Goal: Task Accomplishment & Management: Use online tool/utility

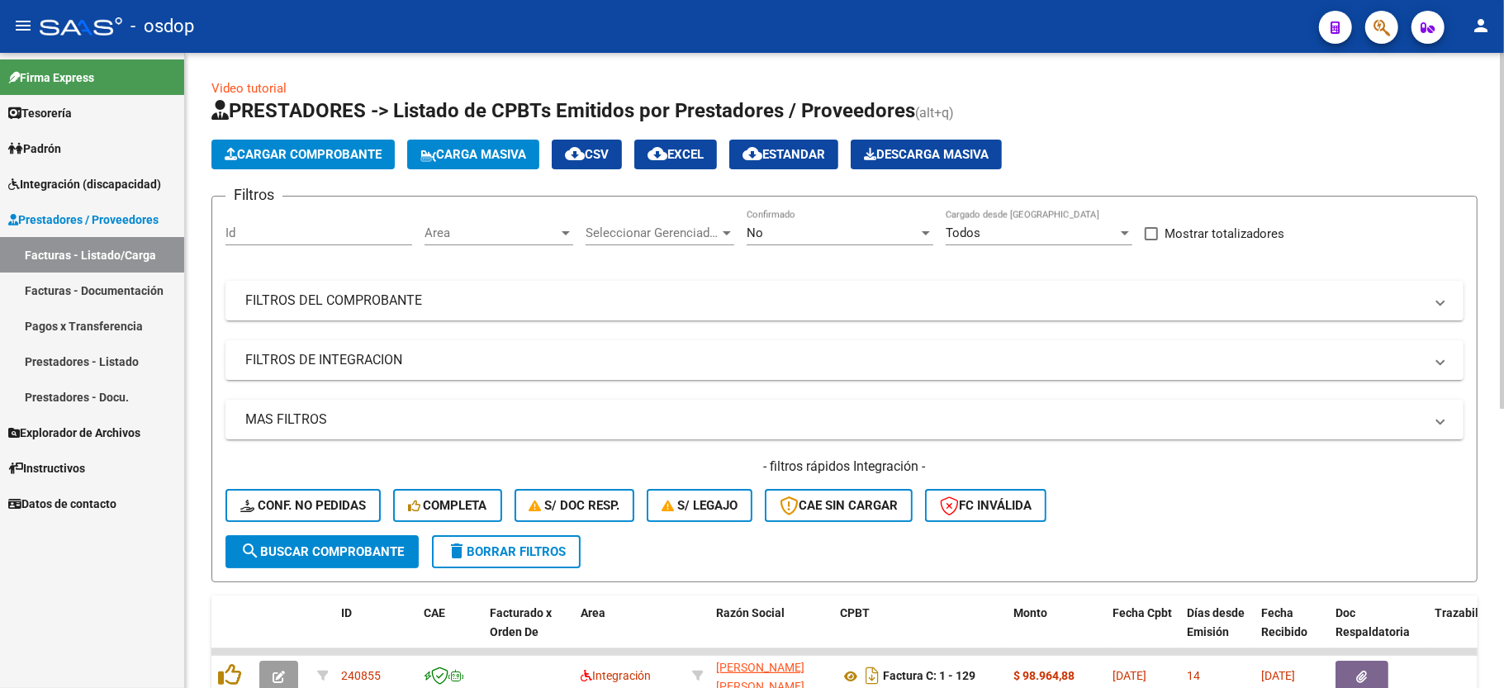
click at [281, 358] on mat-panel-title "FILTROS DE INTEGRACION" at bounding box center [834, 360] width 1179 height 18
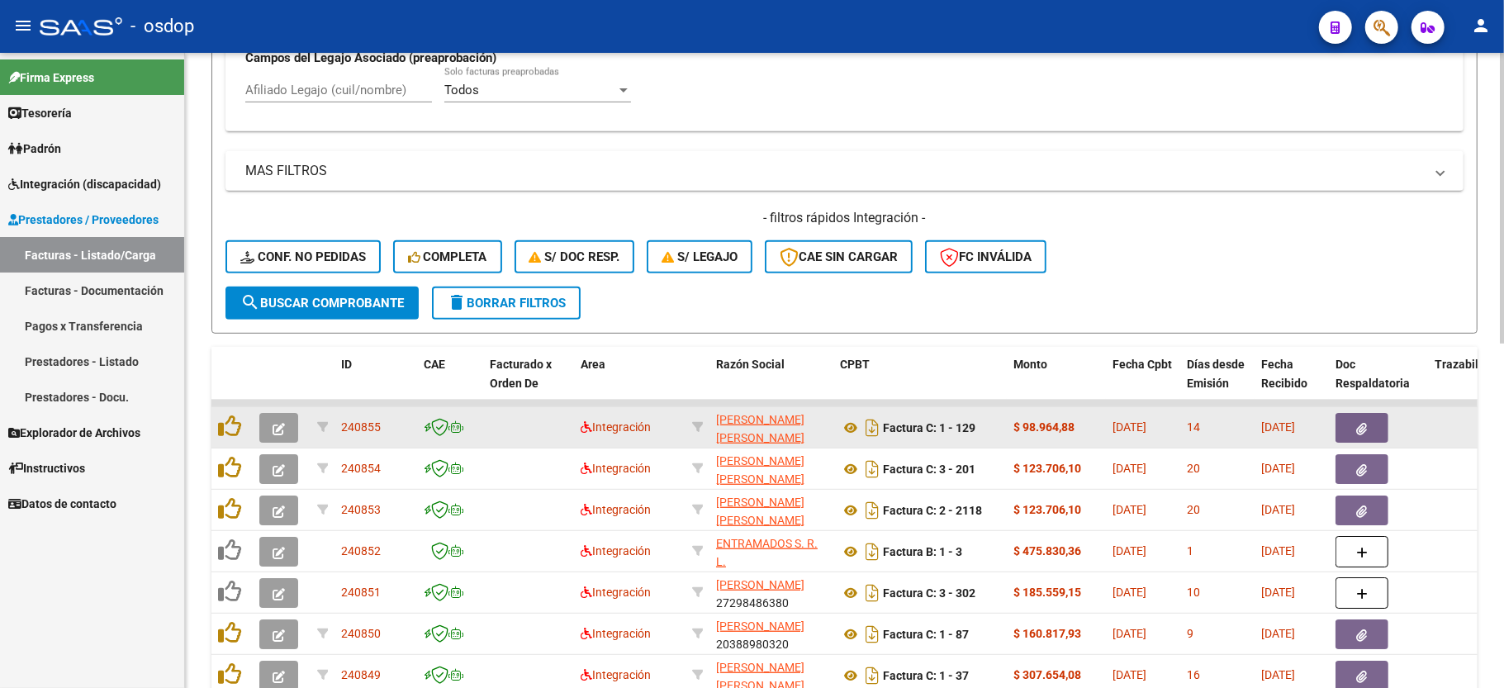
scroll to position [282, 0]
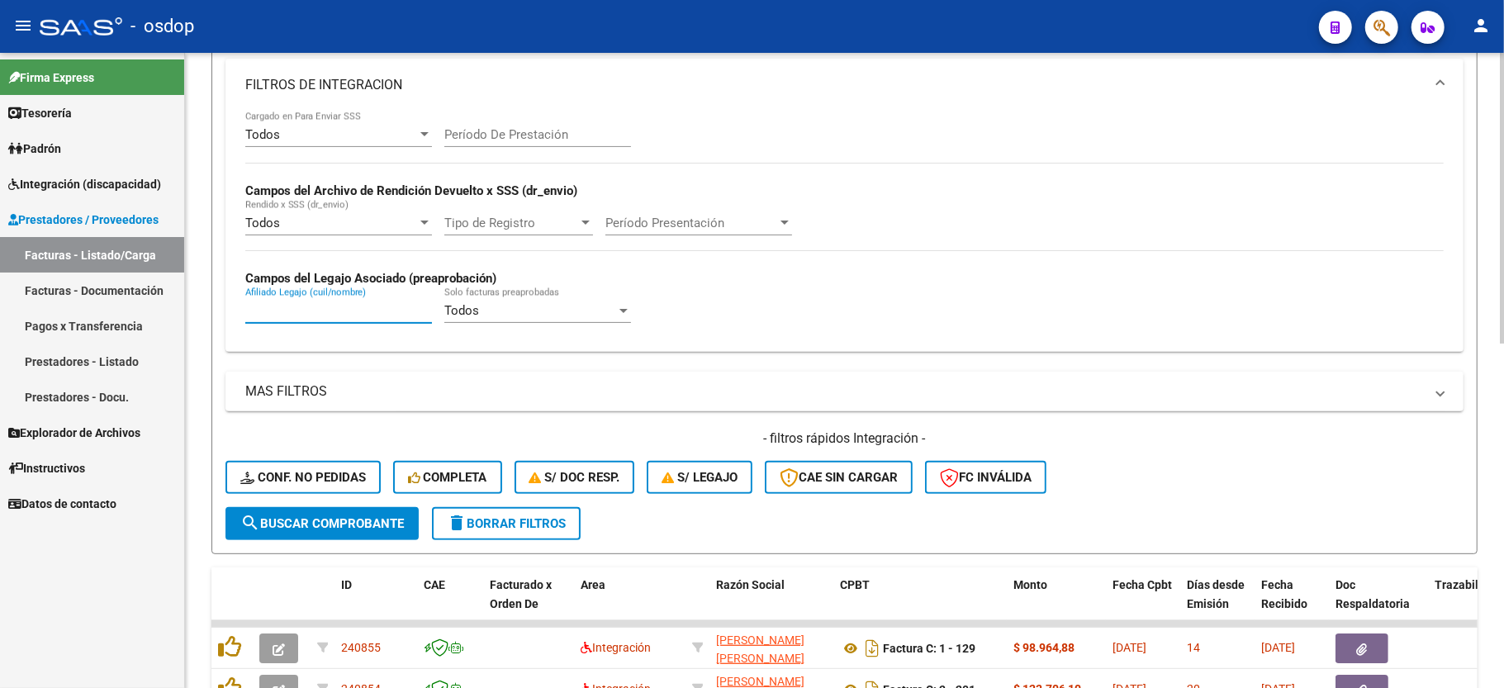
click at [335, 309] on input "Afiliado Legajo (cuil/nombre)" at bounding box center [338, 310] width 187 height 15
paste input "20201951802"
type input "20201951802"
click at [335, 530] on button "search Buscar Comprobante" at bounding box center [322, 523] width 193 height 33
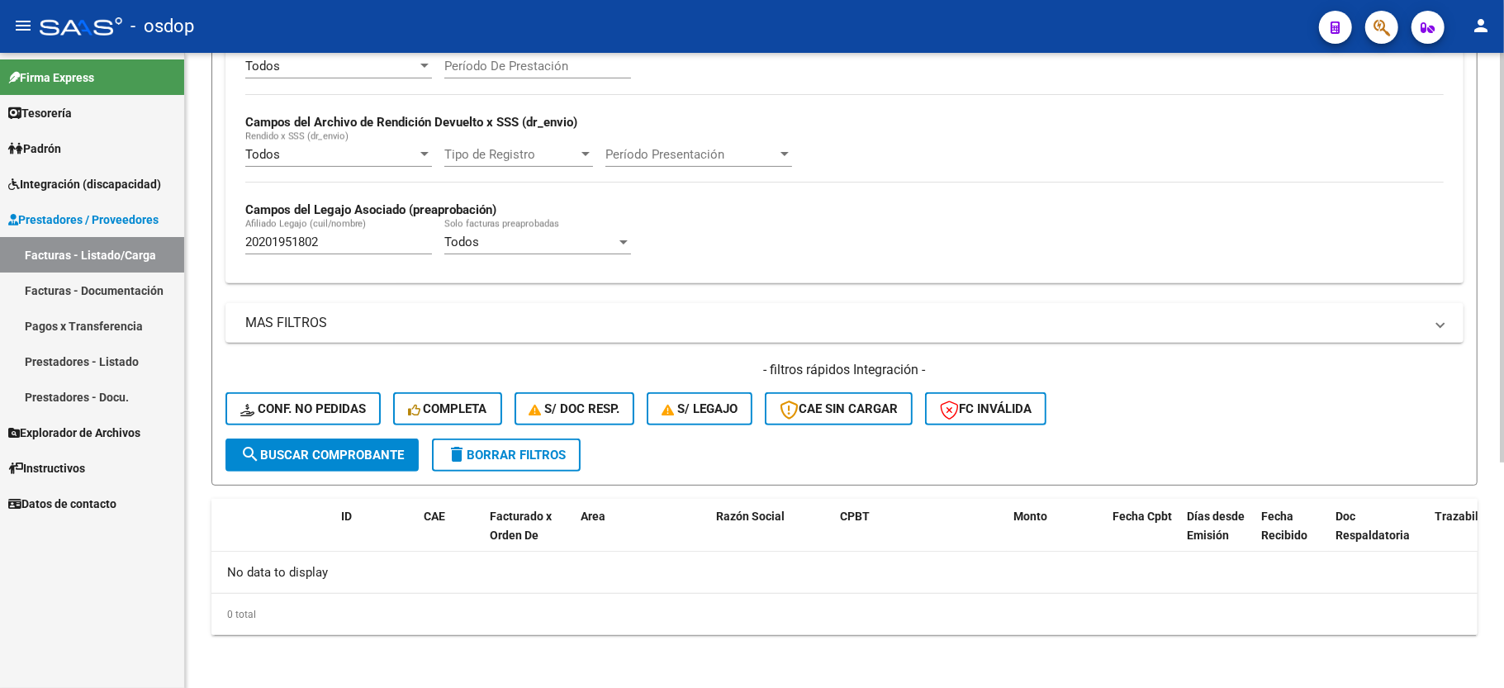
click at [457, 456] on mat-icon "delete" at bounding box center [457, 454] width 20 height 20
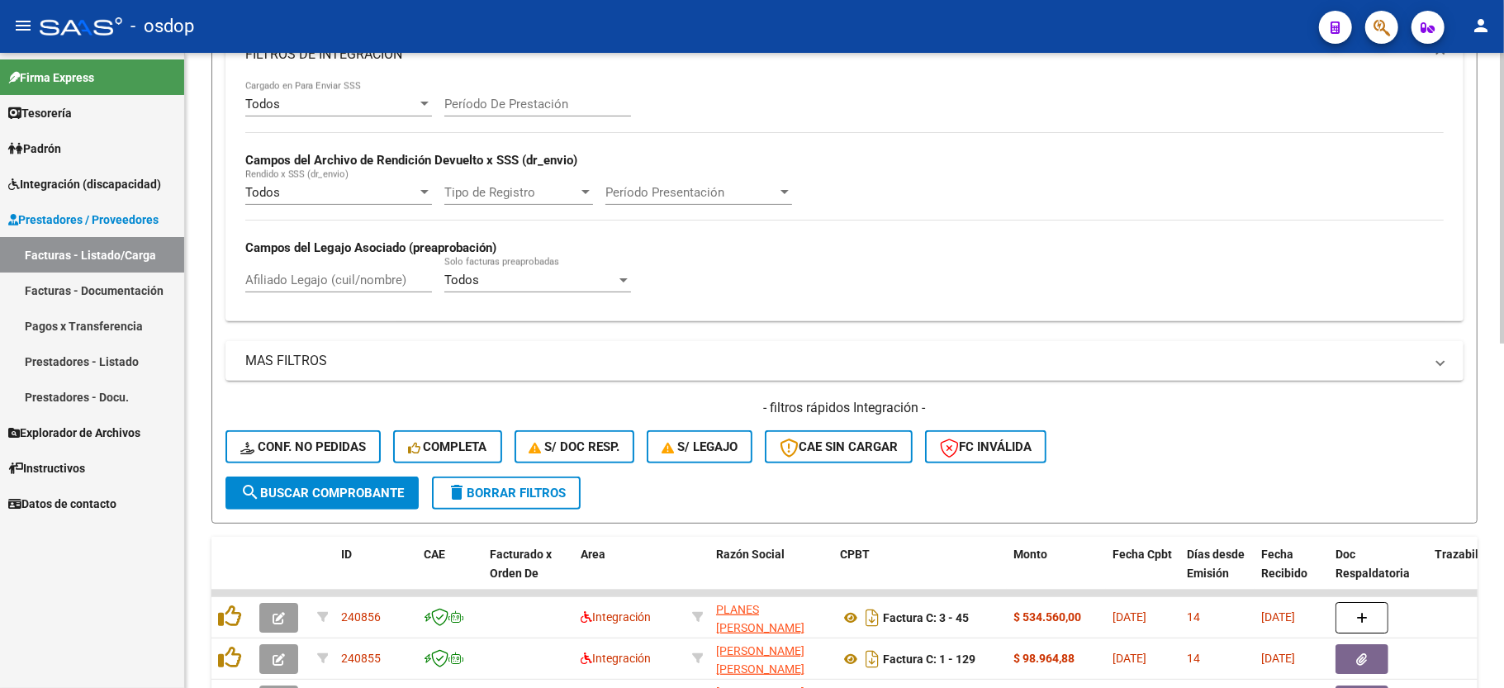
scroll to position [350, 0]
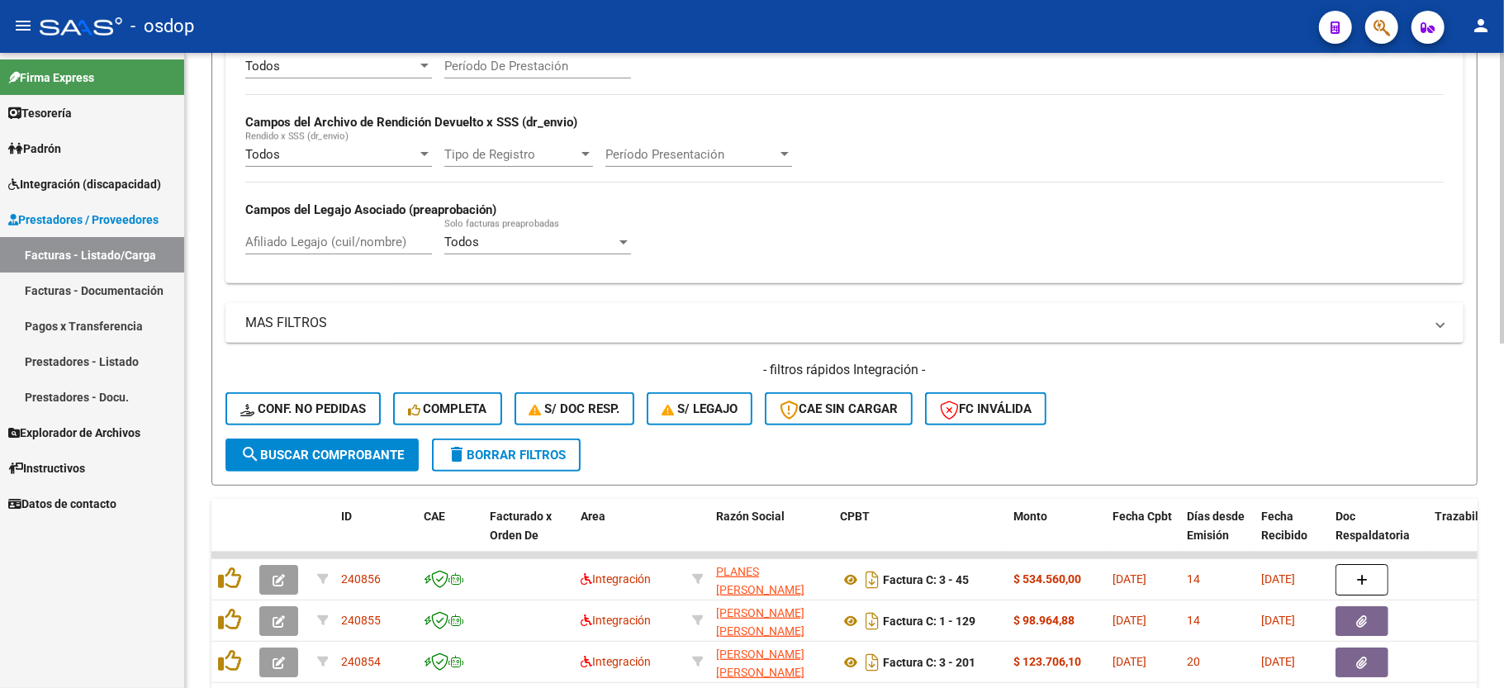
click at [354, 235] on input "Afiliado Legajo (cuil/nombre)" at bounding box center [338, 242] width 187 height 15
paste input "27435795159"
type input "27435795159"
click at [308, 458] on span "search Buscar Comprobante" at bounding box center [322, 455] width 164 height 15
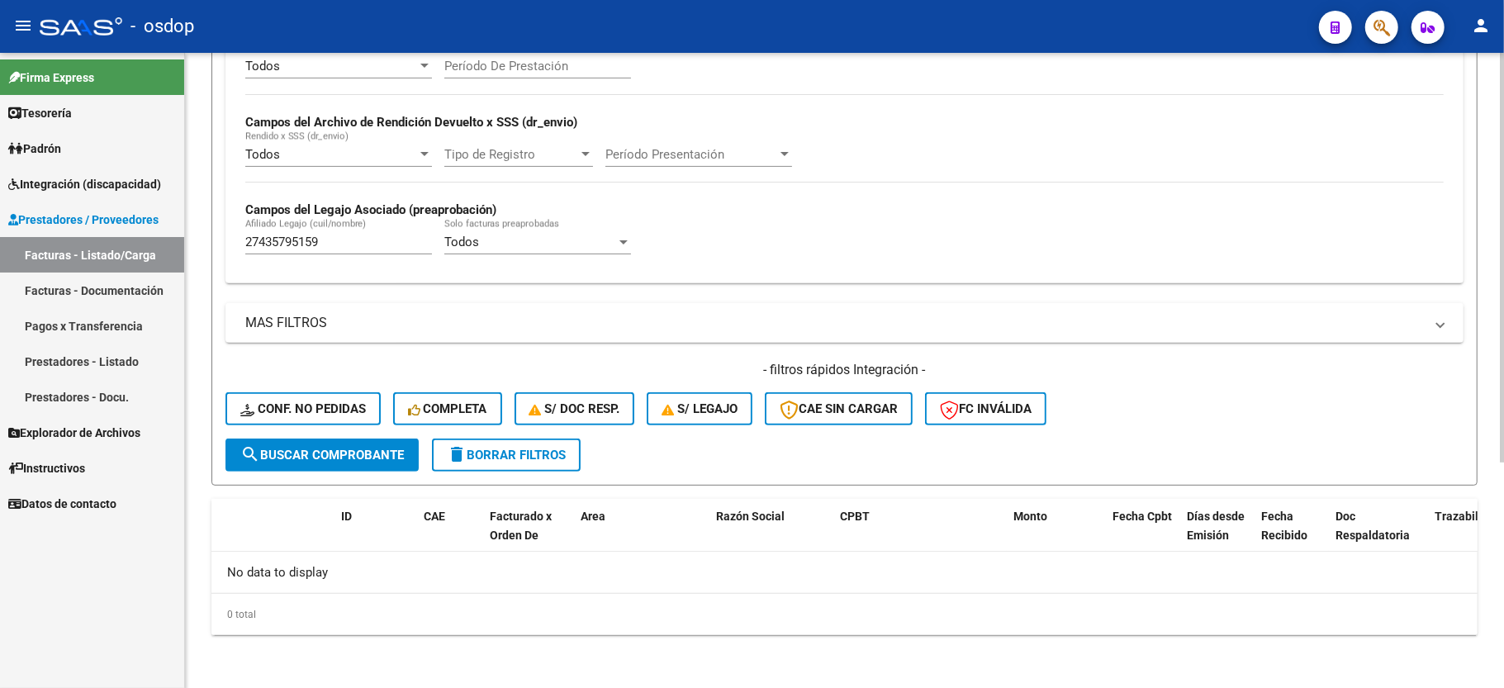
click at [490, 460] on span "delete Borrar Filtros" at bounding box center [506, 455] width 119 height 15
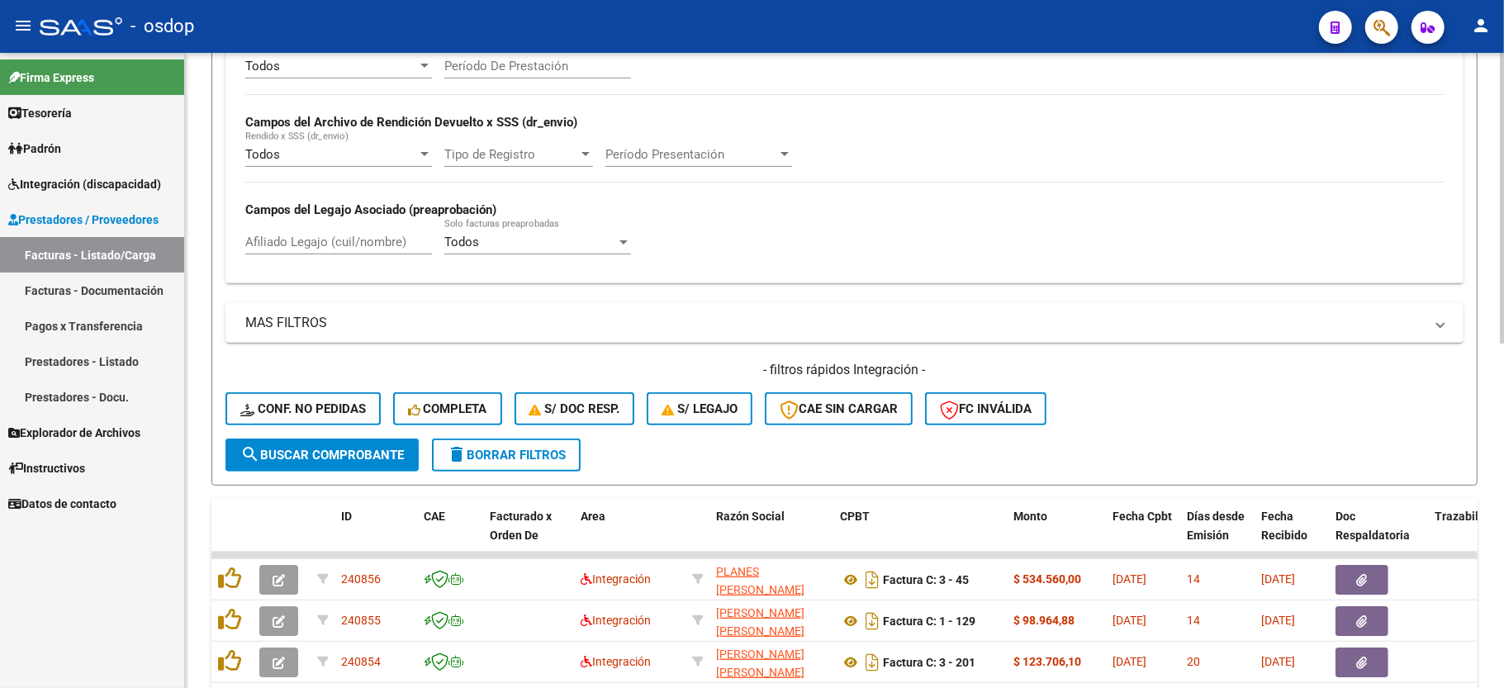
click at [357, 245] on input "Afiliado Legajo (cuil/nombre)" at bounding box center [338, 242] width 187 height 15
paste input "20498172297"
type input "20498172297"
click at [358, 463] on button "search Buscar Comprobante" at bounding box center [322, 455] width 193 height 33
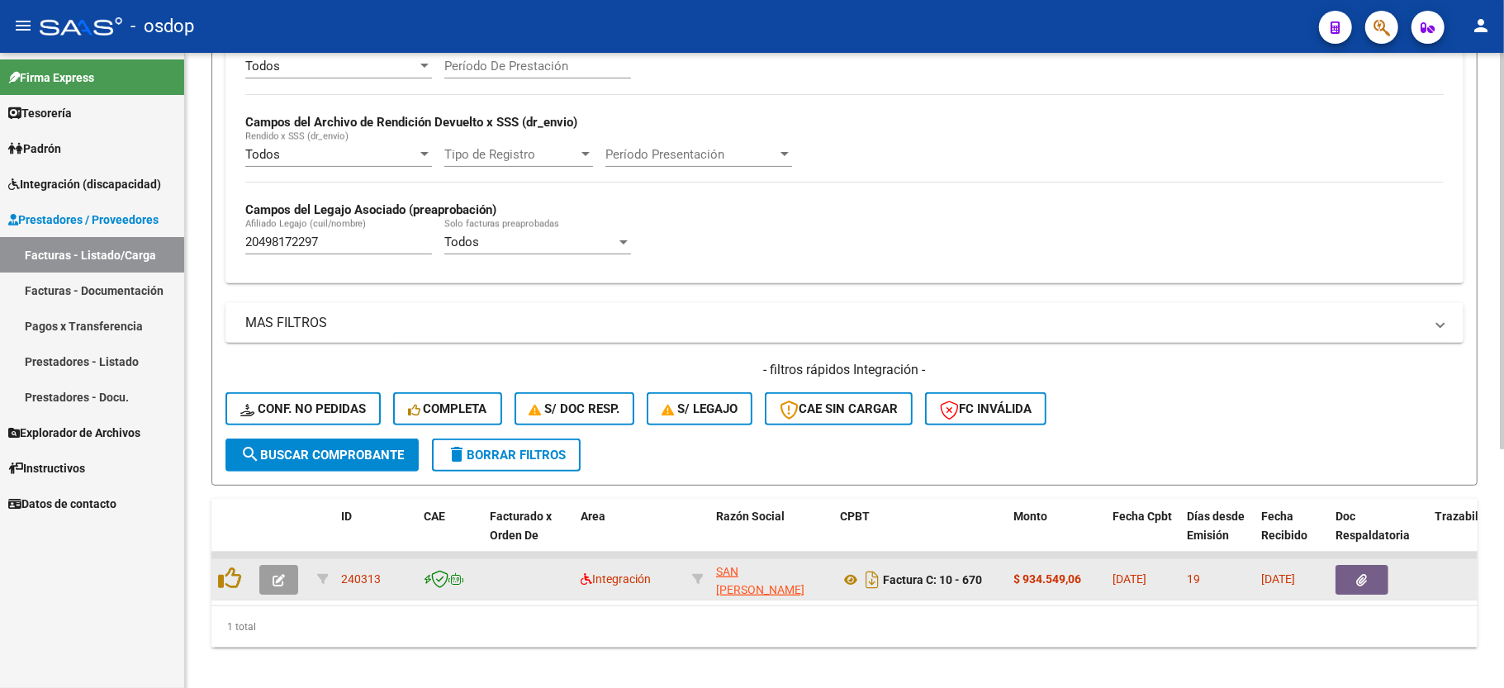
click at [273, 574] on icon "button" at bounding box center [279, 580] width 12 height 12
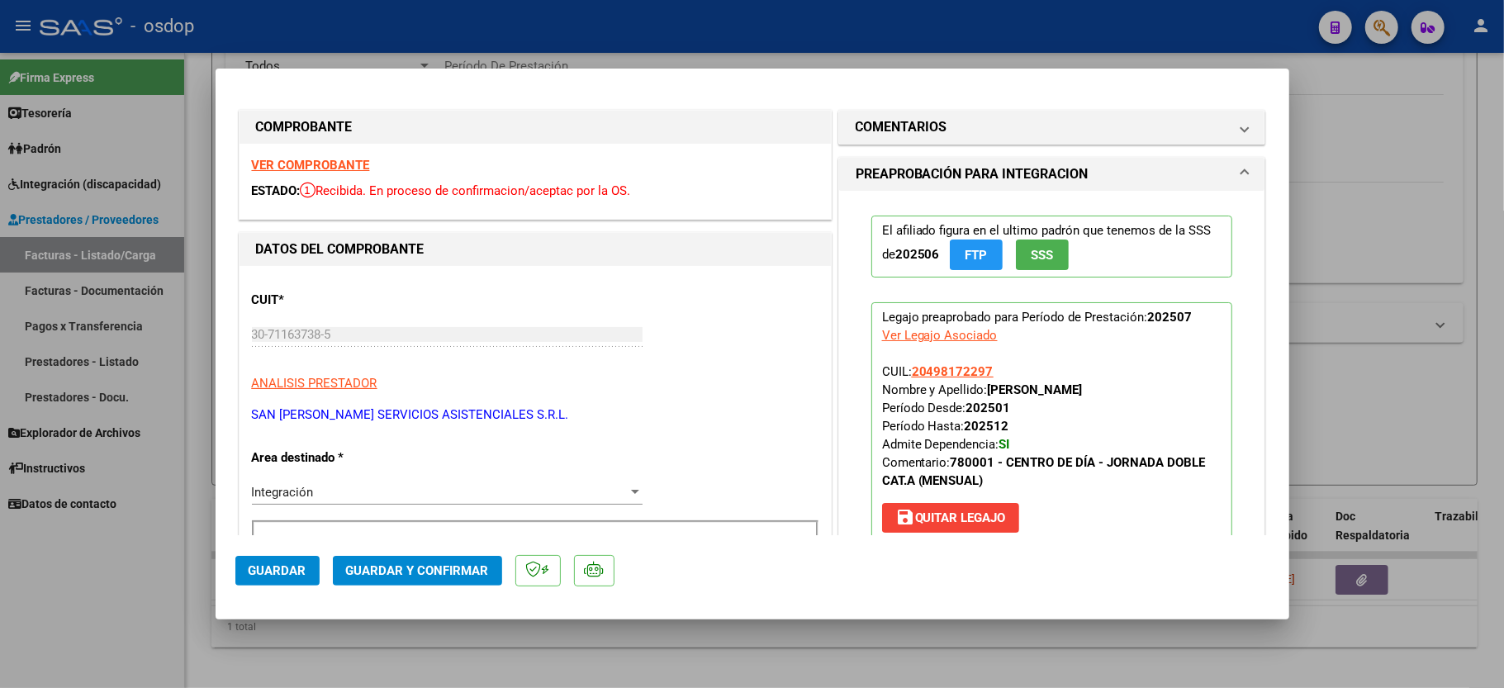
click at [314, 164] on strong "VER COMPROBANTE" at bounding box center [311, 165] width 118 height 15
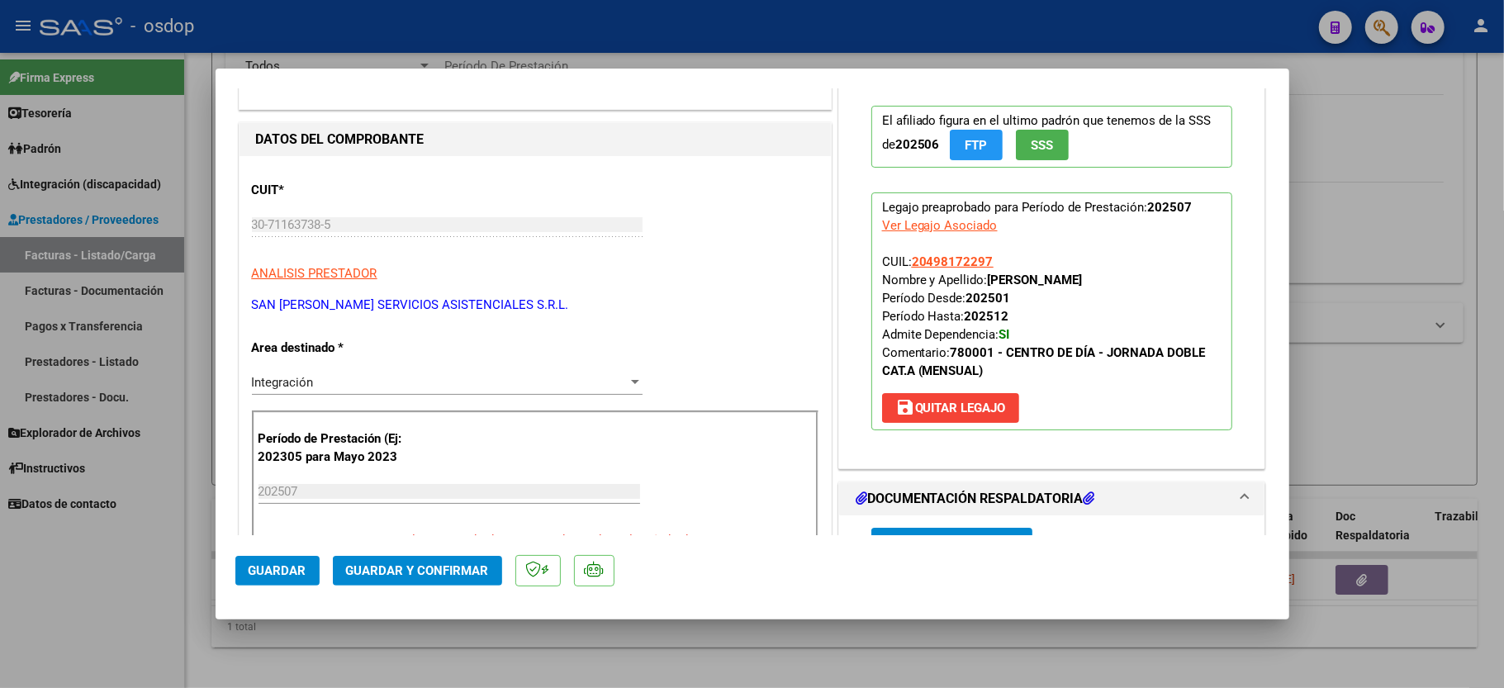
scroll to position [440, 0]
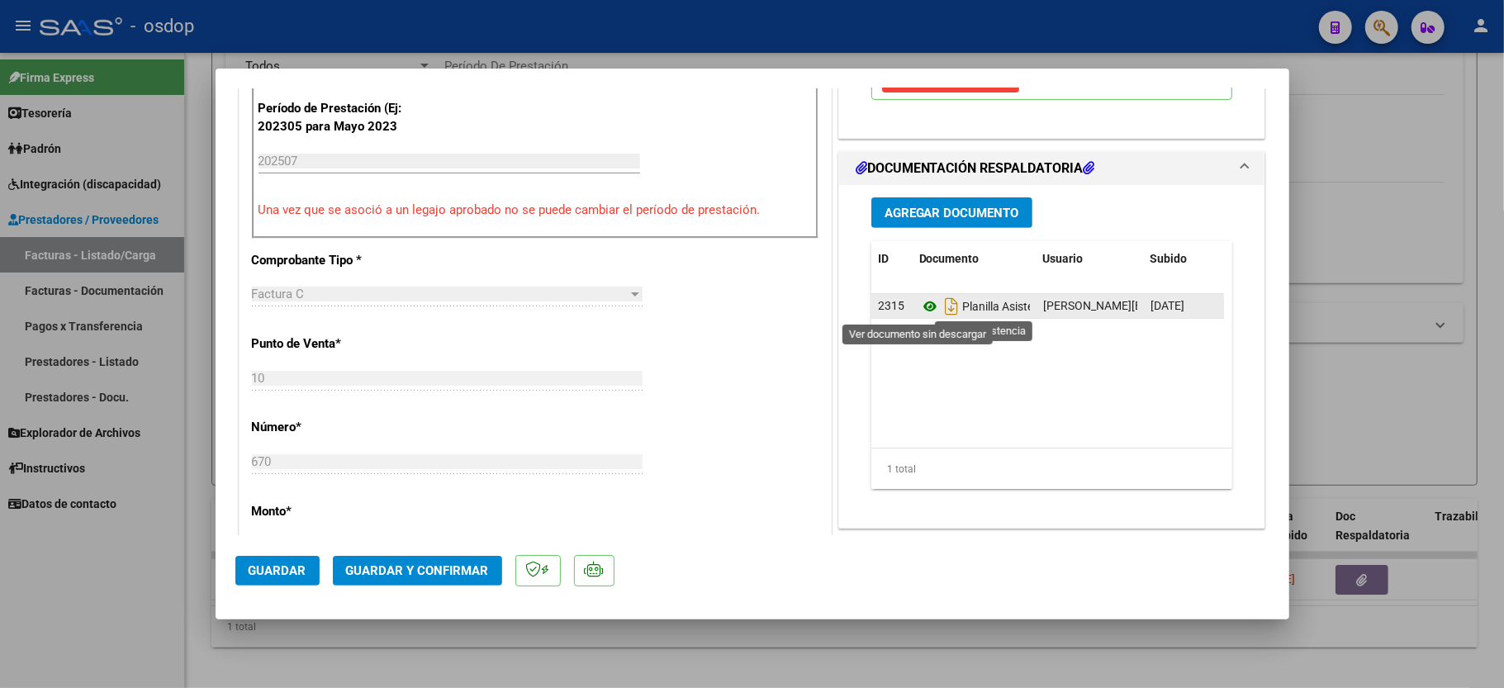
click at [919, 305] on icon at bounding box center [929, 307] width 21 height 20
click at [417, 577] on span "Guardar y Confirmar" at bounding box center [417, 570] width 143 height 15
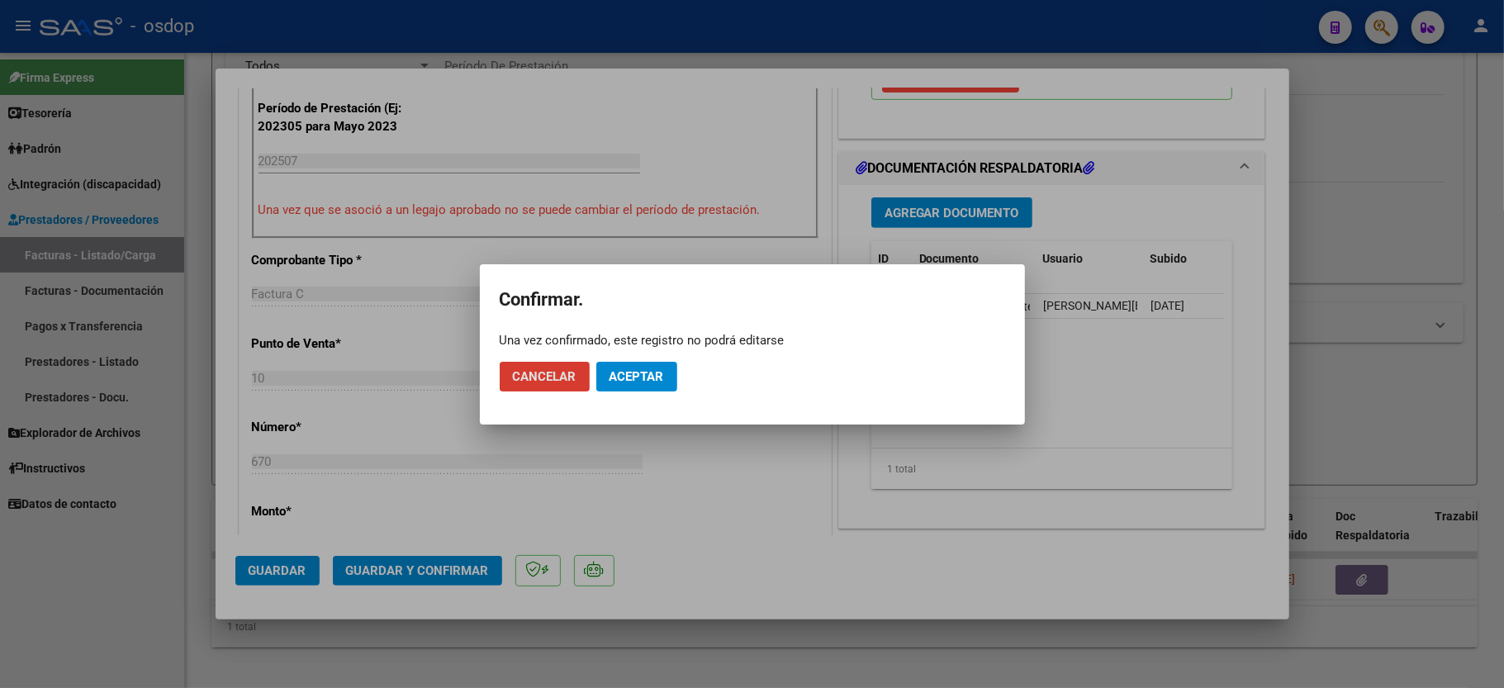
click at [653, 381] on span "Aceptar" at bounding box center [637, 376] width 55 height 15
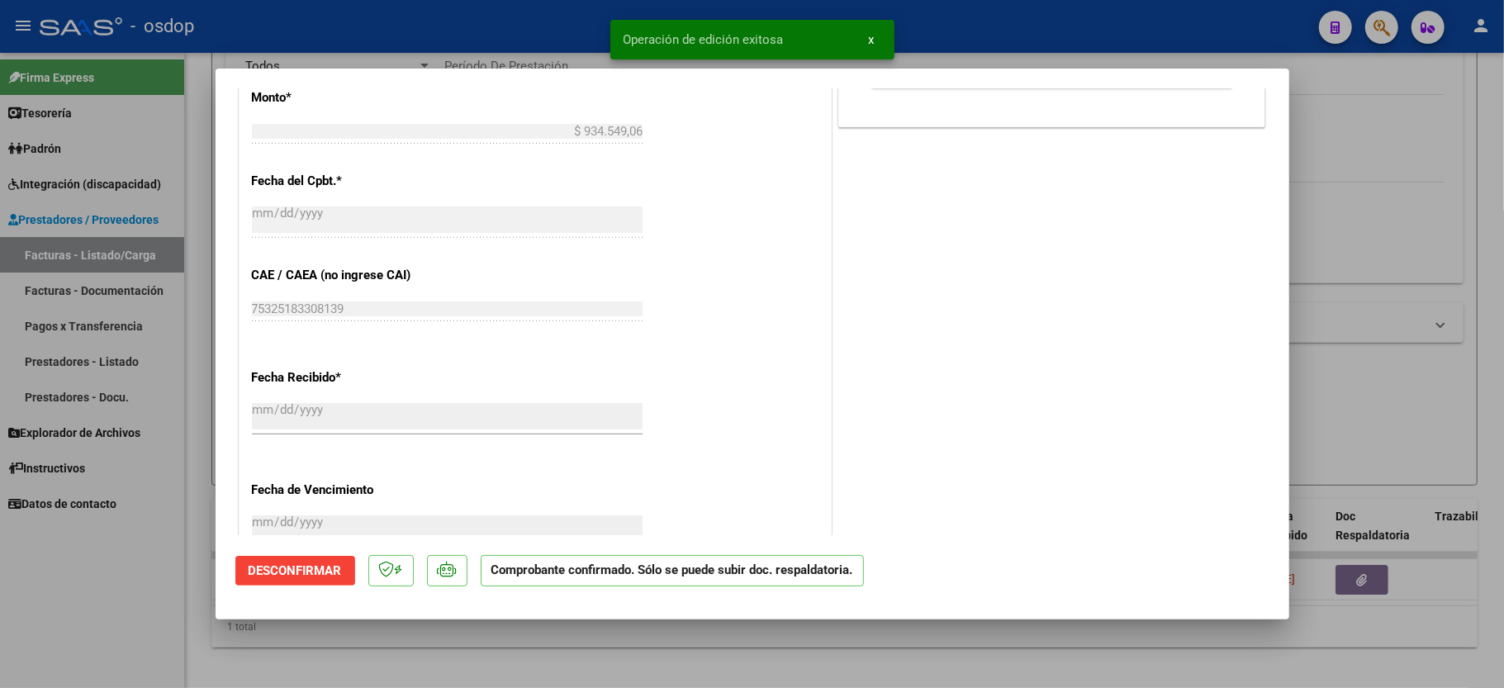
click at [64, 586] on div at bounding box center [752, 344] width 1504 height 688
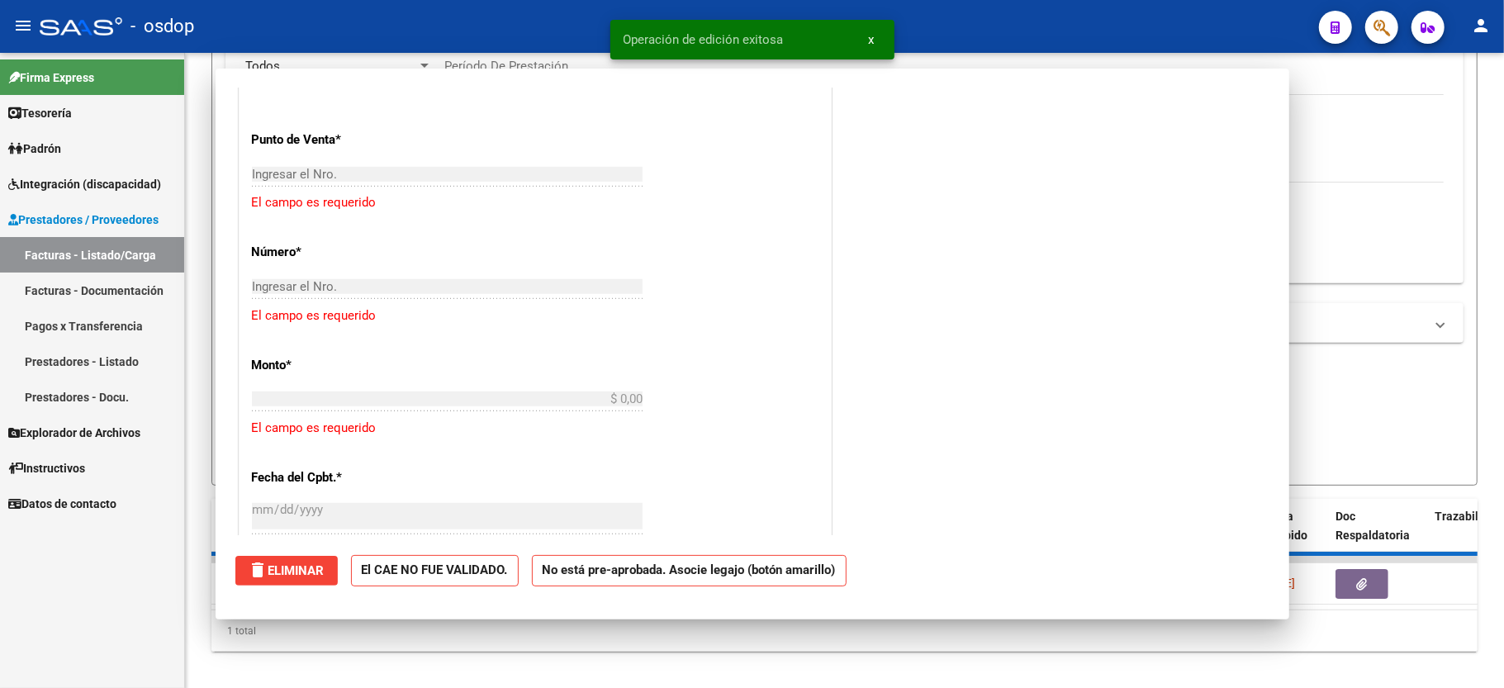
scroll to position [0, 0]
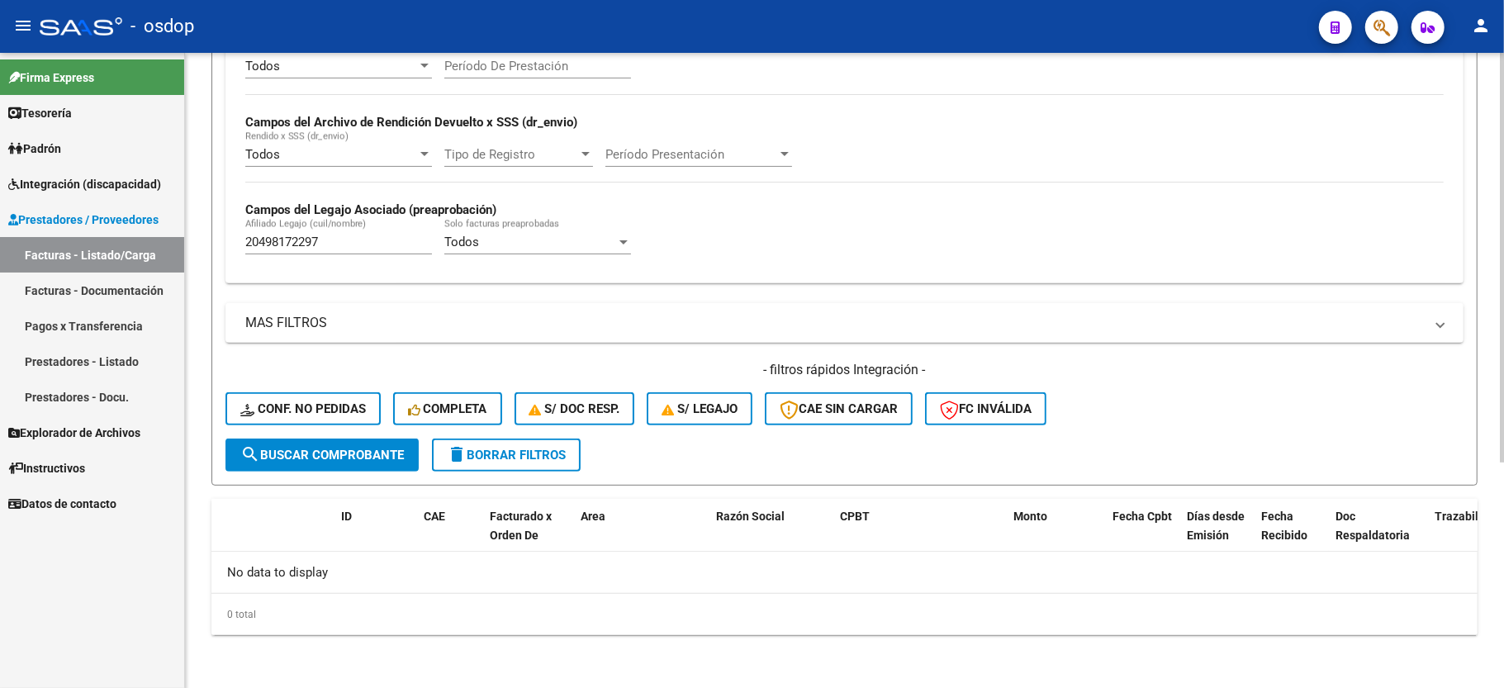
click at [311, 248] on input "20498172297" at bounding box center [338, 242] width 187 height 15
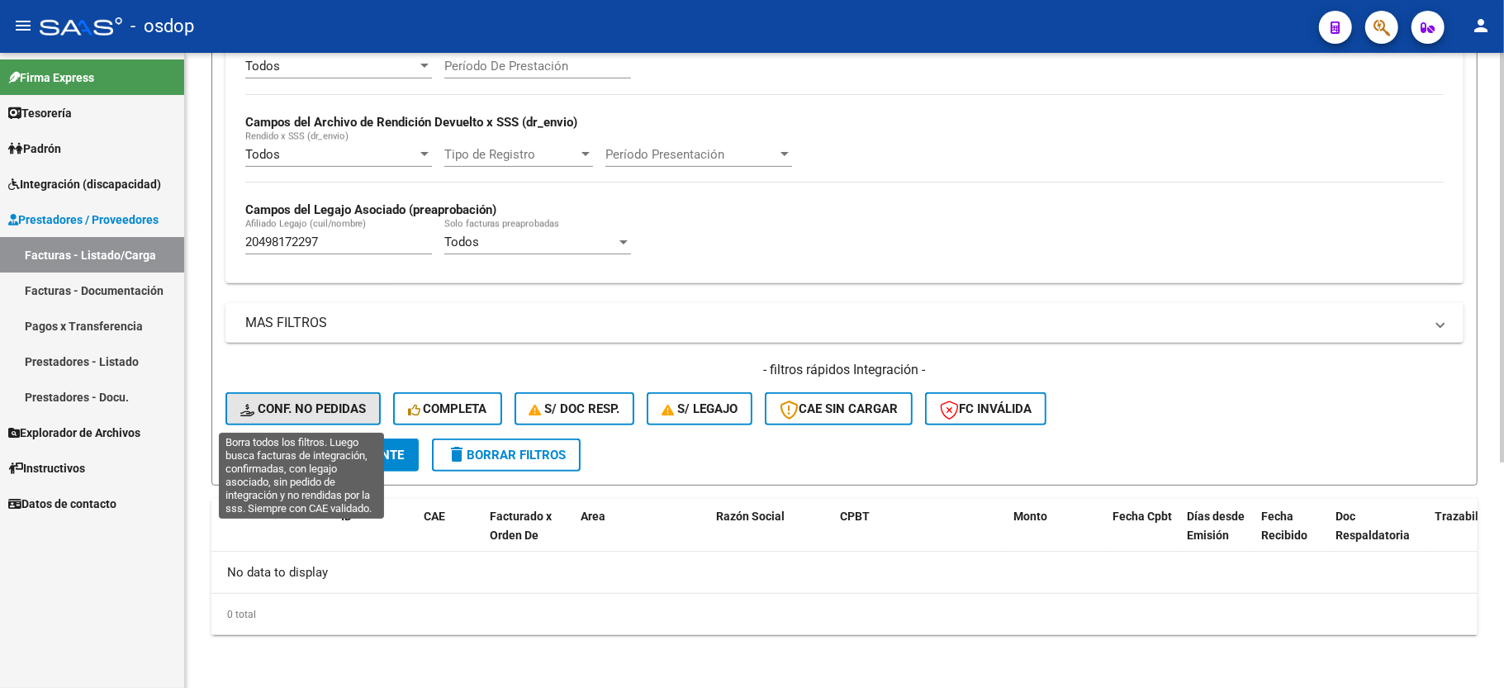
click at [321, 400] on button "Conf. no pedidas" at bounding box center [303, 408] width 155 height 33
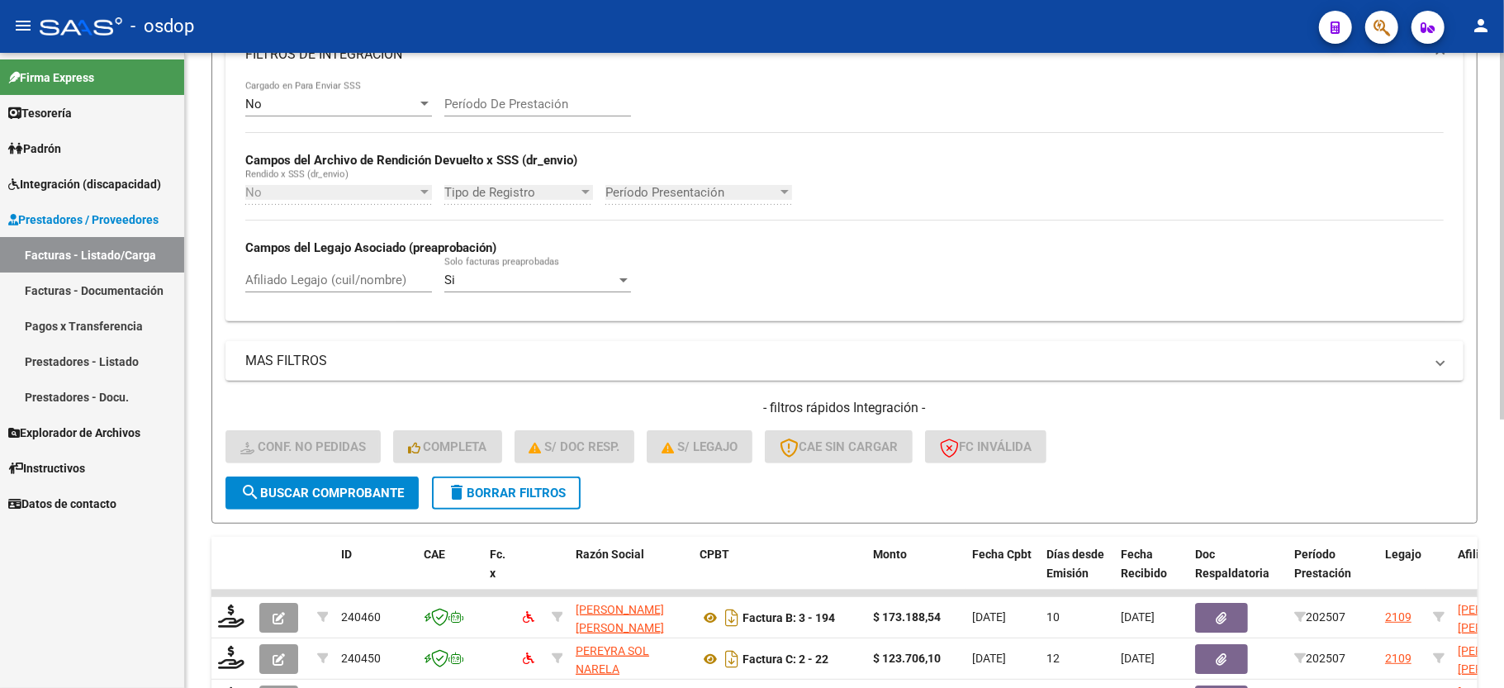
scroll to position [350, 0]
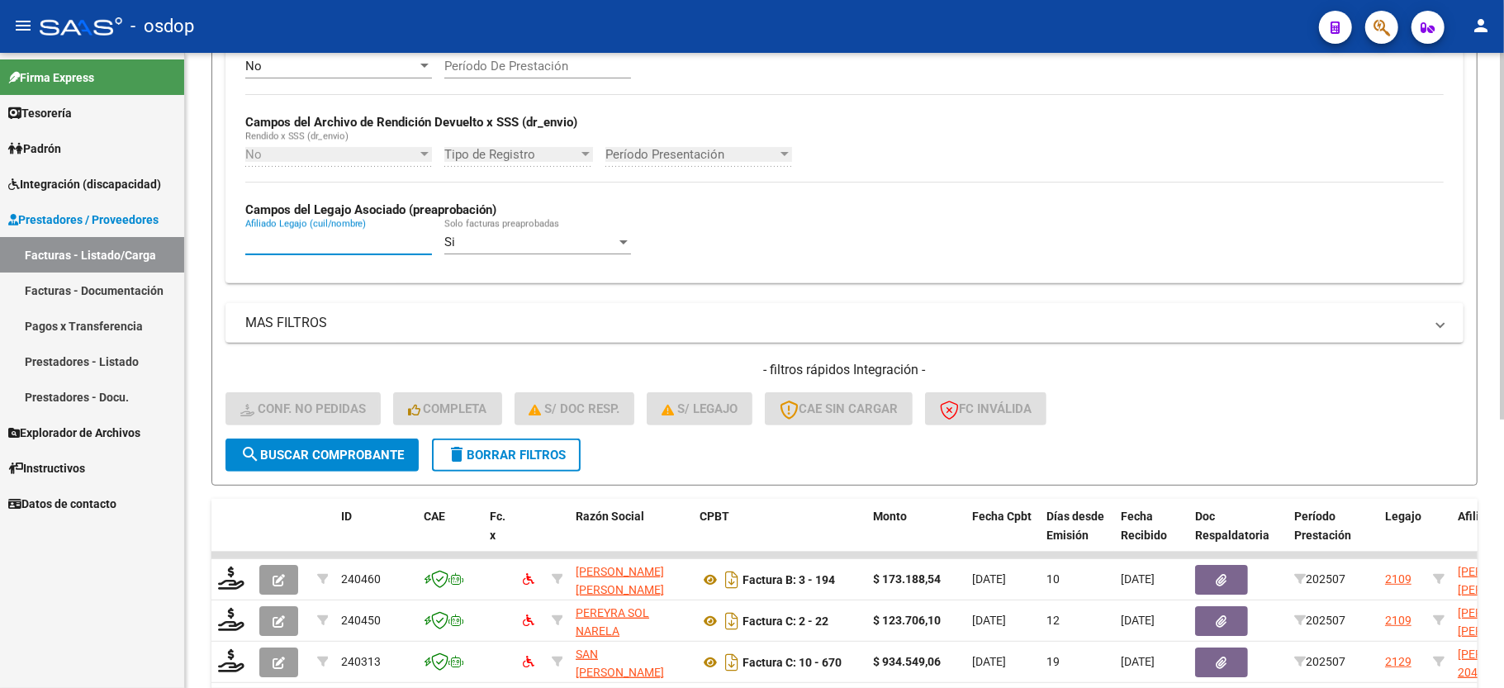
click at [325, 248] on input "Afiliado Legajo (cuil/nombre)" at bounding box center [338, 242] width 187 height 15
paste input "20498172297"
type input "20498172297"
click at [332, 457] on span "search Buscar Comprobante" at bounding box center [322, 455] width 164 height 15
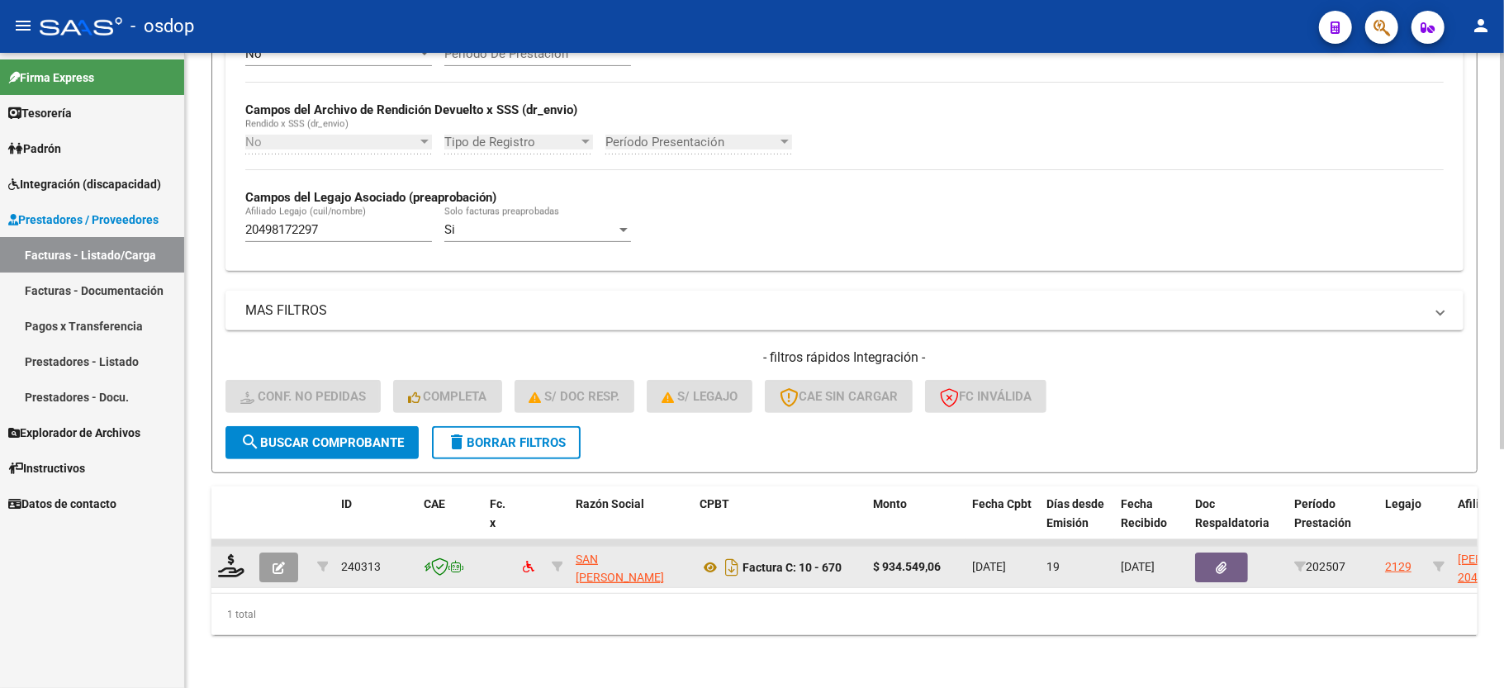
scroll to position [382, 0]
click at [240, 554] on icon at bounding box center [231, 565] width 26 height 23
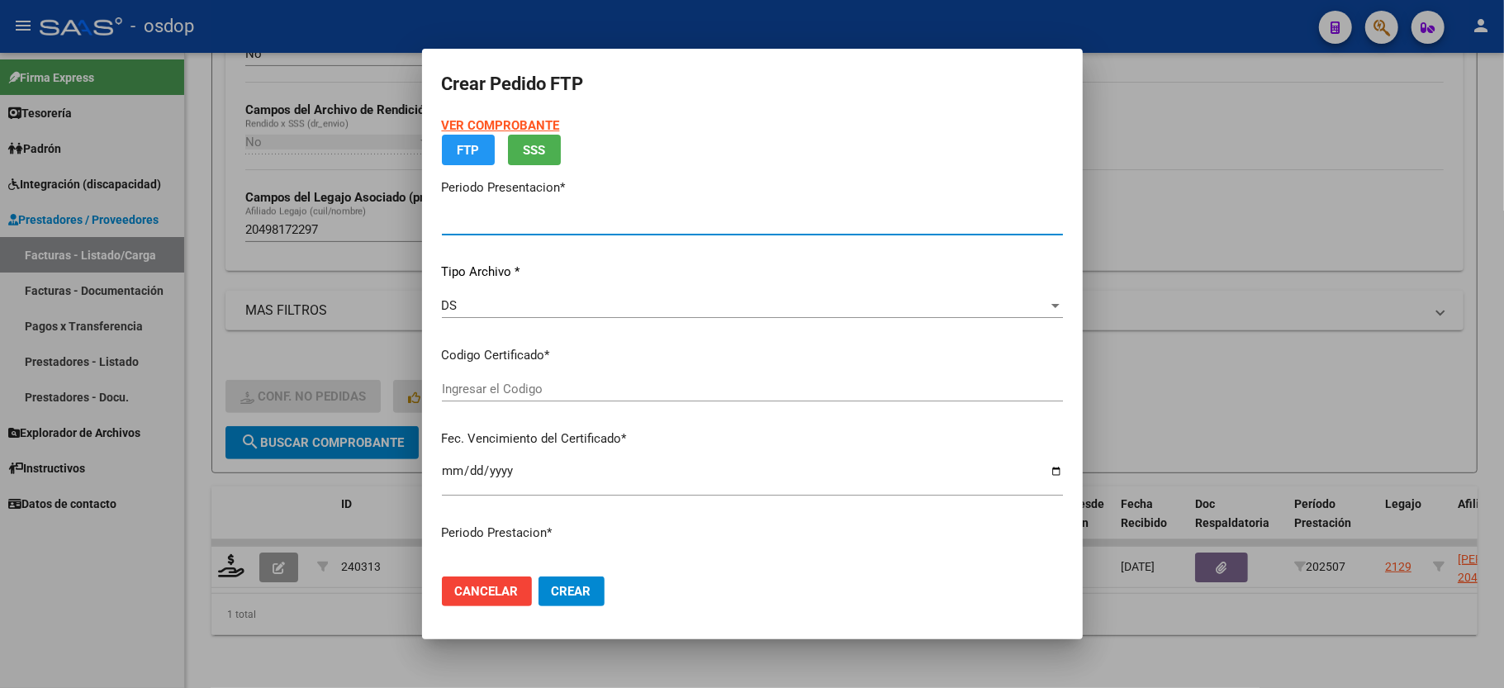
type input "202507"
type input "$ 934.549,06"
type input "5689332798"
type input "2034-05-30"
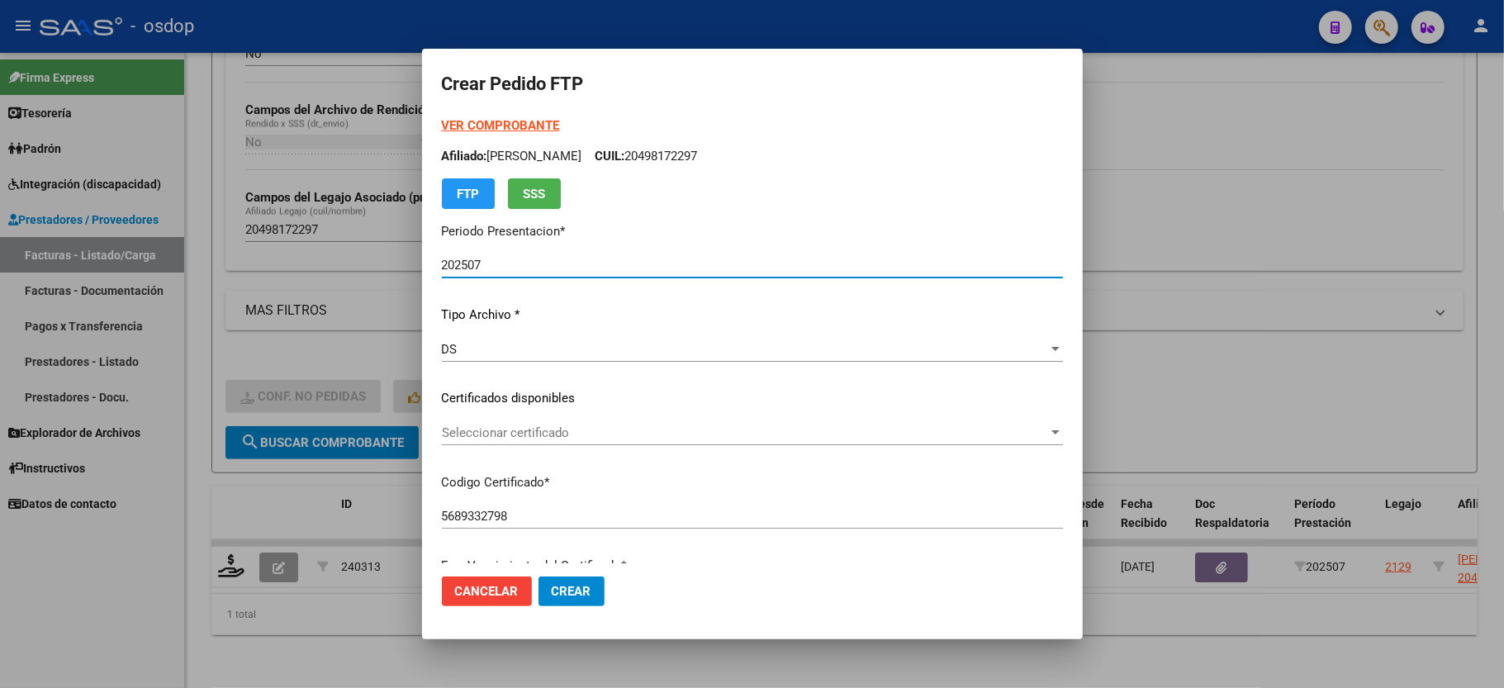
click at [543, 415] on div "VER COMPROBANTE ARCA Padrón Afiliado: FLORIO SEGUI ADRIEL DARDO CUIL: 204981722…" at bounding box center [752, 386] width 621 height 540
click at [539, 430] on span "Seleccionar certificado" at bounding box center [745, 432] width 606 height 15
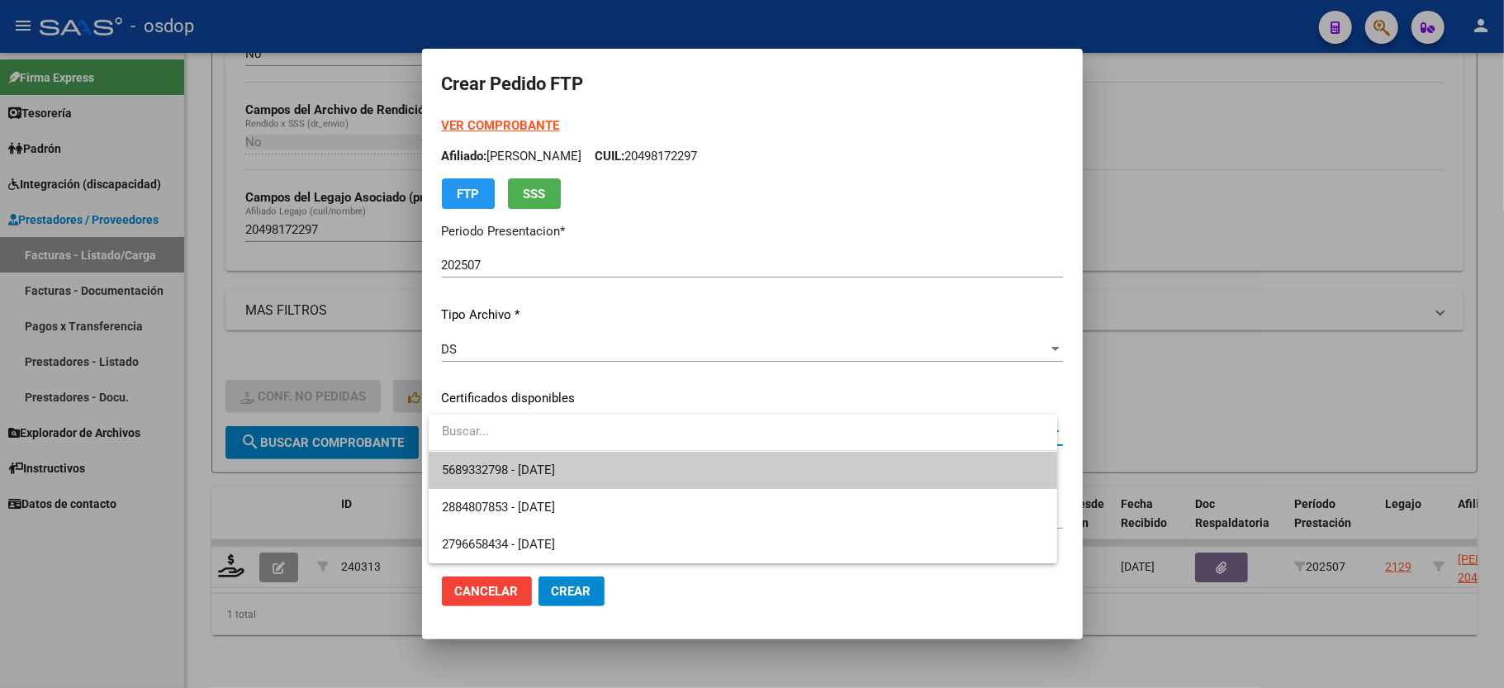
click at [539, 457] on span "5689332798 - 2034-05-30" at bounding box center [743, 470] width 602 height 37
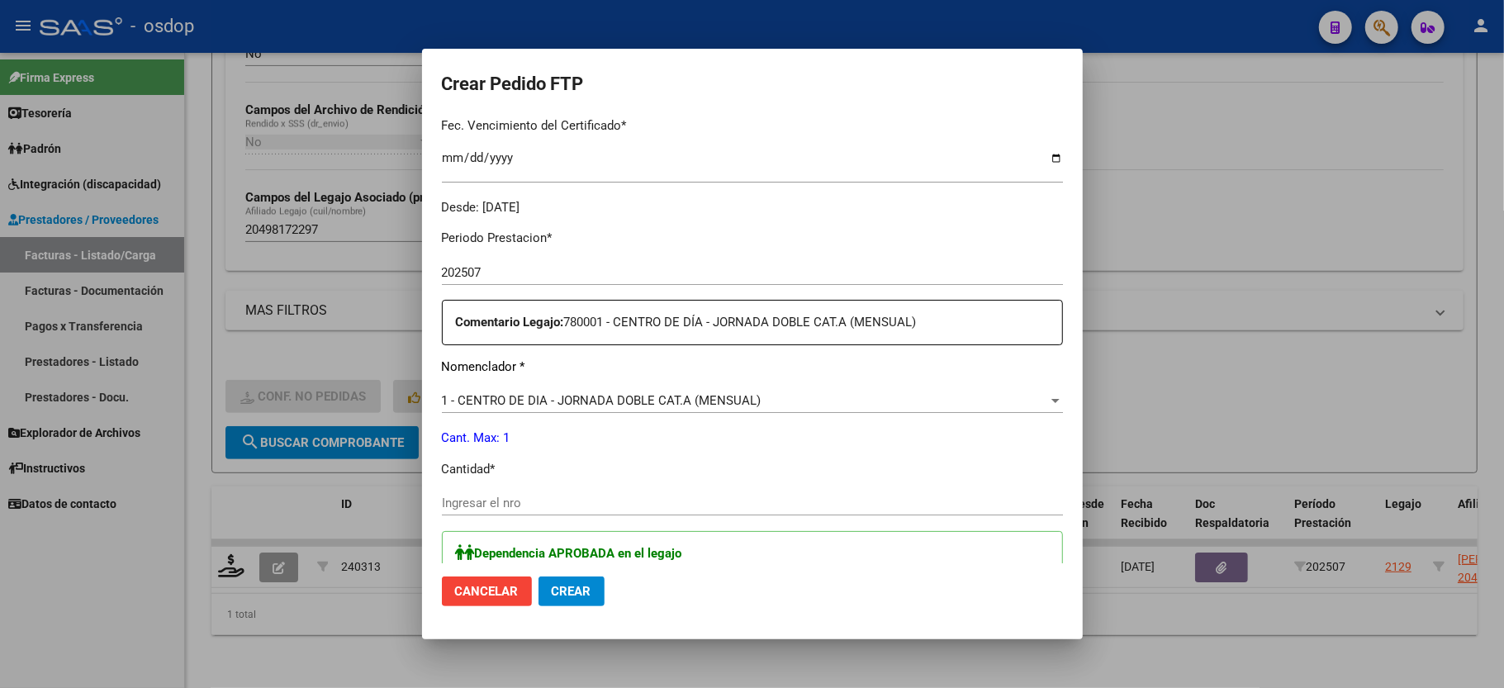
scroll to position [550, 0]
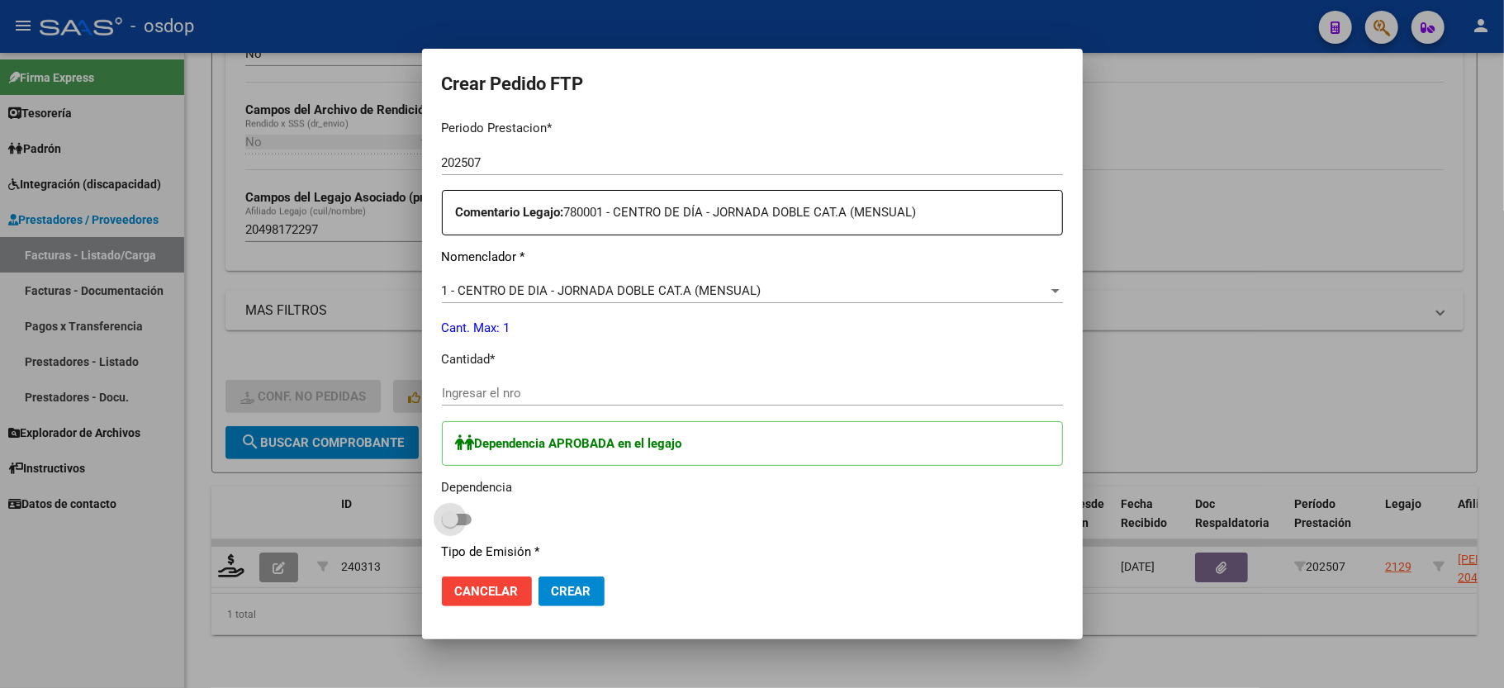
click at [457, 511] on span at bounding box center [450, 519] width 17 height 17
click at [450, 525] on input "checkbox" at bounding box center [449, 525] width 1 height 1
checkbox input "true"
click at [463, 390] on input "Ingresar el nro" at bounding box center [752, 393] width 621 height 15
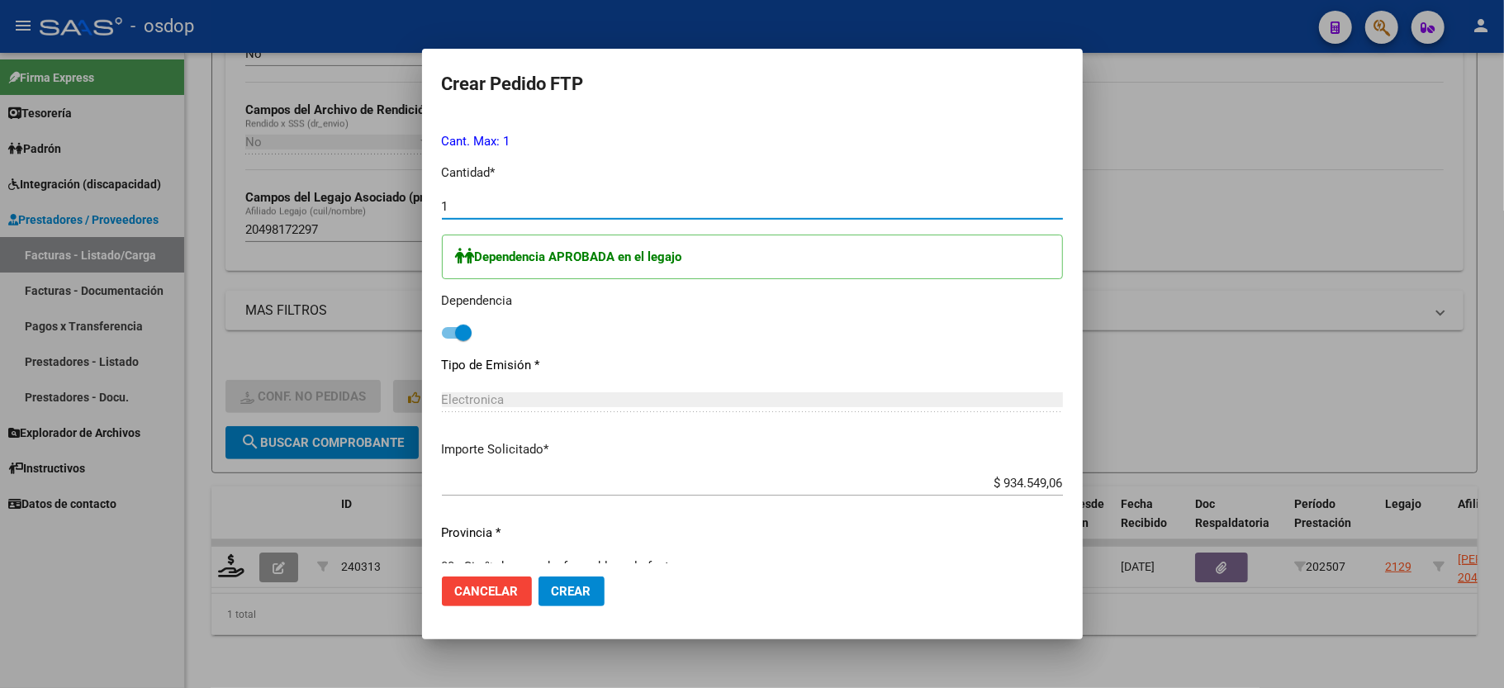
scroll to position [760, 0]
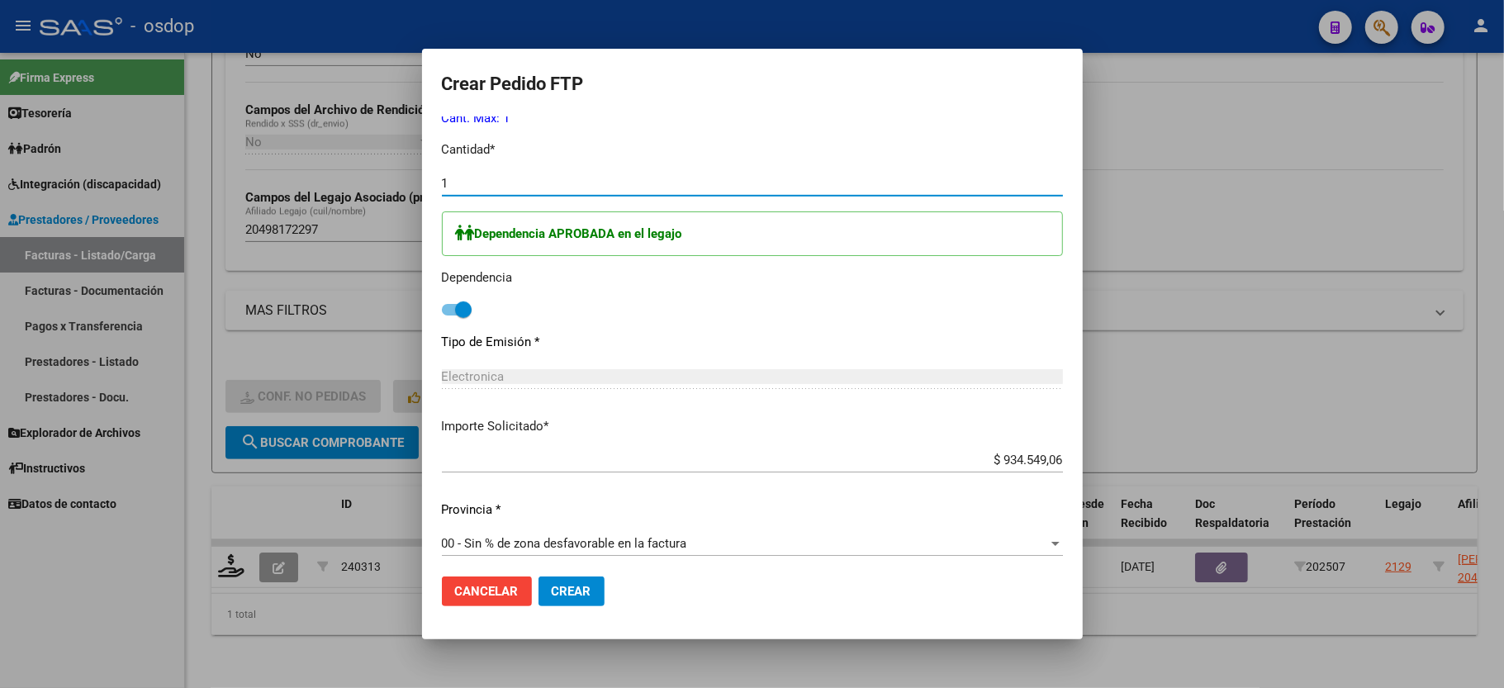
type input "1"
click at [563, 592] on span "Crear" at bounding box center [572, 591] width 40 height 15
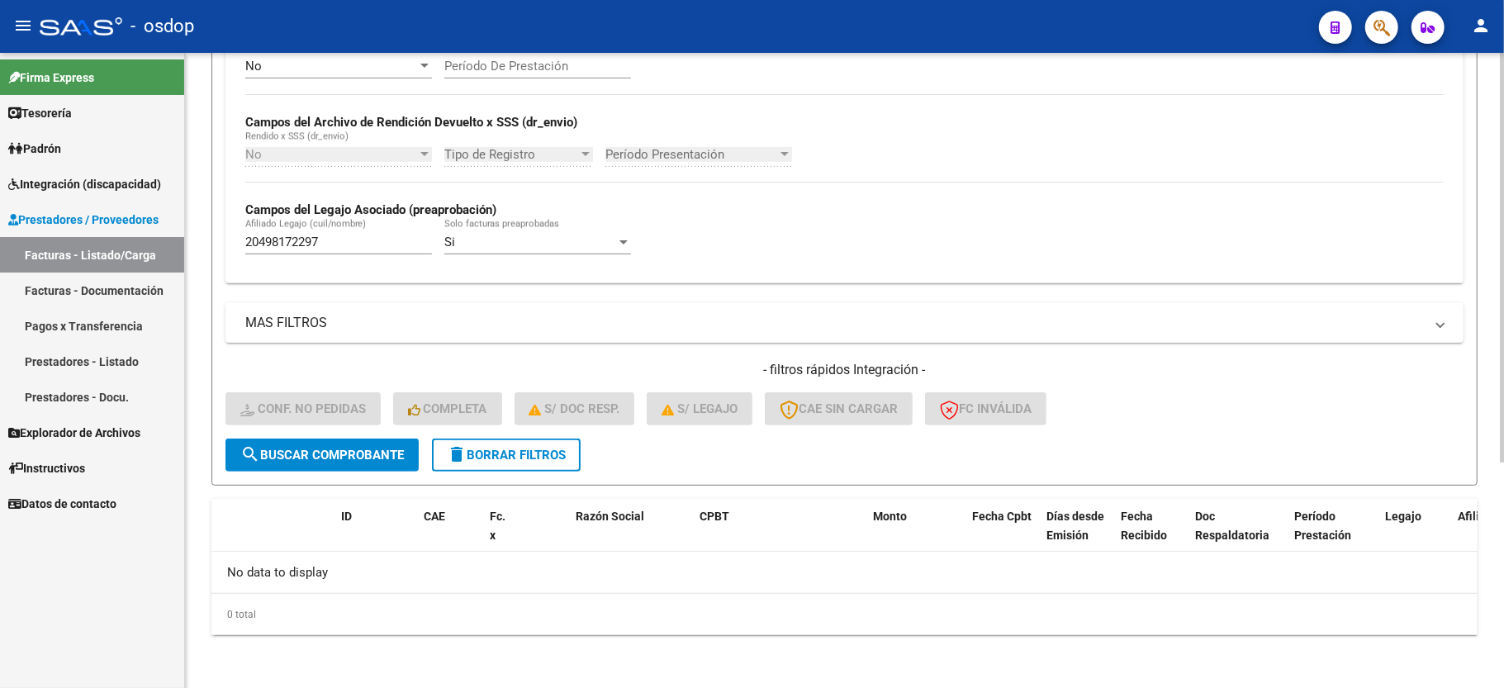
scroll to position [350, 0]
click at [459, 446] on mat-icon "delete" at bounding box center [457, 454] width 20 height 20
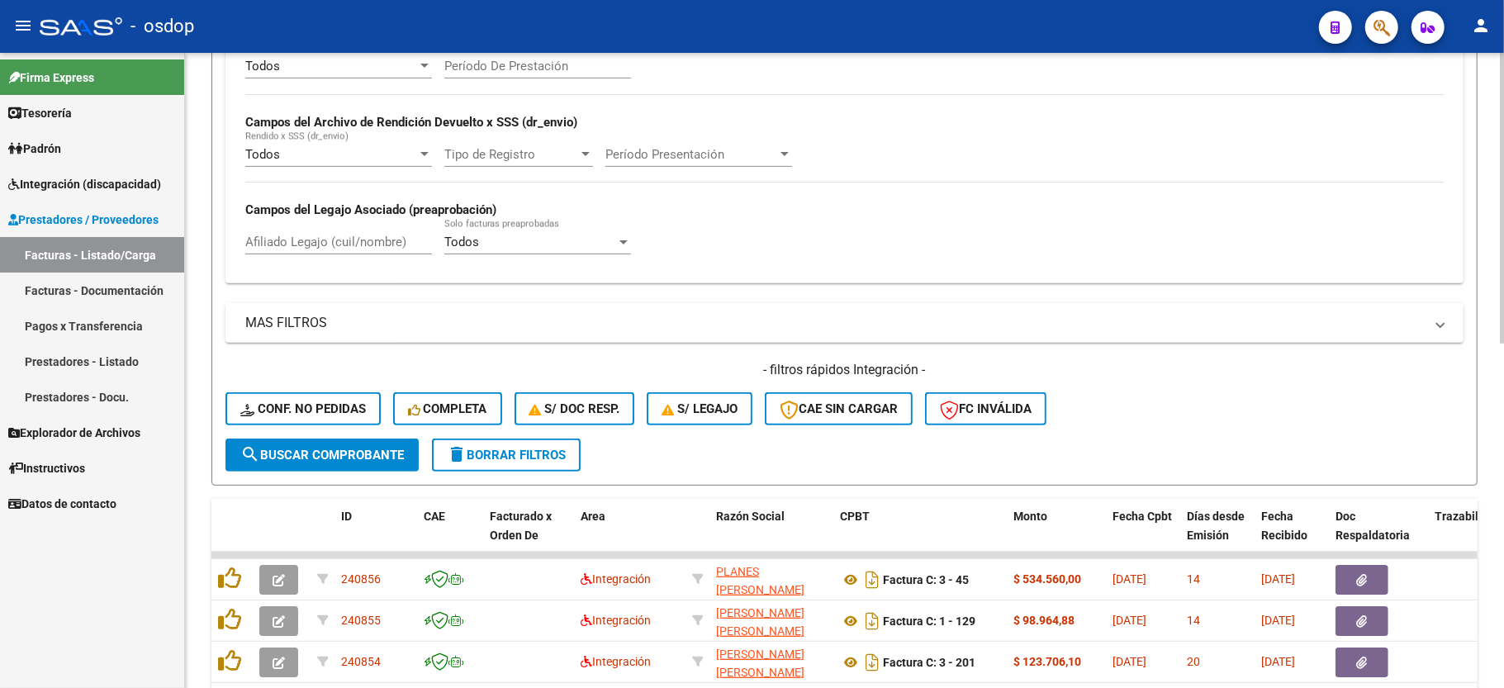
click at [330, 233] on div "Afiliado Legajo (cuil/nombre)" at bounding box center [338, 237] width 187 height 36
paste input "27423282113"
type input "27423282113"
click at [334, 469] on button "search Buscar Comprobante" at bounding box center [322, 455] width 193 height 33
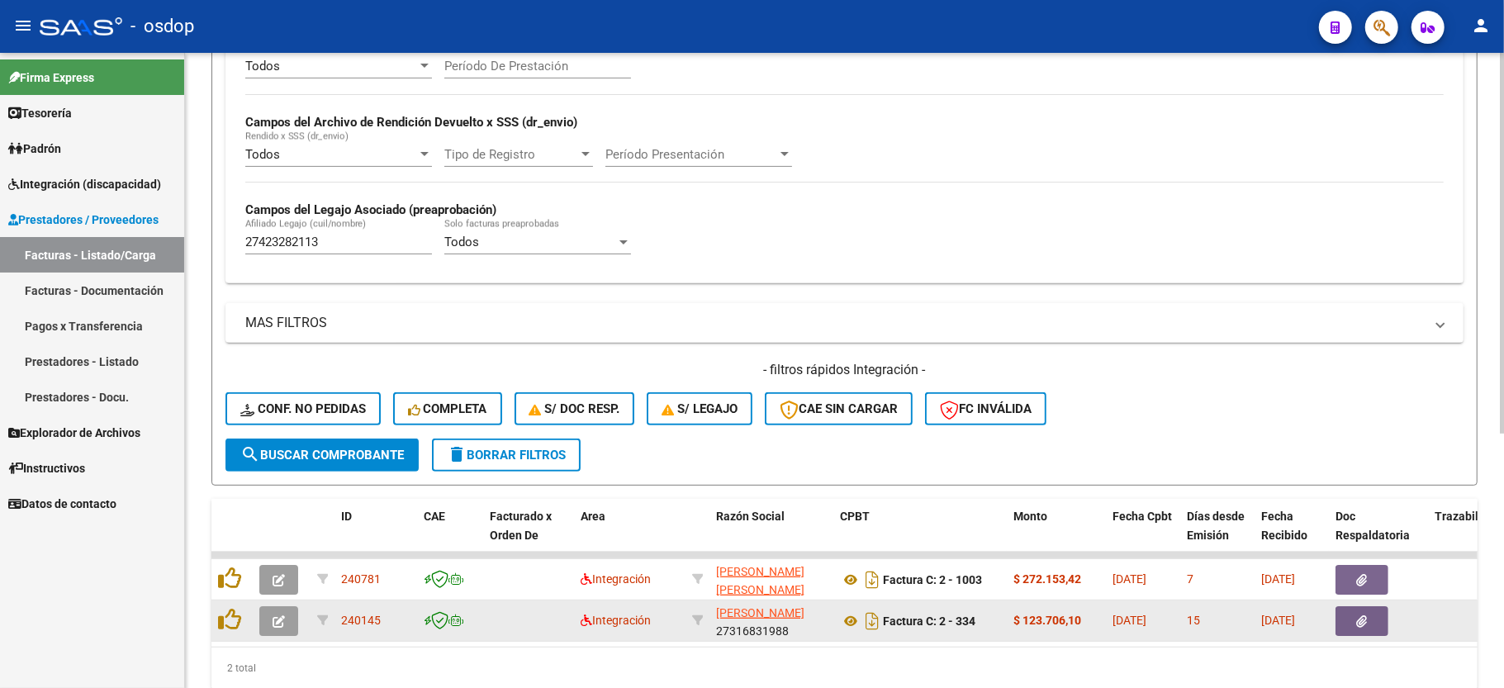
click at [284, 622] on icon "button" at bounding box center [279, 621] width 12 height 12
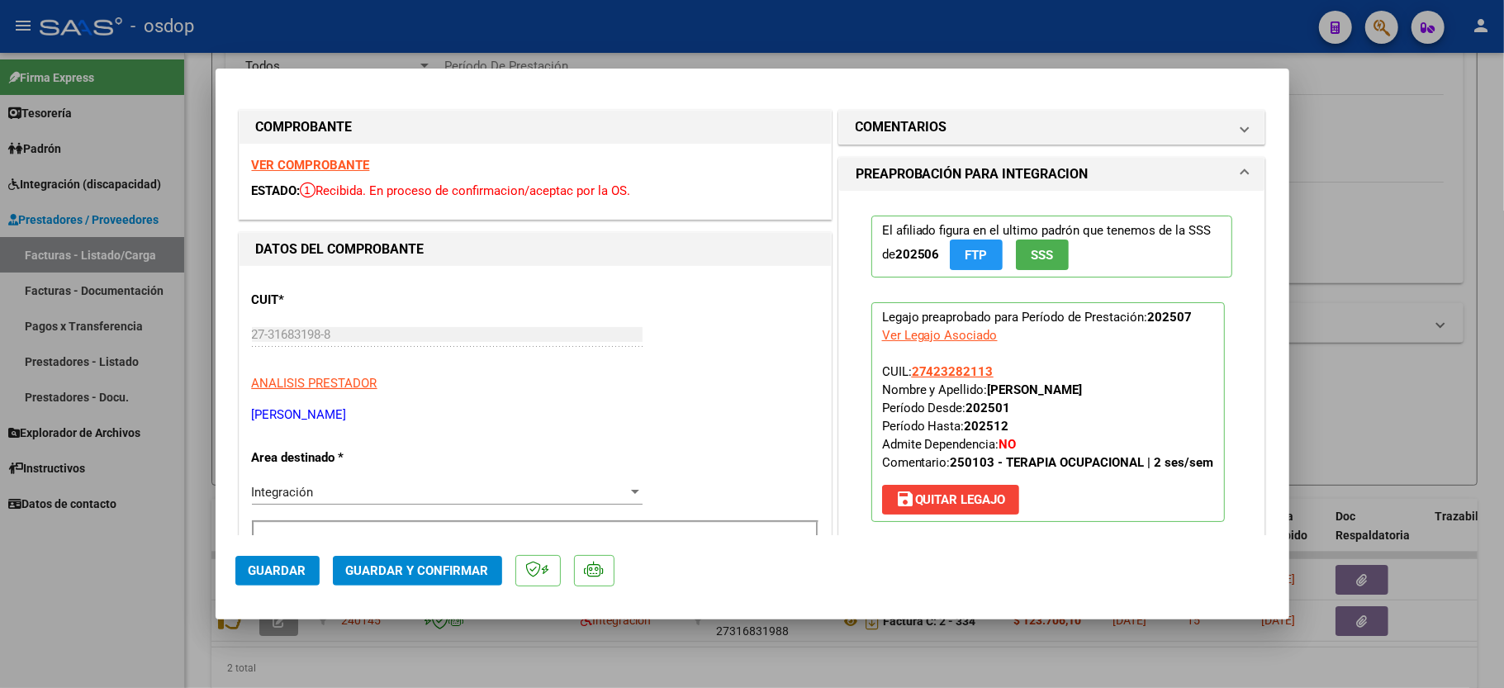
click at [251, 610] on mat-dialog-container "COMPROBANTE VER COMPROBANTE ESTADO: Recibida. En proceso de confirmacion/acepta…" at bounding box center [753, 345] width 1074 height 552
click at [144, 611] on div at bounding box center [752, 344] width 1504 height 688
type input "$ 0,00"
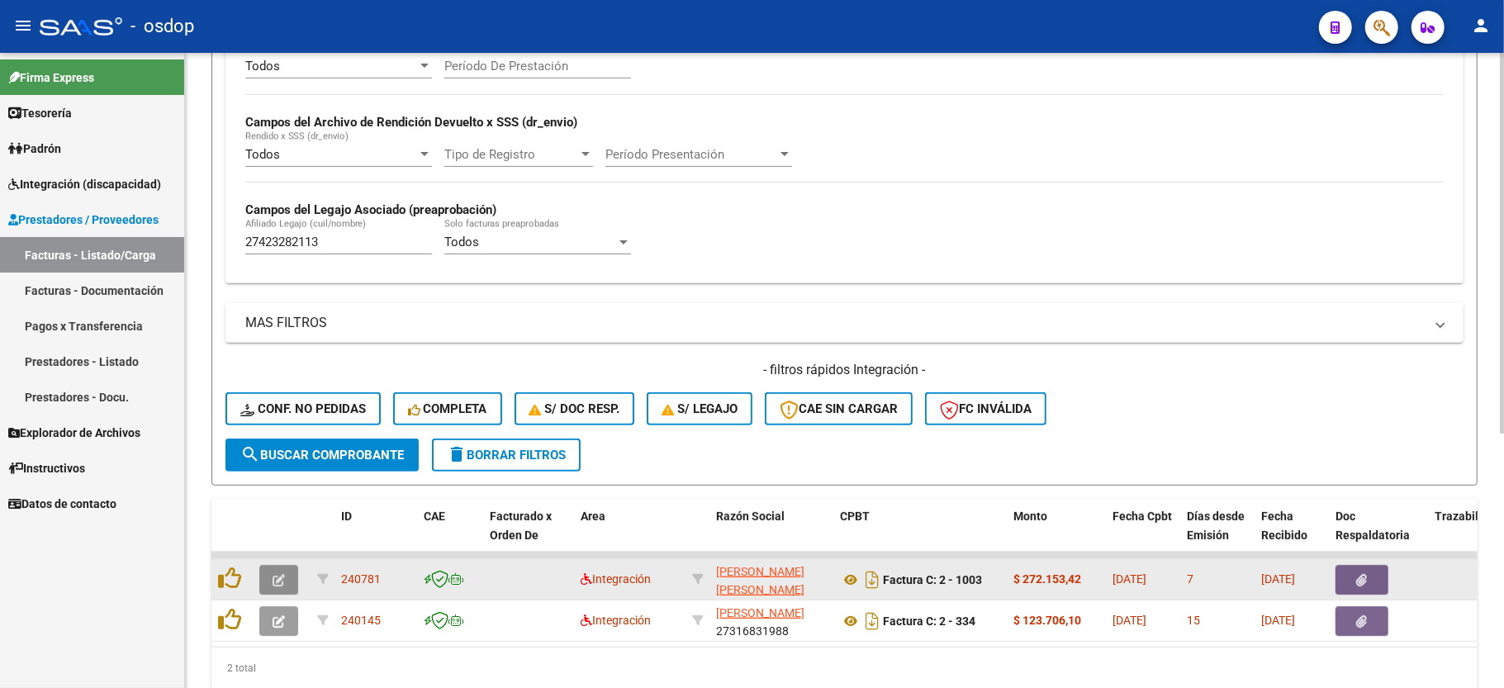
click at [278, 574] on icon "button" at bounding box center [279, 580] width 12 height 12
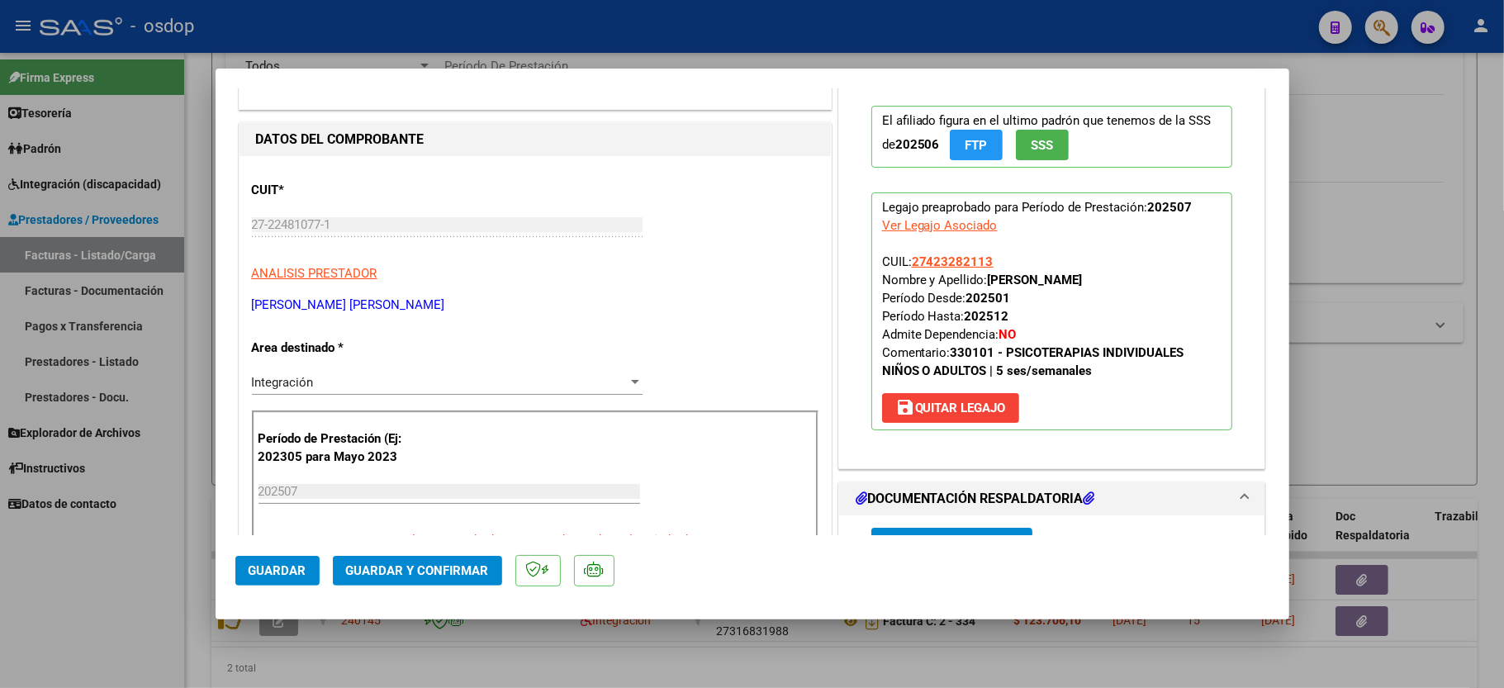
scroll to position [0, 0]
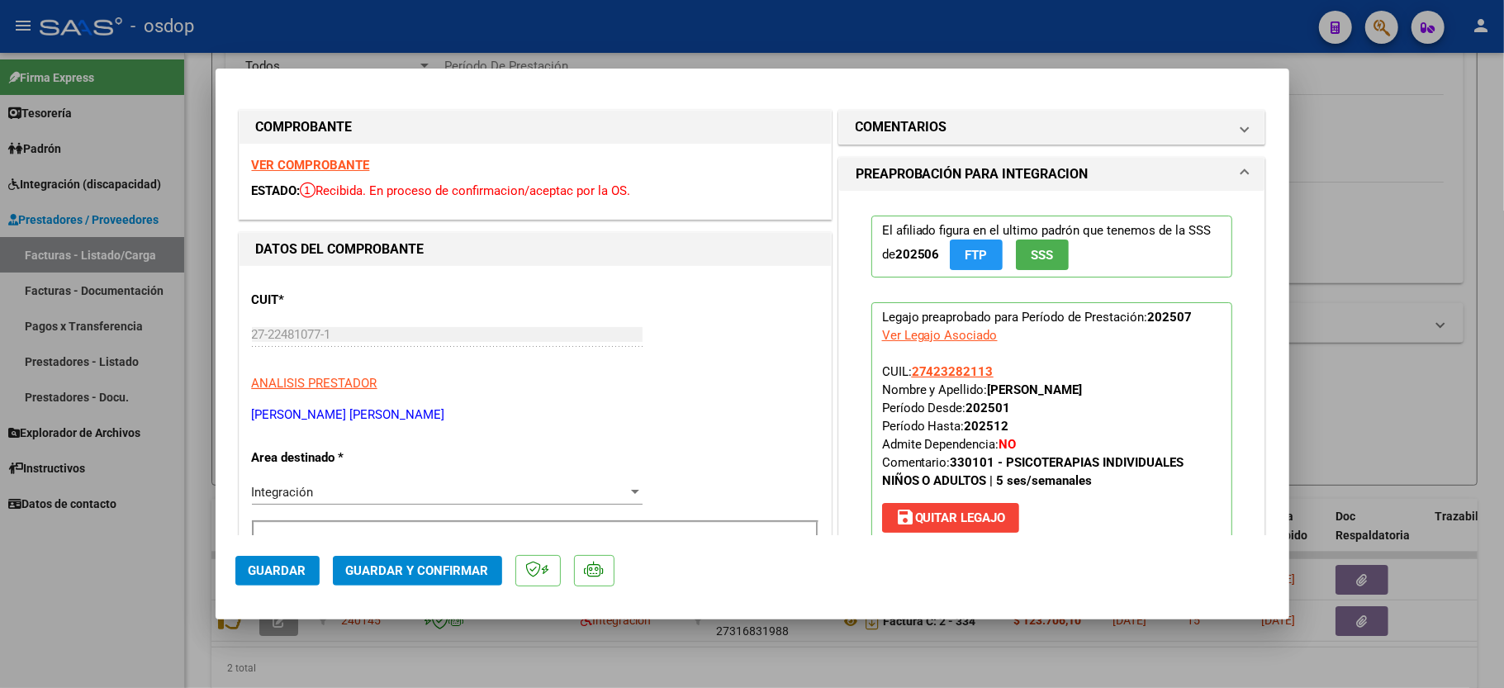
click at [278, 164] on strong "VER COMPROBANTE" at bounding box center [311, 165] width 118 height 15
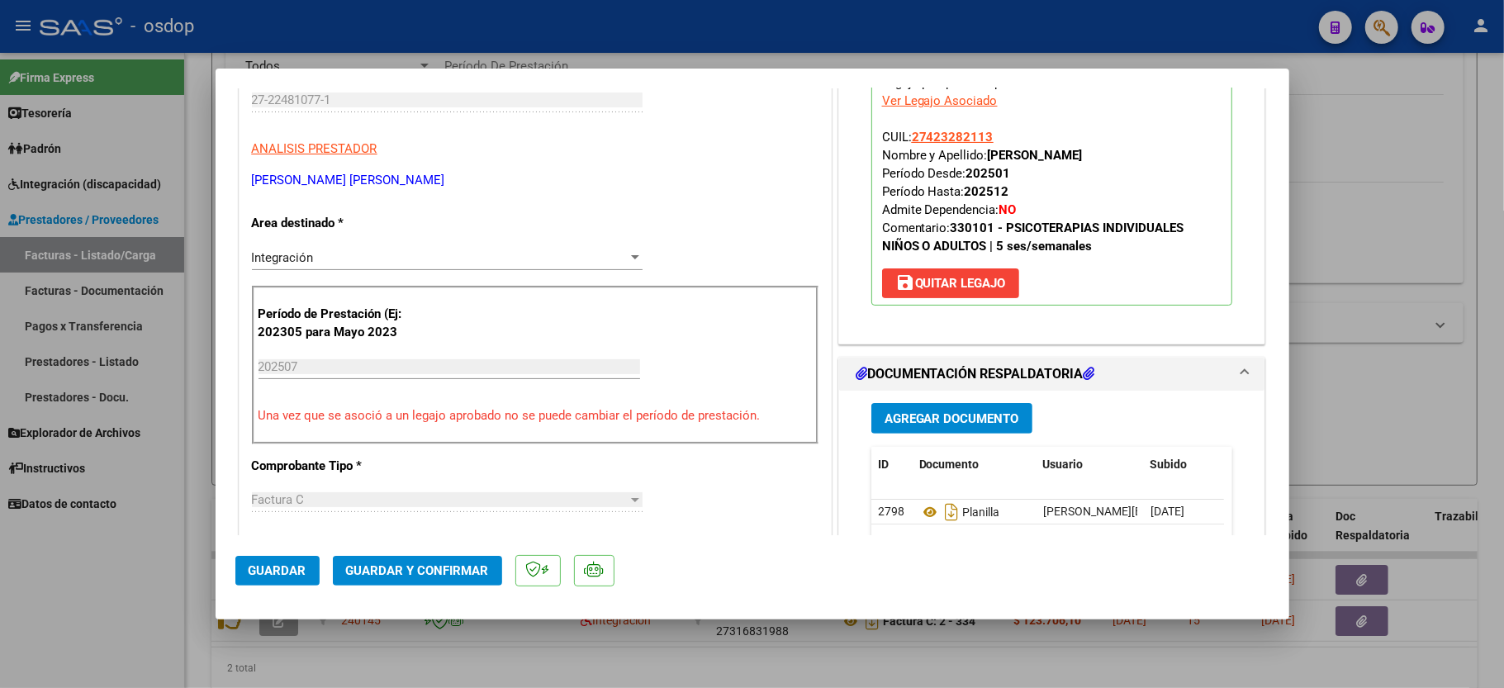
scroll to position [330, 0]
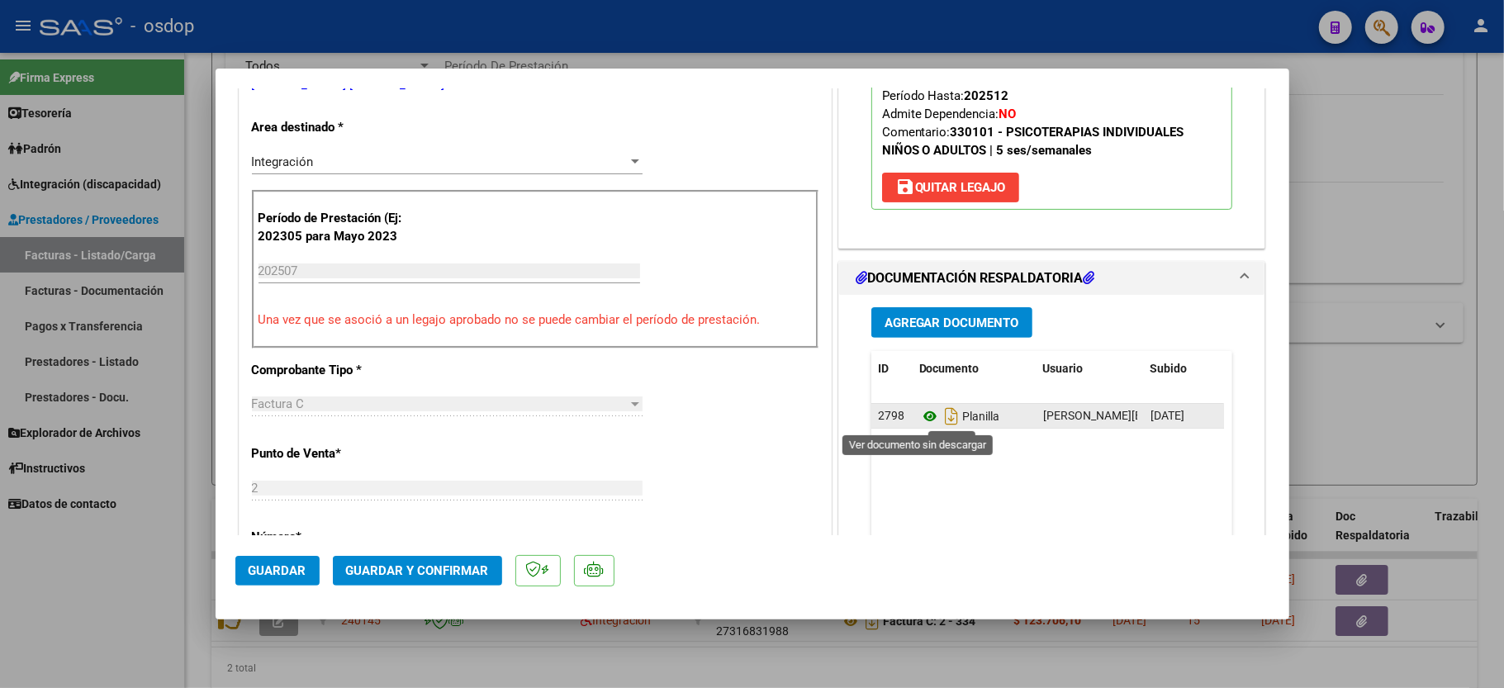
click at [923, 411] on icon at bounding box center [929, 416] width 21 height 20
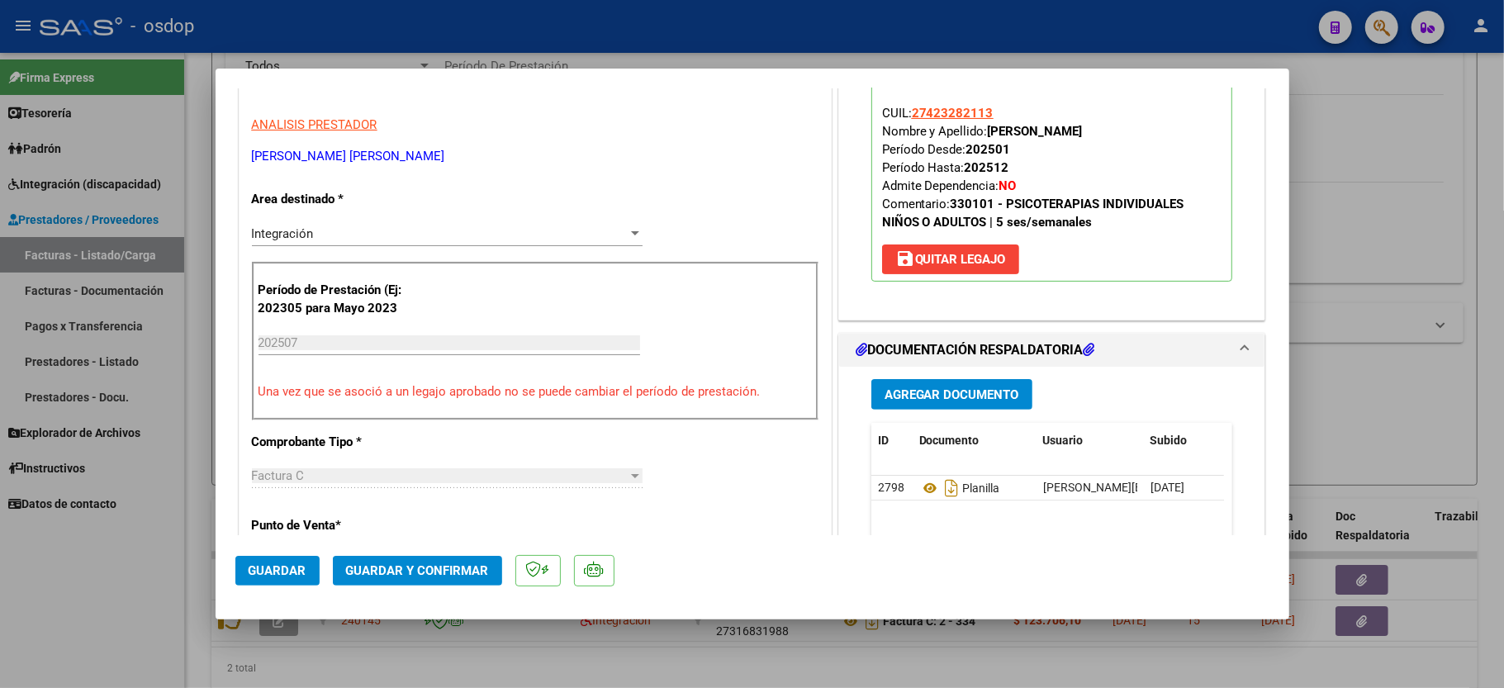
scroll to position [220, 0]
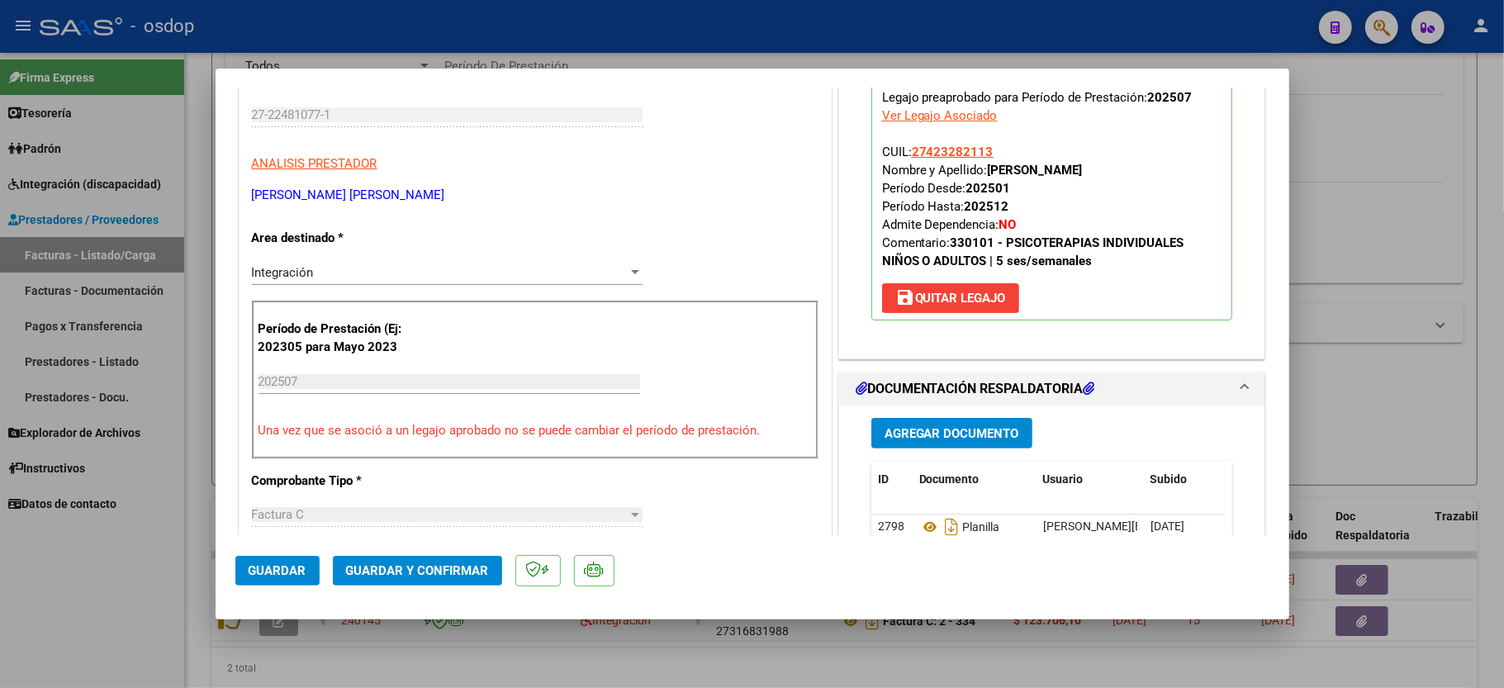
click at [101, 550] on div at bounding box center [752, 344] width 1504 height 688
type input "$ 0,00"
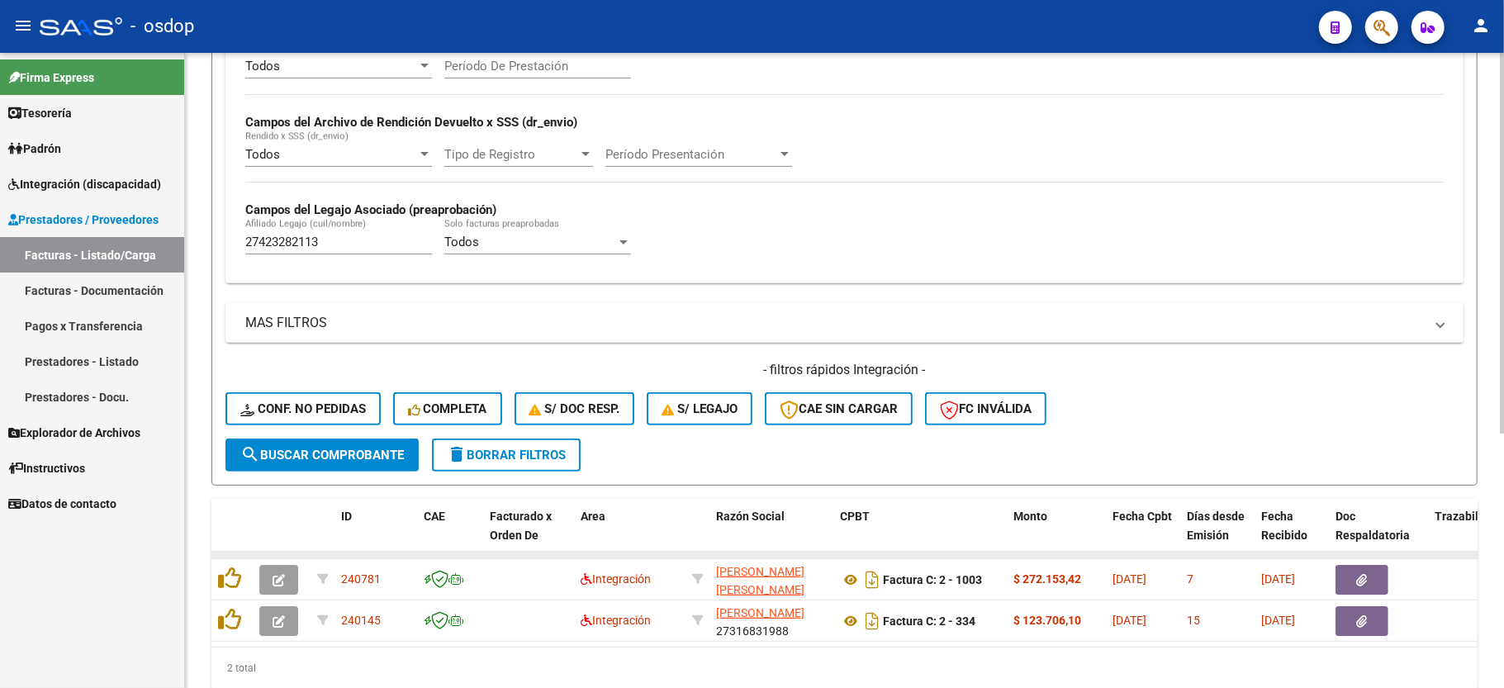
scroll to position [424, 0]
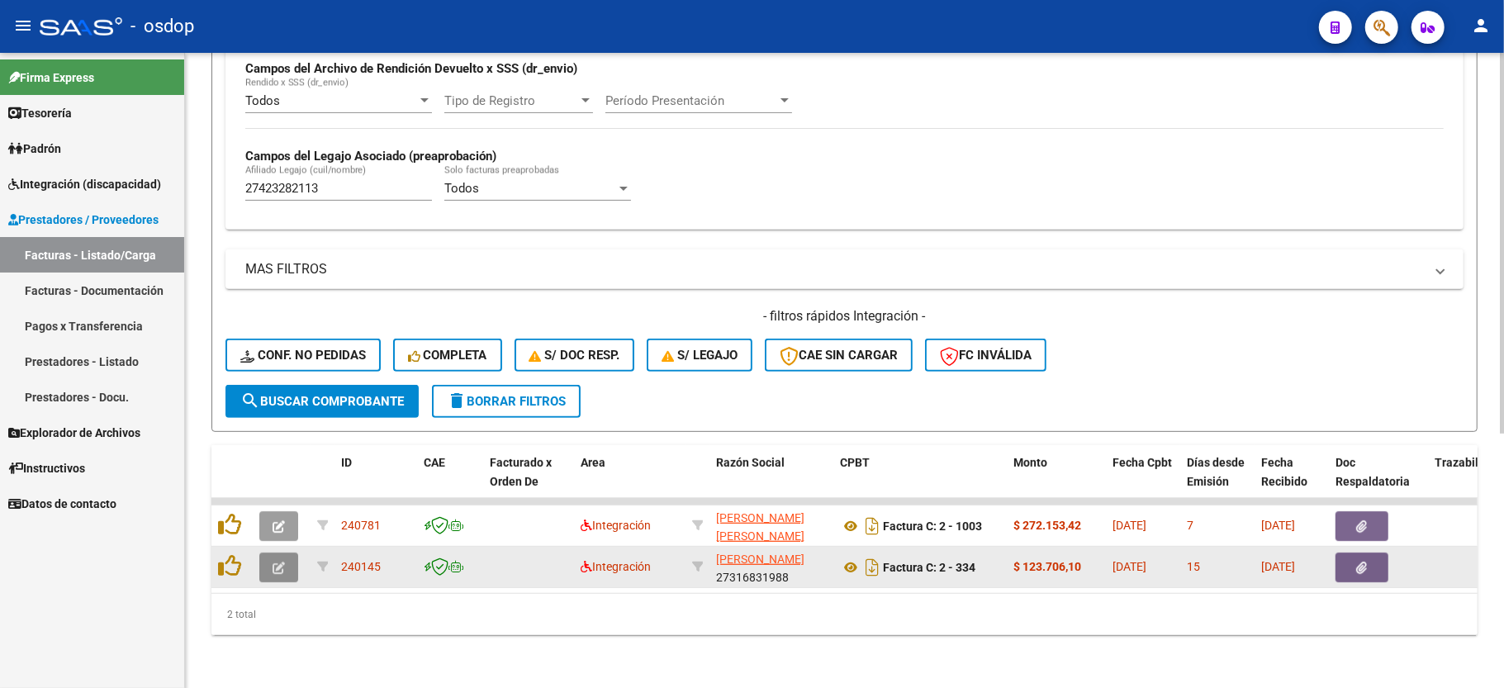
click at [273, 562] on icon "button" at bounding box center [279, 568] width 12 height 12
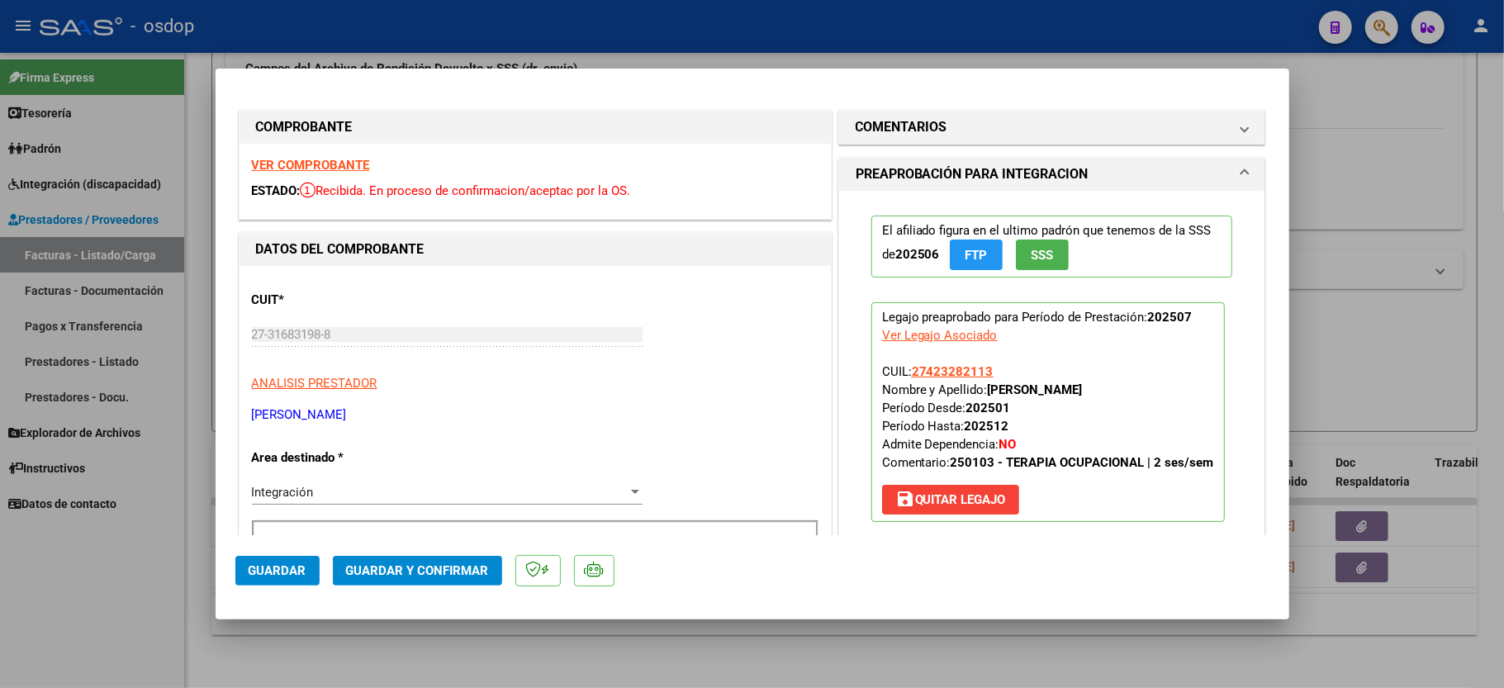
click at [331, 159] on strong "VER COMPROBANTE" at bounding box center [311, 165] width 118 height 15
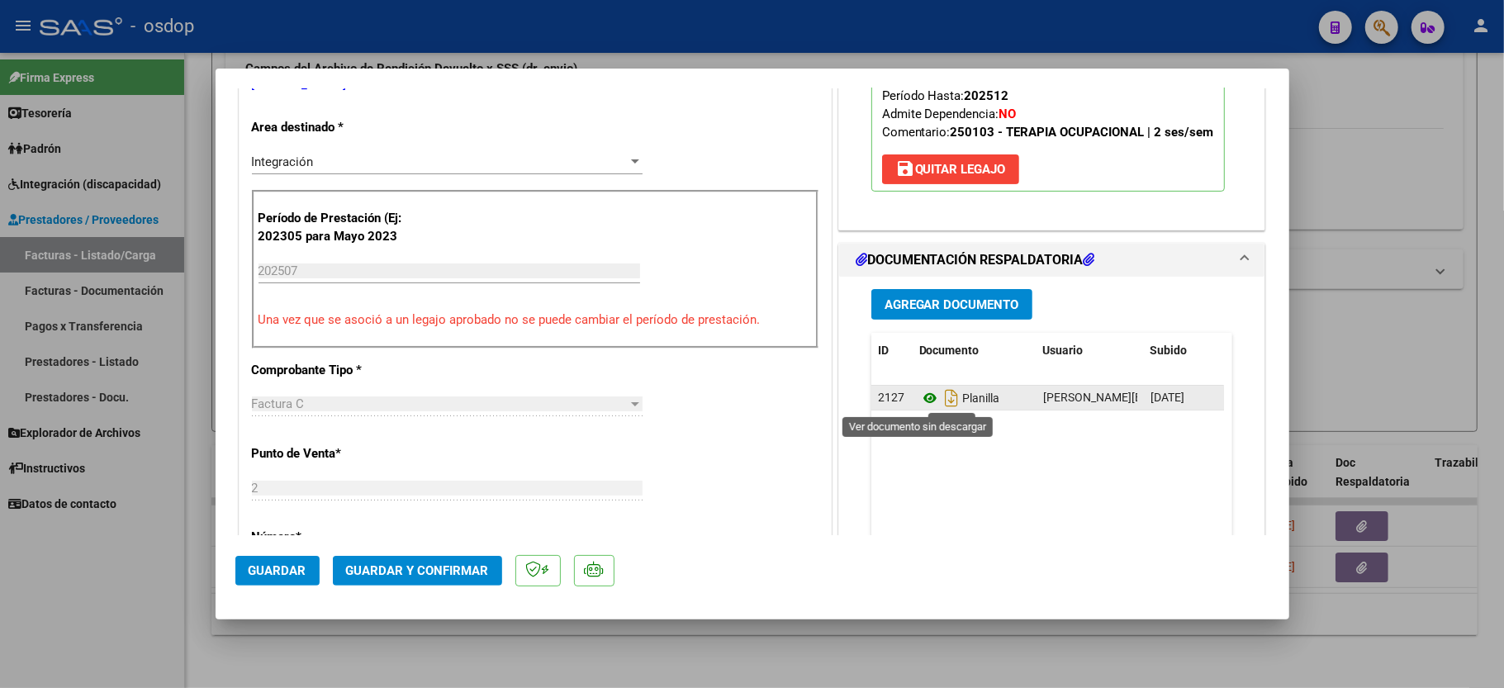
click at [919, 396] on icon at bounding box center [929, 398] width 21 height 20
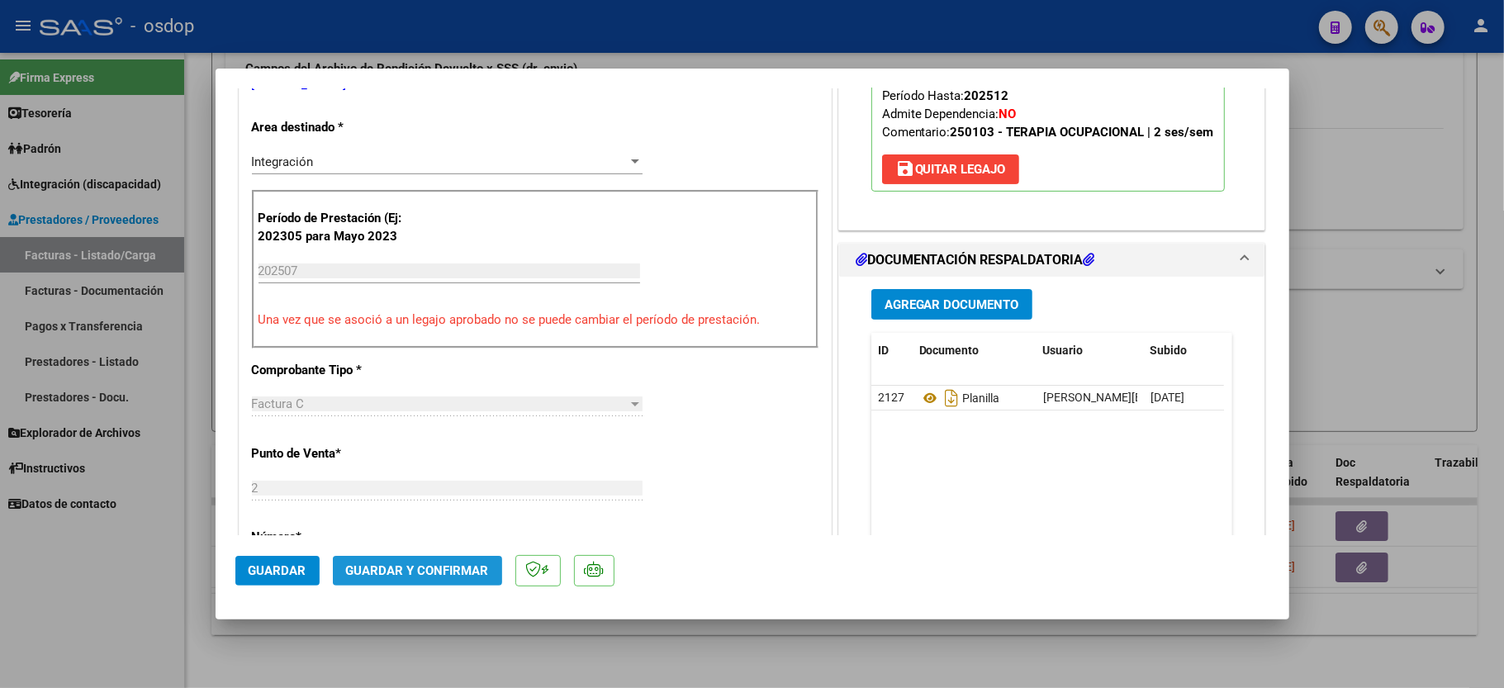
click at [430, 572] on span "Guardar y Confirmar" at bounding box center [417, 570] width 143 height 15
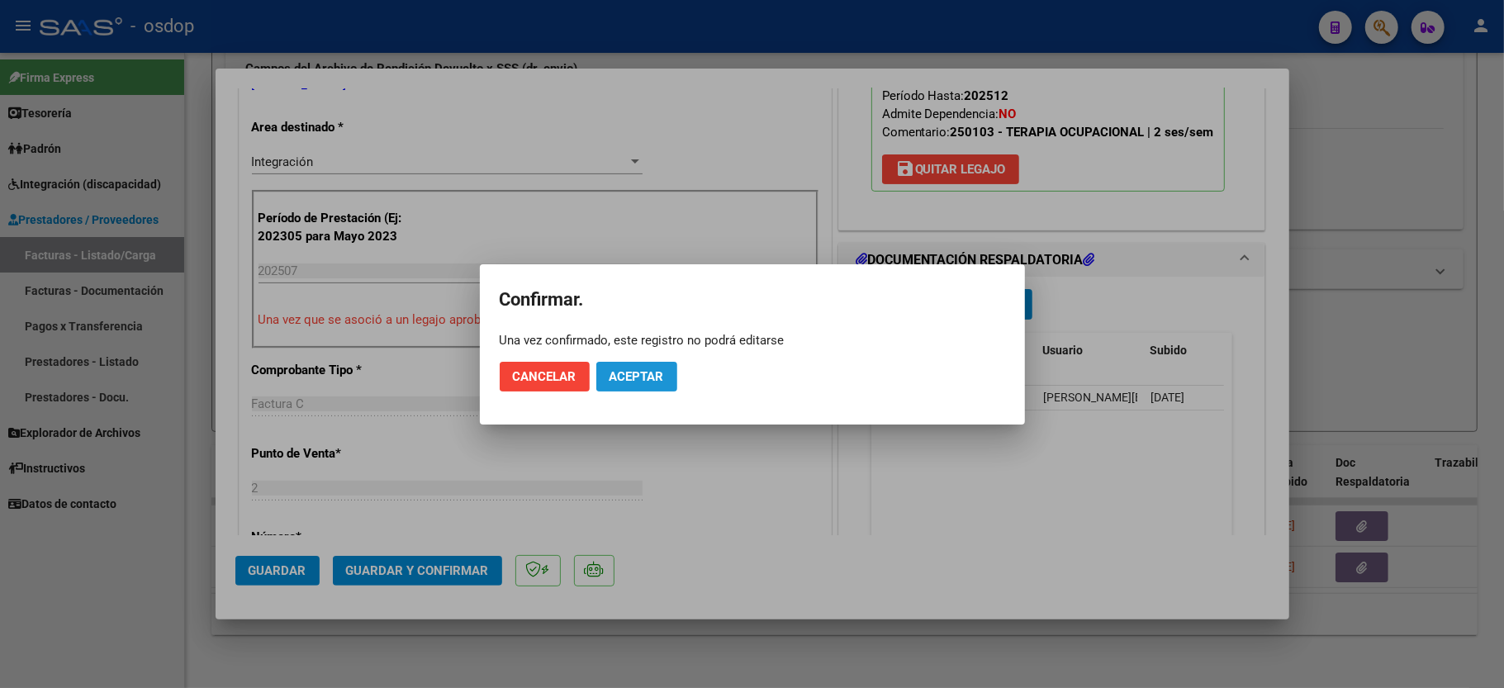
click at [636, 387] on button "Aceptar" at bounding box center [636, 377] width 81 height 30
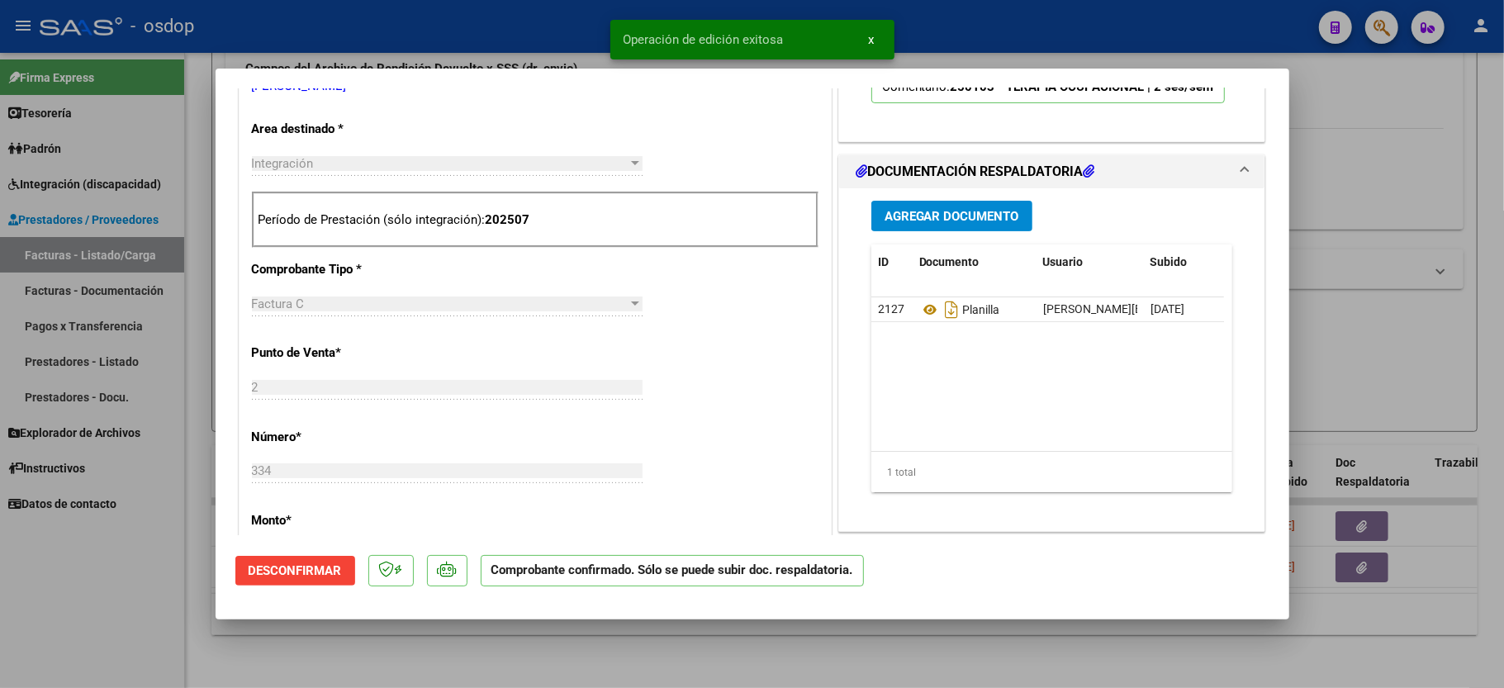
click at [126, 602] on div at bounding box center [752, 344] width 1504 height 688
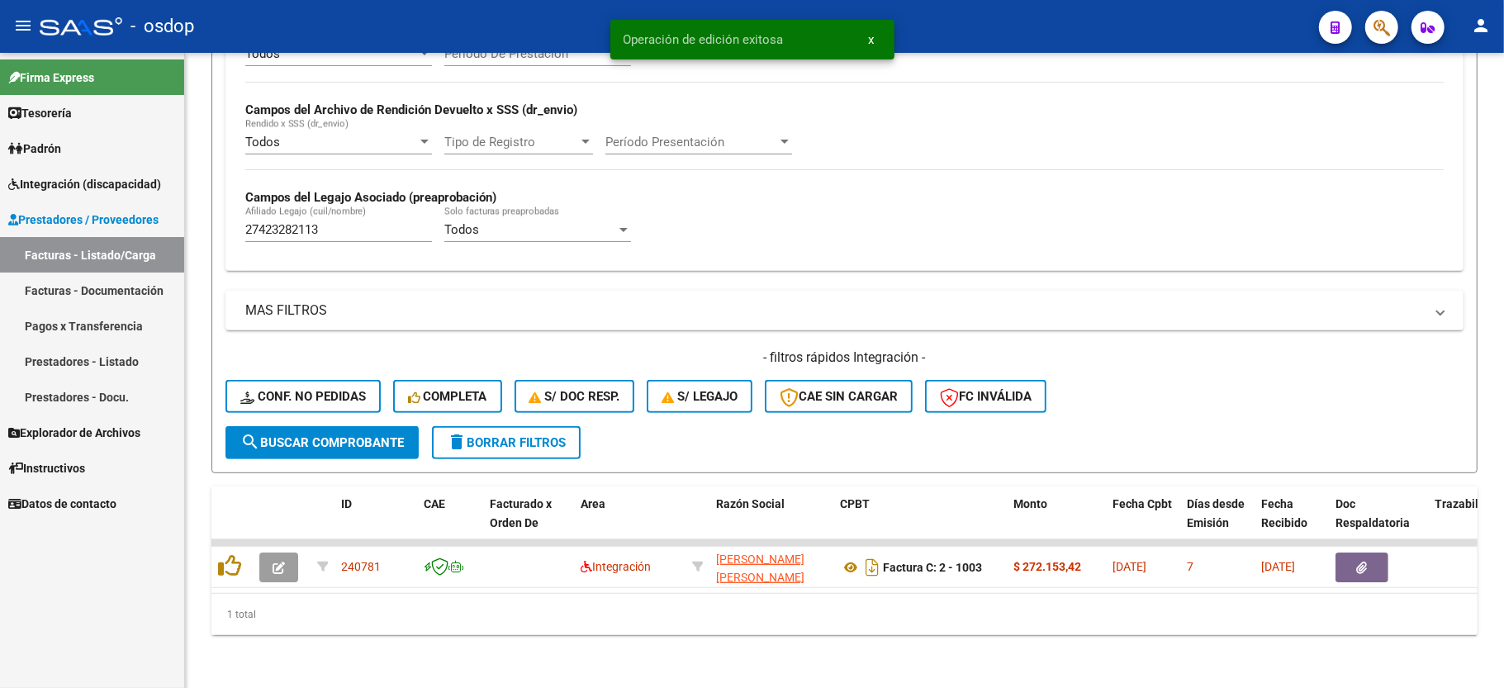
scroll to position [382, 0]
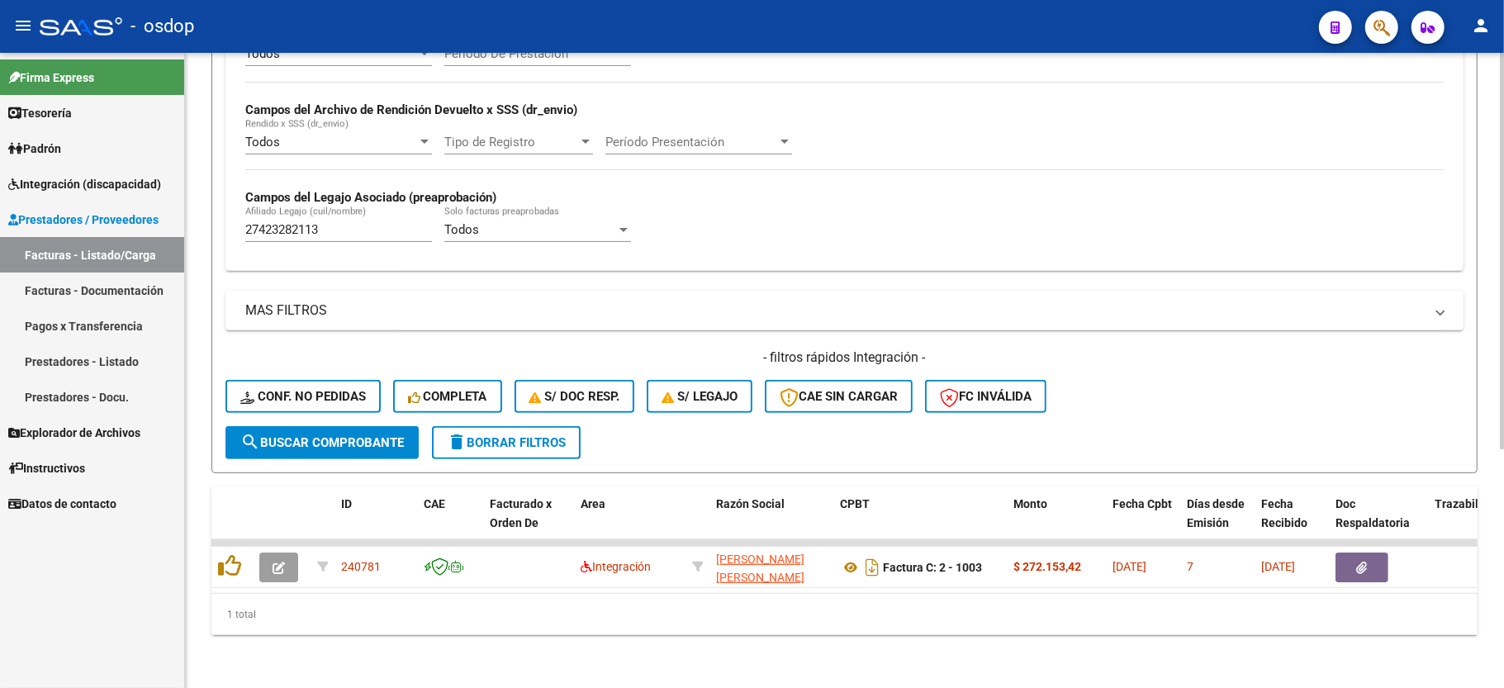
click at [586, 653] on div "Video tutorial PRESTADORES -> Listado de CPBTs Emitidos por Prestadores / Prove…" at bounding box center [844, 189] width 1319 height 998
click at [566, 437] on button "delete Borrar Filtros" at bounding box center [506, 442] width 149 height 33
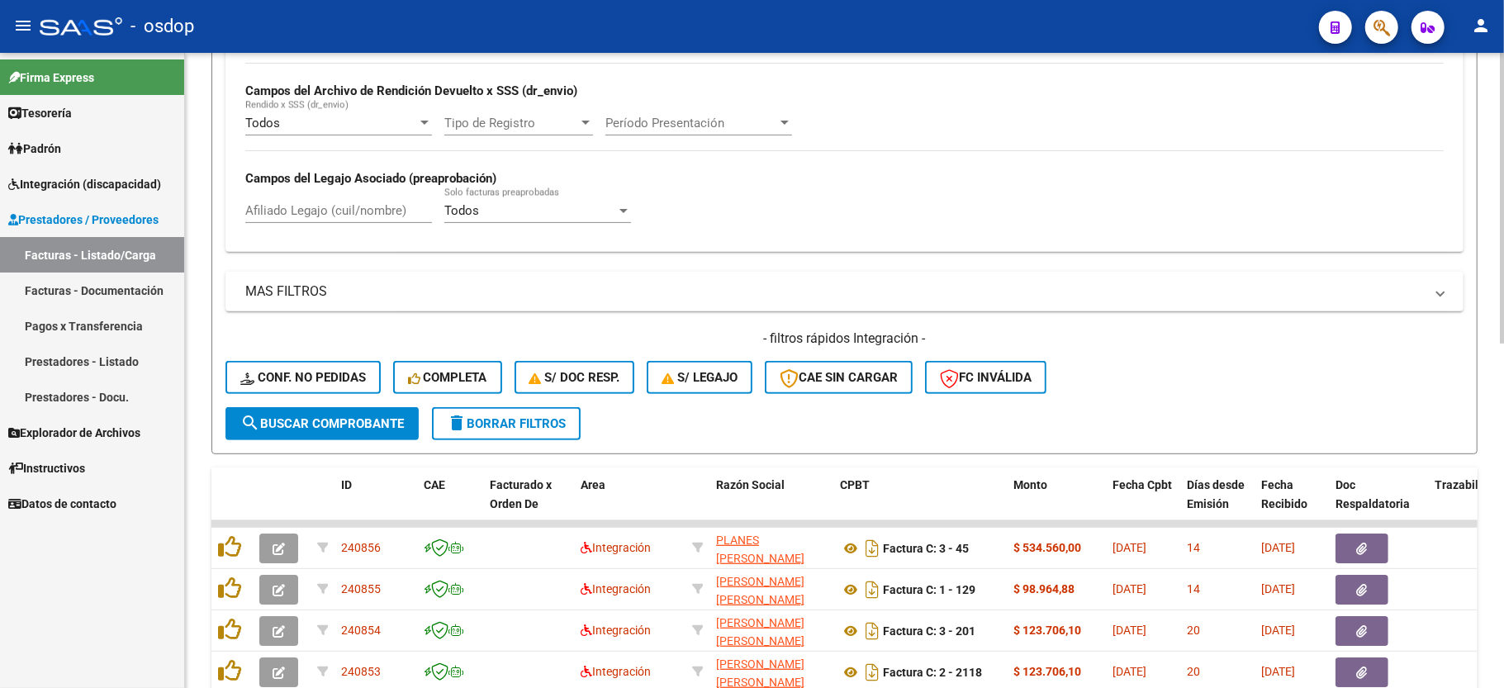
click at [261, 207] on input "Afiliado Legajo (cuil/nombre)" at bounding box center [338, 210] width 187 height 15
paste input "20423282097"
type input "20423282097"
drag, startPoint x: 321, startPoint y: 460, endPoint x: 325, endPoint y: 450, distance: 10.4
click at [321, 458] on div "Video tutorial PRESTADORES -> Listado de CPBTs Emitidos por Prestadores / Prove…" at bounding box center [844, 343] width 1266 height 1290
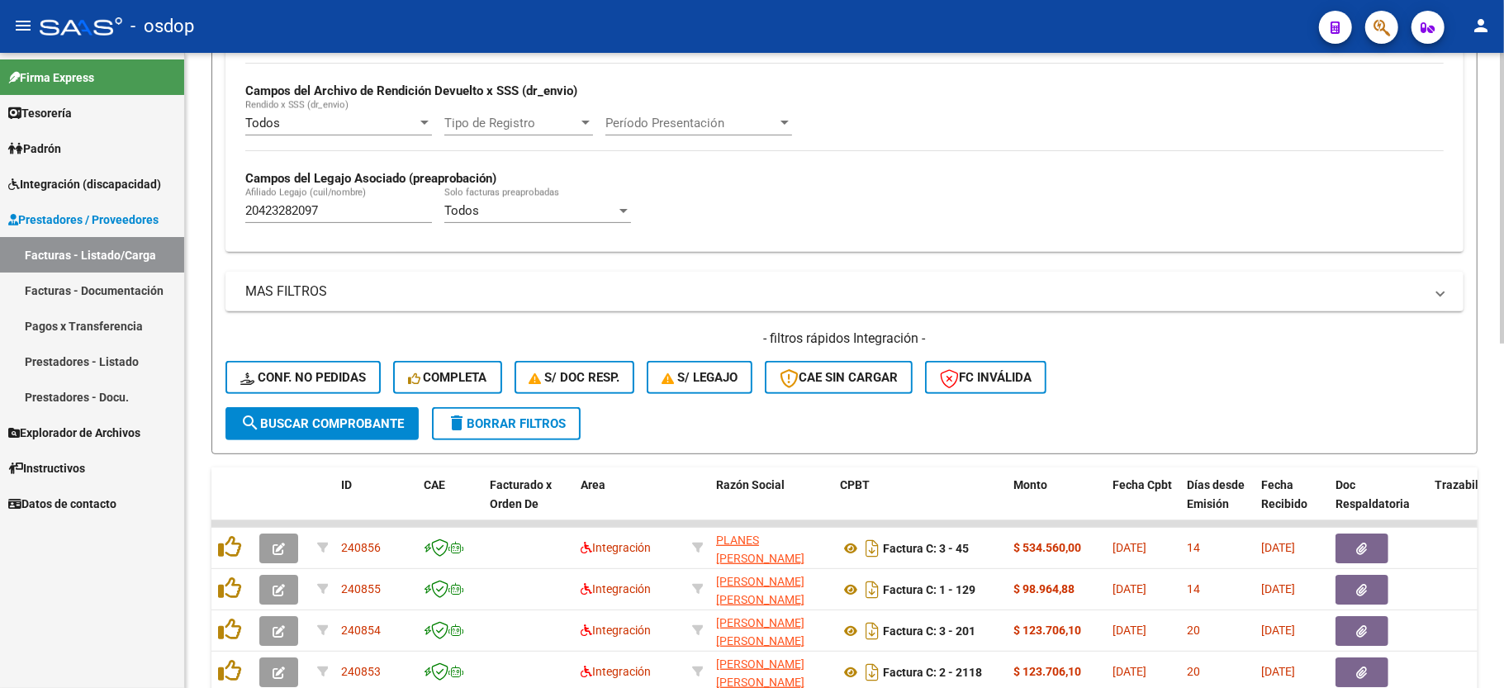
click at [325, 450] on form "Filtros Id Area Area Seleccionar Gerenciador Seleccionar Gerenciador No Confirm…" at bounding box center [844, 134] width 1266 height 640
click at [329, 434] on button "search Buscar Comprobante" at bounding box center [322, 423] width 193 height 33
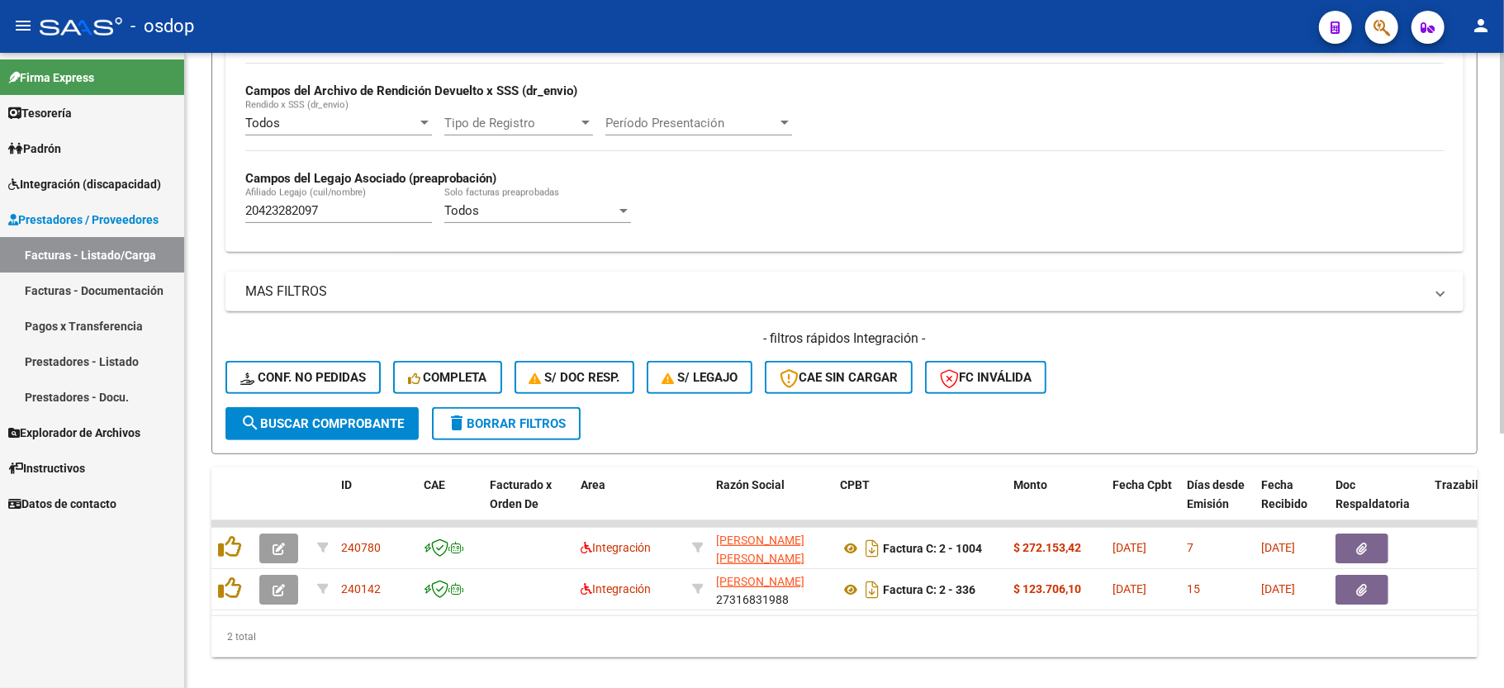
drag, startPoint x: 515, startPoint y: 427, endPoint x: 532, endPoint y: 418, distance: 18.9
click at [515, 427] on span "delete Borrar Filtros" at bounding box center [506, 423] width 119 height 15
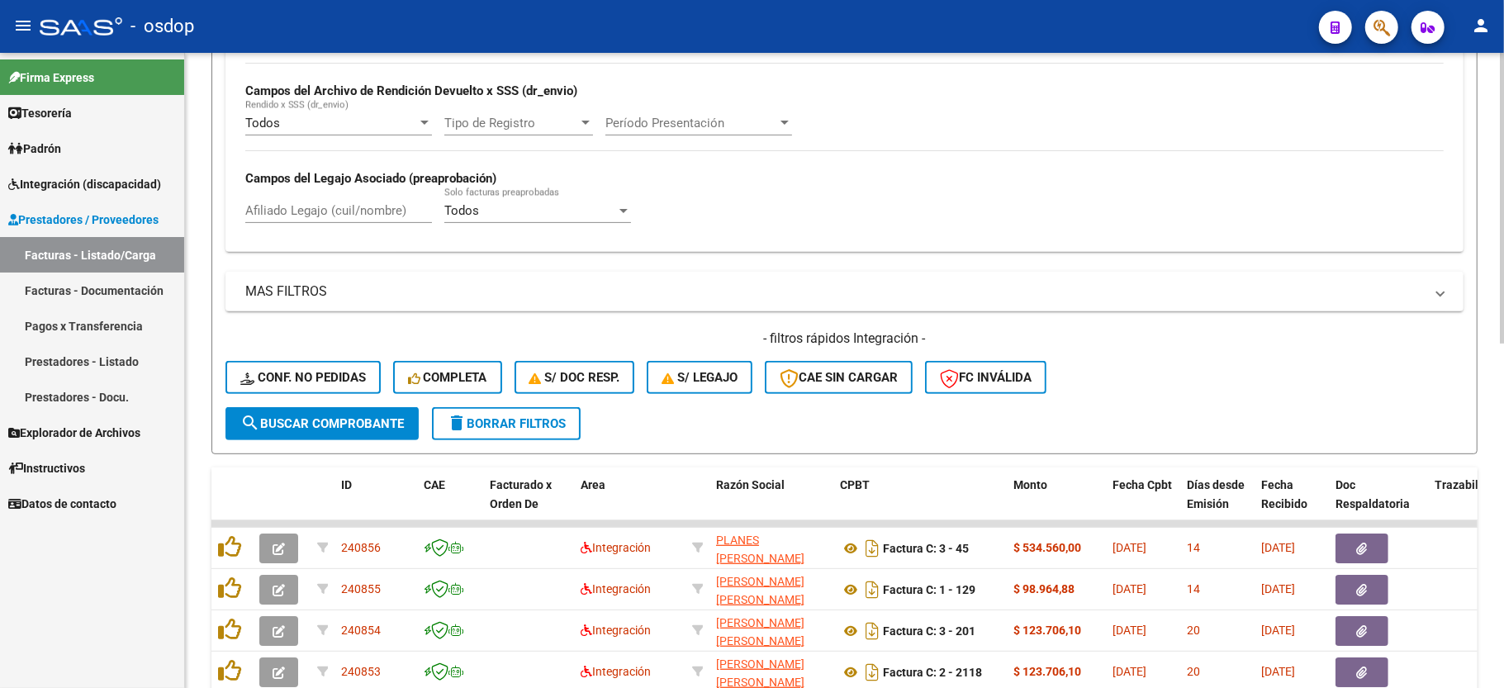
click at [344, 216] on input "Afiliado Legajo (cuil/nombre)" at bounding box center [338, 210] width 187 height 15
paste input "20494483883"
type input "20494483883"
click at [322, 424] on span "search Buscar Comprobante" at bounding box center [322, 423] width 164 height 15
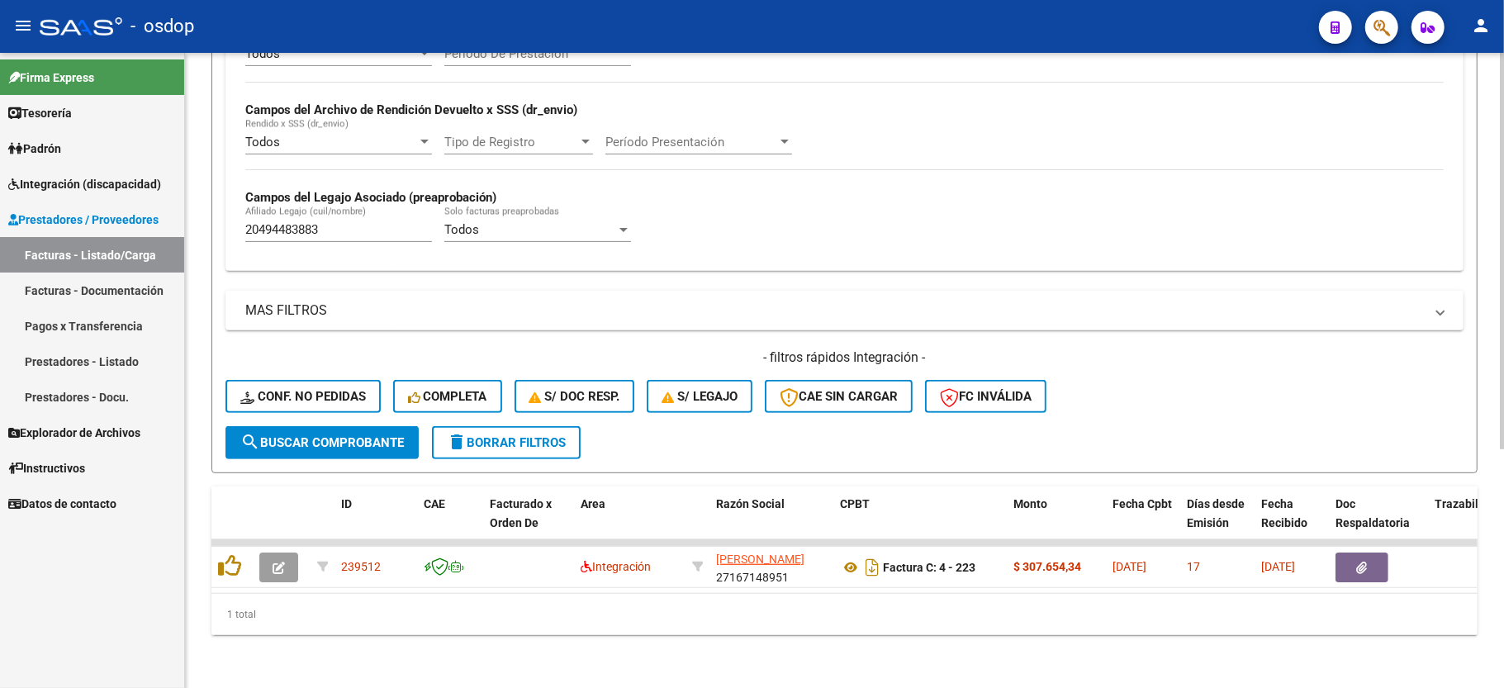
drag, startPoint x: 978, startPoint y: 172, endPoint x: 969, endPoint y: 220, distance: 48.8
click at [978, 172] on div "Todos Cargado en Para Enviar SSS Período De Prestación Campos del Archivo de Re…" at bounding box center [844, 144] width 1199 height 227
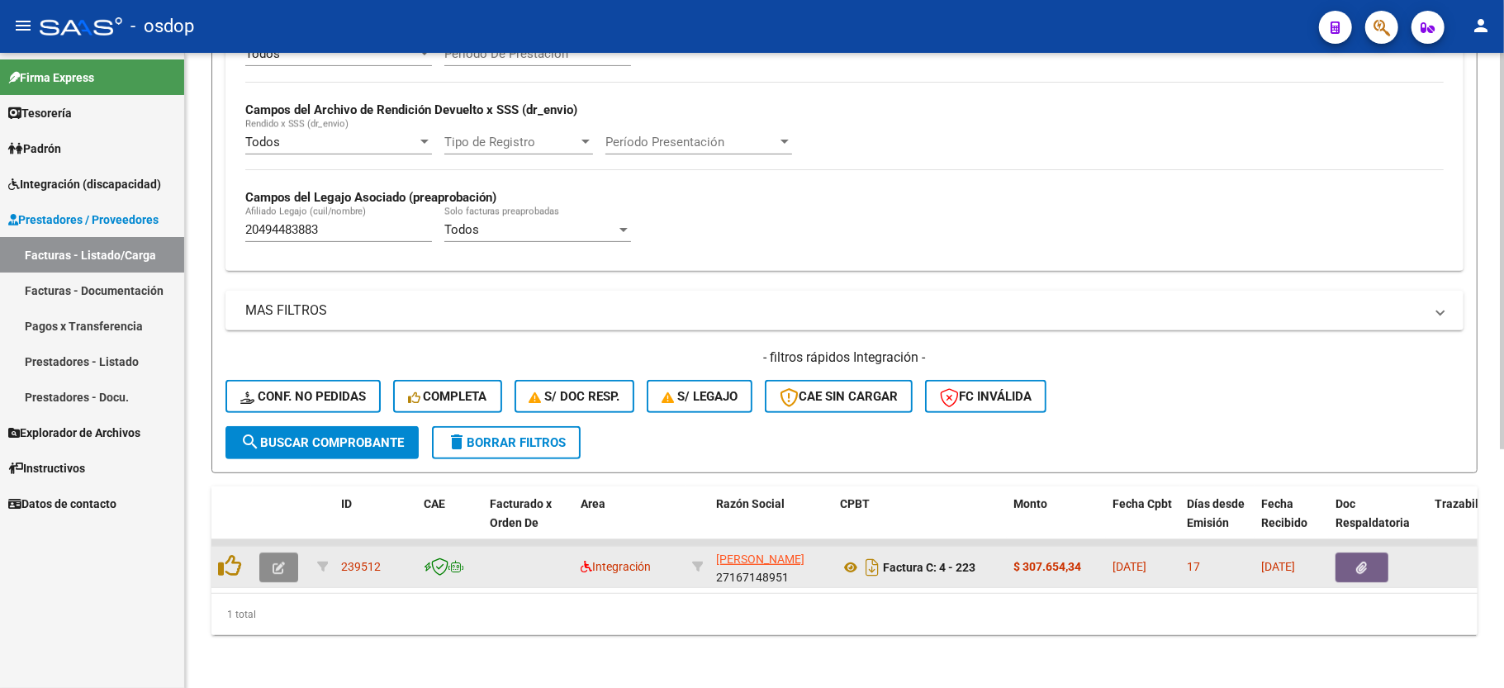
click at [279, 562] on icon "button" at bounding box center [279, 568] width 12 height 12
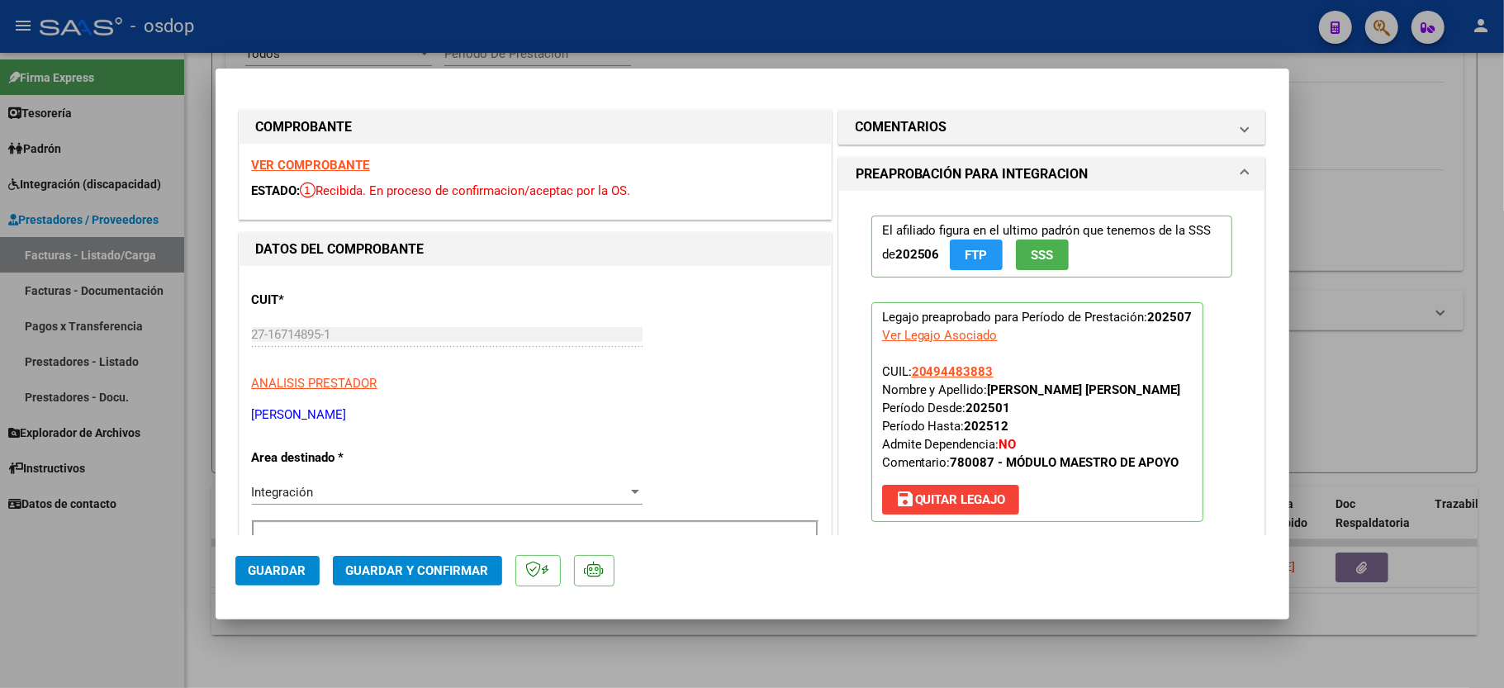
click at [348, 162] on strong "VER COMPROBANTE" at bounding box center [311, 165] width 118 height 15
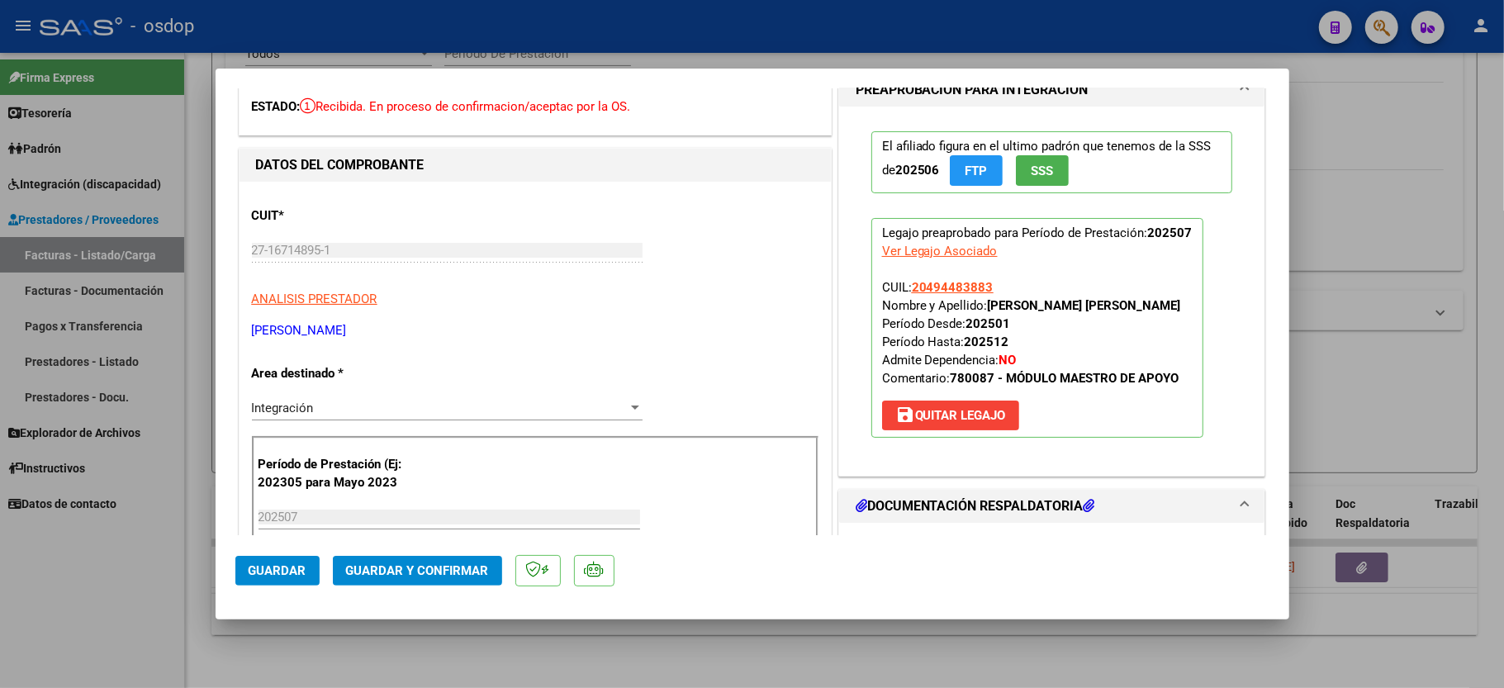
scroll to position [110, 0]
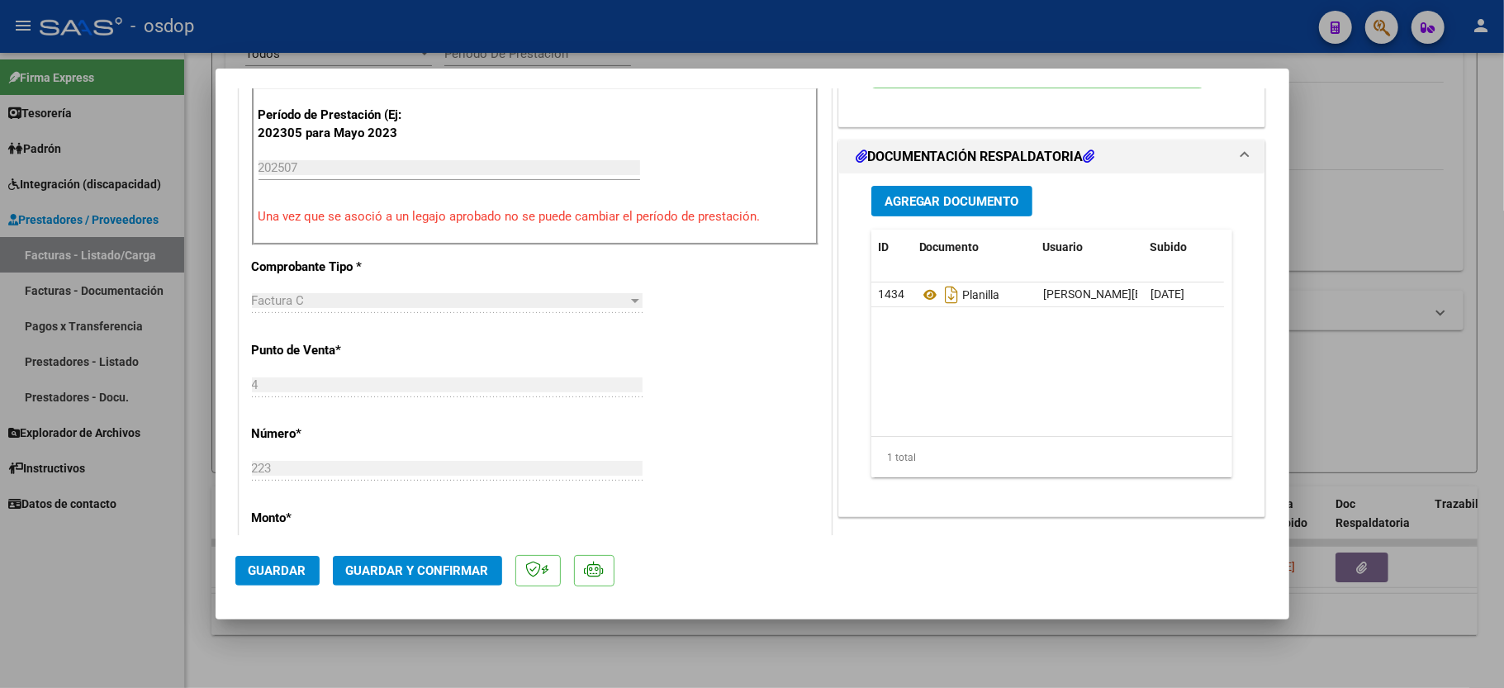
scroll to position [440, 0]
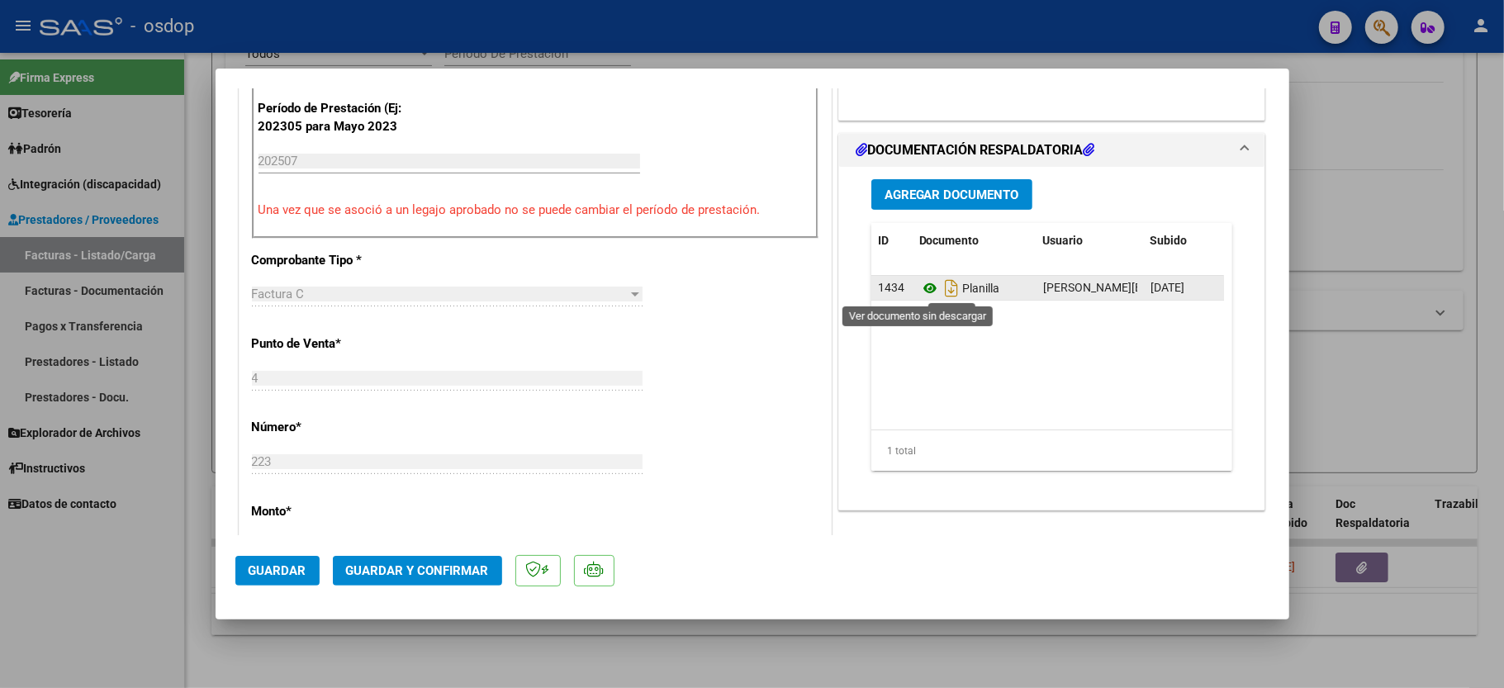
click at [919, 286] on icon at bounding box center [929, 288] width 21 height 20
click at [415, 573] on span "Guardar y Confirmar" at bounding box center [417, 570] width 143 height 15
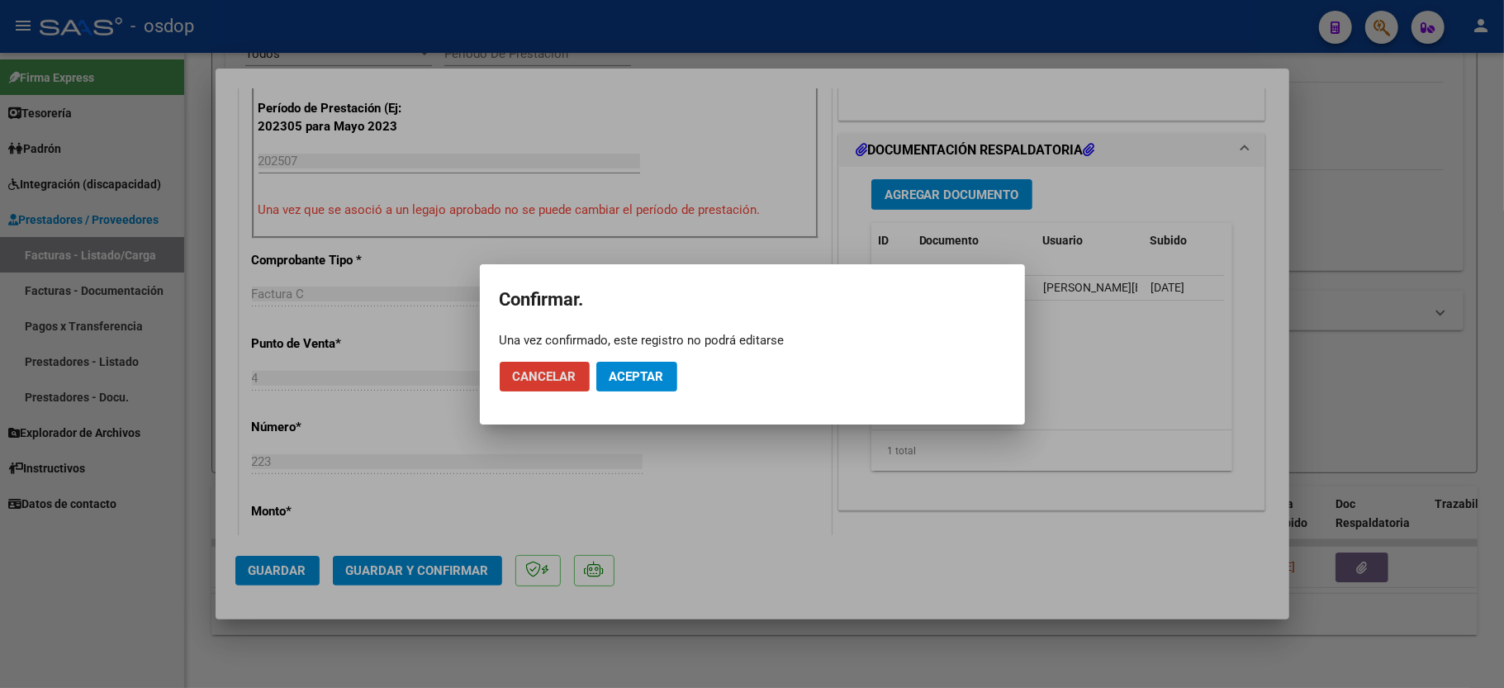
click at [639, 383] on span "Aceptar" at bounding box center [637, 376] width 55 height 15
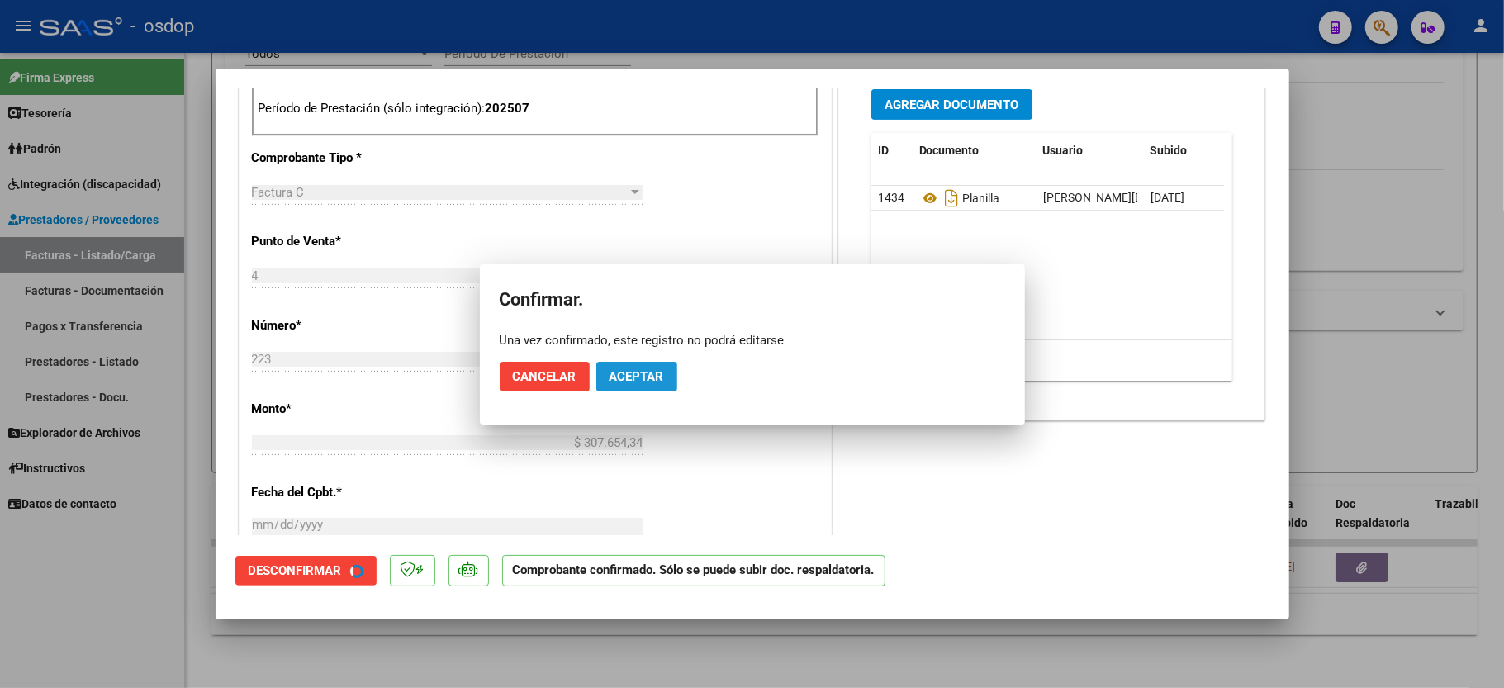
scroll to position [752, 0]
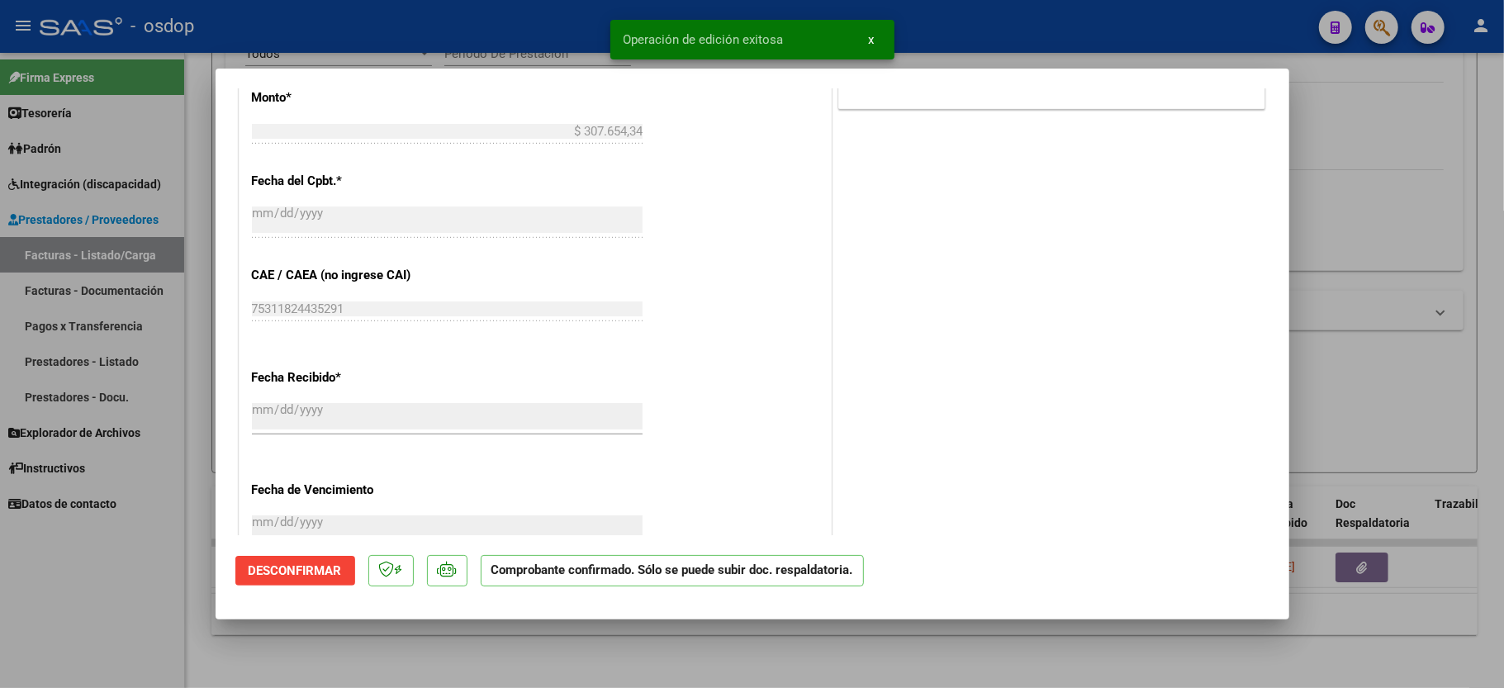
click at [143, 629] on div at bounding box center [752, 344] width 1504 height 688
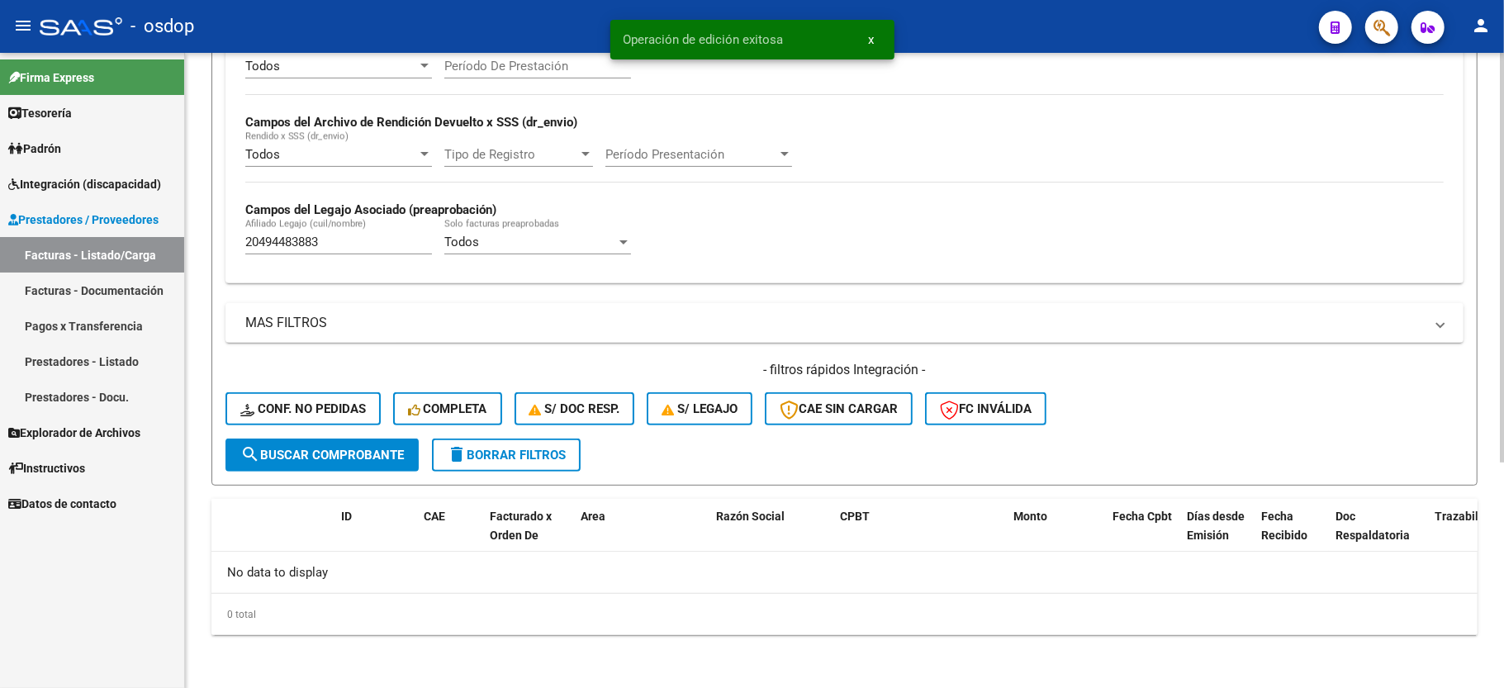
scroll to position [350, 0]
click at [301, 209] on strong "Campos del Legajo Asociado (preaprobación)" at bounding box center [370, 209] width 251 height 15
click at [278, 245] on input "20494483883" at bounding box center [338, 242] width 187 height 15
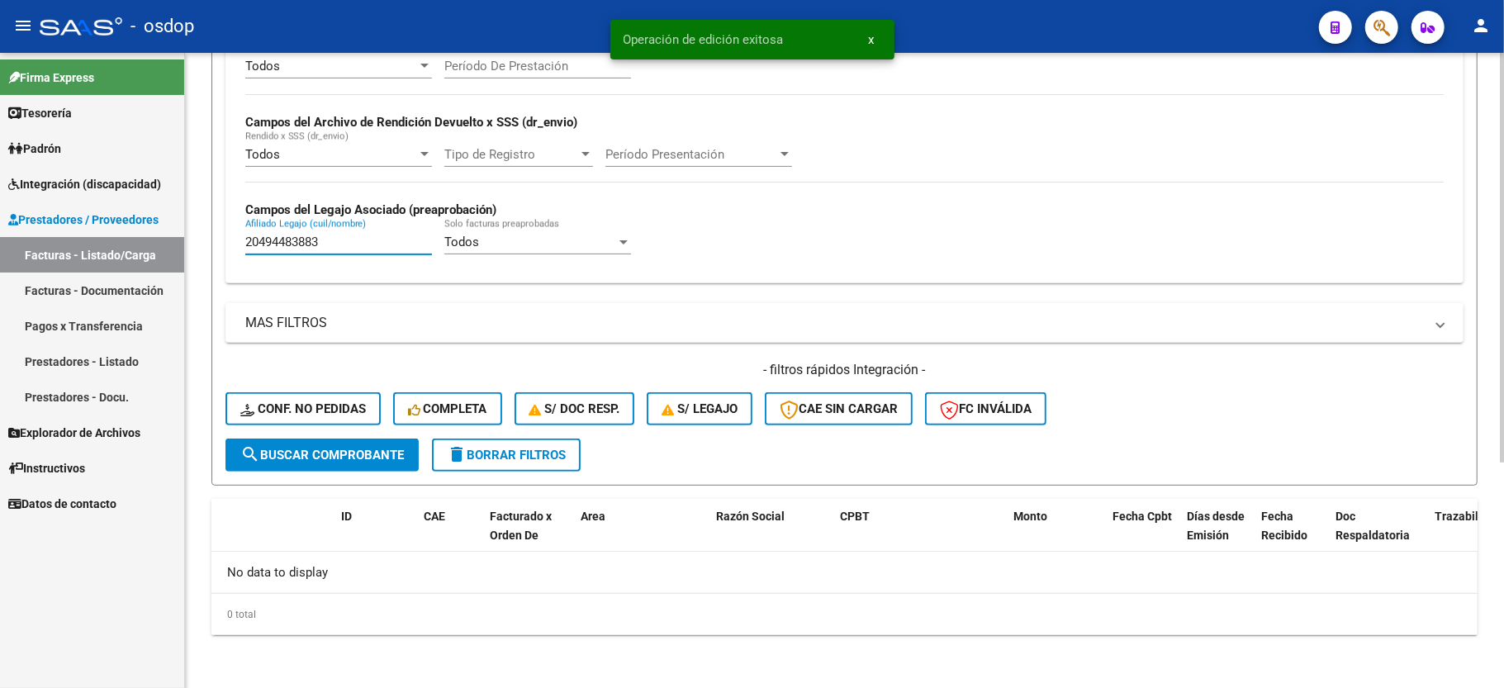
click at [341, 424] on button "Conf. no pedidas" at bounding box center [303, 408] width 155 height 33
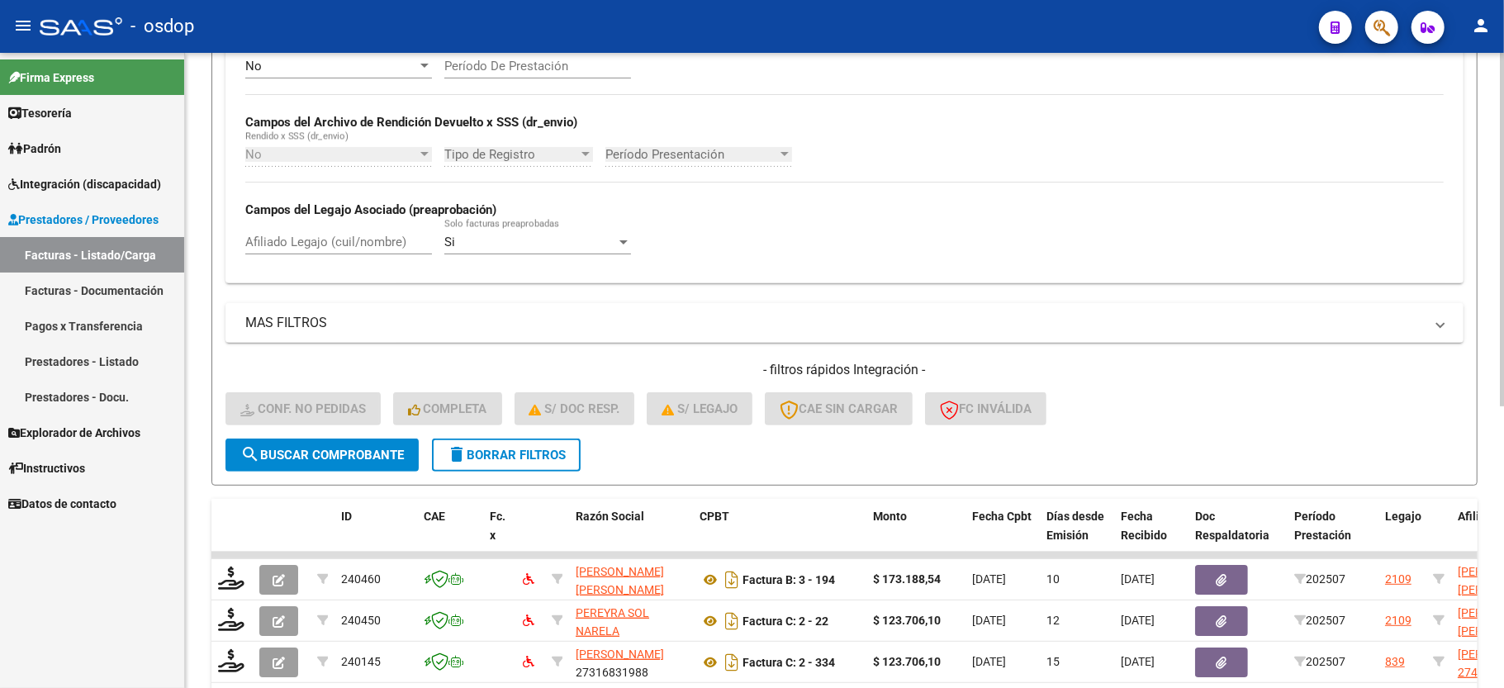
click at [304, 246] on input "Afiliado Legajo (cuil/nombre)" at bounding box center [338, 242] width 187 height 15
paste input "20494483883"
type input "20494483883"
click at [322, 449] on span "search Buscar Comprobante" at bounding box center [322, 455] width 164 height 15
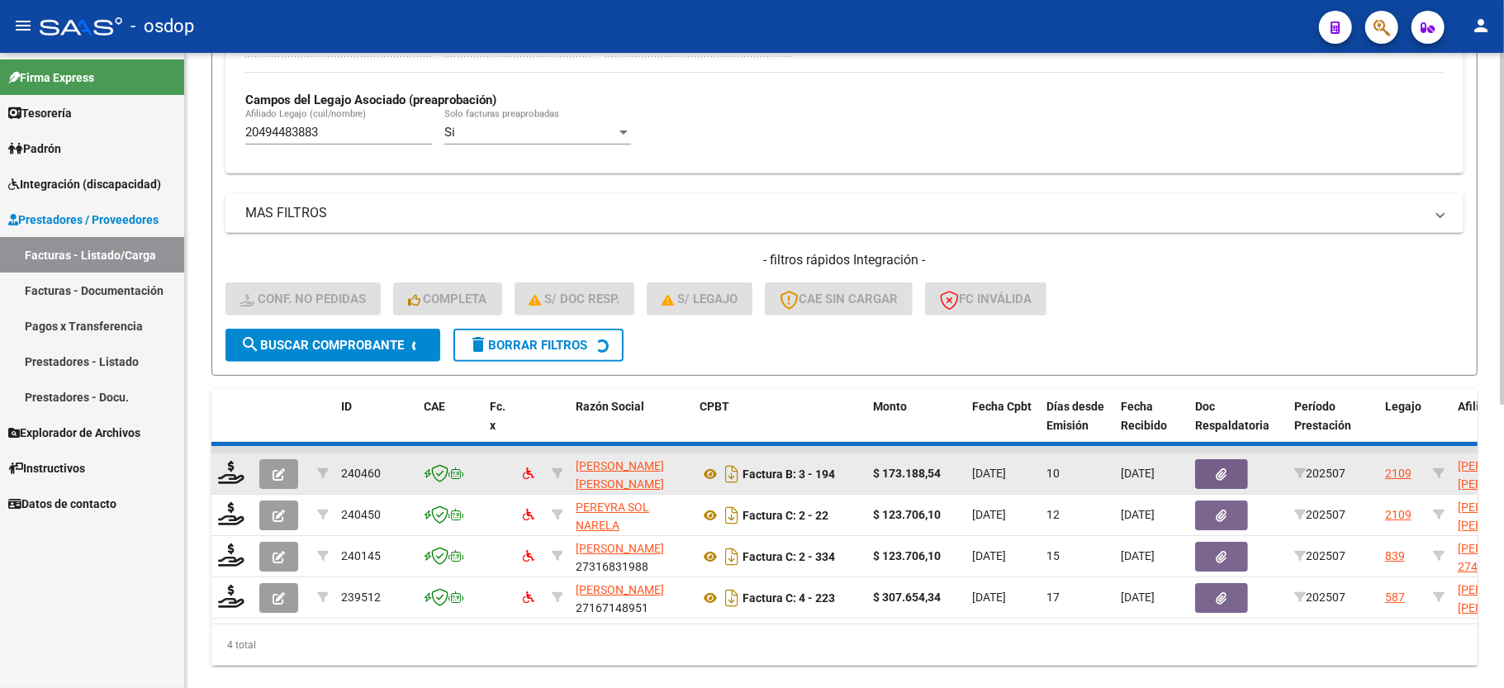
scroll to position [382, 0]
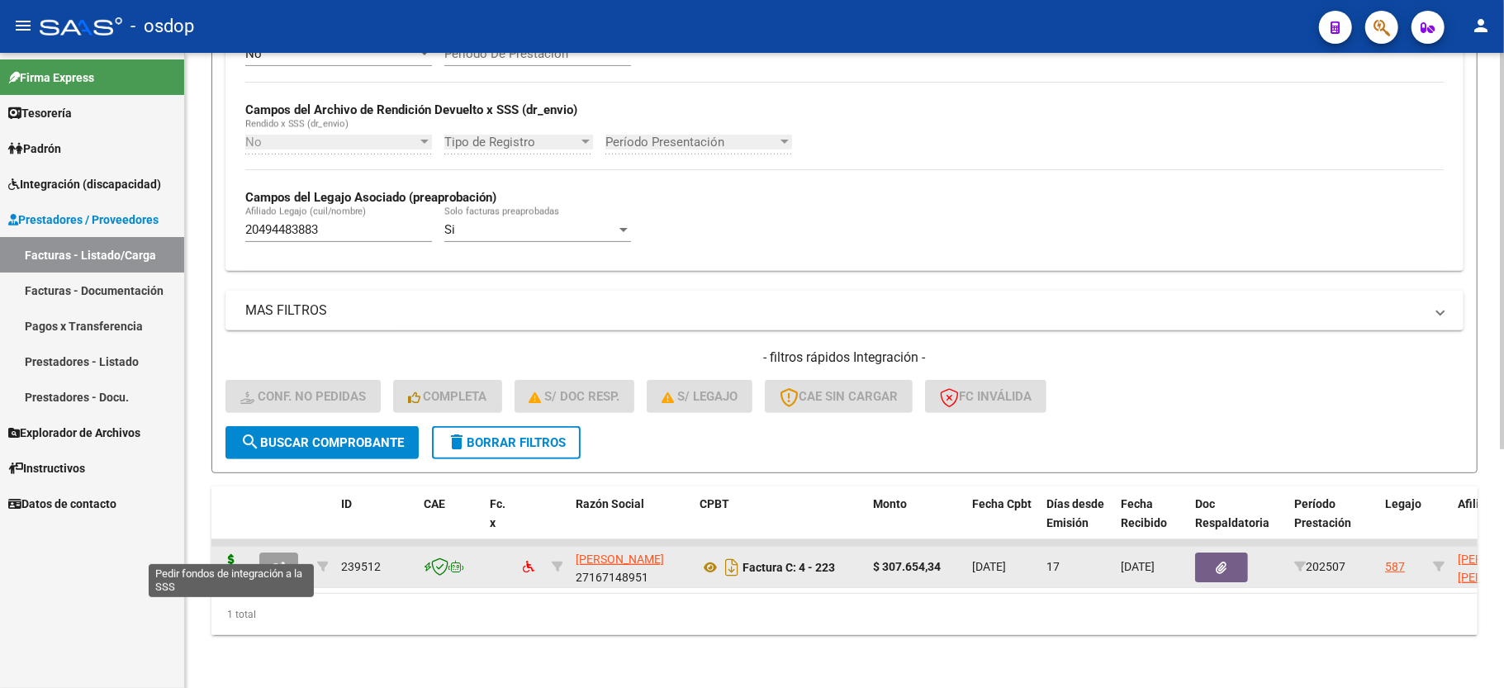
click at [238, 554] on icon at bounding box center [231, 565] width 26 height 23
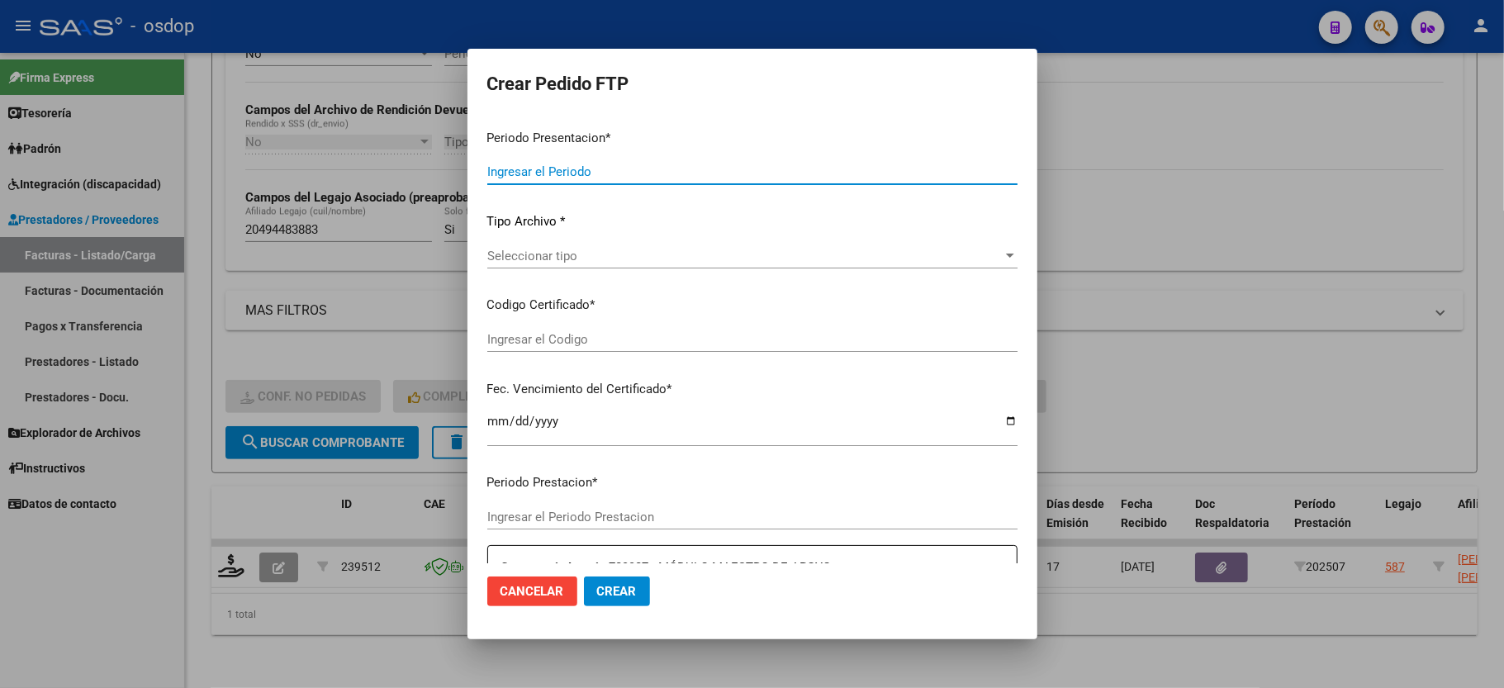
type input "202507"
type input "$ 307.654,34"
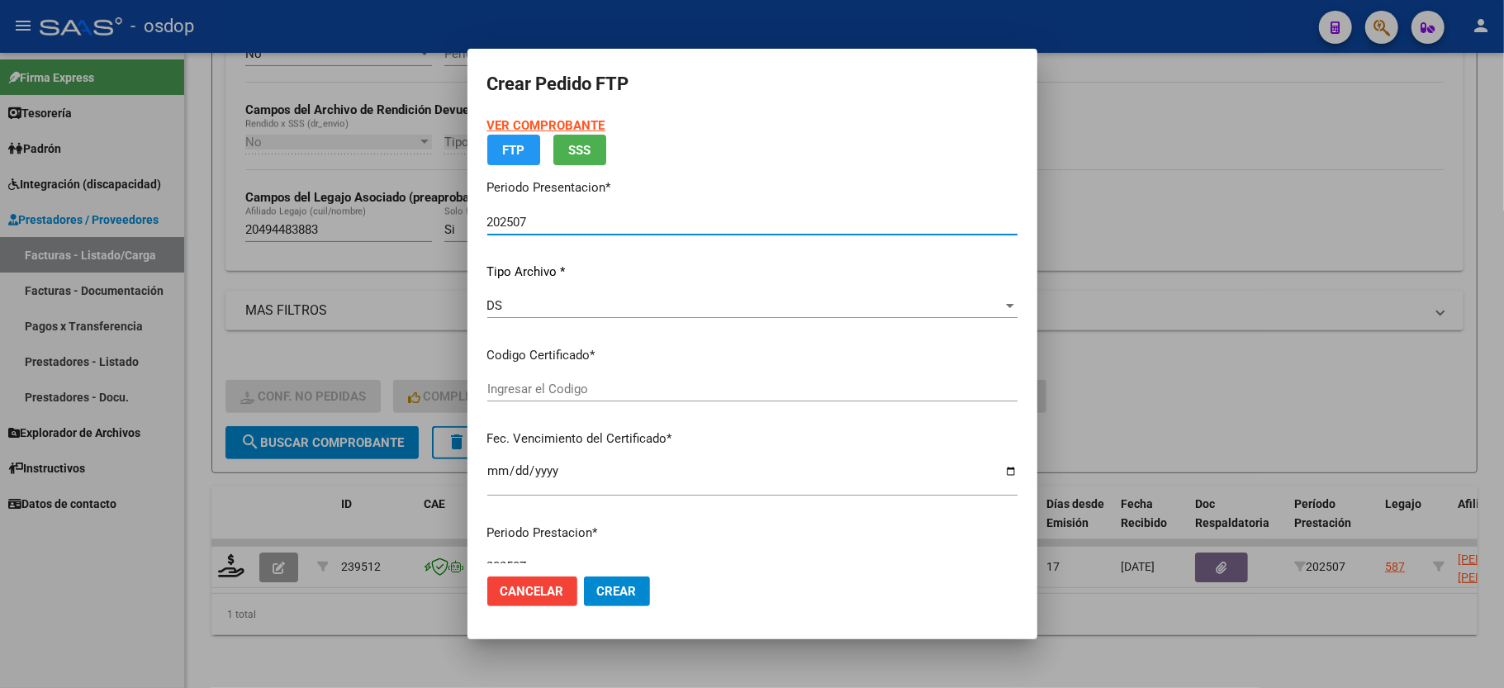
type input "9636467257"
type input "2028-04-13"
click at [529, 385] on span "Seleccionar certificado" at bounding box center [744, 389] width 515 height 15
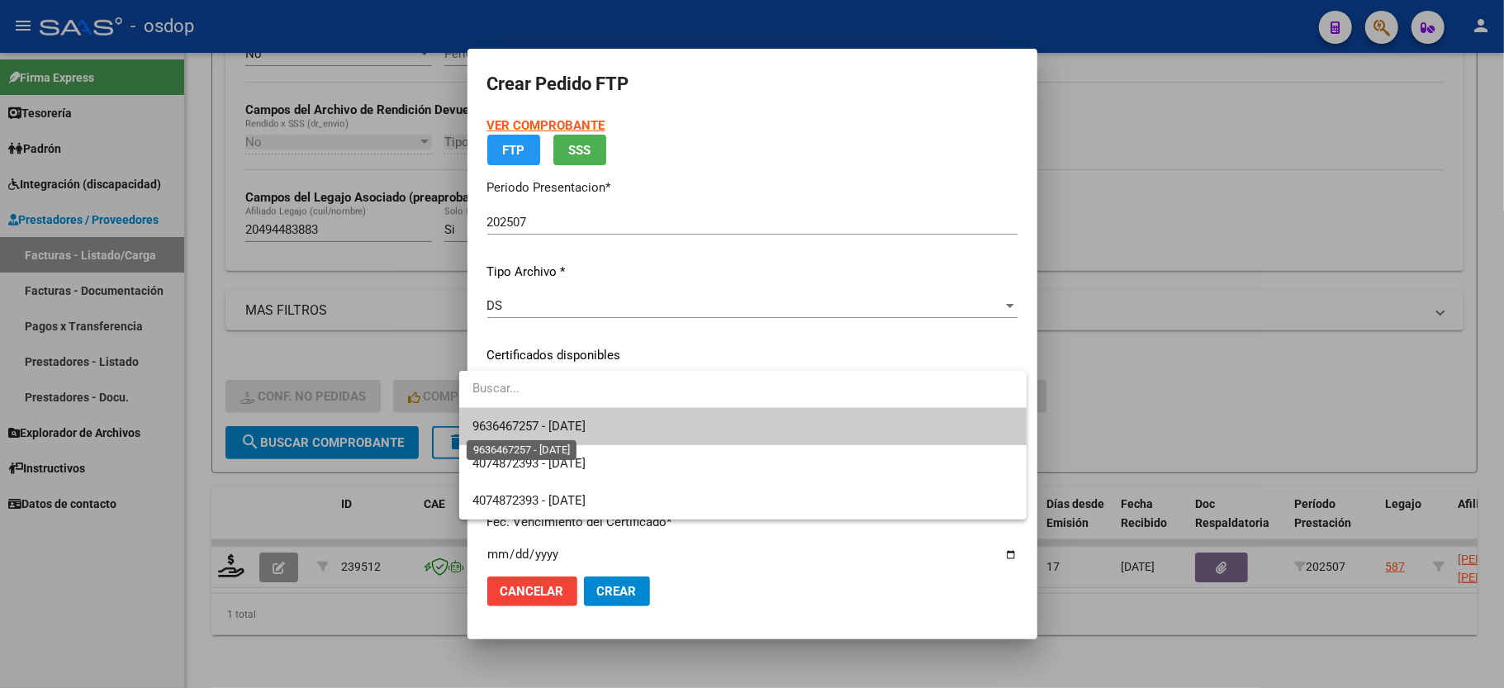
click at [535, 420] on span "9636467257 - 2028-04-13" at bounding box center [528, 426] width 113 height 15
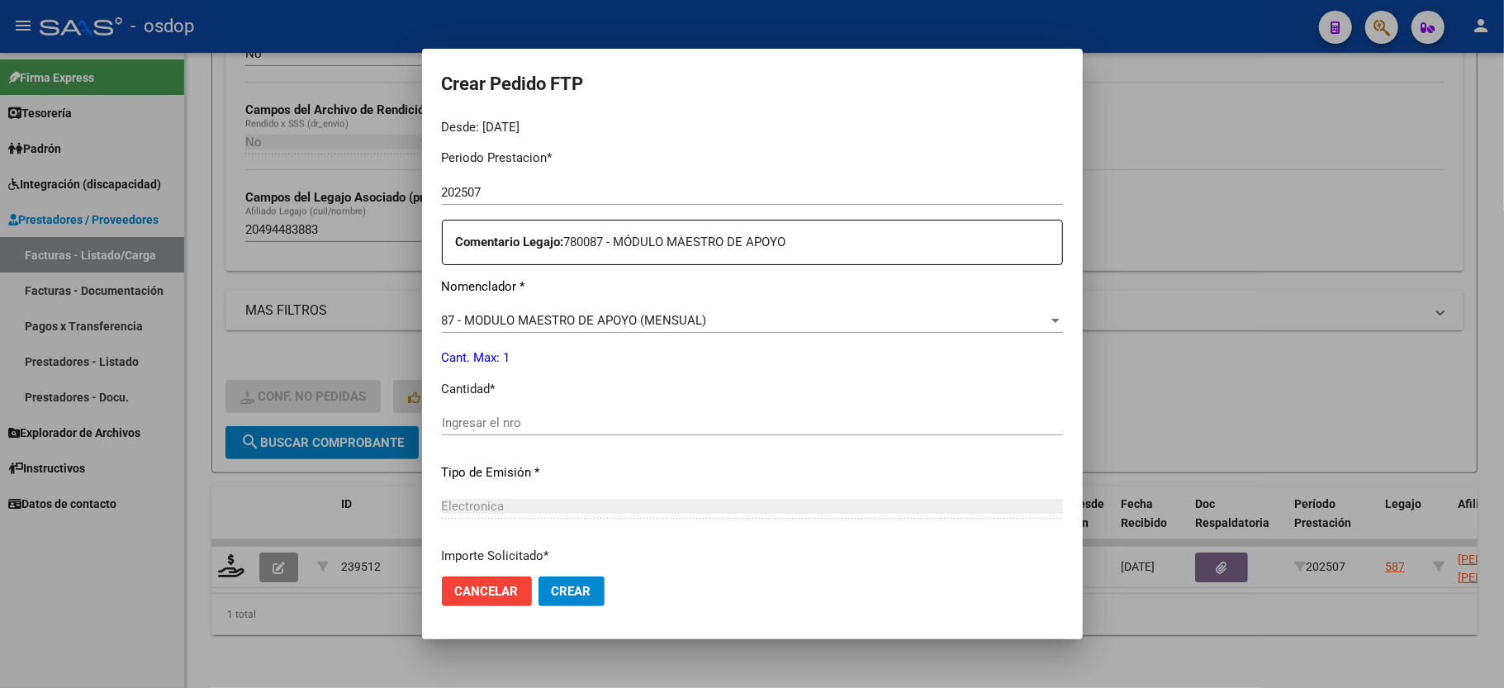
scroll to position [550, 0]
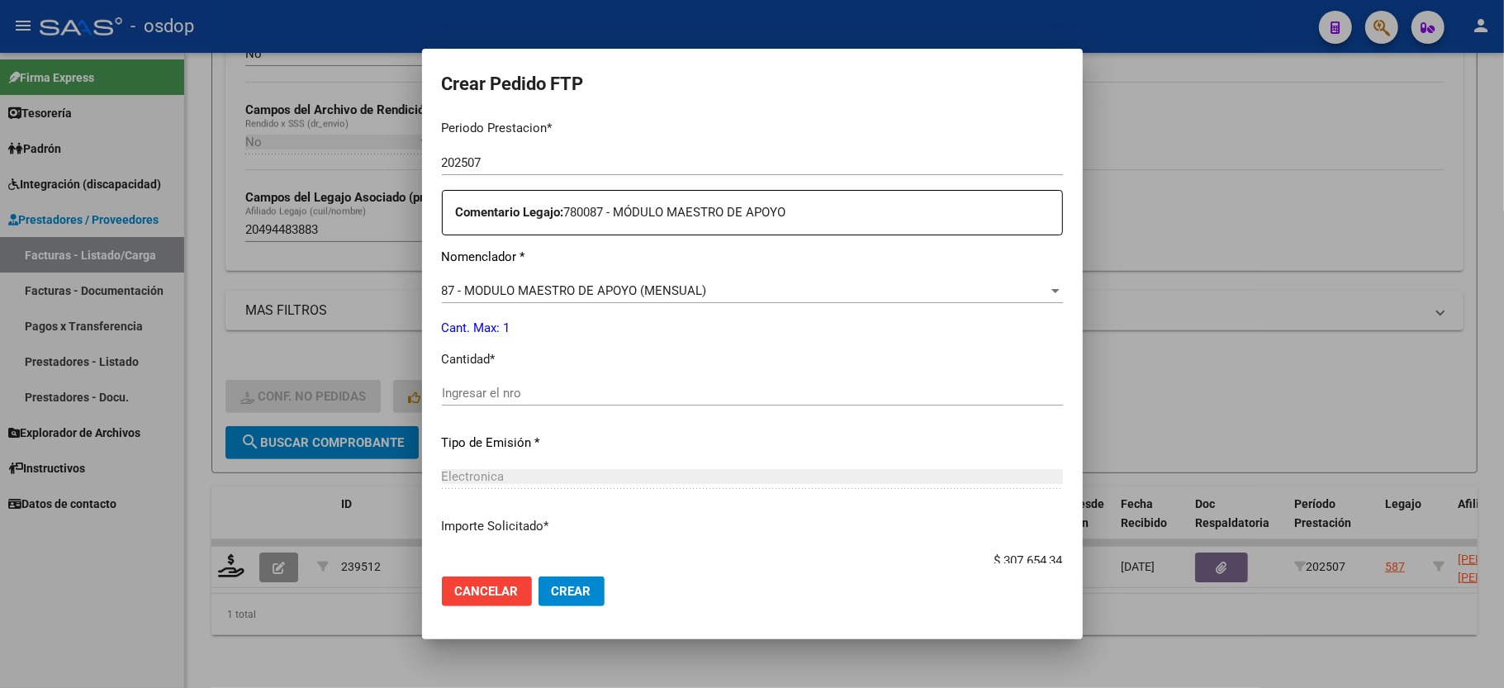
click at [520, 393] on div "Ingresar el nro" at bounding box center [752, 393] width 621 height 25
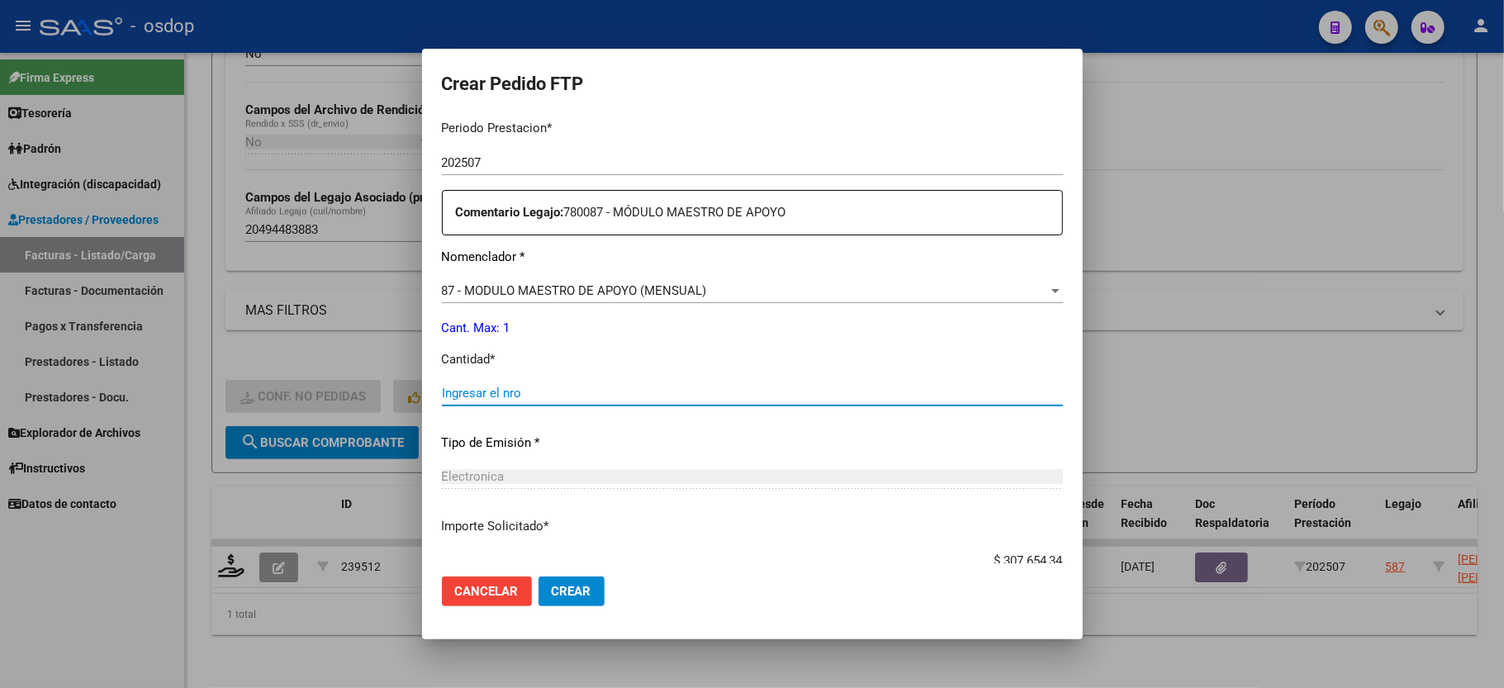
click at [520, 386] on input "Ingresar el nro" at bounding box center [752, 393] width 621 height 15
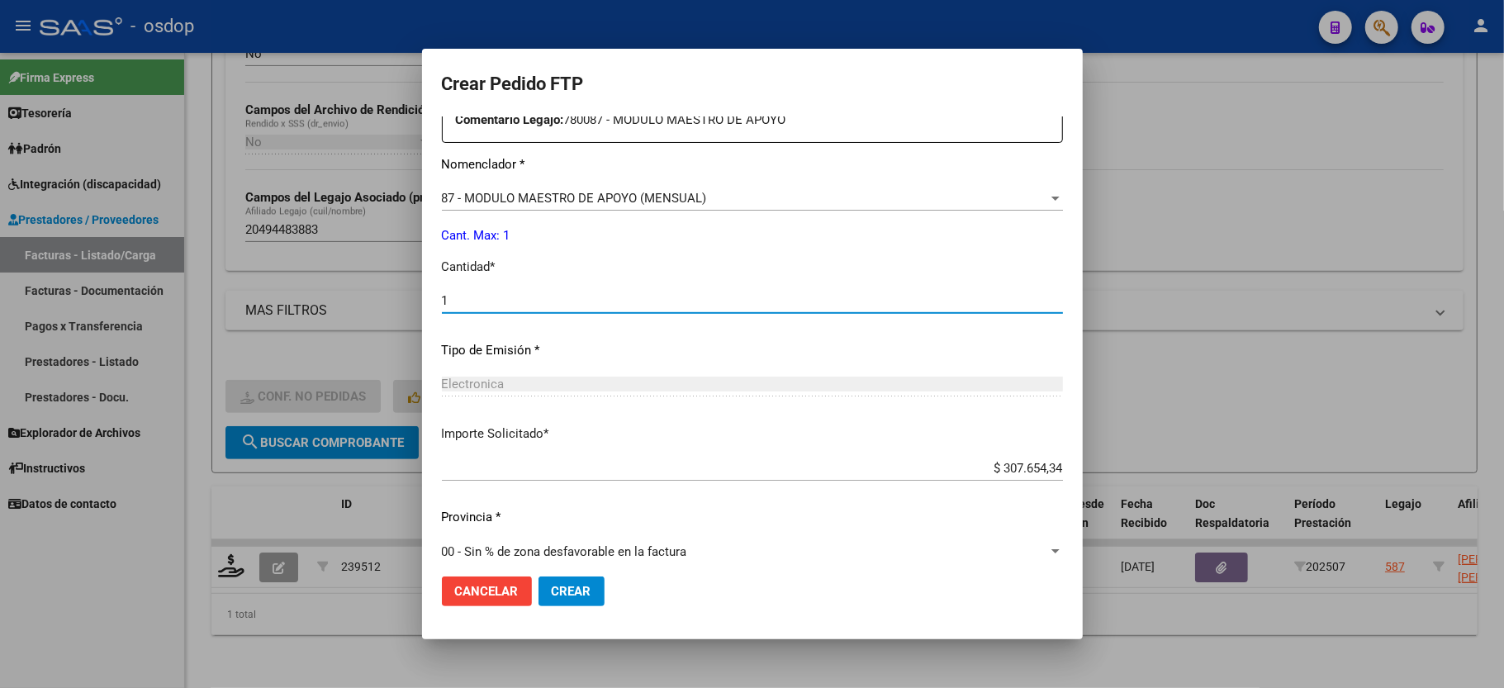
scroll to position [648, 0]
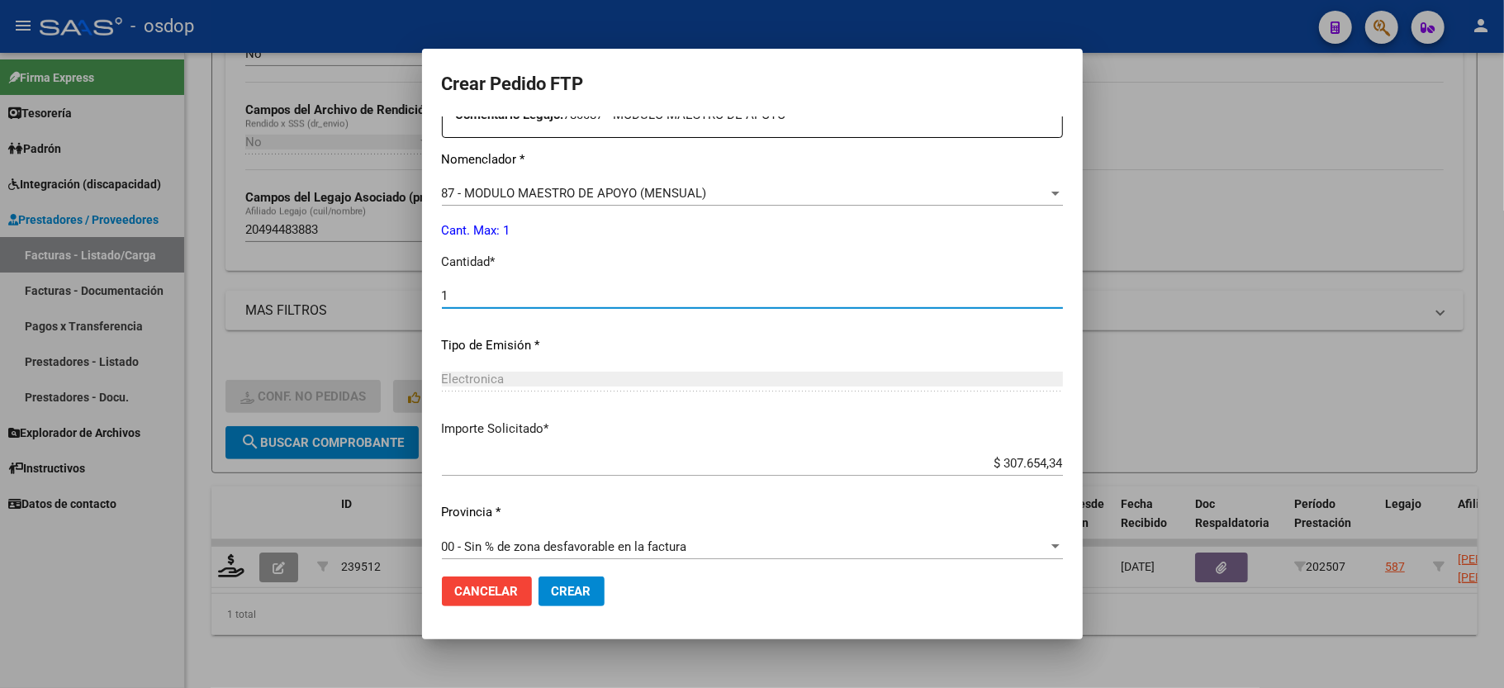
type input "1"
click at [573, 588] on span "Crear" at bounding box center [572, 591] width 40 height 15
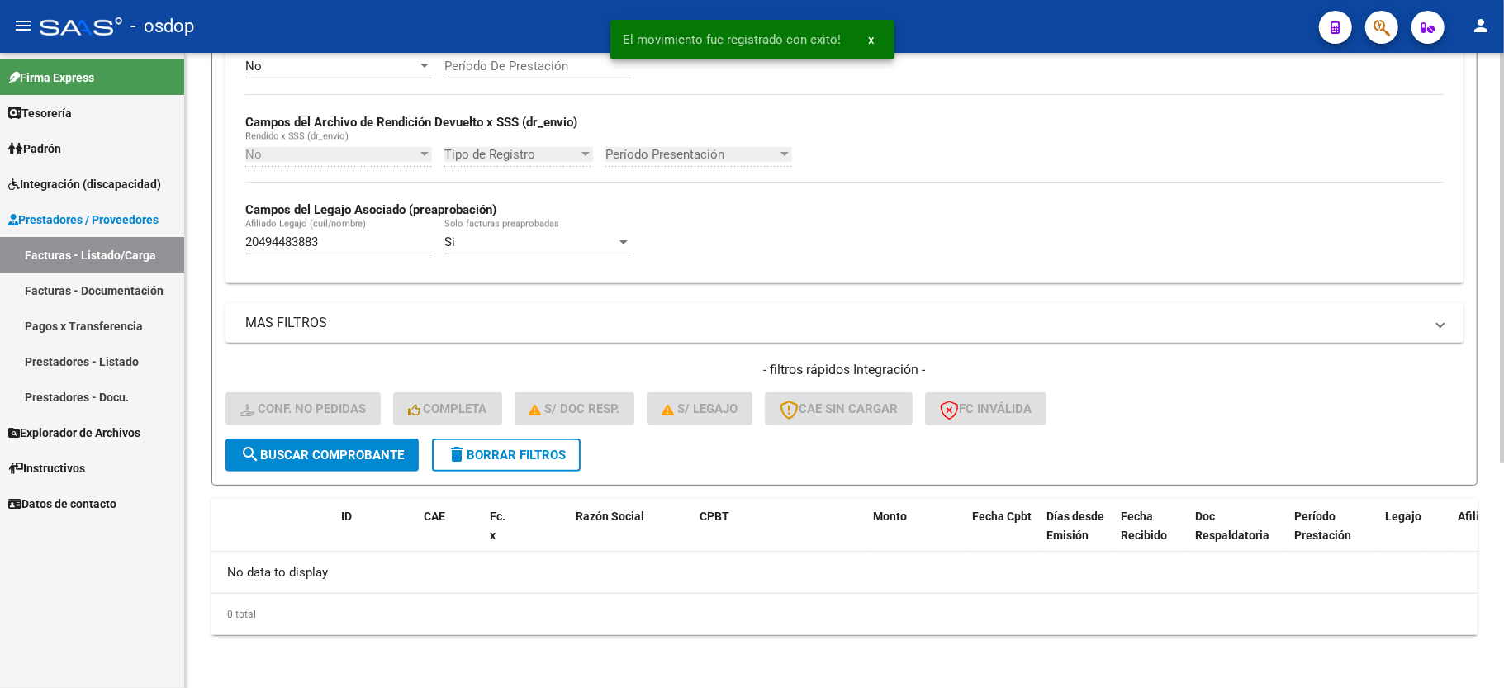
scroll to position [350, 0]
click at [487, 456] on span "delete Borrar Filtros" at bounding box center [506, 455] width 119 height 15
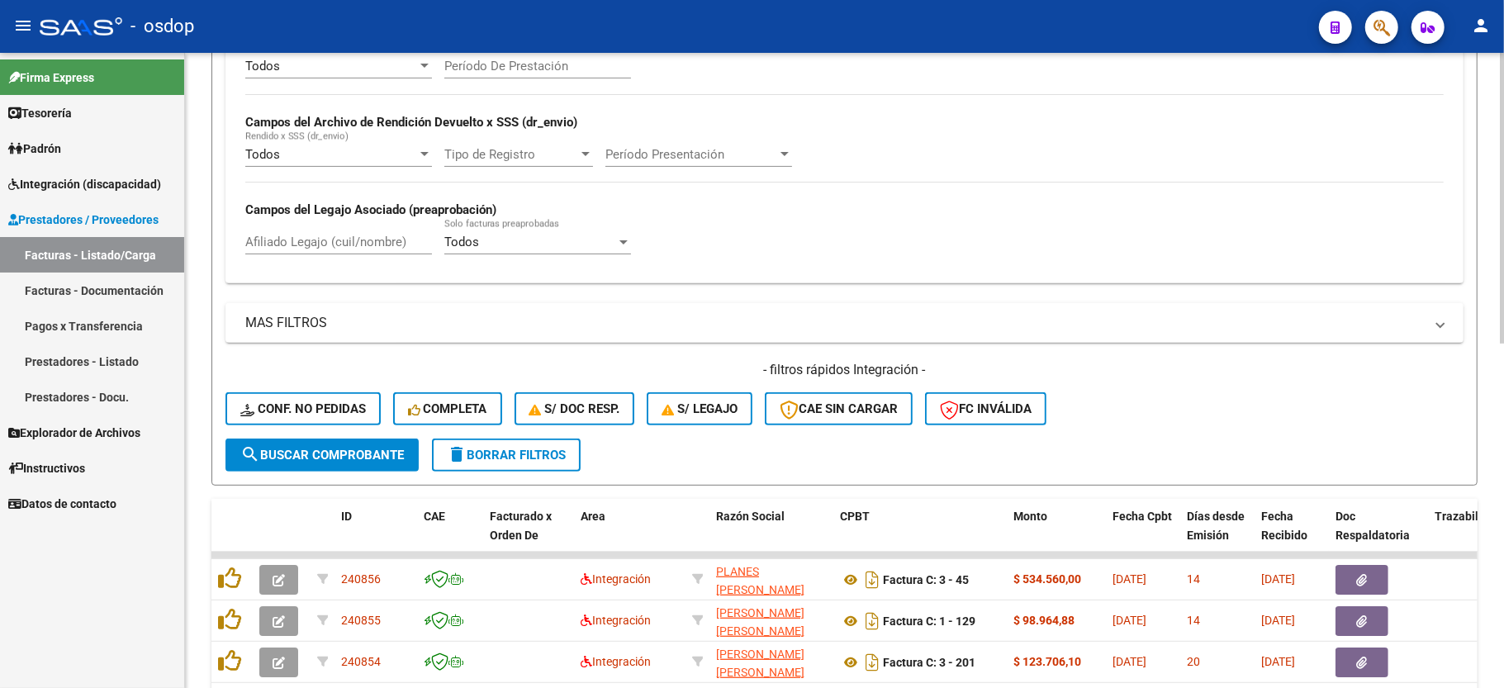
click at [512, 453] on span "delete Borrar Filtros" at bounding box center [506, 455] width 119 height 15
click at [308, 245] on input "Afiliado Legajo (cuil/nombre)" at bounding box center [338, 242] width 187 height 15
paste input "20556520462"
type input "20556520462"
click at [357, 472] on form "Filtros Id Area Area Seleccionar Gerenciador Seleccionar Gerenciador No Confirm…" at bounding box center [844, 166] width 1266 height 640
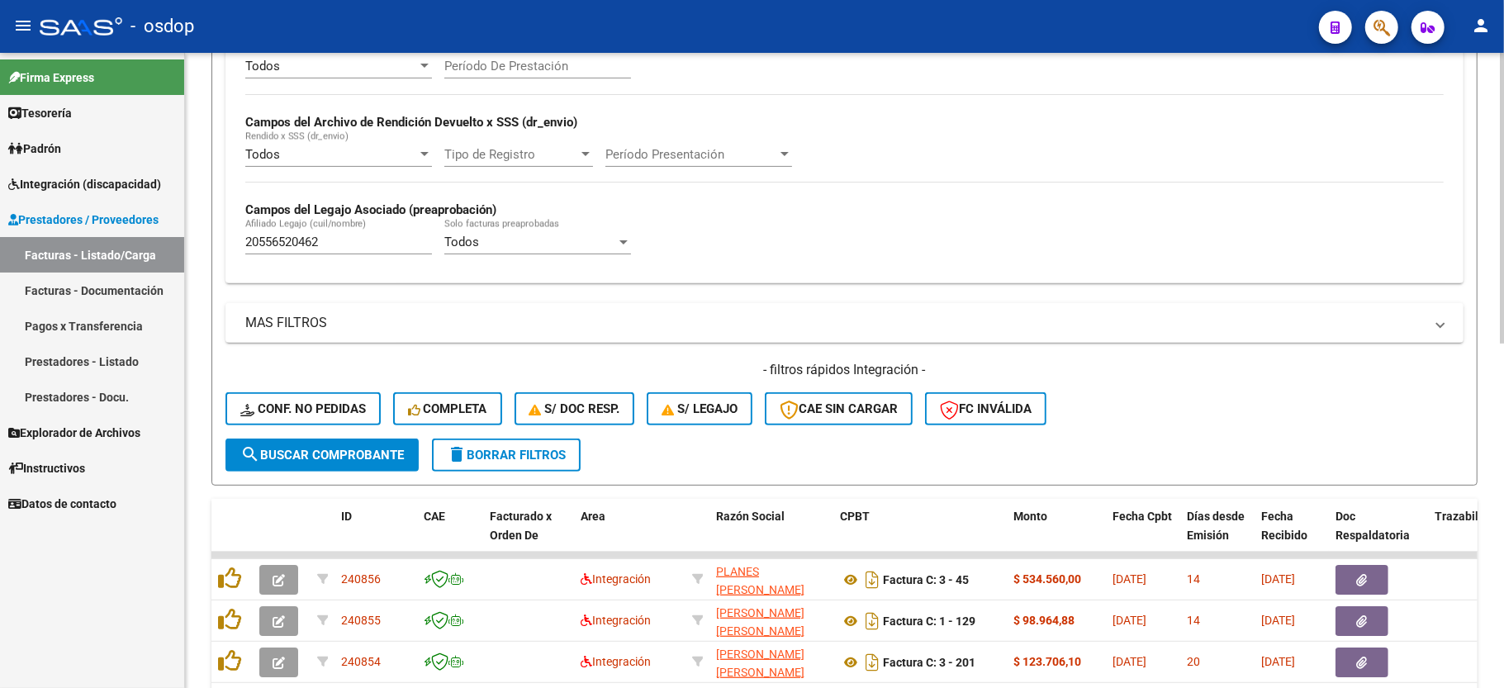
click at [357, 460] on span "search Buscar Comprobante" at bounding box center [322, 455] width 164 height 15
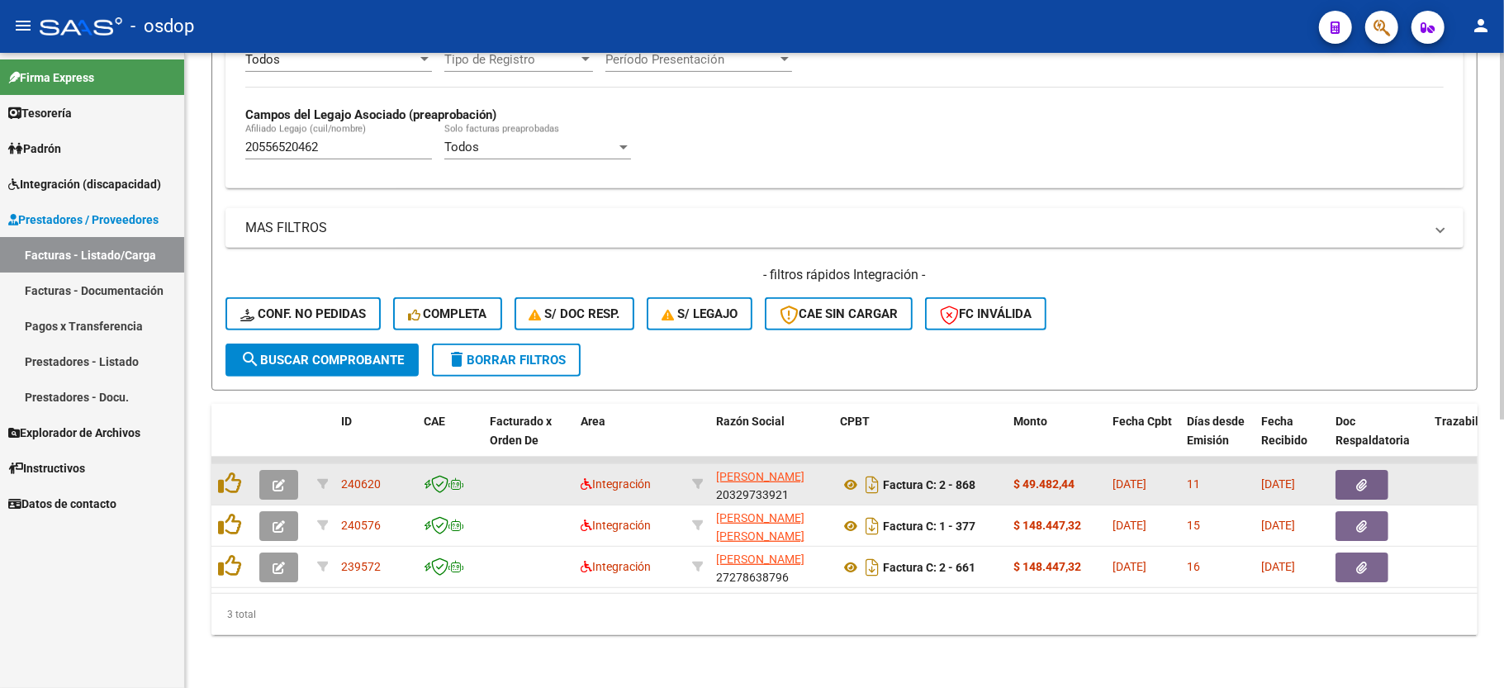
click at [274, 470] on button "button" at bounding box center [278, 485] width 39 height 30
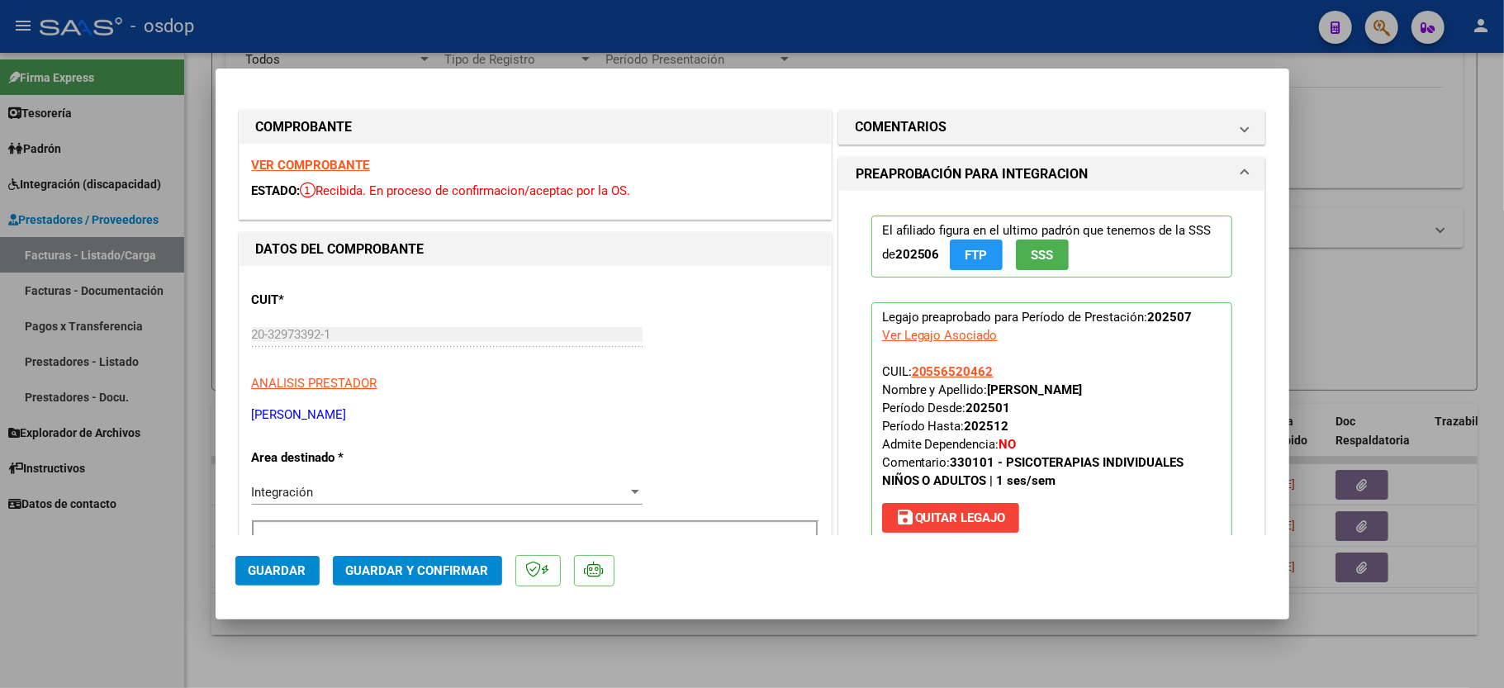
click at [311, 169] on strong "VER COMPROBANTE" at bounding box center [311, 165] width 118 height 15
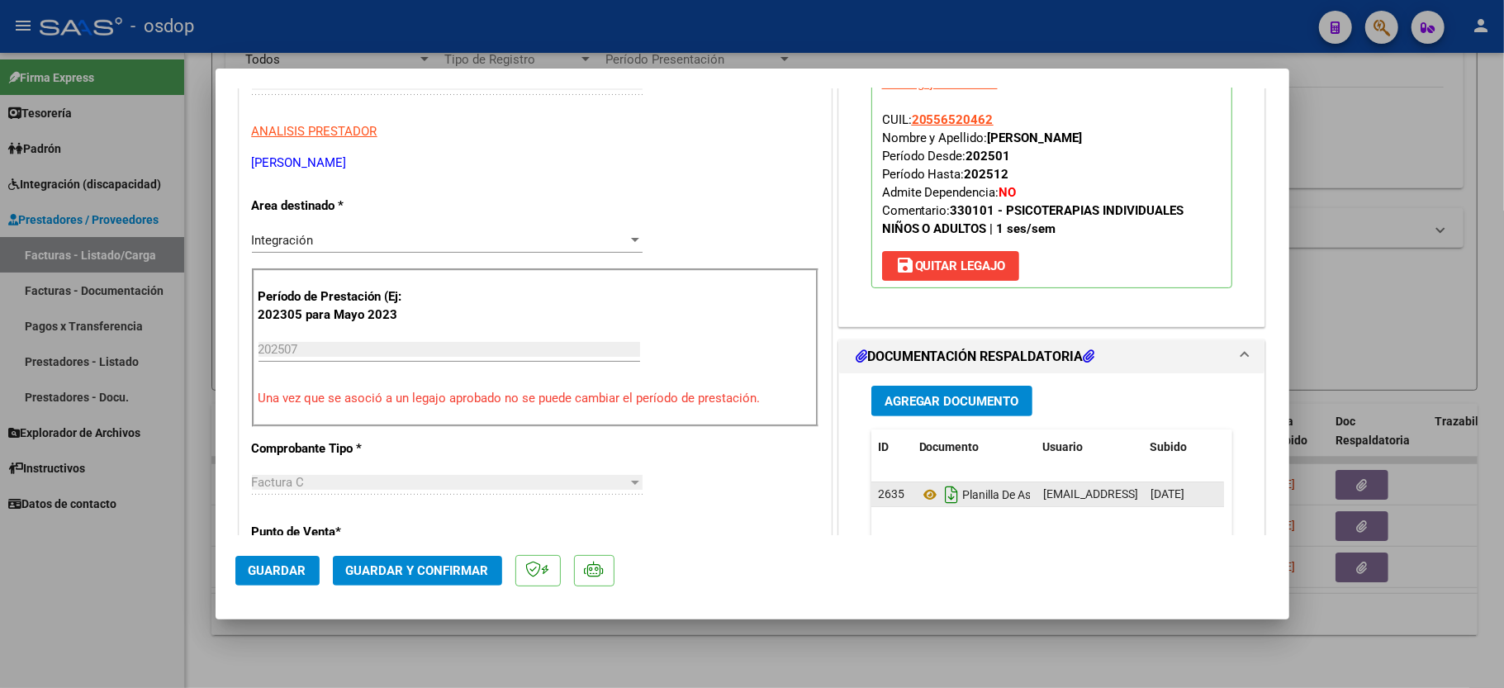
scroll to position [330, 0]
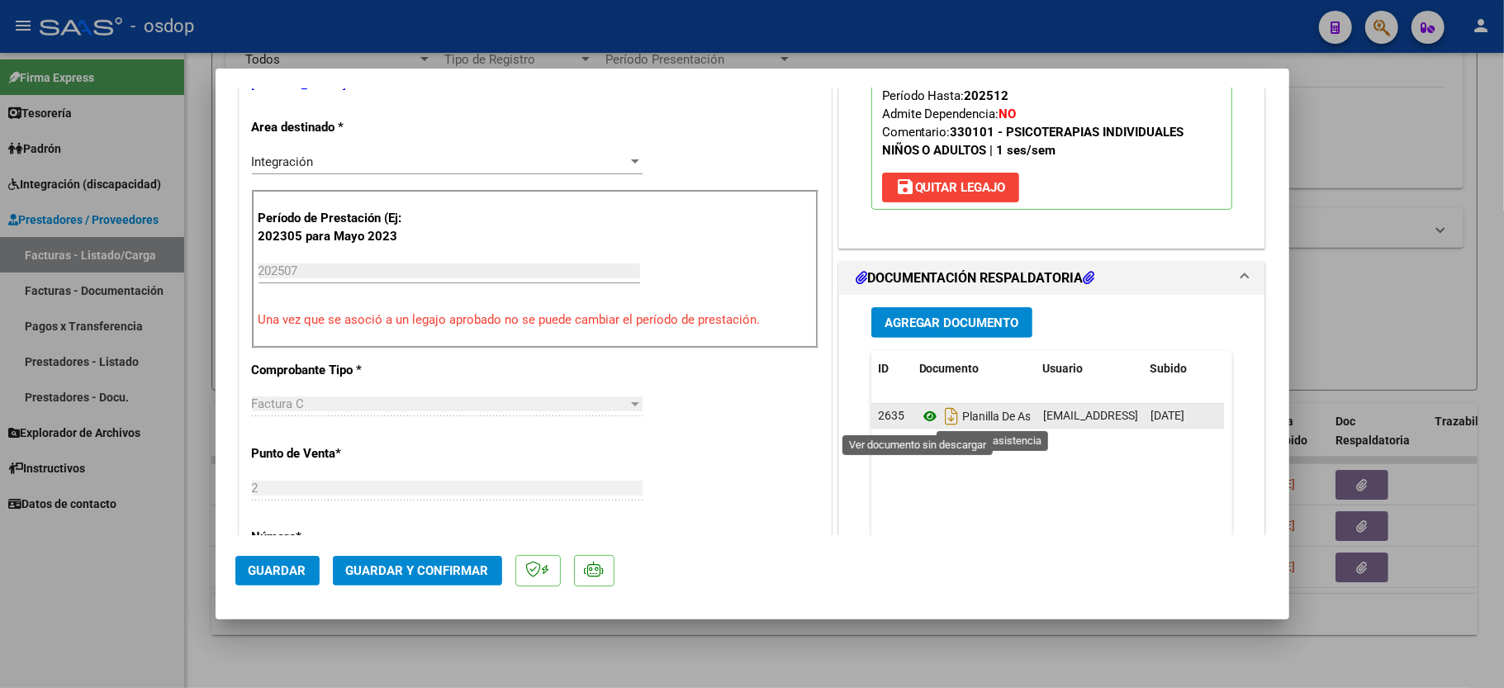
click at [919, 414] on icon at bounding box center [929, 416] width 21 height 20
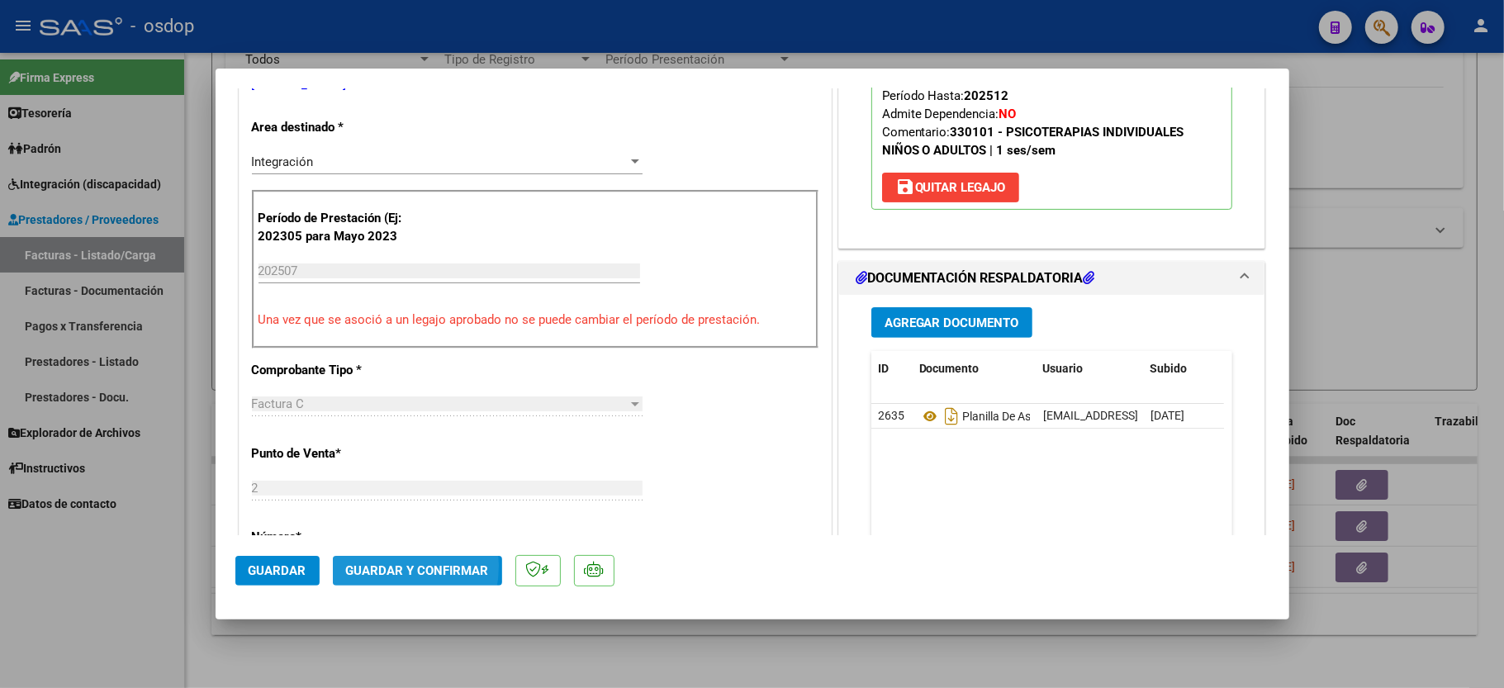
click at [377, 566] on span "Guardar y Confirmar" at bounding box center [417, 570] width 143 height 15
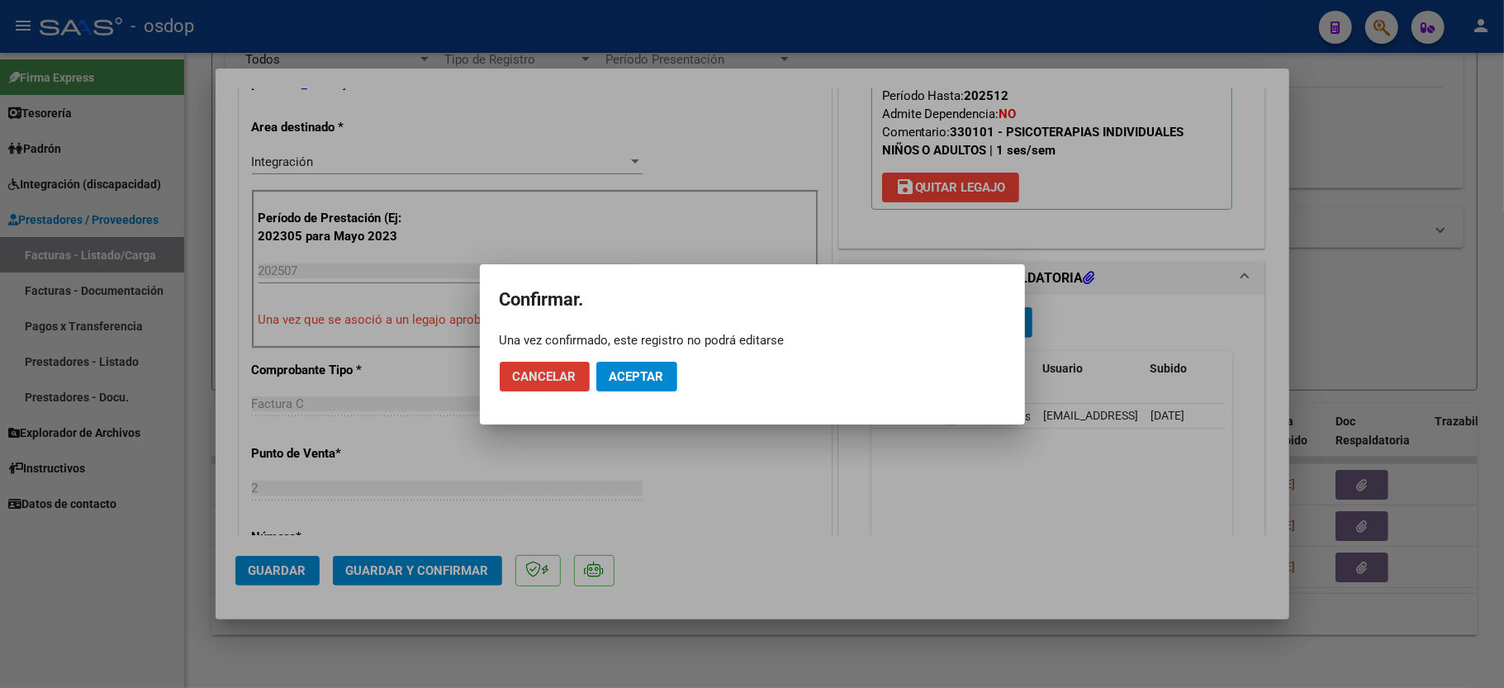
click at [629, 373] on span "Aceptar" at bounding box center [637, 376] width 55 height 15
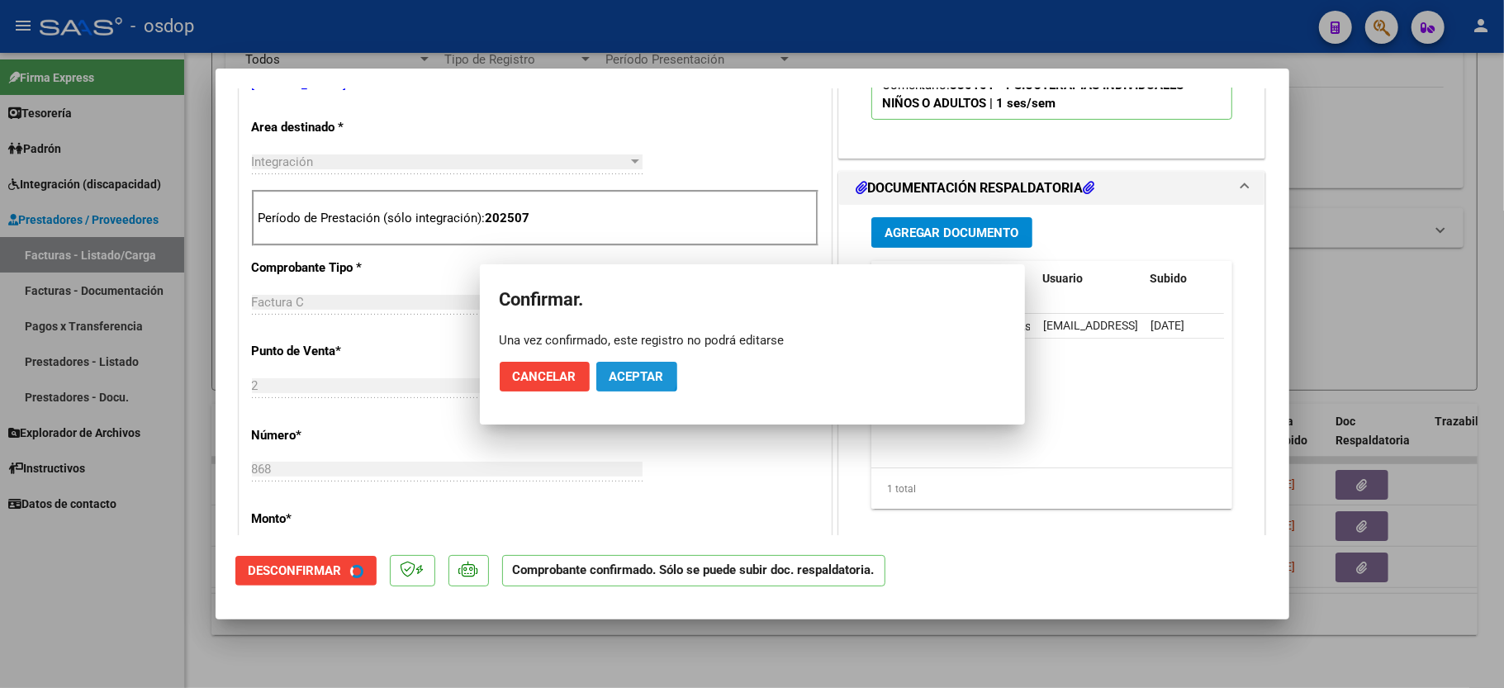
scroll to position [329, 0]
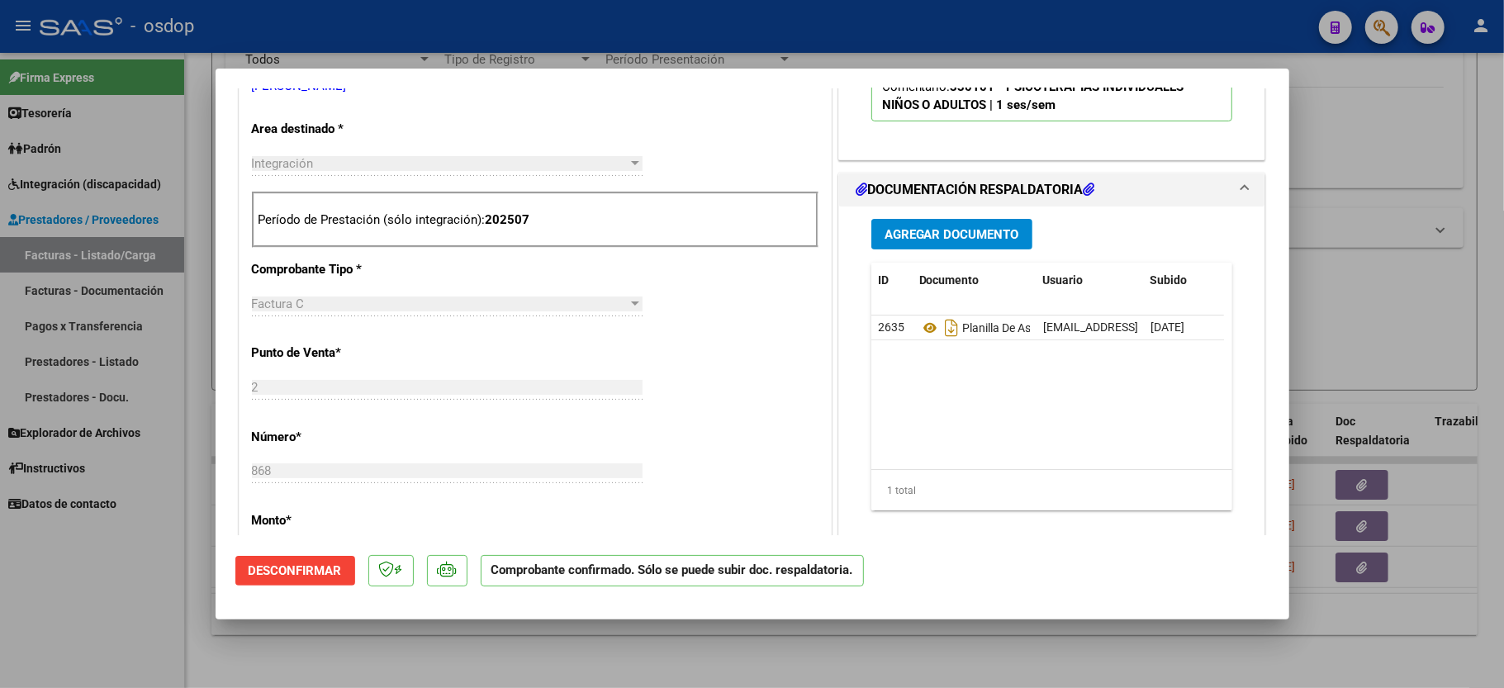
click at [97, 568] on div at bounding box center [752, 344] width 1504 height 688
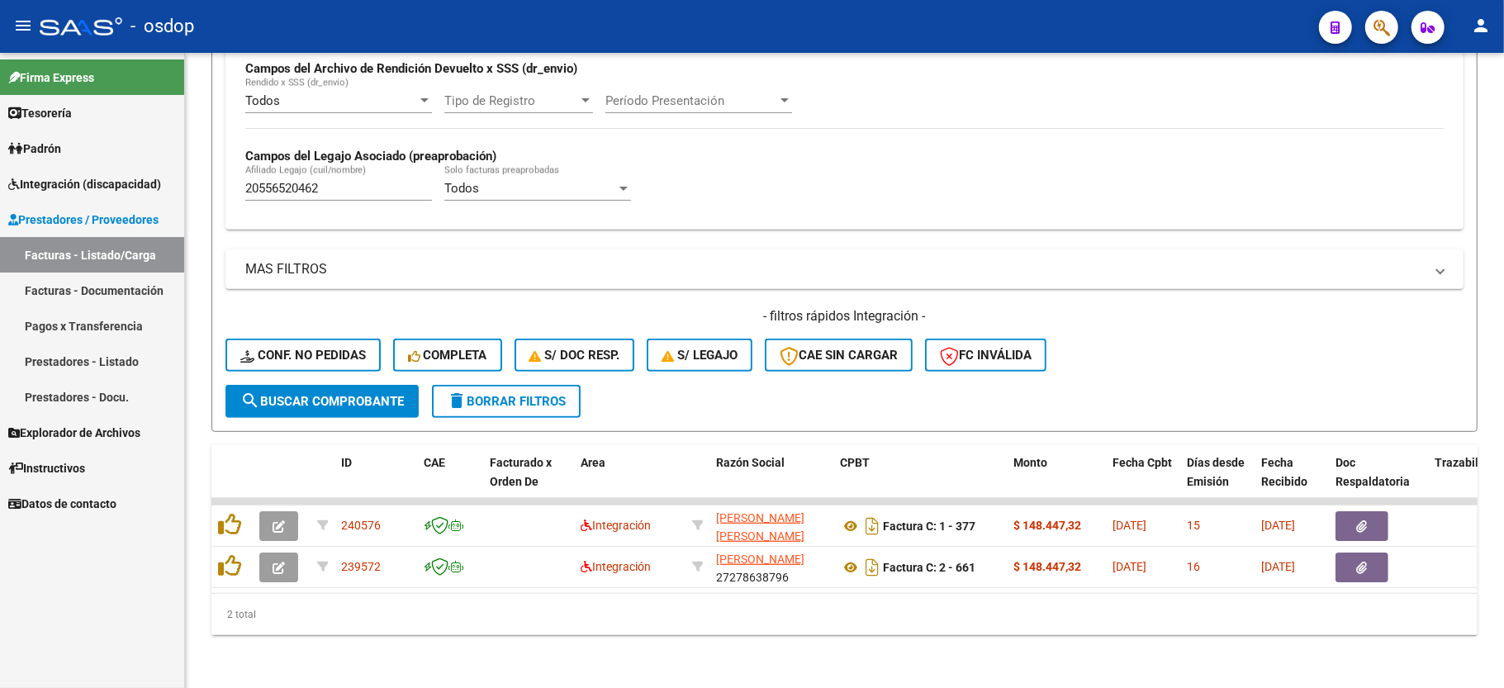
scroll to position [424, 0]
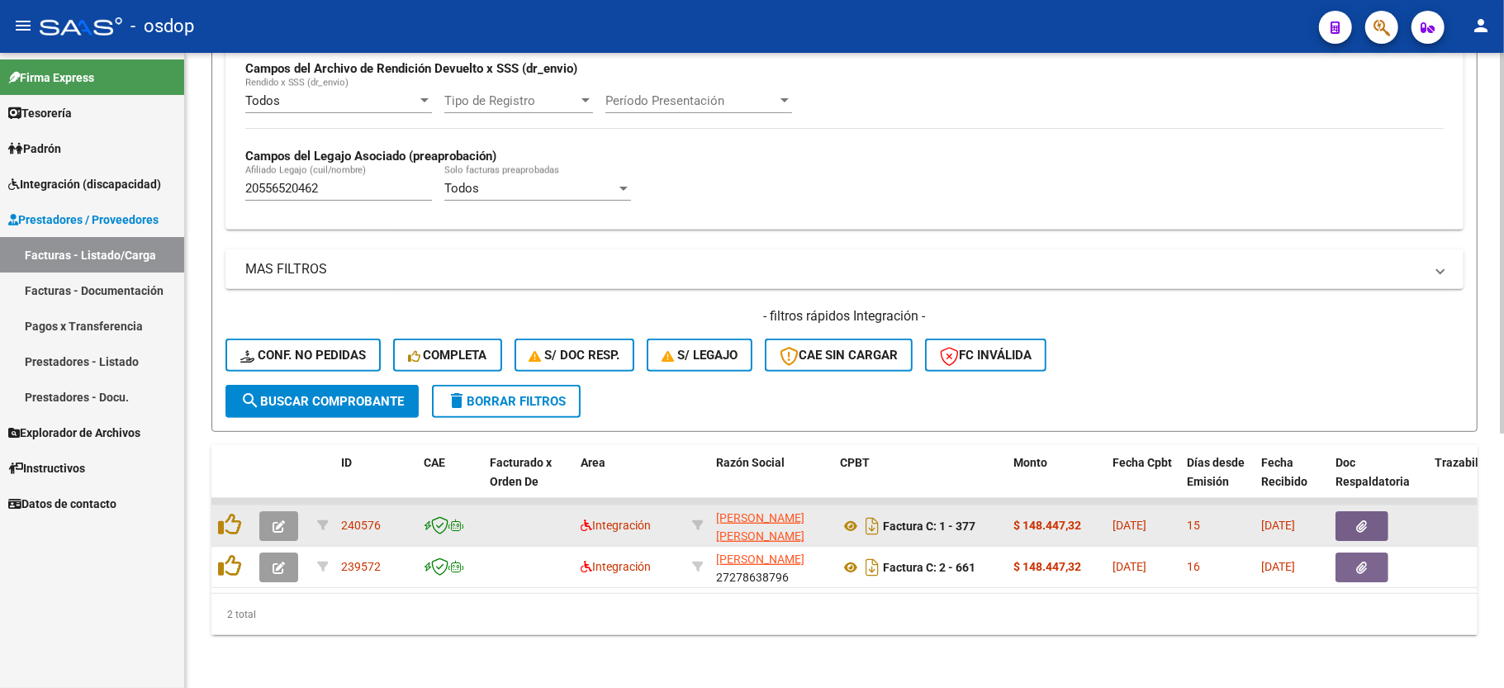
click at [282, 520] on icon "button" at bounding box center [279, 526] width 12 height 12
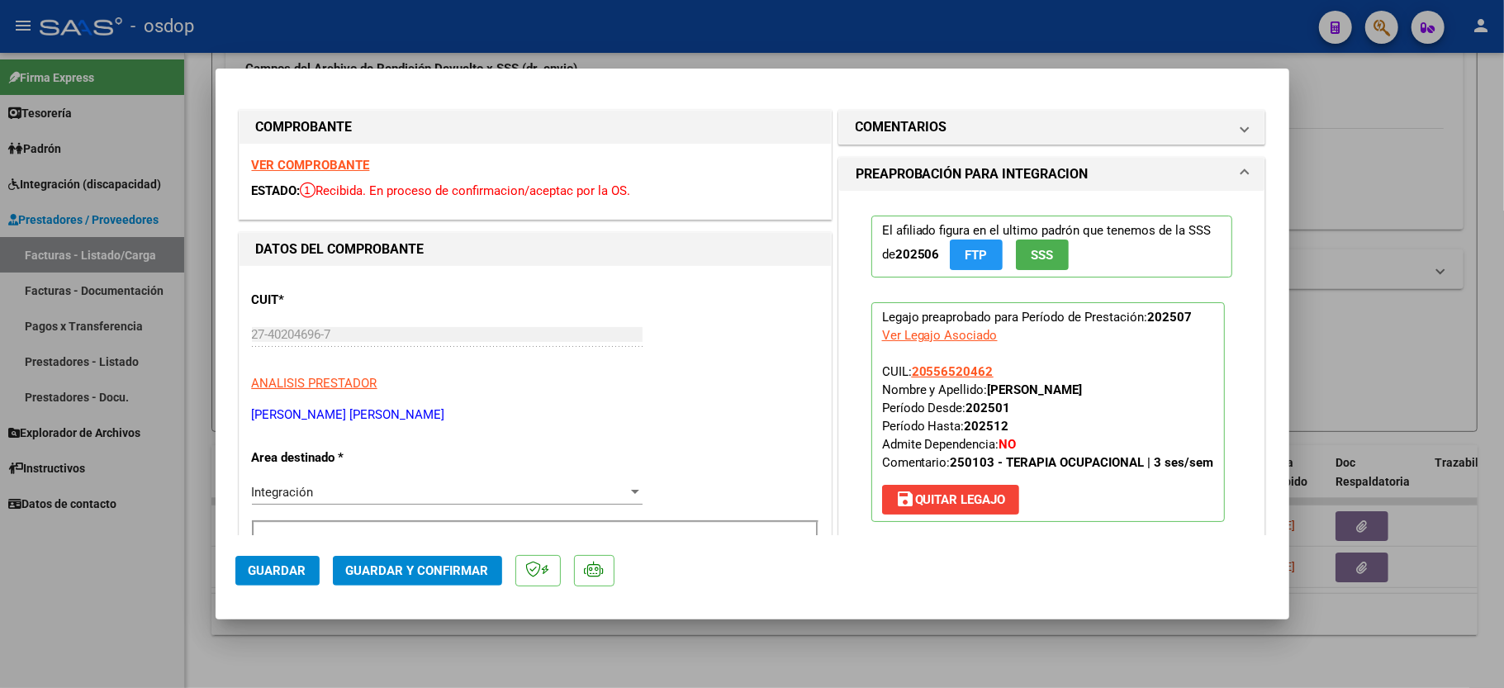
click at [339, 169] on strong "VER COMPROBANTE" at bounding box center [311, 165] width 118 height 15
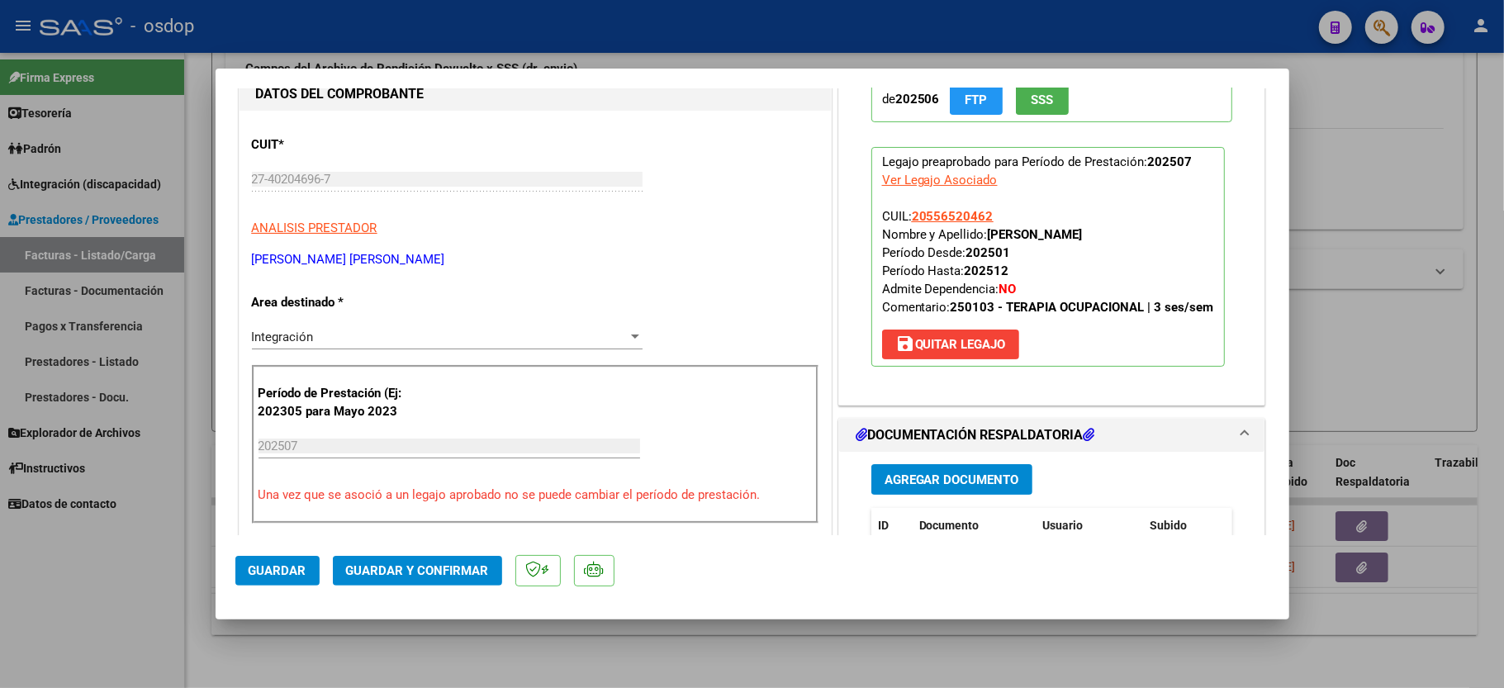
scroll to position [220, 0]
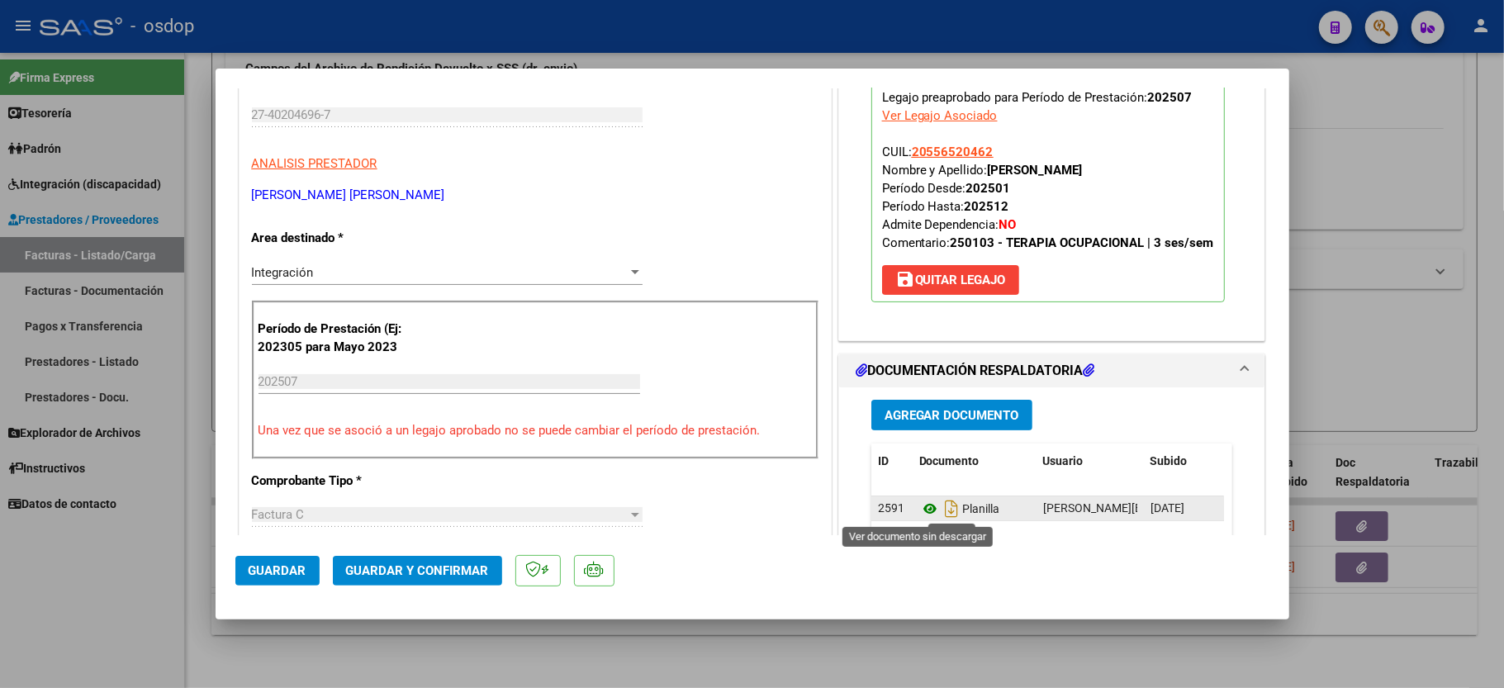
click at [919, 510] on icon at bounding box center [929, 509] width 21 height 20
click at [449, 560] on button "Guardar y Confirmar" at bounding box center [417, 571] width 169 height 30
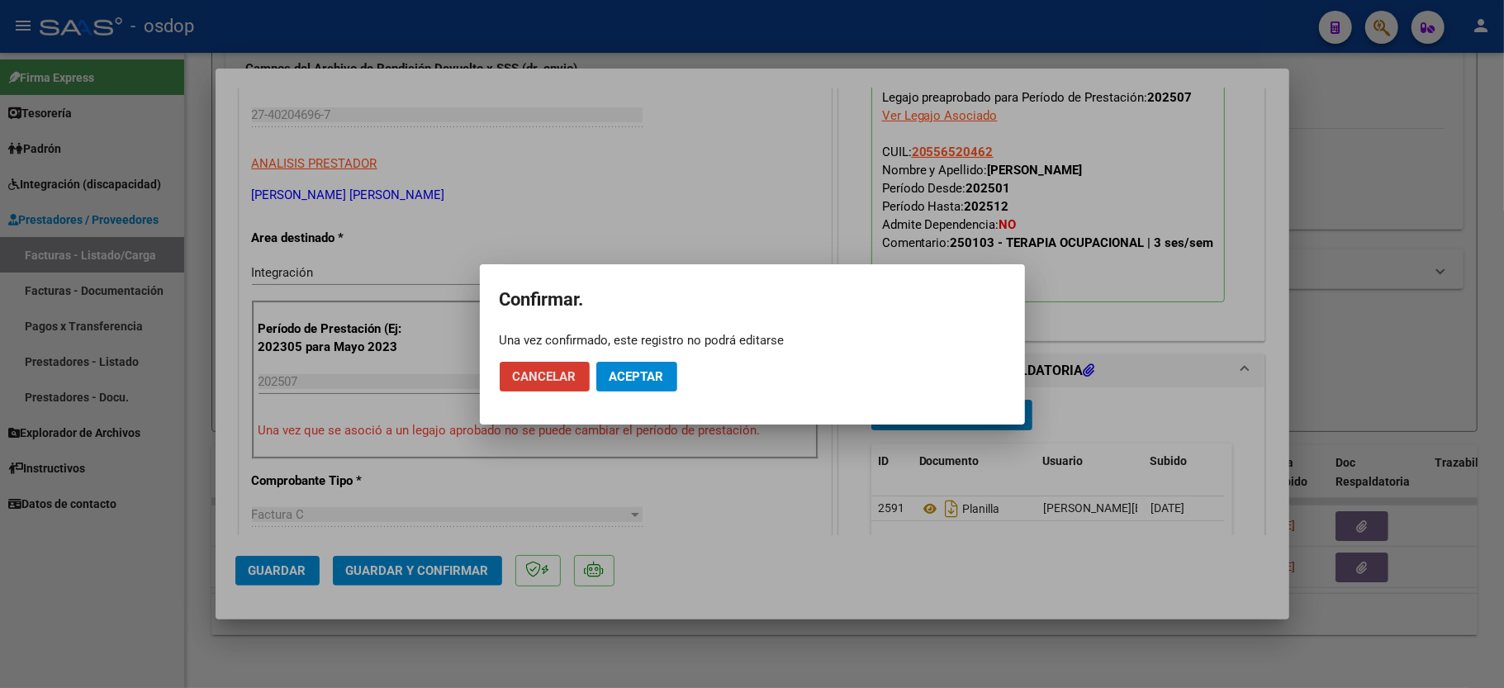
click at [651, 375] on span "Aceptar" at bounding box center [637, 376] width 55 height 15
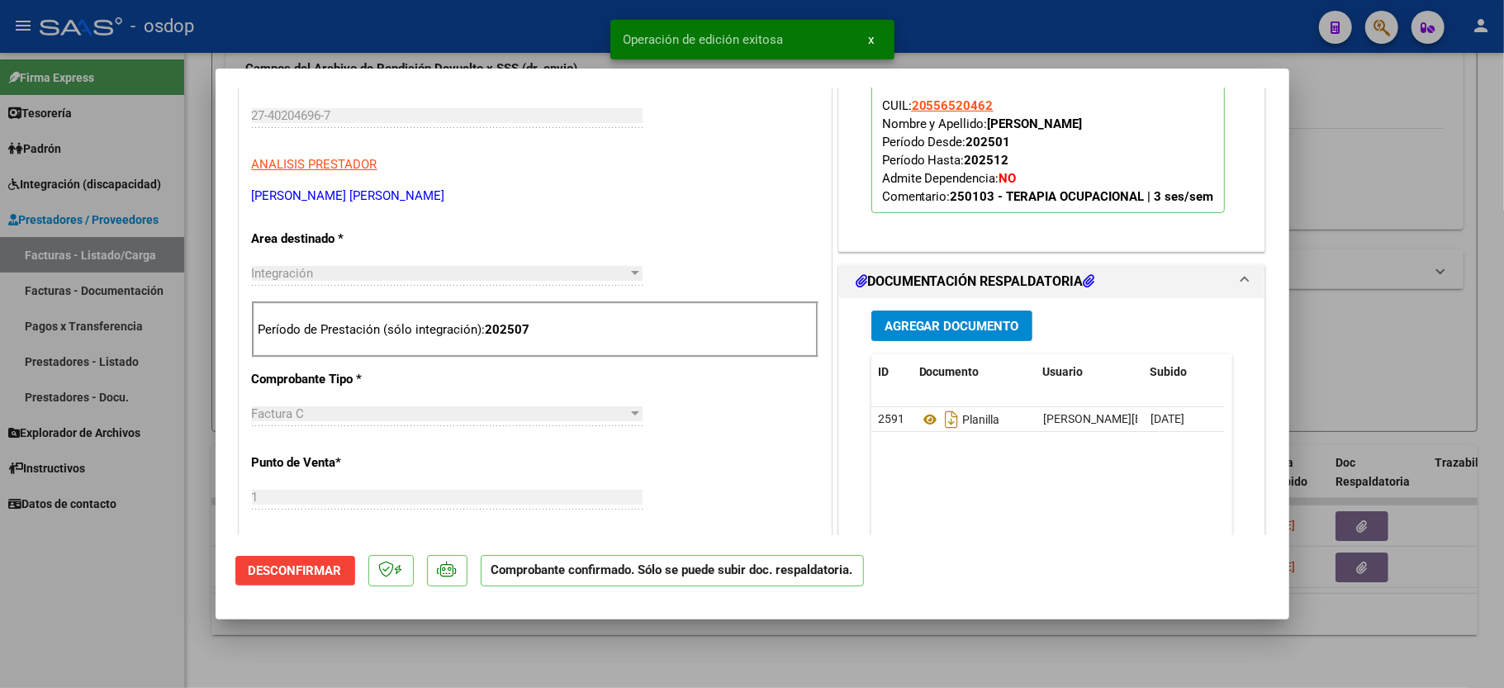
click at [180, 611] on div at bounding box center [752, 344] width 1504 height 688
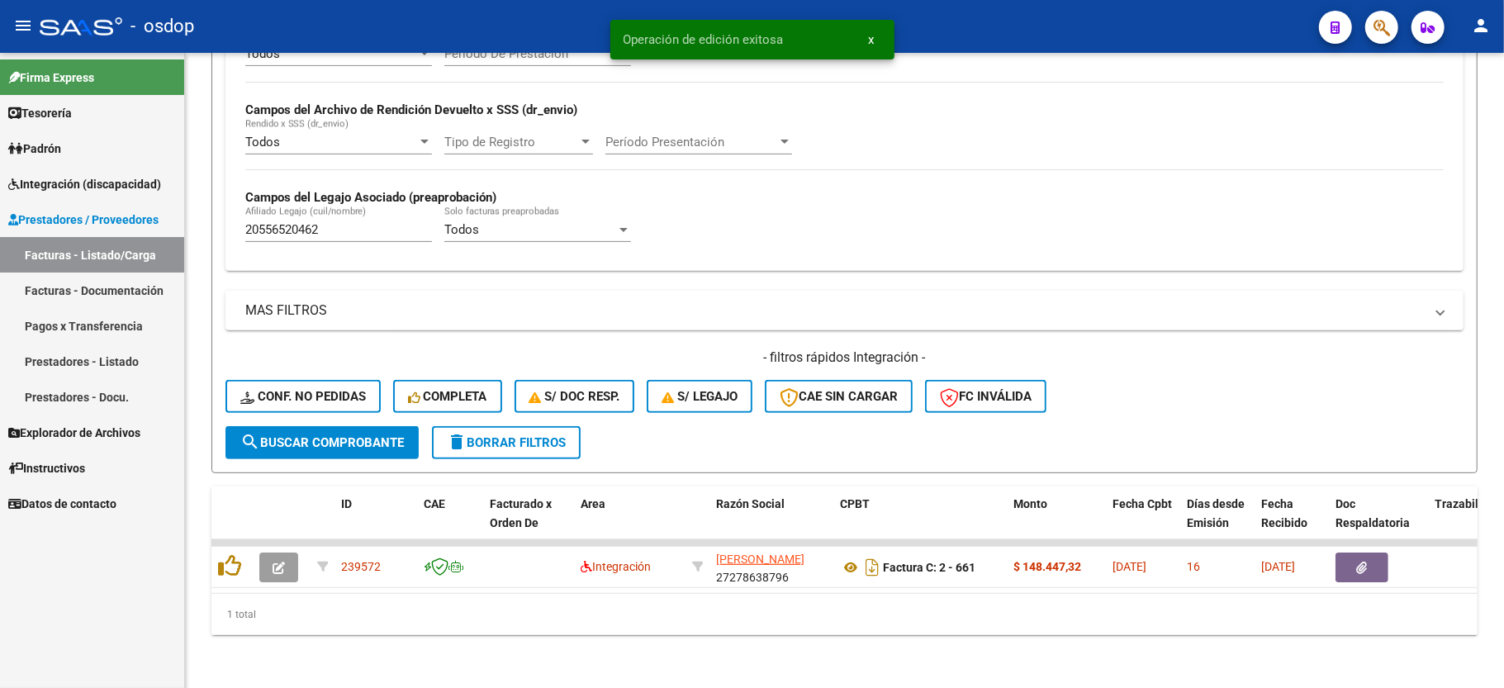
scroll to position [382, 0]
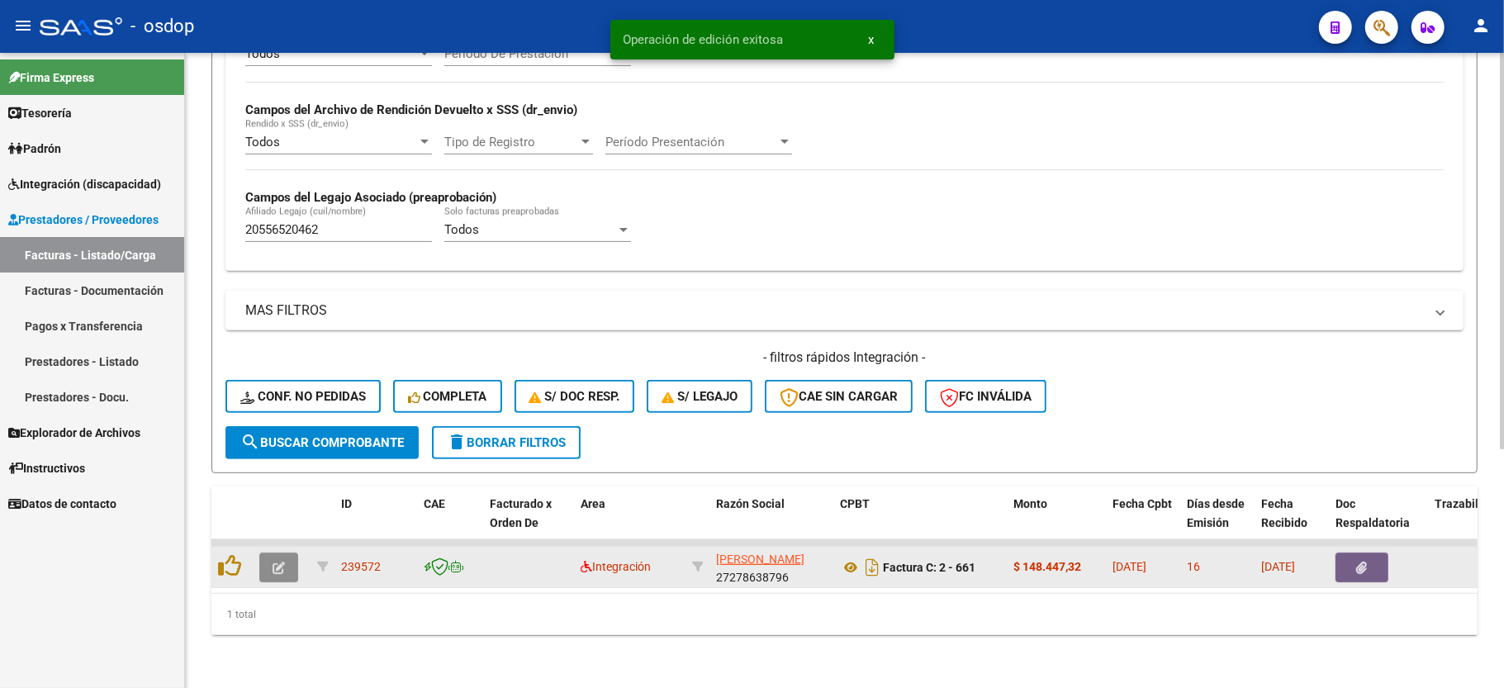
click at [282, 562] on icon "button" at bounding box center [279, 568] width 12 height 12
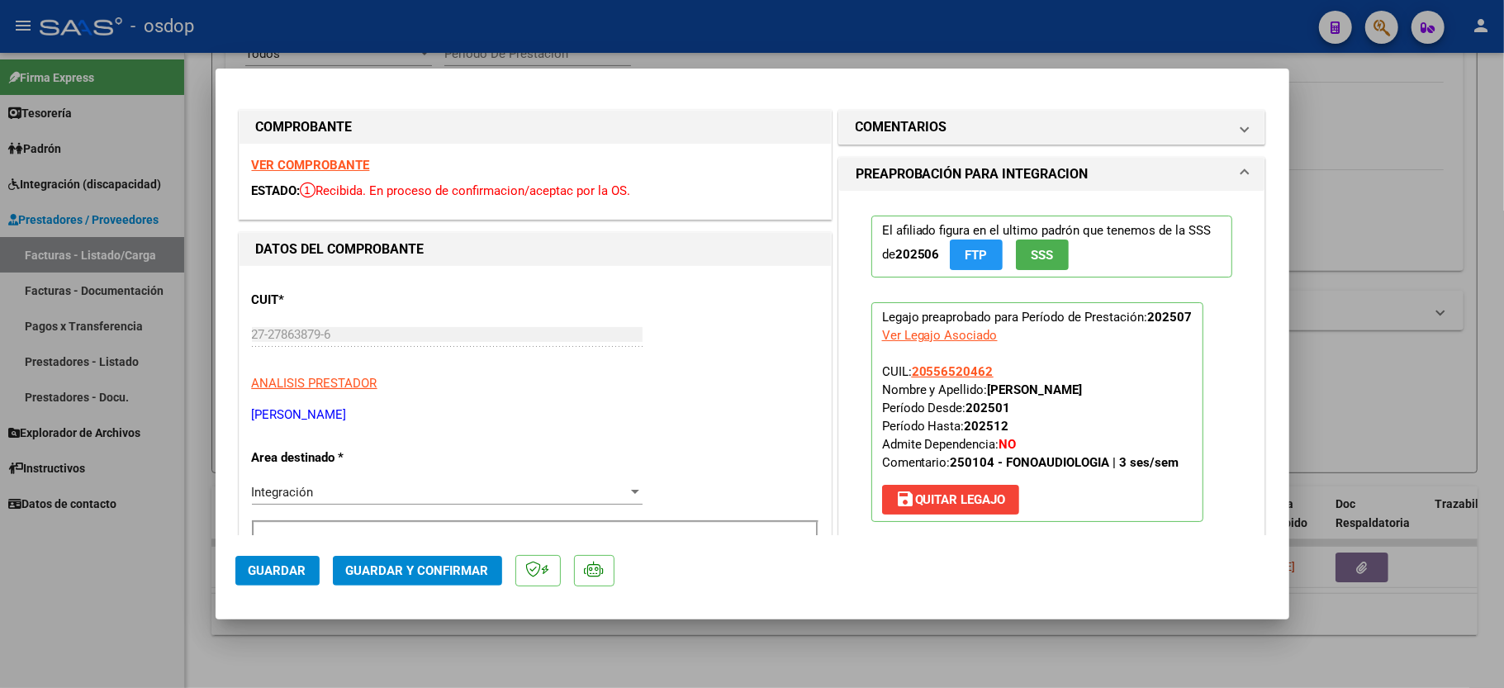
click at [335, 163] on strong "VER COMPROBANTE" at bounding box center [311, 165] width 118 height 15
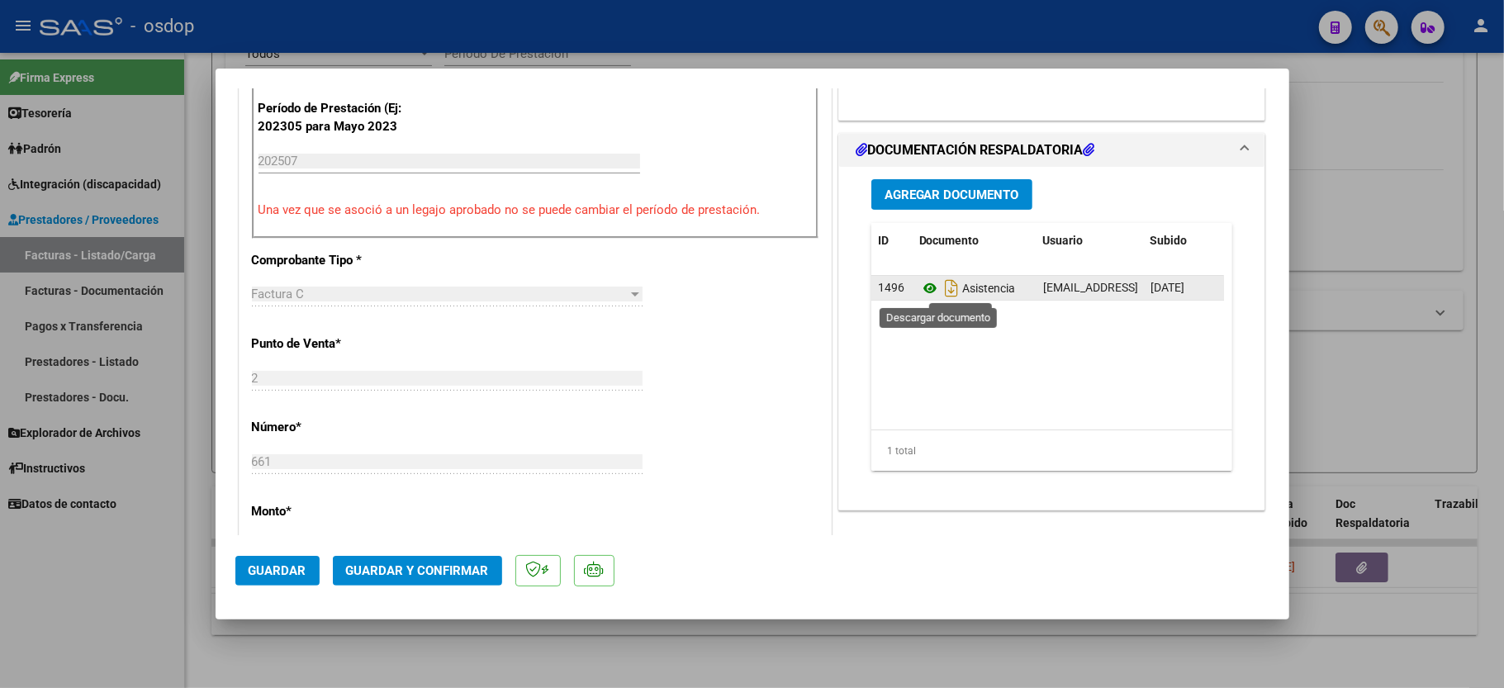
click at [922, 292] on icon at bounding box center [929, 288] width 21 height 20
click at [427, 591] on mat-dialog-actions "Guardar Guardar y Confirmar" at bounding box center [752, 567] width 1034 height 65
click at [427, 573] on span "Guardar y Confirmar" at bounding box center [417, 570] width 143 height 15
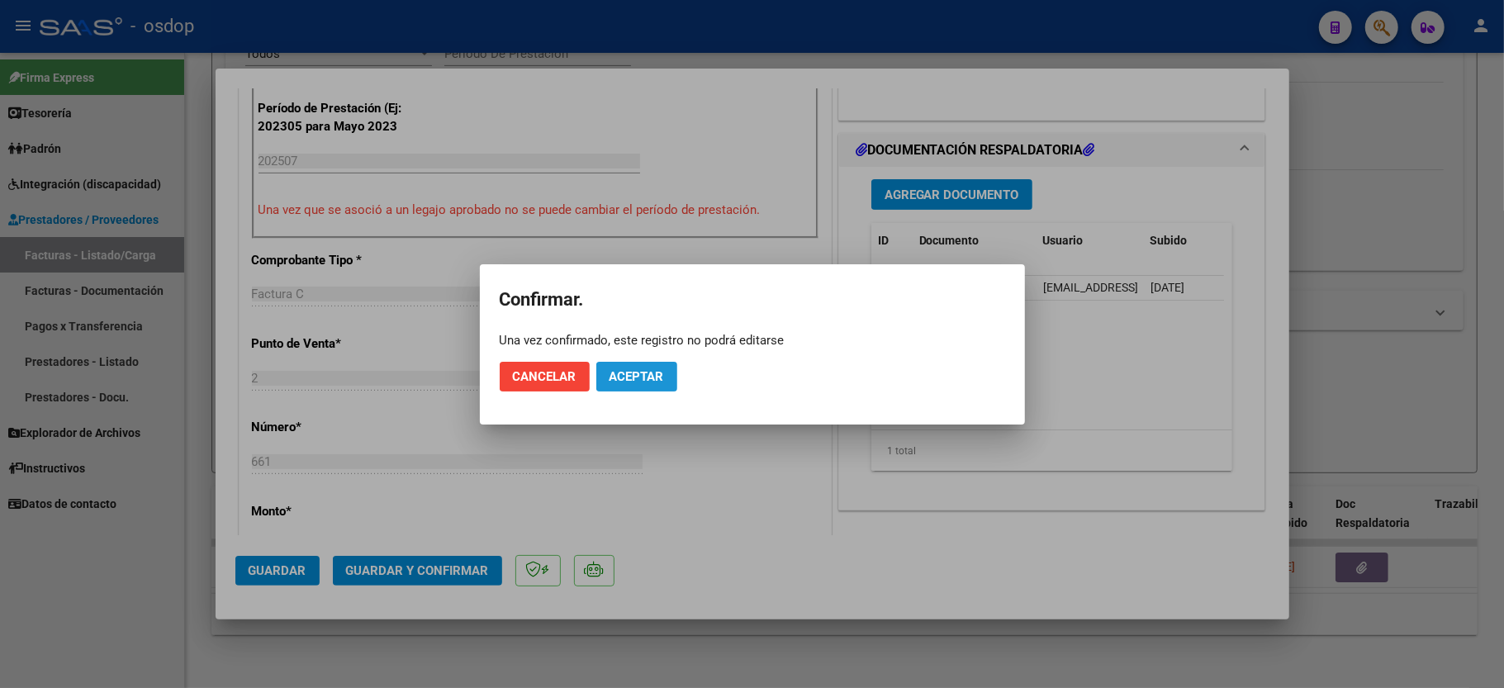
click at [659, 364] on button "Aceptar" at bounding box center [636, 377] width 81 height 30
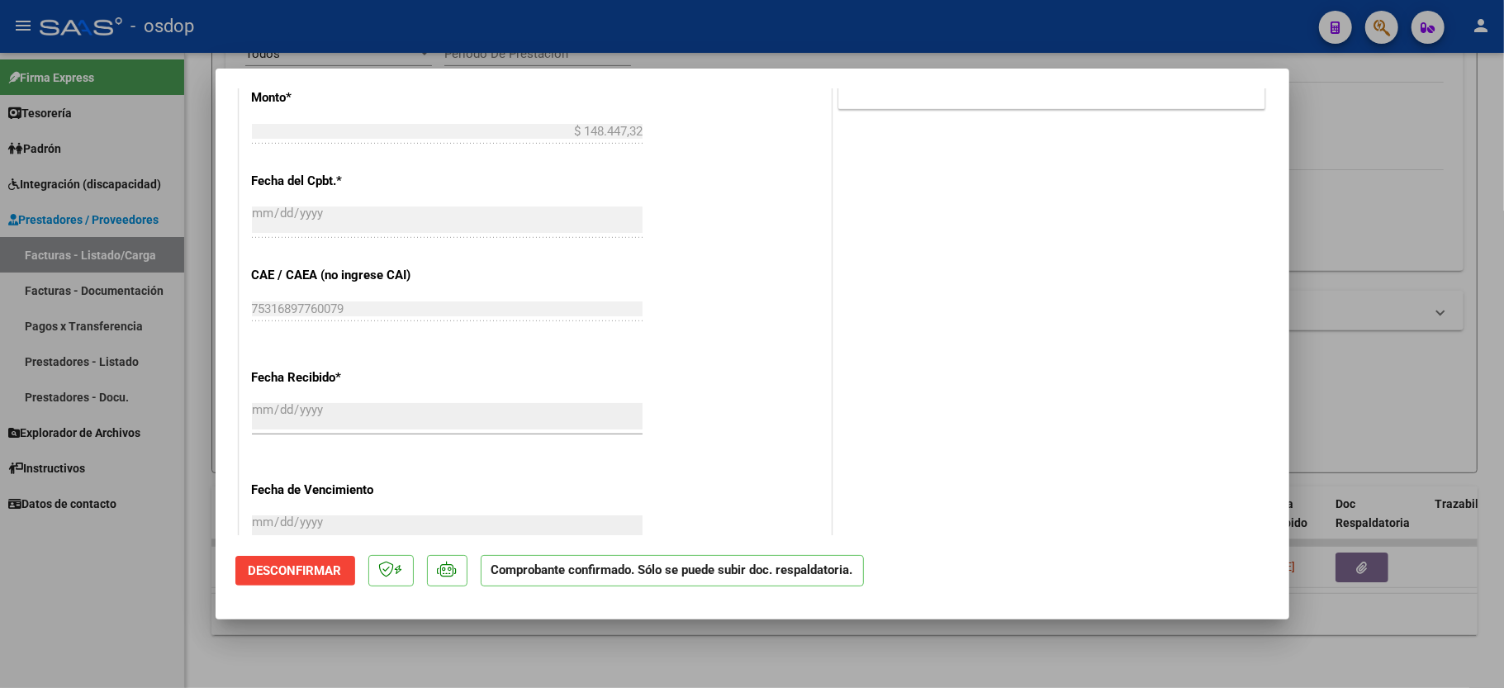
click at [131, 605] on div at bounding box center [752, 344] width 1504 height 688
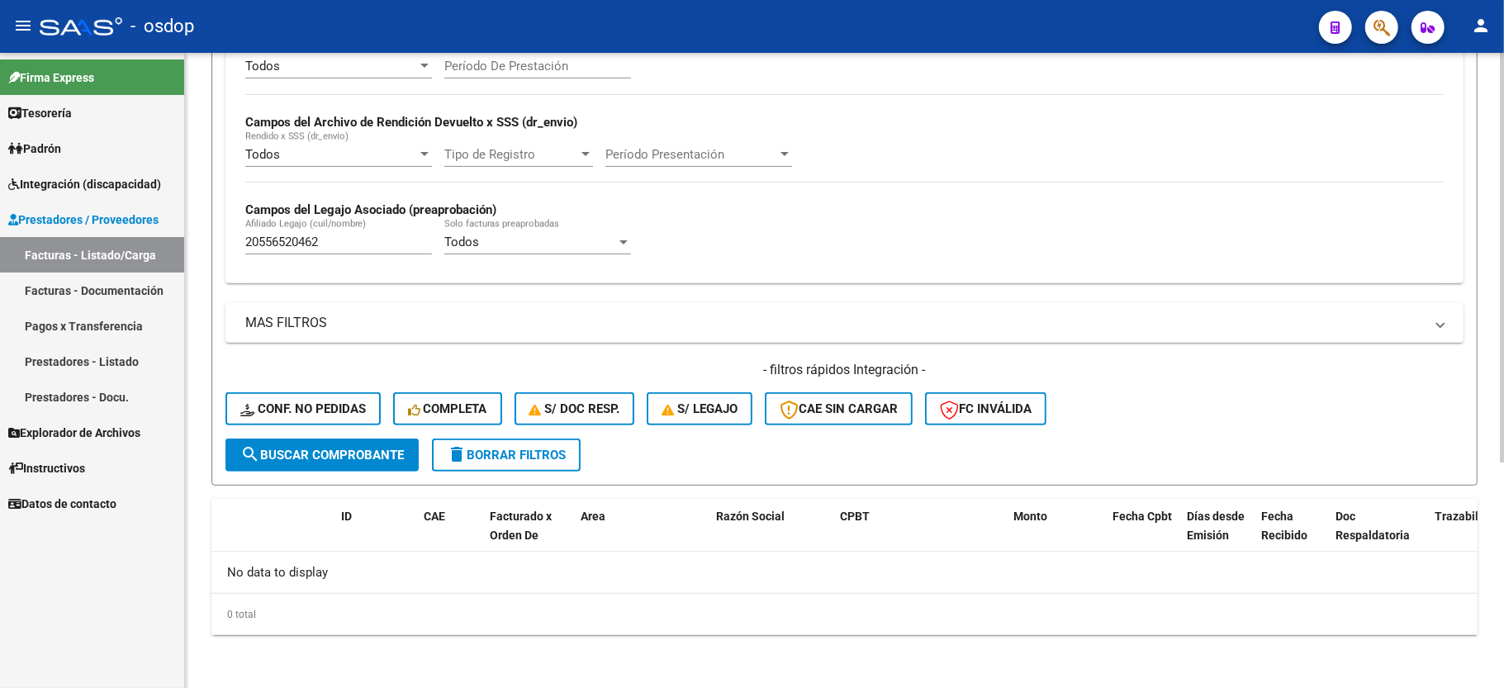
scroll to position [350, 0]
click at [284, 232] on div "20556520462 Afiliado Legajo (cuil/nombre)" at bounding box center [338, 237] width 187 height 36
click at [287, 249] on input "20556520462" at bounding box center [338, 242] width 187 height 15
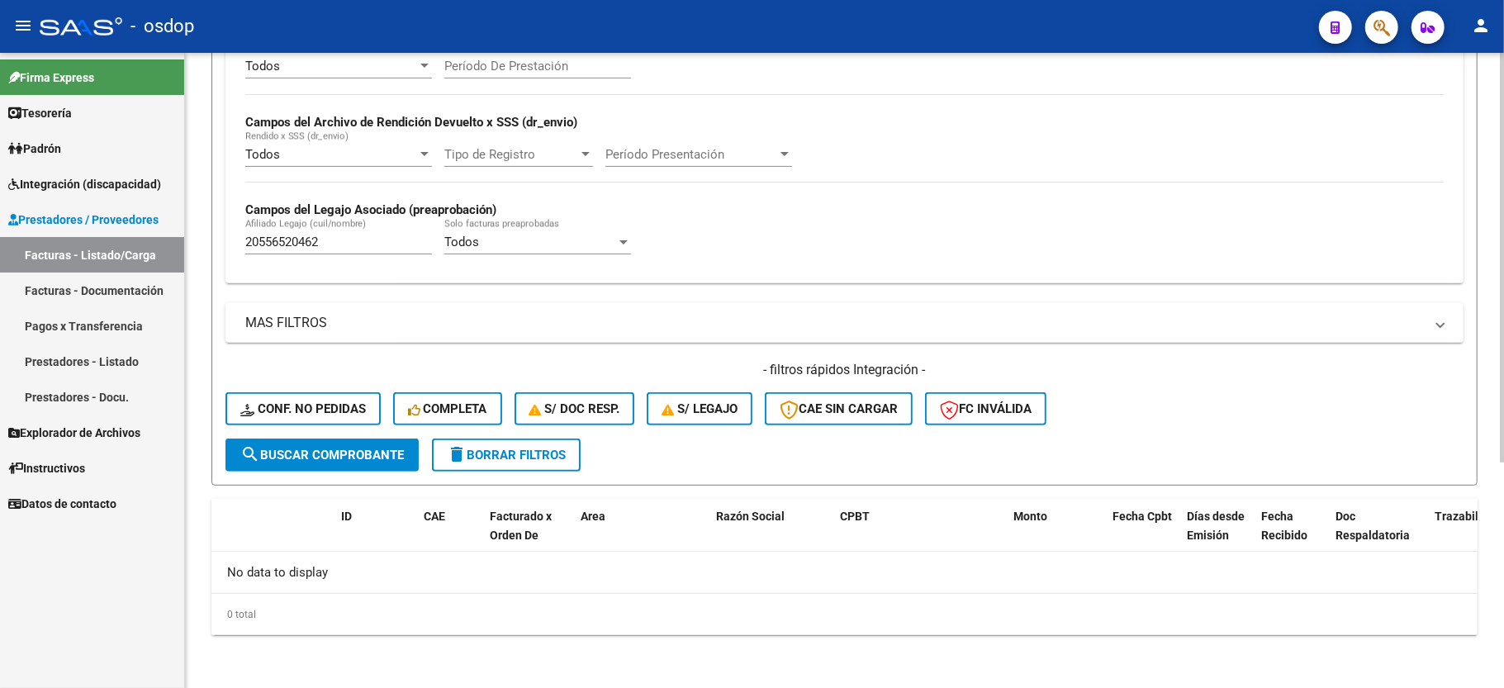
click at [245, 387] on div "- filtros rápidos Integración - Conf. no pedidas Completa S/ Doc Resp. S/ legaj…" at bounding box center [845, 400] width 1238 height 78
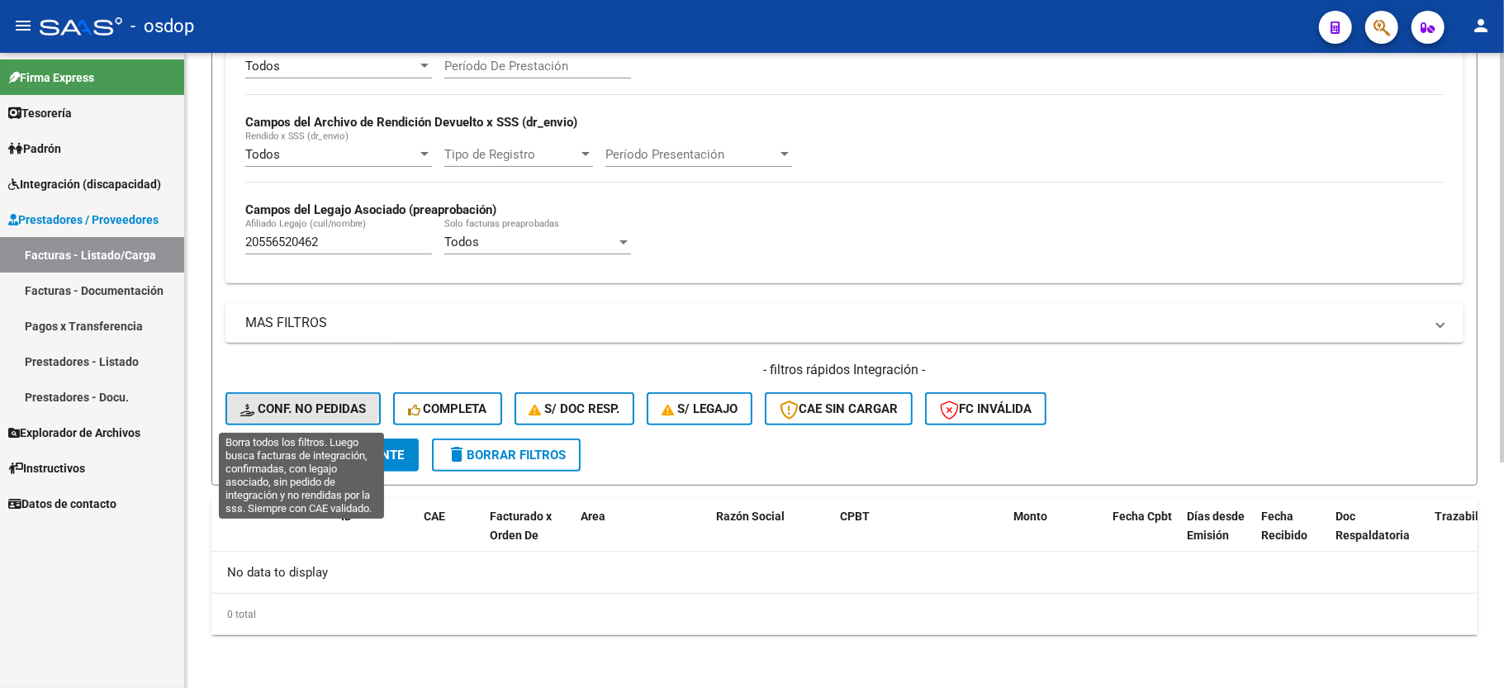
click at [245, 393] on button "Conf. no pedidas" at bounding box center [303, 408] width 155 height 33
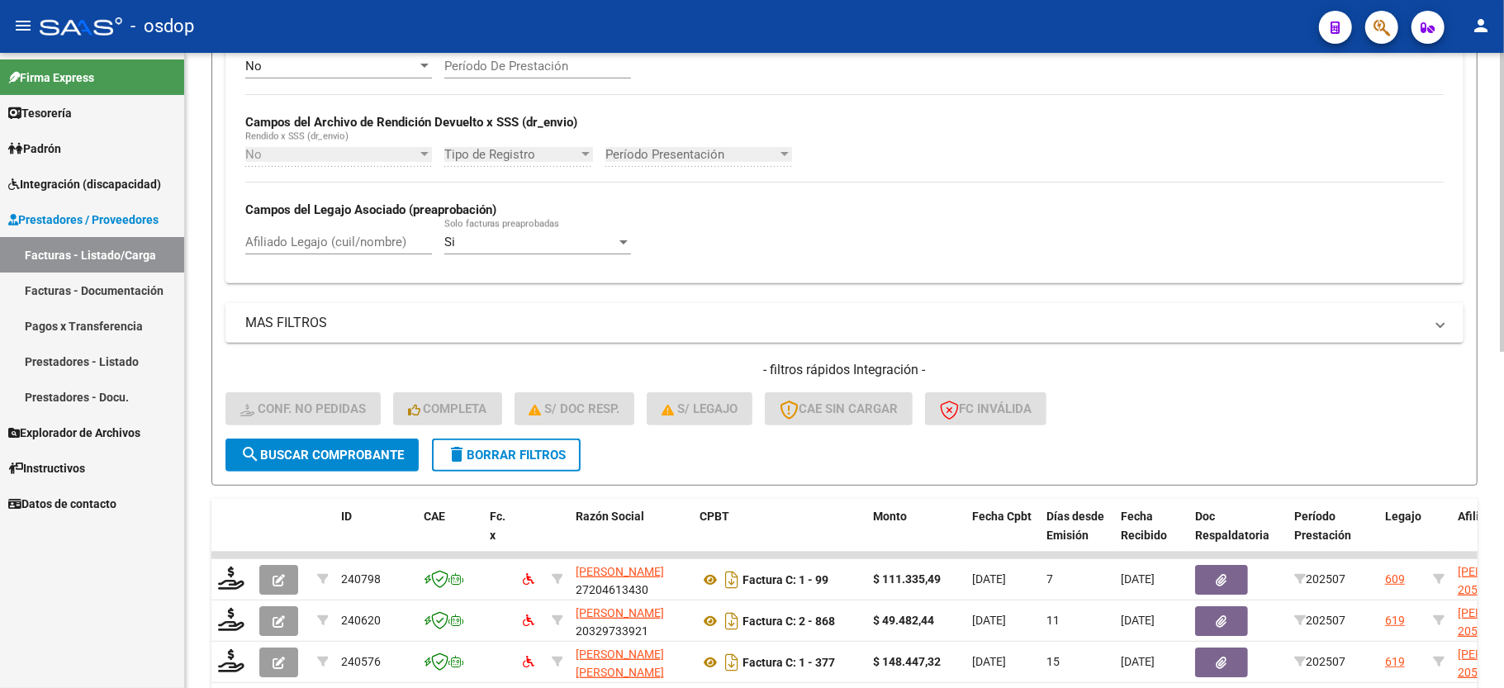
click at [329, 245] on input "Afiliado Legajo (cuil/nombre)" at bounding box center [338, 242] width 187 height 15
paste input "20556520462"
type input "20556520462"
click at [363, 461] on span "search Buscar Comprobante" at bounding box center [322, 455] width 164 height 15
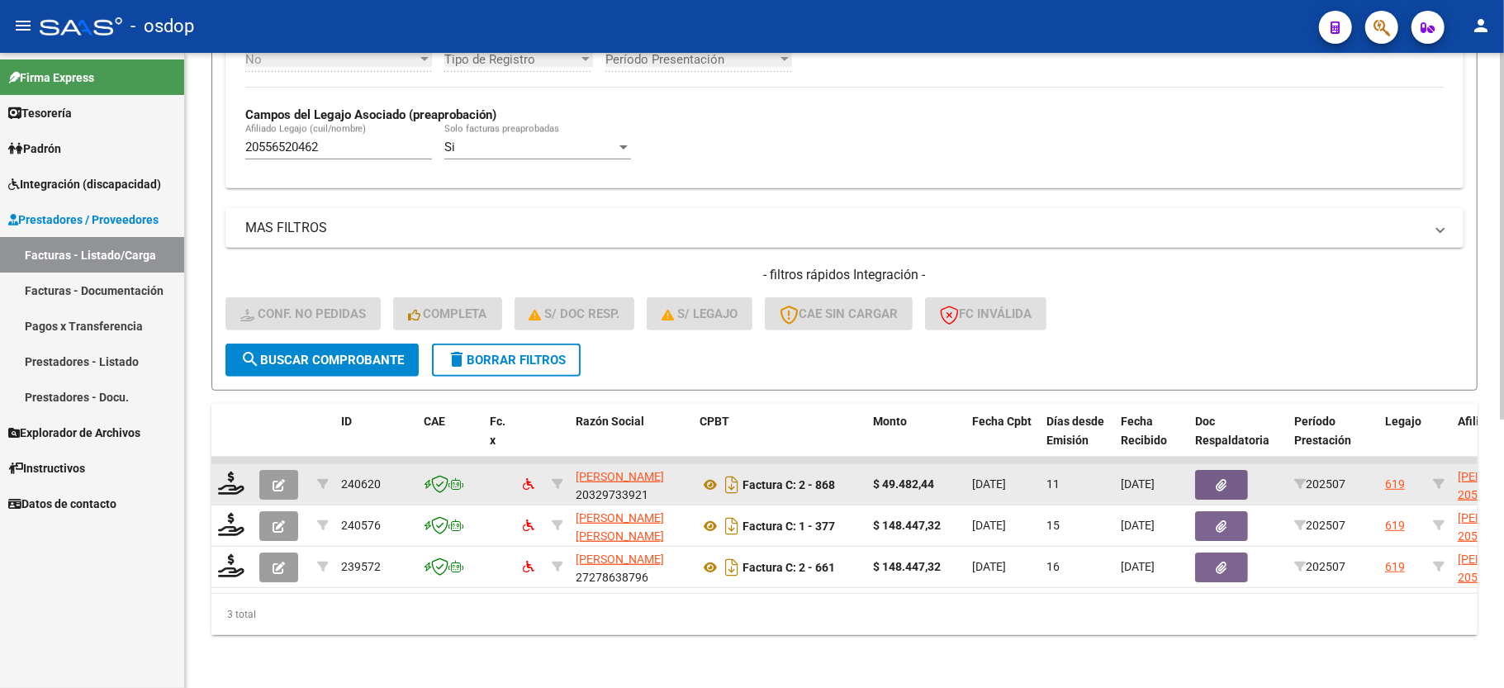
scroll to position [464, 0]
click at [228, 472] on icon at bounding box center [231, 483] width 26 height 23
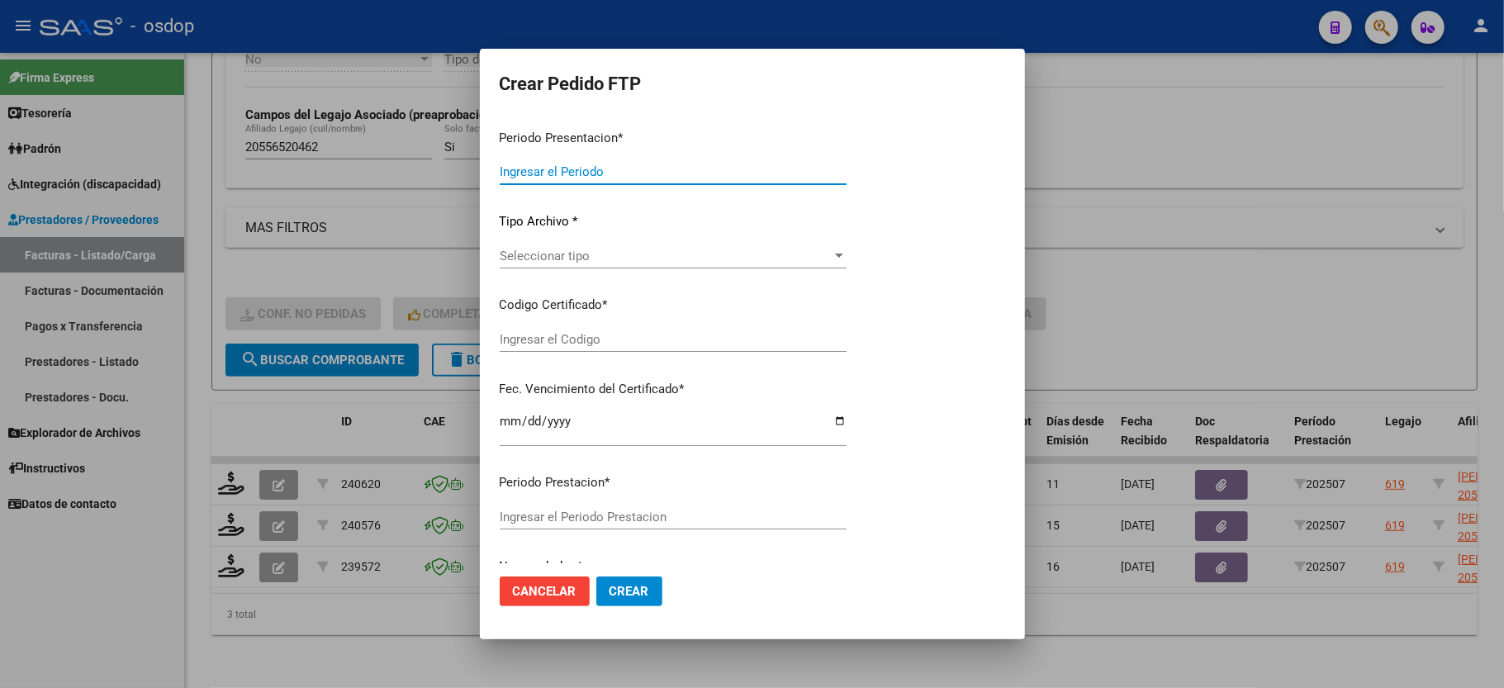
type input "202507"
type input "$ 49.482,44"
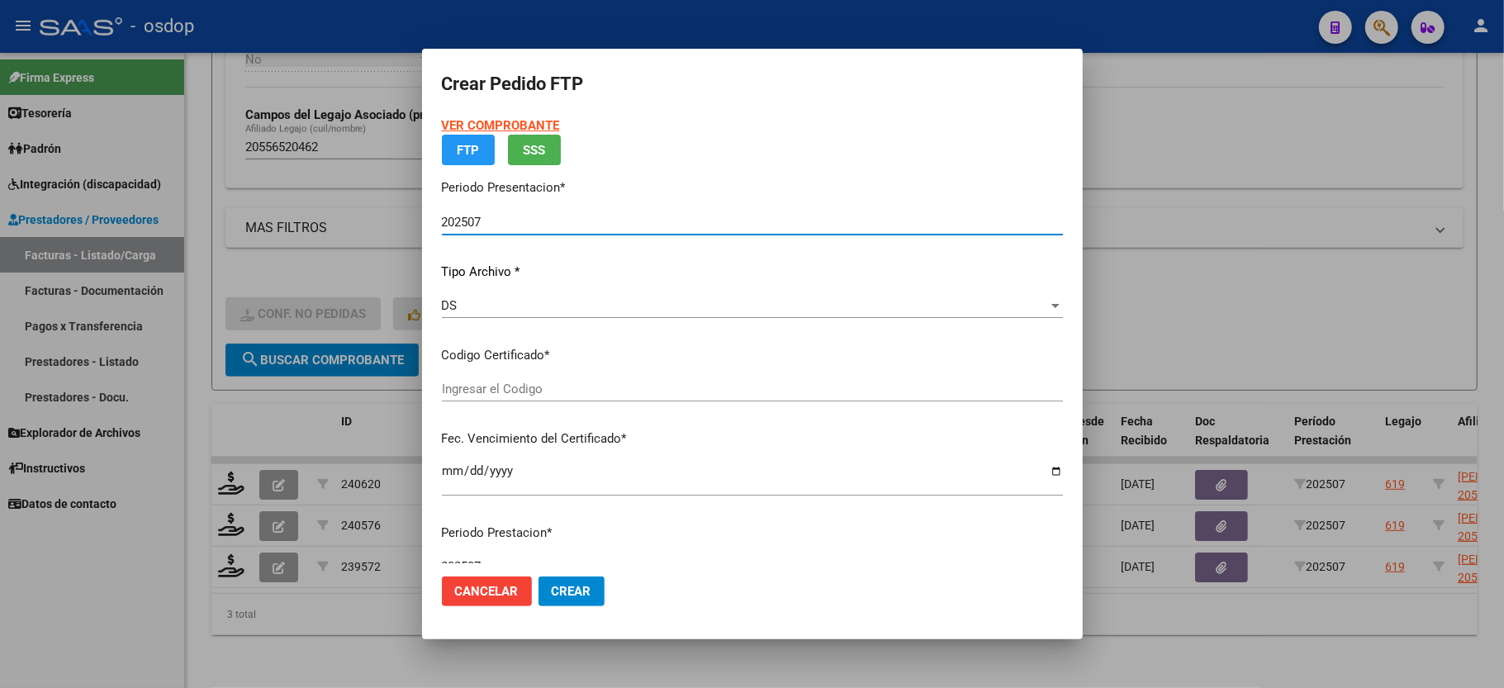
type input "786703830"
type input "2026-02-02"
click at [520, 397] on div "Seleccionar certificado Seleccionar certificado" at bounding box center [752, 389] width 621 height 25
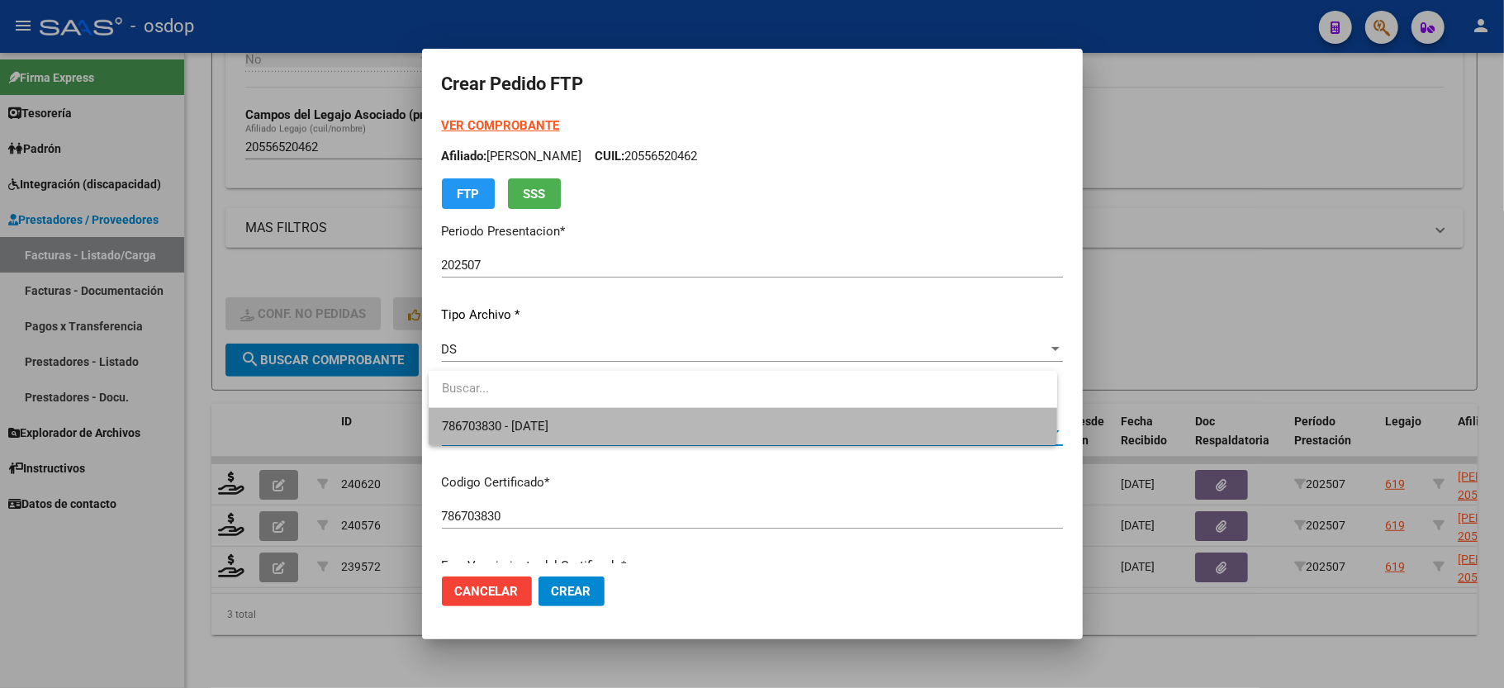
click at [524, 411] on span "786703830 - 2026-02-02" at bounding box center [743, 426] width 602 height 37
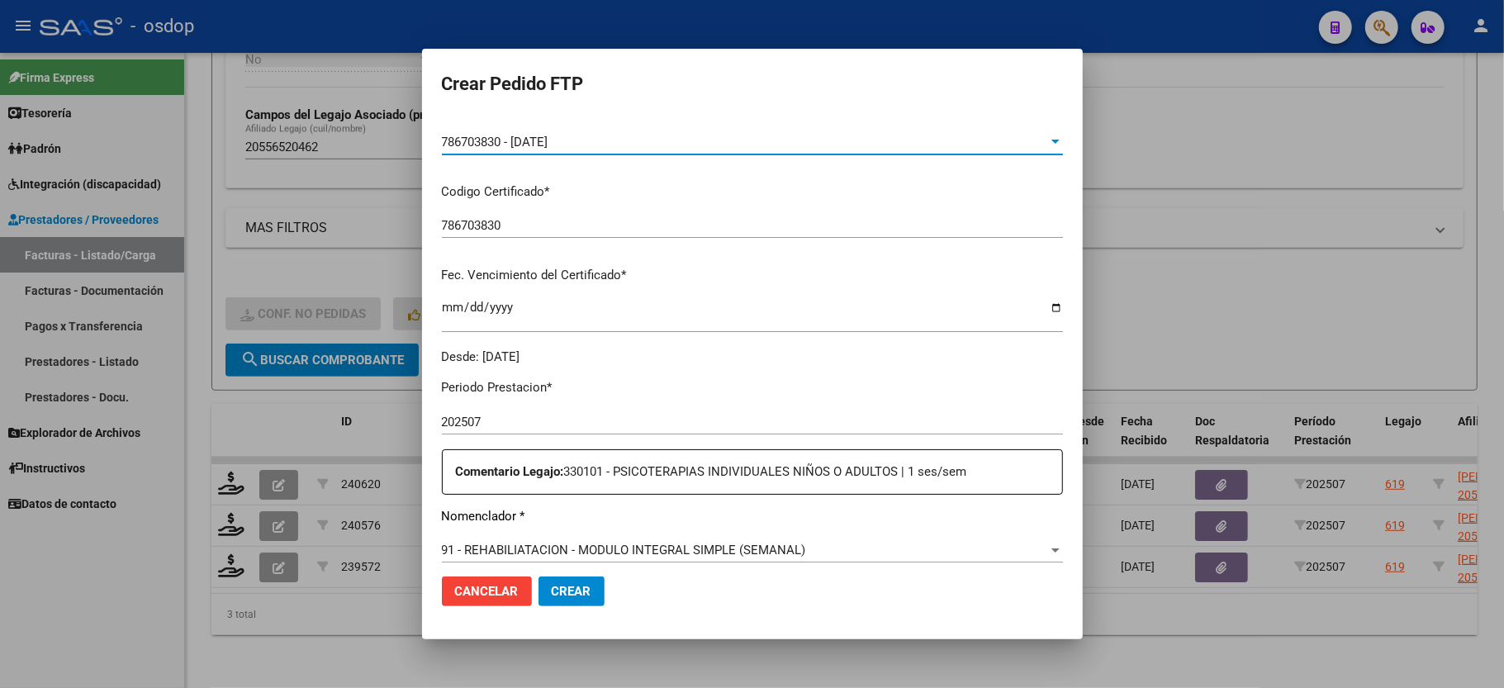
scroll to position [440, 0]
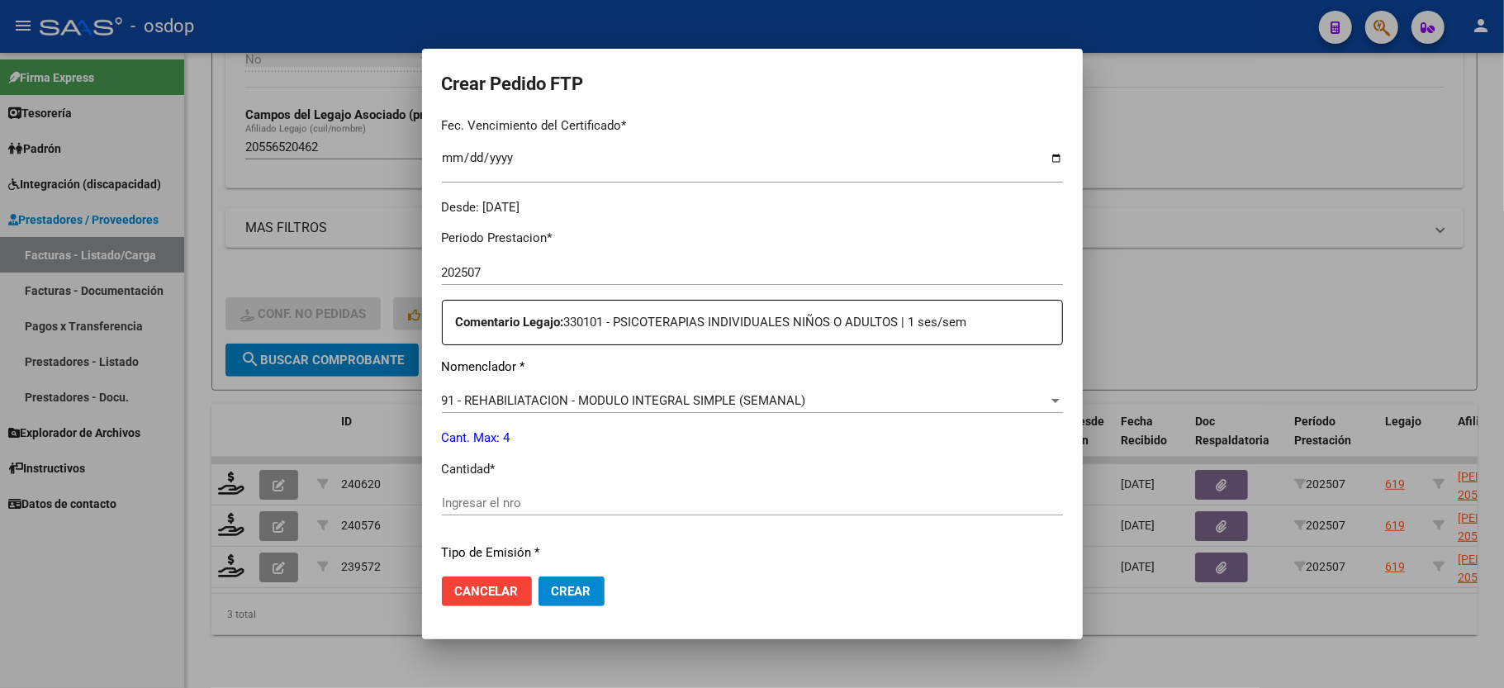
click at [553, 388] on div "91 - REHABILIATACION - MODULO INTEGRAL SIMPLE (SEMANAL) Seleccionar nomenclador" at bounding box center [752, 400] width 621 height 25
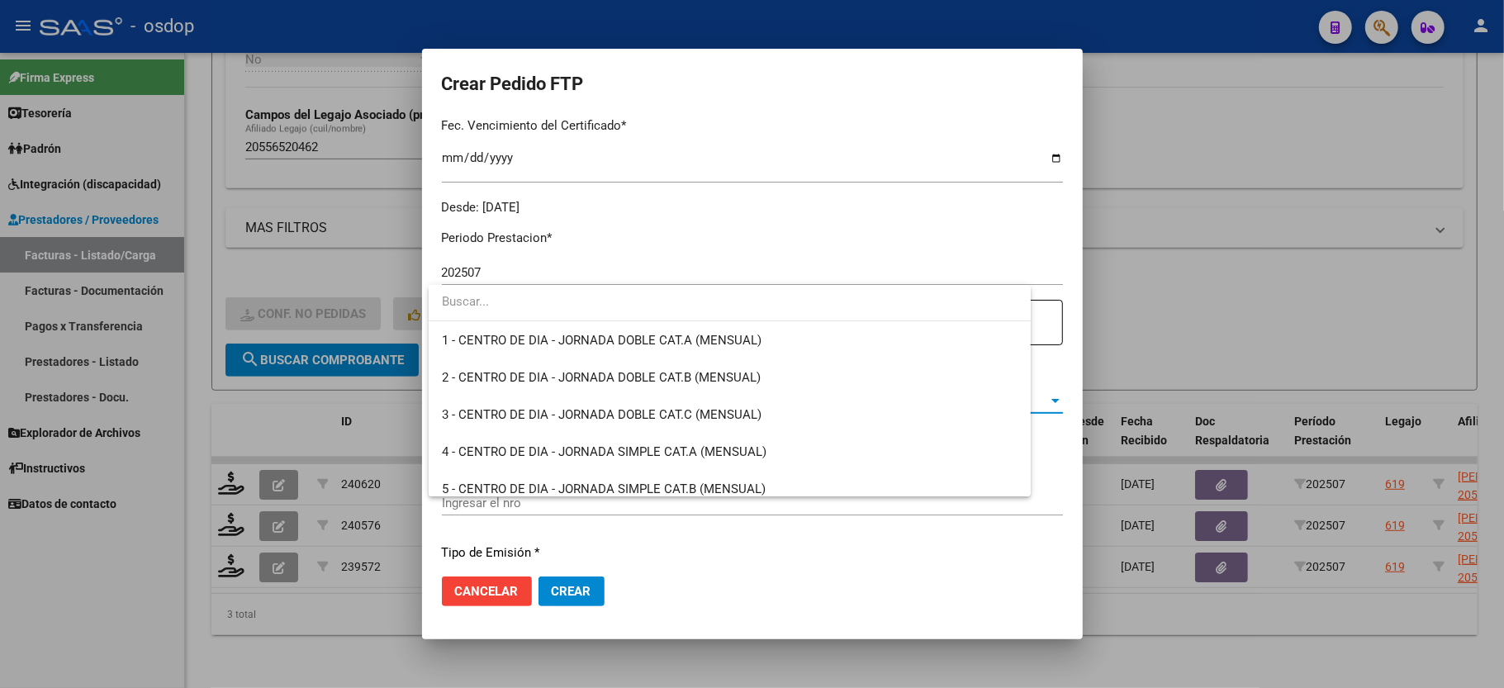
scroll to position [3295, 0]
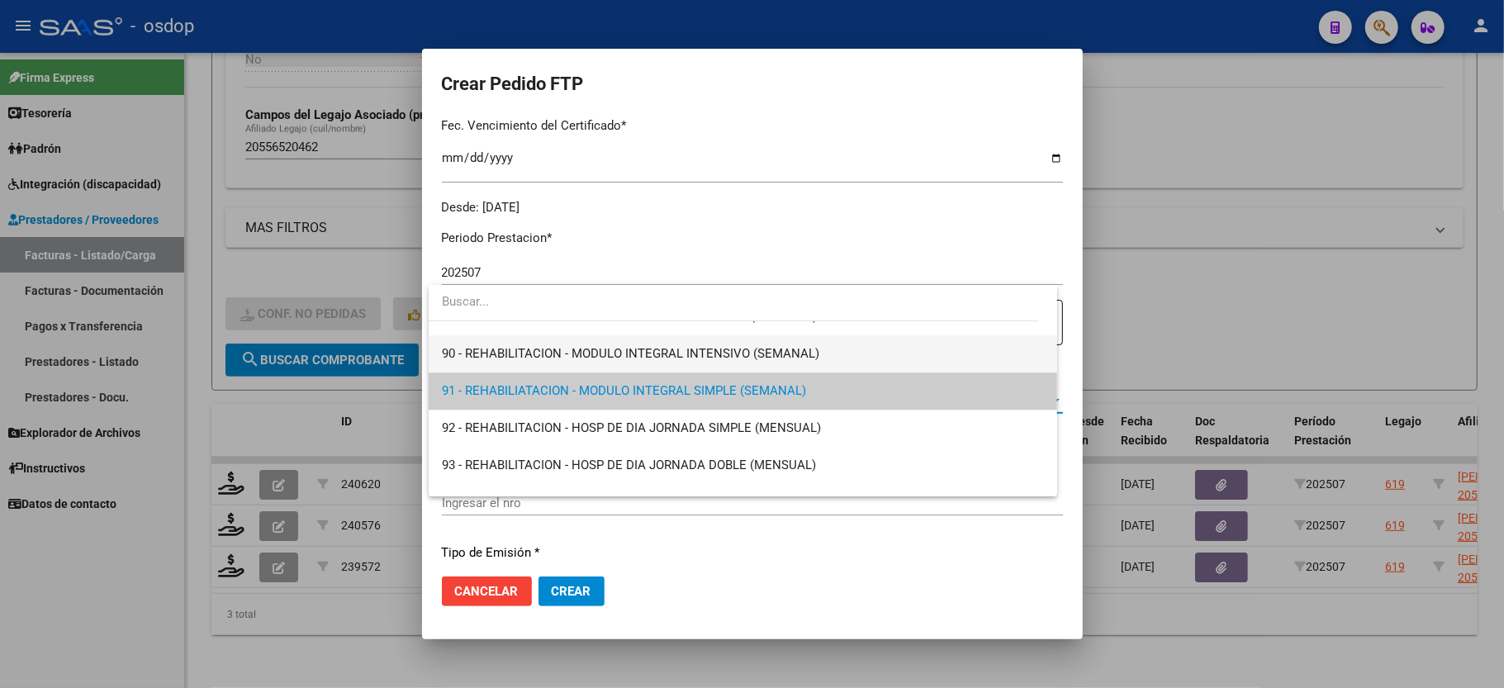
click at [556, 363] on span "90 - REHABILITACION - MODULO INTEGRAL INTENSIVO (SEMANAL)" at bounding box center [743, 353] width 602 height 37
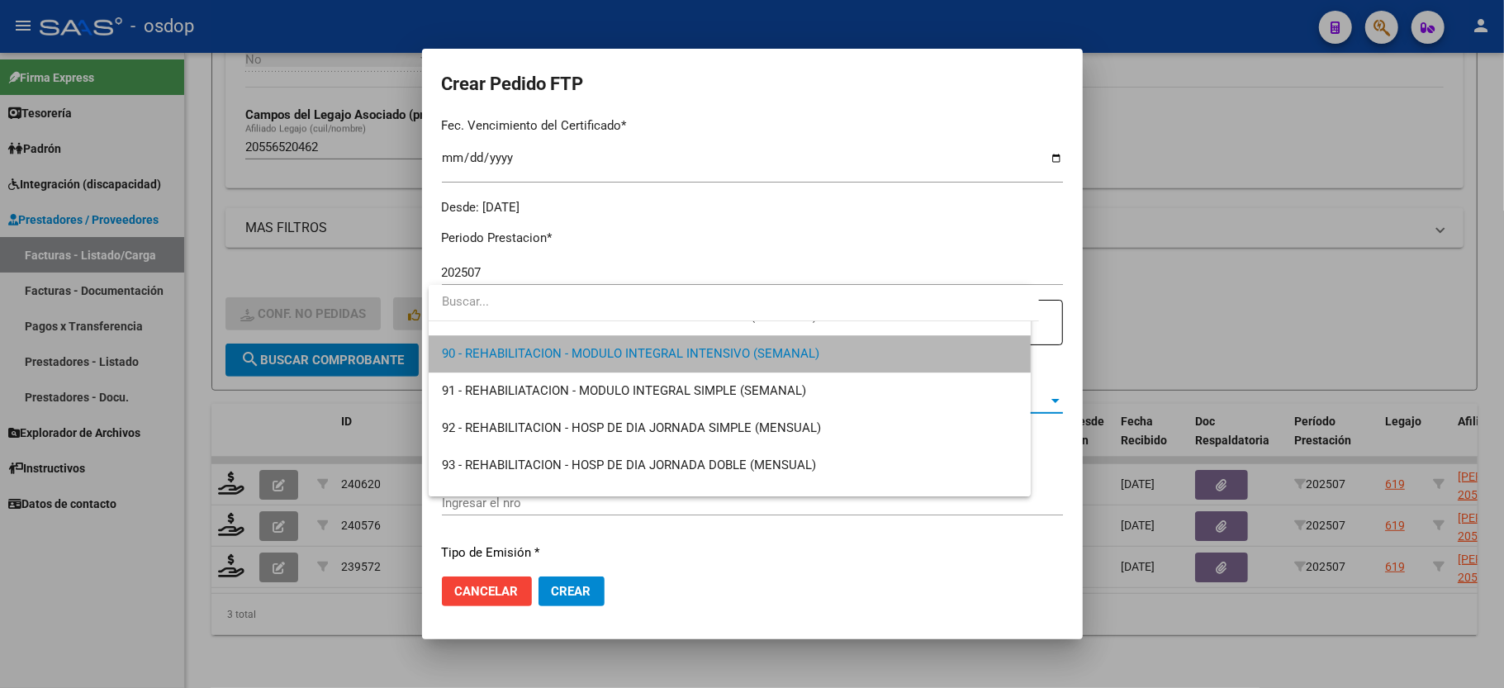
scroll to position [3307, 0]
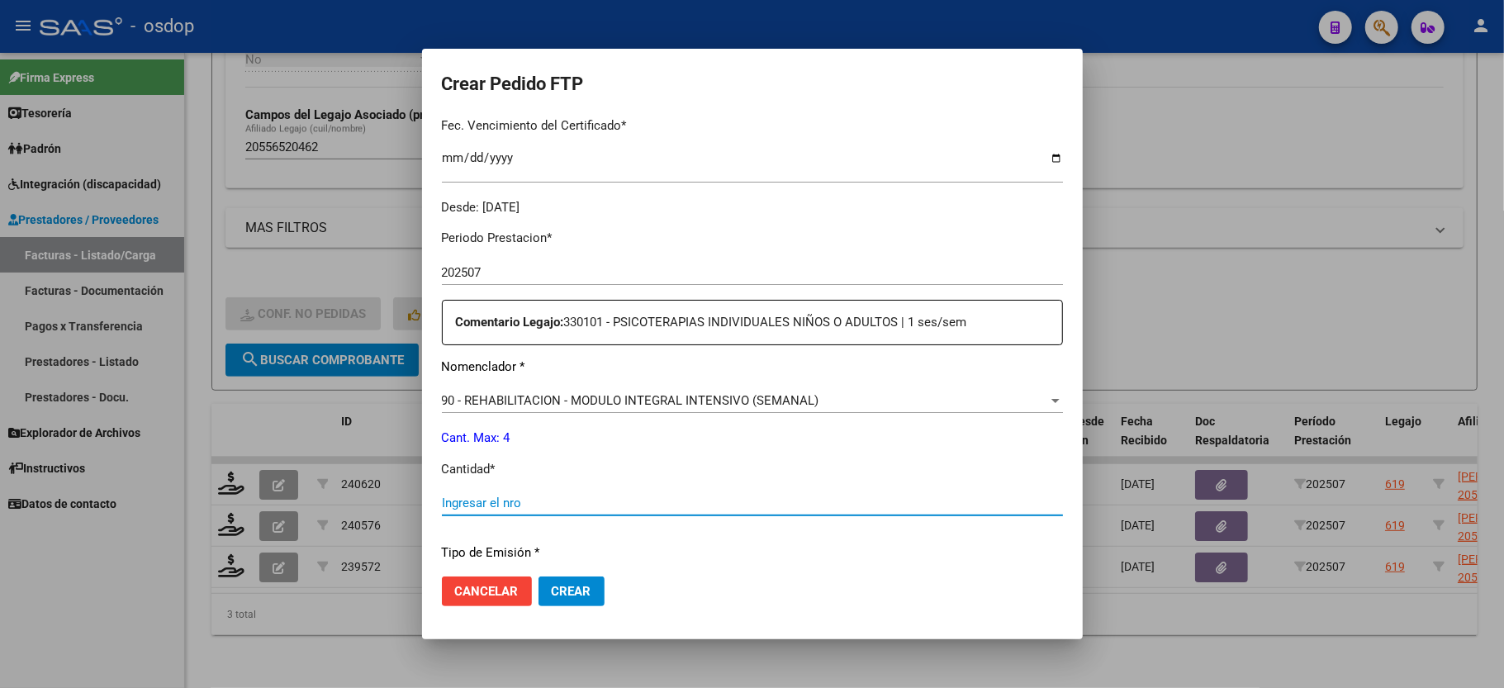
click at [517, 496] on input "Ingresar el nro" at bounding box center [752, 503] width 621 height 15
type input "4"
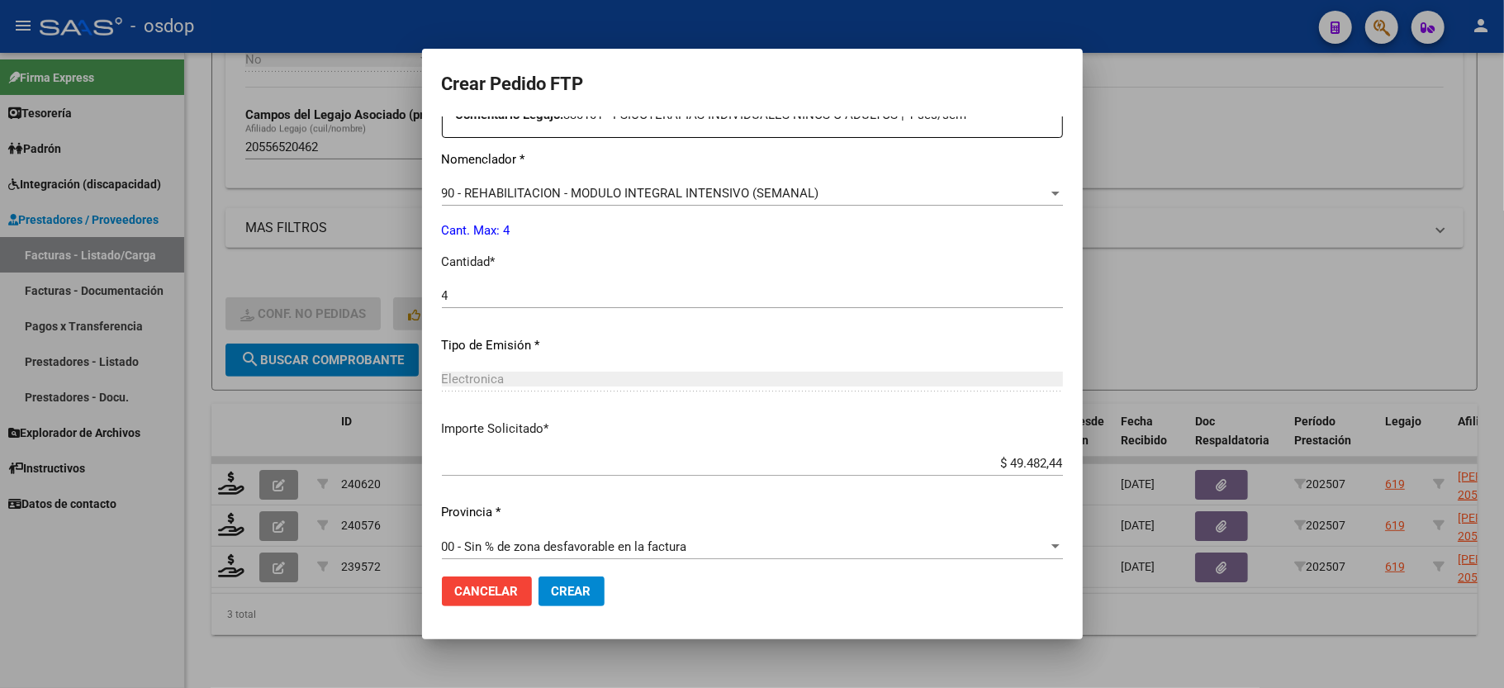
click at [559, 591] on span "Crear" at bounding box center [572, 591] width 40 height 15
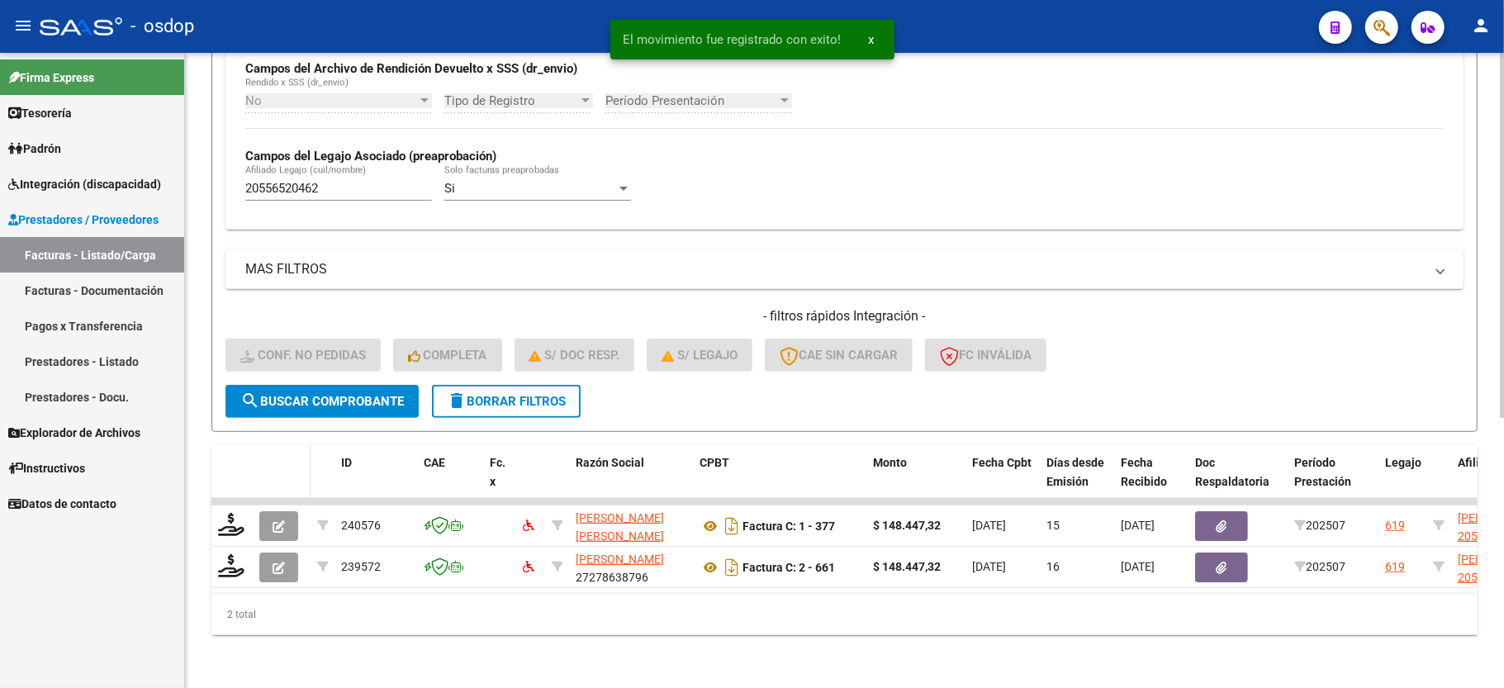
scroll to position [424, 0]
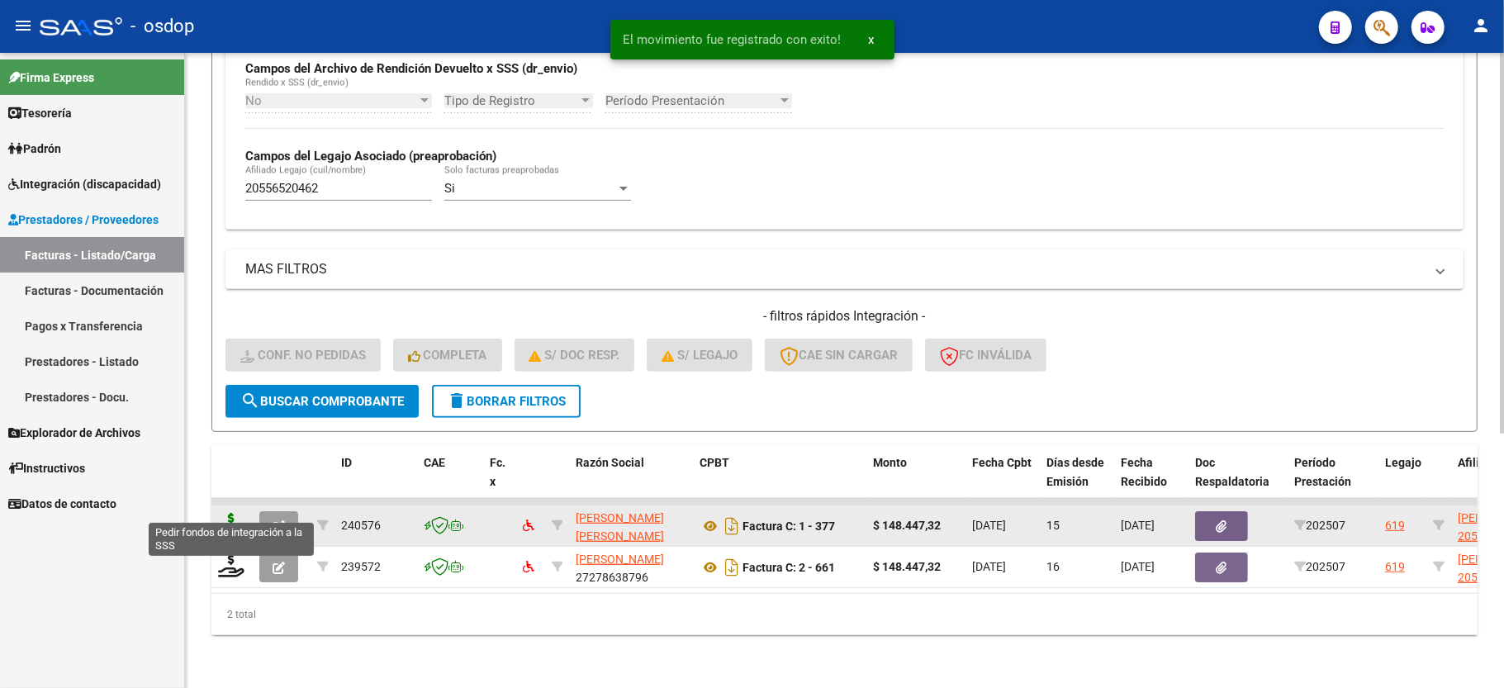
click at [233, 513] on icon at bounding box center [231, 524] width 26 height 23
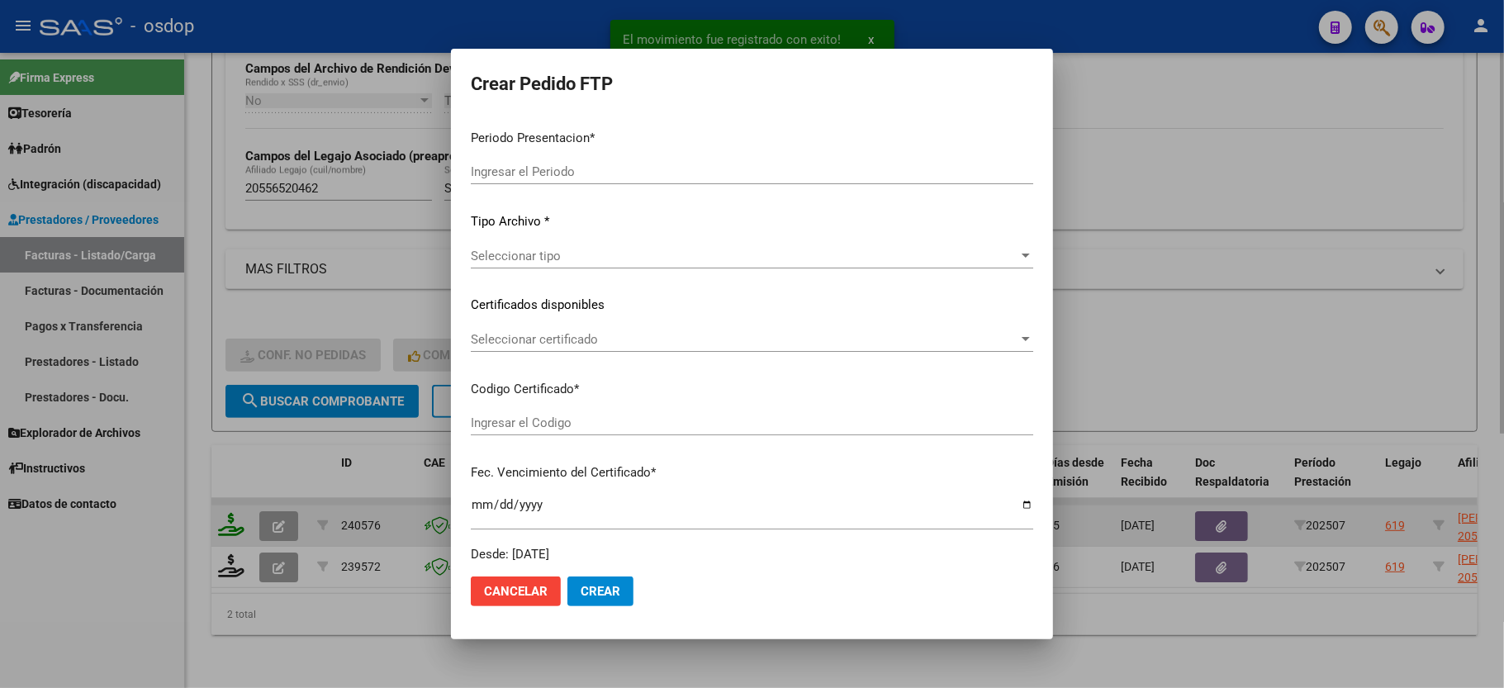
type input "202507"
type input "$ 148.447,32"
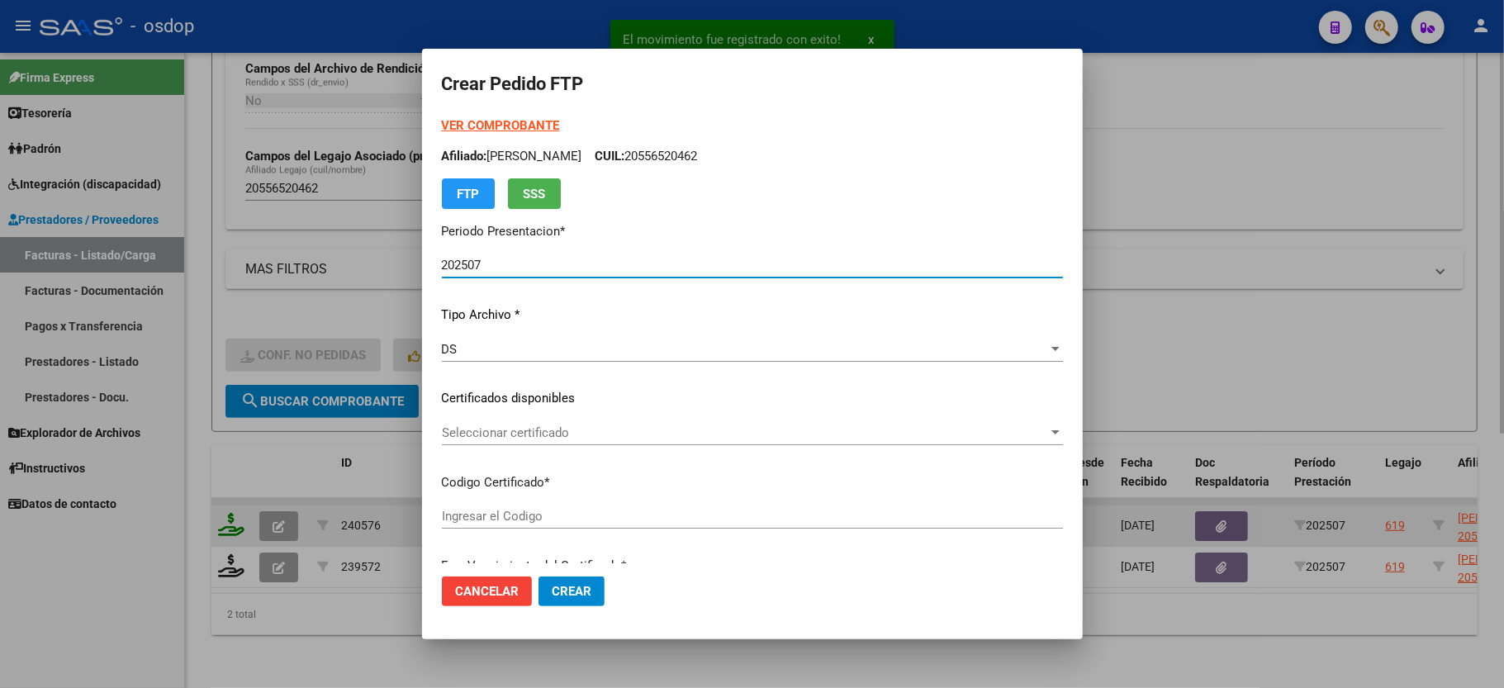
type input "786703830"
type input "2026-02-02"
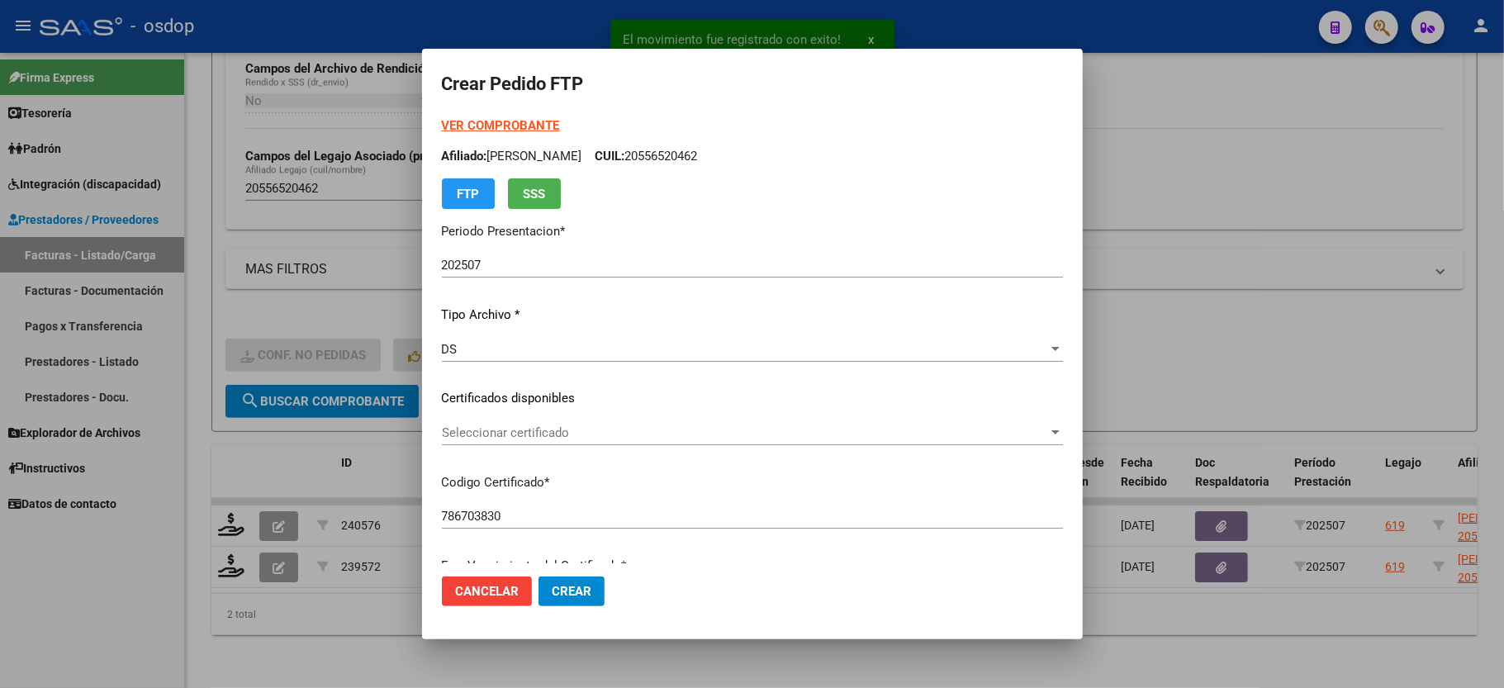
click at [524, 414] on div "VER COMPROBANTE ARCA Padrón Afiliado: ANTIVERO VALENTINO CUIL: 20556520462 FTP …" at bounding box center [752, 386] width 621 height 540
click at [525, 430] on span "Seleccionar certificado" at bounding box center [745, 432] width 606 height 15
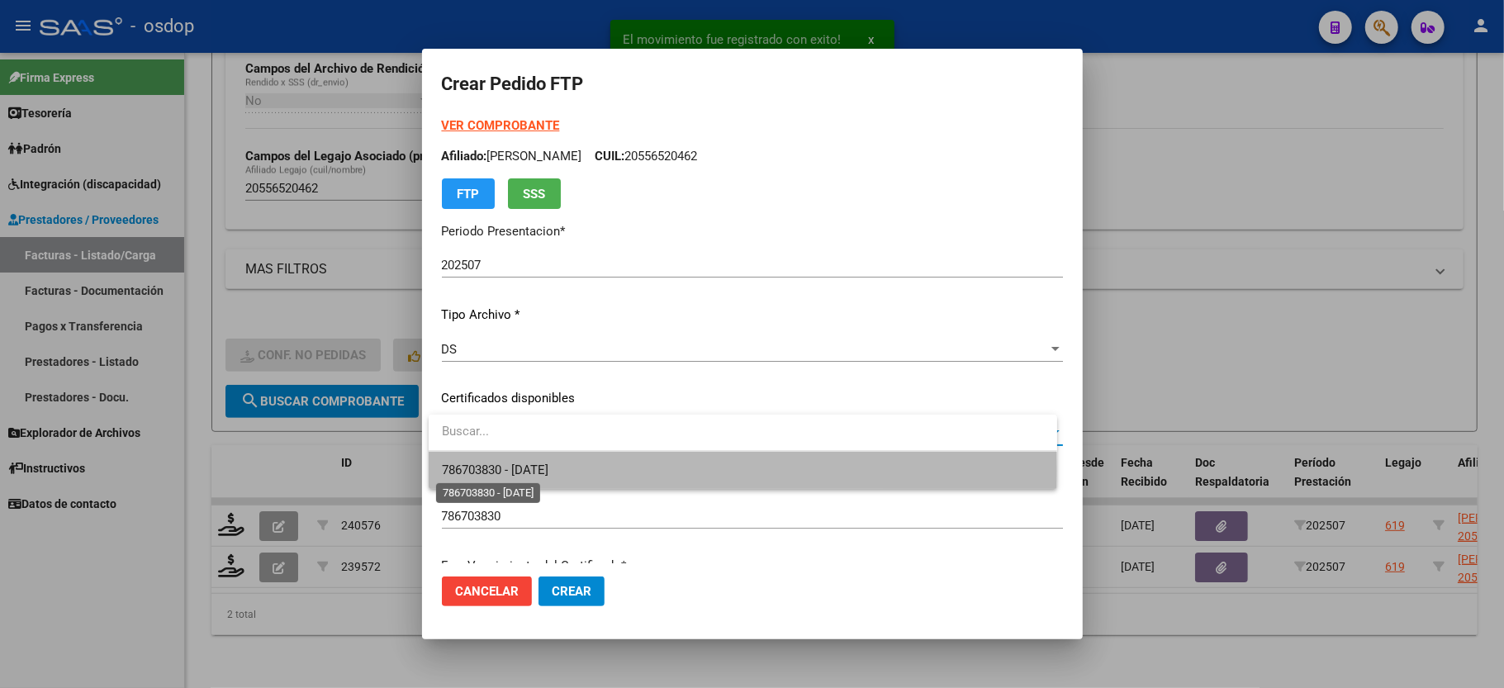
click at [548, 471] on span "786703830 - 2026-02-02" at bounding box center [495, 470] width 107 height 15
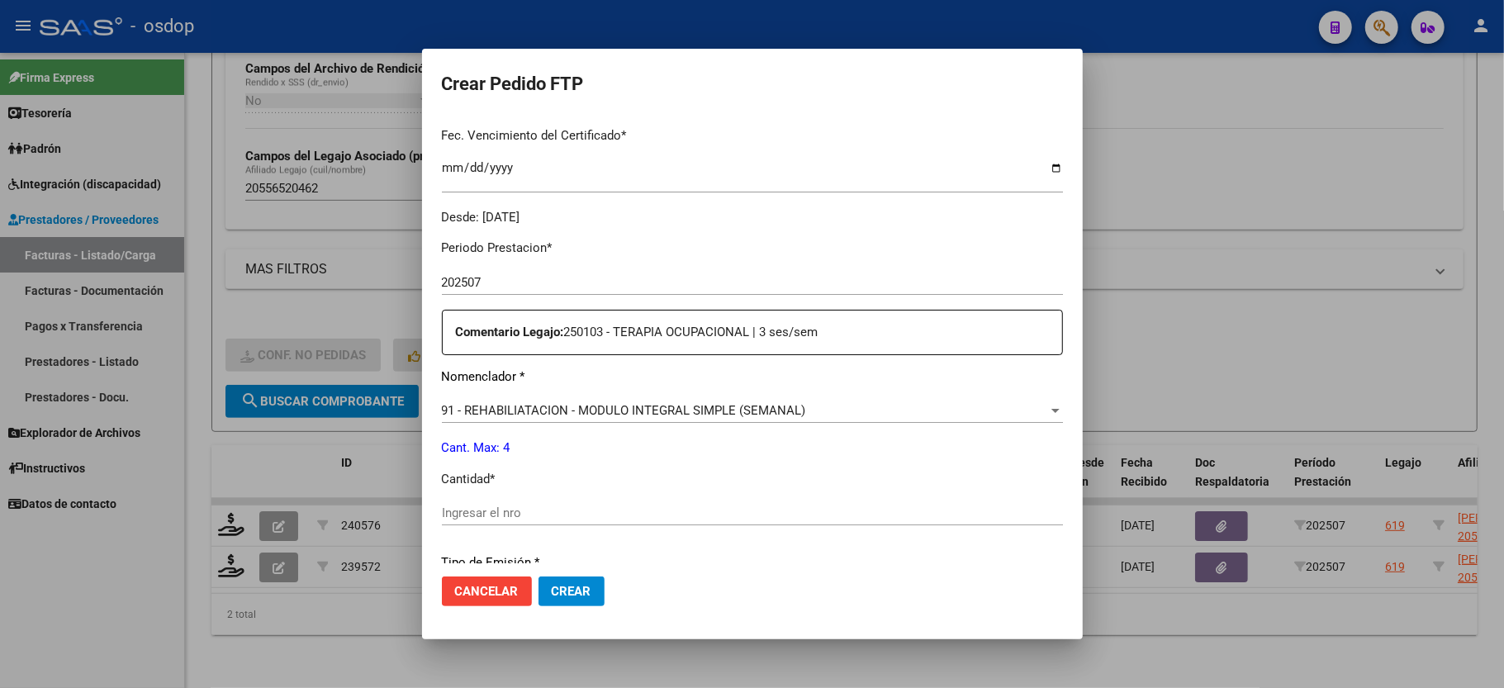
scroll to position [440, 0]
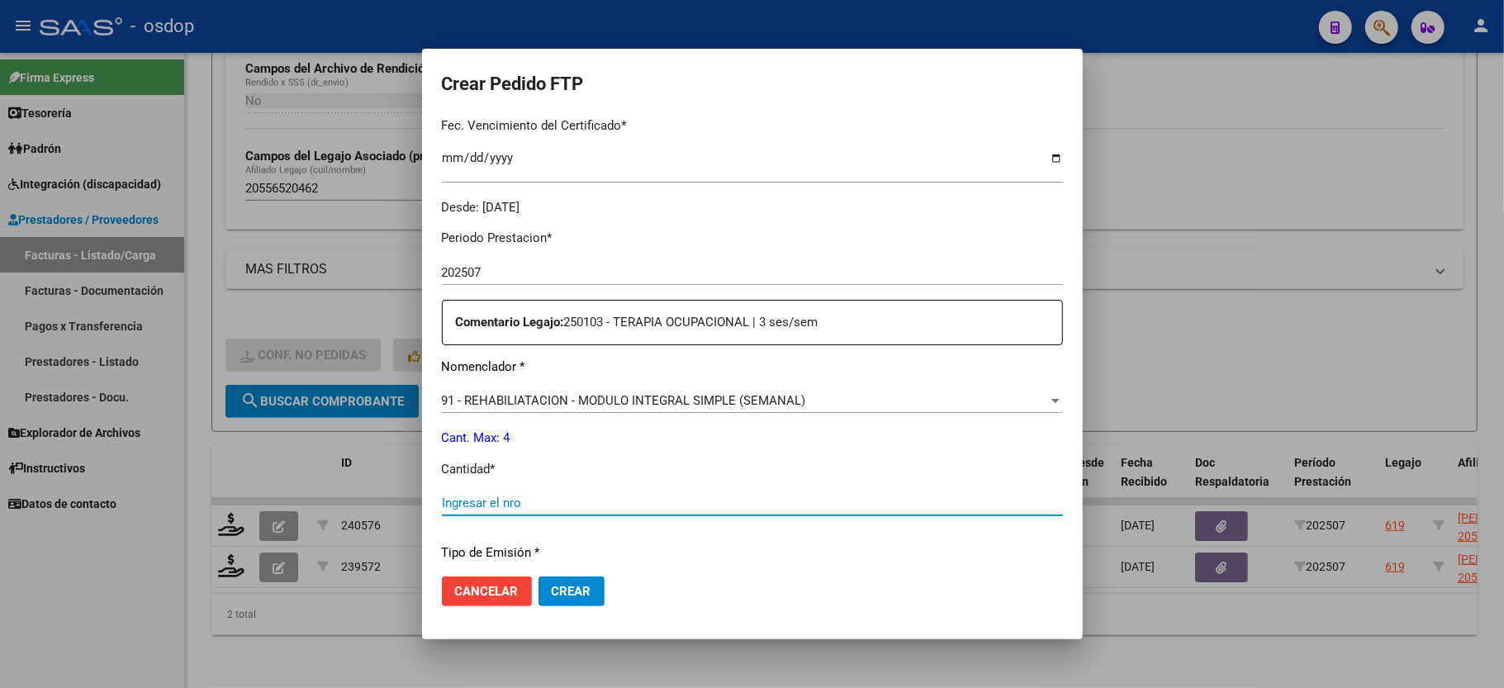
click at [506, 496] on input "Ingresar el nro" at bounding box center [752, 503] width 621 height 15
click at [516, 395] on span "91 - REHABILIATACION - MODULO INTEGRAL SIMPLE (SEMANAL)" at bounding box center [624, 400] width 364 height 15
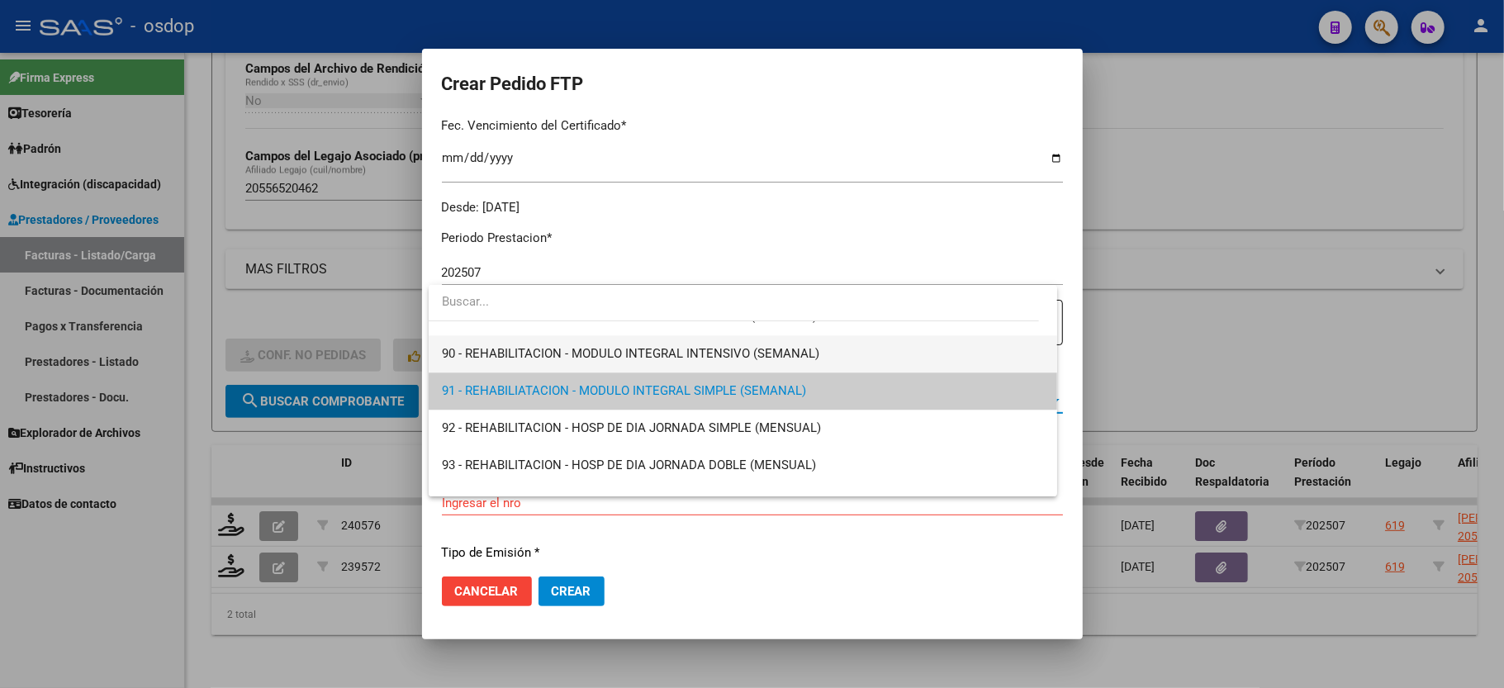
click at [513, 361] on span "90 - REHABILITACION - MODULO INTEGRAL INTENSIVO (SEMANAL)" at bounding box center [743, 353] width 602 height 37
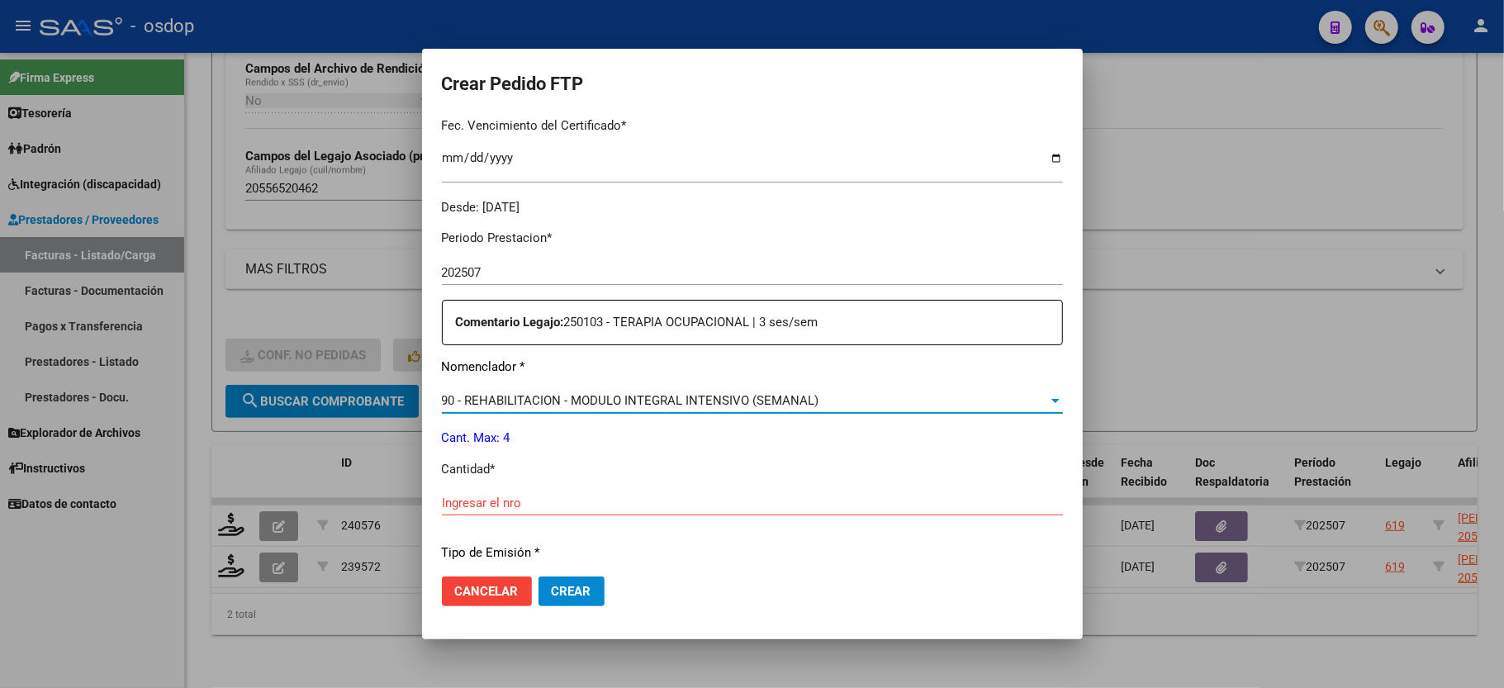
click at [516, 496] on input "Ingresar el nro" at bounding box center [752, 503] width 621 height 15
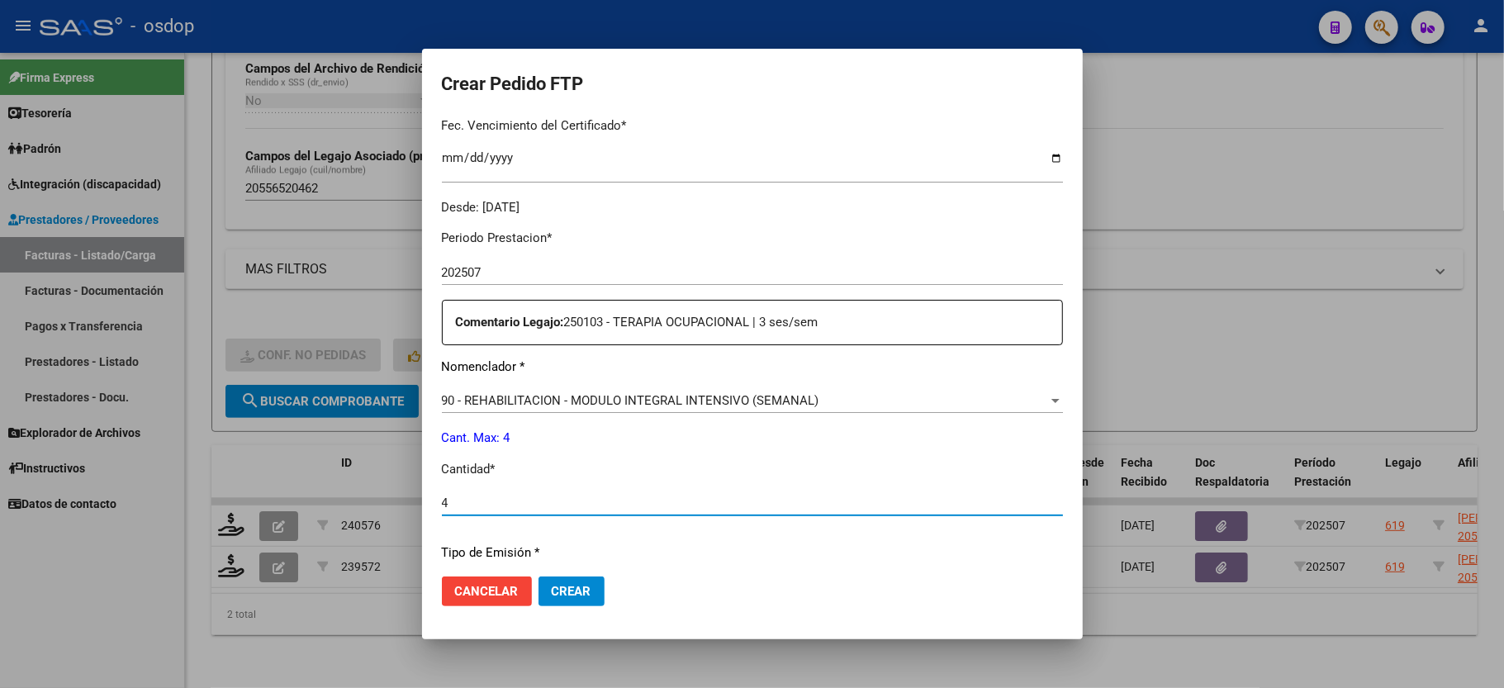
scroll to position [648, 0]
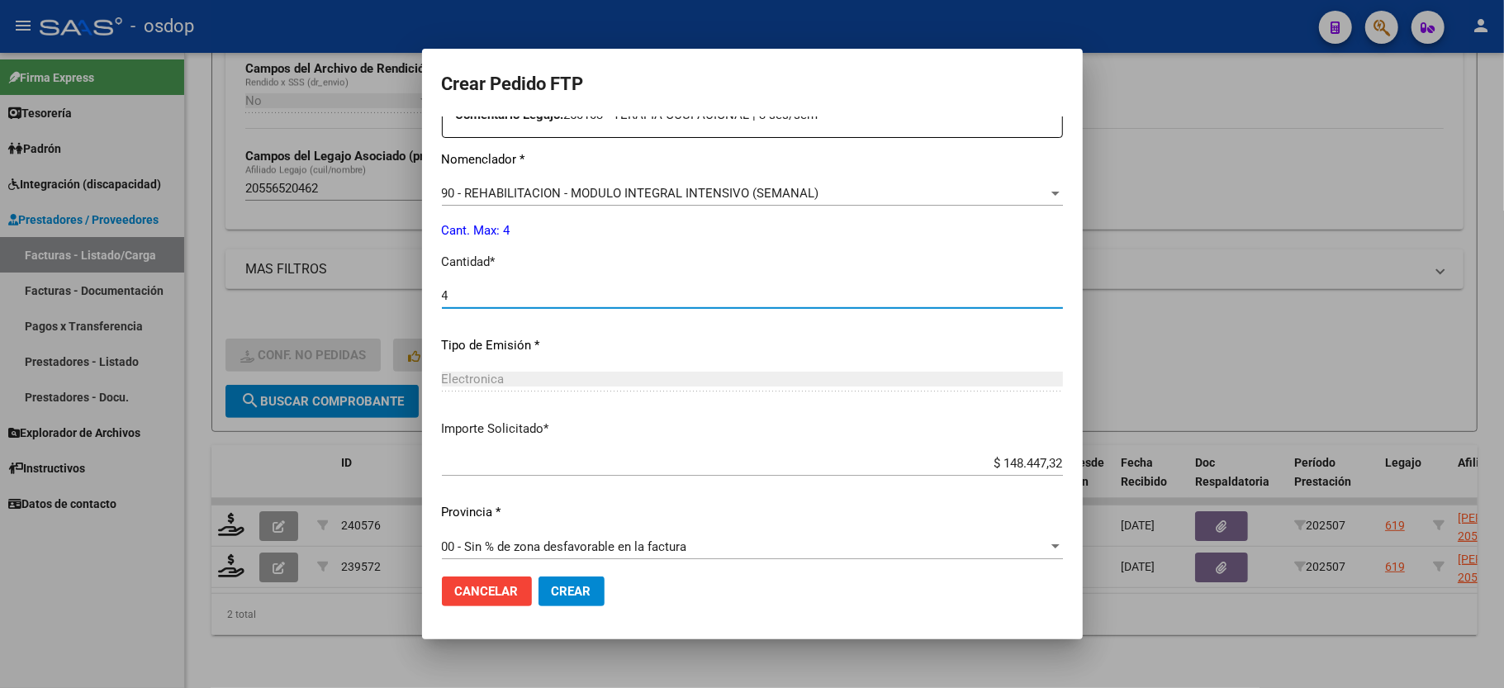
type input "4"
click at [573, 579] on button "Crear" at bounding box center [572, 592] width 66 height 30
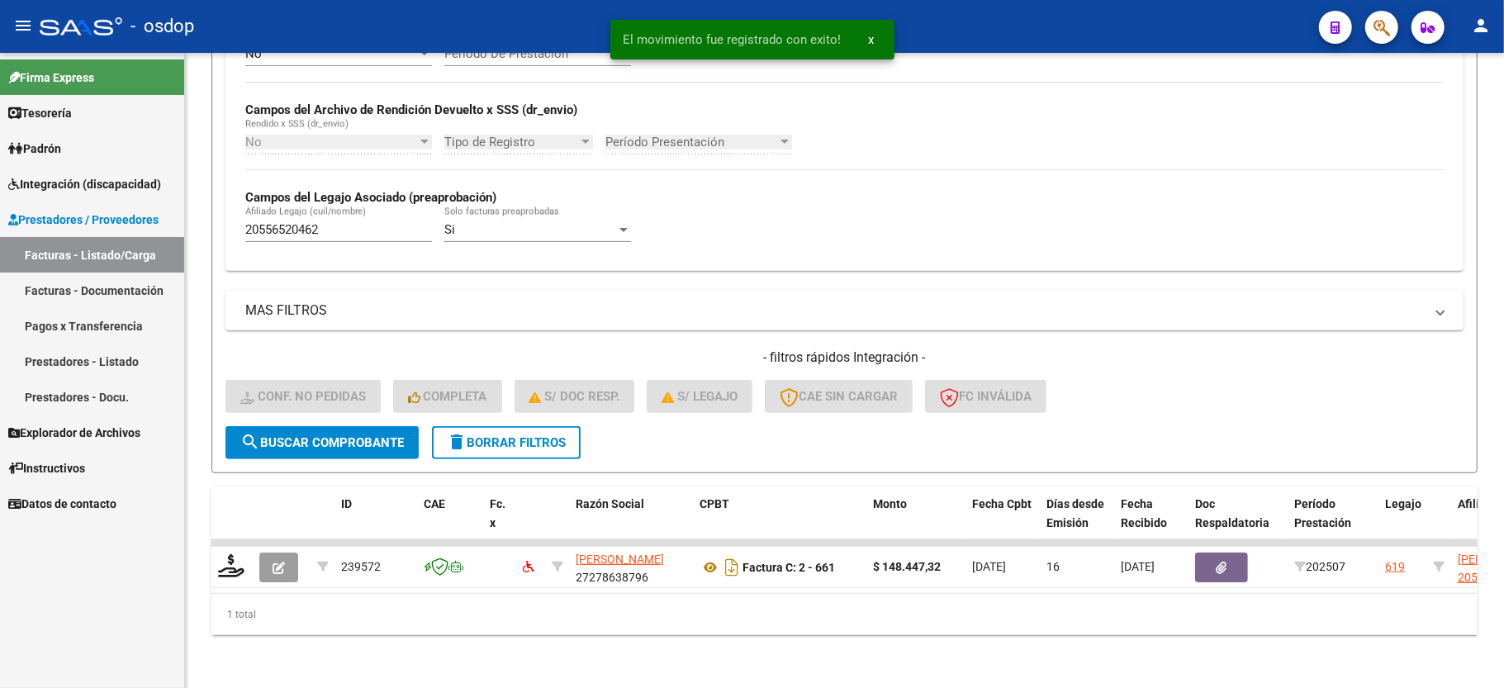
scroll to position [382, 0]
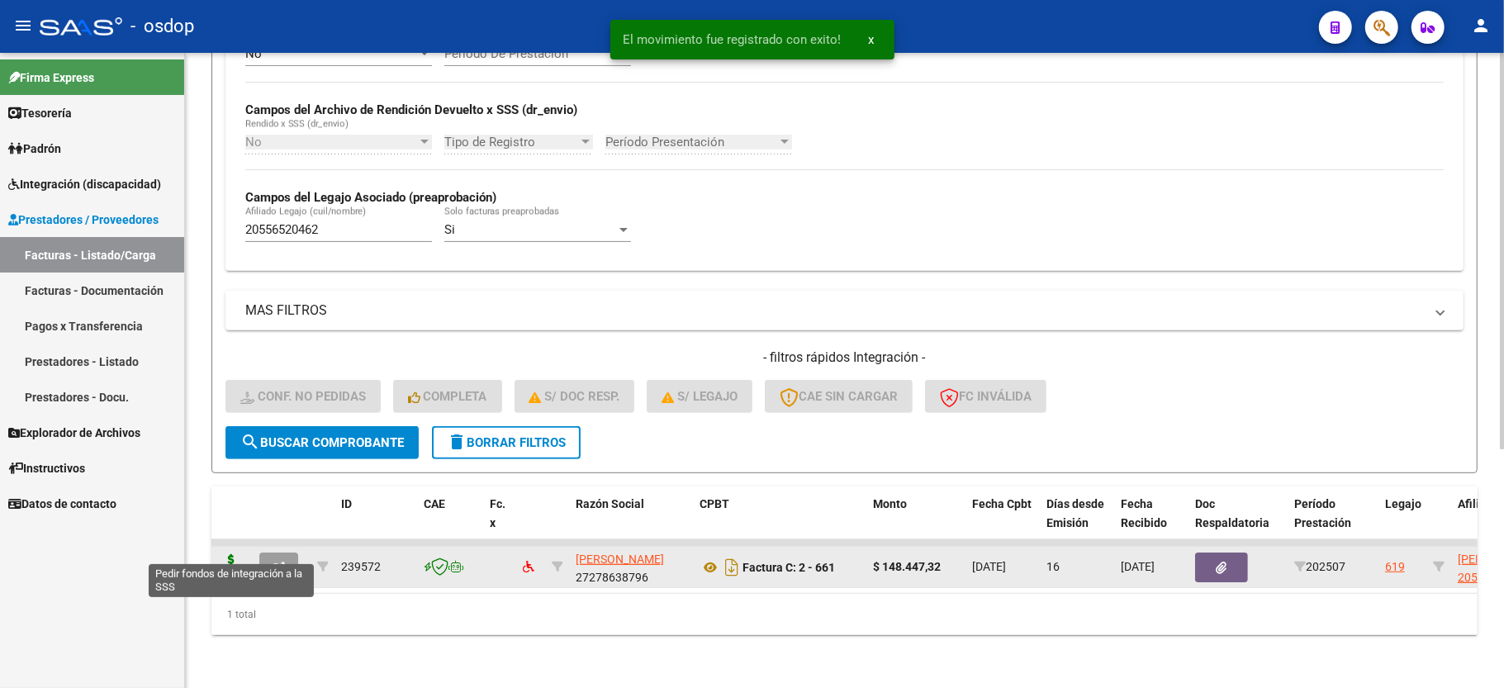
click at [229, 554] on icon at bounding box center [231, 565] width 26 height 23
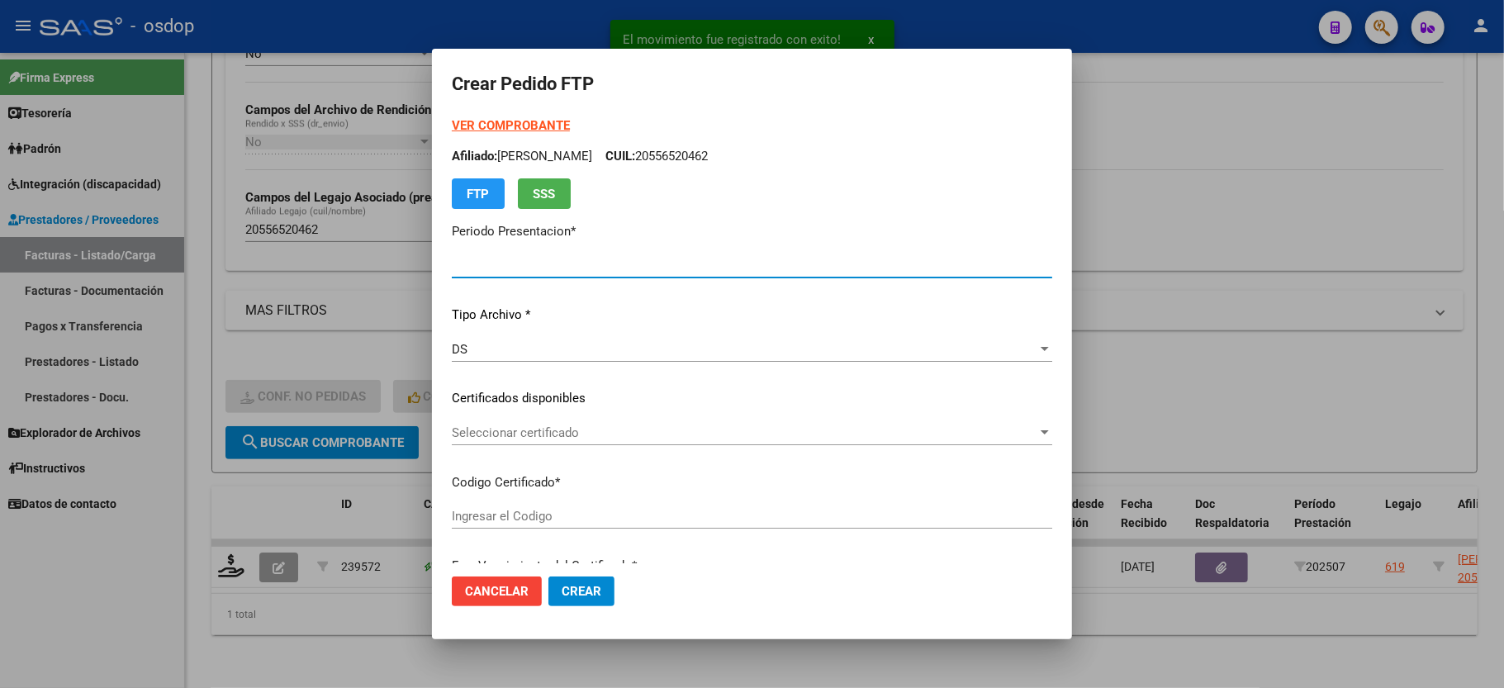
type input "202507"
type input "$ 148.447,32"
type input "786703830"
type input "2026-02-02"
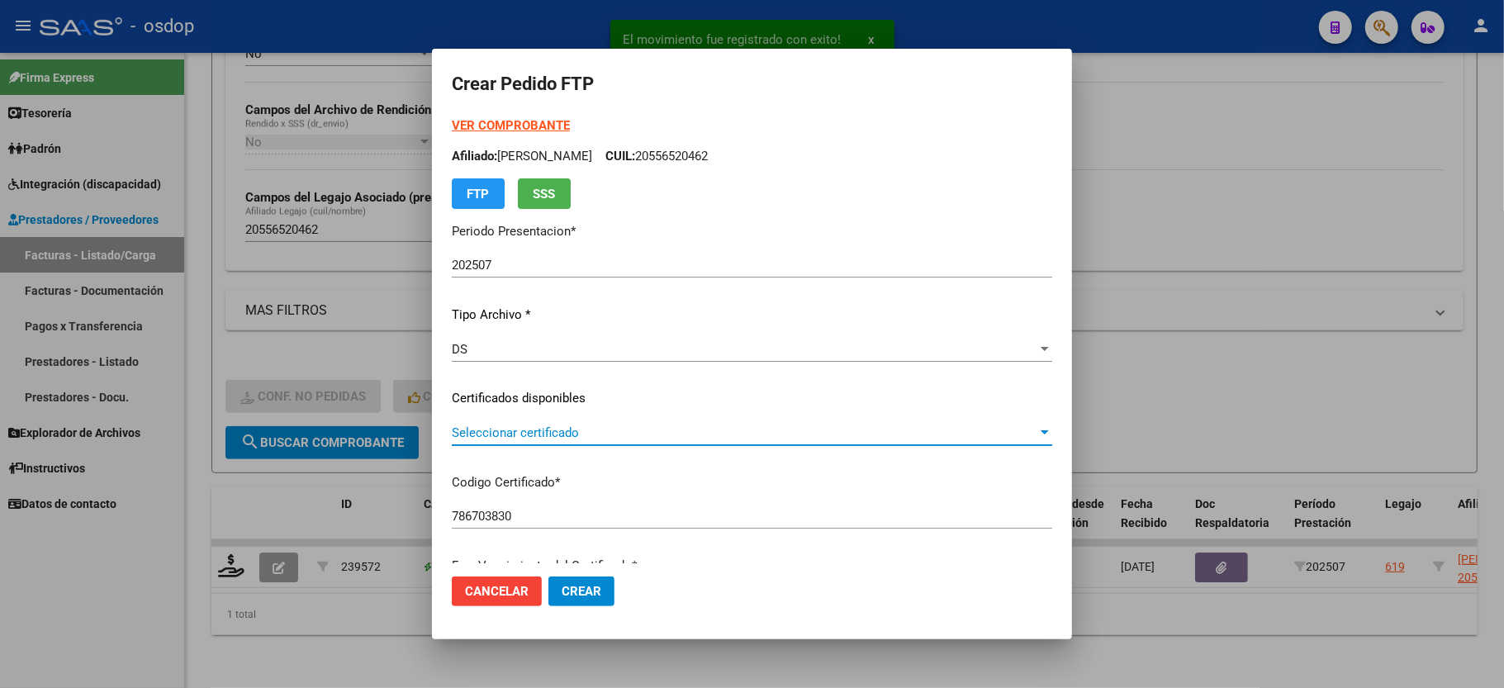
click at [522, 430] on span "Seleccionar certificado" at bounding box center [745, 432] width 586 height 15
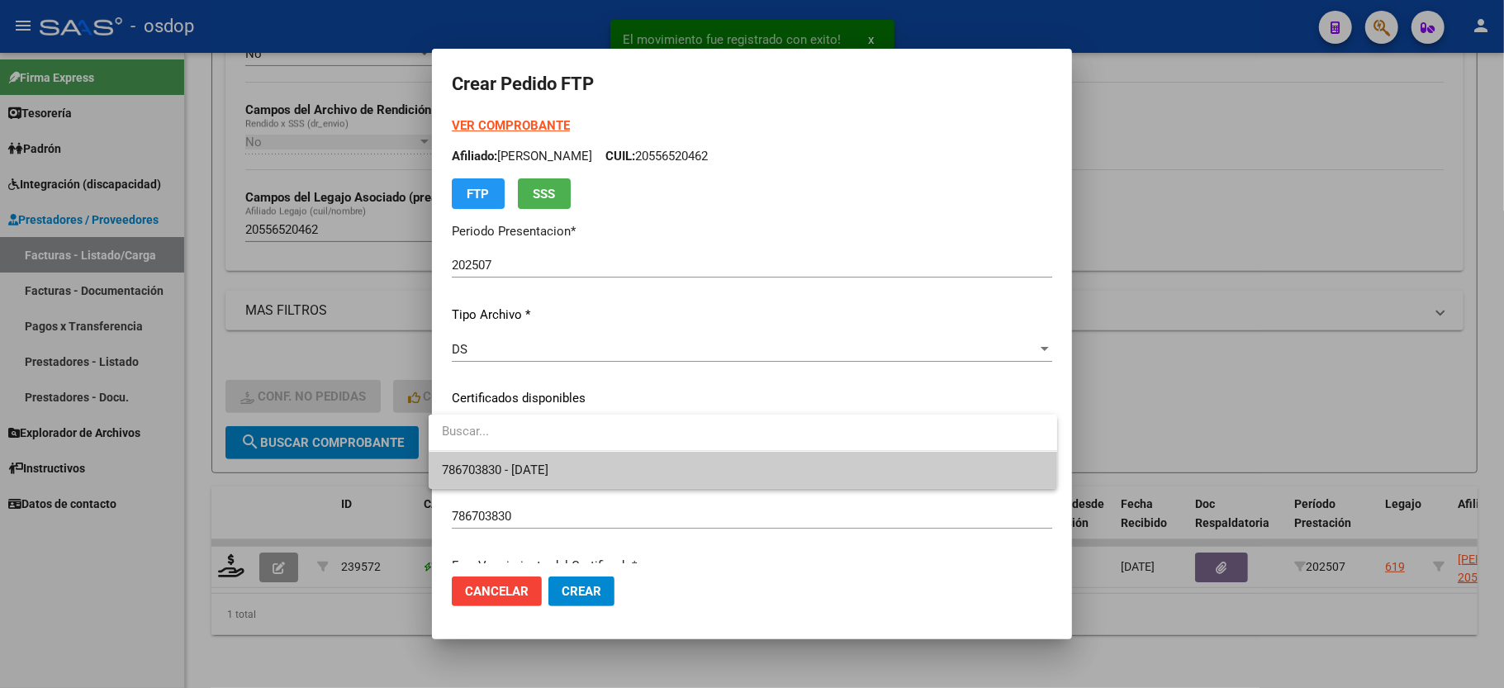
click at [535, 477] on span "786703830 - 2026-02-02" at bounding box center [495, 470] width 107 height 15
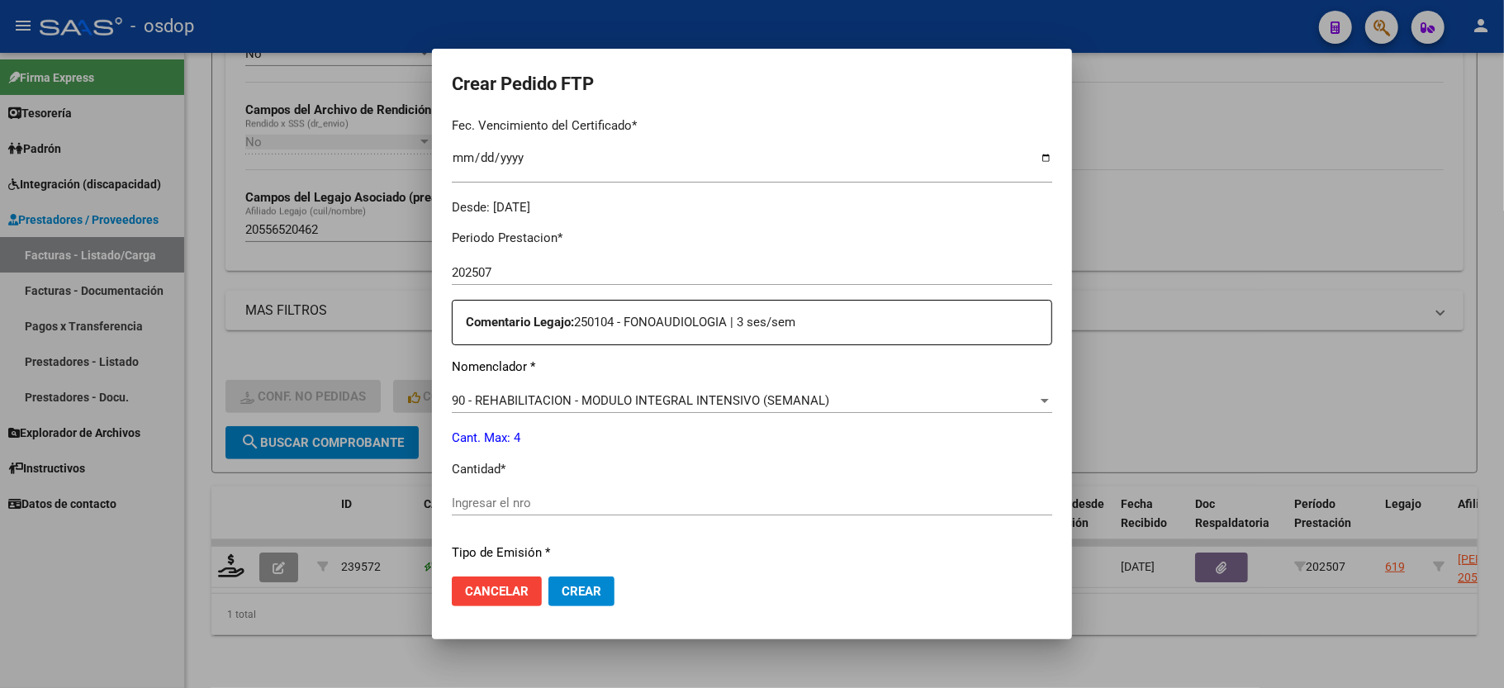
scroll to position [550, 0]
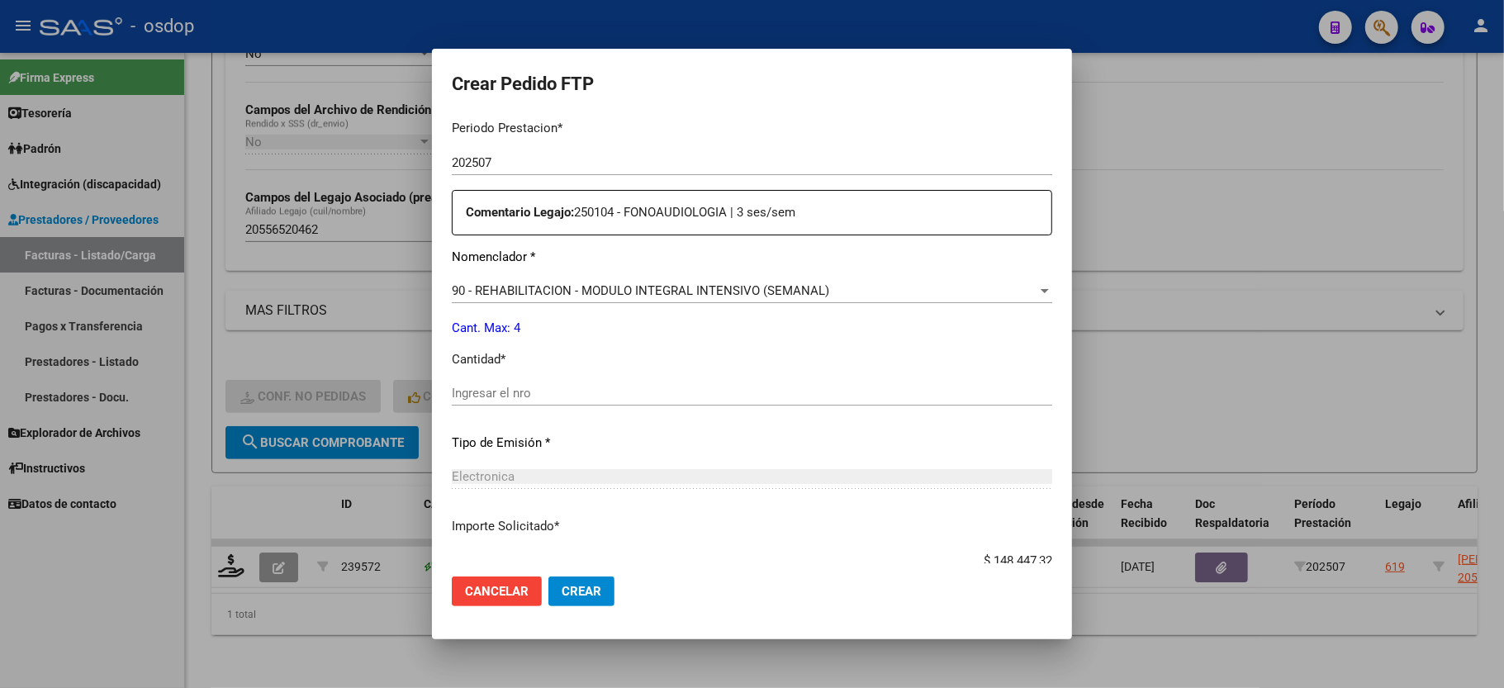
click at [543, 395] on div "Ingresar el nro" at bounding box center [752, 401] width 601 height 40
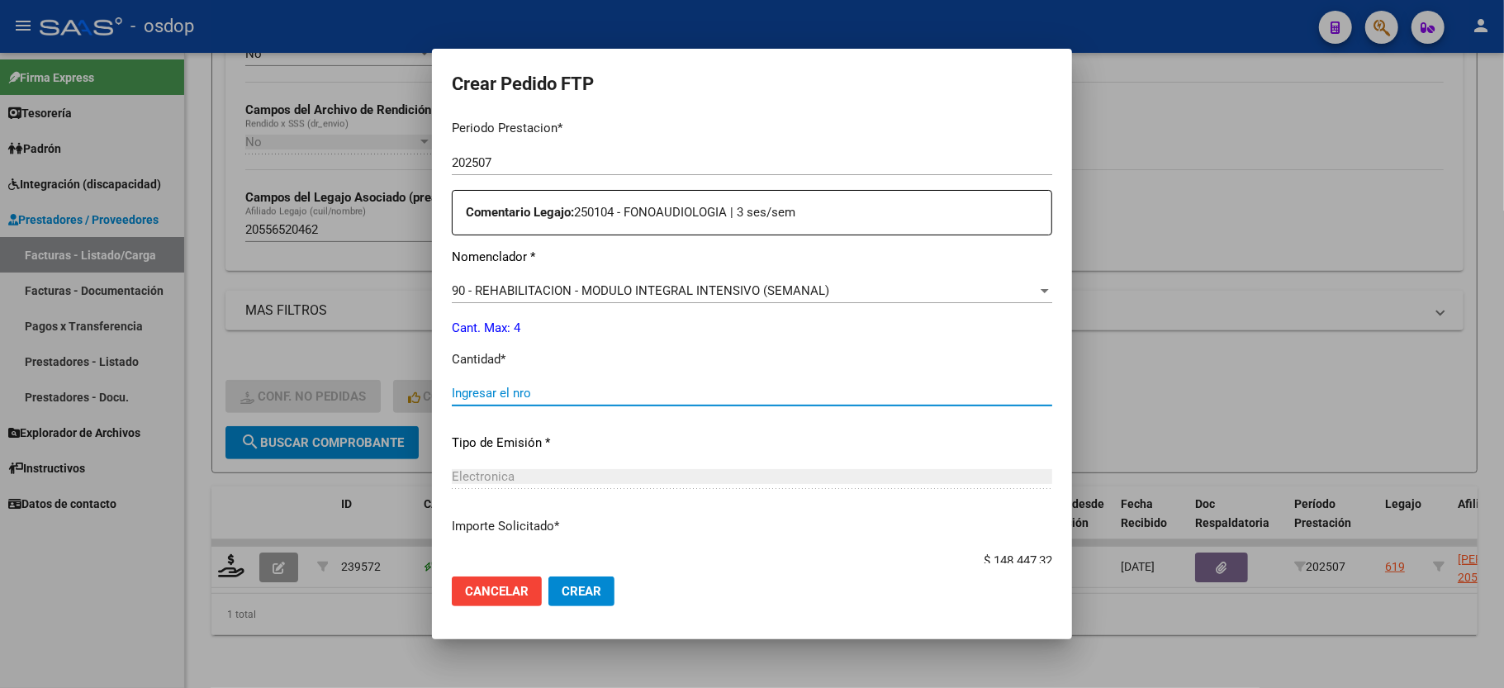
click at [539, 388] on input "Ingresar el nro" at bounding box center [752, 393] width 601 height 15
type input "4"
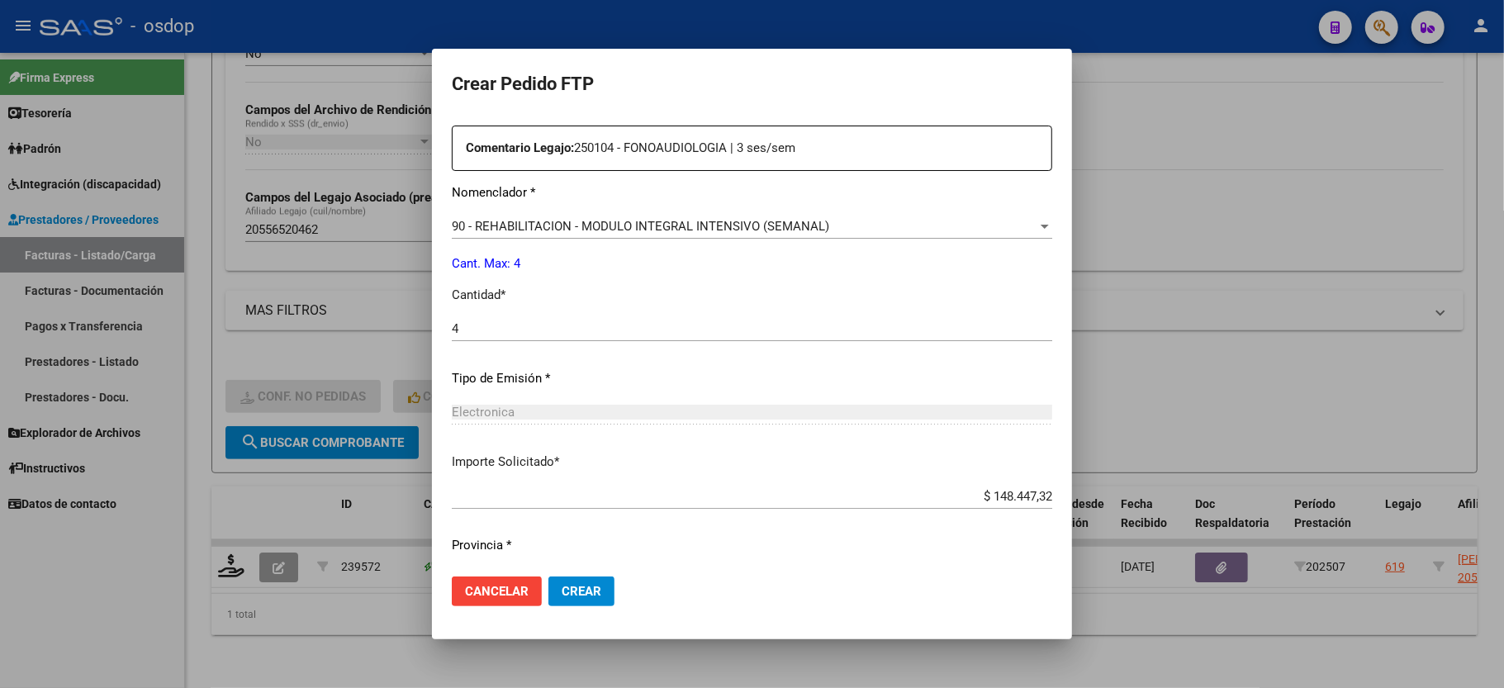
scroll to position [648, 0]
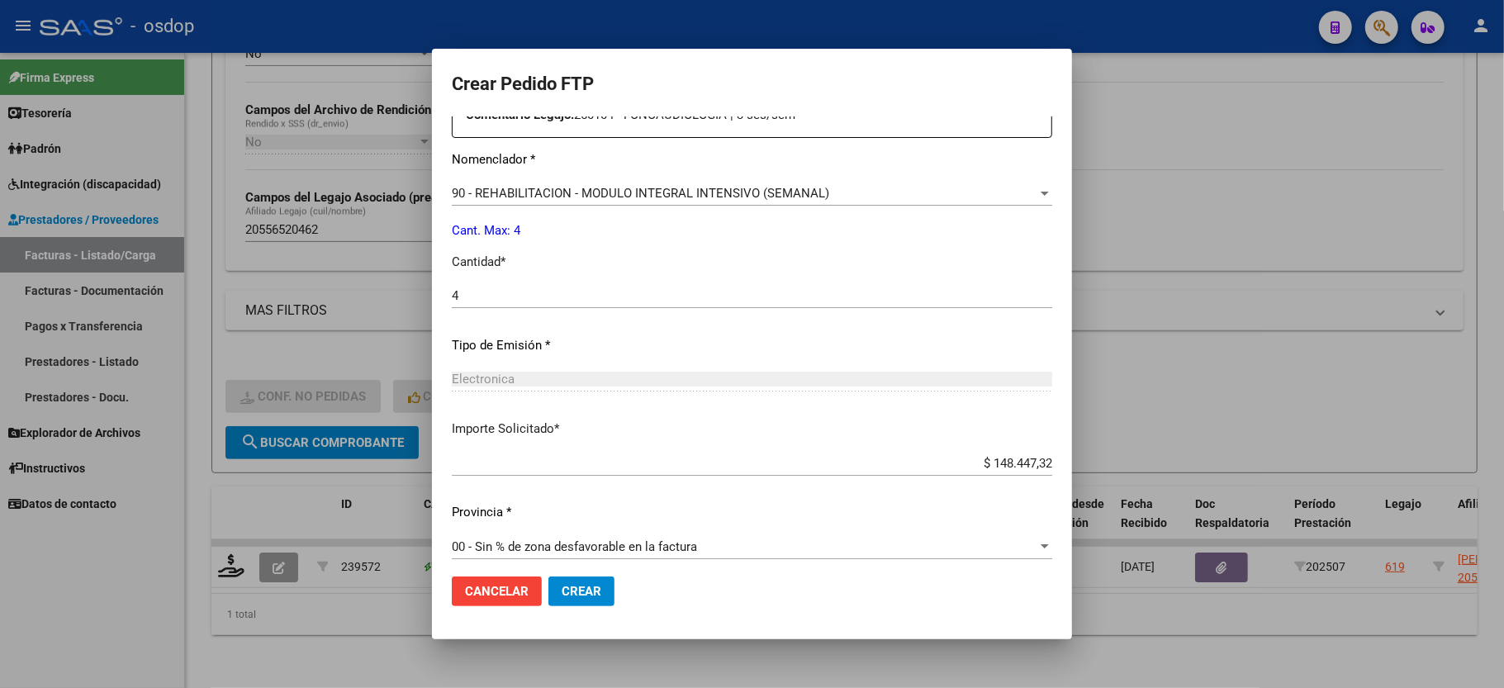
click at [572, 589] on span "Crear" at bounding box center [582, 591] width 40 height 15
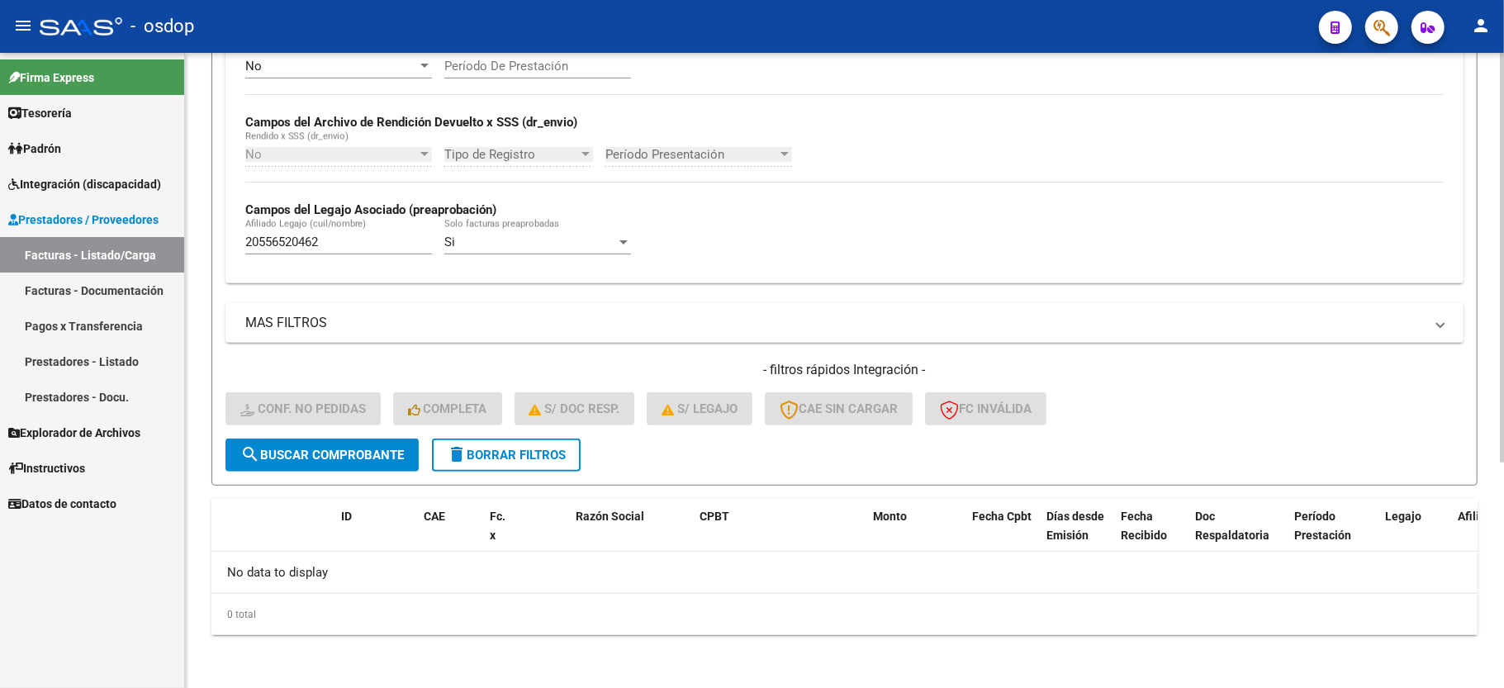
scroll to position [350, 0]
drag, startPoint x: 493, startPoint y: 456, endPoint x: 416, endPoint y: 7, distance: 455.9
click at [493, 456] on span "delete Borrar Filtros" at bounding box center [506, 455] width 119 height 15
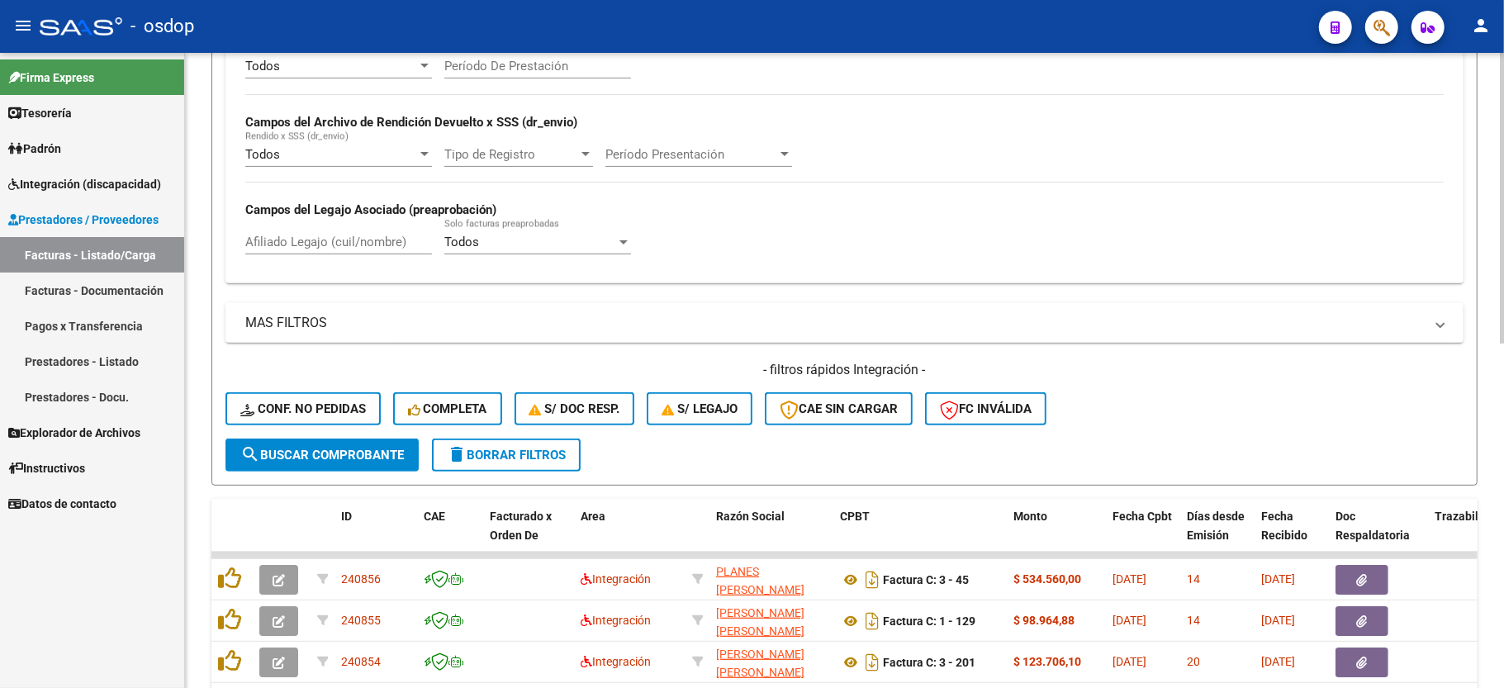
click at [324, 243] on input "Afiliado Legajo (cuil/nombre)" at bounding box center [338, 242] width 187 height 15
paste input "27479240480"
type input "27479240480"
click at [349, 463] on button "search Buscar Comprobante" at bounding box center [322, 455] width 193 height 33
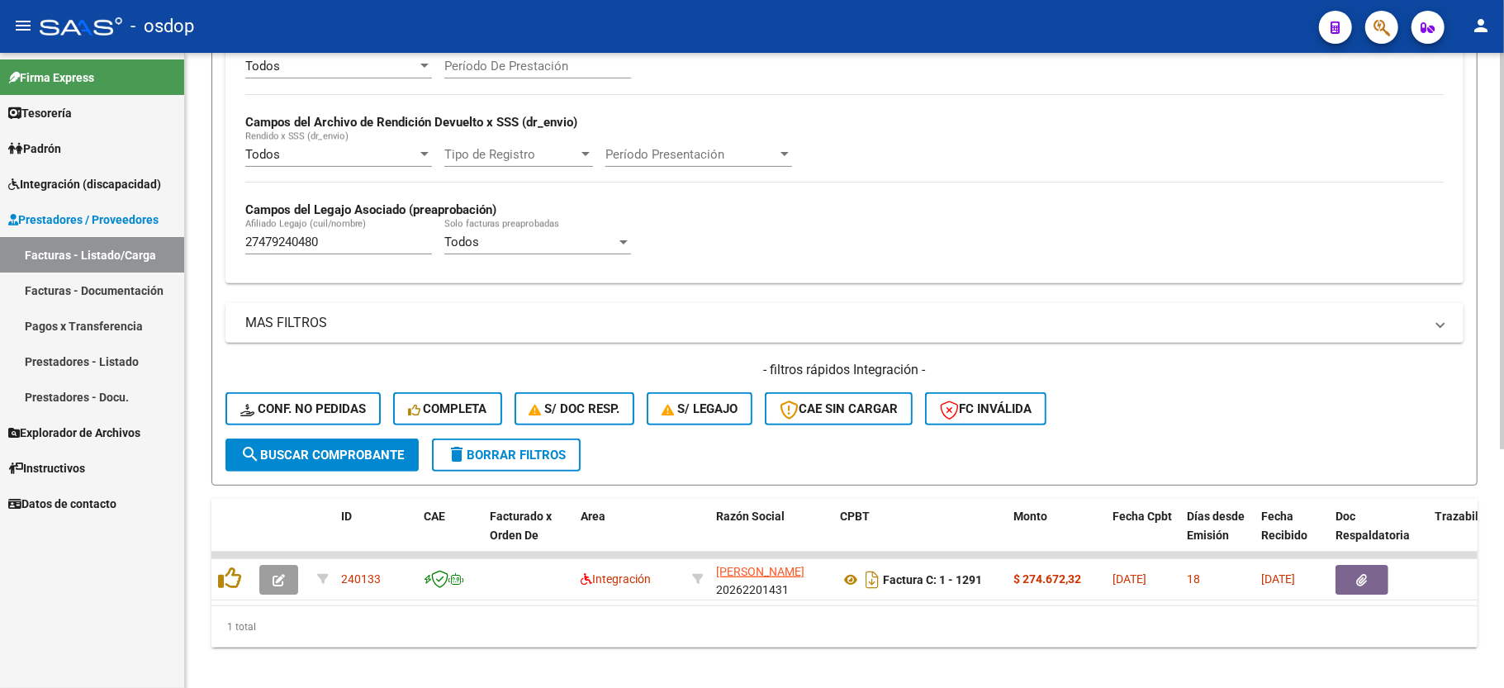
scroll to position [382, 0]
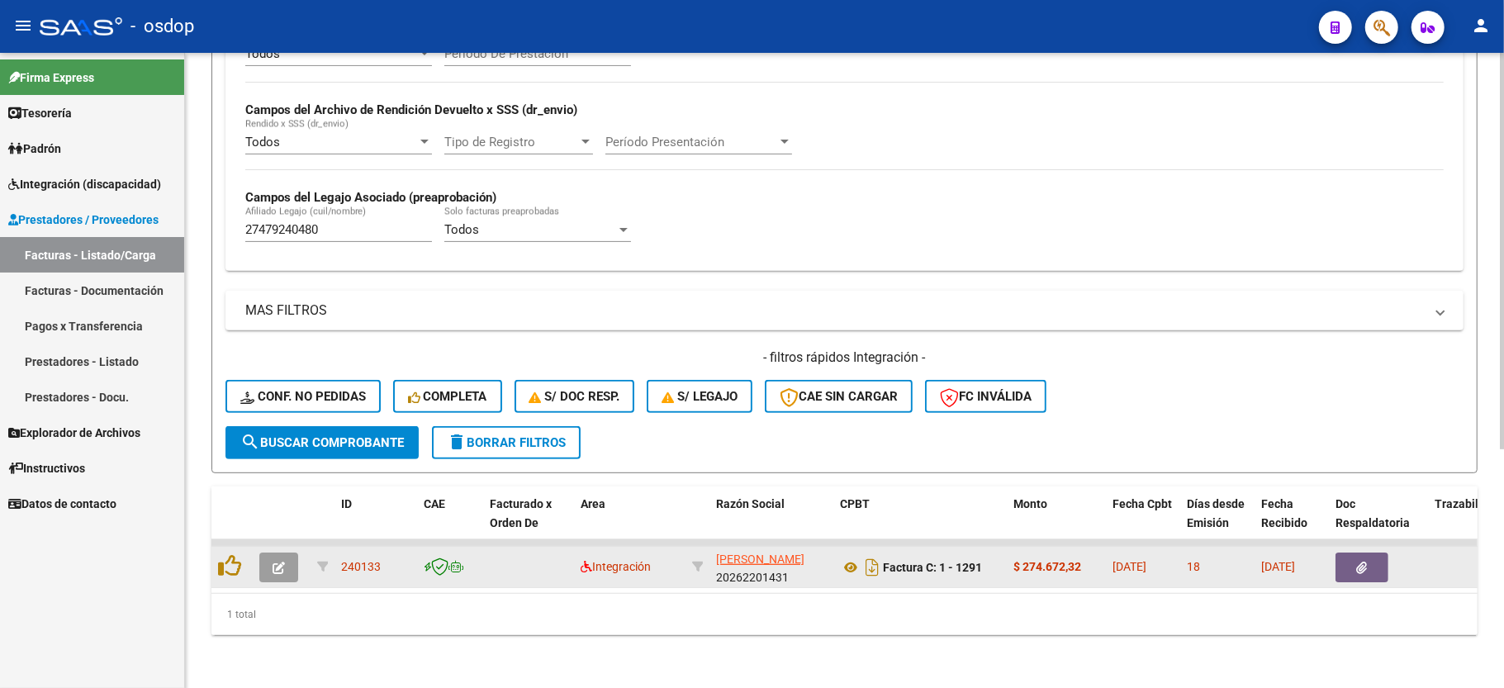
click at [278, 547] on datatable-body-cell at bounding box center [282, 567] width 58 height 40
click at [276, 562] on icon "button" at bounding box center [279, 568] width 12 height 12
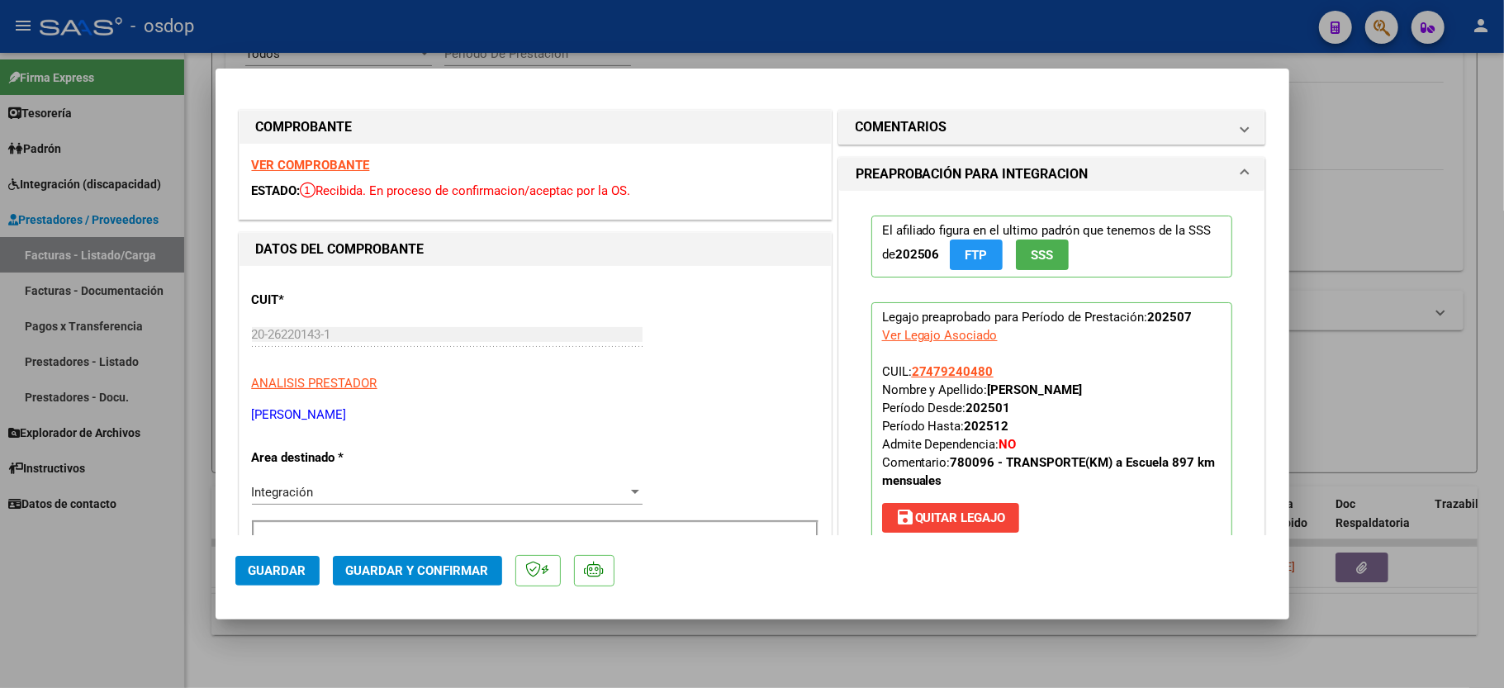
click at [347, 154] on div "VER COMPROBANTE ESTADO: Recibida. En proceso de confirmacion/aceptac por la OS." at bounding box center [535, 181] width 591 height 75
click at [345, 155] on div "VER COMPROBANTE ESTADO: Recibida. En proceso de confirmacion/aceptac por la OS." at bounding box center [535, 181] width 591 height 75
click at [344, 164] on strong "VER COMPROBANTE" at bounding box center [311, 165] width 118 height 15
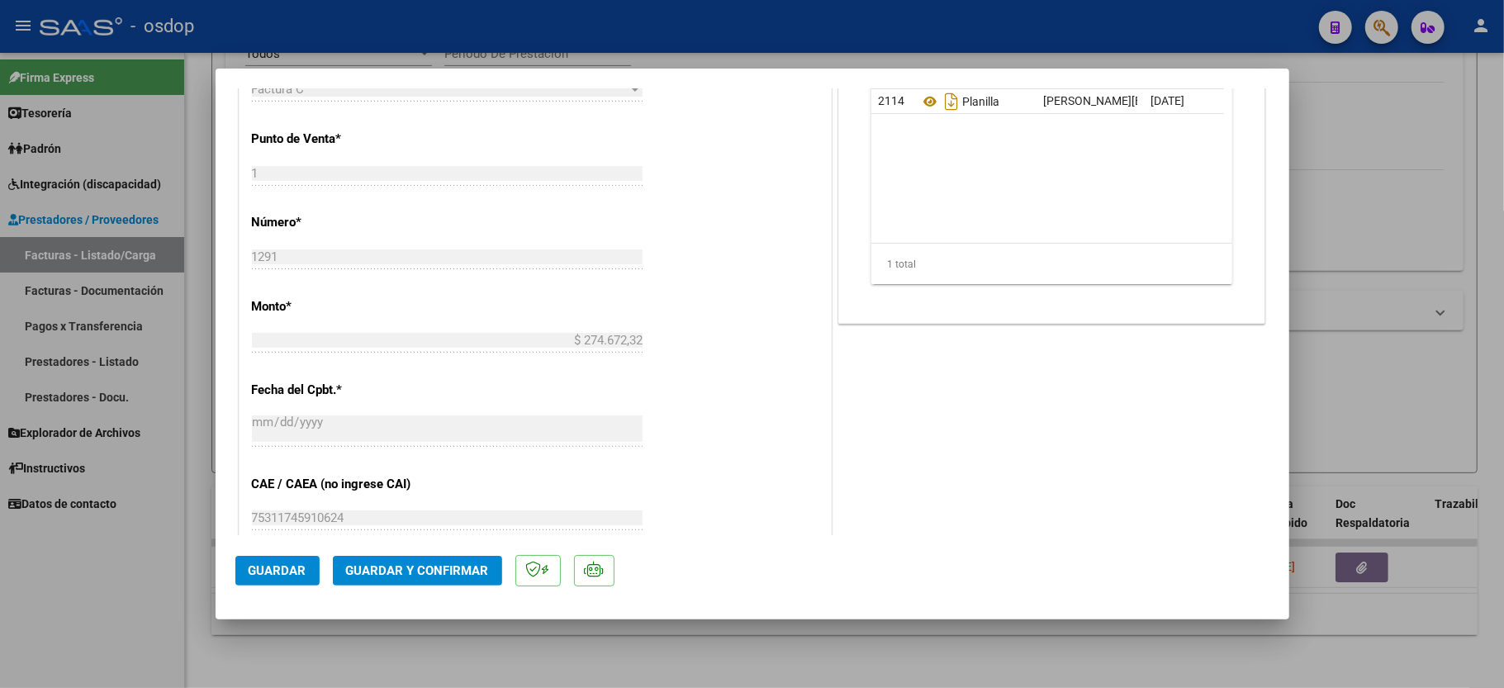
scroll to position [550, 0]
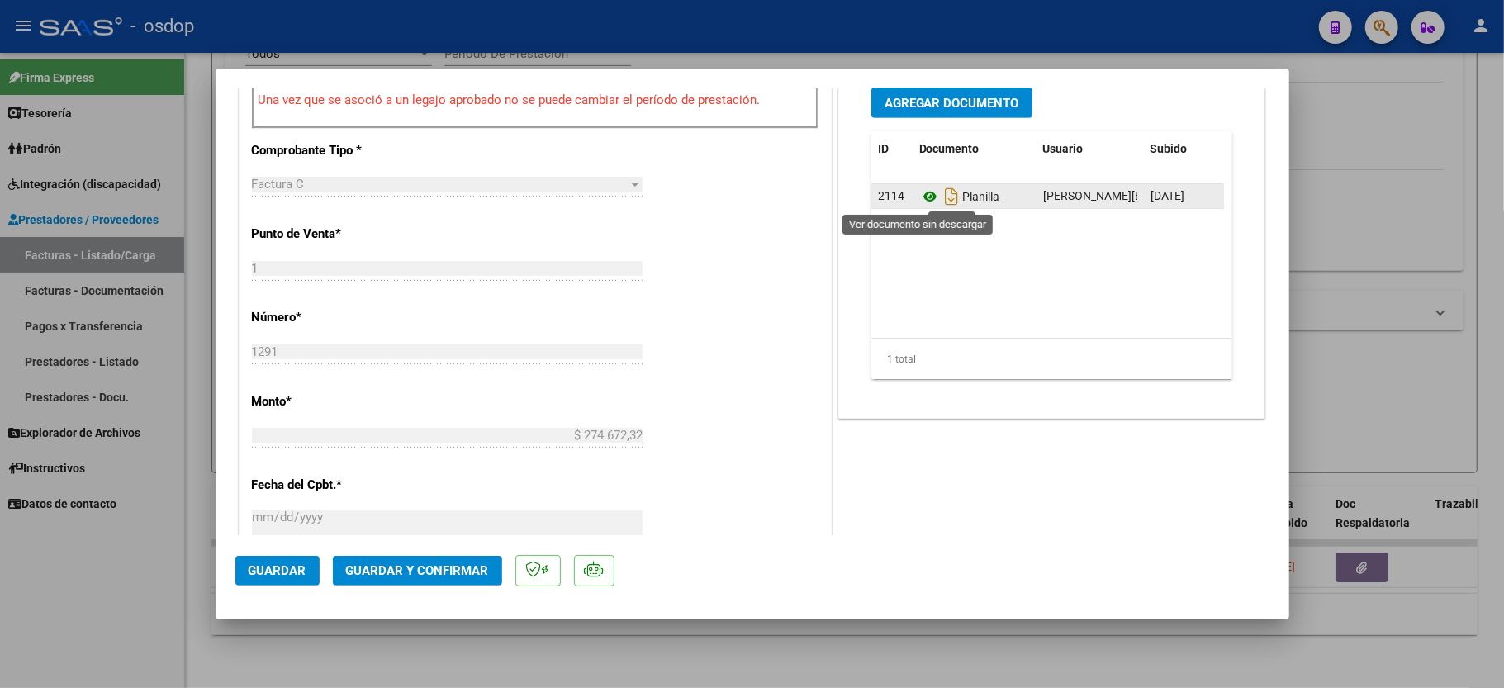
click at [919, 199] on icon at bounding box center [929, 197] width 21 height 20
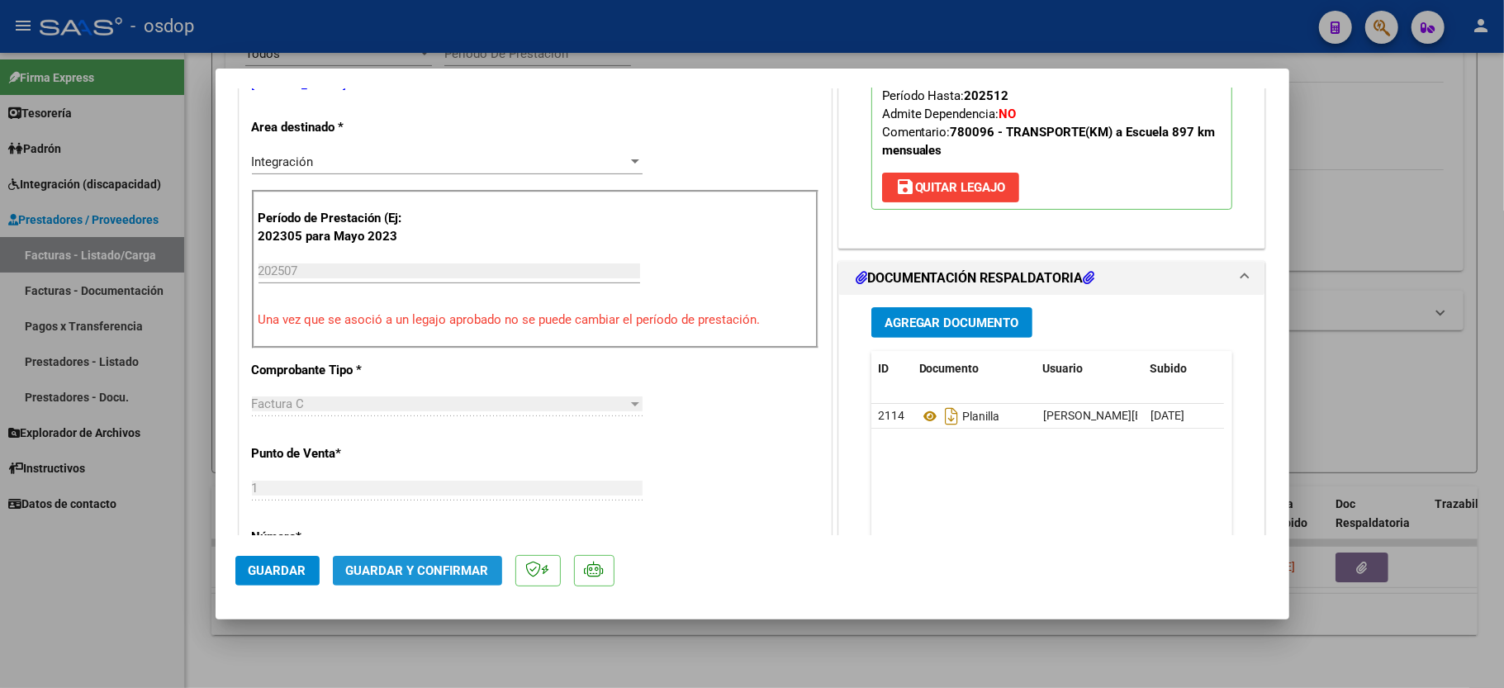
click at [453, 578] on span "Guardar y Confirmar" at bounding box center [417, 570] width 143 height 15
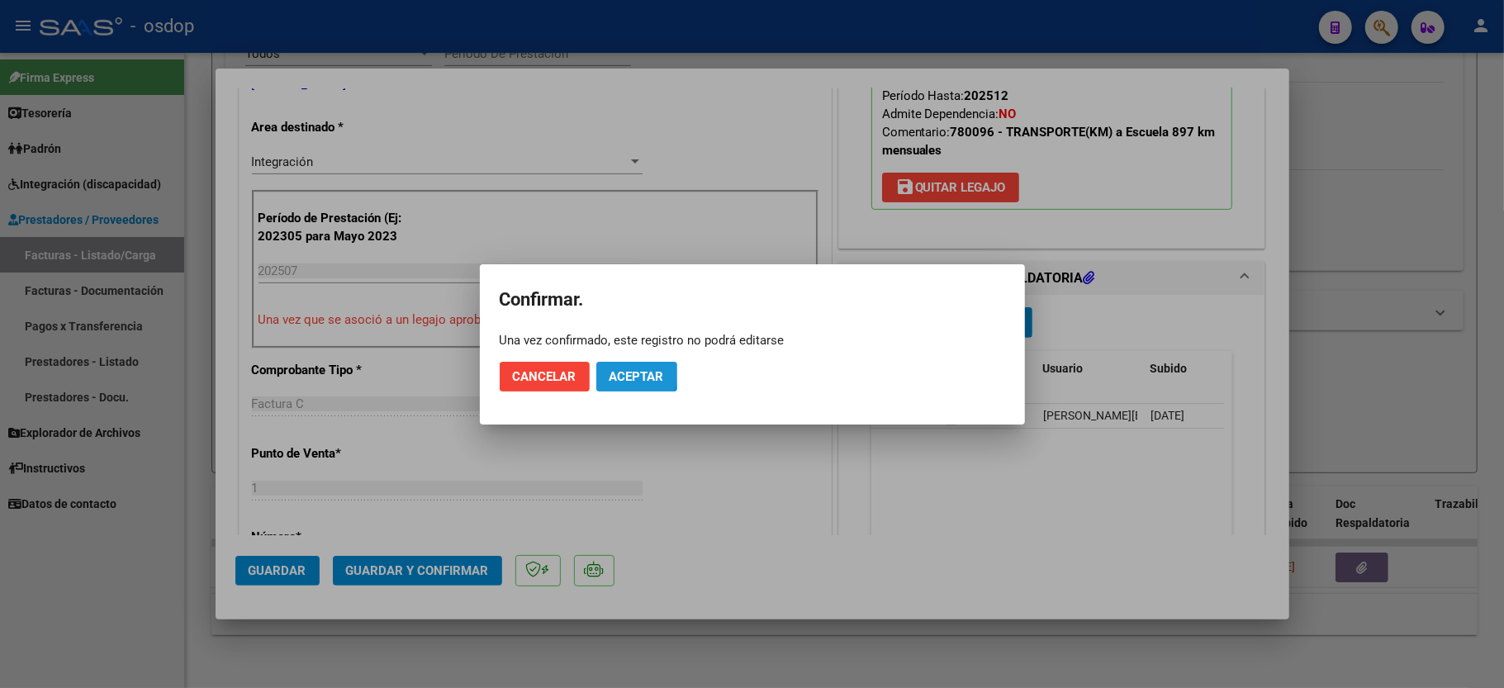
drag, startPoint x: 632, startPoint y: 373, endPoint x: 767, endPoint y: 354, distance: 136.8
click at [633, 373] on span "Aceptar" at bounding box center [637, 376] width 55 height 15
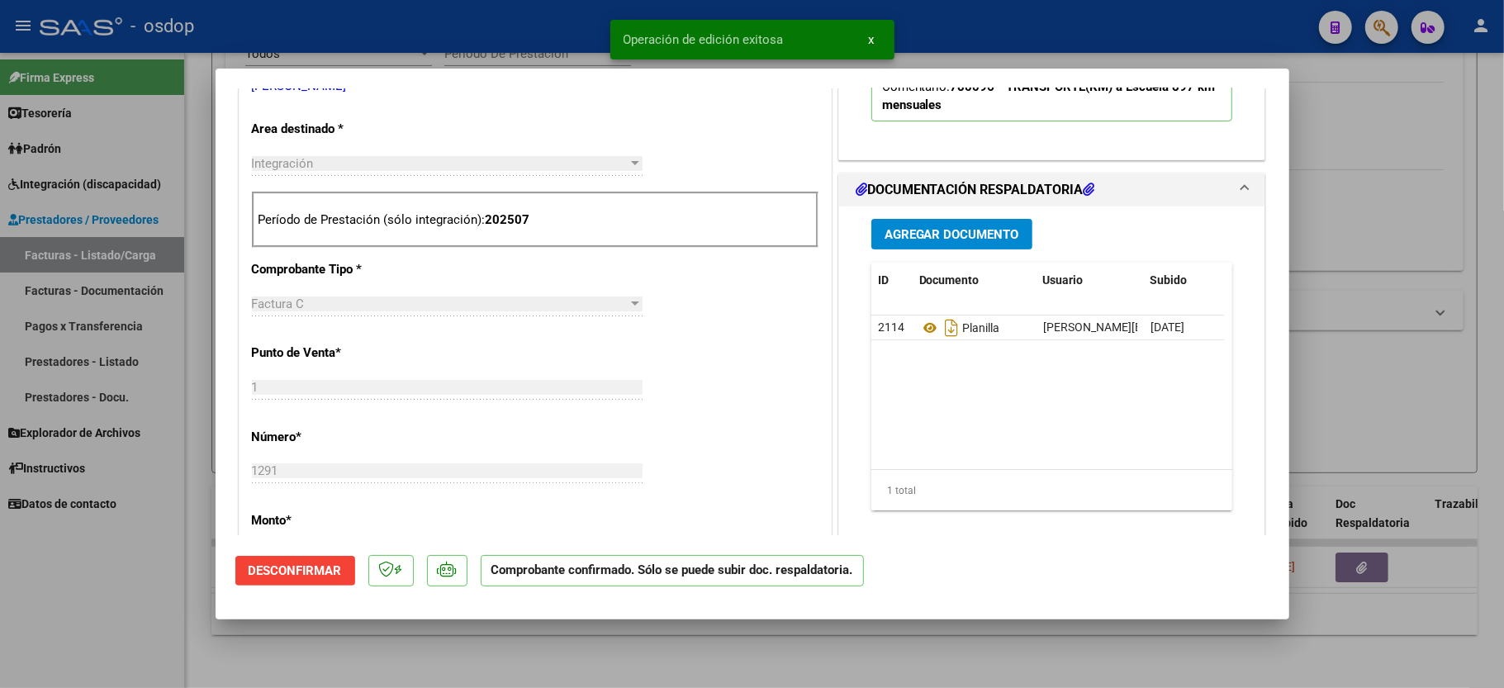
click at [121, 592] on div at bounding box center [752, 344] width 1504 height 688
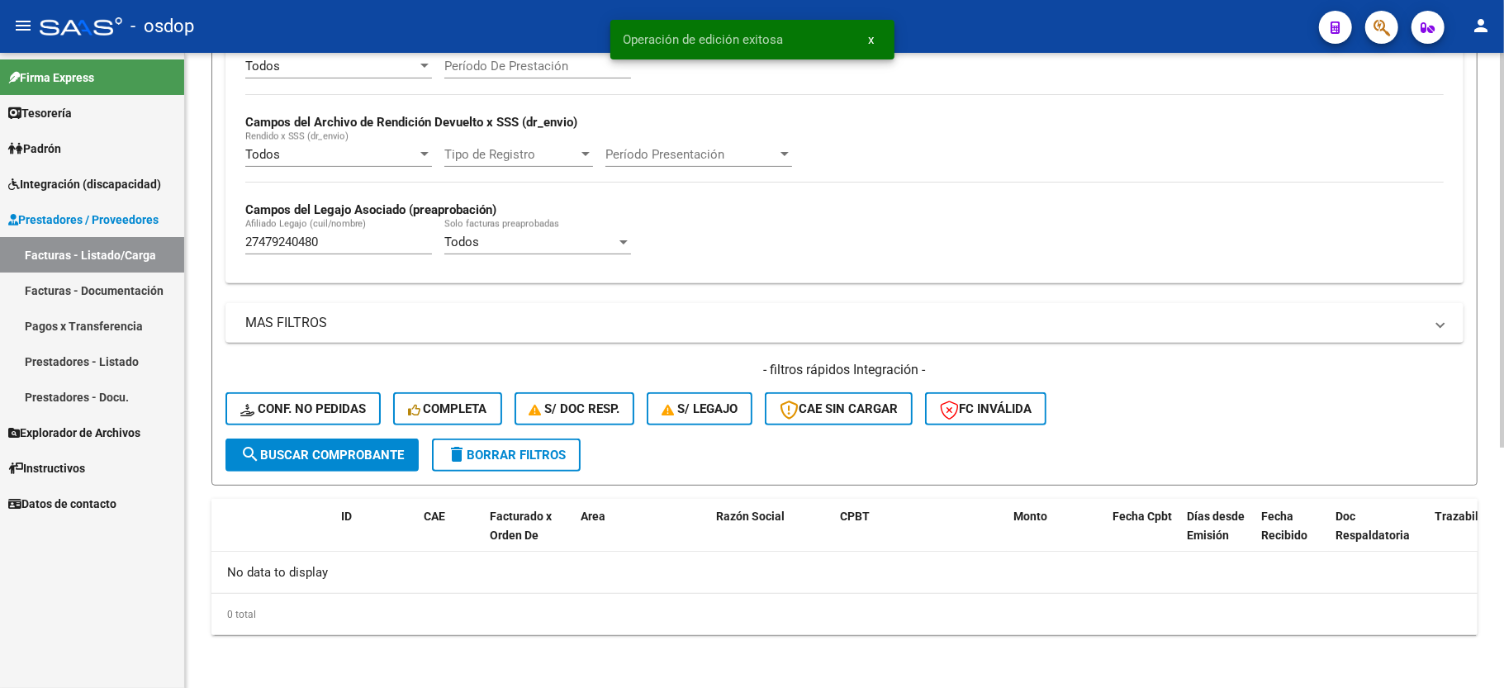
scroll to position [350, 0]
click at [284, 242] on input "27479240480" at bounding box center [338, 242] width 187 height 15
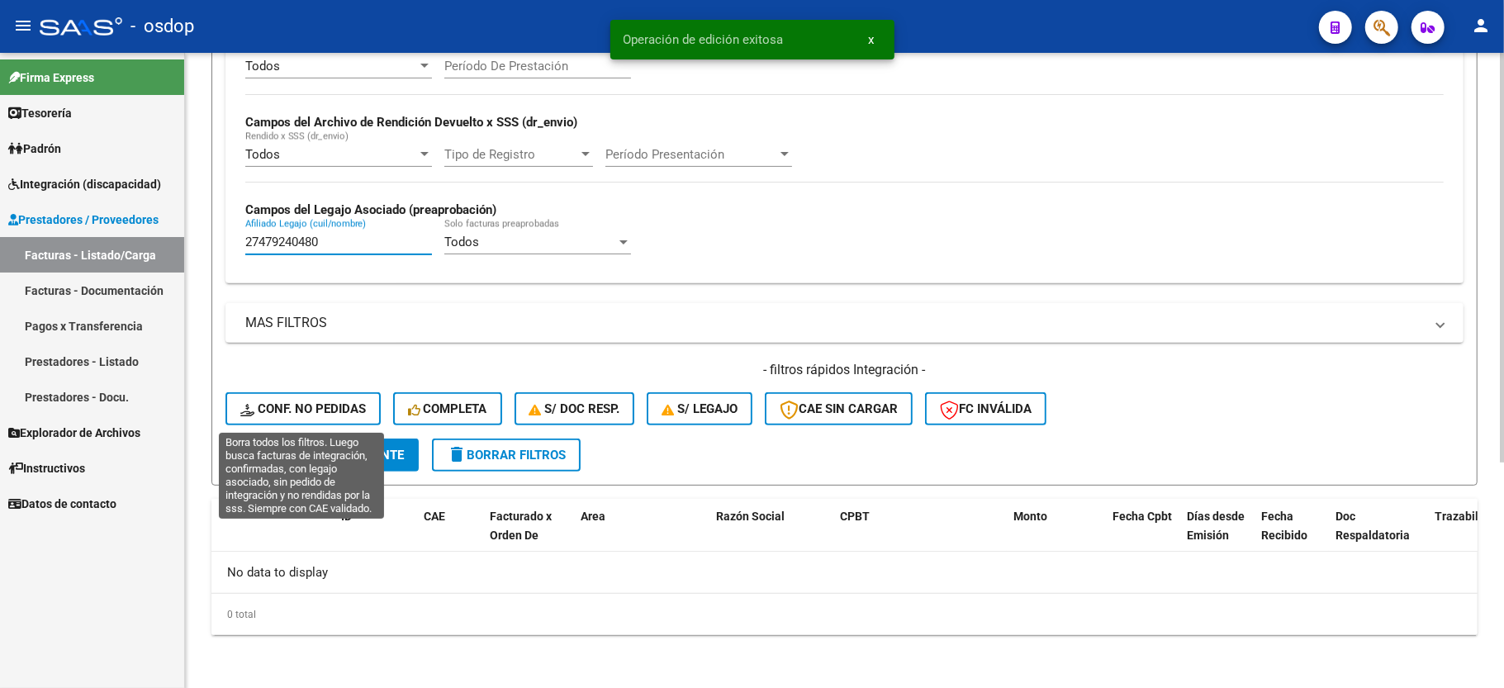
click at [271, 411] on span "Conf. no pedidas" at bounding box center [303, 408] width 126 height 15
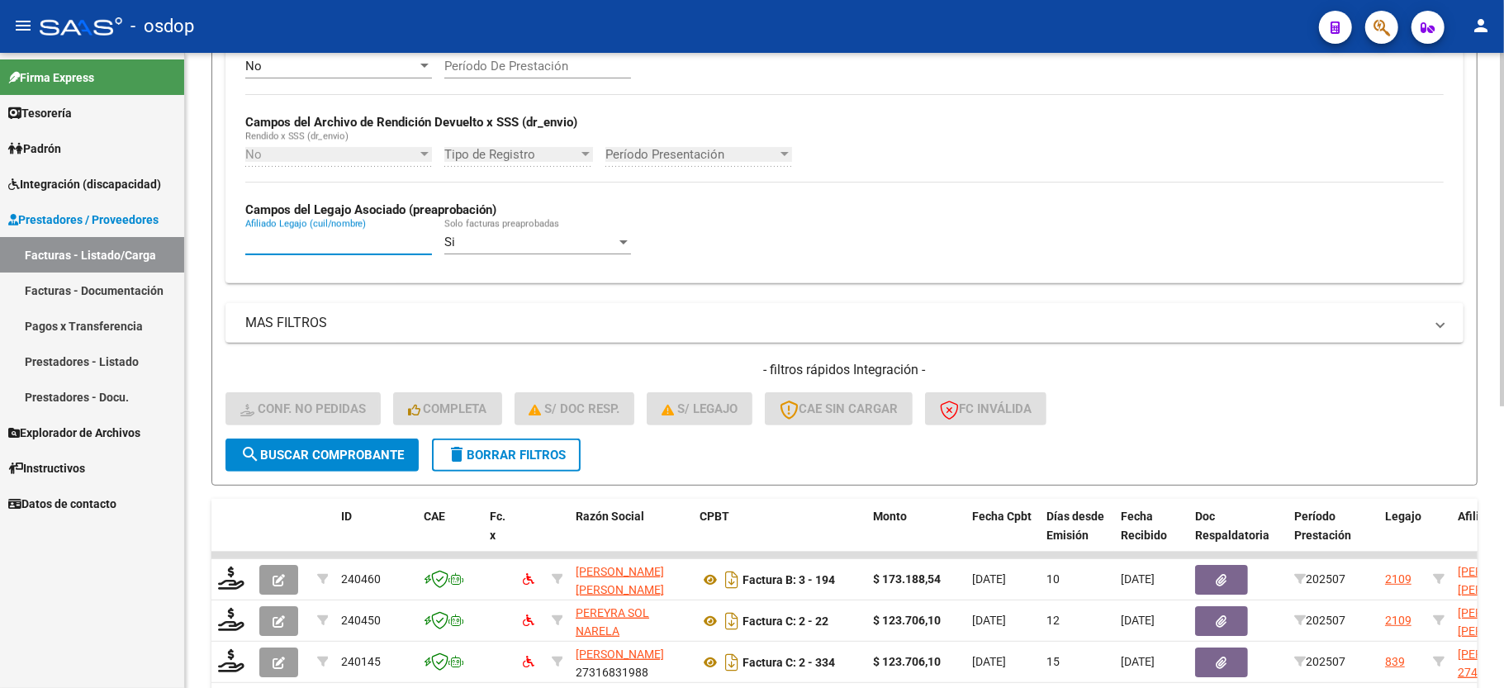
click at [316, 238] on input "Afiliado Legajo (cuil/nombre)" at bounding box center [338, 242] width 187 height 15
paste input "27479240480"
type input "27479240480"
click at [328, 448] on span "search Buscar Comprobante" at bounding box center [322, 455] width 164 height 15
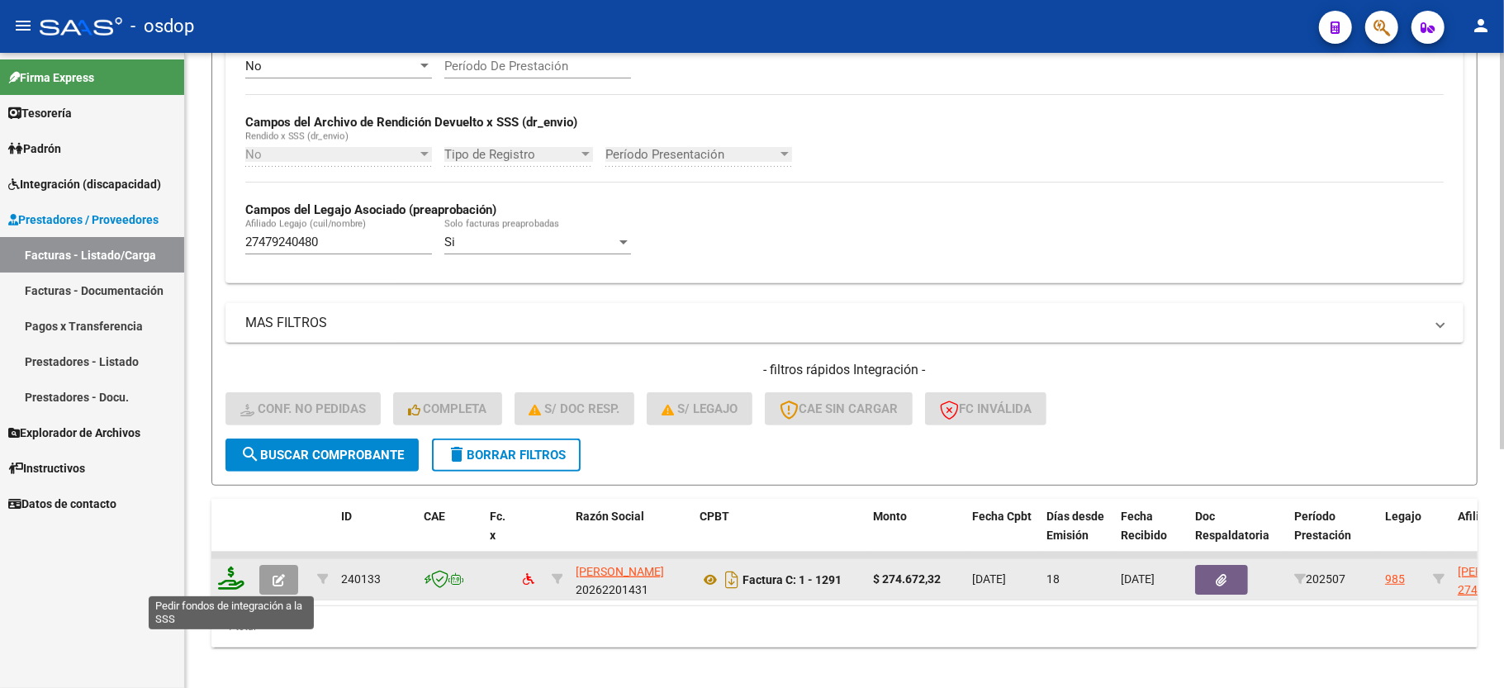
click at [231, 583] on icon at bounding box center [231, 578] width 26 height 23
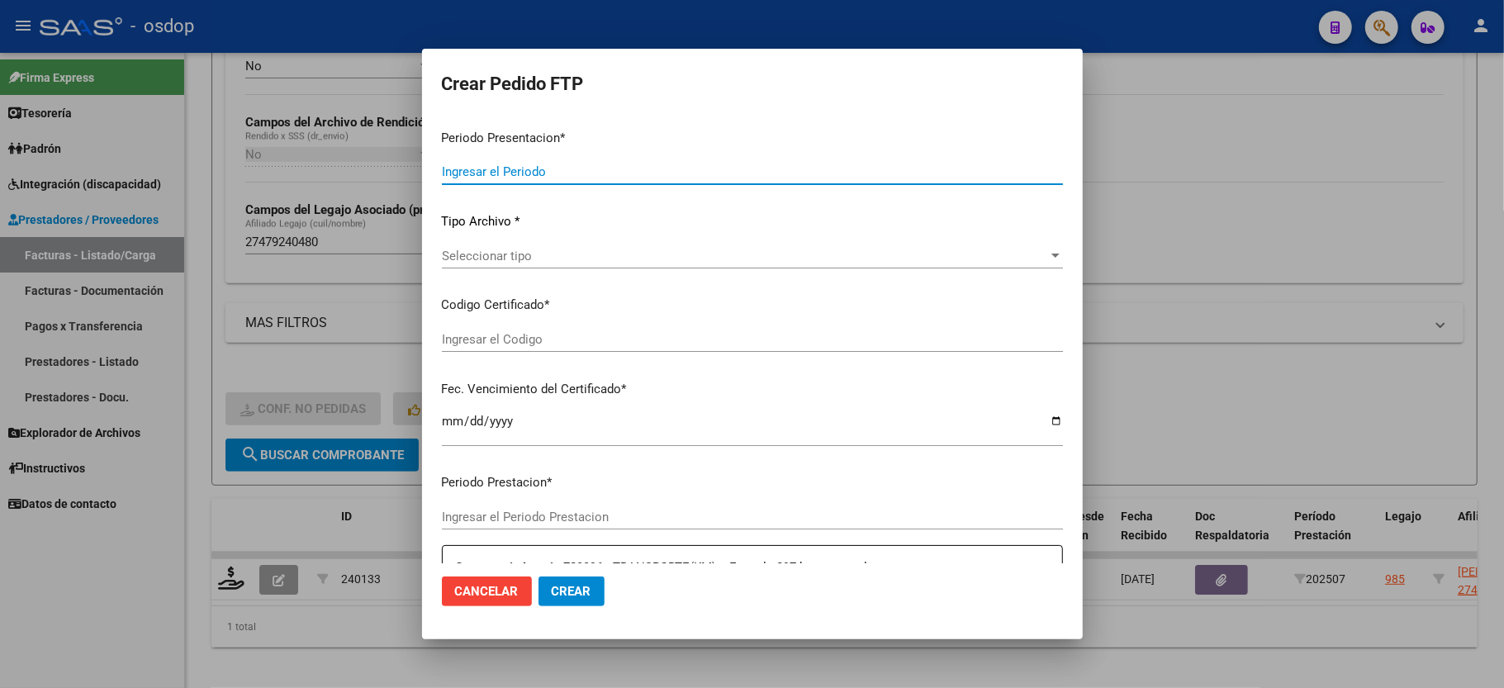
type input "202507"
type input "$ 274.672,32"
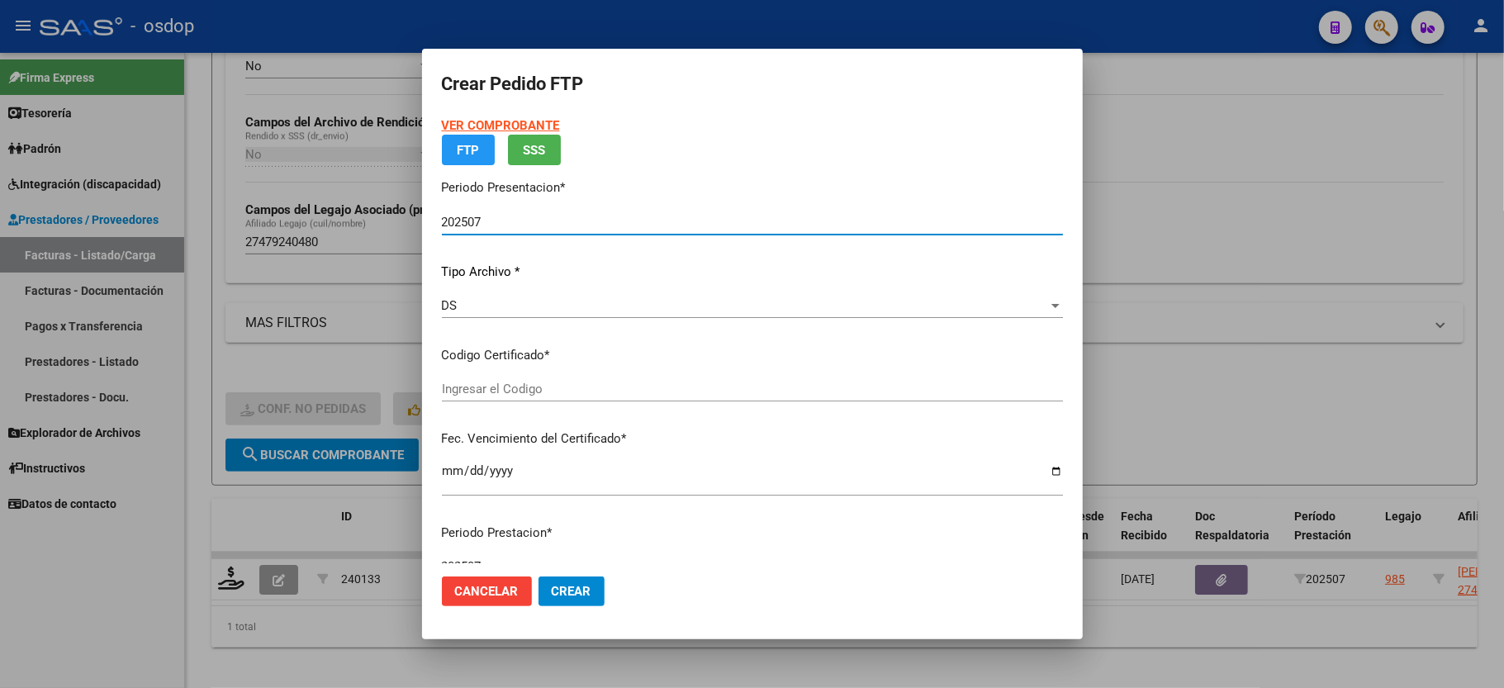
type input "9122339702"
type input "[DATE]"
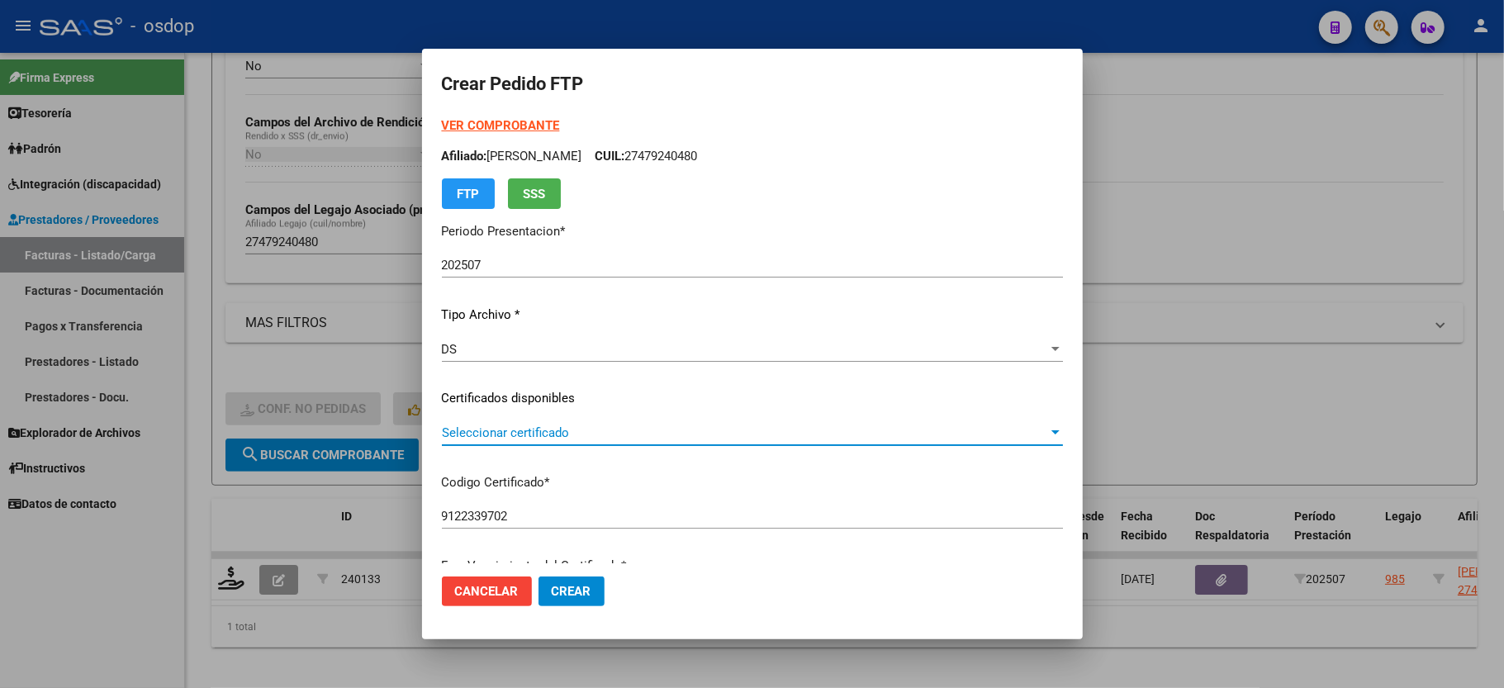
click at [517, 427] on span "Seleccionar certificado" at bounding box center [745, 432] width 606 height 15
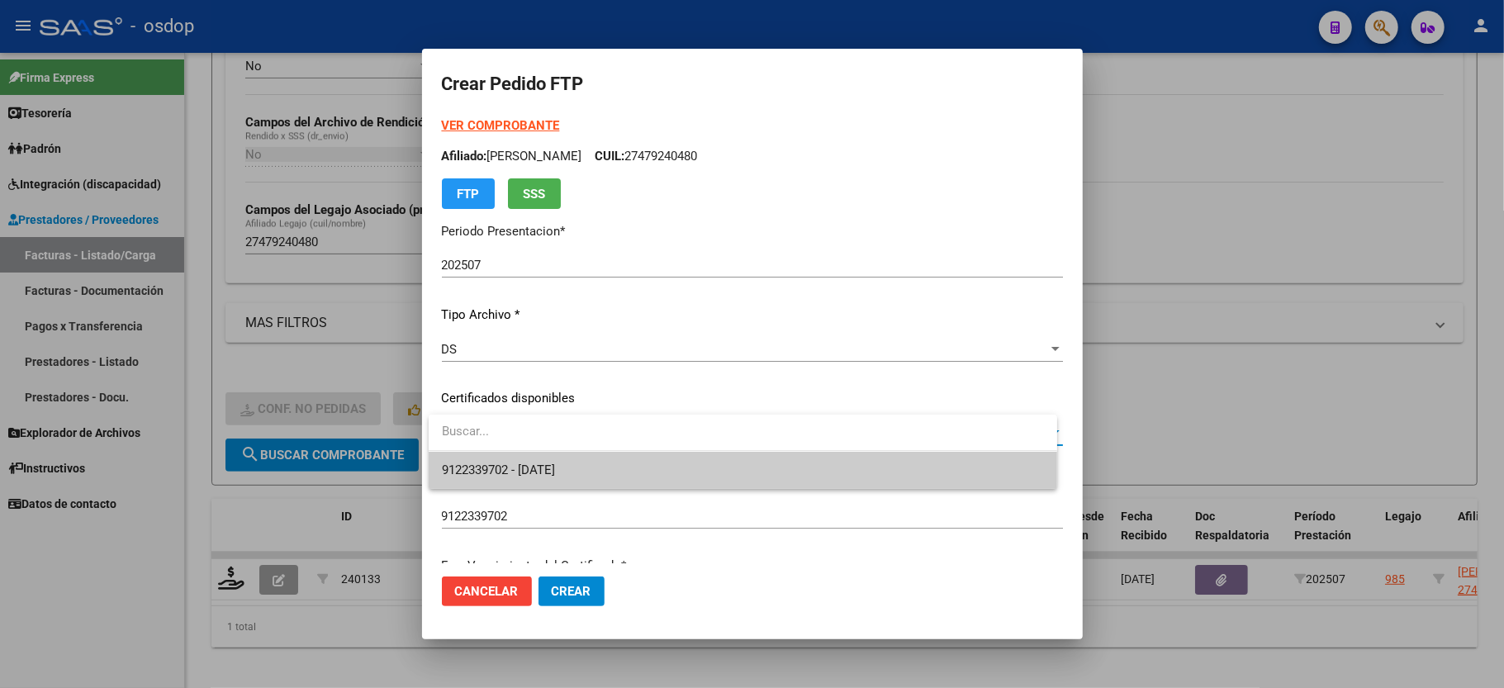
click at [517, 449] on input "dropdown search" at bounding box center [743, 431] width 629 height 37
click at [517, 463] on span "9122339702 - [DATE]" at bounding box center [498, 470] width 113 height 15
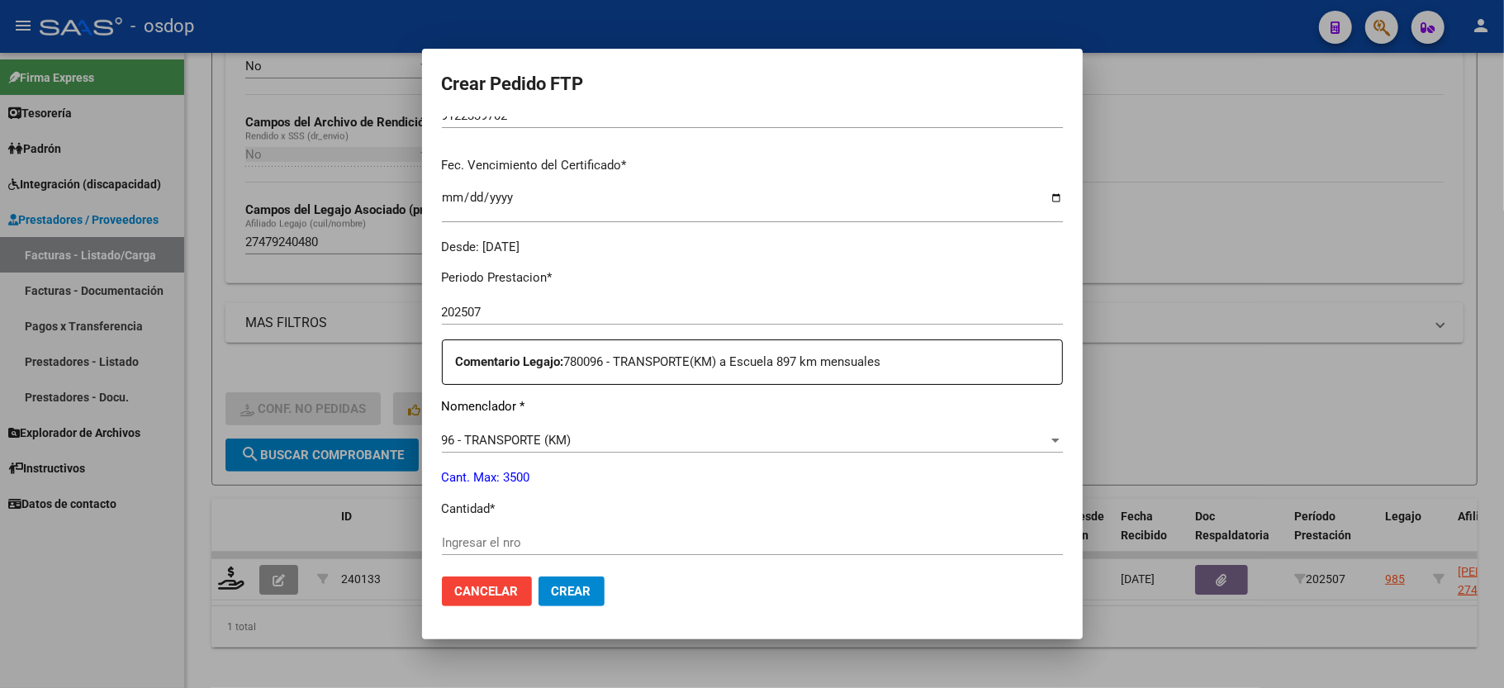
scroll to position [440, 0]
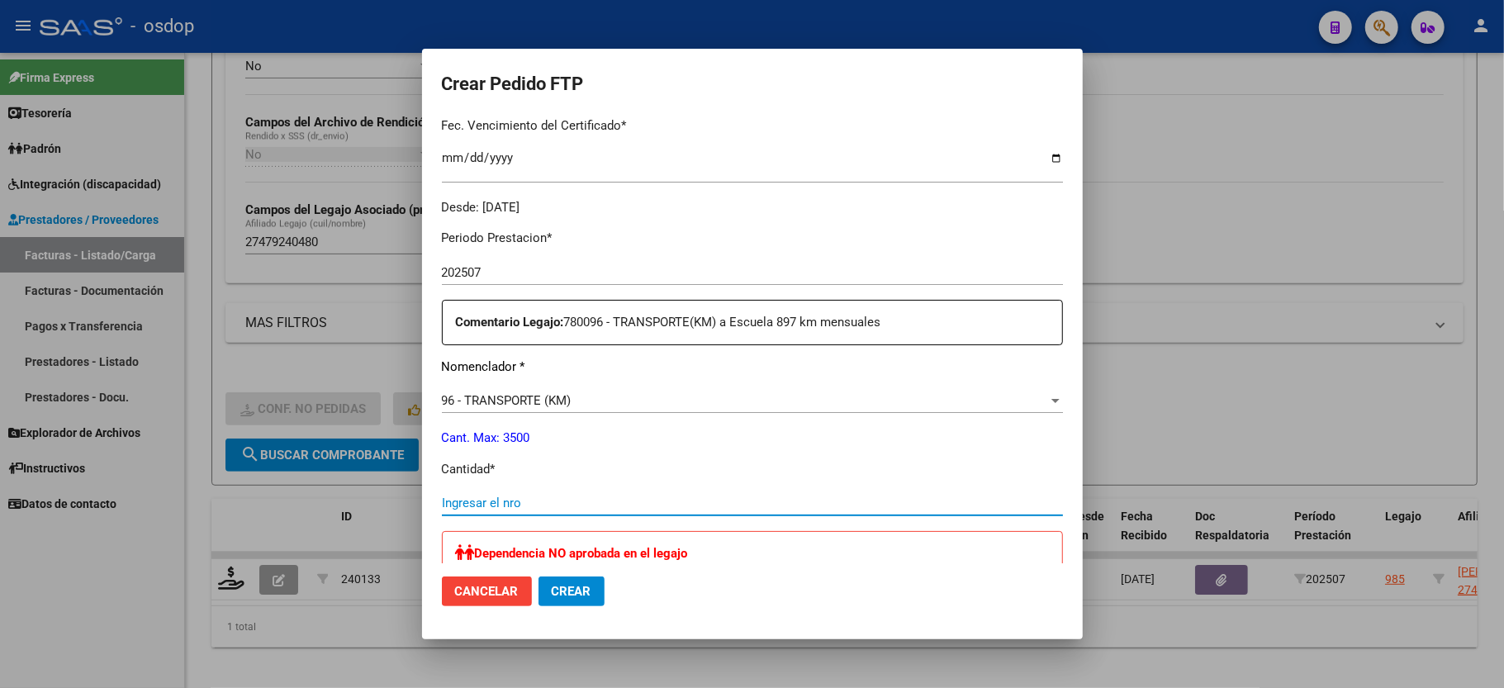
click at [510, 497] on input "Ingresar el nro" at bounding box center [752, 503] width 621 height 15
type input "507"
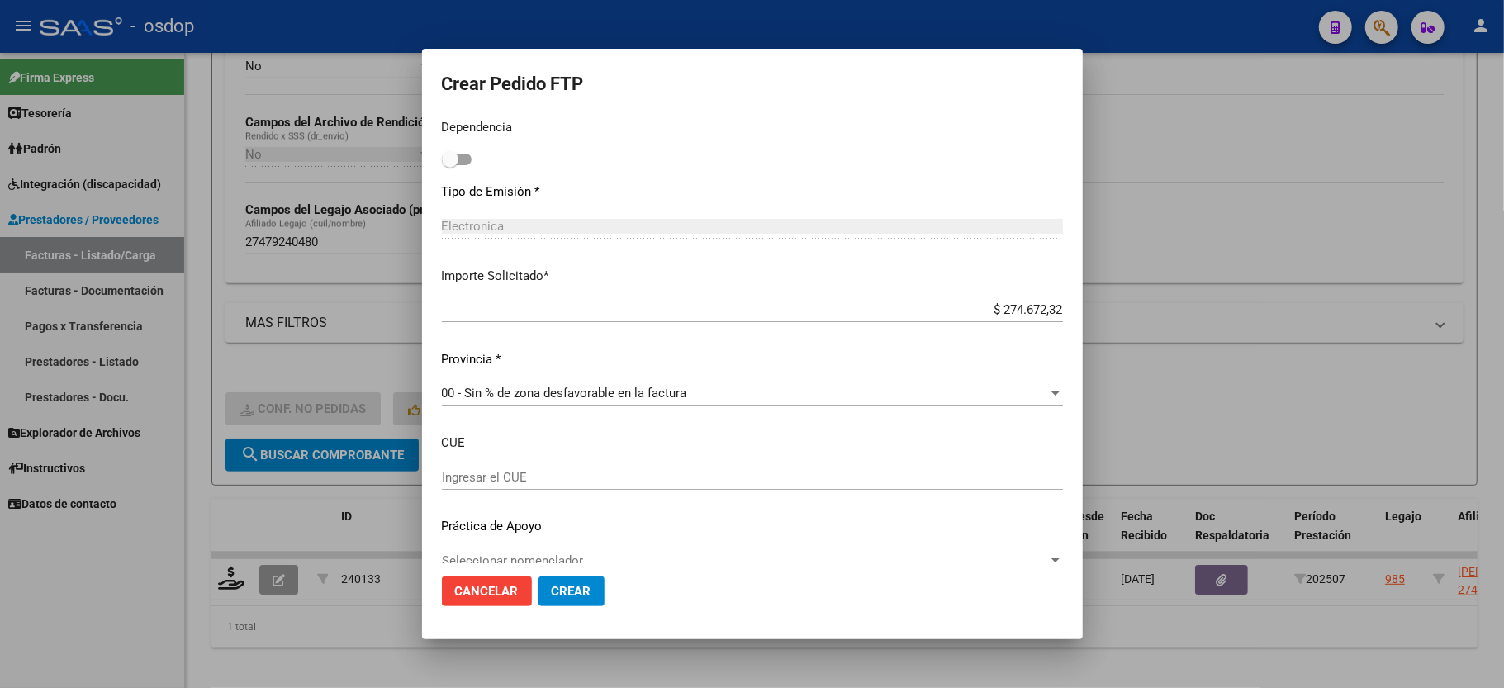
scroll to position [927, 0]
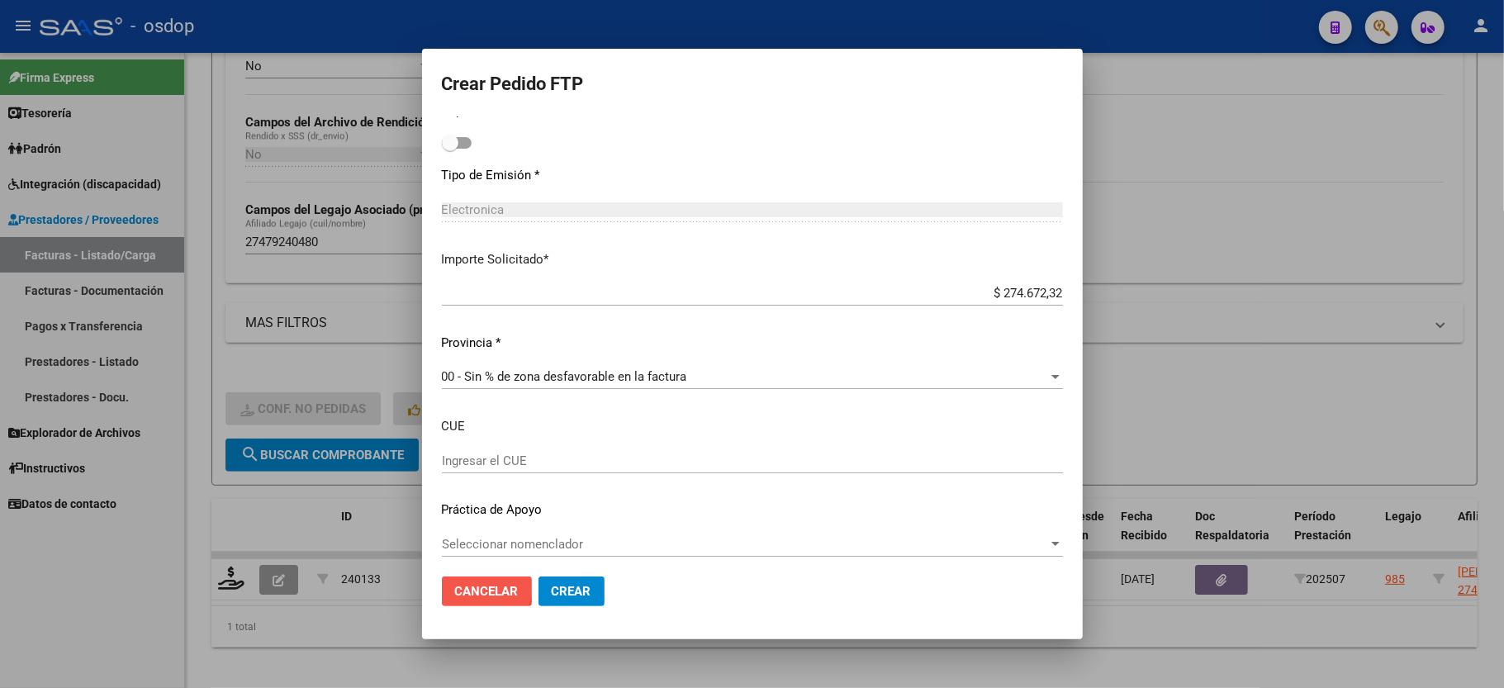
click at [463, 584] on span "Cancelar" at bounding box center [487, 591] width 64 height 15
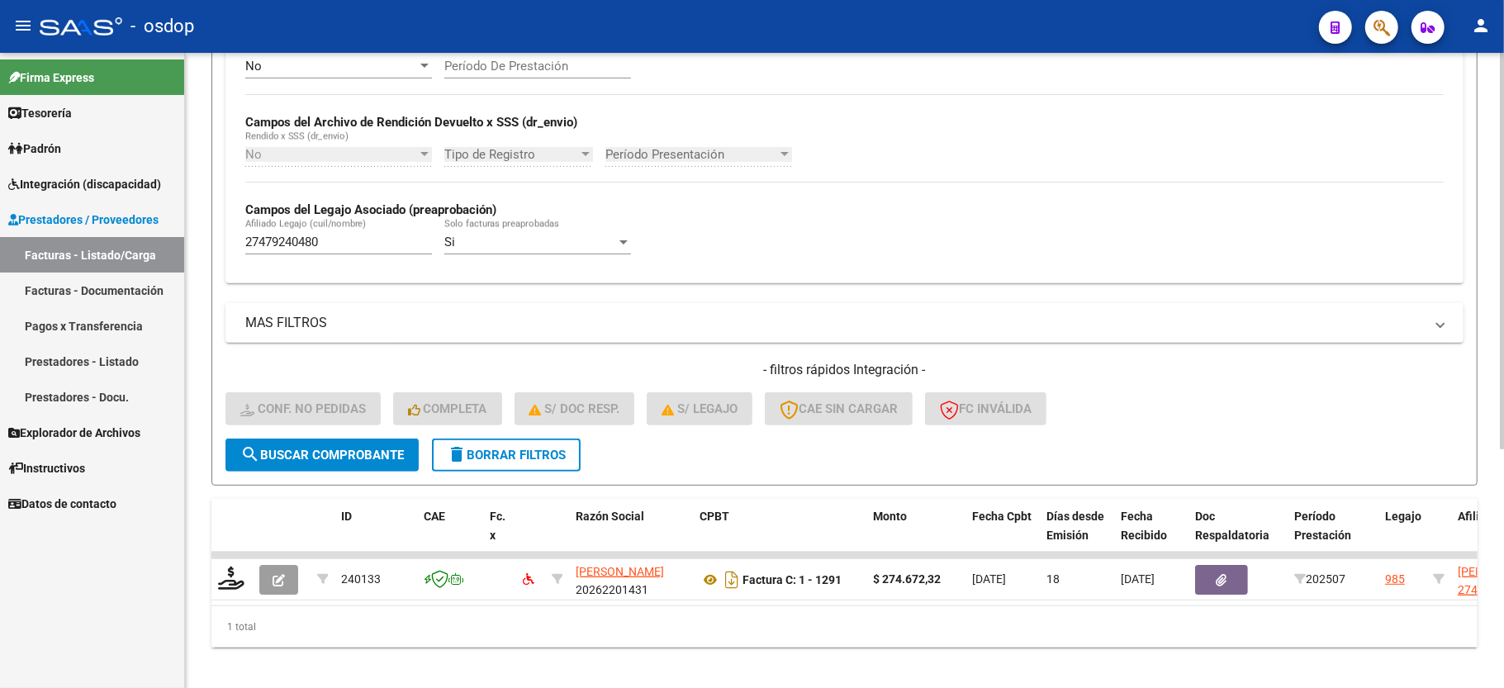
click at [474, 444] on button "delete Borrar Filtros" at bounding box center [506, 455] width 149 height 33
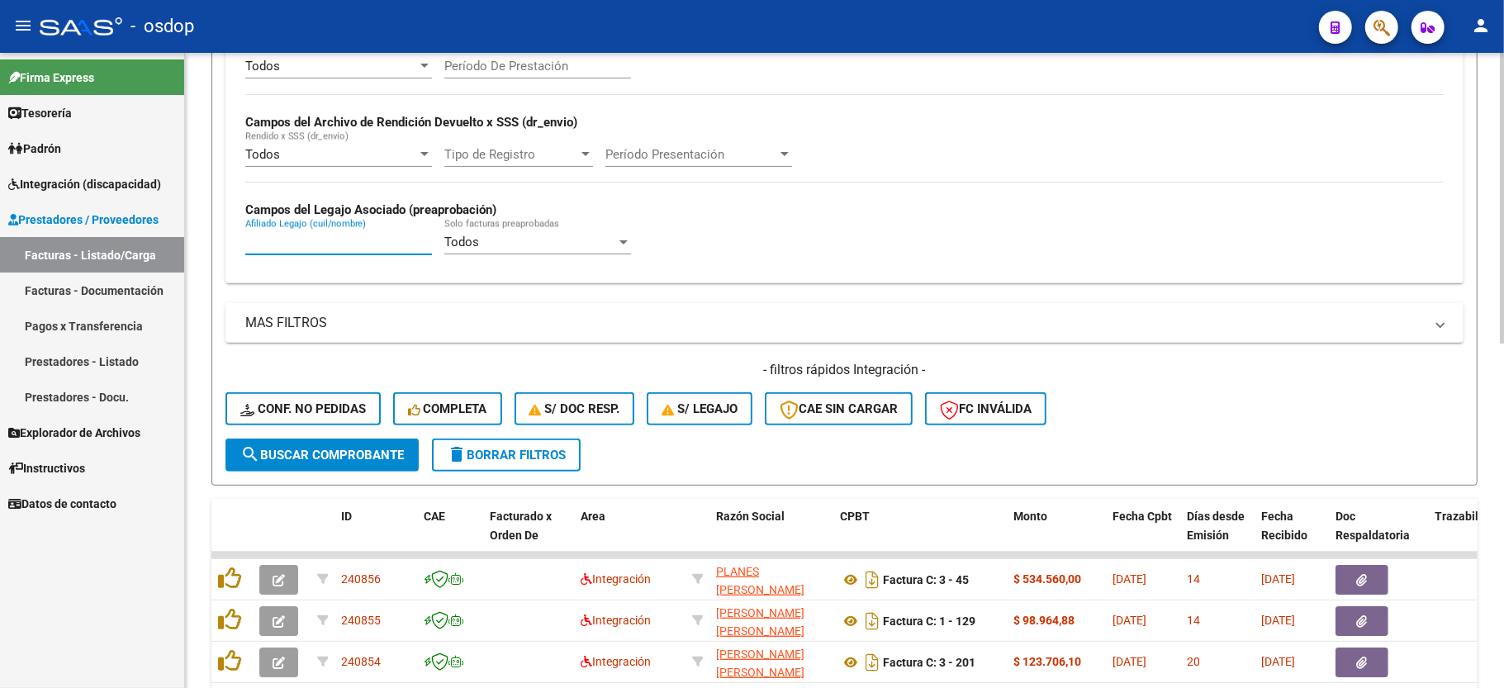
click at [329, 238] on input "Afiliado Legajo (cuil/nombre)" at bounding box center [338, 242] width 187 height 15
paste input "27597583716"
type input "27597583716"
click at [338, 456] on span "search Buscar Comprobante" at bounding box center [322, 455] width 164 height 15
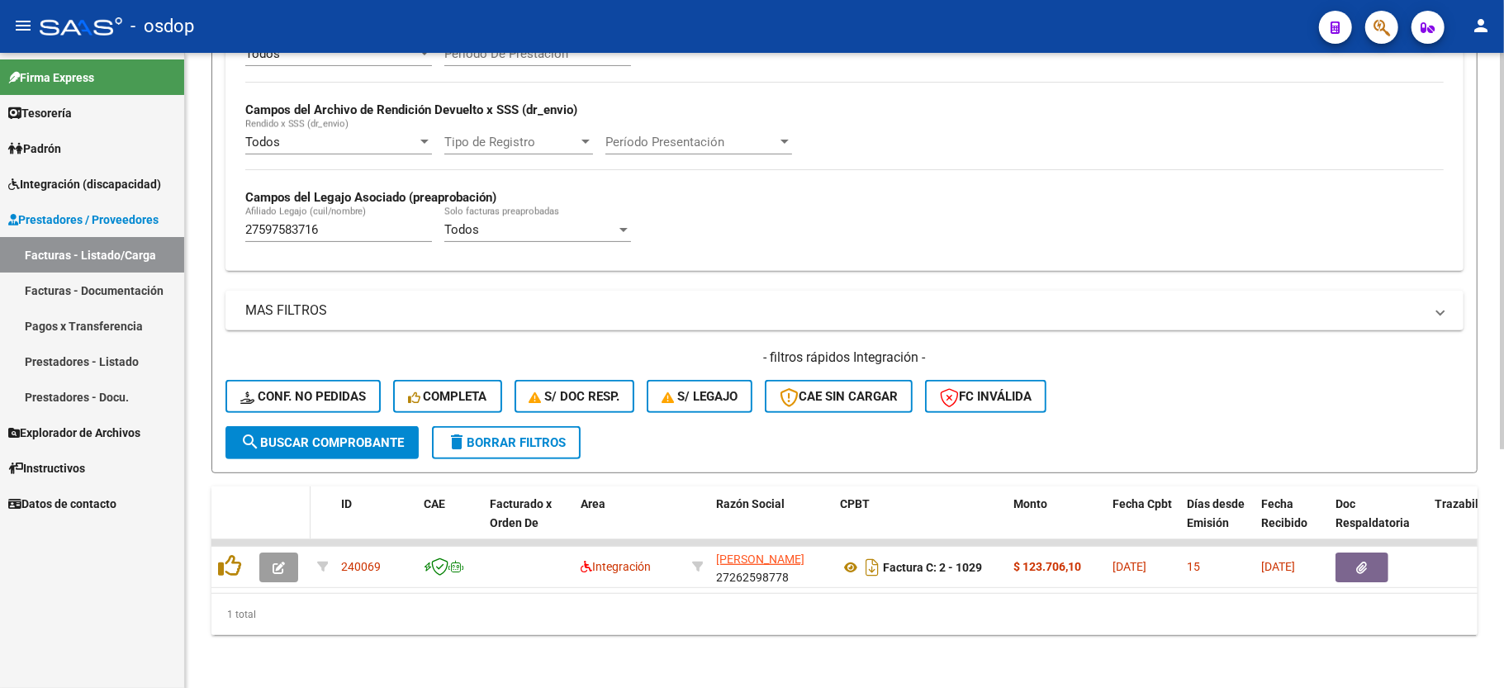
scroll to position [382, 0]
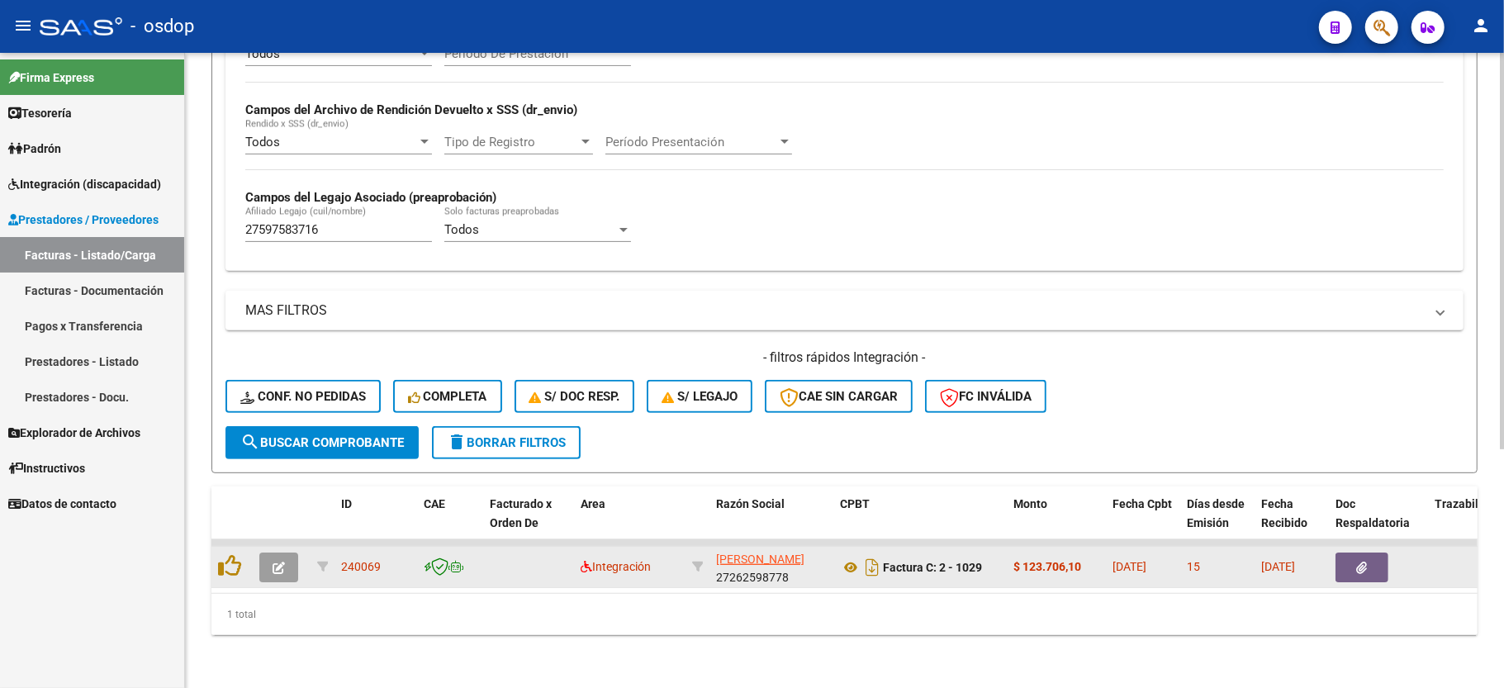
click at [274, 562] on icon "button" at bounding box center [279, 568] width 12 height 12
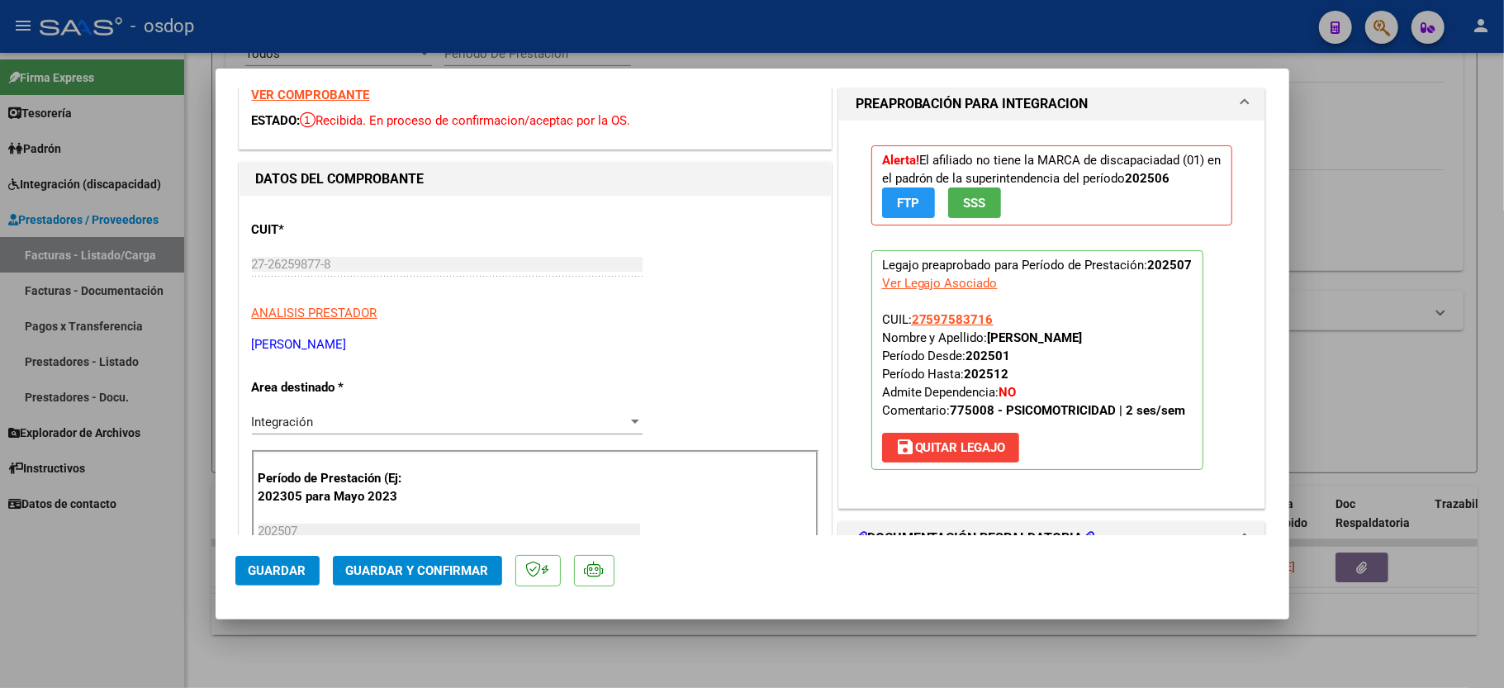
scroll to position [0, 0]
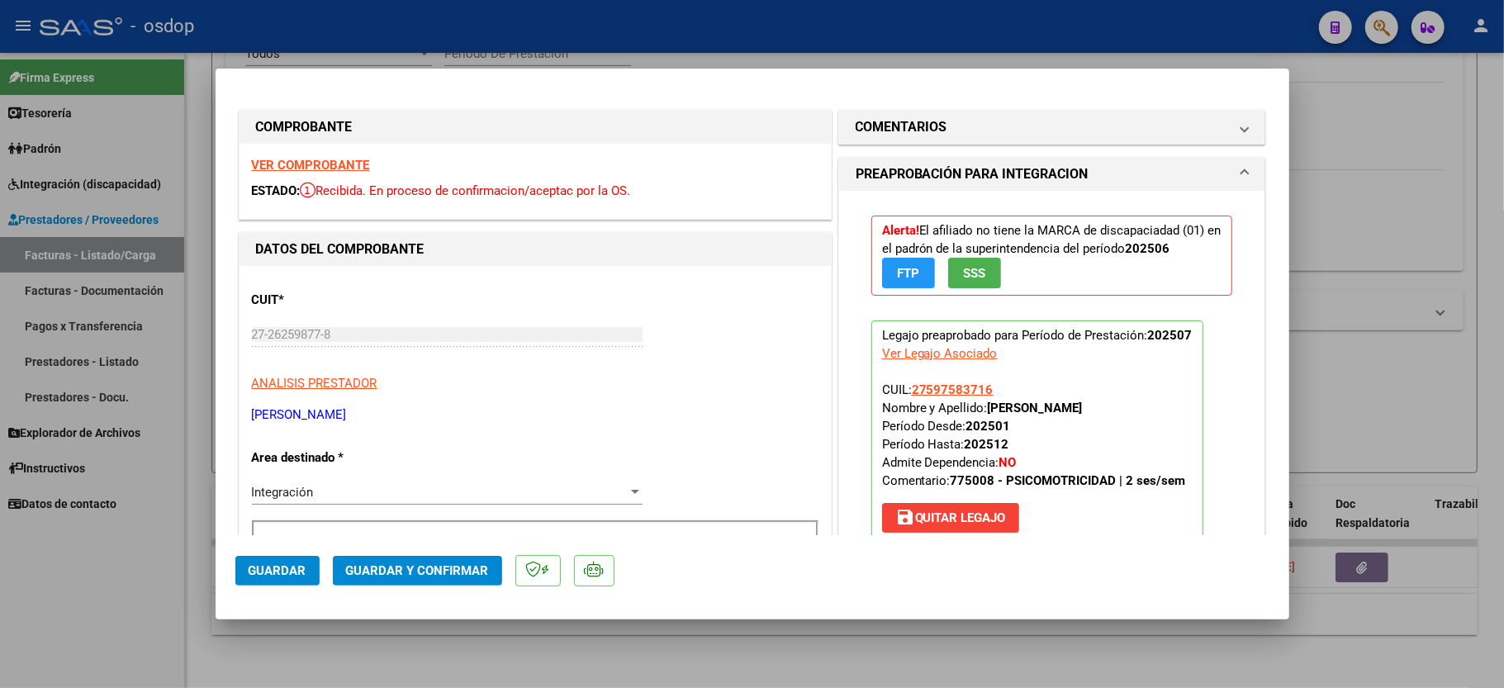
click at [344, 154] on div "VER COMPROBANTE ESTADO: Recibida. En proceso de confirmacion/aceptac por la OS." at bounding box center [535, 181] width 591 height 75
click at [275, 154] on div "VER COMPROBANTE ESTADO: Recibida. En proceso de confirmacion/aceptac por la OS." at bounding box center [535, 181] width 591 height 75
click at [278, 159] on strong "VER COMPROBANTE" at bounding box center [311, 165] width 118 height 15
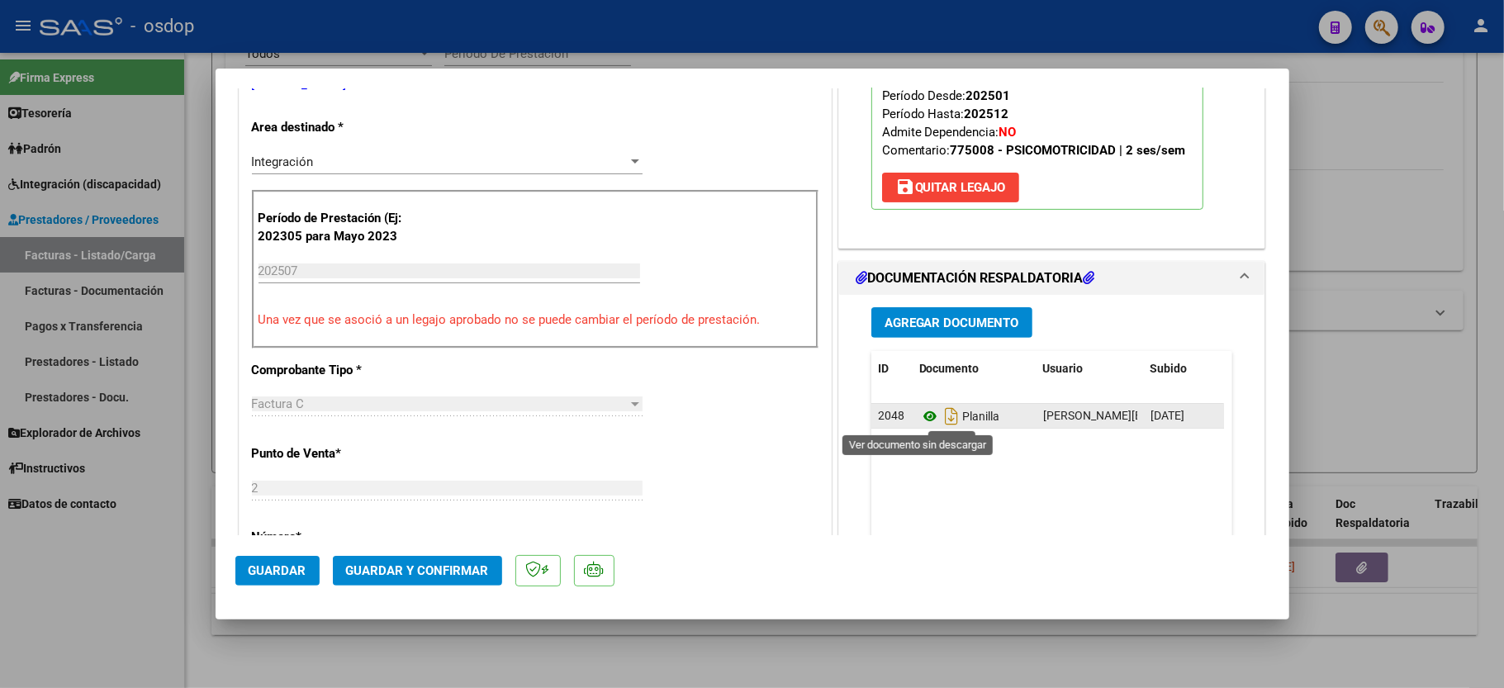
click at [925, 415] on icon at bounding box center [929, 416] width 21 height 20
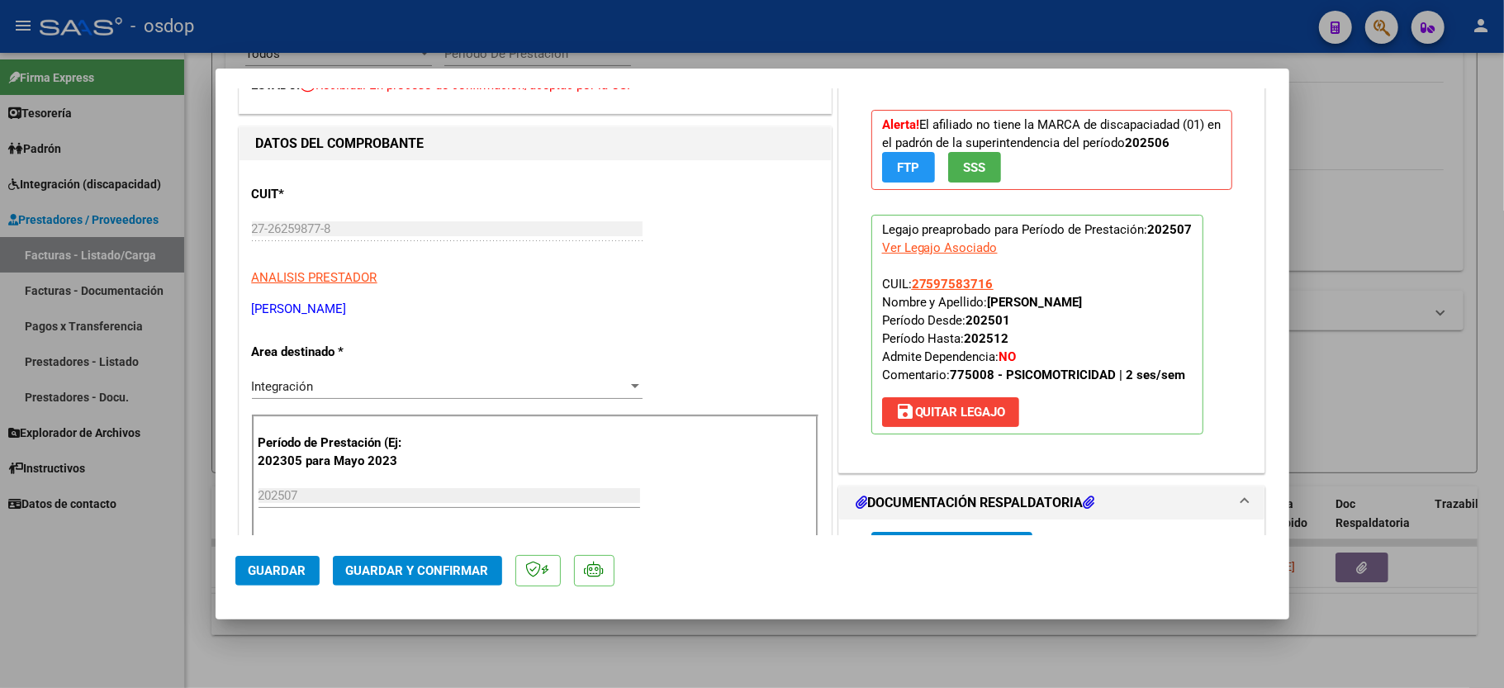
scroll to position [0, 0]
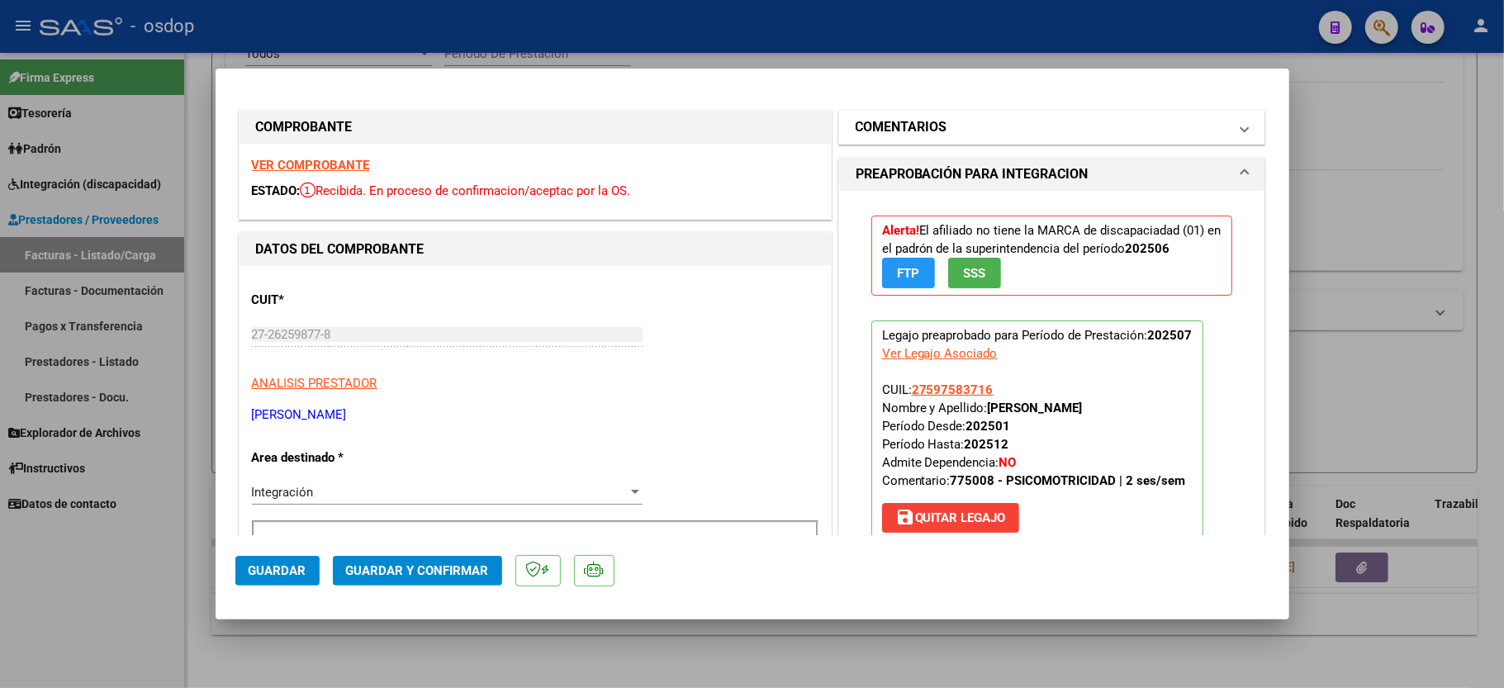
click at [985, 132] on mat-panel-title "COMENTARIOS" at bounding box center [1042, 127] width 373 height 20
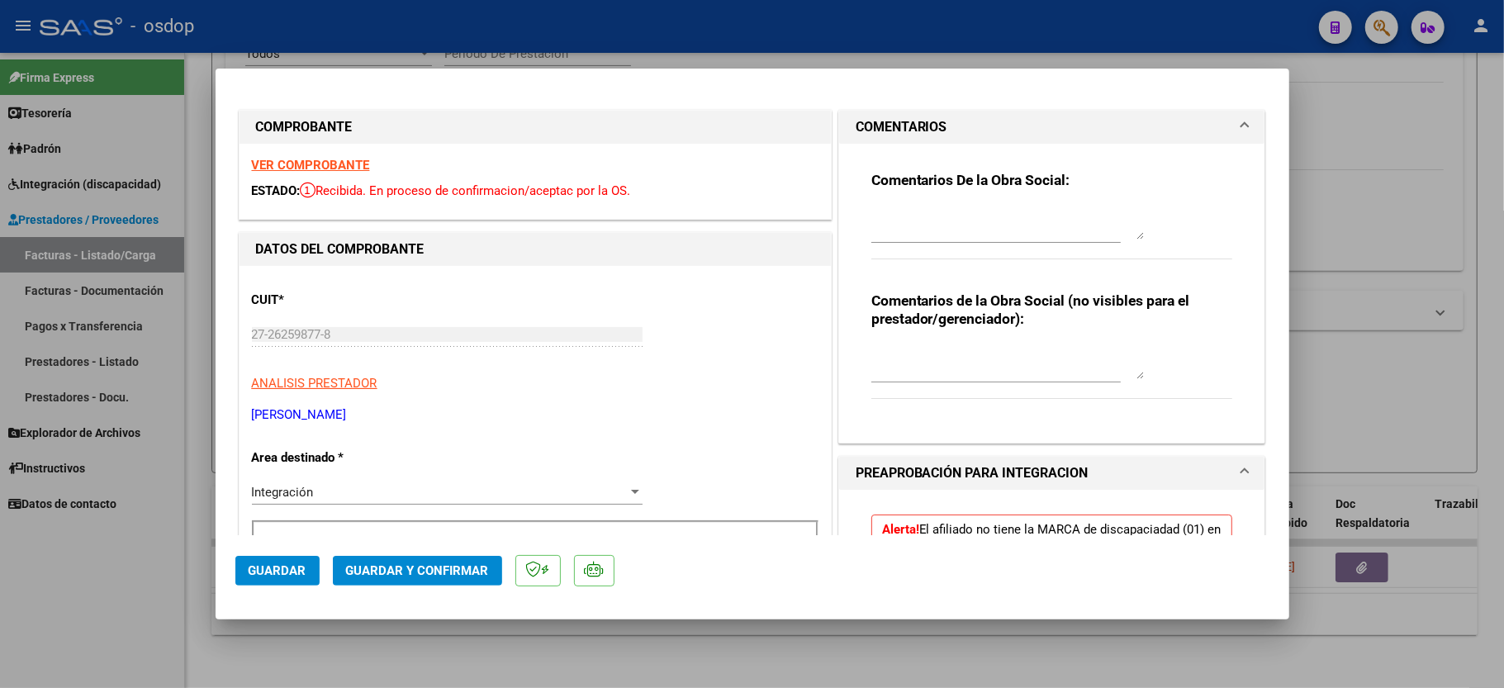
click at [966, 351] on textarea at bounding box center [1007, 362] width 273 height 33
type textarea "ACO"
click at [695, 301] on div "CUIT * 27-26259877-8 Ingresar CUIT ANALISIS PRESTADOR ALONSO ALEJANDRA ARCA Pad…" at bounding box center [535, 350] width 567 height 145
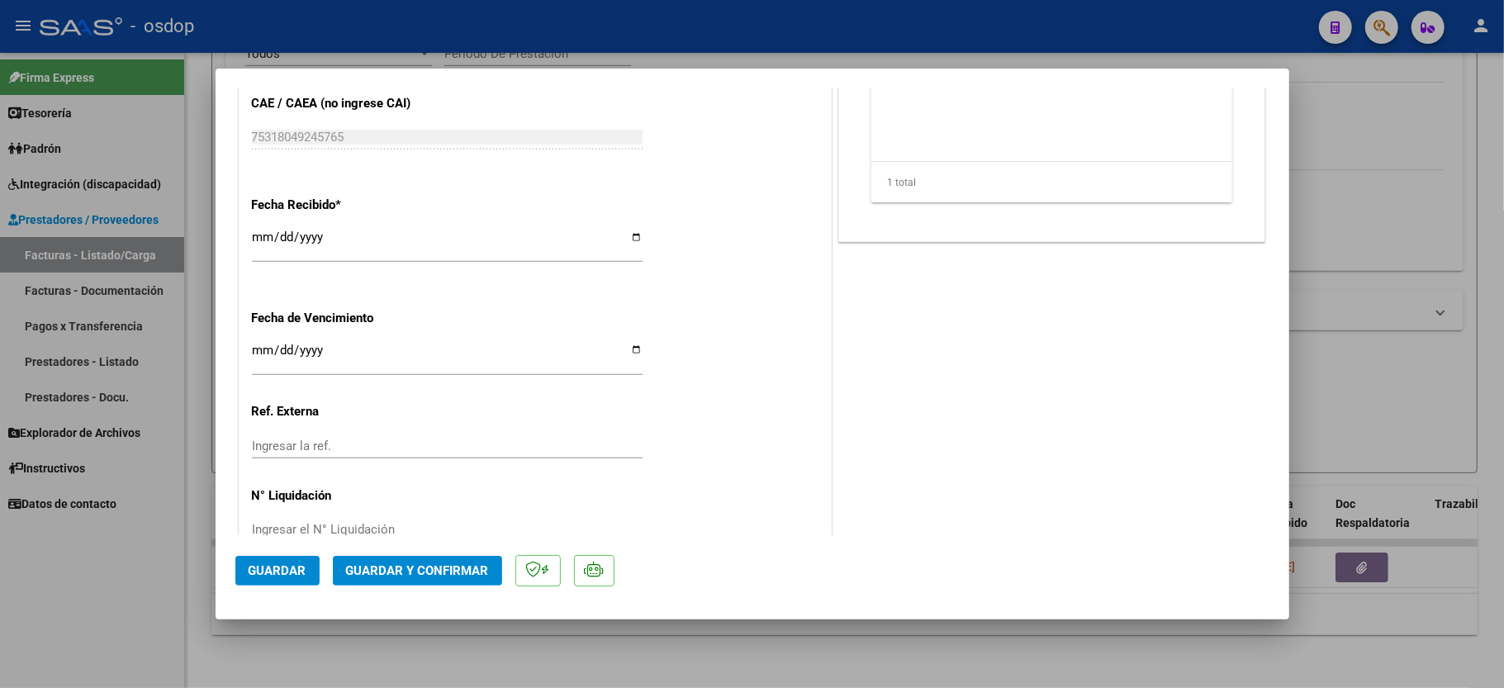
scroll to position [1037, 0]
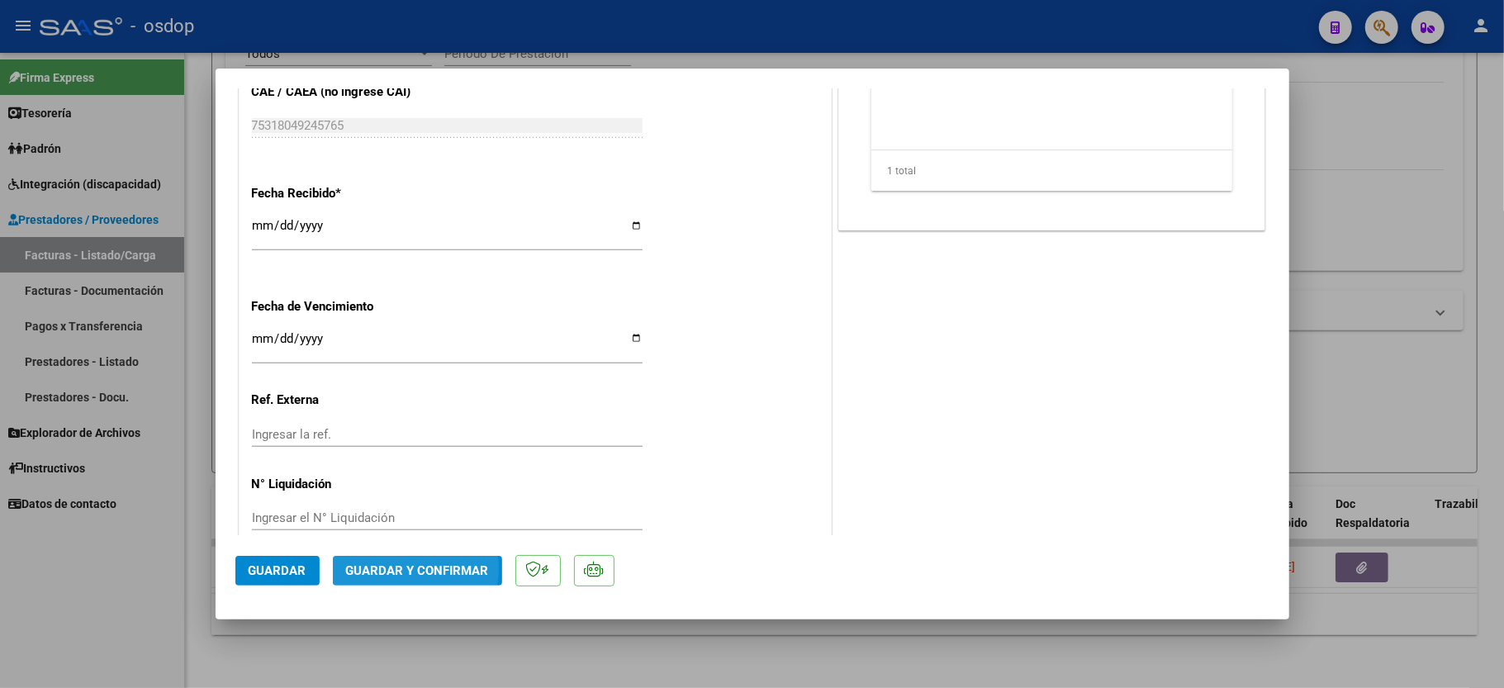
click at [406, 568] on span "Guardar y Confirmar" at bounding box center [417, 570] width 143 height 15
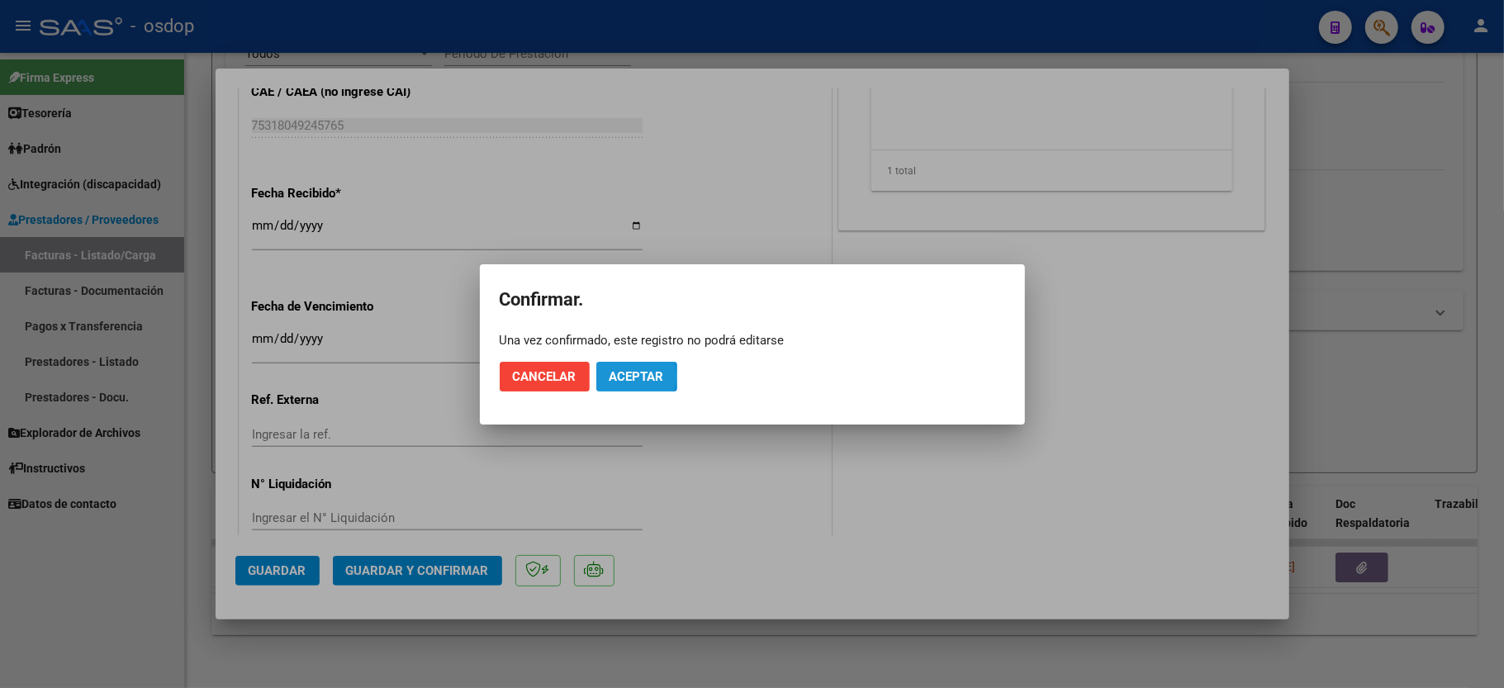
click at [621, 377] on span "Aceptar" at bounding box center [637, 376] width 55 height 15
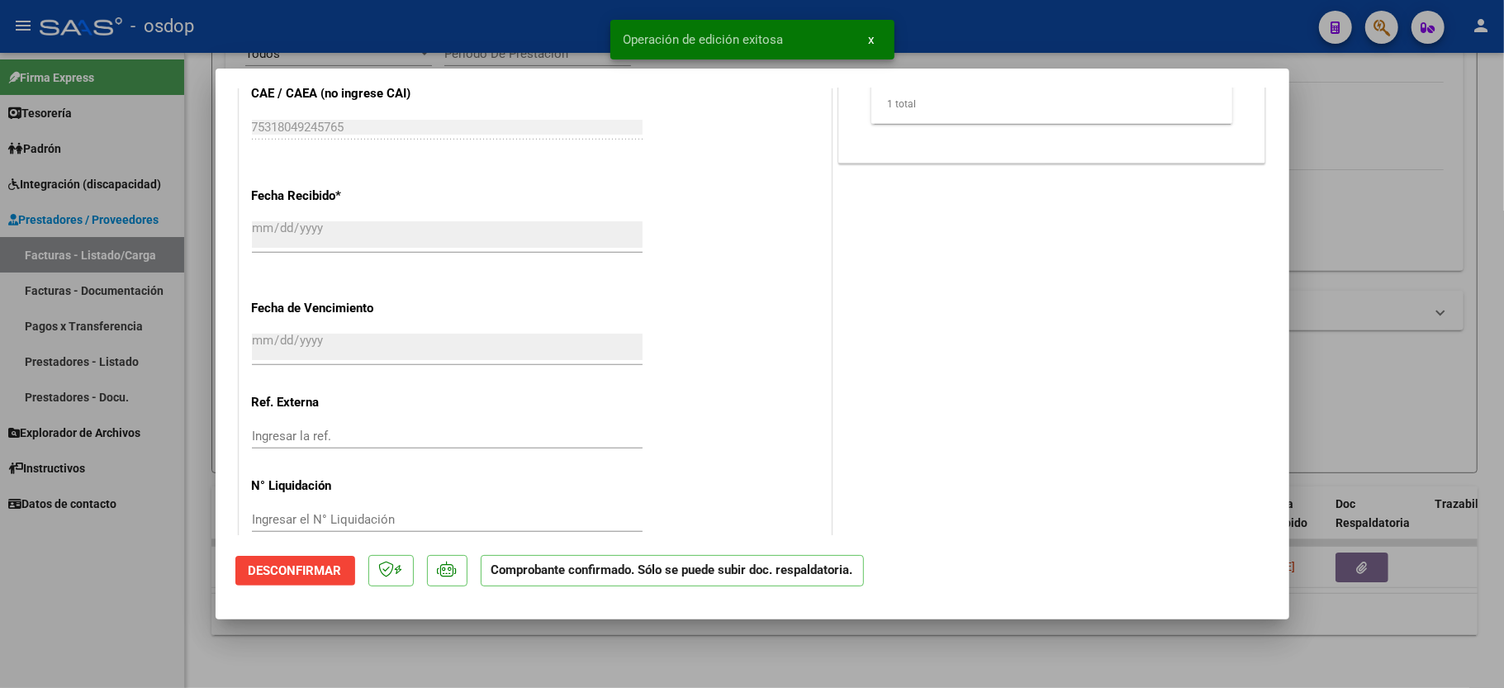
click at [145, 569] on div at bounding box center [752, 344] width 1504 height 688
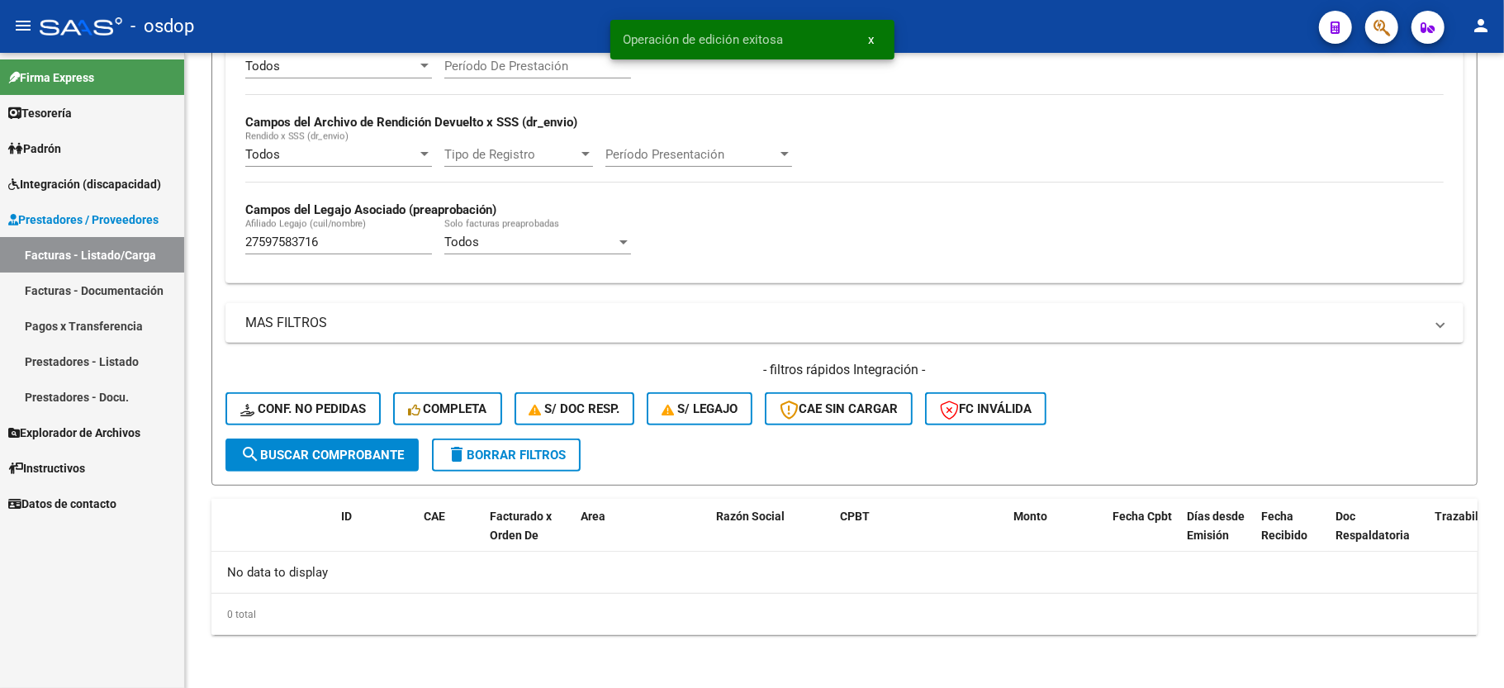
scroll to position [350, 0]
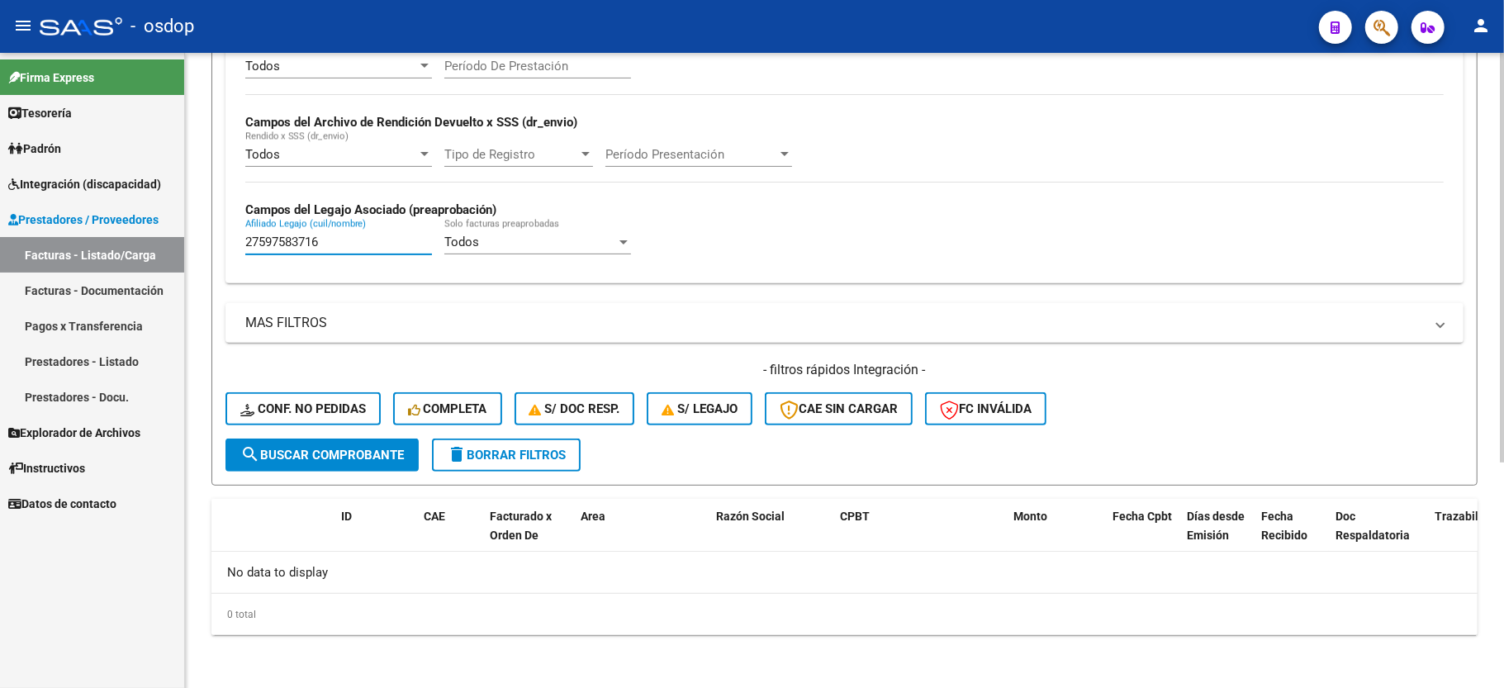
click at [287, 248] on input "27597583716" at bounding box center [338, 242] width 187 height 15
click at [311, 427] on div "- filtros rápidos Integración - Conf. no pedidas Completa S/ Doc Resp. S/ legaj…" at bounding box center [845, 400] width 1238 height 78
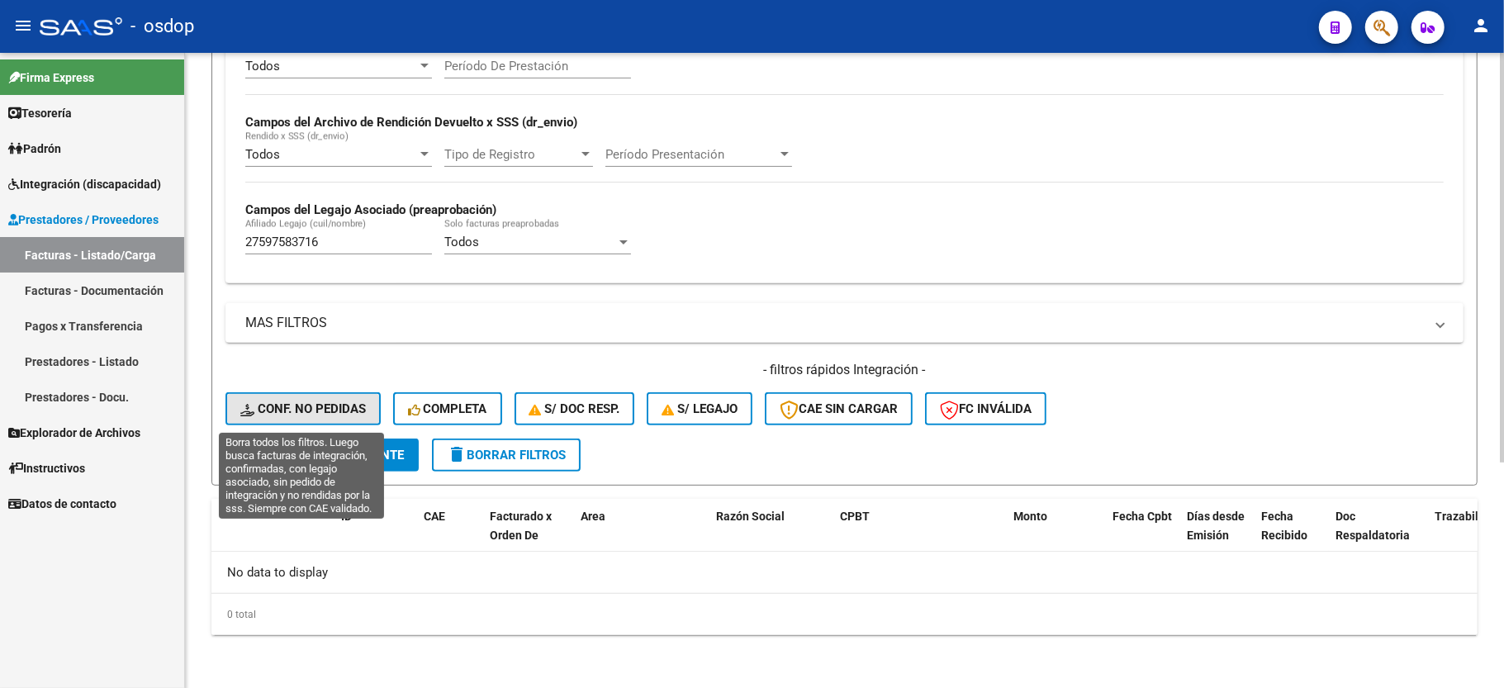
click at [311, 413] on span "Conf. no pedidas" at bounding box center [303, 408] width 126 height 15
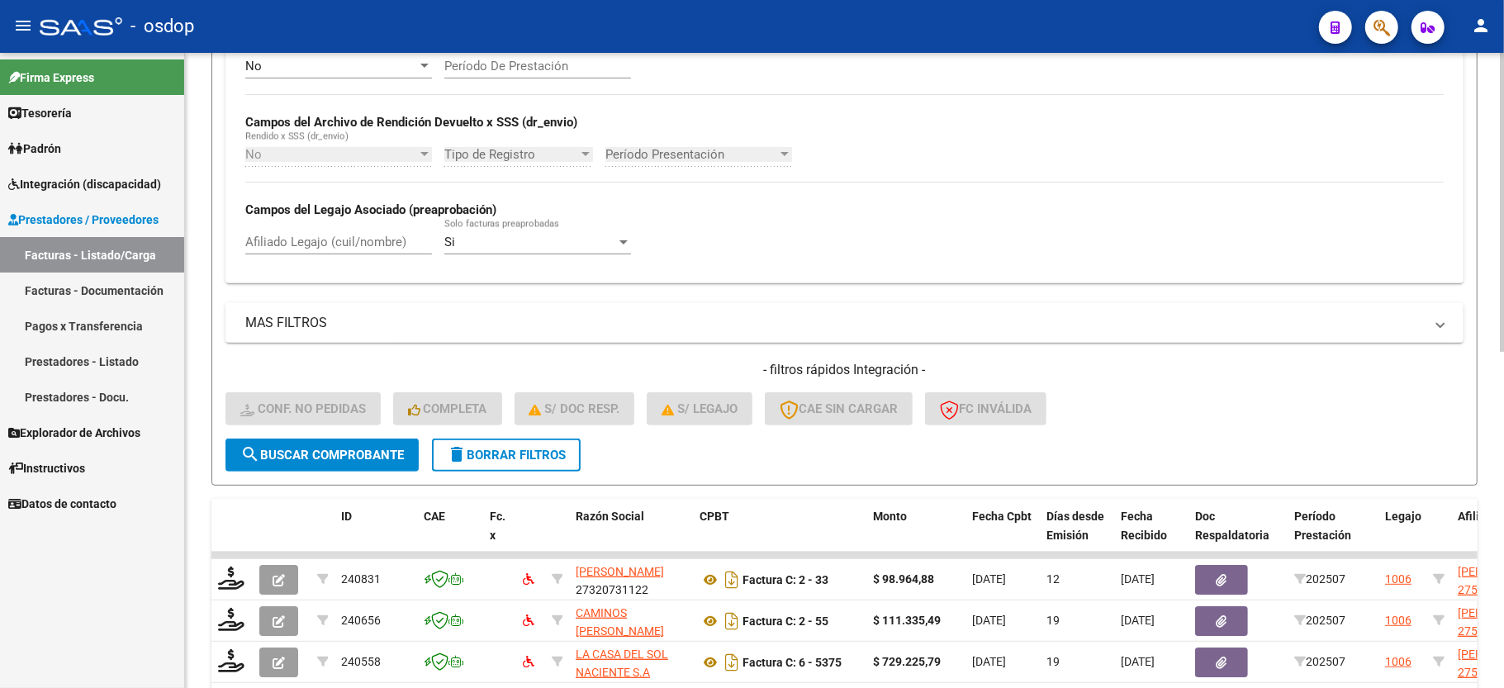
click at [367, 245] on input "Afiliado Legajo (cuil/nombre)" at bounding box center [338, 242] width 187 height 15
paste input "27597583716"
type input "27597583716"
click at [347, 444] on button "search Buscar Comprobante" at bounding box center [322, 455] width 193 height 33
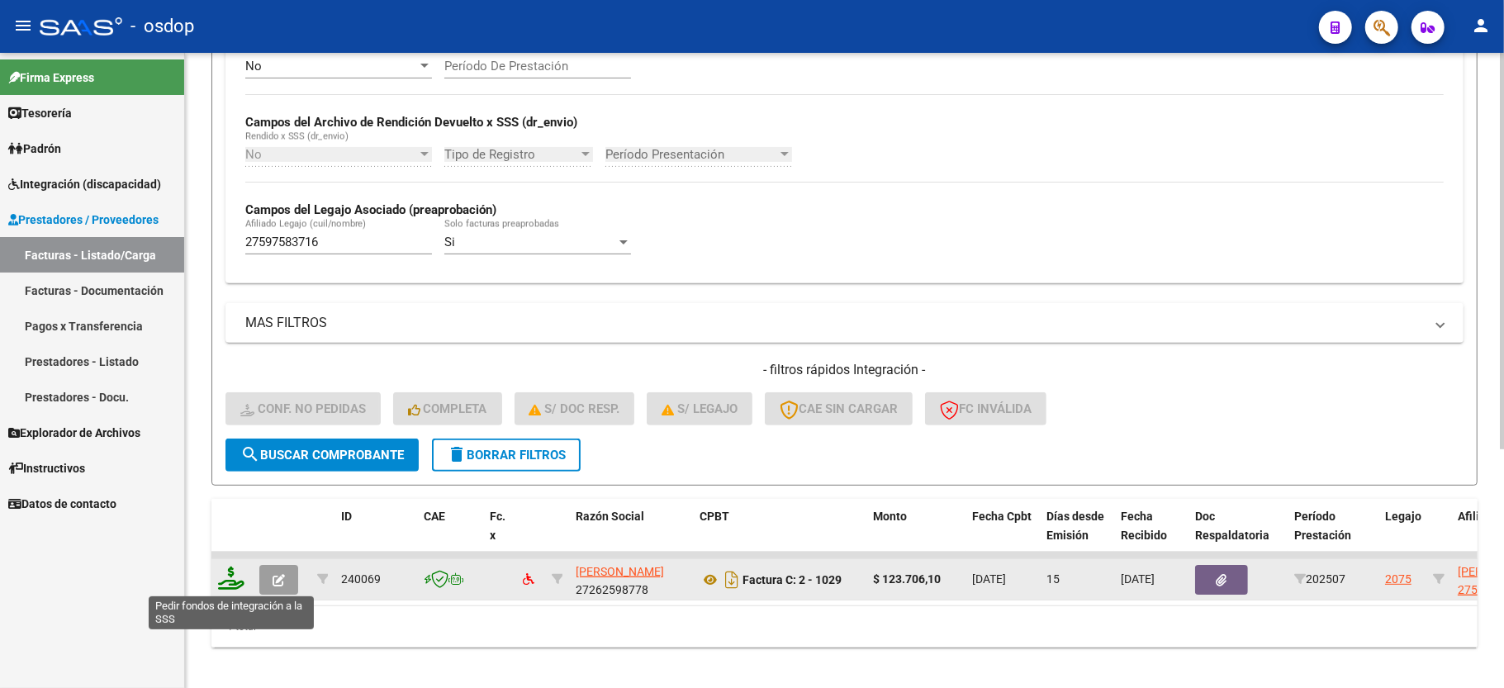
click at [226, 573] on icon at bounding box center [231, 578] width 26 height 23
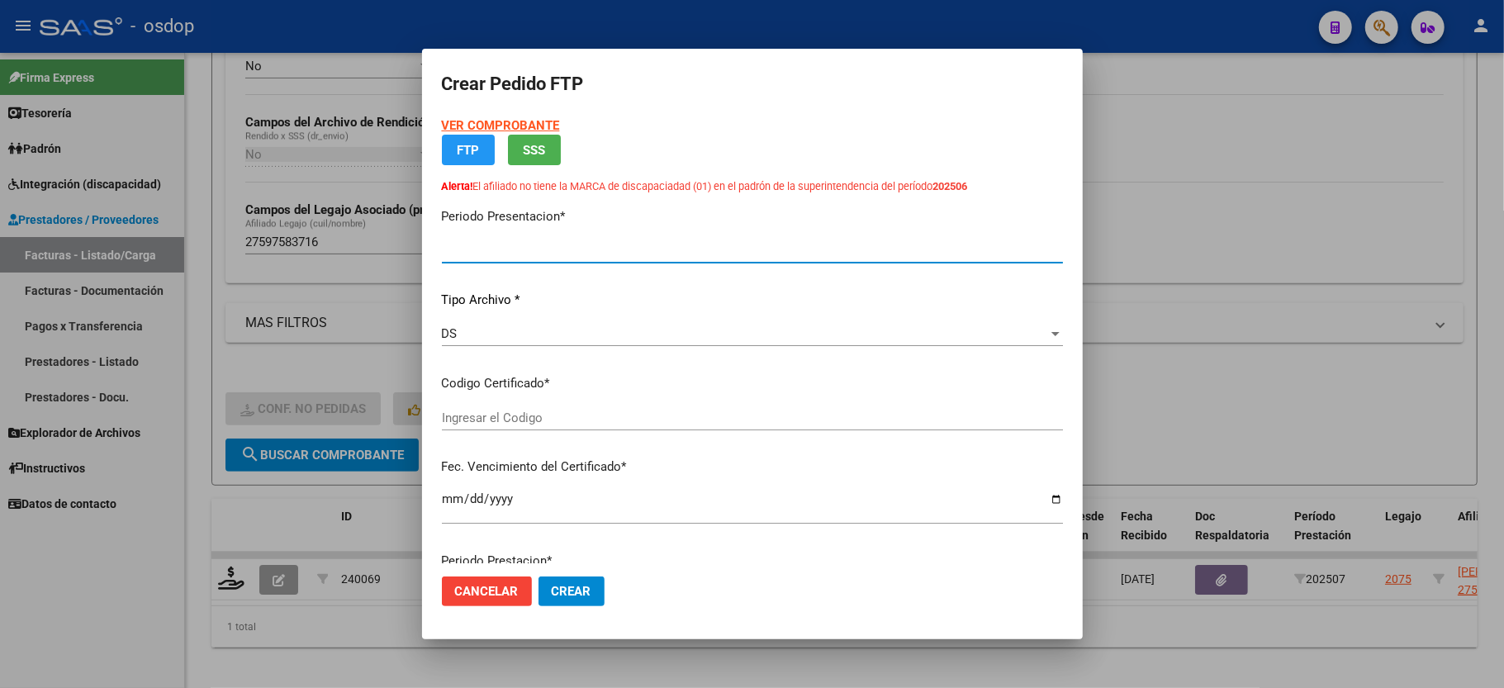
type input "202507"
type input "$ 123.706,10"
type input "5949668458"
type input "2028-09-04"
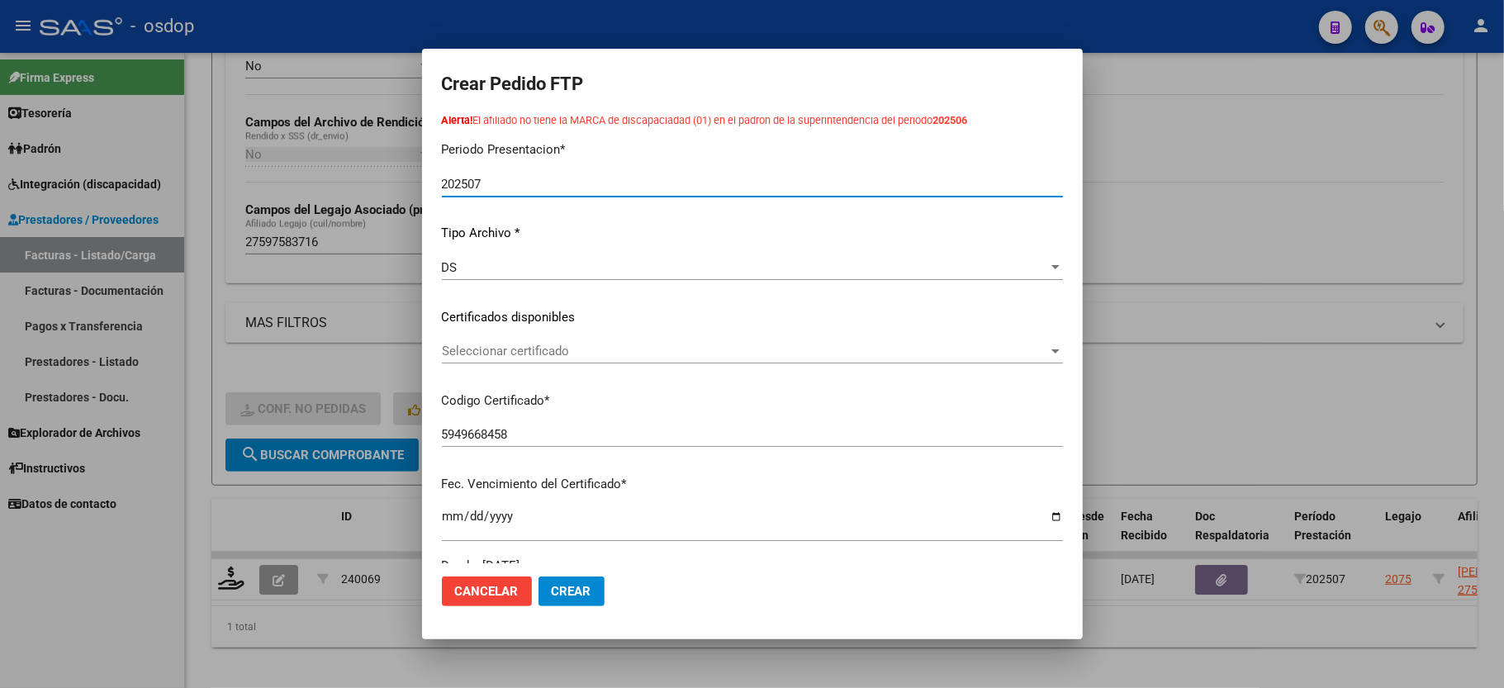
scroll to position [220, 0]
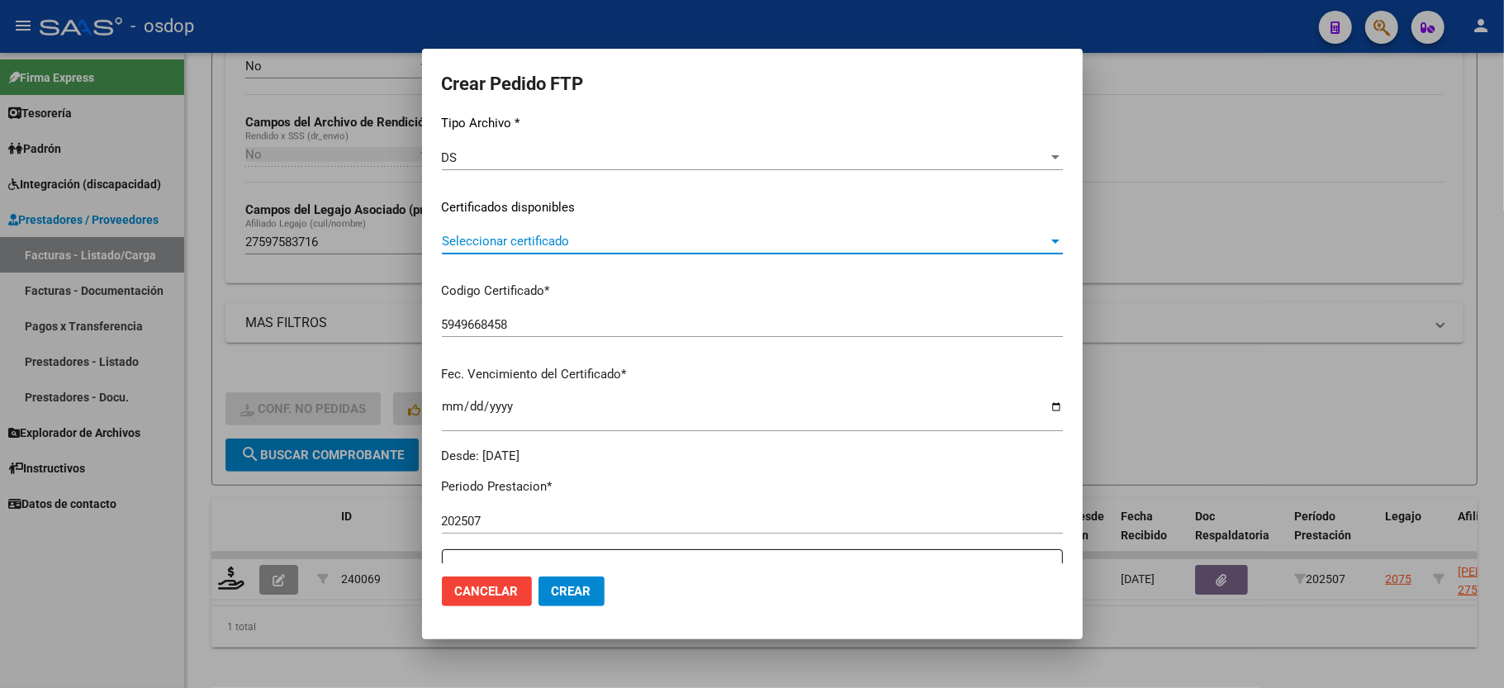
click at [539, 243] on span "Seleccionar certificado" at bounding box center [745, 241] width 606 height 15
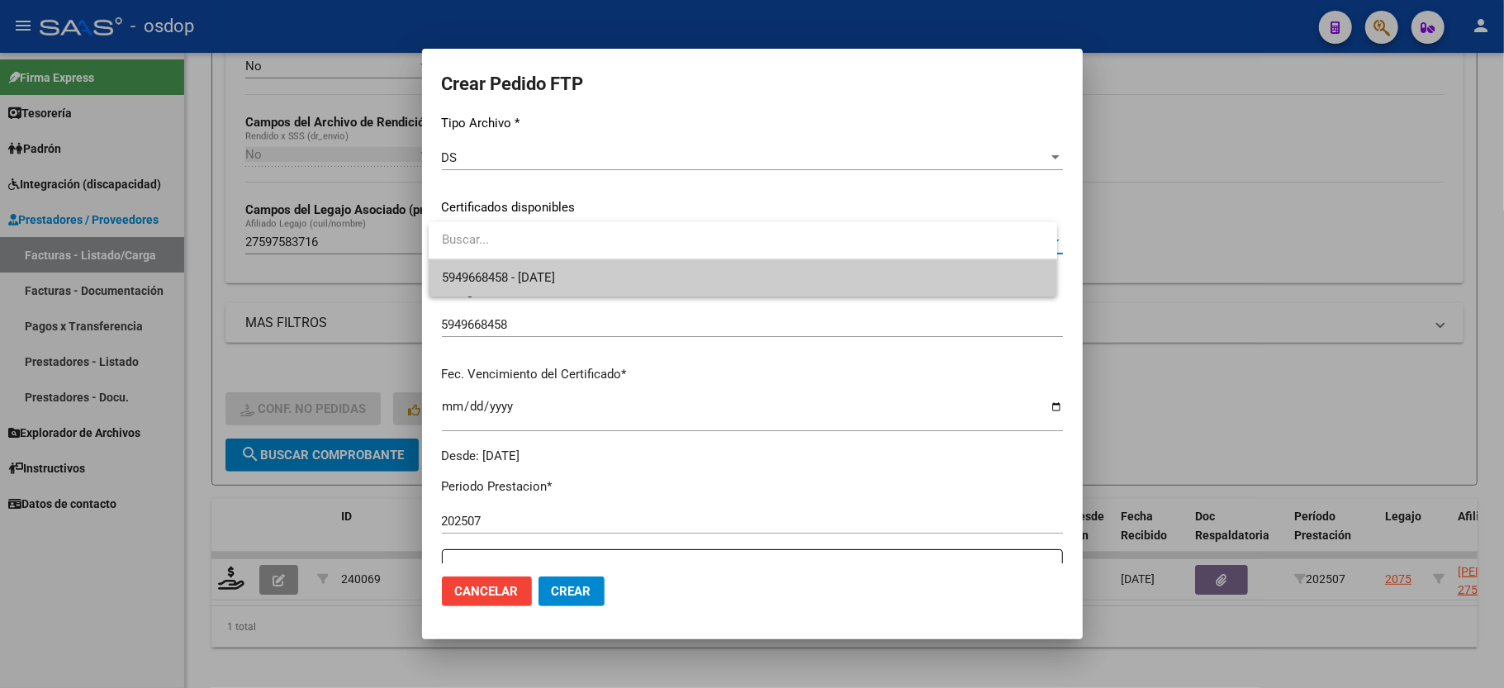
drag, startPoint x: 539, startPoint y: 243, endPoint x: 539, endPoint y: 268, distance: 24.8
click at [539, 268] on span "5949668458 - 2028-09-04" at bounding box center [743, 277] width 602 height 37
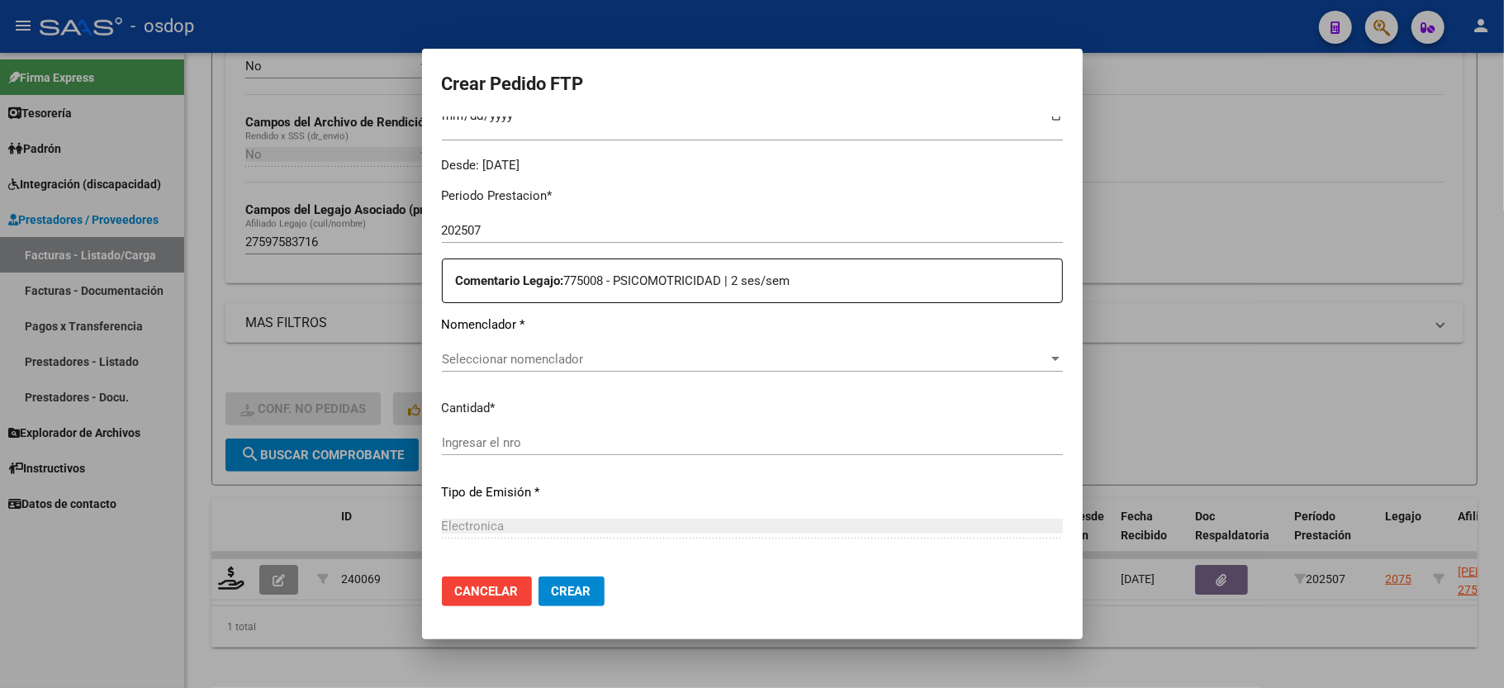
scroll to position [550, 0]
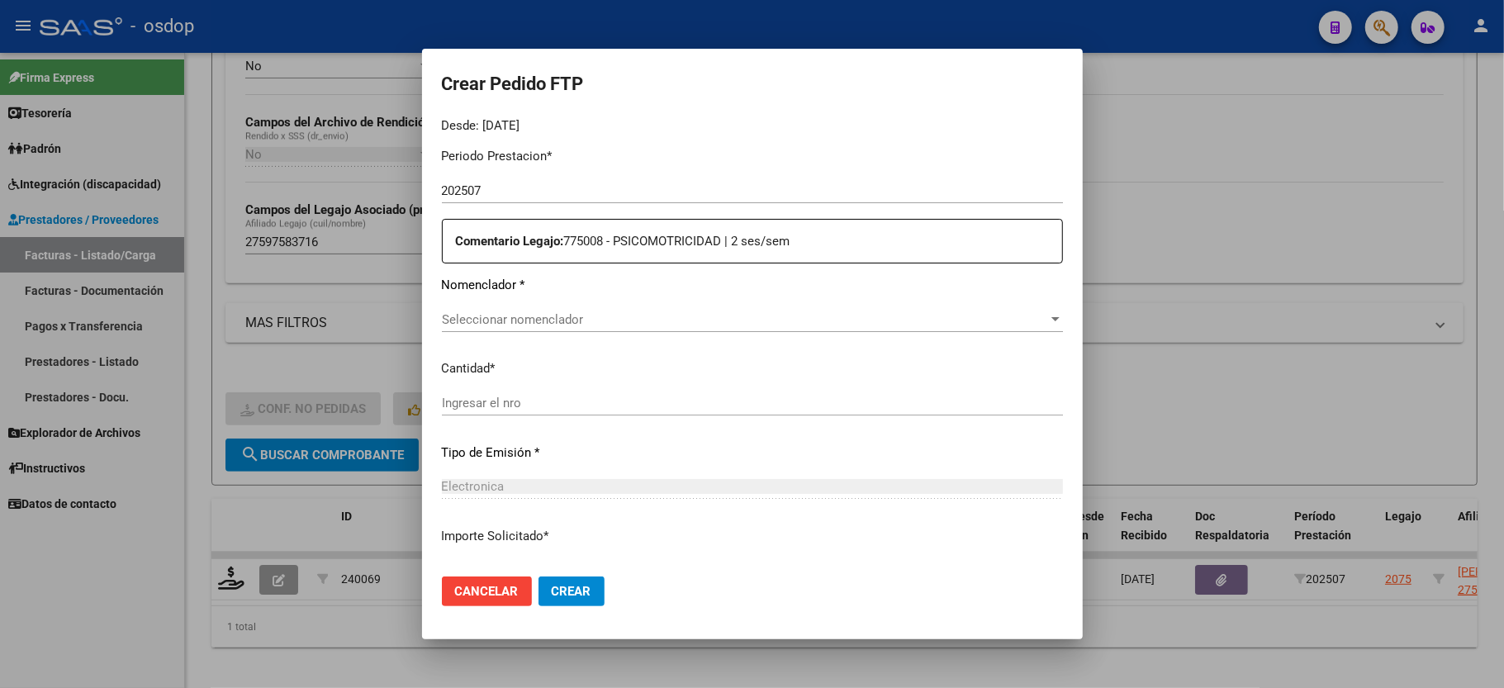
click at [520, 325] on div "Seleccionar nomenclador Seleccionar nomenclador" at bounding box center [752, 327] width 621 height 40
click at [520, 318] on div "Seleccionar nomenclador Seleccionar nomenclador" at bounding box center [752, 319] width 621 height 25
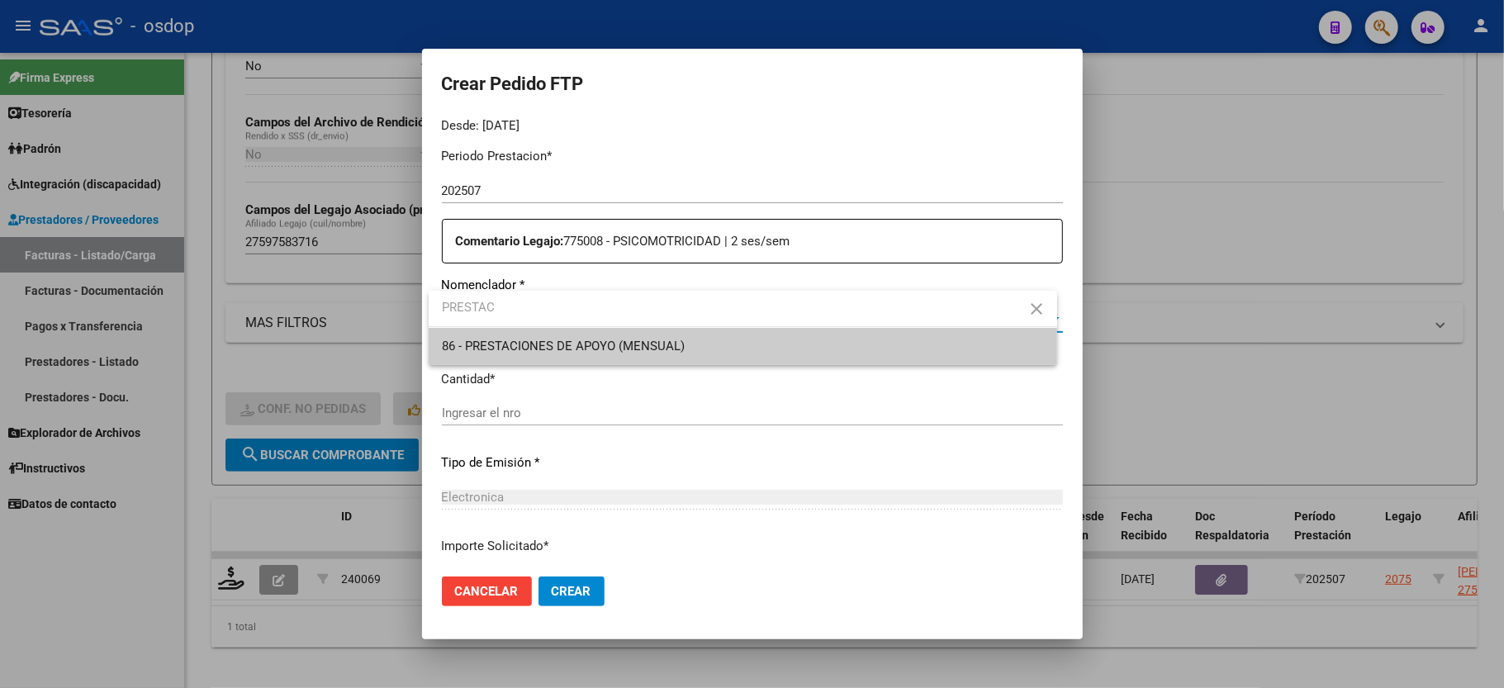
type input "PRESTAC"
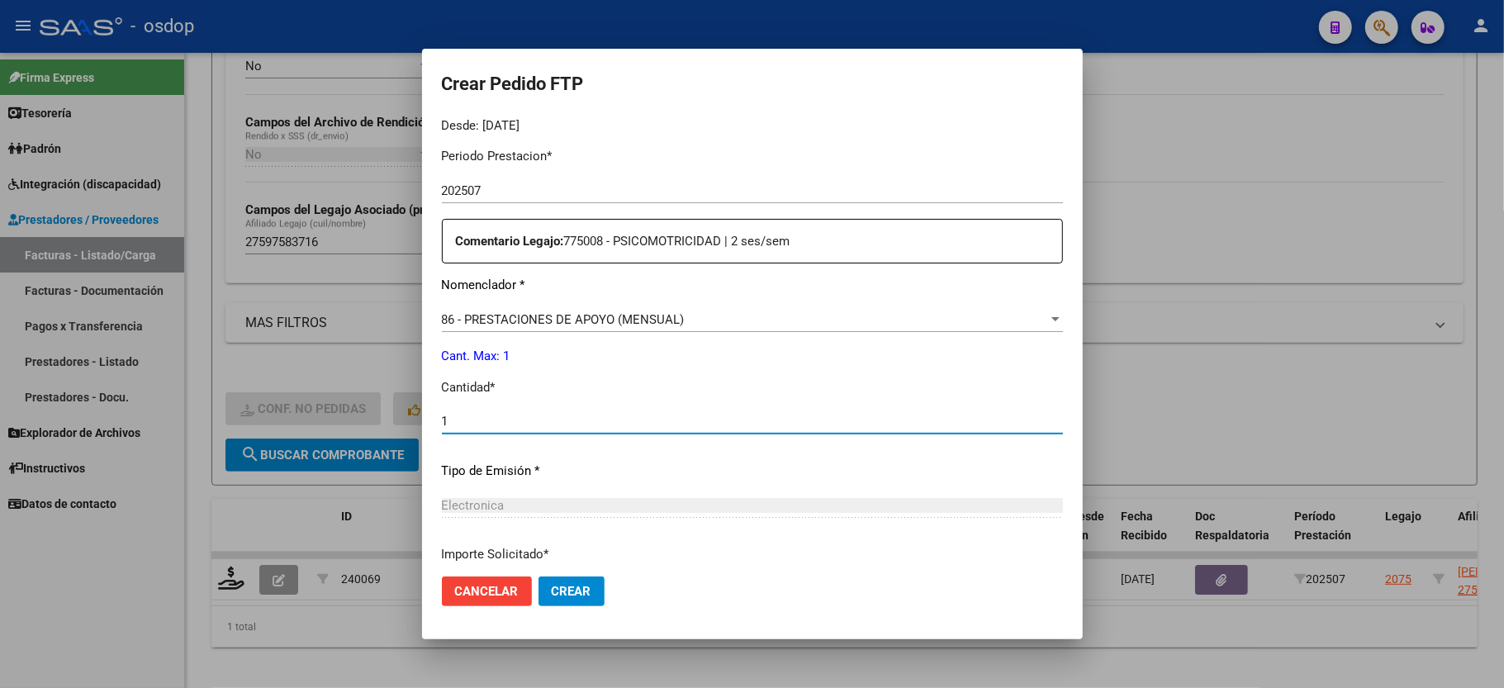
type input "1"
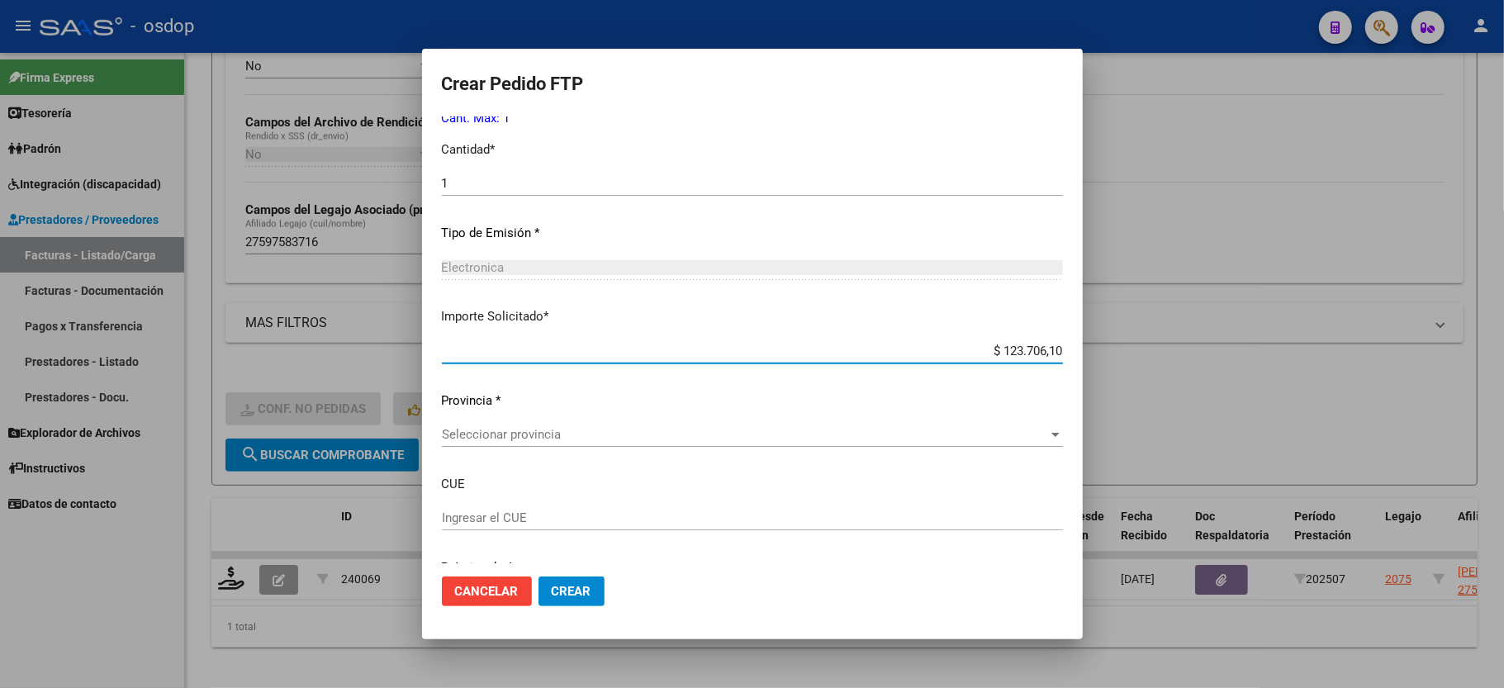
scroll to position [843, 0]
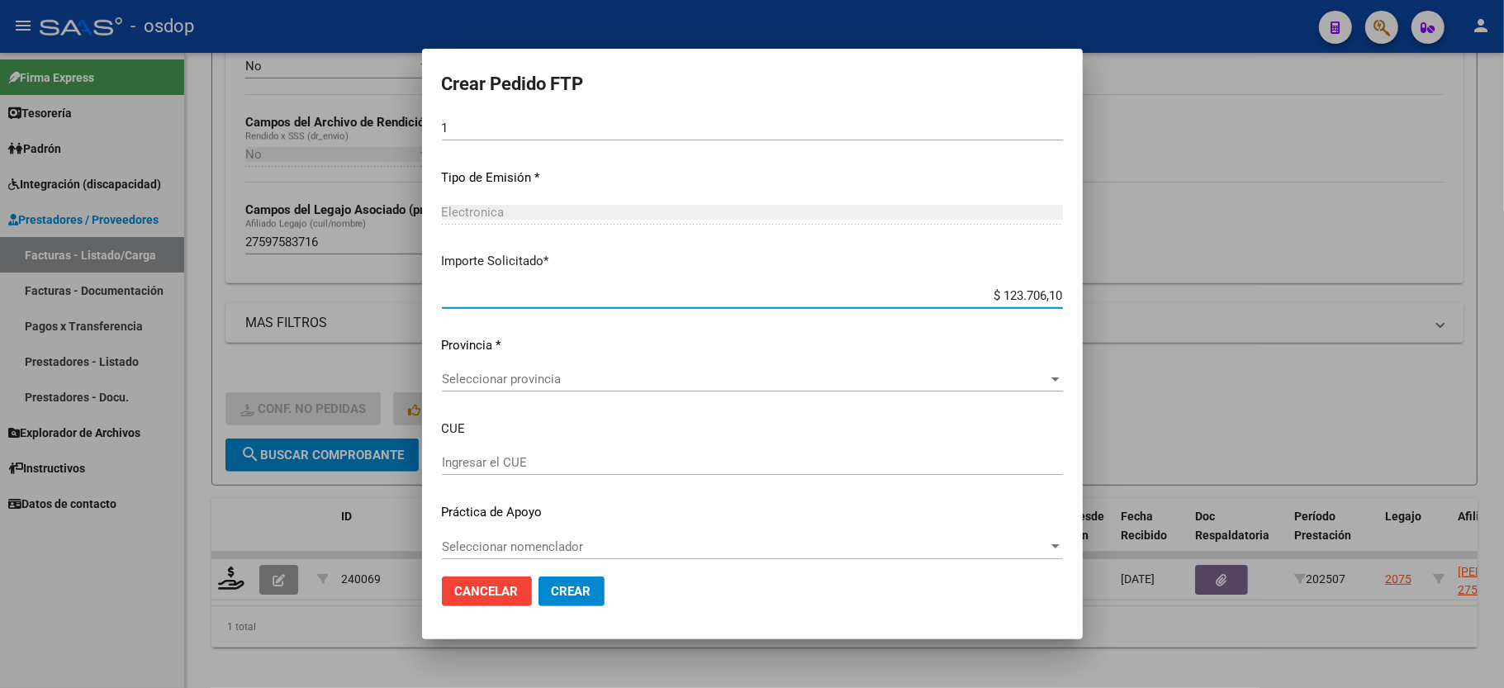
click at [612, 307] on div "$ 123.706,10 Ingresar imp. solicitado" at bounding box center [752, 303] width 621 height 40
click at [589, 372] on span "Seleccionar provincia" at bounding box center [745, 379] width 606 height 15
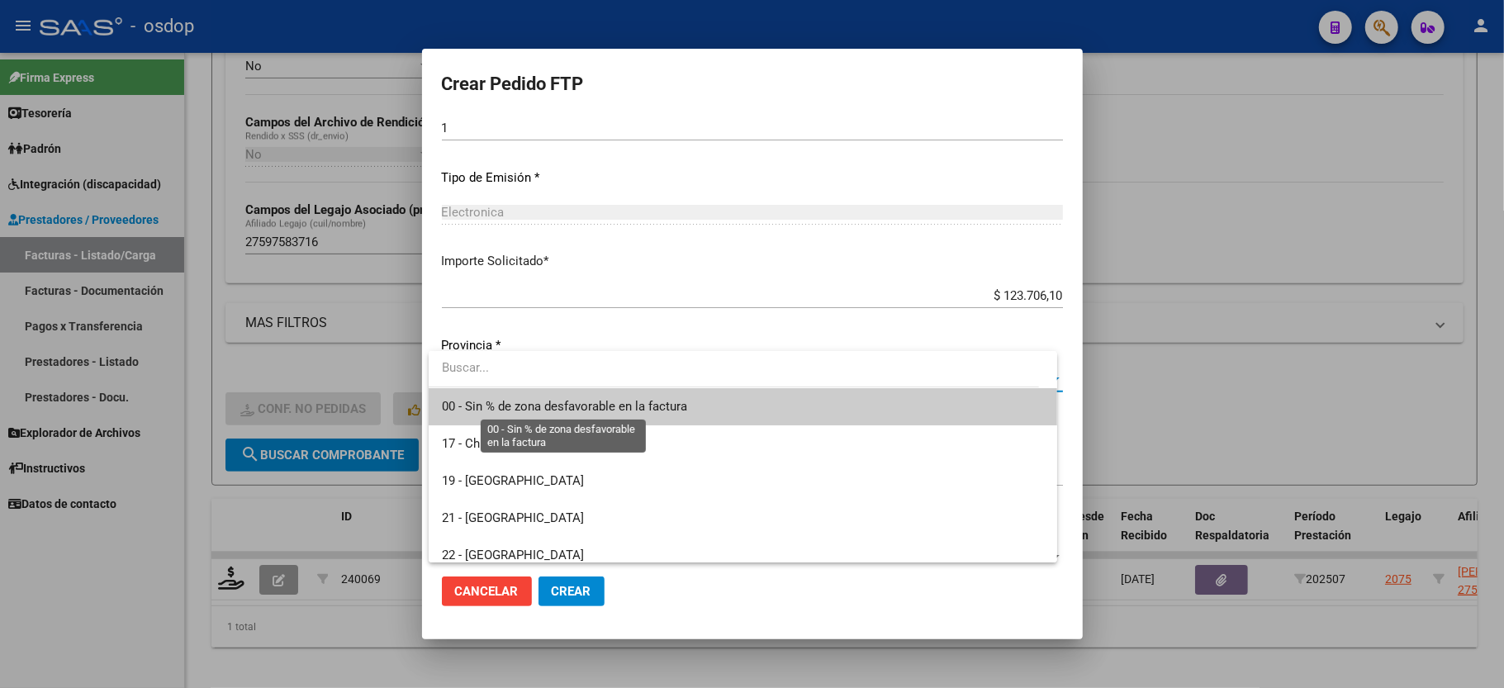
click at [557, 411] on span "00 - Sin % de zona desfavorable en la factura" at bounding box center [564, 406] width 245 height 15
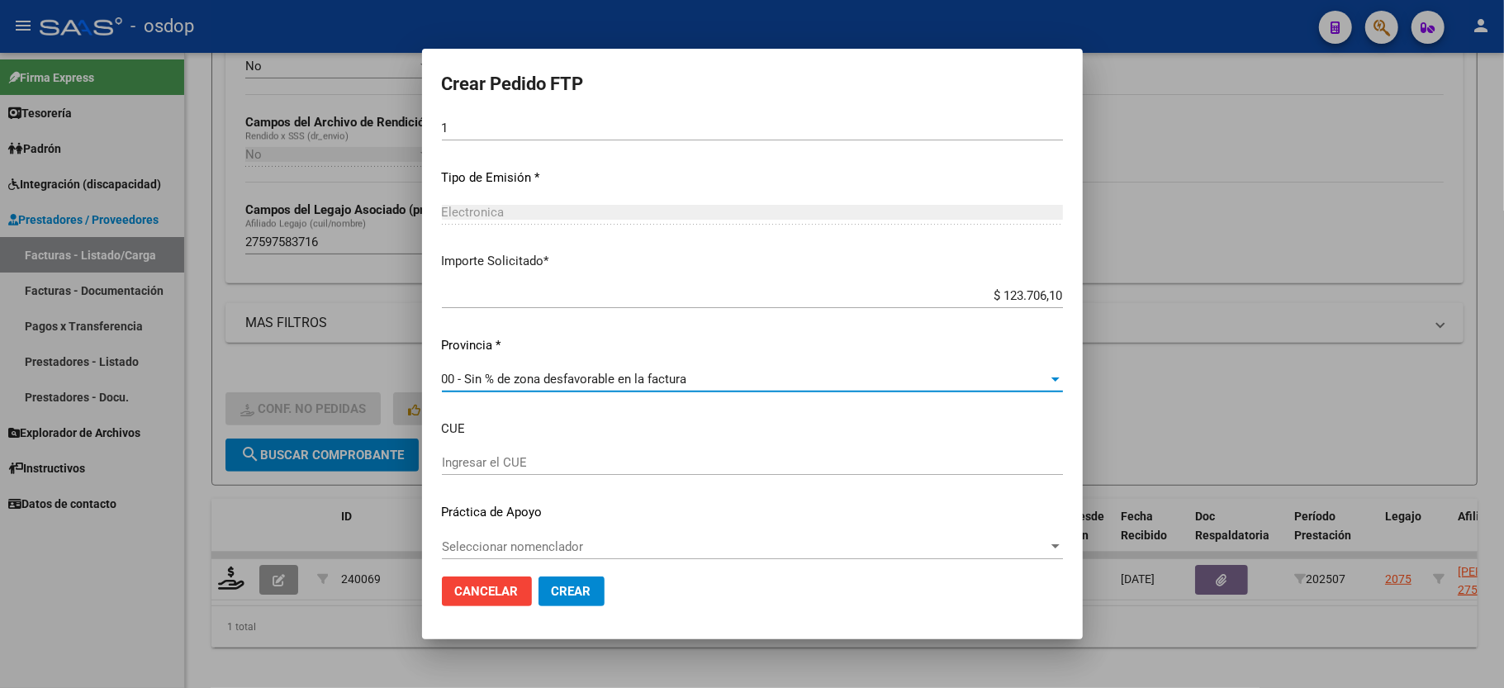
click at [573, 592] on span "Crear" at bounding box center [572, 591] width 40 height 15
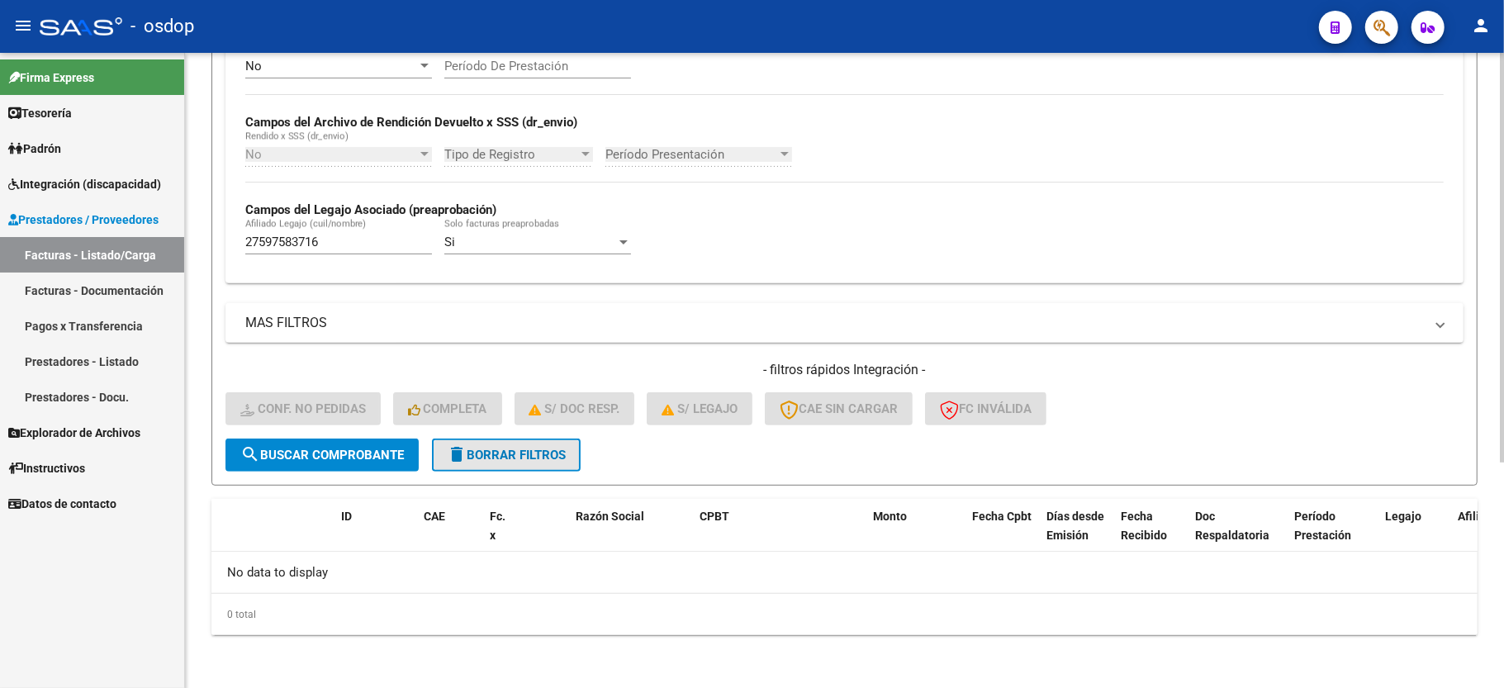
click at [487, 468] on button "delete Borrar Filtros" at bounding box center [506, 455] width 149 height 33
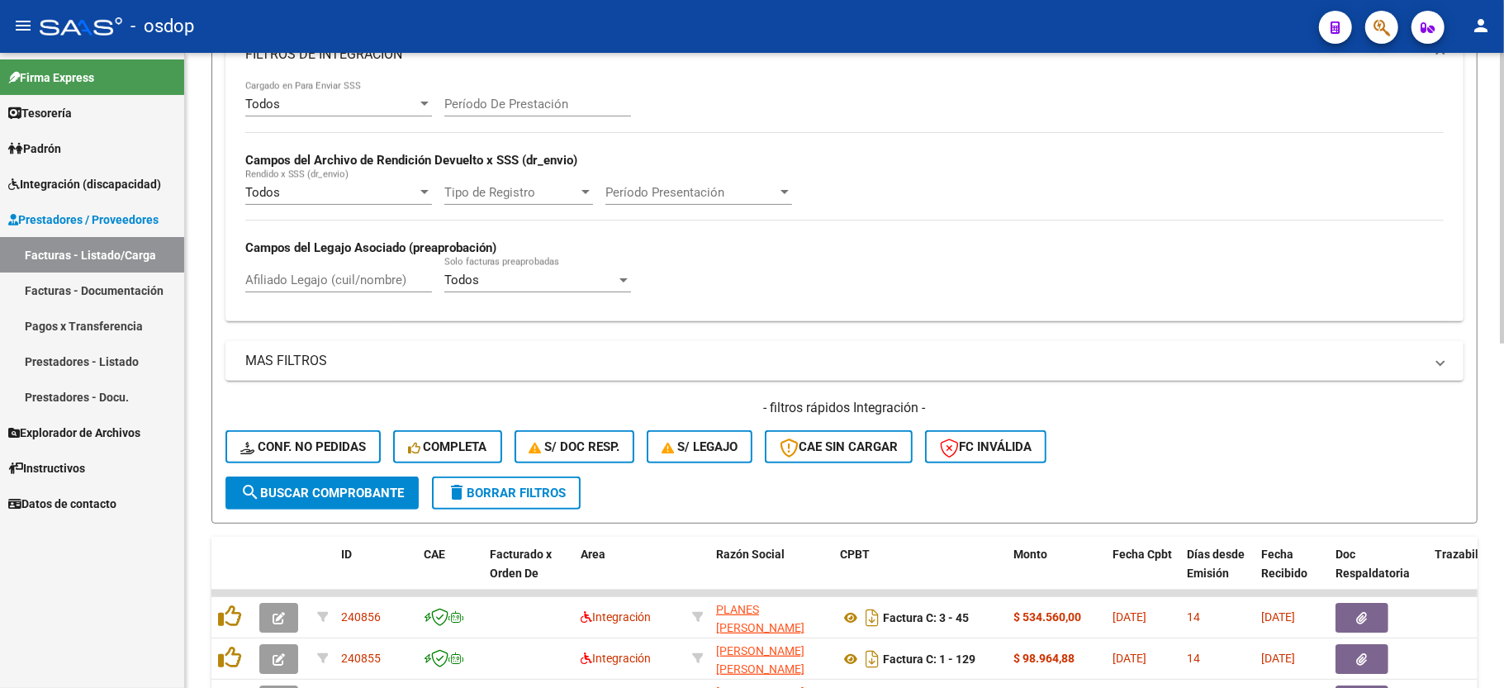
scroll to position [350, 0]
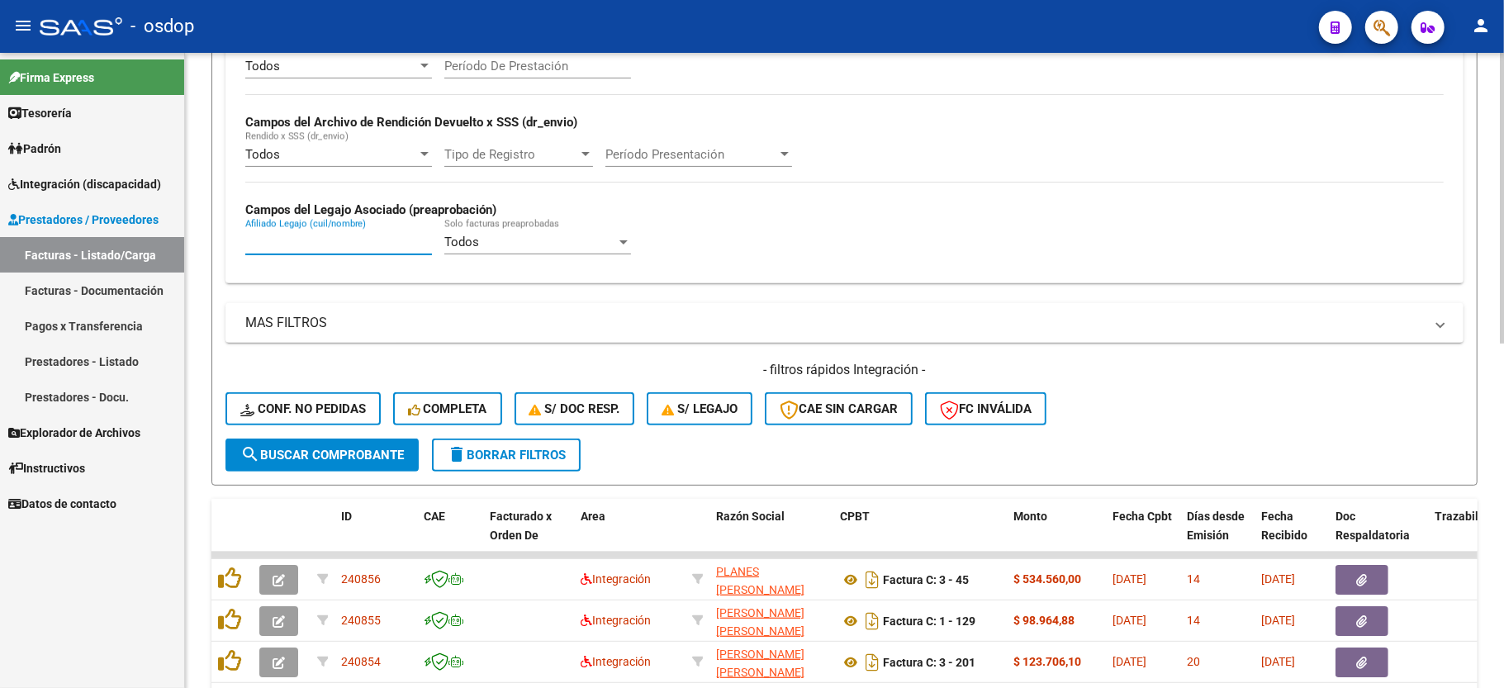
click at [349, 245] on input "Afiliado Legajo (cuil/nombre)" at bounding box center [338, 242] width 187 height 15
paste input "27539193150"
type input "27539193150"
click at [368, 459] on span "search Buscar Comprobante" at bounding box center [322, 455] width 164 height 15
click at [1071, 307] on mat-expansion-panel-header "MAS FILTROS" at bounding box center [845, 323] width 1238 height 40
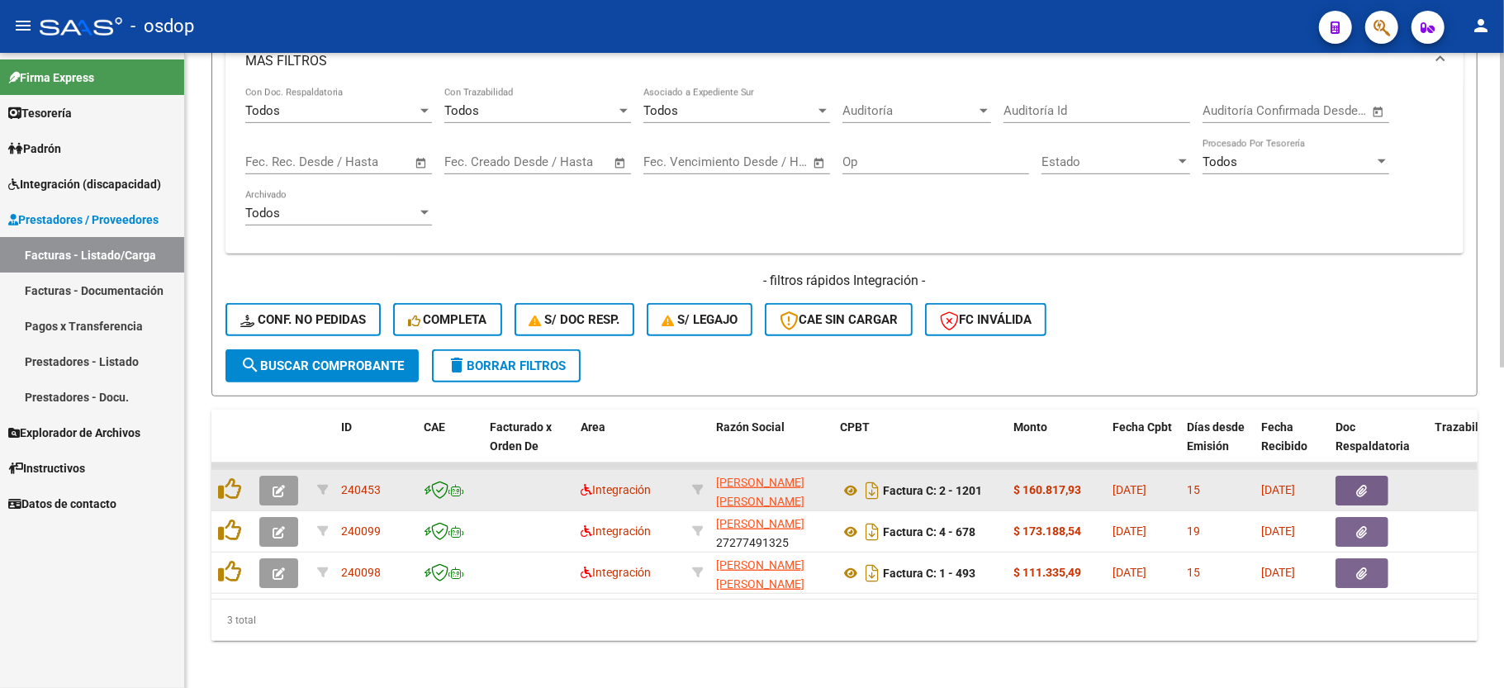
scroll to position [645, 0]
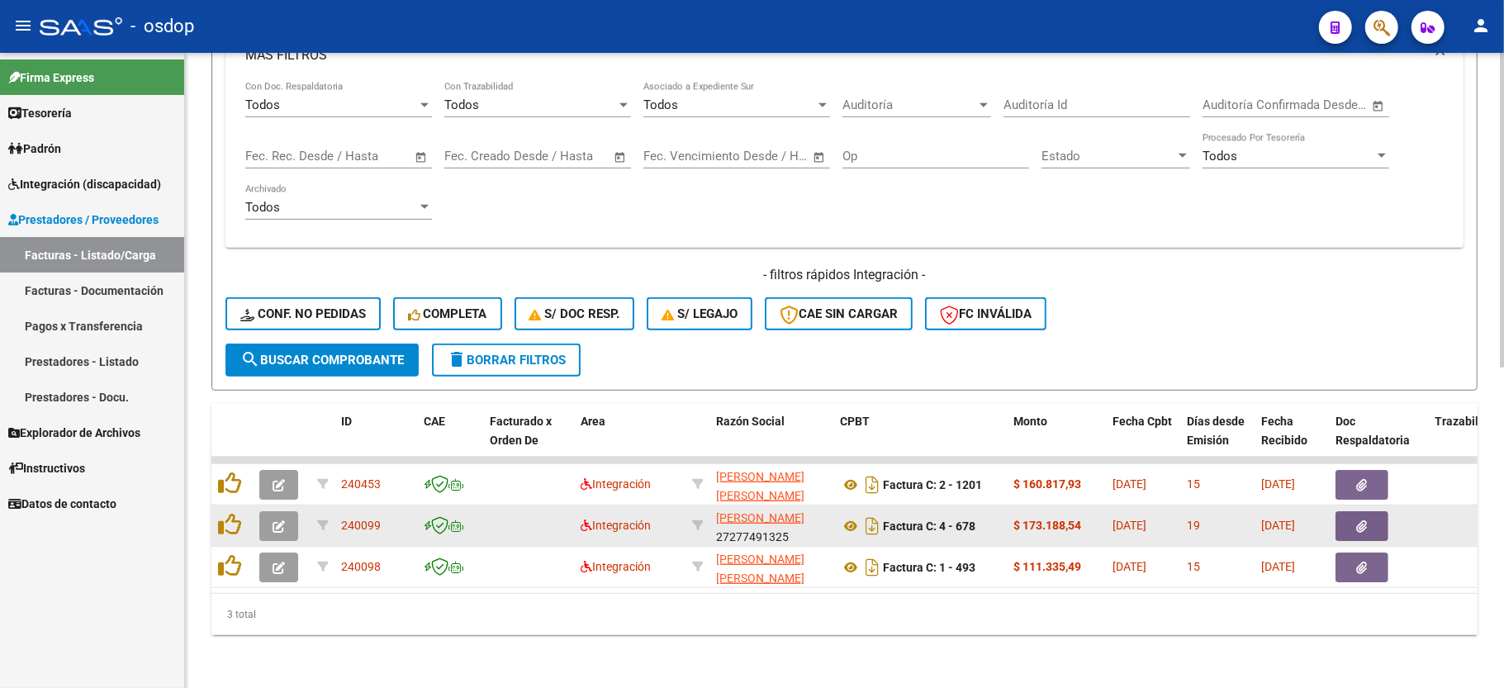
click at [282, 520] on icon "button" at bounding box center [279, 526] width 12 height 12
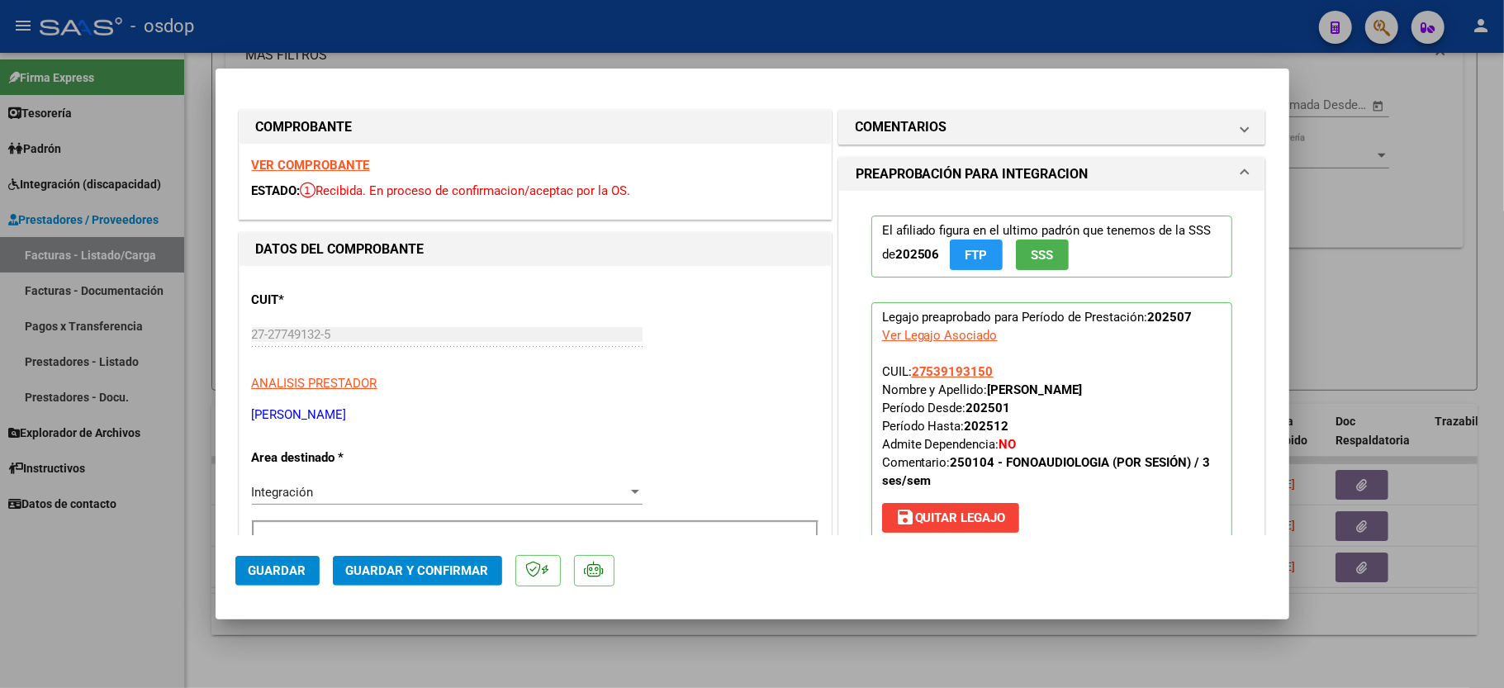
click at [309, 170] on strong "VER COMPROBANTE" at bounding box center [311, 165] width 118 height 15
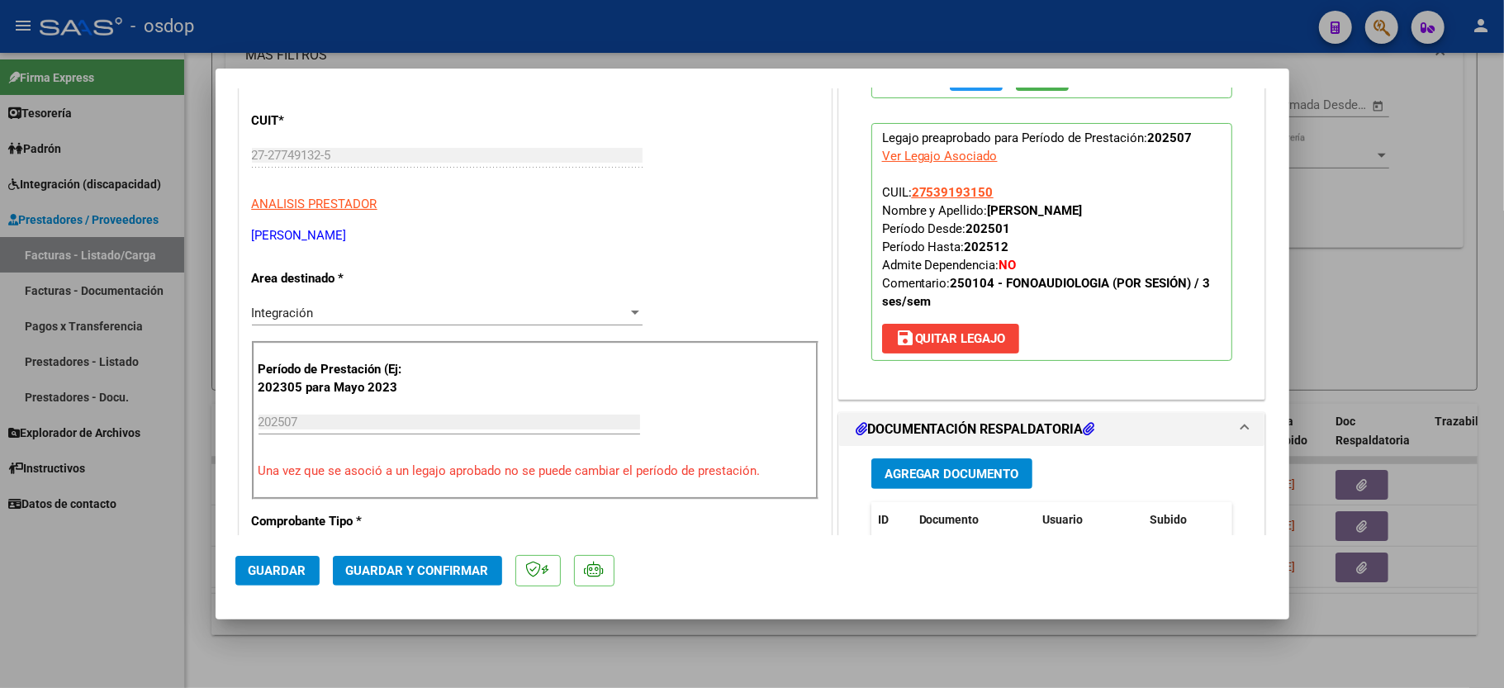
scroll to position [330, 0]
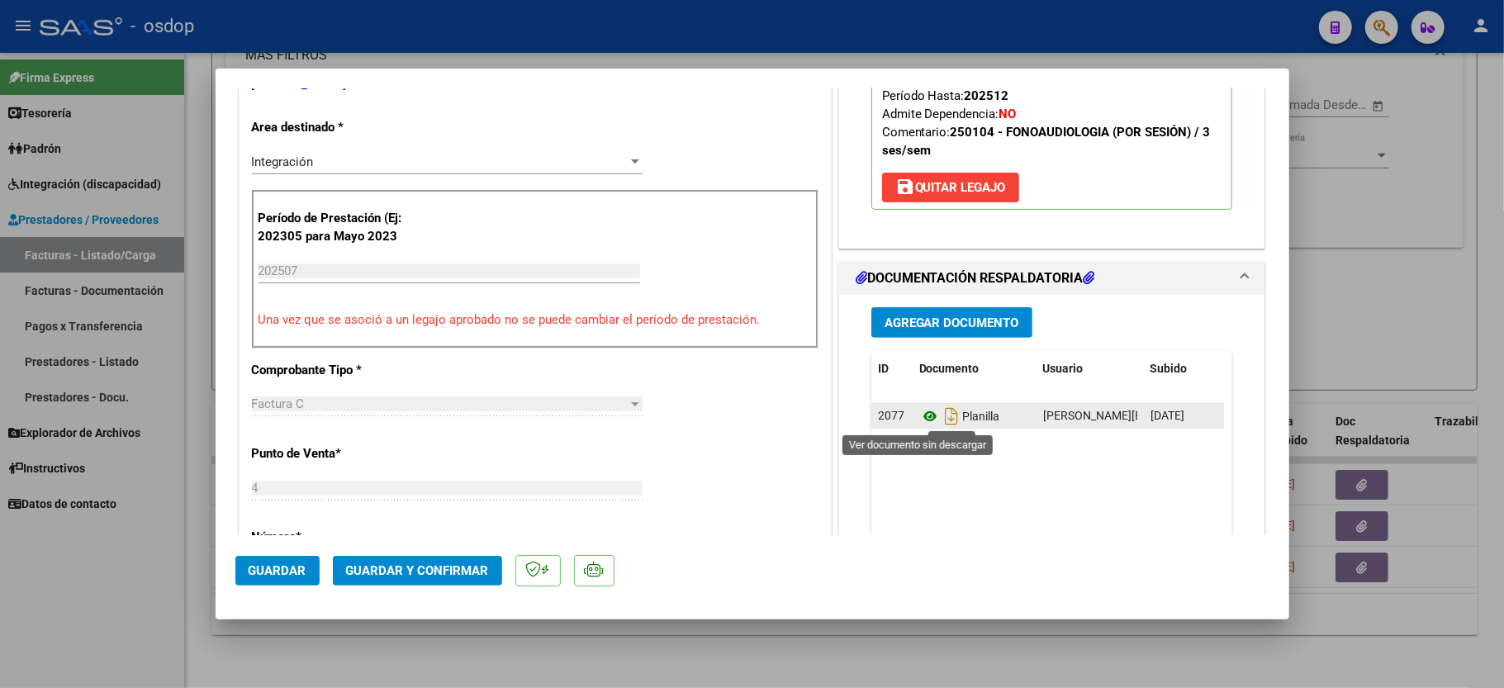
click at [919, 411] on icon at bounding box center [929, 416] width 21 height 20
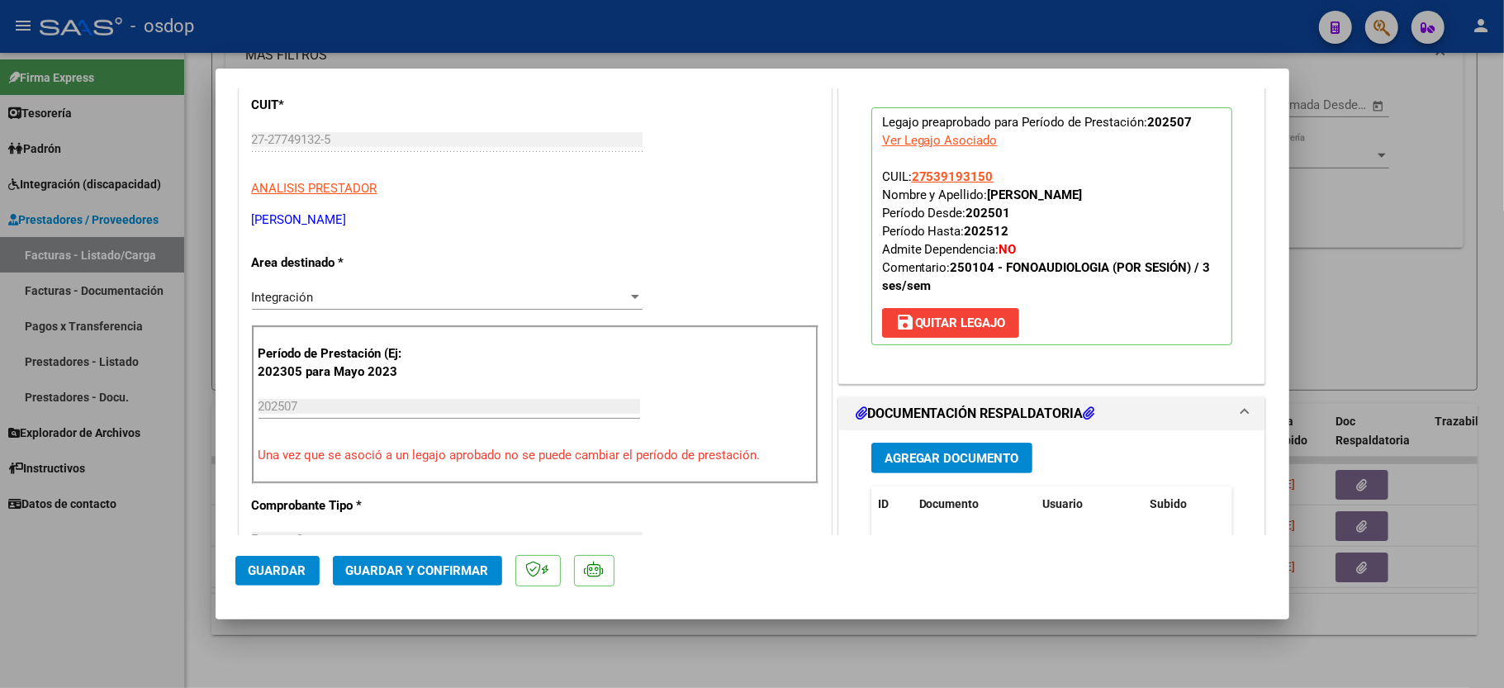
scroll to position [220, 0]
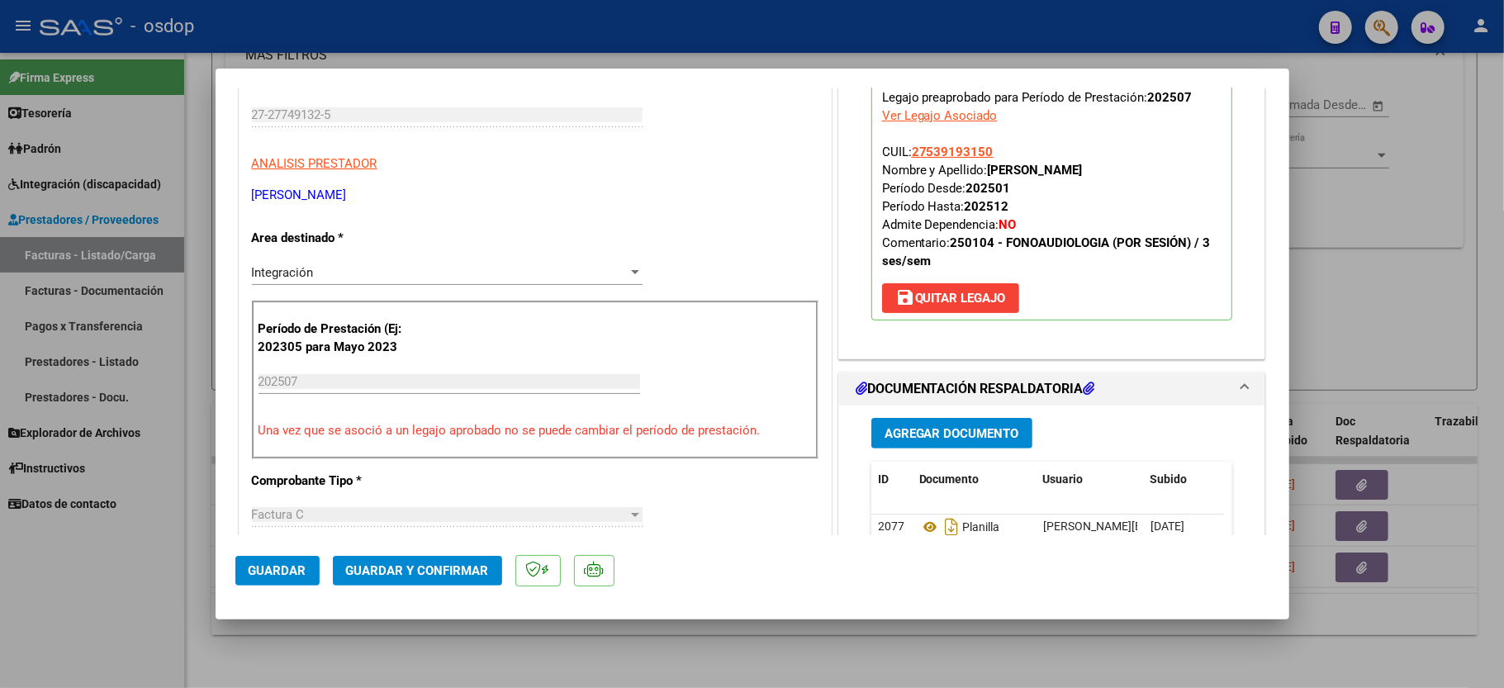
click at [364, 578] on span "Guardar y Confirmar" at bounding box center [417, 570] width 143 height 15
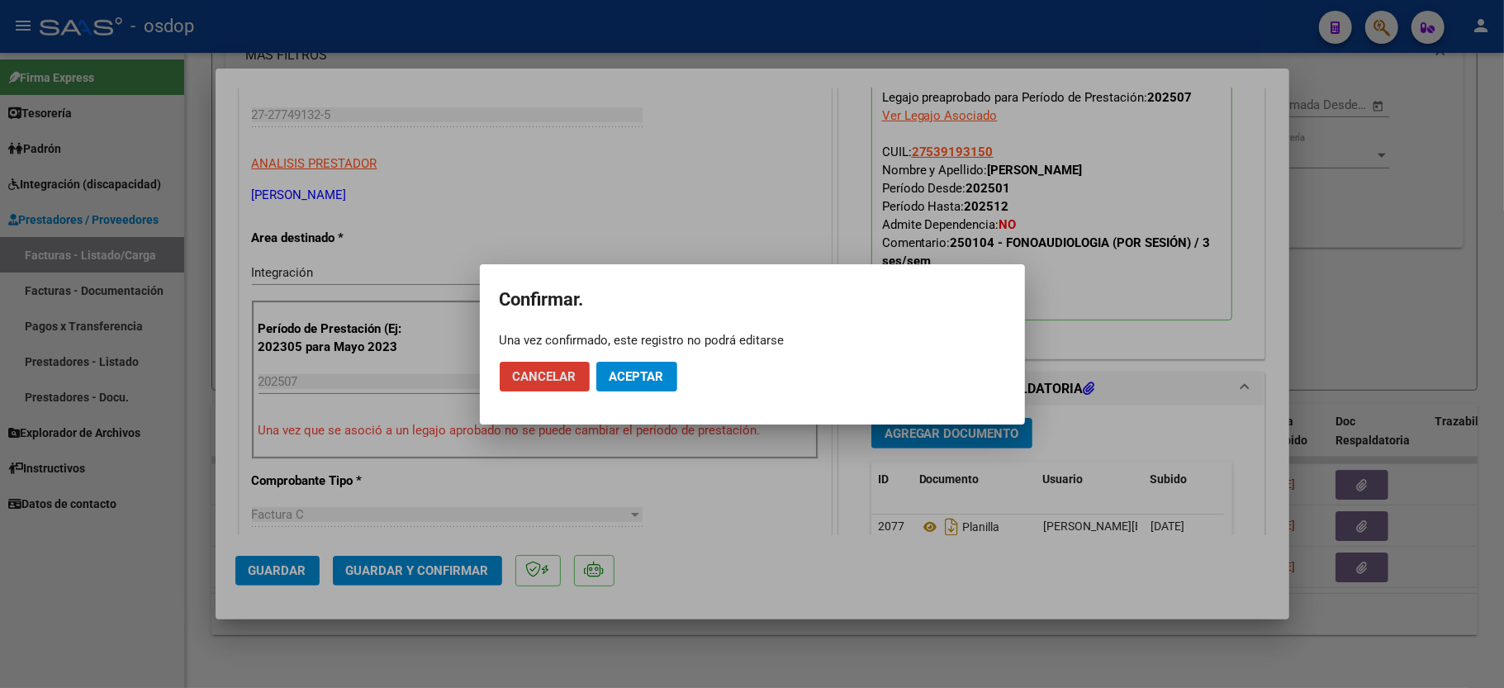
click at [628, 382] on span "Aceptar" at bounding box center [637, 376] width 55 height 15
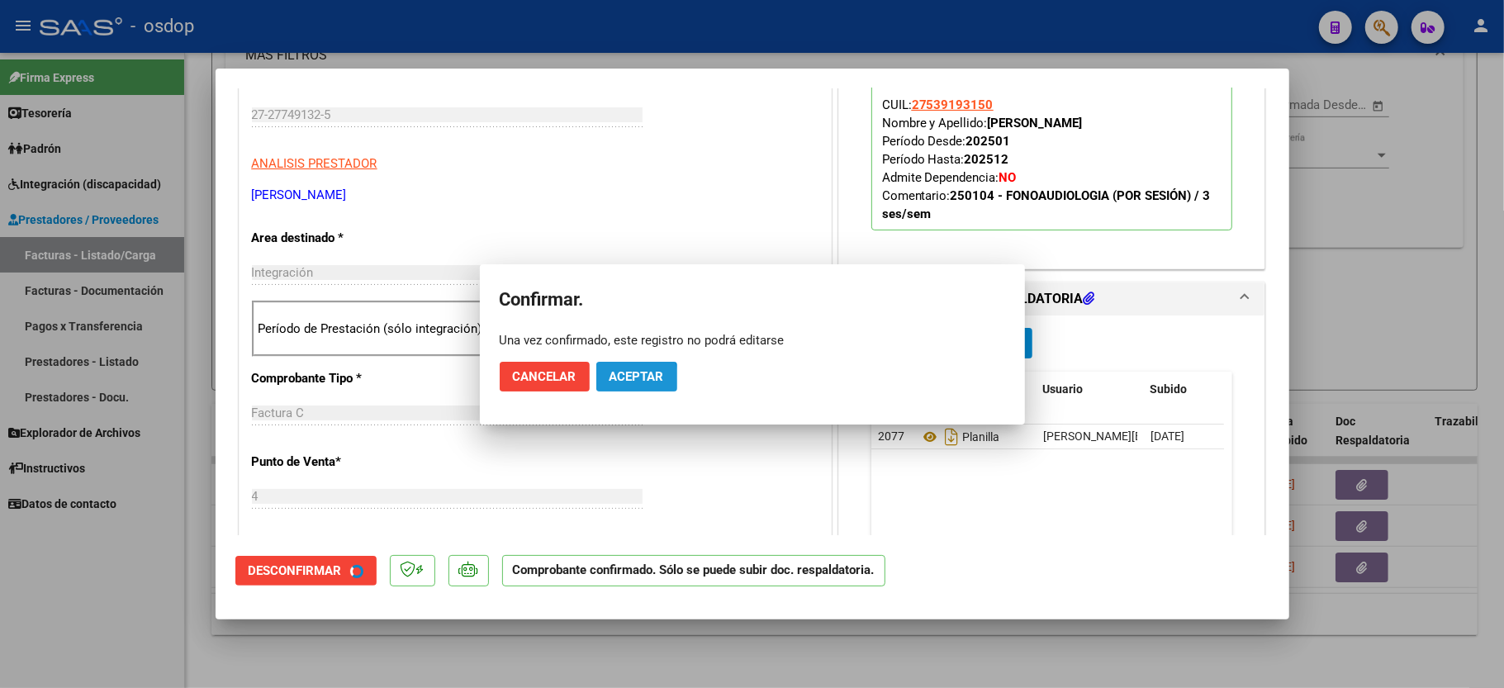
scroll to position [219, 0]
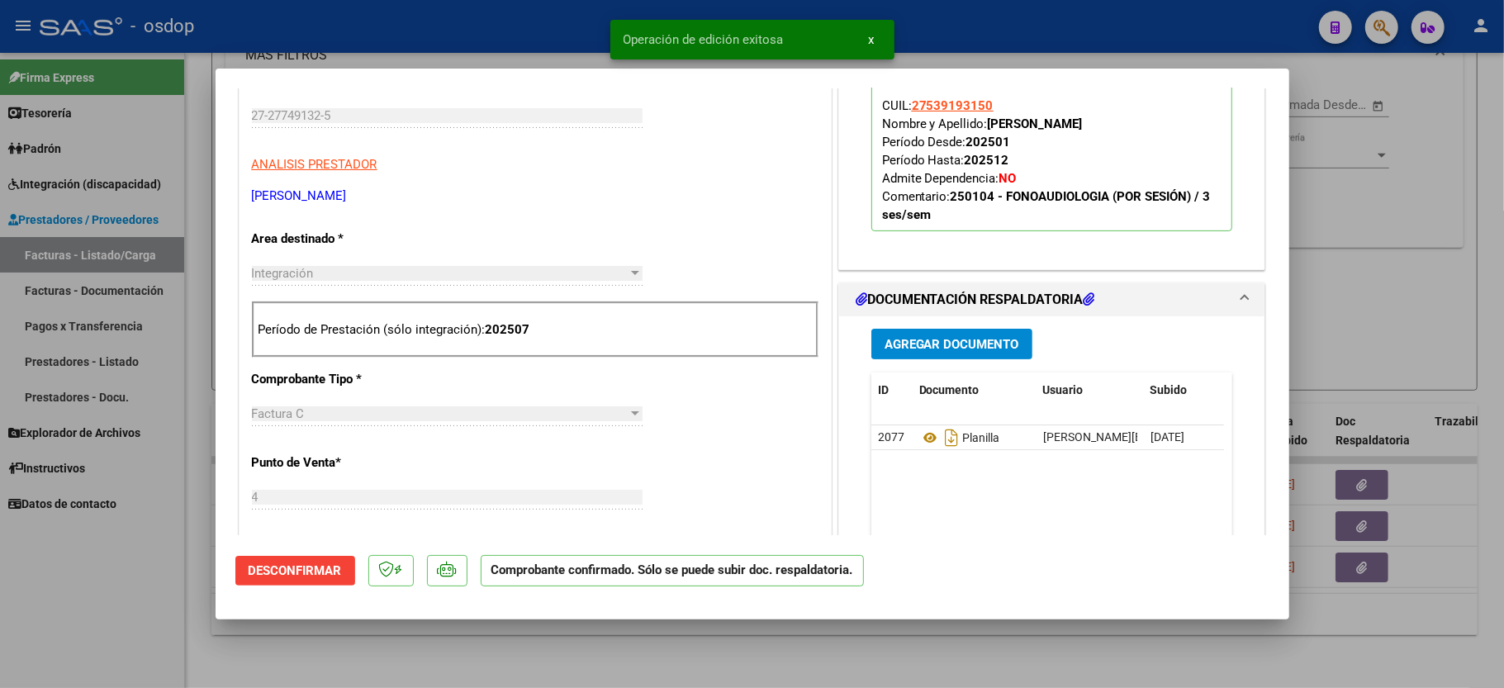
click at [99, 603] on div at bounding box center [752, 344] width 1504 height 688
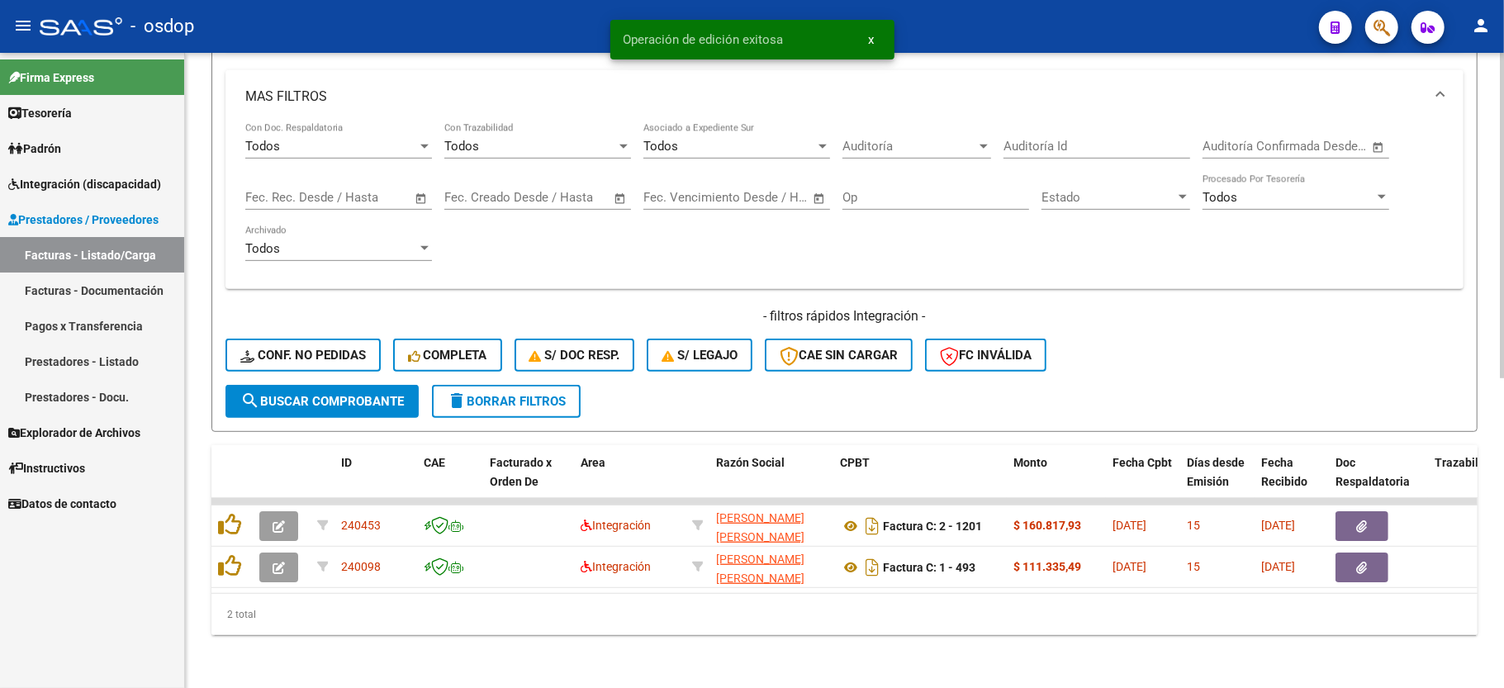
scroll to position [603, 0]
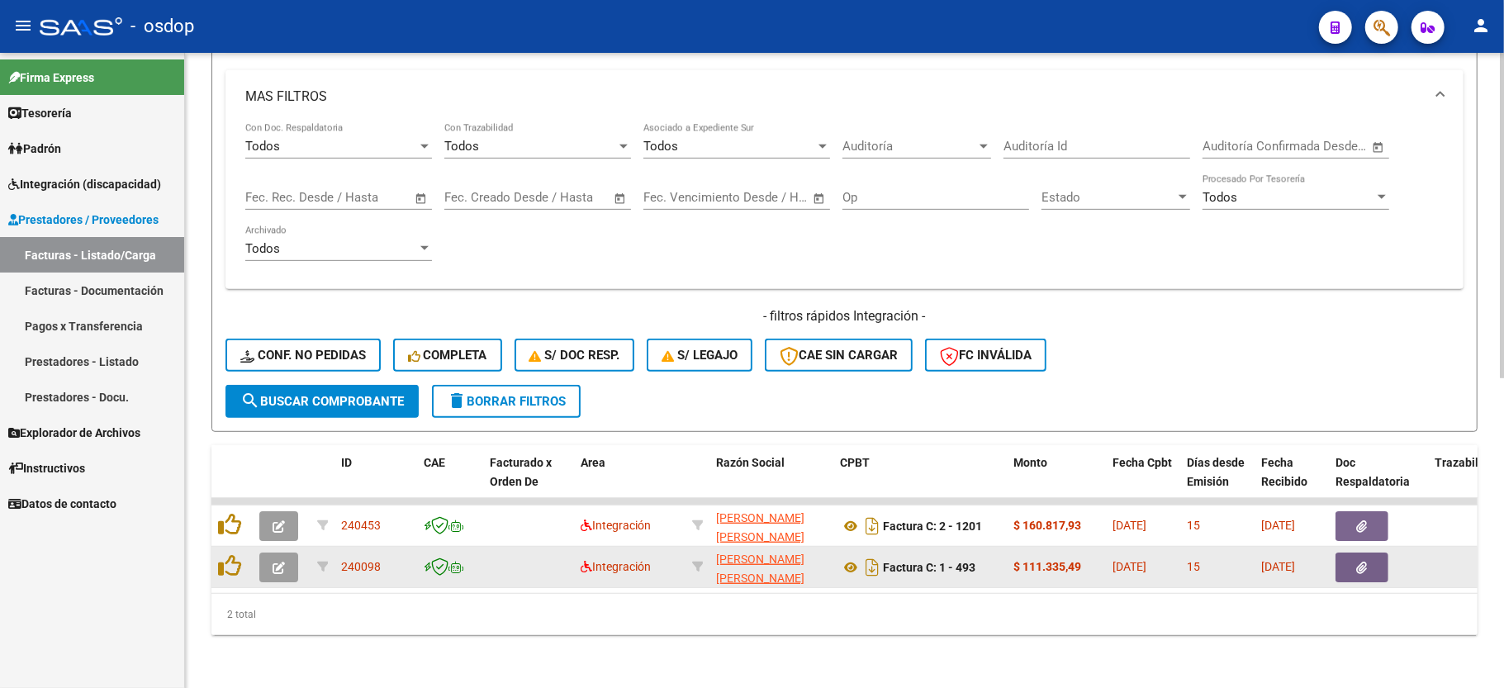
click at [269, 553] on button "button" at bounding box center [278, 568] width 39 height 30
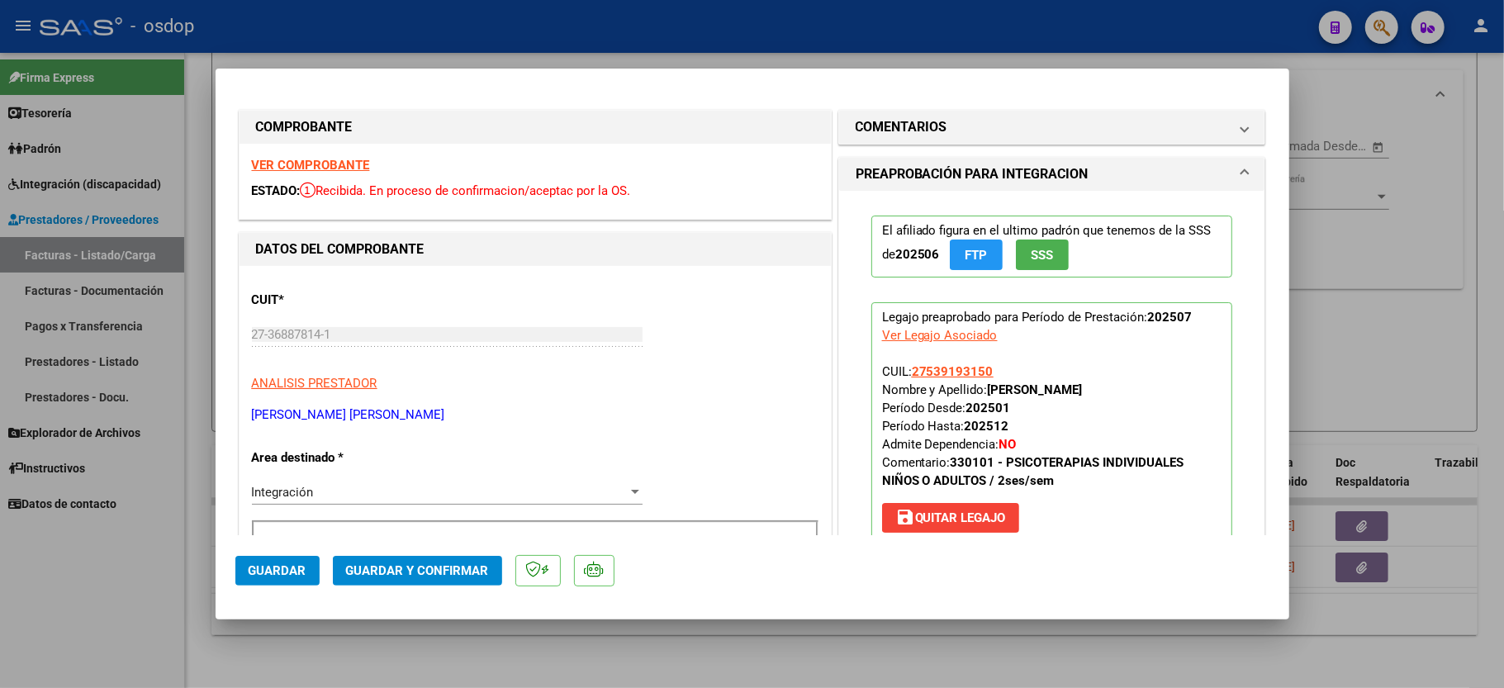
click at [315, 169] on strong "VER COMPROBANTE" at bounding box center [311, 165] width 118 height 15
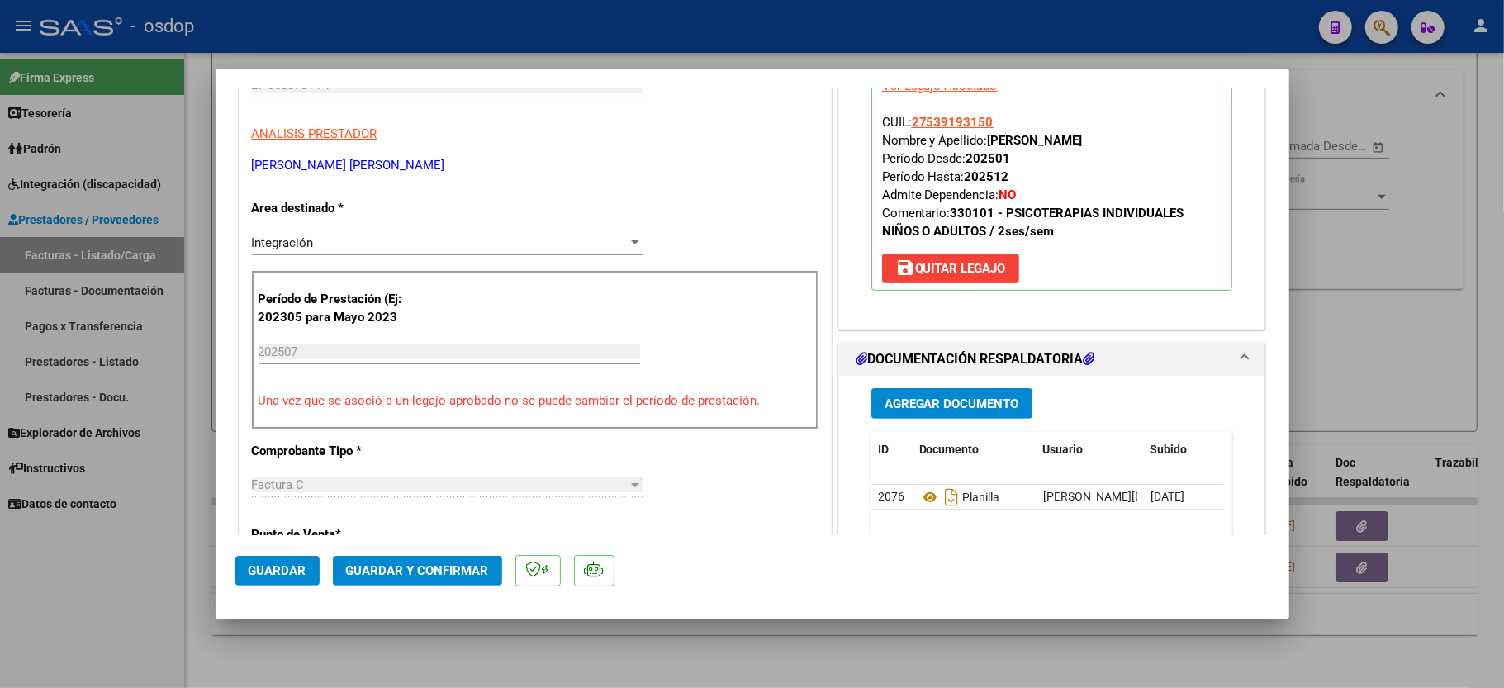
scroll to position [330, 0]
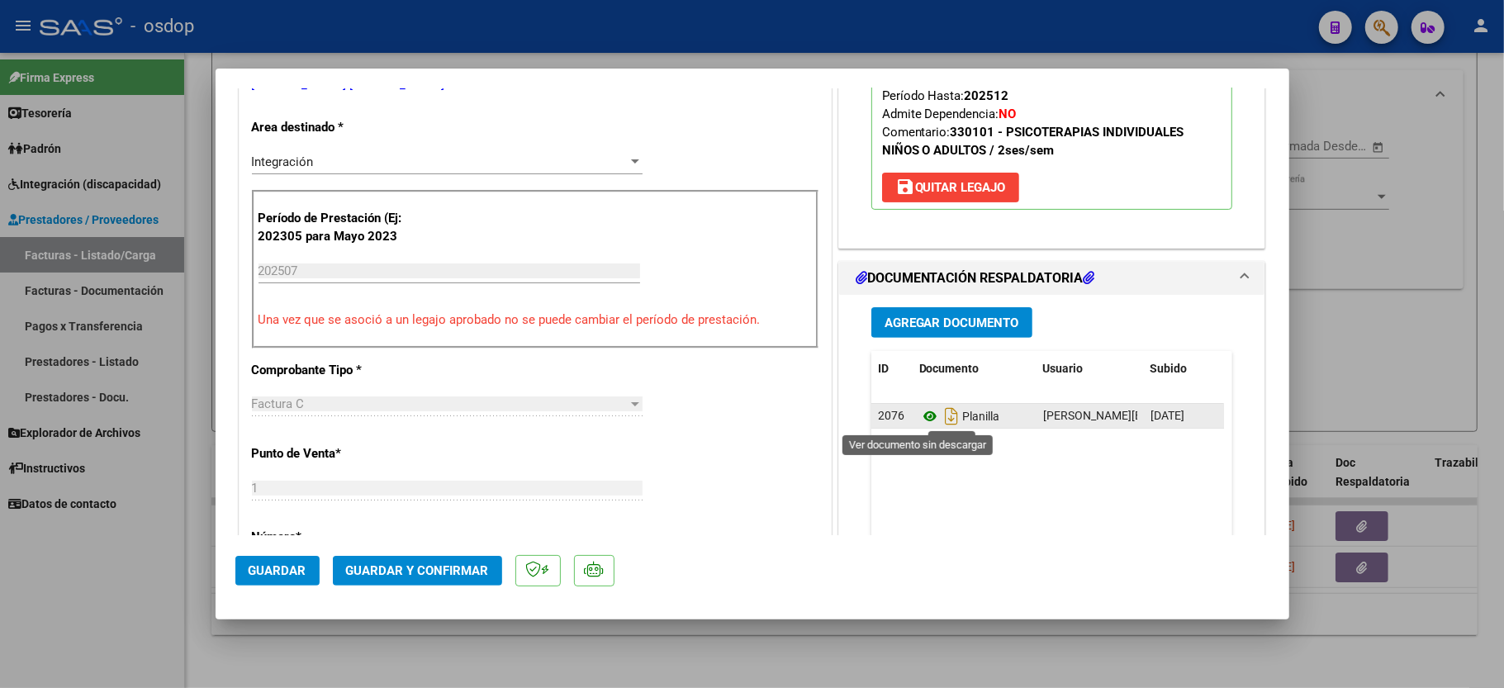
click at [919, 418] on icon at bounding box center [929, 416] width 21 height 20
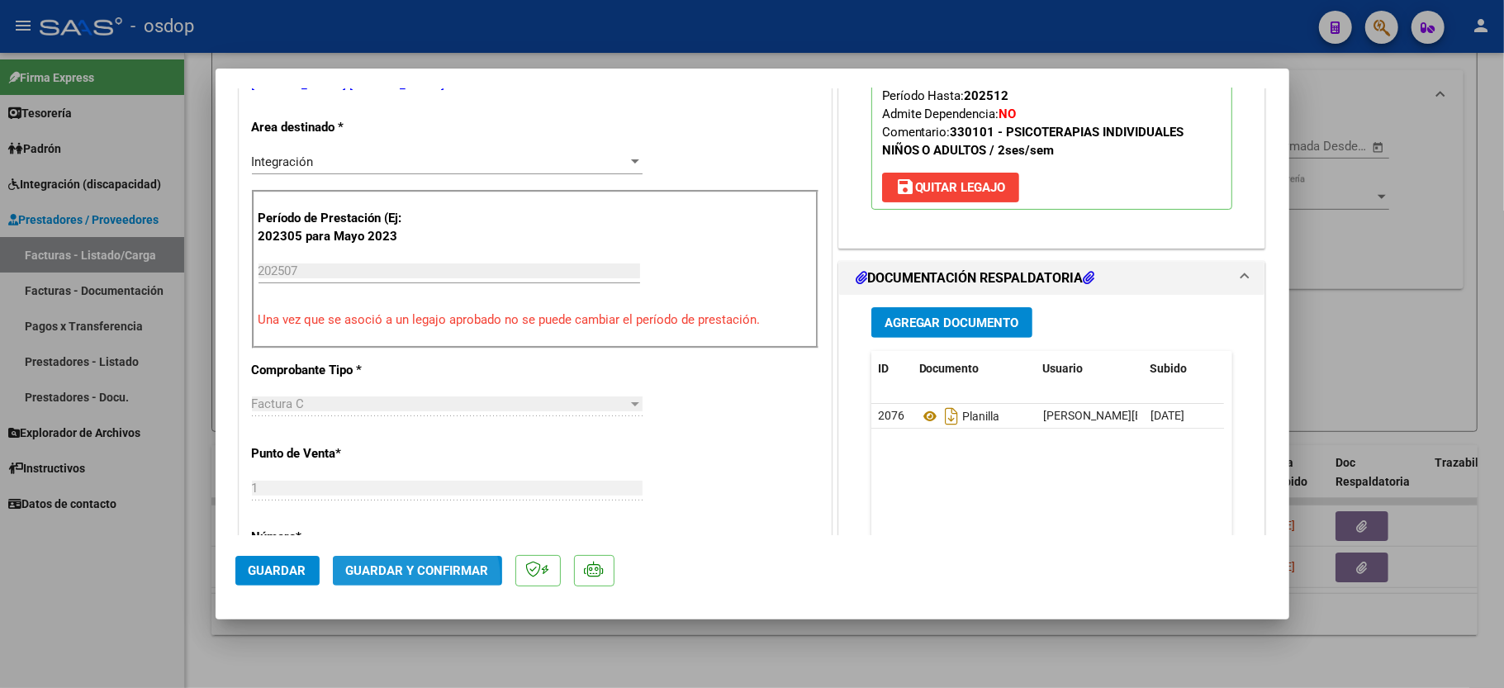
click at [410, 579] on button "Guardar y Confirmar" at bounding box center [417, 571] width 169 height 30
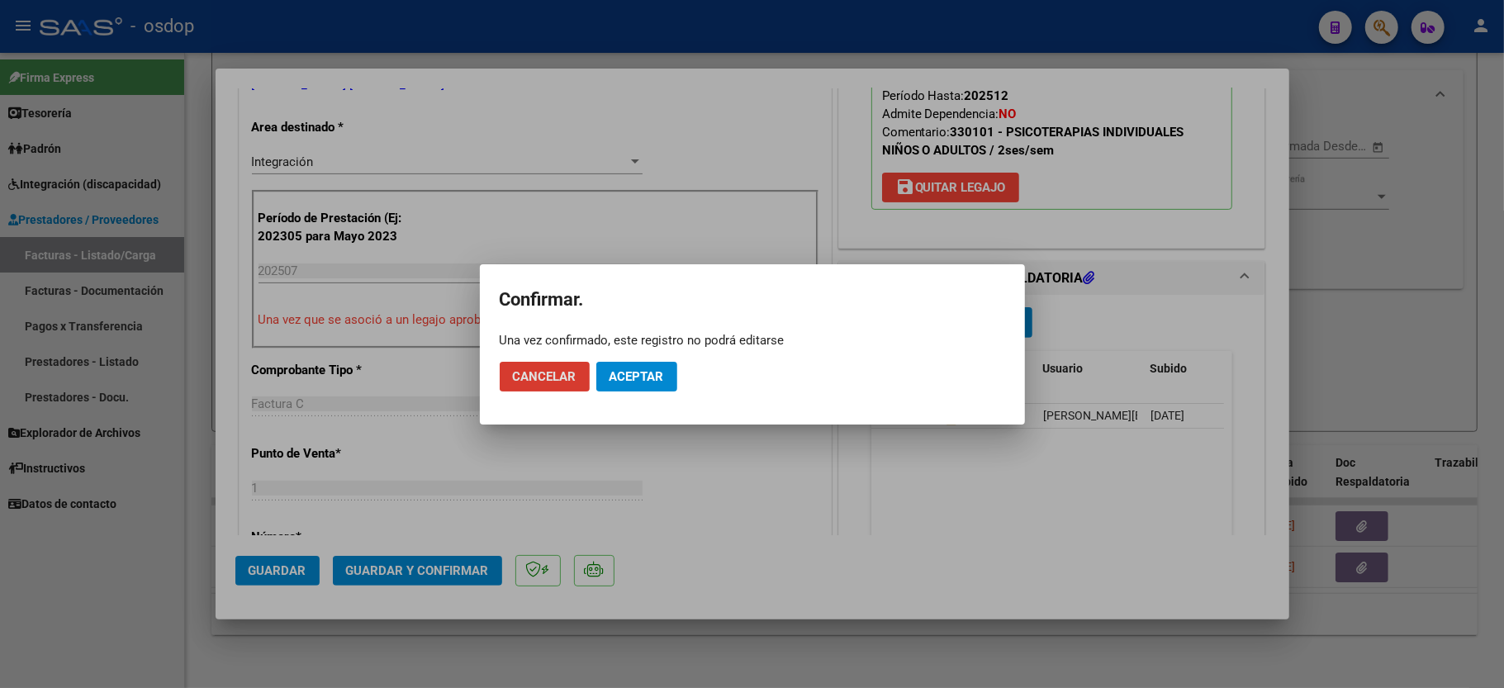
click at [623, 387] on button "Aceptar" at bounding box center [636, 377] width 81 height 30
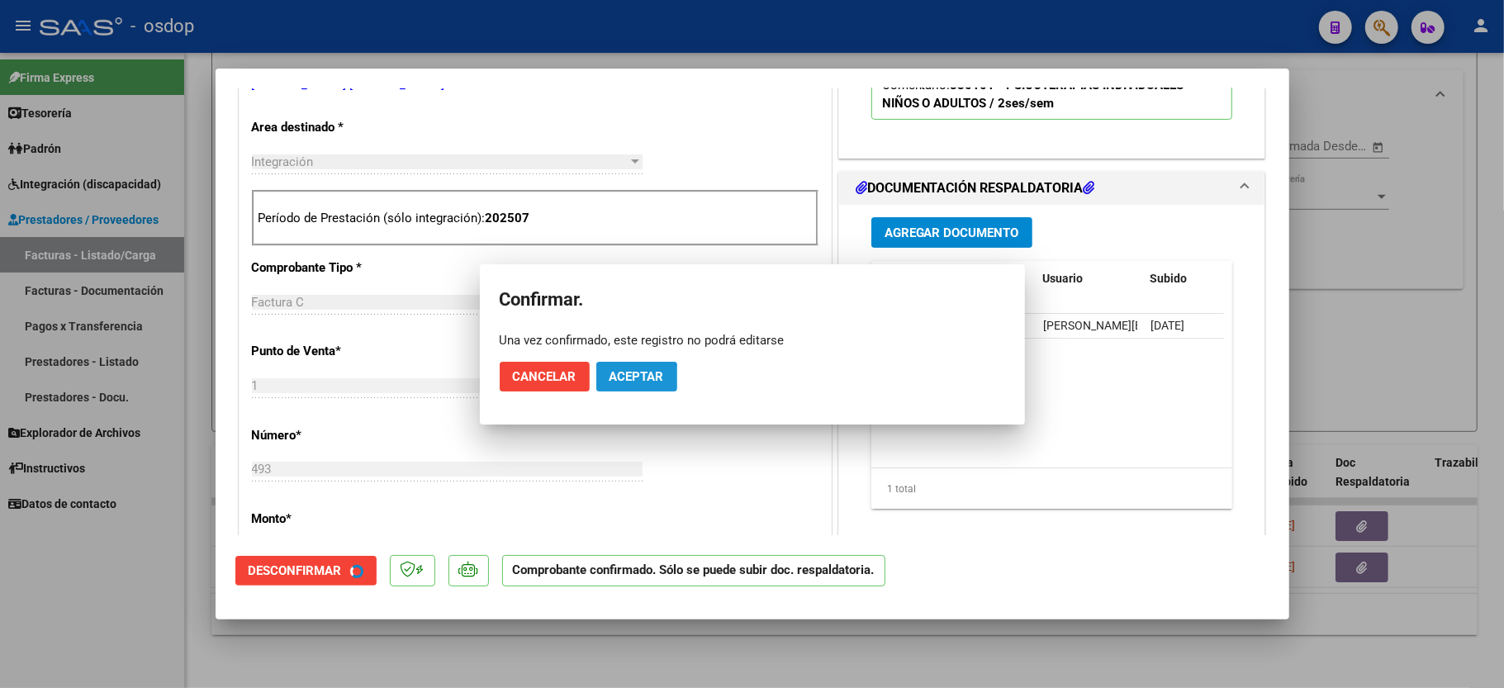
scroll to position [329, 0]
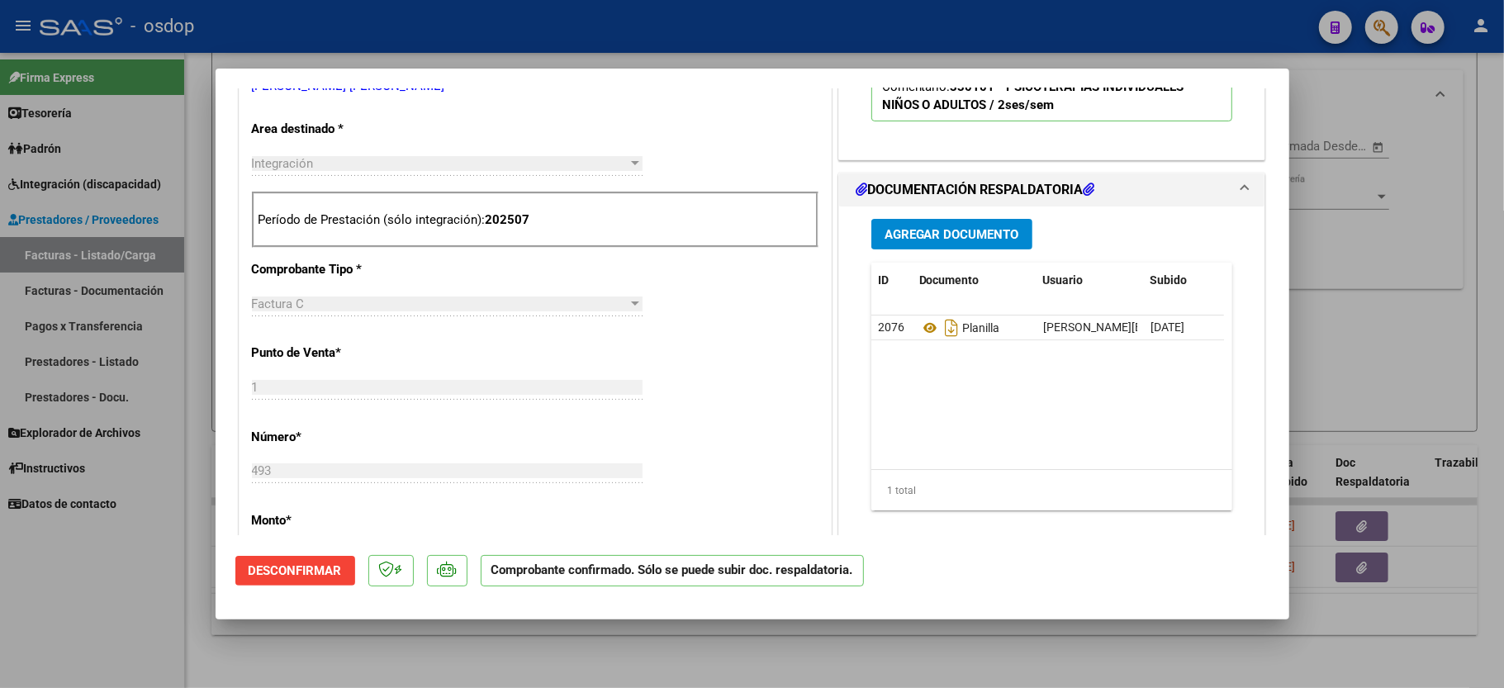
click at [119, 626] on div at bounding box center [752, 344] width 1504 height 688
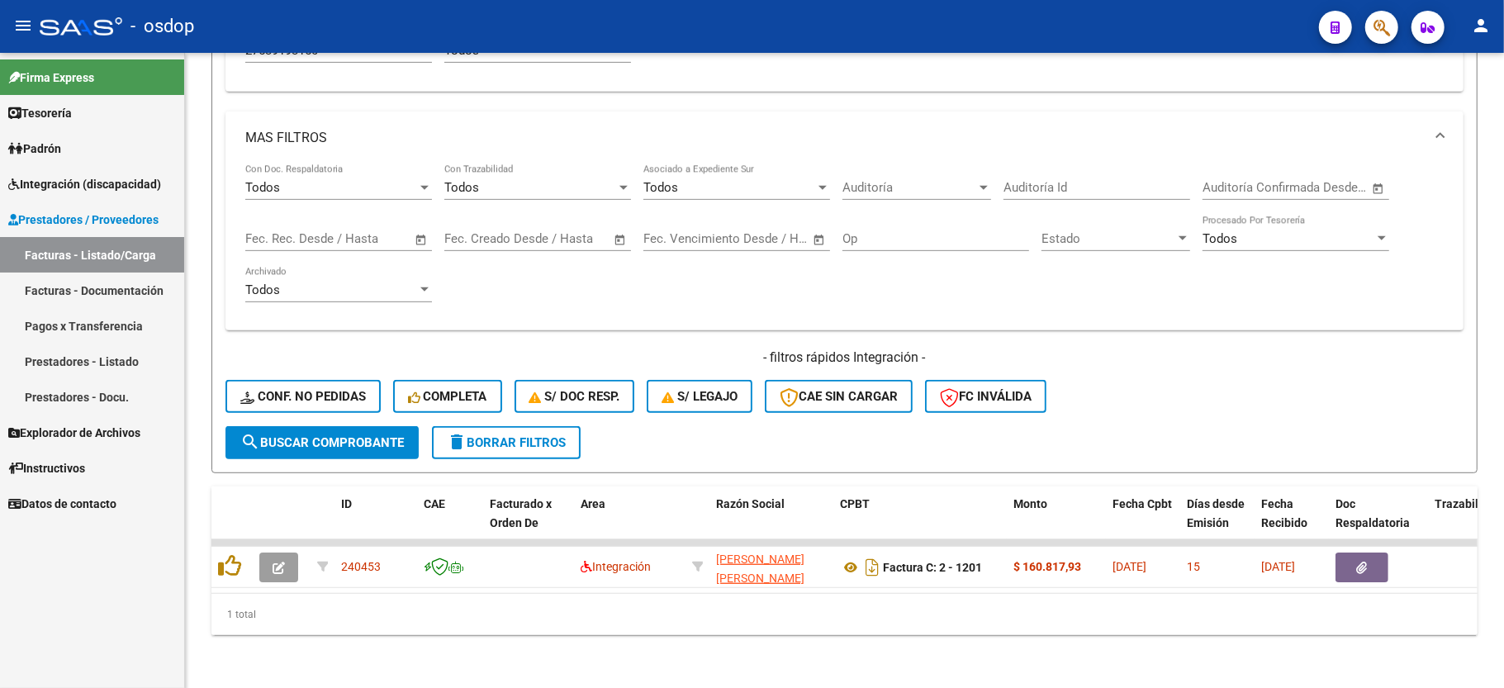
scroll to position [563, 0]
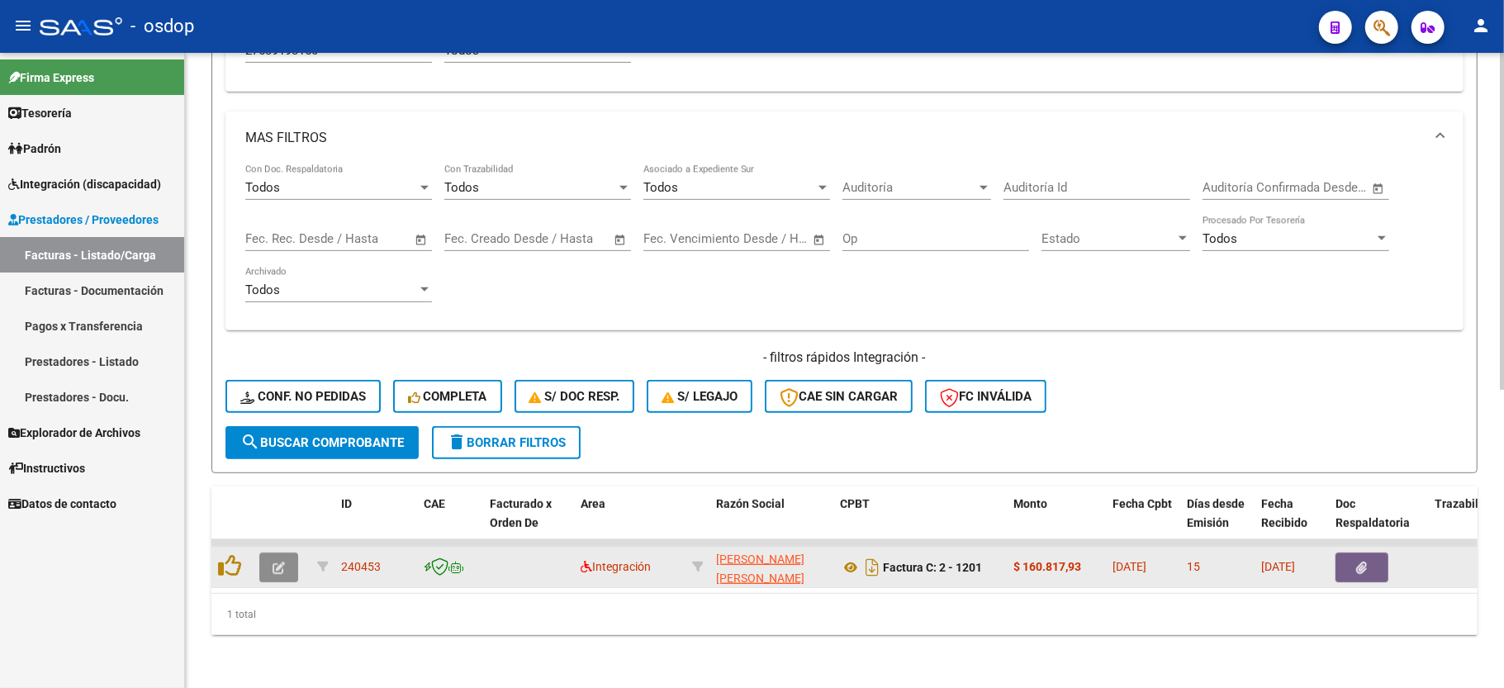
click at [281, 562] on icon "button" at bounding box center [279, 568] width 12 height 12
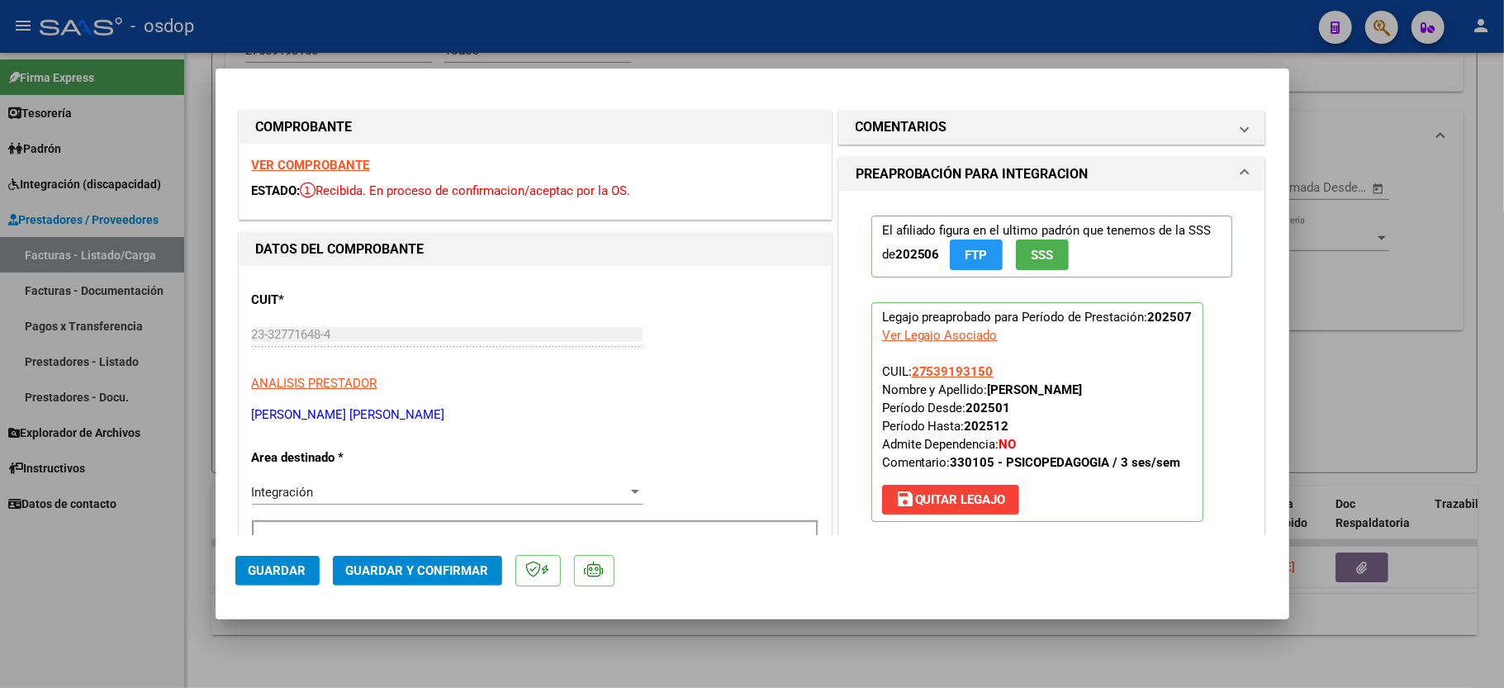
click at [330, 155] on div "VER COMPROBANTE ESTADO: Recibida. En proceso de confirmacion/aceptac por la OS." at bounding box center [535, 181] width 591 height 75
click at [334, 163] on strong "VER COMPROBANTE" at bounding box center [311, 165] width 118 height 15
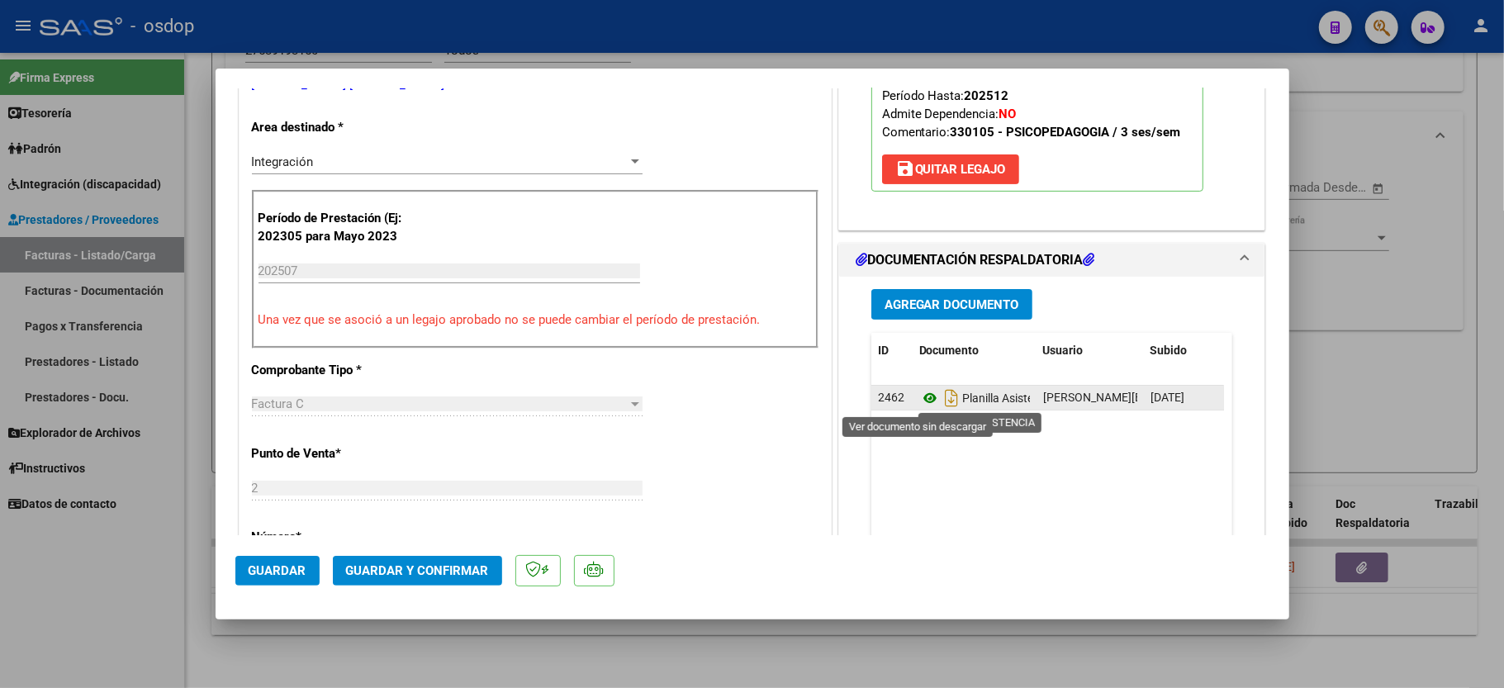
click at [919, 398] on icon at bounding box center [929, 398] width 21 height 20
click at [390, 566] on span "Guardar y Confirmar" at bounding box center [417, 570] width 143 height 15
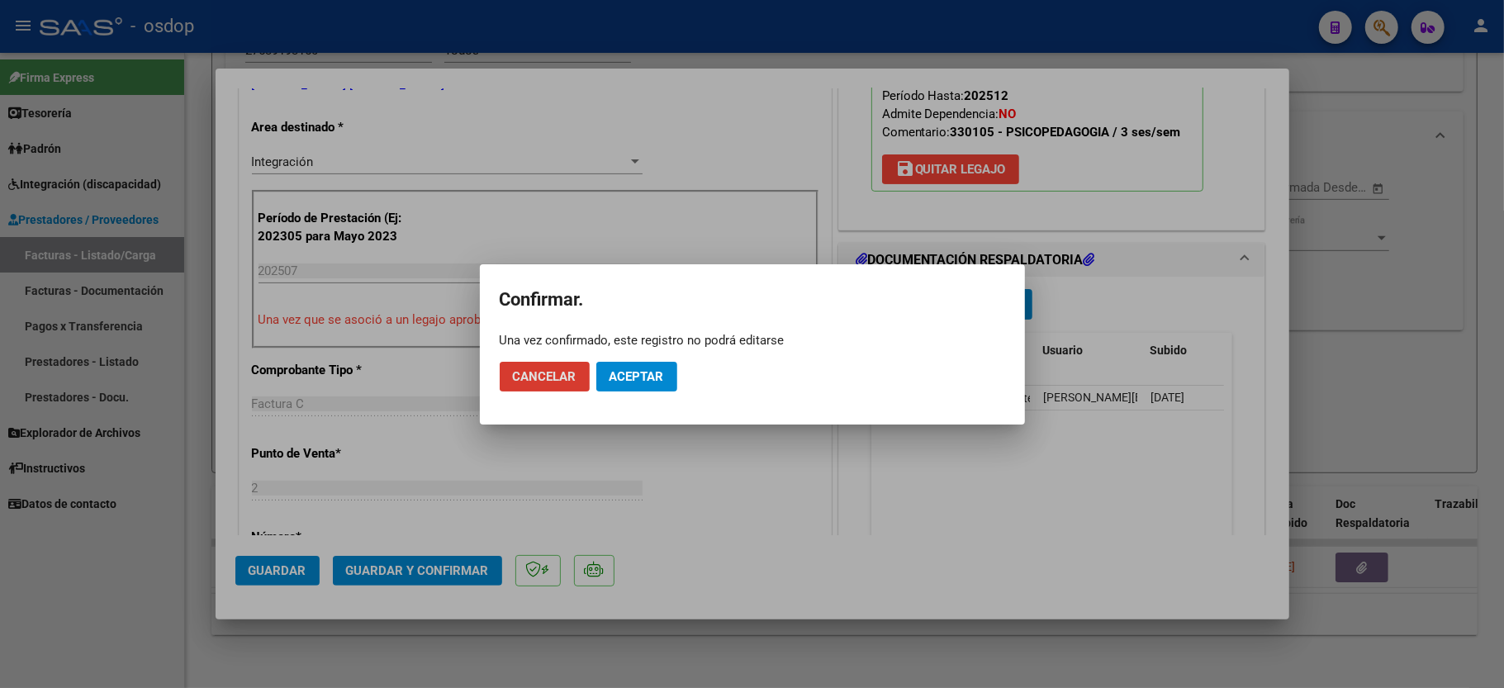
click at [606, 360] on mat-dialog-actions "Cancelar Aceptar" at bounding box center [753, 377] width 506 height 56
click at [610, 373] on span "Aceptar" at bounding box center [637, 376] width 55 height 15
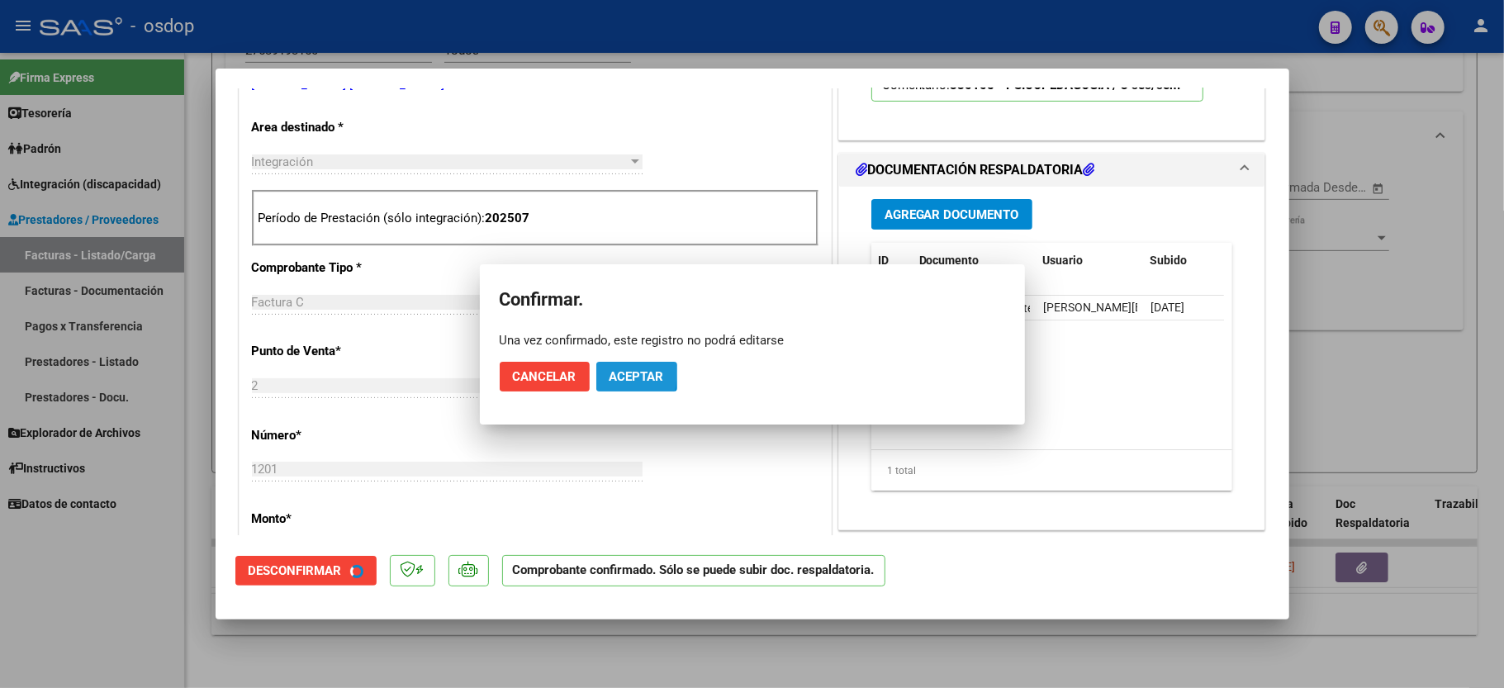
scroll to position [329, 0]
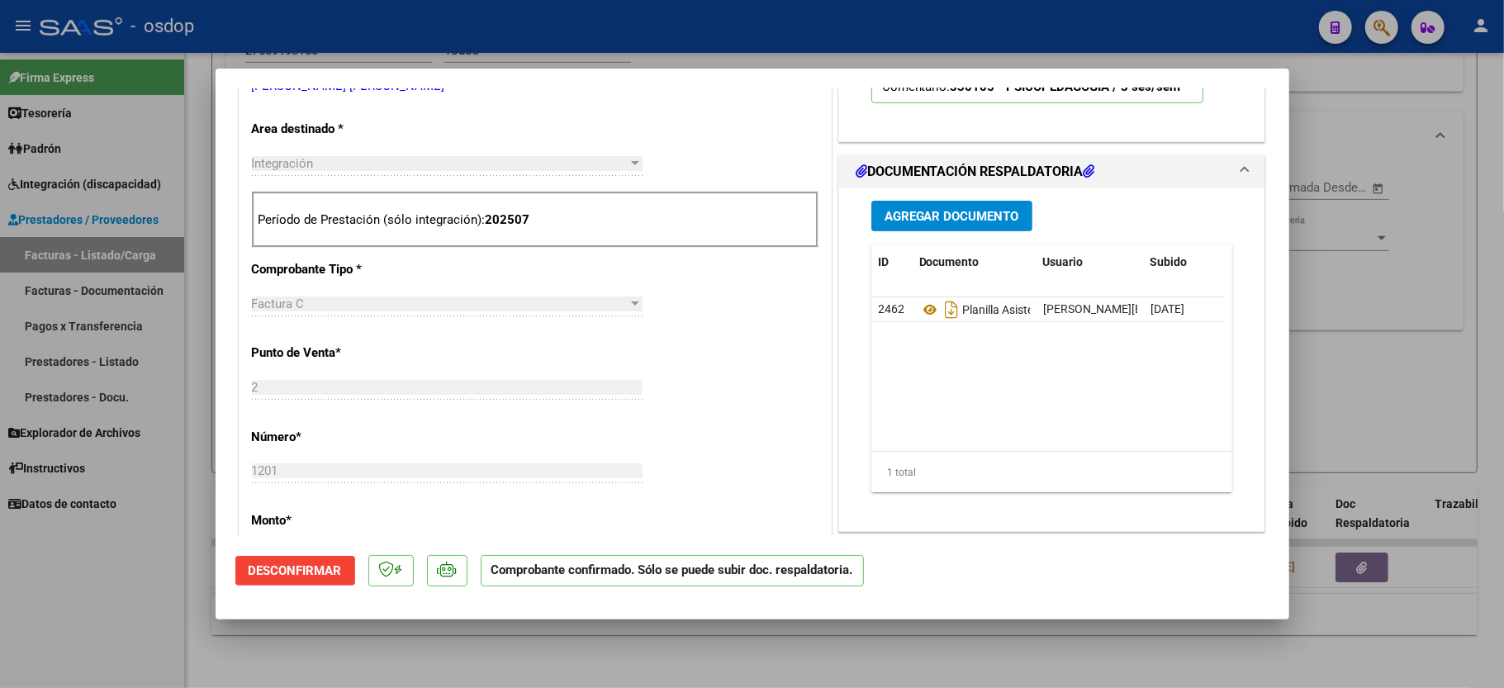
click at [63, 623] on div at bounding box center [752, 344] width 1504 height 688
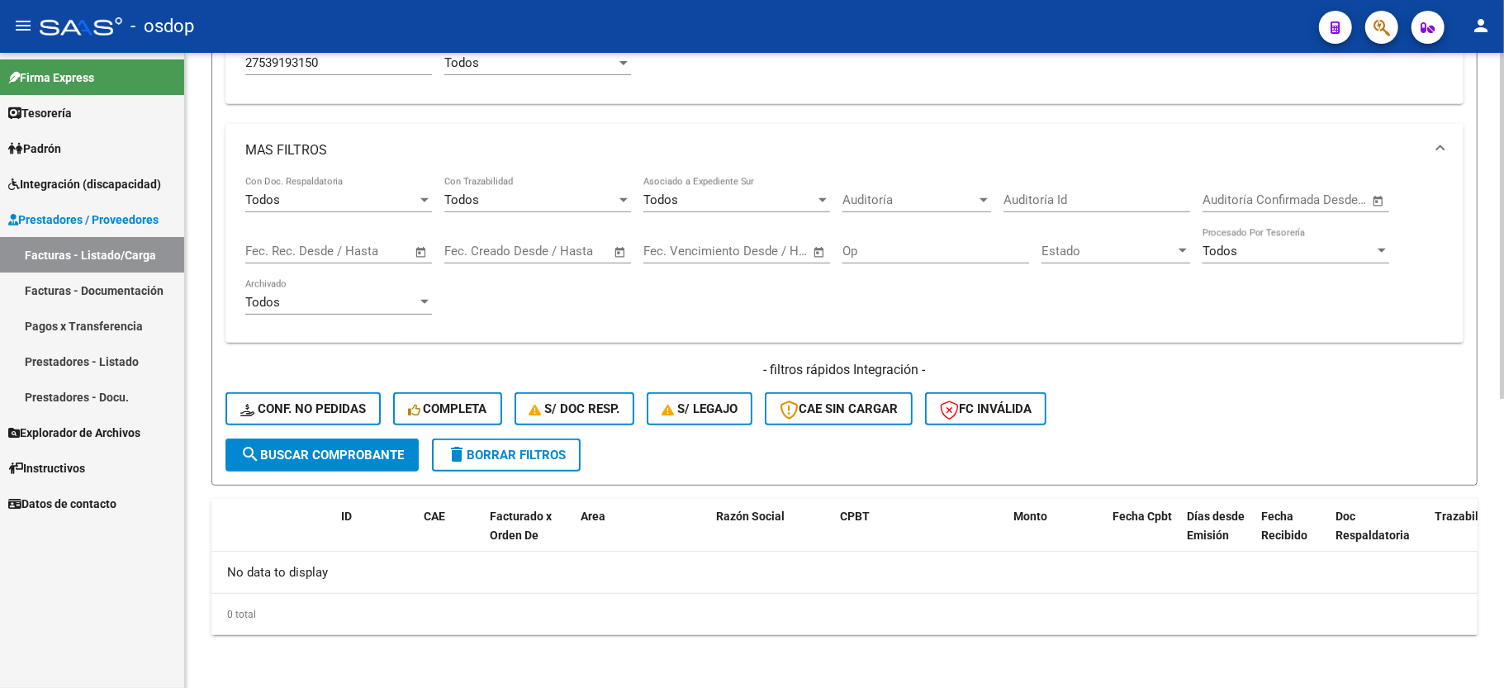
scroll to position [420, 0]
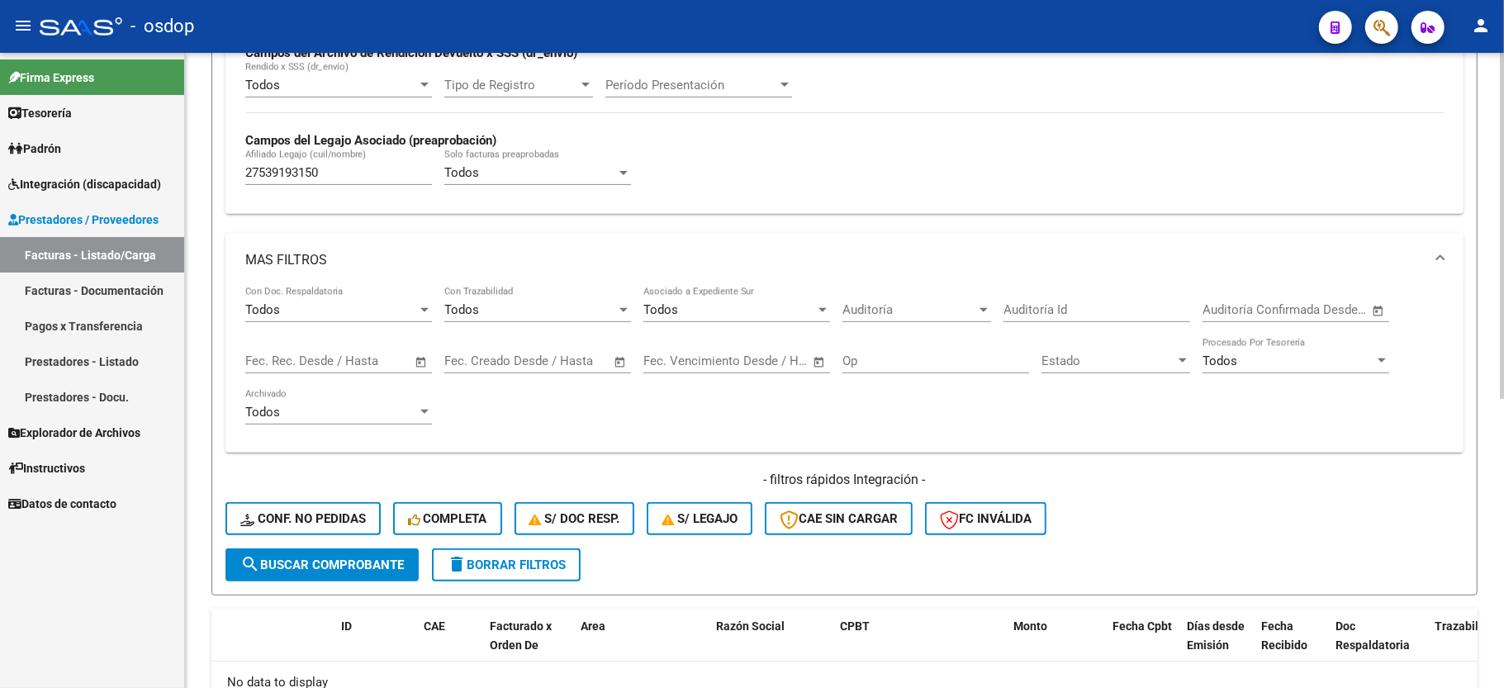
click at [368, 265] on mat-panel-title "MAS FILTROS" at bounding box center [834, 260] width 1179 height 18
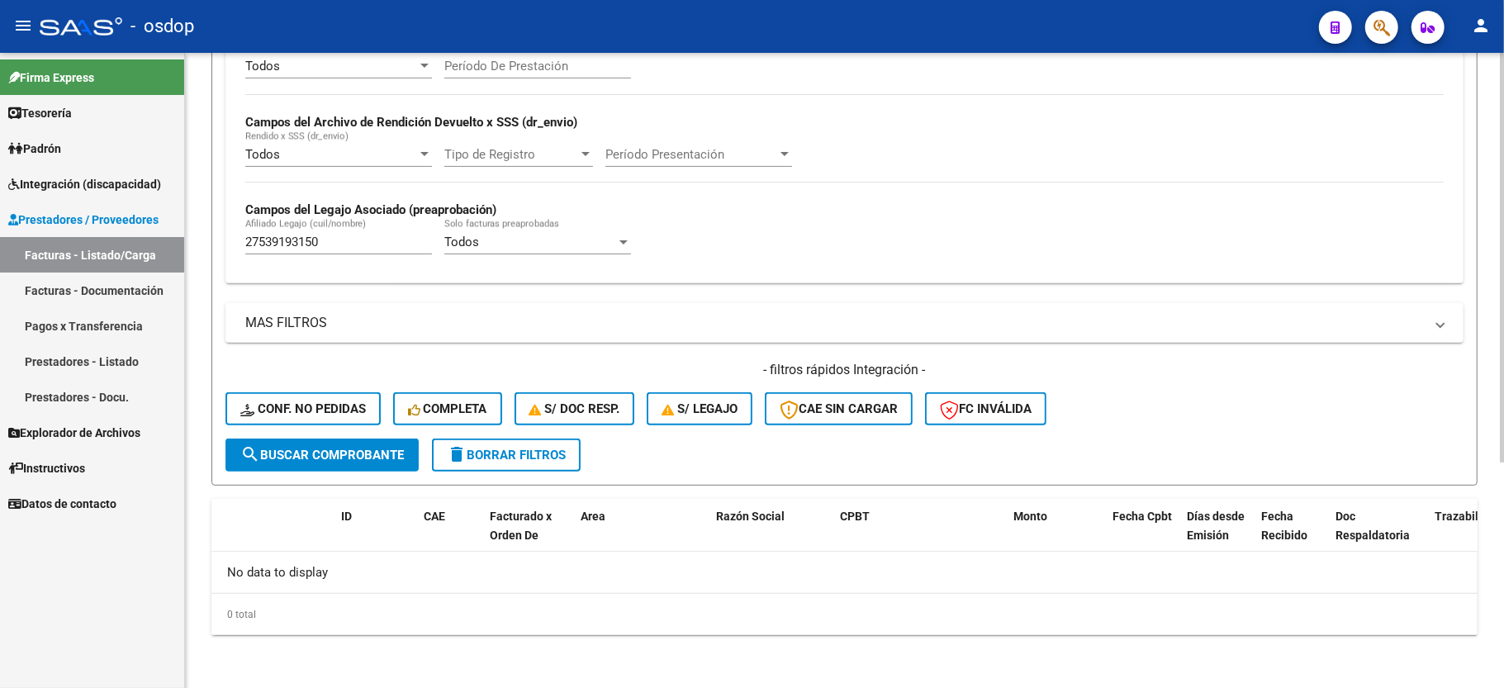
scroll to position [350, 0]
click at [311, 179] on div "Todos Rendido x SSS (dr_envio)" at bounding box center [338, 156] width 187 height 51
click at [291, 245] on input "27539193150" at bounding box center [338, 242] width 187 height 15
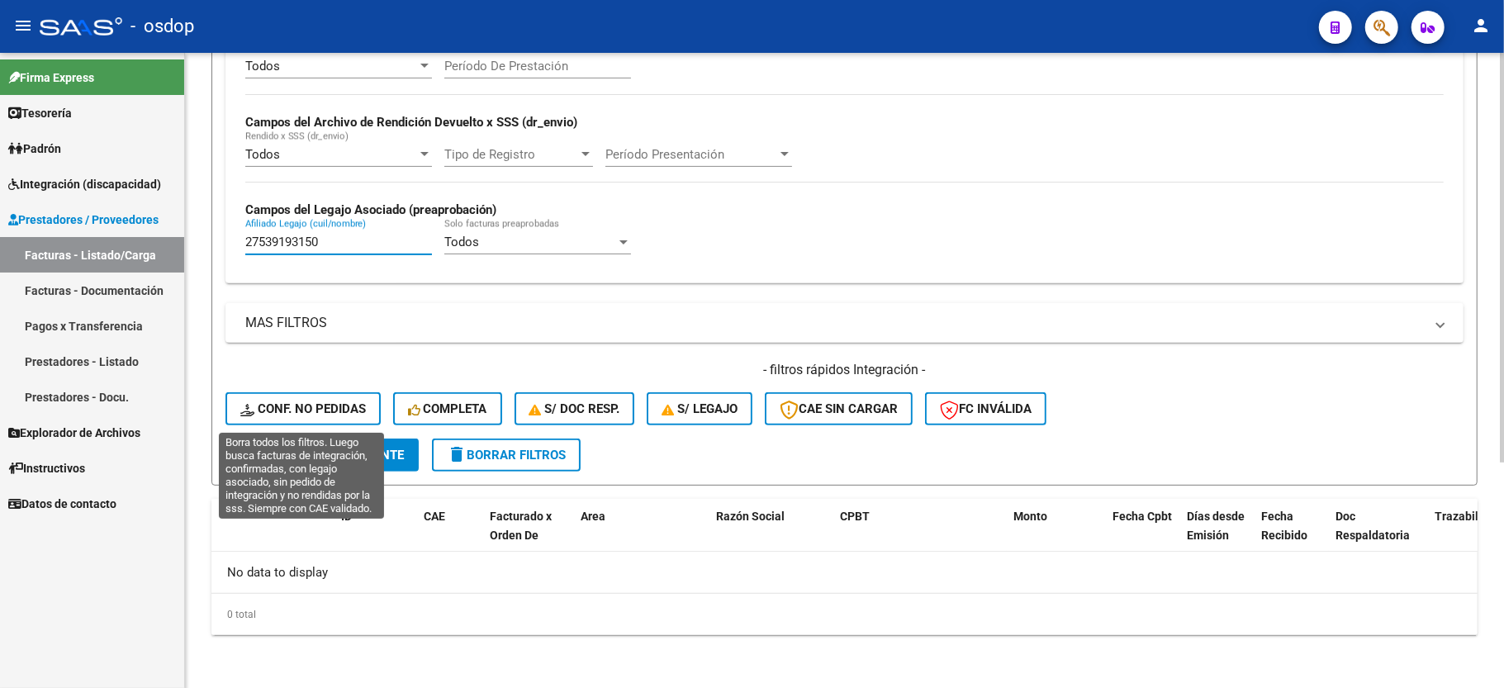
click at [273, 411] on span "Conf. no pedidas" at bounding box center [303, 408] width 126 height 15
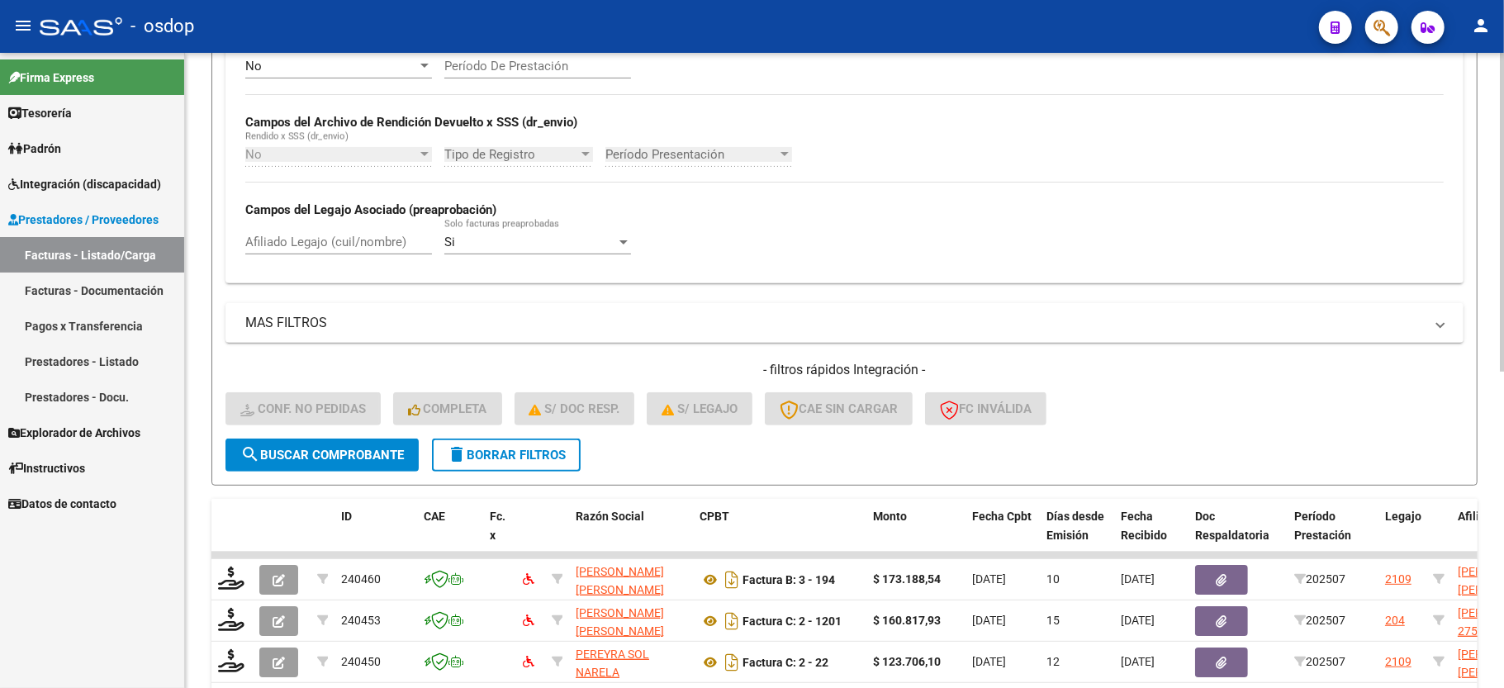
click at [350, 219] on div "No Cargado en Para Enviar SSS Período De Prestación Campos del Archivo de Rendi…" at bounding box center [844, 156] width 1199 height 227
click at [311, 242] on input "Afiliado Legajo (cuil/nombre)" at bounding box center [338, 242] width 187 height 15
paste input "27539193150"
type input "27539193150"
click at [292, 458] on span "search Buscar Comprobante" at bounding box center [322, 455] width 164 height 15
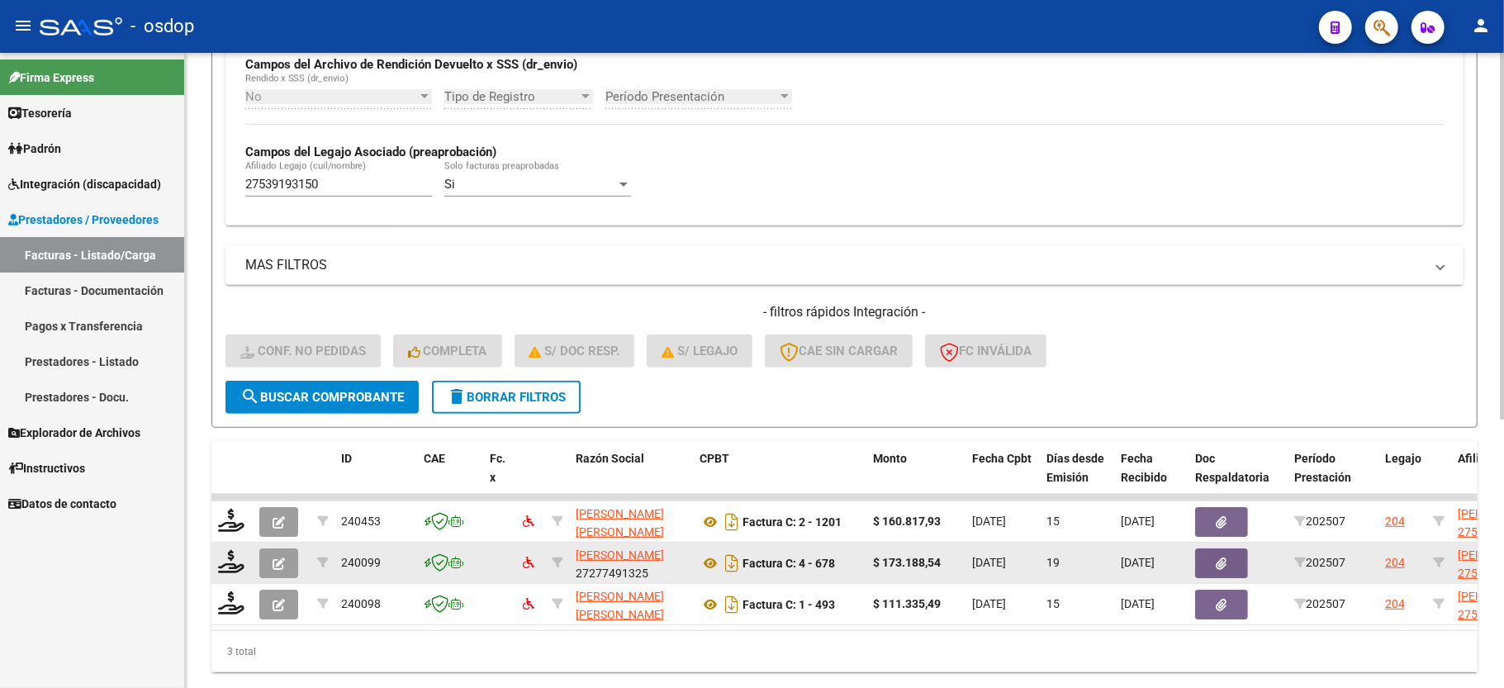
scroll to position [464, 0]
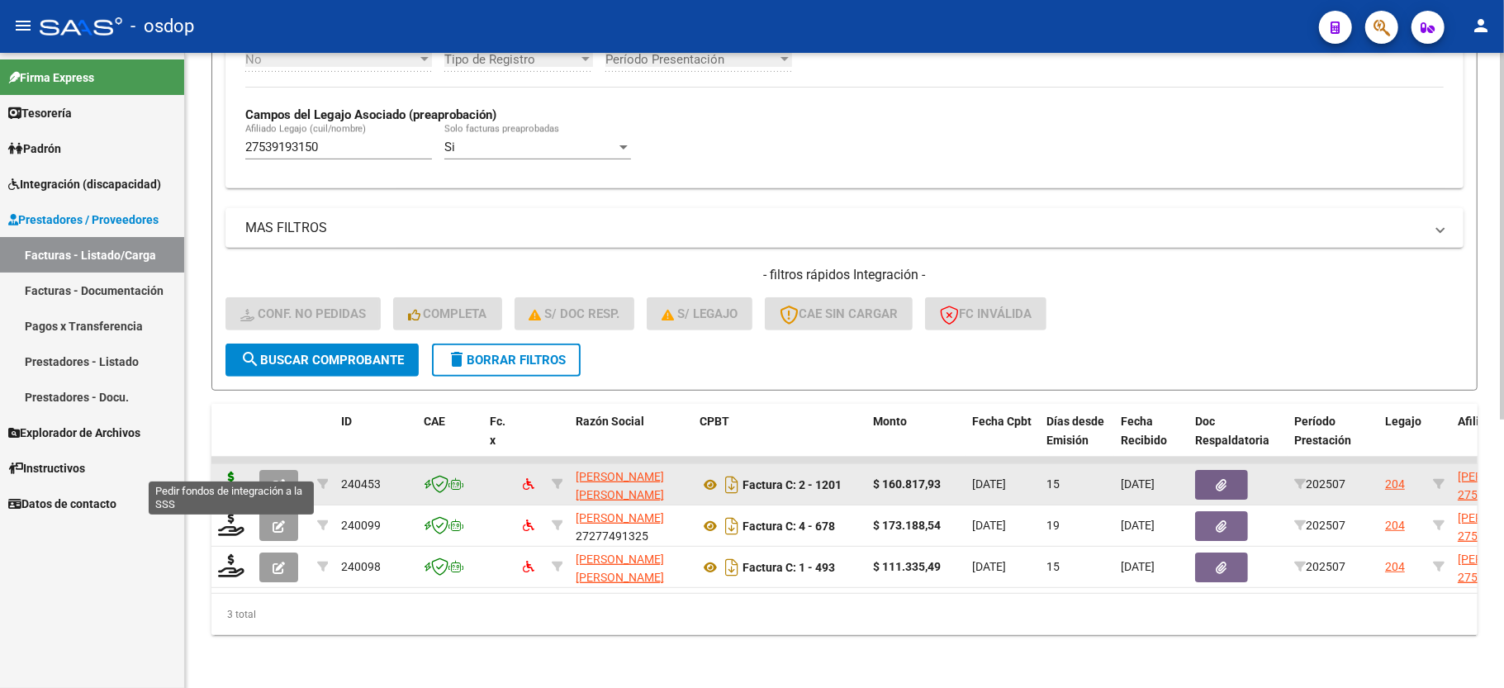
click at [222, 472] on icon at bounding box center [231, 483] width 26 height 23
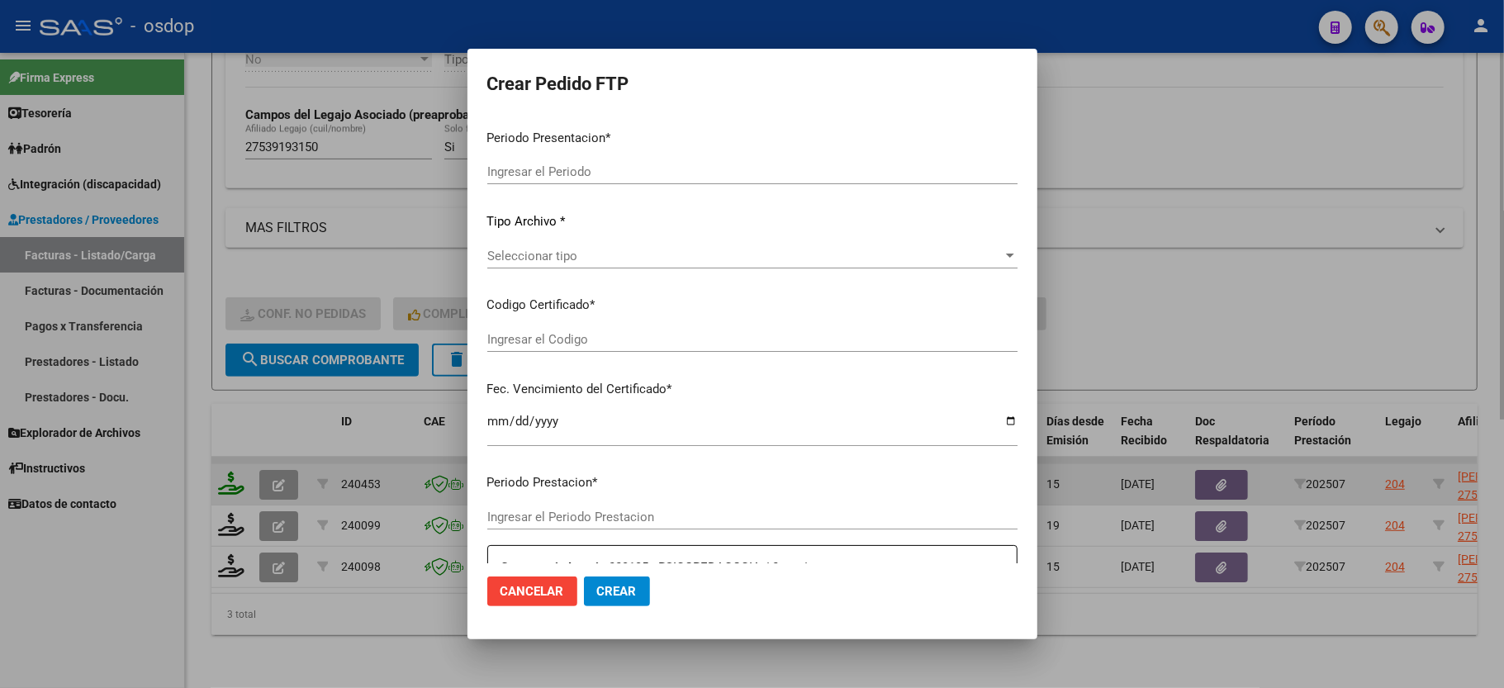
type input "202507"
type input "$ 160.817,93"
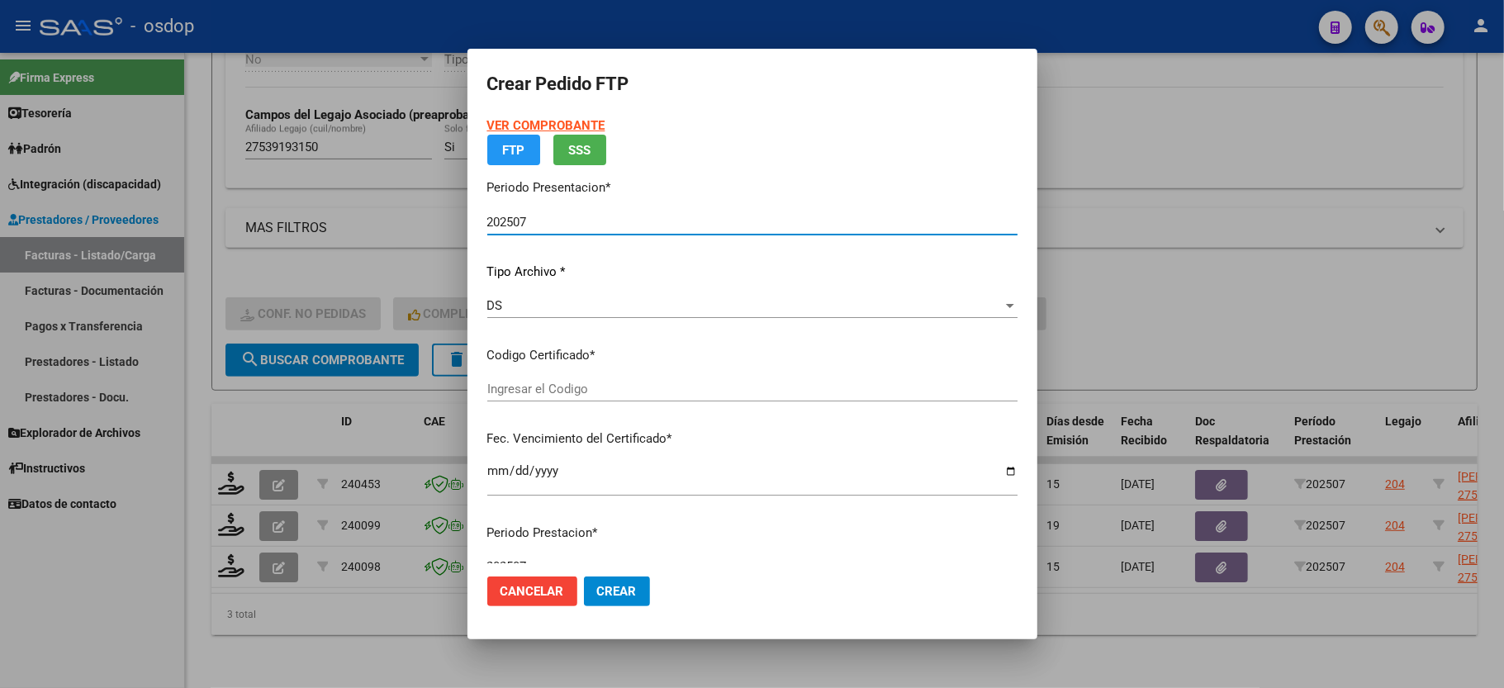
type input "8669521422"
type input "2025-03-14"
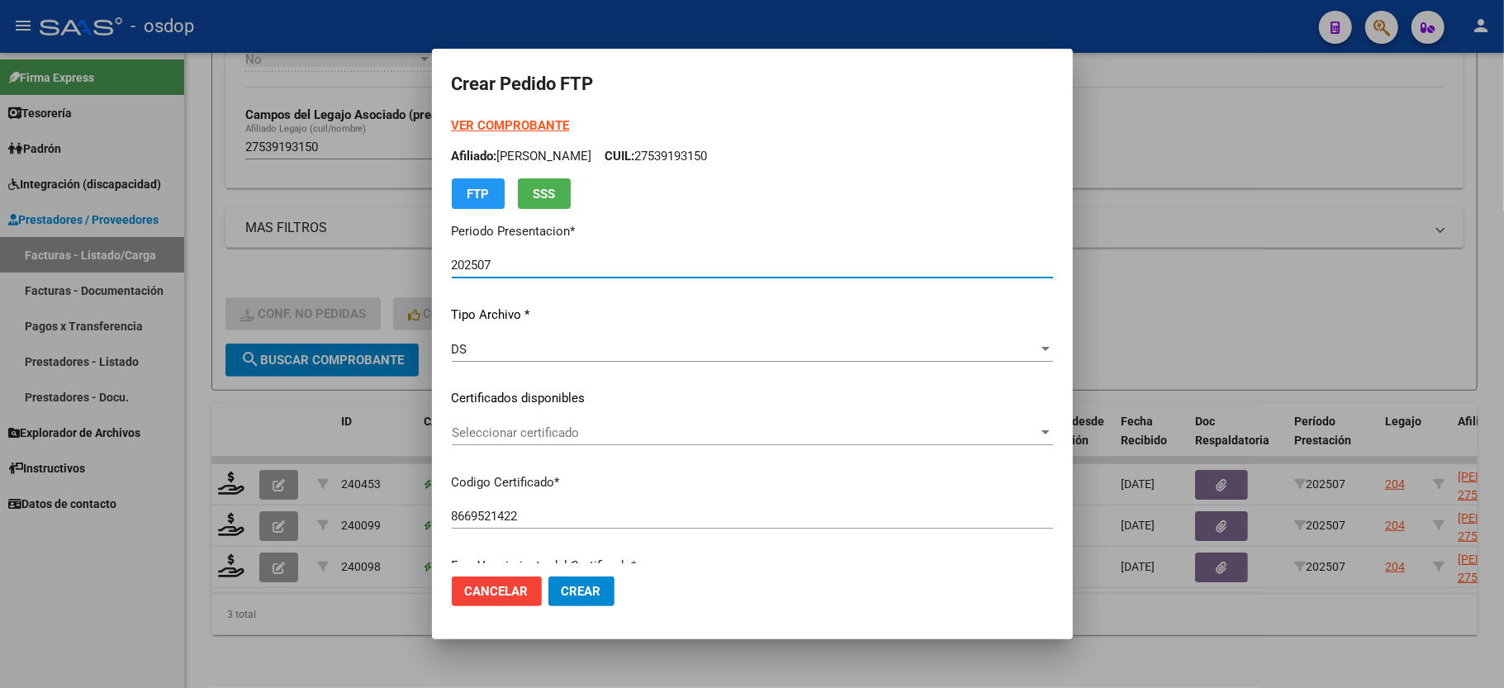
click at [494, 425] on span "Seleccionar certificado" at bounding box center [745, 432] width 586 height 15
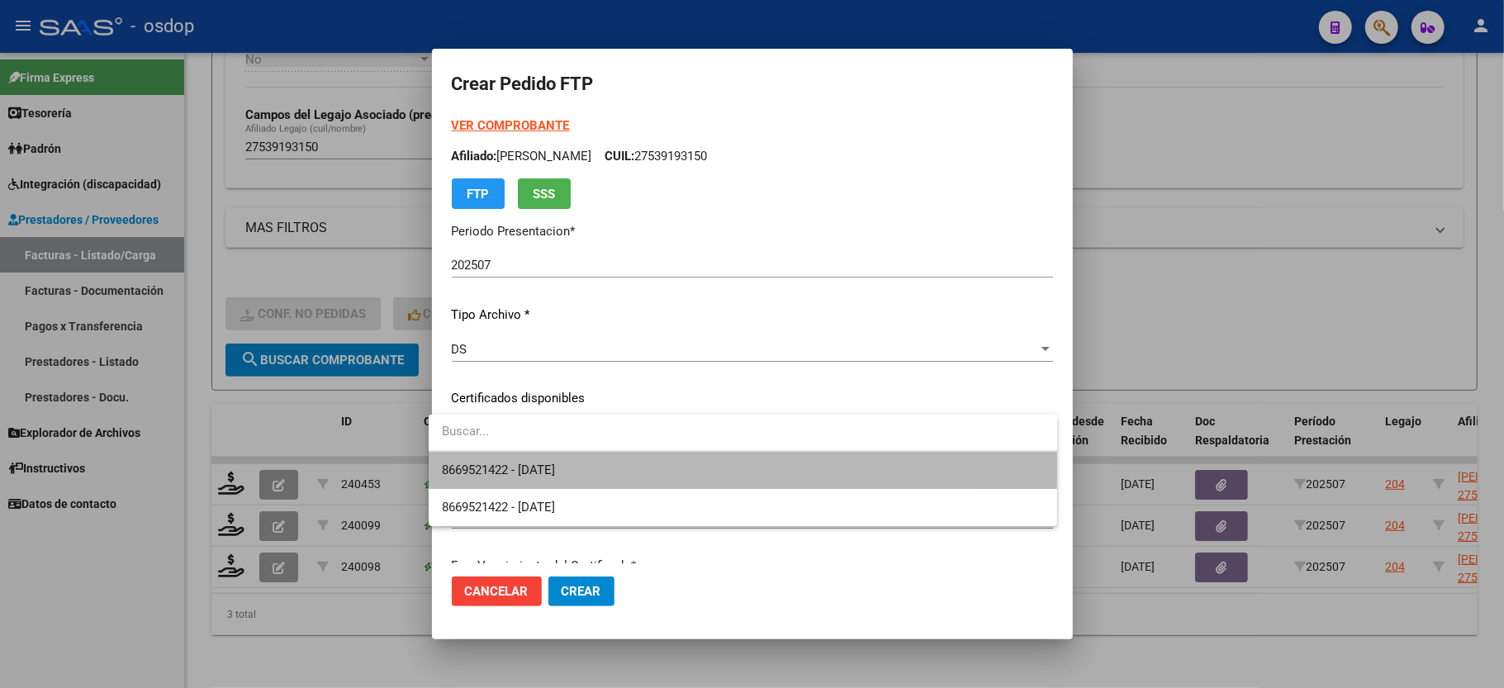
click at [494, 457] on span "8669521422 - 2025-03-14" at bounding box center [743, 470] width 602 height 37
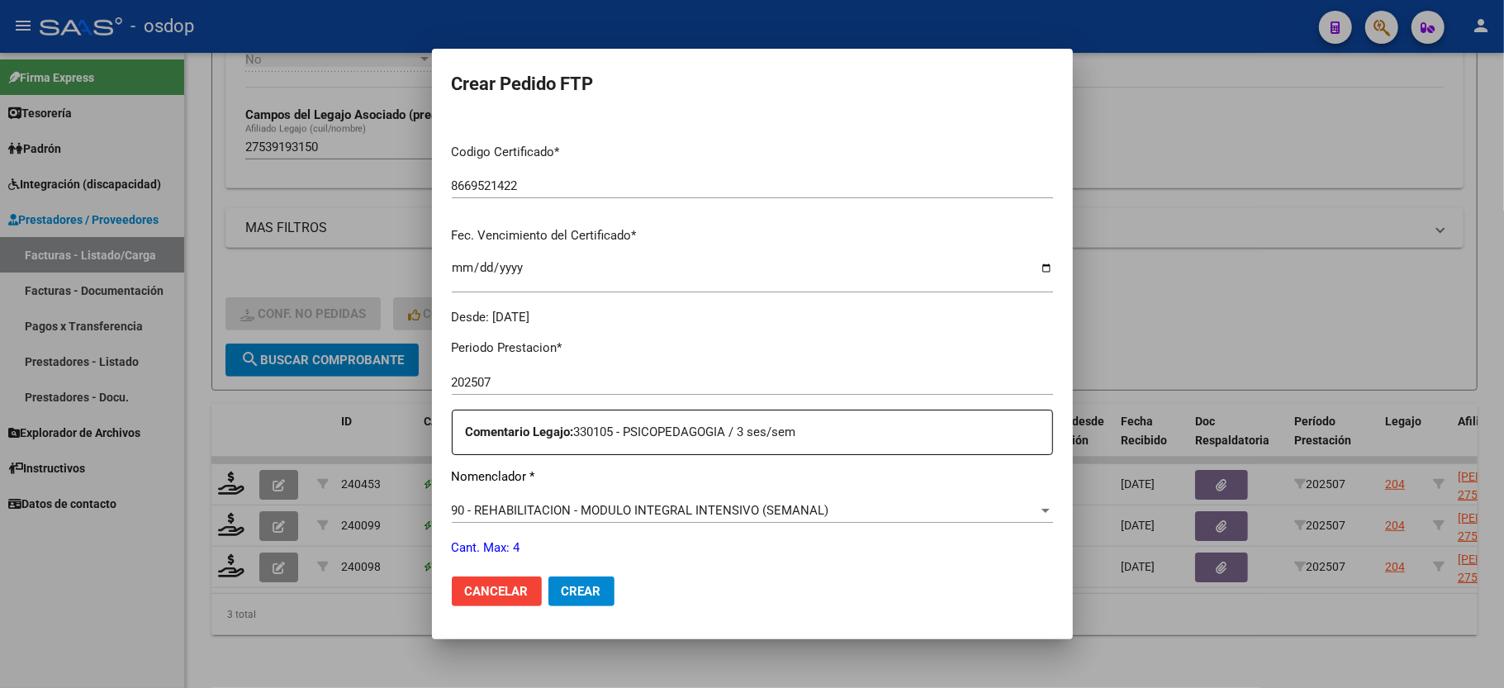
scroll to position [440, 0]
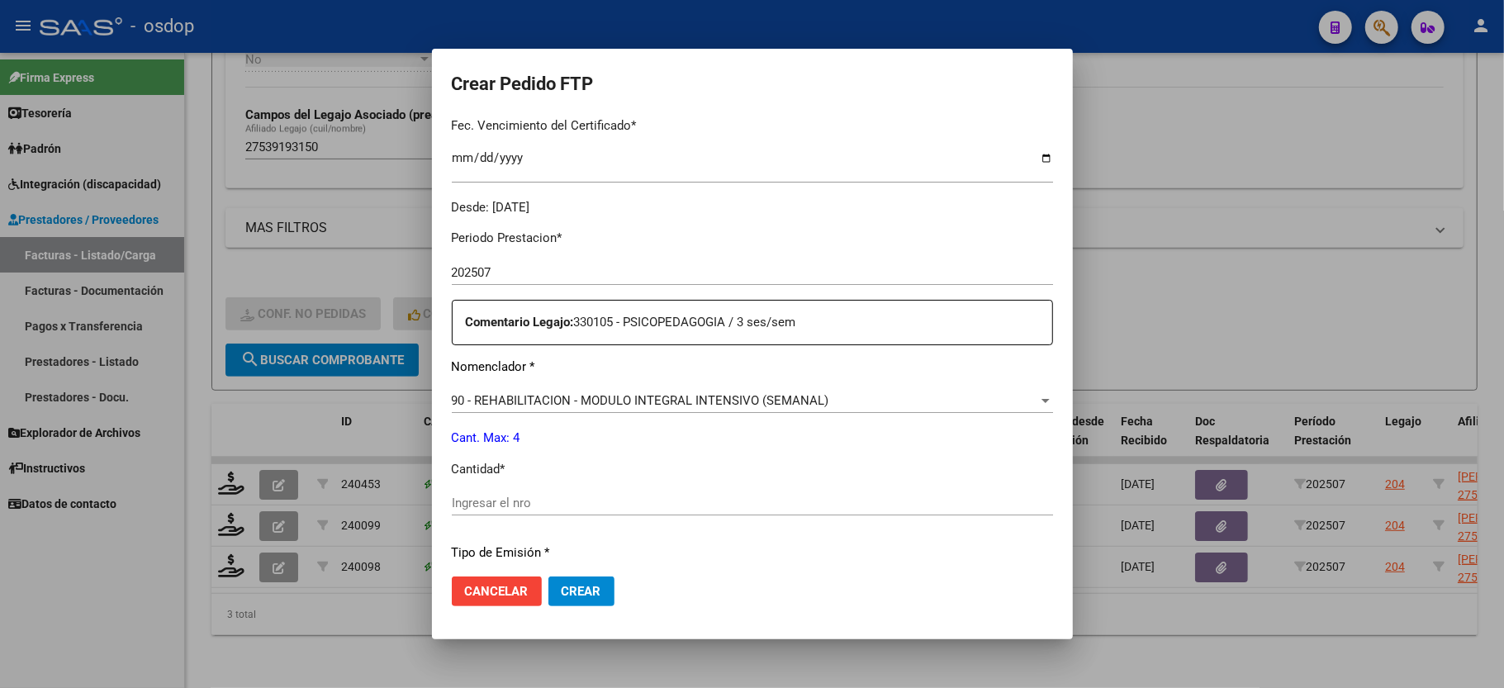
click at [494, 496] on input "Ingresar el nro" at bounding box center [752, 503] width 601 height 15
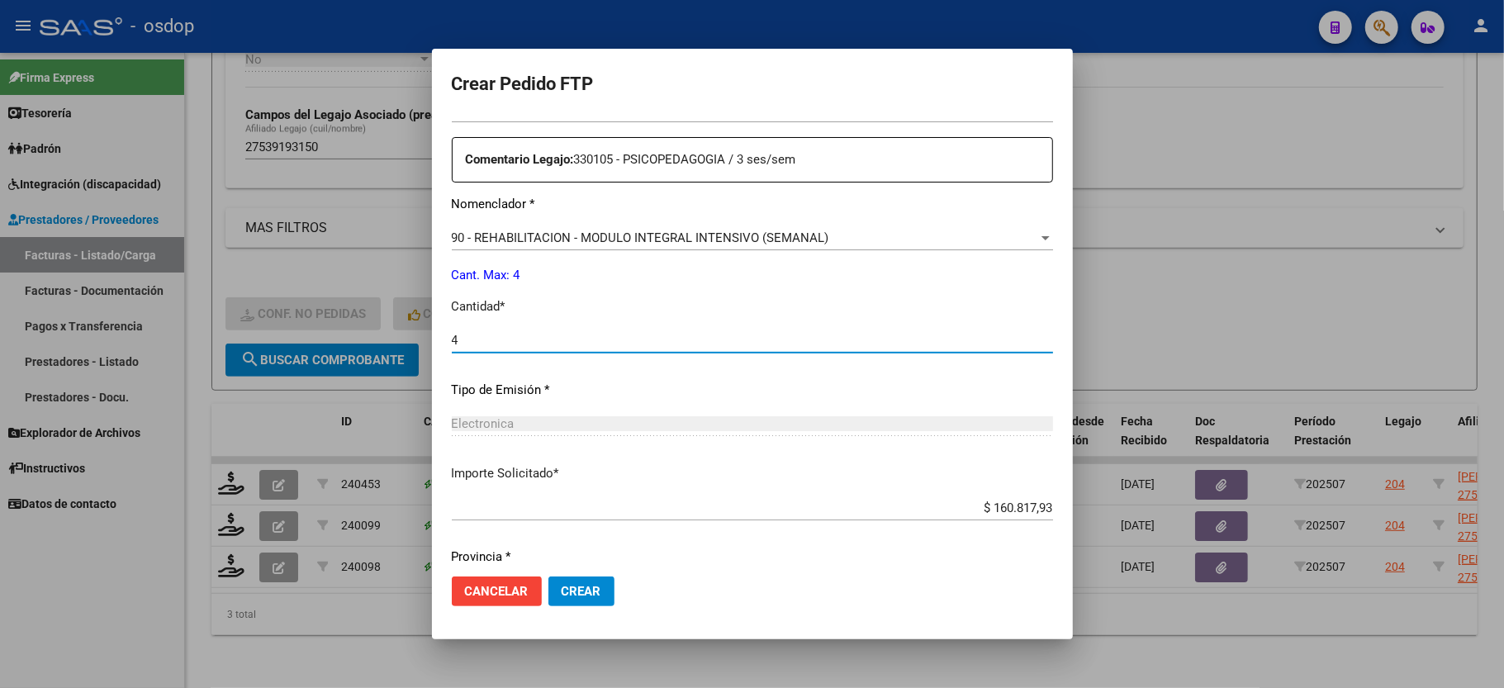
scroll to position [648, 0]
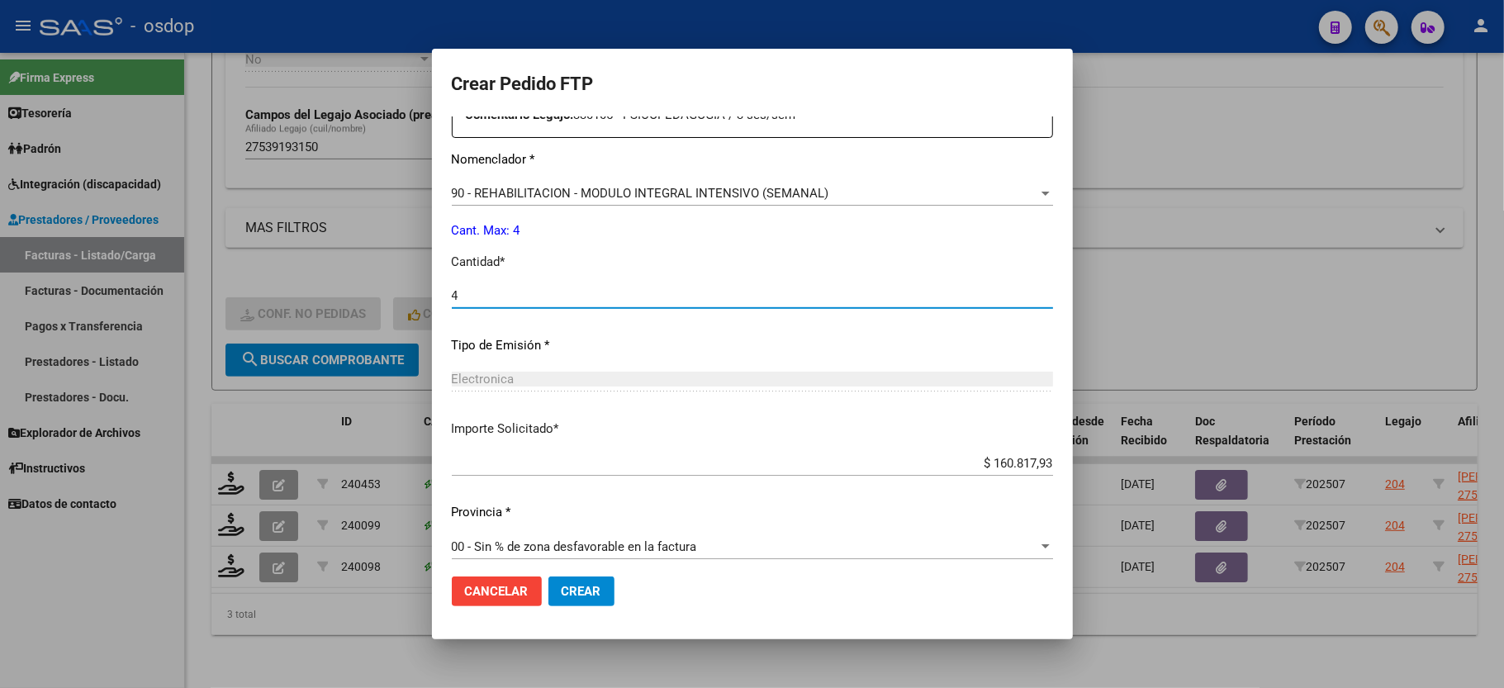
type input "4"
click at [562, 588] on span "Crear" at bounding box center [582, 591] width 40 height 15
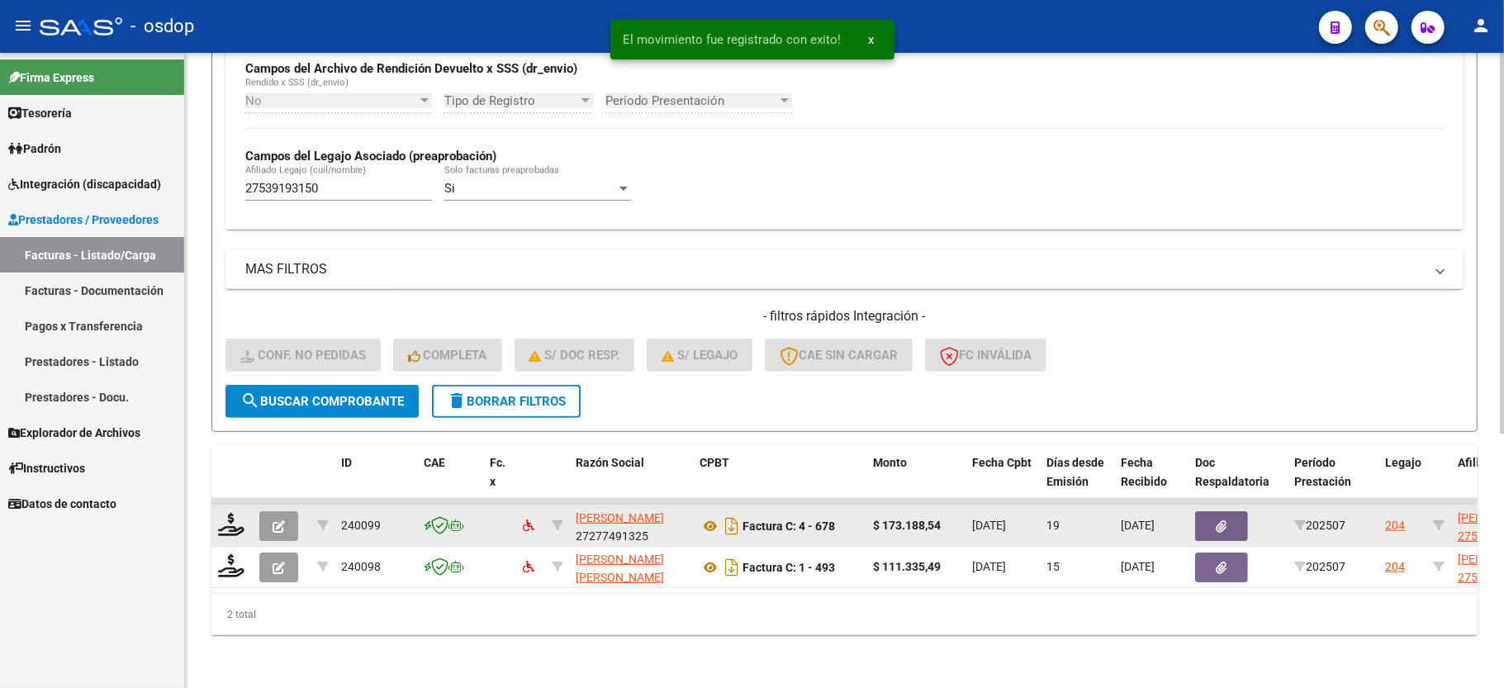
scroll to position [424, 0]
click at [223, 513] on icon at bounding box center [231, 524] width 26 height 23
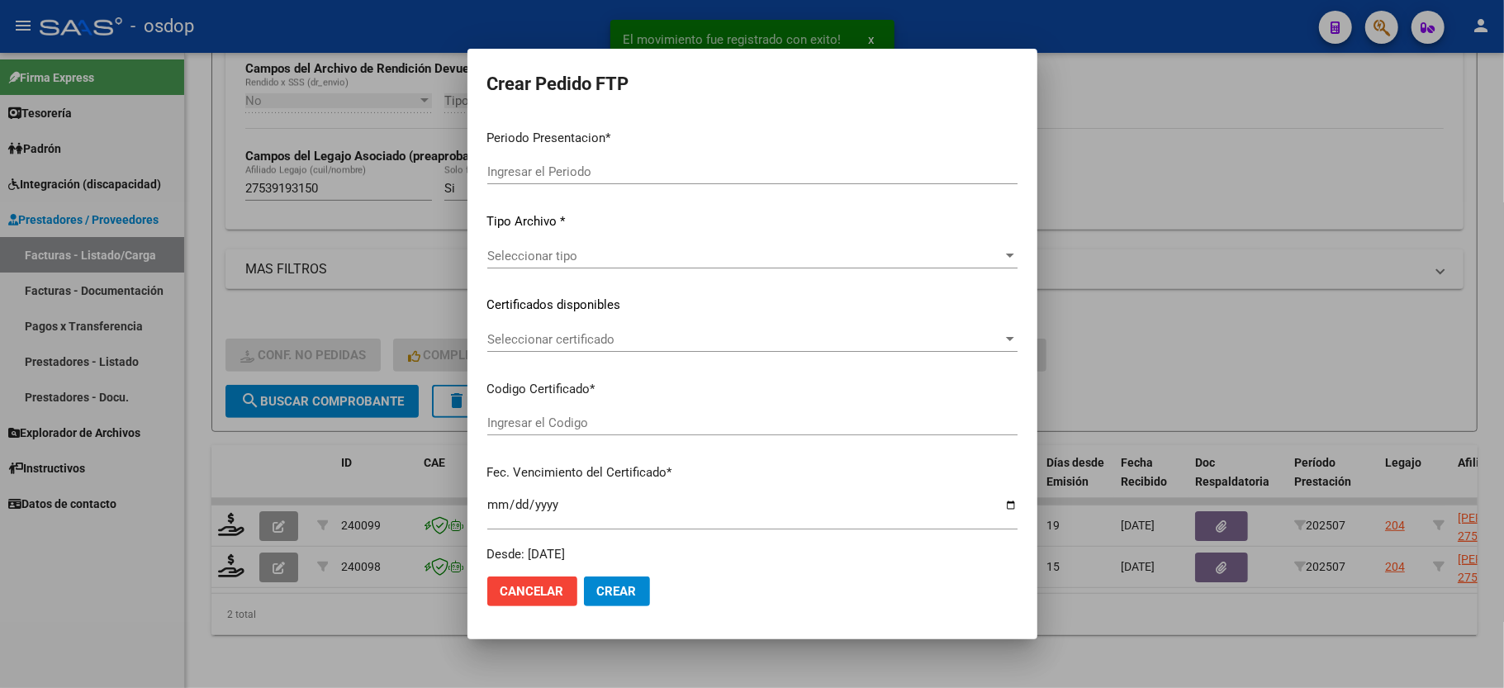
type input "202507"
type input "$ 173.188,54"
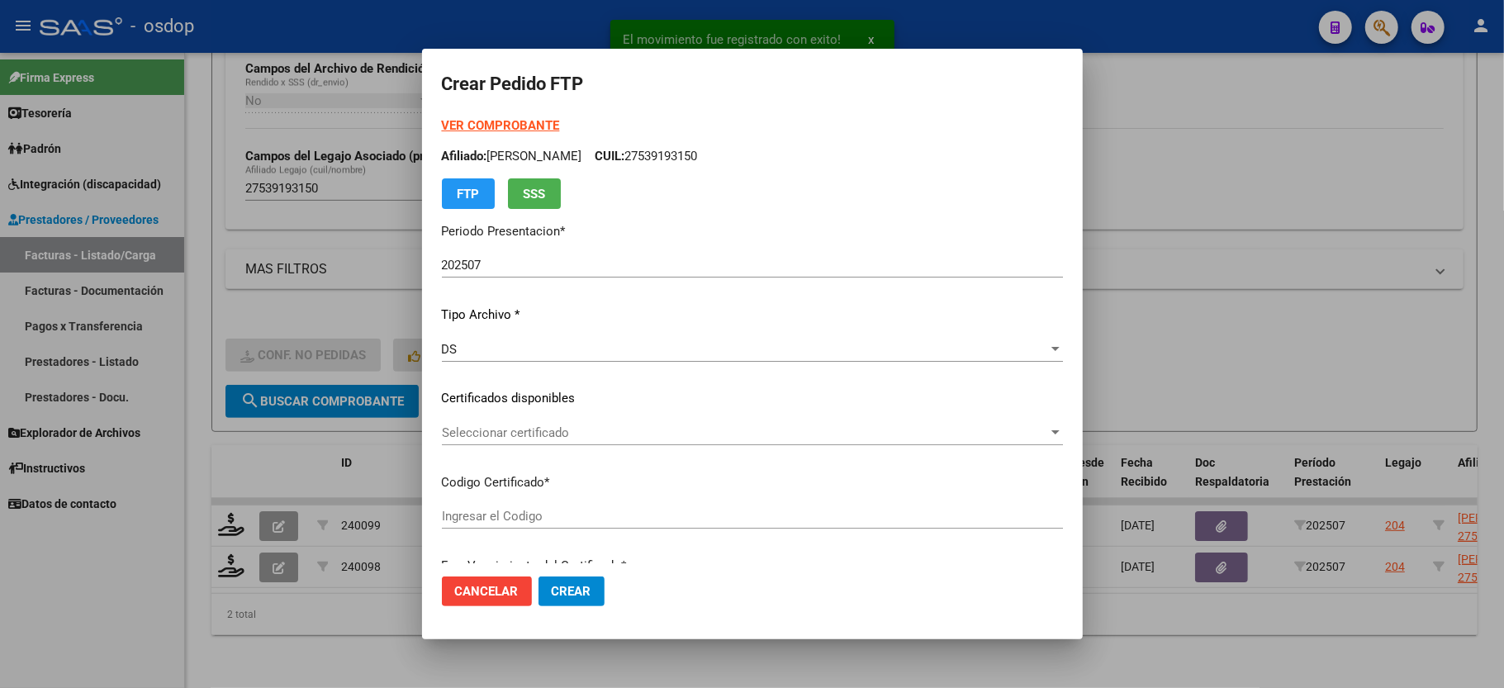
type input "8669521422"
type input "2025-03-14"
click at [516, 436] on span "Seleccionar certificado" at bounding box center [745, 432] width 606 height 15
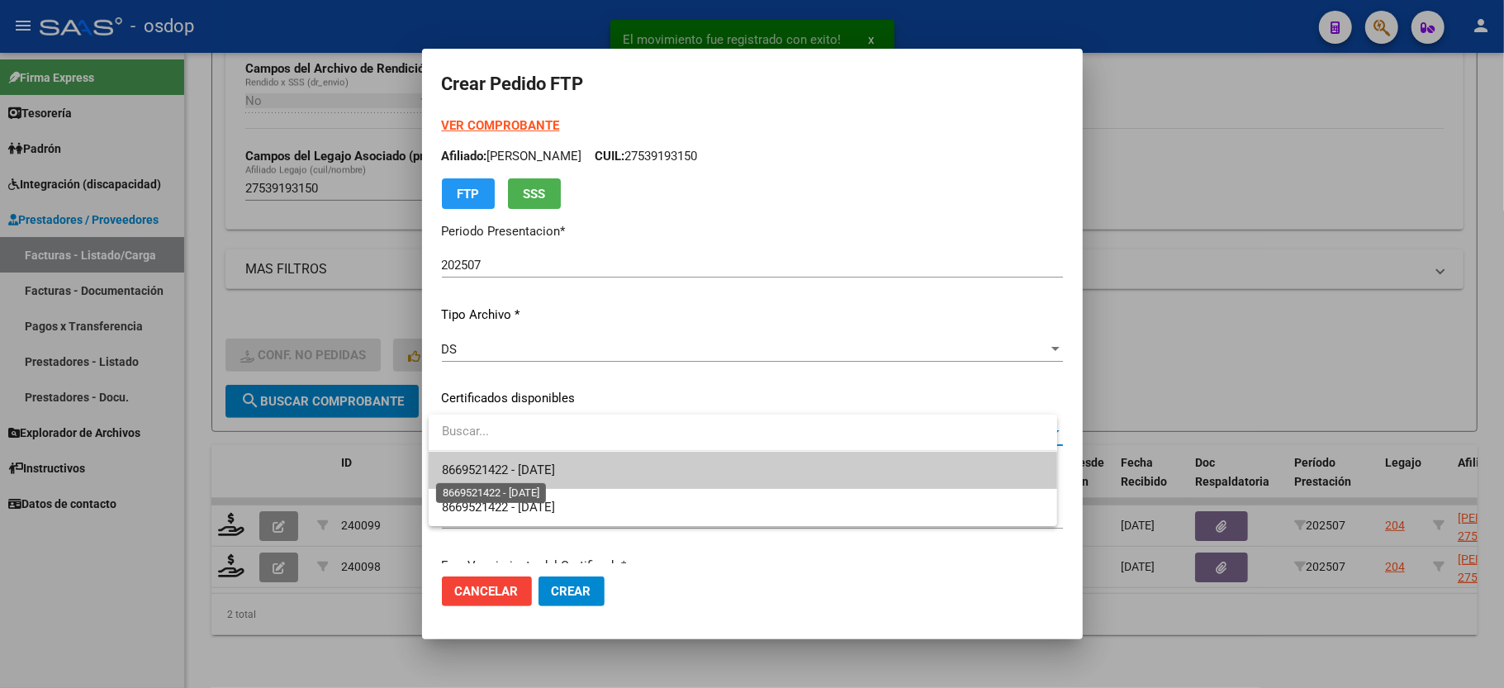
click at [516, 467] on span "8669521422 - 2025-03-14" at bounding box center [498, 470] width 113 height 15
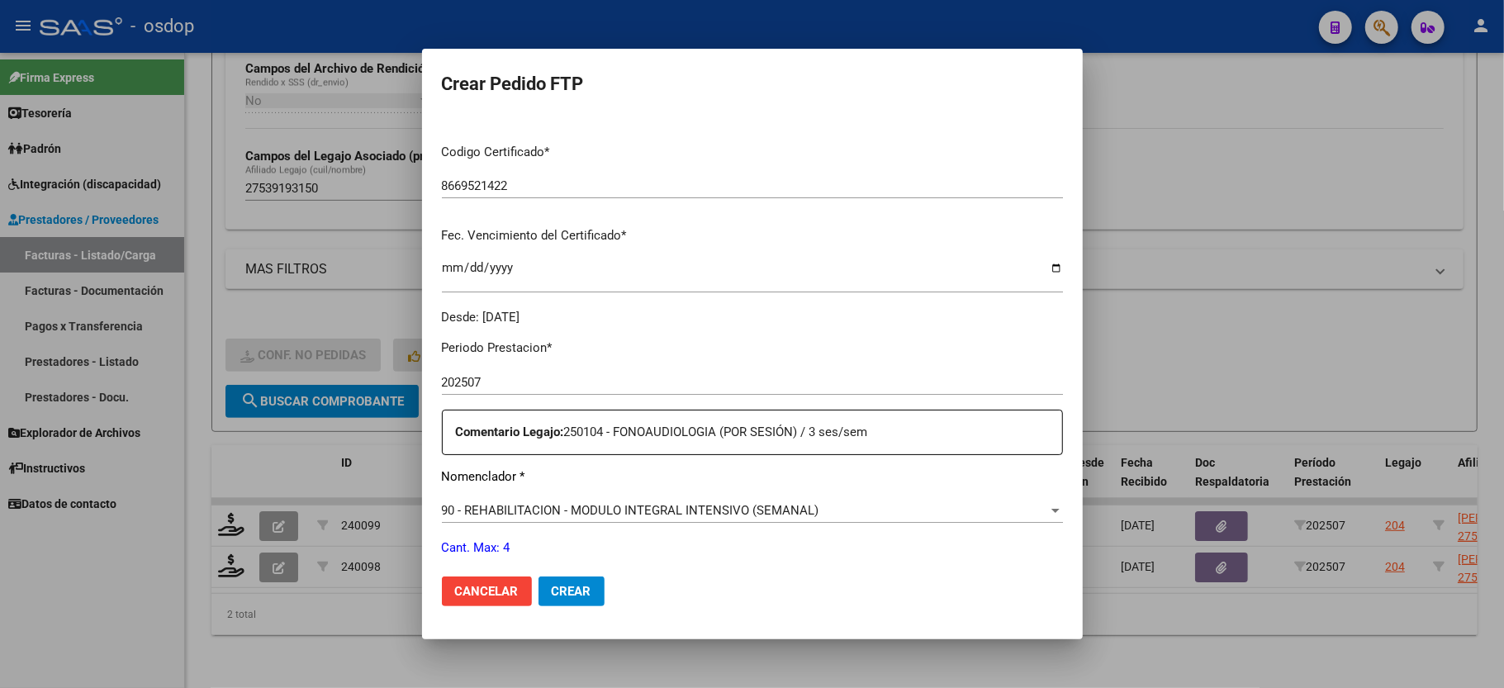
scroll to position [440, 0]
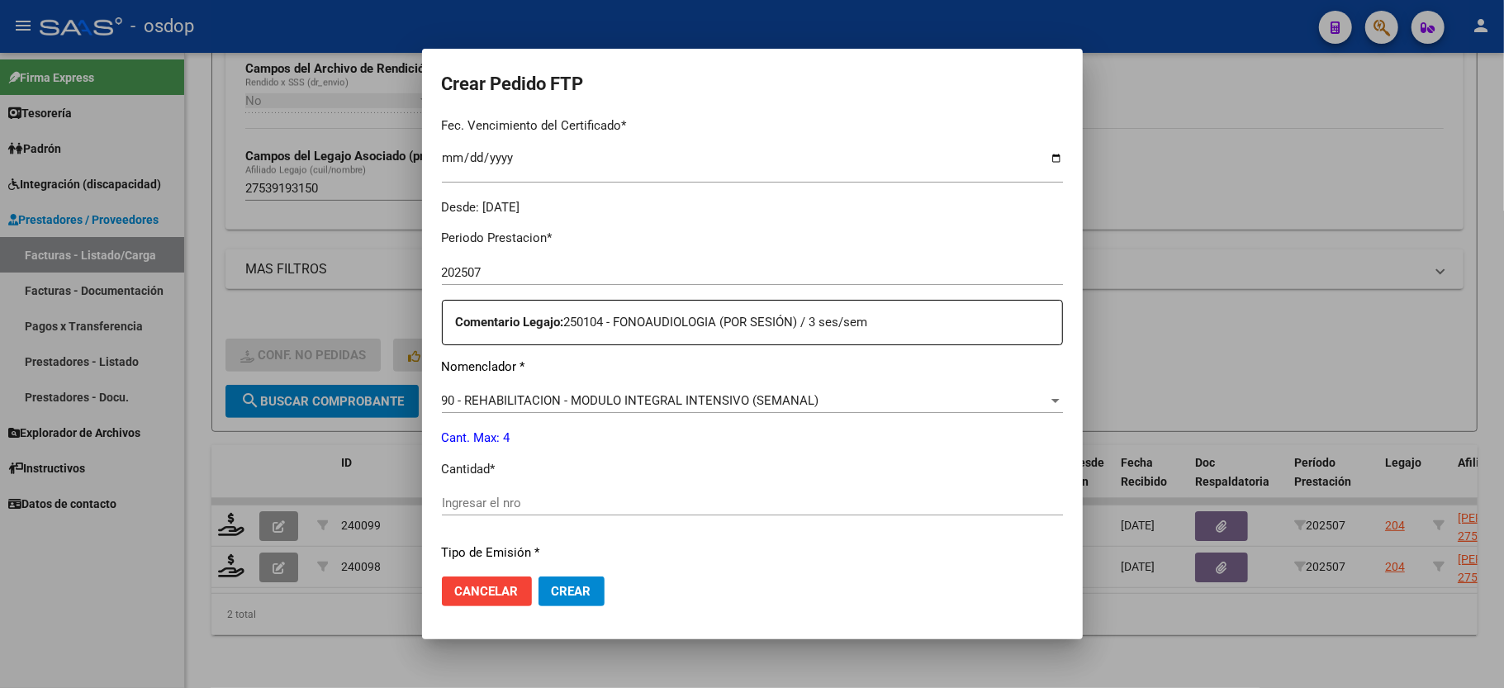
click at [500, 496] on input "Ingresar el nro" at bounding box center [752, 503] width 621 height 15
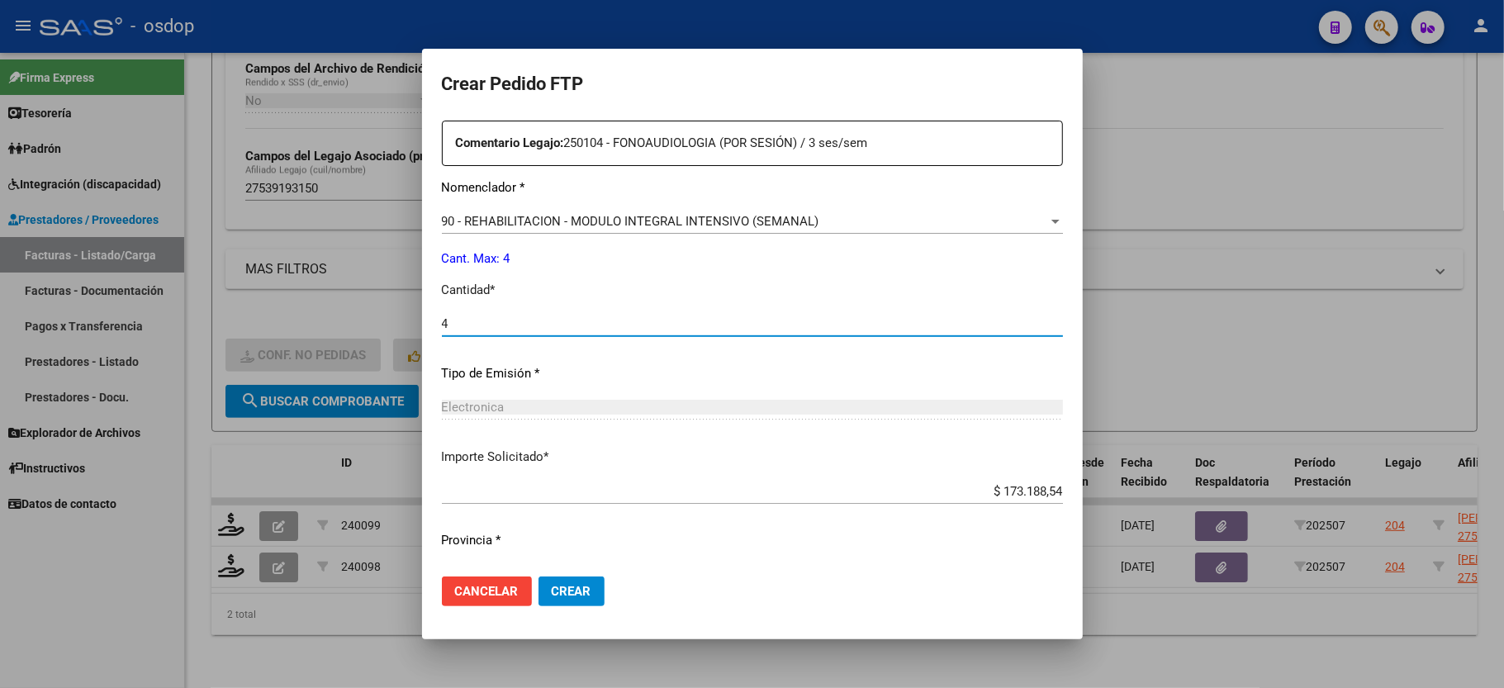
scroll to position [648, 0]
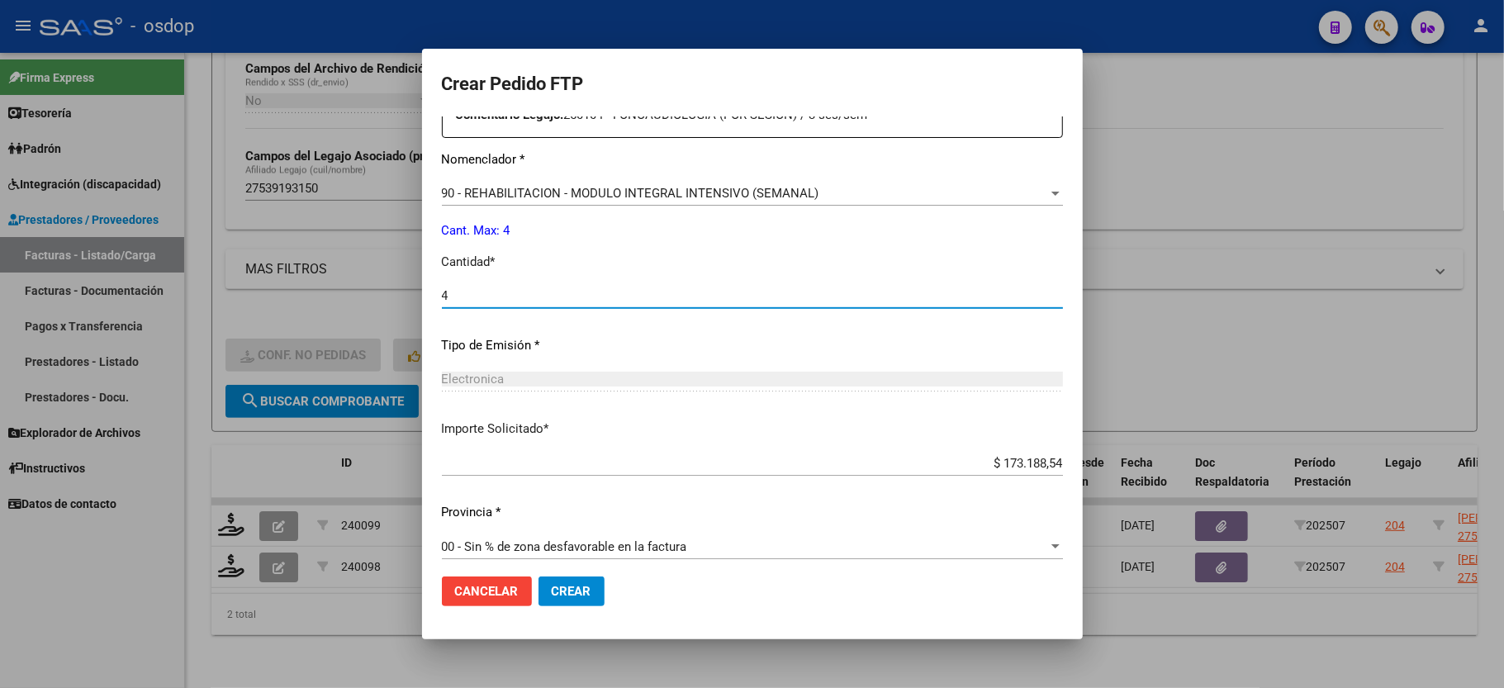
type input "4"
click at [576, 586] on span "Crear" at bounding box center [572, 591] width 40 height 15
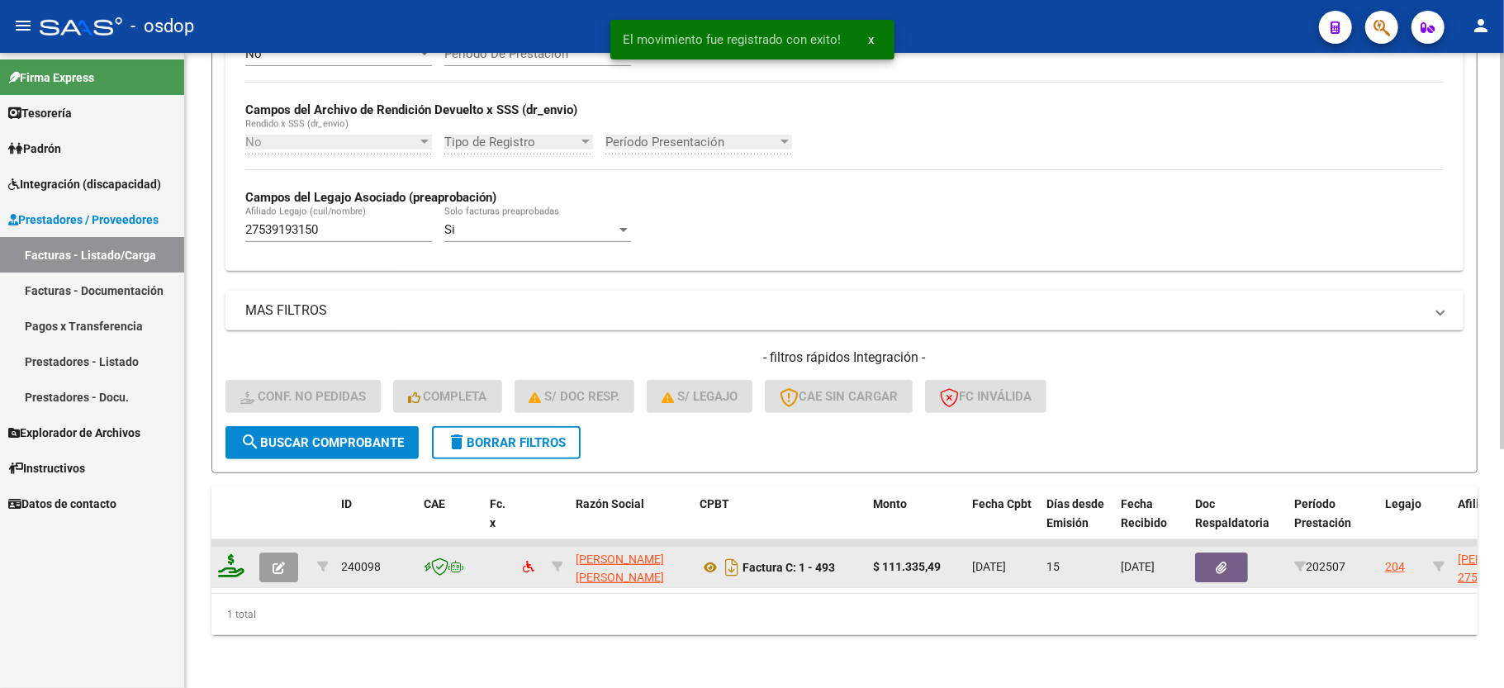
scroll to position [382, 0]
click at [233, 555] on icon at bounding box center [231, 565] width 26 height 23
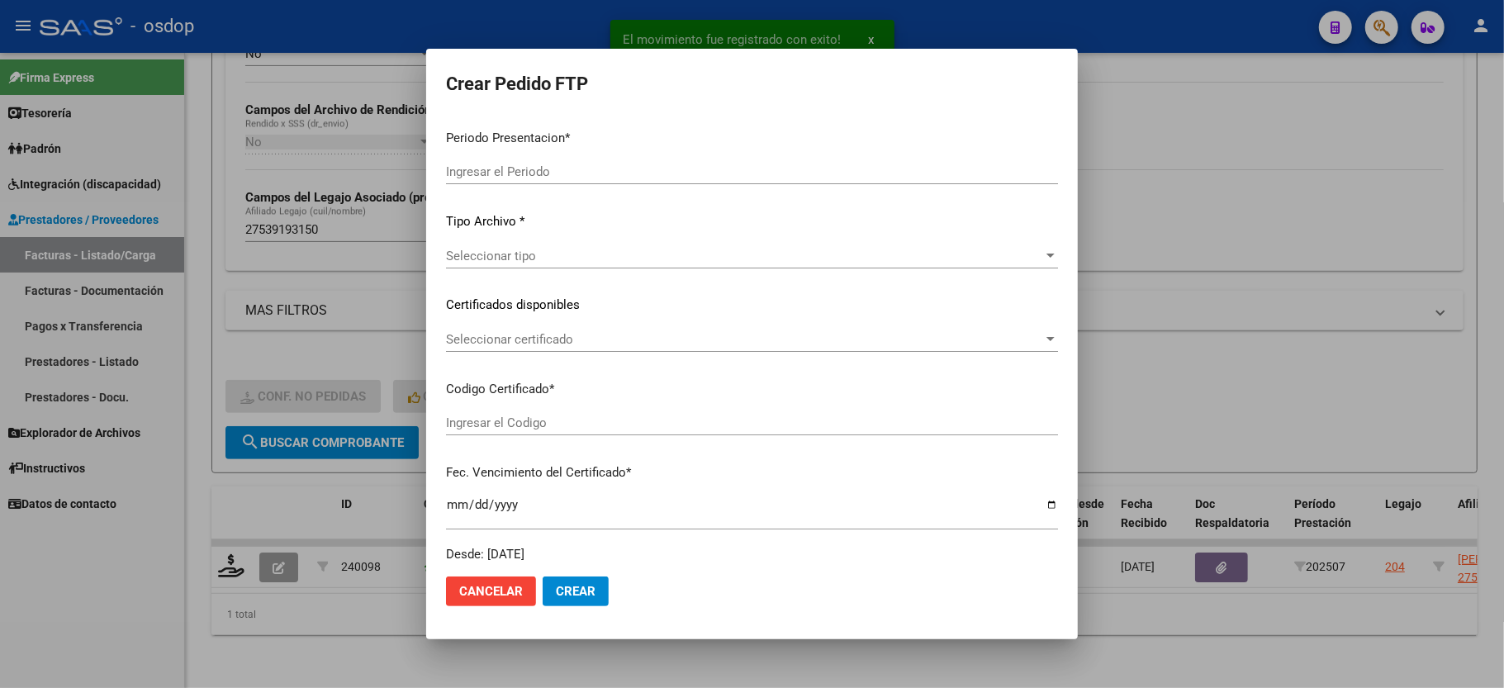
type input "202507"
type input "$ 111.335,49"
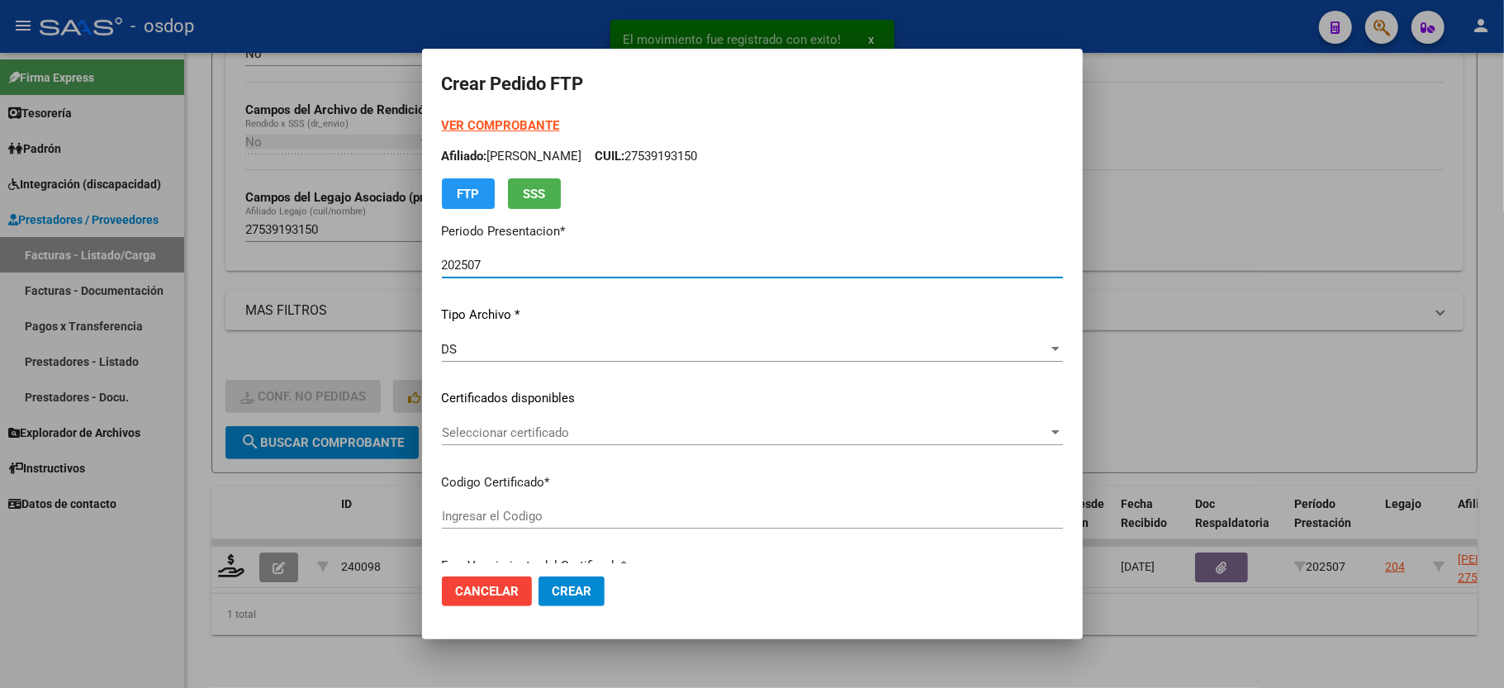
type input "8669521422"
type input "2025-03-14"
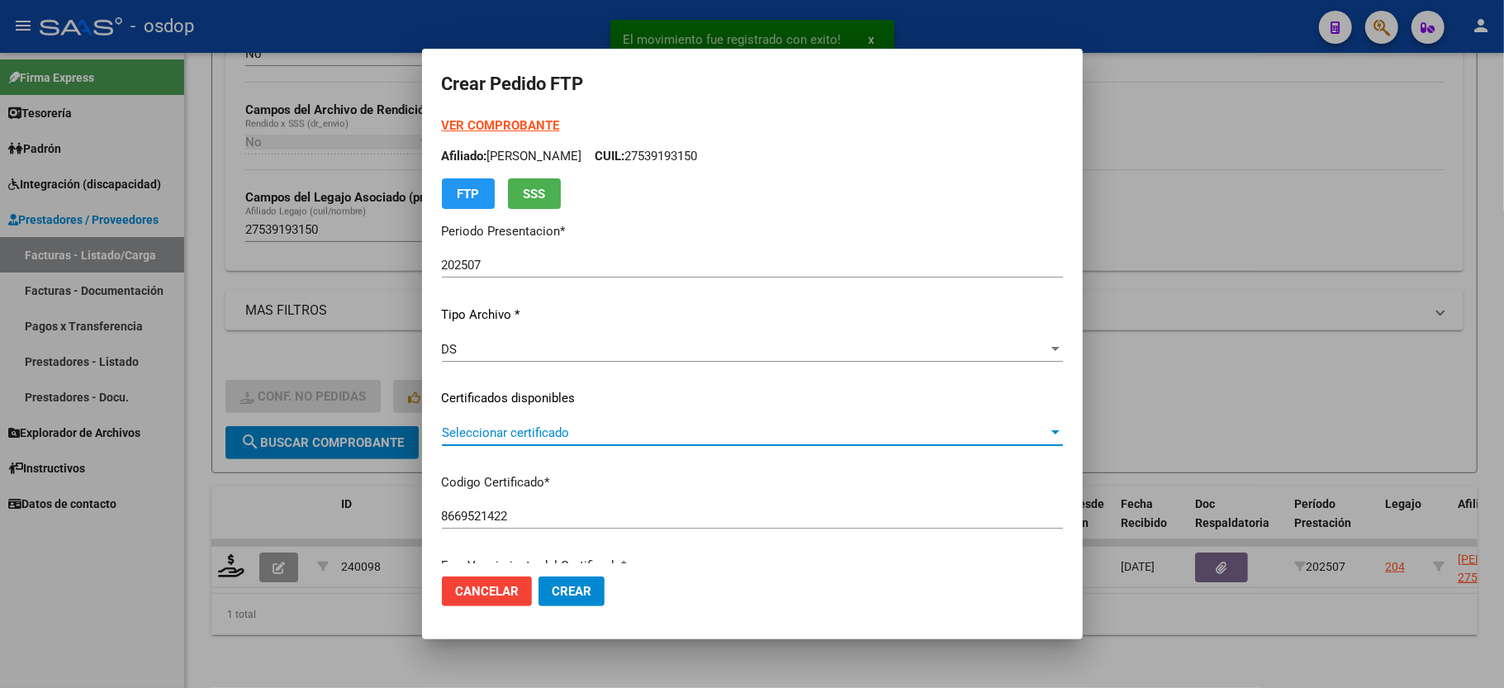
click at [496, 437] on span "Seleccionar certificado" at bounding box center [745, 432] width 606 height 15
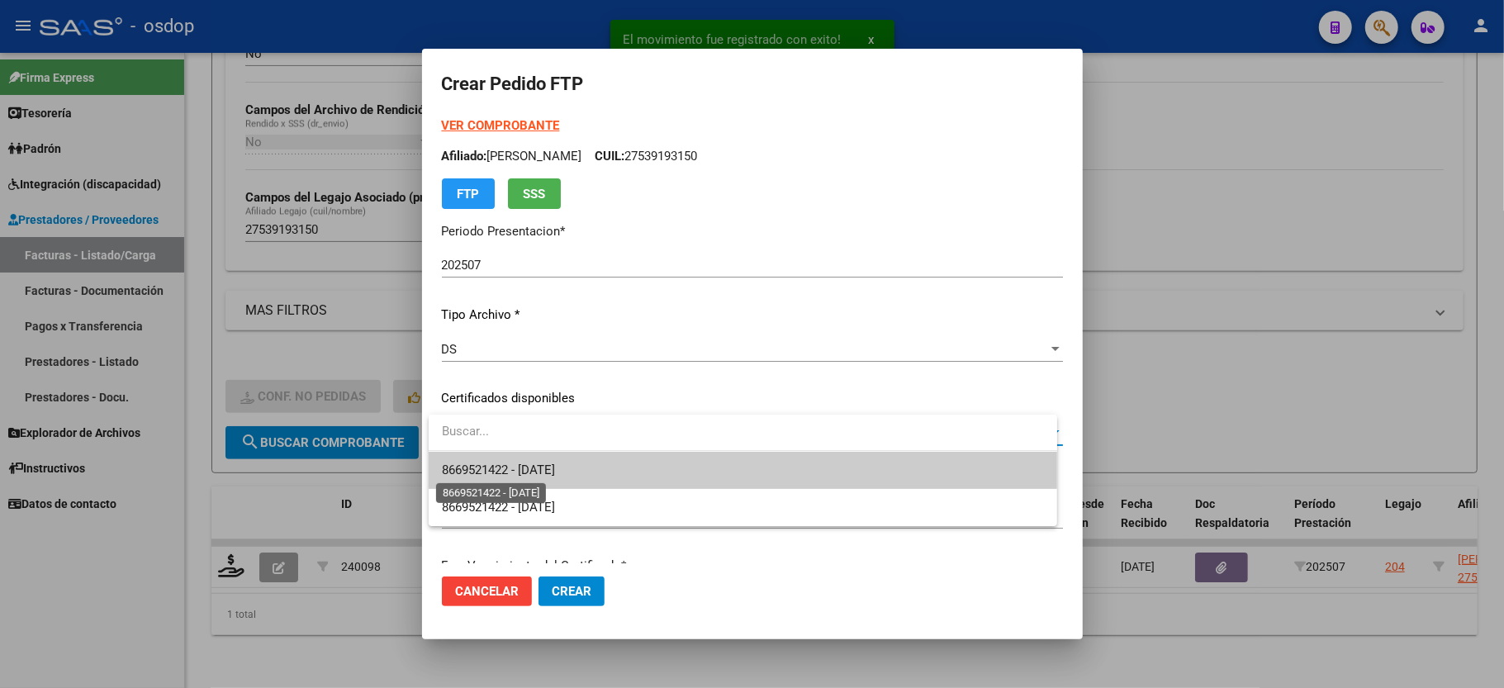
click at [496, 471] on span "8669521422 - 2025-03-14" at bounding box center [498, 470] width 113 height 15
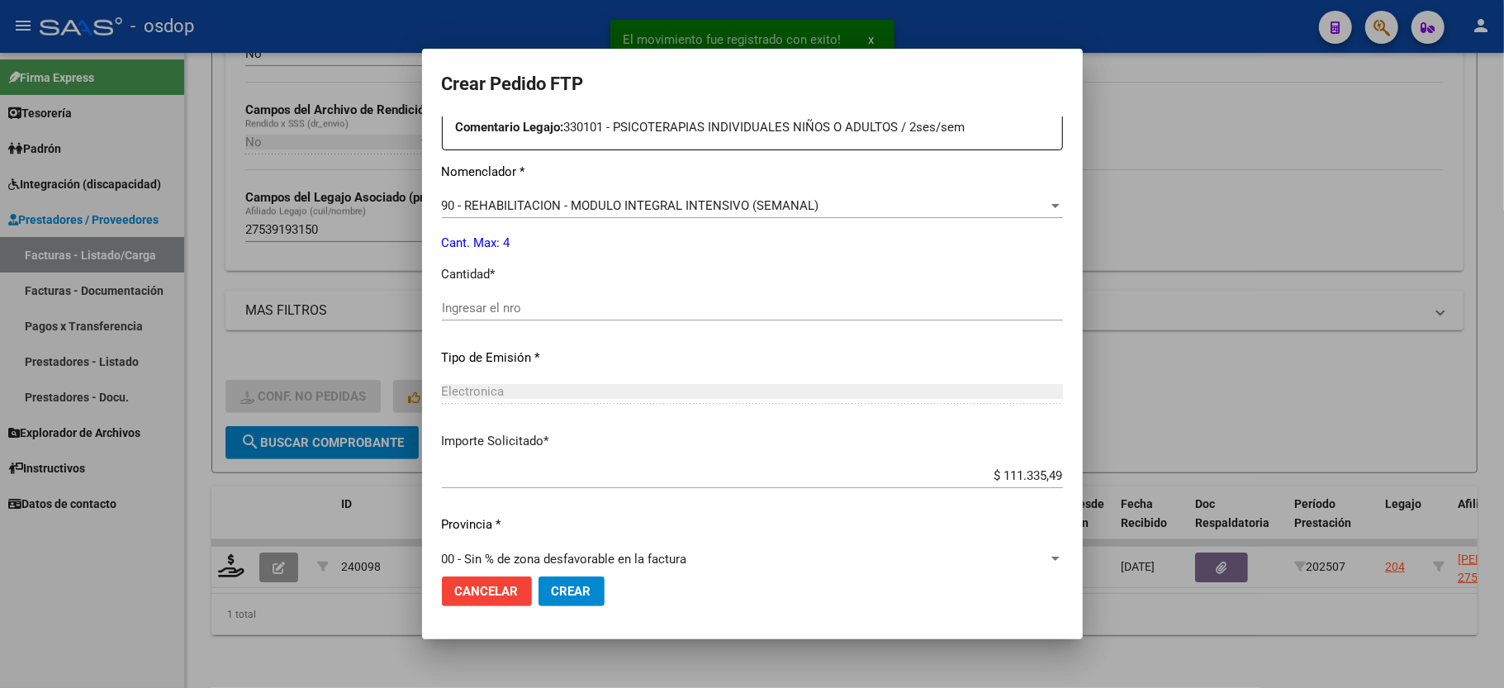
scroll to position [648, 0]
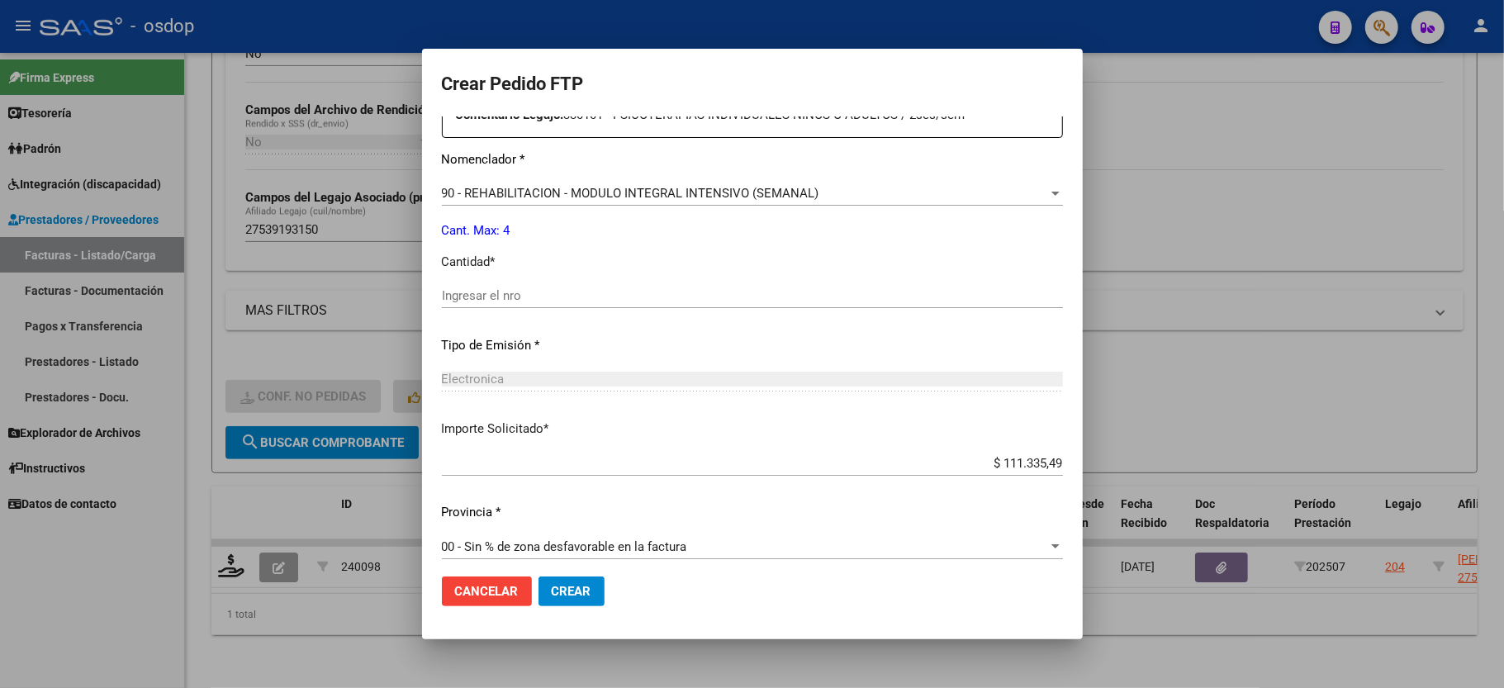
click at [504, 298] on div "Ingresar el nro" at bounding box center [752, 303] width 621 height 40
click at [496, 288] on input "Ingresar el nro" at bounding box center [752, 295] width 621 height 15
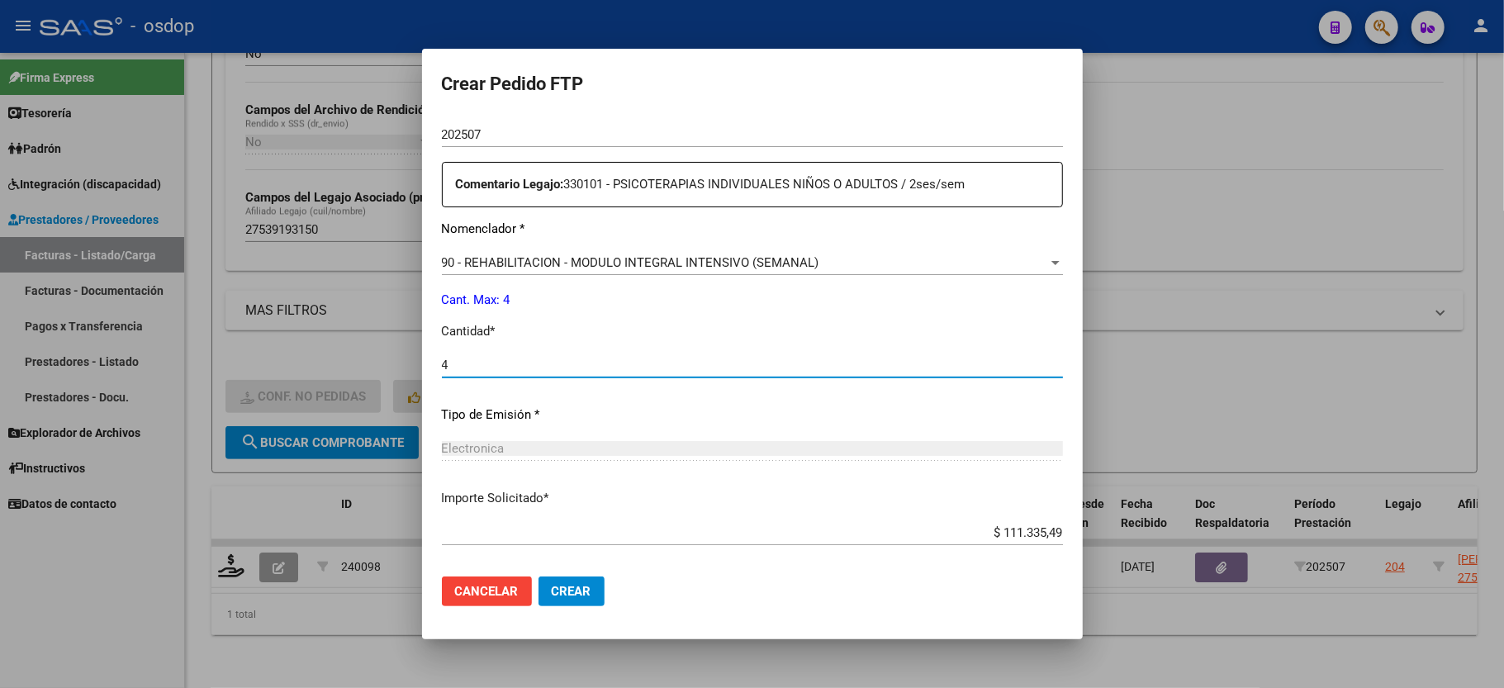
scroll to position [539, 0]
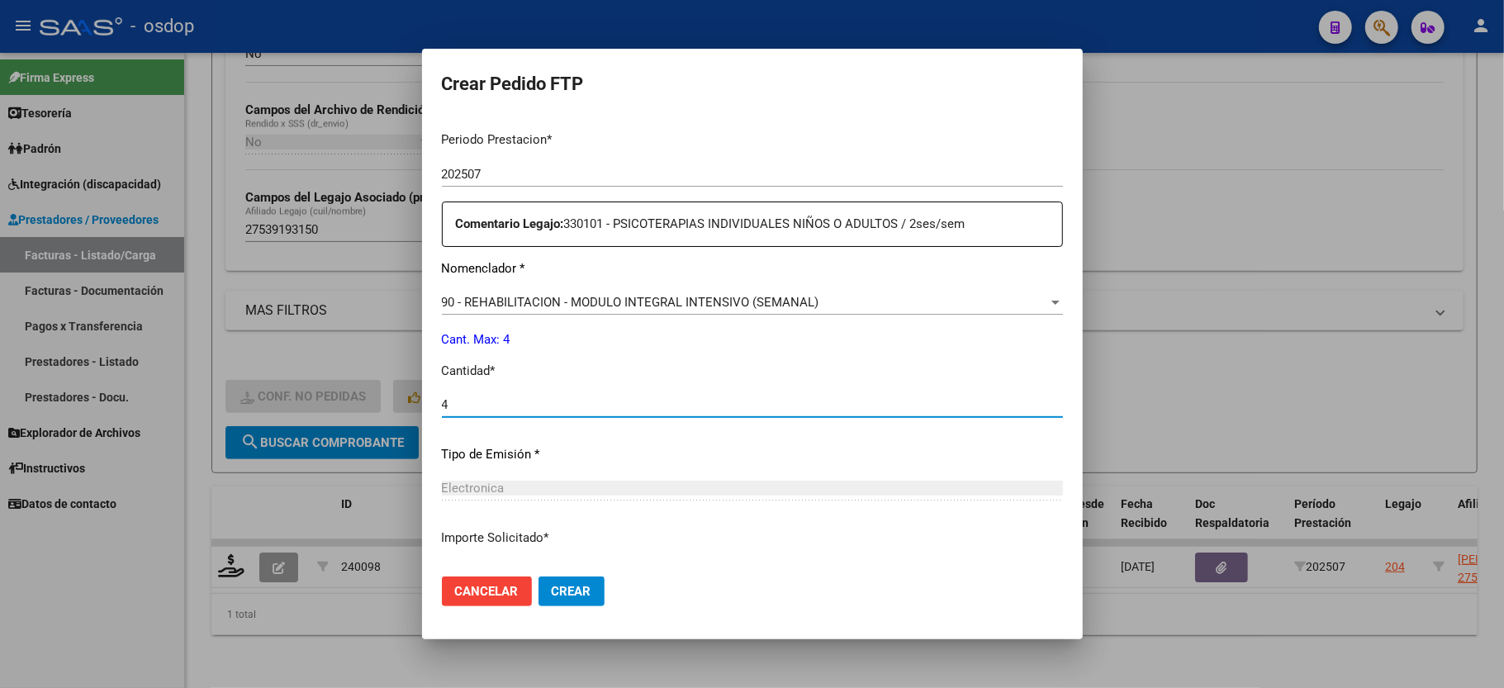
type input "4"
click at [549, 578] on button "Crear" at bounding box center [572, 592] width 66 height 30
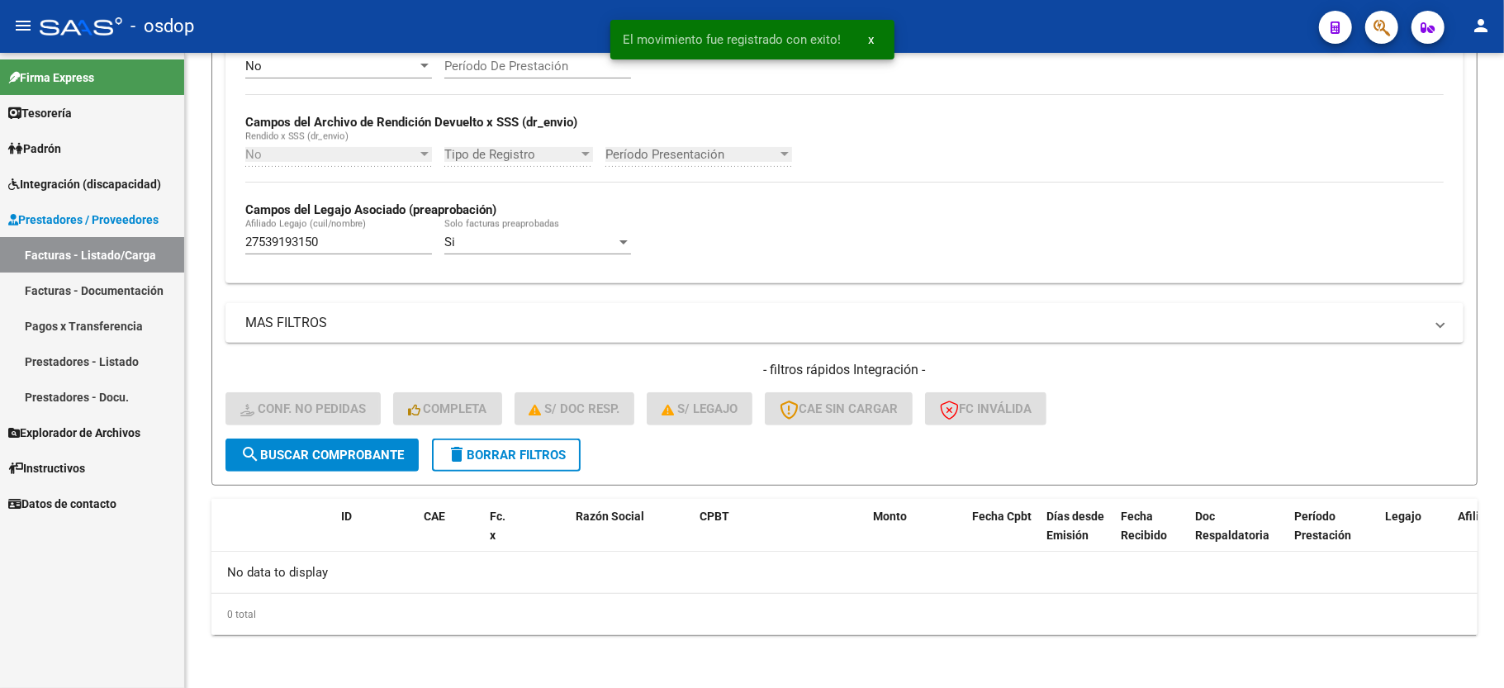
scroll to position [350, 0]
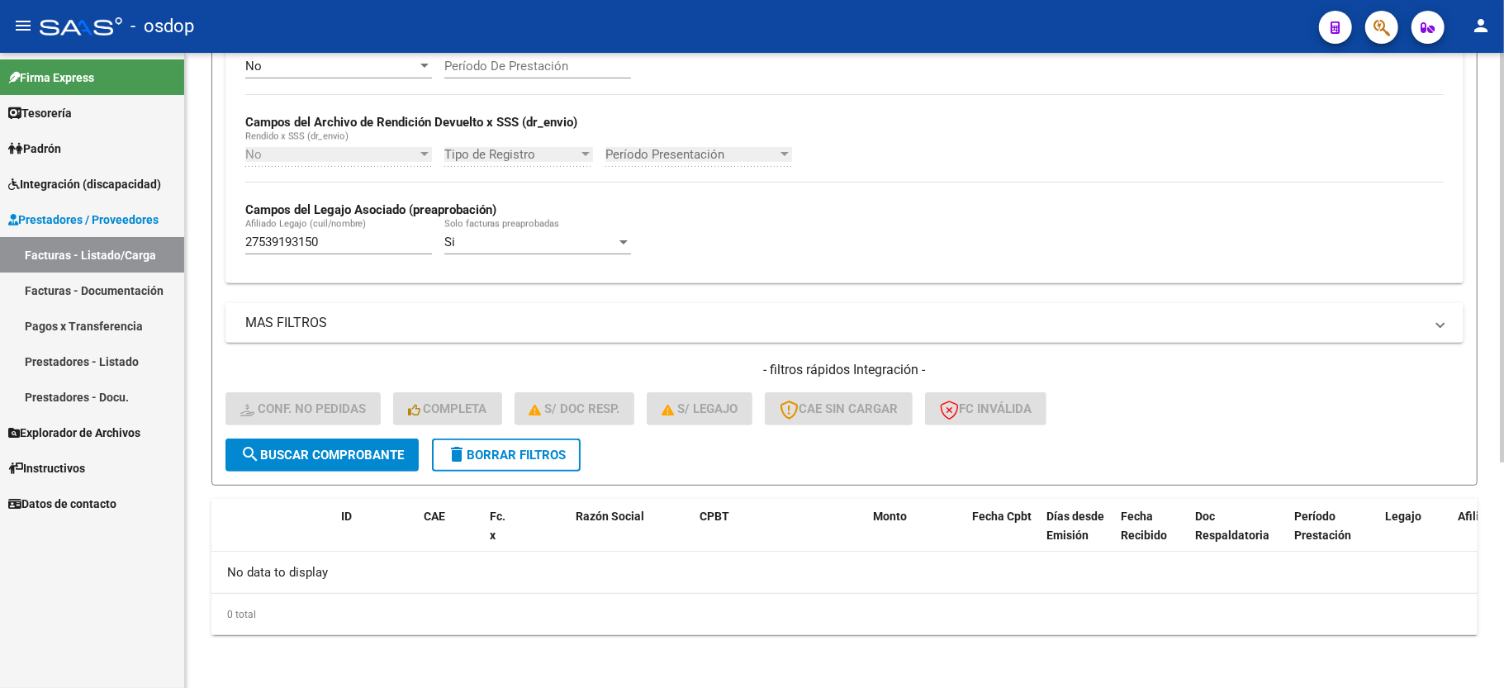
drag, startPoint x: 496, startPoint y: 427, endPoint x: 492, endPoint y: 458, distance: 30.8
click at [496, 428] on div "- filtros rápidos Integración - Conf. no pedidas Completa S/ Doc Resp. S/ legaj…" at bounding box center [845, 400] width 1238 height 78
click at [492, 458] on span "delete Borrar Filtros" at bounding box center [506, 455] width 119 height 15
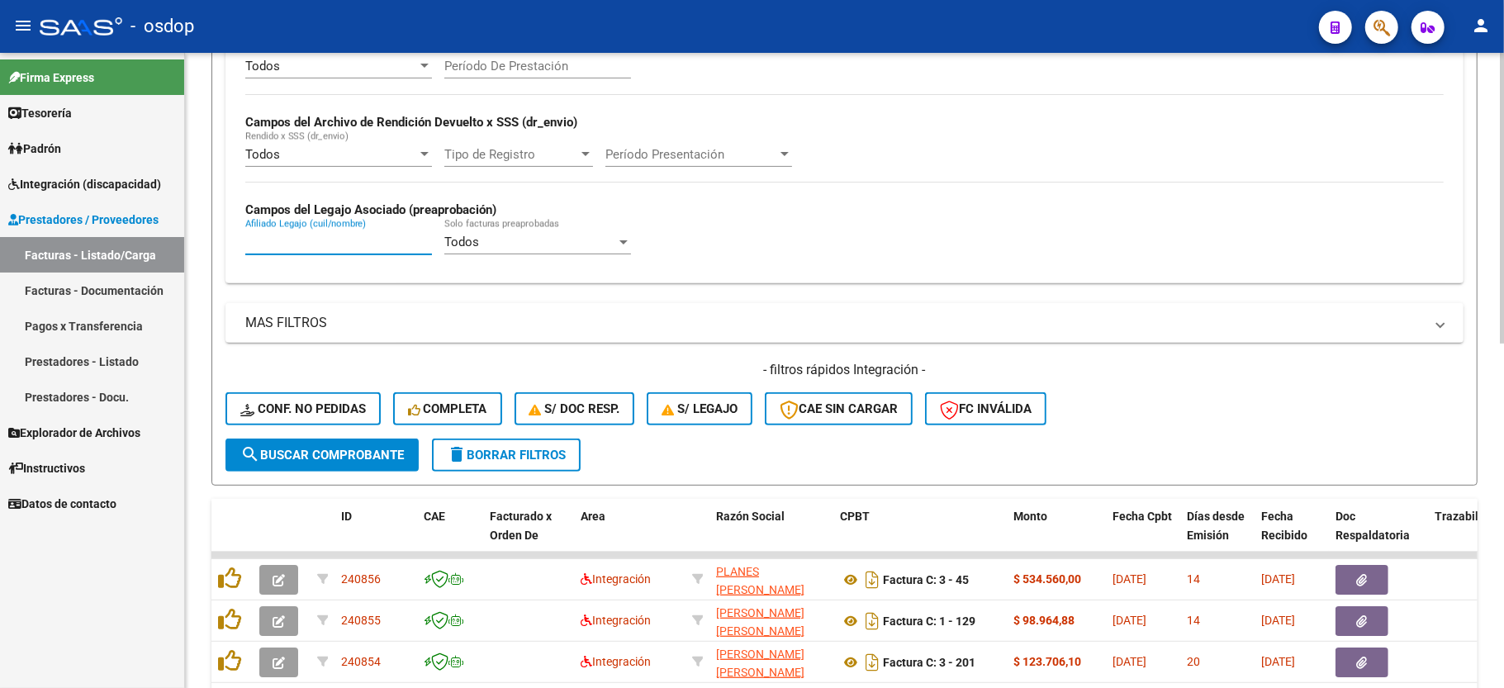
click at [334, 249] on input "Afiliado Legajo (cuil/nombre)" at bounding box center [338, 242] width 187 height 15
paste input "27701729728"
type input "27701729728"
click at [342, 459] on span "search Buscar Comprobante" at bounding box center [322, 455] width 164 height 15
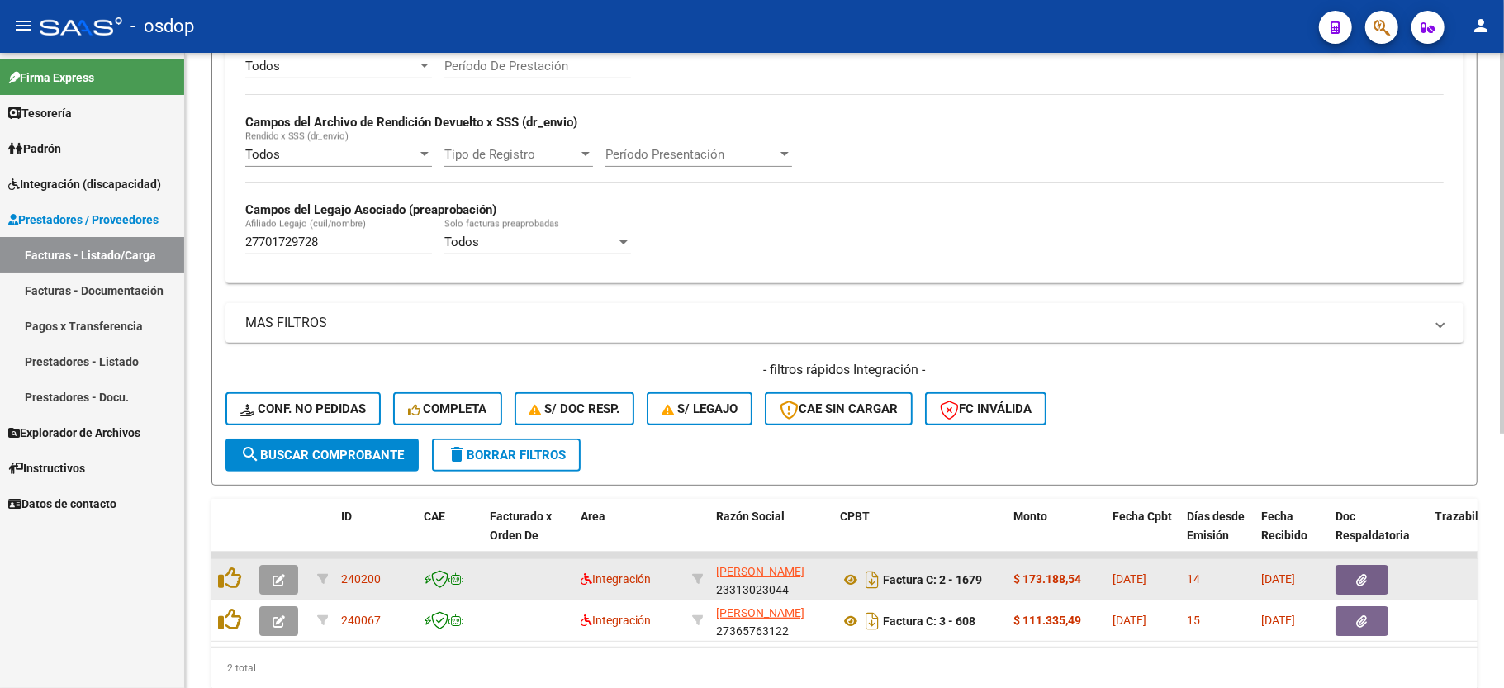
click at [285, 579] on button "button" at bounding box center [278, 580] width 39 height 30
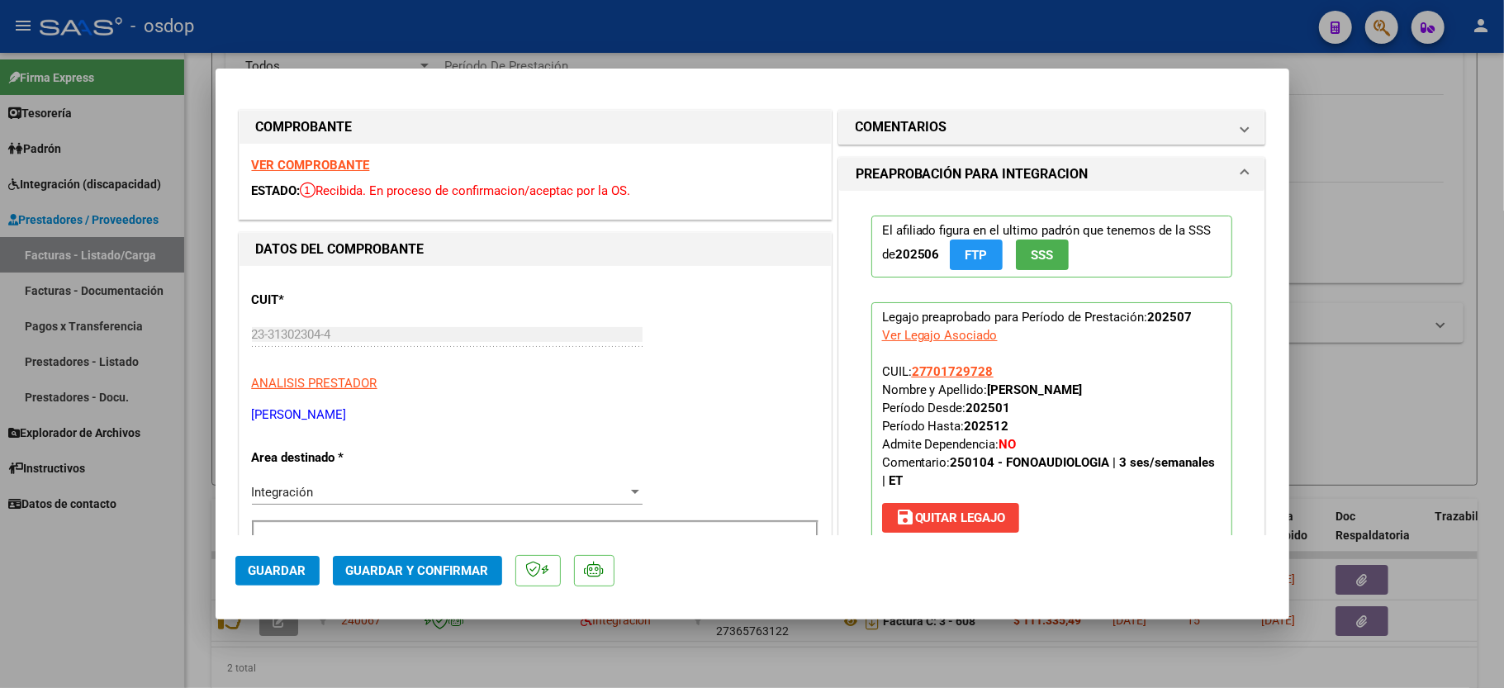
click at [314, 165] on strong "VER COMPROBANTE" at bounding box center [311, 165] width 118 height 15
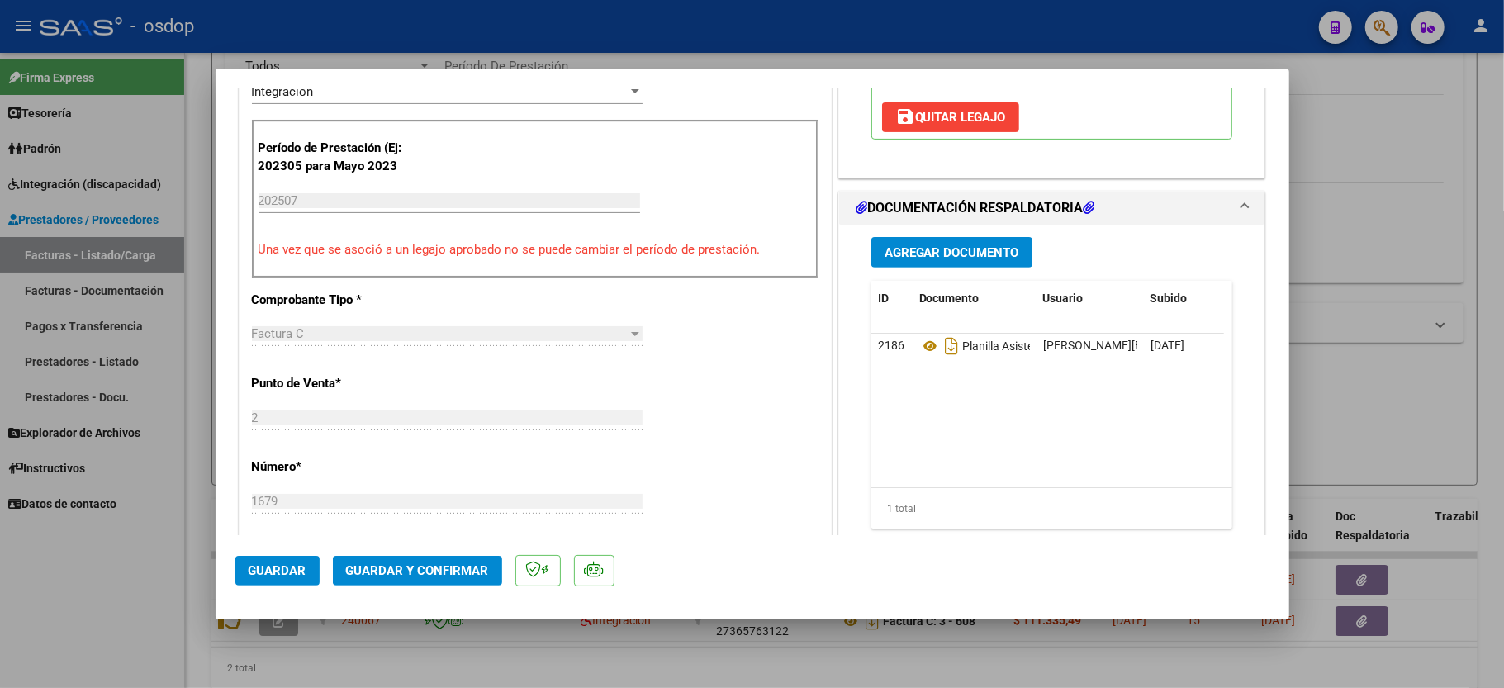
scroll to position [440, 0]
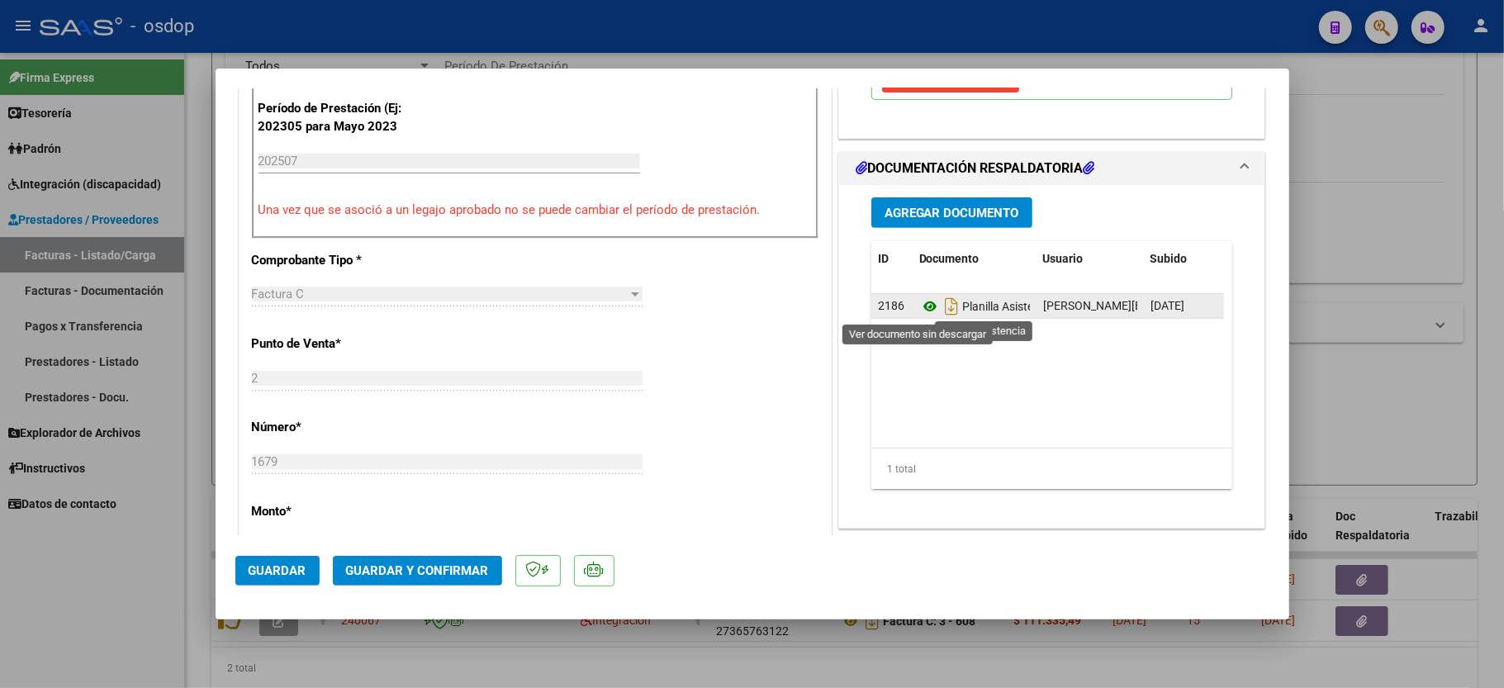
click at [919, 301] on icon at bounding box center [929, 307] width 21 height 20
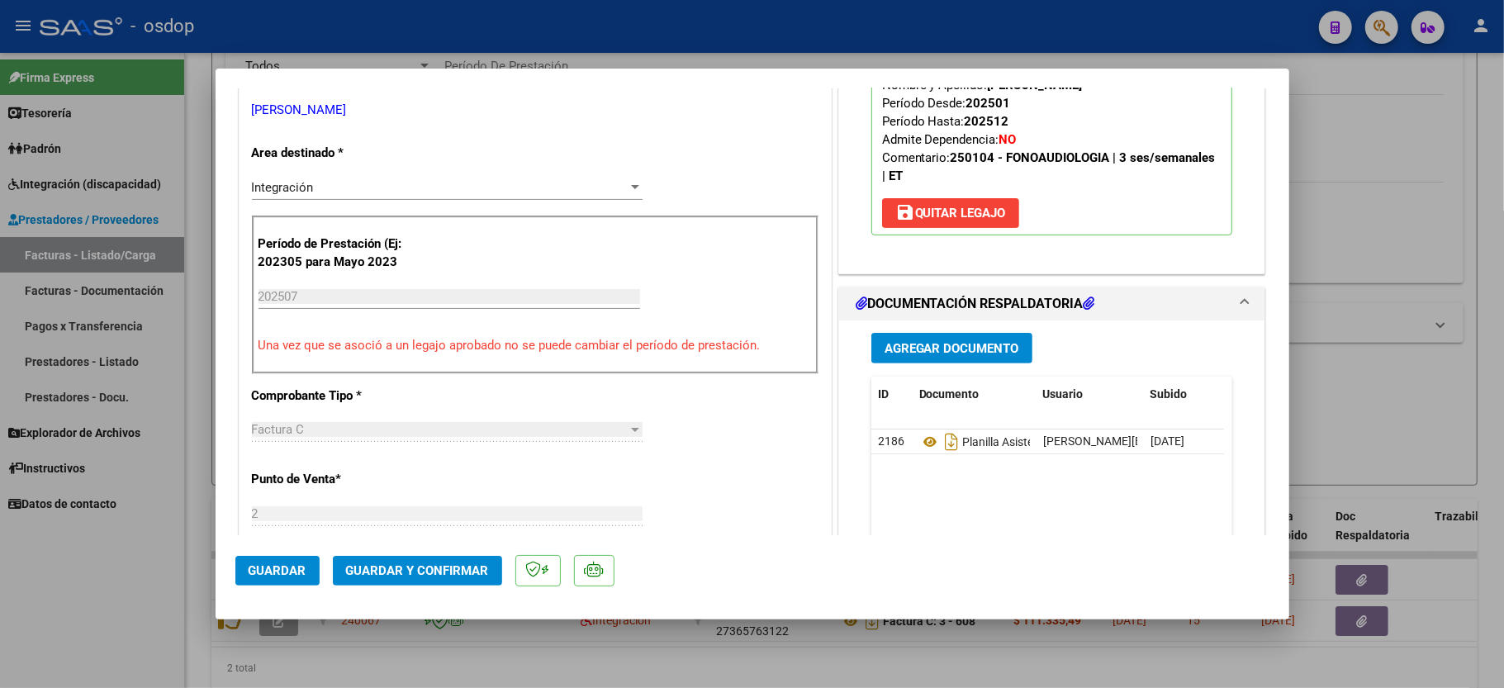
scroll to position [330, 0]
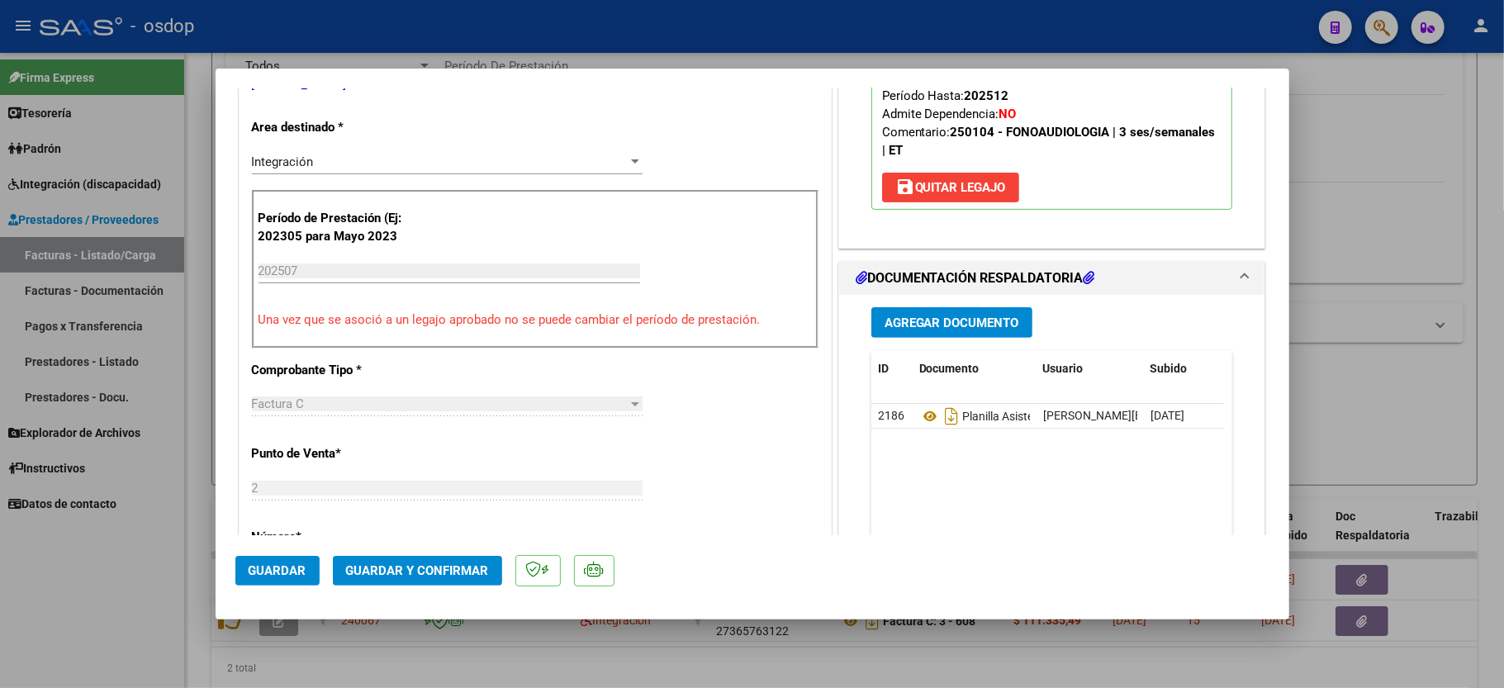
click at [397, 553] on mat-dialog-actions "Guardar Guardar y Confirmar" at bounding box center [752, 567] width 1034 height 65
click at [395, 568] on span "Guardar y Confirmar" at bounding box center [417, 570] width 143 height 15
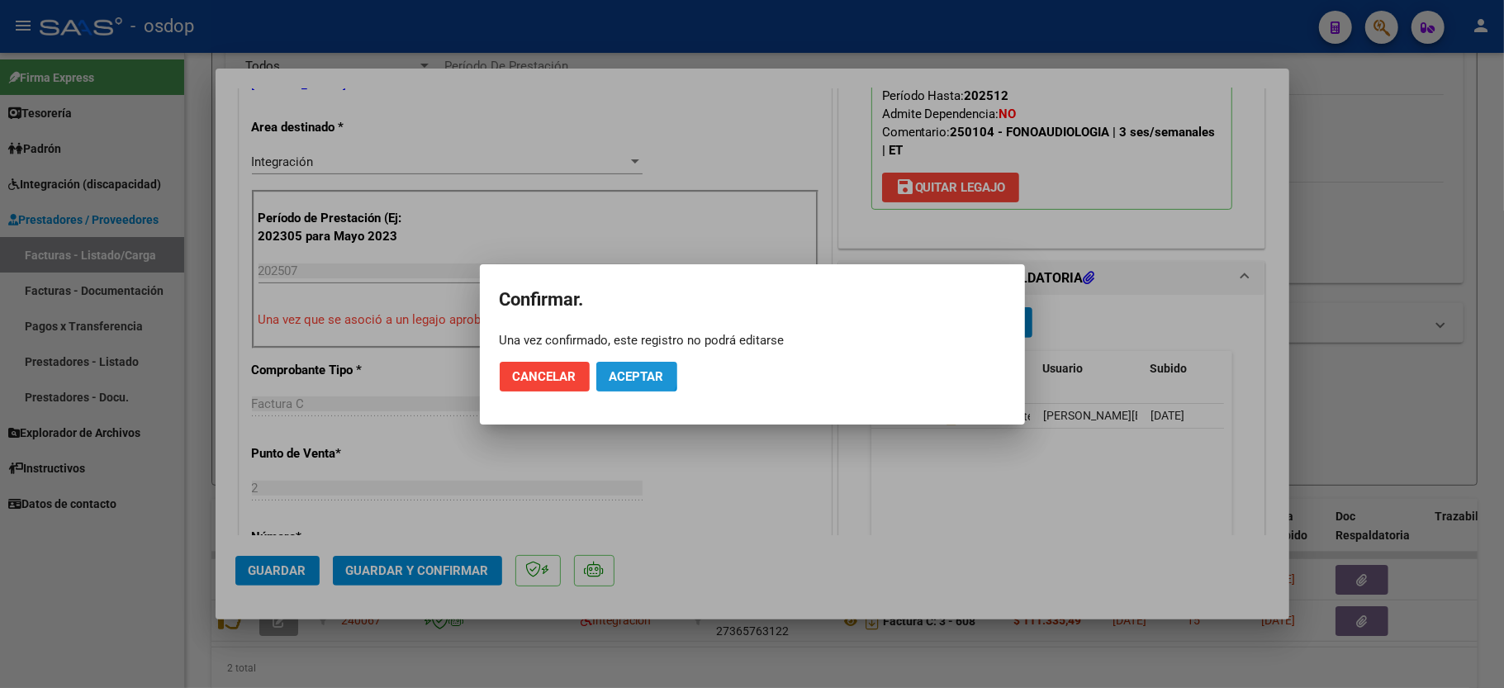
click at [621, 368] on button "Aceptar" at bounding box center [636, 377] width 81 height 30
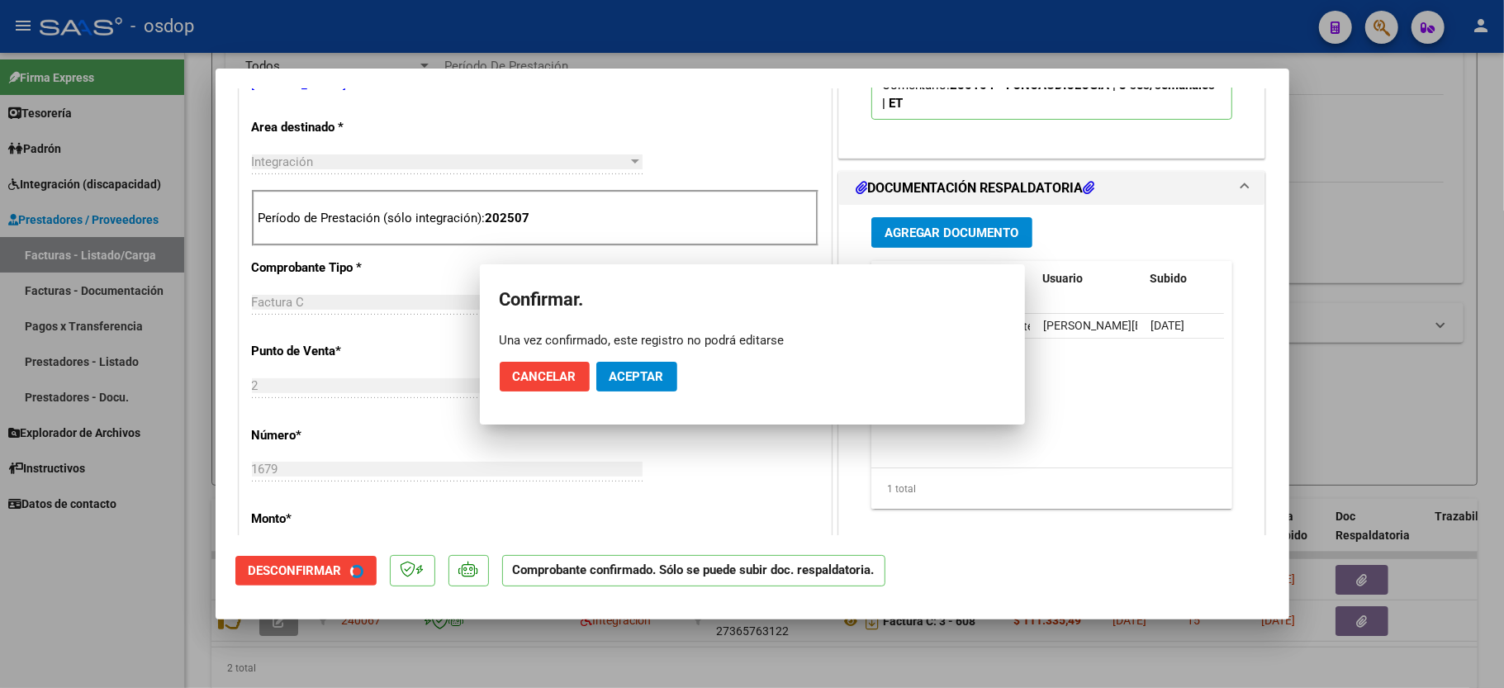
scroll to position [329, 0]
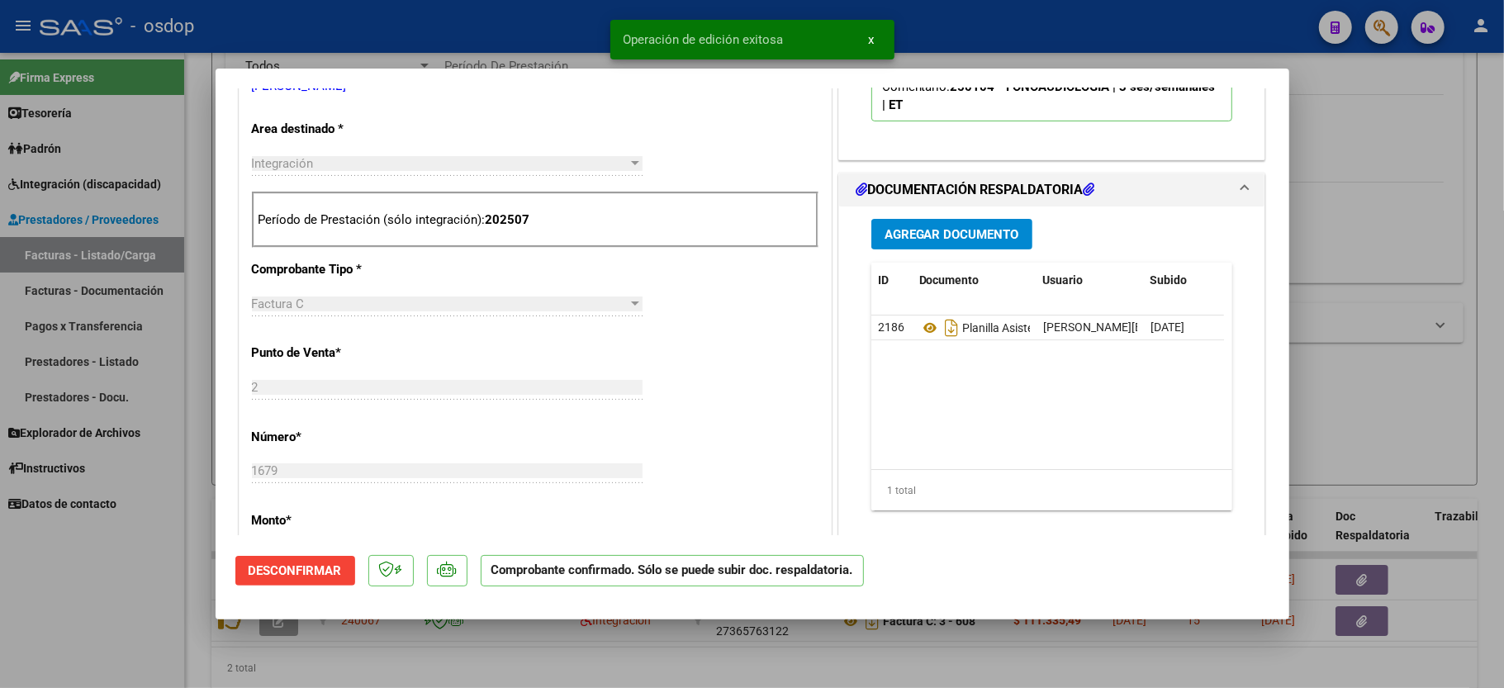
click at [150, 593] on div at bounding box center [752, 344] width 1504 height 688
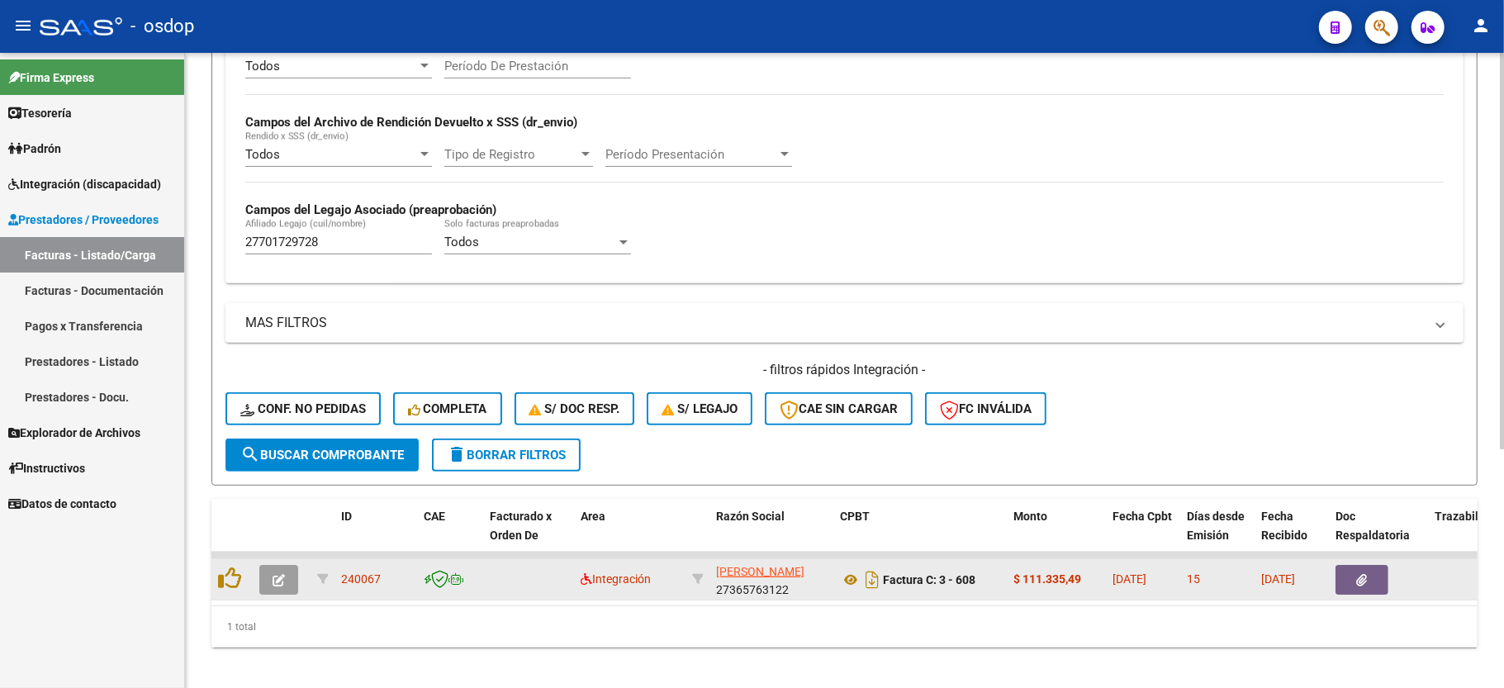
click at [286, 589] on button "button" at bounding box center [278, 580] width 39 height 30
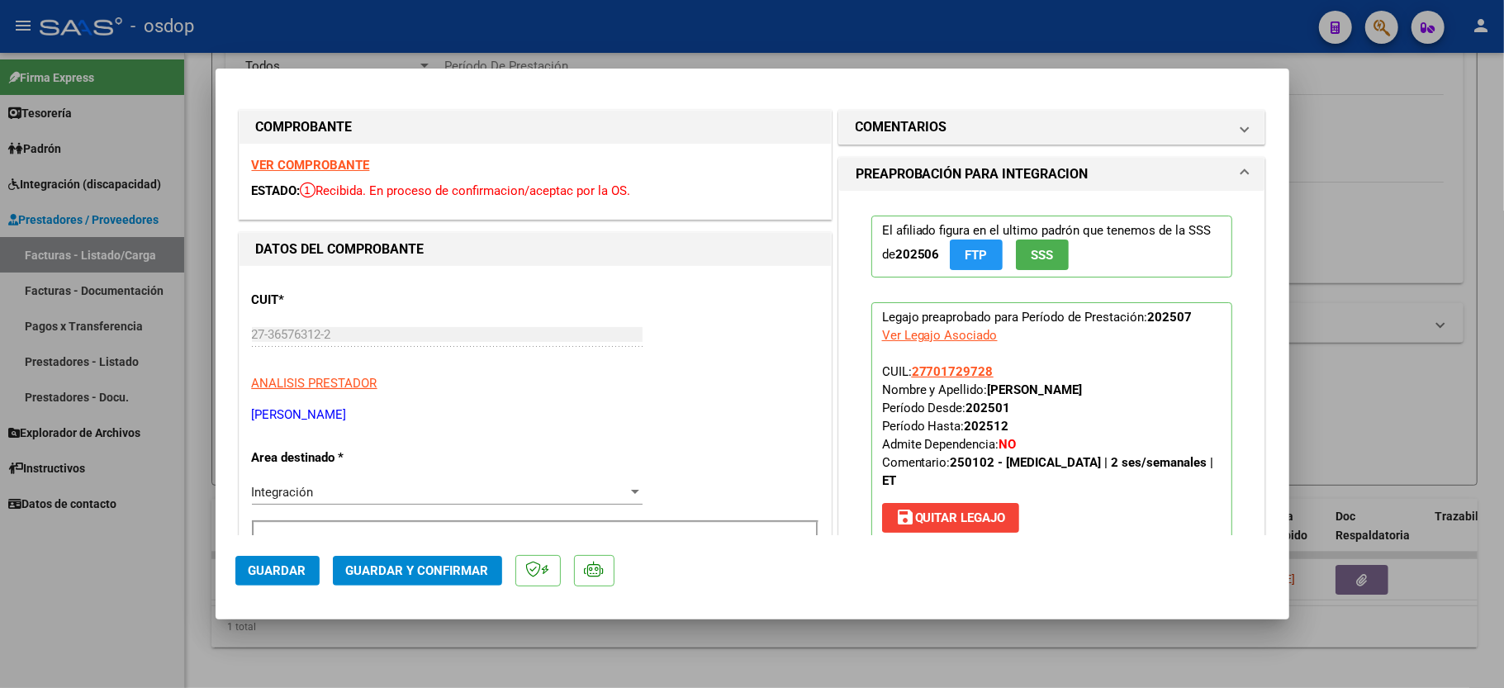
click at [342, 169] on strong "VER COMPROBANTE" at bounding box center [311, 165] width 118 height 15
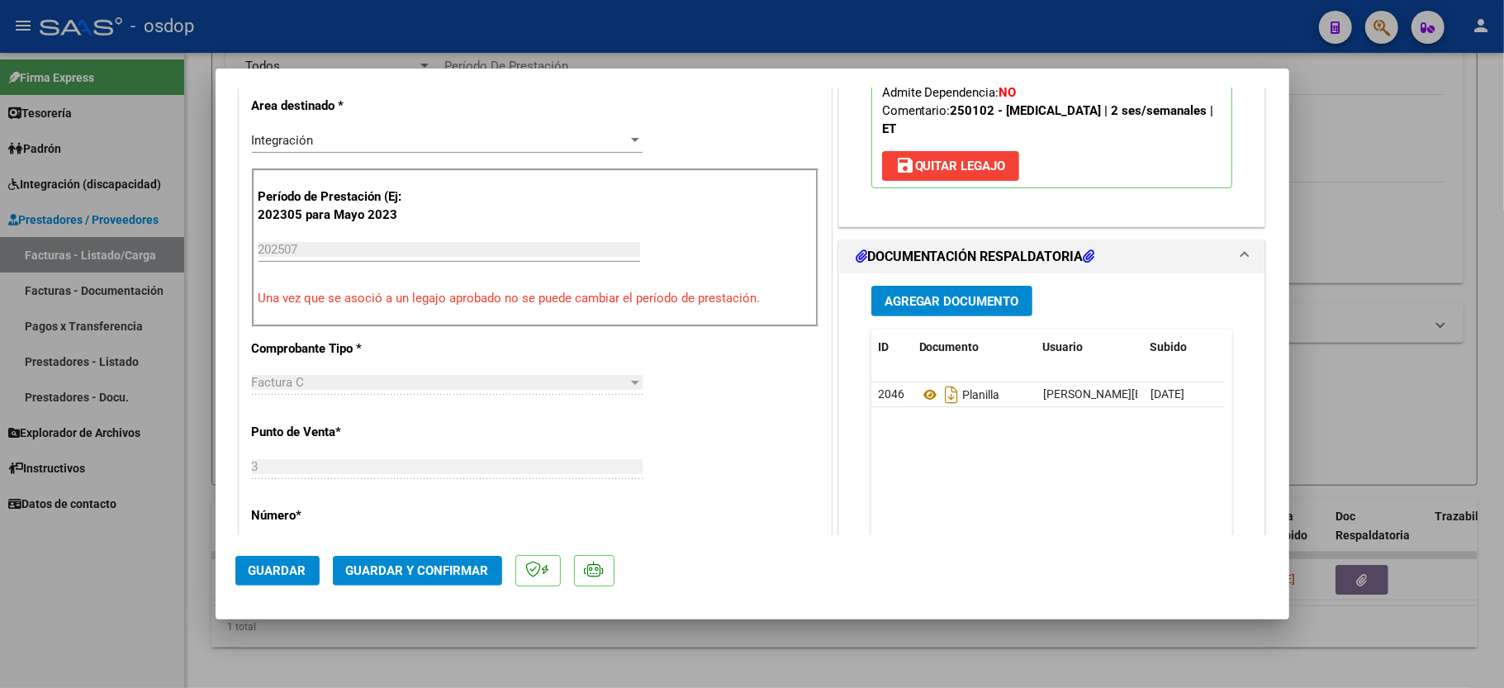
scroll to position [440, 0]
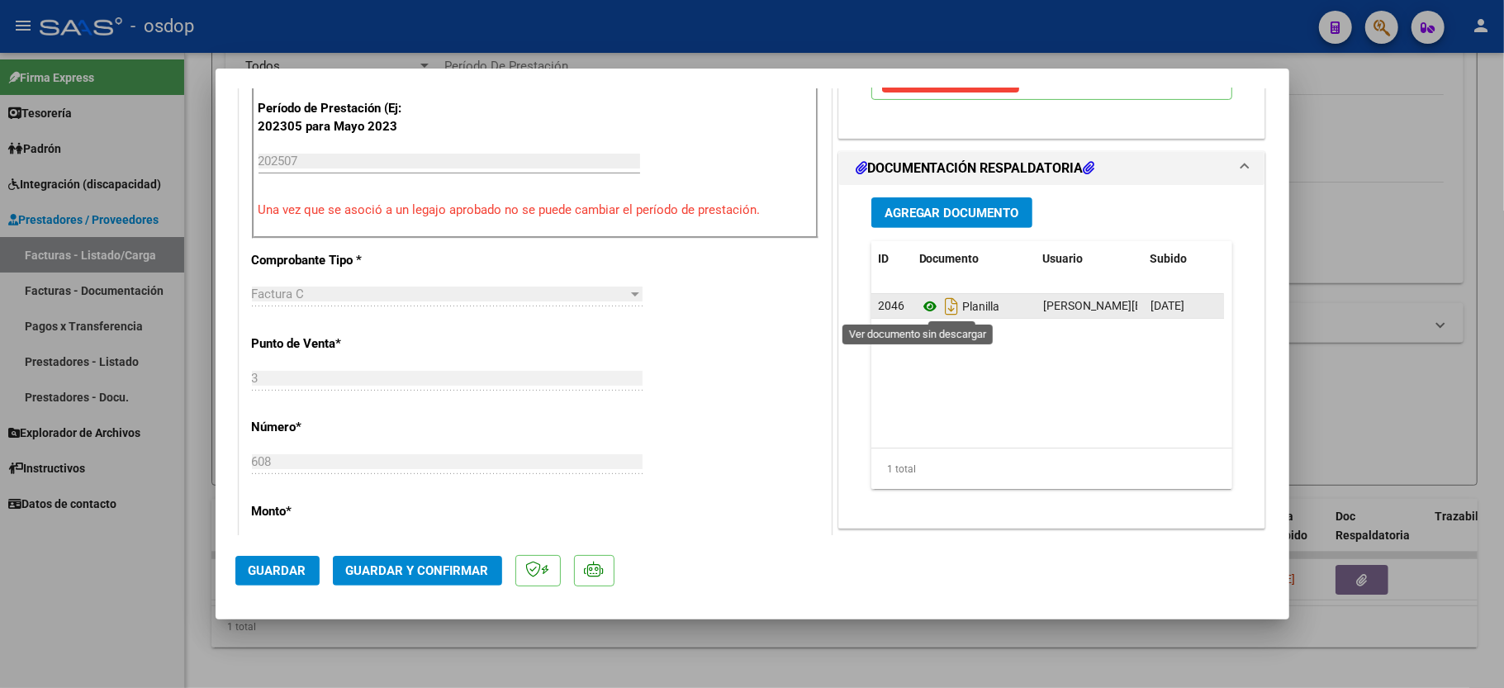
click at [923, 308] on icon at bounding box center [929, 307] width 21 height 20
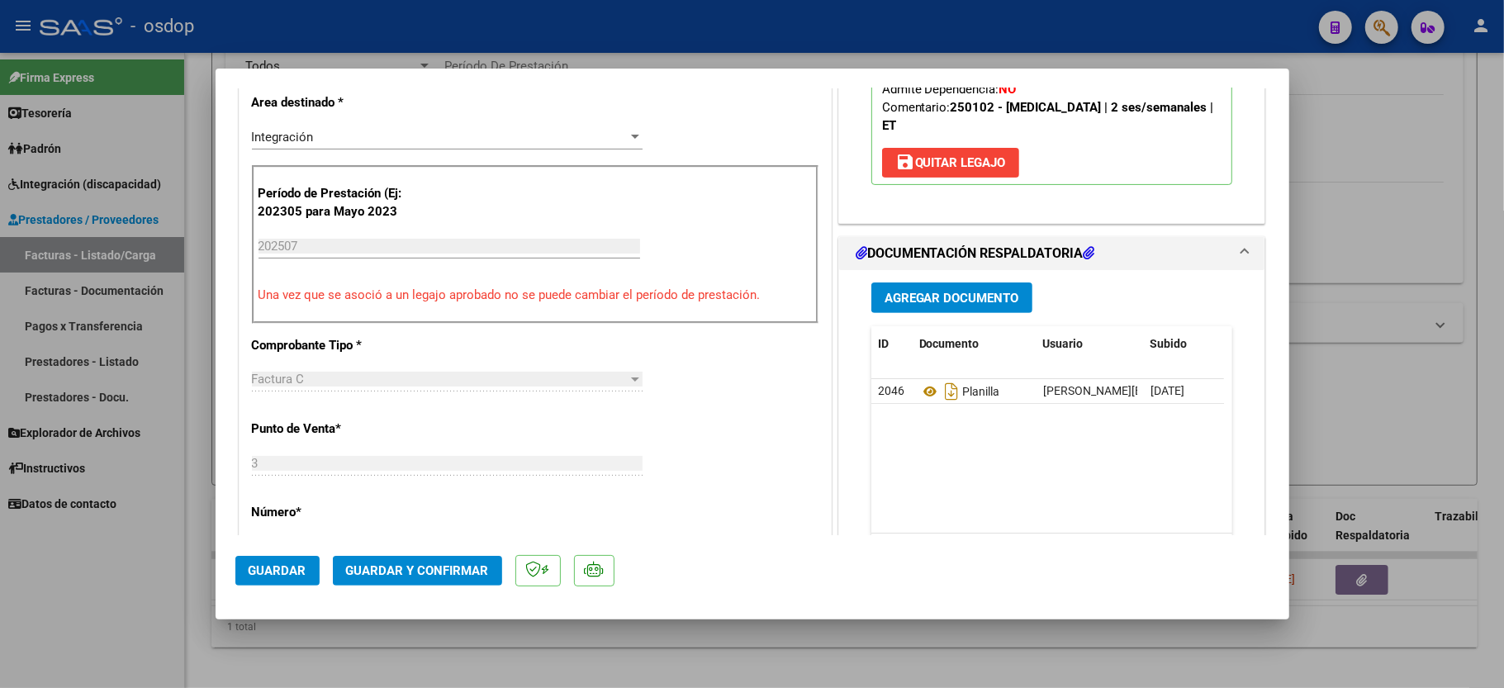
scroll to position [330, 0]
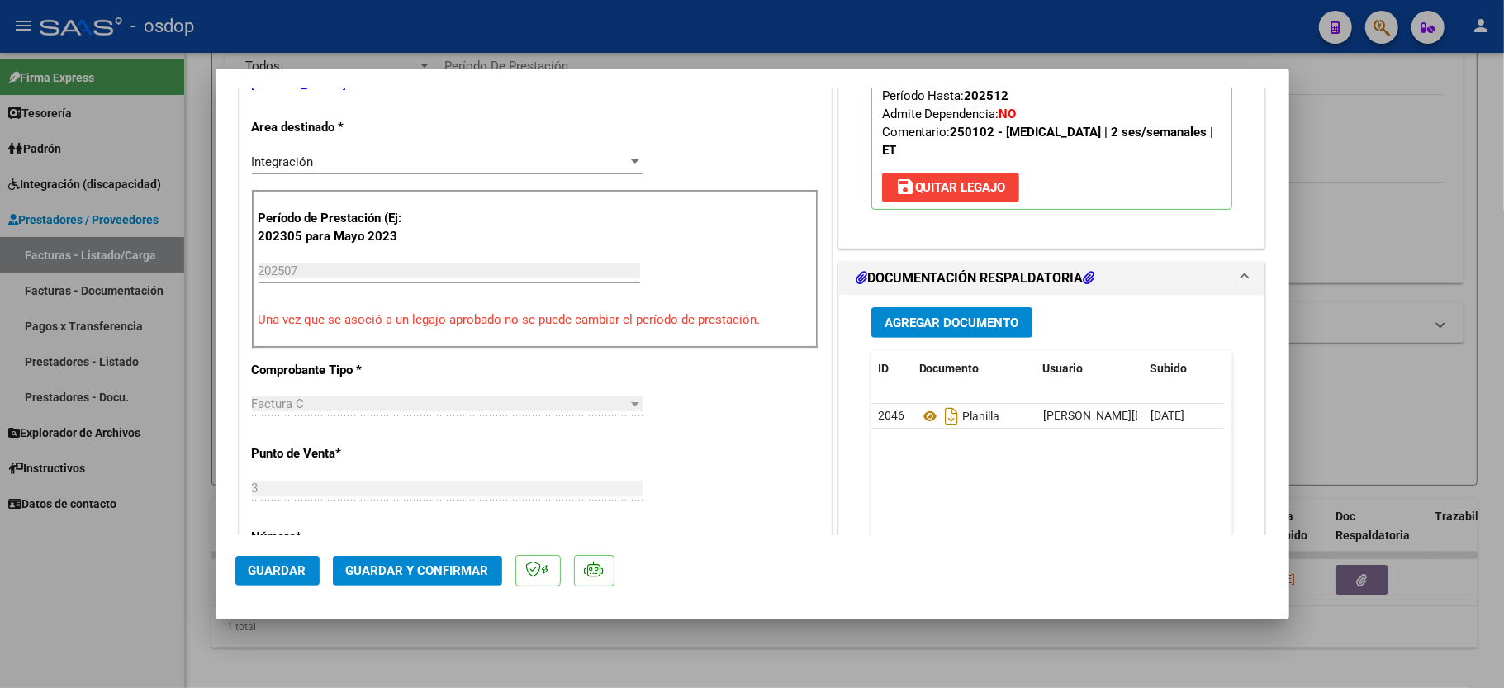
click at [387, 563] on span "Guardar y Confirmar" at bounding box center [417, 570] width 143 height 15
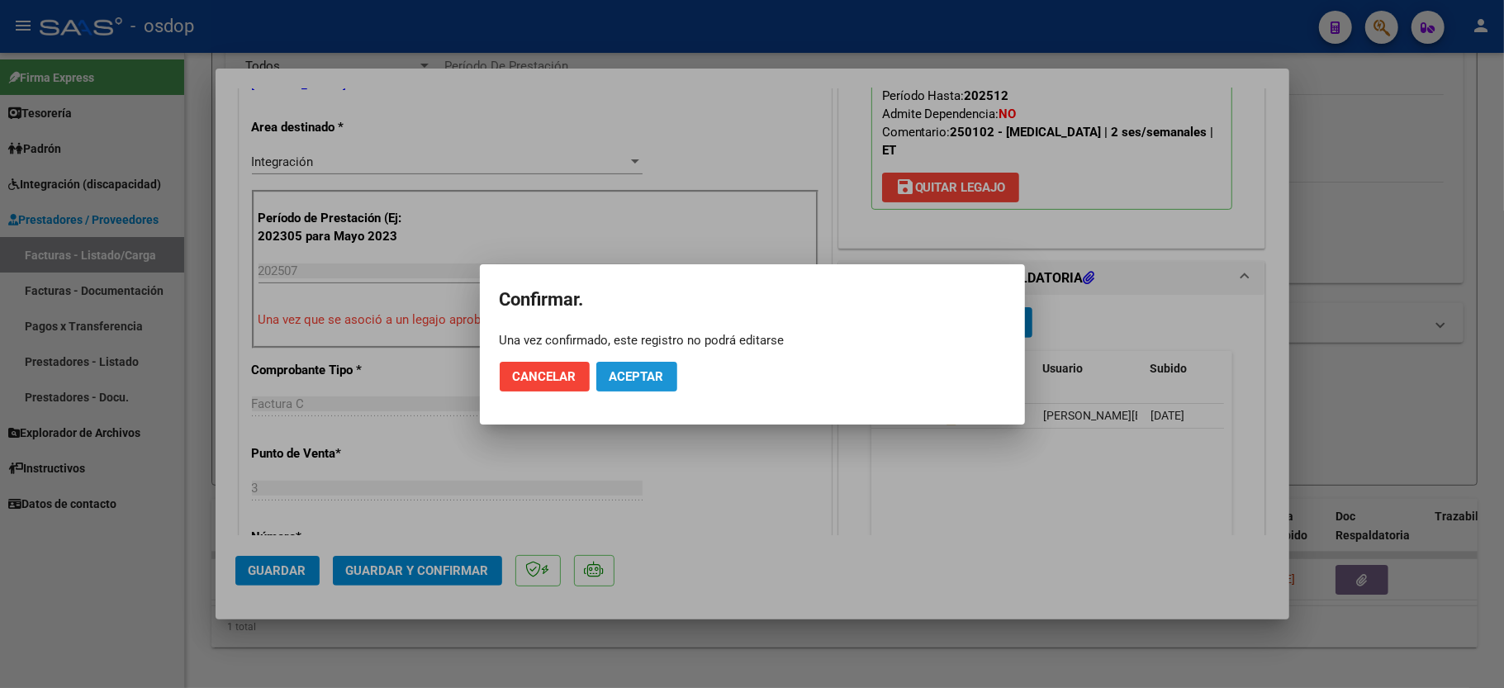
click at [634, 363] on button "Aceptar" at bounding box center [636, 377] width 81 height 30
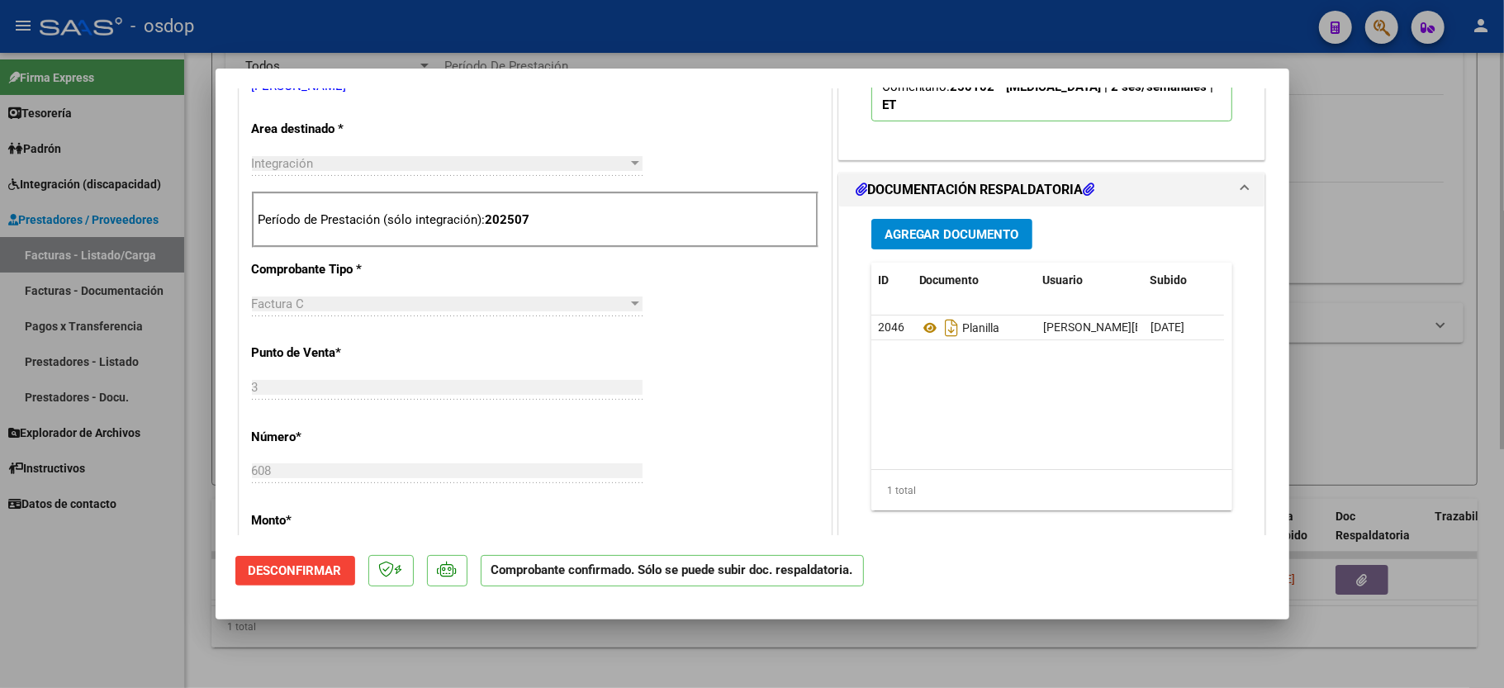
drag, startPoint x: 180, startPoint y: 568, endPoint x: 206, endPoint y: 560, distance: 26.9
click at [180, 568] on div at bounding box center [752, 344] width 1504 height 688
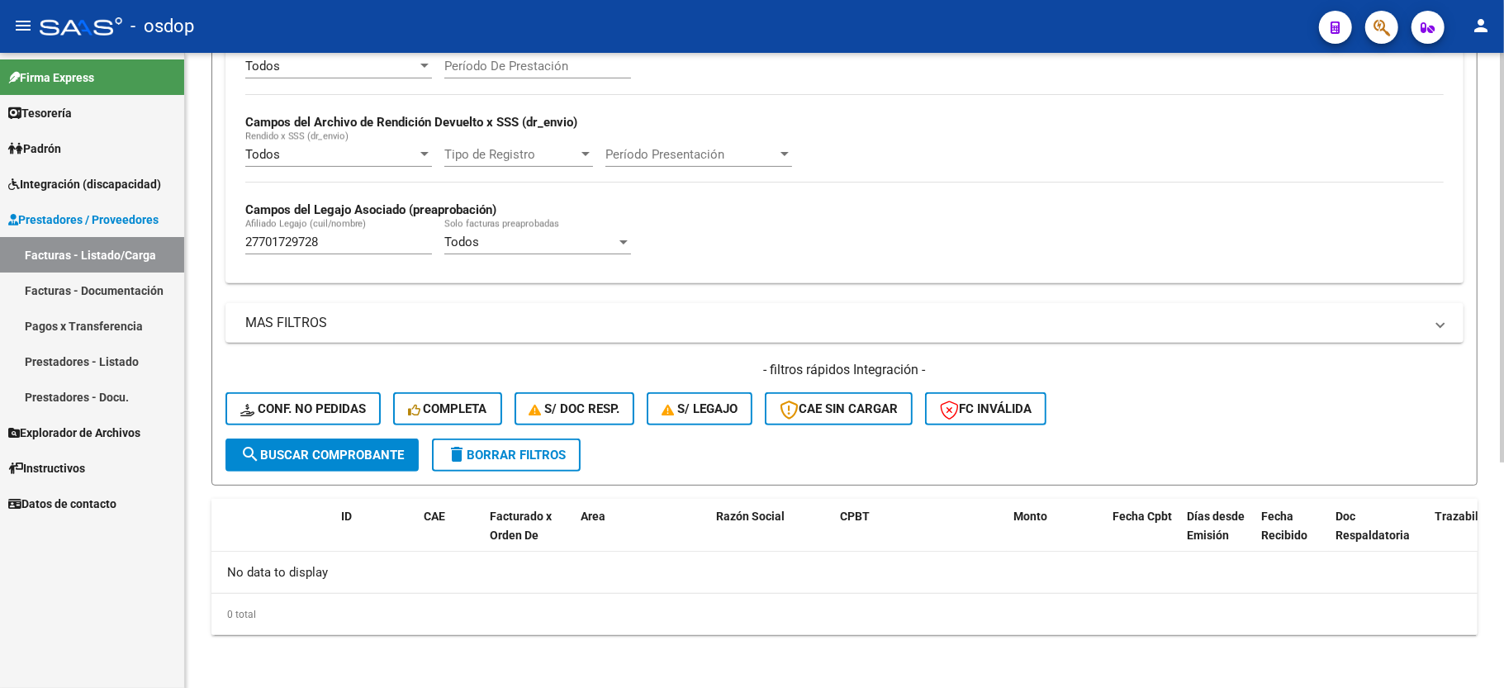
drag, startPoint x: 316, startPoint y: 225, endPoint x: 305, endPoint y: 252, distance: 29.3
click at [316, 236] on div "27701729728 Afiliado Legajo (cuil/nombre)" at bounding box center [338, 237] width 187 height 36
click at [304, 252] on div "27701729728 Afiliado Legajo (cuil/nombre)" at bounding box center [338, 237] width 187 height 36
click at [296, 249] on input "27701729728" at bounding box center [338, 242] width 187 height 15
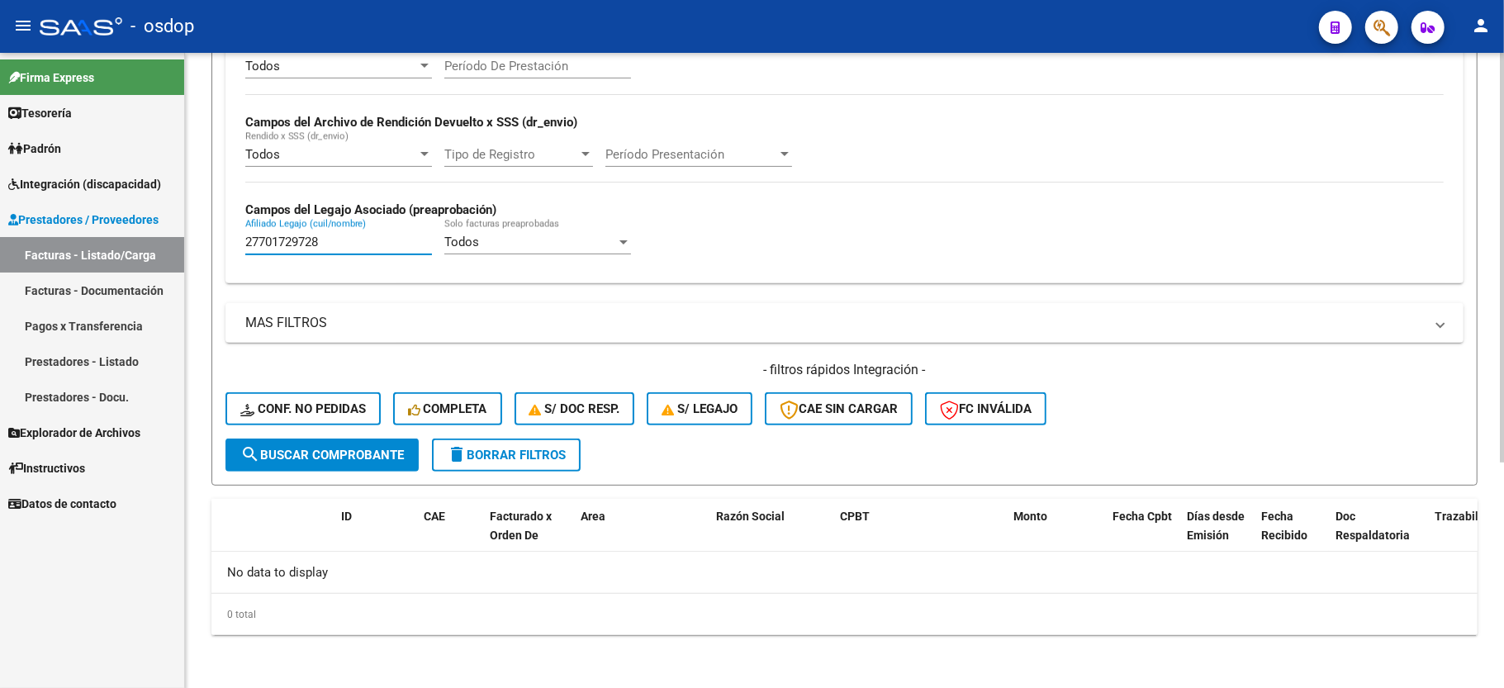
click at [296, 249] on input "27701729728" at bounding box center [338, 242] width 187 height 15
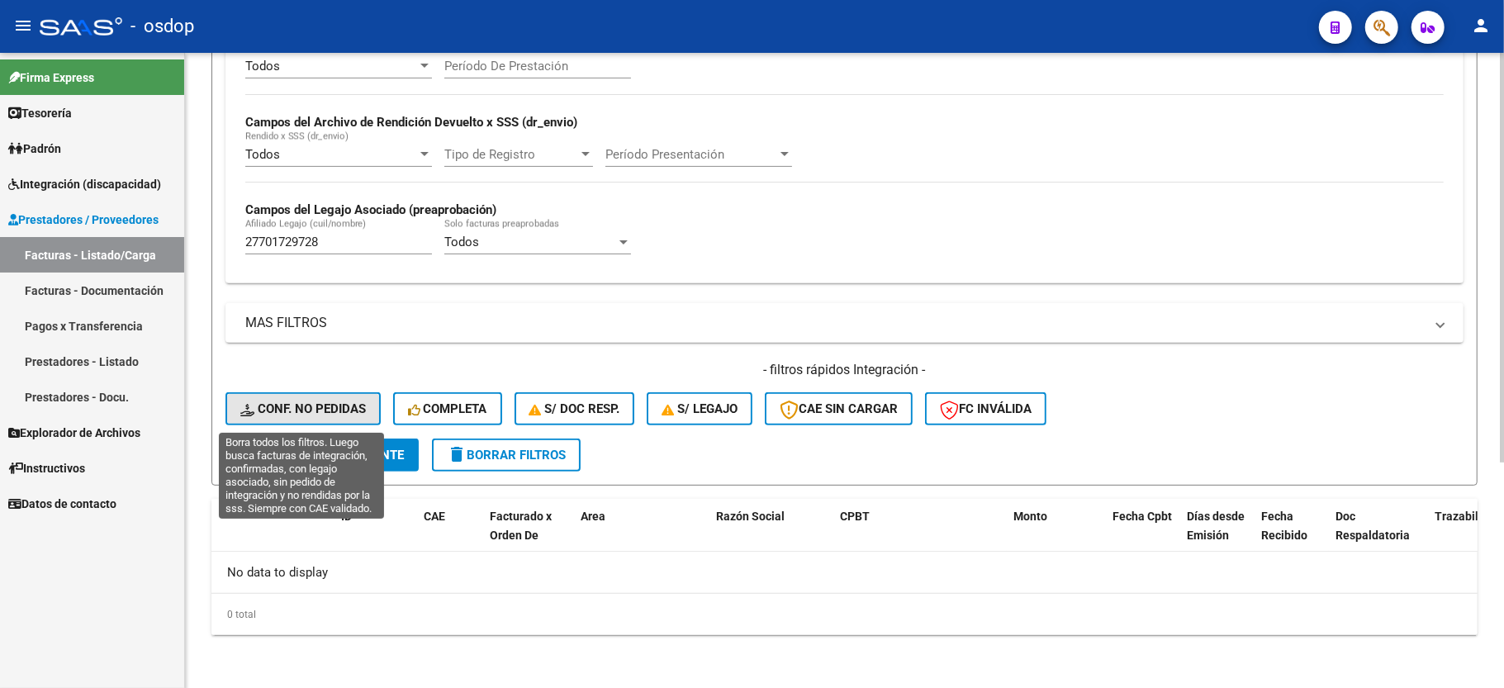
click at [360, 411] on span "Conf. no pedidas" at bounding box center [303, 408] width 126 height 15
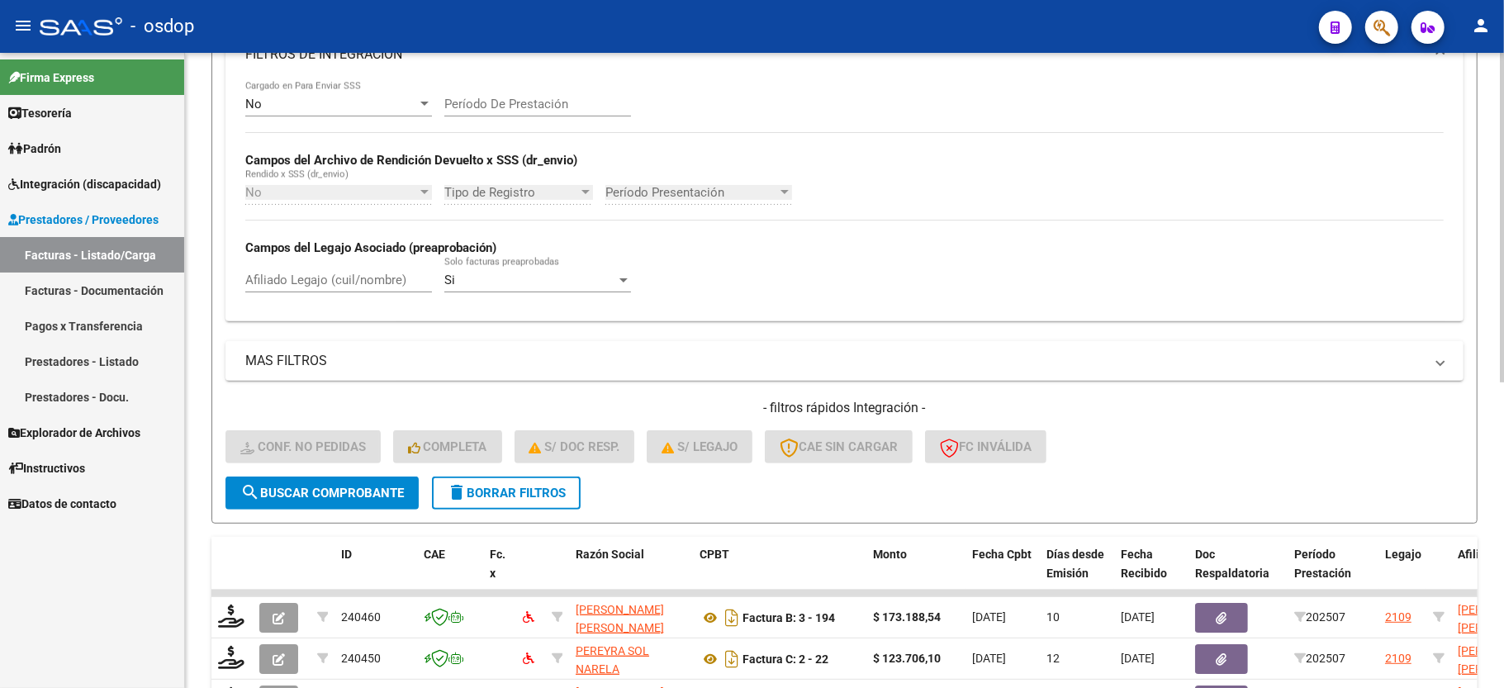
scroll to position [350, 0]
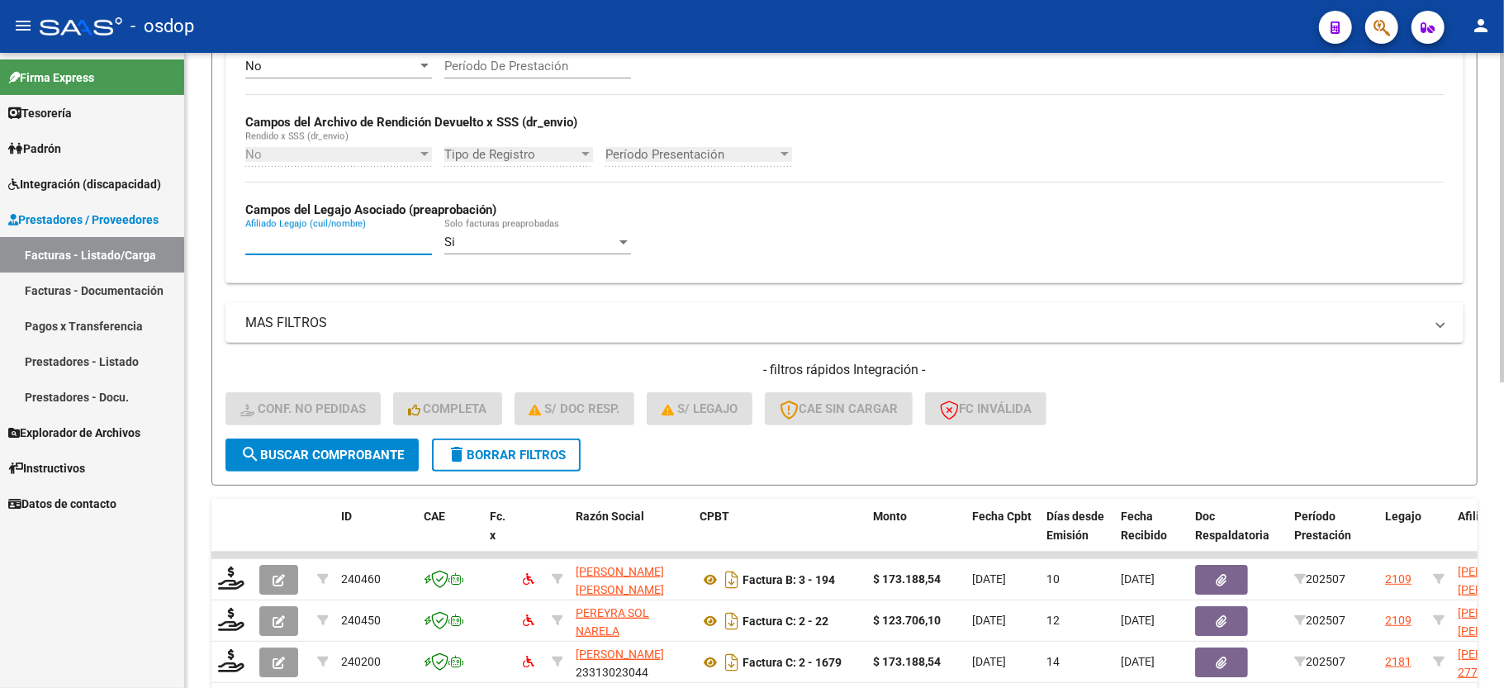
click at [319, 245] on input "Afiliado Legajo (cuil/nombre)" at bounding box center [338, 242] width 187 height 15
paste input "27701729728"
type input "27701729728"
click at [338, 444] on button "search Buscar Comprobante" at bounding box center [322, 455] width 193 height 33
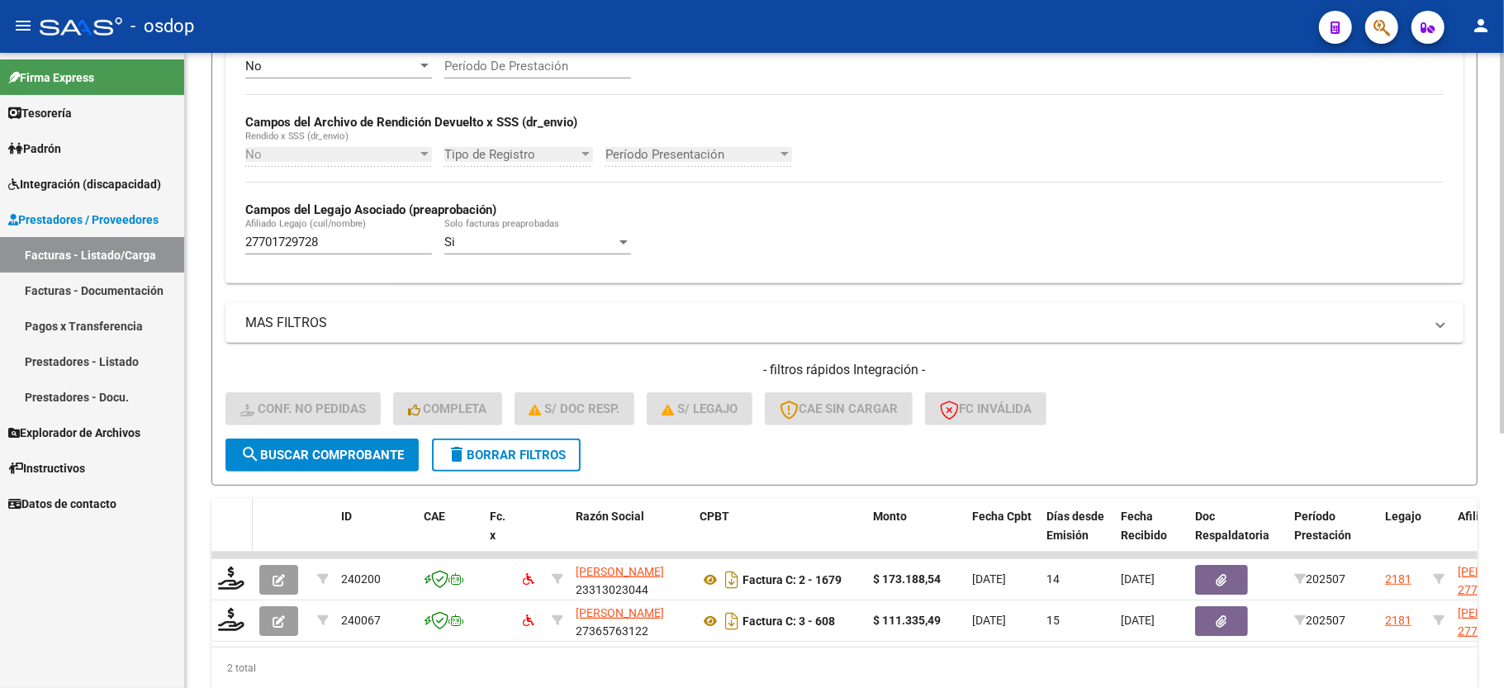
scroll to position [424, 0]
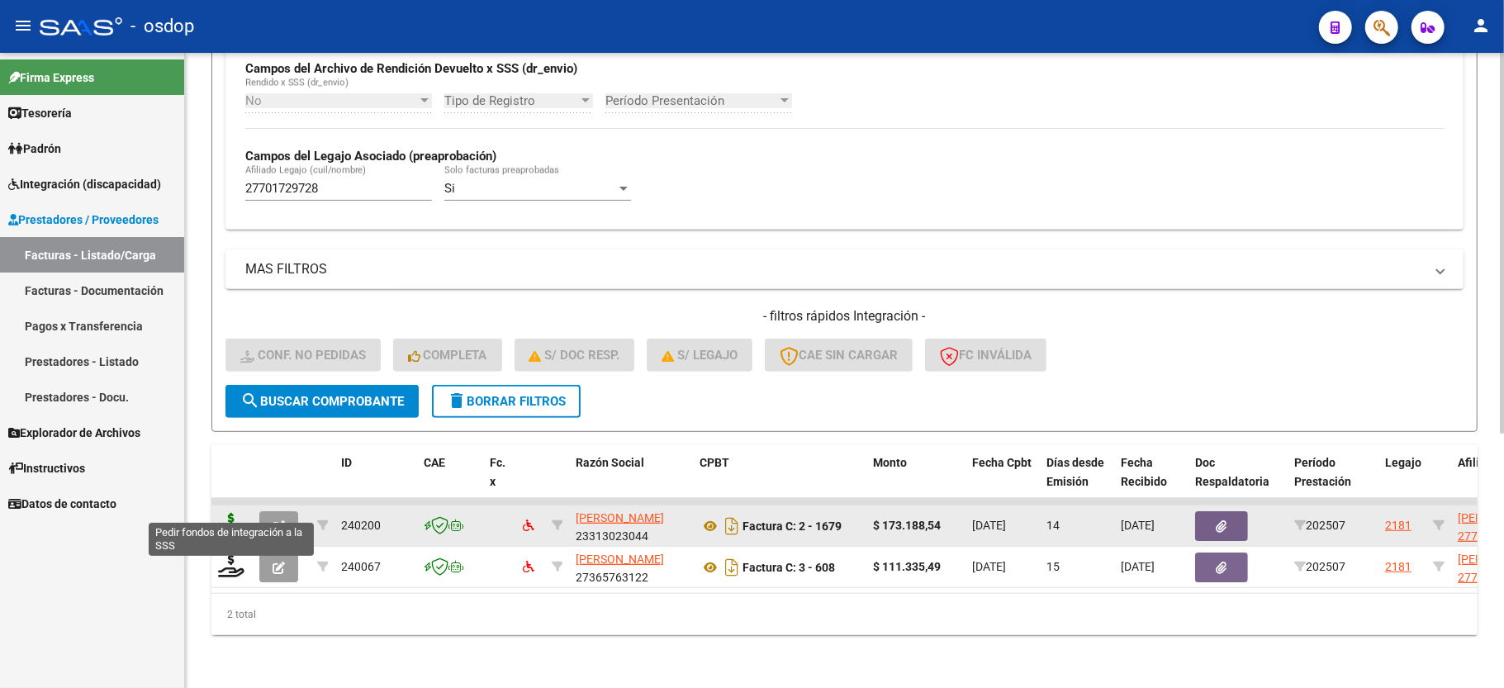
click at [220, 513] on icon at bounding box center [231, 524] width 26 height 23
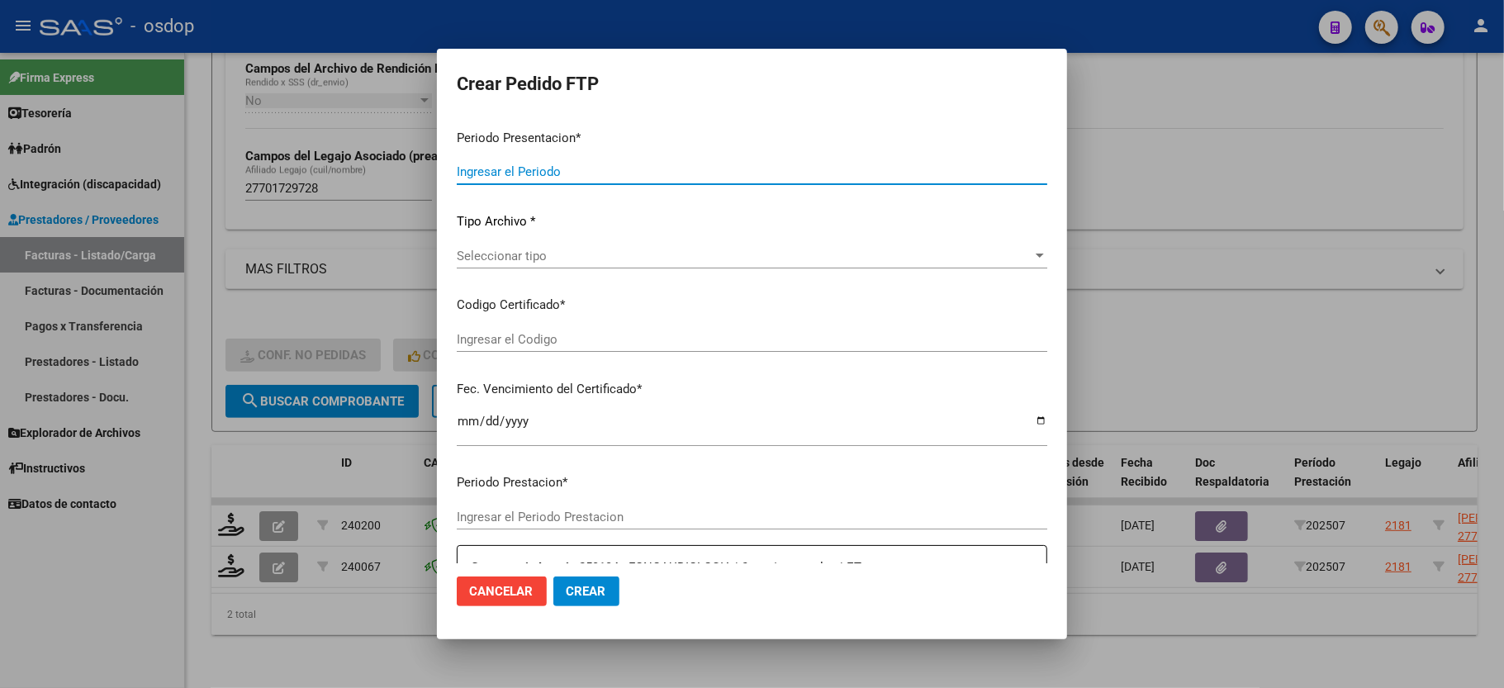
type input "202507"
type input "$ 173.188,54"
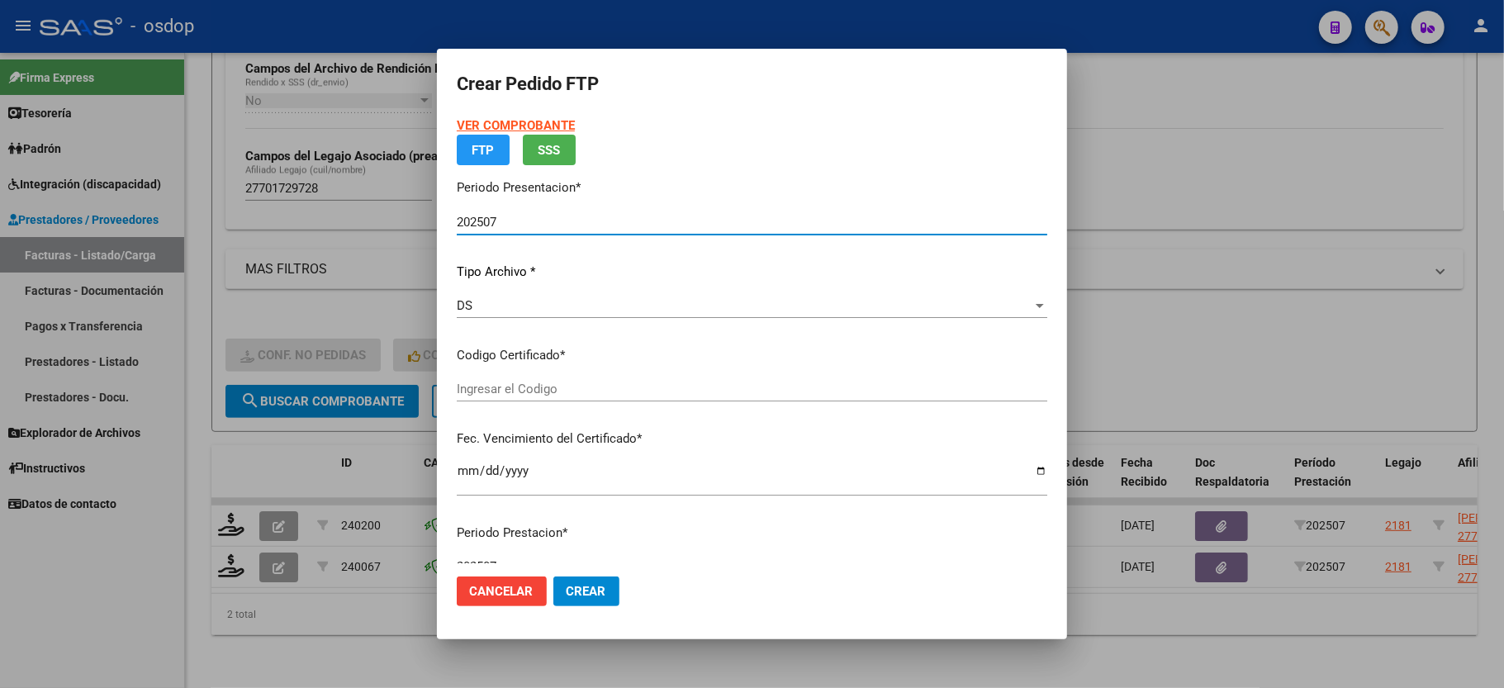
type input "5503032040"
type input "2029-09-23"
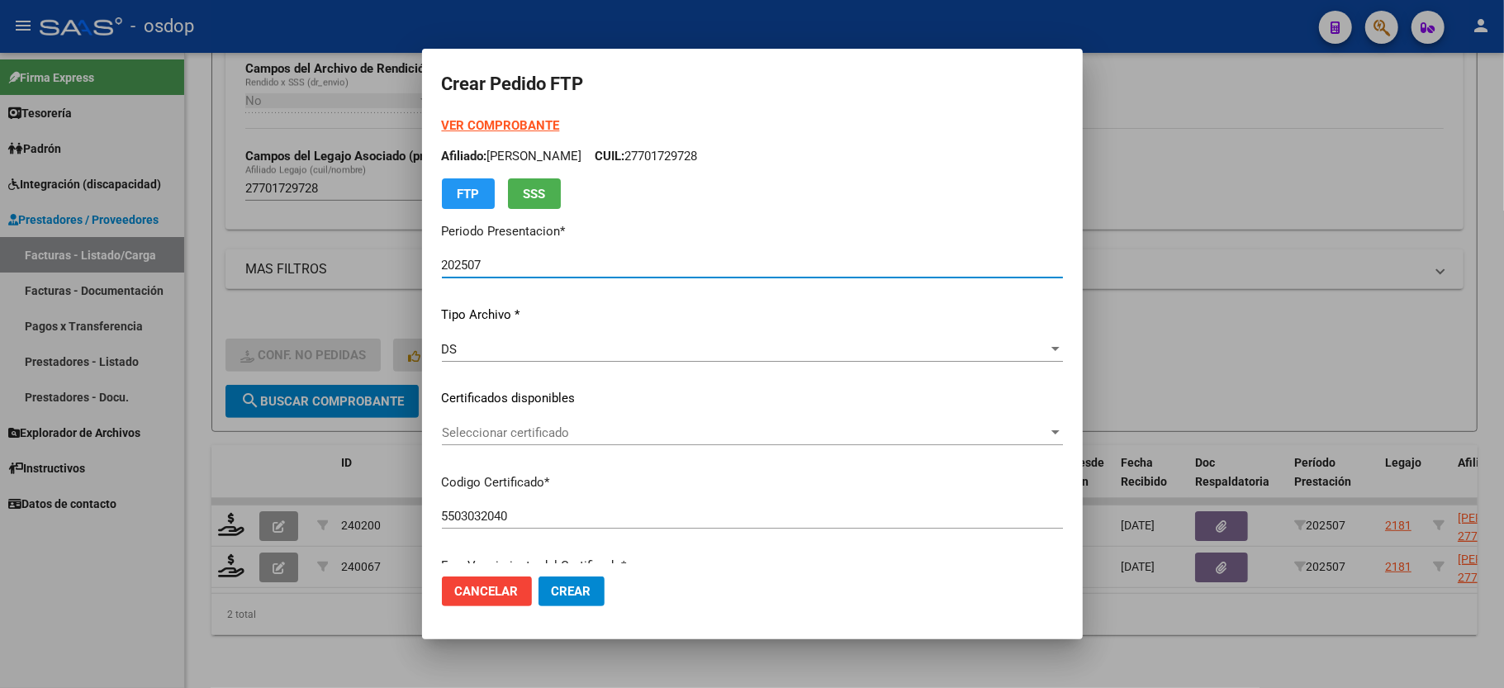
click at [504, 420] on div "Seleccionar certificado Seleccionar certificado" at bounding box center [752, 432] width 621 height 25
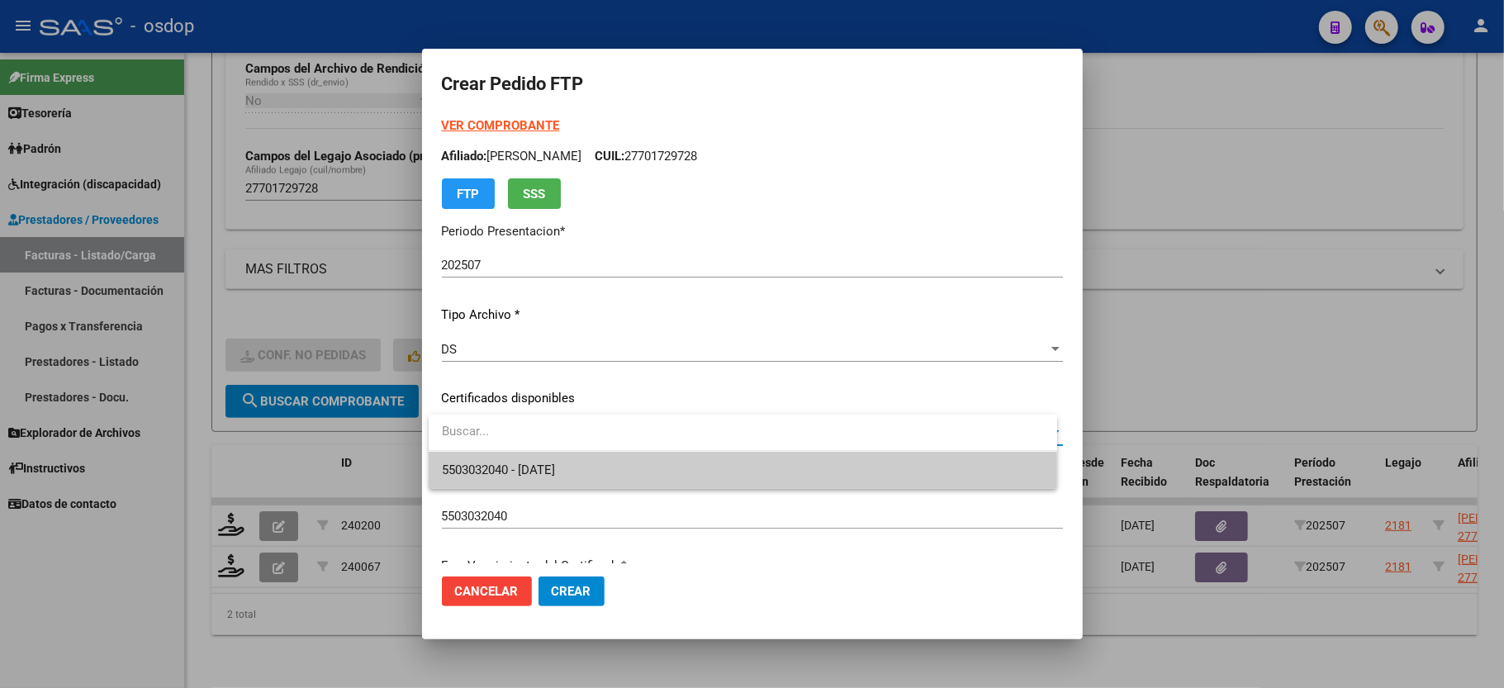
click at [512, 453] on span "5503032040 - 2029-09-23" at bounding box center [743, 470] width 602 height 37
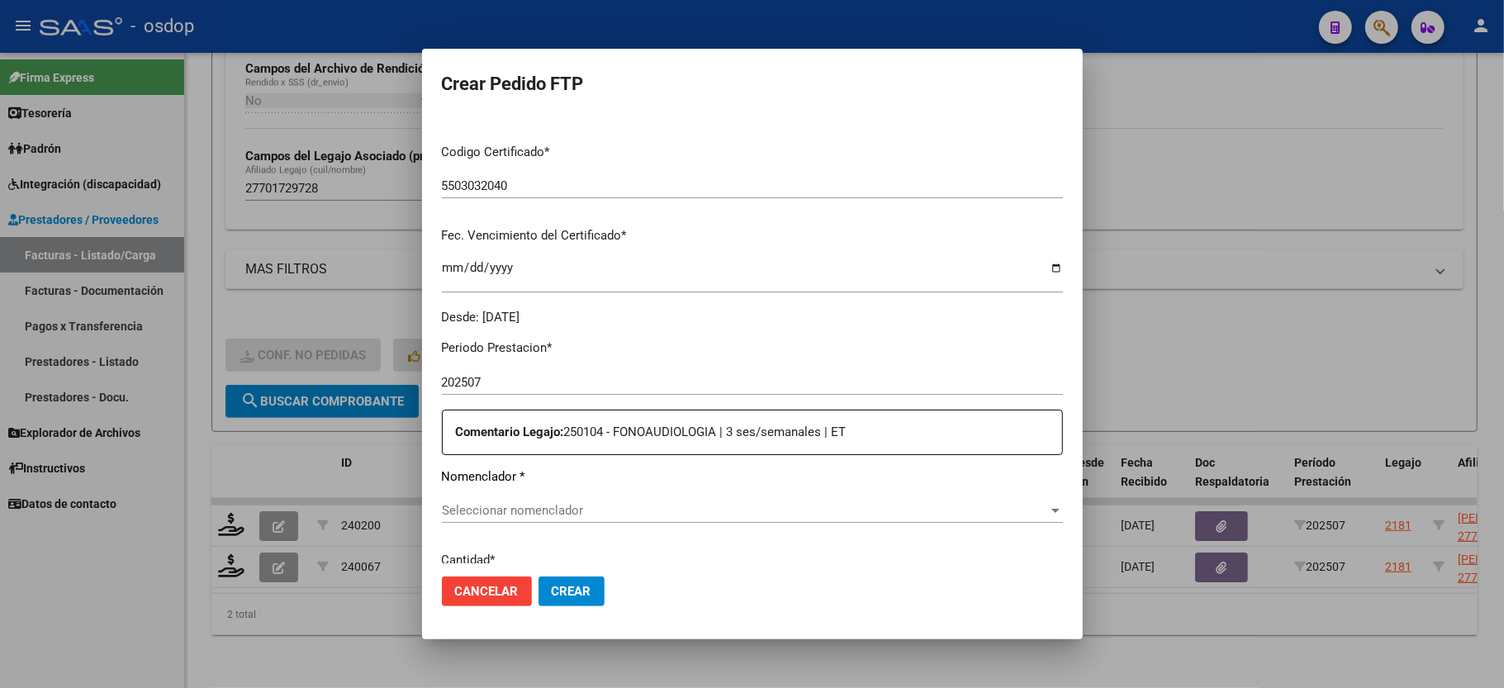
scroll to position [440, 0]
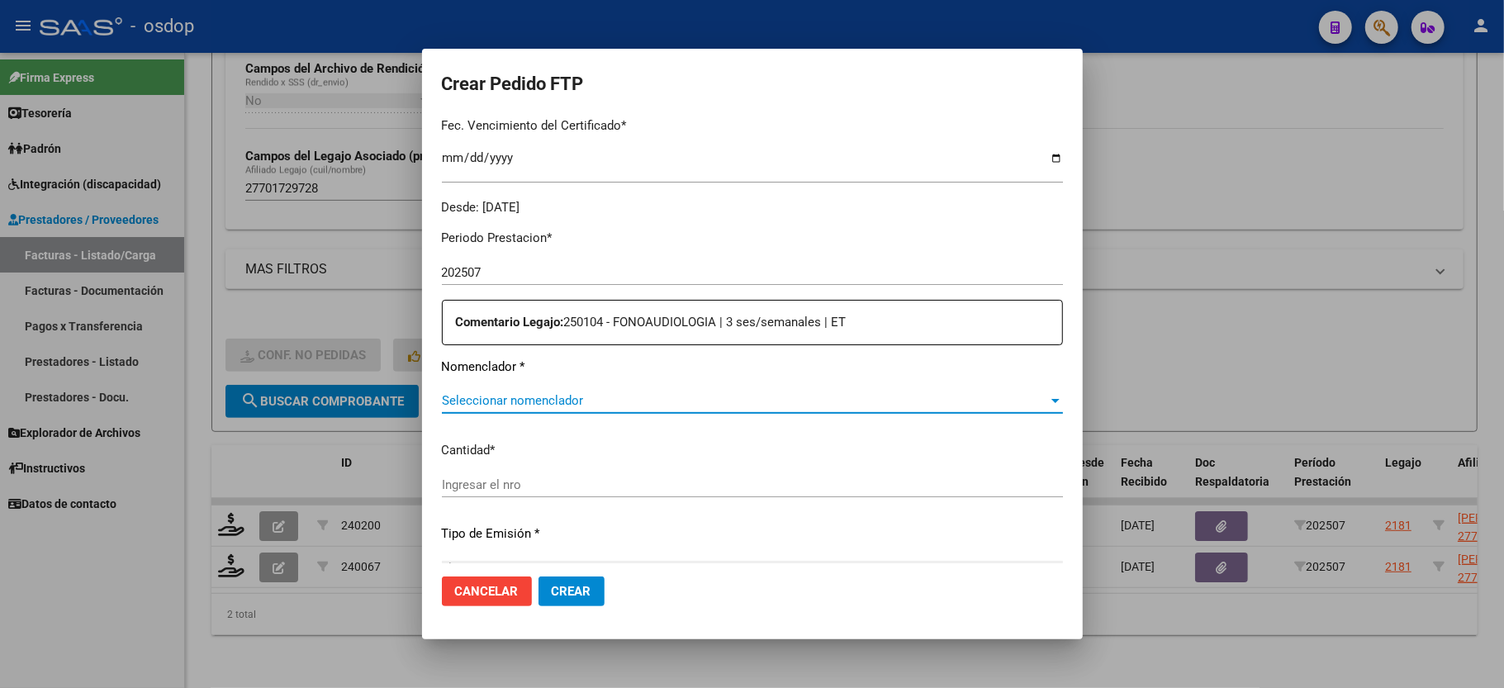
click at [535, 395] on span "Seleccionar nomenclador" at bounding box center [745, 400] width 606 height 15
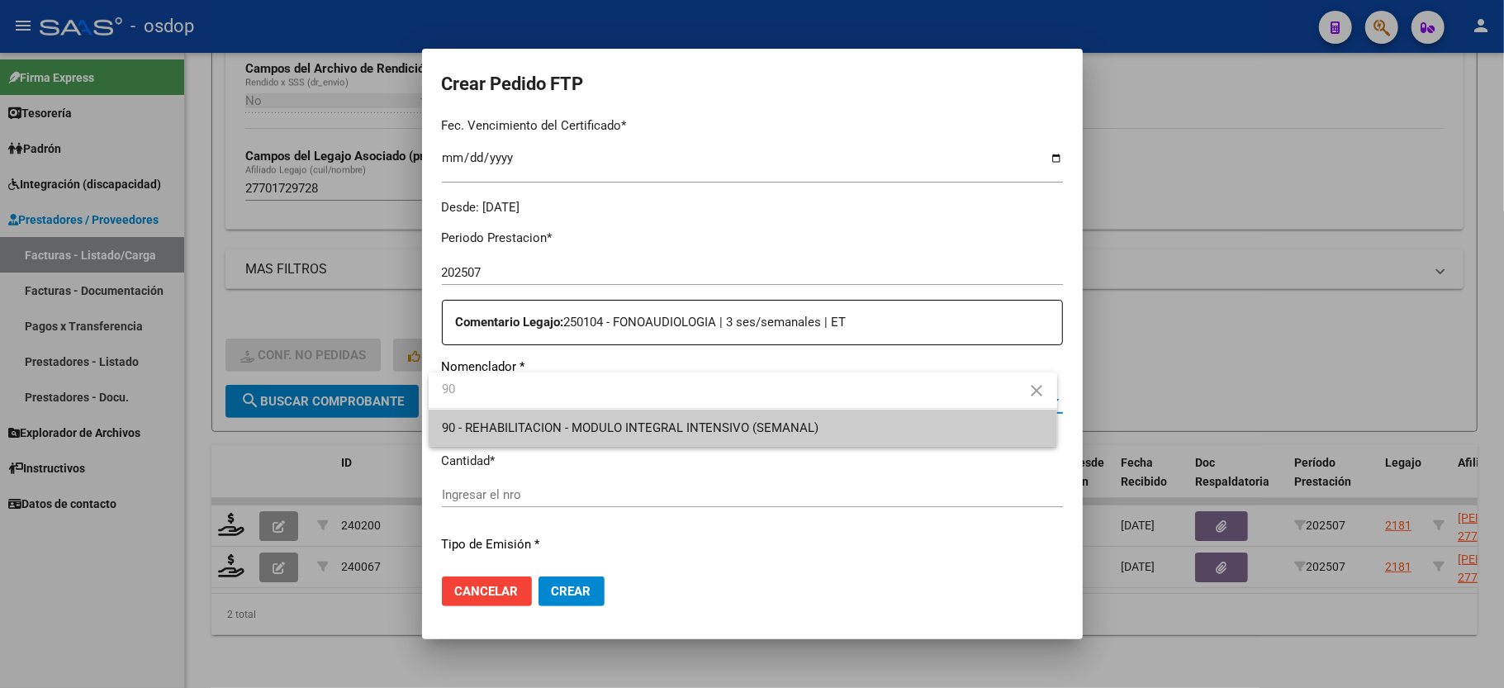
type input "90"
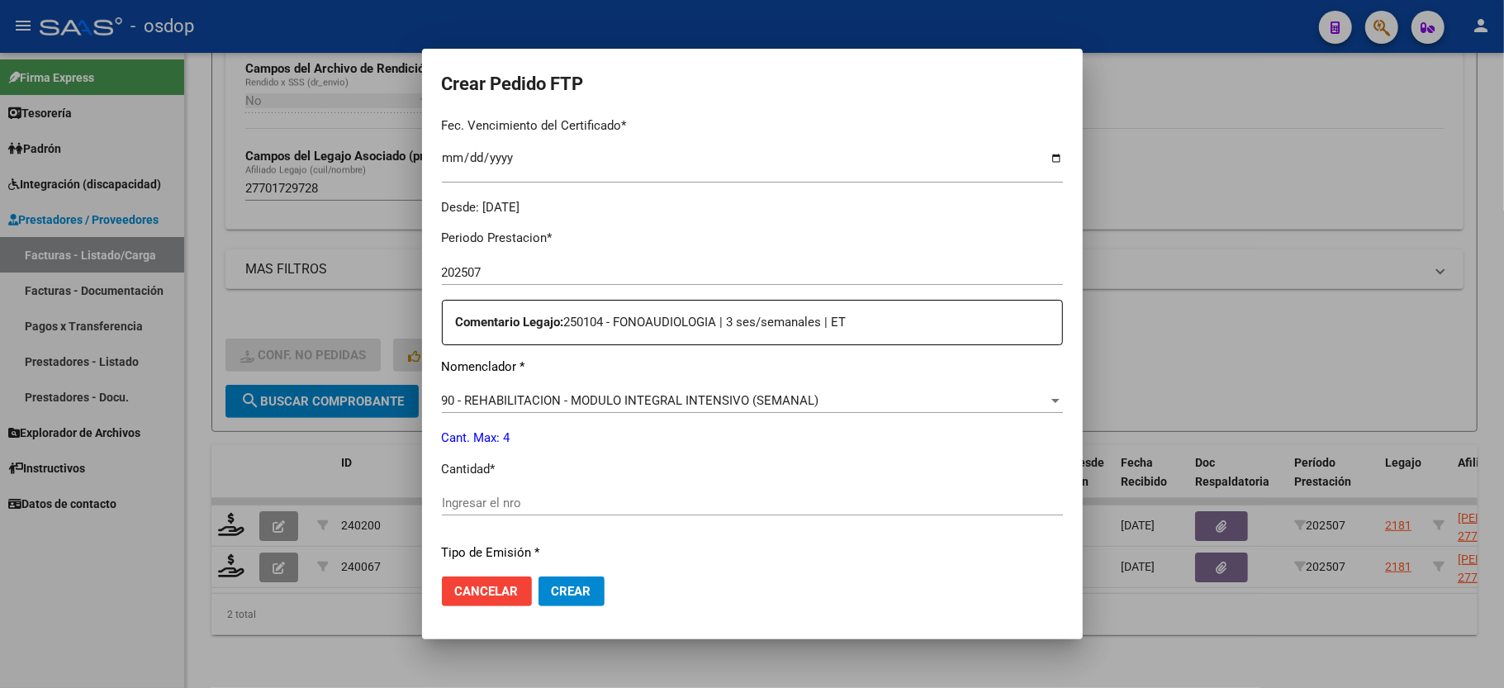
click at [476, 491] on div "Ingresar el nro" at bounding box center [752, 503] width 621 height 25
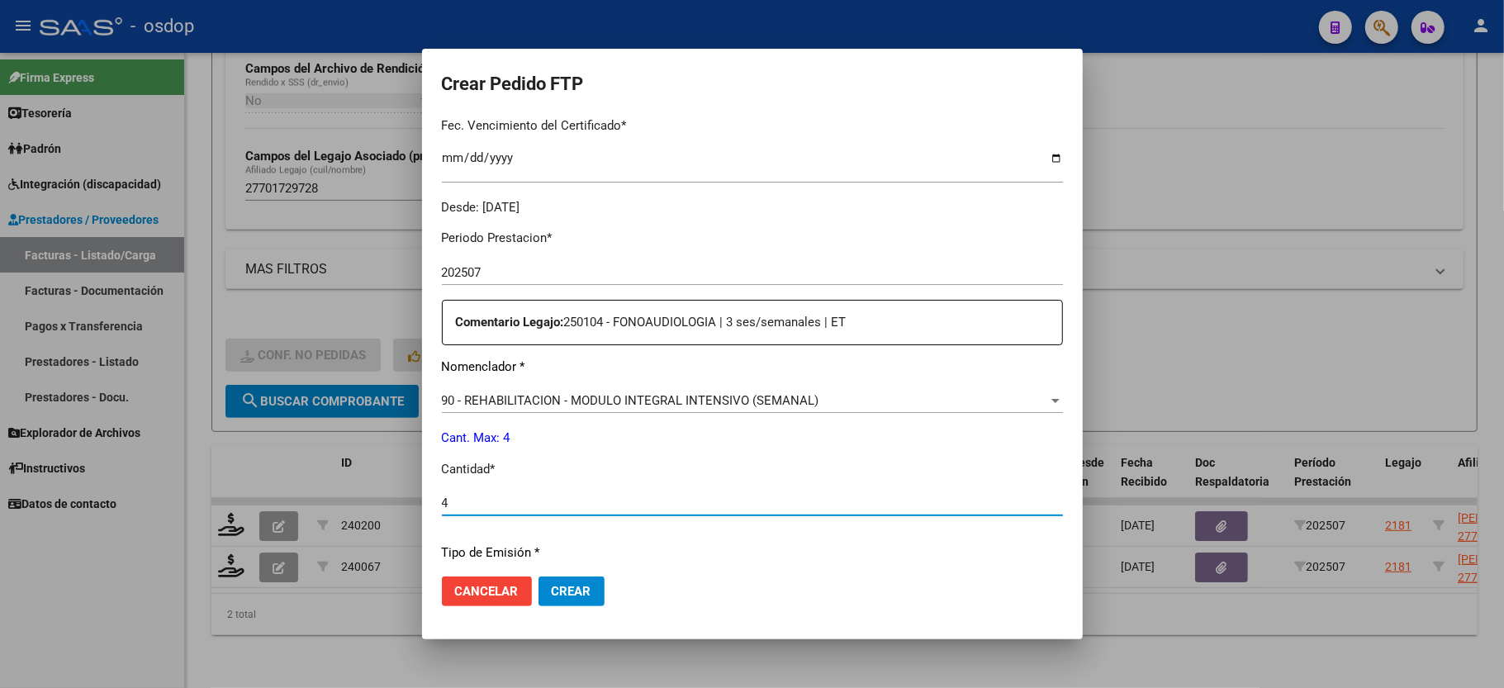
scroll to position [648, 0]
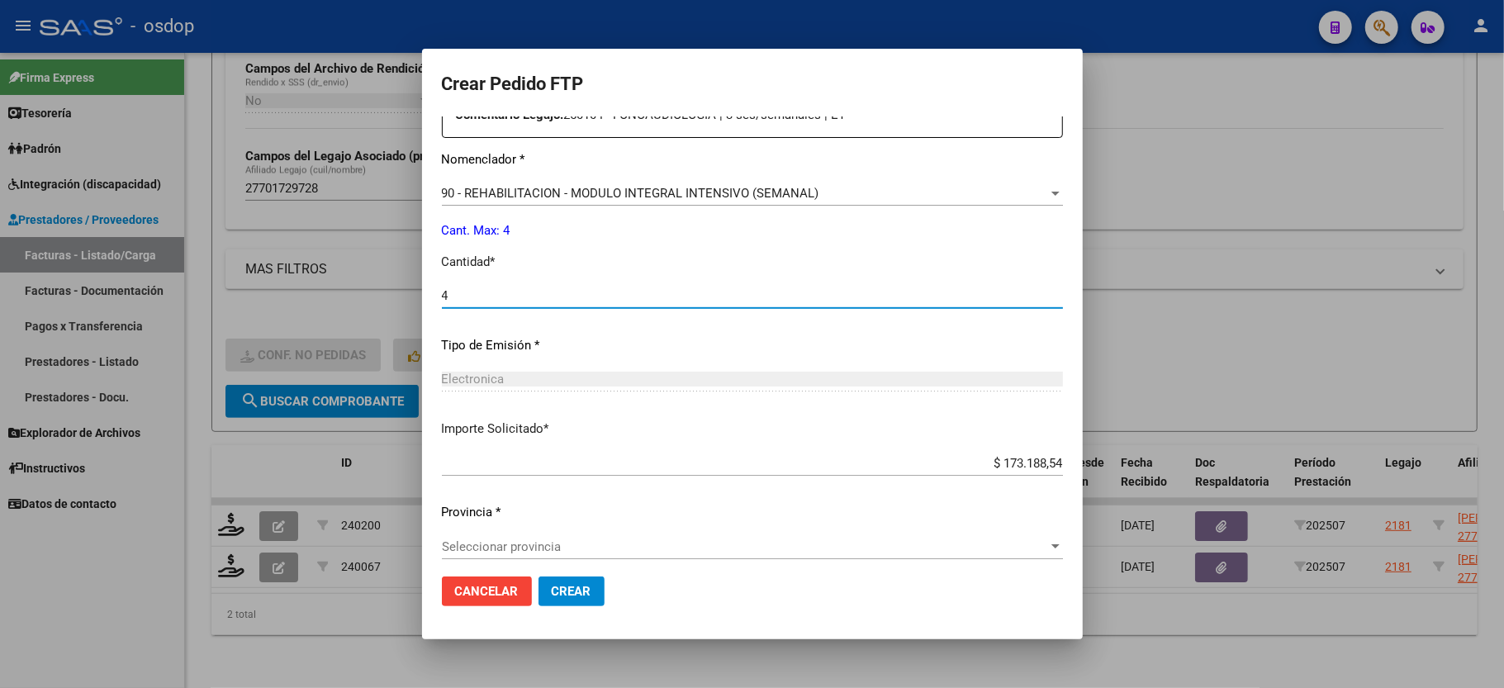
type input "4"
click at [539, 585] on button "Crear" at bounding box center [572, 592] width 66 height 30
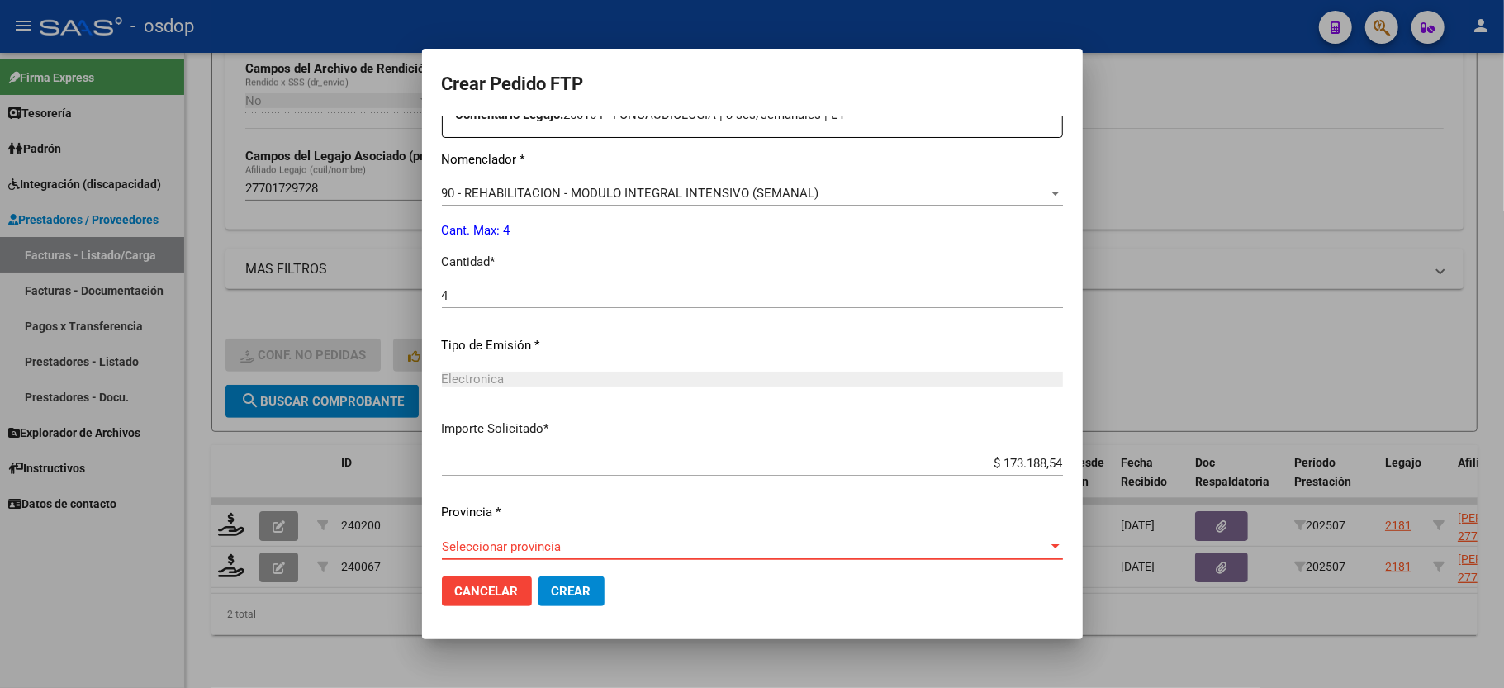
click at [532, 542] on span "Seleccionar provincia" at bounding box center [745, 546] width 606 height 15
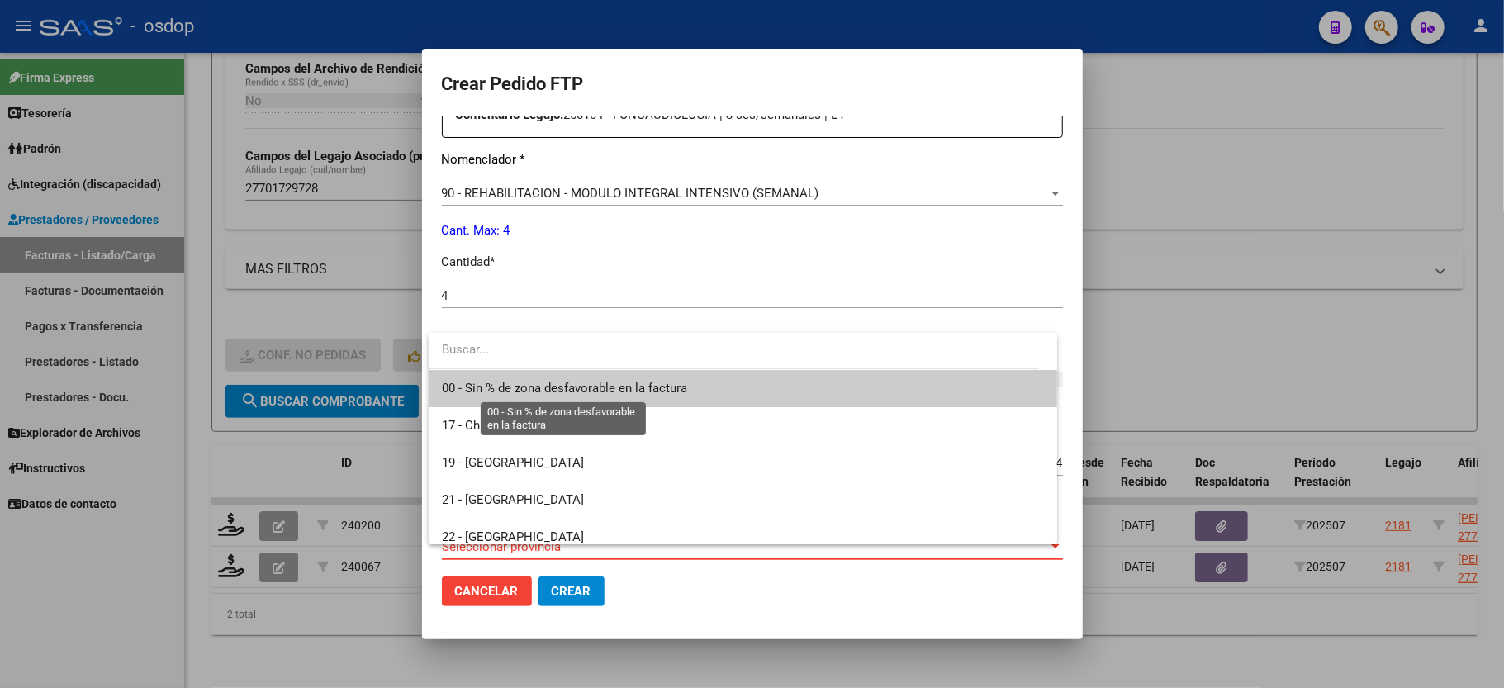
click at [570, 391] on span "00 - Sin % de zona desfavorable en la factura" at bounding box center [564, 388] width 245 height 15
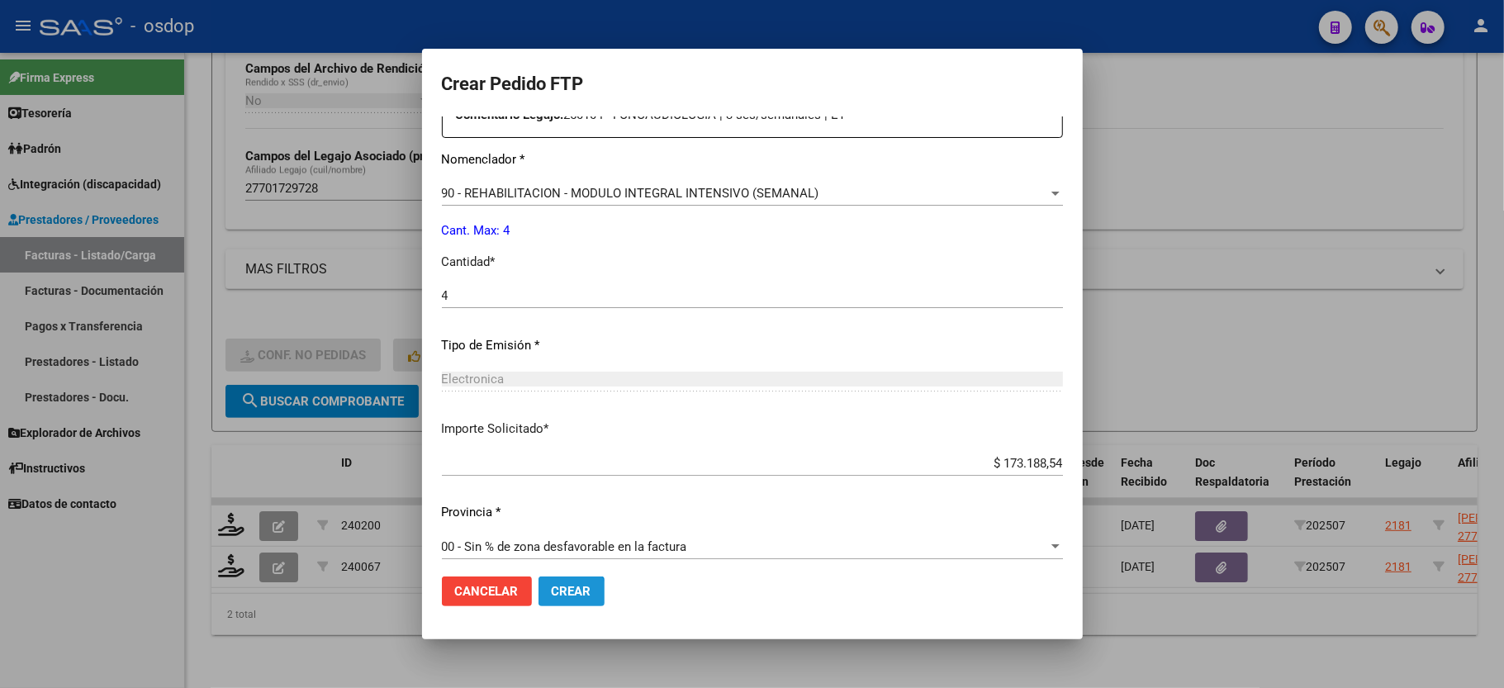
click at [565, 596] on span "Crear" at bounding box center [572, 591] width 40 height 15
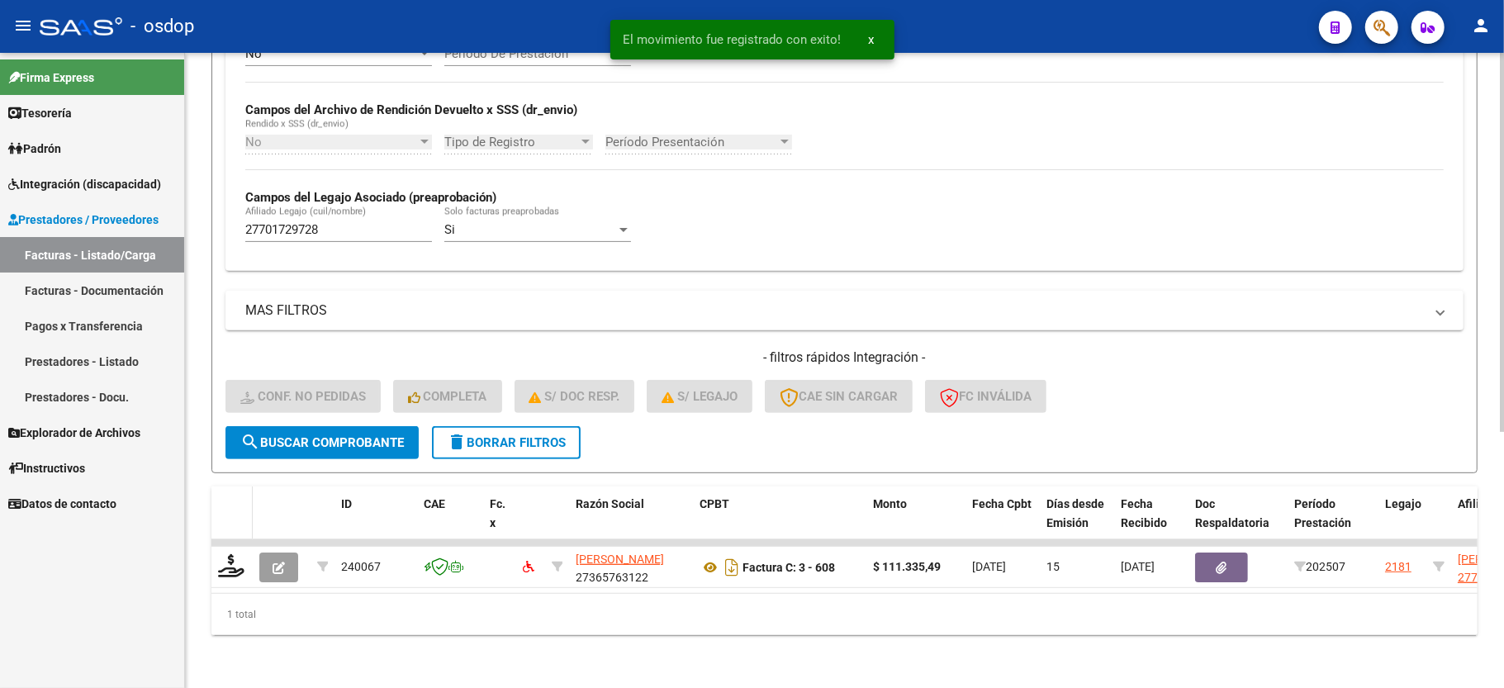
scroll to position [382, 0]
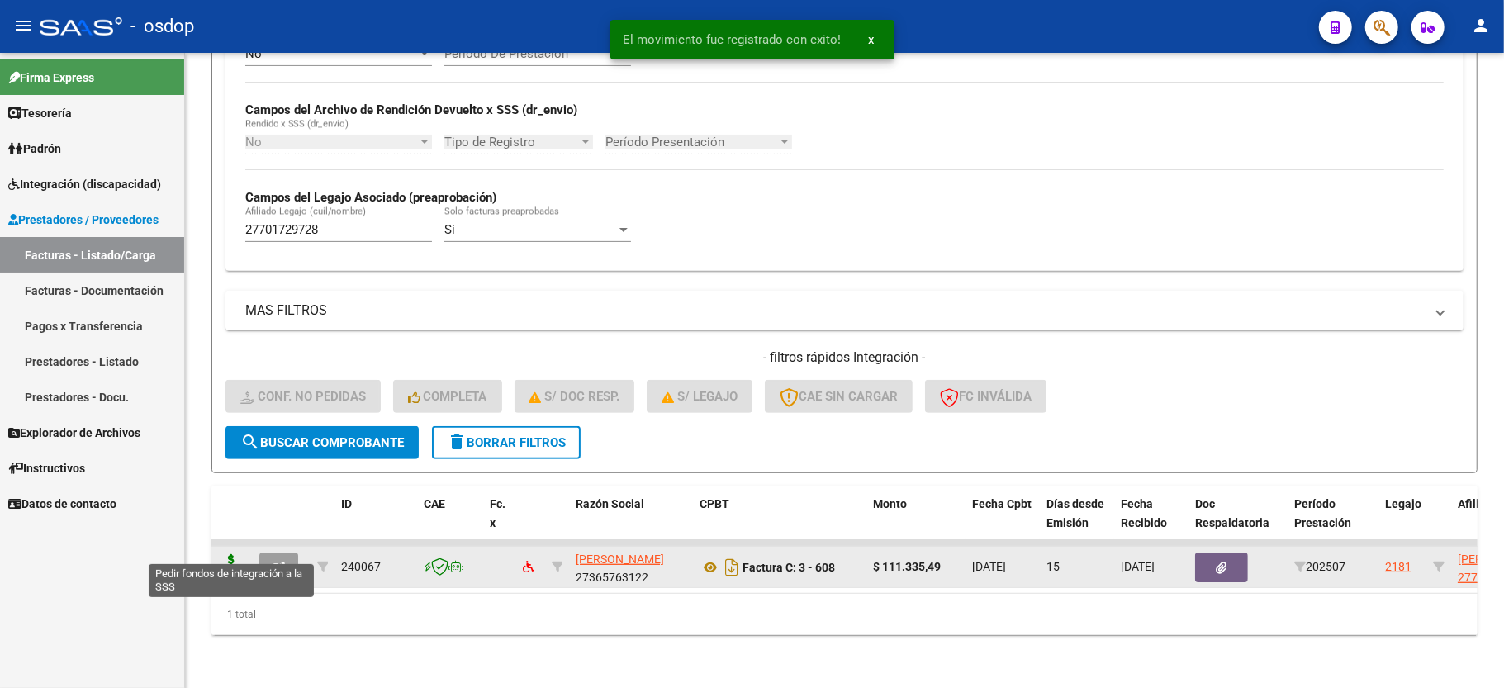
click at [235, 554] on icon at bounding box center [231, 565] width 26 height 23
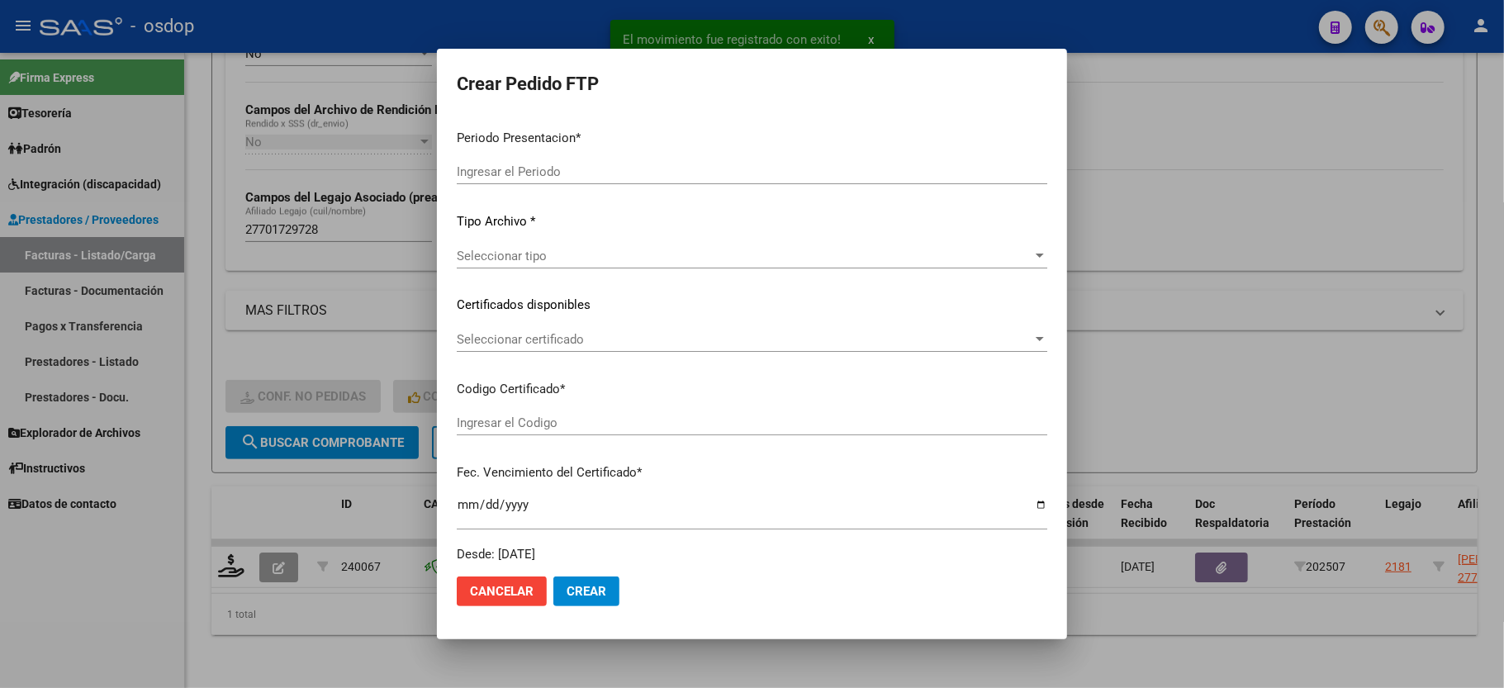
type input "202507"
type input "$ 111.335,49"
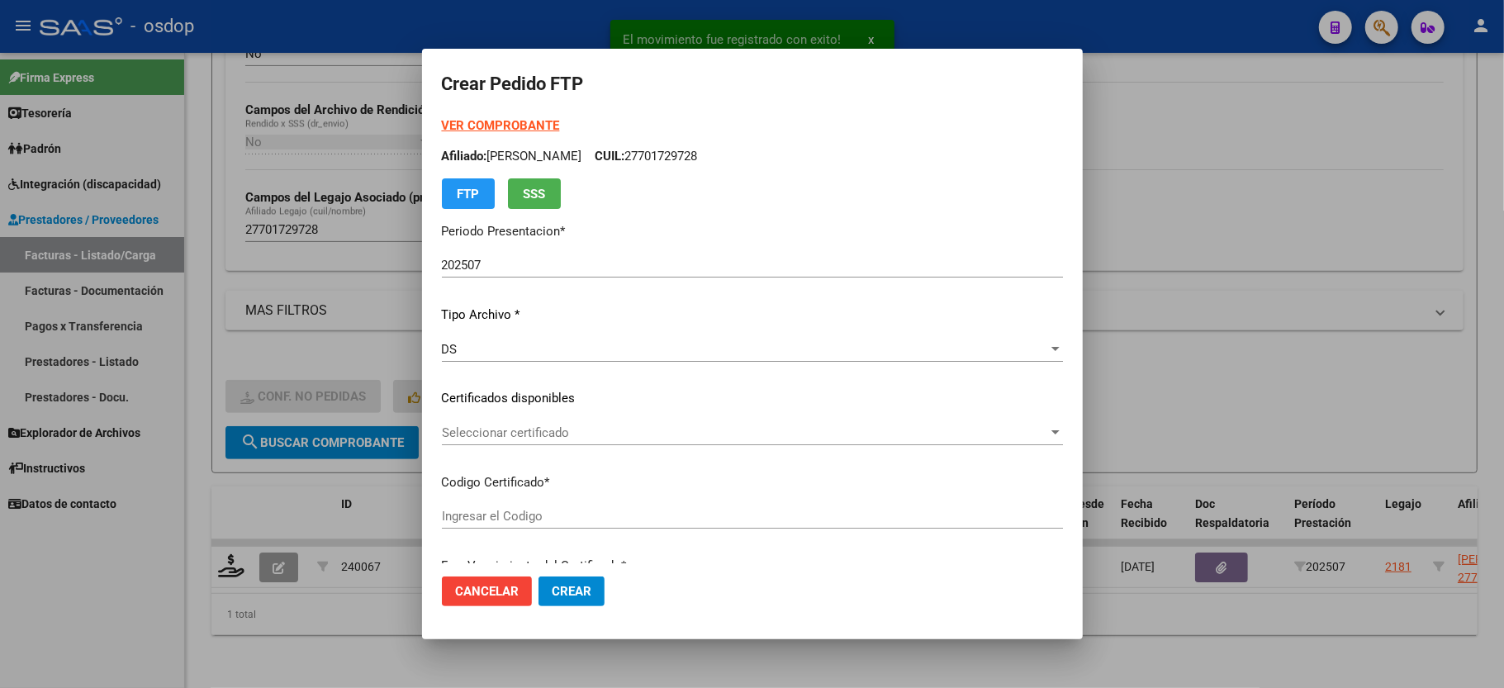
type input "5503032040"
type input "2029-09-23"
click at [477, 438] on span "Seleccionar certificado" at bounding box center [745, 432] width 606 height 15
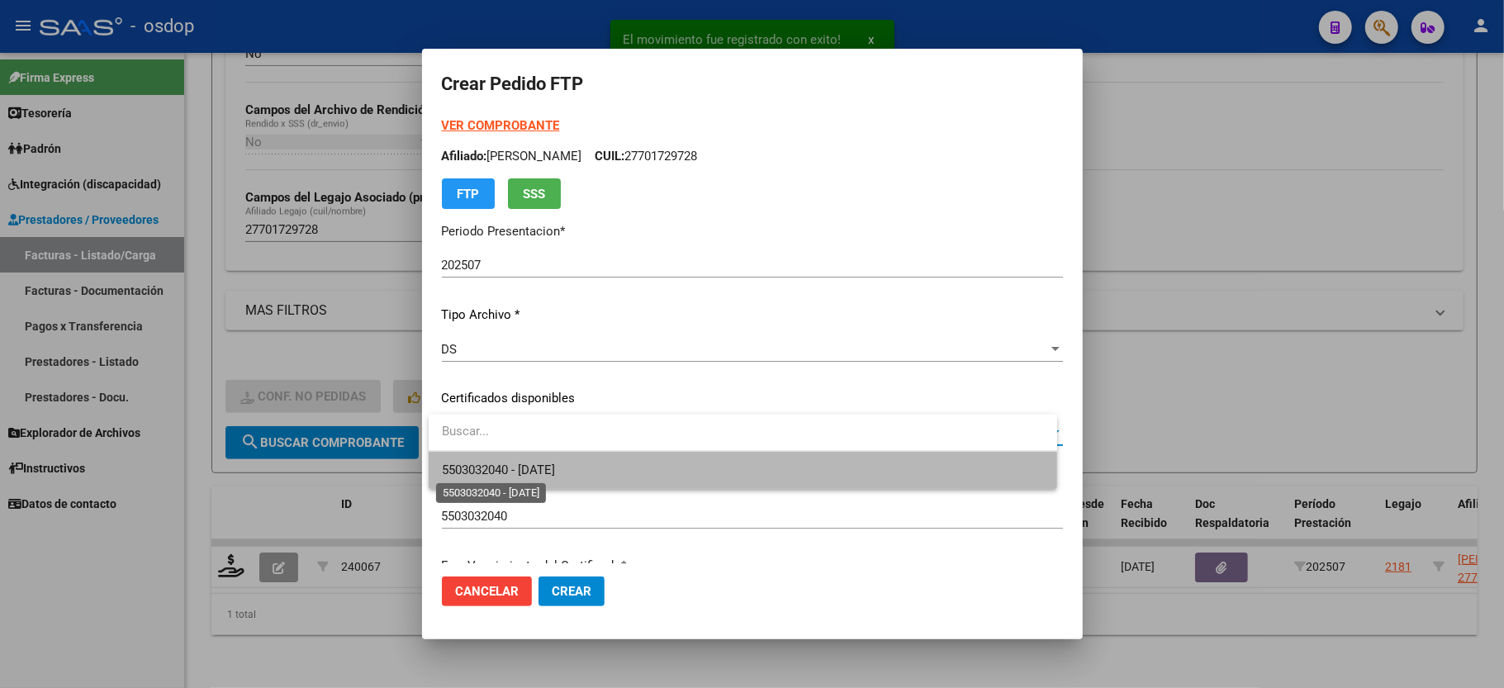
click at [484, 463] on span "5503032040 - 2029-09-23" at bounding box center [498, 470] width 113 height 15
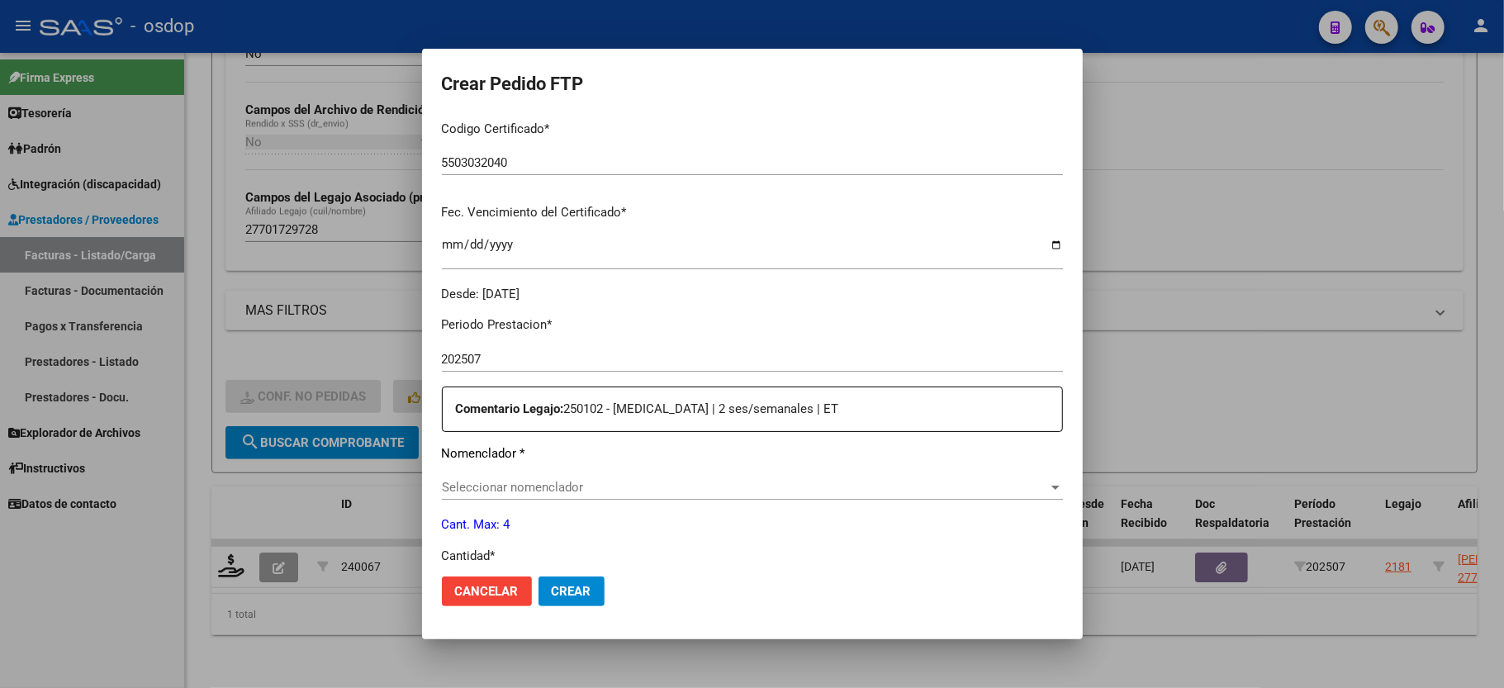
scroll to position [440, 0]
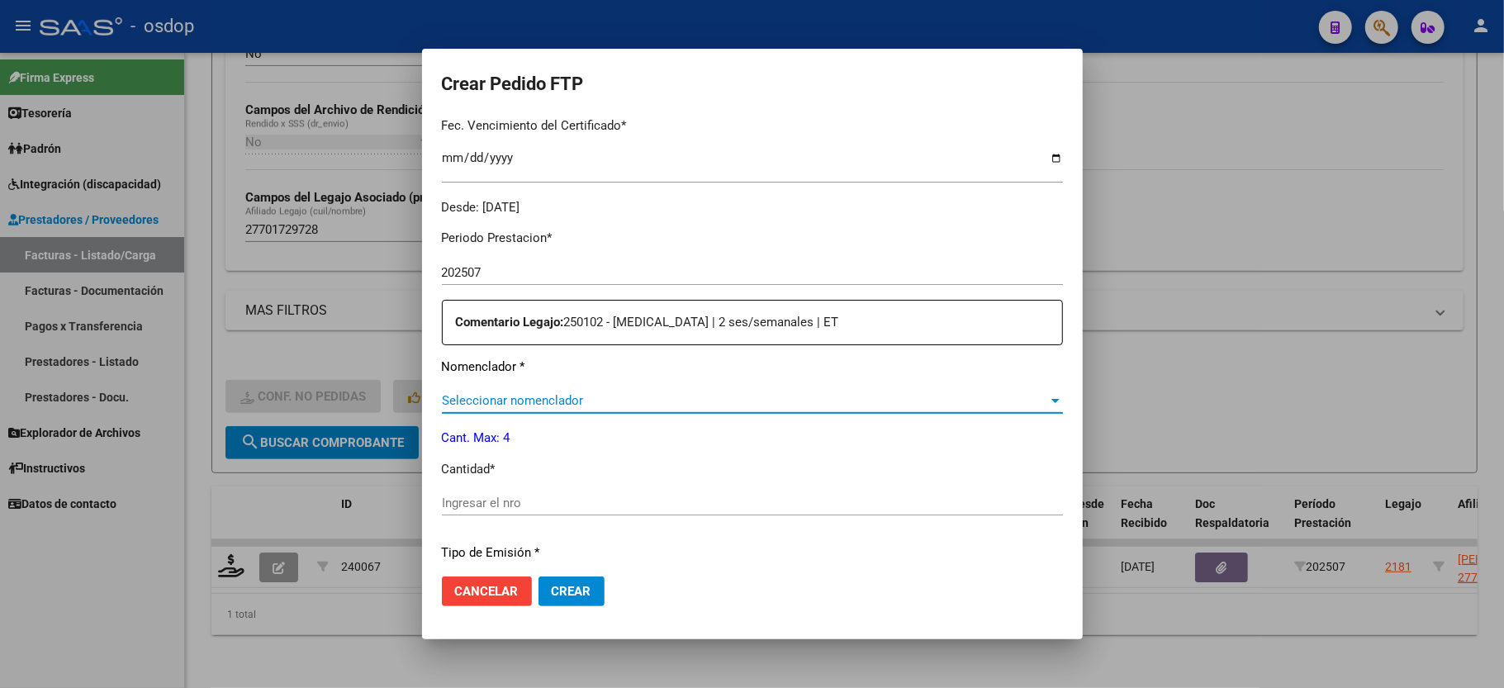
click at [499, 393] on span "Seleccionar nomenclador" at bounding box center [745, 400] width 606 height 15
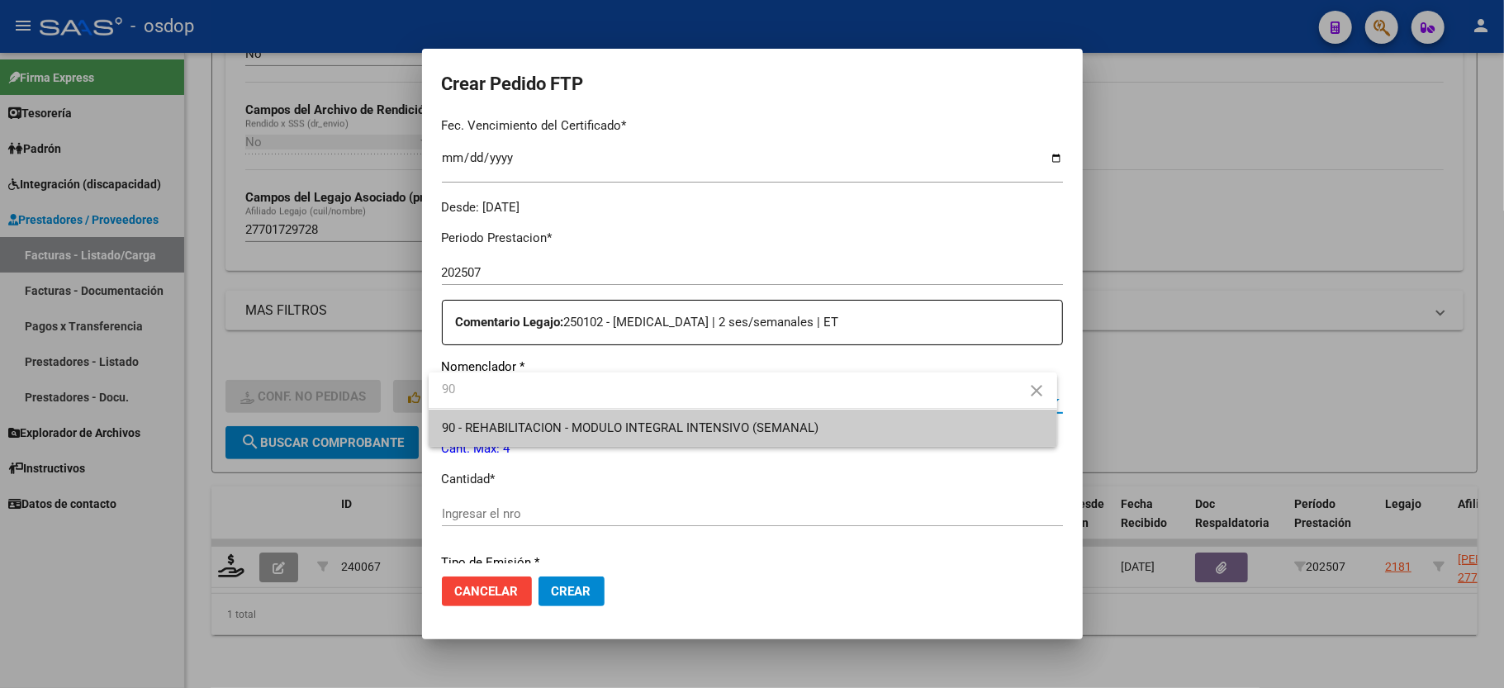
type input "90"
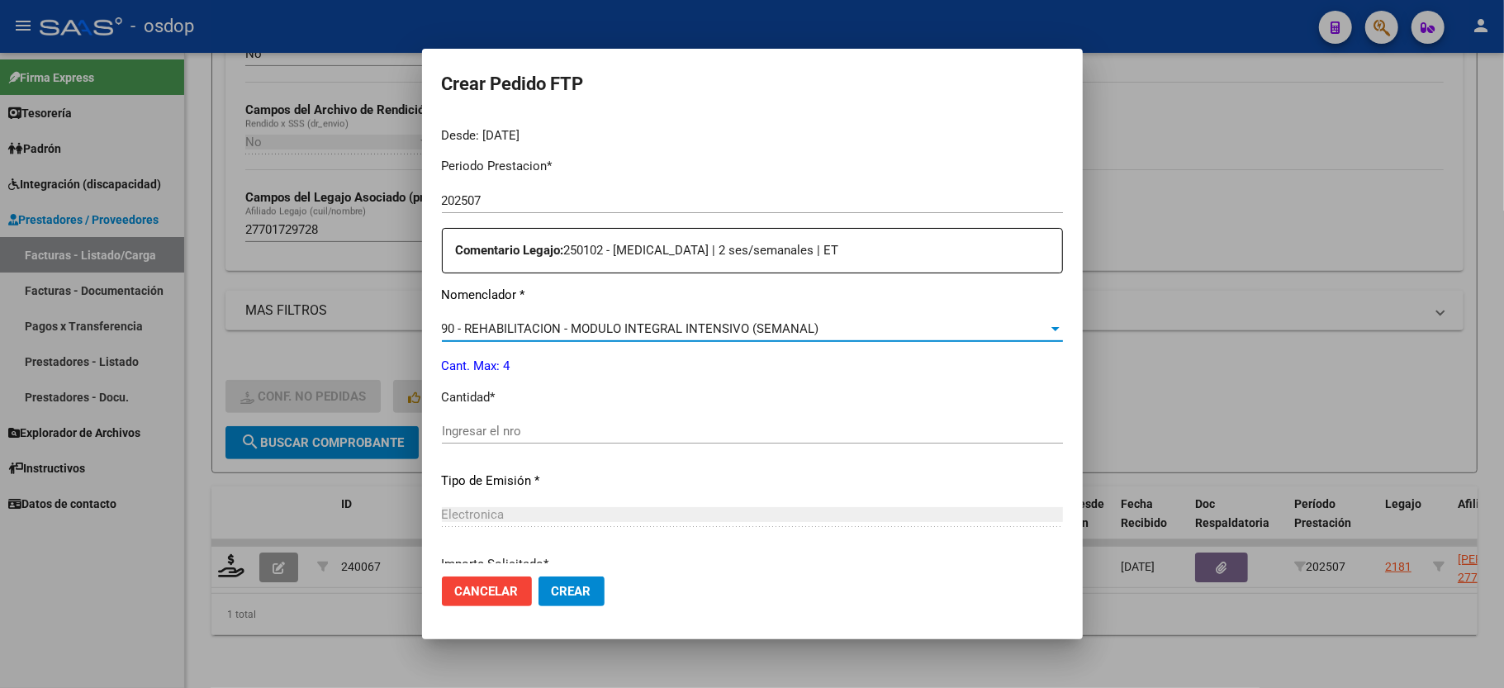
scroll to position [550, 0]
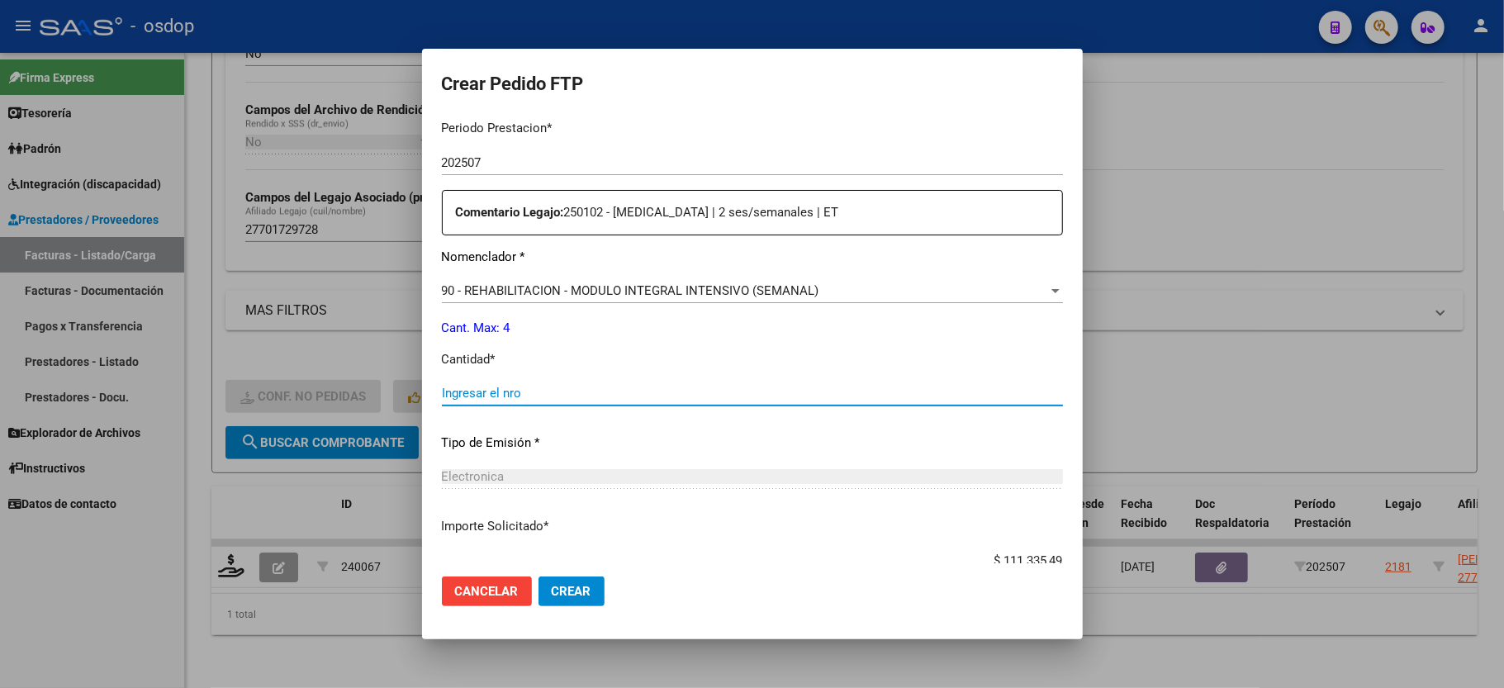
click at [506, 387] on input "Ingresar el nro" at bounding box center [752, 393] width 621 height 15
type input "4"
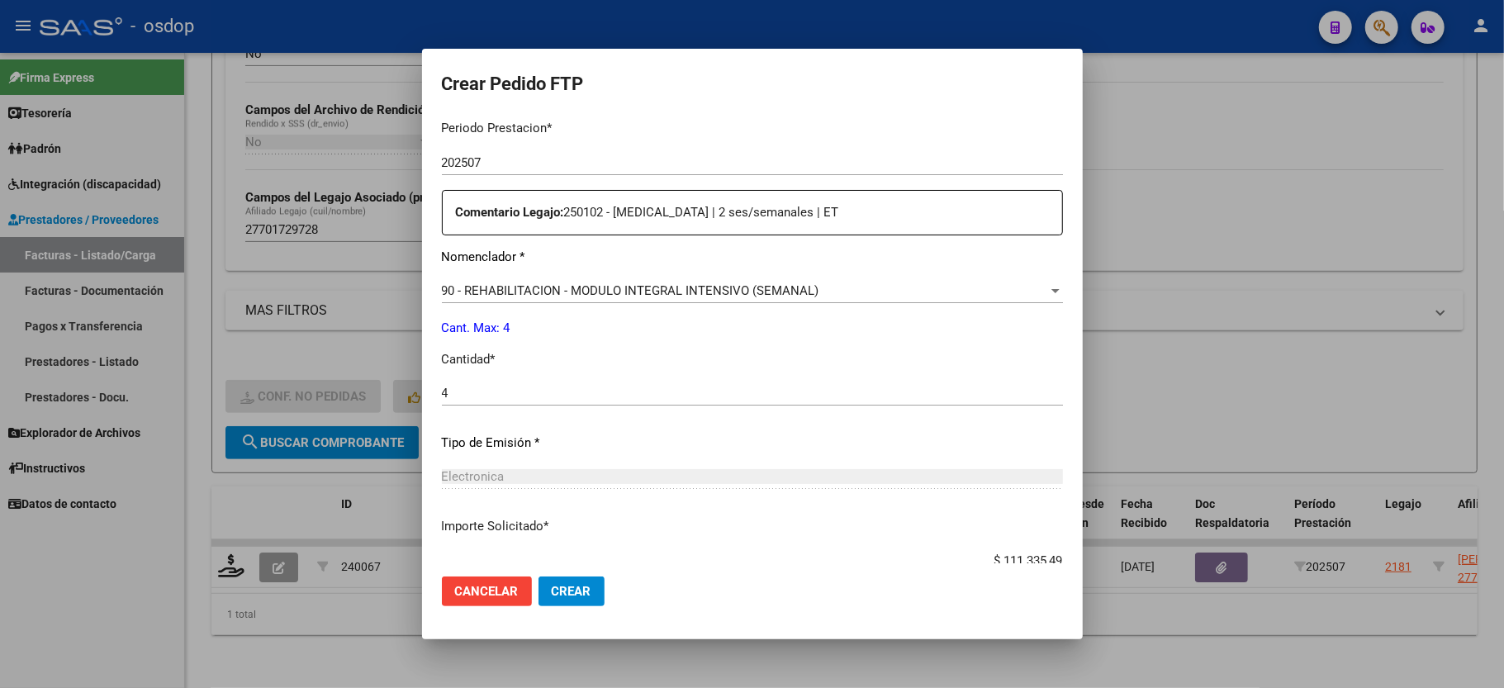
scroll to position [648, 0]
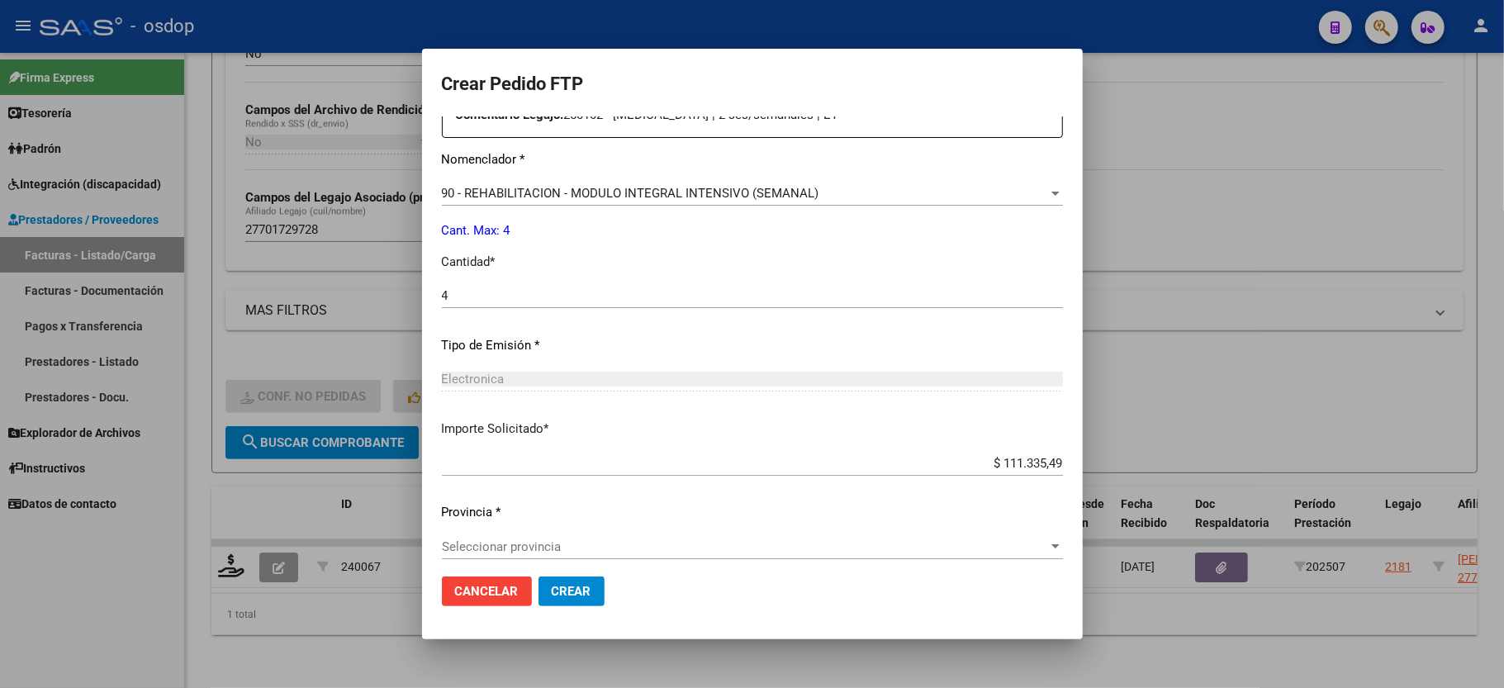
click at [504, 539] on span "Seleccionar provincia" at bounding box center [745, 546] width 606 height 15
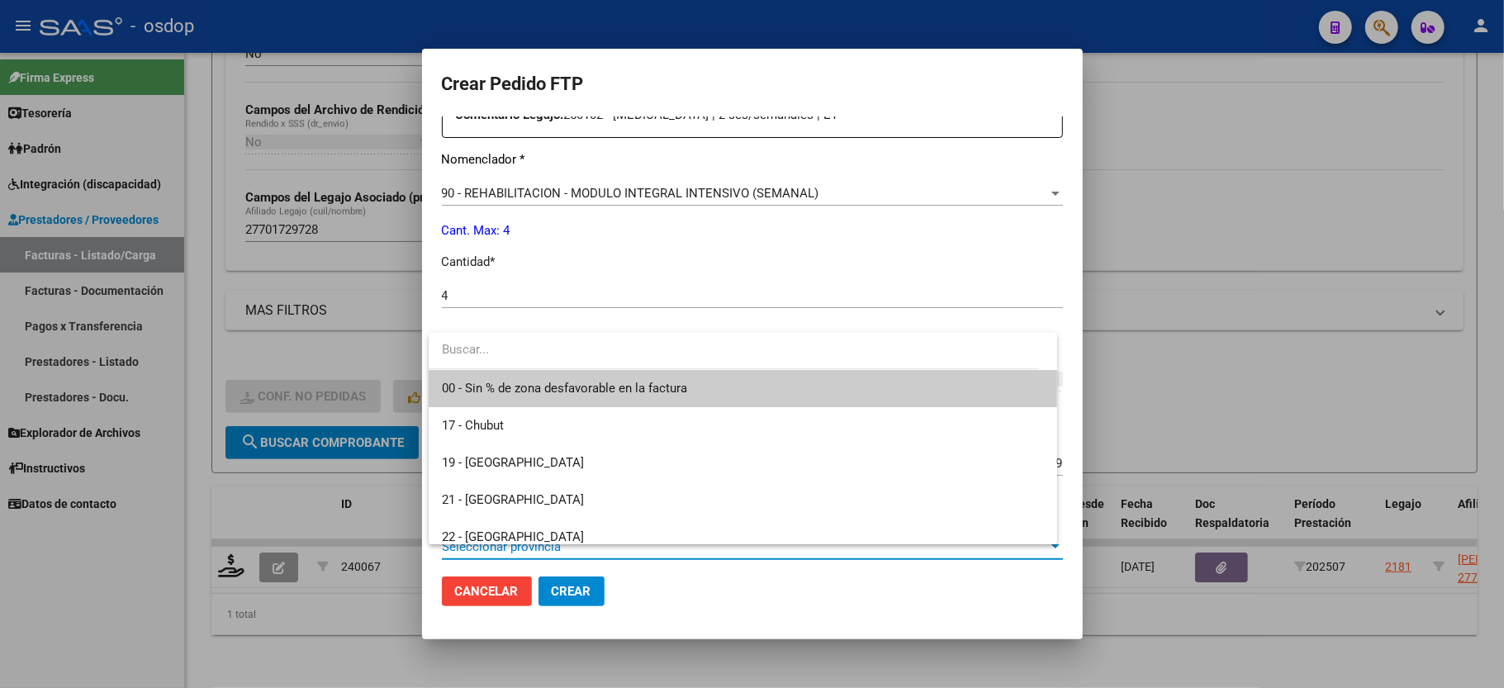
click at [516, 398] on span "00 - Sin % de zona desfavorable en la factura" at bounding box center [743, 388] width 602 height 37
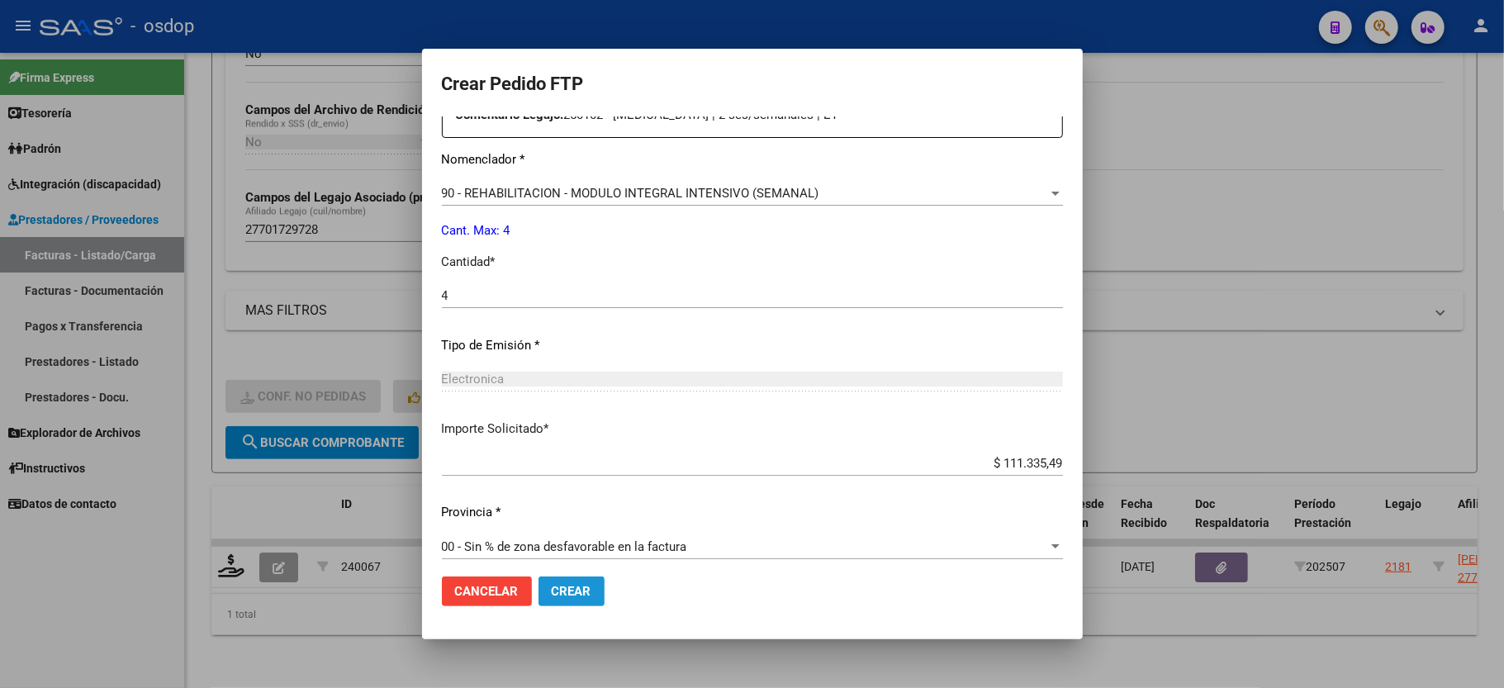
click at [568, 591] on span "Crear" at bounding box center [572, 591] width 40 height 15
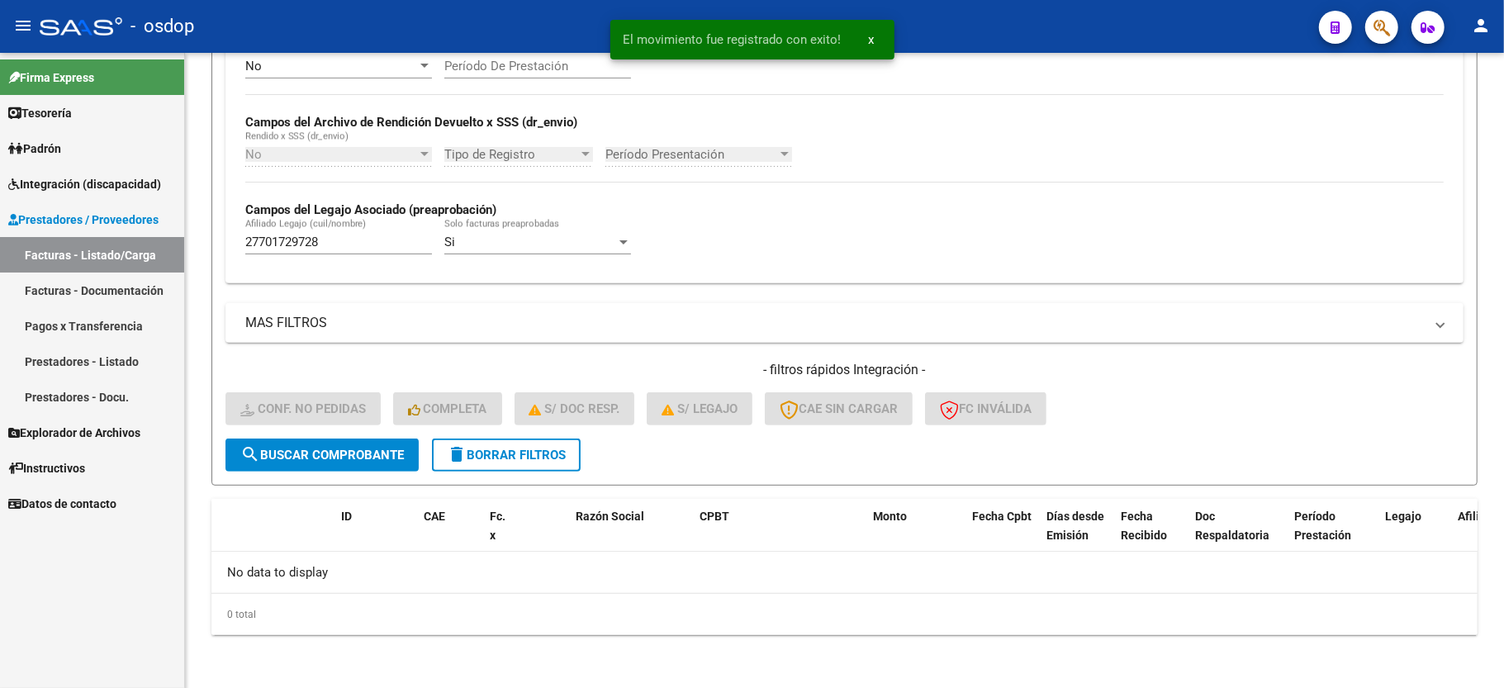
scroll to position [350, 0]
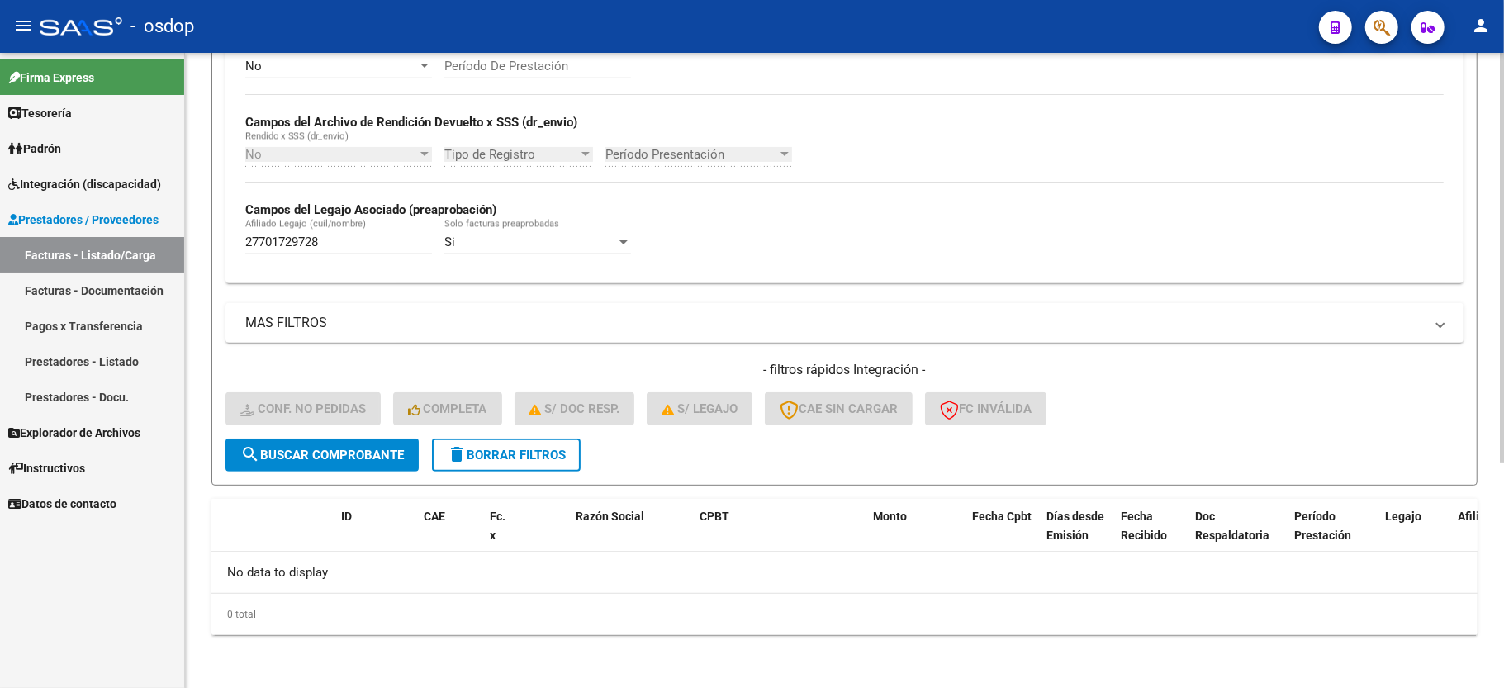
click at [530, 448] on span "delete Borrar Filtros" at bounding box center [506, 455] width 119 height 15
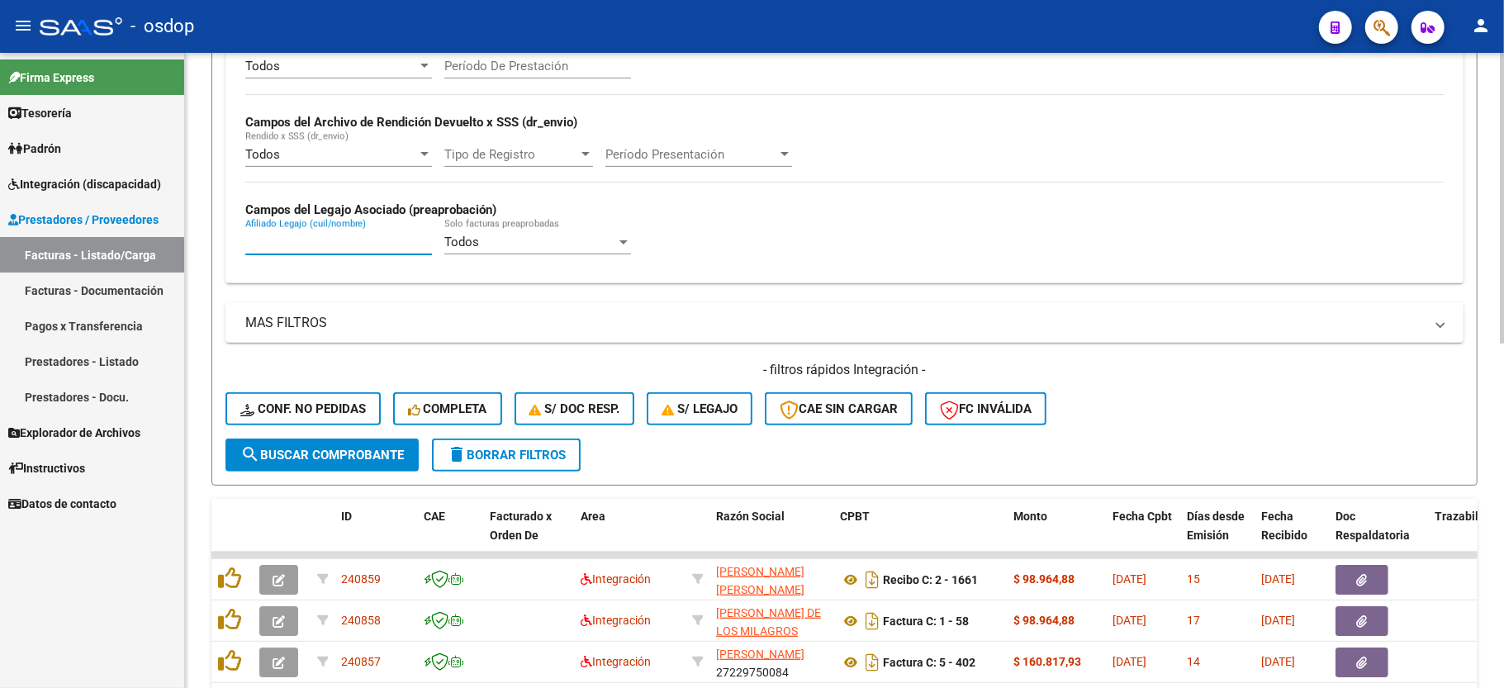
click at [269, 246] on input "Afiliado Legajo (cuil/nombre)" at bounding box center [338, 242] width 187 height 15
paste input "20173730382"
type input "20173730382"
click at [345, 441] on button "search Buscar Comprobante" at bounding box center [322, 455] width 193 height 33
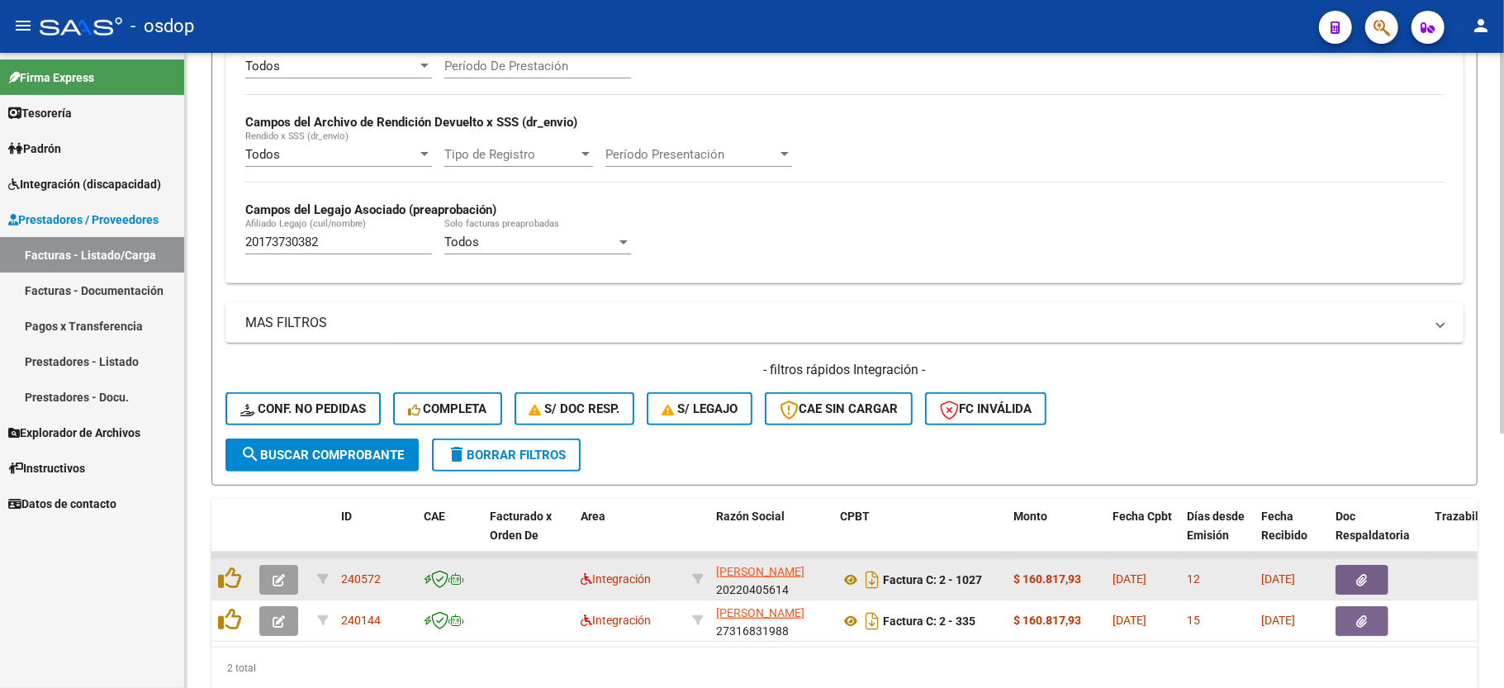
click at [276, 583] on icon "button" at bounding box center [279, 580] width 12 height 12
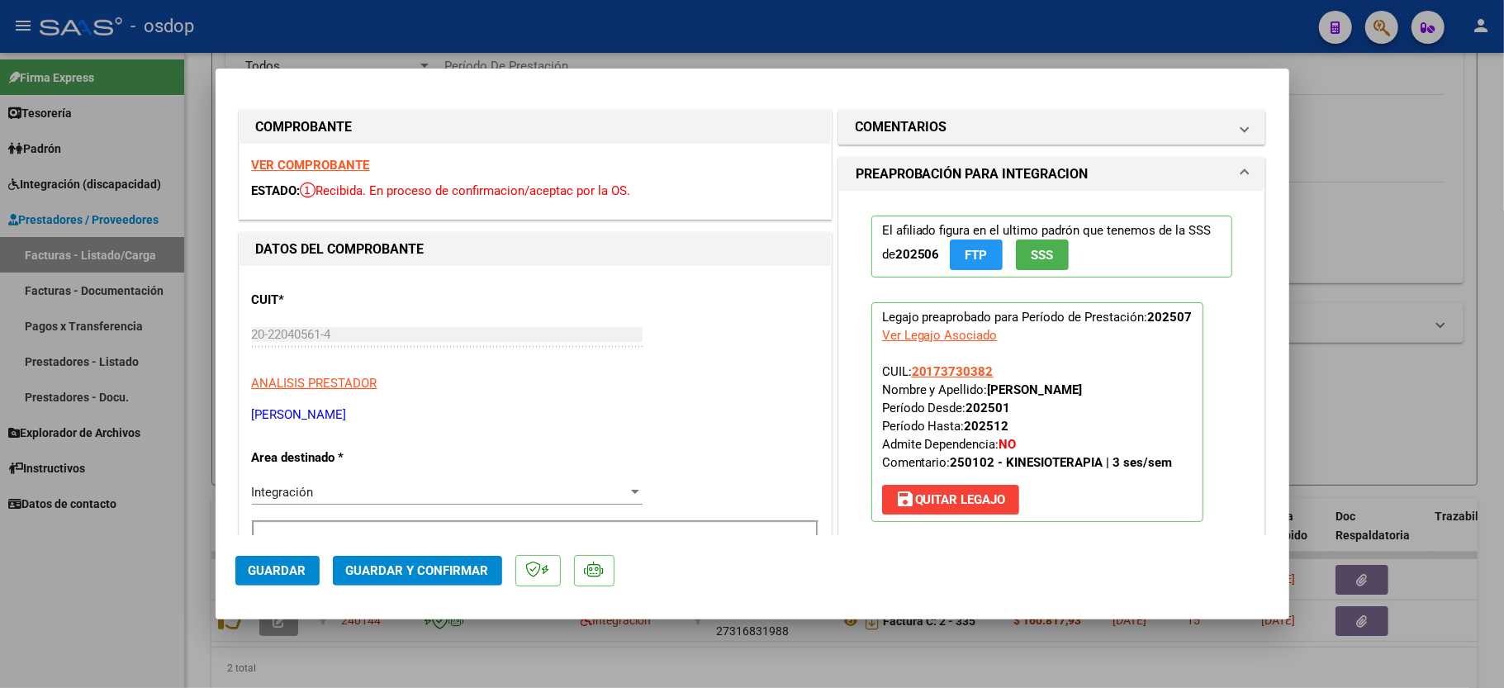
click at [340, 172] on div "VER COMPROBANTE ESTADO: Recibida. En proceso de confirmacion/aceptac por la OS." at bounding box center [535, 181] width 591 height 75
click at [341, 167] on strong "VER COMPROBANTE" at bounding box center [311, 165] width 118 height 15
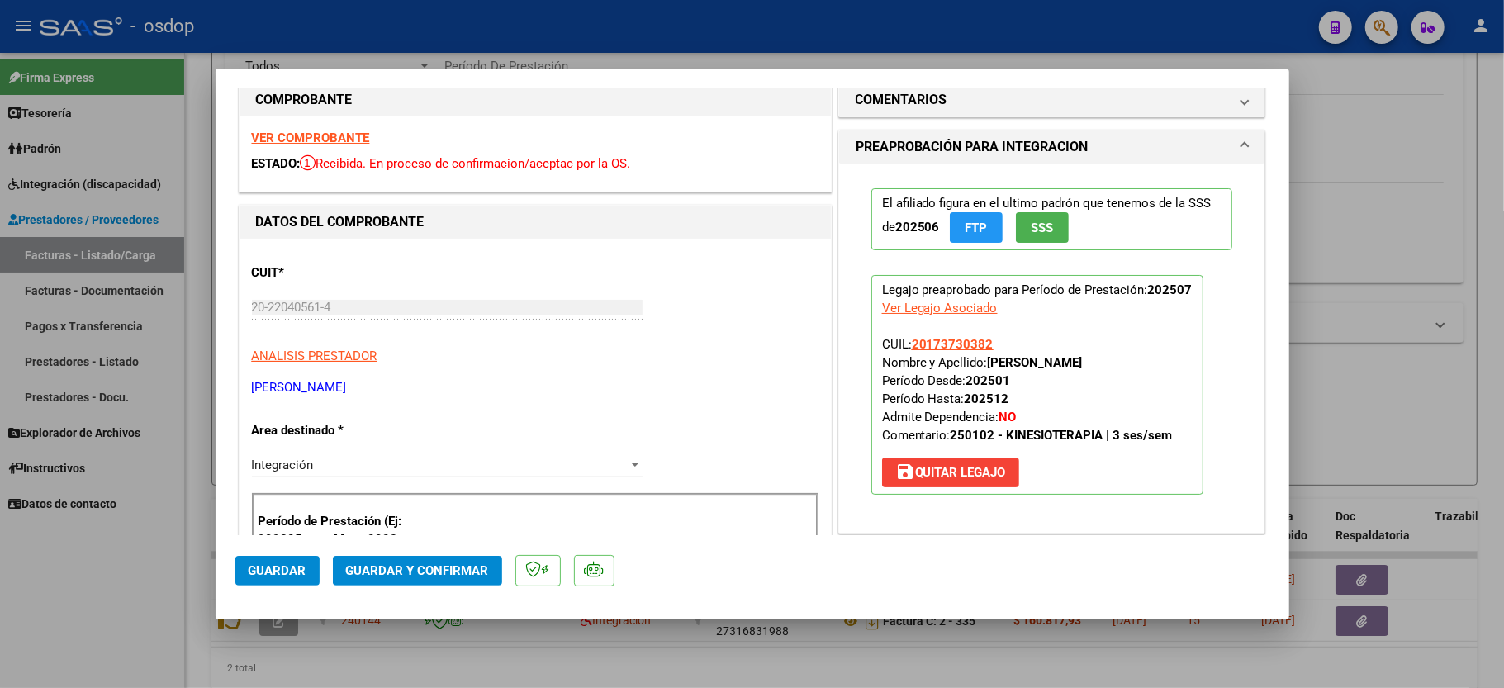
scroll to position [330, 0]
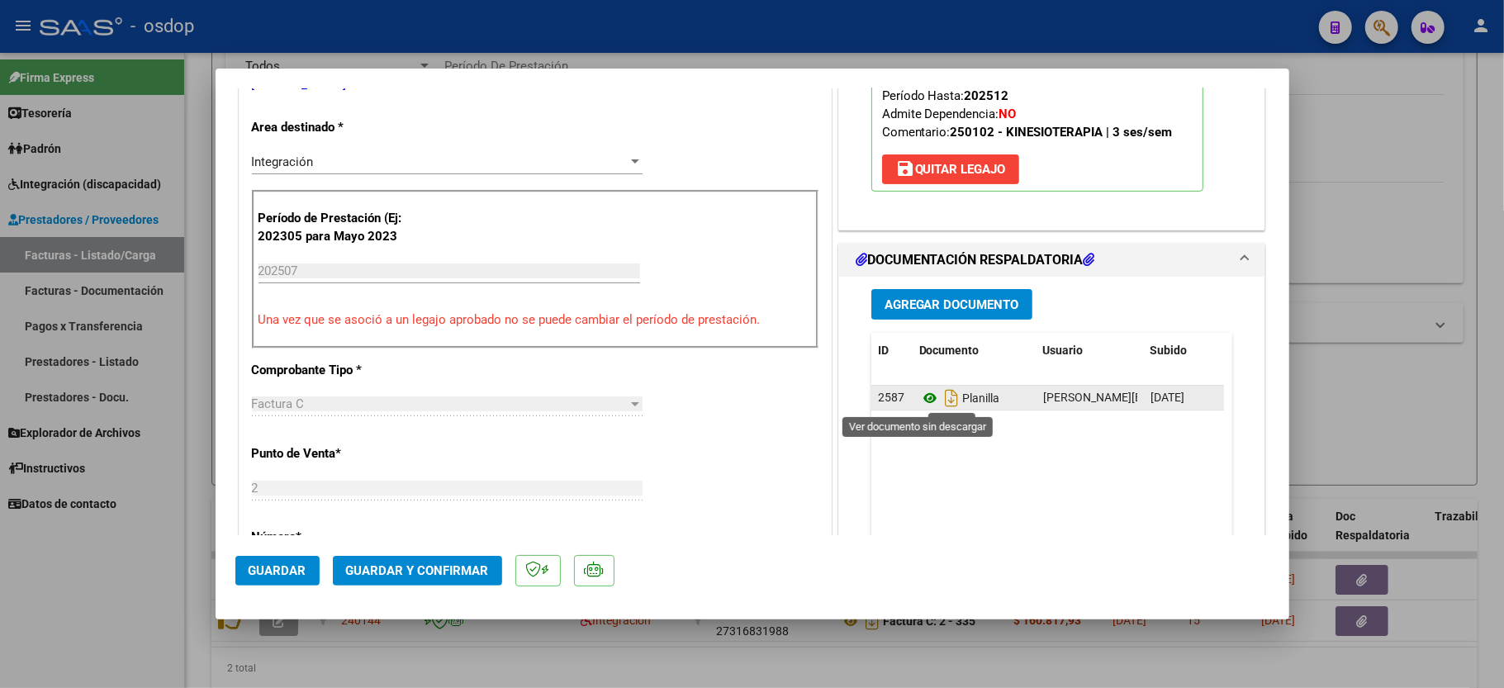
click at [919, 401] on icon at bounding box center [929, 398] width 21 height 20
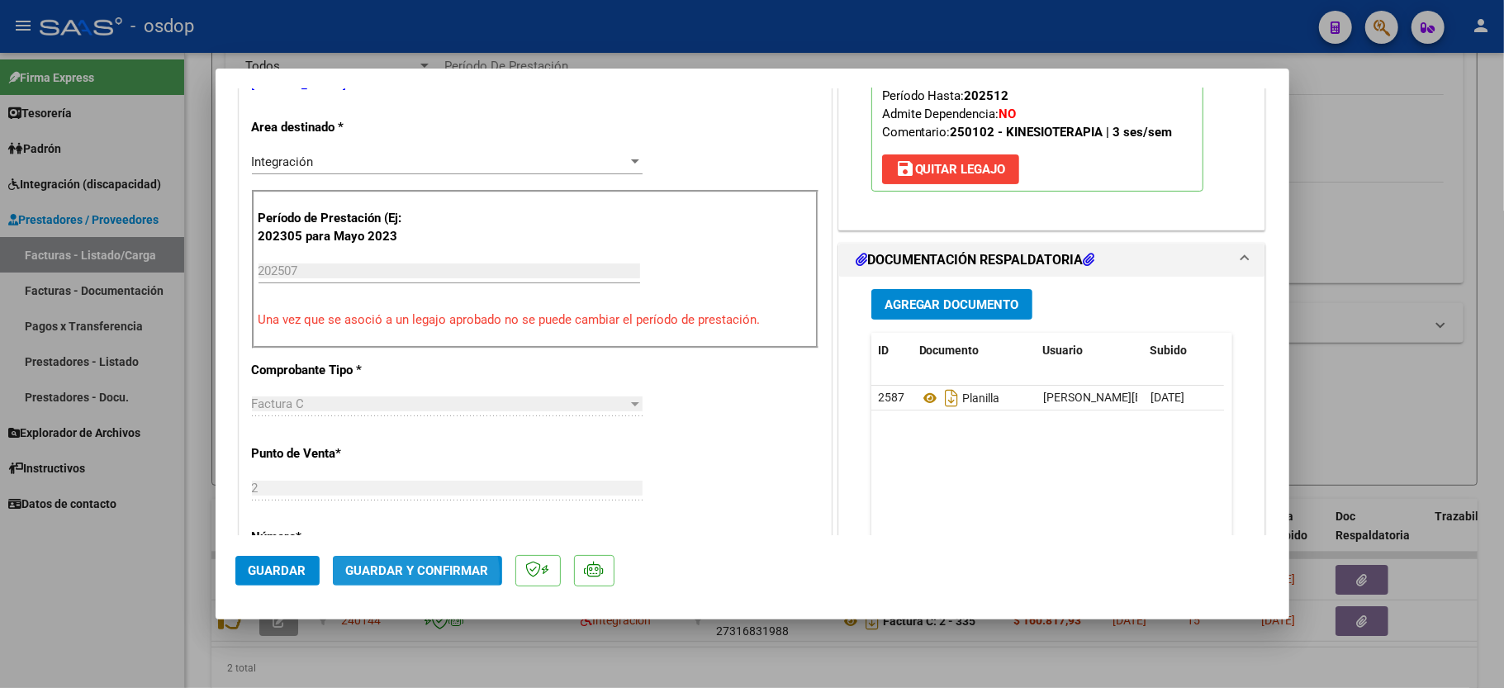
click at [403, 575] on span "Guardar y Confirmar" at bounding box center [417, 570] width 143 height 15
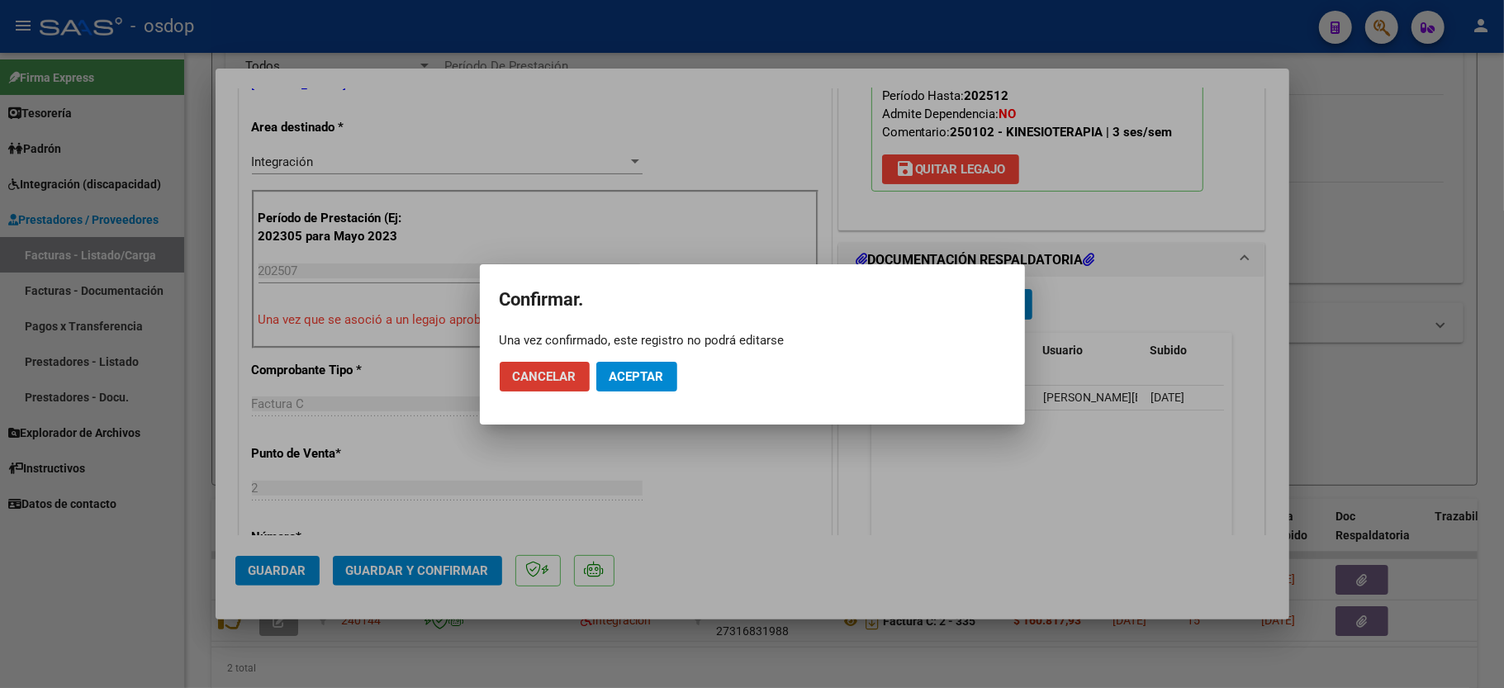
click at [649, 373] on span "Aceptar" at bounding box center [637, 376] width 55 height 15
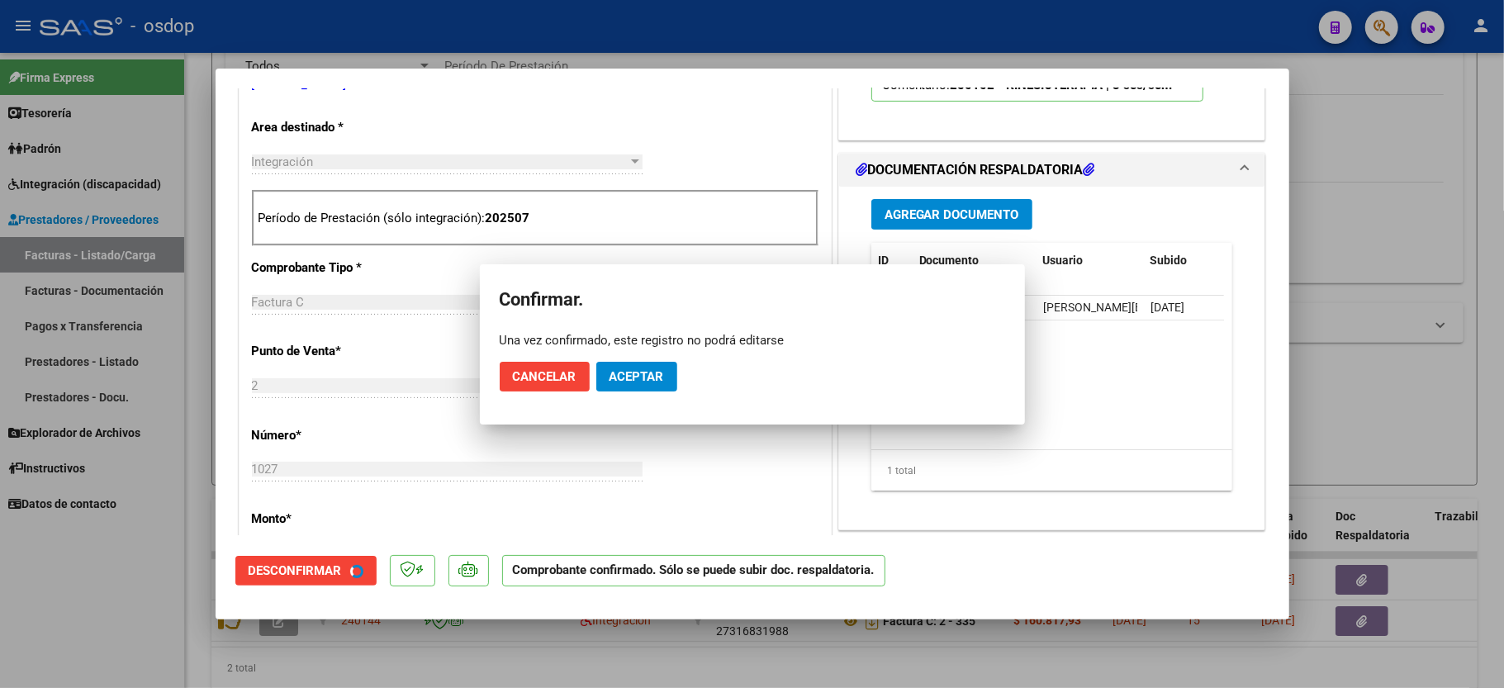
scroll to position [329, 0]
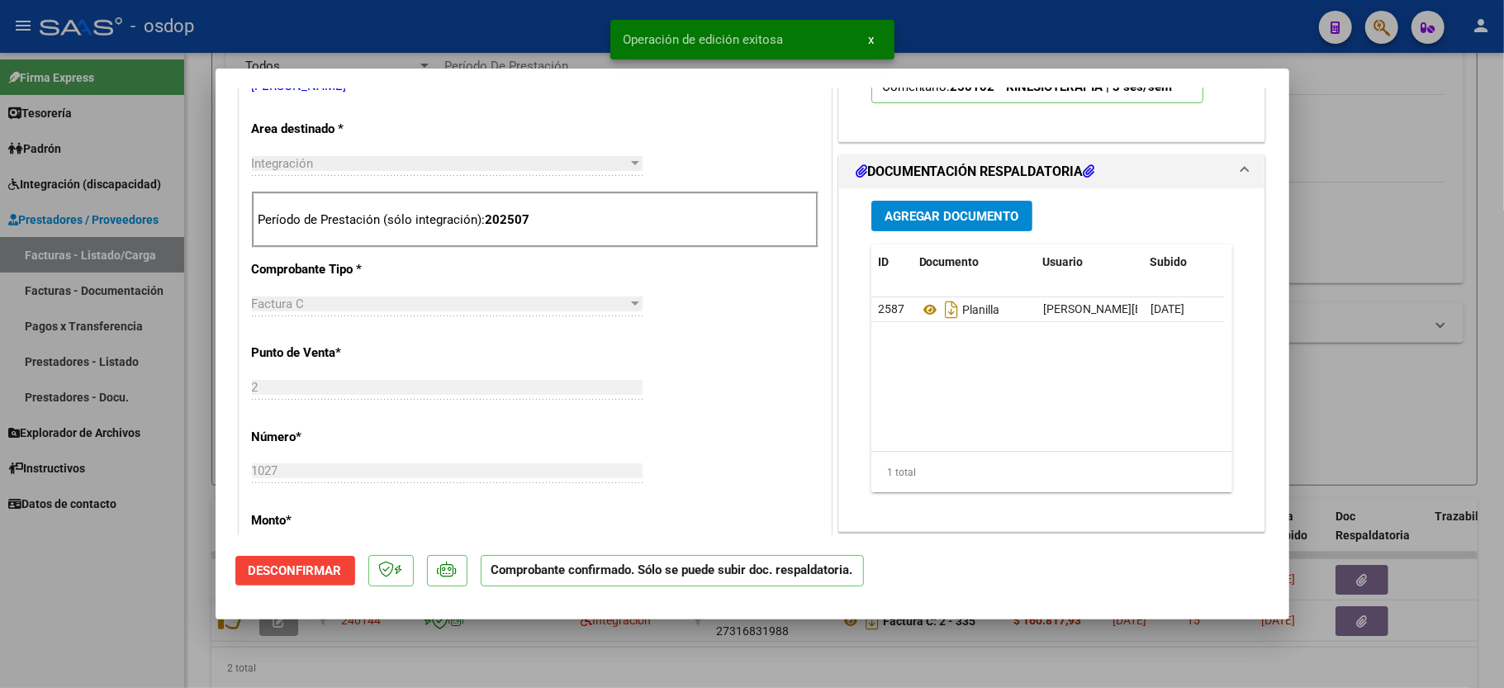
click at [153, 600] on div at bounding box center [752, 344] width 1504 height 688
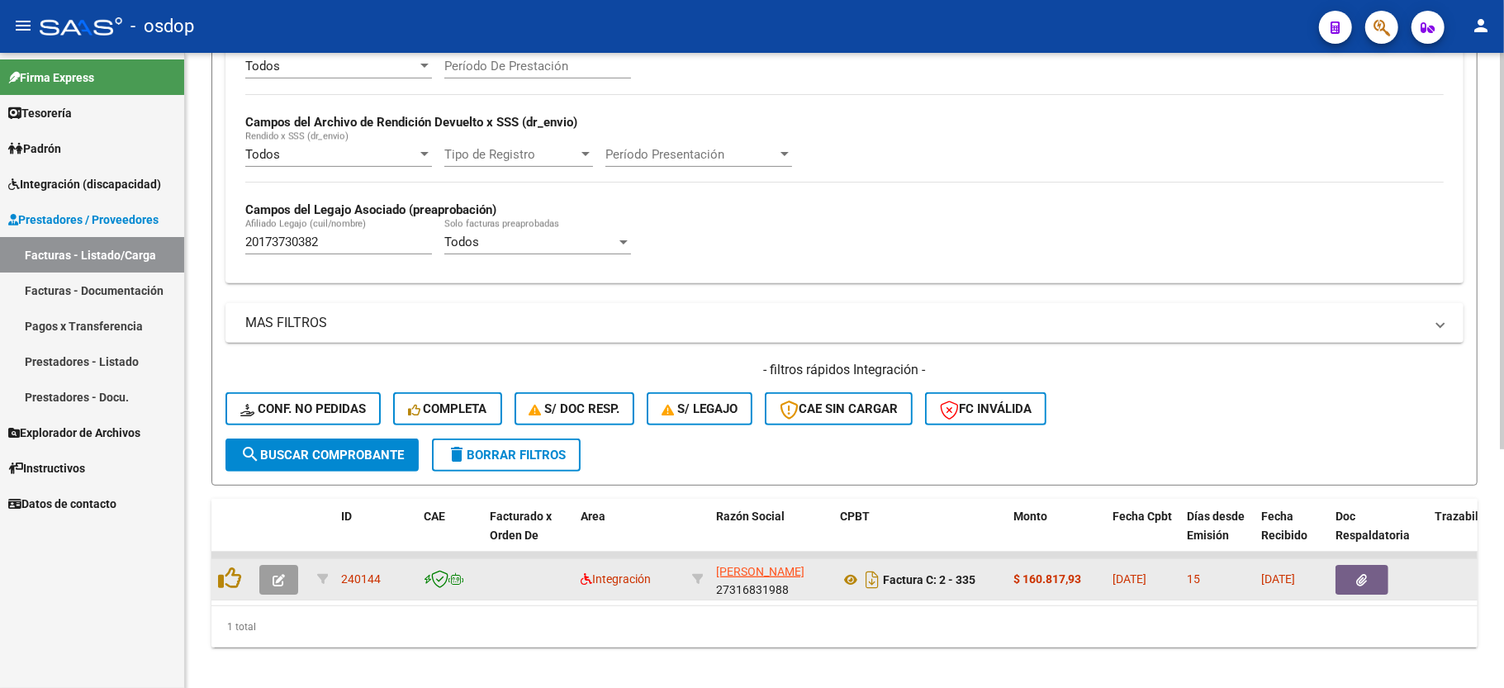
click at [273, 582] on icon "button" at bounding box center [279, 580] width 12 height 12
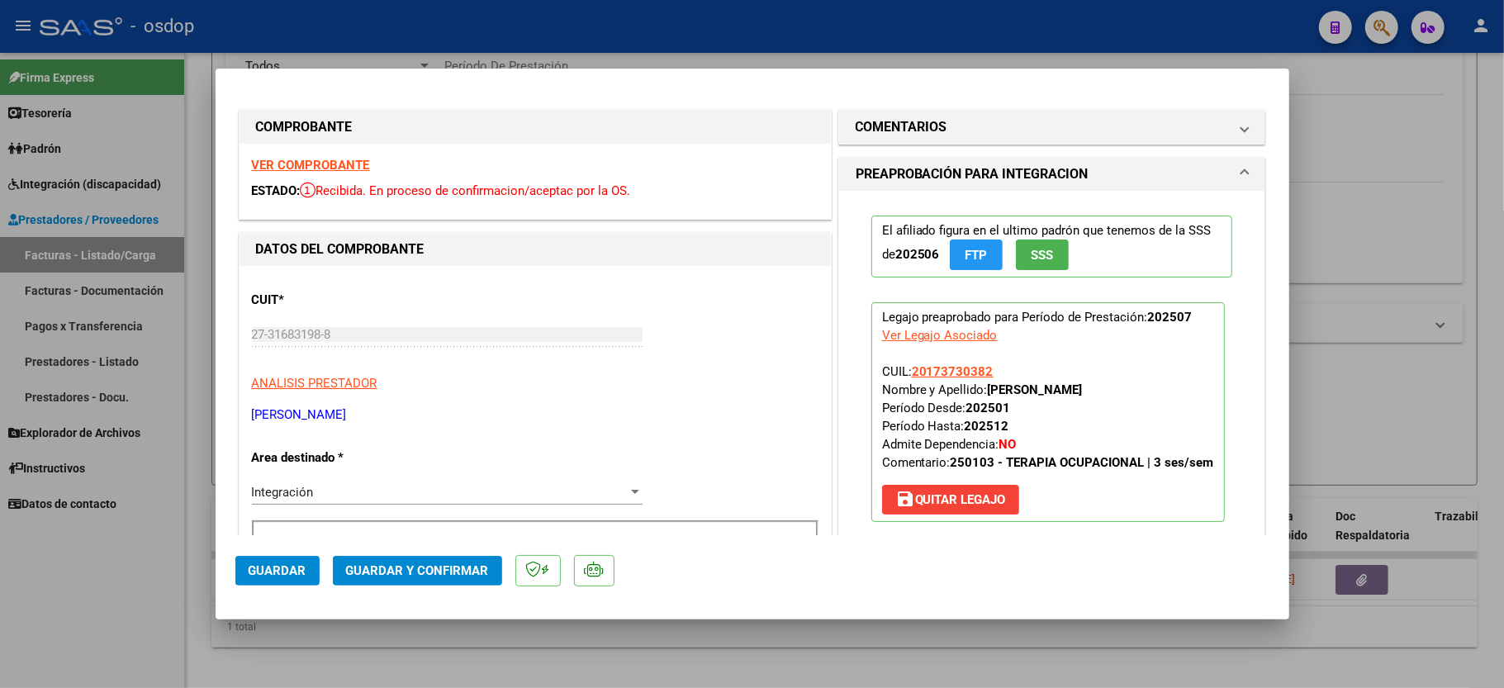
click at [274, 160] on strong "VER COMPROBANTE" at bounding box center [311, 165] width 118 height 15
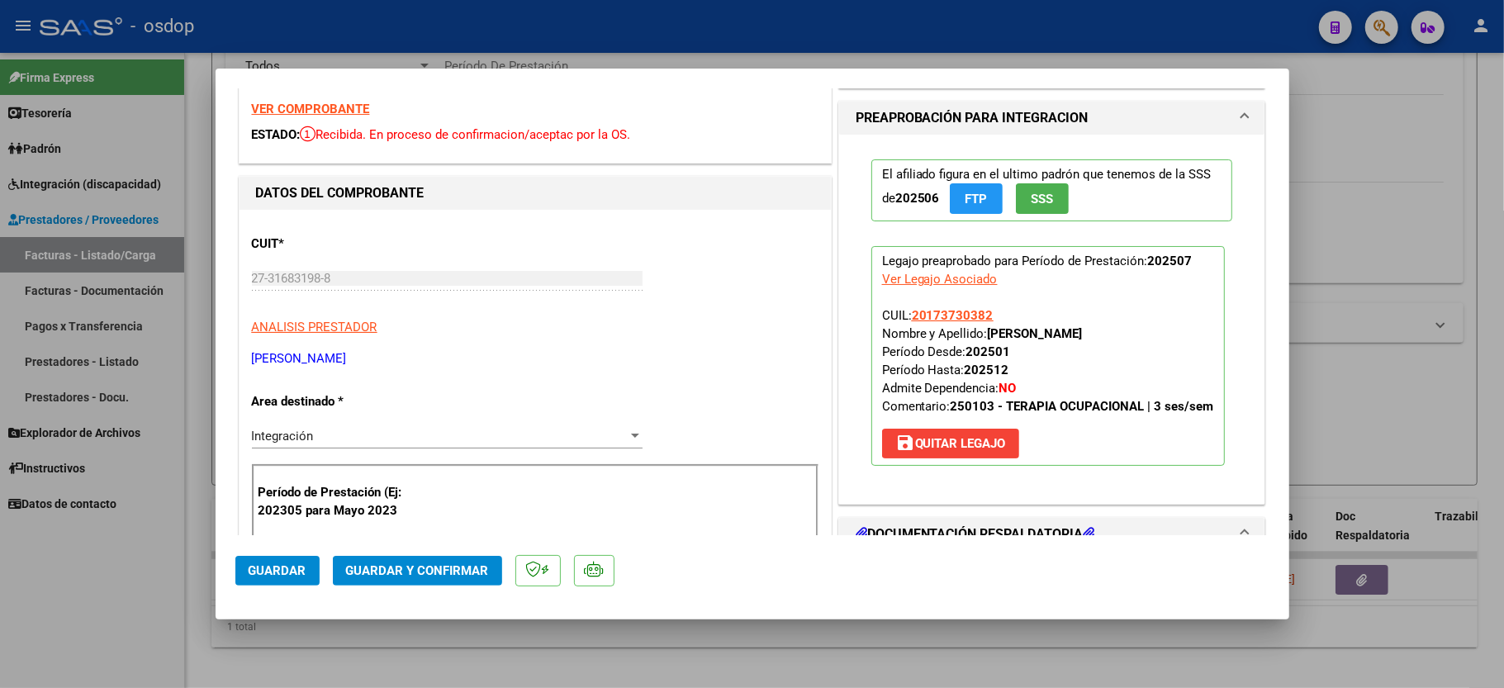
scroll to position [440, 0]
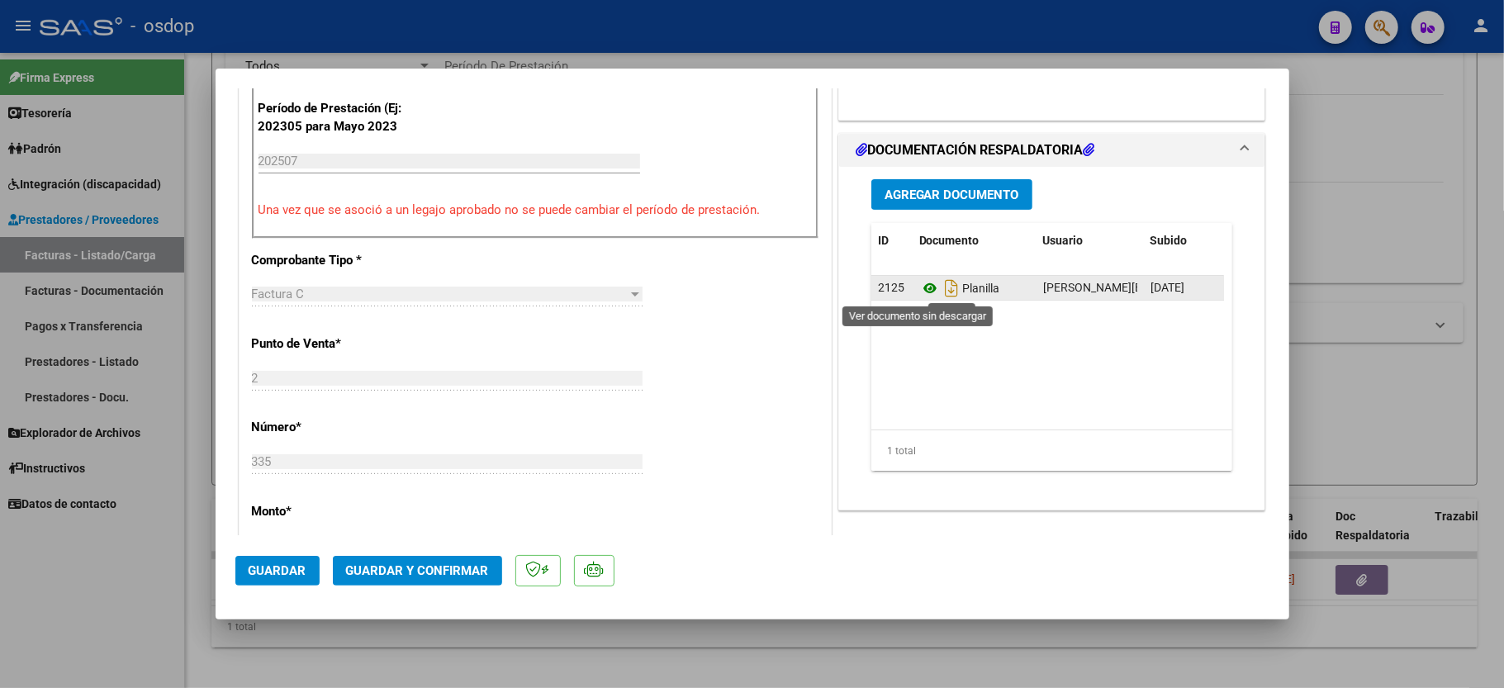
click at [919, 292] on icon at bounding box center [929, 288] width 21 height 20
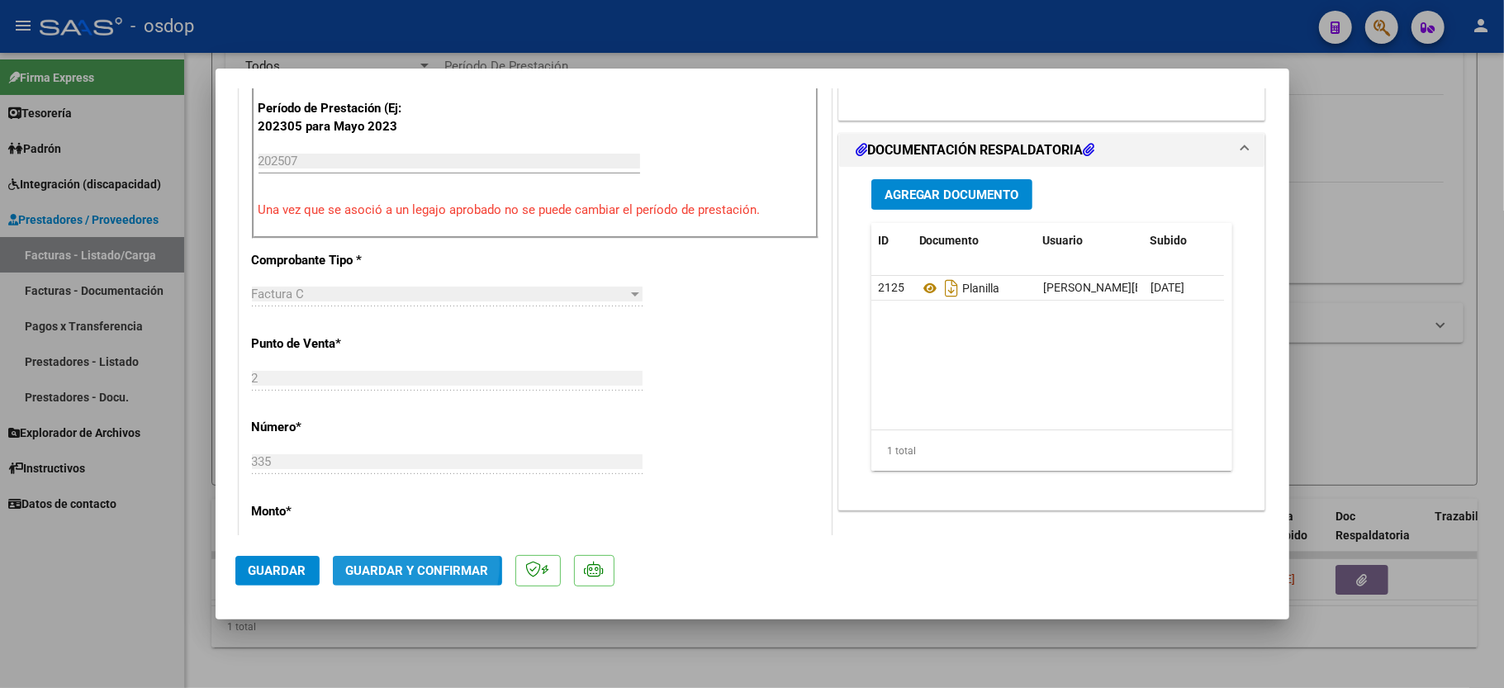
click at [396, 565] on span "Guardar y Confirmar" at bounding box center [417, 570] width 143 height 15
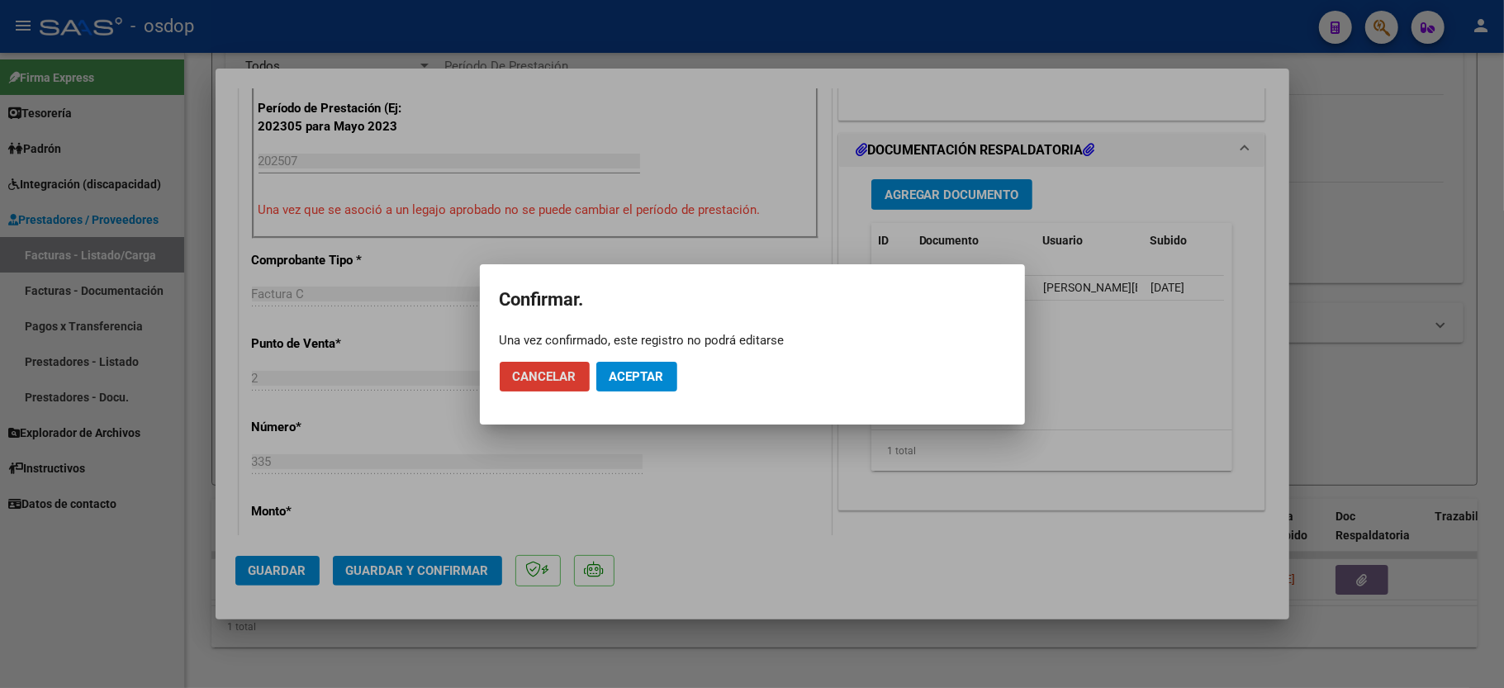
click at [648, 377] on span "Aceptar" at bounding box center [637, 376] width 55 height 15
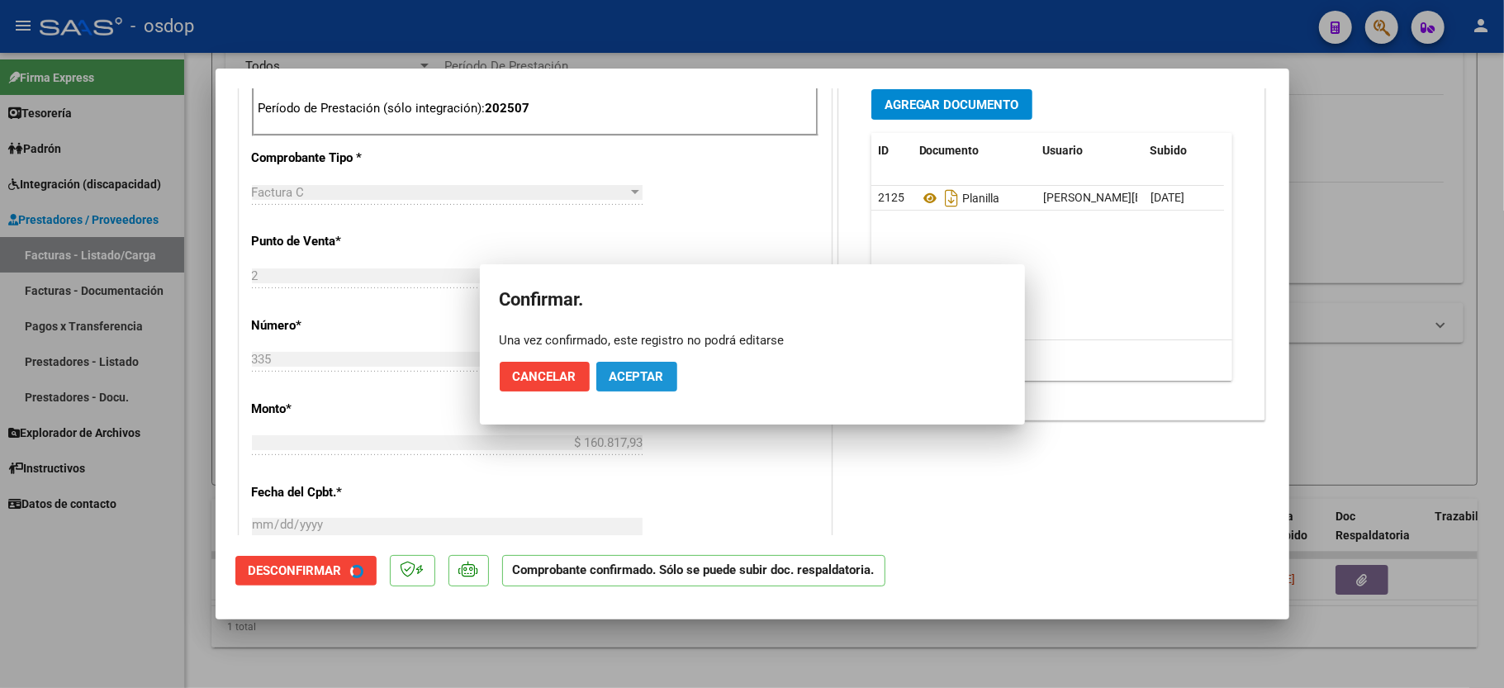
scroll to position [752, 0]
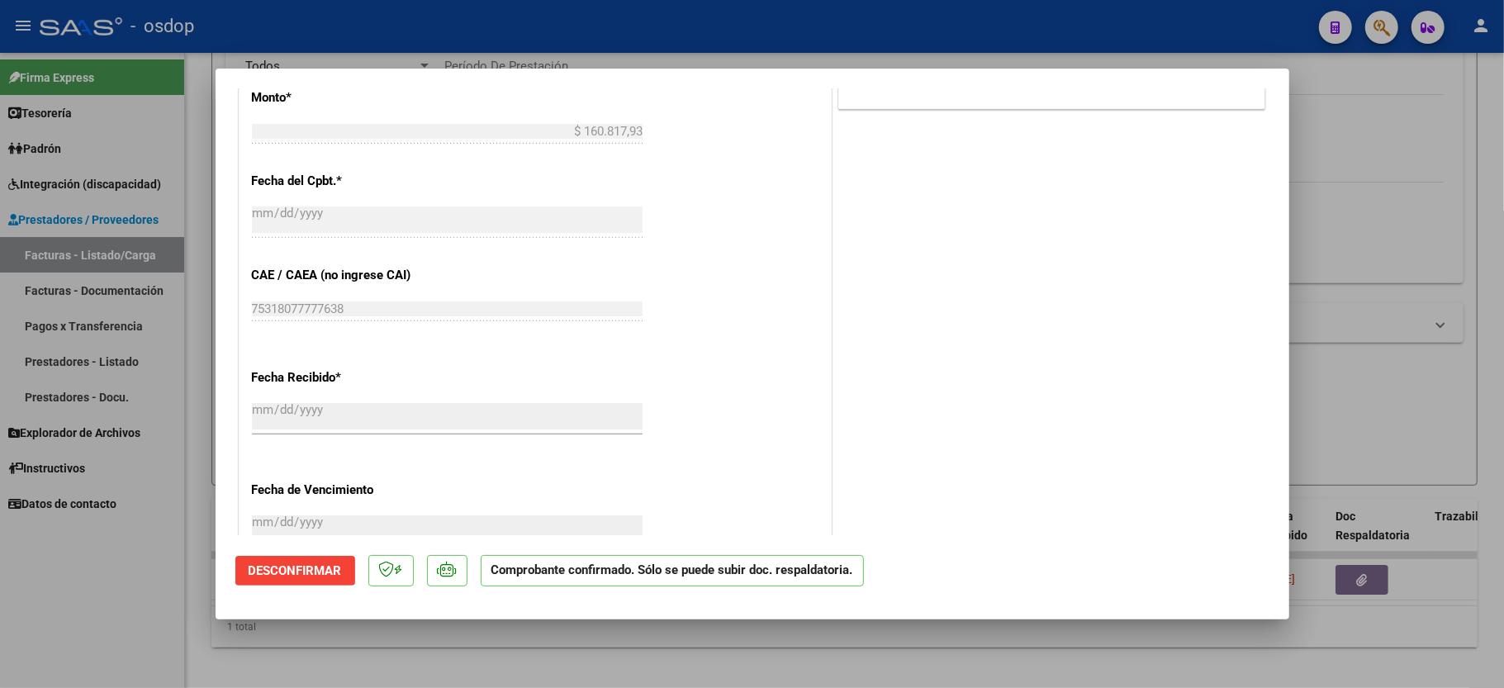
click at [145, 635] on div at bounding box center [752, 344] width 1504 height 688
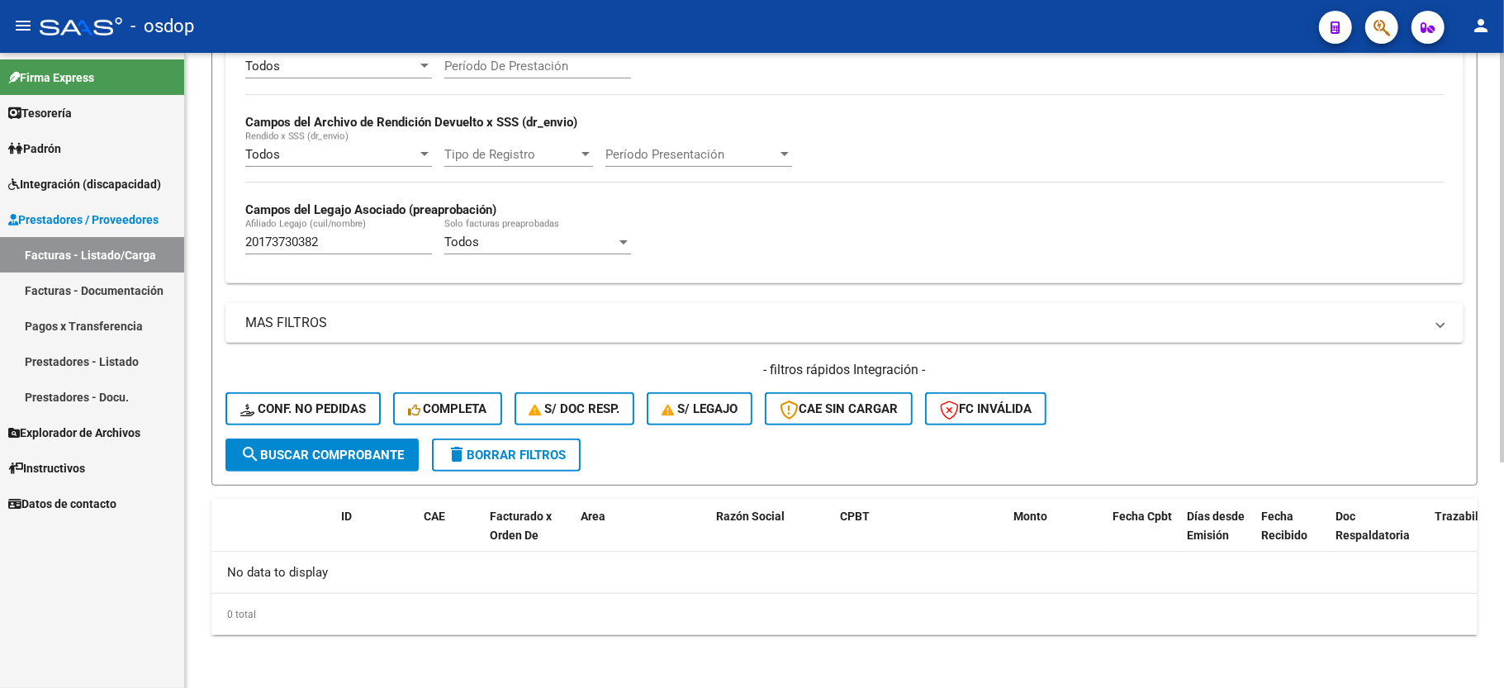
click at [289, 245] on input "20173730382" at bounding box center [338, 242] width 187 height 15
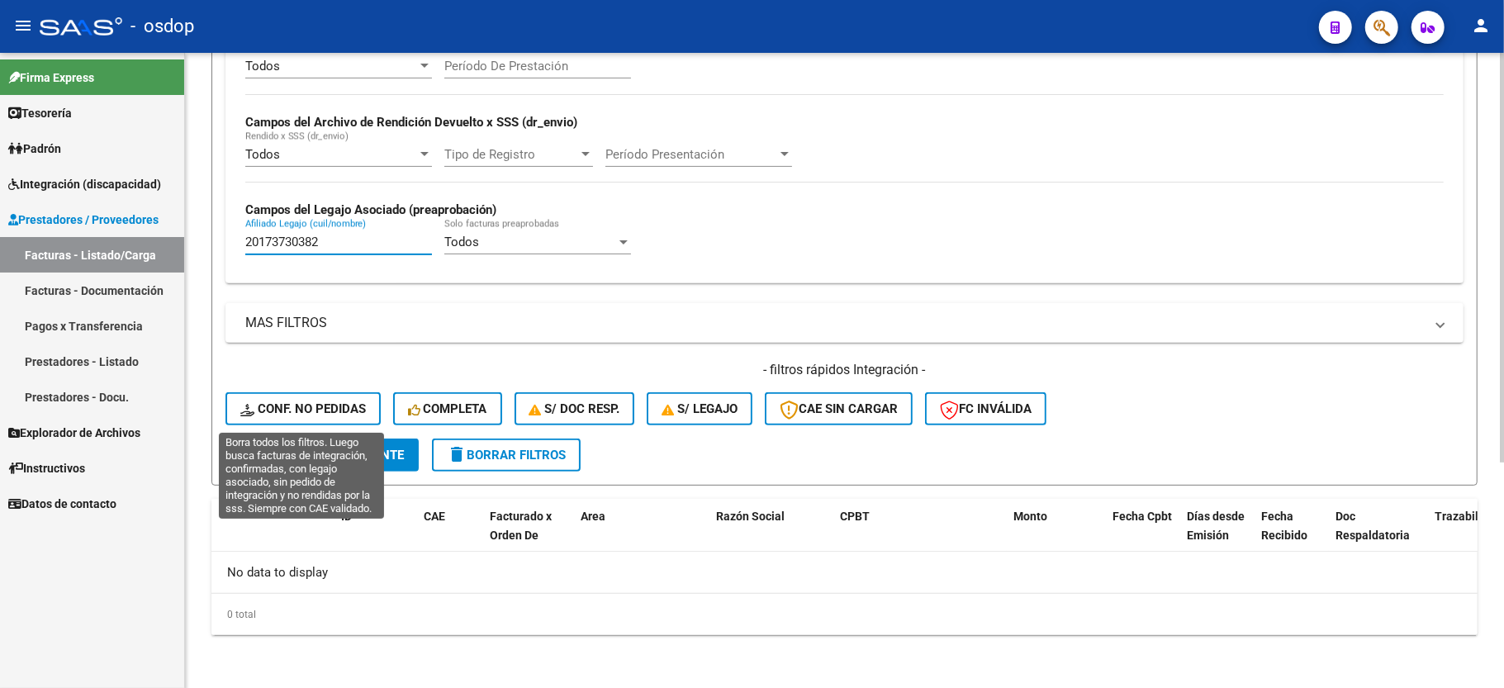
click at [322, 411] on span "Conf. no pedidas" at bounding box center [303, 408] width 126 height 15
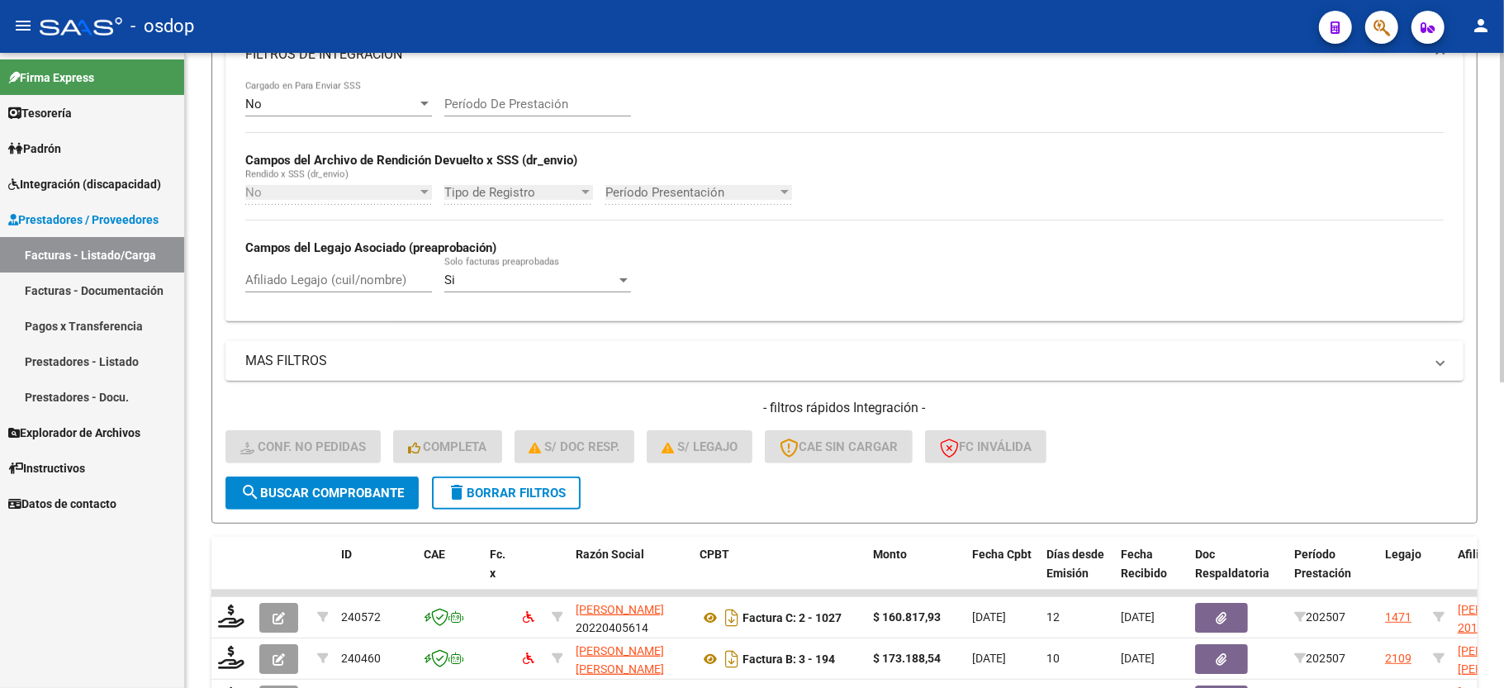
scroll to position [350, 0]
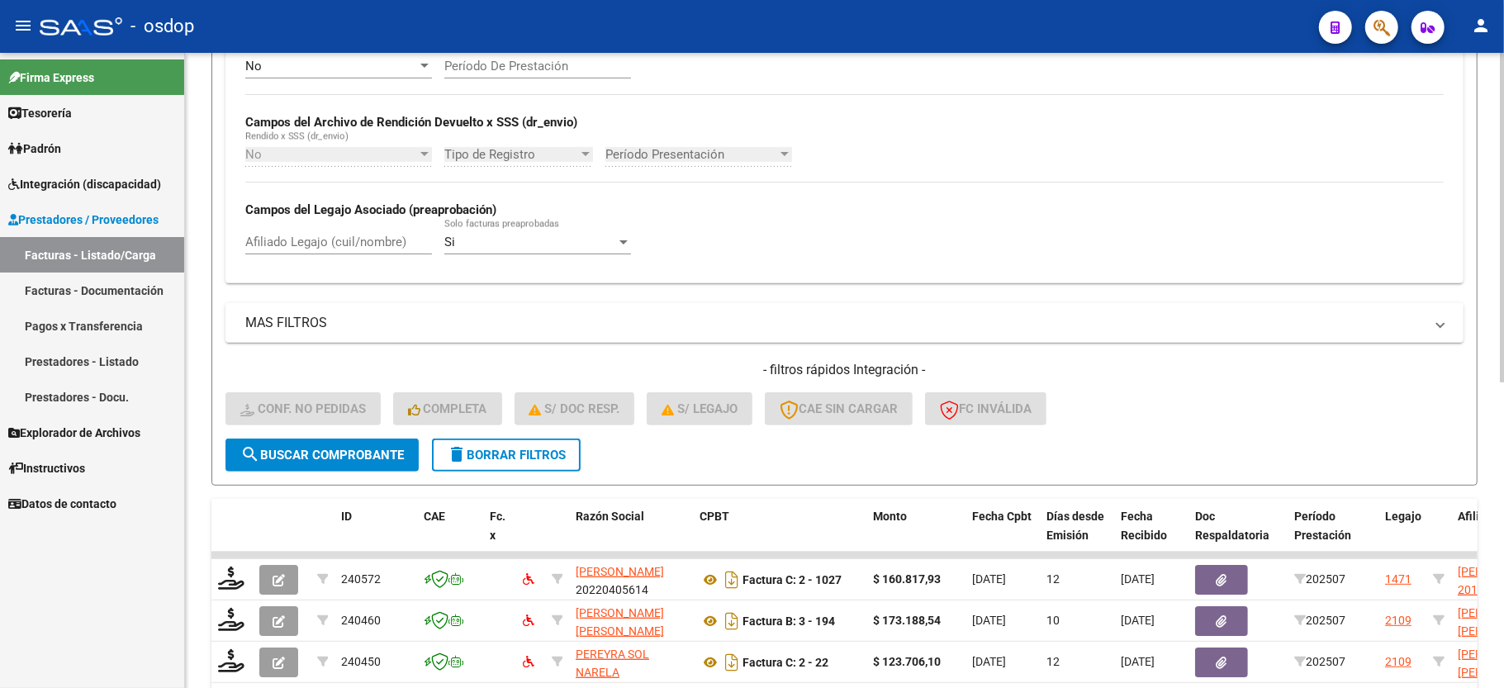
click at [298, 249] on input "Afiliado Legajo (cuil/nombre)" at bounding box center [338, 242] width 187 height 15
paste input "20173730382"
type input "20173730382"
click at [317, 446] on button "search Buscar Comprobante" at bounding box center [322, 455] width 193 height 33
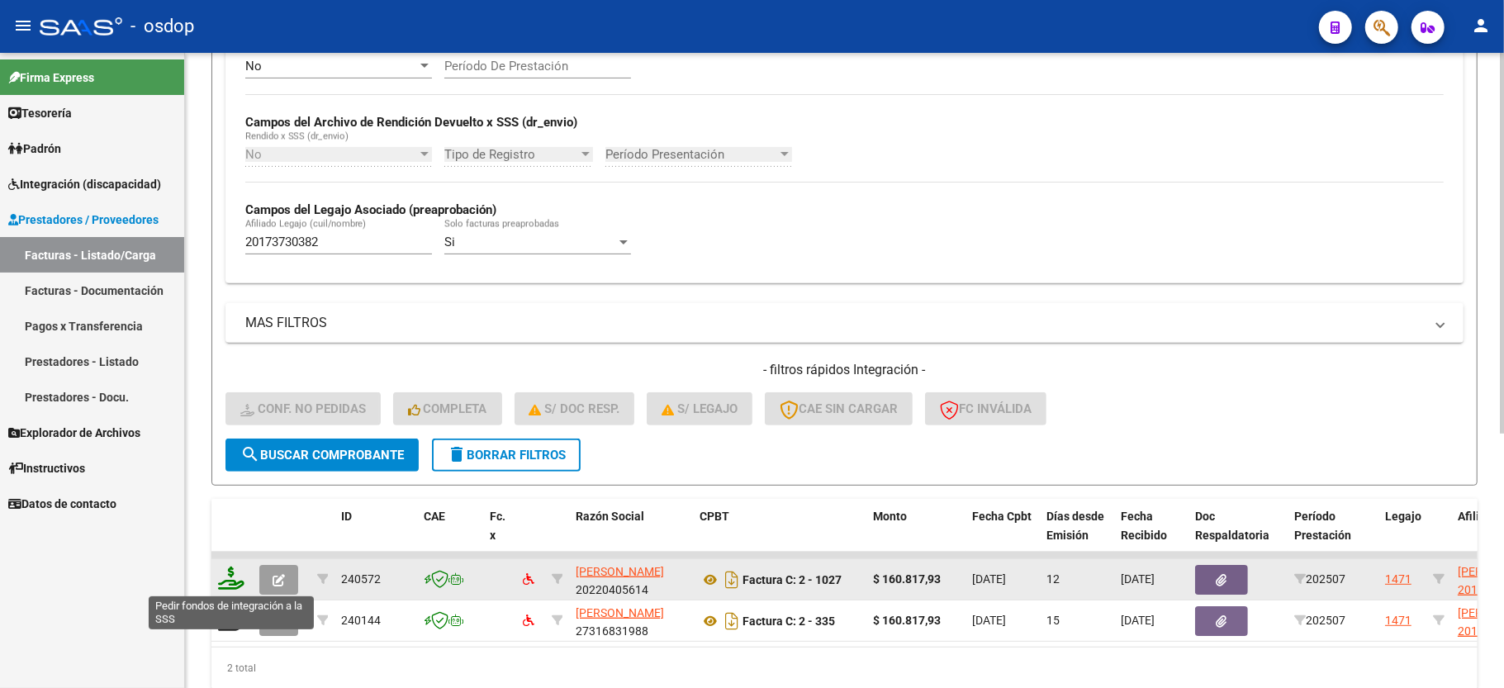
click at [226, 576] on icon at bounding box center [231, 578] width 26 height 23
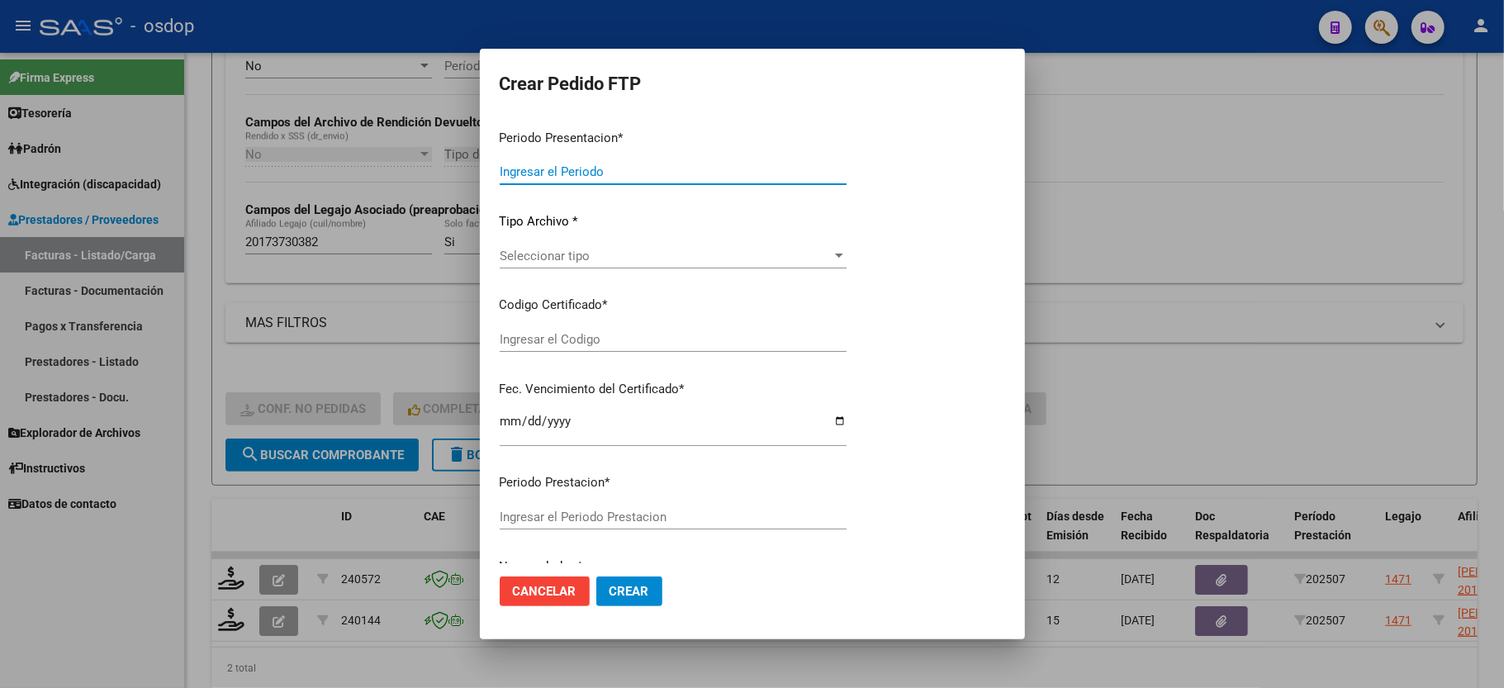
type input "202507"
type input "$ 160.817,93"
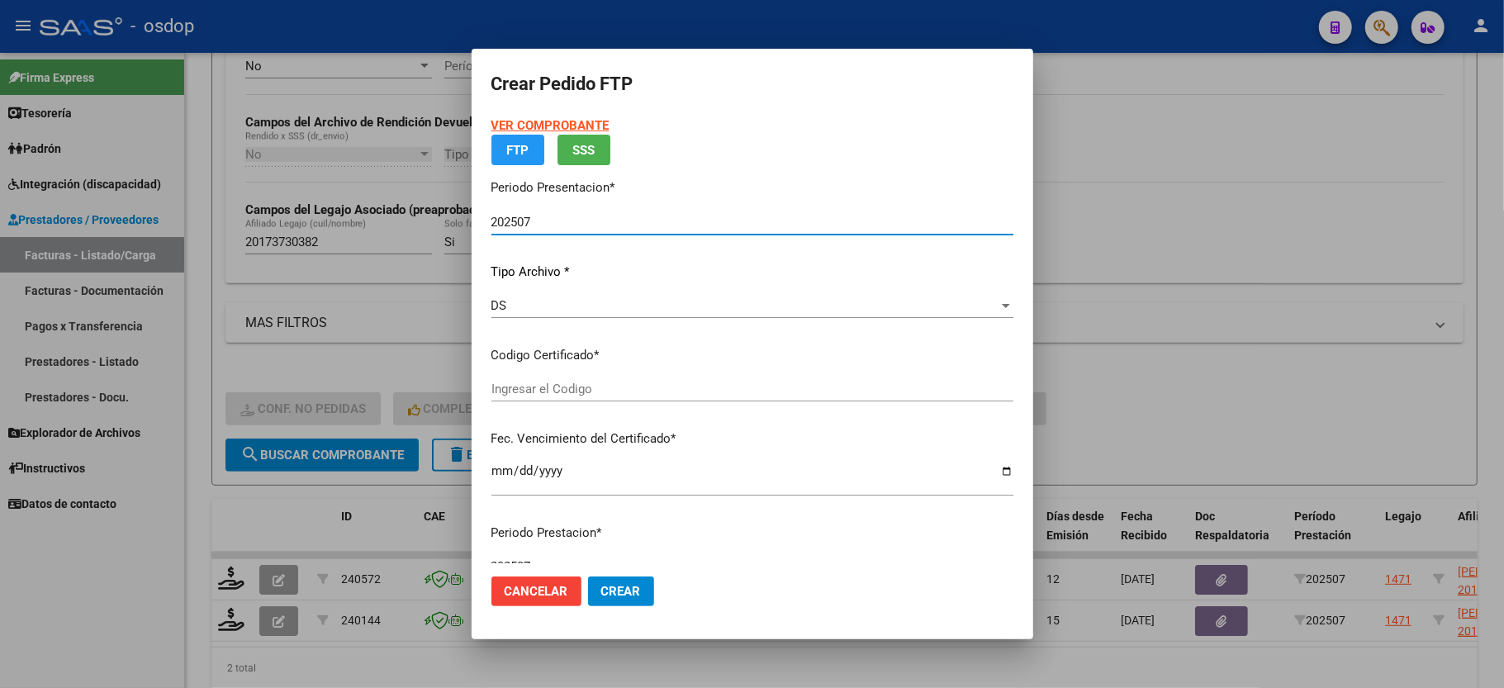
type input "4858547874"
type input "2034-01-29"
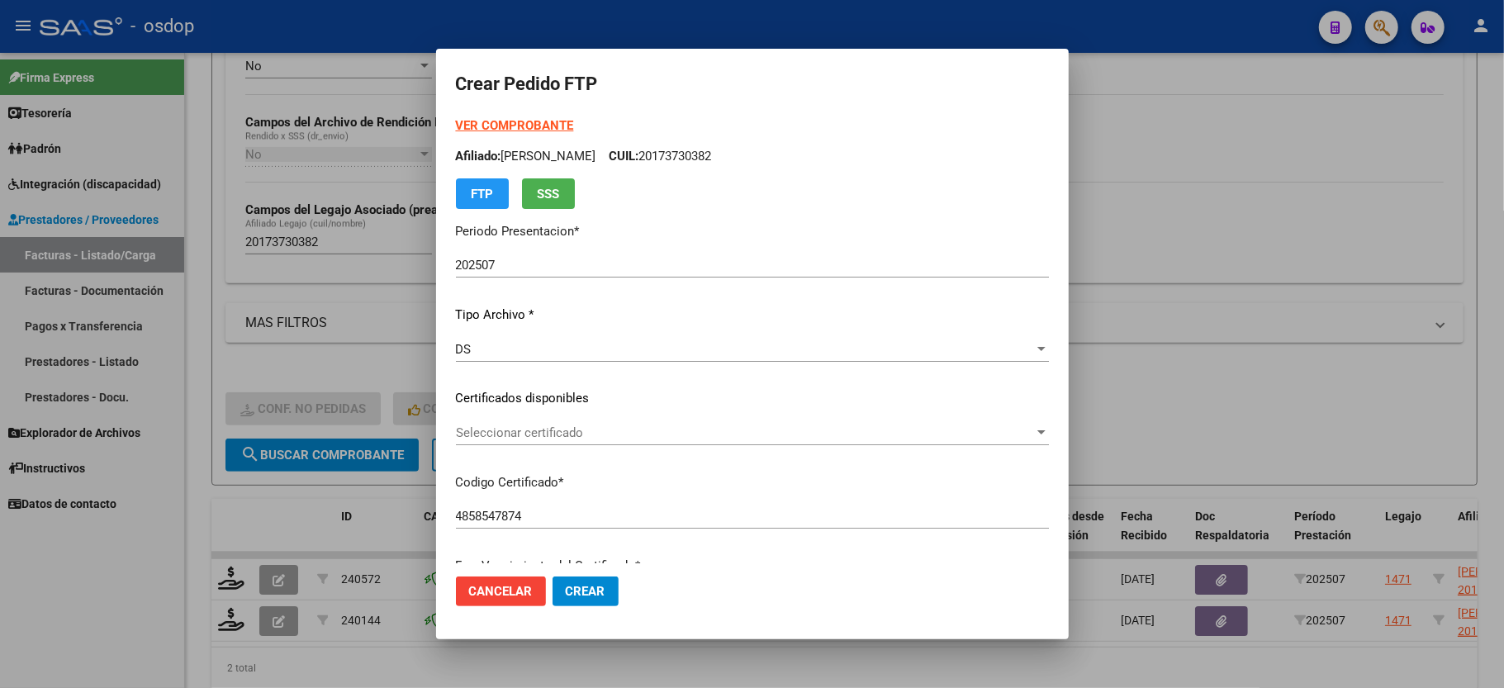
click at [479, 440] on div "Seleccionar certificado Seleccionar certificado" at bounding box center [752, 432] width 593 height 25
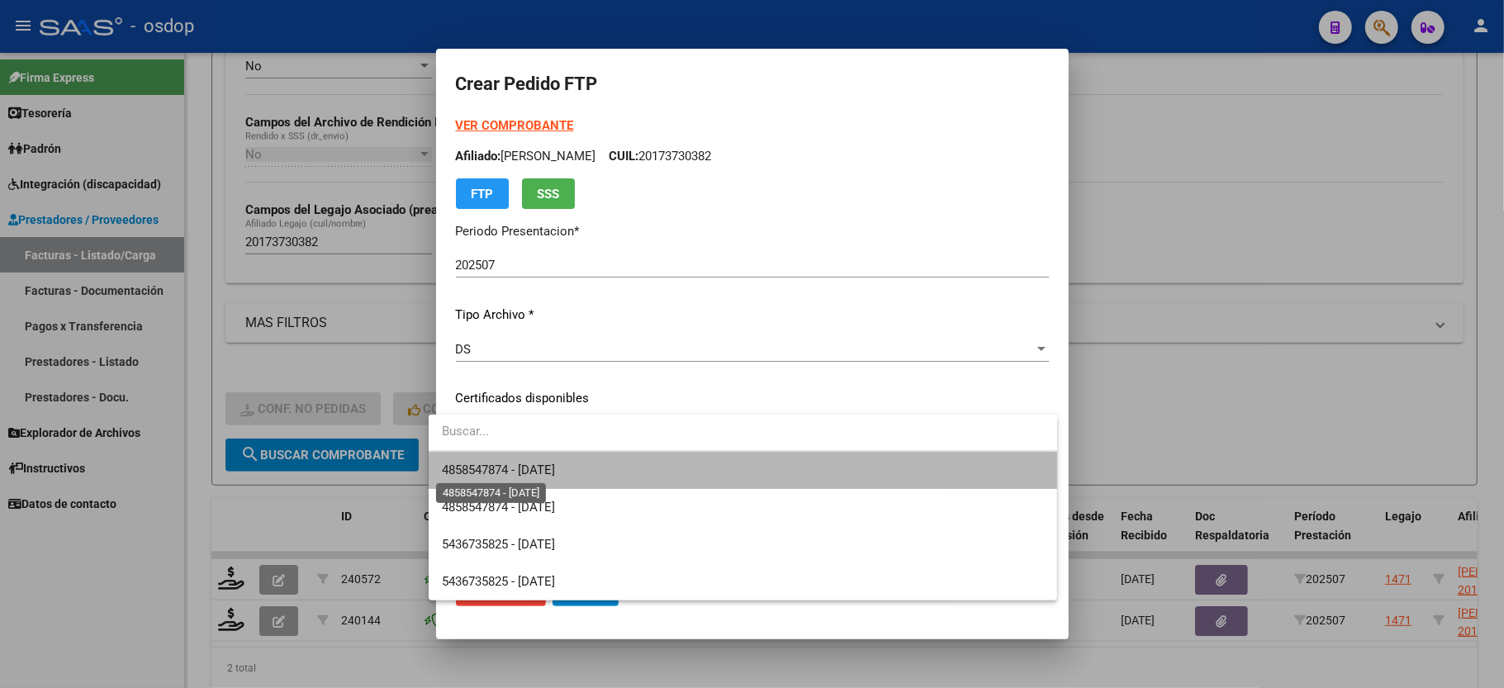
click at [477, 463] on span "4858547874 - 2034-01-29" at bounding box center [498, 470] width 113 height 15
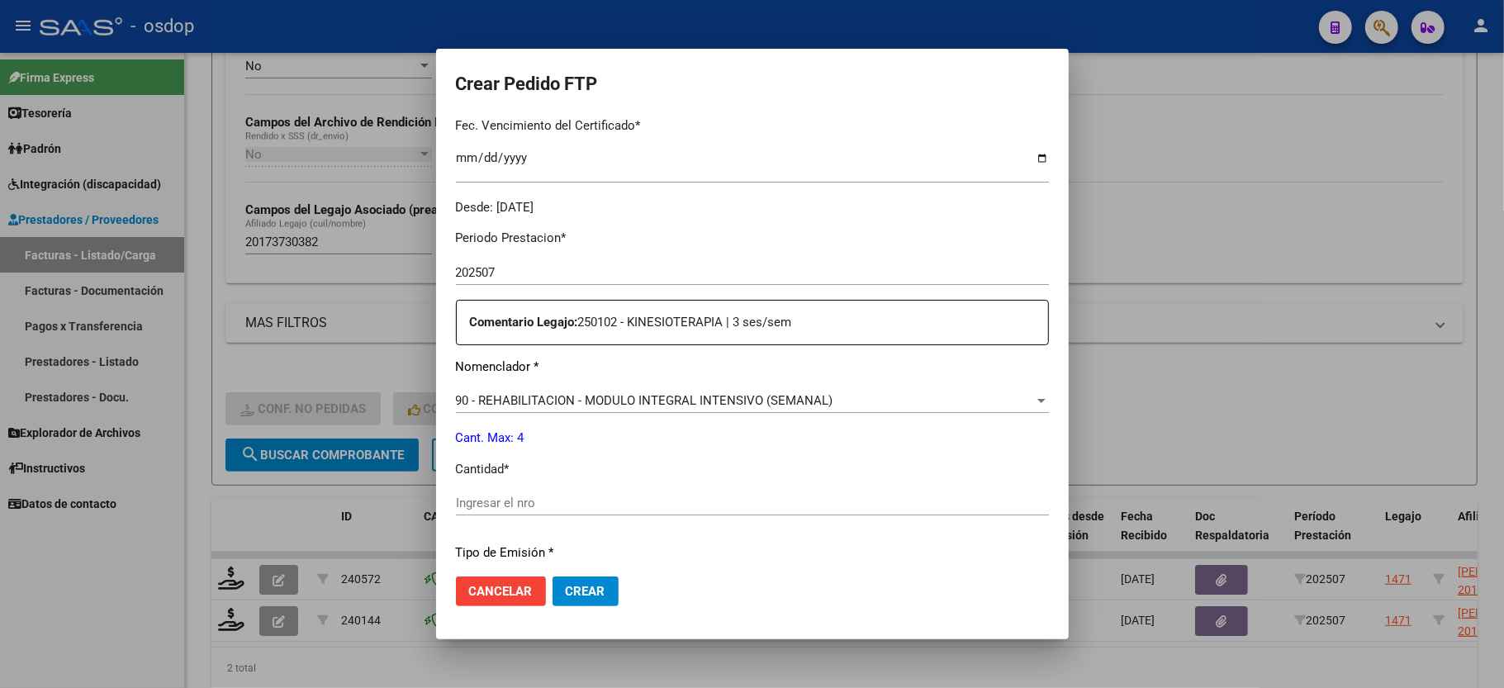
scroll to position [550, 0]
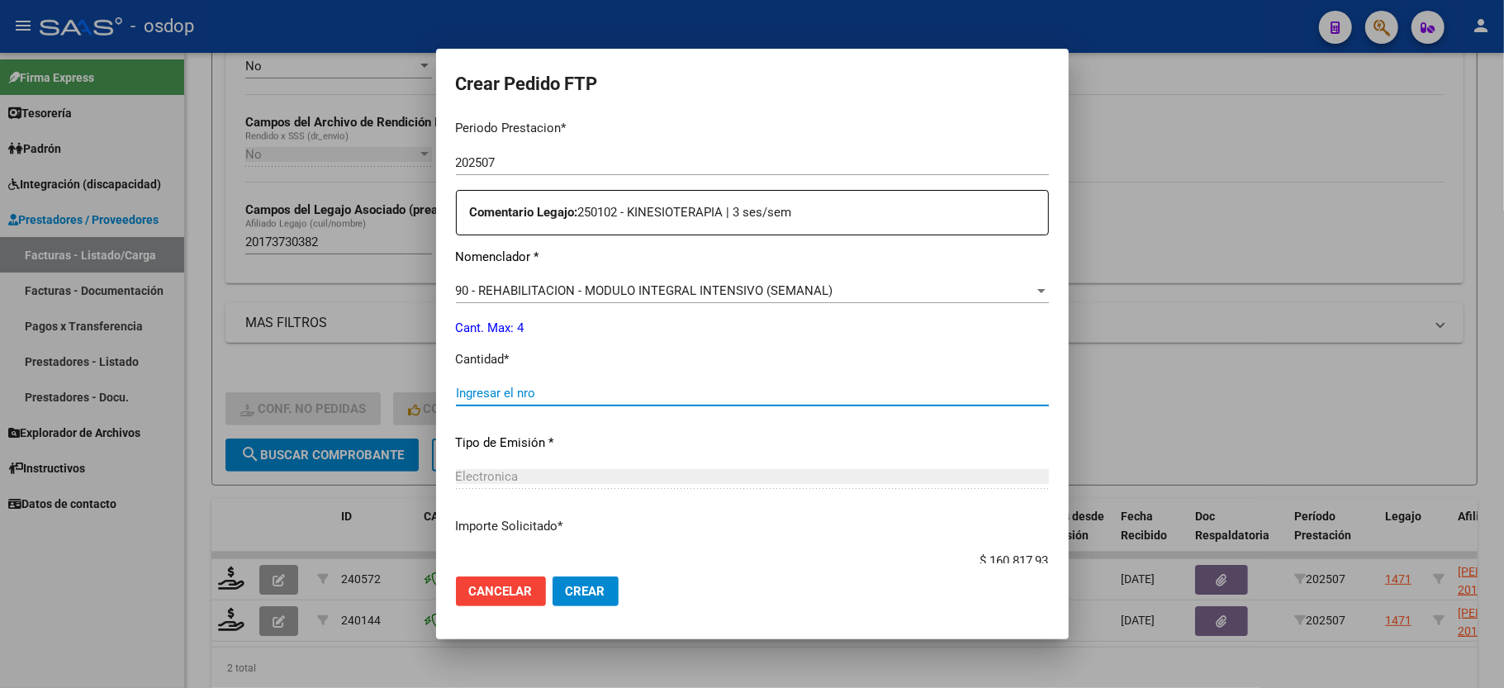
click at [501, 386] on input "Ingresar el nro" at bounding box center [752, 393] width 593 height 15
type input "4"
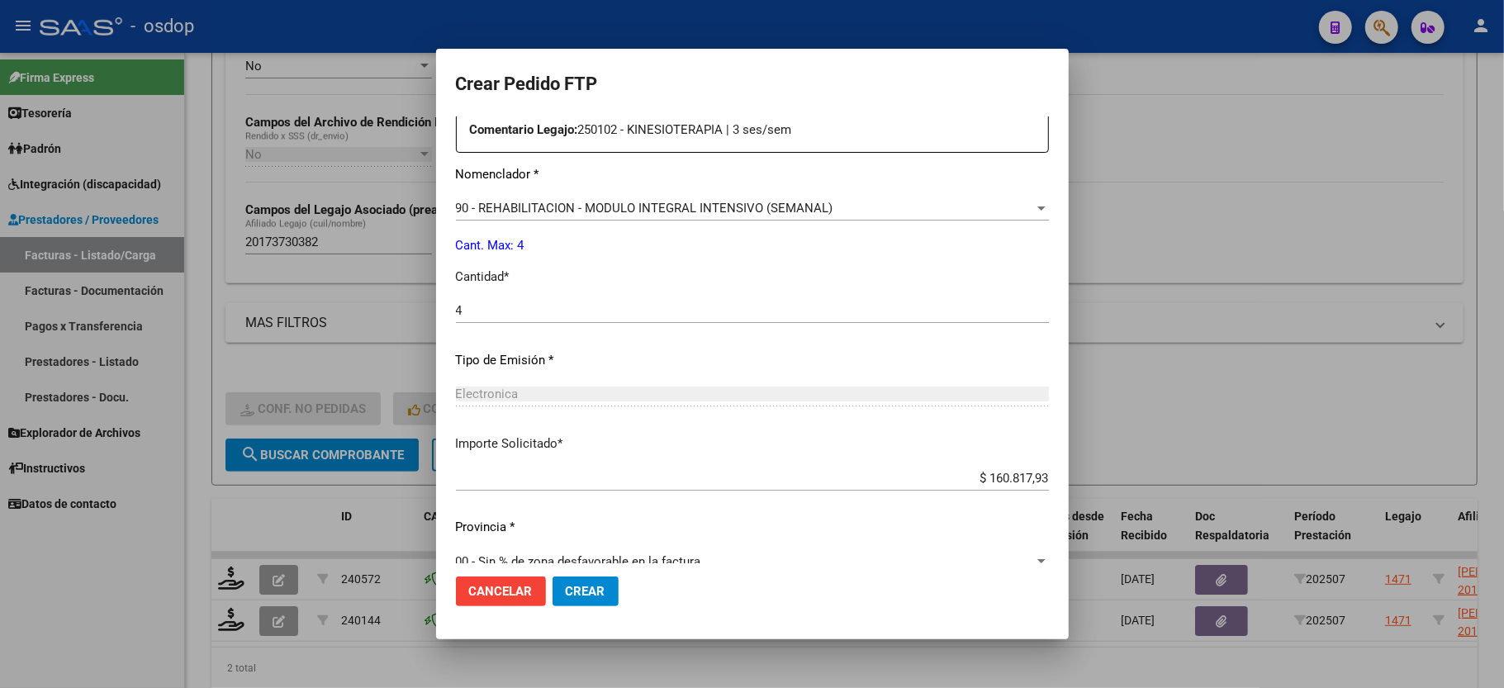
scroll to position [648, 0]
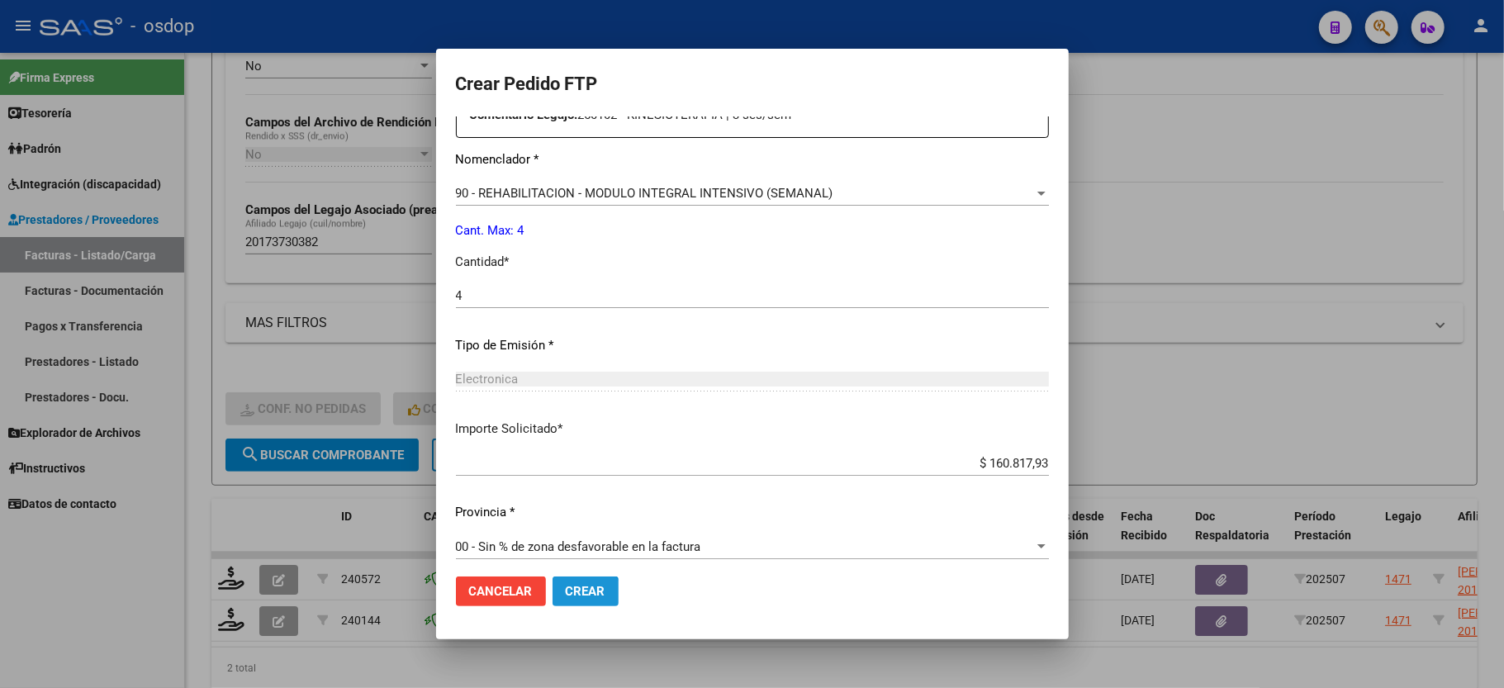
click at [566, 598] on span "Crear" at bounding box center [586, 591] width 40 height 15
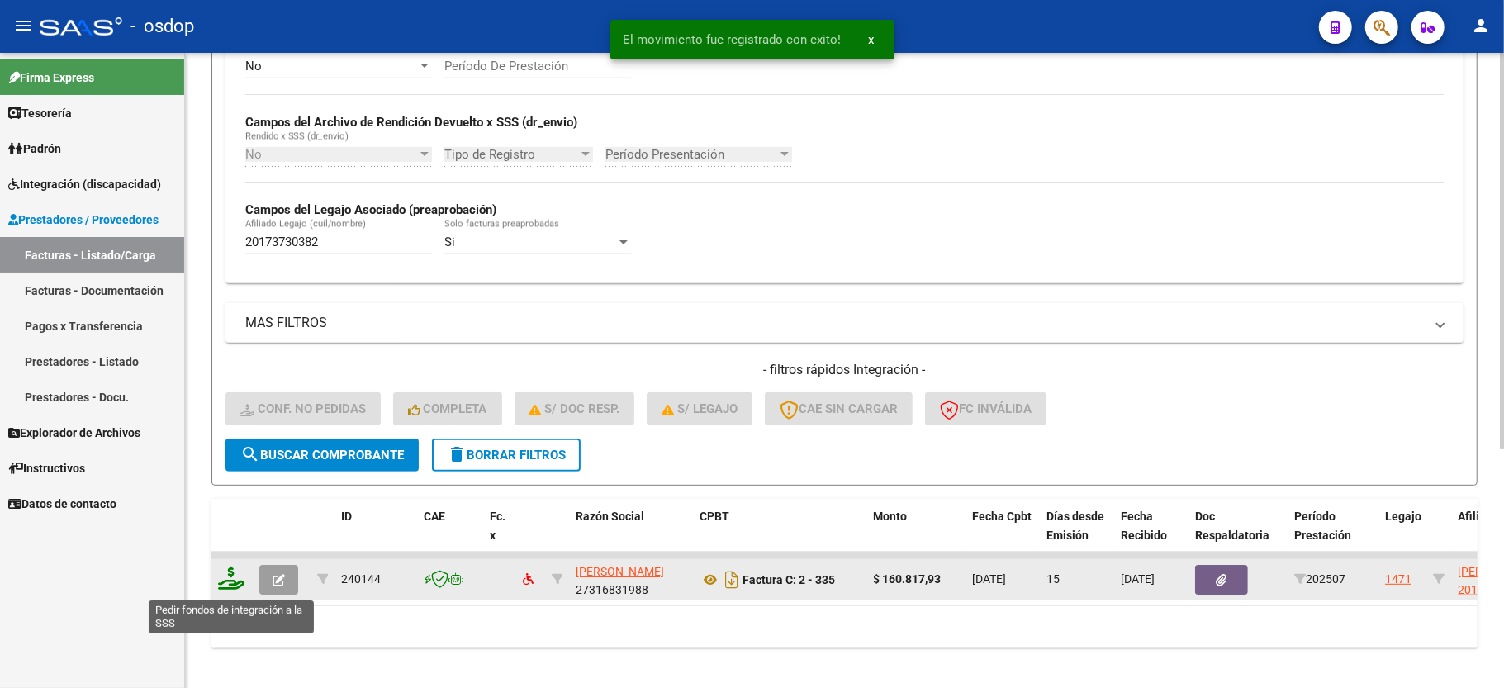
click at [232, 579] on icon at bounding box center [231, 578] width 26 height 23
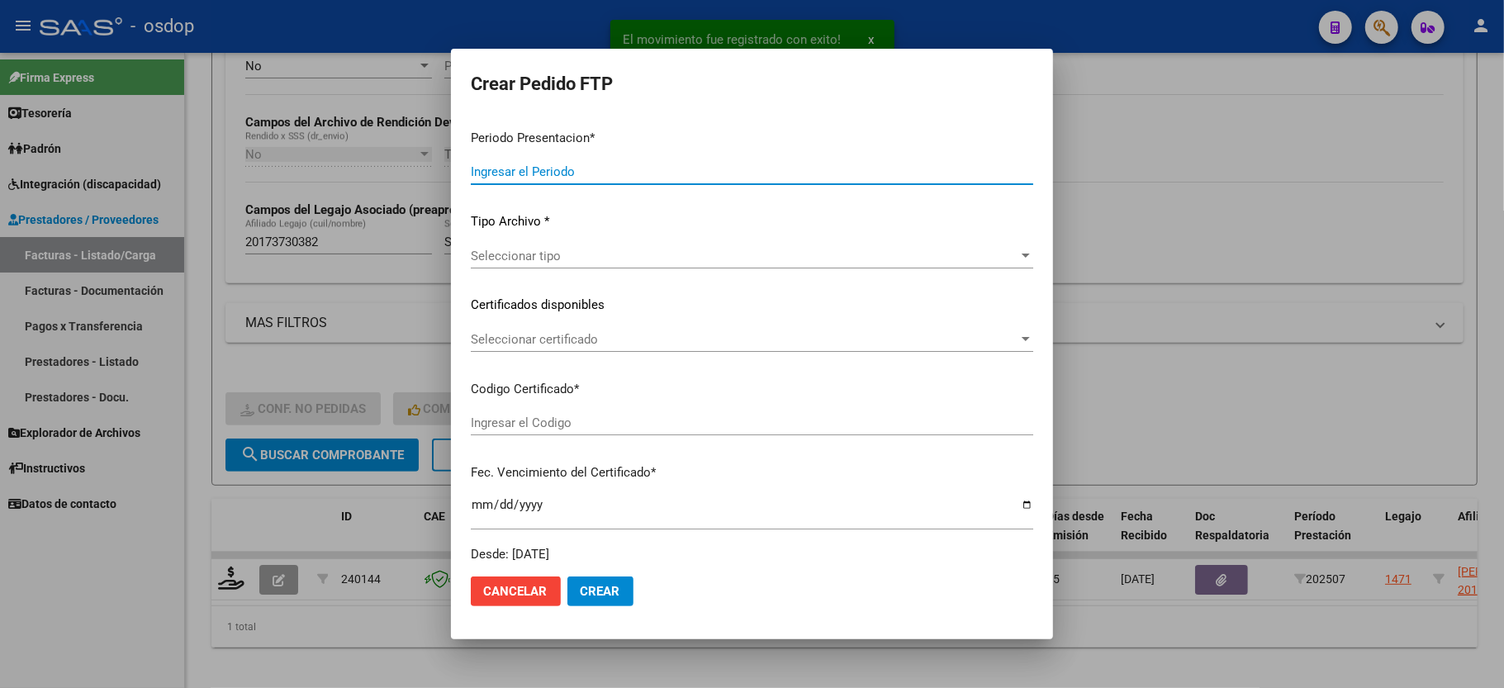
type input "202507"
type input "$ 160.817,93"
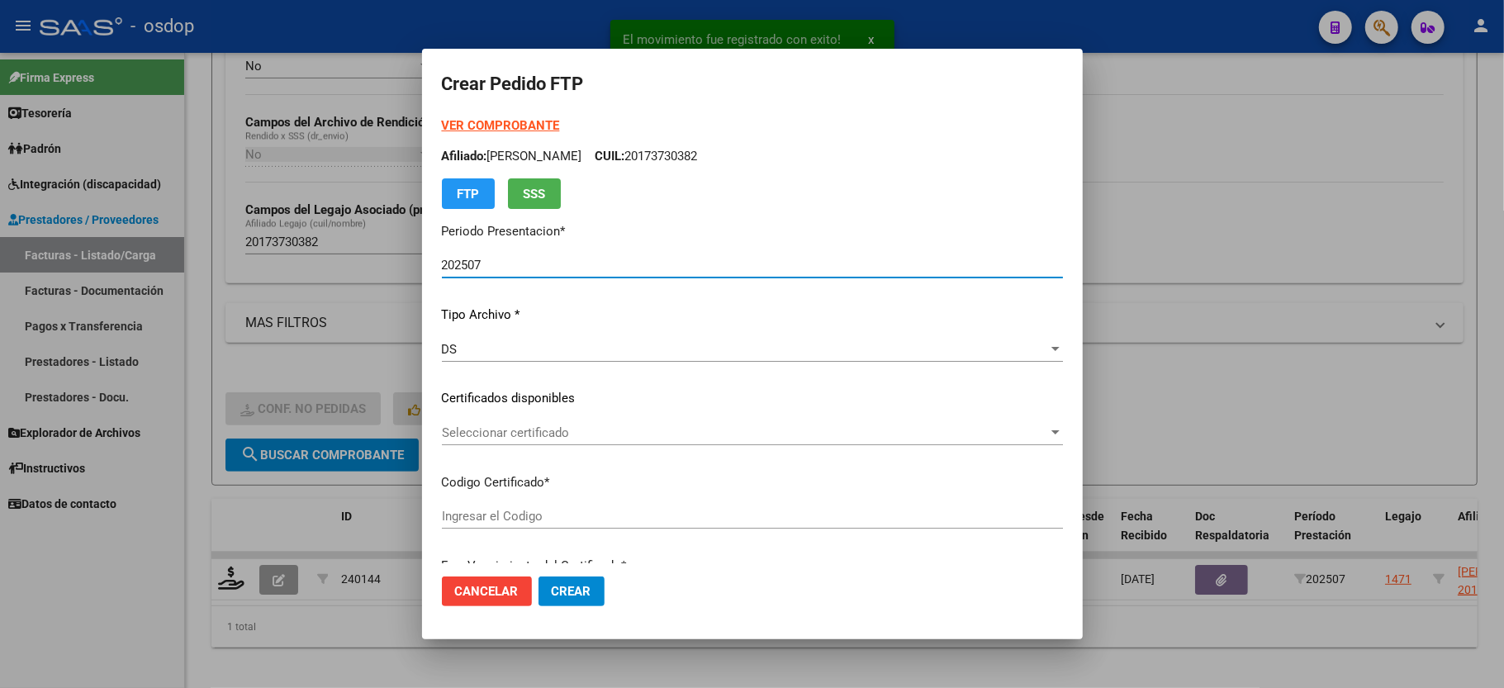
type input "4858547874"
type input "2034-01-29"
click at [492, 437] on span "Seleccionar certificado" at bounding box center [745, 432] width 606 height 15
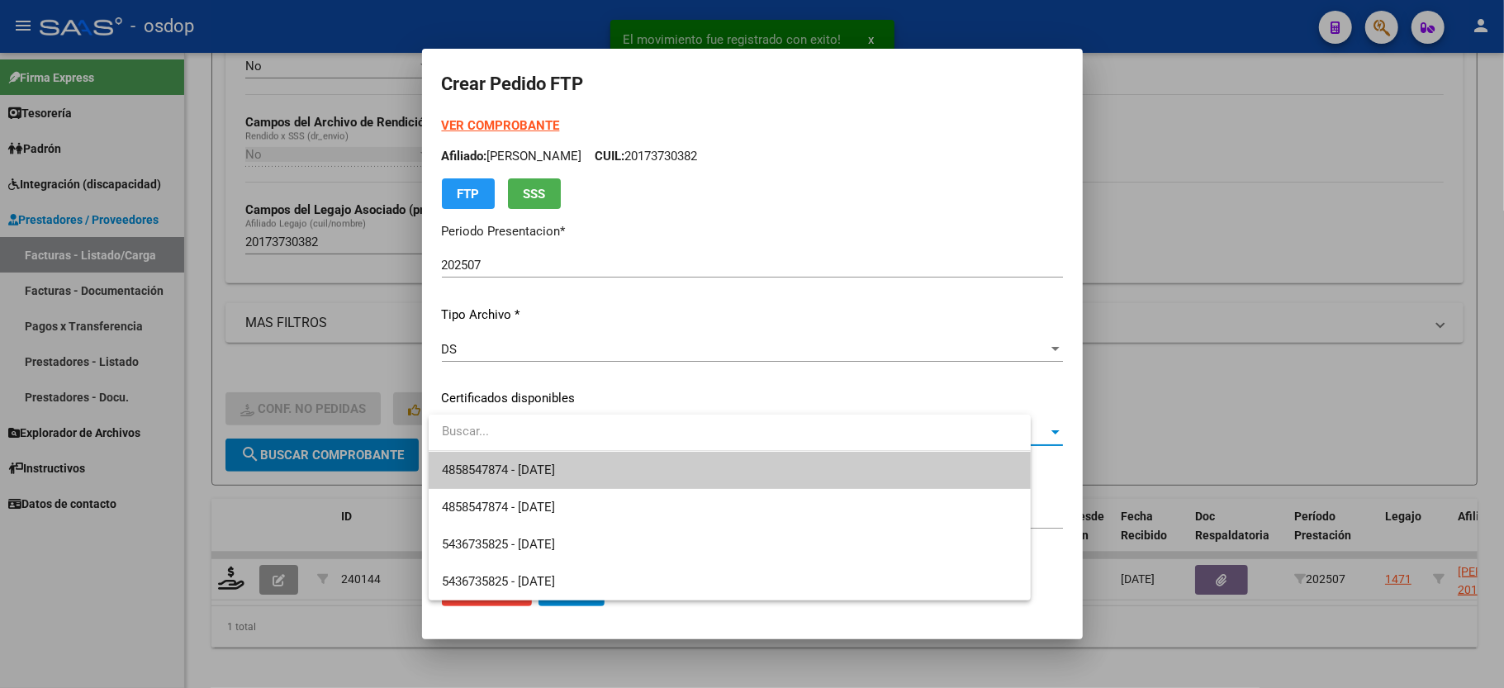
click at [494, 453] on span "4858547874 - 2034-01-29" at bounding box center [730, 470] width 576 height 37
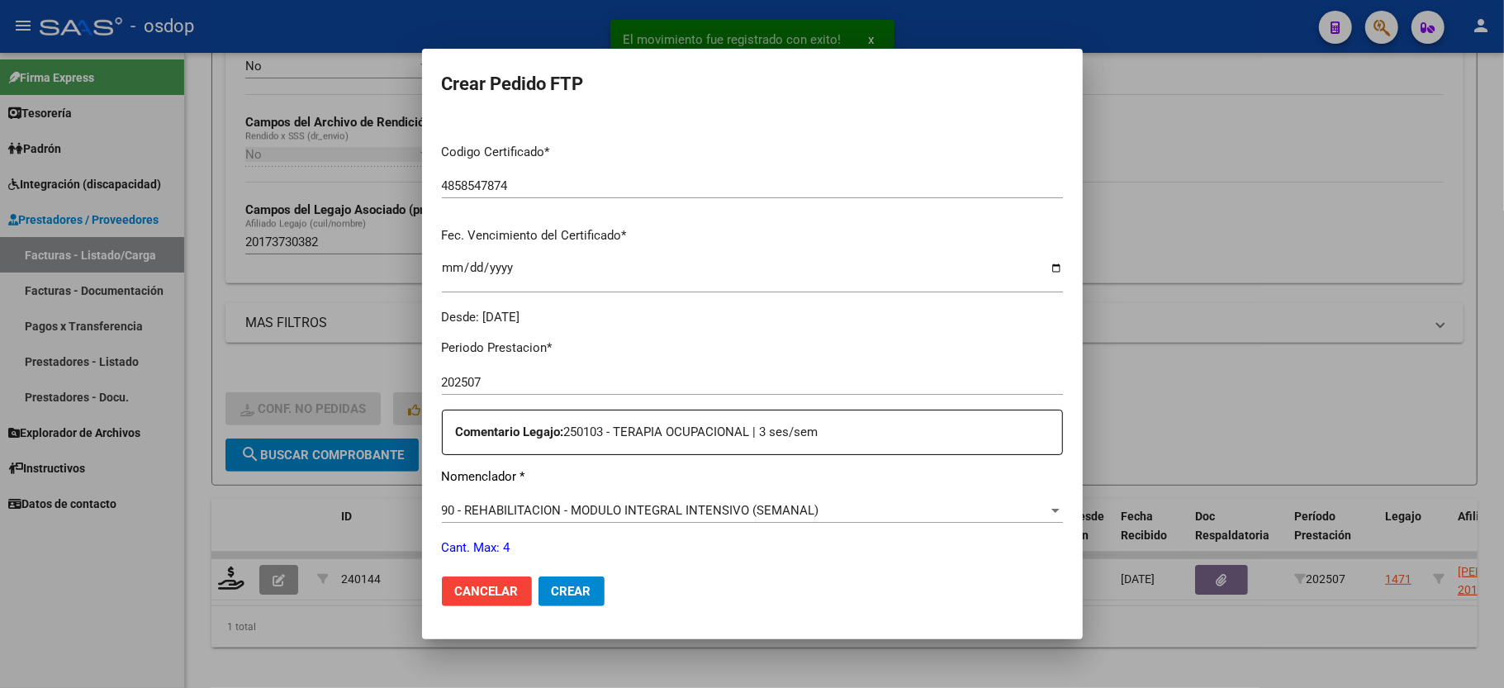
scroll to position [440, 0]
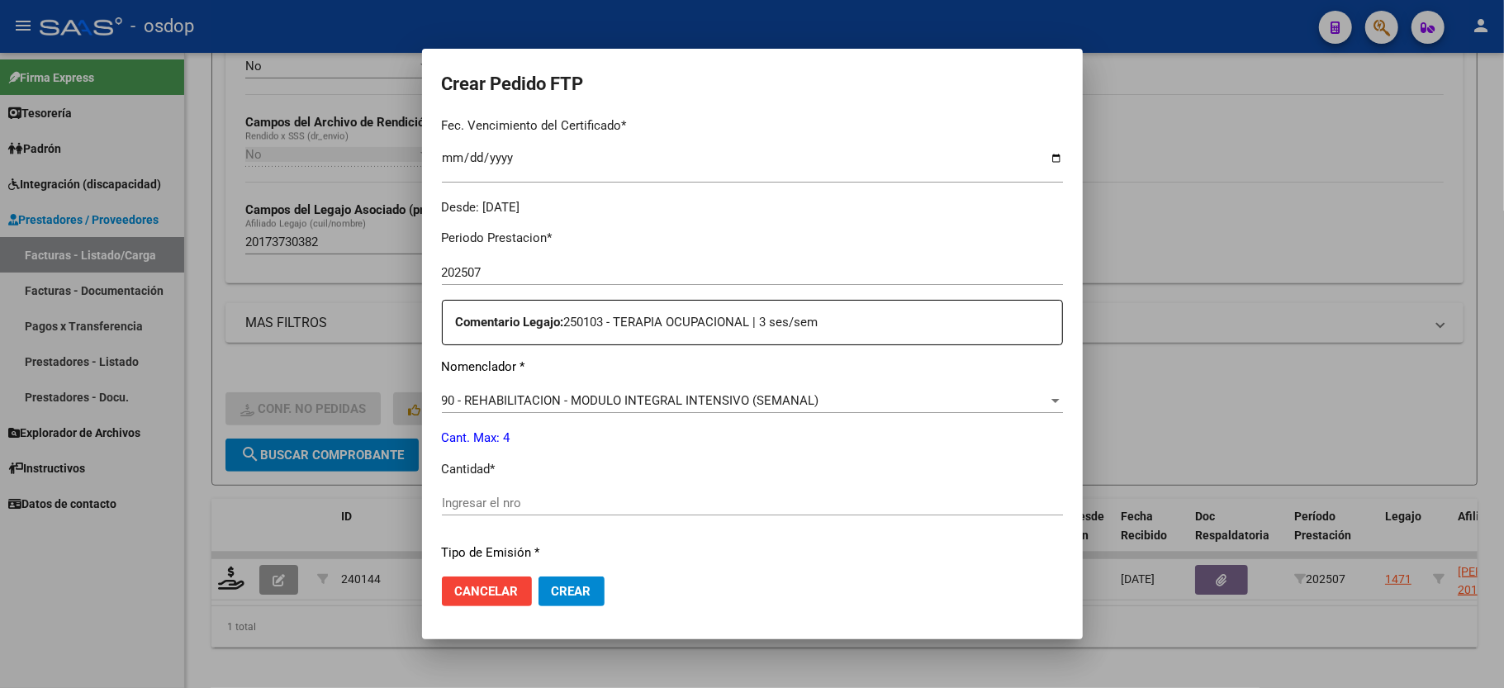
click at [507, 491] on div "Ingresar el nro" at bounding box center [752, 503] width 621 height 25
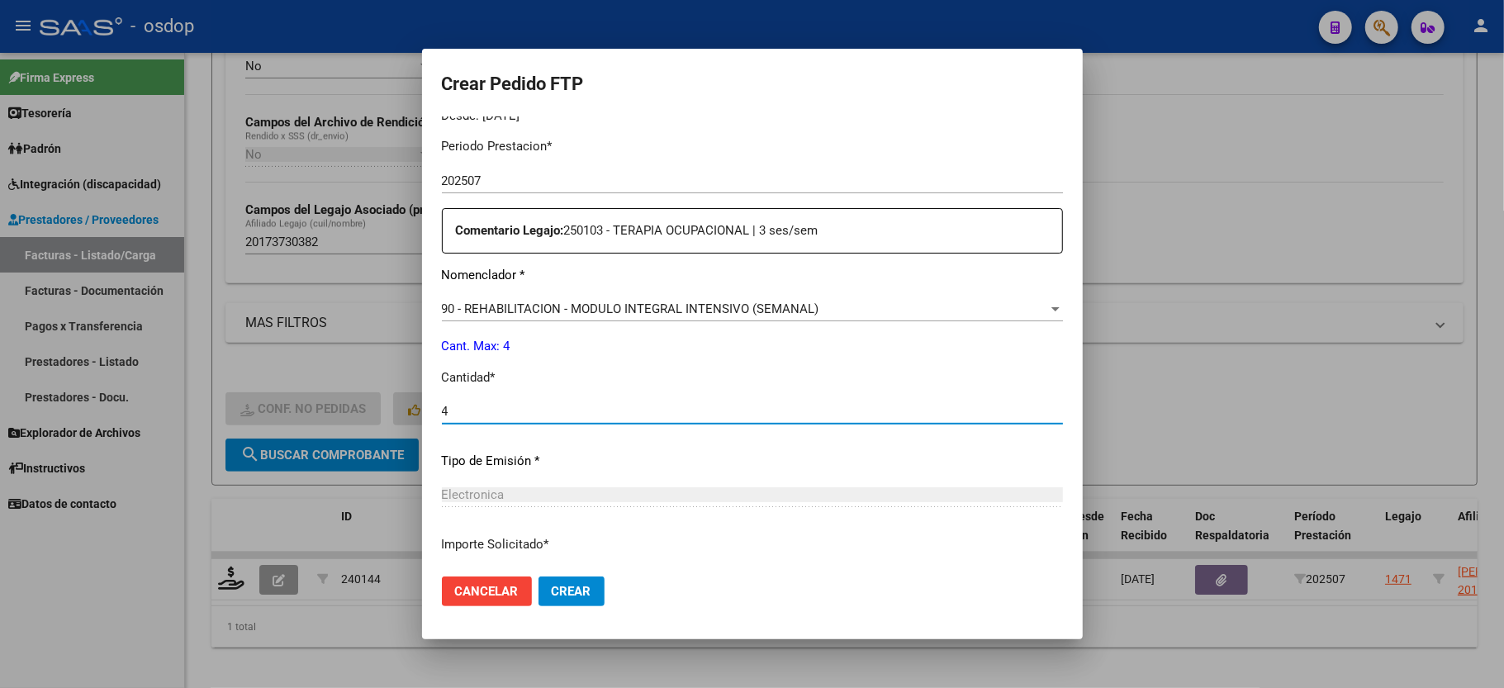
scroll to position [648, 0]
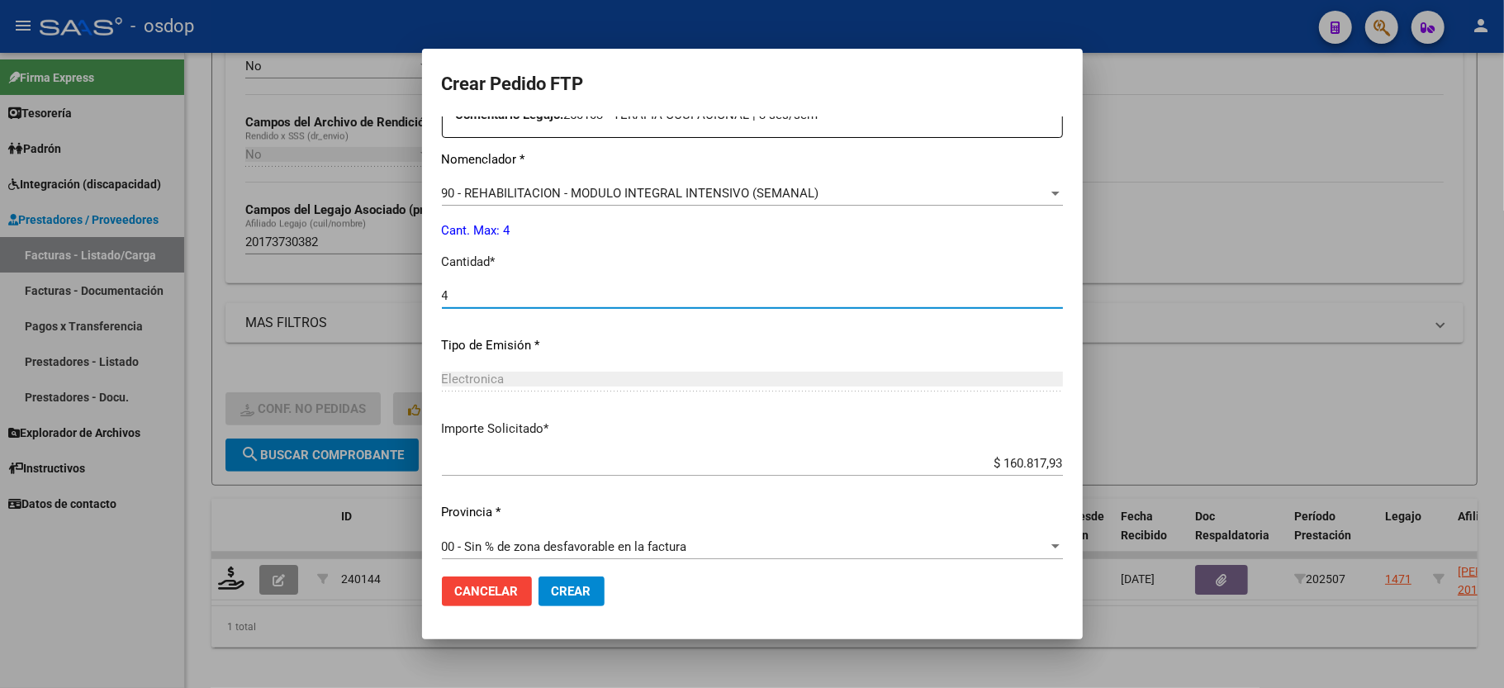
type input "4"
click at [572, 589] on span "Crear" at bounding box center [572, 591] width 40 height 15
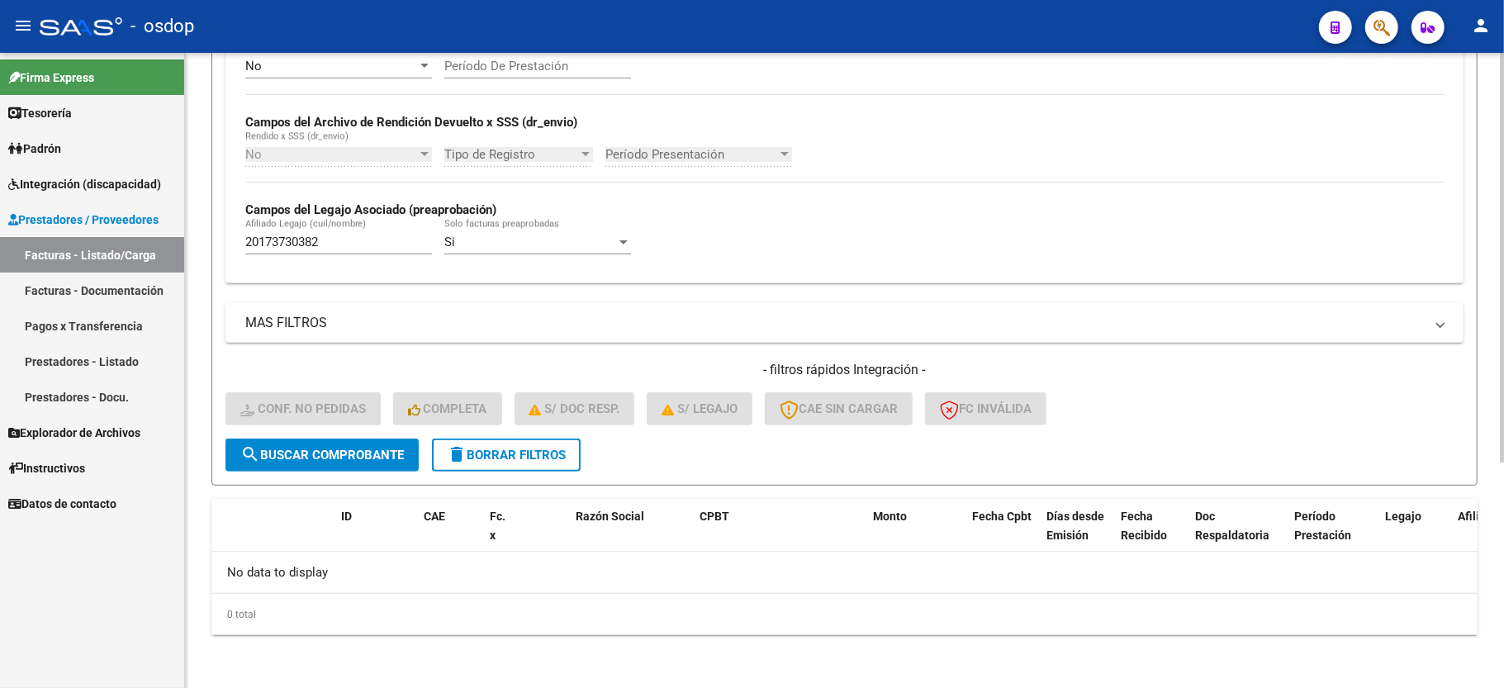
drag, startPoint x: 472, startPoint y: 459, endPoint x: 472, endPoint y: 440, distance: 19.0
click at [472, 459] on span "delete Borrar Filtros" at bounding box center [506, 455] width 119 height 15
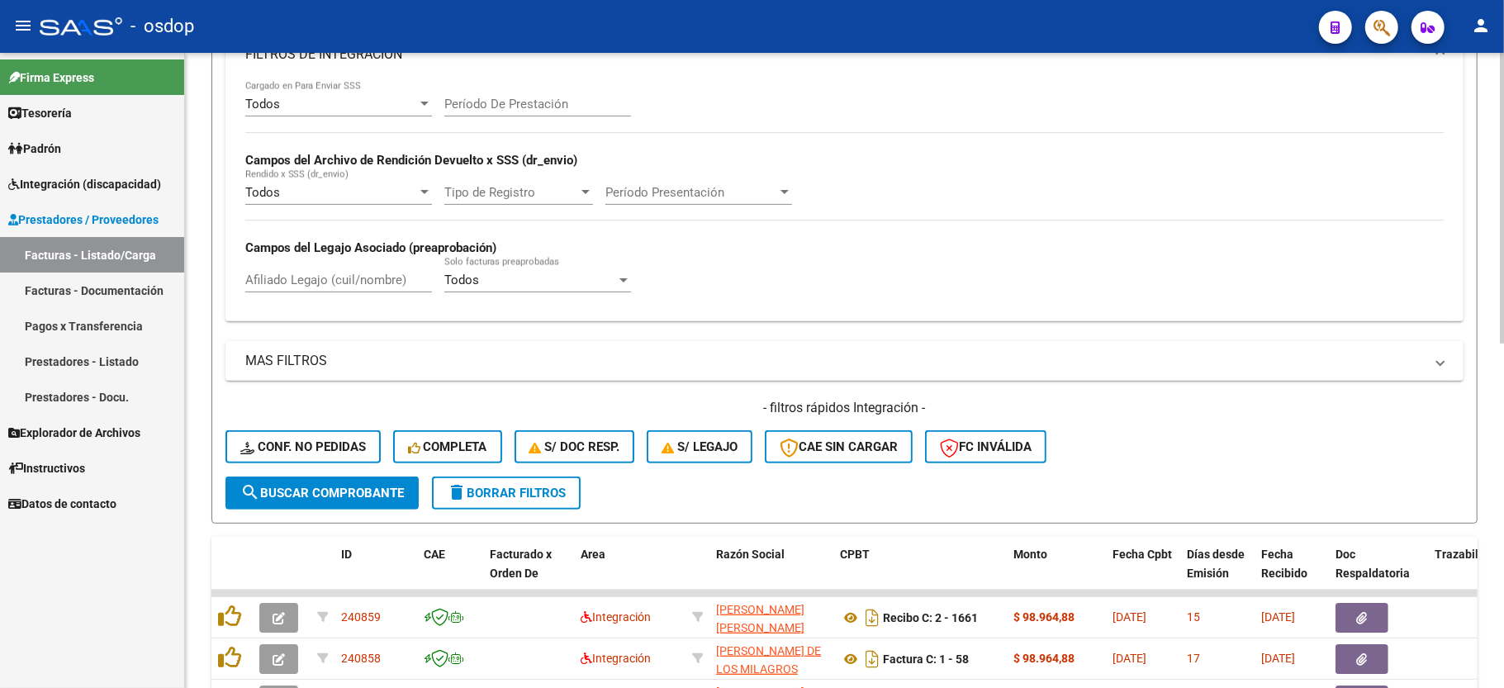
scroll to position [350, 0]
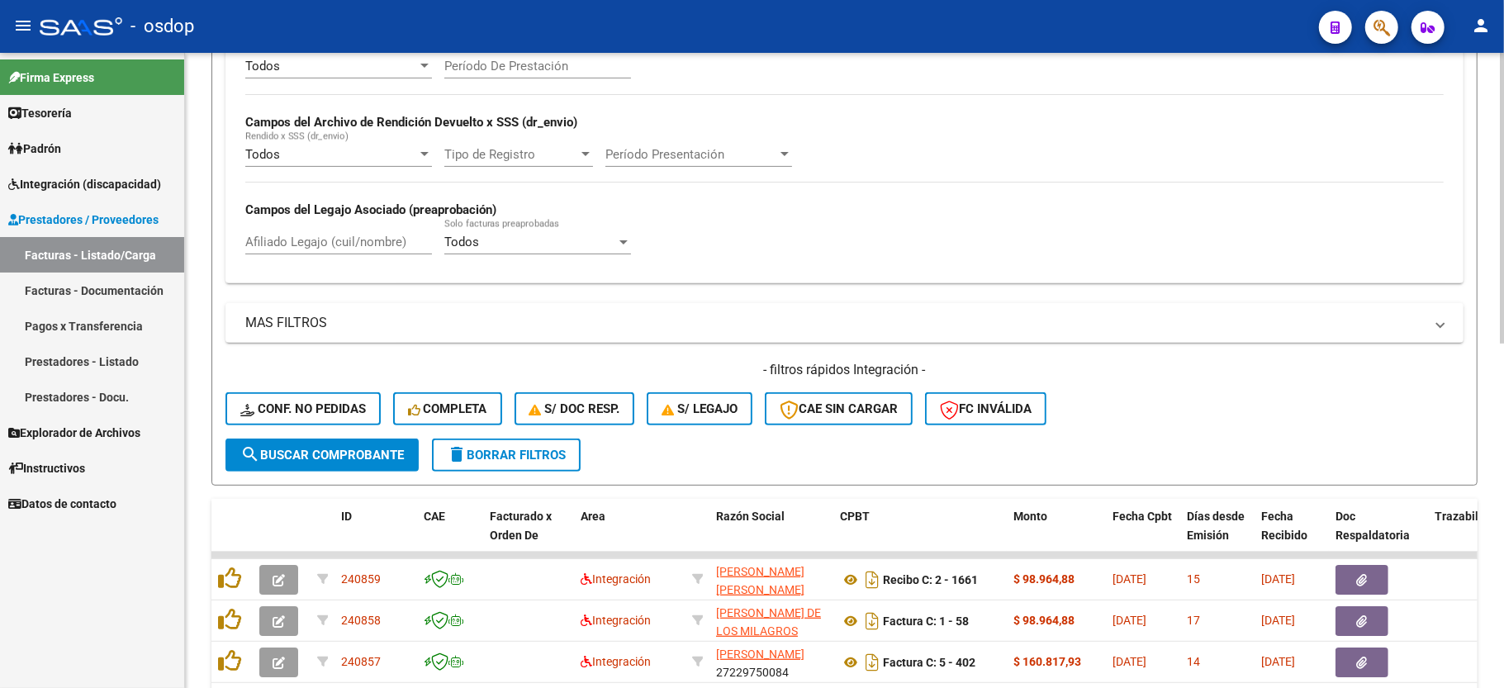
click at [301, 256] on div "Afiliado Legajo (cuil/nombre)" at bounding box center [338, 244] width 187 height 51
click at [308, 249] on input "Afiliado Legajo (cuil/nombre)" at bounding box center [338, 242] width 187 height 15
paste input "20414909710"
type input "20414909710"
click at [345, 463] on button "search Buscar Comprobante" at bounding box center [322, 455] width 193 height 33
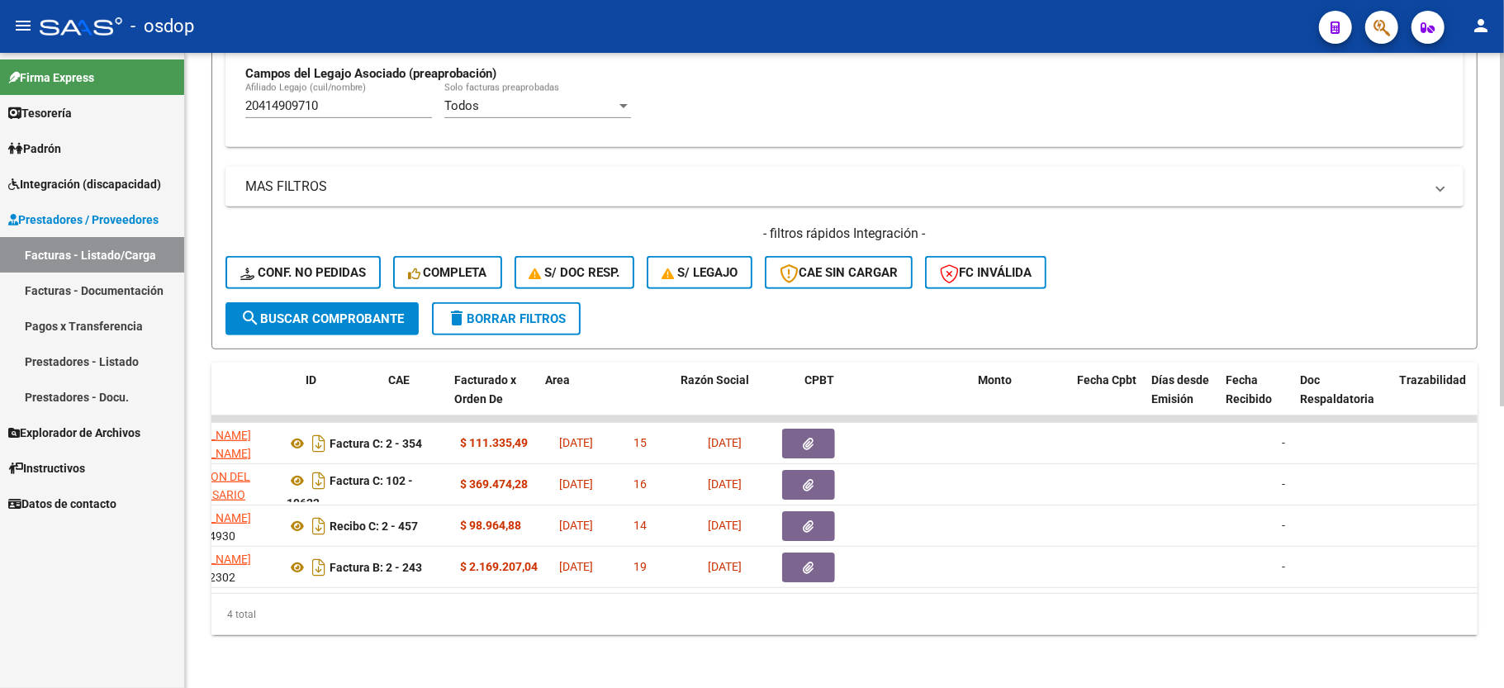
scroll to position [0, 0]
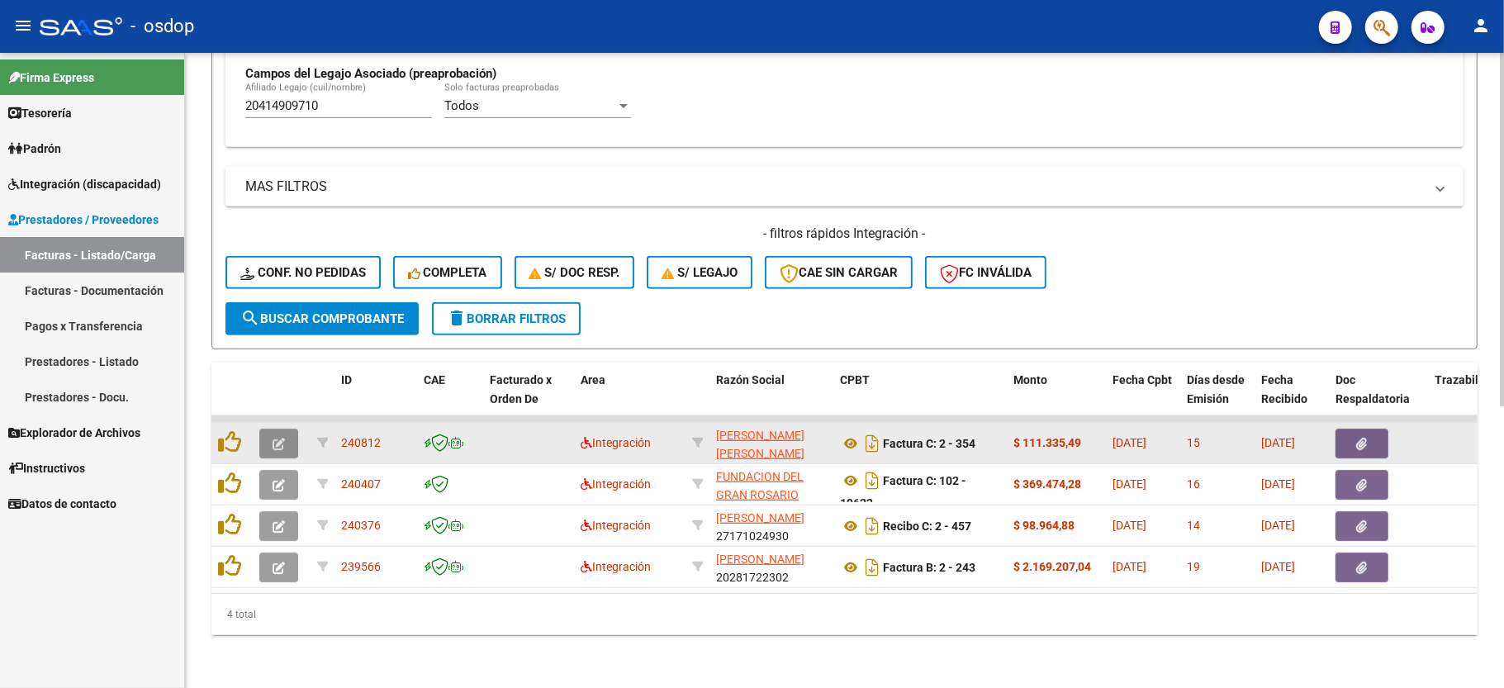
click at [268, 429] on button "button" at bounding box center [278, 444] width 39 height 30
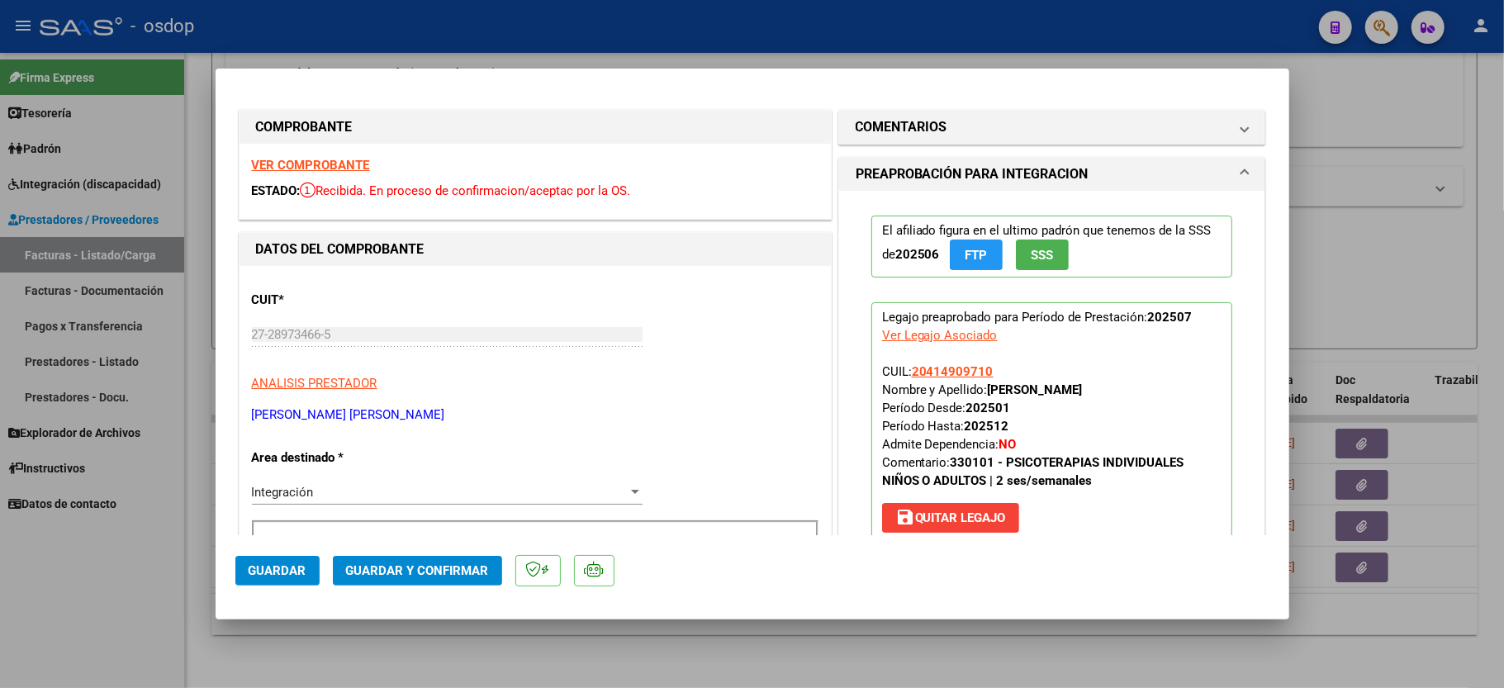
click at [339, 147] on div "VER COMPROBANTE ESTADO: Recibida. En proceso de confirmacion/aceptac por la OS." at bounding box center [535, 181] width 591 height 75
click at [339, 153] on div "VER COMPROBANTE ESTADO: Recibida. En proceso de confirmacion/aceptac por la OS." at bounding box center [535, 181] width 591 height 75
click at [335, 158] on strong "VER COMPROBANTE" at bounding box center [311, 165] width 118 height 15
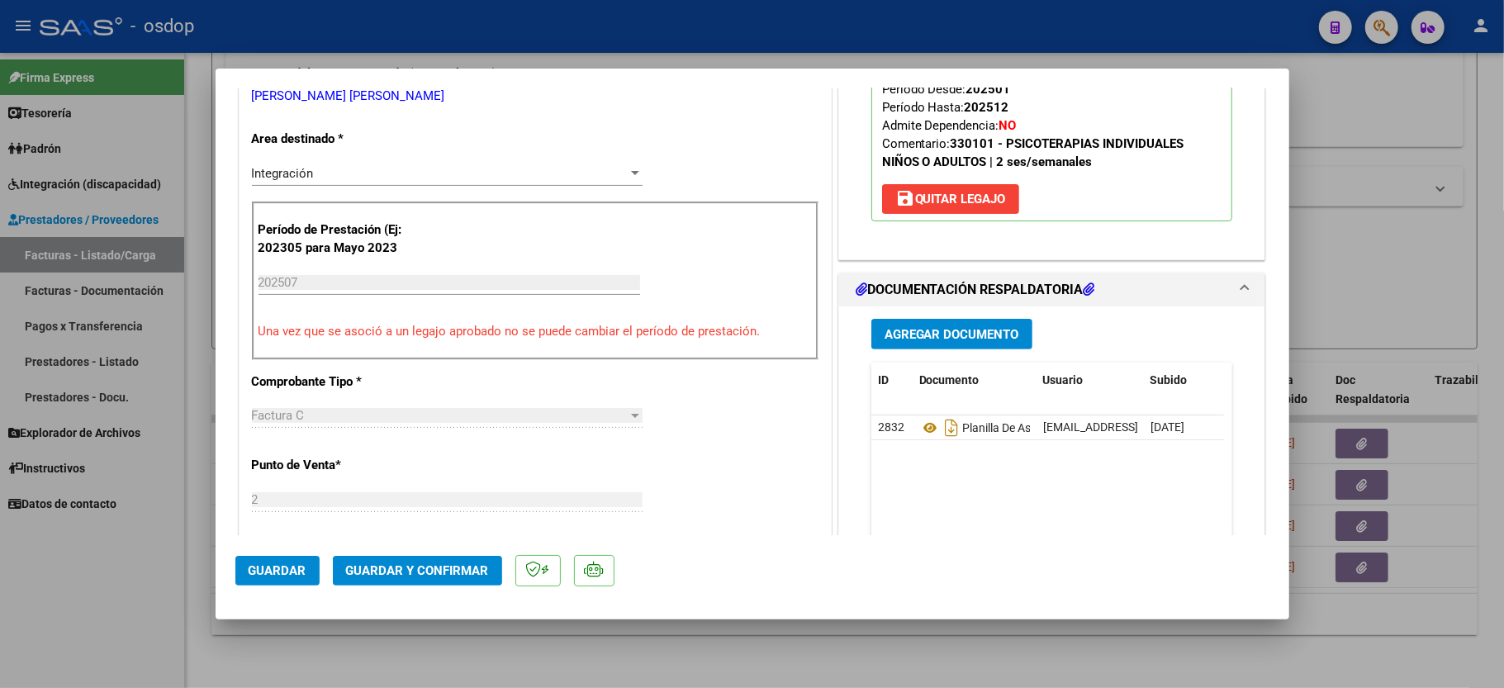
scroll to position [330, 0]
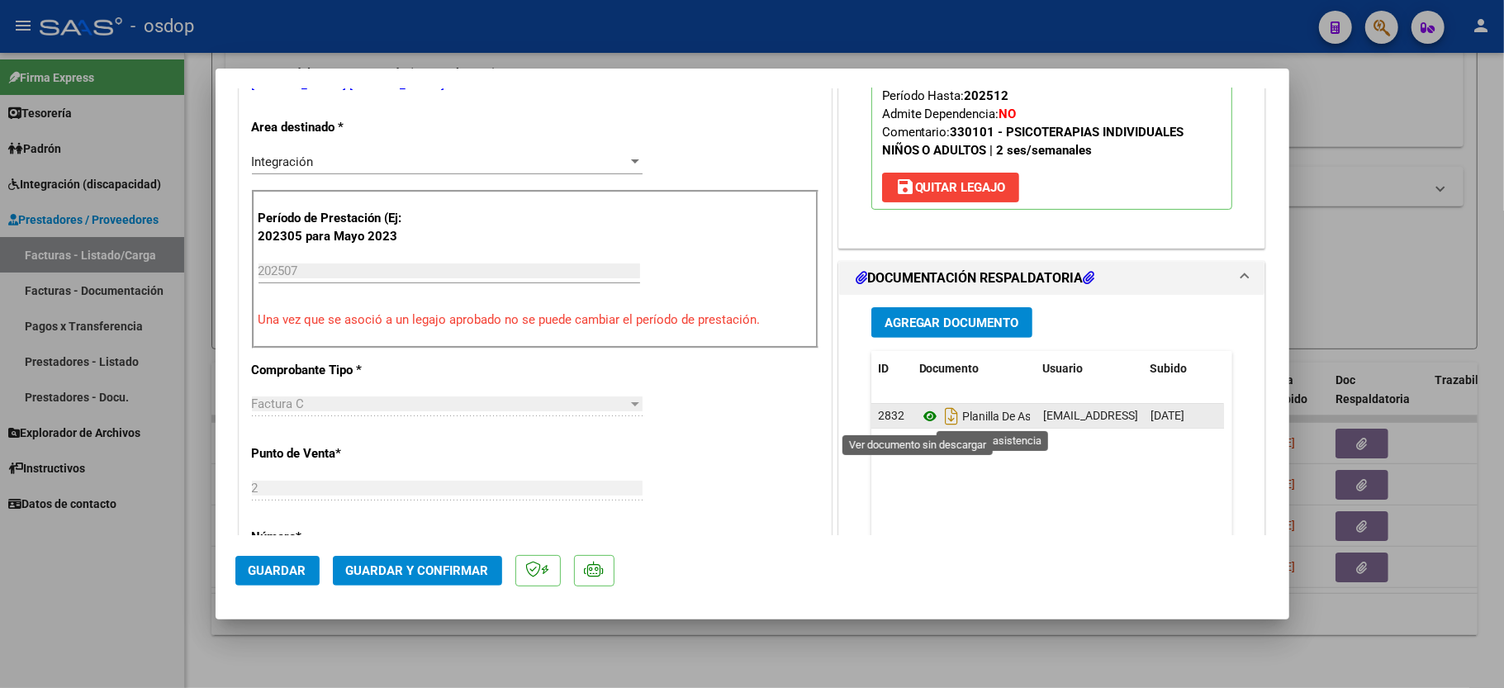
click at [919, 420] on icon at bounding box center [929, 416] width 21 height 20
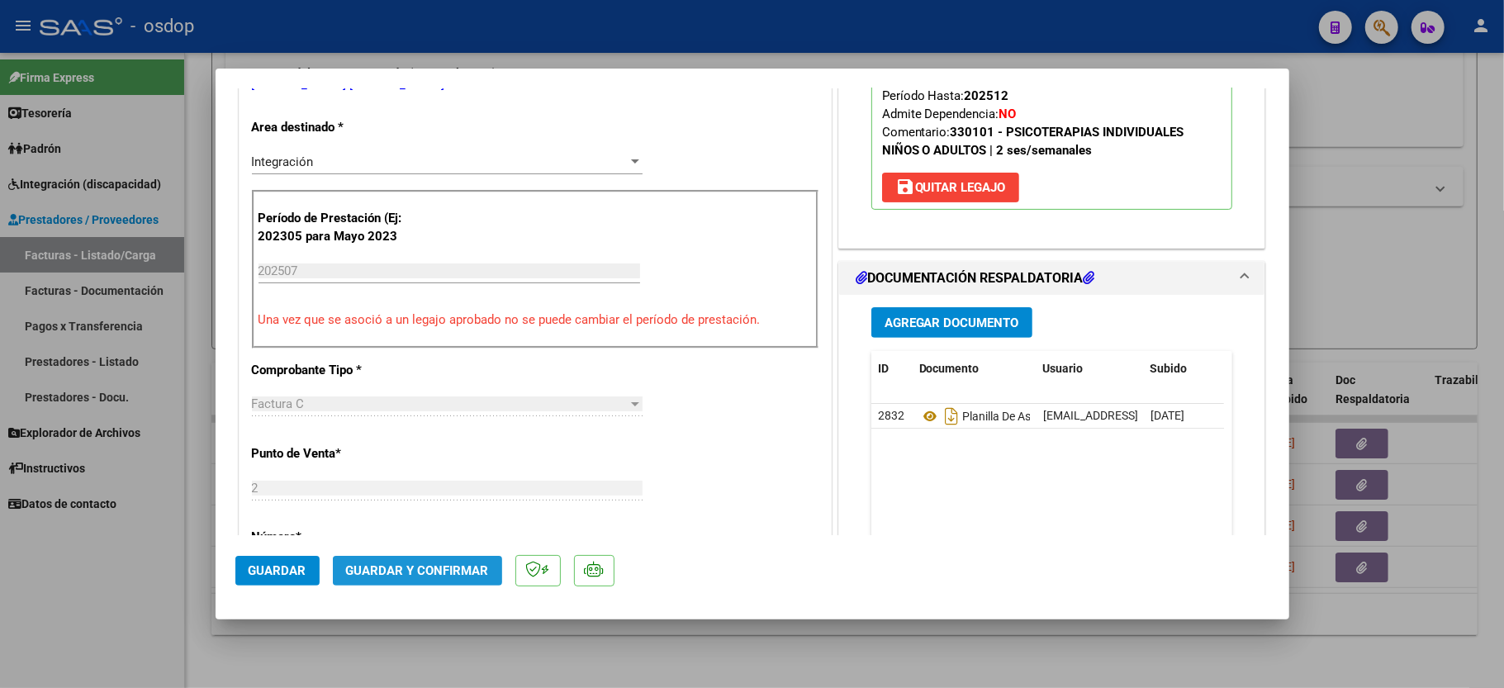
click at [423, 562] on button "Guardar y Confirmar" at bounding box center [417, 571] width 169 height 30
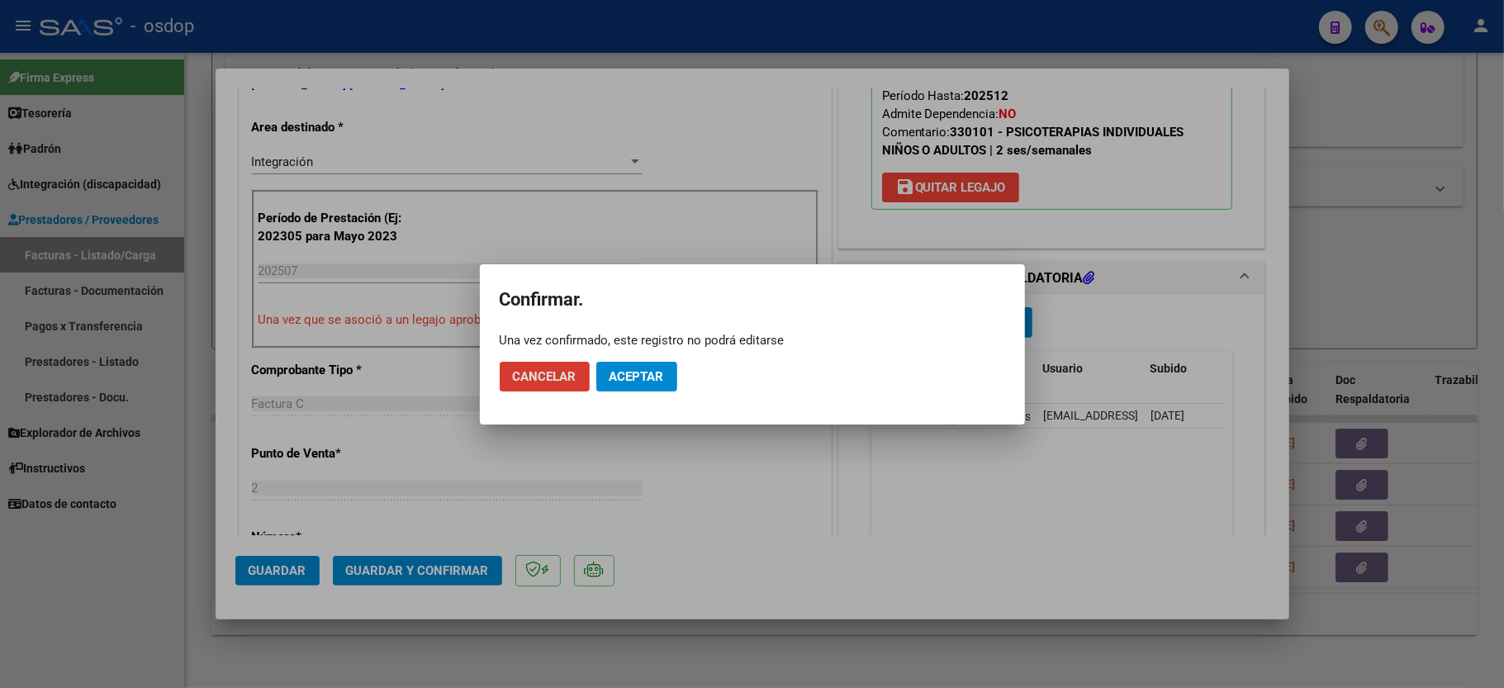
click at [633, 374] on span "Aceptar" at bounding box center [637, 376] width 55 height 15
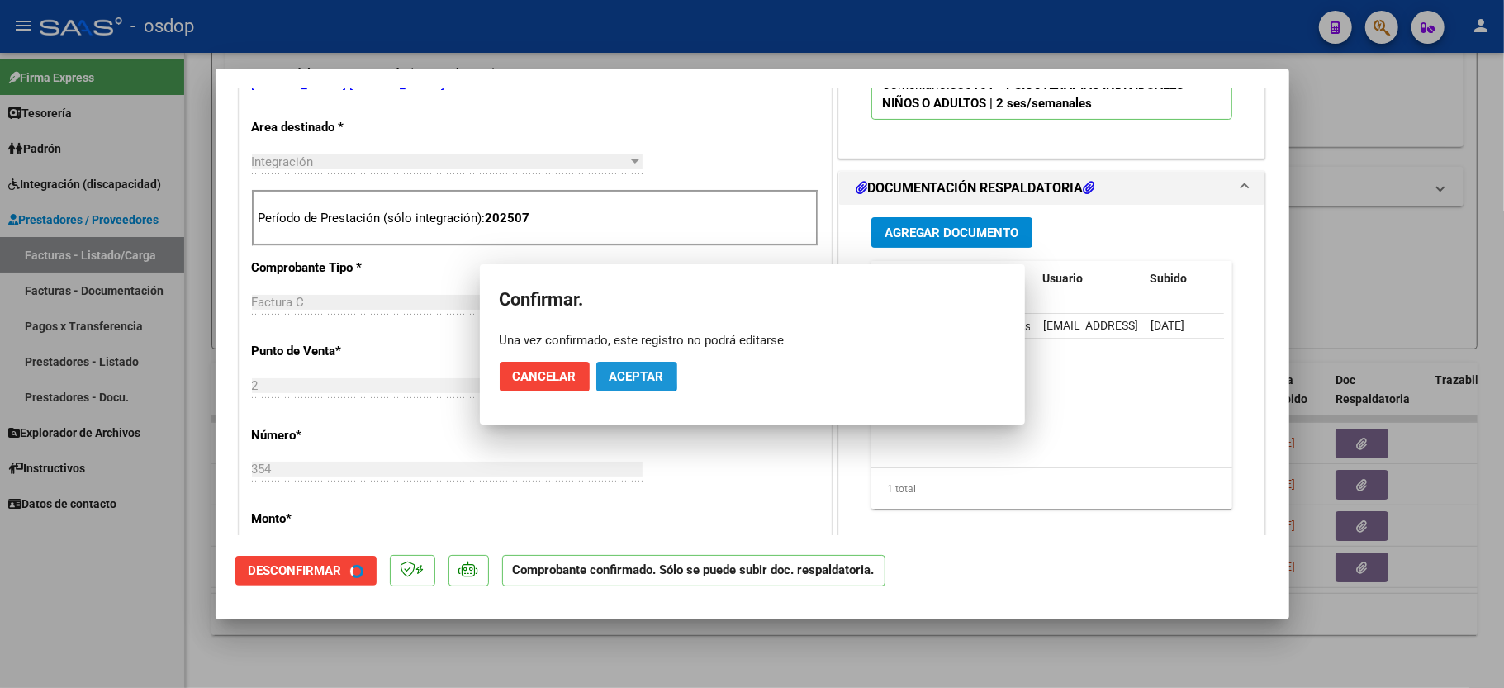
scroll to position [329, 0]
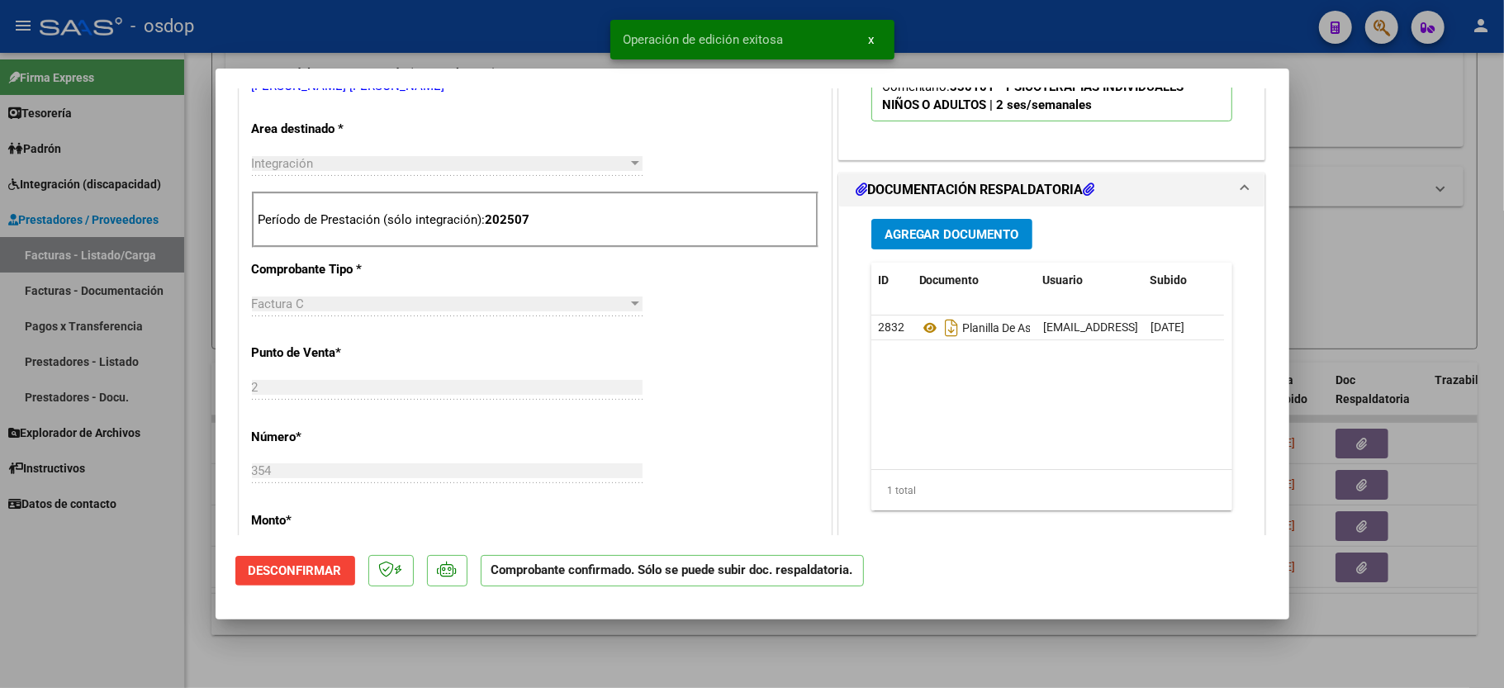
click at [133, 595] on div at bounding box center [752, 344] width 1504 height 688
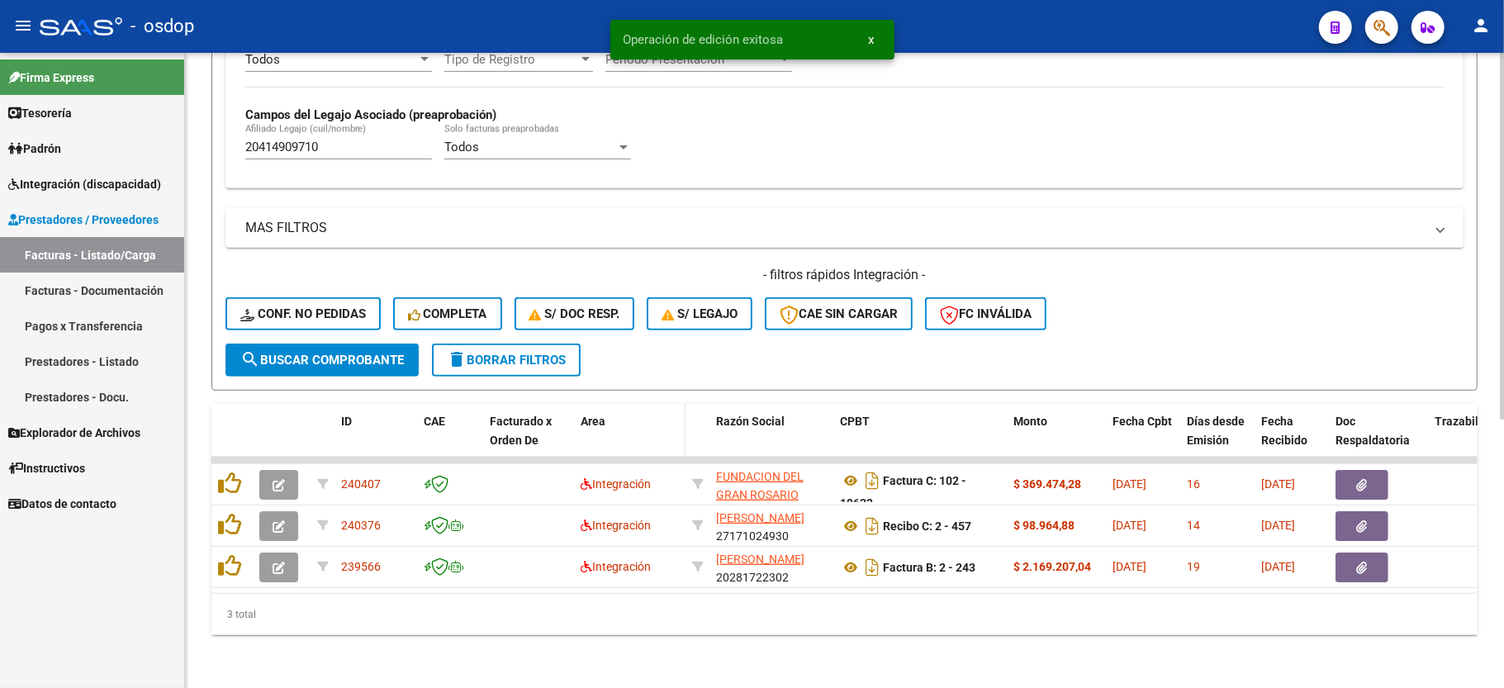
scroll to position [464, 0]
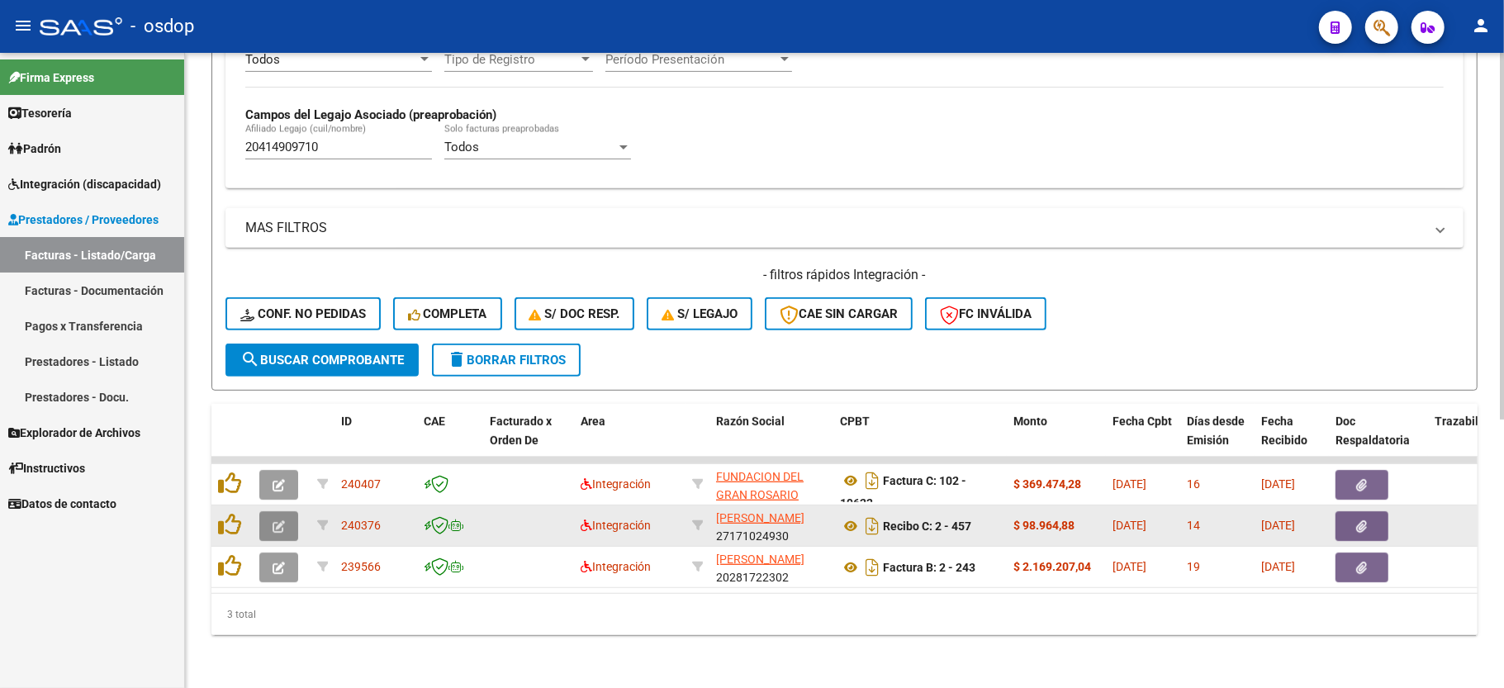
click at [286, 511] on button "button" at bounding box center [278, 526] width 39 height 30
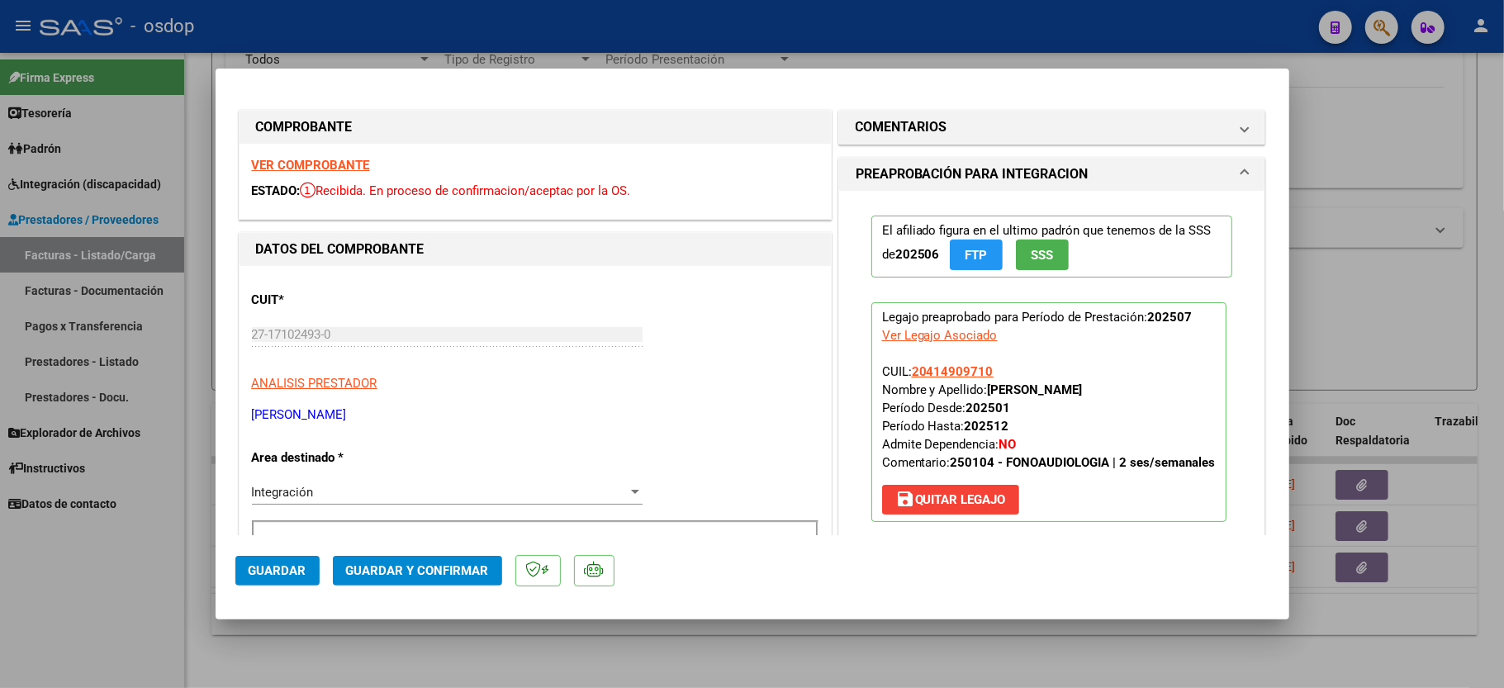
click at [307, 165] on strong "VER COMPROBANTE" at bounding box center [311, 165] width 118 height 15
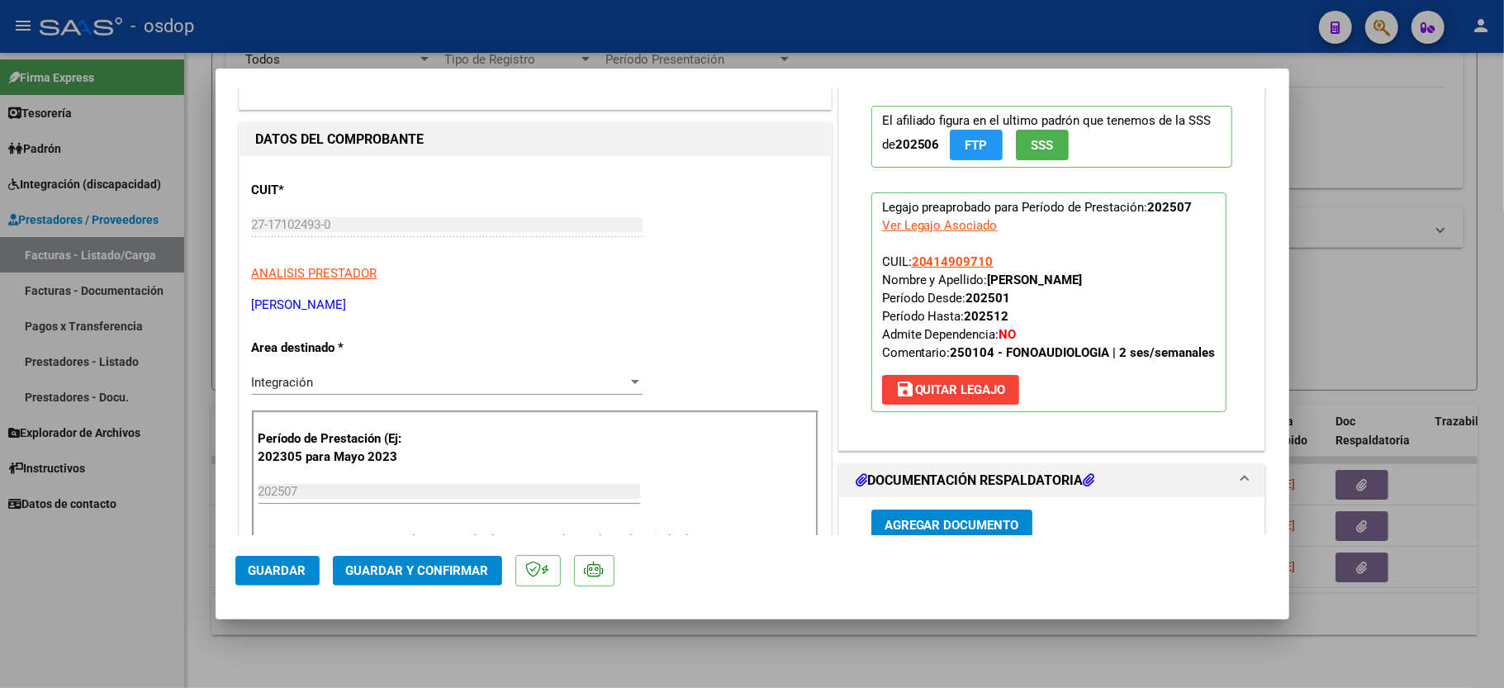
scroll to position [440, 0]
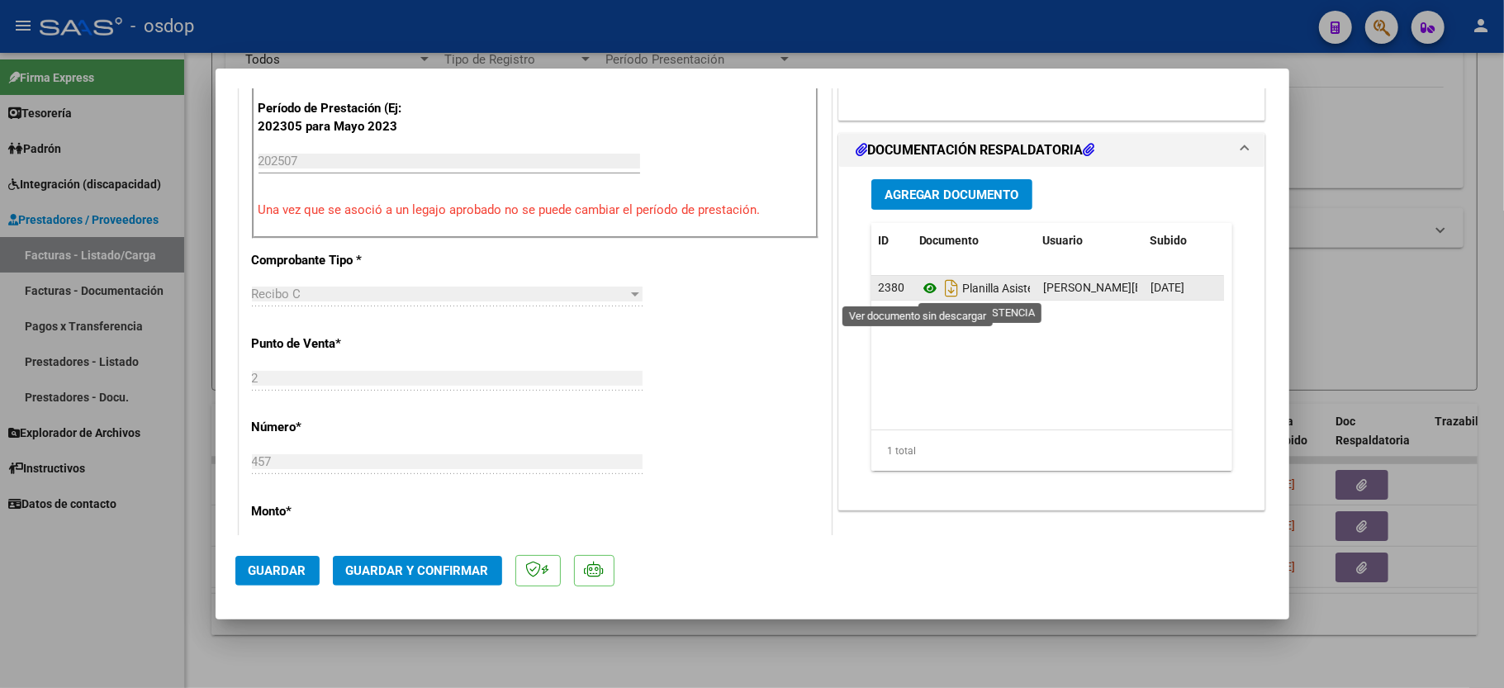
click at [922, 292] on icon at bounding box center [929, 288] width 21 height 20
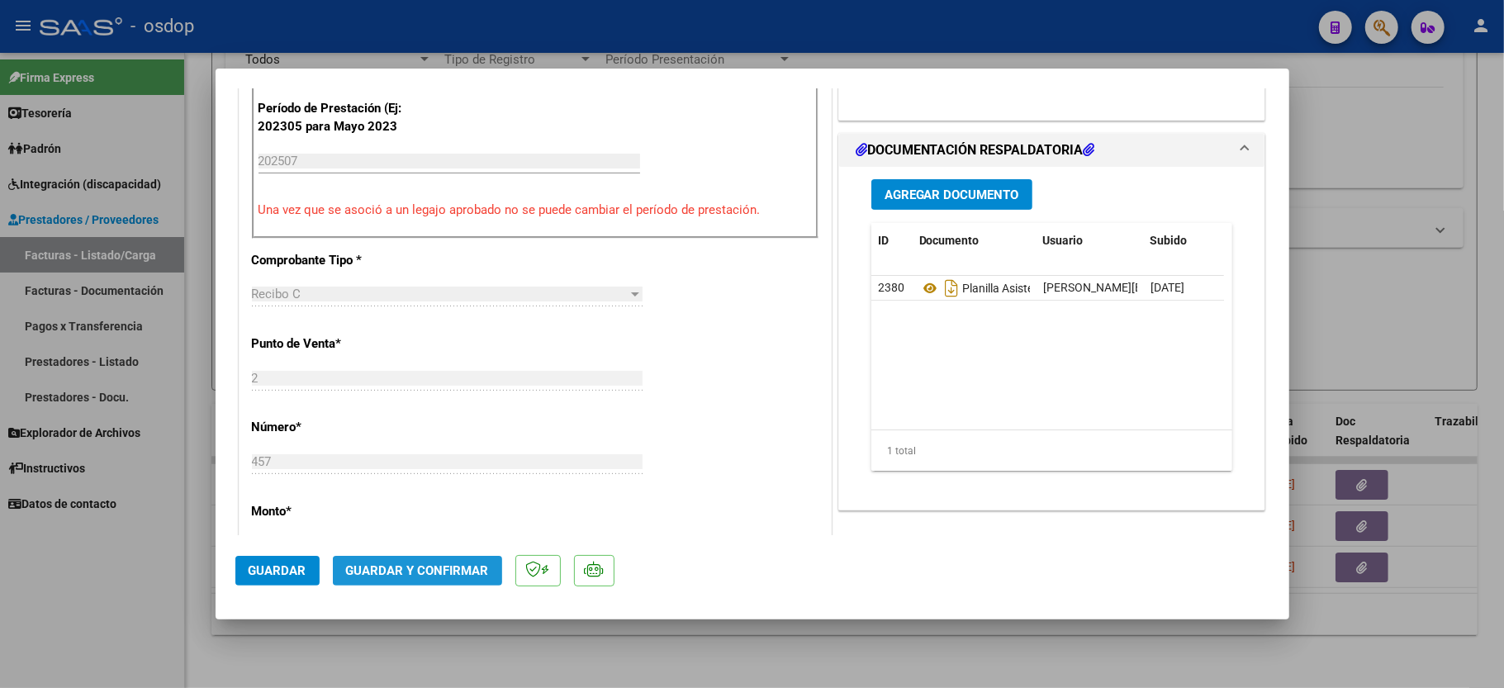
click at [420, 563] on span "Guardar y Confirmar" at bounding box center [417, 570] width 143 height 15
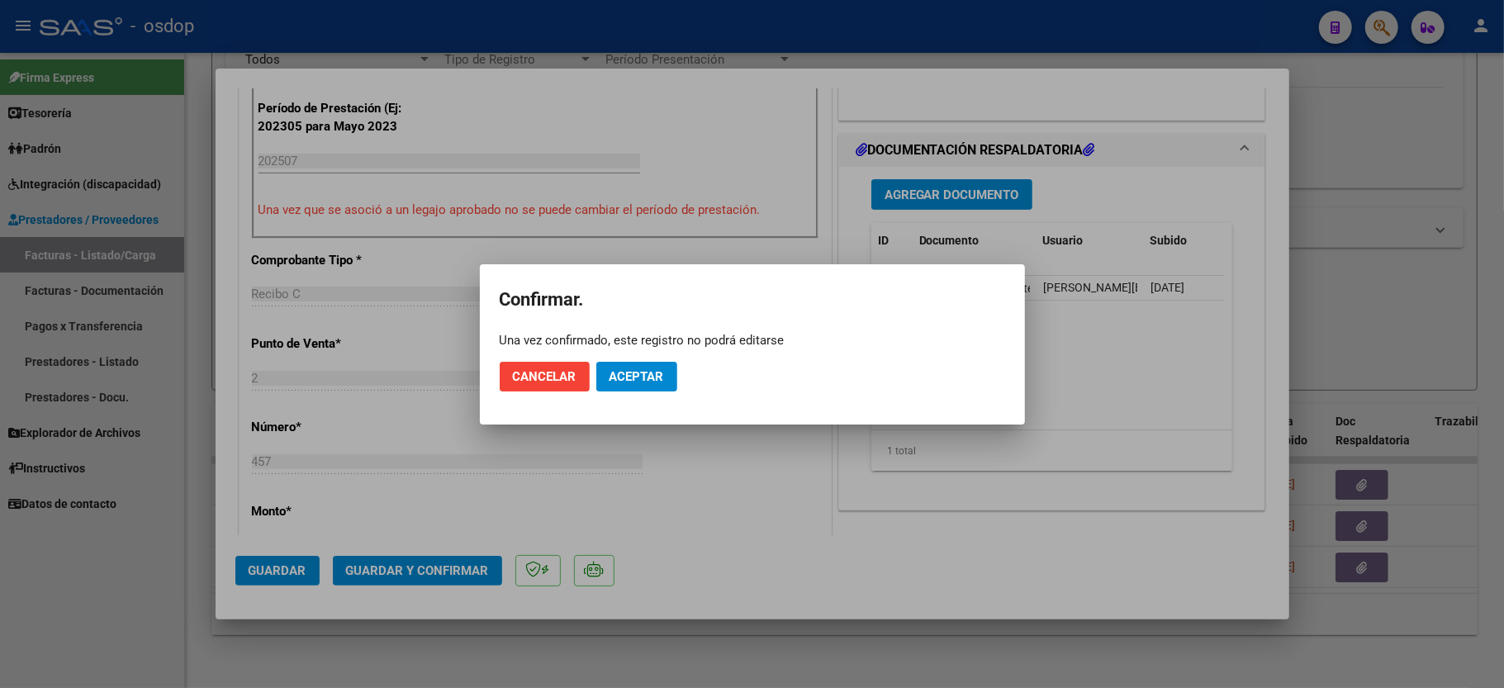
click at [655, 380] on span "Aceptar" at bounding box center [637, 376] width 55 height 15
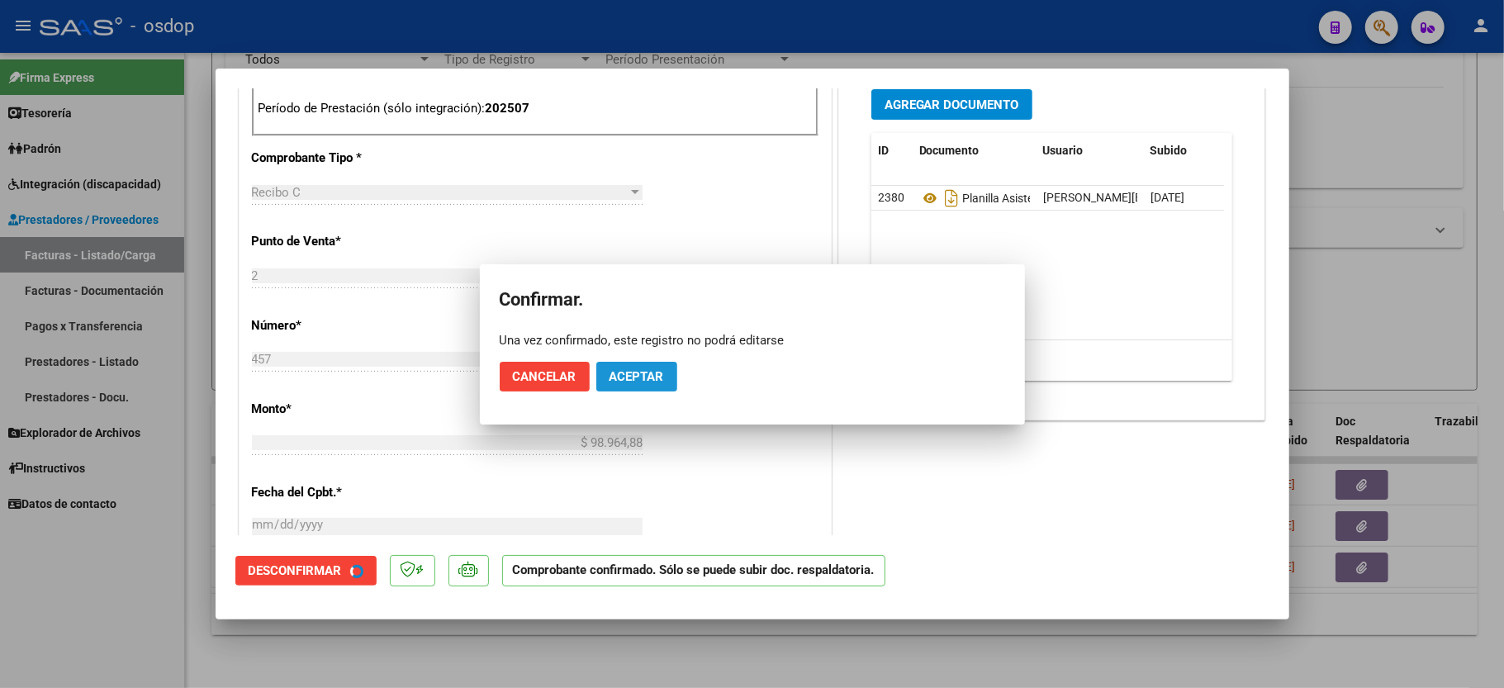
scroll to position [752, 0]
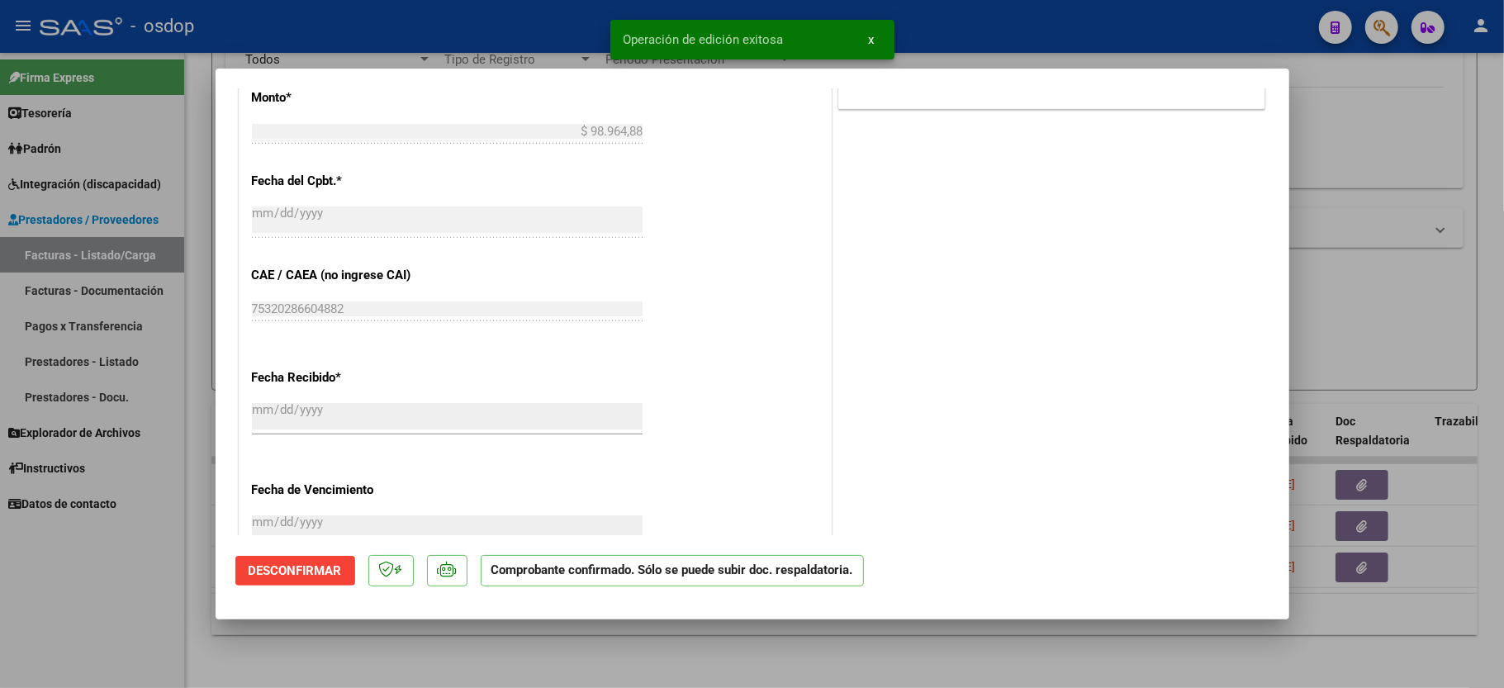
drag, startPoint x: 133, startPoint y: 612, endPoint x: 149, endPoint y: 601, distance: 19.0
click at [135, 610] on div at bounding box center [752, 344] width 1504 height 688
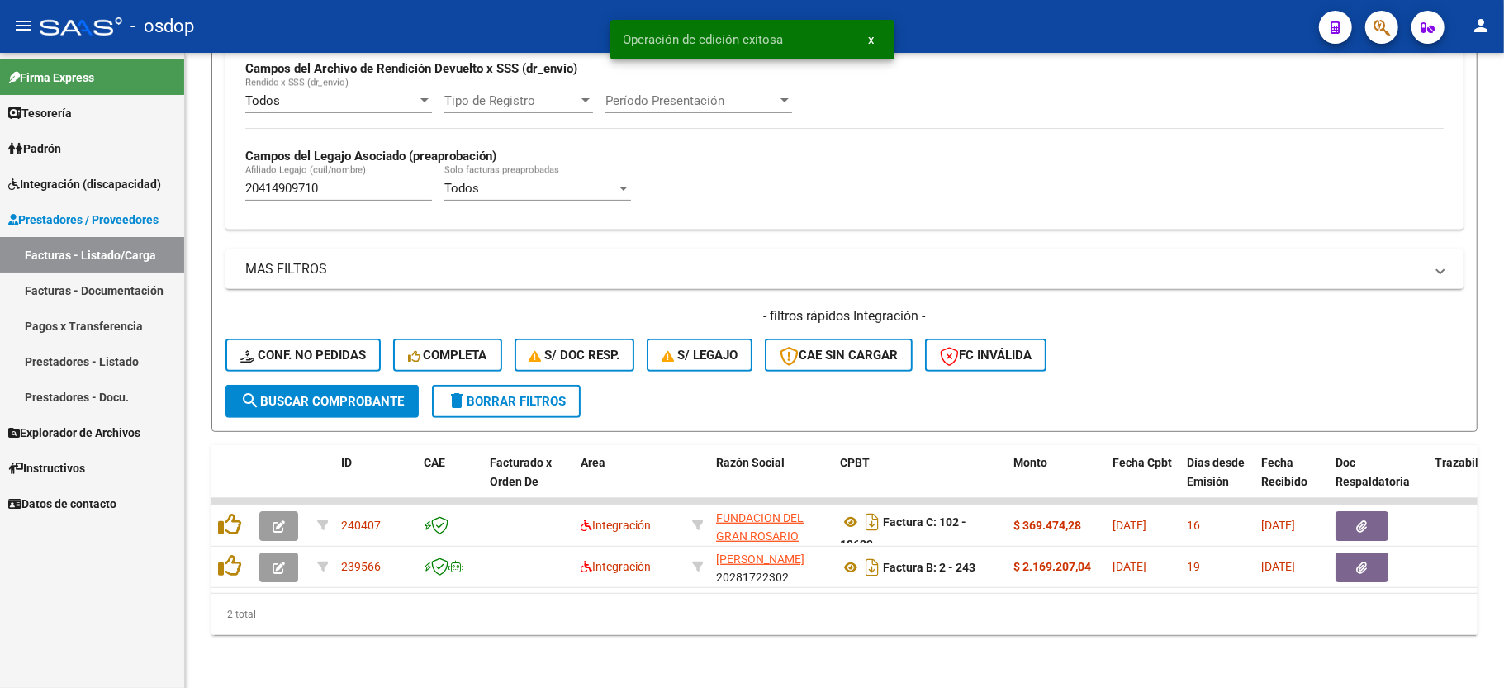
scroll to position [424, 0]
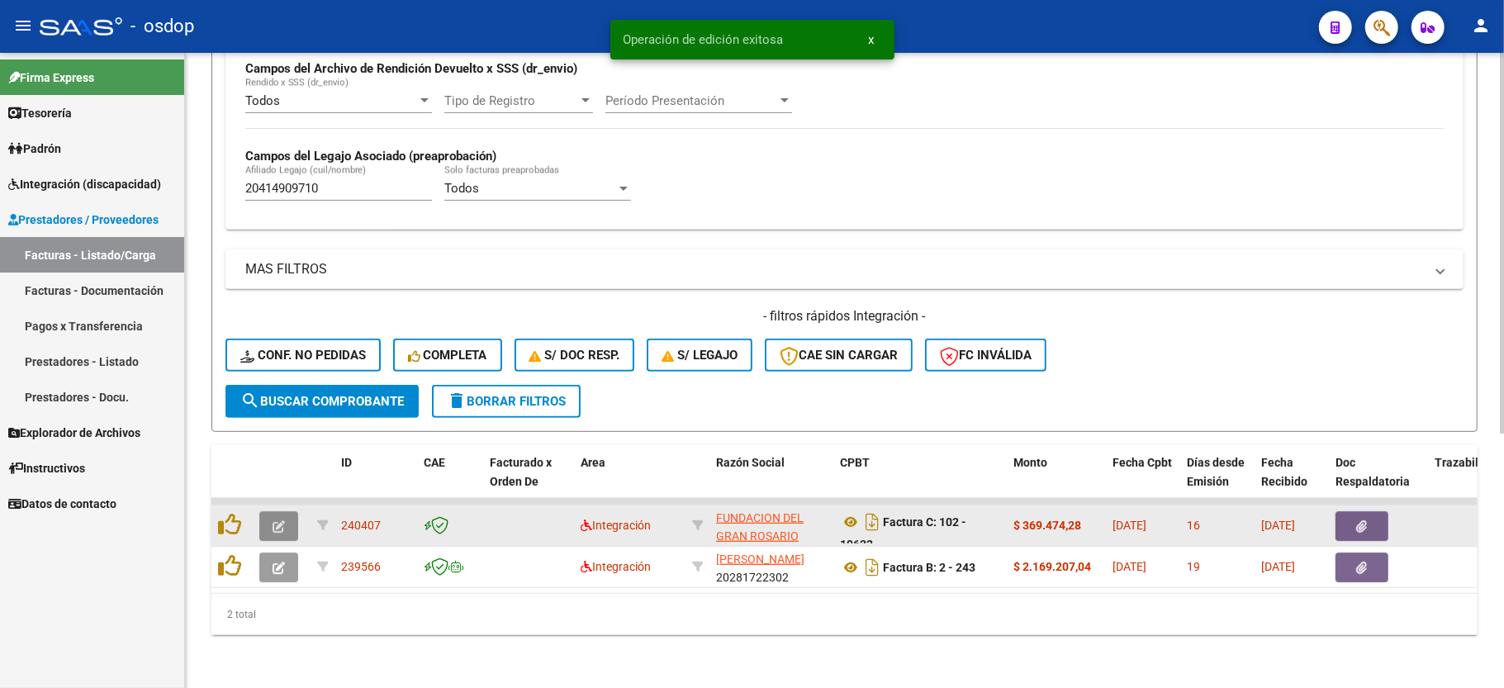
click at [266, 511] on button "button" at bounding box center [278, 526] width 39 height 30
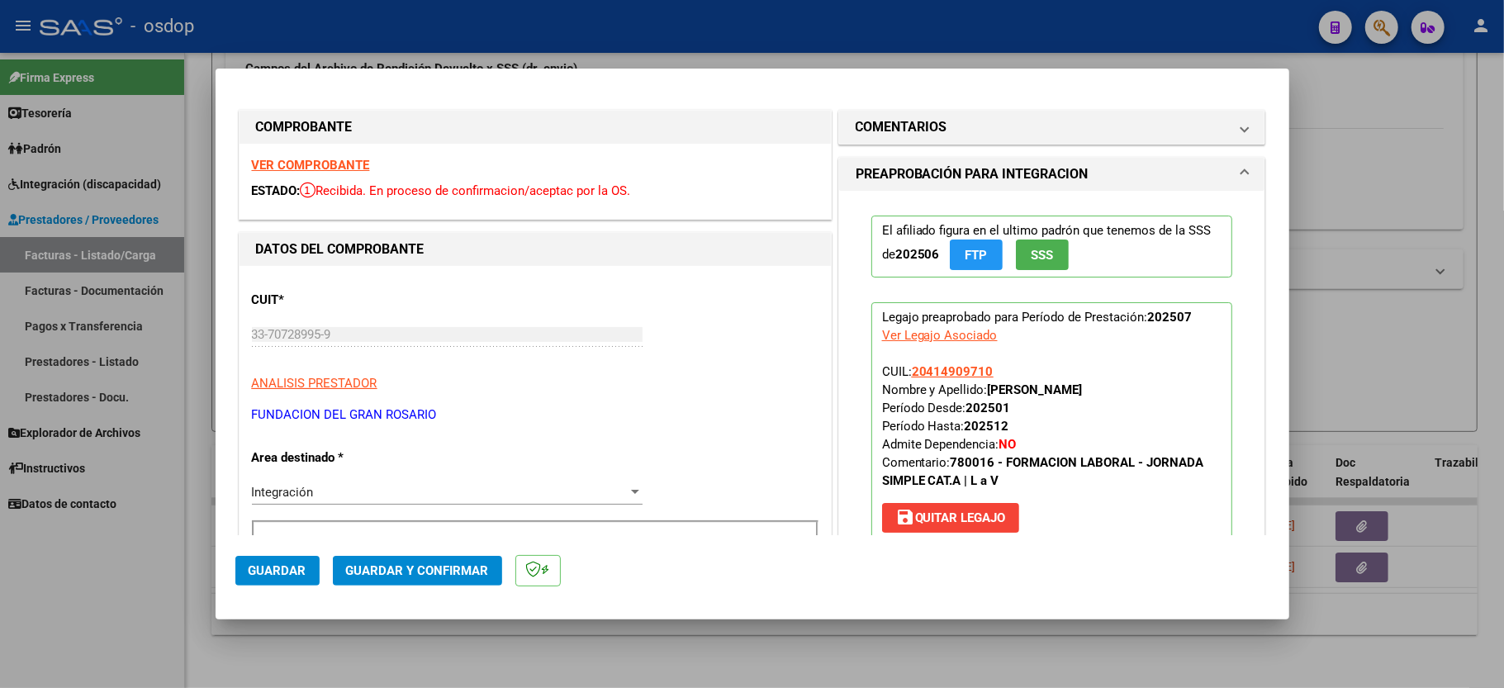
click at [291, 159] on strong "VER COMPROBANTE" at bounding box center [311, 165] width 118 height 15
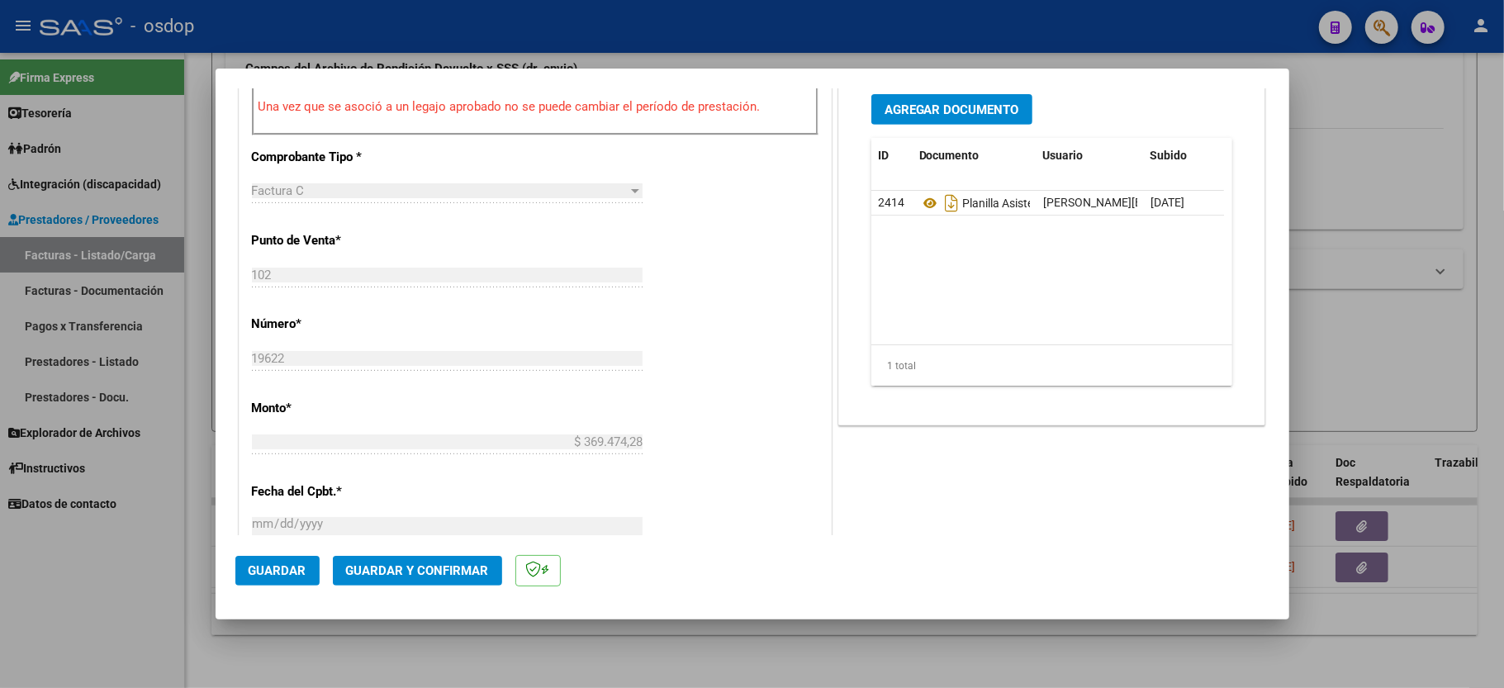
scroll to position [550, 0]
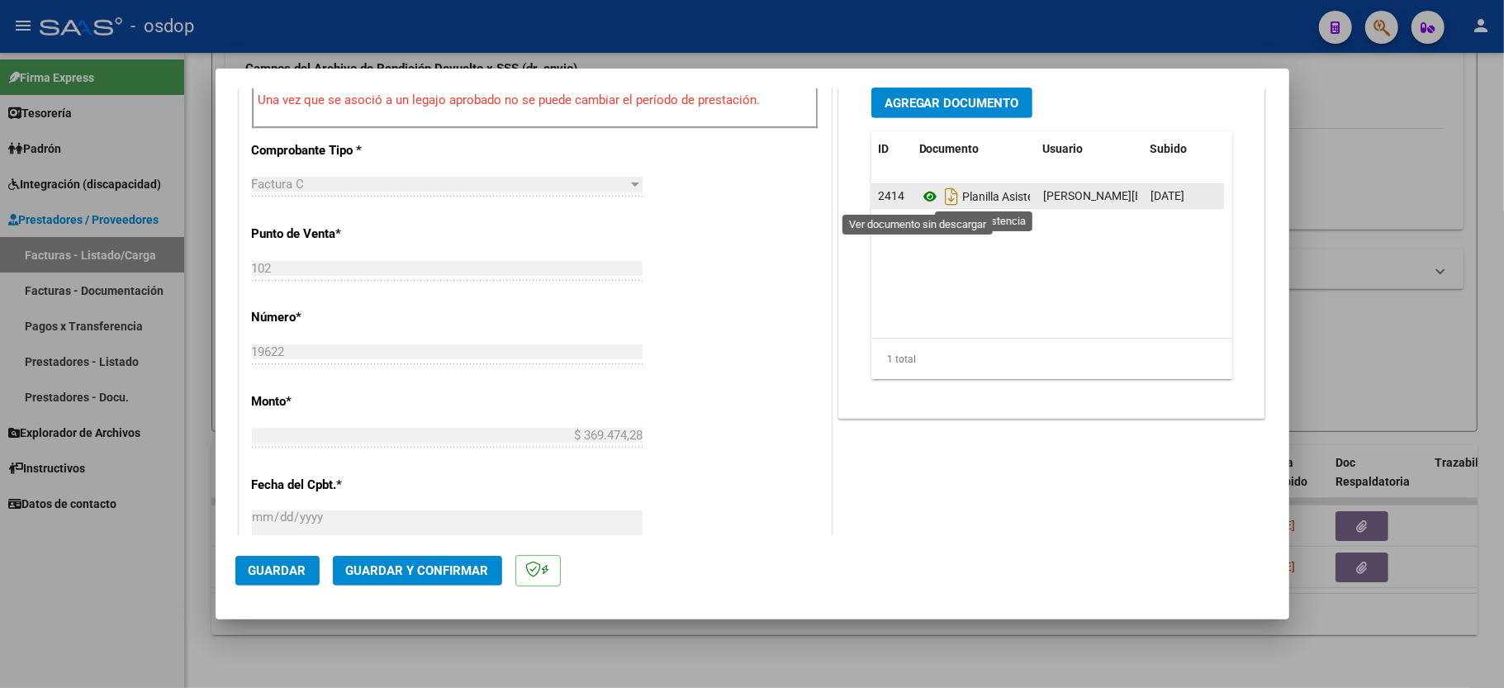
click at [919, 198] on icon at bounding box center [929, 197] width 21 height 20
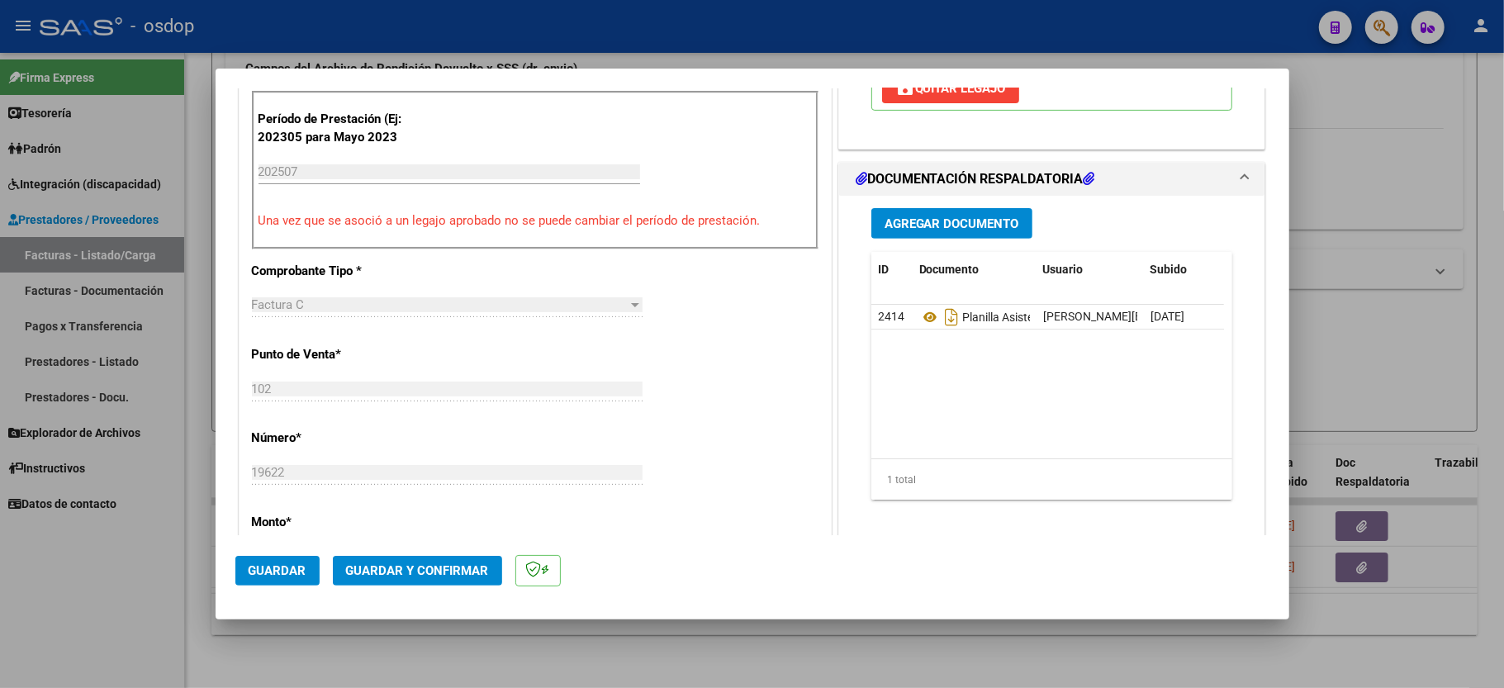
scroll to position [330, 0]
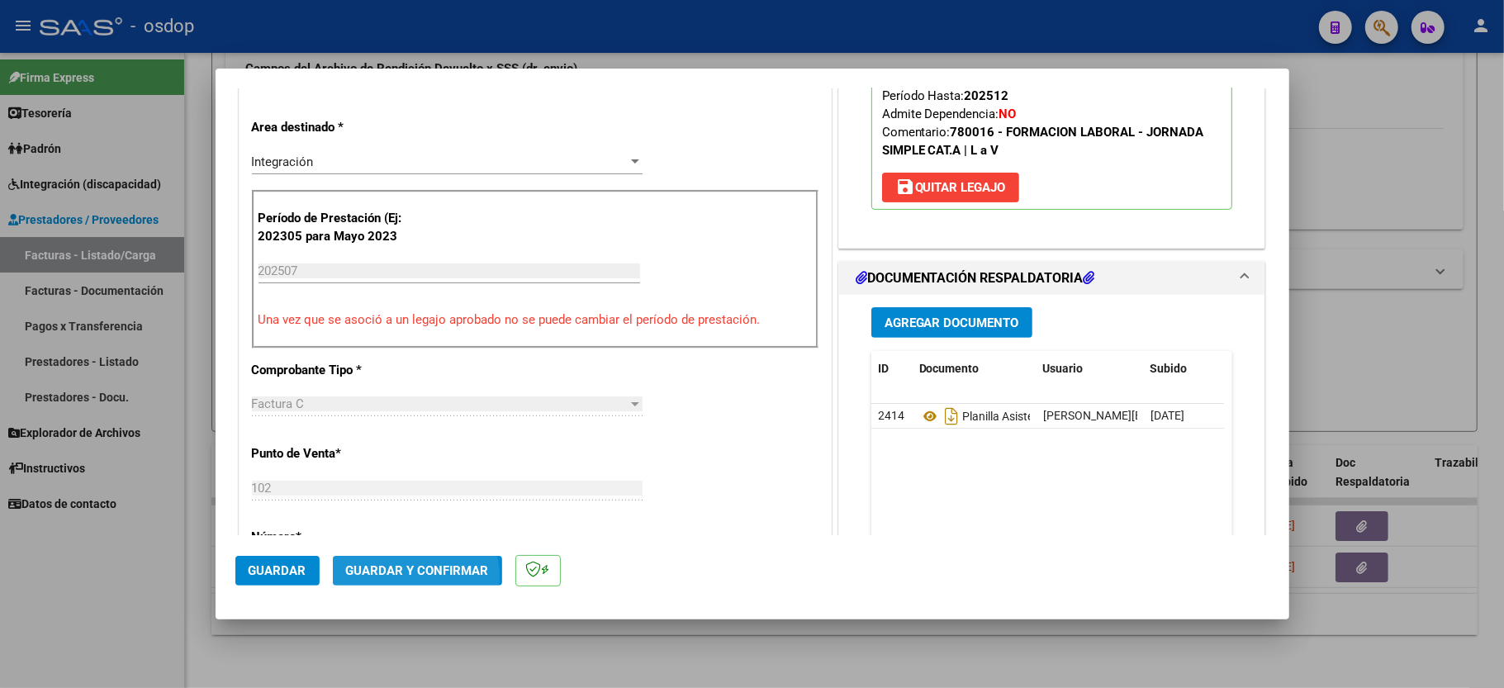
click at [411, 577] on span "Guardar y Confirmar" at bounding box center [417, 570] width 143 height 15
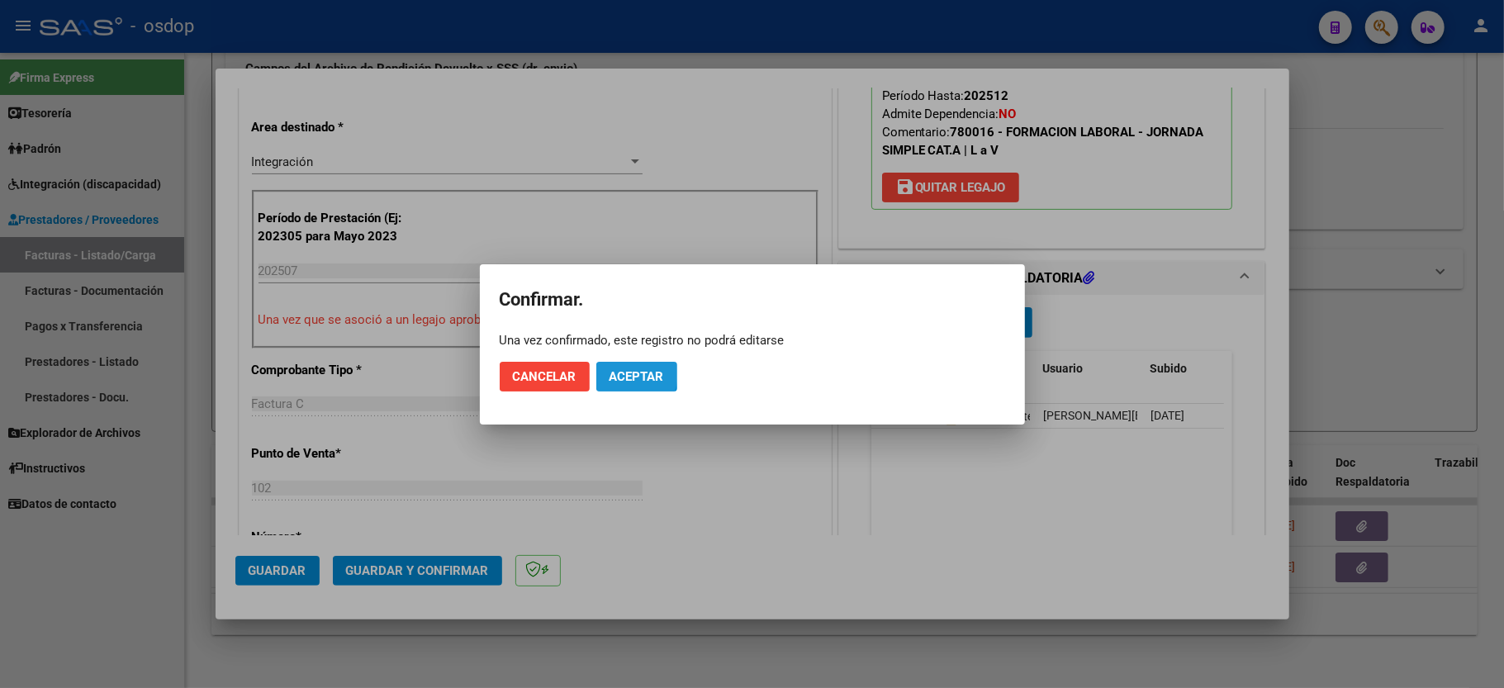
click at [605, 368] on button "Aceptar" at bounding box center [636, 377] width 81 height 30
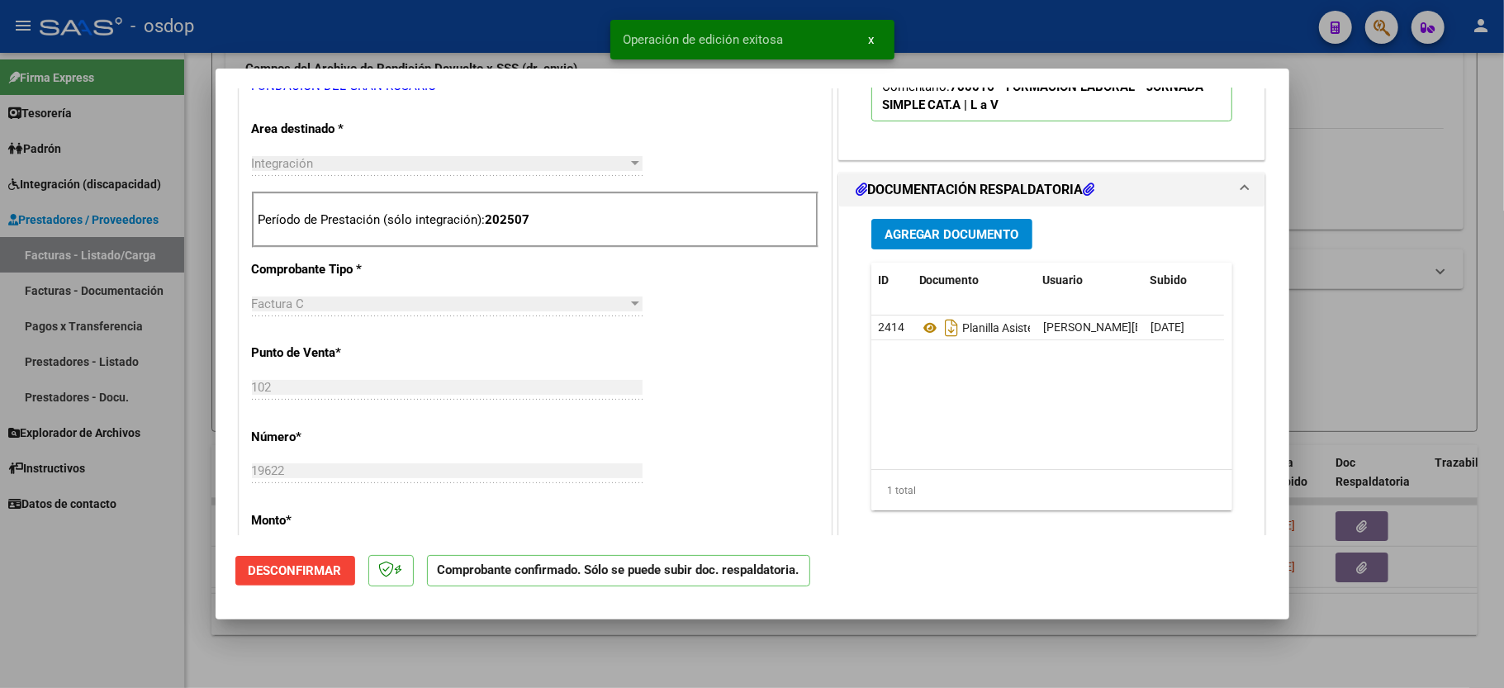
click at [112, 623] on div at bounding box center [752, 344] width 1504 height 688
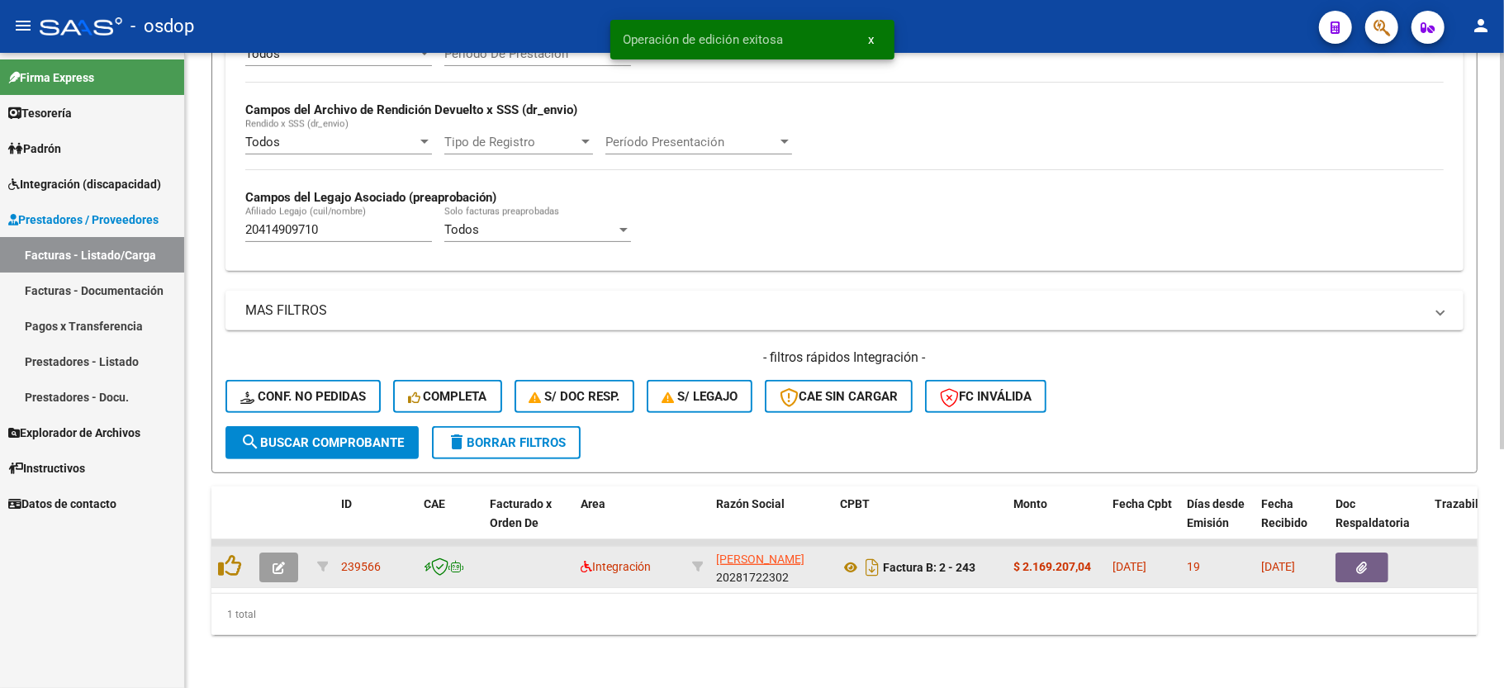
scroll to position [382, 0]
click at [276, 562] on icon "button" at bounding box center [279, 568] width 12 height 12
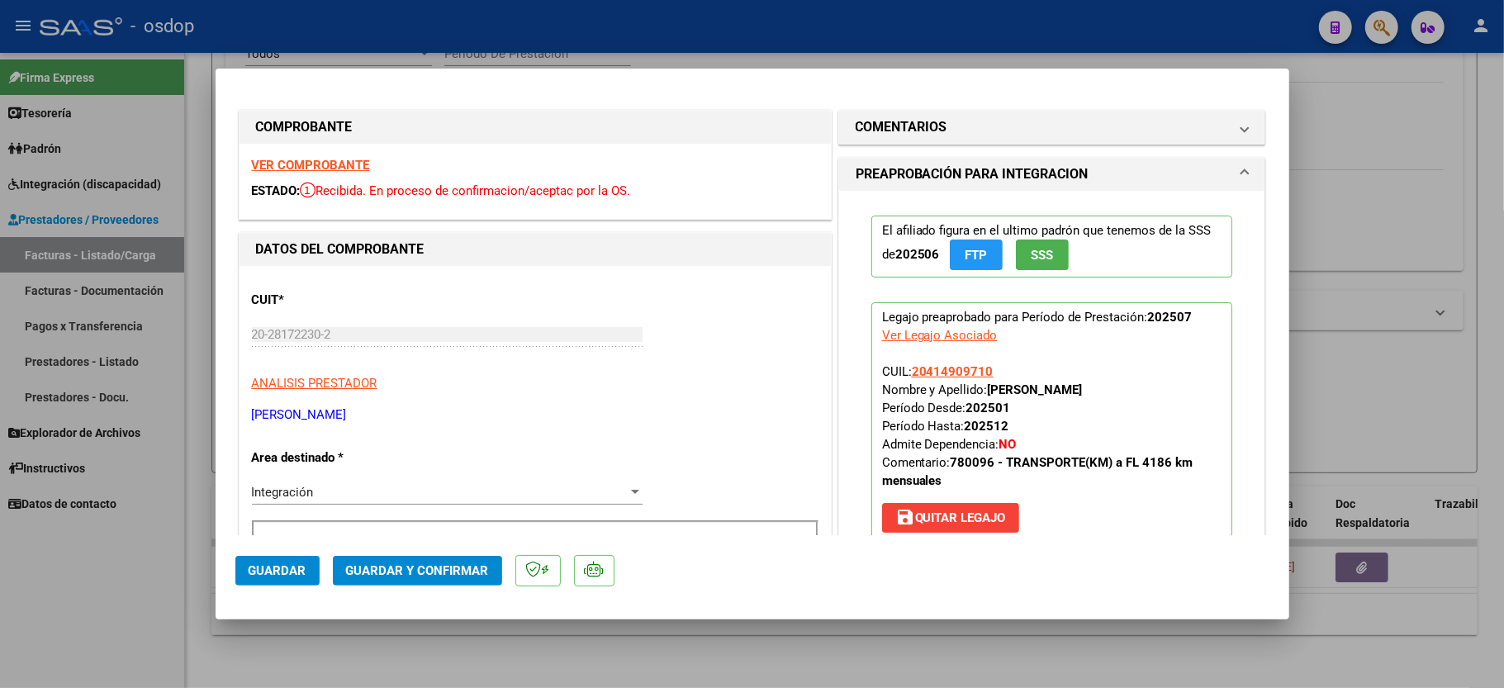
click at [318, 162] on strong "VER COMPROBANTE" at bounding box center [311, 165] width 118 height 15
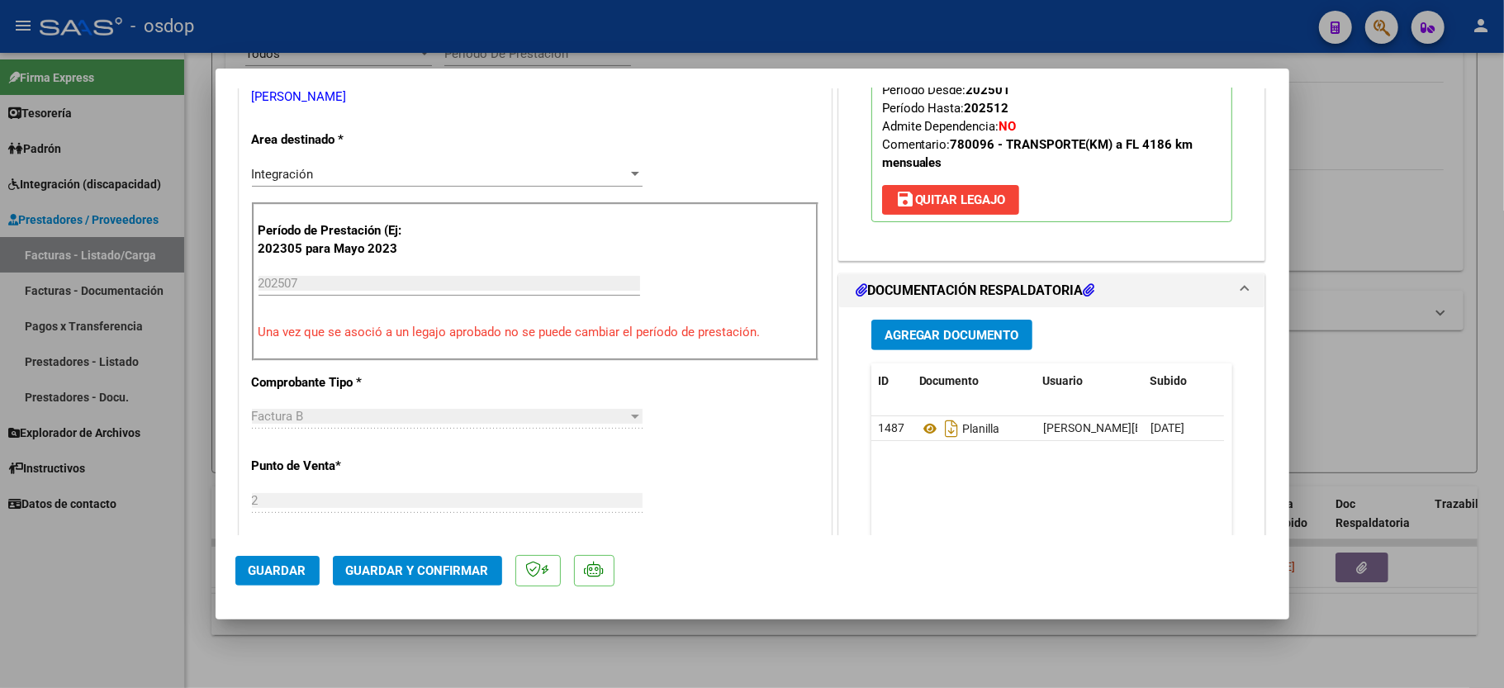
scroll to position [330, 0]
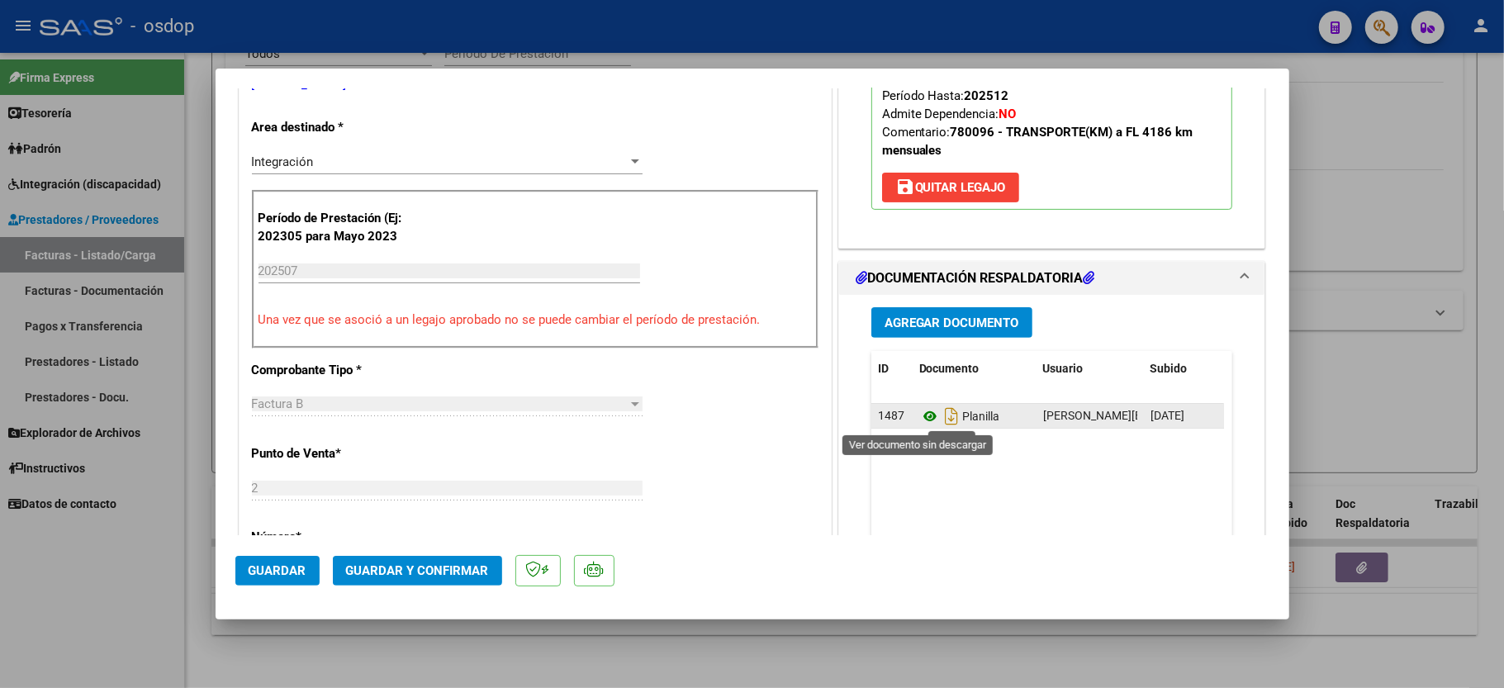
click at [923, 417] on icon at bounding box center [929, 416] width 21 height 20
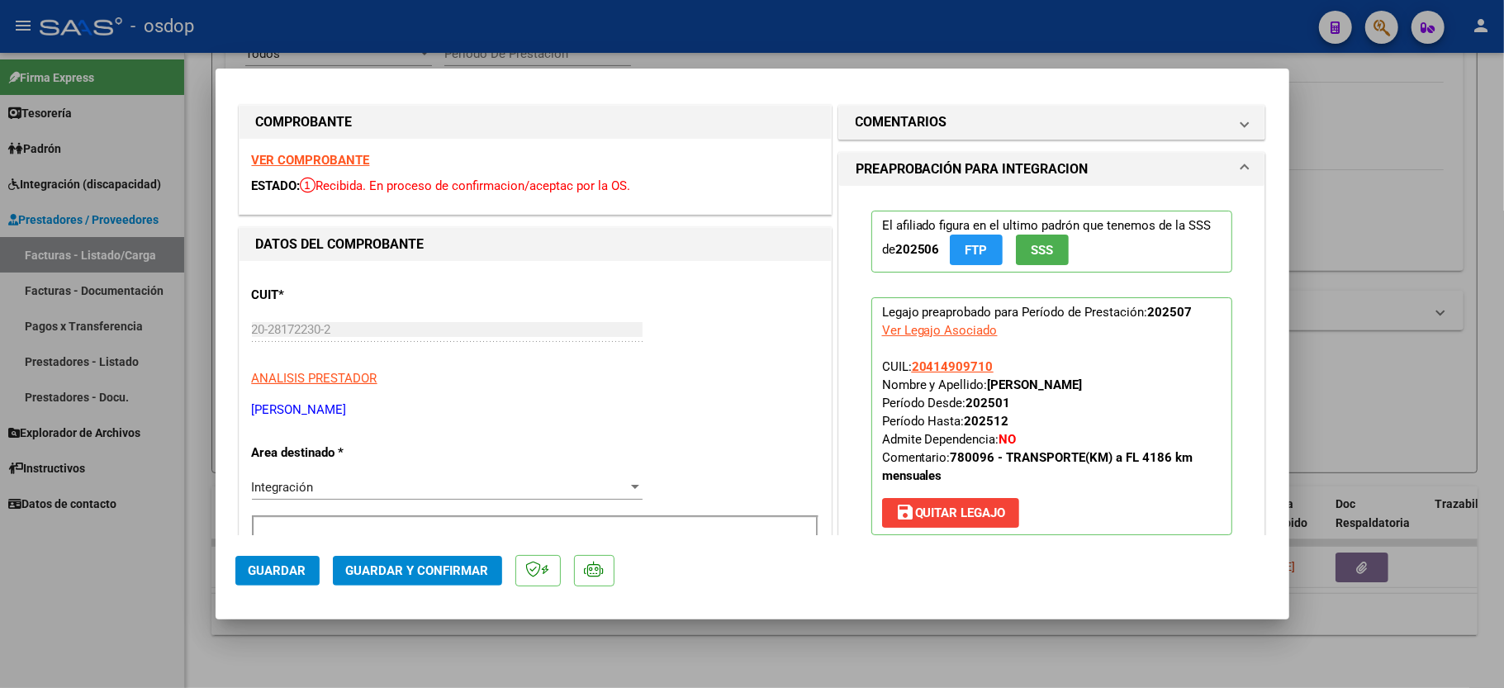
scroll to position [0, 0]
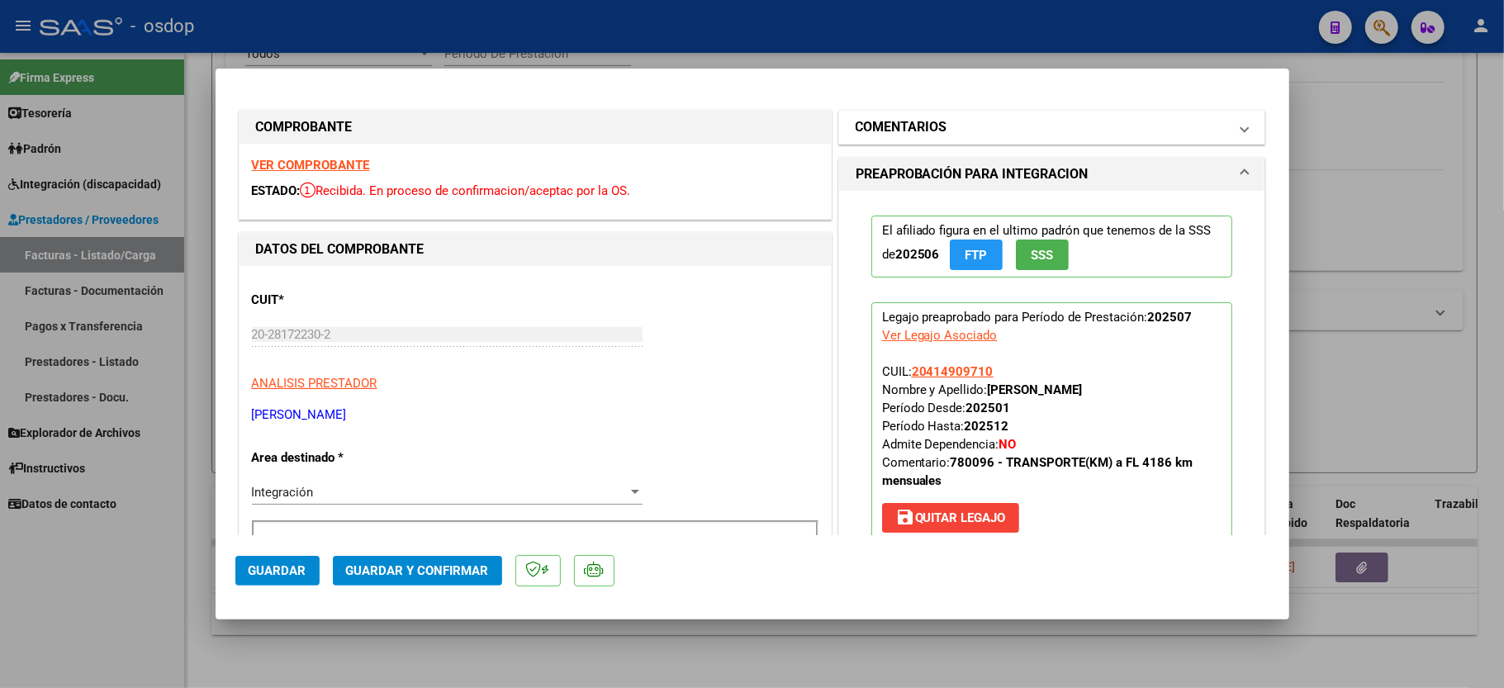
click at [927, 119] on h1 "COMENTARIOS" at bounding box center [902, 127] width 92 height 20
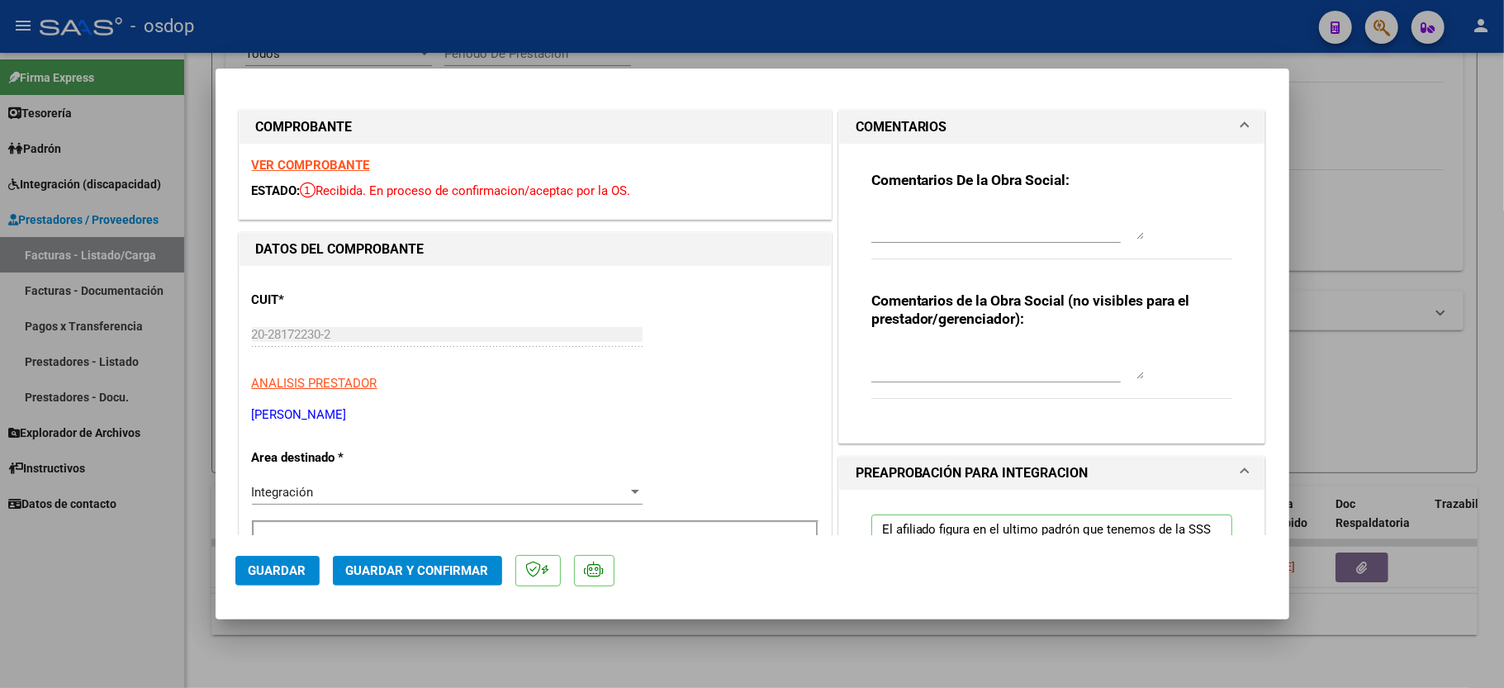
click at [939, 382] on div at bounding box center [1007, 363] width 273 height 40
click at [942, 360] on textarea at bounding box center [1007, 362] width 273 height 33
click at [1078, 361] on textarea "Traslados a FL, 4004 km mensuales," at bounding box center [1007, 362] width 273 height 33
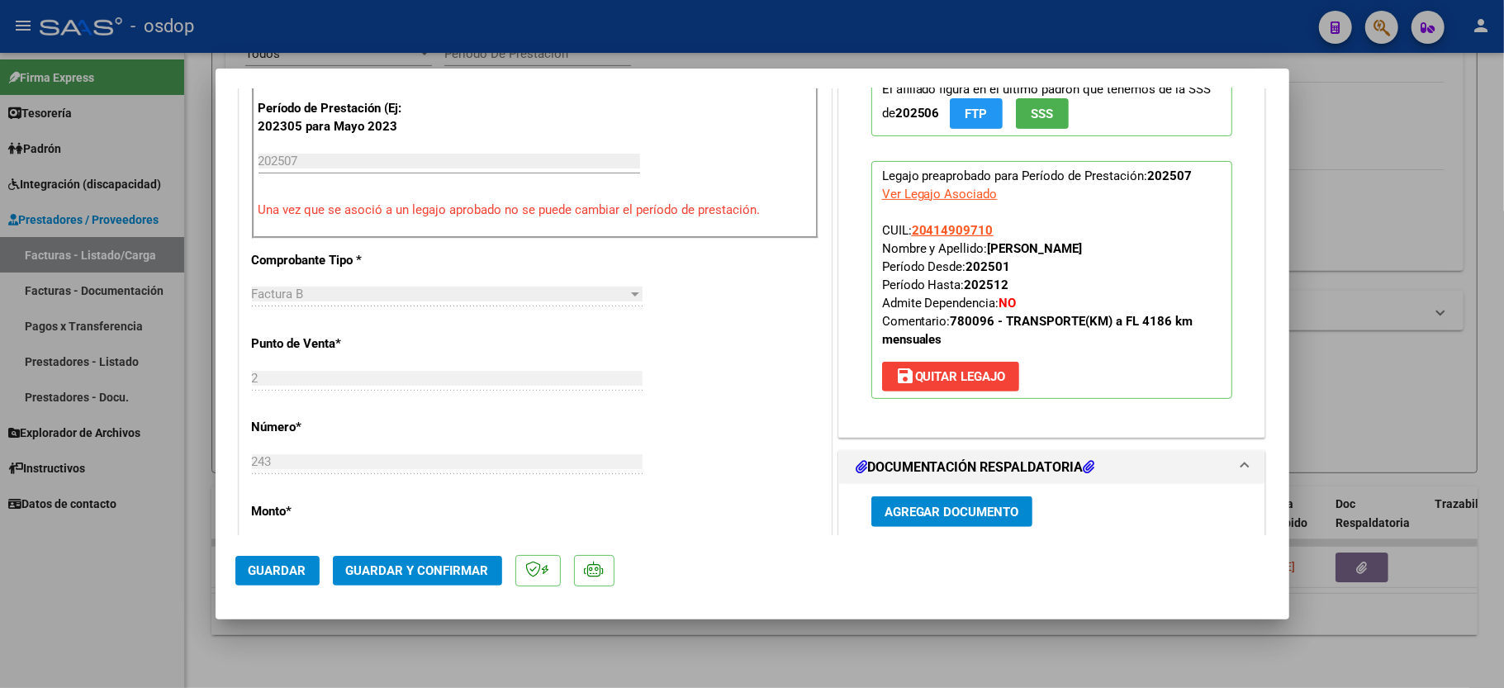
type textarea "Traslados a FL, 4004 km mensuales, $541.76 sin dep"
click at [362, 573] on span "Guardar y Confirmar" at bounding box center [417, 570] width 143 height 15
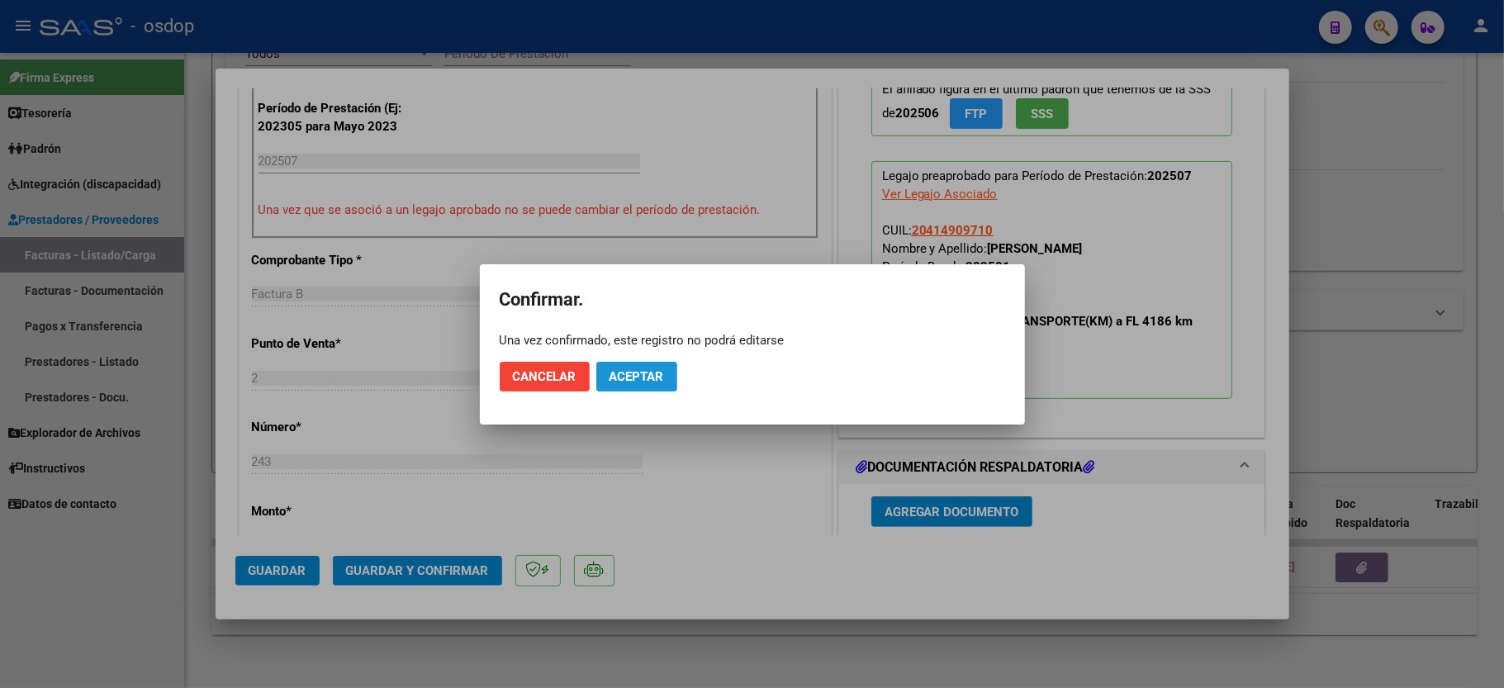
click at [636, 367] on button "Aceptar" at bounding box center [636, 377] width 81 height 30
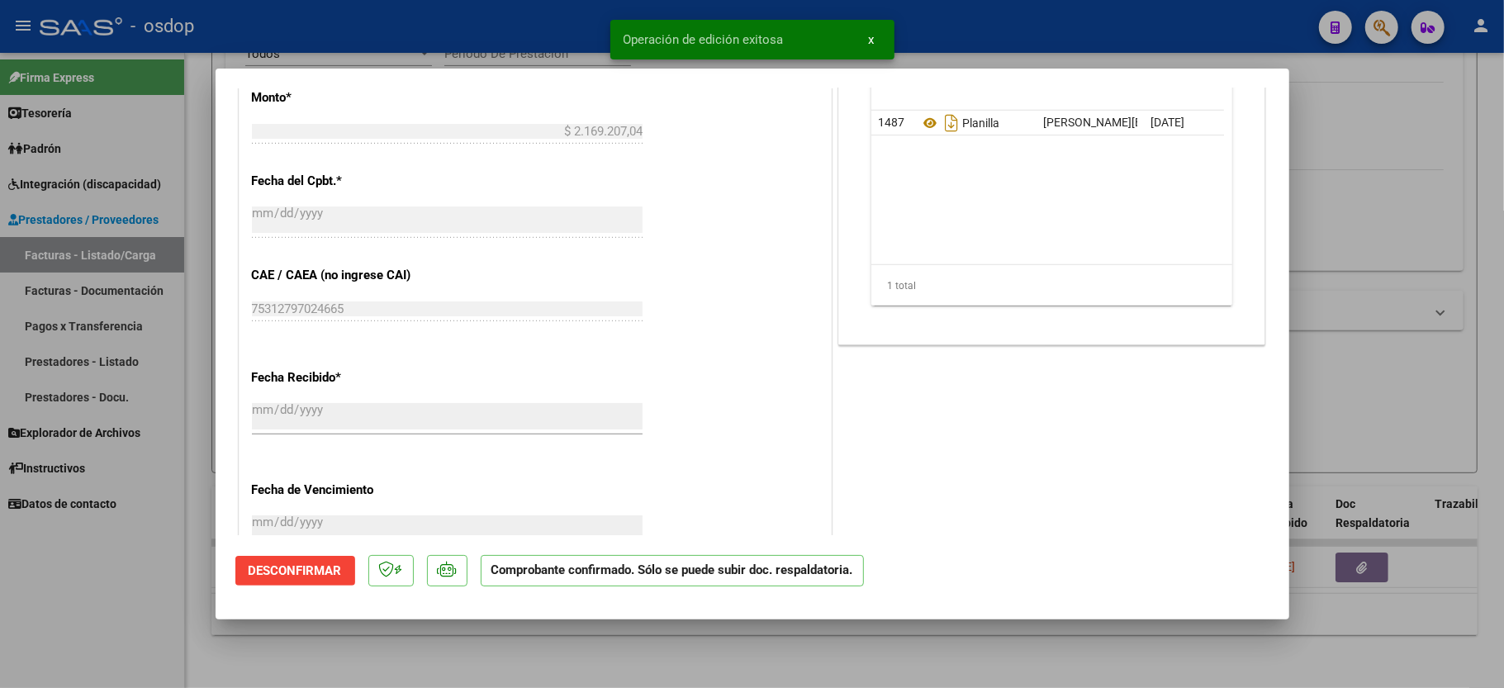
click at [163, 602] on div at bounding box center [752, 344] width 1504 height 688
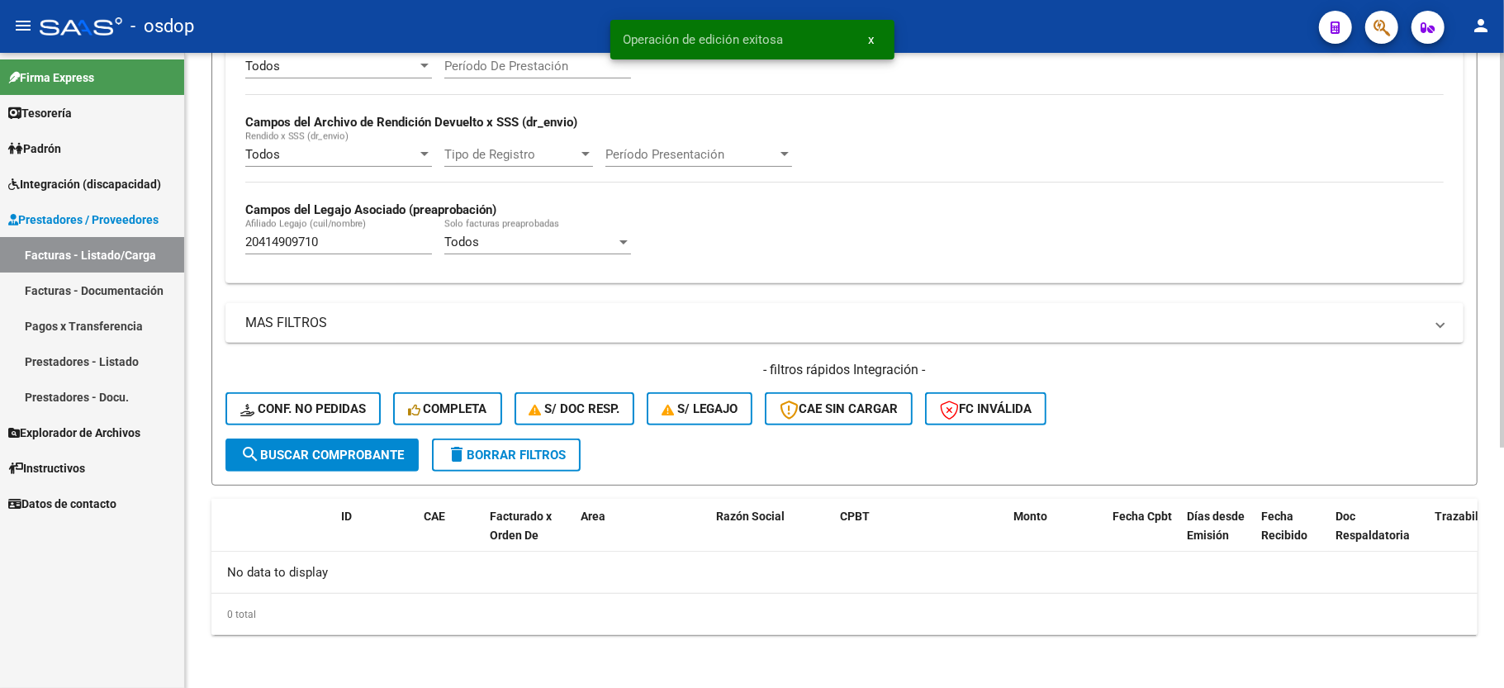
scroll to position [350, 0]
click at [259, 239] on input "20414909710" at bounding box center [338, 242] width 187 height 15
click at [357, 430] on div "- filtros rápidos Integración - Conf. no pedidas Completa S/ Doc Resp. S/ legaj…" at bounding box center [845, 400] width 1238 height 78
click at [354, 423] on button "Conf. no pedidas" at bounding box center [303, 408] width 155 height 33
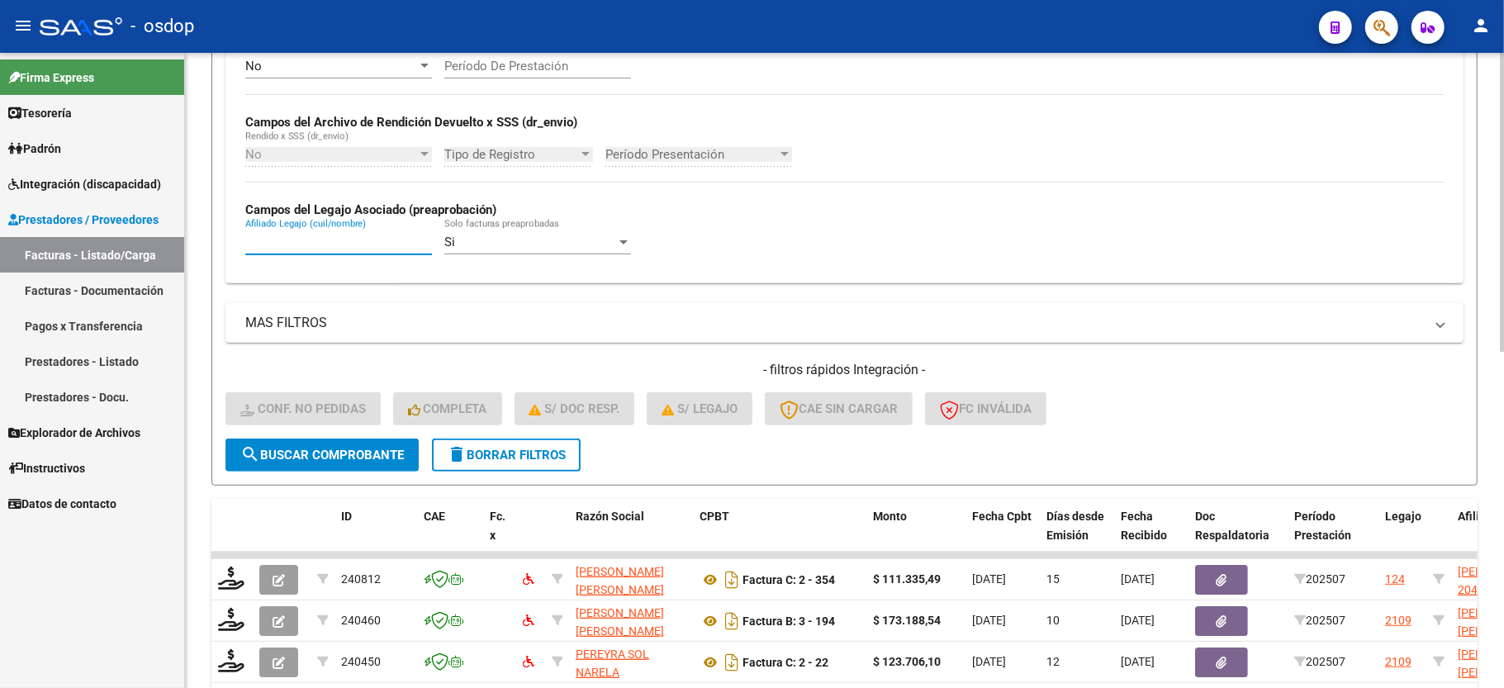
click at [294, 246] on input "Afiliado Legajo (cuil/nombre)" at bounding box center [338, 242] width 187 height 15
paste input "20414909710"
type input "20414909710"
click at [324, 473] on form "Filtros Id Integración Area Seleccionar Gerenciador Seleccionar Gerenciador Si …" at bounding box center [844, 166] width 1266 height 640
click at [322, 461] on span "search Buscar Comprobante" at bounding box center [322, 455] width 164 height 15
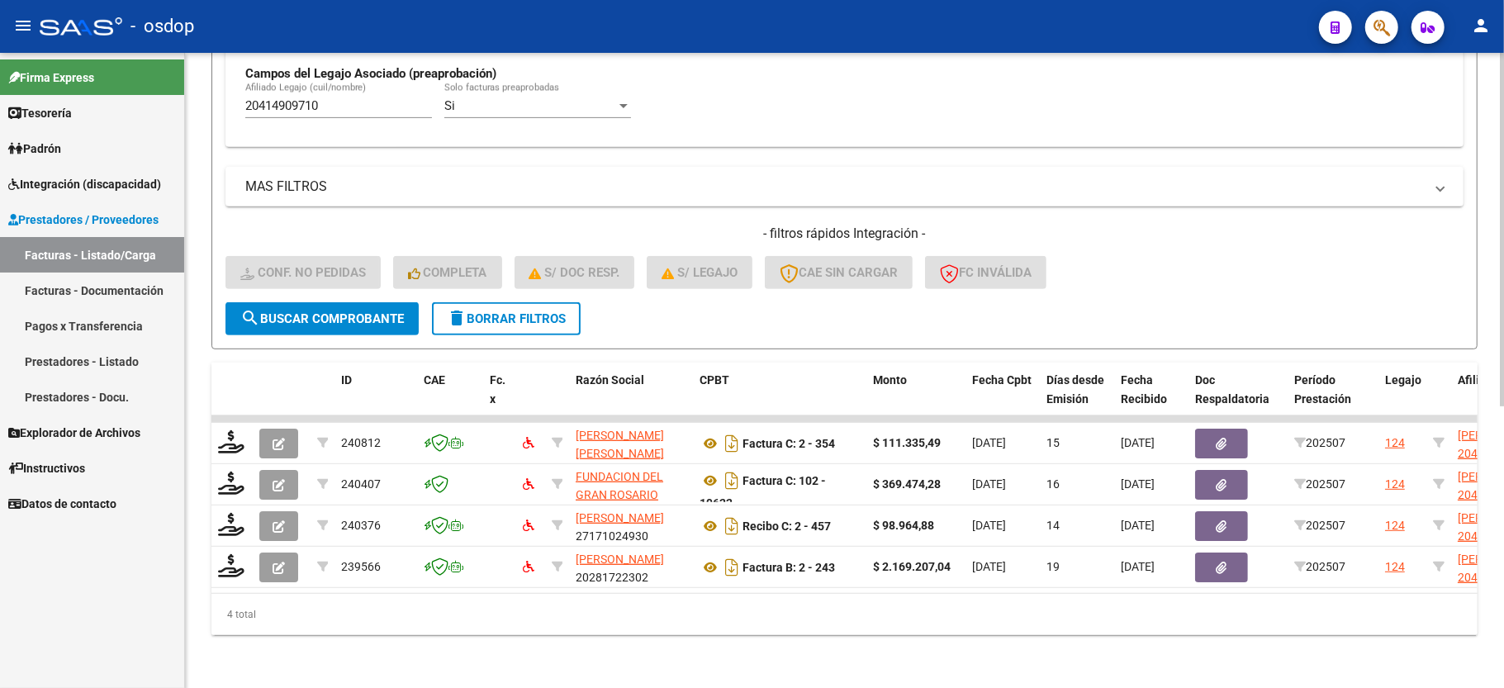
scroll to position [506, 0]
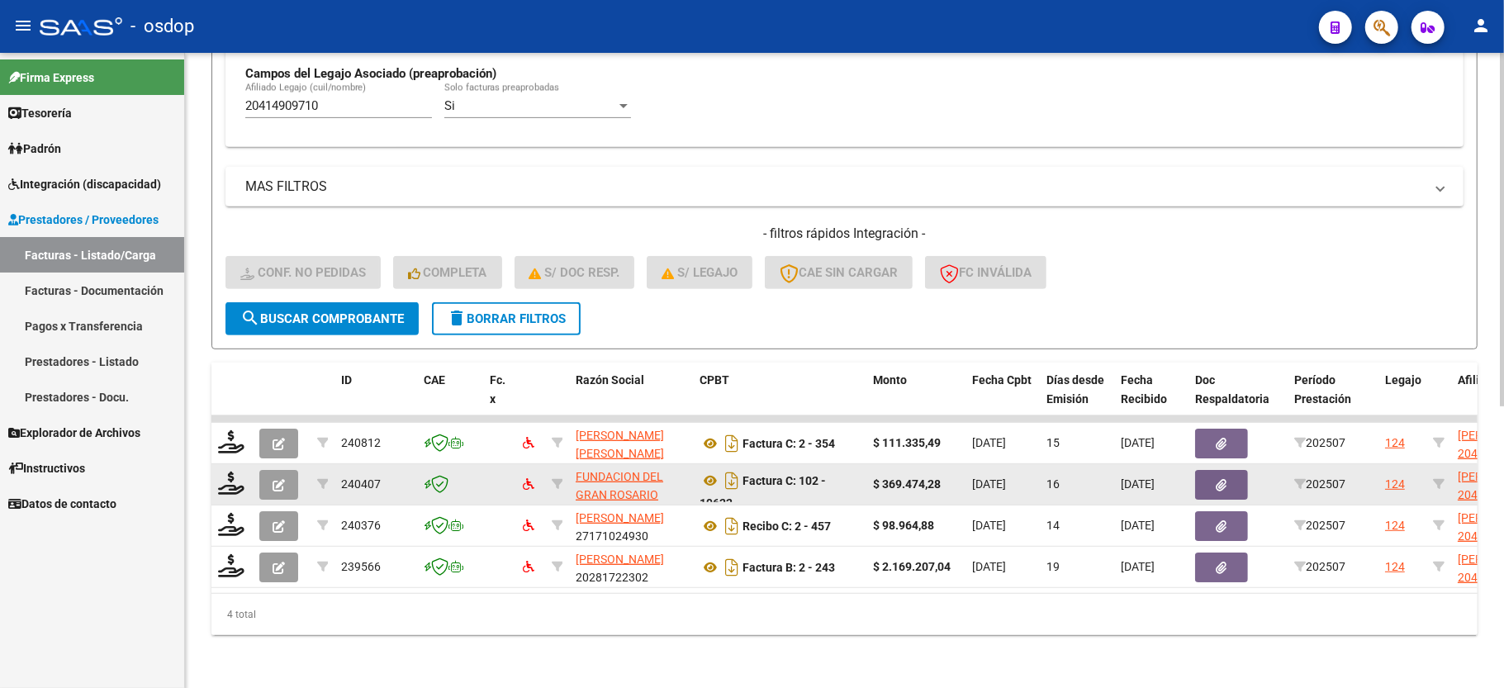
click at [1229, 470] on button "button" at bounding box center [1221, 485] width 53 height 30
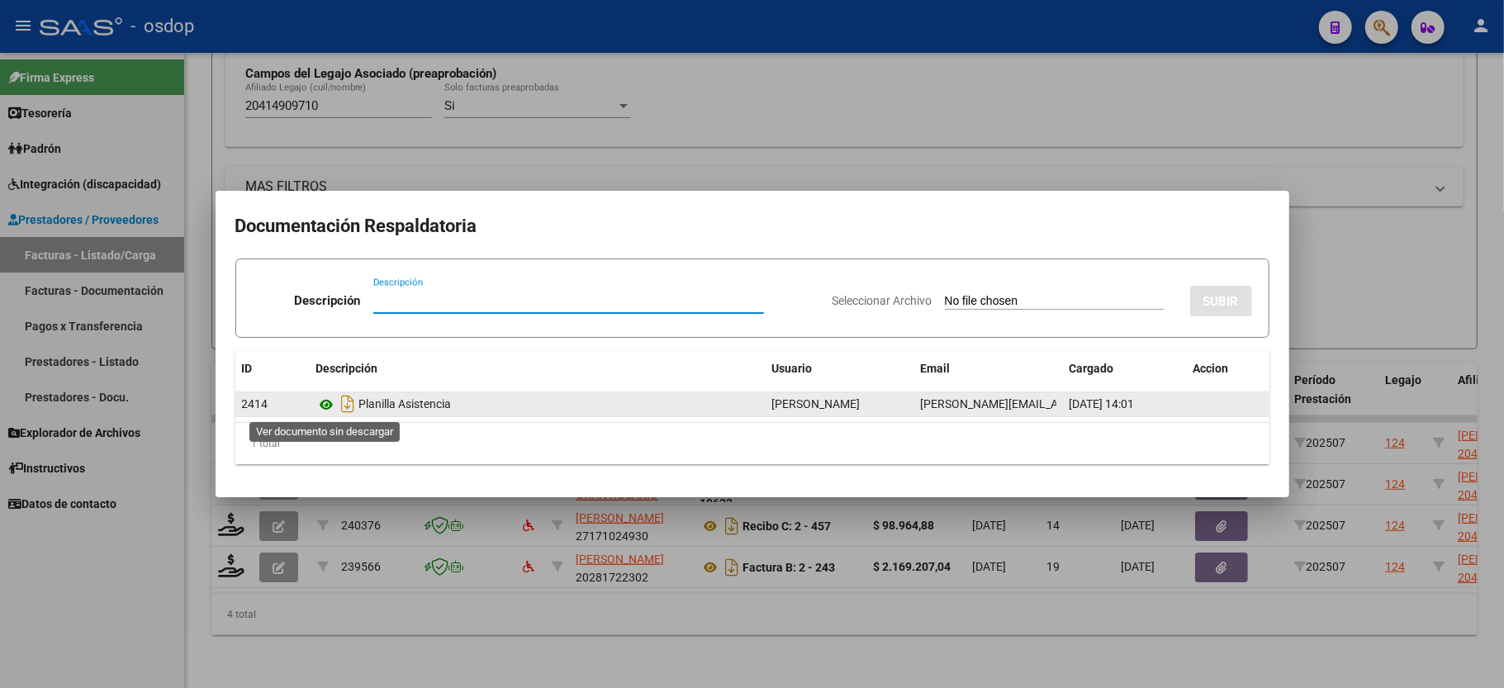
click at [325, 400] on icon at bounding box center [326, 405] width 21 height 20
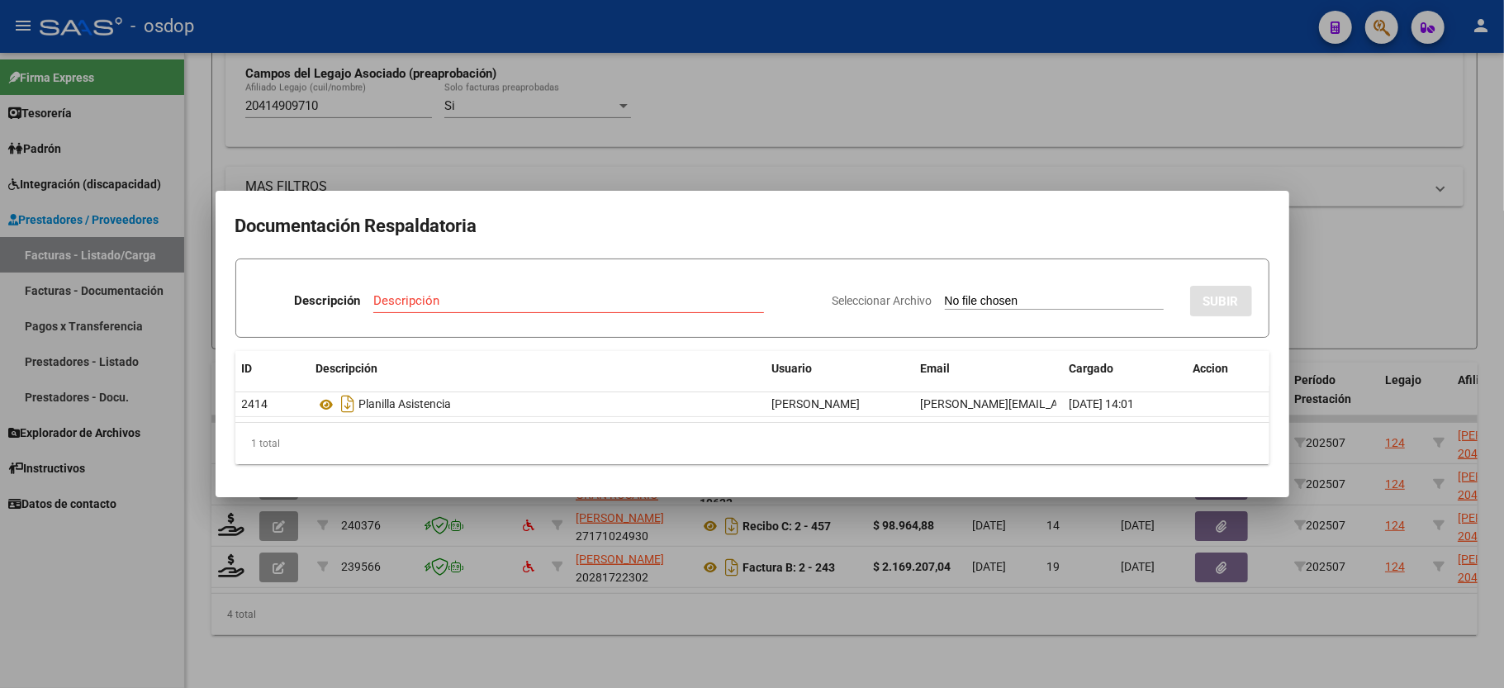
click at [139, 490] on div at bounding box center [752, 344] width 1504 height 688
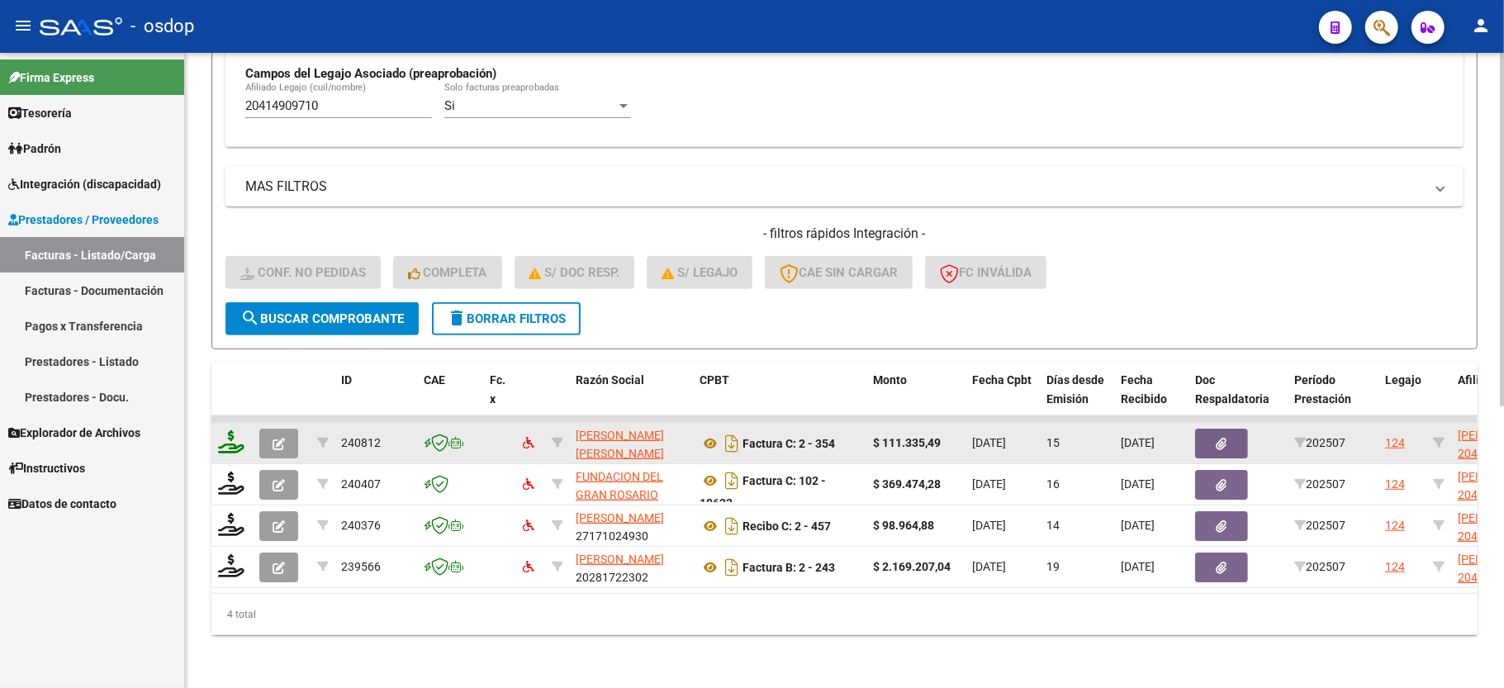
click at [229, 430] on icon at bounding box center [231, 441] width 26 height 23
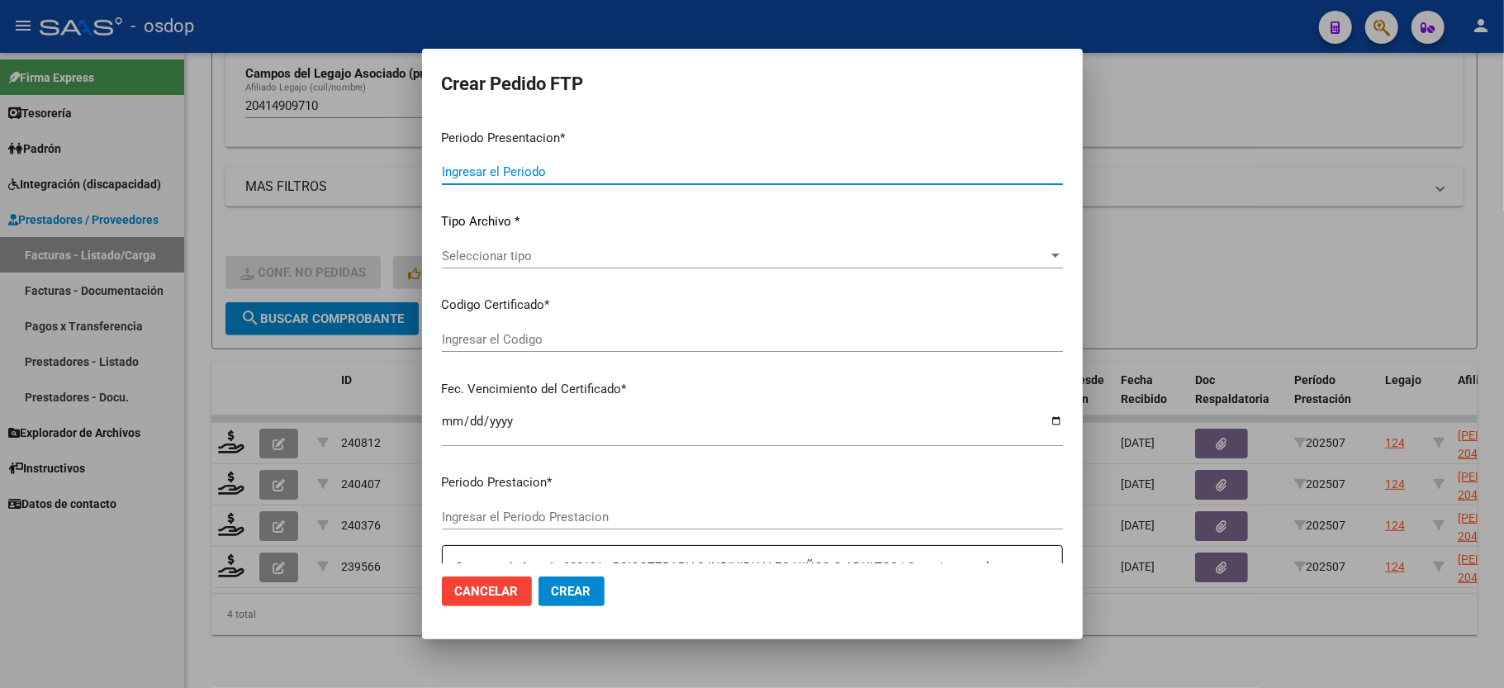
type input "202507"
type input "$ 111.335,49"
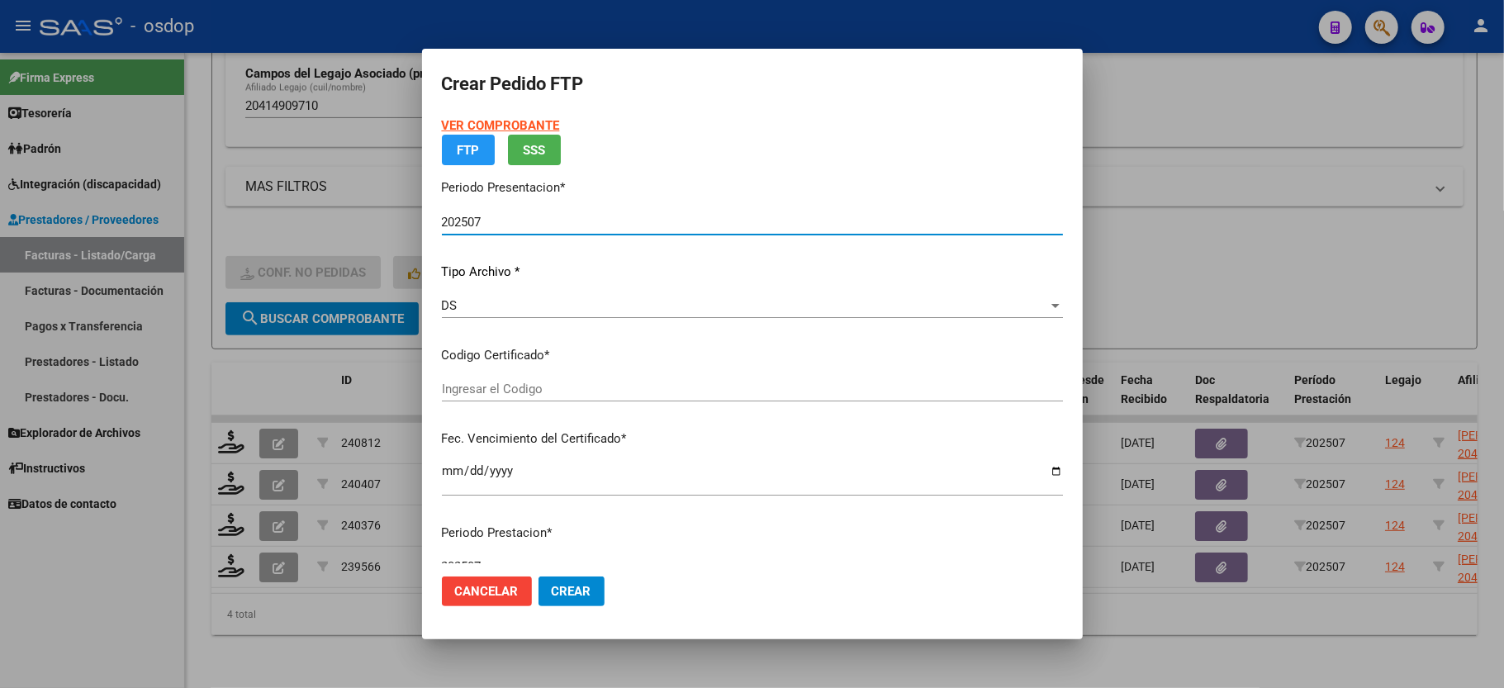
type input "7798165559"
type input "2029-06-06"
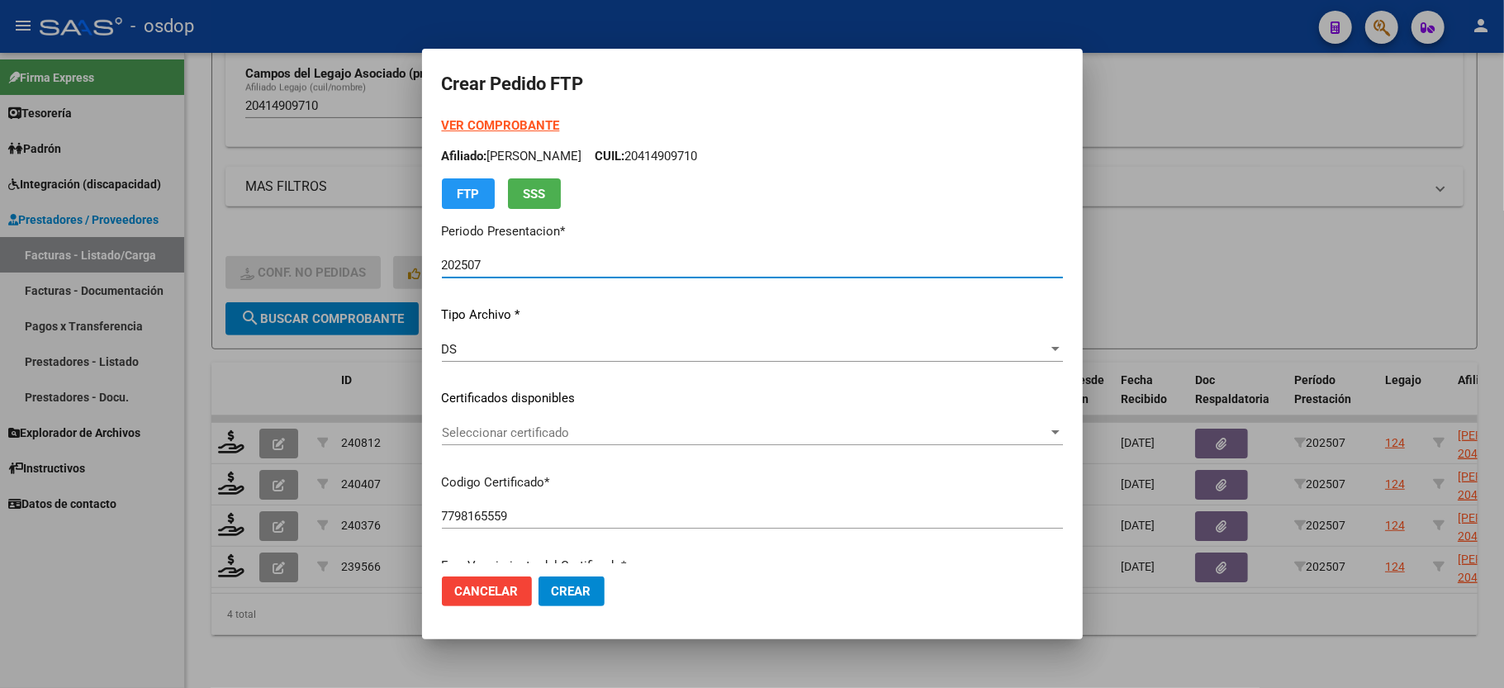
click at [527, 427] on span "Seleccionar certificado" at bounding box center [745, 432] width 606 height 15
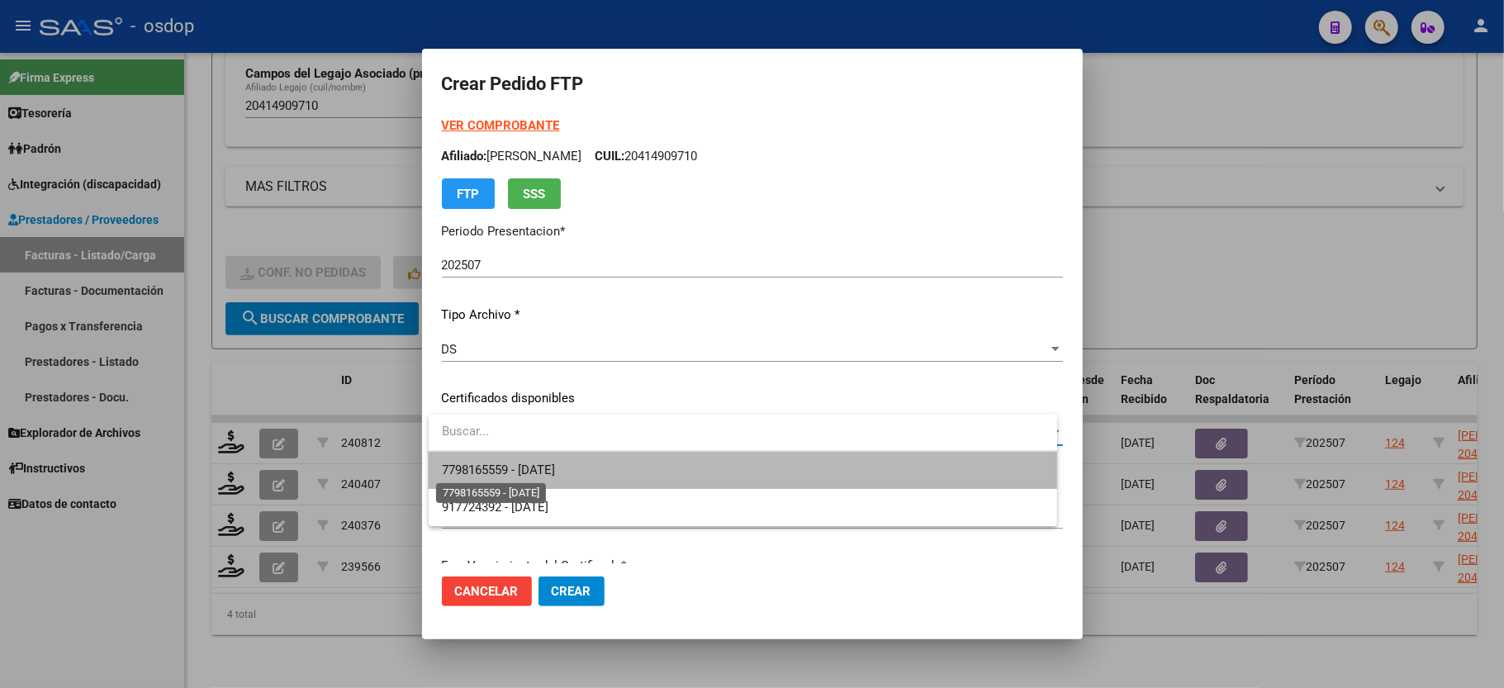
click at [520, 463] on span "7798165559 - 2029-06-06" at bounding box center [498, 470] width 113 height 15
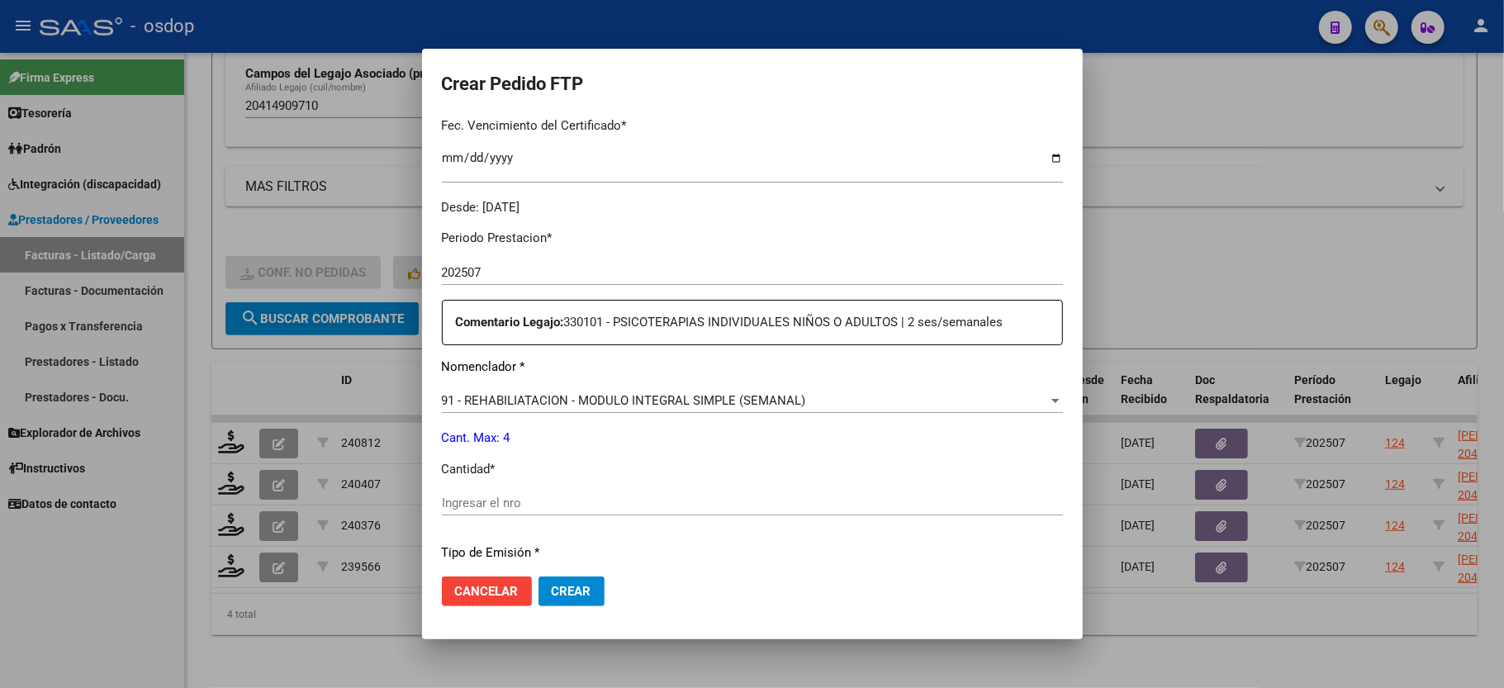
scroll to position [550, 0]
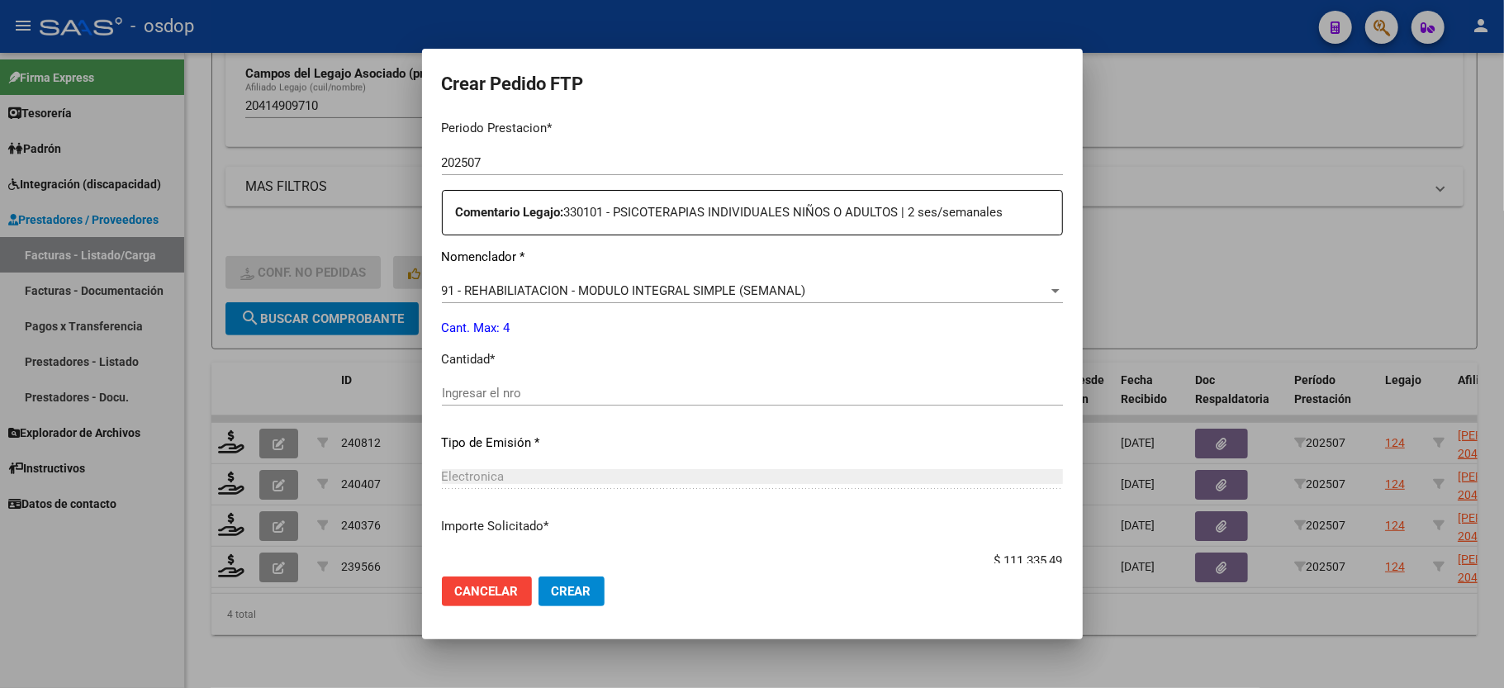
click at [519, 386] on input "Ingresar el nro" at bounding box center [752, 393] width 621 height 15
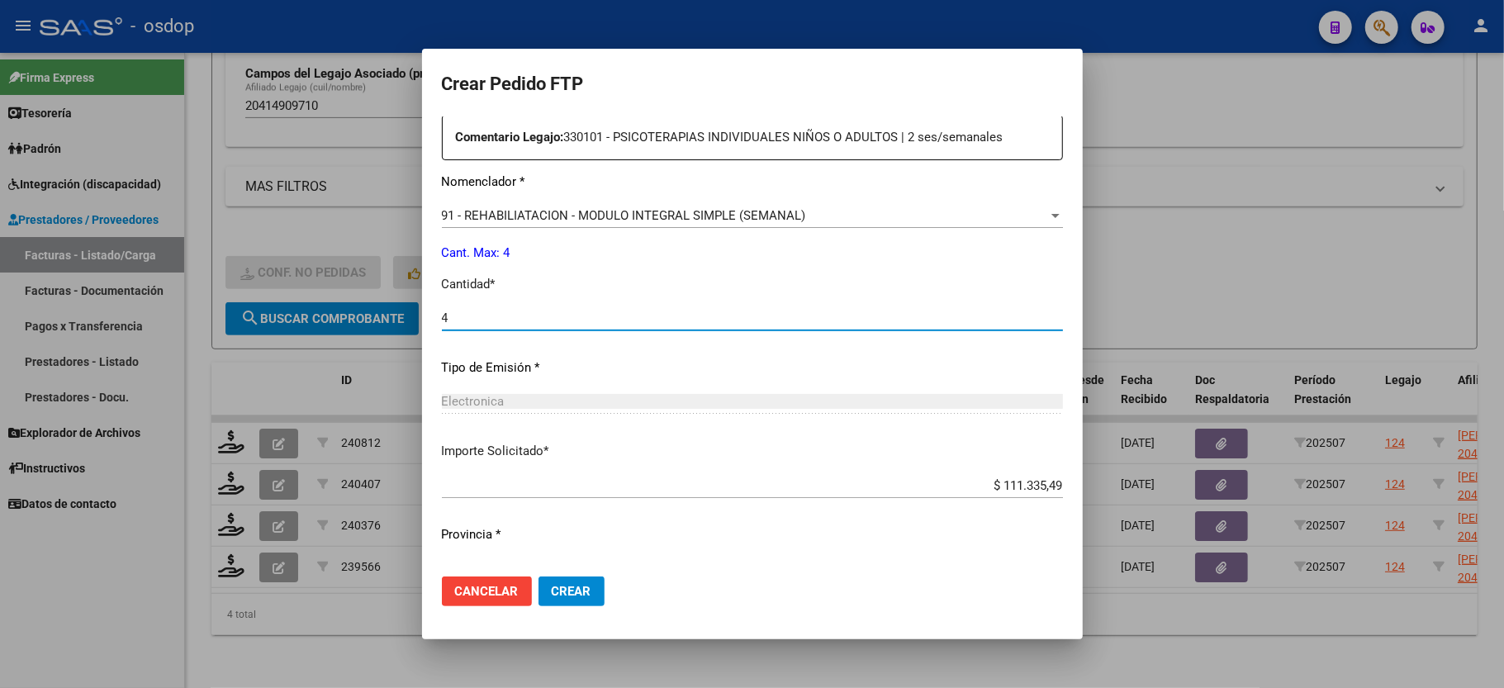
scroll to position [648, 0]
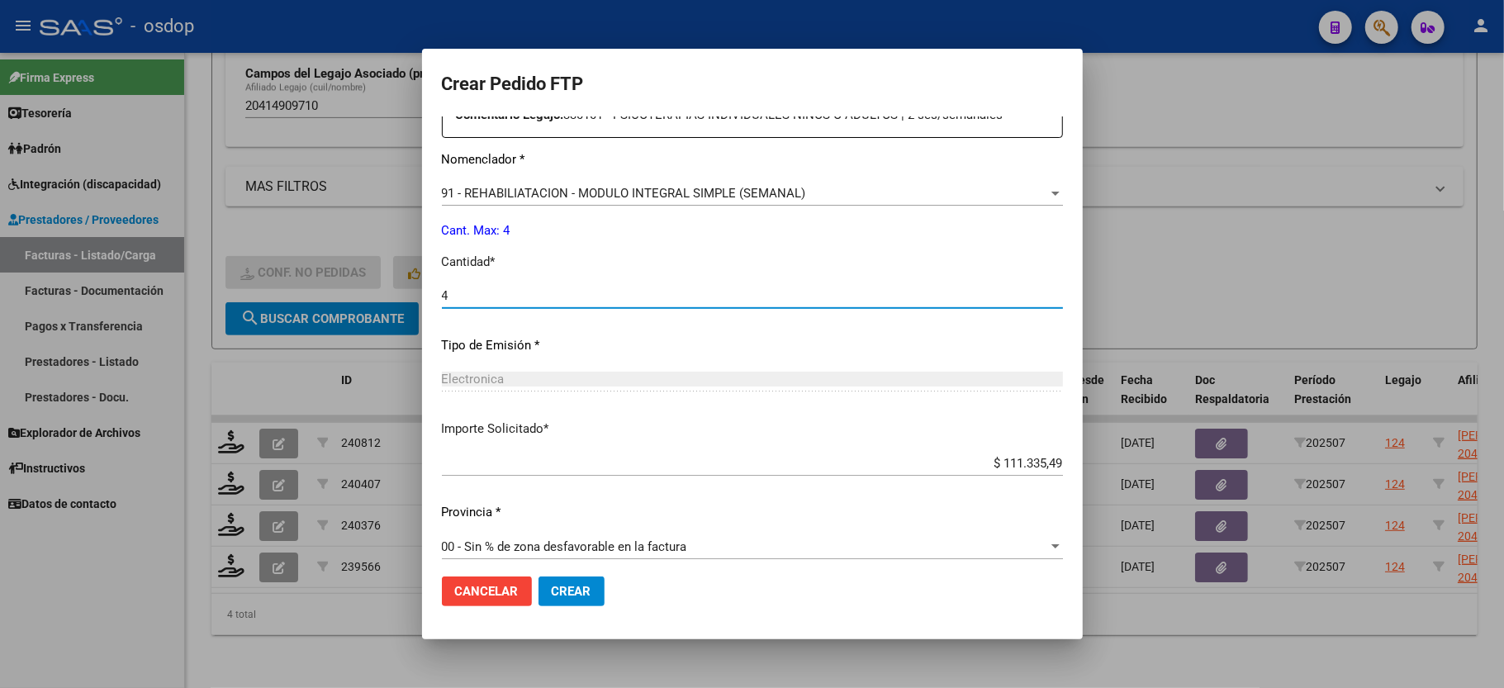
type input "4"
click at [573, 590] on span "Crear" at bounding box center [572, 591] width 40 height 15
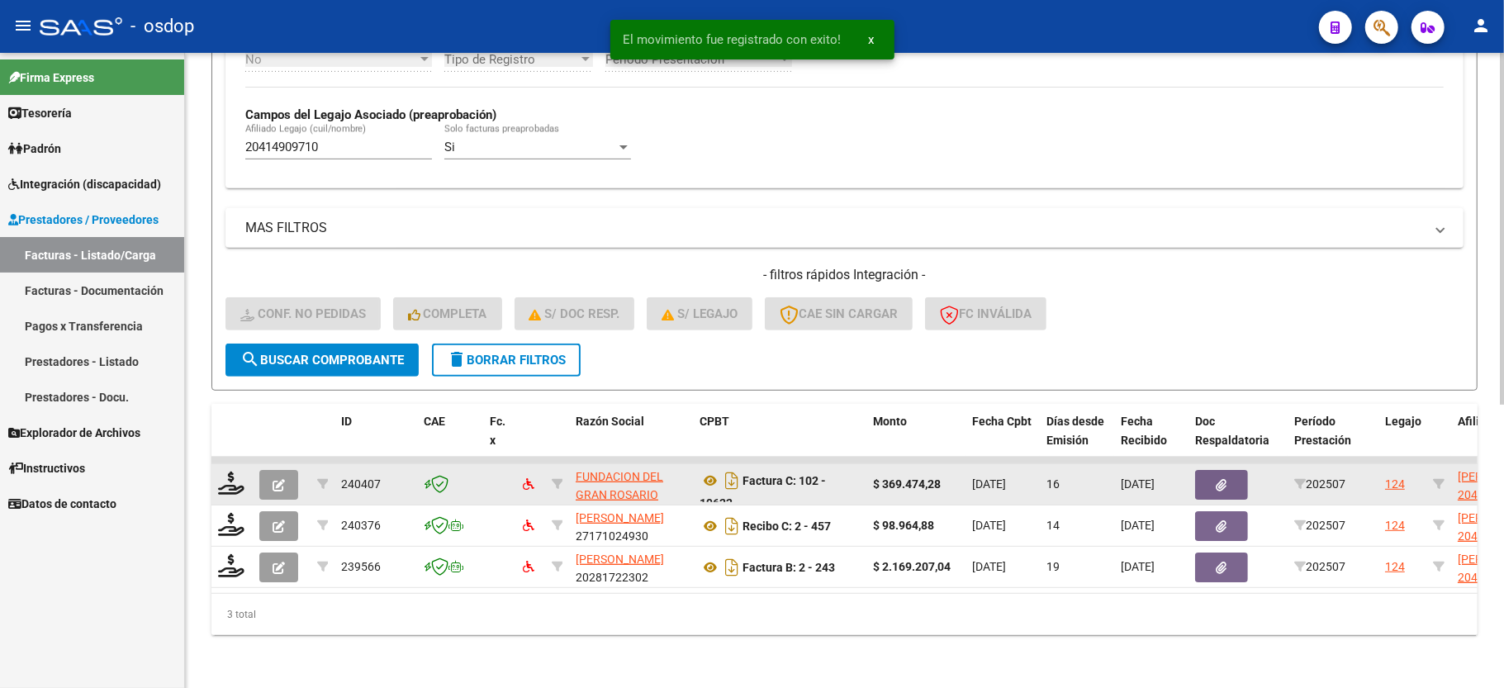
scroll to position [464, 0]
click at [229, 472] on icon at bounding box center [231, 483] width 26 height 23
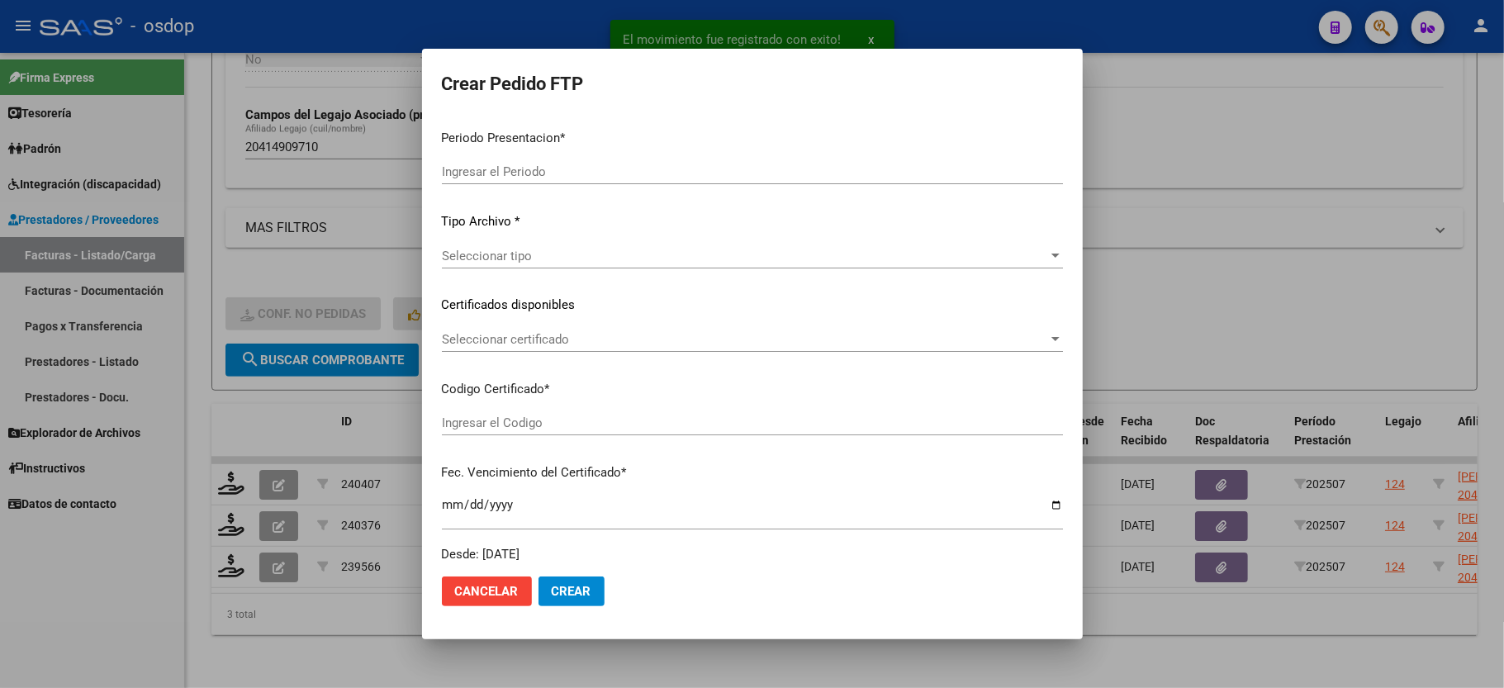
type input "202507"
type input "$ 369.474,28"
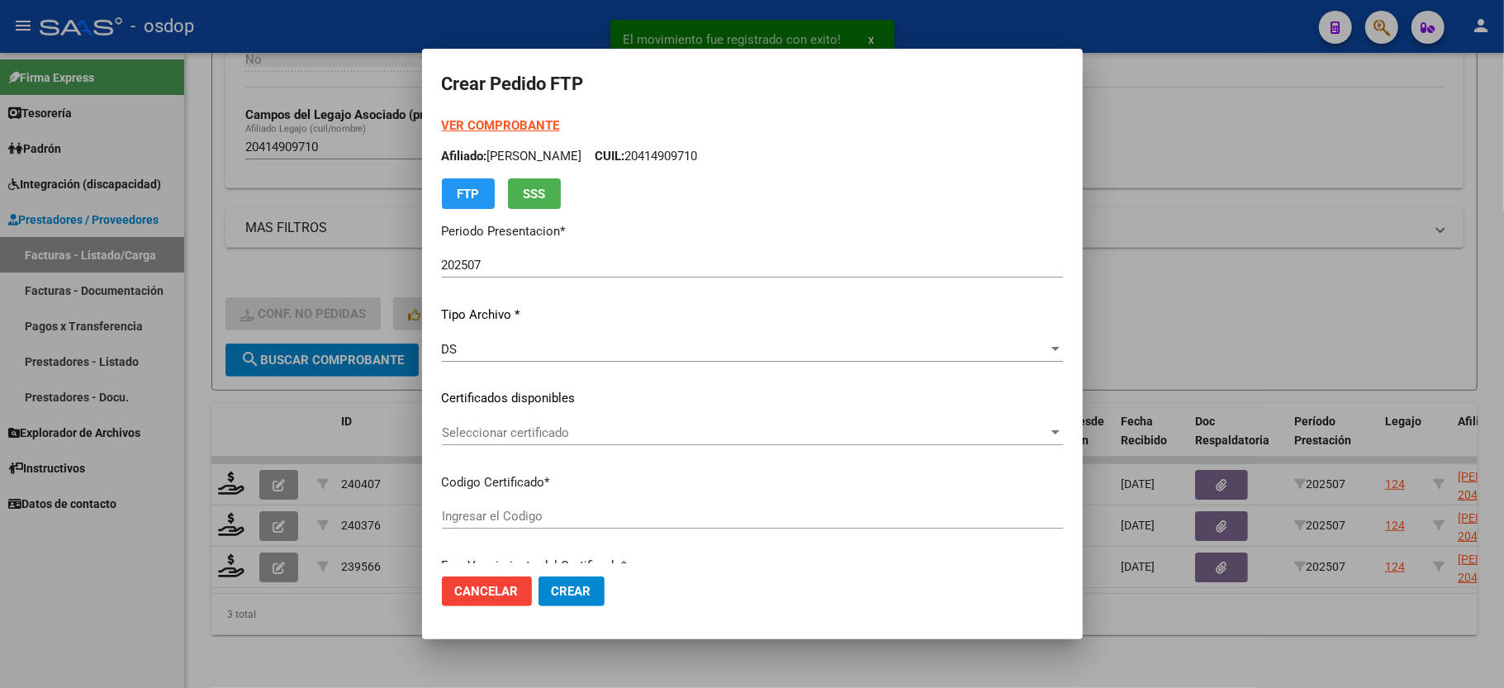
type input "7798165559"
type input "2029-06-06"
click at [491, 425] on span "Seleccionar certificado" at bounding box center [745, 432] width 606 height 15
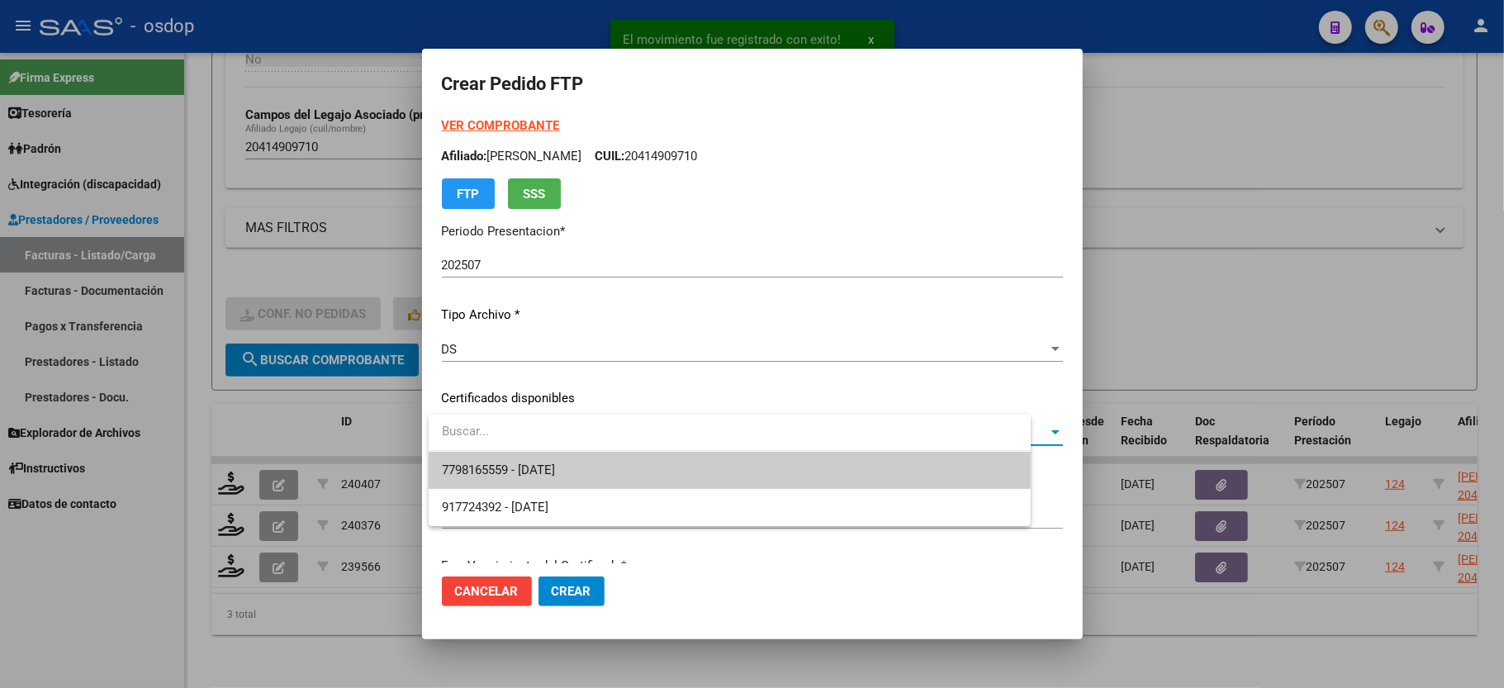
drag, startPoint x: 494, startPoint y: 444, endPoint x: 494, endPoint y: 459, distance: 14.9
click at [494, 450] on div at bounding box center [730, 433] width 602 height 37
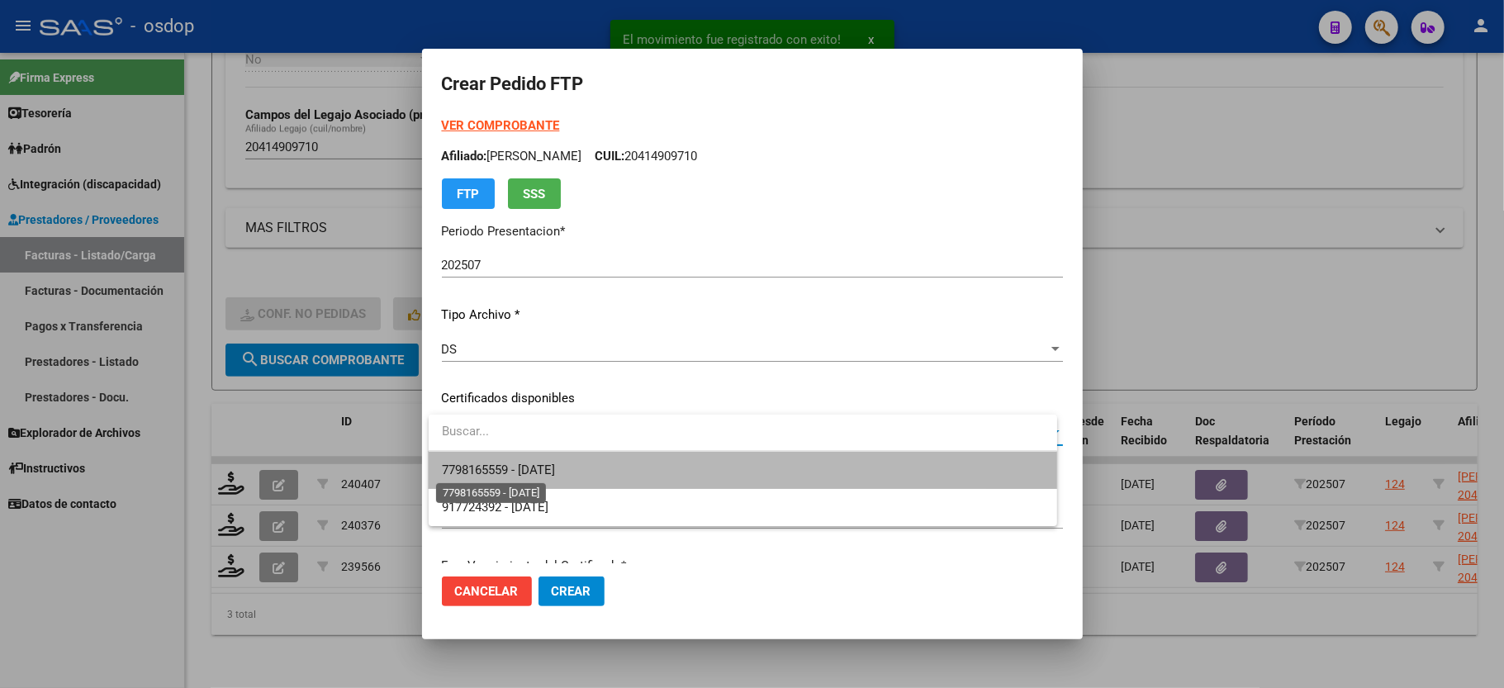
click at [497, 467] on span "7798165559 - 2029-06-06" at bounding box center [498, 470] width 113 height 15
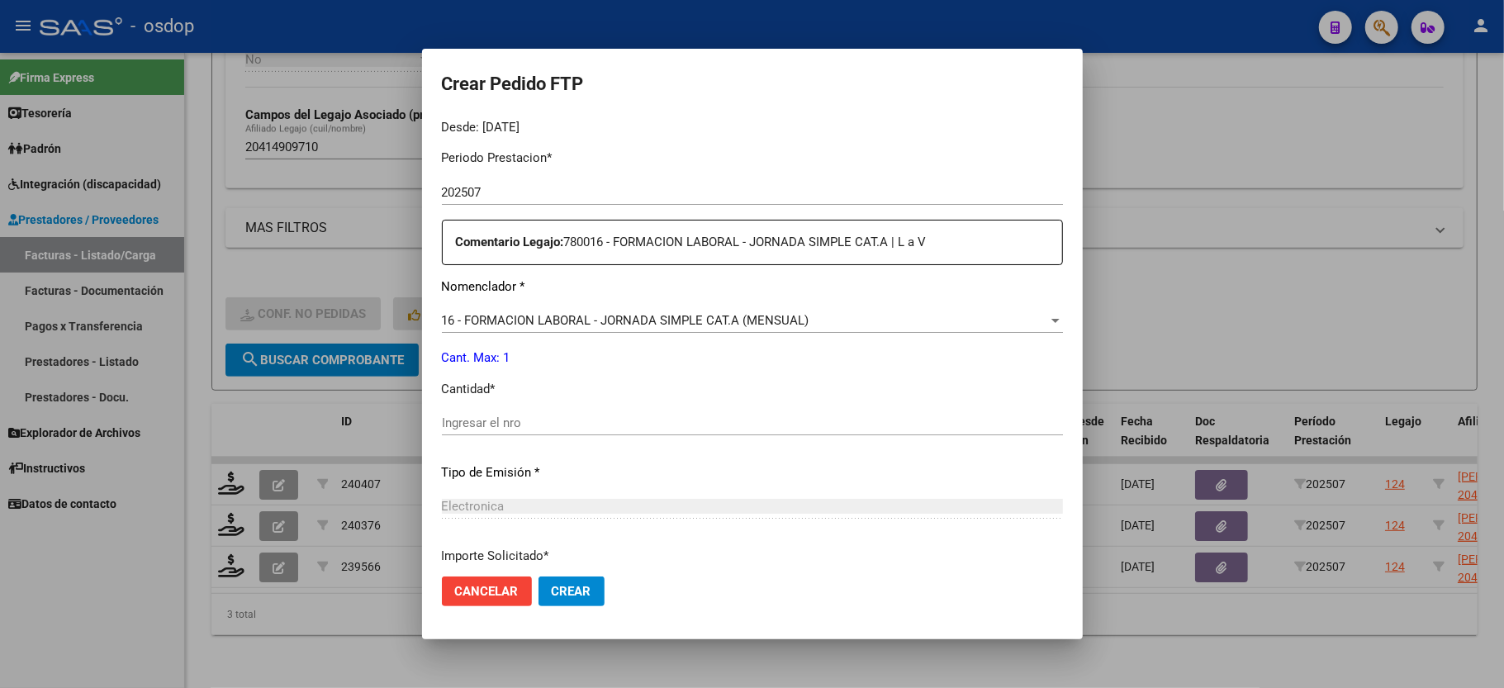
scroll to position [550, 0]
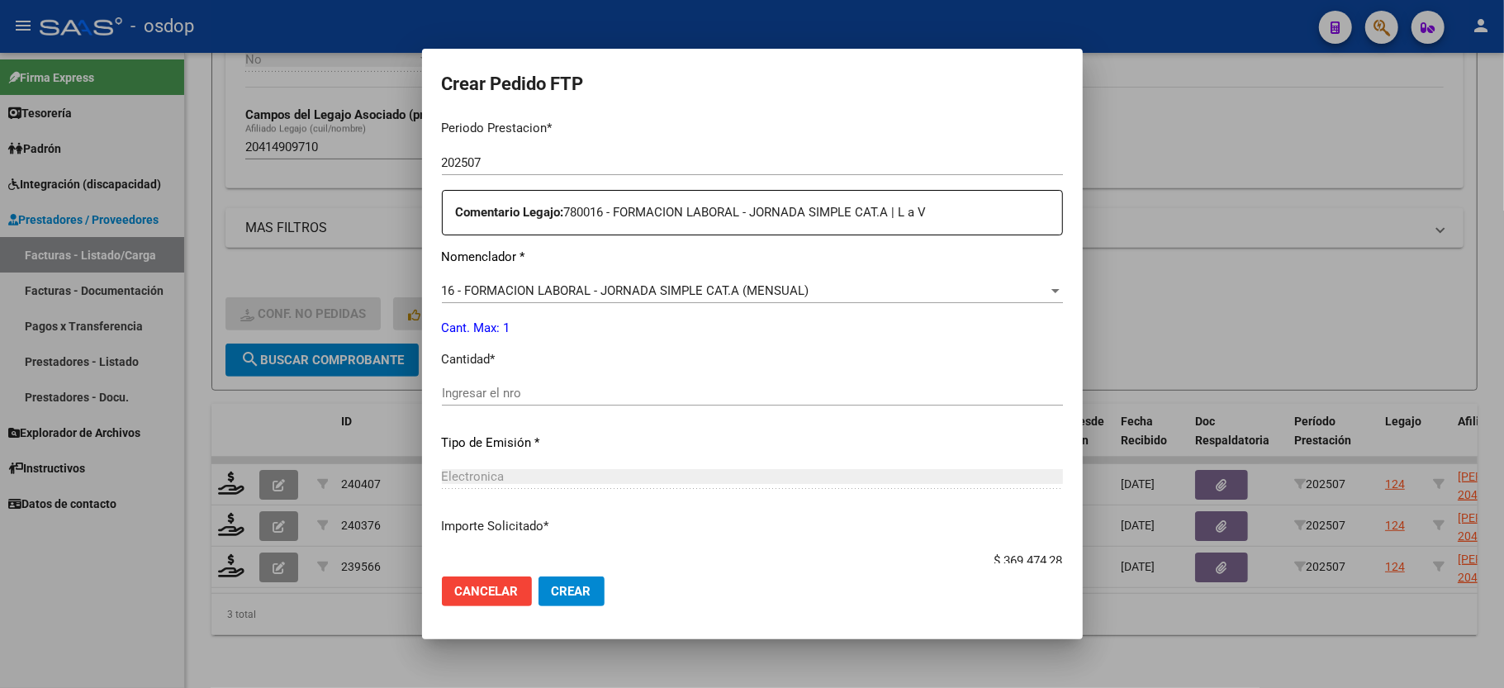
click at [477, 386] on input "Ingresar el nro" at bounding box center [752, 393] width 621 height 15
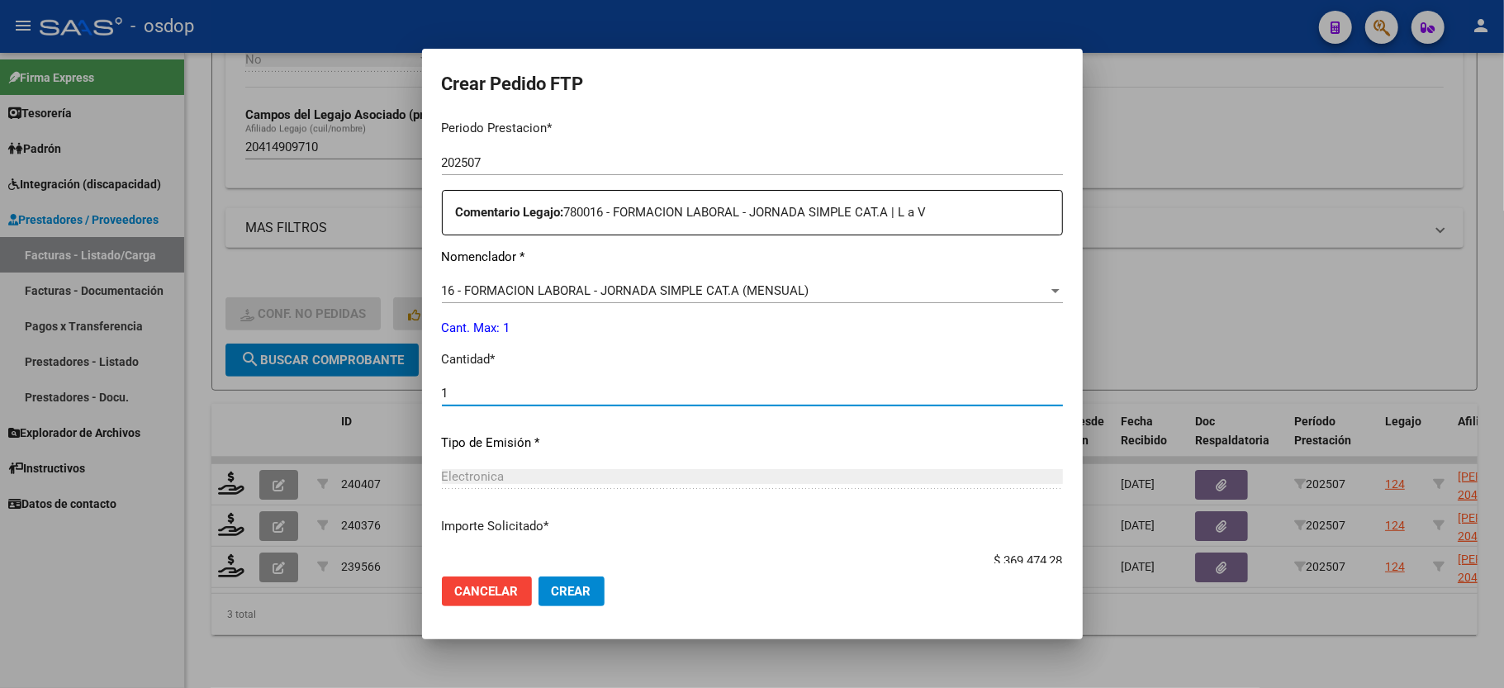
scroll to position [648, 0]
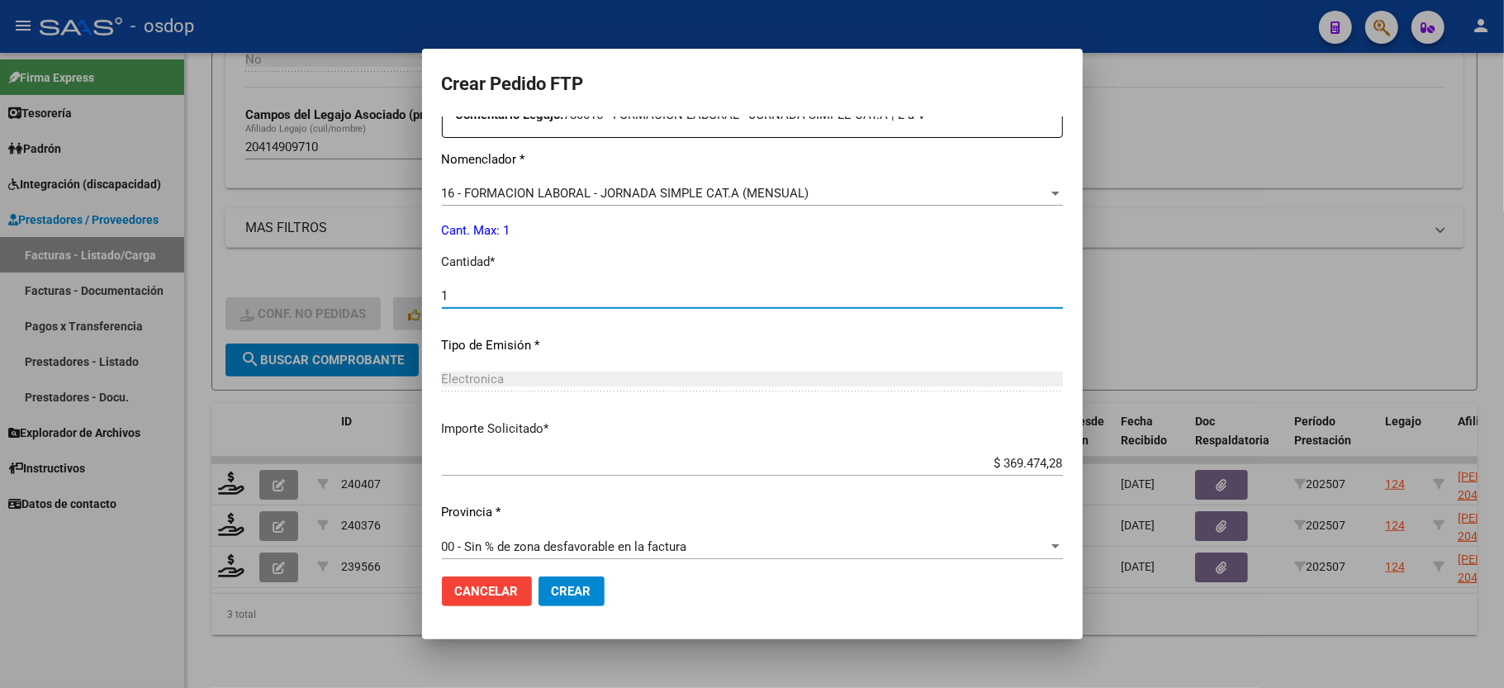
type input "1"
click at [583, 588] on span "Crear" at bounding box center [572, 591] width 40 height 15
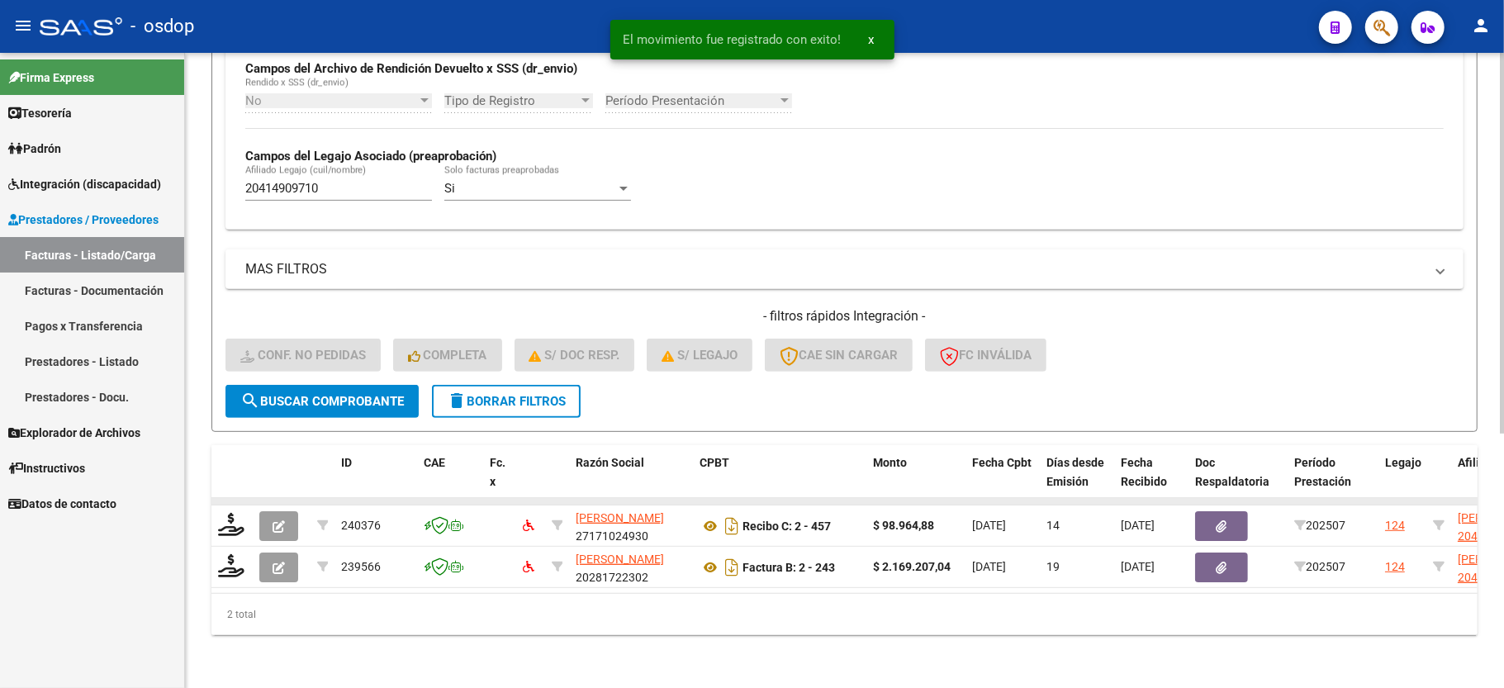
scroll to position [424, 0]
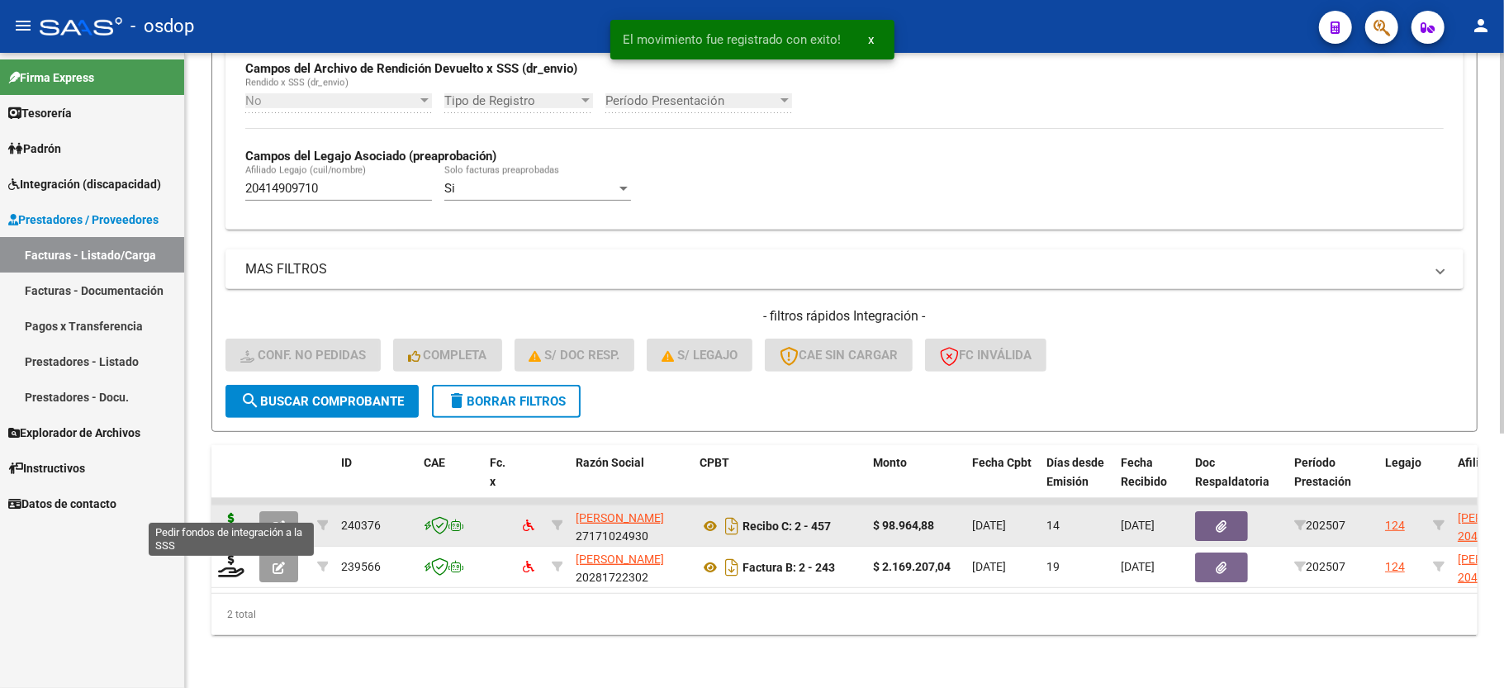
click at [220, 513] on icon at bounding box center [231, 524] width 26 height 23
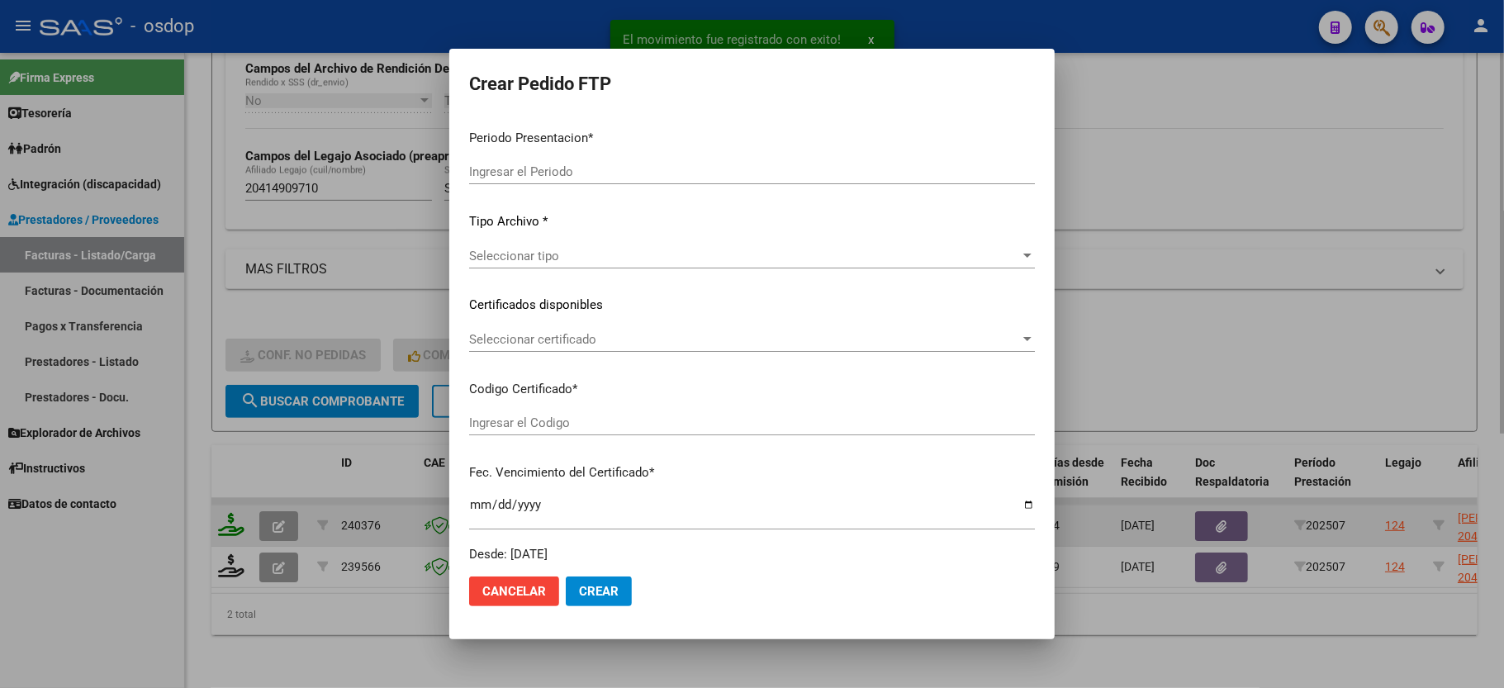
type input "202507"
type input "$ 98.964,88"
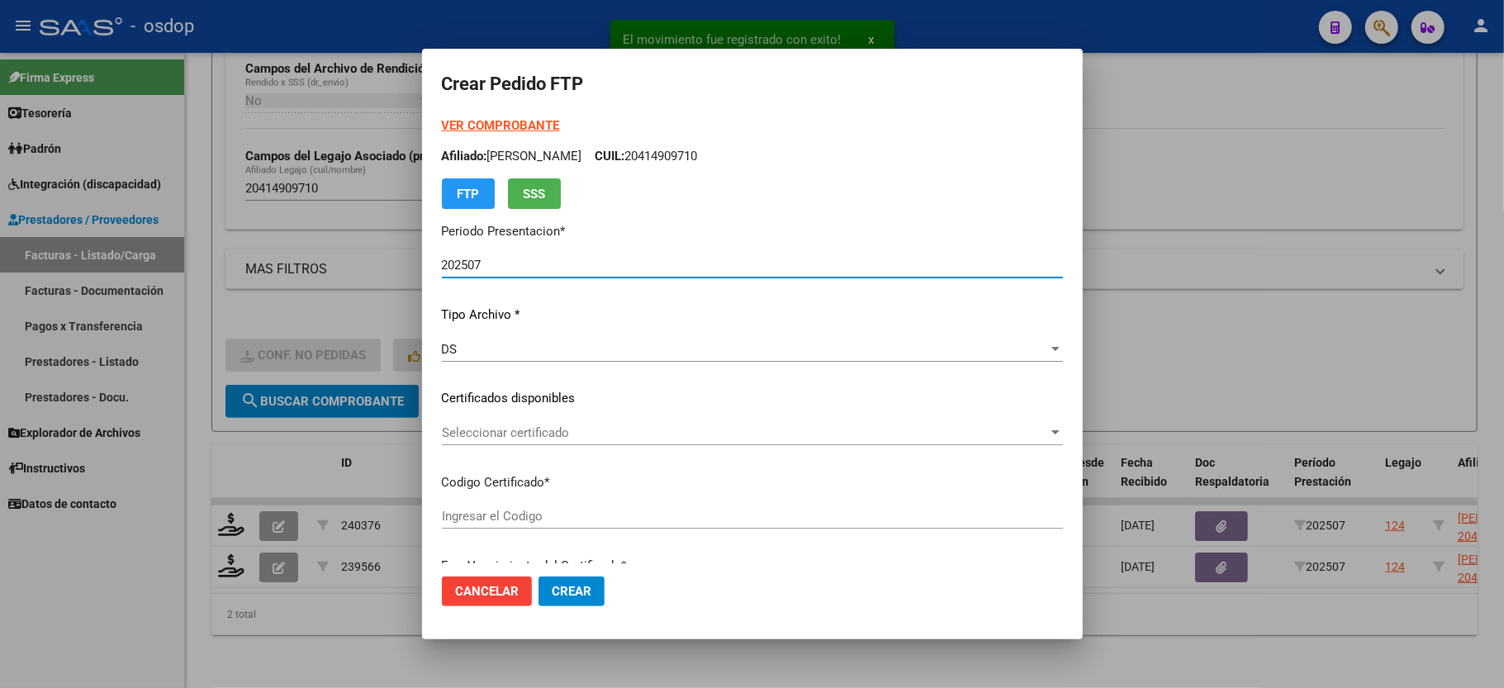
type input "7798165559"
type input "2029-06-06"
click at [496, 439] on span "Seleccionar certificado" at bounding box center [745, 432] width 606 height 15
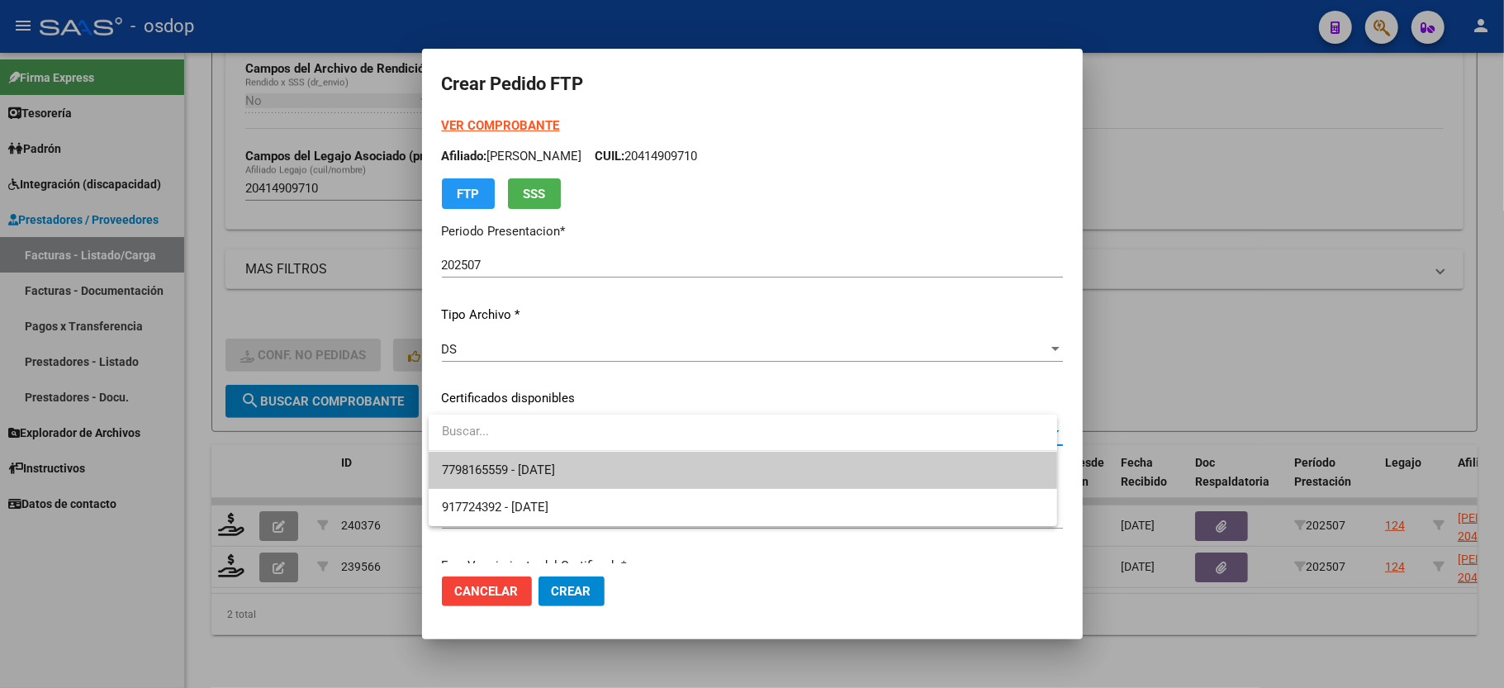
click at [496, 466] on span "7798165559 - 2029-06-06" at bounding box center [498, 470] width 113 height 15
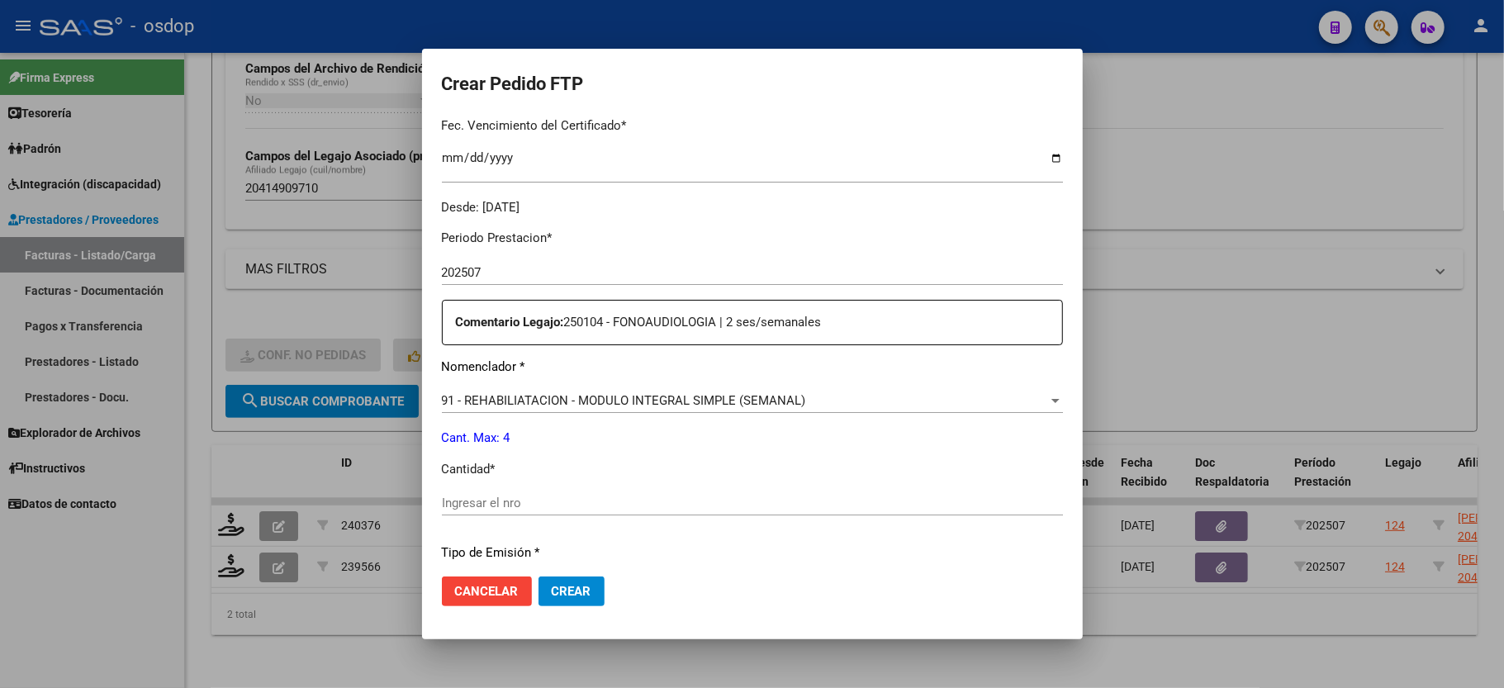
scroll to position [550, 0]
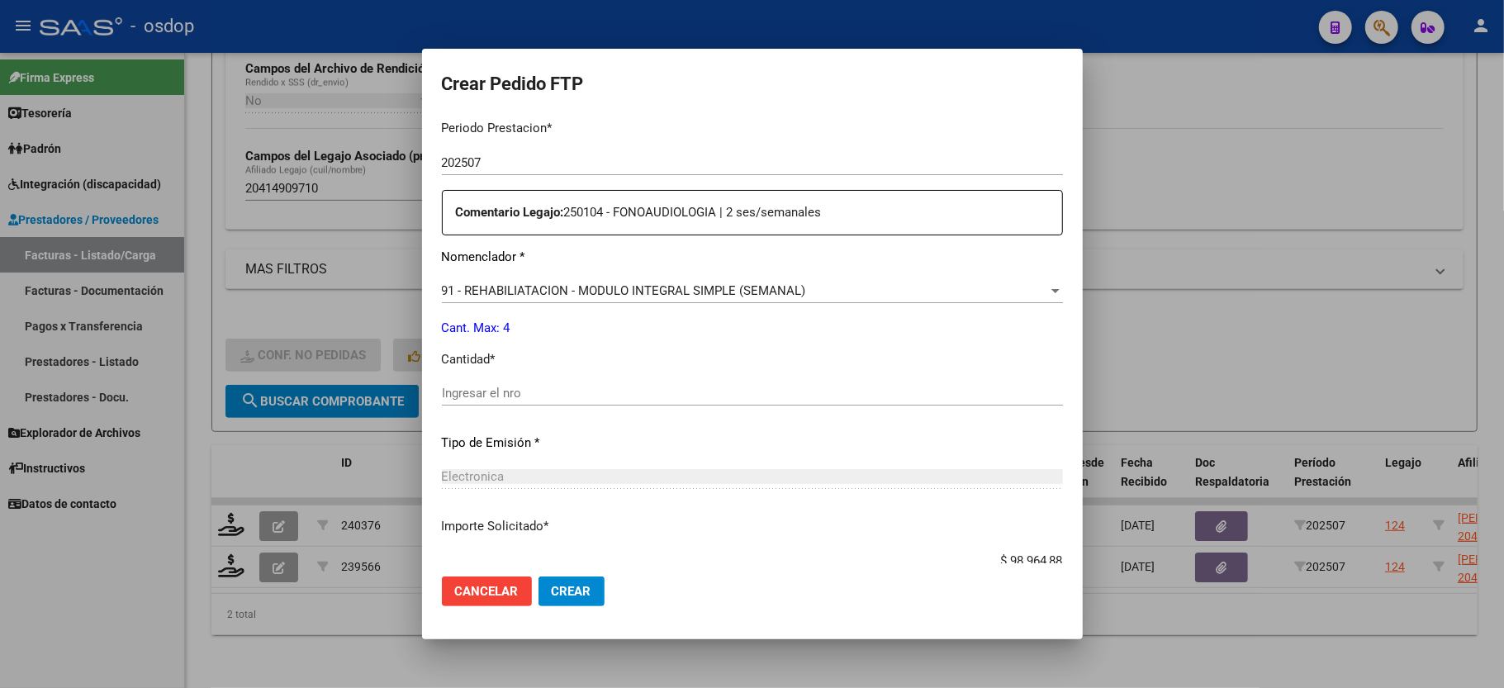
click at [479, 395] on div "Ingresar el nro" at bounding box center [752, 401] width 621 height 40
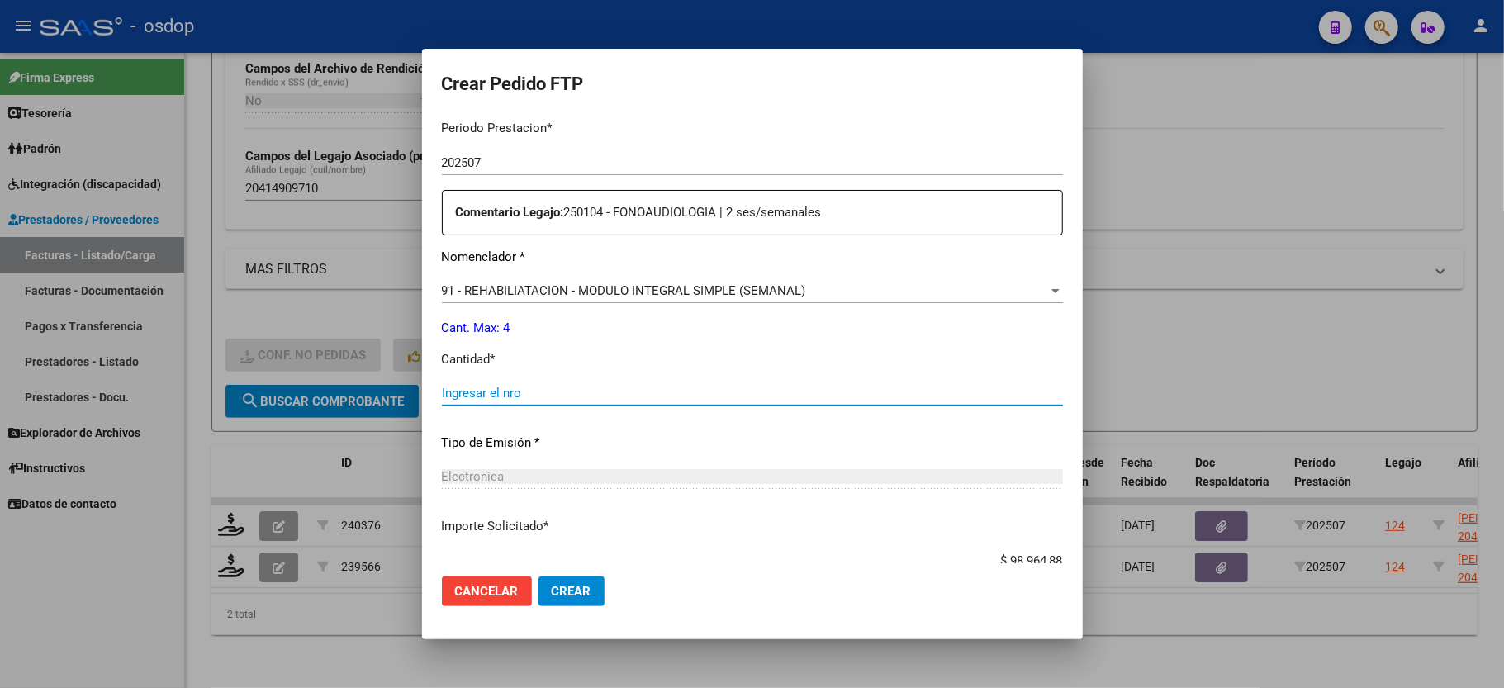
click at [477, 387] on input "Ingresar el nro" at bounding box center [752, 393] width 621 height 15
type input "4"
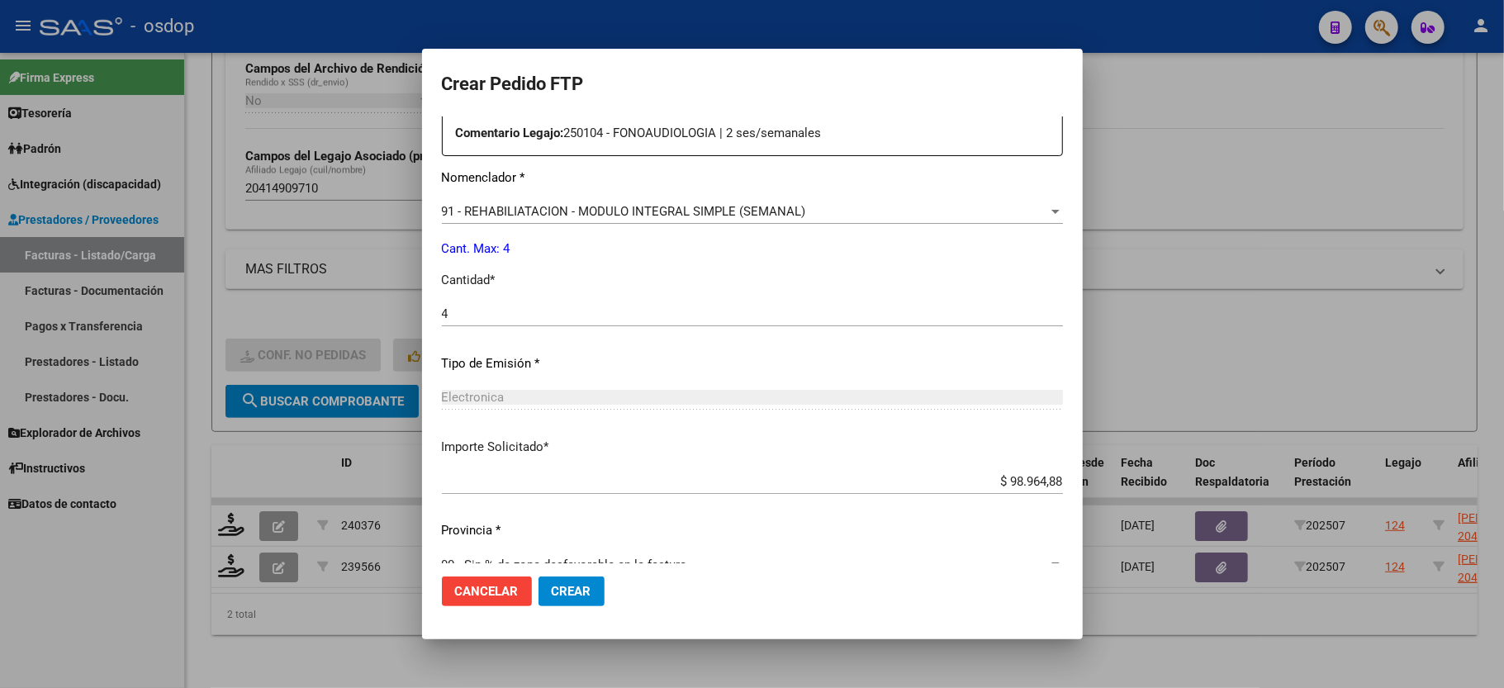
scroll to position [648, 0]
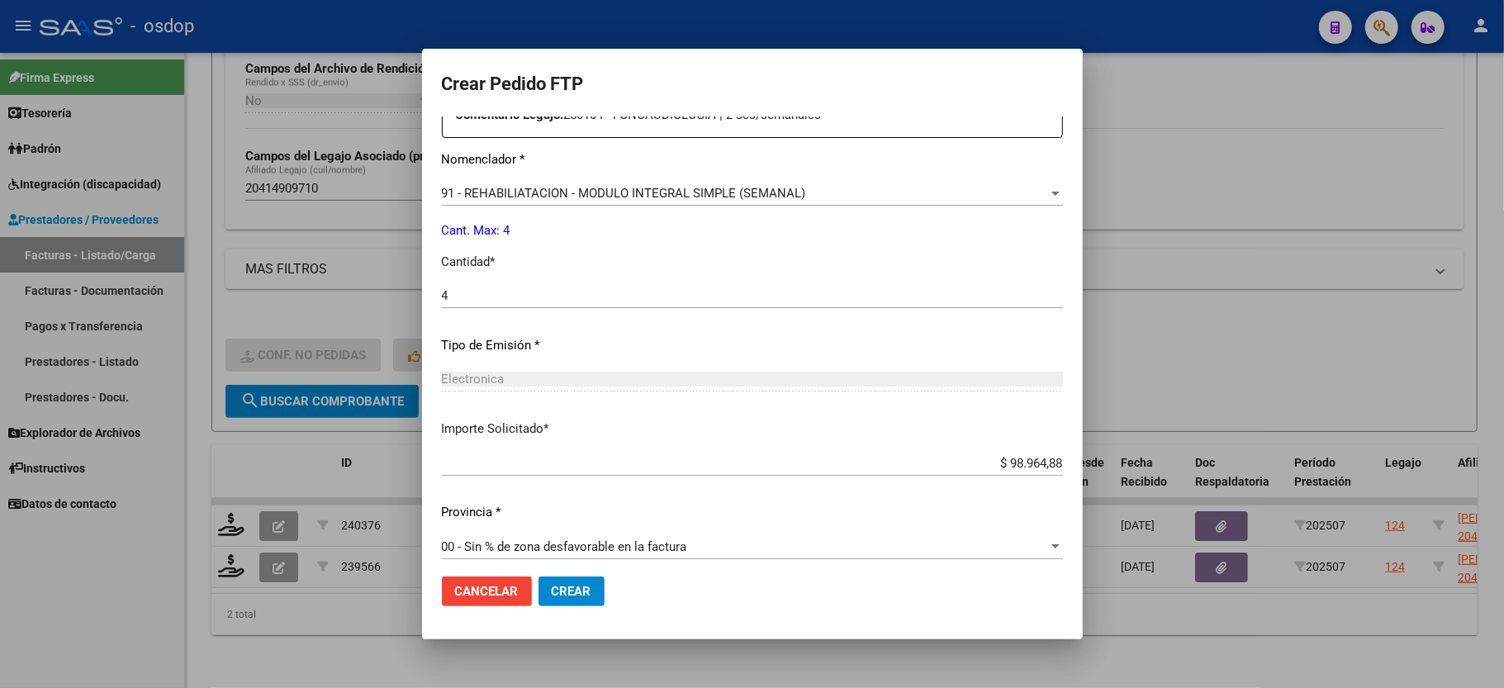
click at [573, 590] on span "Crear" at bounding box center [572, 591] width 40 height 15
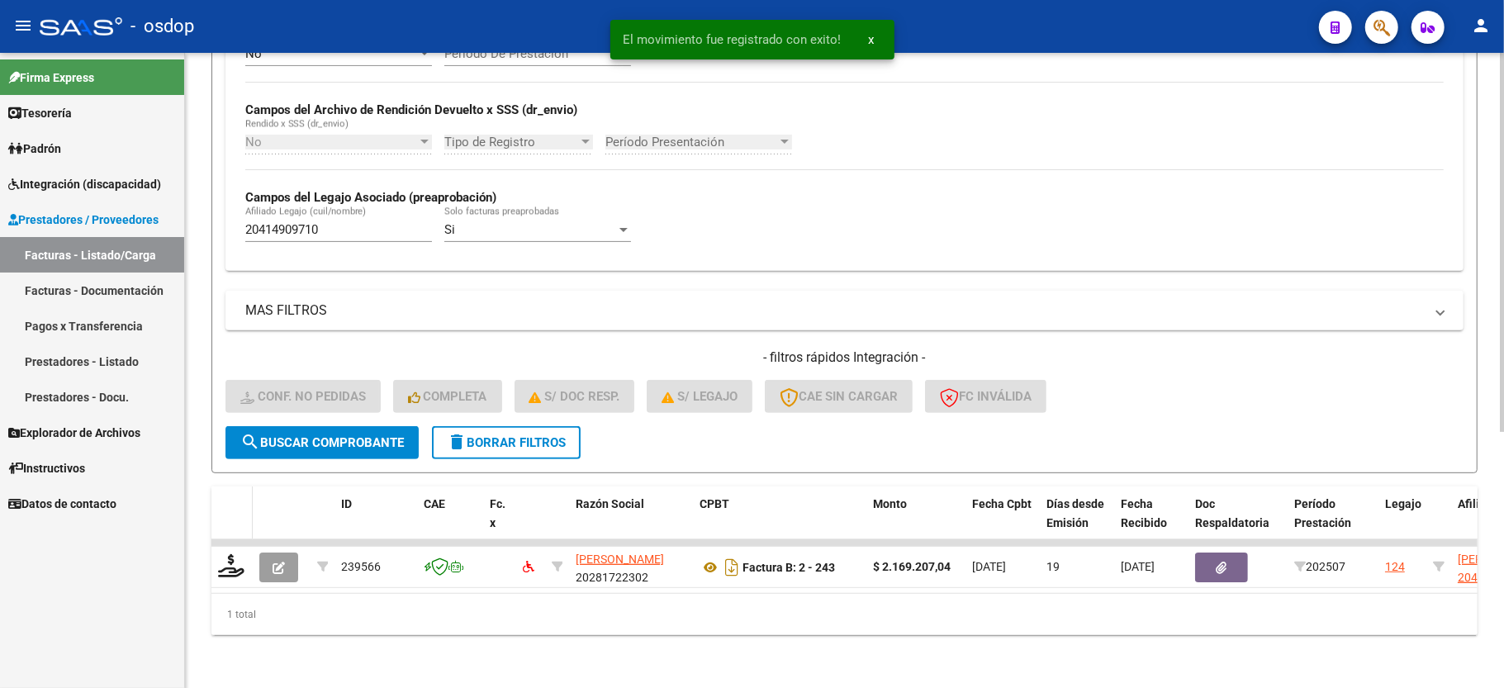
scroll to position [382, 0]
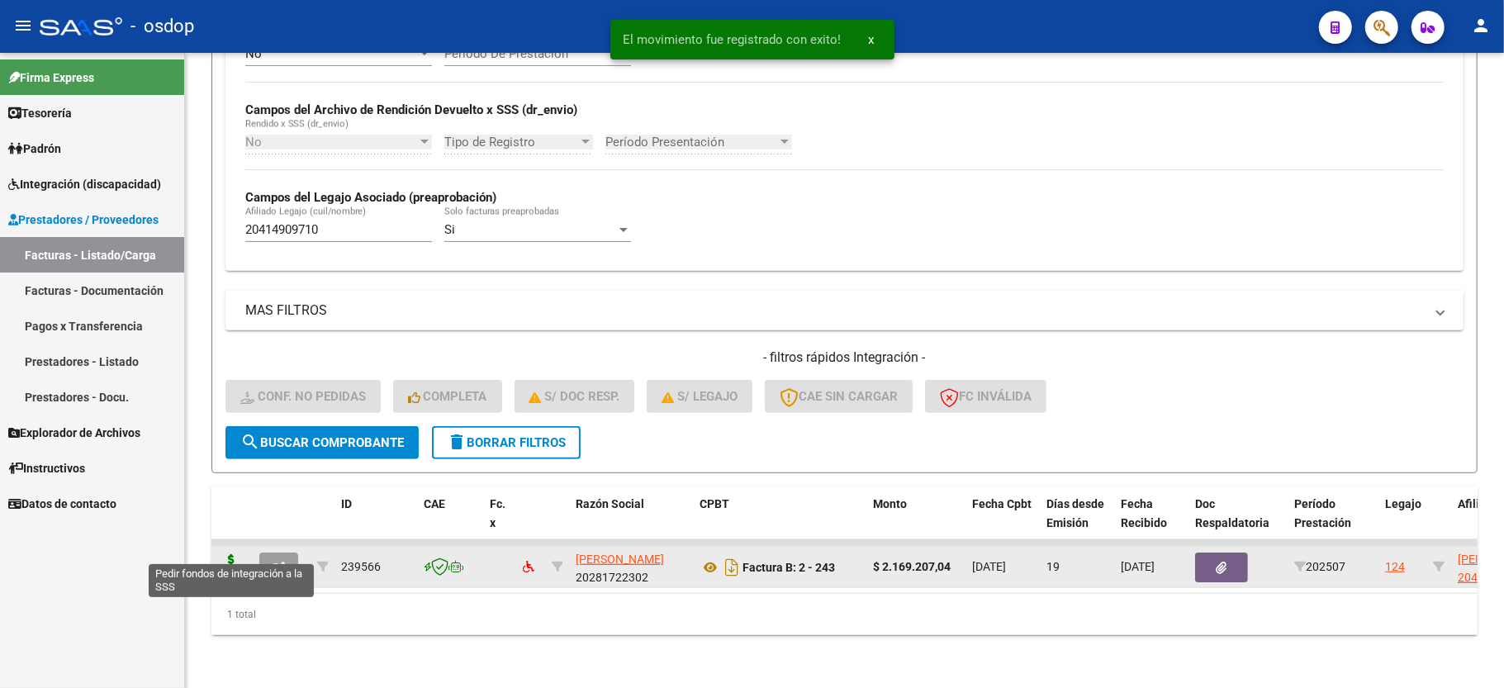
click at [229, 554] on icon at bounding box center [231, 565] width 26 height 23
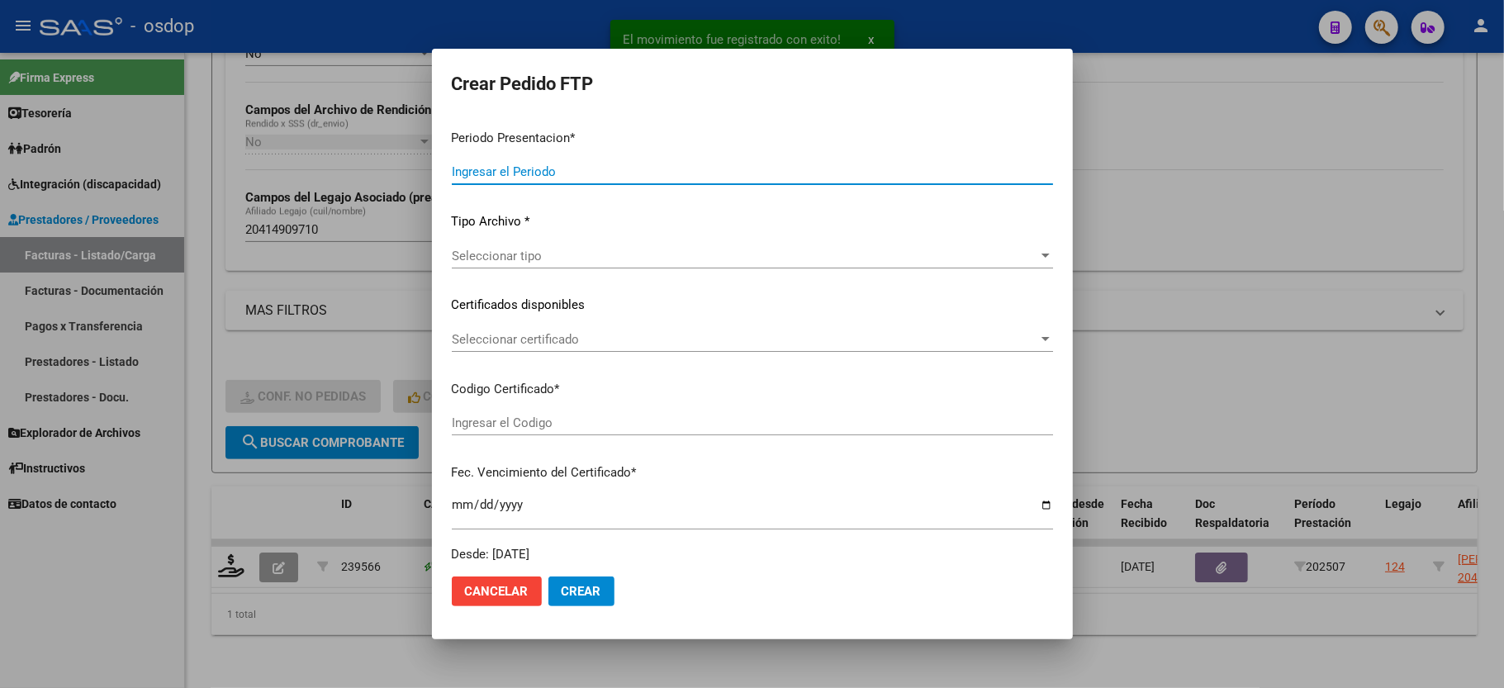
type input "202507"
type input "$ 2.169.207,04"
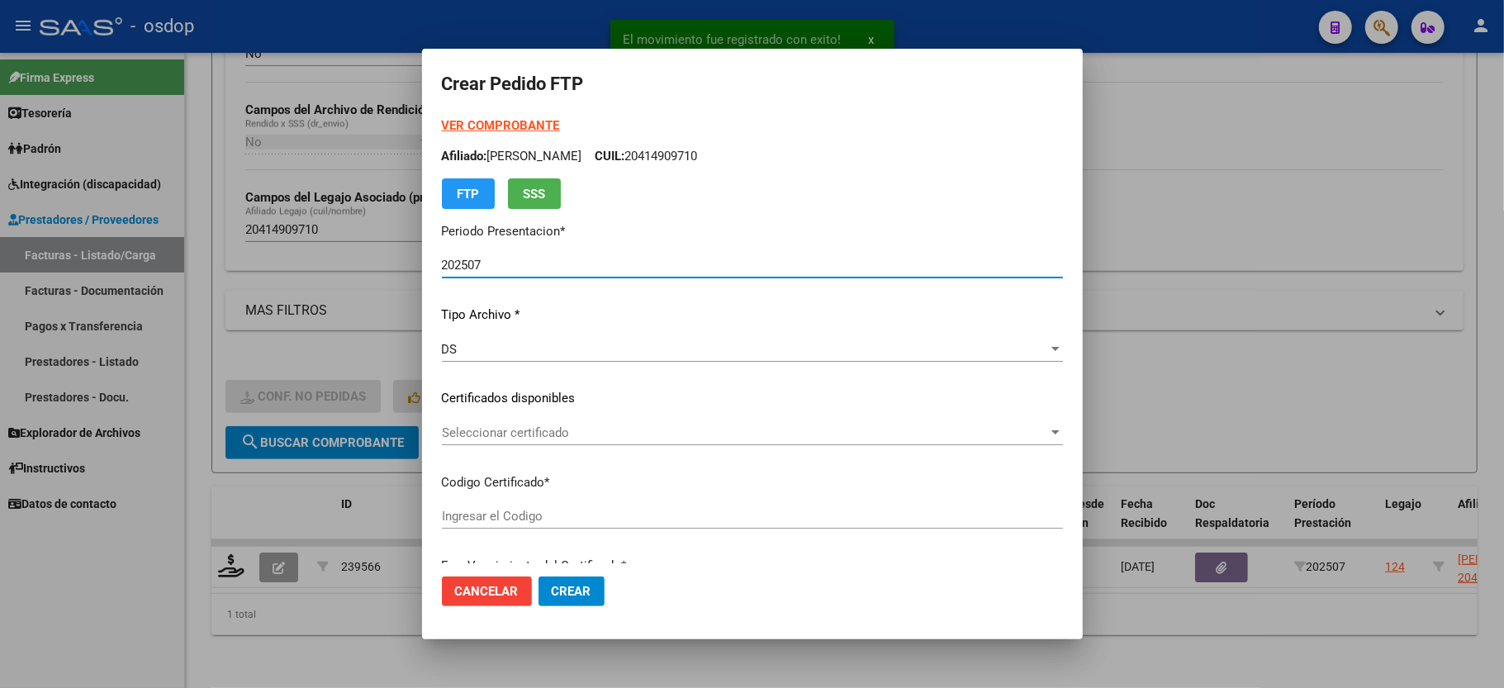
type input "7798165559"
type input "2029-06-06"
click at [543, 427] on span "Seleccionar certificado" at bounding box center [745, 432] width 606 height 15
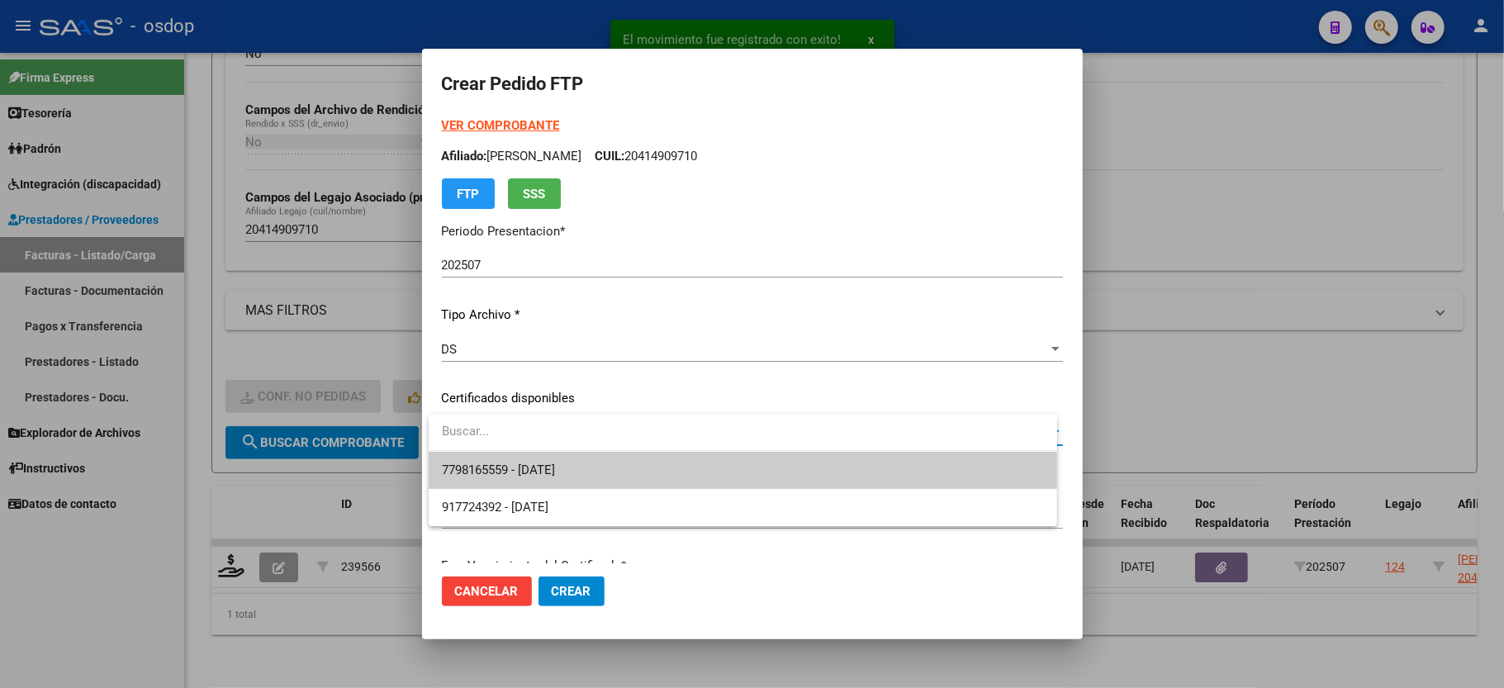
click at [552, 463] on span "7798165559 - 2029-06-06" at bounding box center [498, 470] width 113 height 15
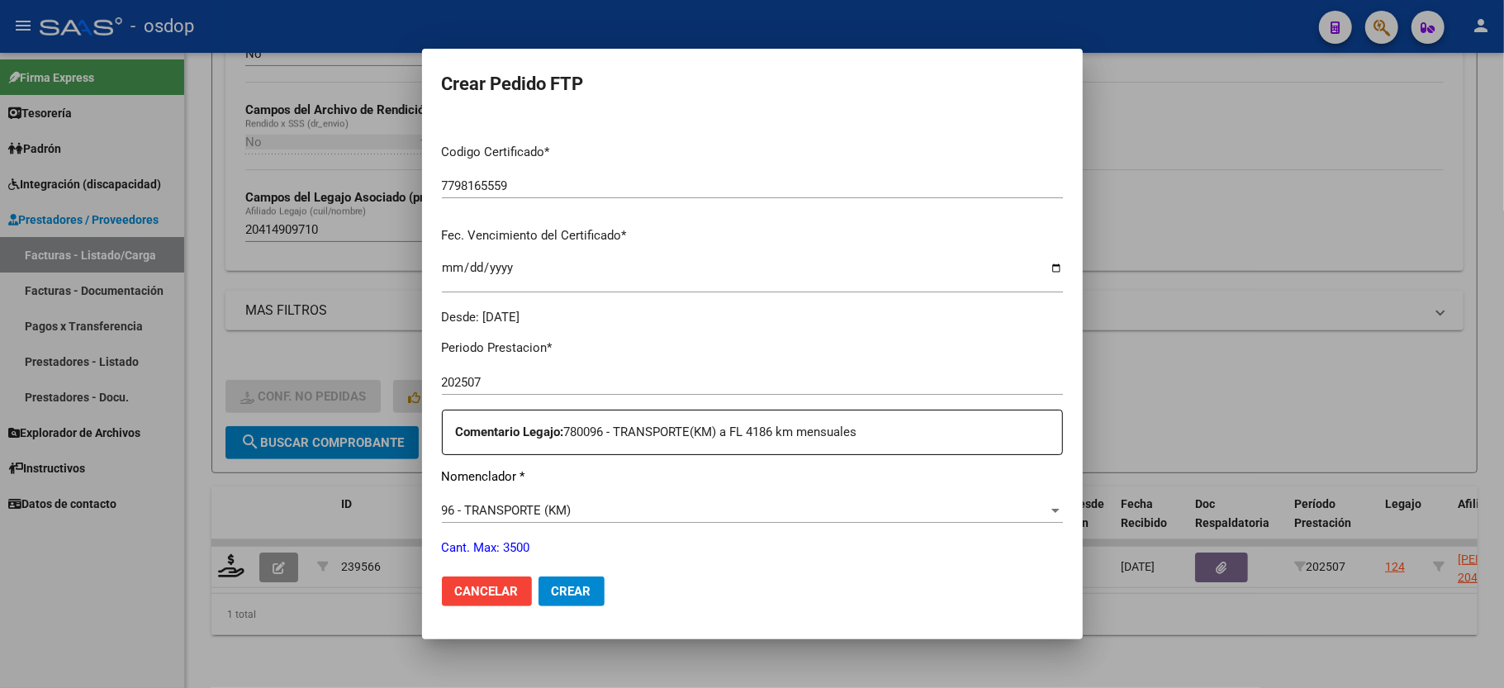
scroll to position [440, 0]
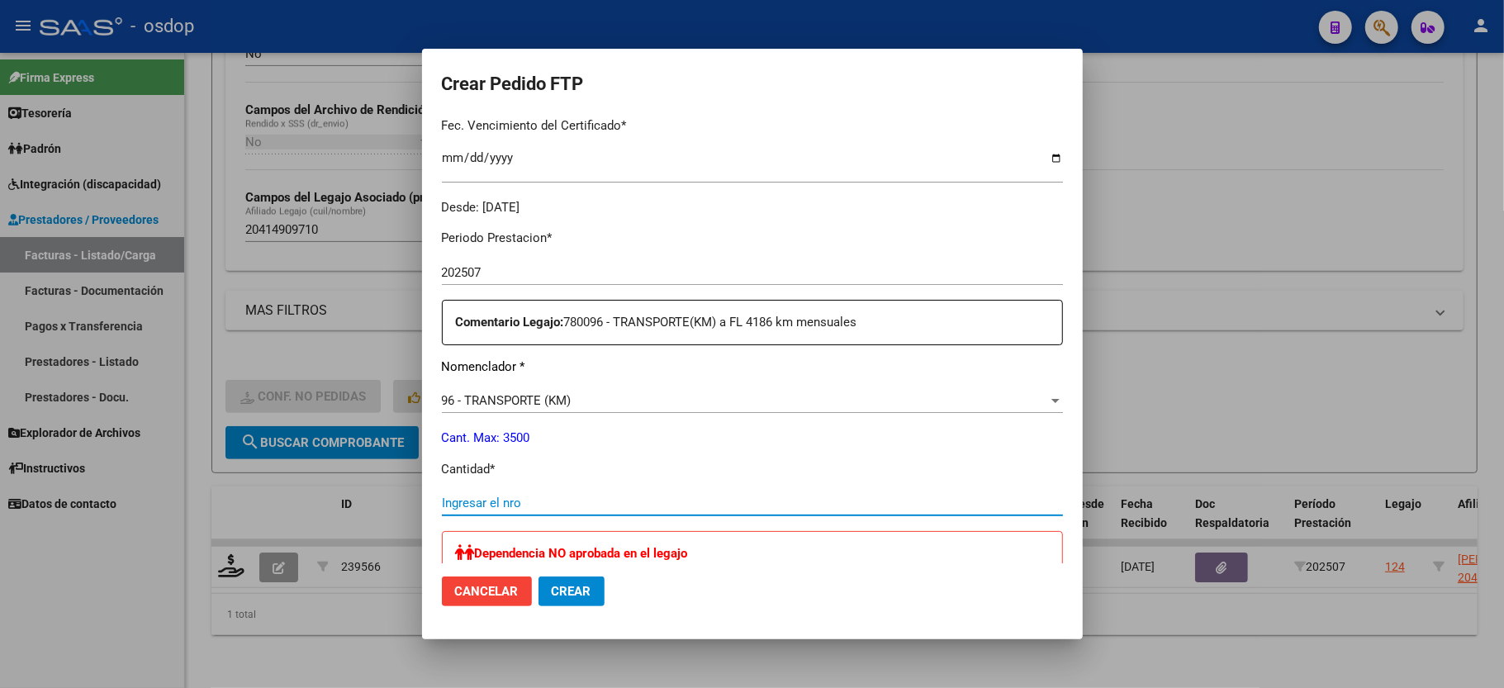
click at [502, 496] on input "Ingresar el nro" at bounding box center [752, 503] width 621 height 15
type input "4004"
click at [651, 448] on div "Periodo Prestacion * 202507 Ingresar el Periodo Prestacion Comentario Legajo: 7…" at bounding box center [752, 637] width 621 height 843
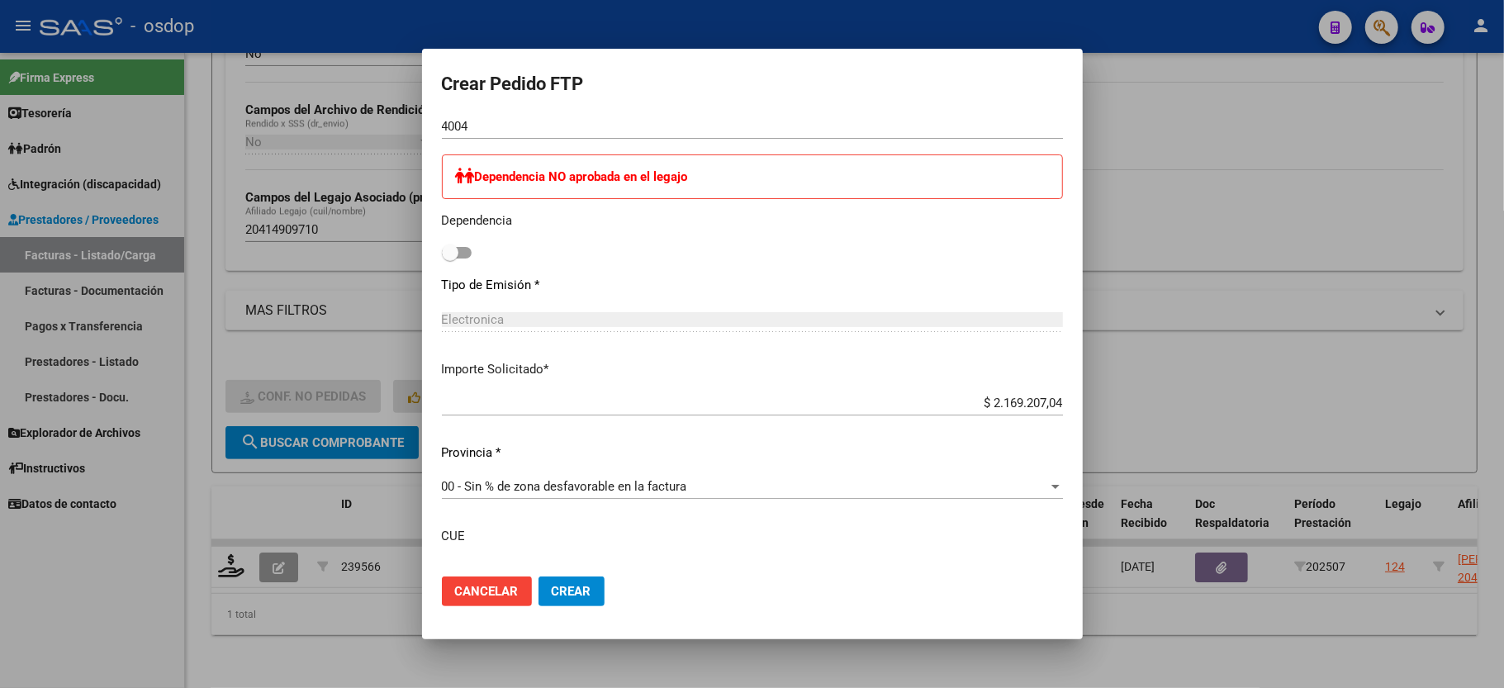
scroll to position [927, 0]
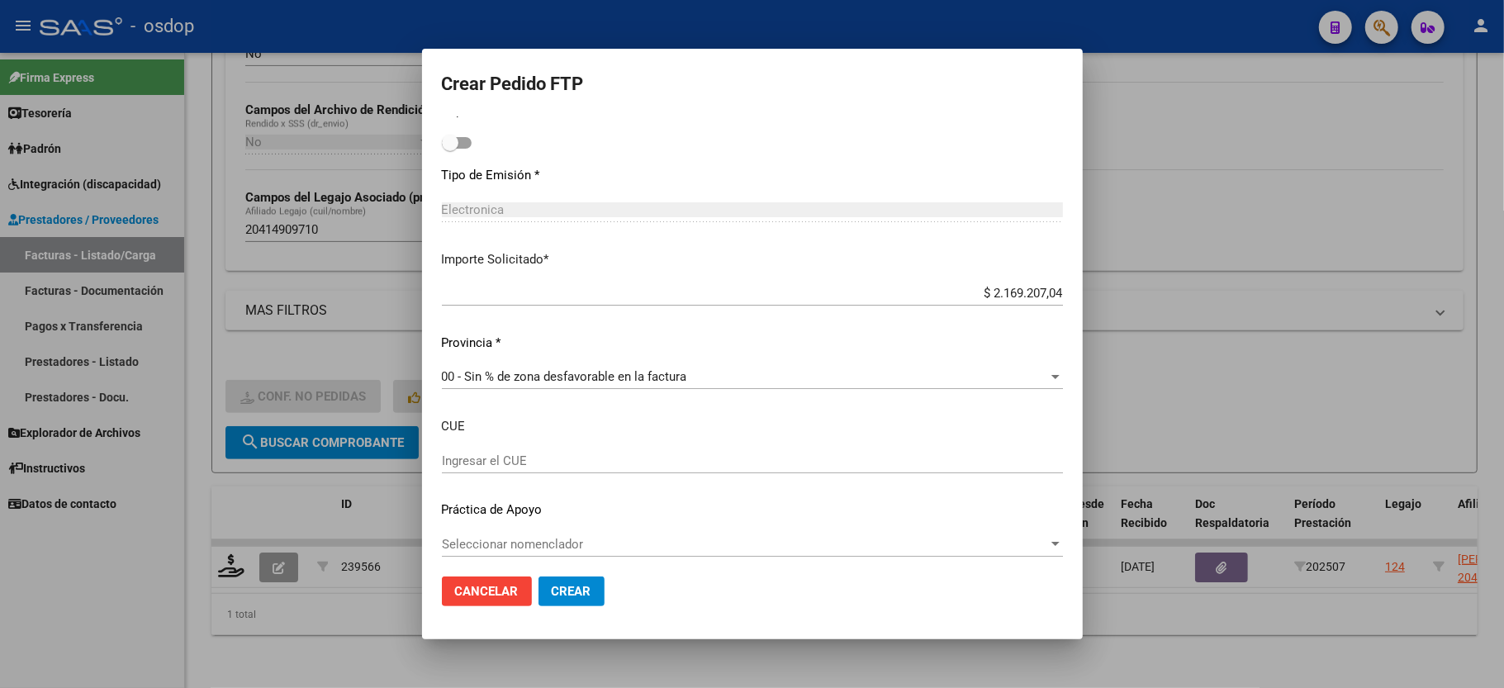
click at [582, 600] on button "Crear" at bounding box center [572, 592] width 66 height 30
drag, startPoint x: 563, startPoint y: 565, endPoint x: 563, endPoint y: 576, distance: 10.8
click at [563, 576] on mat-dialog-actions "Cancelar Crear" at bounding box center [752, 591] width 621 height 56
click at [567, 595] on span "Crear" at bounding box center [572, 591] width 40 height 15
click at [572, 600] on button "Crear" at bounding box center [572, 592] width 66 height 30
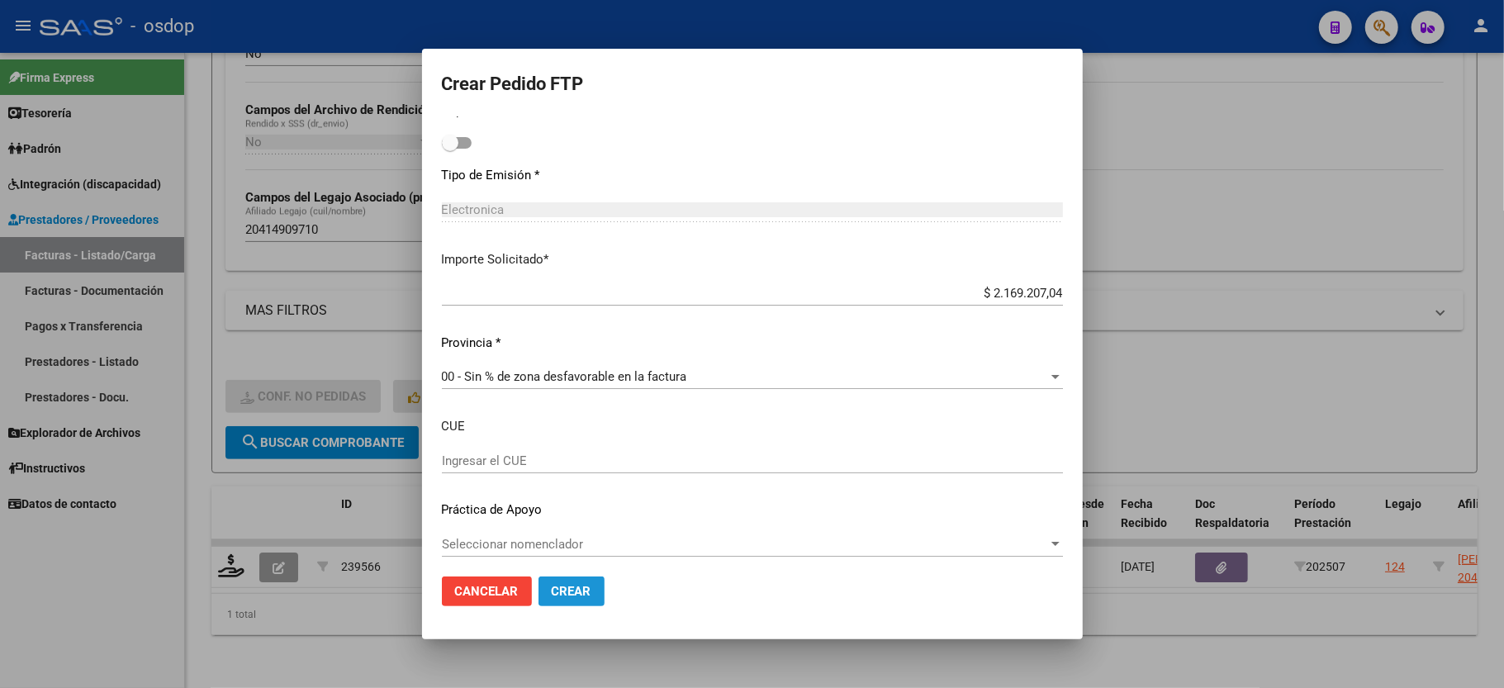
click at [572, 600] on button "Crear" at bounding box center [572, 592] width 66 height 30
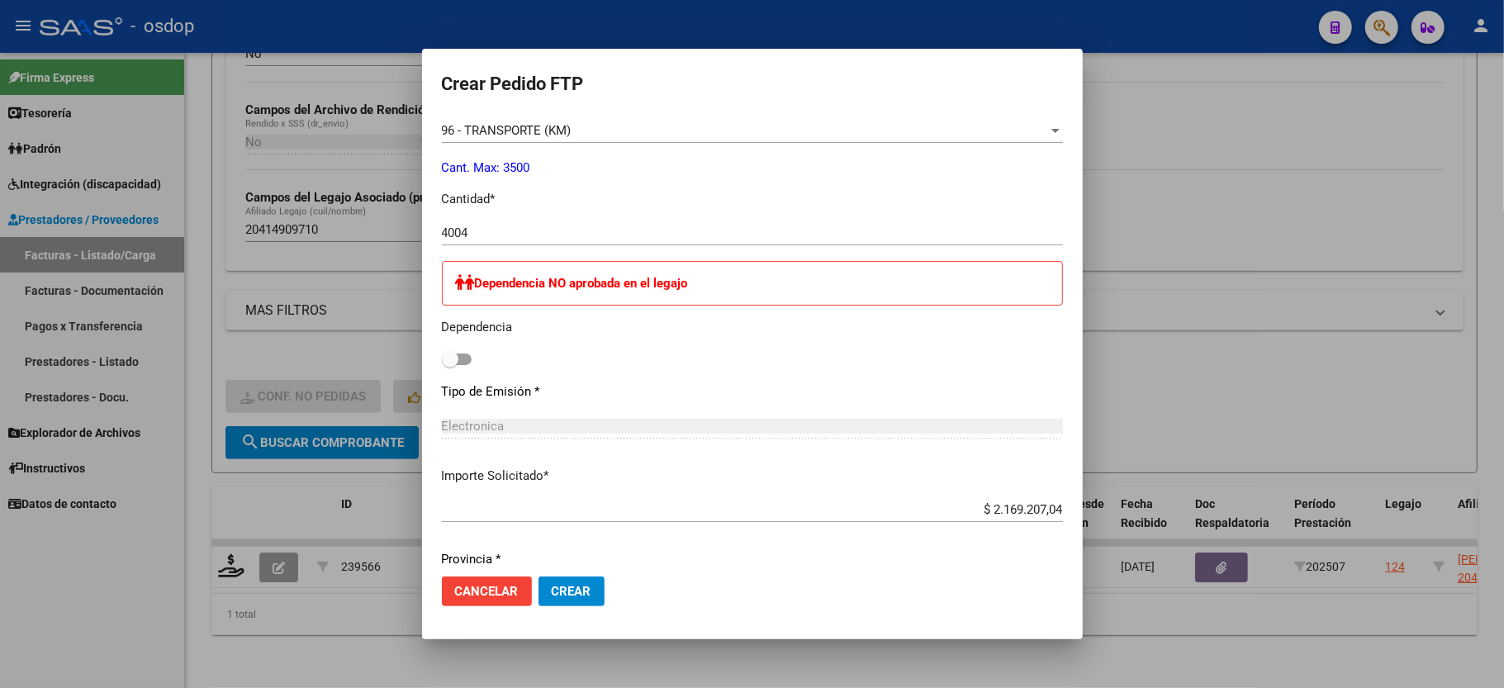
scroll to position [707, 0]
click at [577, 566] on mat-dialog-actions "Cancelar Crear" at bounding box center [752, 591] width 621 height 56
drag, startPoint x: 572, startPoint y: 577, endPoint x: 569, endPoint y: 585, distance: 8.9
click at [572, 579] on button "Crear" at bounding box center [572, 592] width 66 height 30
click at [569, 585] on span "Crear" at bounding box center [572, 591] width 40 height 15
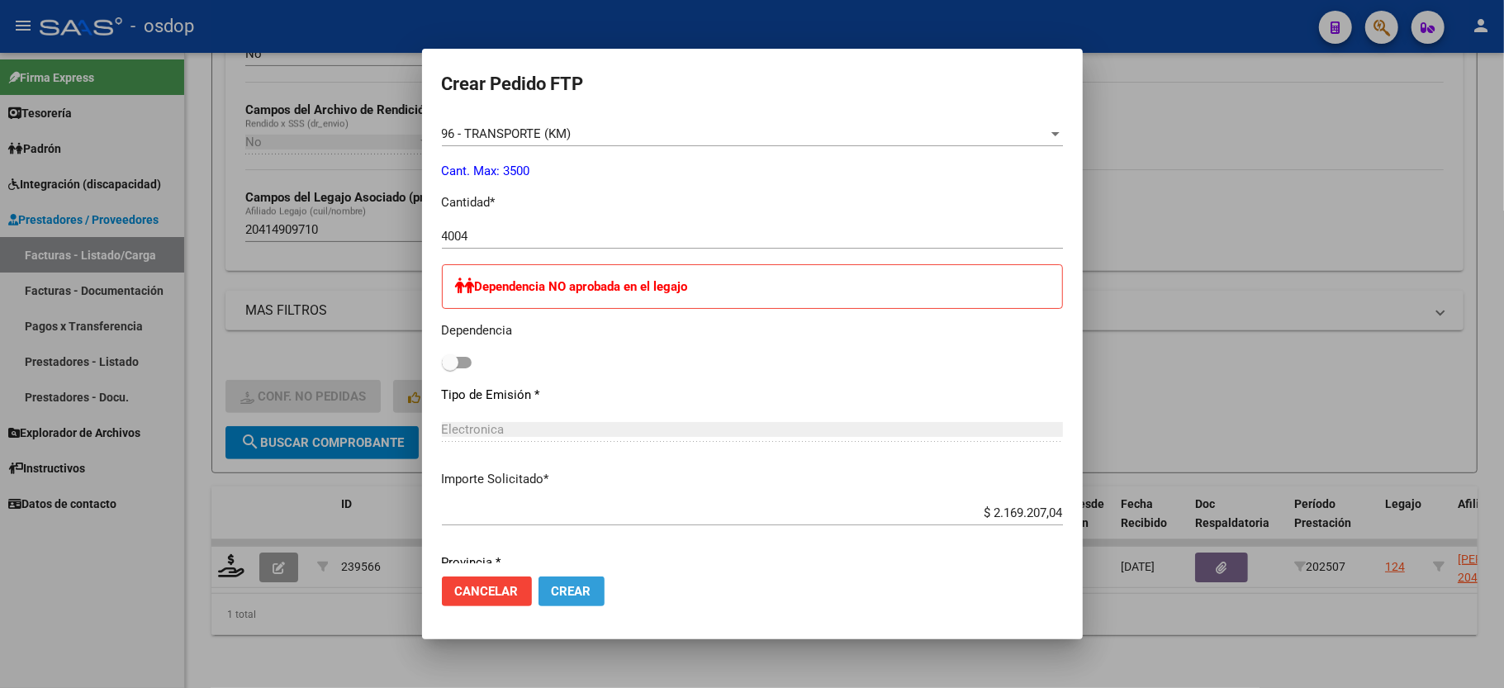
click at [569, 585] on span "Crear" at bounding box center [572, 591] width 40 height 15
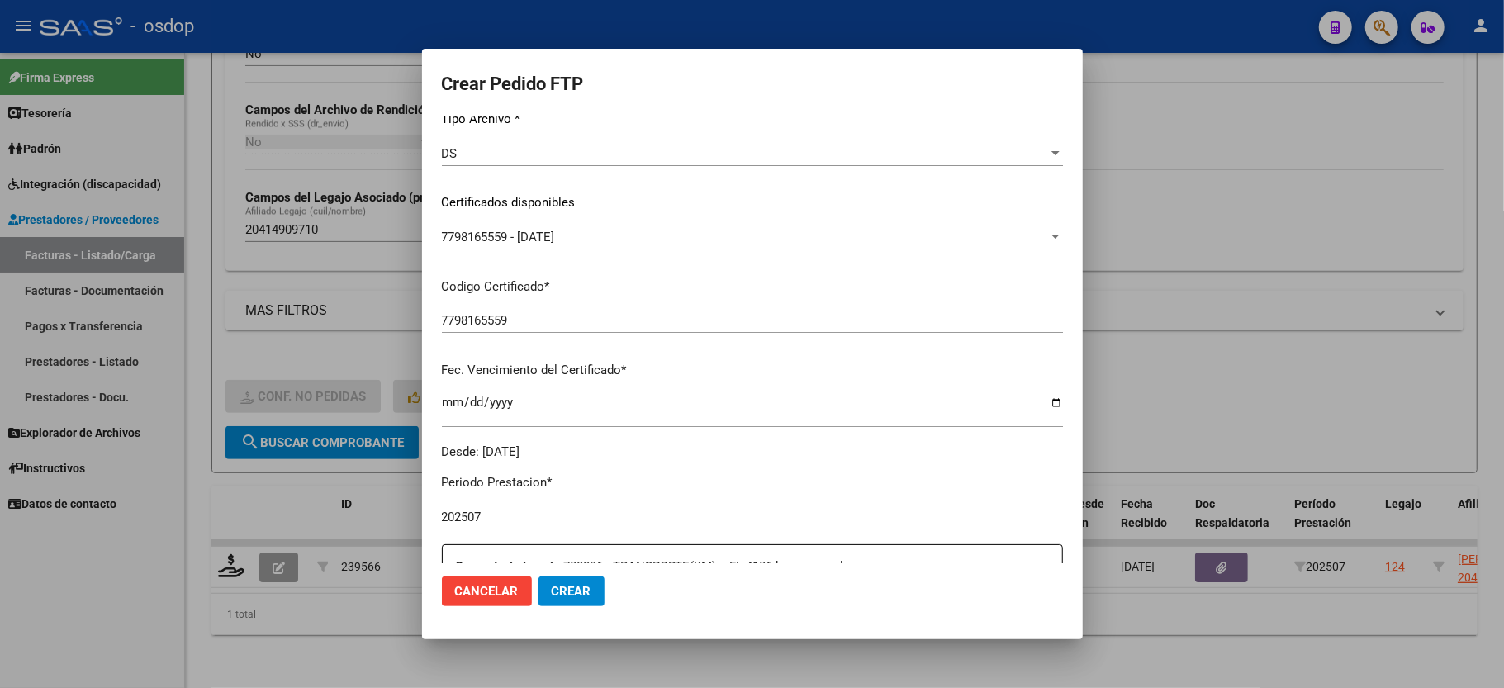
scroll to position [156, 0]
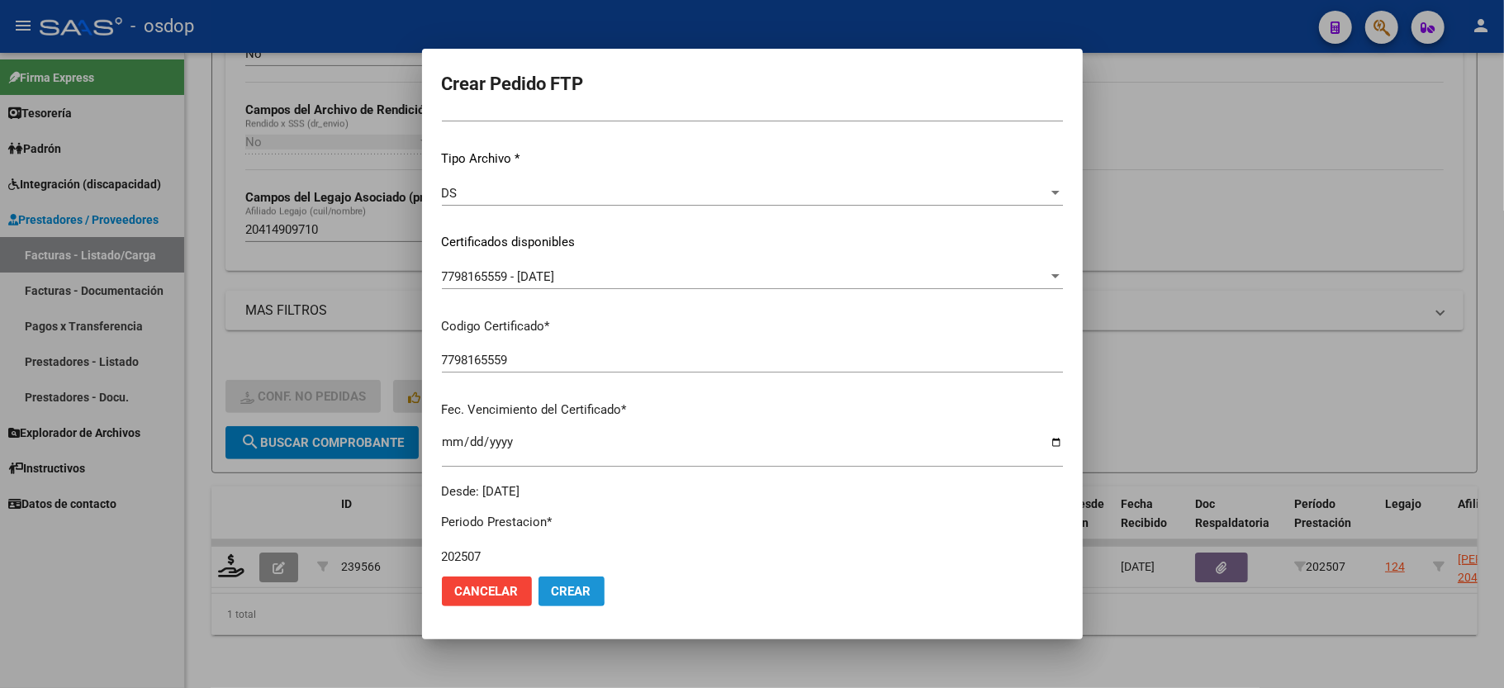
click at [562, 586] on span "Crear" at bounding box center [572, 591] width 40 height 15
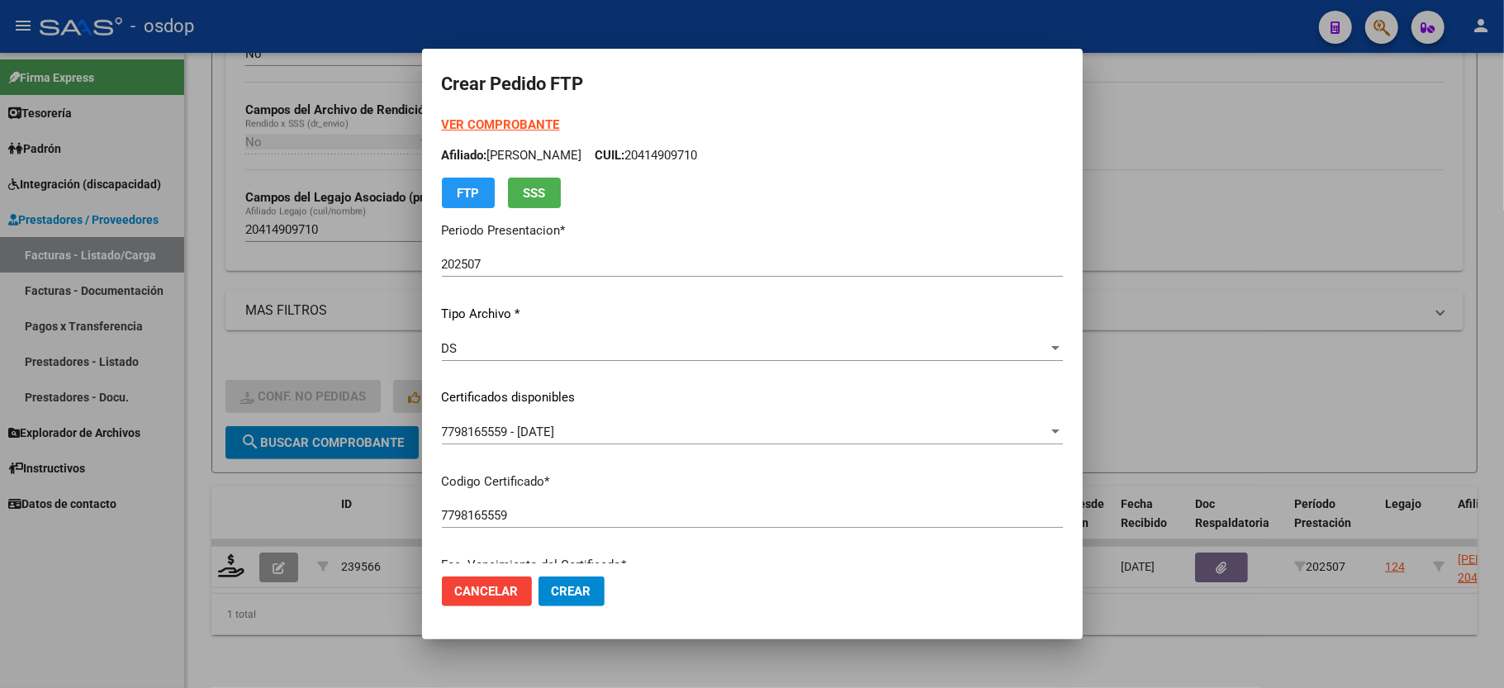
scroll to position [0, 0]
click at [544, 595] on button "Crear" at bounding box center [572, 592] width 66 height 30
drag, startPoint x: 565, startPoint y: 598, endPoint x: 585, endPoint y: 589, distance: 21.8
click at [567, 598] on span "Crear" at bounding box center [572, 591] width 40 height 15
click at [585, 589] on span "Crear" at bounding box center [572, 591] width 40 height 15
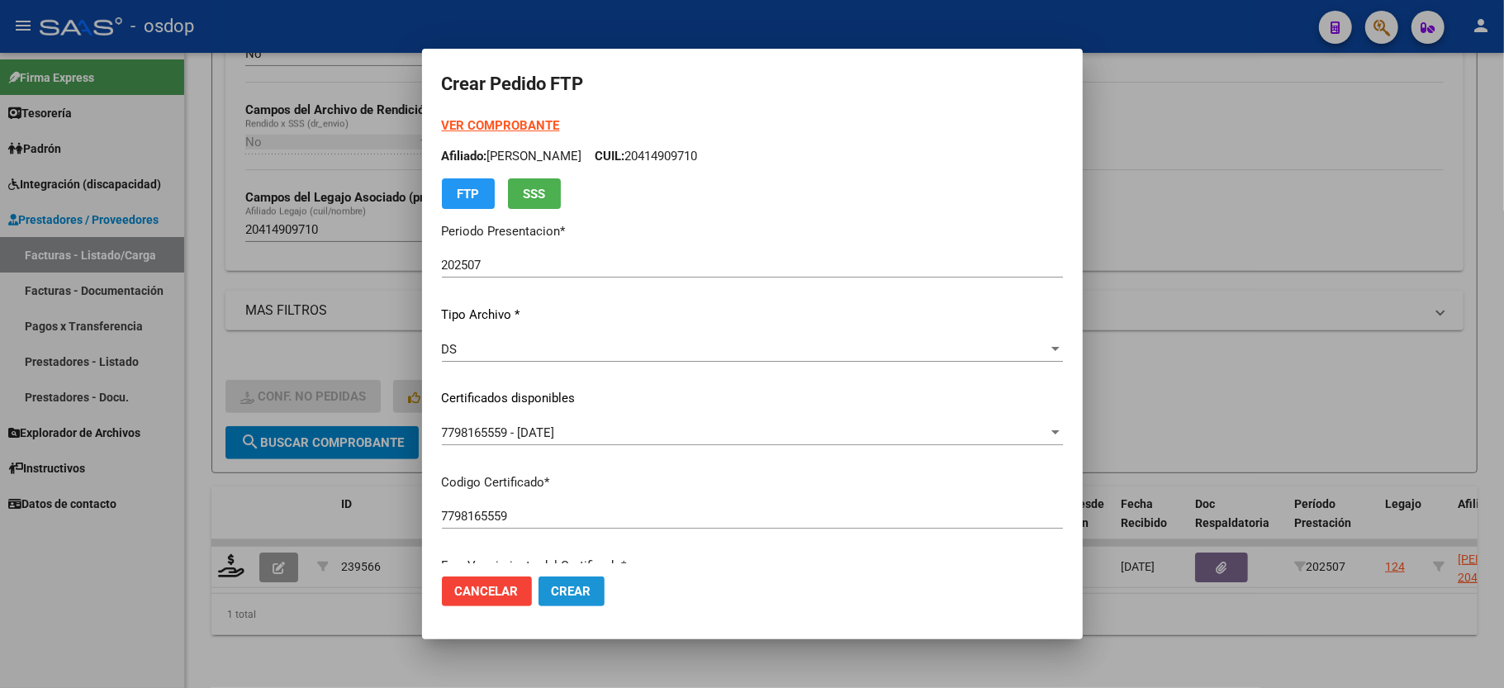
click at [585, 589] on span "Crear" at bounding box center [572, 591] width 40 height 15
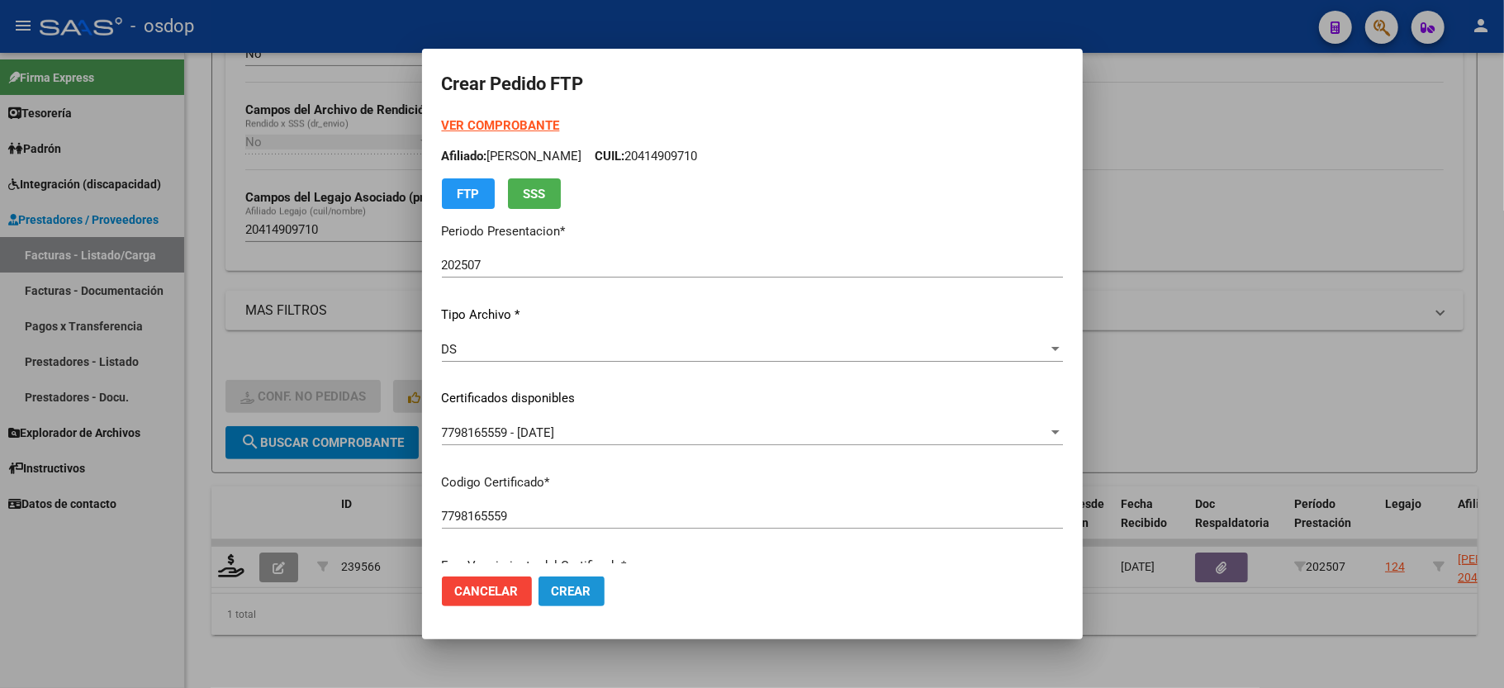
click at [585, 589] on span "Crear" at bounding box center [572, 591] width 40 height 15
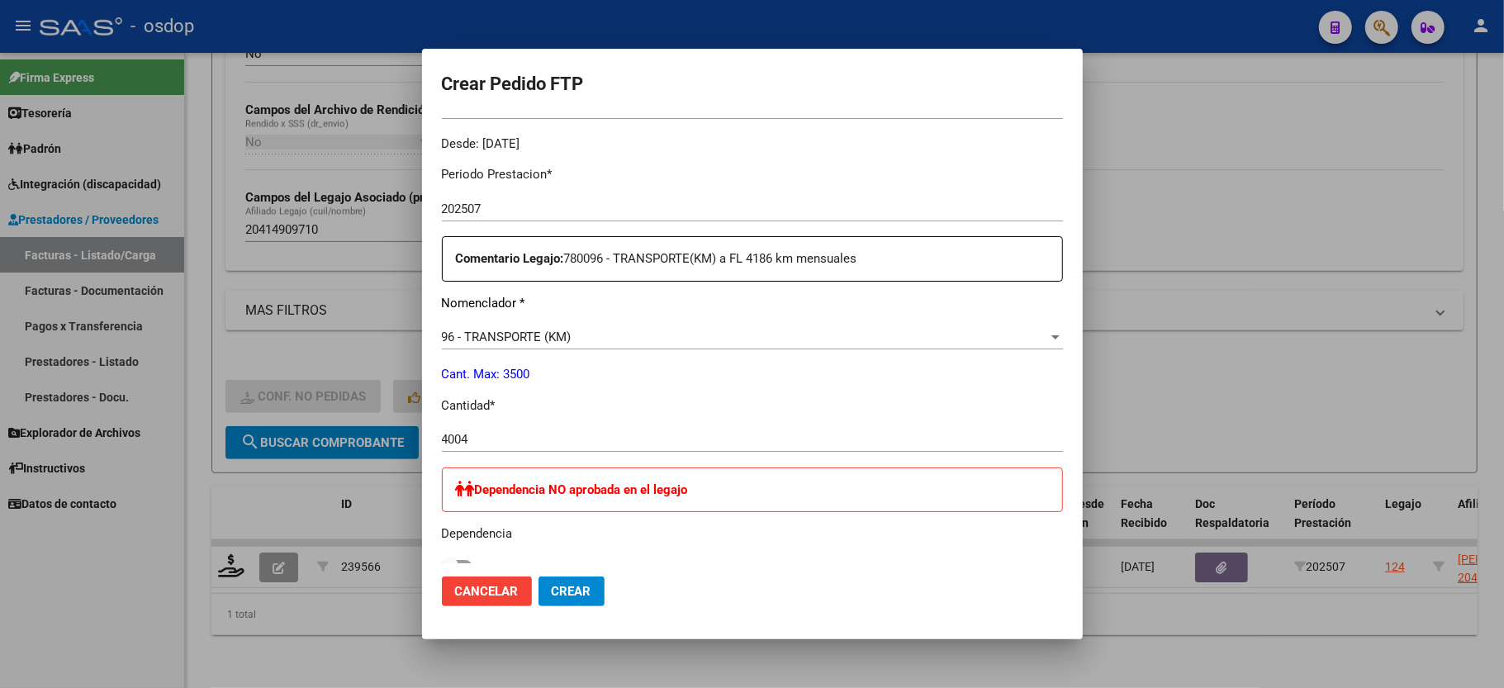
scroll to position [487, 0]
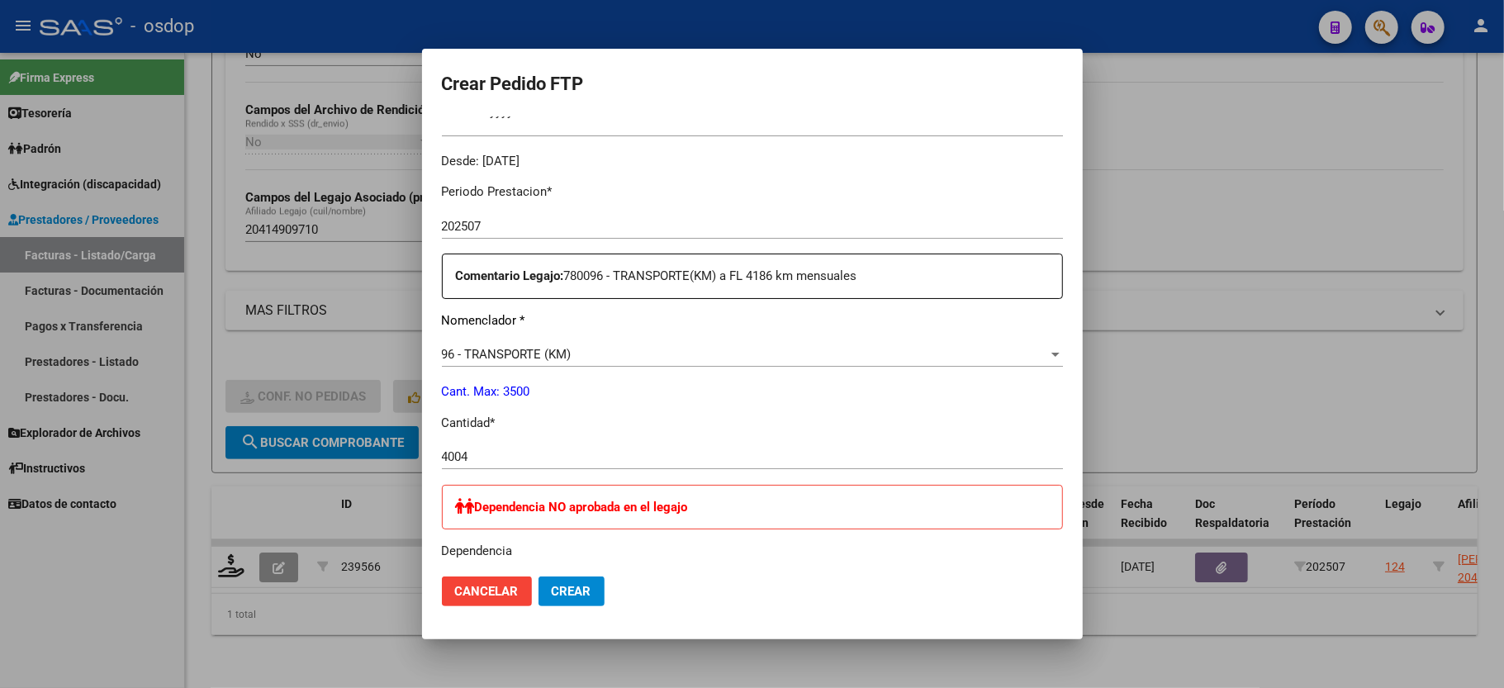
click at [568, 596] on span "Crear" at bounding box center [572, 591] width 40 height 15
click at [568, 590] on span "Crear" at bounding box center [572, 591] width 40 height 15
click at [578, 603] on button "Crear" at bounding box center [572, 592] width 66 height 30
click at [212, 555] on div at bounding box center [752, 344] width 1504 height 688
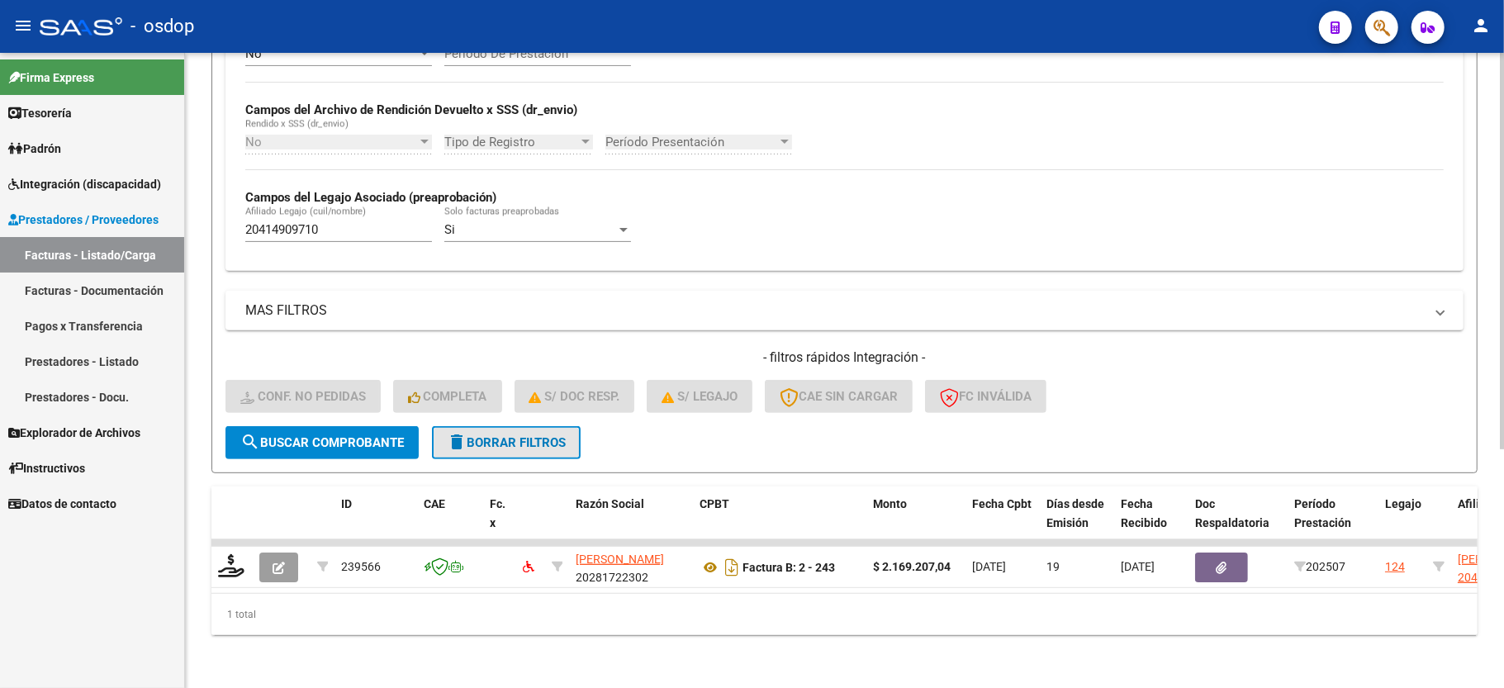
click at [510, 435] on span "delete Borrar Filtros" at bounding box center [506, 442] width 119 height 15
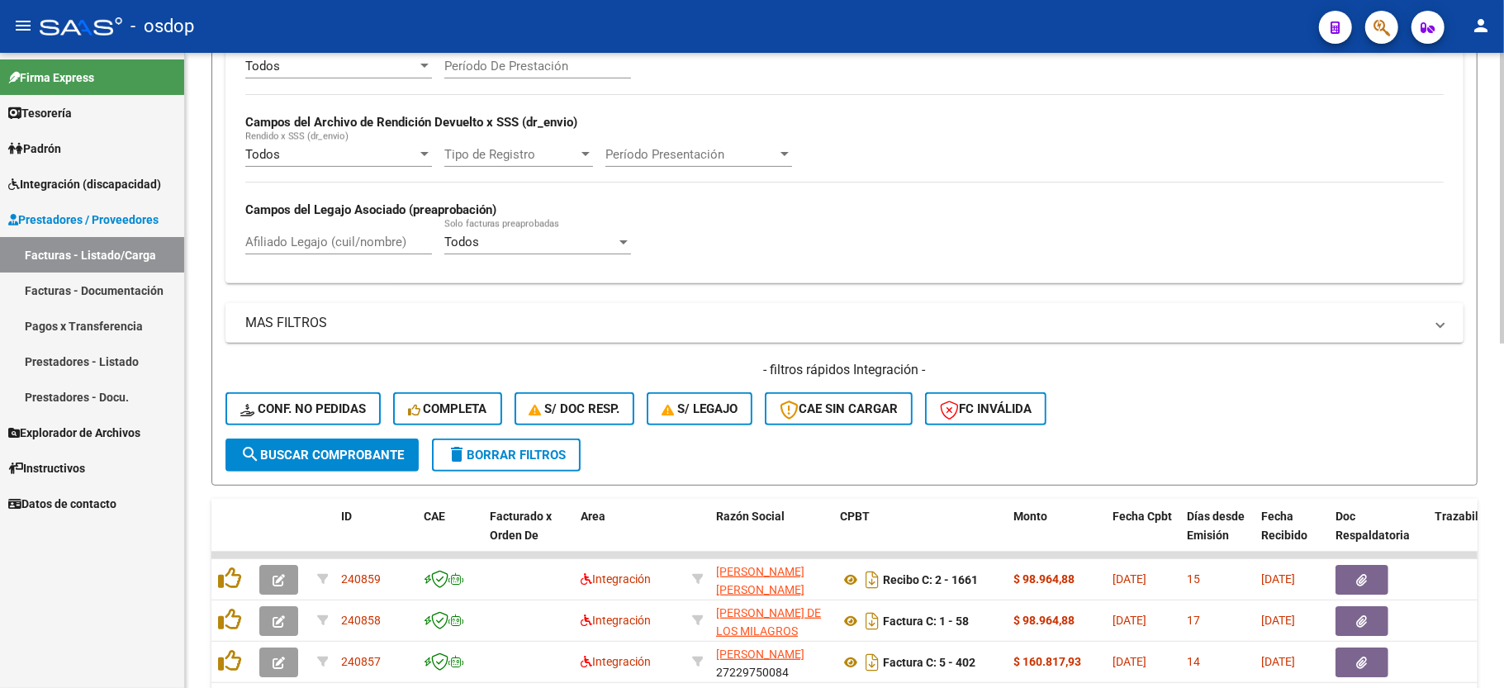
scroll to position [382, 0]
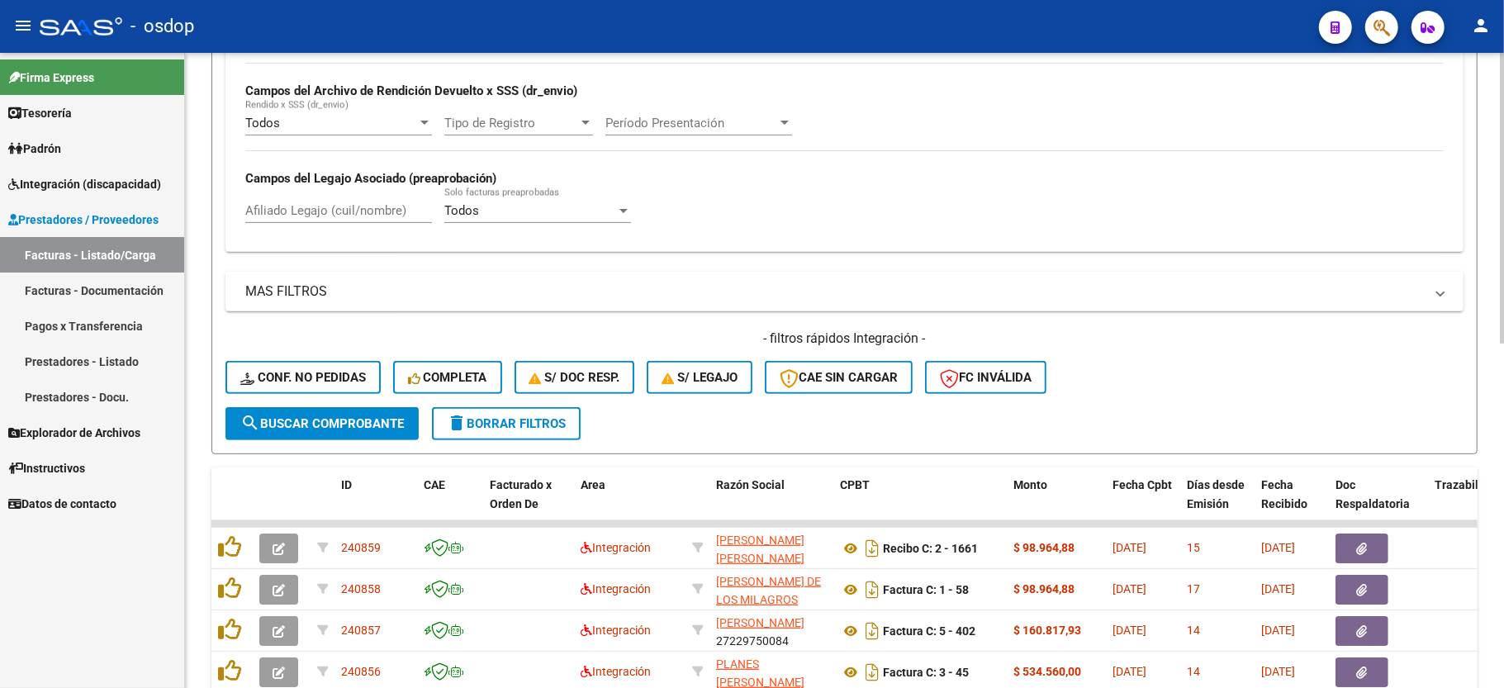
click at [289, 193] on div "Afiliado Legajo (cuil/nombre)" at bounding box center [338, 206] width 187 height 36
click at [292, 211] on input "Afiliado Legajo (cuil/nombre)" at bounding box center [338, 210] width 187 height 15
paste input "20479787795"
type input "20479787795"
click at [350, 420] on span "search Buscar Comprobante" at bounding box center [322, 423] width 164 height 15
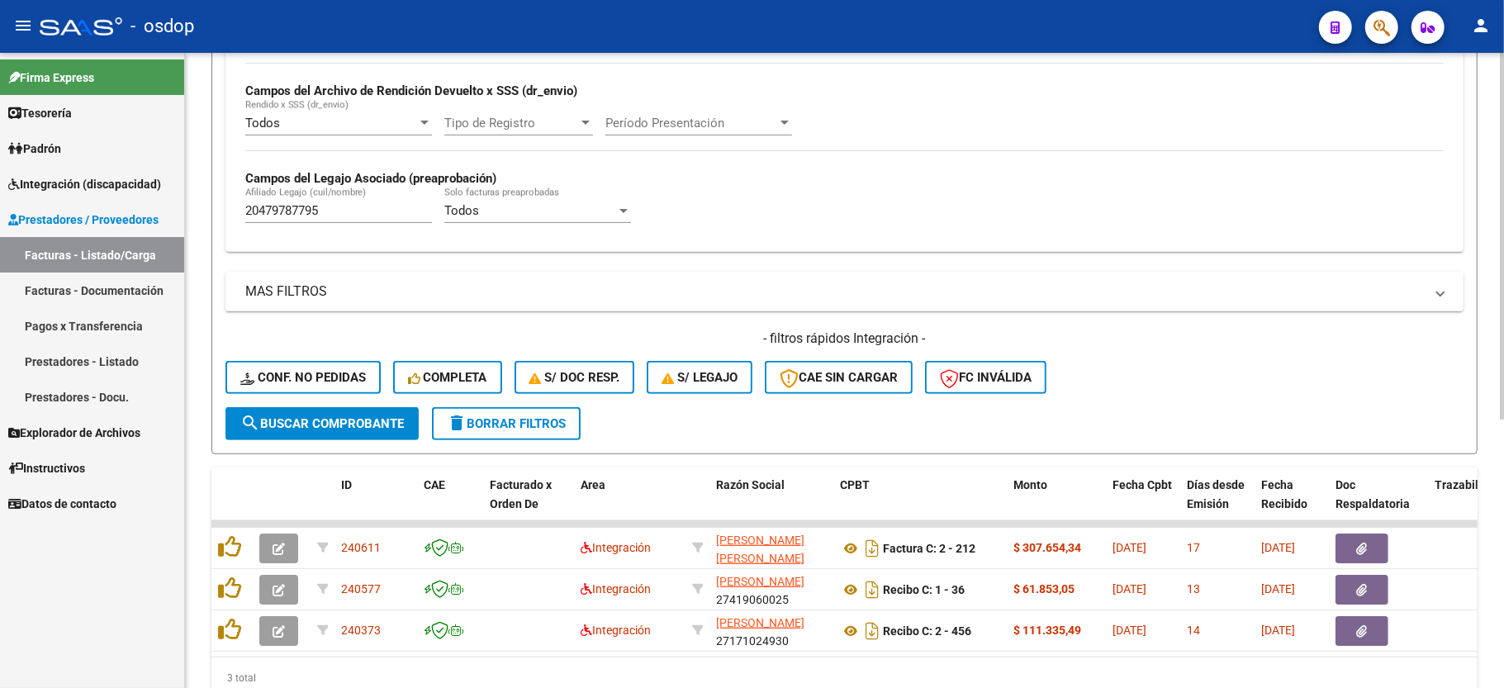
scroll to position [464, 0]
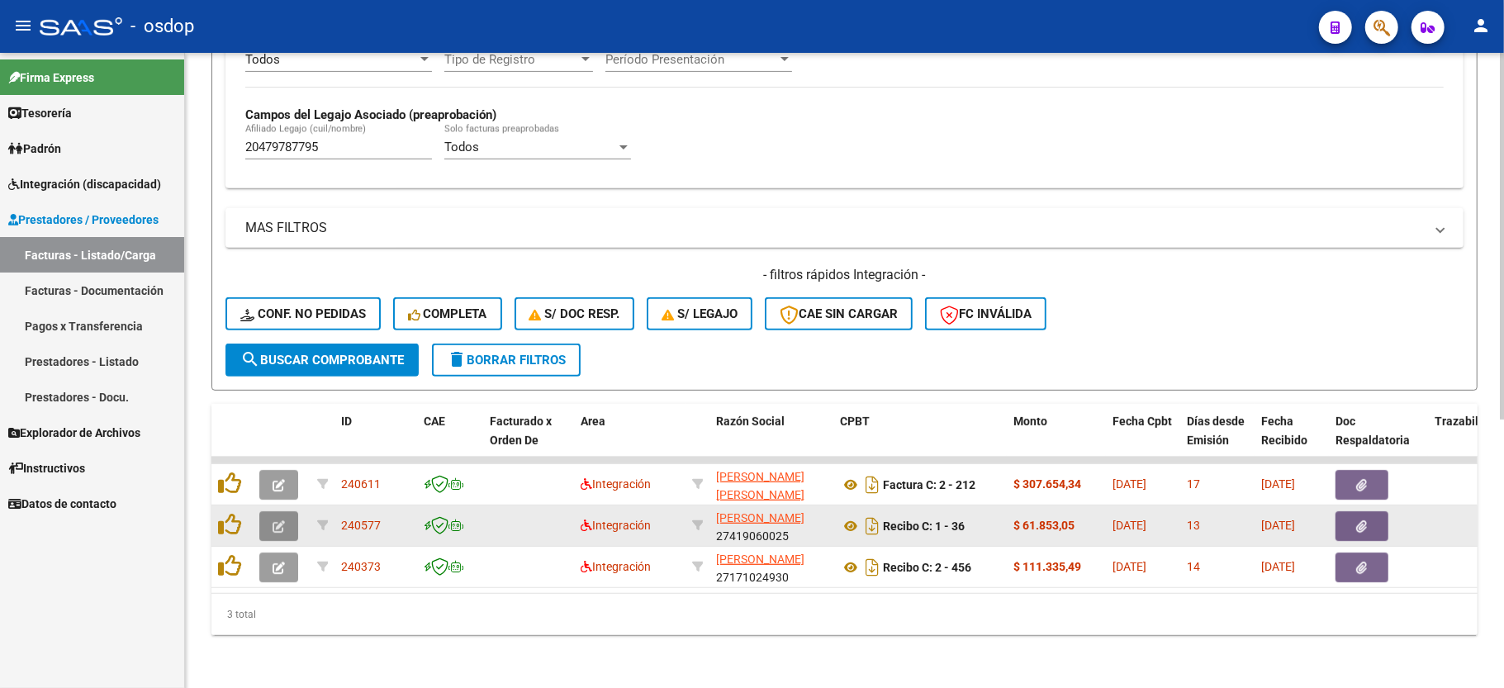
click at [278, 520] on icon "button" at bounding box center [279, 526] width 12 height 12
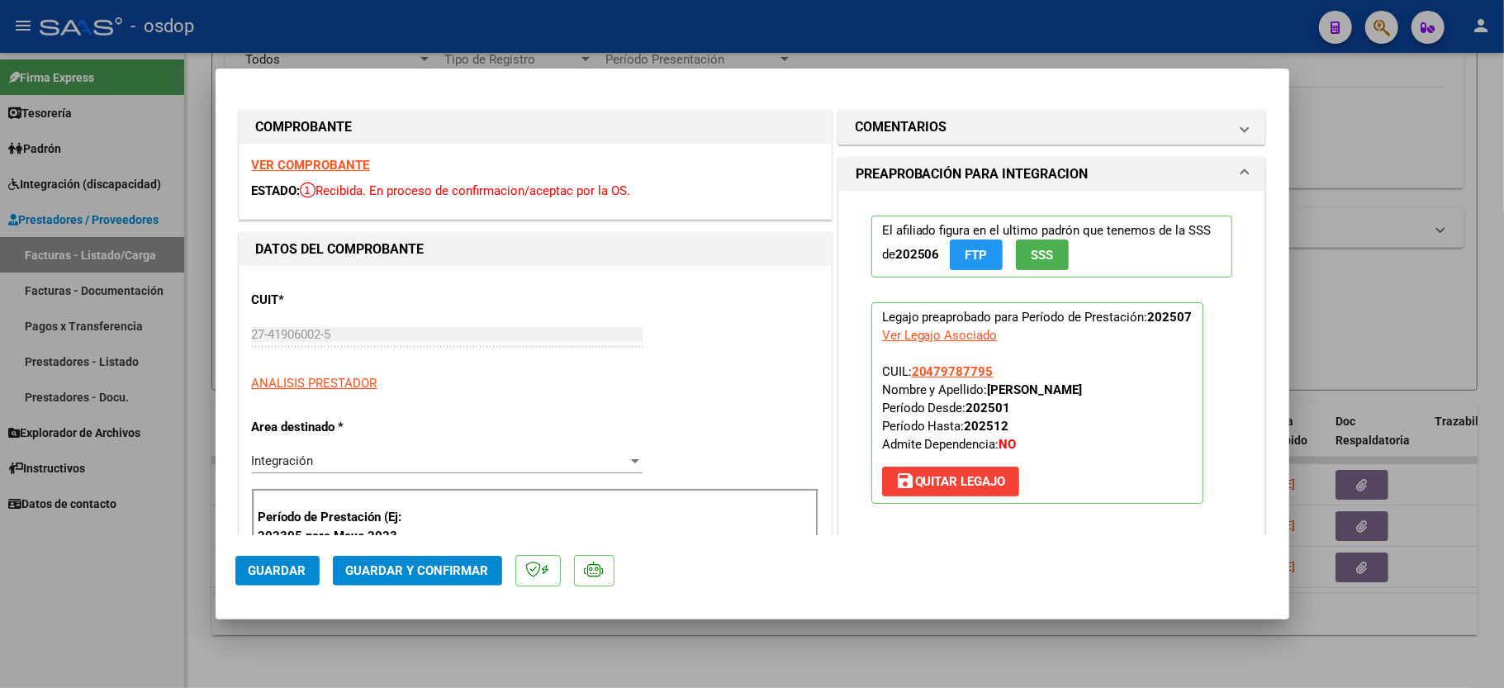
click at [302, 166] on strong "VER COMPROBANTE" at bounding box center [311, 165] width 118 height 15
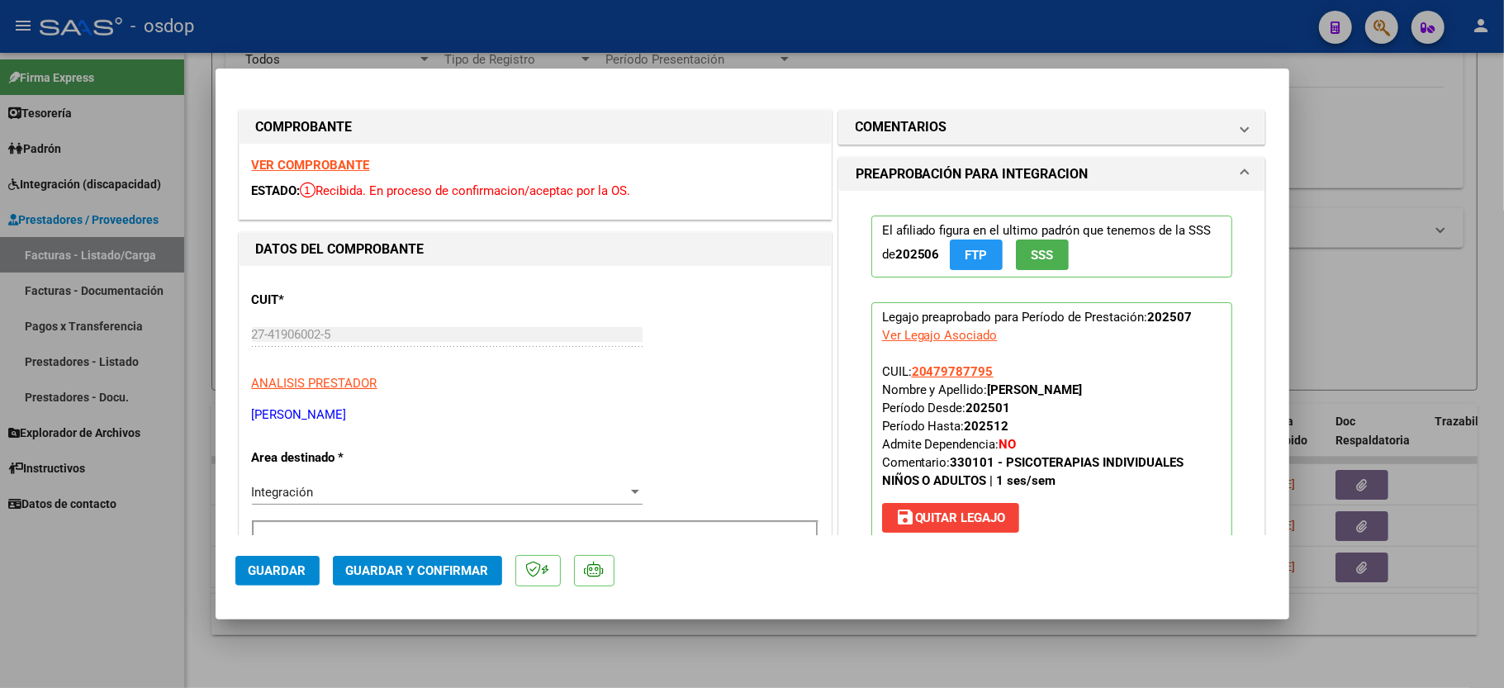
scroll to position [550, 0]
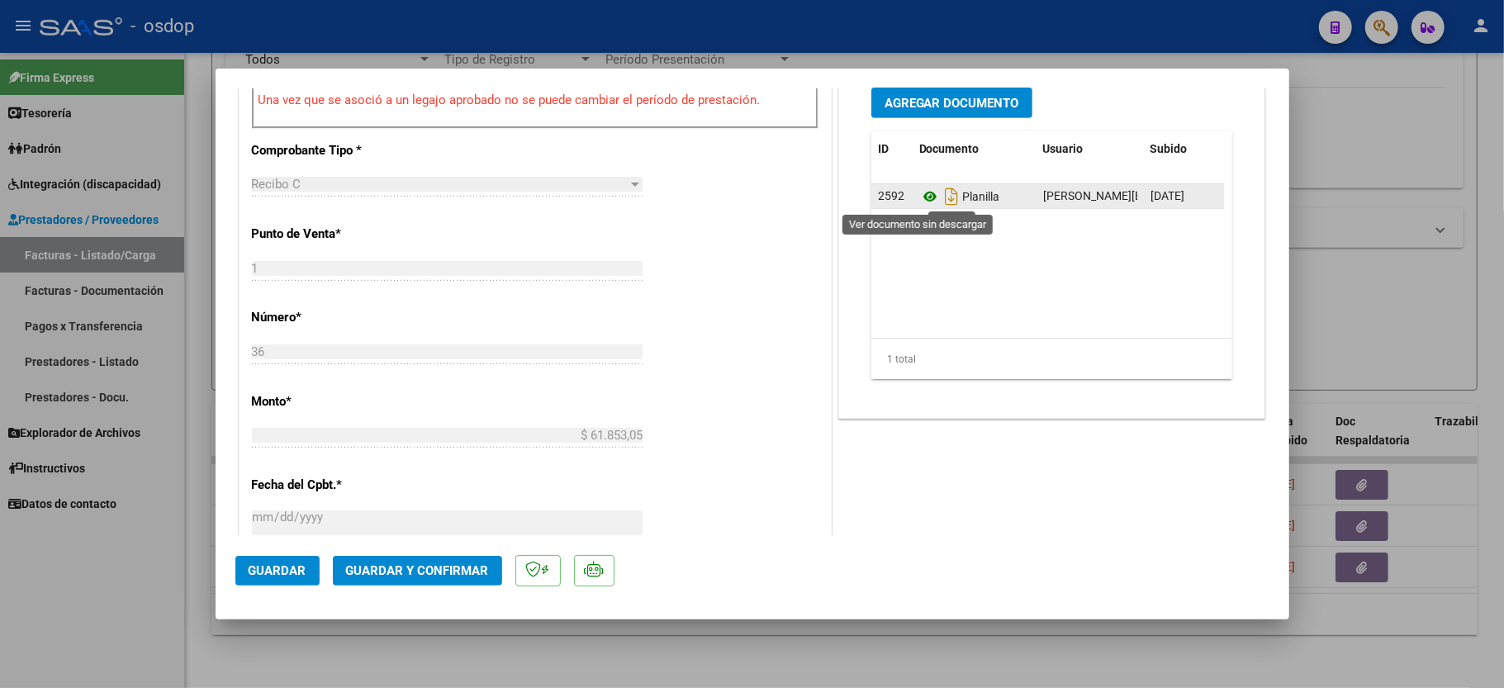
click at [920, 196] on icon at bounding box center [929, 197] width 21 height 20
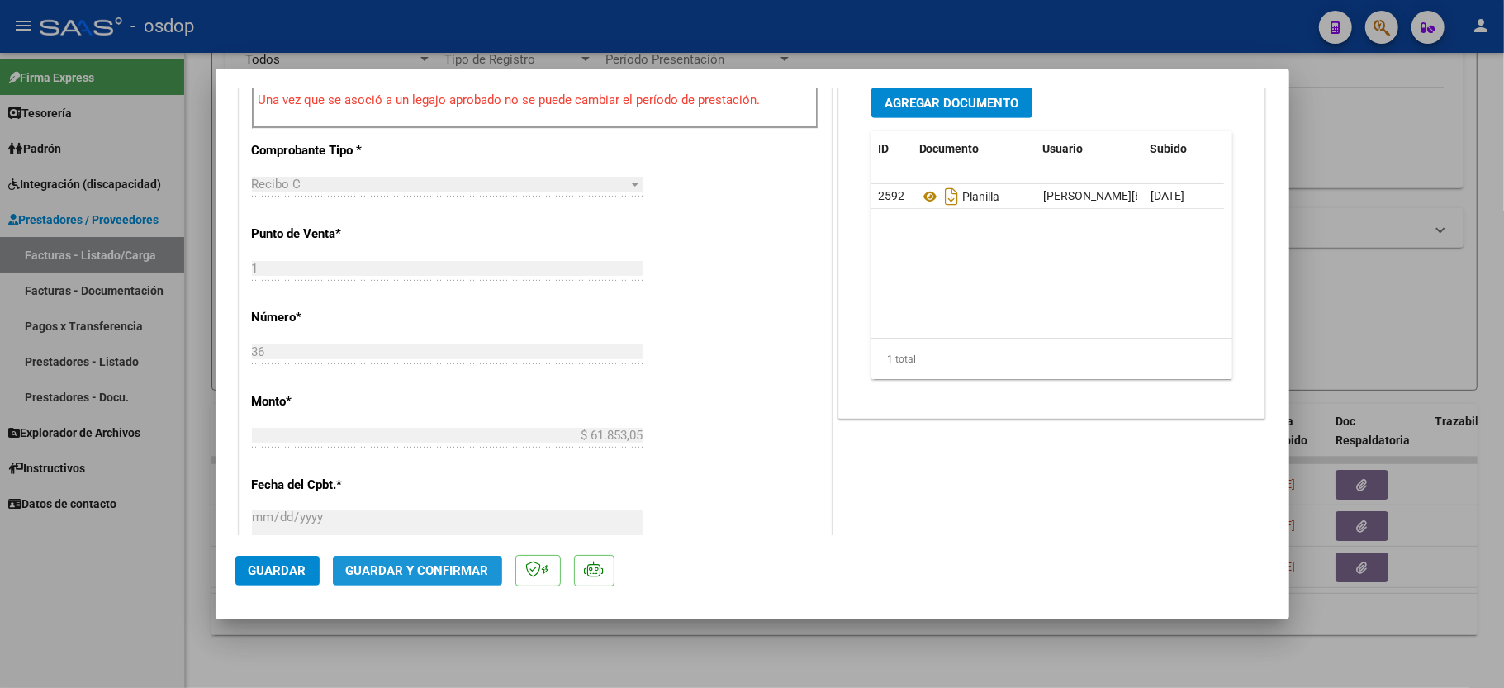
click at [420, 566] on span "Guardar y Confirmar" at bounding box center [417, 570] width 143 height 15
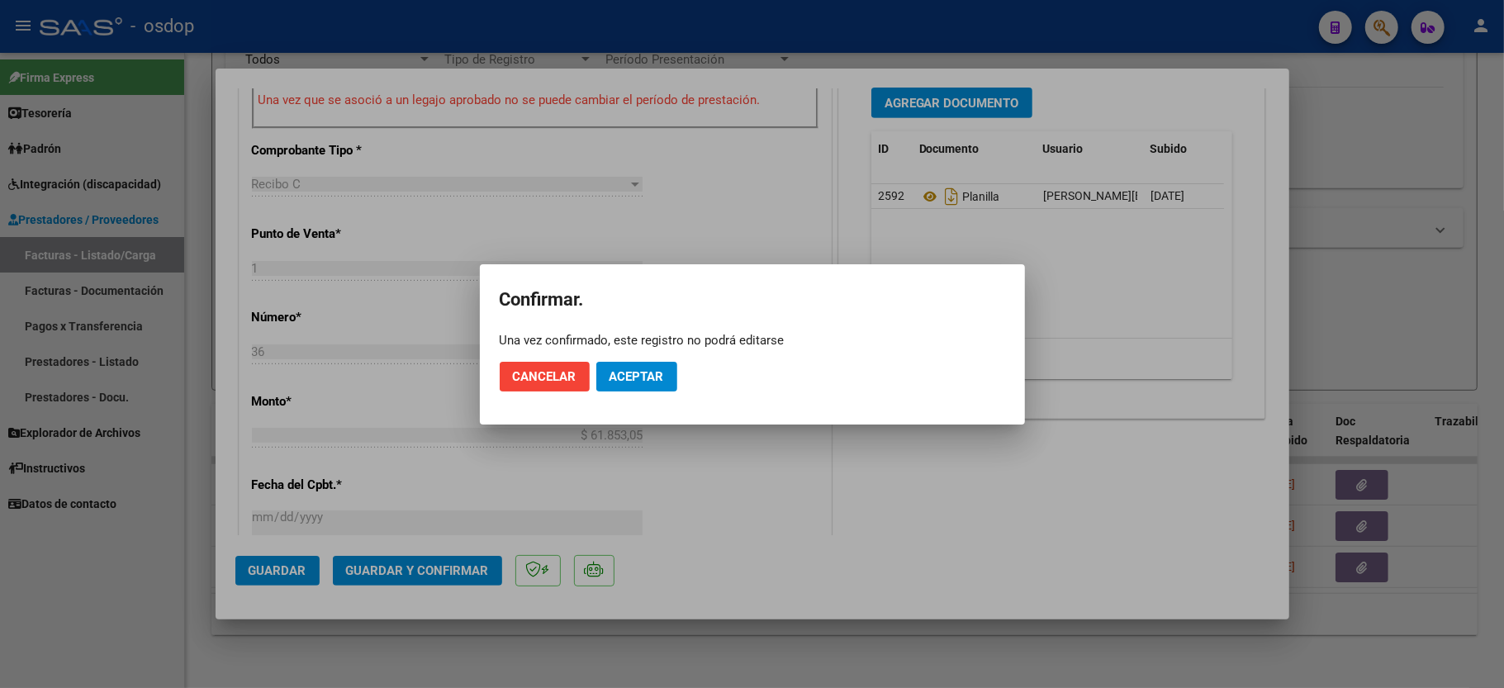
click at [632, 358] on mat-dialog-actions "Cancelar Aceptar" at bounding box center [753, 377] width 506 height 56
click at [634, 365] on button "Aceptar" at bounding box center [636, 377] width 81 height 30
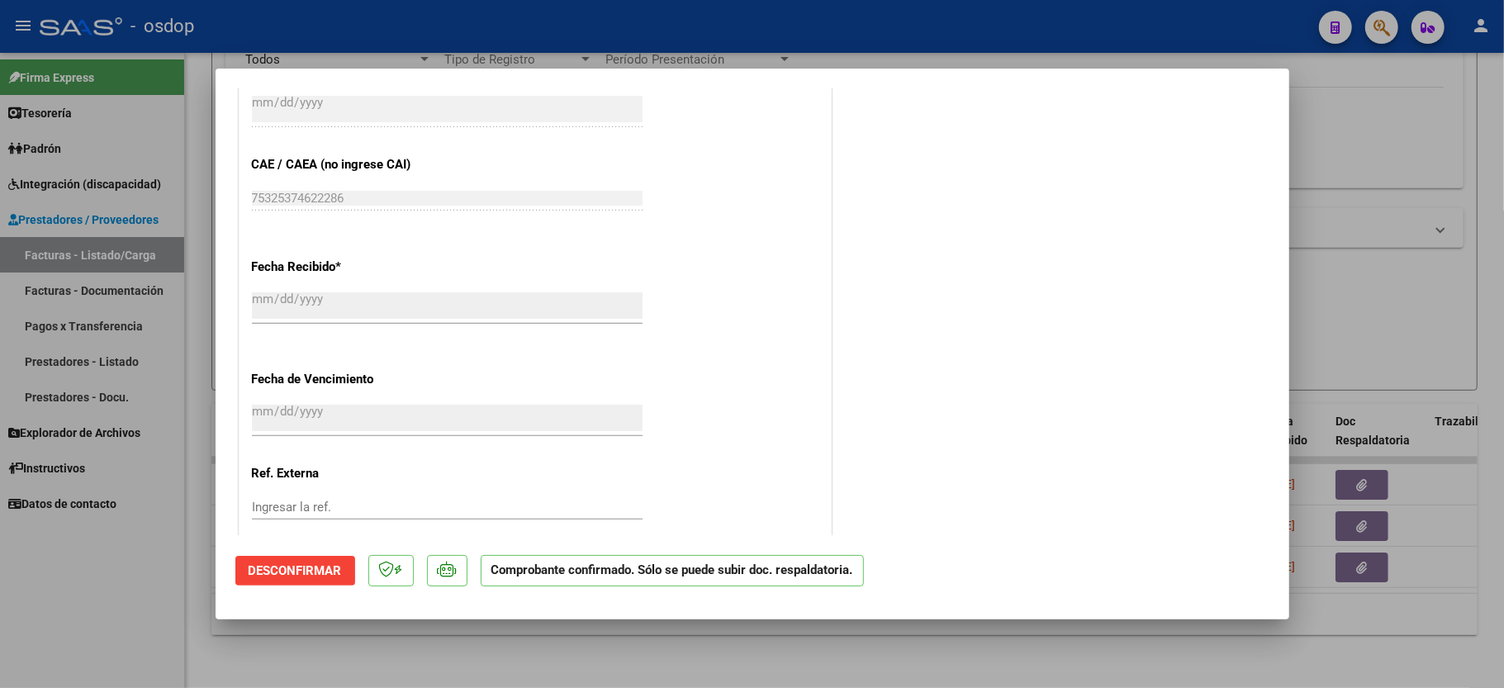
drag, startPoint x: 93, startPoint y: 679, endPoint x: 94, endPoint y: 664, distance: 14.9
click at [93, 676] on div at bounding box center [752, 344] width 1504 height 688
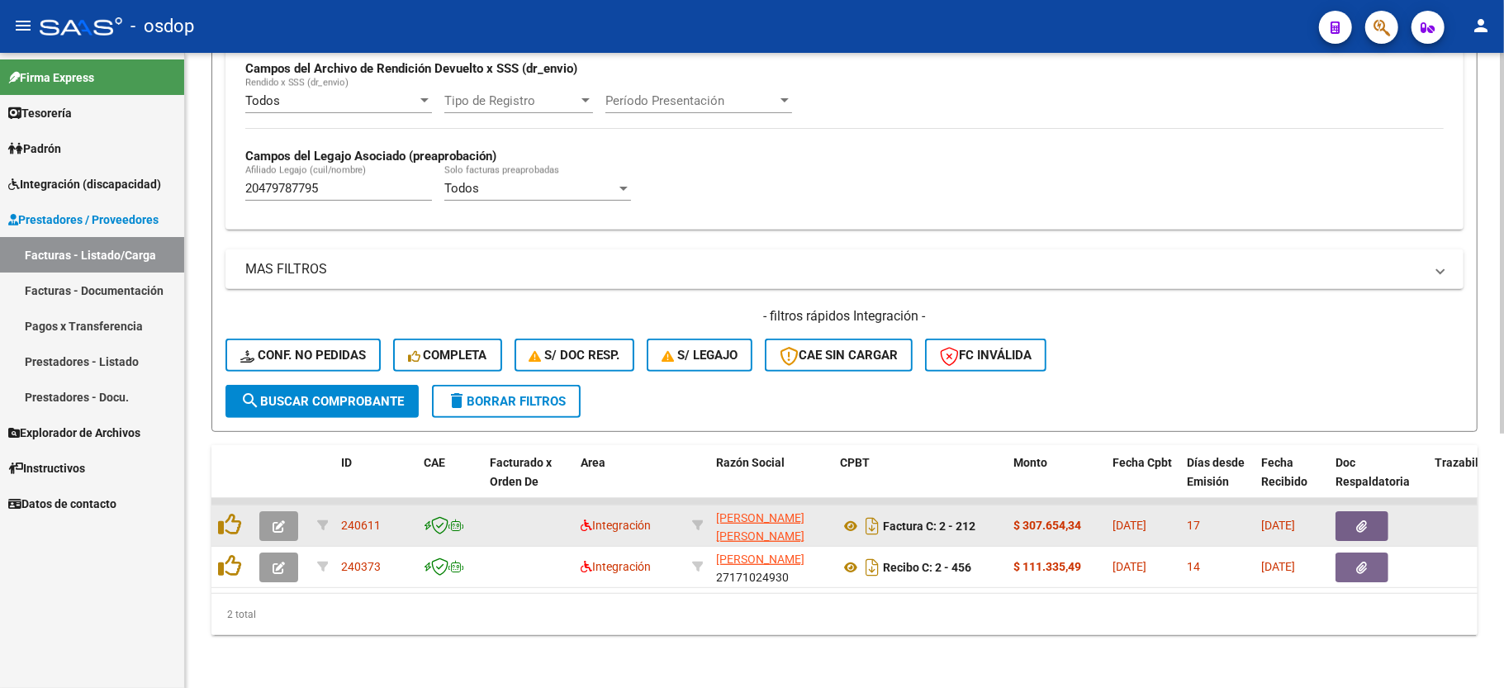
scroll to position [424, 0]
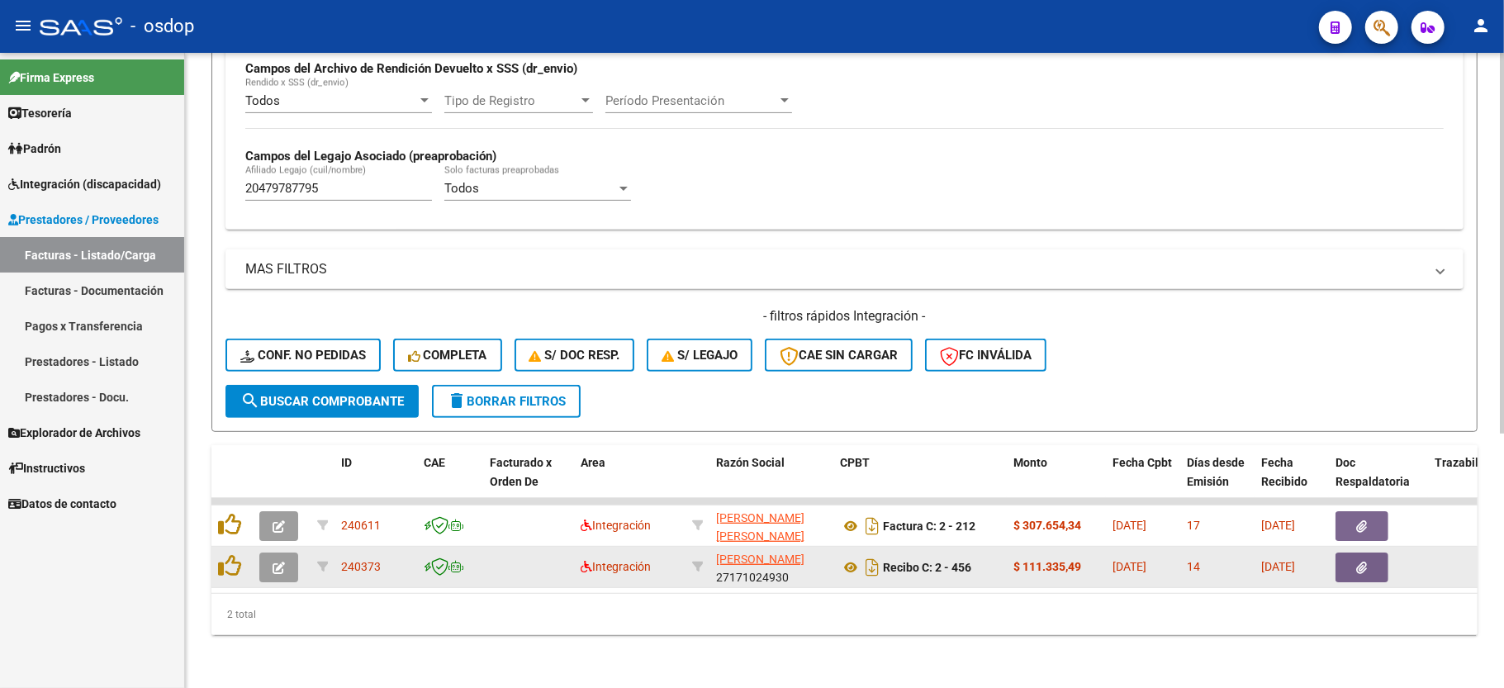
click at [287, 553] on button "button" at bounding box center [278, 568] width 39 height 30
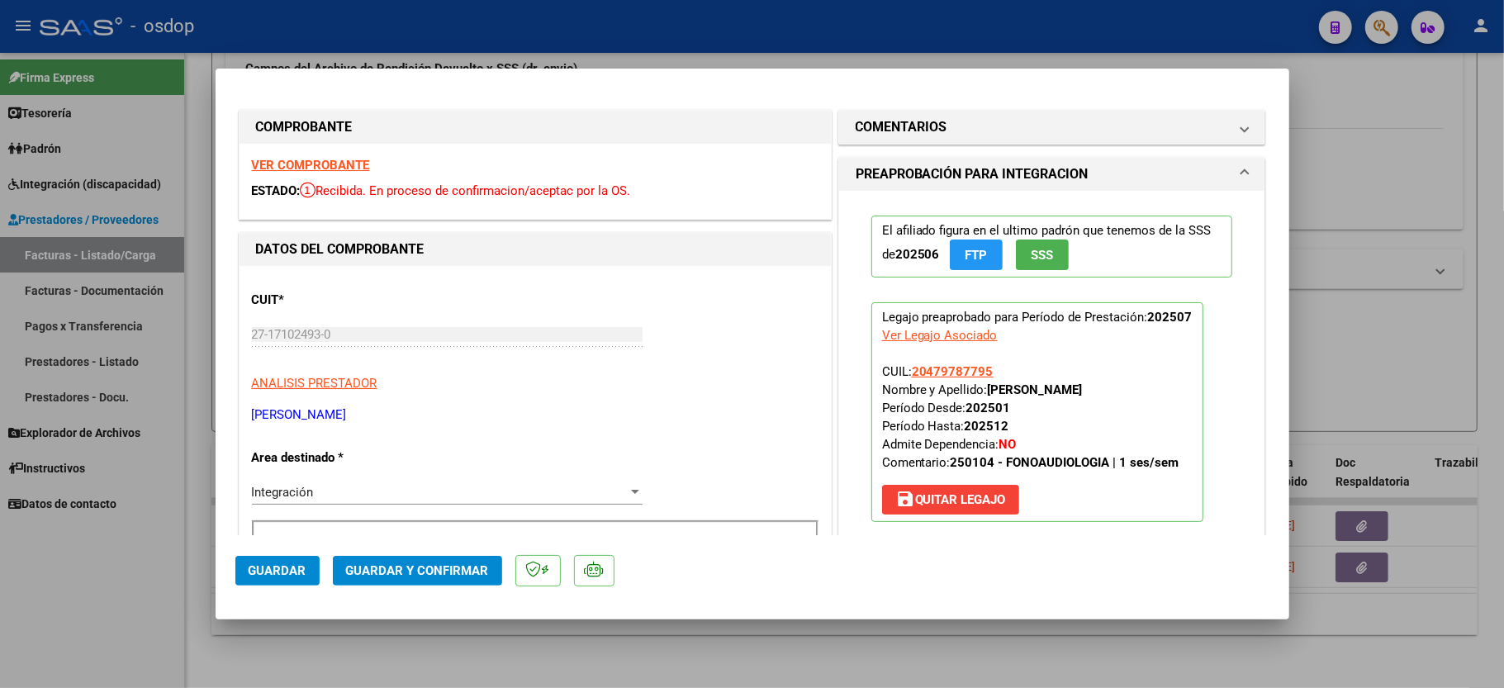
click at [298, 163] on strong "VER COMPROBANTE" at bounding box center [311, 165] width 118 height 15
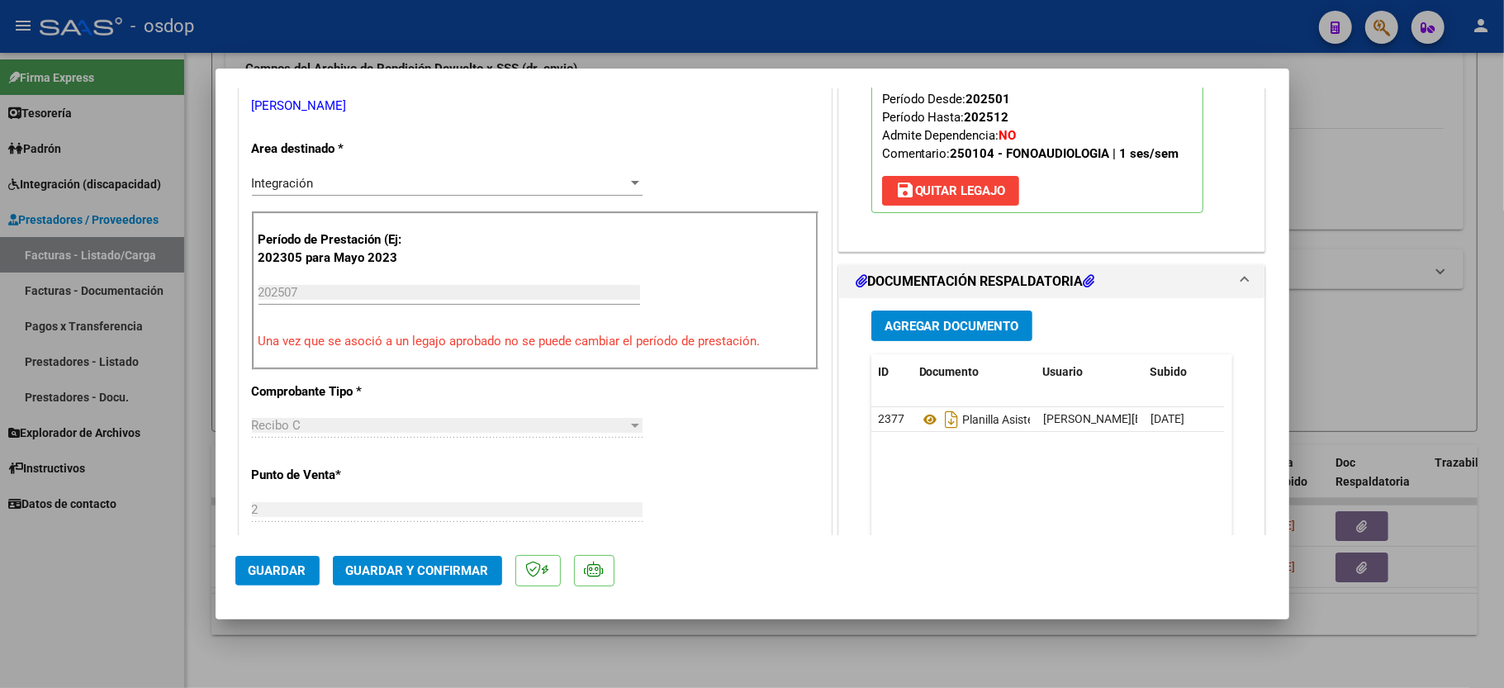
scroll to position [330, 0]
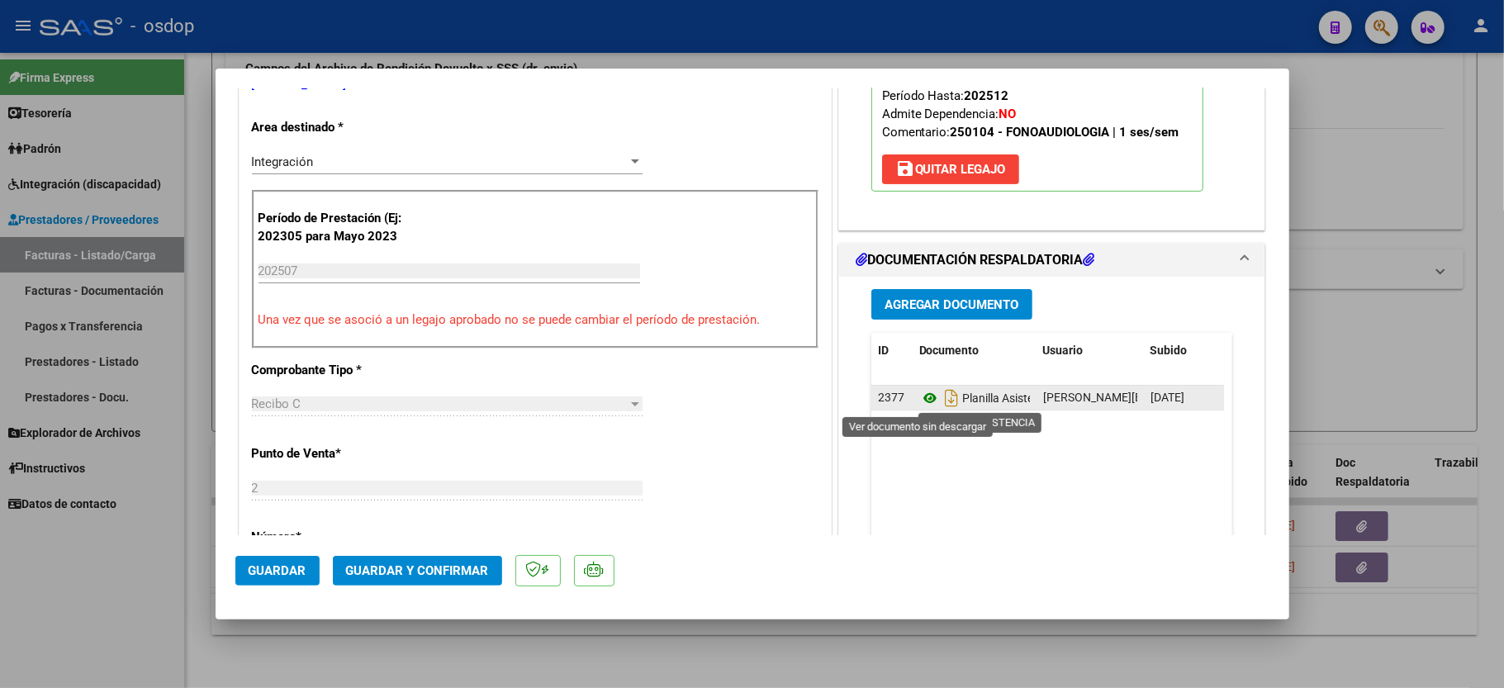
click at [922, 397] on icon at bounding box center [929, 398] width 21 height 20
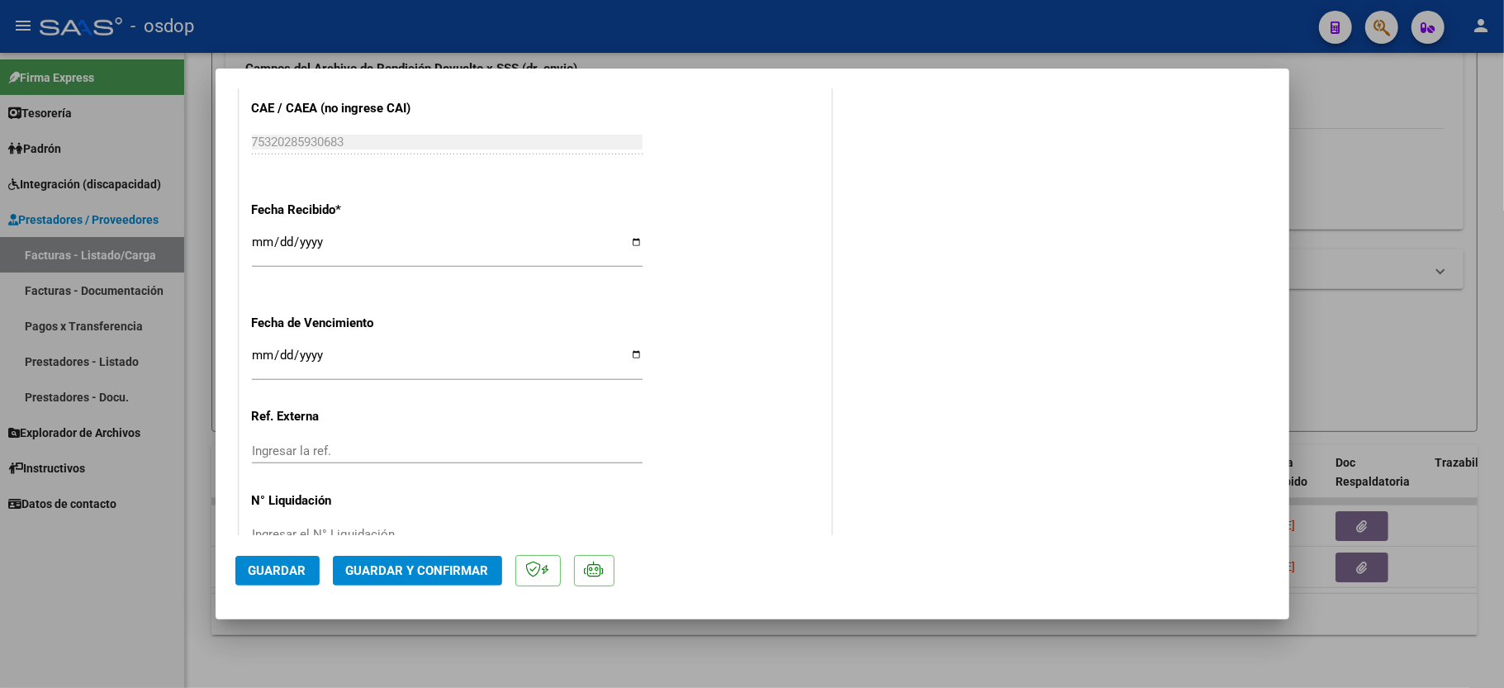
scroll to position [1037, 0]
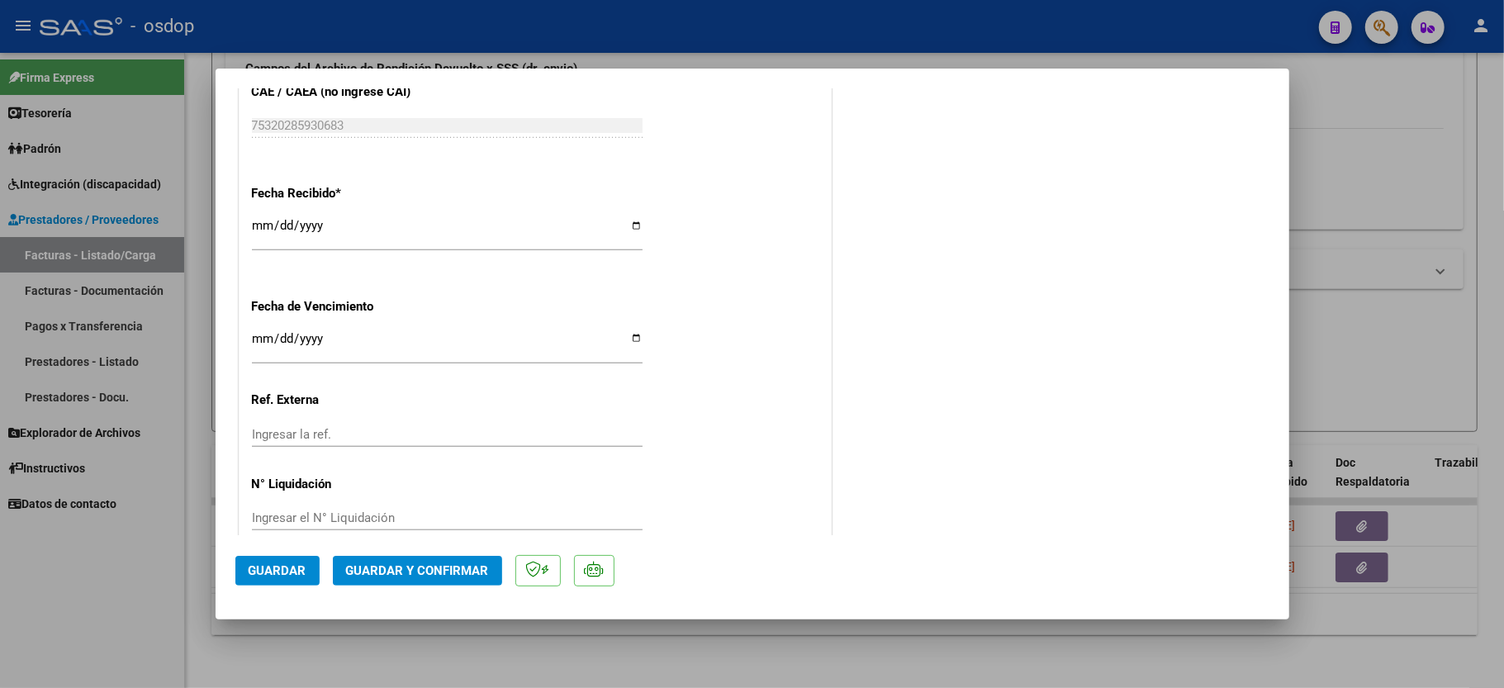
click at [407, 563] on span "Guardar y Confirmar" at bounding box center [417, 570] width 143 height 15
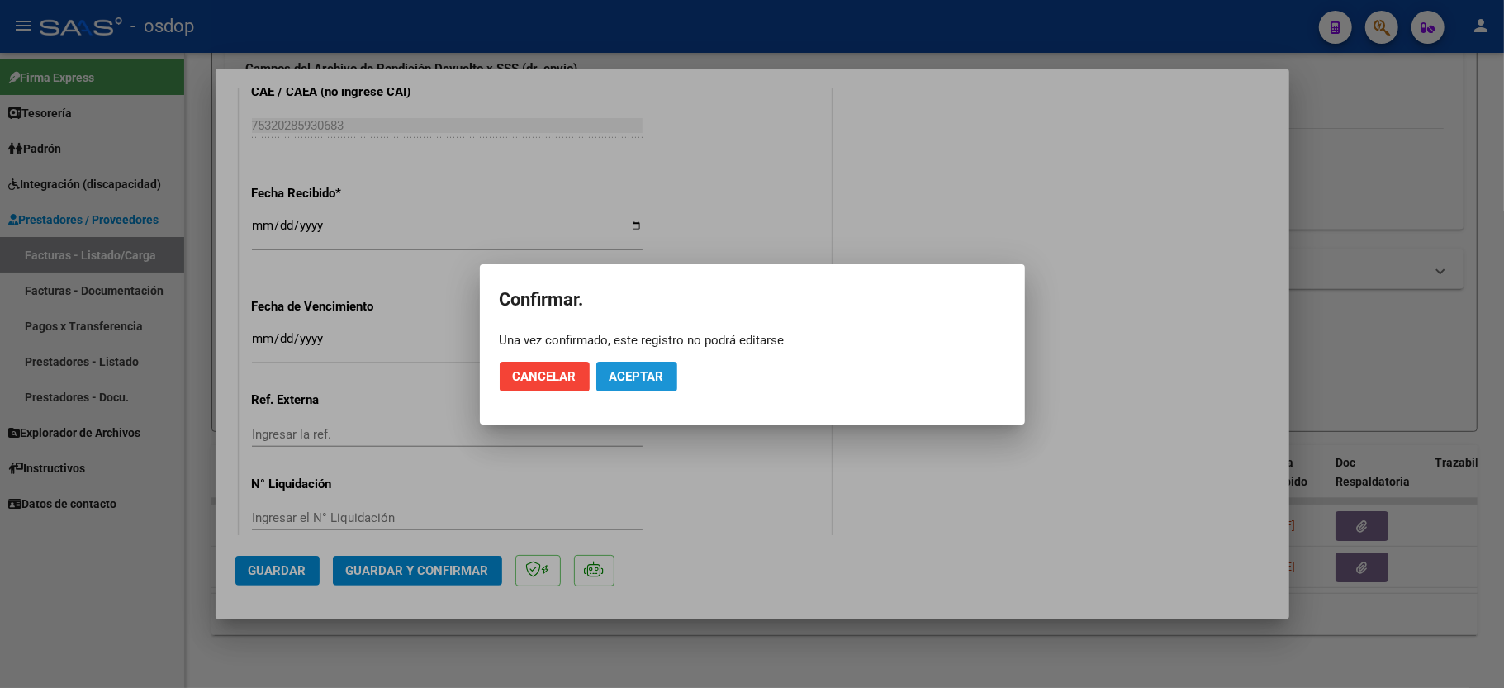
click at [661, 378] on button "Aceptar" at bounding box center [636, 377] width 81 height 30
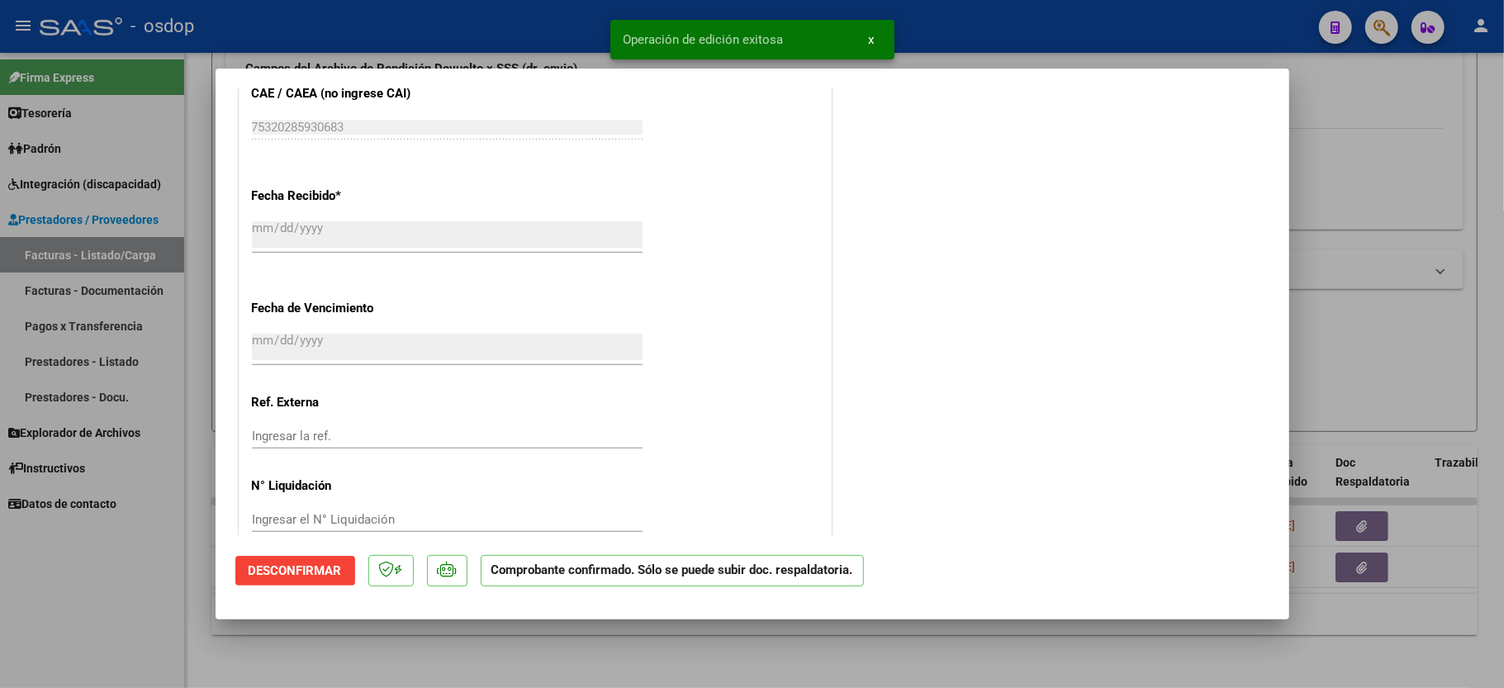
click at [123, 563] on div at bounding box center [752, 344] width 1504 height 688
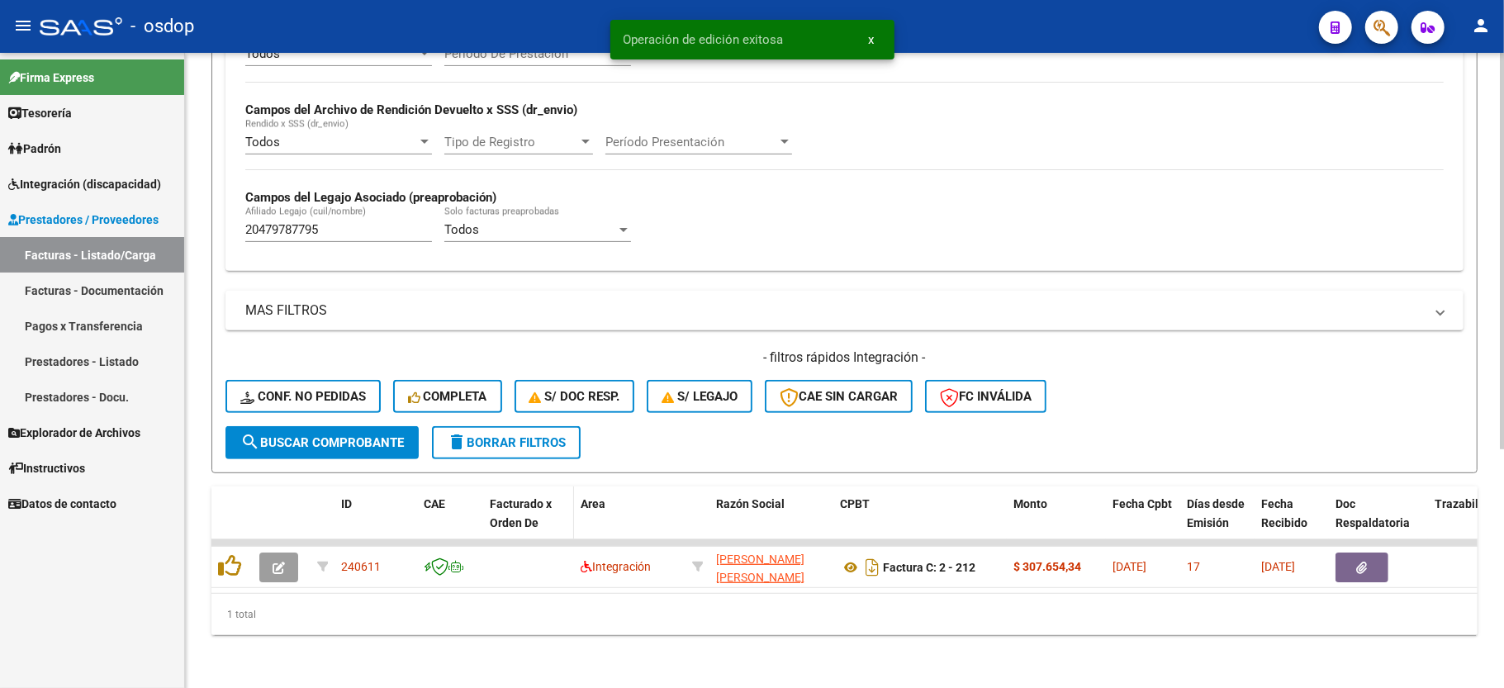
scroll to position [382, 0]
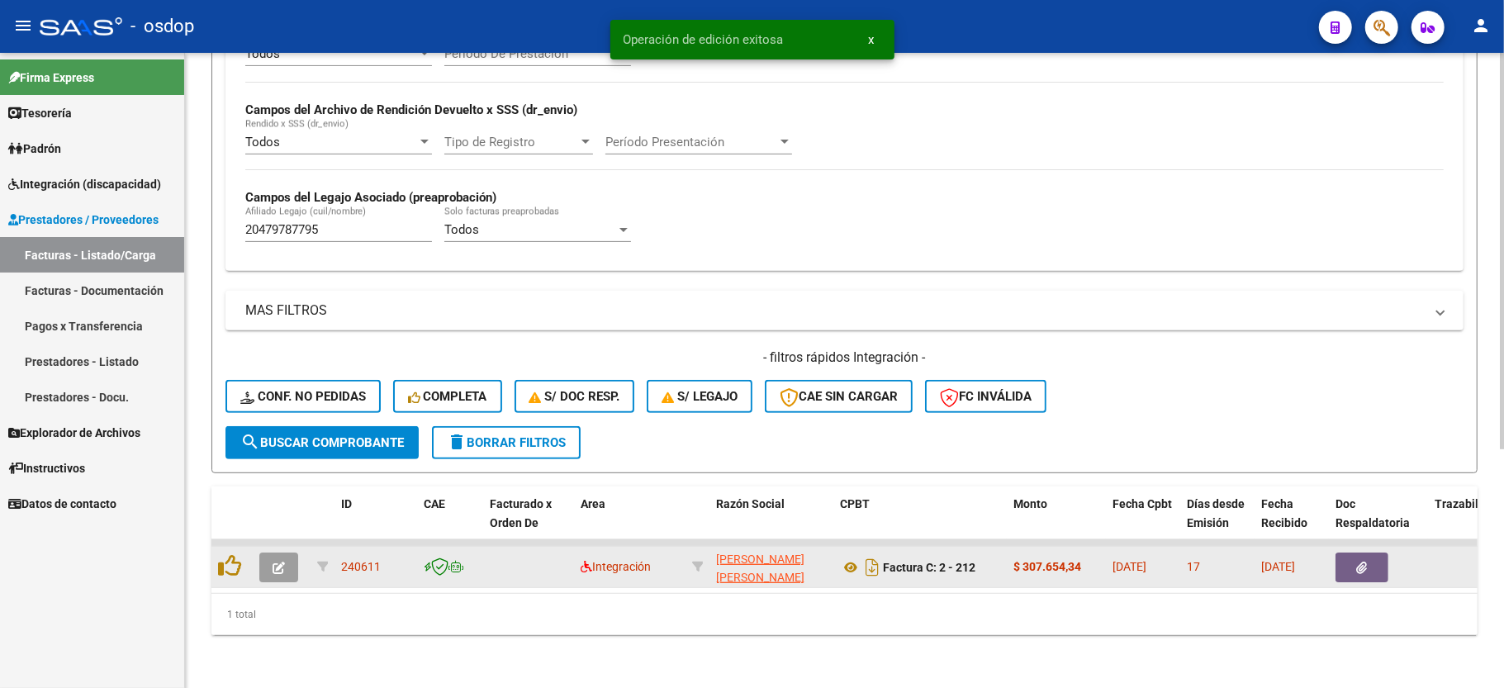
click at [271, 553] on button "button" at bounding box center [278, 568] width 39 height 30
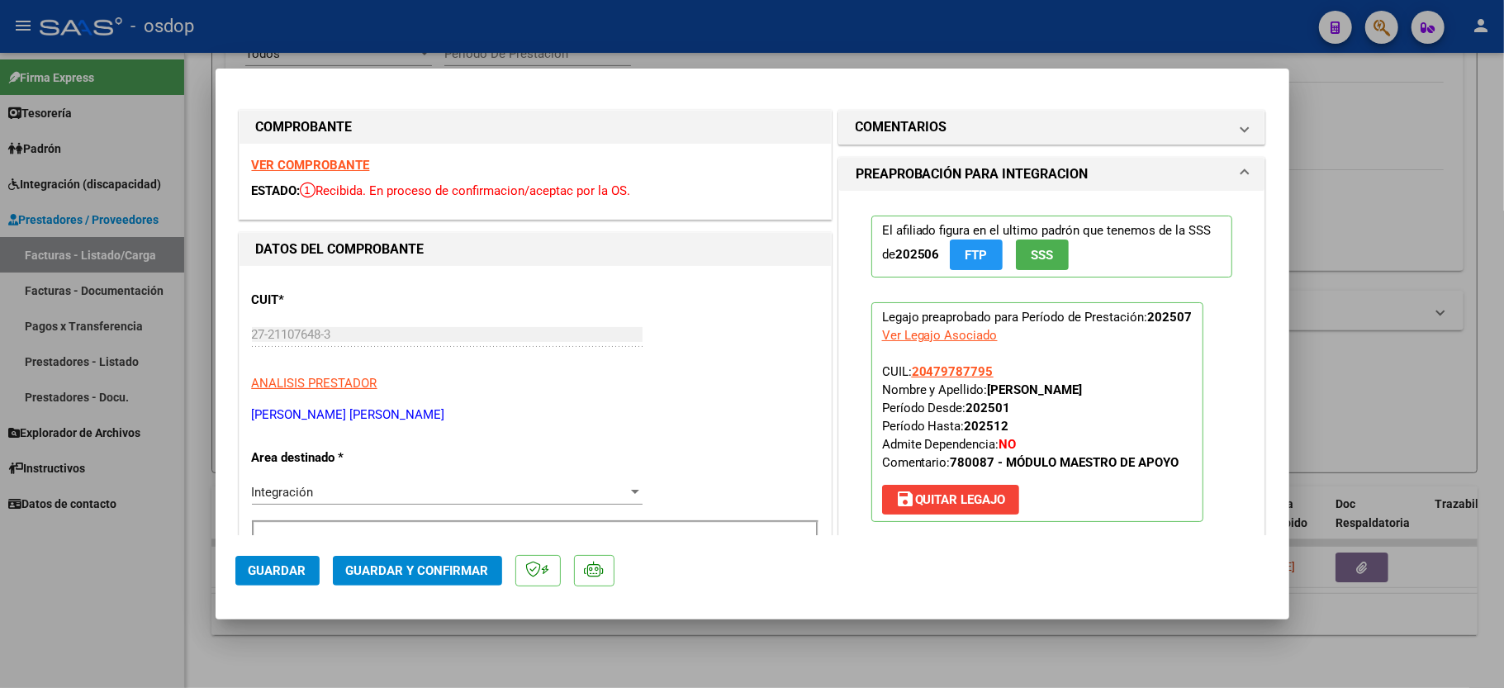
click at [317, 163] on strong "VER COMPROBANTE" at bounding box center [311, 165] width 118 height 15
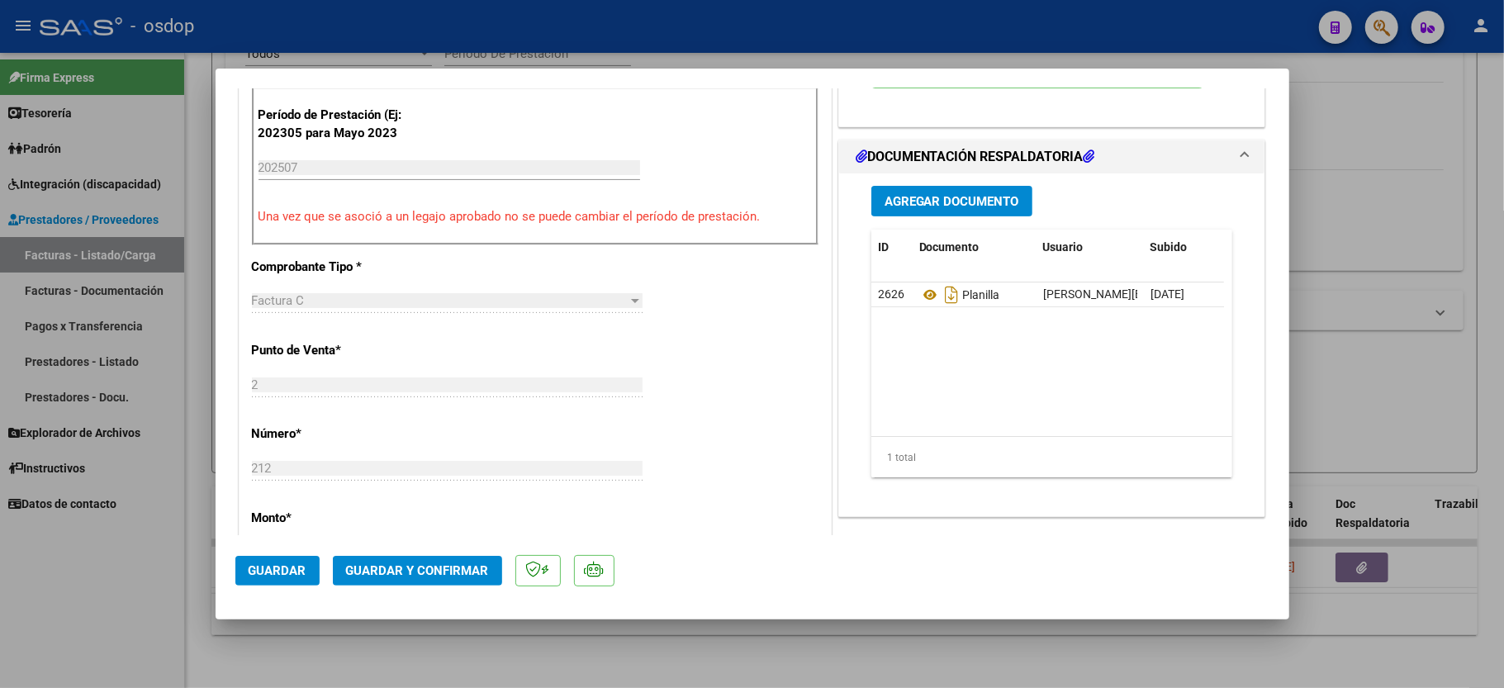
scroll to position [440, 0]
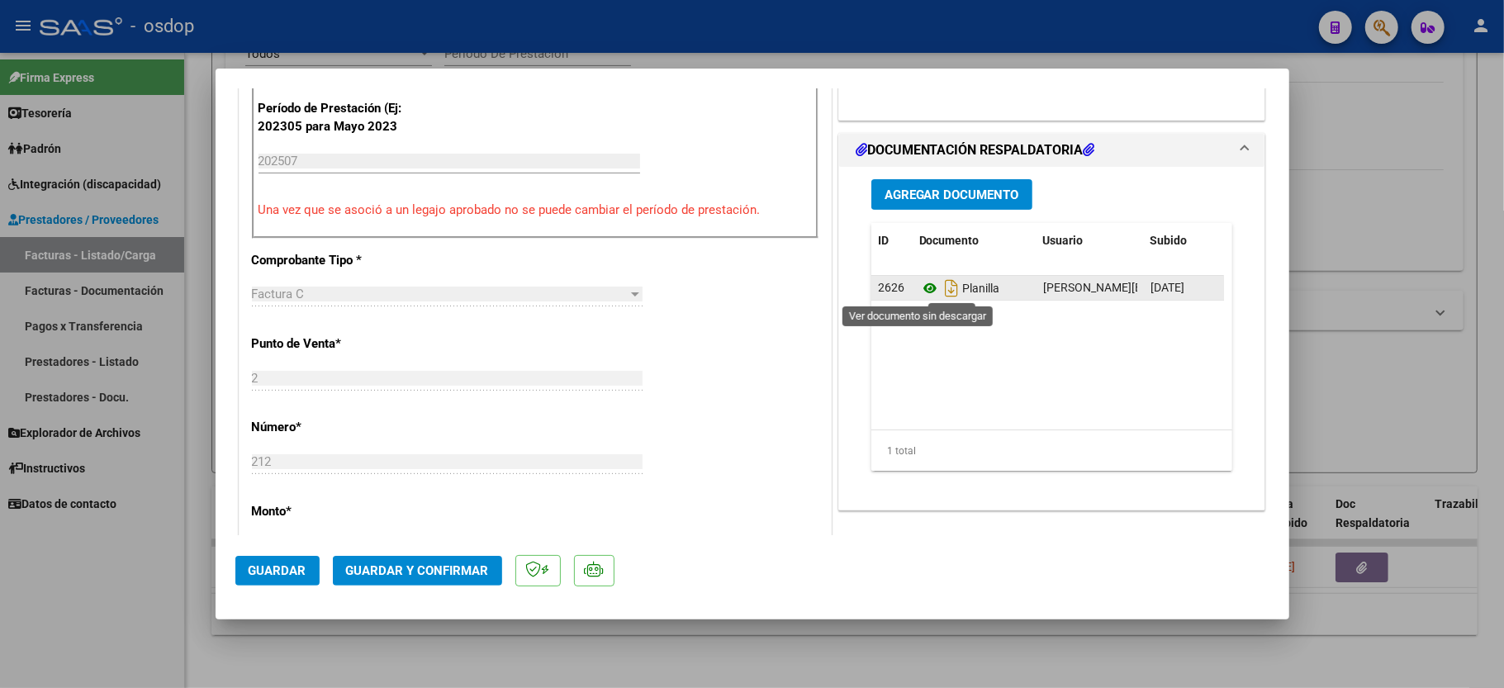
click at [919, 286] on icon at bounding box center [929, 288] width 21 height 20
click at [413, 566] on span "Guardar y Confirmar" at bounding box center [417, 570] width 143 height 15
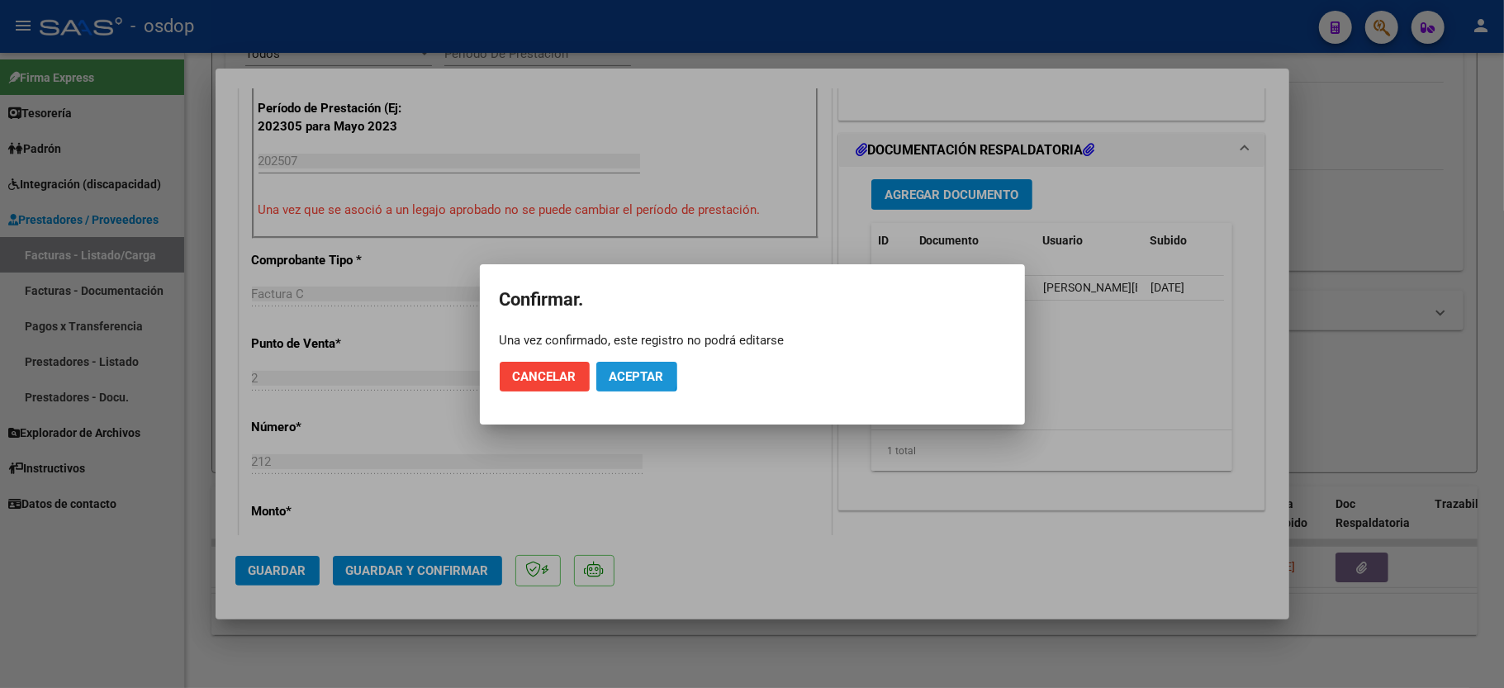
click at [616, 369] on span "Aceptar" at bounding box center [637, 376] width 55 height 15
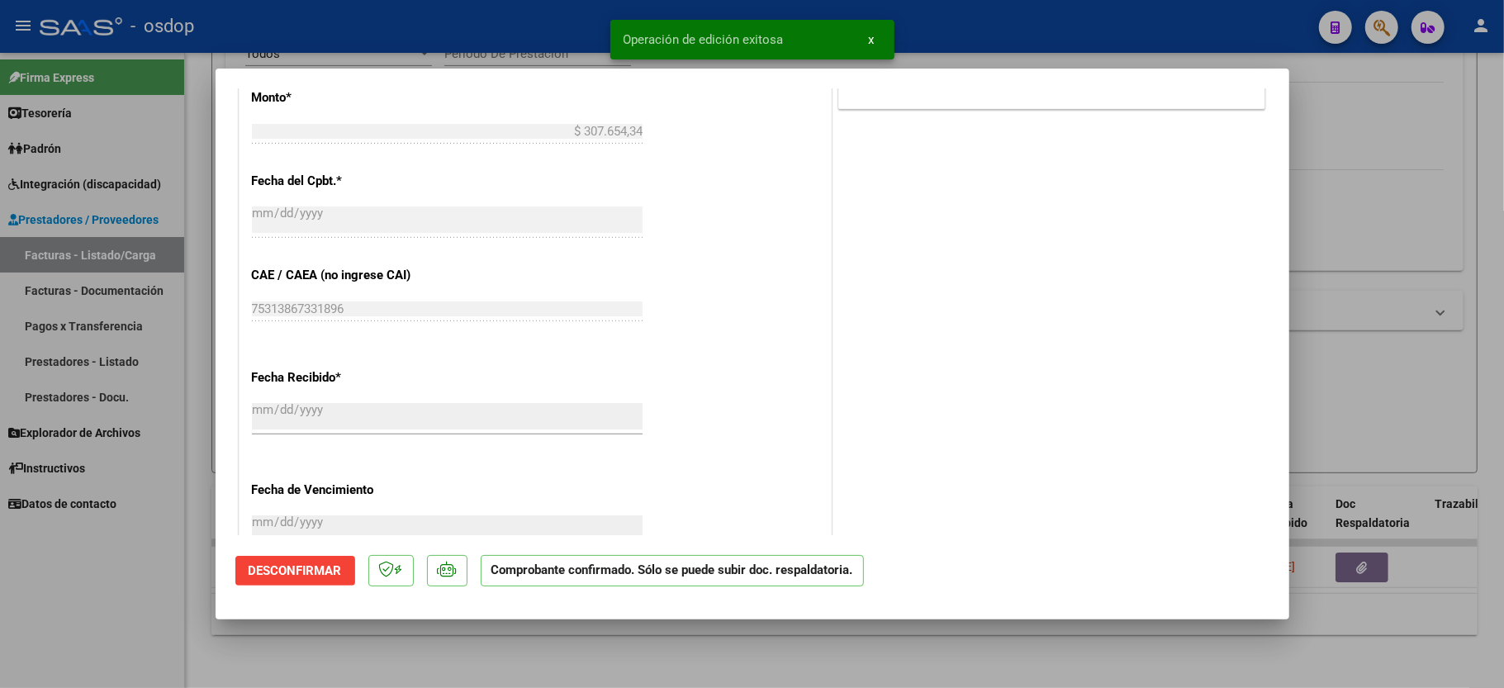
click at [96, 591] on div at bounding box center [752, 344] width 1504 height 688
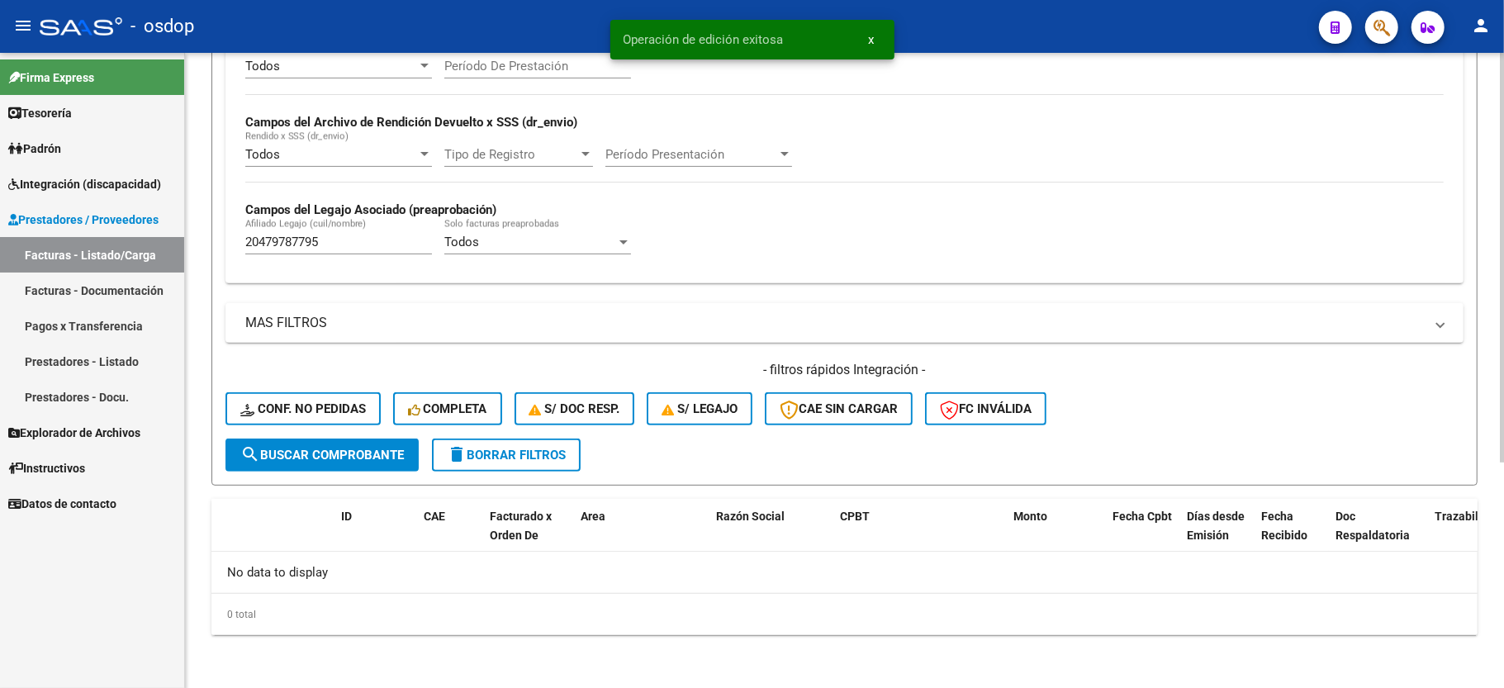
scroll to position [350, 0]
click at [275, 233] on div "20479787795 Afiliado Legajo (cuil/nombre)" at bounding box center [338, 237] width 187 height 36
click at [276, 235] on div "20479787795 Afiliado Legajo (cuil/nombre)" at bounding box center [338, 237] width 187 height 36
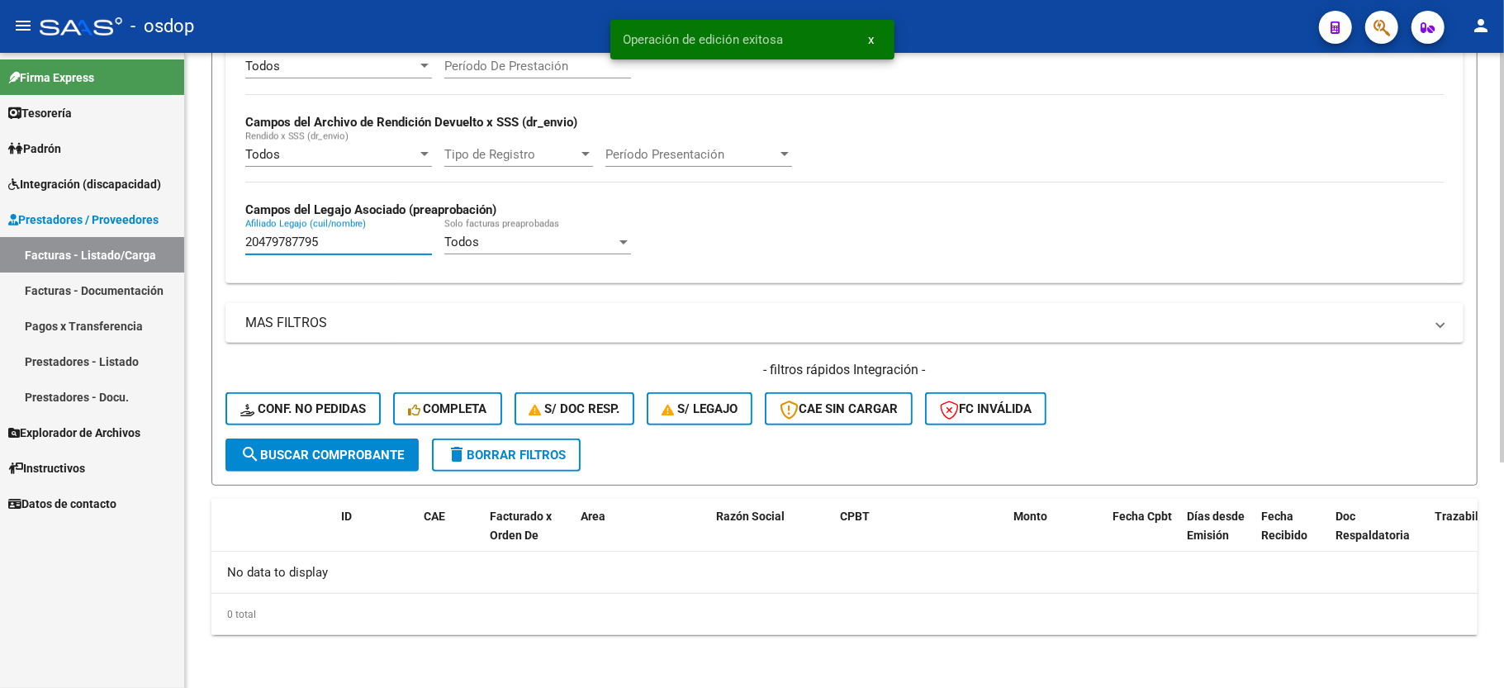
click at [276, 235] on input "20479787795" at bounding box center [338, 242] width 187 height 15
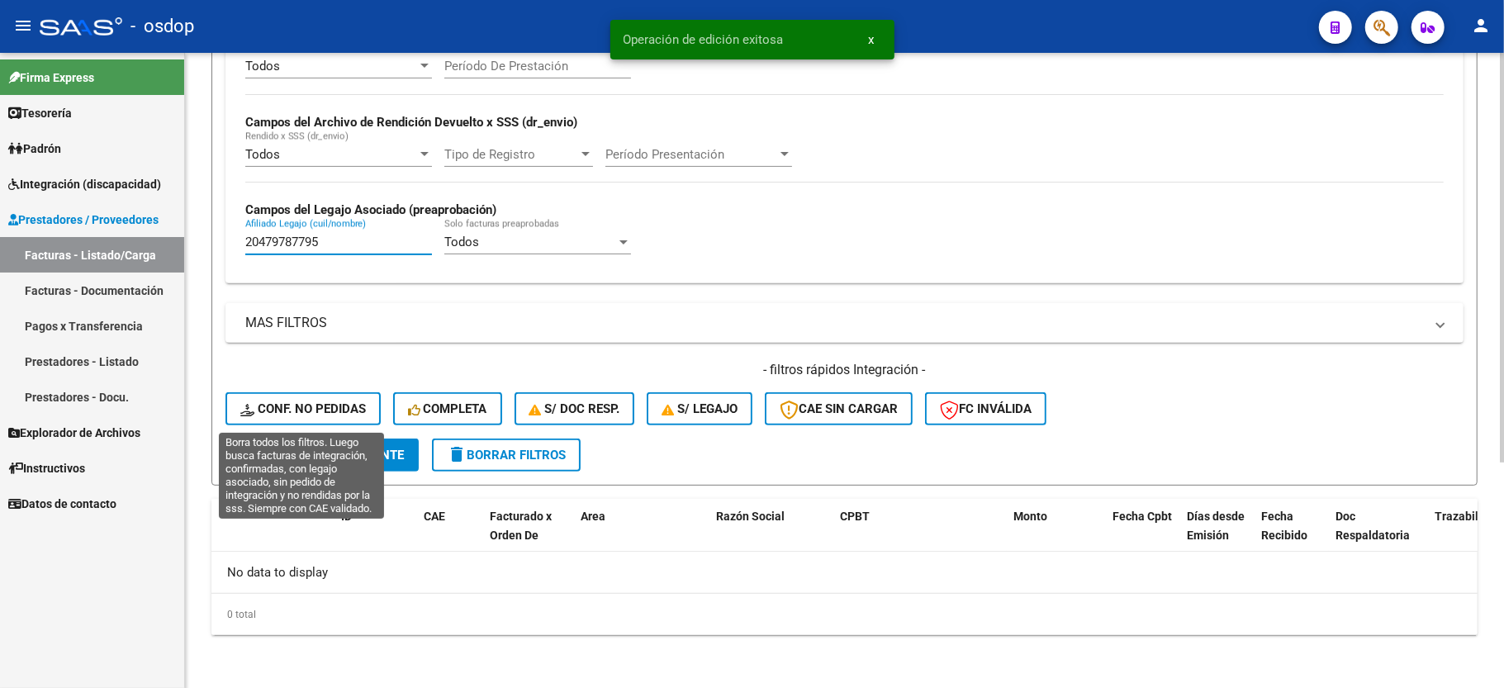
click at [259, 395] on button "Conf. no pedidas" at bounding box center [303, 408] width 155 height 33
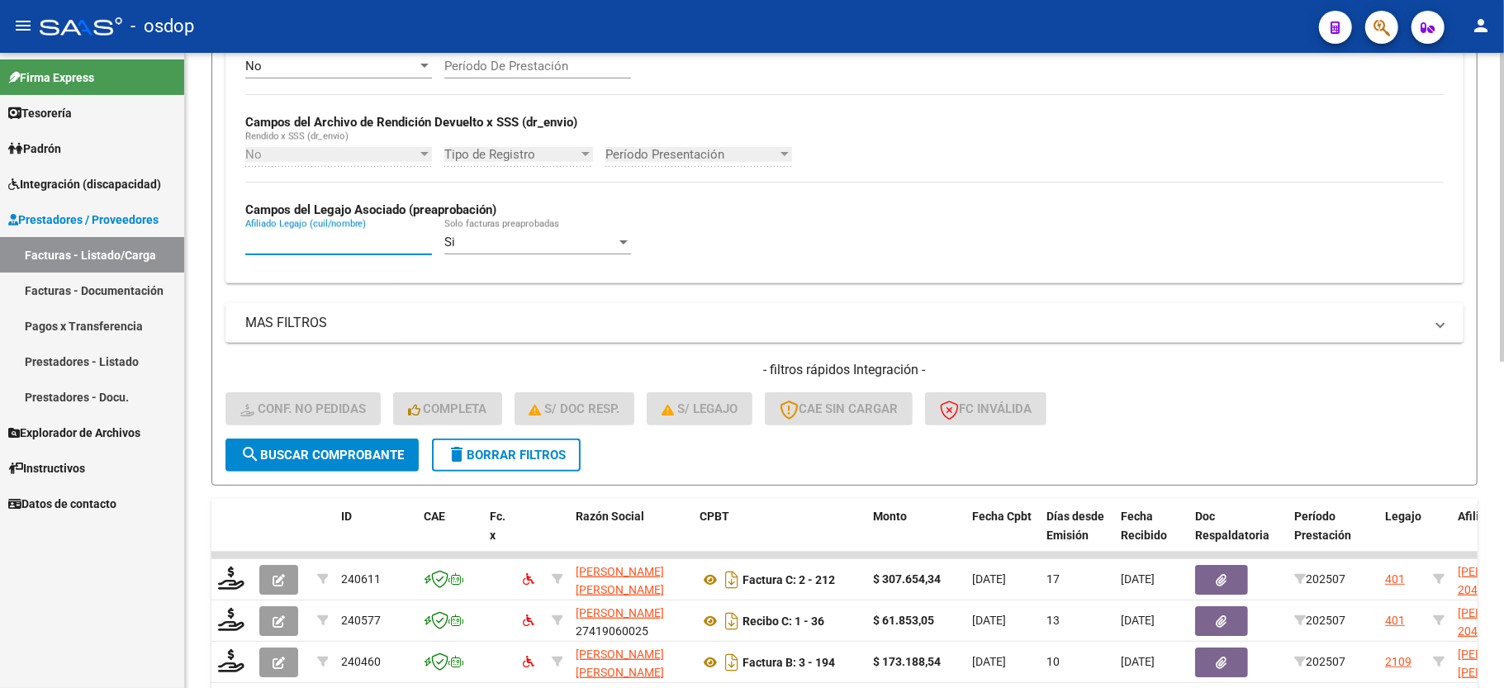
click at [288, 245] on input "Afiliado Legajo (cuil/nombre)" at bounding box center [338, 242] width 187 height 15
paste input "20479787795"
type input "20479787795"
click at [349, 459] on span "search Buscar Comprobante" at bounding box center [322, 455] width 164 height 15
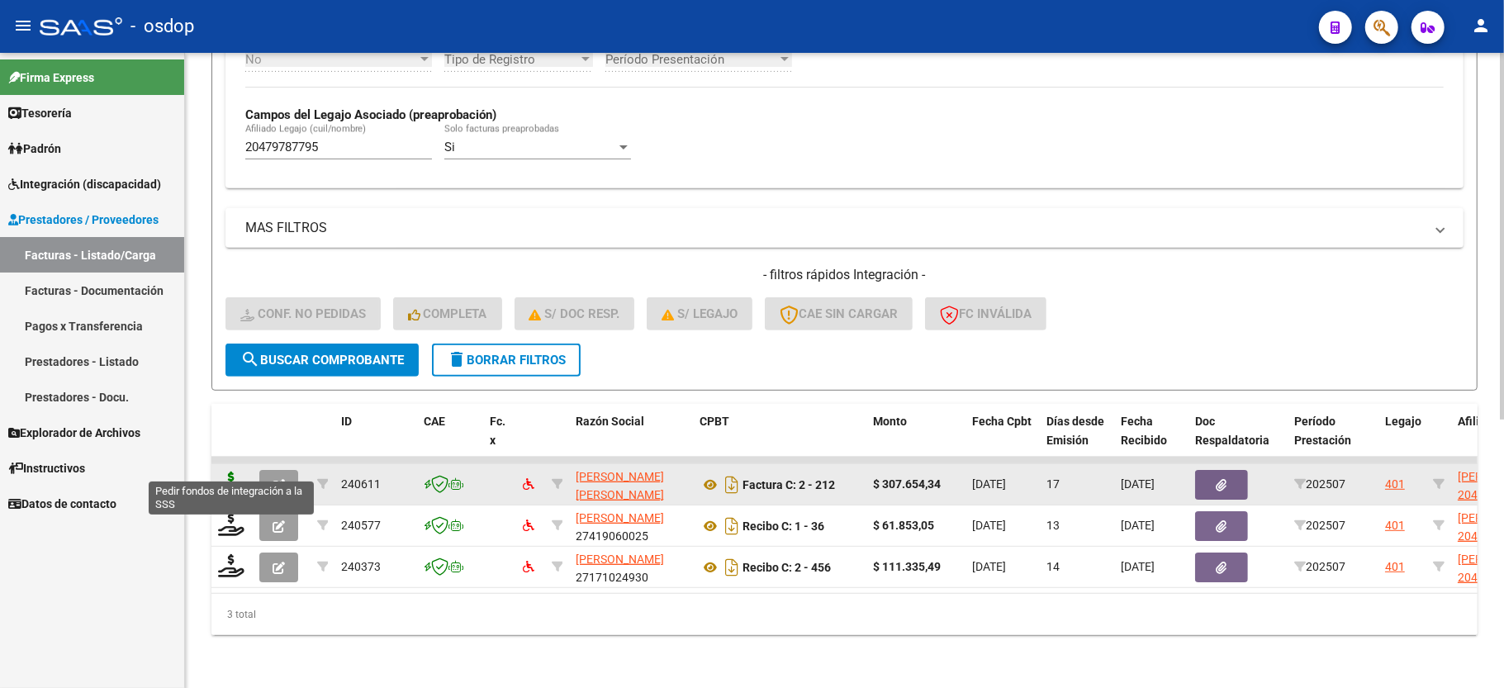
click at [232, 472] on icon at bounding box center [231, 483] width 26 height 23
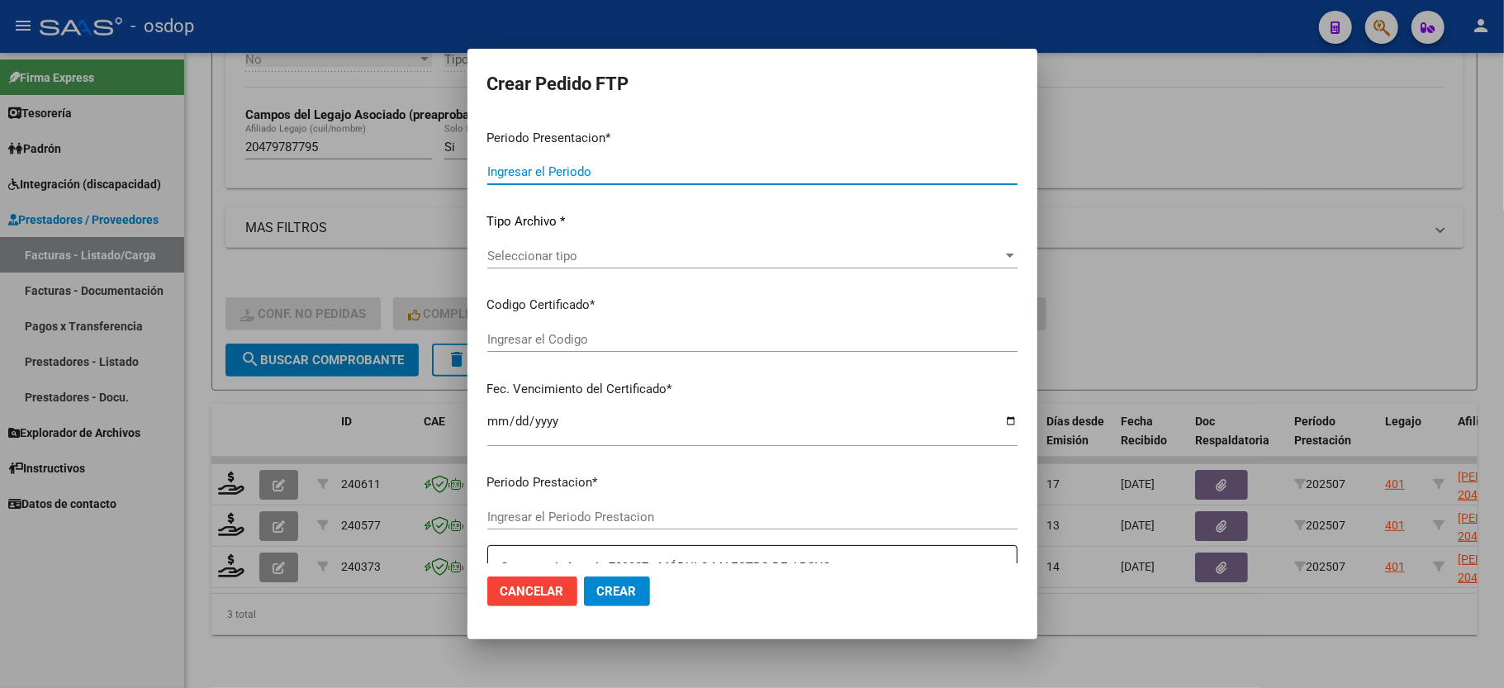
type input "202507"
type input "$ 307.654,34"
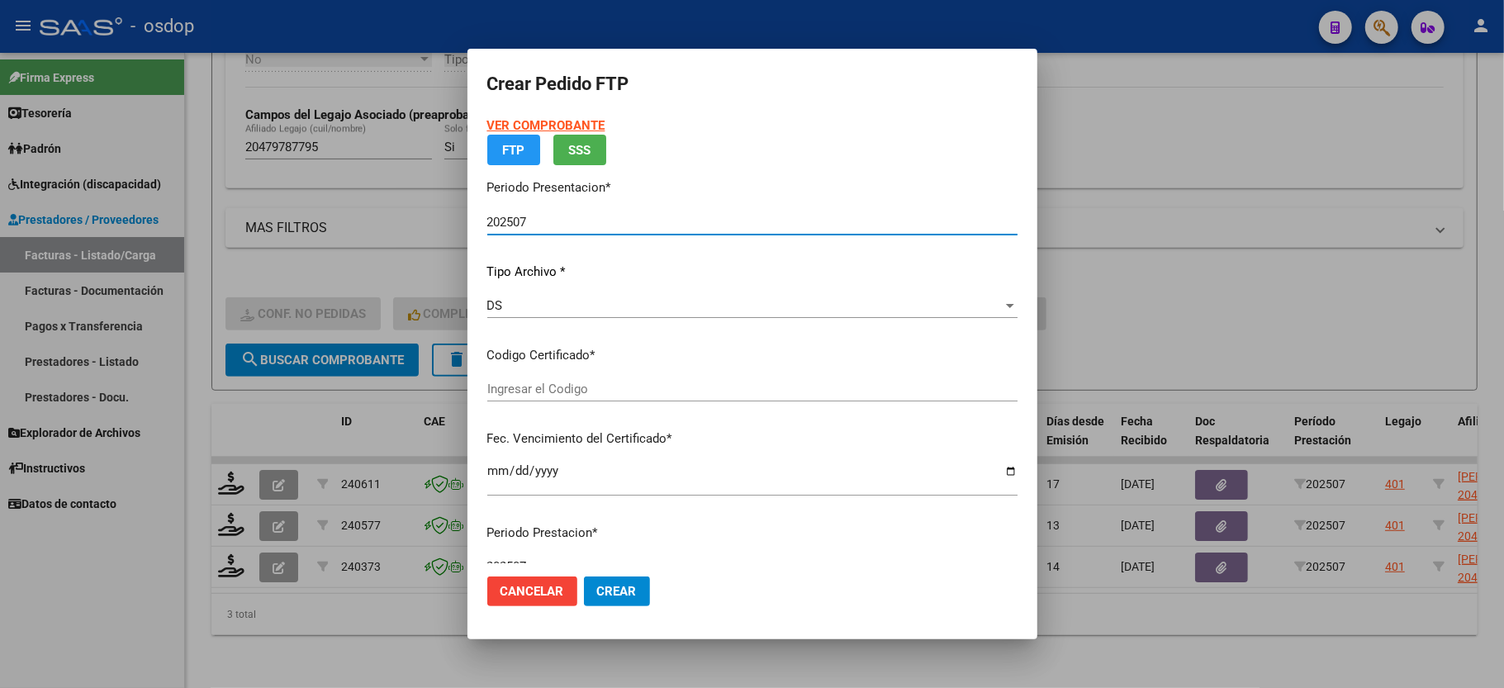
type input "5360525891"
type input "2028-01-23"
click at [506, 390] on app-drop-down-list "Certificados disponibles Seleccionar certificado Seleccionar certificado" at bounding box center [759, 371] width 544 height 51
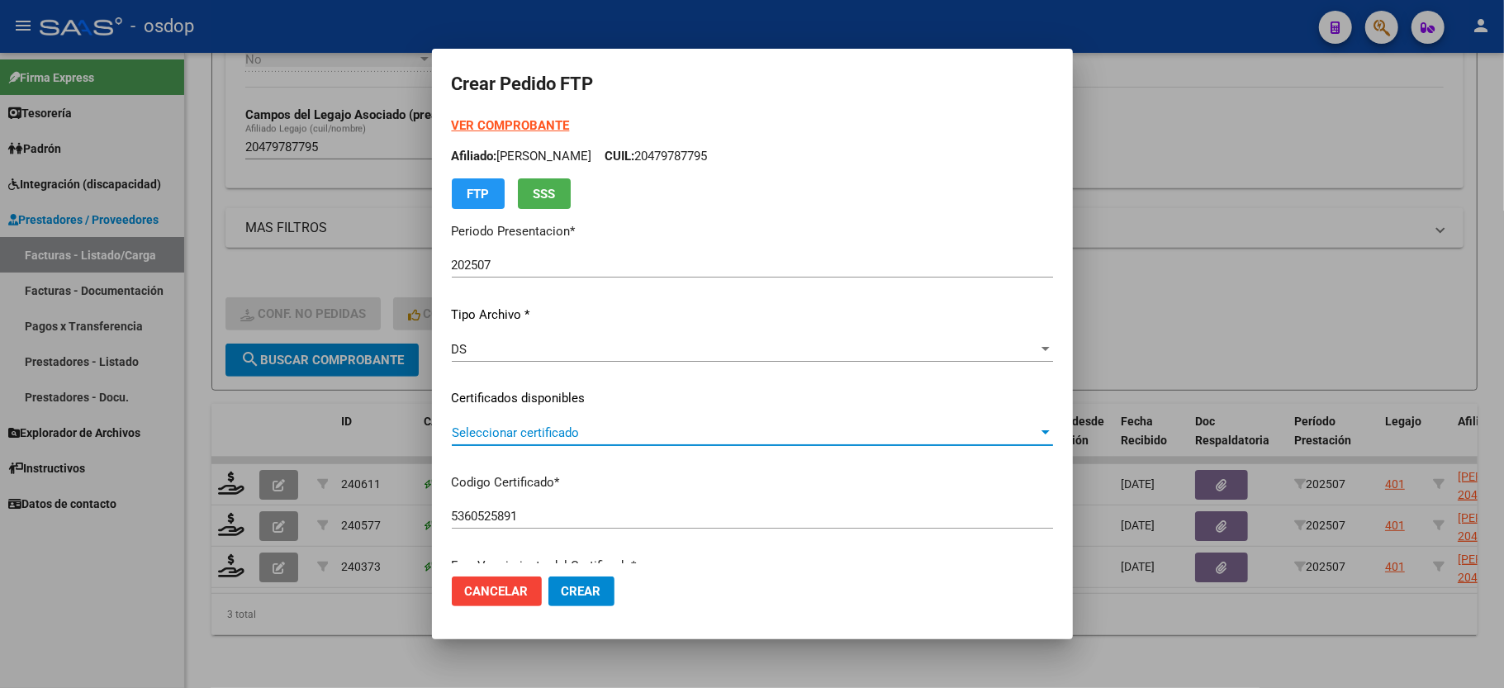
click at [520, 438] on span "Seleccionar certificado" at bounding box center [745, 432] width 586 height 15
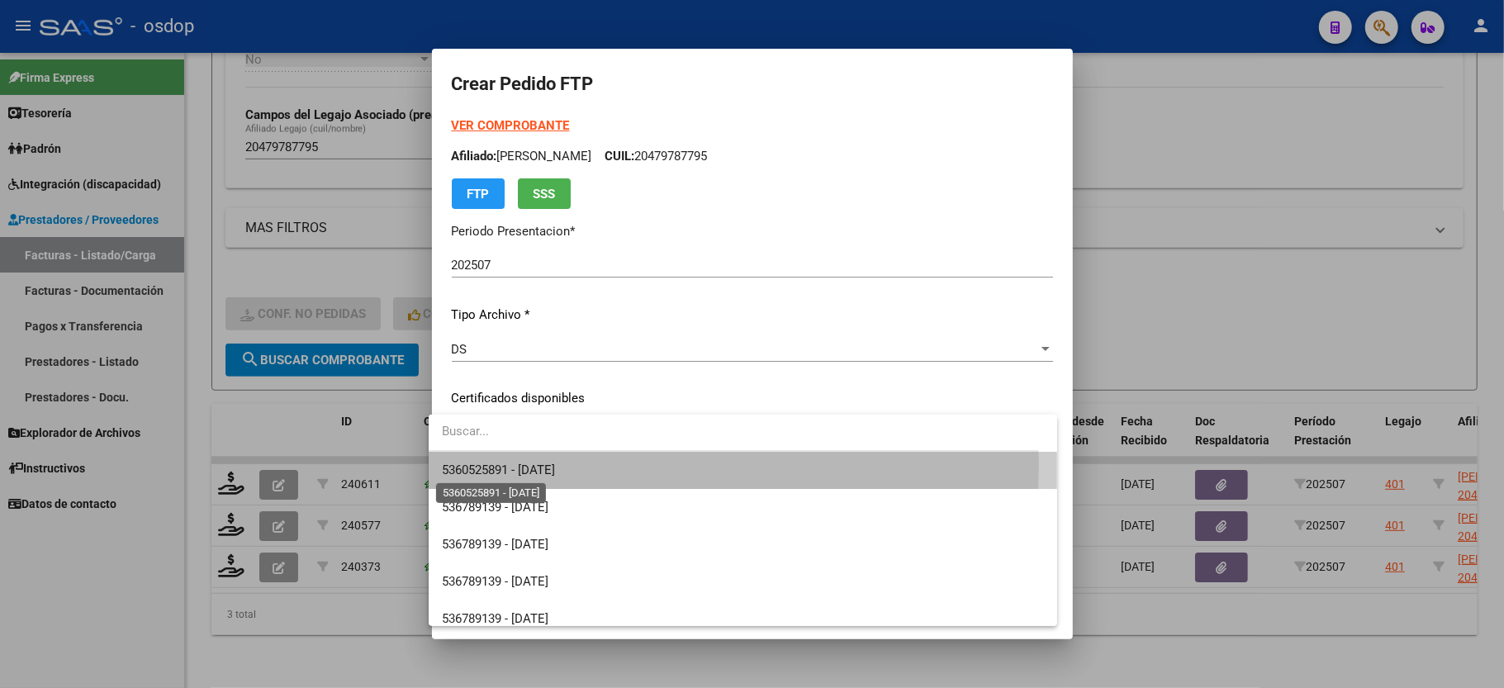
click at [529, 464] on span "5360525891 - 2028-01-23" at bounding box center [498, 470] width 113 height 15
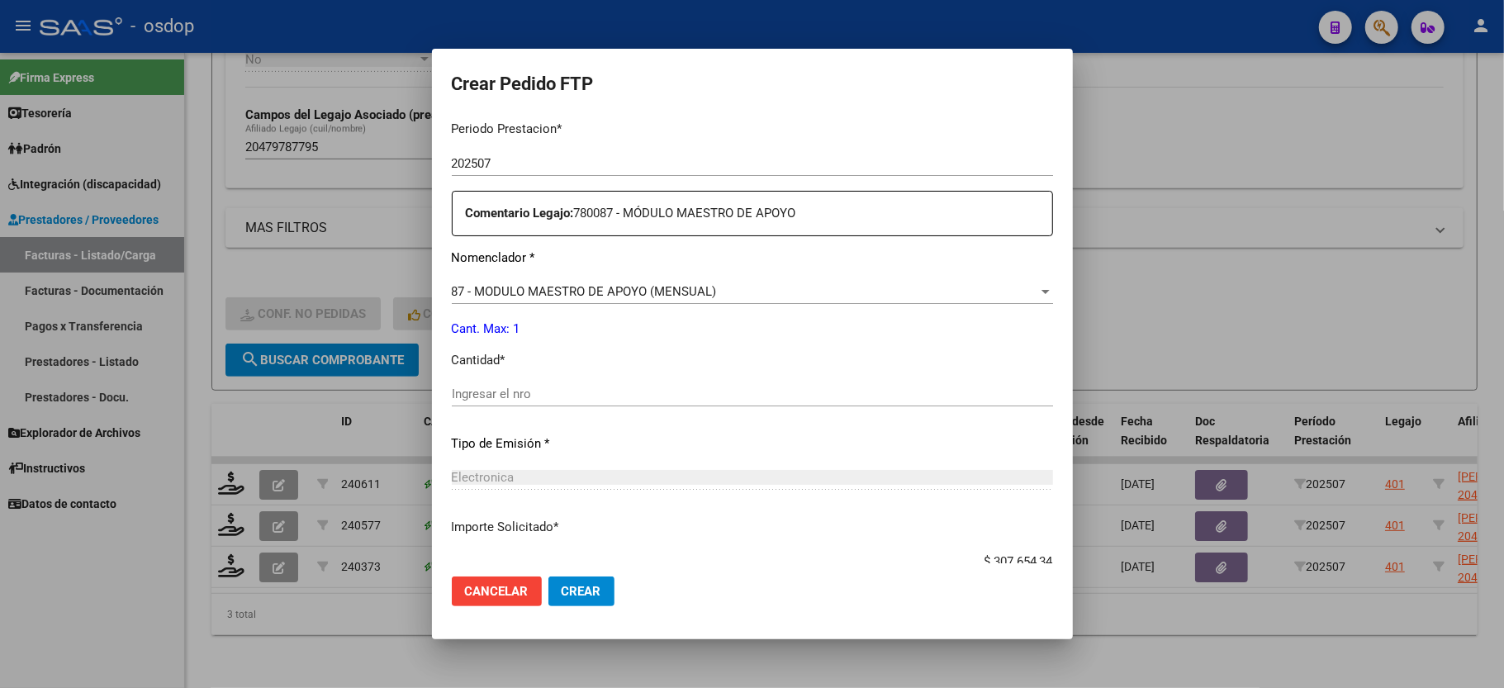
scroll to position [550, 0]
click at [510, 391] on div "Ingresar el nro" at bounding box center [752, 393] width 601 height 25
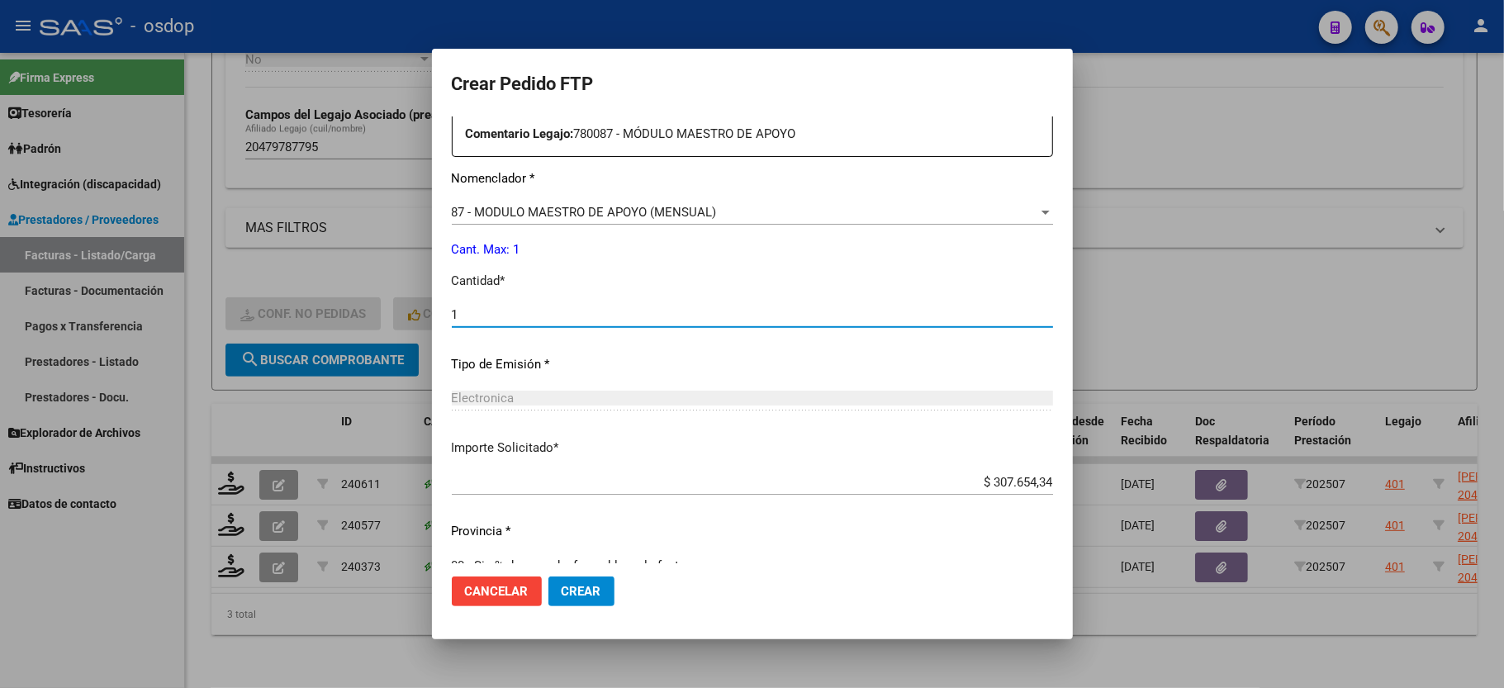
scroll to position [648, 0]
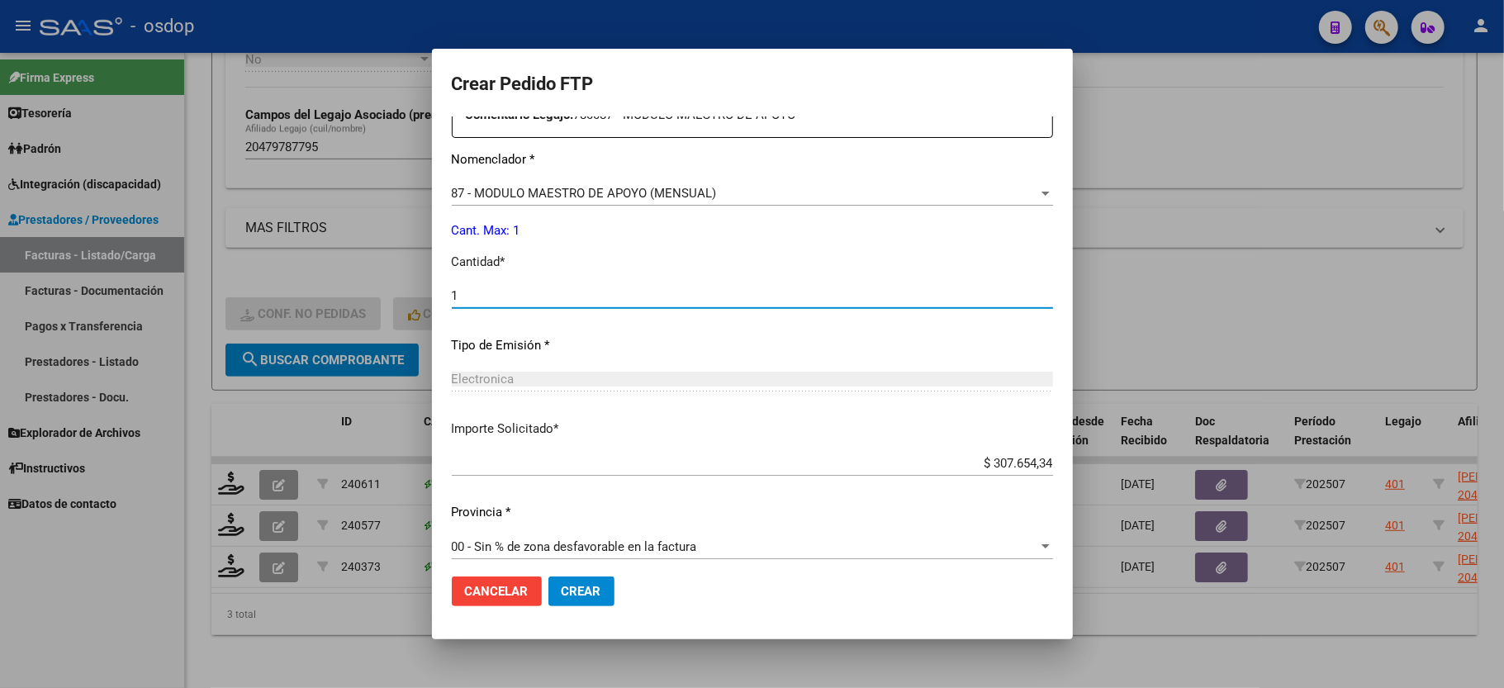
type input "1"
click at [572, 589] on span "Crear" at bounding box center [582, 591] width 40 height 15
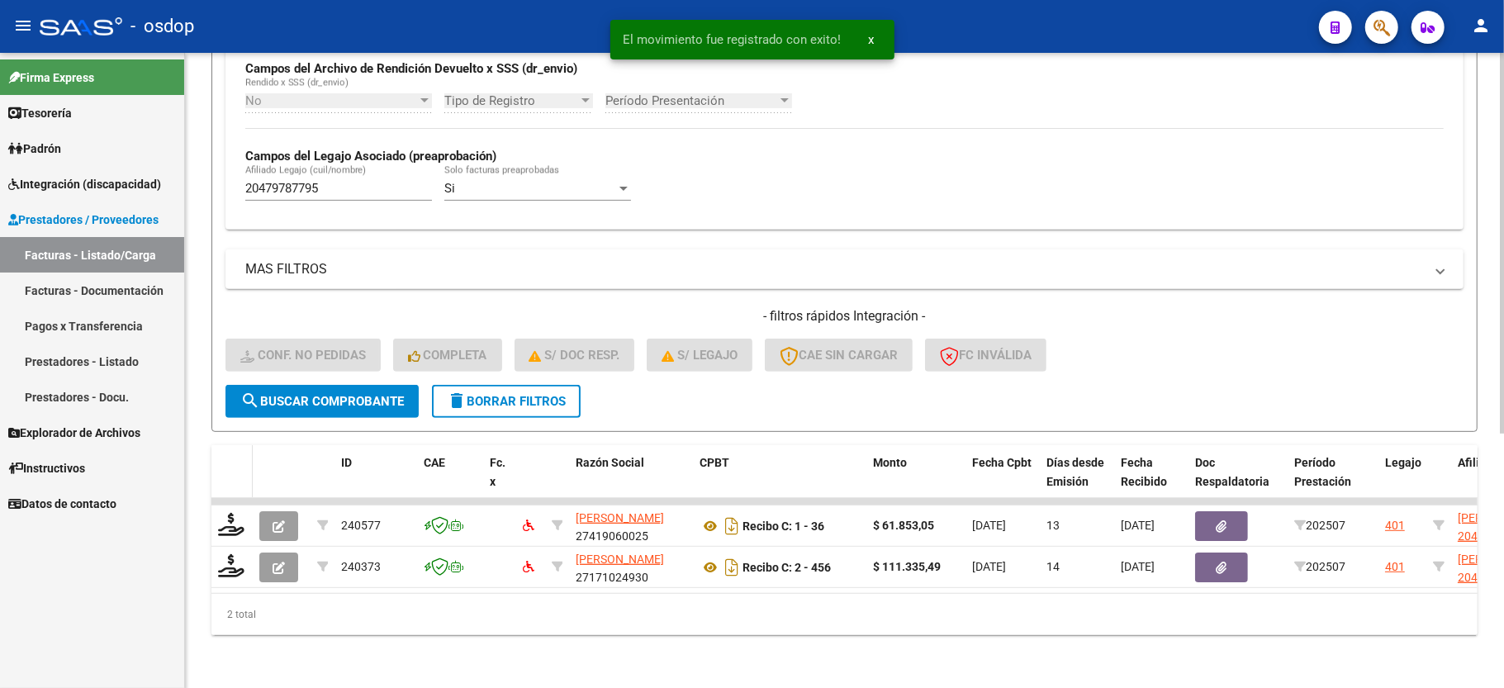
scroll to position [424, 0]
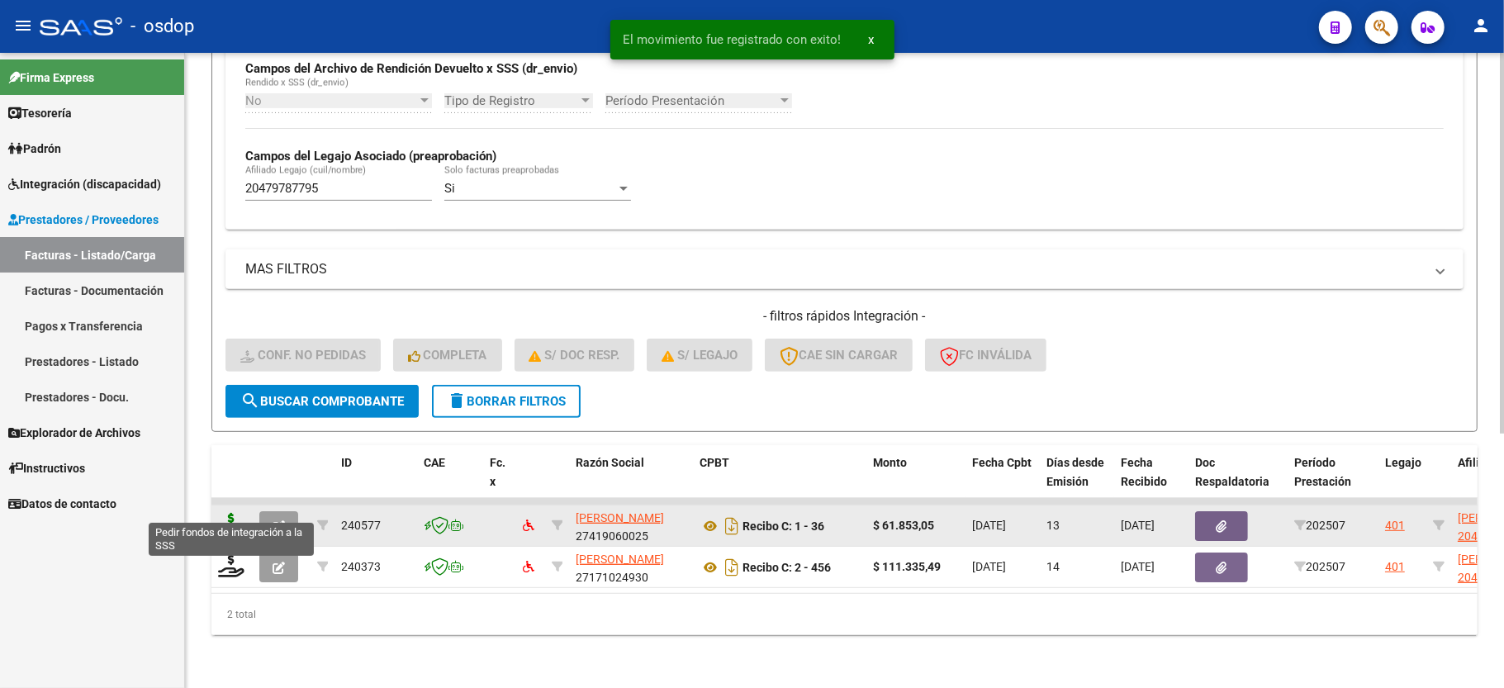
click at [233, 513] on icon at bounding box center [231, 524] width 26 height 23
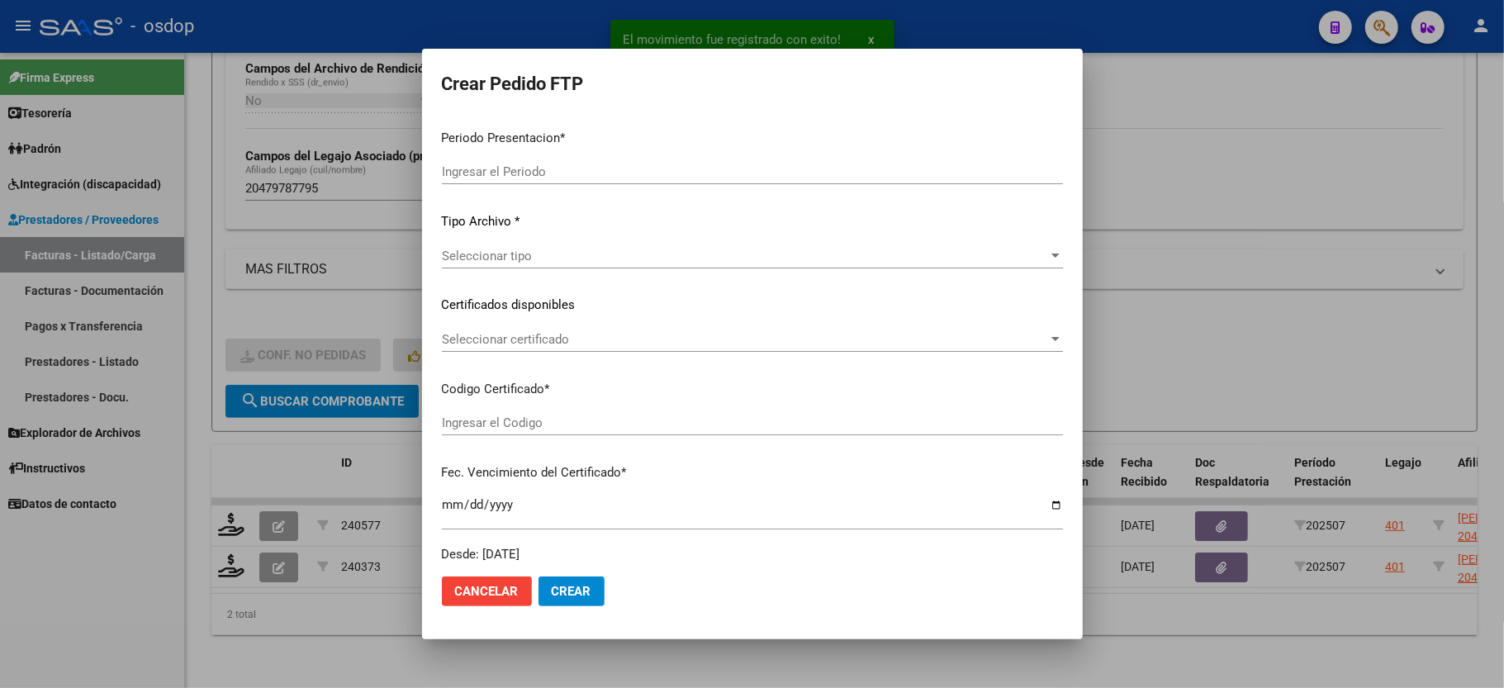
type input "202507"
type input "$ 61.853,05"
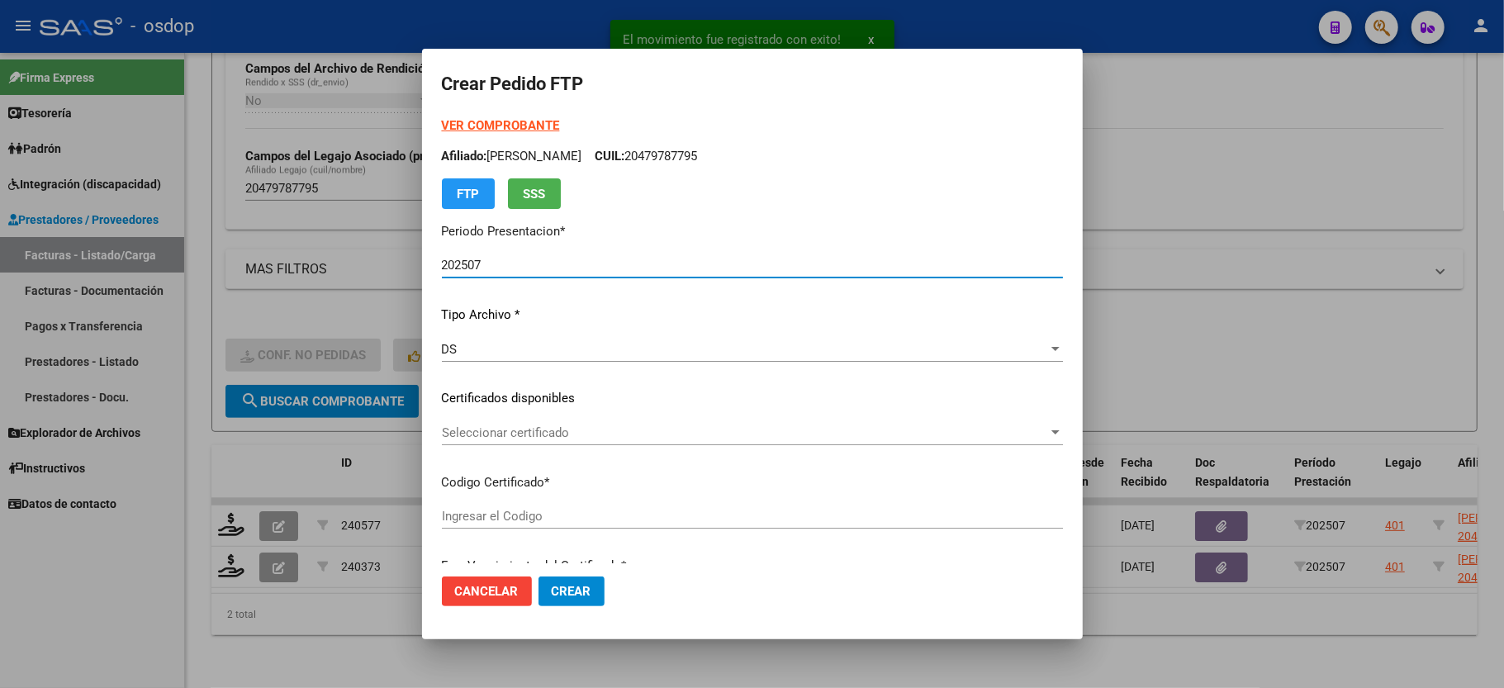
type input "5360525891"
type input "2028-01-23"
click at [477, 436] on span "Seleccionar certificado" at bounding box center [745, 432] width 606 height 15
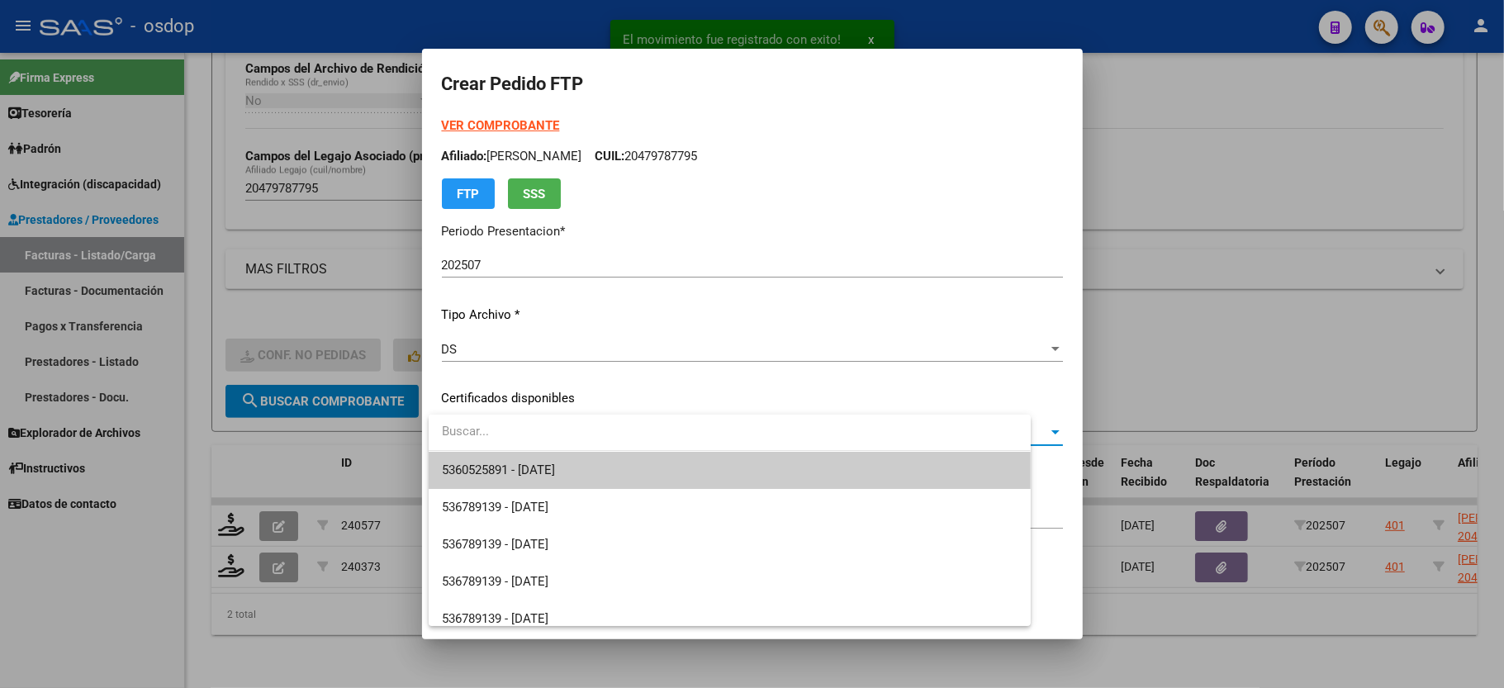
click at [481, 463] on span "5360525891 - 2028-01-23" at bounding box center [498, 470] width 113 height 15
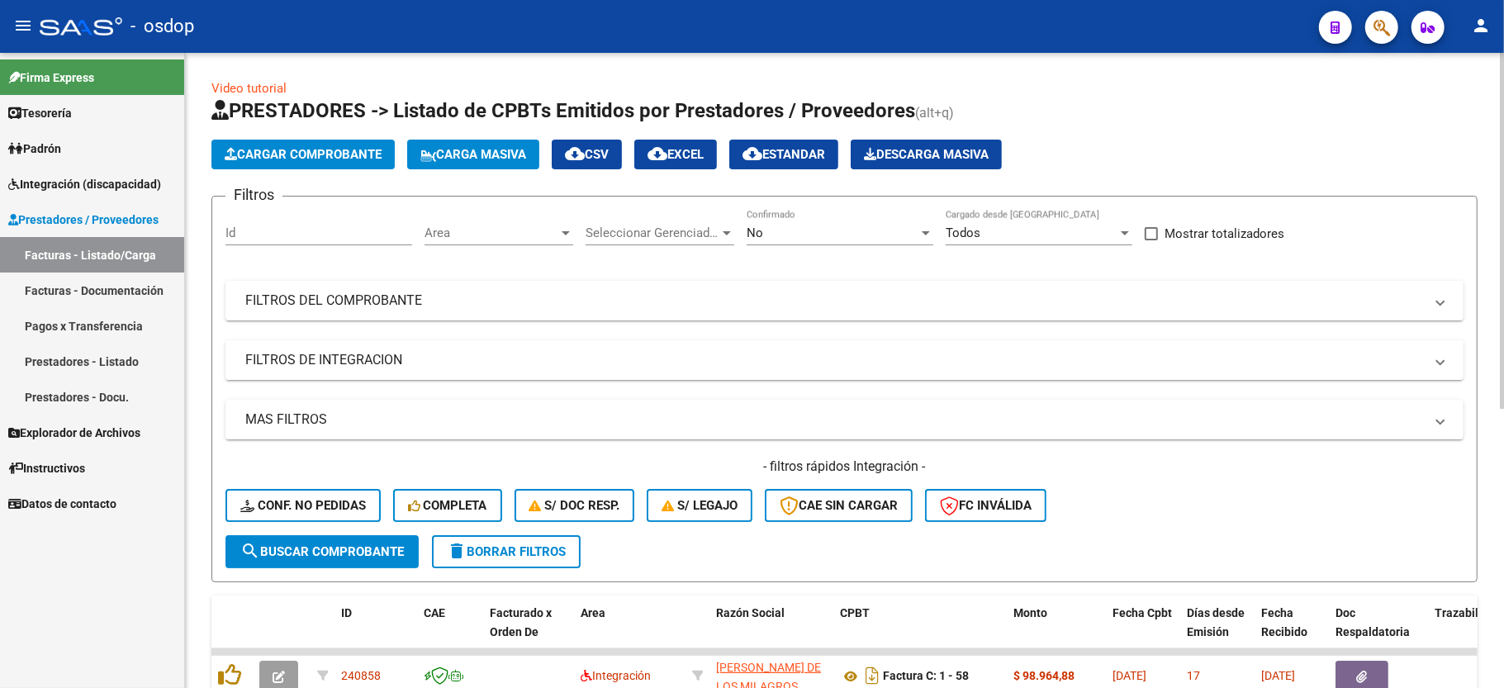
click at [282, 354] on mat-panel-title "FILTROS DE INTEGRACION" at bounding box center [834, 360] width 1179 height 18
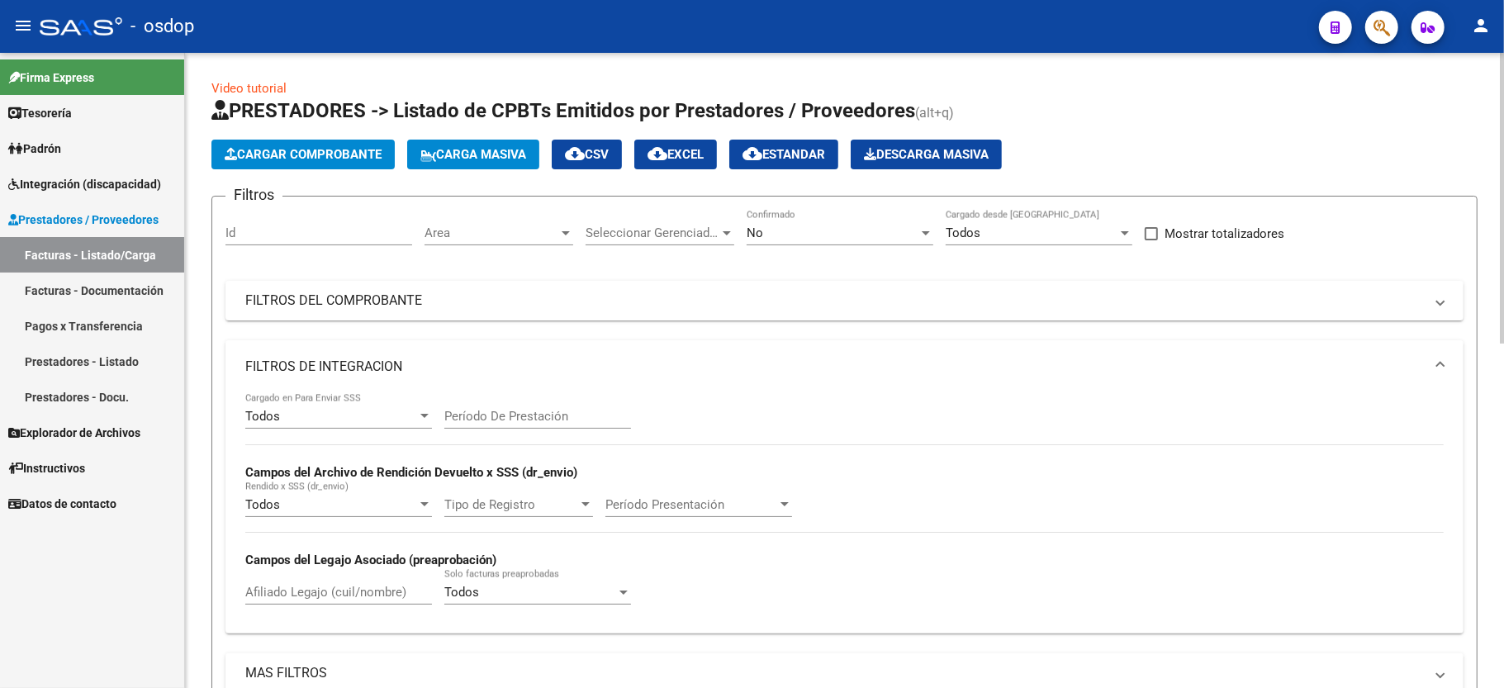
click at [317, 580] on div "Afiliado Legajo (cuil/nombre)" at bounding box center [338, 587] width 187 height 36
click at [317, 593] on input "Afiliado Legajo (cuil/nombre)" at bounding box center [338, 592] width 187 height 15
paste input "20498735399"
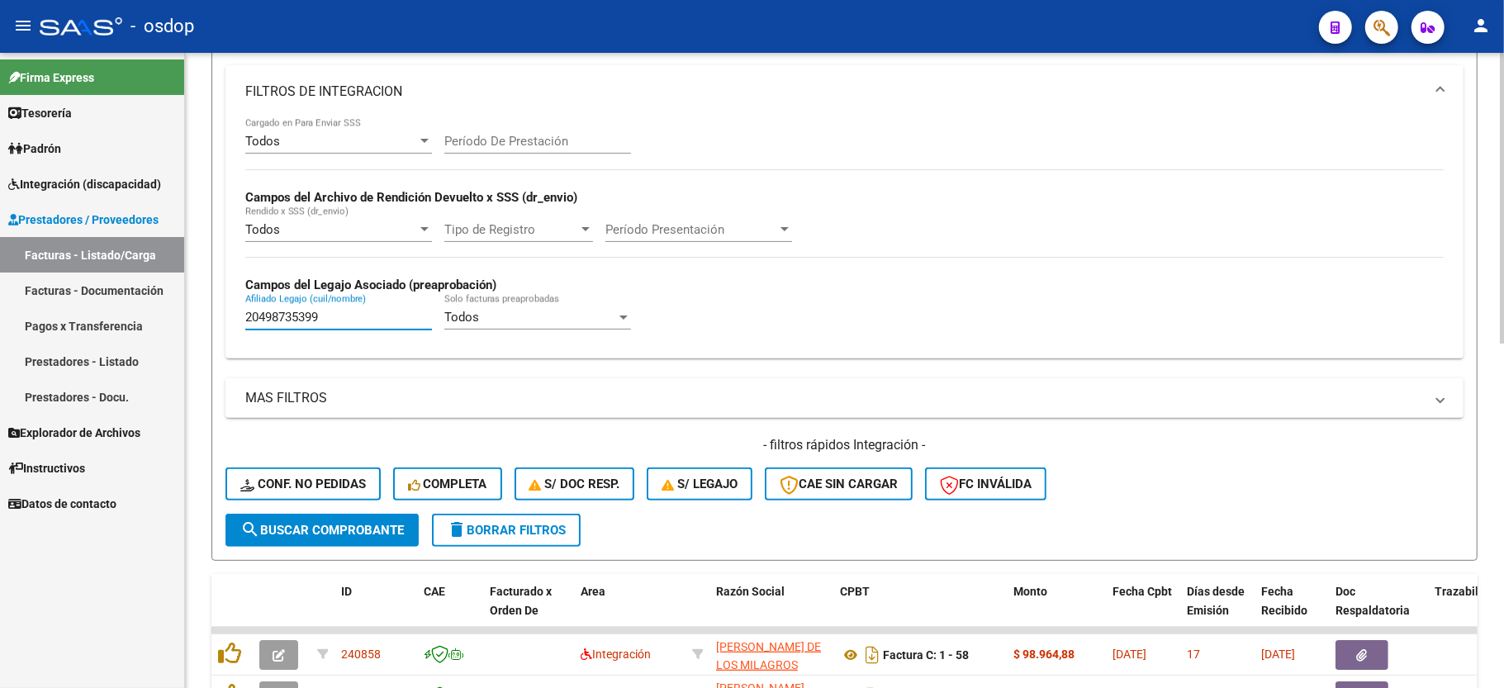
scroll to position [330, 0]
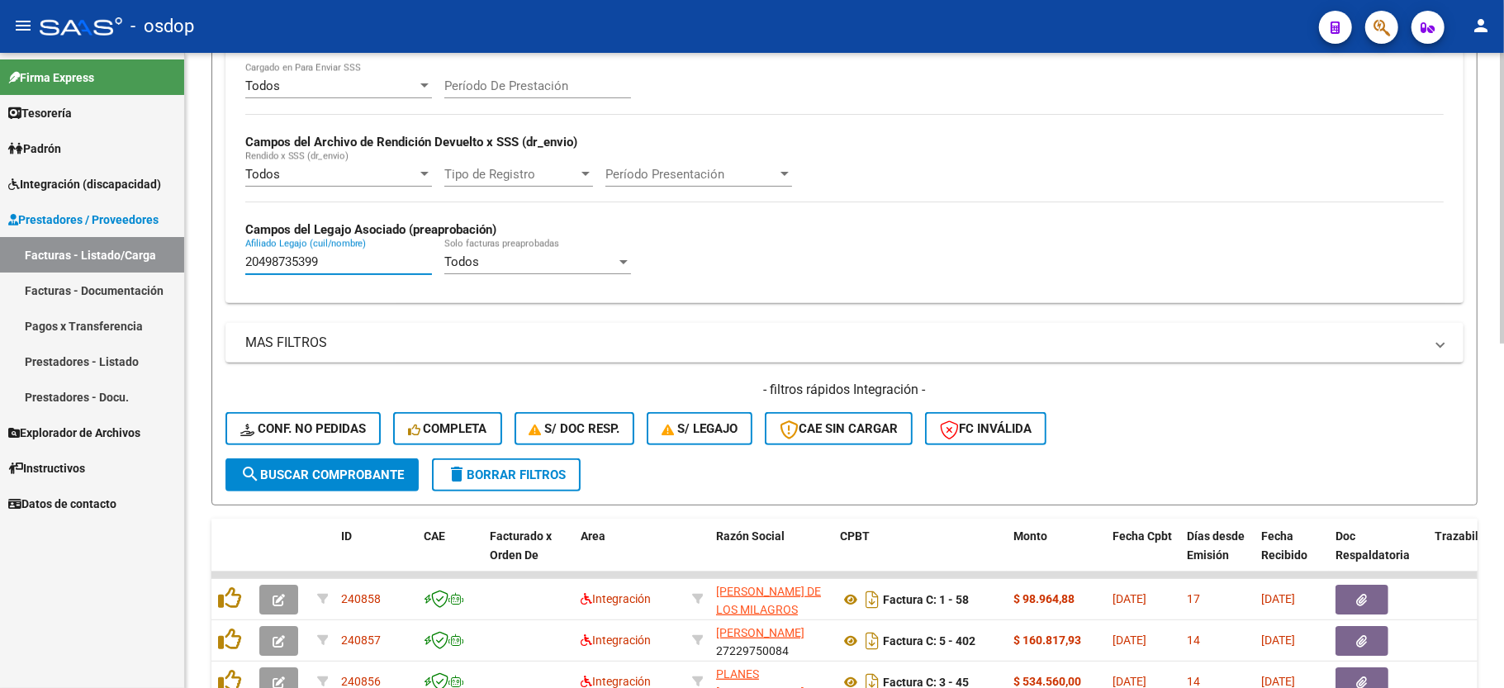
type input "20498735399"
click at [296, 490] on button "search Buscar Comprobante" at bounding box center [322, 474] width 193 height 33
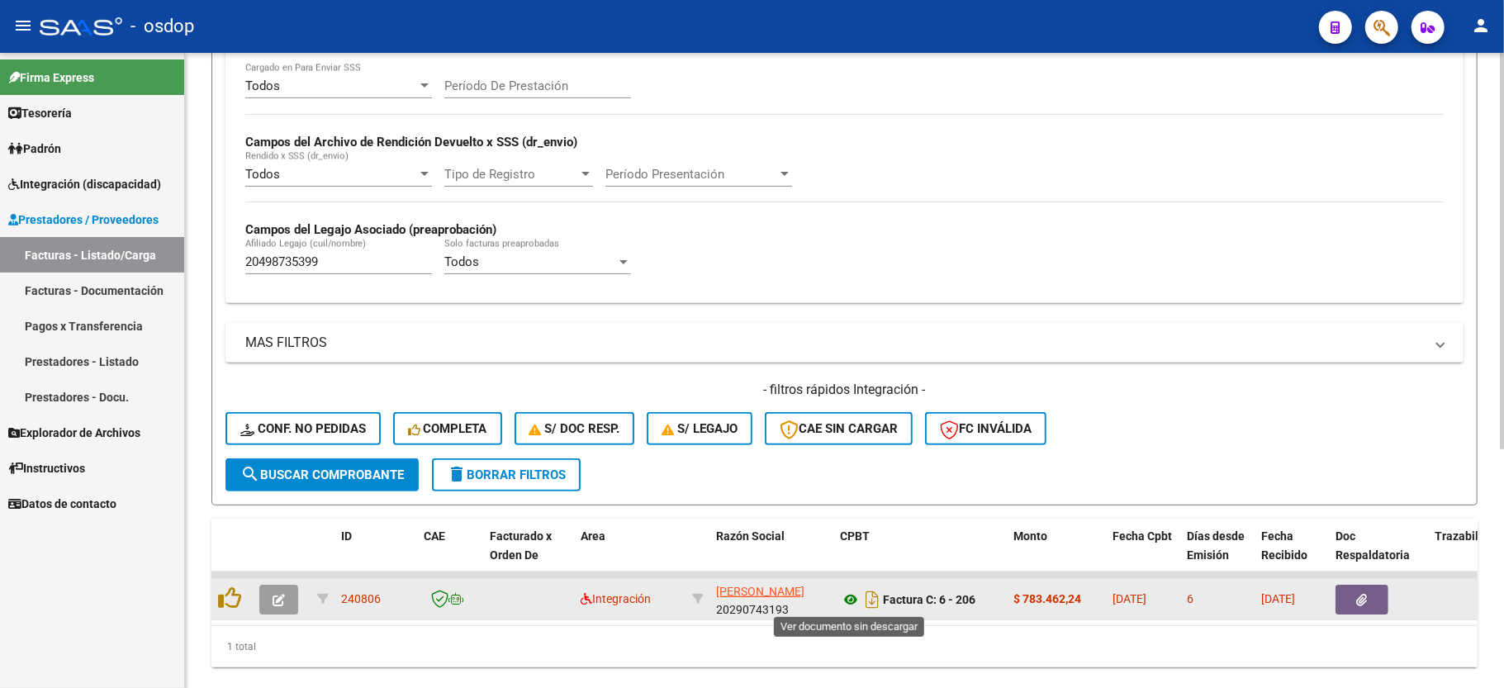
click at [852, 603] on icon at bounding box center [850, 600] width 21 height 20
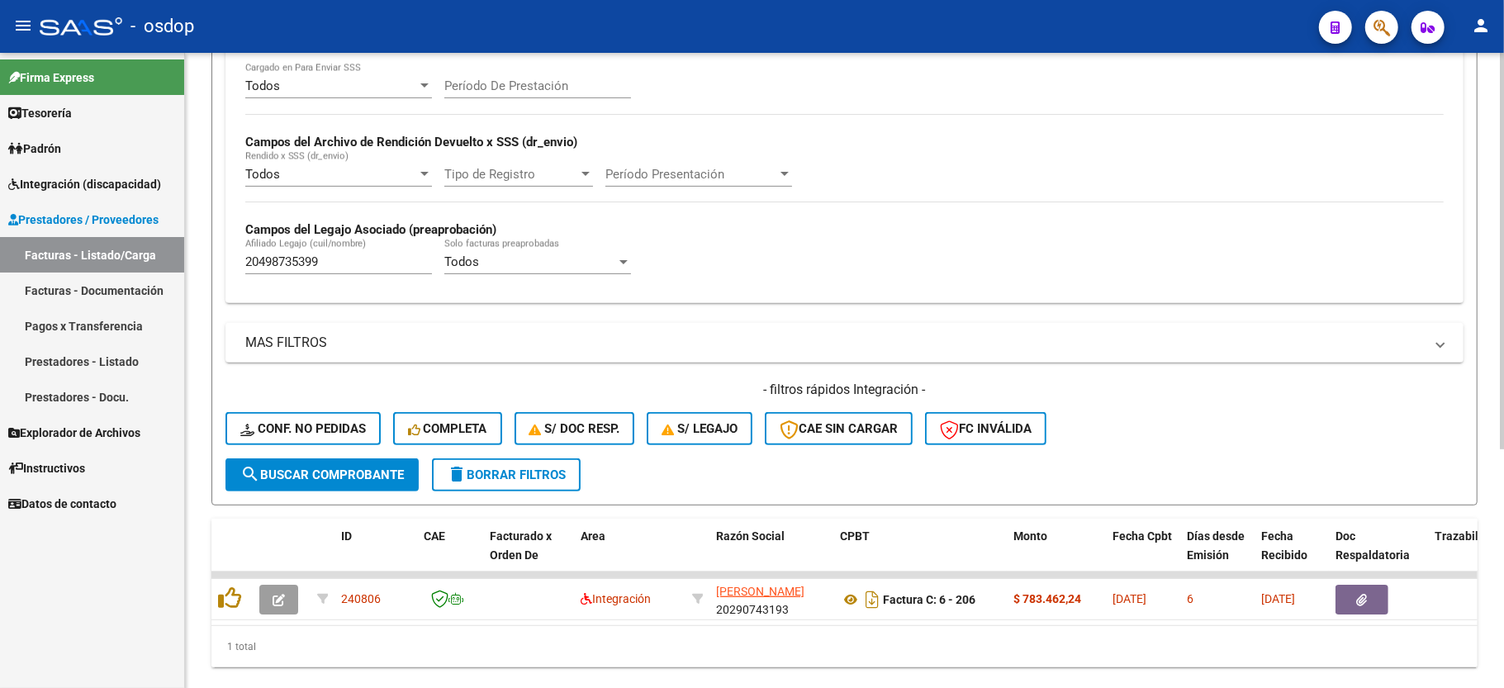
click at [519, 468] on span "delete Borrar Filtros" at bounding box center [506, 475] width 119 height 15
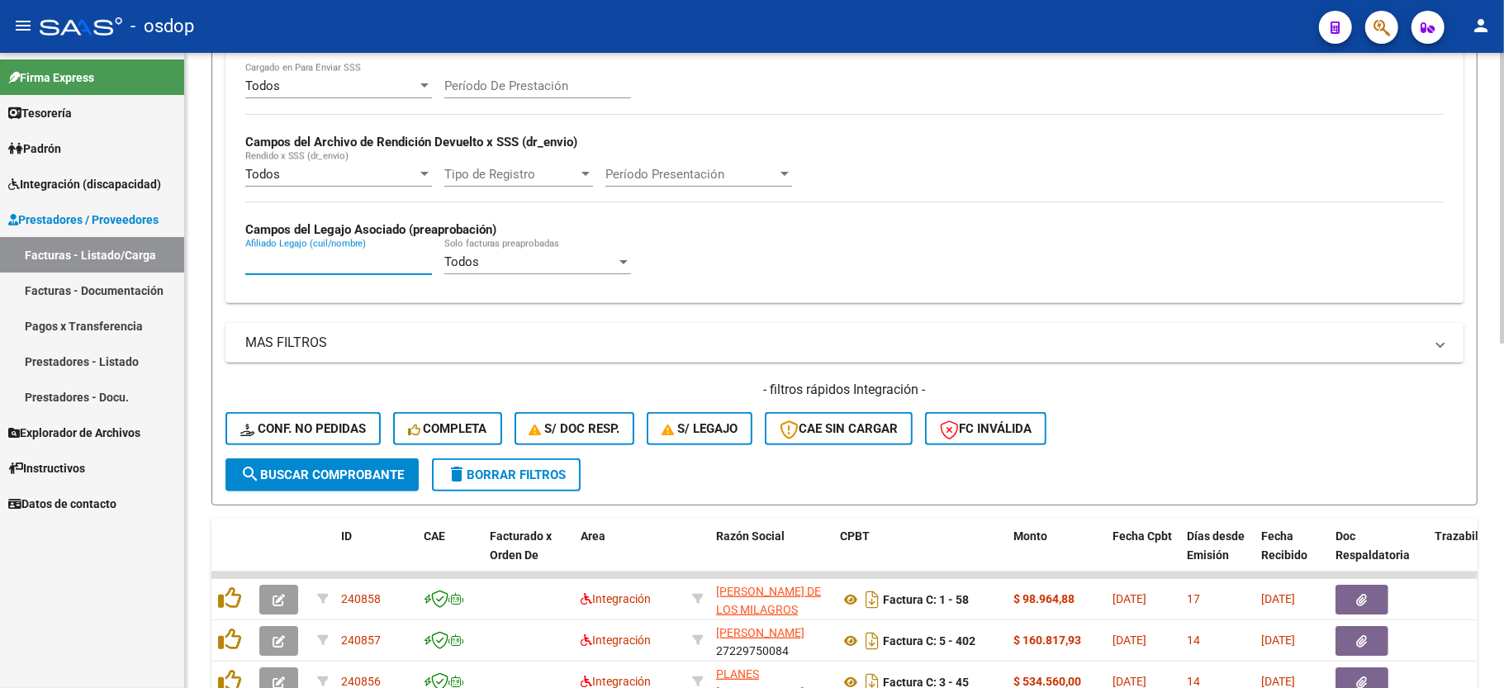
click at [318, 259] on input "Afiliado Legajo (cuil/nombre)" at bounding box center [338, 261] width 187 height 15
paste input "20525359248"
type input "20525359248"
click at [340, 480] on span "search Buscar Comprobante" at bounding box center [322, 475] width 164 height 15
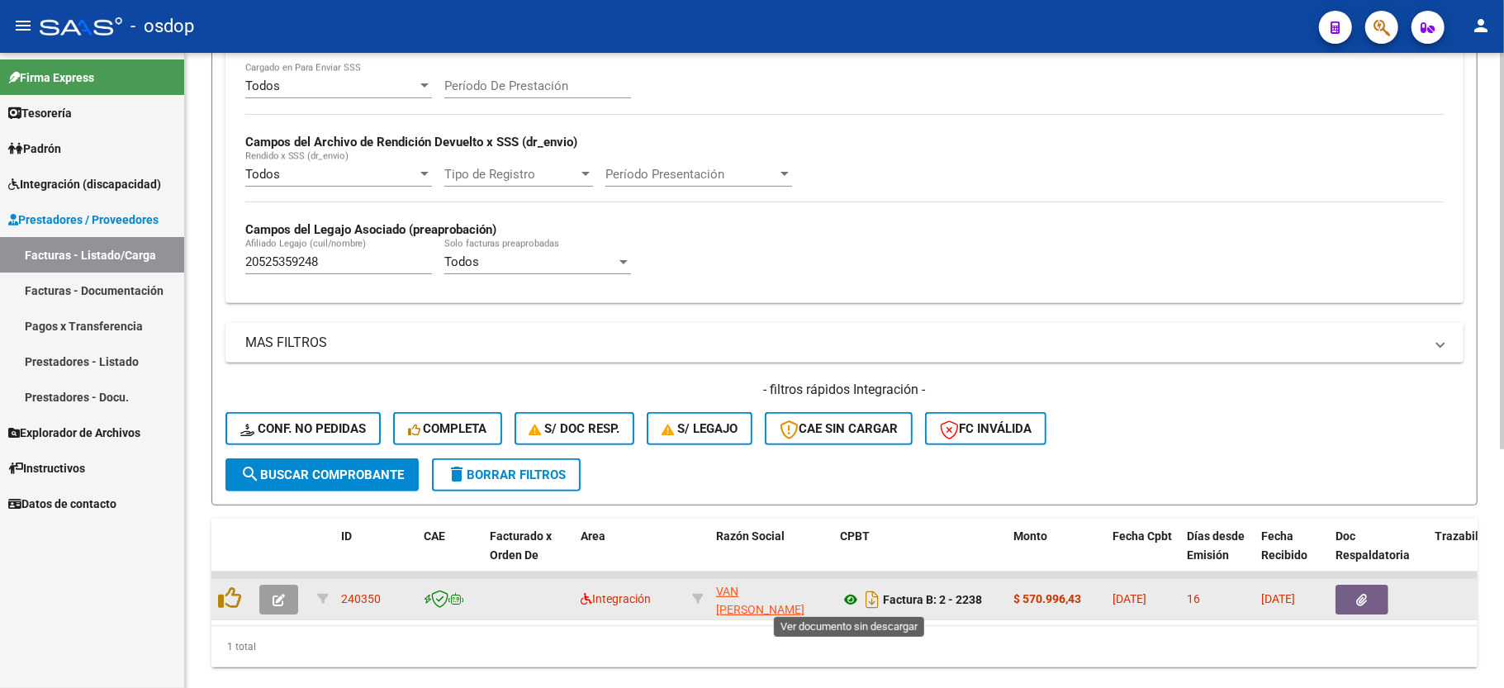
click at [853, 596] on icon at bounding box center [850, 600] width 21 height 20
click at [1365, 602] on icon "button" at bounding box center [1362, 600] width 11 height 12
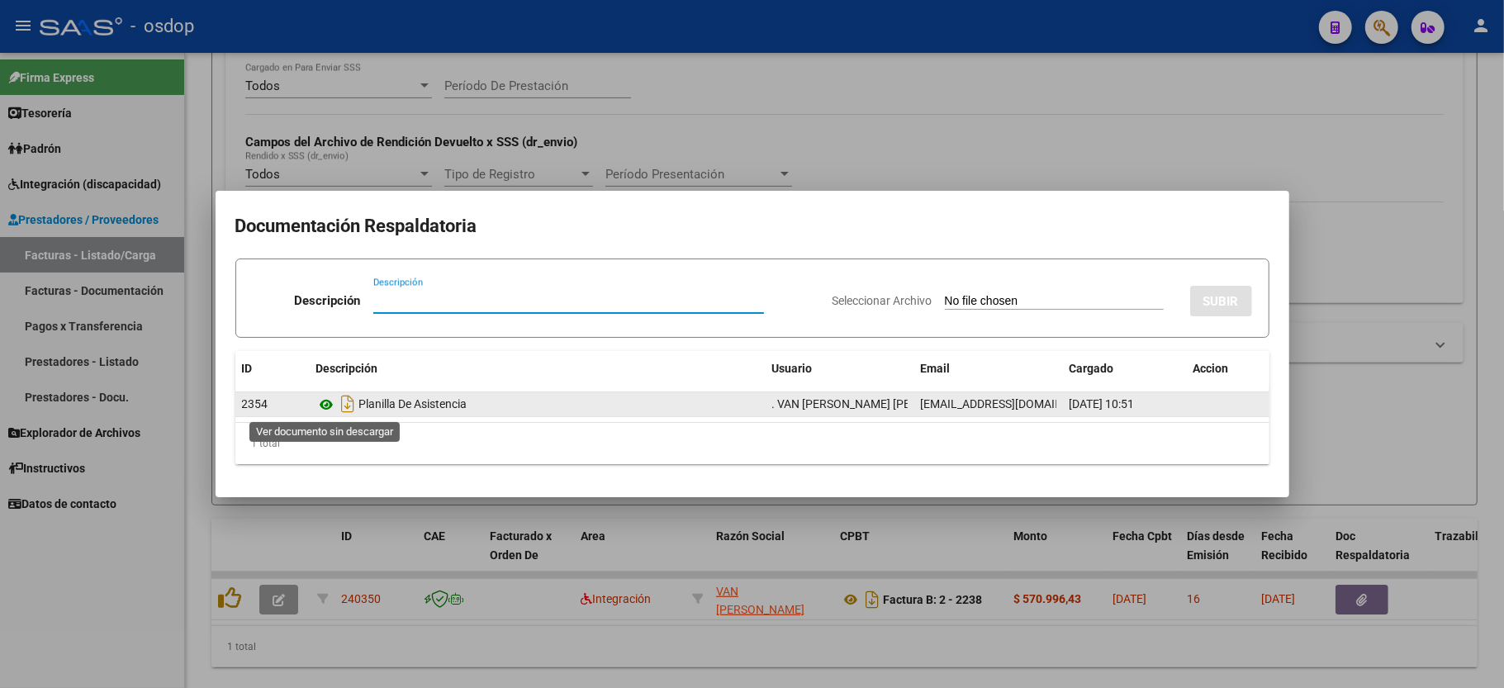
click at [322, 410] on icon at bounding box center [326, 405] width 21 height 20
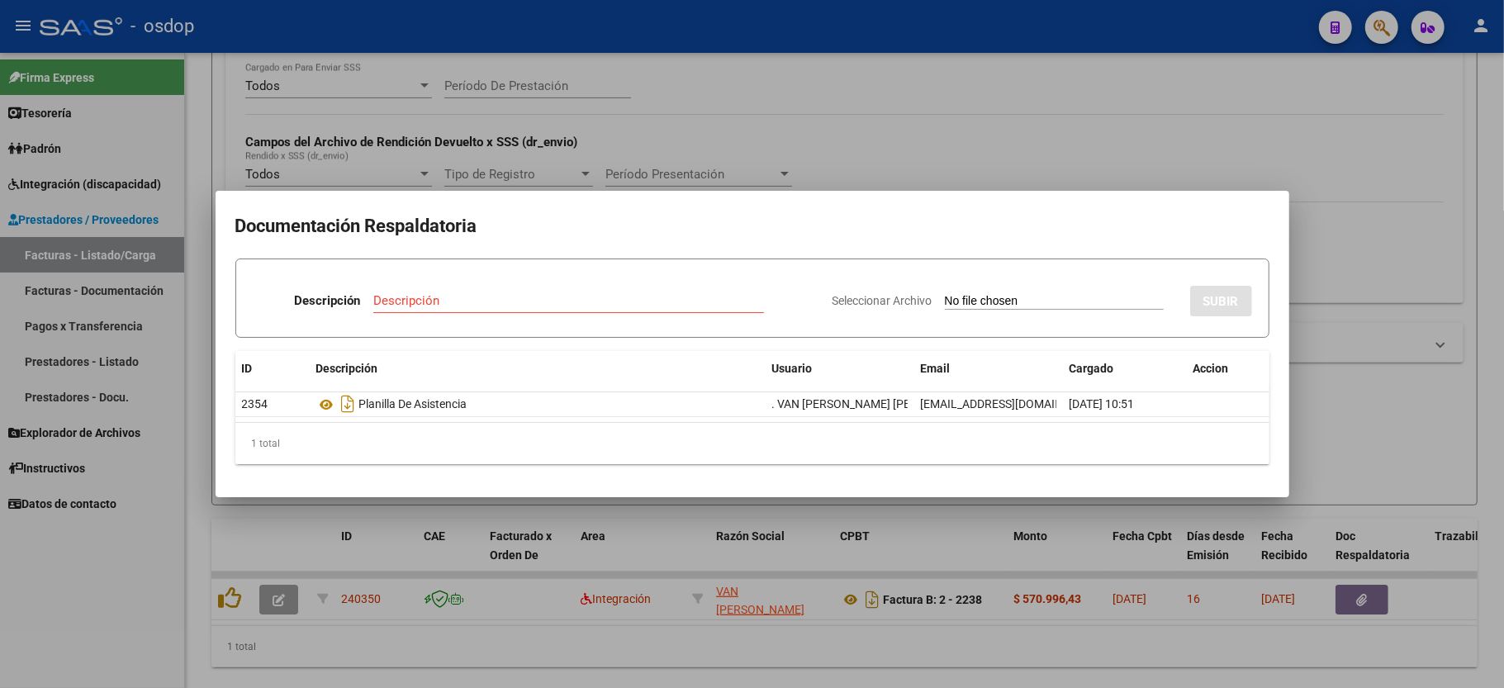
click at [942, 131] on div at bounding box center [752, 344] width 1504 height 688
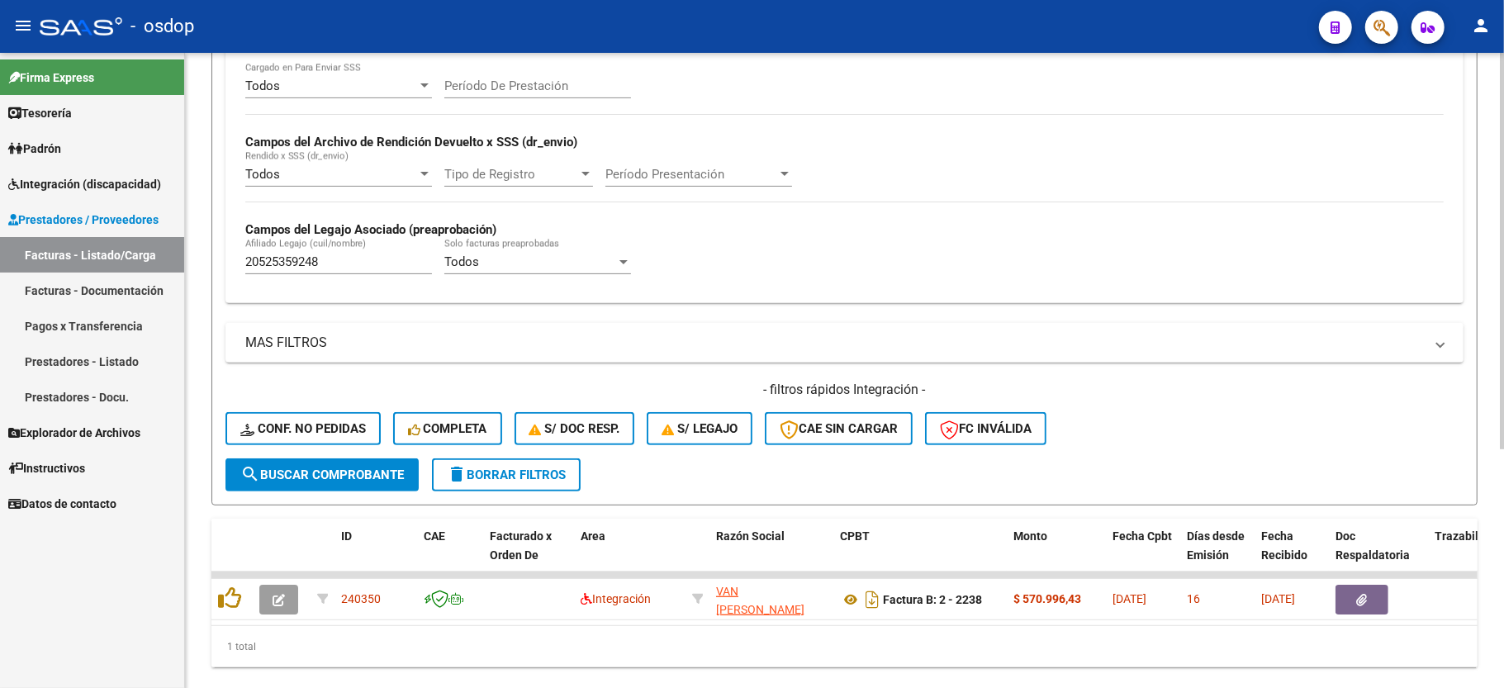
click at [480, 476] on span "delete Borrar Filtros" at bounding box center [506, 475] width 119 height 15
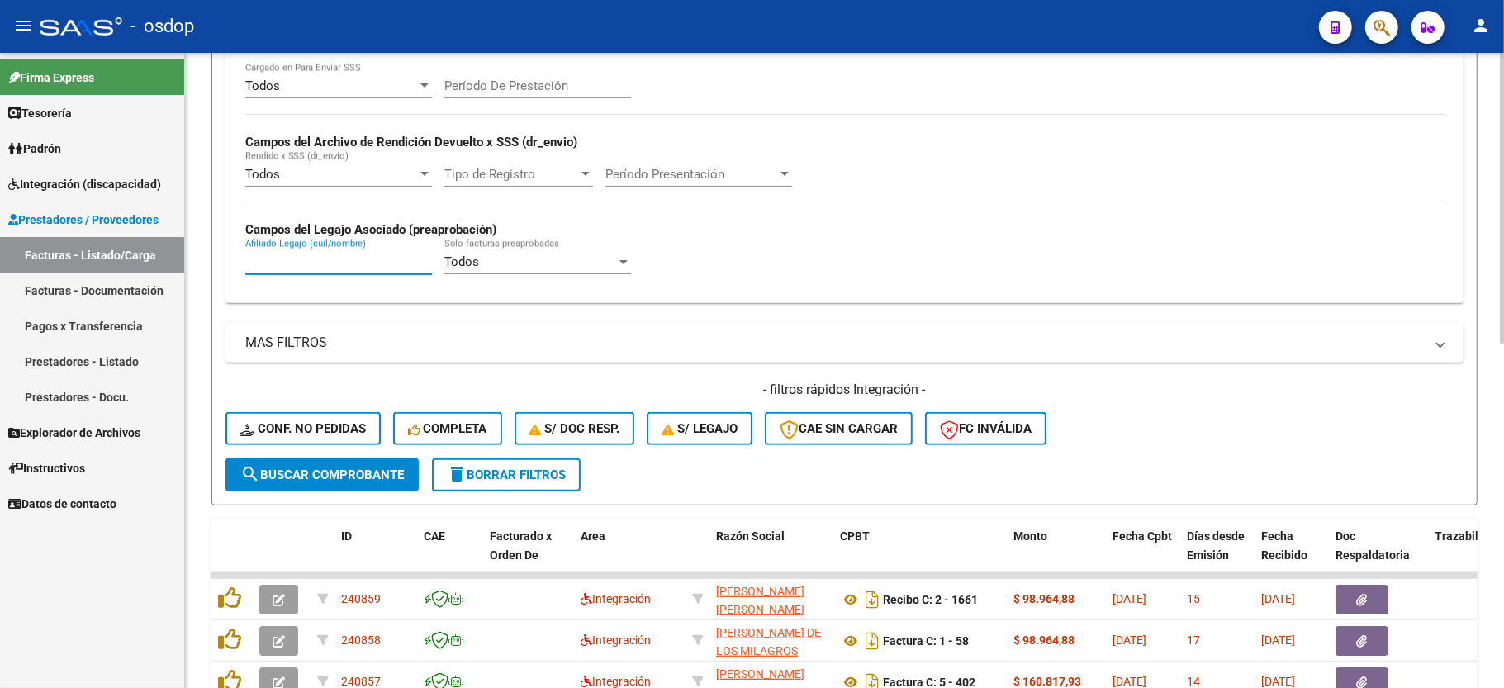
click at [312, 268] on input "Afiliado Legajo (cuil/nombre)" at bounding box center [338, 261] width 187 height 15
paste input "34859980"
type input "34859980"
click at [307, 459] on button "search Buscar Comprobante" at bounding box center [322, 474] width 193 height 33
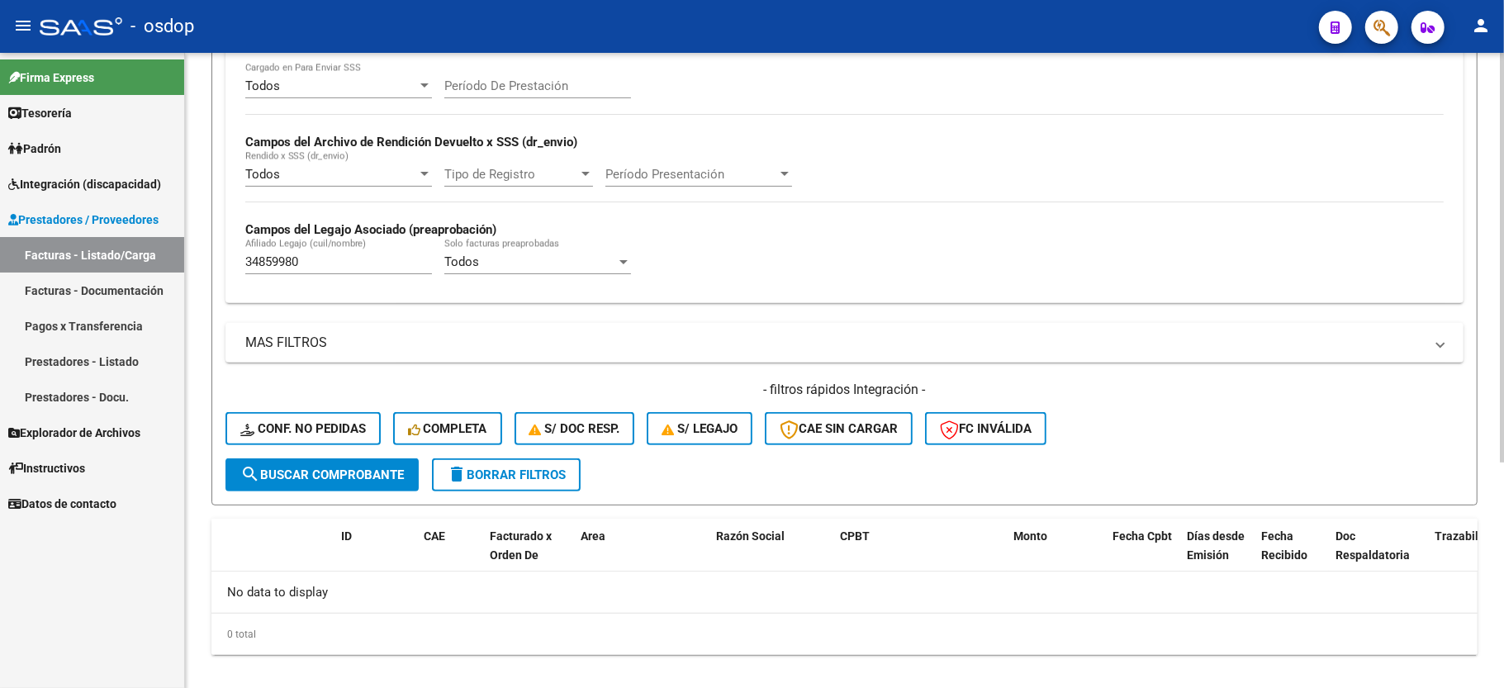
click at [365, 682] on div "Video tutorial PRESTADORES -> Listado de CPBTs Emitidos por Prestadores / Prove…" at bounding box center [844, 214] width 1319 height 985
drag, startPoint x: 536, startPoint y: 474, endPoint x: 526, endPoint y: 467, distance: 12.4
click at [536, 473] on span "delete Borrar Filtros" at bounding box center [506, 475] width 119 height 15
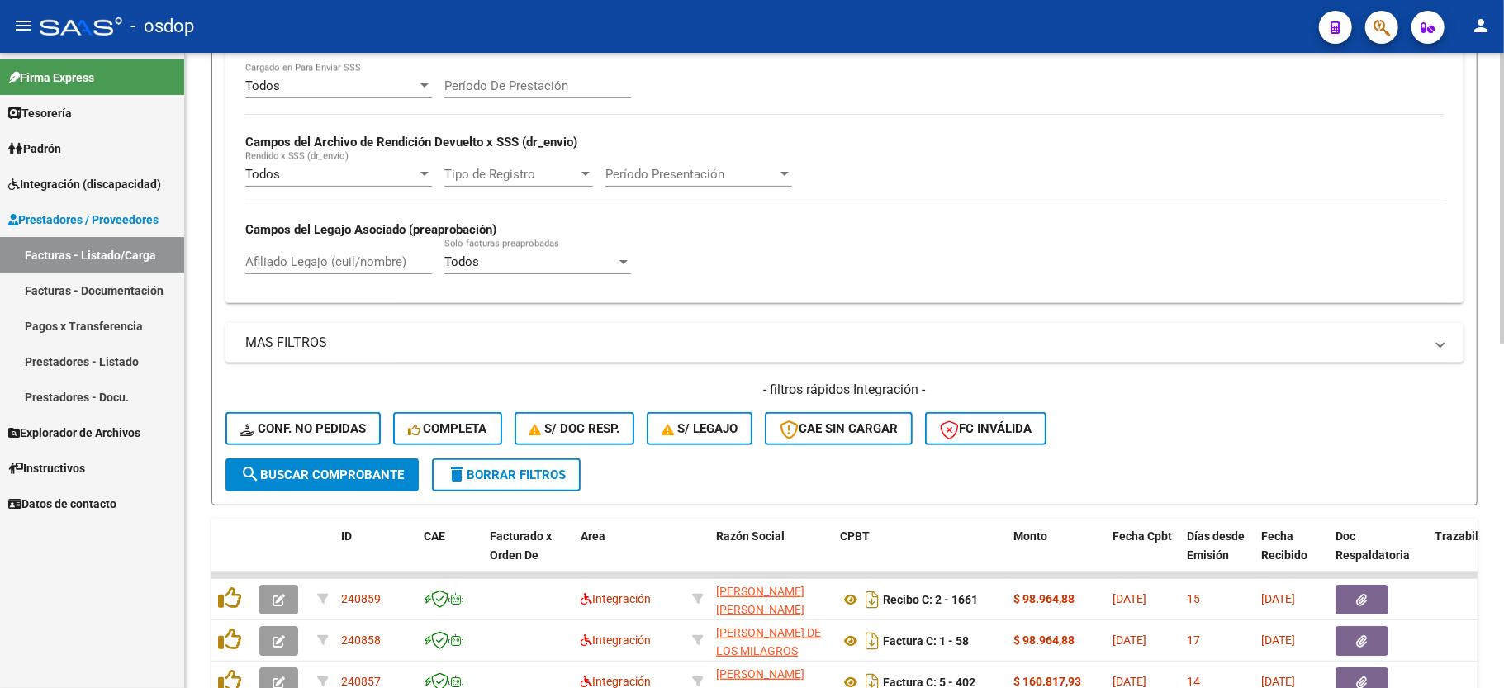
click at [306, 256] on input "Afiliado Legajo (cuil/nombre)" at bounding box center [338, 261] width 187 height 15
paste input "27533055791"
type input "27533055791"
click at [327, 468] on span "search Buscar Comprobante" at bounding box center [322, 475] width 164 height 15
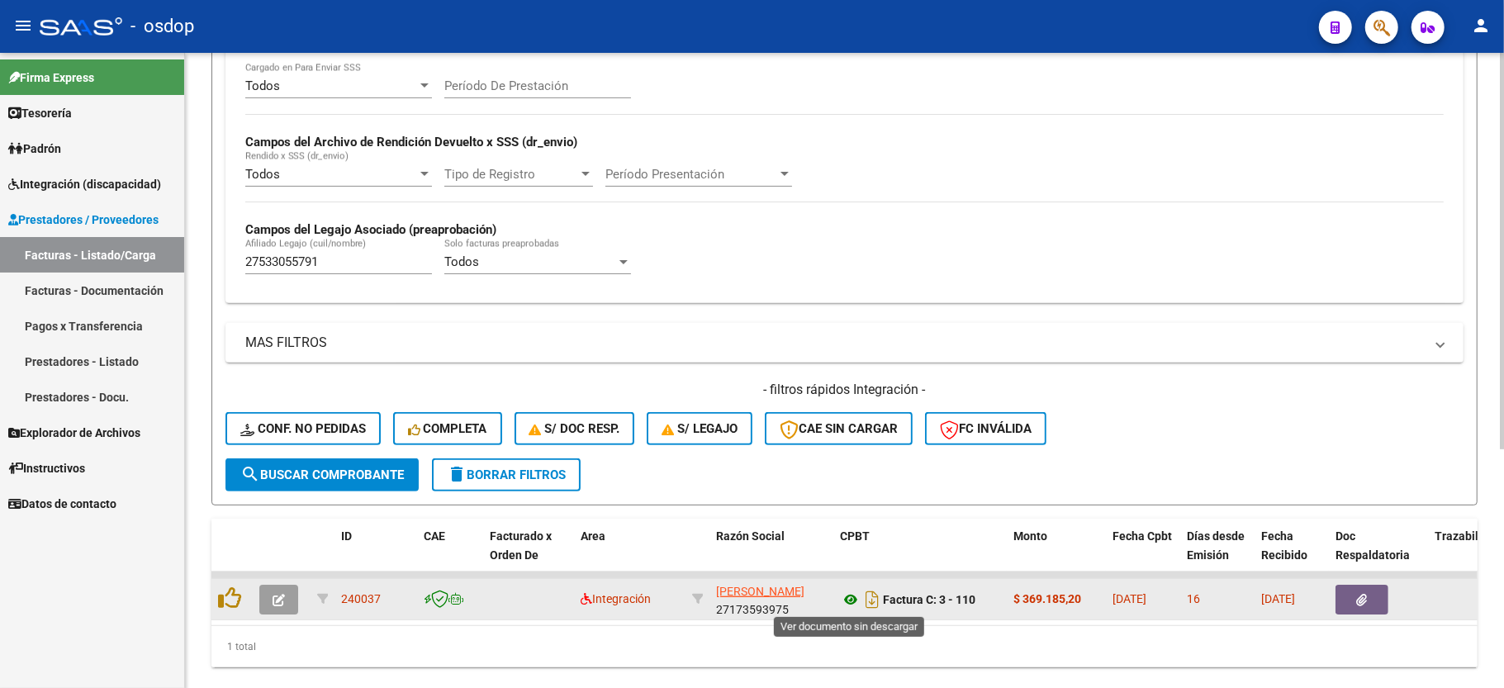
click at [846, 603] on icon at bounding box center [850, 600] width 21 height 20
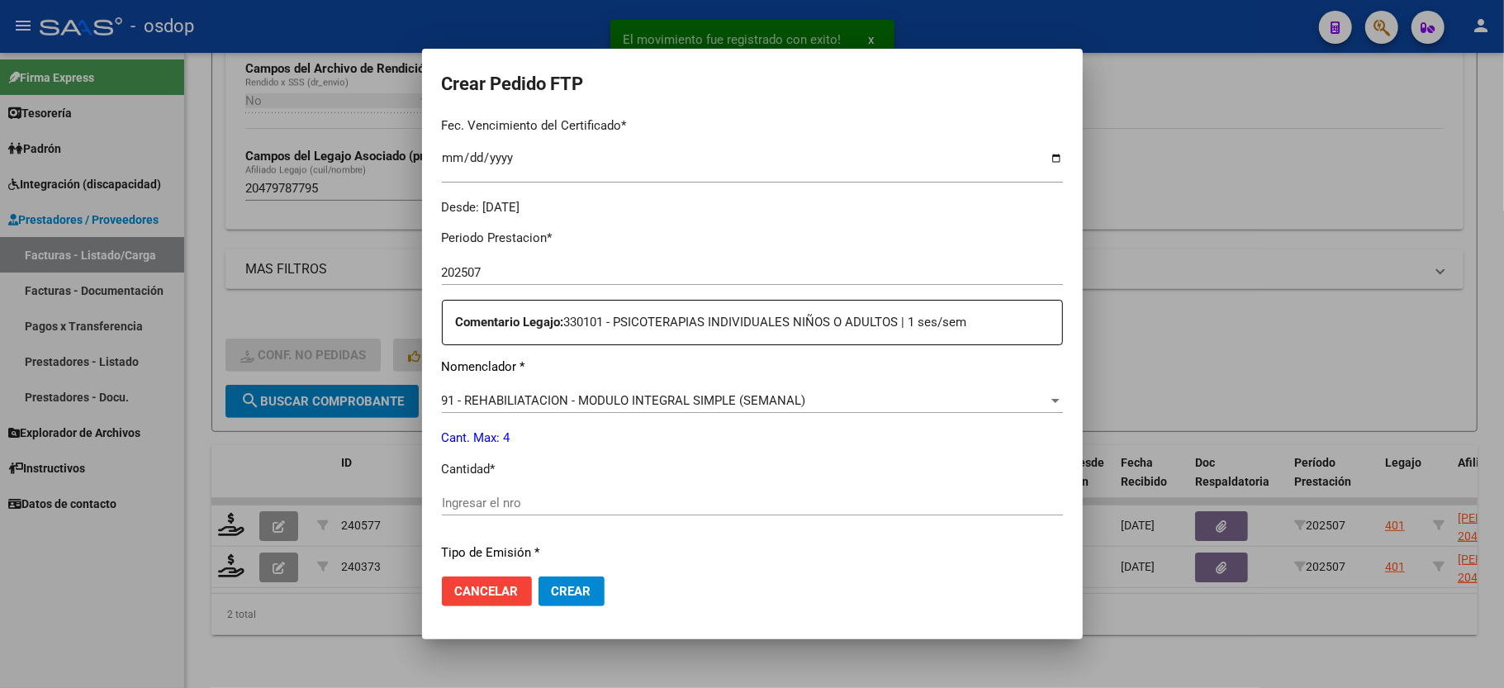
scroll to position [550, 0]
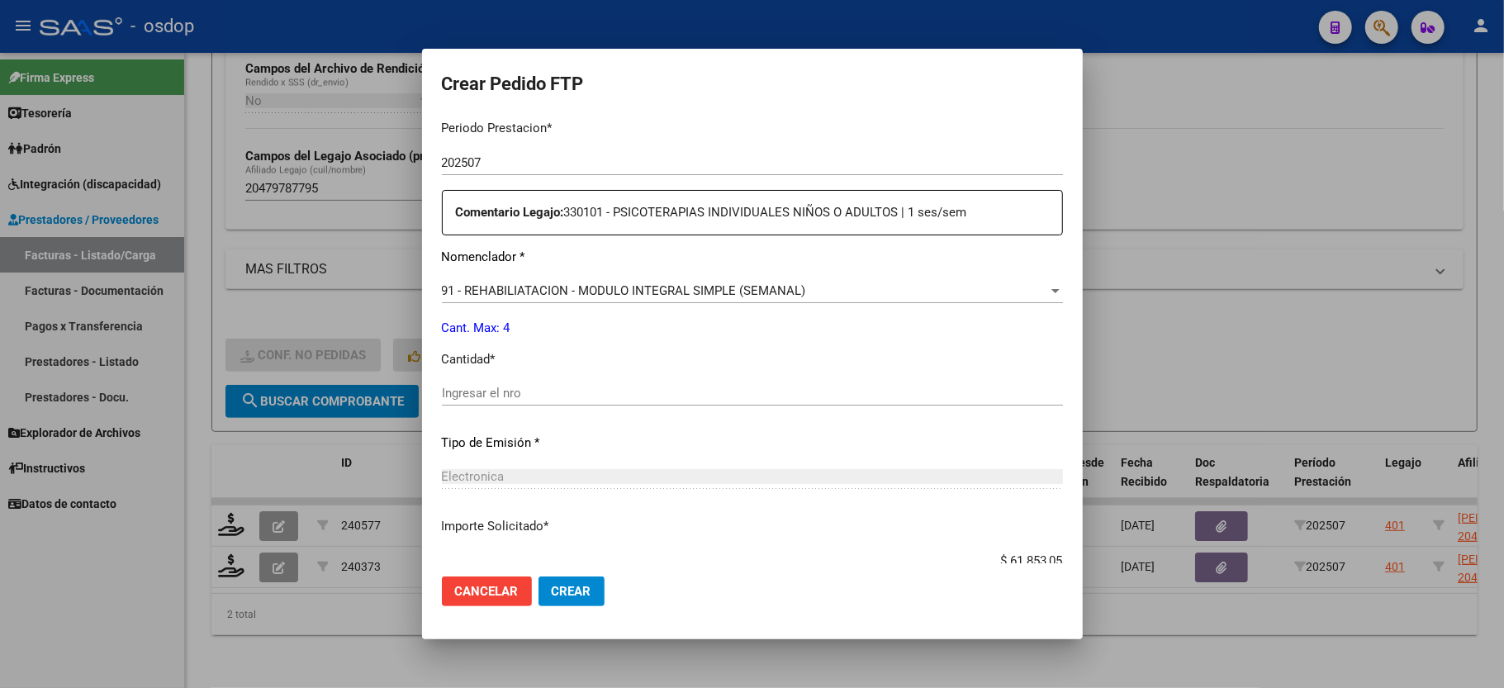
click at [496, 391] on div "Ingresar el nro" at bounding box center [752, 393] width 621 height 25
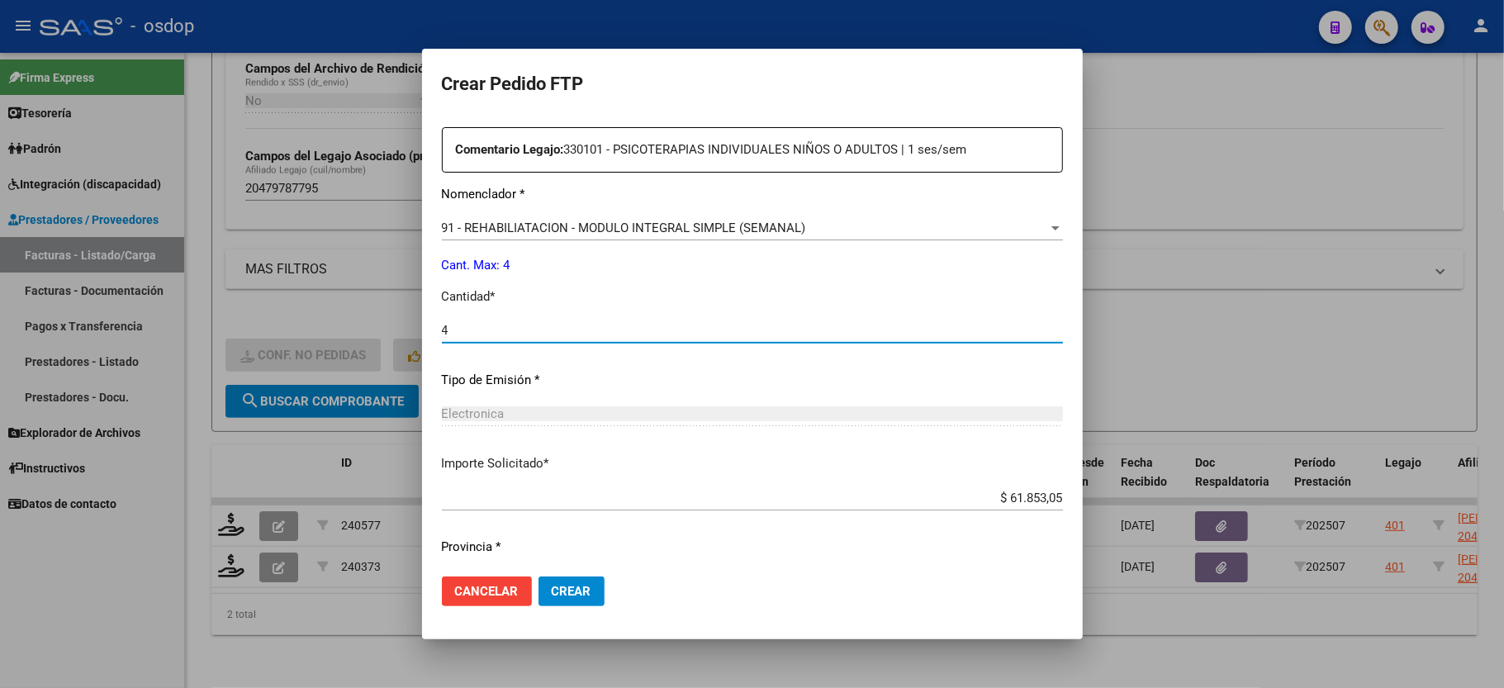
scroll to position [648, 0]
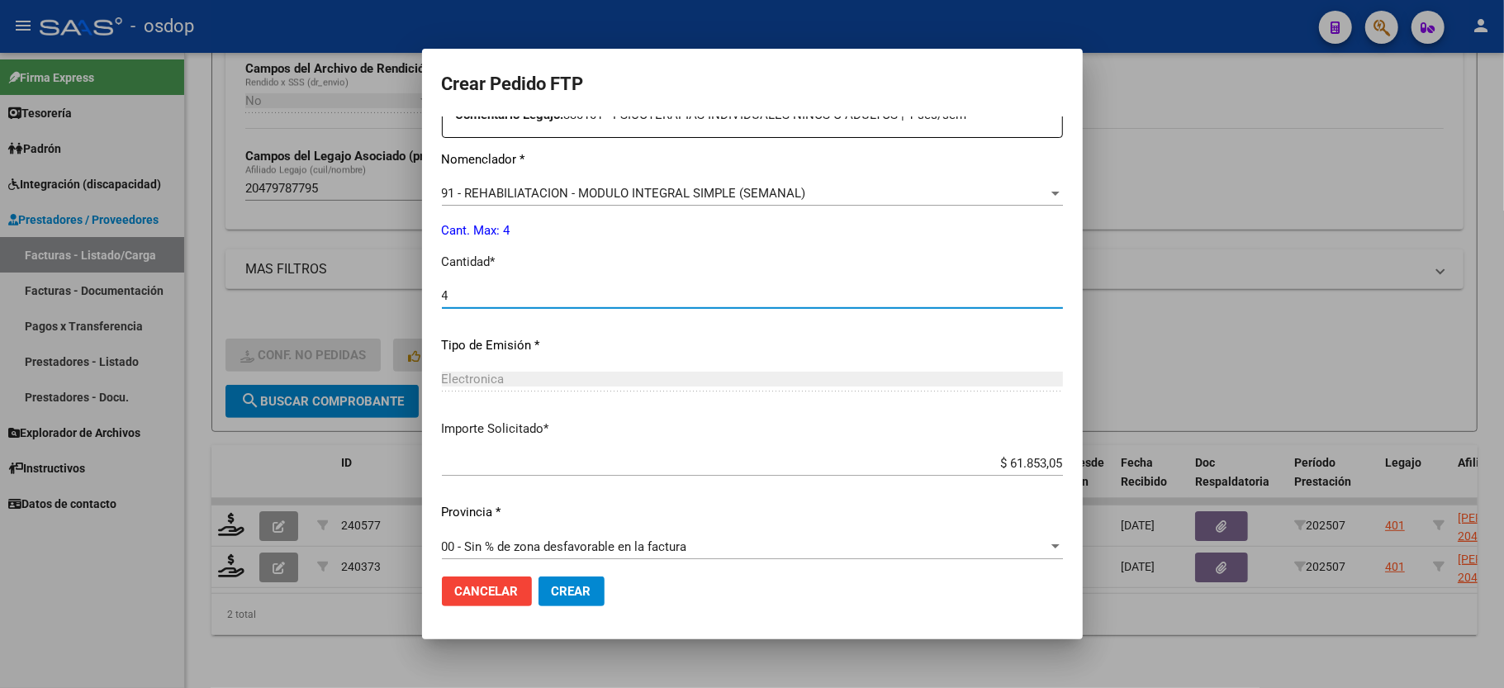
type input "4"
click at [547, 590] on button "Crear" at bounding box center [572, 592] width 66 height 30
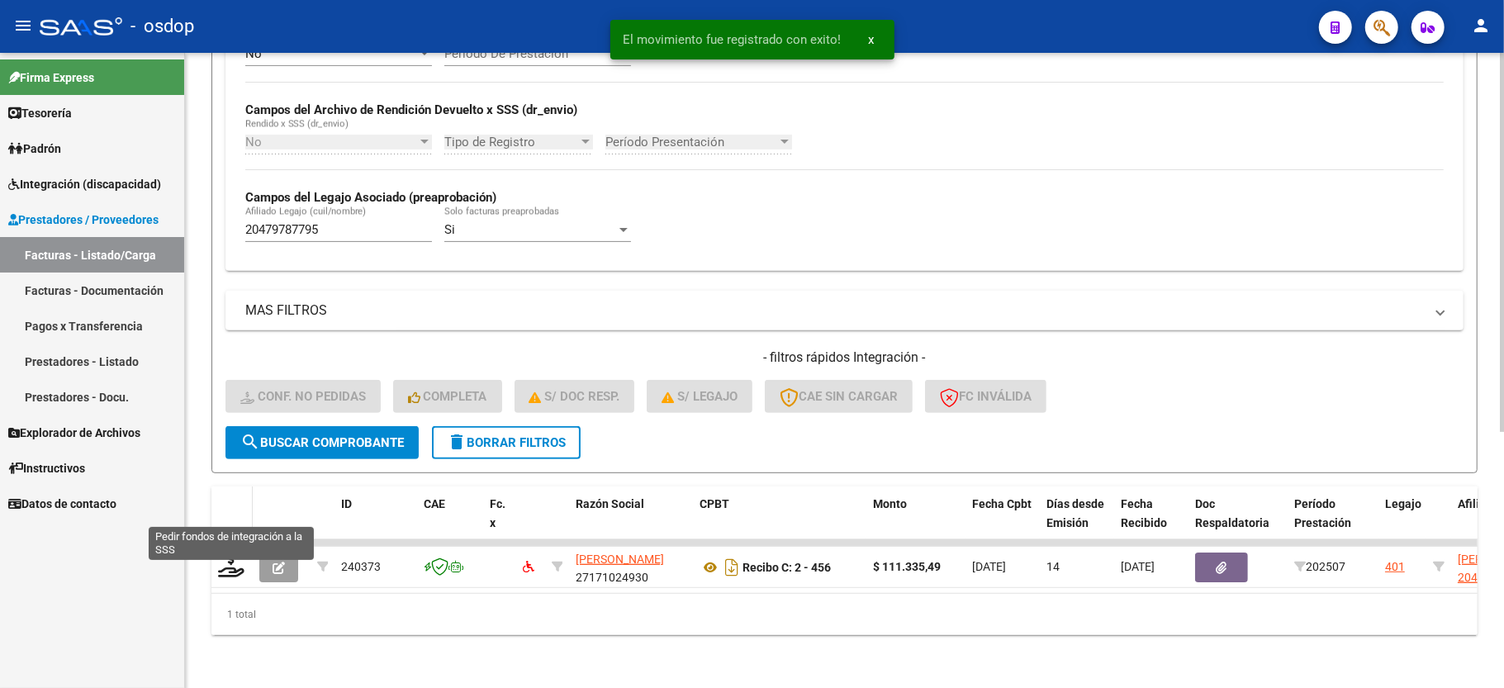
scroll to position [382, 0]
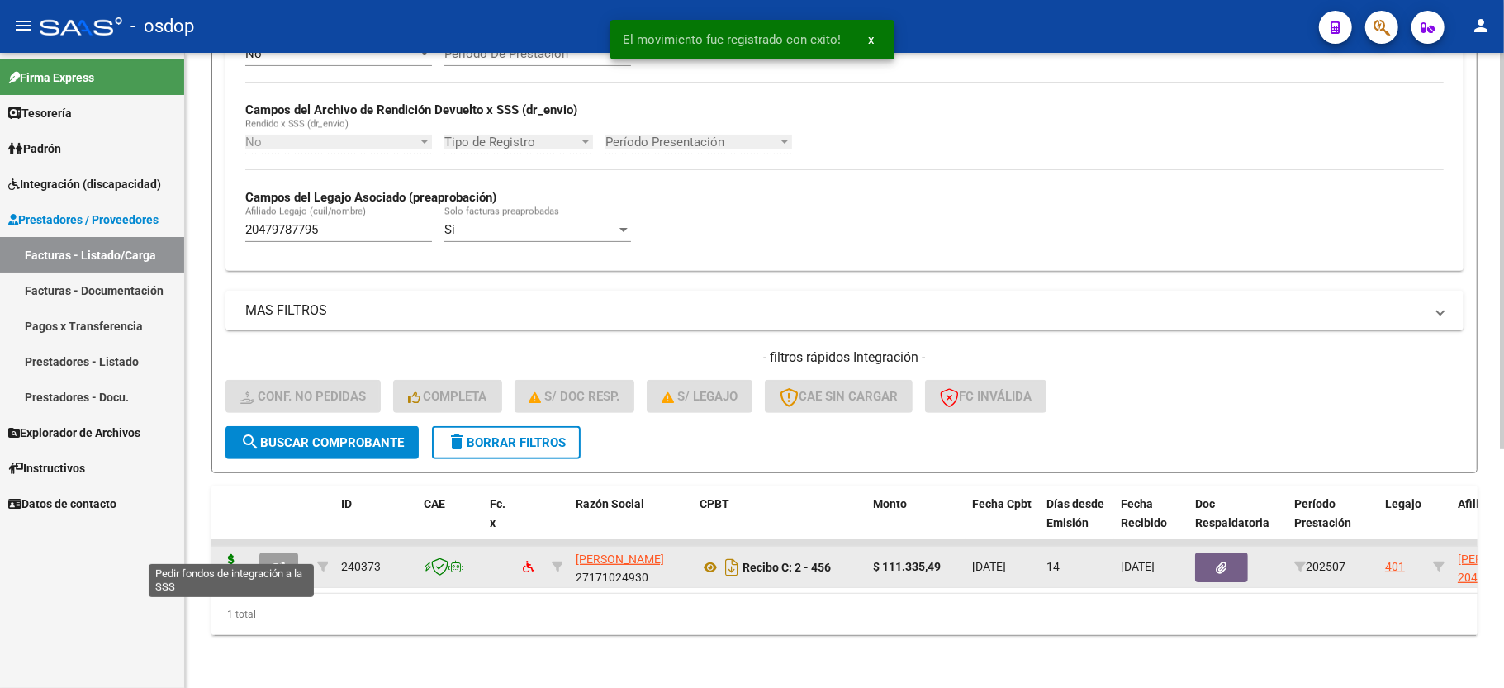
click at [232, 556] on icon at bounding box center [231, 565] width 26 height 23
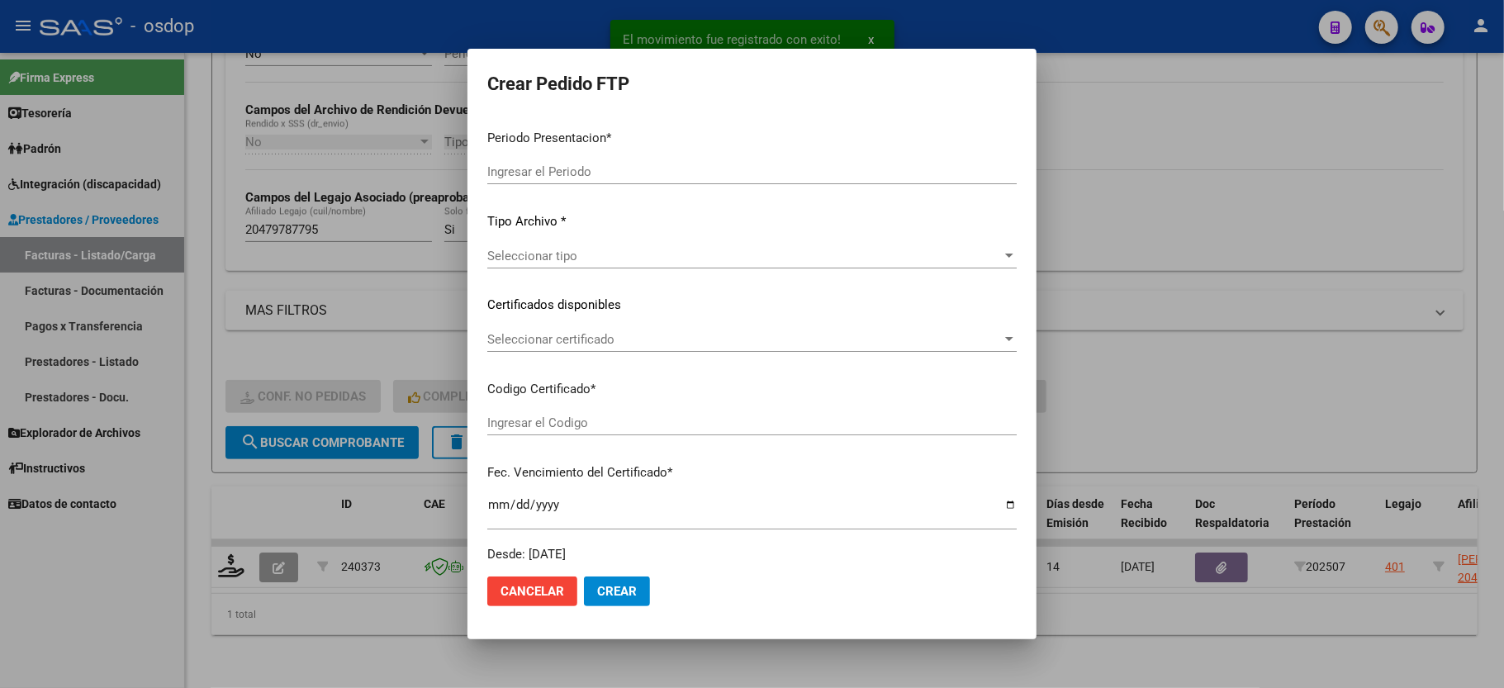
type input "202507"
type input "$ 111.335,49"
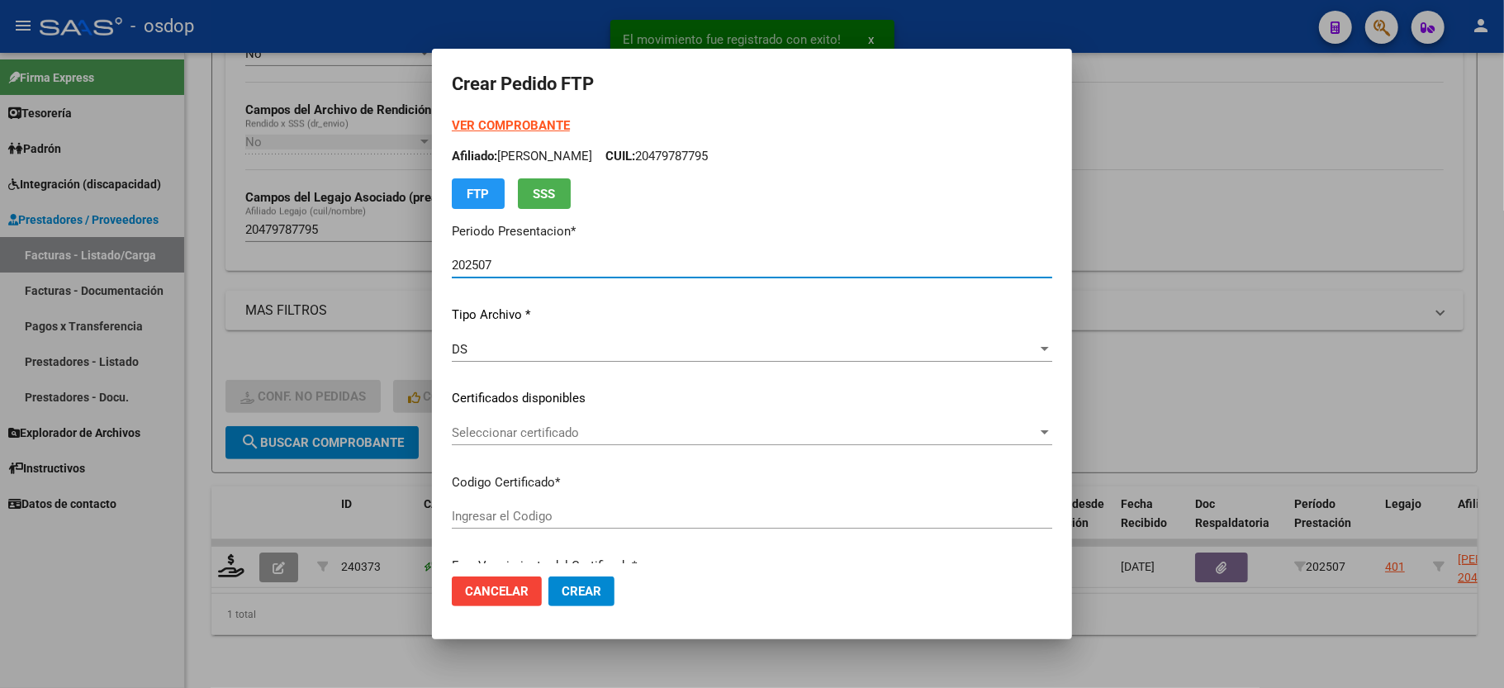
type input "5360525891"
type input "2028-01-23"
click at [472, 421] on div "Seleccionar certificado Seleccionar certificado" at bounding box center [752, 432] width 601 height 25
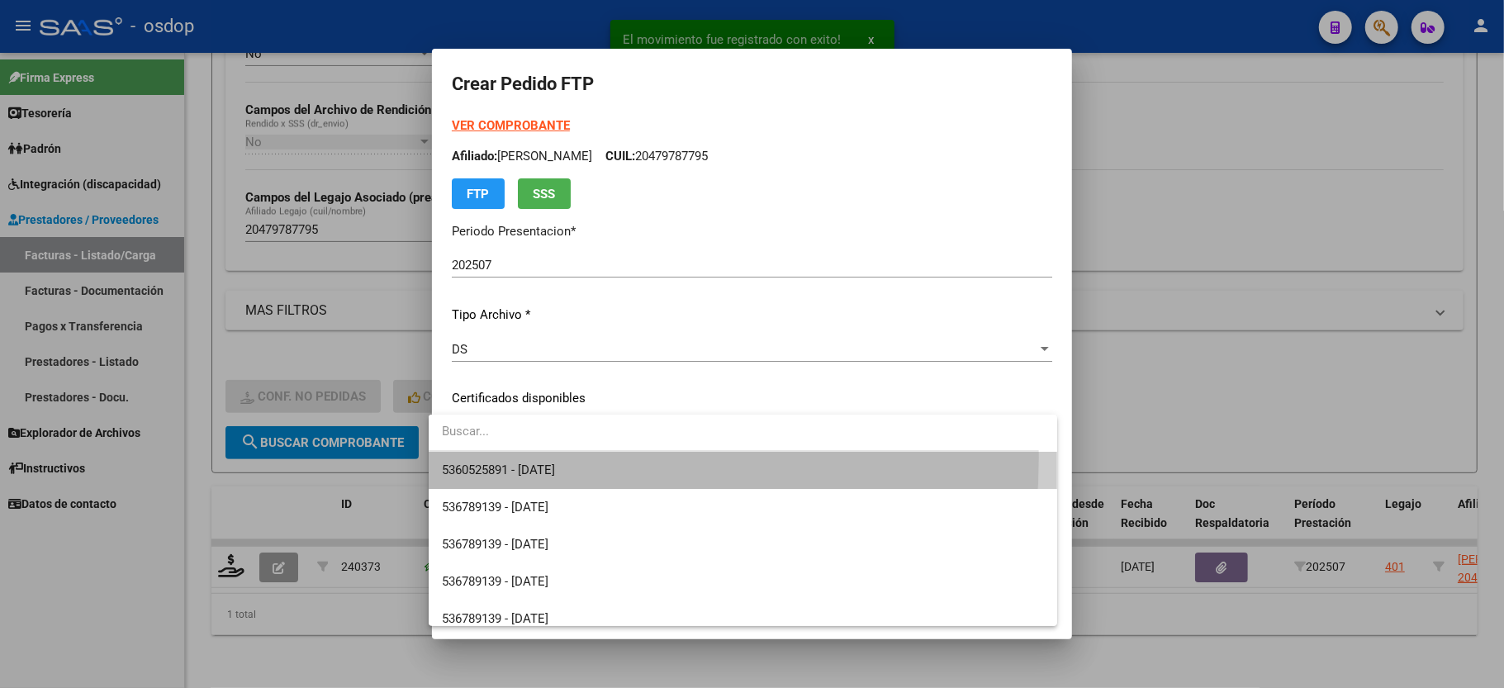
click at [483, 457] on span "5360525891 - 2028-01-23" at bounding box center [743, 470] width 602 height 37
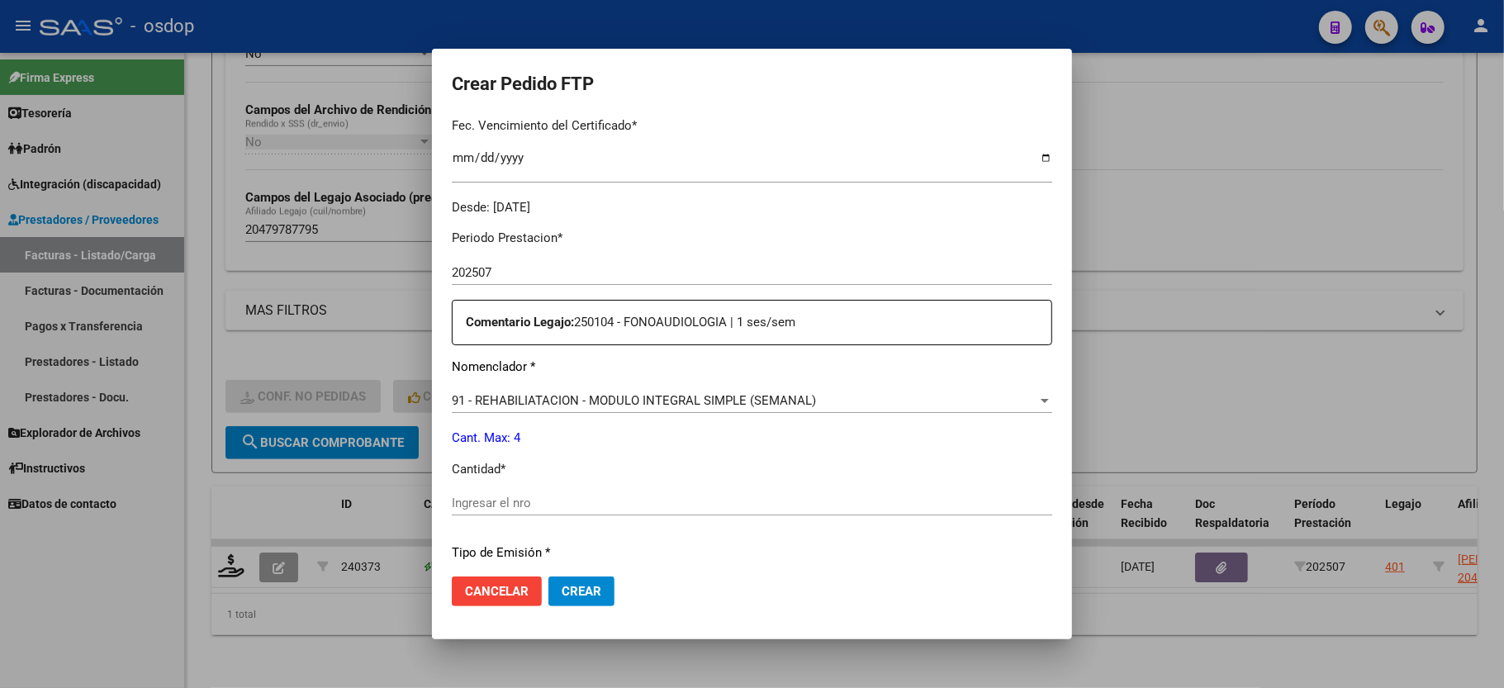
scroll to position [550, 0]
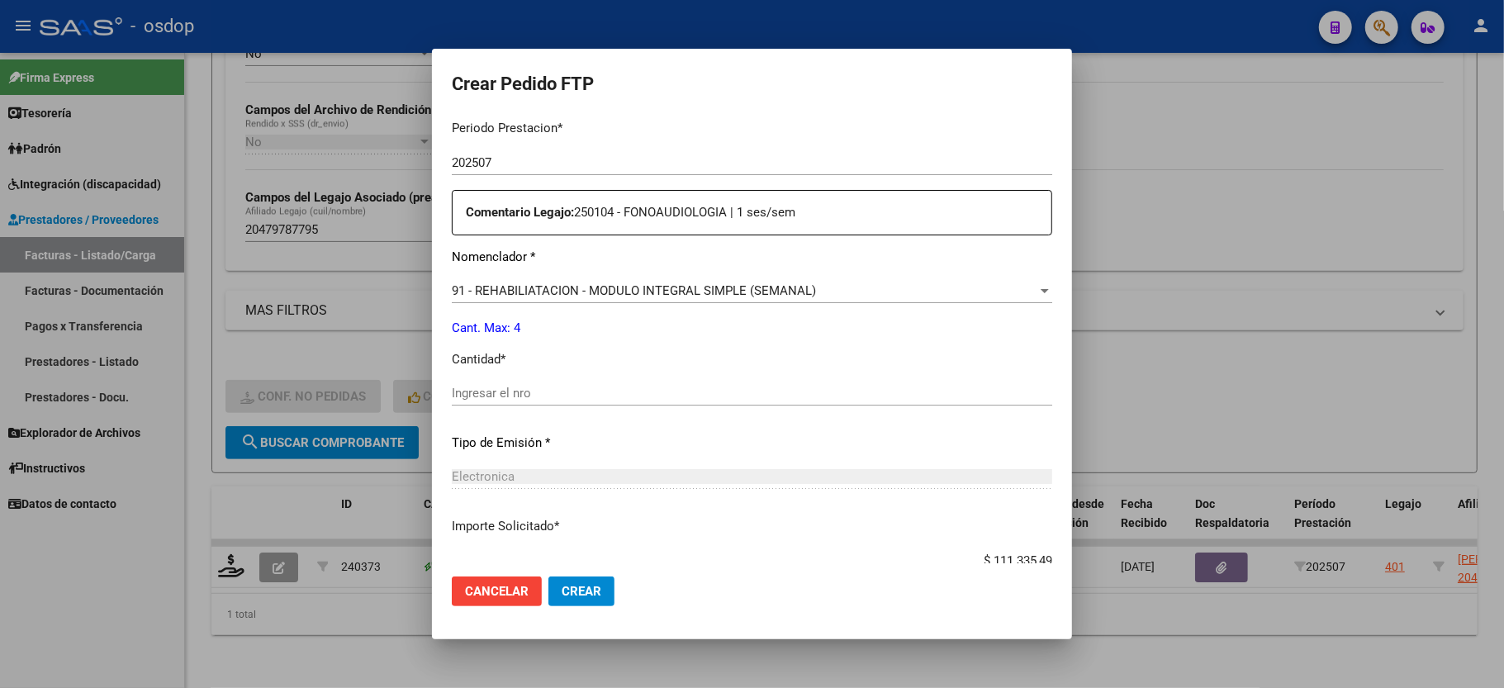
click at [502, 381] on div "Ingresar el nro" at bounding box center [752, 393] width 601 height 25
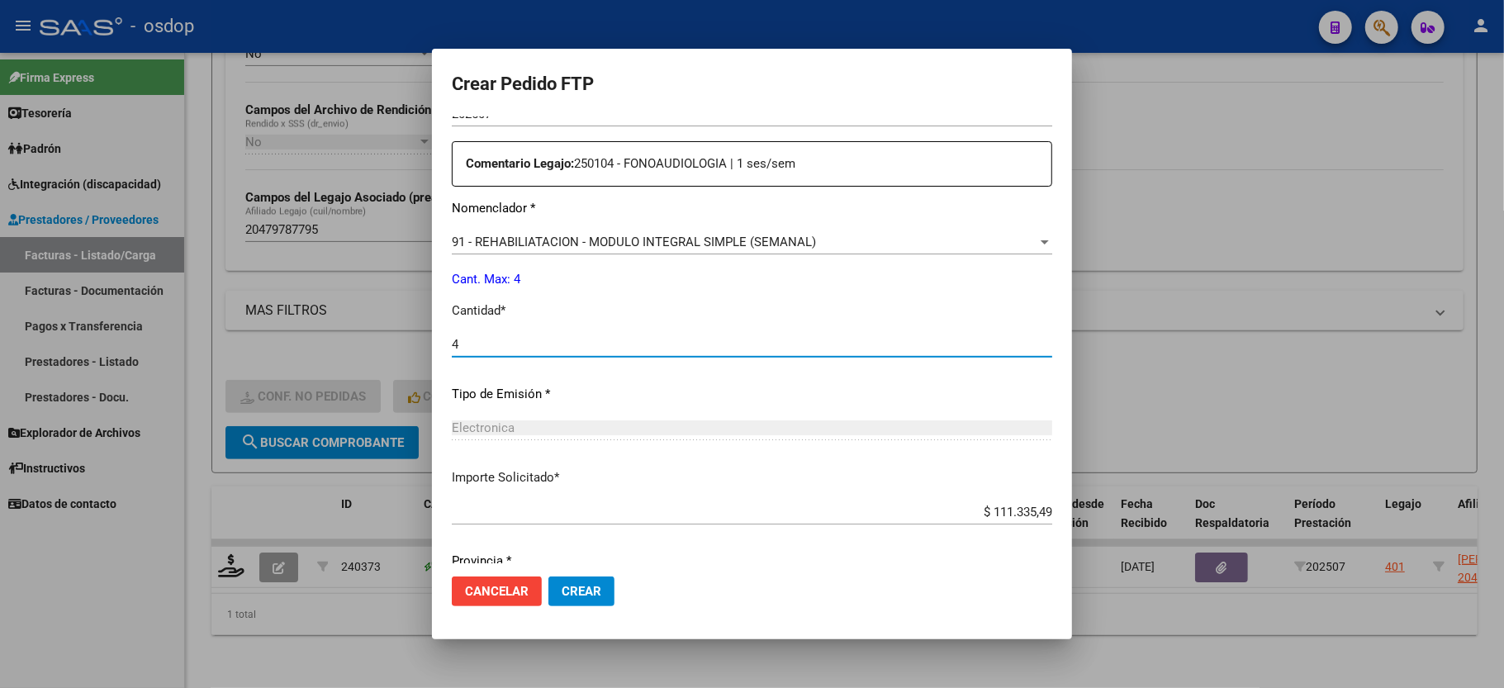
scroll to position [648, 0]
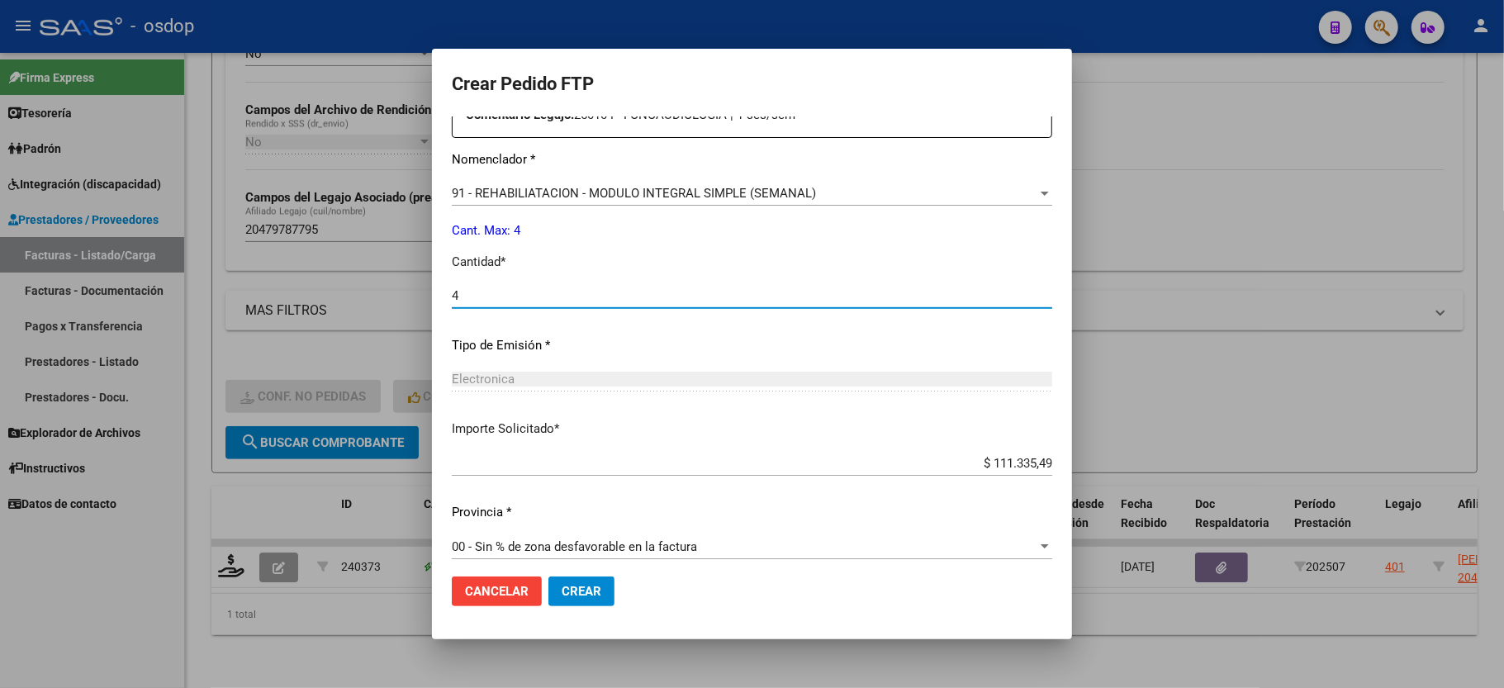
type input "4"
click at [562, 592] on span "Crear" at bounding box center [582, 591] width 40 height 15
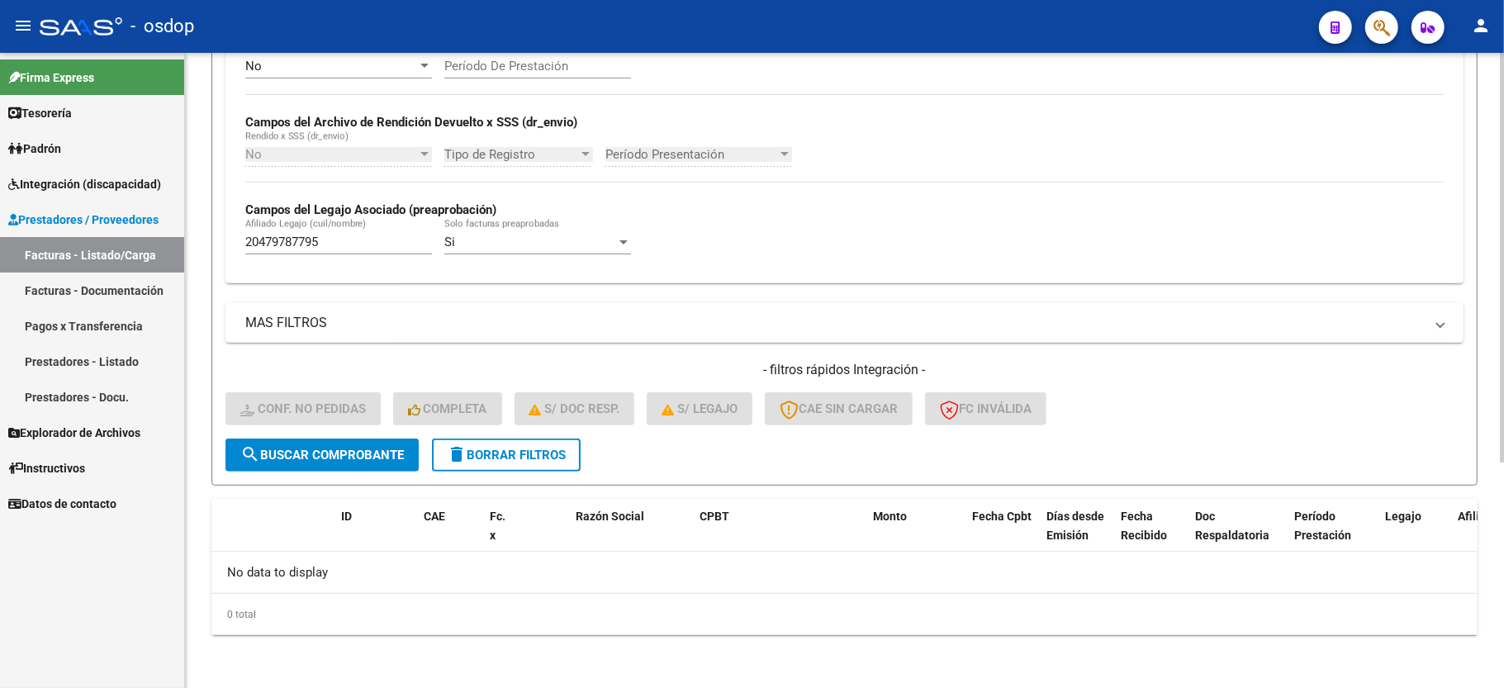
scroll to position [350, 0]
click at [532, 458] on span "delete Borrar Filtros" at bounding box center [506, 455] width 119 height 15
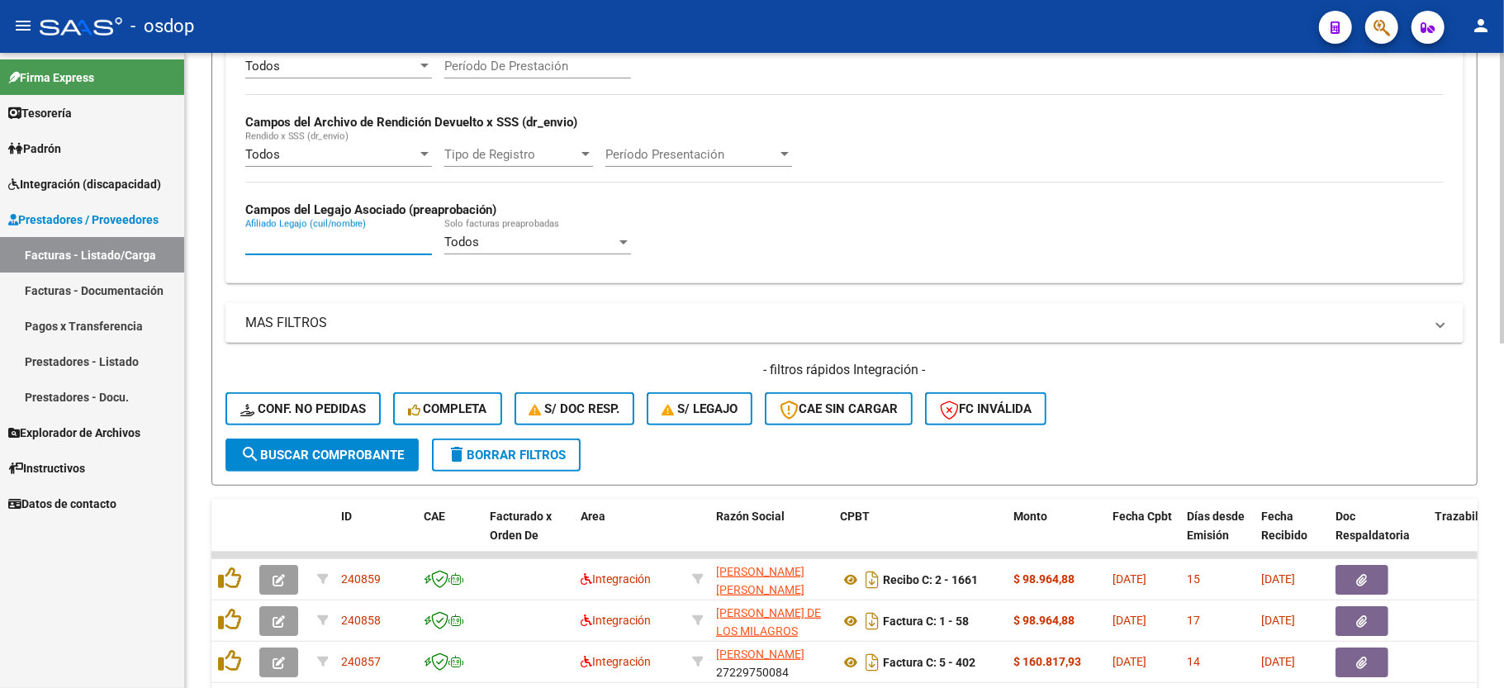
click at [253, 245] on input "Afiliado Legajo (cuil/nombre)" at bounding box center [338, 242] width 187 height 15
paste input "20321855882"
type input "20321855882"
click at [311, 459] on span "search Buscar Comprobante" at bounding box center [322, 455] width 164 height 15
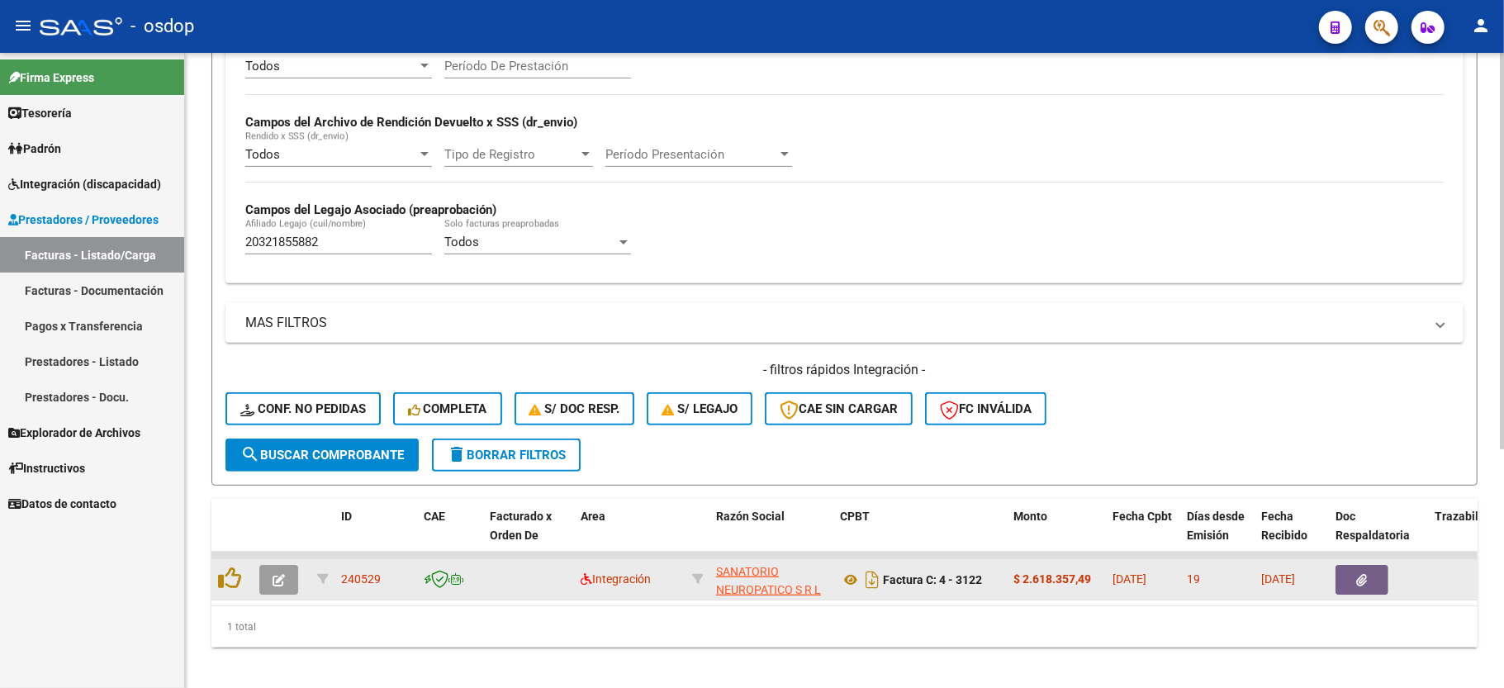
click at [282, 577] on icon "button" at bounding box center [279, 580] width 12 height 12
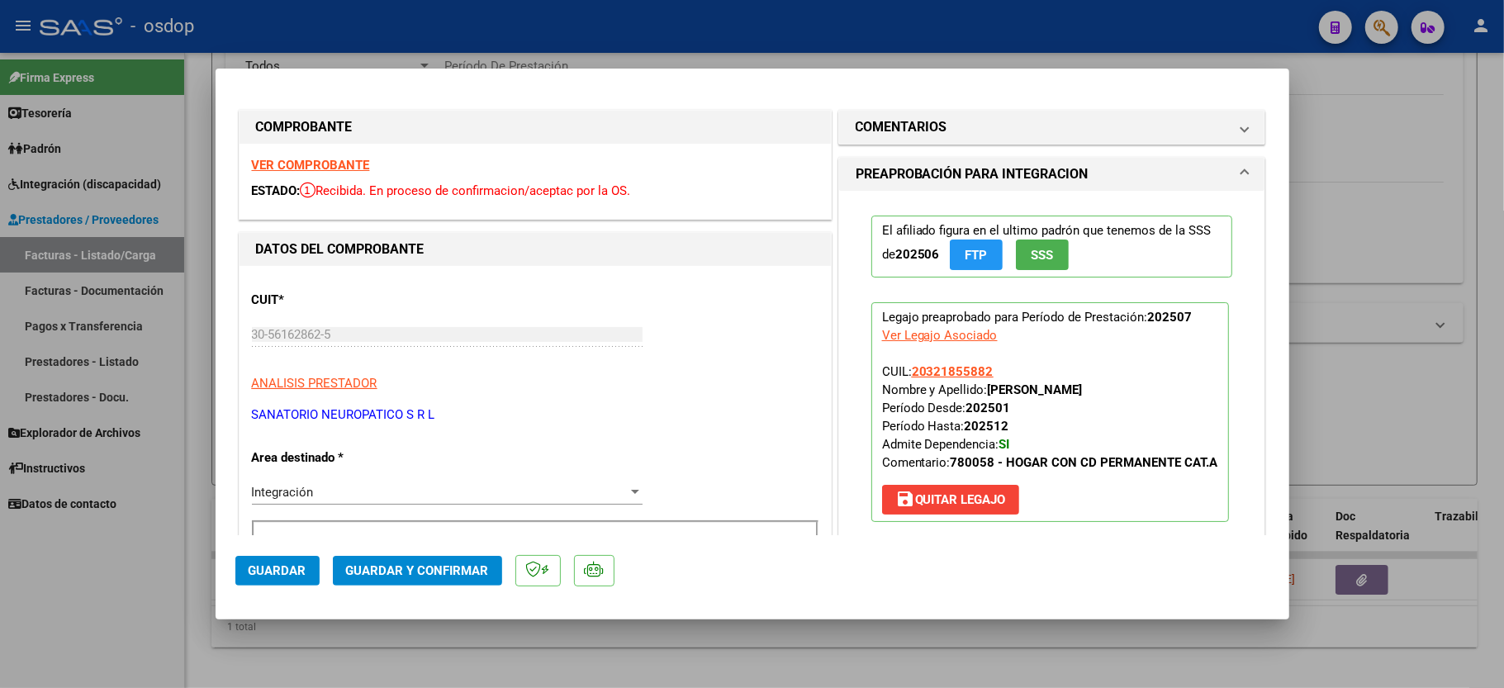
click at [325, 162] on strong "VER COMPROBANTE" at bounding box center [311, 165] width 118 height 15
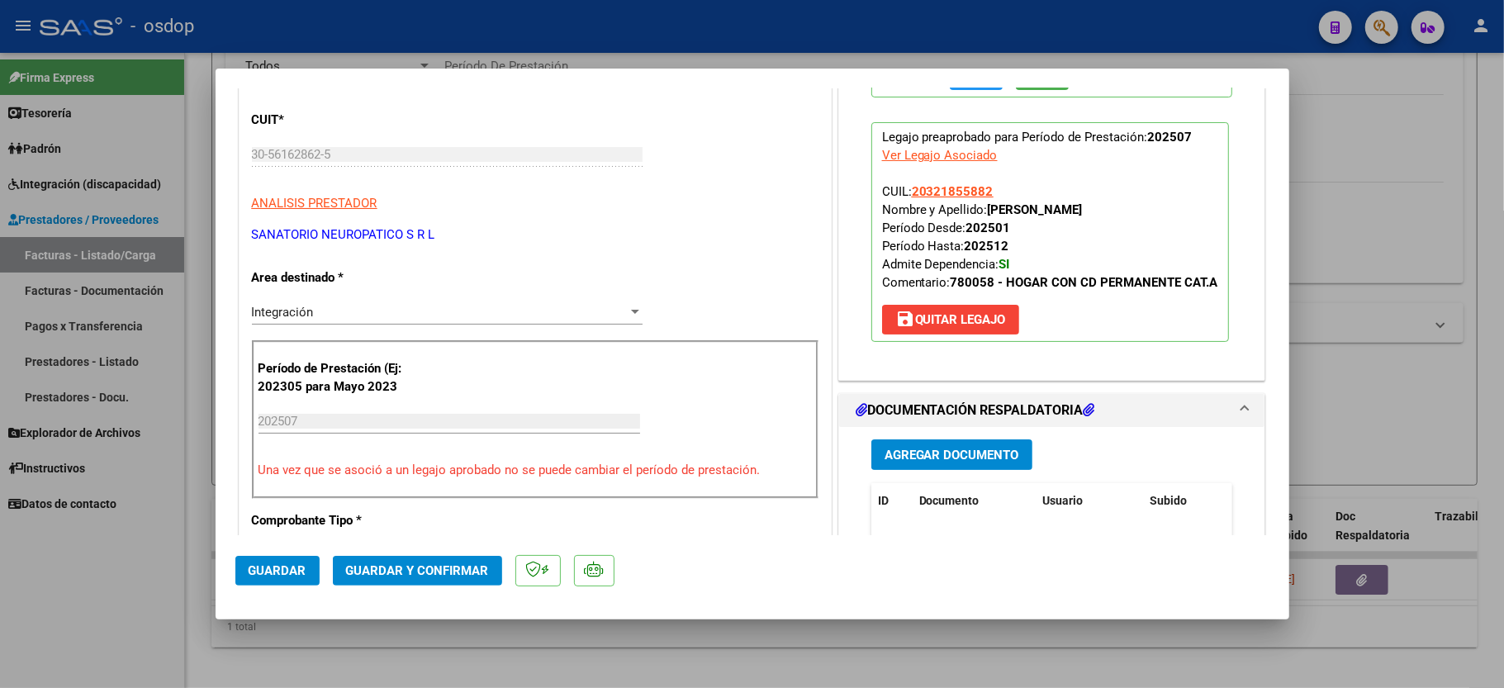
scroll to position [330, 0]
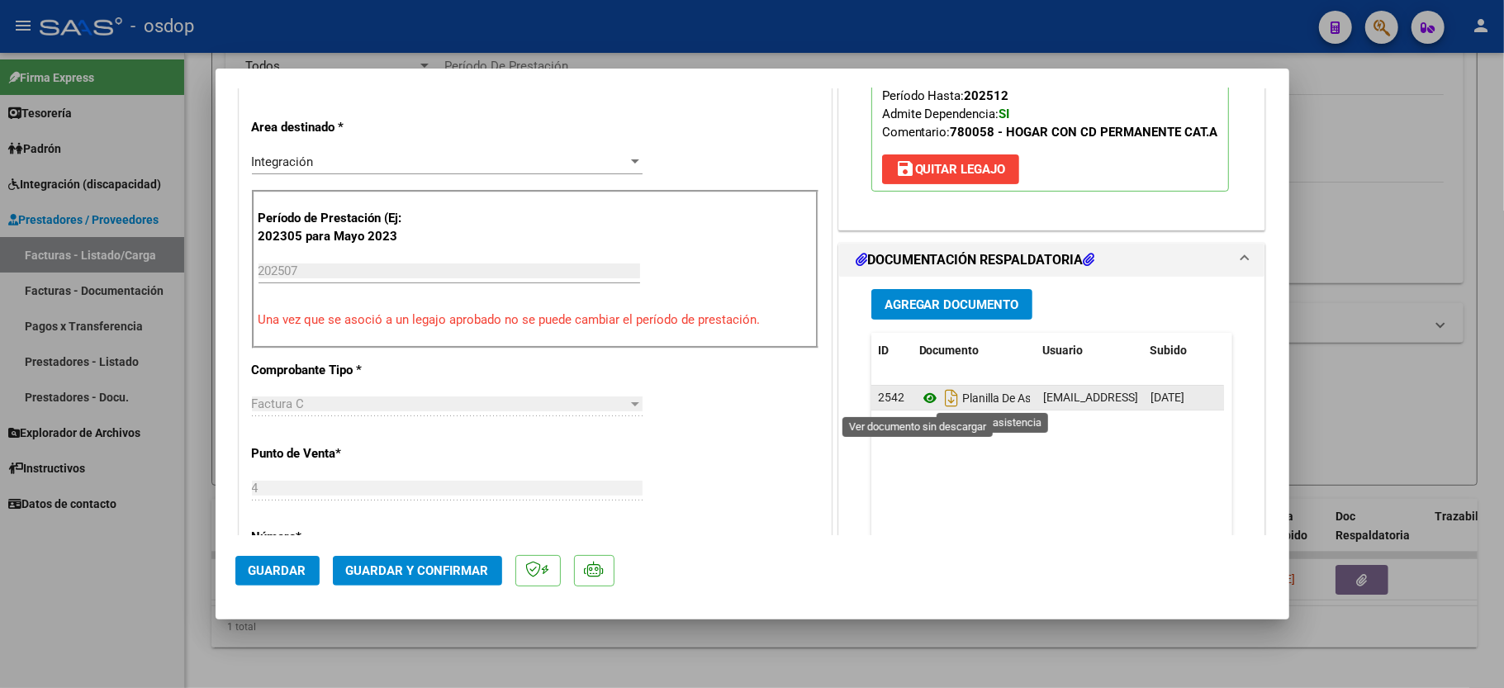
click at [920, 401] on icon at bounding box center [929, 398] width 21 height 20
click at [437, 582] on button "Guardar y Confirmar" at bounding box center [417, 571] width 169 height 30
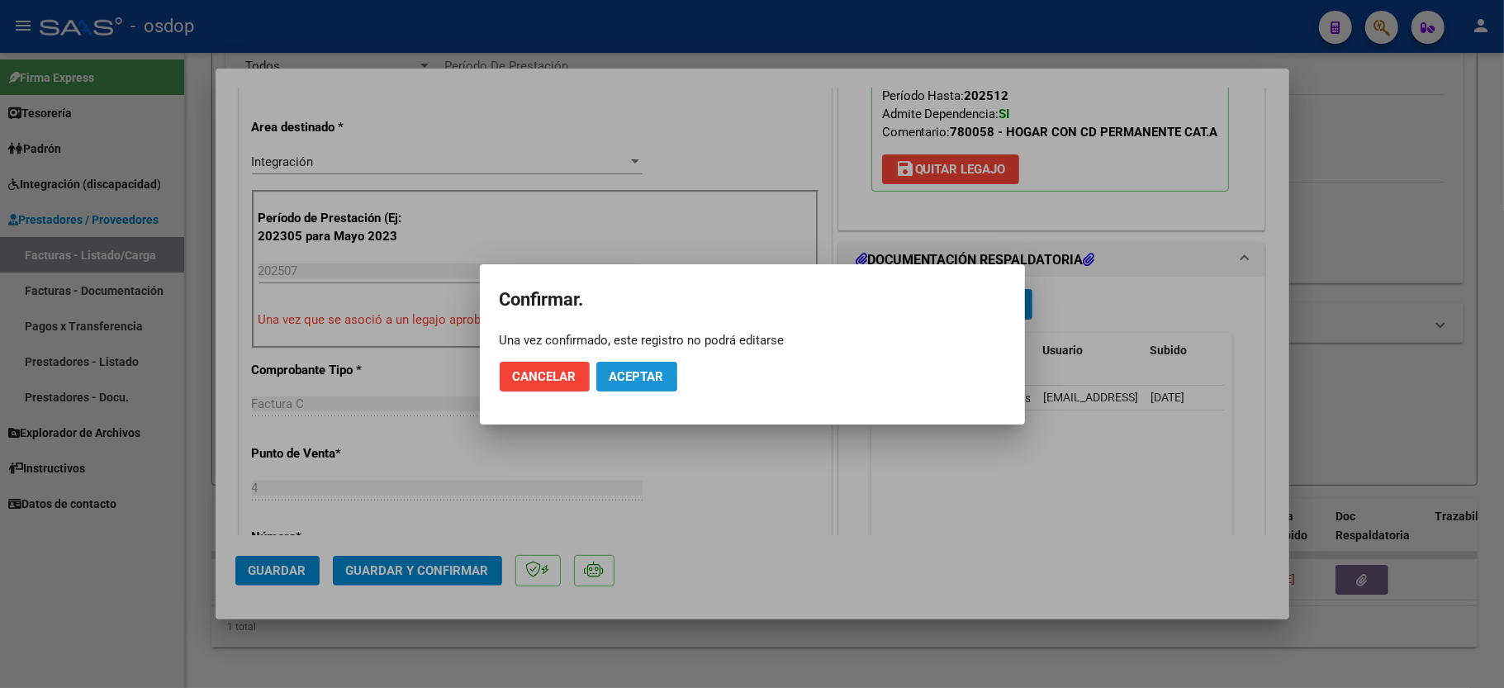
click at [621, 375] on span "Aceptar" at bounding box center [637, 376] width 55 height 15
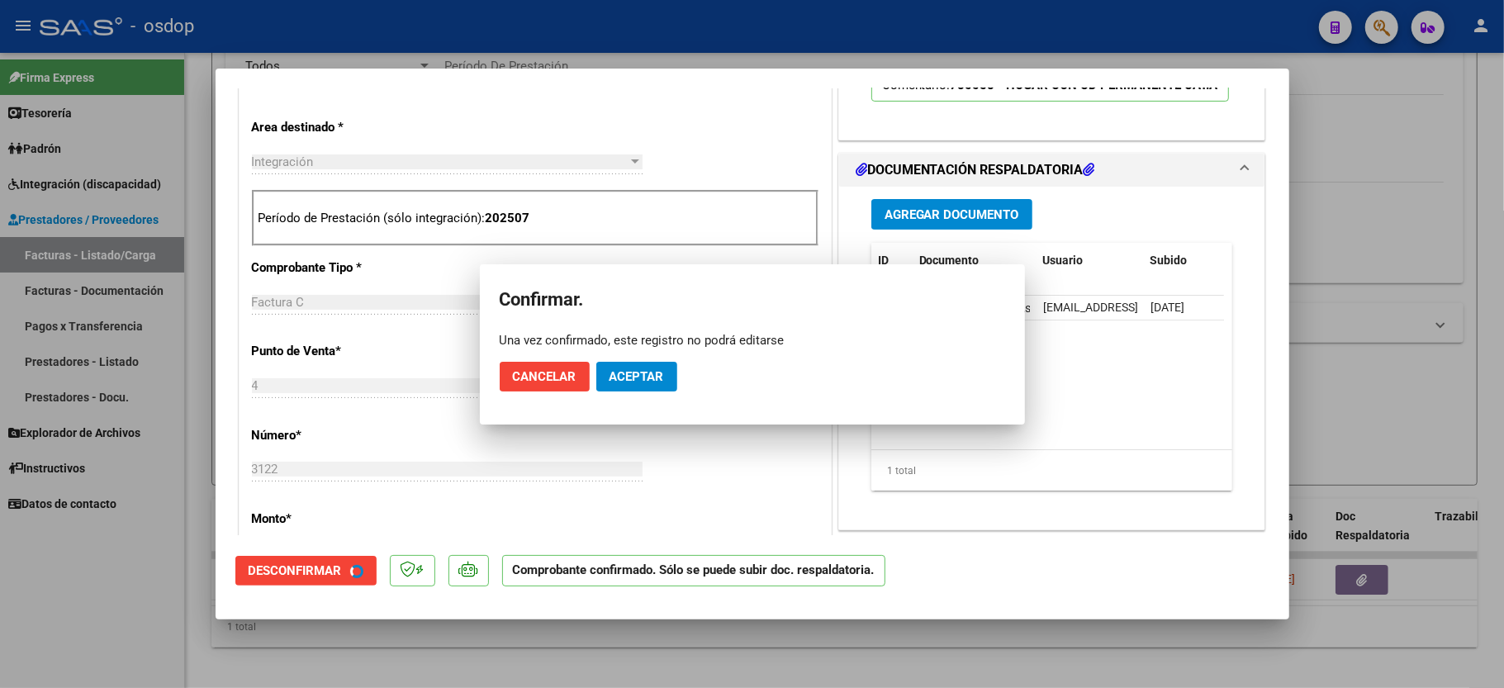
scroll to position [329, 0]
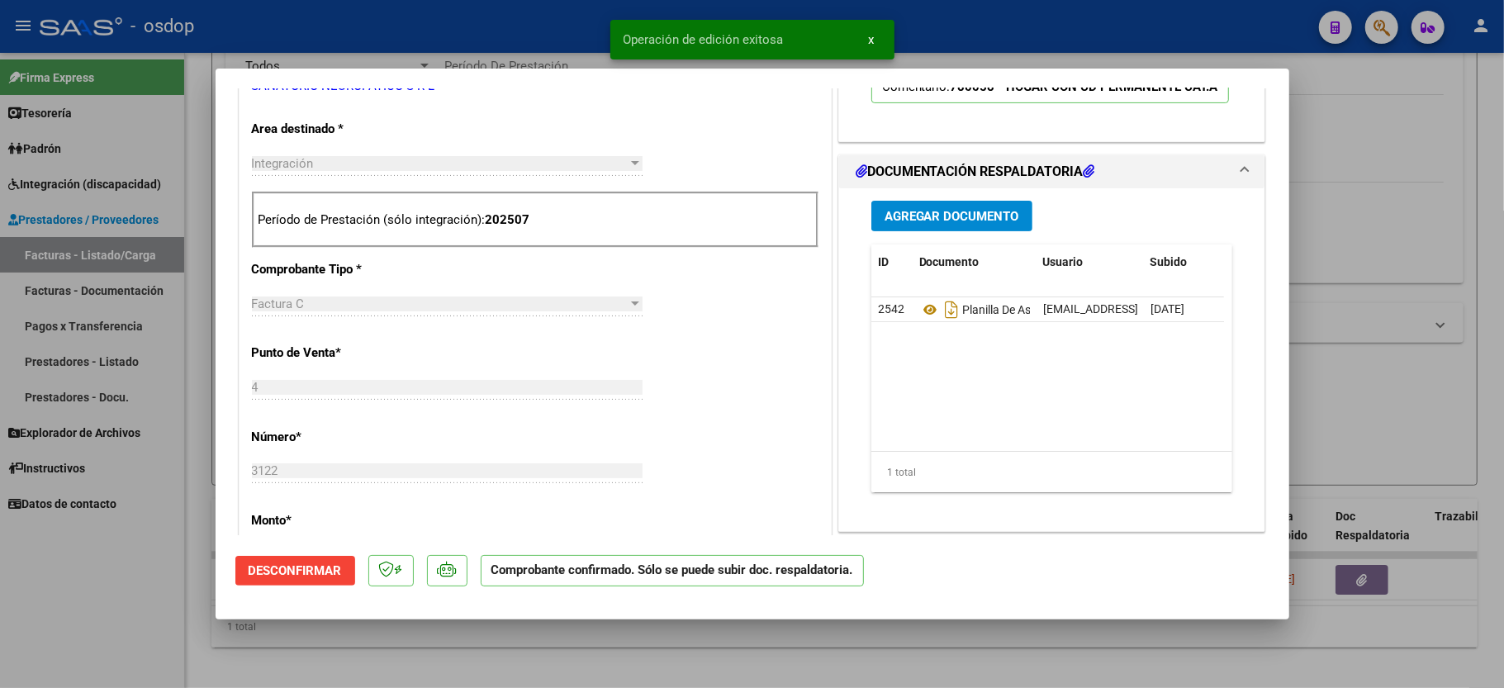
click at [132, 570] on div at bounding box center [752, 344] width 1504 height 688
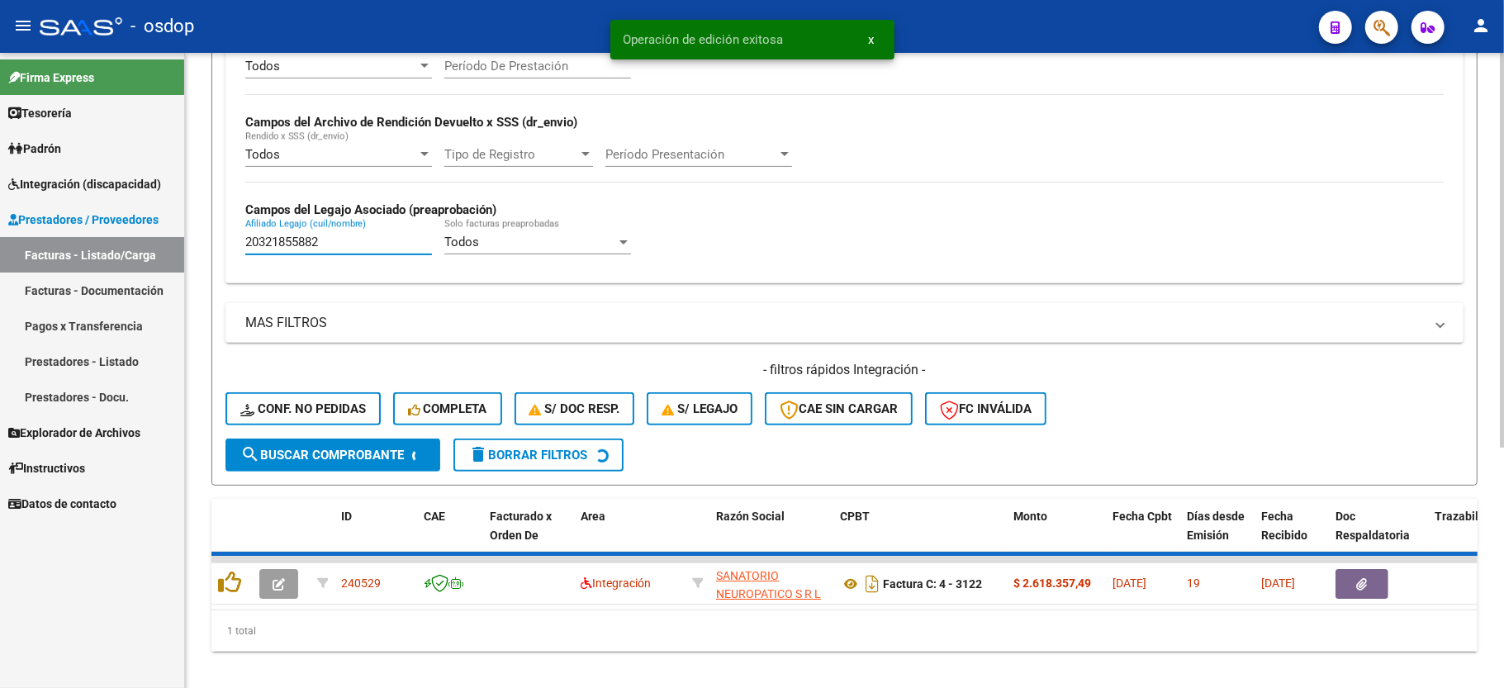
click at [288, 245] on input "20321855882" at bounding box center [338, 242] width 187 height 15
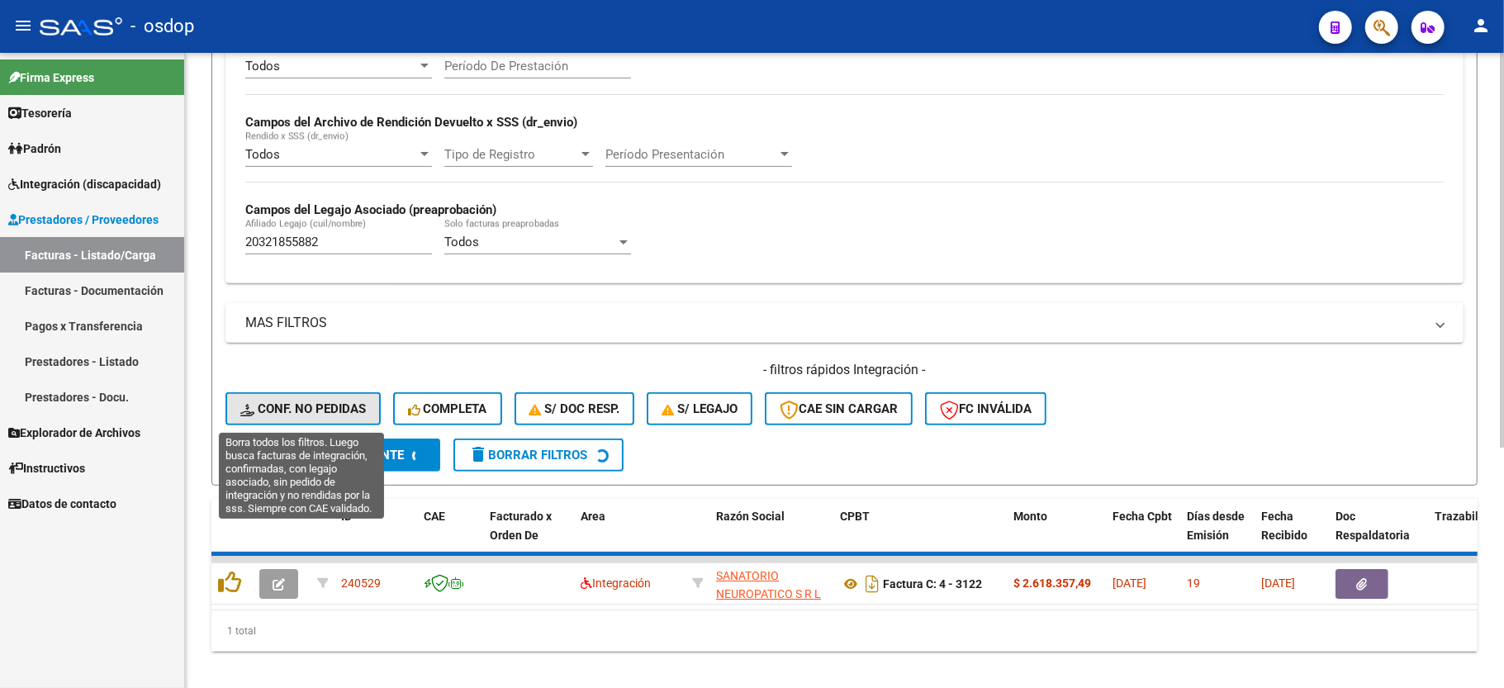
click at [335, 407] on span "Conf. no pedidas" at bounding box center [303, 408] width 126 height 15
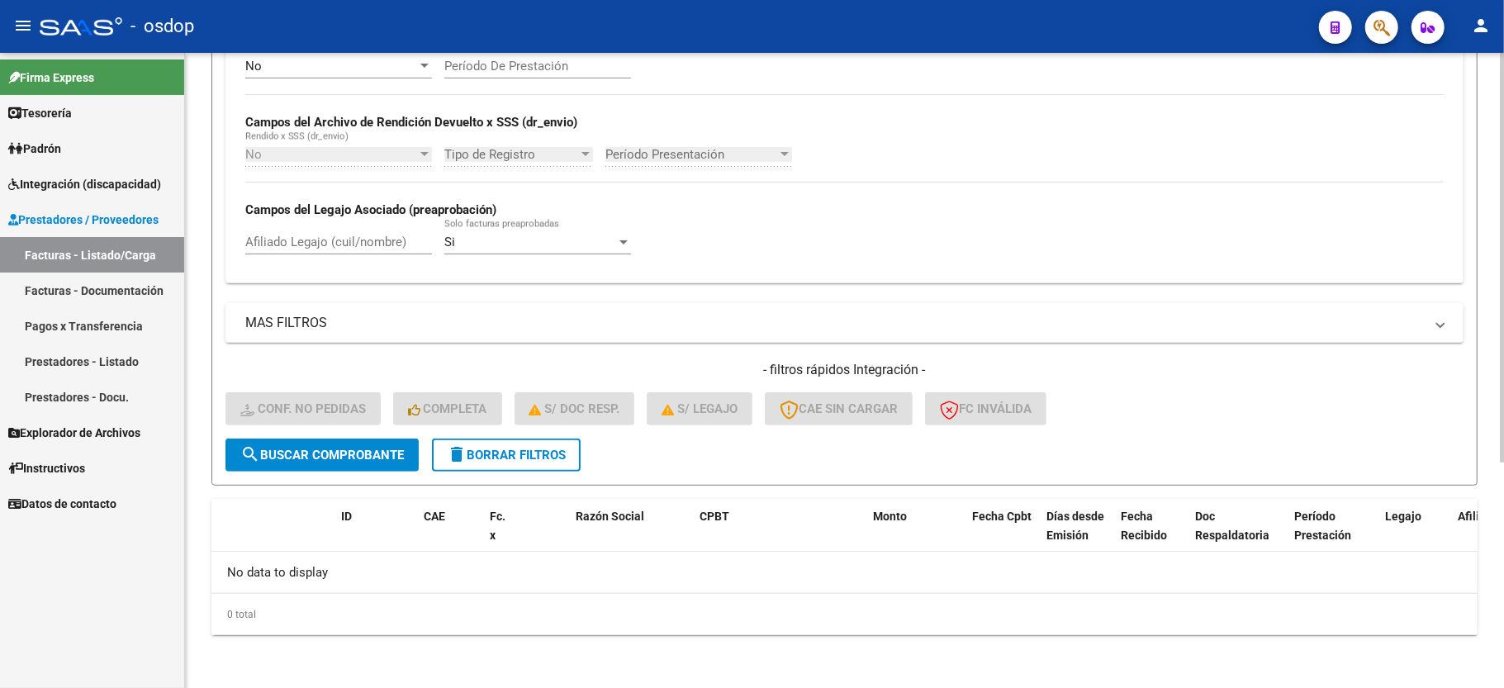
click at [319, 216] on strong "Campos del Legajo Asociado (preaprobación)" at bounding box center [370, 209] width 251 height 15
click at [322, 259] on div "Afiliado Legajo (cuil/nombre)" at bounding box center [338, 244] width 187 height 51
click at [322, 246] on input "Afiliado Legajo (cuil/nombre)" at bounding box center [338, 242] width 187 height 15
paste input "20321855882"
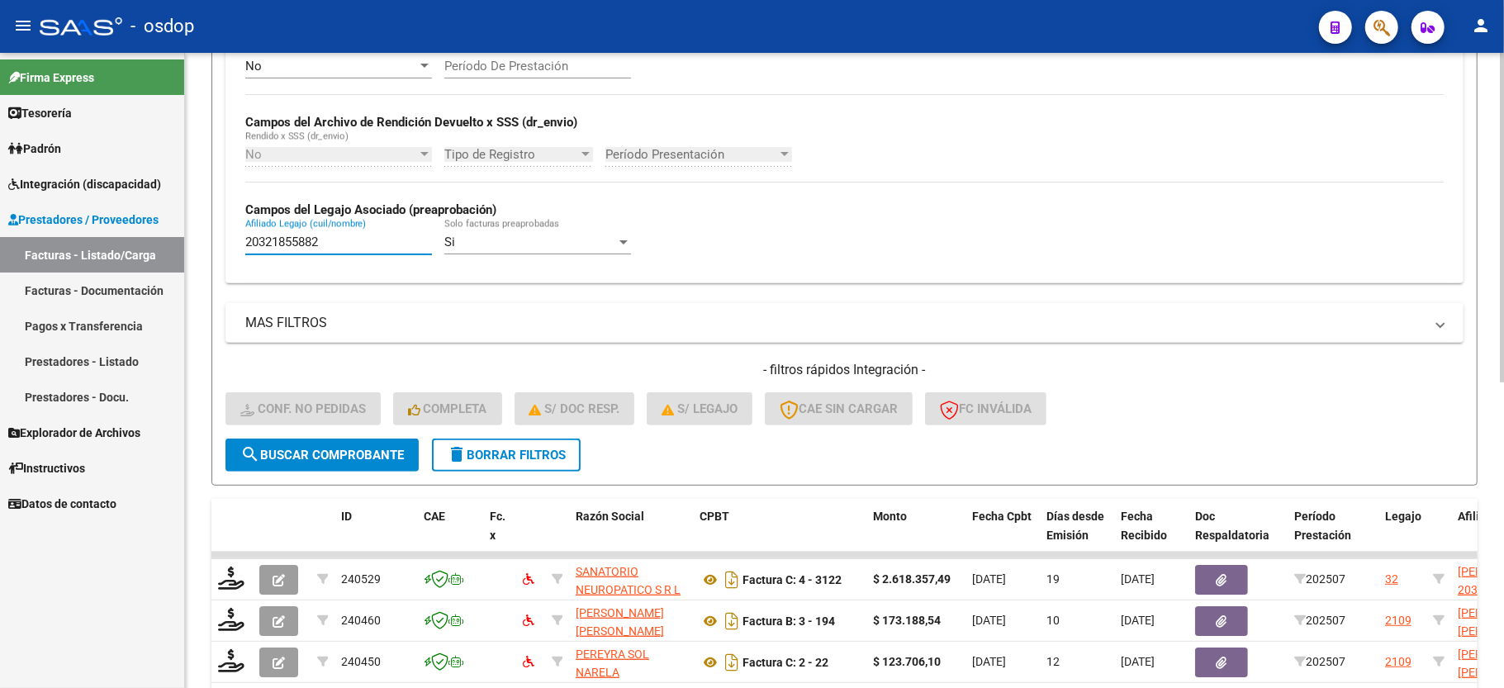
type input "20321855882"
click at [308, 468] on button "search Buscar Comprobante" at bounding box center [322, 455] width 193 height 33
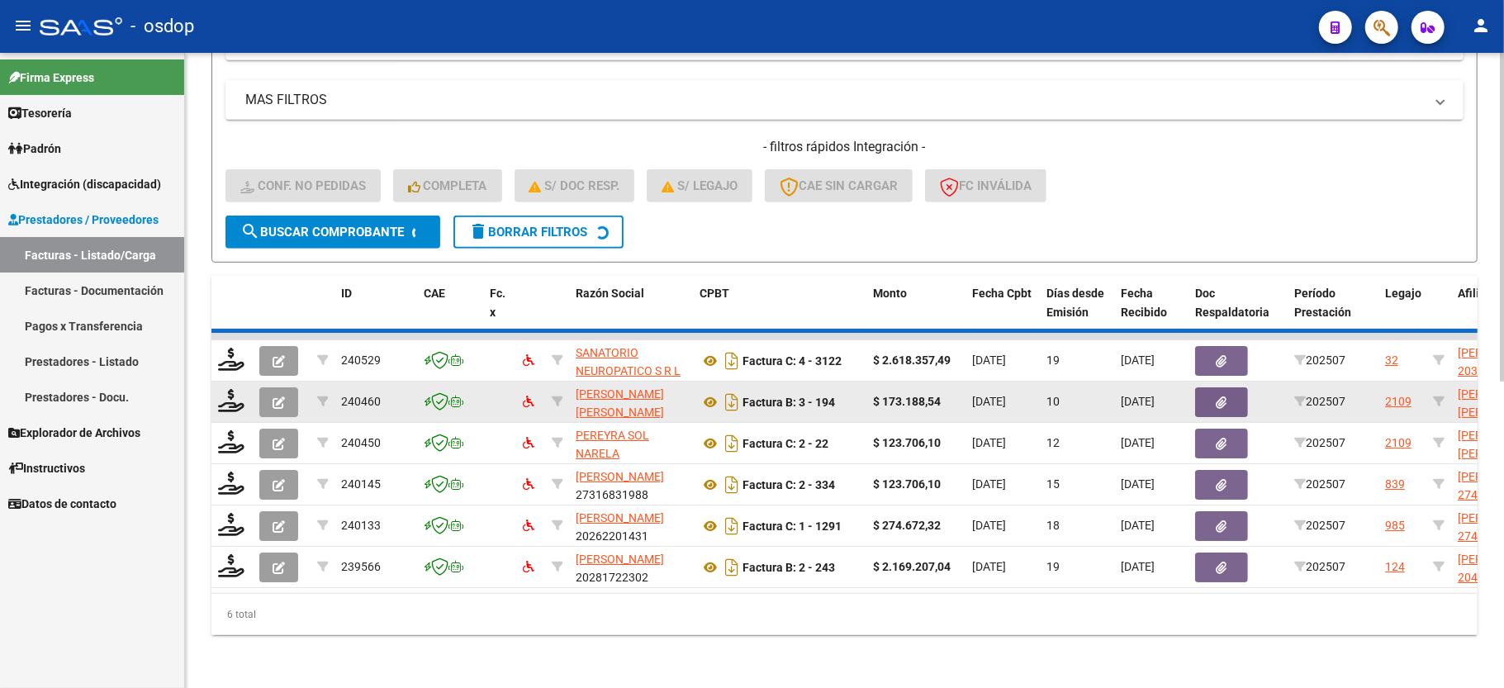
scroll to position [382, 0]
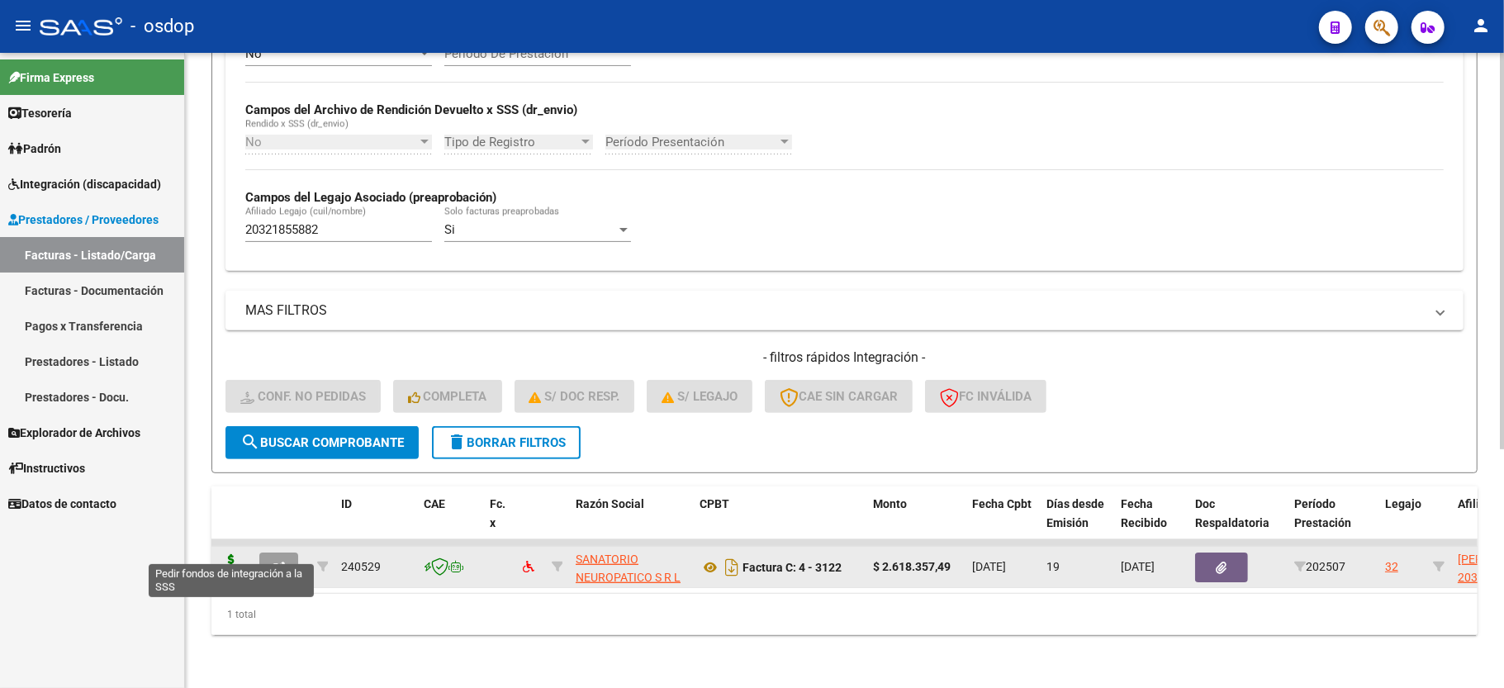
click at [222, 554] on icon at bounding box center [231, 565] width 26 height 23
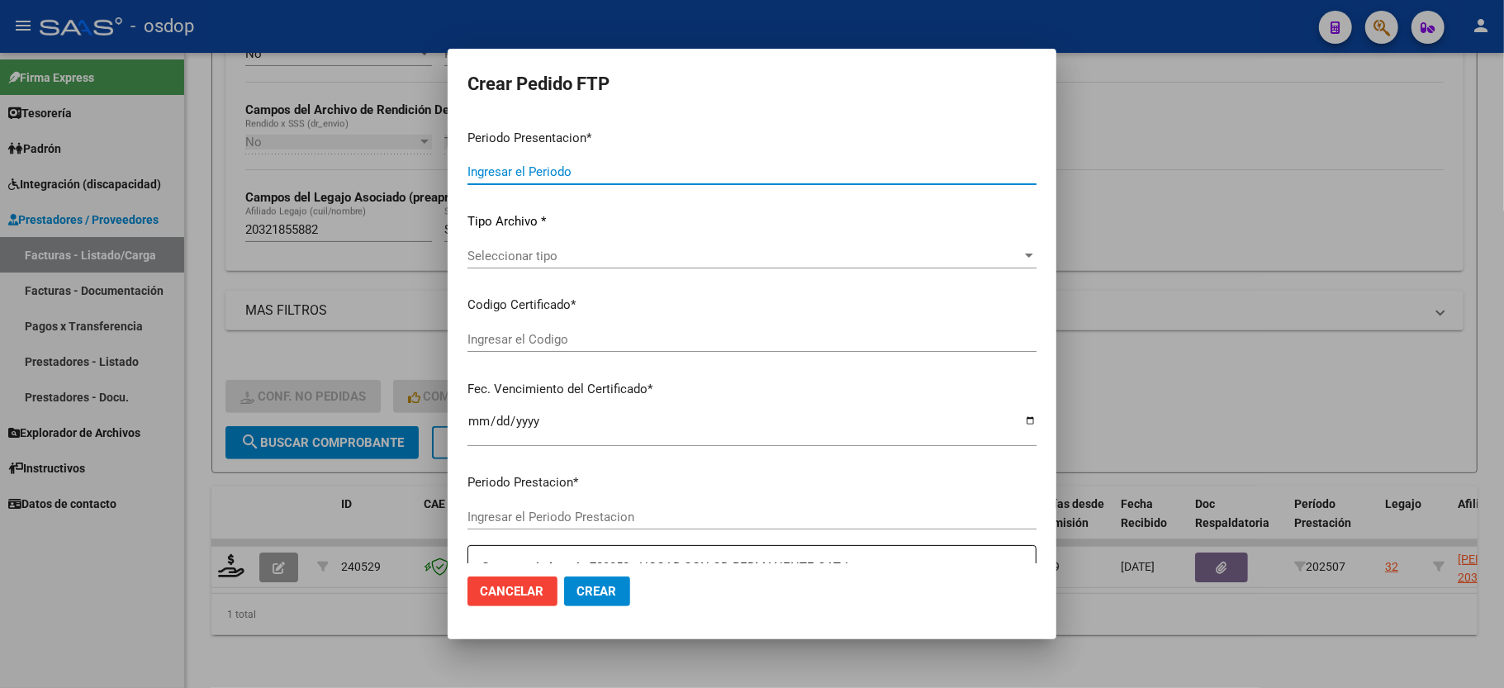
type input "202507"
type input "$ 2.618.357,49"
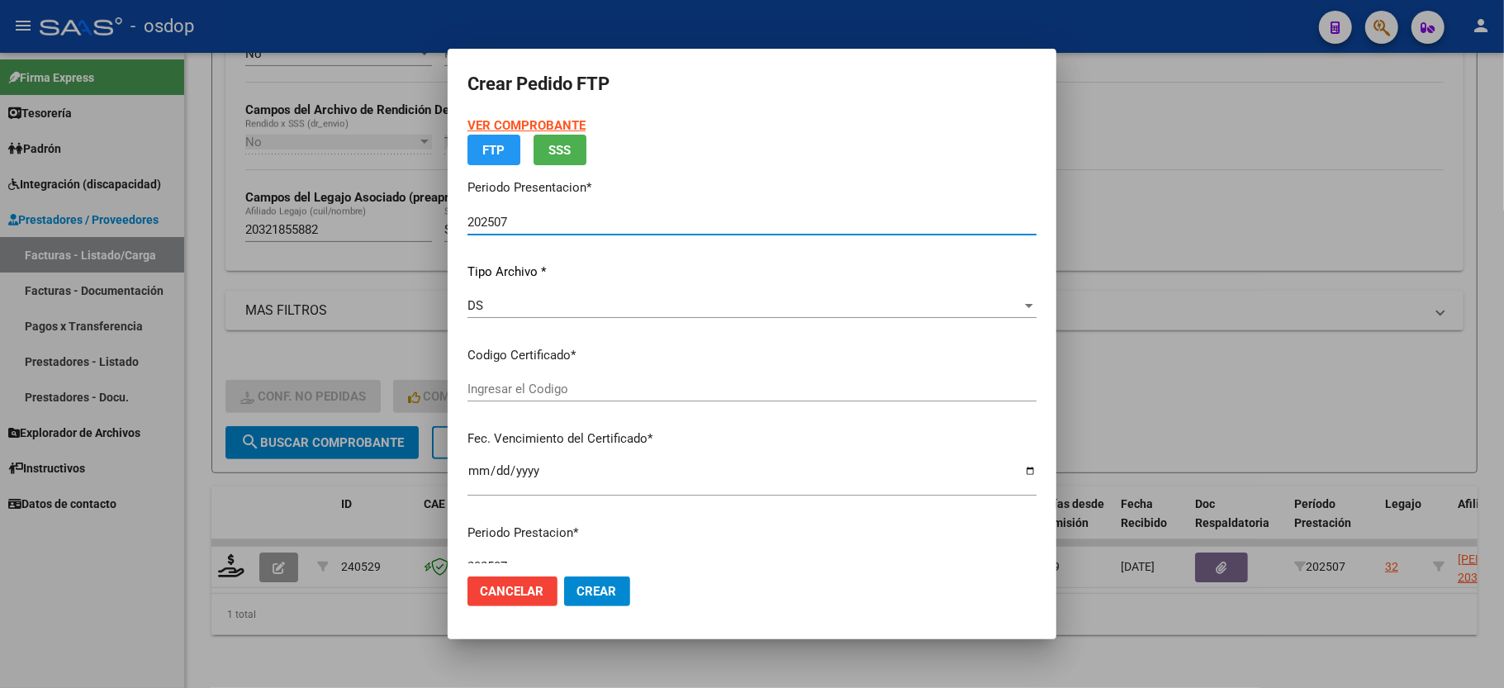
type input "3796080625"
type input "2029-09-02"
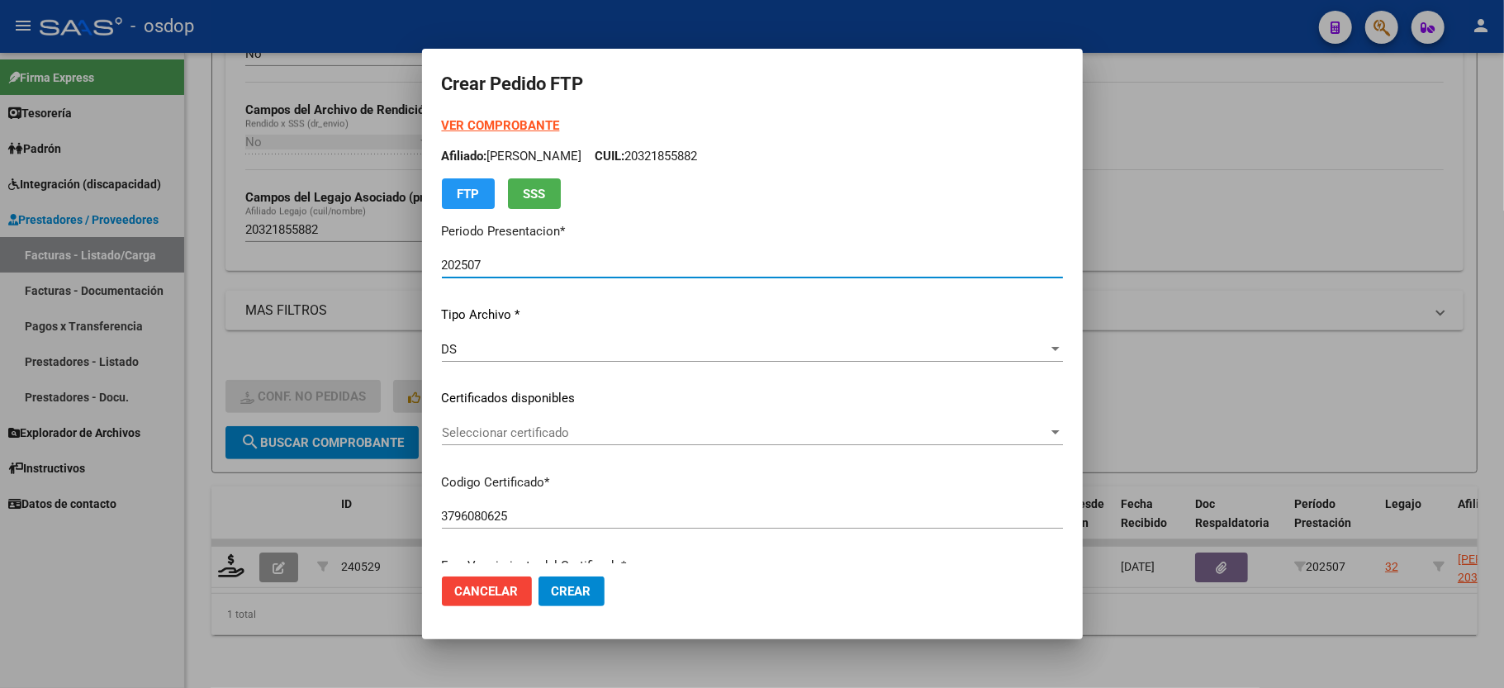
click at [489, 436] on span "Seleccionar certificado" at bounding box center [745, 432] width 606 height 15
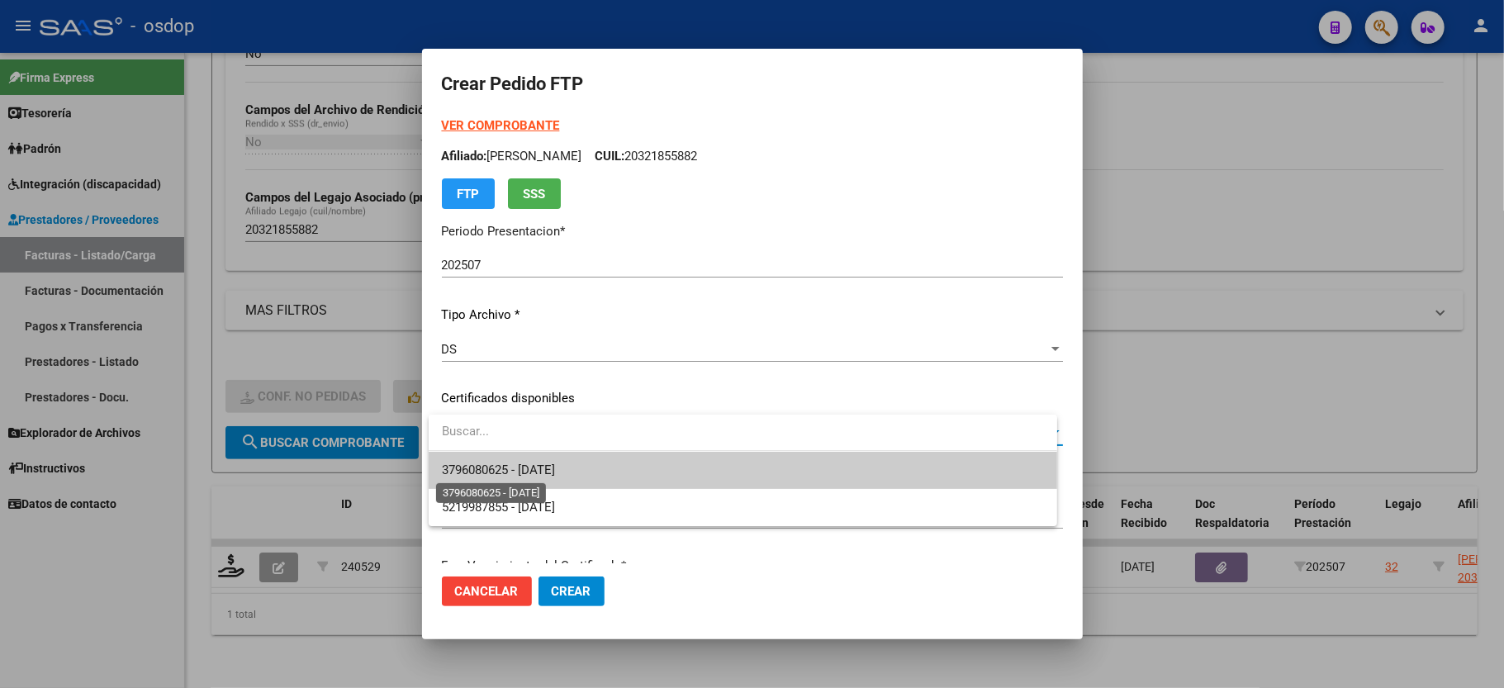
click at [487, 463] on span "3796080625 - 2029-09-02" at bounding box center [498, 470] width 113 height 15
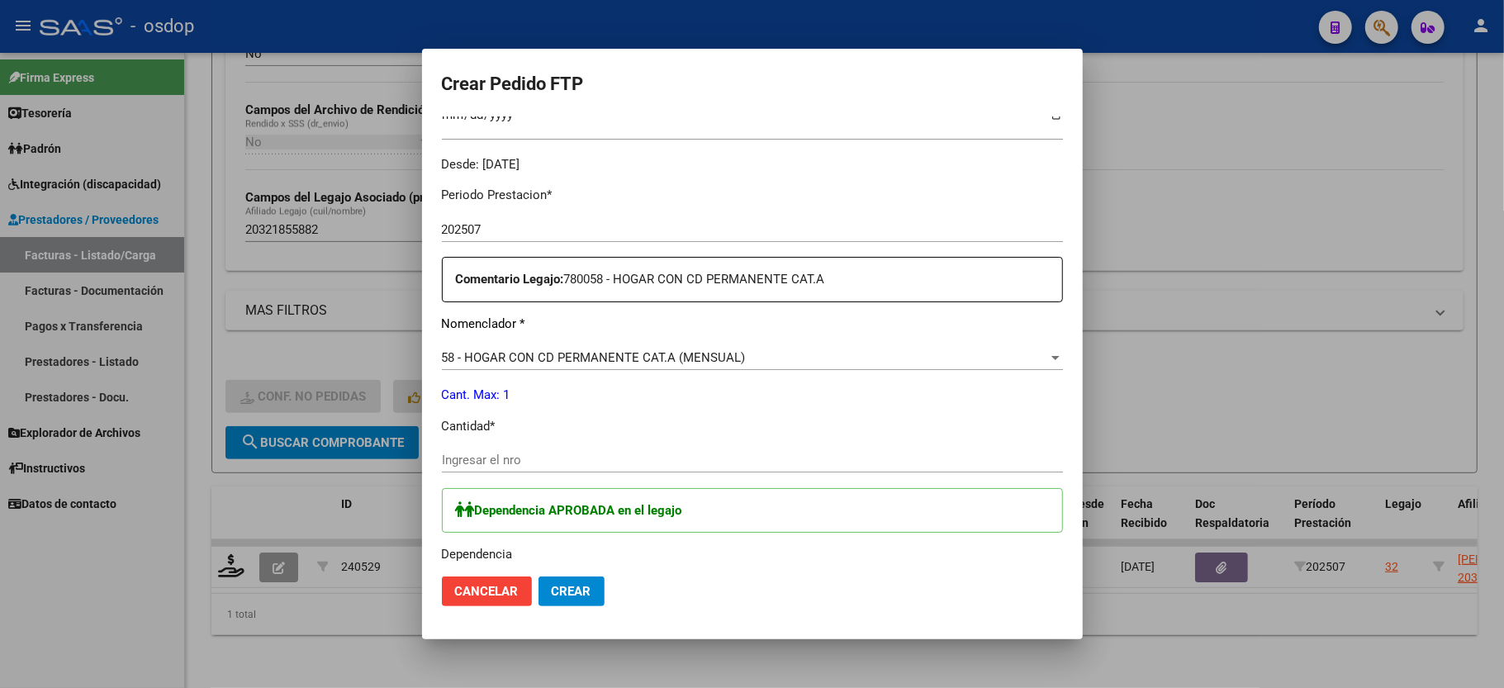
scroll to position [550, 0]
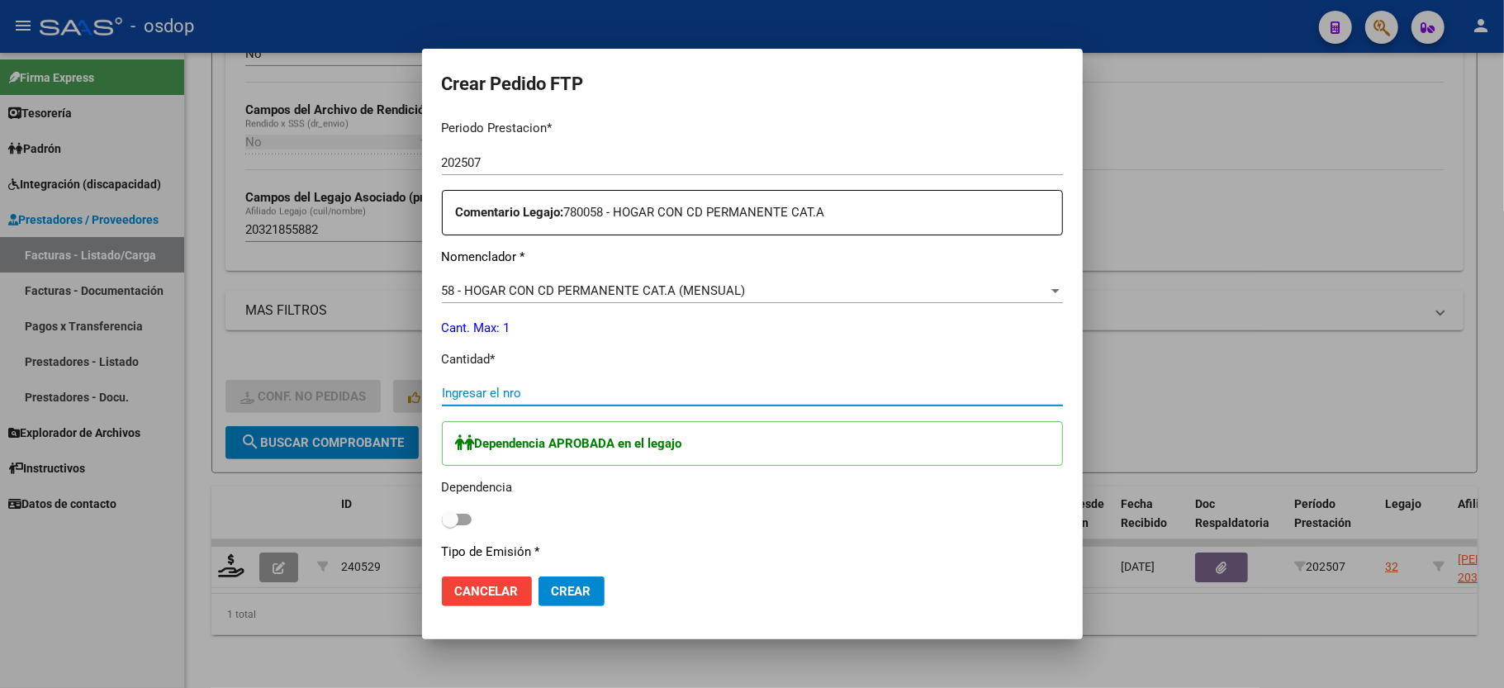
click at [522, 386] on input "Ingresar el nro" at bounding box center [752, 393] width 621 height 15
type input "1"
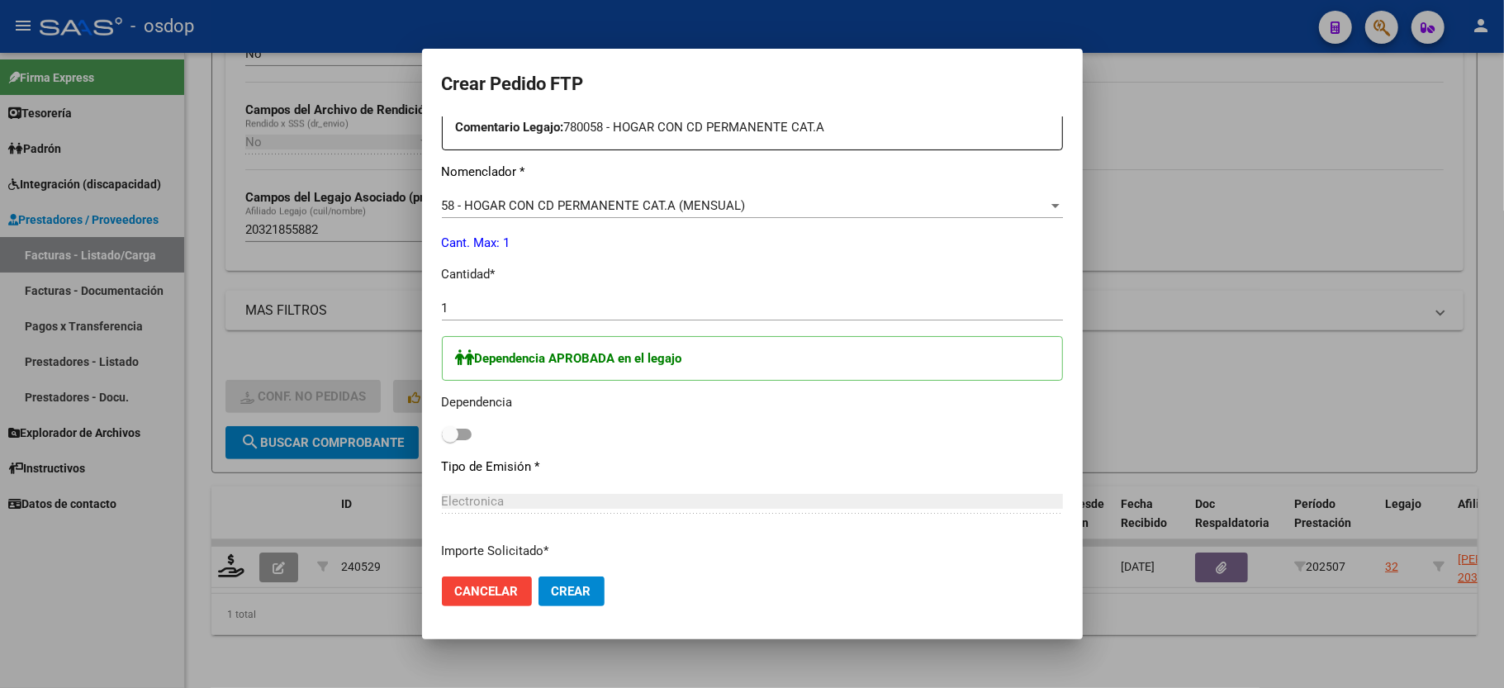
scroll to position [661, 0]
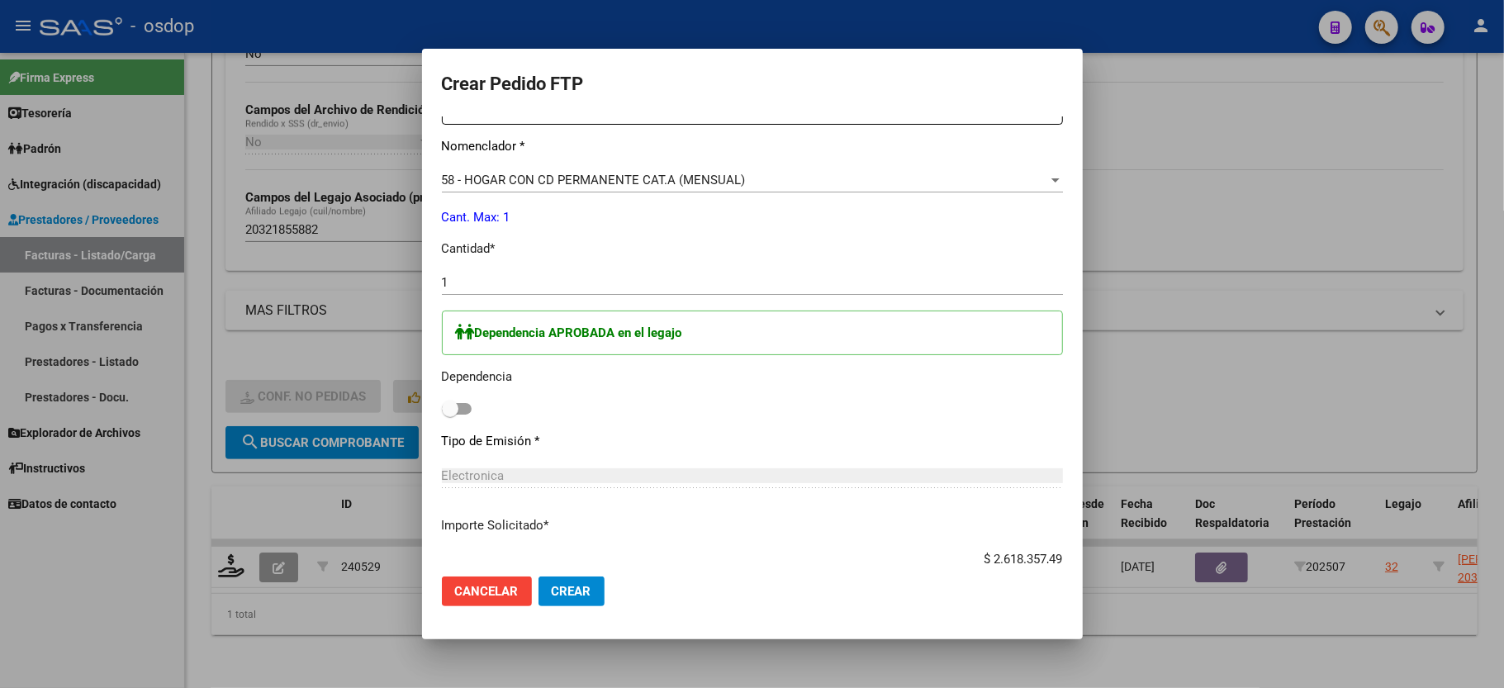
click at [456, 401] on span at bounding box center [450, 409] width 17 height 17
click at [450, 415] on input "checkbox" at bounding box center [449, 415] width 1 height 1
checkbox input "true"
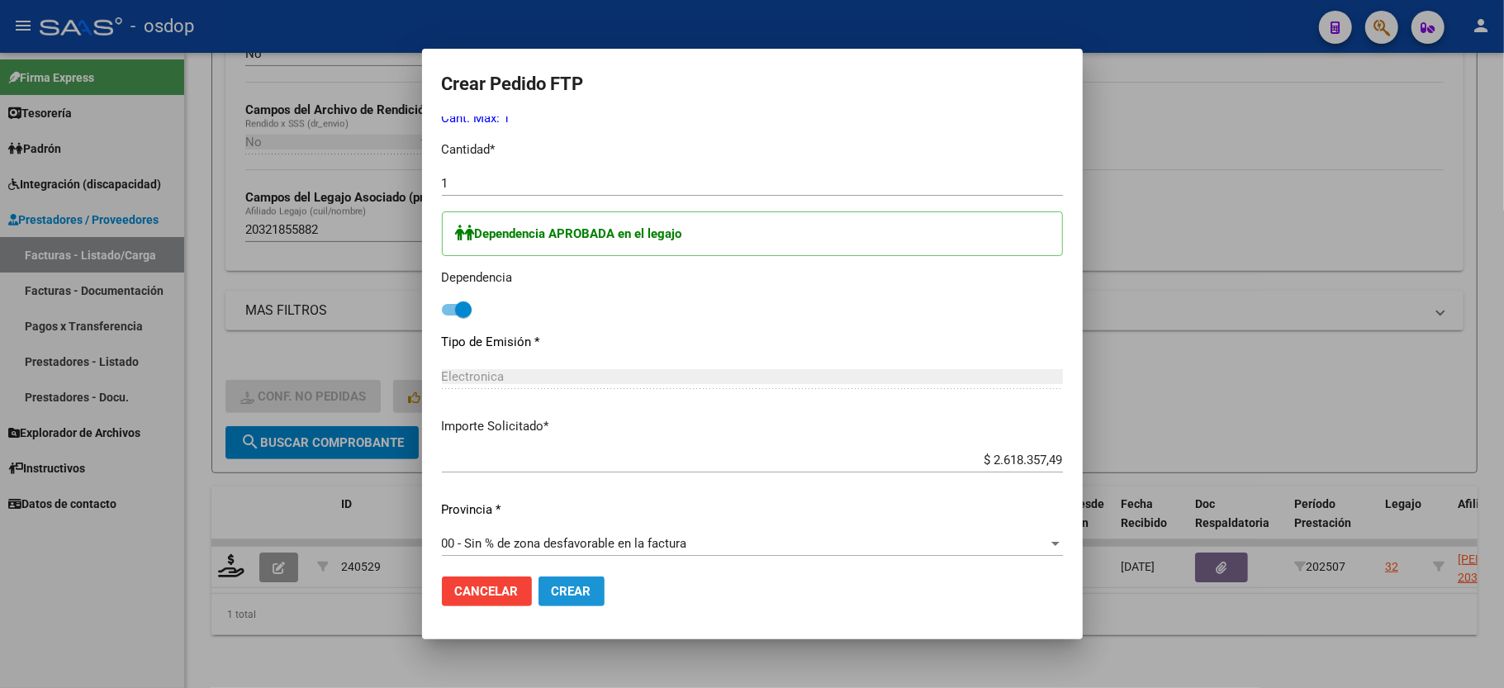
click at [572, 596] on span "Crear" at bounding box center [572, 591] width 40 height 15
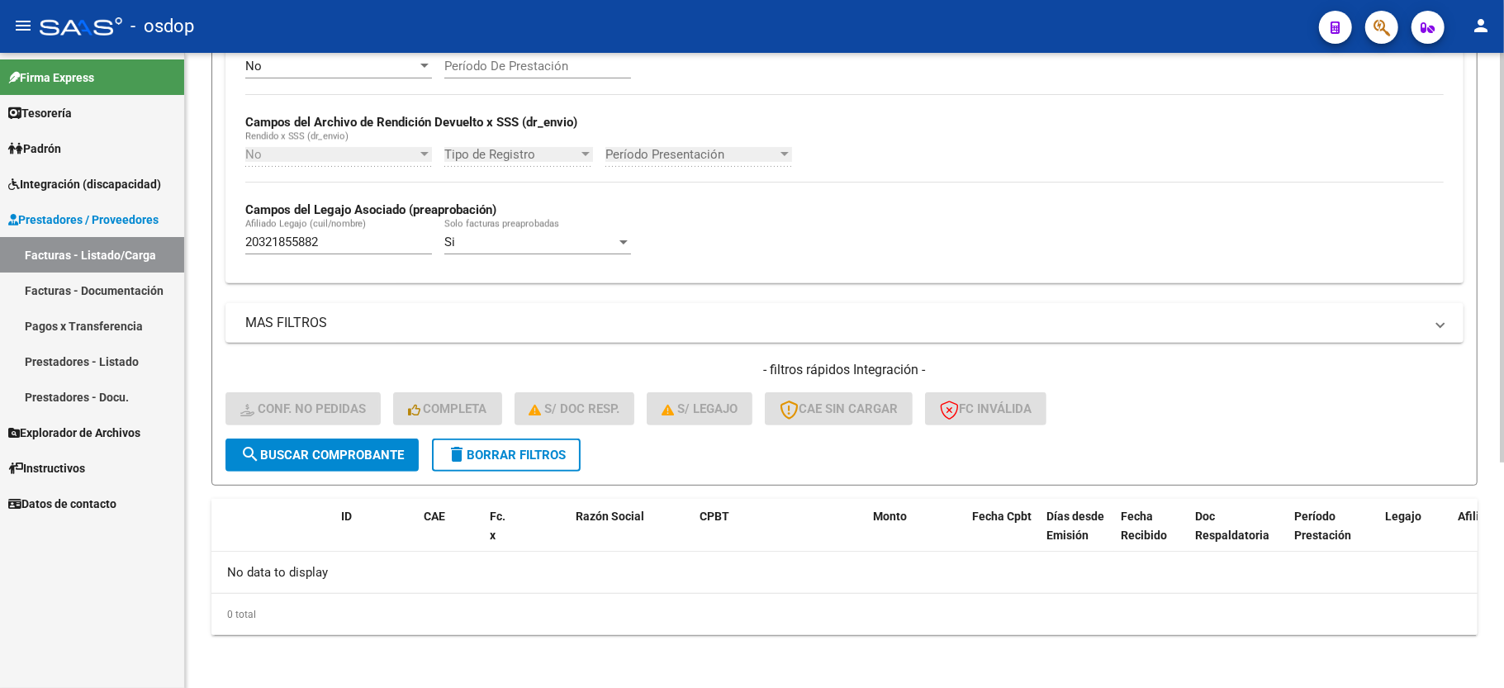
scroll to position [350, 0]
click at [477, 446] on button "delete Borrar Filtros" at bounding box center [506, 455] width 149 height 33
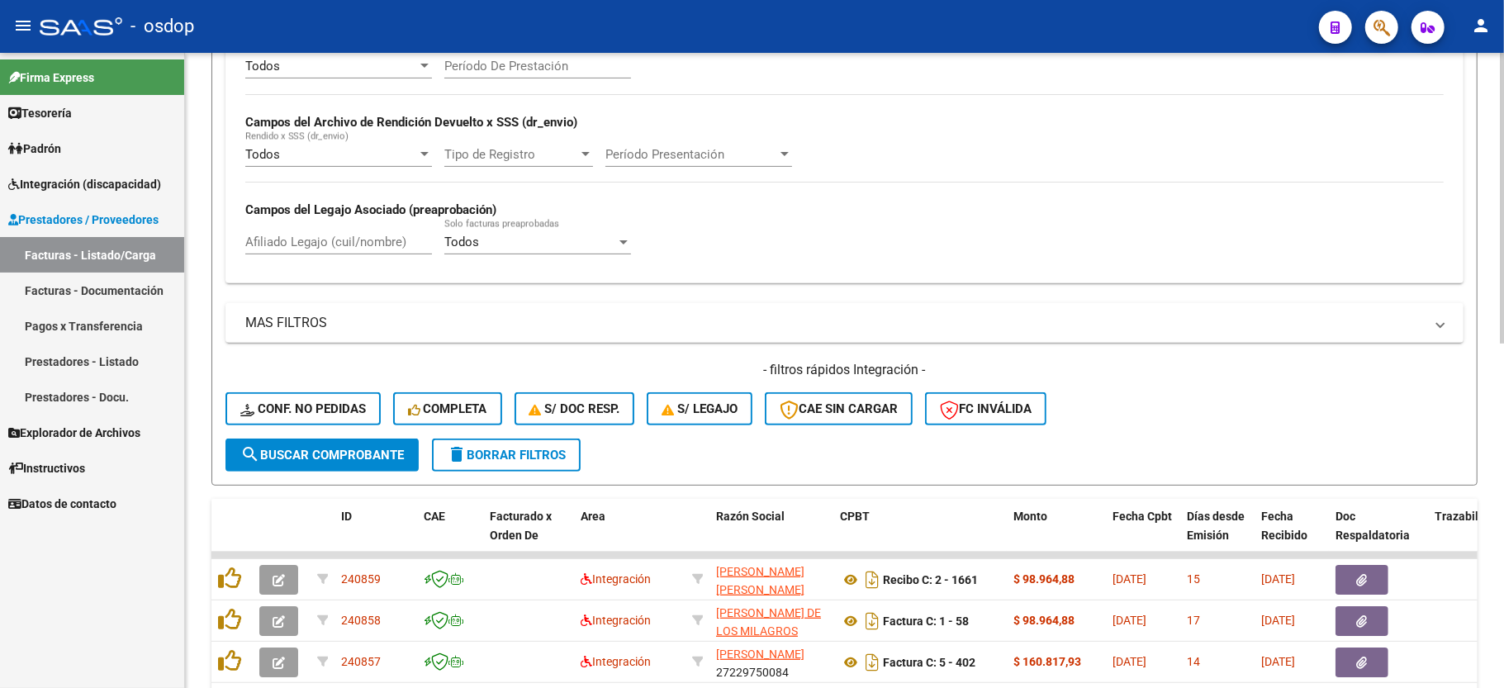
click at [314, 235] on div "Afiliado Legajo (cuil/nombre)" at bounding box center [338, 237] width 187 height 36
paste input "20462186216"
type input "20462186216"
click at [332, 464] on button "search Buscar Comprobante" at bounding box center [322, 455] width 193 height 33
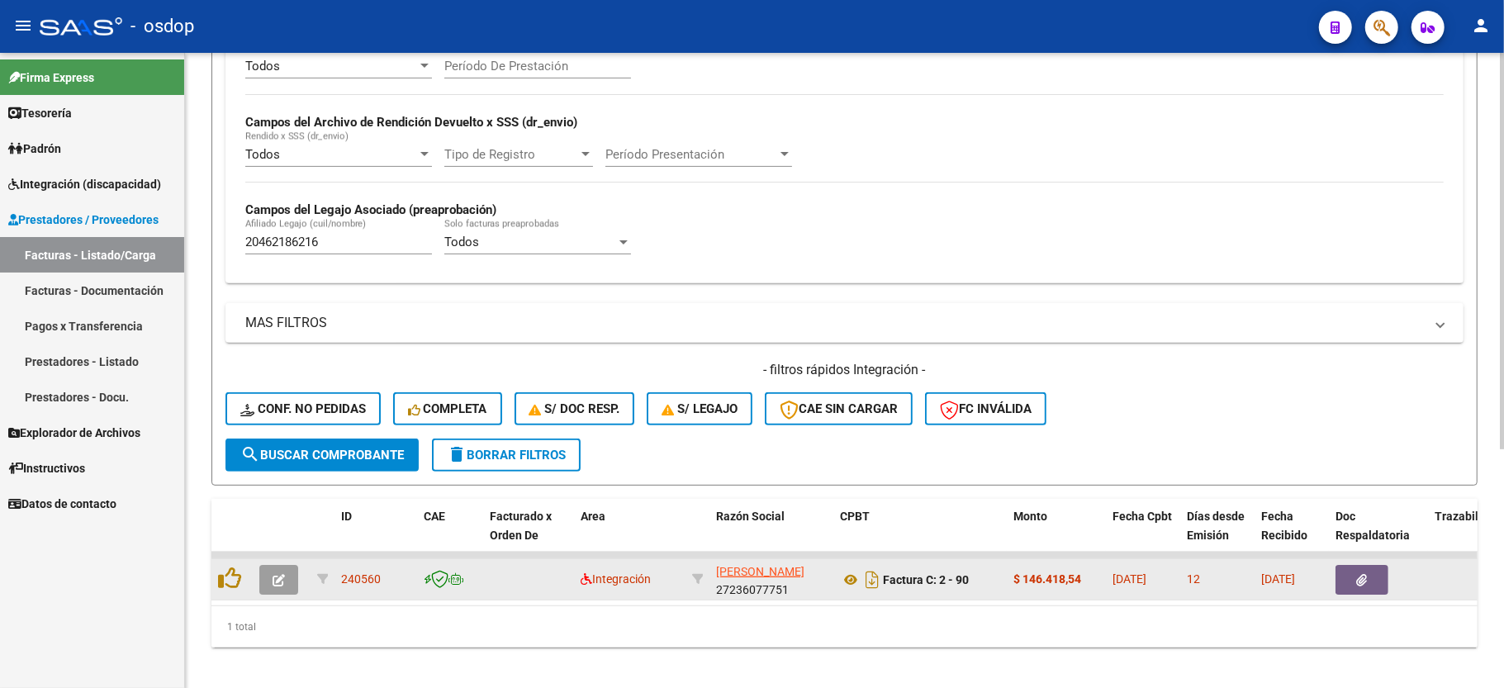
click at [282, 586] on icon "button" at bounding box center [279, 580] width 12 height 12
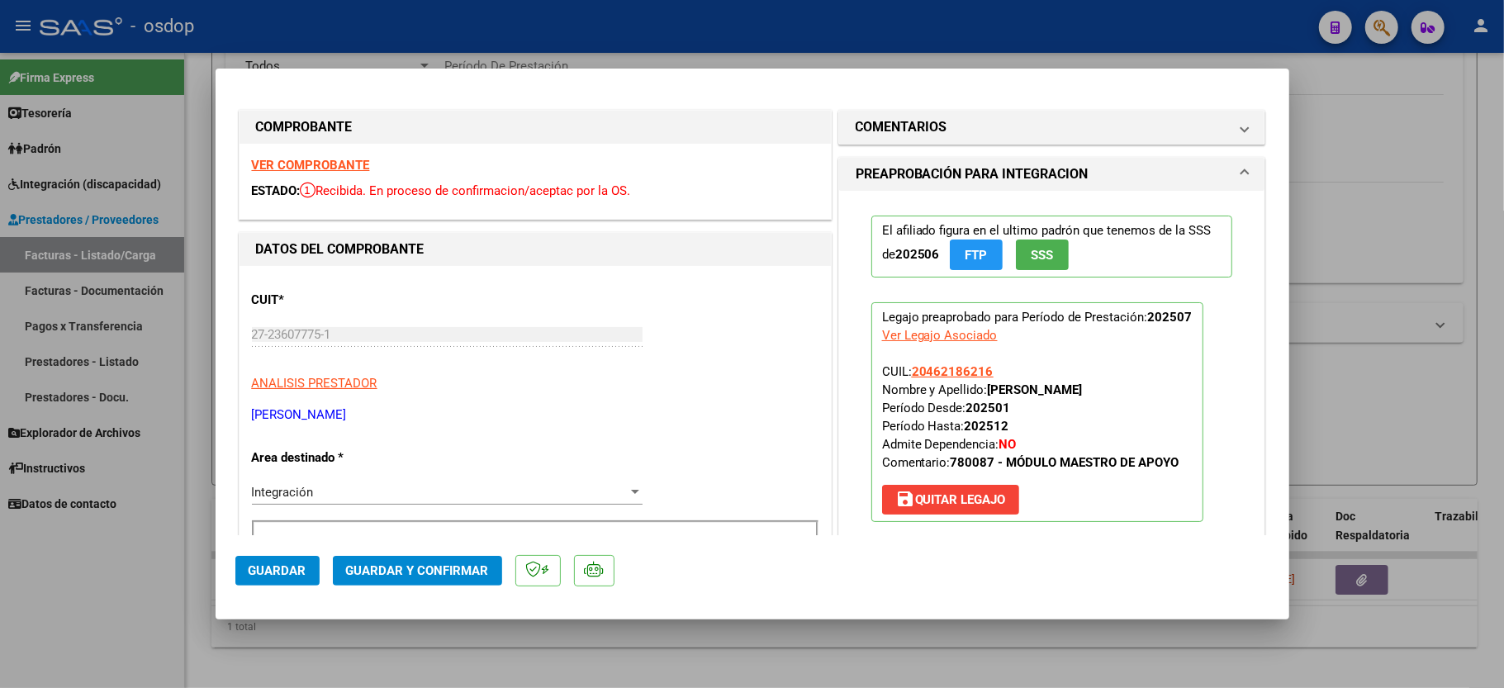
click at [306, 166] on strong "VER COMPROBANTE" at bounding box center [311, 165] width 118 height 15
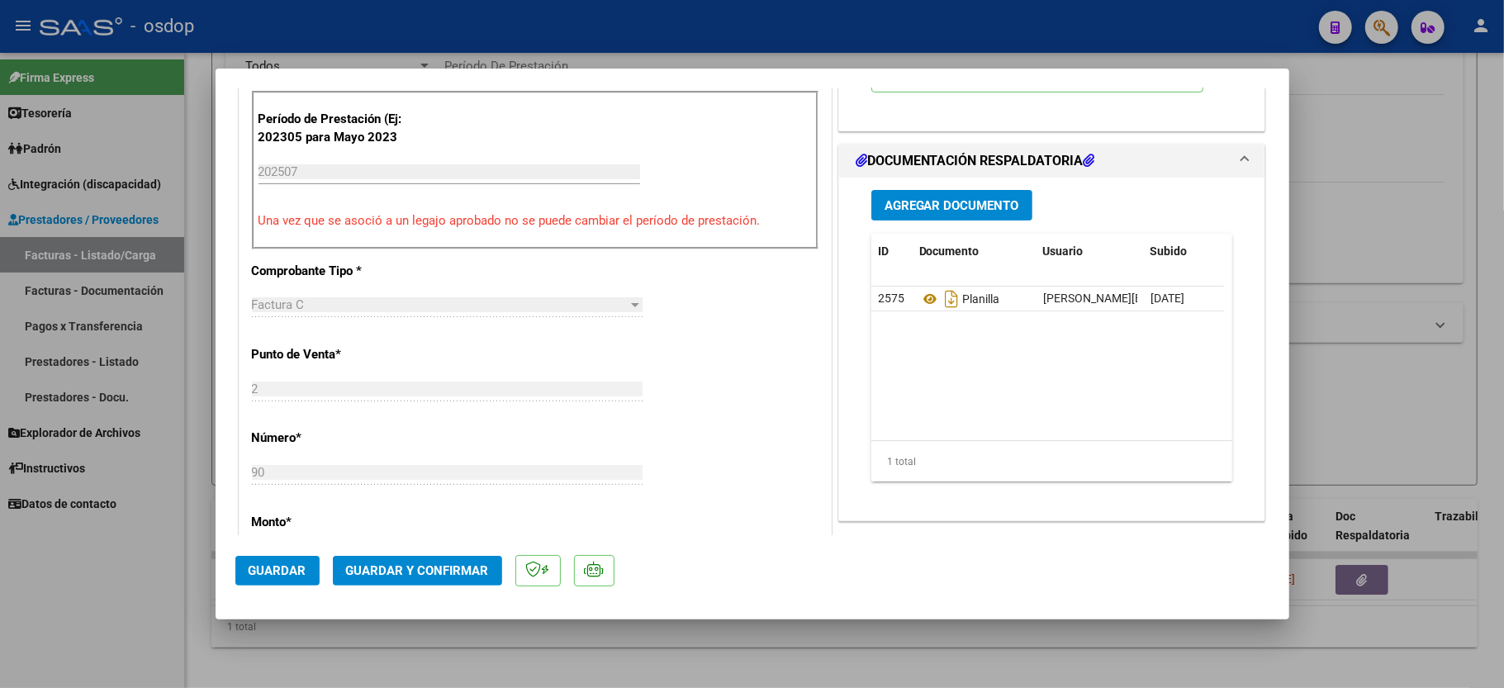
scroll to position [440, 0]
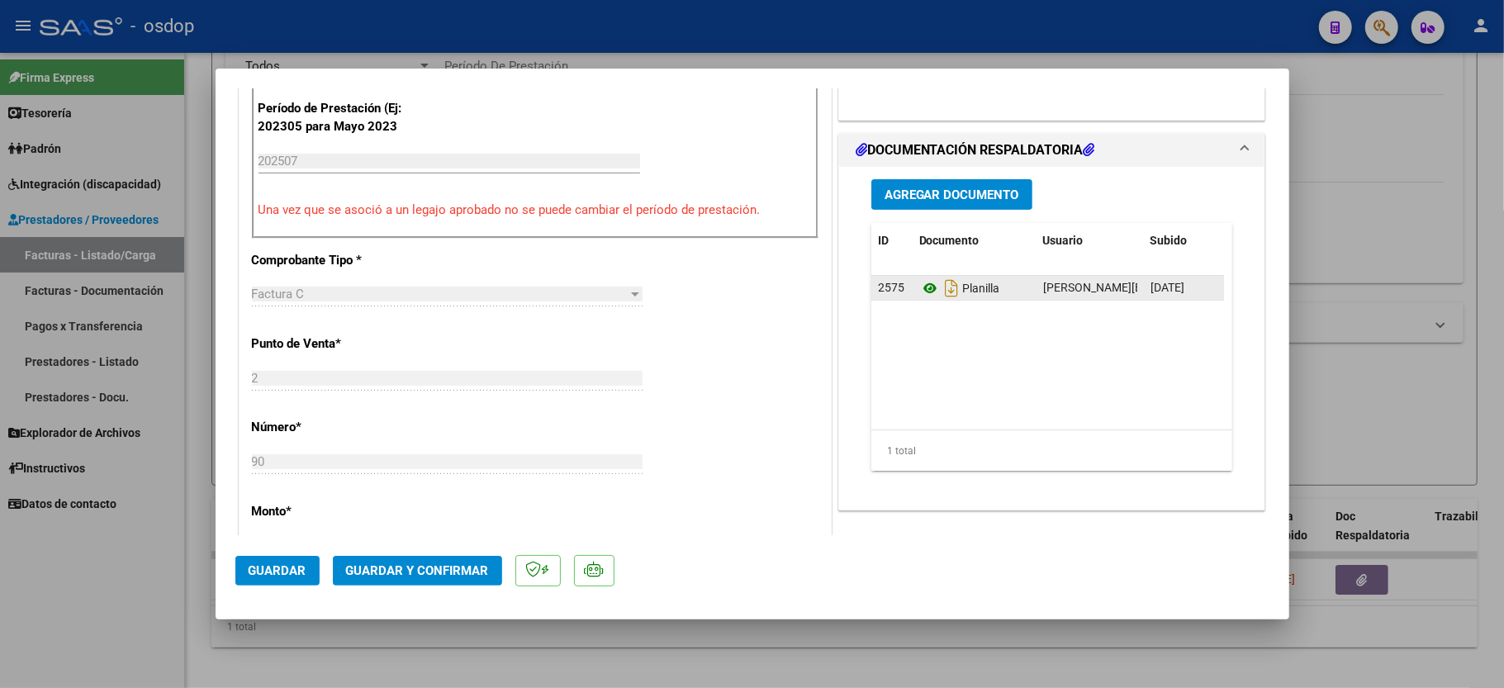
click at [919, 285] on icon at bounding box center [929, 288] width 21 height 20
click at [421, 575] on span "Guardar y Confirmar" at bounding box center [417, 570] width 143 height 15
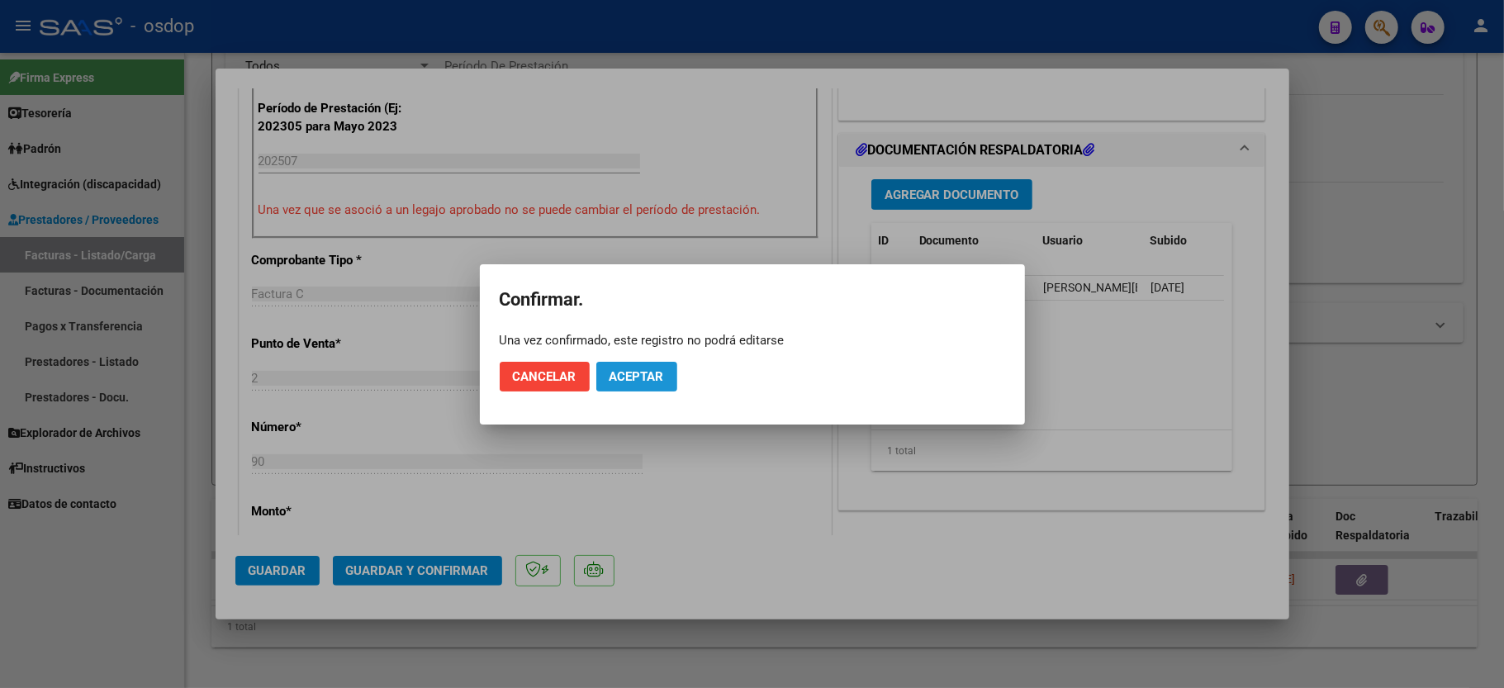
click at [635, 370] on span "Aceptar" at bounding box center [637, 376] width 55 height 15
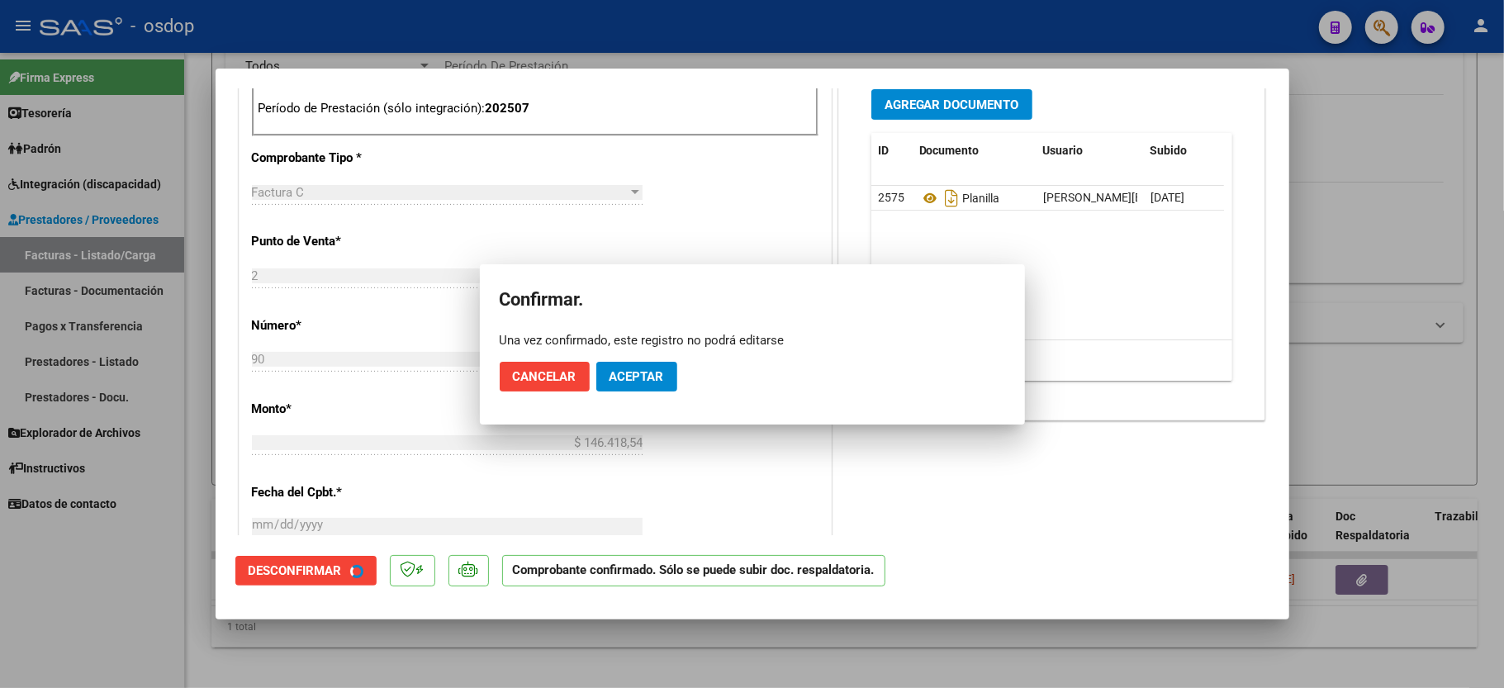
scroll to position [752, 0]
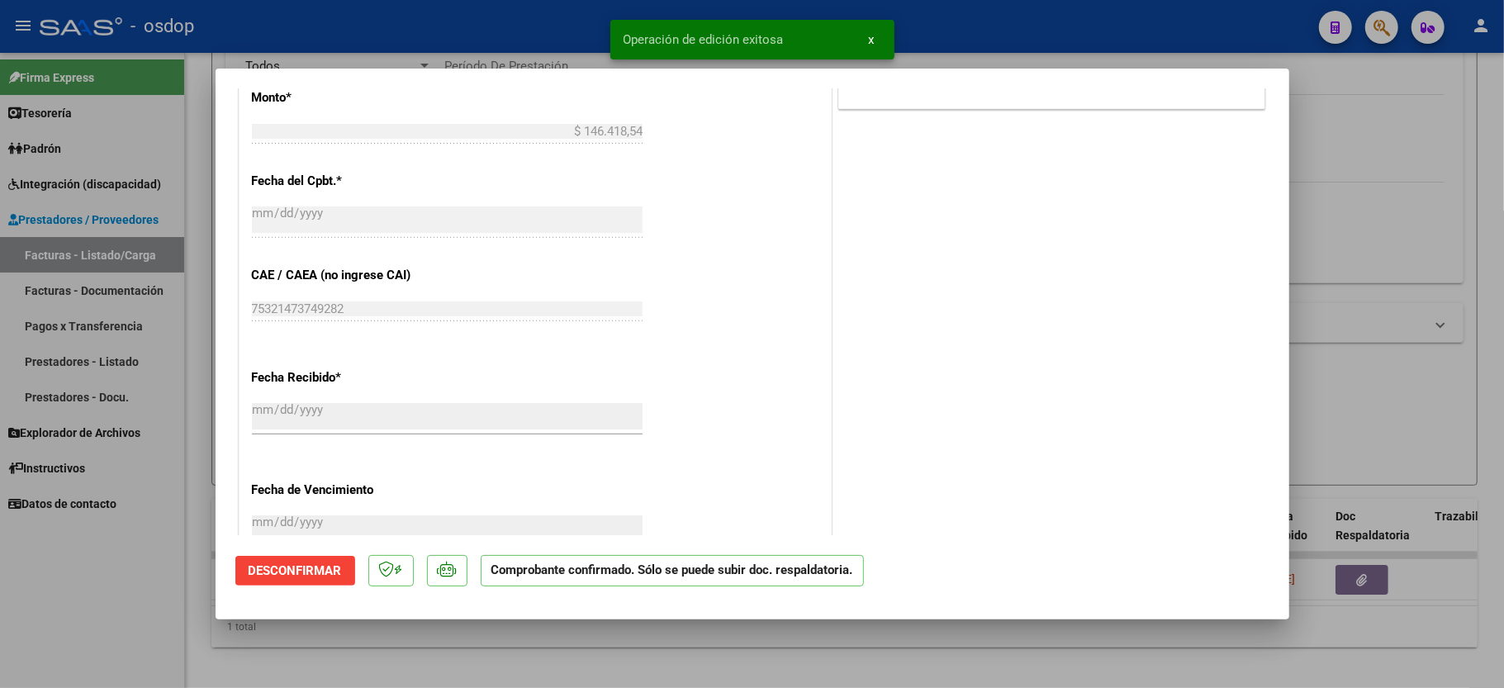
click at [78, 599] on div at bounding box center [752, 344] width 1504 height 688
type input "$ 0,00"
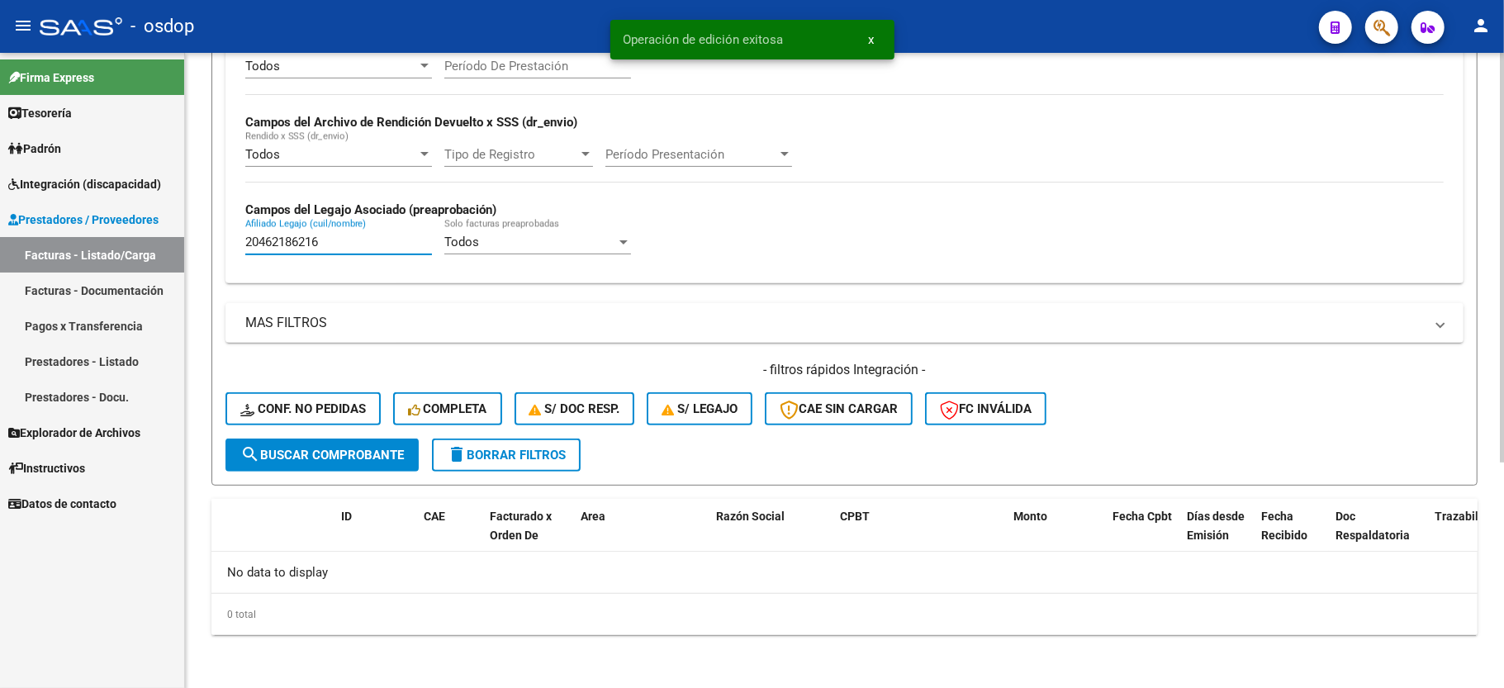
click at [302, 249] on input "20462186216" at bounding box center [338, 242] width 187 height 15
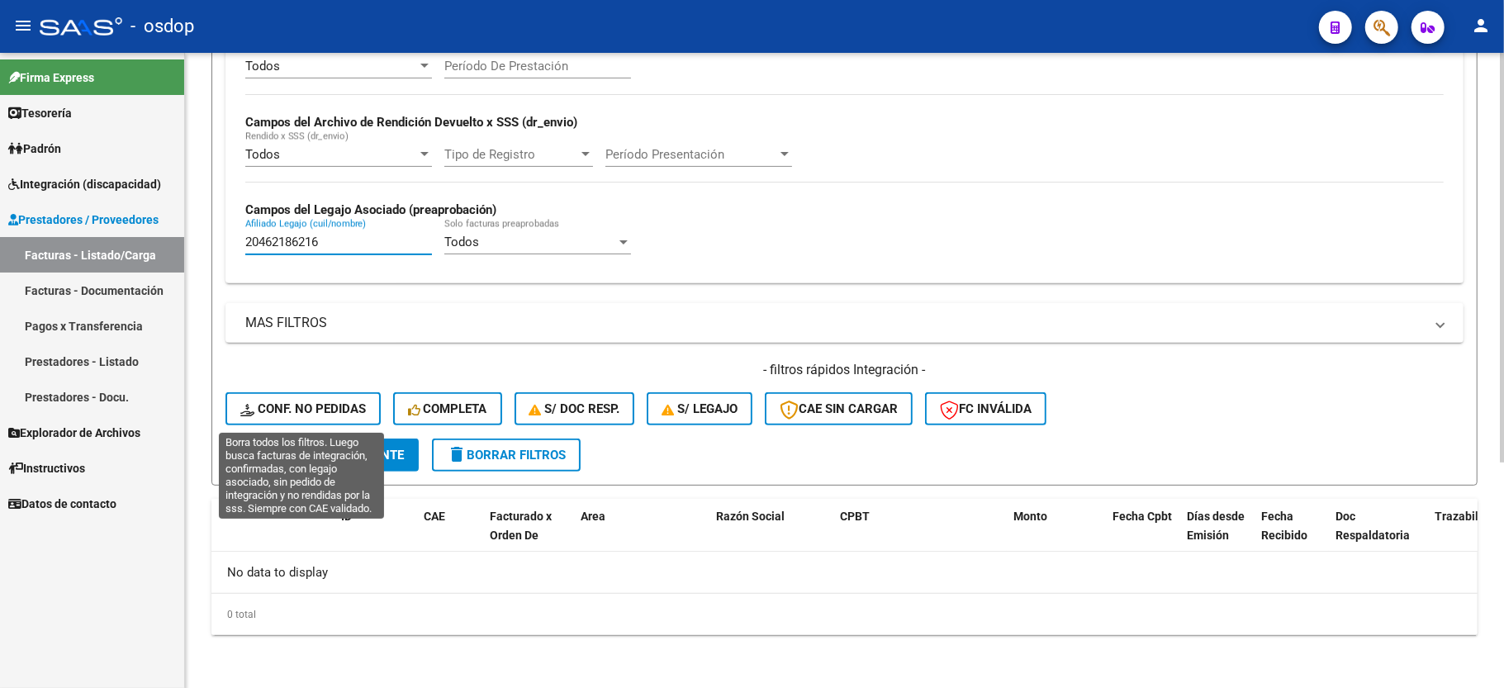
click at [340, 414] on span "Conf. no pedidas" at bounding box center [303, 408] width 126 height 15
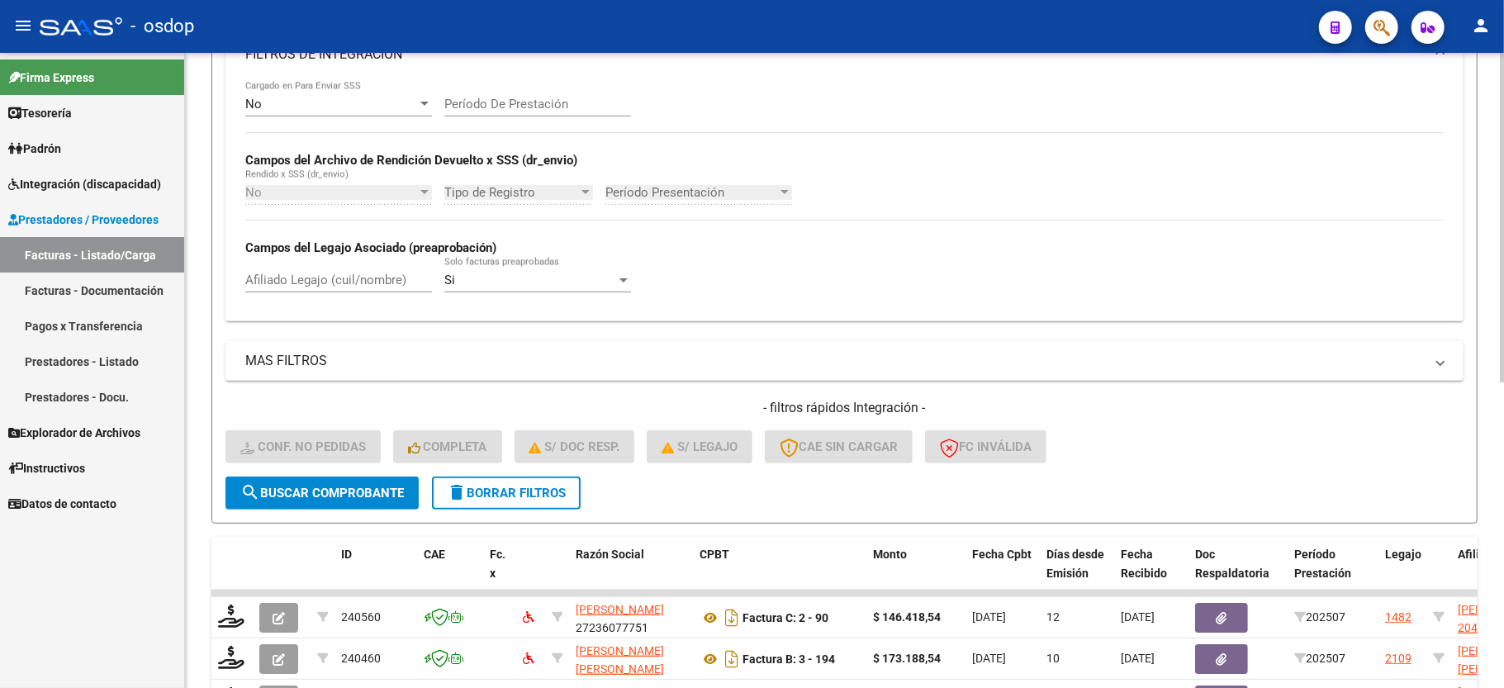
scroll to position [350, 0]
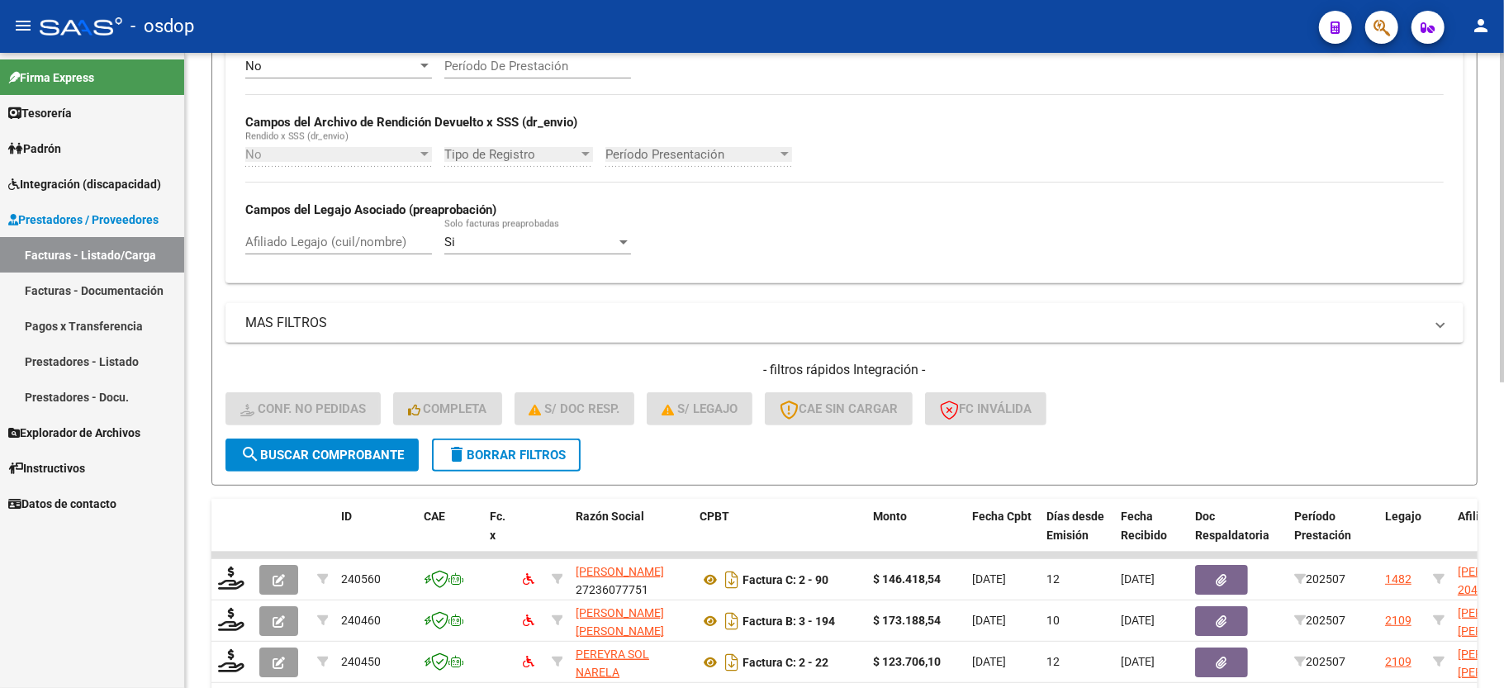
click at [341, 235] on input "Afiliado Legajo (cuil/nombre)" at bounding box center [338, 242] width 187 height 15
paste input "20462186216"
type input "20462186216"
click at [325, 470] on button "search Buscar Comprobante" at bounding box center [322, 455] width 193 height 33
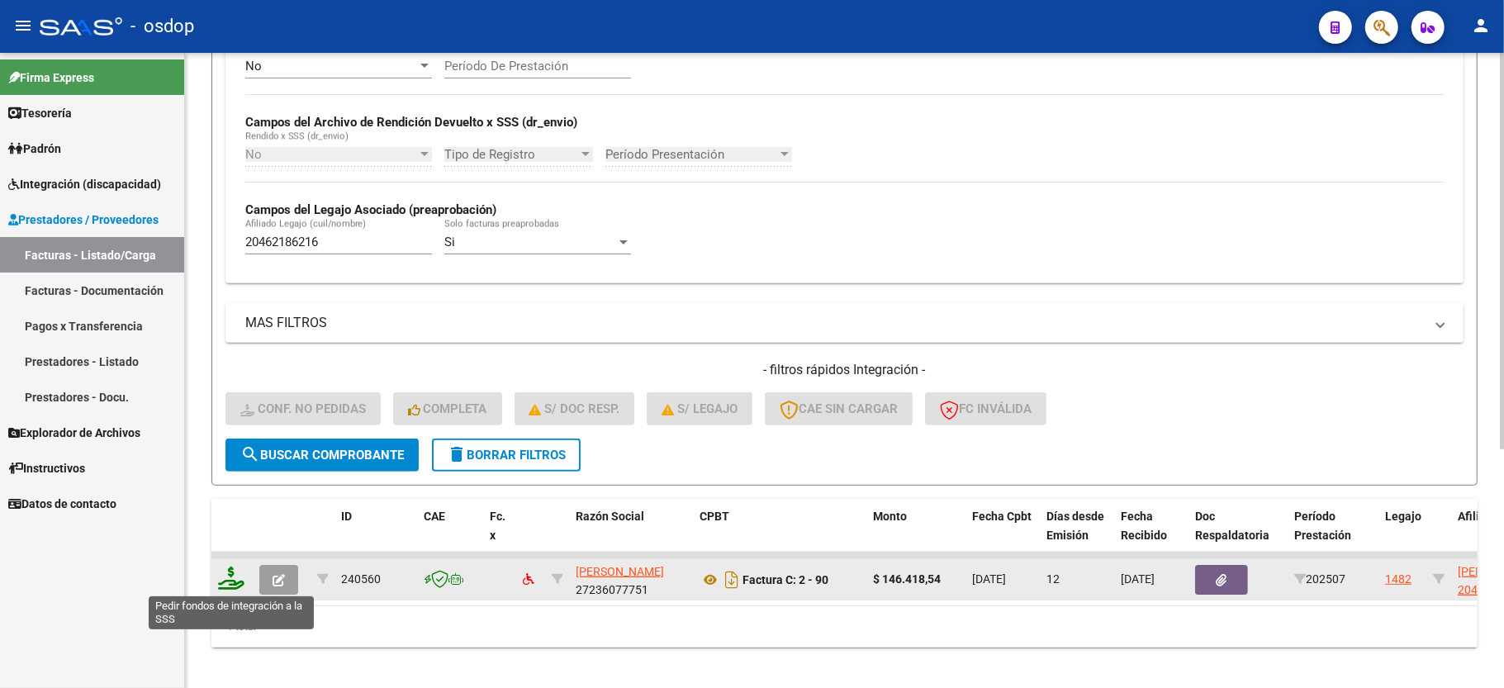
click at [228, 580] on icon at bounding box center [231, 578] width 26 height 23
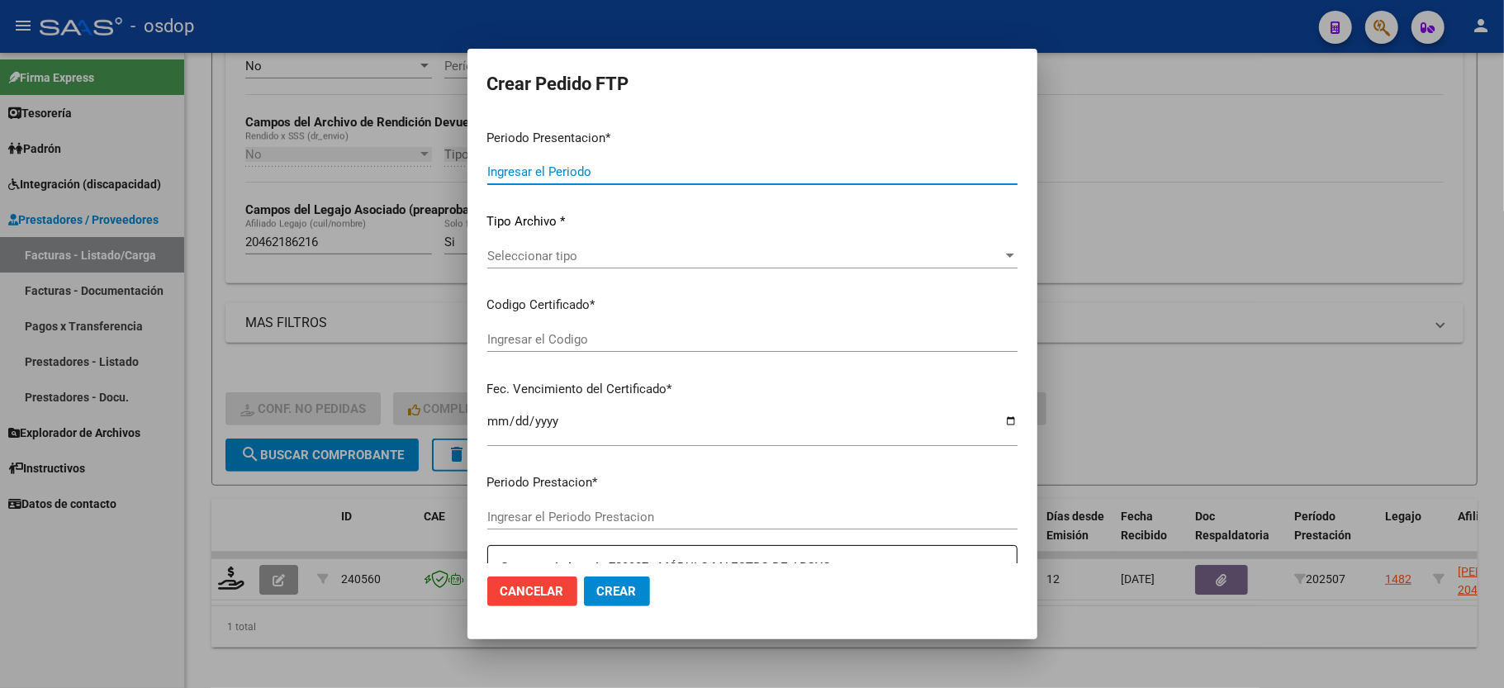
type input "202507"
type input "$ 146.418,54"
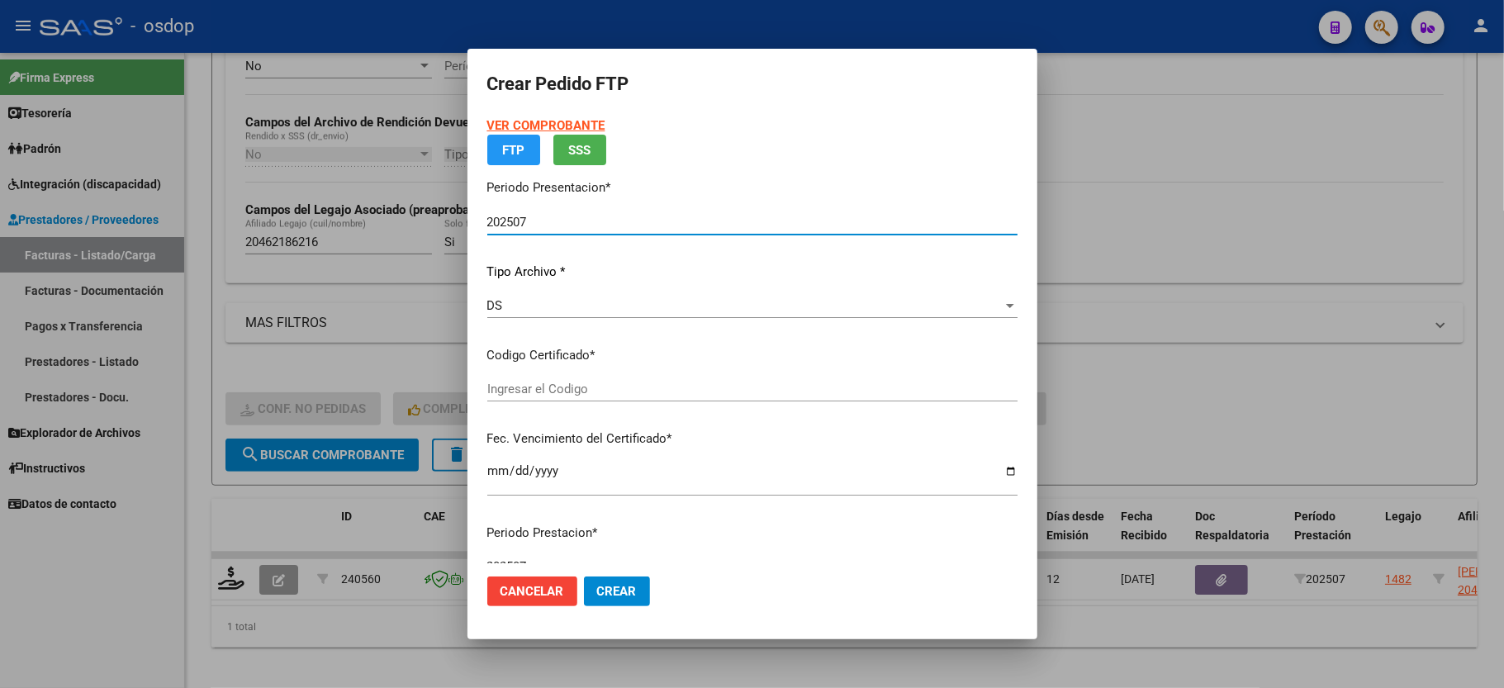
type input "7515749767"
type input "2025-11-14"
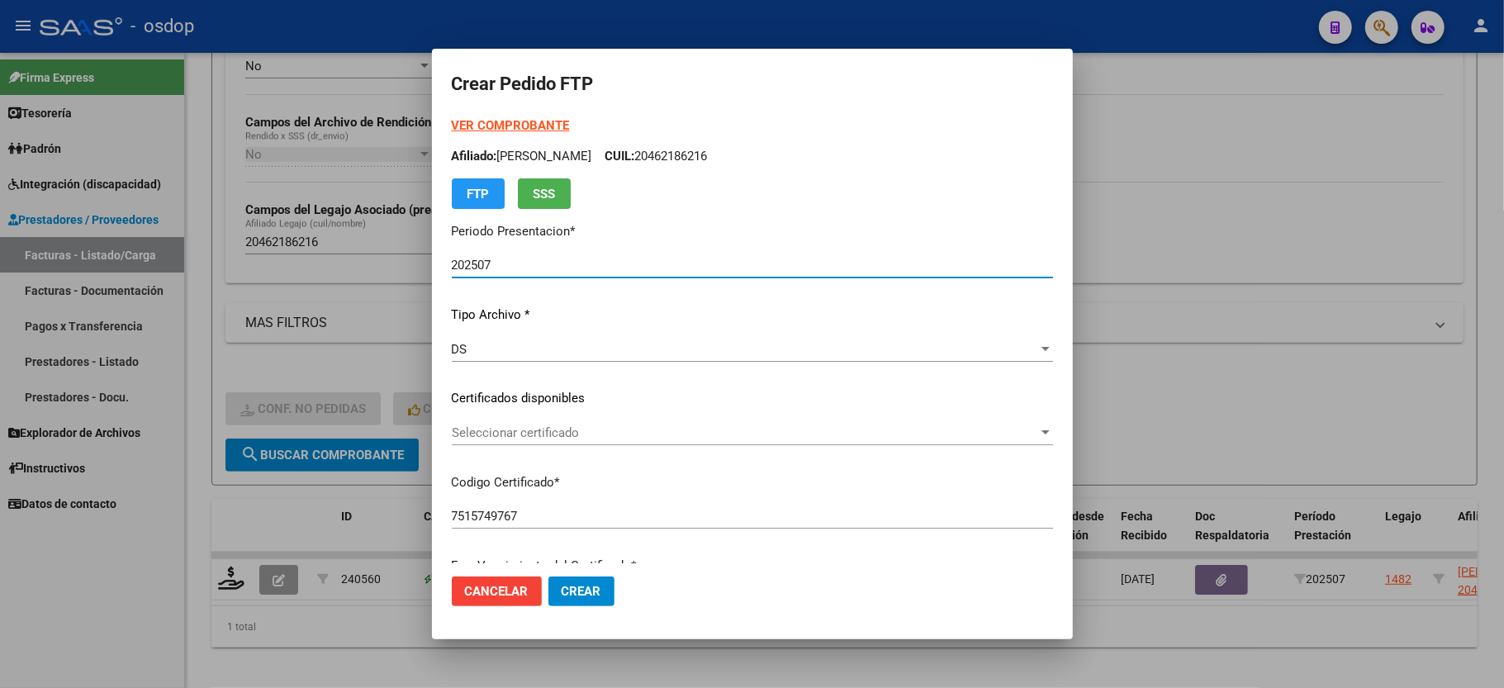
click at [522, 433] on span "Seleccionar certificado" at bounding box center [745, 432] width 586 height 15
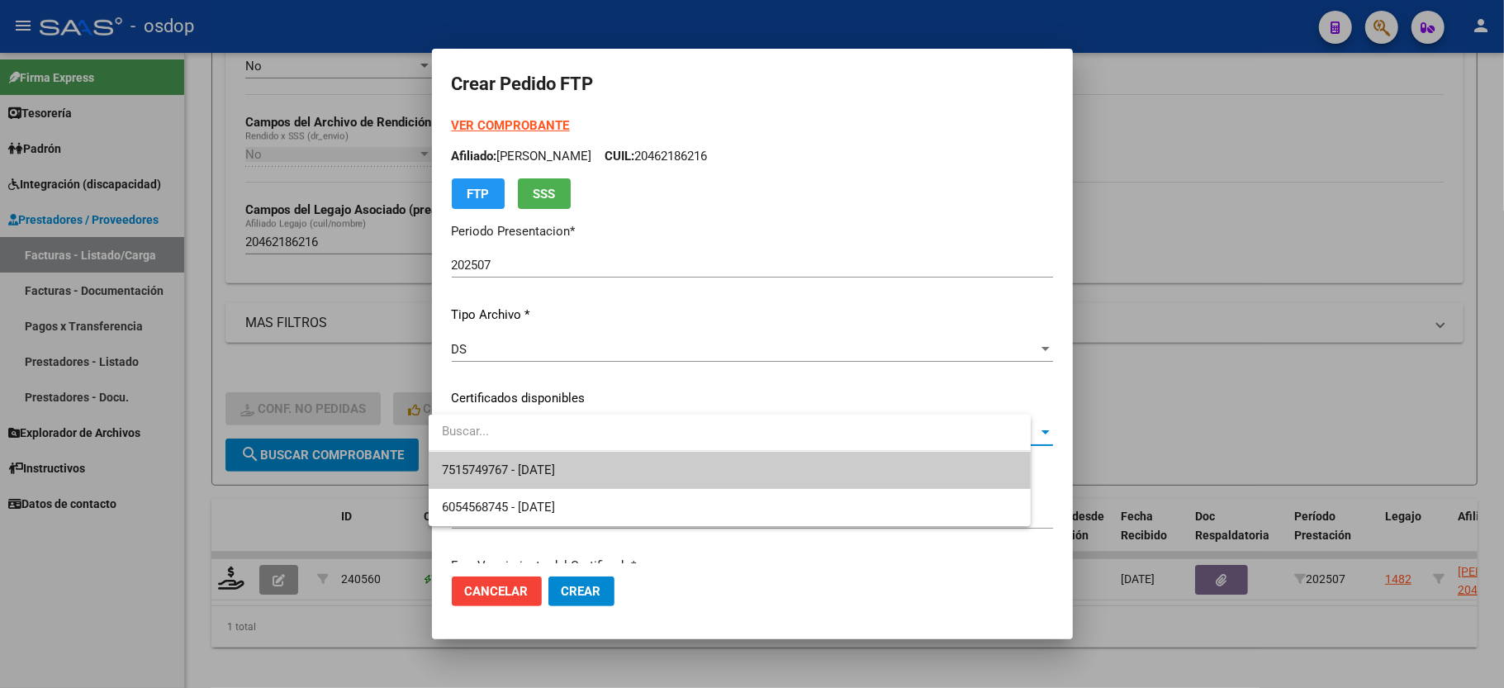
click at [526, 463] on span "7515749767 - 2025-11-14" at bounding box center [498, 470] width 113 height 15
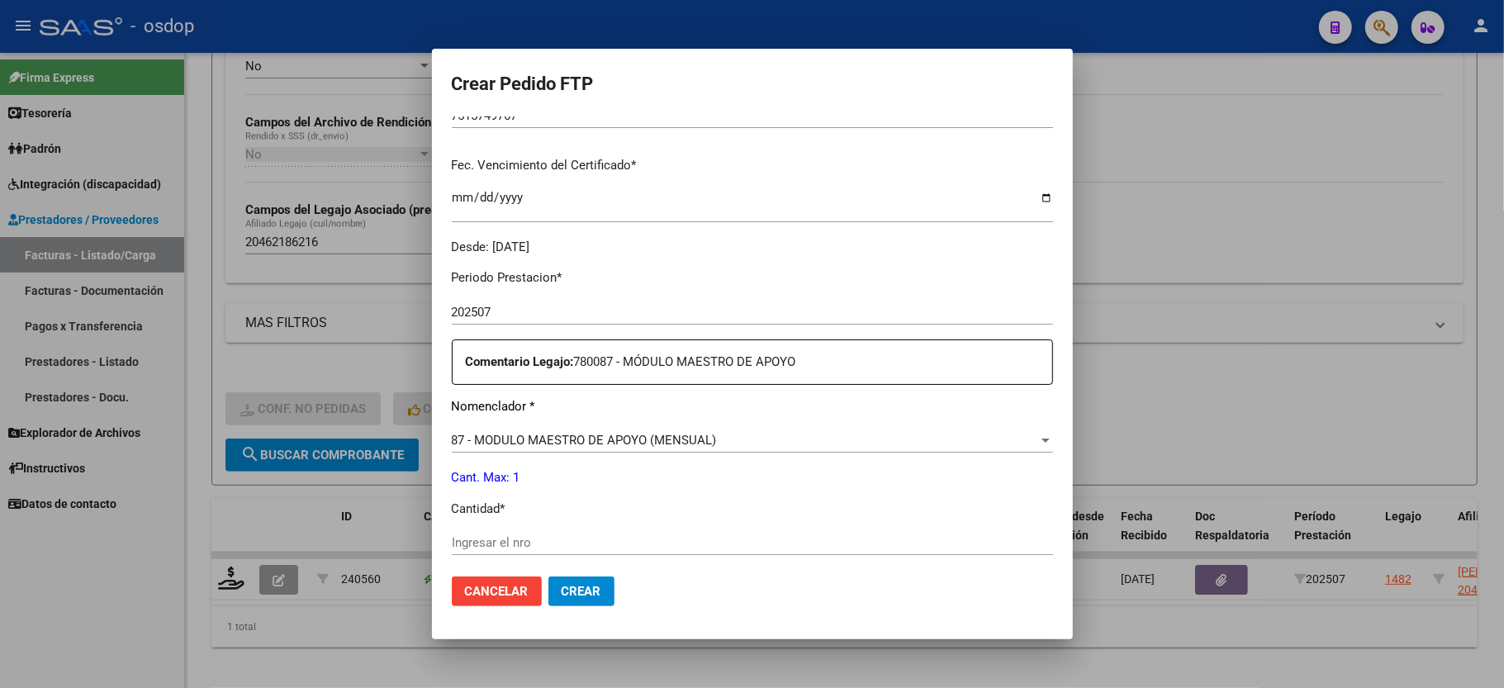
scroll to position [440, 0]
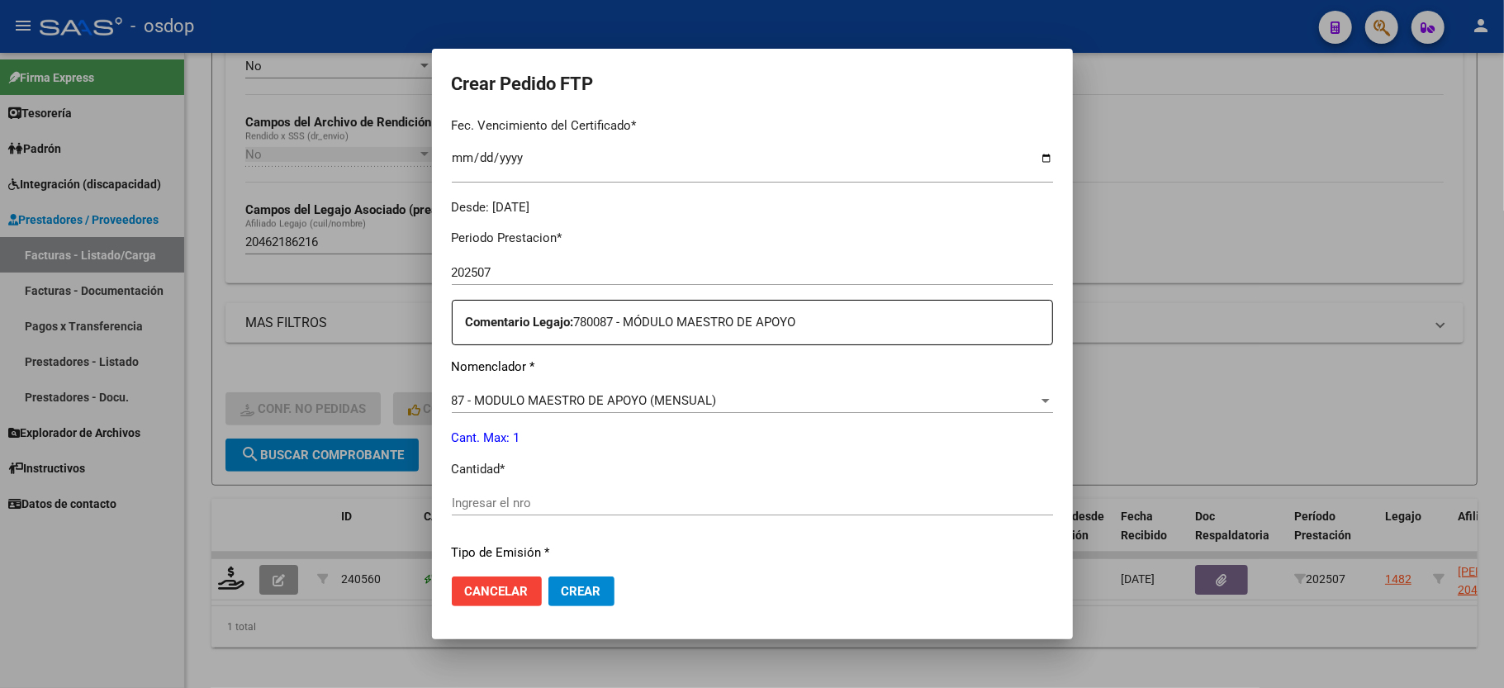
click at [487, 496] on input "Ingresar el nro" at bounding box center [752, 503] width 601 height 15
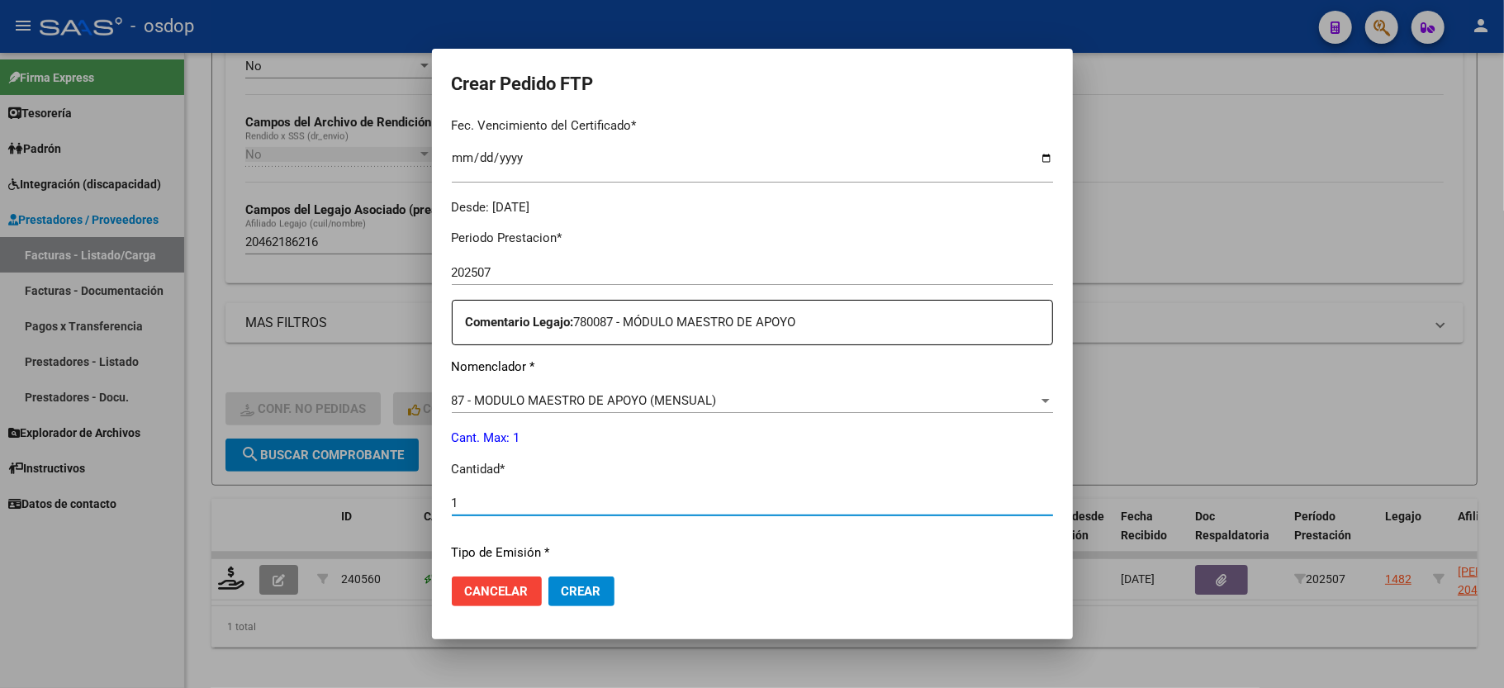
scroll to position [648, 0]
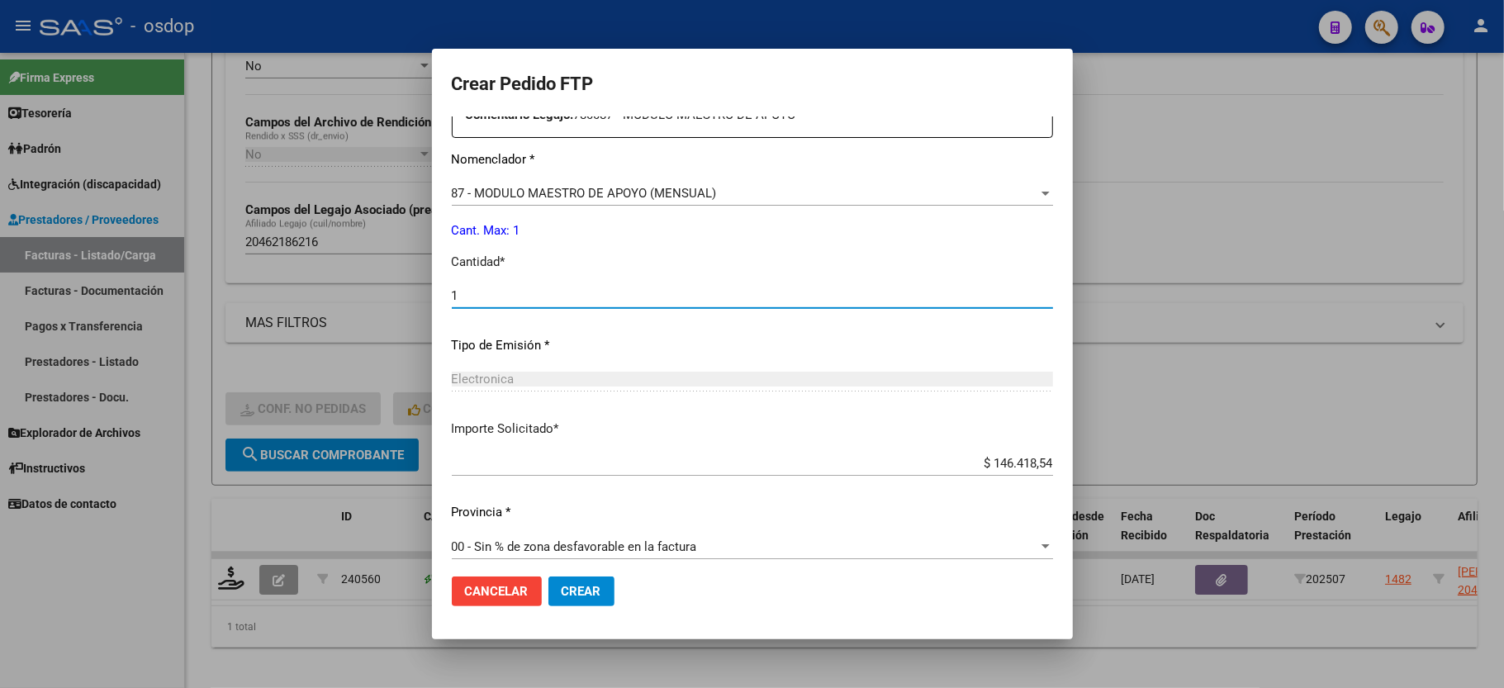
type input "1"
click at [586, 584] on span "Crear" at bounding box center [582, 591] width 40 height 15
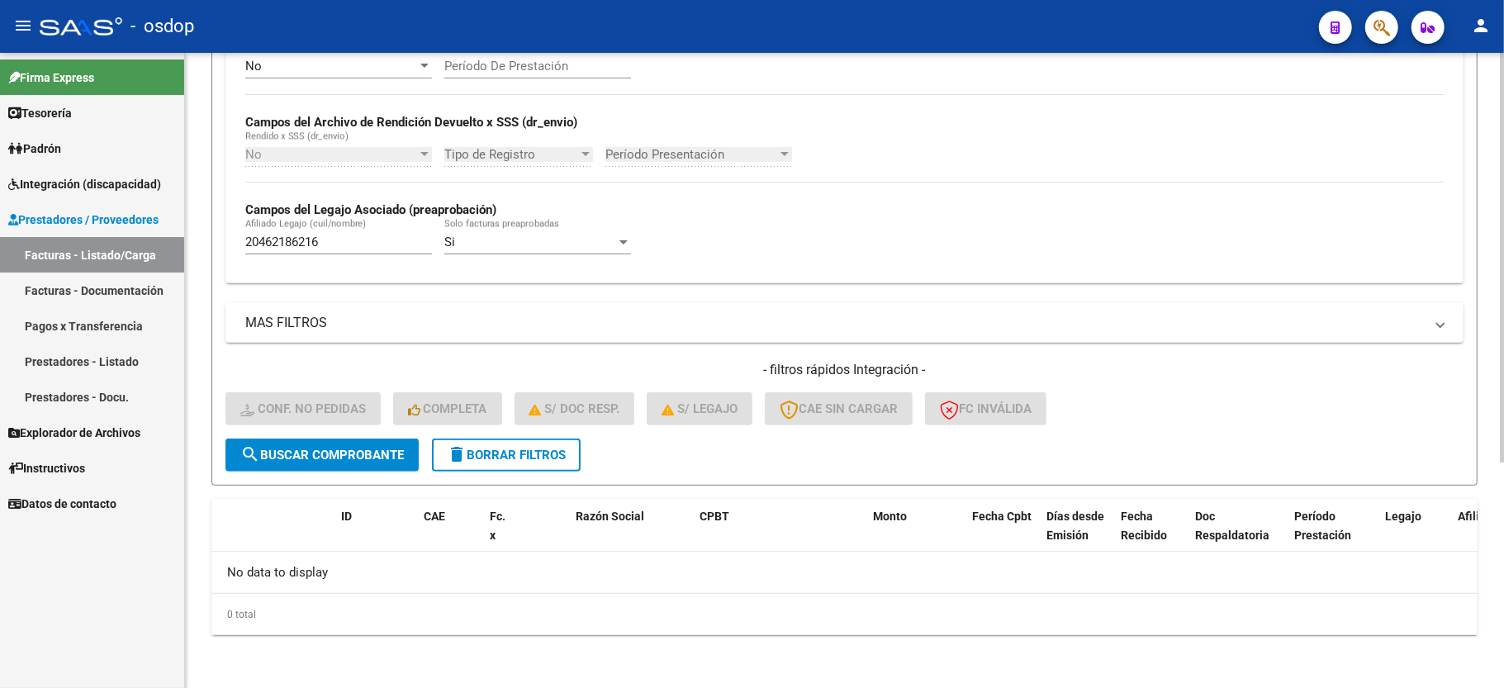
click at [486, 463] on button "delete Borrar Filtros" at bounding box center [506, 455] width 149 height 33
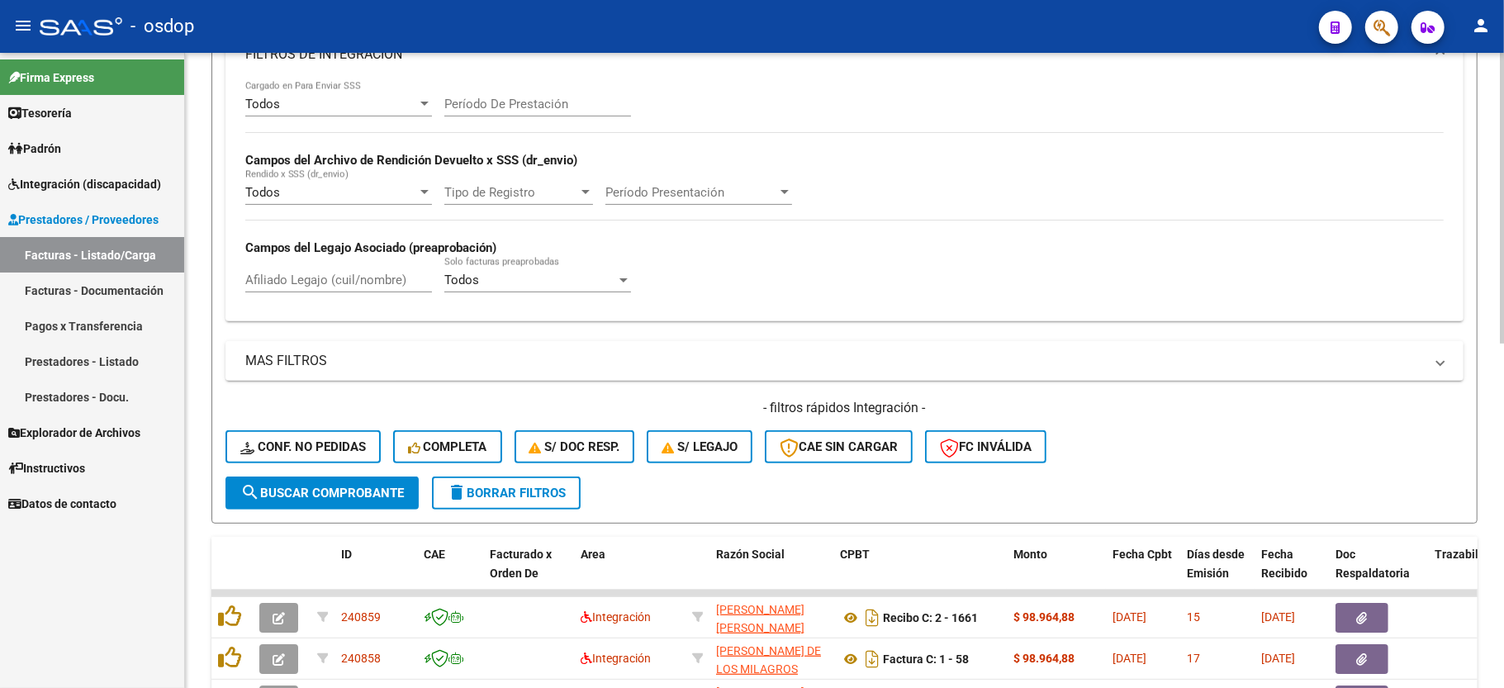
scroll to position [350, 0]
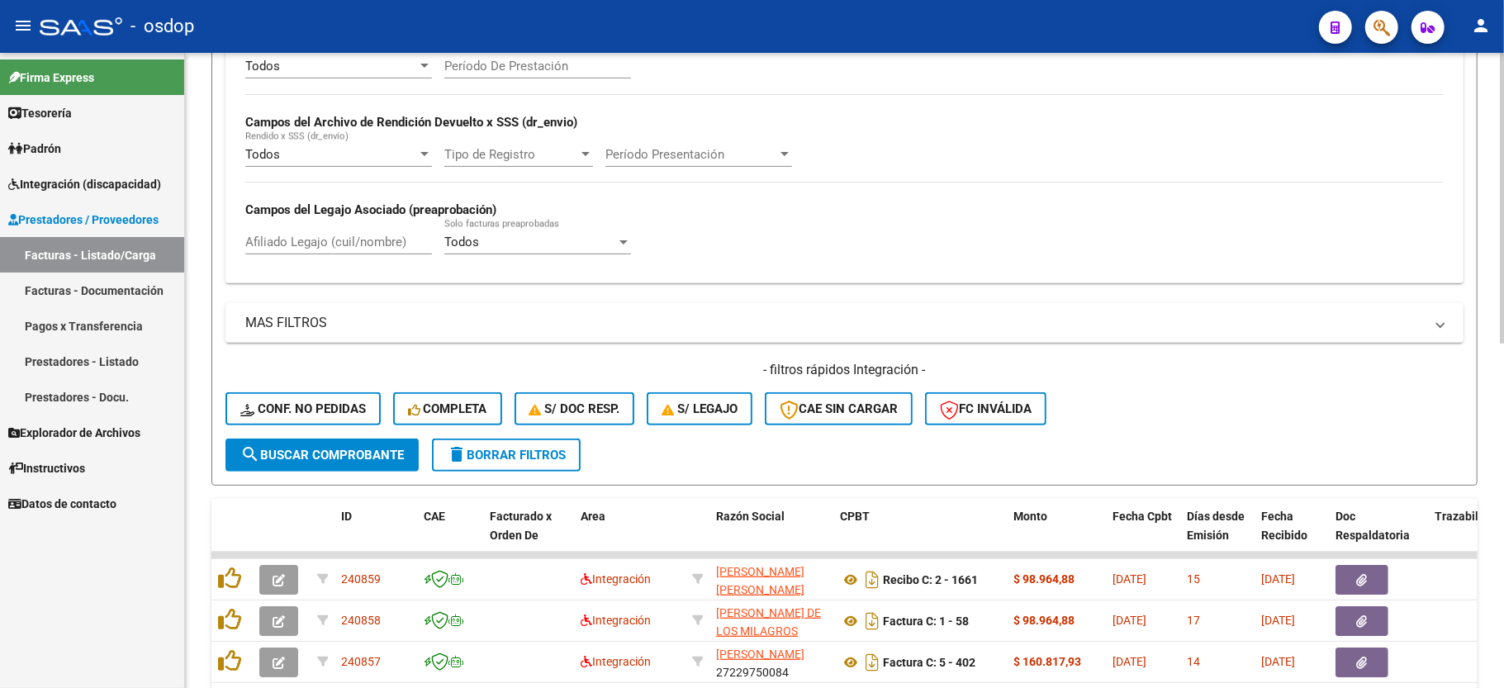
click at [318, 245] on input "Afiliado Legajo (cuil/nombre)" at bounding box center [338, 242] width 187 height 15
paste input "27449955248"
type input "27449955248"
click at [364, 454] on span "search Buscar Comprobante" at bounding box center [322, 455] width 164 height 15
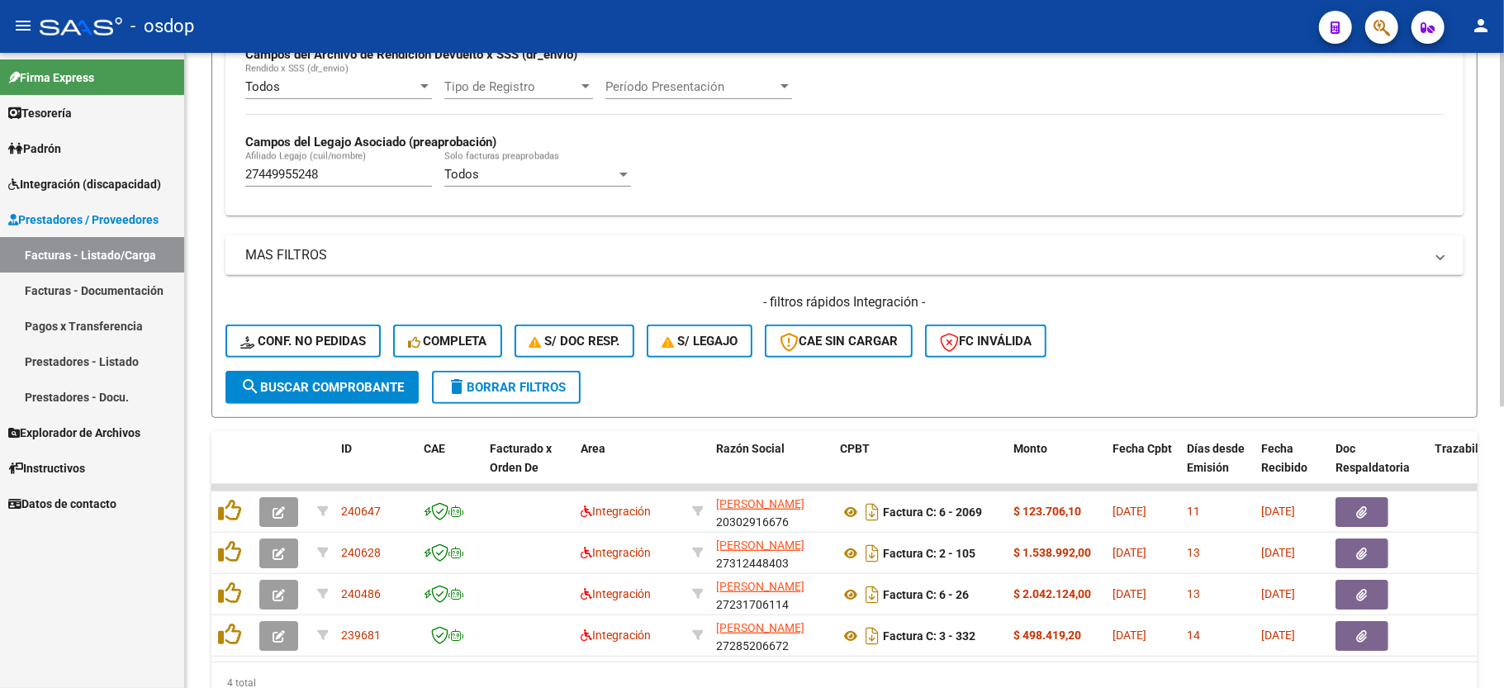
scroll to position [506, 0]
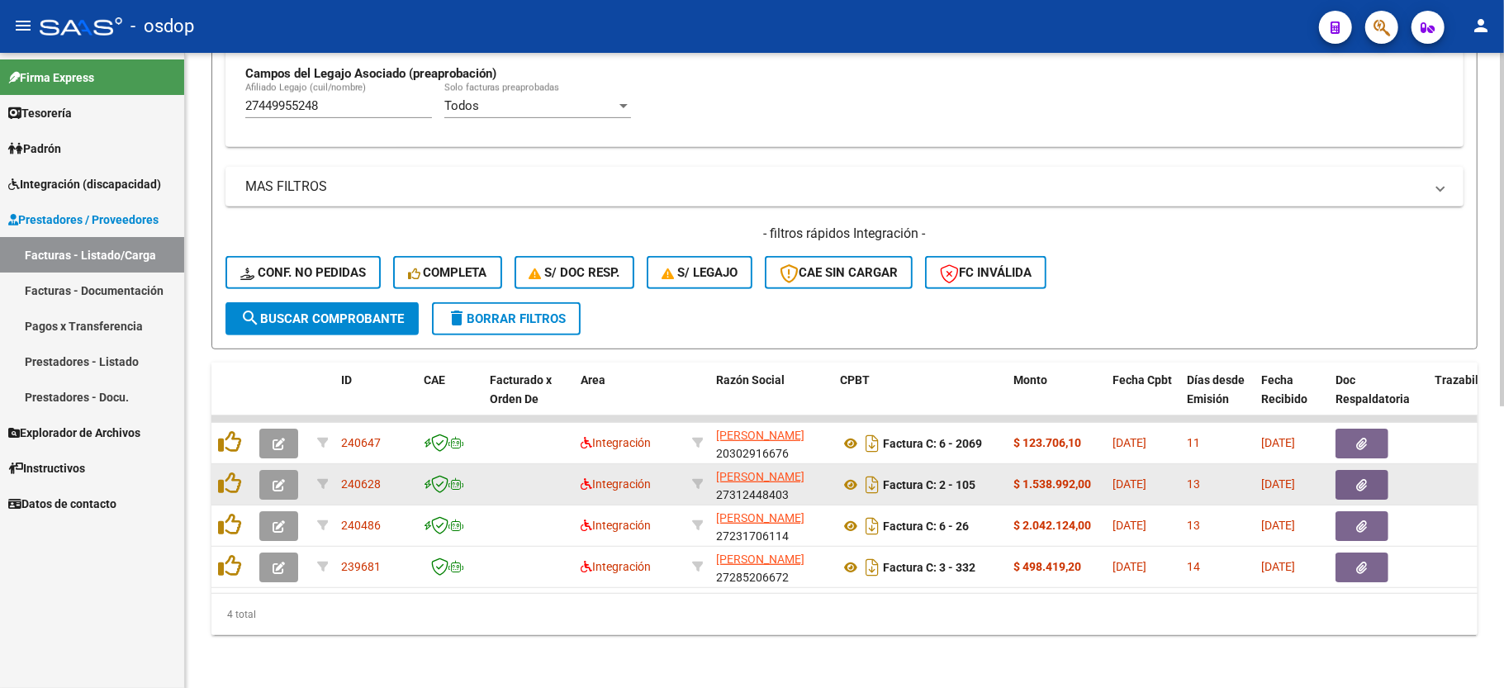
click at [285, 470] on button "button" at bounding box center [278, 485] width 39 height 30
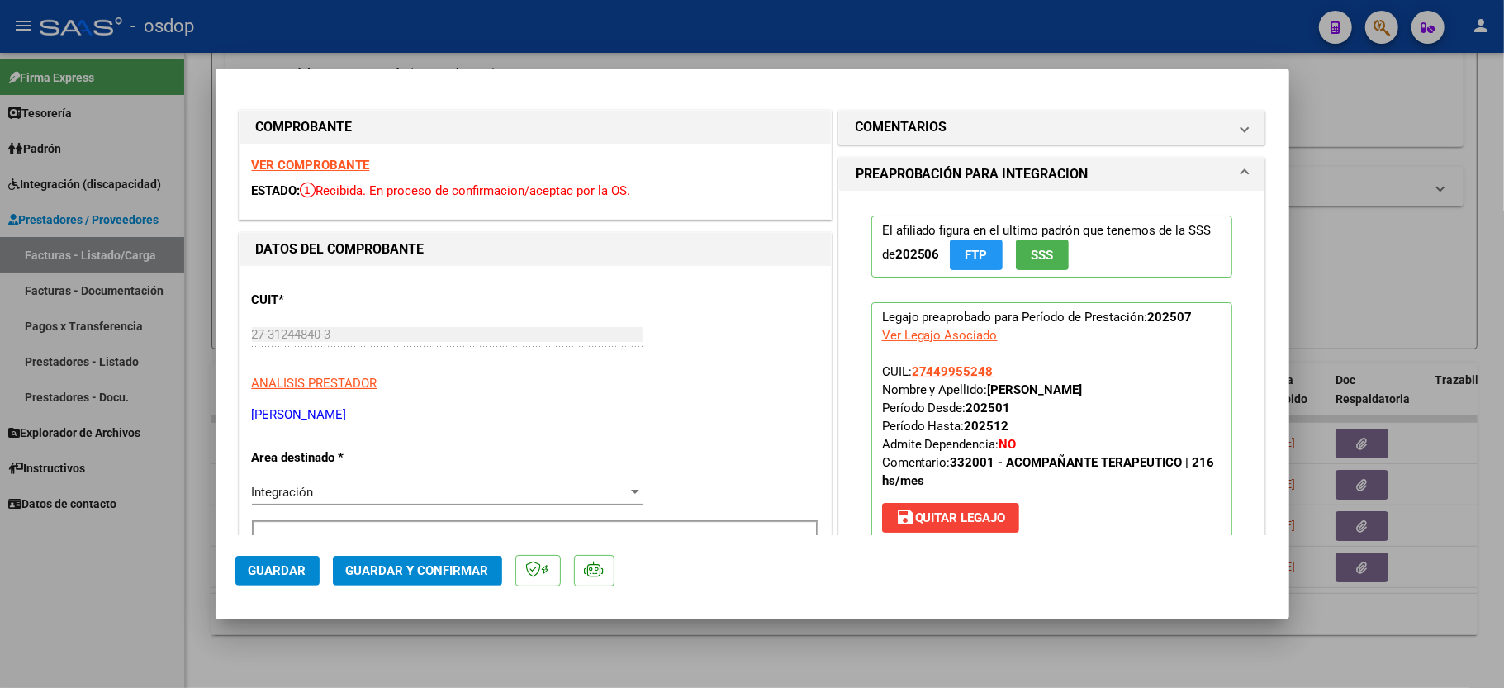
click at [294, 169] on strong "VER COMPROBANTE" at bounding box center [311, 165] width 118 height 15
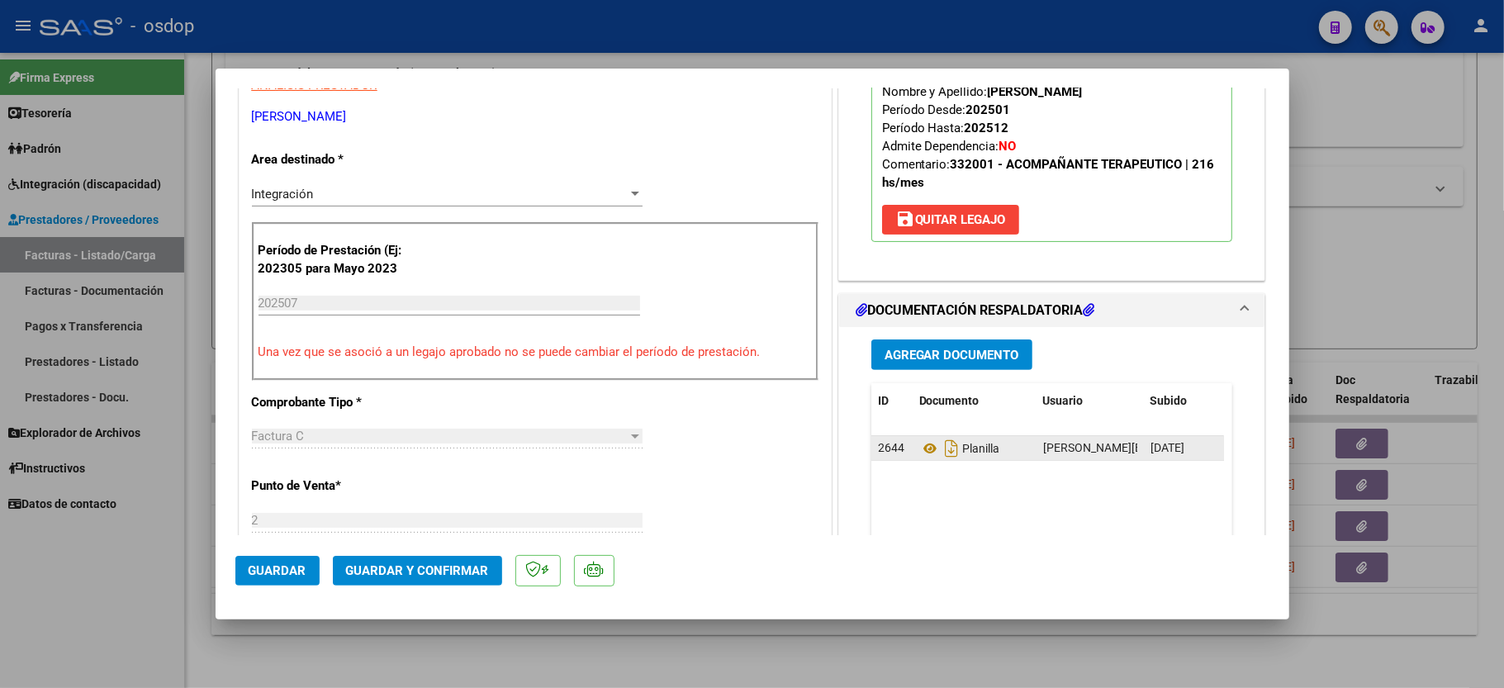
scroll to position [330, 0]
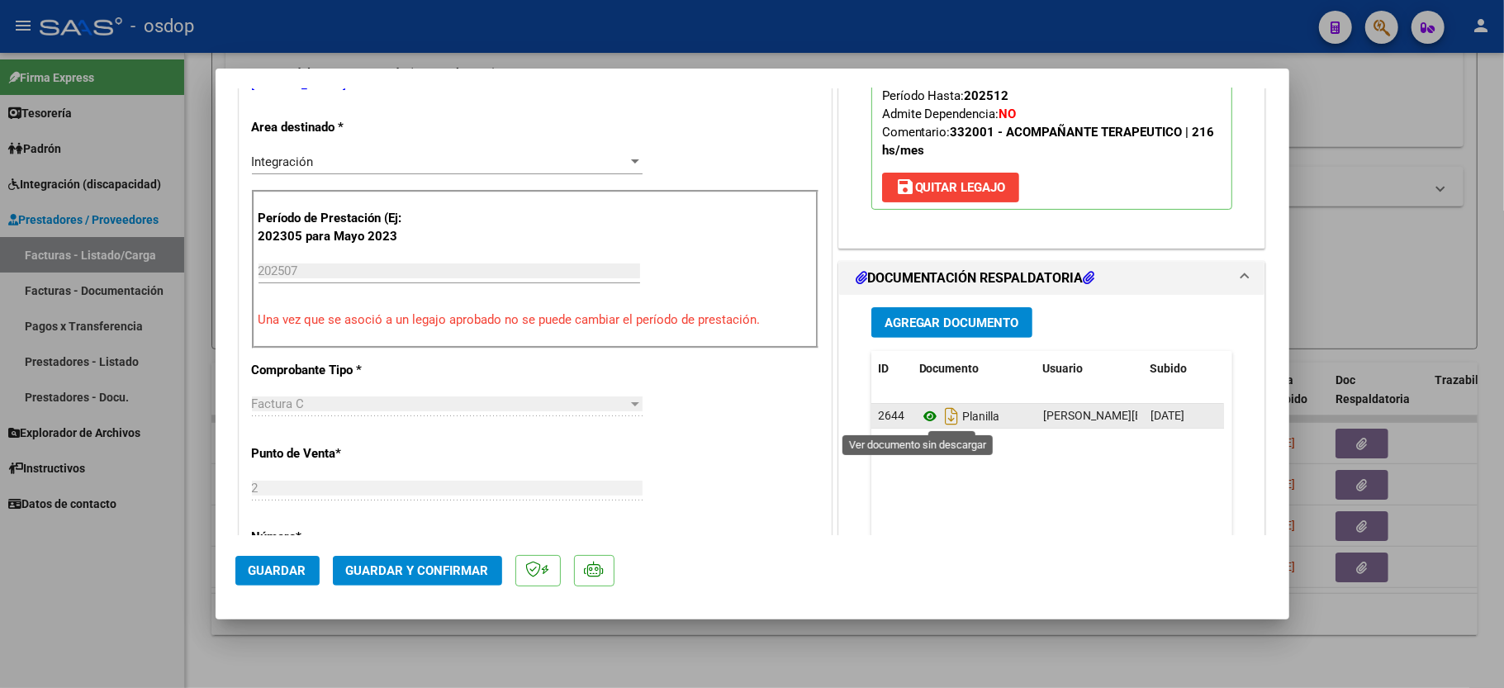
click at [919, 421] on icon at bounding box center [929, 416] width 21 height 20
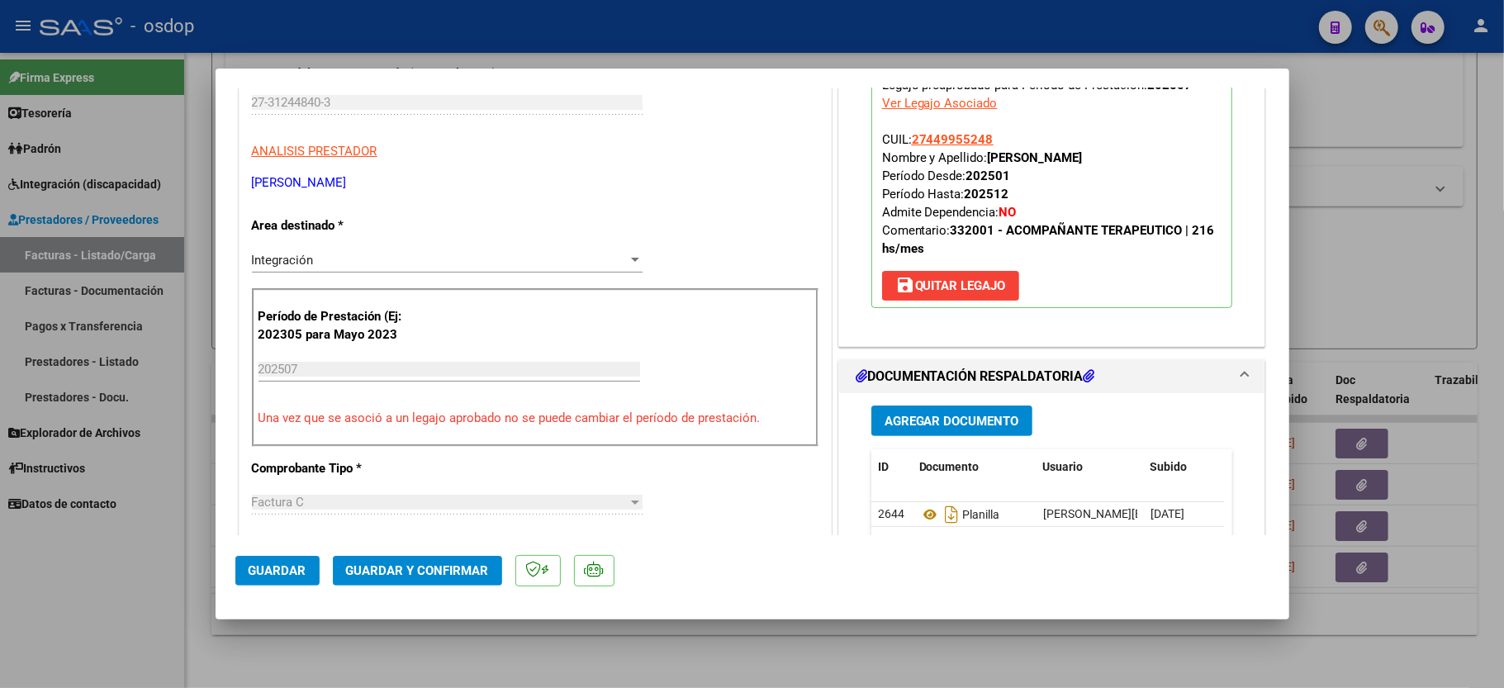
scroll to position [0, 0]
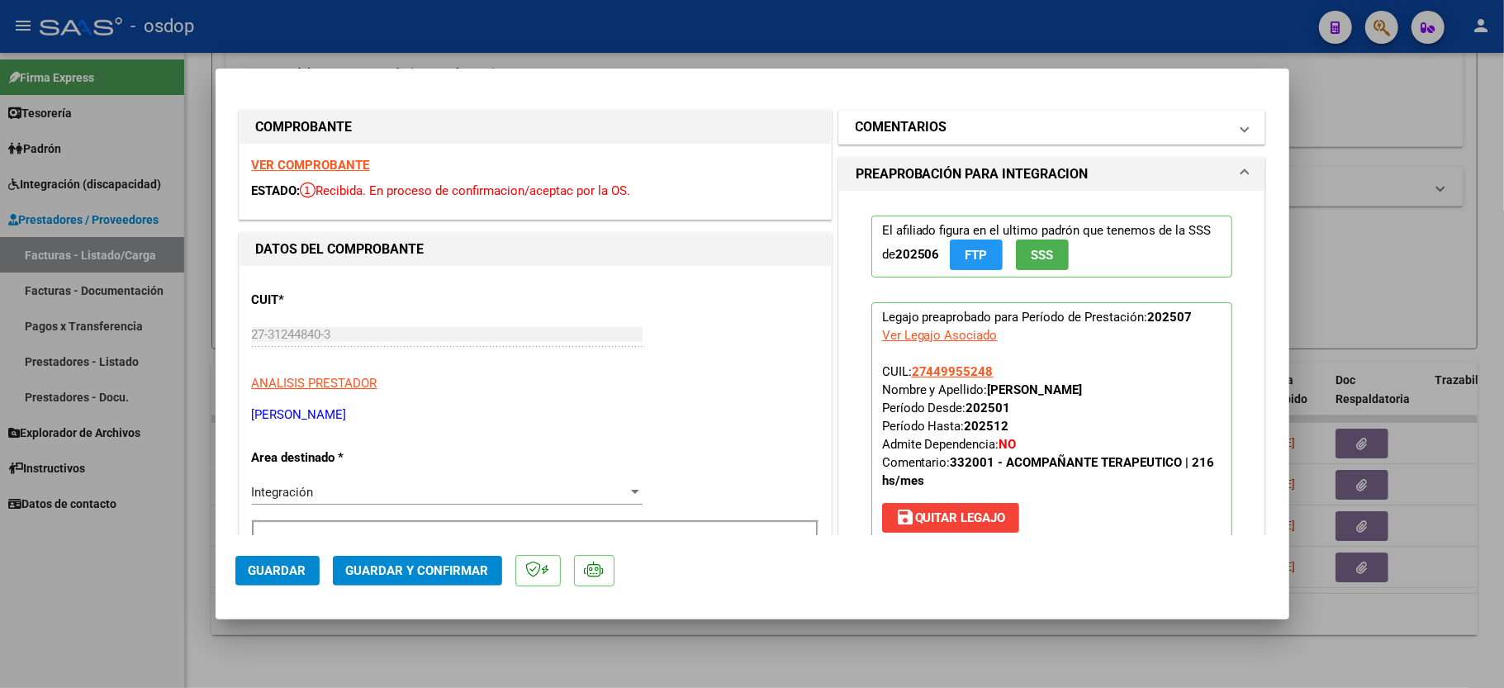
click at [962, 134] on mat-panel-title "COMENTARIOS" at bounding box center [1042, 127] width 373 height 20
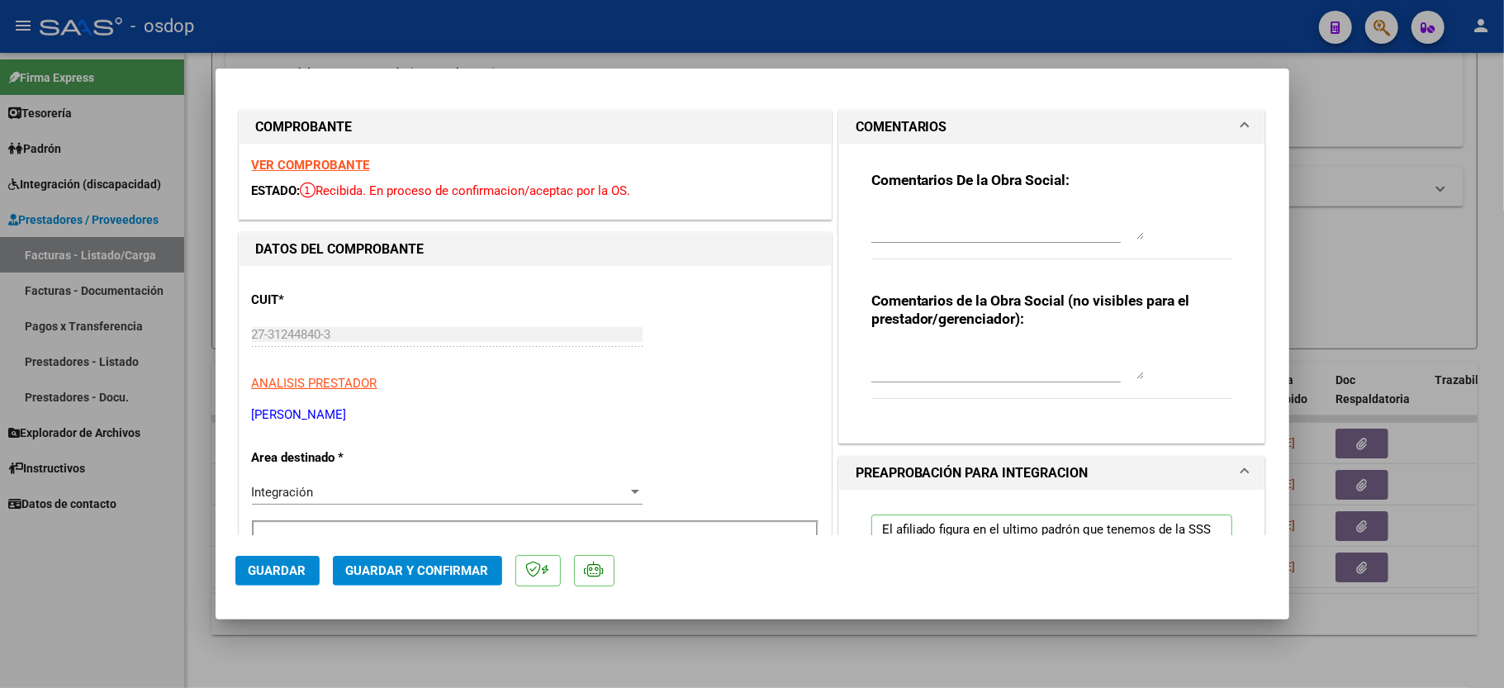
click at [902, 354] on textarea at bounding box center [1007, 362] width 273 height 33
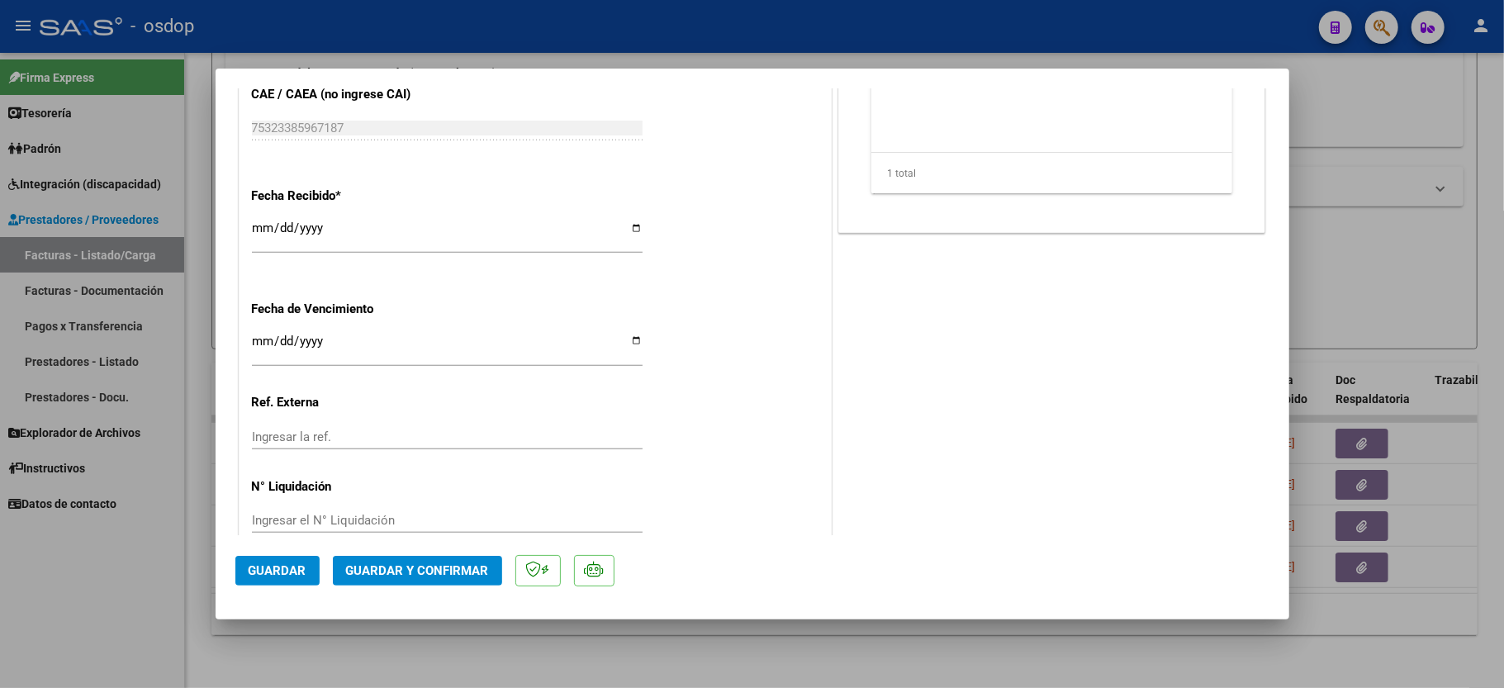
scroll to position [1037, 0]
type textarea "ACO"
click at [387, 576] on span "Guardar y Confirmar" at bounding box center [417, 570] width 143 height 15
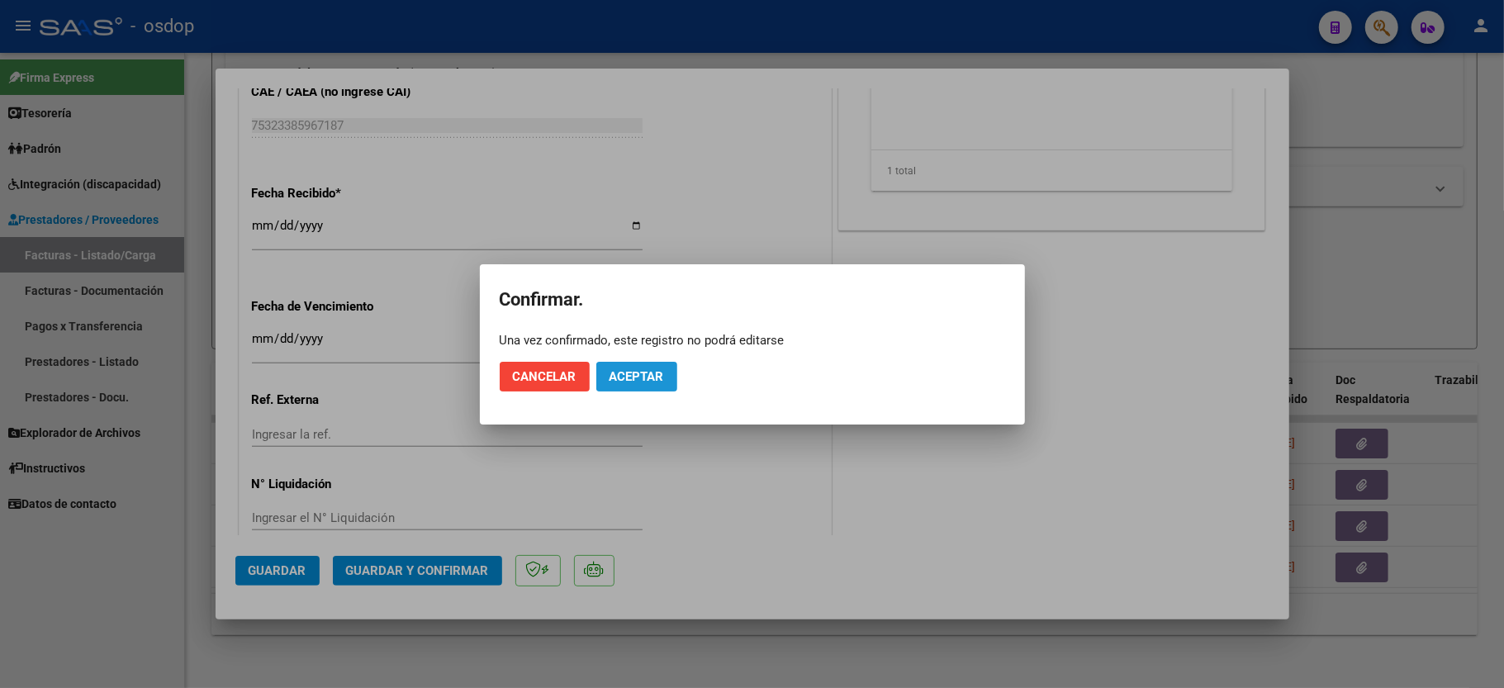
click at [648, 371] on span "Aceptar" at bounding box center [637, 376] width 55 height 15
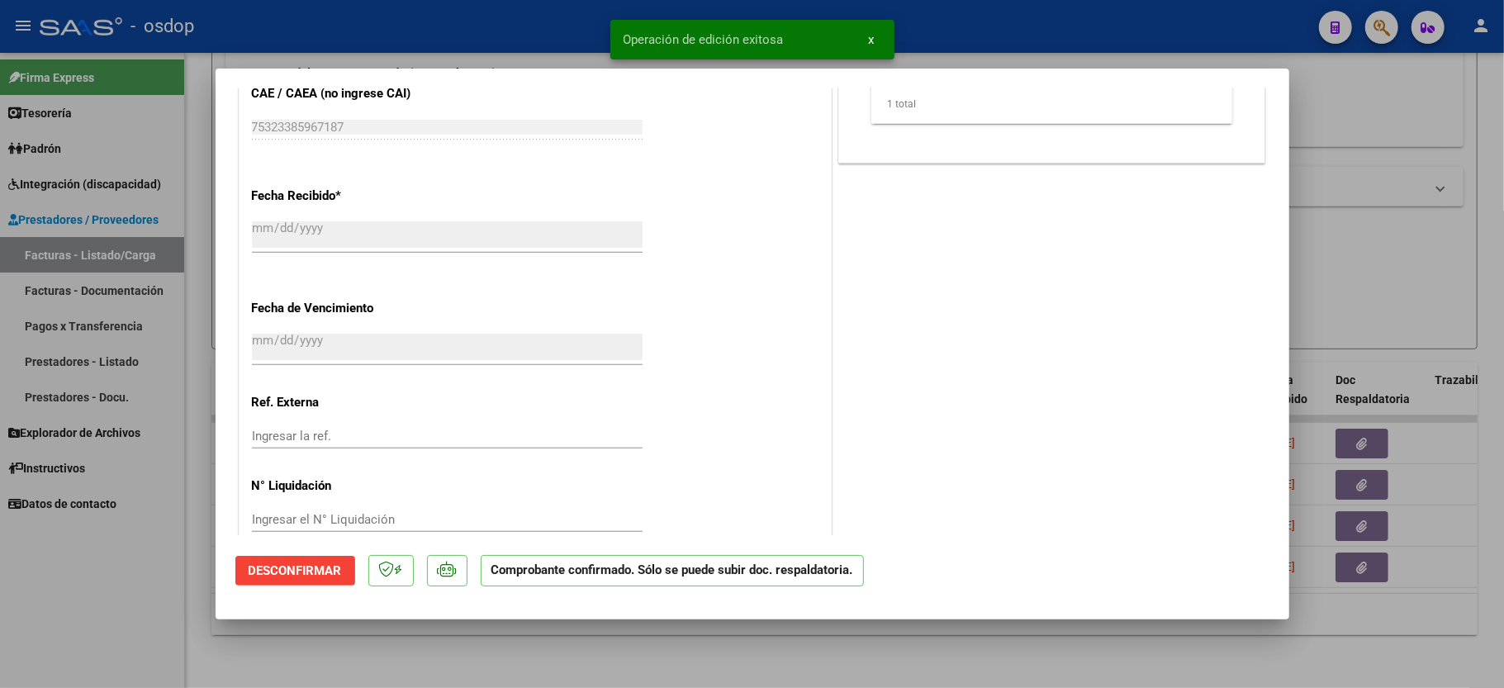
click at [163, 596] on div at bounding box center [752, 344] width 1504 height 688
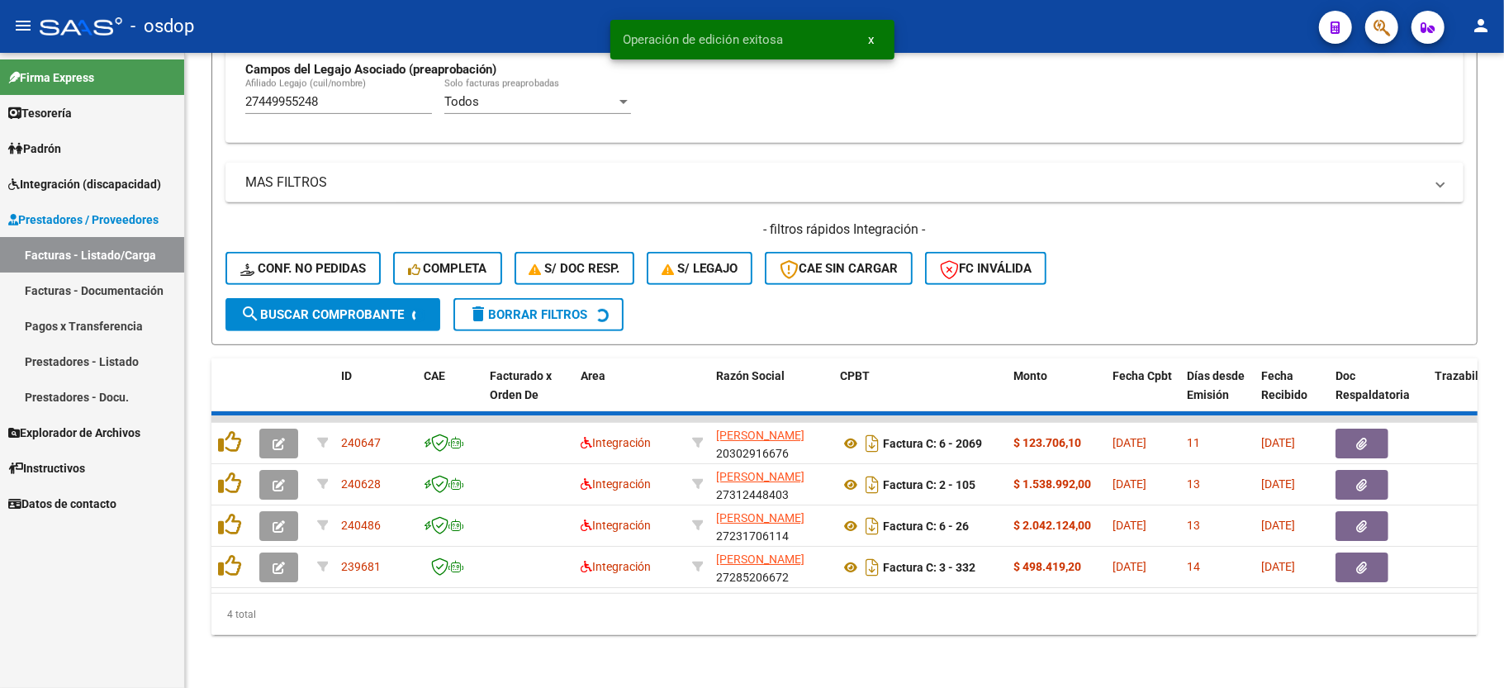
scroll to position [464, 0]
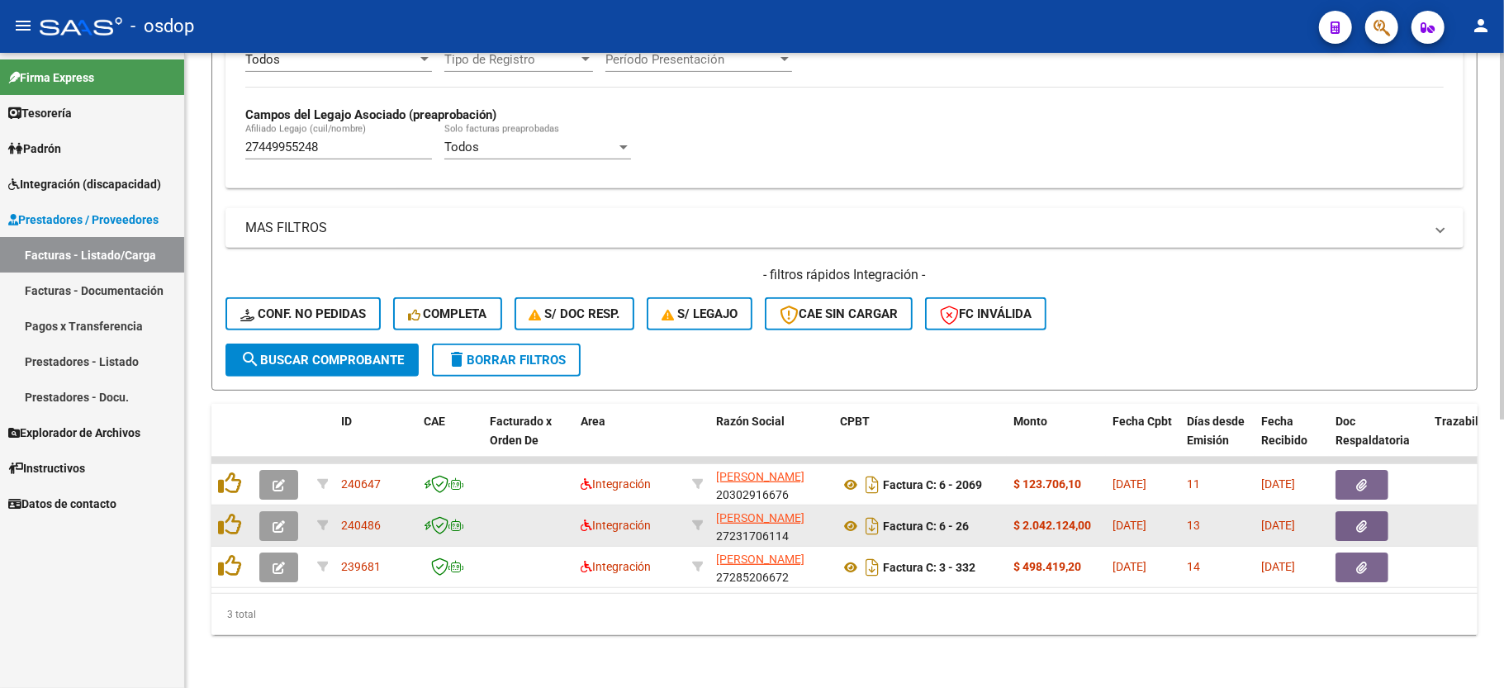
click at [278, 520] on icon "button" at bounding box center [279, 526] width 12 height 12
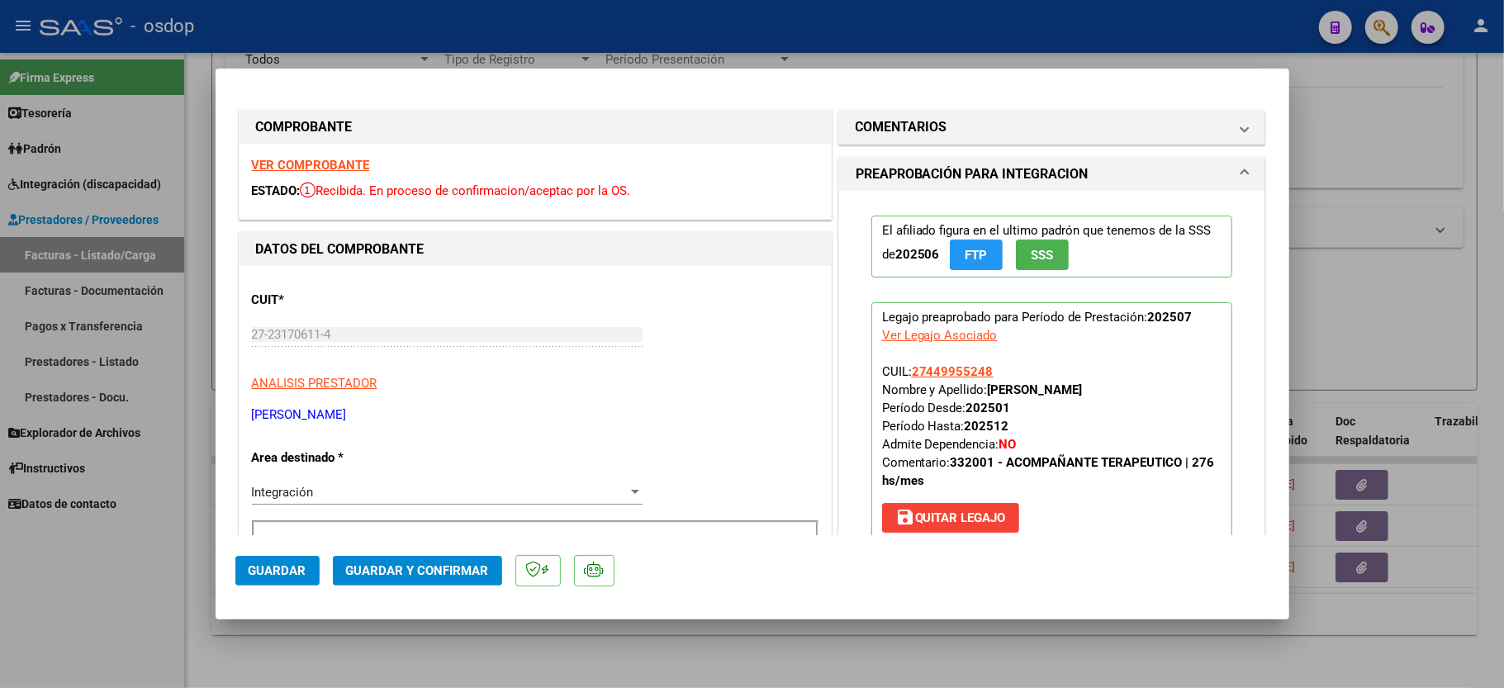
click at [315, 159] on strong "VER COMPROBANTE" at bounding box center [311, 165] width 118 height 15
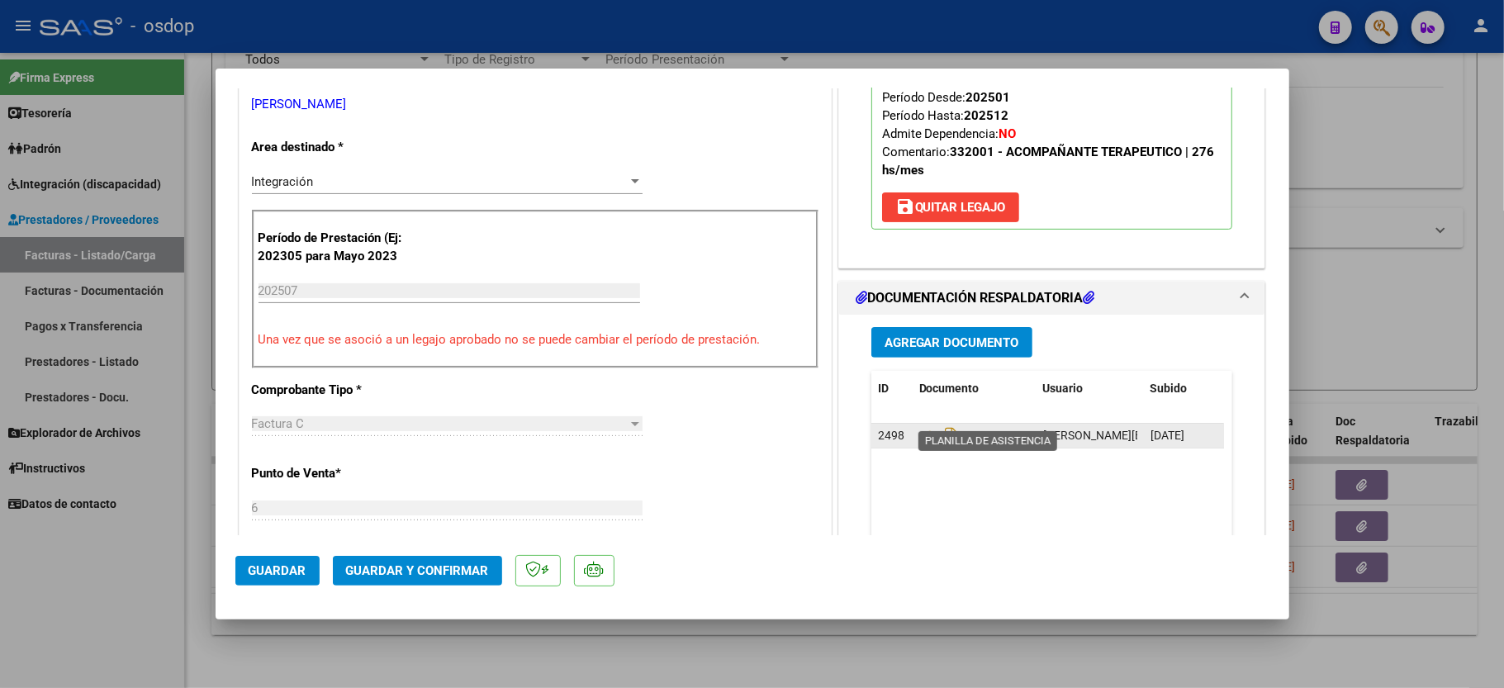
scroll to position [330, 0]
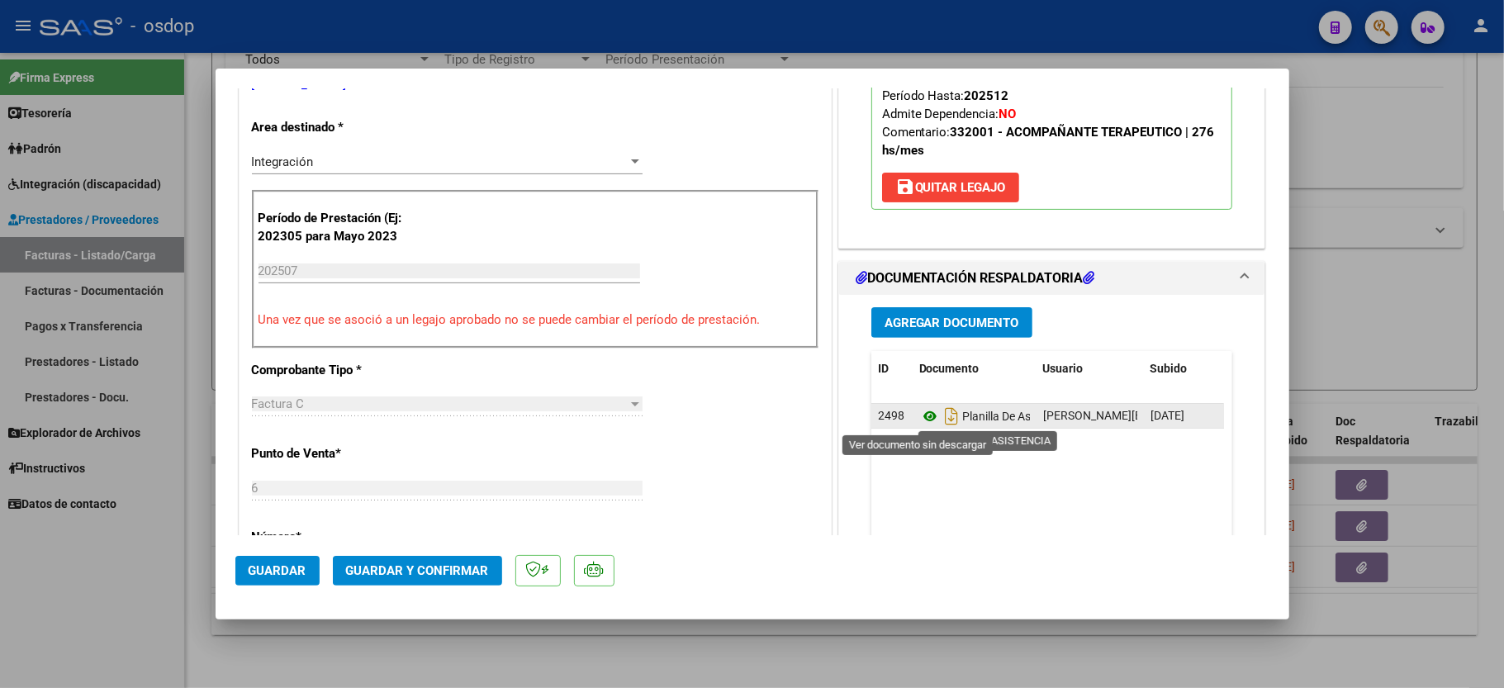
click at [920, 417] on icon at bounding box center [929, 416] width 21 height 20
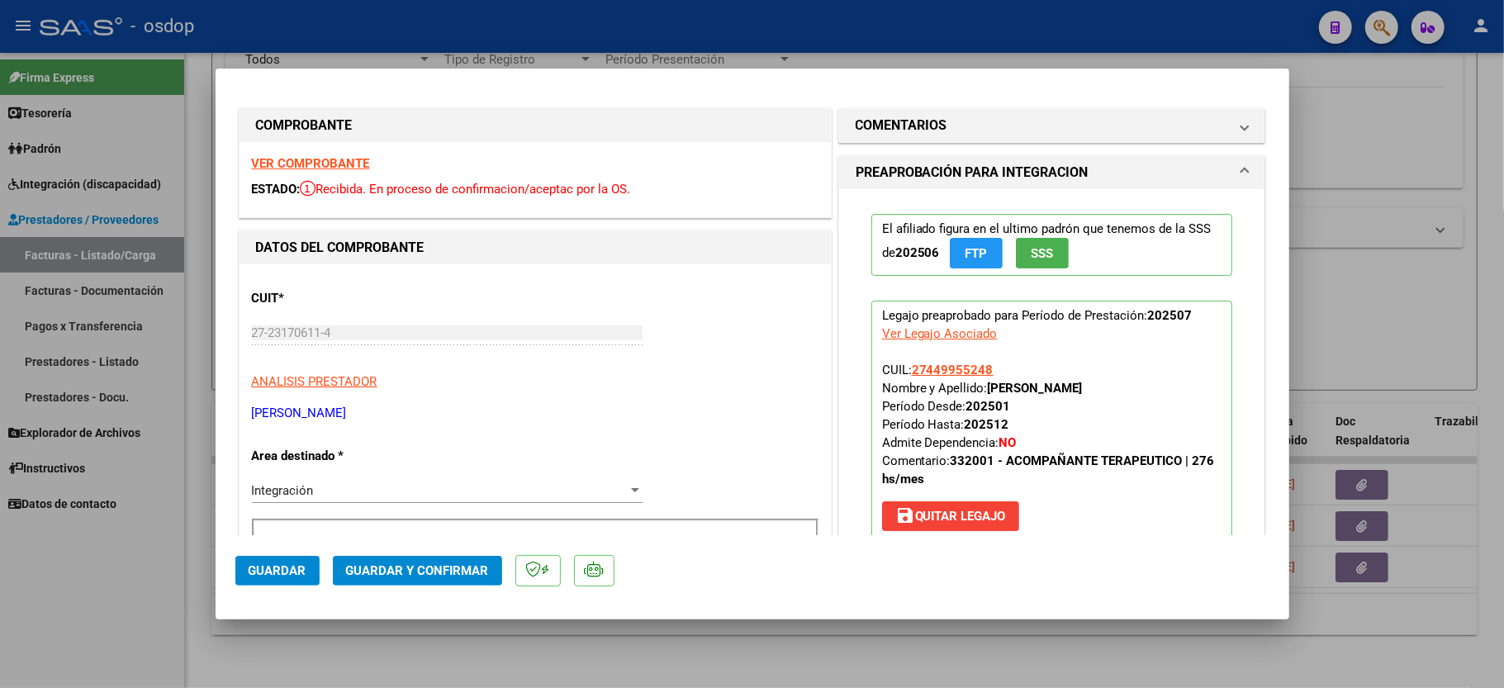
scroll to position [0, 0]
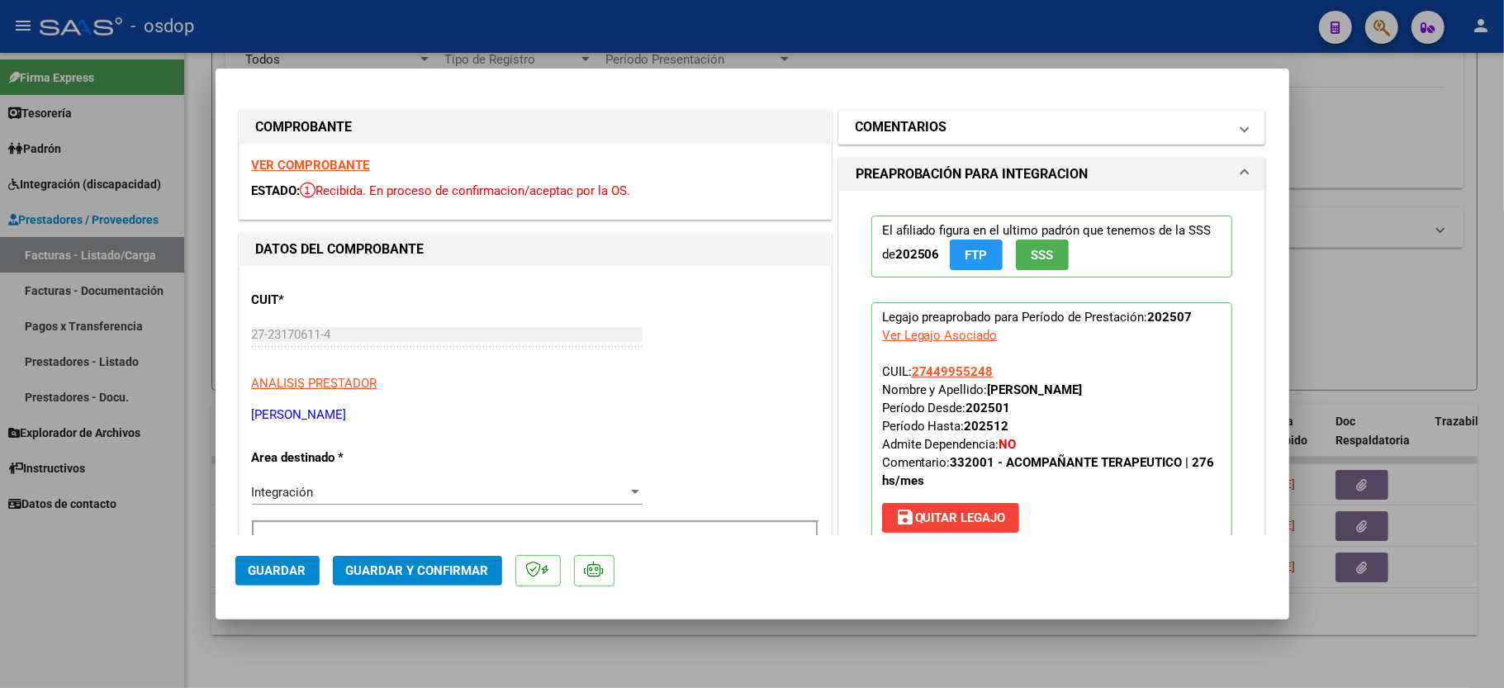
click at [966, 142] on mat-expansion-panel-header "COMENTARIOS" at bounding box center [1052, 127] width 426 height 33
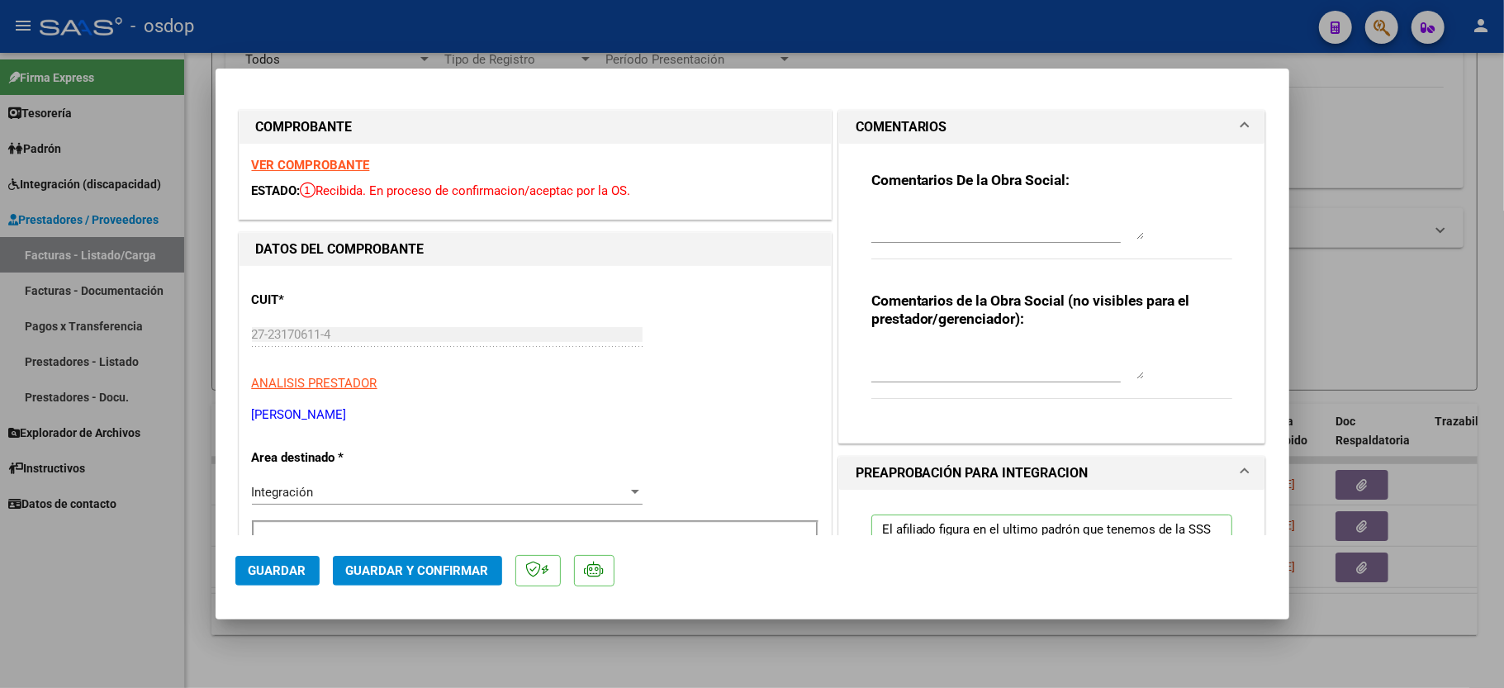
click at [917, 381] on div at bounding box center [1007, 363] width 273 height 40
click at [923, 370] on textarea at bounding box center [1007, 362] width 273 height 33
type textarea "a"
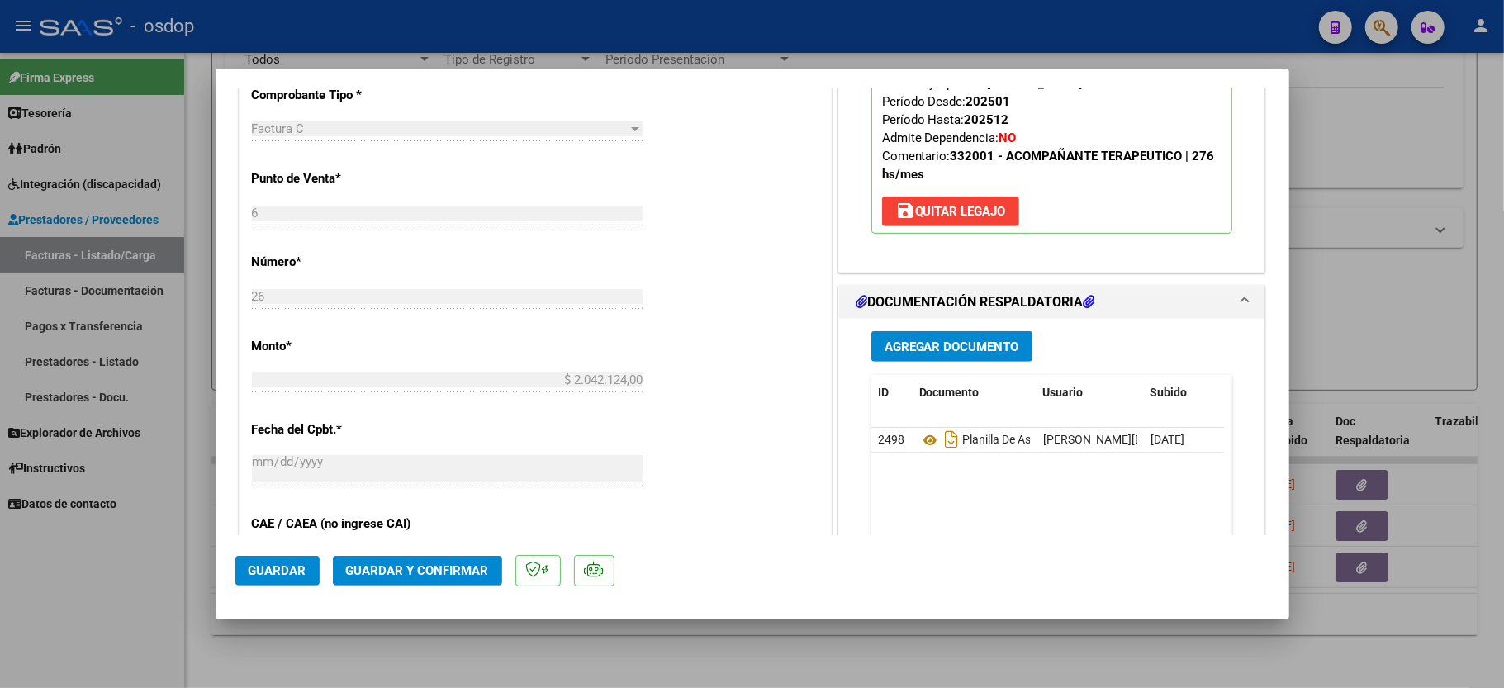
scroll to position [771, 0]
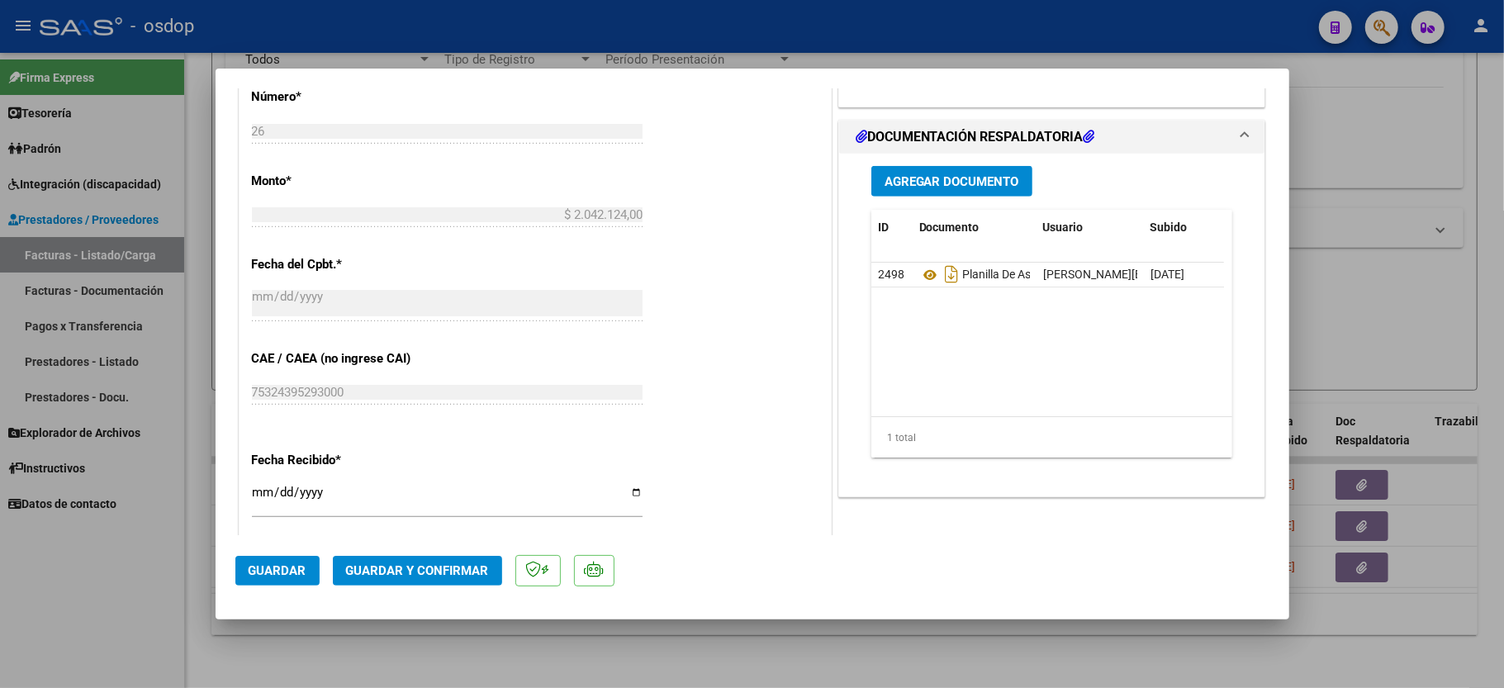
type textarea "ACO"
click at [387, 585] on button "Guardar y Confirmar" at bounding box center [417, 571] width 169 height 30
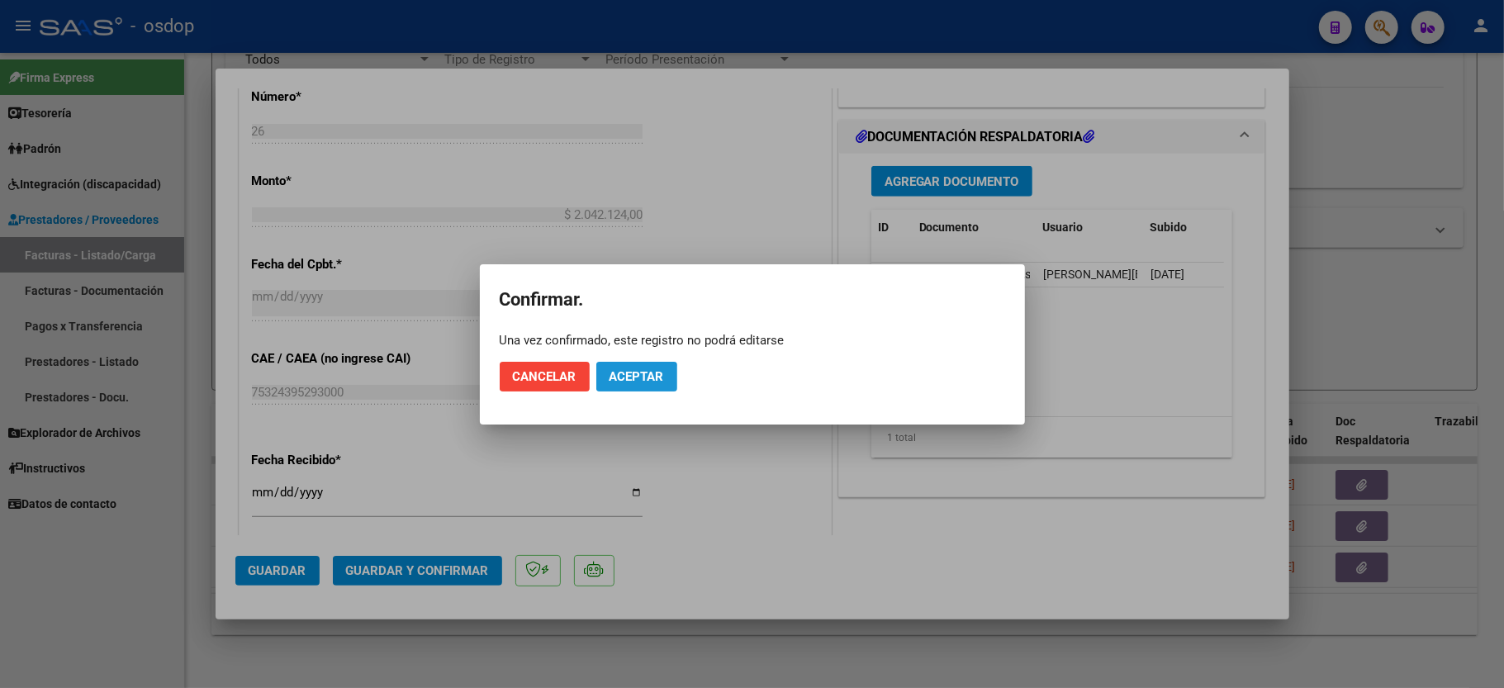
click at [633, 381] on span "Aceptar" at bounding box center [637, 376] width 55 height 15
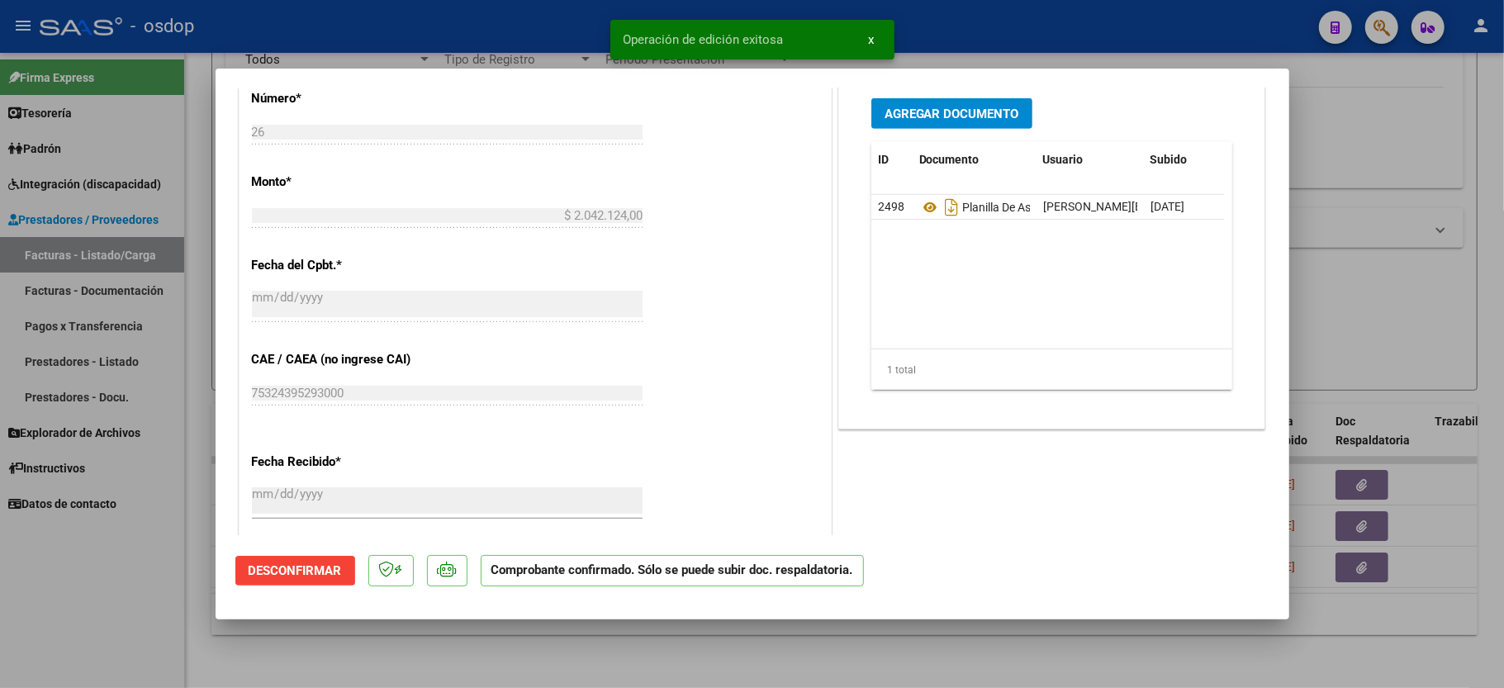
click at [157, 575] on div at bounding box center [752, 344] width 1504 height 688
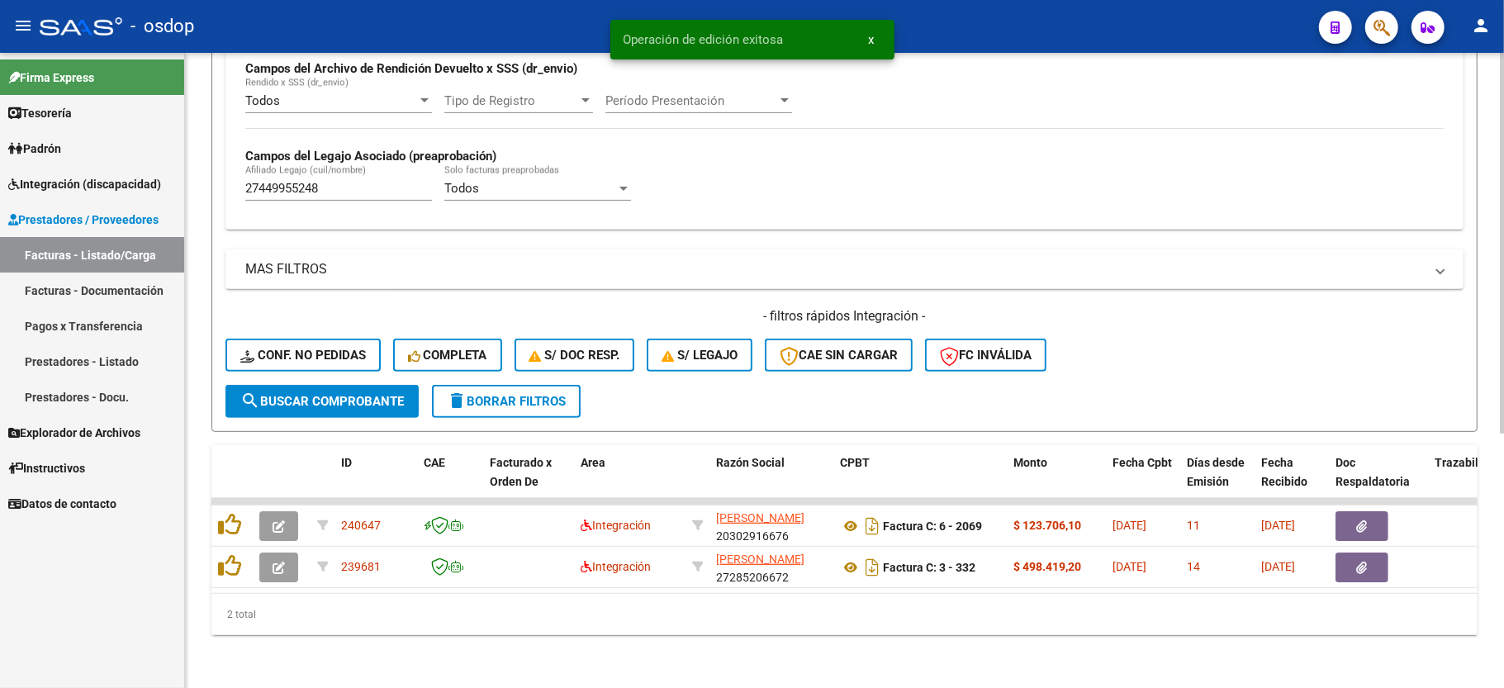
scroll to position [424, 0]
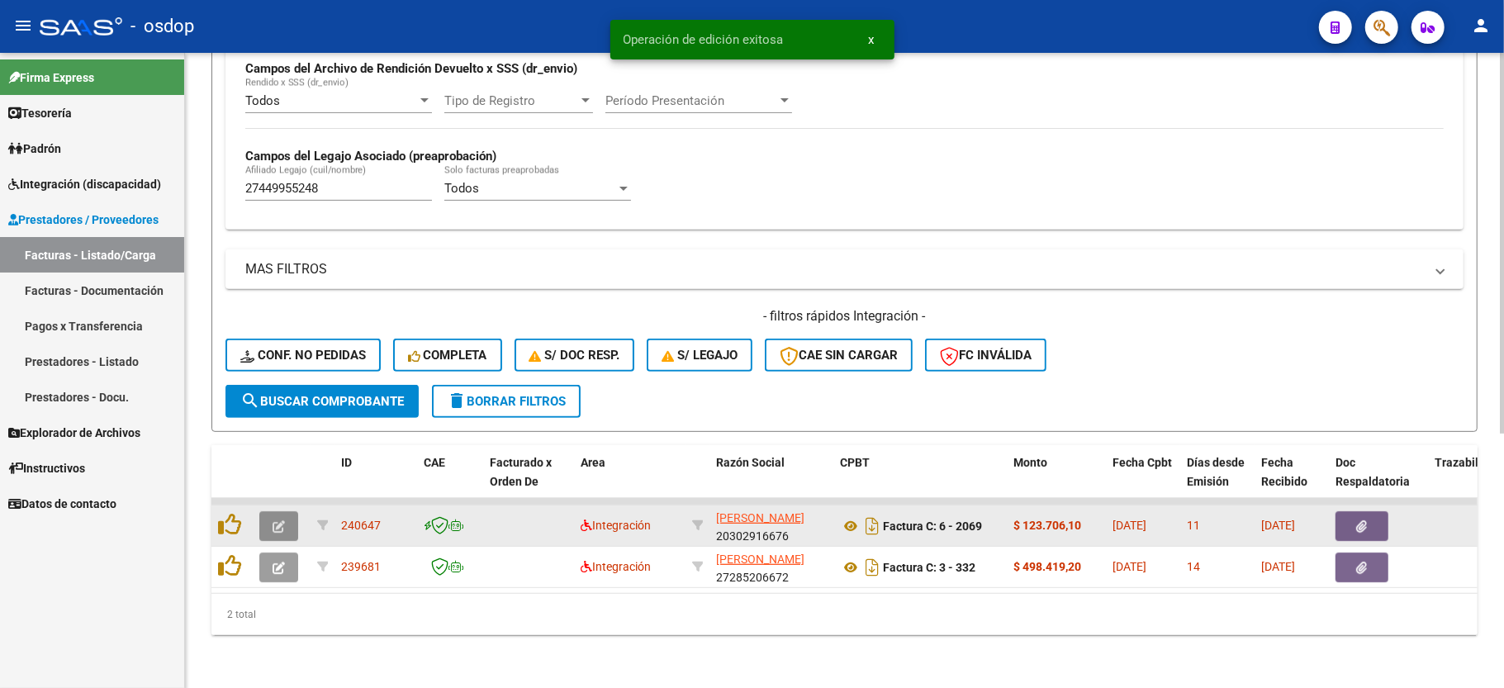
click at [273, 520] on icon "button" at bounding box center [279, 526] width 12 height 12
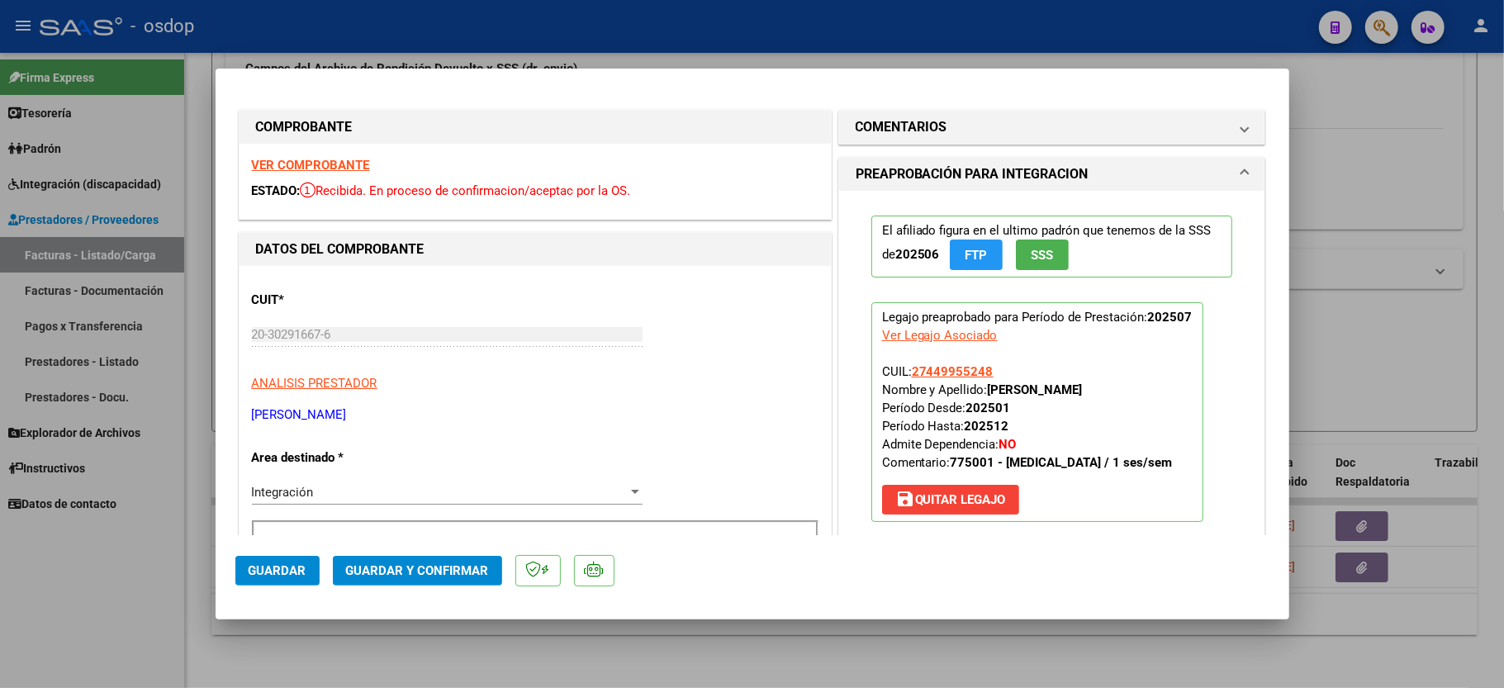
click at [295, 173] on div "VER COMPROBANTE ESTADO: Recibida. En proceso de confirmacion/aceptac por la OS." at bounding box center [535, 181] width 591 height 75
click at [302, 164] on strong "VER COMPROBANTE" at bounding box center [311, 165] width 118 height 15
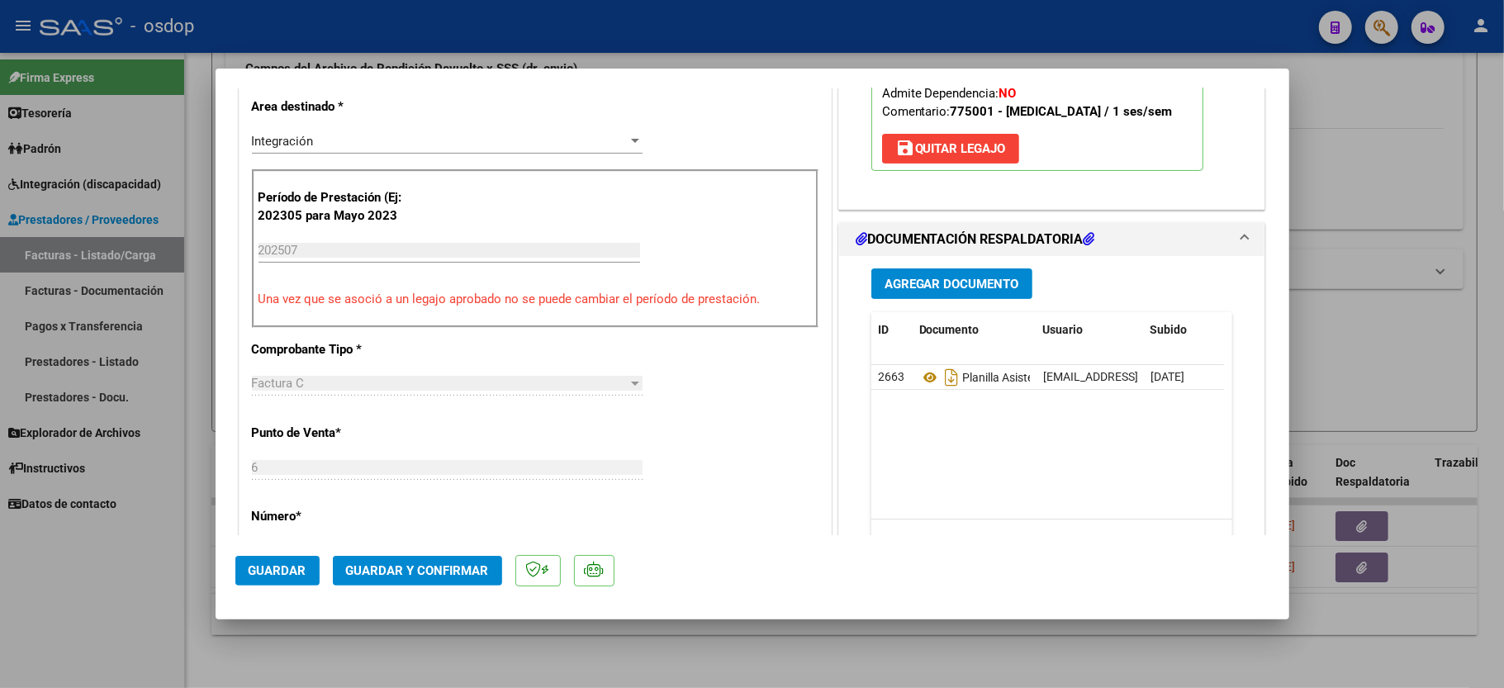
scroll to position [550, 0]
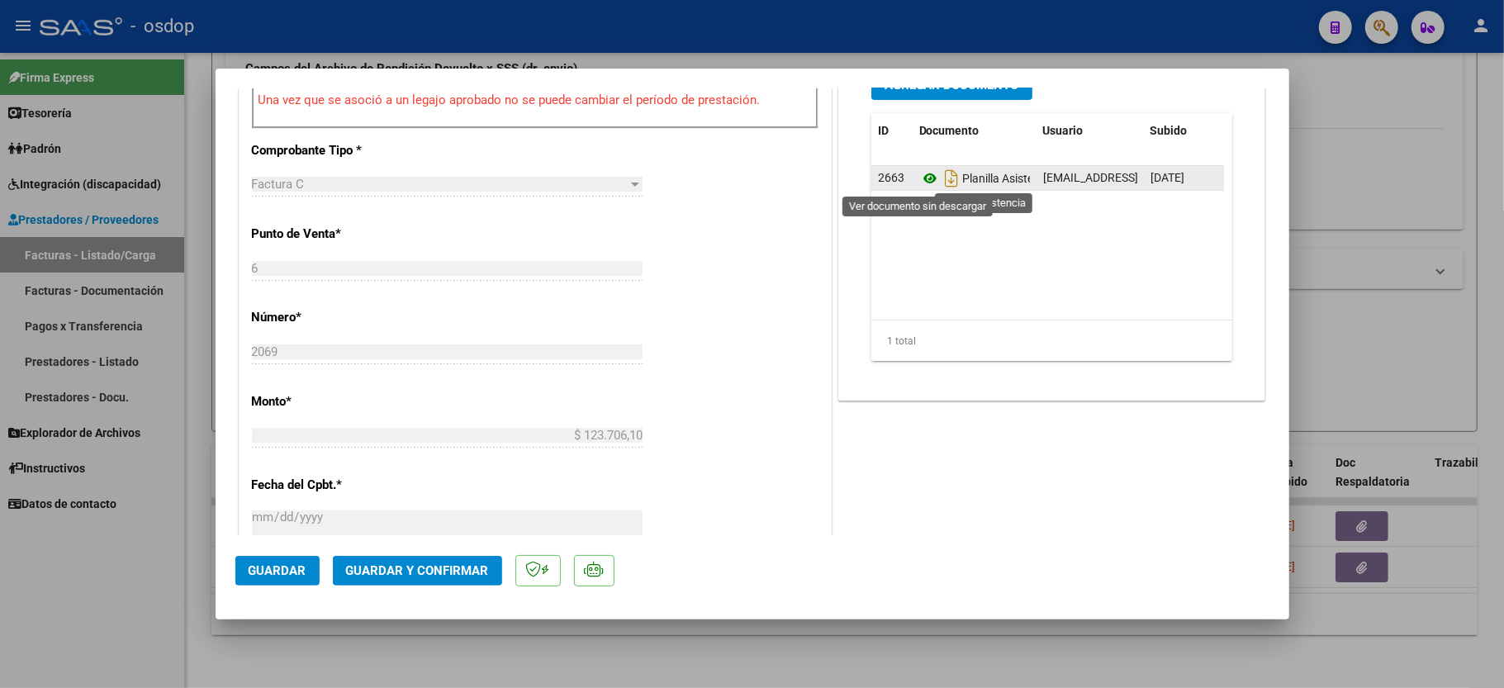
click at [919, 185] on icon at bounding box center [929, 179] width 21 height 20
click at [397, 572] on span "Guardar y Confirmar" at bounding box center [417, 570] width 143 height 15
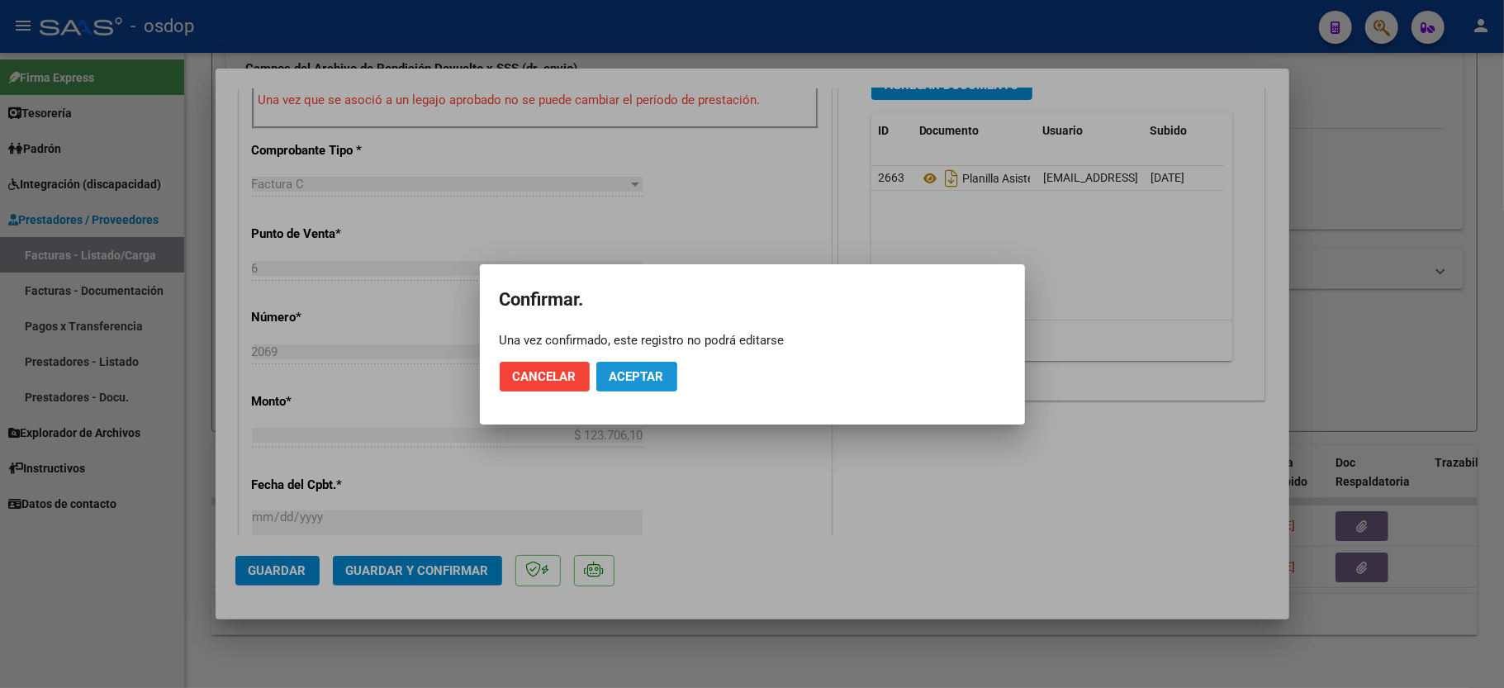
click at [613, 381] on span "Aceptar" at bounding box center [637, 376] width 55 height 15
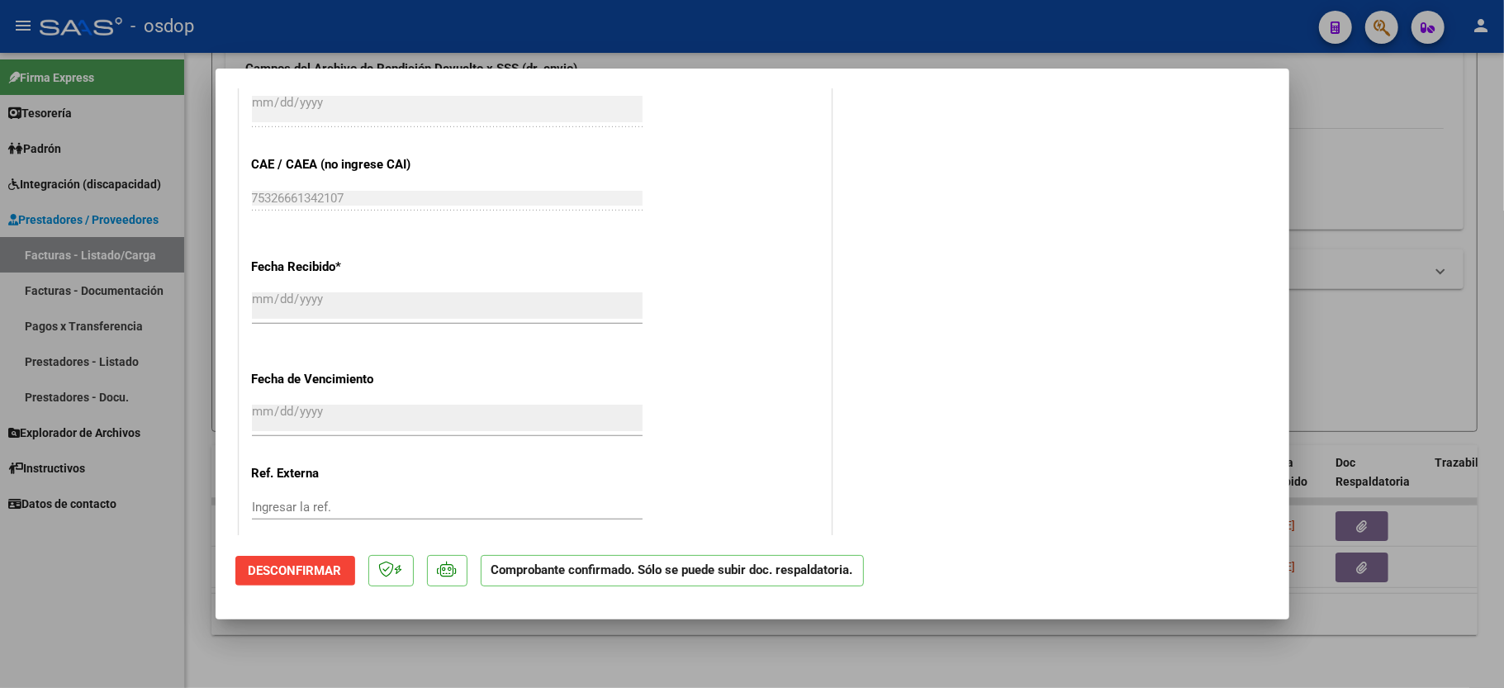
drag, startPoint x: 232, startPoint y: 596, endPoint x: 219, endPoint y: 602, distance: 14.4
click at [230, 599] on mat-dialog-container "COMPROBANTE VER COMPROBANTE ESTADO: El comprobante fue aceptado por la obra soc…" at bounding box center [753, 345] width 1074 height 552
click at [185, 605] on div at bounding box center [752, 344] width 1504 height 688
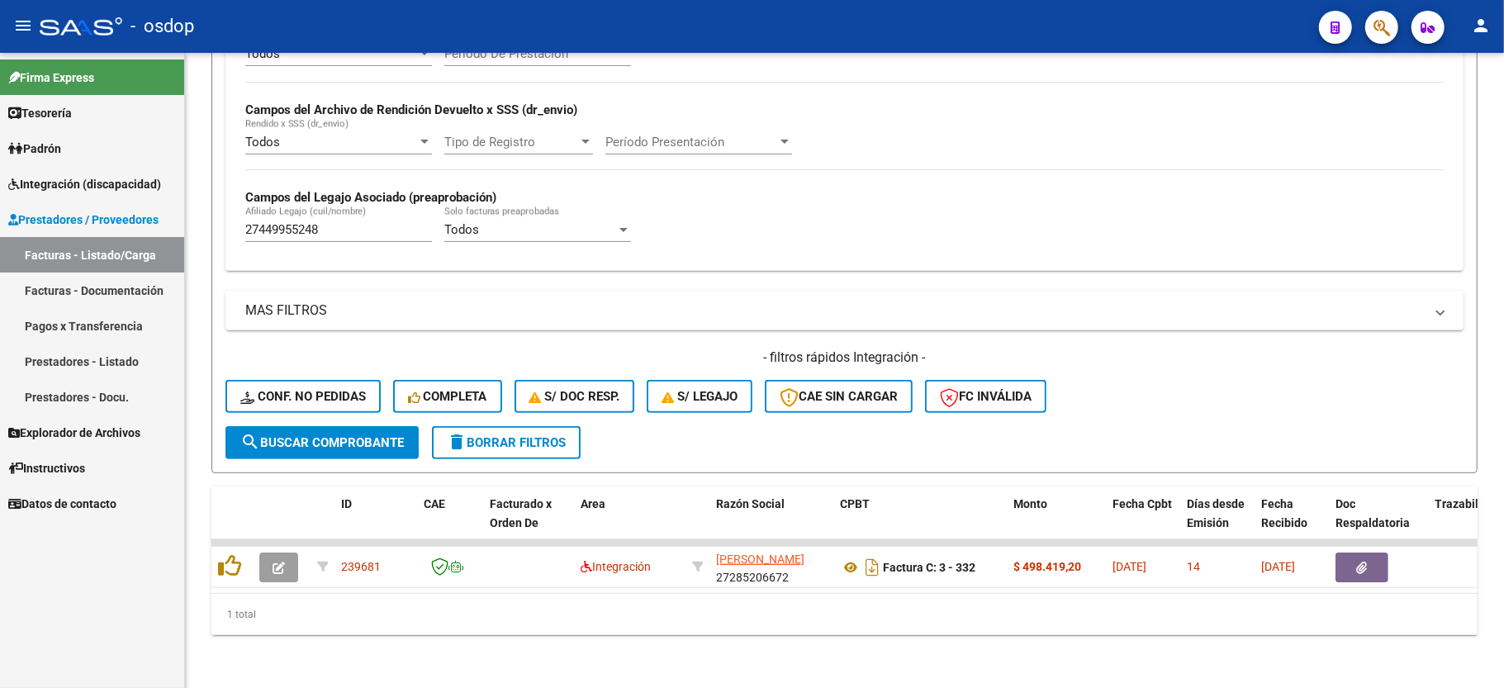
scroll to position [382, 0]
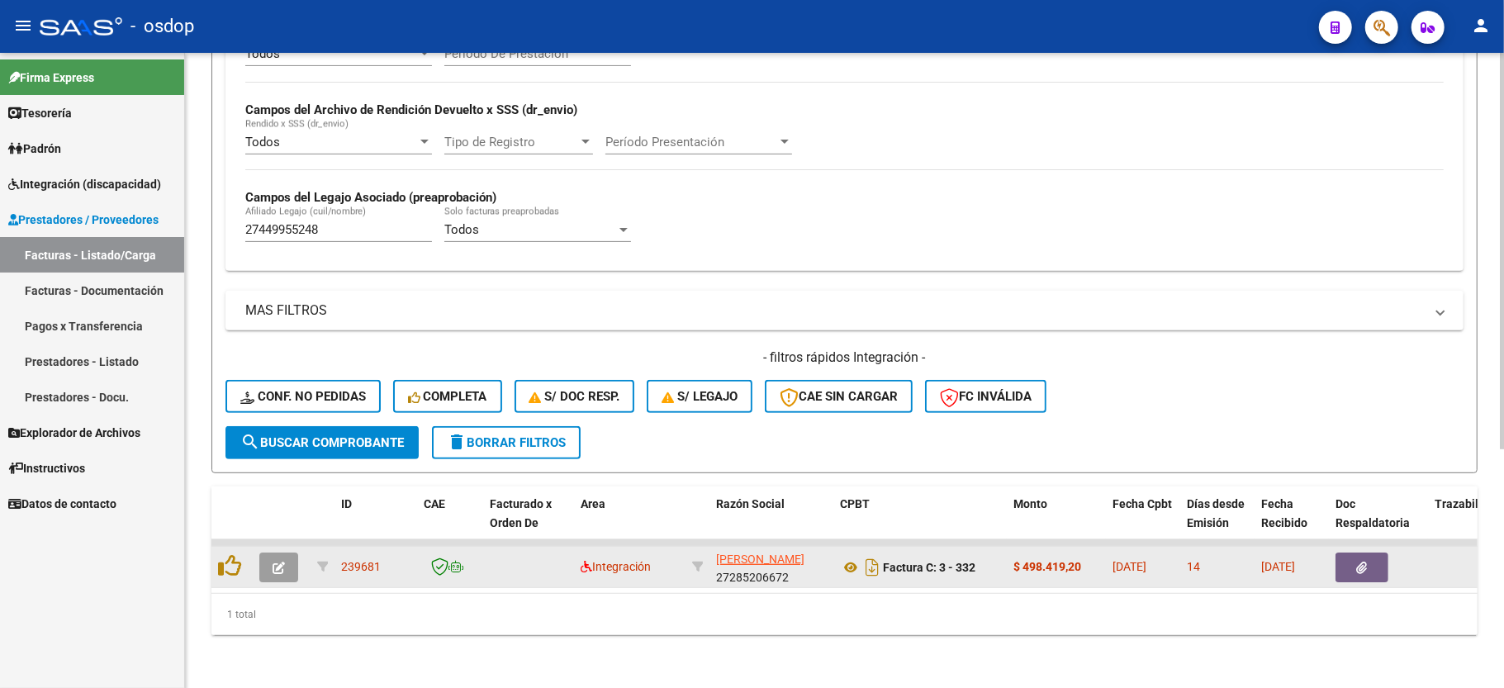
click at [278, 553] on button "button" at bounding box center [278, 568] width 39 height 30
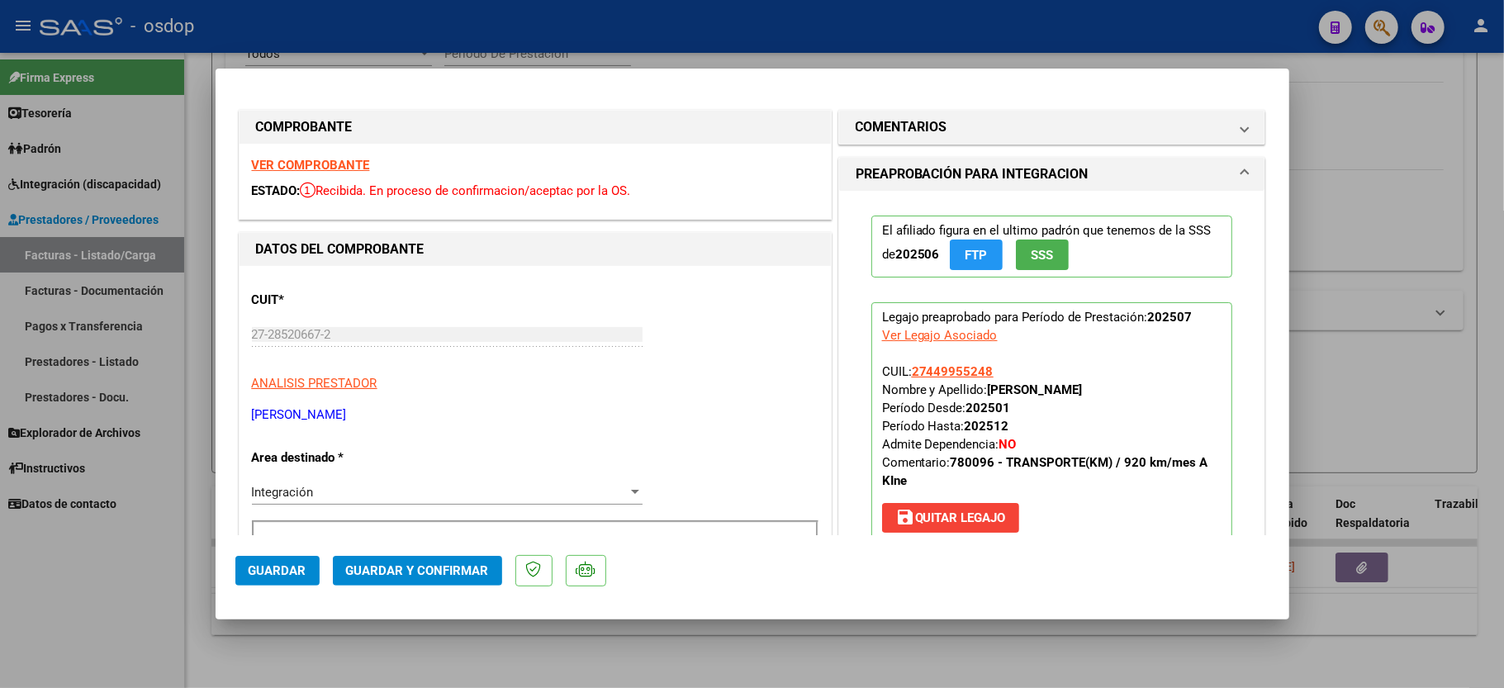
click at [314, 164] on strong "VER COMPROBANTE" at bounding box center [311, 165] width 118 height 15
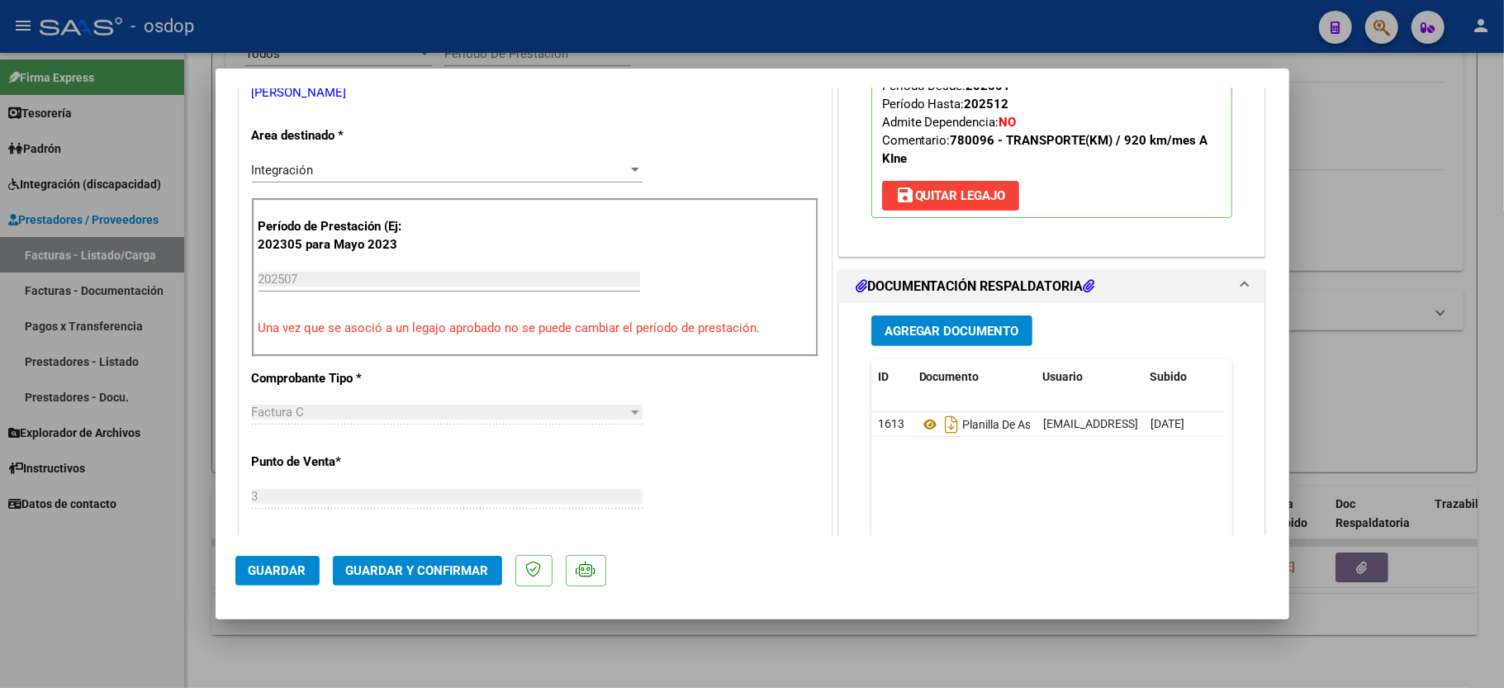
scroll to position [330, 0]
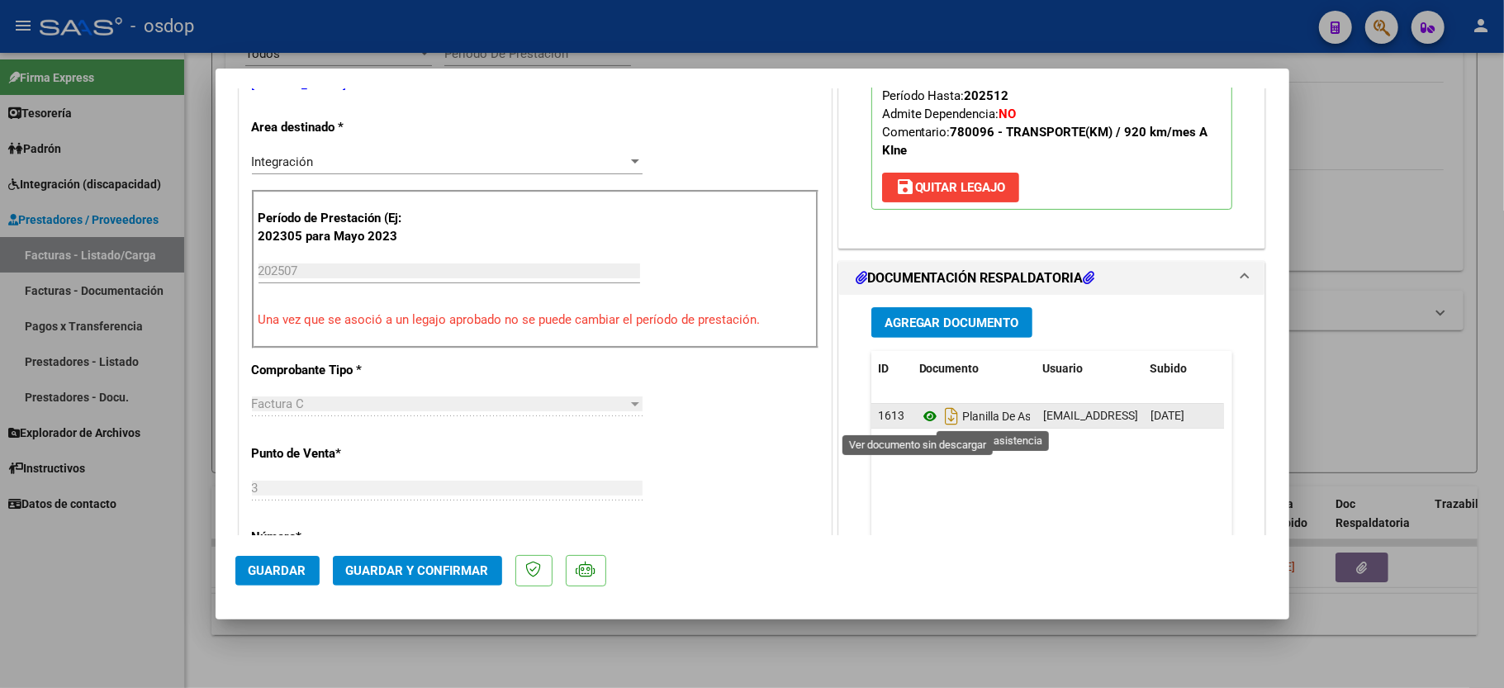
click at [922, 411] on icon at bounding box center [929, 416] width 21 height 20
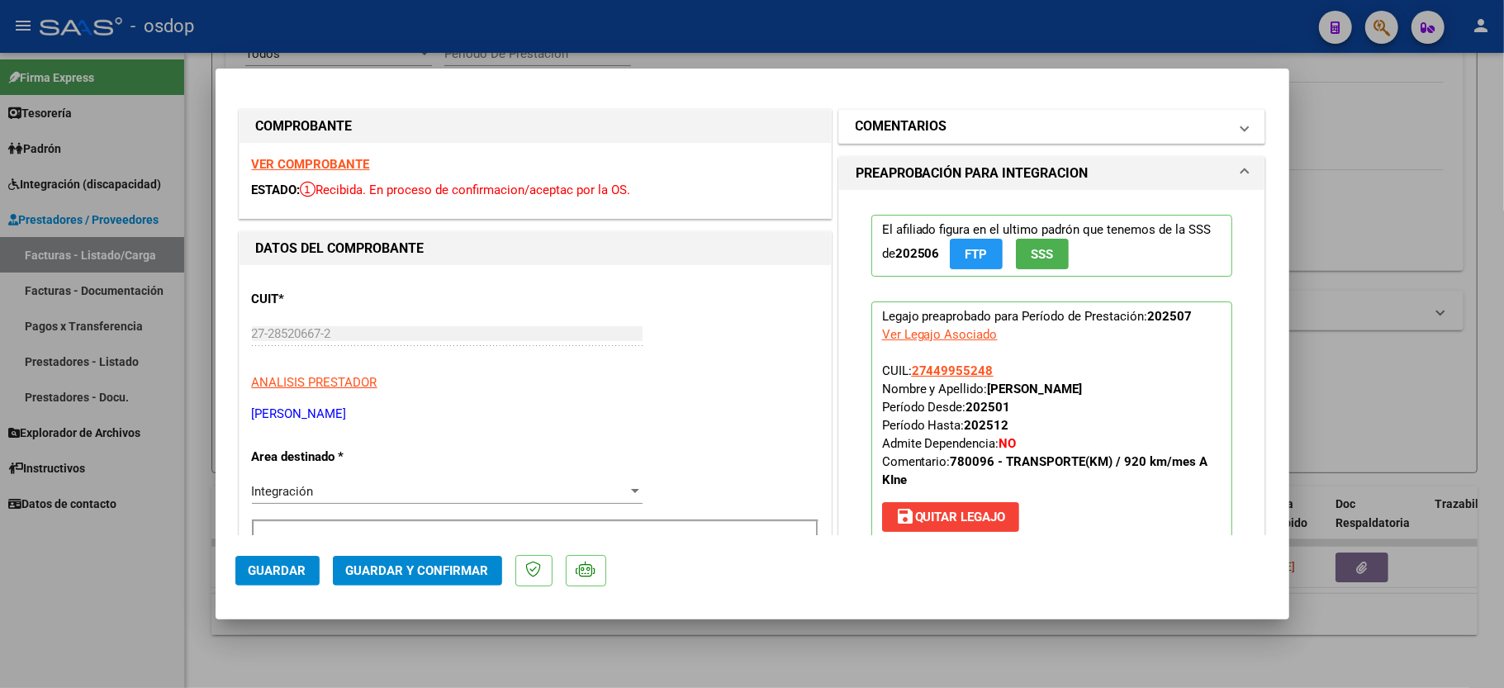
scroll to position [0, 0]
click at [919, 117] on h1 "COMENTARIOS" at bounding box center [902, 127] width 92 height 20
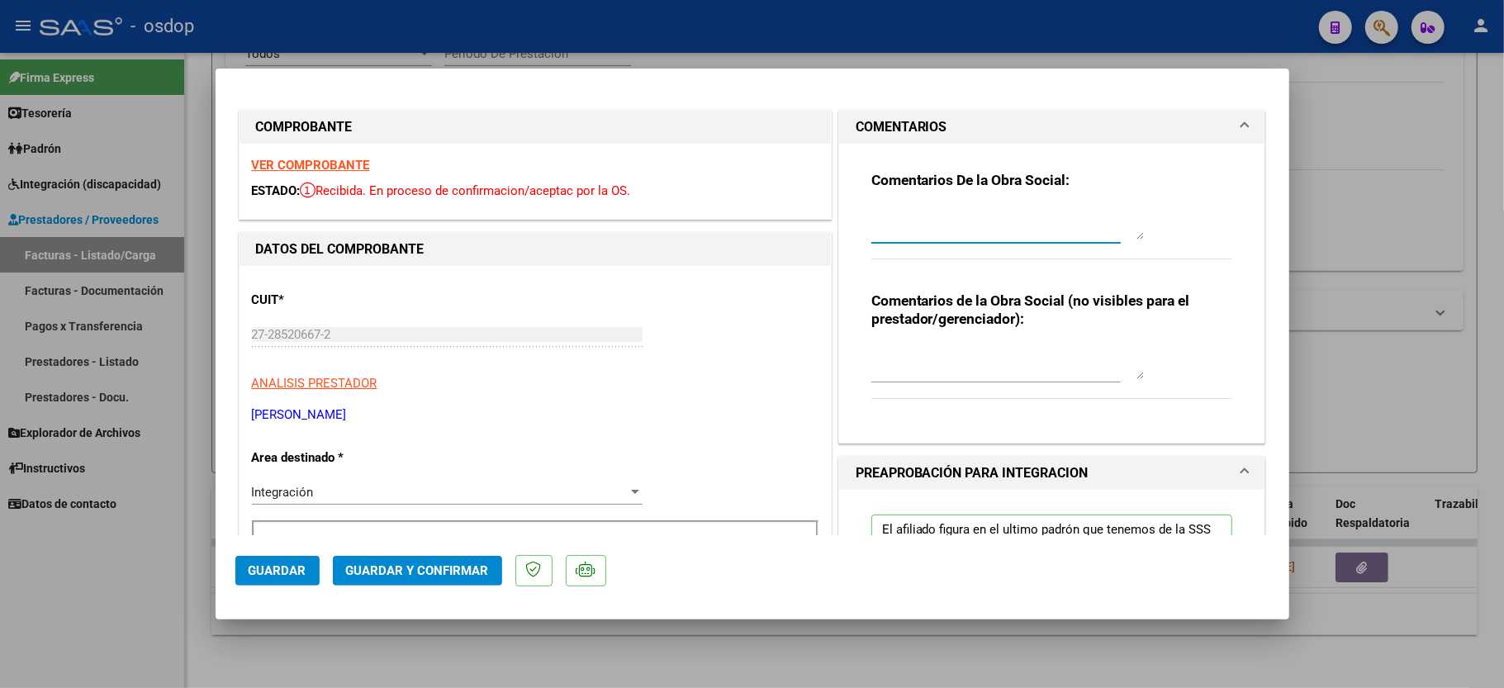
click at [900, 231] on textarea at bounding box center [1007, 223] width 273 height 33
type textarea "Según planilla de asistencias corresponde facturar 20 traslados."
click at [1001, 355] on textarea at bounding box center [1007, 362] width 273 height 33
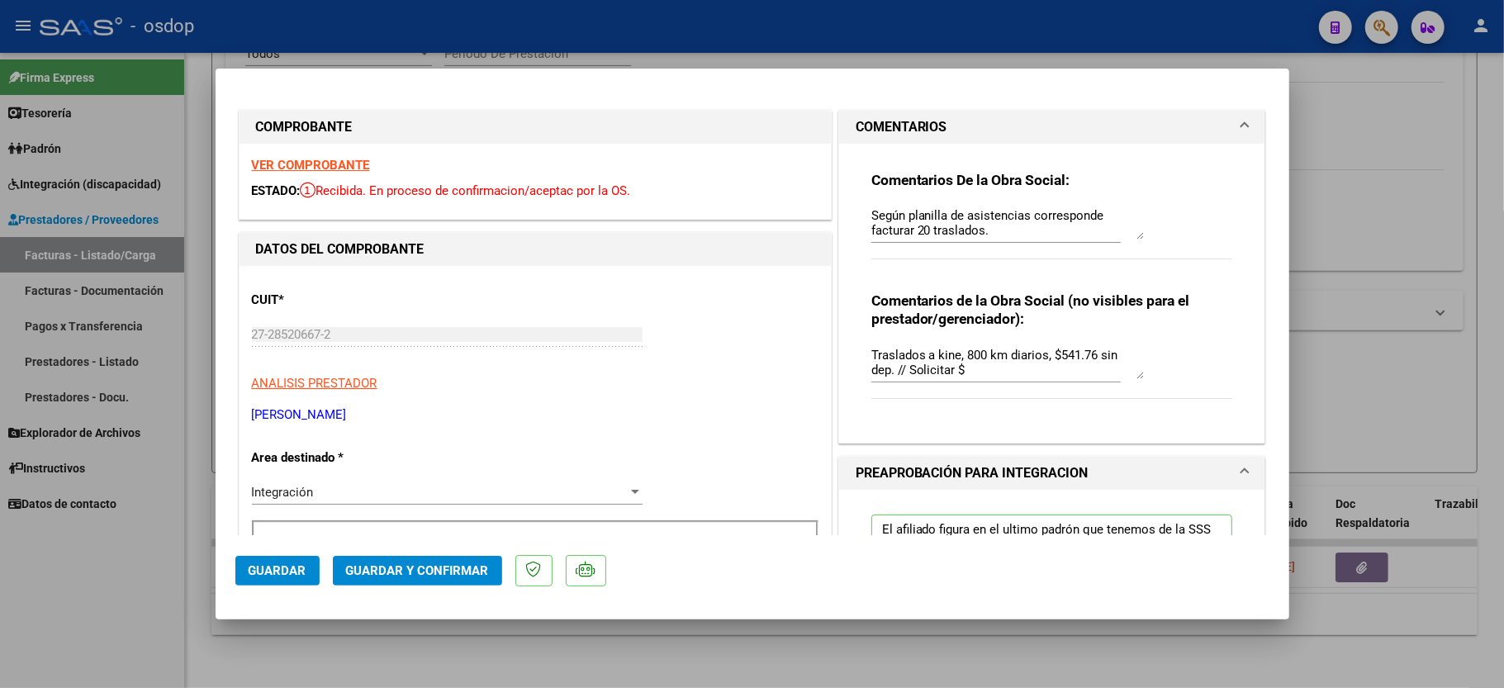
click at [940, 373] on textarea "Traslados a kine, 800 km diarios, $541.76 sin dep. // Solicitar $" at bounding box center [1007, 362] width 273 height 33
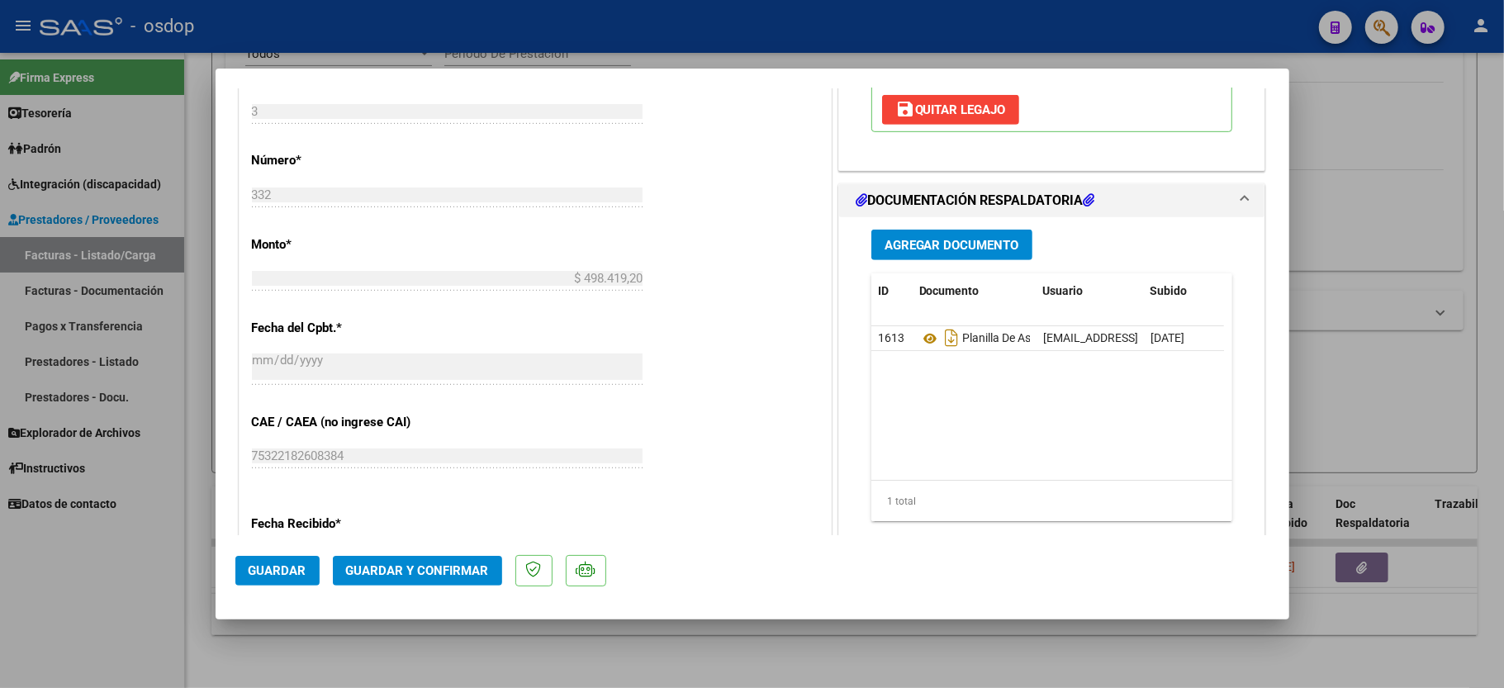
scroll to position [1037, 0]
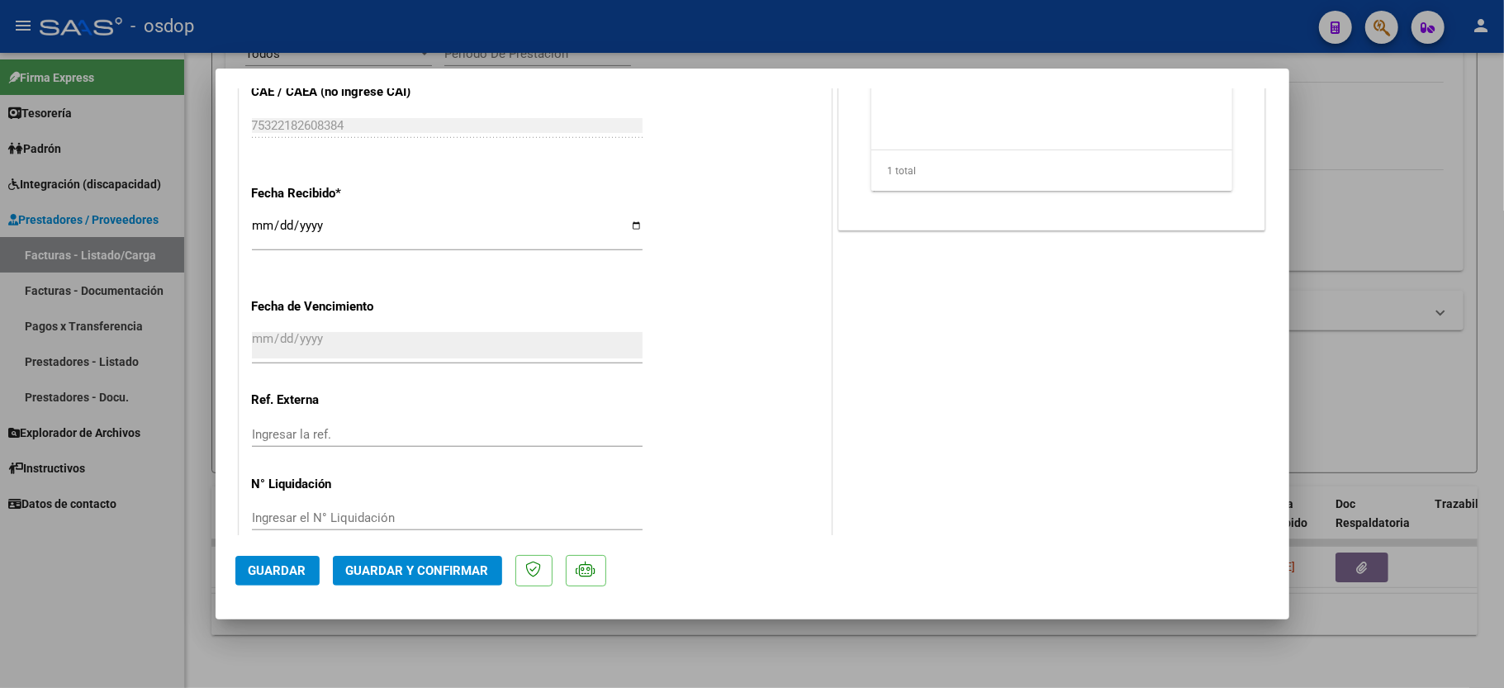
type textarea "Traslados a kine, 800 km diarios, $541.76 sin dep. // Solicitar $433408"
click at [401, 573] on span "Guardar y Confirmar" at bounding box center [417, 570] width 143 height 15
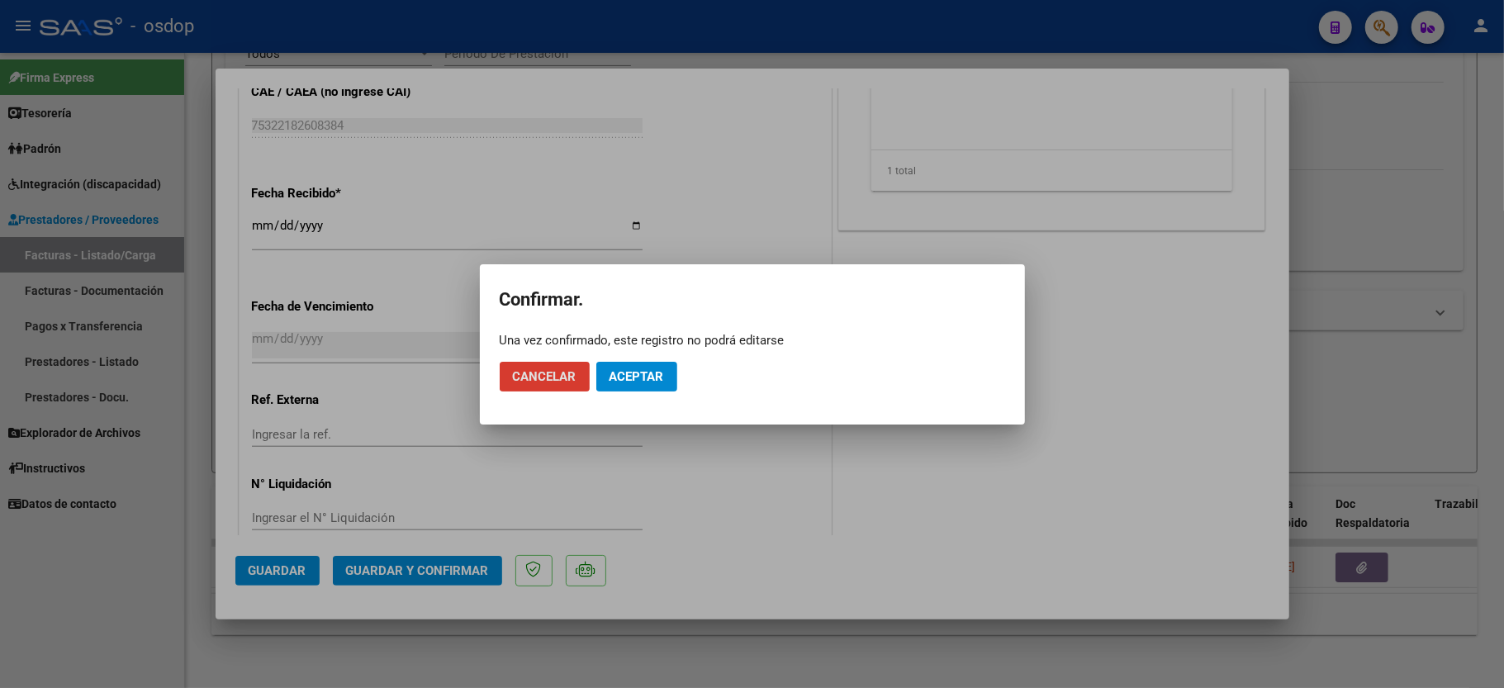
click at [653, 383] on span "Aceptar" at bounding box center [637, 376] width 55 height 15
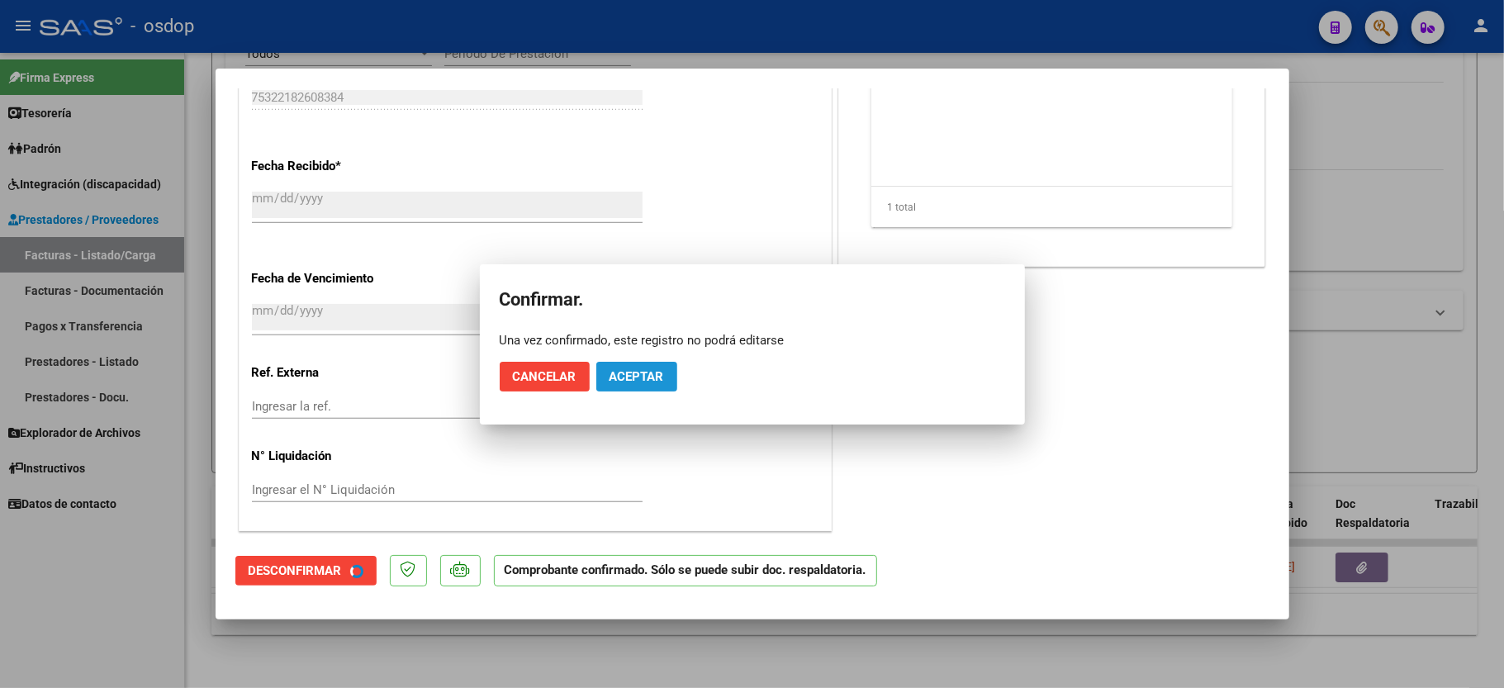
scroll to position [933, 0]
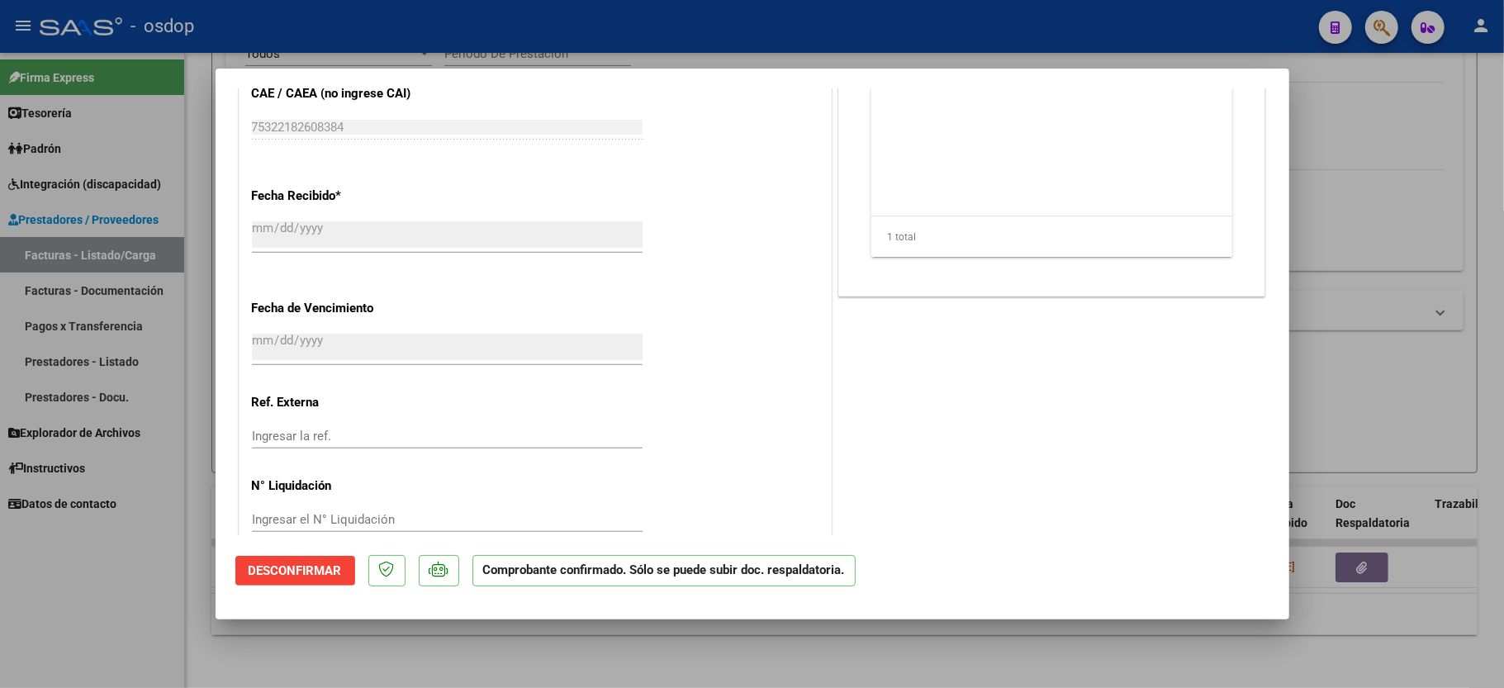
click at [74, 608] on div at bounding box center [752, 344] width 1504 height 688
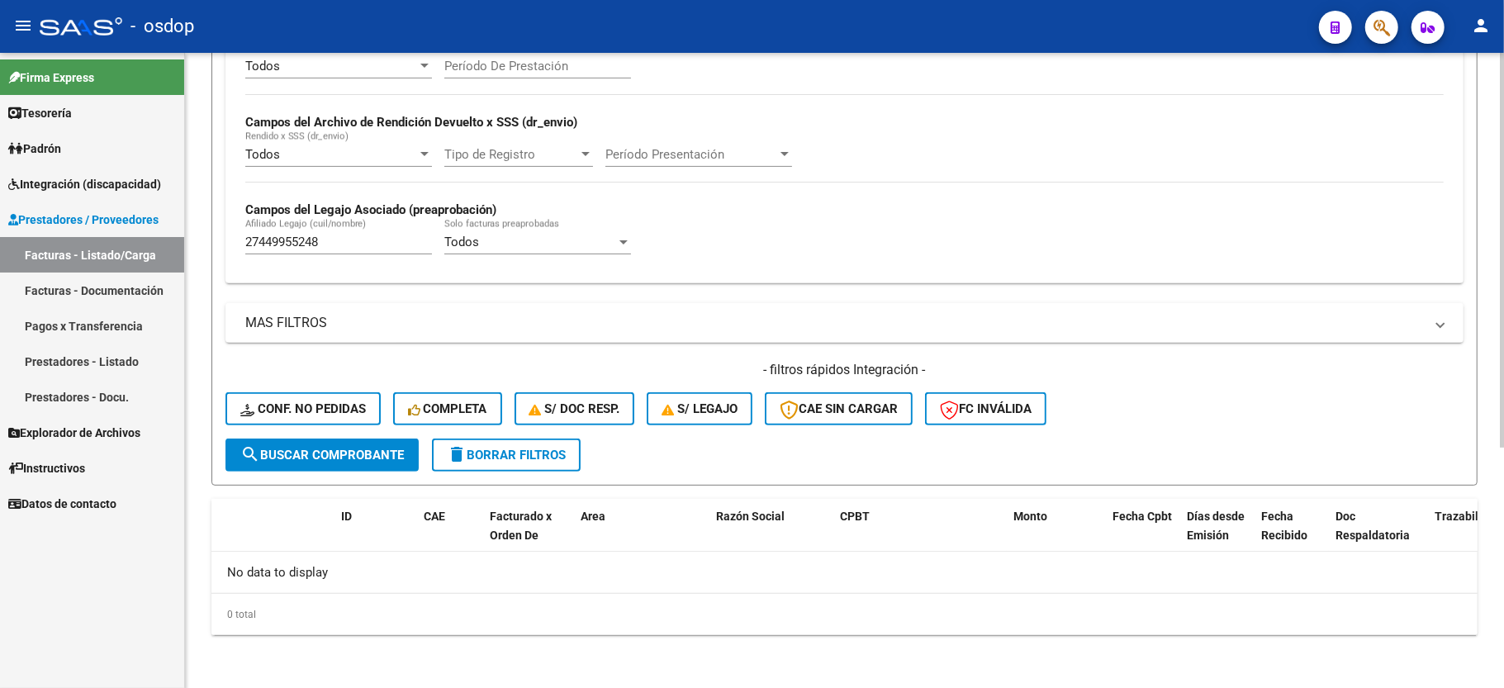
scroll to position [350, 0]
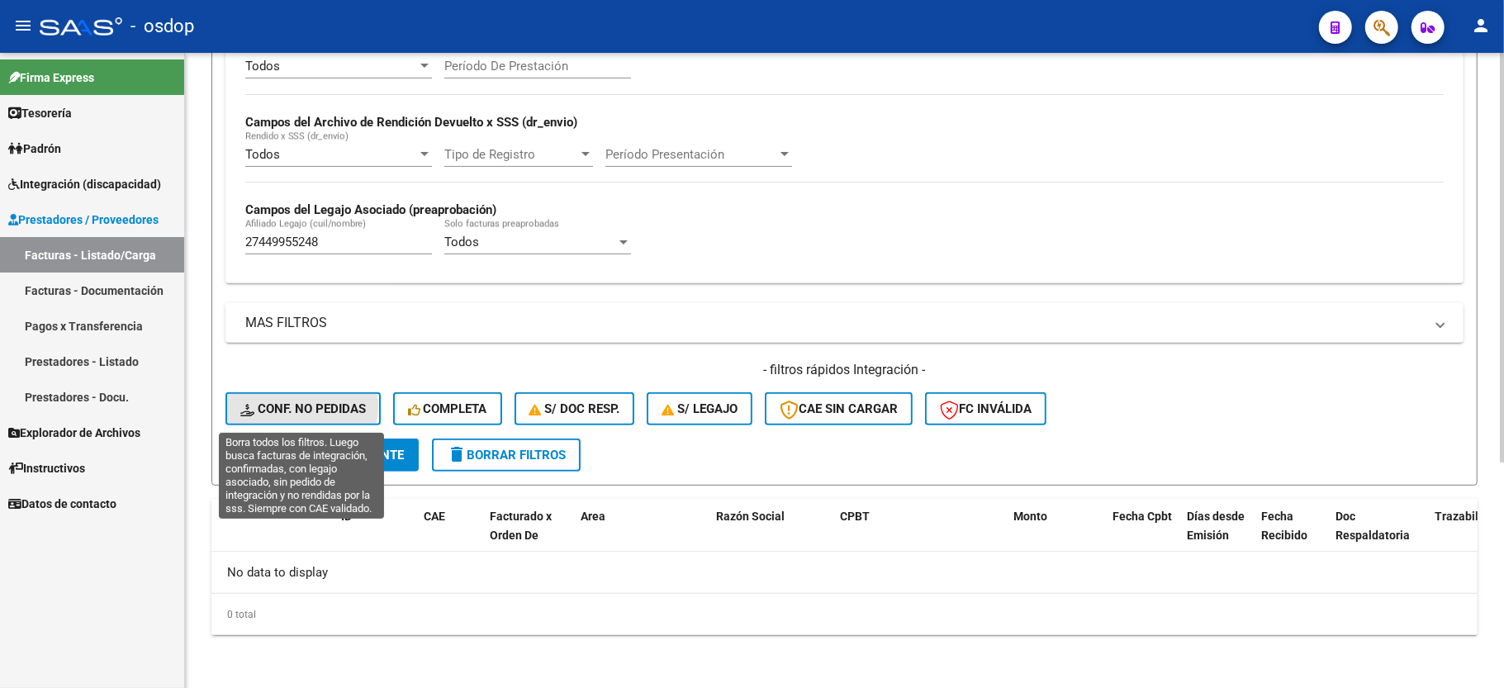
click at [301, 408] on span "Conf. no pedidas" at bounding box center [303, 408] width 126 height 15
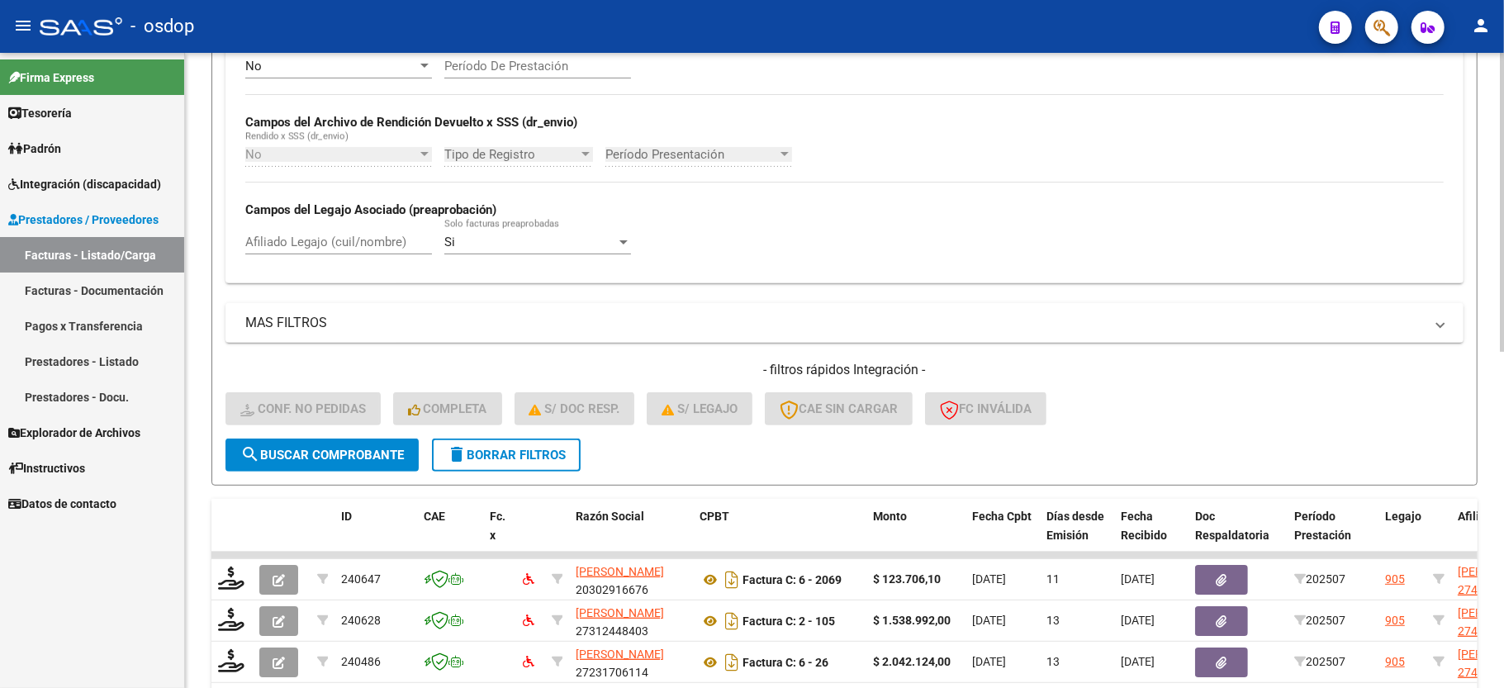
click at [367, 240] on input "Afiliado Legajo (cuil/nombre)" at bounding box center [338, 242] width 187 height 15
paste input "27449955248"
type input "27449955248"
click at [301, 446] on button "search Buscar Comprobante" at bounding box center [322, 455] width 193 height 33
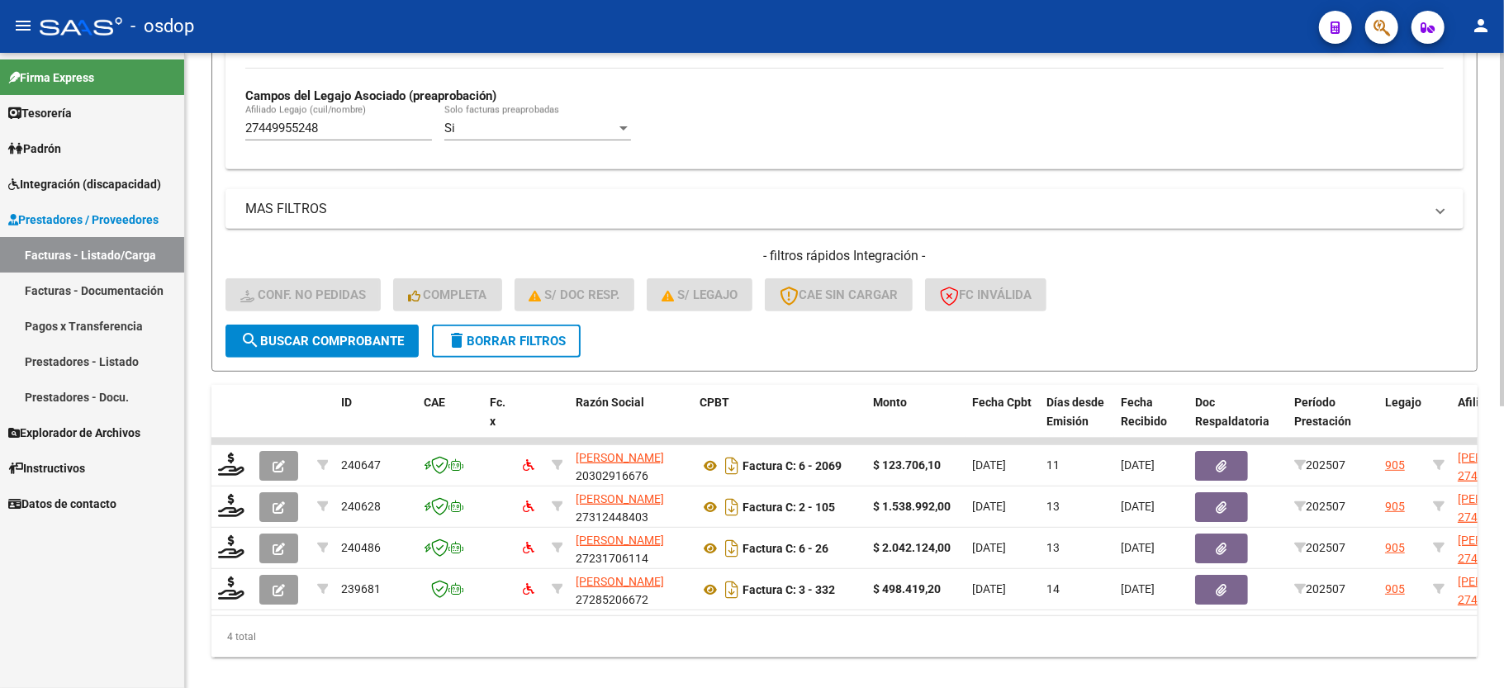
scroll to position [506, 0]
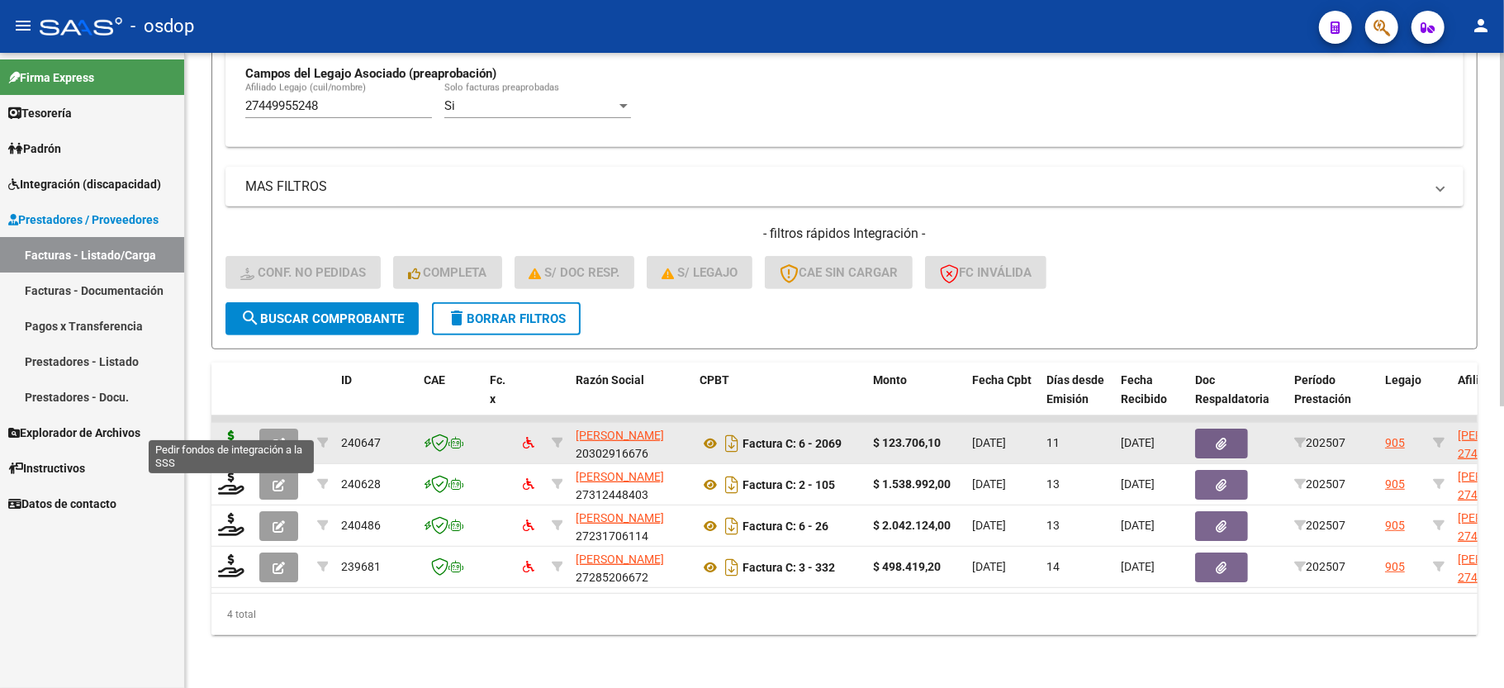
click at [236, 430] on icon at bounding box center [231, 441] width 26 height 23
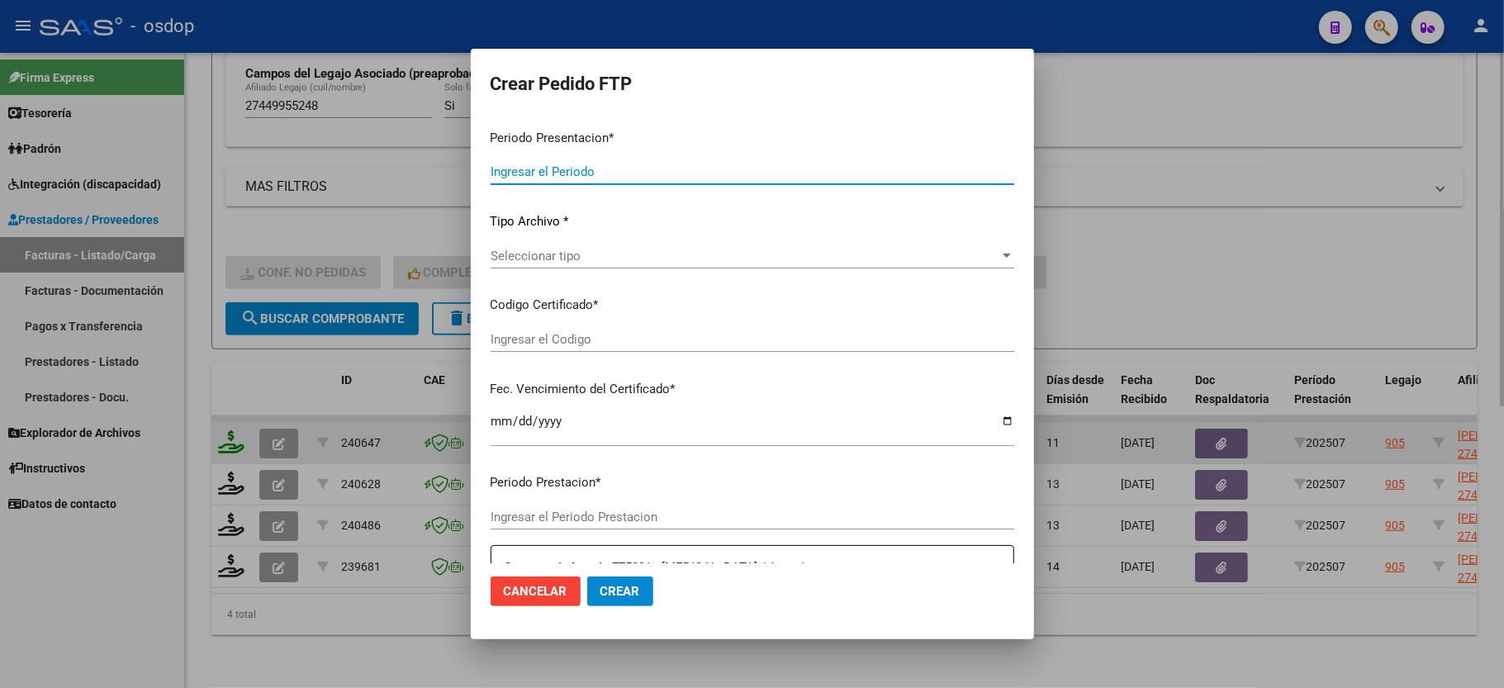
type input "202507"
type input "$ 123.706,10"
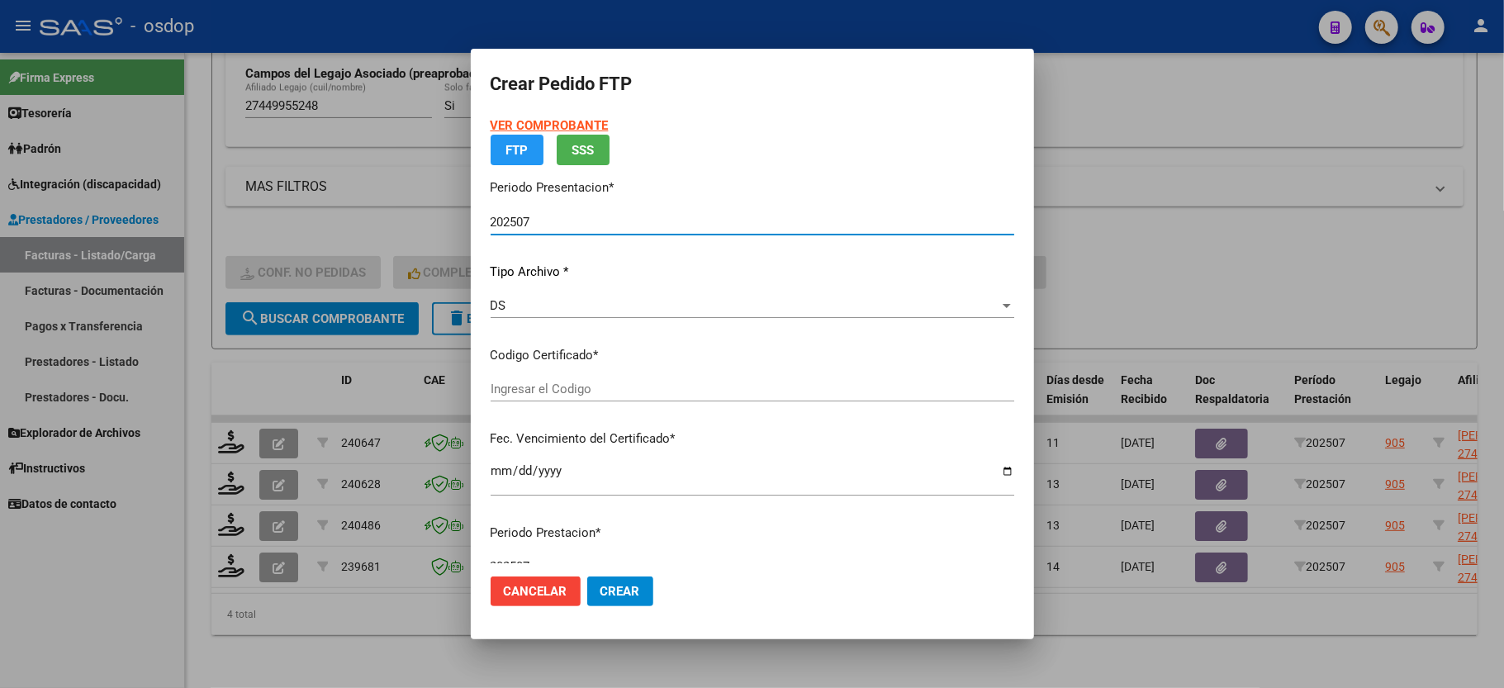
type input "1955876696"
type input "2032-02-08"
click at [497, 393] on app-drop-down-list "Certificados disponibles Seleccionar certificado Seleccionar certificado" at bounding box center [759, 371] width 537 height 51
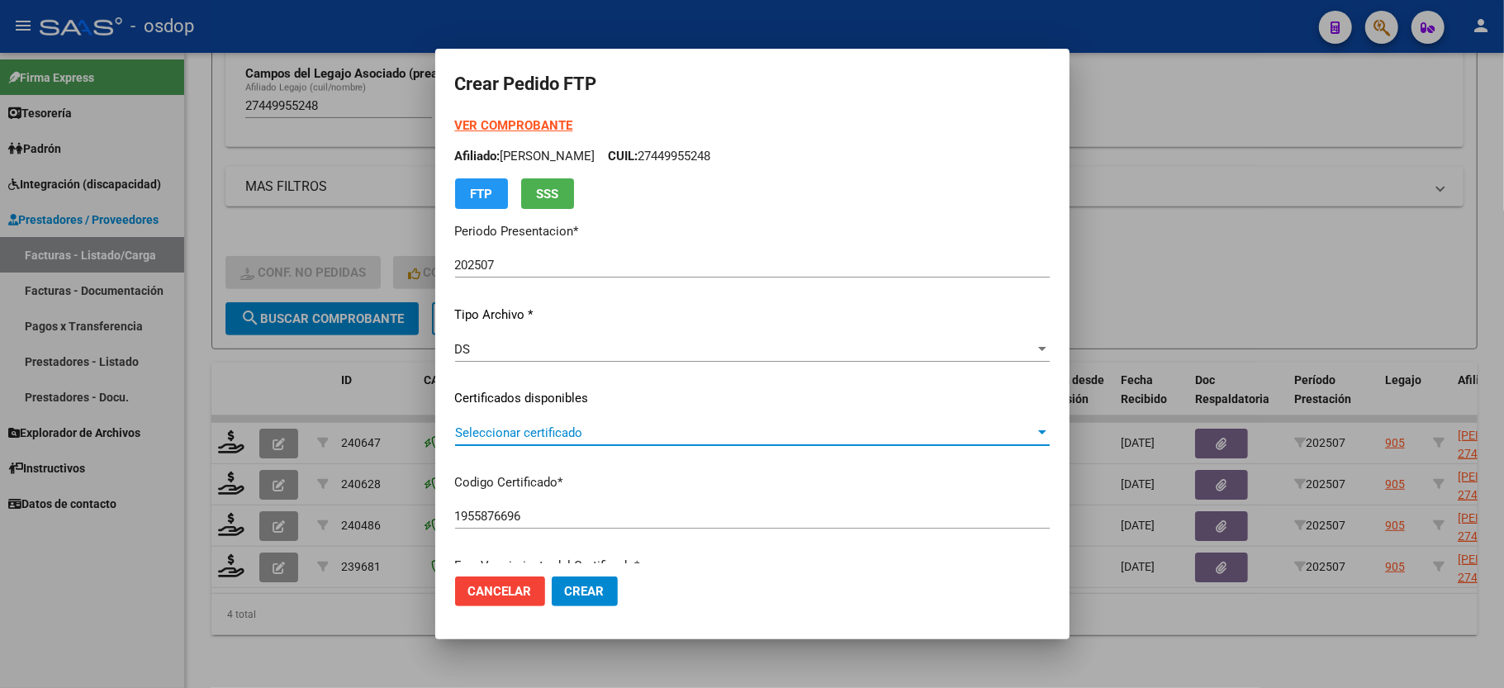
click at [517, 430] on span "Seleccionar certificado" at bounding box center [745, 432] width 580 height 15
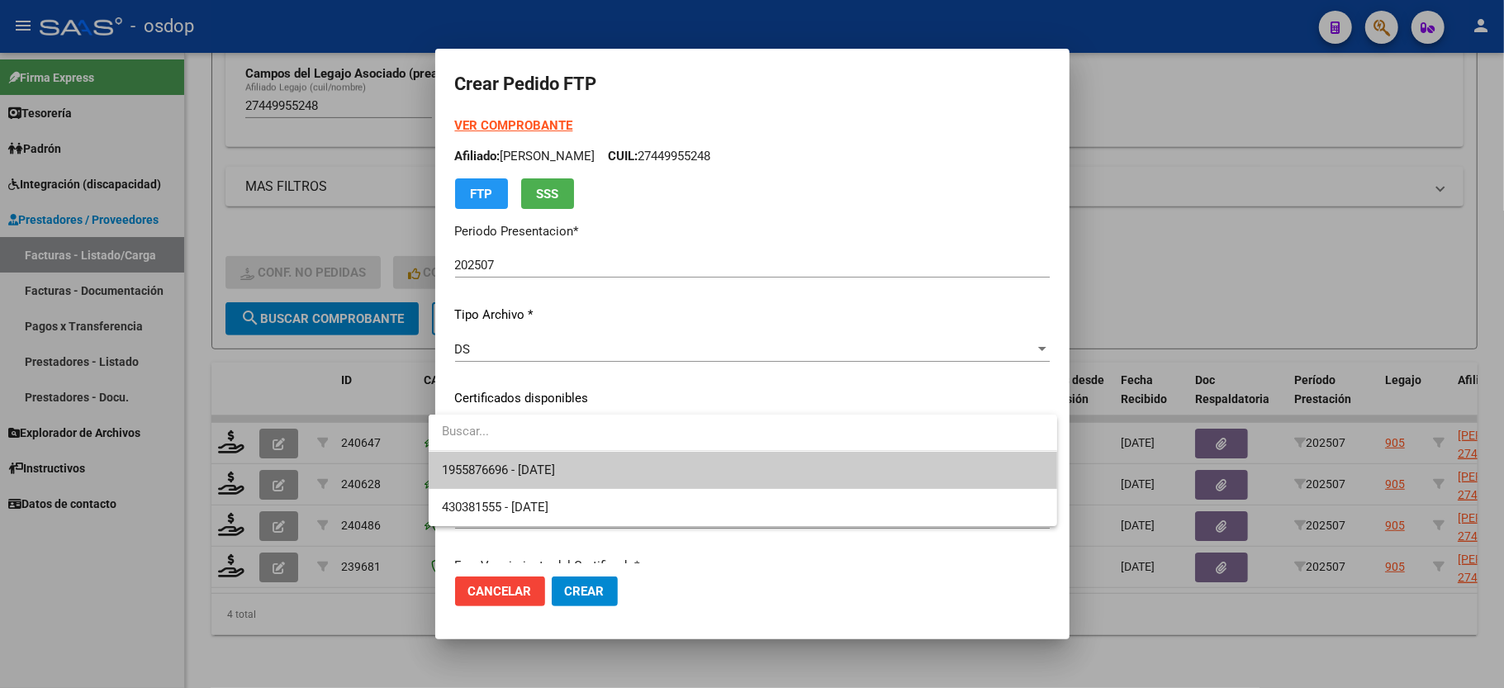
click at [515, 472] on span "1955876696 - 2032-02-08" at bounding box center [498, 470] width 113 height 15
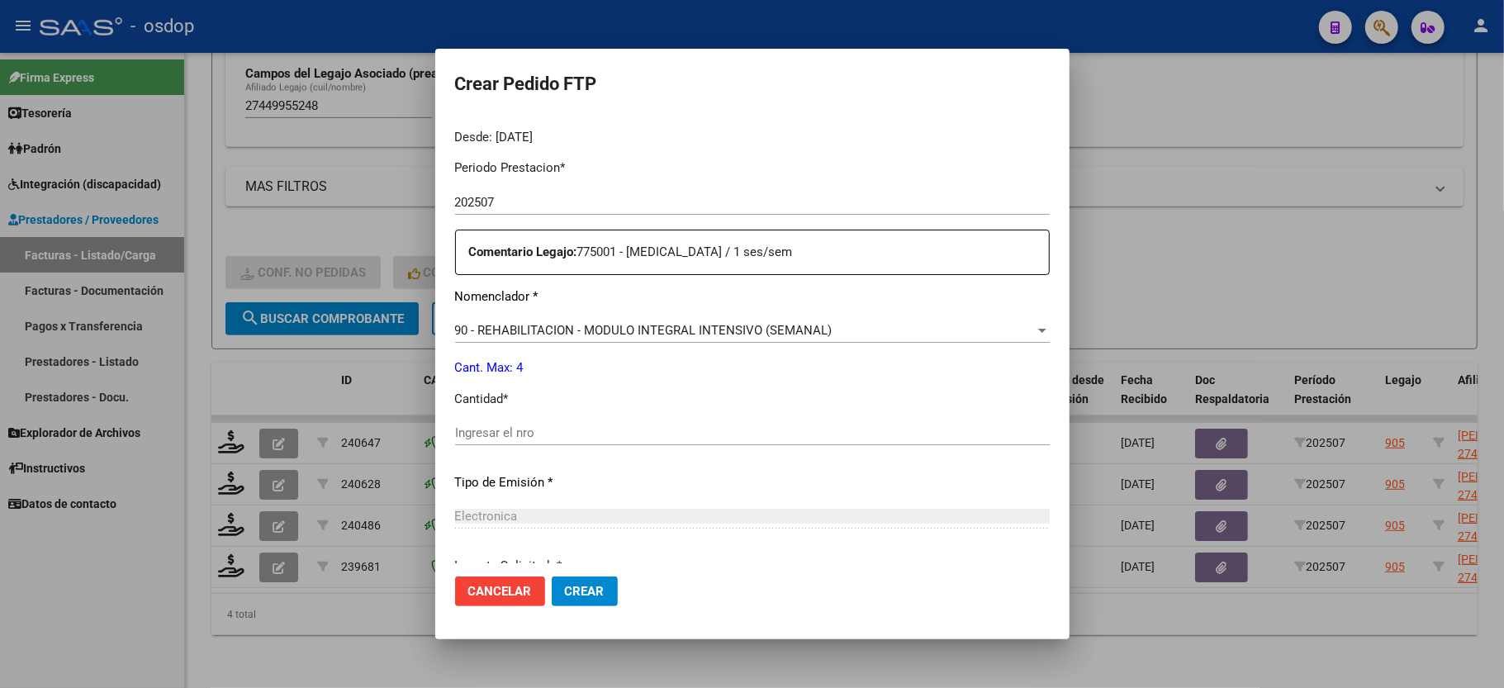
scroll to position [550, 0]
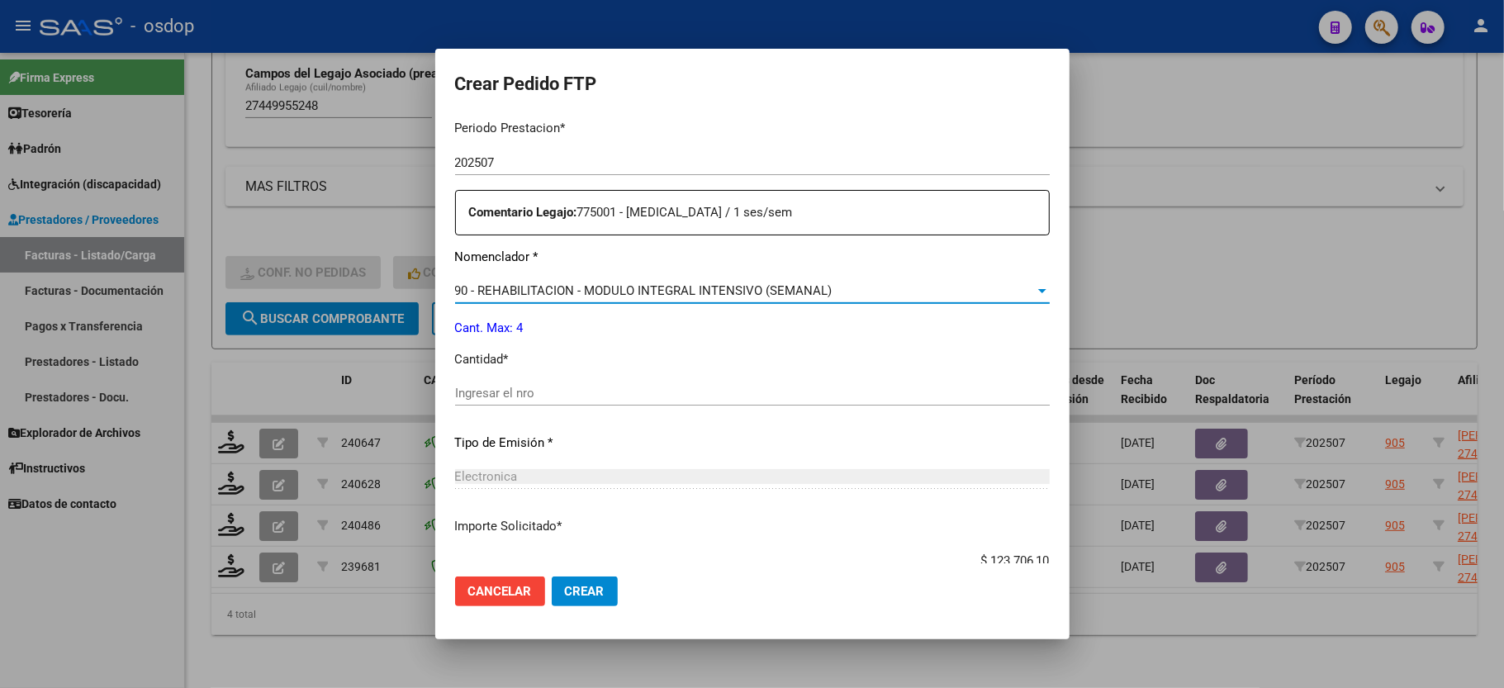
drag, startPoint x: 596, startPoint y: 278, endPoint x: 658, endPoint y: 254, distance: 66.9
click at [658, 254] on app-drop-down-list "Nomenclador * 90 - REHABILITACION - MODULO INTEGRAL INTENSIVO (SEMANAL) Selecci…" at bounding box center [759, 273] width 608 height 51
click at [666, 252] on p "Nomenclador *" at bounding box center [752, 257] width 595 height 19
click at [629, 386] on input "Ingresar el nro" at bounding box center [752, 393] width 595 height 15
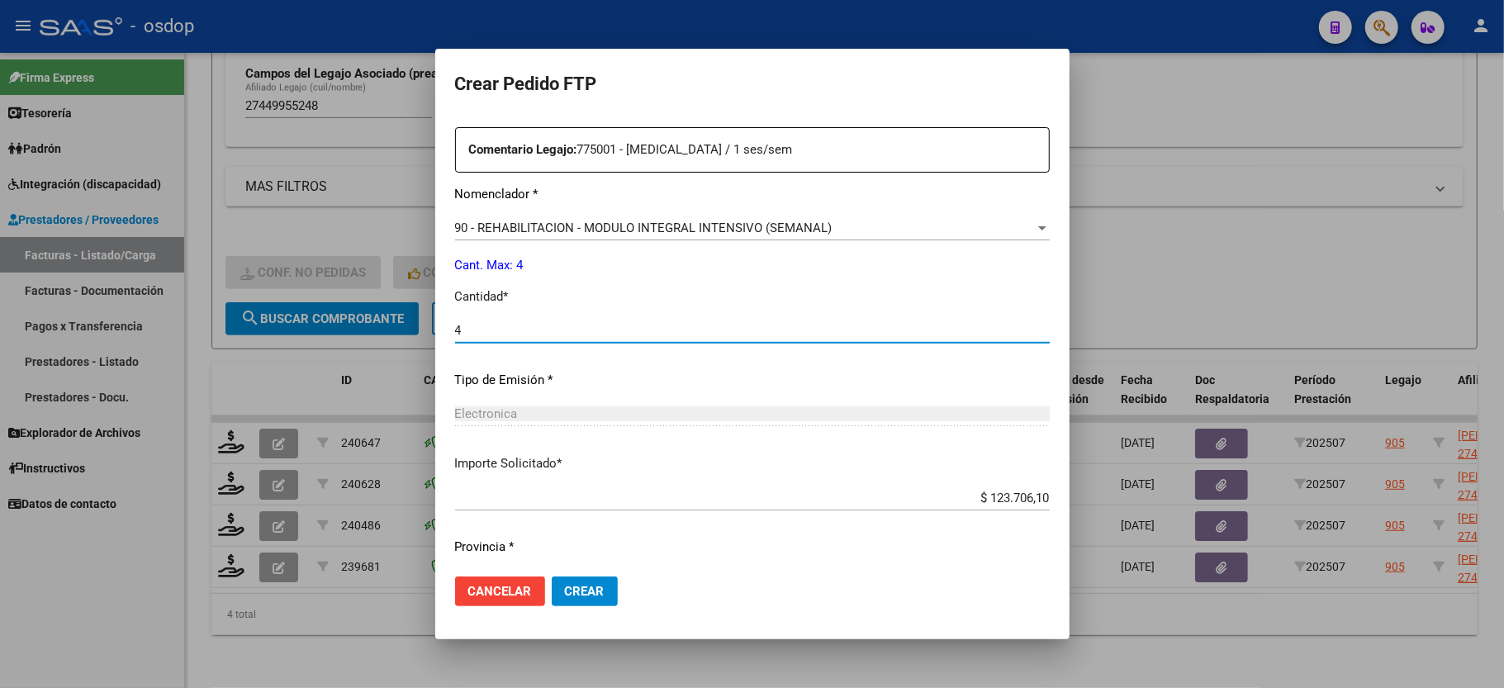
scroll to position [648, 0]
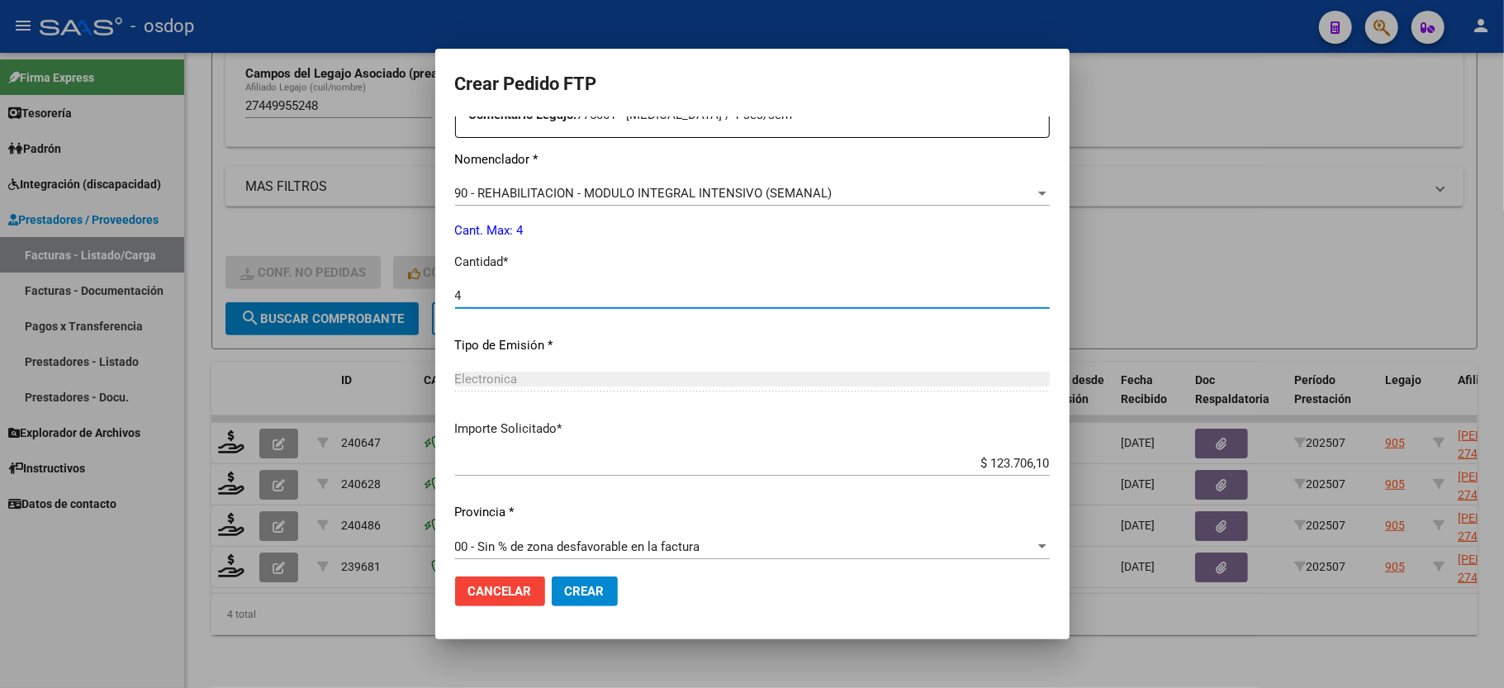
type input "4"
click at [552, 579] on button "Crear" at bounding box center [585, 592] width 66 height 30
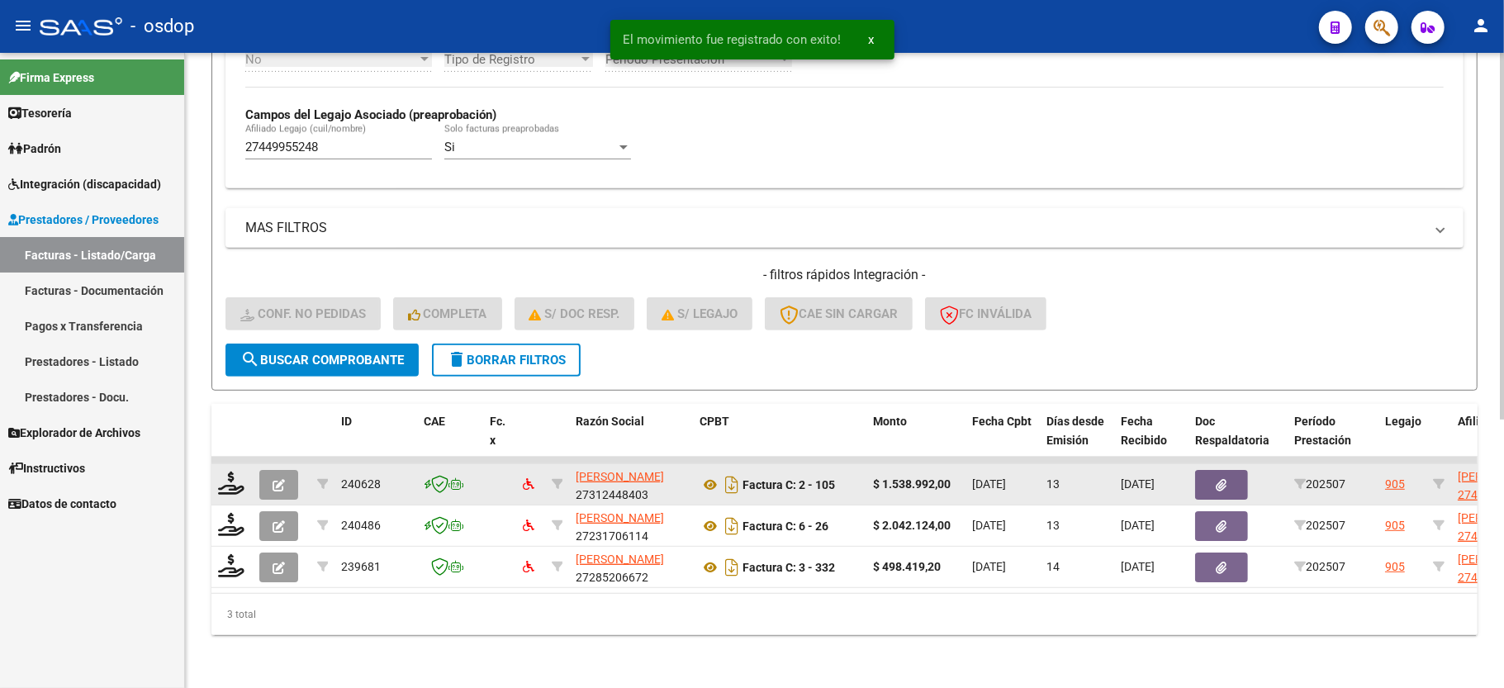
scroll to position [464, 0]
click at [226, 472] on icon at bounding box center [231, 483] width 26 height 23
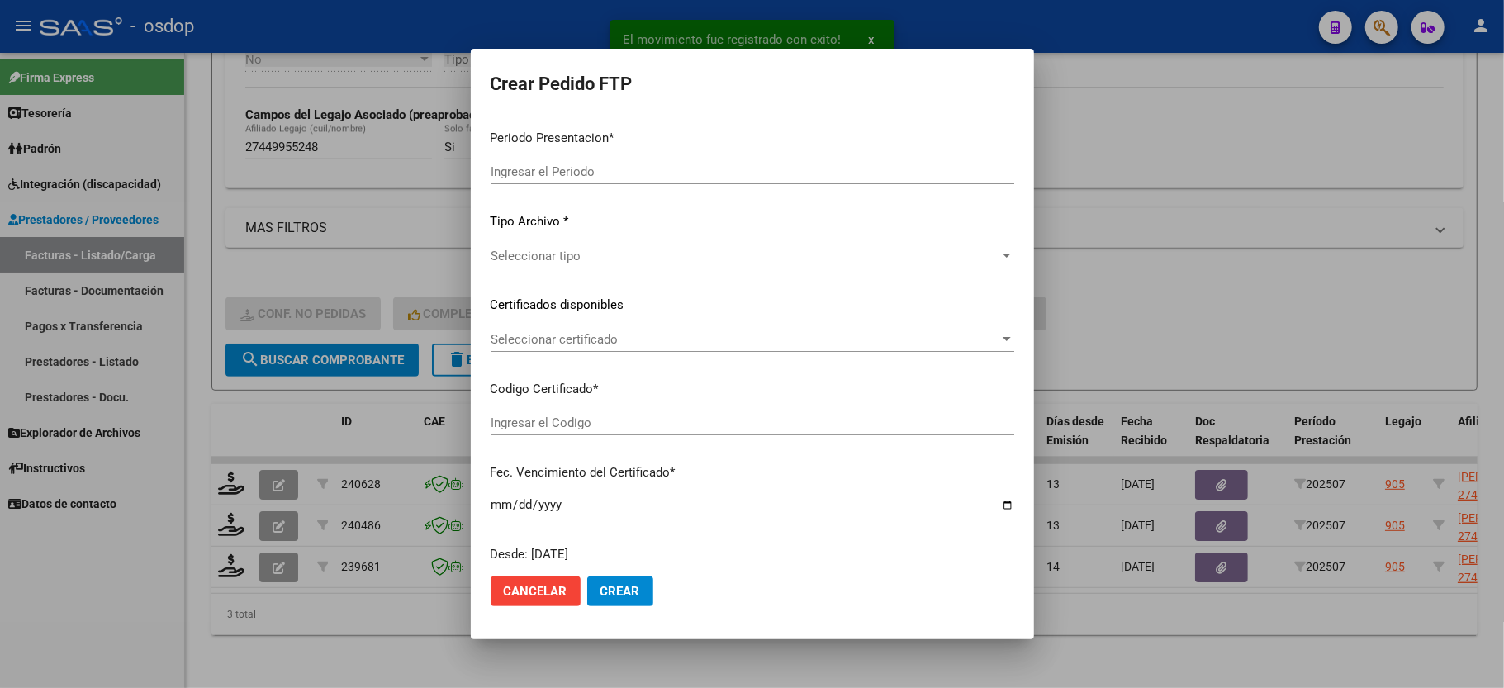
type input "202507"
type input "$ 1.538.992,00"
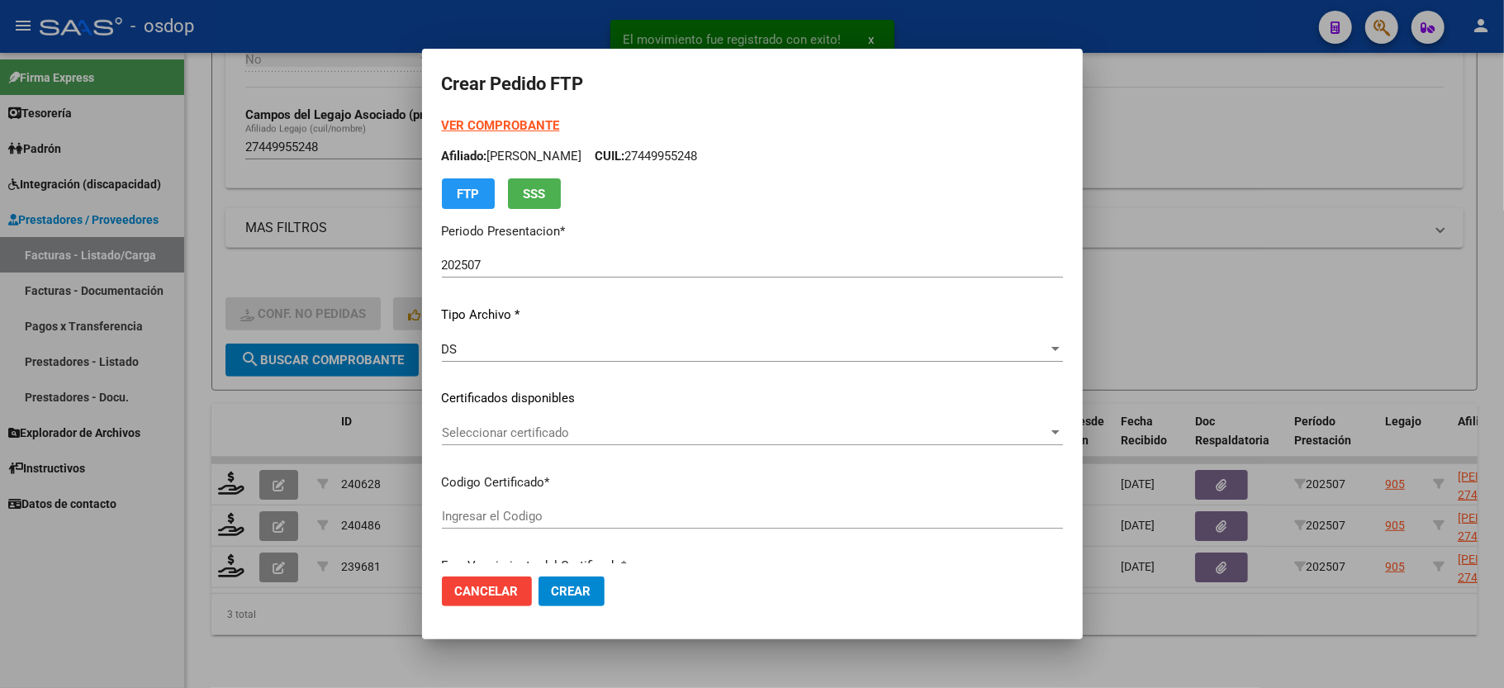
type input "1955876696"
type input "2032-02-08"
click at [520, 431] on span "Seleccionar certificado" at bounding box center [745, 432] width 606 height 15
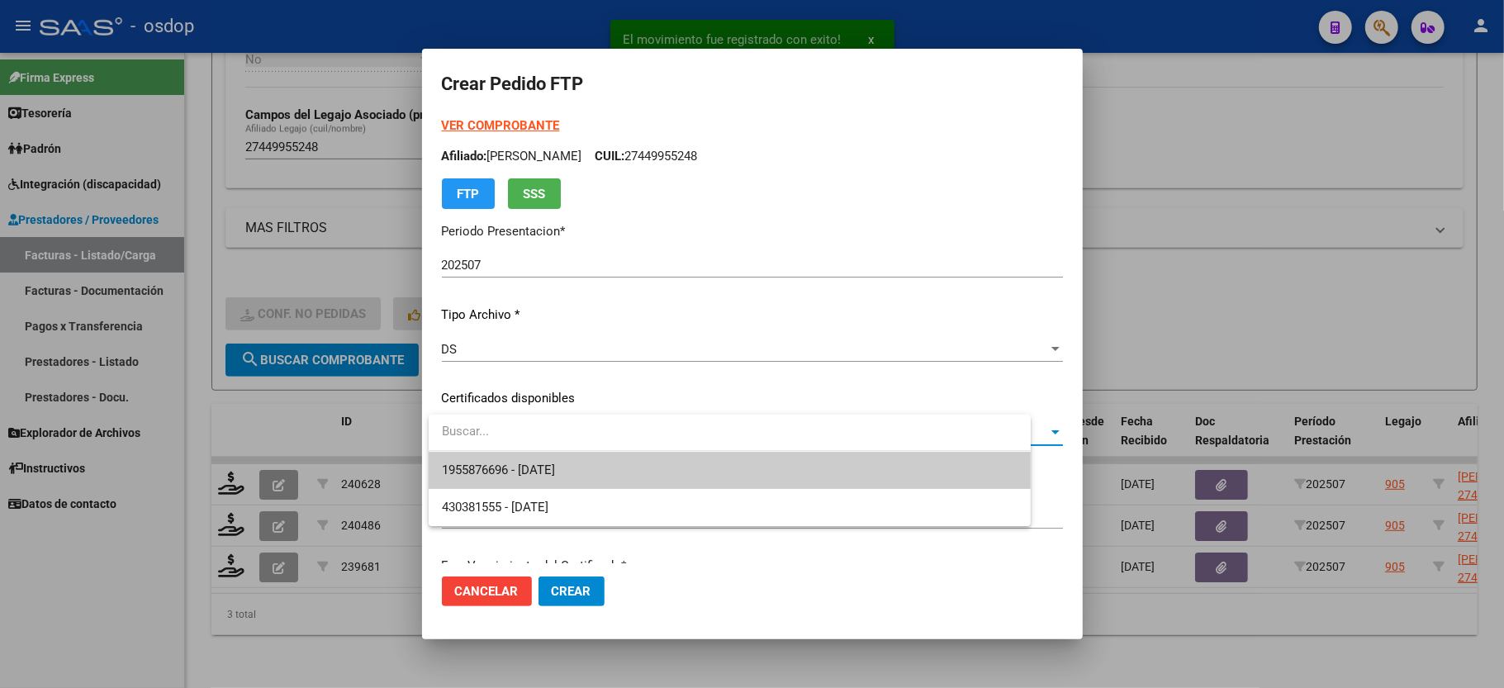
click at [520, 450] on div at bounding box center [730, 433] width 602 height 37
click at [520, 459] on span "1955876696 - 2032-02-08" at bounding box center [743, 470] width 602 height 37
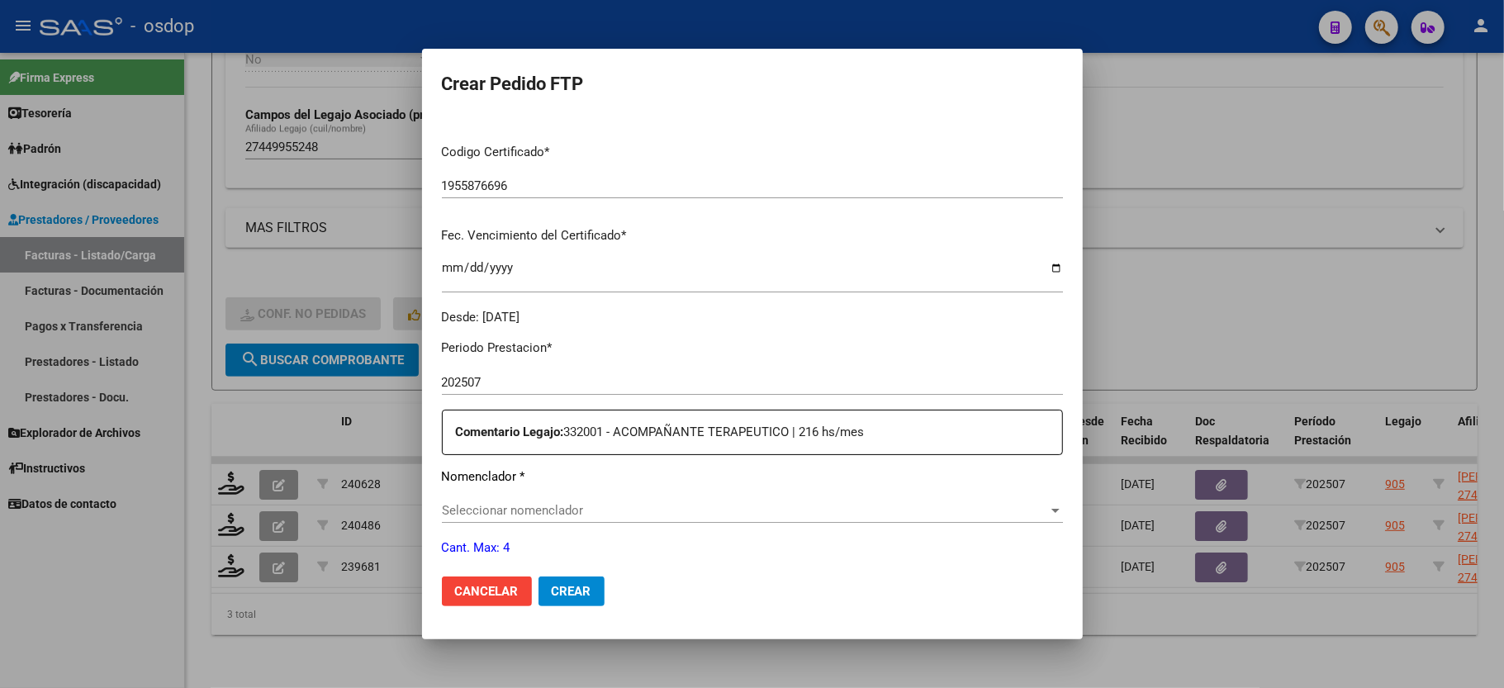
scroll to position [440, 0]
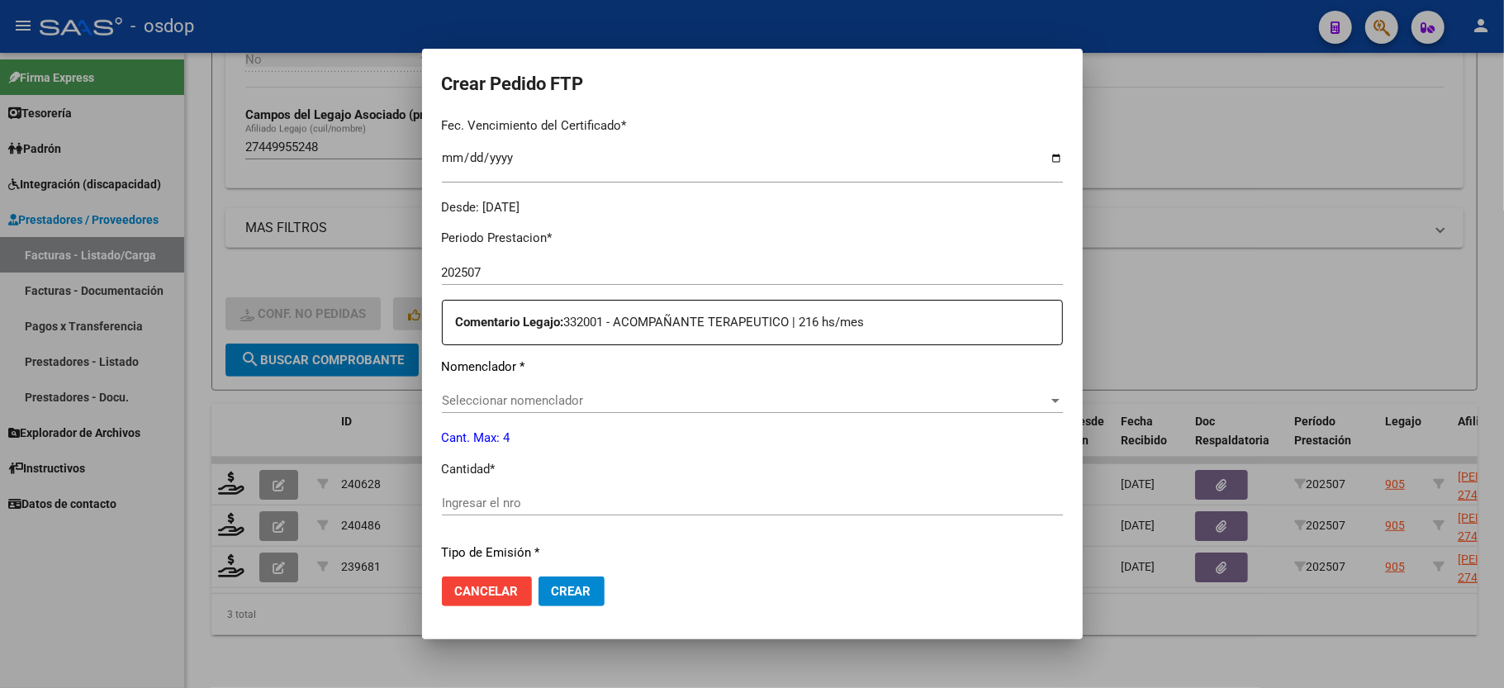
click at [535, 401] on div "Seleccionar nomenclador Seleccionar nomenclador" at bounding box center [752, 400] width 621 height 25
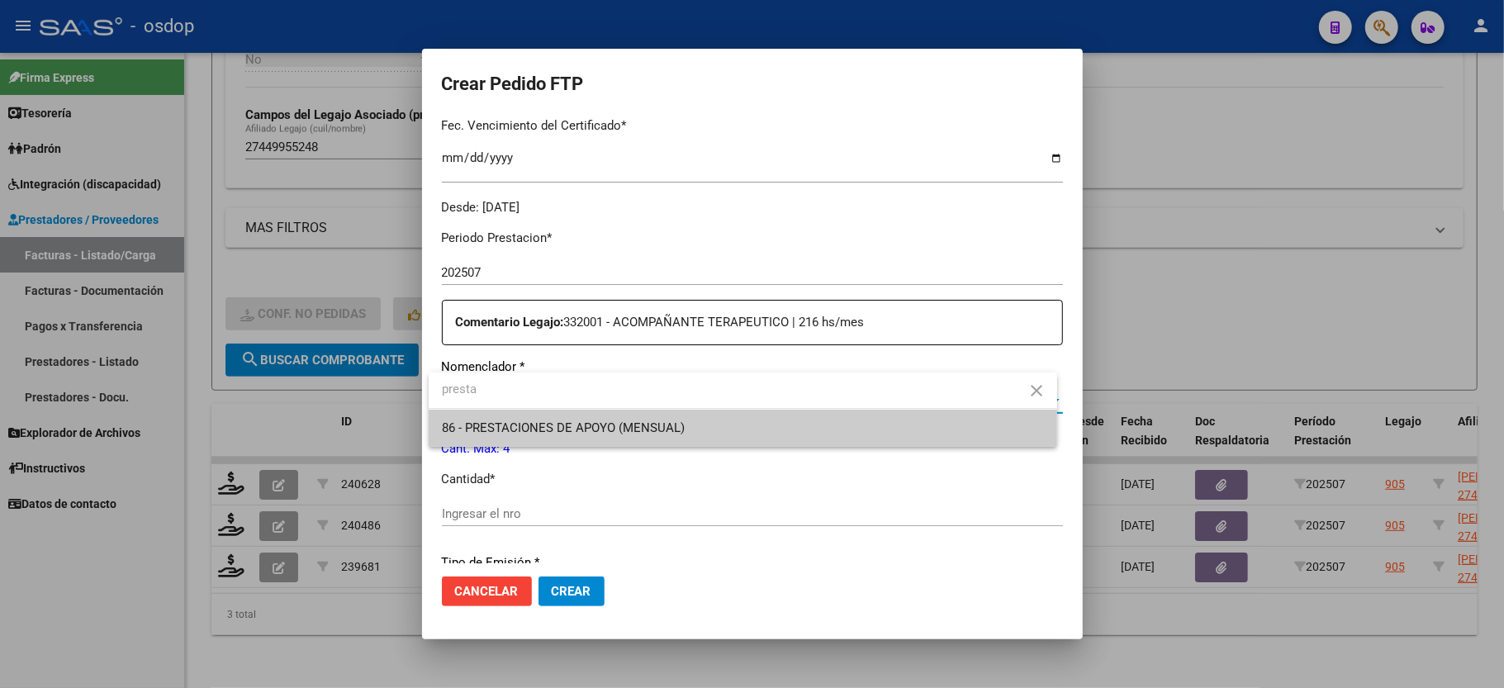
type input "presta"
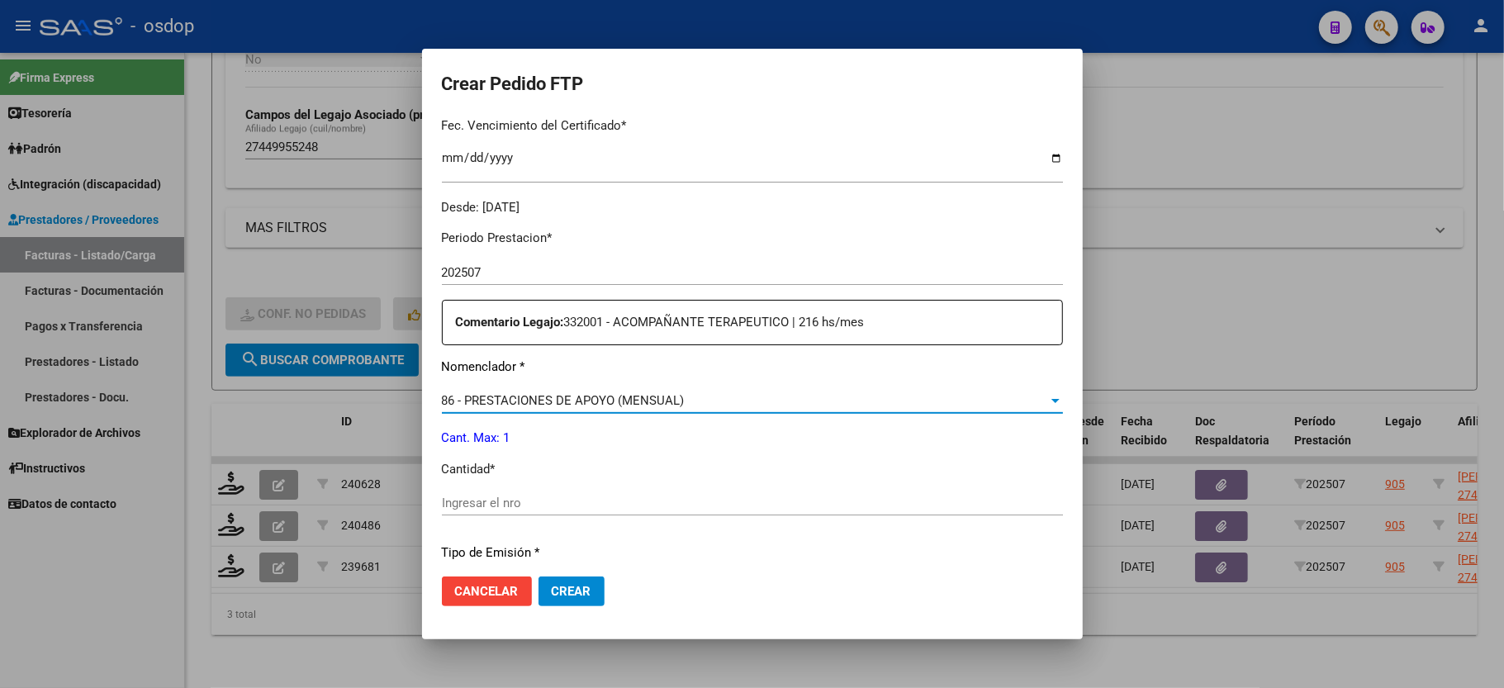
click at [501, 491] on div "Ingresar el nro" at bounding box center [752, 503] width 621 height 25
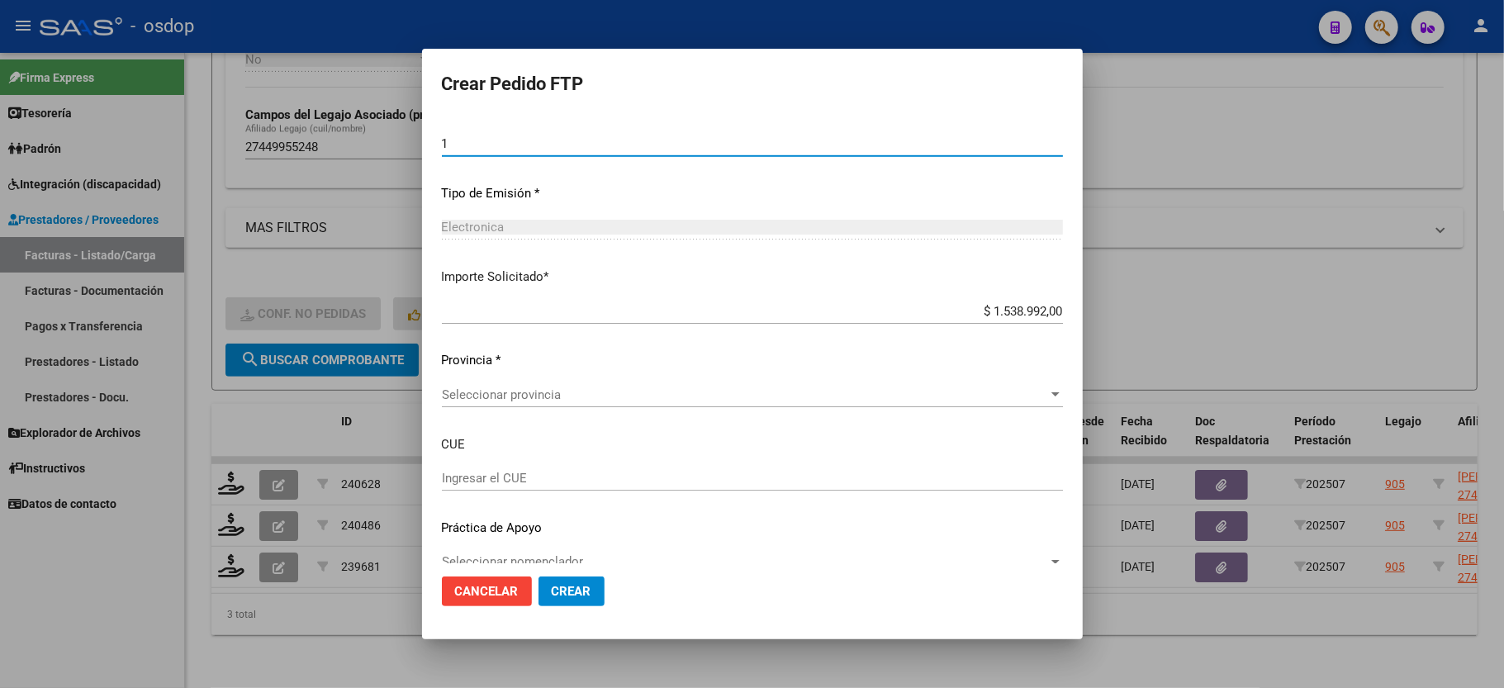
scroll to position [814, 0]
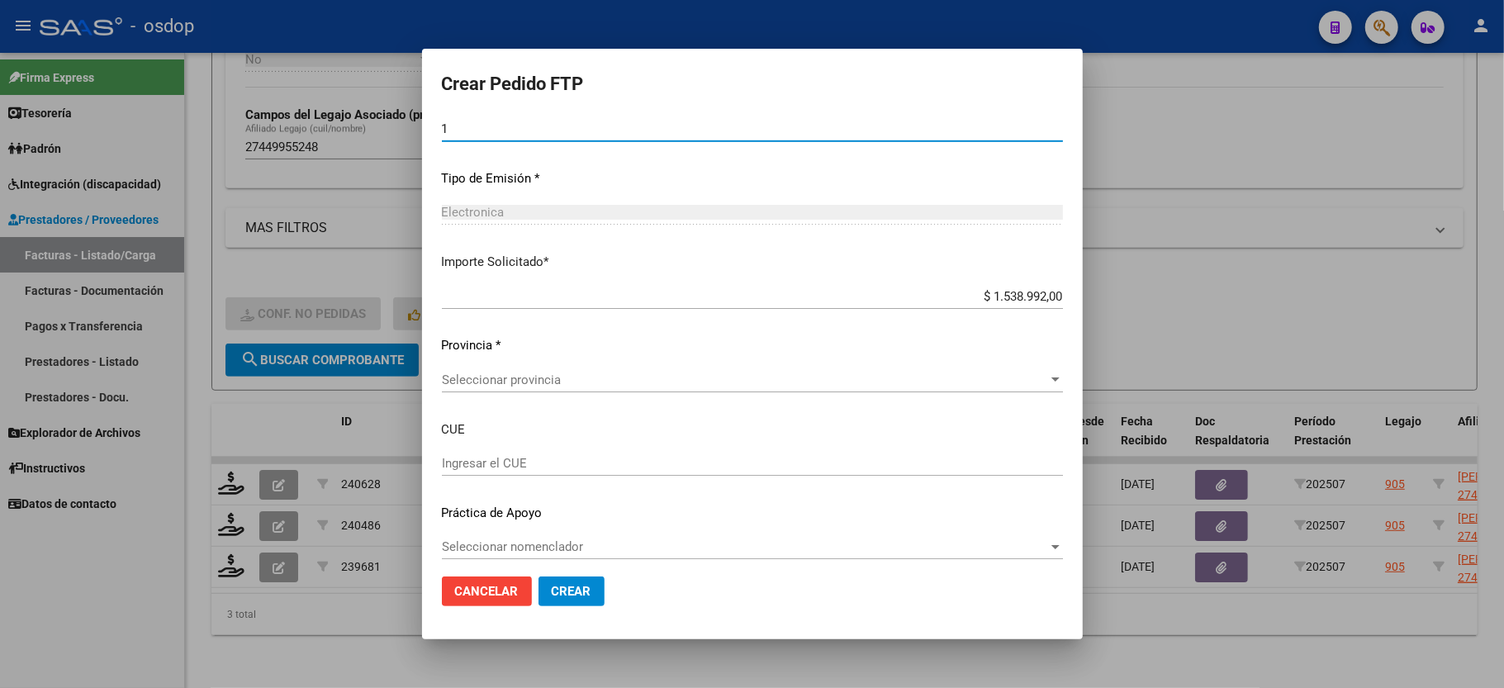
type input "1"
click at [502, 368] on div "Seleccionar provincia Seleccionar provincia" at bounding box center [752, 380] width 621 height 25
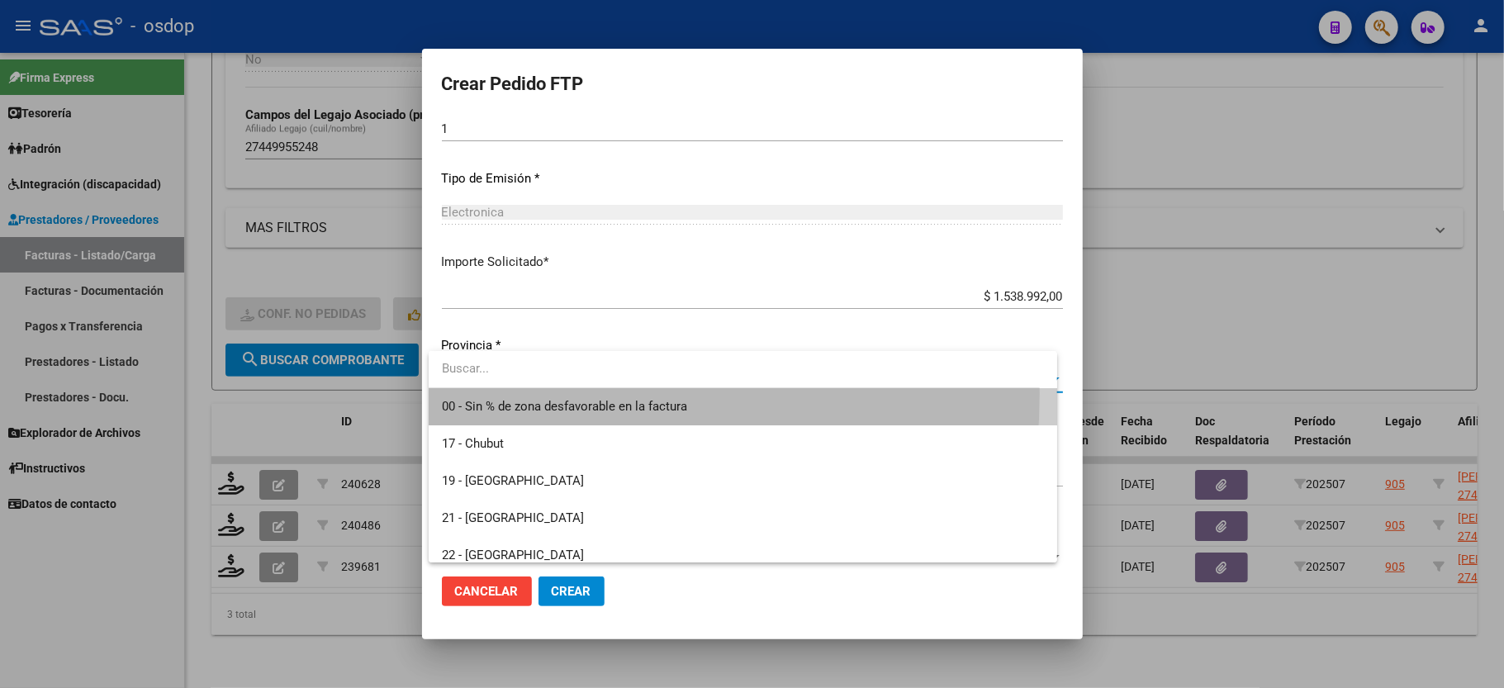
click at [510, 393] on span "00 - Sin % de zona desfavorable en la factura" at bounding box center [743, 406] width 602 height 37
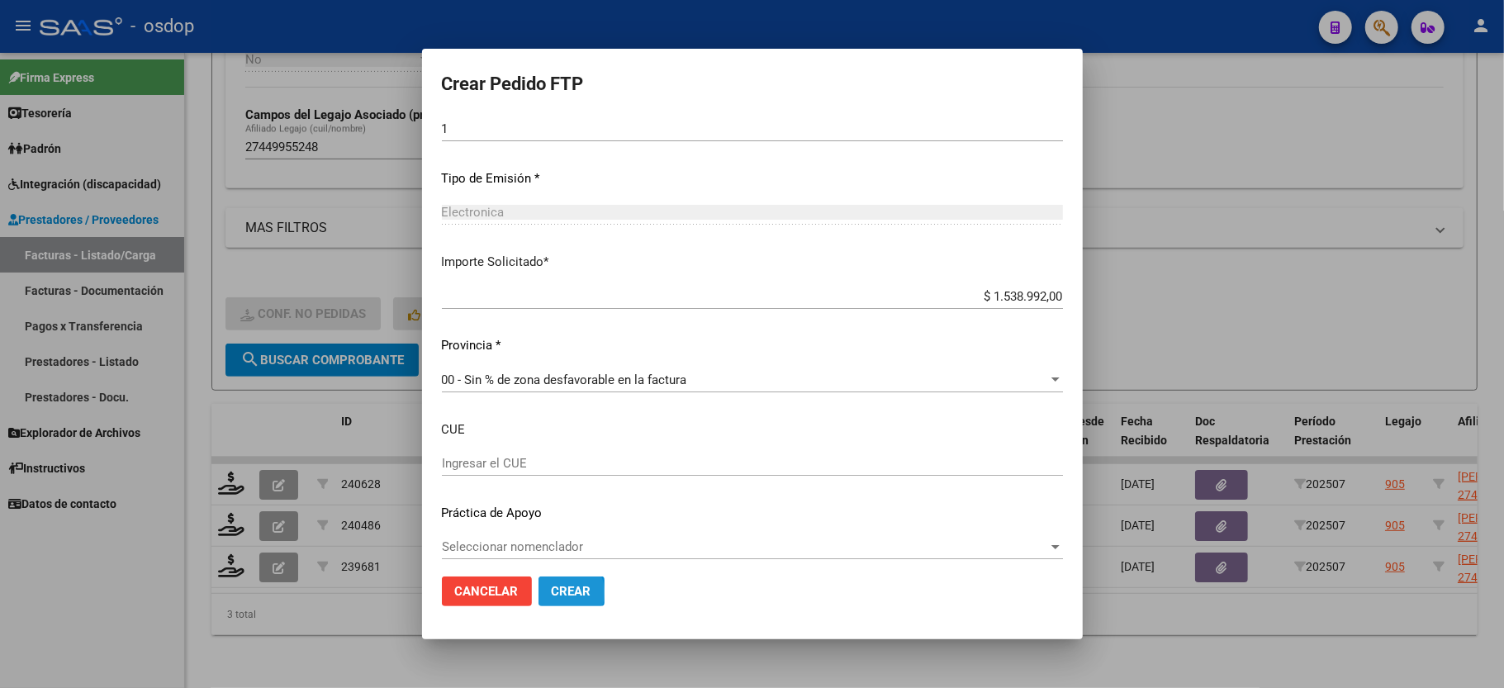
click at [560, 592] on span "Crear" at bounding box center [572, 591] width 40 height 15
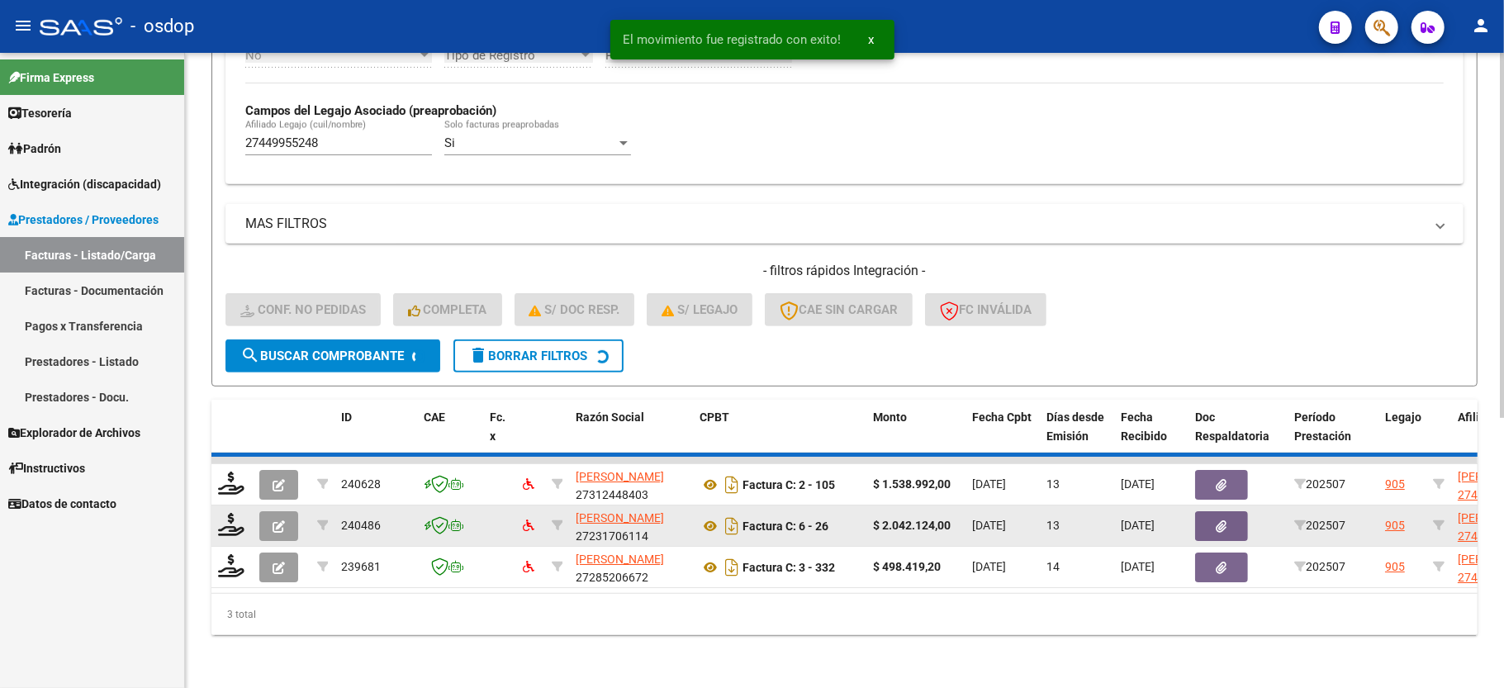
scroll to position [424, 0]
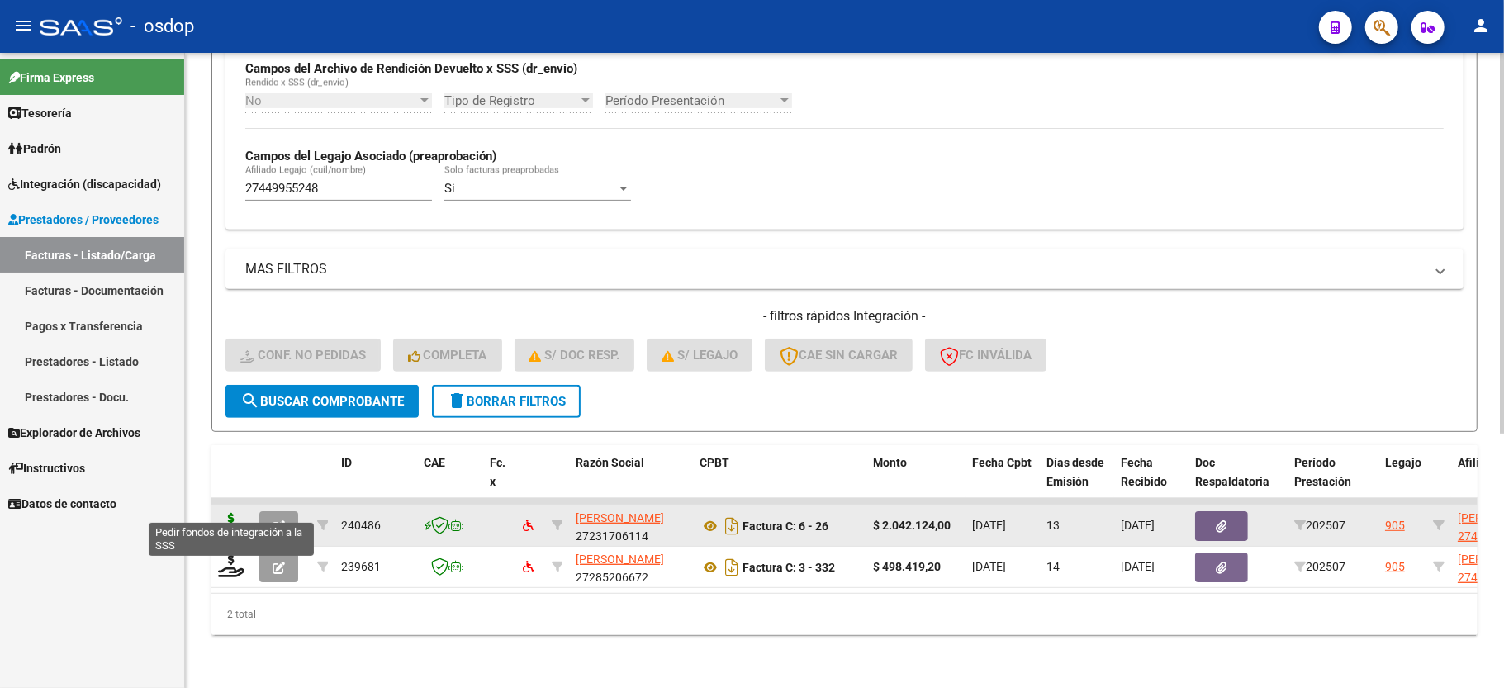
click at [222, 513] on icon at bounding box center [231, 524] width 26 height 23
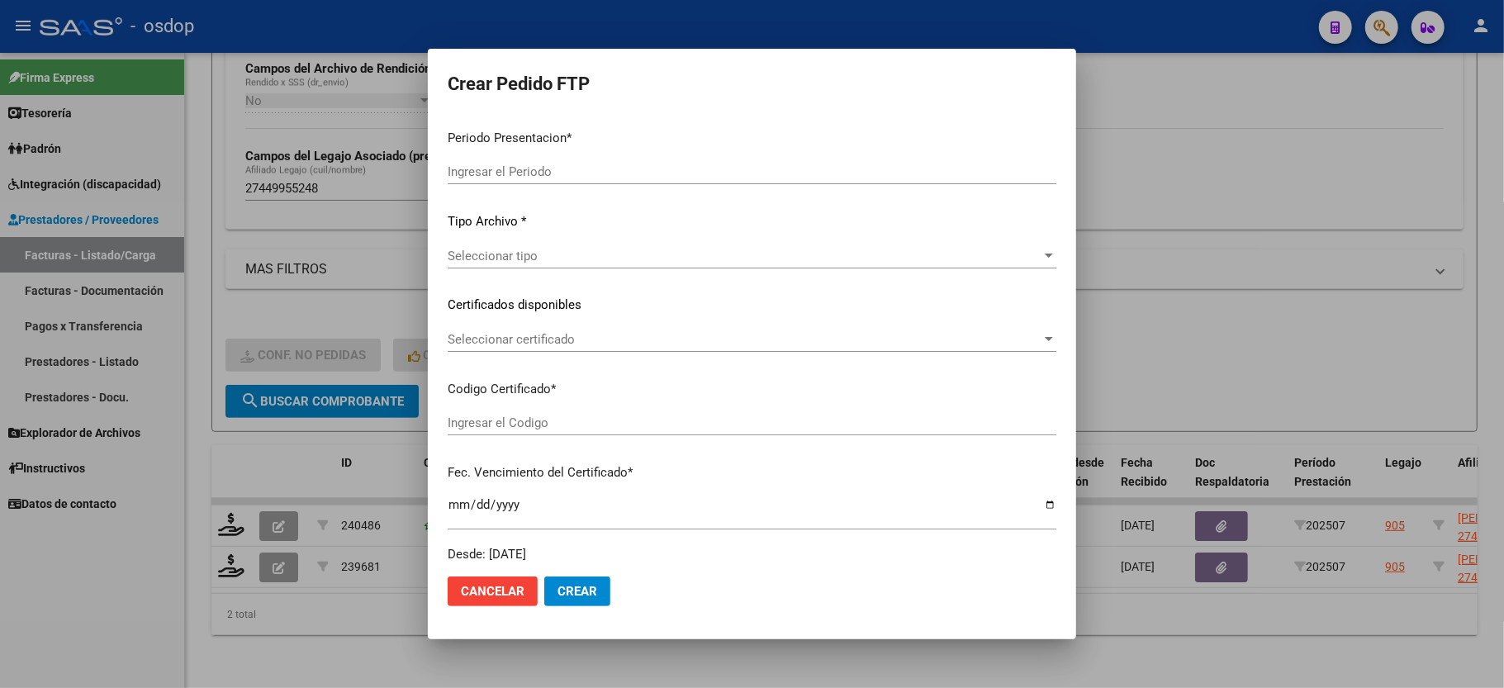
type input "202507"
type input "$ 2.042.124,00"
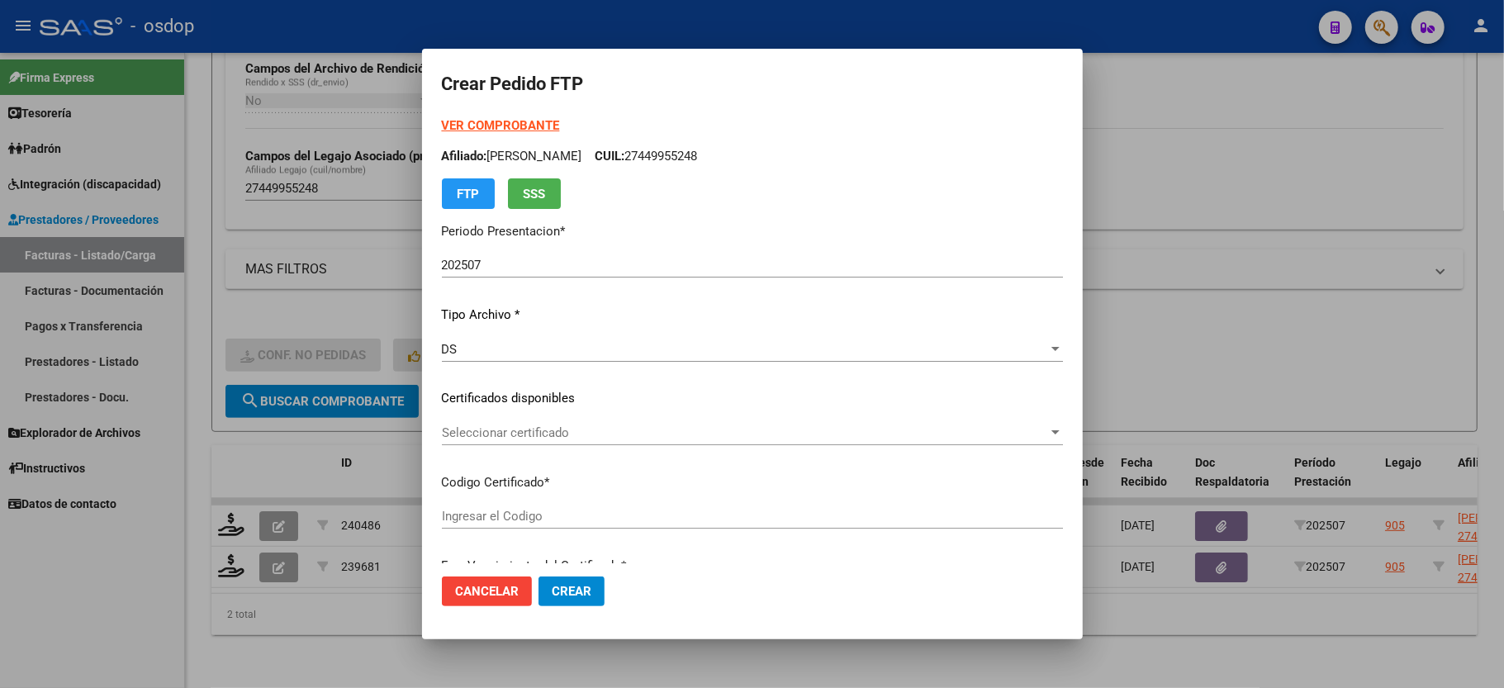
type input "1955876696"
type input "2032-02-08"
click at [484, 444] on div "Seleccionar certificado Seleccionar certificado" at bounding box center [752, 432] width 621 height 25
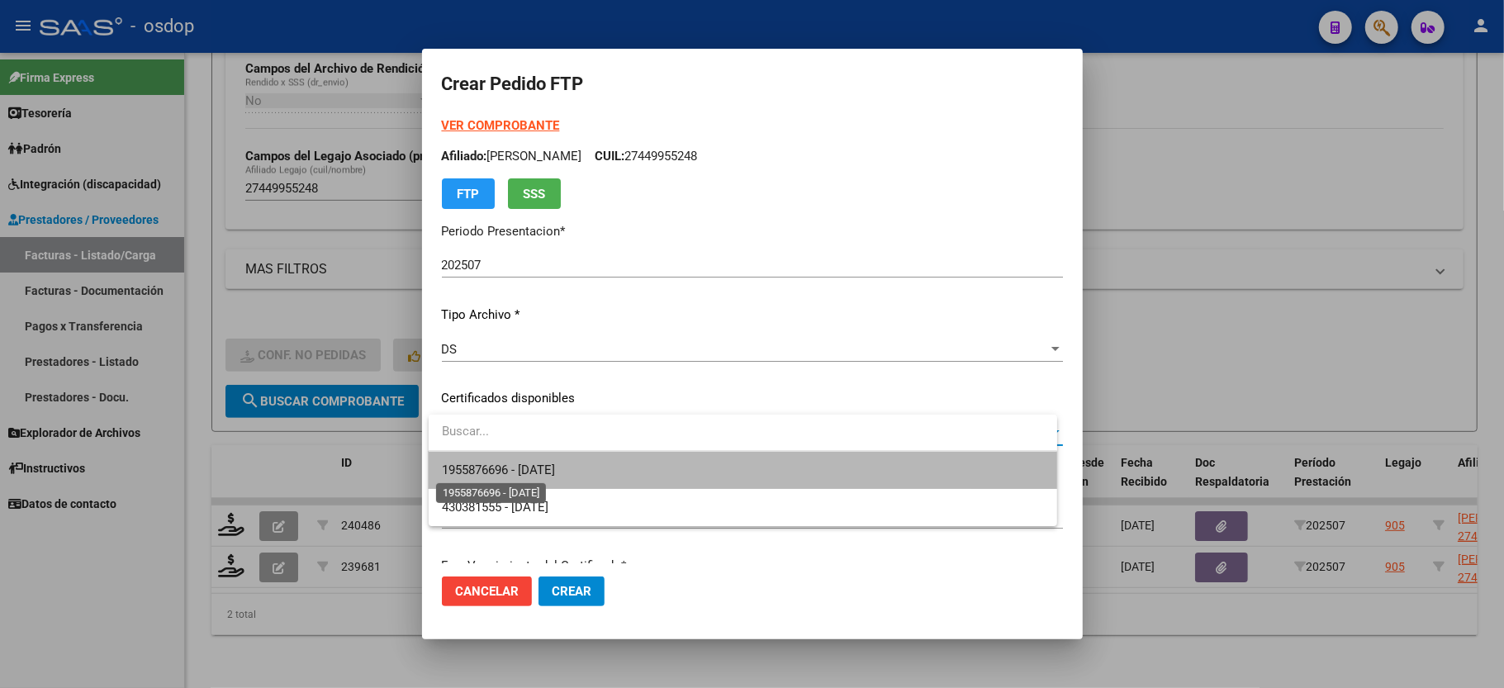
click at [490, 467] on span "1955876696 - 2032-02-08" at bounding box center [498, 470] width 113 height 15
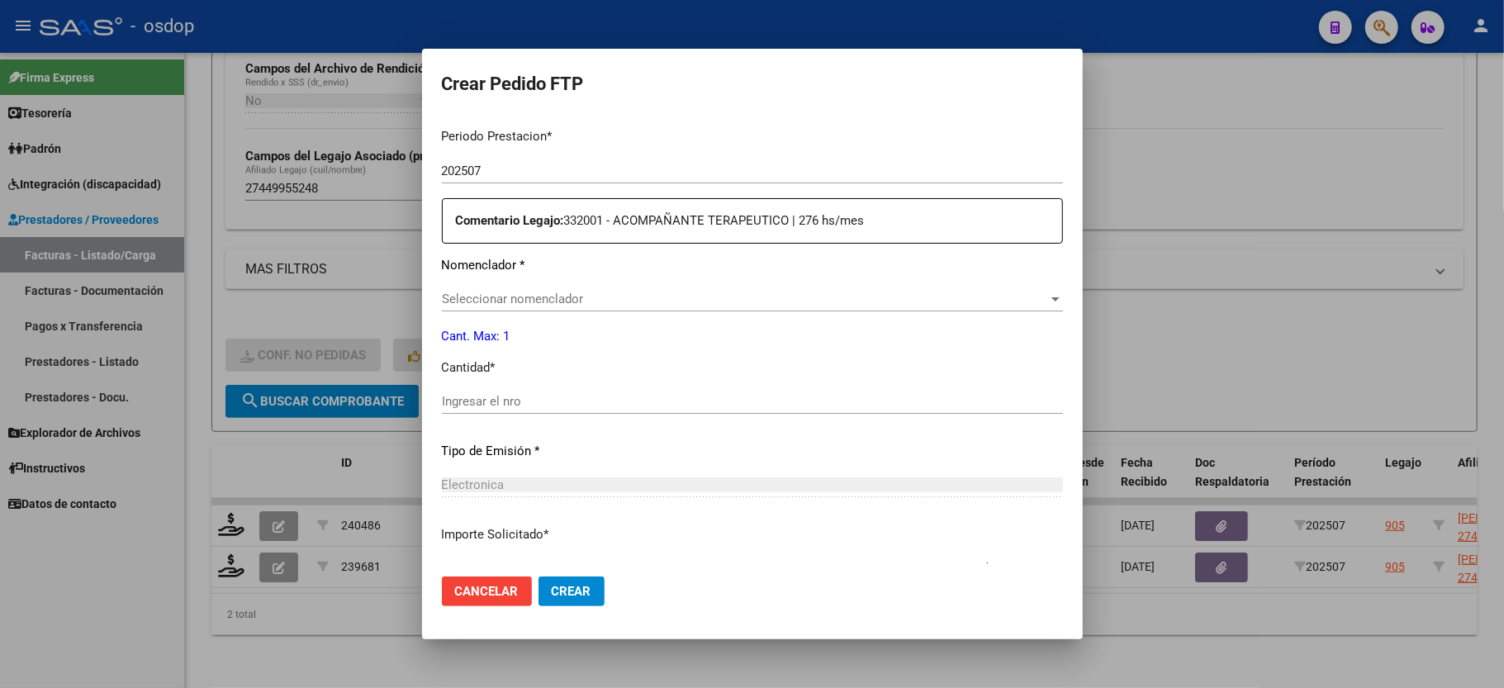
scroll to position [550, 0]
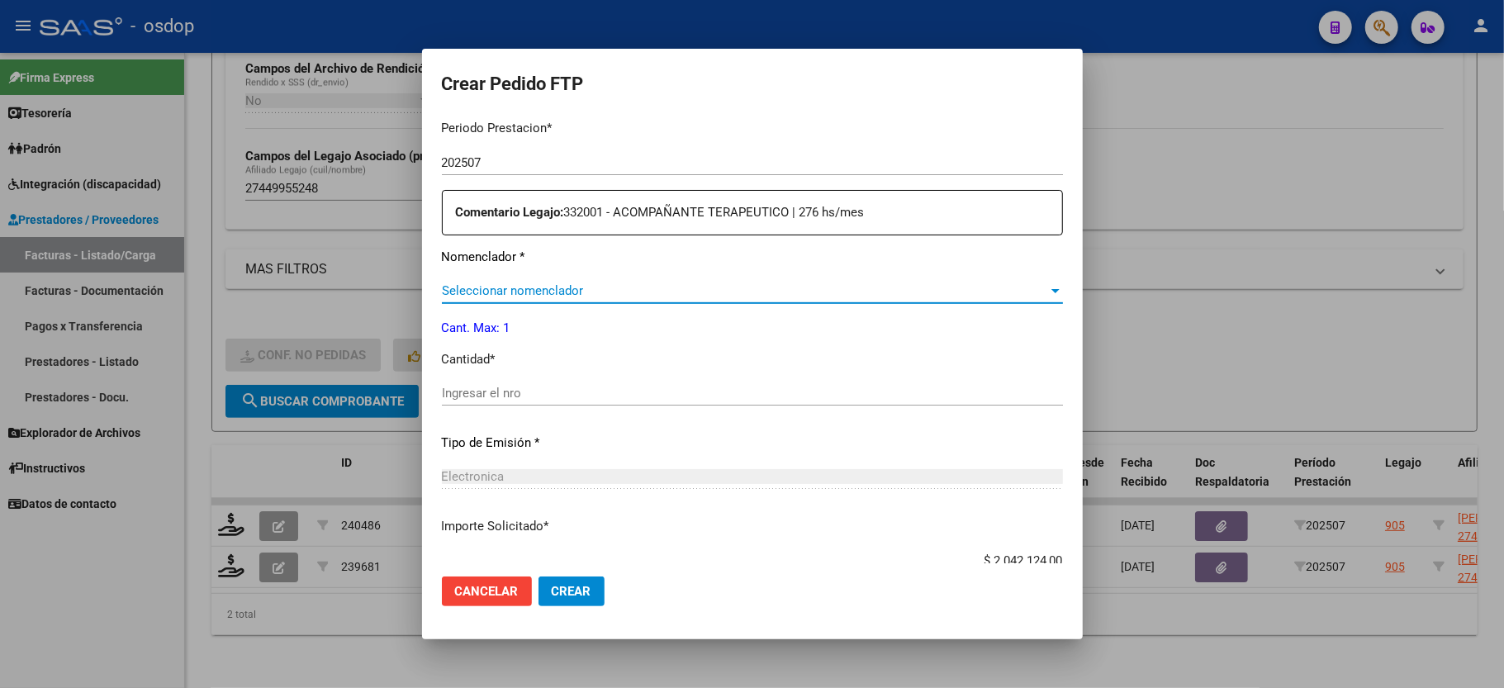
click at [530, 283] on span "Seleccionar nomenclador" at bounding box center [745, 290] width 606 height 15
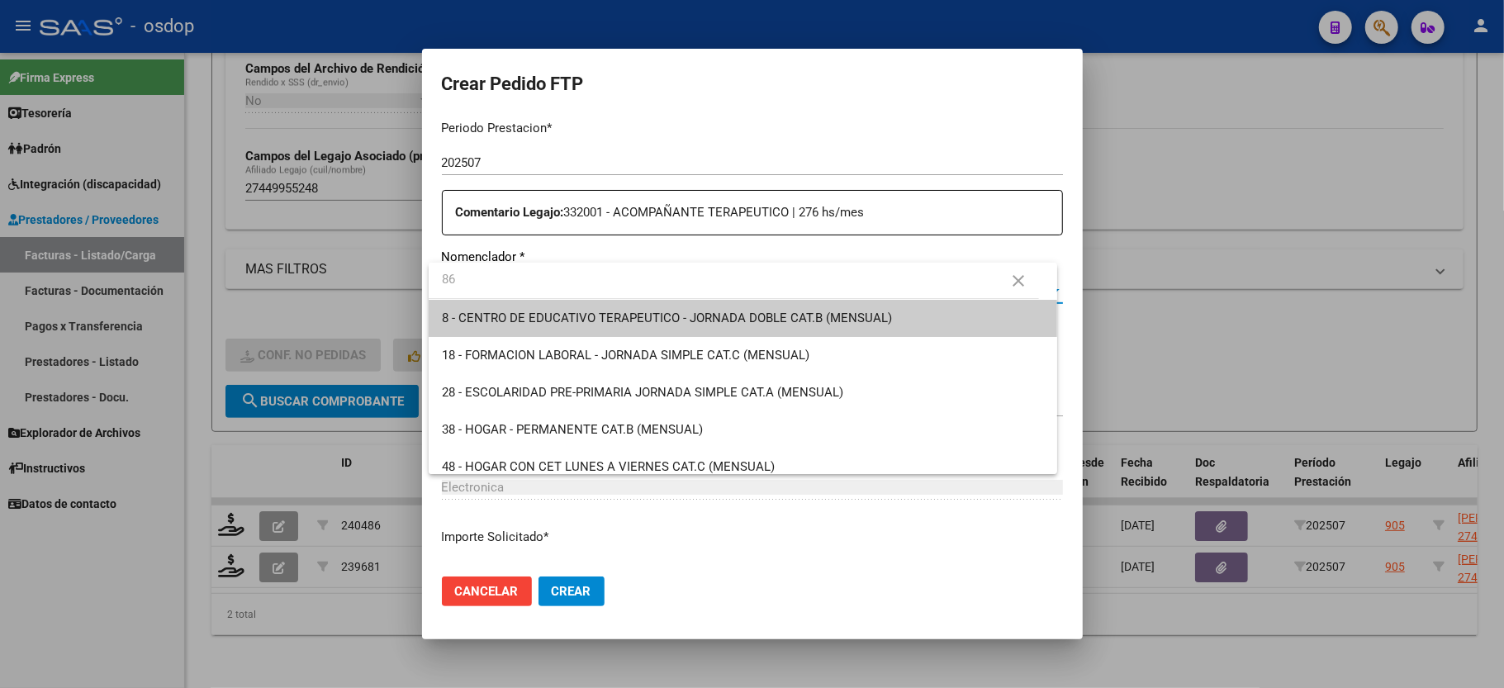
type input "86"
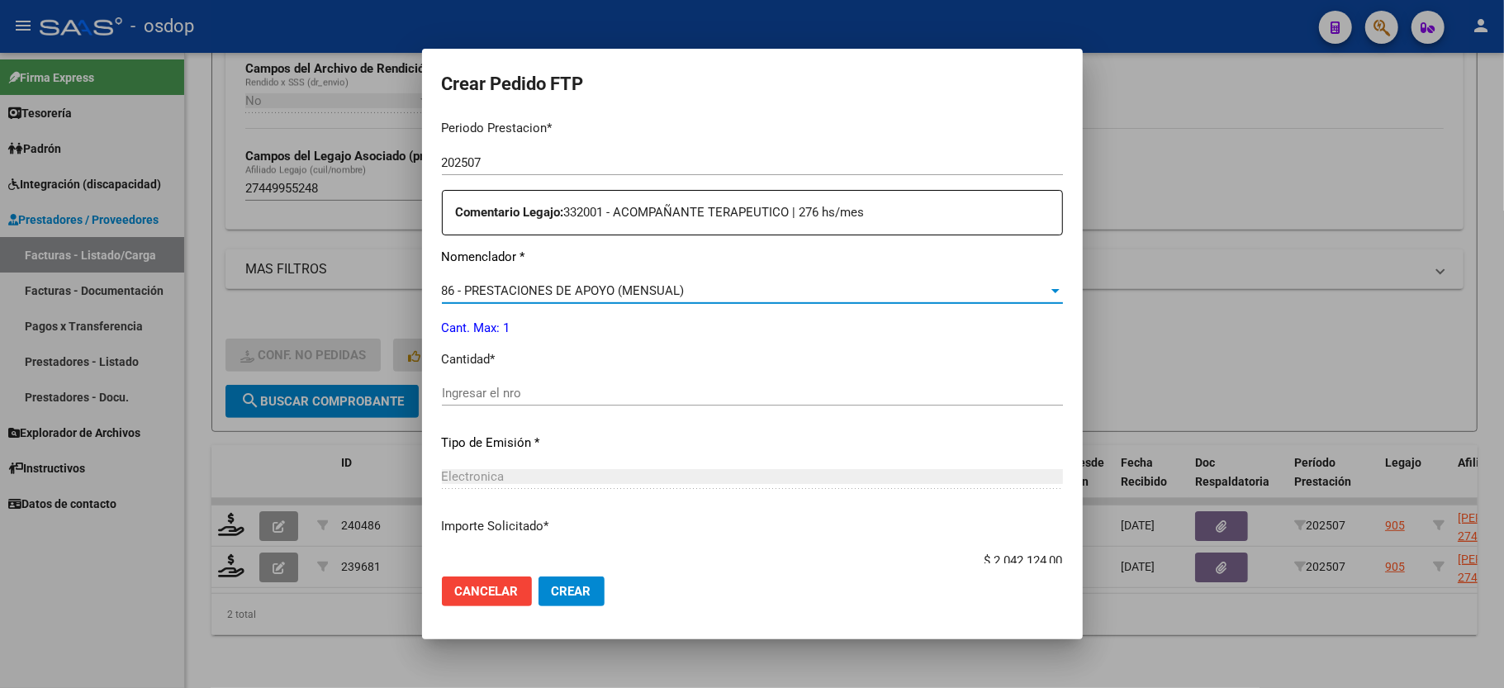
click at [486, 386] on input "Ingresar el nro" at bounding box center [752, 393] width 621 height 15
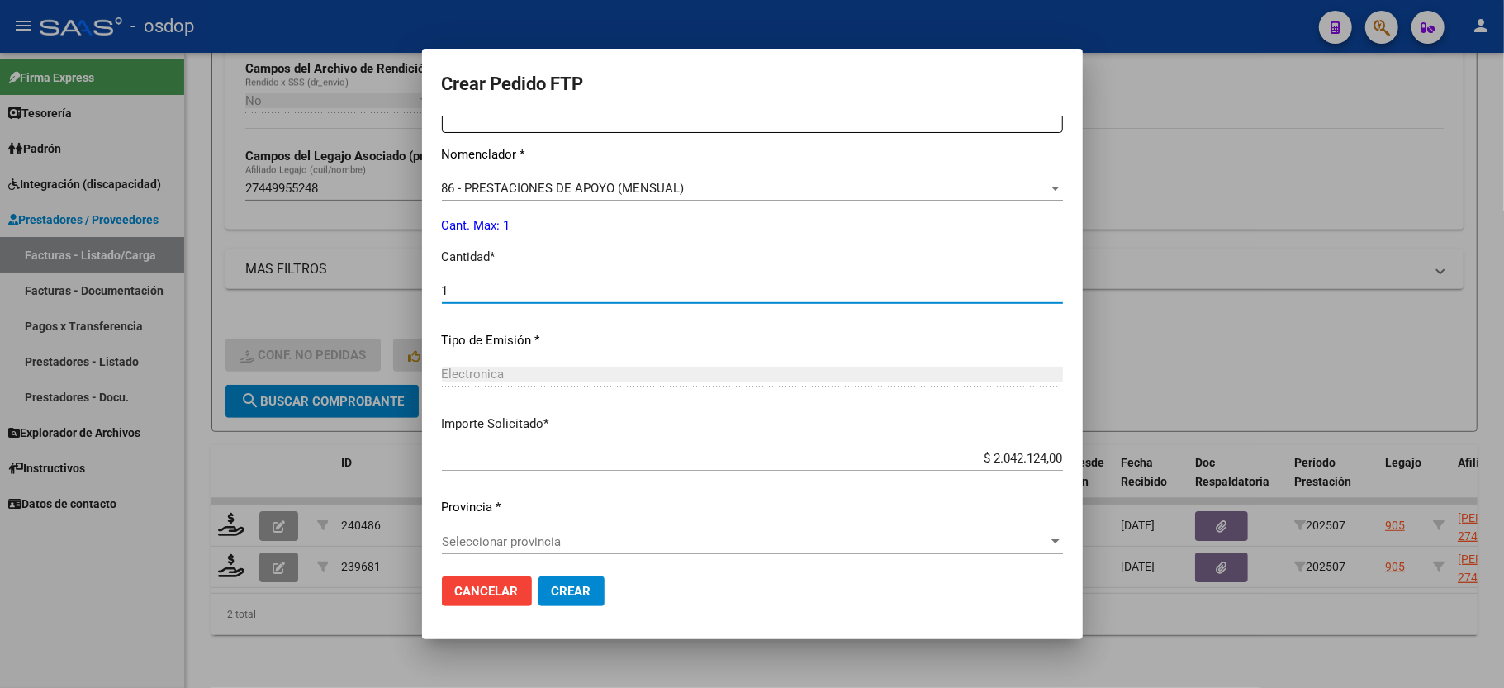
scroll to position [814, 0]
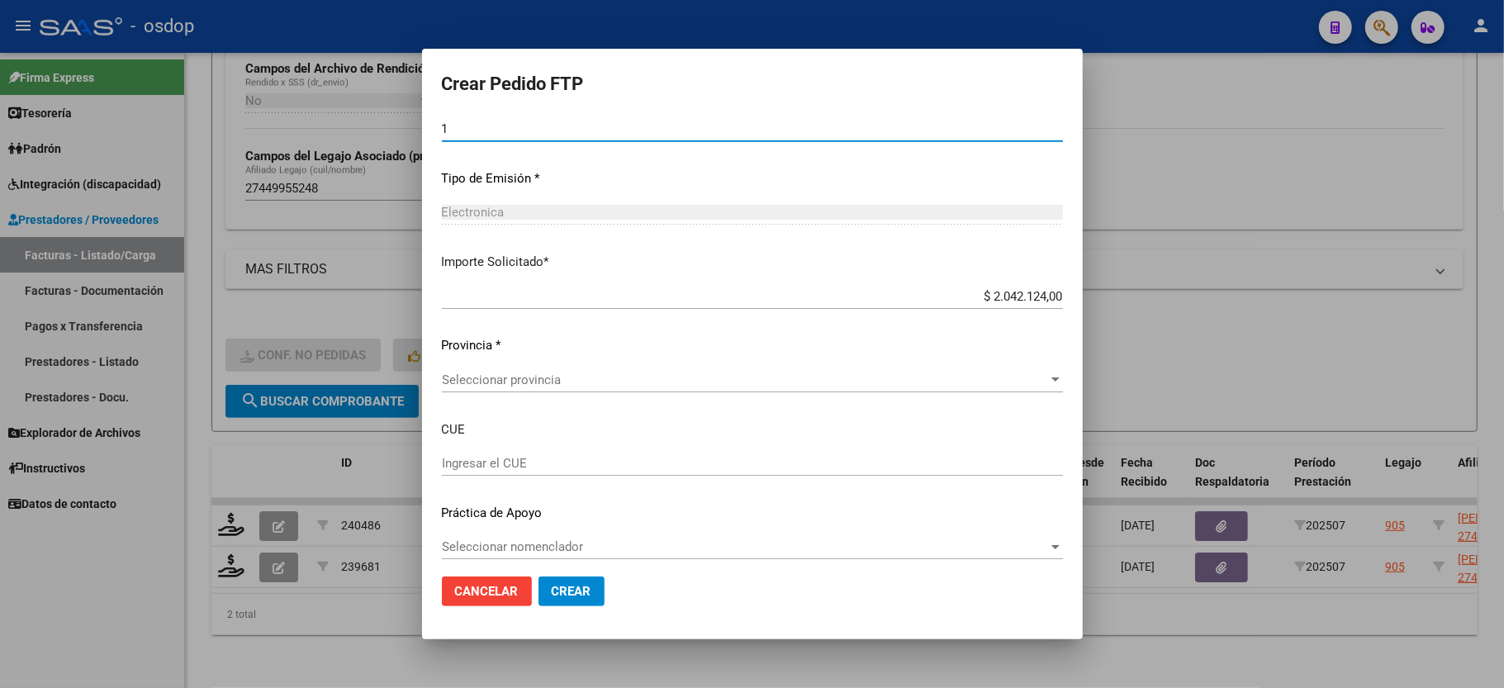
type input "1"
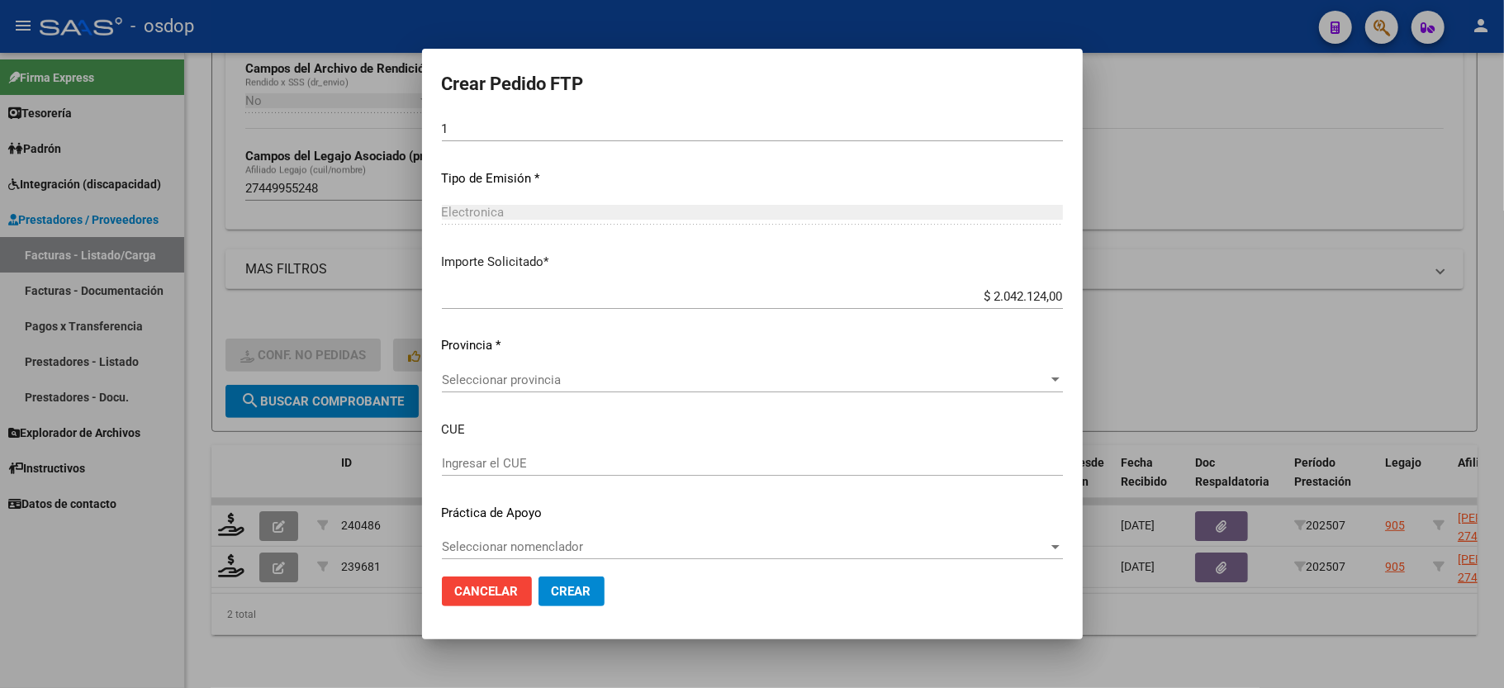
drag, startPoint x: 572, startPoint y: 591, endPoint x: 489, endPoint y: 397, distance: 211.0
click at [489, 397] on form "Crear Pedido FTP VER COMPROBANTE ARCA Padrón Afiliado: MARQUEZ LARA CUIL: 27449…" at bounding box center [752, 344] width 621 height 551
click at [506, 374] on span "Seleccionar provincia" at bounding box center [745, 380] width 606 height 15
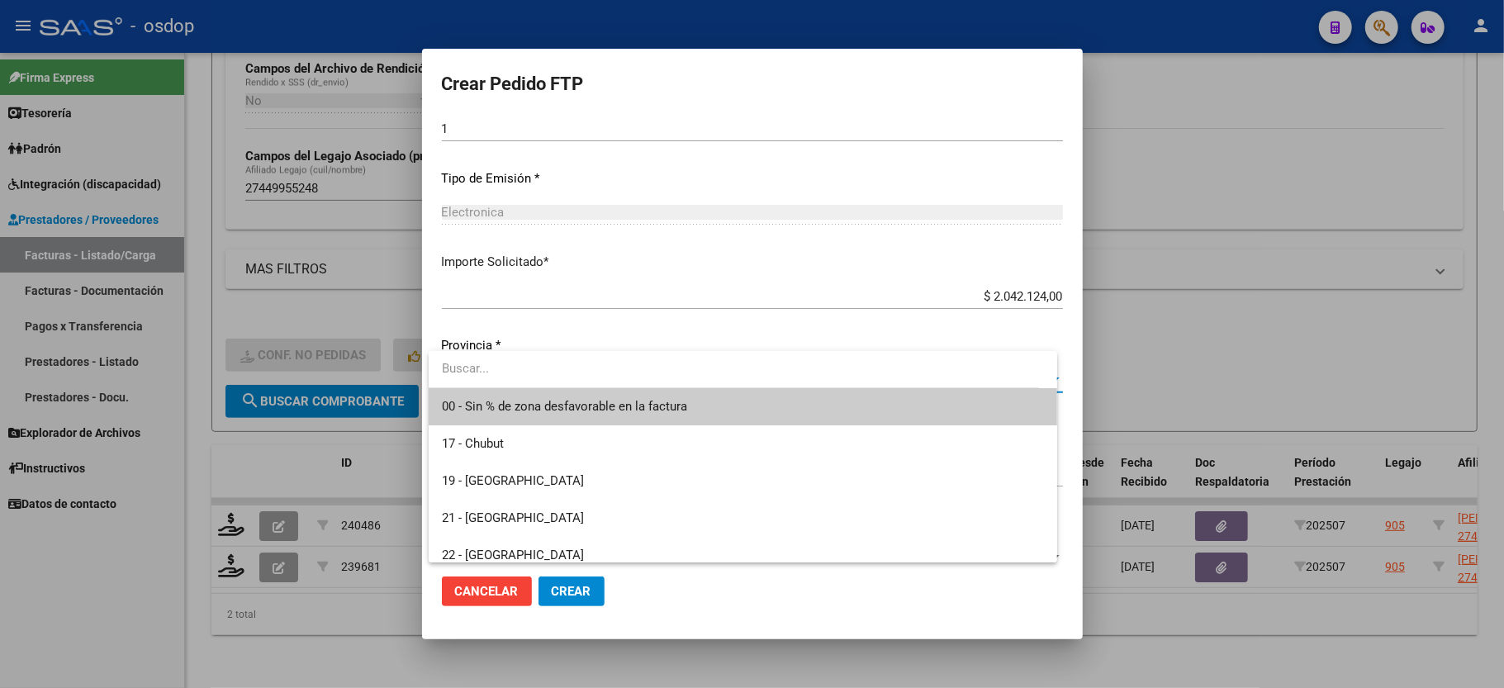
click at [512, 420] on span "00 - Sin % de zona desfavorable en la factura" at bounding box center [743, 406] width 602 height 37
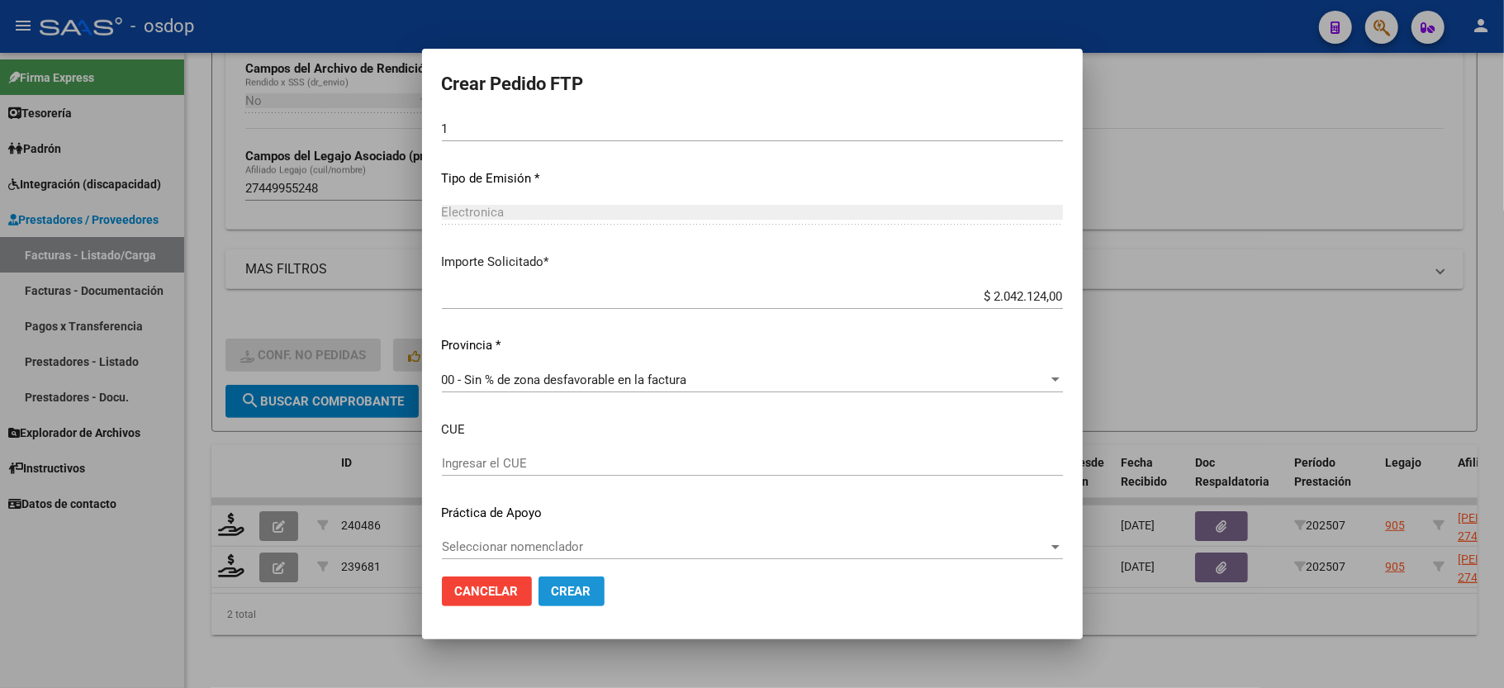
click at [569, 585] on span "Crear" at bounding box center [572, 591] width 40 height 15
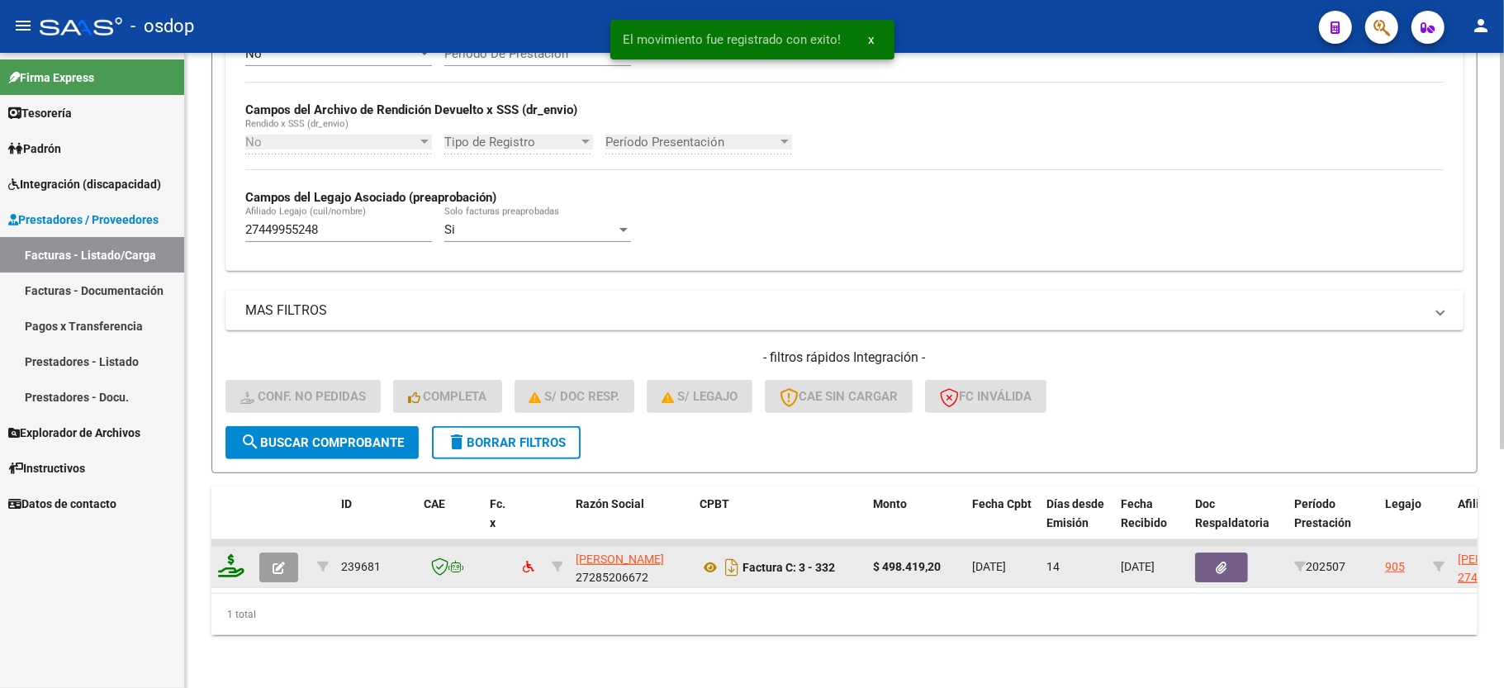
scroll to position [382, 0]
click at [230, 554] on icon at bounding box center [231, 565] width 26 height 23
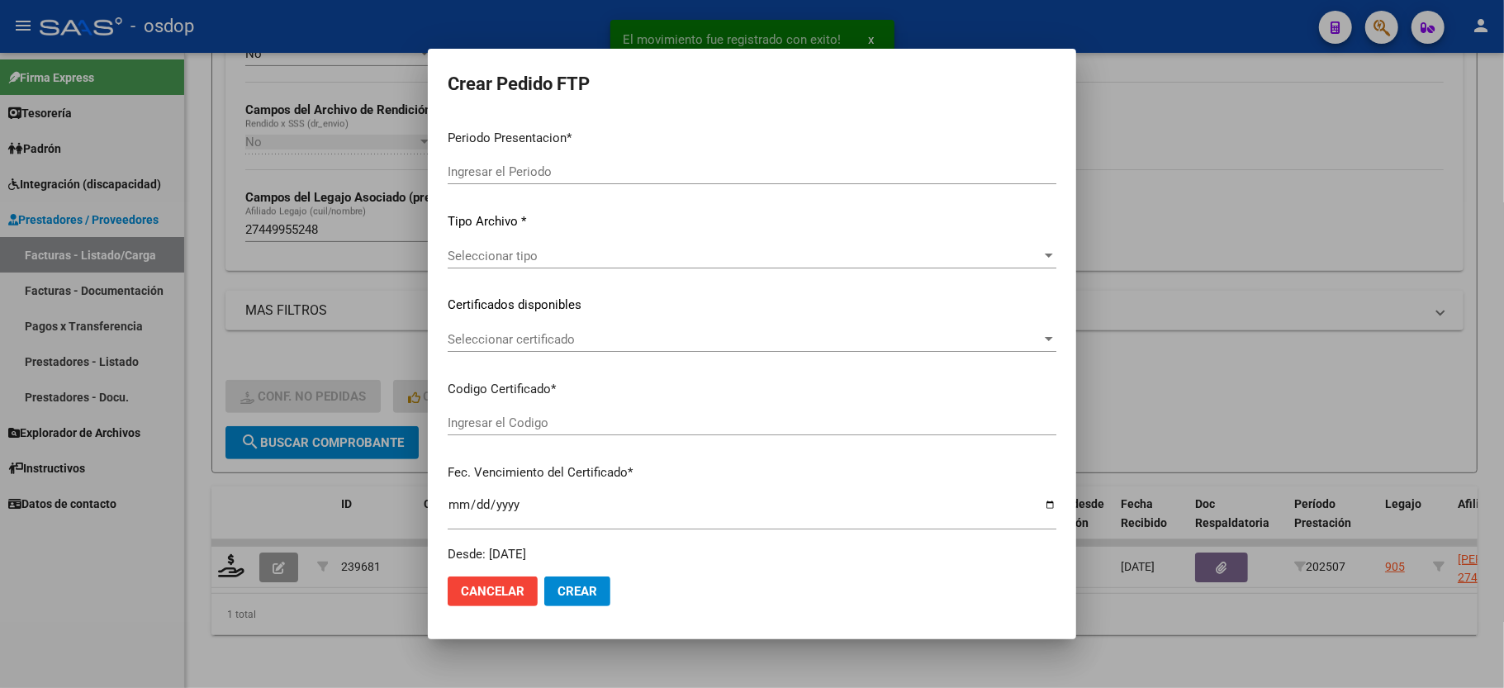
type input "202507"
type input "$ 498.419,20"
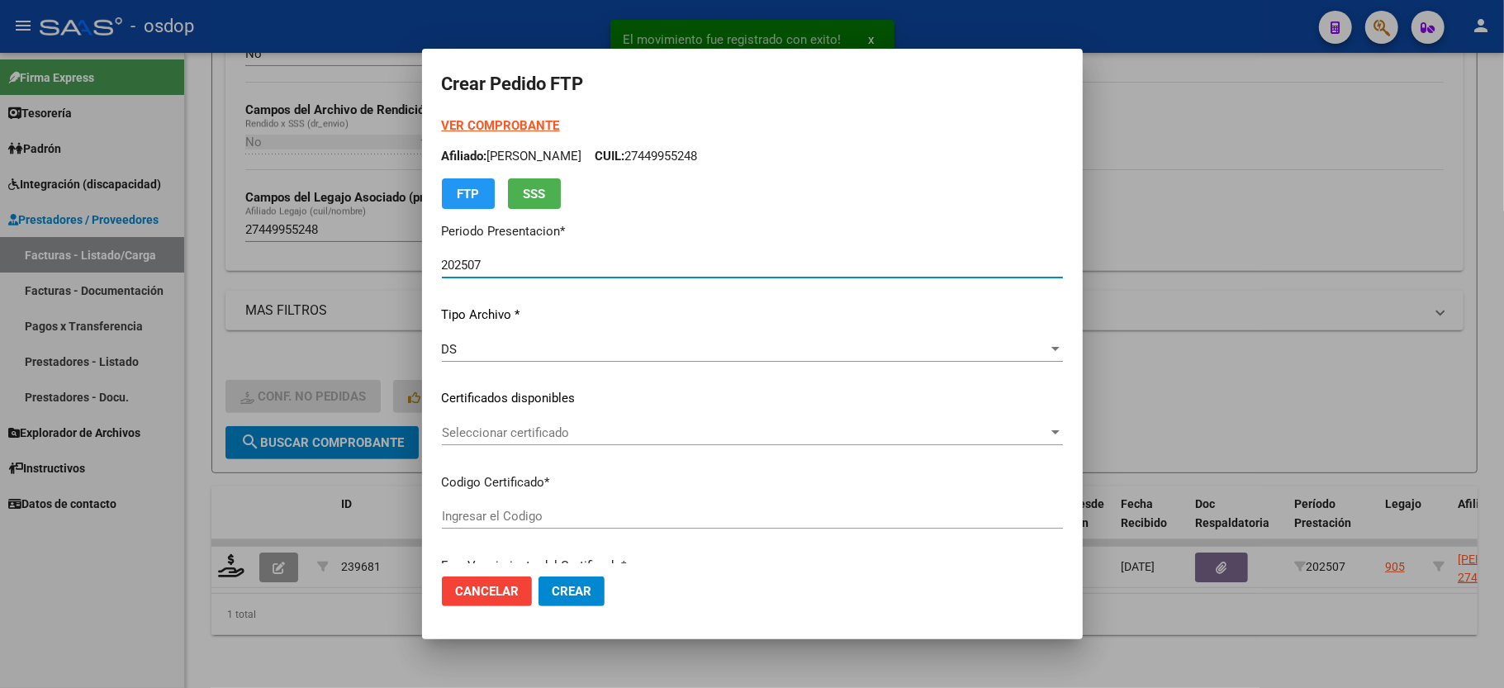
type input "1955876696"
type input "2032-02-08"
click at [481, 427] on span "Seleccionar certificado" at bounding box center [745, 432] width 606 height 15
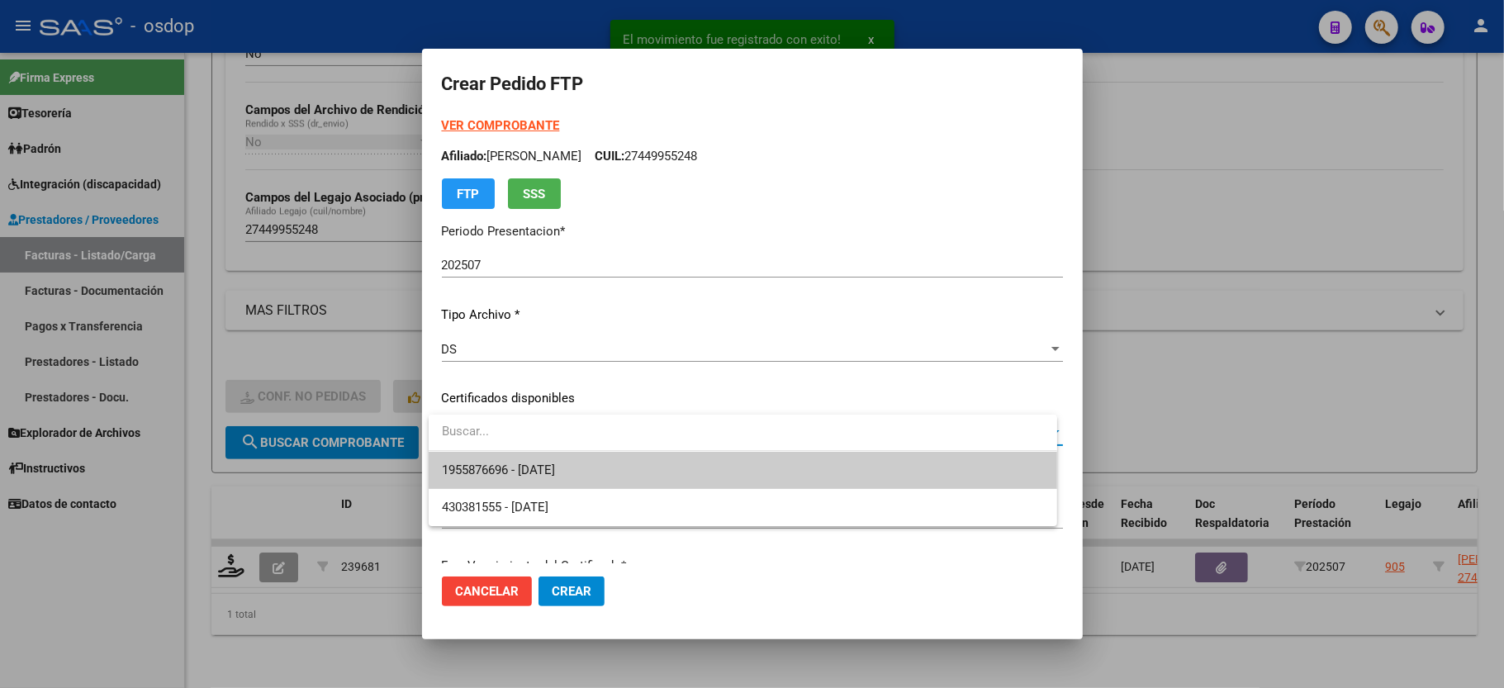
click at [491, 449] on input "dropdown search" at bounding box center [743, 431] width 629 height 37
click at [496, 463] on span "1955876696 - 2032-02-08" at bounding box center [498, 470] width 113 height 15
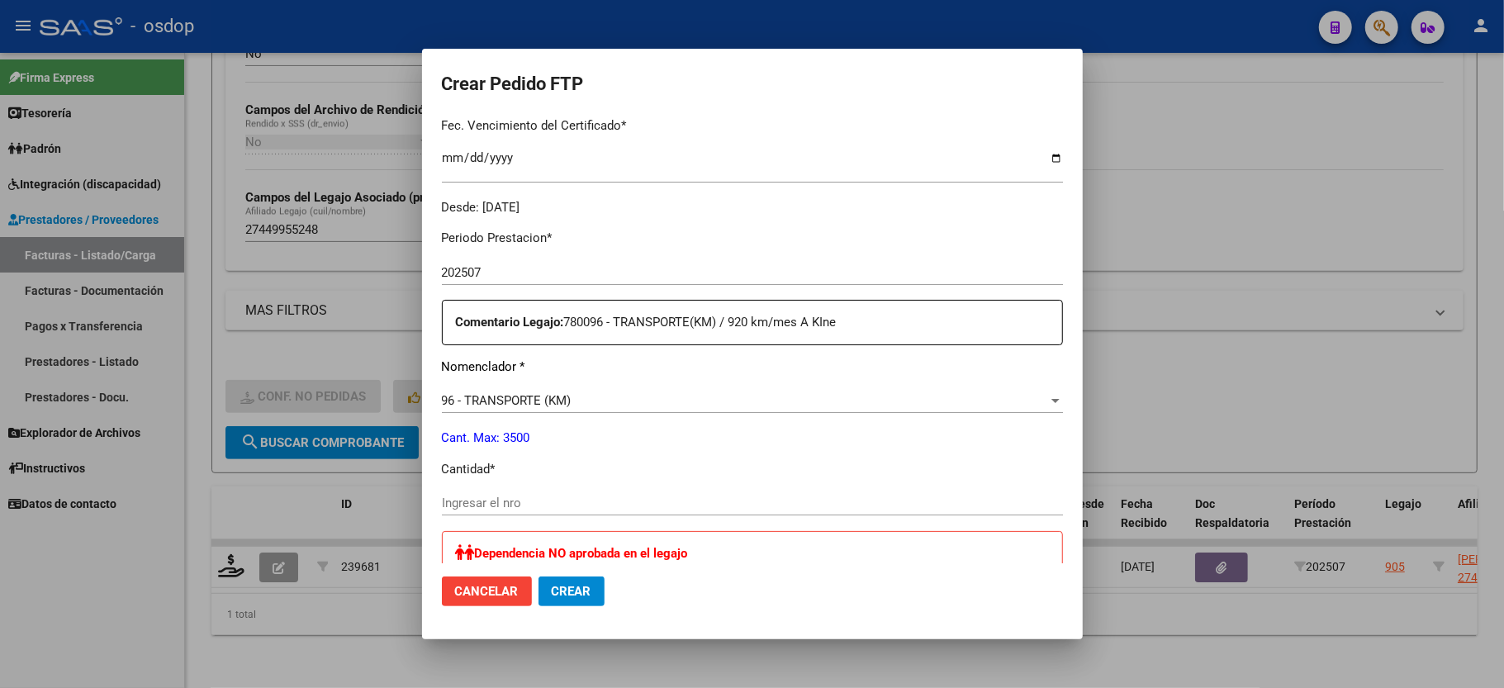
scroll to position [550, 0]
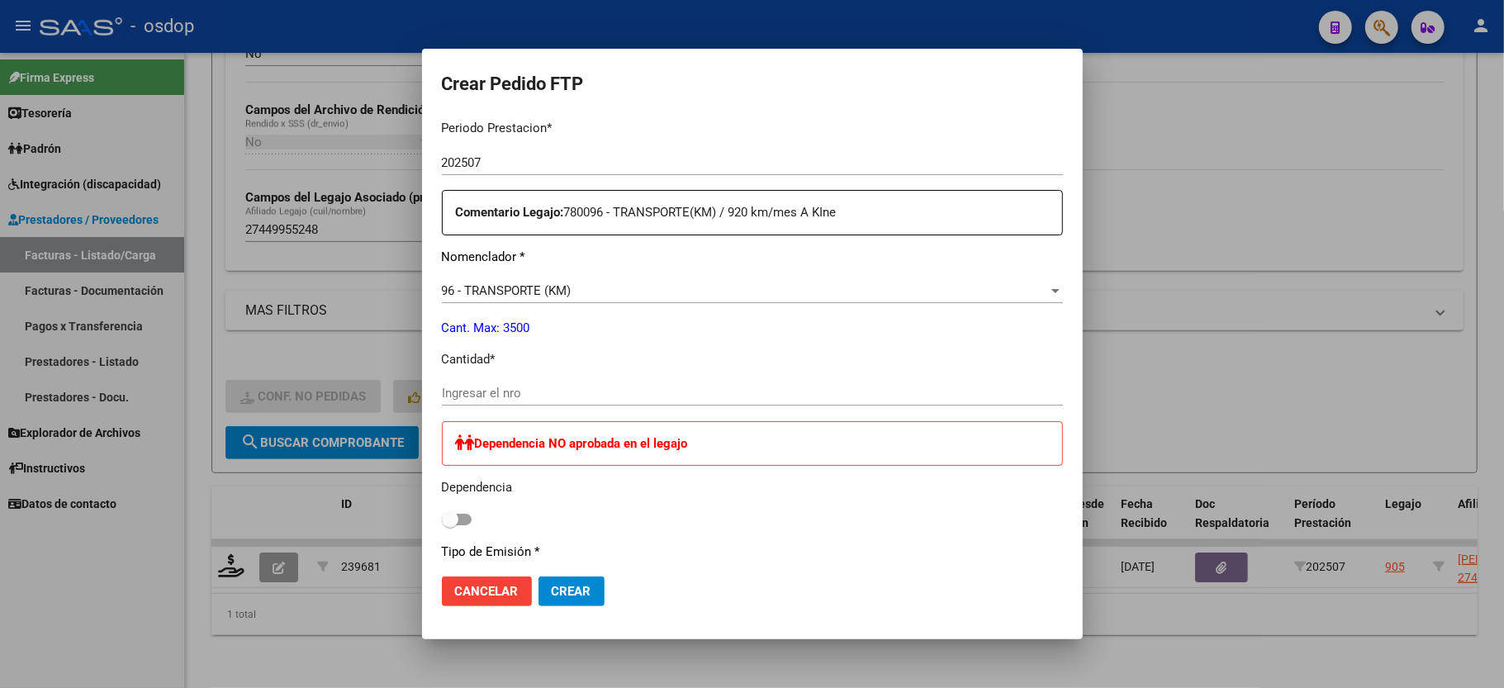
click at [499, 386] on input "Ingresar el nro" at bounding box center [752, 393] width 621 height 15
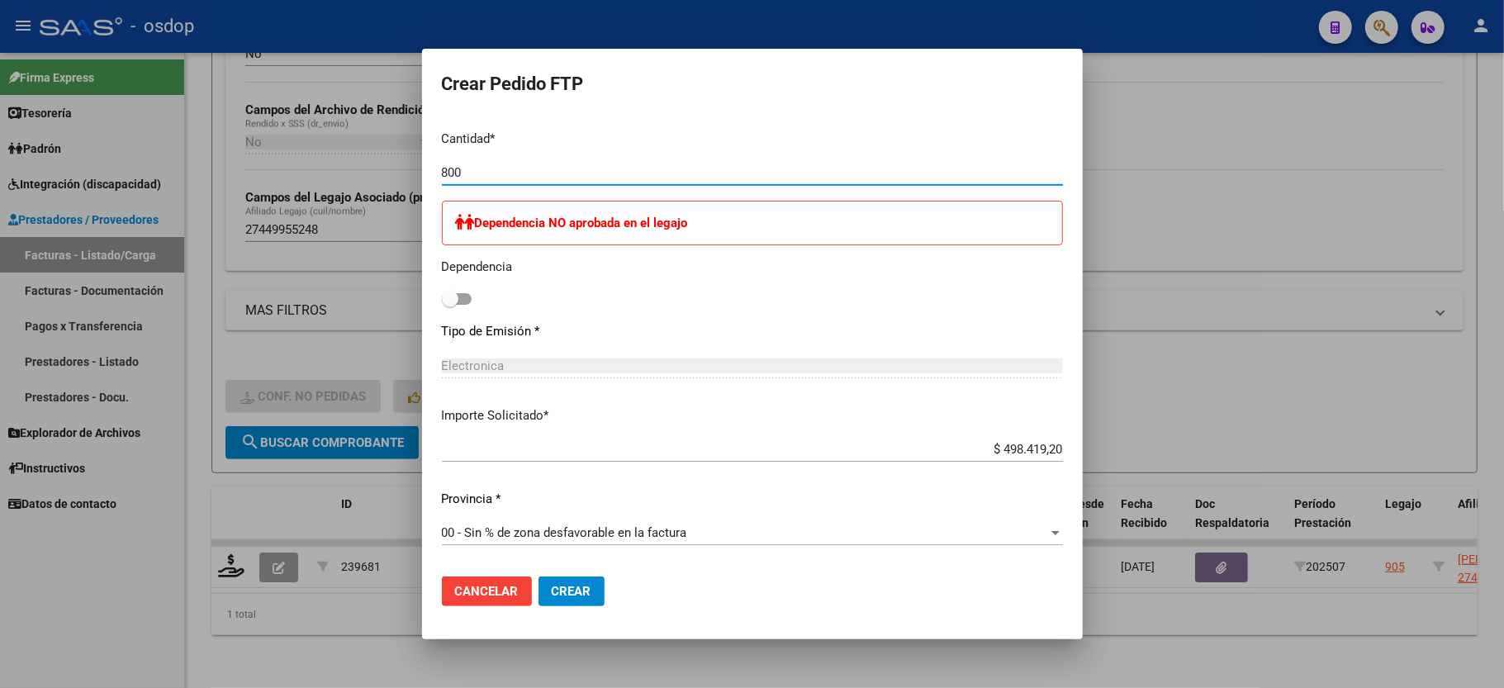
scroll to position [881, 0]
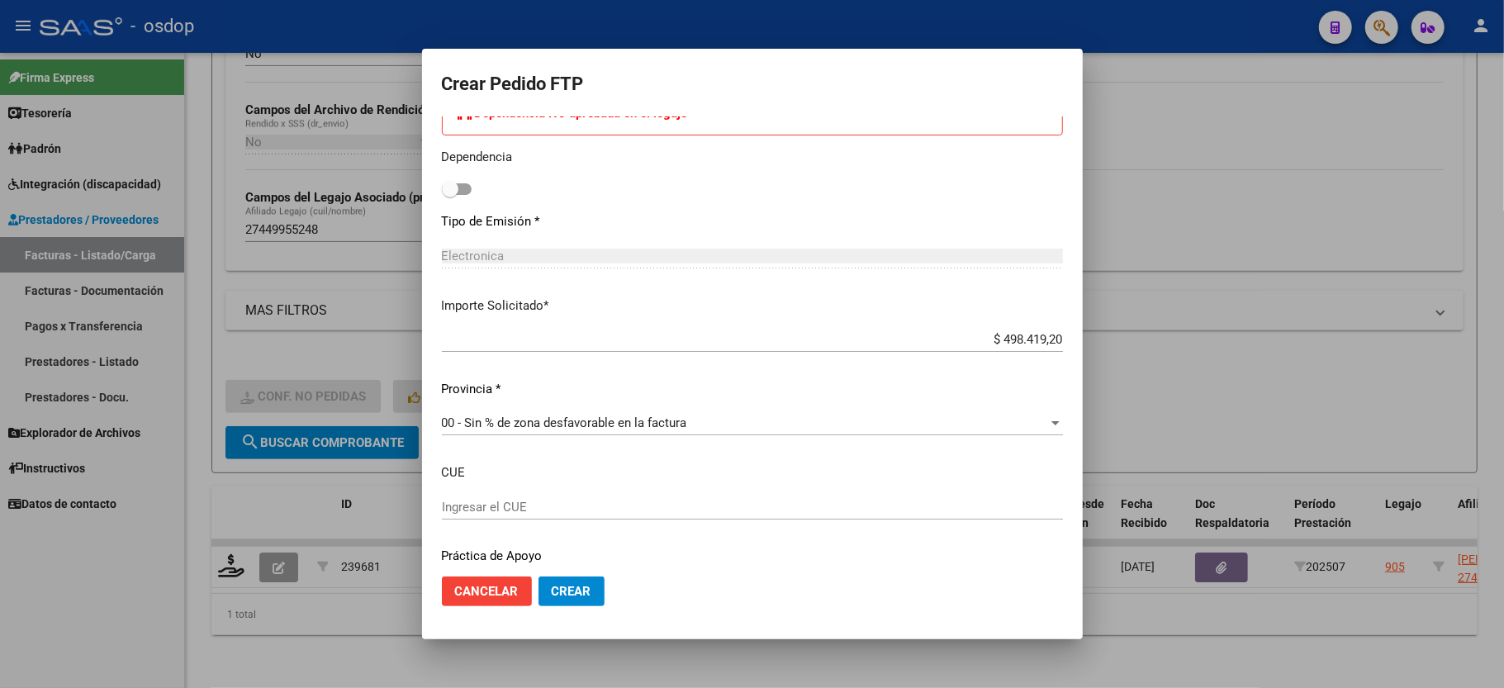
type input "800"
click at [1005, 327] on div "$ 498.419,20 Ingresar imp. solicitado" at bounding box center [752, 339] width 621 height 25
drag, startPoint x: 998, startPoint y: 325, endPoint x: 1133, endPoint y: 347, distance: 137.2
click at [1133, 347] on div "Crear Pedido FTP VER COMPROBANTE ARCA Padrón Afiliado: MARQUEZ LARA CUIL: 27449…" at bounding box center [752, 344] width 1504 height 688
type input "$ 433.408,00"
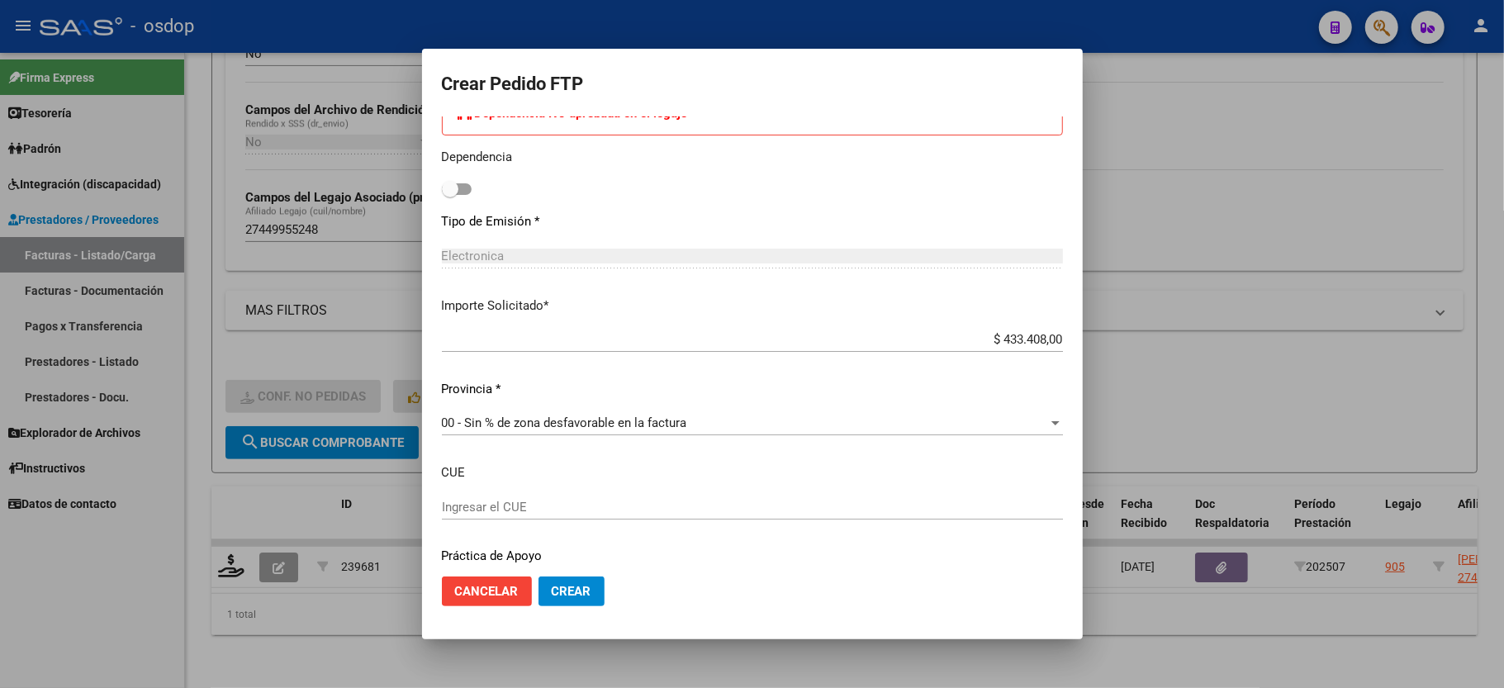
click at [776, 297] on p "Importe Solicitado *" at bounding box center [752, 306] width 621 height 19
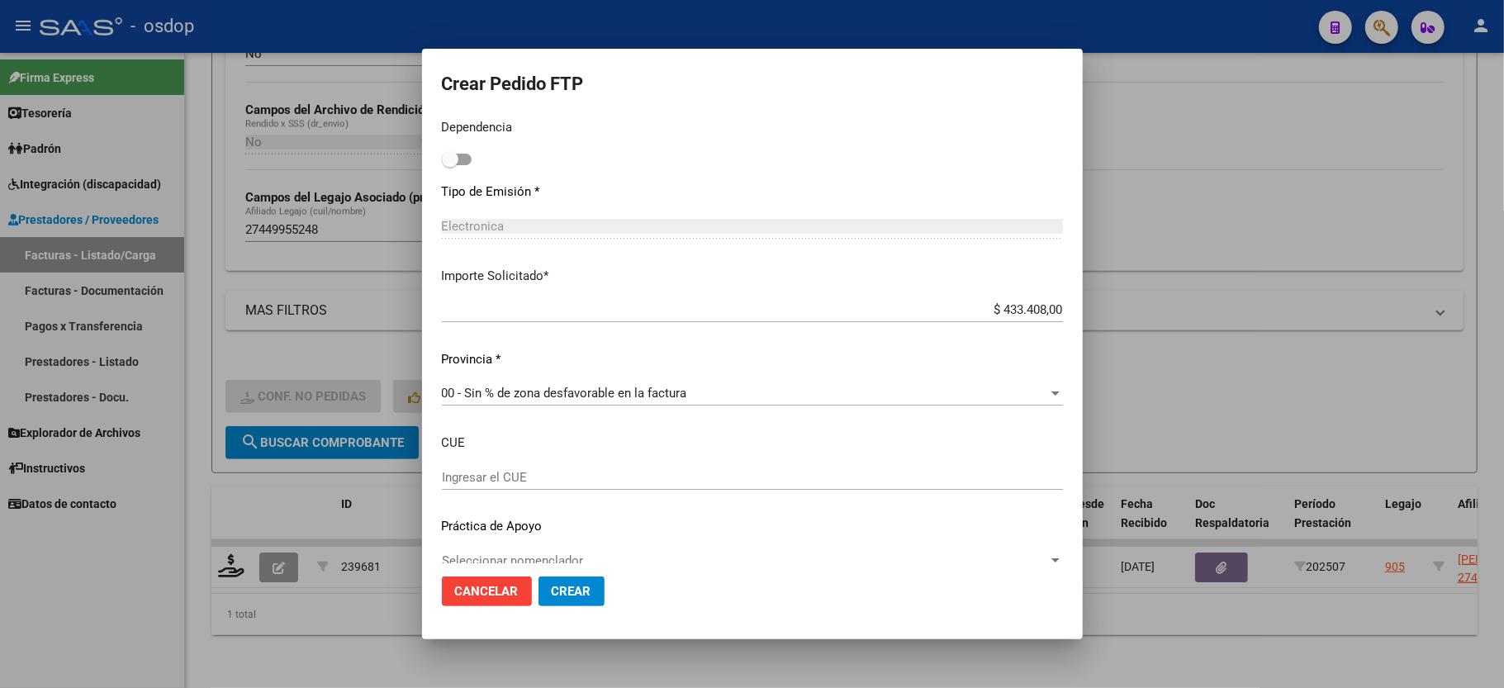
scroll to position [927, 0]
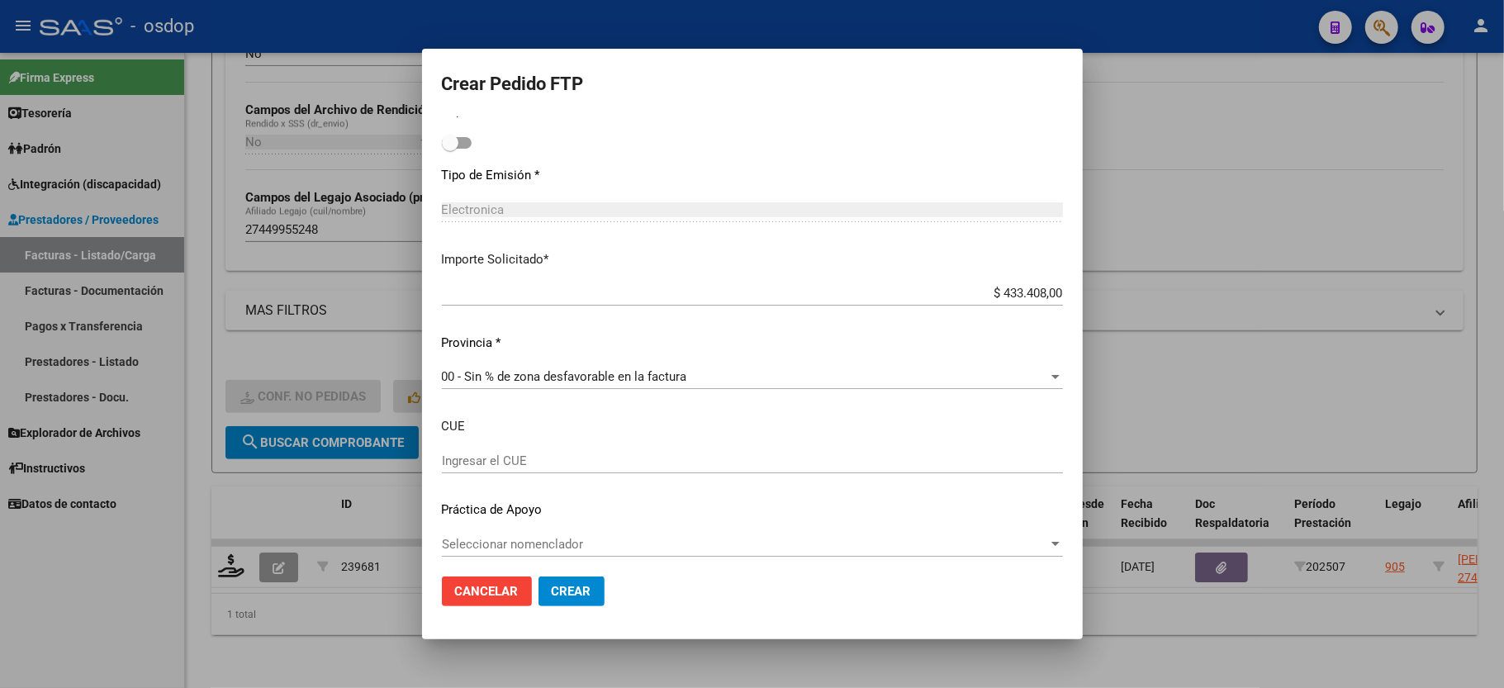
click at [579, 589] on span "Crear" at bounding box center [572, 591] width 40 height 15
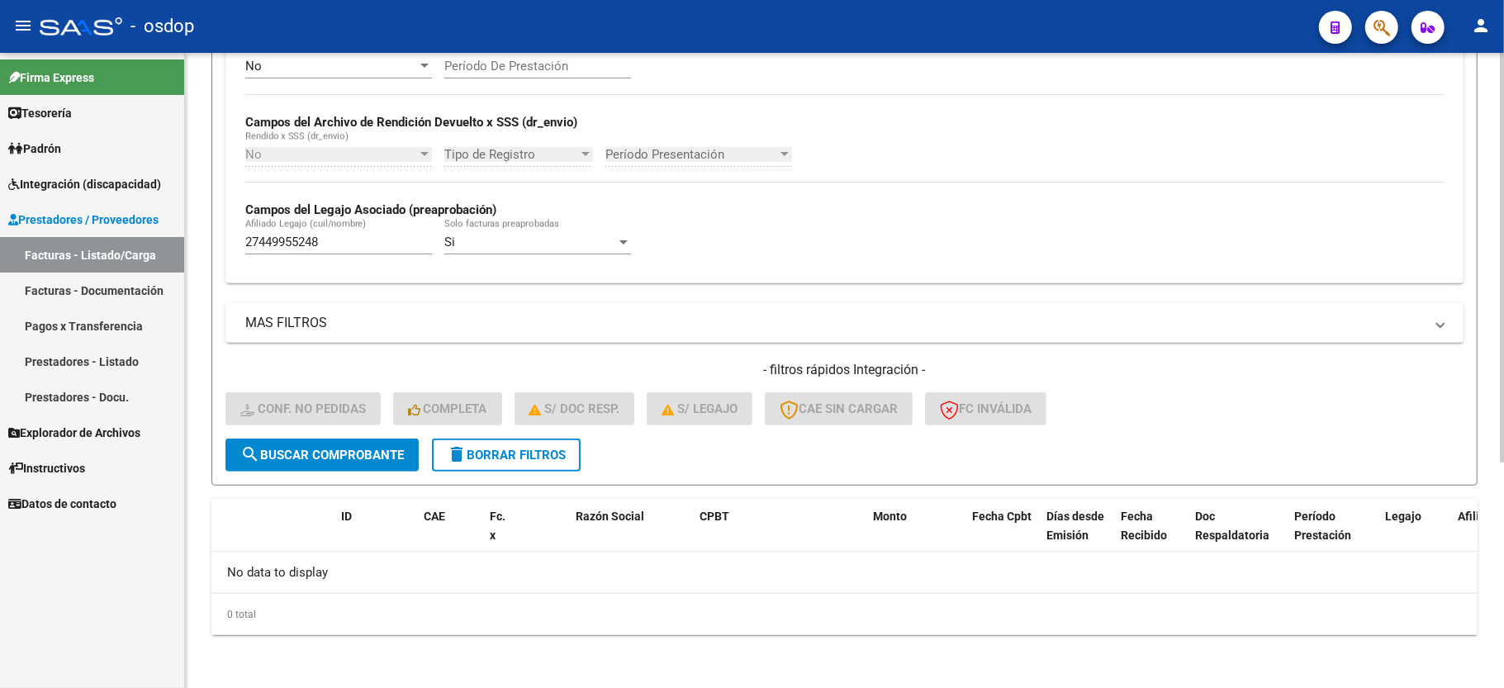
scroll to position [350, 0]
click at [555, 444] on button "delete Borrar Filtros" at bounding box center [506, 455] width 149 height 33
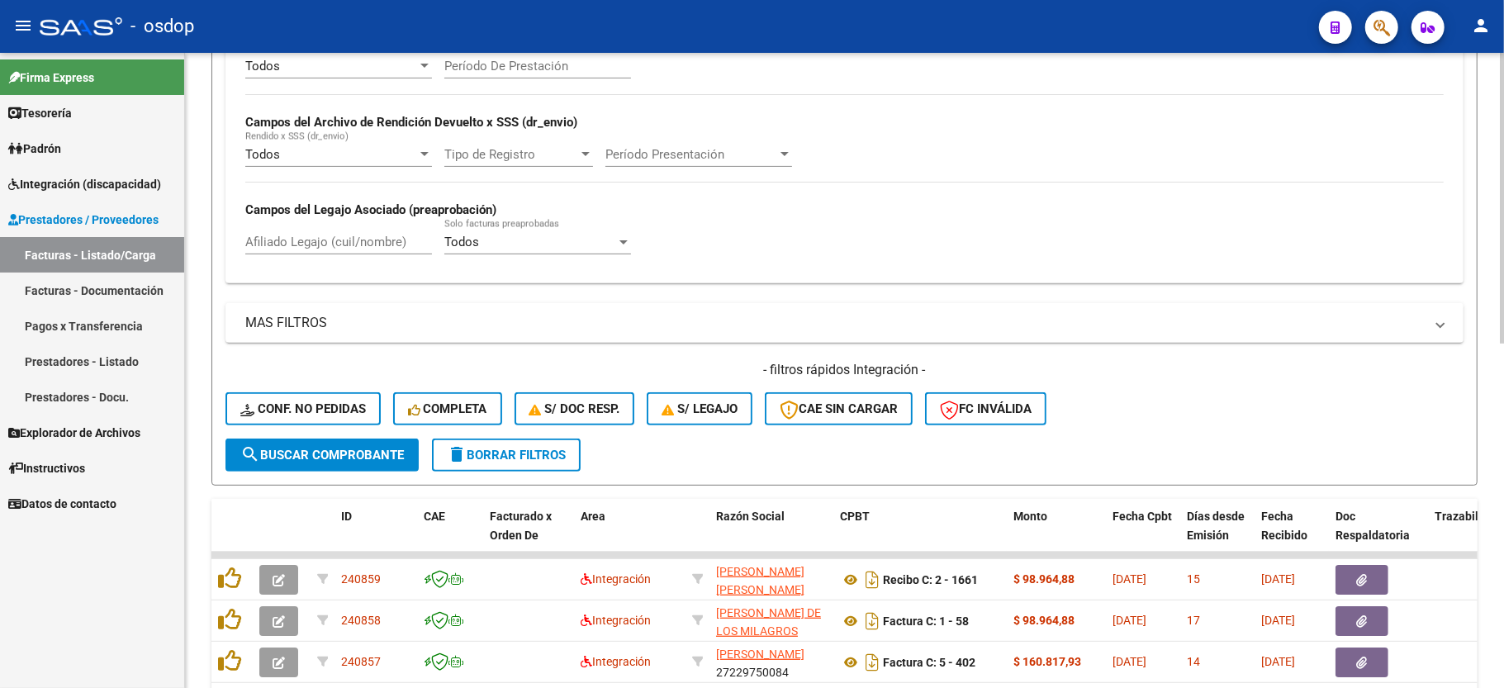
click at [301, 235] on div "Afiliado Legajo (cuil/nombre)" at bounding box center [338, 237] width 187 height 36
paste input "20433778457"
type input "20433778457"
click at [331, 450] on span "search Buscar Comprobante" at bounding box center [322, 455] width 164 height 15
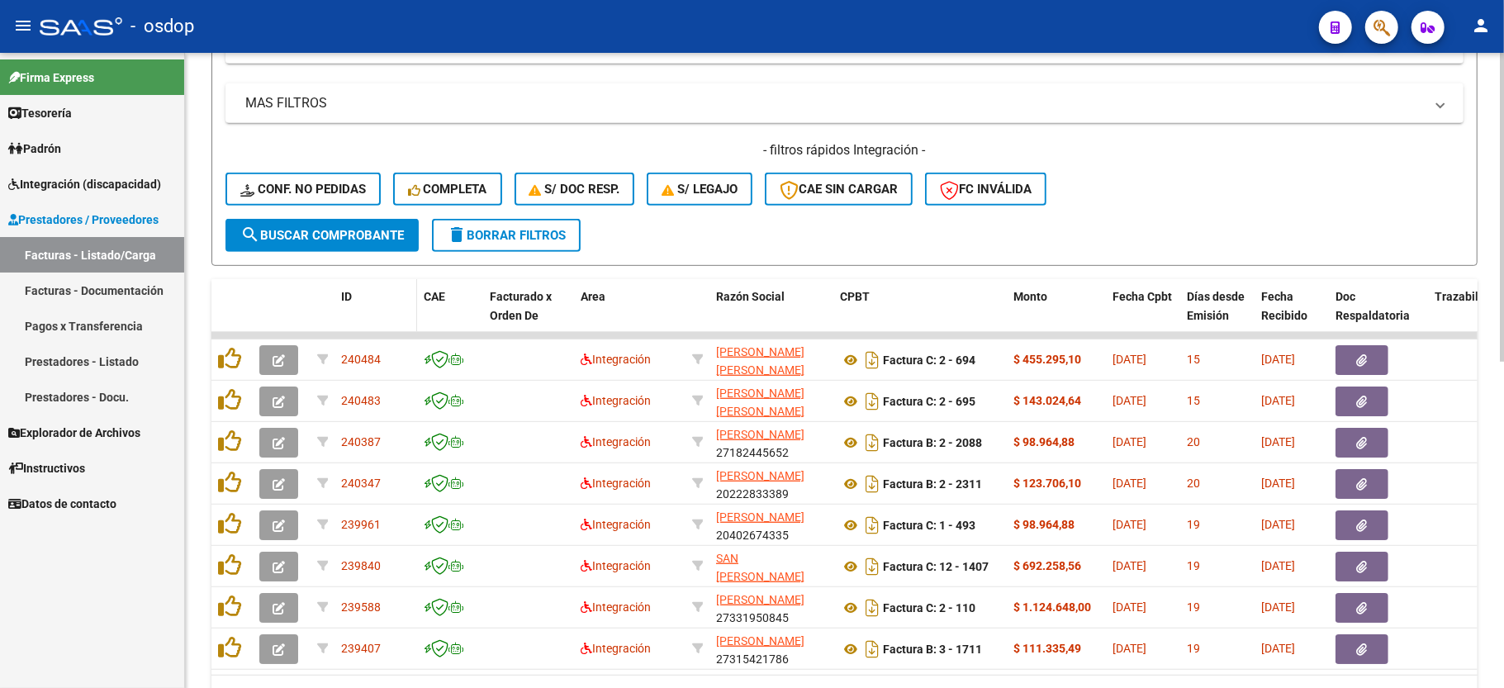
scroll to position [672, 0]
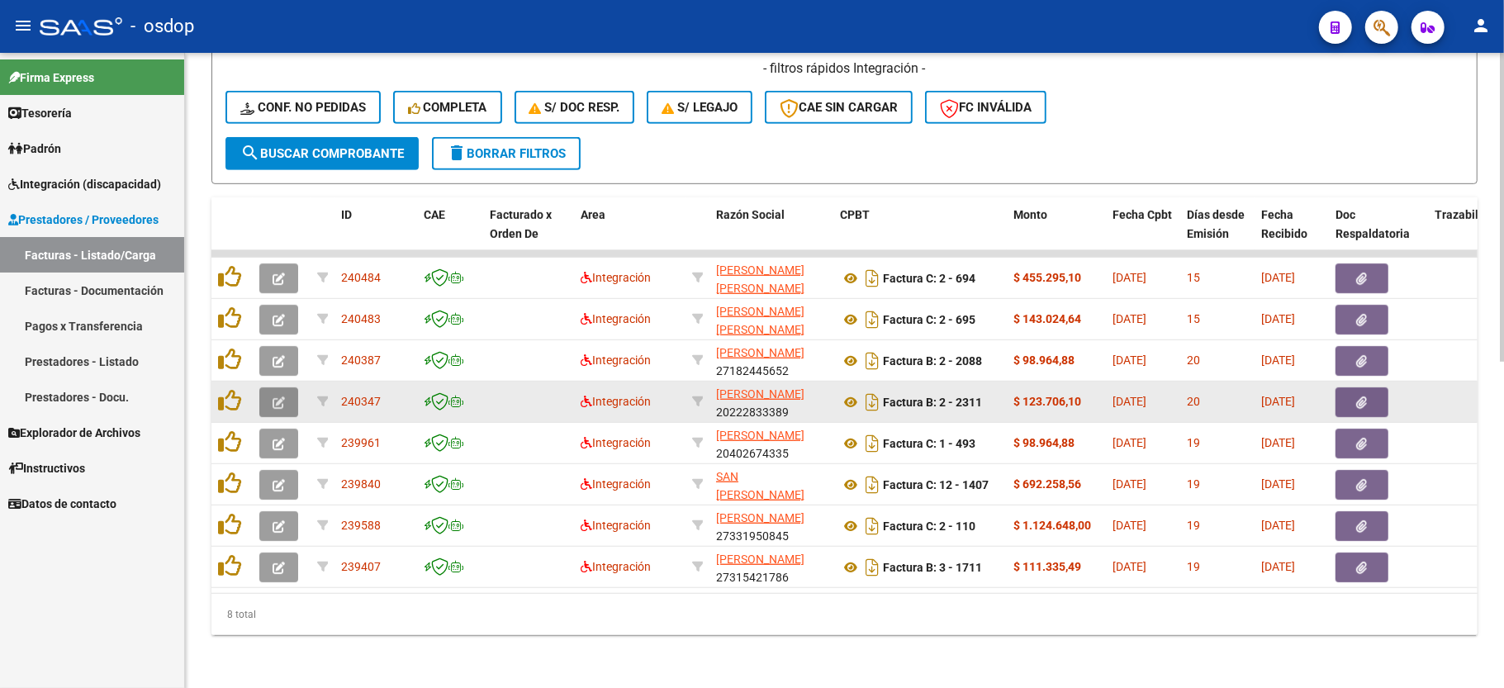
click at [286, 387] on button "button" at bounding box center [278, 402] width 39 height 30
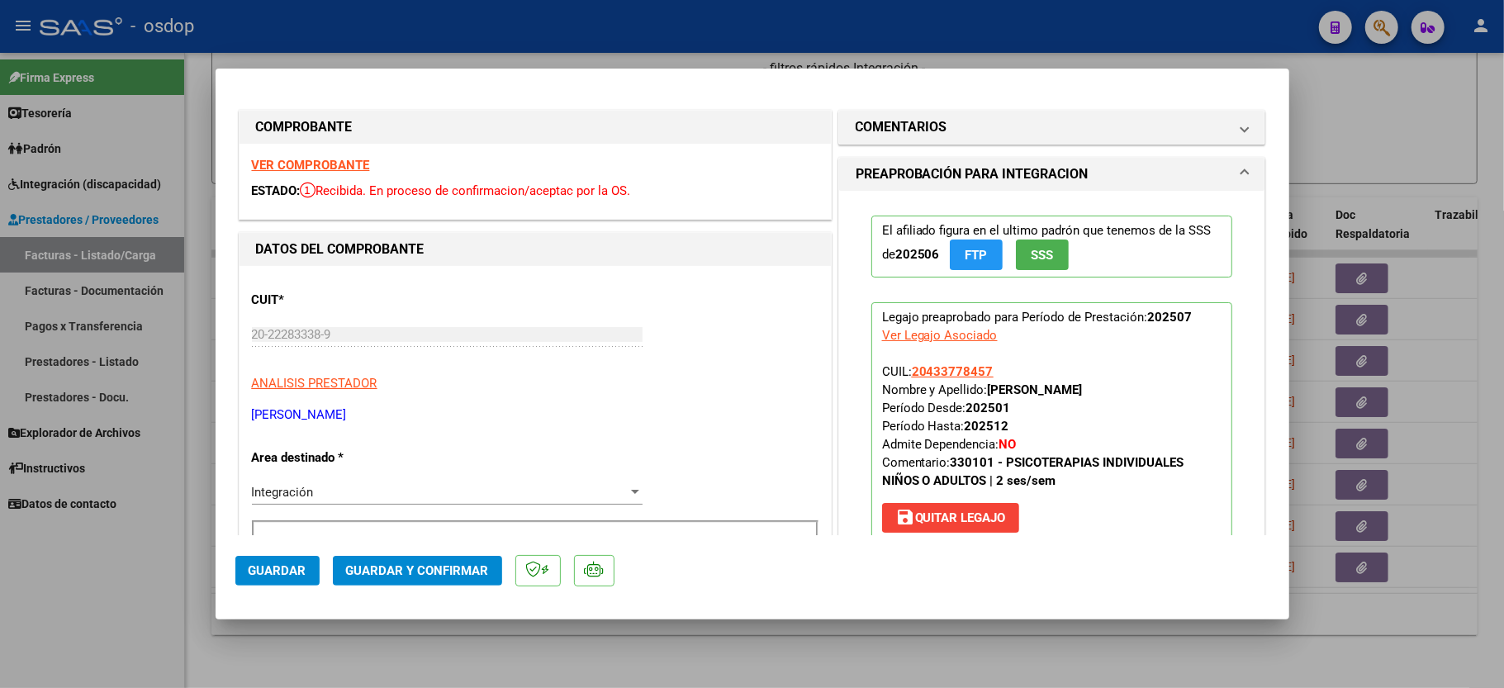
click at [312, 159] on strong "VER COMPROBANTE" at bounding box center [311, 165] width 118 height 15
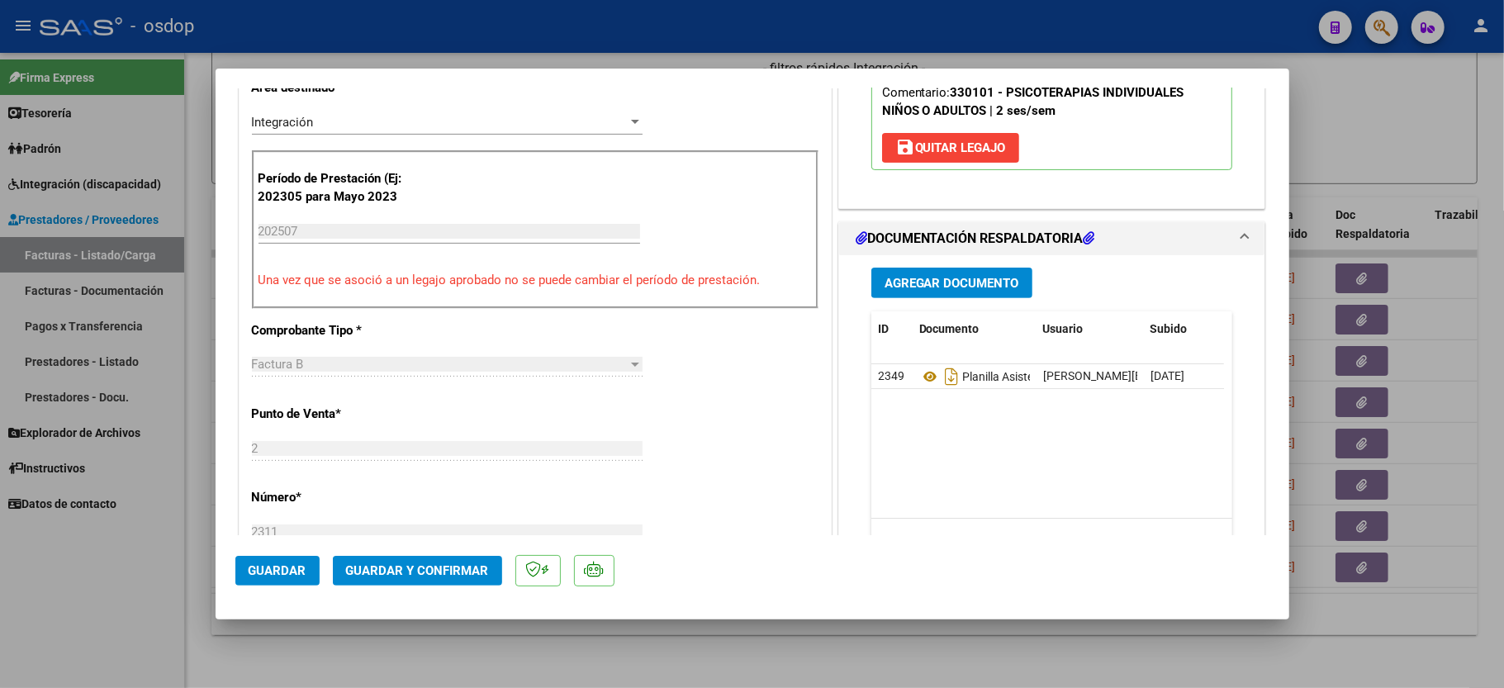
scroll to position [440, 0]
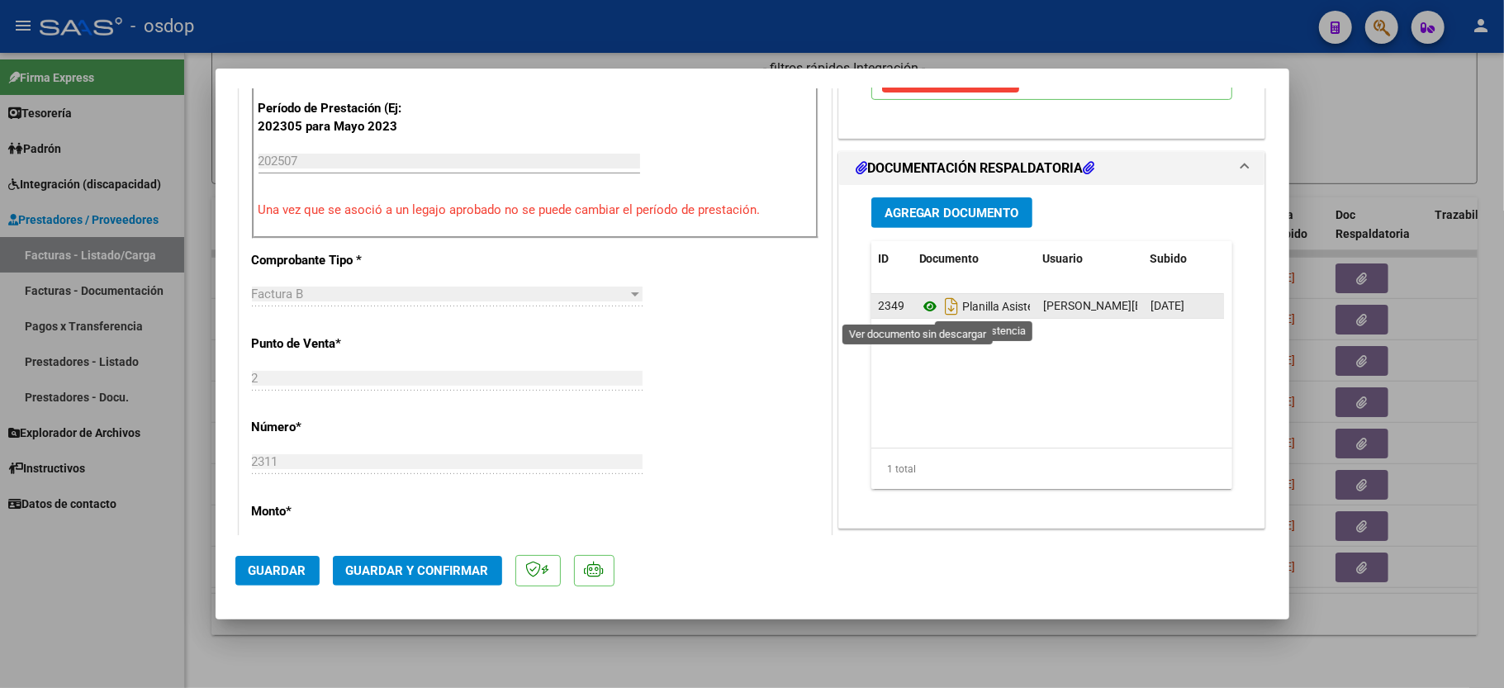
click at [919, 311] on icon at bounding box center [929, 307] width 21 height 20
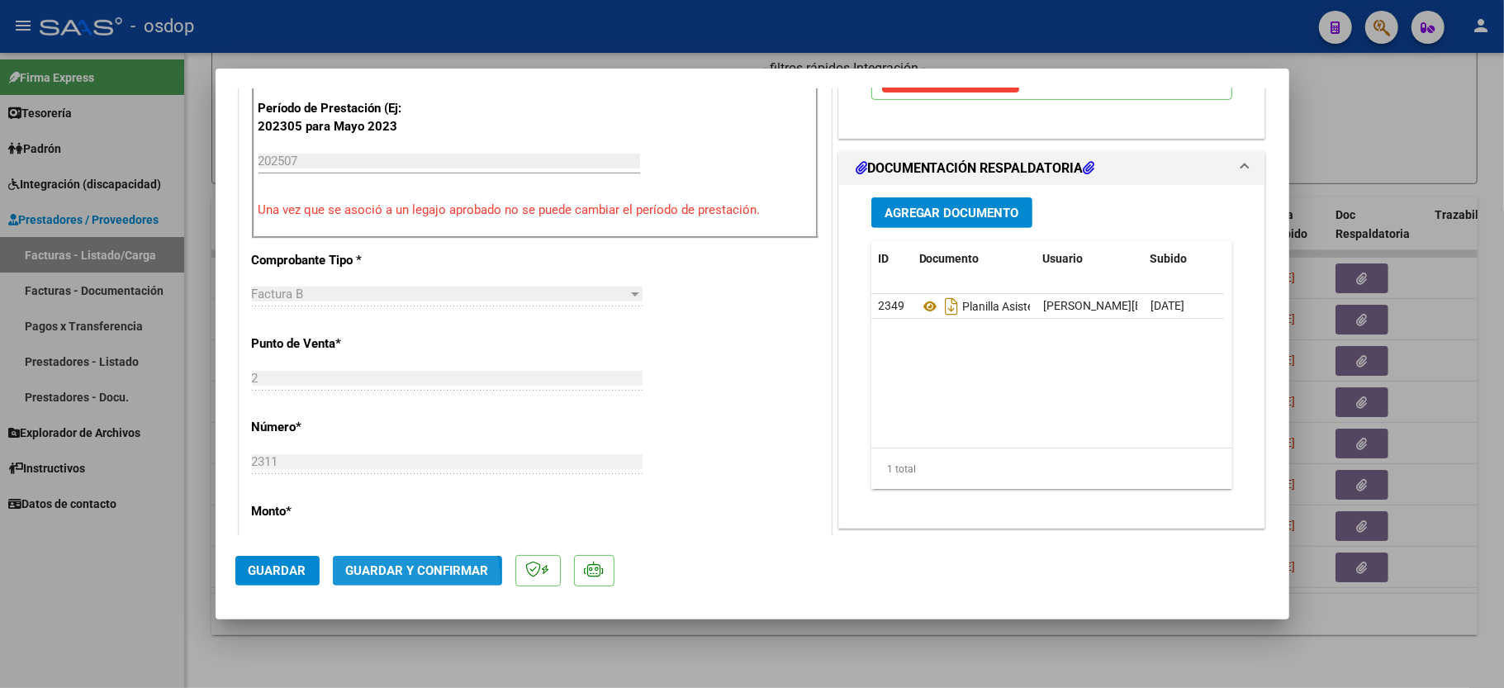
click at [391, 582] on button "Guardar y Confirmar" at bounding box center [417, 571] width 169 height 30
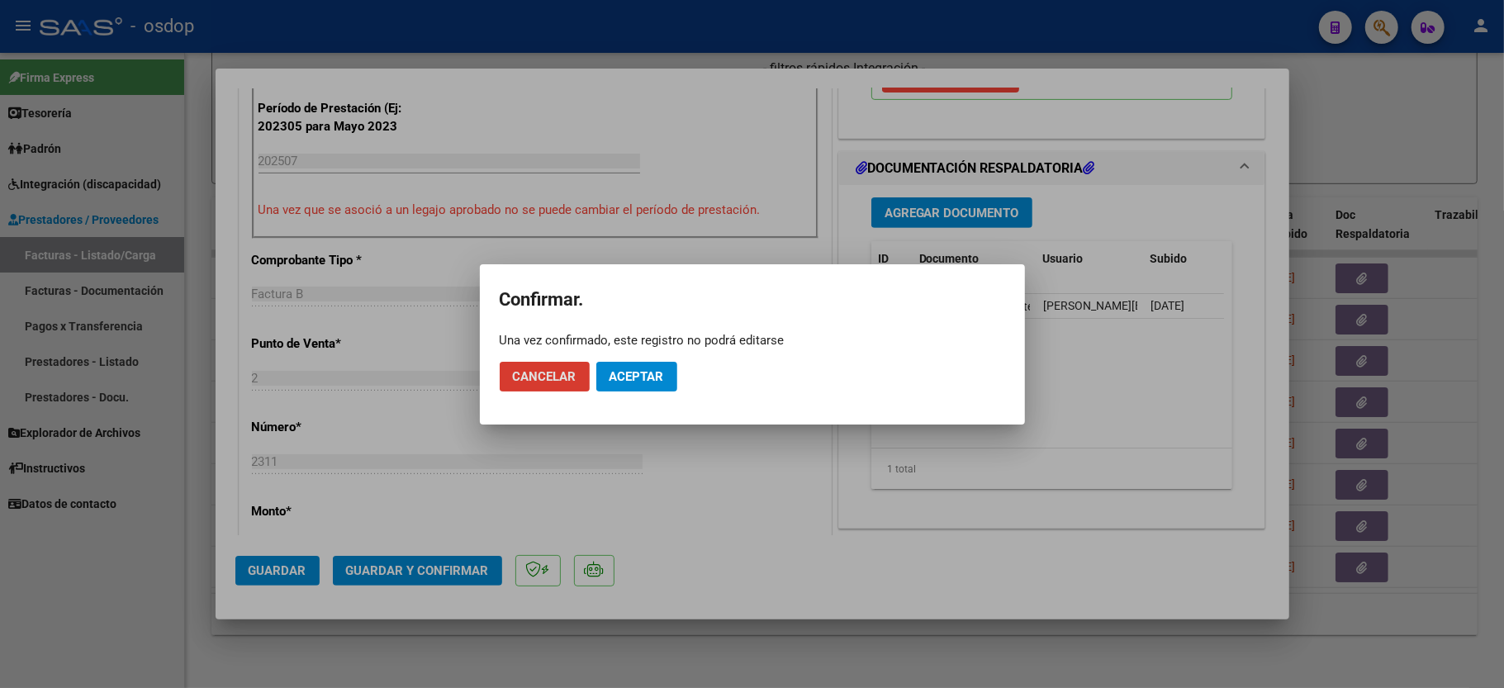
click at [618, 384] on button "Aceptar" at bounding box center [636, 377] width 81 height 30
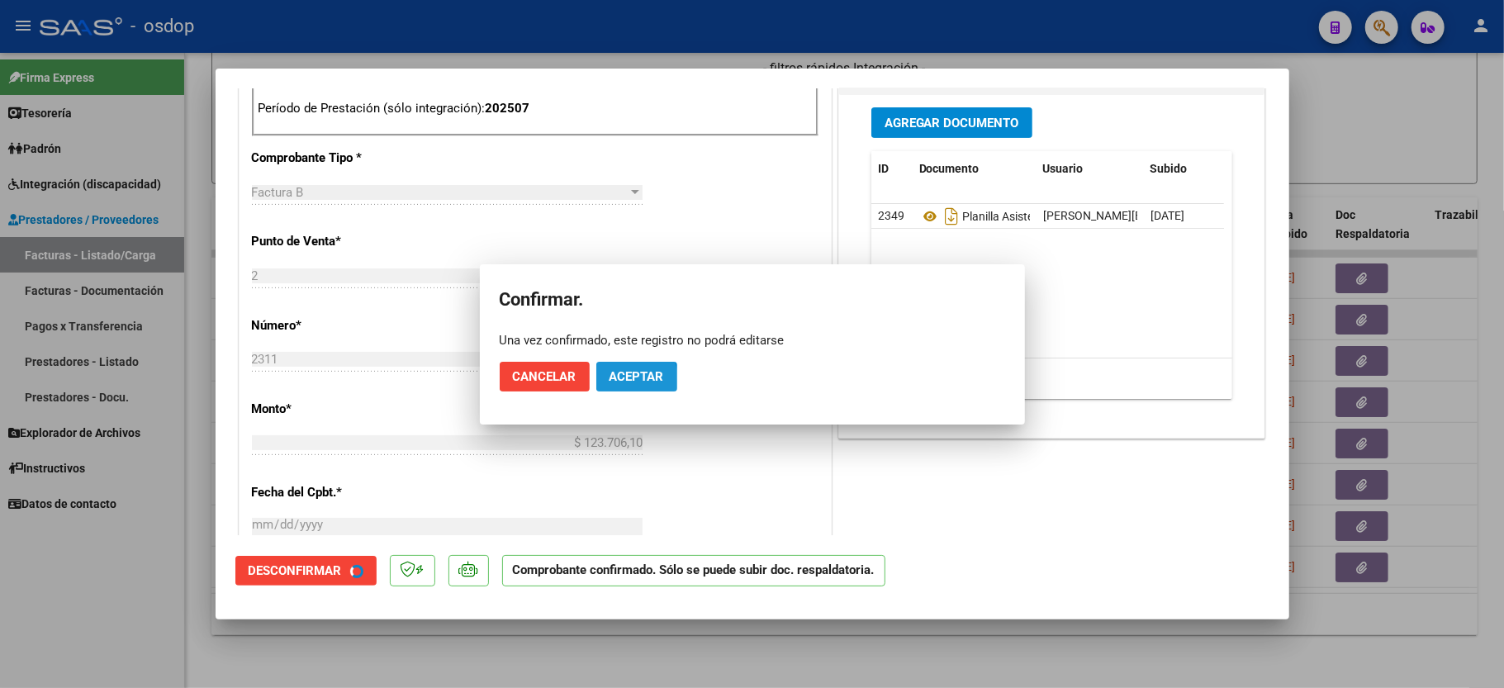
scroll to position [752, 0]
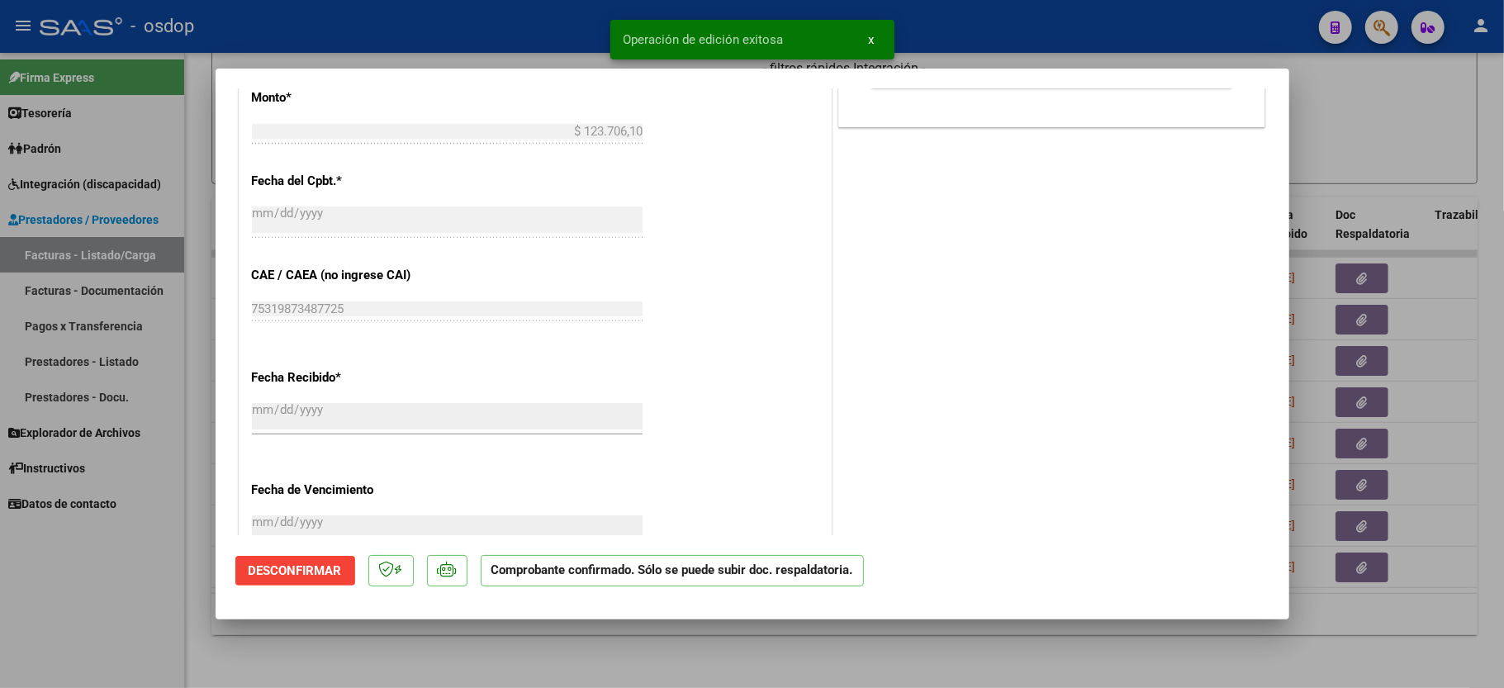
click at [150, 557] on div at bounding box center [752, 344] width 1504 height 688
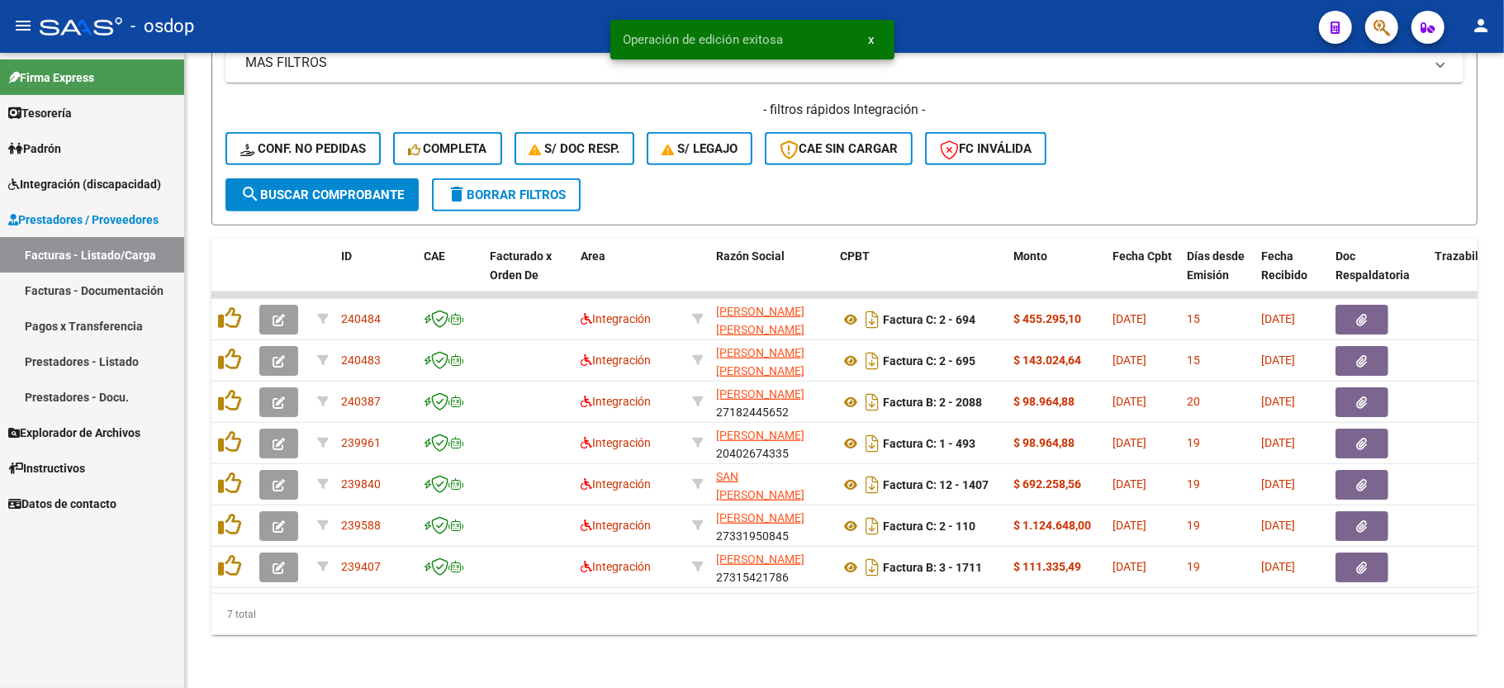
scroll to position [629, 0]
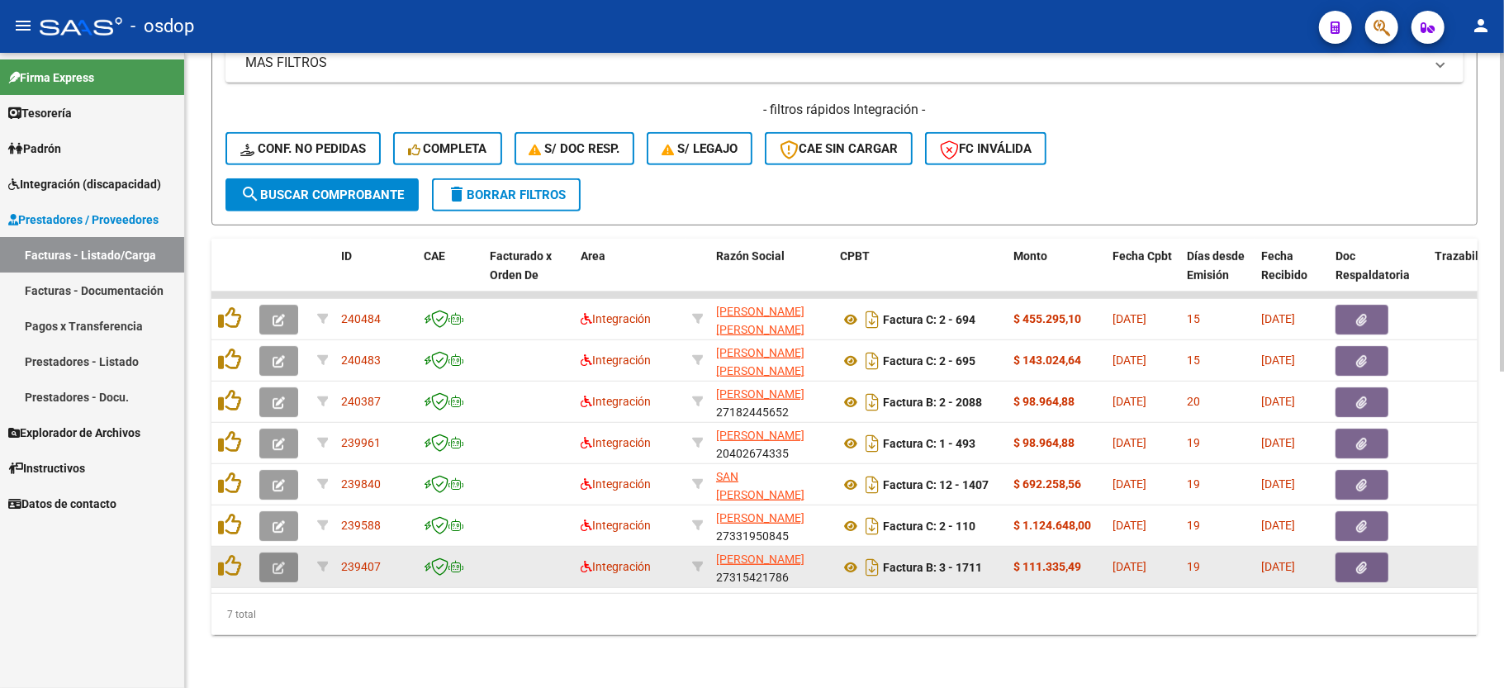
click at [281, 562] on icon "button" at bounding box center [279, 568] width 12 height 12
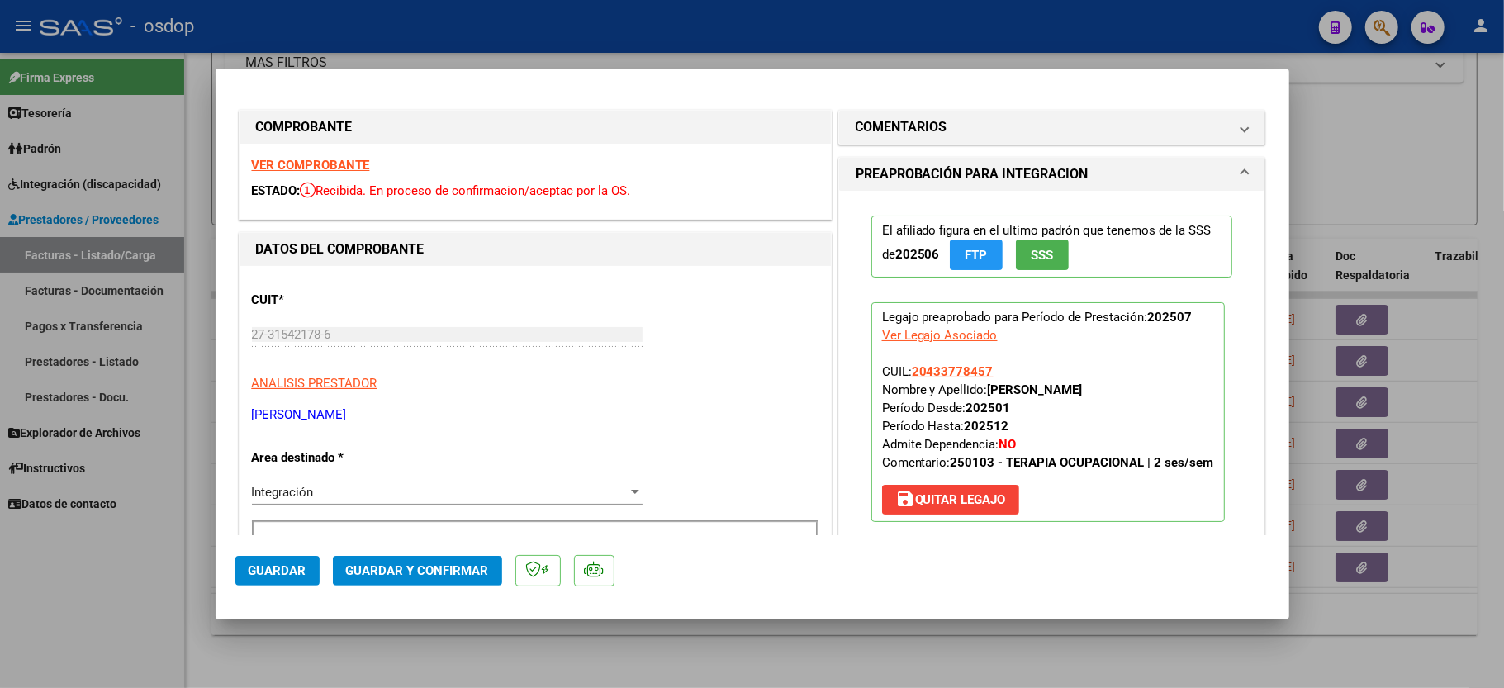
click at [354, 165] on strong "VER COMPROBANTE" at bounding box center [311, 165] width 118 height 15
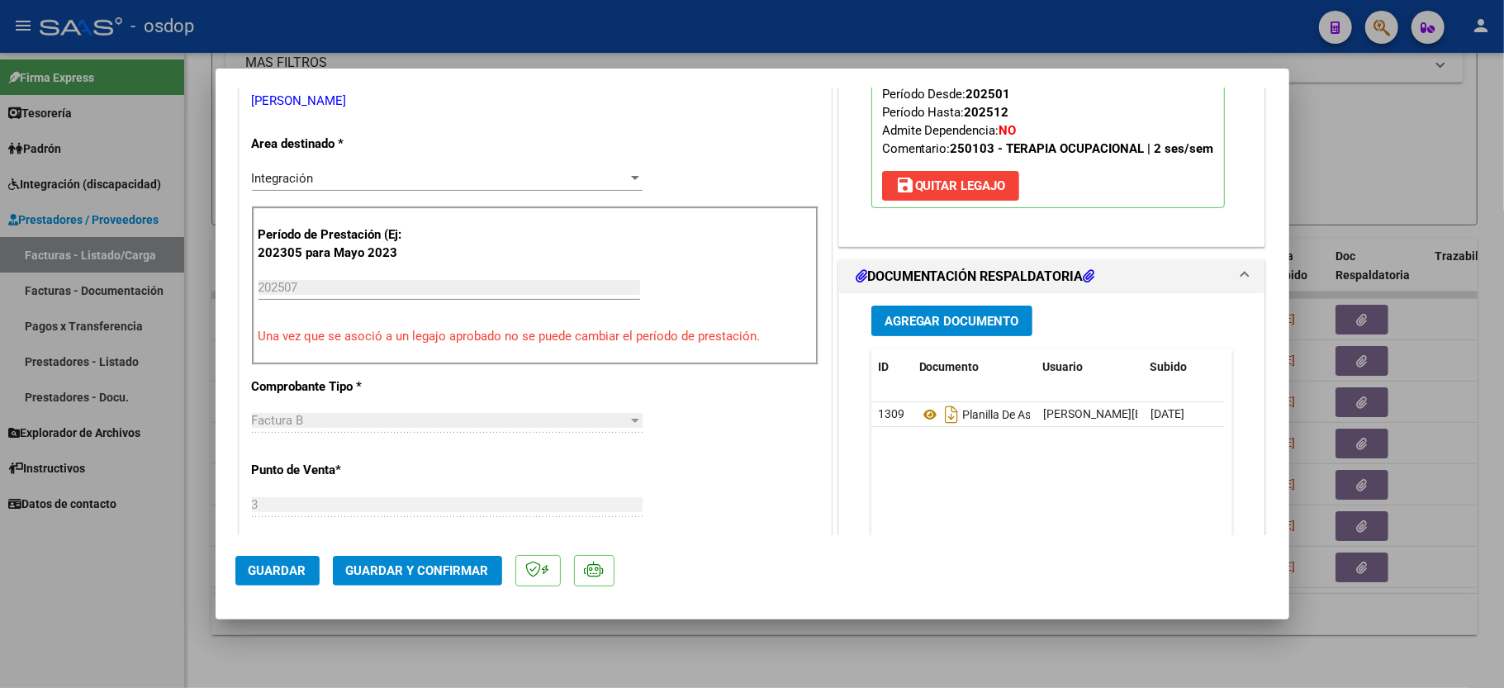
scroll to position [330, 0]
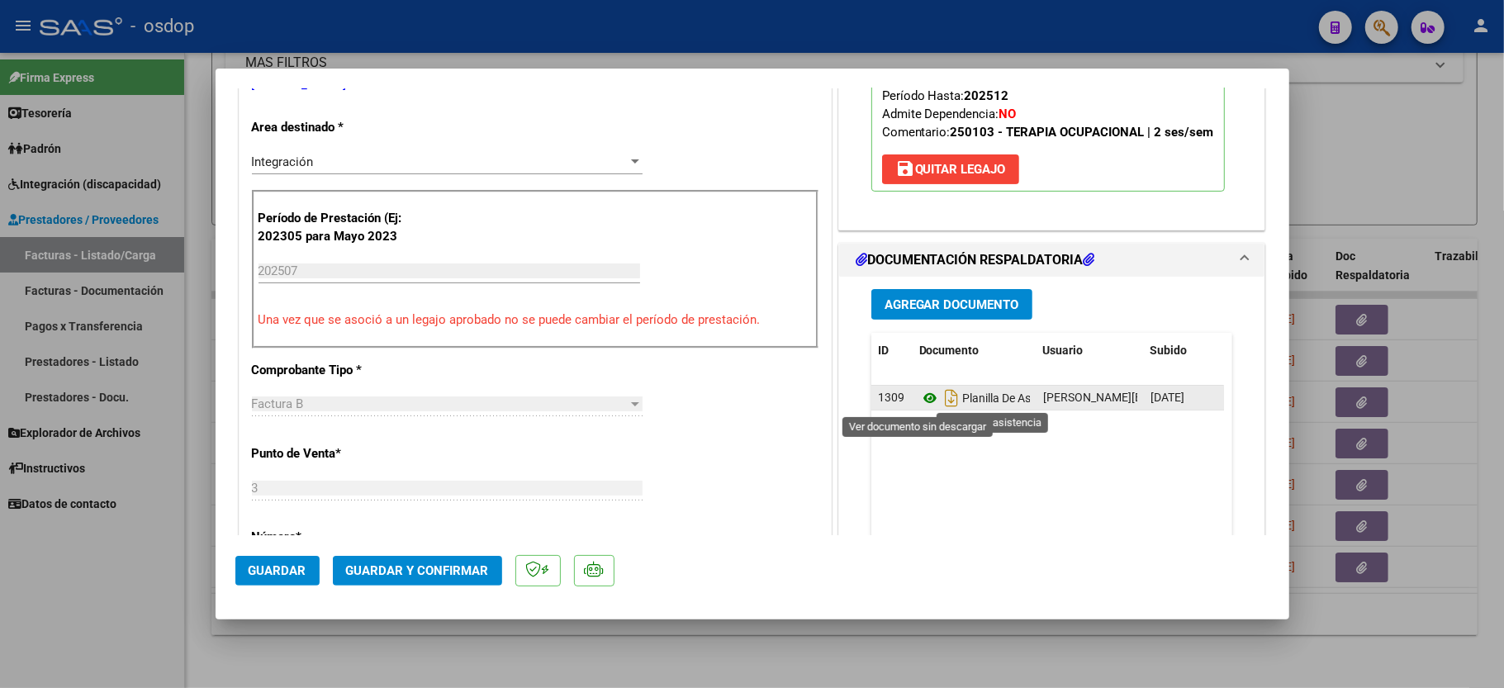
click at [919, 401] on icon at bounding box center [929, 398] width 21 height 20
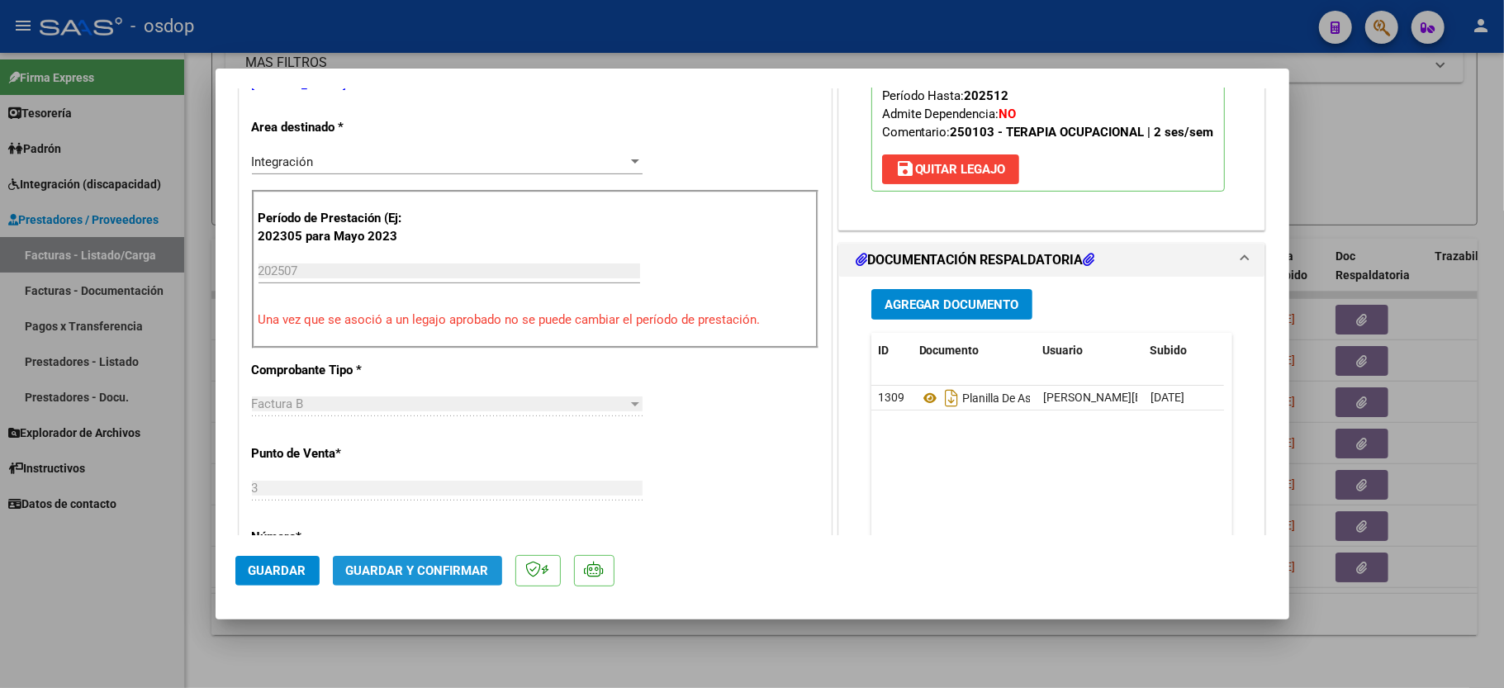
click at [446, 573] on span "Guardar y Confirmar" at bounding box center [417, 570] width 143 height 15
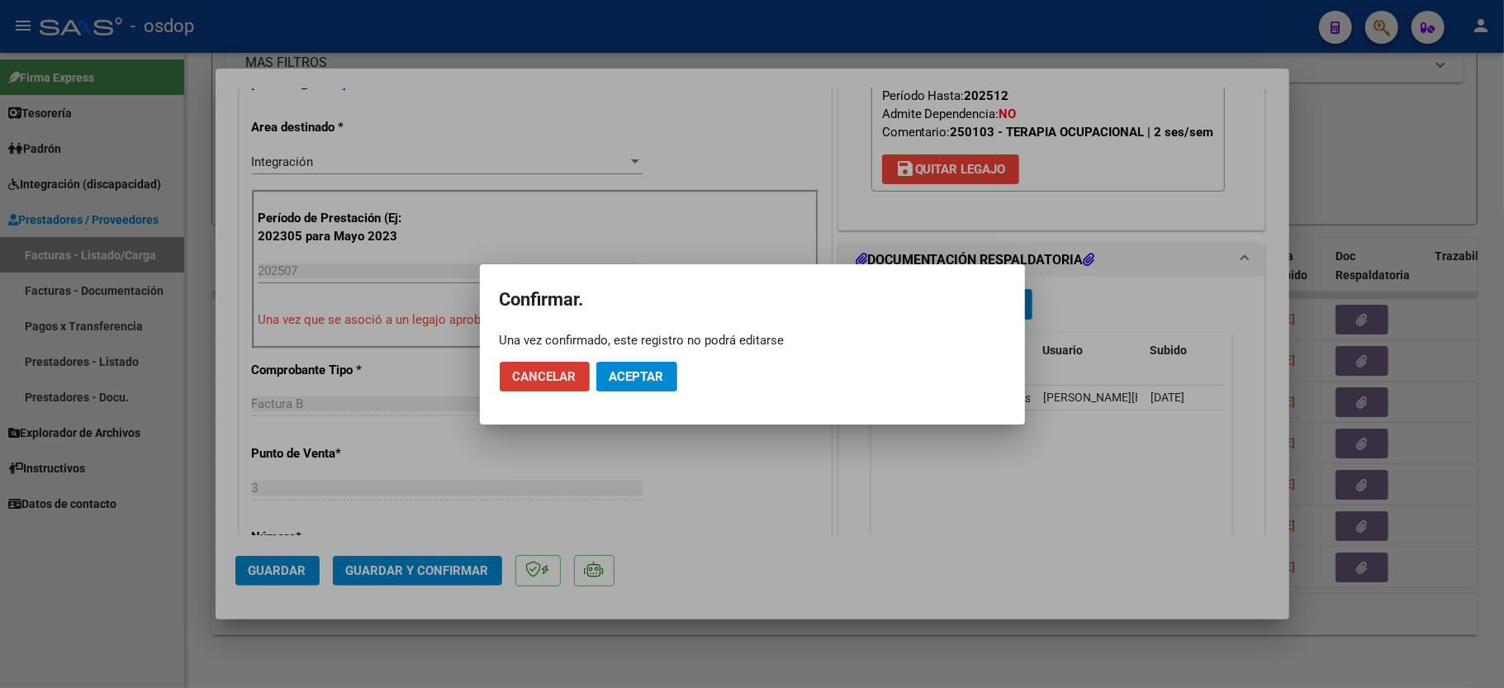
click at [664, 368] on button "Aceptar" at bounding box center [636, 377] width 81 height 30
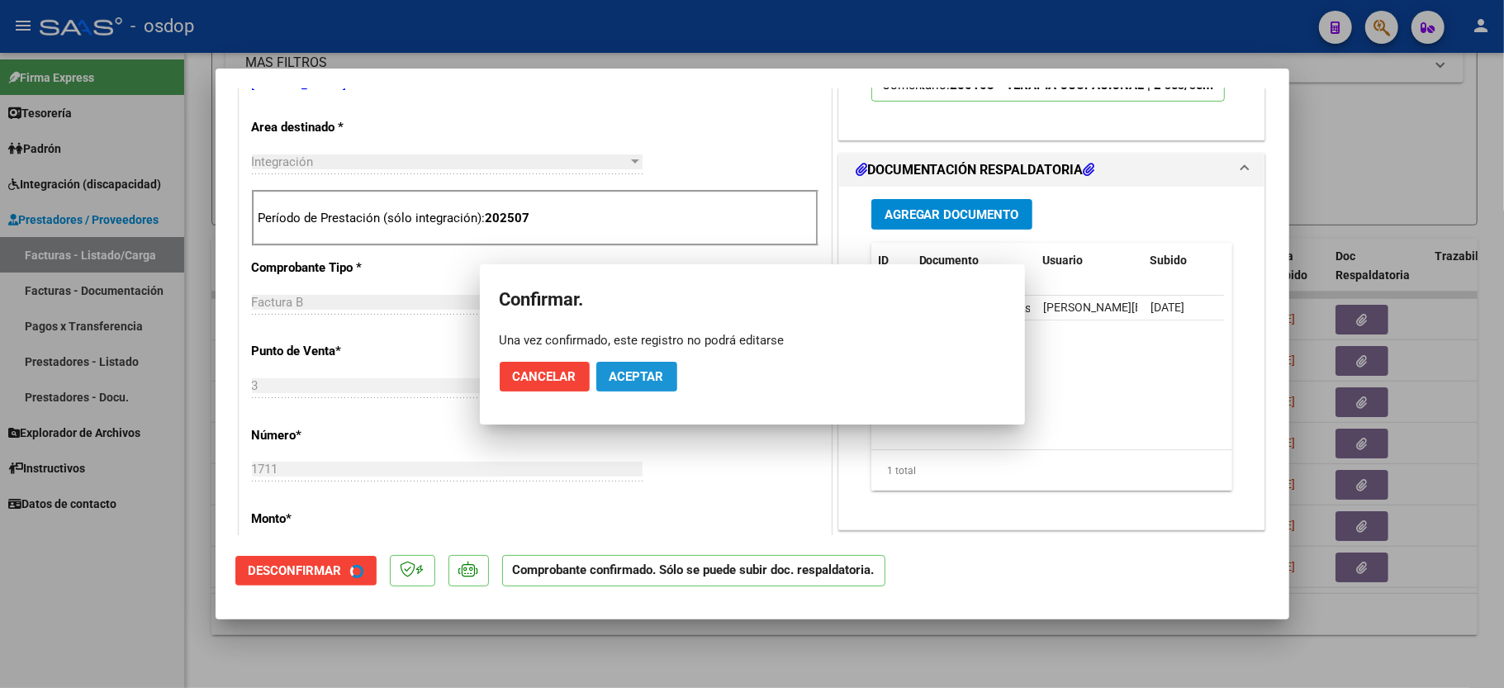
scroll to position [329, 0]
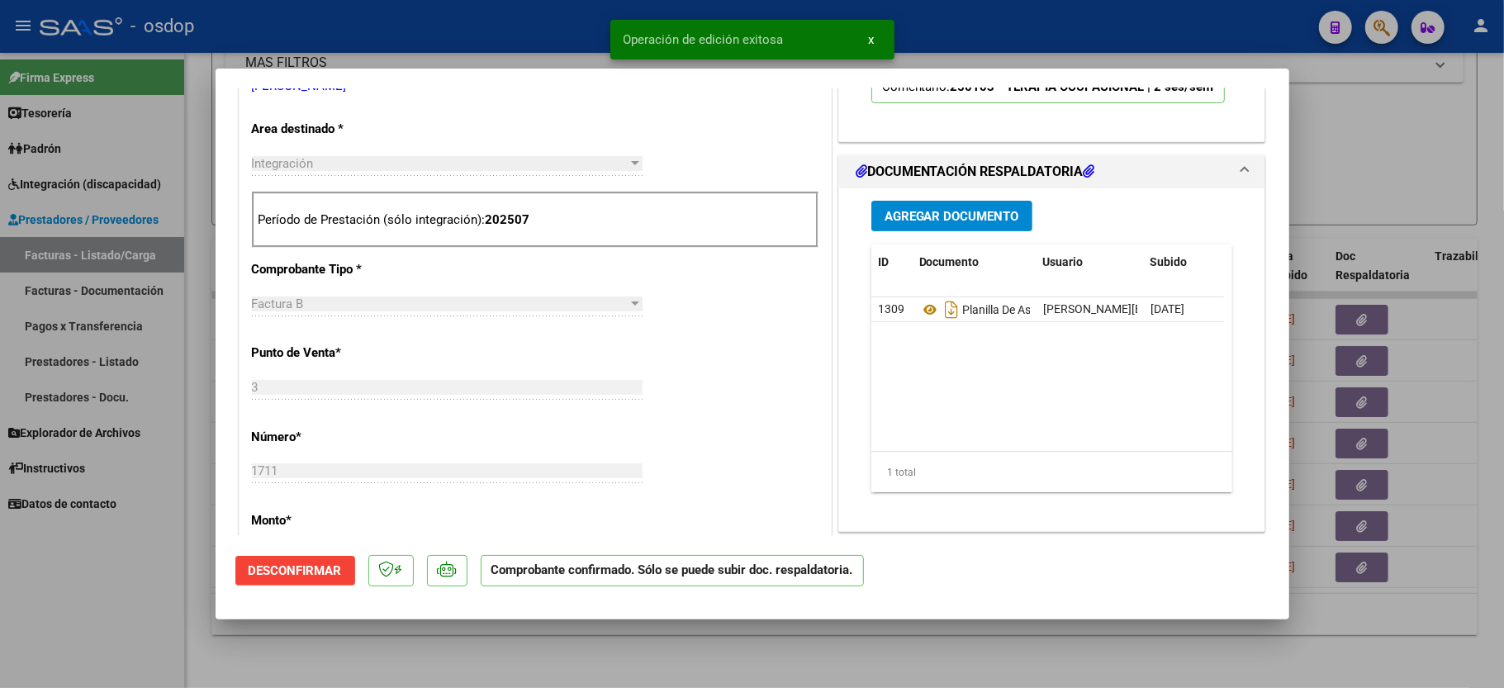
click at [179, 578] on div at bounding box center [752, 344] width 1504 height 688
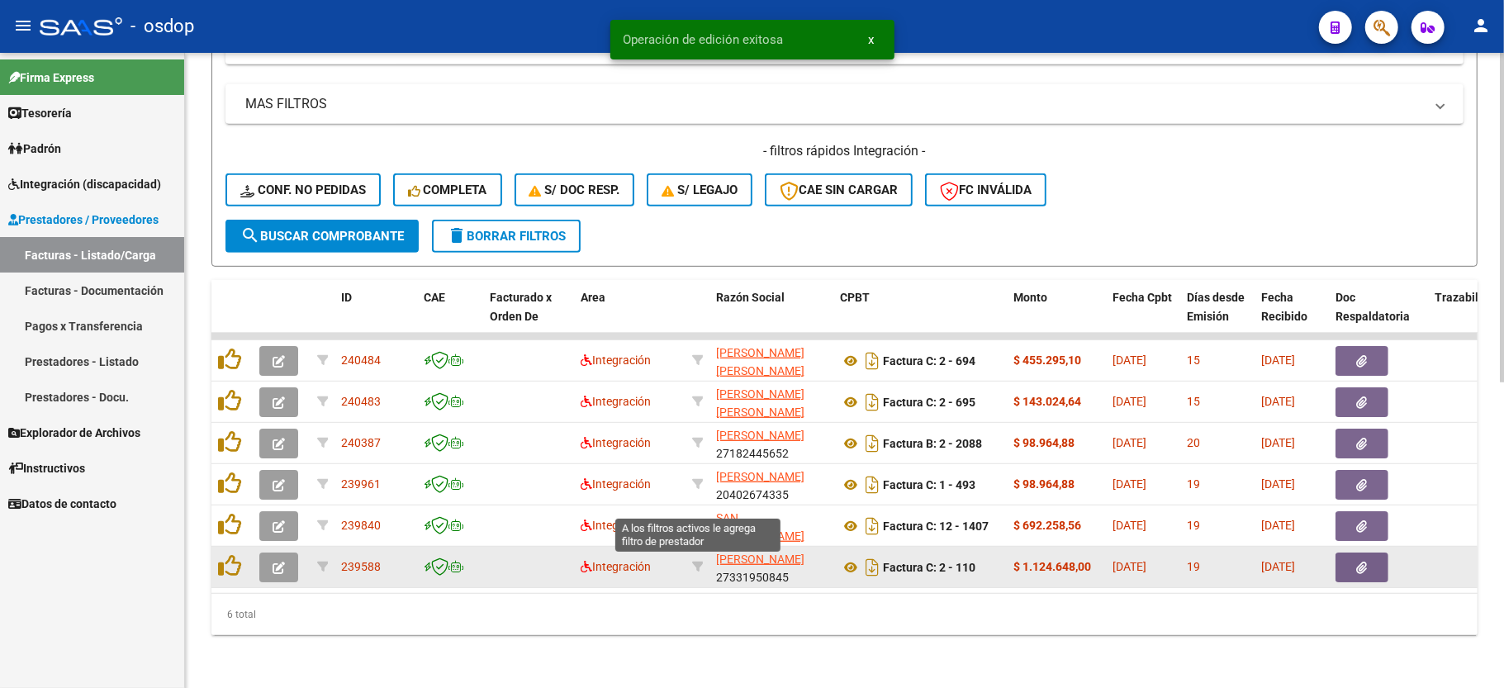
scroll to position [589, 0]
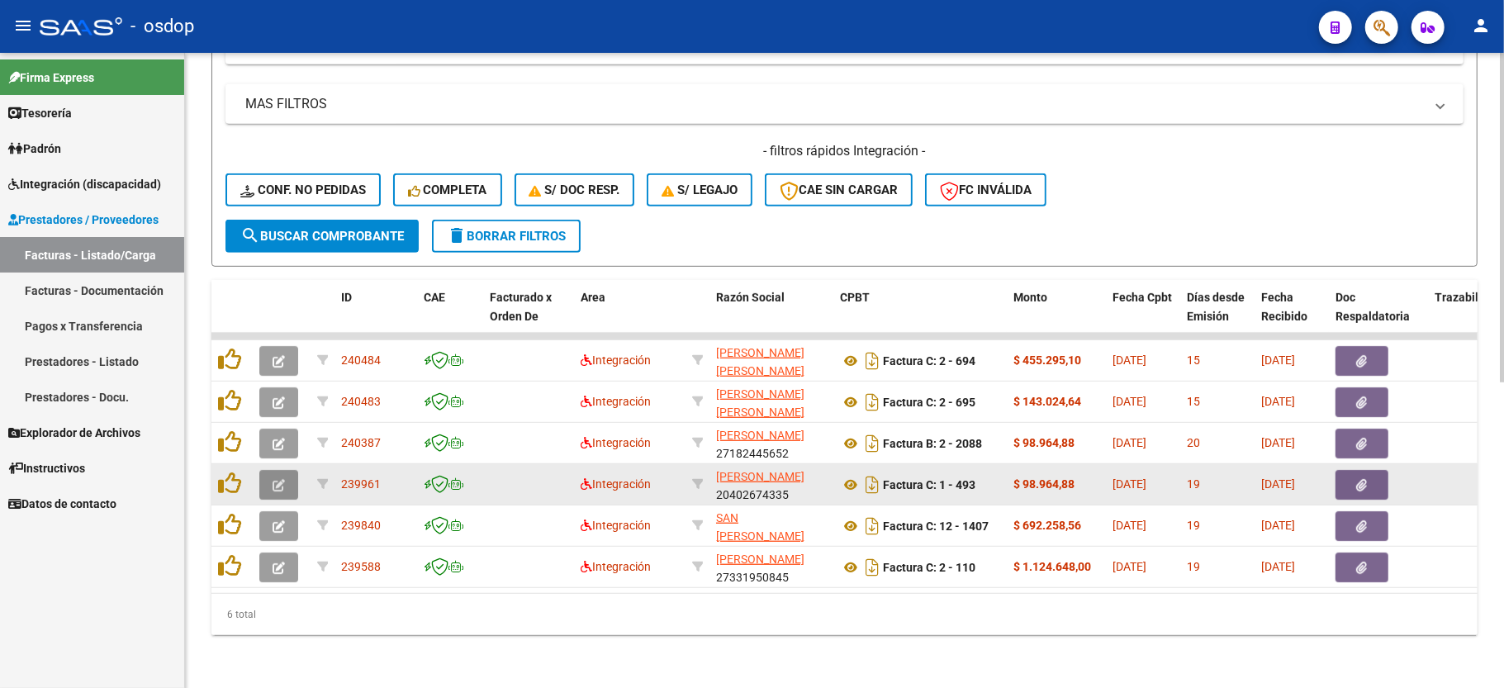
click at [273, 479] on icon "button" at bounding box center [279, 485] width 12 height 12
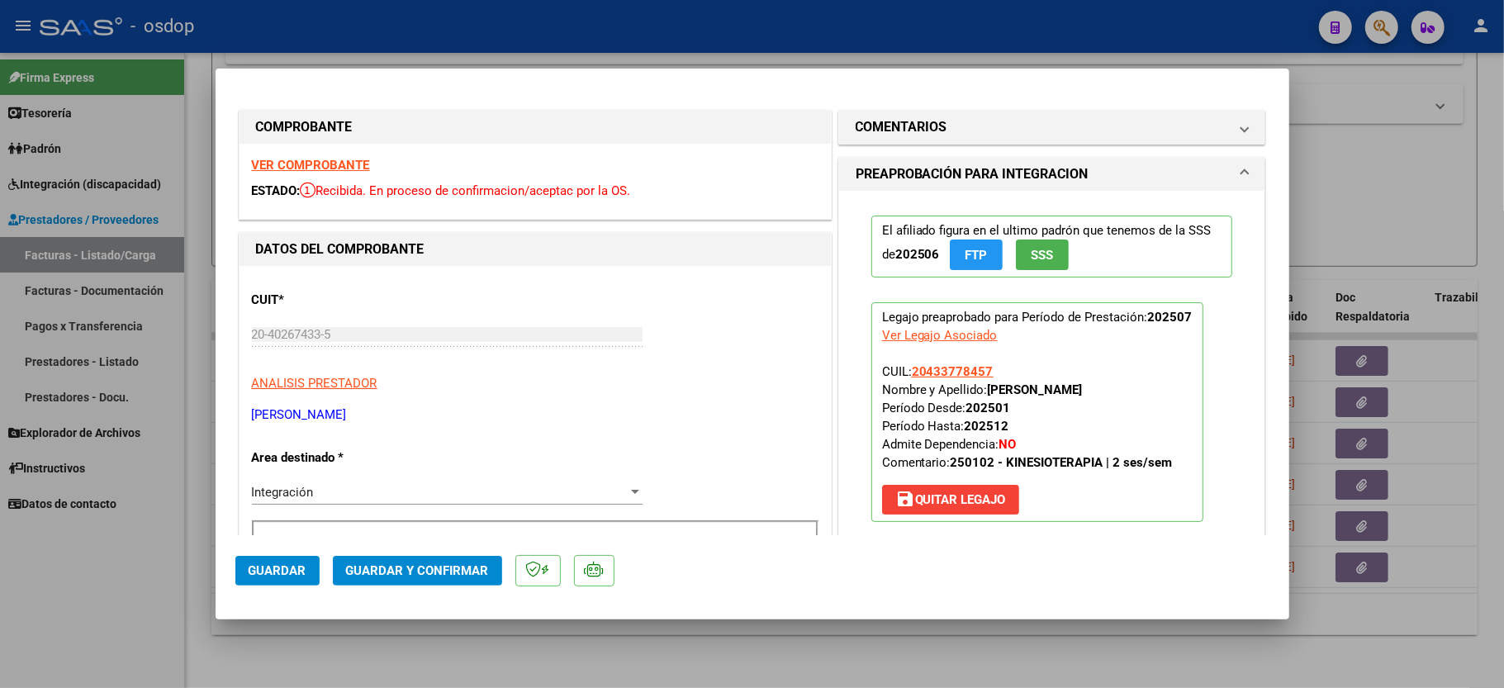
click at [332, 173] on div "VER COMPROBANTE ESTADO: Recibida. En proceso de confirmacion/aceptac por la OS." at bounding box center [535, 181] width 591 height 75
click at [335, 160] on strong "VER COMPROBANTE" at bounding box center [311, 165] width 118 height 15
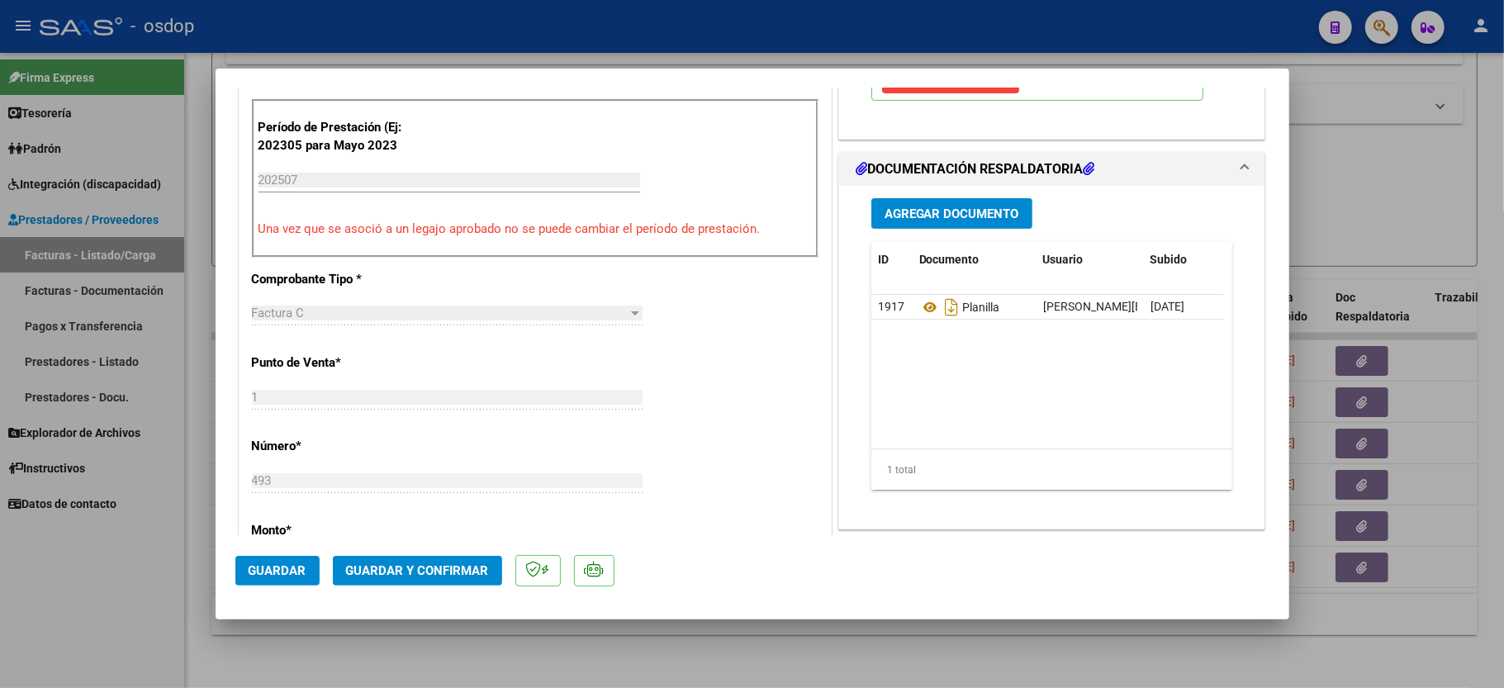
scroll to position [440, 0]
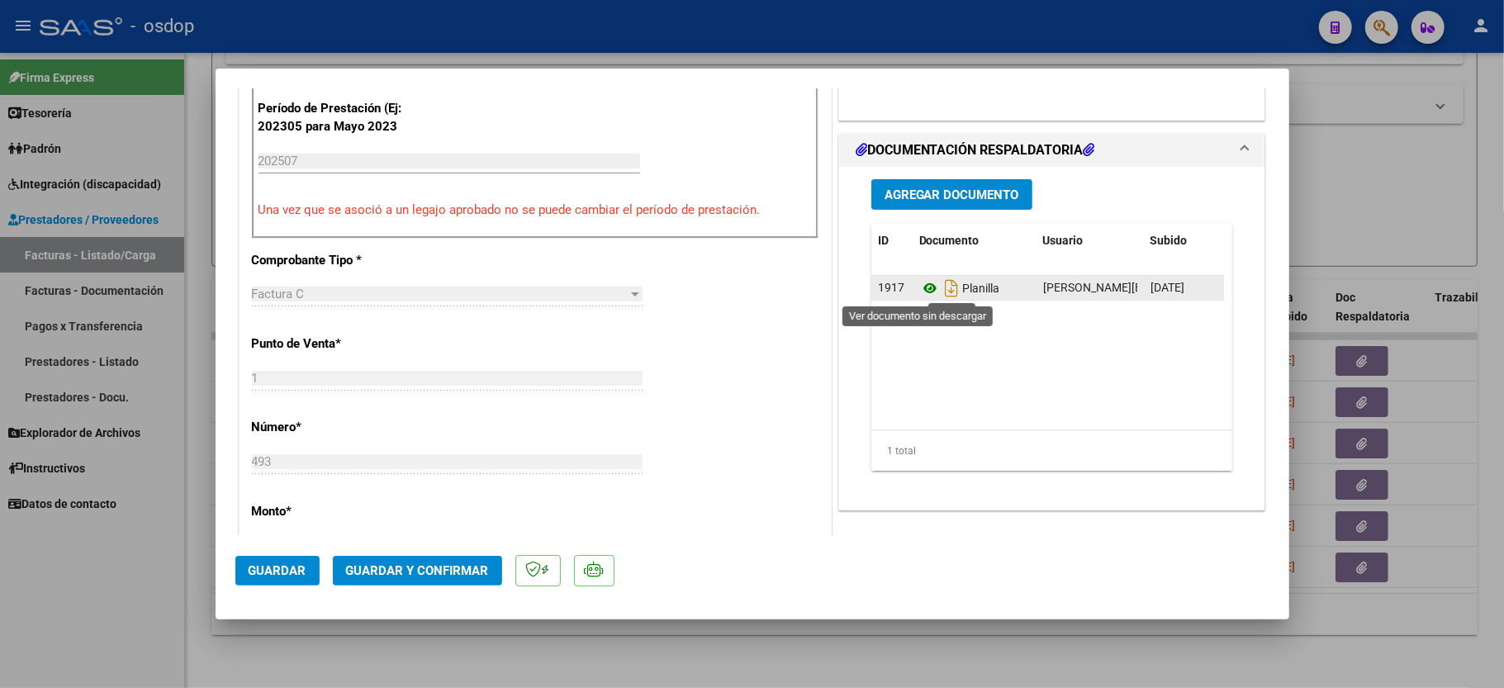
click at [919, 285] on icon at bounding box center [929, 288] width 21 height 20
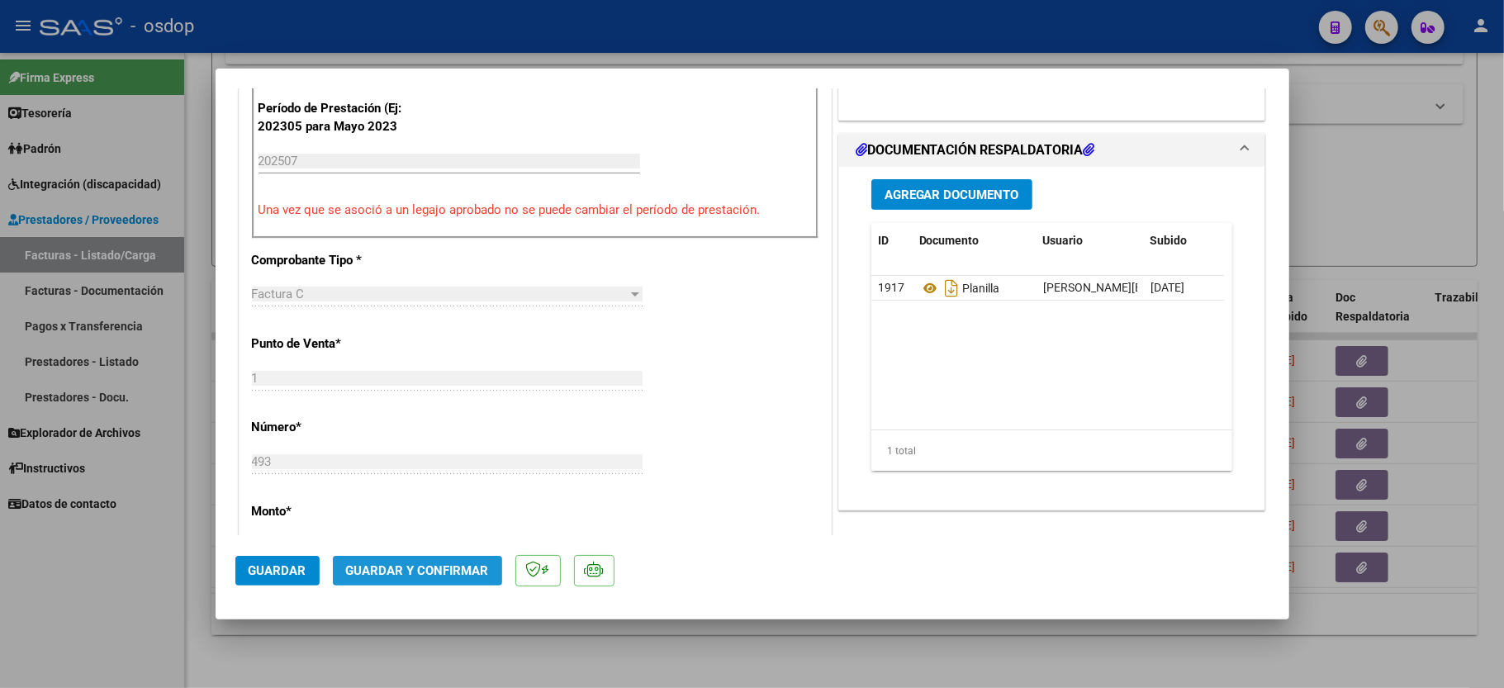
click at [427, 569] on span "Guardar y Confirmar" at bounding box center [417, 570] width 143 height 15
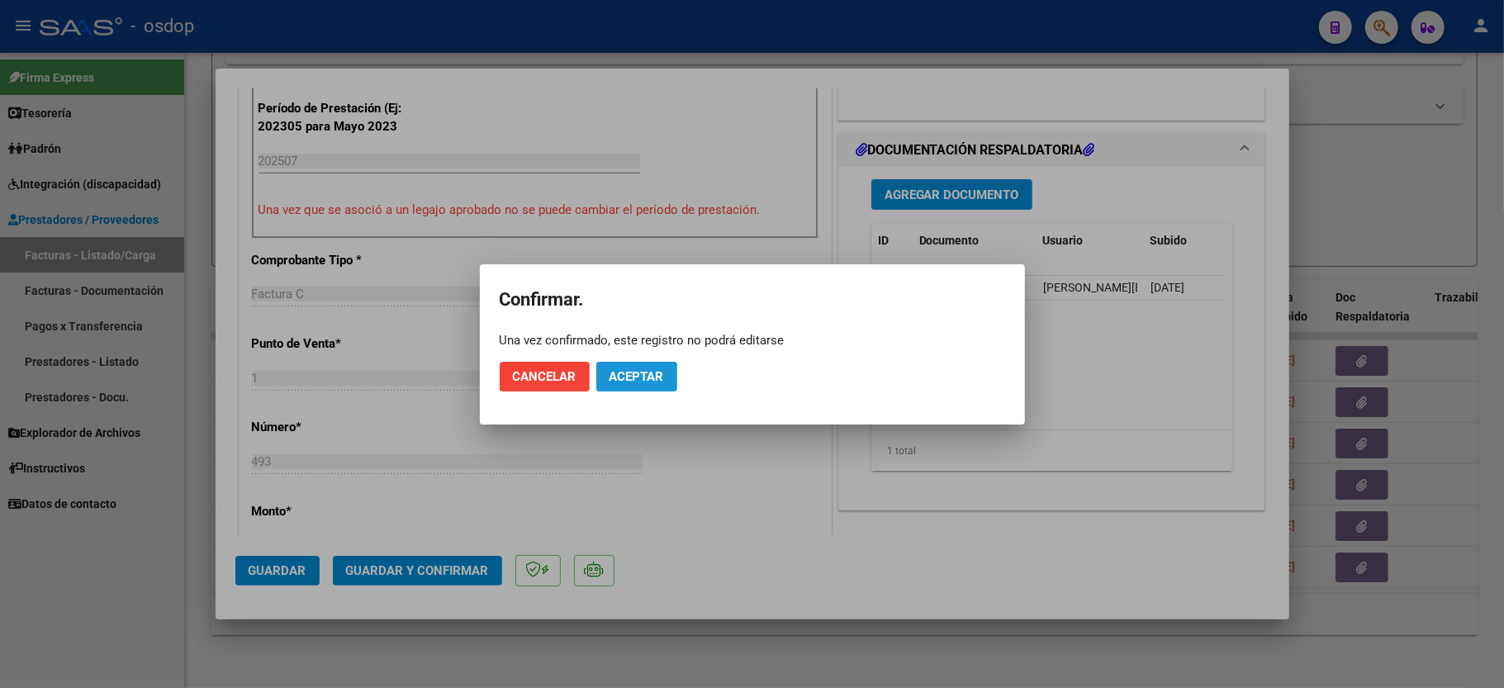
click at [628, 380] on span "Aceptar" at bounding box center [637, 376] width 55 height 15
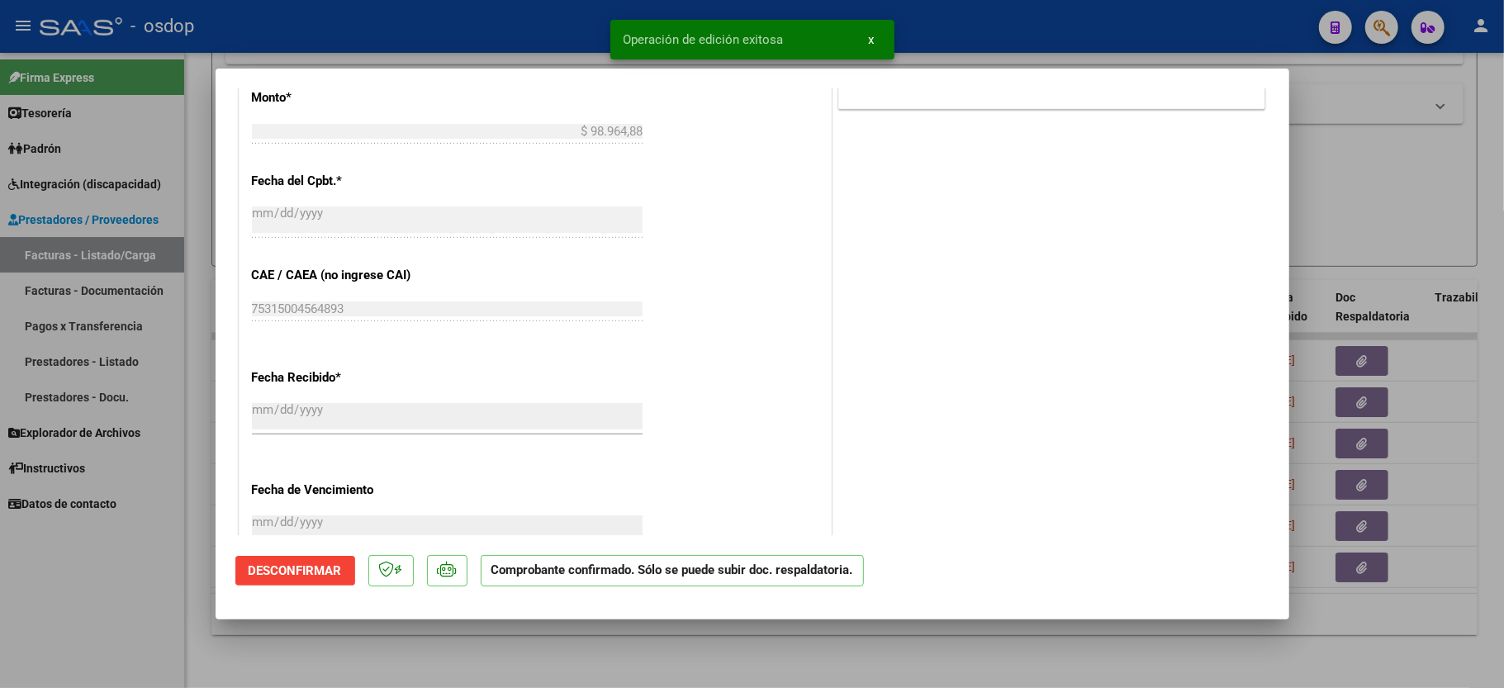
click at [197, 563] on div at bounding box center [752, 344] width 1504 height 688
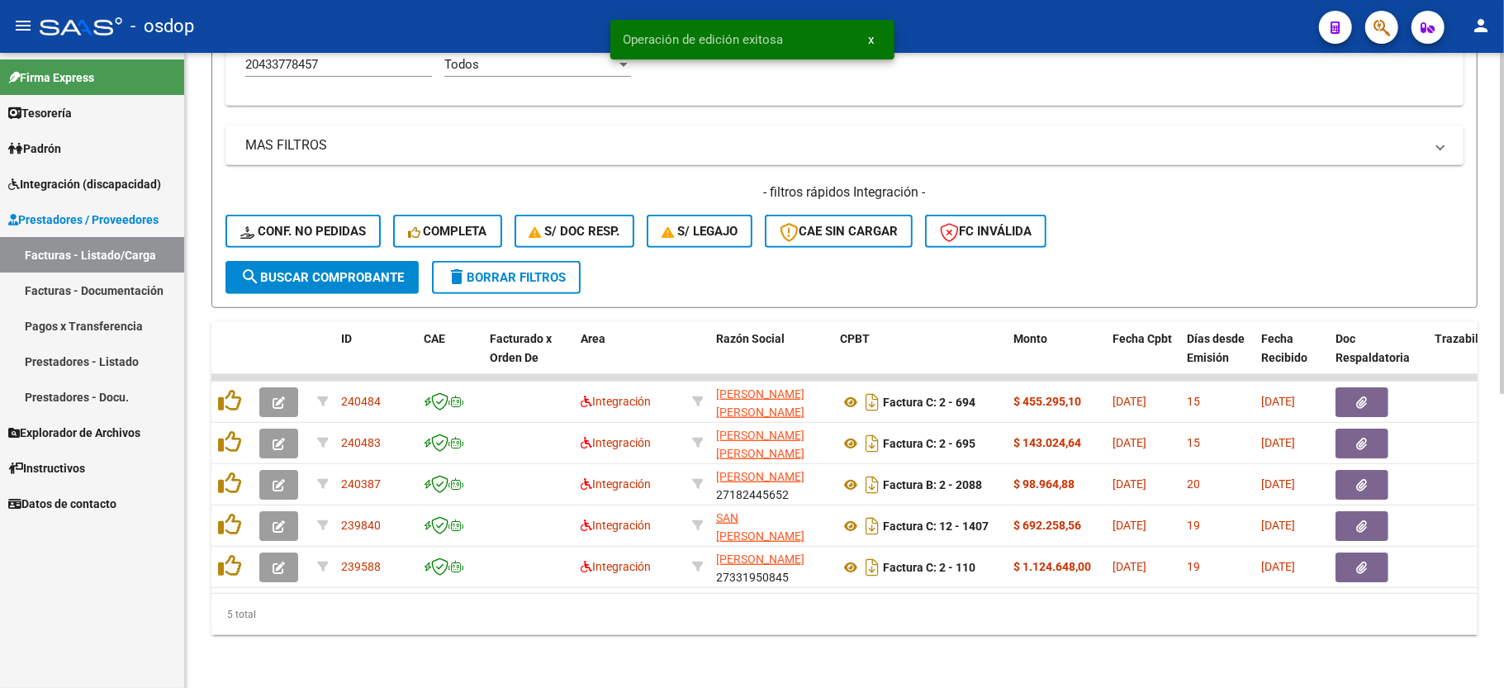
scroll to position [547, 0]
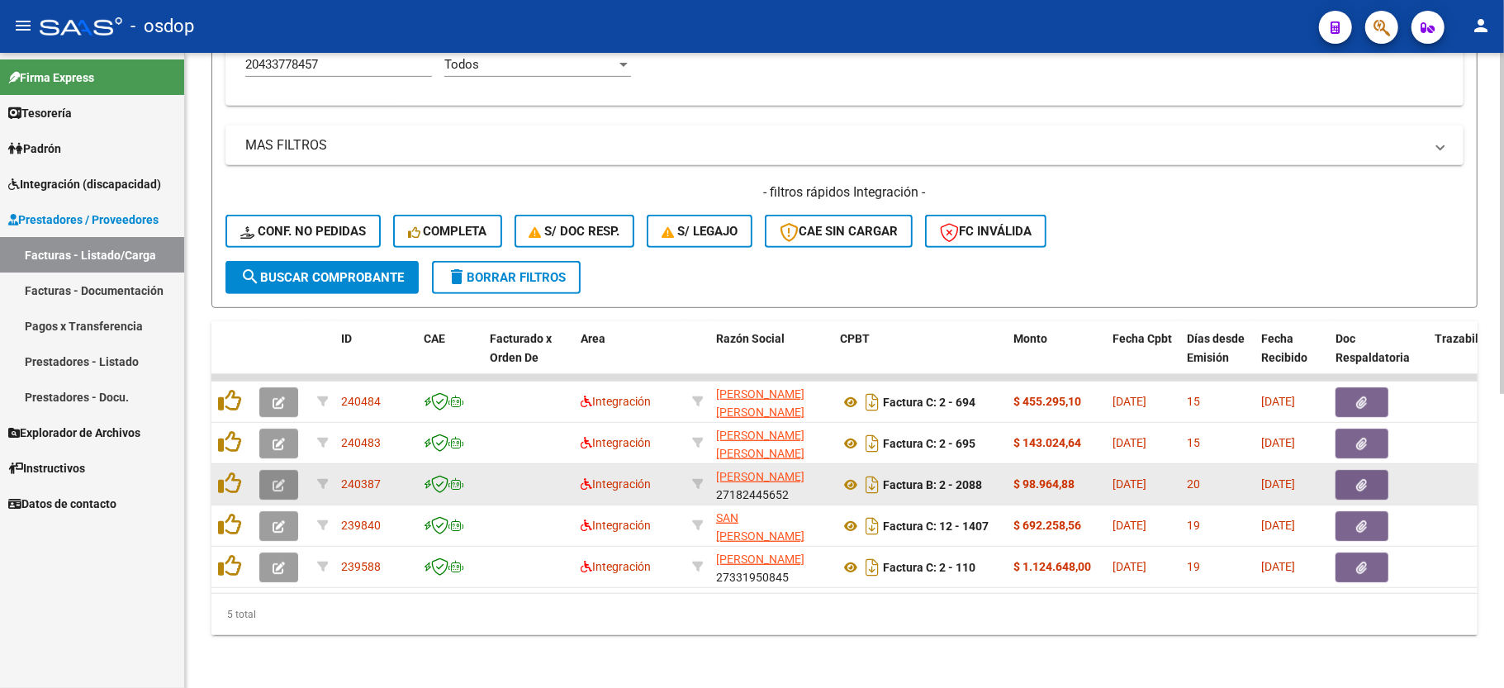
click at [275, 479] on icon "button" at bounding box center [279, 485] width 12 height 12
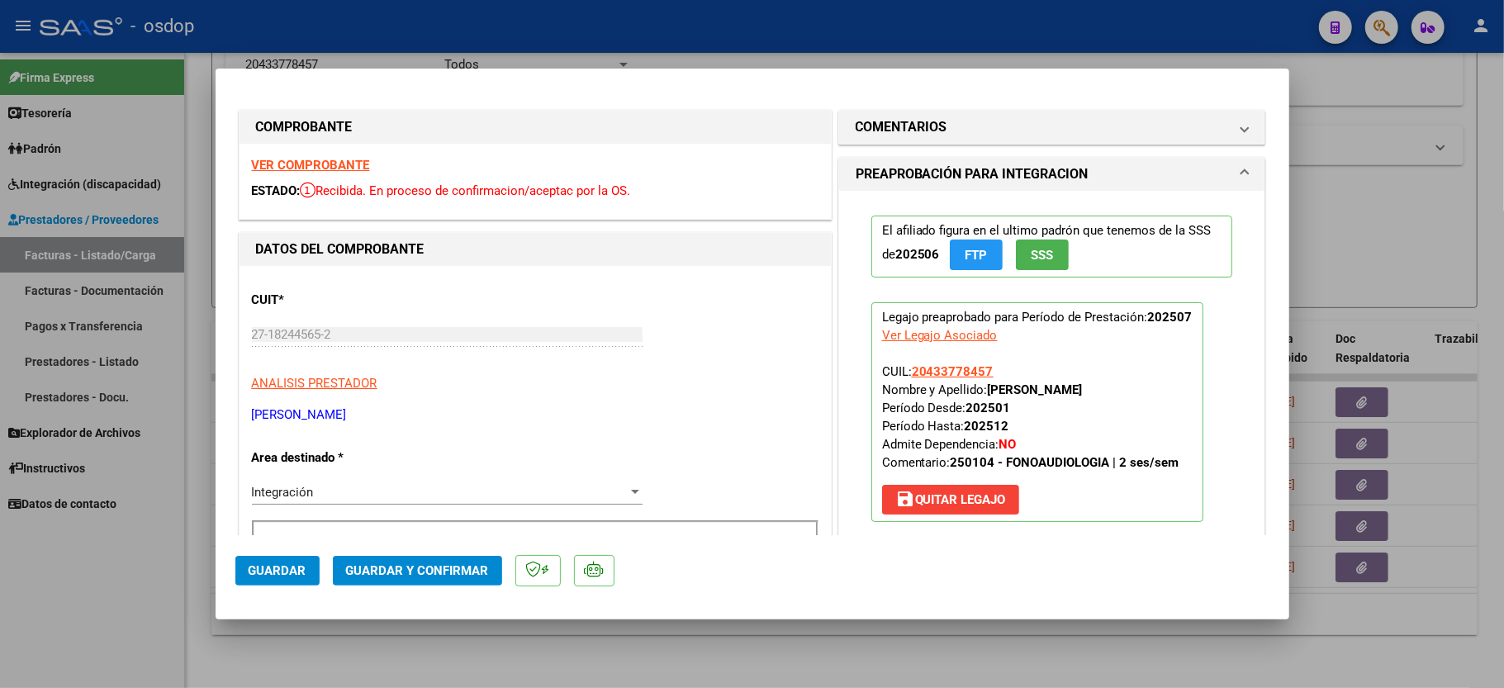
click at [350, 167] on strong "VER COMPROBANTE" at bounding box center [311, 165] width 118 height 15
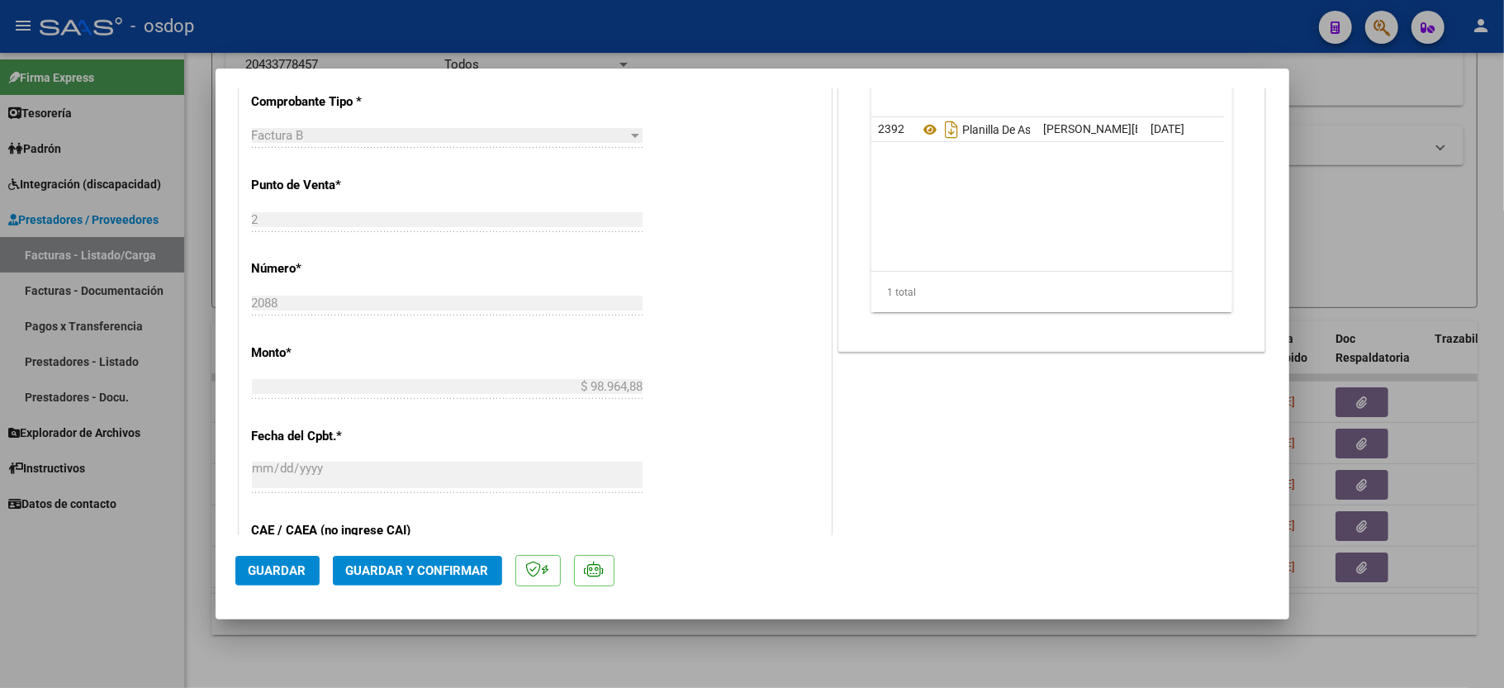
scroll to position [330, 0]
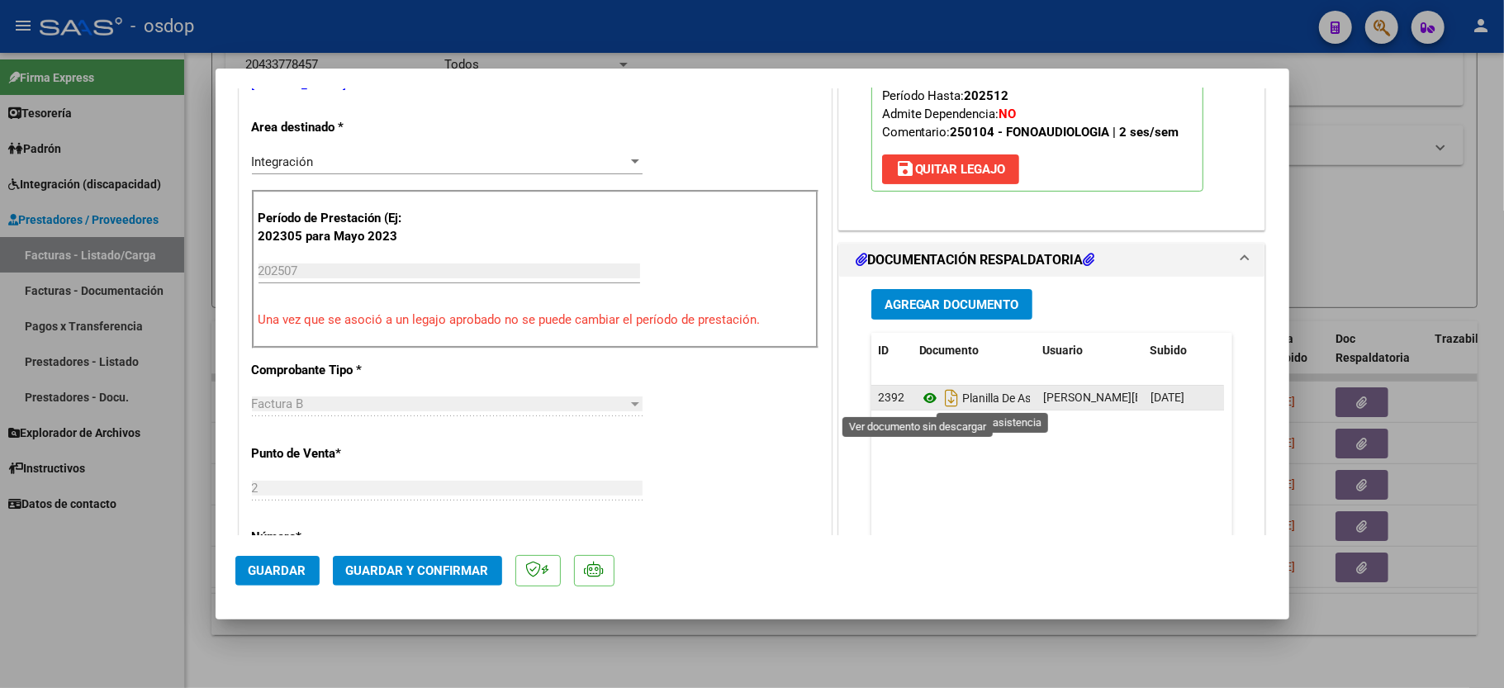
click at [919, 401] on icon at bounding box center [929, 398] width 21 height 20
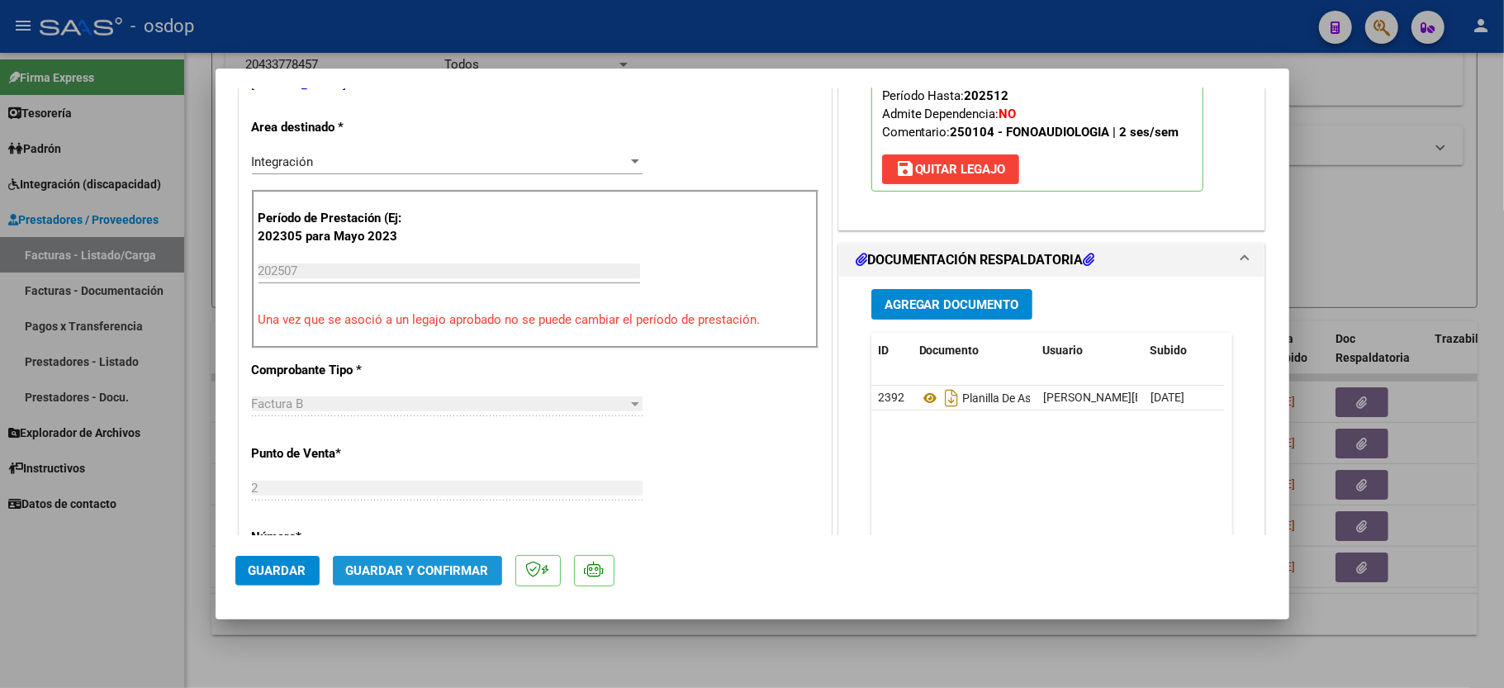
click at [453, 558] on button "Guardar y Confirmar" at bounding box center [417, 571] width 169 height 30
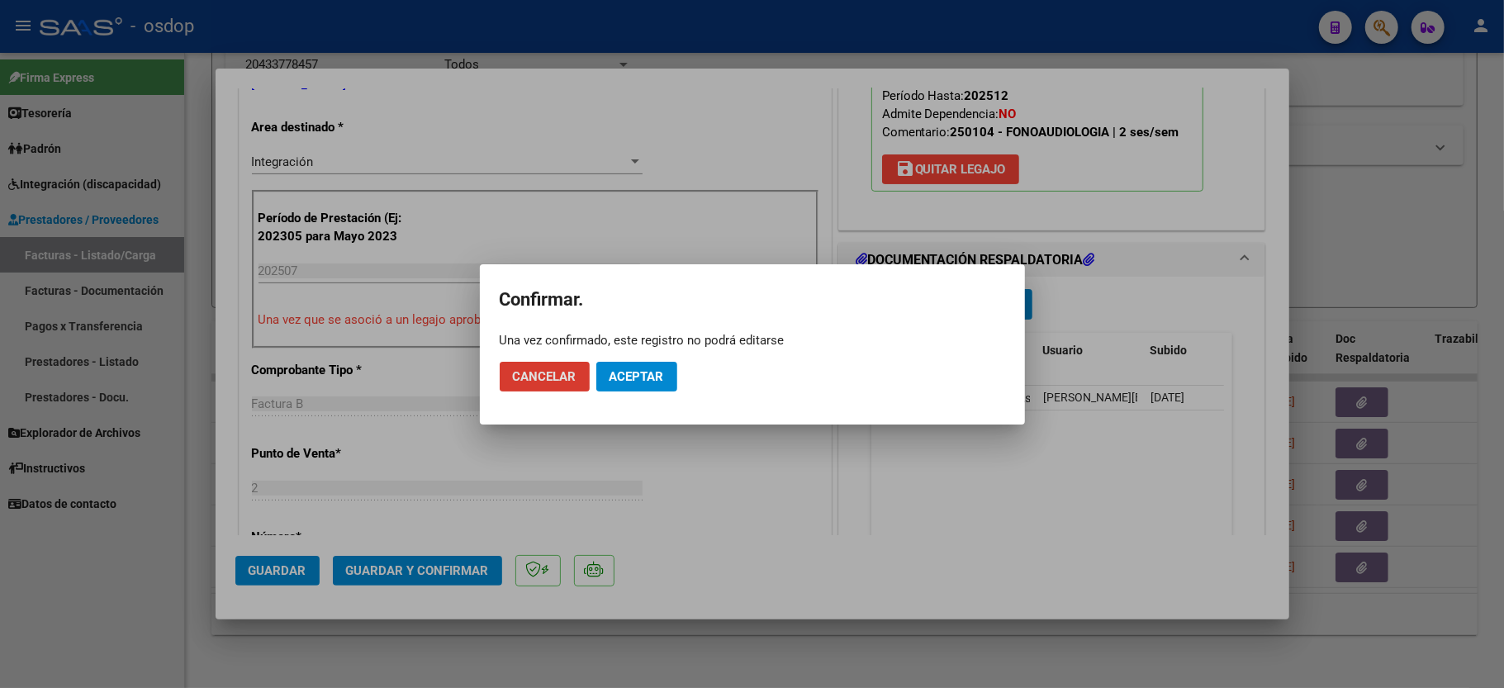
click at [615, 378] on span "Aceptar" at bounding box center [637, 376] width 55 height 15
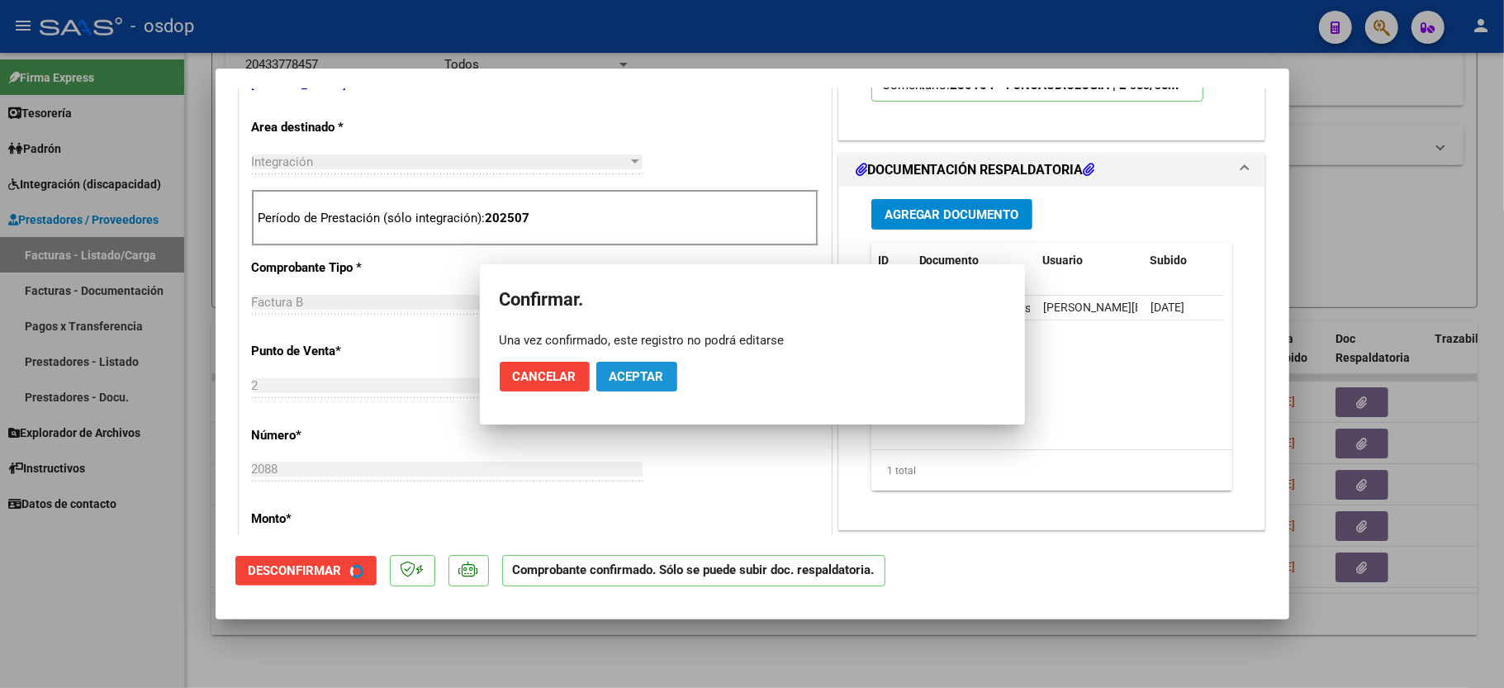
scroll to position [329, 0]
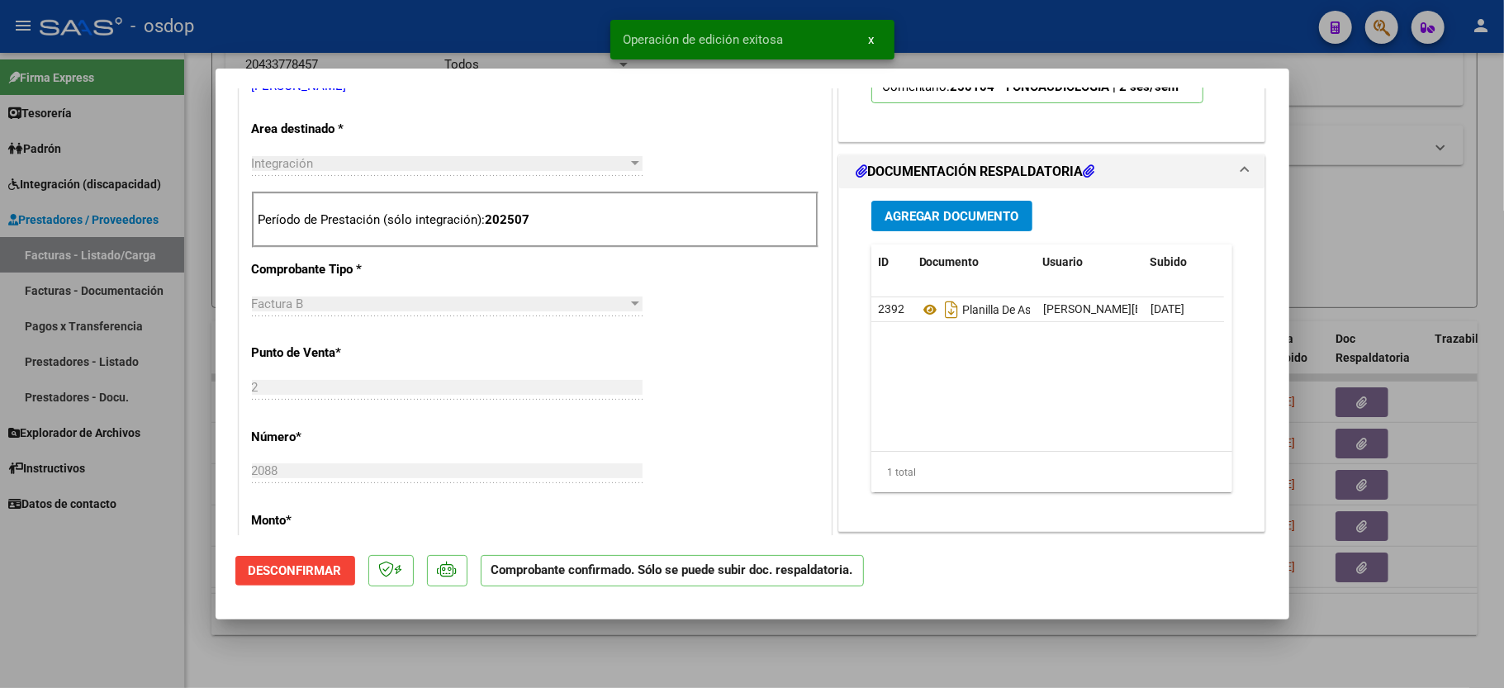
click at [97, 642] on div at bounding box center [752, 344] width 1504 height 688
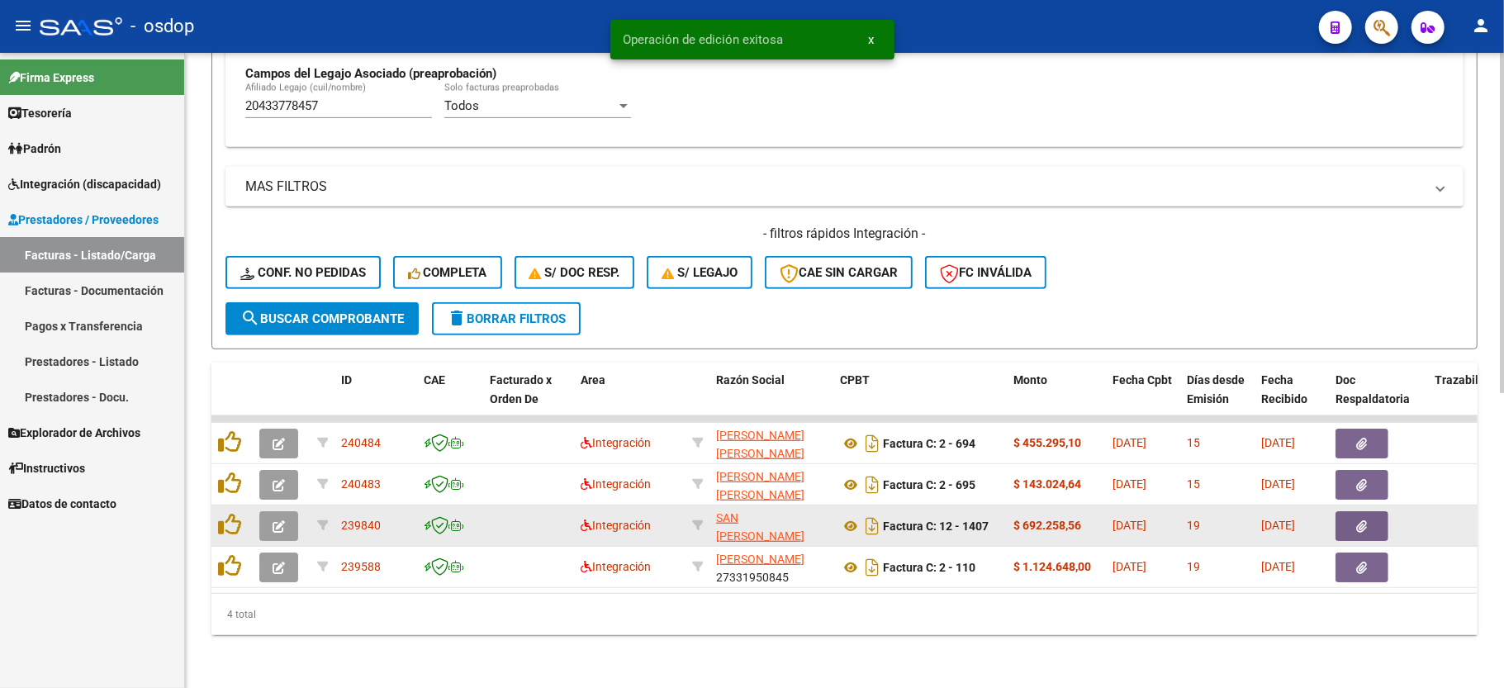
scroll to position [506, 0]
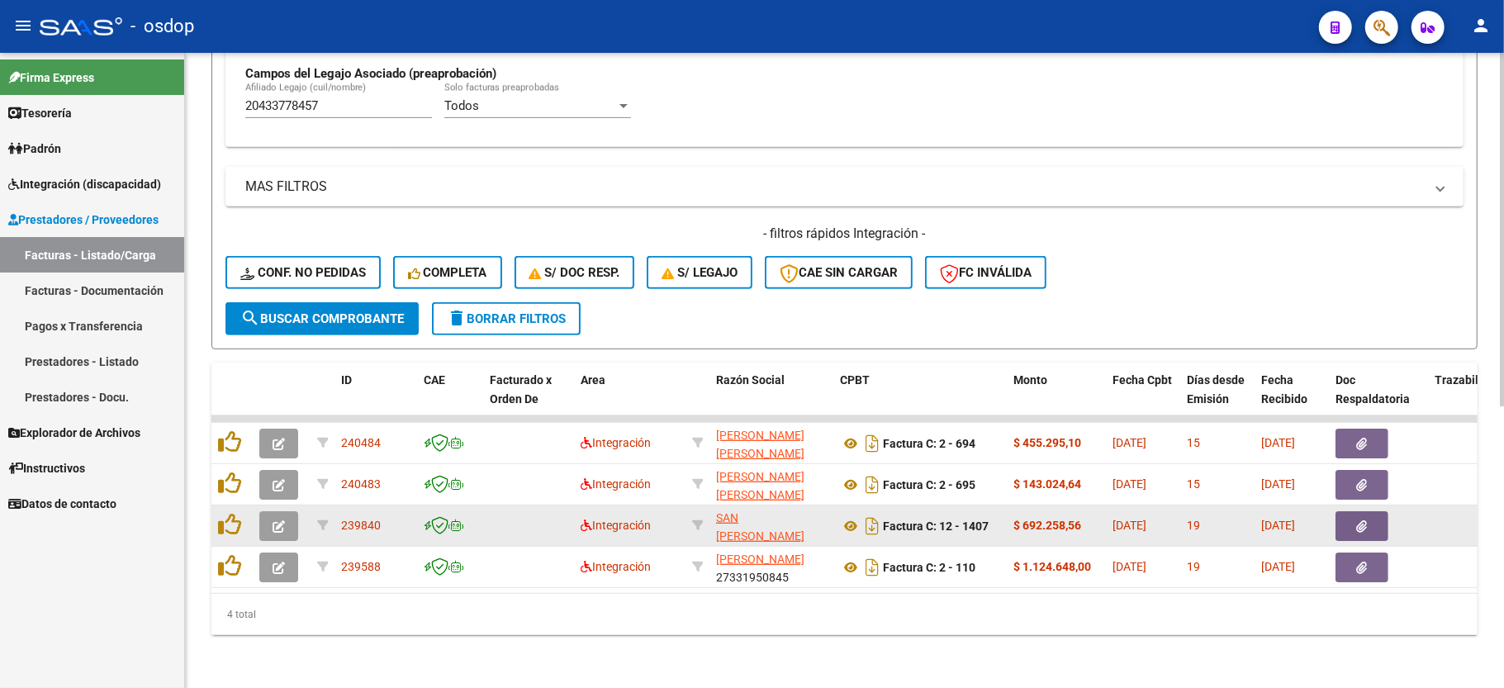
click at [265, 511] on button "button" at bounding box center [278, 526] width 39 height 30
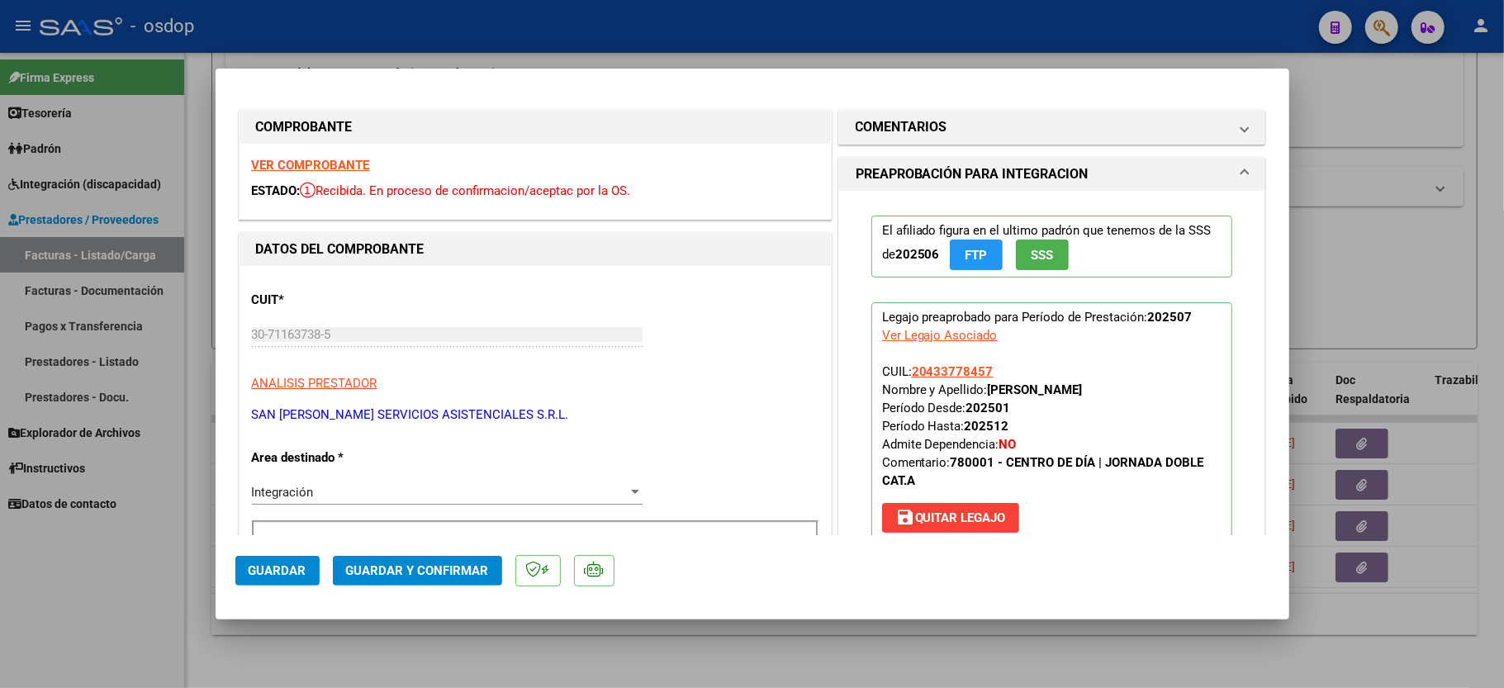
click at [317, 160] on strong "VER COMPROBANTE" at bounding box center [311, 165] width 118 height 15
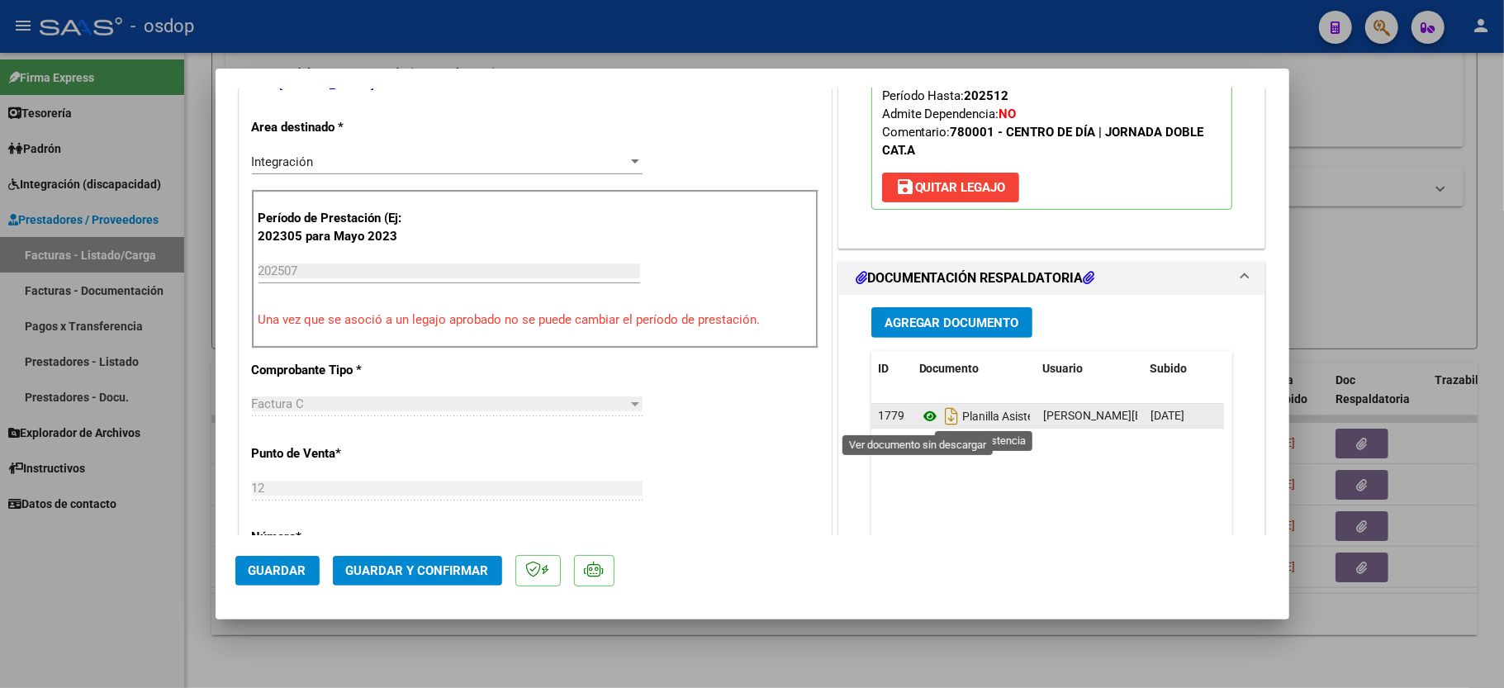
click at [919, 411] on icon at bounding box center [929, 416] width 21 height 20
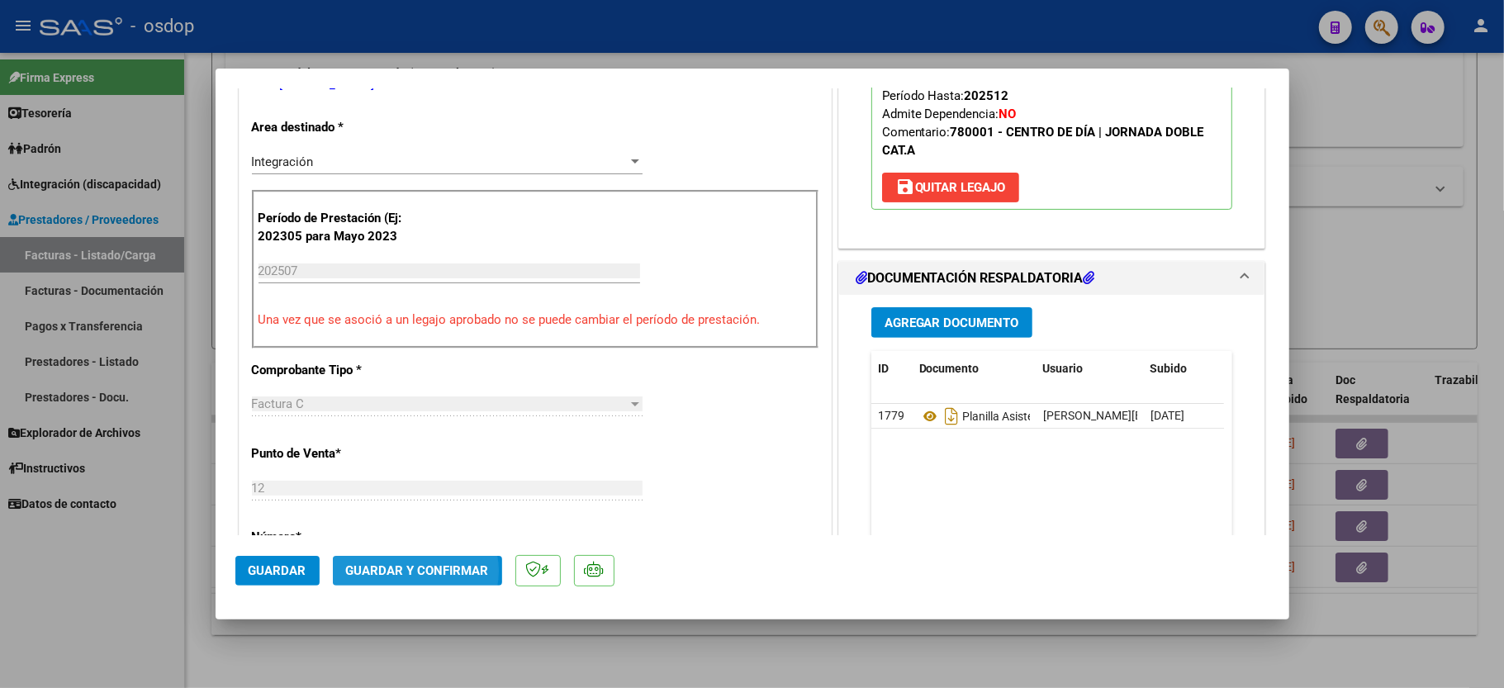
click at [410, 572] on span "Guardar y Confirmar" at bounding box center [417, 570] width 143 height 15
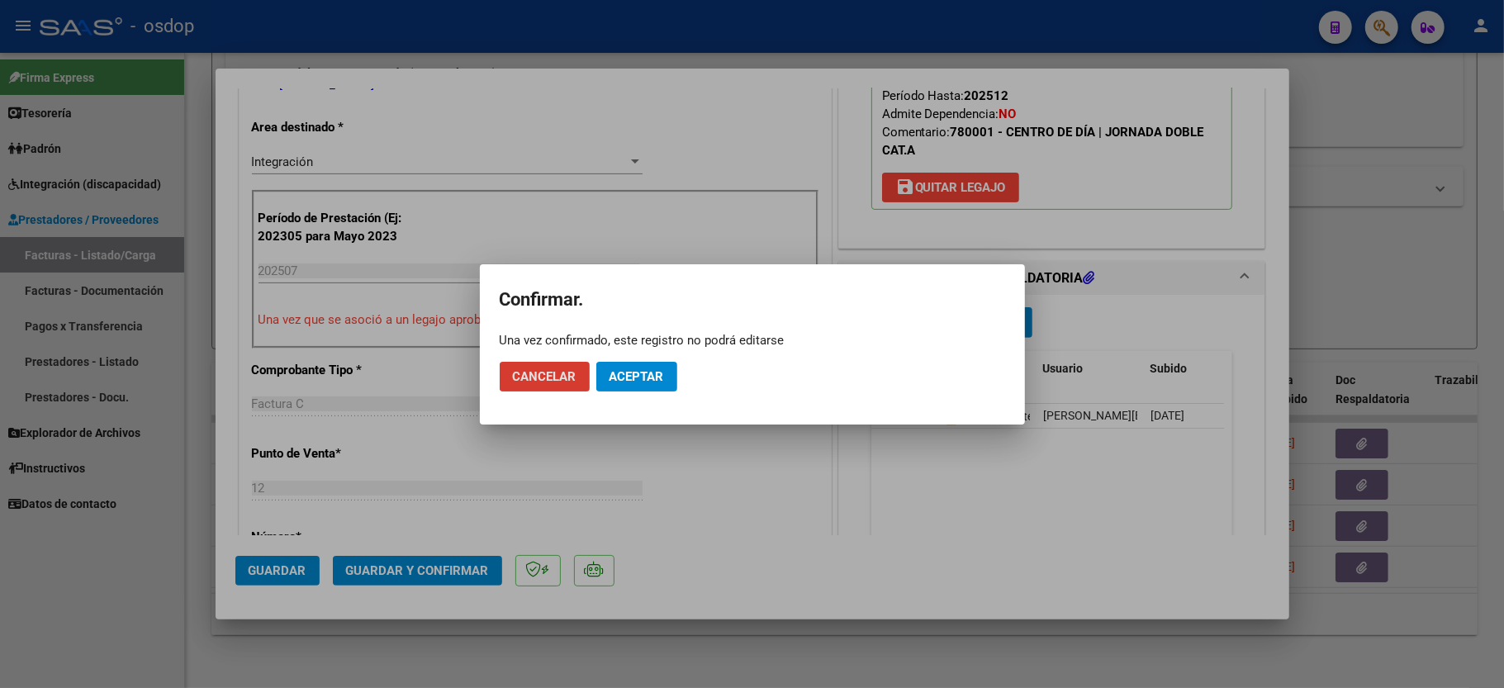
click at [610, 369] on span "Aceptar" at bounding box center [637, 376] width 55 height 15
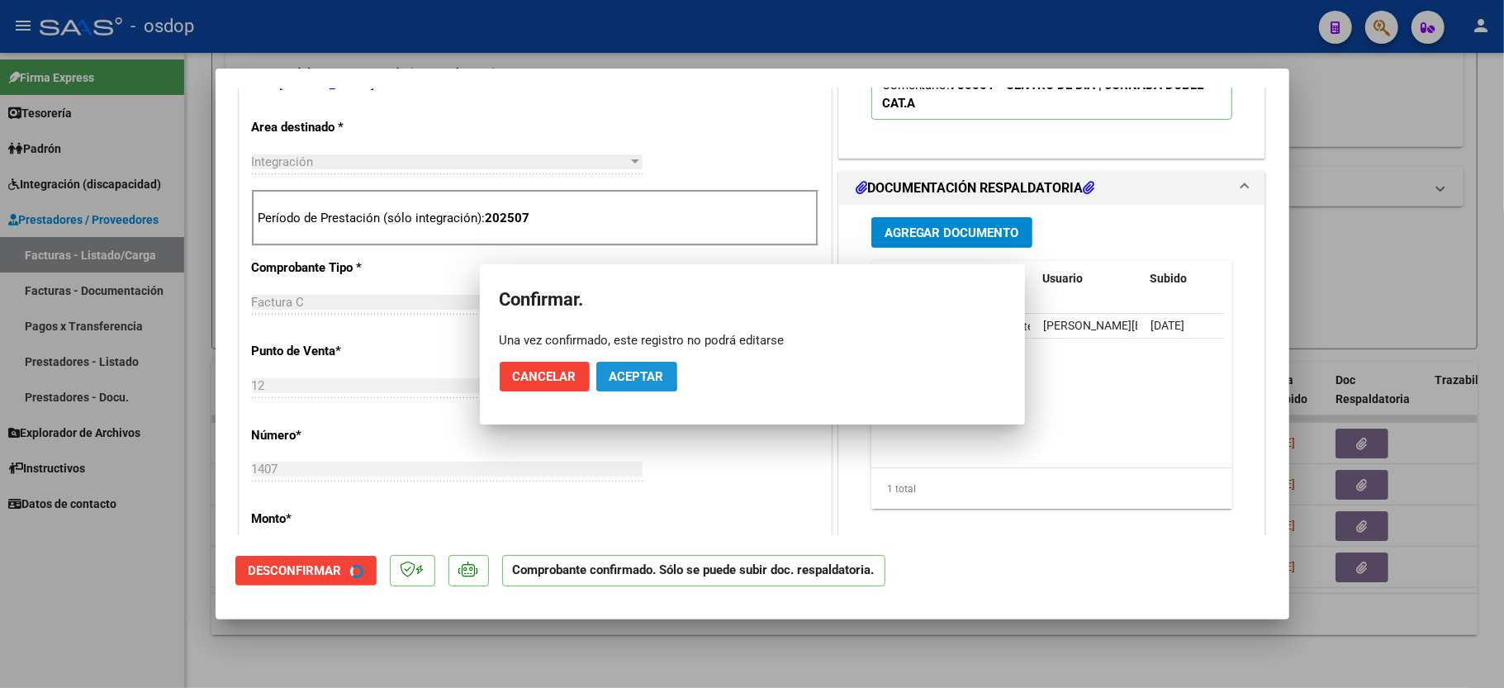
scroll to position [329, 0]
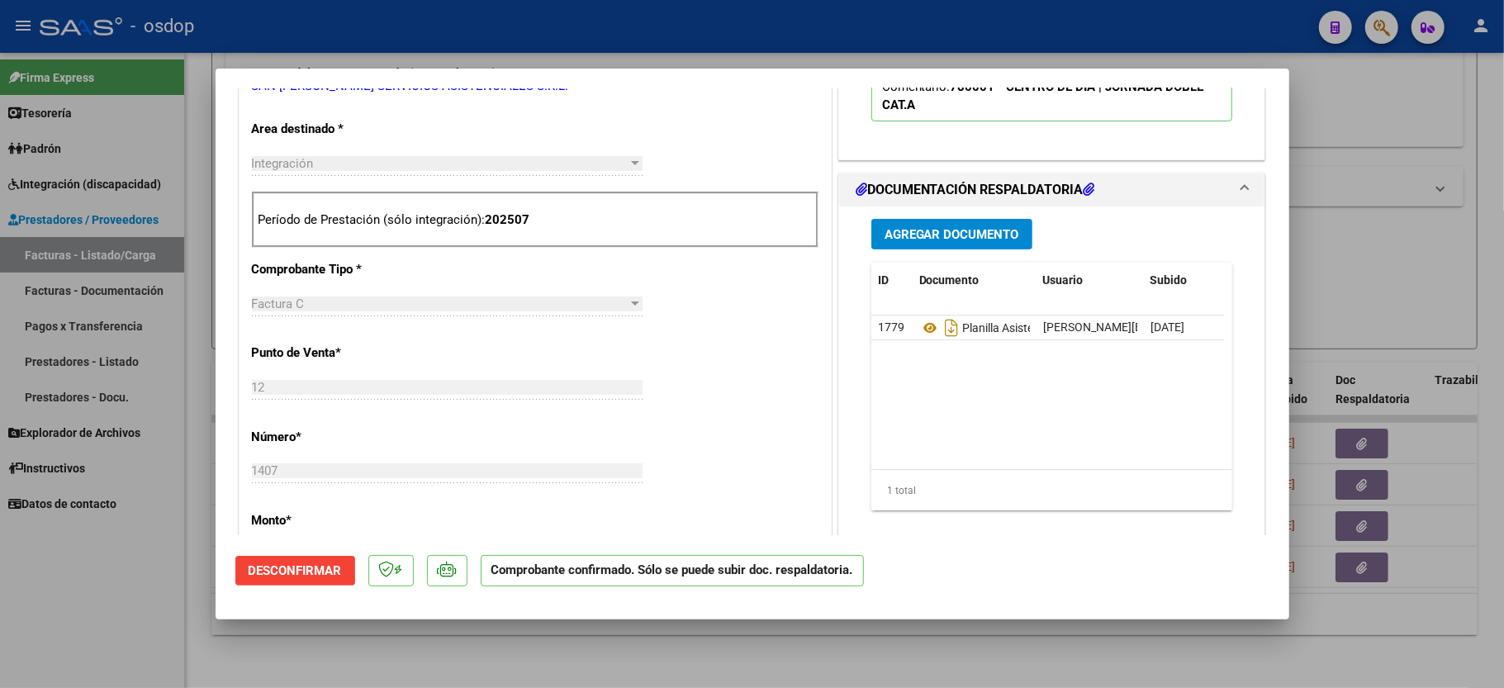
click at [68, 547] on div at bounding box center [752, 344] width 1504 height 688
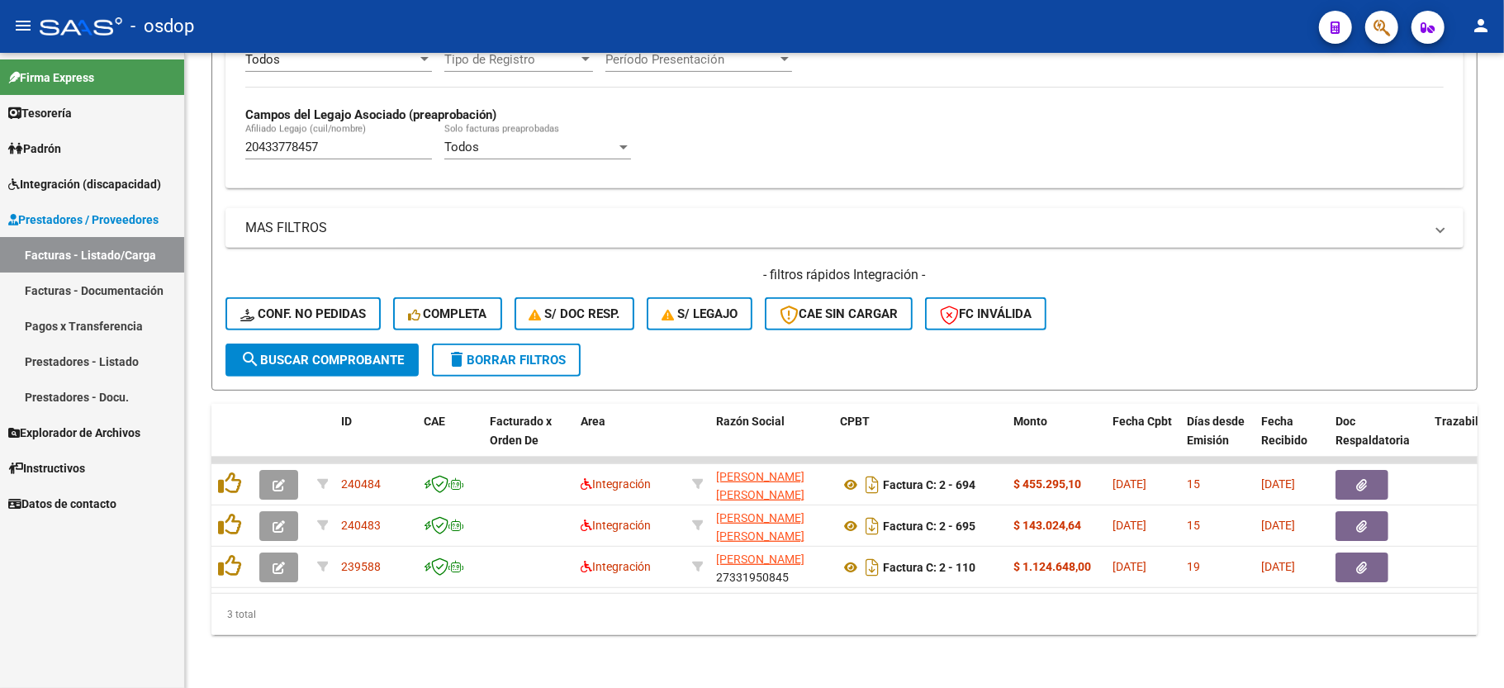
scroll to position [464, 0]
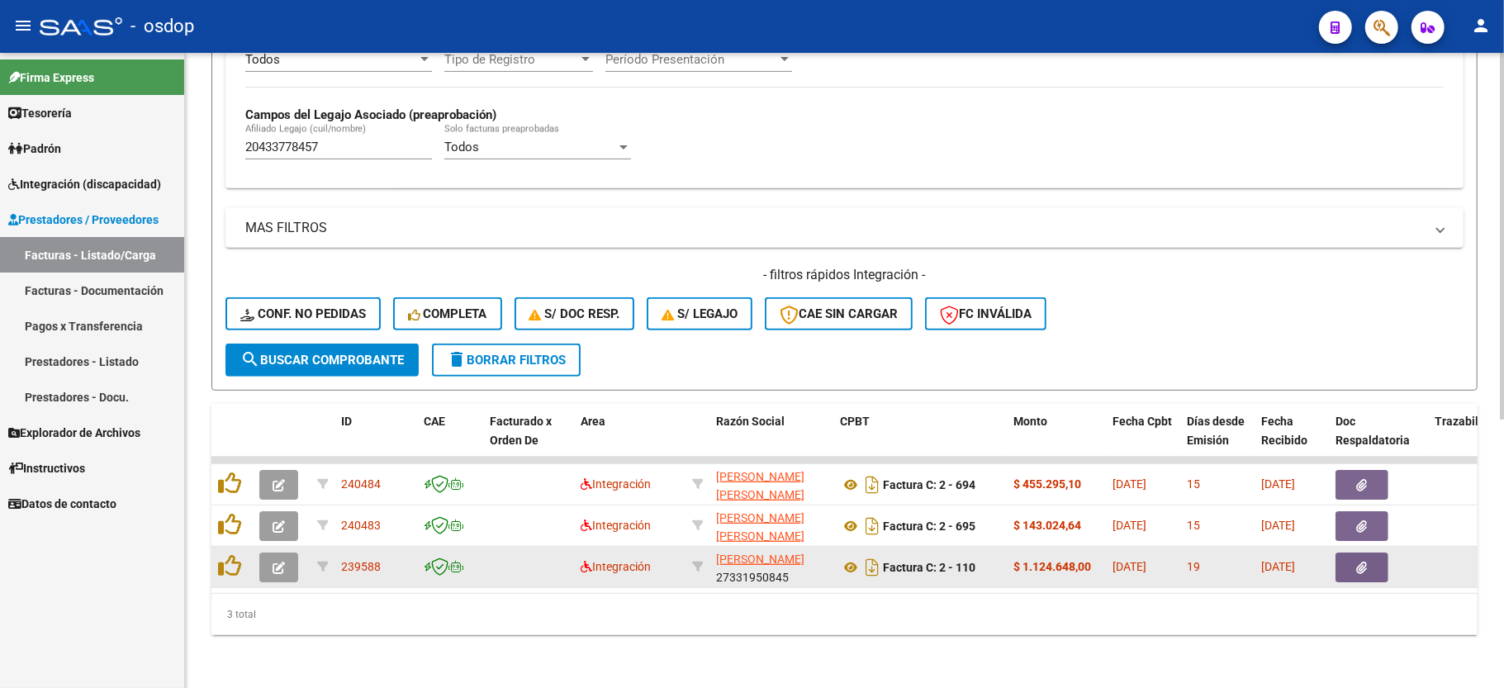
click at [262, 553] on button "button" at bounding box center [278, 568] width 39 height 30
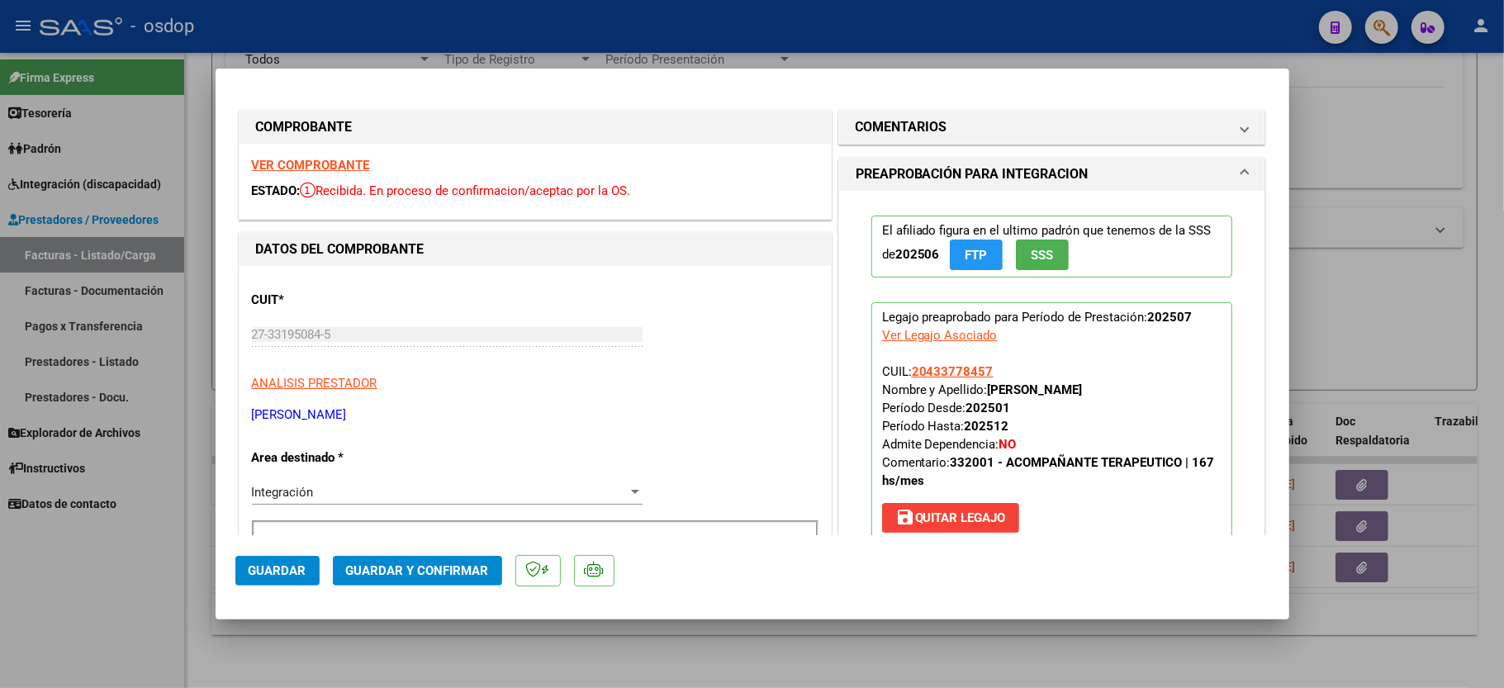
click at [317, 169] on strong "VER COMPROBANTE" at bounding box center [311, 165] width 118 height 15
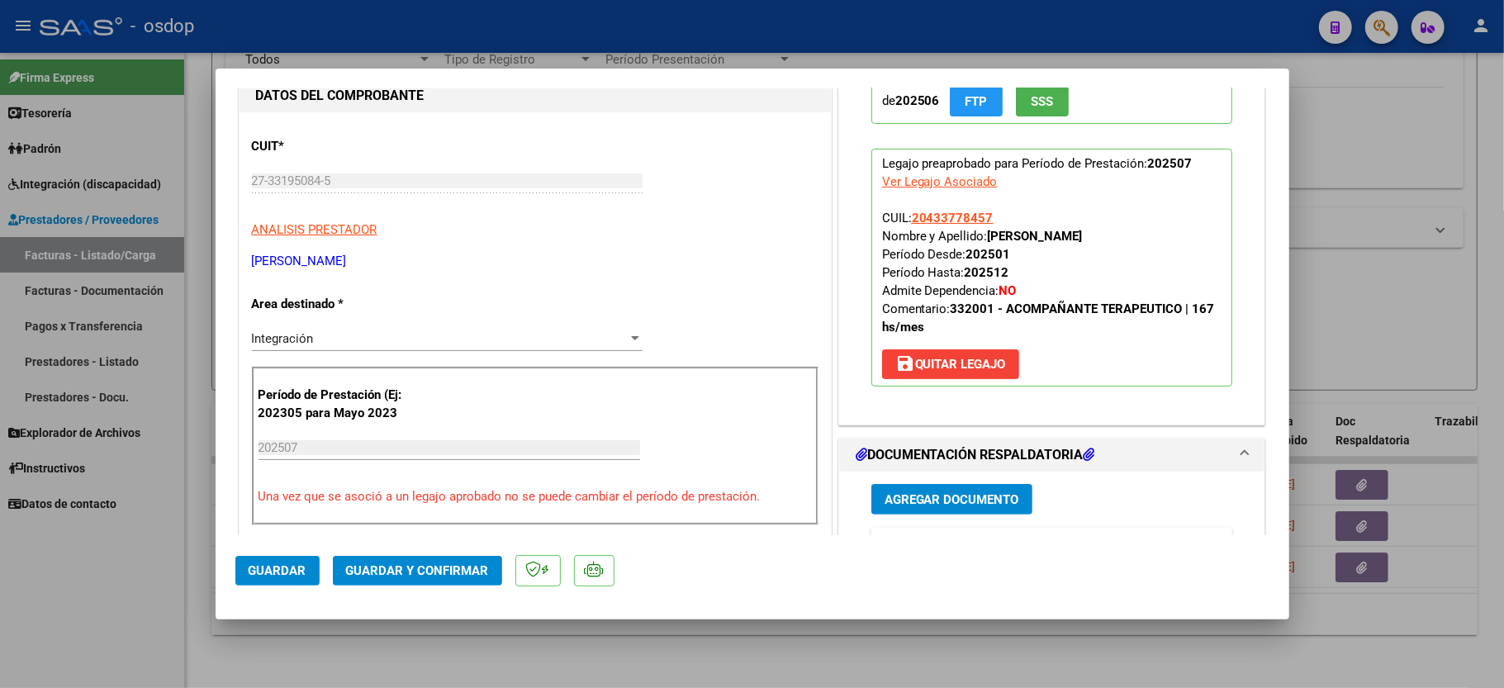
scroll to position [440, 0]
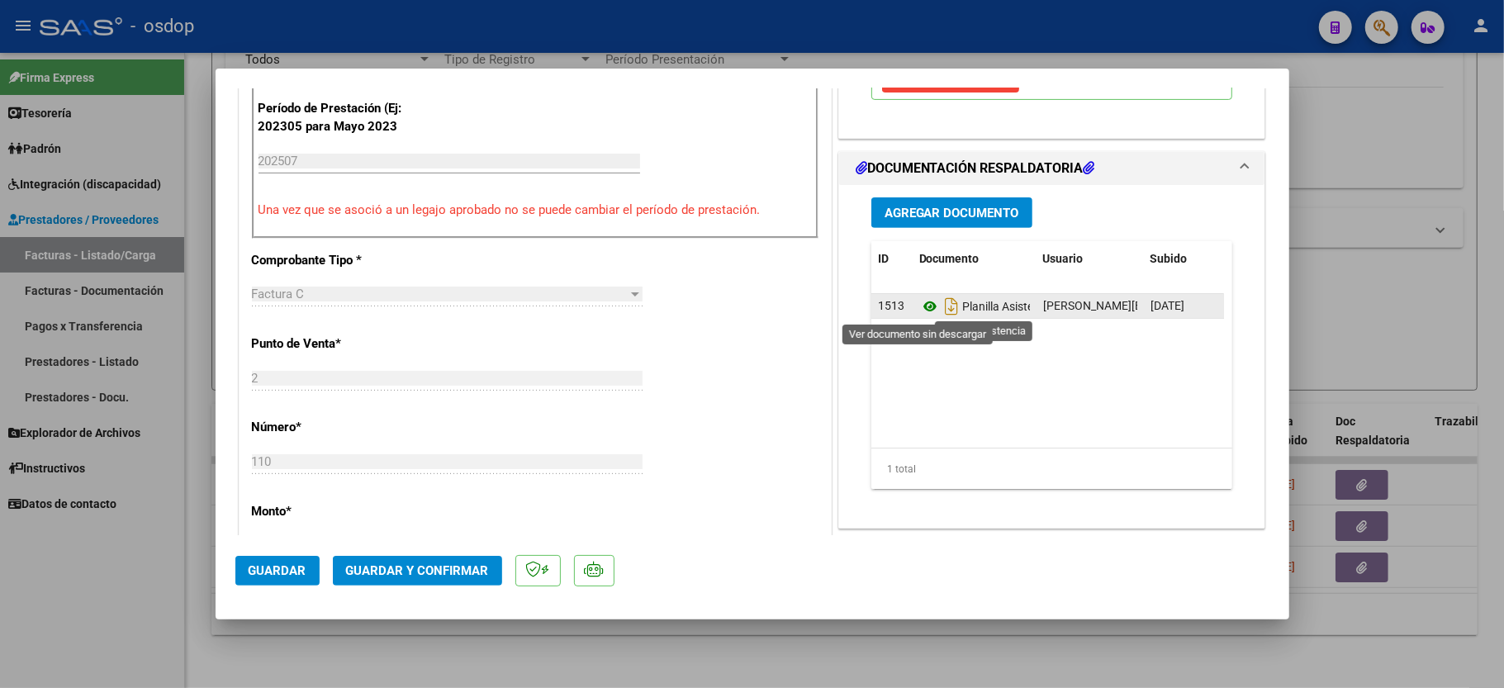
click at [919, 302] on icon at bounding box center [929, 307] width 21 height 20
click at [919, 306] on icon at bounding box center [929, 307] width 21 height 20
drag, startPoint x: 109, startPoint y: 629, endPoint x: 543, endPoint y: 347, distance: 517.1
click at [543, 347] on div "COMPROBANTE VER COMPROBANTE ESTADO: Recibida. En proceso de confirmacion/acepta…" at bounding box center [752, 344] width 1504 height 688
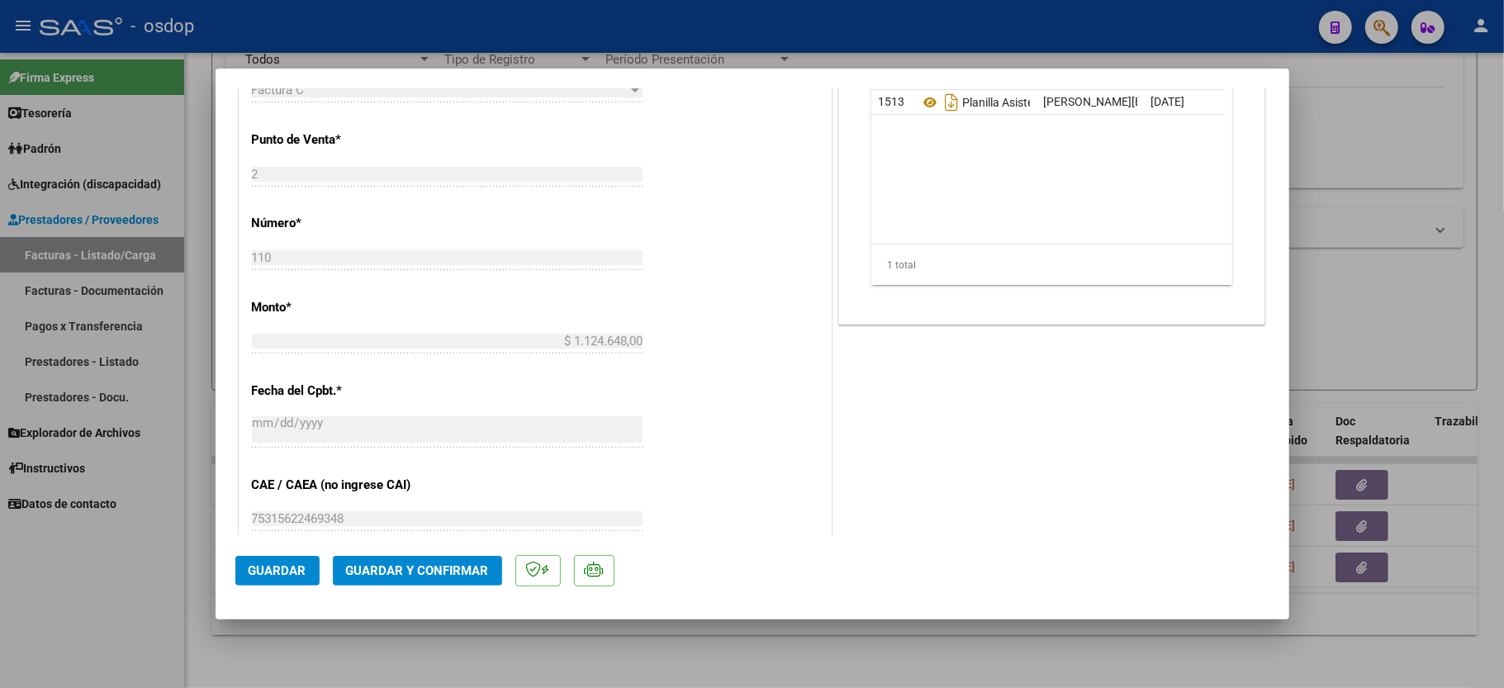
scroll to position [881, 0]
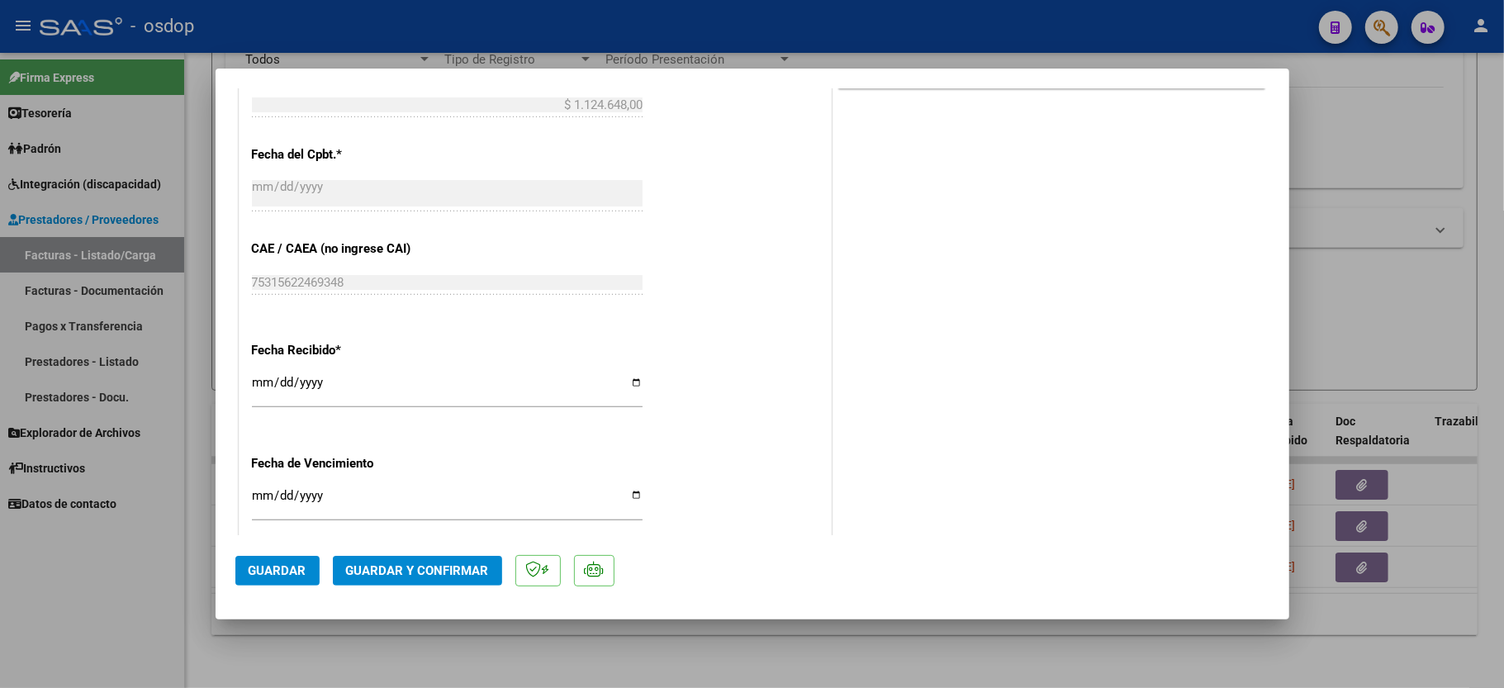
click at [177, 629] on div at bounding box center [752, 344] width 1504 height 688
type input "$ 0,00"
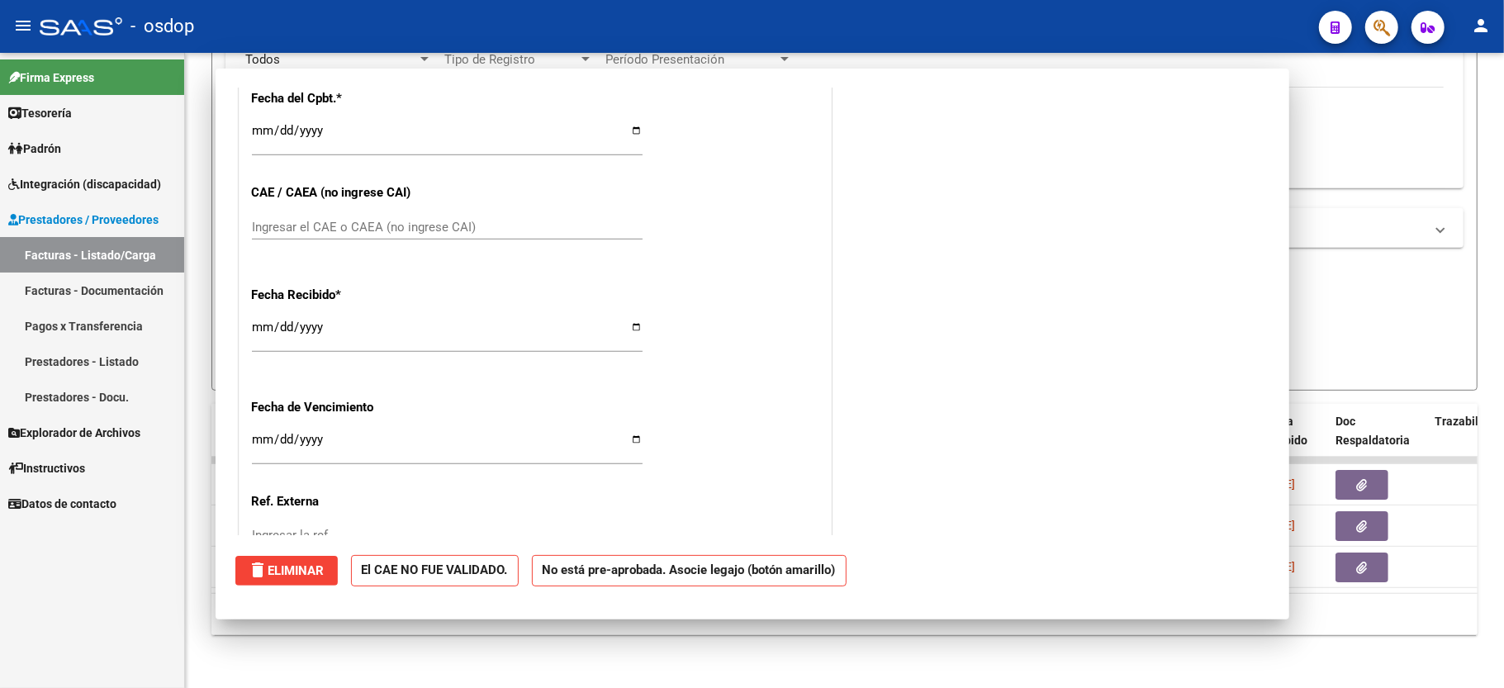
scroll to position [824, 0]
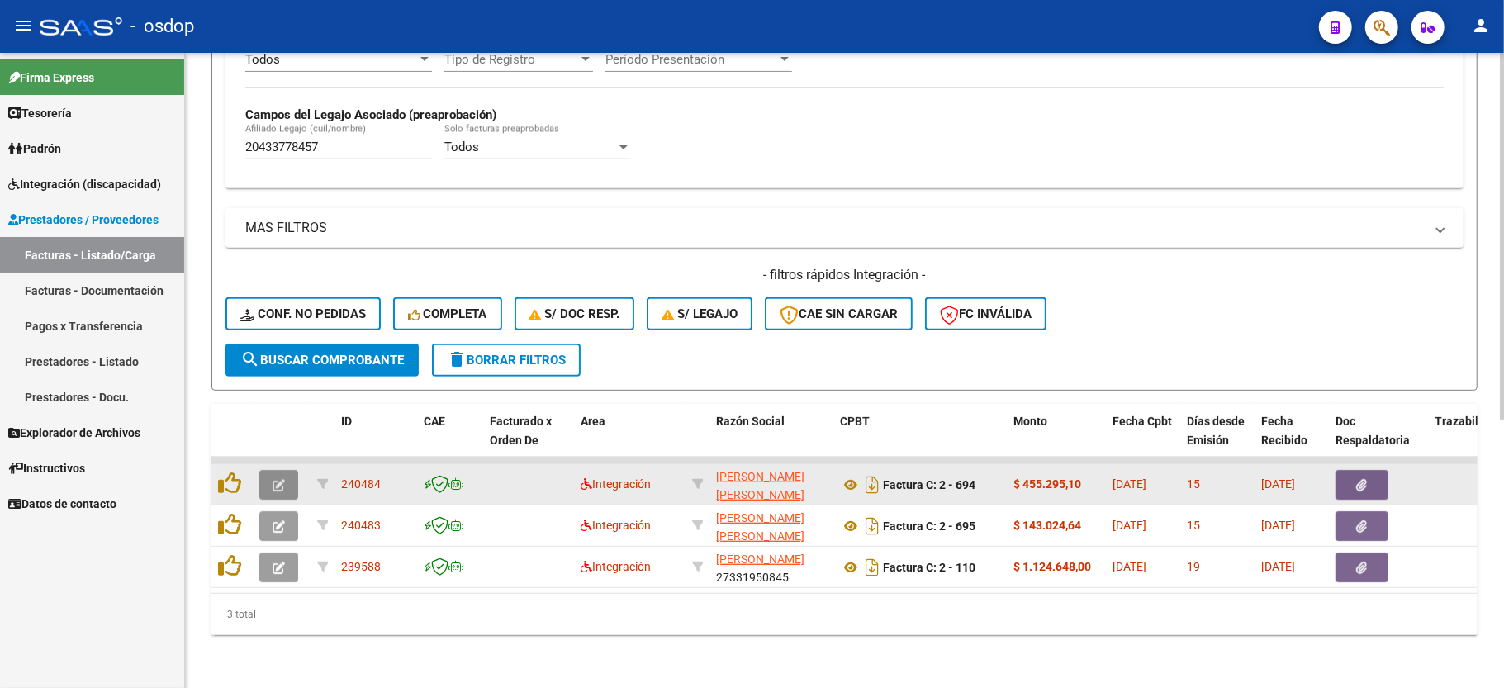
click at [287, 470] on button "button" at bounding box center [278, 485] width 39 height 30
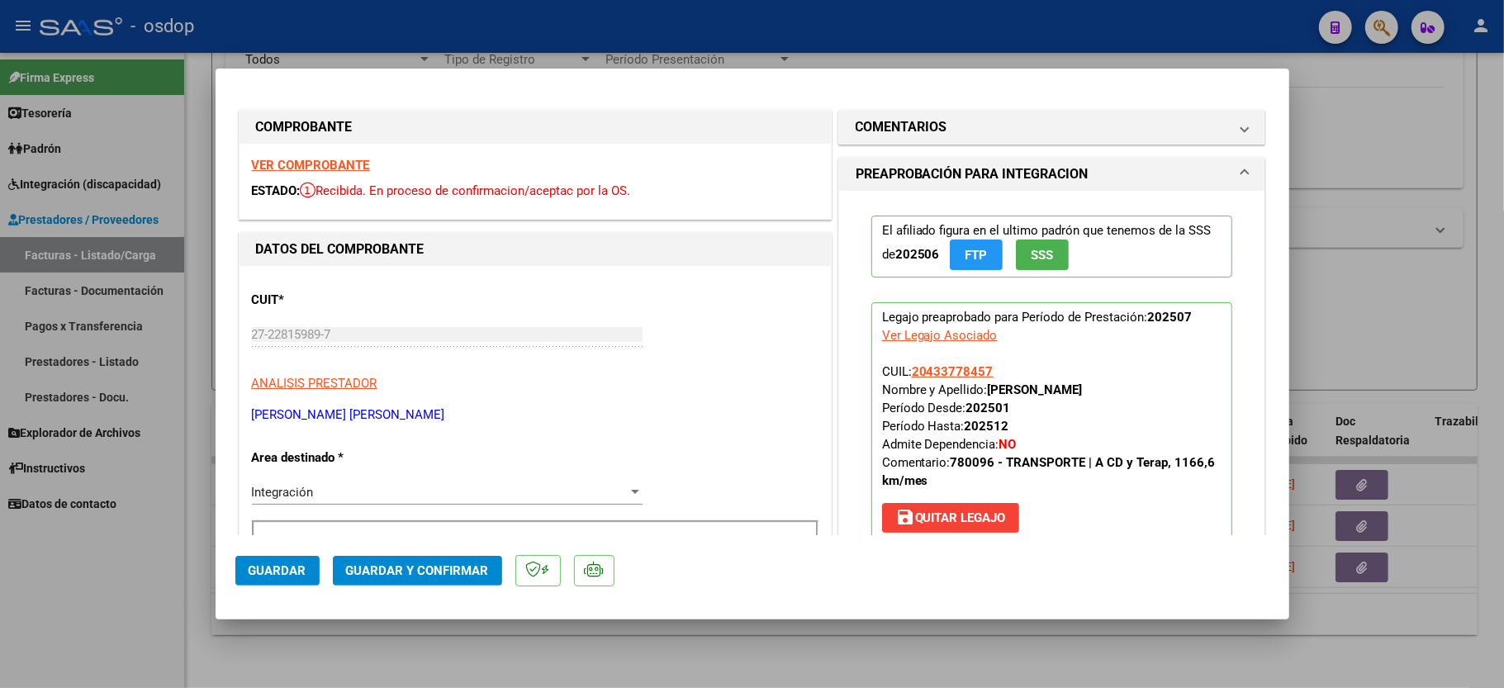
click at [302, 163] on strong "VER COMPROBANTE" at bounding box center [311, 165] width 118 height 15
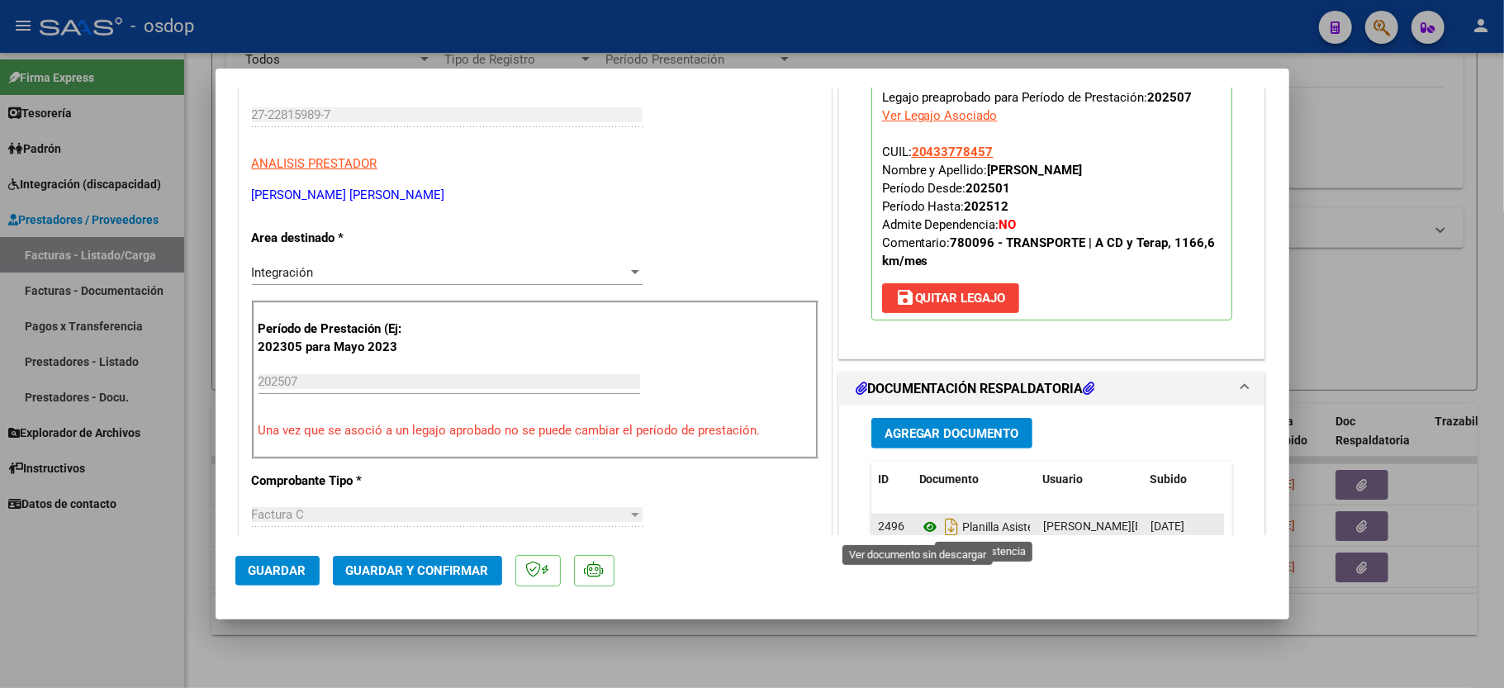
click at [923, 532] on icon at bounding box center [929, 527] width 21 height 20
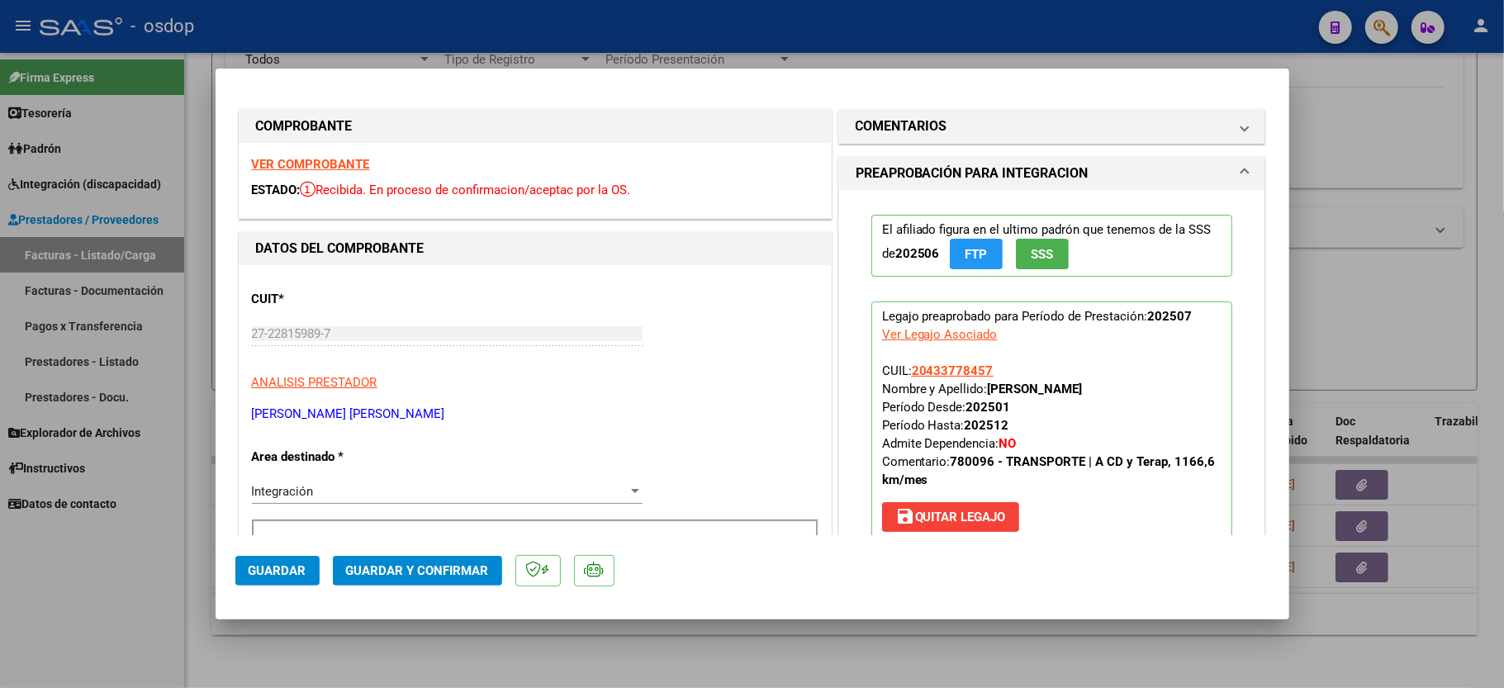
scroll to position [0, 0]
click at [942, 135] on mat-panel-title "COMENTARIOS" at bounding box center [1042, 127] width 373 height 20
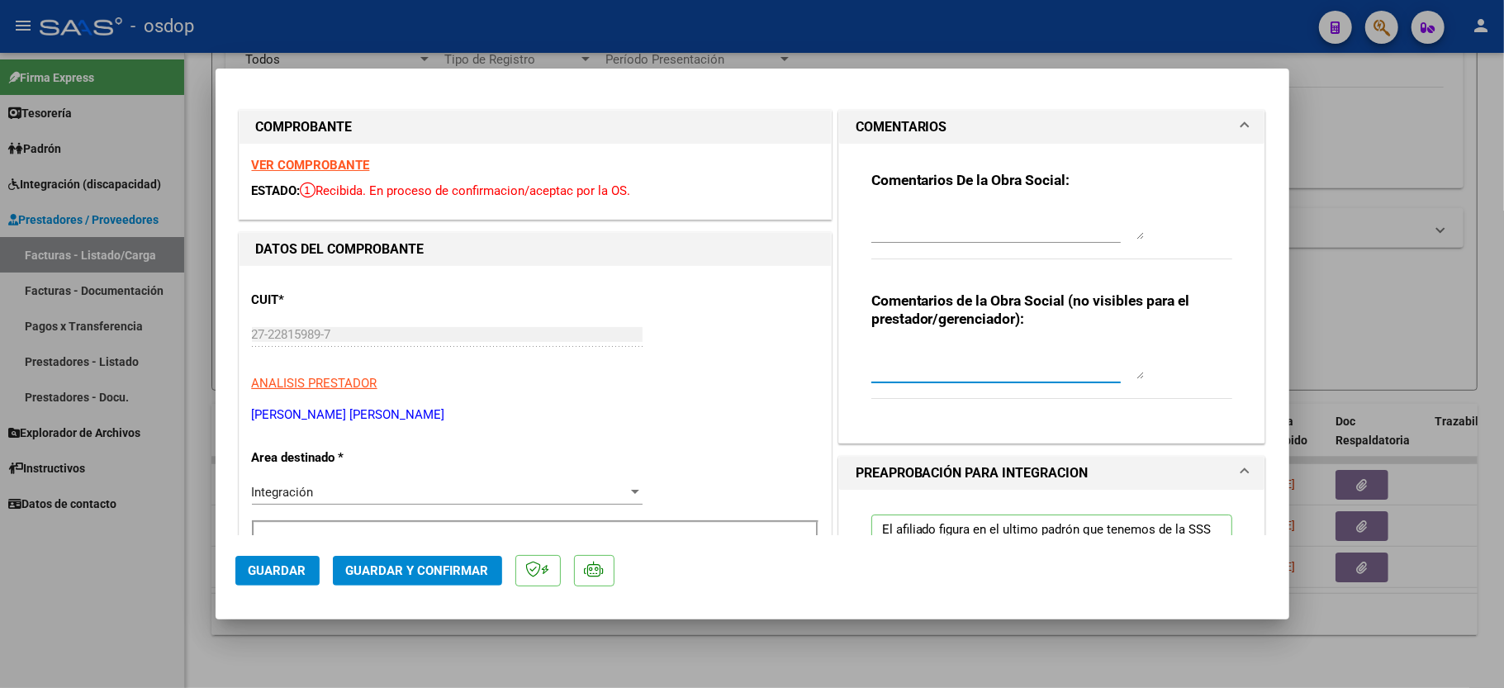
click at [939, 373] on textarea at bounding box center [1007, 362] width 273 height 33
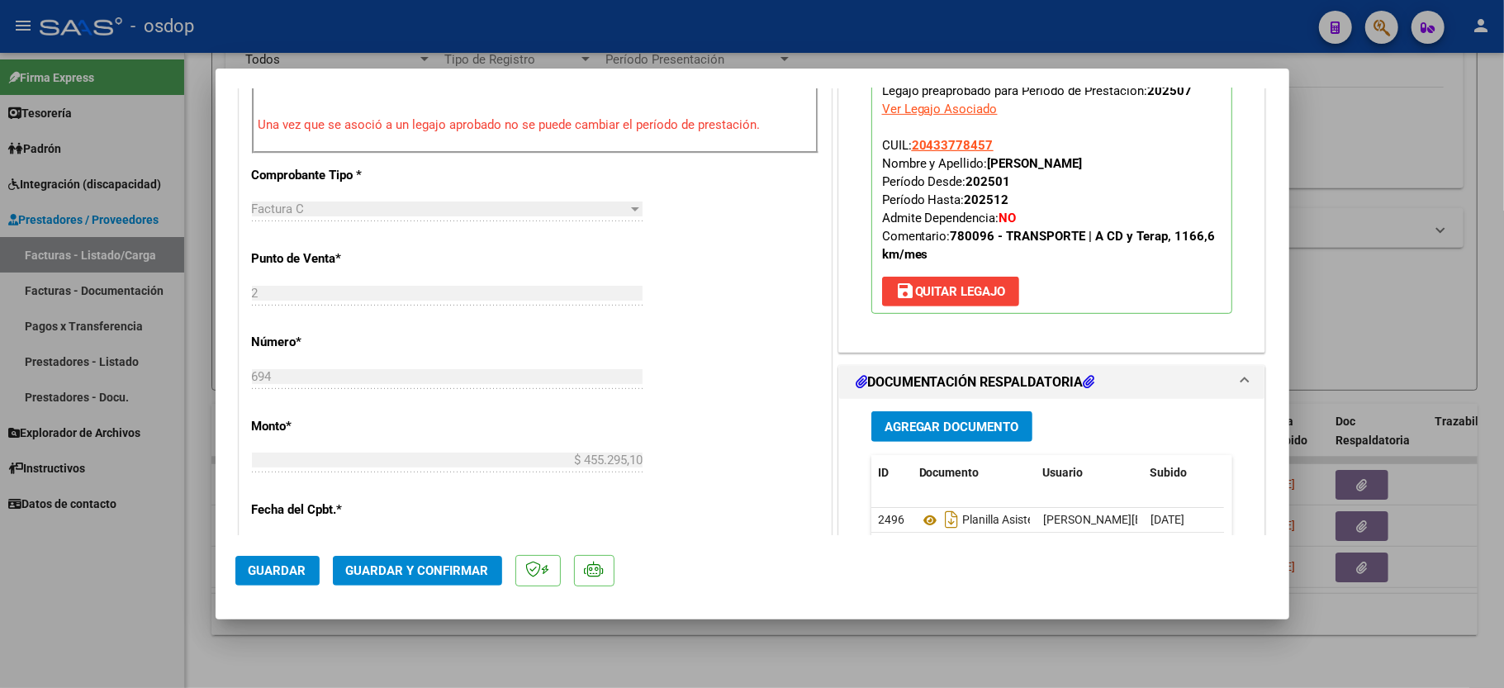
scroll to position [550, 0]
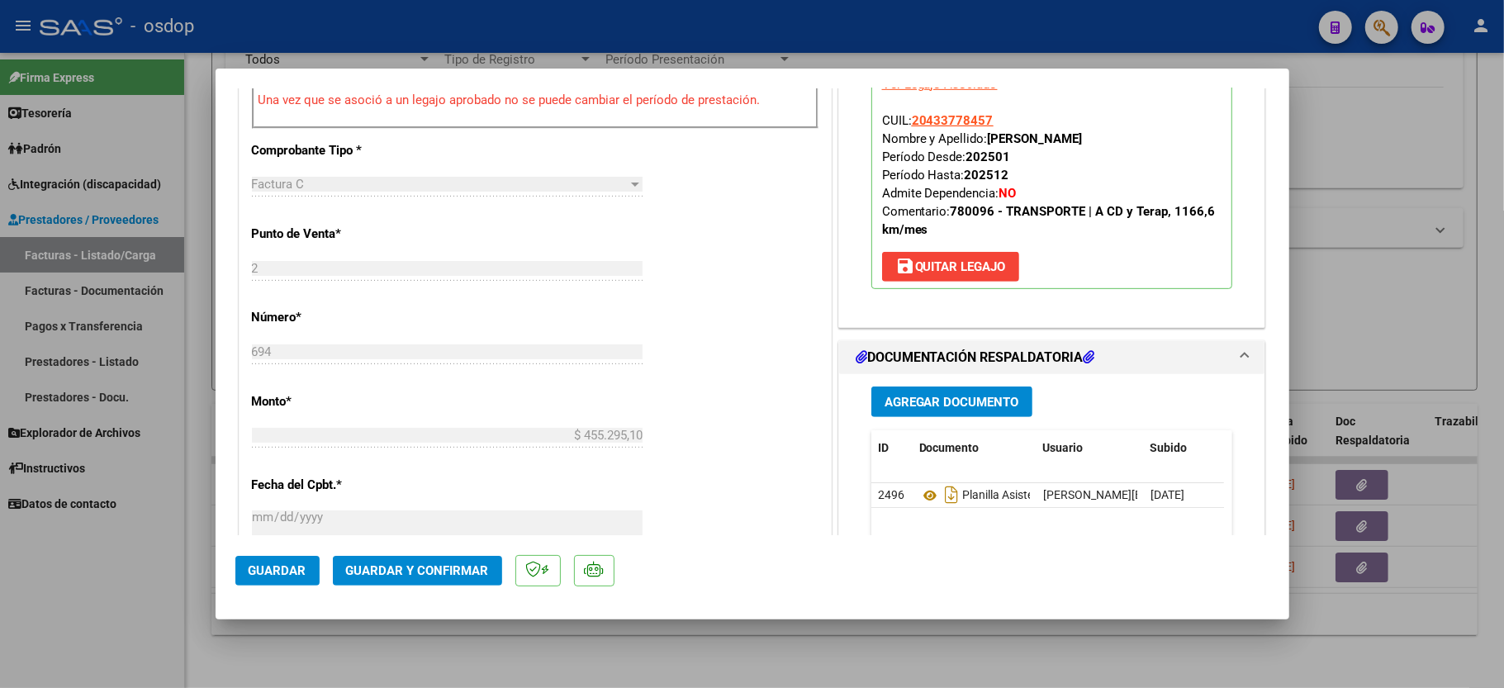
type textarea "Traslados a CD, 840.4 km mensuales. $541.76 sin dep"
click at [360, 577] on span "Guardar y Confirmar" at bounding box center [417, 570] width 143 height 15
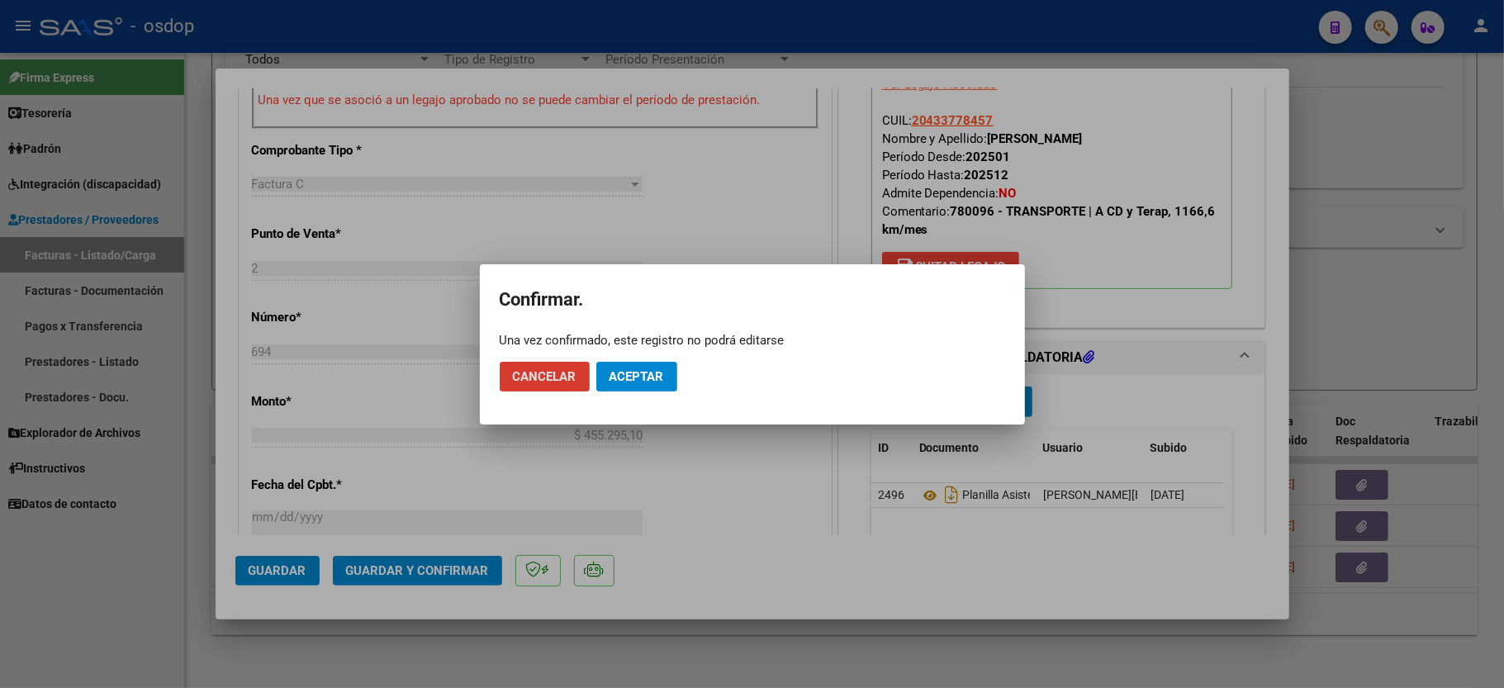
click at [648, 380] on span "Aceptar" at bounding box center [637, 376] width 55 height 15
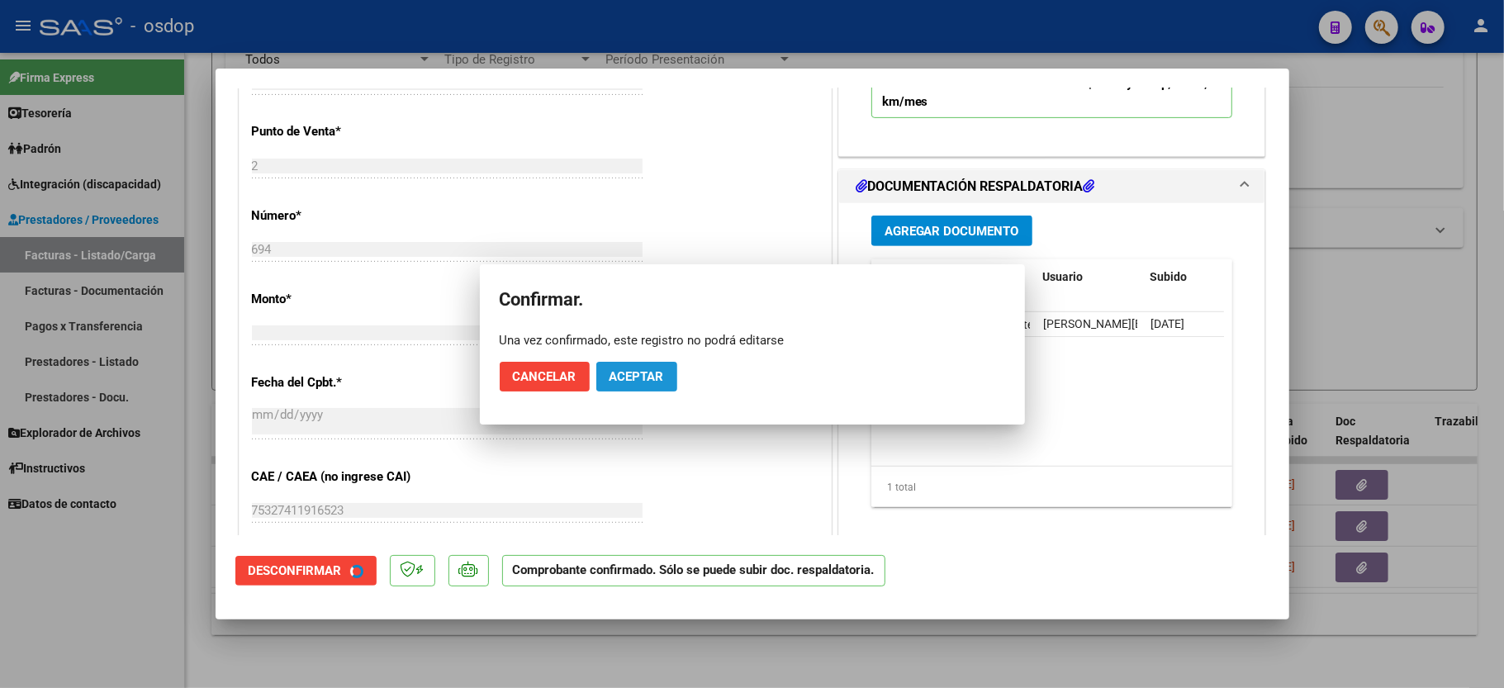
scroll to position [862, 0]
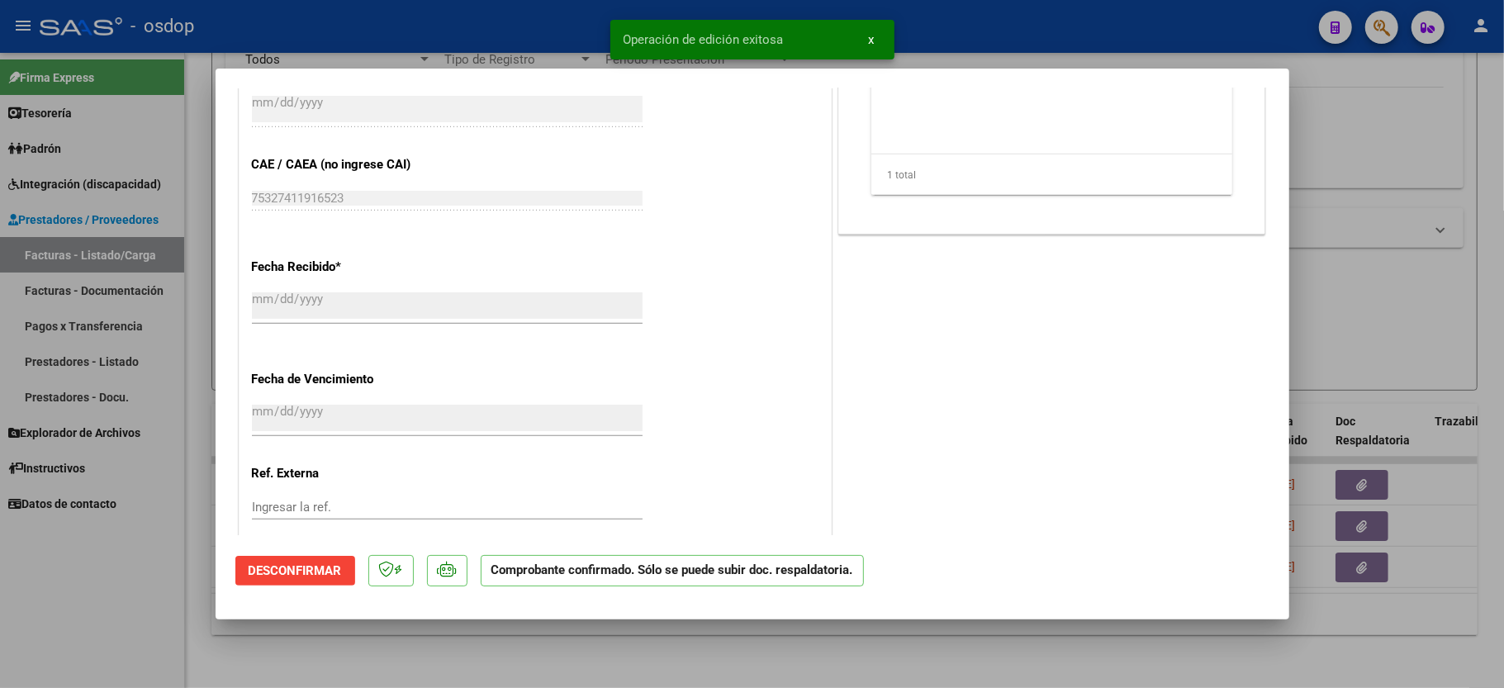
click at [113, 608] on div at bounding box center [752, 344] width 1504 height 688
type input "$ 0,00"
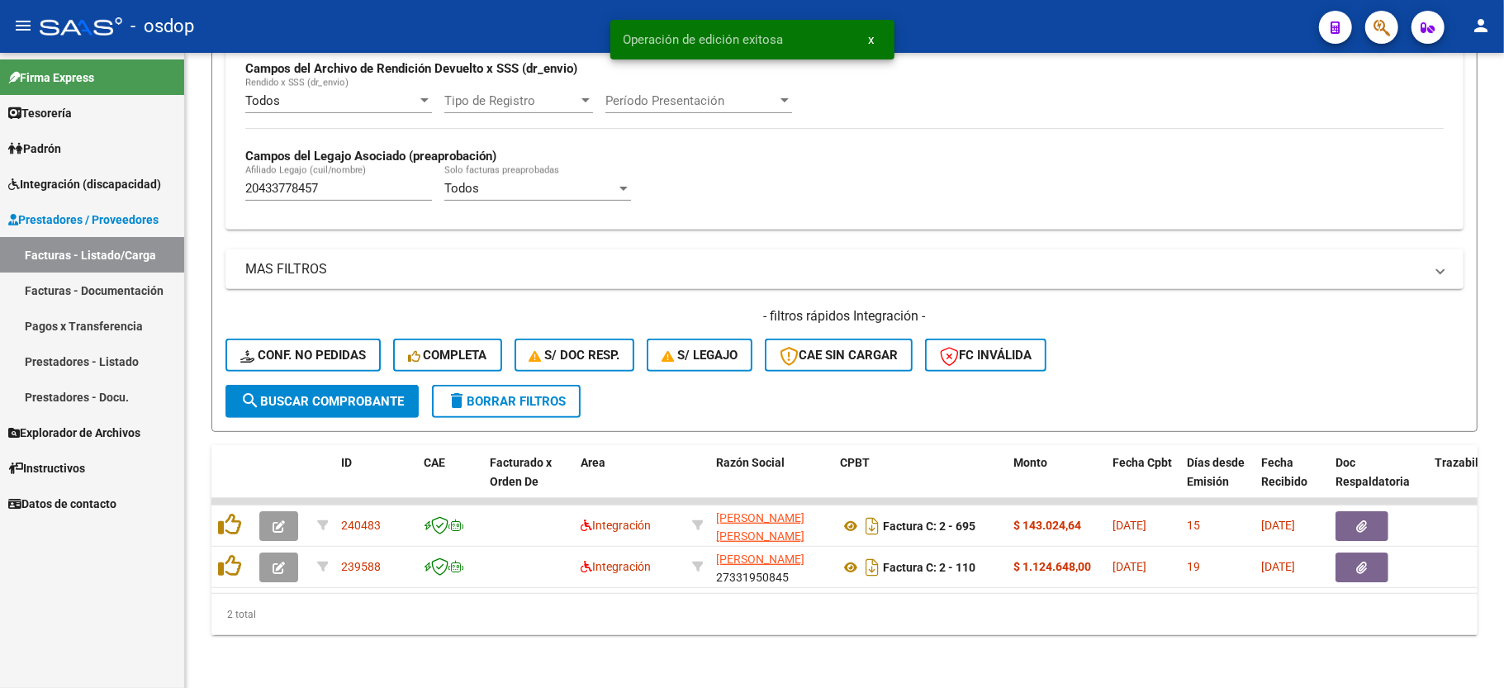
scroll to position [424, 0]
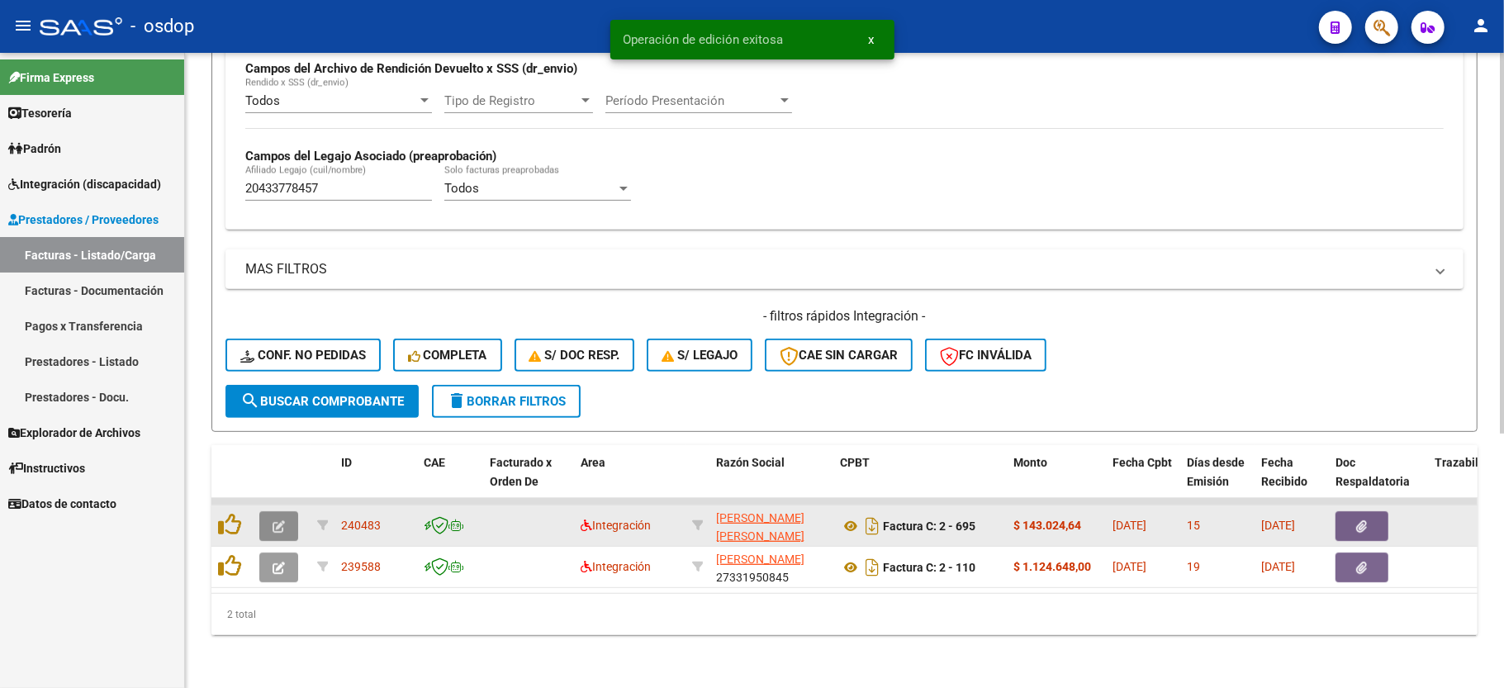
click at [284, 517] on button "button" at bounding box center [278, 526] width 39 height 30
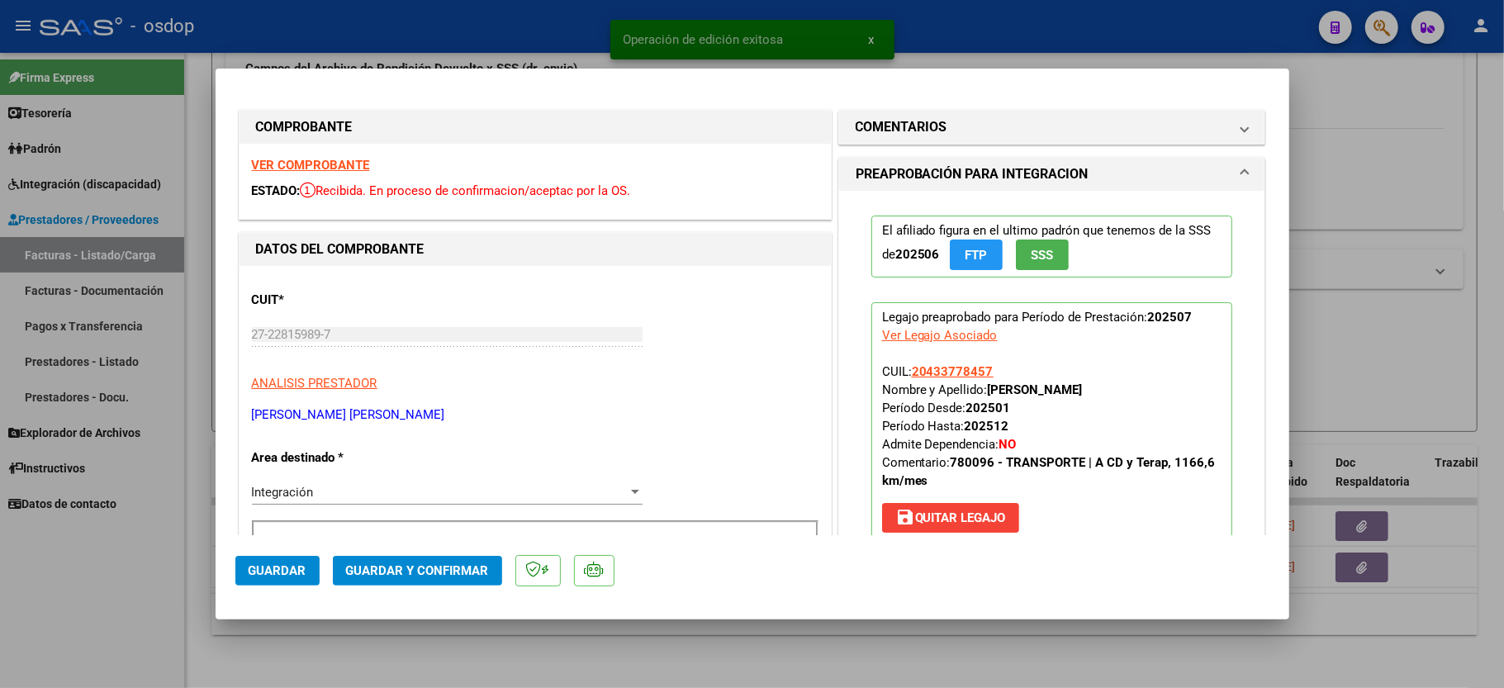
click at [299, 158] on strong "VER COMPROBANTE" at bounding box center [311, 165] width 118 height 15
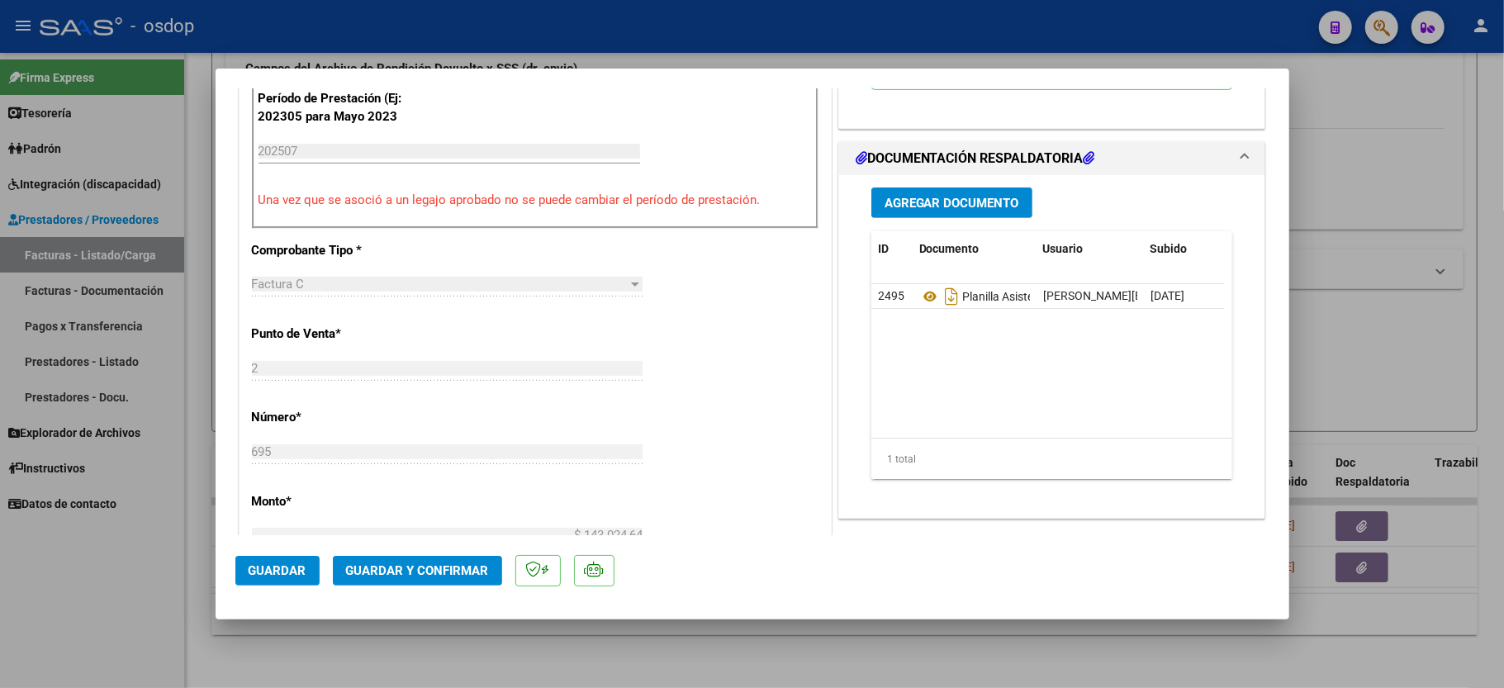
scroll to position [440, 0]
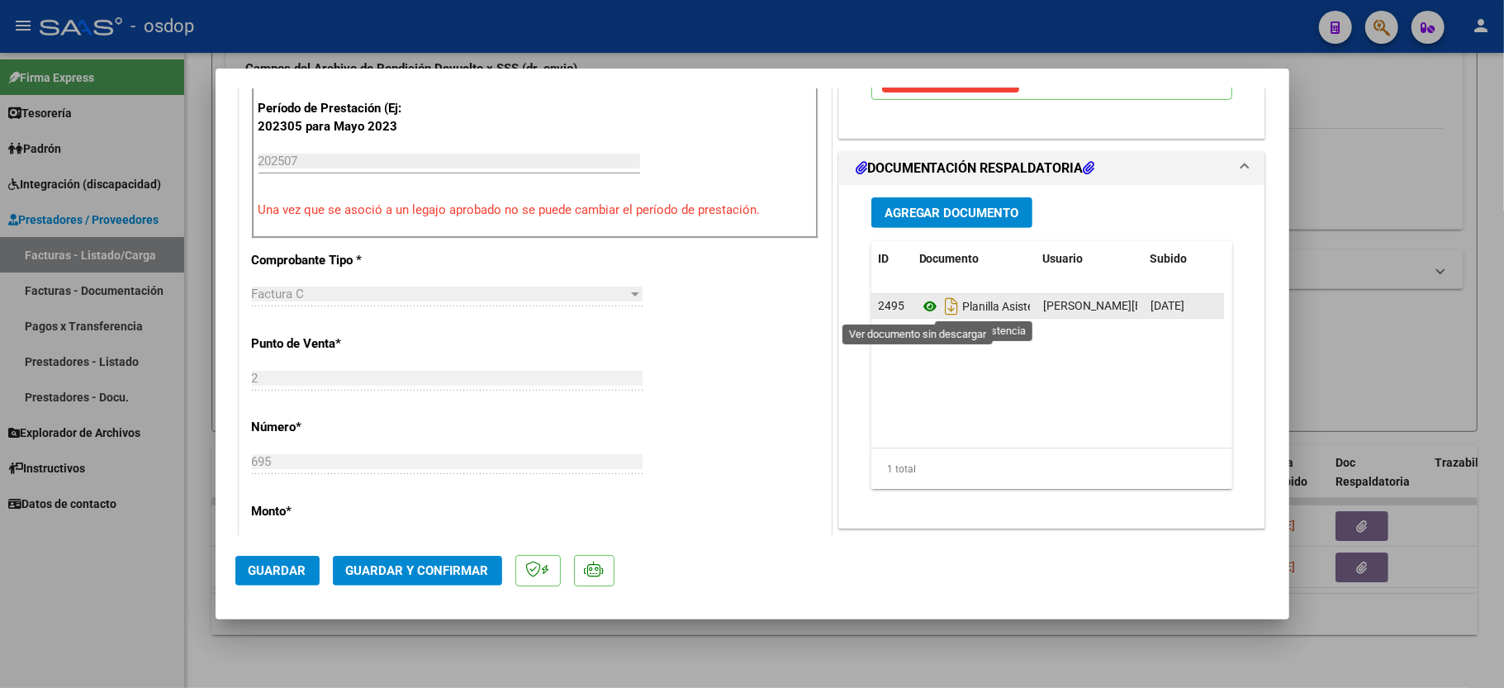
click at [922, 305] on icon at bounding box center [929, 307] width 21 height 20
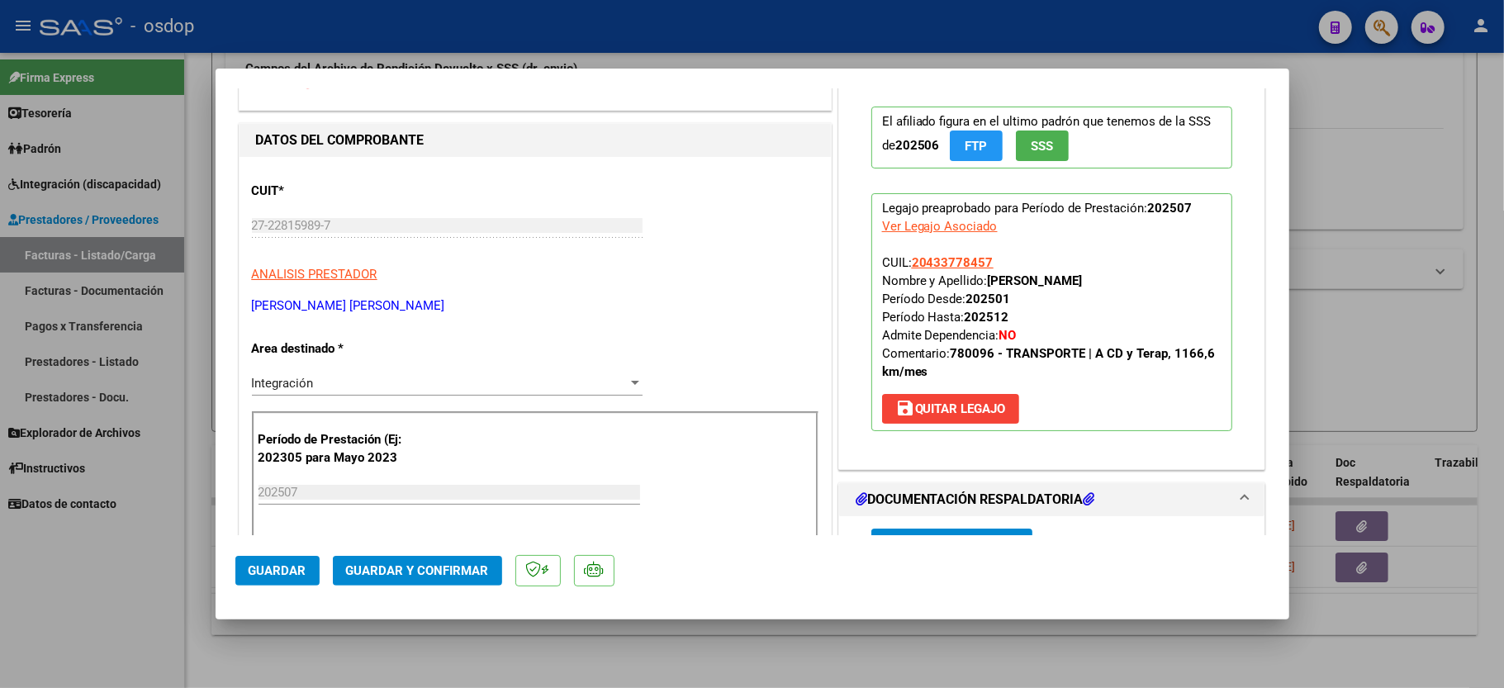
scroll to position [0, 0]
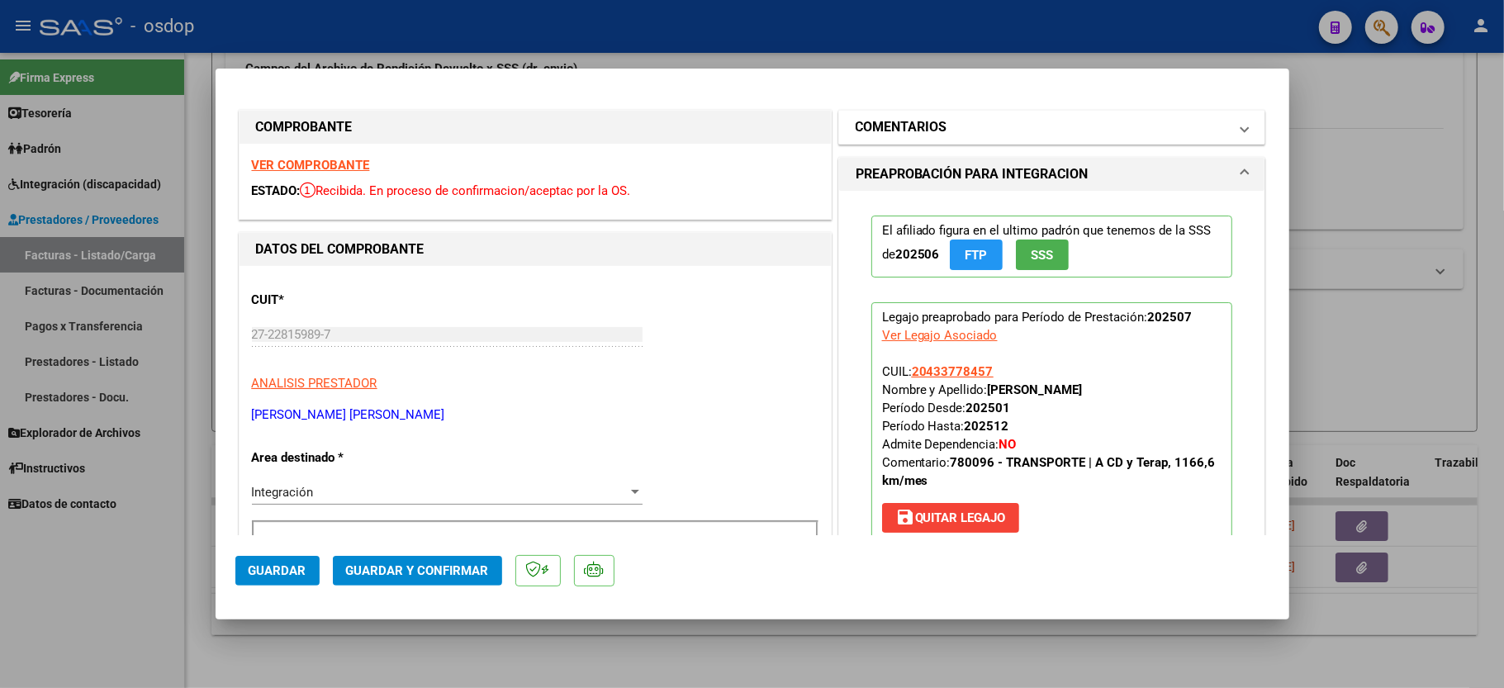
click at [946, 117] on mat-panel-title "COMENTARIOS" at bounding box center [1042, 127] width 373 height 20
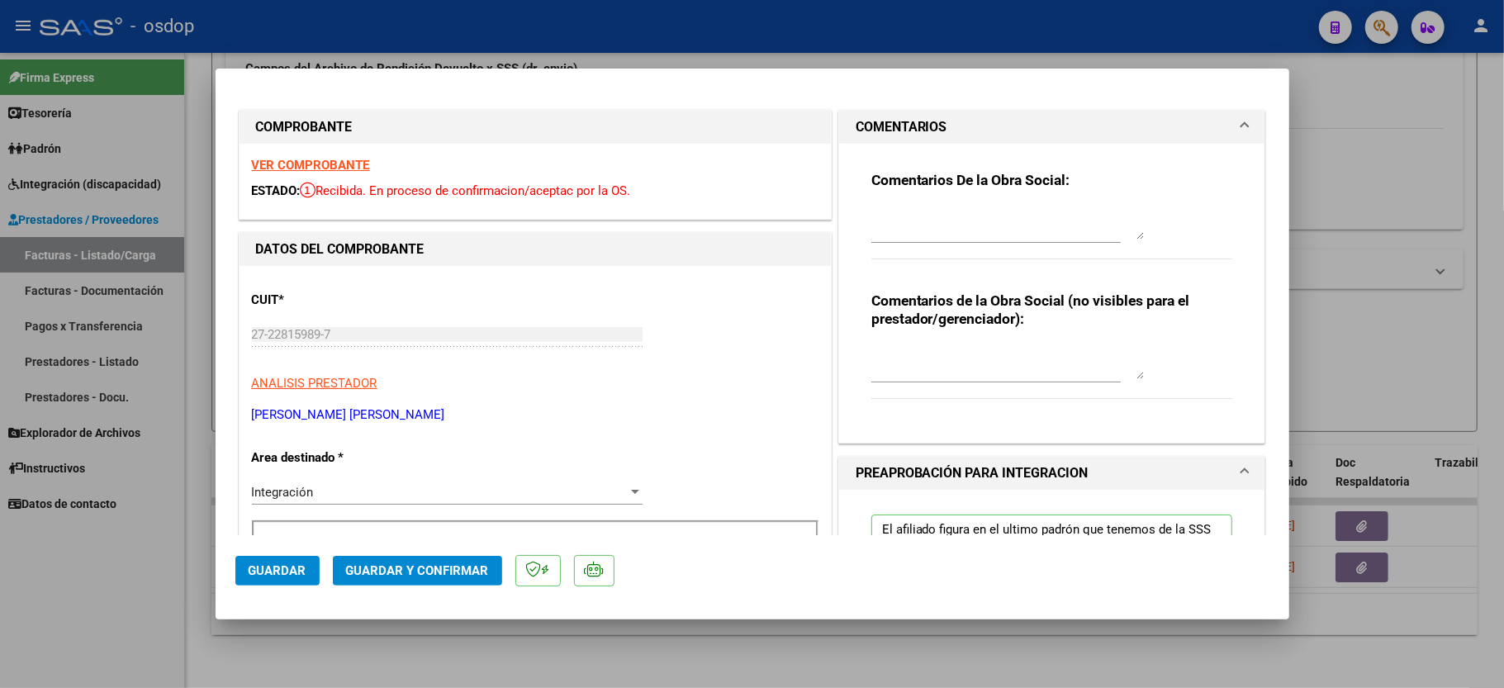
drag, startPoint x: 915, startPoint y: 354, endPoint x: 912, endPoint y: 375, distance: 21.7
click at [914, 362] on textarea at bounding box center [1007, 362] width 273 height 33
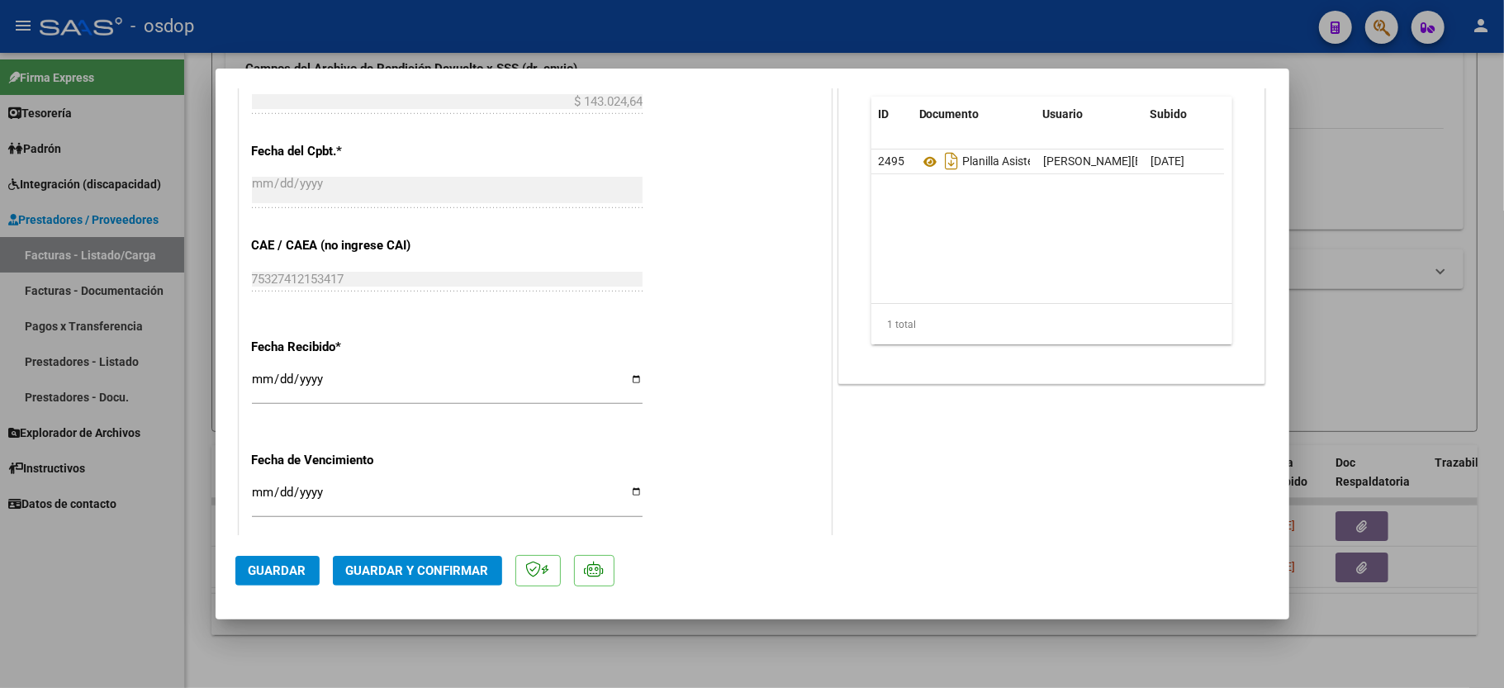
scroll to position [991, 0]
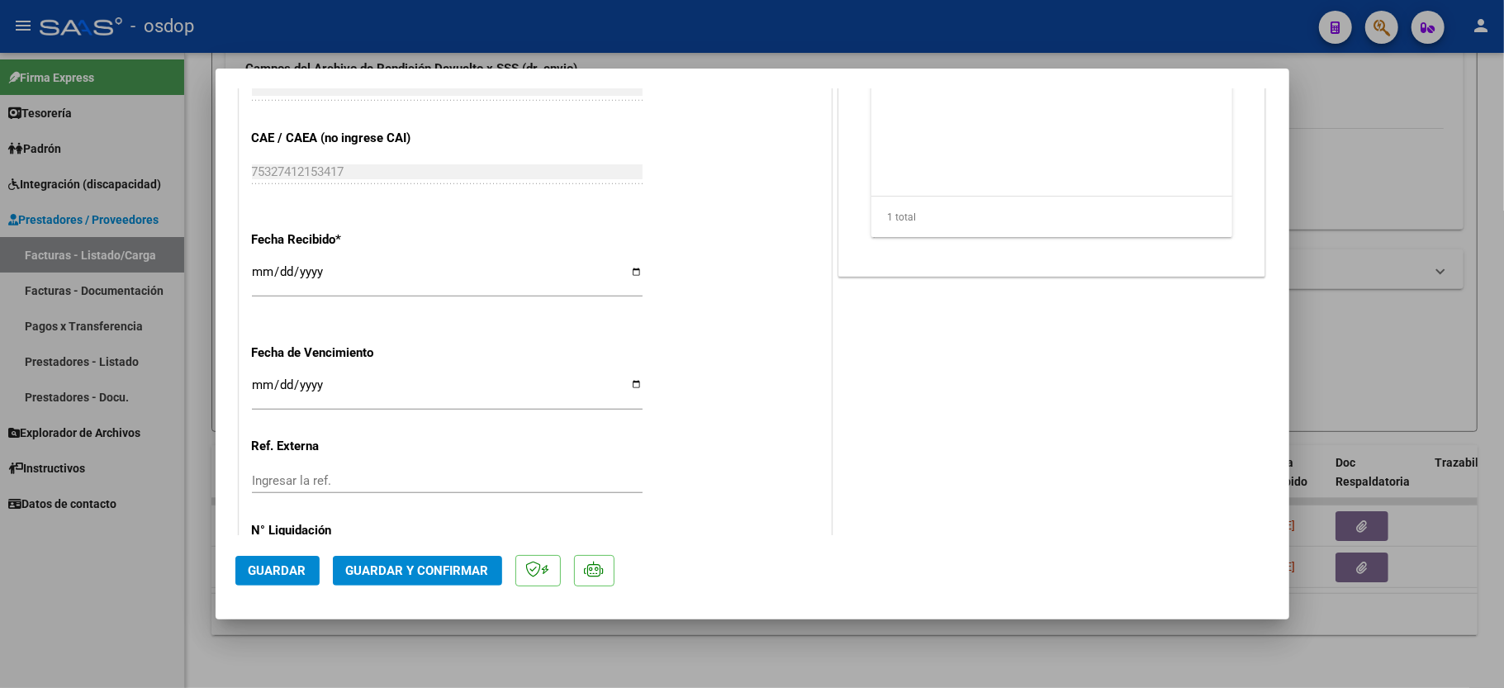
type textarea "Traslados a terapias, 264 km mensuales, $541.76 sin dep"
click at [417, 573] on span "Guardar y Confirmar" at bounding box center [417, 570] width 143 height 15
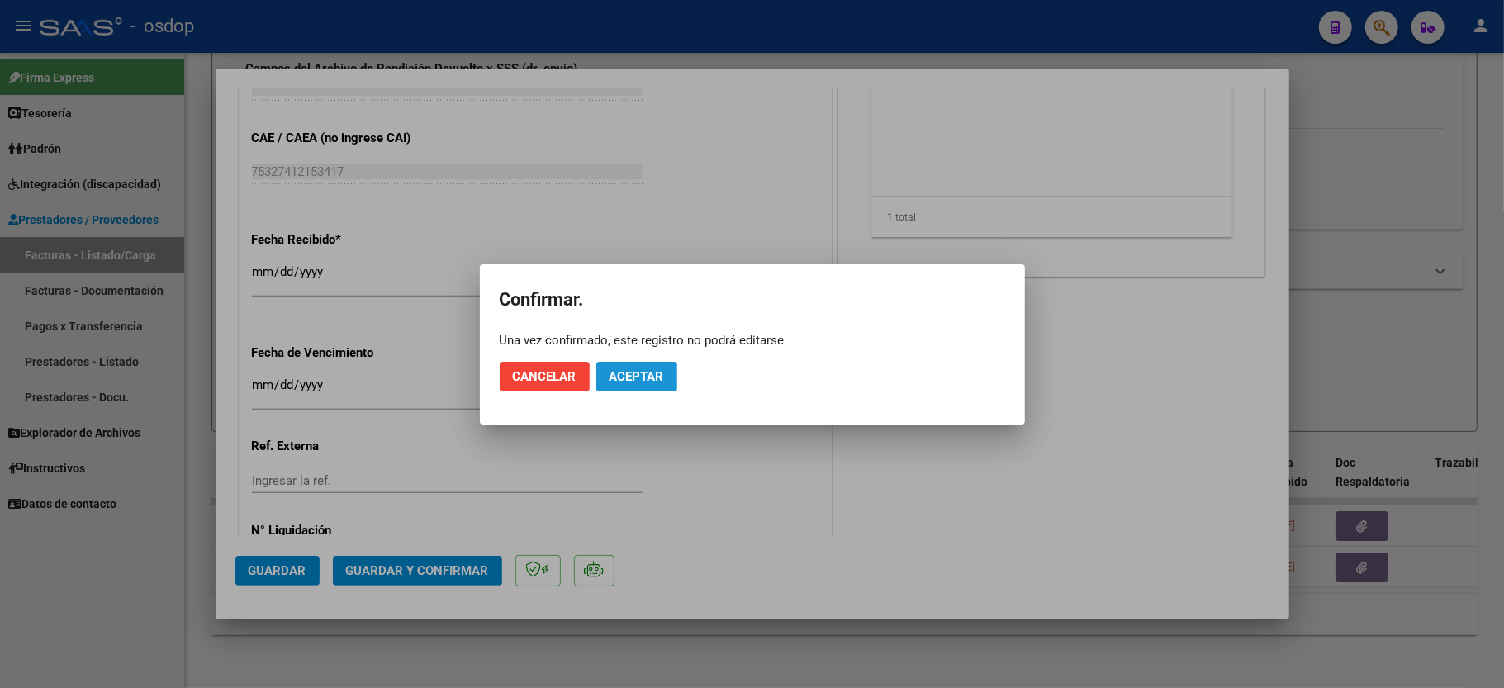
click at [633, 382] on span "Aceptar" at bounding box center [637, 376] width 55 height 15
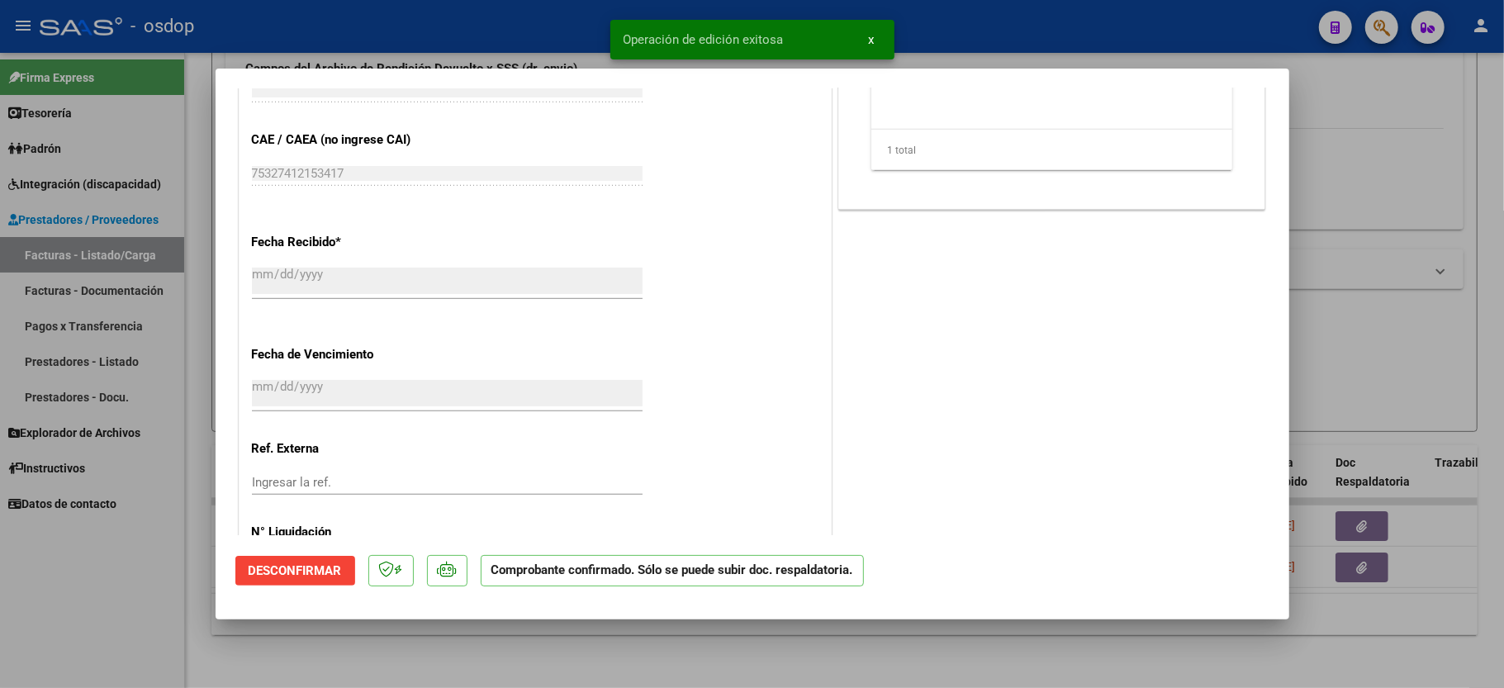
click at [202, 636] on div at bounding box center [752, 344] width 1504 height 688
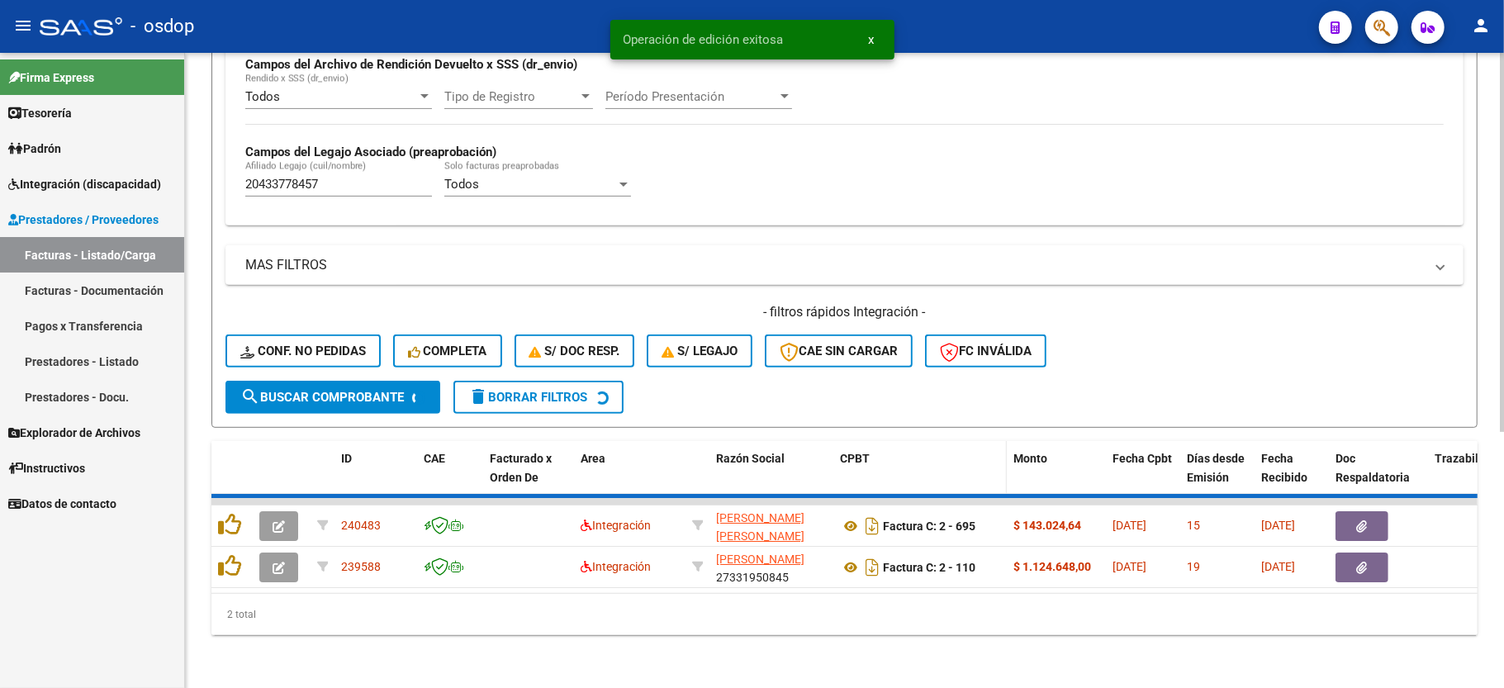
scroll to position [382, 0]
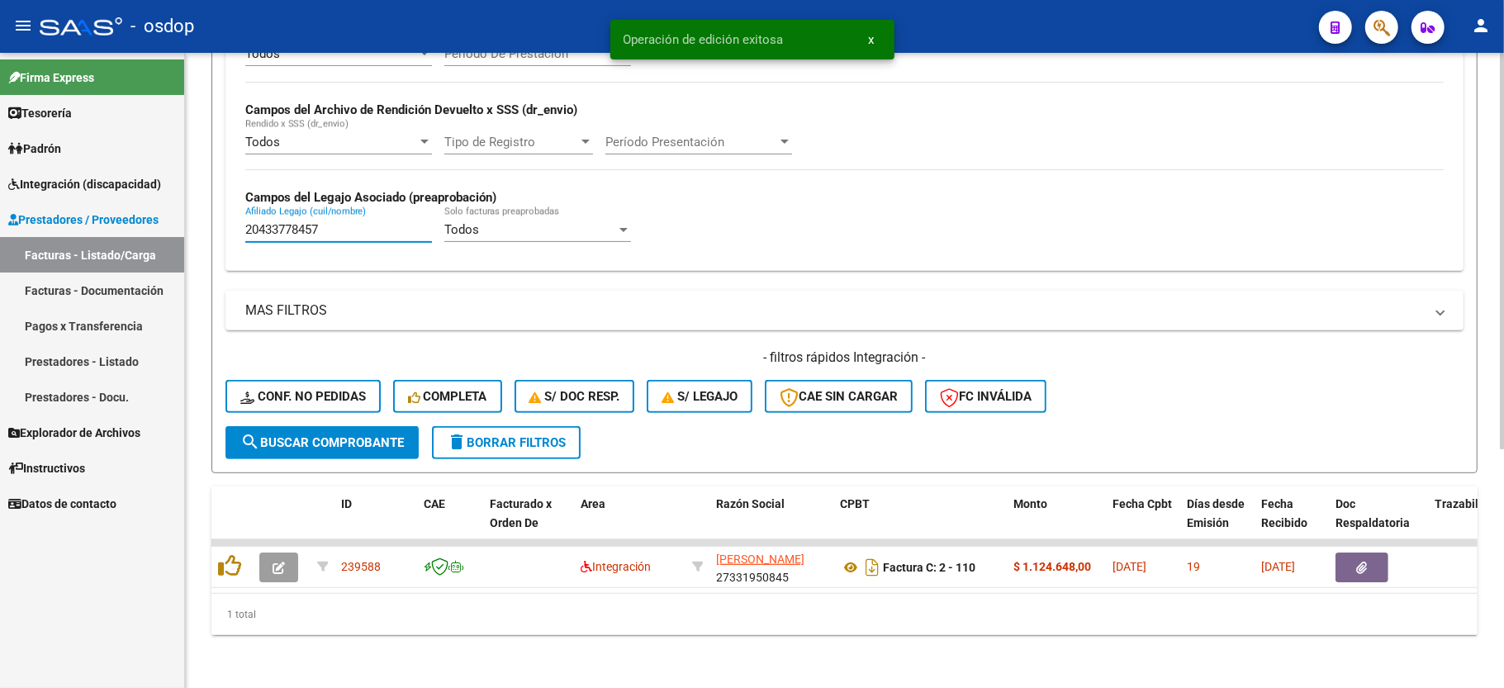
click at [261, 222] on input "20433778457" at bounding box center [338, 229] width 187 height 15
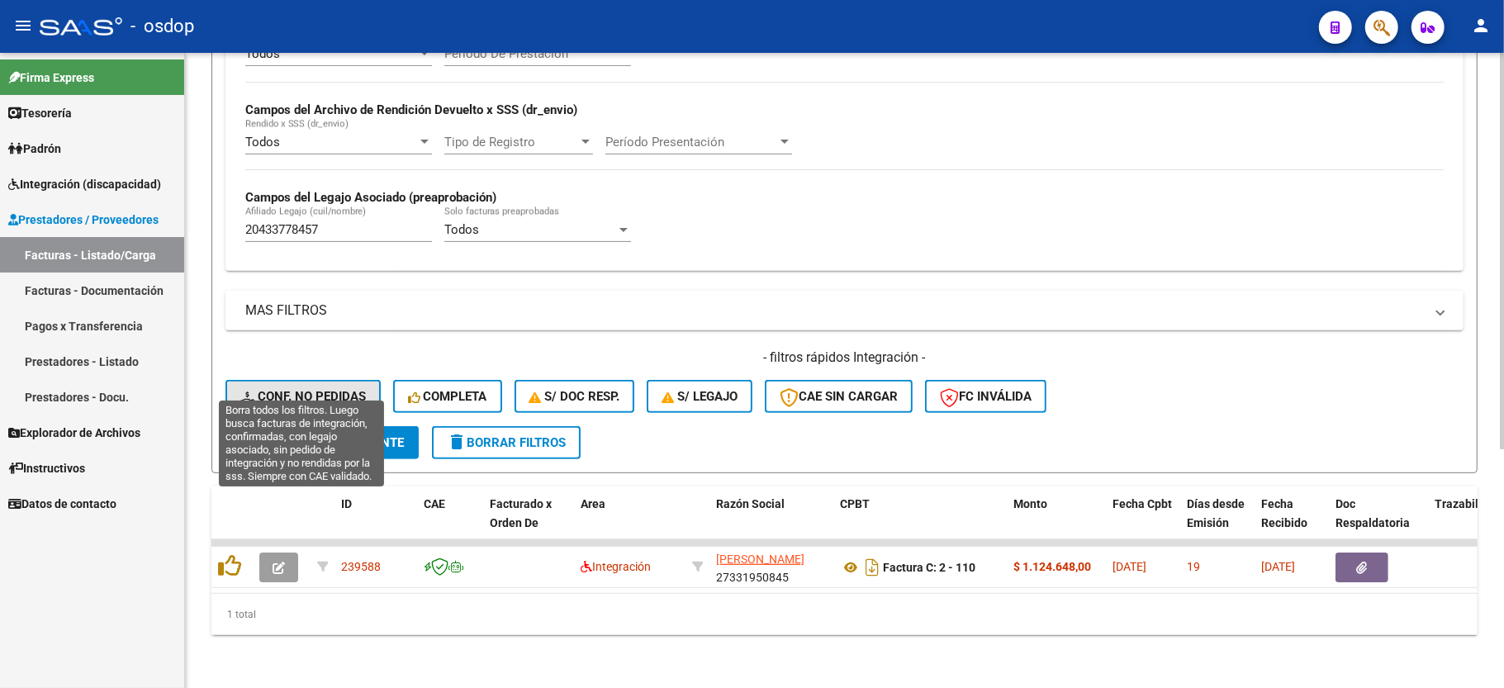
click at [316, 389] on span "Conf. no pedidas" at bounding box center [303, 396] width 126 height 15
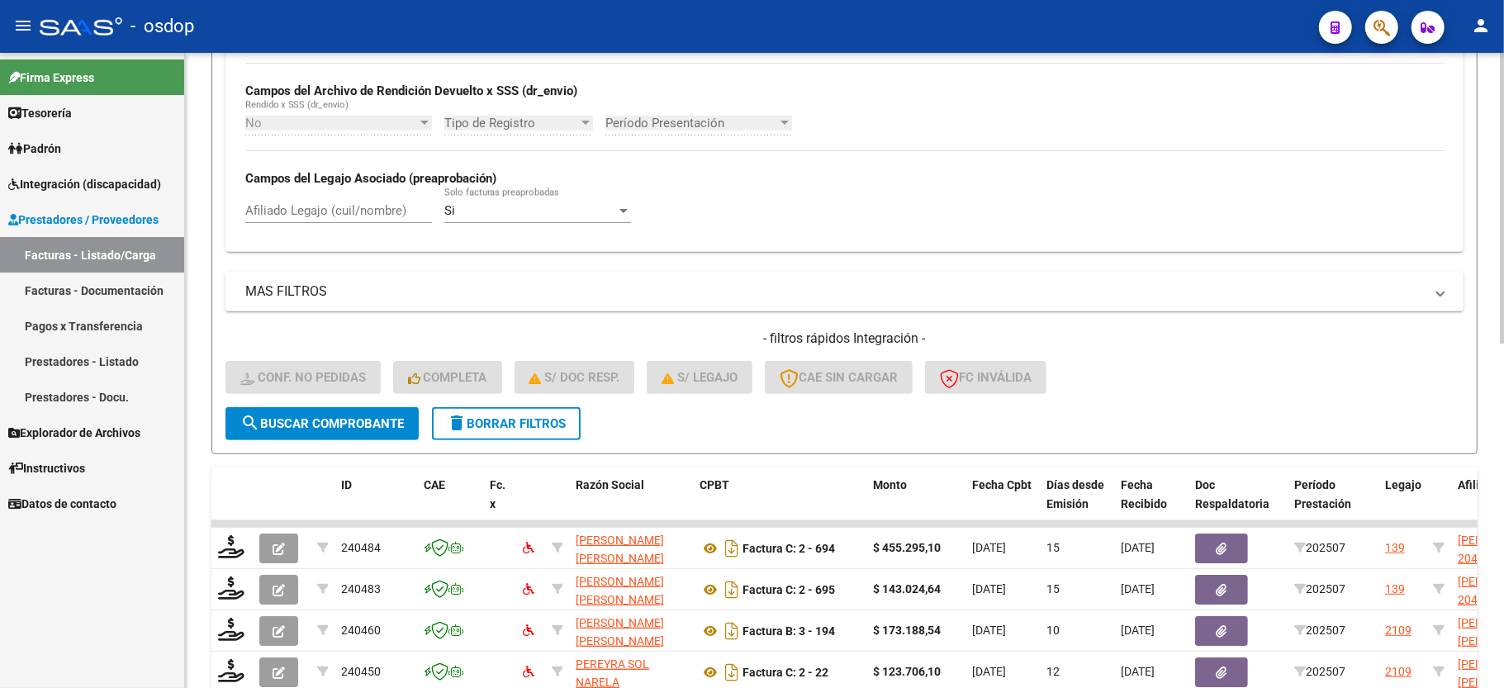
click at [301, 209] on input "Afiliado Legajo (cuil/nombre)" at bounding box center [338, 210] width 187 height 15
paste input "20433778457"
type input "20433778457"
drag, startPoint x: 322, startPoint y: 413, endPoint x: 361, endPoint y: 401, distance: 40.8
click at [321, 413] on button "search Buscar Comprobante" at bounding box center [322, 423] width 193 height 33
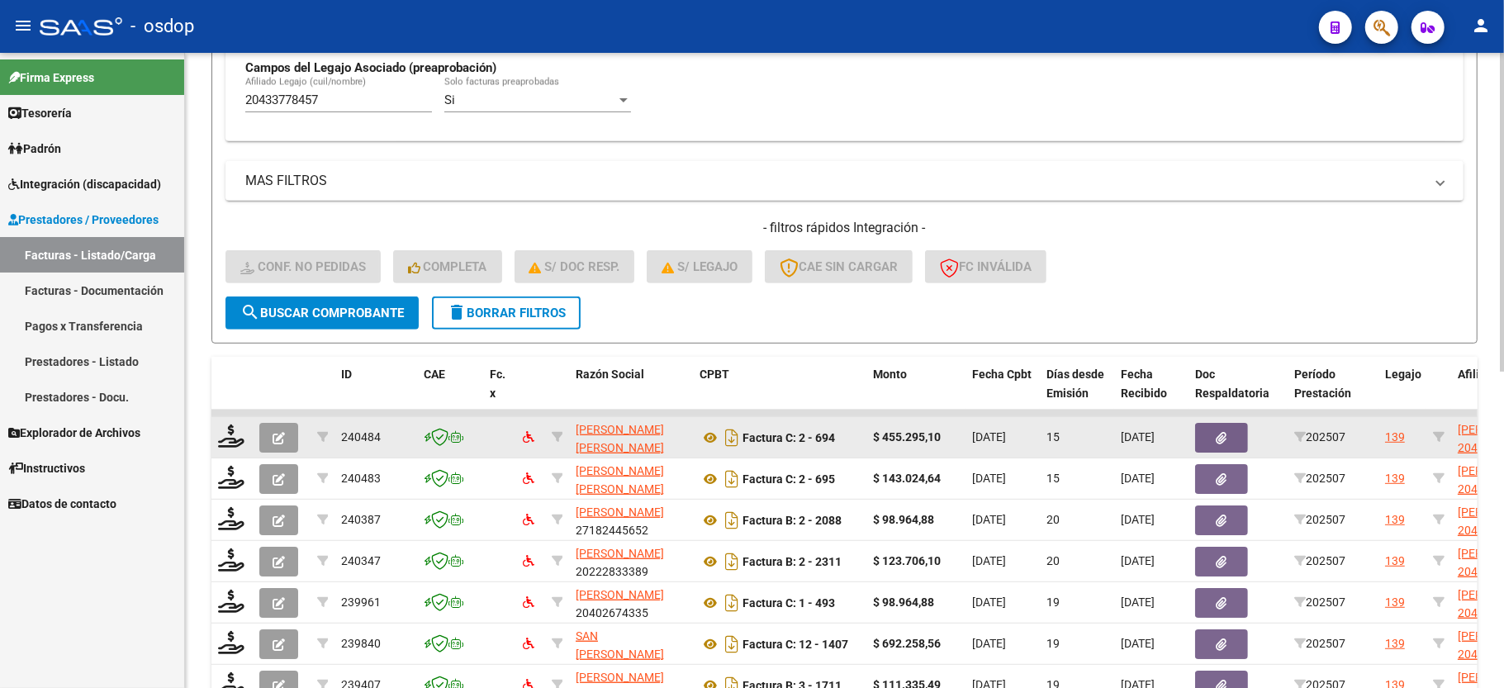
scroll to position [602, 0]
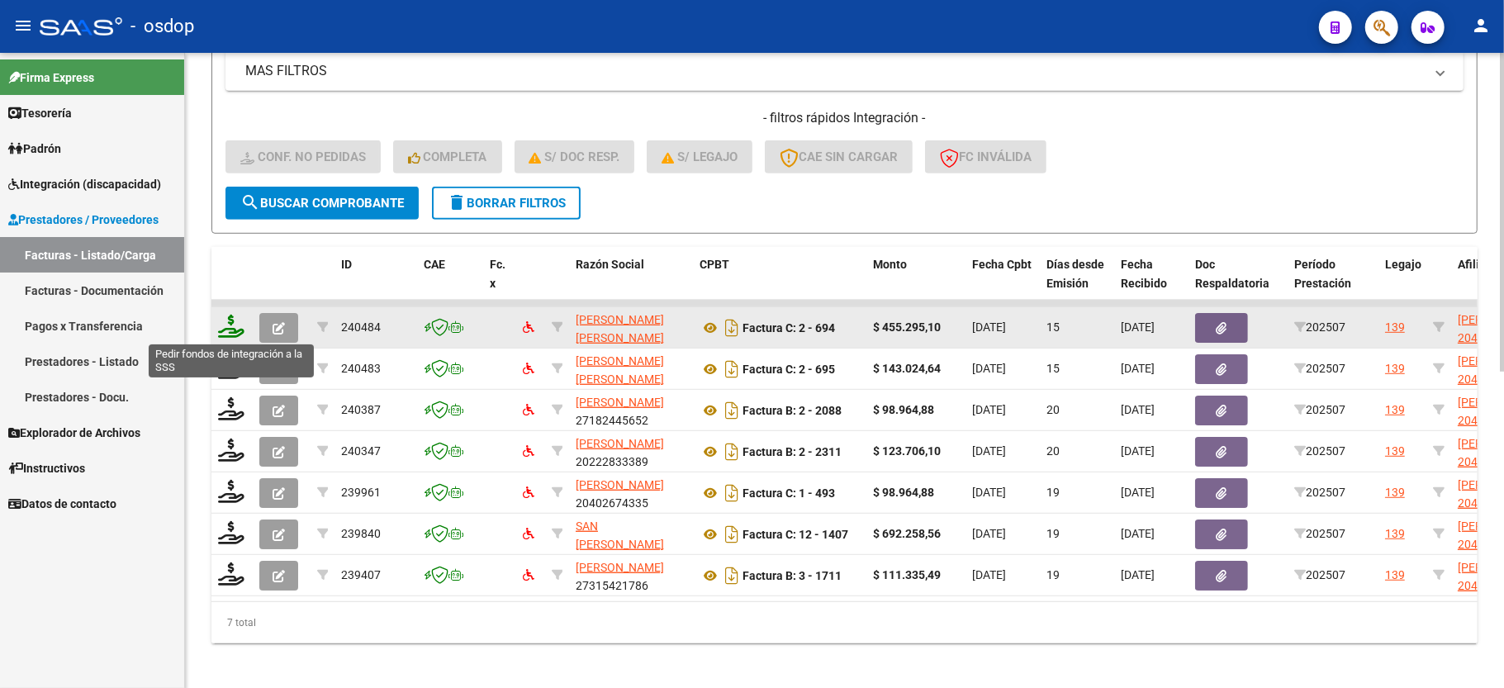
click at [233, 330] on icon at bounding box center [231, 326] width 26 height 23
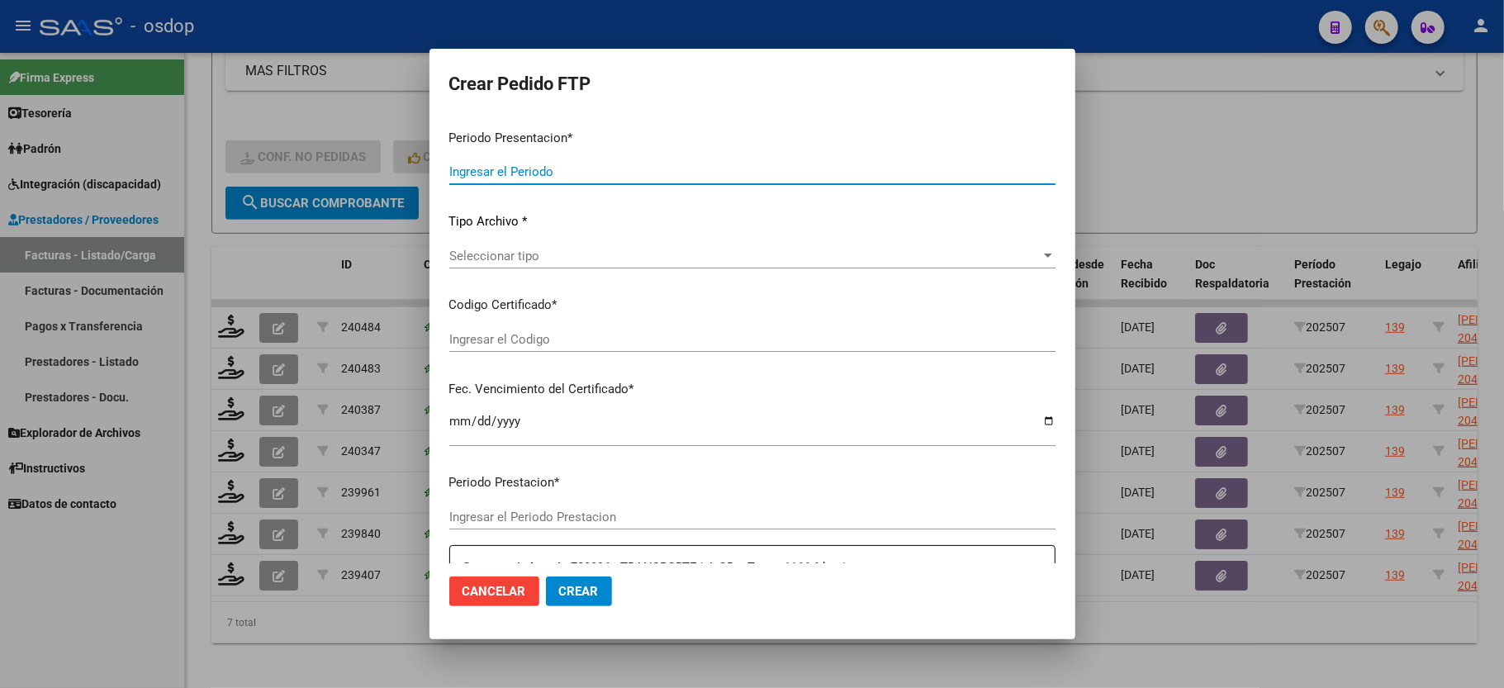
type input "202507"
type input "$ 455.295,10"
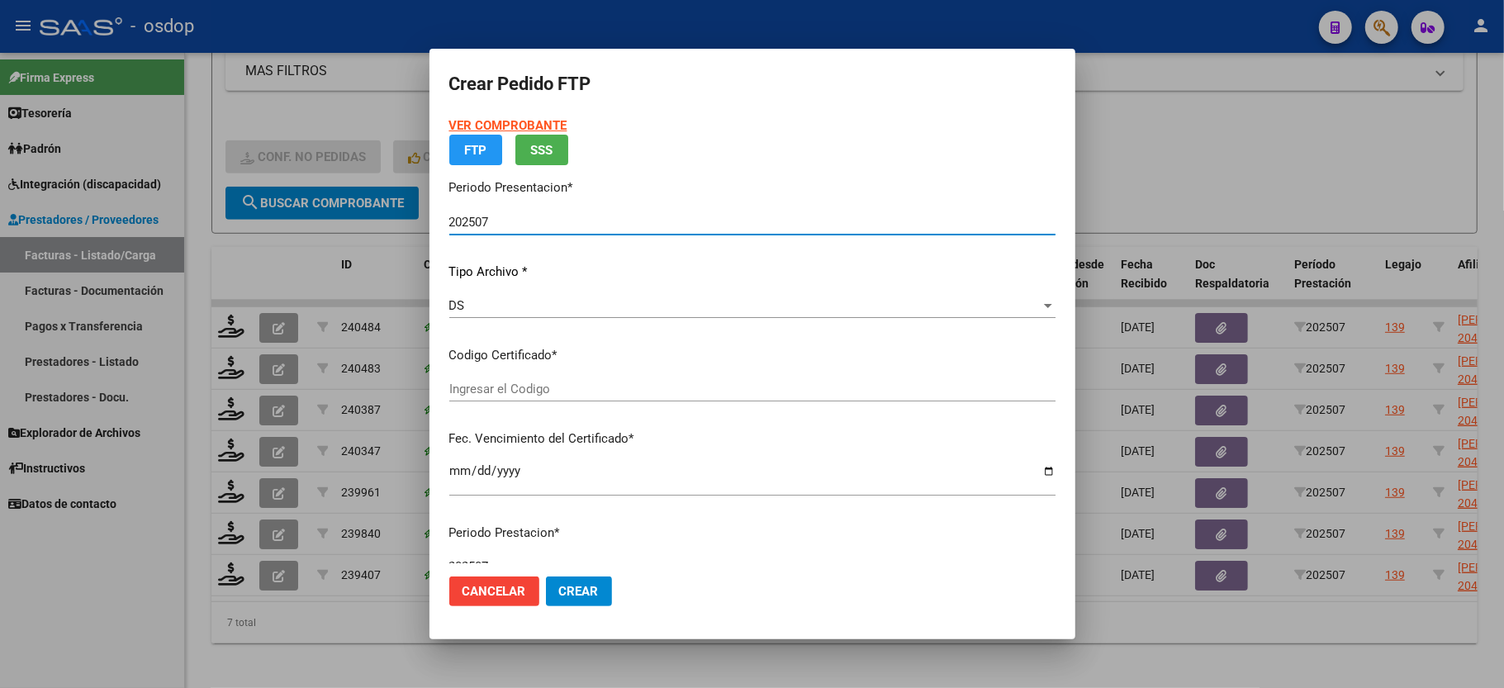
type input "5106151017"
type input "2029-11-19"
click at [487, 387] on span "Seleccionar certificado" at bounding box center [744, 389] width 591 height 15
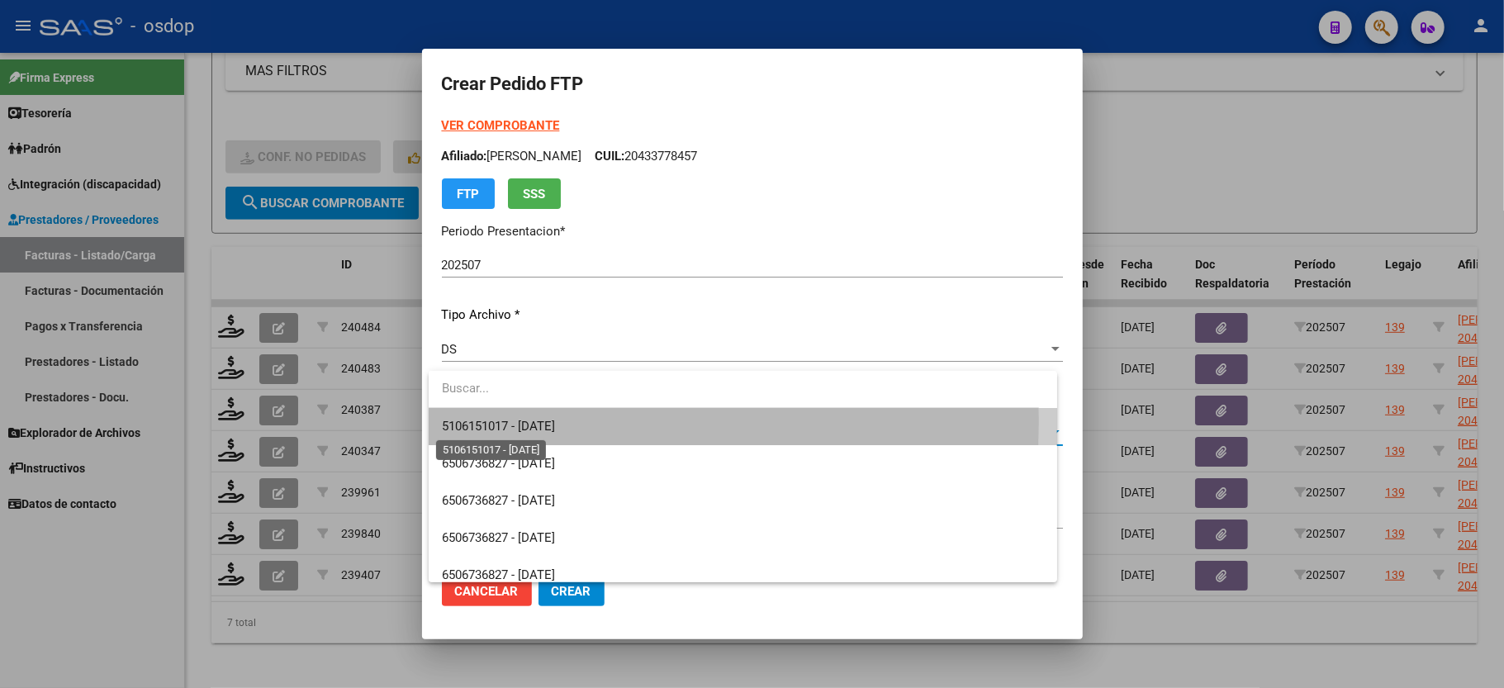
click at [502, 421] on span "5106151017 - 2029-11-19" at bounding box center [498, 426] width 113 height 15
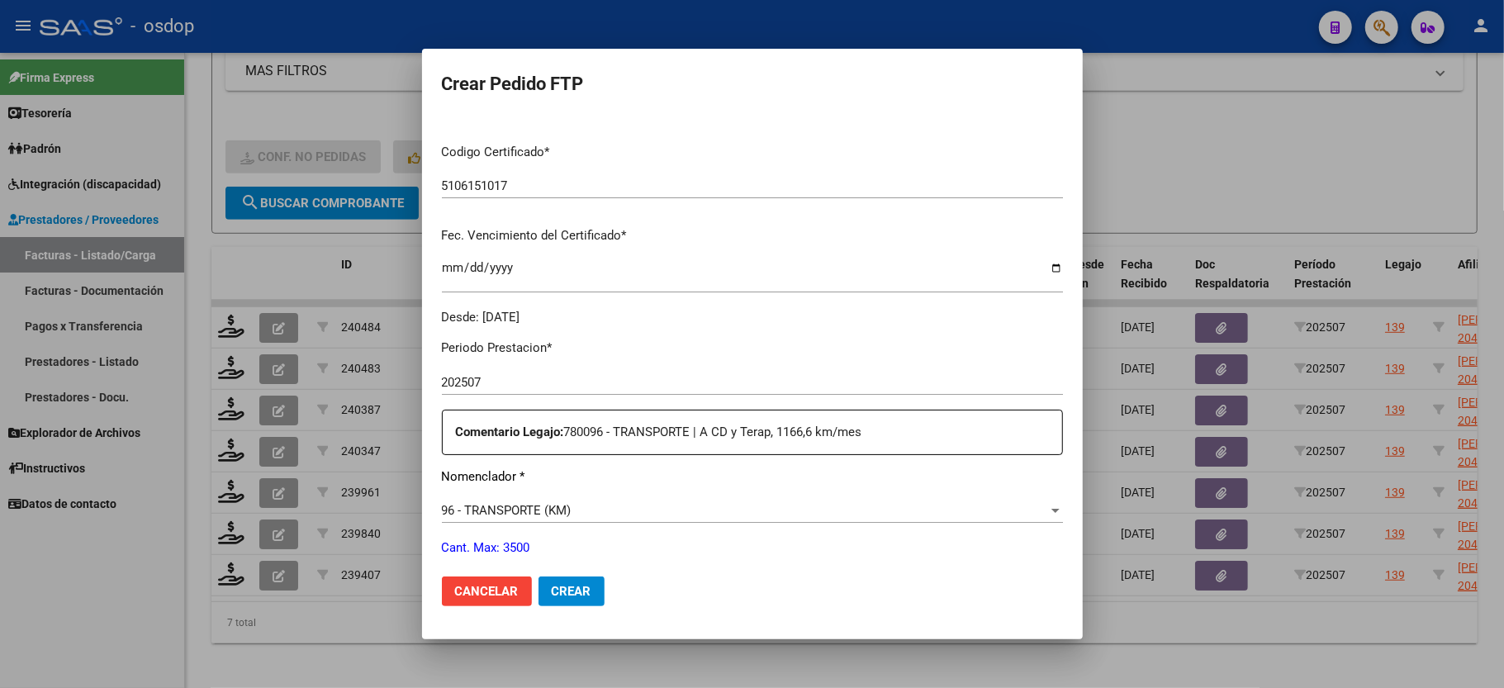
scroll to position [440, 0]
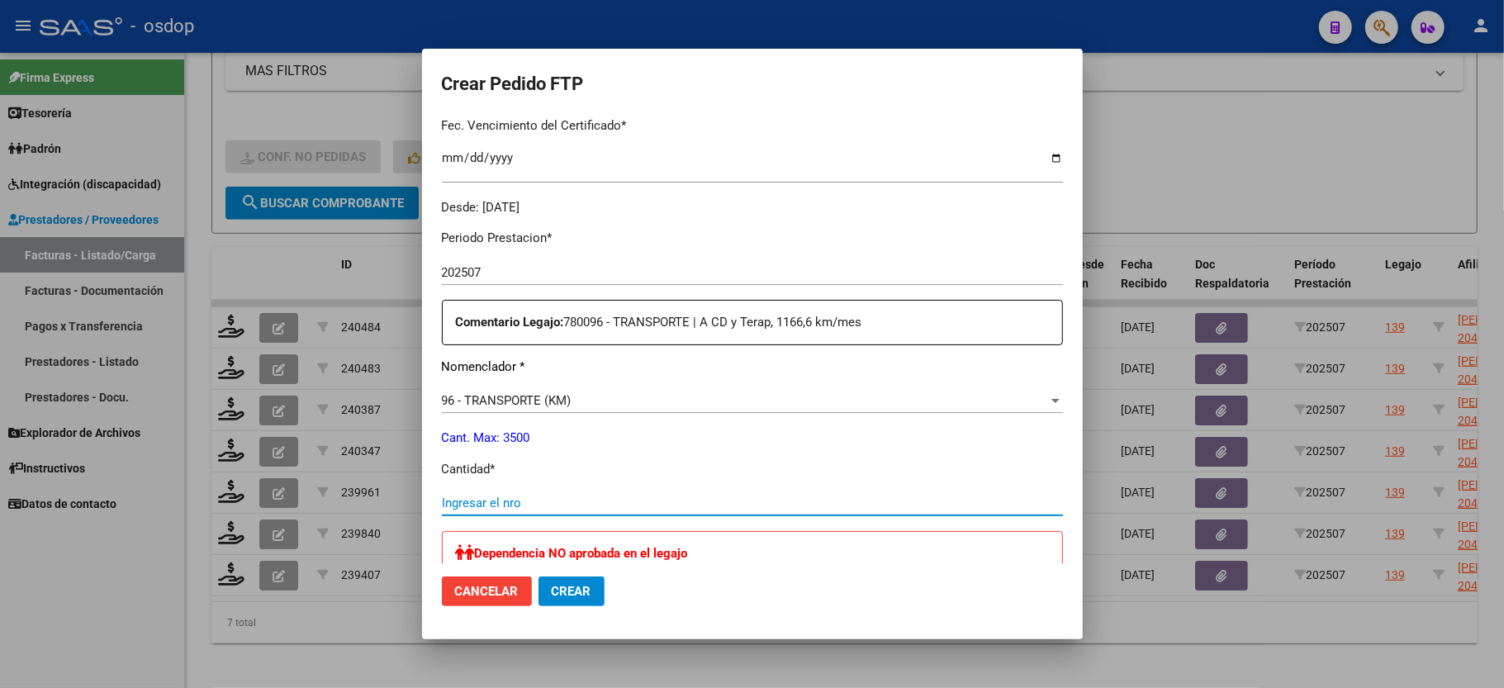
click at [473, 497] on input "Ingresar el nro" at bounding box center [752, 503] width 621 height 15
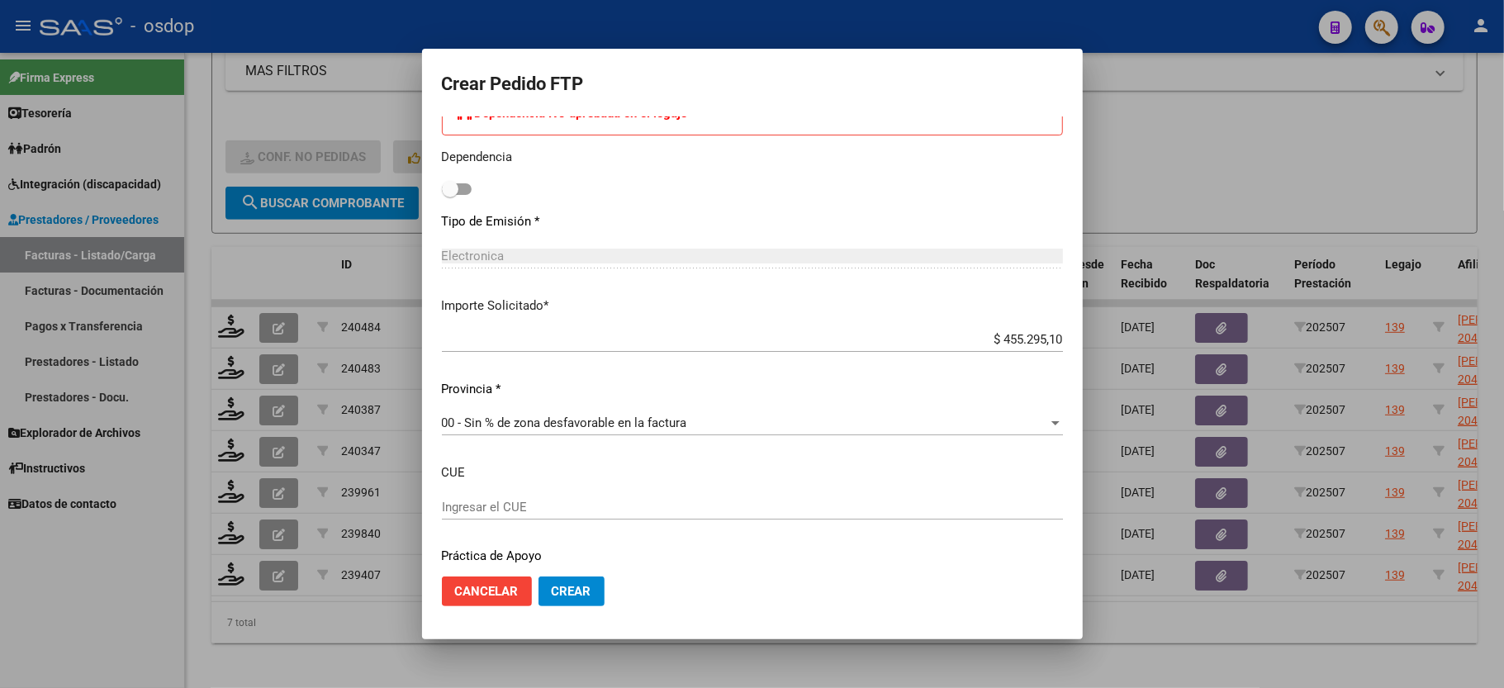
scroll to position [927, 0]
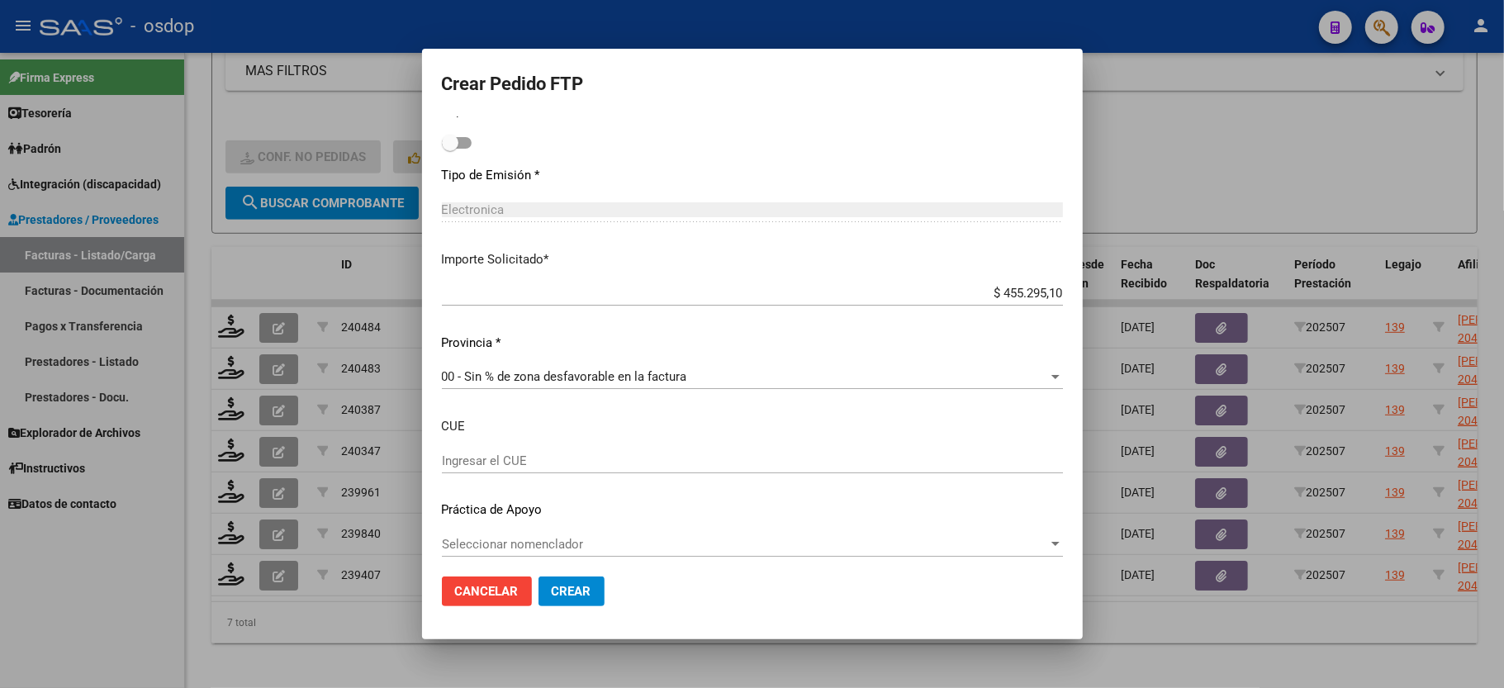
type input "841"
click at [559, 590] on span "Crear" at bounding box center [572, 591] width 40 height 15
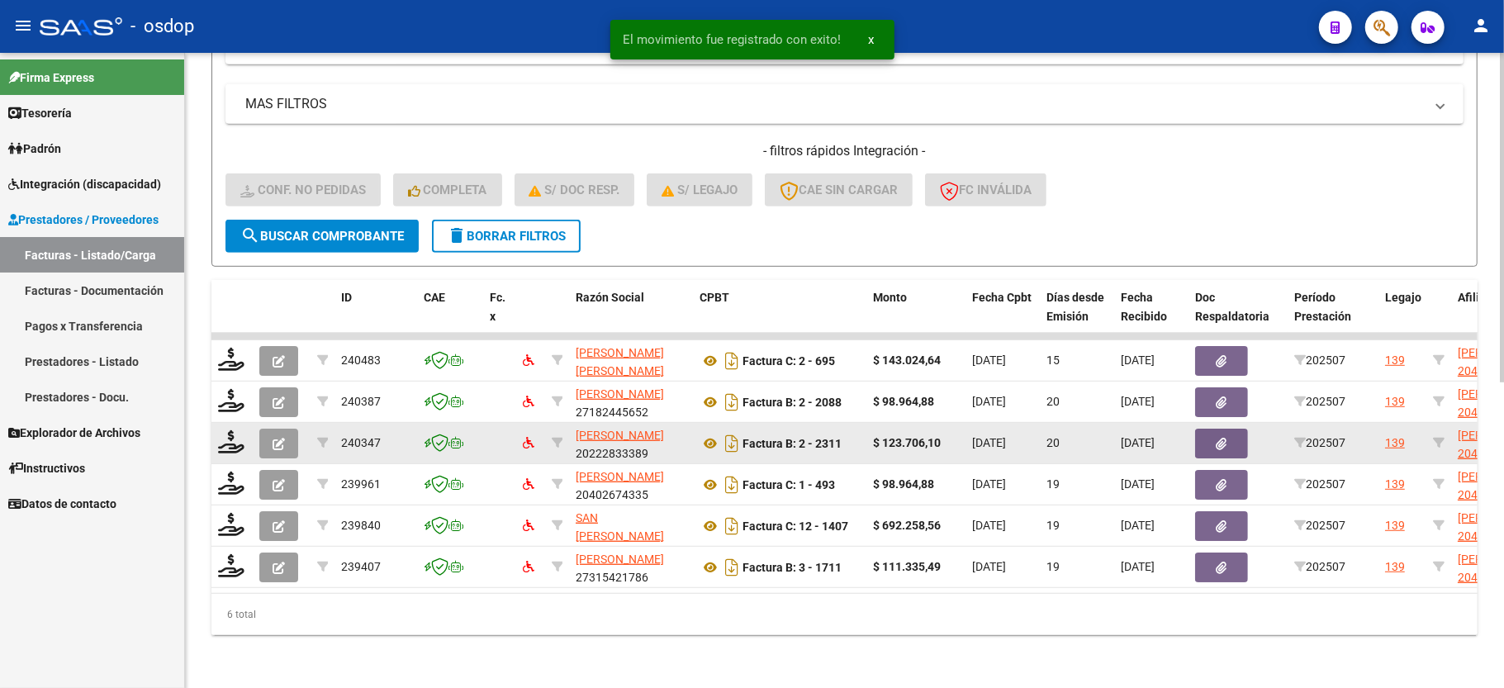
scroll to position [589, 0]
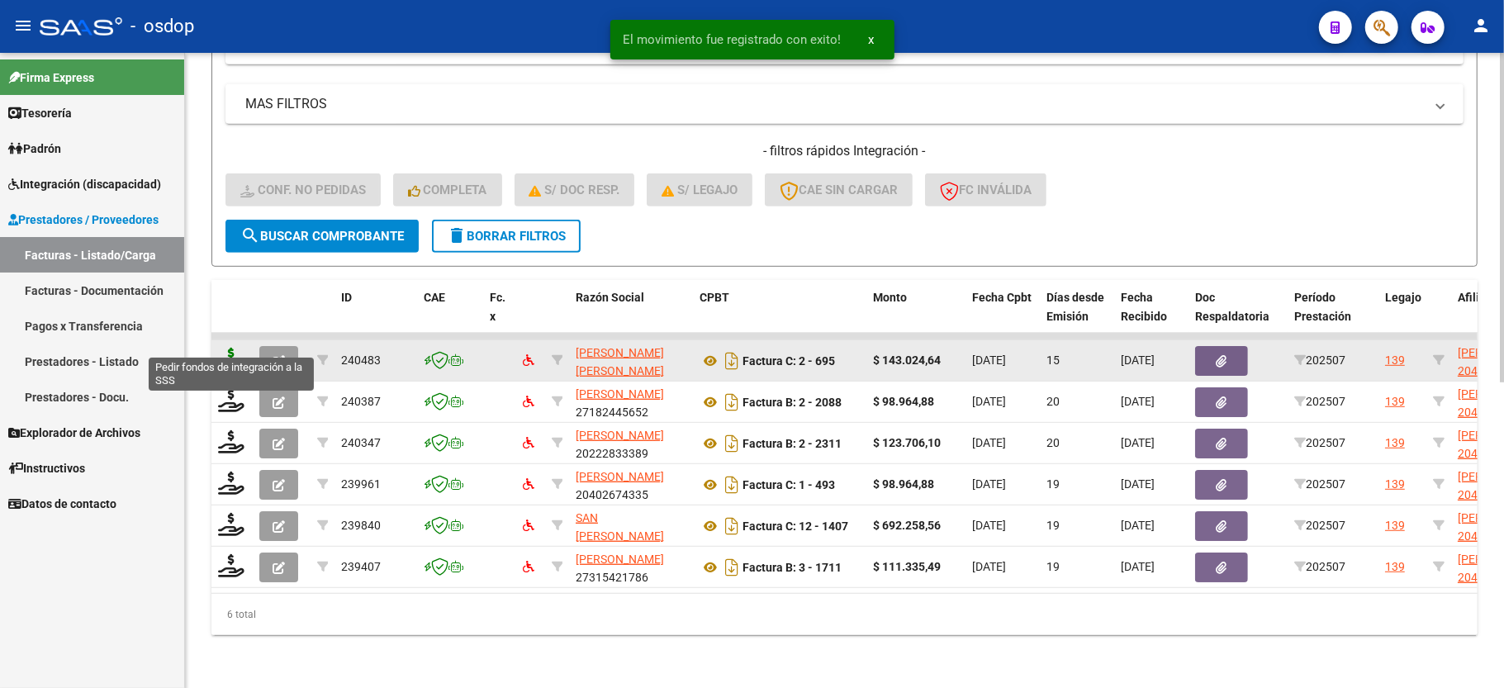
click at [221, 348] on icon at bounding box center [231, 359] width 26 height 23
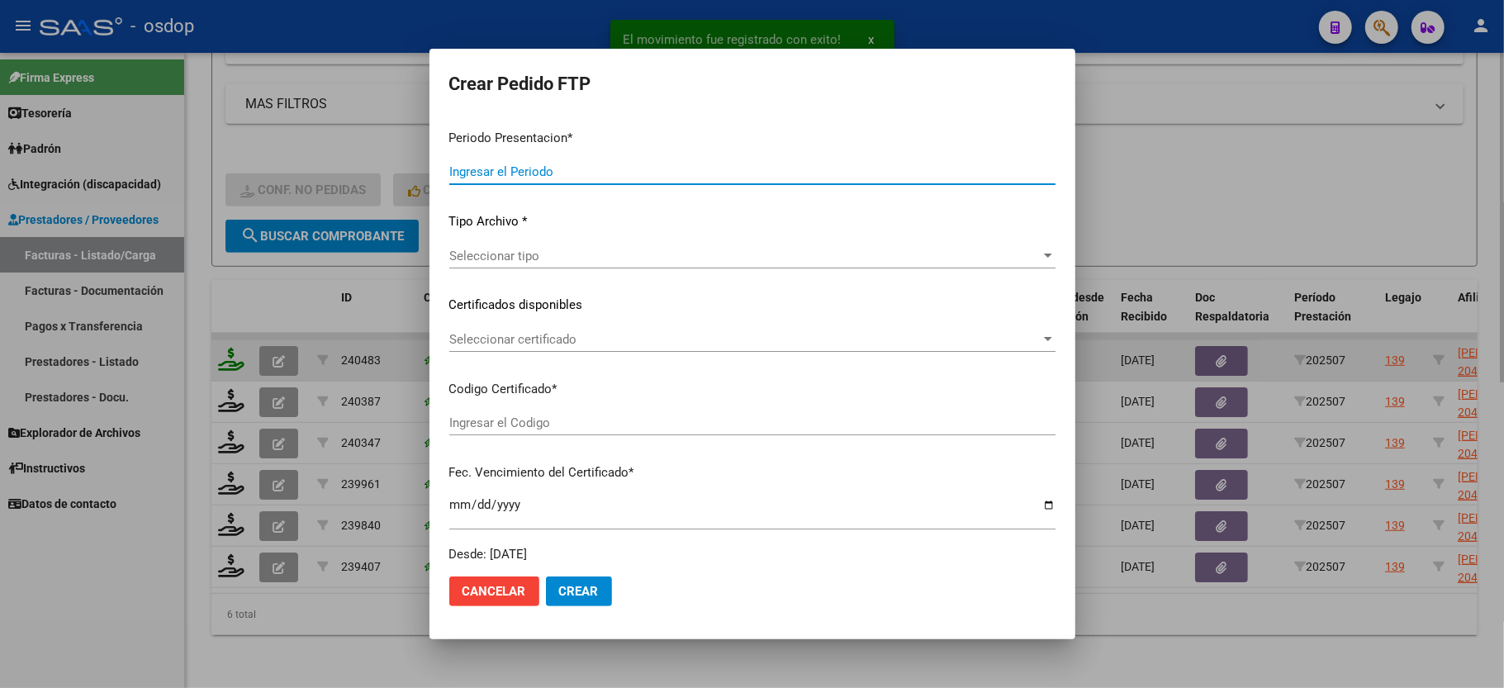
type input "202507"
type input "$ 143.024,64"
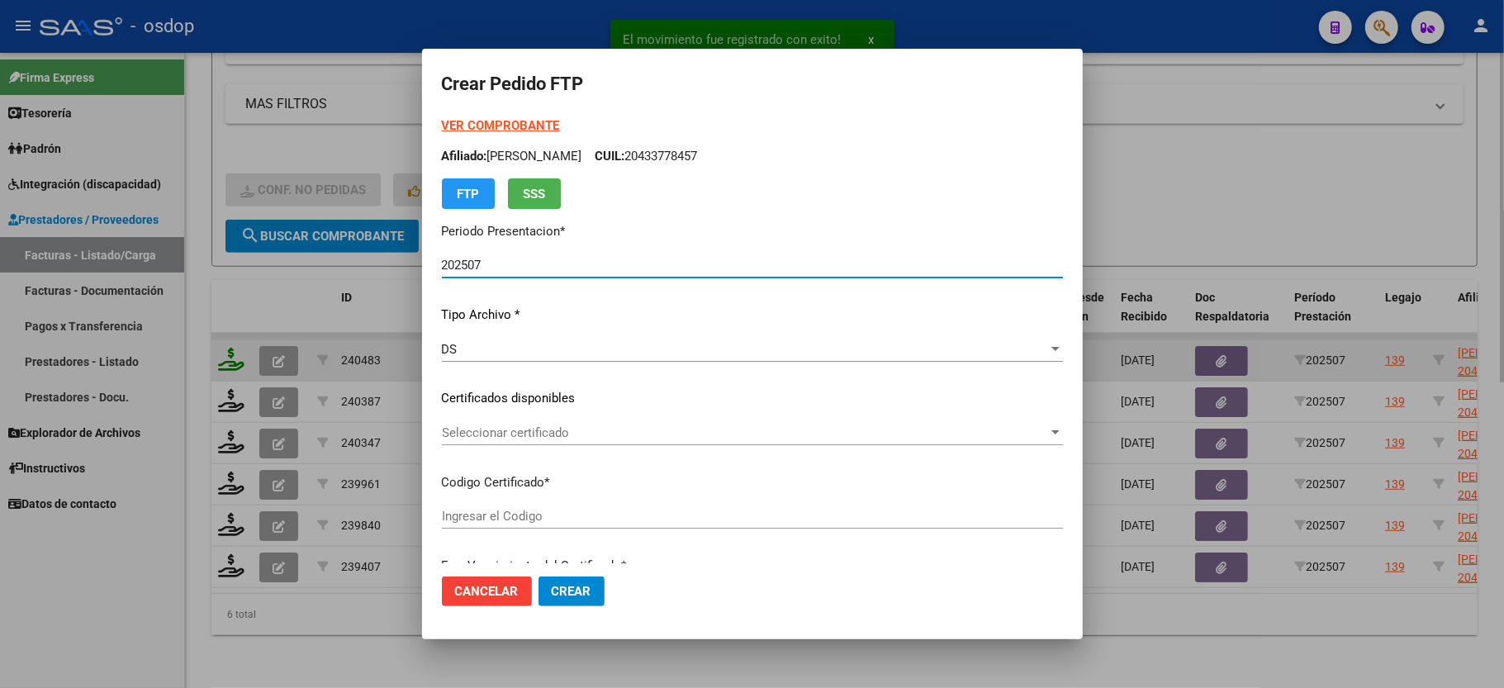
type input "5106151017"
type input "2029-11-19"
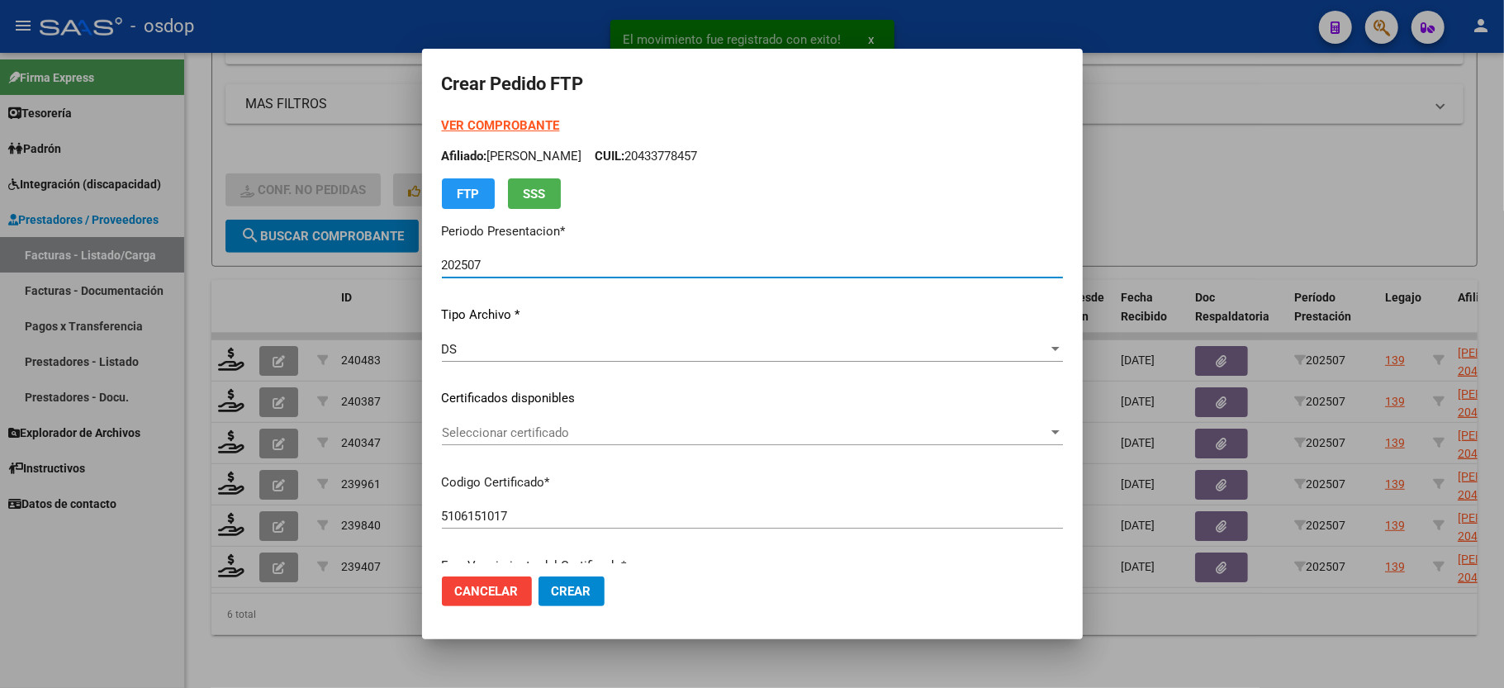
click at [553, 436] on span "Seleccionar certificado" at bounding box center [745, 432] width 606 height 15
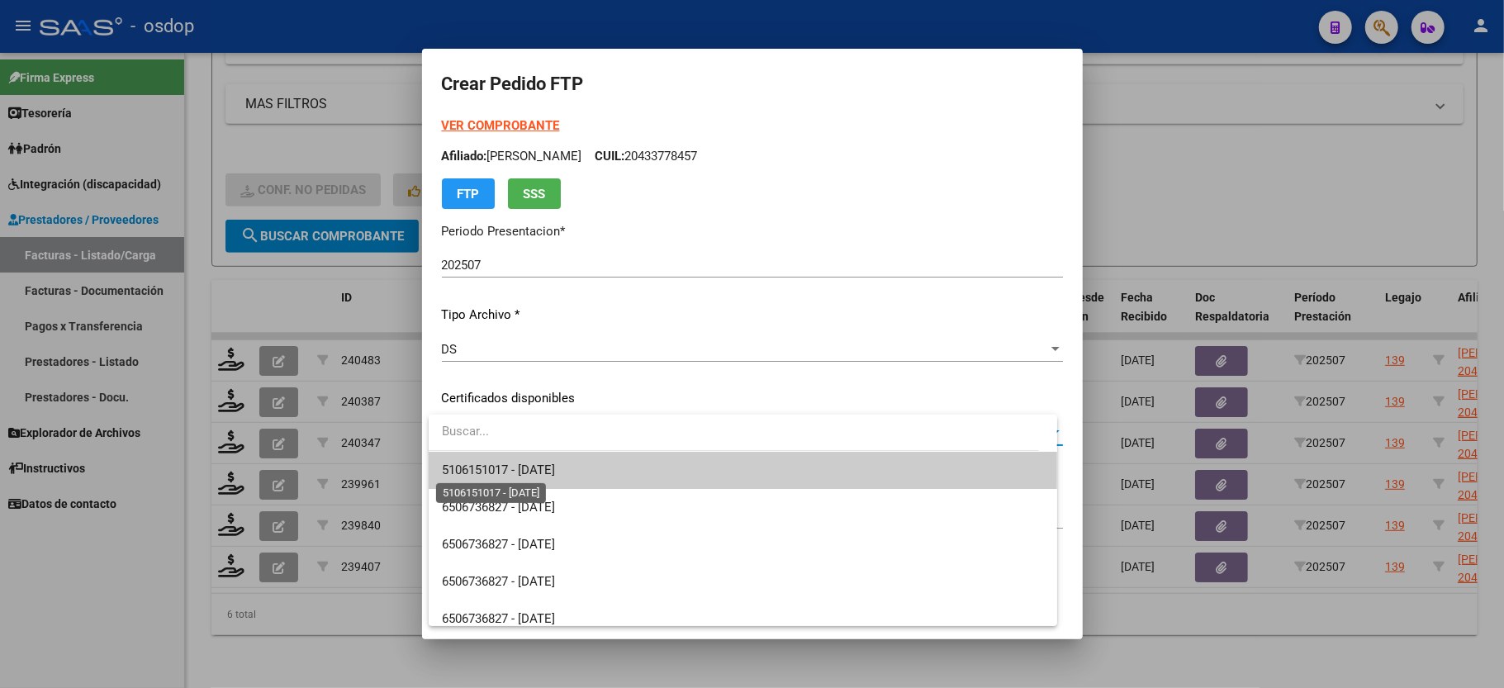
click at [548, 469] on span "5106151017 - 2029-11-19" at bounding box center [498, 470] width 113 height 15
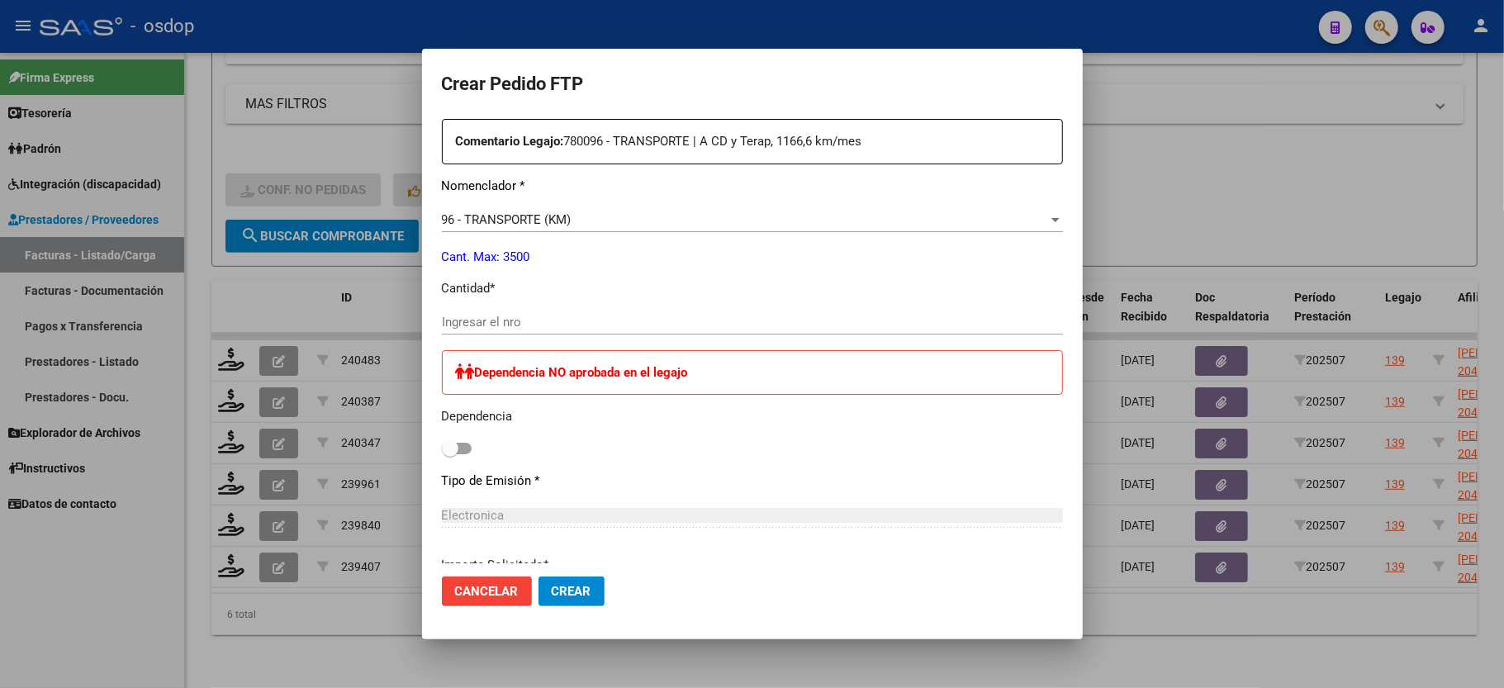
scroll to position [661, 0]
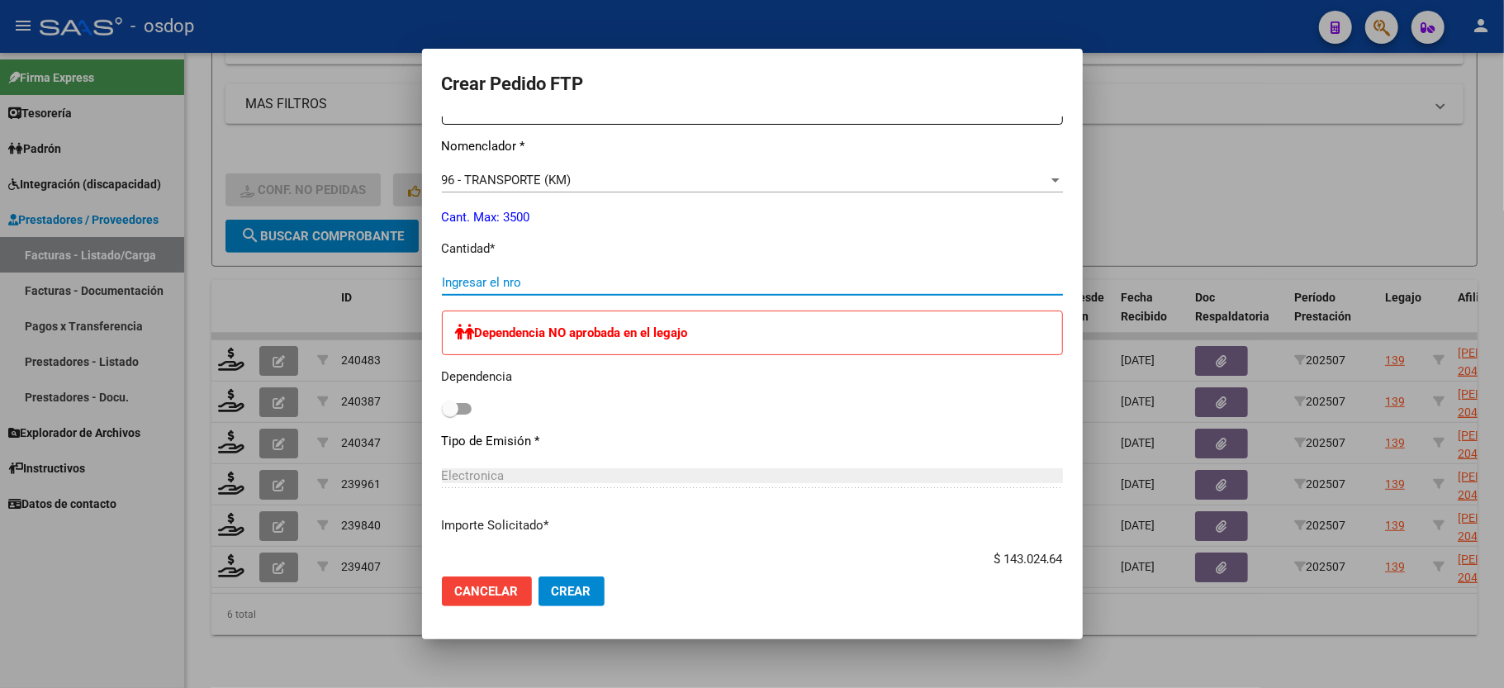
click at [493, 275] on input "Ingresar el nro" at bounding box center [752, 282] width 621 height 15
type input "264"
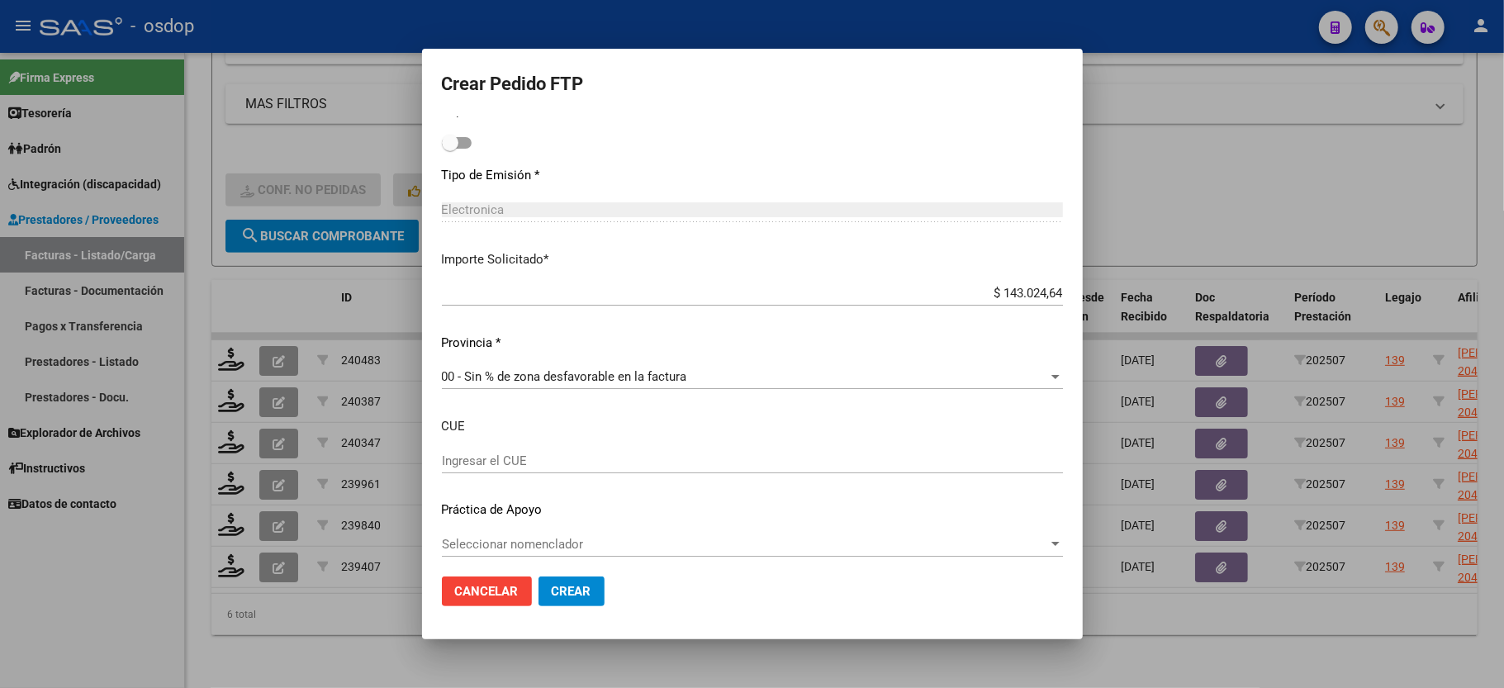
click at [552, 593] on span "Crear" at bounding box center [572, 591] width 40 height 15
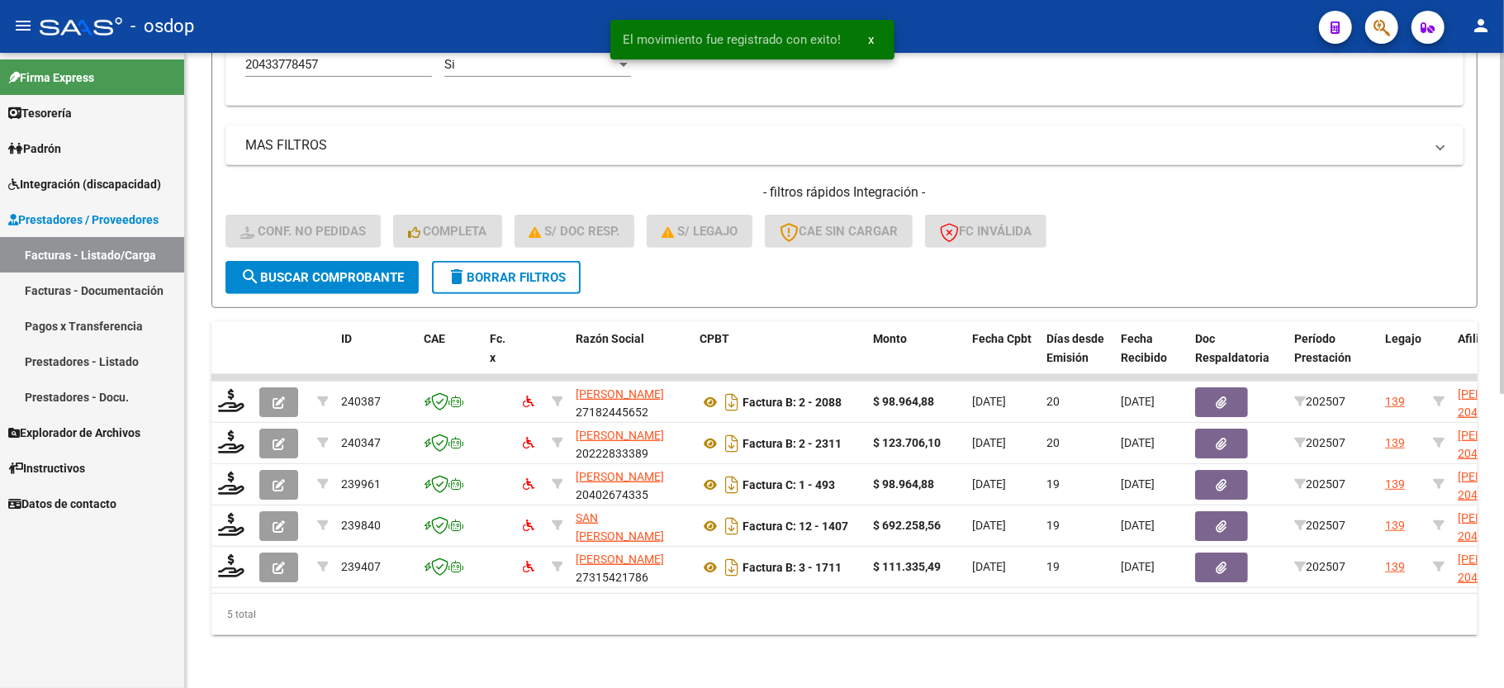
scroll to position [547, 0]
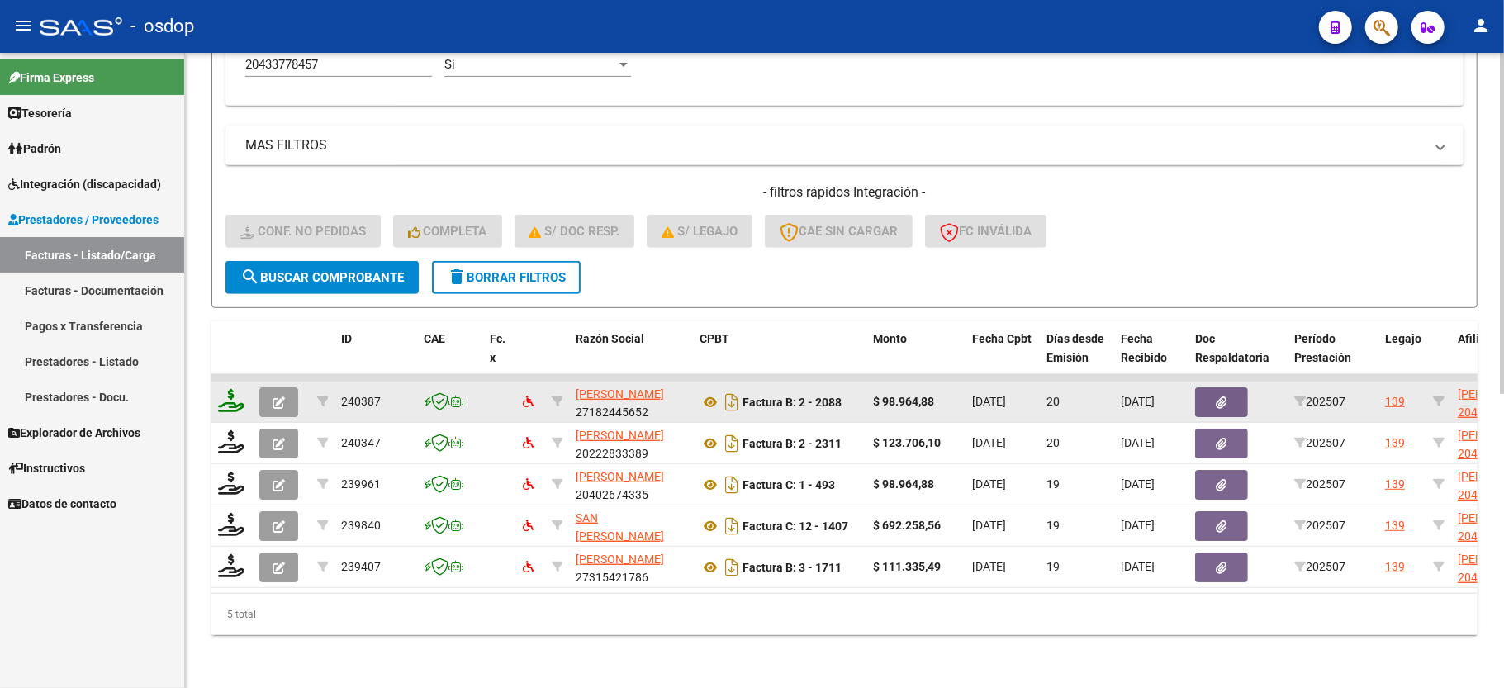
click at [230, 389] on icon at bounding box center [231, 400] width 26 height 23
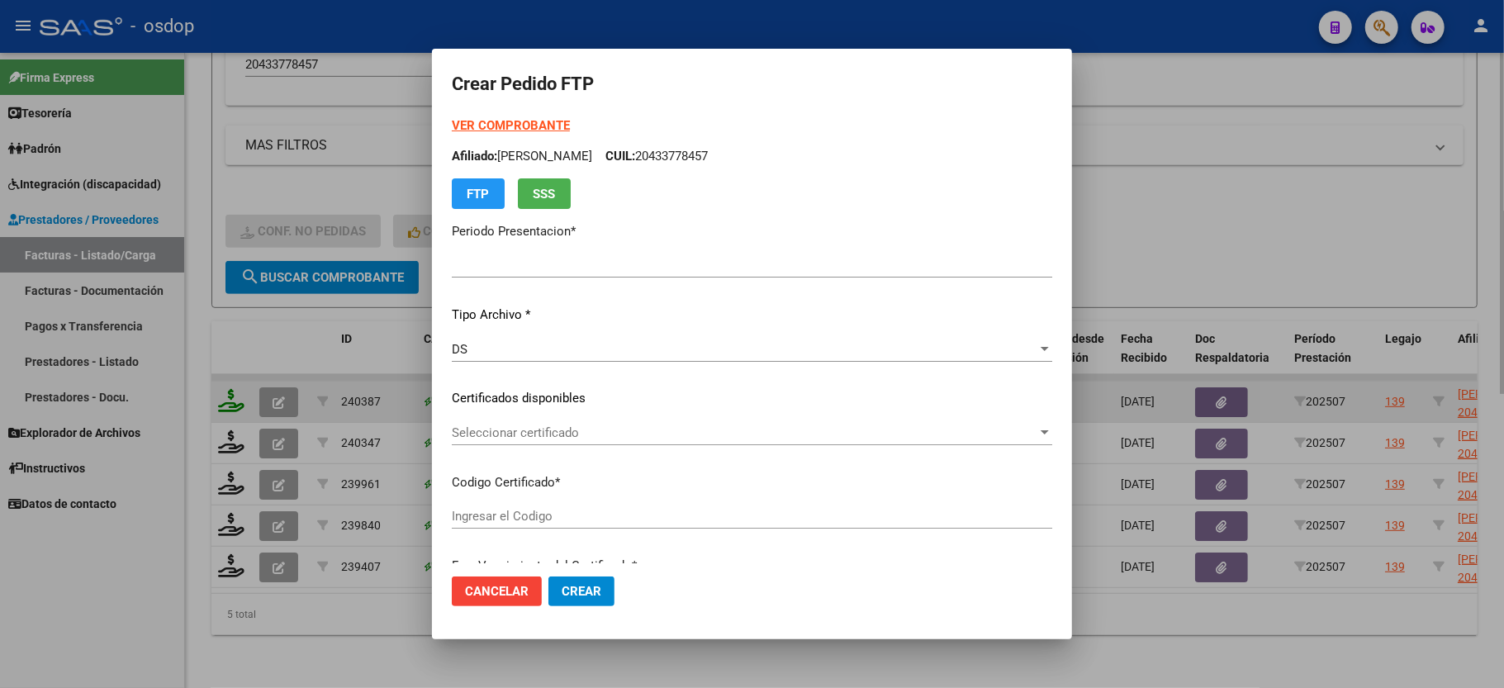
type input "202507"
type input "$ 98.964,88"
type input "5106151017"
type input "2029-11-19"
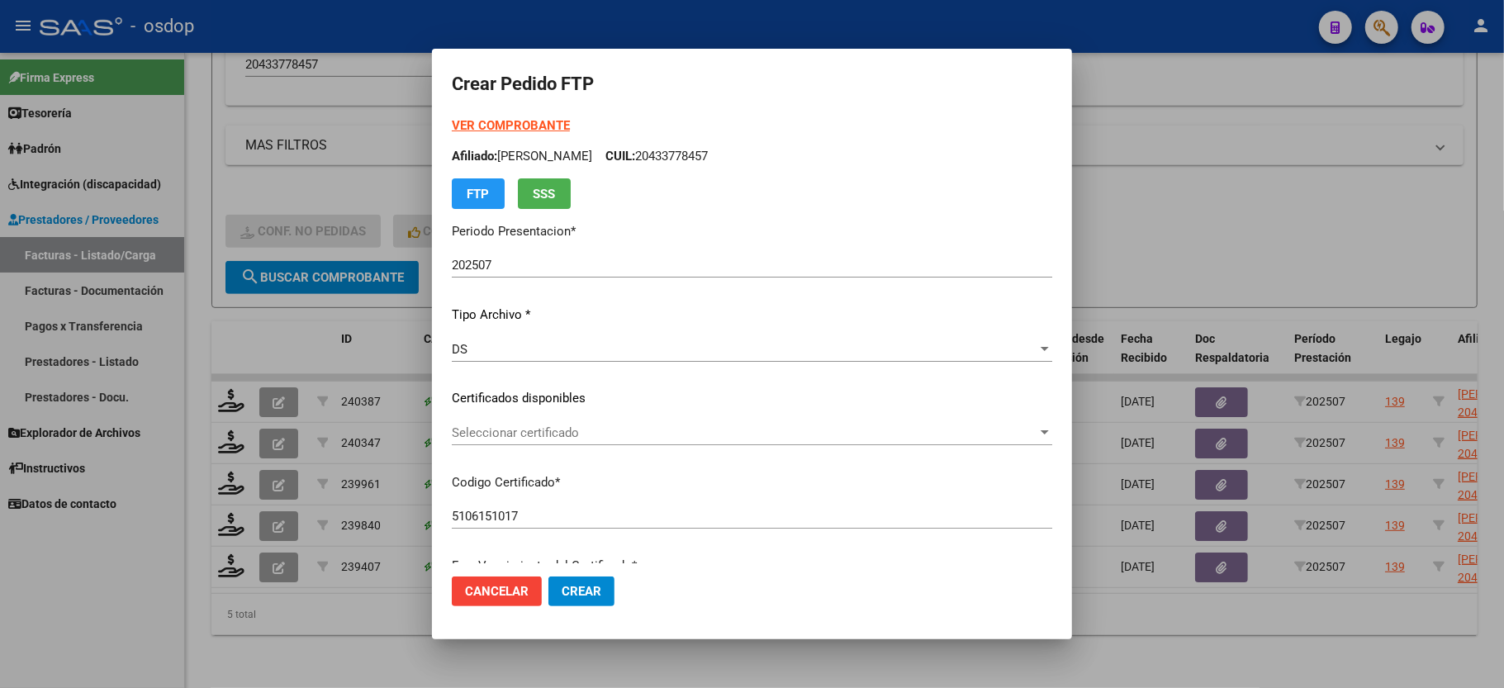
click at [492, 427] on span "Seleccionar certificado" at bounding box center [745, 432] width 586 height 15
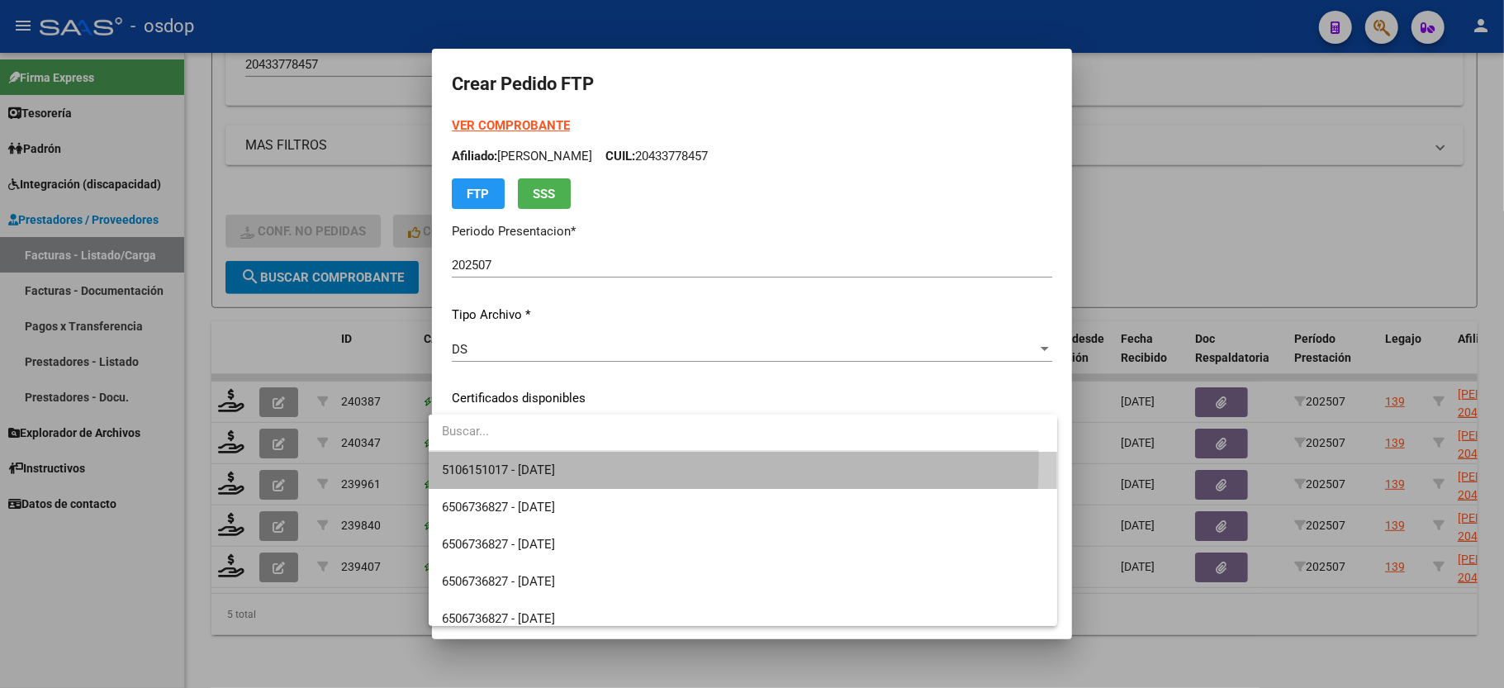
click at [503, 458] on span "5106151017 - 2029-11-19" at bounding box center [743, 470] width 602 height 37
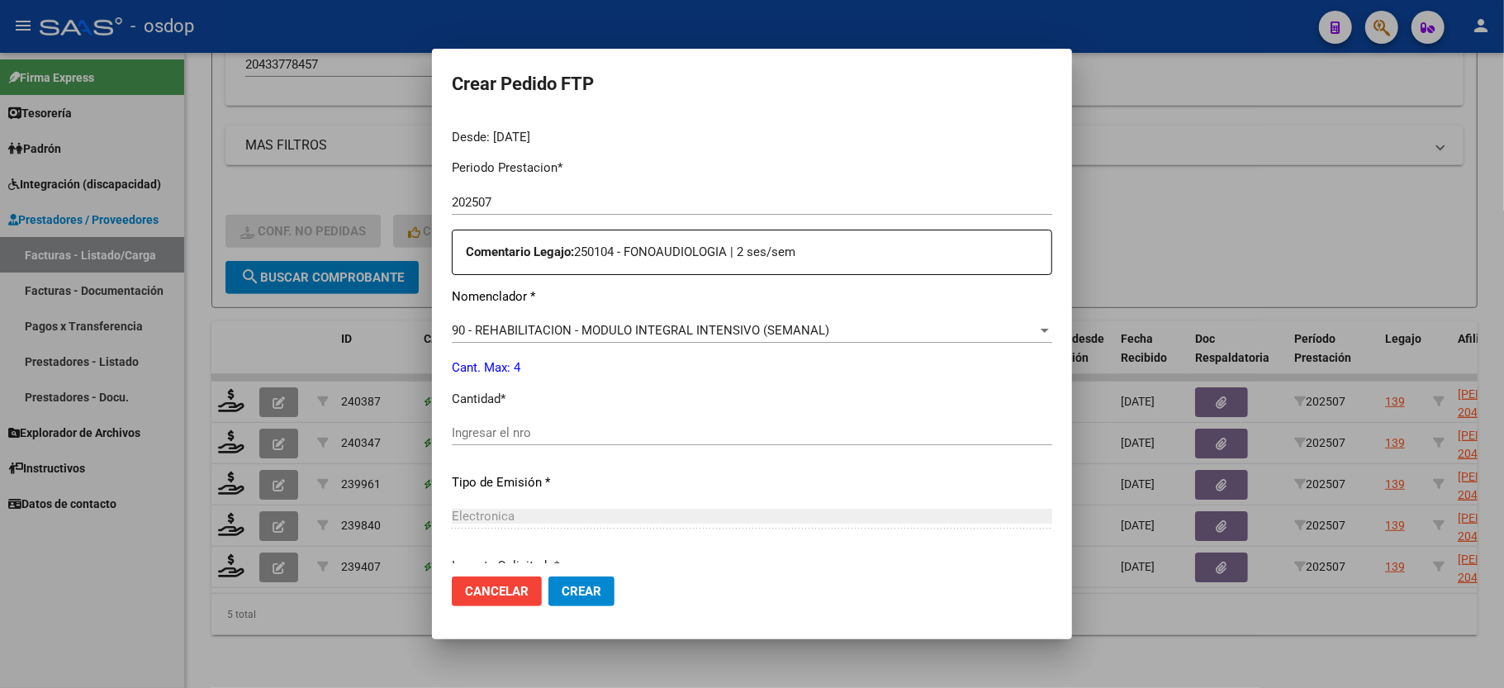
scroll to position [550, 0]
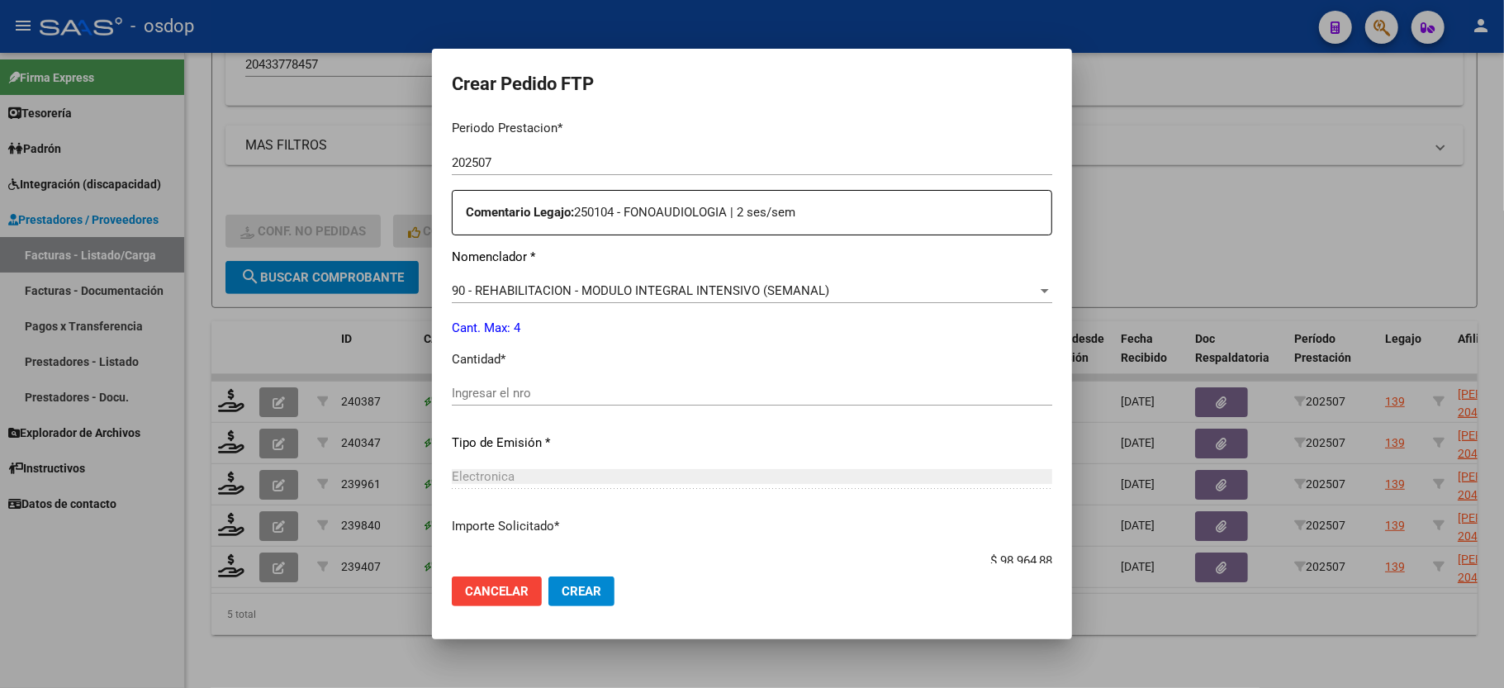
click at [532, 381] on div "Ingresar el nro" at bounding box center [752, 393] width 601 height 25
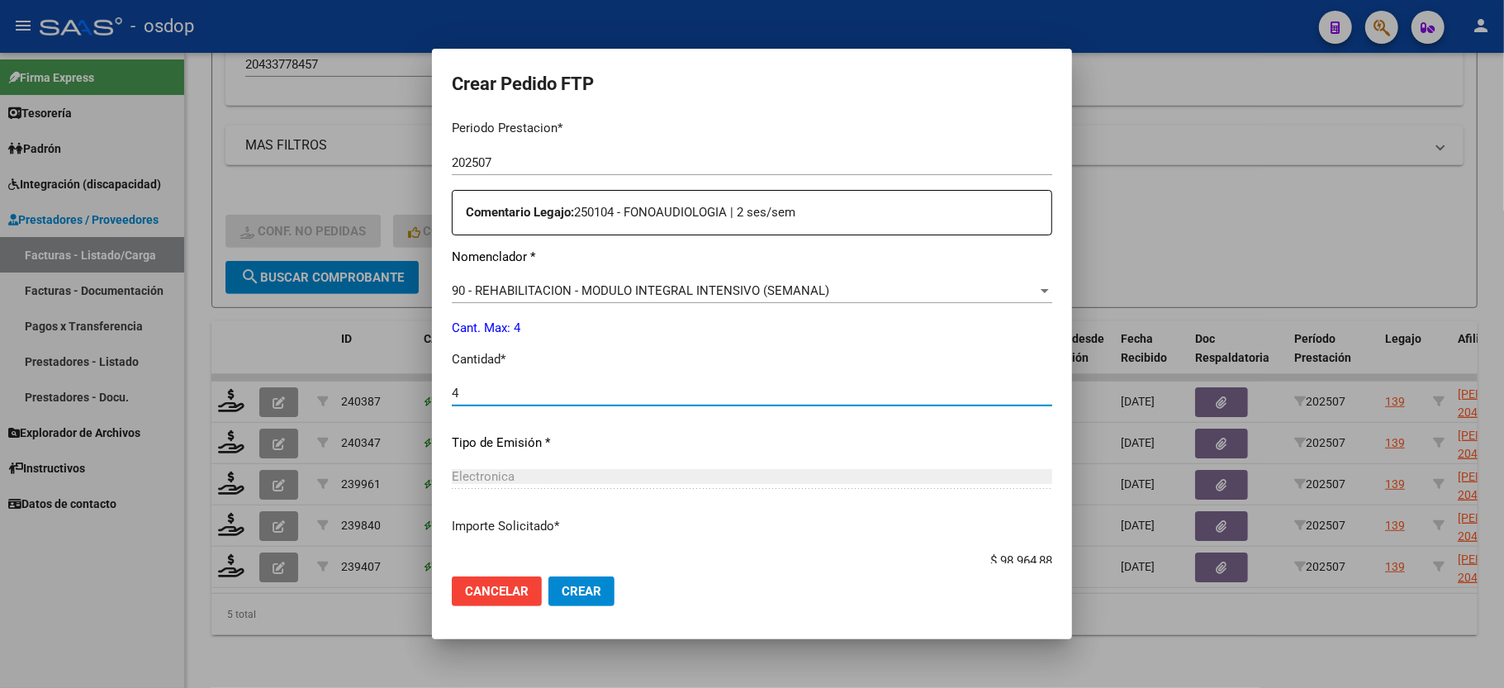
scroll to position [648, 0]
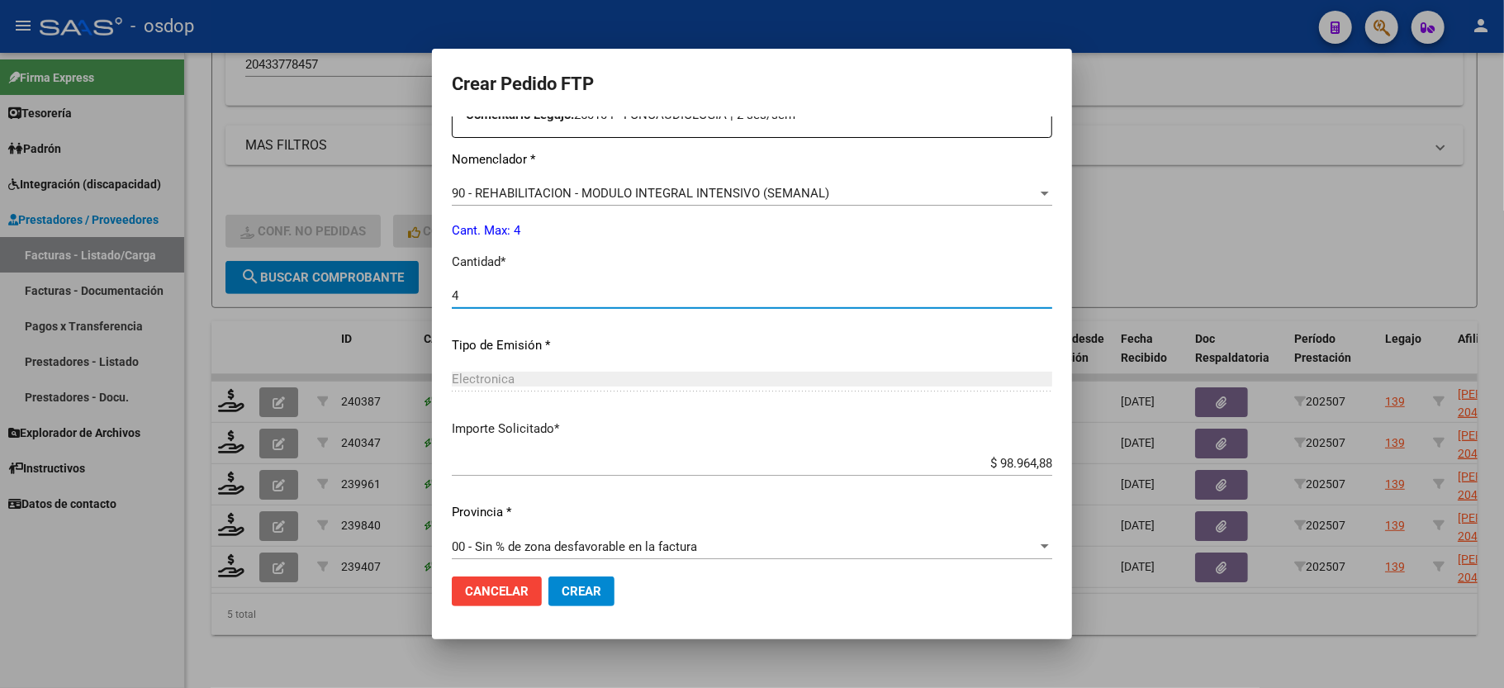
type input "4"
click at [569, 596] on span "Crear" at bounding box center [582, 591] width 40 height 15
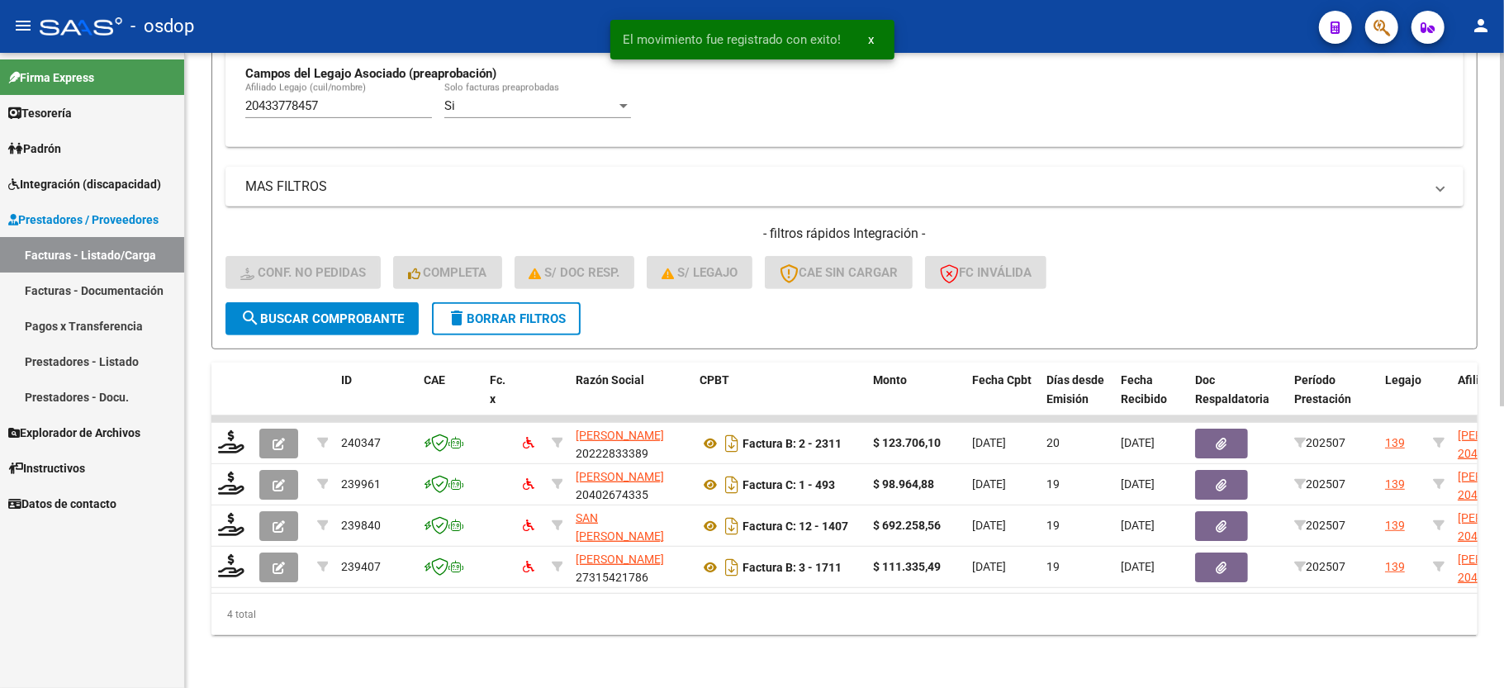
scroll to position [506, 0]
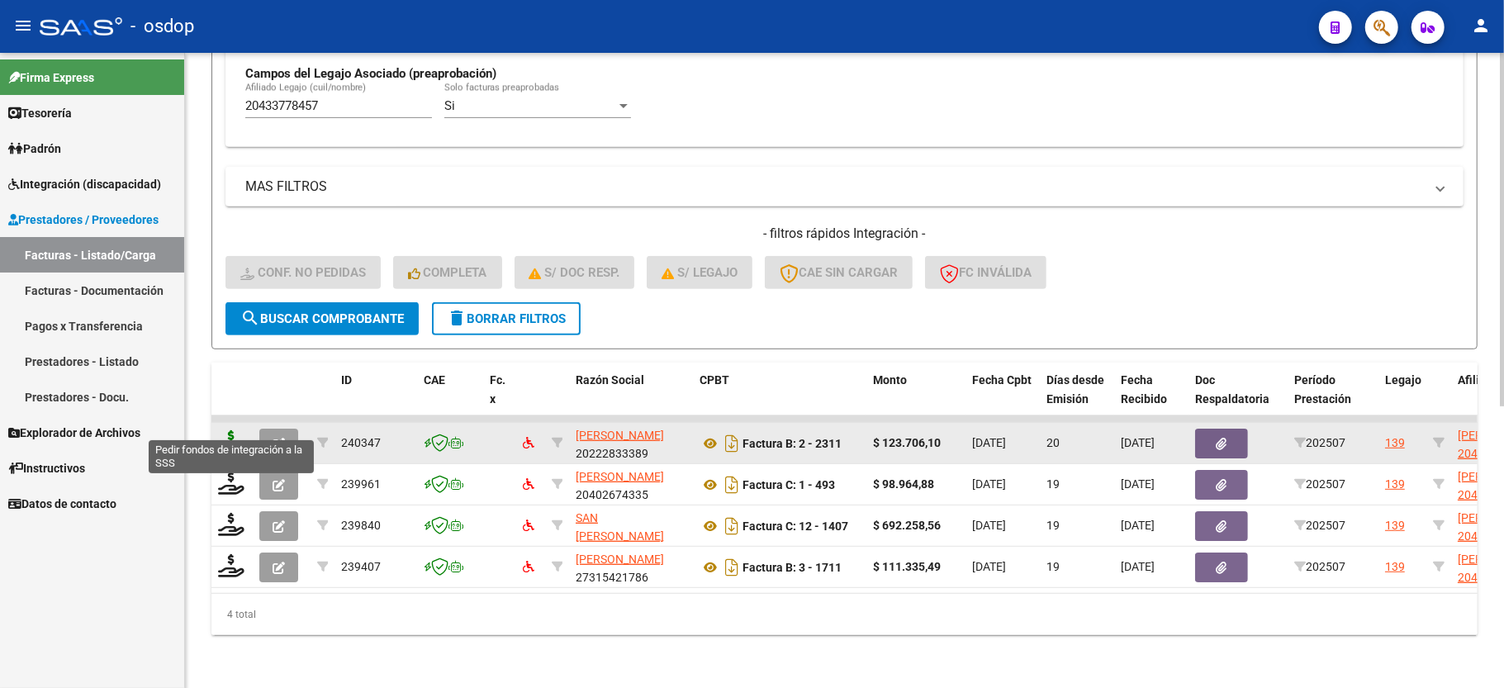
click at [235, 430] on icon at bounding box center [231, 441] width 26 height 23
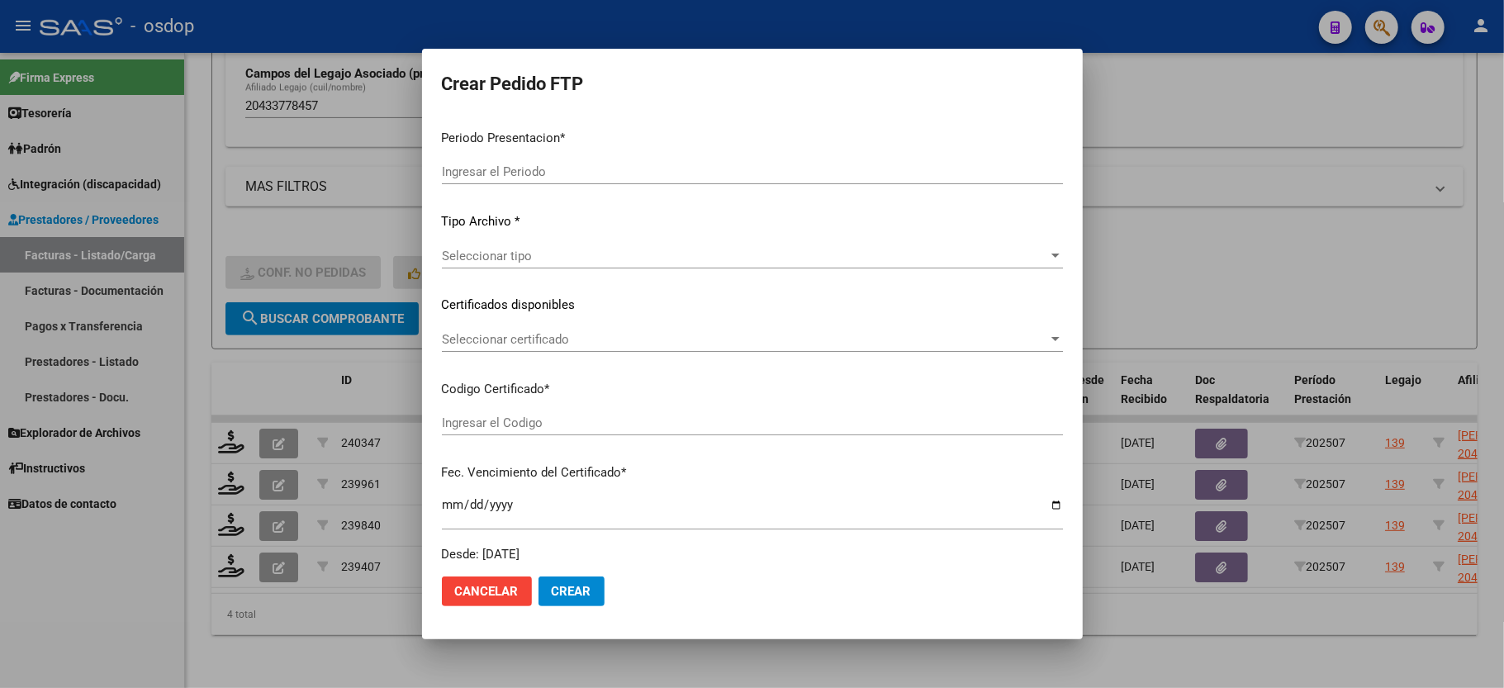
type input "202507"
type input "$ 123.706,10"
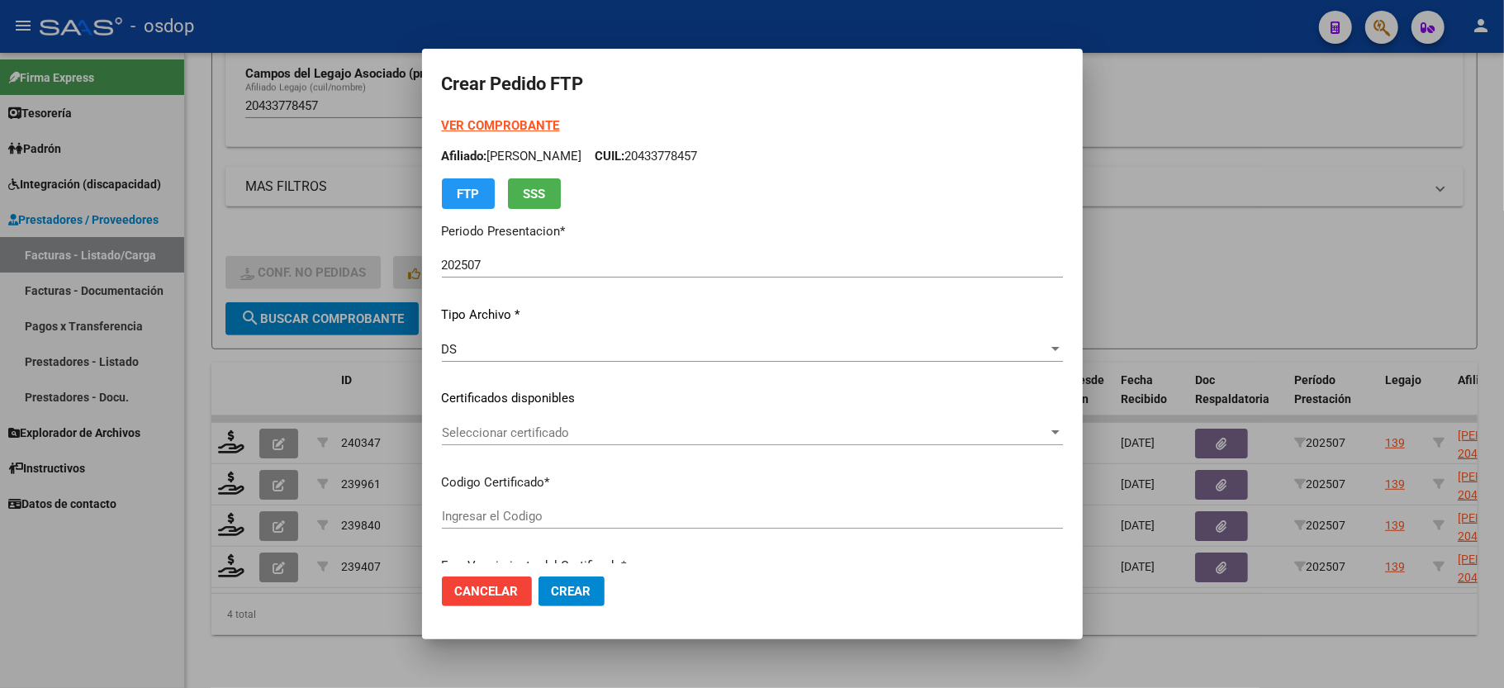
type input "5106151017"
type input "2029-11-19"
click at [489, 434] on span "Seleccionar certificado" at bounding box center [745, 432] width 606 height 15
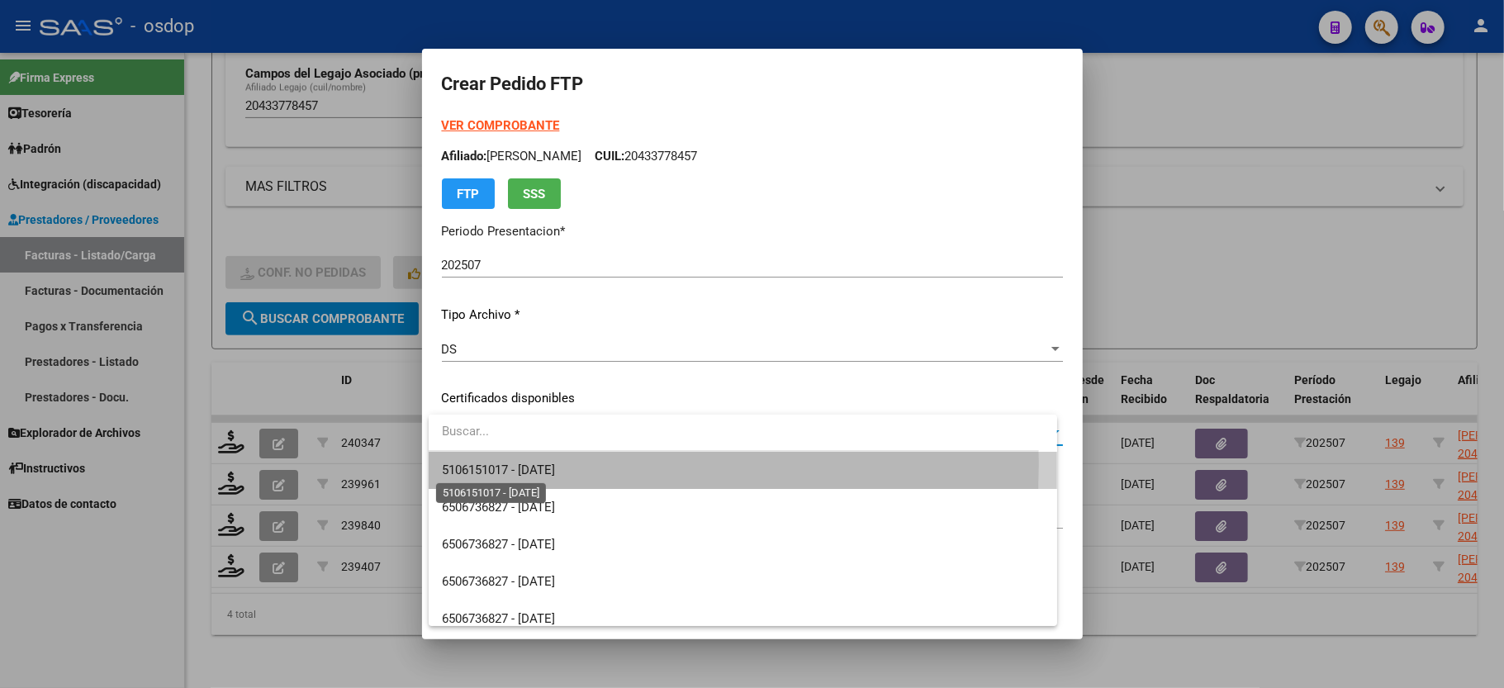
click at [490, 463] on span "5106151017 - 2029-11-19" at bounding box center [498, 470] width 113 height 15
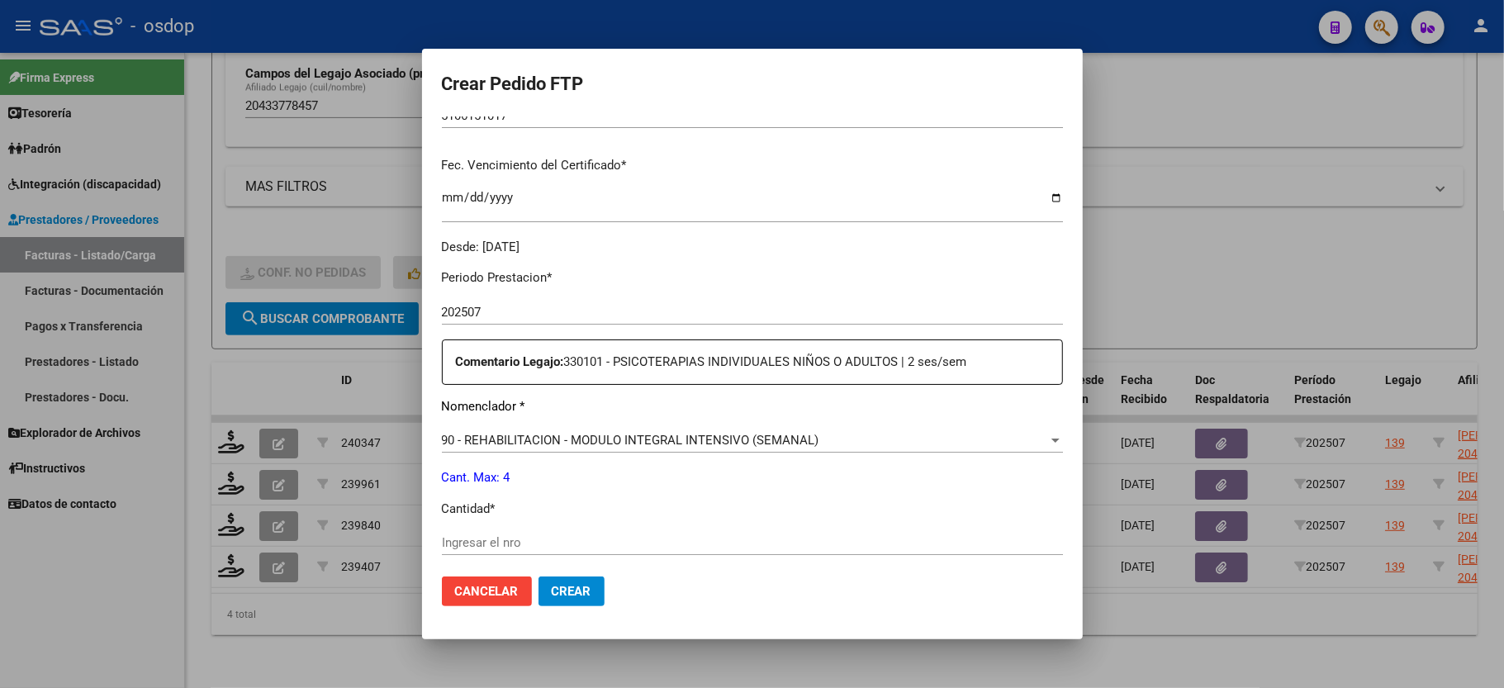
scroll to position [440, 0]
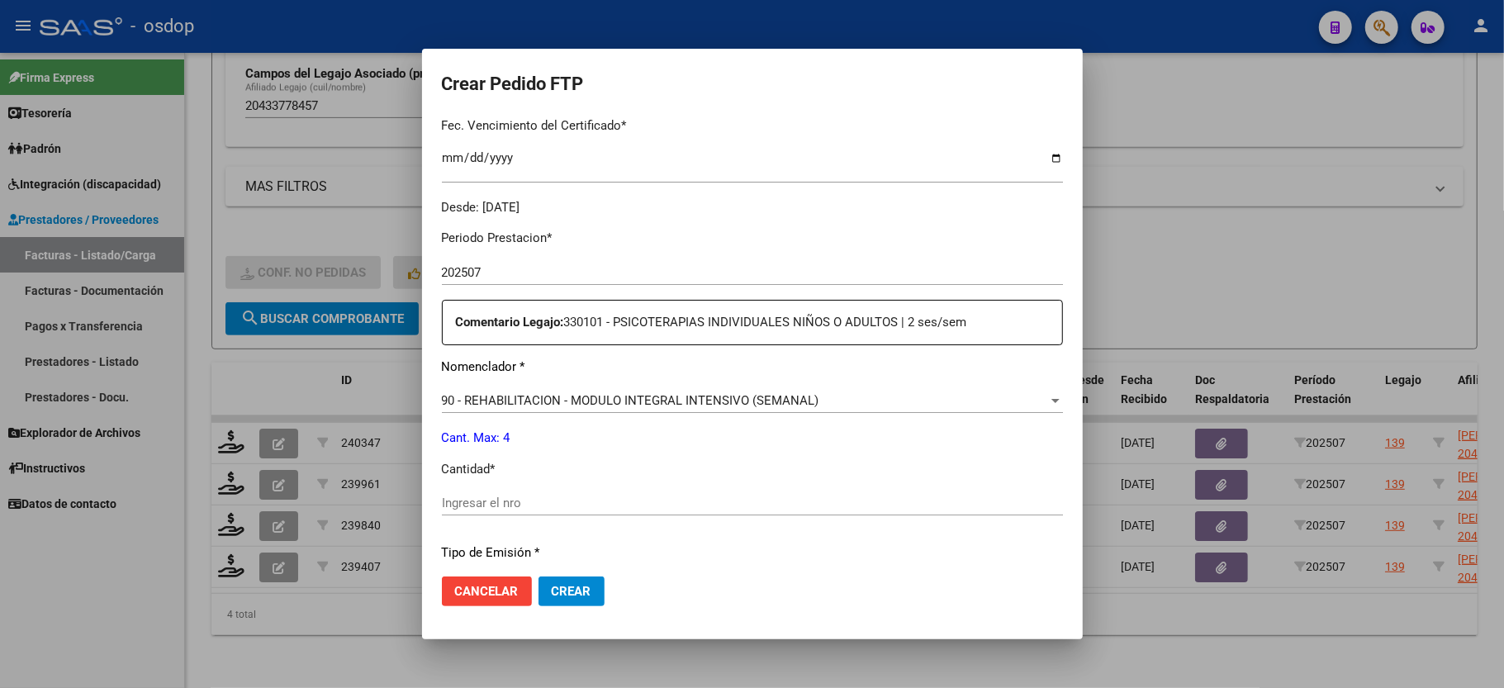
click at [483, 491] on div "Ingresar el nro" at bounding box center [752, 503] width 621 height 25
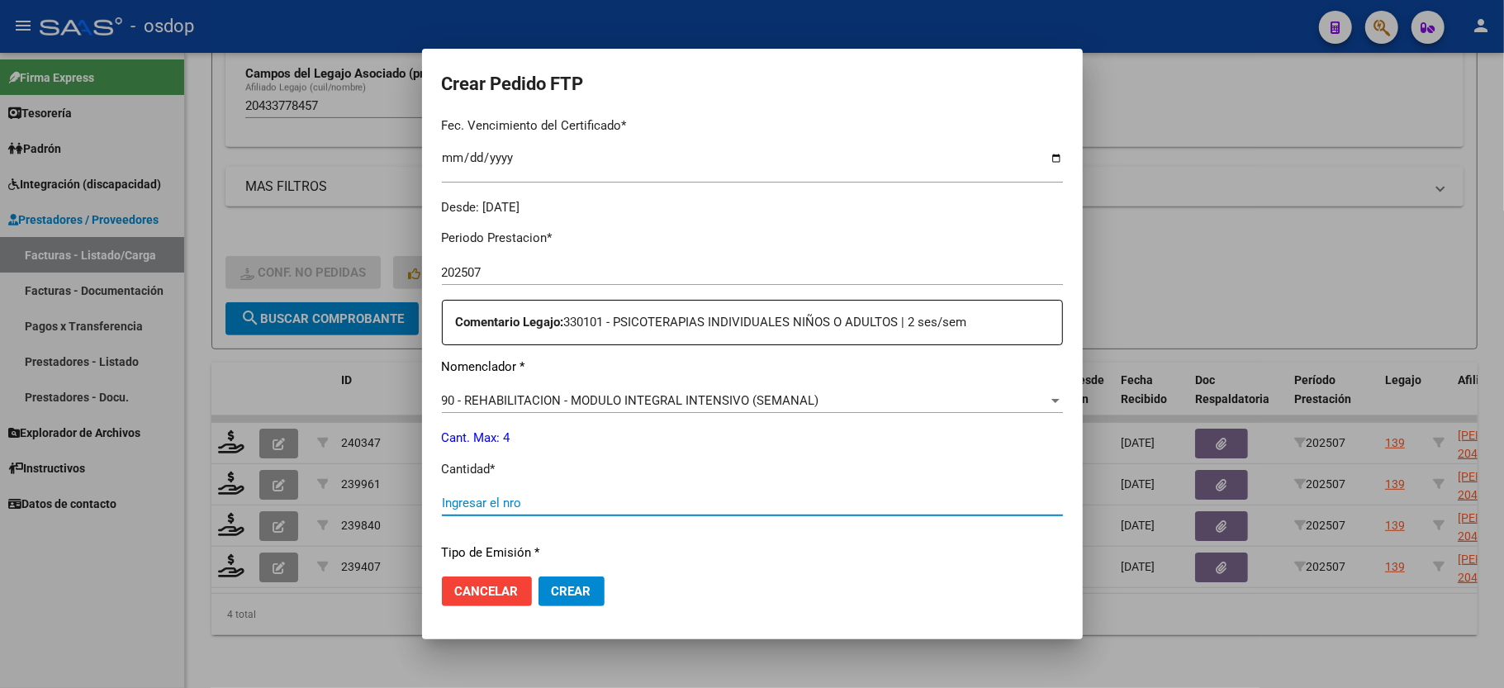
click at [483, 496] on input "Ingresar el nro" at bounding box center [752, 503] width 621 height 15
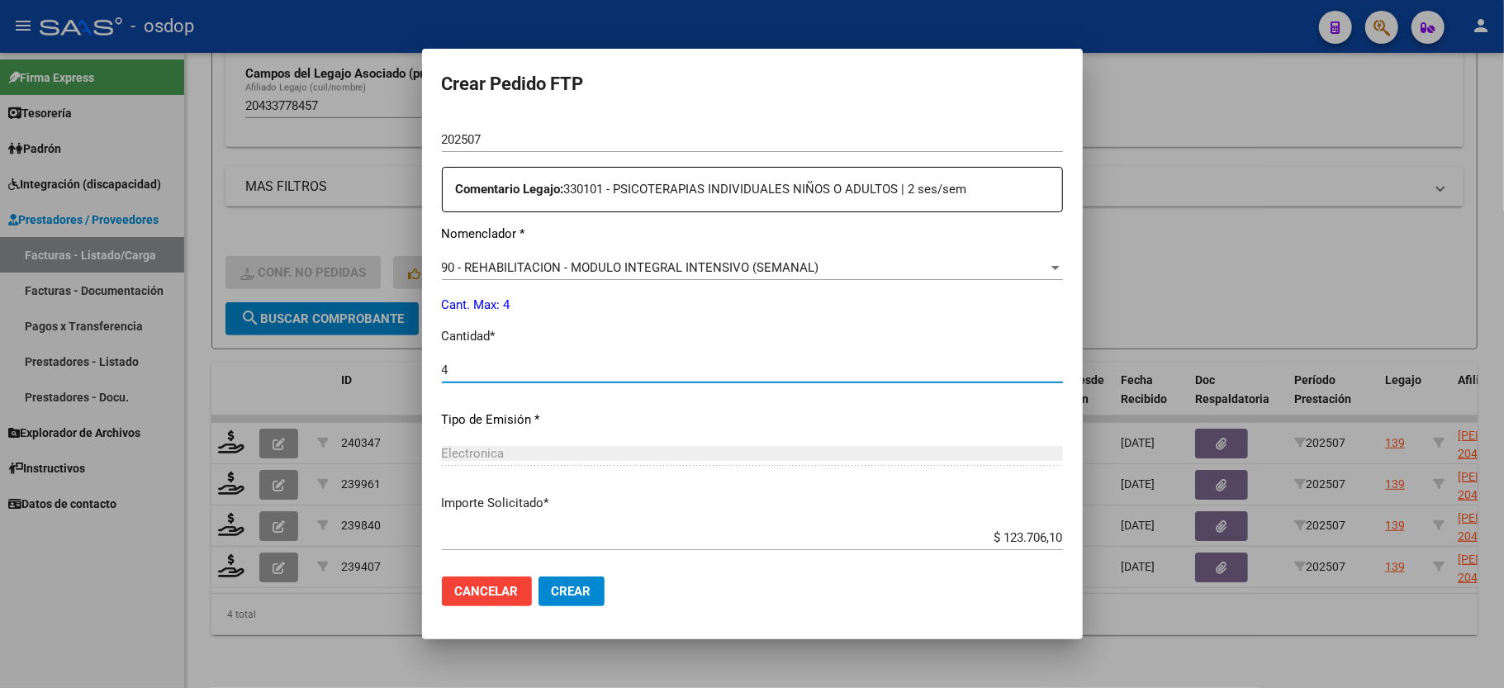
scroll to position [648, 0]
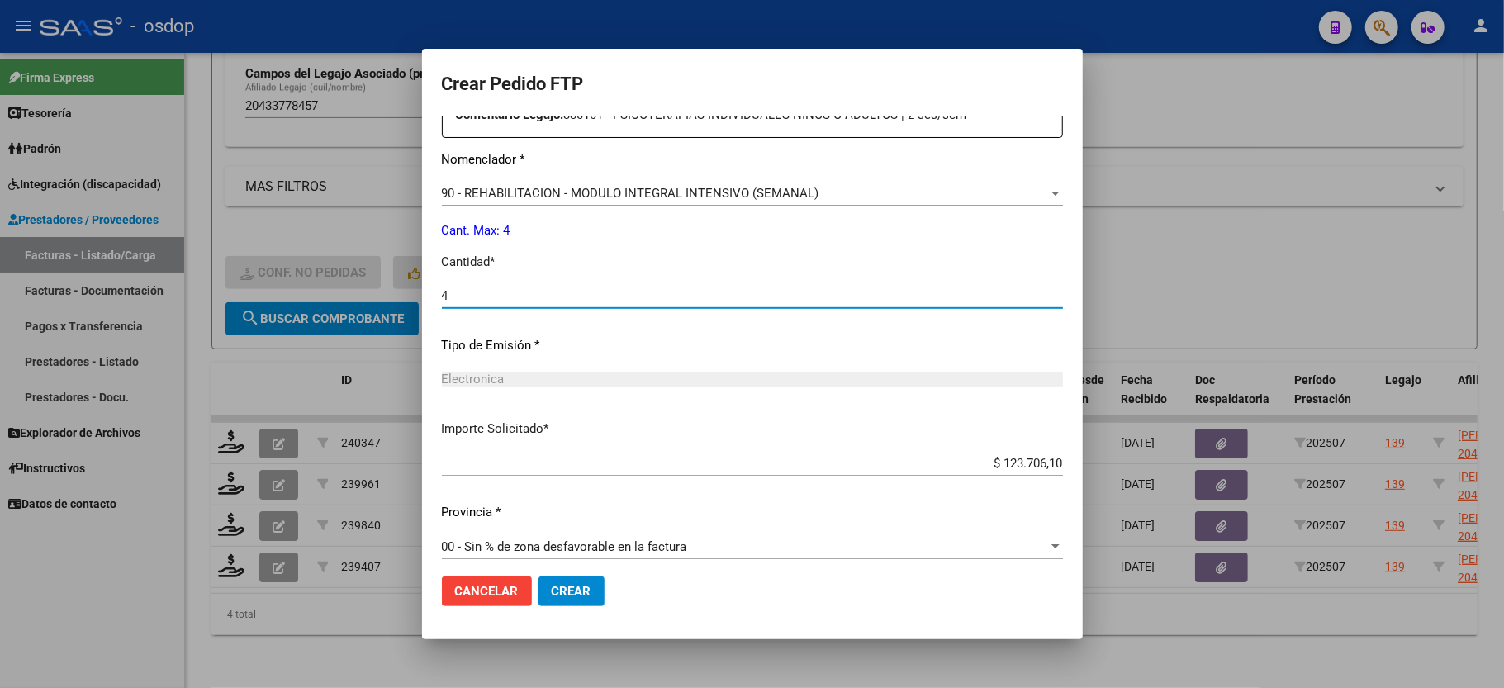
type input "4"
click at [577, 595] on span "Crear" at bounding box center [572, 591] width 40 height 15
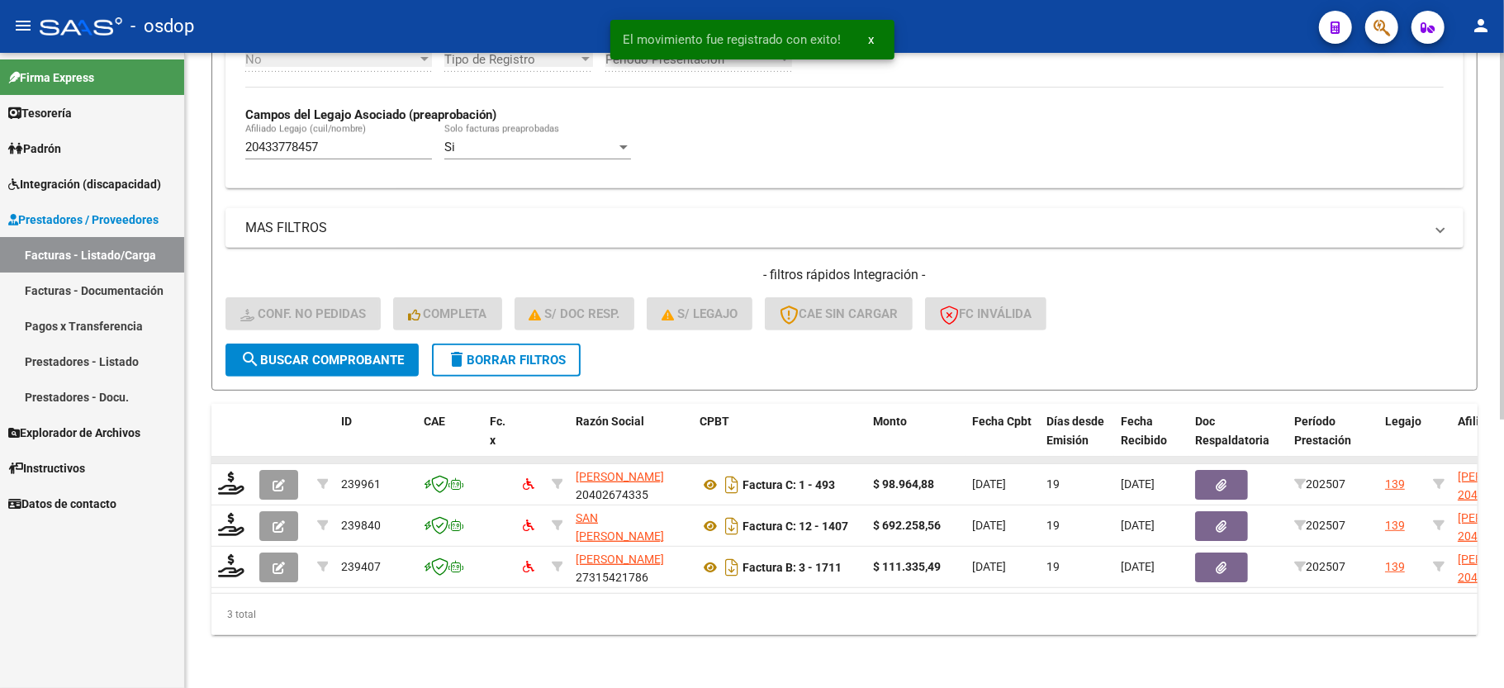
scroll to position [464, 0]
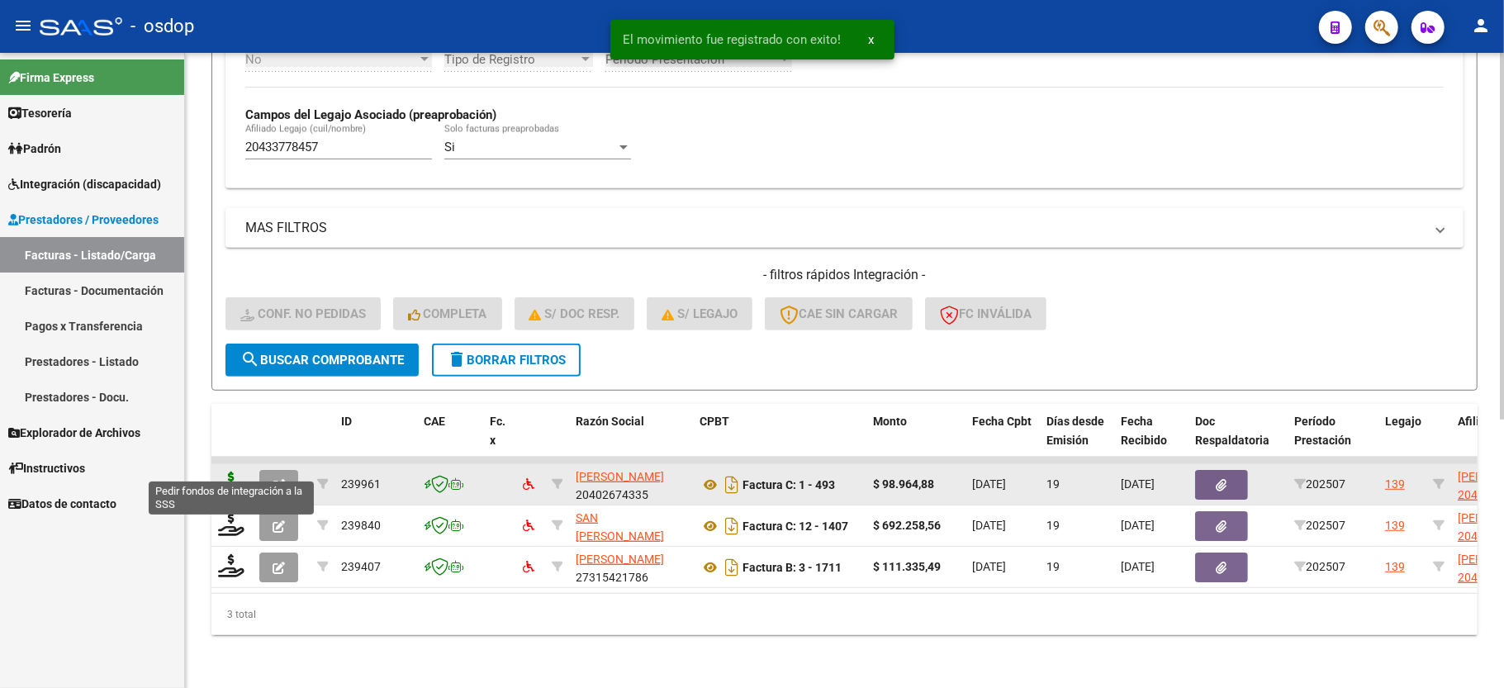
click at [229, 472] on icon at bounding box center [231, 483] width 26 height 23
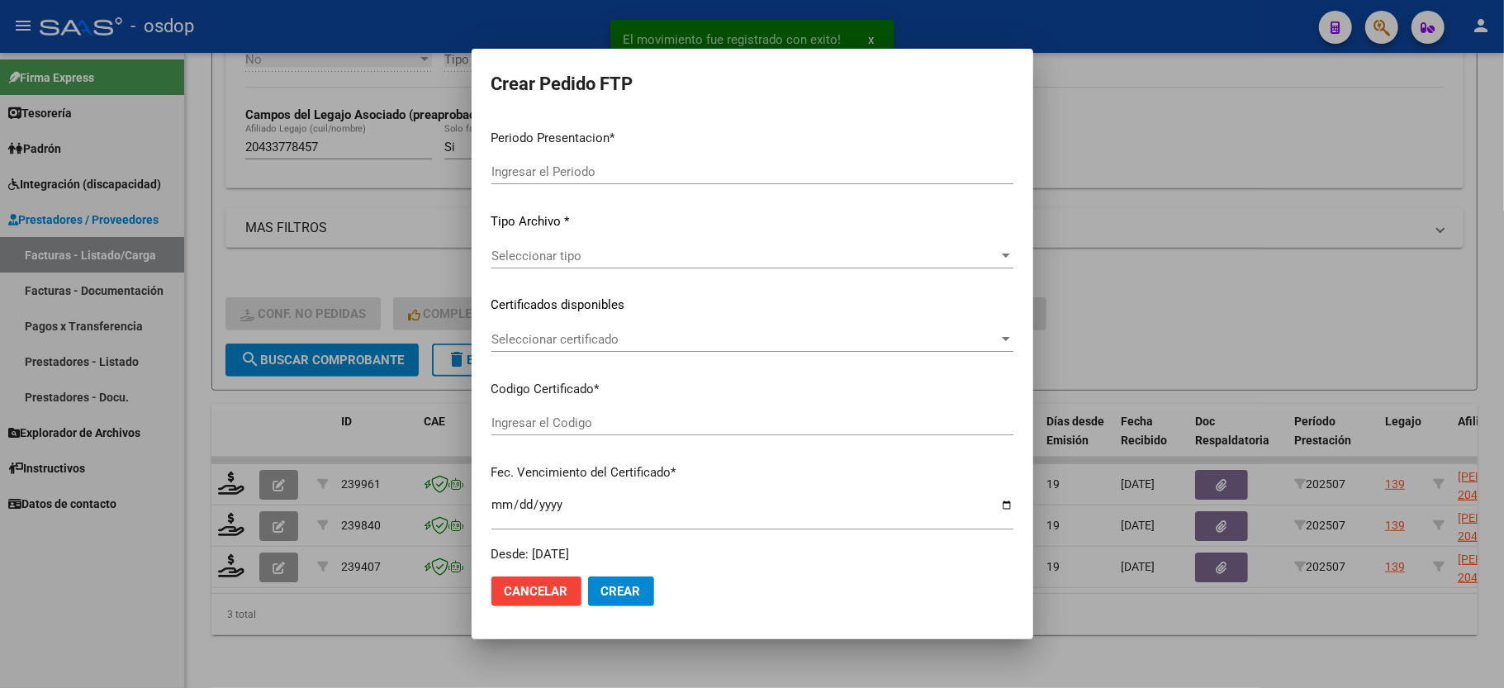
type input "202507"
type input "$ 98.964,88"
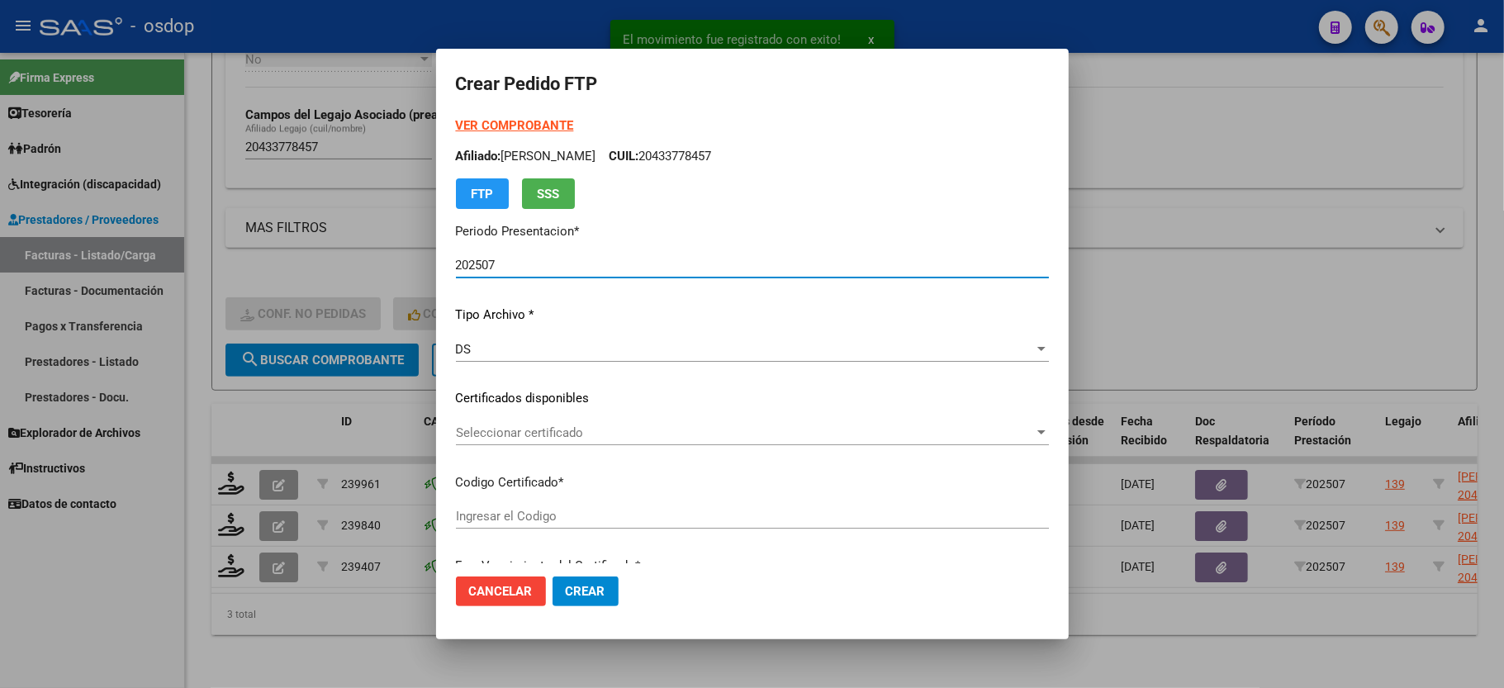
type input "5106151017"
type input "2029-11-19"
click at [513, 434] on span "Seleccionar certificado" at bounding box center [745, 432] width 578 height 15
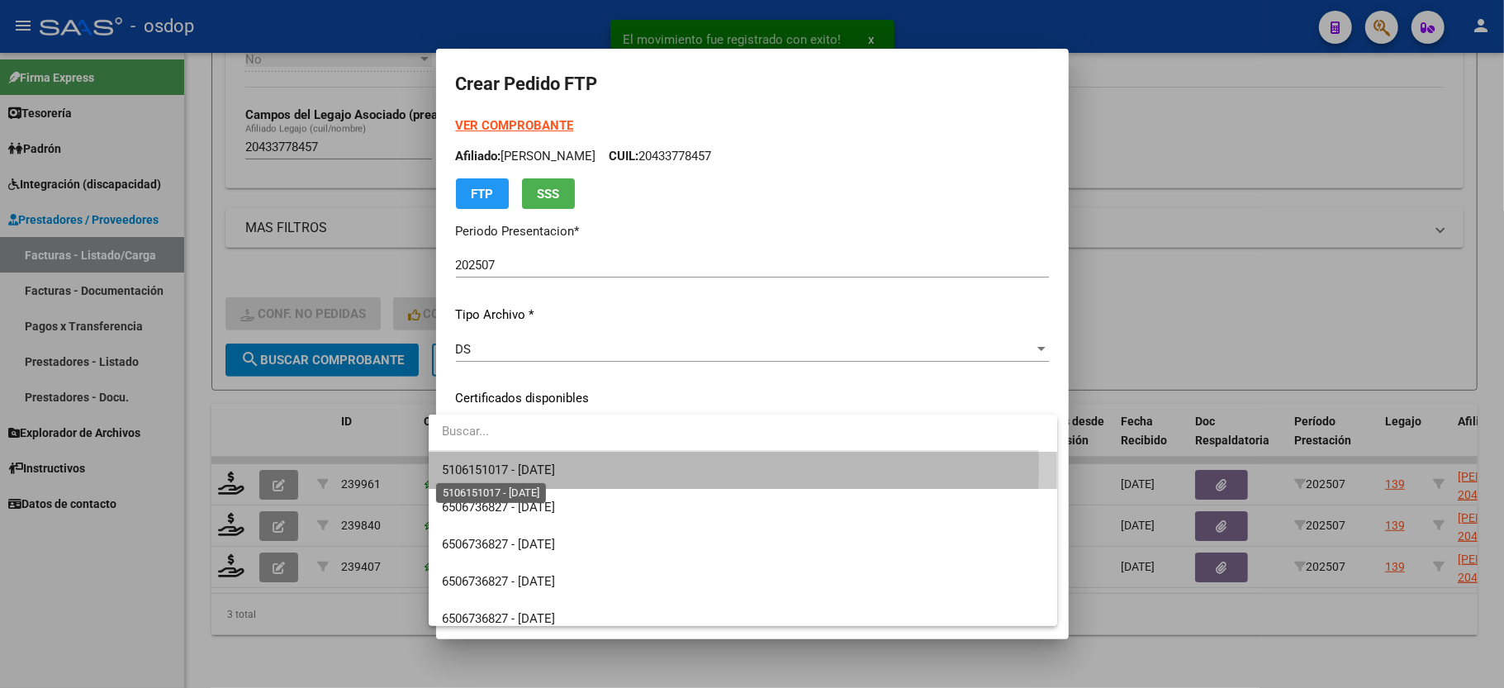
click at [520, 466] on span "5106151017 - 2029-11-19" at bounding box center [498, 470] width 113 height 15
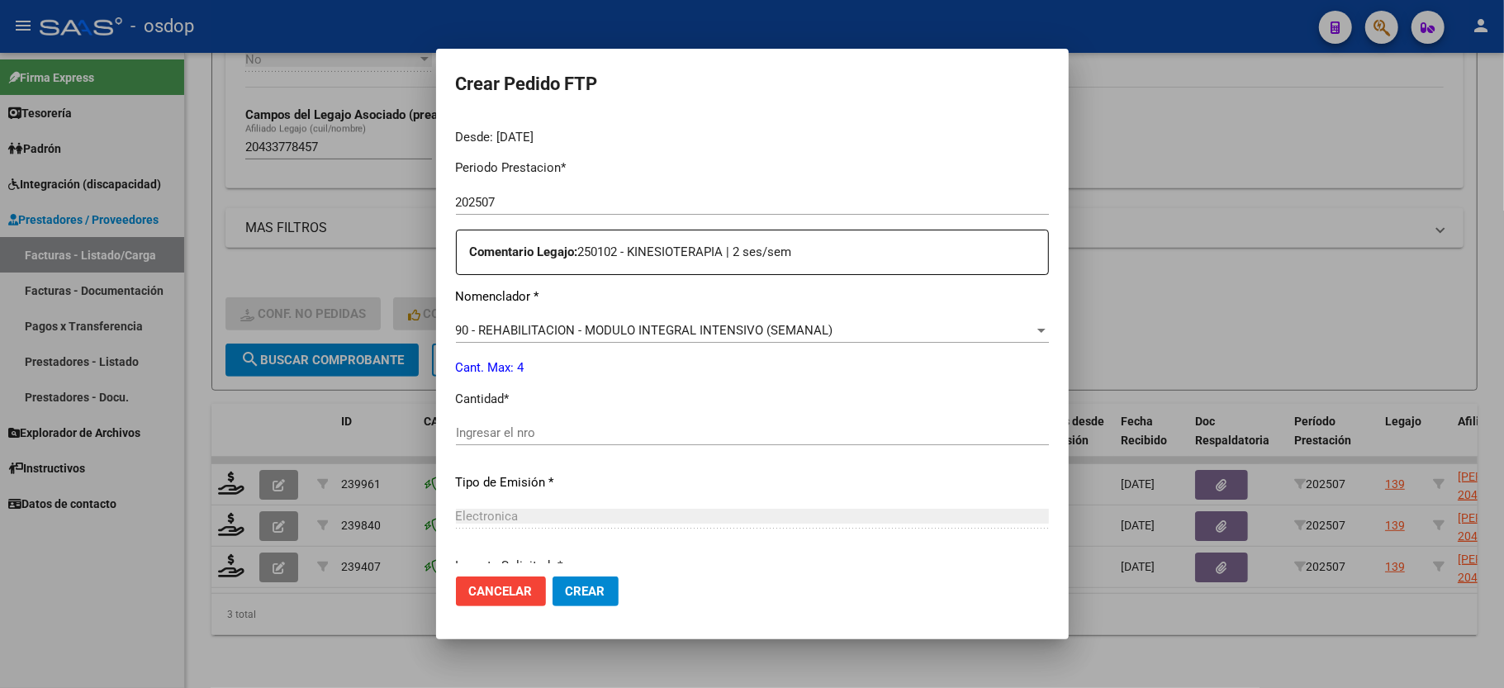
scroll to position [550, 0]
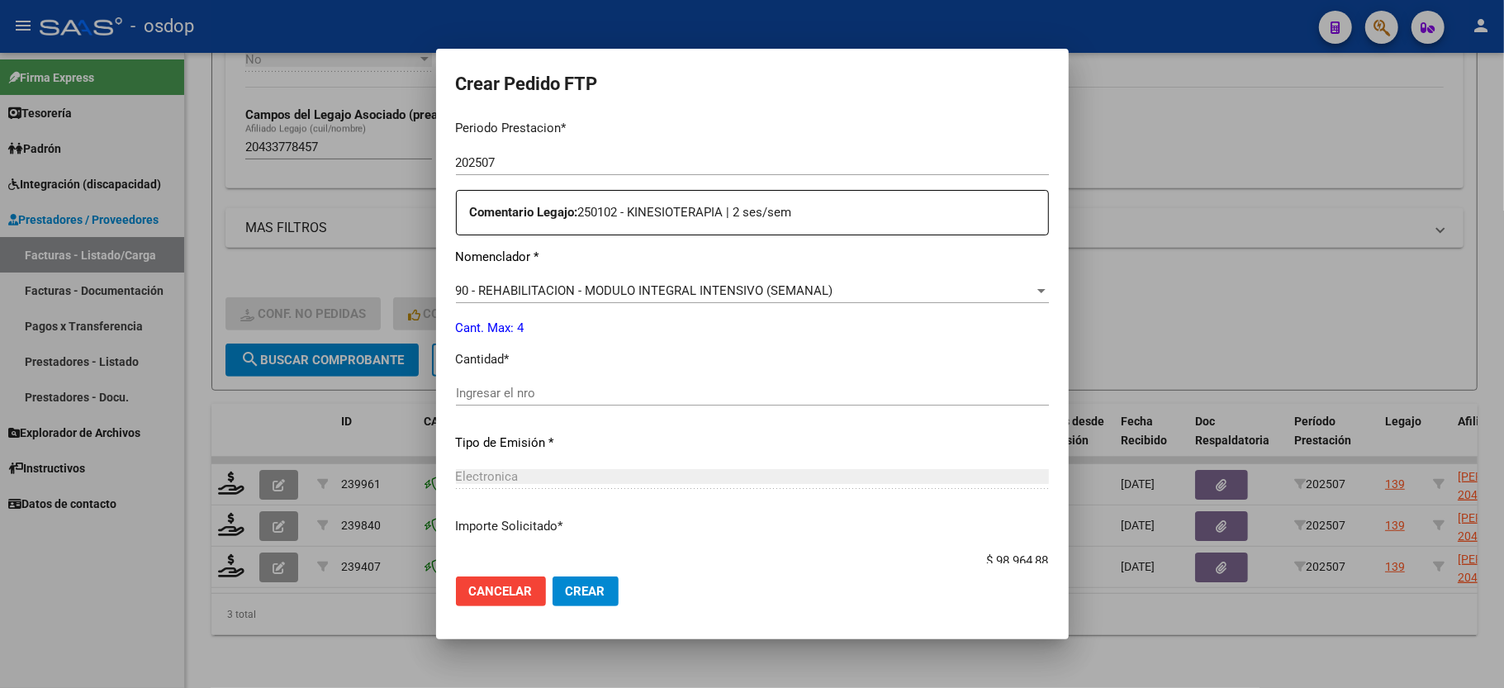
click at [506, 404] on div "Ingresar el nro" at bounding box center [752, 401] width 593 height 40
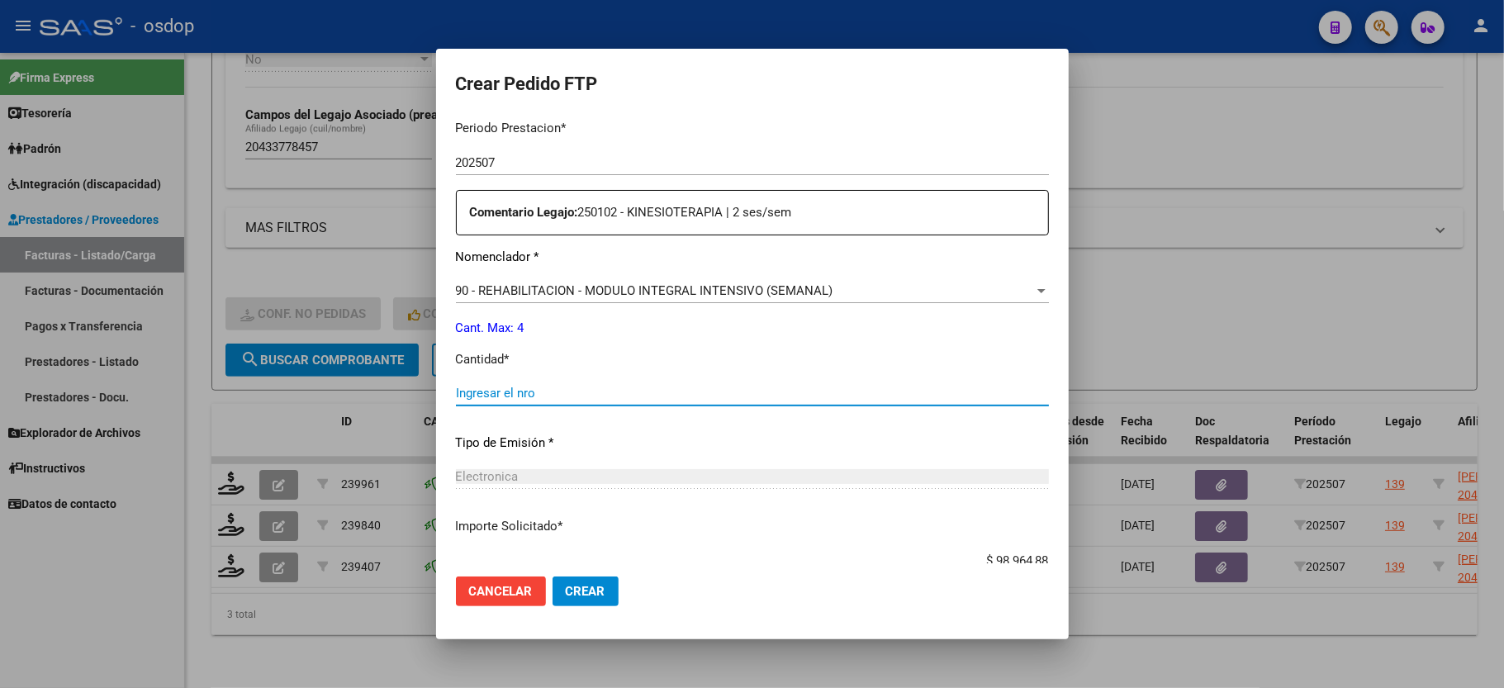
click at [512, 388] on input "Ingresar el nro" at bounding box center [752, 393] width 593 height 15
type input "4"
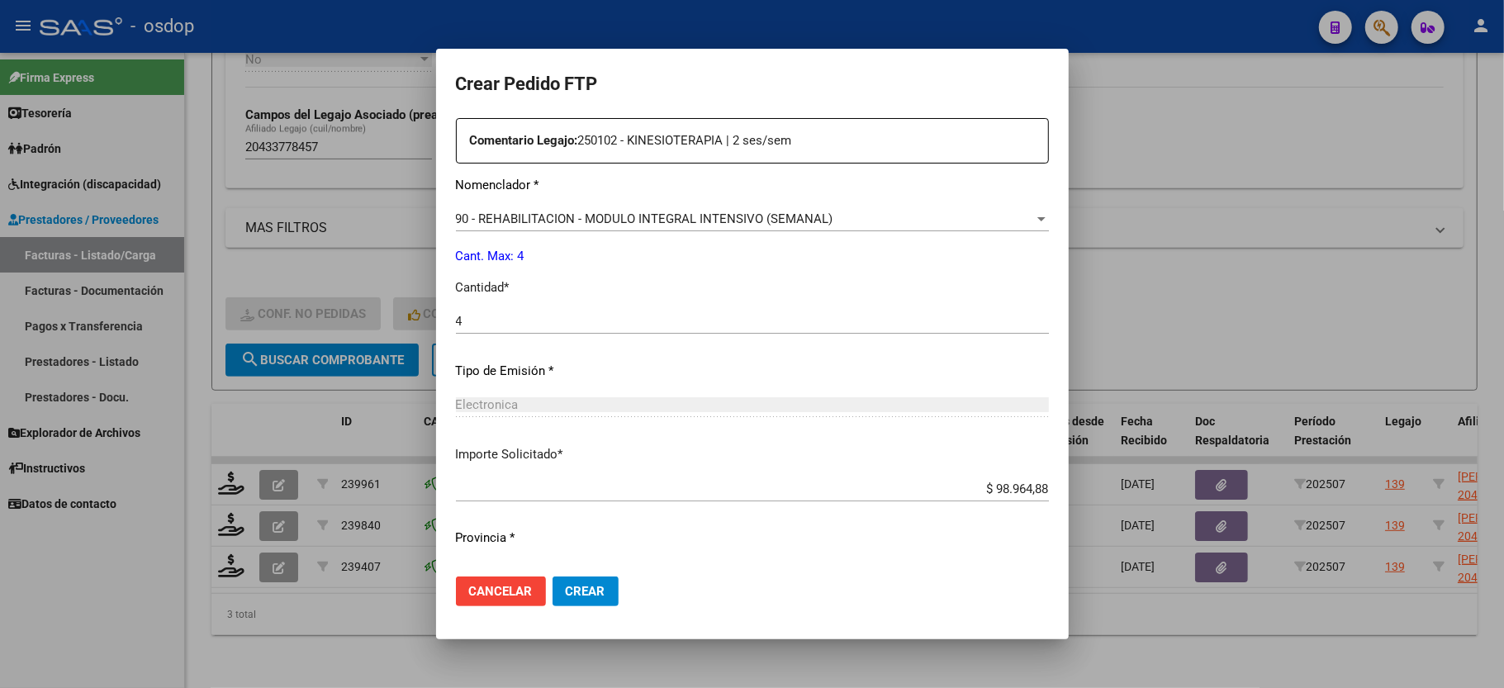
scroll to position [648, 0]
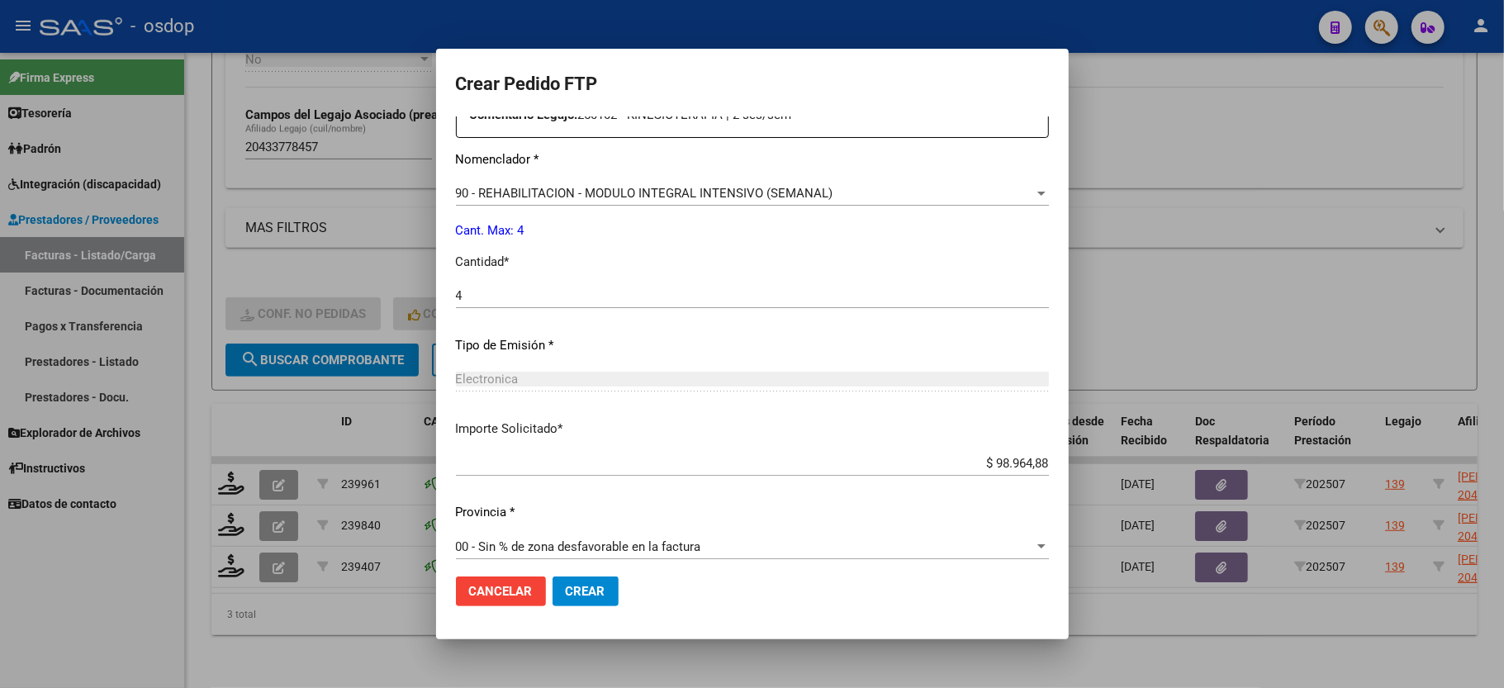
click at [553, 599] on button "Crear" at bounding box center [586, 592] width 66 height 30
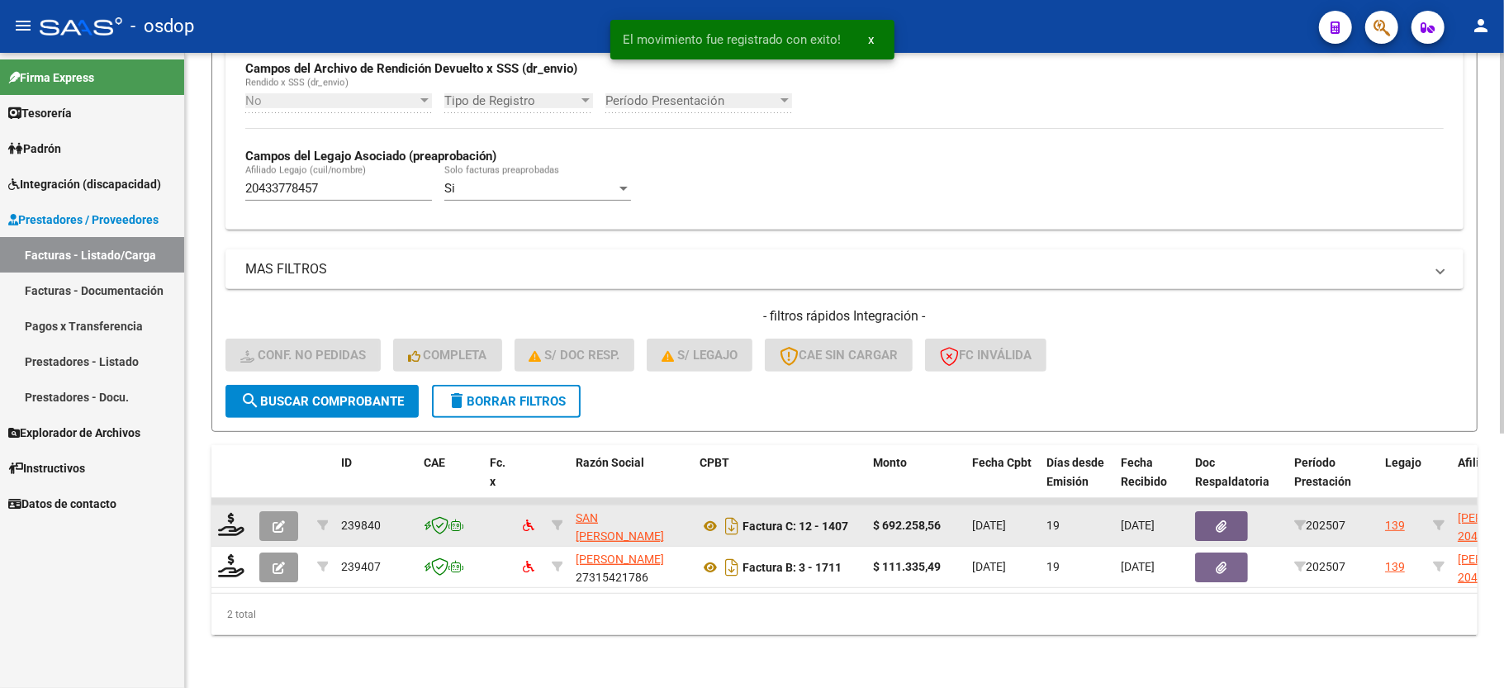
scroll to position [424, 0]
click at [226, 513] on icon at bounding box center [231, 524] width 26 height 23
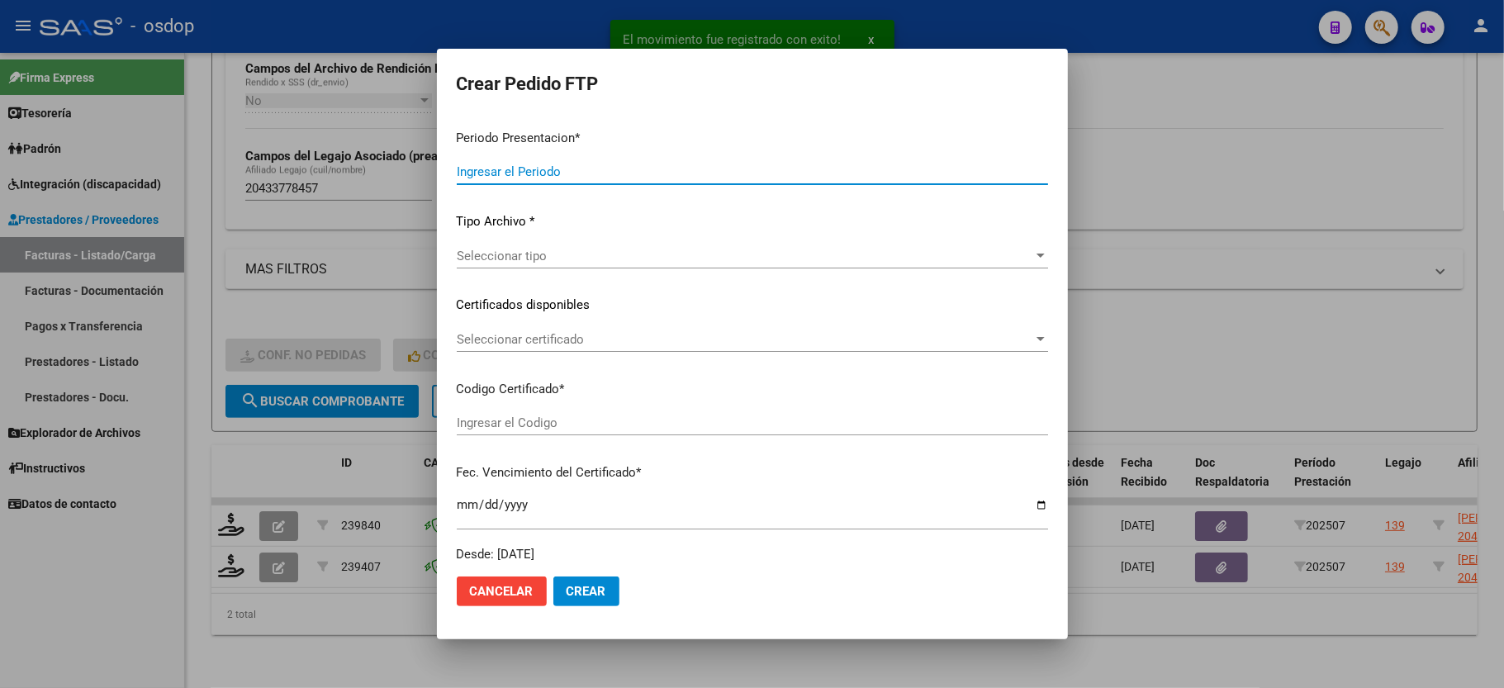
type input "202507"
type input "$ 692.258,56"
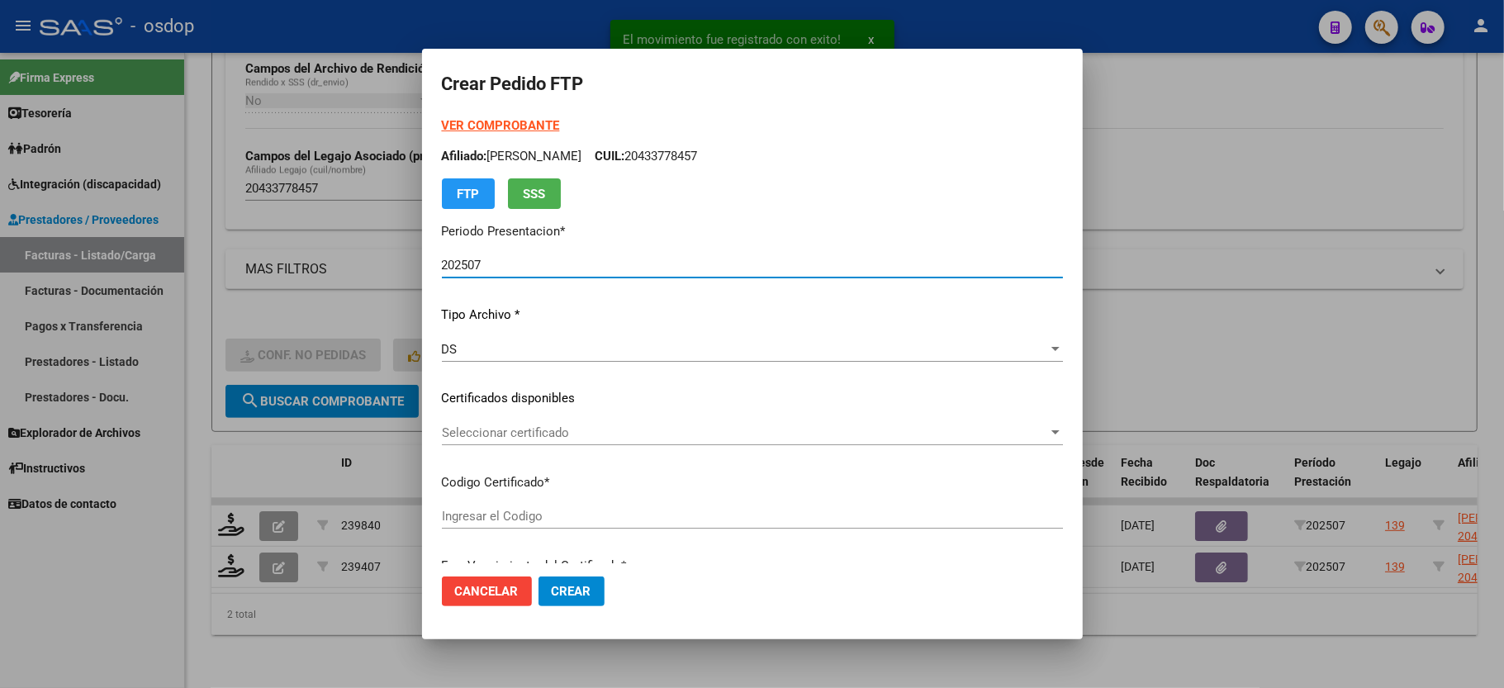
type input "5106151017"
type input "2029-11-19"
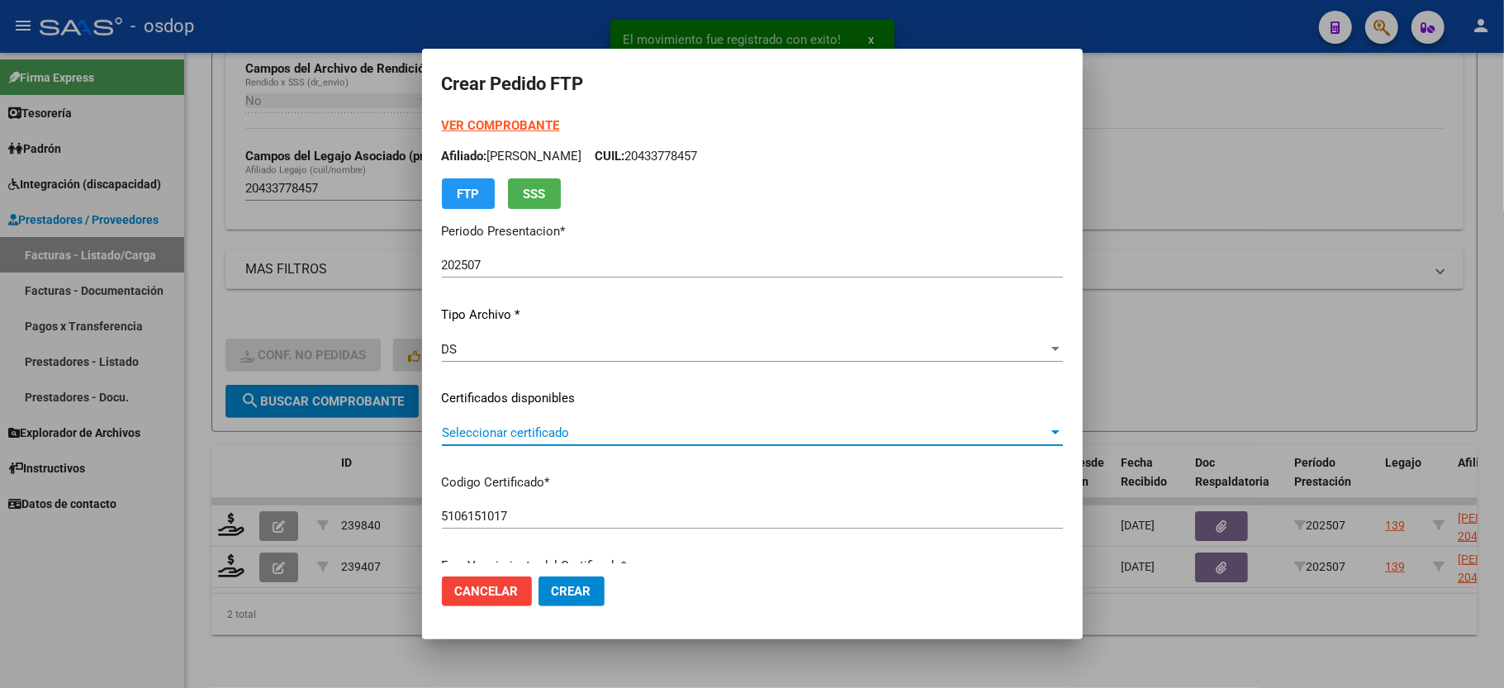
click at [486, 436] on span "Seleccionar certificado" at bounding box center [745, 432] width 606 height 15
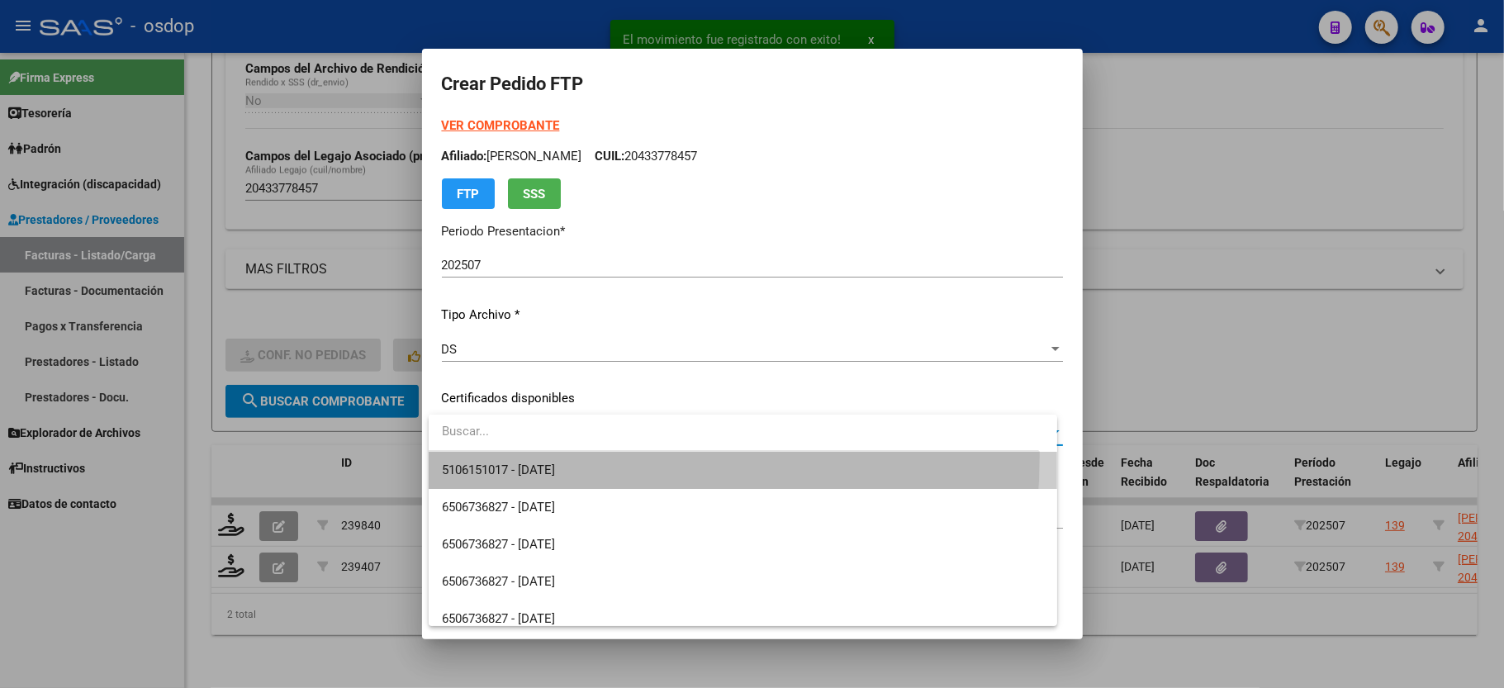
click at [493, 454] on span "5106151017 - 2029-11-19" at bounding box center [743, 470] width 602 height 37
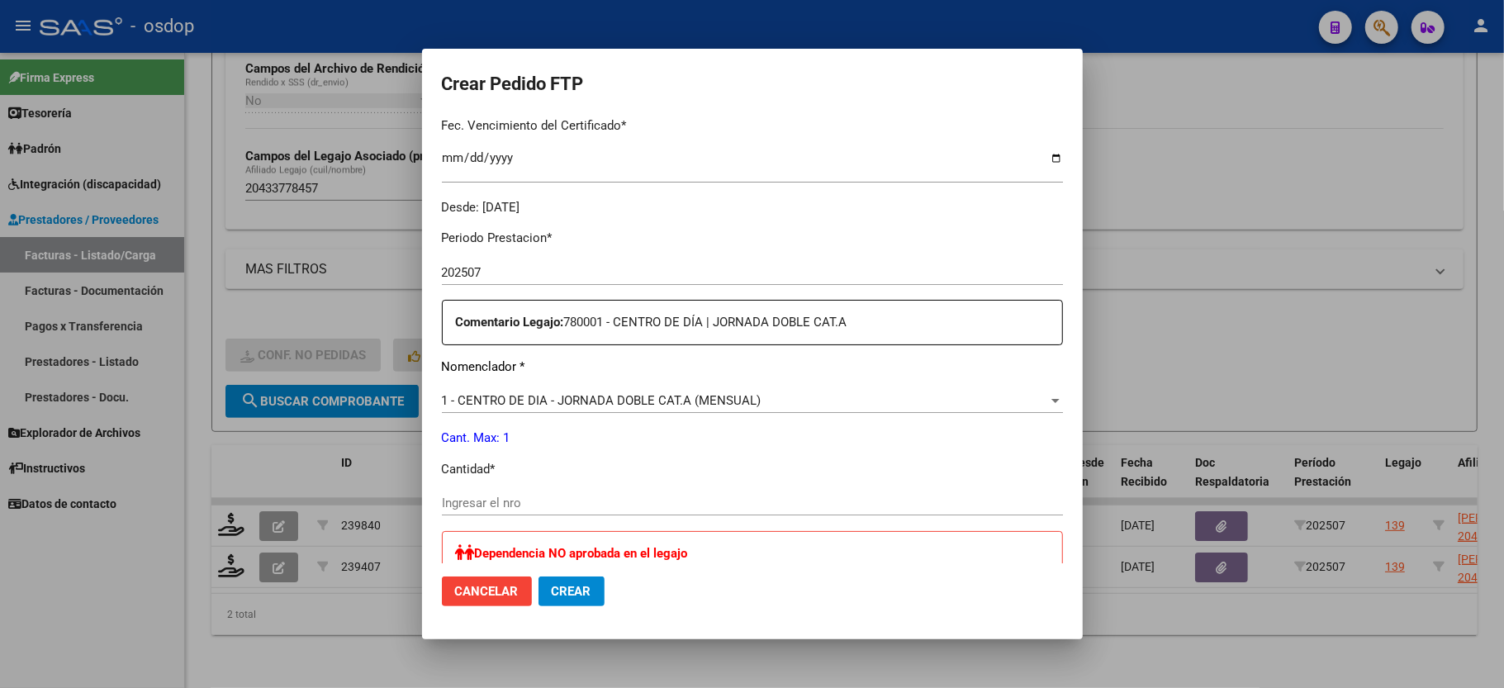
scroll to position [550, 0]
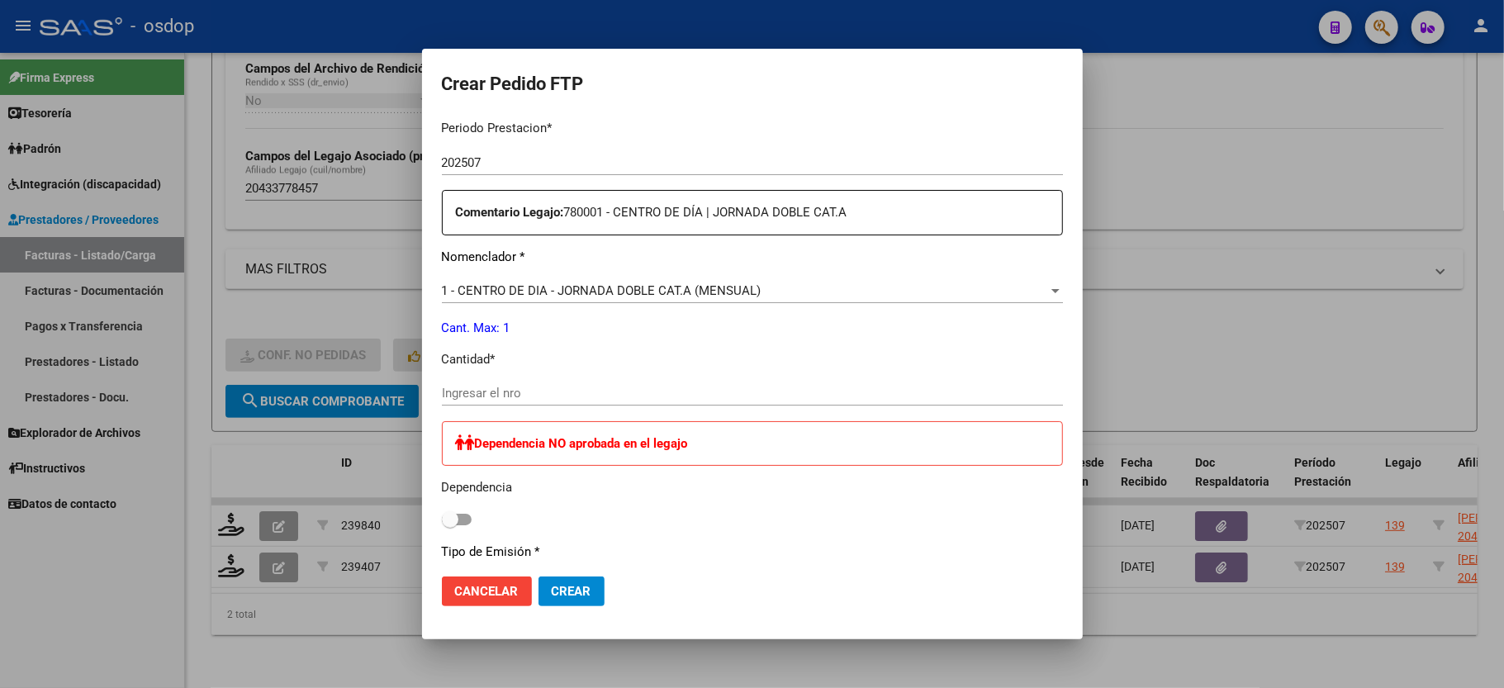
click at [492, 386] on input "Ingresar el nro" at bounding box center [752, 393] width 621 height 15
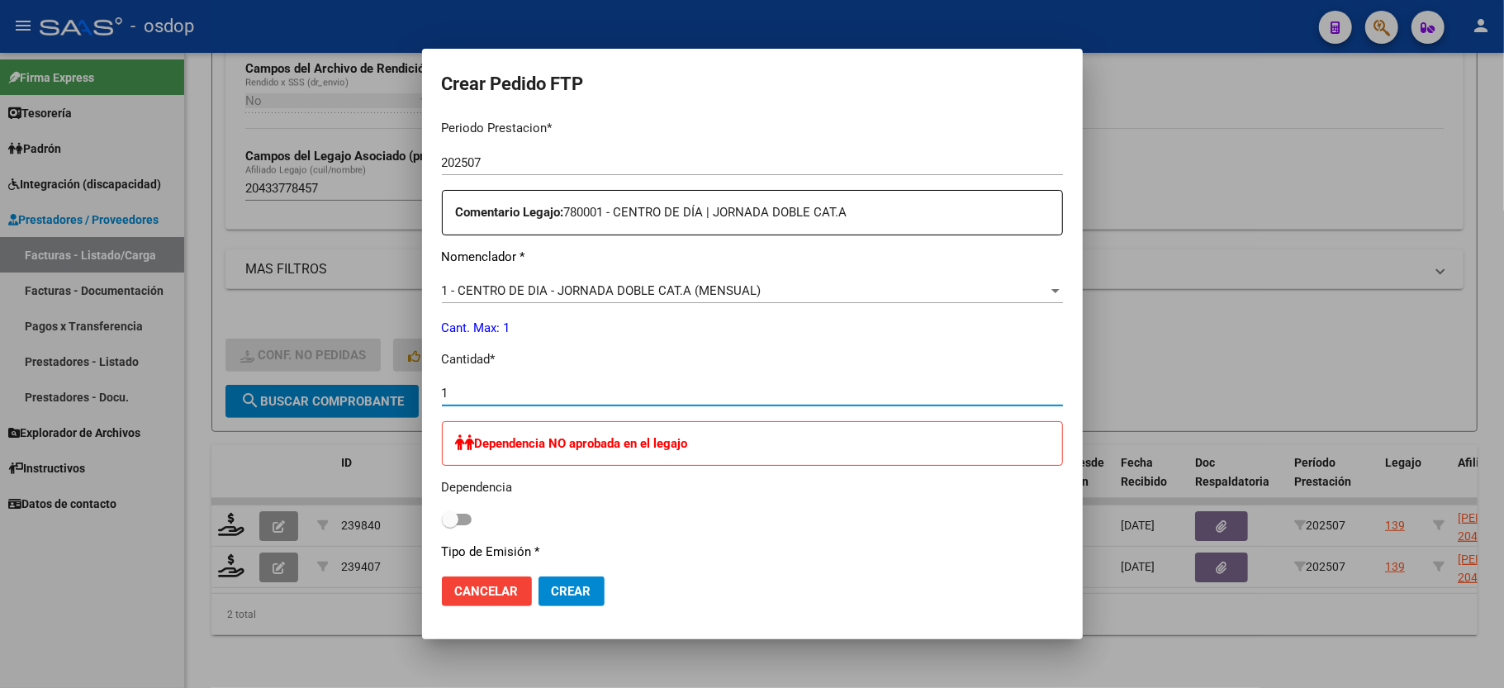
type input "1"
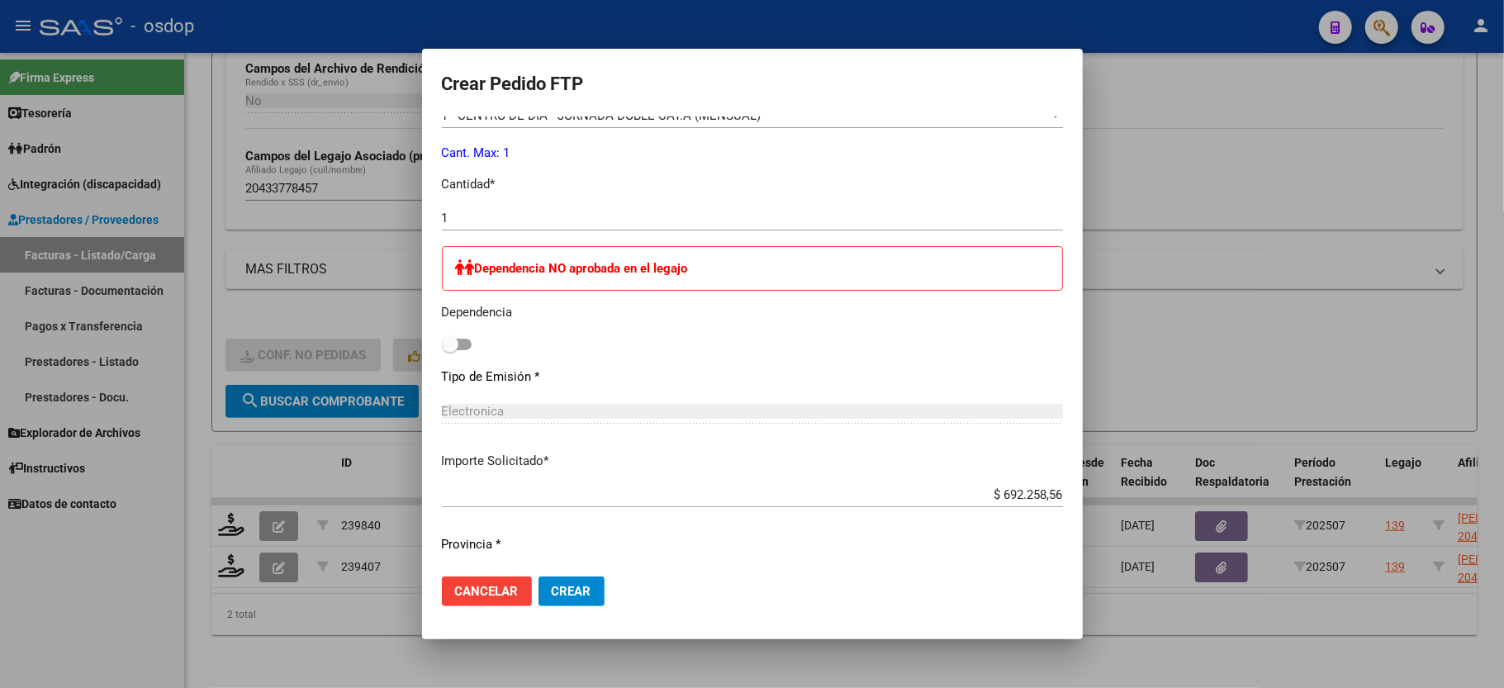
scroll to position [760, 0]
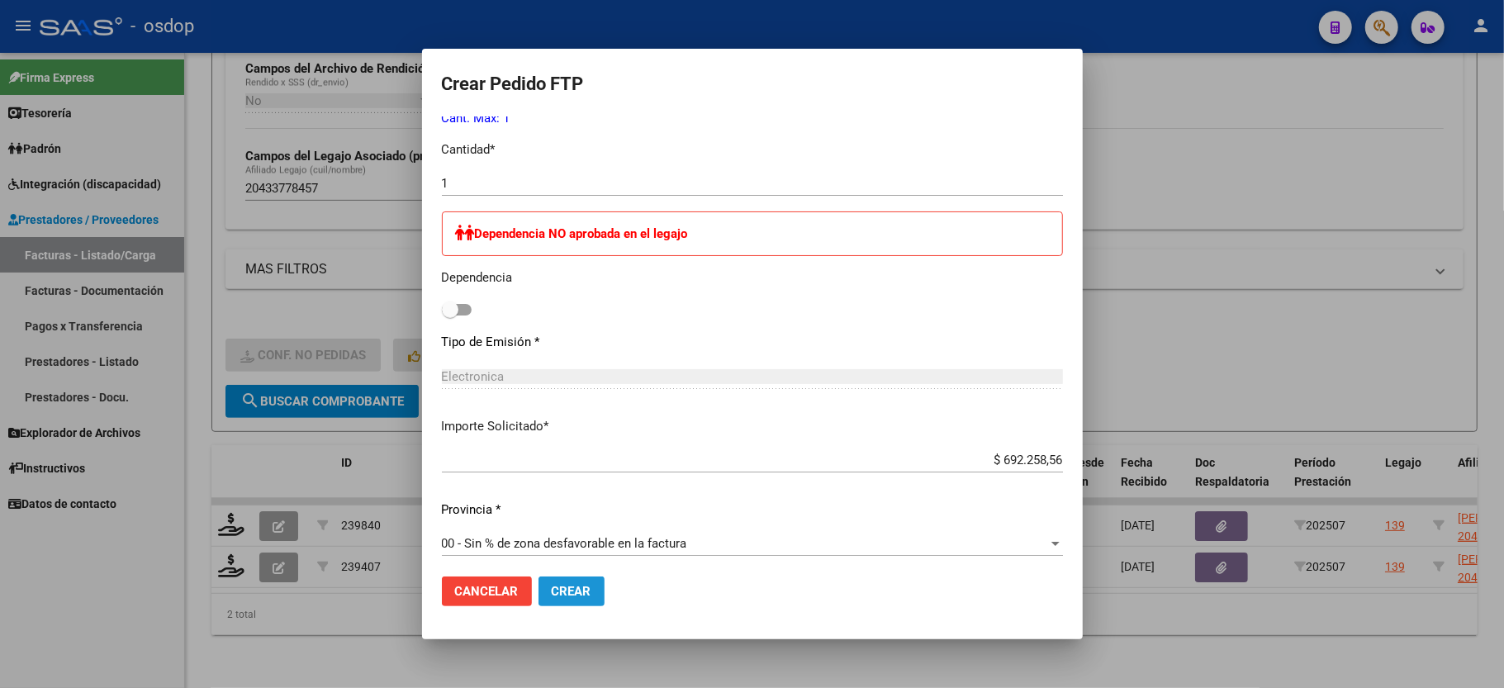
click at [592, 595] on button "Crear" at bounding box center [572, 592] width 66 height 30
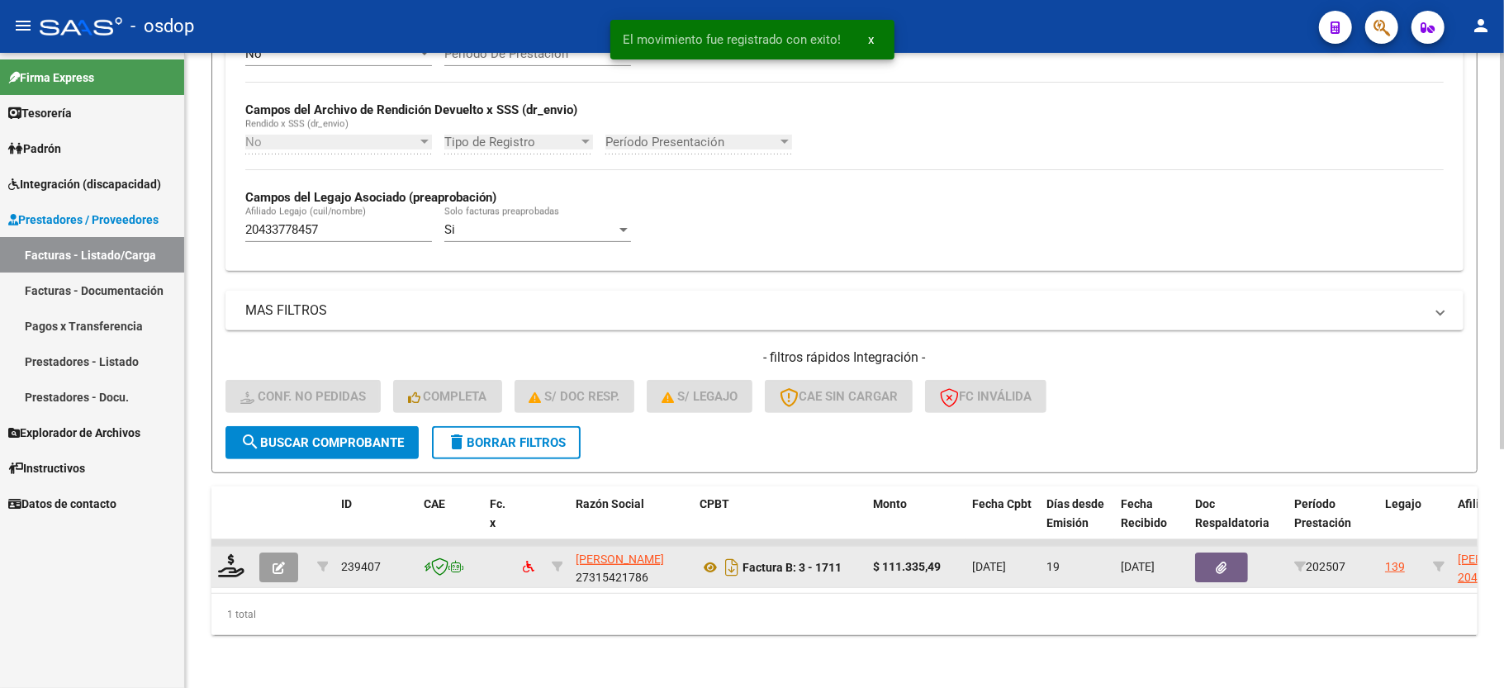
scroll to position [382, 0]
click at [232, 554] on icon at bounding box center [231, 565] width 26 height 23
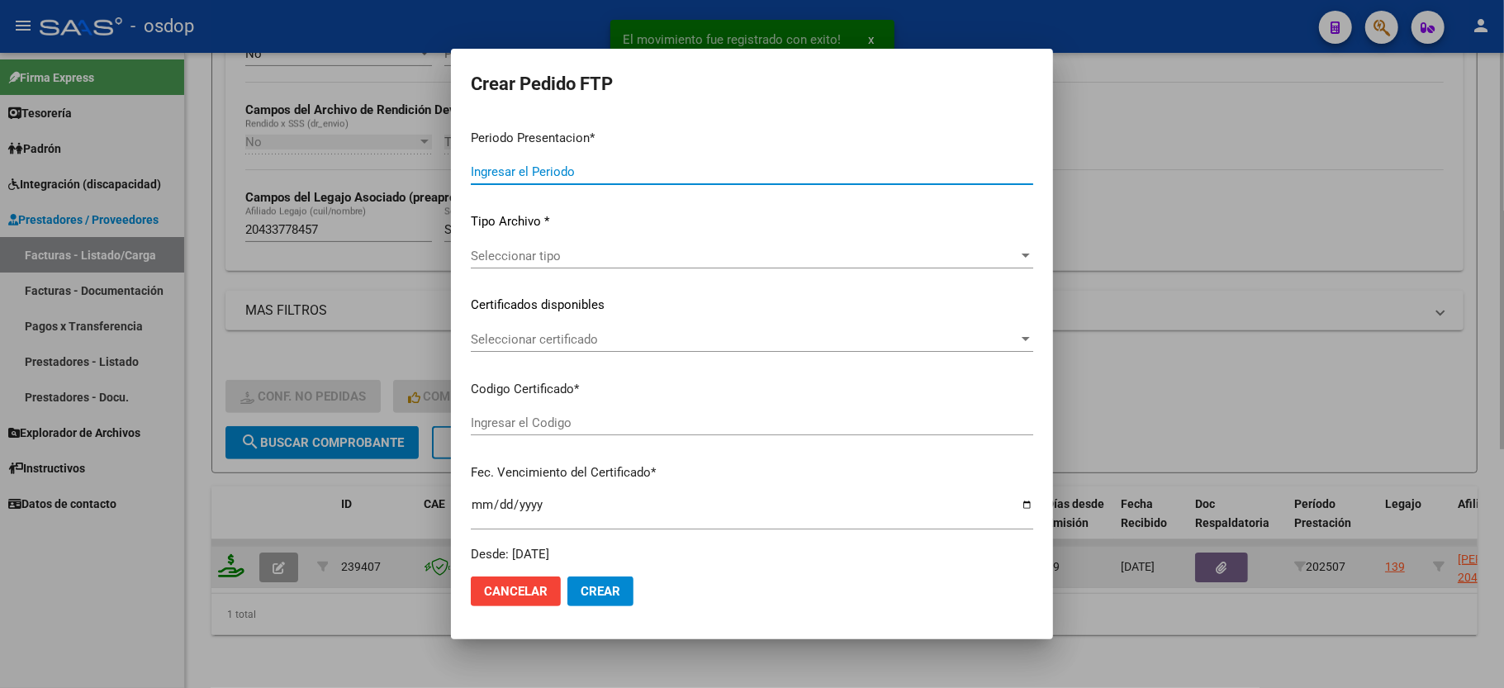
type input "202507"
type input "$ 111.335,49"
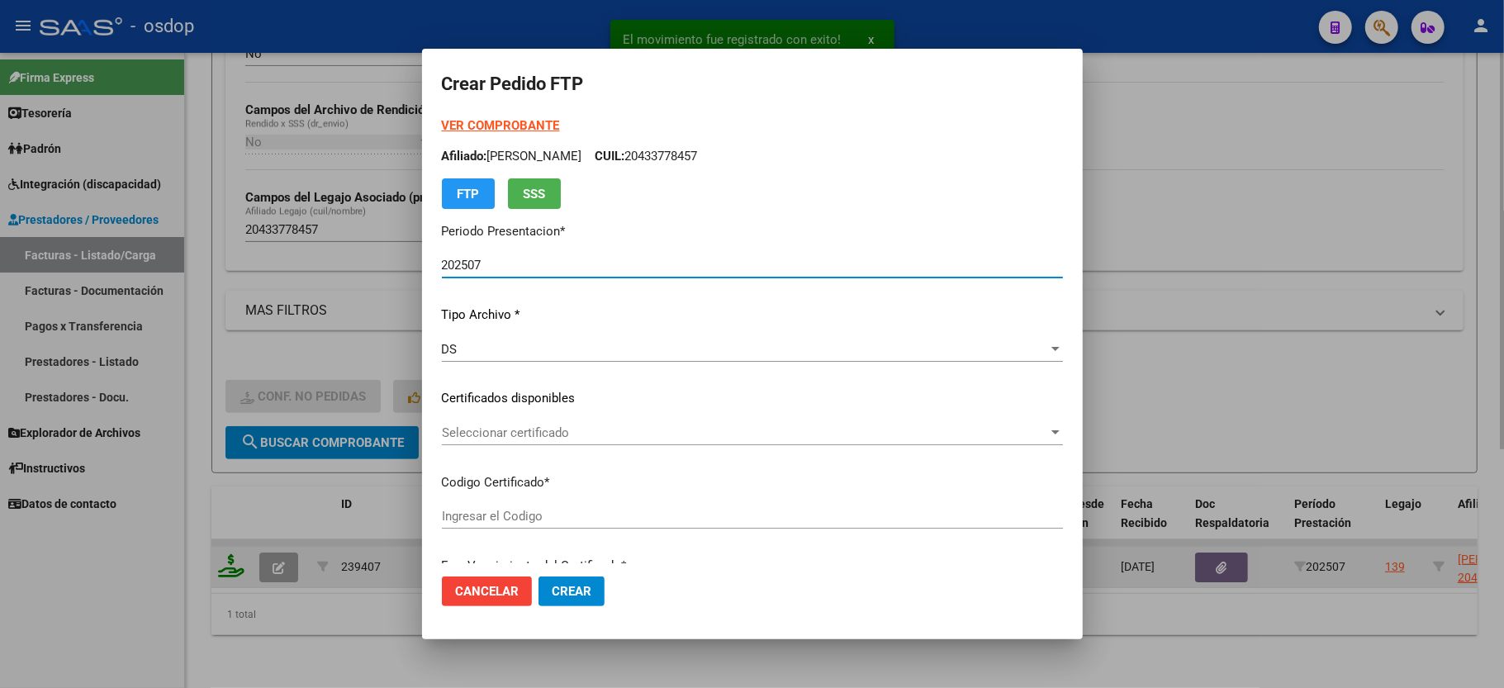
type input "5106151017"
type input "2029-11-19"
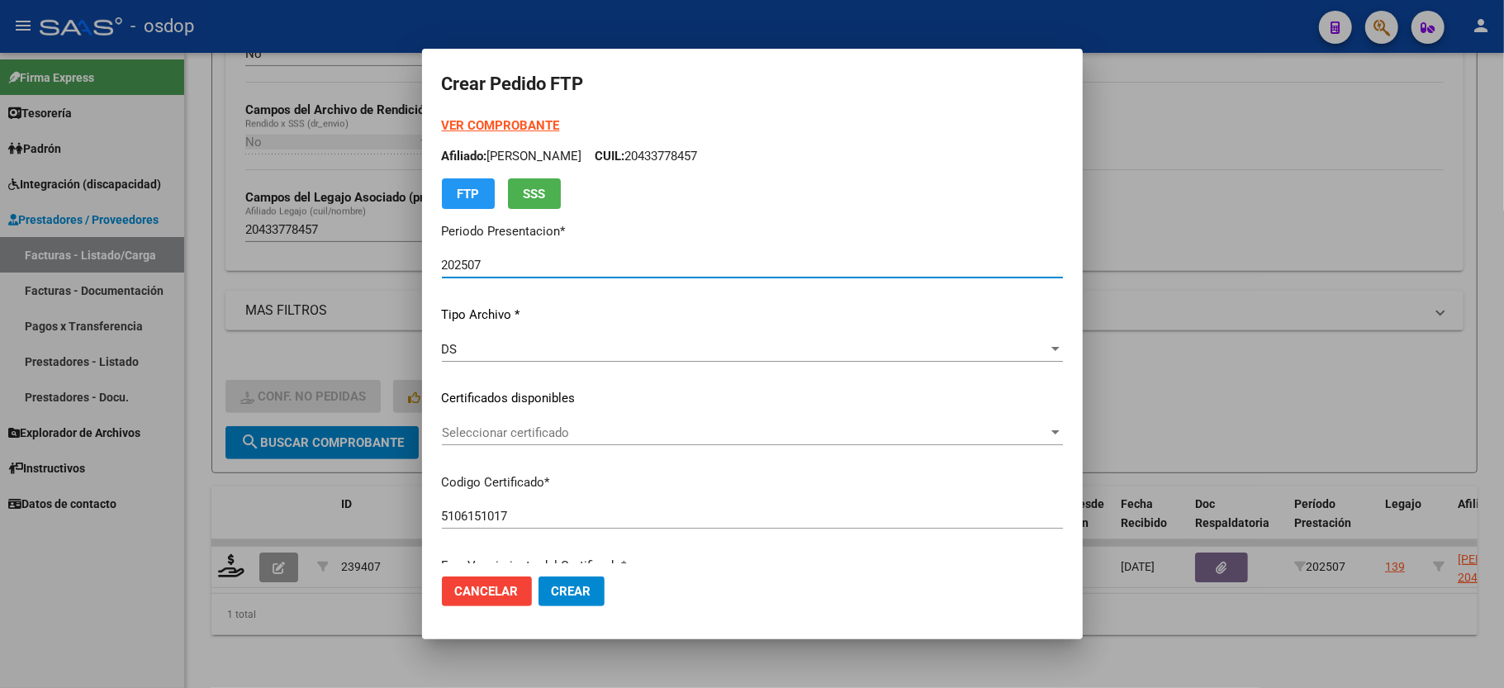
click at [489, 420] on div "Seleccionar certificado Seleccionar certificado" at bounding box center [752, 432] width 621 height 25
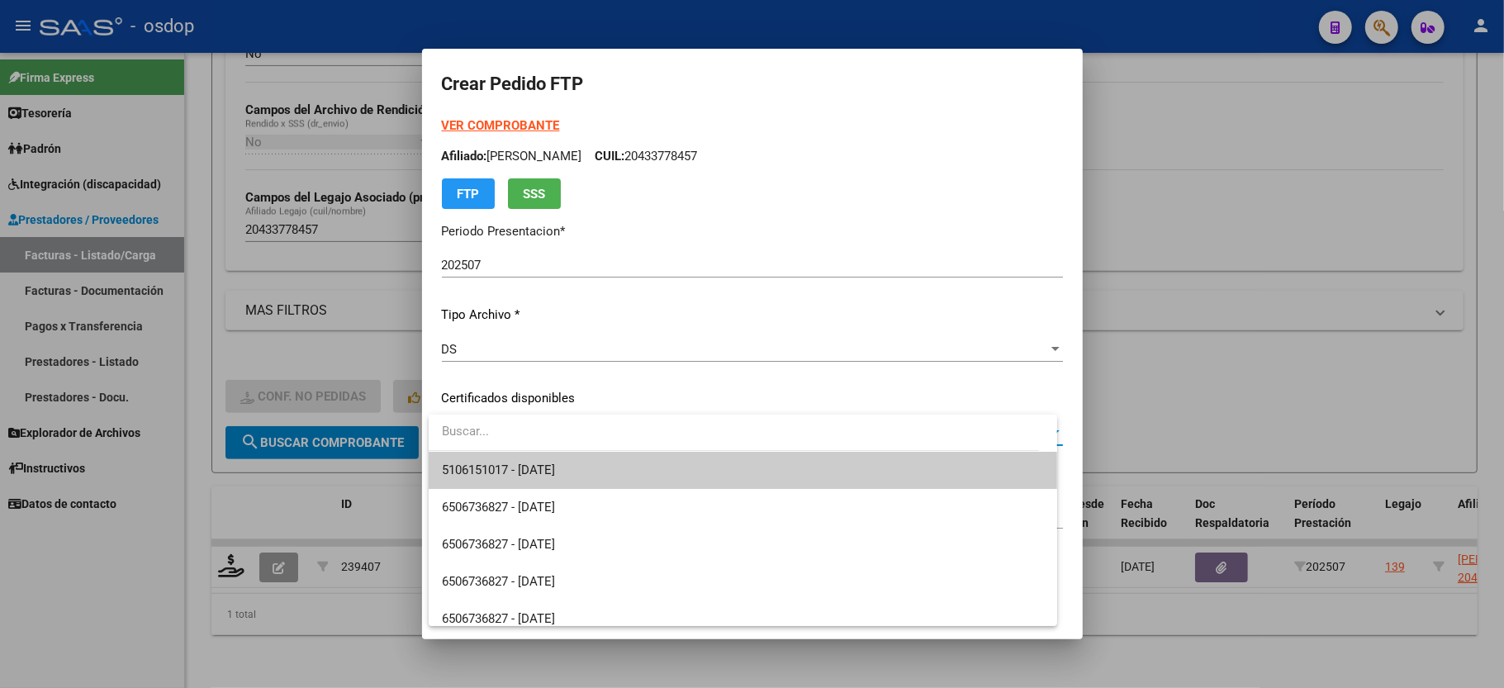
click at [490, 458] on span "5106151017 - 2029-11-19" at bounding box center [743, 470] width 602 height 37
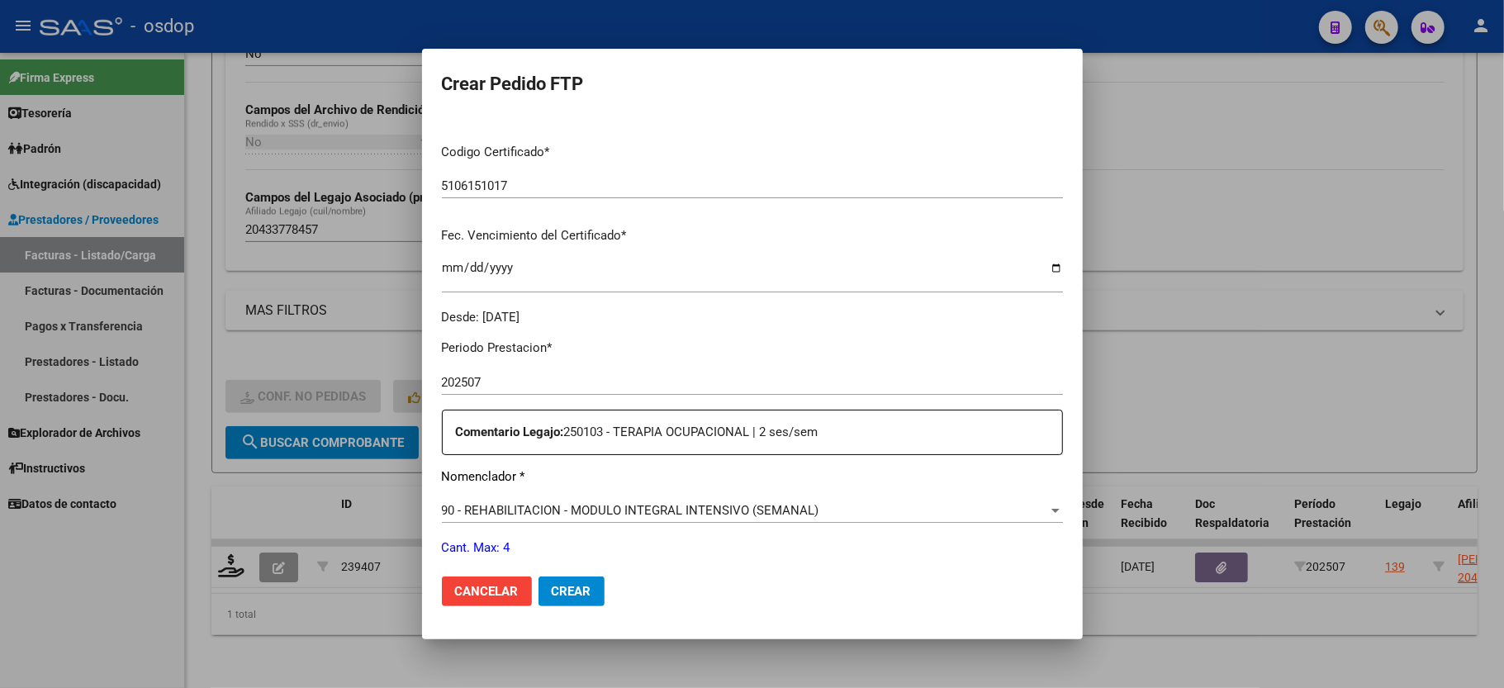
scroll to position [440, 0]
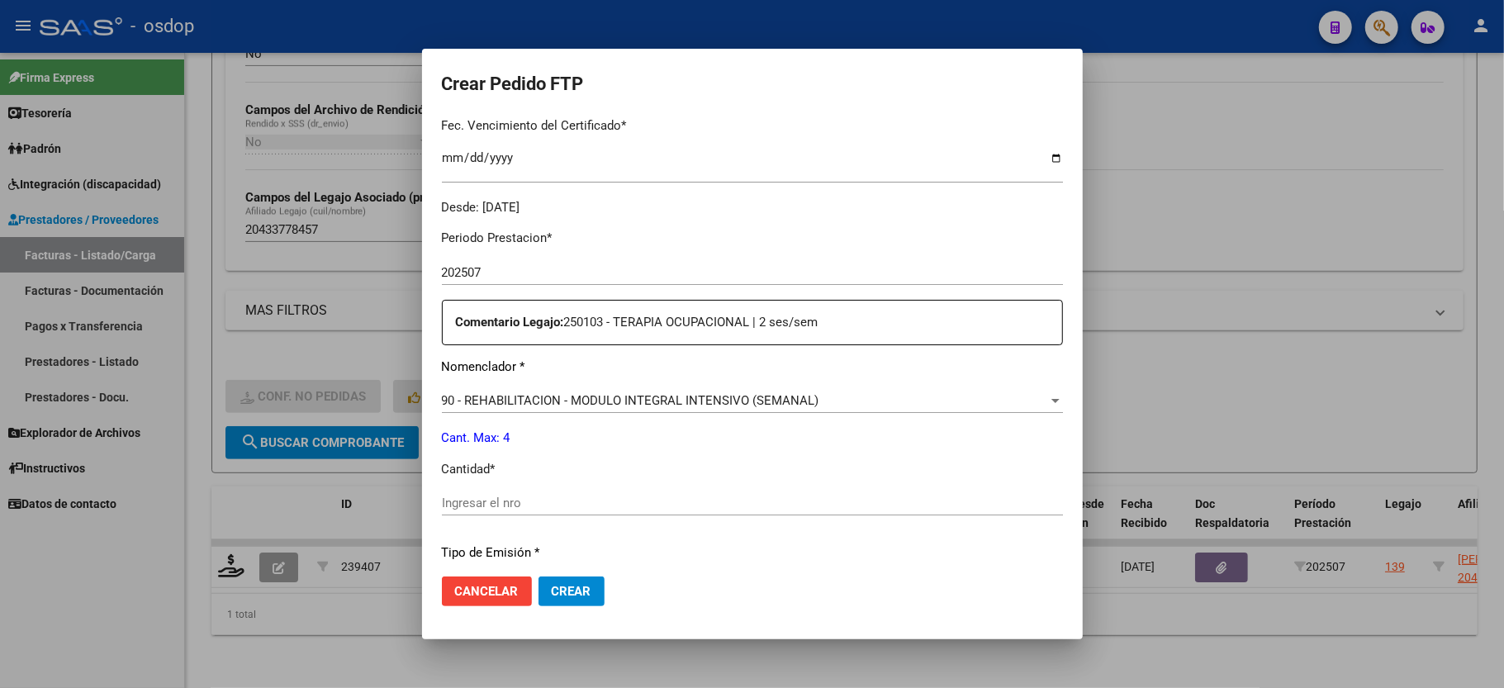
click at [481, 491] on div "Ingresar el nro" at bounding box center [752, 503] width 621 height 25
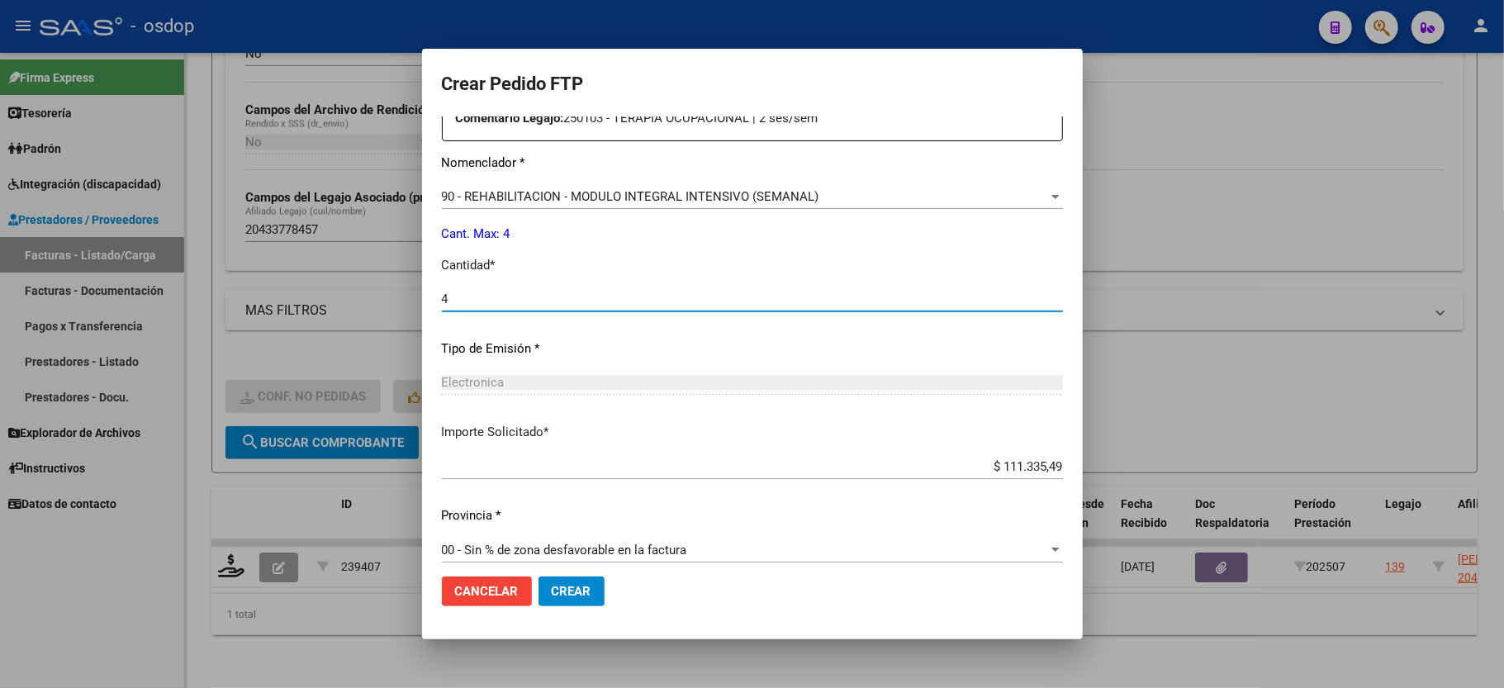
scroll to position [648, 0]
type input "4"
click at [563, 586] on span "Crear" at bounding box center [572, 591] width 40 height 15
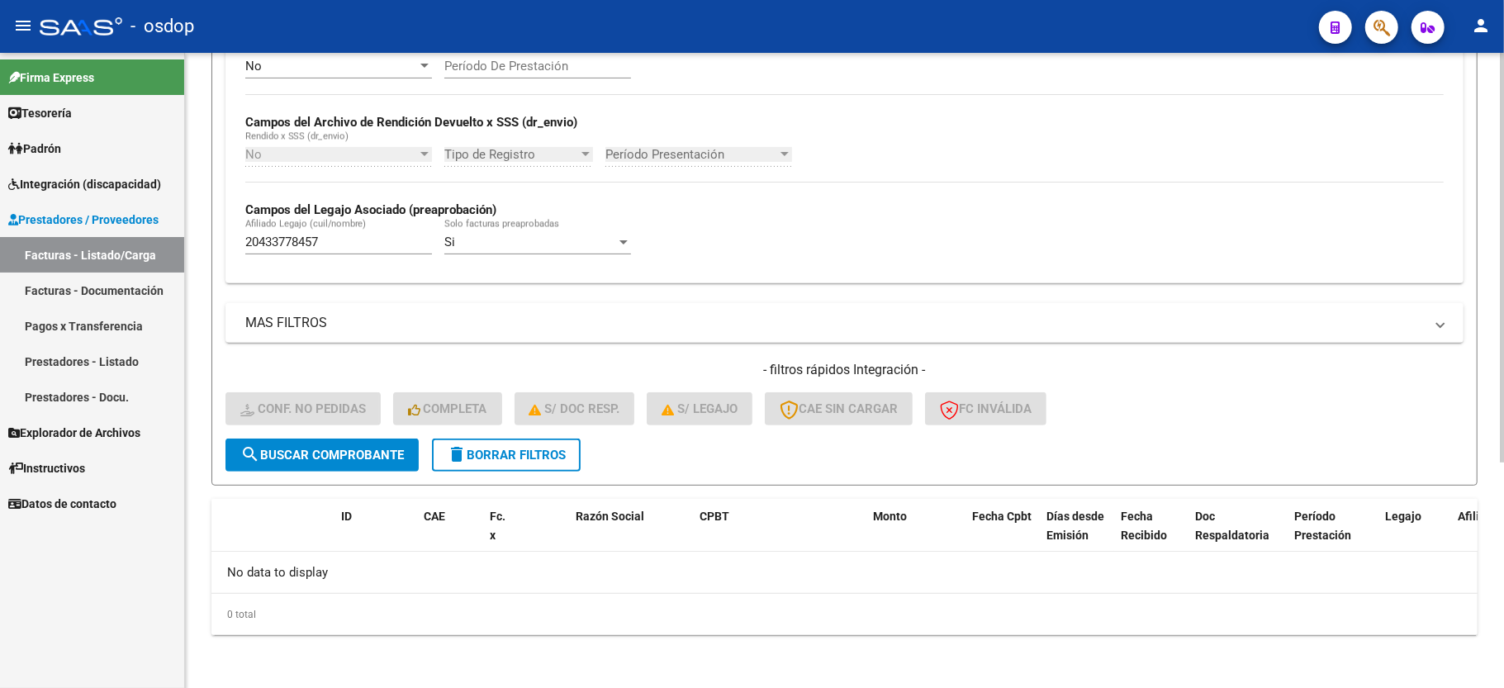
scroll to position [350, 0]
click at [512, 454] on span "delete Borrar Filtros" at bounding box center [506, 455] width 119 height 15
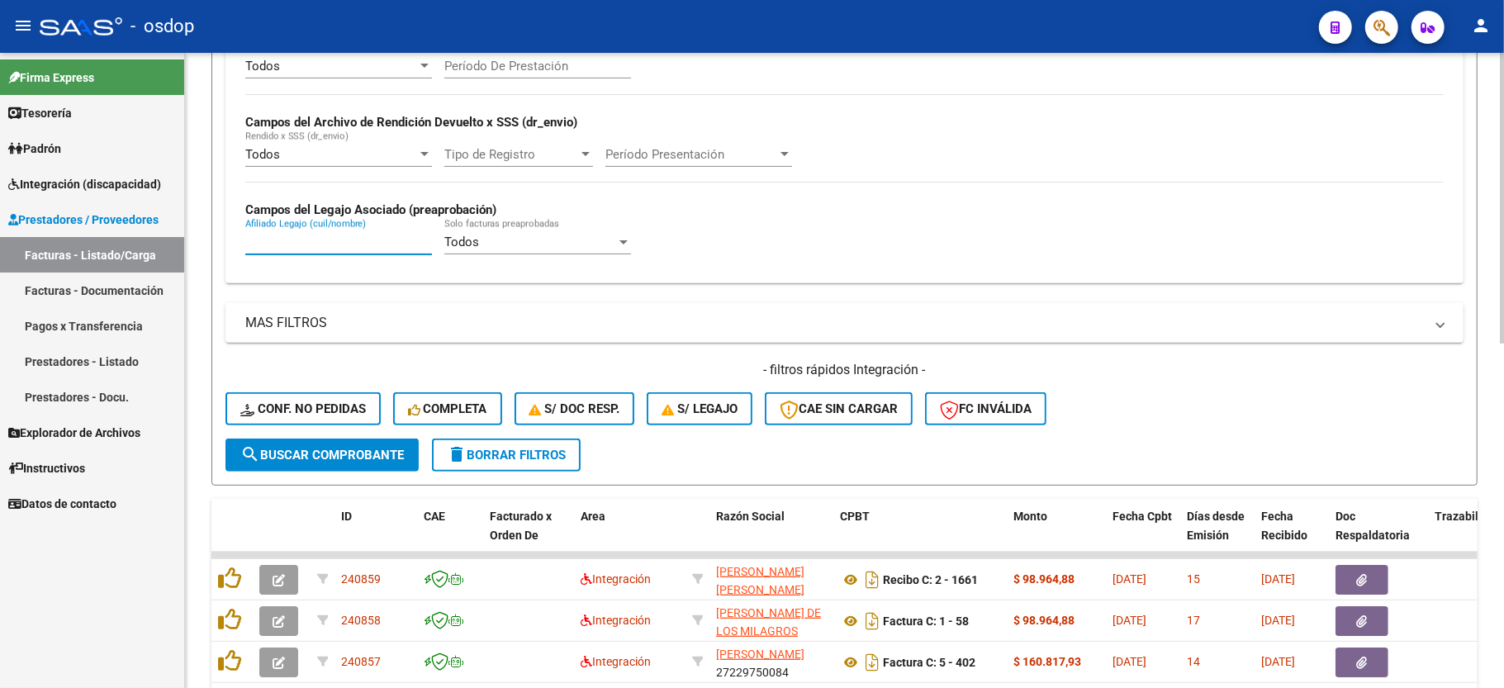
click at [352, 249] on input "Afiliado Legajo (cuil/nombre)" at bounding box center [338, 242] width 187 height 15
paste input "20556611964"
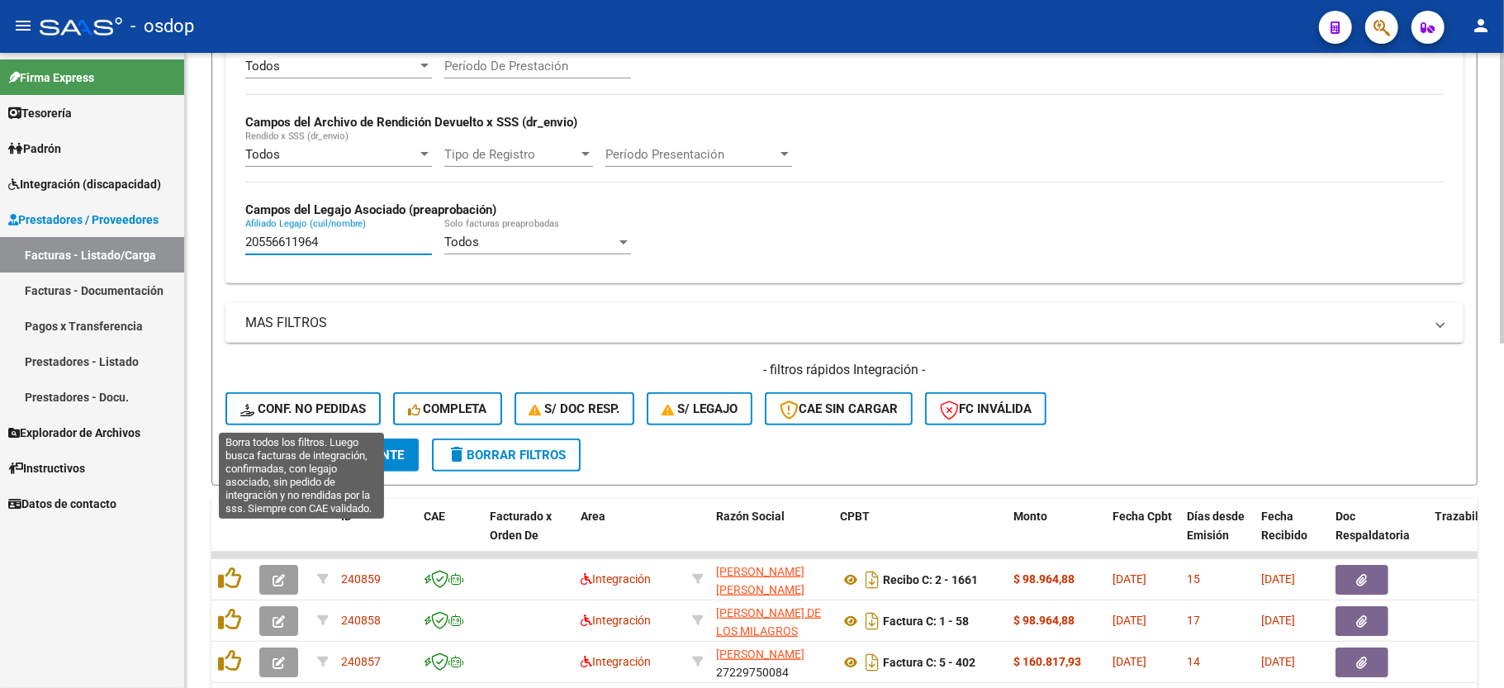
type input "20556611964"
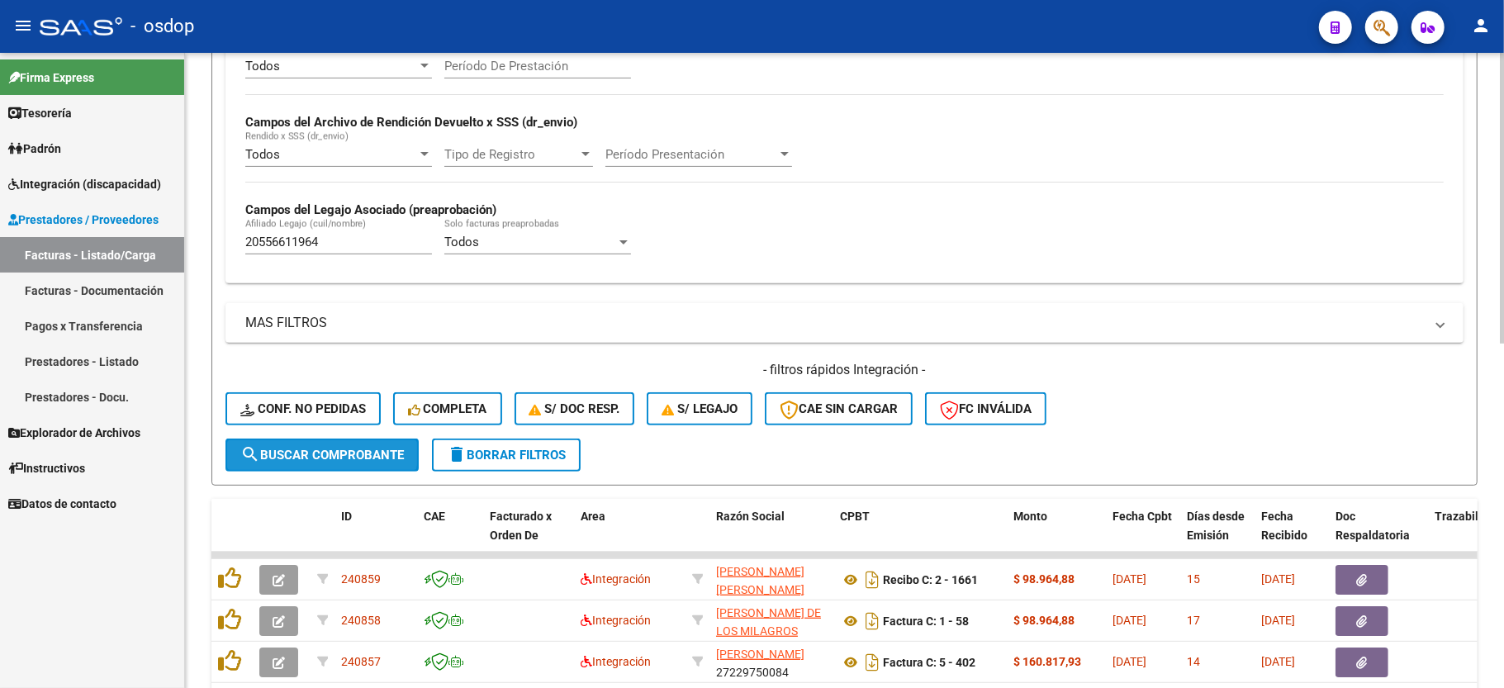
click at [314, 448] on span "search Buscar Comprobante" at bounding box center [322, 455] width 164 height 15
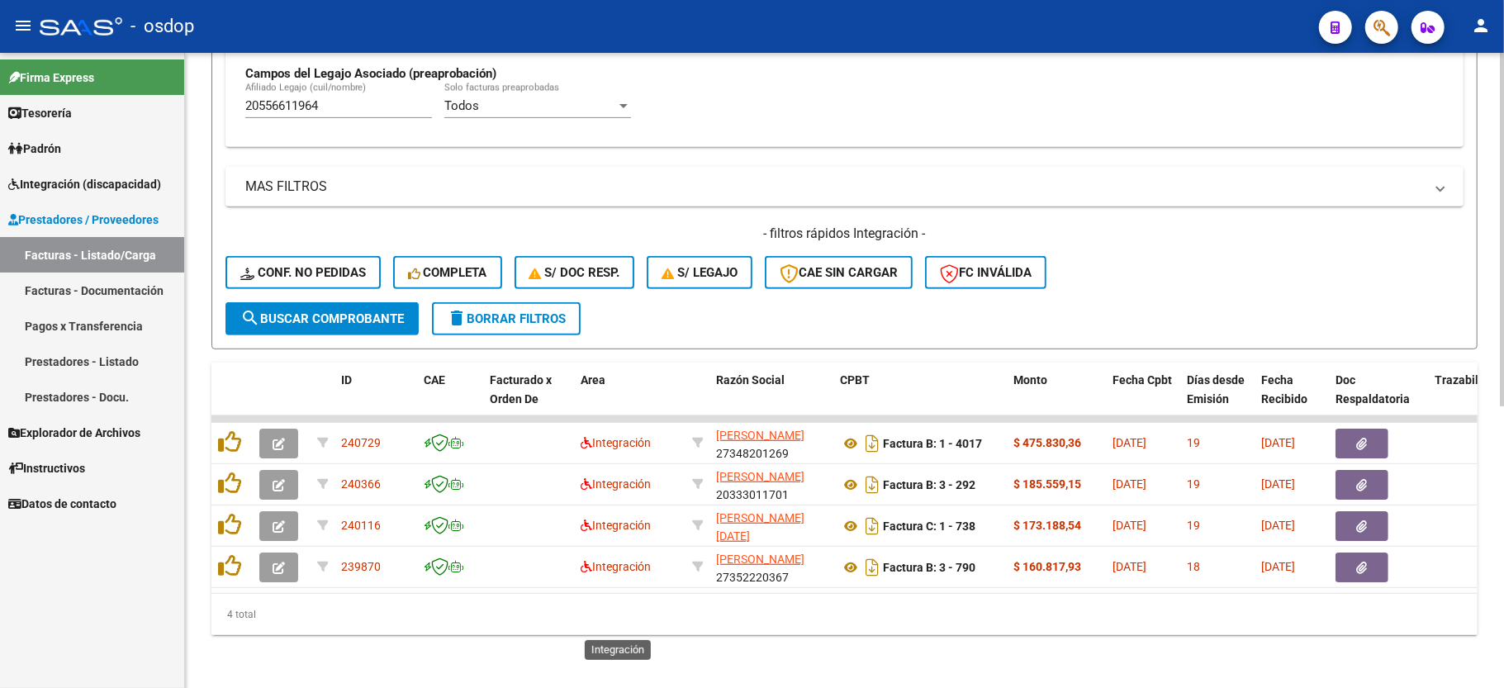
scroll to position [506, 0]
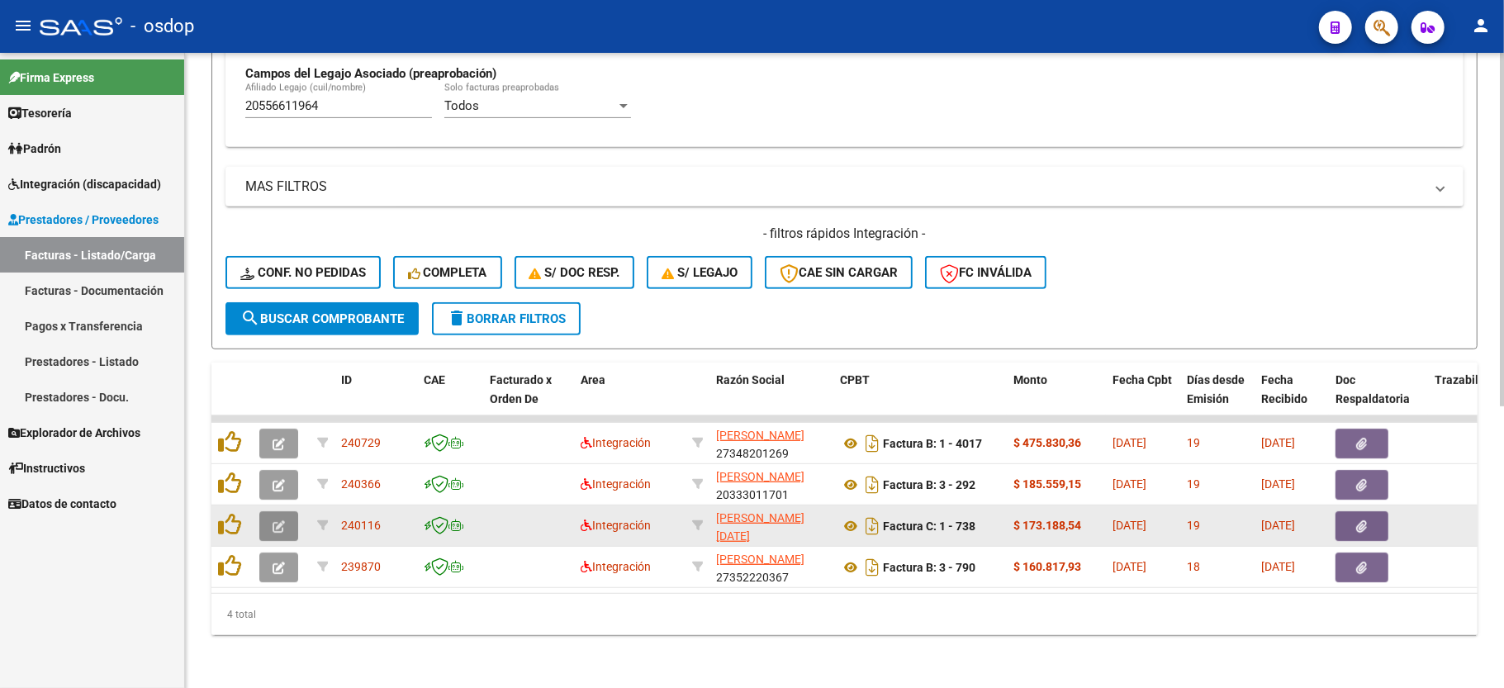
click at [275, 520] on icon "button" at bounding box center [279, 526] width 12 height 12
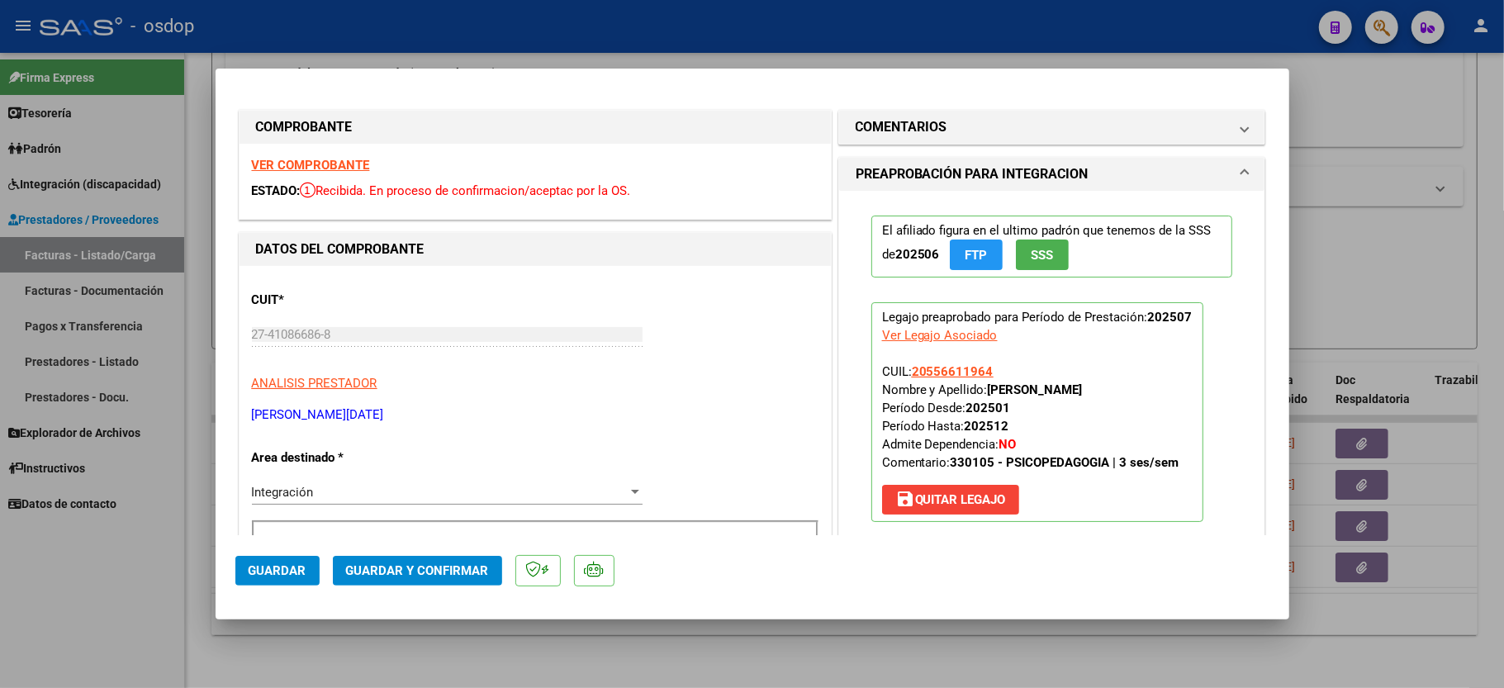
click at [327, 165] on strong "VER COMPROBANTE" at bounding box center [311, 165] width 118 height 15
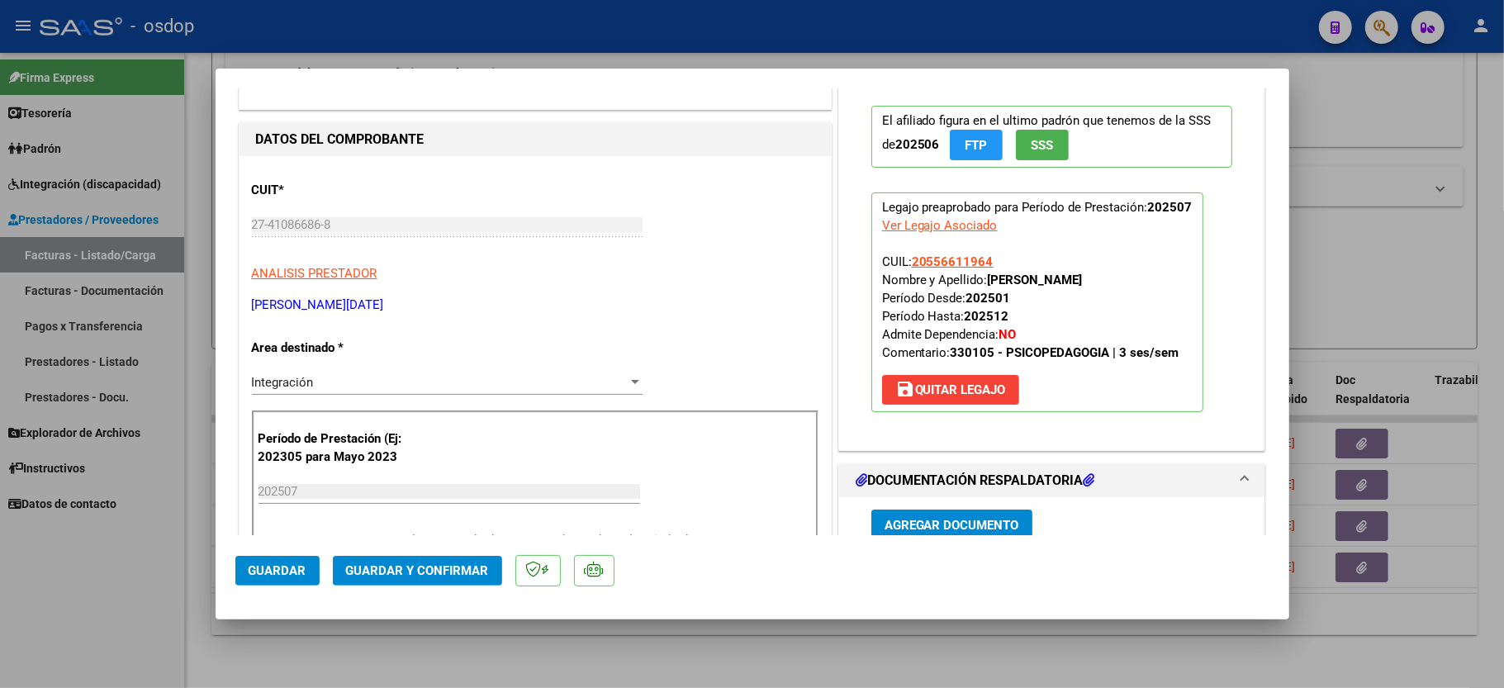
click at [1180, 335] on p "Legajo preaprobado para Período de Prestación: 202507 Ver Legajo Asociado CUIL:…" at bounding box center [1037, 302] width 332 height 220
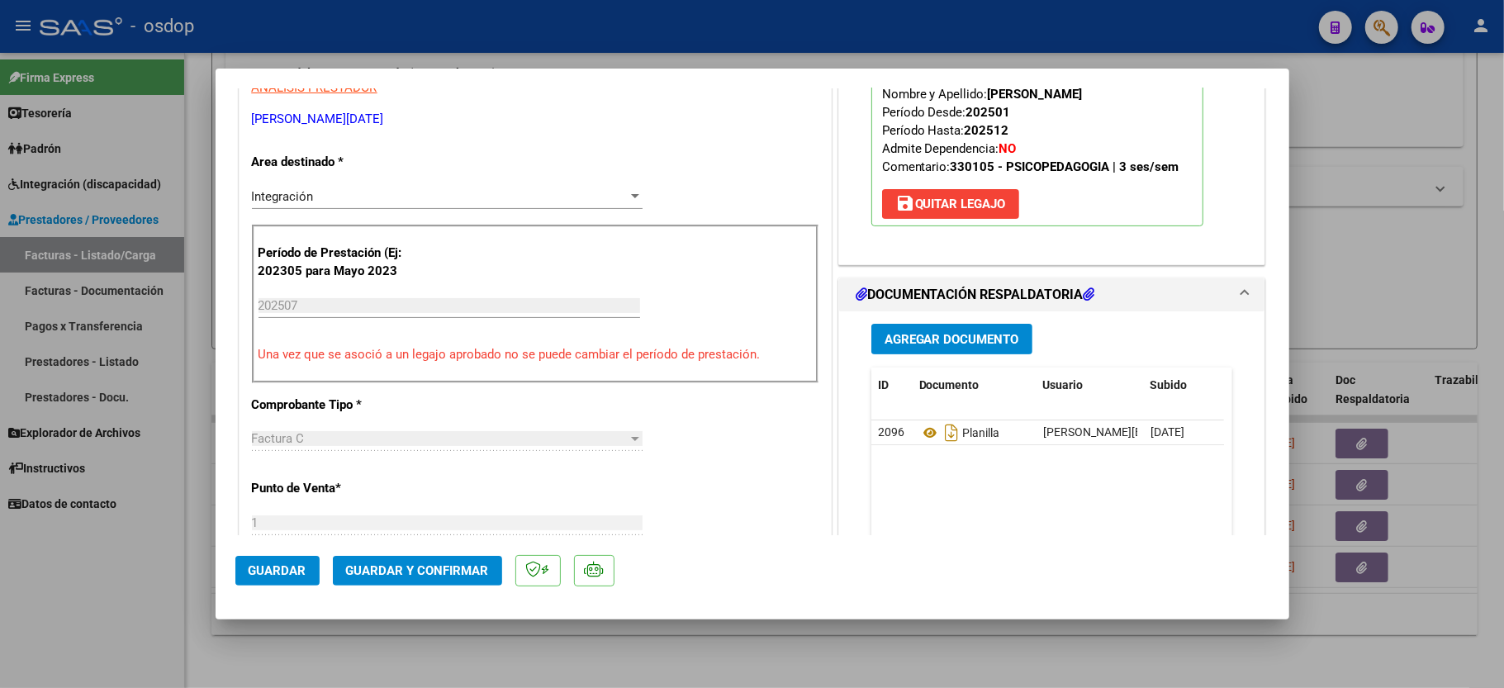
scroll to position [330, 0]
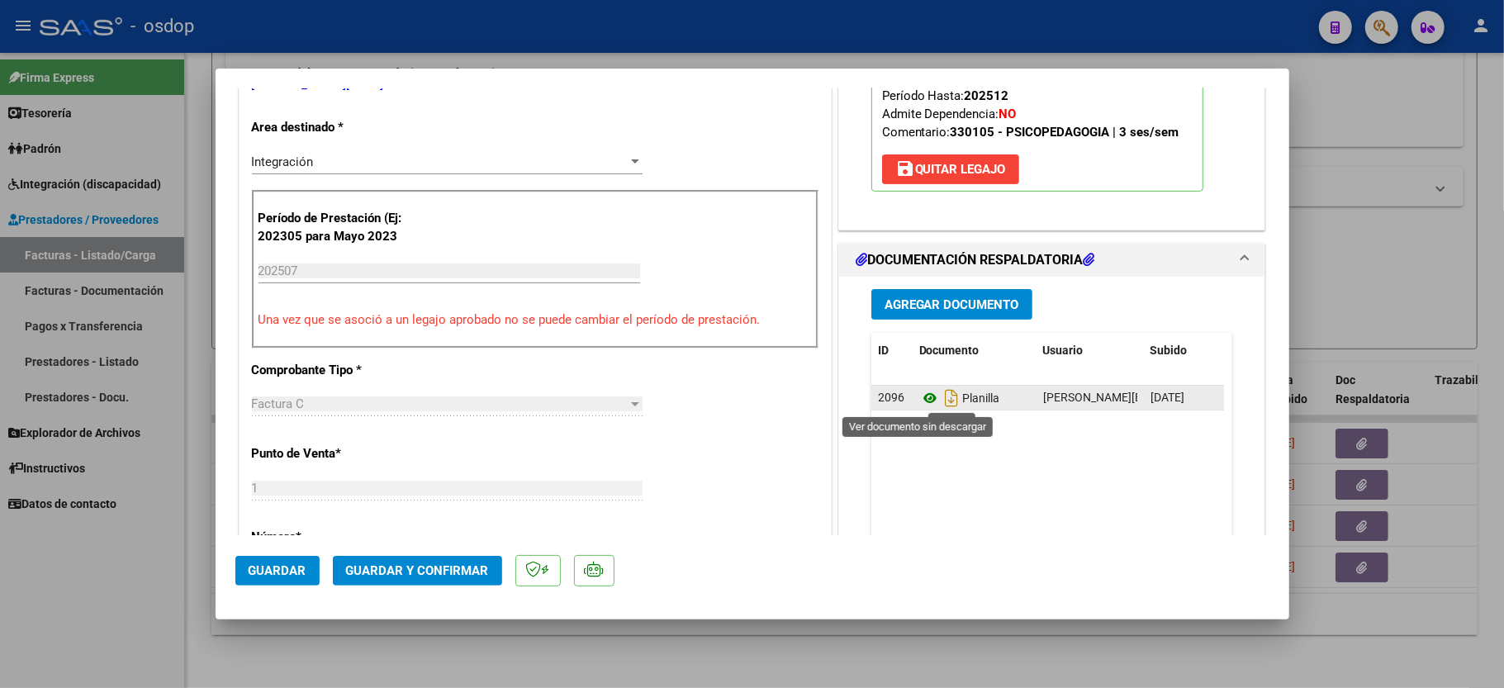
click at [923, 397] on icon at bounding box center [929, 398] width 21 height 20
click at [447, 572] on span "Guardar y Confirmar" at bounding box center [417, 570] width 143 height 15
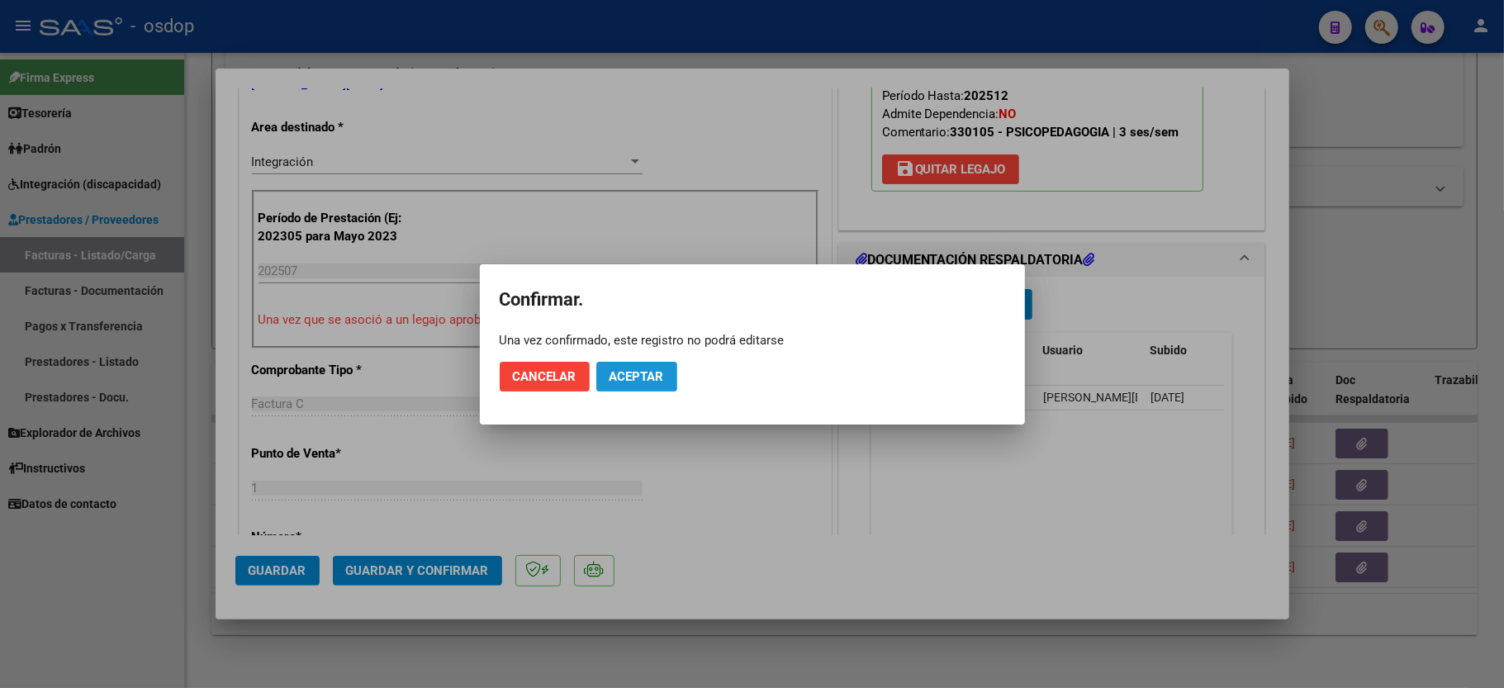
click at [639, 367] on button "Aceptar" at bounding box center [636, 377] width 81 height 30
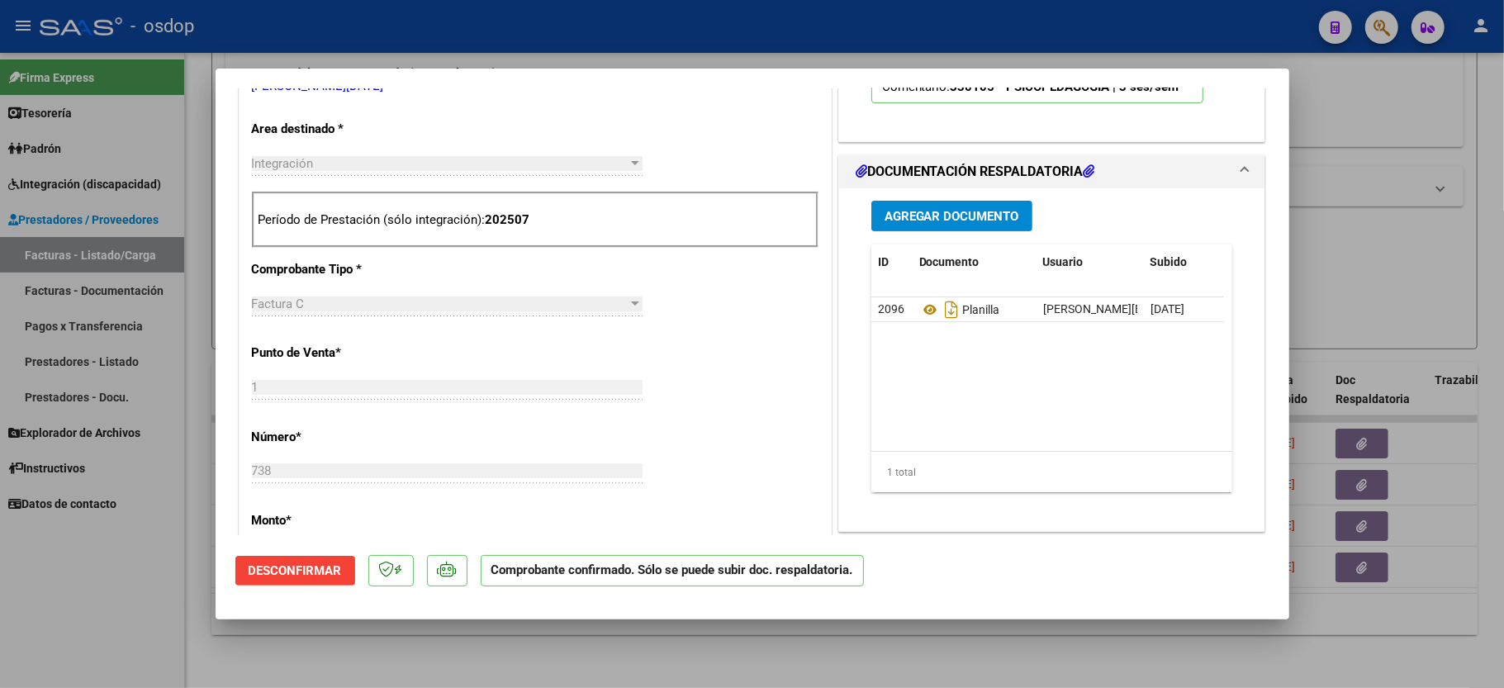
click at [94, 582] on div at bounding box center [752, 344] width 1504 height 688
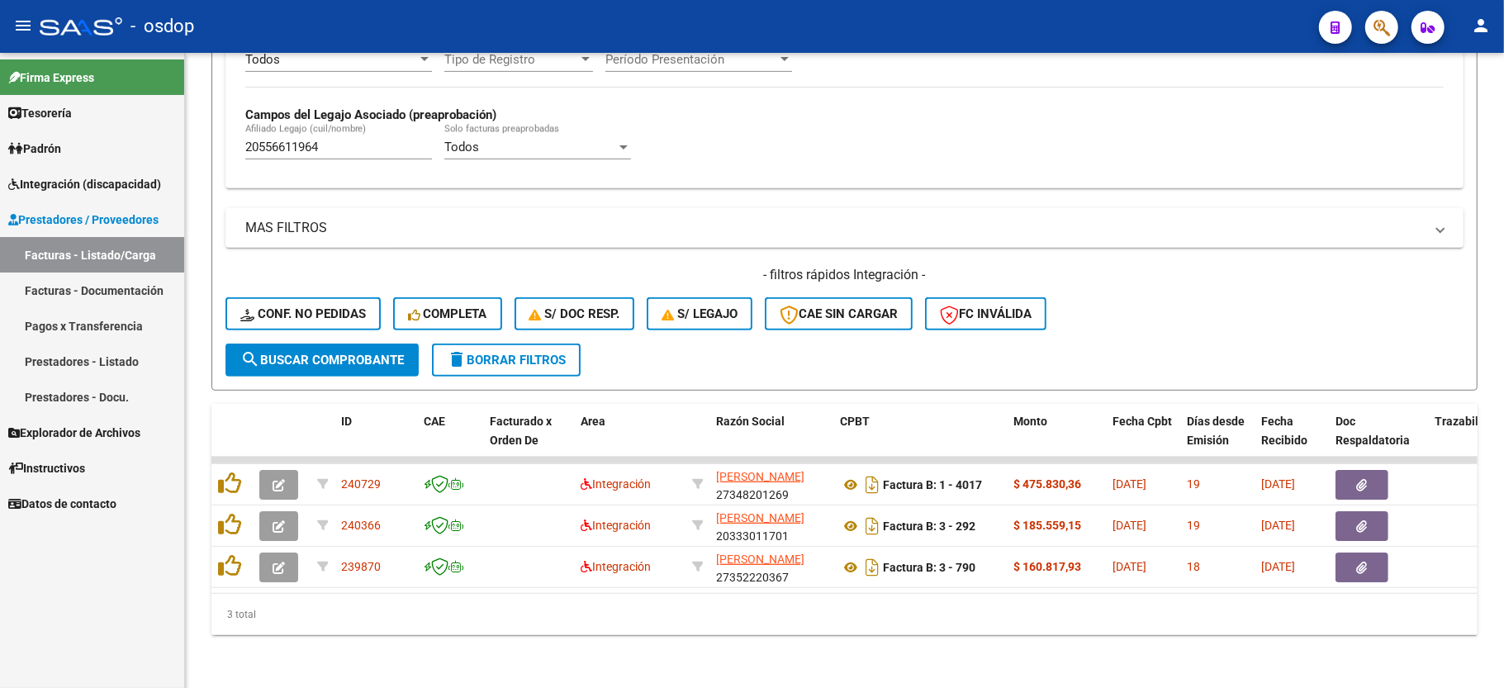
scroll to position [464, 0]
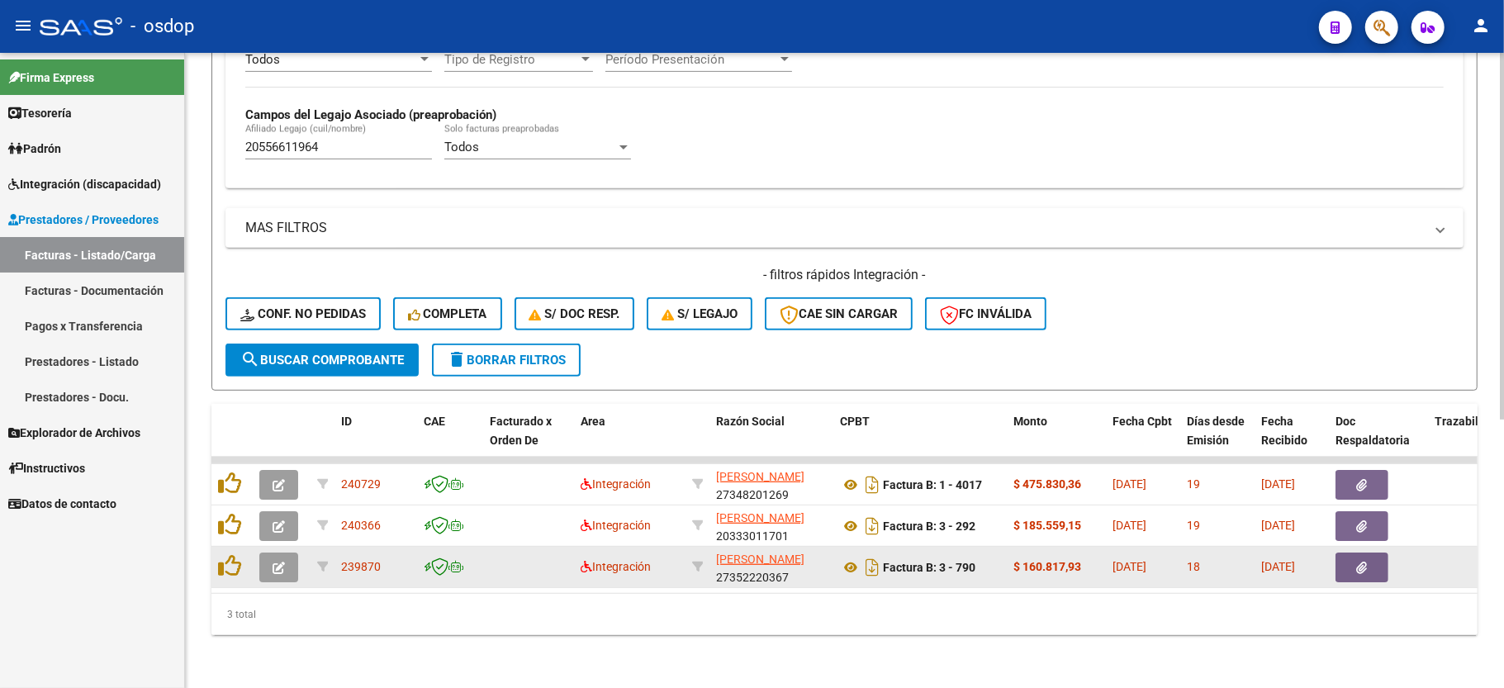
click at [273, 562] on icon "button" at bounding box center [279, 568] width 12 height 12
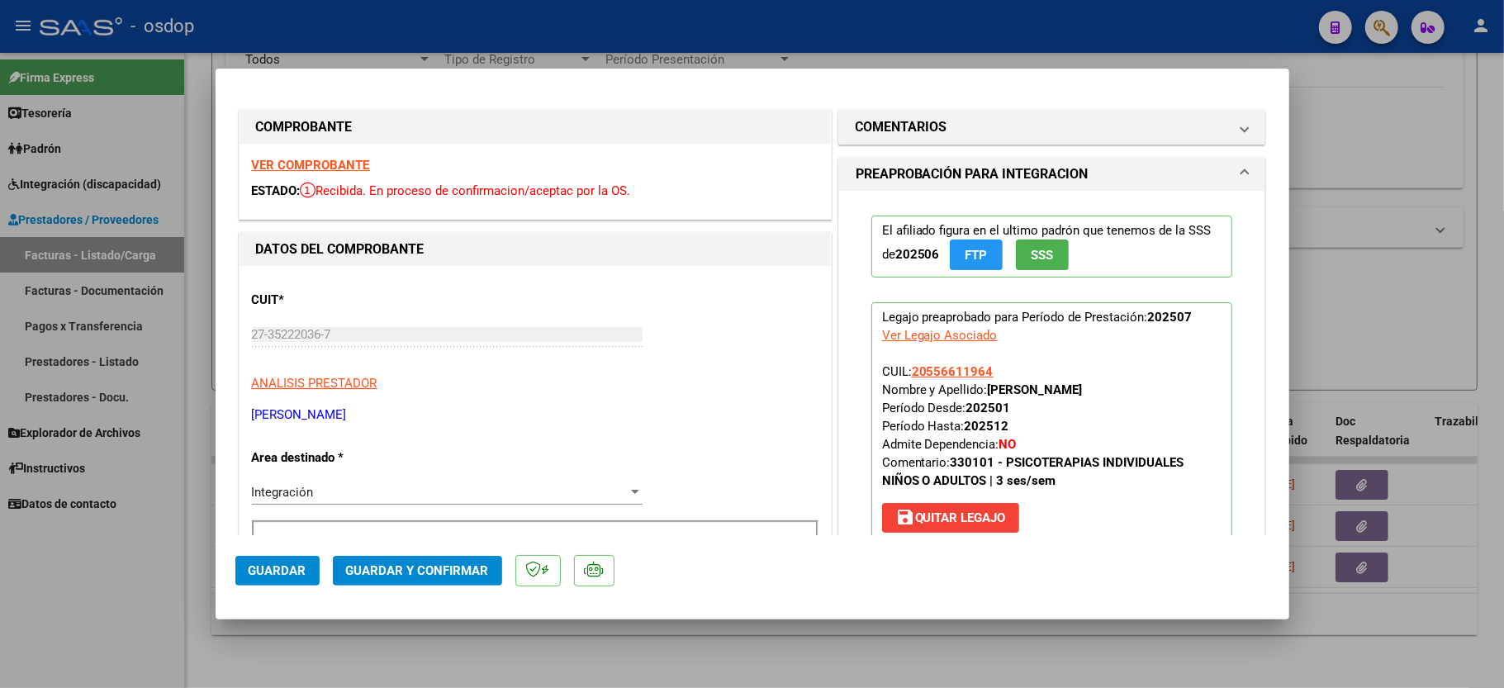
click at [348, 172] on div "VER COMPROBANTE ESTADO: Recibida. En proceso de confirmacion/aceptac por la OS." at bounding box center [535, 181] width 591 height 75
click at [338, 165] on strong "VER COMPROBANTE" at bounding box center [311, 165] width 118 height 15
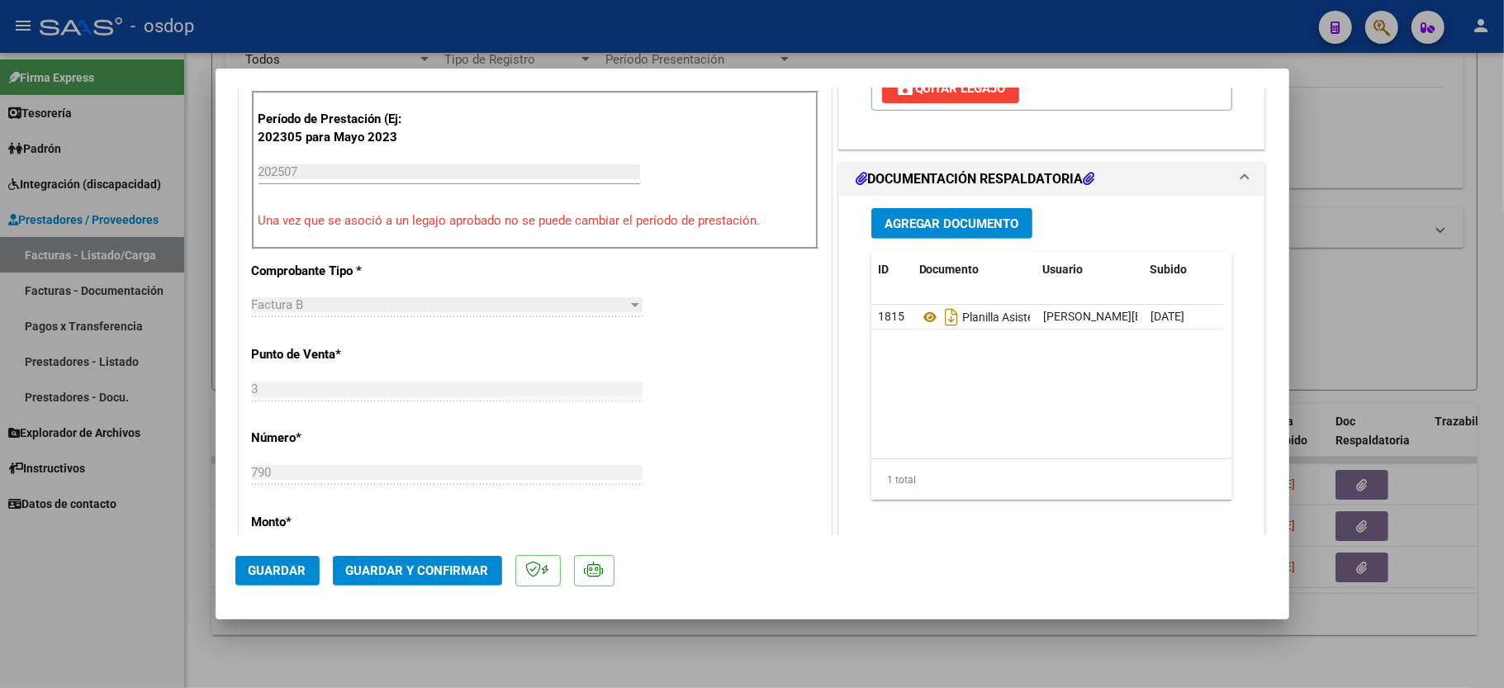
scroll to position [440, 0]
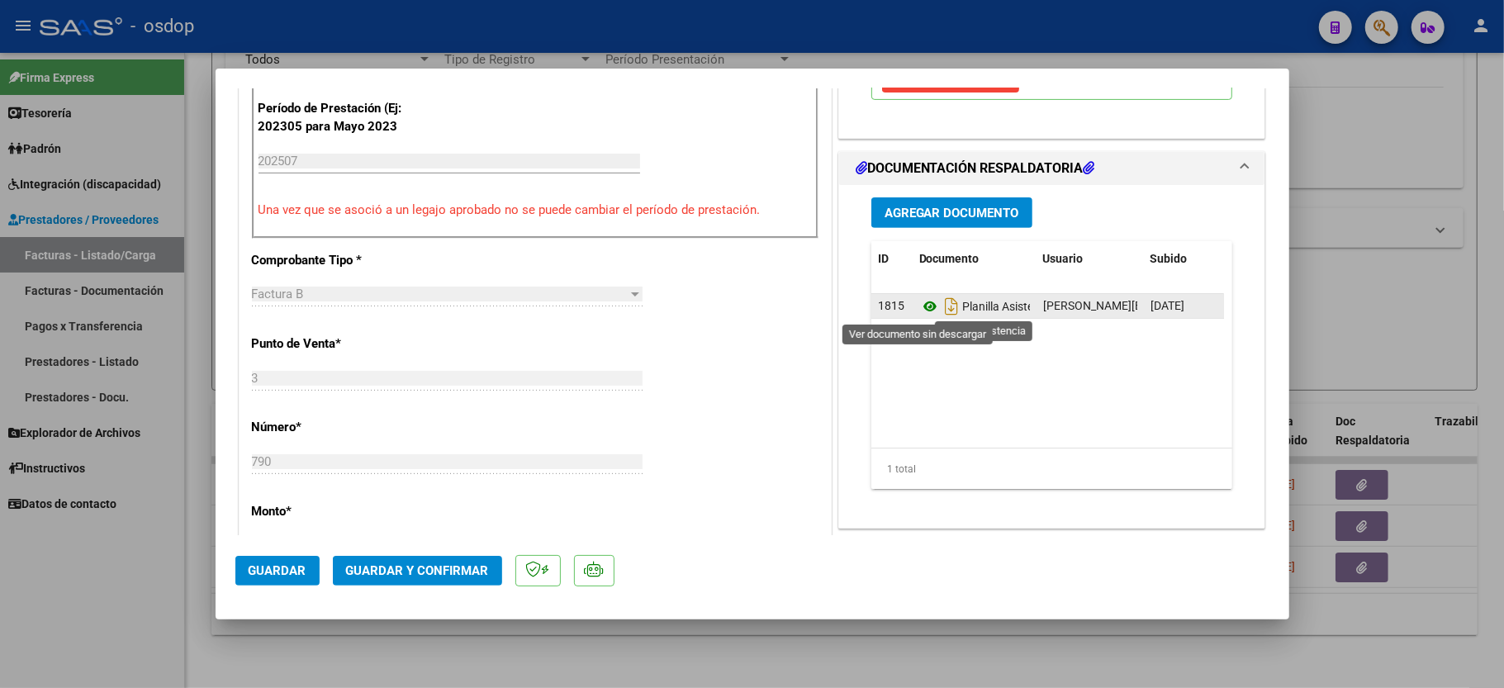
click at [919, 306] on icon at bounding box center [929, 307] width 21 height 20
click at [384, 572] on span "Guardar y Confirmar" at bounding box center [417, 570] width 143 height 15
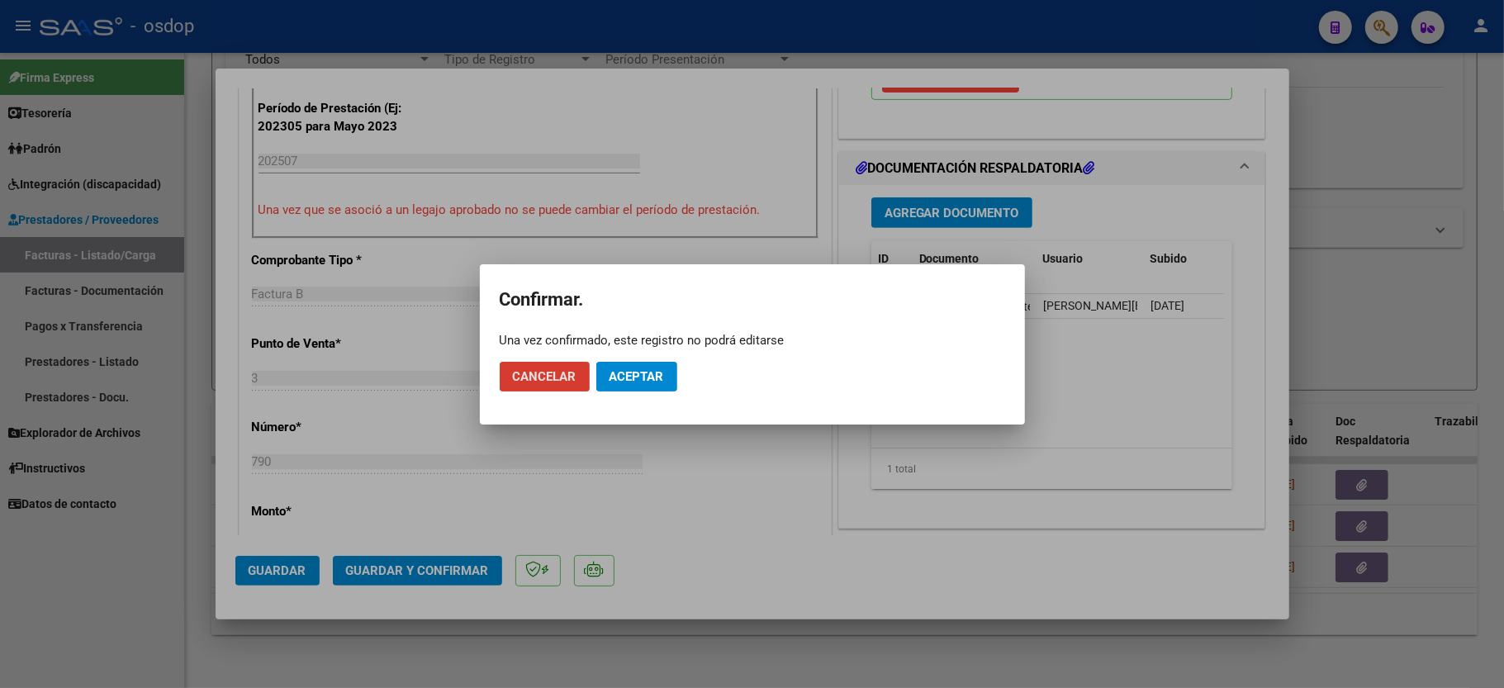
click at [642, 370] on span "Aceptar" at bounding box center [637, 376] width 55 height 15
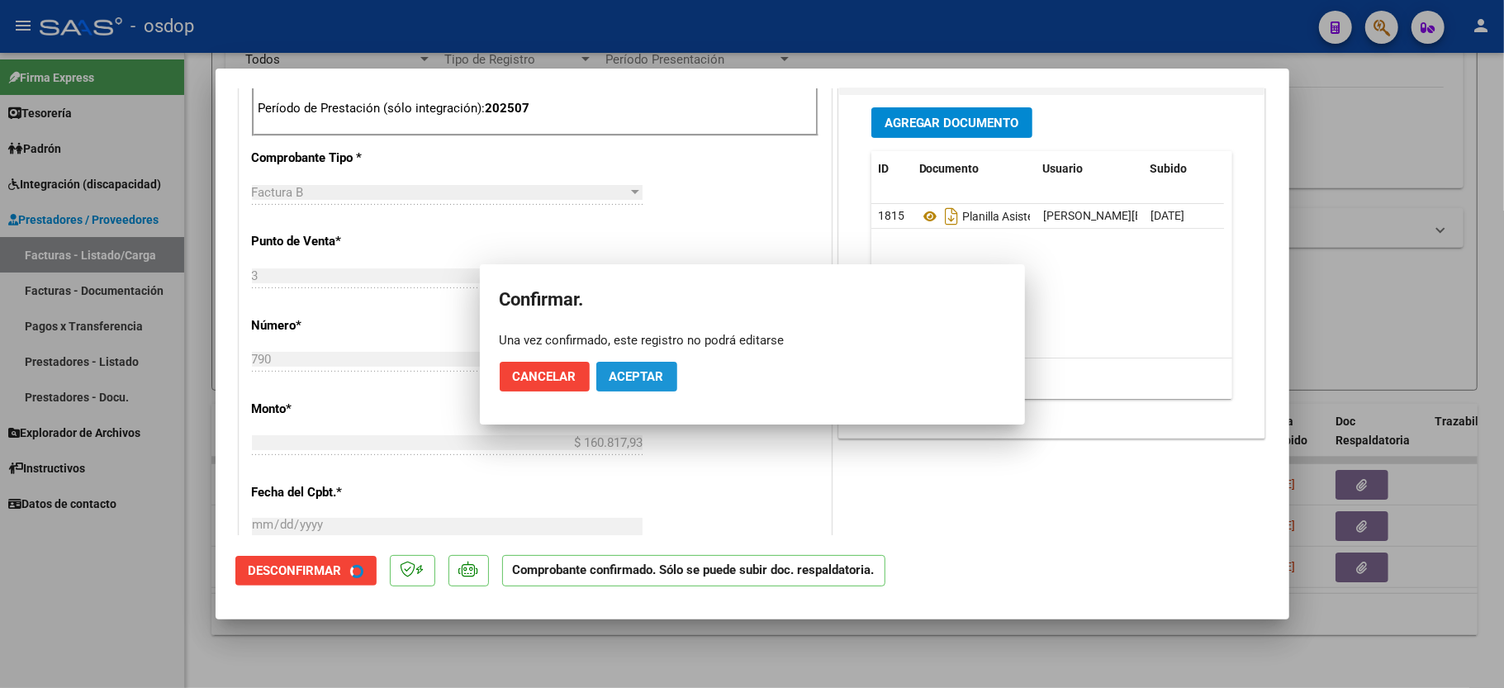
scroll to position [752, 0]
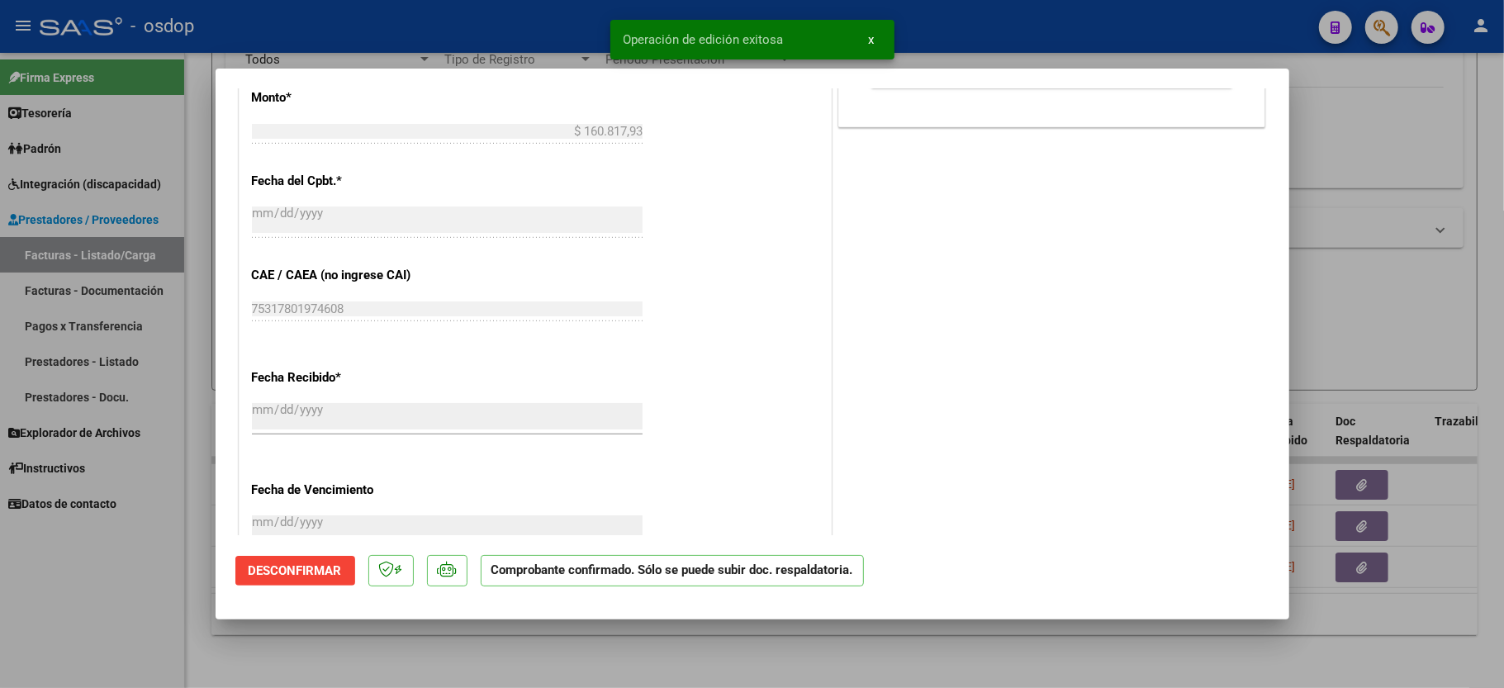
click at [80, 590] on div at bounding box center [752, 344] width 1504 height 688
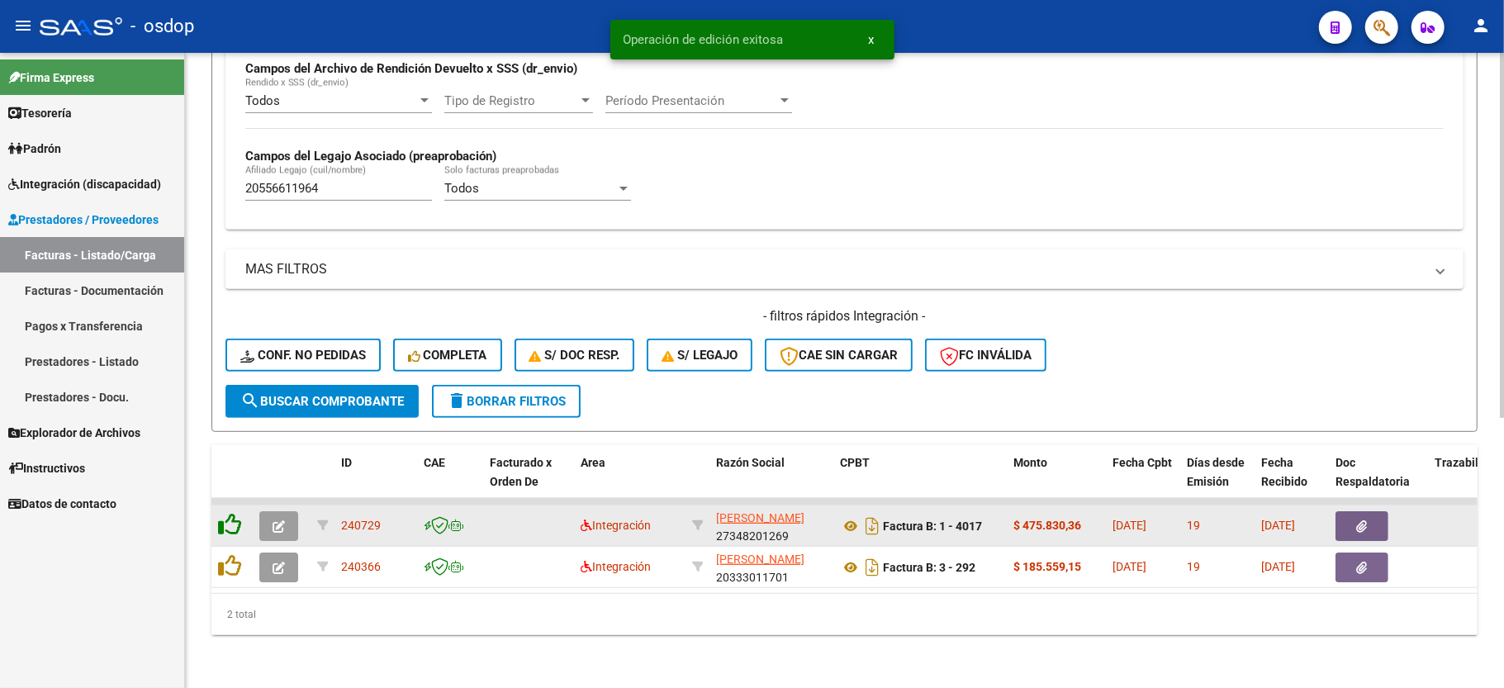
scroll to position [424, 0]
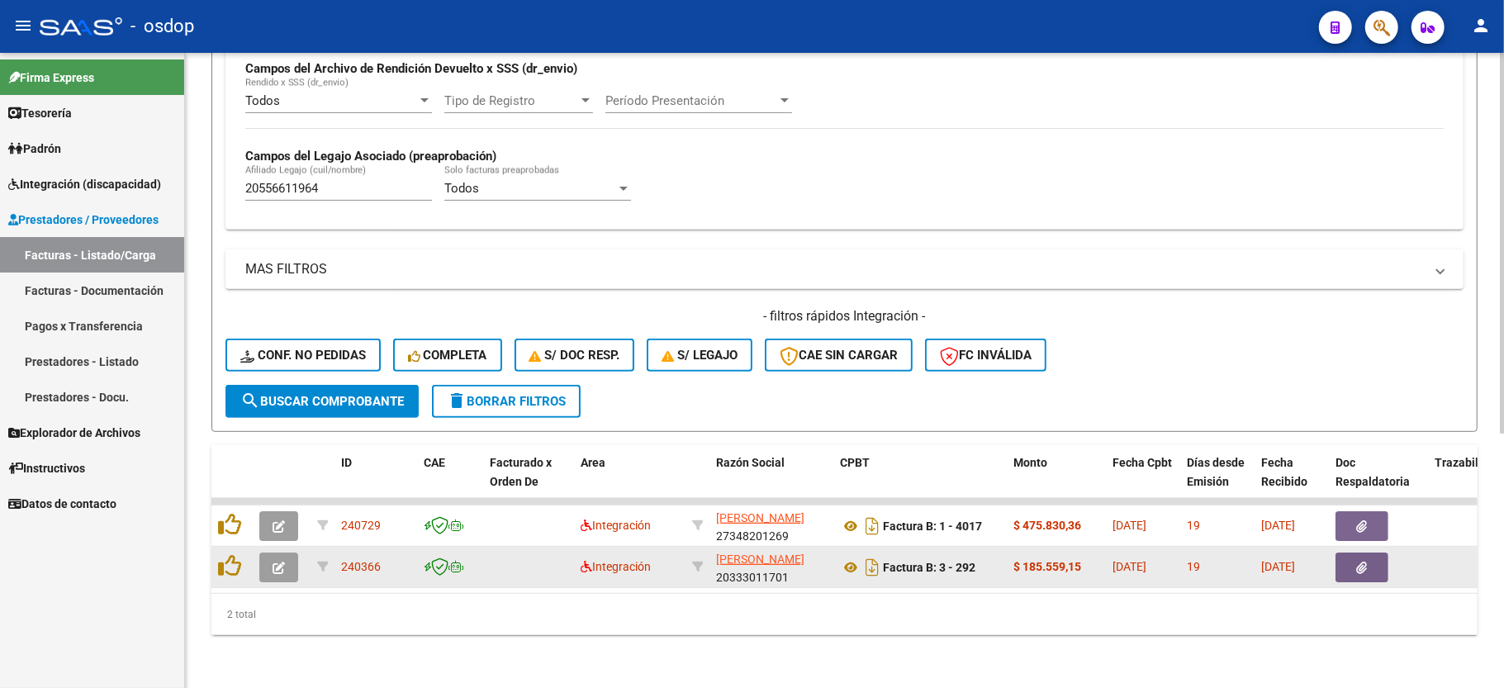
click at [273, 562] on icon "button" at bounding box center [279, 568] width 12 height 12
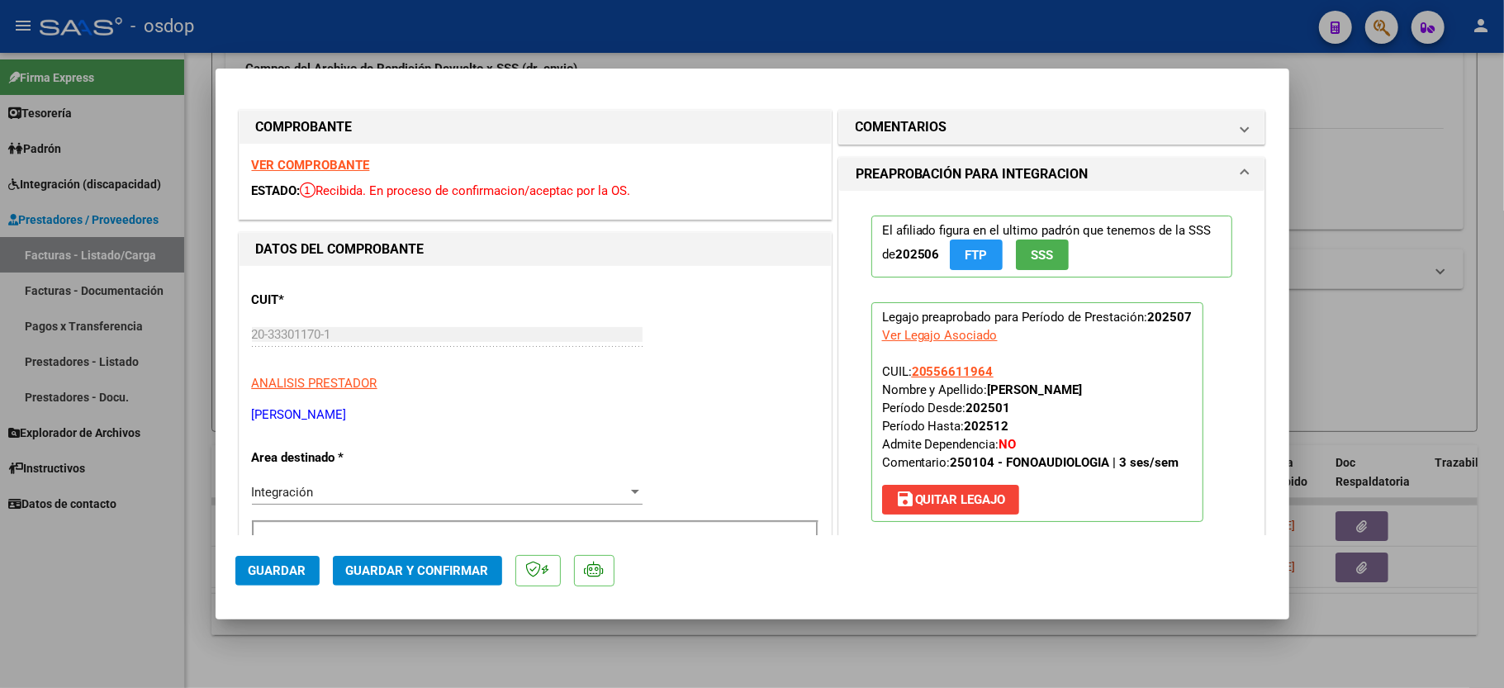
click at [309, 163] on strong "VER COMPROBANTE" at bounding box center [311, 165] width 118 height 15
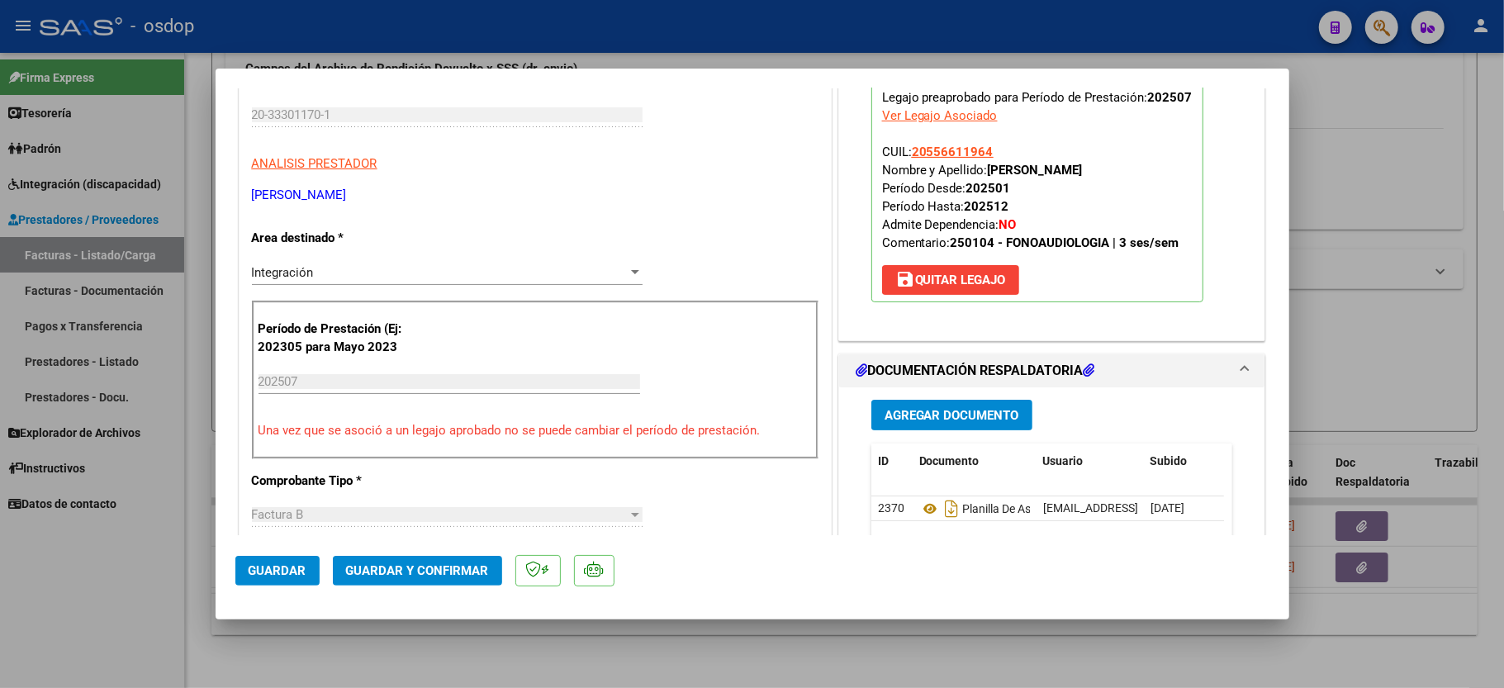
scroll to position [440, 0]
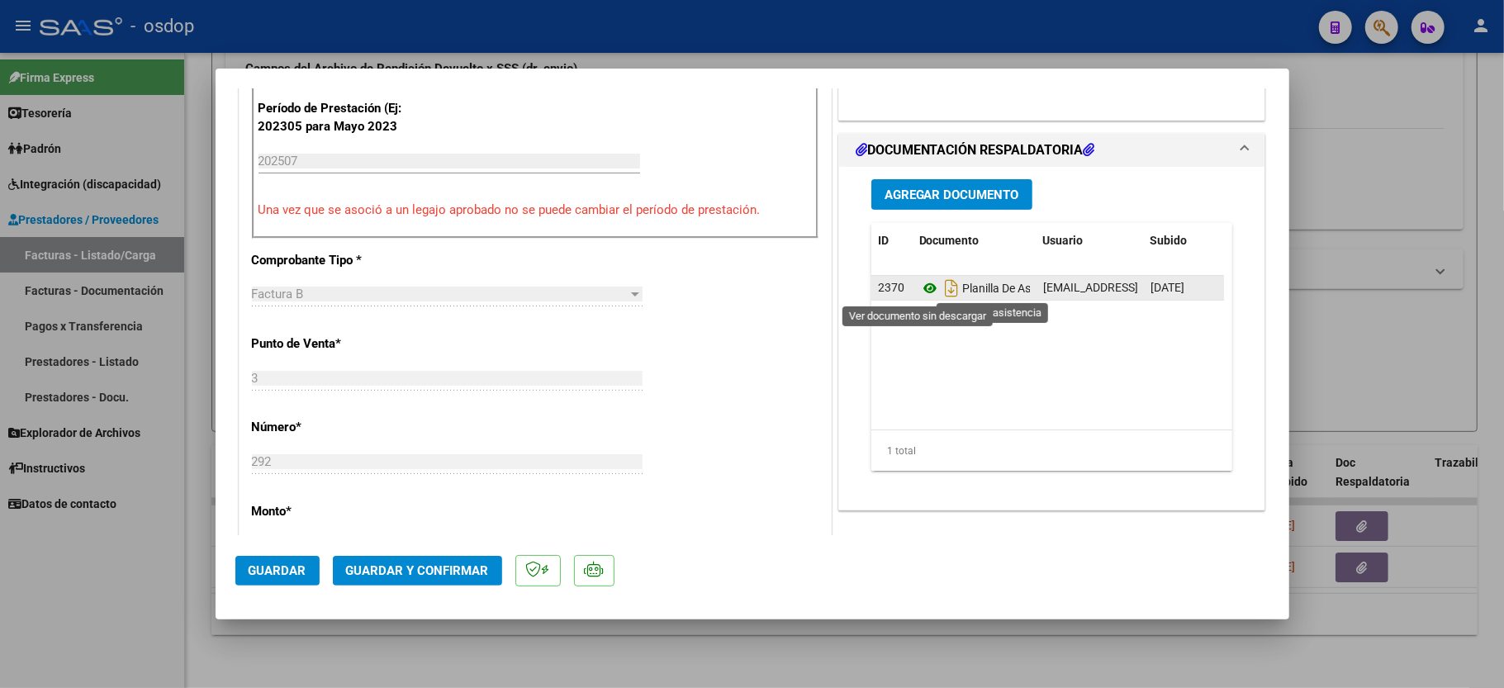
click at [922, 282] on icon at bounding box center [929, 288] width 21 height 20
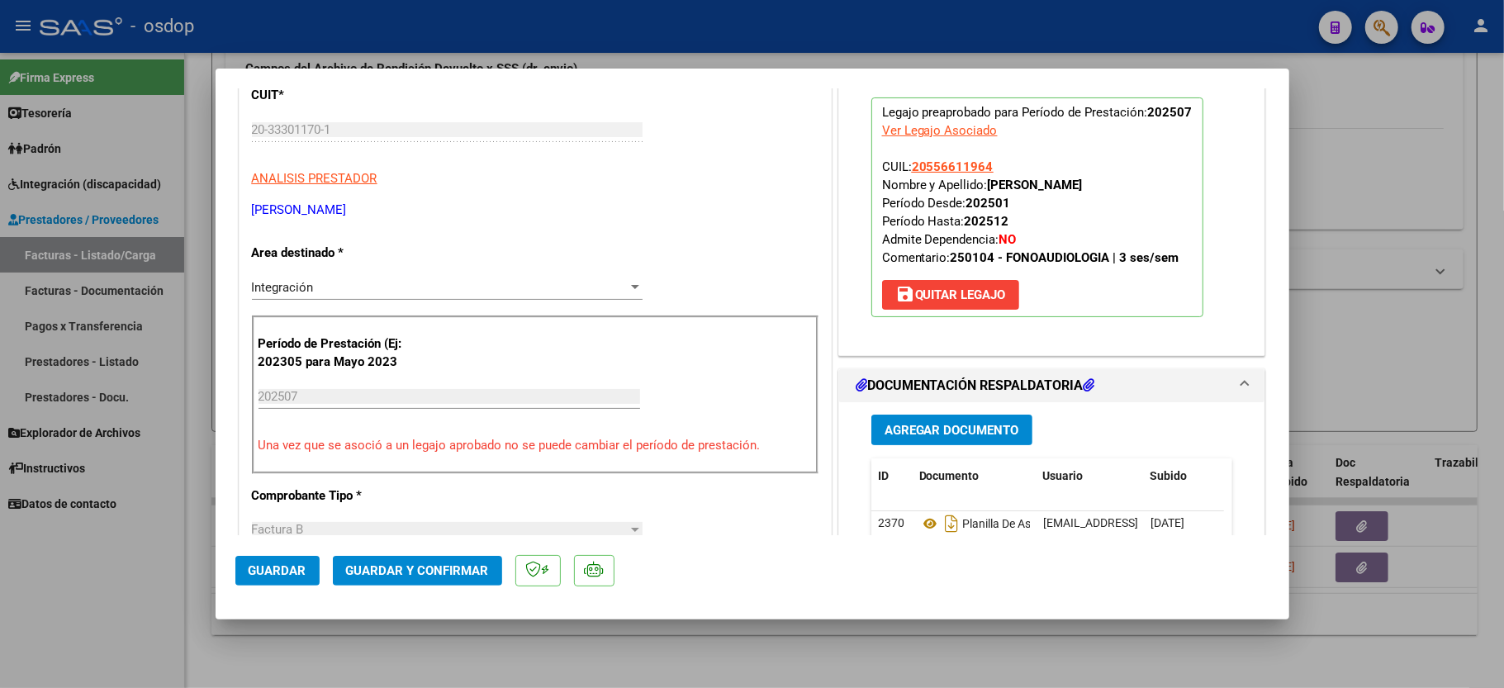
scroll to position [330, 0]
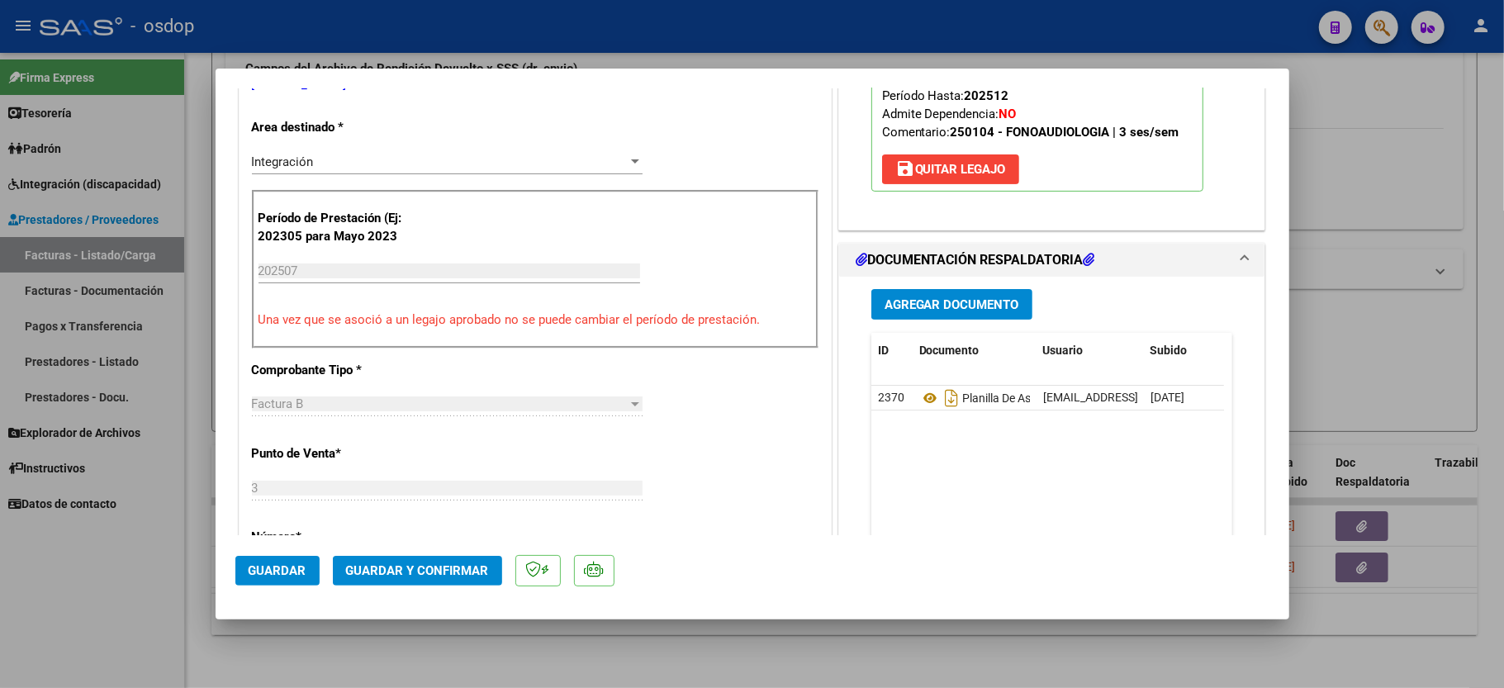
click at [417, 580] on button "Guardar y Confirmar" at bounding box center [417, 571] width 169 height 30
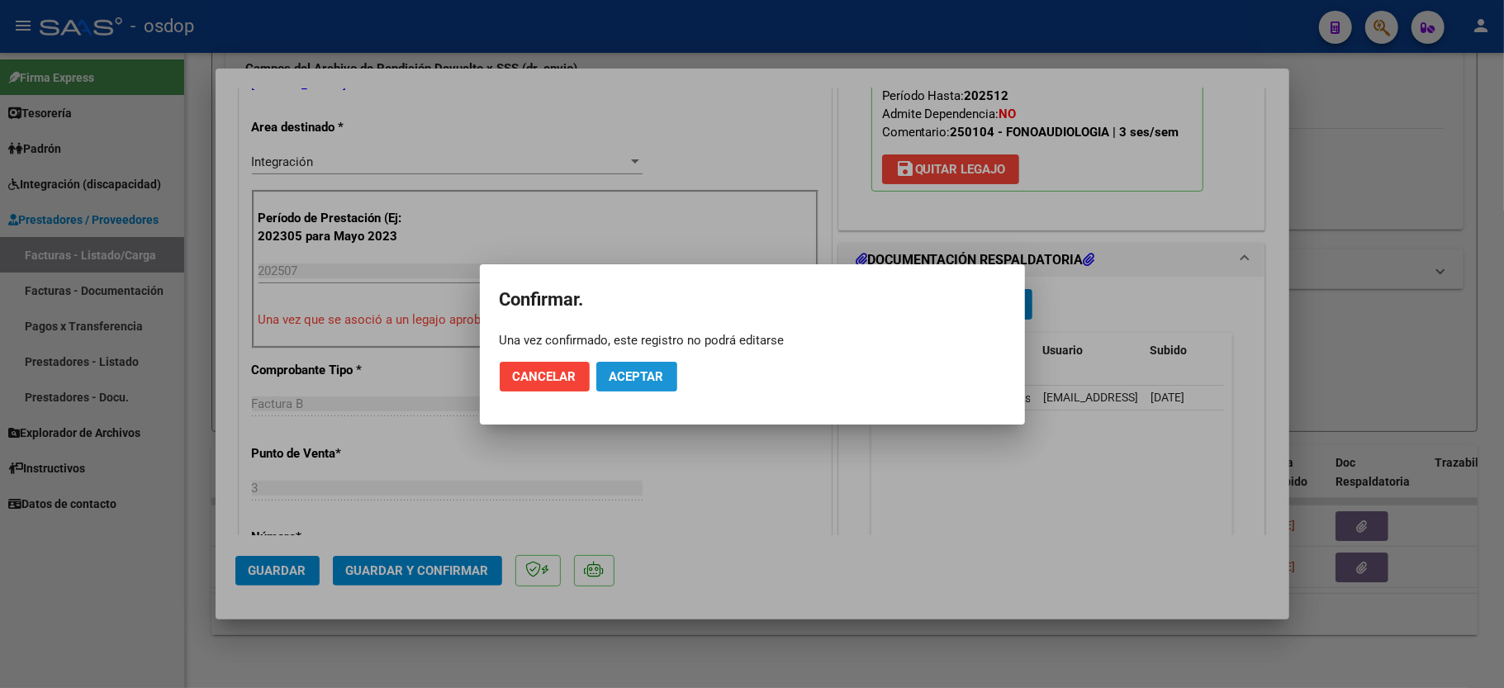
click at [633, 377] on span "Aceptar" at bounding box center [637, 376] width 55 height 15
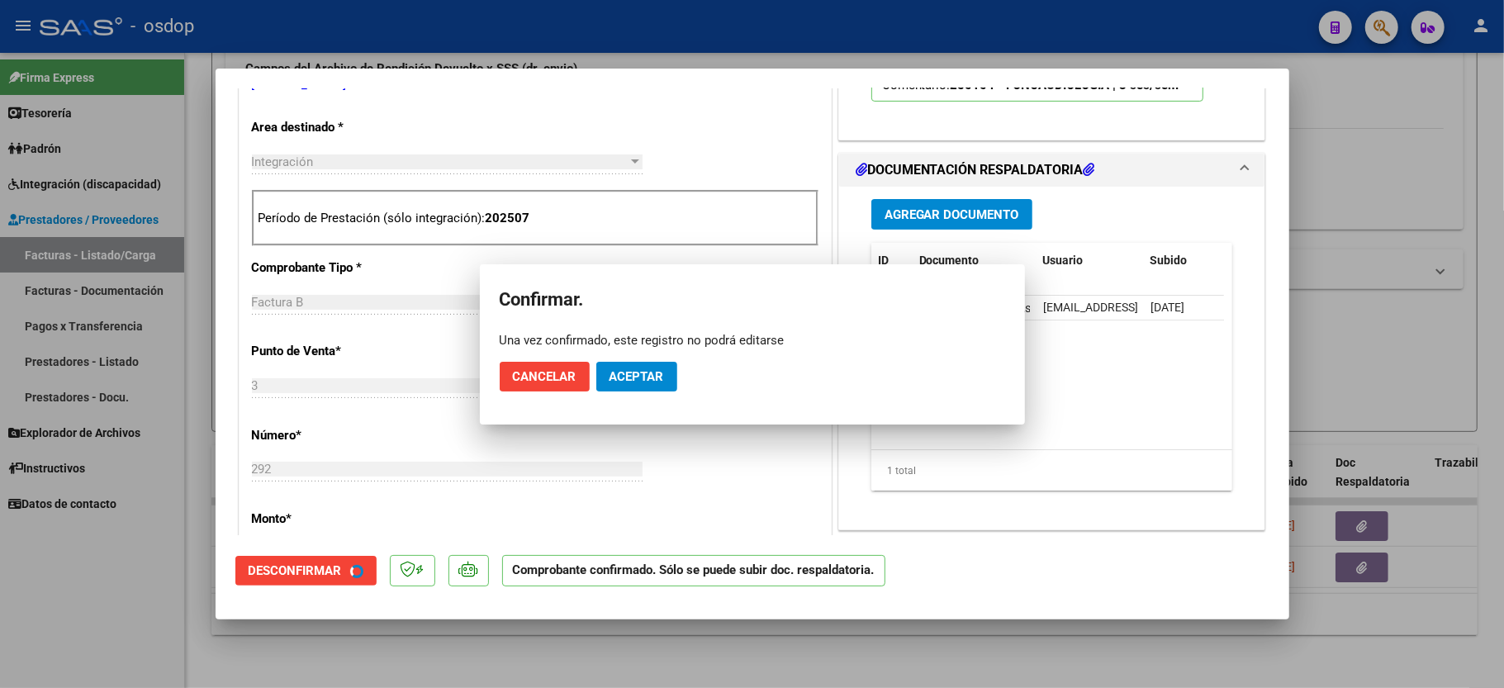
scroll to position [329, 0]
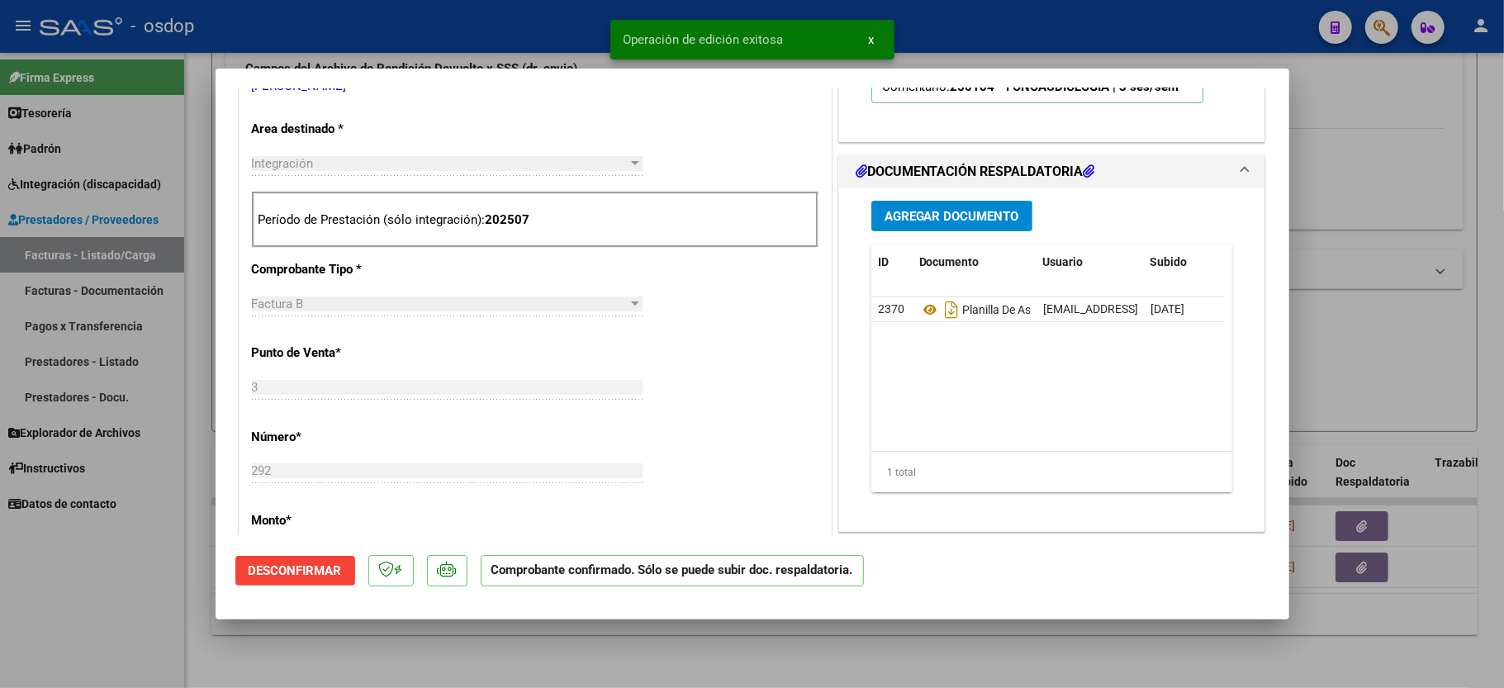
click at [162, 595] on div at bounding box center [752, 344] width 1504 height 688
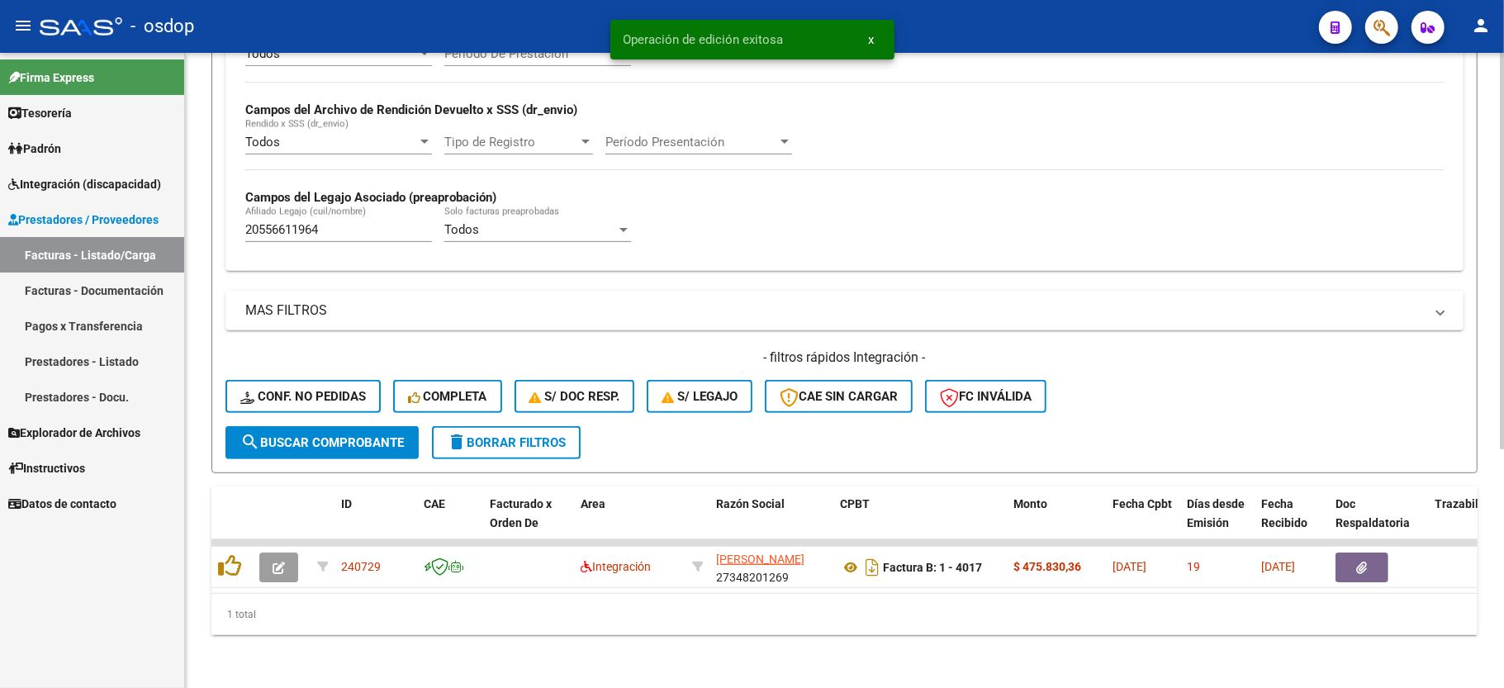
scroll to position [382, 0]
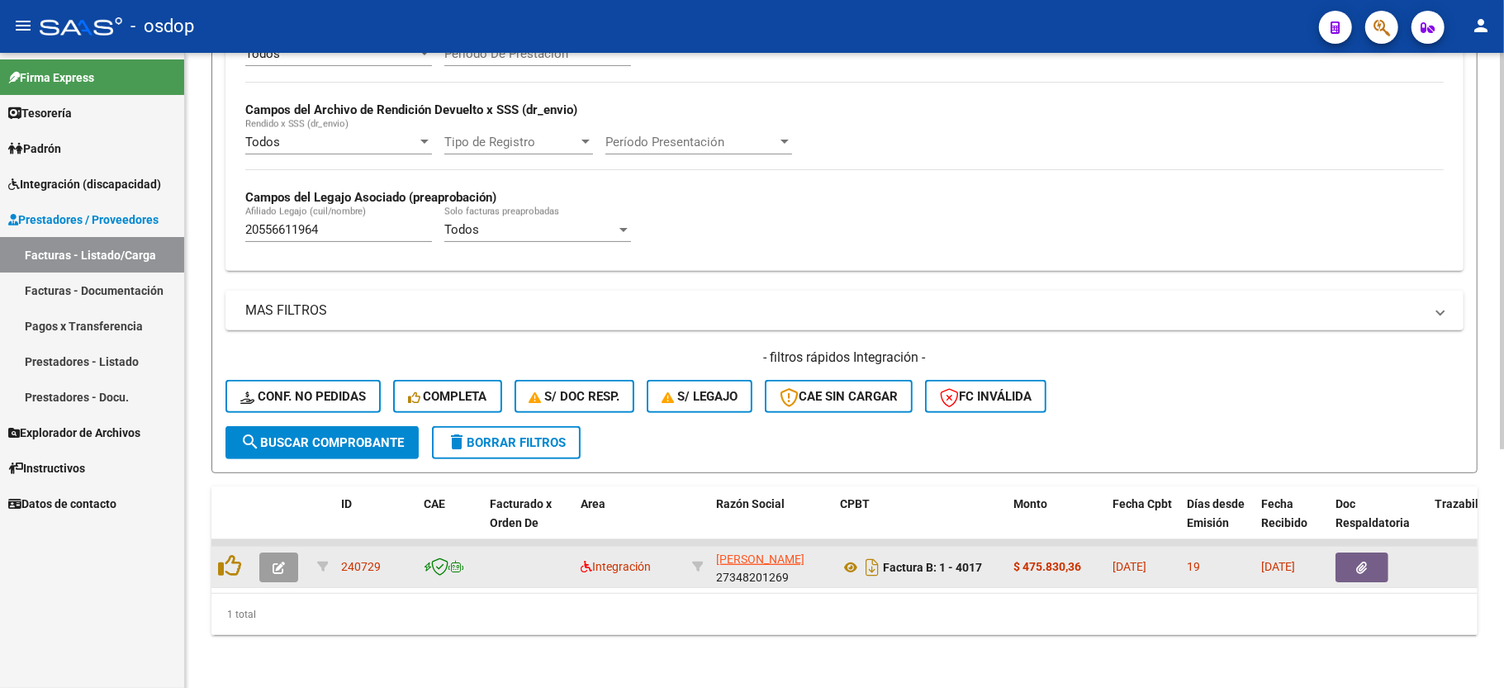
click at [271, 553] on button "button" at bounding box center [278, 568] width 39 height 30
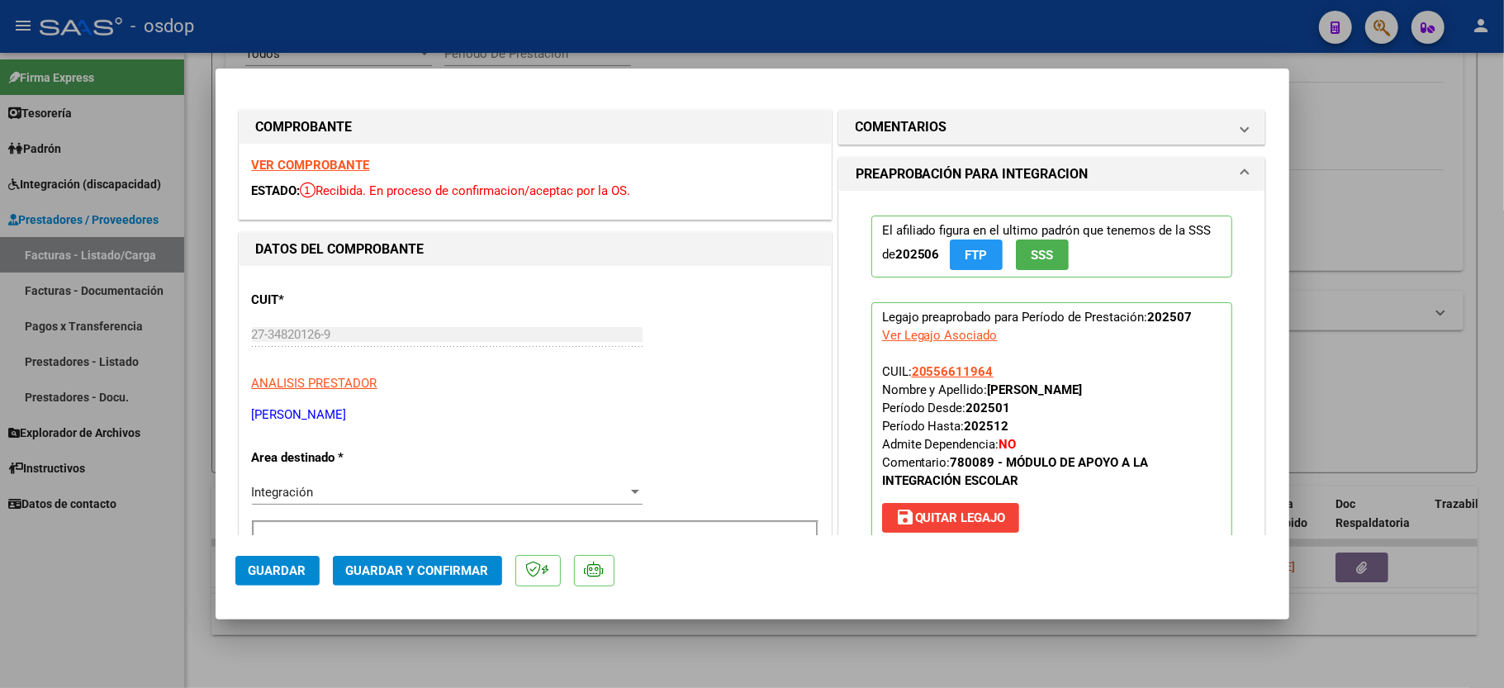
click at [331, 158] on strong "VER COMPROBANTE" at bounding box center [311, 165] width 118 height 15
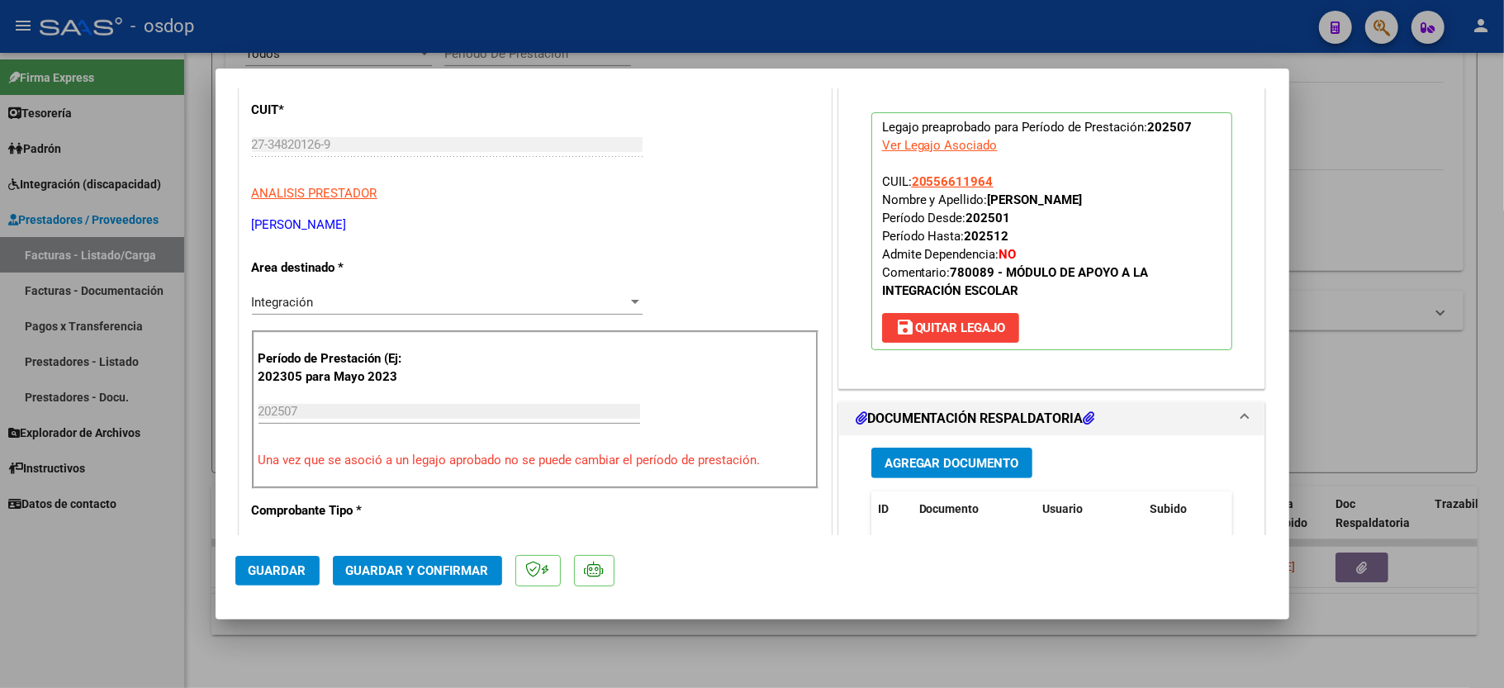
scroll to position [220, 0]
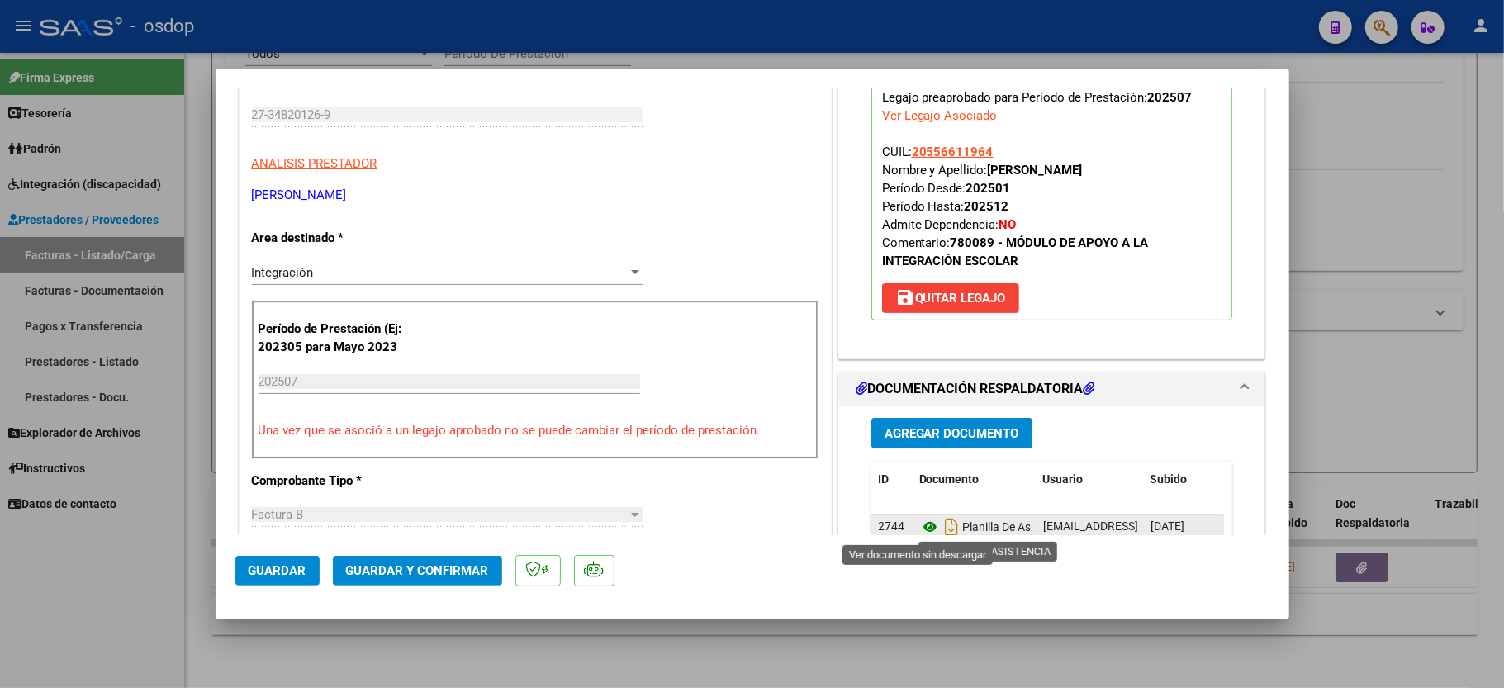
click at [923, 523] on icon at bounding box center [929, 527] width 21 height 20
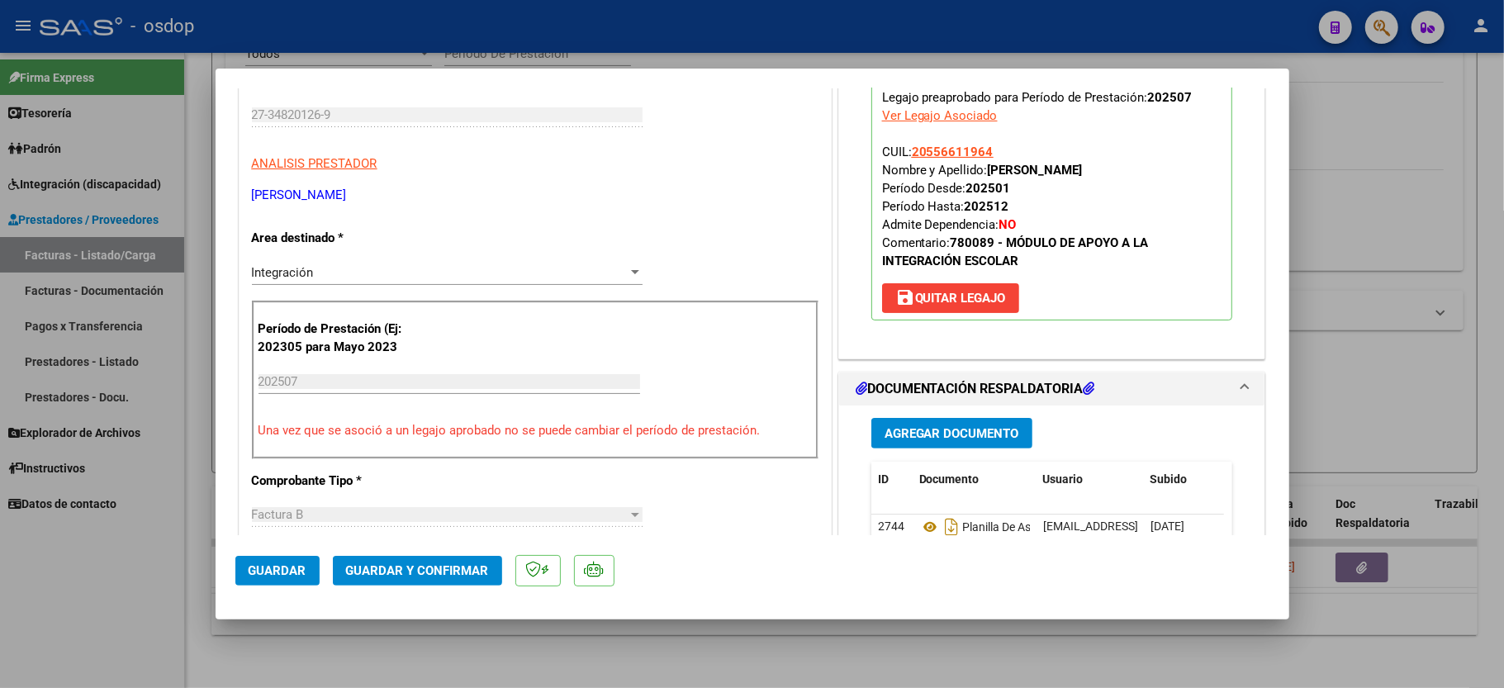
click at [394, 590] on mat-dialog-actions "Guardar Guardar y Confirmar" at bounding box center [752, 567] width 1034 height 65
click at [404, 576] on span "Guardar y Confirmar" at bounding box center [417, 570] width 143 height 15
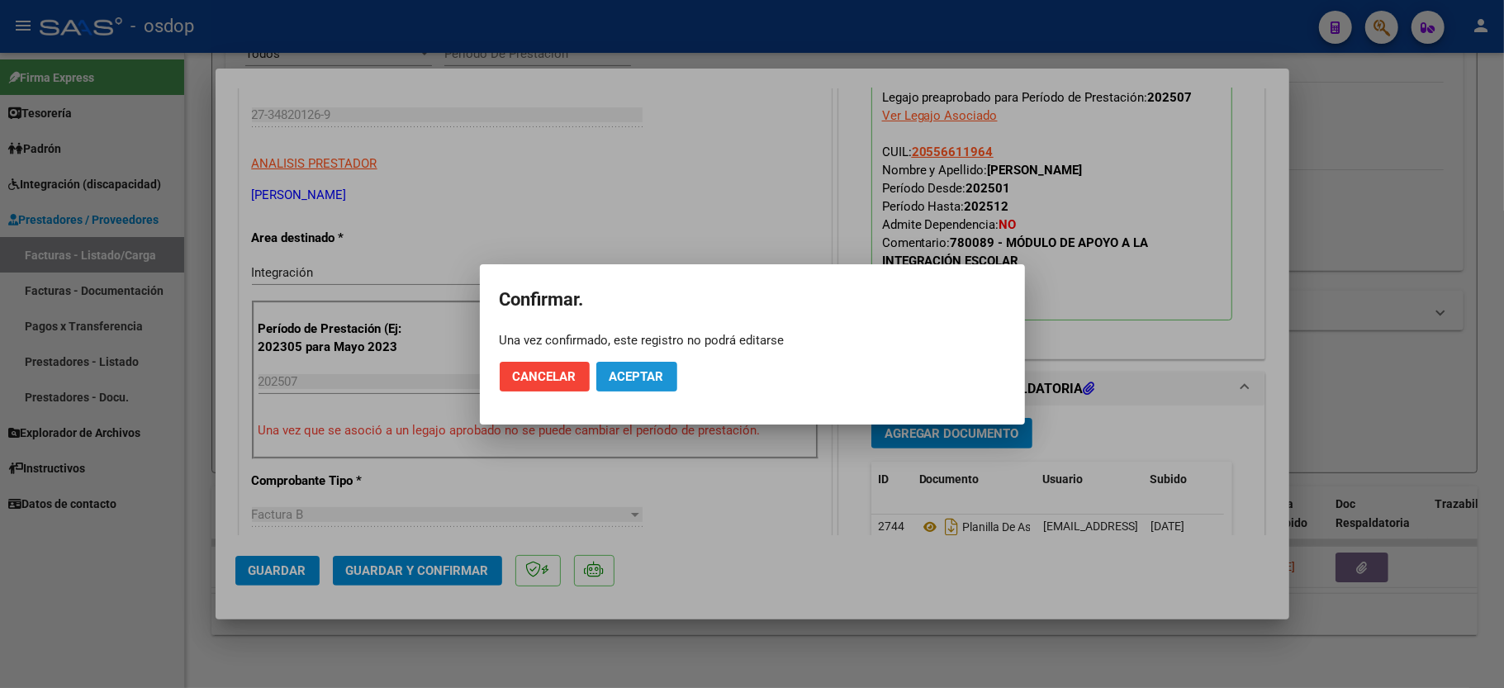
click at [648, 380] on span "Aceptar" at bounding box center [637, 376] width 55 height 15
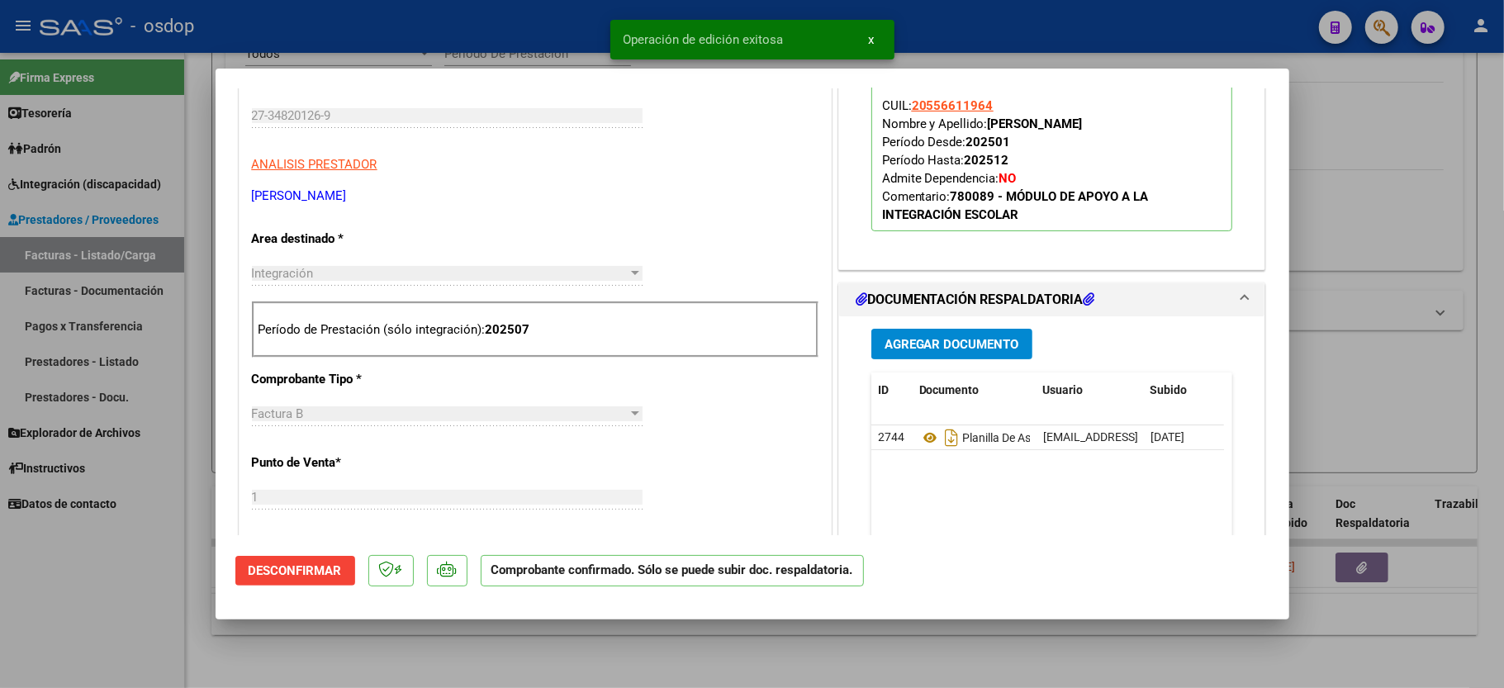
click at [123, 601] on div at bounding box center [752, 344] width 1504 height 688
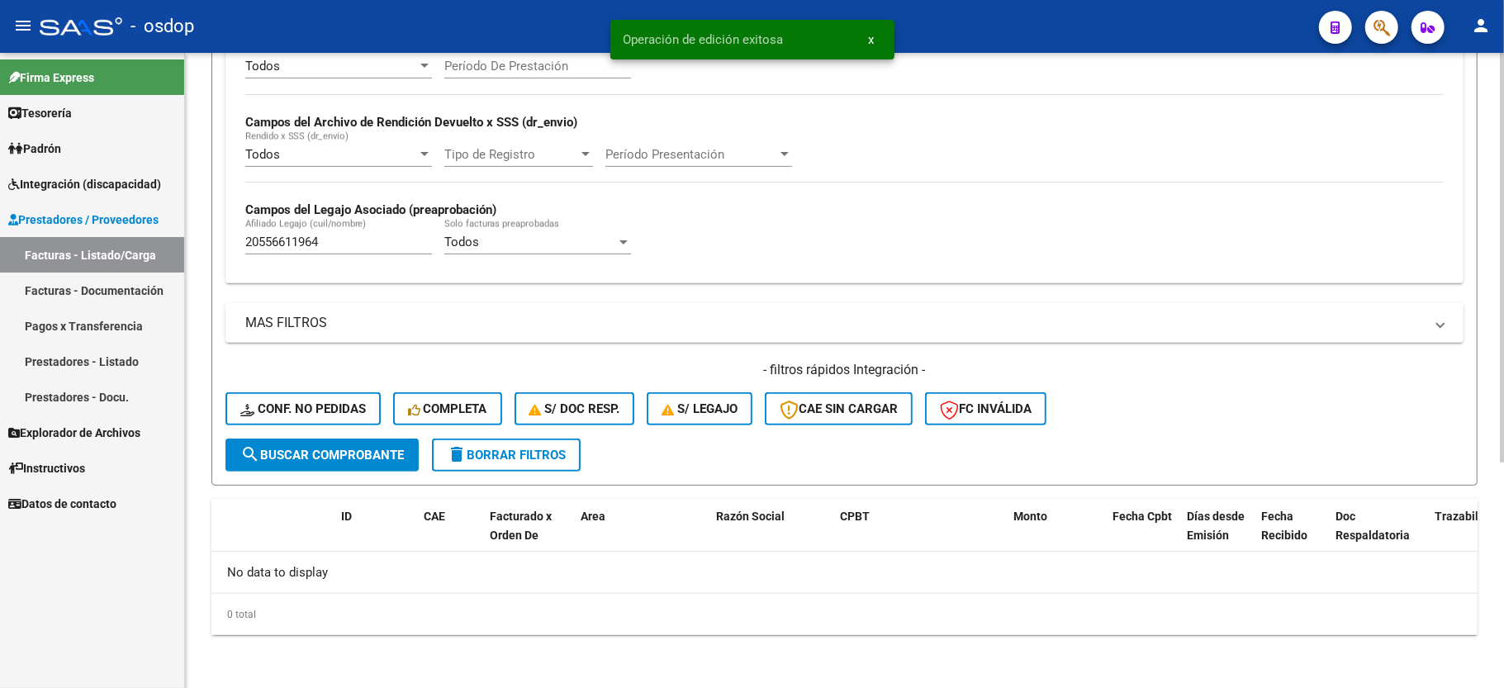
scroll to position [350, 0]
click at [265, 233] on div "20556611964 Afiliado Legajo (cuil/nombre)" at bounding box center [338, 237] width 187 height 36
click at [286, 245] on input "20556611964" at bounding box center [338, 242] width 187 height 15
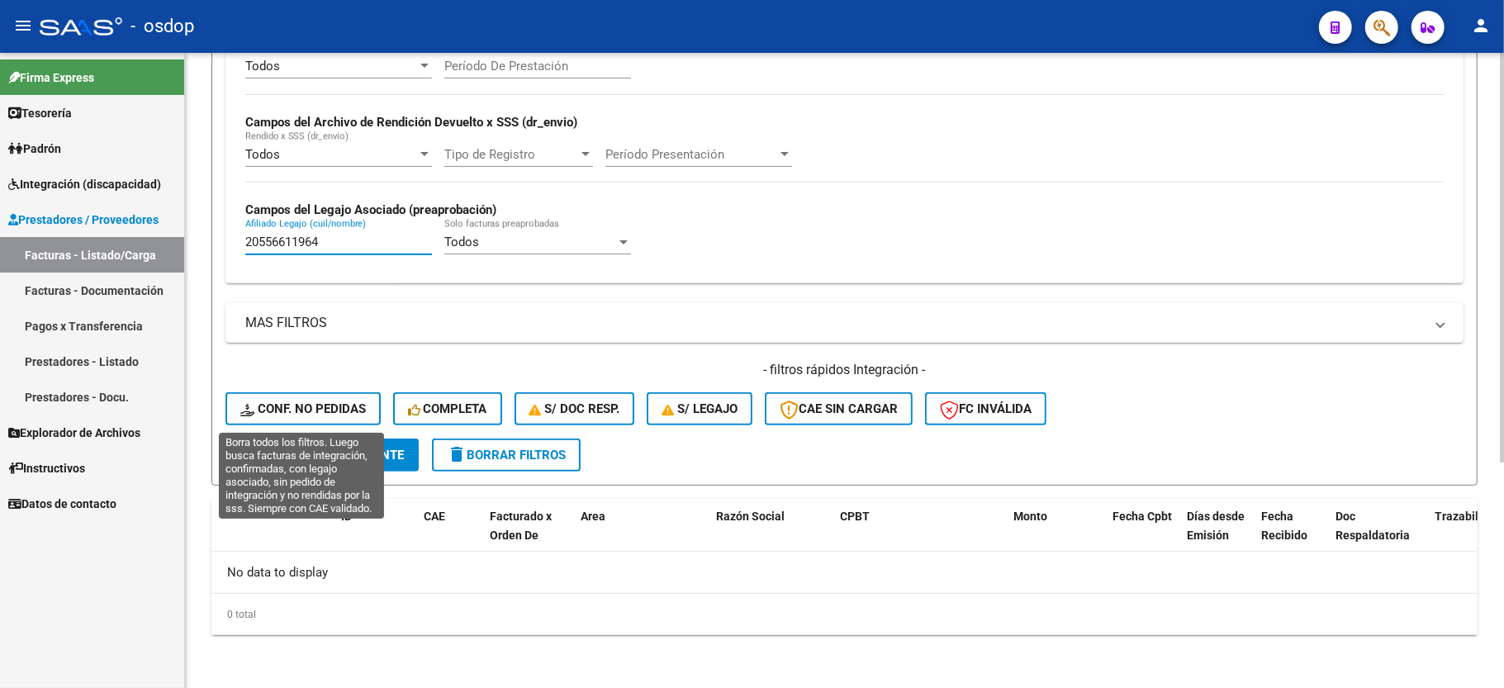
click at [301, 406] on span "Conf. no pedidas" at bounding box center [303, 408] width 126 height 15
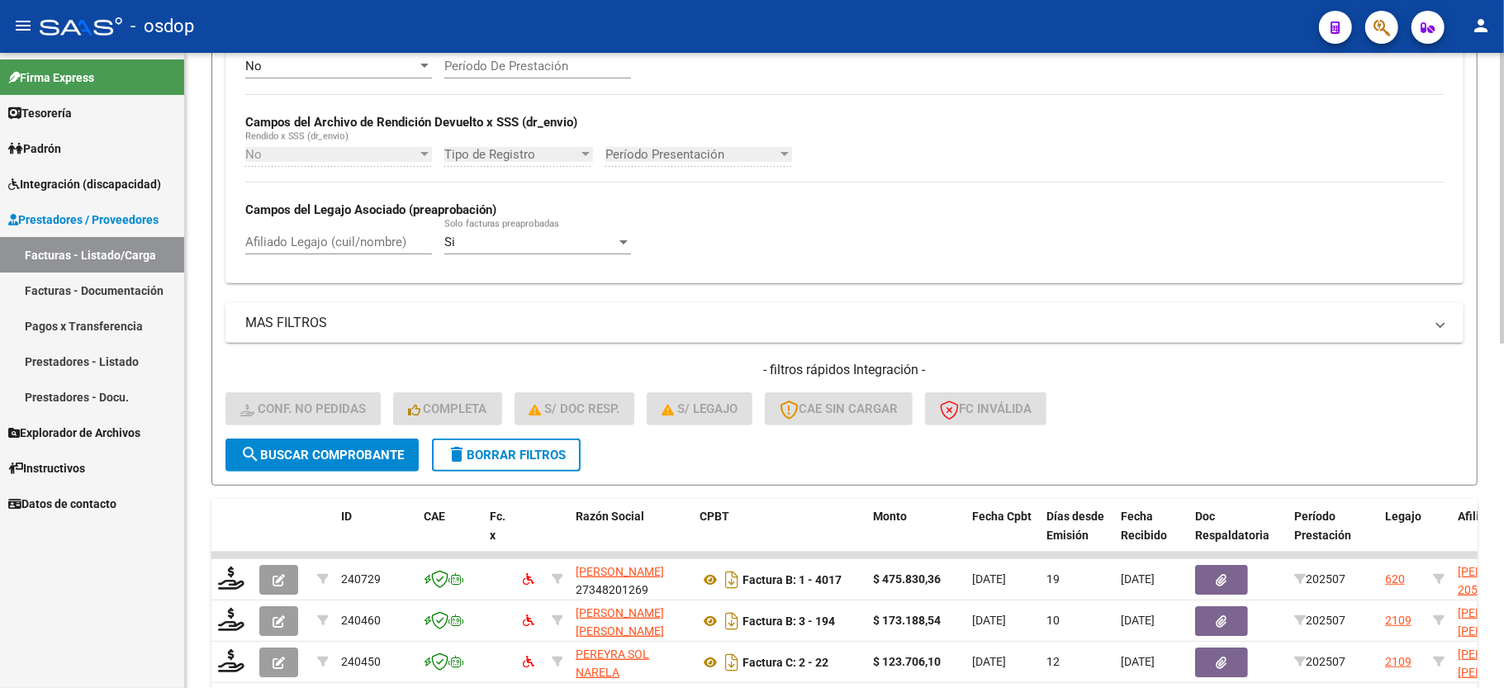
click at [347, 262] on div "Afiliado Legajo (cuil/nombre)" at bounding box center [338, 244] width 187 height 51
click at [344, 239] on input "Afiliado Legajo (cuil/nombre)" at bounding box center [338, 242] width 187 height 15
paste input "20556611964"
type input "20556611964"
click at [311, 456] on span "search Buscar Comprobante" at bounding box center [322, 455] width 164 height 15
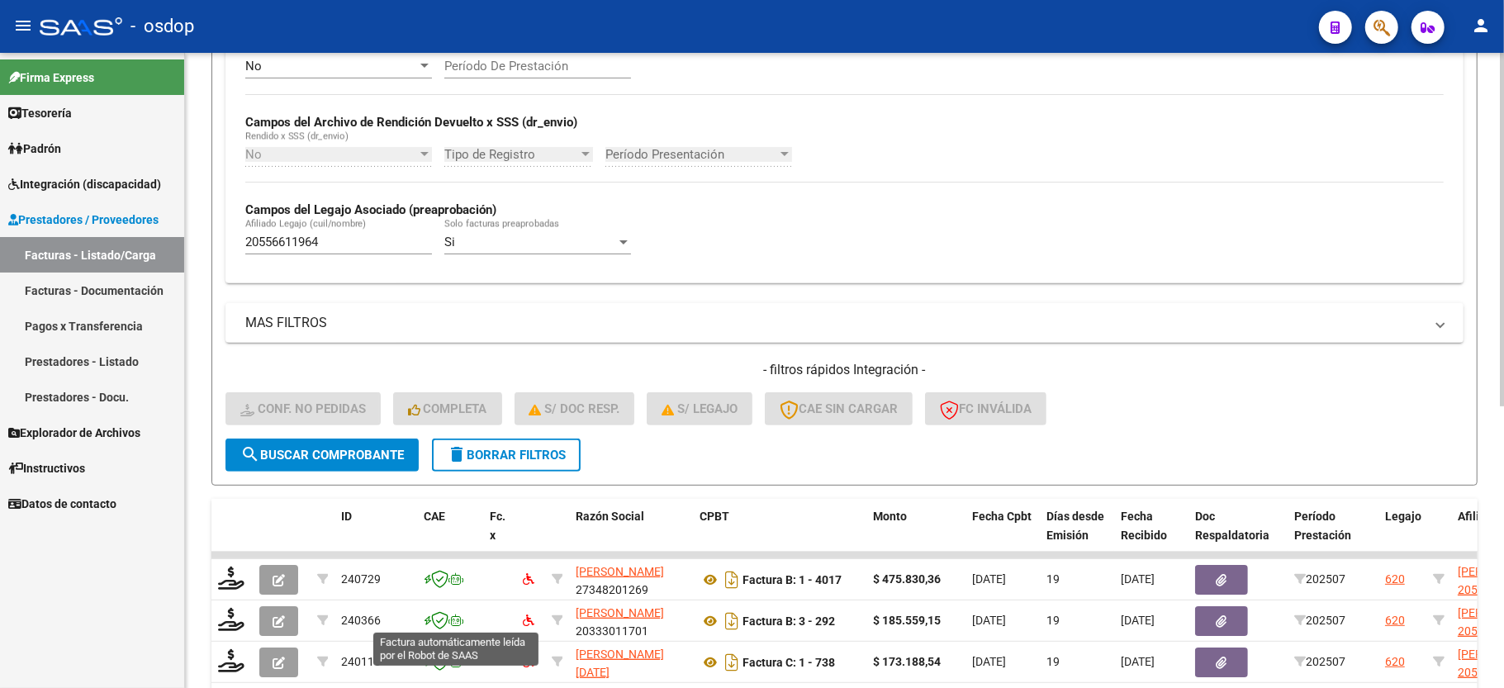
scroll to position [506, 0]
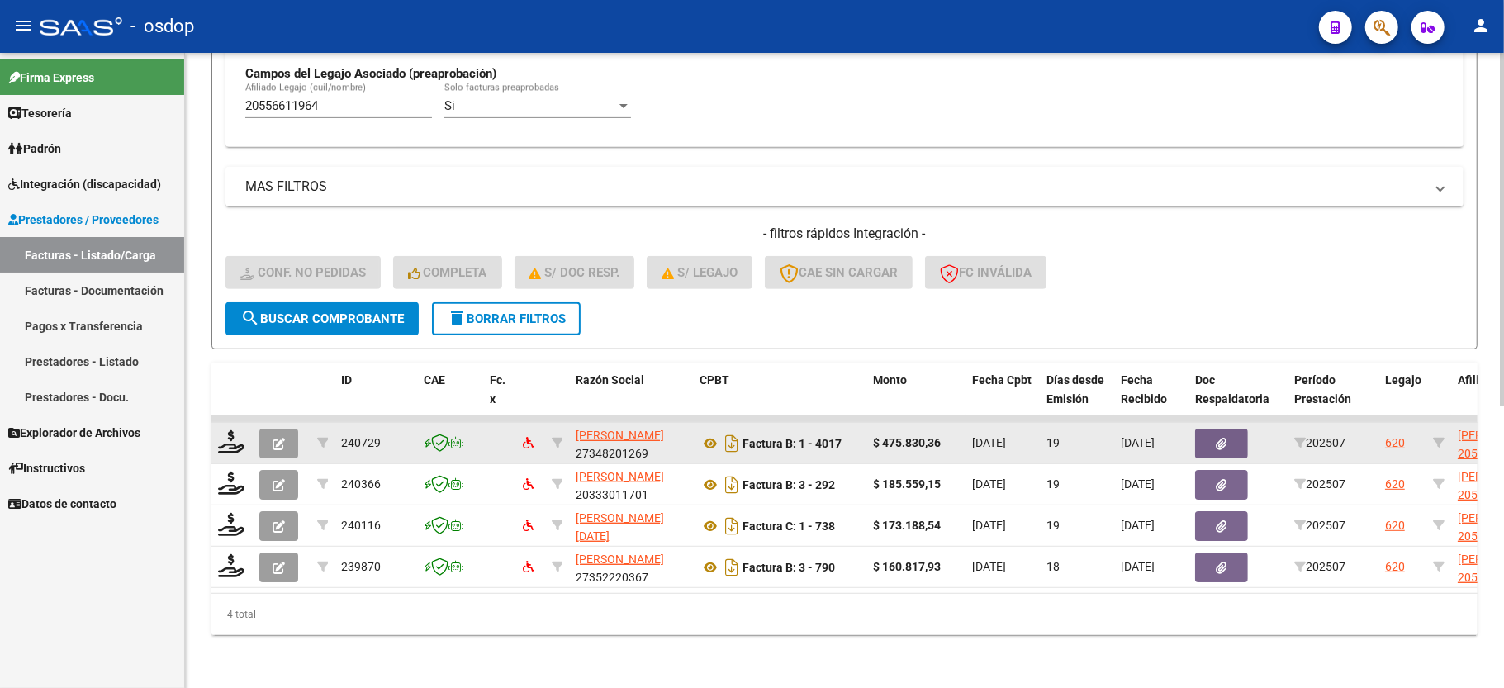
click at [284, 438] on icon "button" at bounding box center [279, 444] width 12 height 12
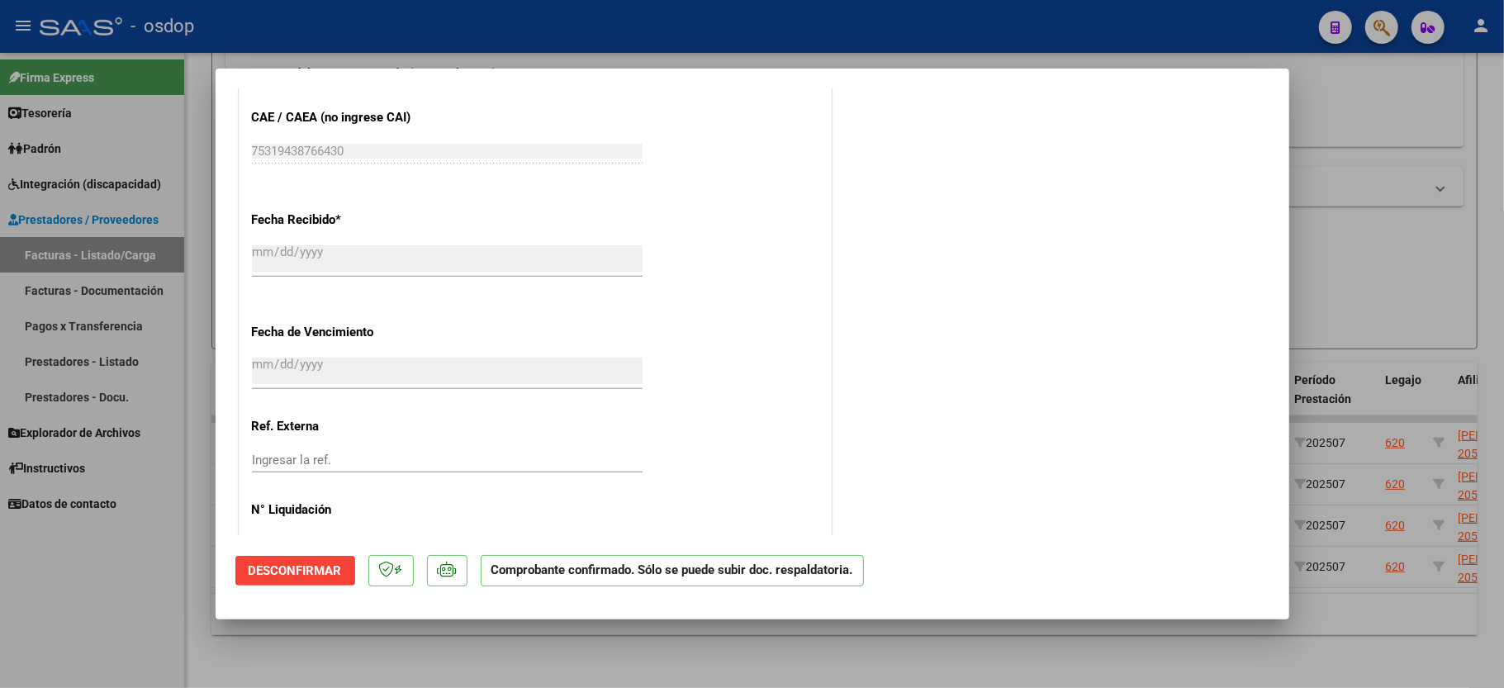
scroll to position [933, 0]
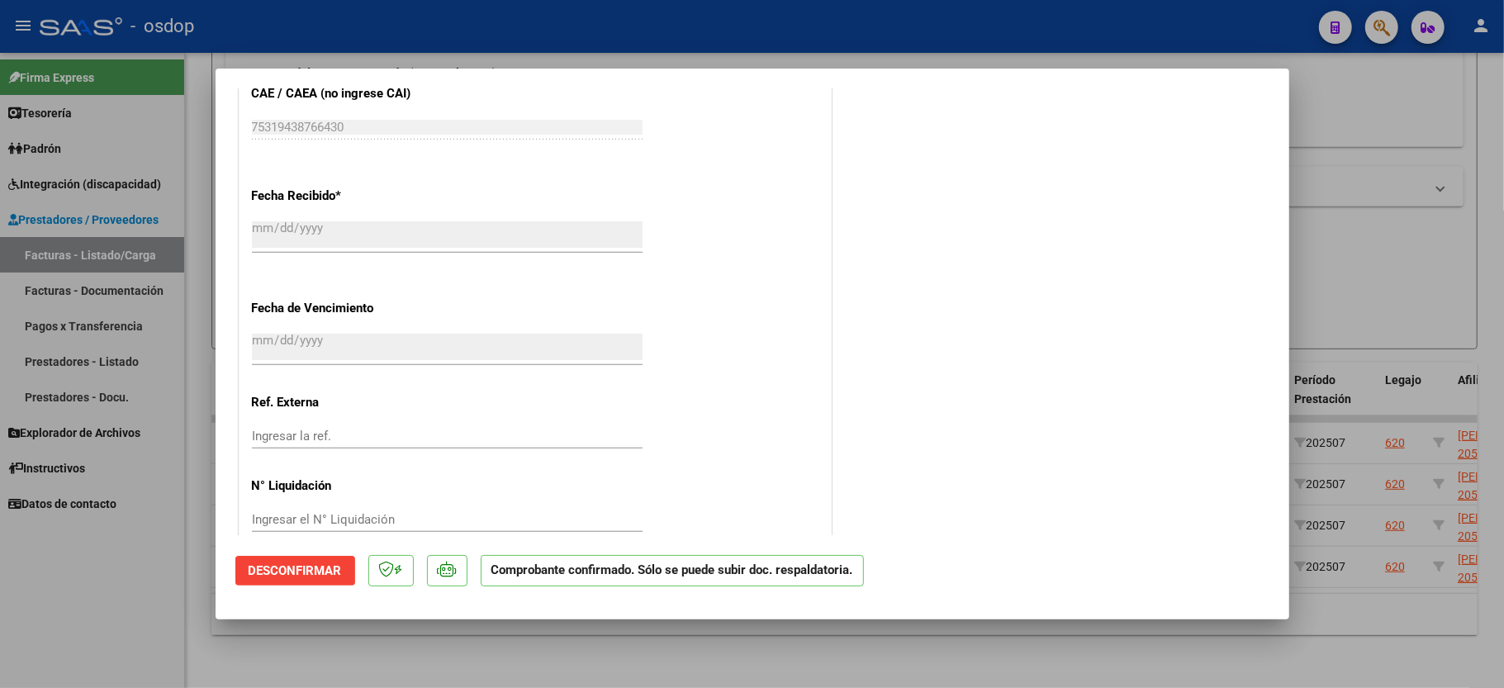
click at [97, 625] on div at bounding box center [752, 344] width 1504 height 688
type input "$ 0,00"
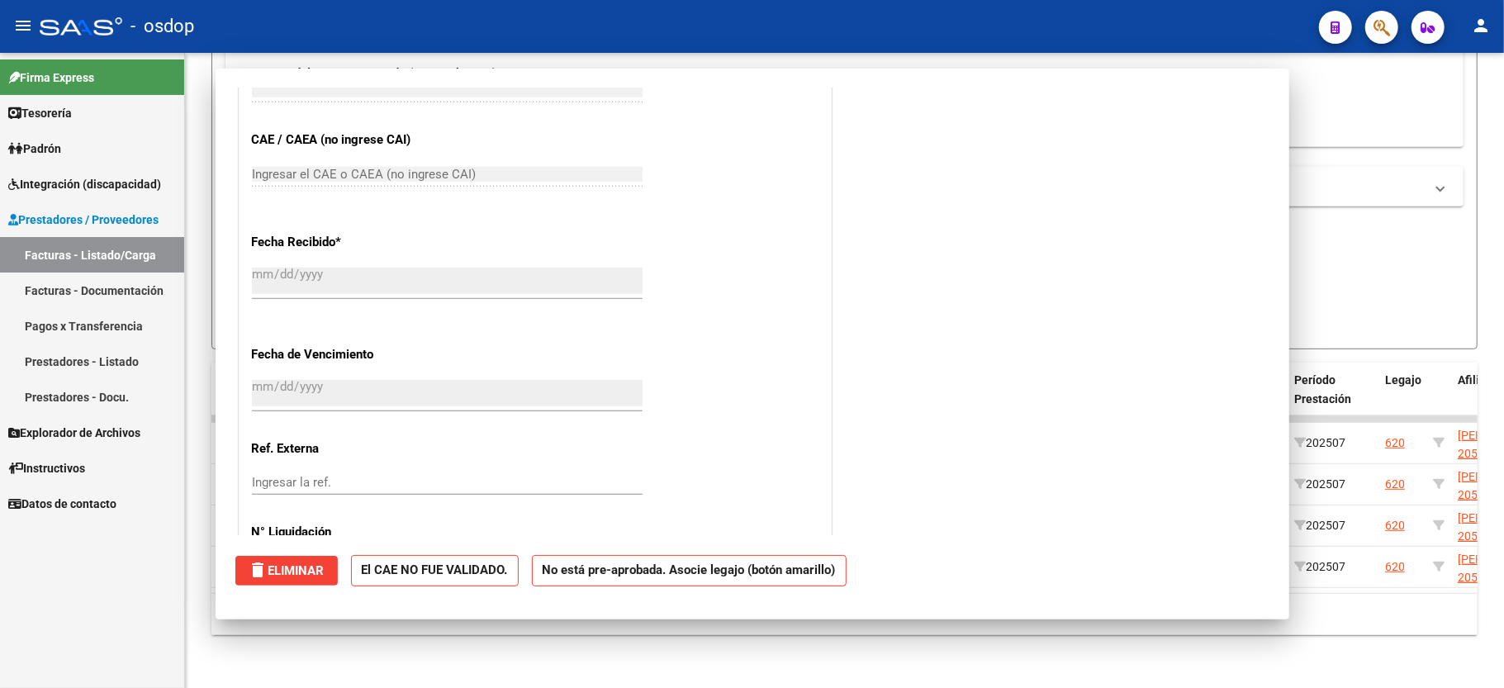
scroll to position [981, 0]
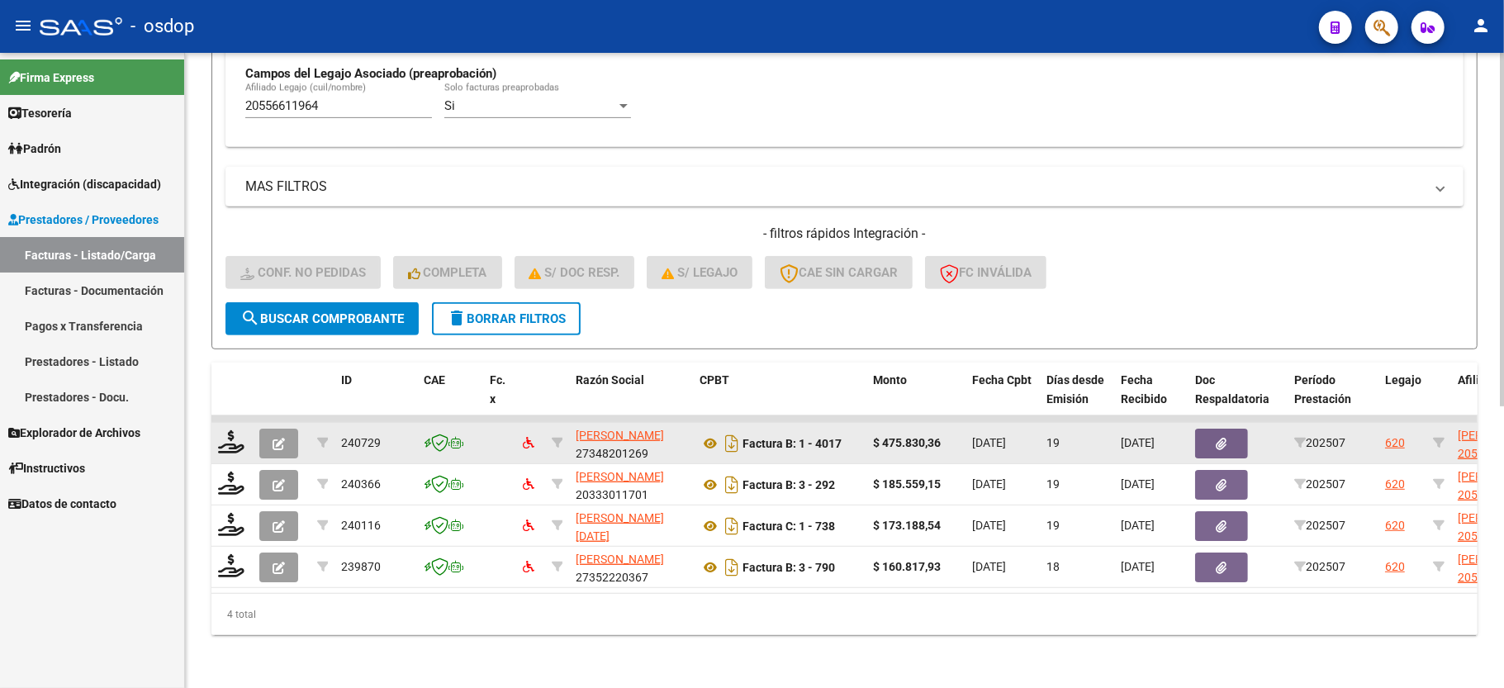
click at [230, 423] on datatable-body-cell at bounding box center [231, 443] width 41 height 40
click at [221, 430] on icon at bounding box center [231, 441] width 26 height 23
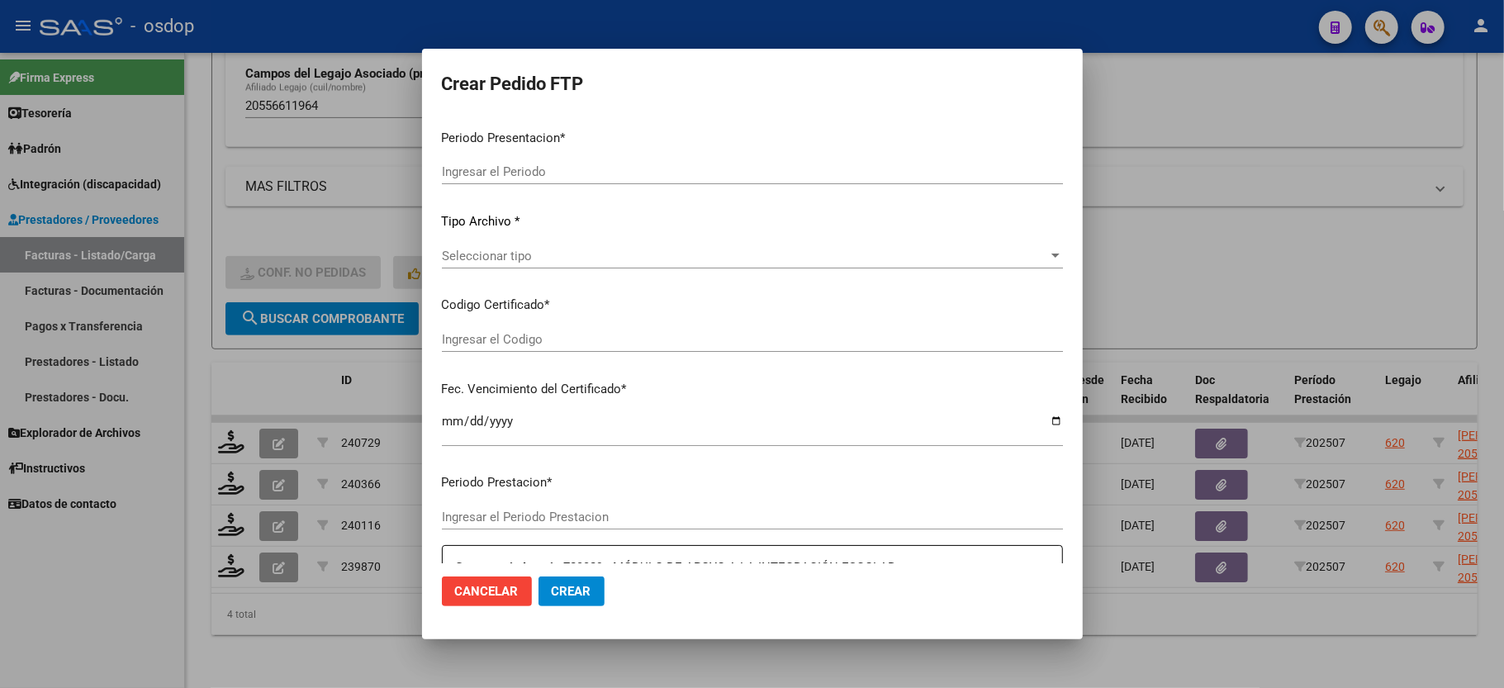
type input "202507"
type input "$ 475.830,36"
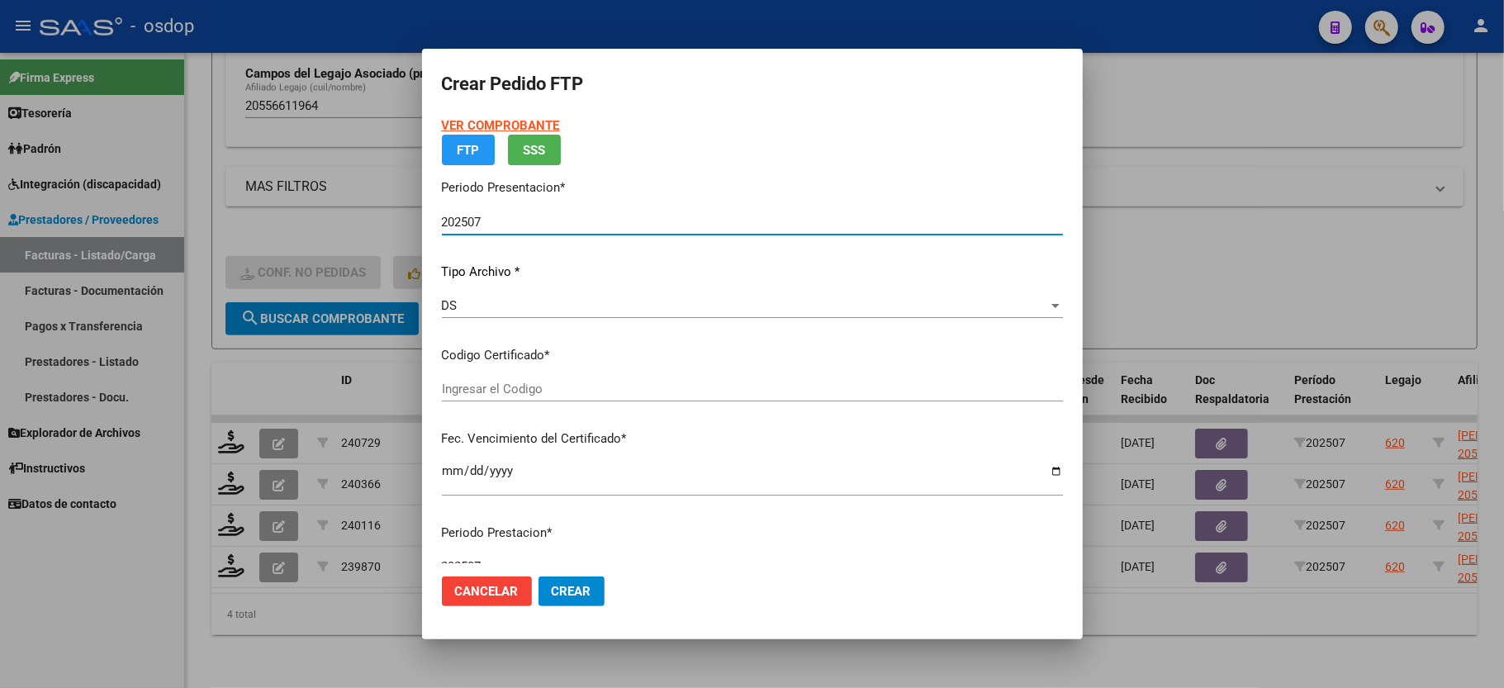
type input "1741582350"
type input "2032-07-23"
click at [483, 396] on span "Seleccionar certificado" at bounding box center [745, 389] width 606 height 15
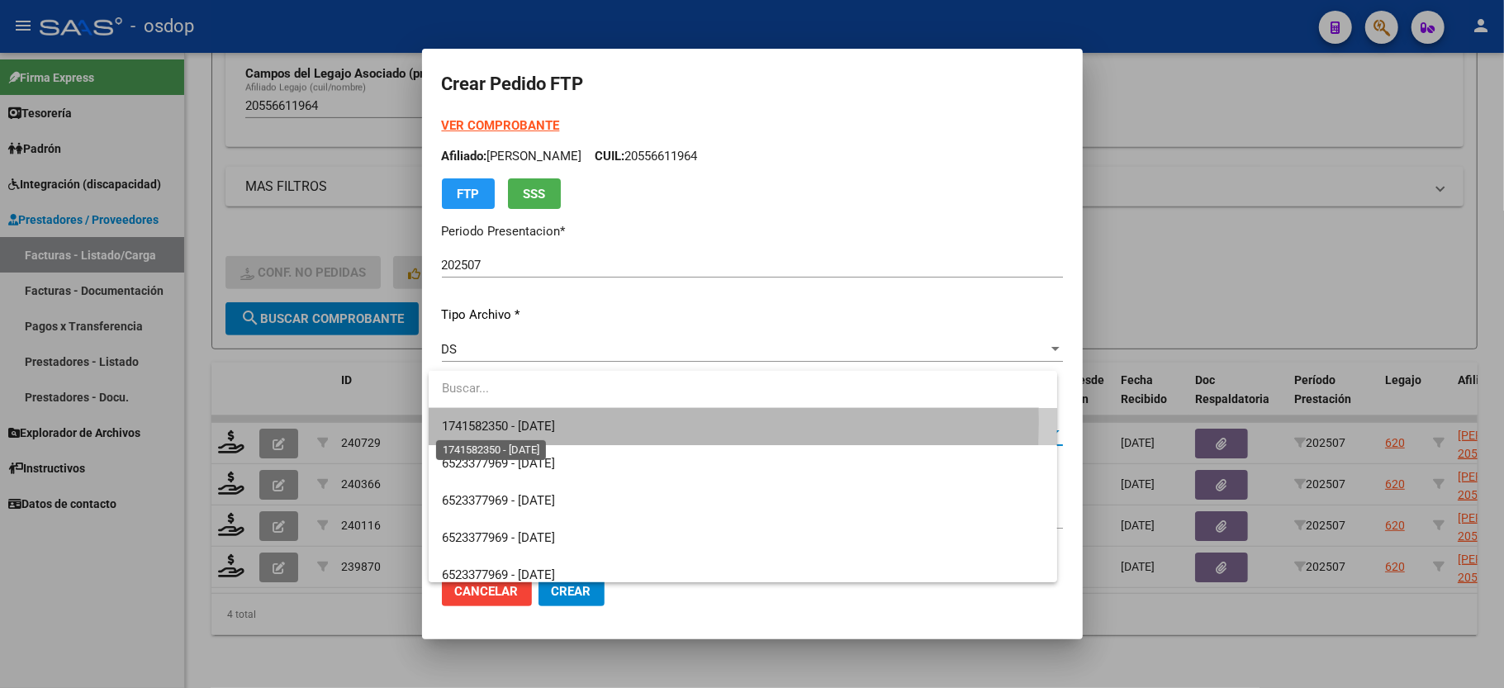
click at [490, 421] on span "1741582350 - 2032-07-23" at bounding box center [498, 426] width 113 height 15
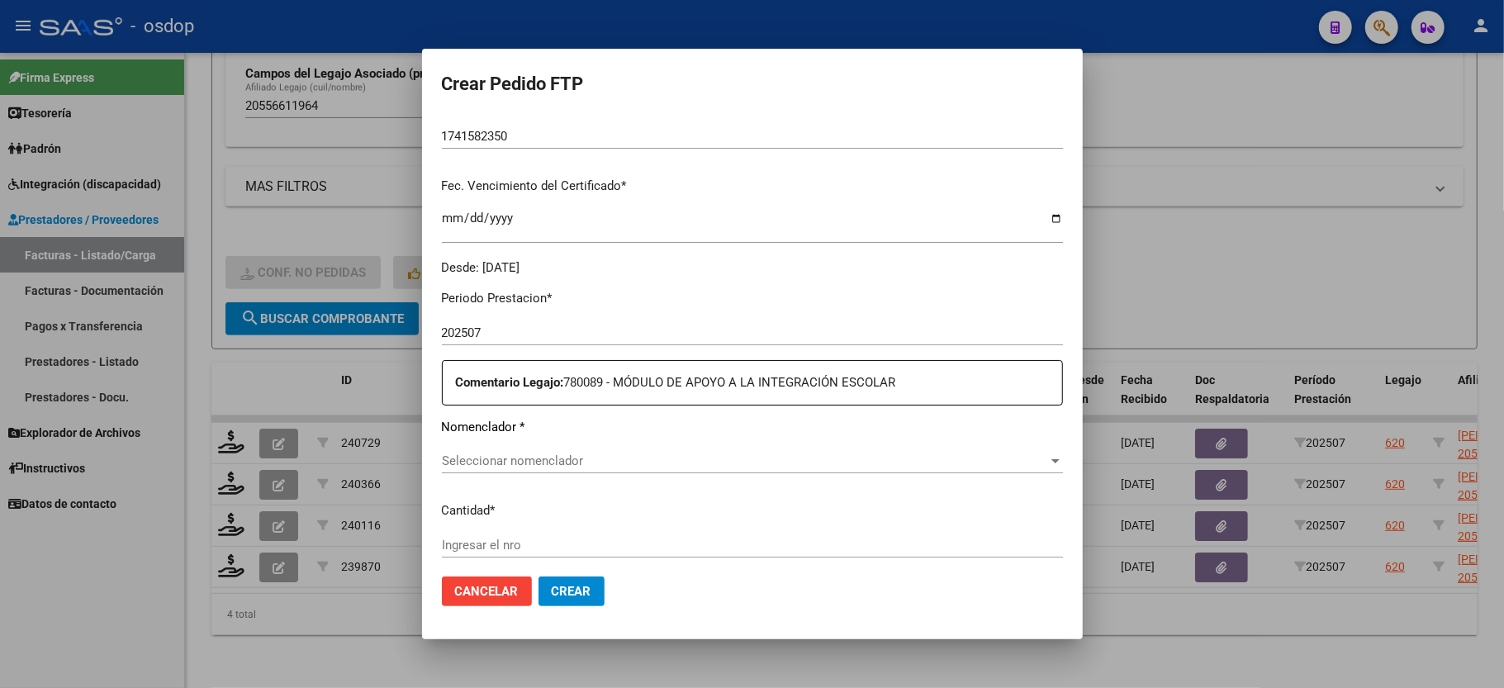
scroll to position [440, 0]
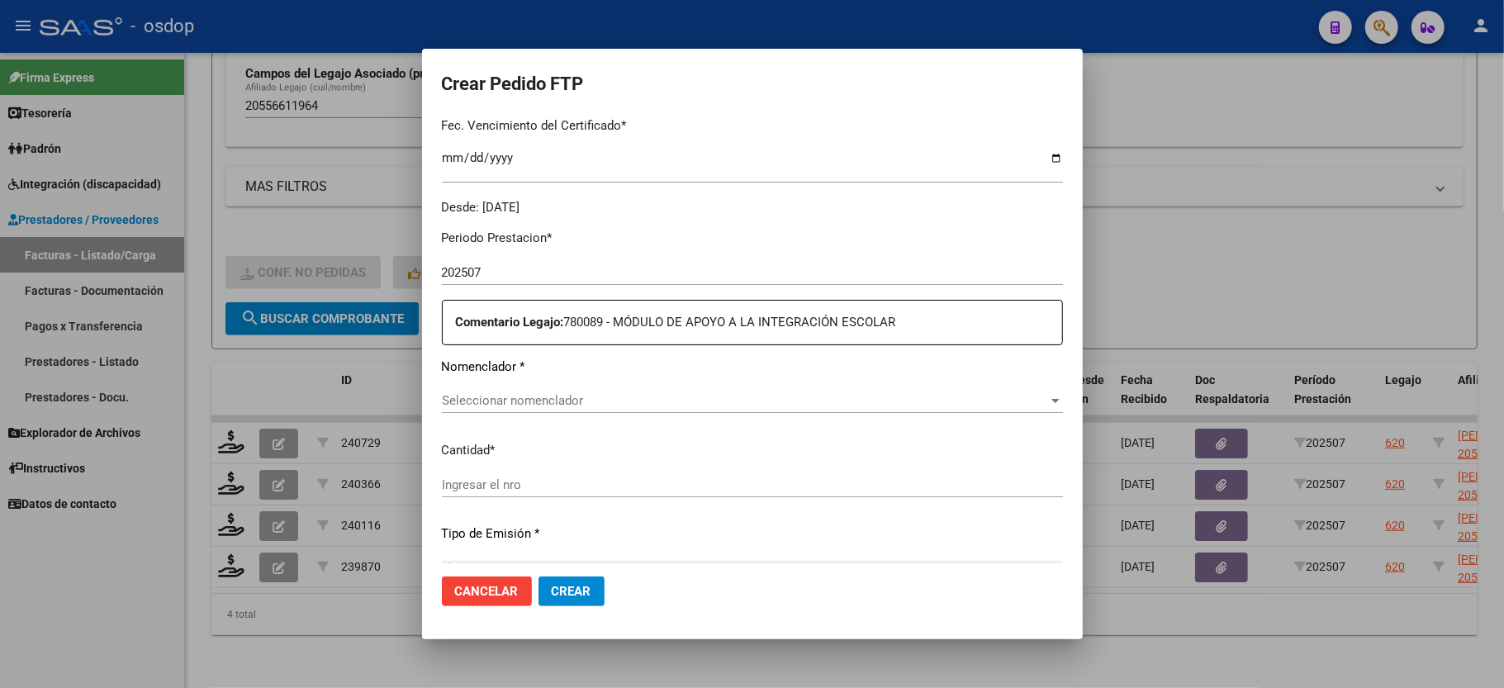
click at [513, 393] on span "Seleccionar nomenclador" at bounding box center [745, 400] width 606 height 15
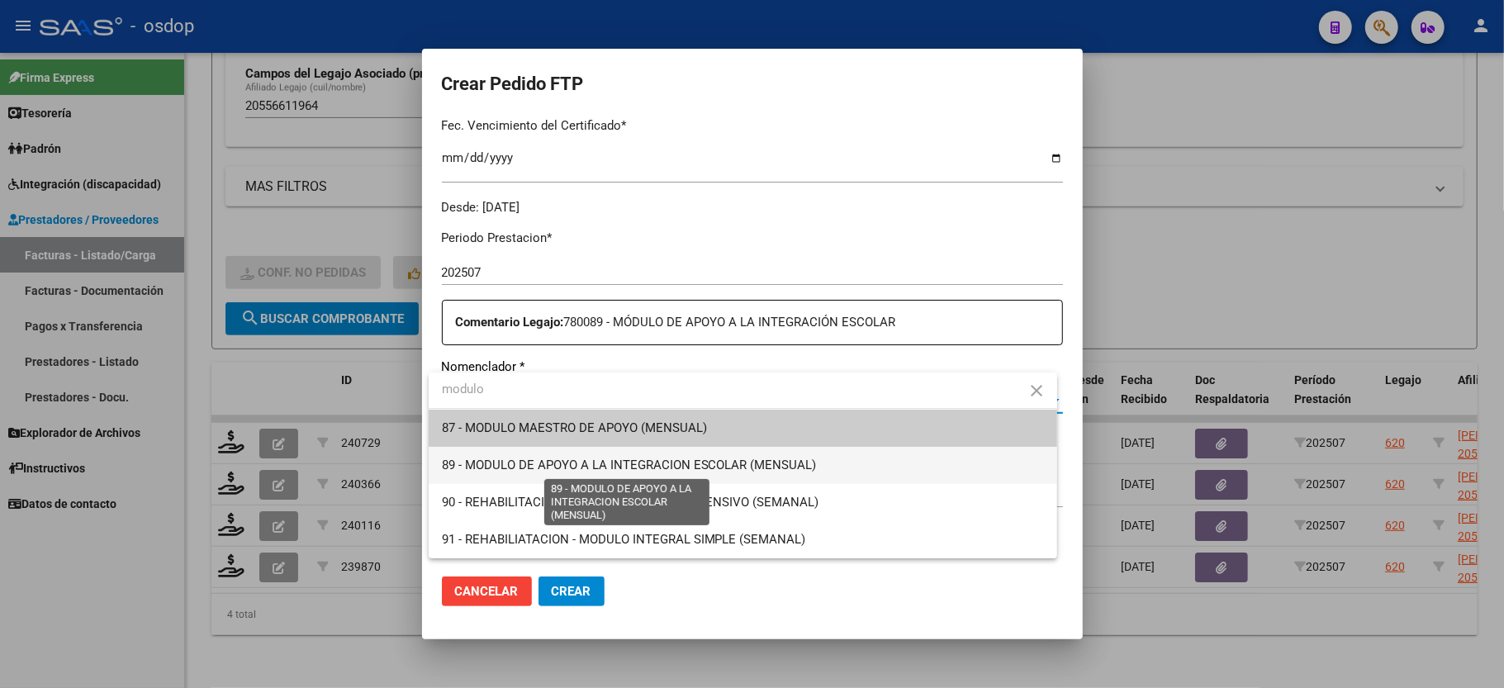
type input "modulo"
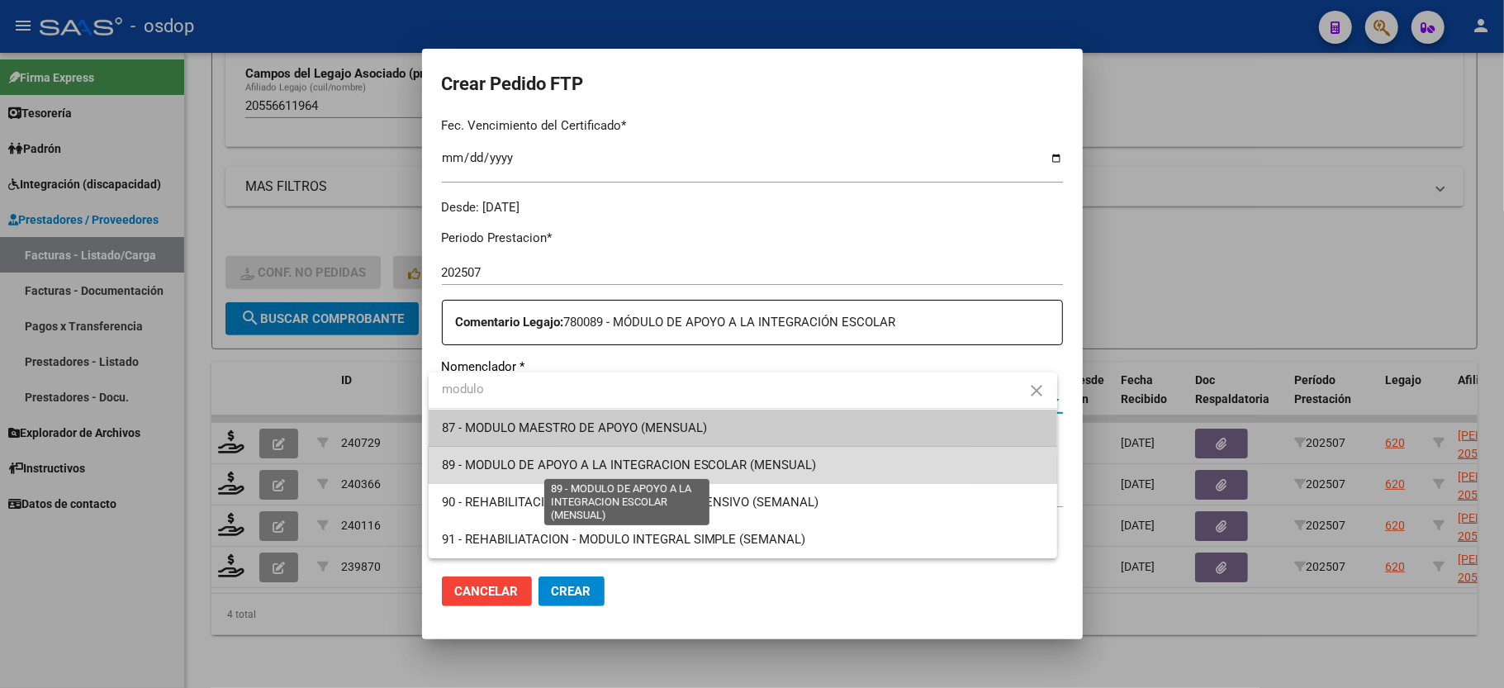
click at [700, 470] on span "89 - MODULO DE APOYO A LA INTEGRACION ESCOLAR (MENSUAL)" at bounding box center [629, 465] width 375 height 15
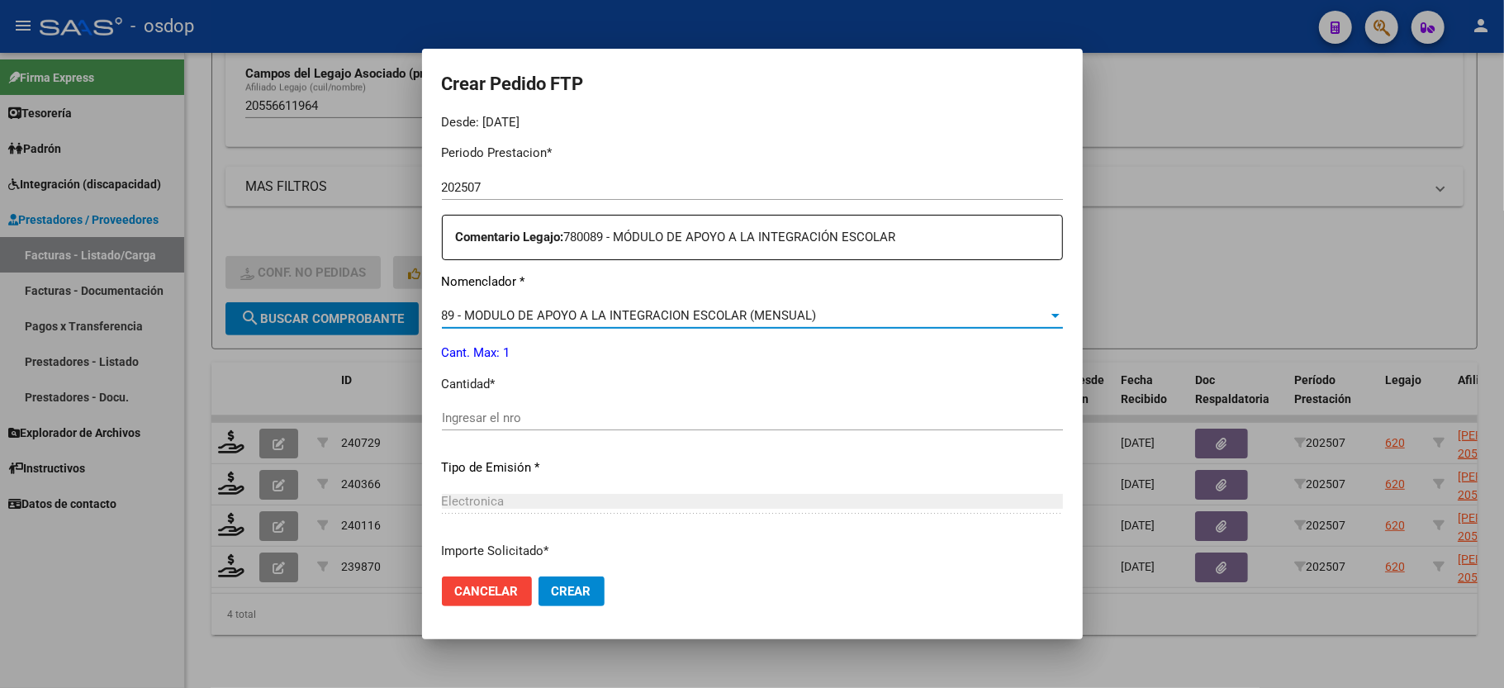
scroll to position [550, 0]
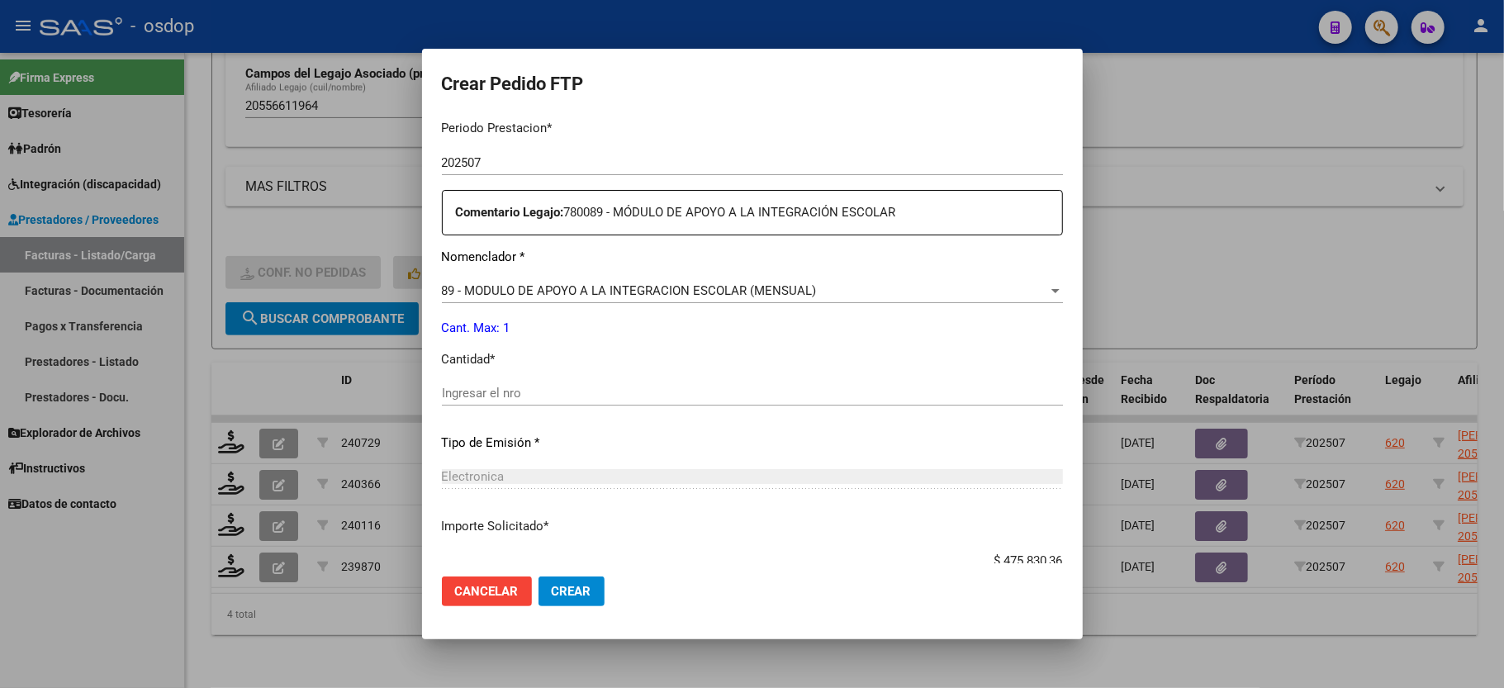
click at [484, 381] on div "Ingresar el nro" at bounding box center [752, 393] width 621 height 25
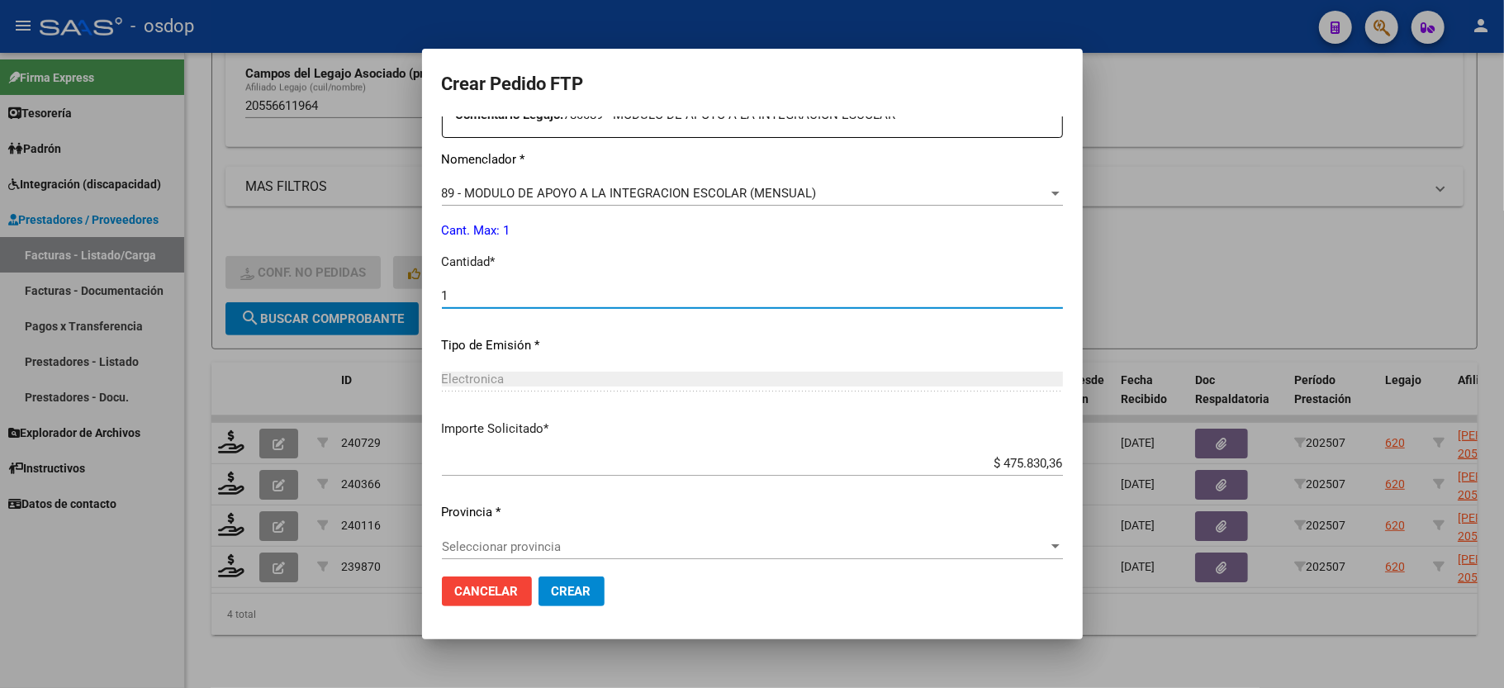
scroll to position [648, 0]
type input "1"
click at [525, 534] on div "Seleccionar provincia Seleccionar provincia" at bounding box center [752, 546] width 621 height 25
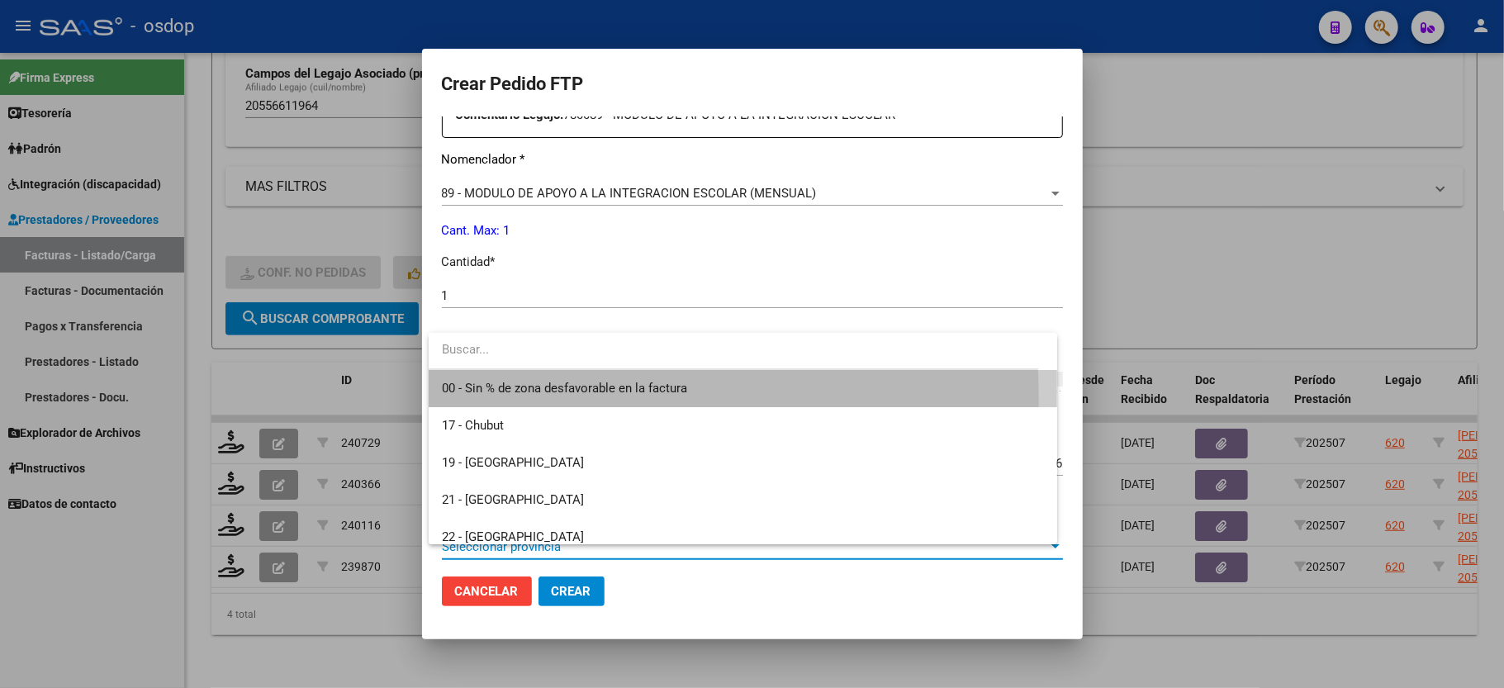
click at [512, 400] on span "00 - Sin % de zona desfavorable en la factura" at bounding box center [743, 388] width 602 height 37
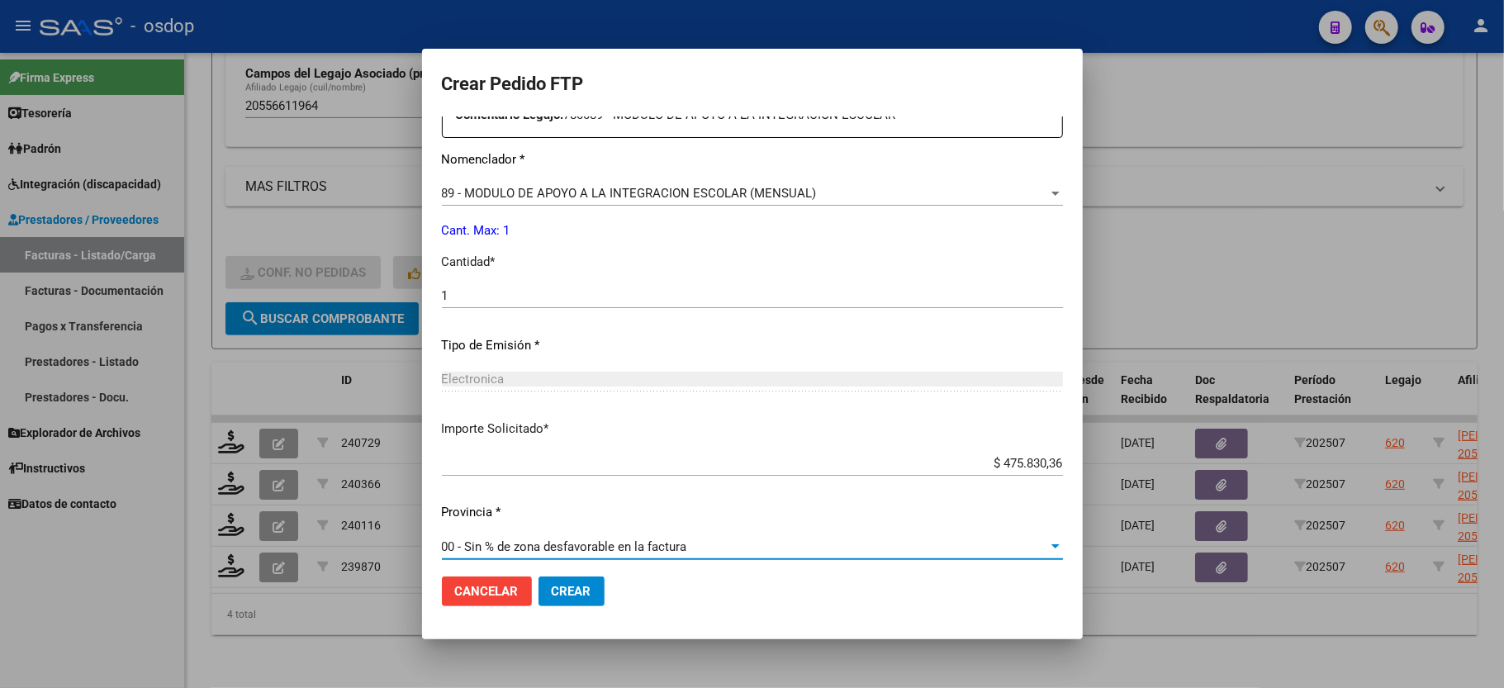
click at [558, 592] on span "Crear" at bounding box center [572, 591] width 40 height 15
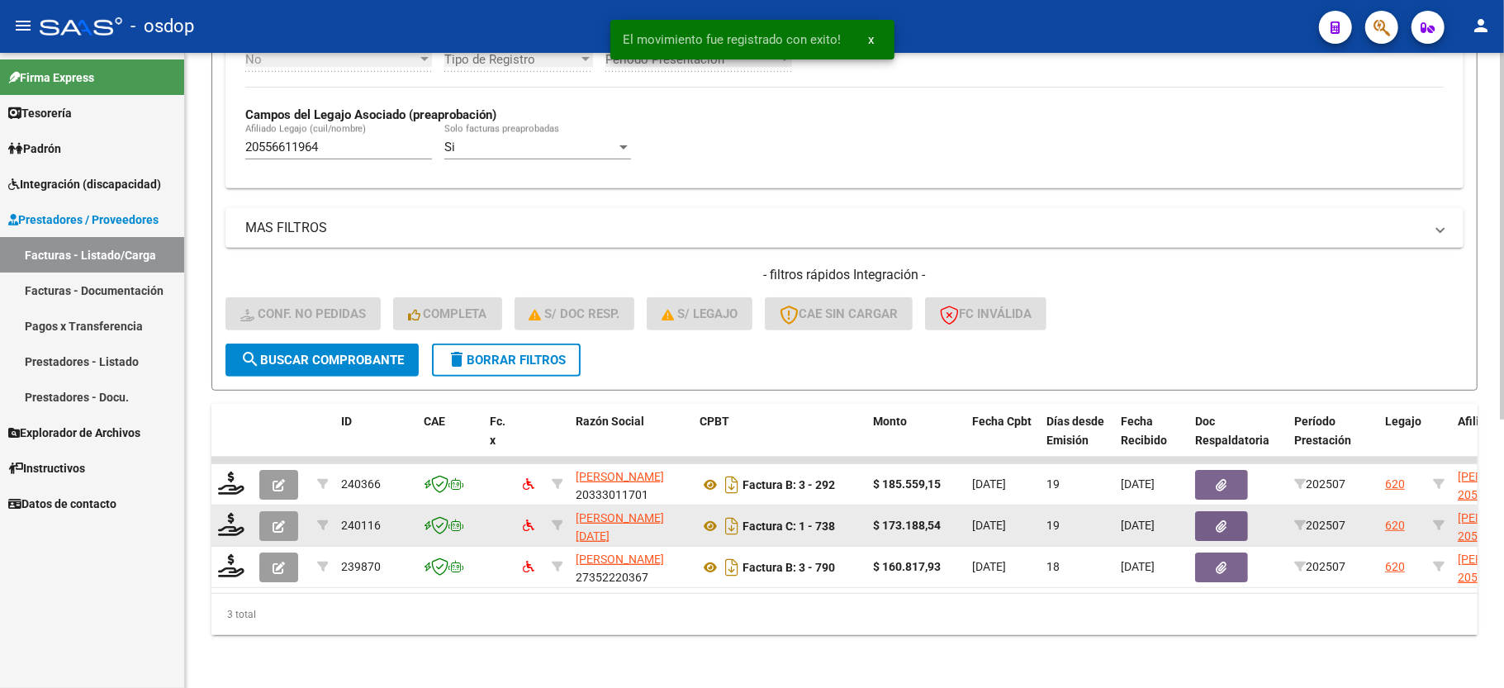
scroll to position [464, 0]
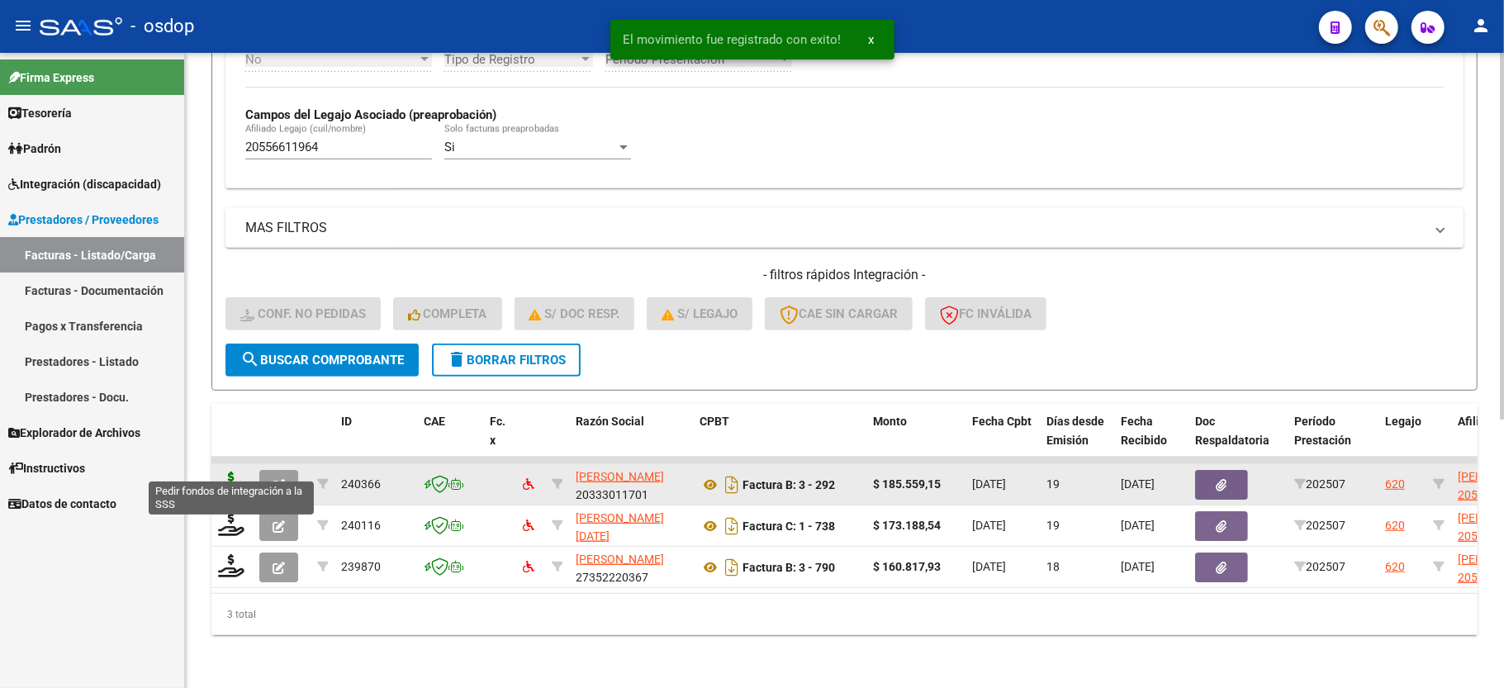
click at [232, 472] on icon at bounding box center [231, 483] width 26 height 23
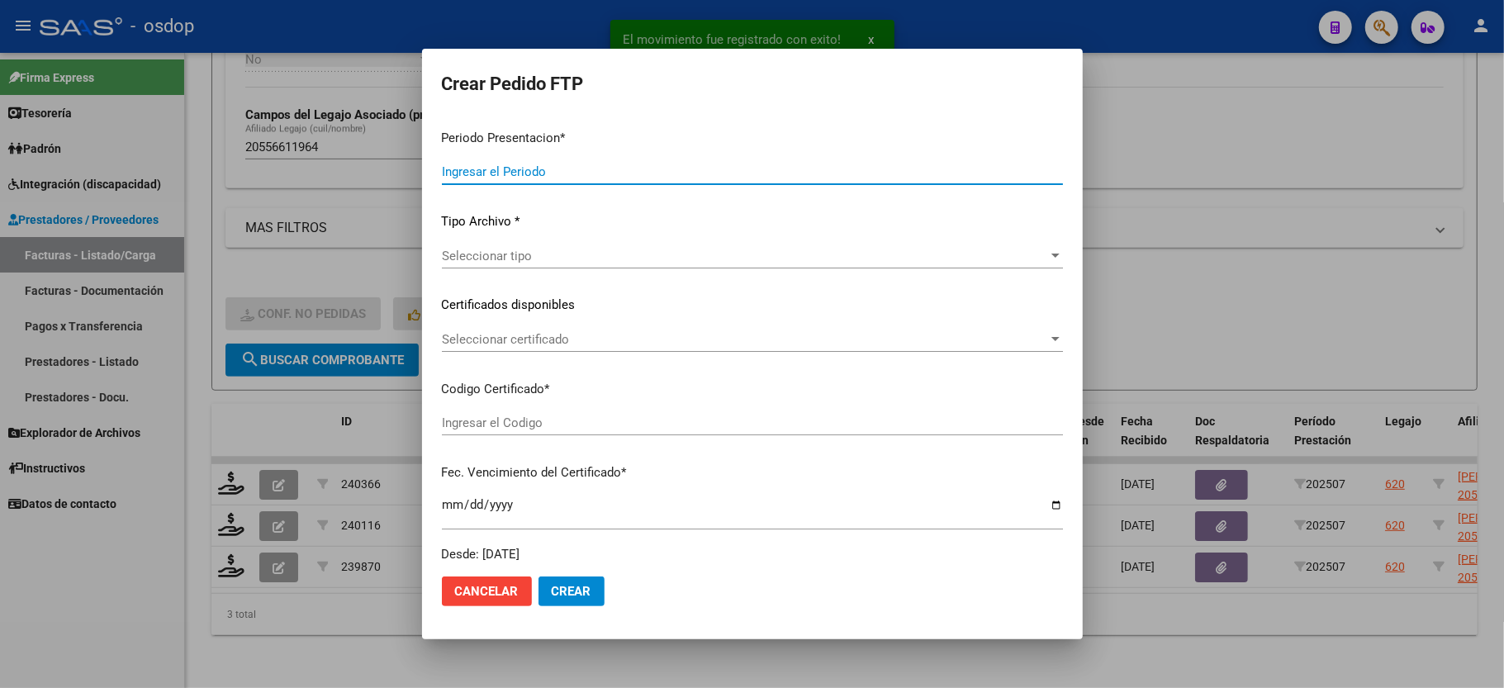
type input "202507"
type input "$ 185.559,15"
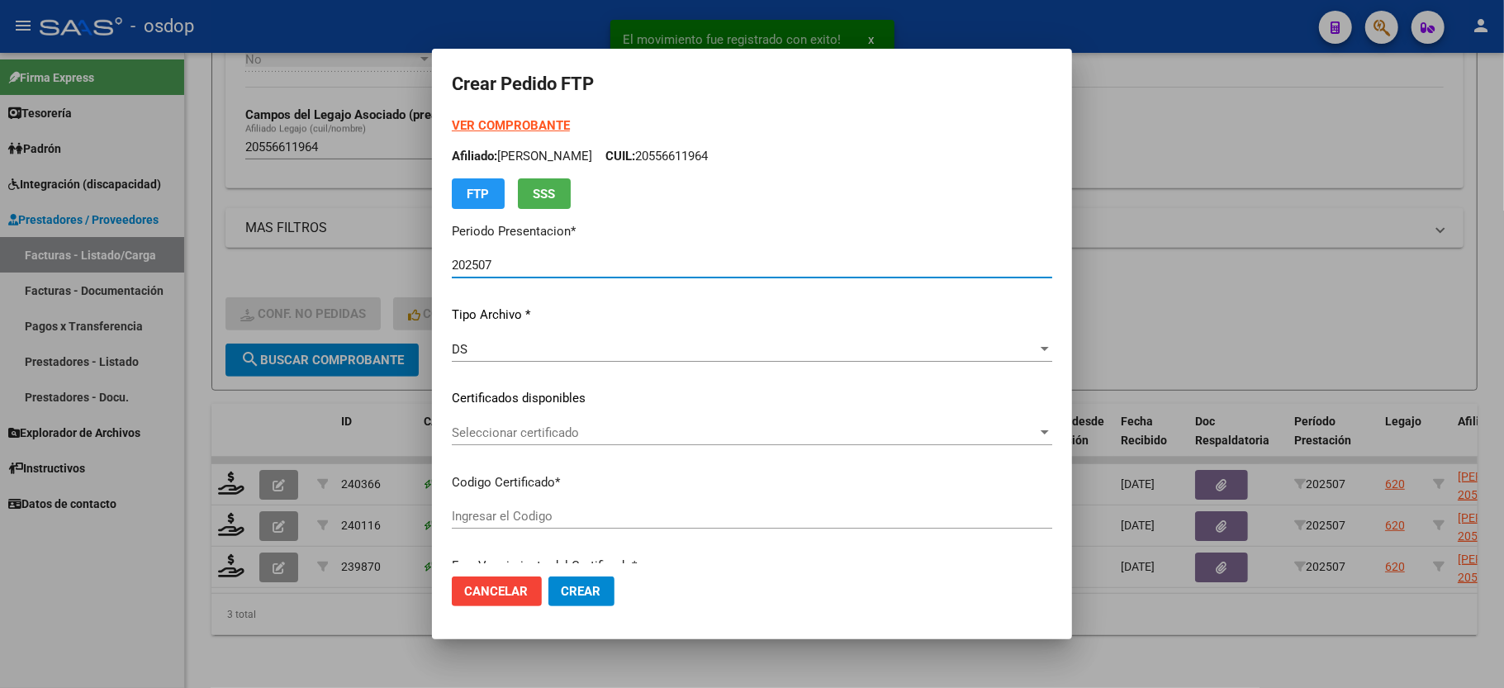
type input "1741582350"
type input "2032-07-23"
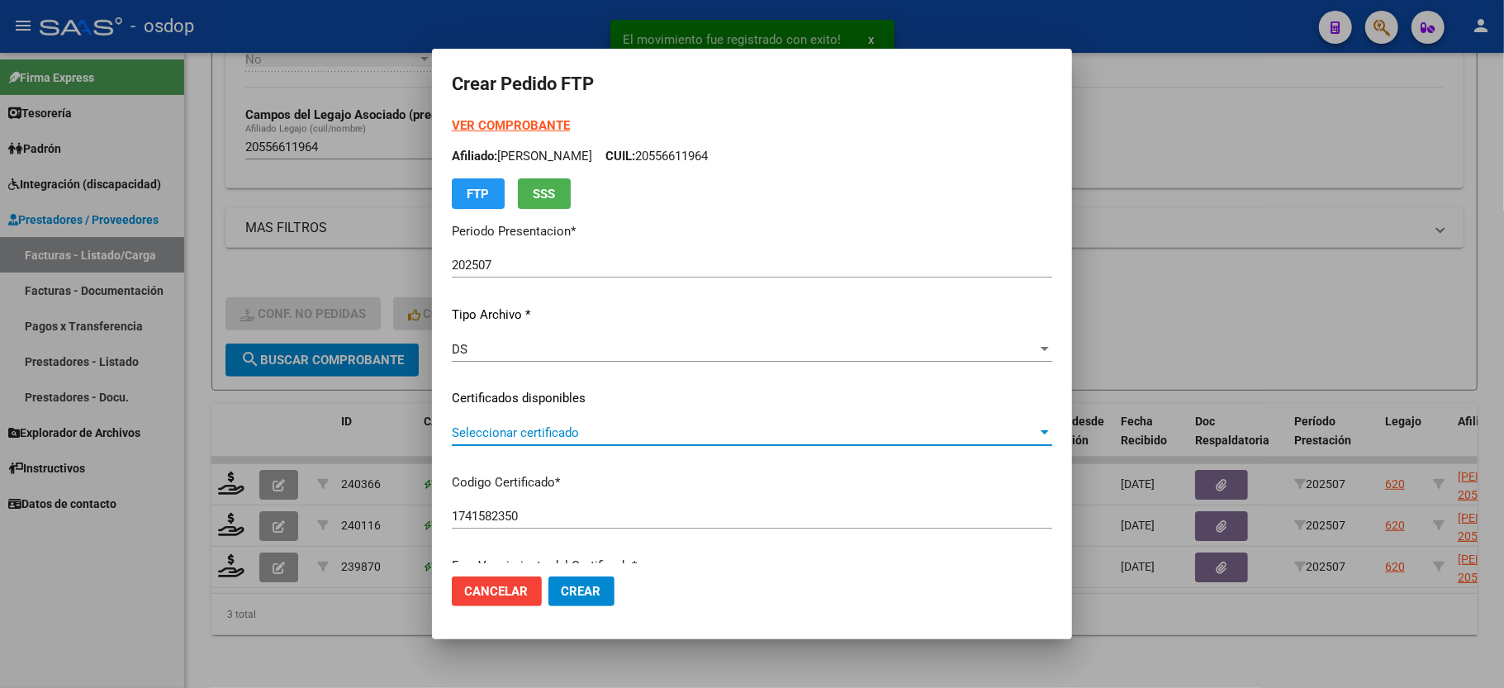
click at [499, 427] on span "Seleccionar certificado" at bounding box center [745, 432] width 586 height 15
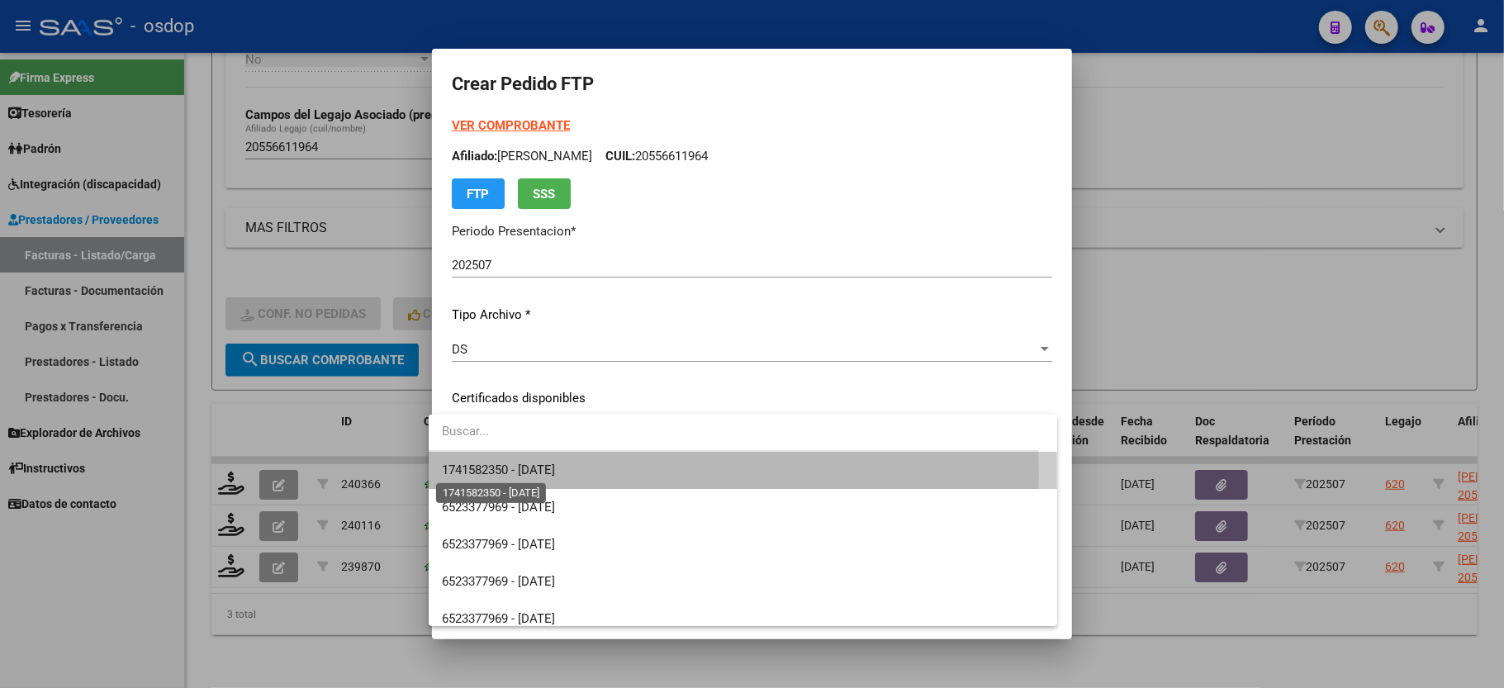
click at [510, 473] on span "1741582350 - 2032-07-23" at bounding box center [498, 470] width 113 height 15
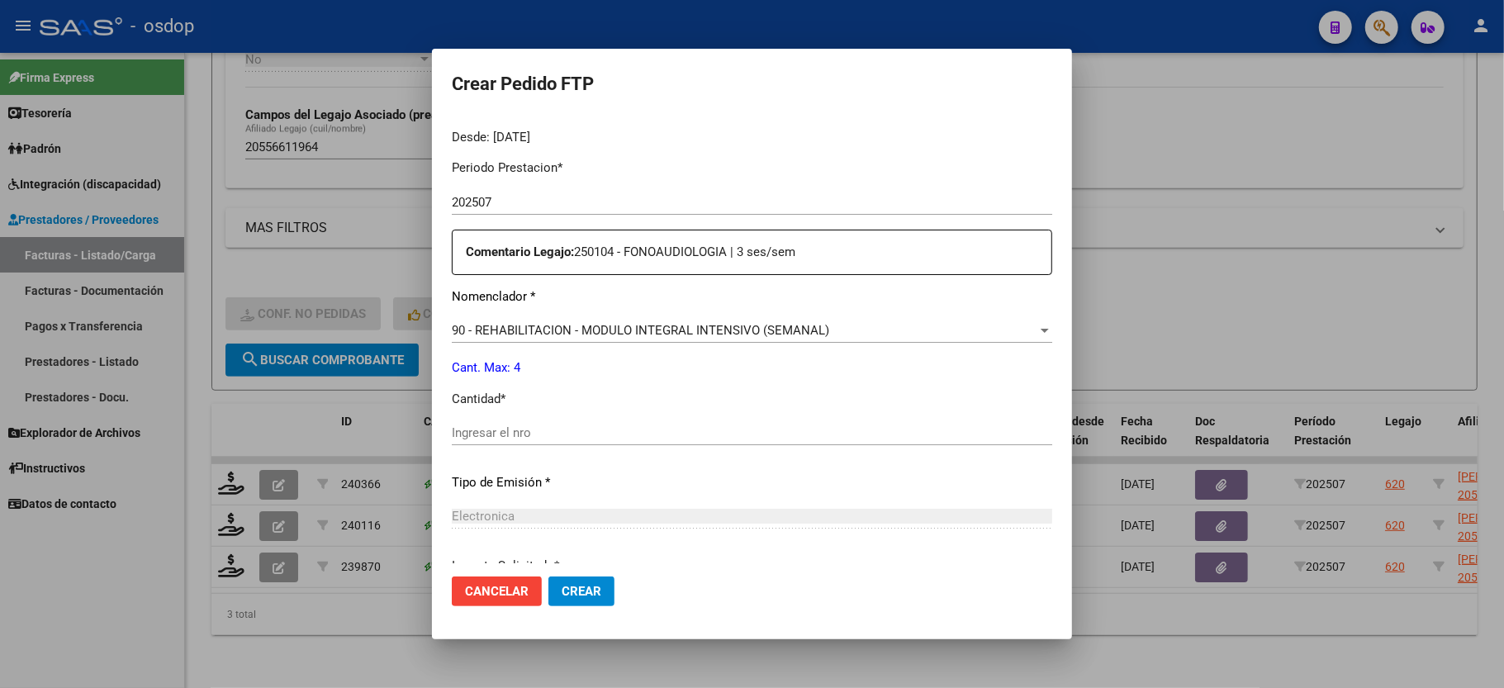
scroll to position [550, 0]
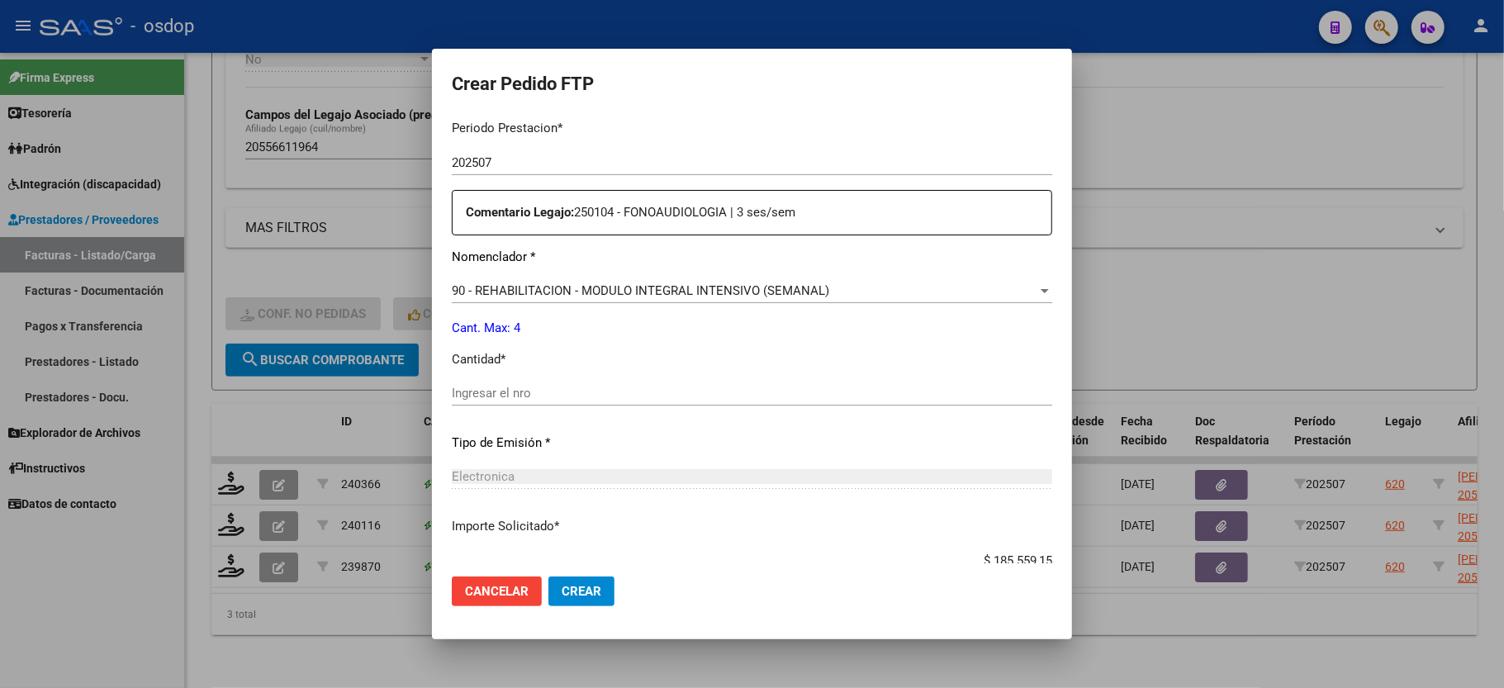
click at [547, 386] on input "Ingresar el nro" at bounding box center [752, 393] width 601 height 15
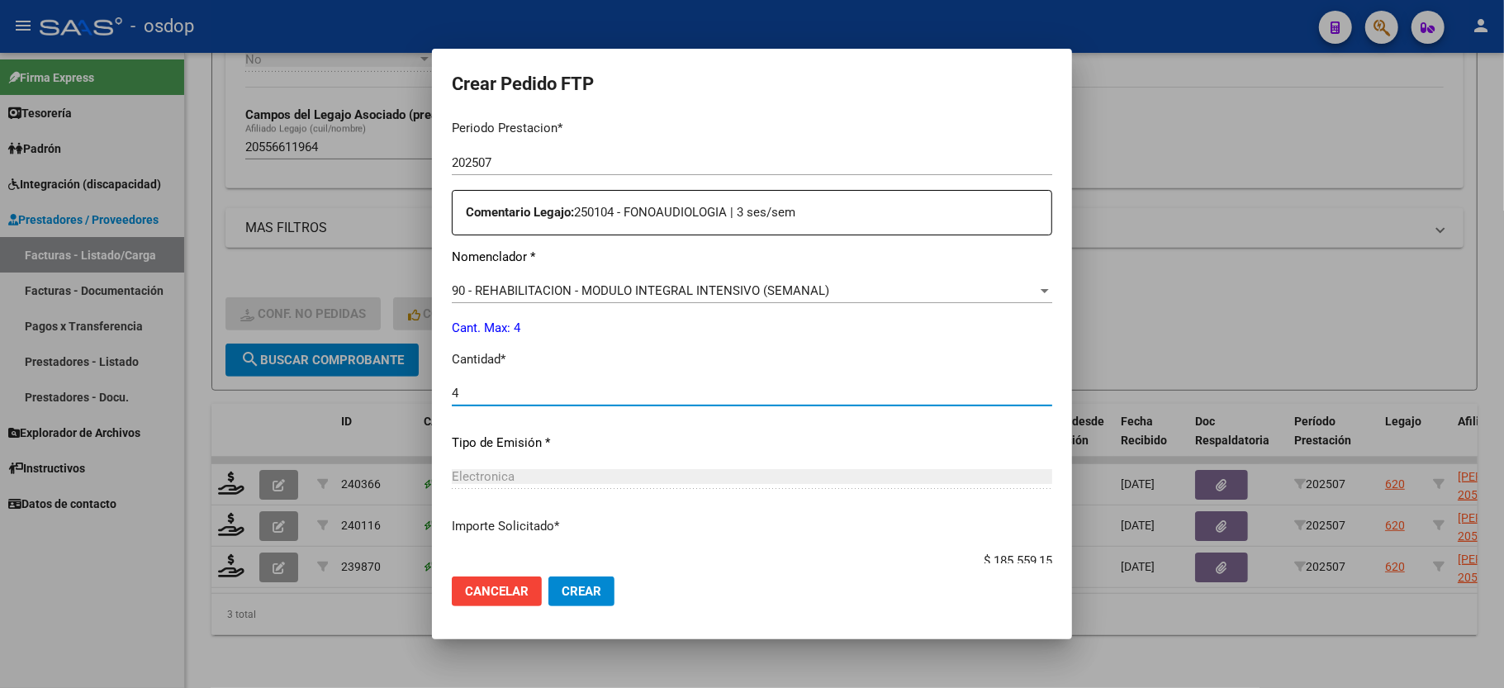
type input "4"
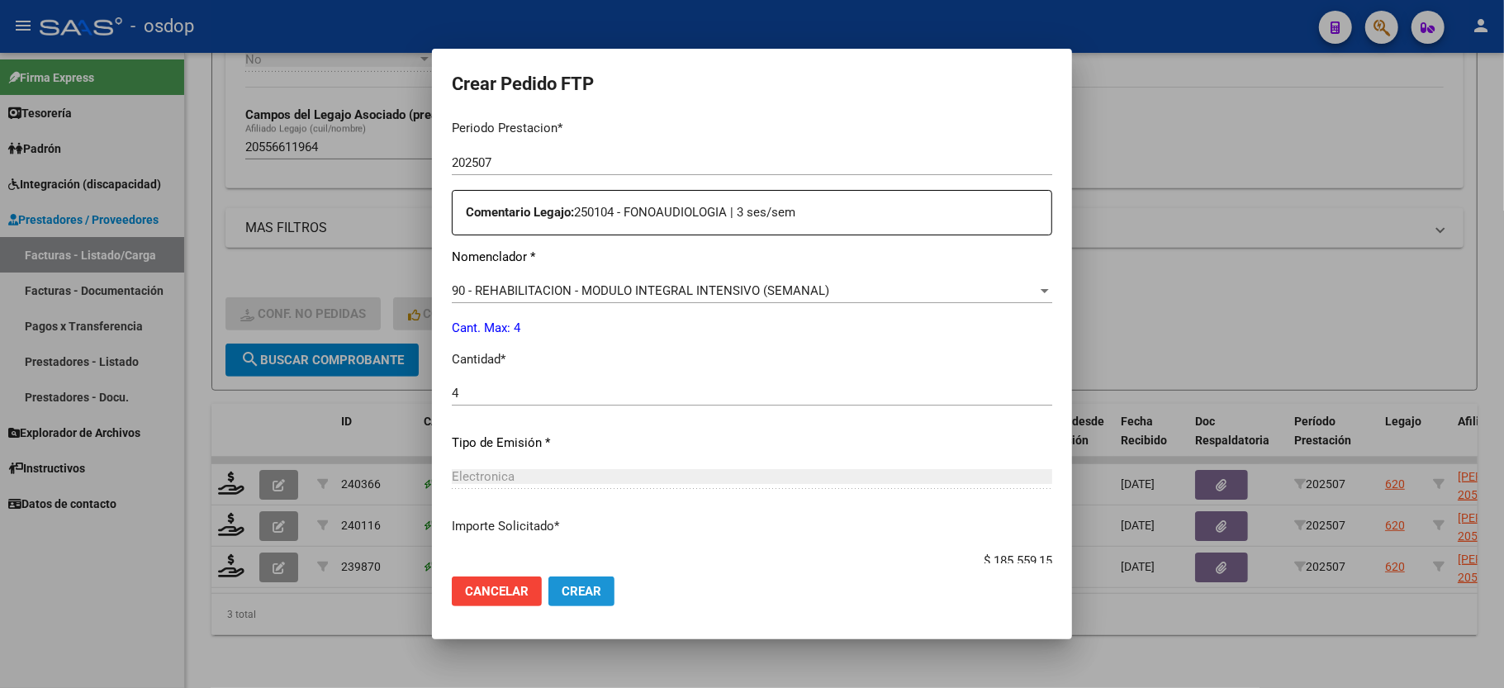
click at [573, 588] on span "Crear" at bounding box center [582, 591] width 40 height 15
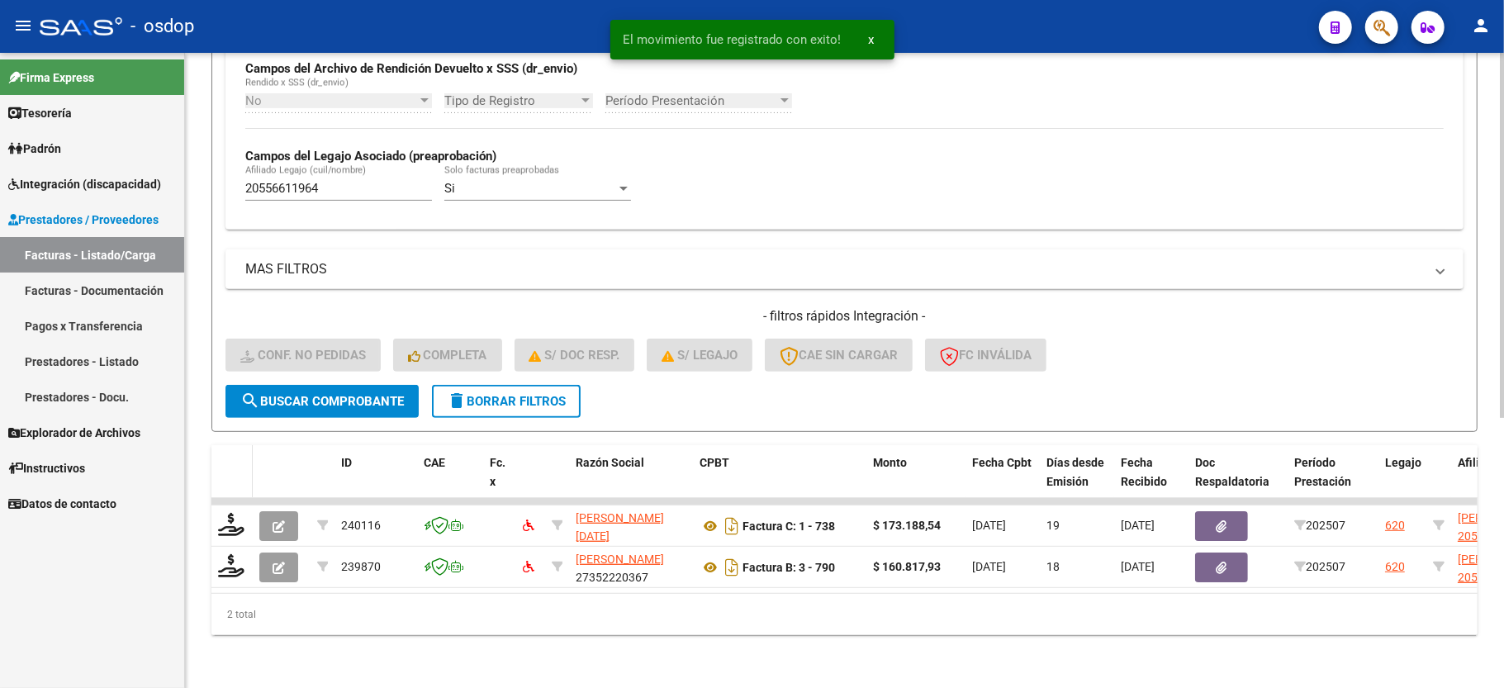
scroll to position [424, 0]
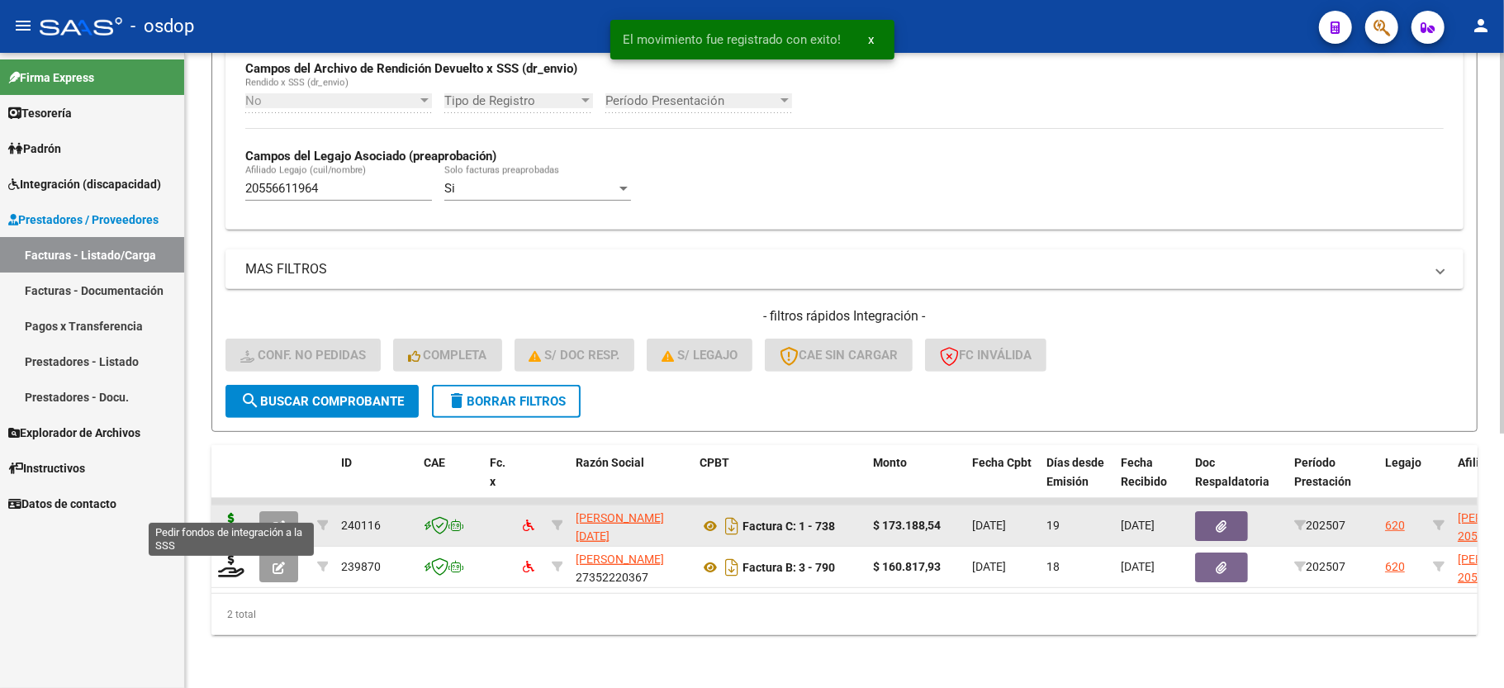
click at [228, 513] on icon at bounding box center [231, 524] width 26 height 23
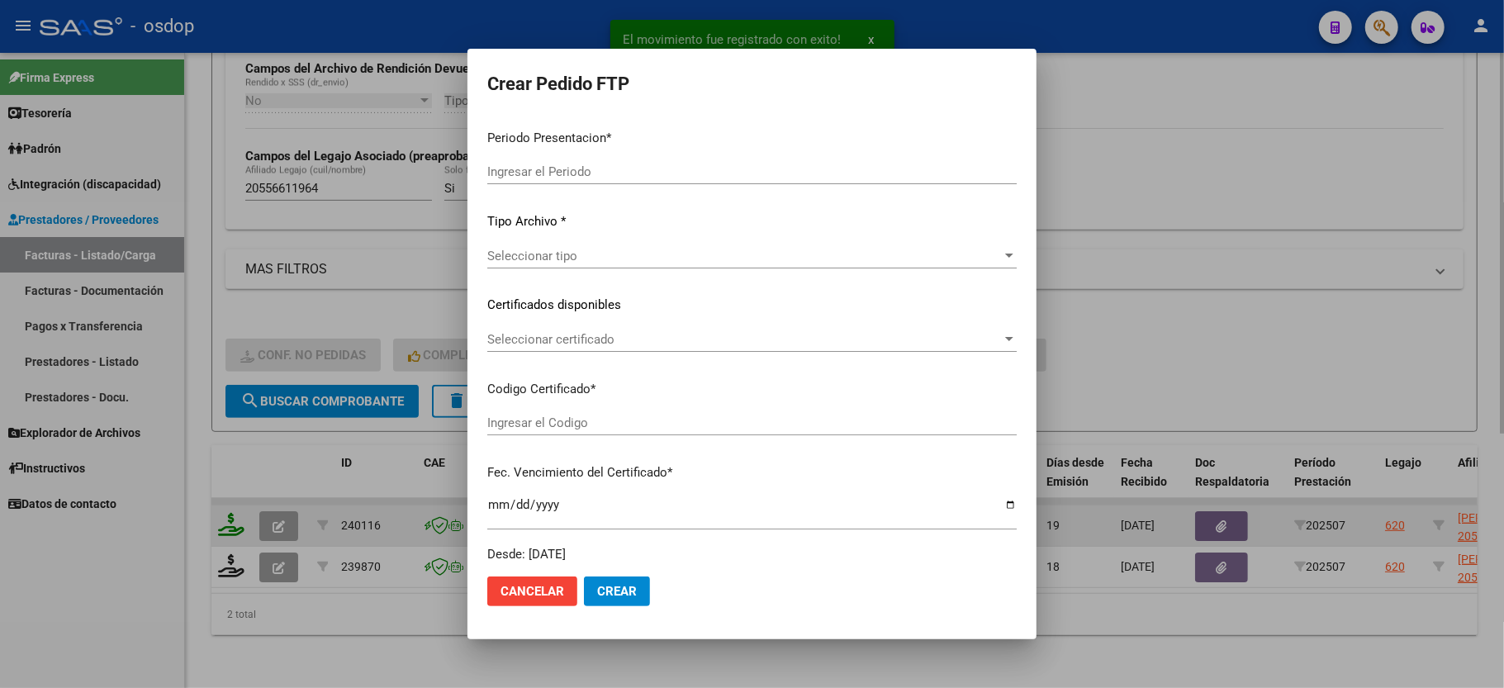
type input "202507"
type input "$ 173.188,54"
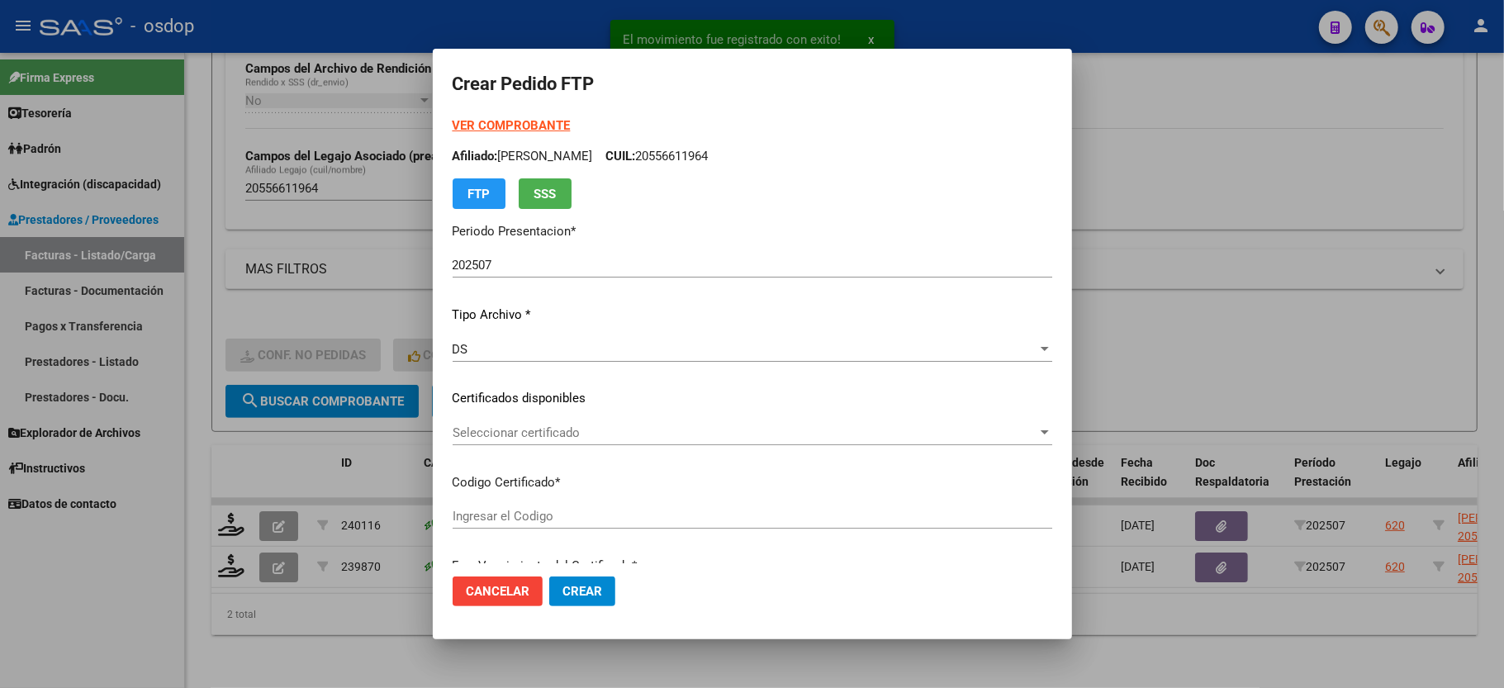
type input "1741582350"
type input "2032-07-23"
click at [489, 428] on span "Seleccionar certificado" at bounding box center [745, 432] width 585 height 15
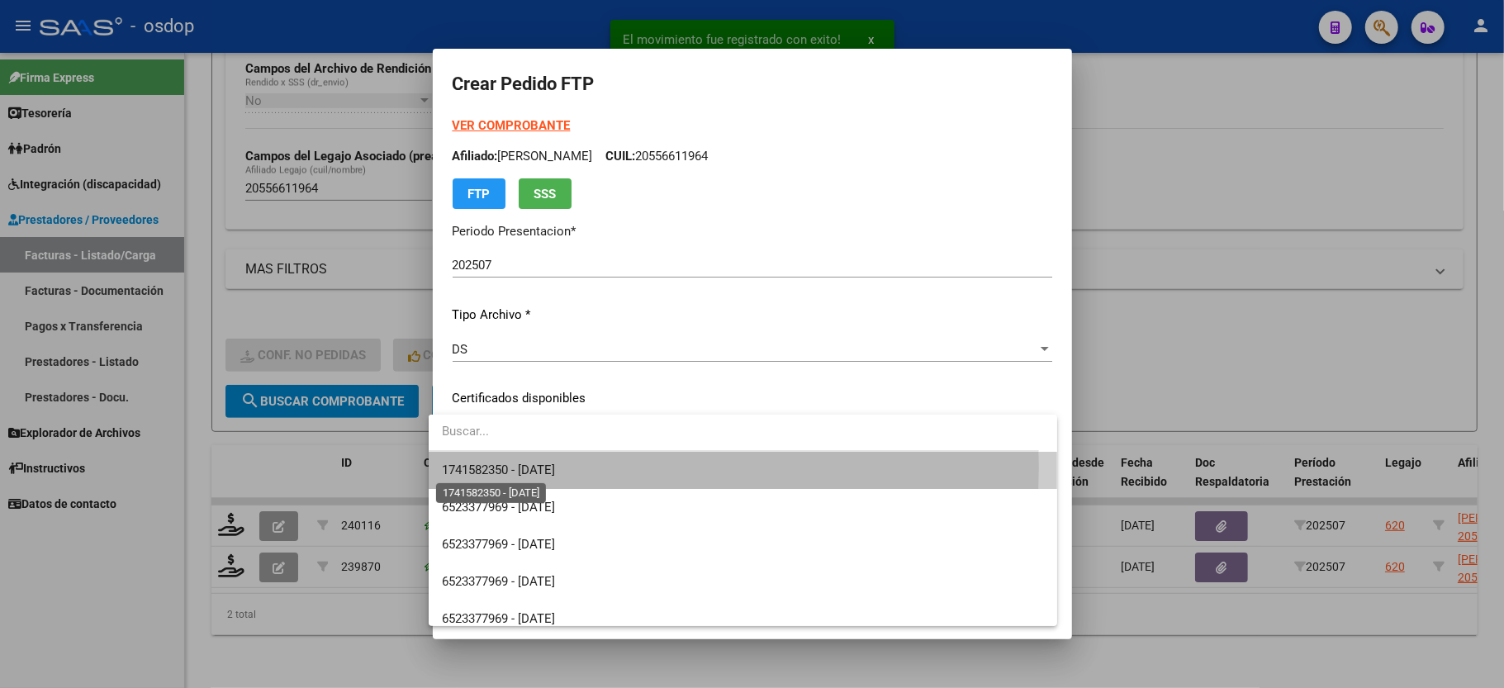
click at [499, 467] on span "1741582350 - 2032-07-23" at bounding box center [498, 470] width 113 height 15
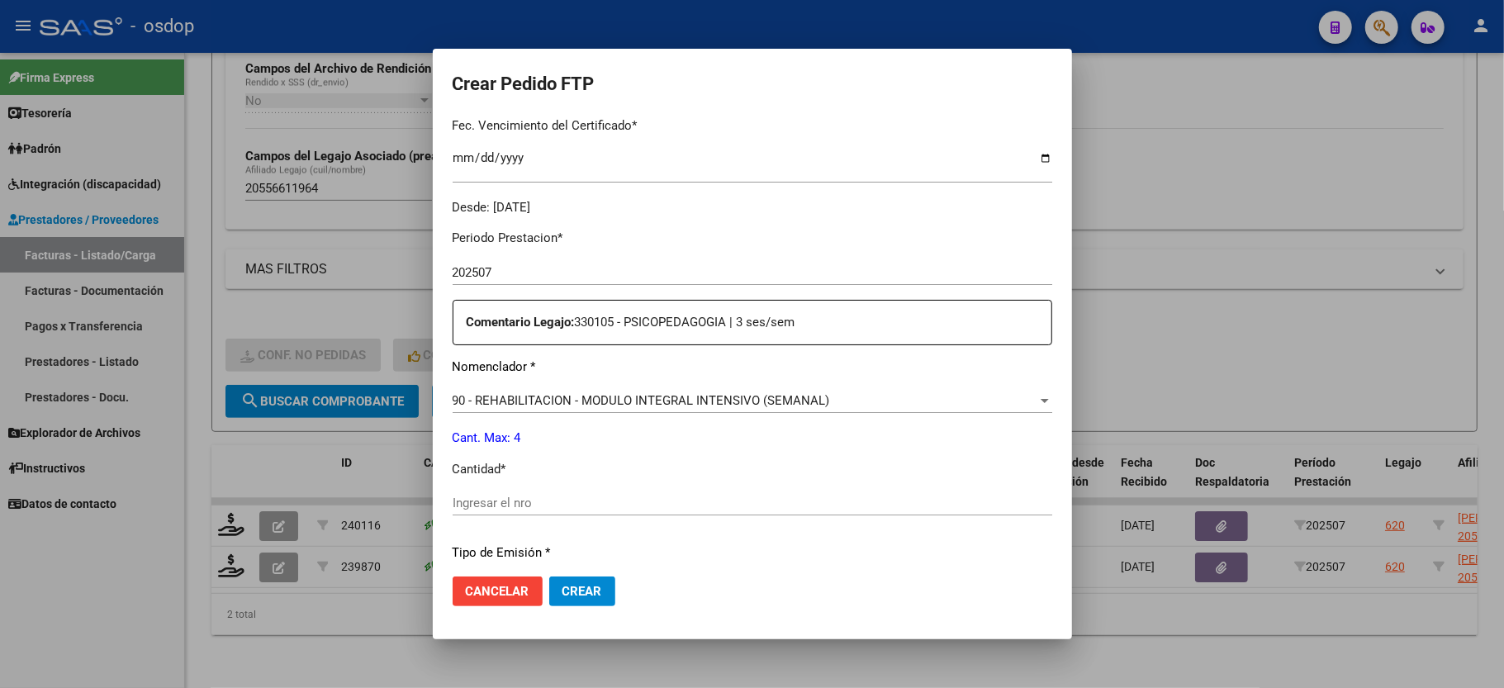
scroll to position [550, 0]
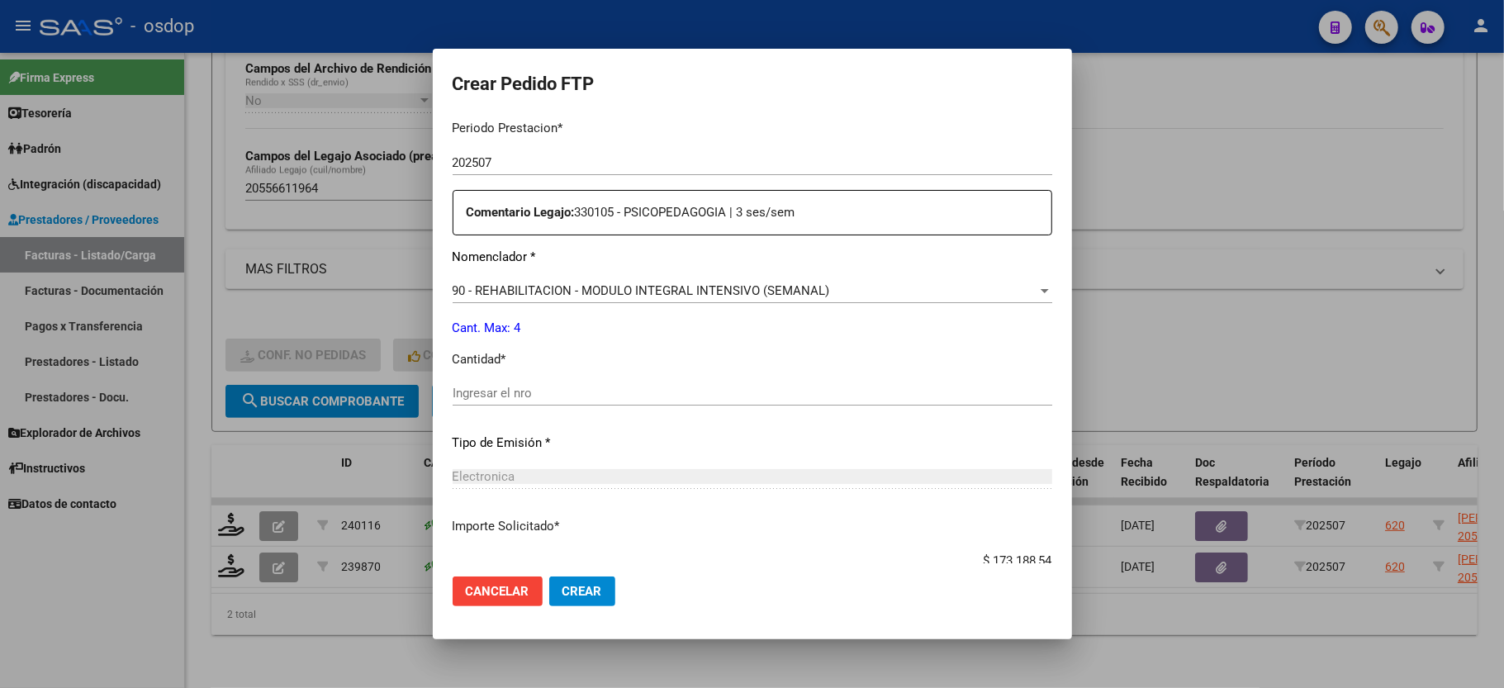
click at [524, 392] on div "Ingresar el nro" at bounding box center [753, 393] width 600 height 25
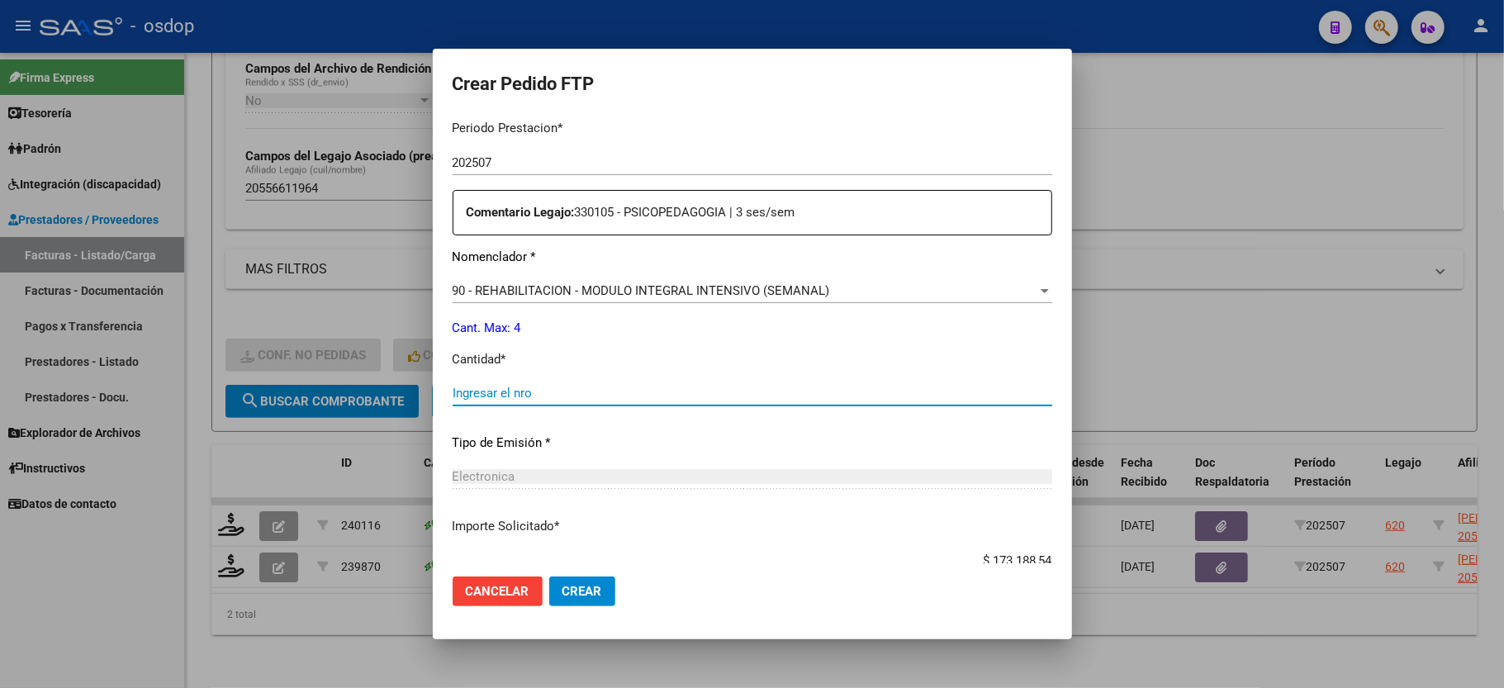
click at [523, 388] on input "Ingresar el nro" at bounding box center [753, 393] width 600 height 15
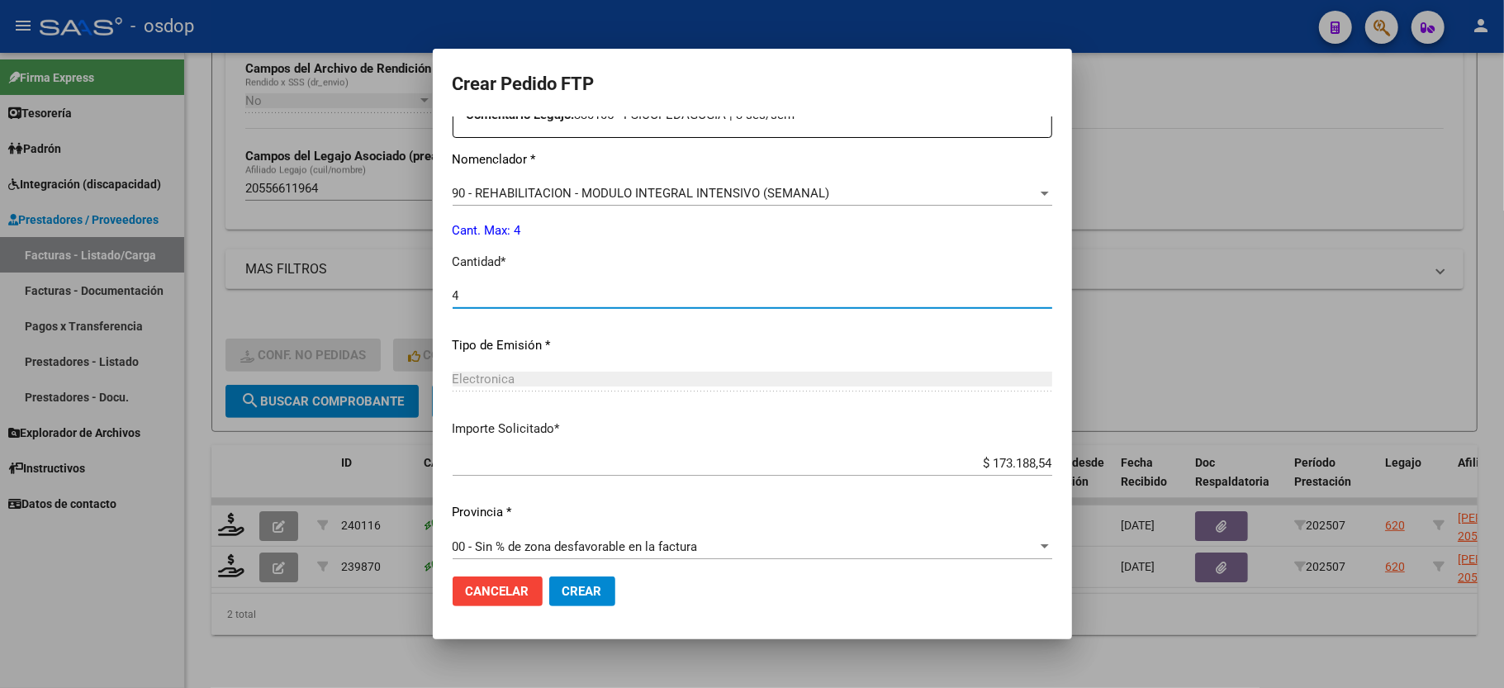
type input "4"
click at [549, 580] on button "Crear" at bounding box center [582, 592] width 66 height 30
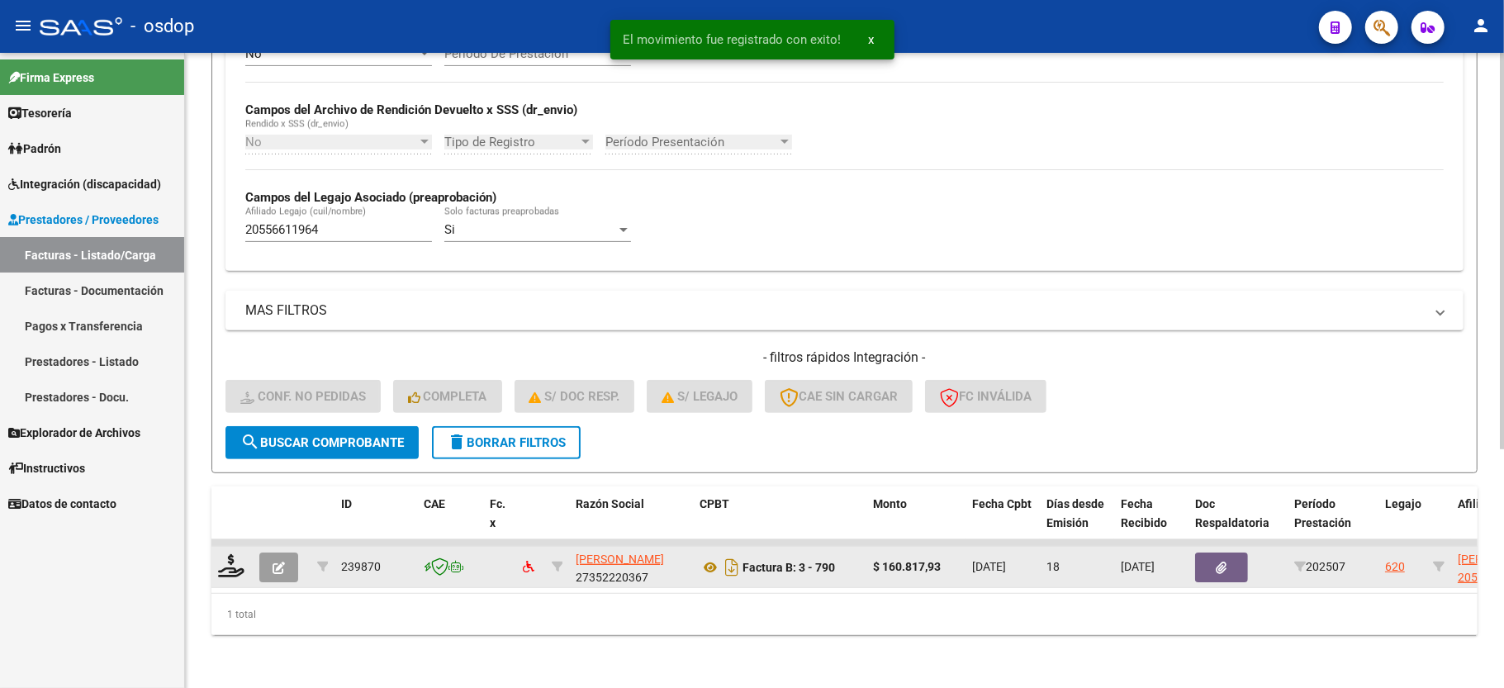
scroll to position [382, 0]
click at [231, 554] on icon at bounding box center [231, 565] width 26 height 23
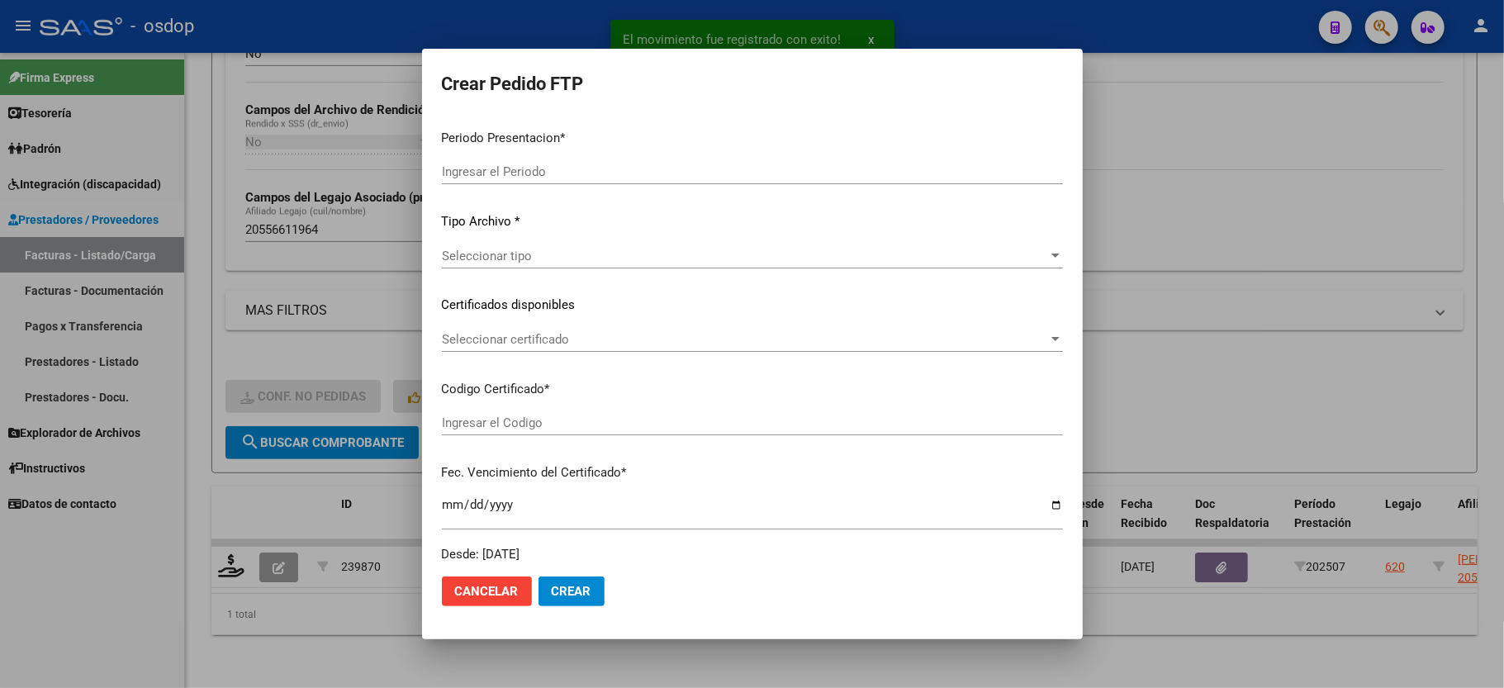
type input "202507"
type input "$ 160.817,93"
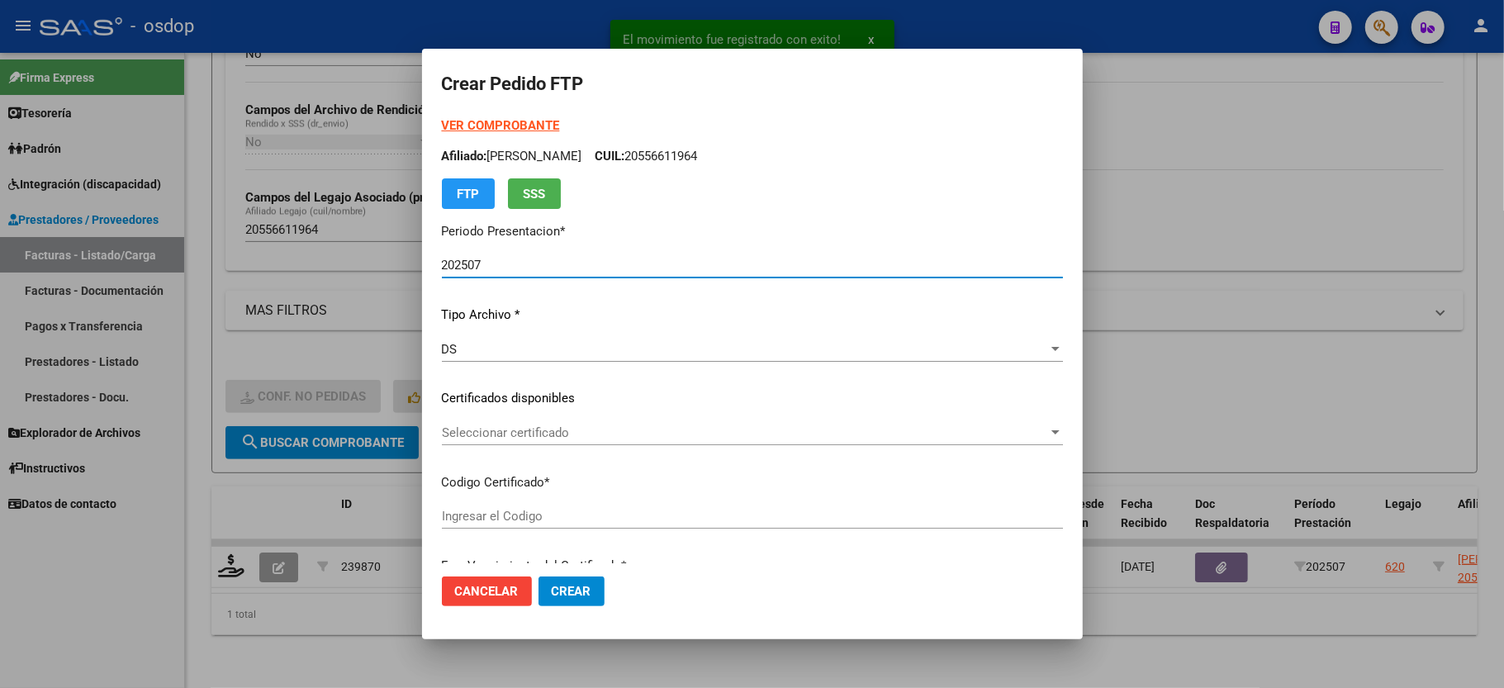
type input "1741582350"
type input "2032-07-23"
click at [494, 440] on div "Seleccionar certificado Seleccionar certificado" at bounding box center [752, 432] width 621 height 25
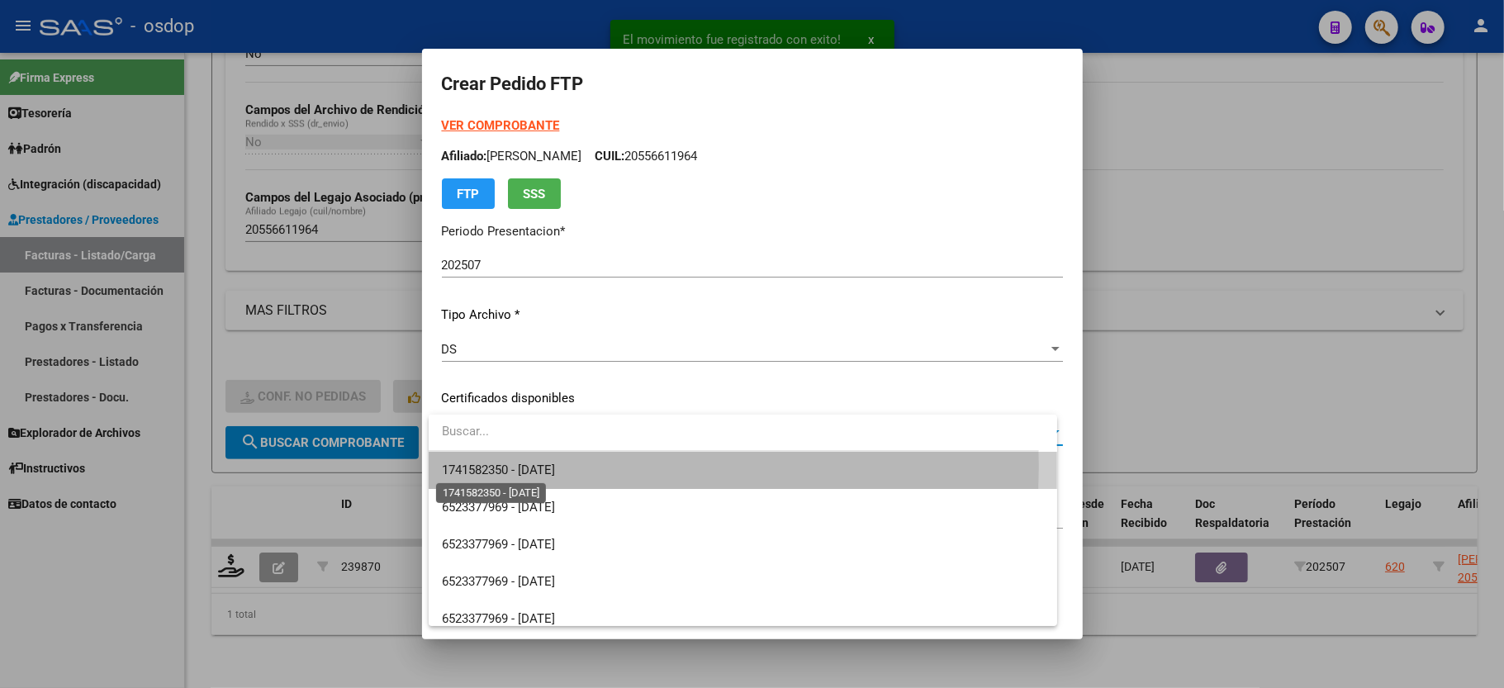
drag, startPoint x: 494, startPoint y: 440, endPoint x: 496, endPoint y: 467, distance: 26.5
click at [496, 467] on span "1741582350 - 2032-07-23" at bounding box center [498, 470] width 113 height 15
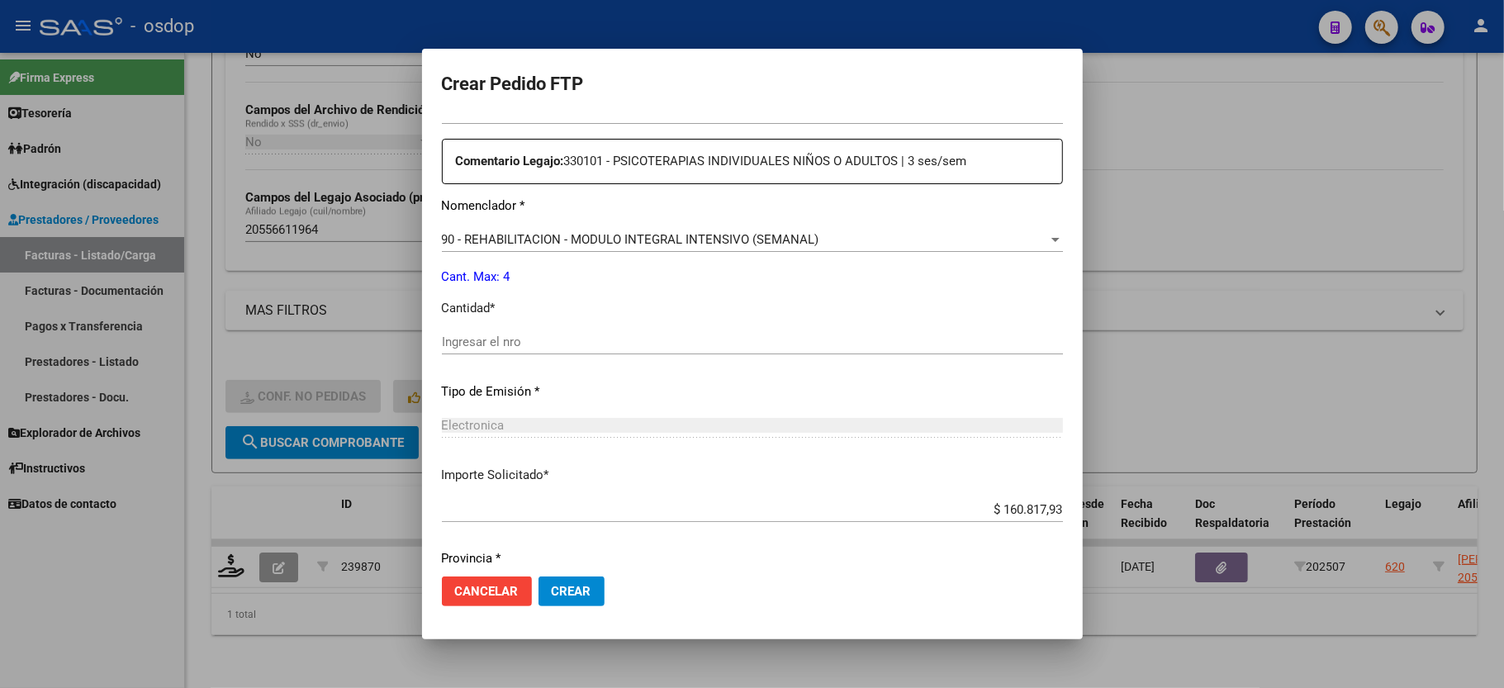
scroll to position [648, 0]
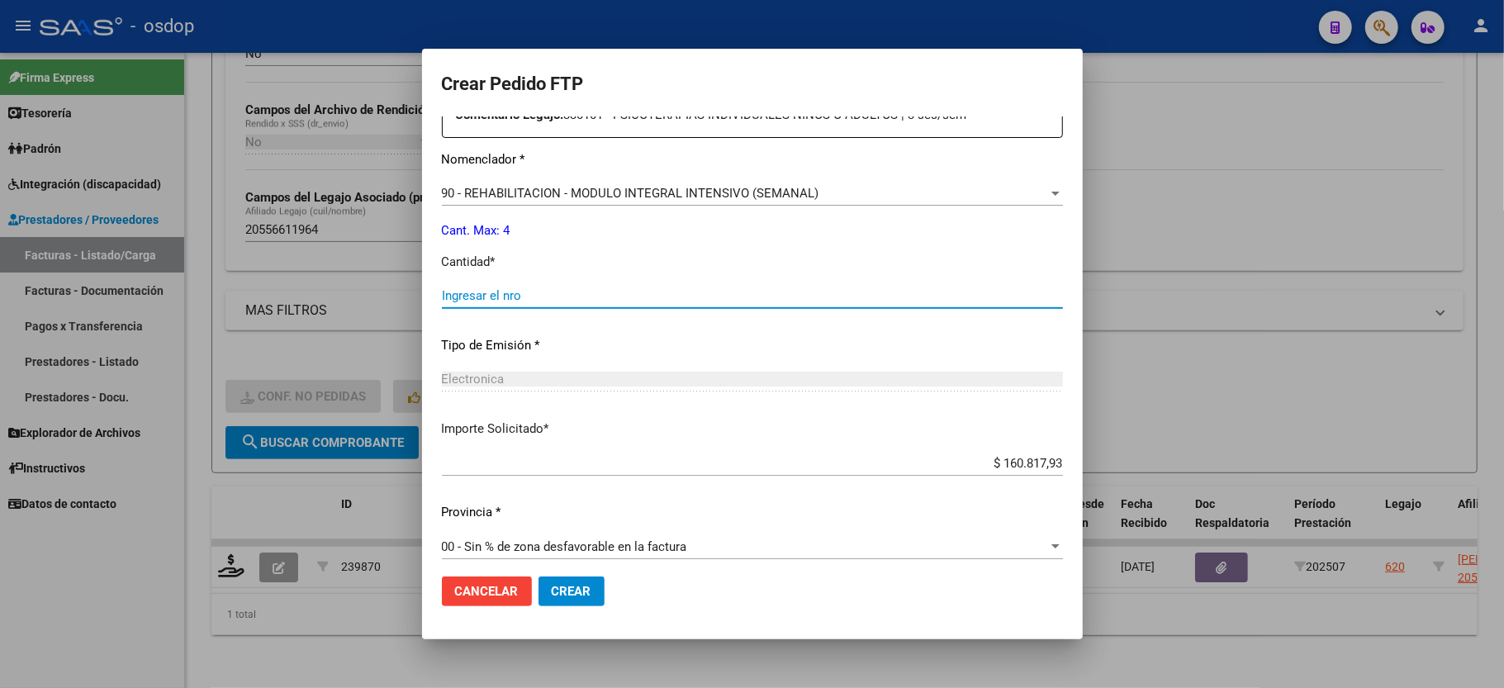
click at [512, 289] on input "Ingresar el nro" at bounding box center [752, 295] width 621 height 15
type input "4"
click at [573, 586] on span "Crear" at bounding box center [572, 591] width 40 height 15
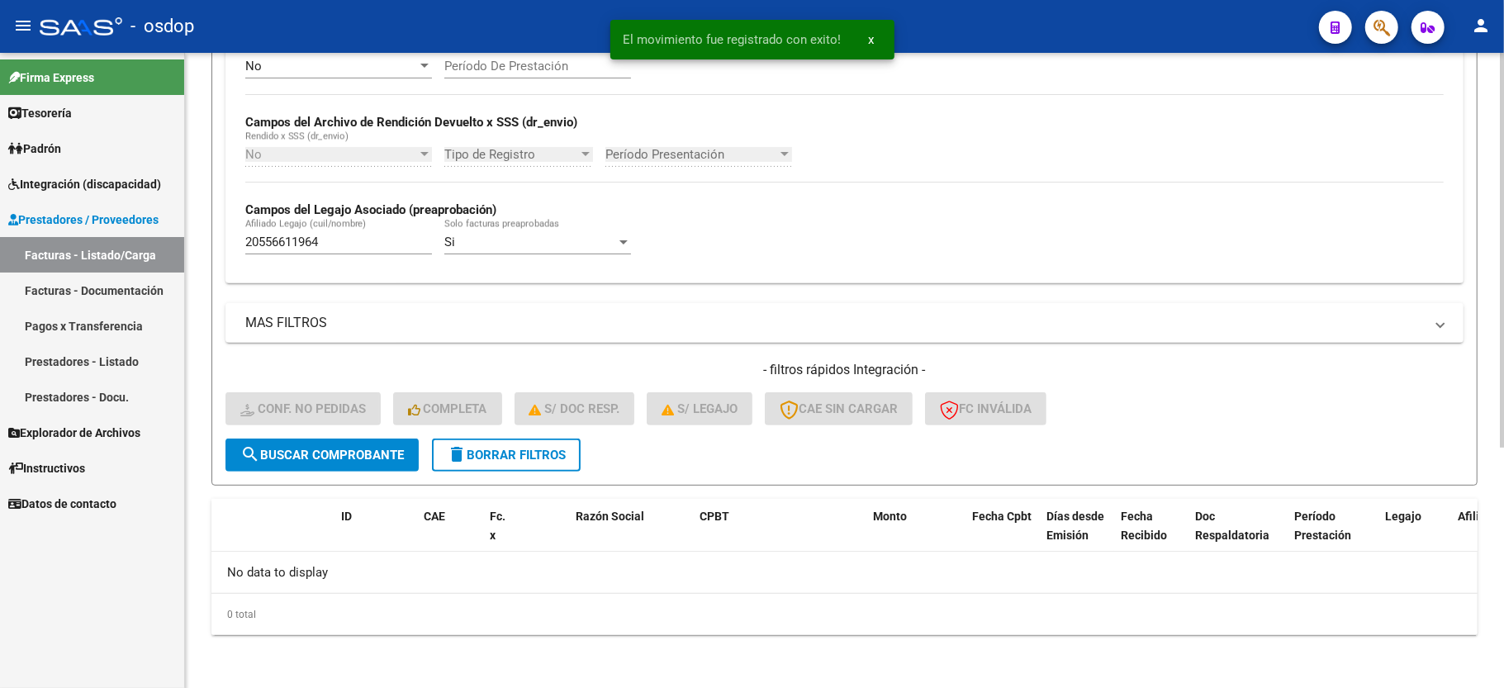
scroll to position [350, 0]
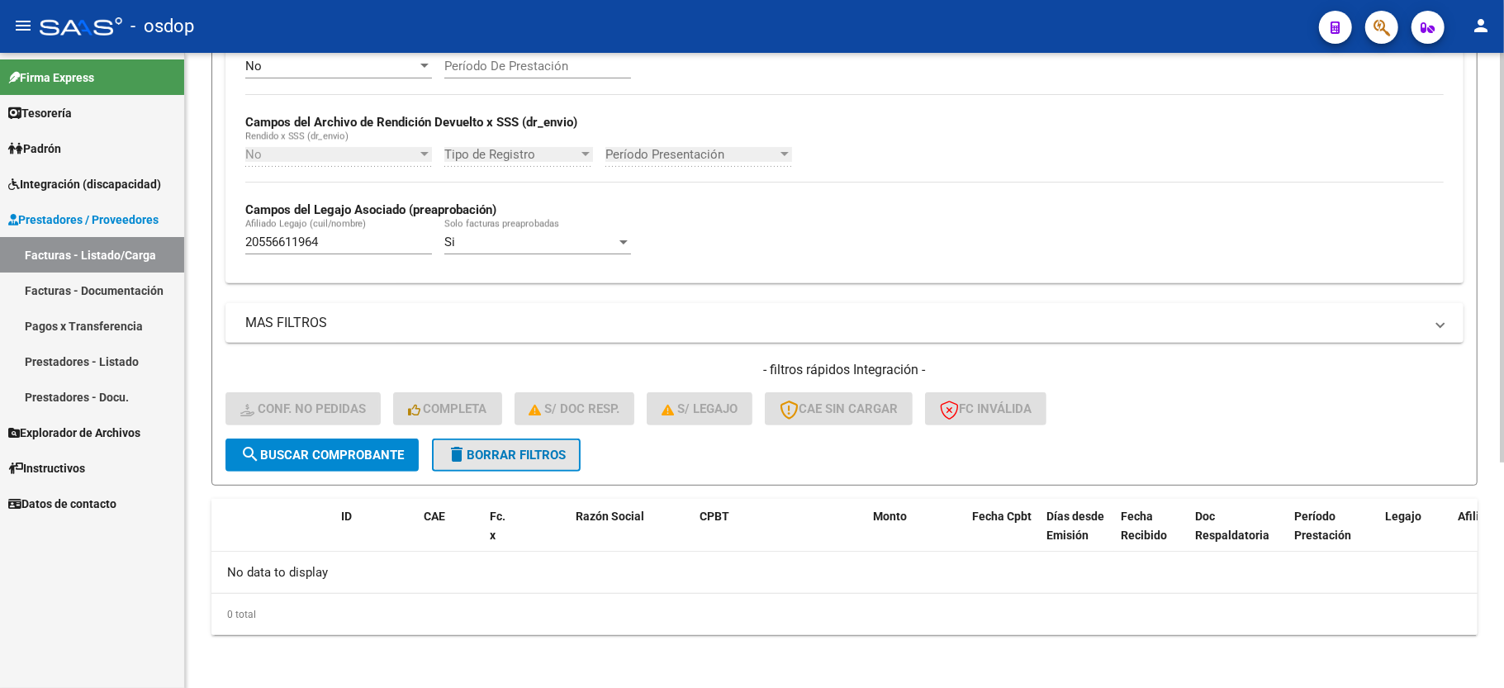
click at [517, 469] on button "delete Borrar Filtros" at bounding box center [506, 455] width 149 height 33
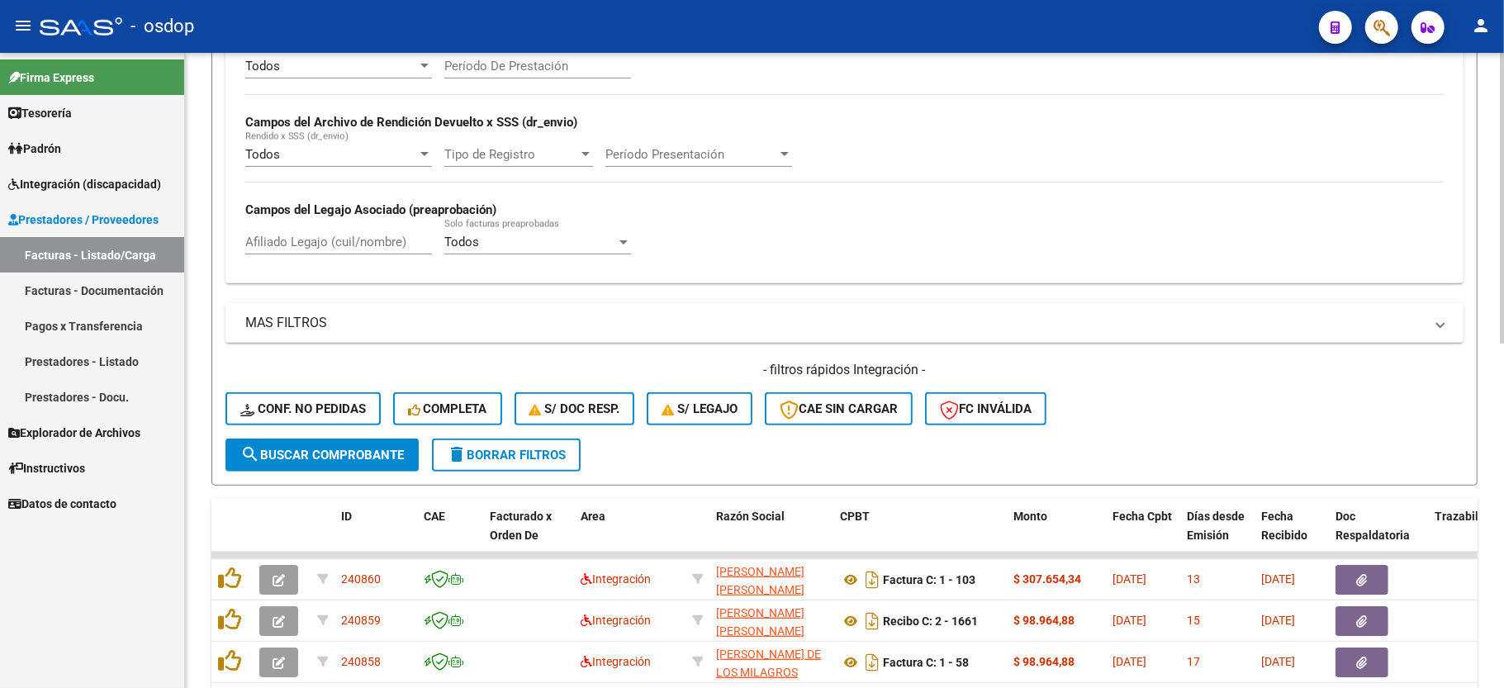
click at [278, 253] on div "Afiliado Legajo (cuil/nombre)" at bounding box center [338, 237] width 187 height 36
click at [282, 245] on input "Afiliado Legajo (cuil/nombre)" at bounding box center [338, 242] width 187 height 15
paste input "27495100923"
type input "27495100923"
click at [329, 448] on span "search Buscar Comprobante" at bounding box center [322, 455] width 164 height 15
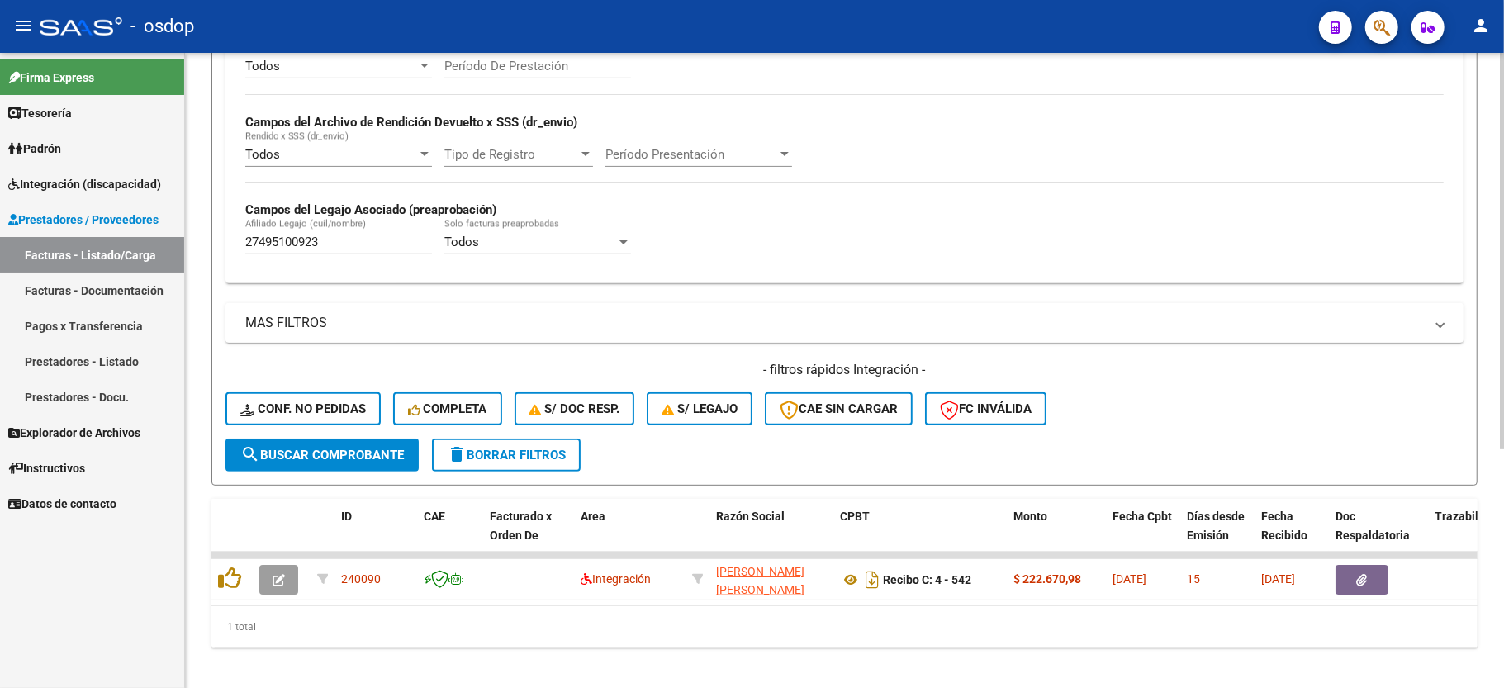
click at [963, 316] on mat-panel-title "MAS FILTROS" at bounding box center [834, 323] width 1179 height 18
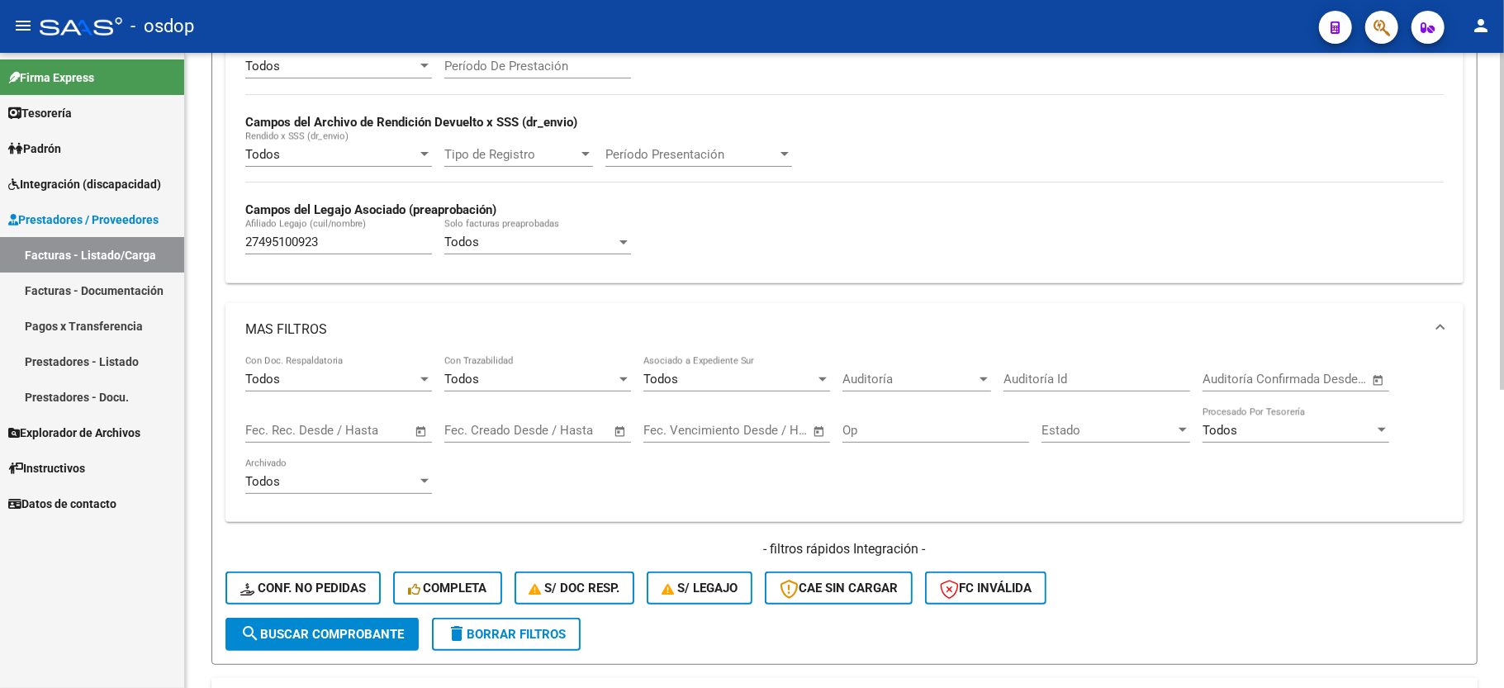
click at [813, 268] on div "Todos Cargado en Para Enviar SSS Período De Prestación Campos del Archivo de Re…" at bounding box center [844, 156] width 1199 height 227
click at [813, 306] on mat-expansion-panel-header "MAS FILTROS" at bounding box center [845, 329] width 1238 height 53
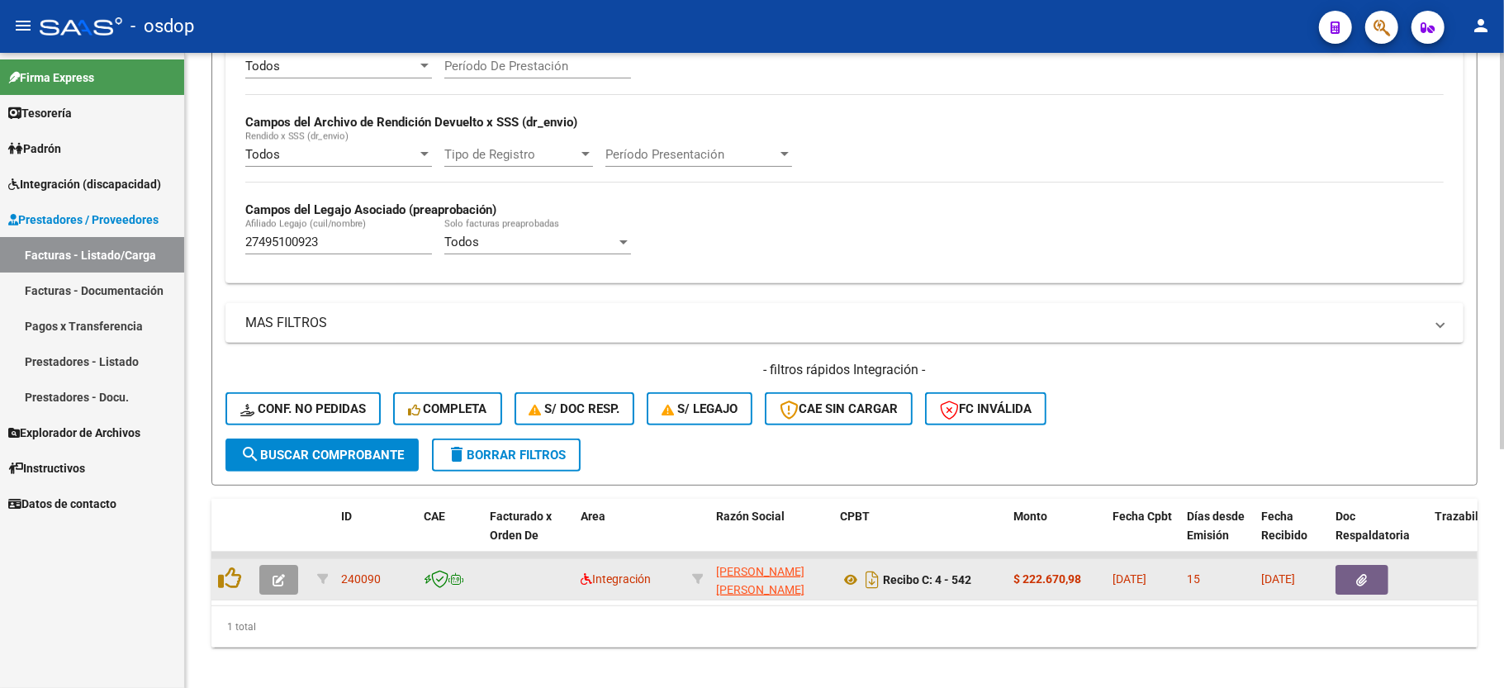
click at [276, 586] on button "button" at bounding box center [278, 580] width 39 height 30
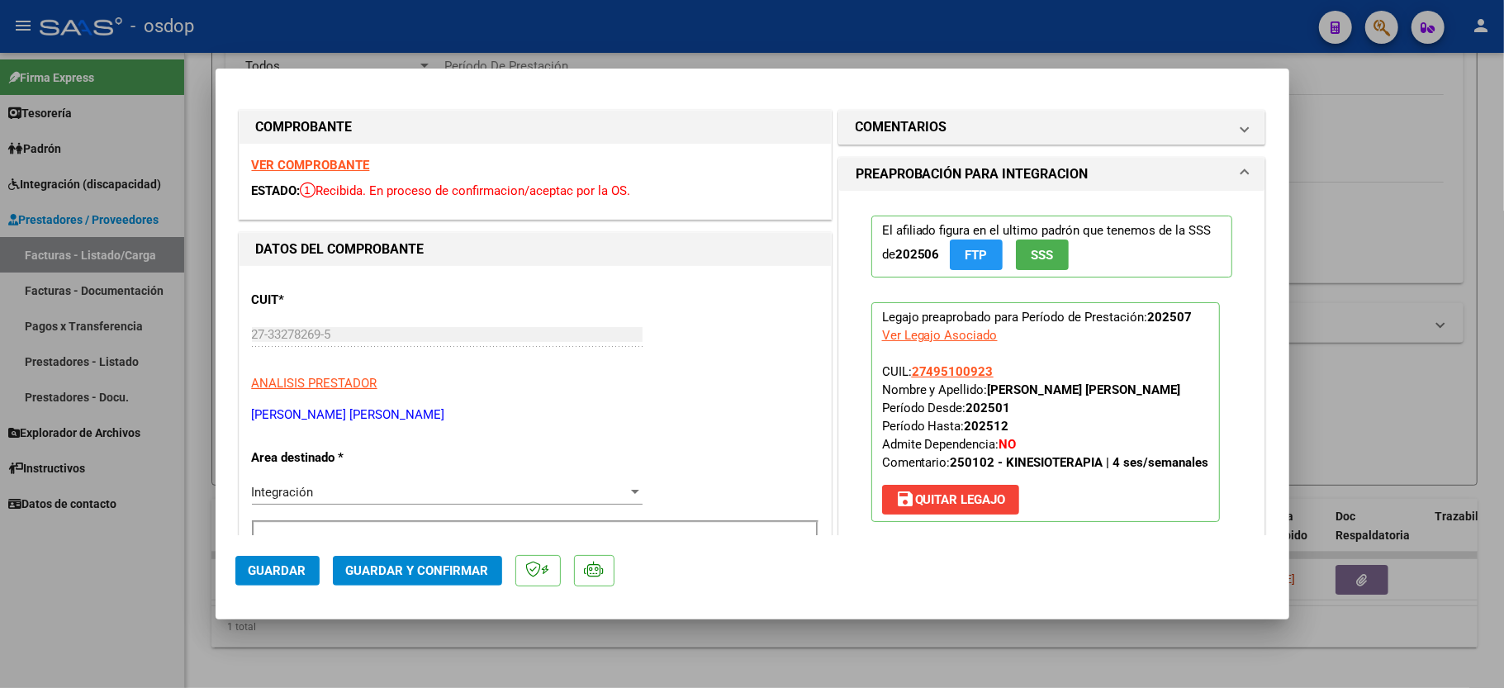
click at [275, 167] on strong "VER COMPROBANTE" at bounding box center [311, 165] width 118 height 15
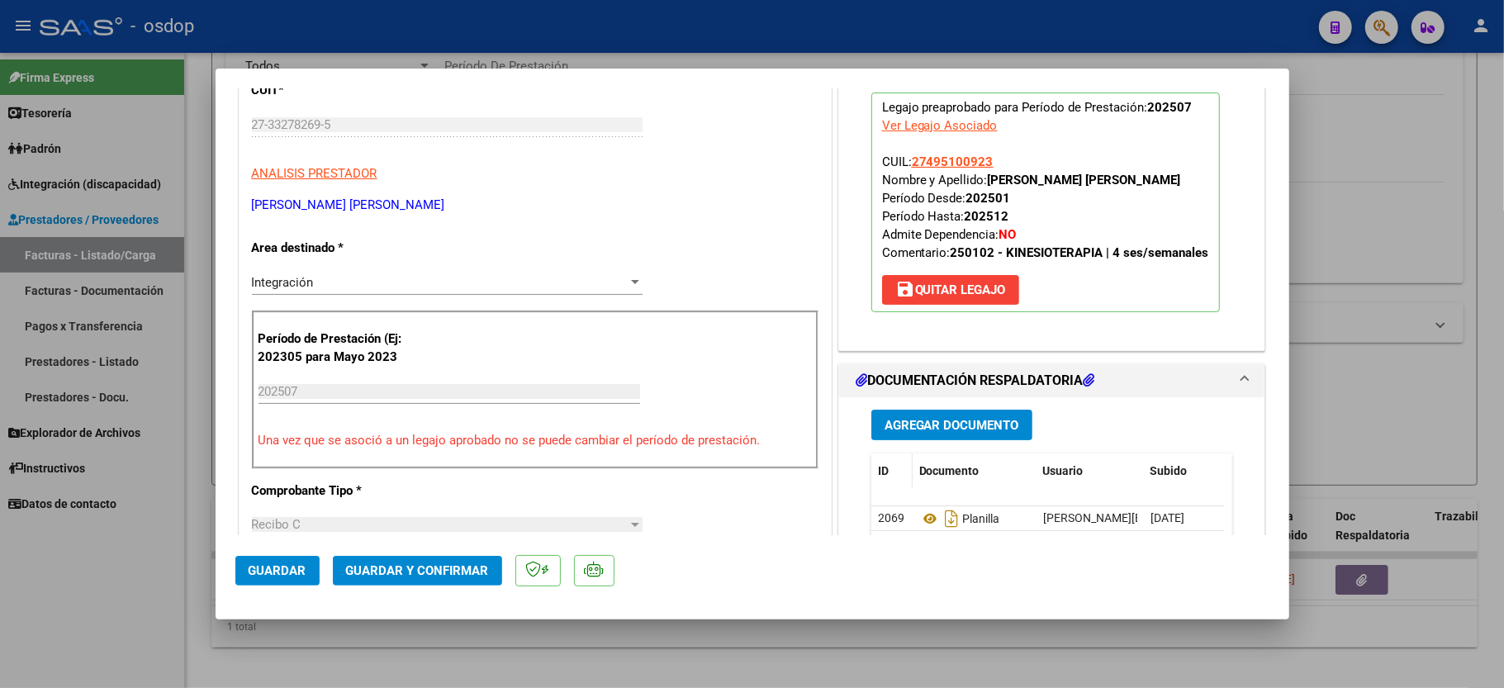
scroll to position [220, 0]
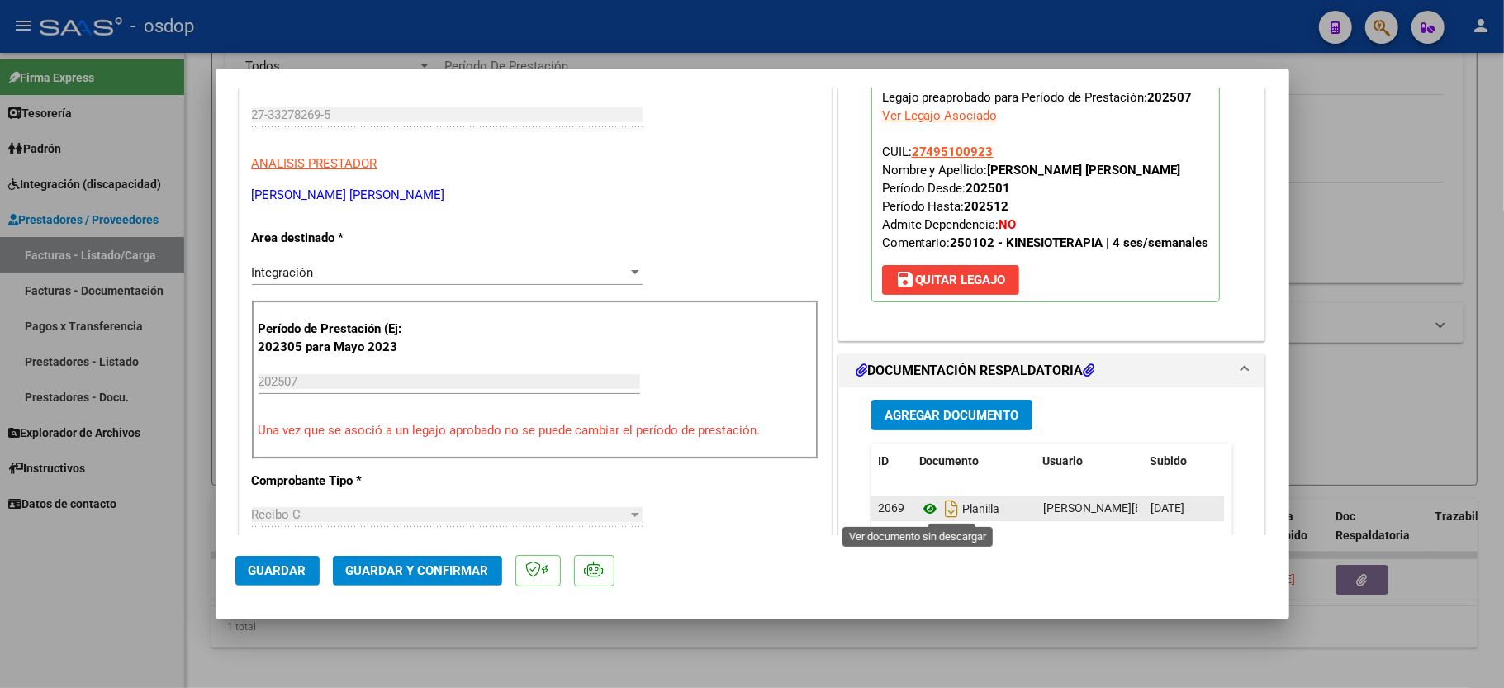
click at [919, 510] on icon at bounding box center [929, 509] width 21 height 20
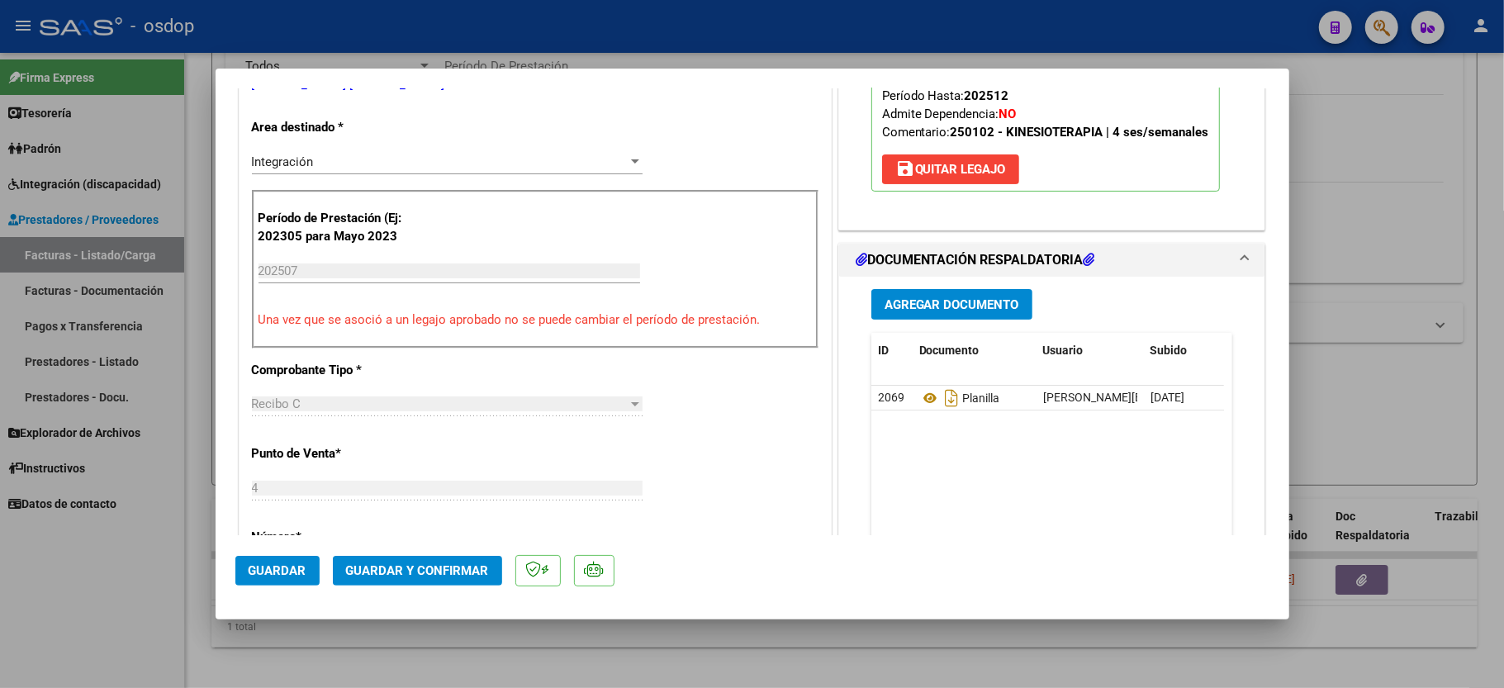
click at [378, 572] on span "Guardar y Confirmar" at bounding box center [417, 570] width 143 height 15
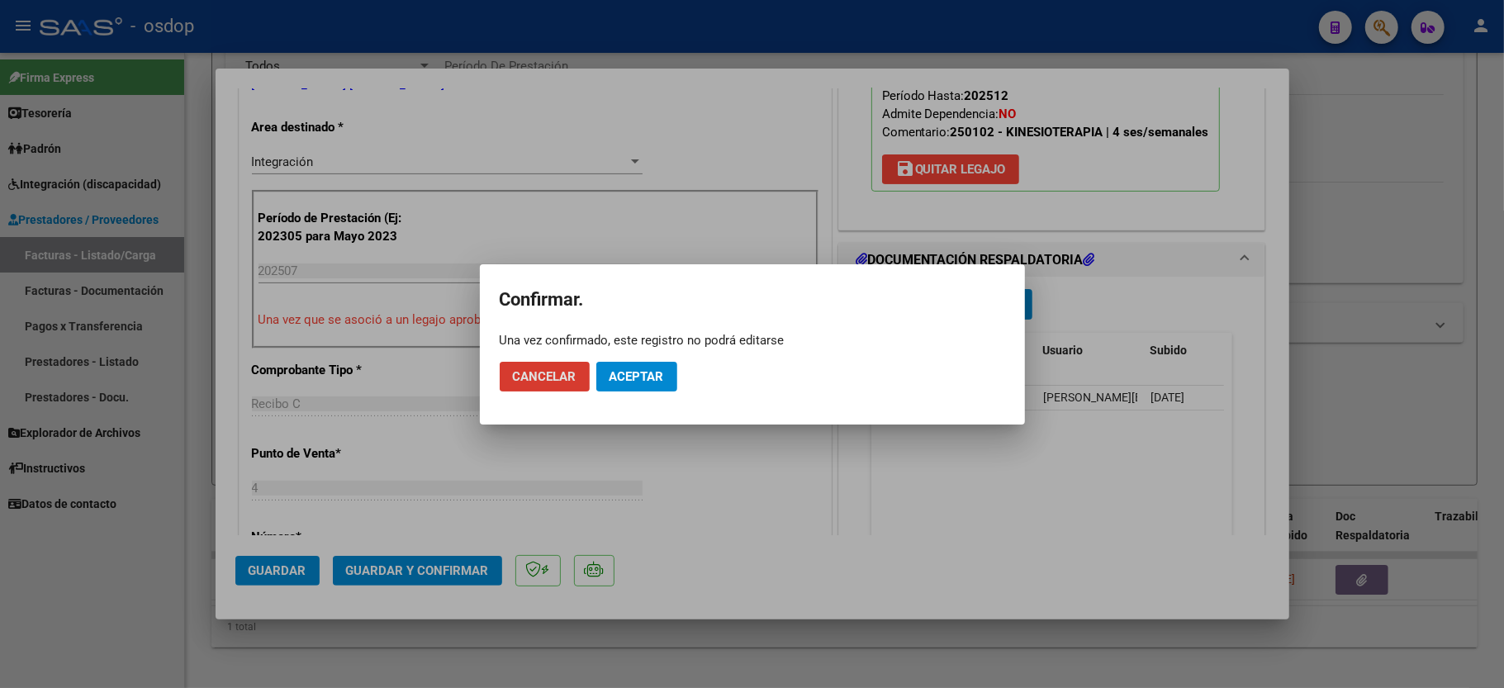
click at [622, 373] on span "Aceptar" at bounding box center [637, 376] width 55 height 15
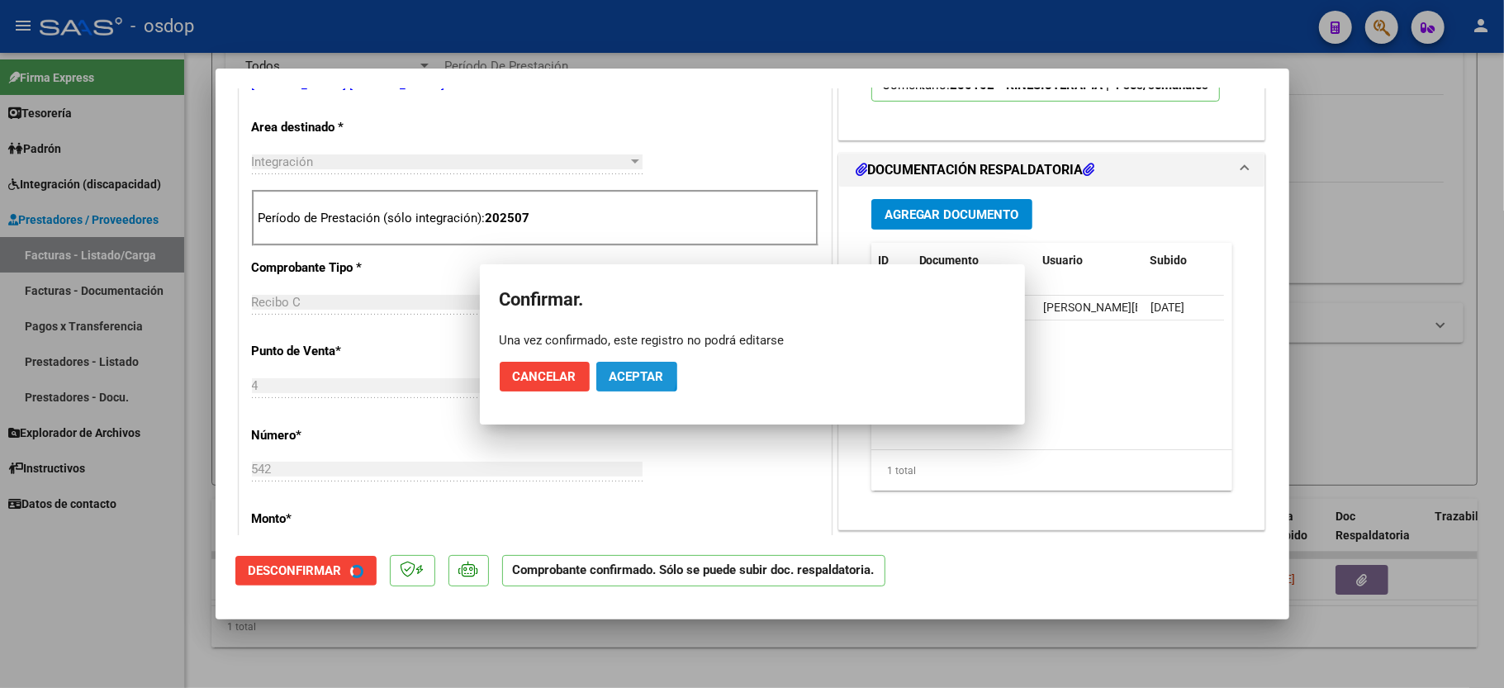
scroll to position [329, 0]
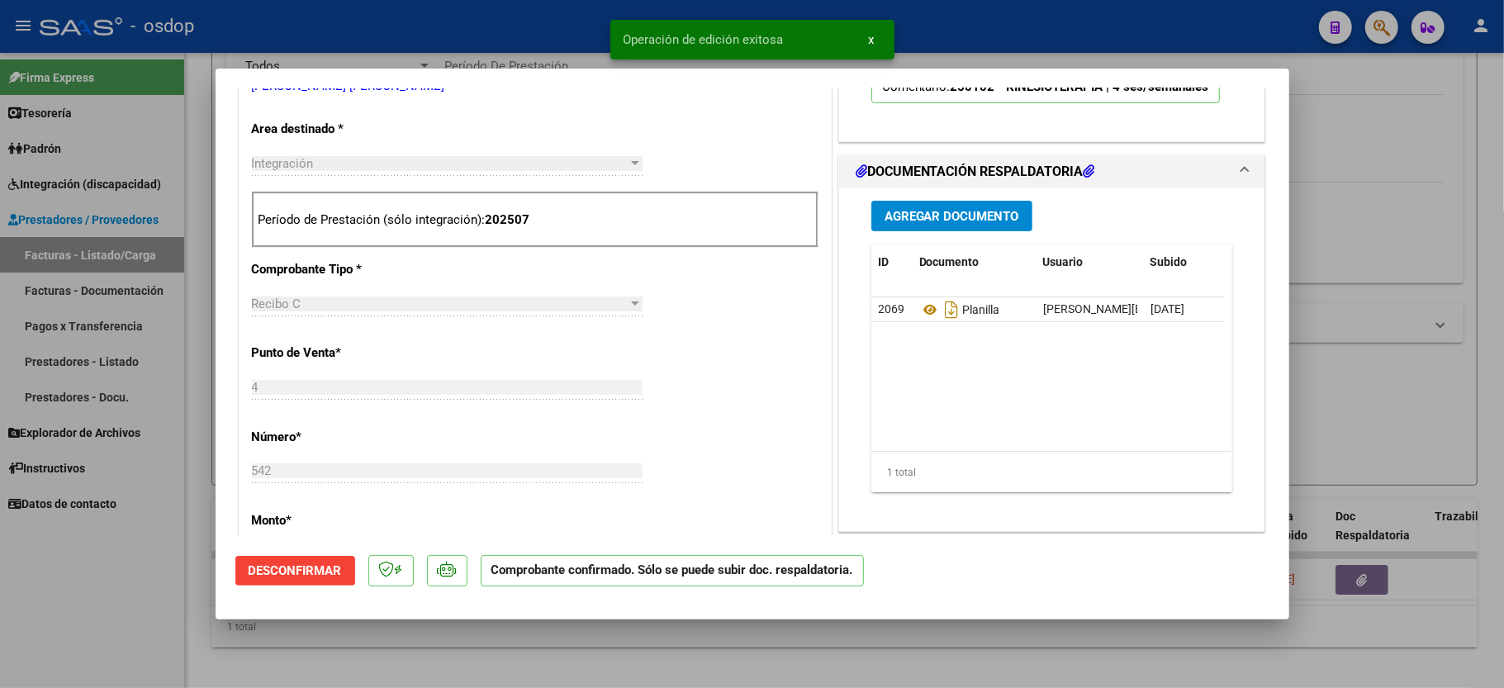
click at [156, 609] on div at bounding box center [752, 344] width 1504 height 688
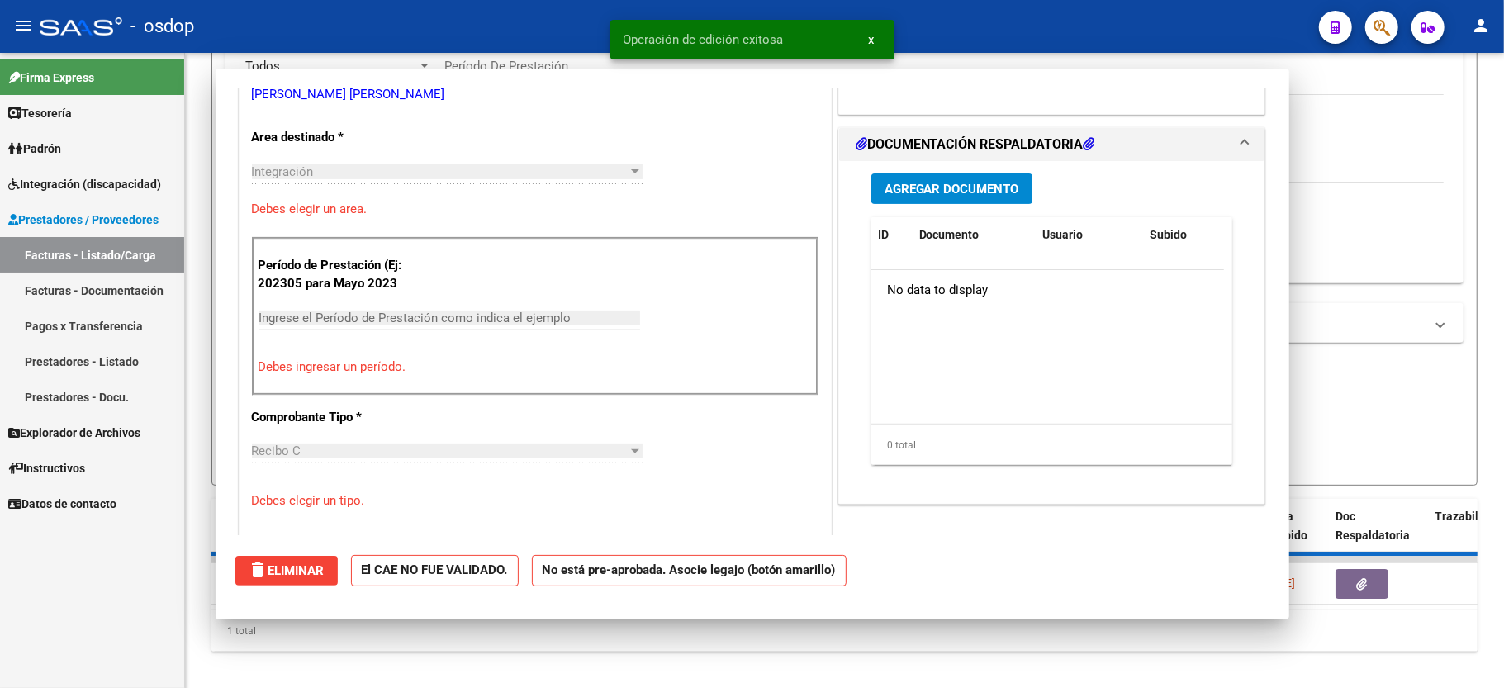
scroll to position [0, 0]
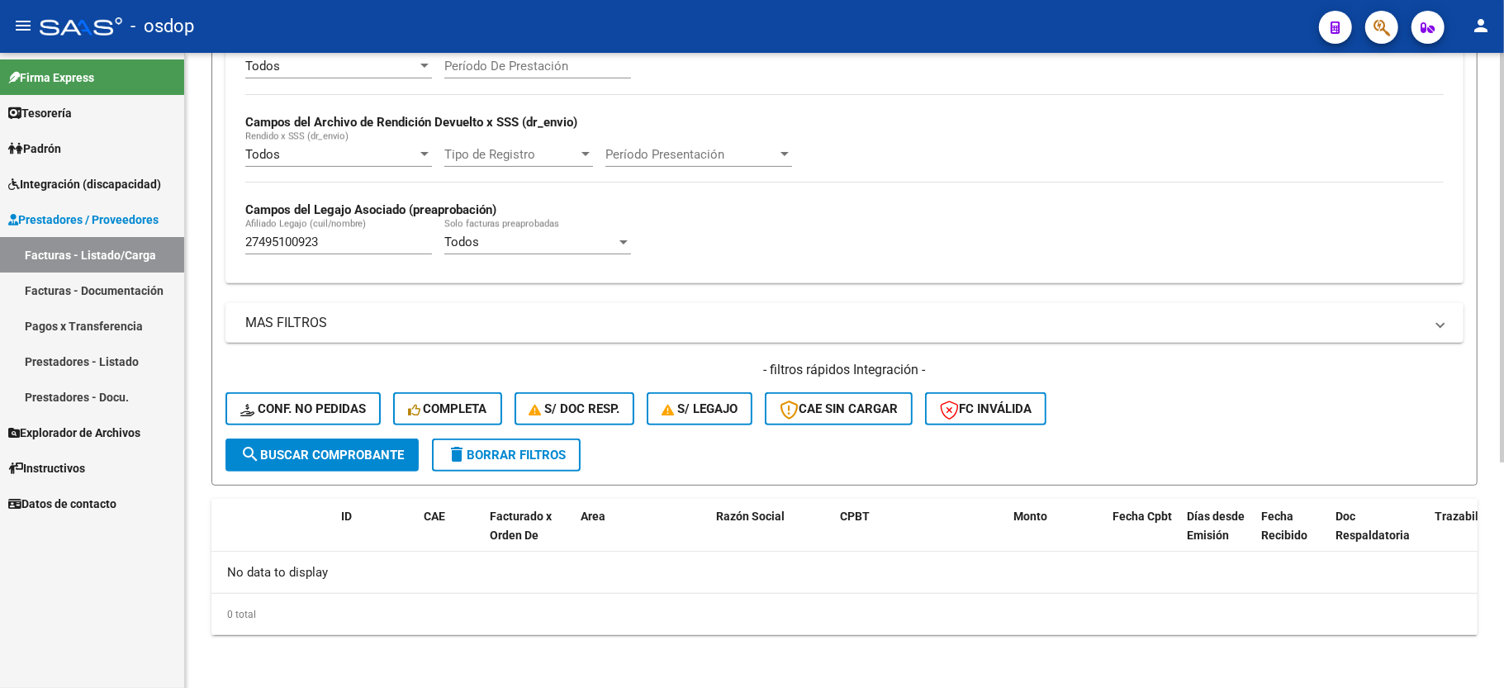
click at [281, 248] on input "27495100923" at bounding box center [338, 242] width 187 height 15
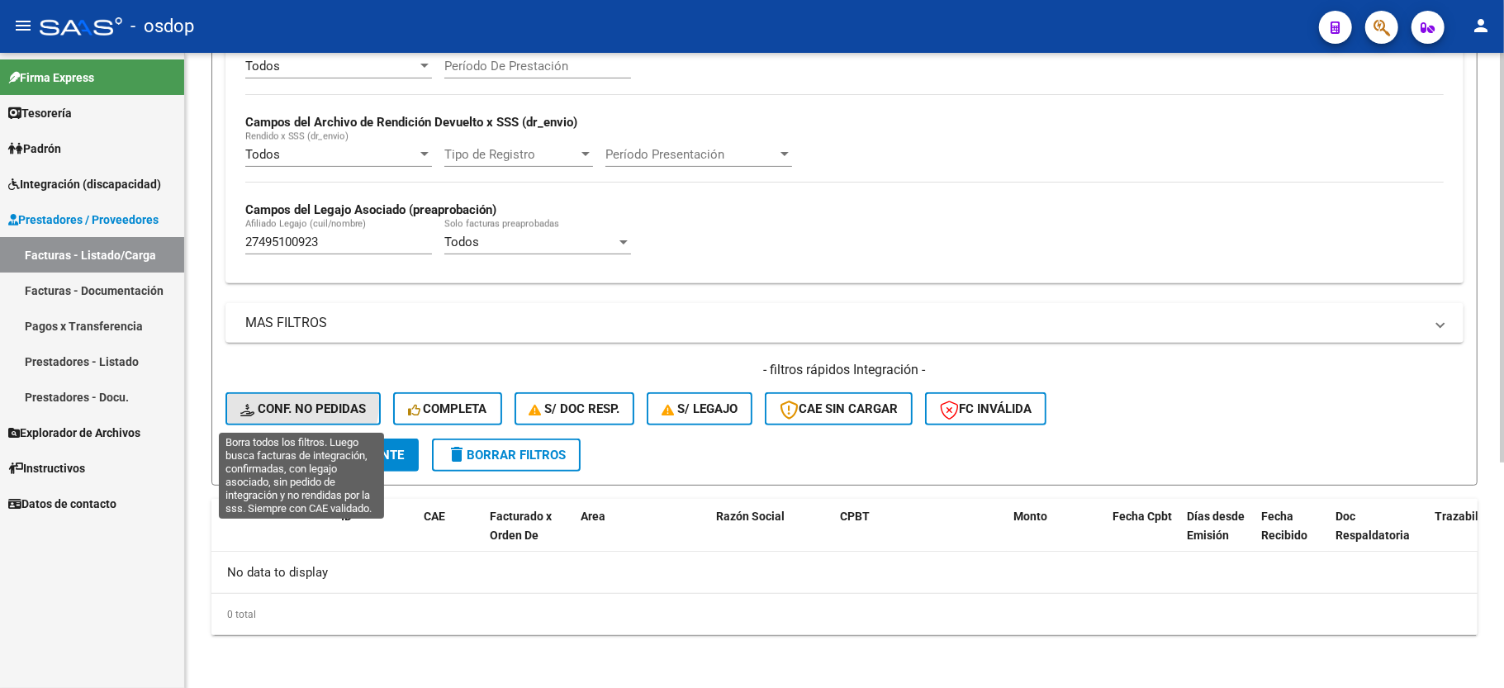
click at [284, 405] on span "Conf. no pedidas" at bounding box center [303, 408] width 126 height 15
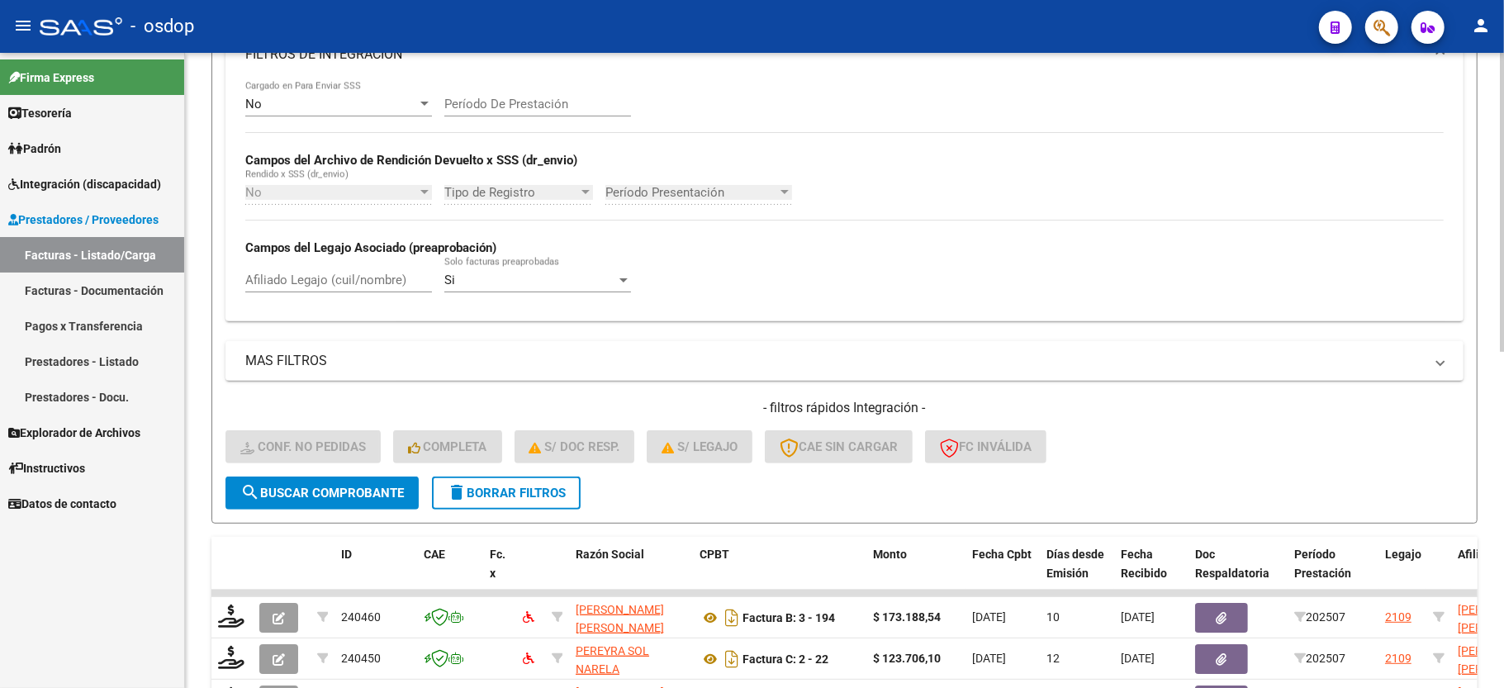
scroll to position [350, 0]
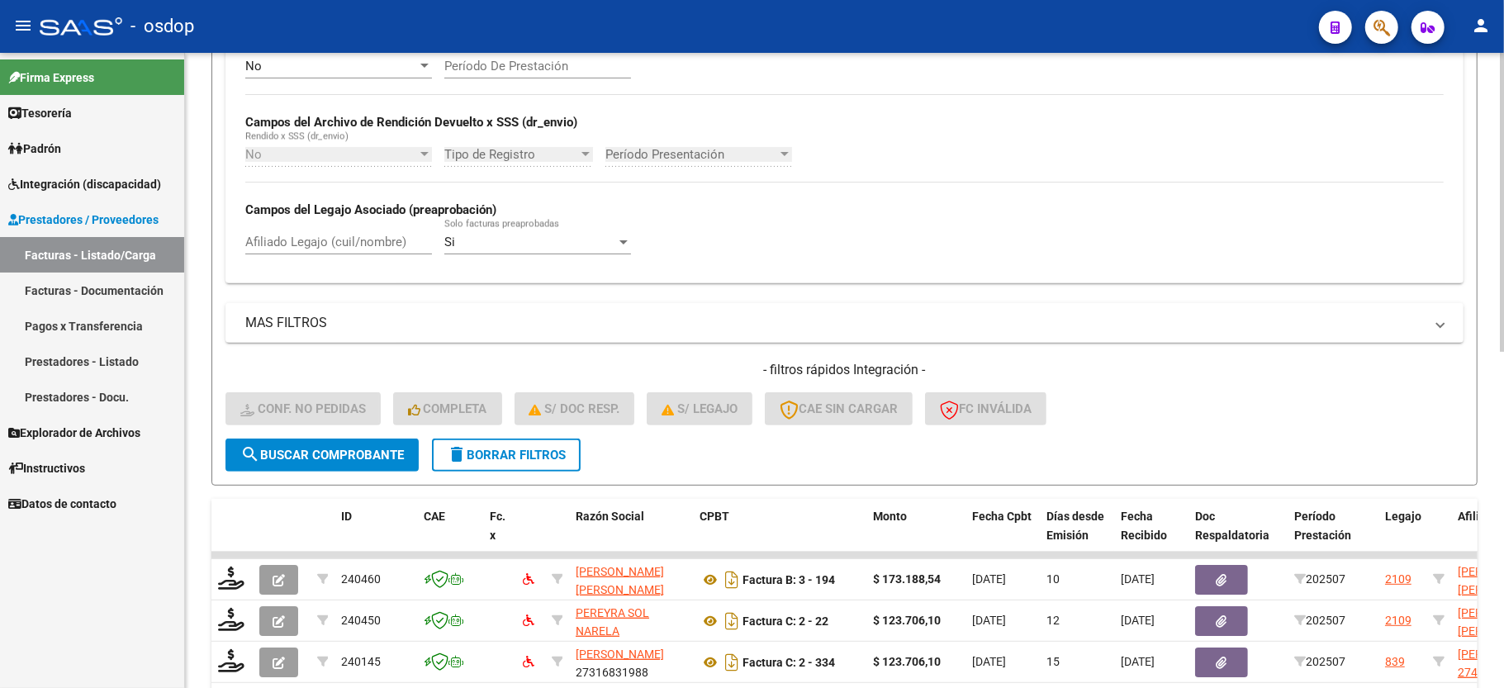
click at [328, 249] on input "Afiliado Legajo (cuil/nombre)" at bounding box center [338, 242] width 187 height 15
paste input "27495100923"
type input "27495100923"
click at [324, 456] on span "search Buscar Comprobante" at bounding box center [322, 455] width 164 height 15
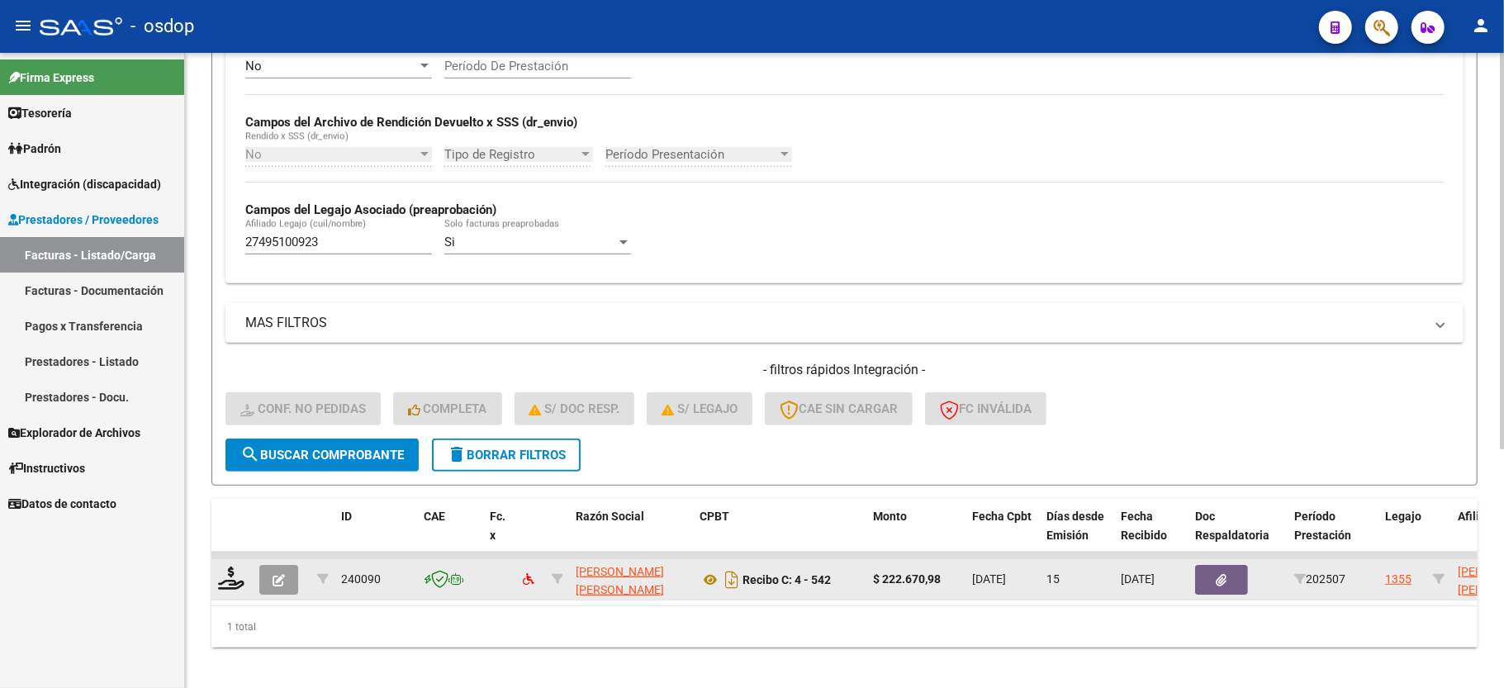
scroll to position [382, 0]
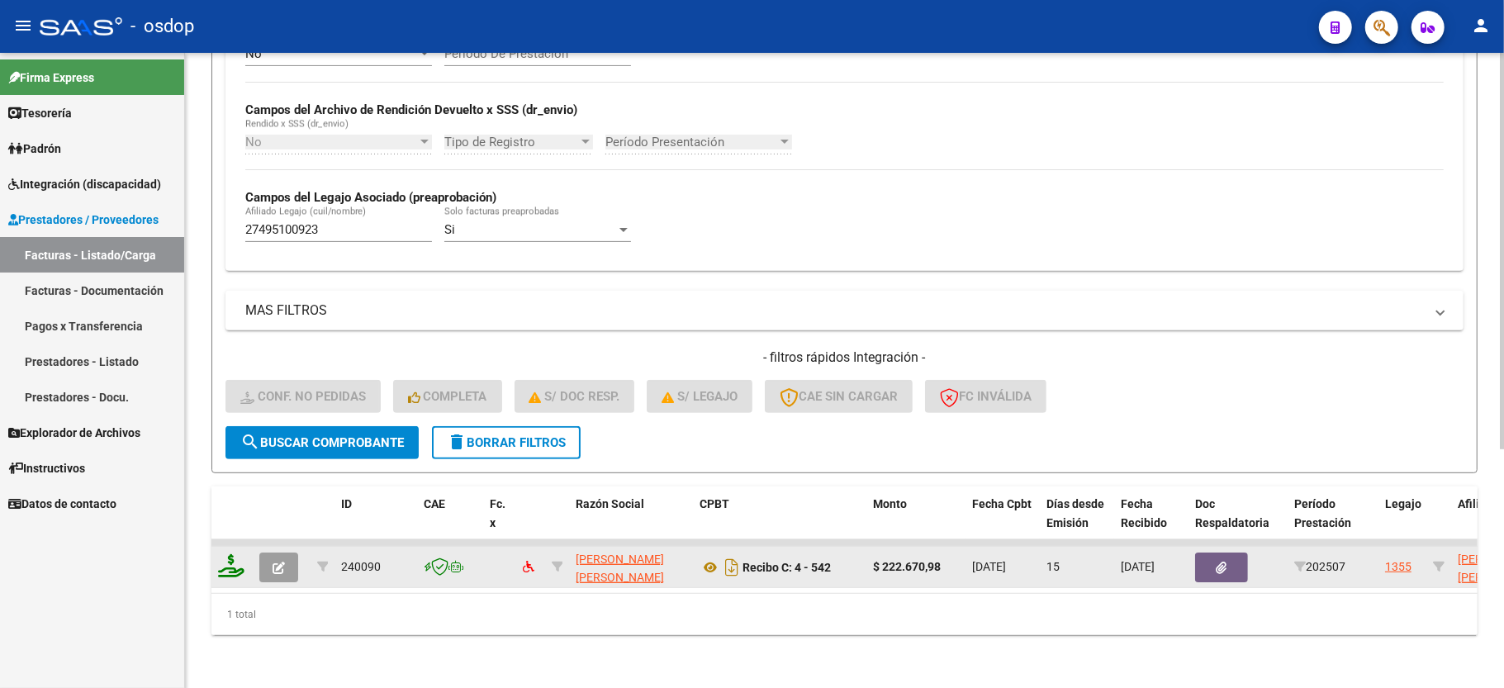
click at [238, 554] on icon at bounding box center [231, 565] width 26 height 23
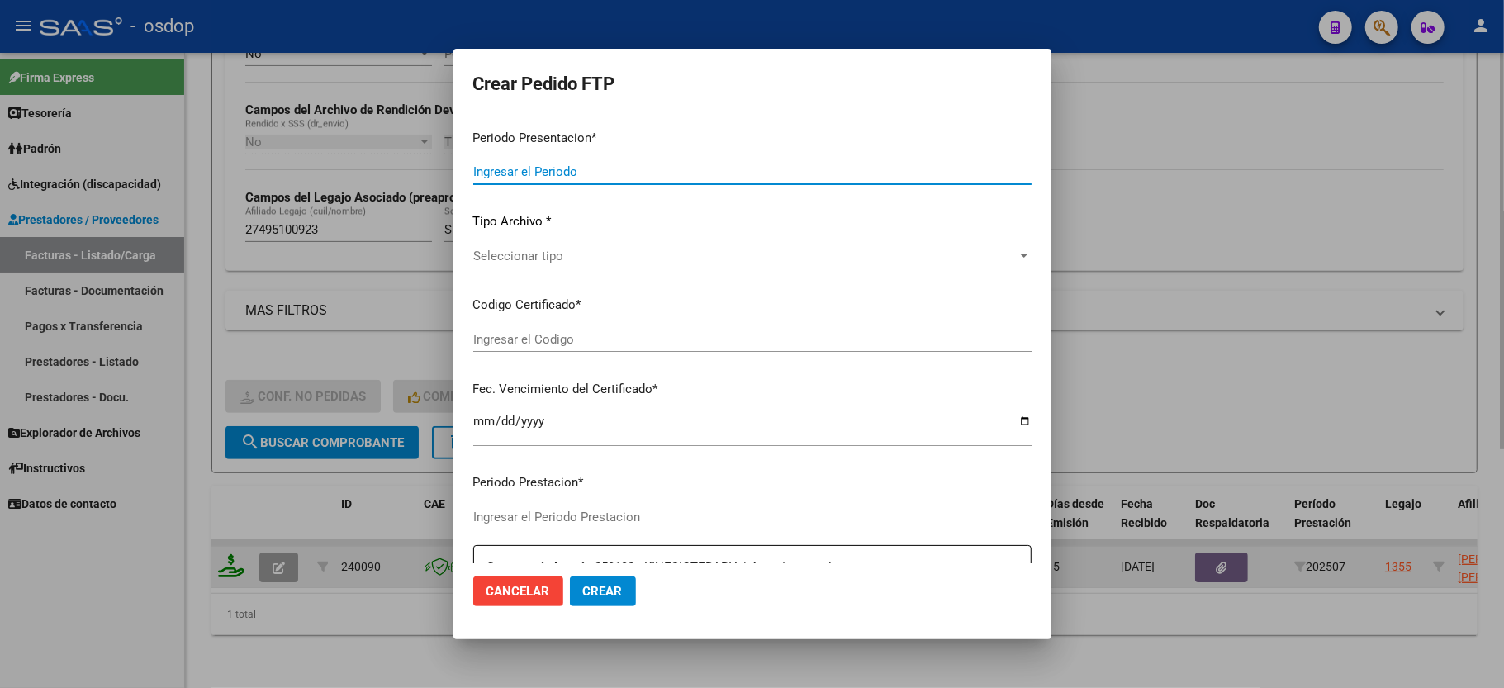
type input "202507"
type input "$ 222.670,98"
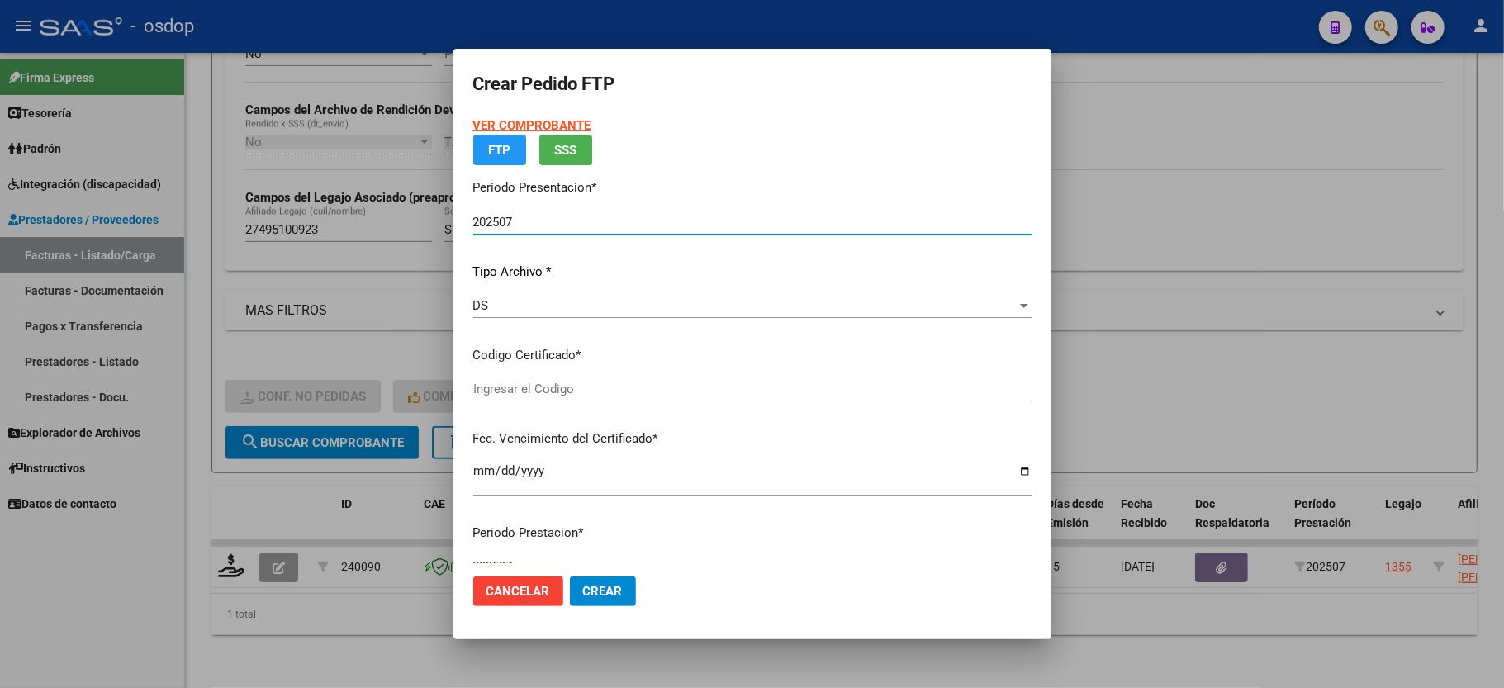
type input "2125087634"
type input "2025-08-22"
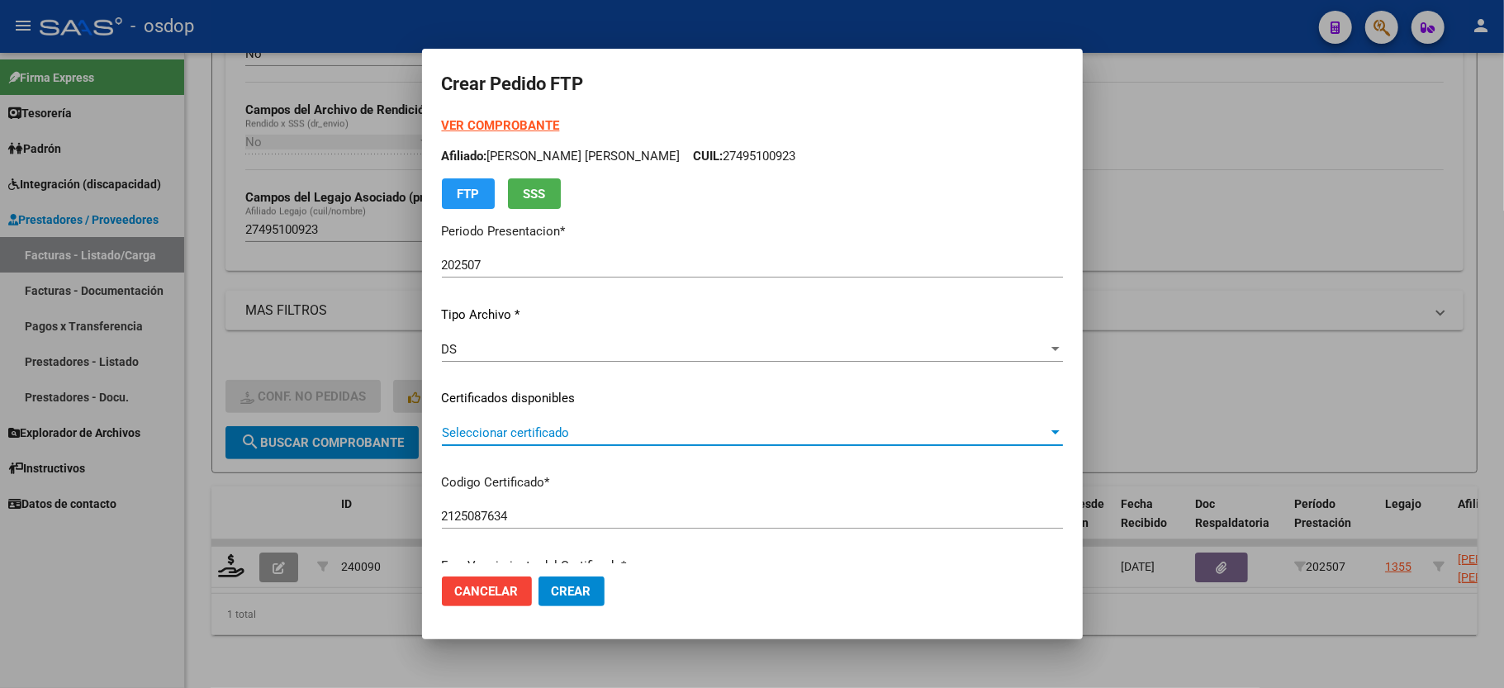
click at [601, 436] on span "Seleccionar certificado" at bounding box center [745, 432] width 606 height 15
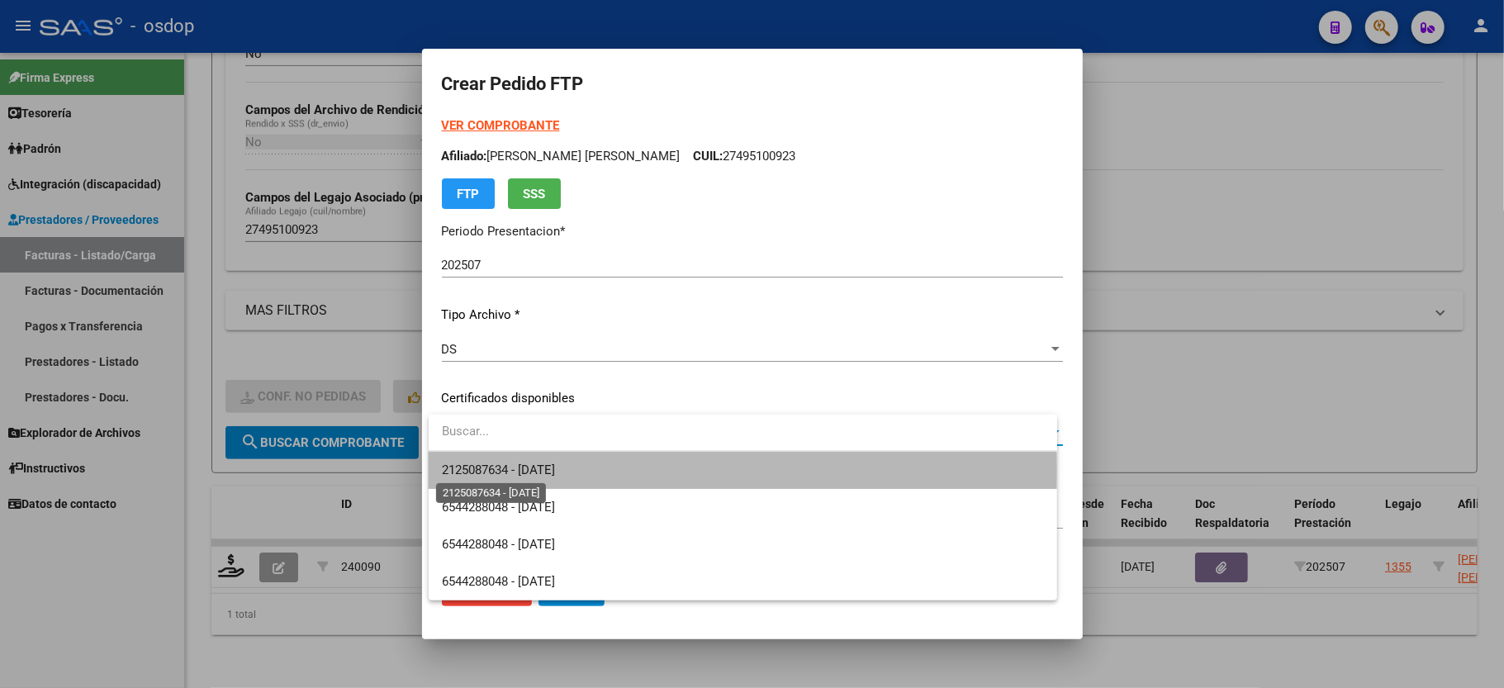
click at [532, 471] on span "2125087634 - 2025-08-22" at bounding box center [498, 470] width 113 height 15
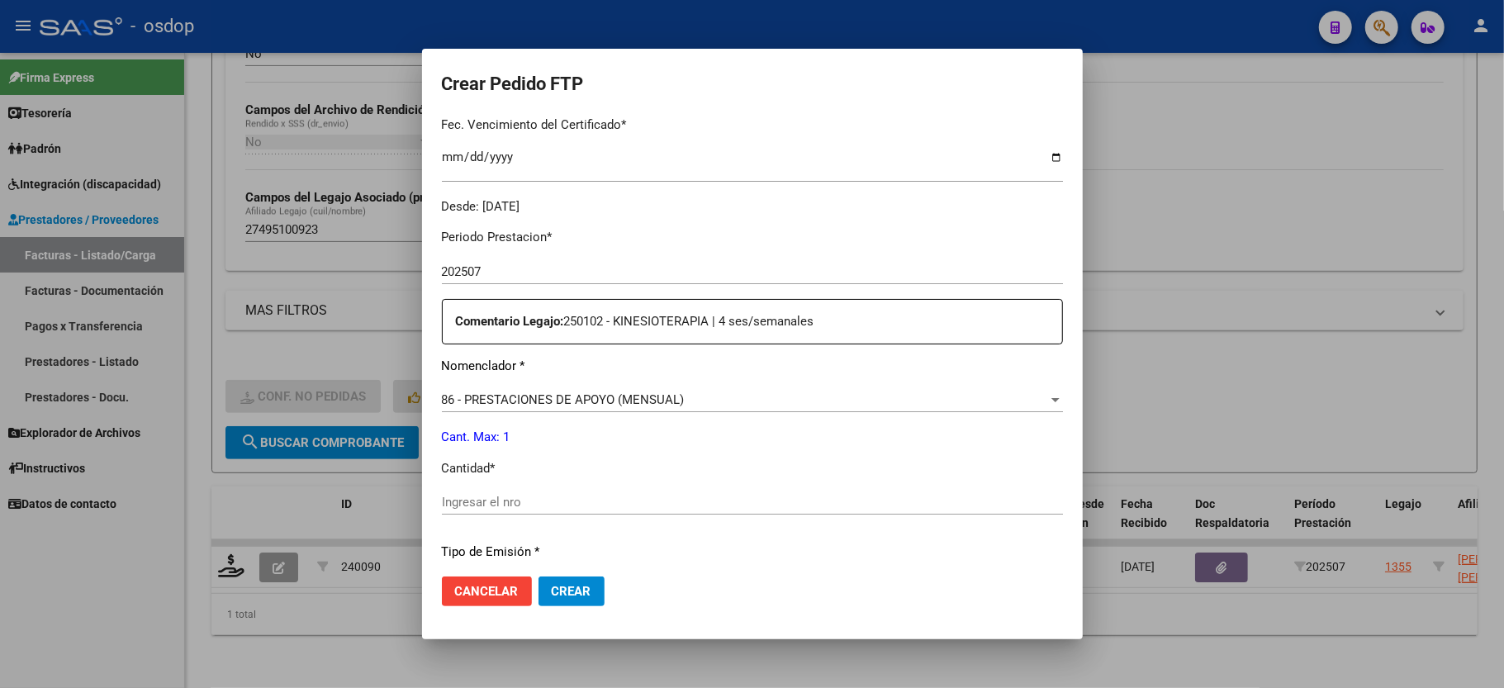
scroll to position [550, 0]
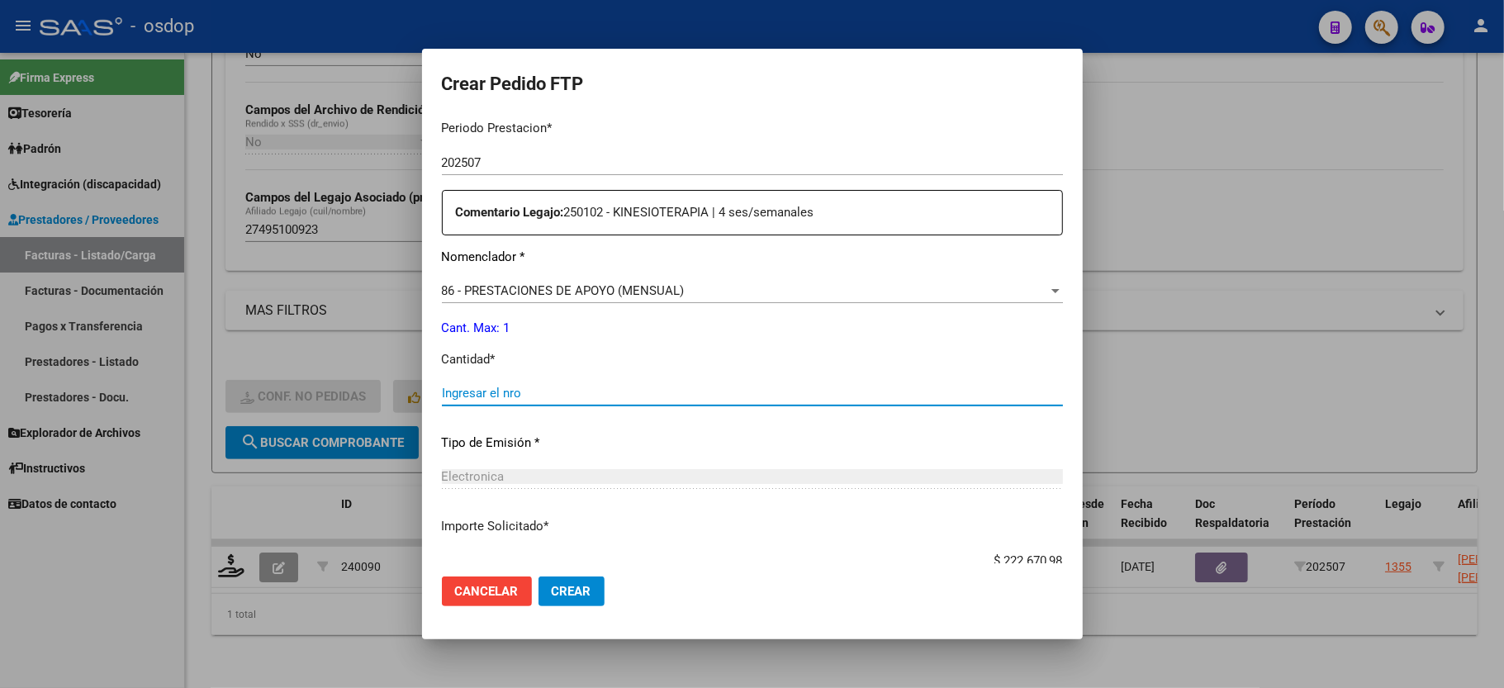
click at [540, 390] on input "Ingresar el nro" at bounding box center [752, 393] width 621 height 15
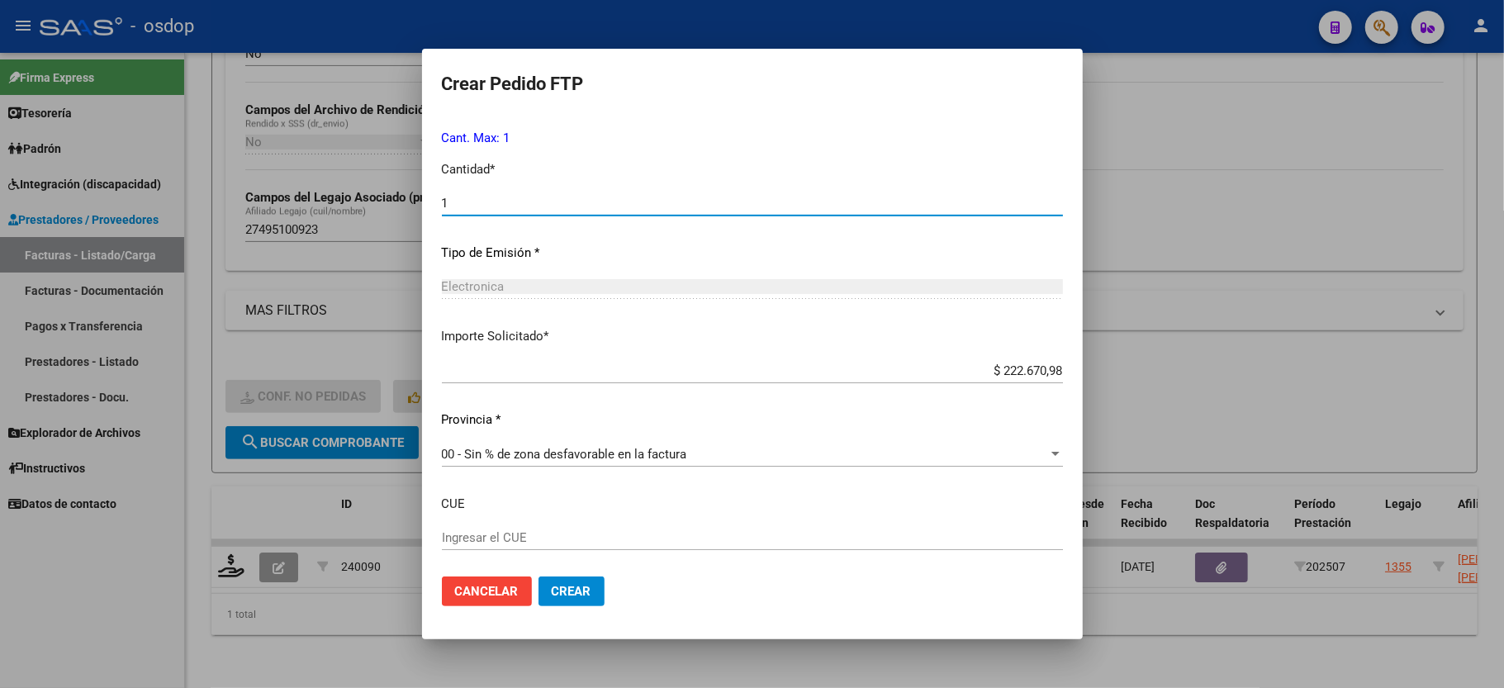
scroll to position [814, 0]
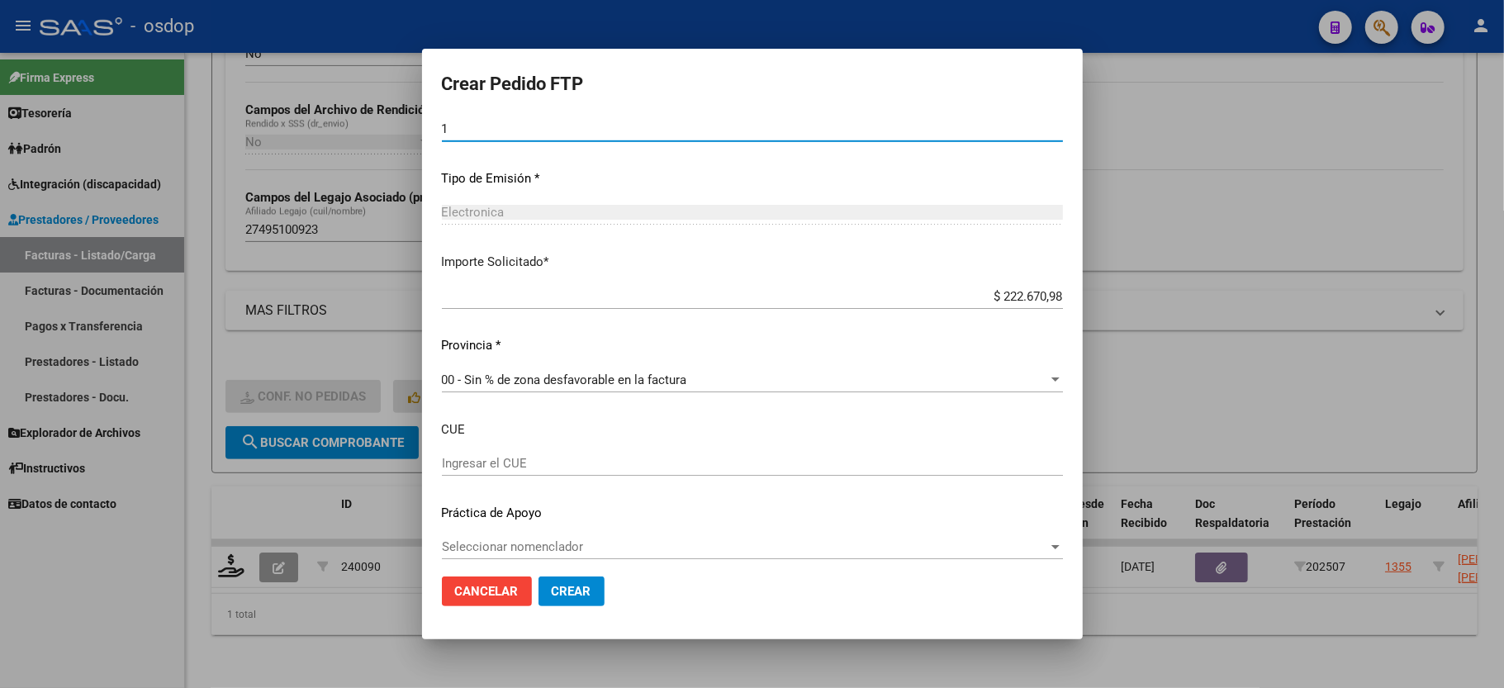
type input "1"
click at [480, 456] on input "Ingresar el CUE" at bounding box center [752, 463] width 621 height 15
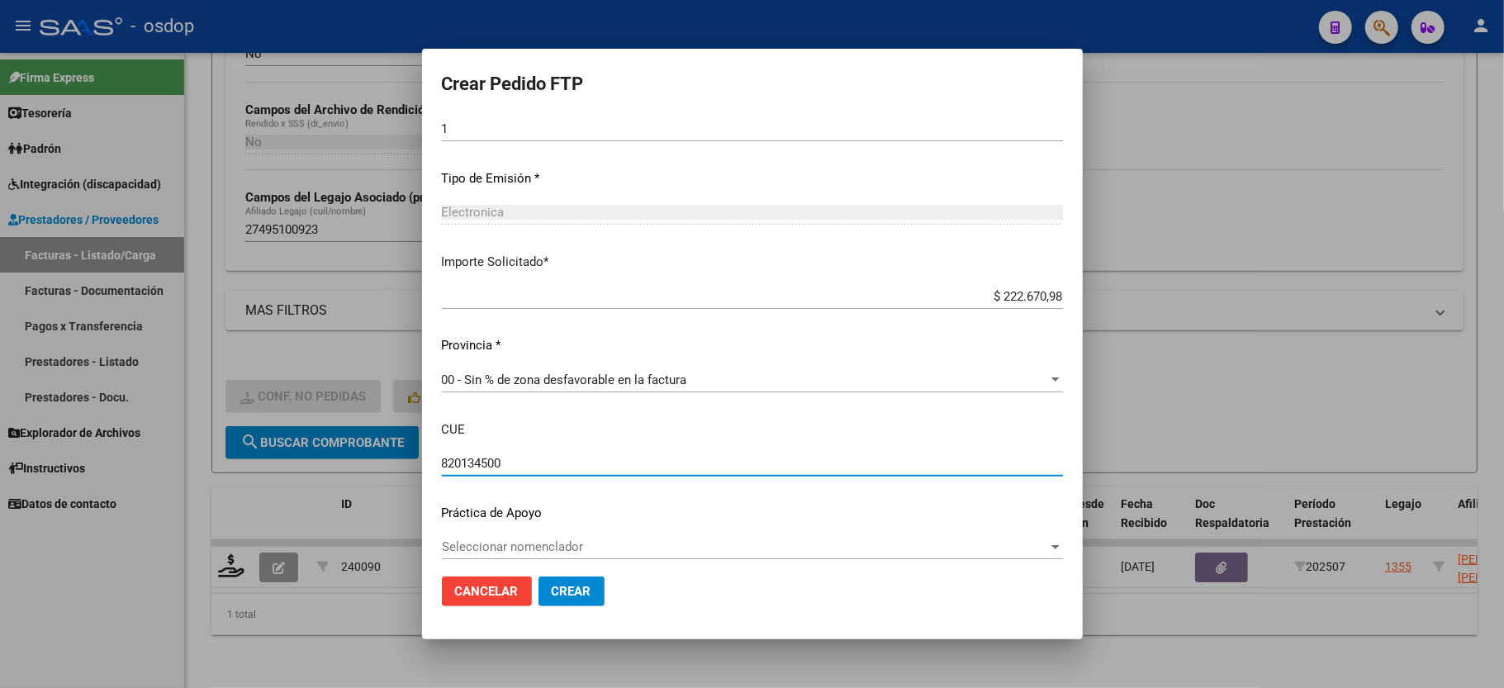
scroll to position [826, 0]
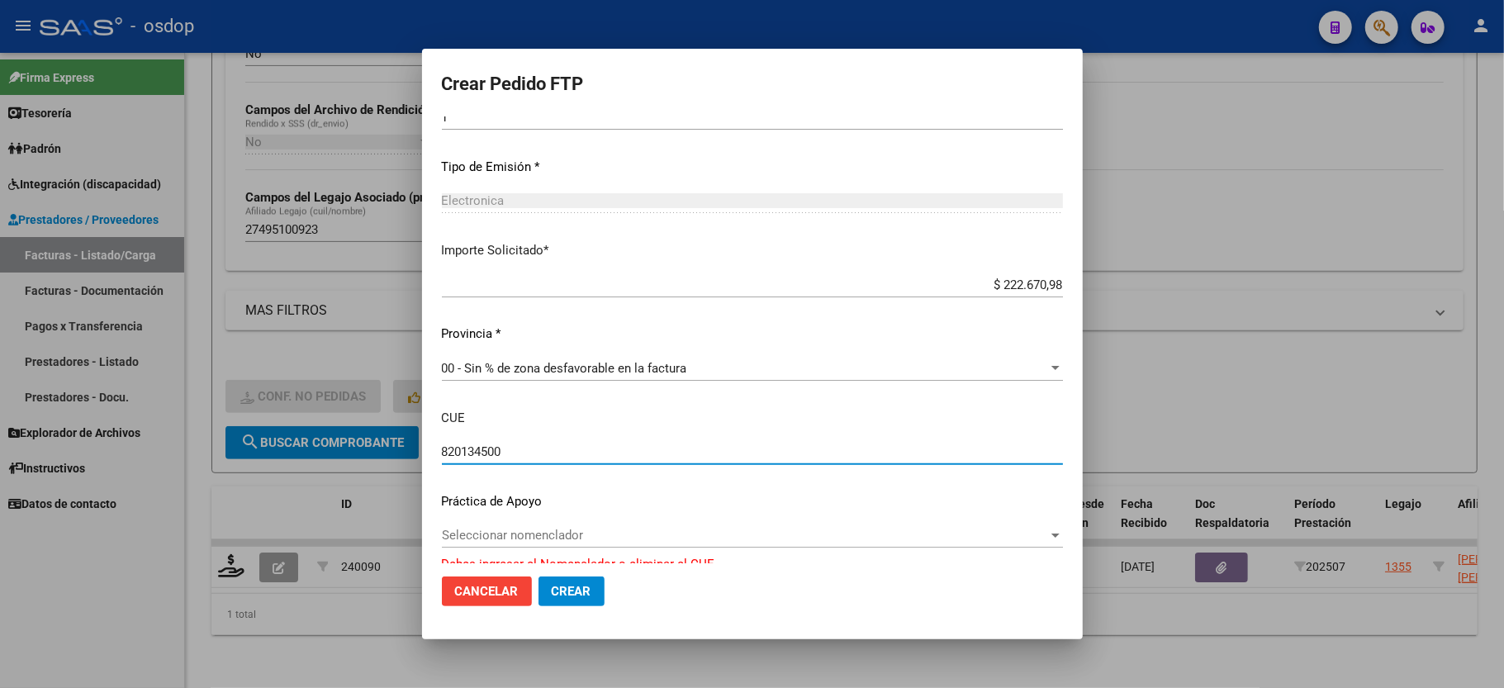
type input "820134500"
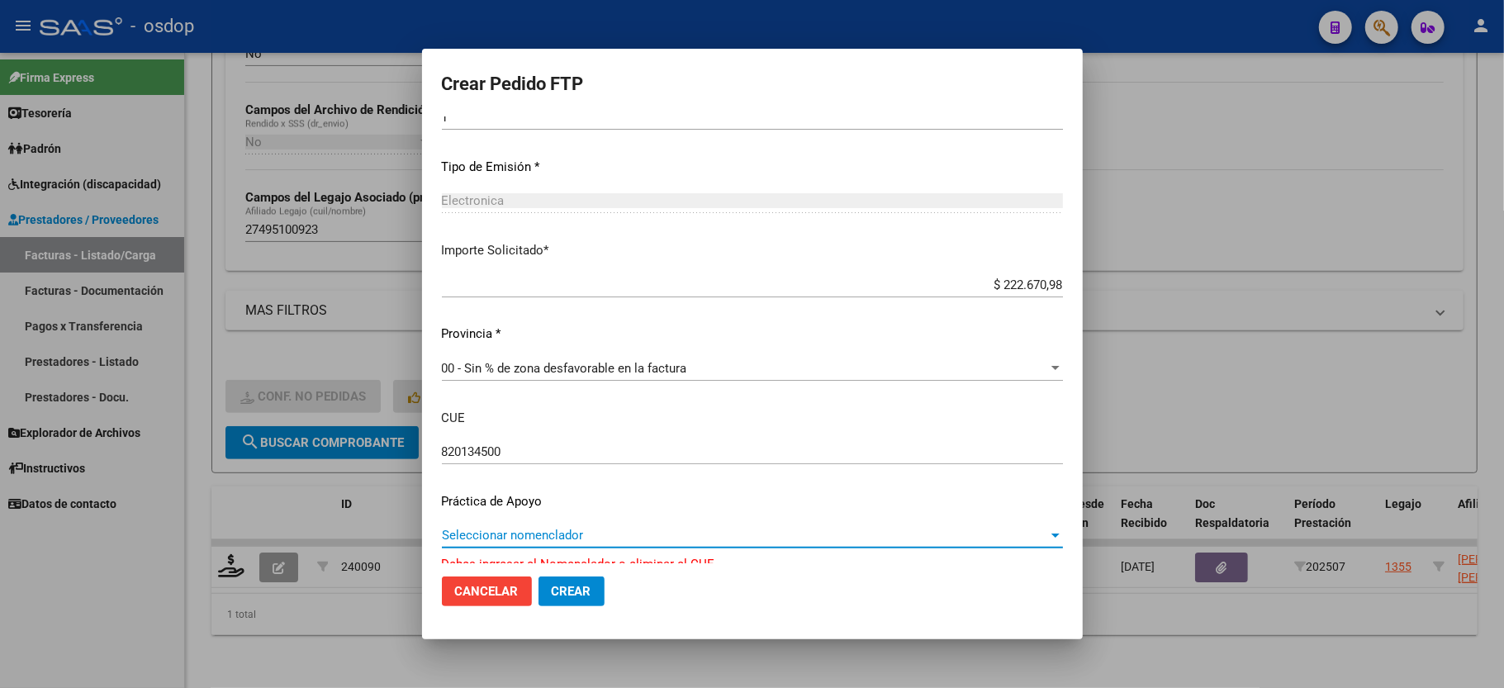
click at [550, 528] on span "Seleccionar nomenclador" at bounding box center [745, 535] width 606 height 15
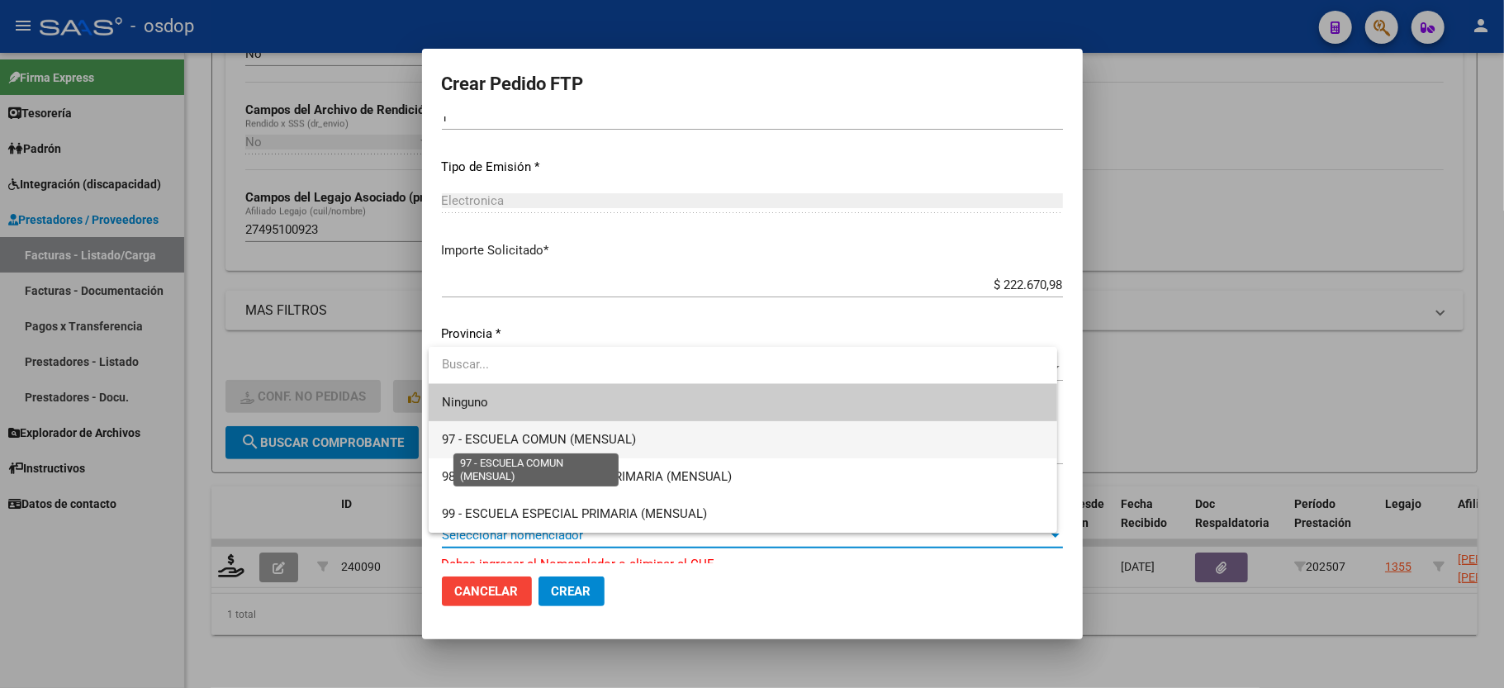
click at [539, 441] on span "97 - ESCUELA COMUN (MENSUAL)" at bounding box center [539, 439] width 194 height 15
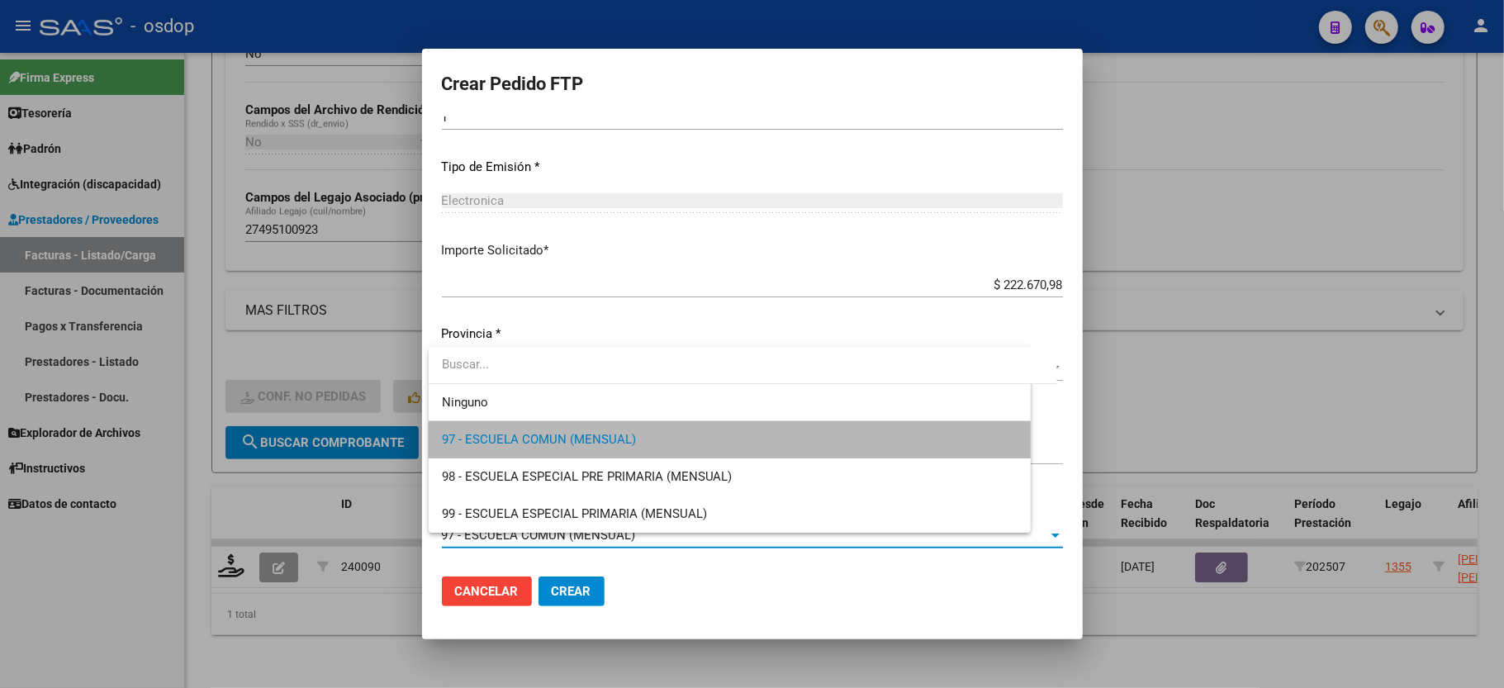
scroll to position [814, 0]
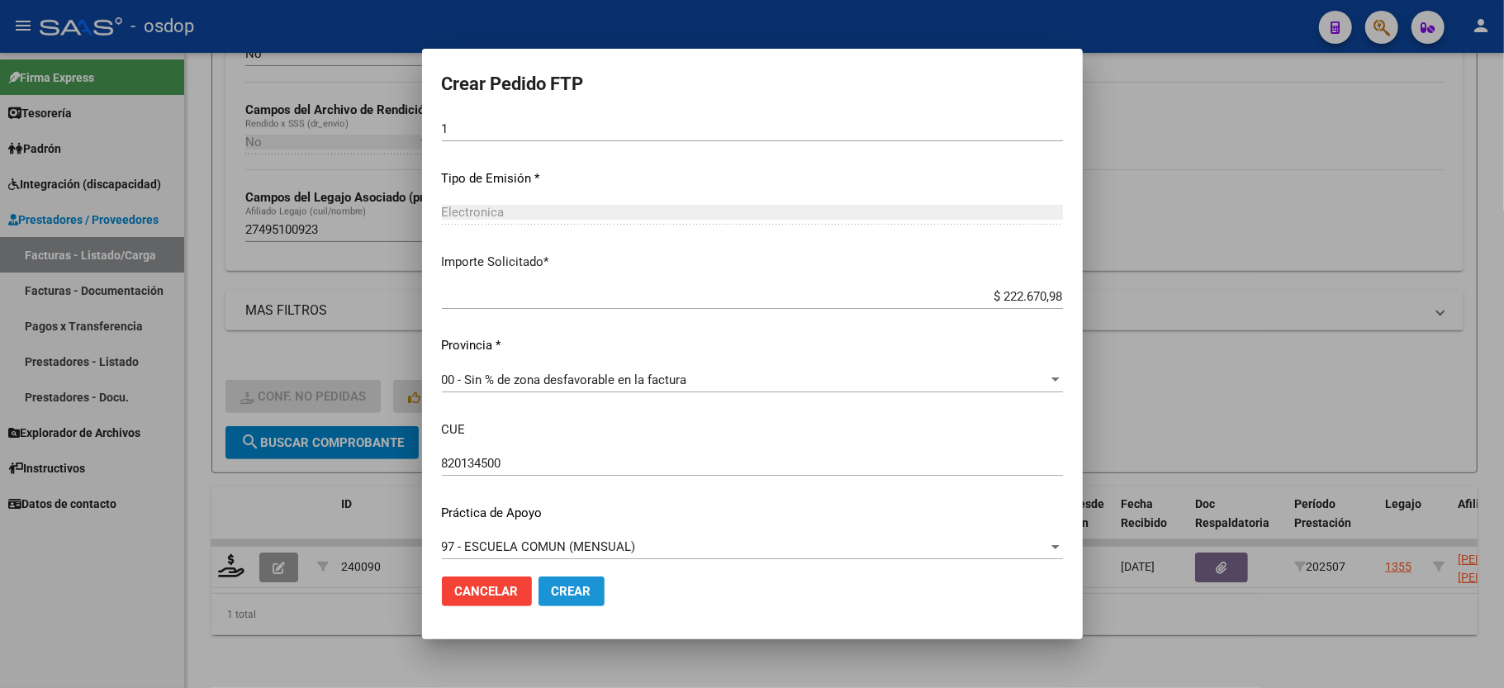
click at [577, 586] on span "Crear" at bounding box center [572, 591] width 40 height 15
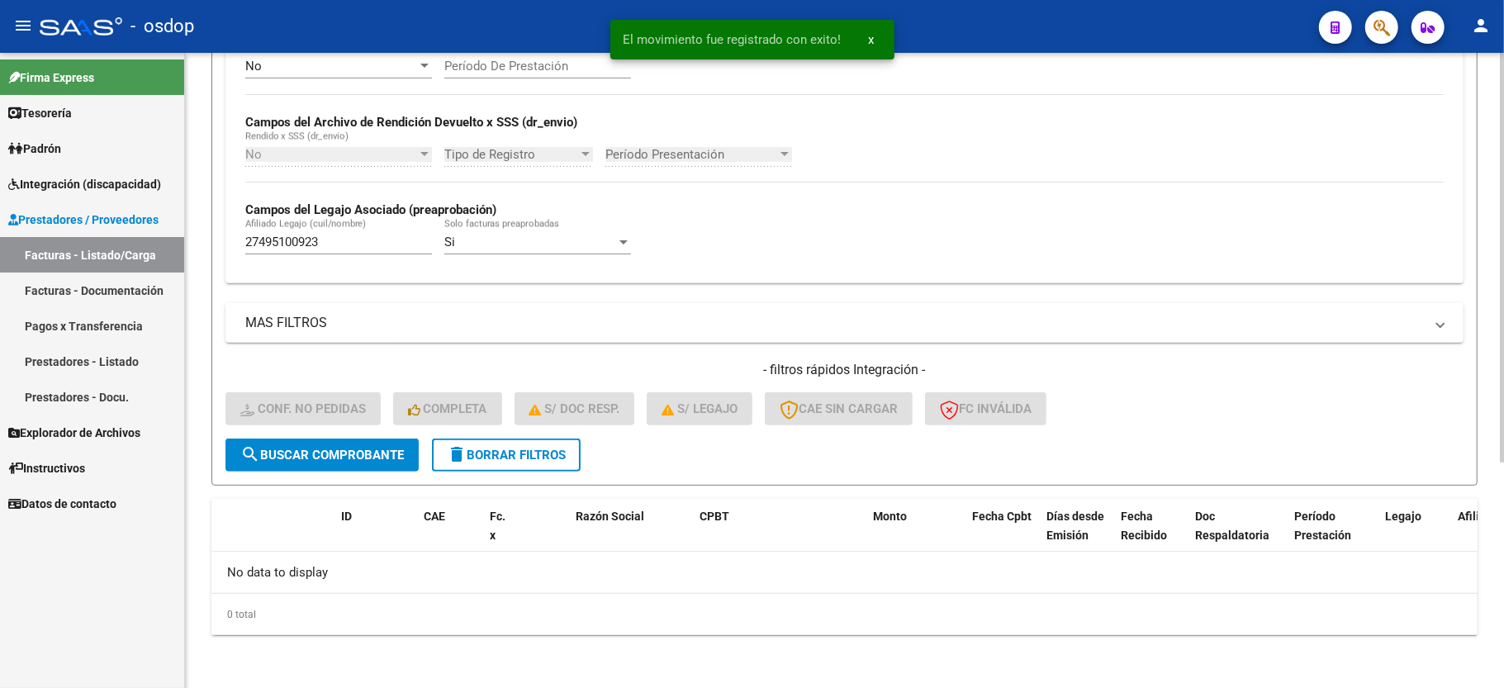
scroll to position [350, 0]
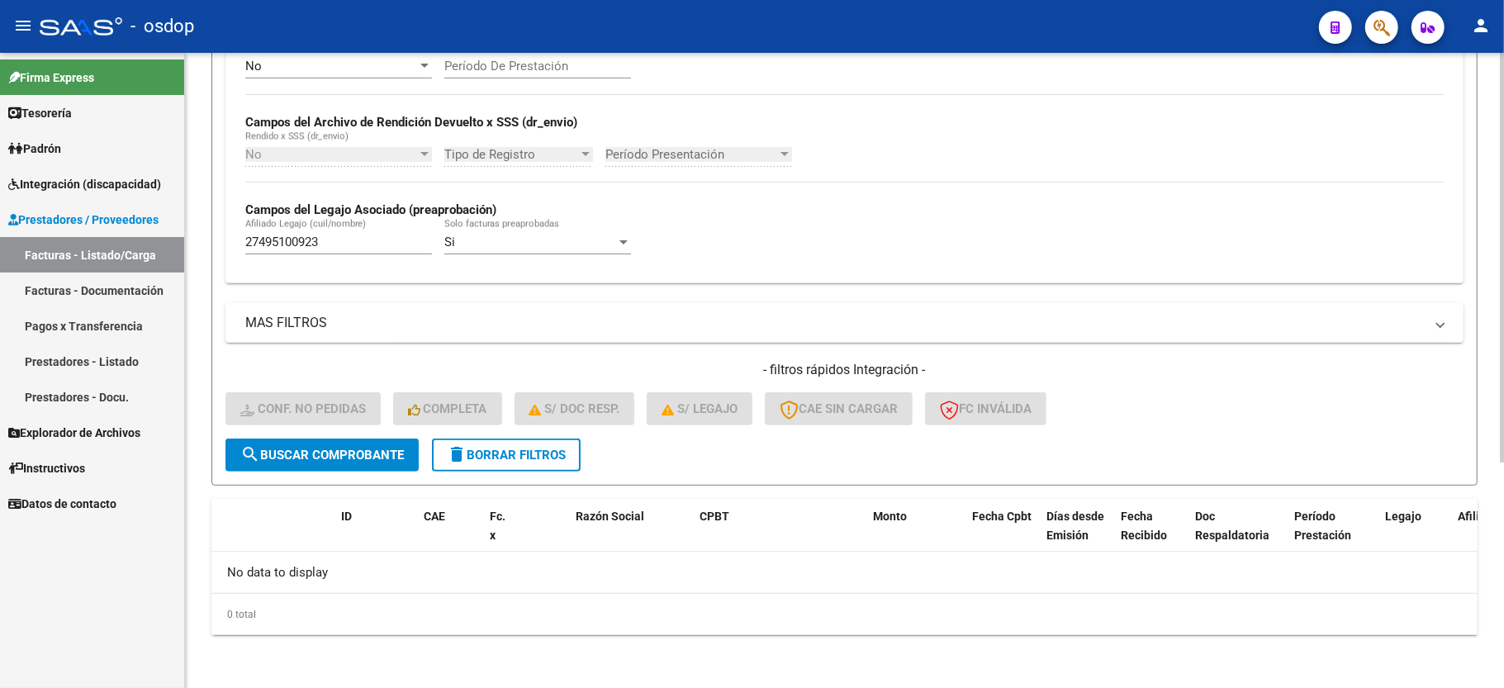
click at [292, 252] on div "27495100923 Afiliado Legajo (cuil/nombre)" at bounding box center [338, 237] width 187 height 36
click at [292, 249] on input "27495100923" at bounding box center [338, 242] width 187 height 15
click at [59, 162] on link "Padrón" at bounding box center [92, 149] width 184 height 36
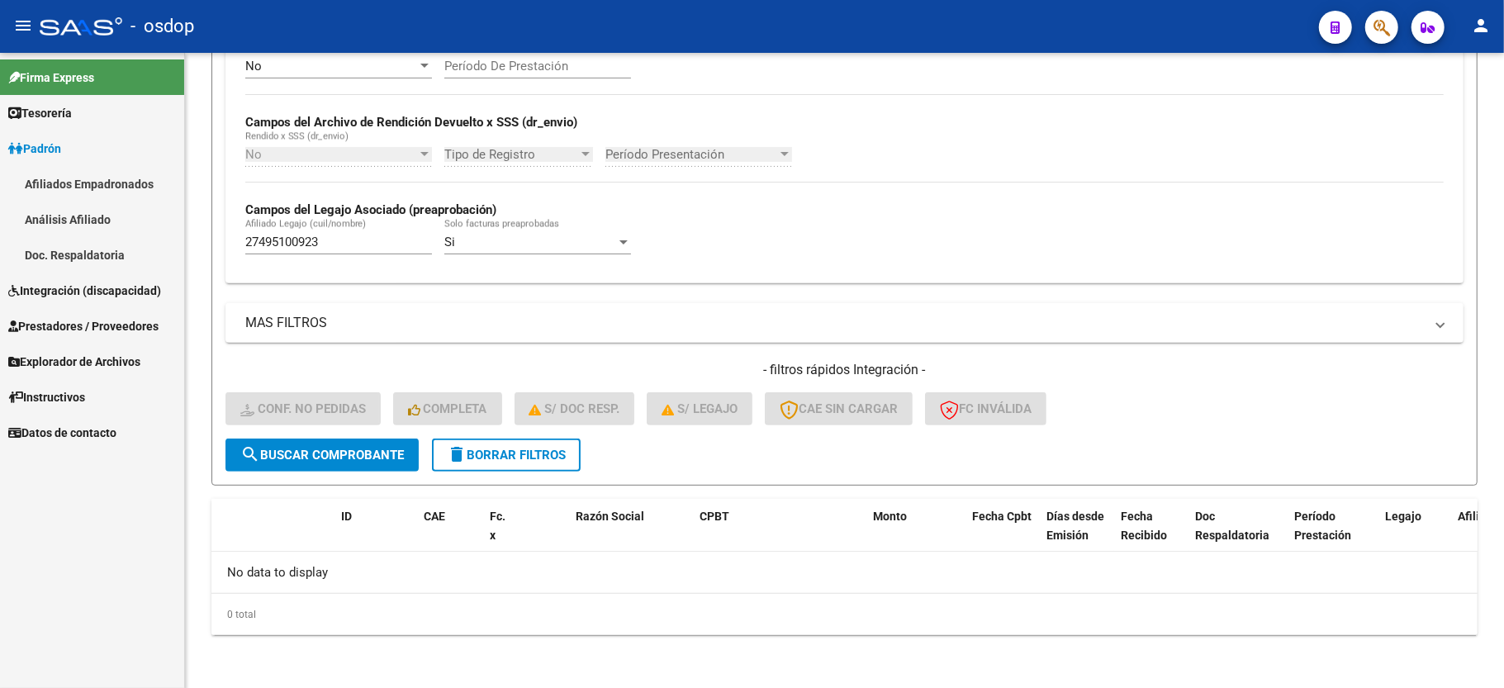
click at [71, 137] on link "Padrón" at bounding box center [92, 149] width 184 height 36
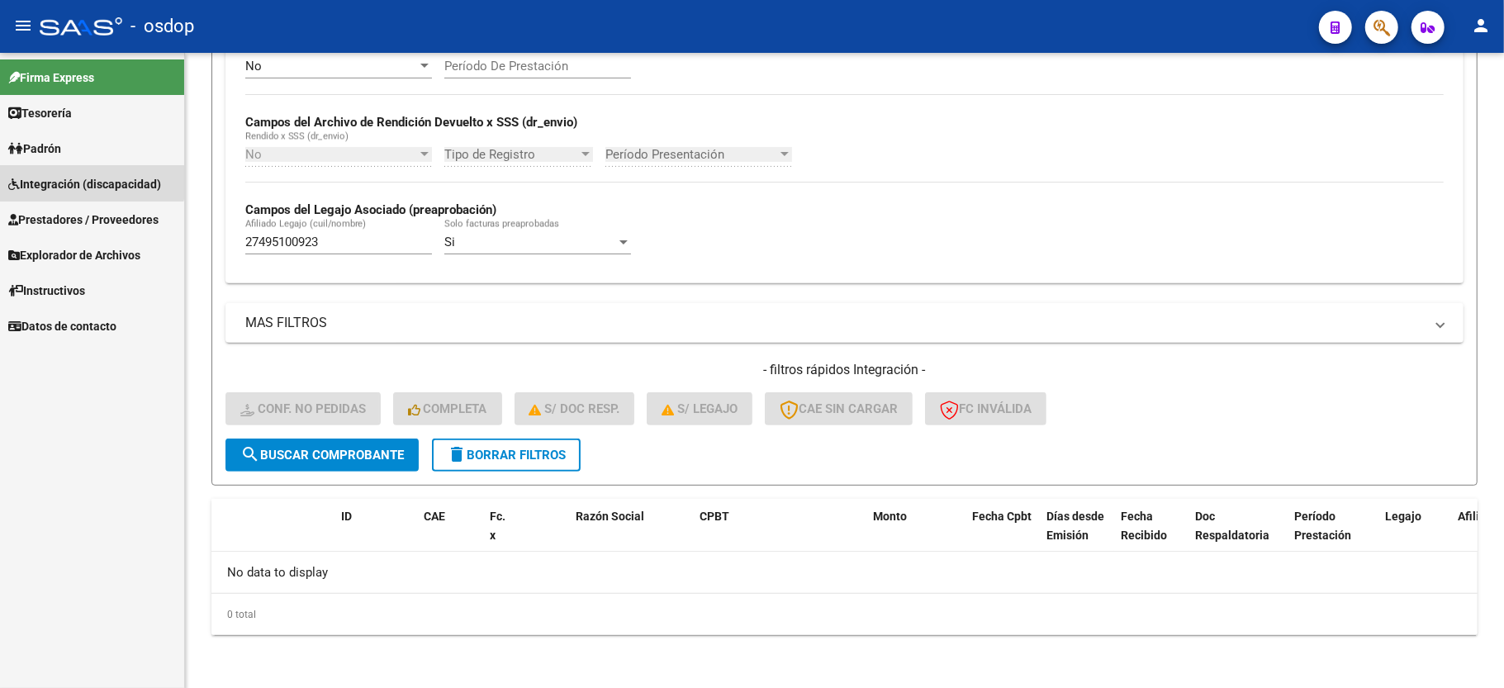
click at [73, 175] on span "Integración (discapacidad)" at bounding box center [84, 184] width 153 height 18
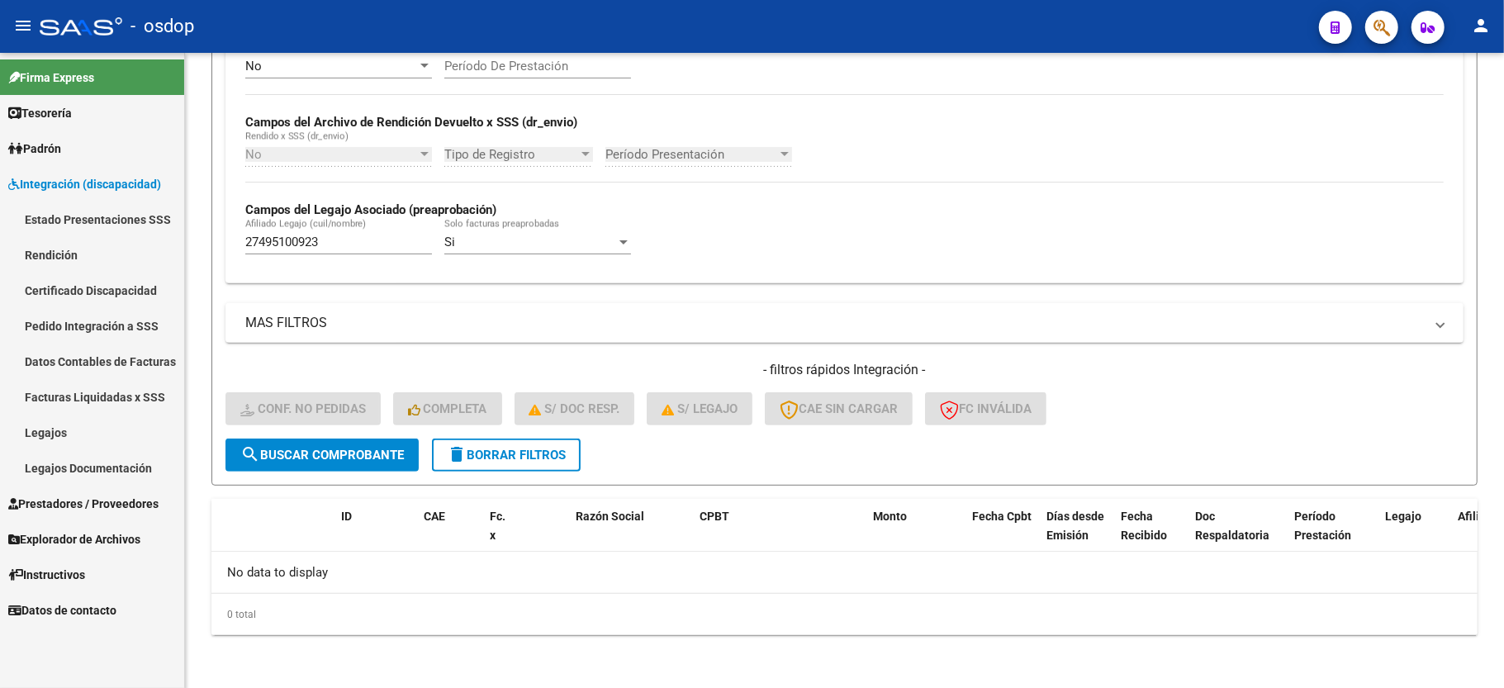
click at [80, 443] on link "Legajos" at bounding box center [92, 433] width 184 height 36
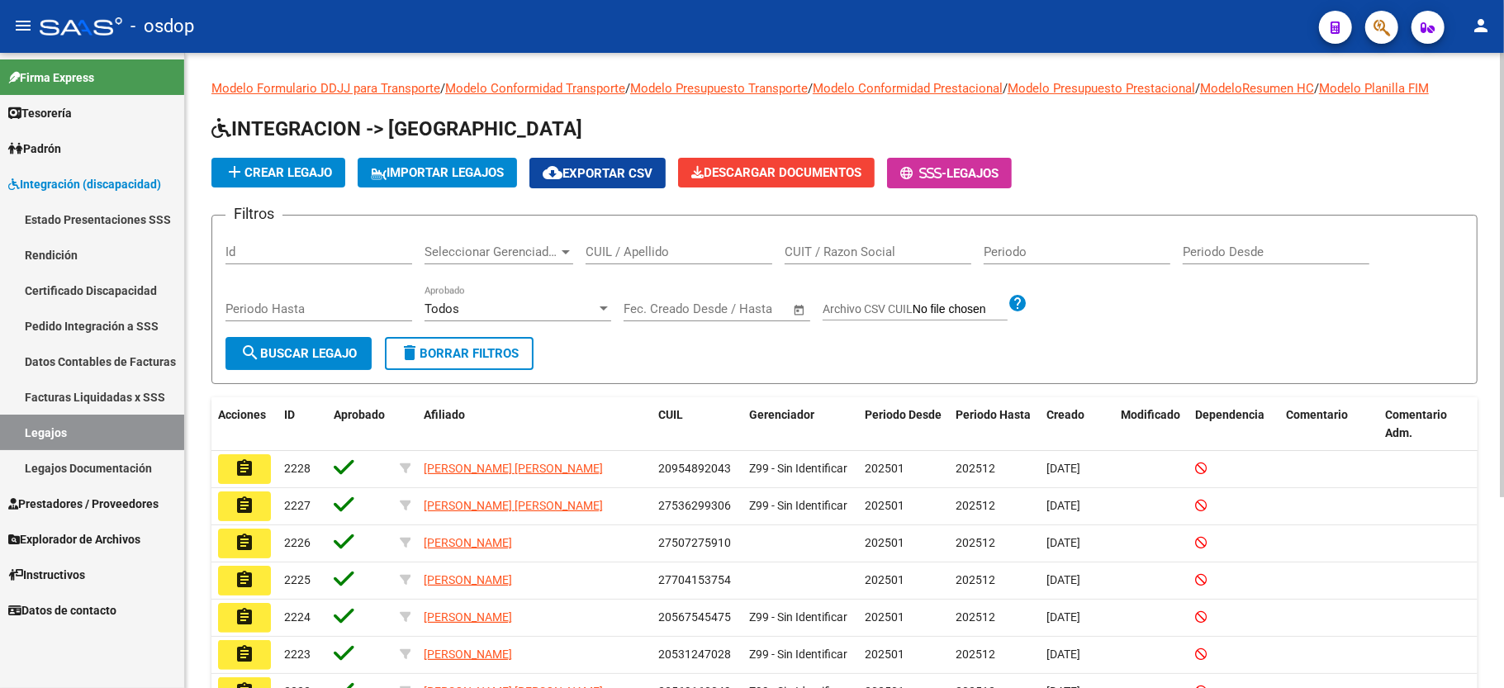
click at [656, 259] on input "CUIL / Apellido" at bounding box center [679, 252] width 187 height 15
paste input "27495100923"
type input "27495100923"
click at [308, 354] on span "search Buscar Legajo" at bounding box center [298, 353] width 116 height 15
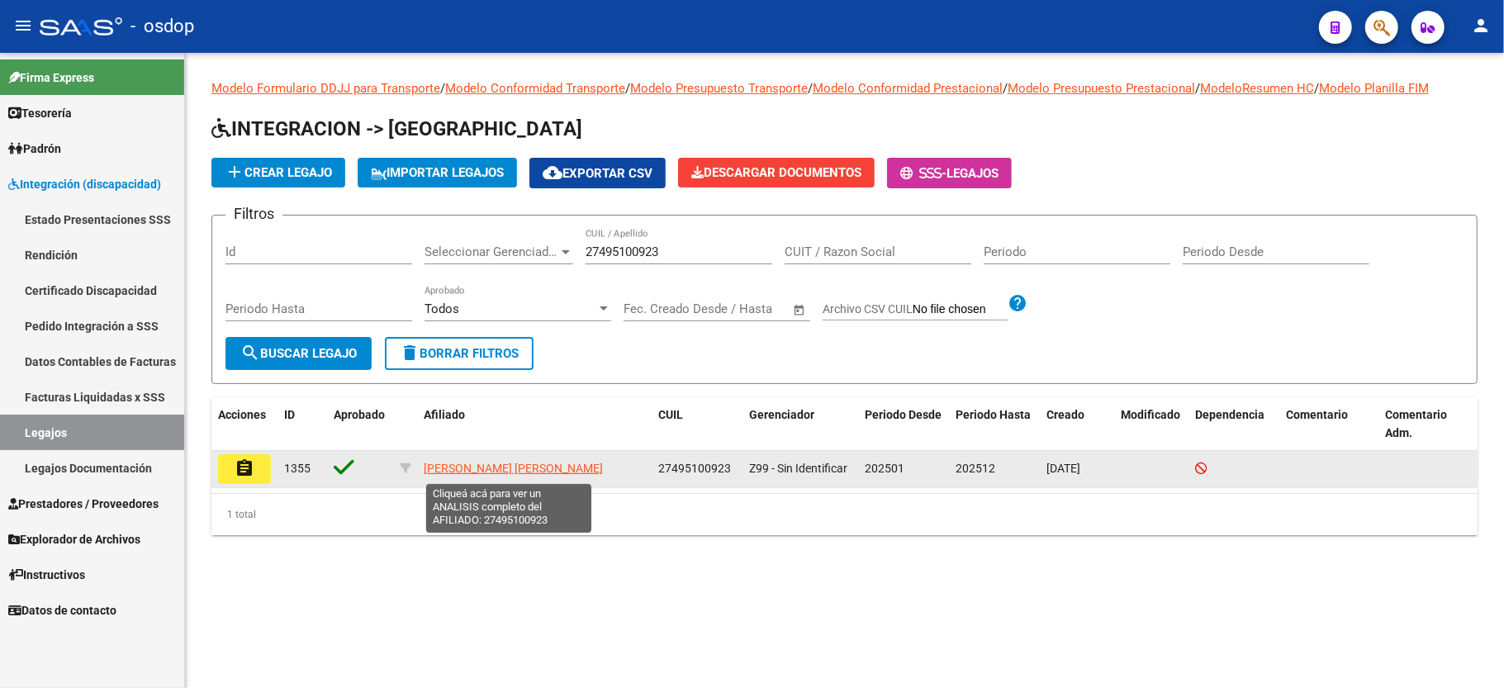
click at [470, 474] on span "PAWLOWSKY MARIA LEONELA" at bounding box center [513, 468] width 179 height 13
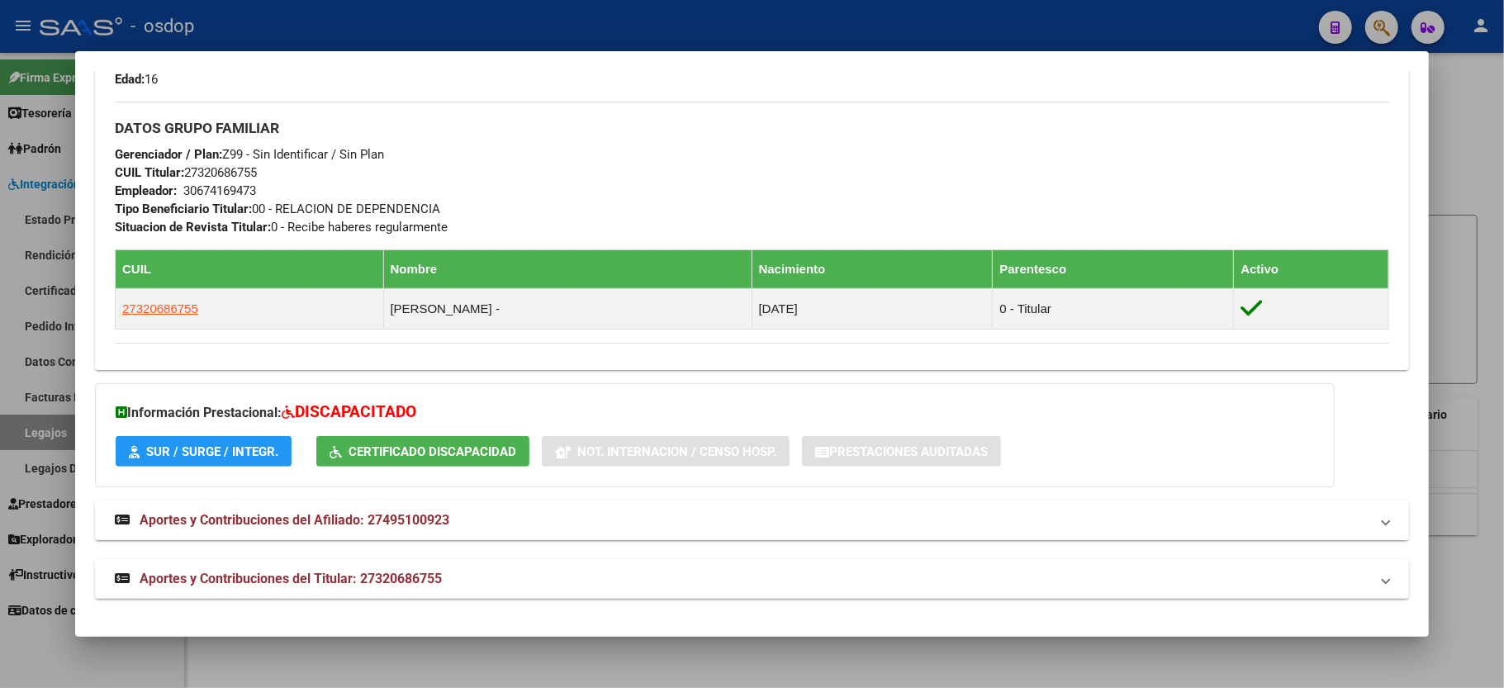
scroll to position [728, 0]
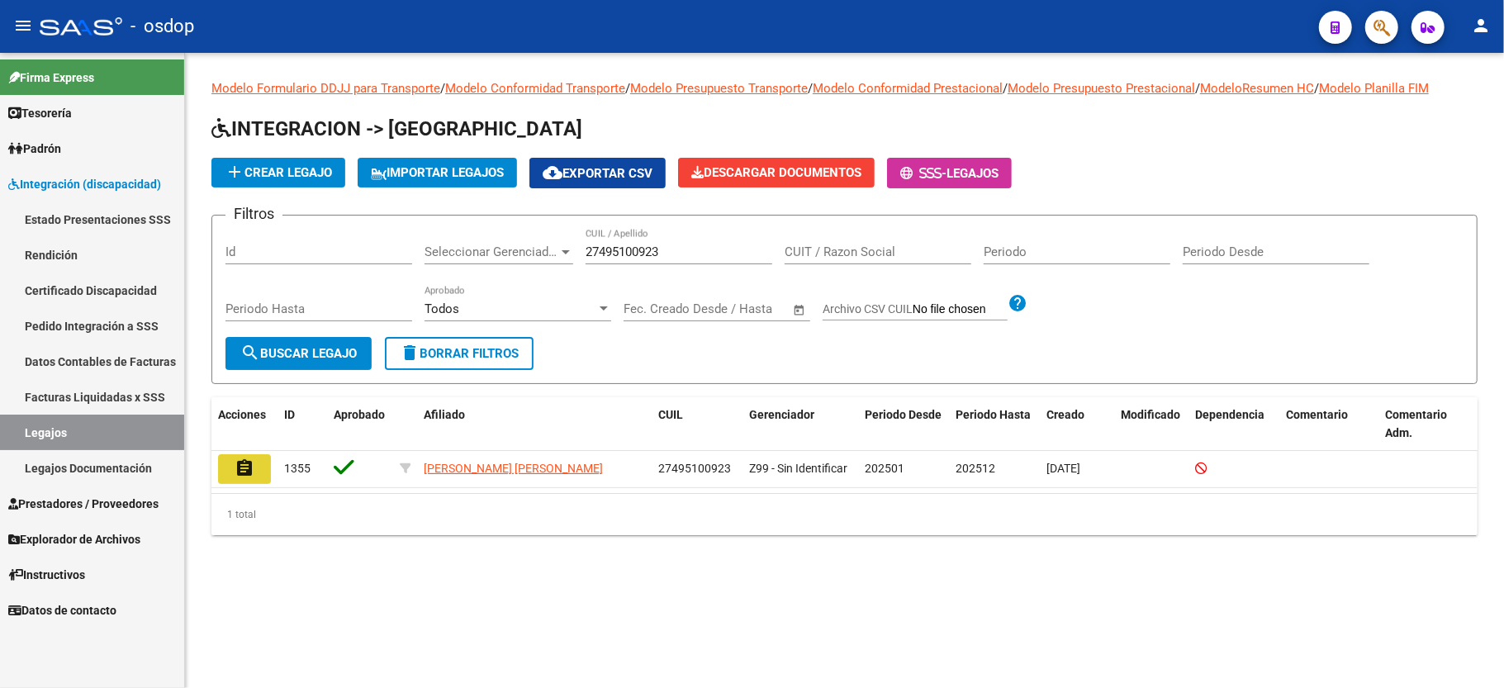
click at [263, 463] on button "assignment" at bounding box center [244, 469] width 53 height 30
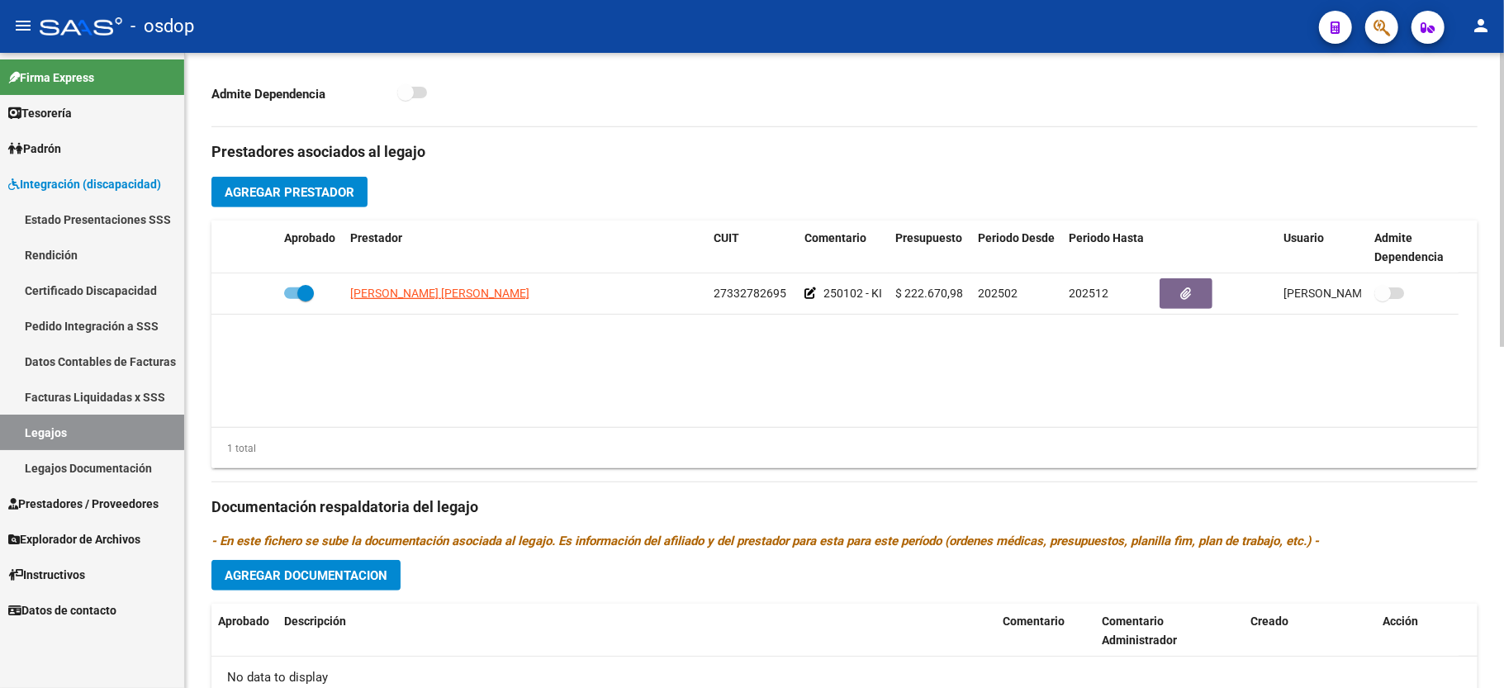
scroll to position [405, 0]
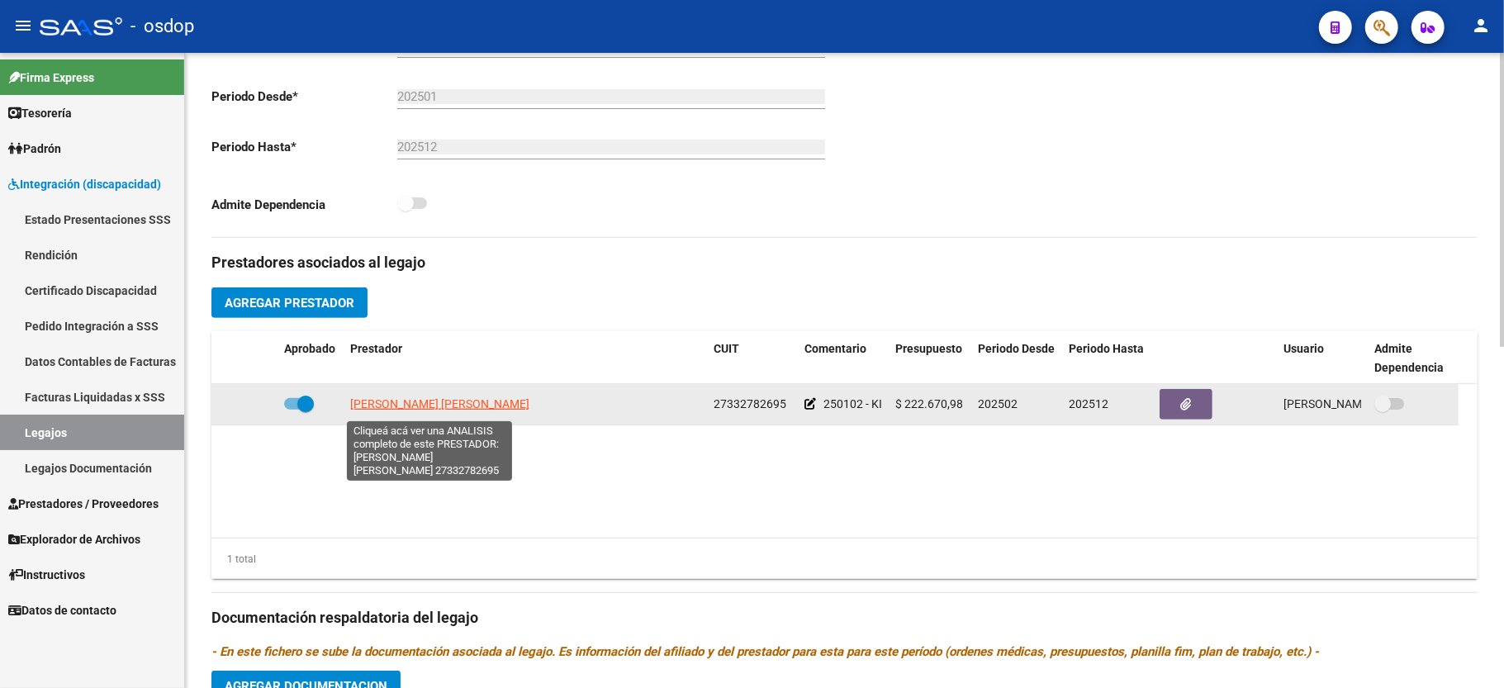
click at [451, 400] on span "ZELADA MAYRA ALEJANDRA" at bounding box center [439, 403] width 179 height 13
type textarea "27332782695"
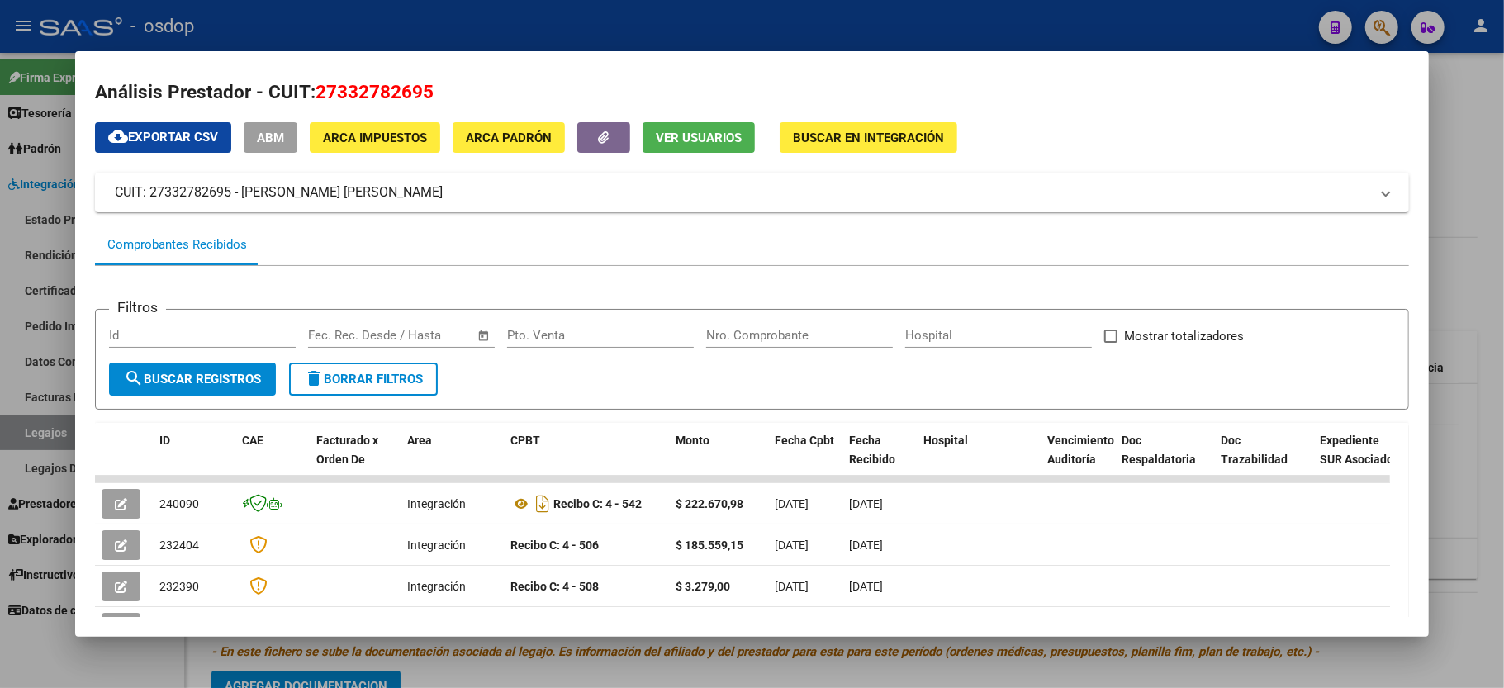
scroll to position [0, 0]
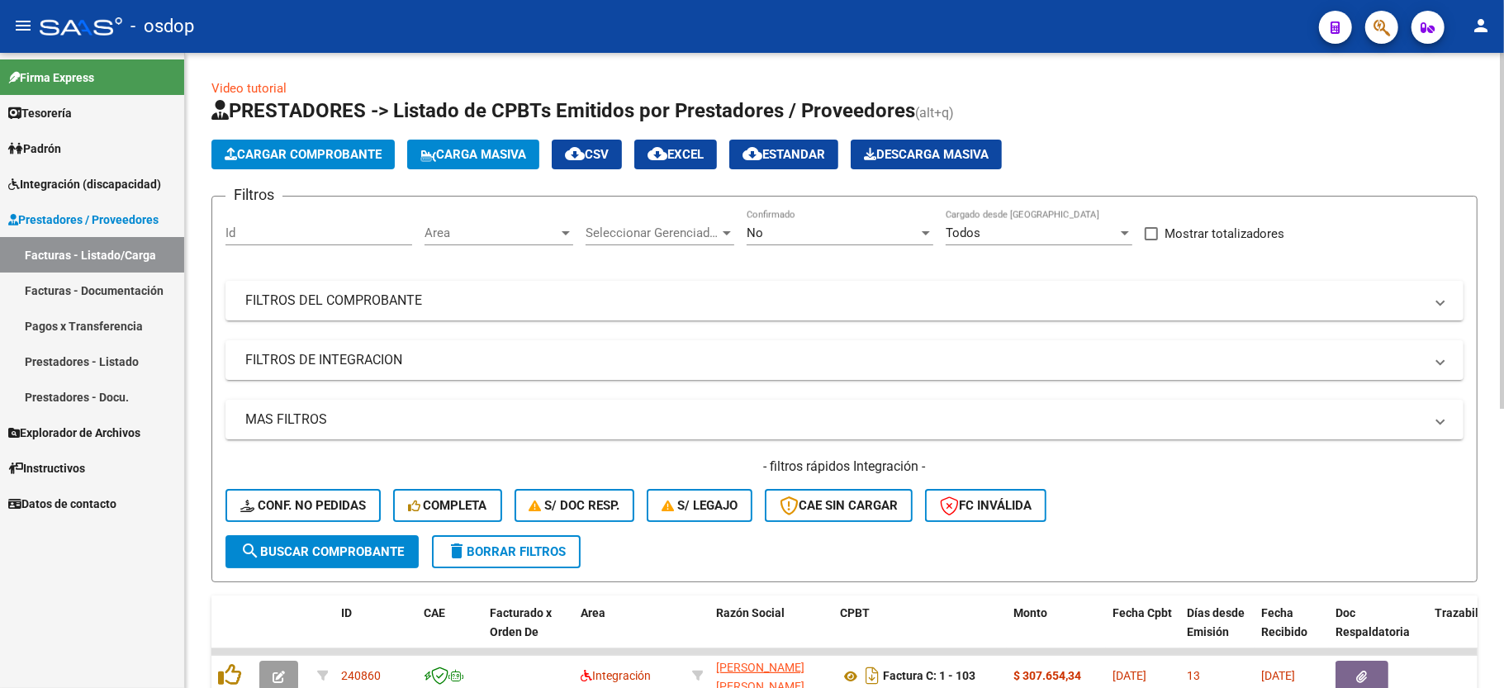
click at [340, 394] on div "Filtros Id Area Area Seleccionar Gerenciador Seleccionar Gerenciador No Confirm…" at bounding box center [845, 372] width 1238 height 325
click at [345, 368] on mat-panel-title "FILTROS DE INTEGRACION" at bounding box center [834, 360] width 1179 height 18
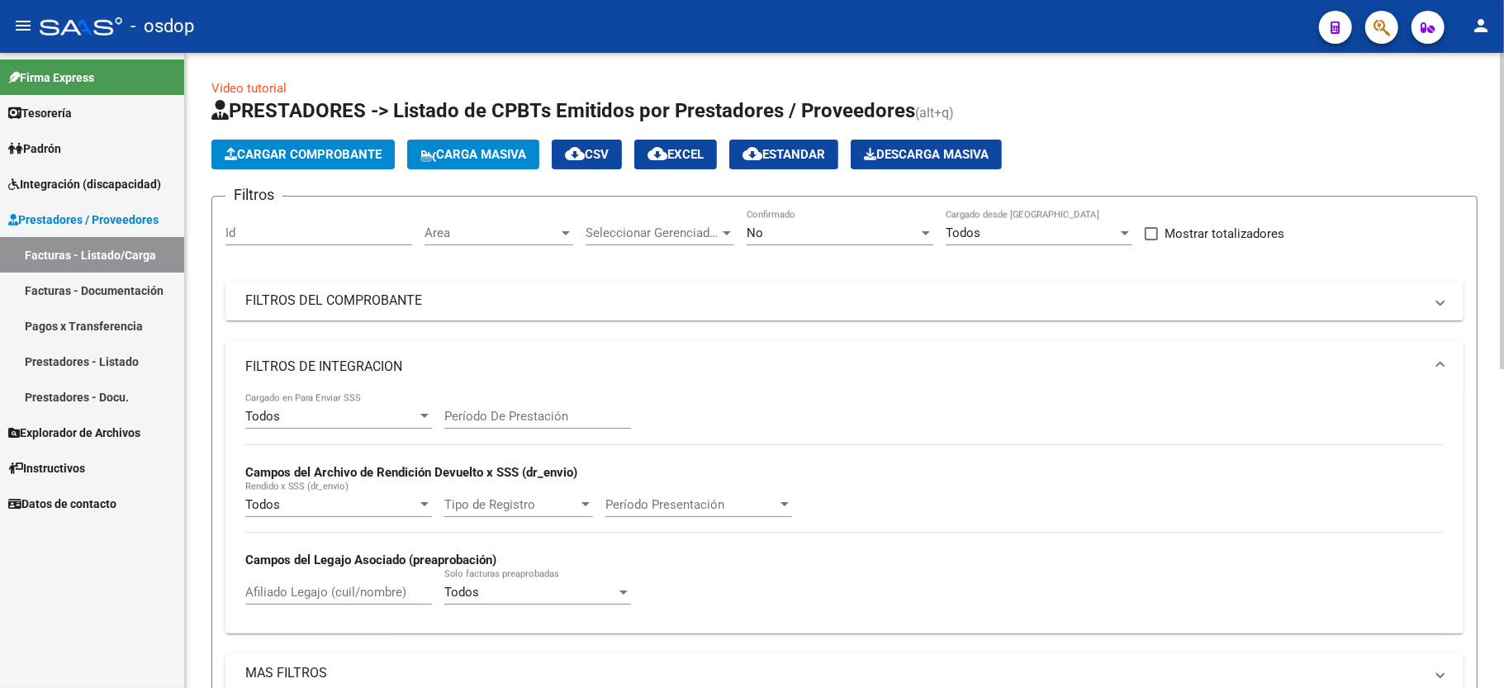
scroll to position [440, 0]
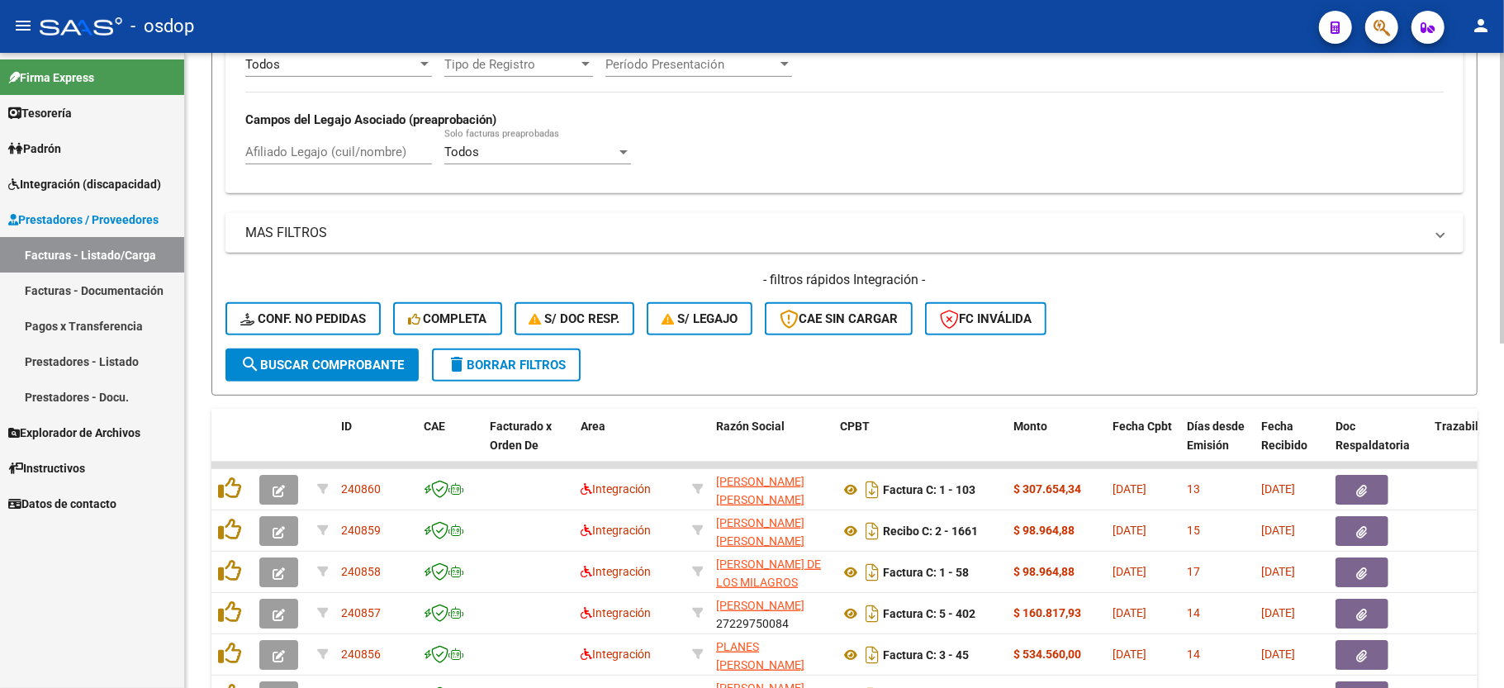
click at [309, 163] on div "Afiliado Legajo (cuil/nombre)" at bounding box center [338, 147] width 187 height 36
paste input "20498735399"
type input "20498735399"
click at [304, 368] on span "search Buscar Comprobante" at bounding box center [322, 365] width 164 height 15
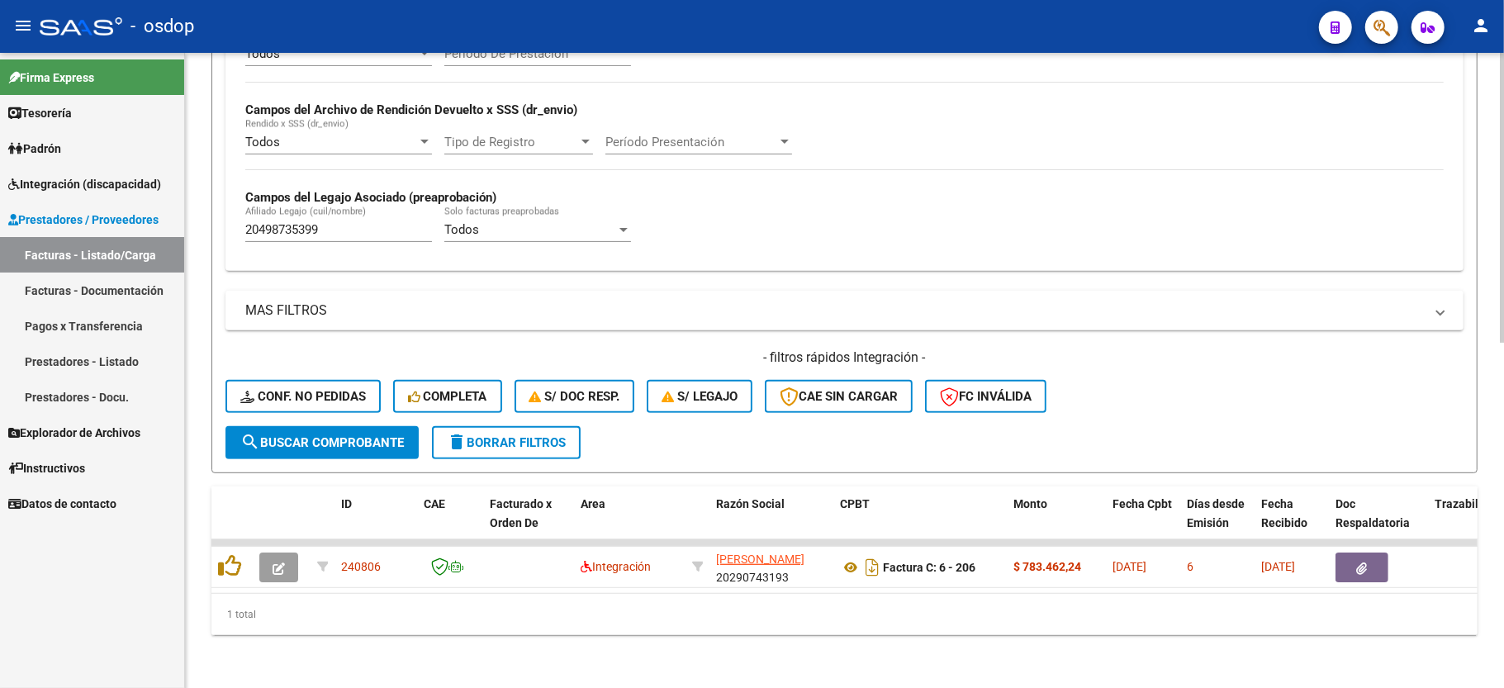
scroll to position [382, 0]
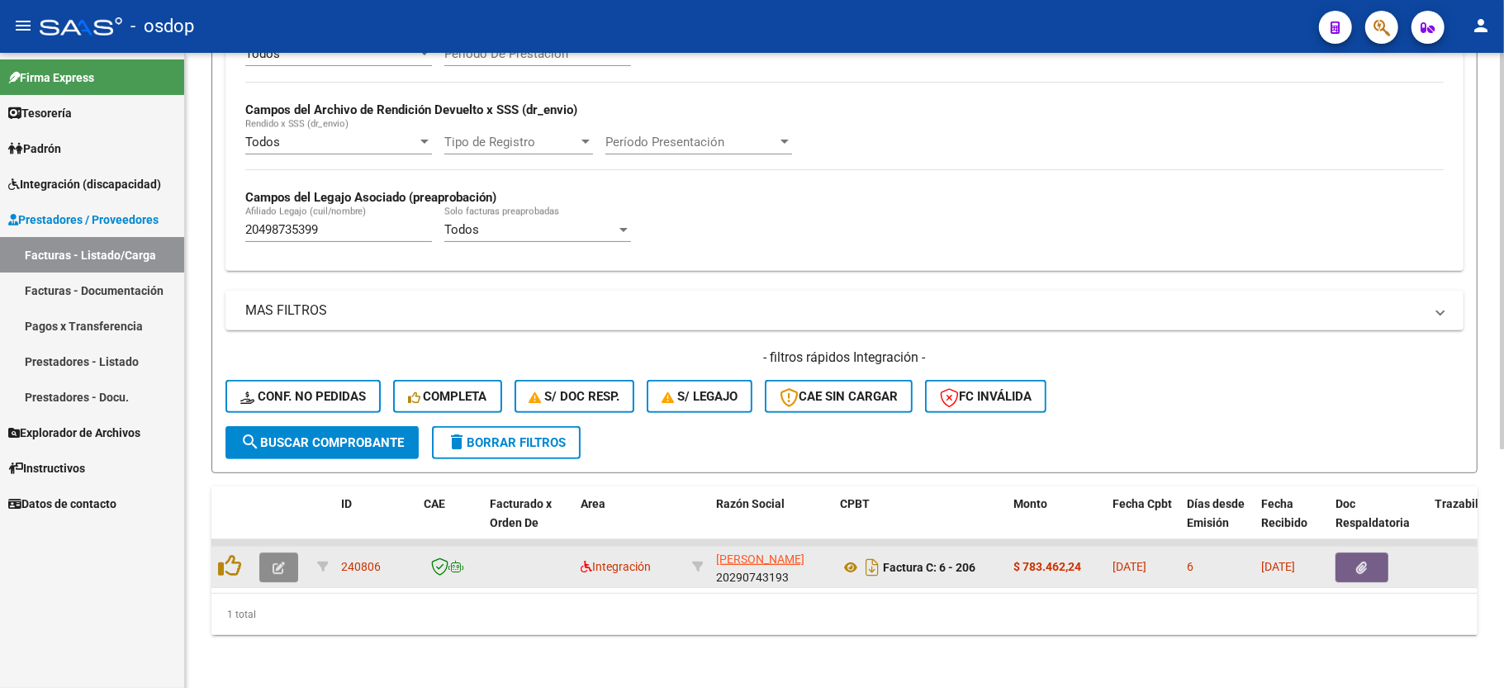
click at [286, 553] on button "button" at bounding box center [278, 568] width 39 height 30
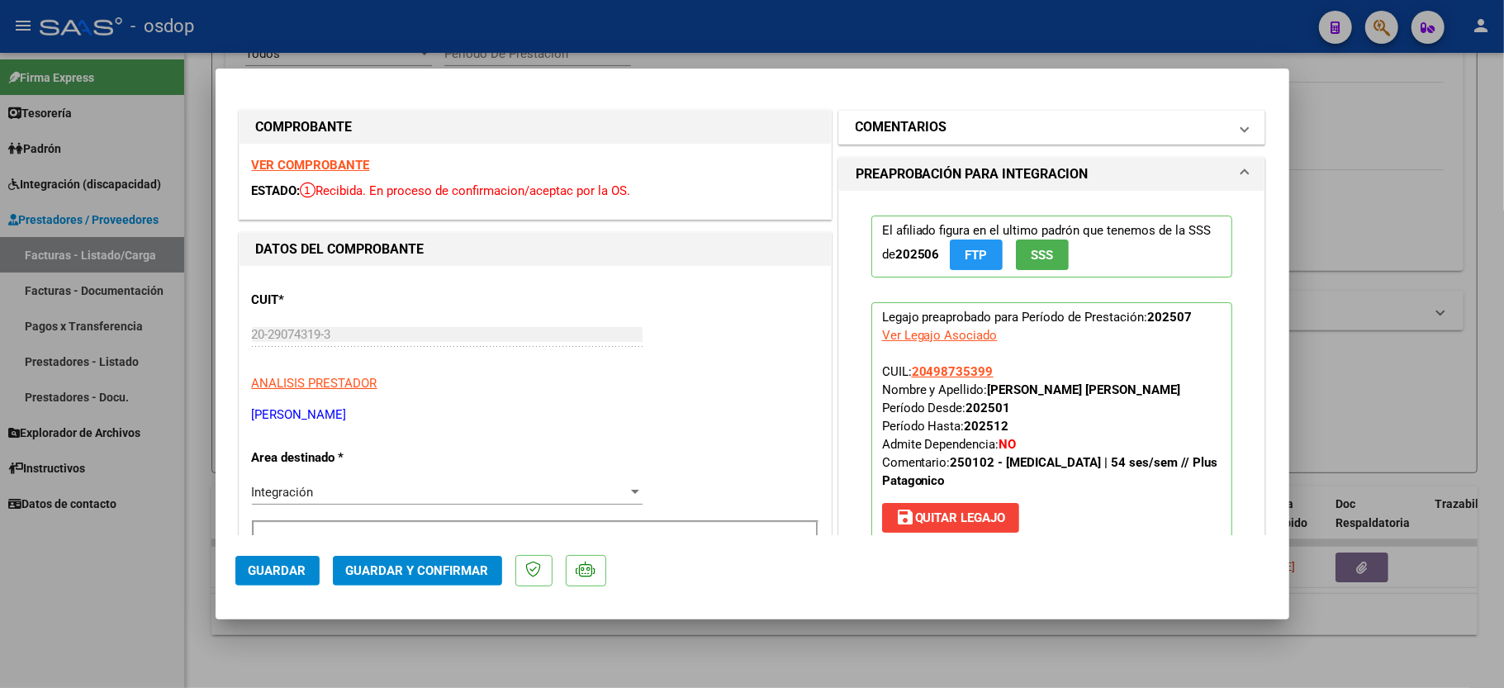
click at [1001, 130] on mat-panel-title "COMENTARIOS" at bounding box center [1042, 127] width 373 height 20
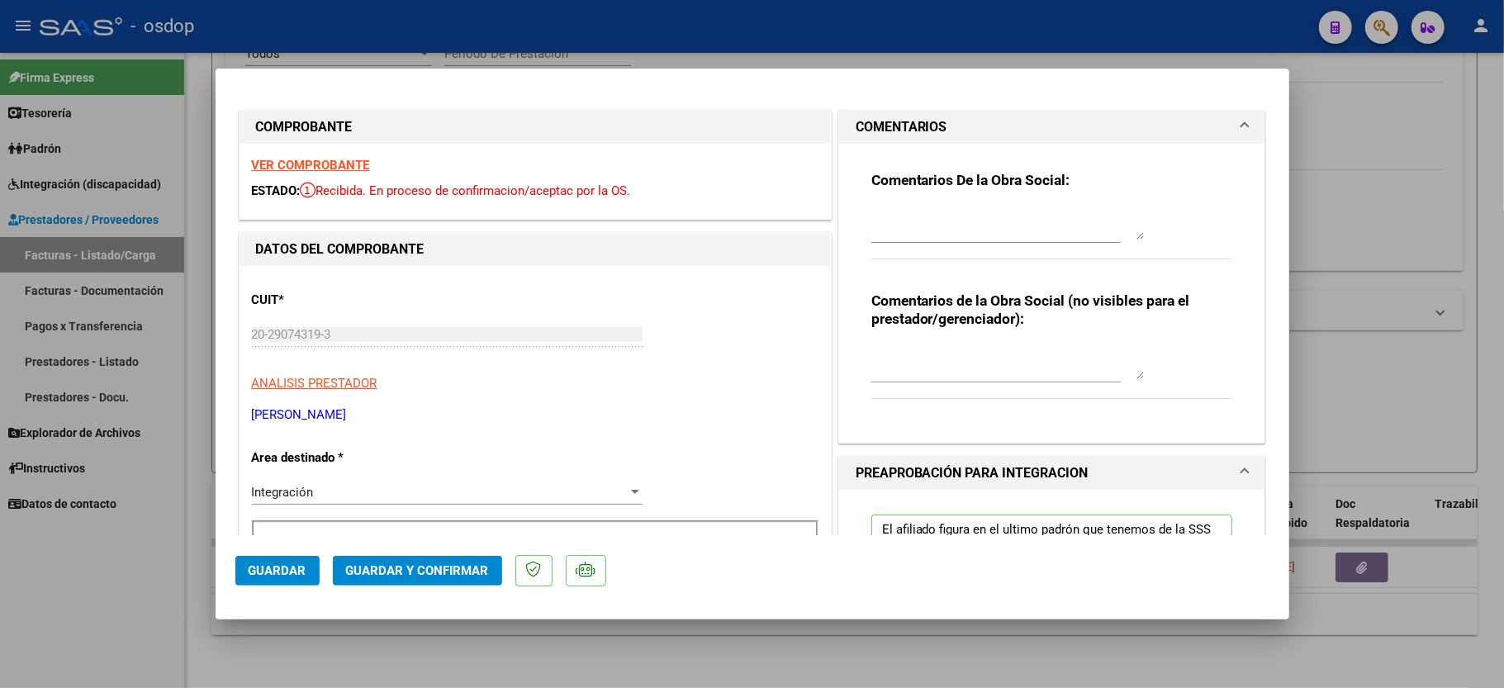
click at [922, 380] on div at bounding box center [1007, 363] width 273 height 40
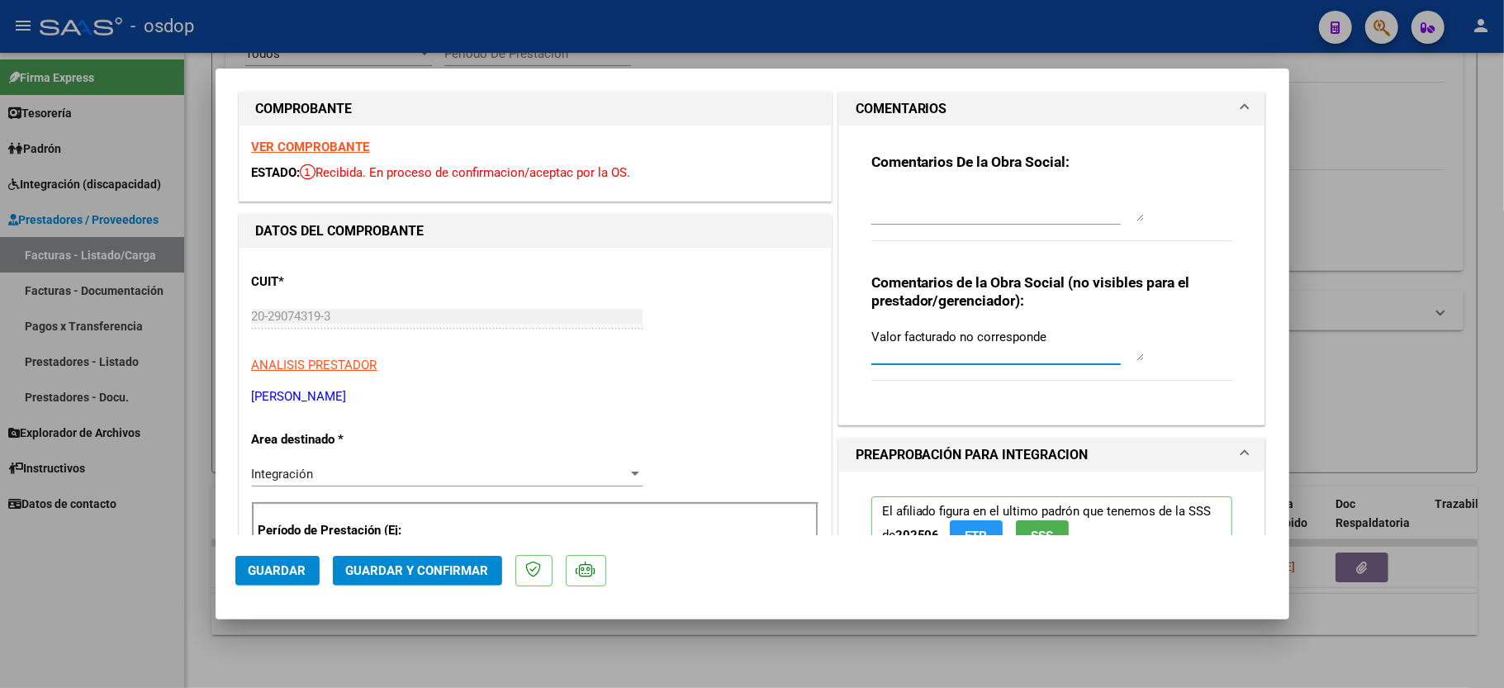
scroll to position [0, 0]
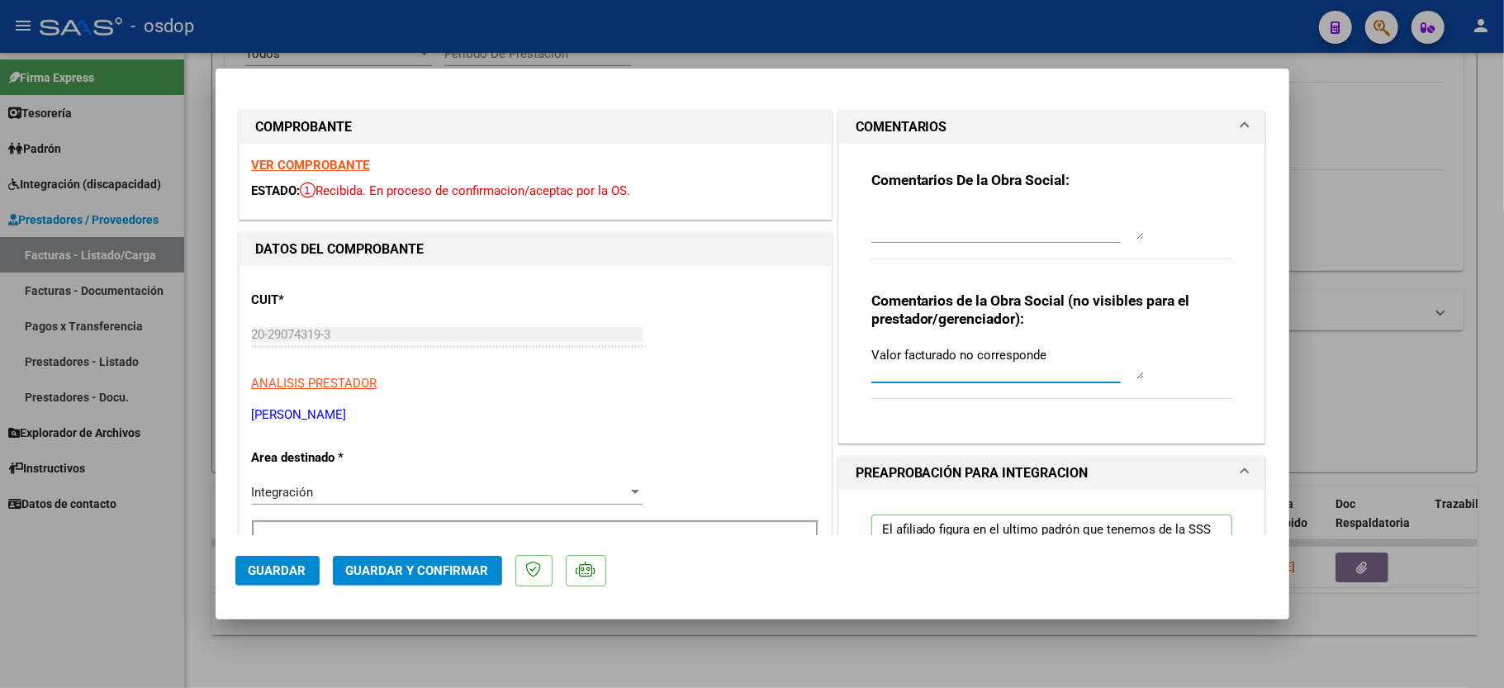
type textarea "Valor facturado no corresponde"
click at [871, 232] on textarea at bounding box center [1007, 223] width 273 height 33
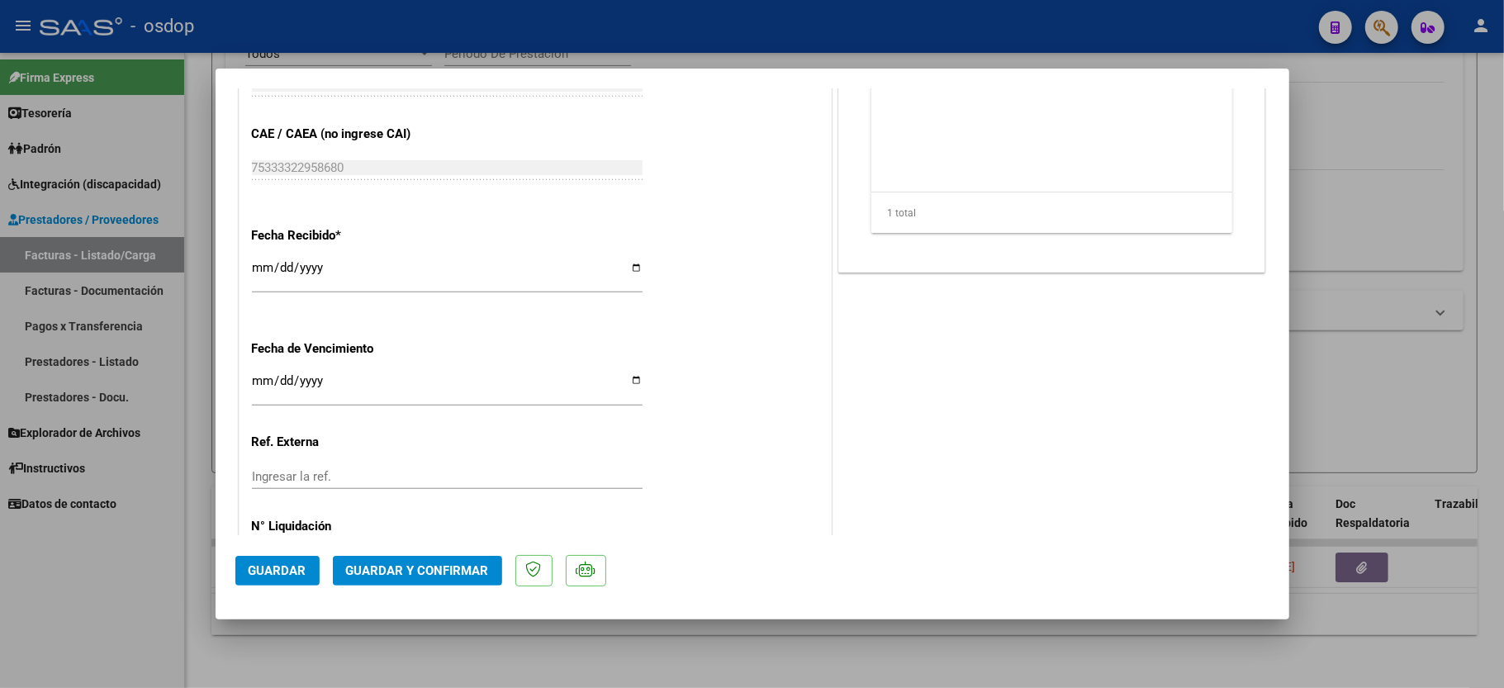
scroll to position [1037, 0]
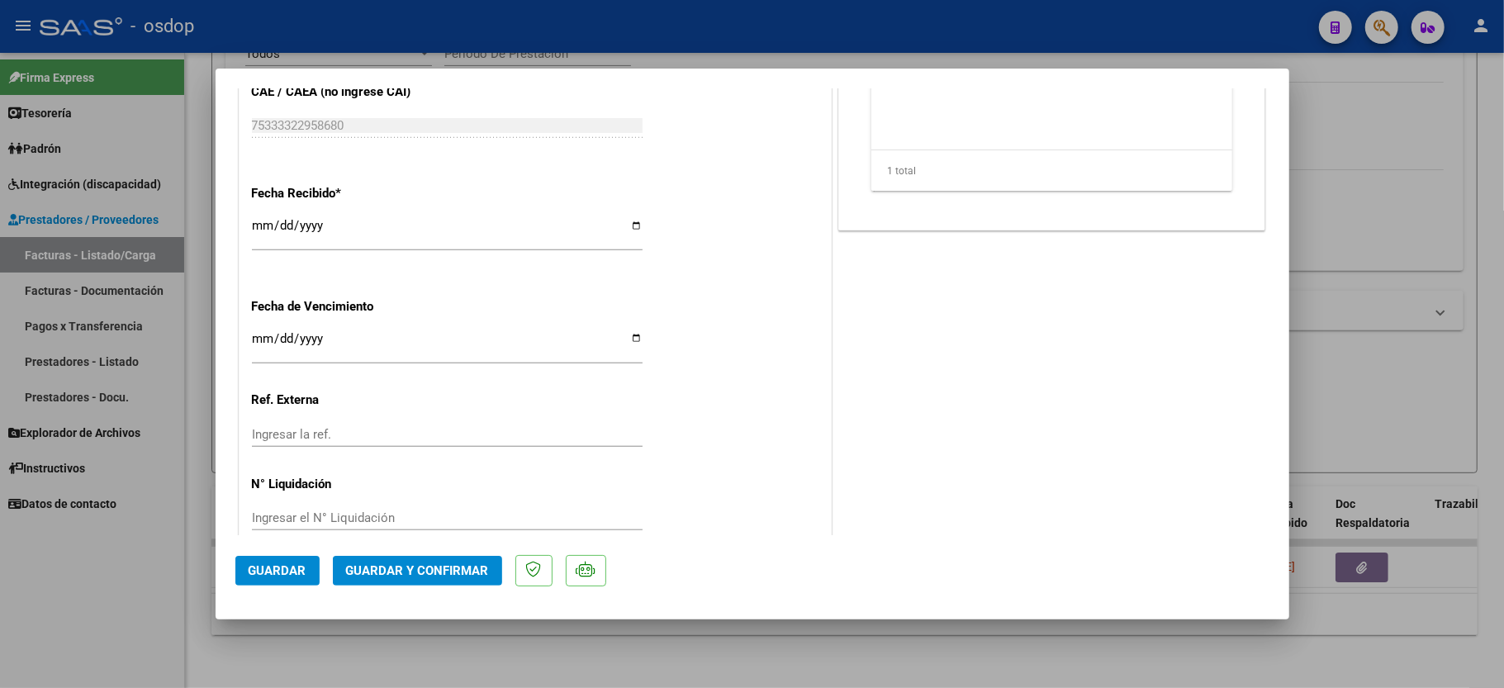
type textarea "Importe facturado por sesión no corresponde con lo autorizado."
click at [410, 569] on span "Guardar y Confirmar" at bounding box center [417, 570] width 143 height 15
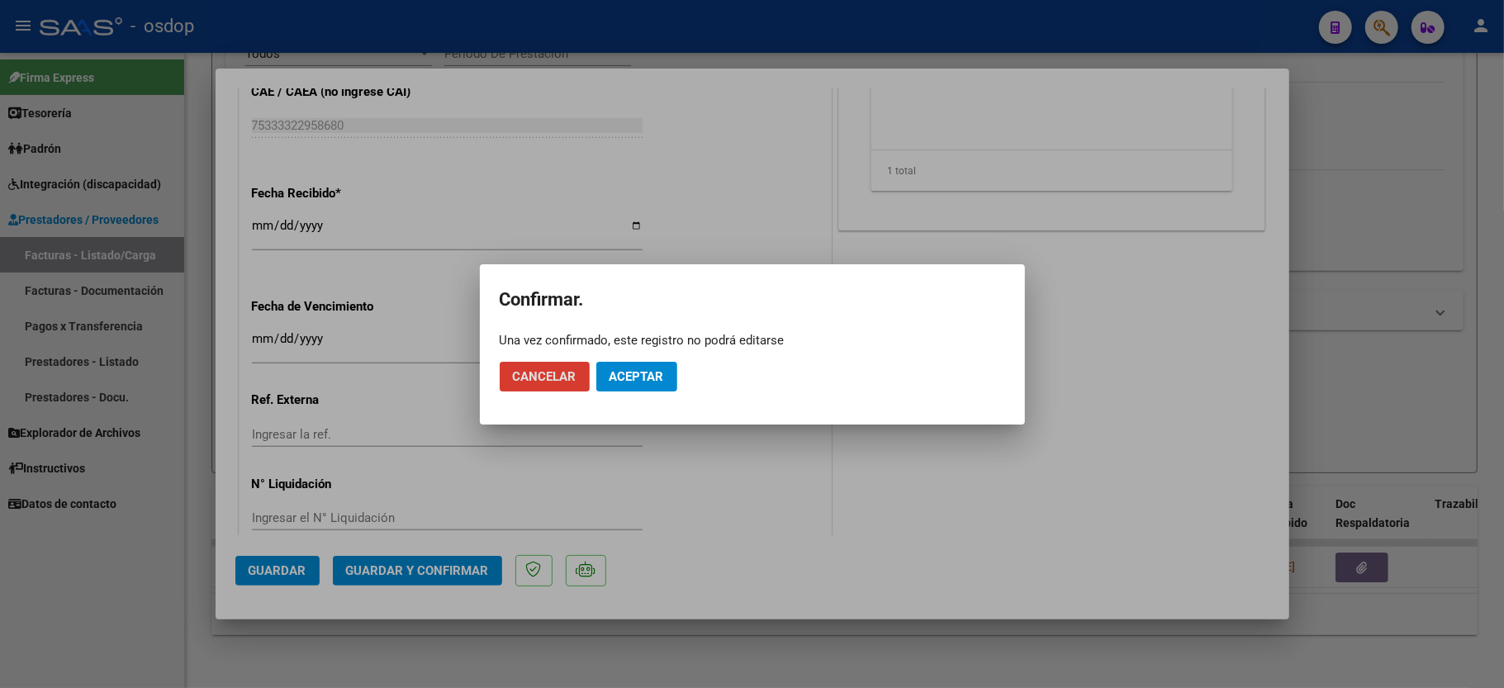
click at [658, 384] on button "Aceptar" at bounding box center [636, 377] width 81 height 30
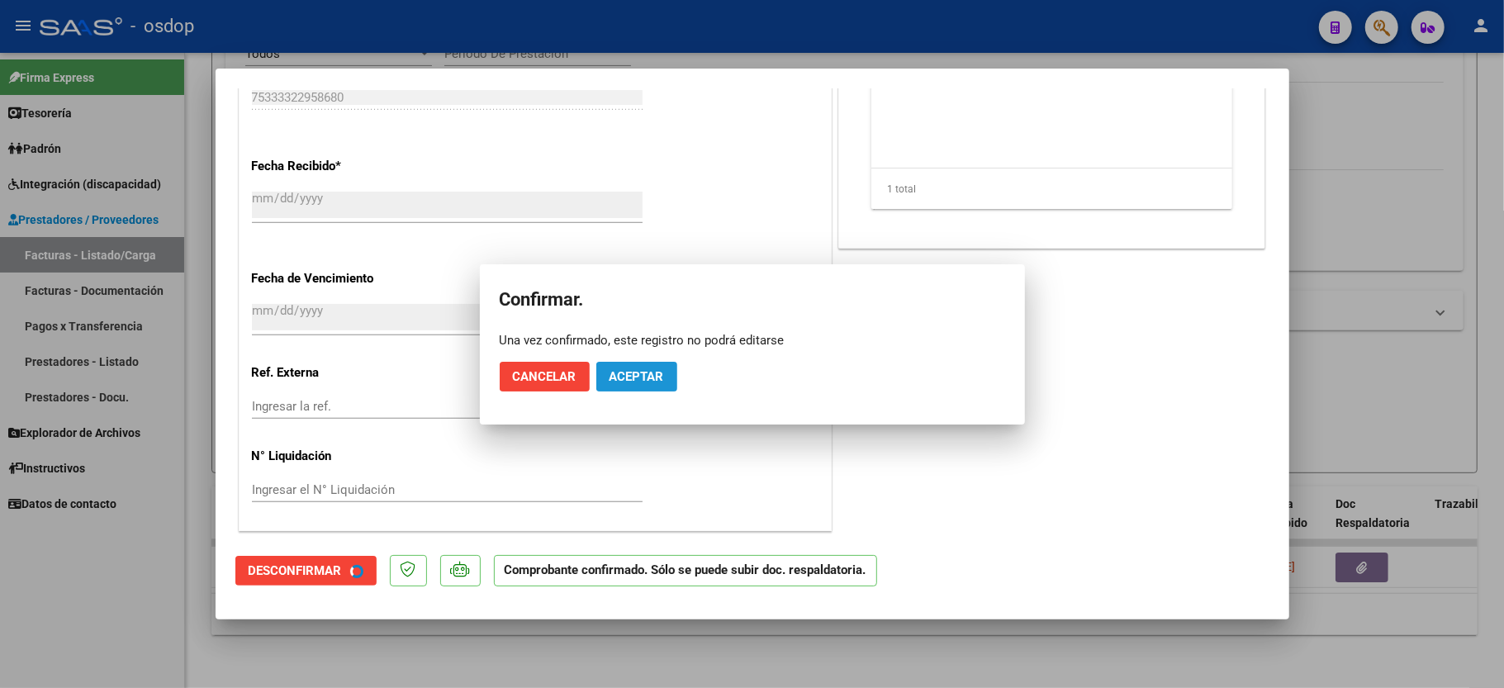
scroll to position [933, 0]
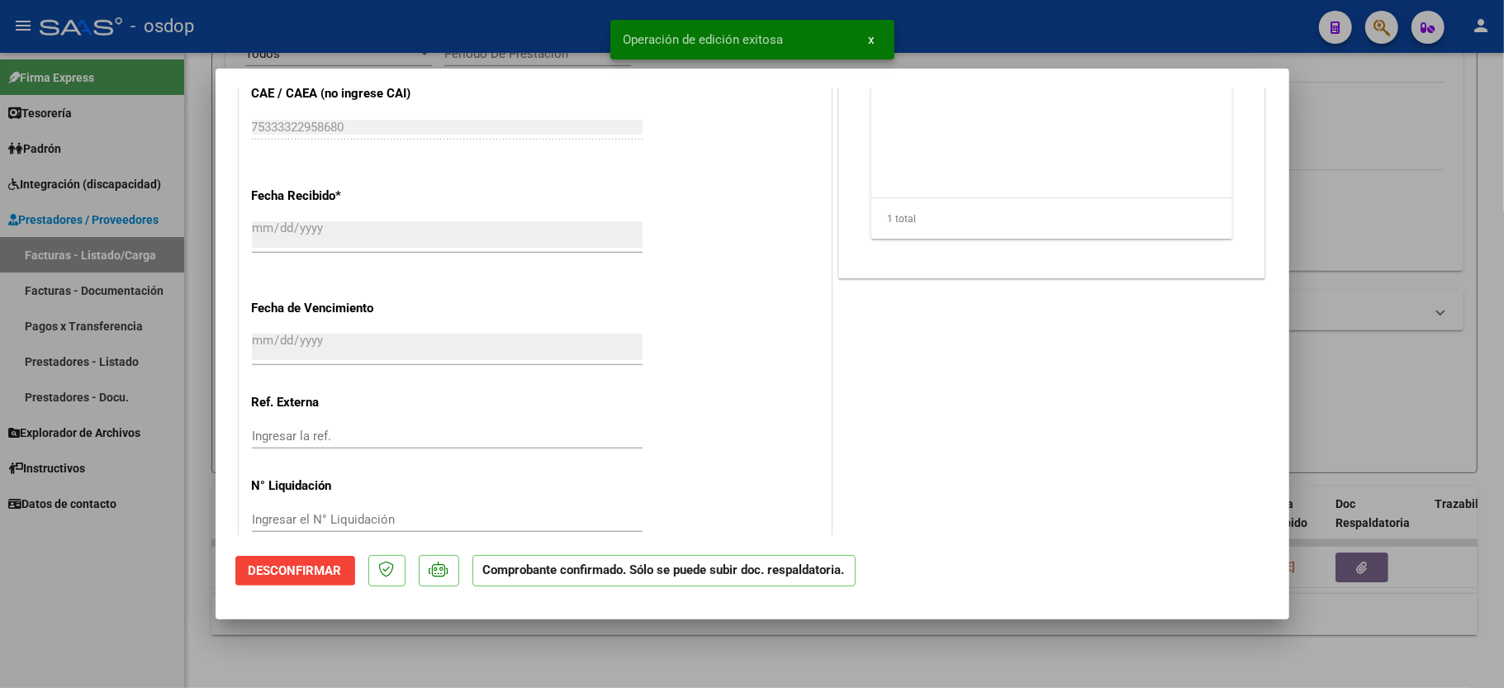
click at [202, 635] on div at bounding box center [752, 344] width 1504 height 688
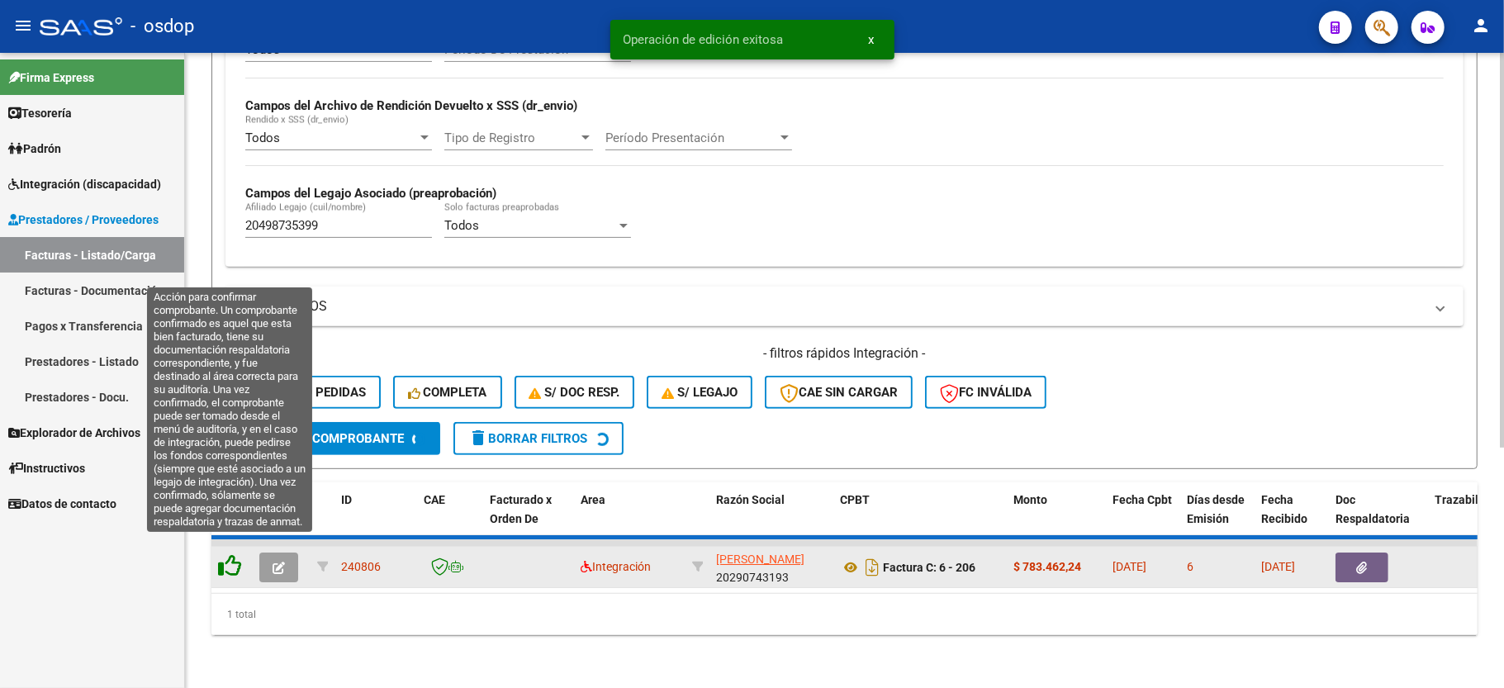
scroll to position [350, 0]
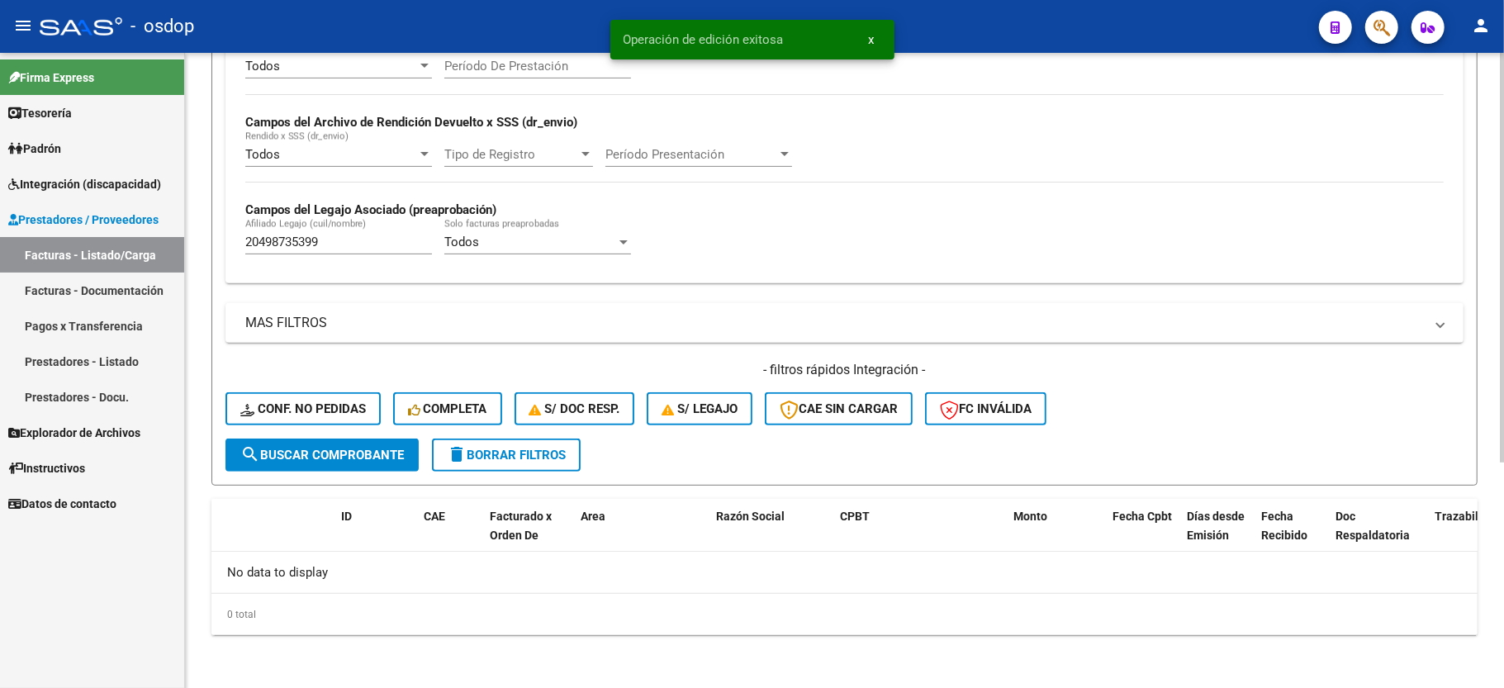
click at [230, 552] on div "No data to display" at bounding box center [844, 572] width 1266 height 41
click at [282, 252] on div "20498735399 Afiliado Legajo (cuil/nombre)" at bounding box center [338, 237] width 187 height 36
click at [282, 249] on input "20498735399" at bounding box center [338, 242] width 187 height 15
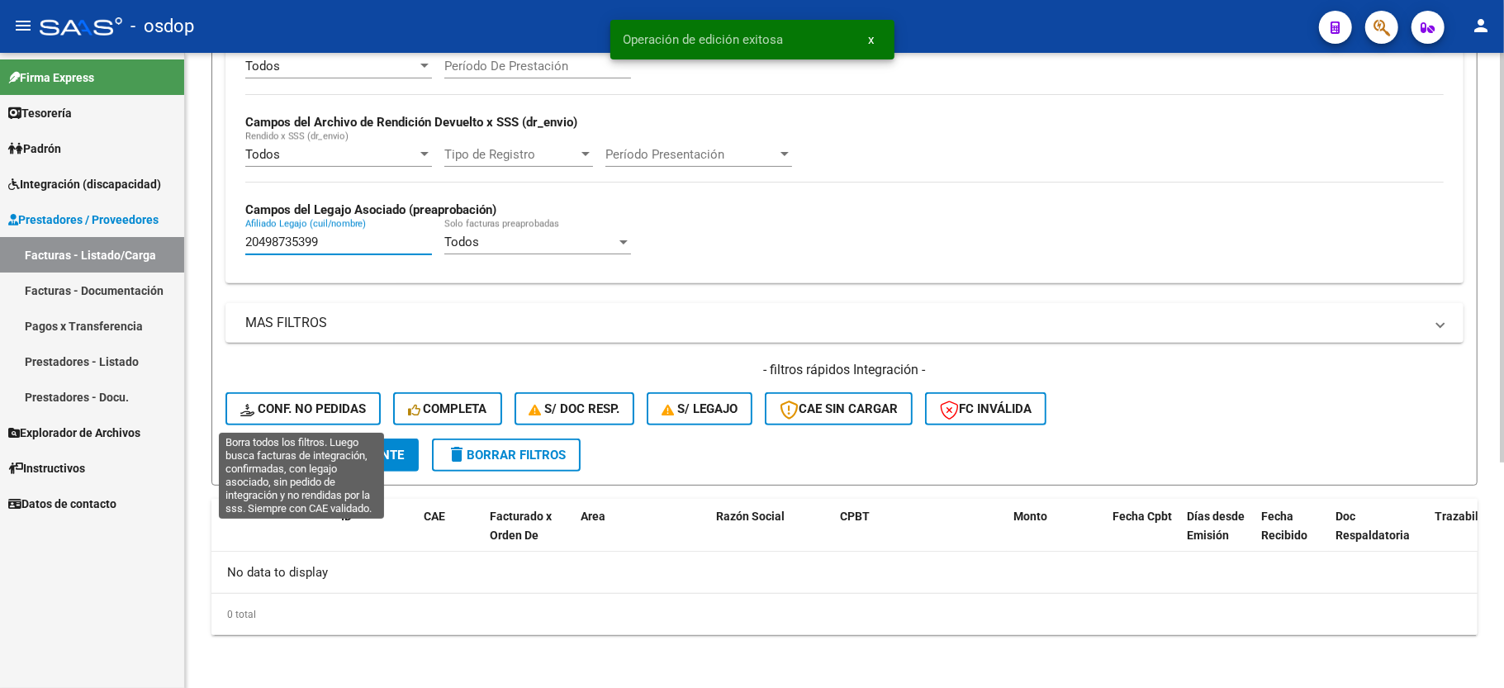
click at [291, 396] on button "Conf. no pedidas" at bounding box center [303, 408] width 155 height 33
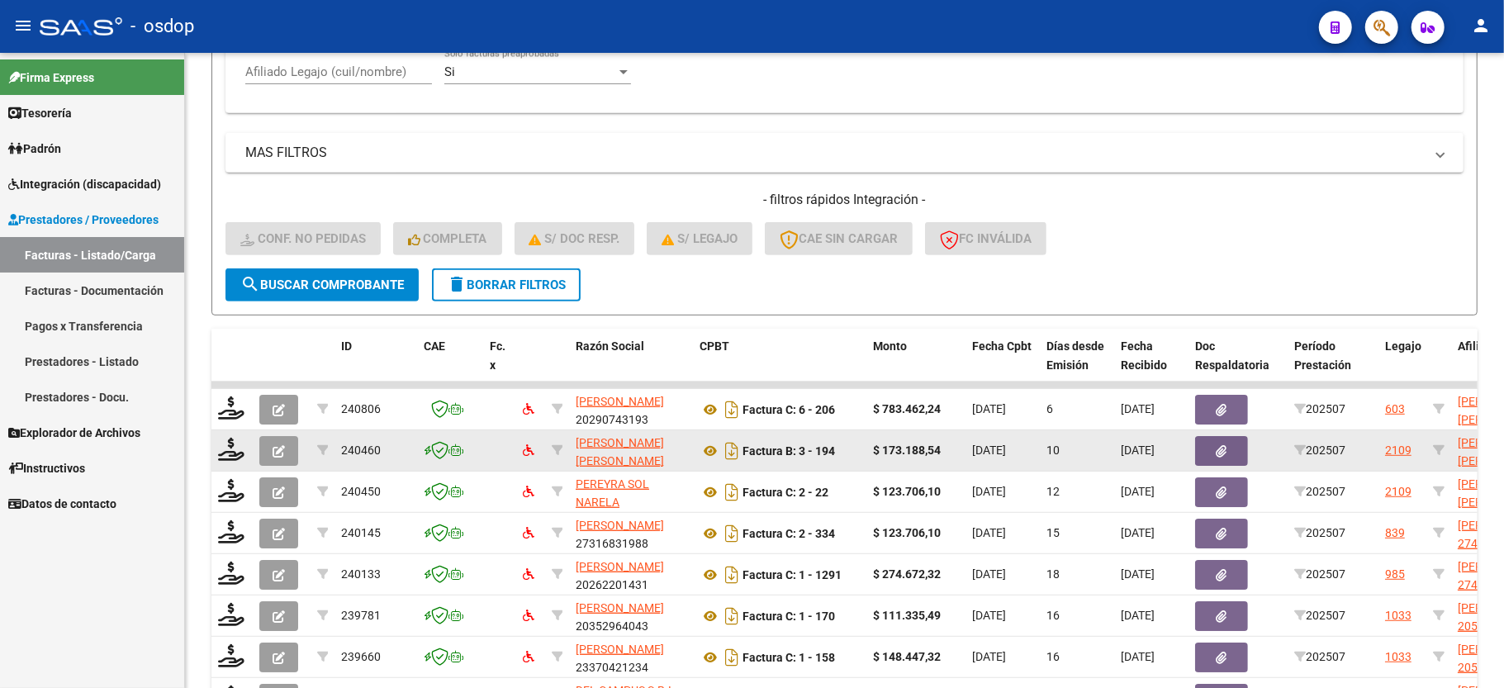
scroll to position [570, 0]
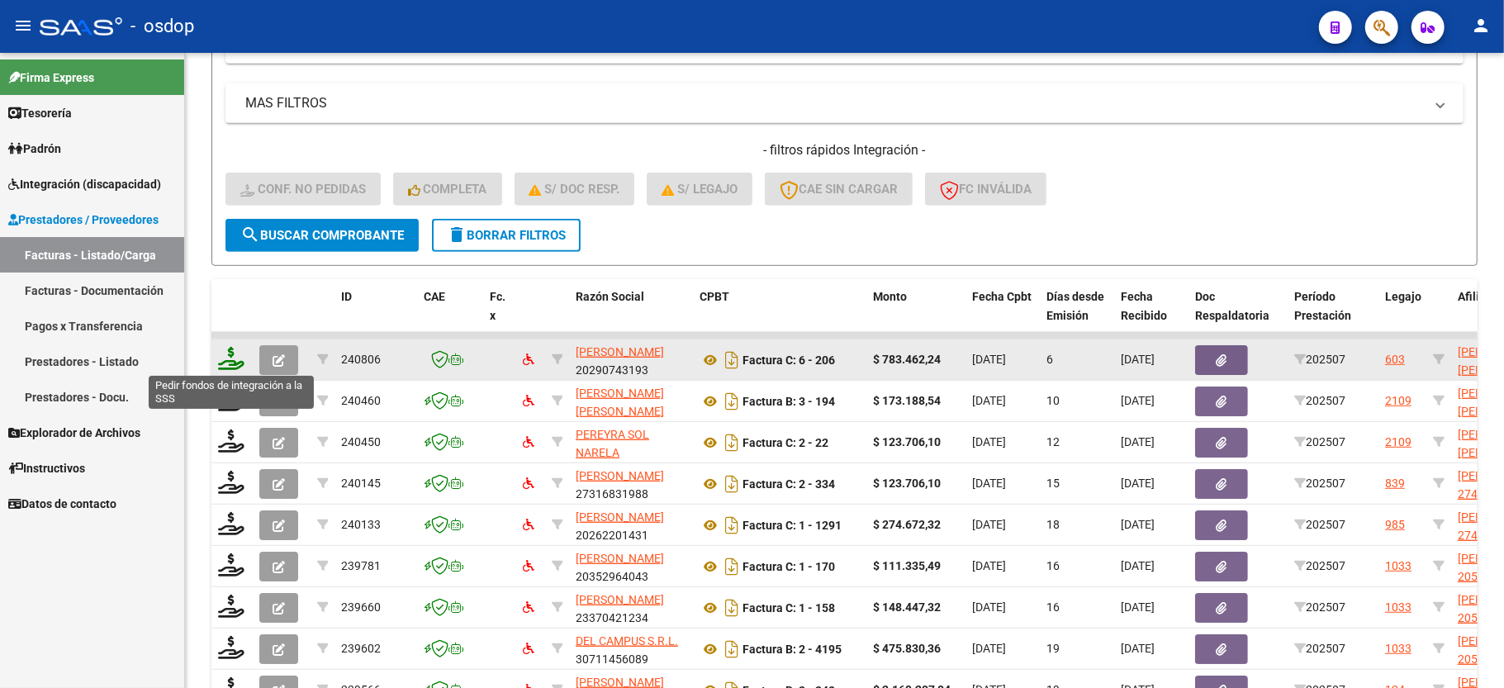
click at [238, 360] on icon at bounding box center [231, 358] width 26 height 23
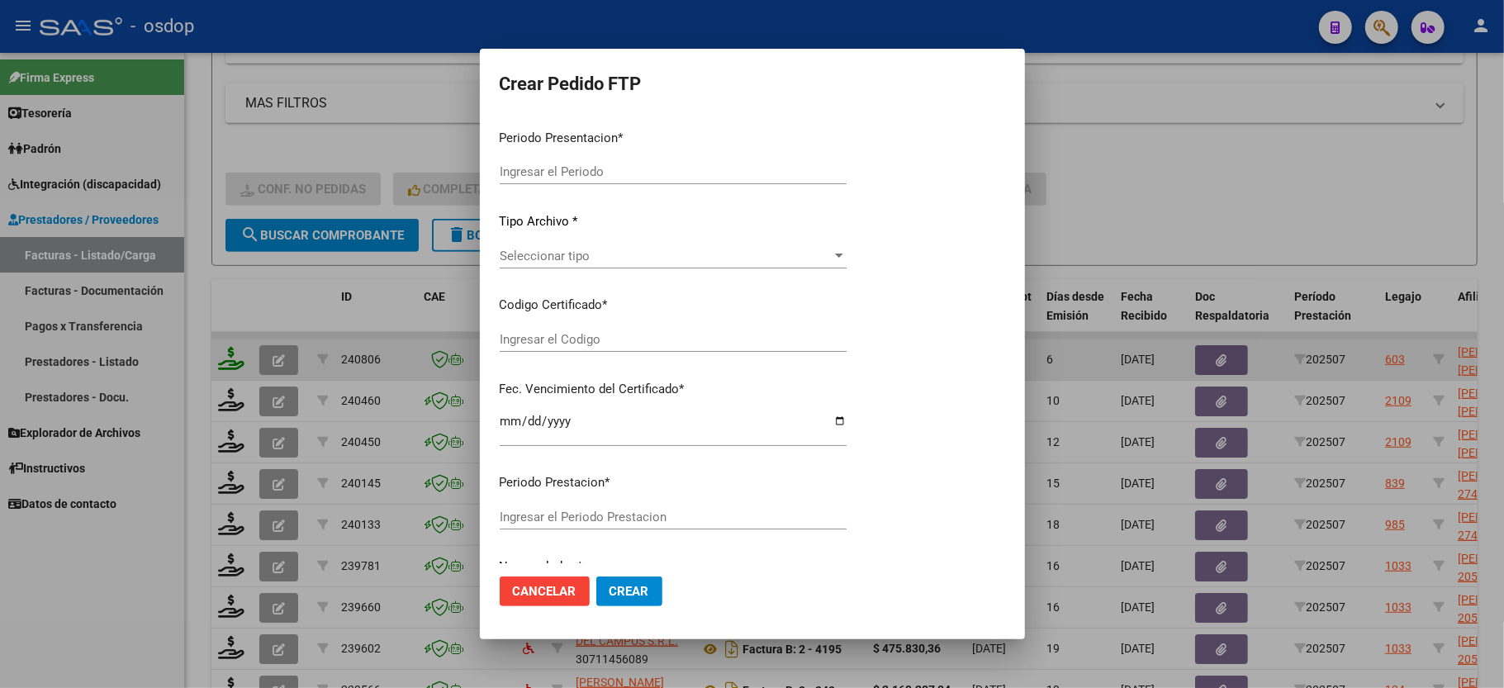
type input "202507"
type input "$ 783.462,24"
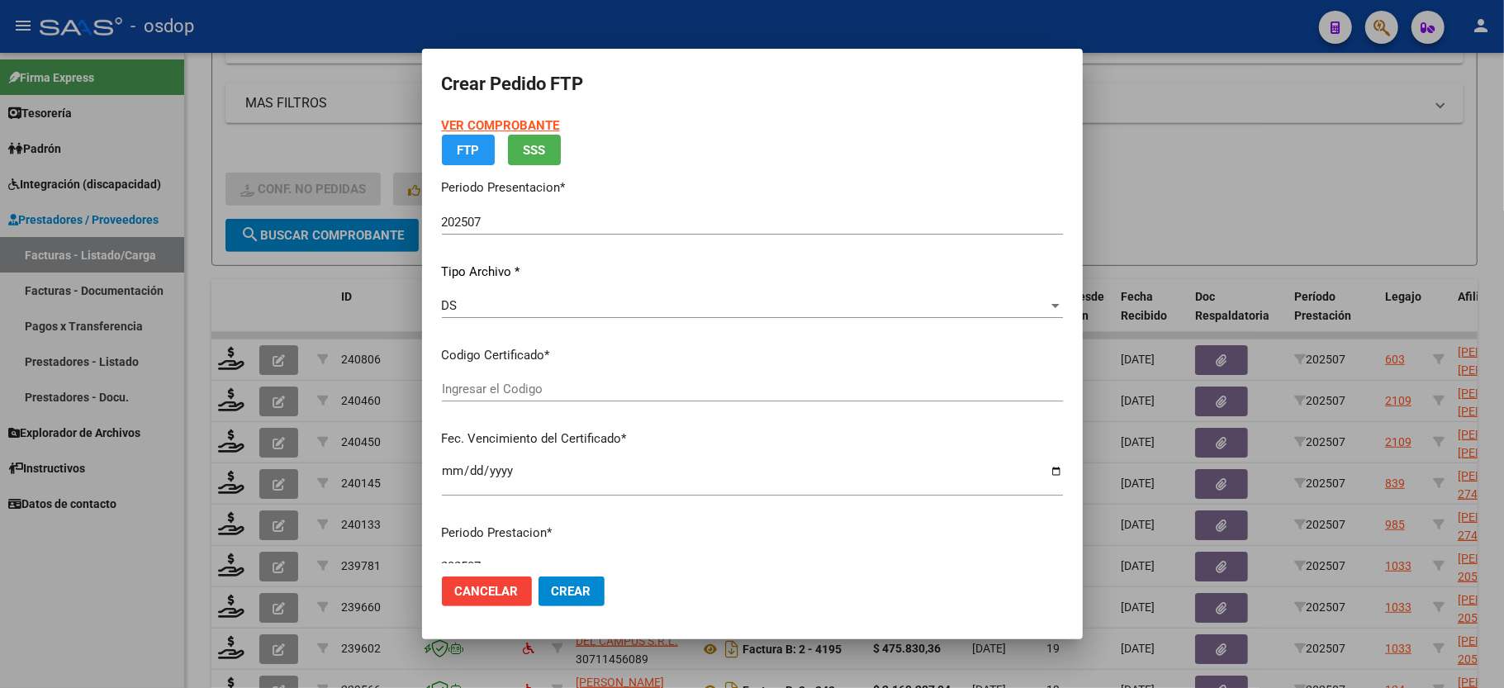
type input "290573378"
type input "2027-11-08"
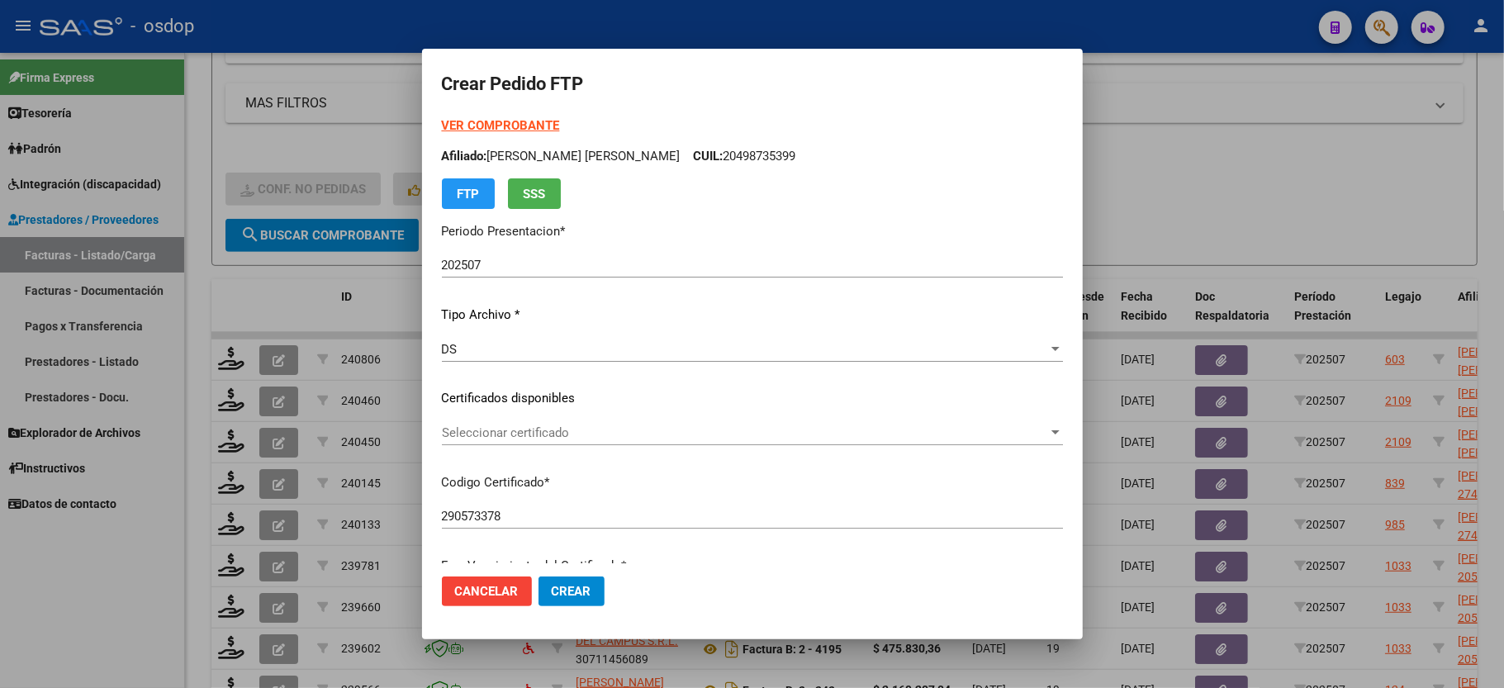
click at [529, 437] on span "Seleccionar certificado" at bounding box center [745, 432] width 606 height 15
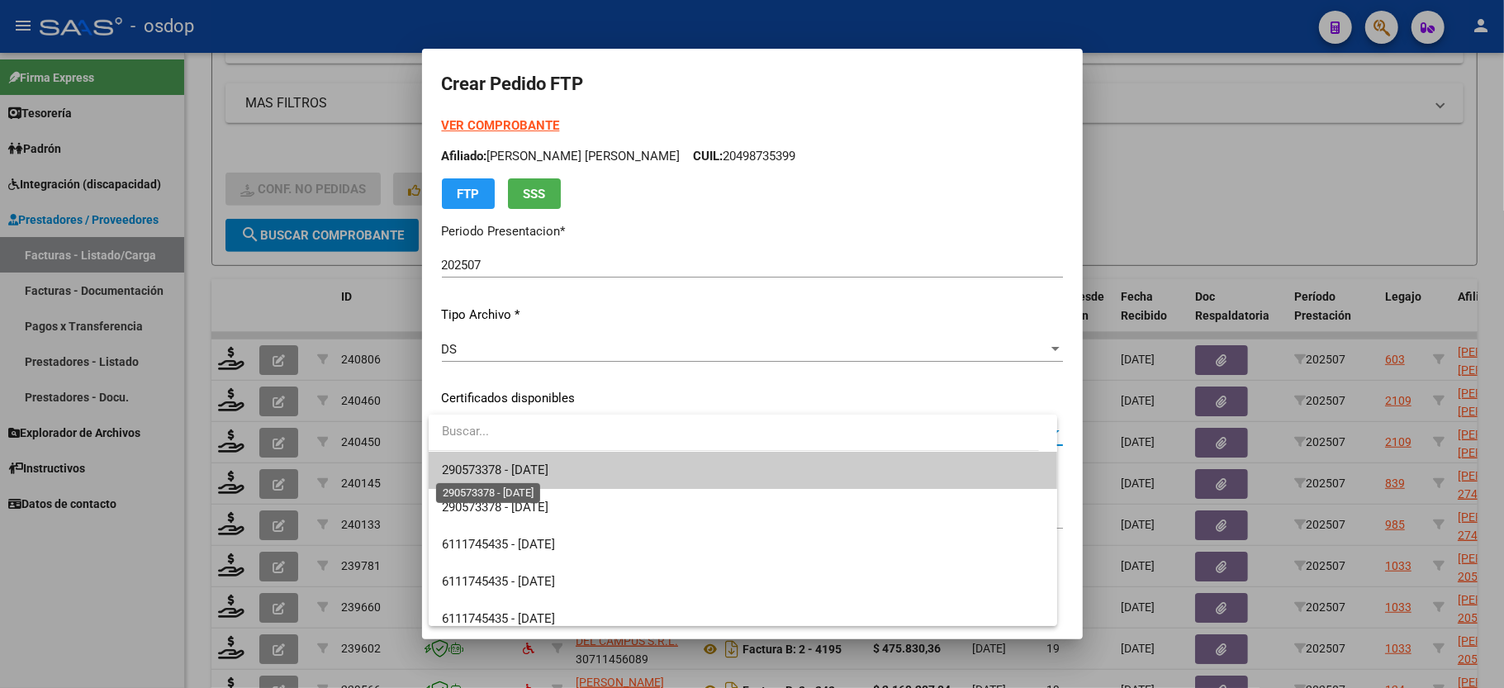
click at [520, 469] on span "290573378 - 2027-11-08" at bounding box center [495, 470] width 107 height 15
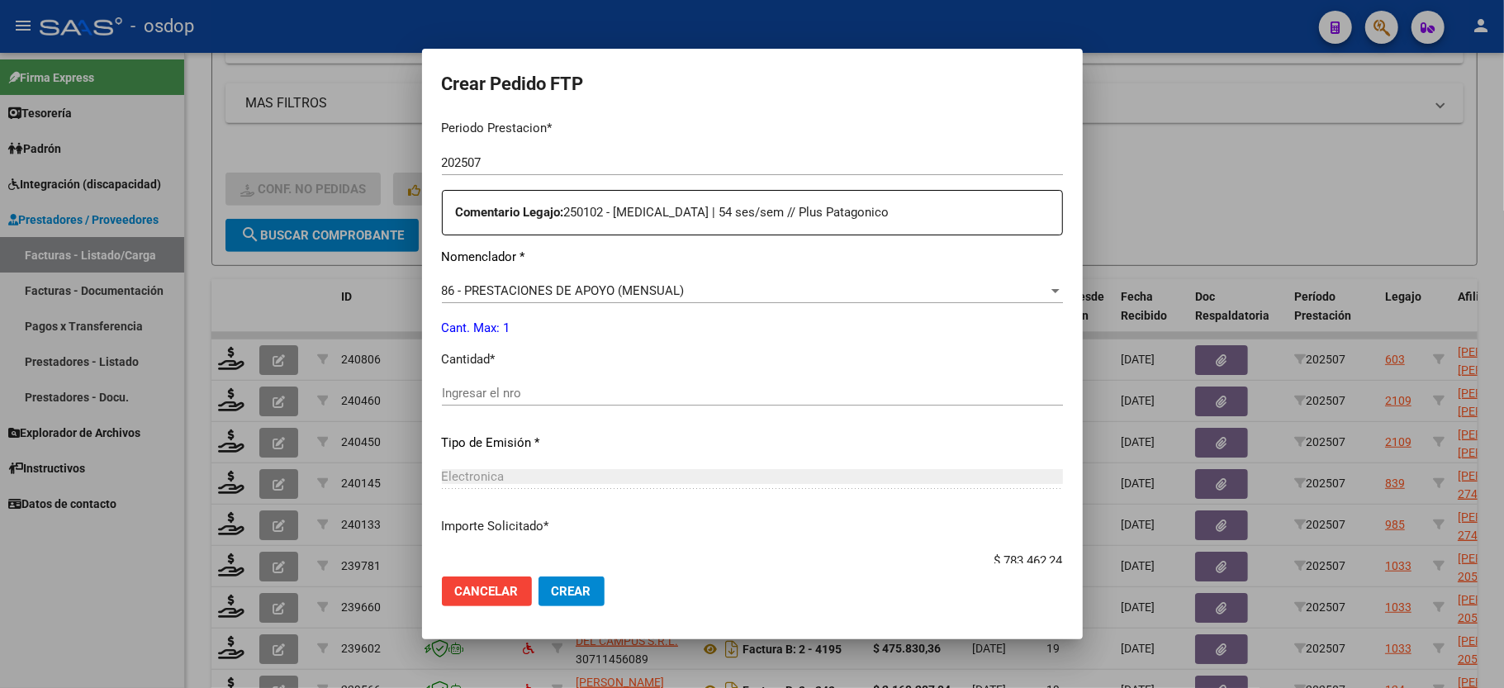
scroll to position [771, 0]
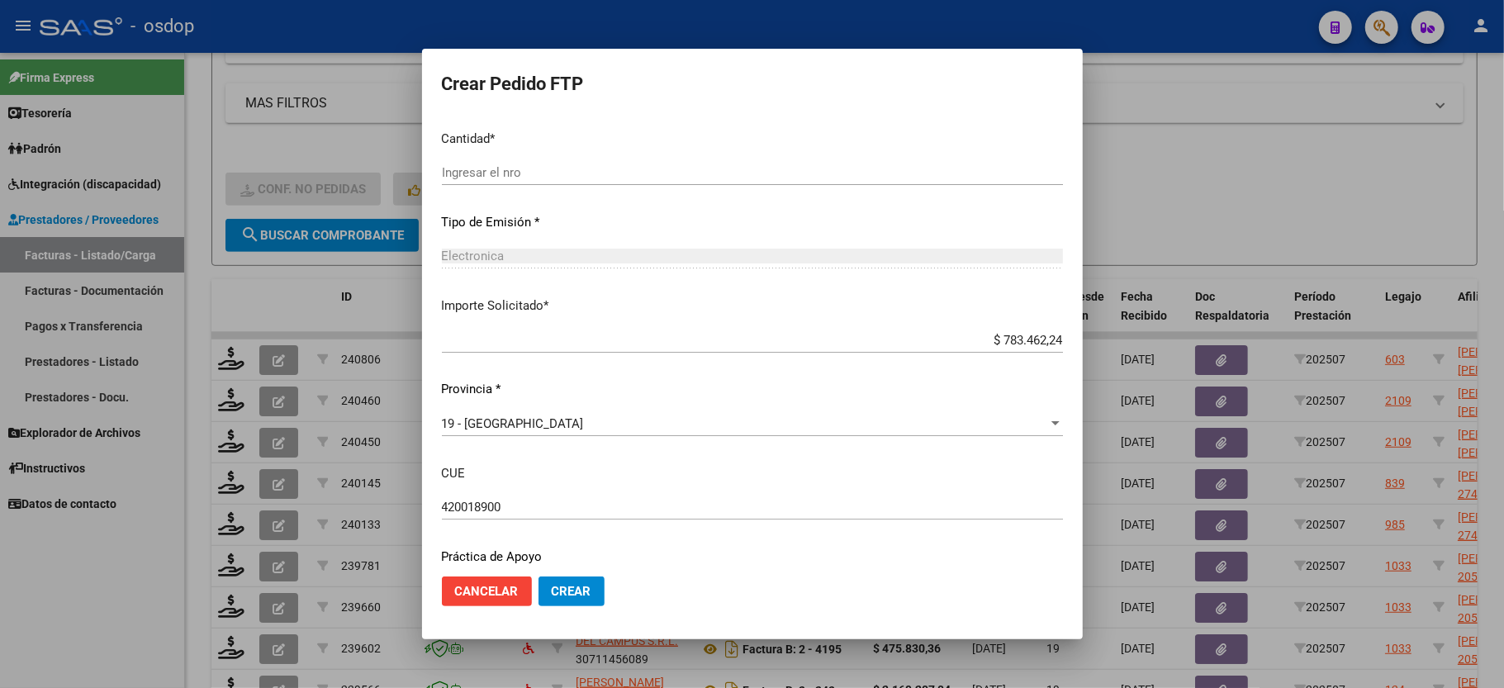
click at [533, 165] on input "Ingresar el nro" at bounding box center [752, 172] width 621 height 15
type input "1"
click at [1018, 333] on input "$ 783.462,24" at bounding box center [752, 340] width 621 height 15
type input "$ 0,00"
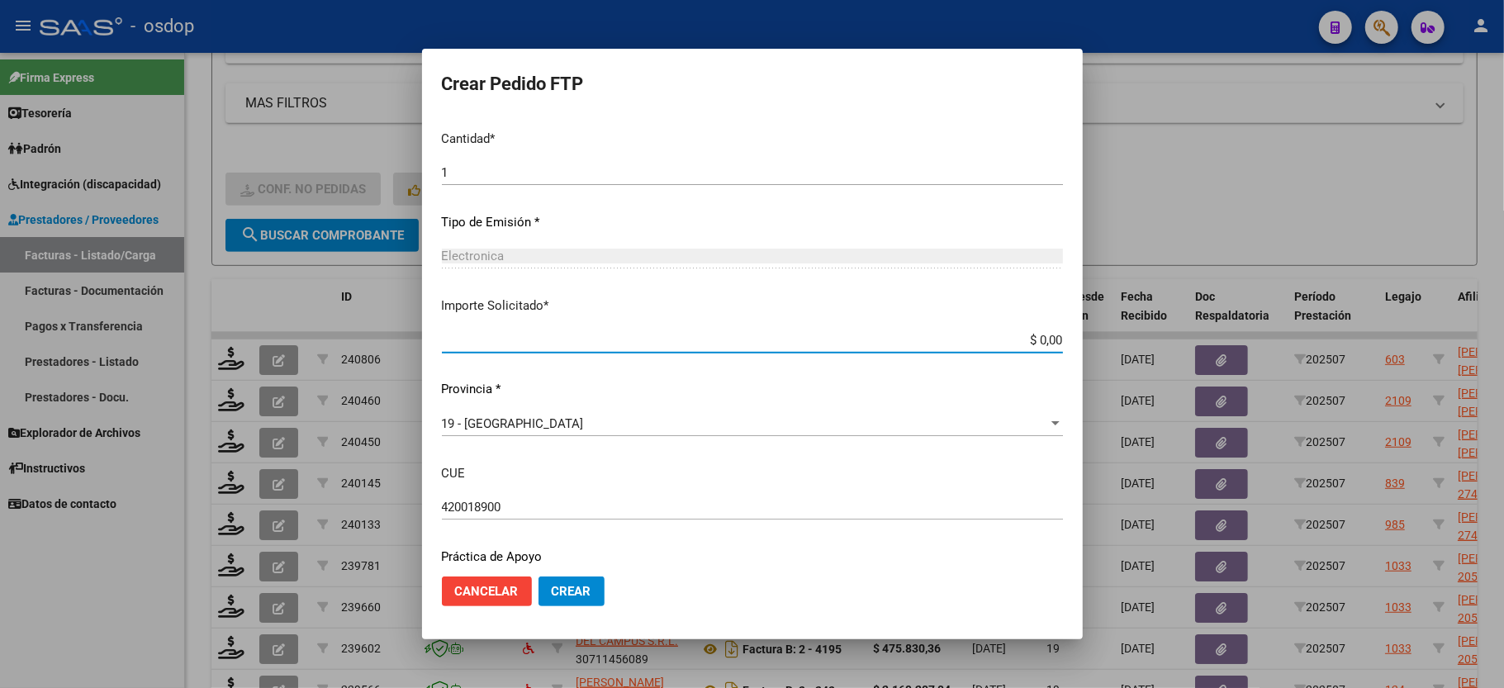
click at [820, 305] on div "Periodo Prestacion * 202507 Ingresar el Periodo Prestacion Comentario Legajo: 2…" at bounding box center [752, 252] width 621 height 733
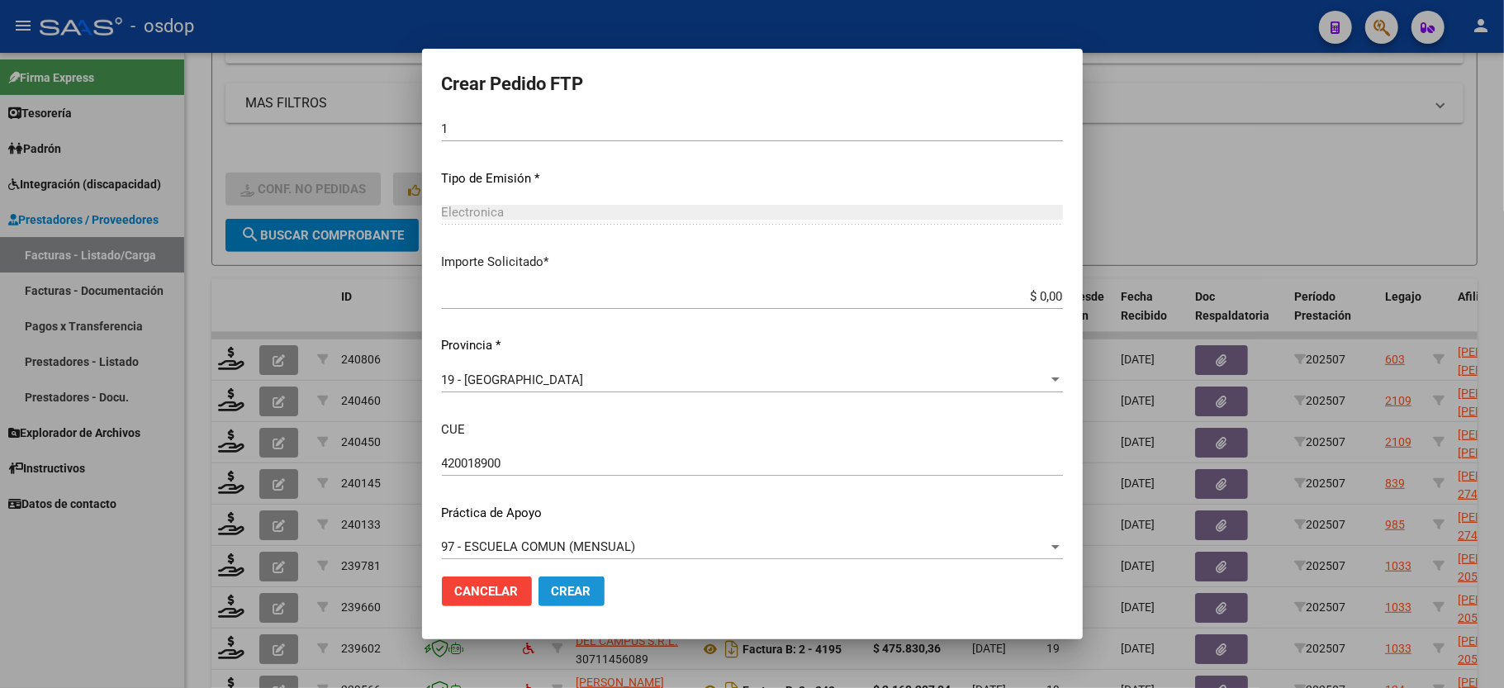
click at [556, 596] on span "Crear" at bounding box center [572, 591] width 40 height 15
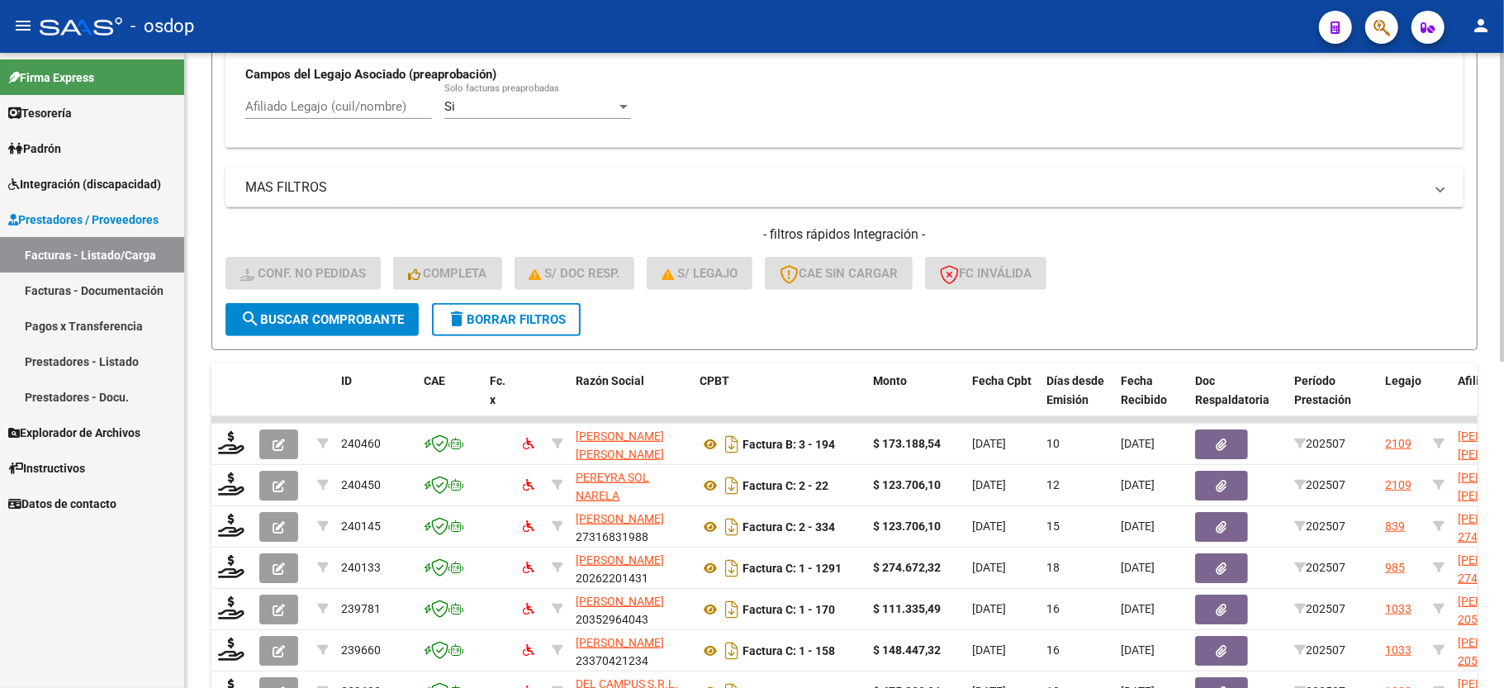
scroll to position [460, 0]
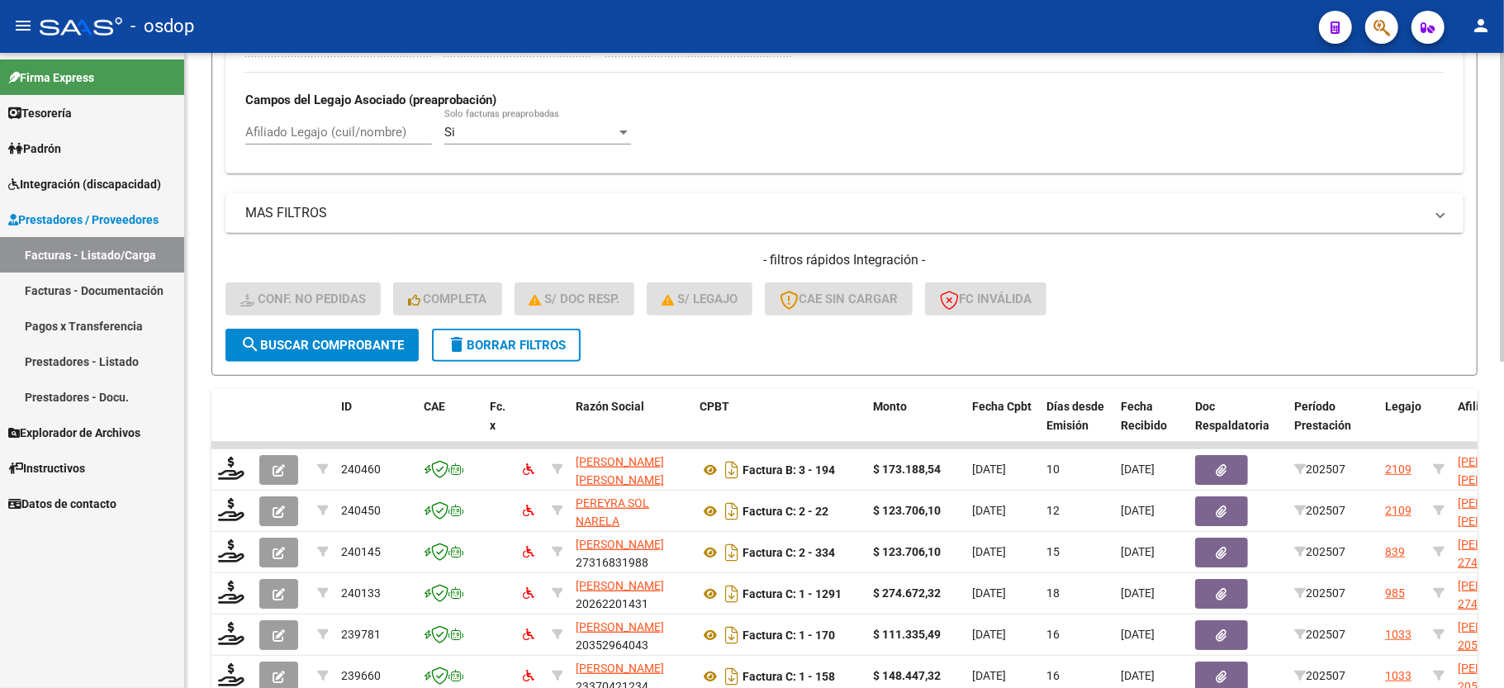
click at [354, 134] on input "Afiliado Legajo (cuil/nombre)" at bounding box center [338, 132] width 187 height 15
paste input "34738850"
click at [350, 349] on span "search Buscar Comprobante" at bounding box center [322, 345] width 164 height 15
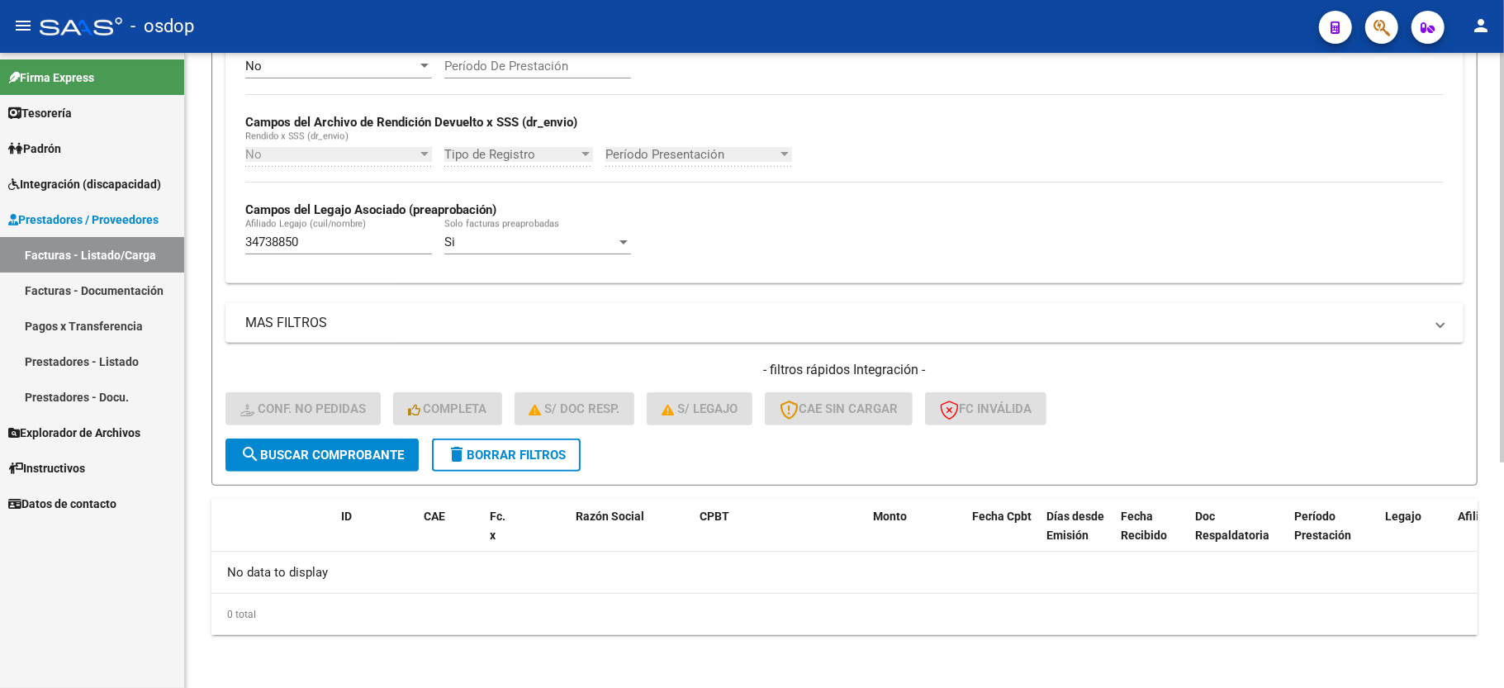
scroll to position [350, 0]
drag, startPoint x: 352, startPoint y: 238, endPoint x: 90, endPoint y: 249, distance: 262.1
click at [90, 249] on mat-sidenav-container "Firma Express Tesorería Extractos Procesados (csv) Extractos Originales (pdf) P…" at bounding box center [752, 370] width 1504 height 635
paste input "20161438813"
type input "20161438813"
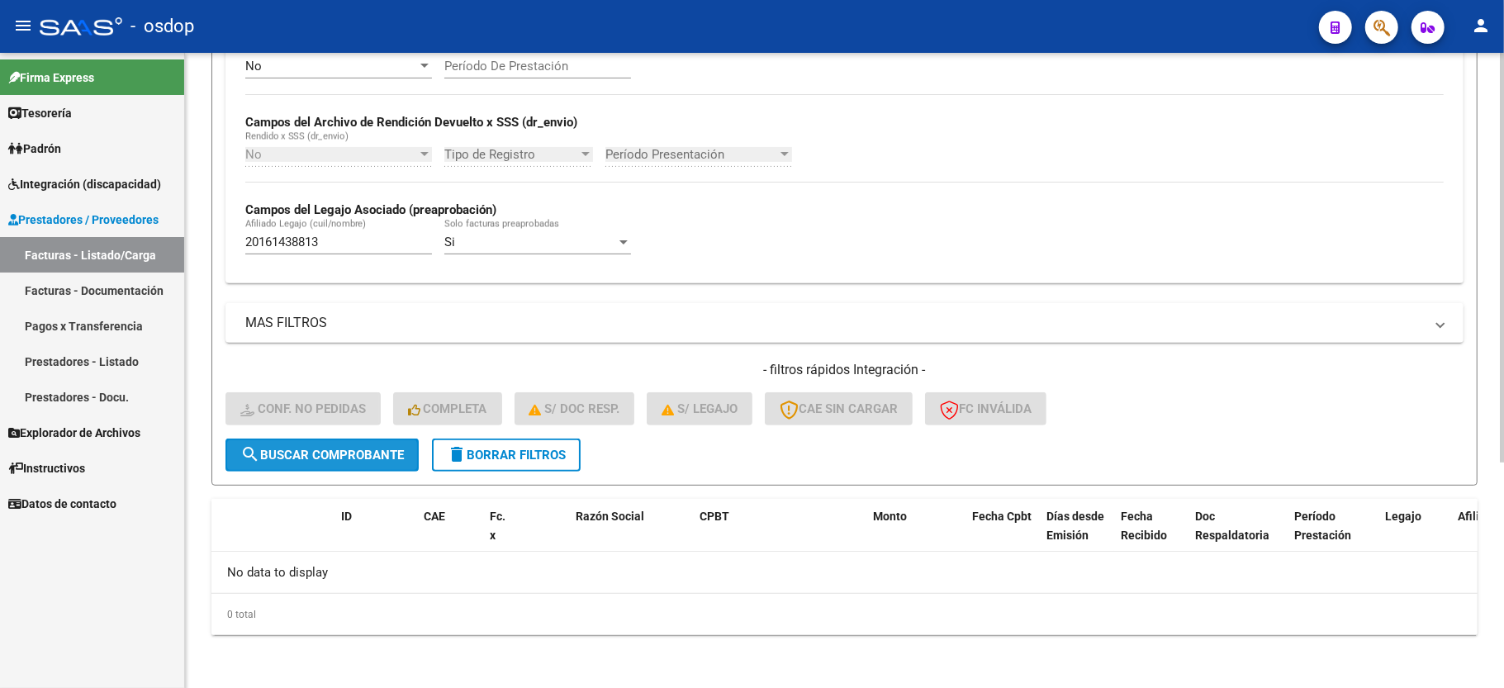
click at [321, 464] on button "search Buscar Comprobante" at bounding box center [322, 455] width 193 height 33
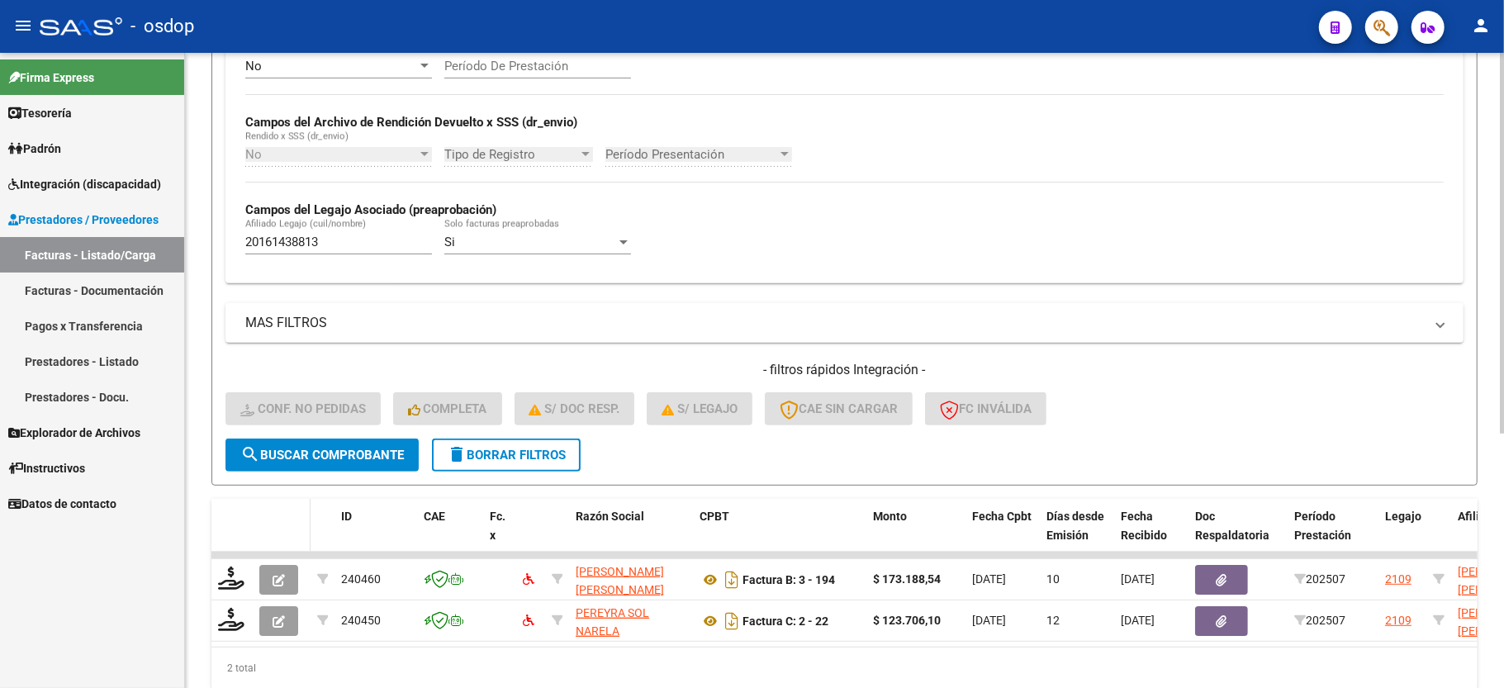
scroll to position [424, 0]
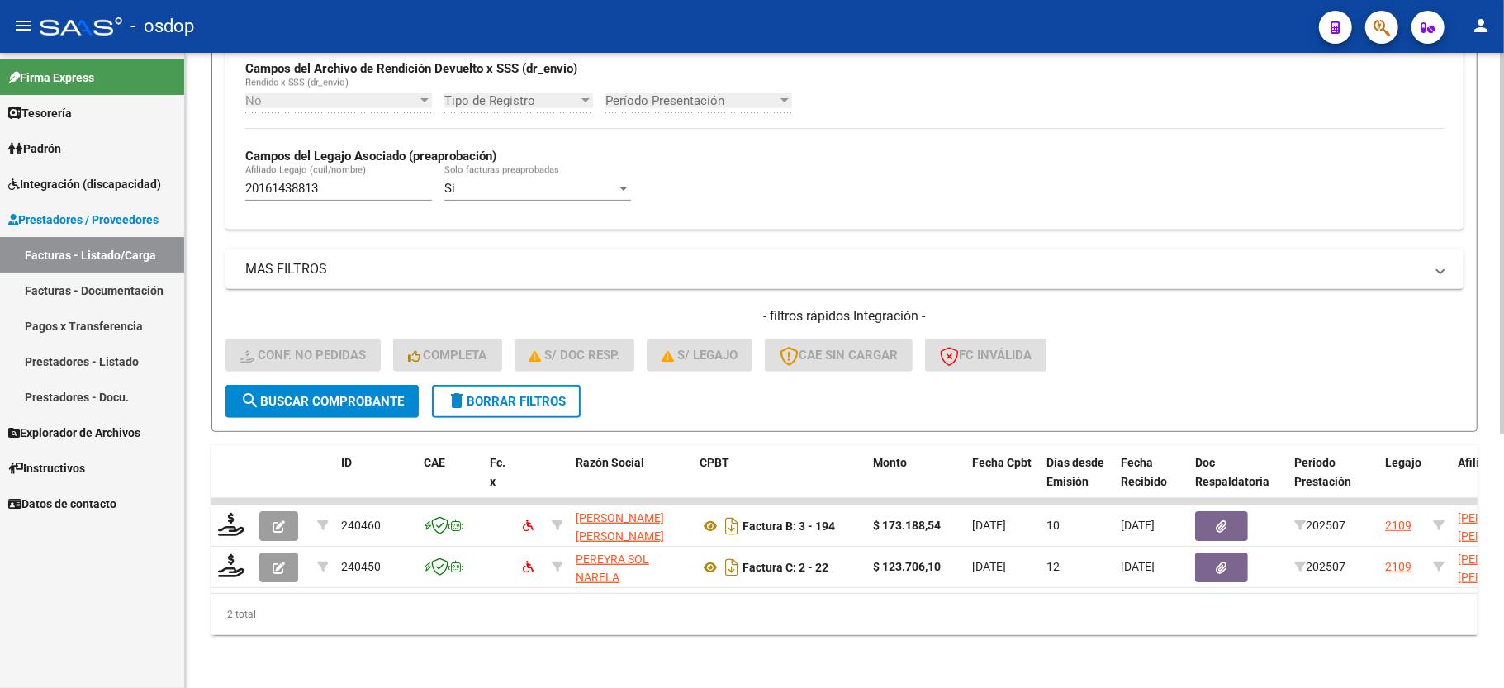
click at [1223, 317] on div "- filtros rápidos Integración - Conf. no pedidas Completa S/ Doc Resp. S/ legaj…" at bounding box center [845, 346] width 1238 height 78
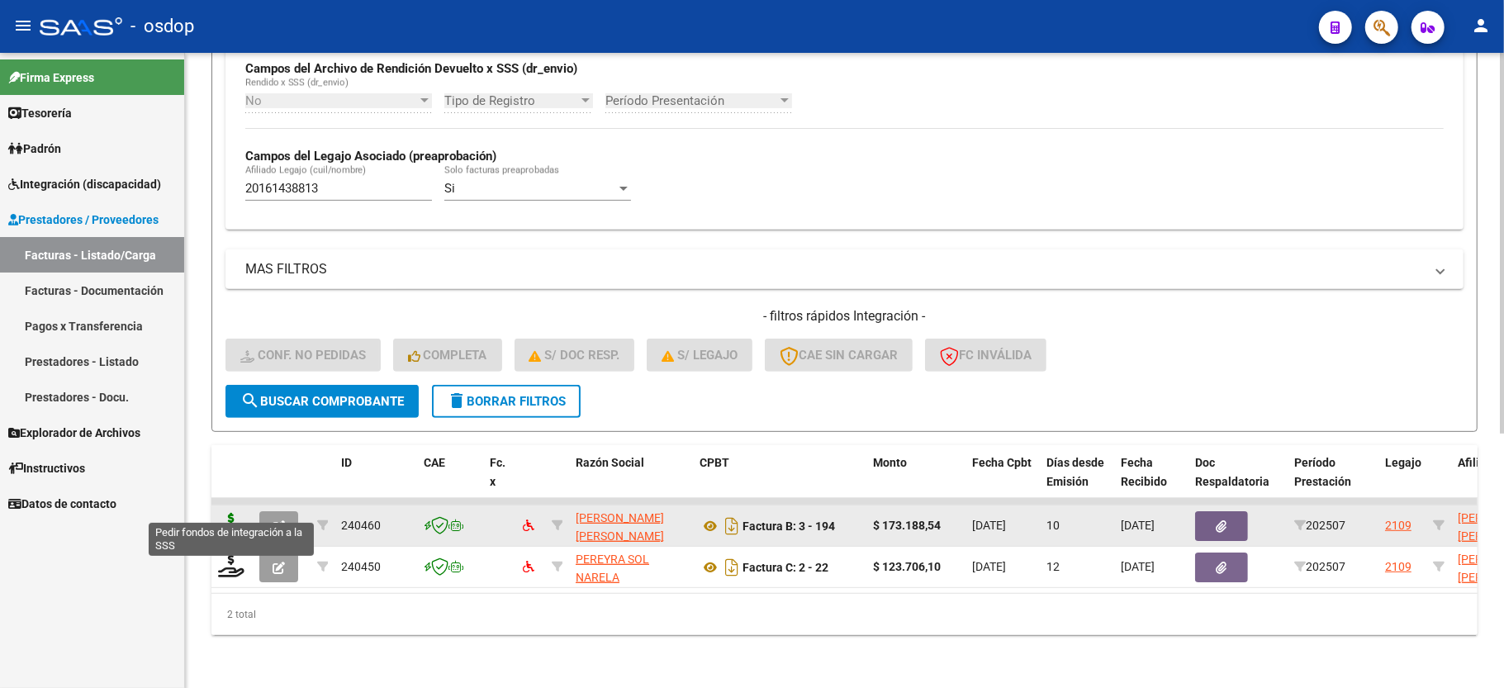
click at [226, 513] on icon at bounding box center [231, 524] width 26 height 23
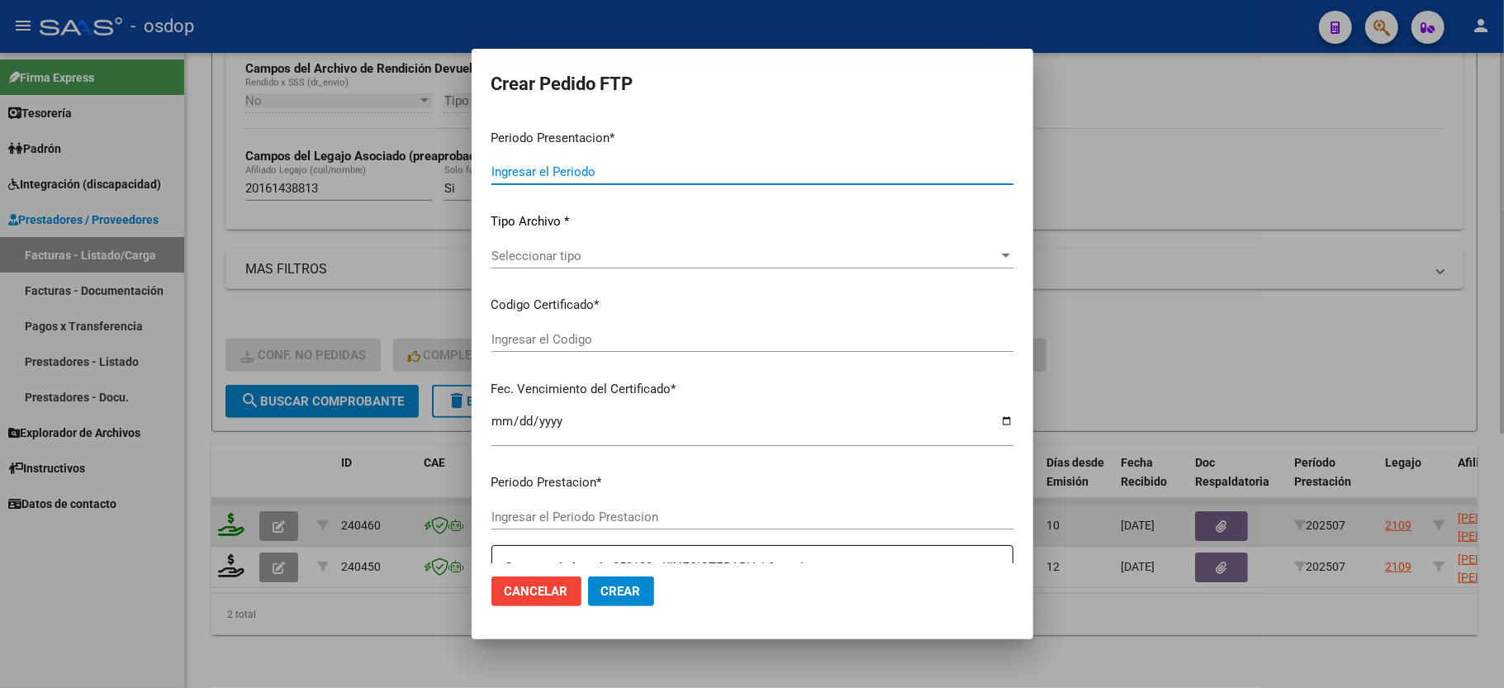
type input "202507"
type input "$ 173.188,54"
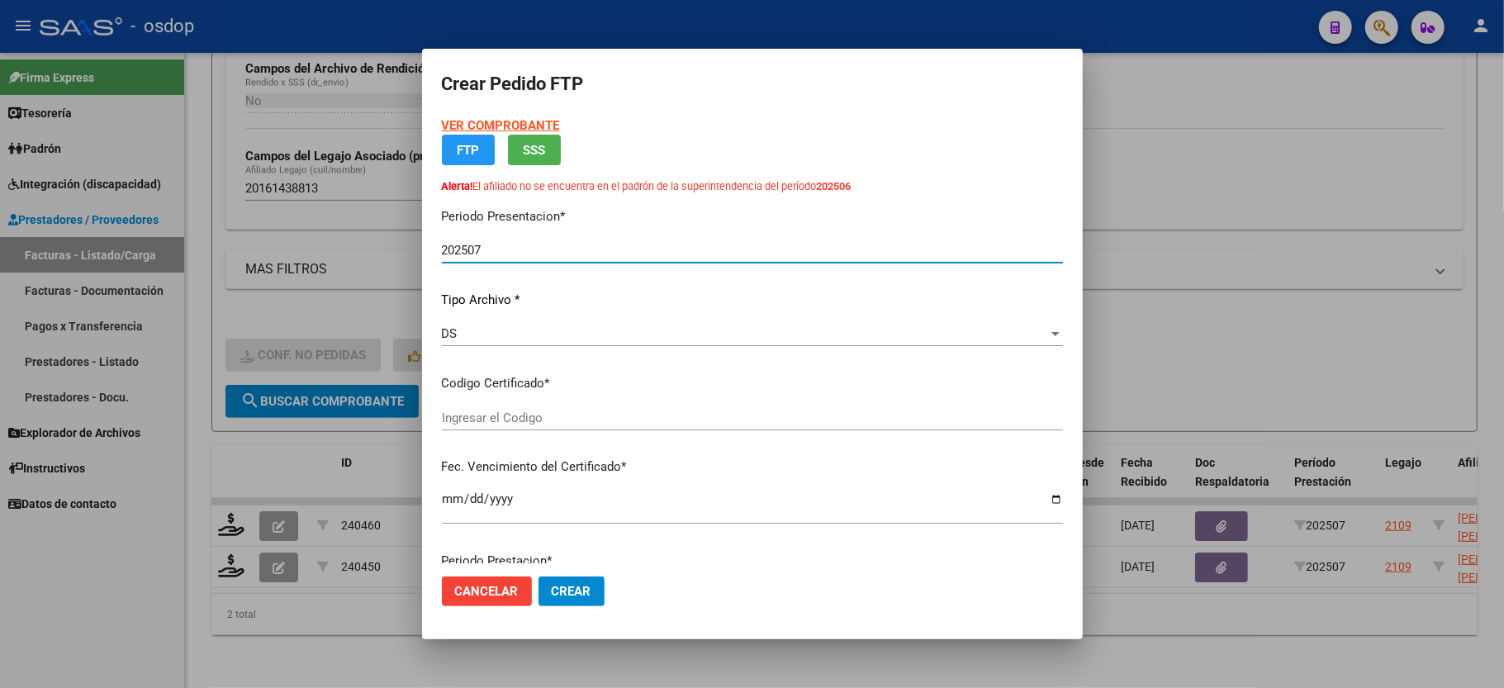
type input "4880154170"
type input "2034-10-01"
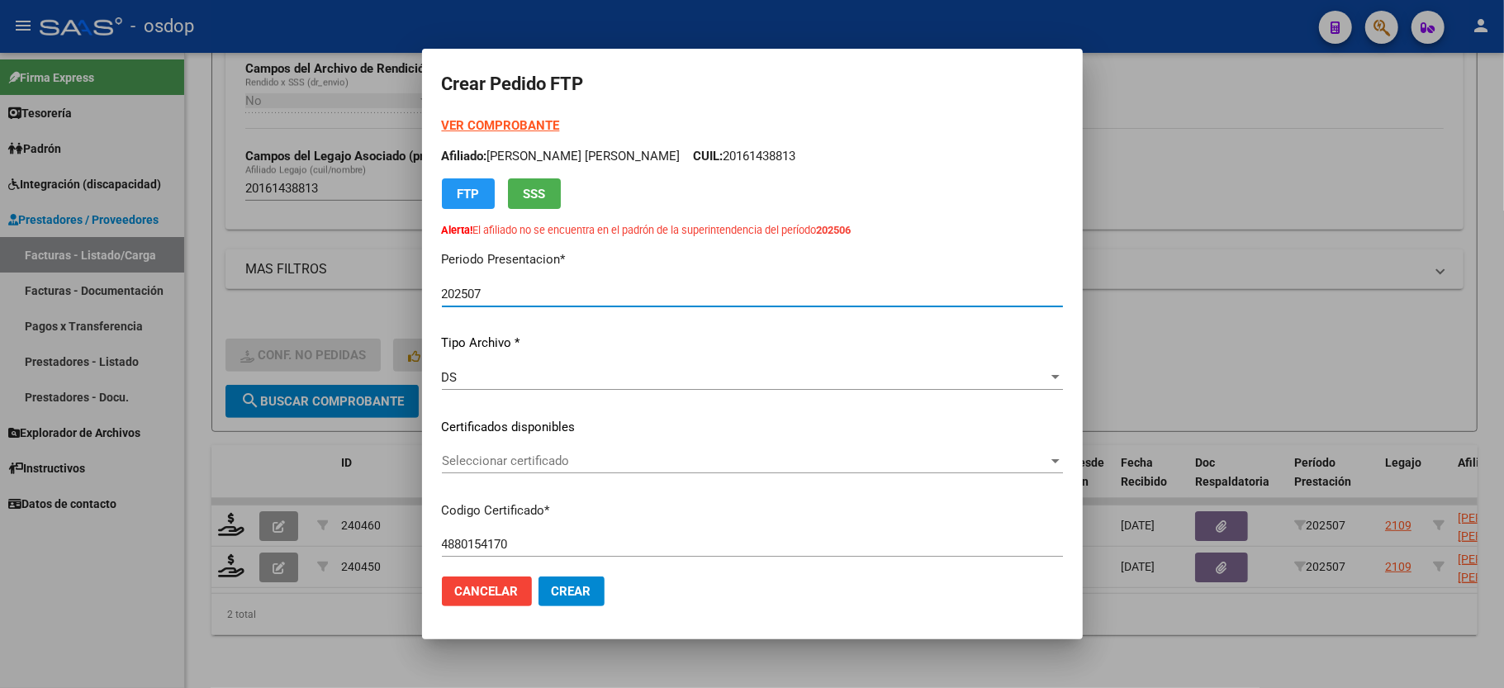
click at [501, 476] on div "Seleccionar certificado Seleccionar certificado" at bounding box center [752, 469] width 621 height 40
click at [500, 460] on span "Seleccionar certificado" at bounding box center [745, 460] width 606 height 15
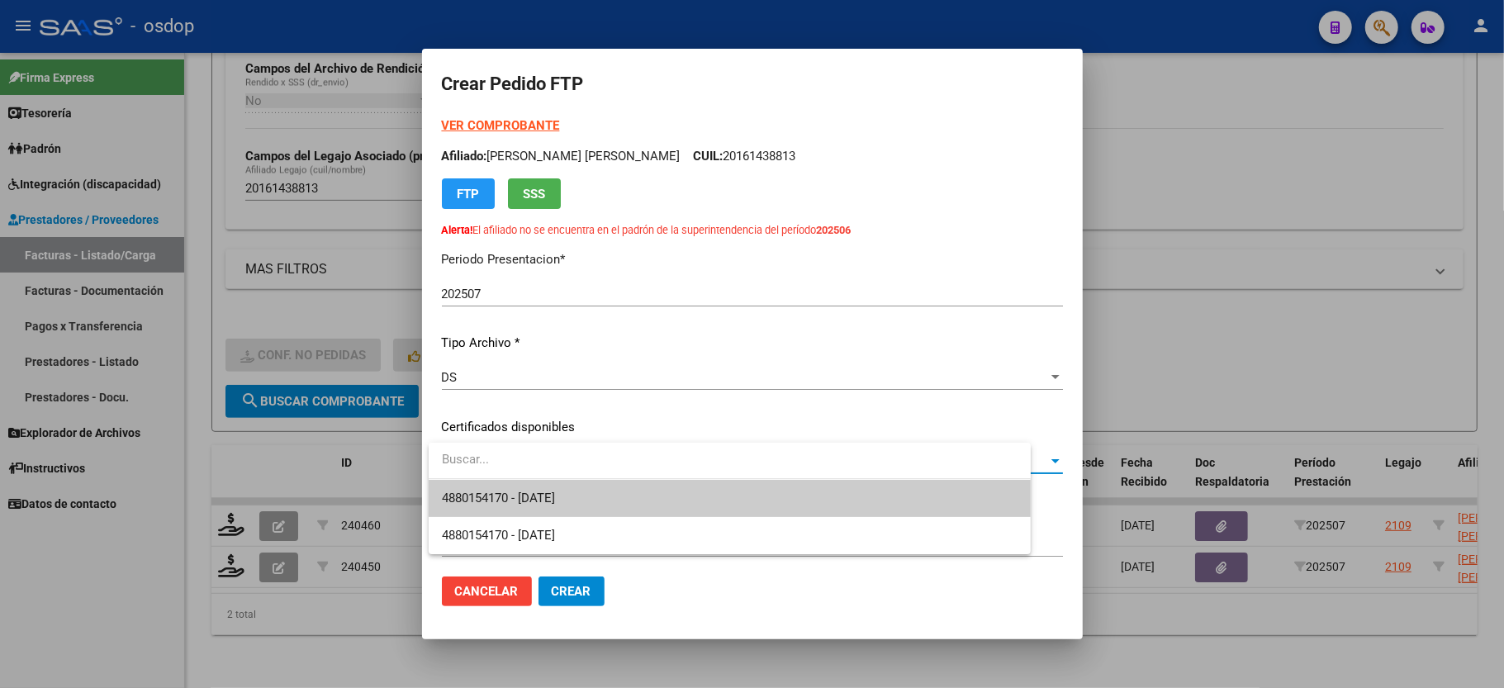
click at [500, 494] on span "4880154170 - 2034-10-01" at bounding box center [498, 498] width 113 height 15
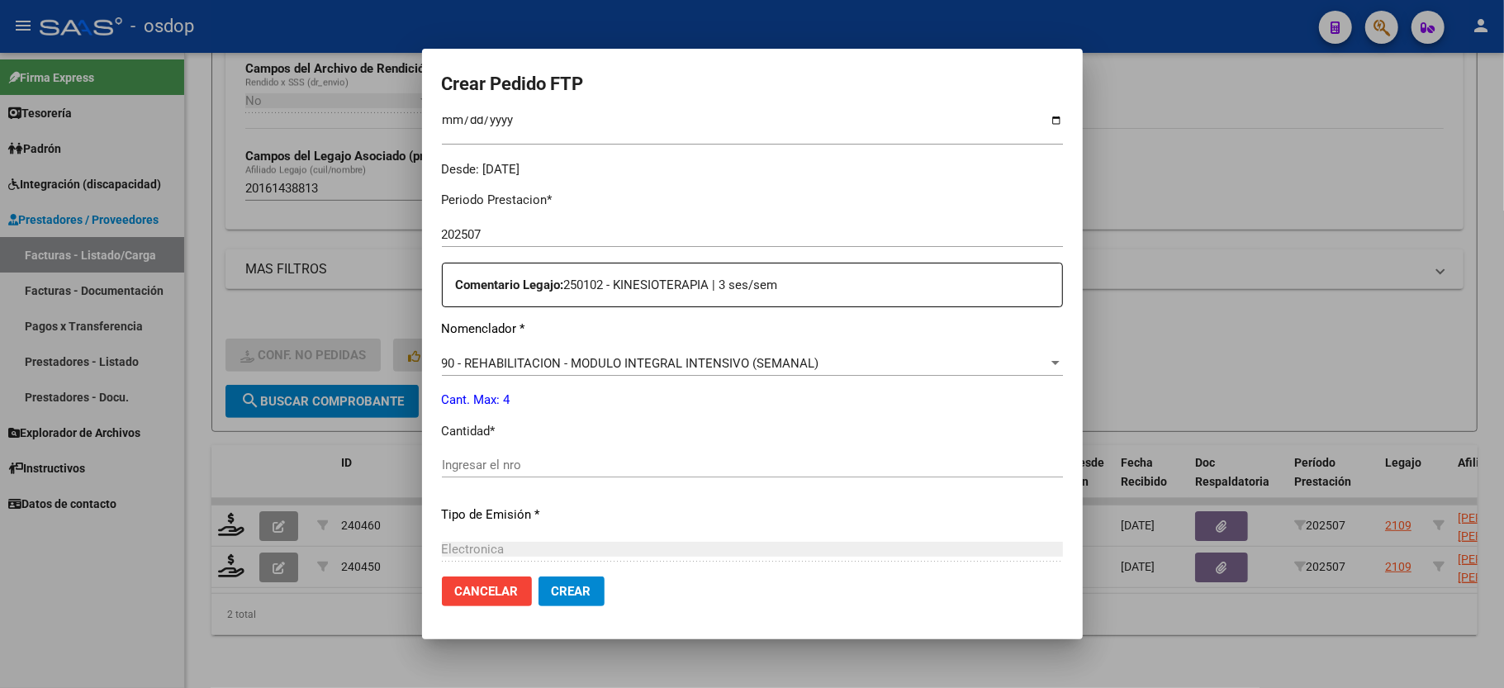
scroll to position [550, 0]
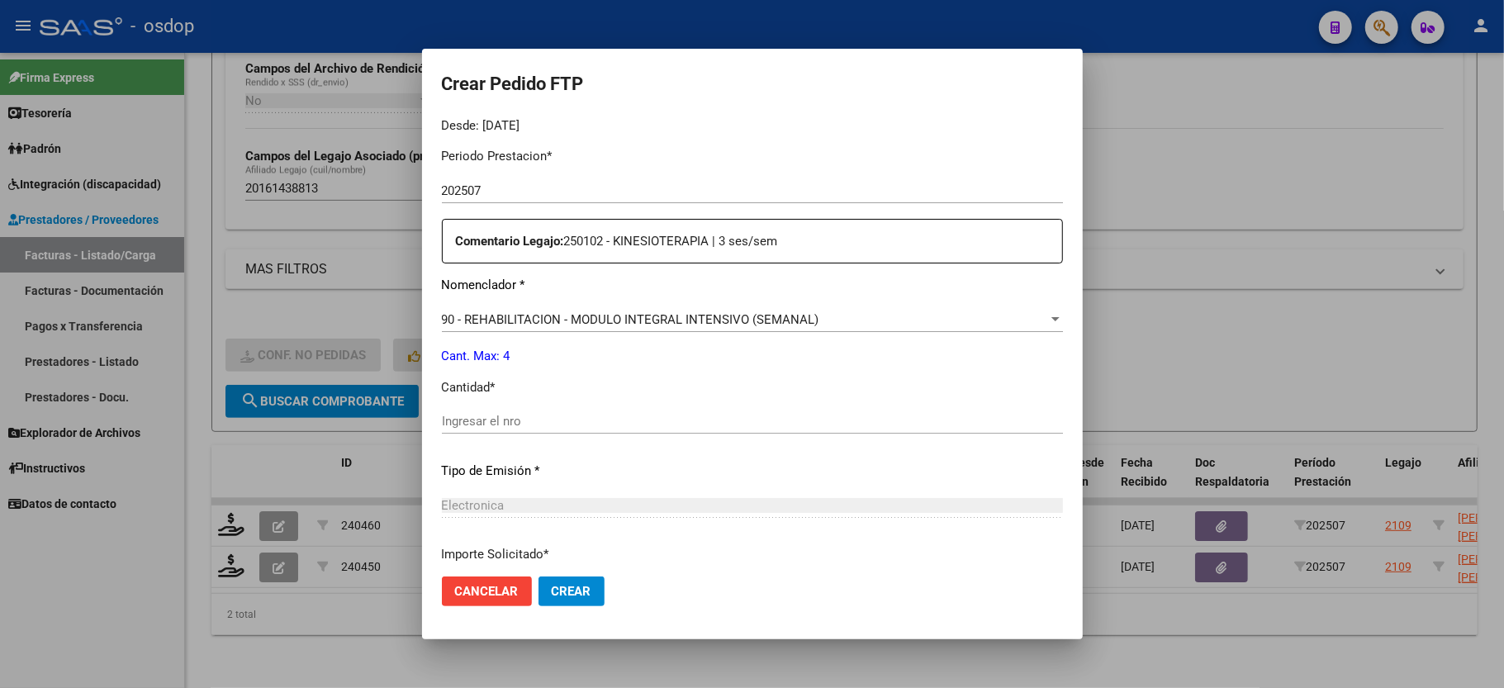
click at [496, 409] on div "Ingresar el nro" at bounding box center [752, 421] width 621 height 25
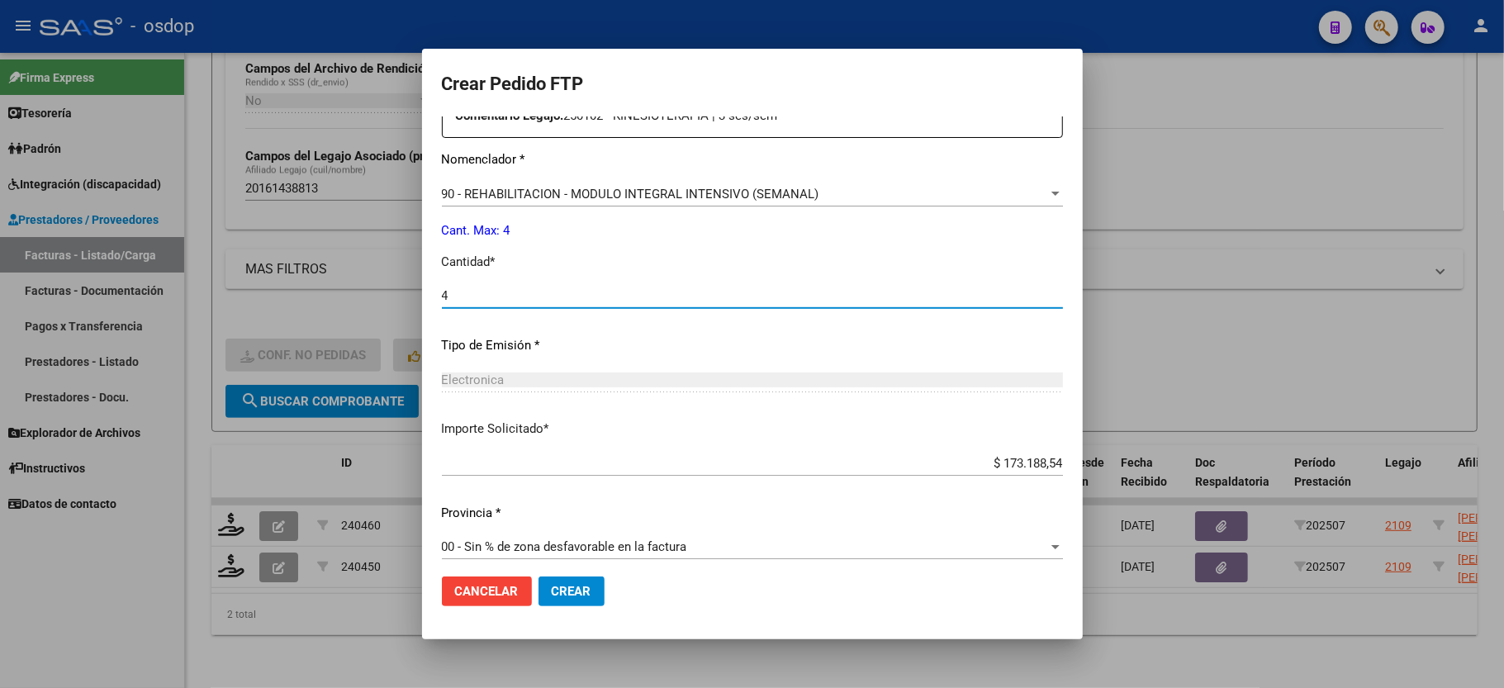
type input "4"
click at [589, 603] on button "Crear" at bounding box center [572, 592] width 66 height 30
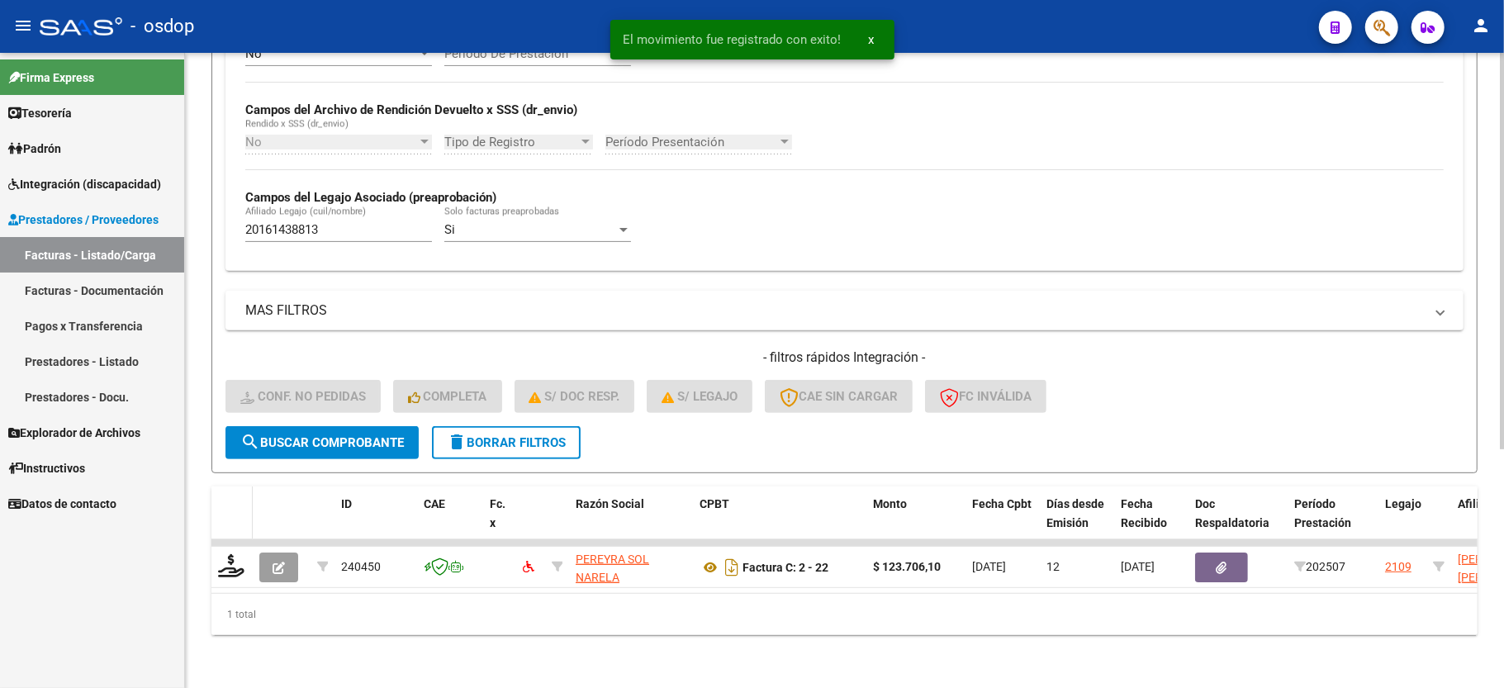
scroll to position [382, 0]
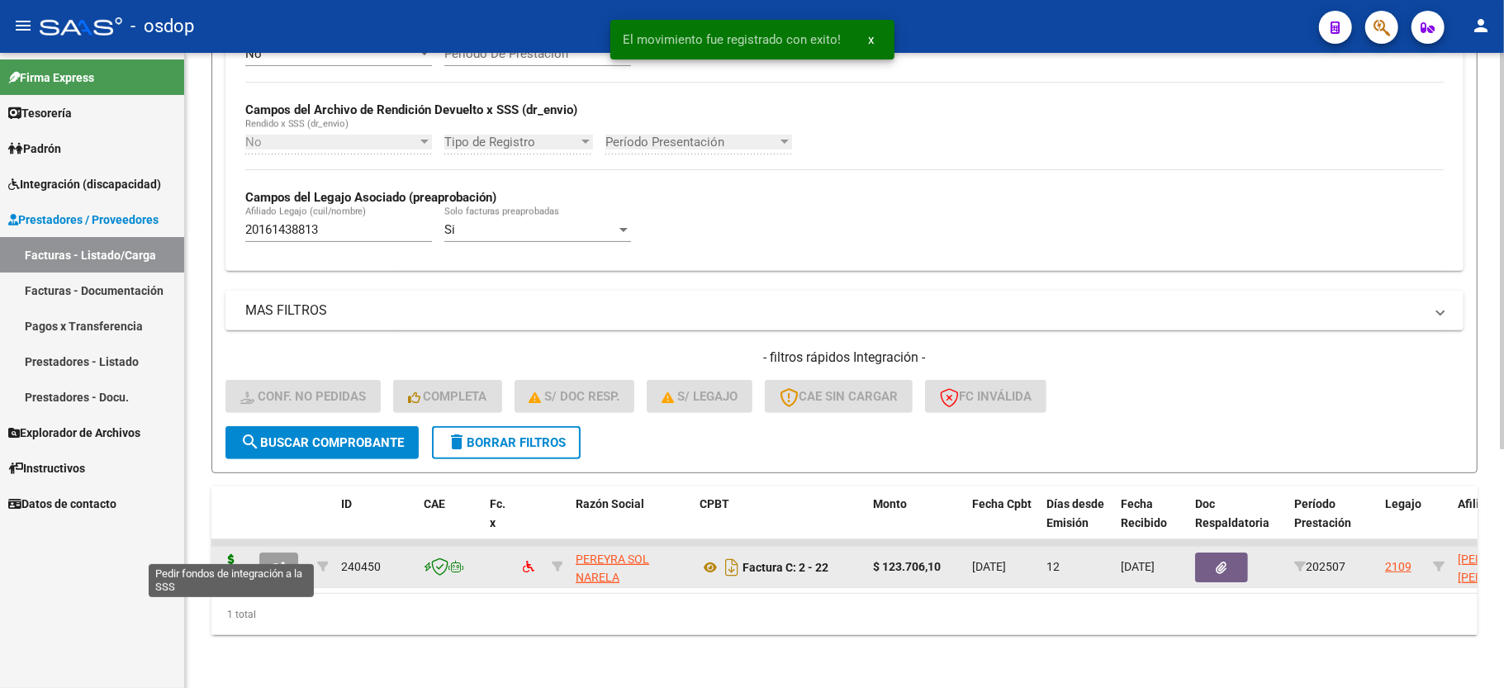
click at [235, 554] on icon at bounding box center [231, 565] width 26 height 23
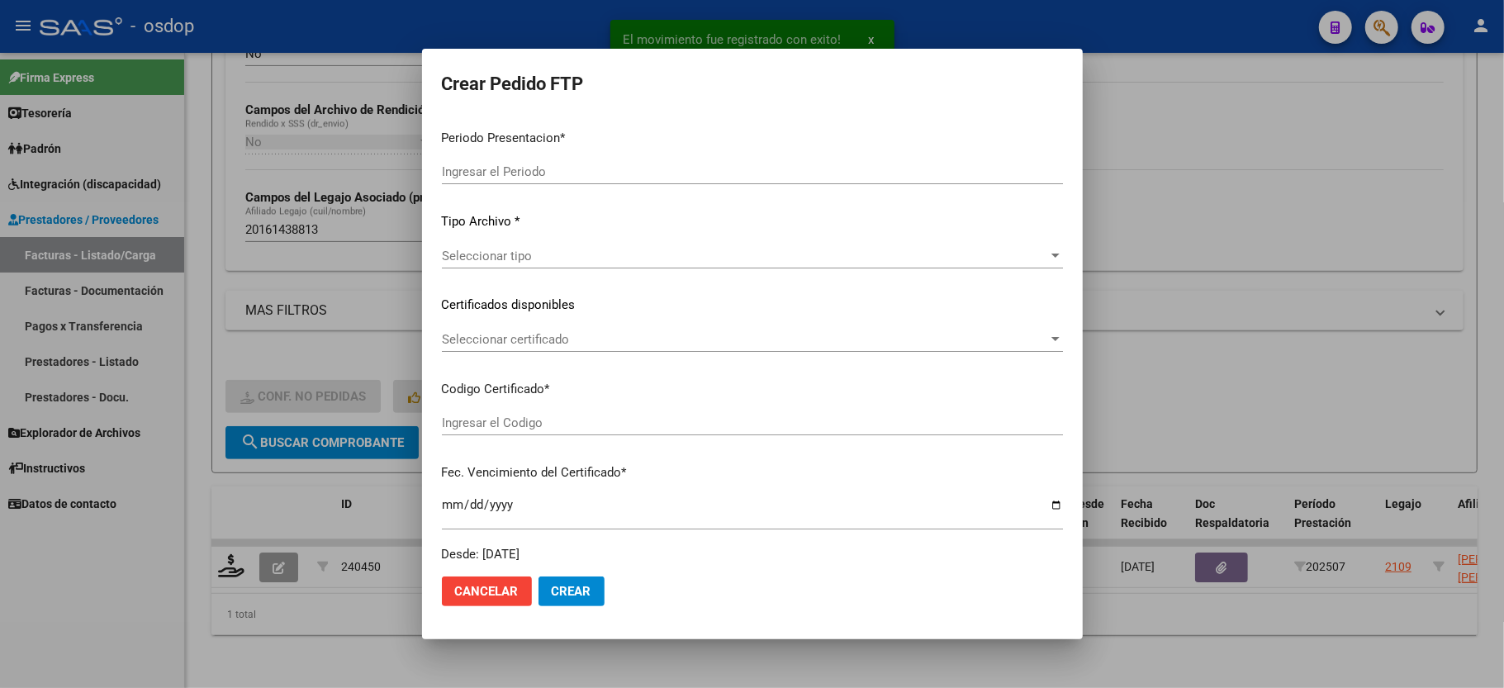
type input "202507"
type input "$ 123.706,10"
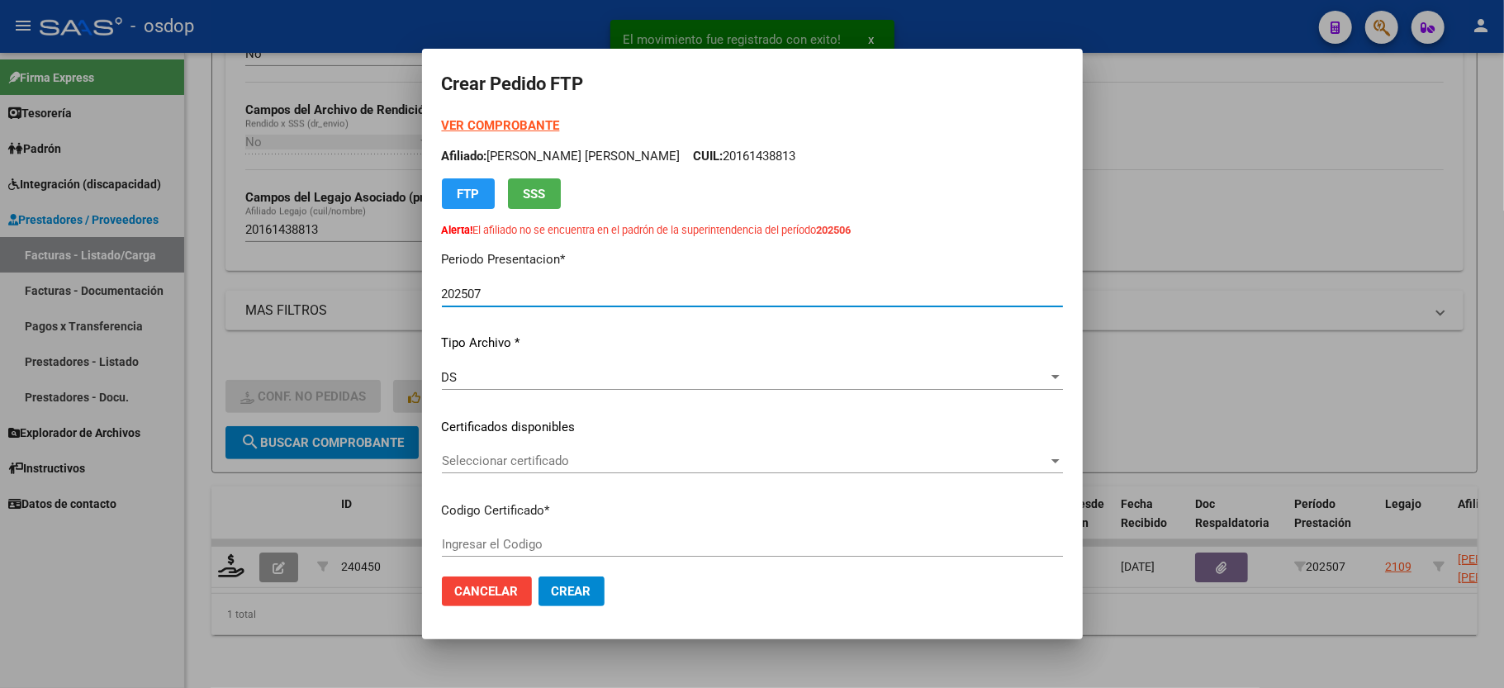
type input "4880154170"
type input "2034-10-01"
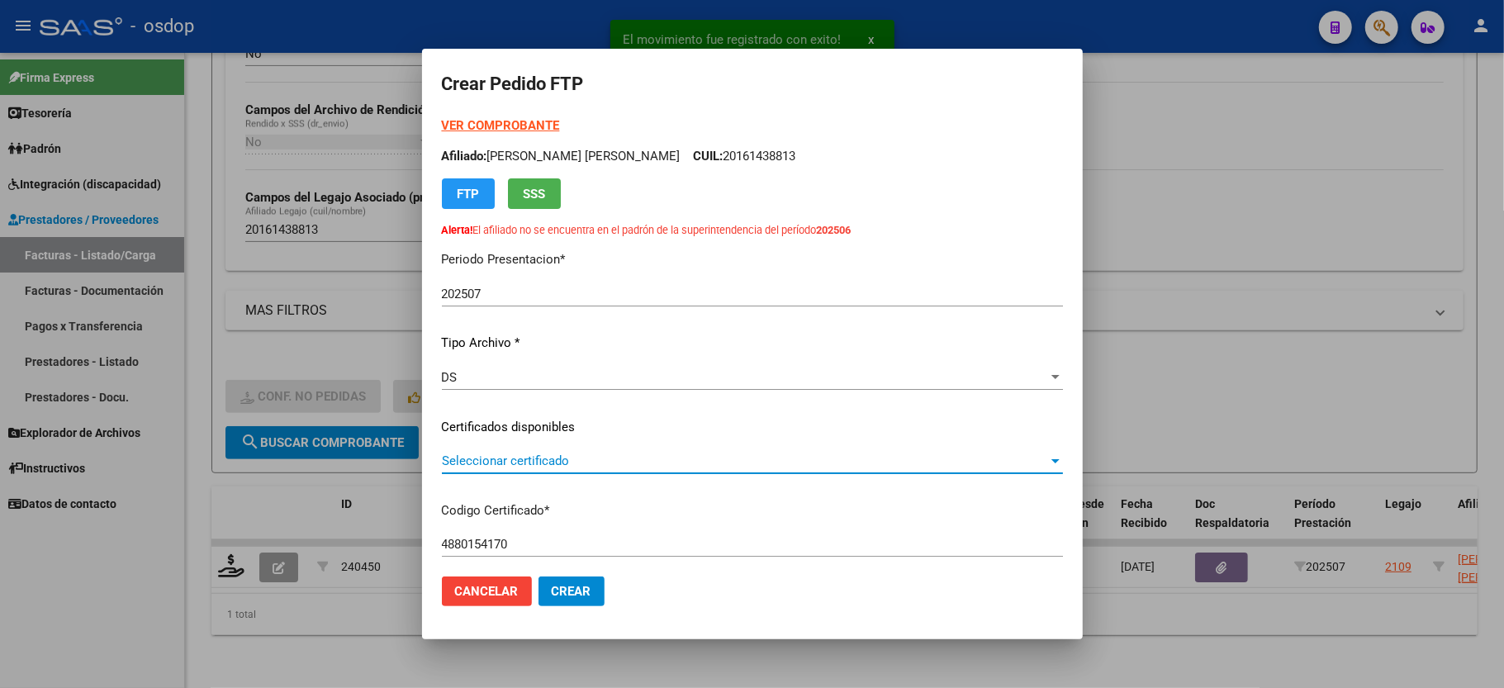
click at [496, 463] on span "Seleccionar certificado" at bounding box center [745, 460] width 606 height 15
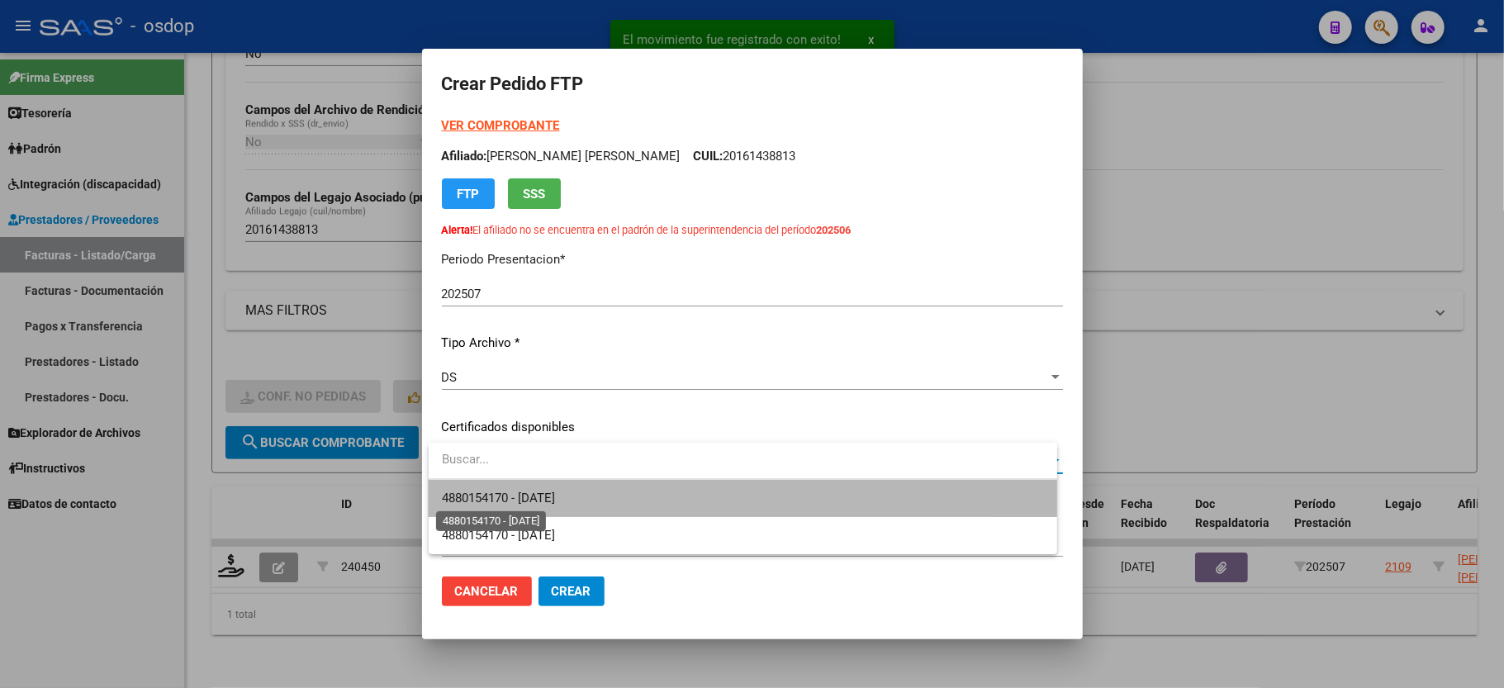
click at [500, 491] on span "4880154170 - 2034-10-01" at bounding box center [498, 498] width 113 height 15
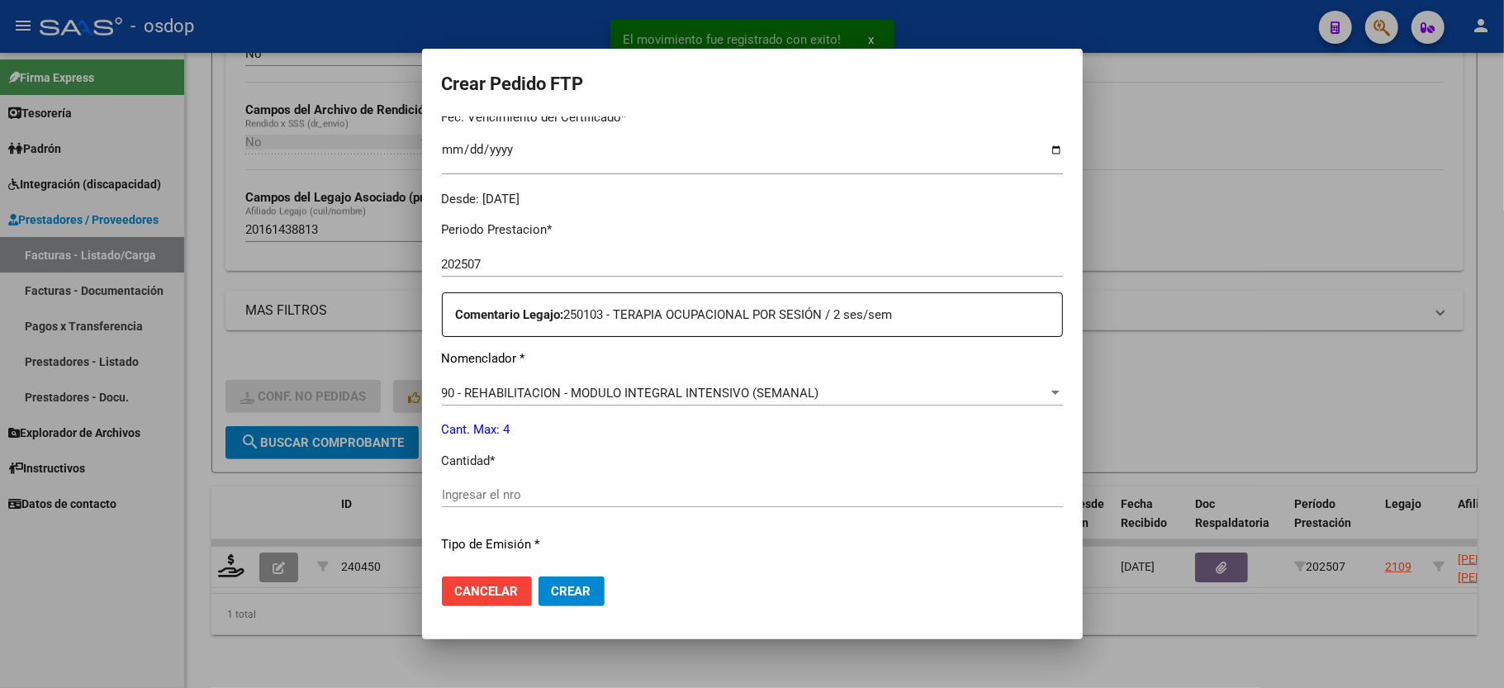
scroll to position [550, 0]
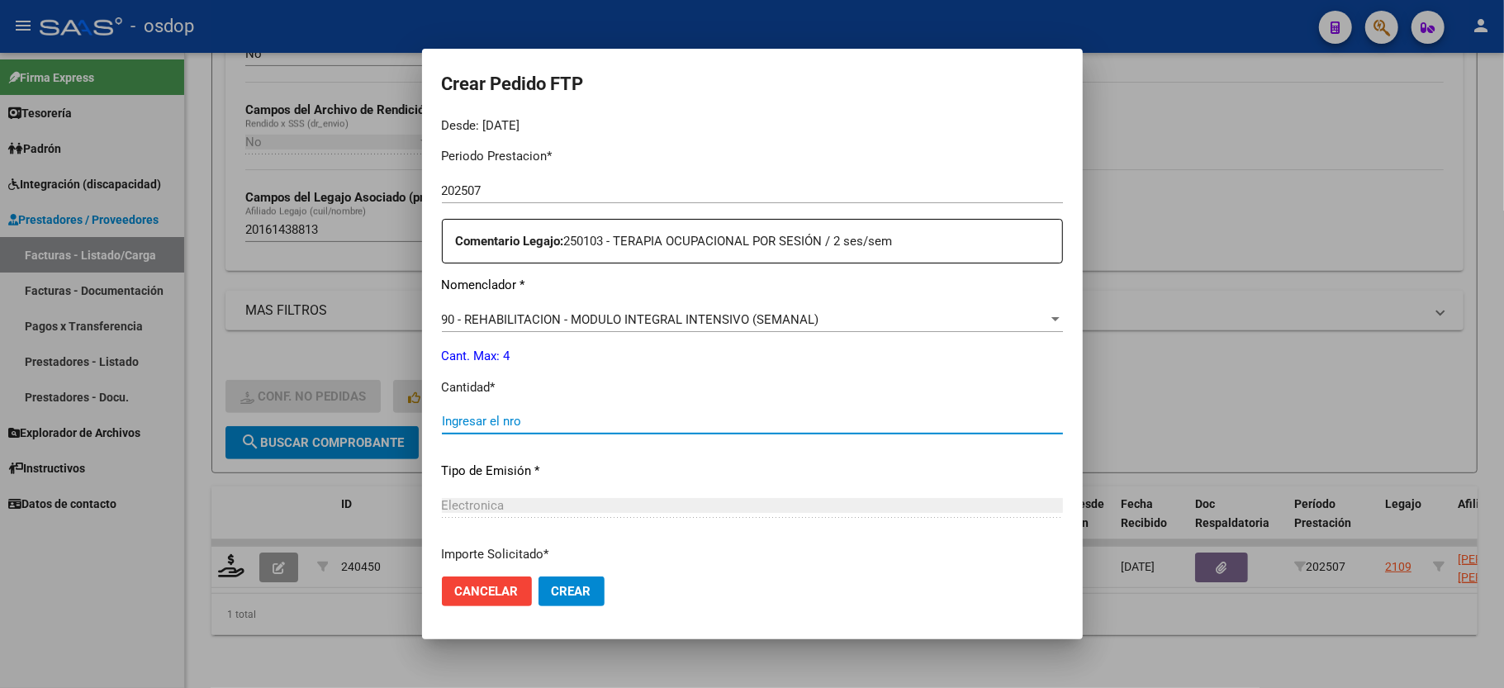
click at [527, 414] on input "Ingresar el nro" at bounding box center [752, 421] width 621 height 15
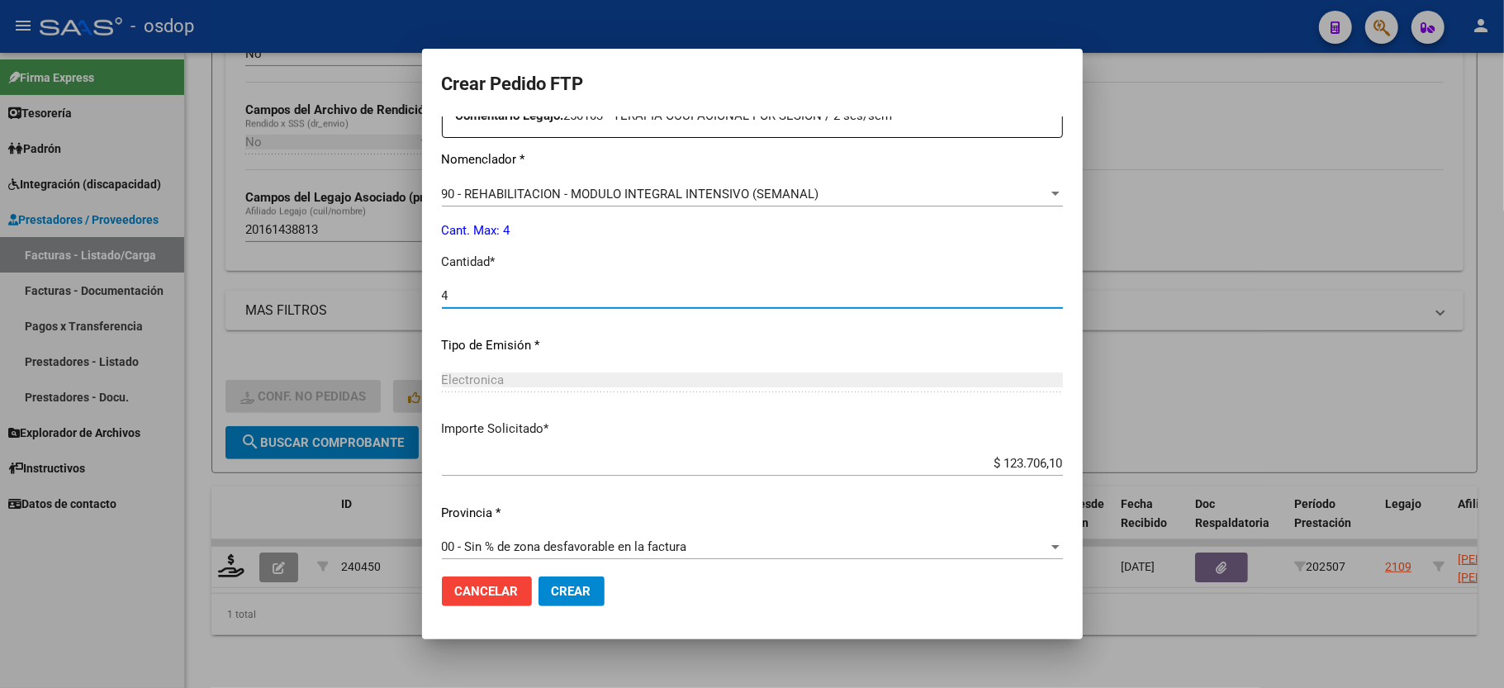
type input "4"
click at [572, 598] on span "Crear" at bounding box center [572, 591] width 40 height 15
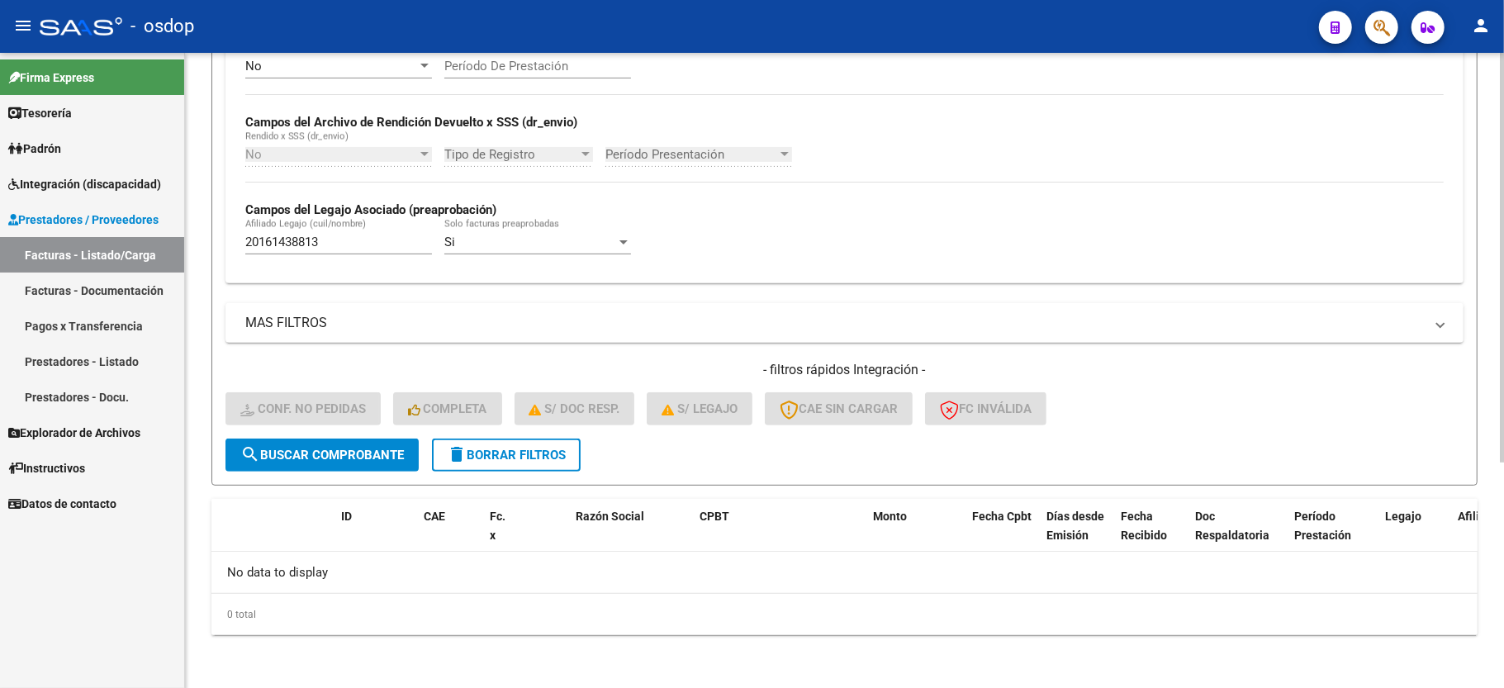
scroll to position [350, 0]
drag, startPoint x: 338, startPoint y: 238, endPoint x: 51, endPoint y: 207, distance: 288.3
click at [51, 207] on mat-sidenav-container "Firma Express Tesorería Extractos Procesados (csv) Extractos Originales (pdf) P…" at bounding box center [752, 370] width 1504 height 635
click at [364, 469] on button "search Buscar Comprobante" at bounding box center [322, 455] width 193 height 33
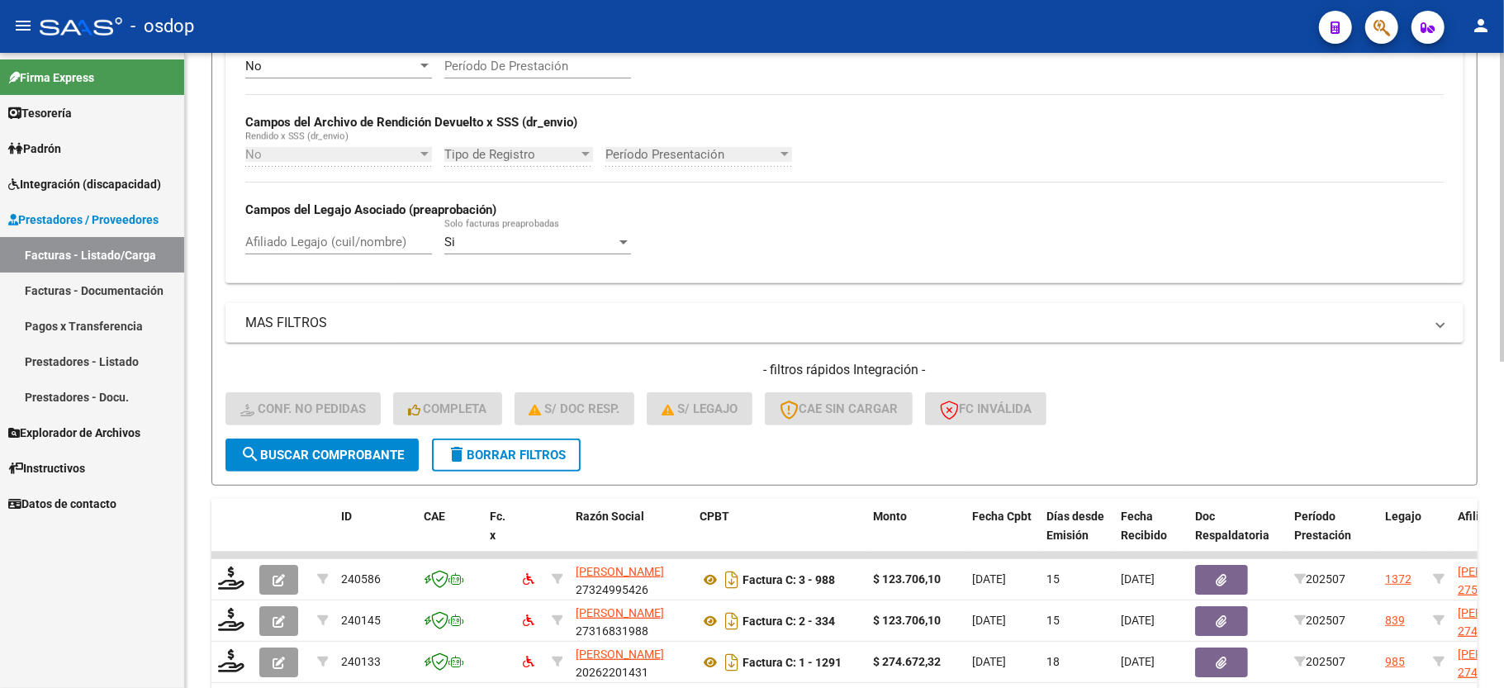
click at [553, 459] on span "delete Borrar Filtros" at bounding box center [506, 455] width 119 height 15
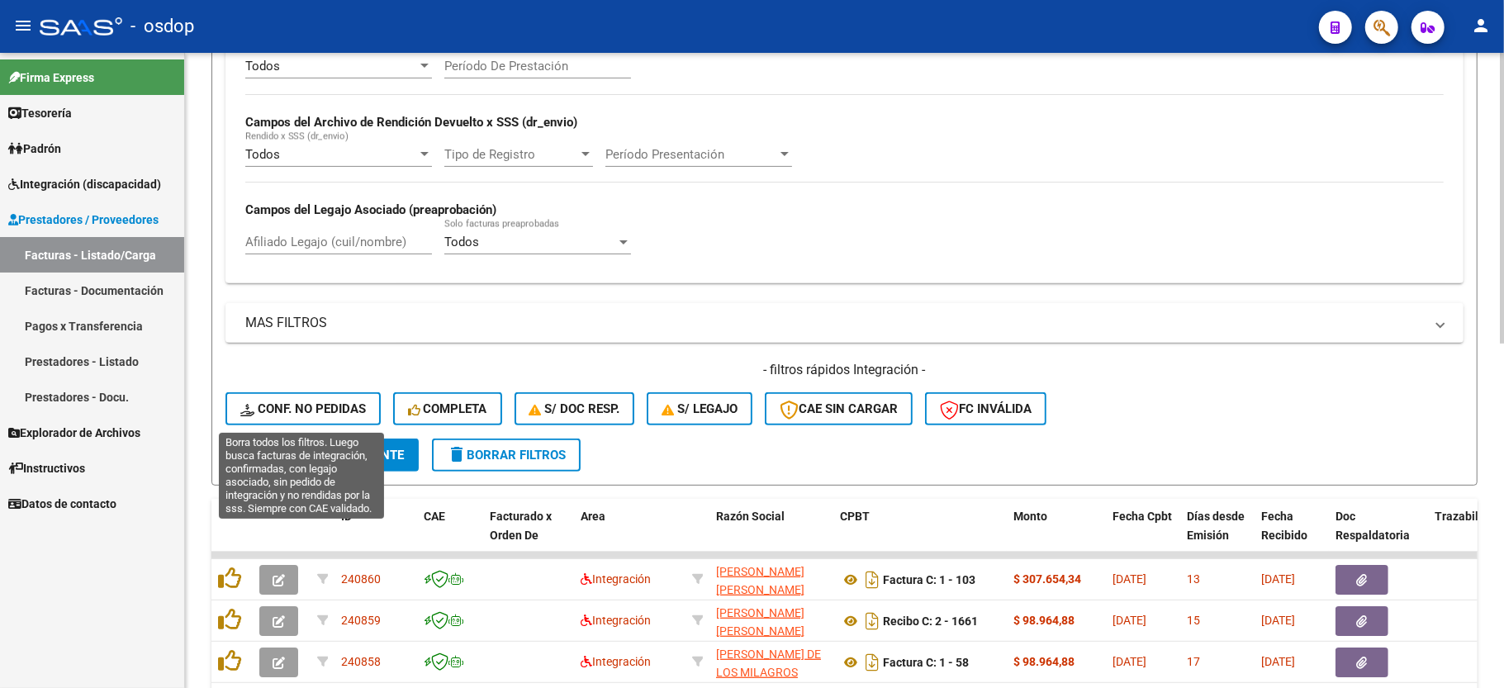
drag, startPoint x: 309, startPoint y: 406, endPoint x: 1067, endPoint y: 357, distance: 759.9
click at [307, 406] on span "Conf. no pedidas" at bounding box center [303, 408] width 126 height 15
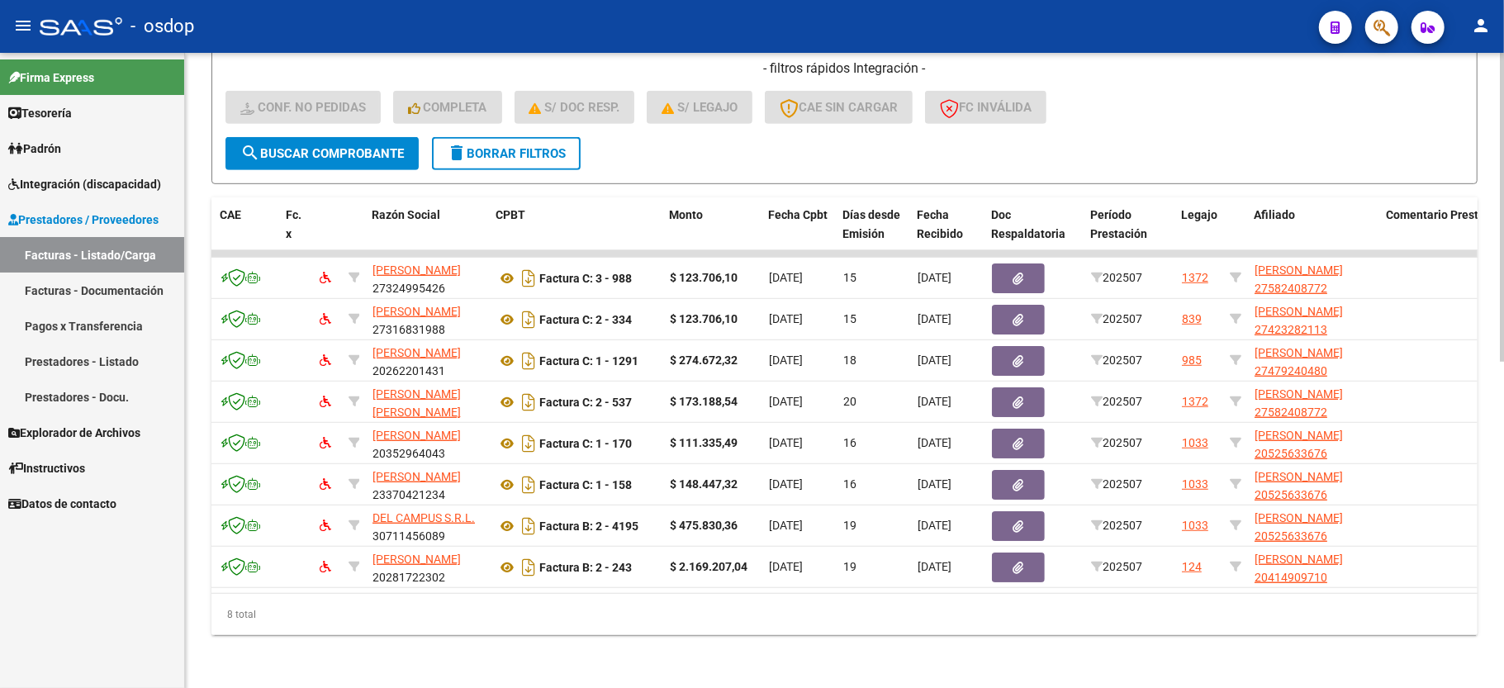
scroll to position [0, 0]
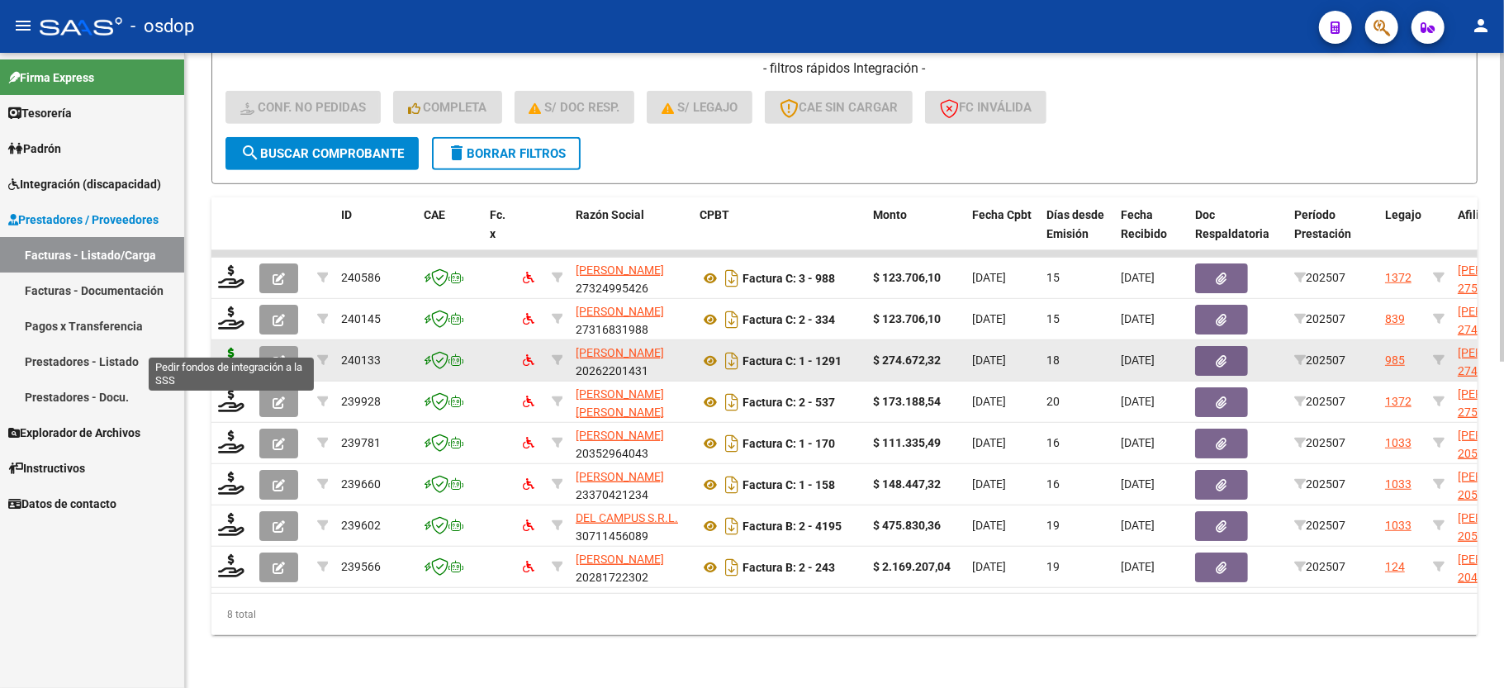
click at [241, 348] on icon at bounding box center [231, 359] width 26 height 23
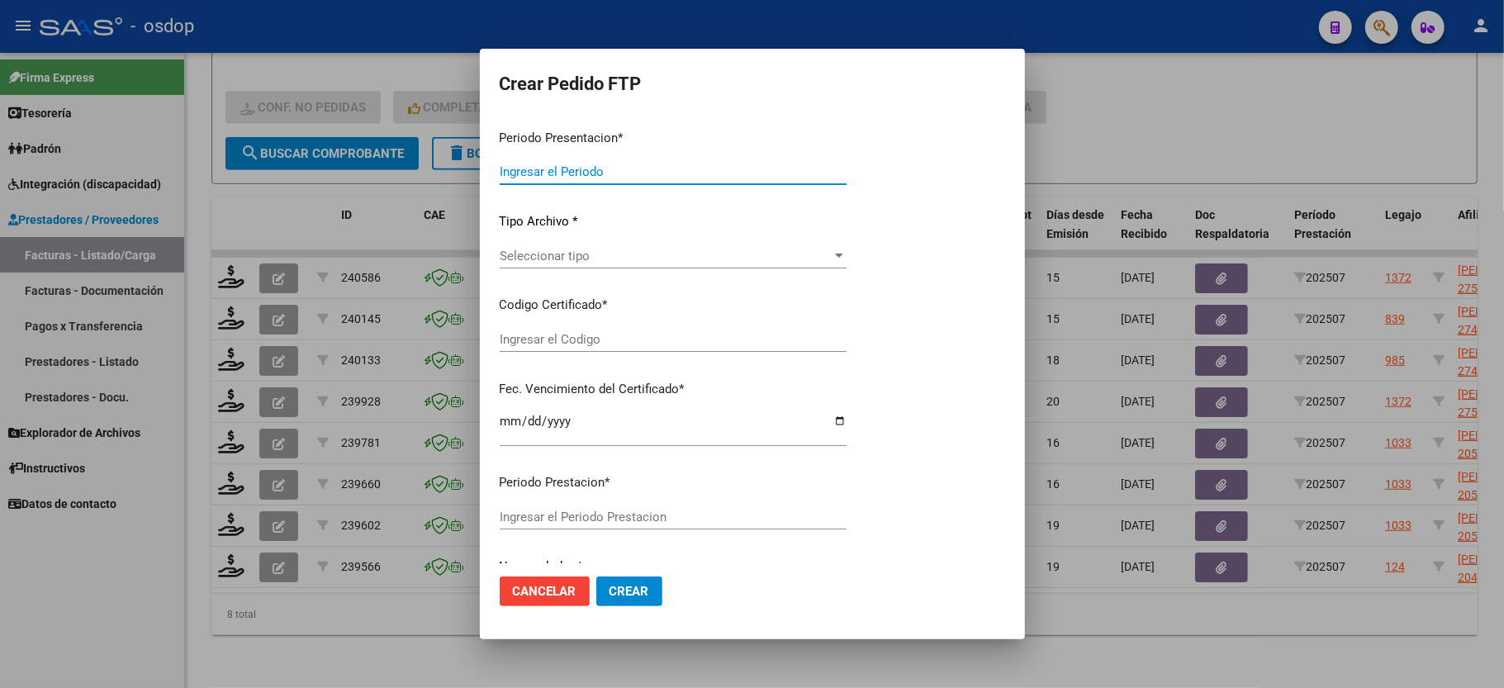
type input "202507"
type input "$ 274.672,32"
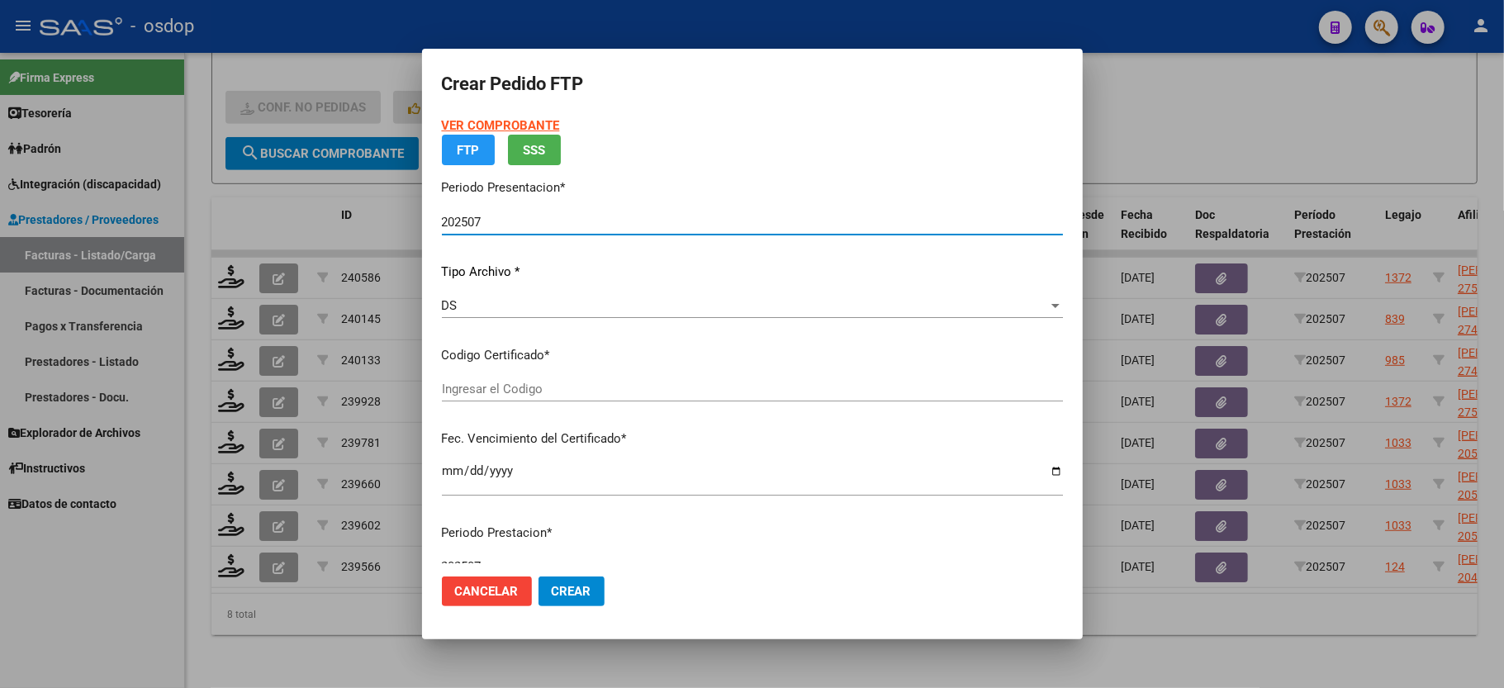
type input "9122339702"
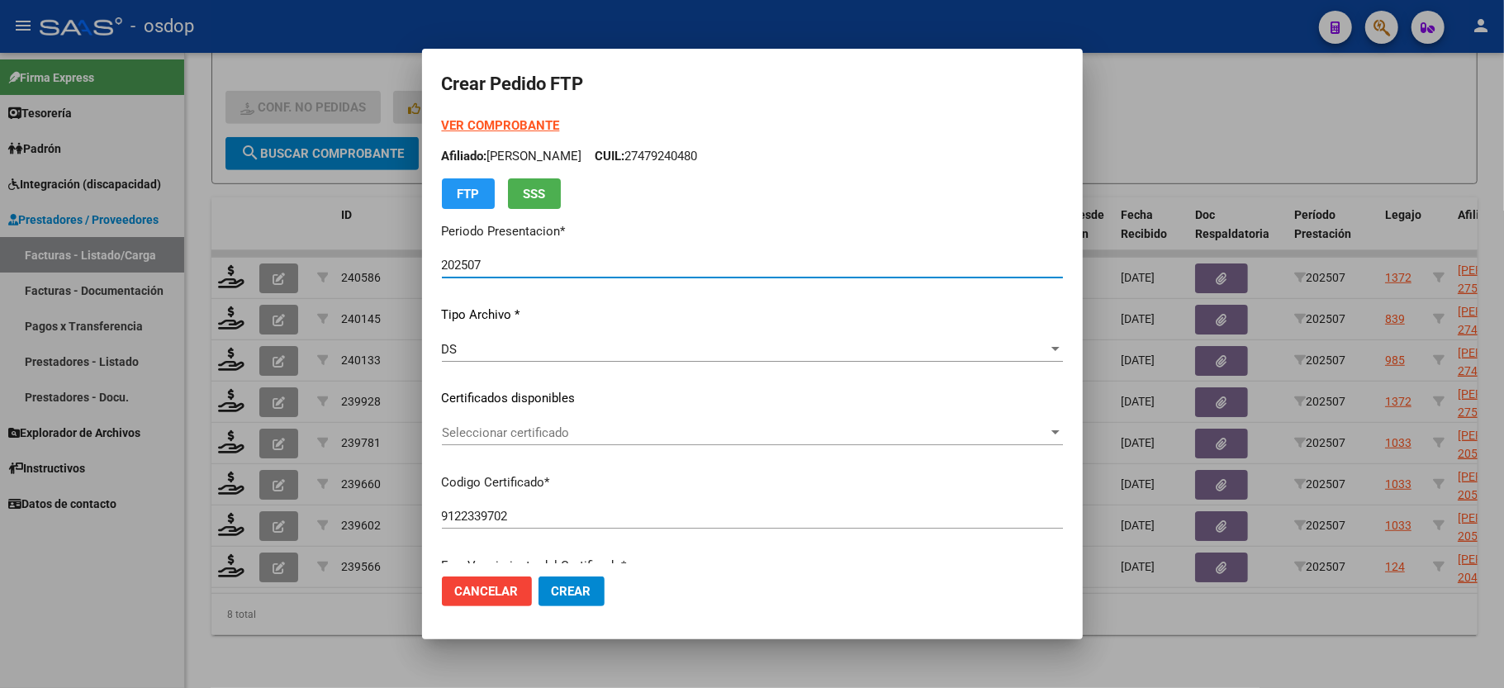
click at [526, 118] on strong "VER COMPROBANTE" at bounding box center [501, 125] width 118 height 15
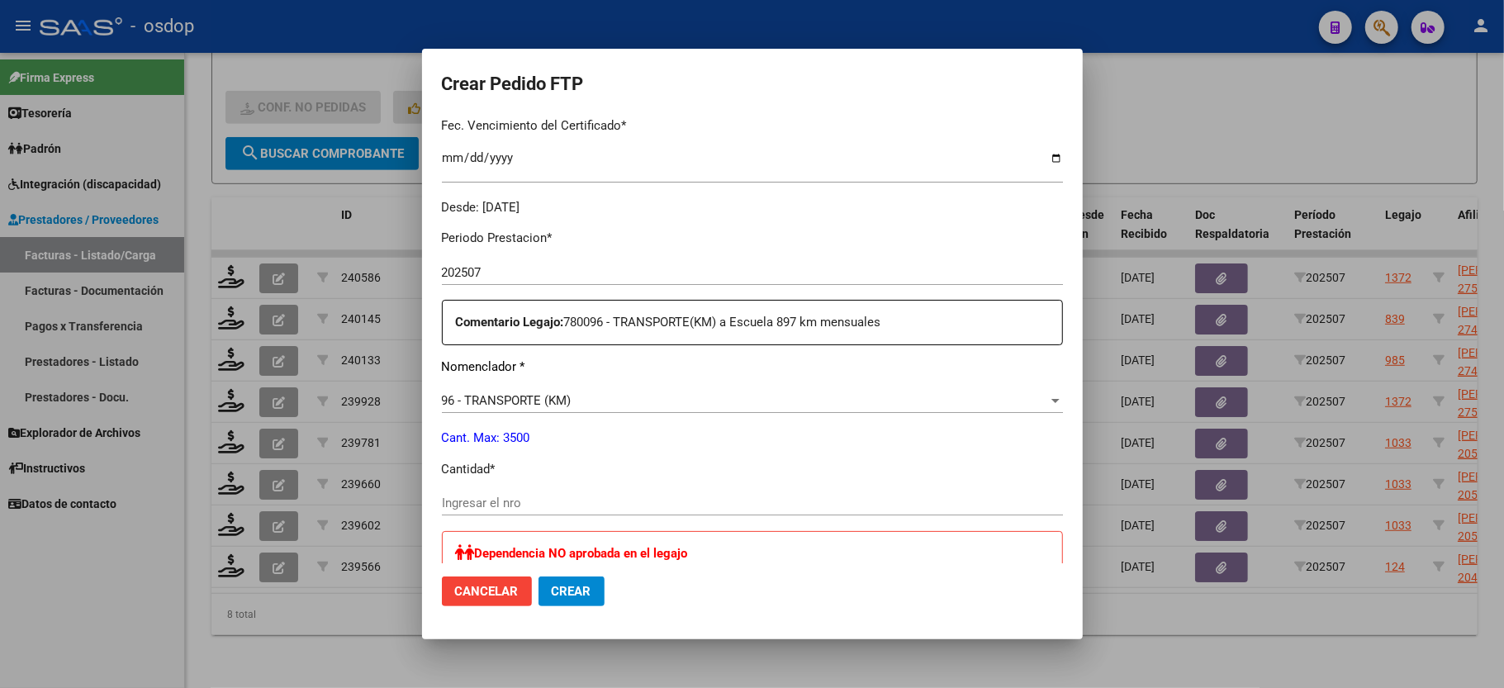
scroll to position [550, 0]
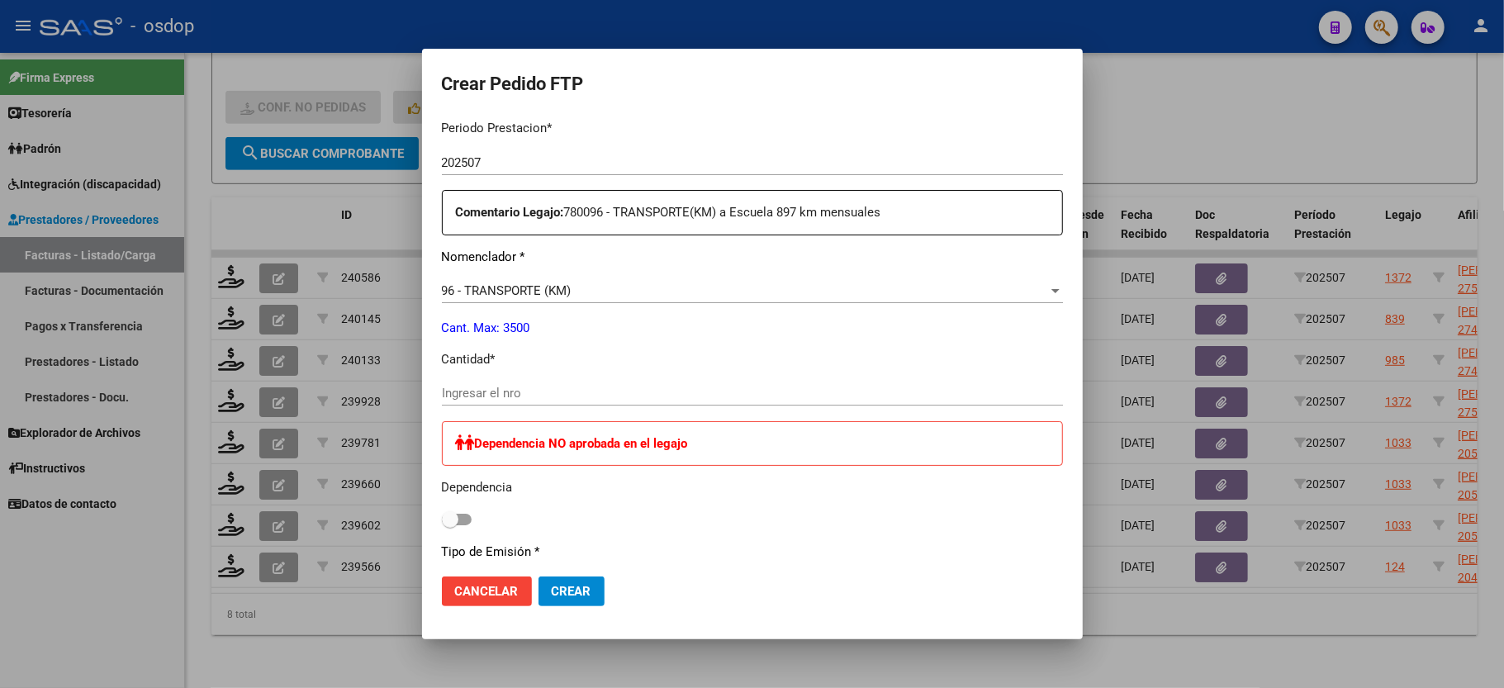
click at [543, 386] on input "Ingresar el nro" at bounding box center [752, 393] width 621 height 15
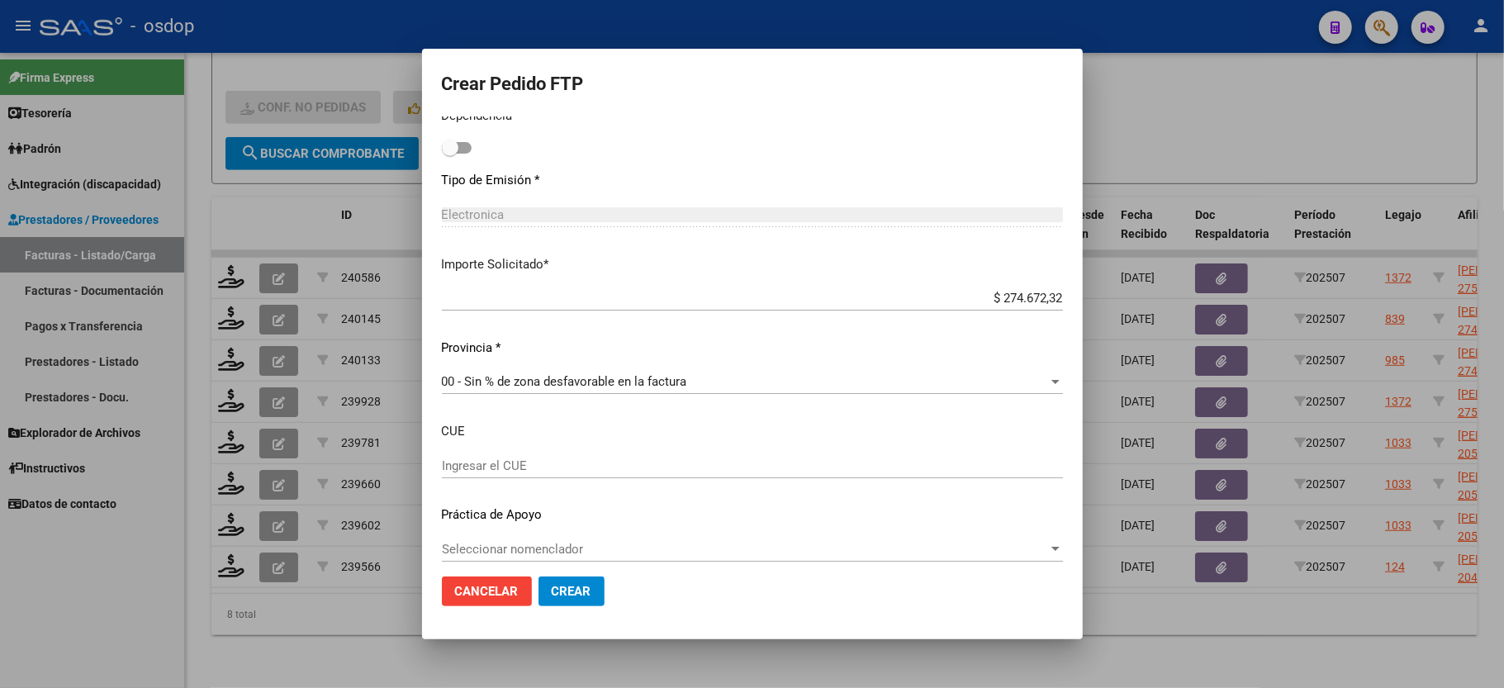
scroll to position [927, 0]
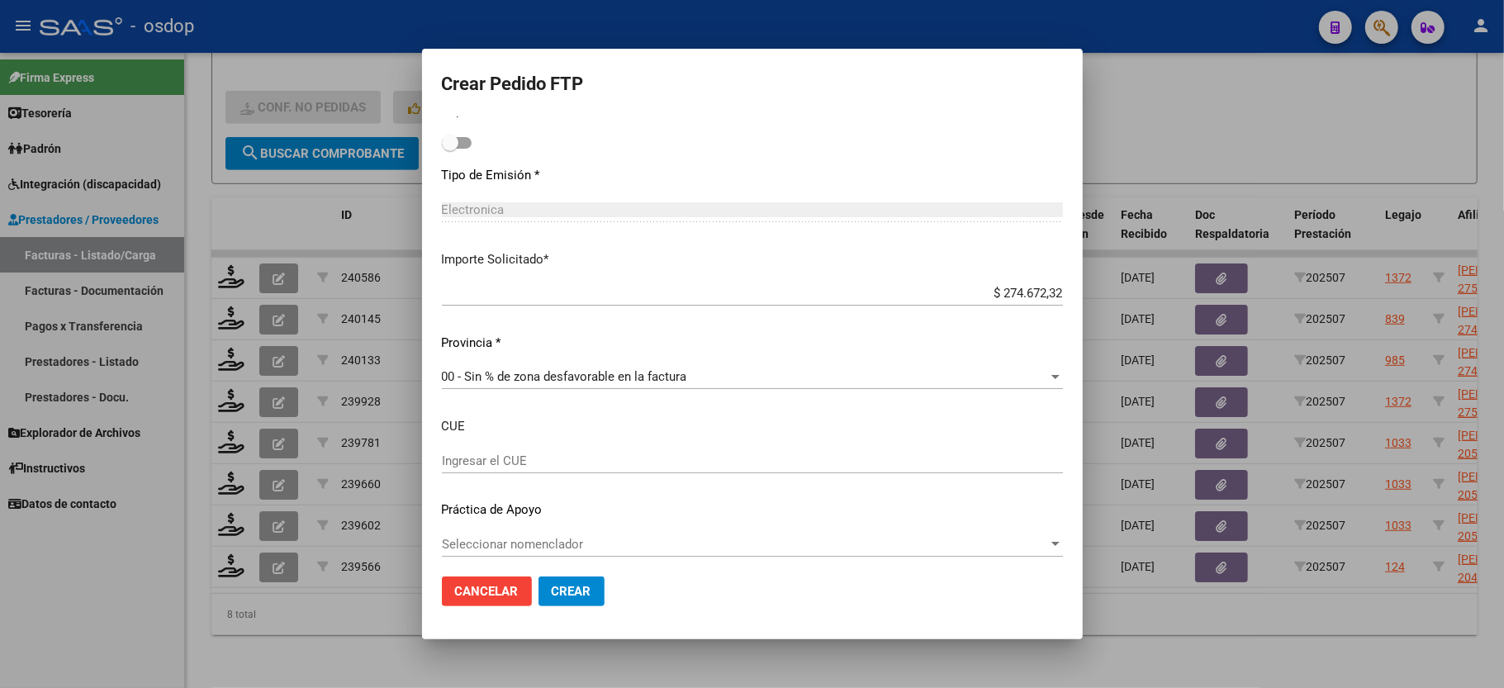
click at [491, 453] on input "Ingresar el CUE" at bounding box center [752, 460] width 621 height 15
click at [559, 542] on span "Seleccionar nomenclador" at bounding box center [745, 544] width 606 height 15
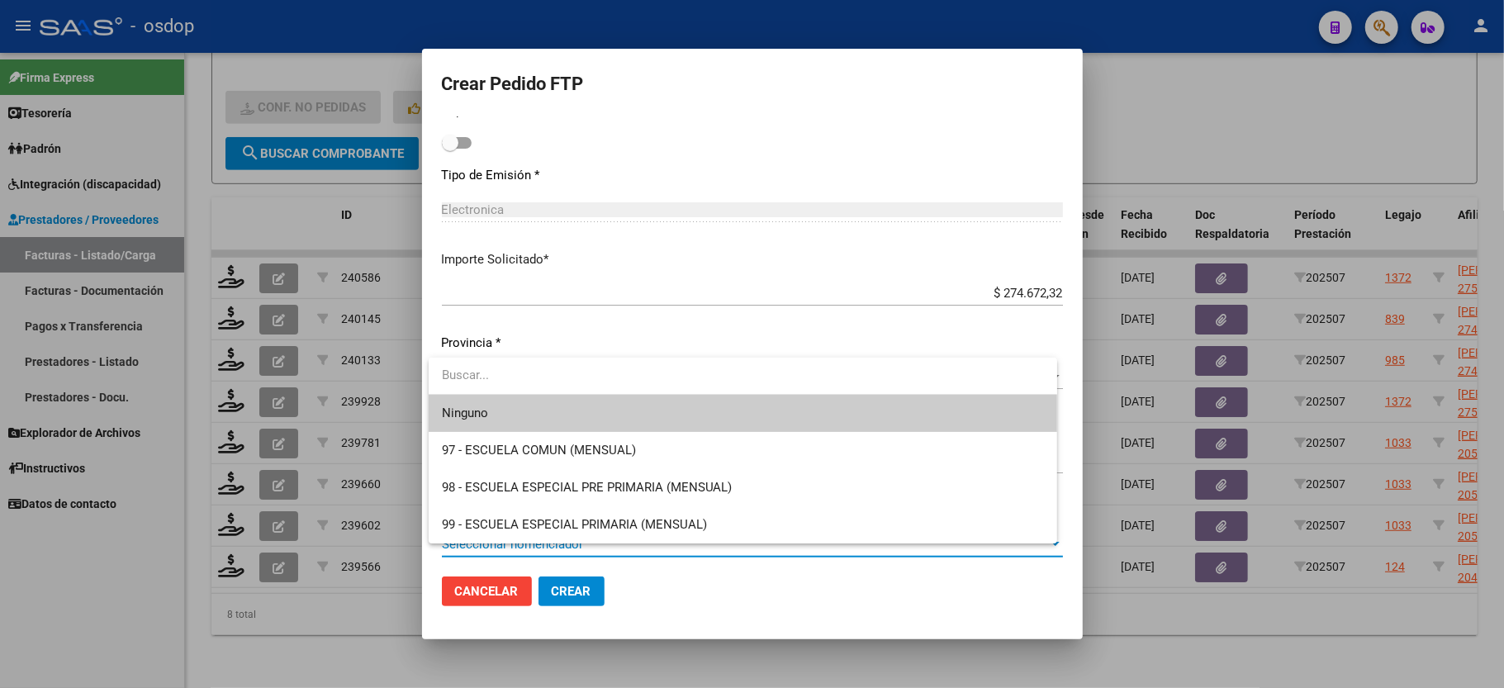
click at [500, 278] on div at bounding box center [752, 344] width 1504 height 688
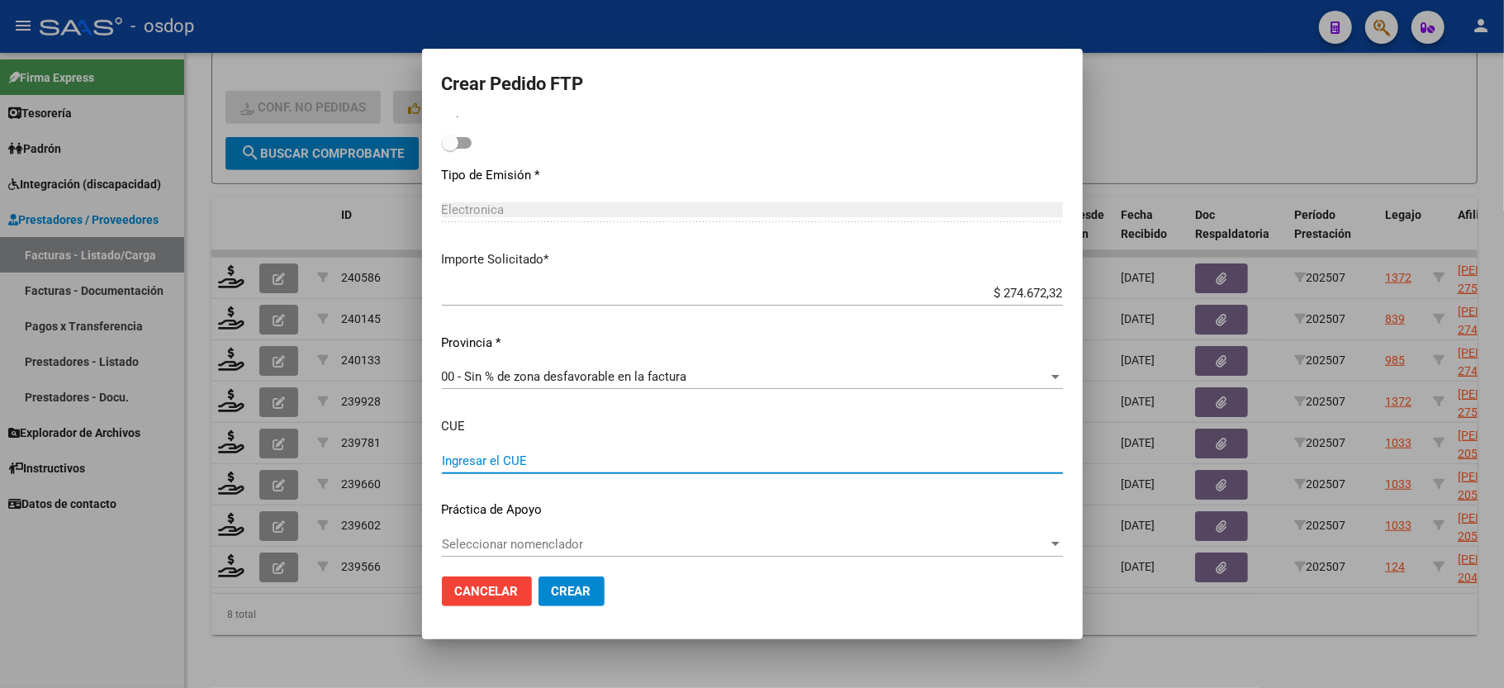
click at [469, 456] on input "Ingresar el CUE" at bounding box center [752, 460] width 621 height 15
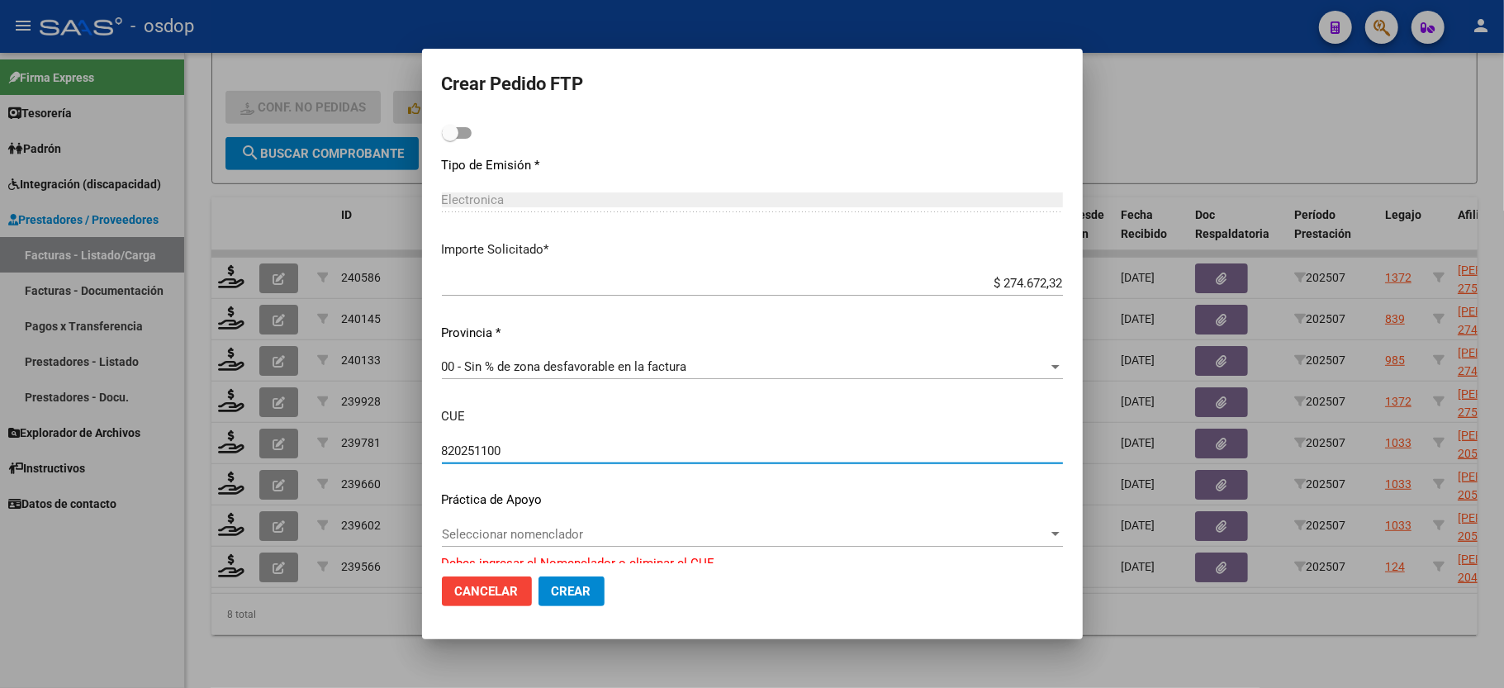
scroll to position [938, 0]
type input "820251100"
click at [546, 507] on div "Periodo Prestacion * 202507 Ingresar el Periodo Prestacion Comentario Legajo: 7…" at bounding box center [752, 144] width 621 height 852
click at [546, 509] on div "Periodo Prestacion * 202507 Ingresar el Periodo Prestacion Comentario Legajo: 7…" at bounding box center [752, 144] width 621 height 852
click at [544, 520] on div "Seleccionar nomenclador Seleccionar nomenclador" at bounding box center [752, 532] width 621 height 25
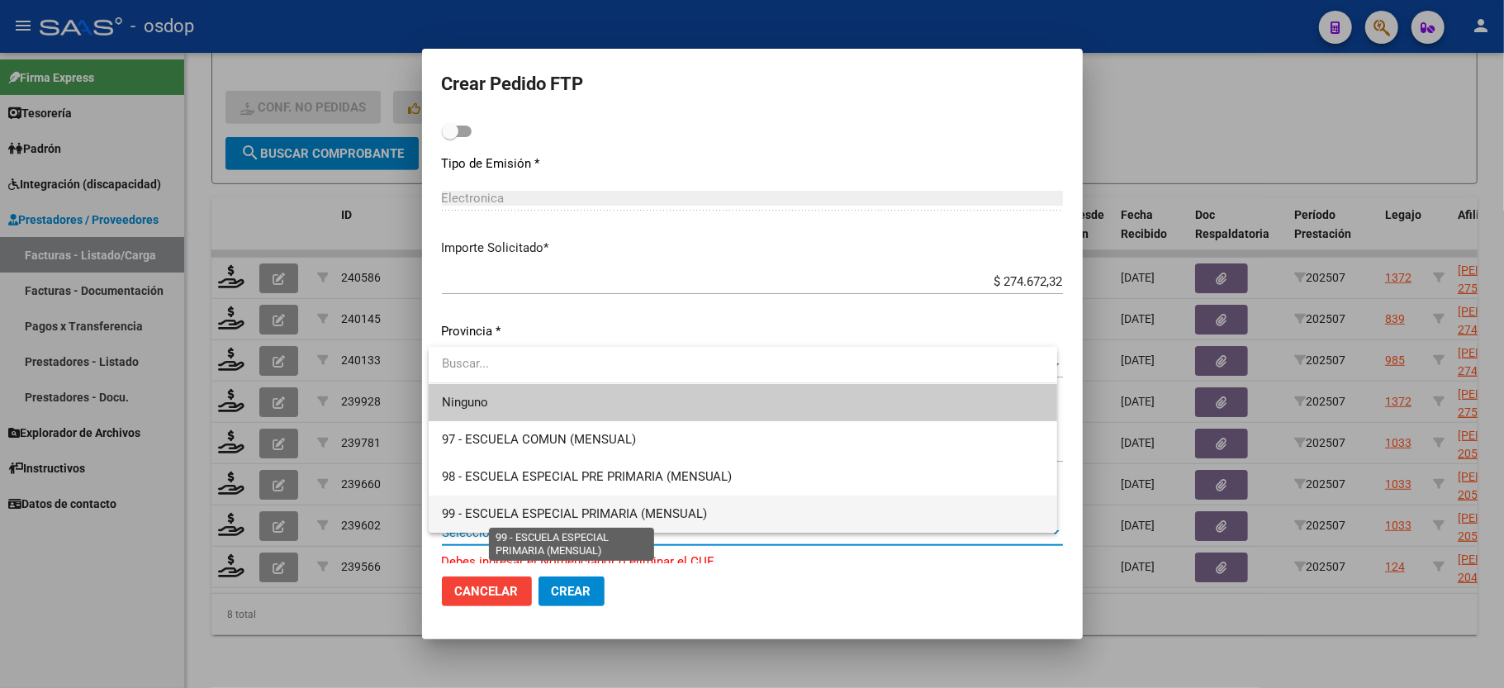
click at [649, 516] on span "99 - ESCUELA ESPECIAL PRIMARIA (MENSUAL)" at bounding box center [574, 513] width 265 height 15
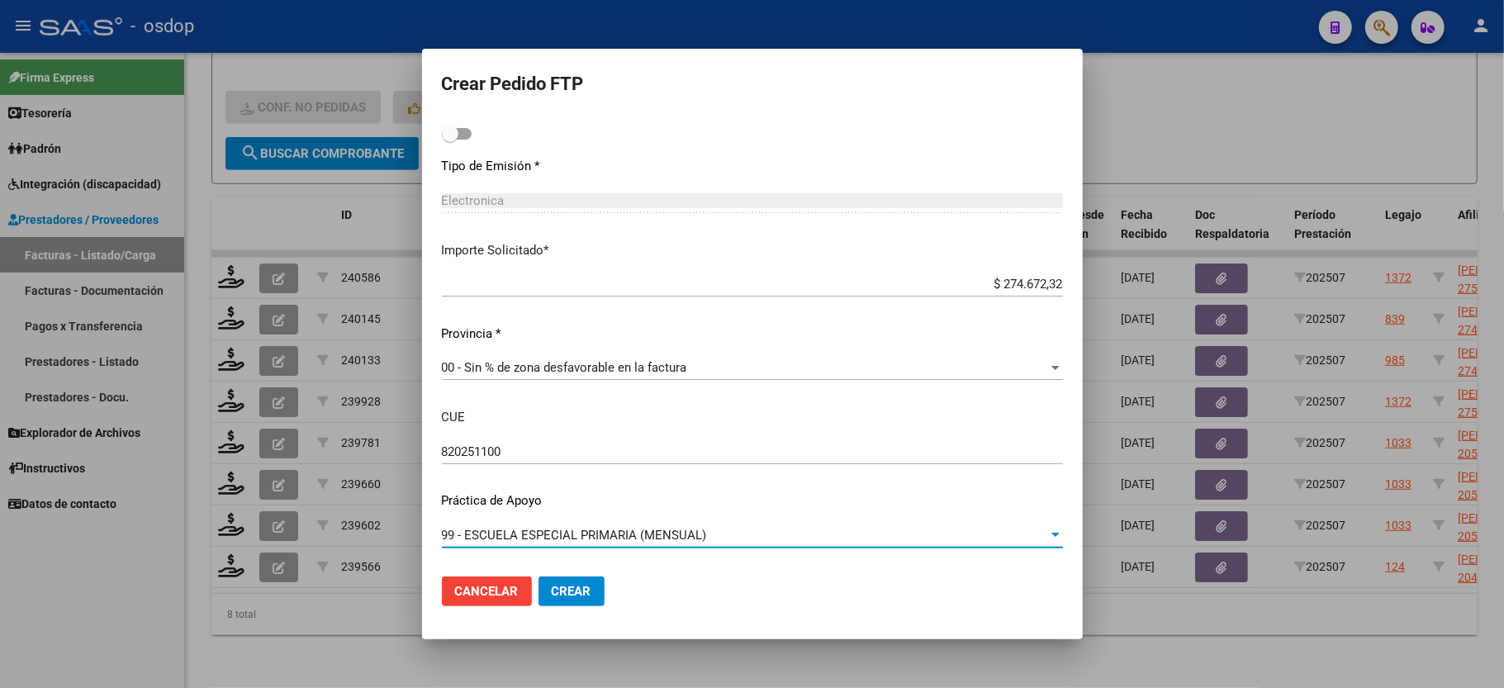
scroll to position [927, 0]
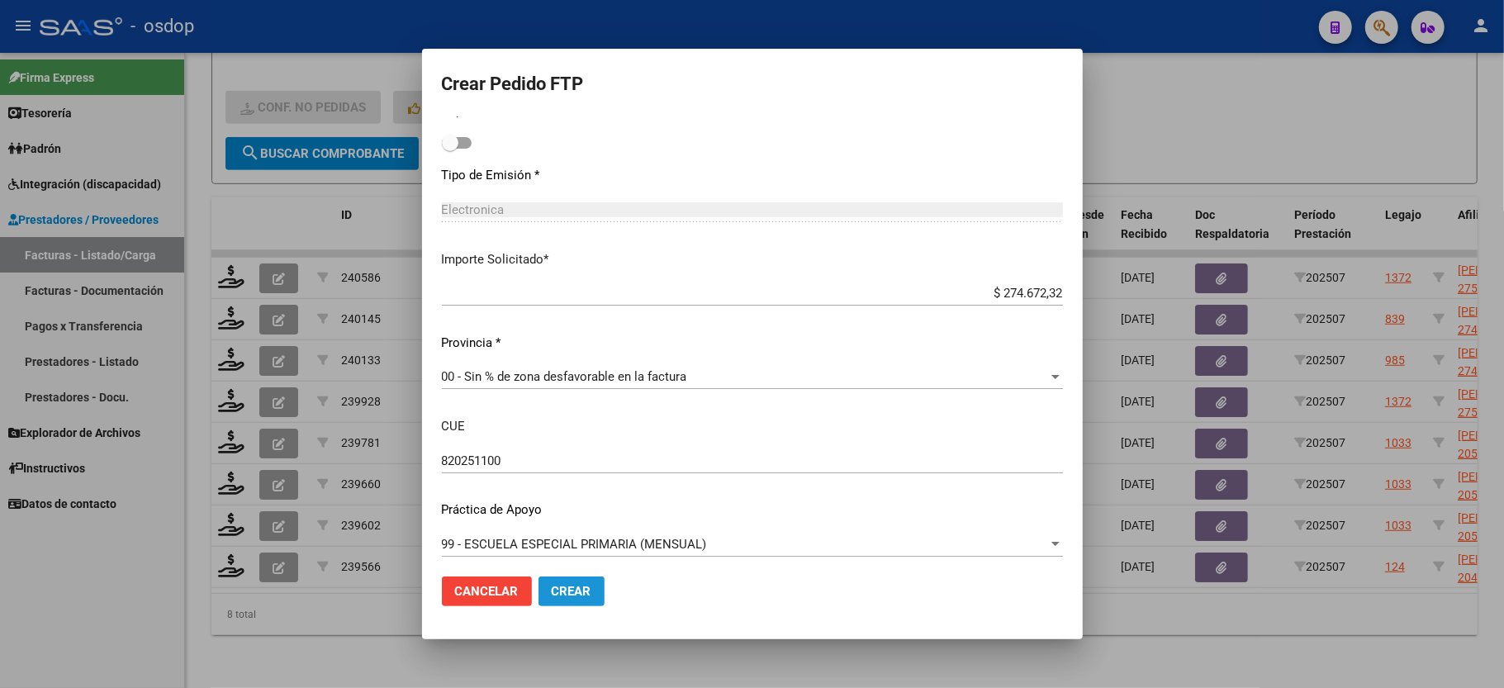
click at [585, 582] on button "Crear" at bounding box center [572, 592] width 66 height 30
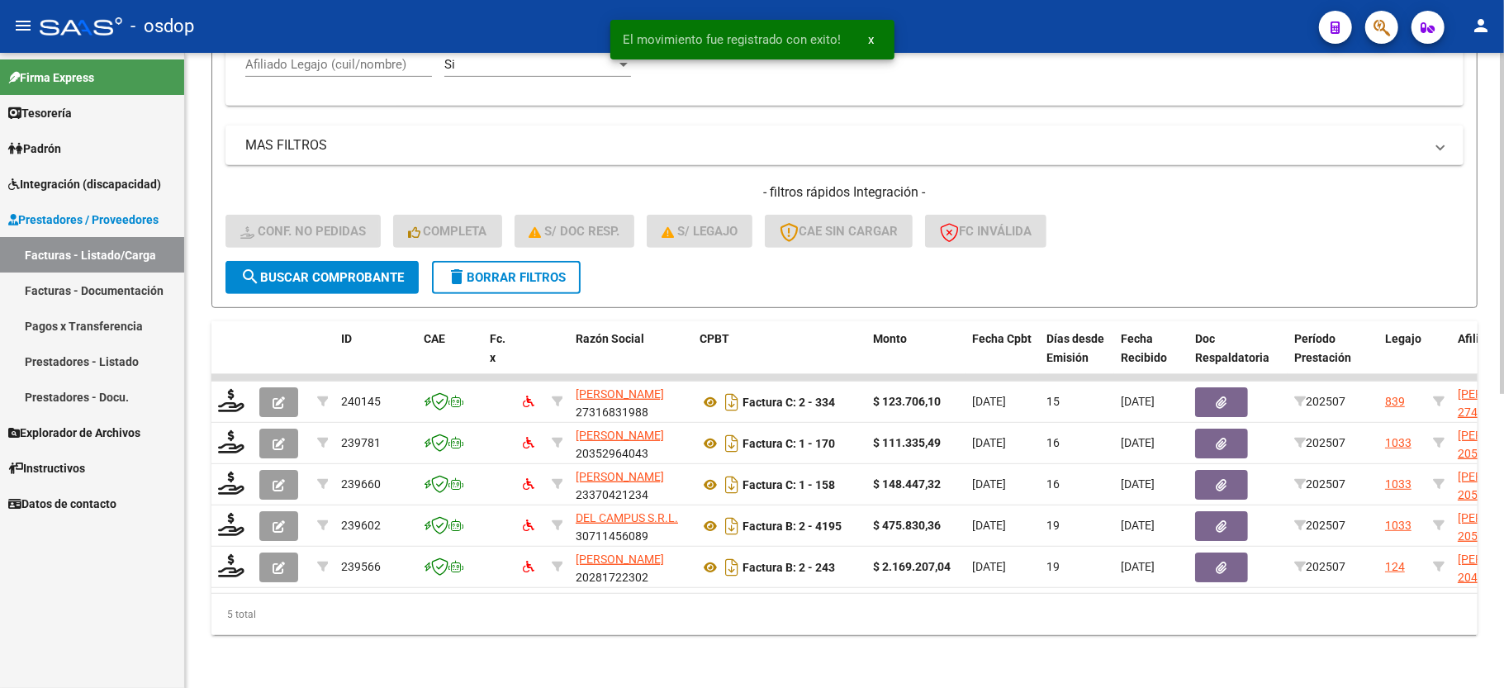
scroll to position [547, 0]
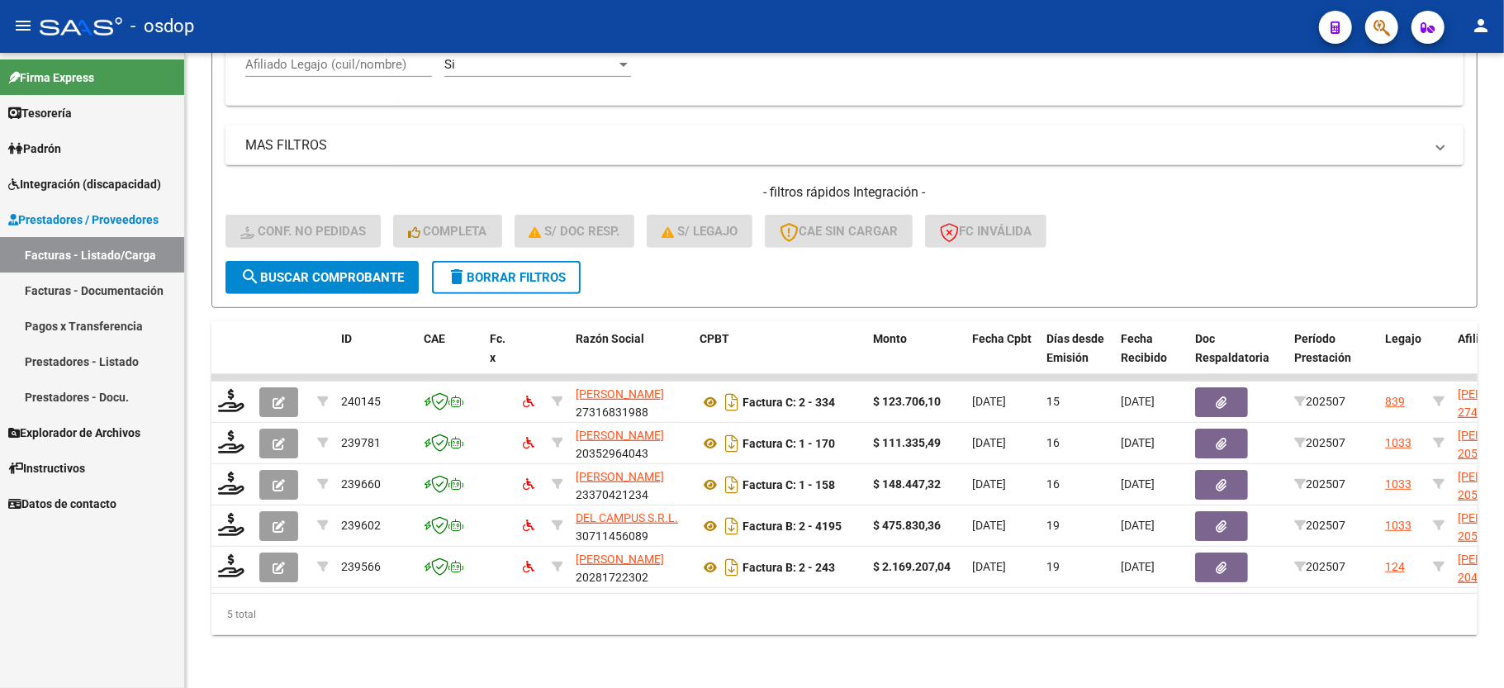
click at [73, 253] on link "Facturas - Listado/Carga" at bounding box center [92, 255] width 184 height 36
click at [517, 269] on button "delete Borrar Filtros" at bounding box center [506, 277] width 149 height 33
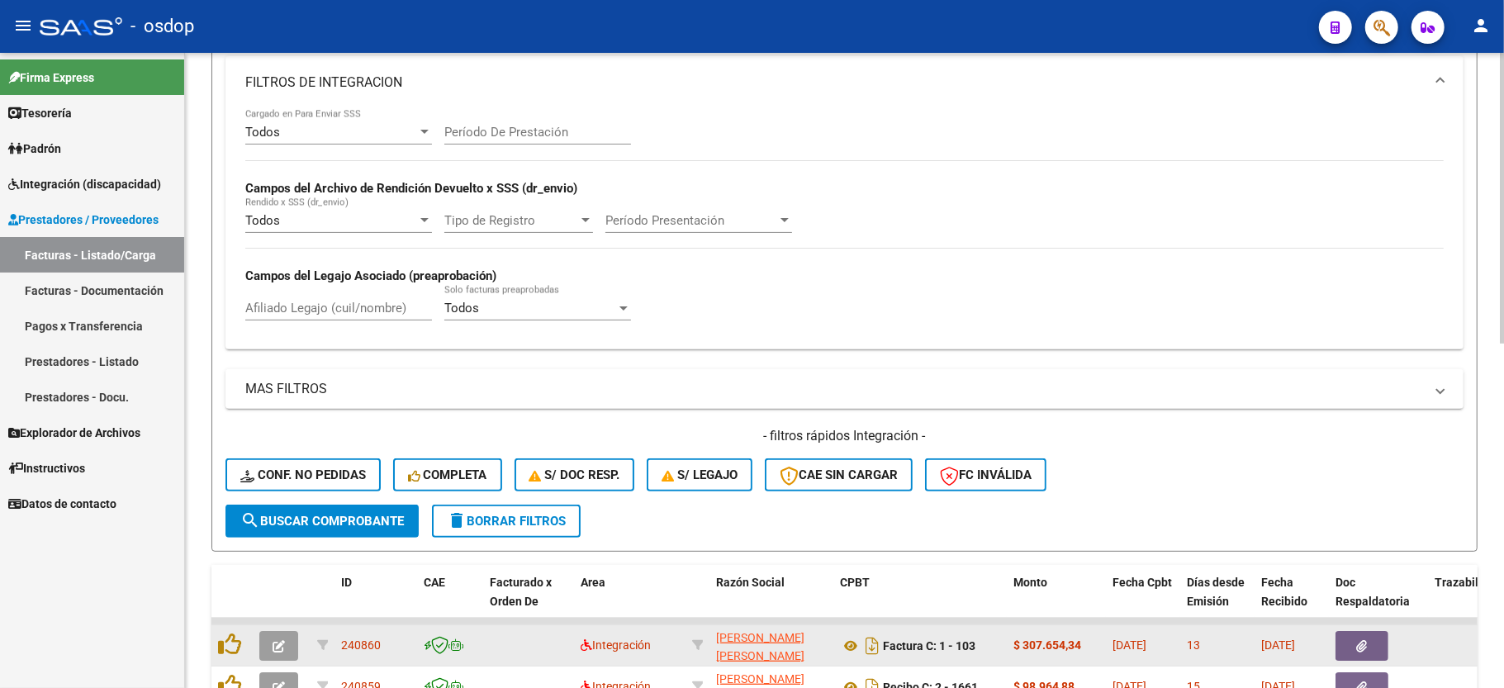
scroll to position [216, 0]
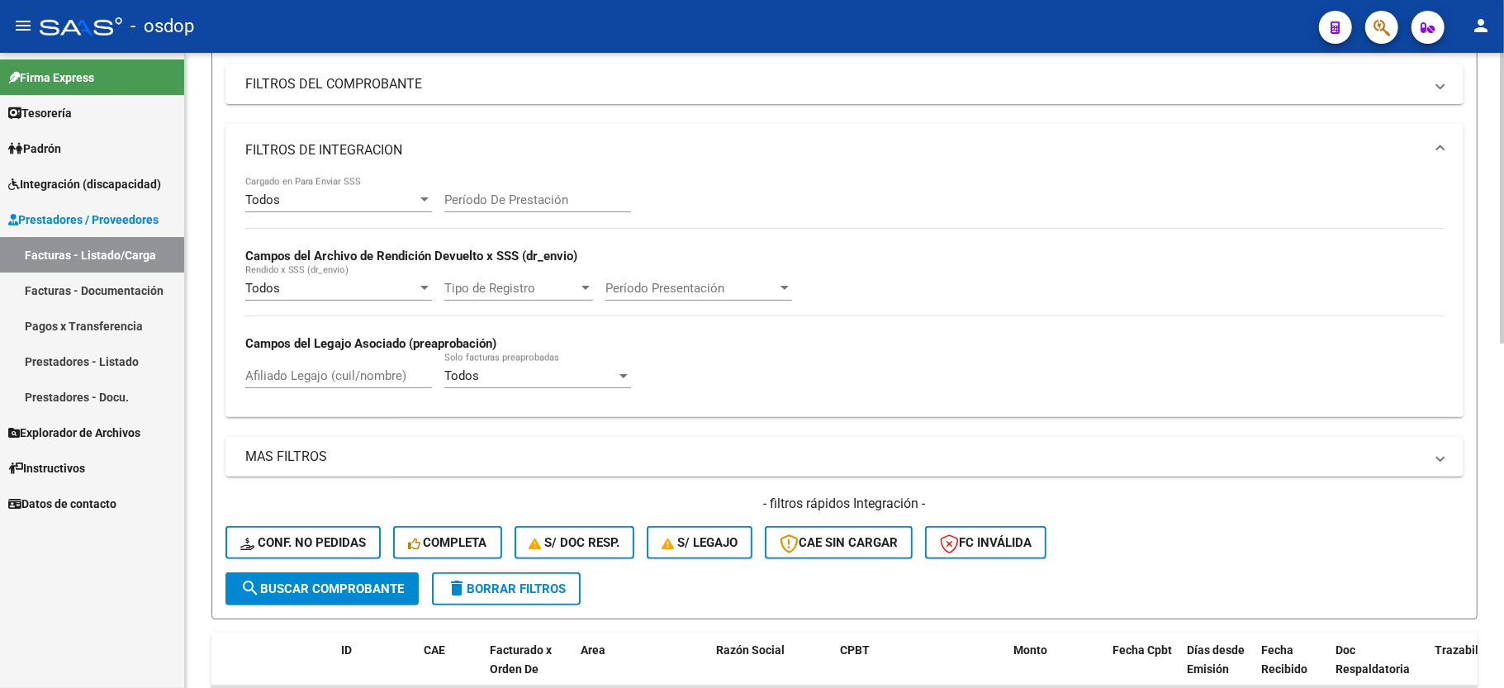
click at [278, 377] on input "Afiliado Legajo (cuil/nombre)" at bounding box center [338, 375] width 187 height 15
paste input "20574544476"
type input "20574544476"
click at [321, 589] on span "search Buscar Comprobante" at bounding box center [322, 589] width 164 height 15
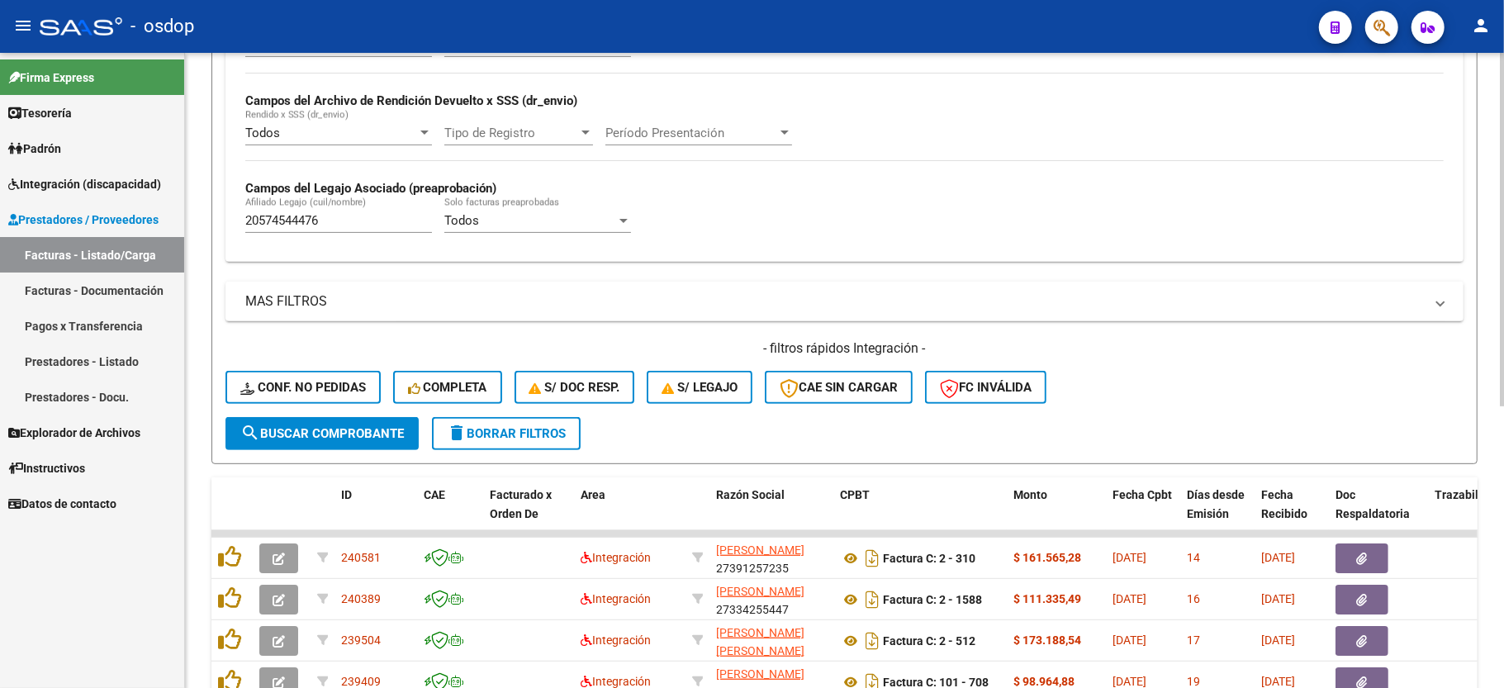
scroll to position [506, 0]
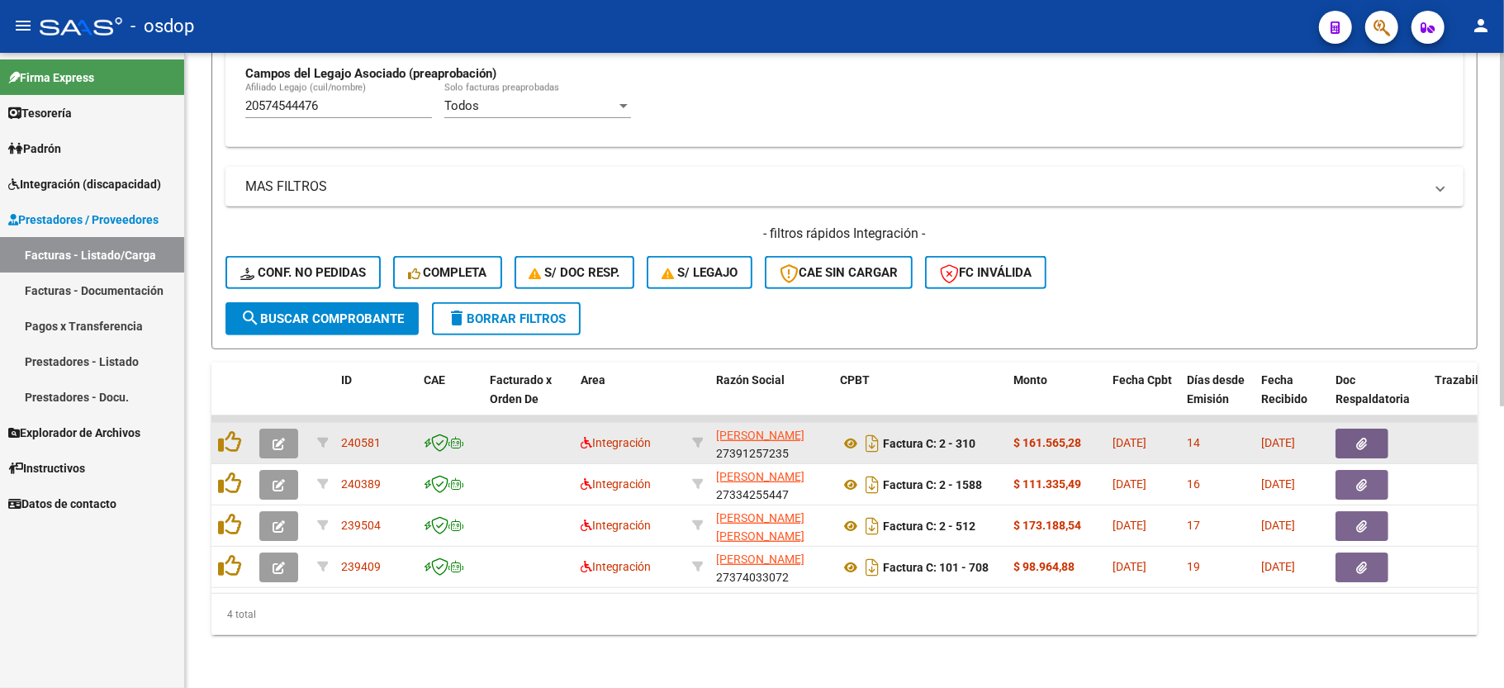
click at [274, 438] on icon "button" at bounding box center [279, 444] width 12 height 12
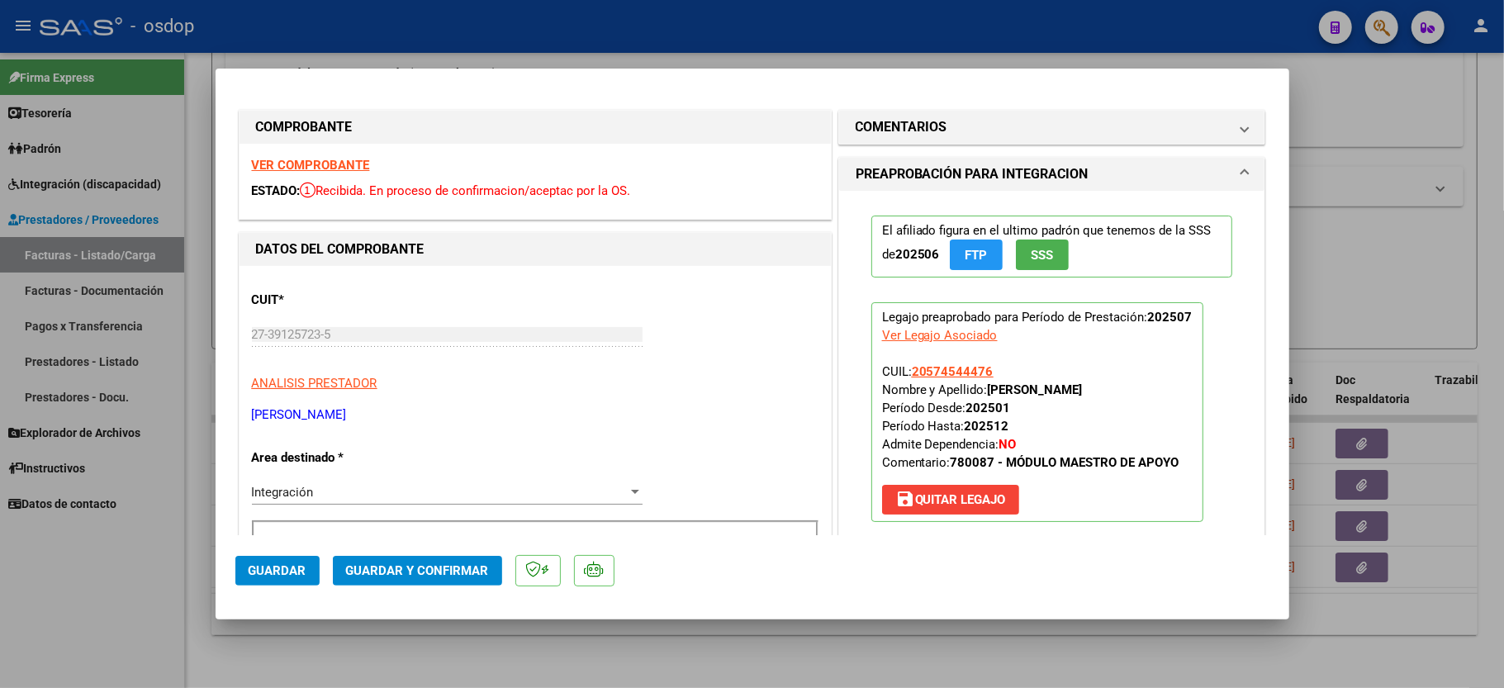
click at [311, 162] on strong "VER COMPROBANTE" at bounding box center [311, 165] width 118 height 15
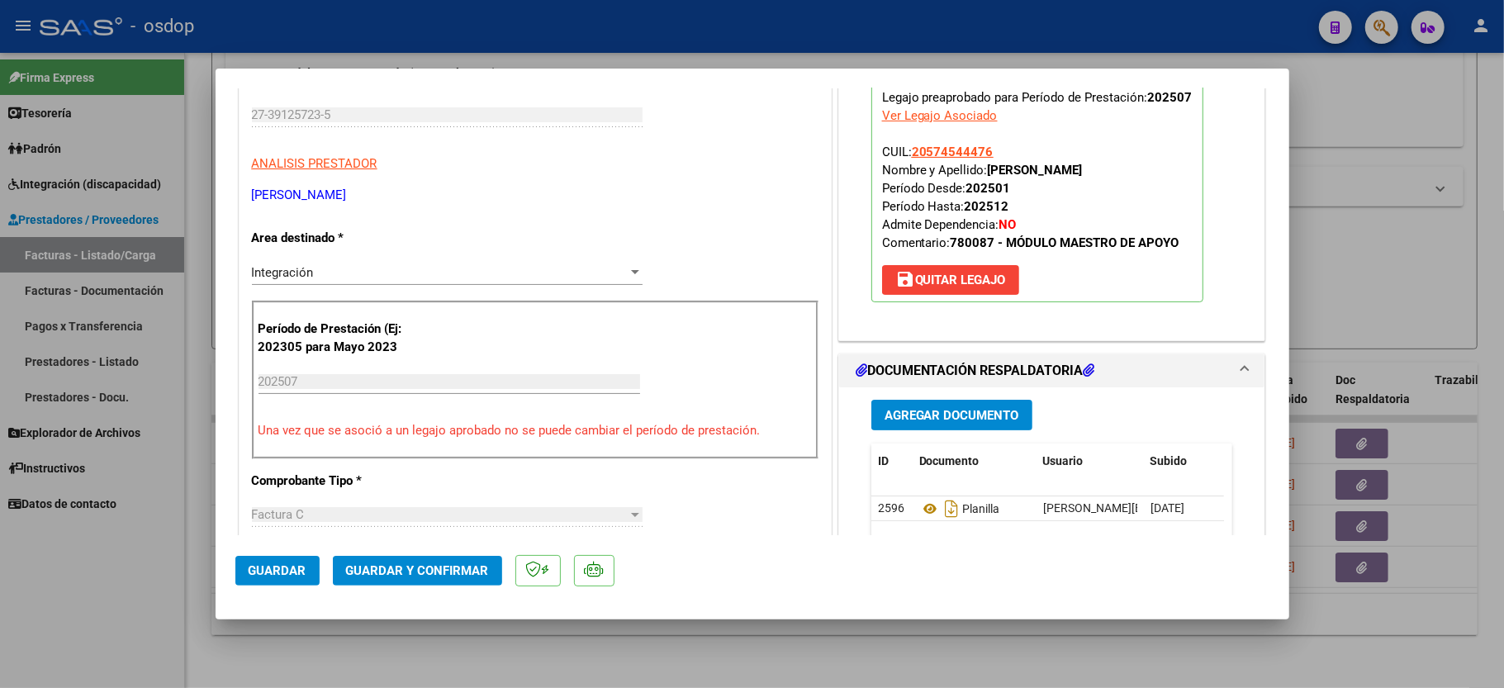
scroll to position [330, 0]
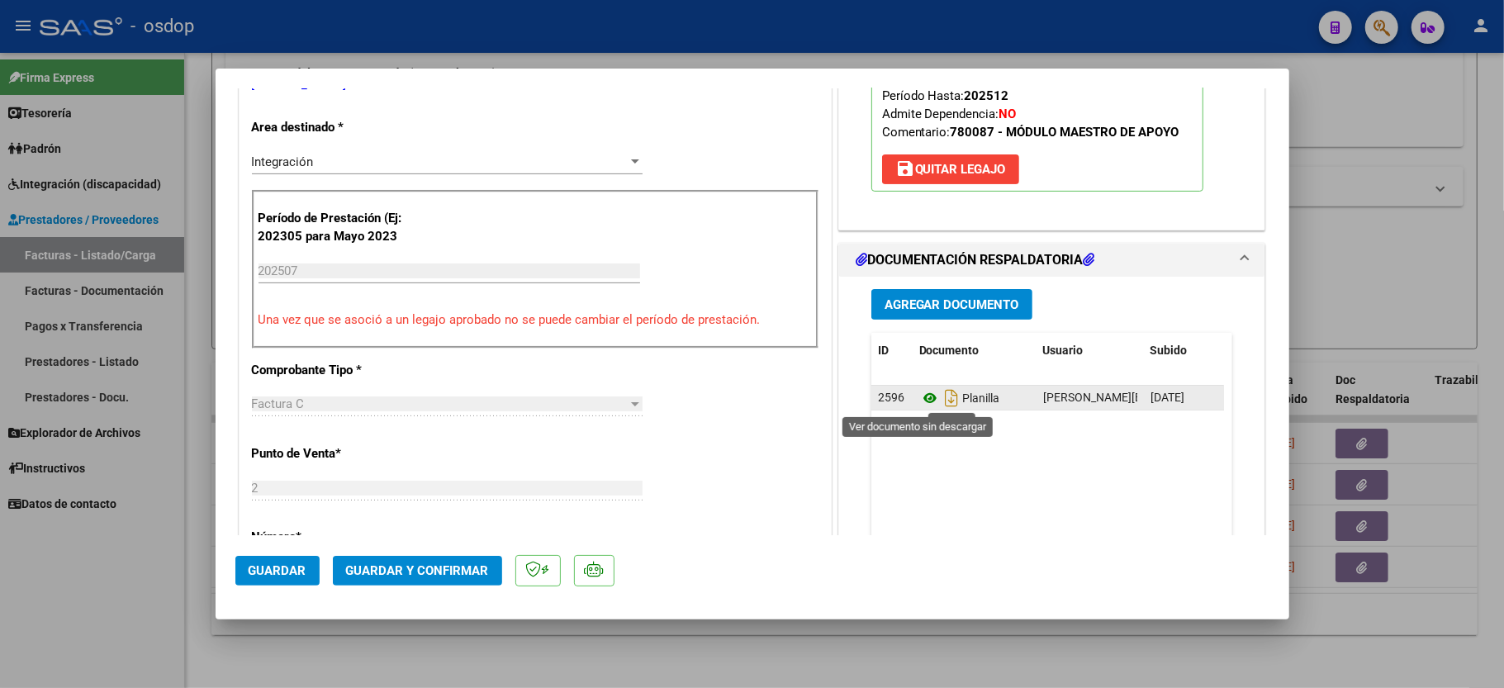
click at [923, 400] on icon at bounding box center [929, 398] width 21 height 20
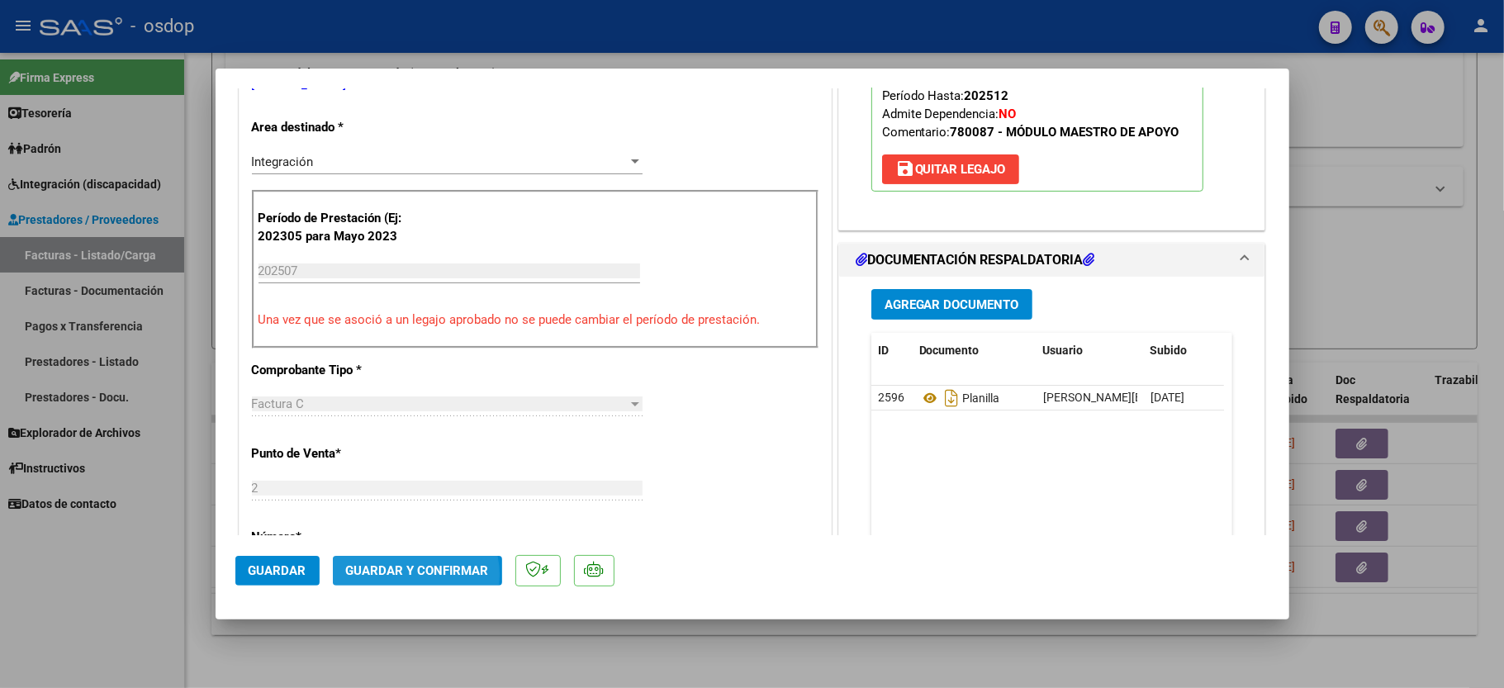
click at [401, 575] on span "Guardar y Confirmar" at bounding box center [417, 570] width 143 height 15
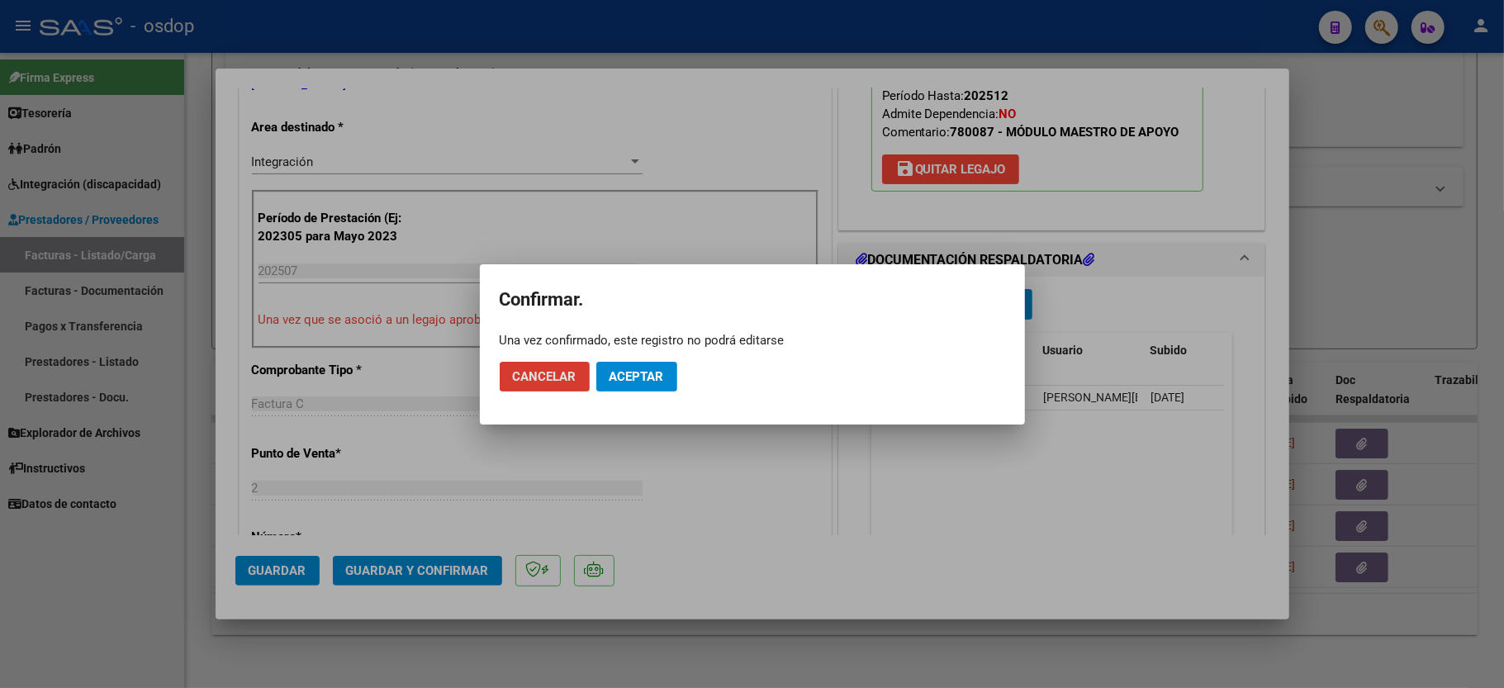
click at [655, 382] on span "Aceptar" at bounding box center [637, 376] width 55 height 15
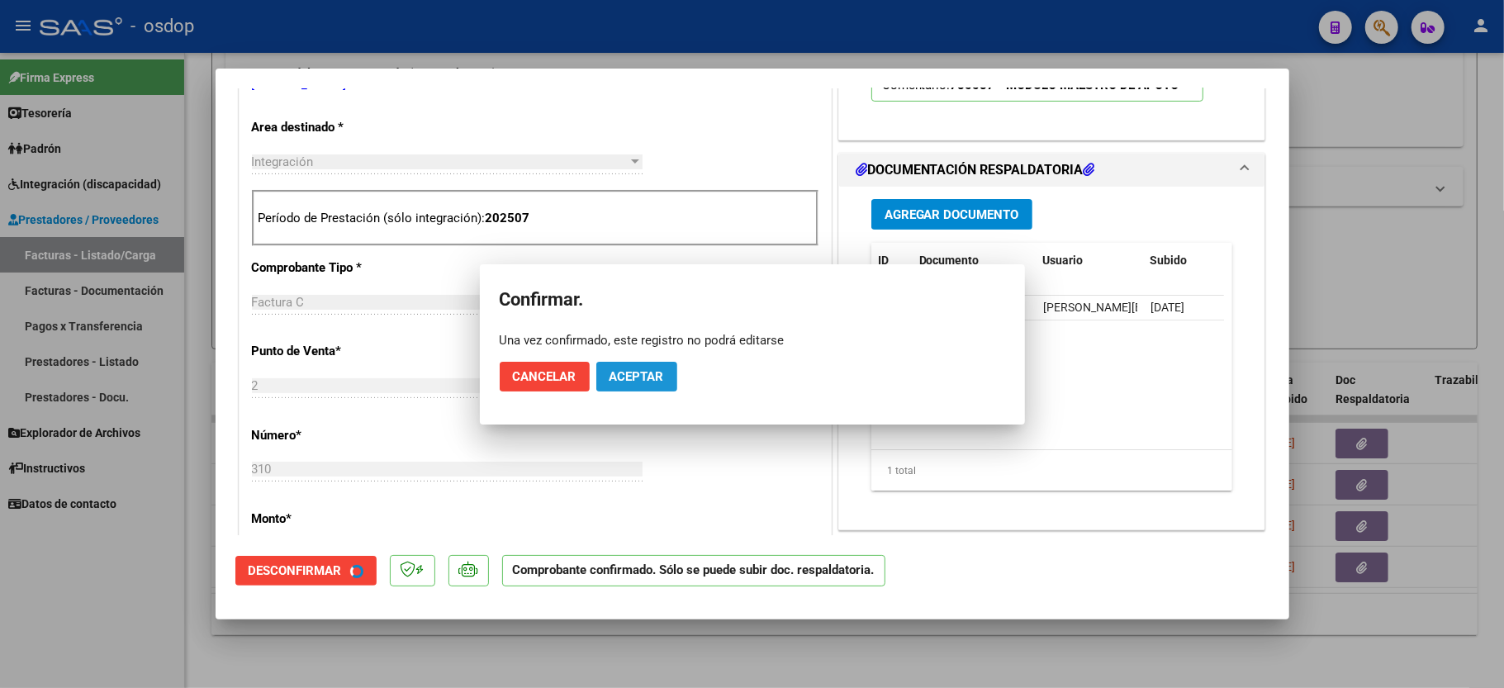
scroll to position [329, 0]
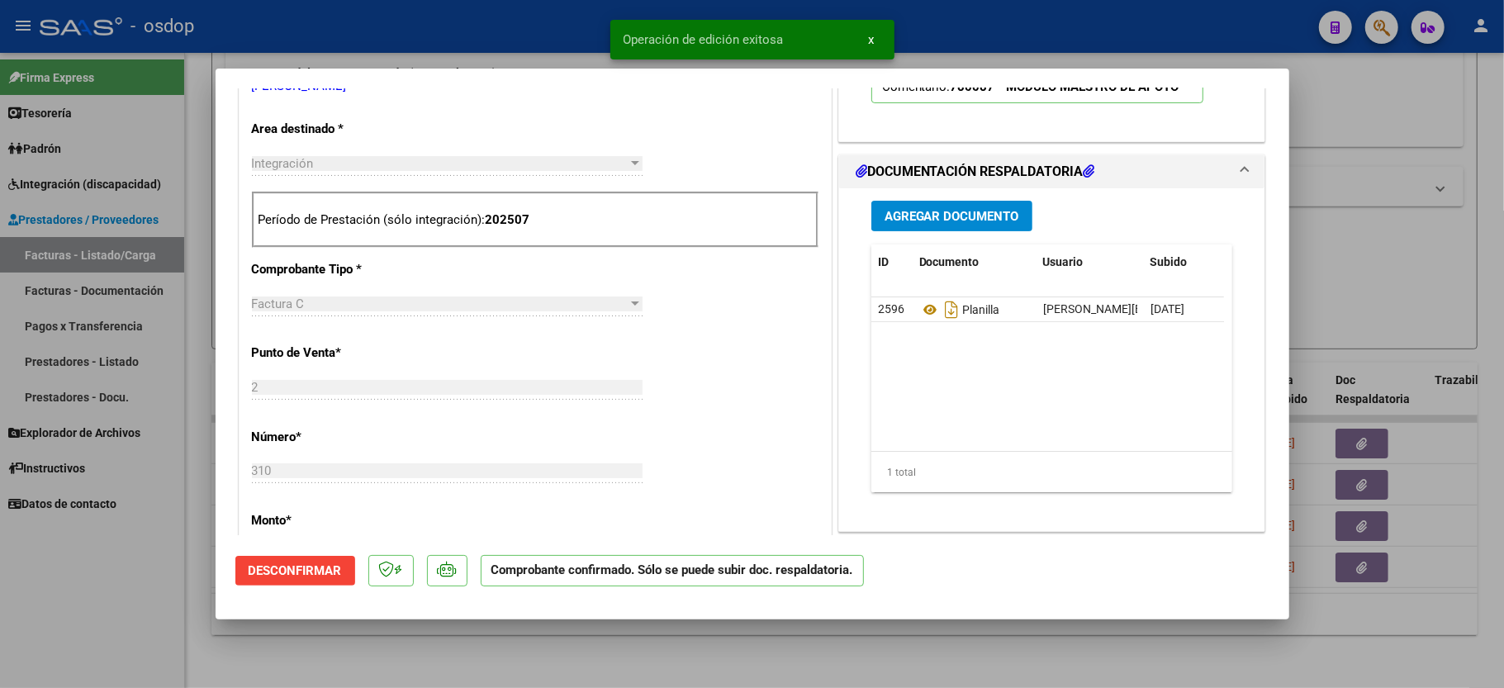
click at [74, 603] on div at bounding box center [752, 344] width 1504 height 688
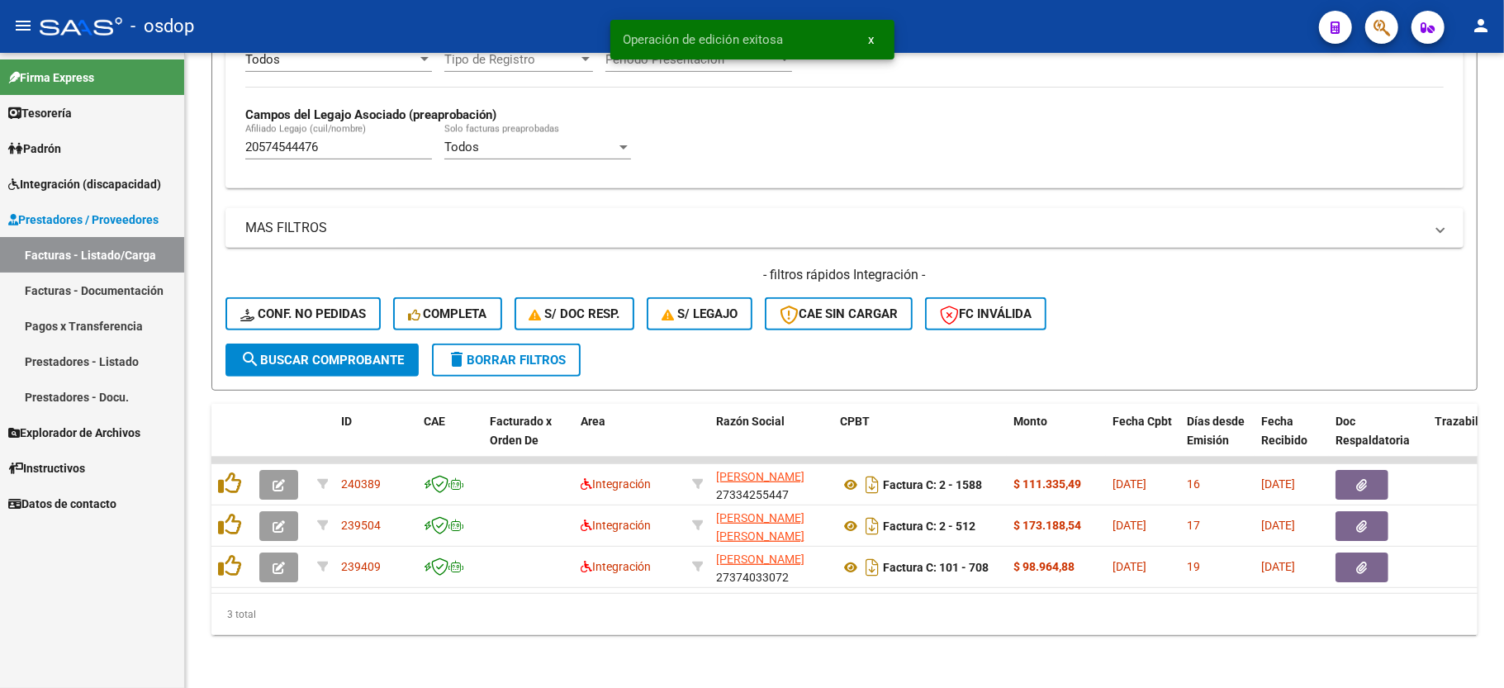
scroll to position [464, 0]
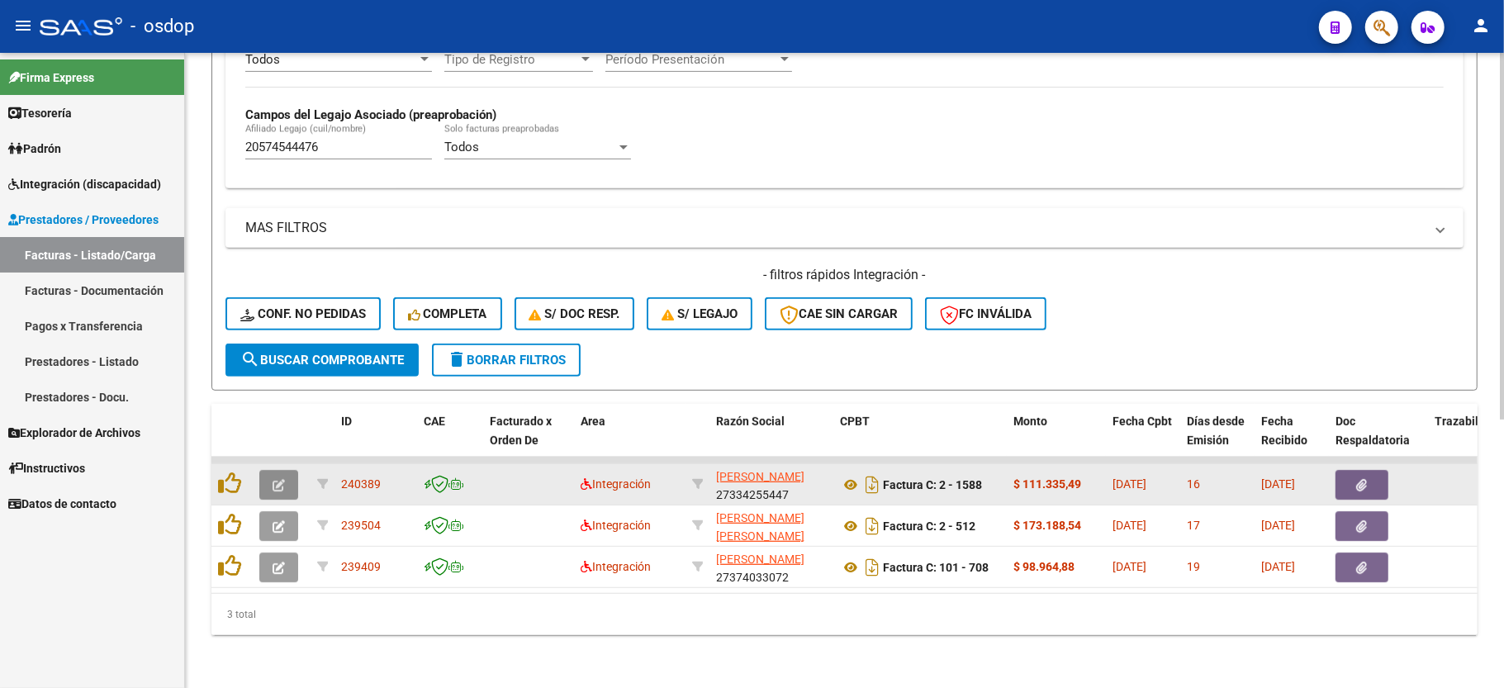
click at [282, 479] on icon "button" at bounding box center [279, 485] width 12 height 12
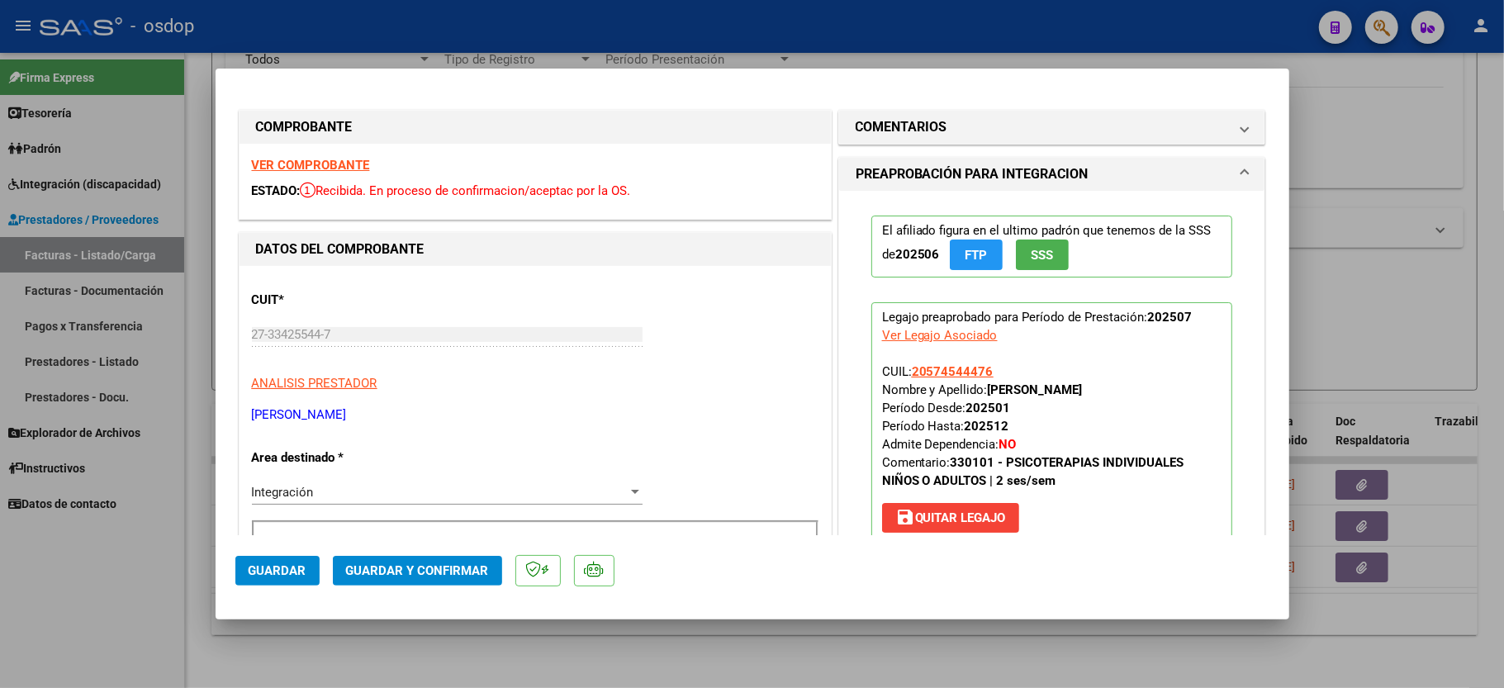
click at [306, 159] on strong "VER COMPROBANTE" at bounding box center [311, 165] width 118 height 15
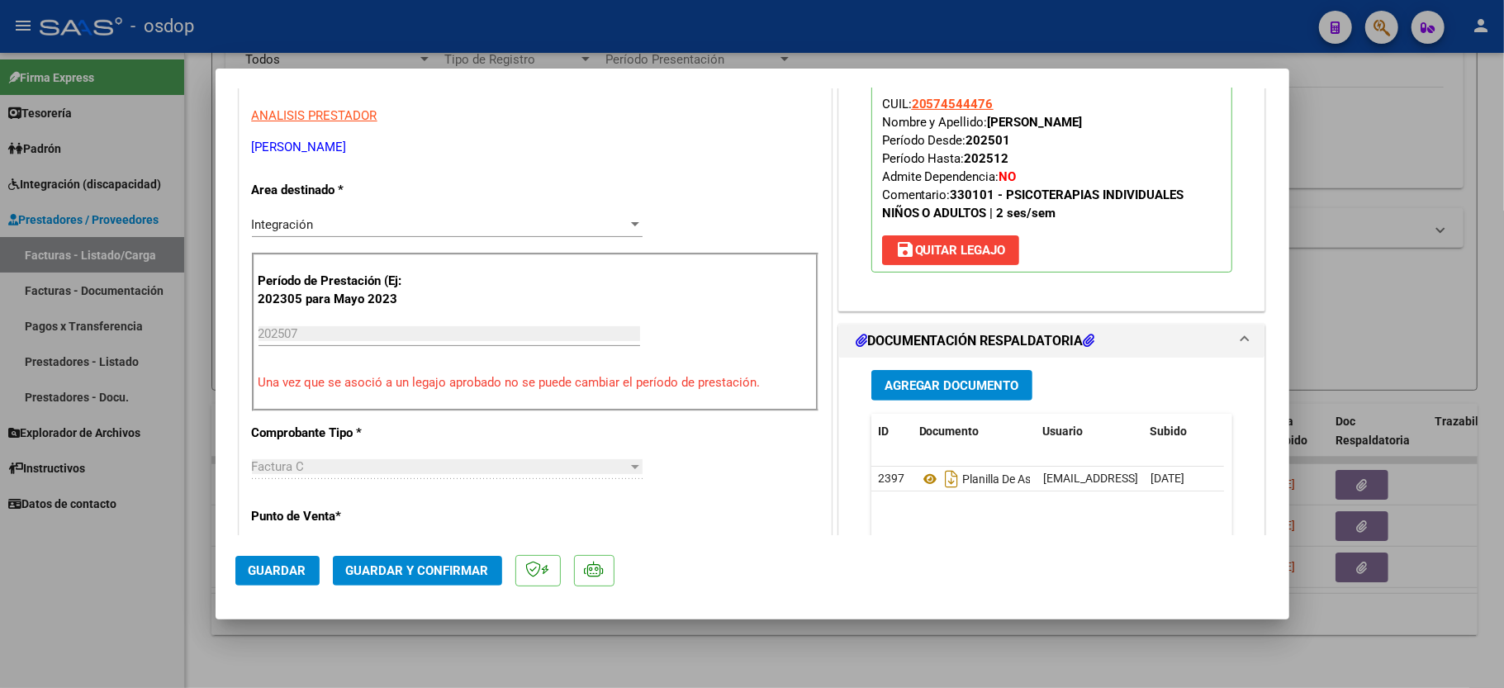
scroll to position [330, 0]
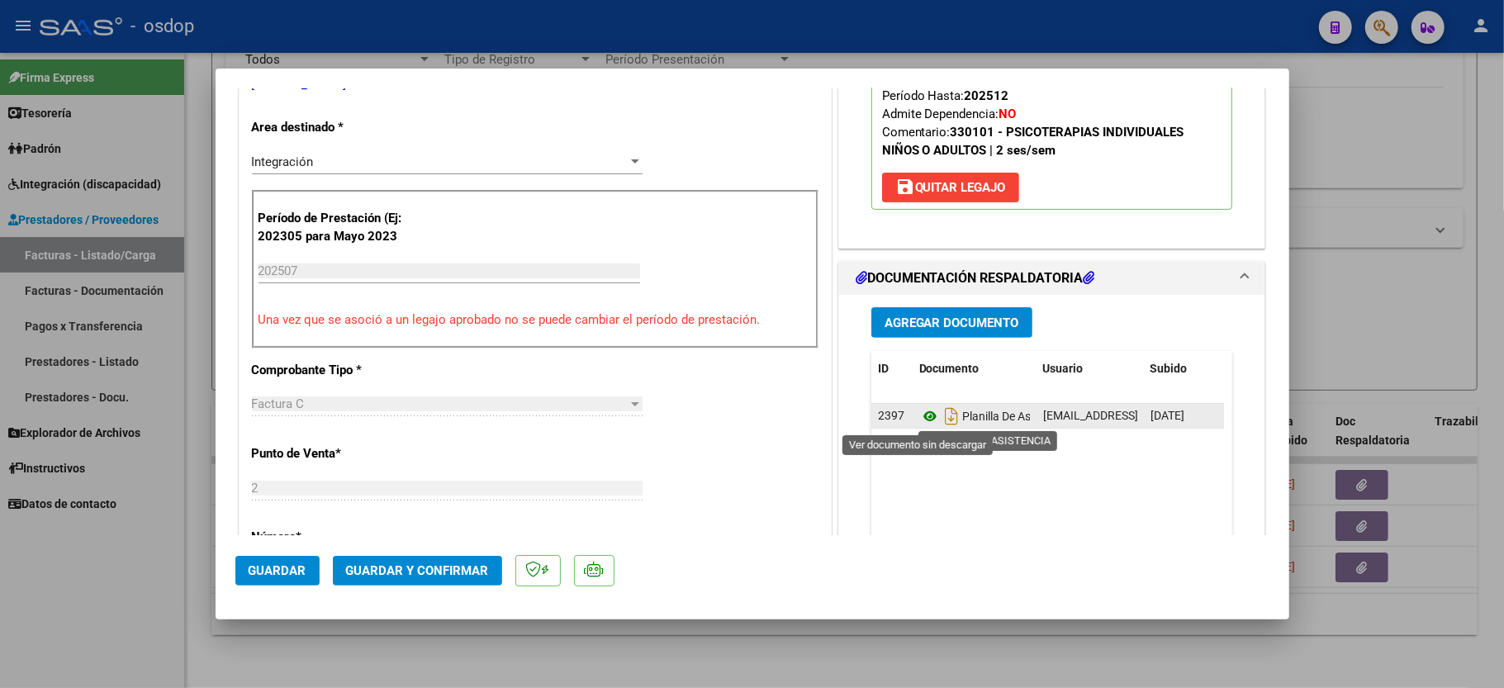
click at [919, 418] on icon at bounding box center [929, 416] width 21 height 20
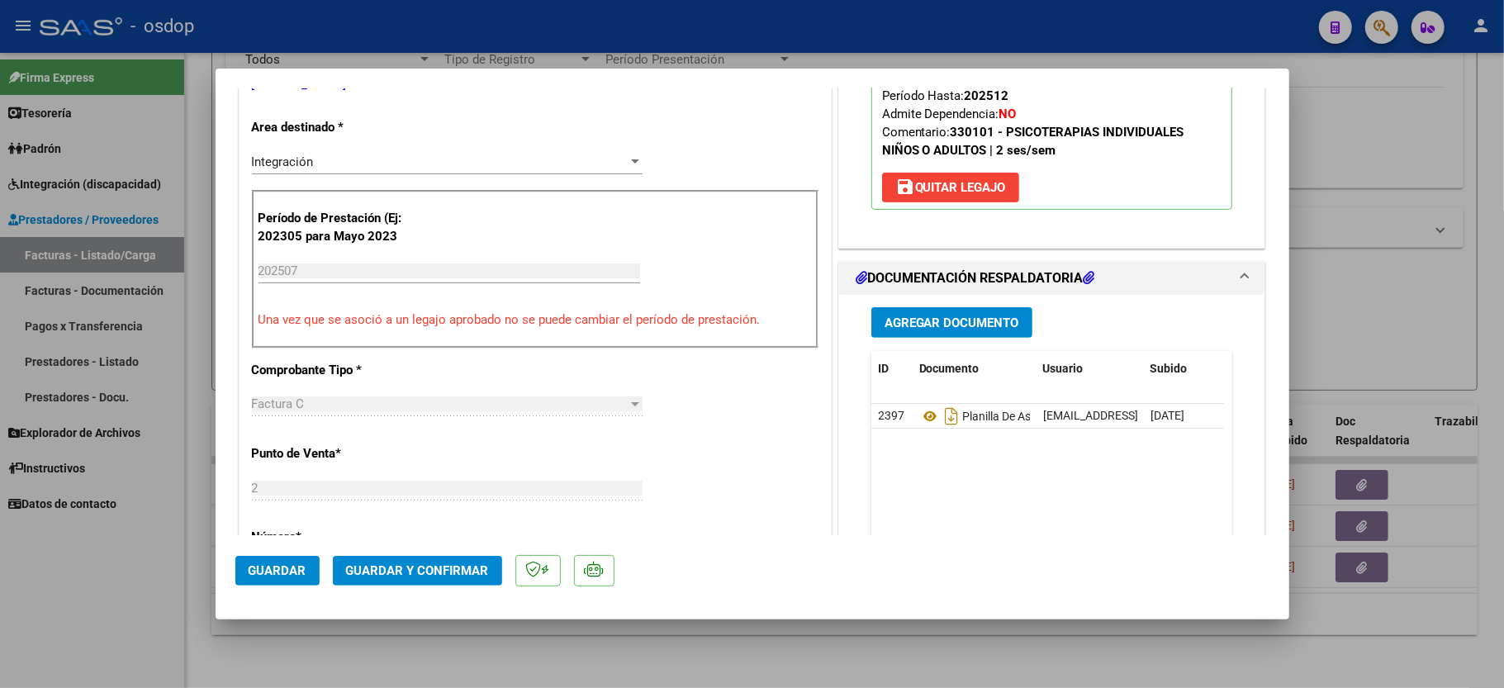
click at [420, 575] on span "Guardar y Confirmar" at bounding box center [417, 570] width 143 height 15
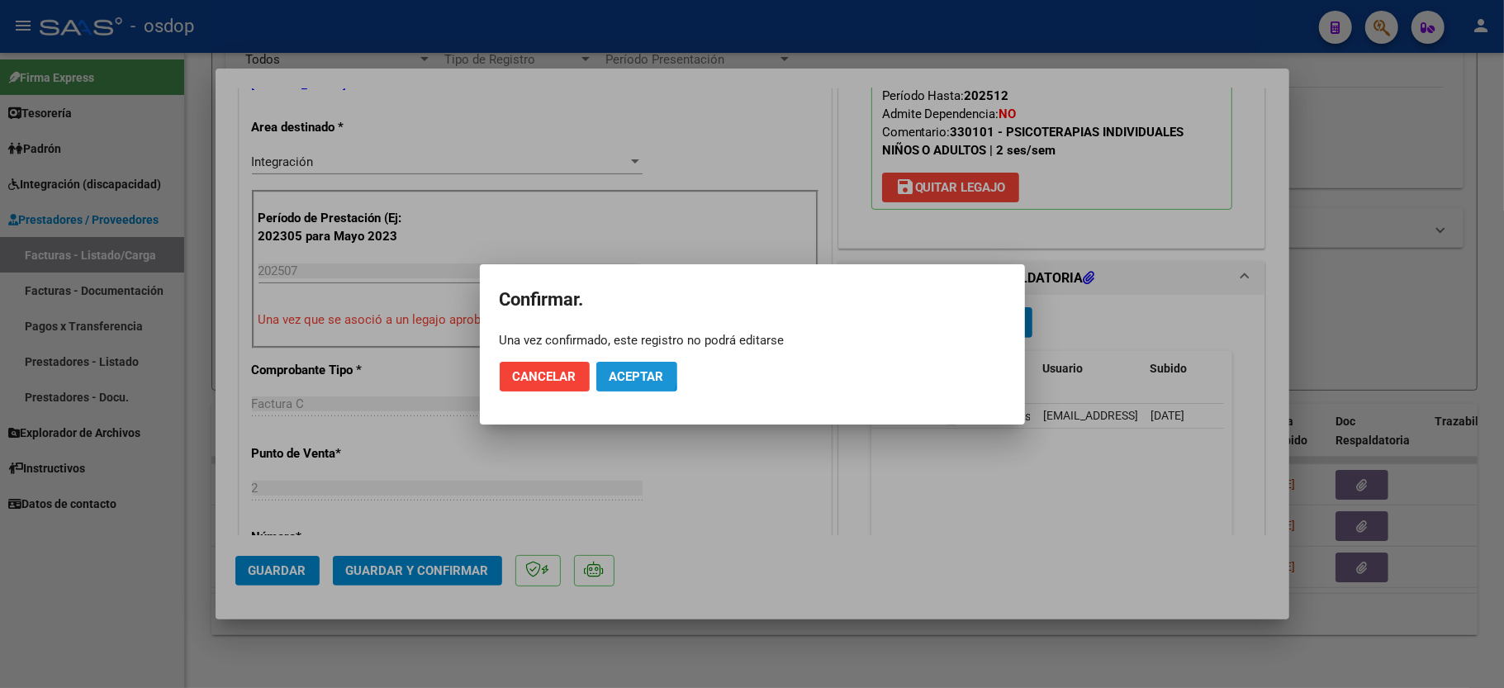
click at [605, 368] on button "Aceptar" at bounding box center [636, 377] width 81 height 30
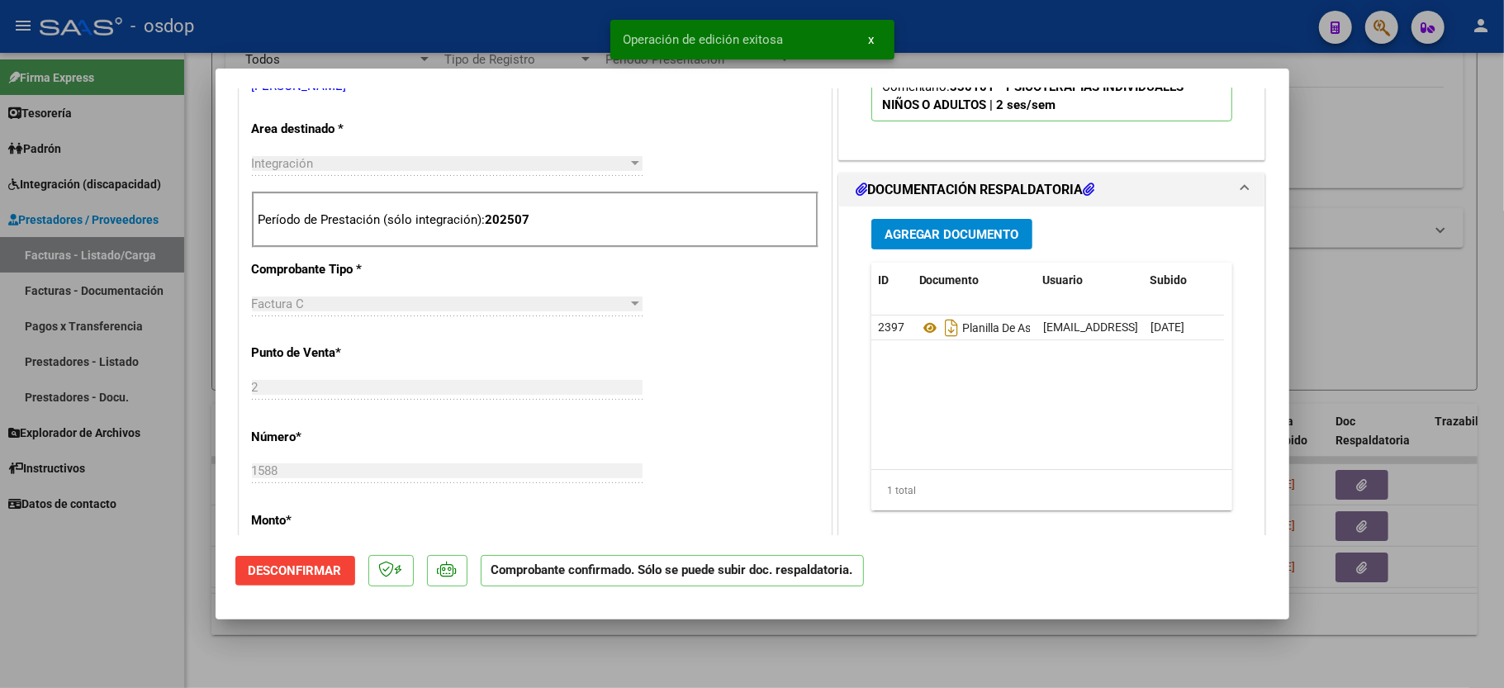
click at [152, 576] on div at bounding box center [752, 344] width 1504 height 688
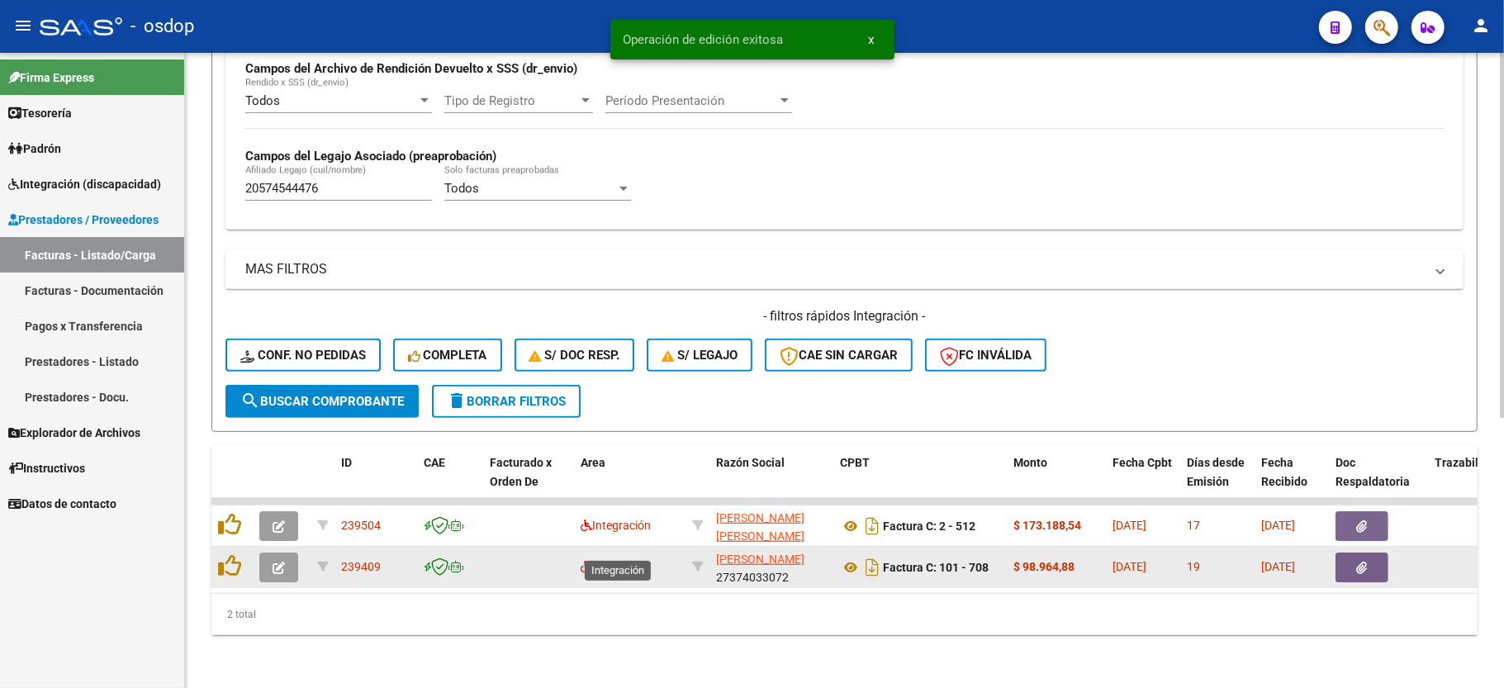
scroll to position [424, 0]
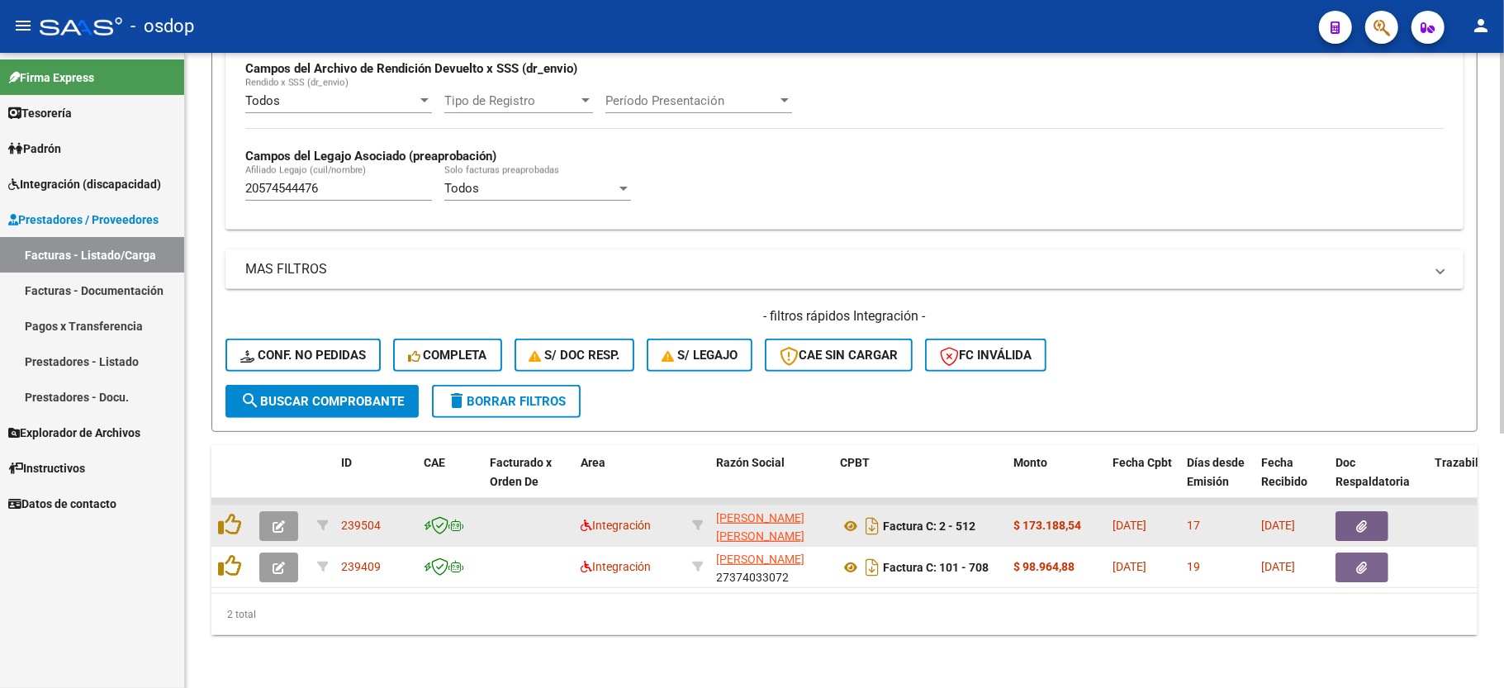
click at [274, 520] on icon "button" at bounding box center [279, 526] width 12 height 12
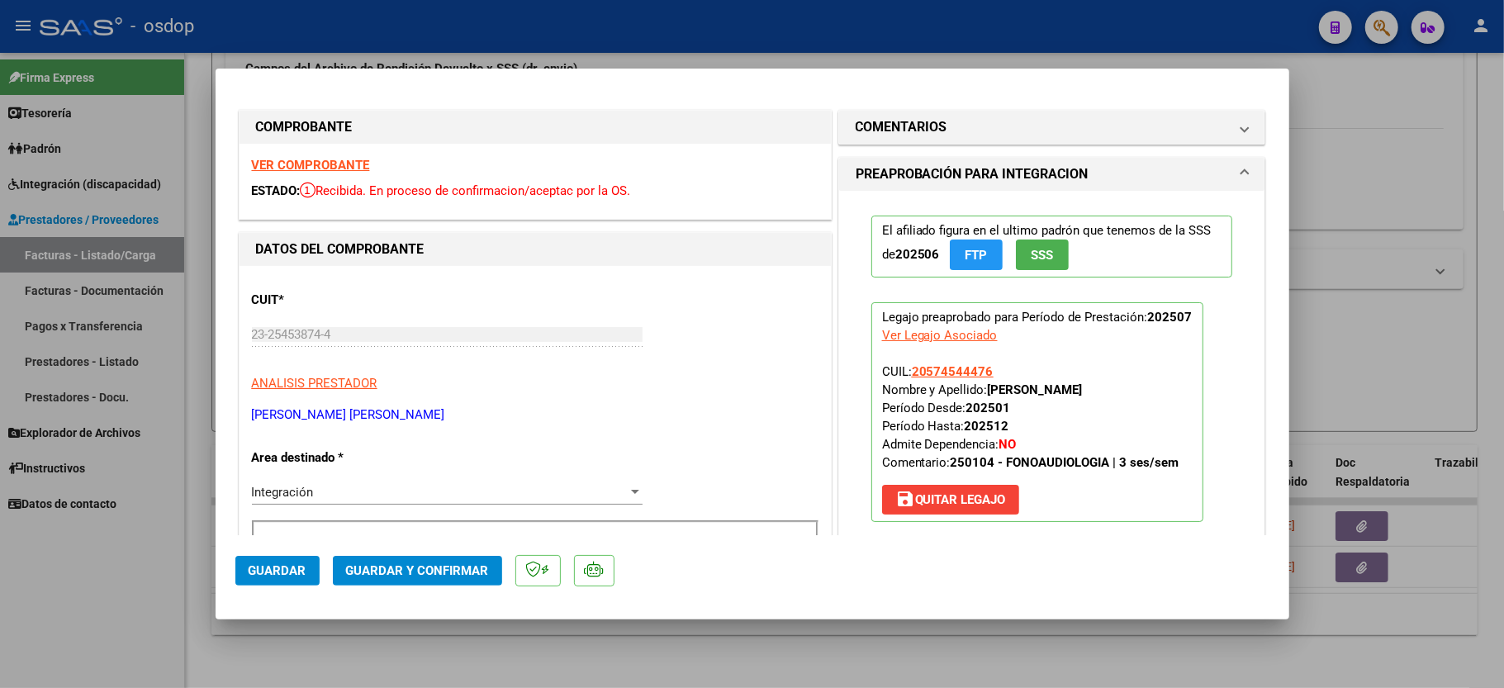
click at [330, 164] on strong "VER COMPROBANTE" at bounding box center [311, 165] width 118 height 15
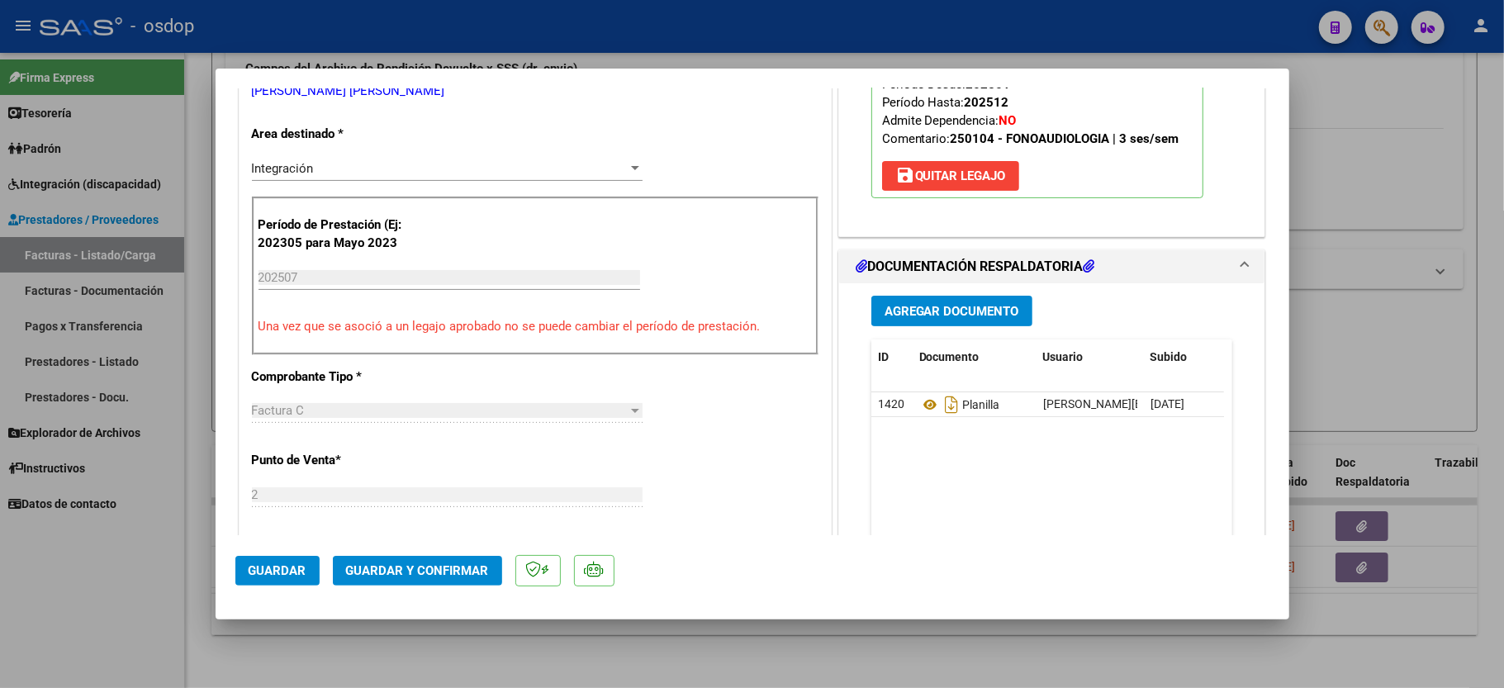
scroll to position [330, 0]
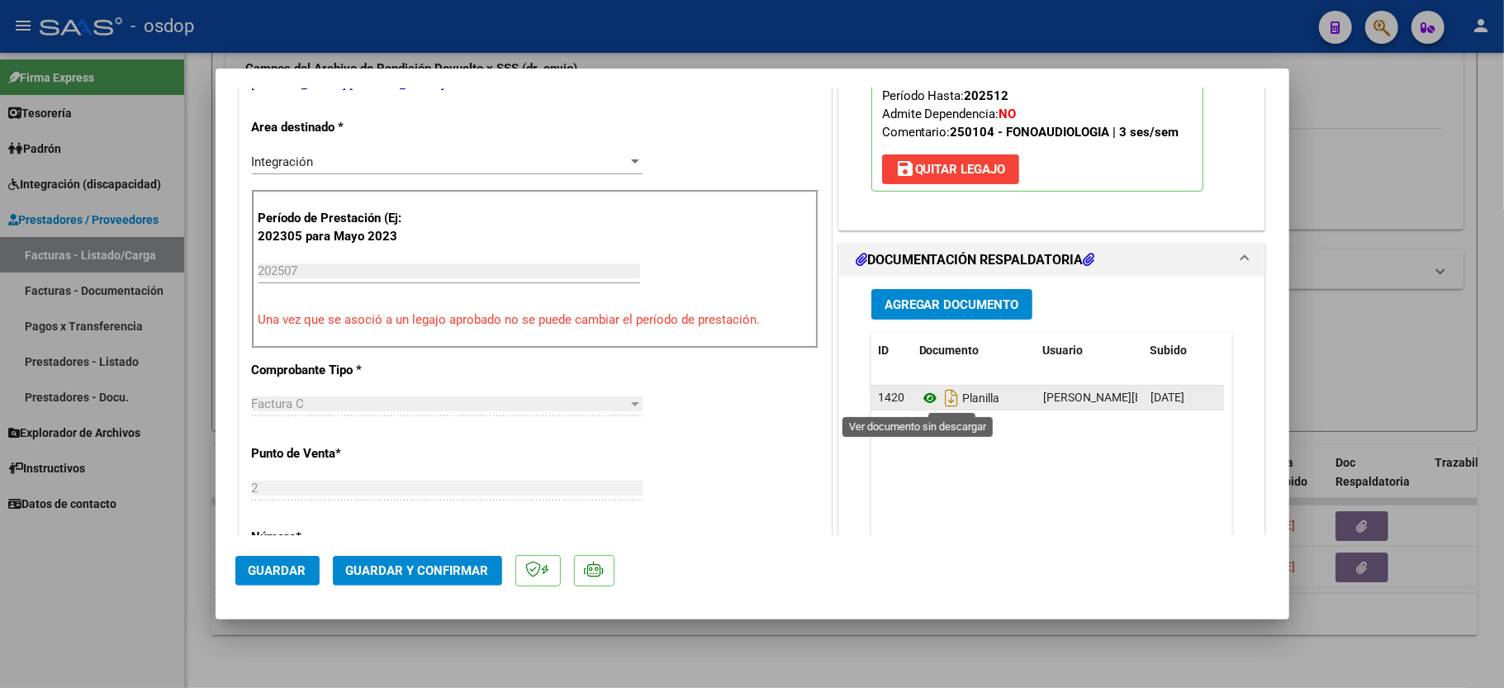
click at [922, 394] on icon at bounding box center [929, 398] width 21 height 20
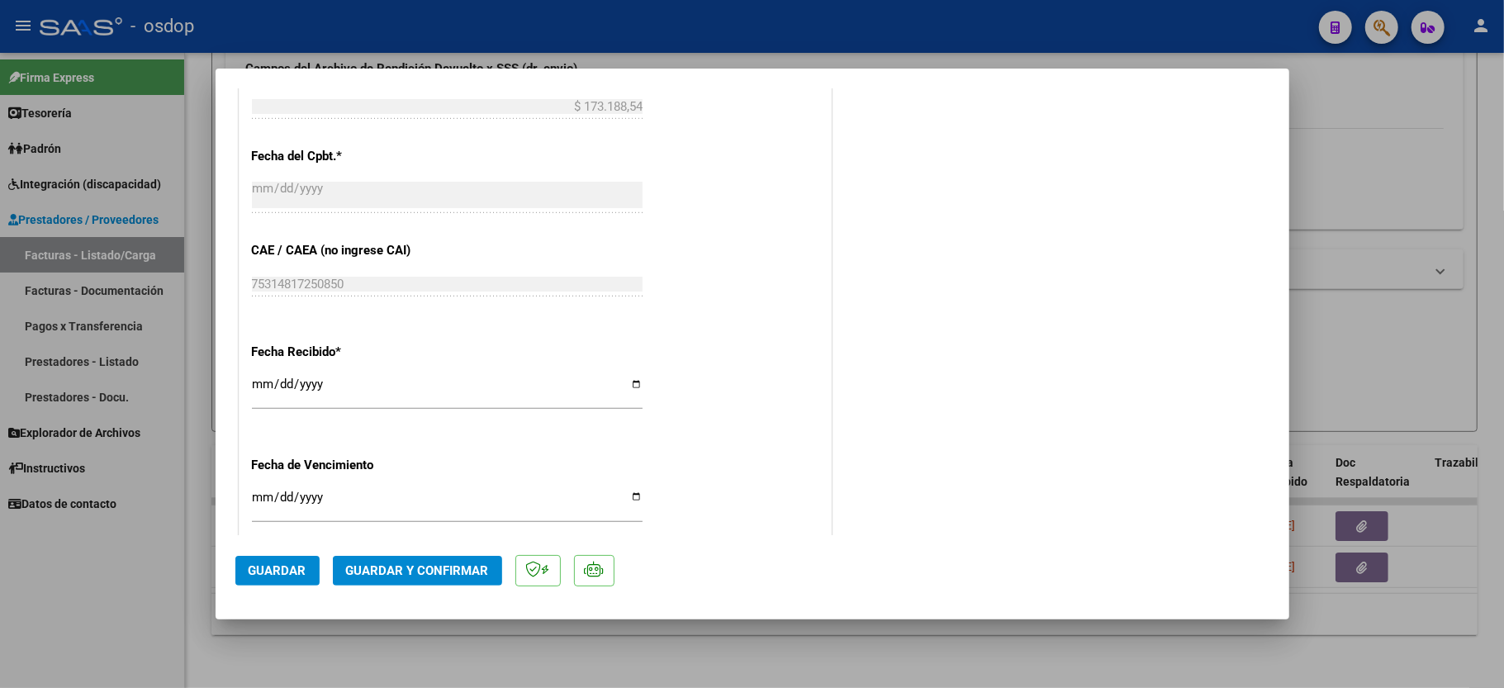
scroll to position [881, 0]
click at [425, 565] on span "Guardar y Confirmar" at bounding box center [417, 570] width 143 height 15
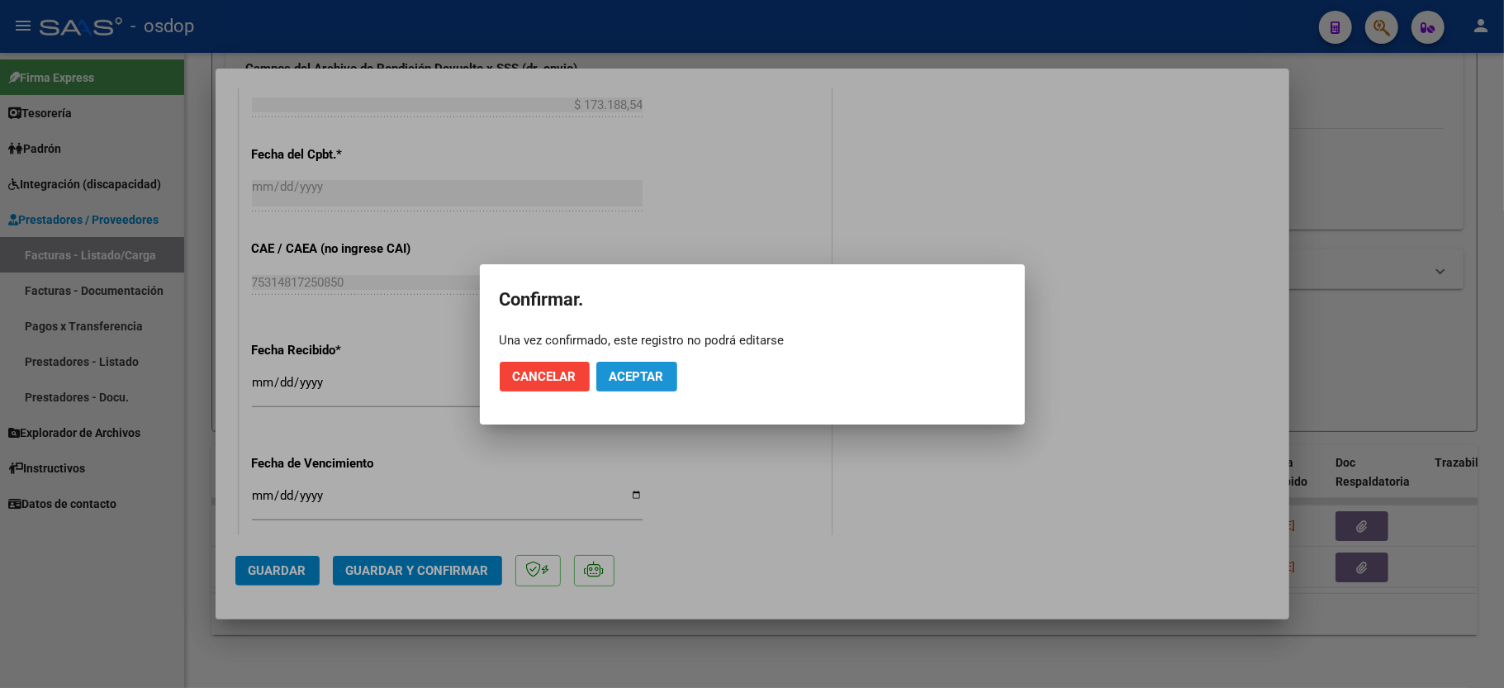
click at [642, 375] on span "Aceptar" at bounding box center [637, 376] width 55 height 15
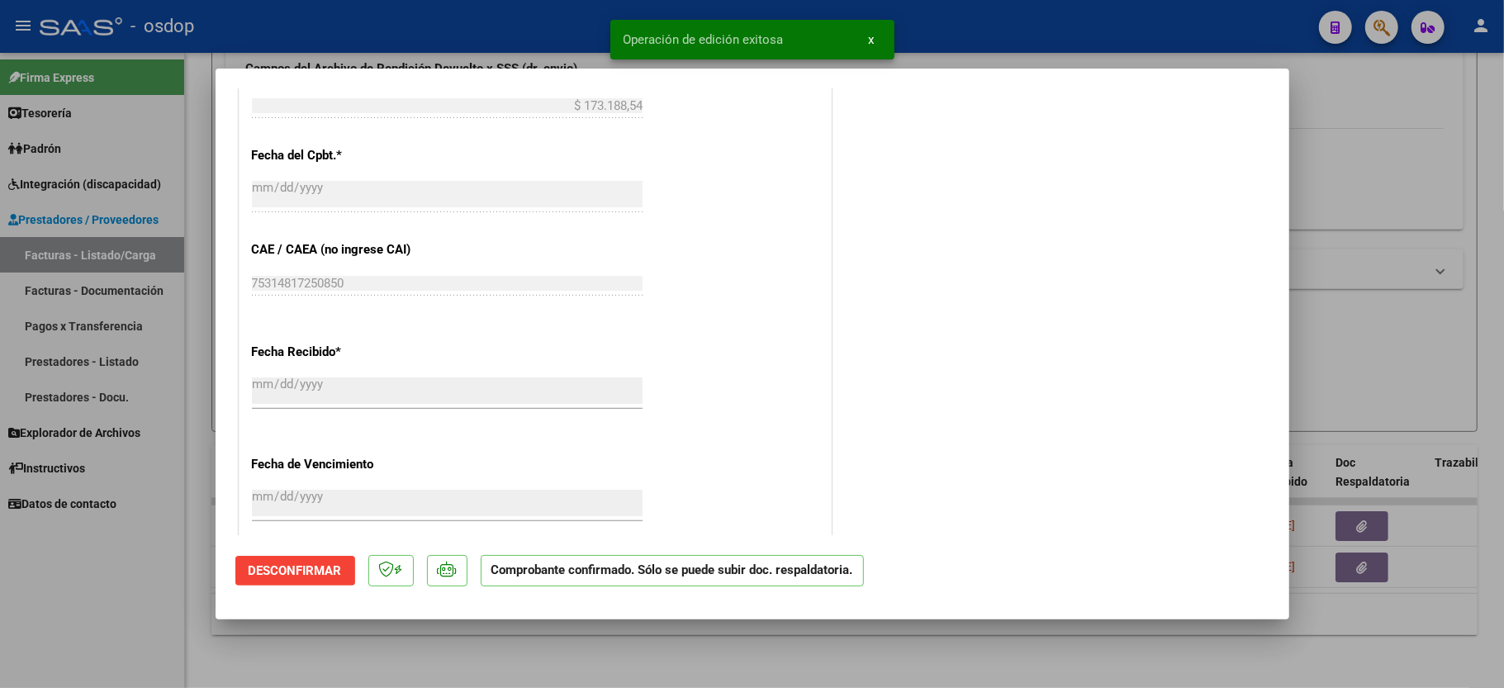
click at [109, 601] on div at bounding box center [752, 344] width 1504 height 688
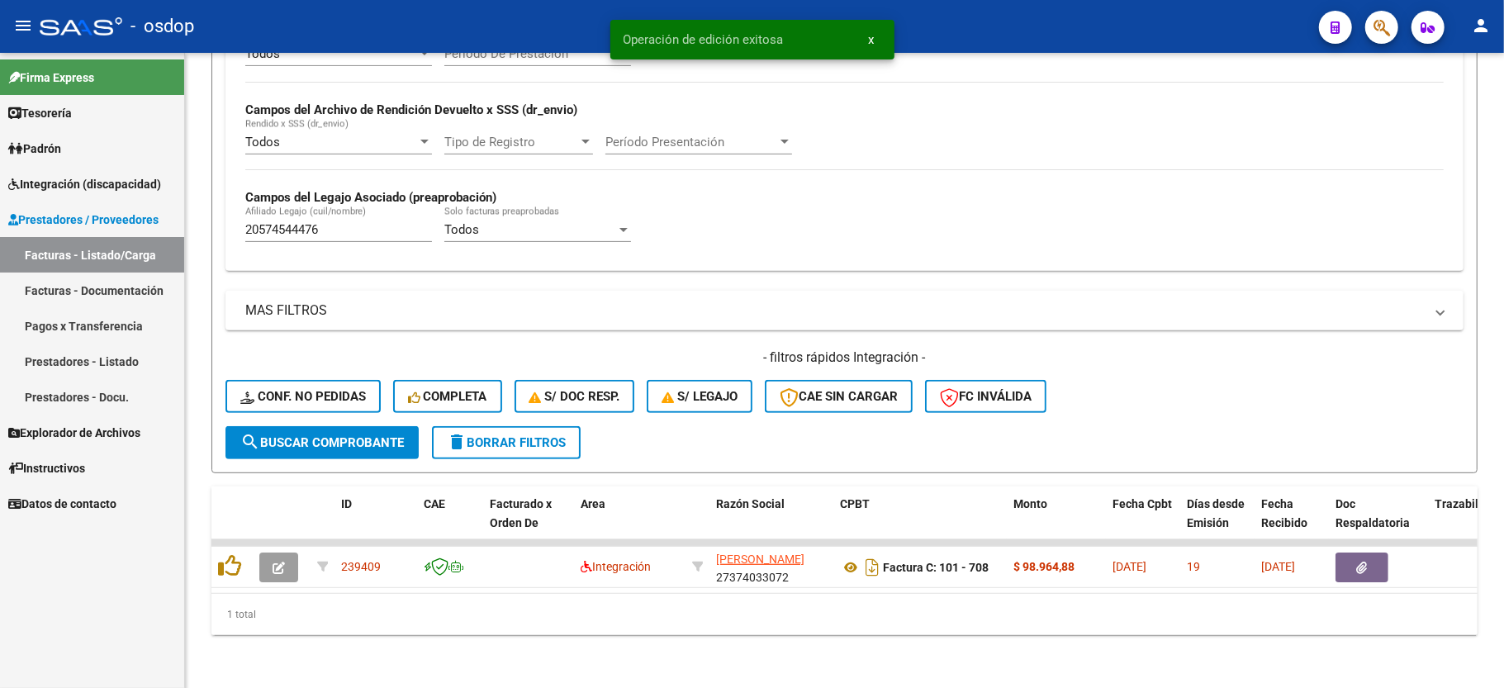
scroll to position [382, 0]
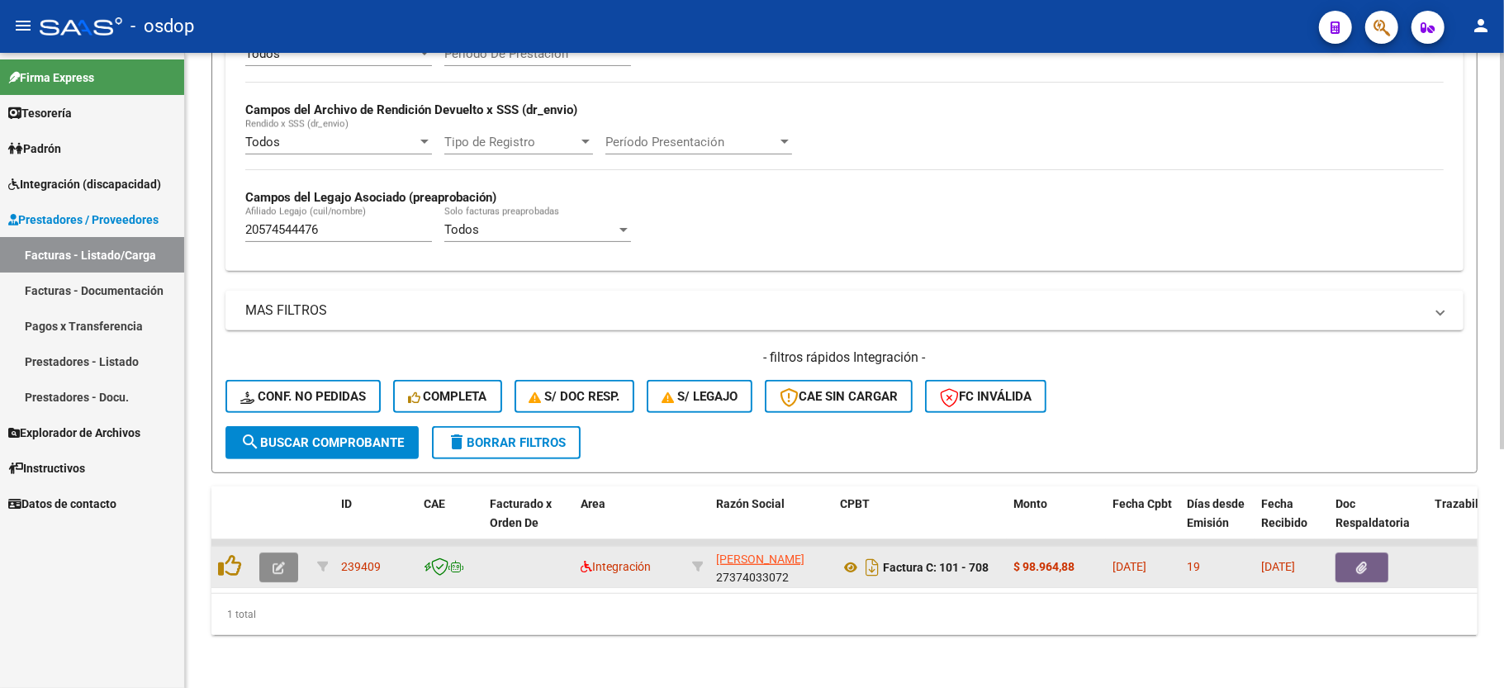
click at [278, 555] on button "button" at bounding box center [278, 568] width 39 height 30
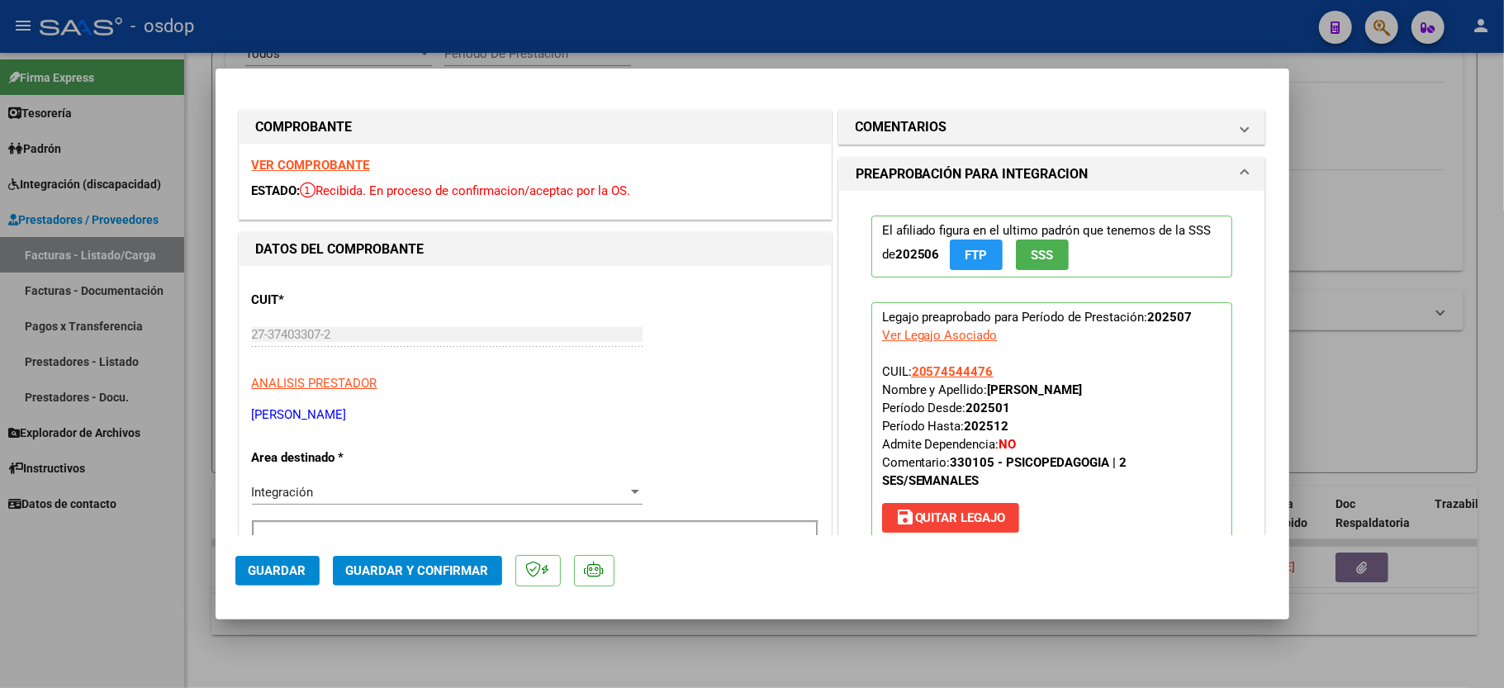
click at [332, 158] on strong "VER COMPROBANTE" at bounding box center [311, 165] width 118 height 15
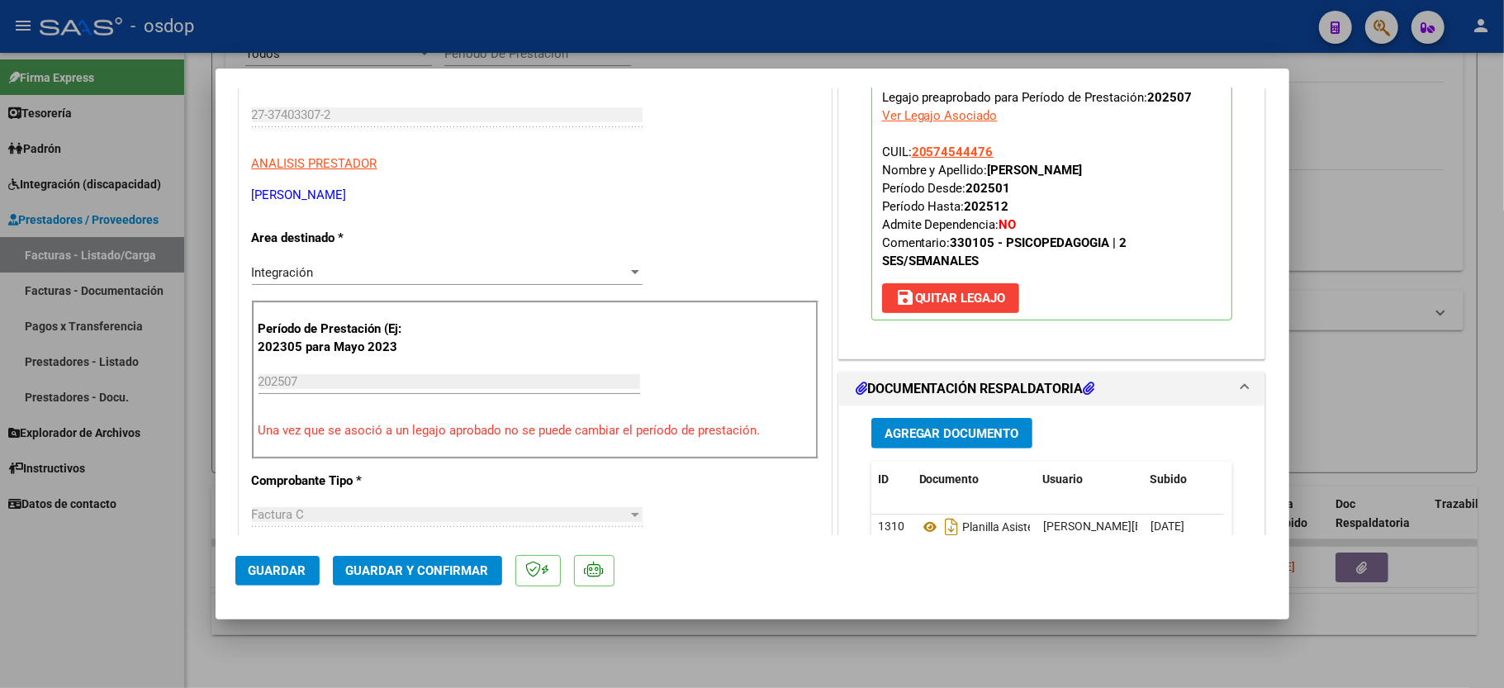
scroll to position [440, 0]
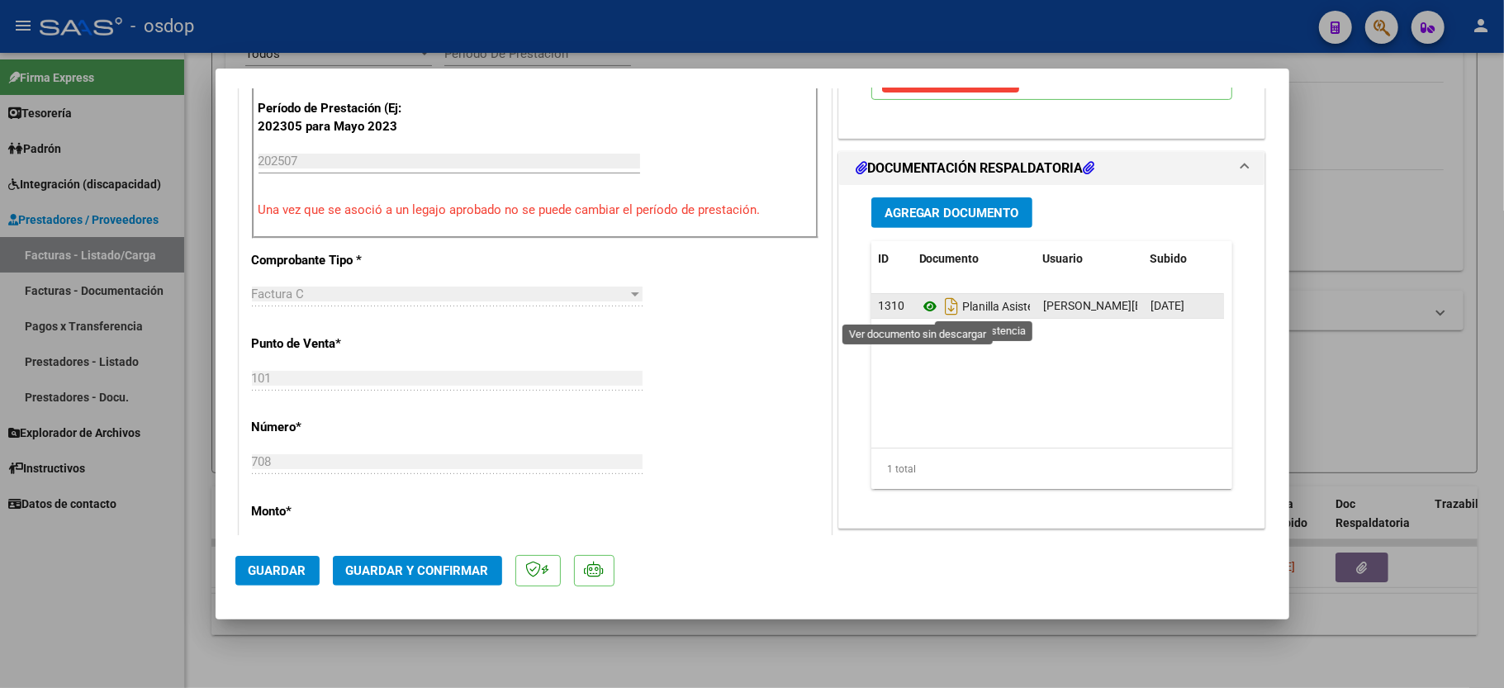
click at [919, 302] on icon at bounding box center [929, 307] width 21 height 20
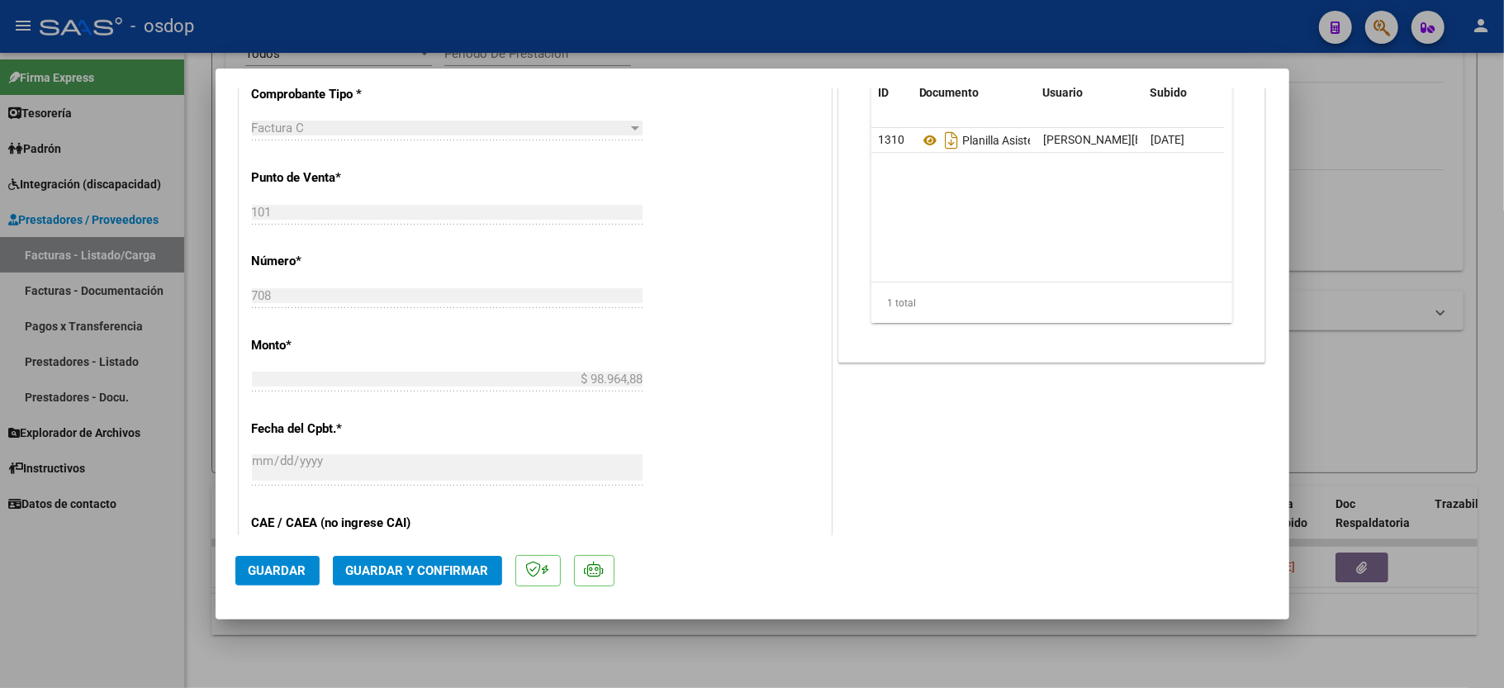
scroll to position [661, 0]
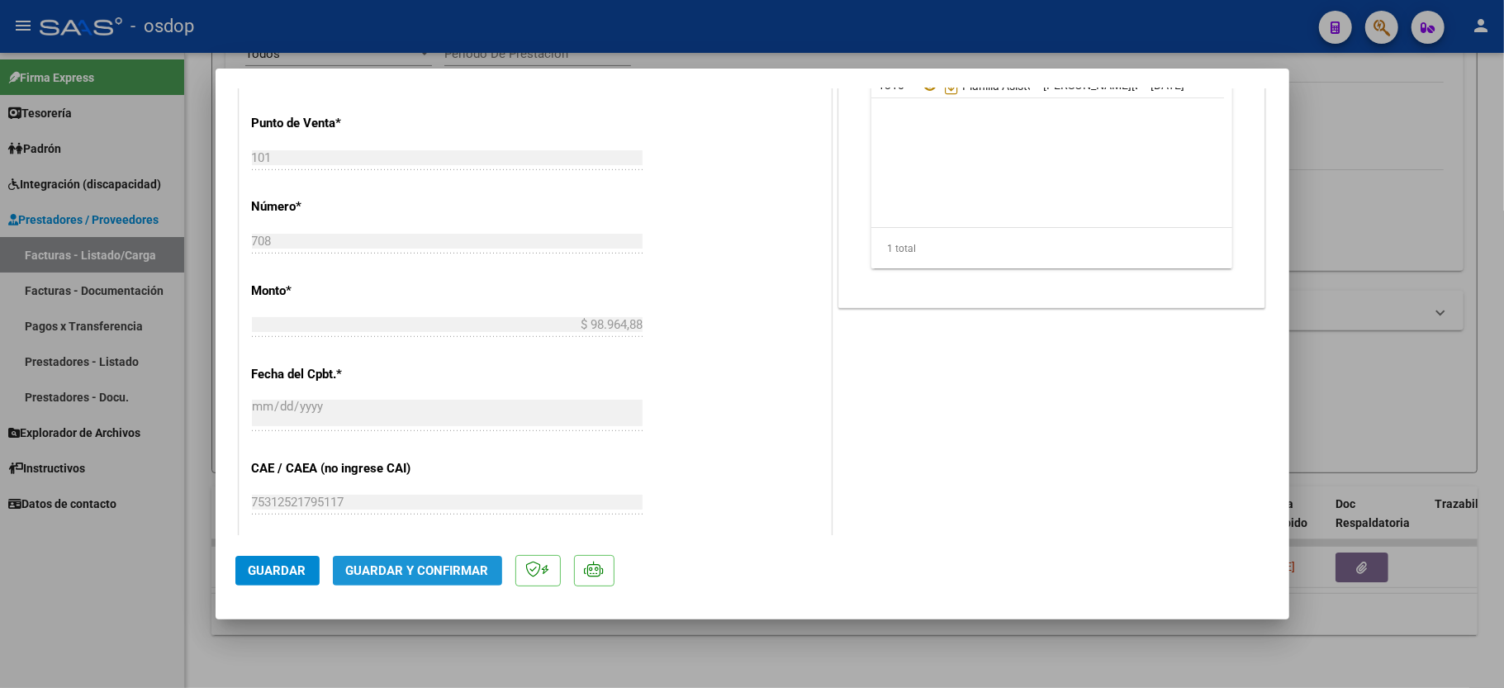
click at [430, 569] on span "Guardar y Confirmar" at bounding box center [417, 570] width 143 height 15
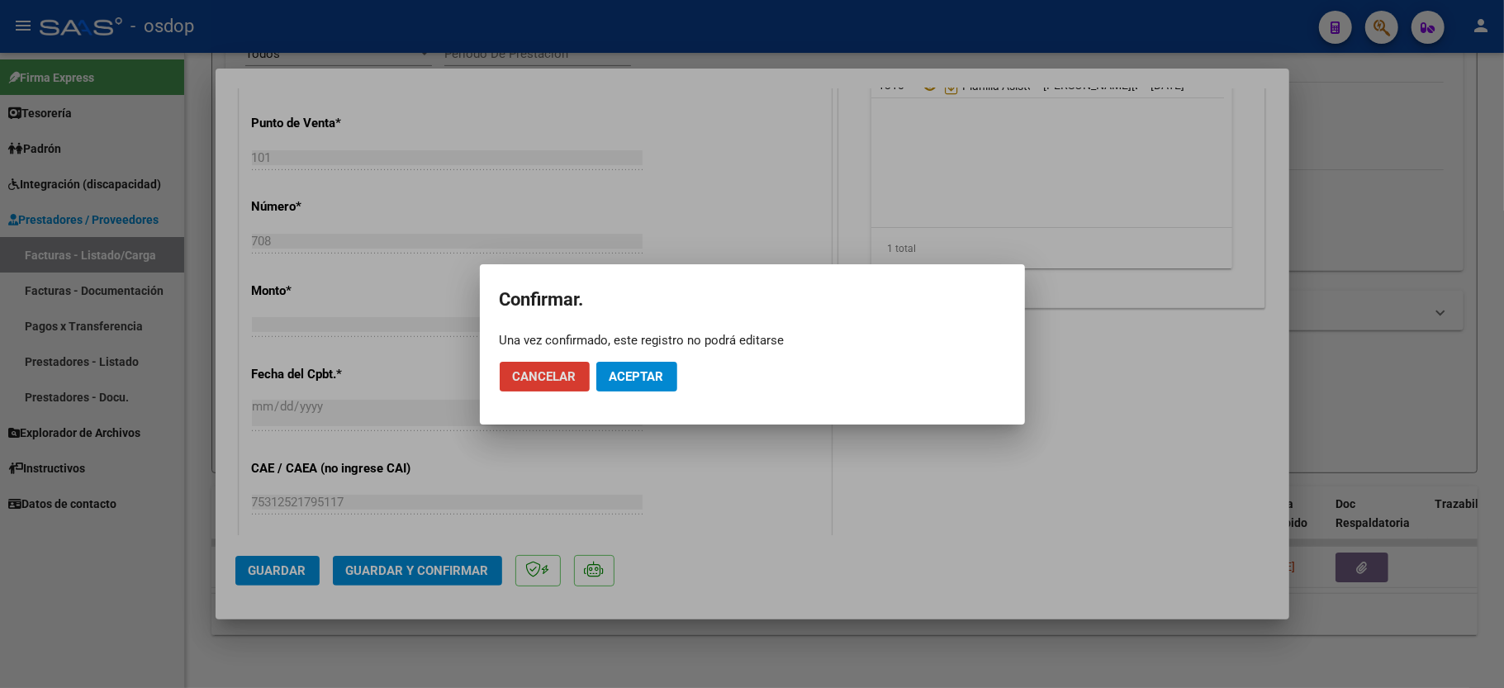
click at [601, 373] on button "Aceptar" at bounding box center [636, 377] width 81 height 30
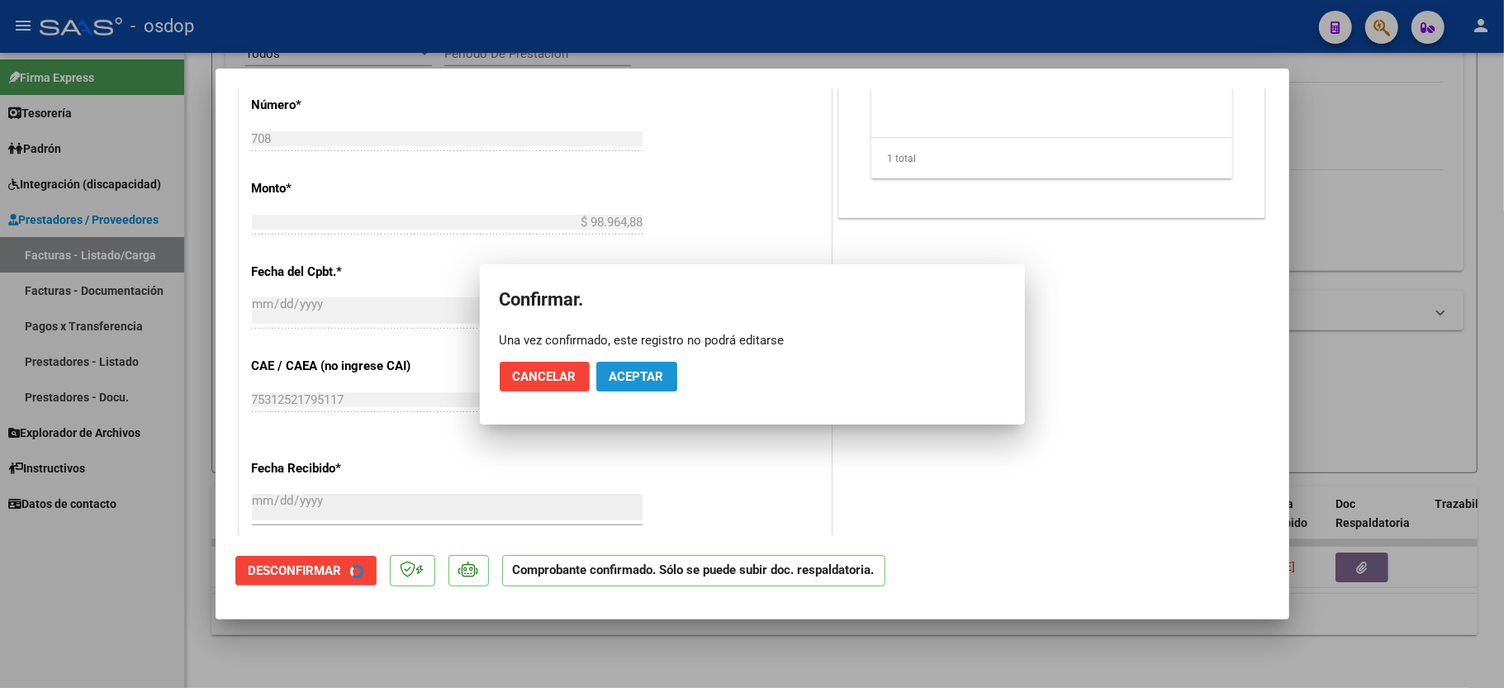
scroll to position [933, 0]
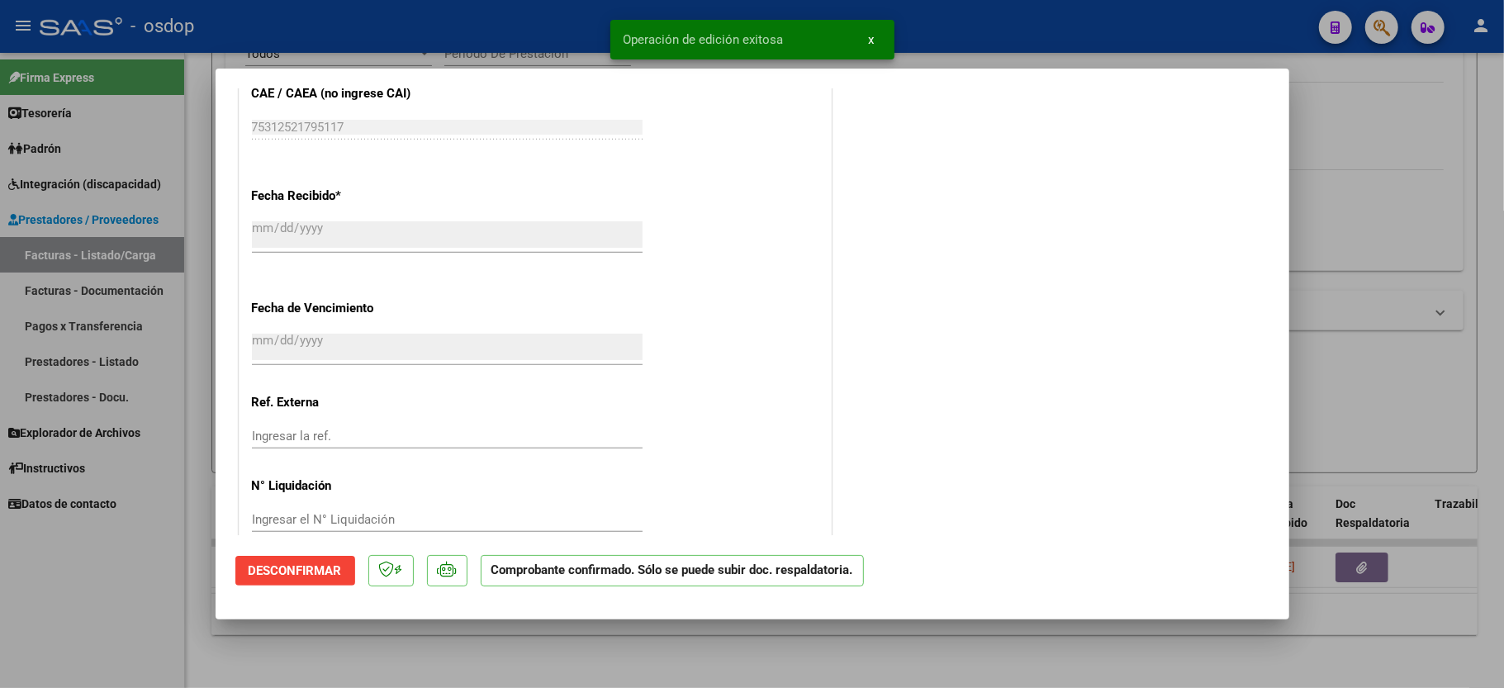
click at [159, 590] on div at bounding box center [752, 344] width 1504 height 688
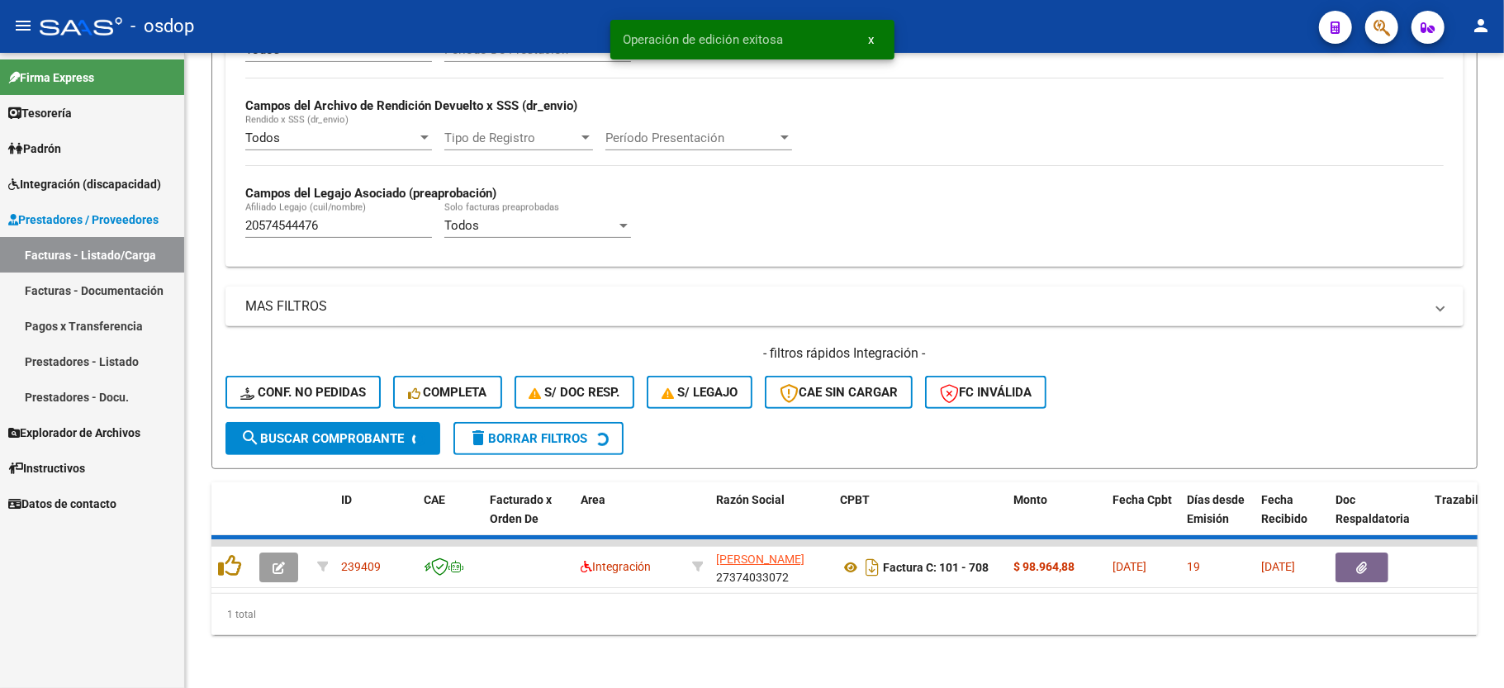
scroll to position [350, 0]
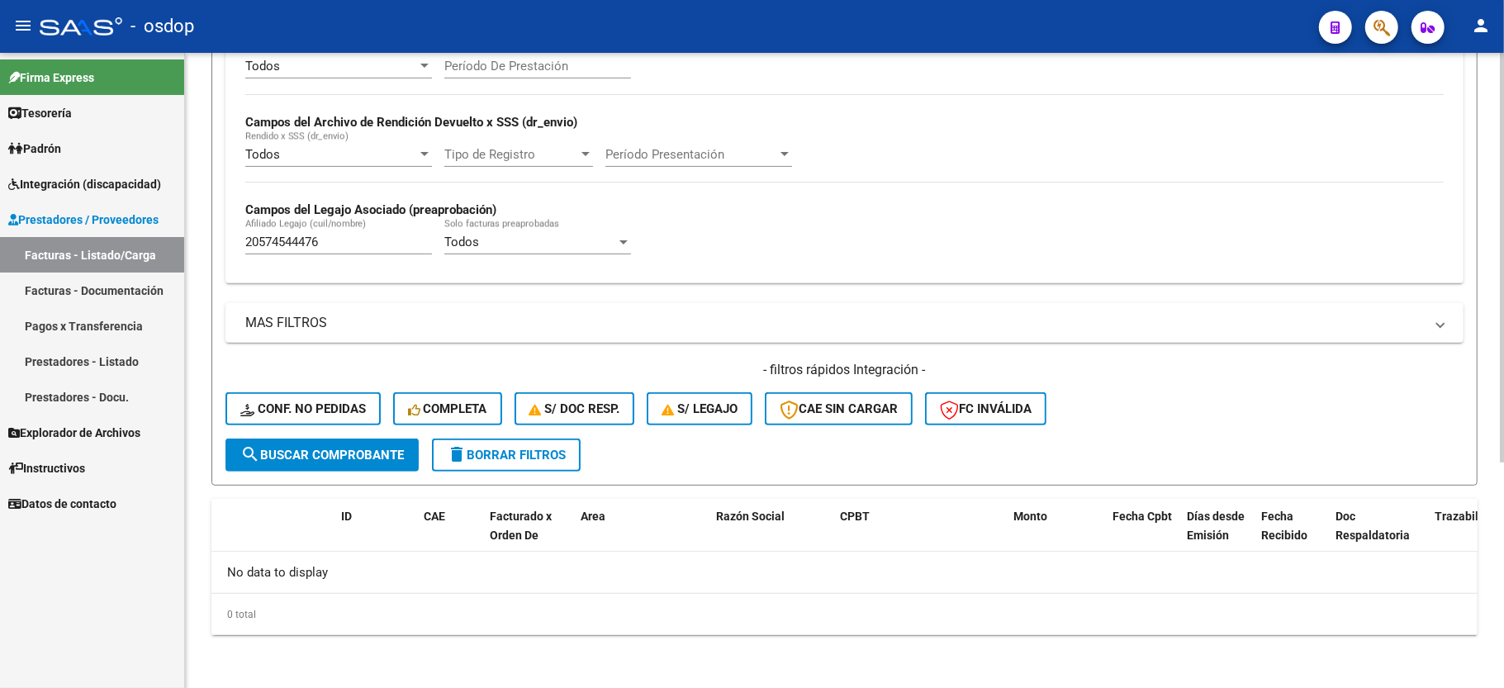
click at [306, 249] on input "20574544476" at bounding box center [338, 242] width 187 height 15
click at [266, 390] on div "- filtros rápidos Integración - Conf. no pedidas Completa S/ Doc Resp. S/ legaj…" at bounding box center [845, 400] width 1238 height 78
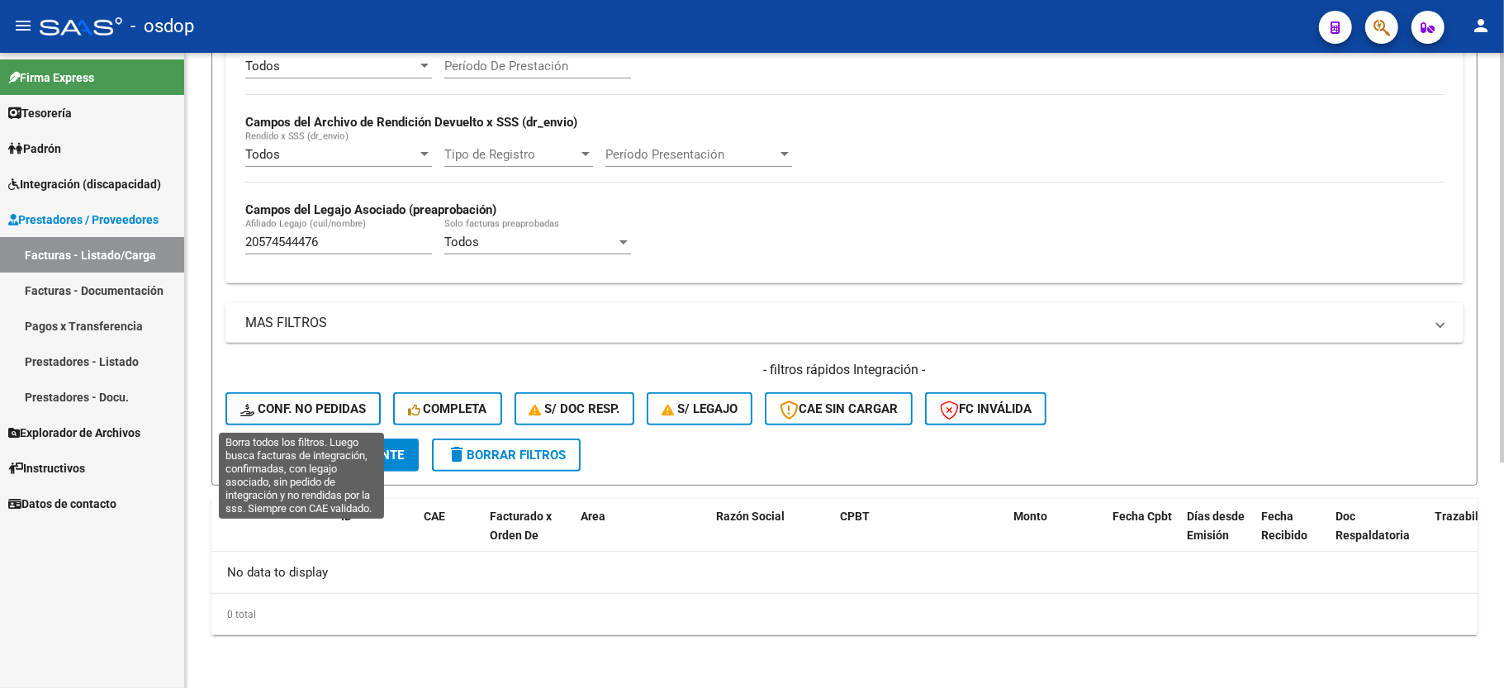
click at [268, 404] on span "Conf. no pedidas" at bounding box center [303, 408] width 126 height 15
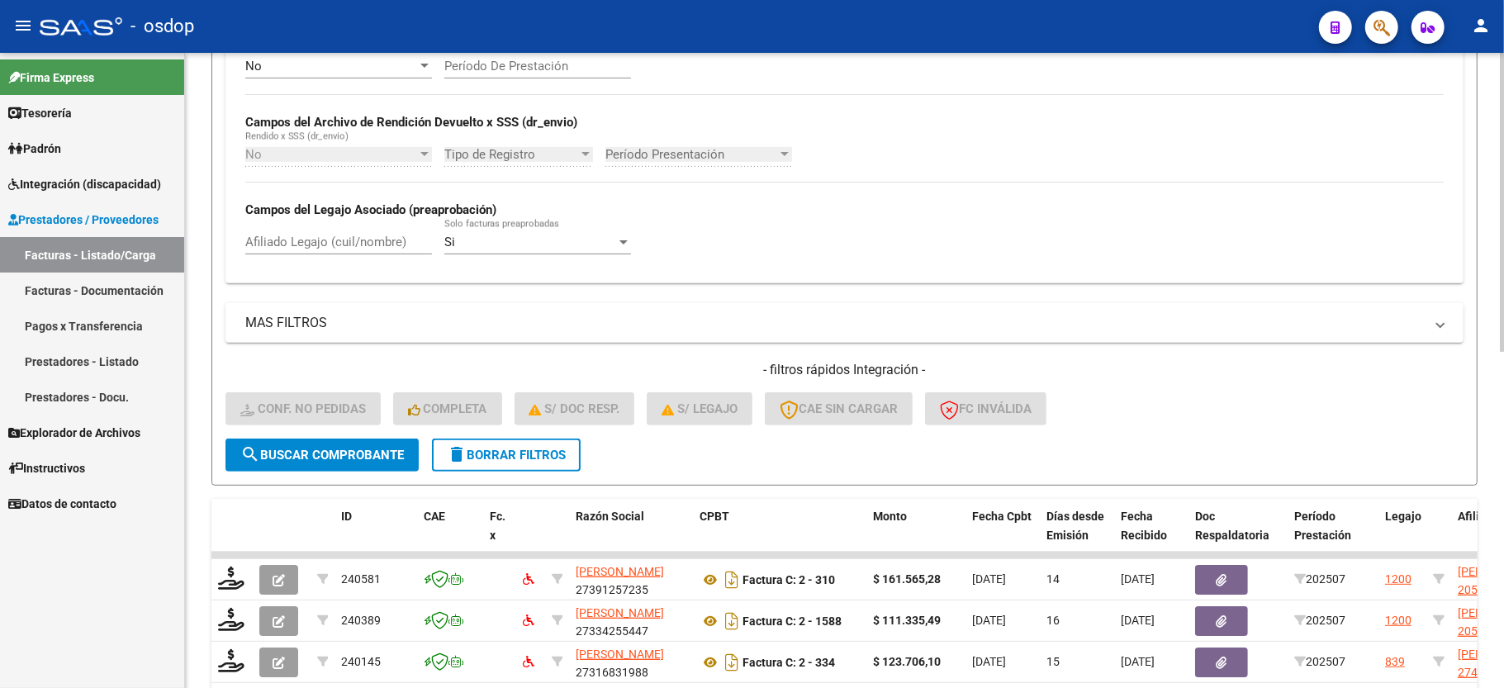
click at [331, 259] on div "Afiliado Legajo (cuil/nombre)" at bounding box center [338, 244] width 187 height 51
click at [334, 235] on div "Afiliado Legajo (cuil/nombre)" at bounding box center [338, 237] width 187 height 36
paste input "20574544476"
type input "20574544476"
click at [330, 451] on span "search Buscar Comprobante" at bounding box center [322, 455] width 164 height 15
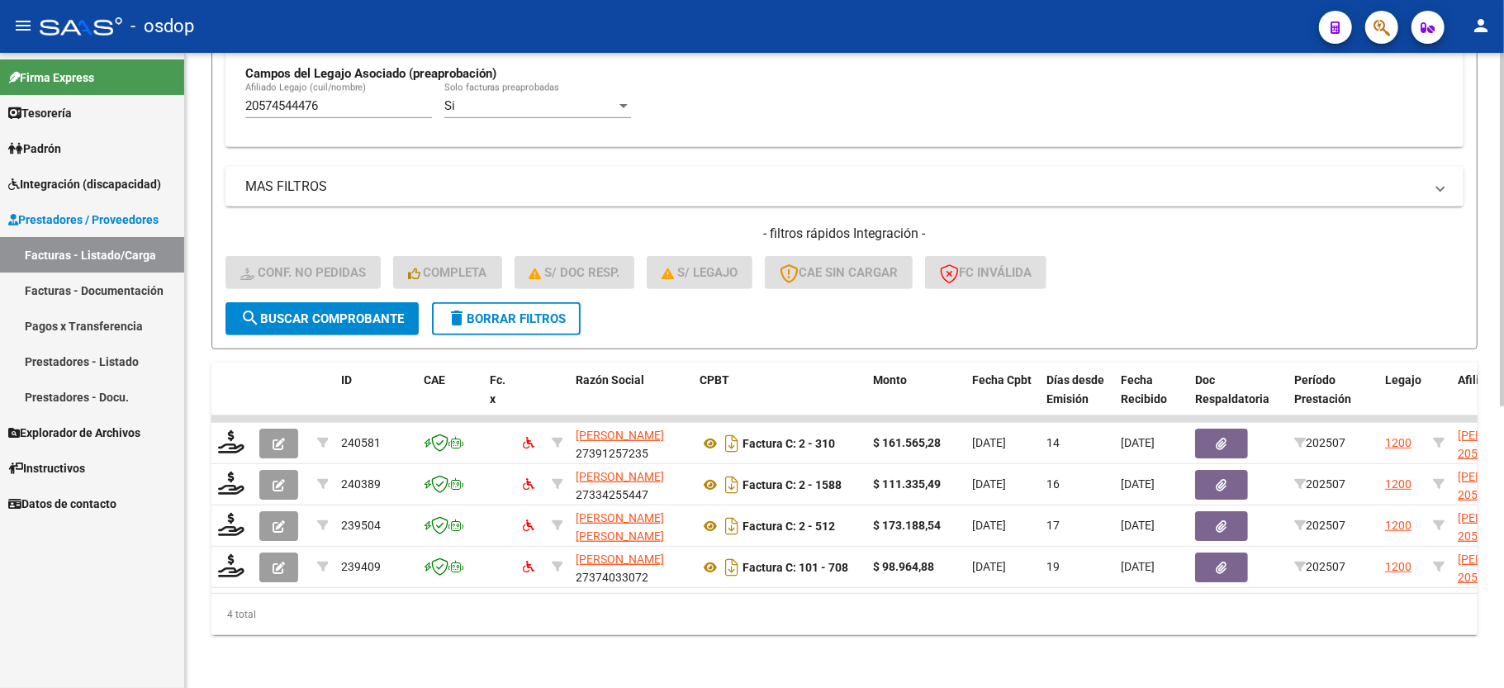
scroll to position [506, 0]
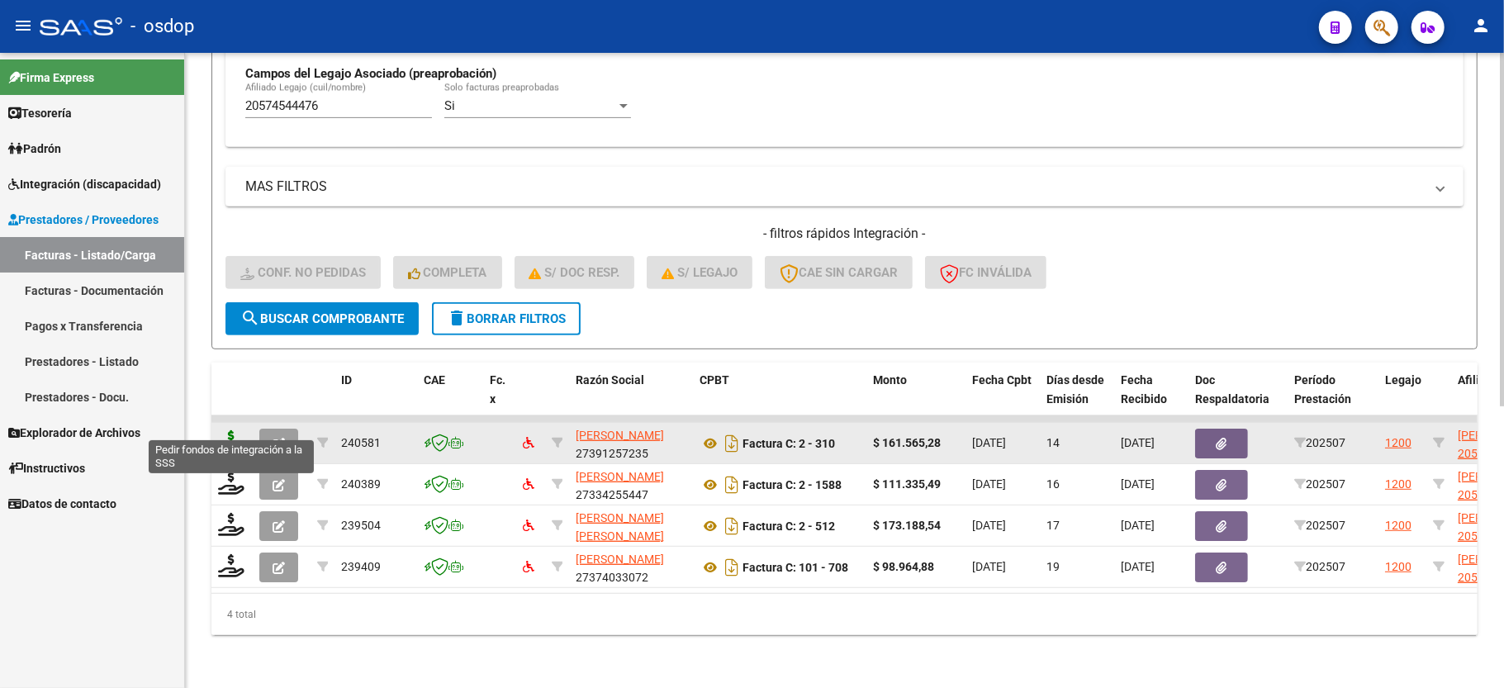
click at [235, 430] on icon at bounding box center [231, 441] width 26 height 23
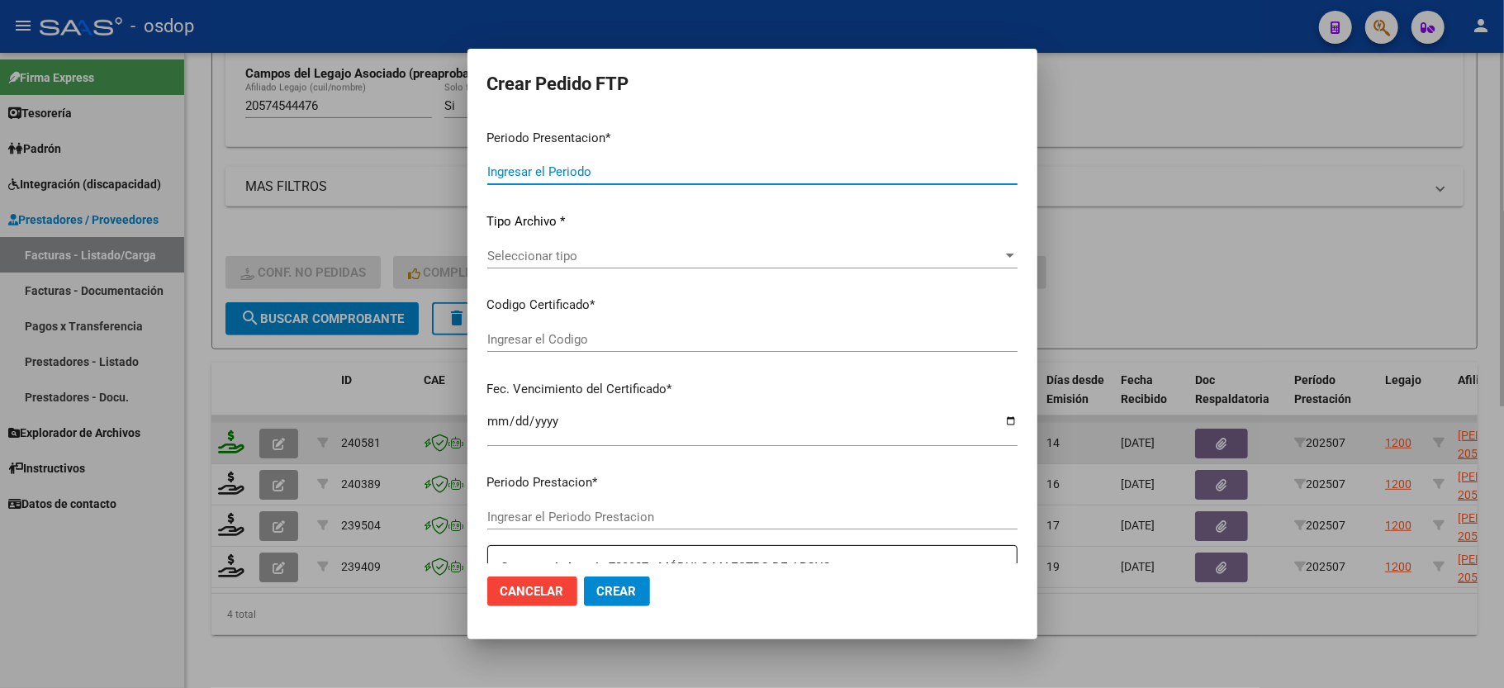
type input "202507"
type input "$ 161.565,28"
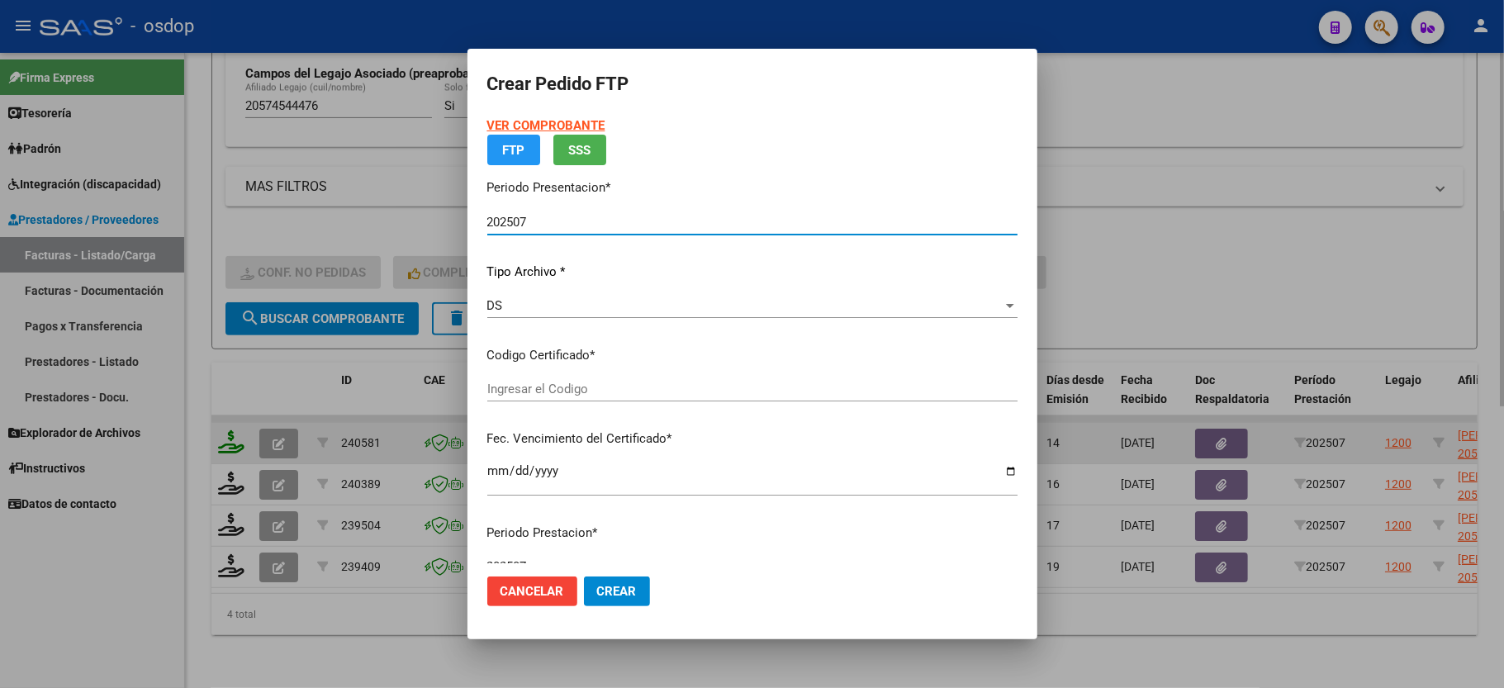
type input "6204055257"
type input "[DATE]"
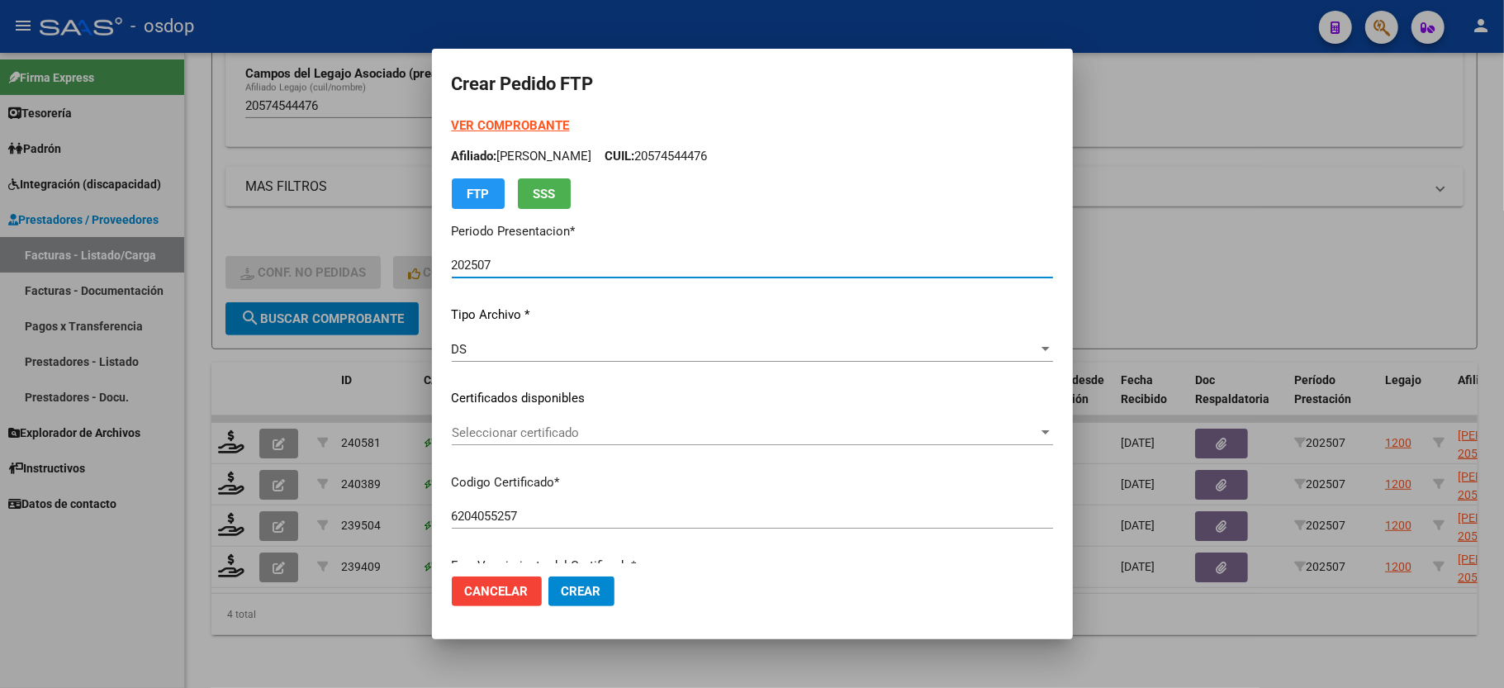
click at [487, 427] on span "Seleccionar certificado" at bounding box center [745, 432] width 586 height 15
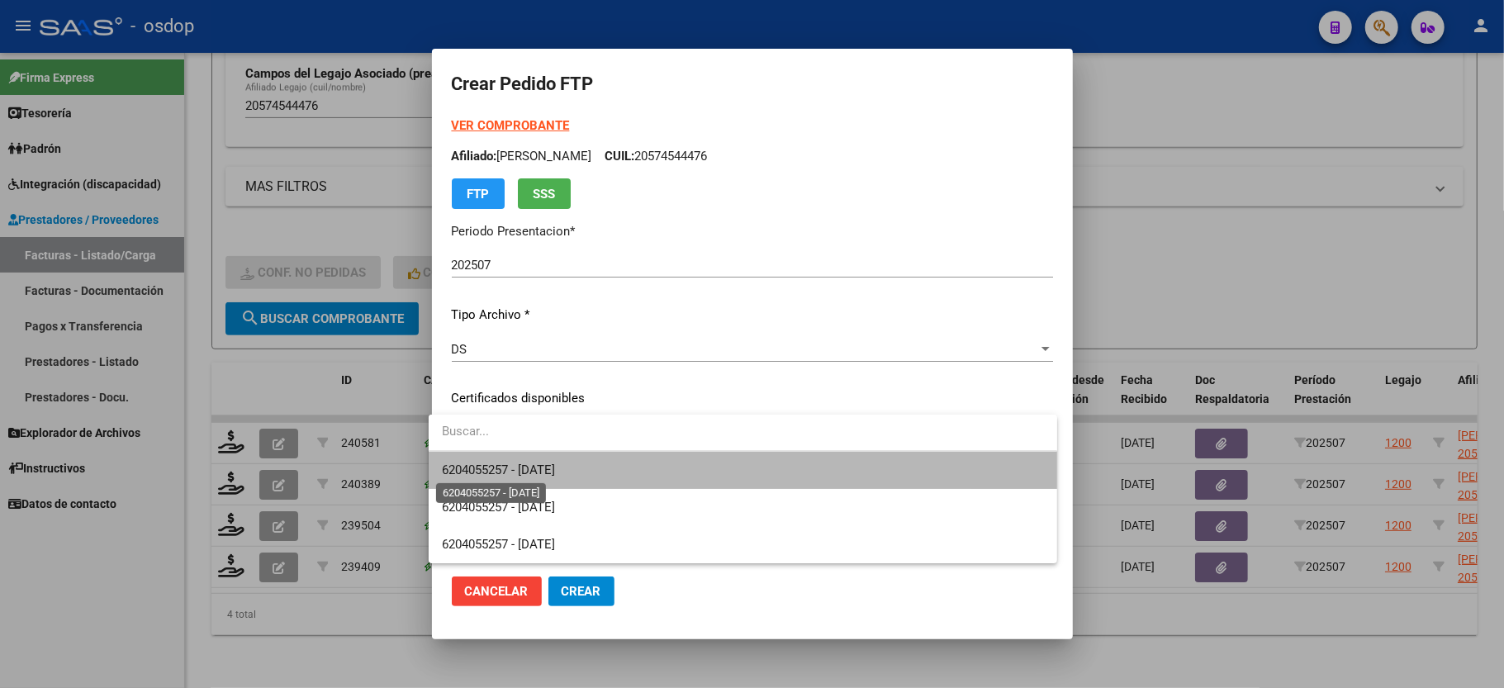
click at [490, 463] on span "6204055257 - [DATE]" at bounding box center [498, 470] width 113 height 15
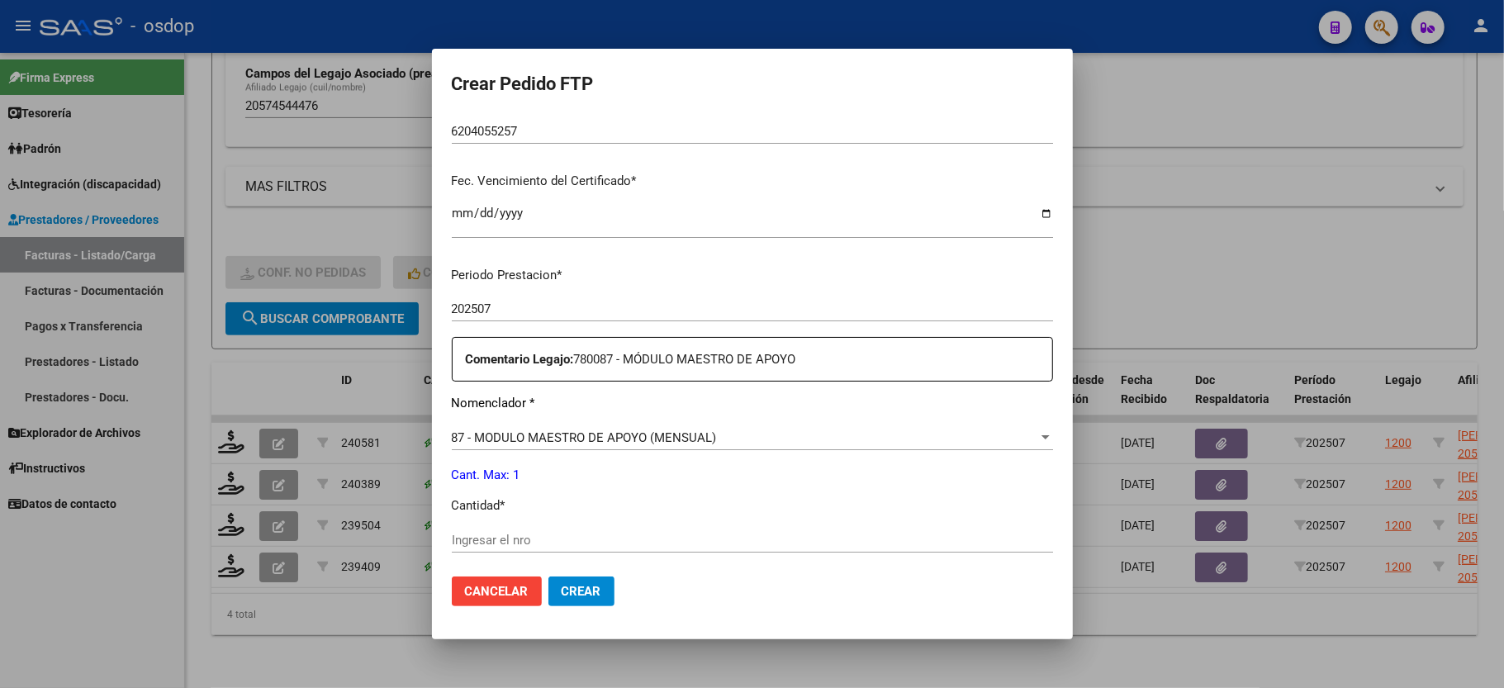
scroll to position [440, 0]
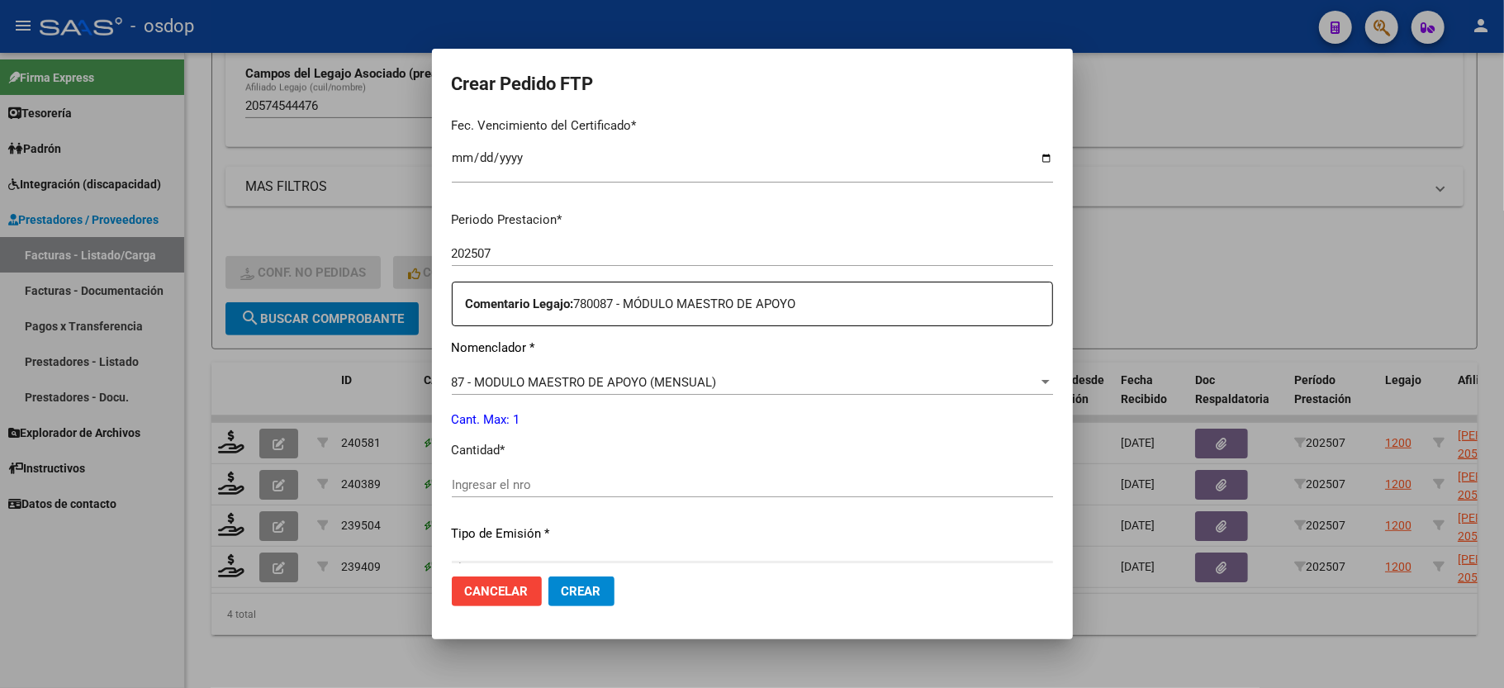
click at [483, 477] on input "Ingresar el nro" at bounding box center [752, 484] width 601 height 15
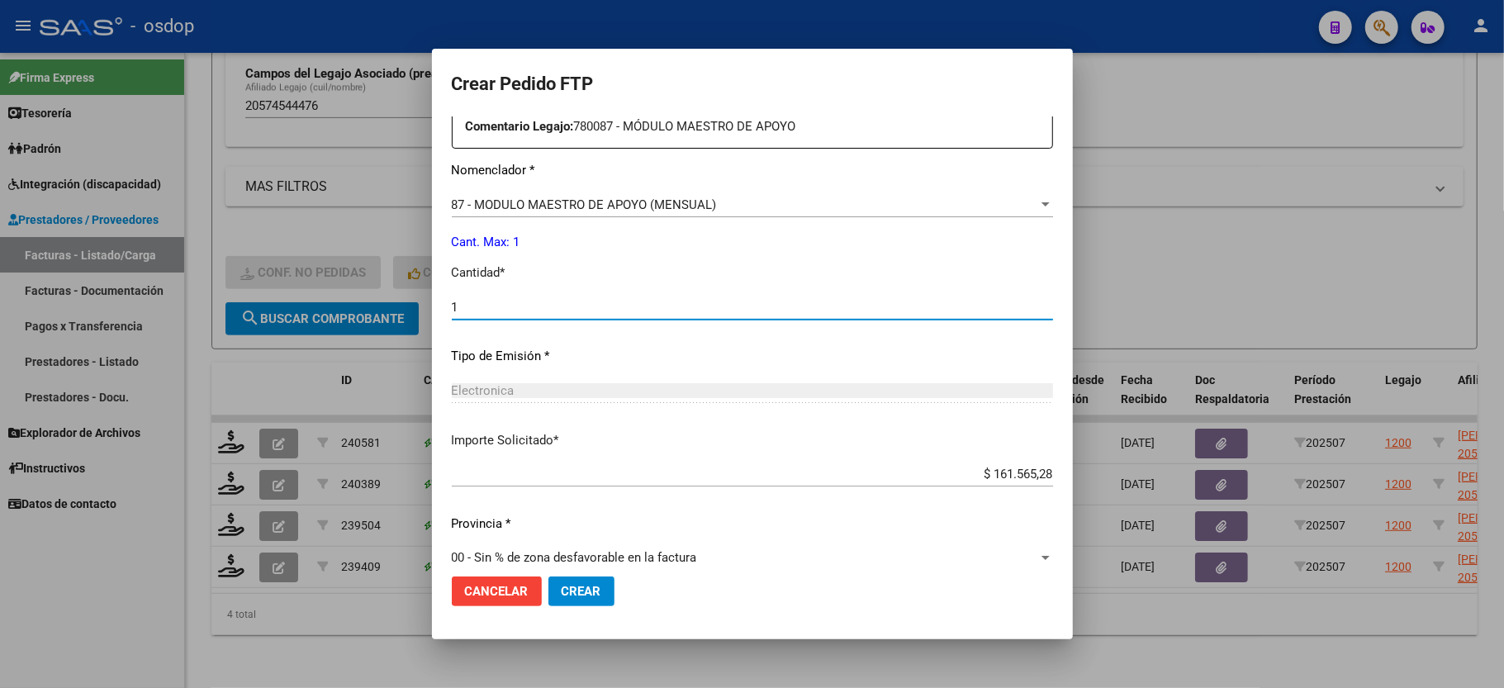
scroll to position [629, 0]
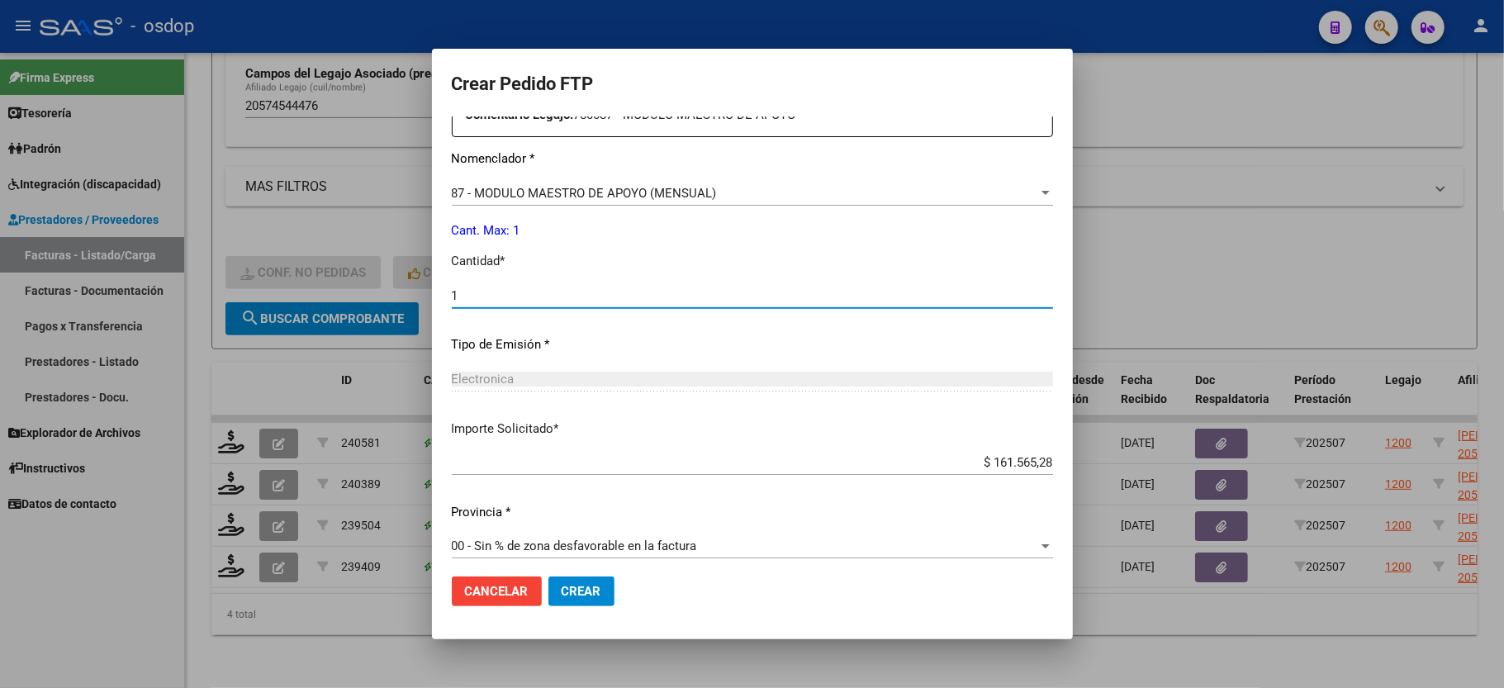
type input "1"
click at [577, 582] on button "Crear" at bounding box center [581, 592] width 66 height 30
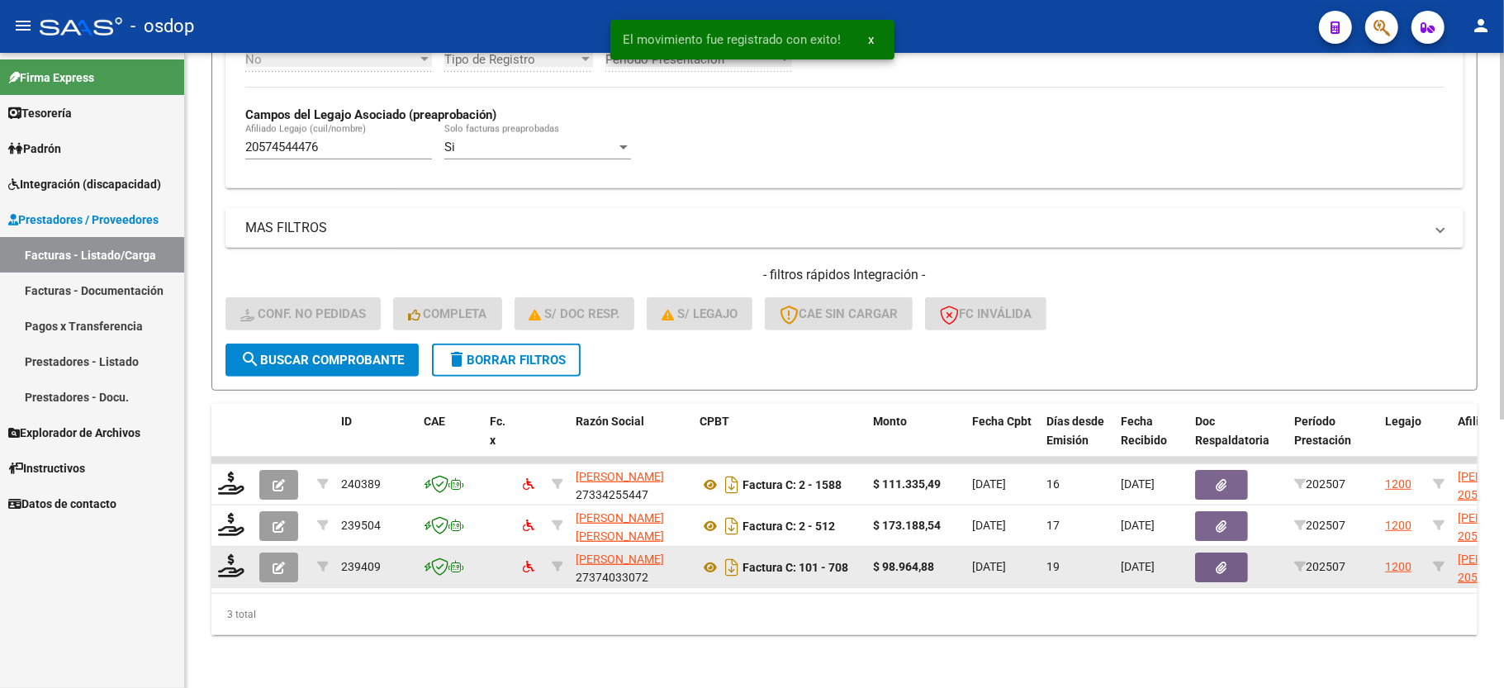
scroll to position [464, 0]
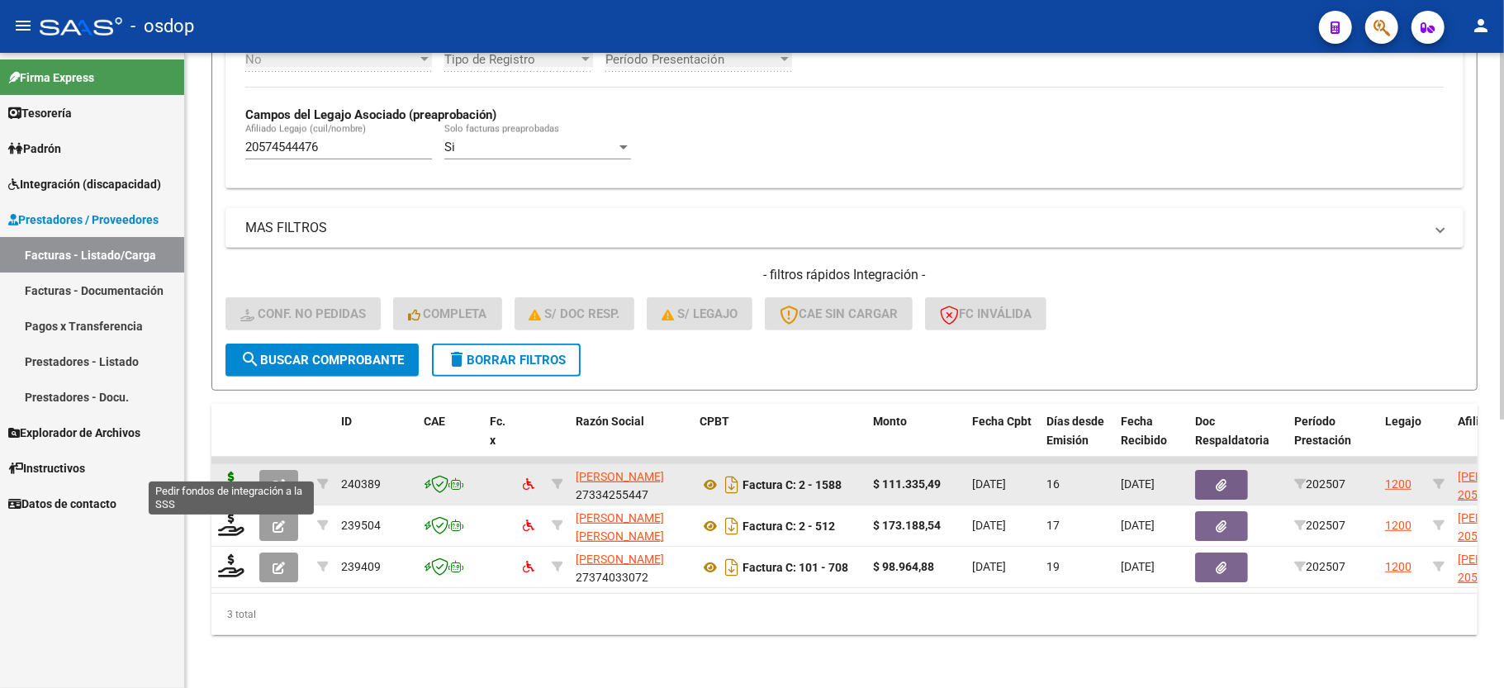
click at [229, 472] on icon at bounding box center [231, 483] width 26 height 23
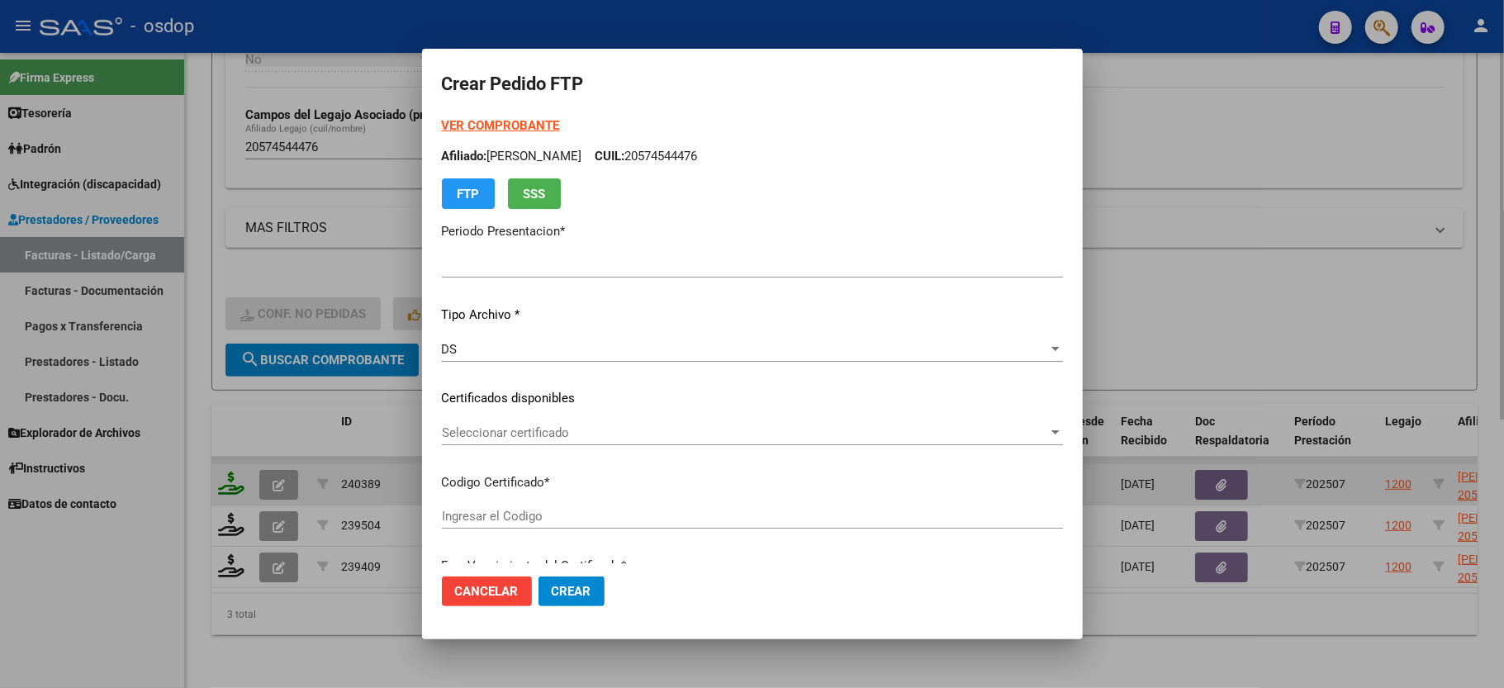
type input "202507"
type input "$ 111.335,49"
type input "6204055257"
type input "[DATE]"
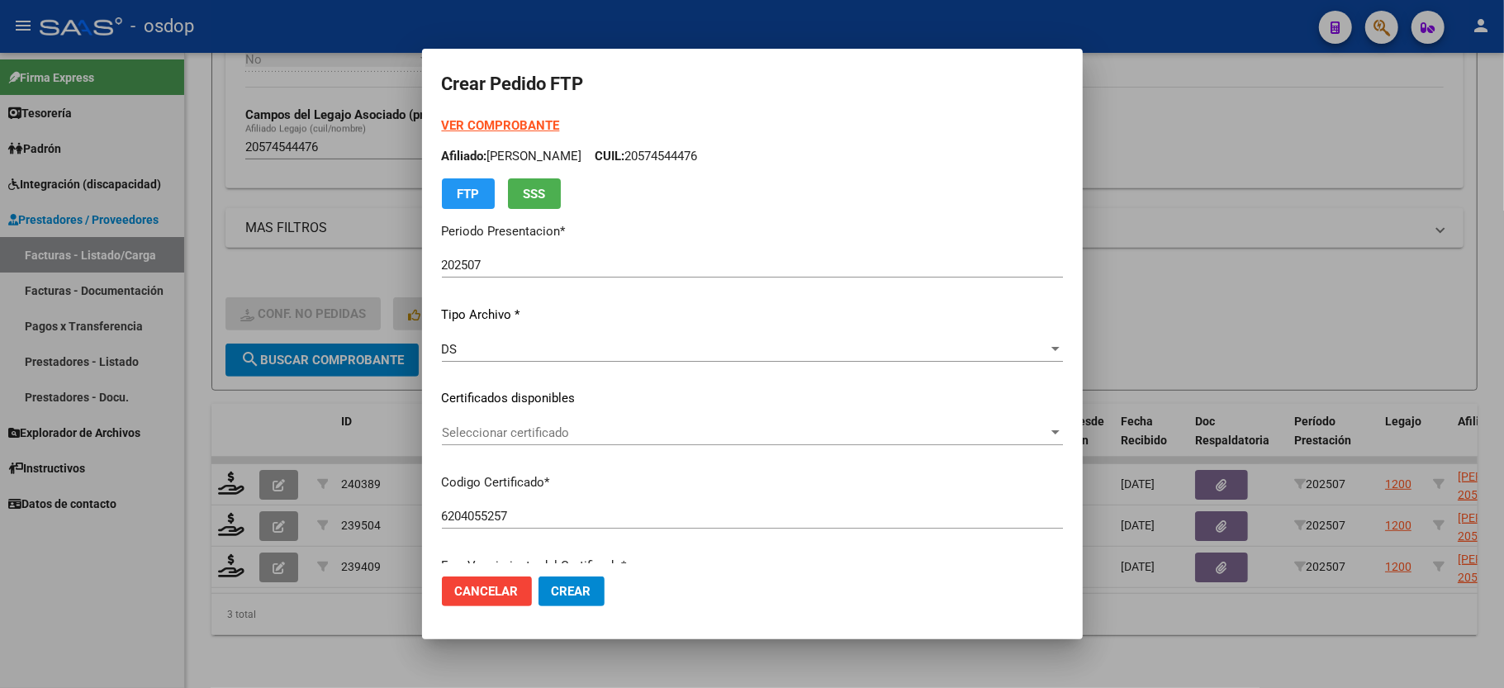
click at [459, 437] on span "Seleccionar certificado" at bounding box center [745, 432] width 606 height 15
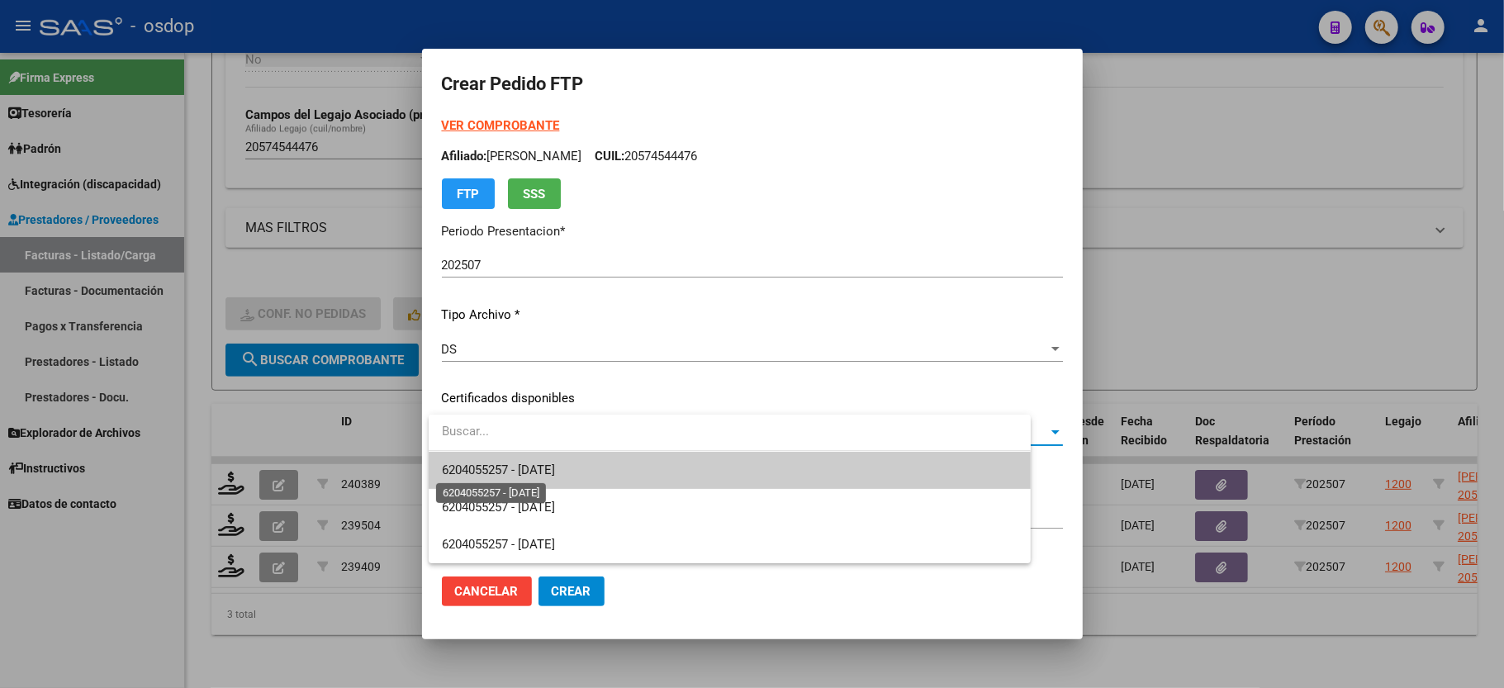
click at [466, 463] on span "6204055257 - [DATE]" at bounding box center [498, 470] width 113 height 15
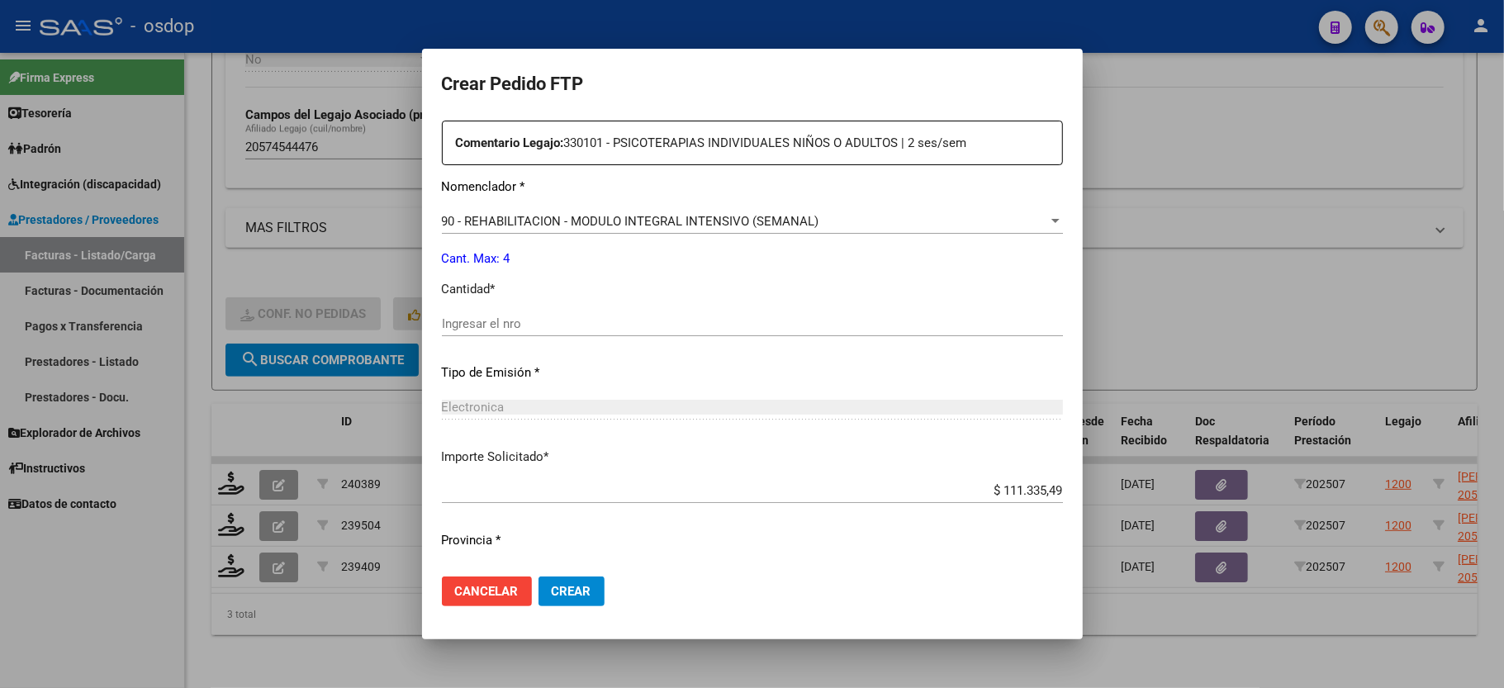
scroll to position [629, 0]
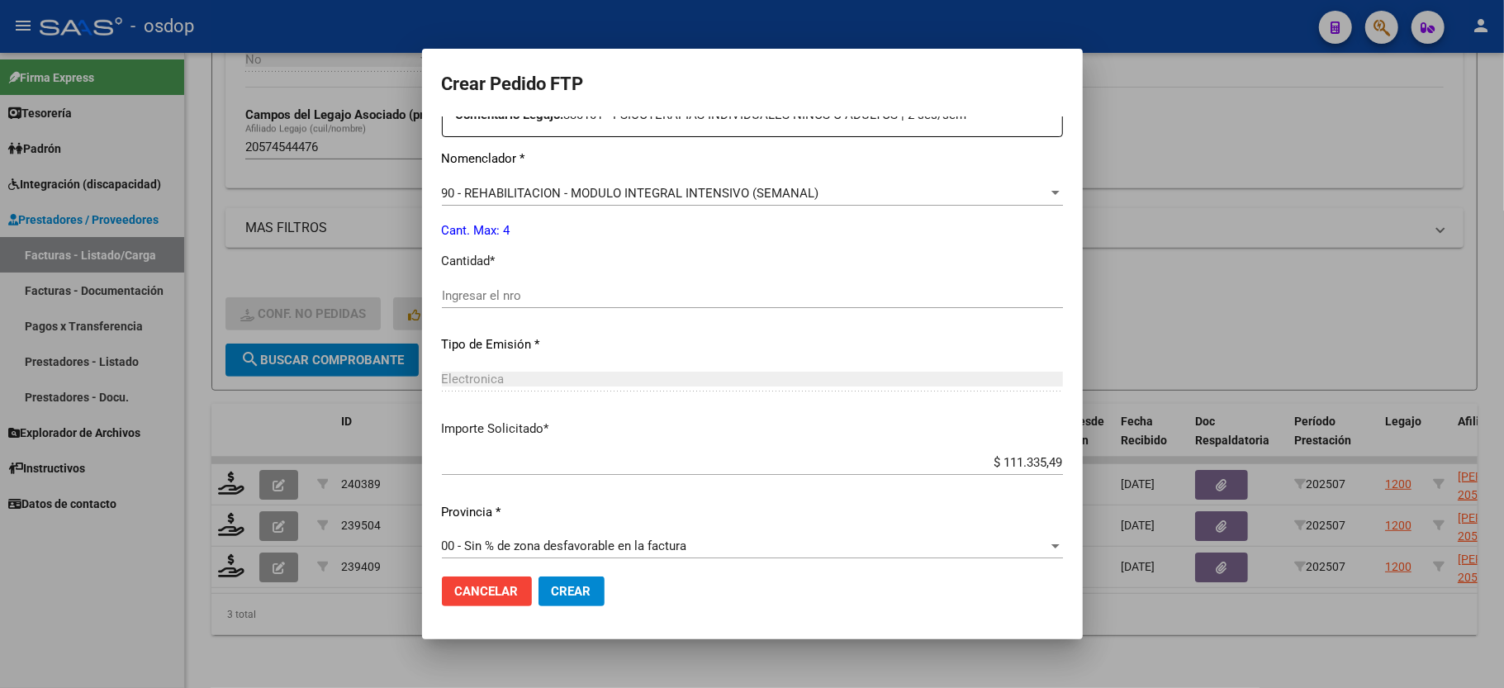
click at [481, 289] on input "Ingresar el nro" at bounding box center [752, 295] width 621 height 15
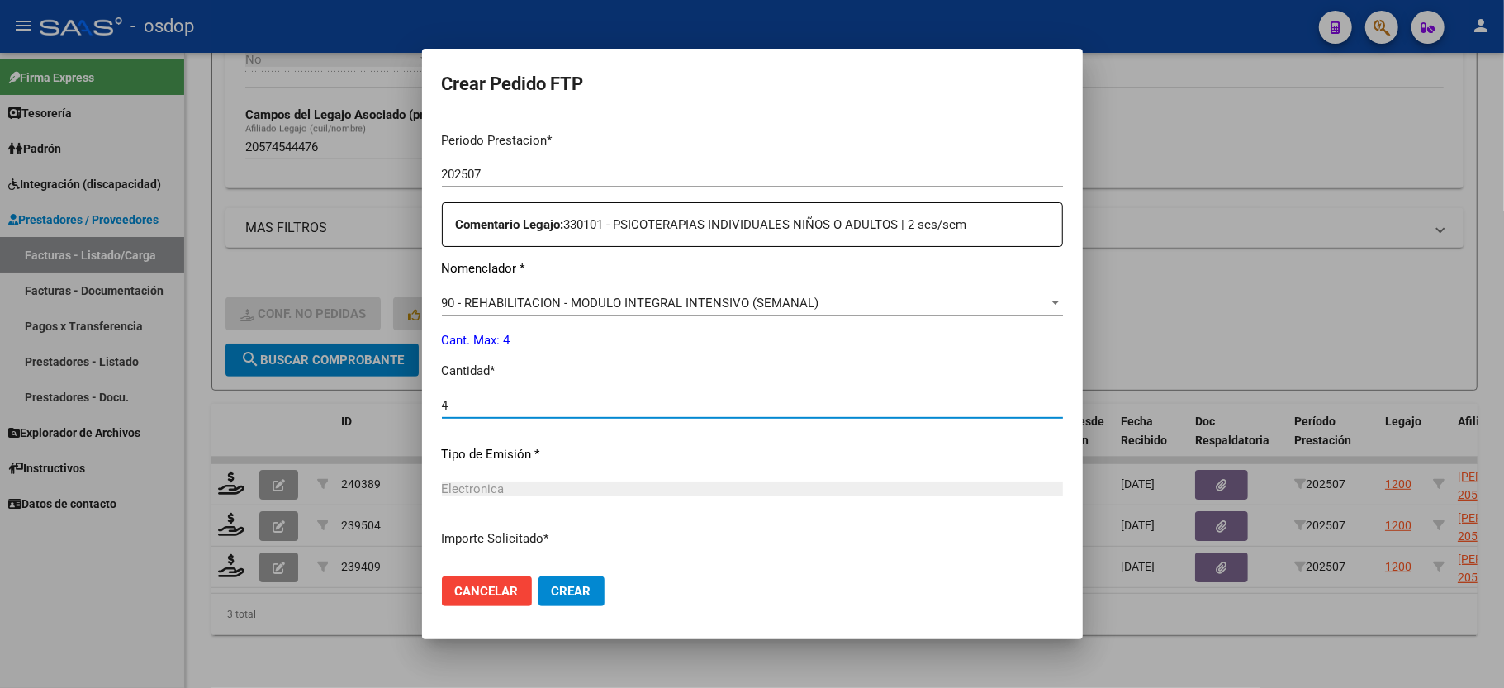
type input "4"
click at [562, 605] on button "Crear" at bounding box center [572, 592] width 66 height 30
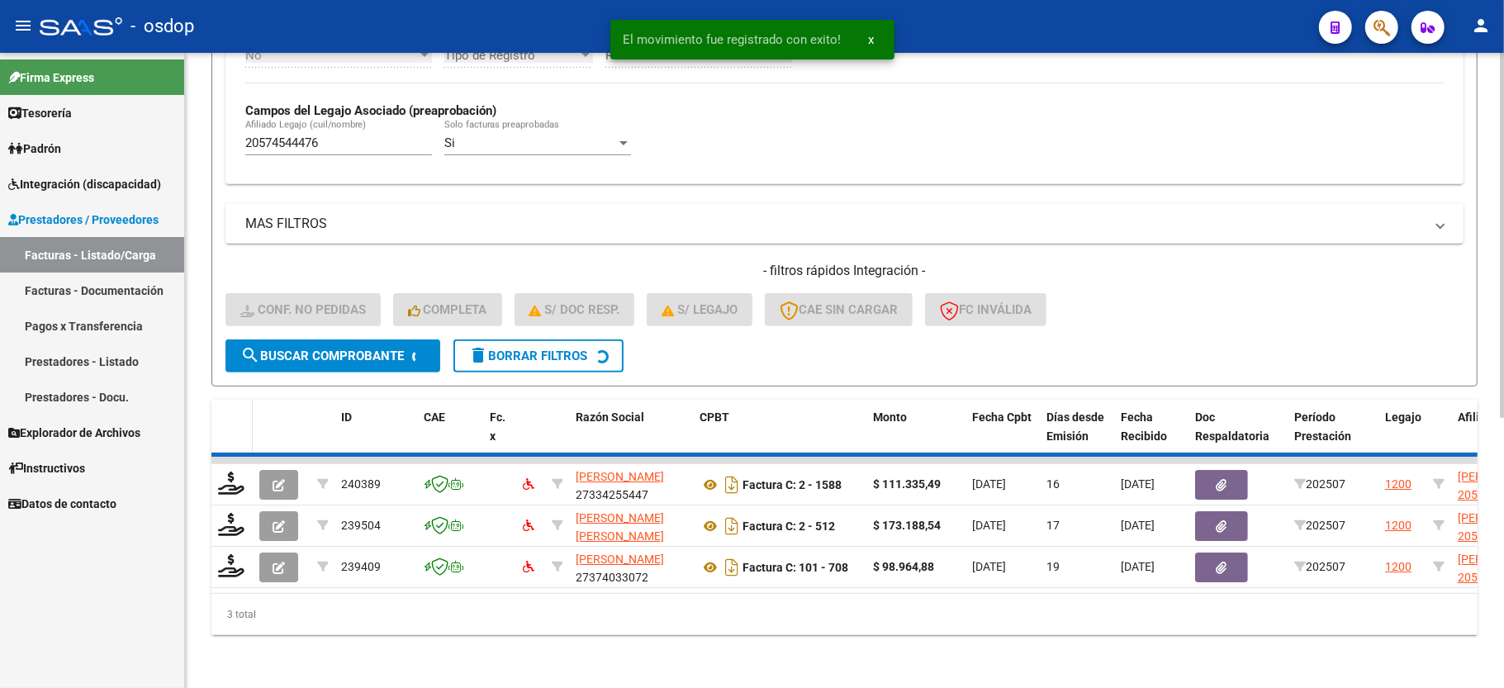
scroll to position [424, 0]
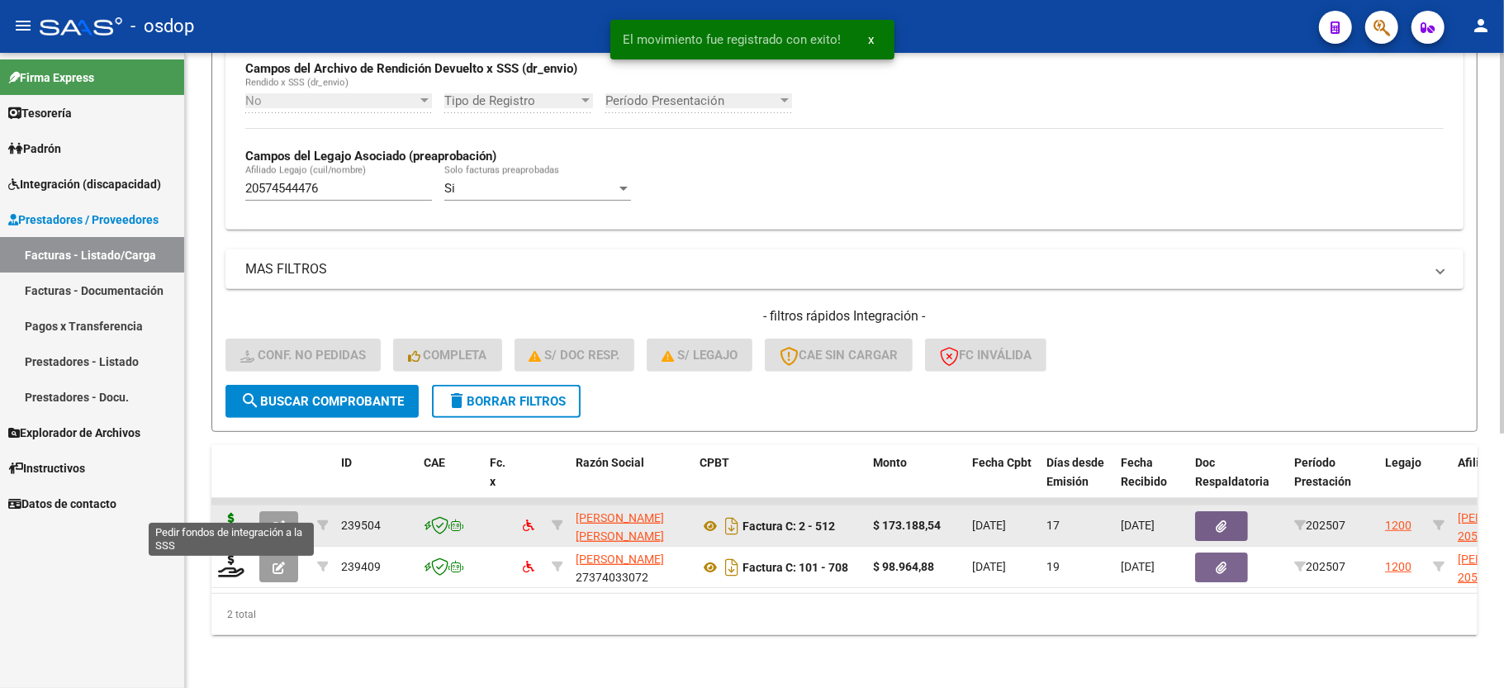
click at [235, 513] on icon at bounding box center [231, 524] width 26 height 23
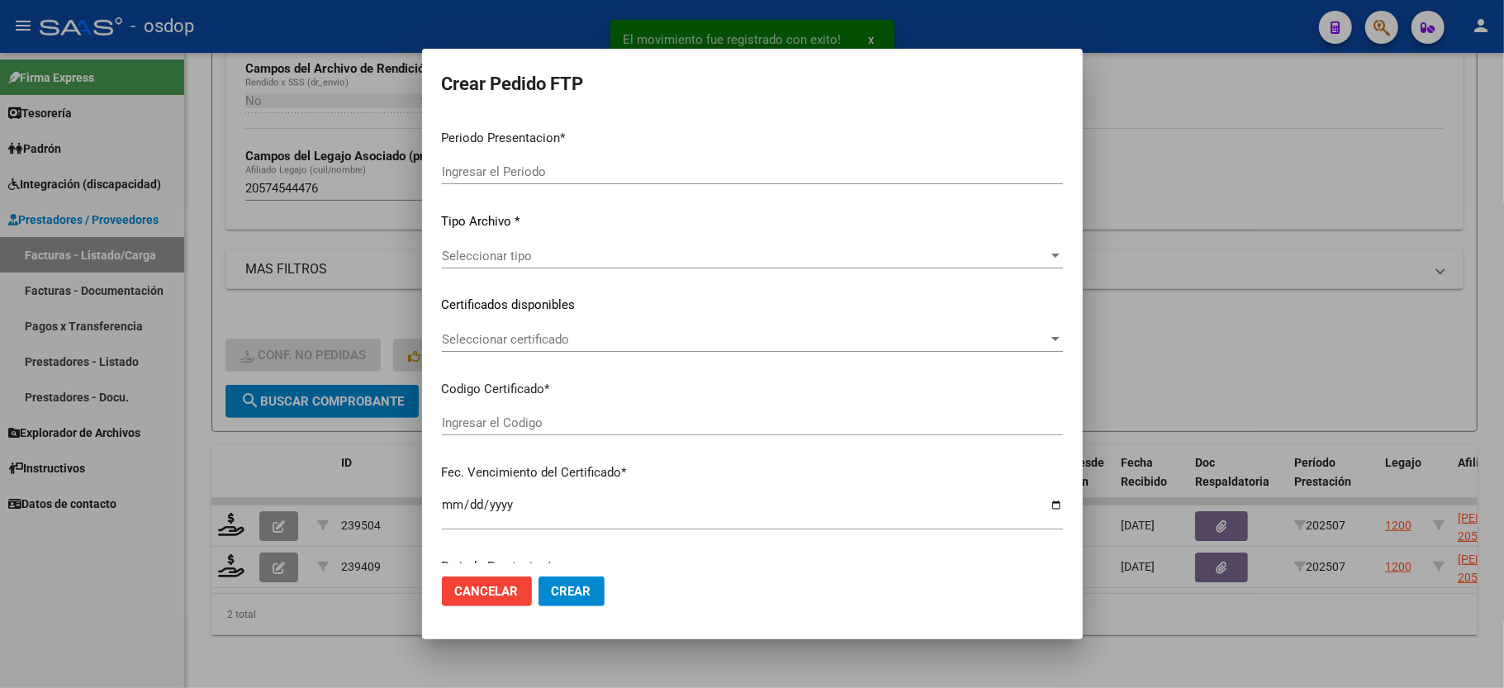
type input "202507"
type input "$ 173.188,54"
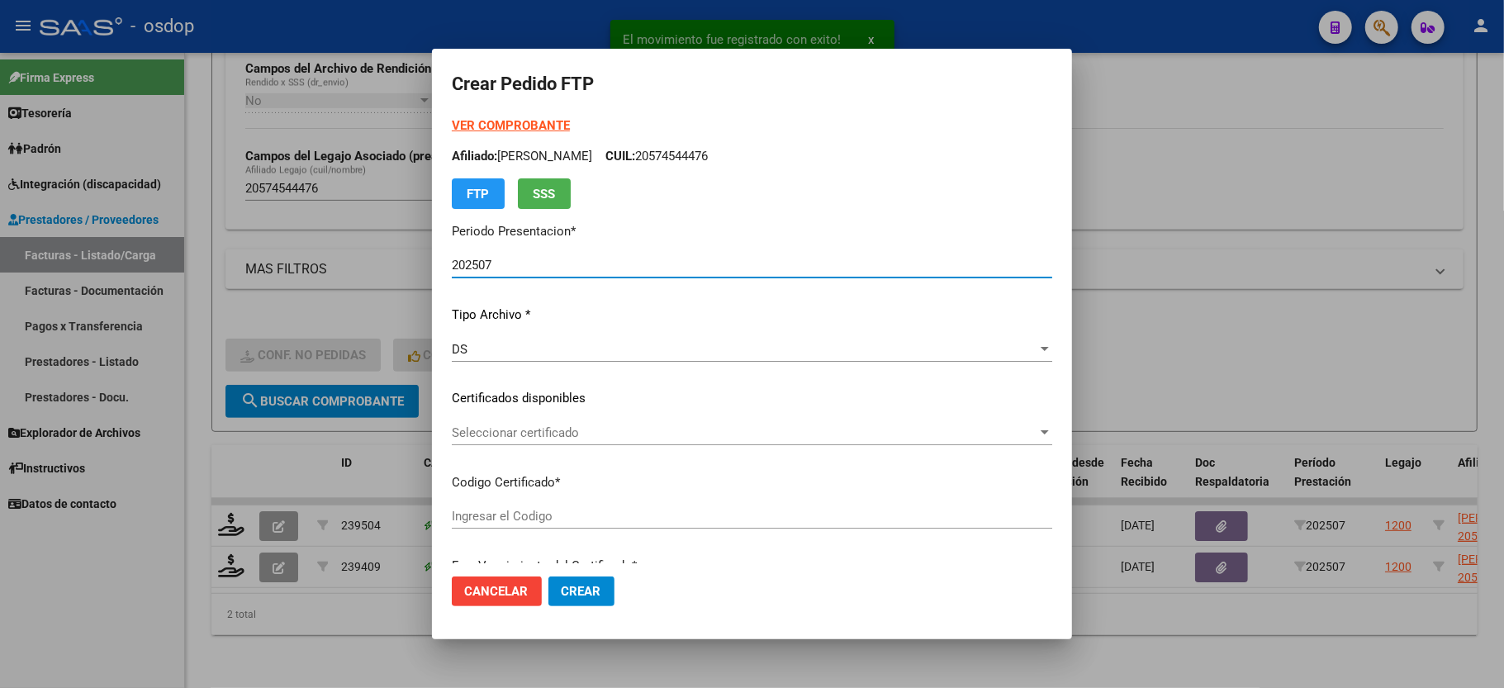
type input "6204055257"
type input "[DATE]"
click at [506, 427] on span "Seleccionar certificado" at bounding box center [745, 432] width 586 height 15
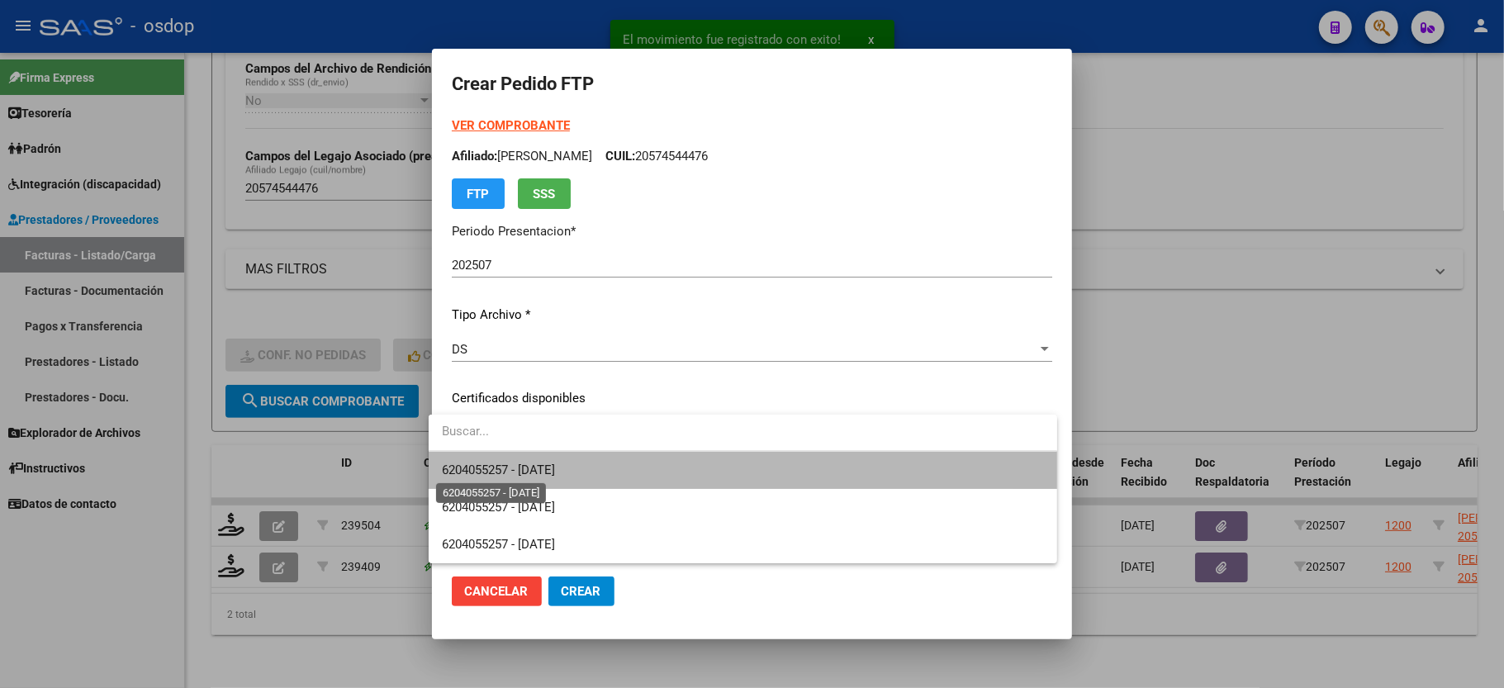
click at [510, 464] on span "6204055257 - [DATE]" at bounding box center [498, 470] width 113 height 15
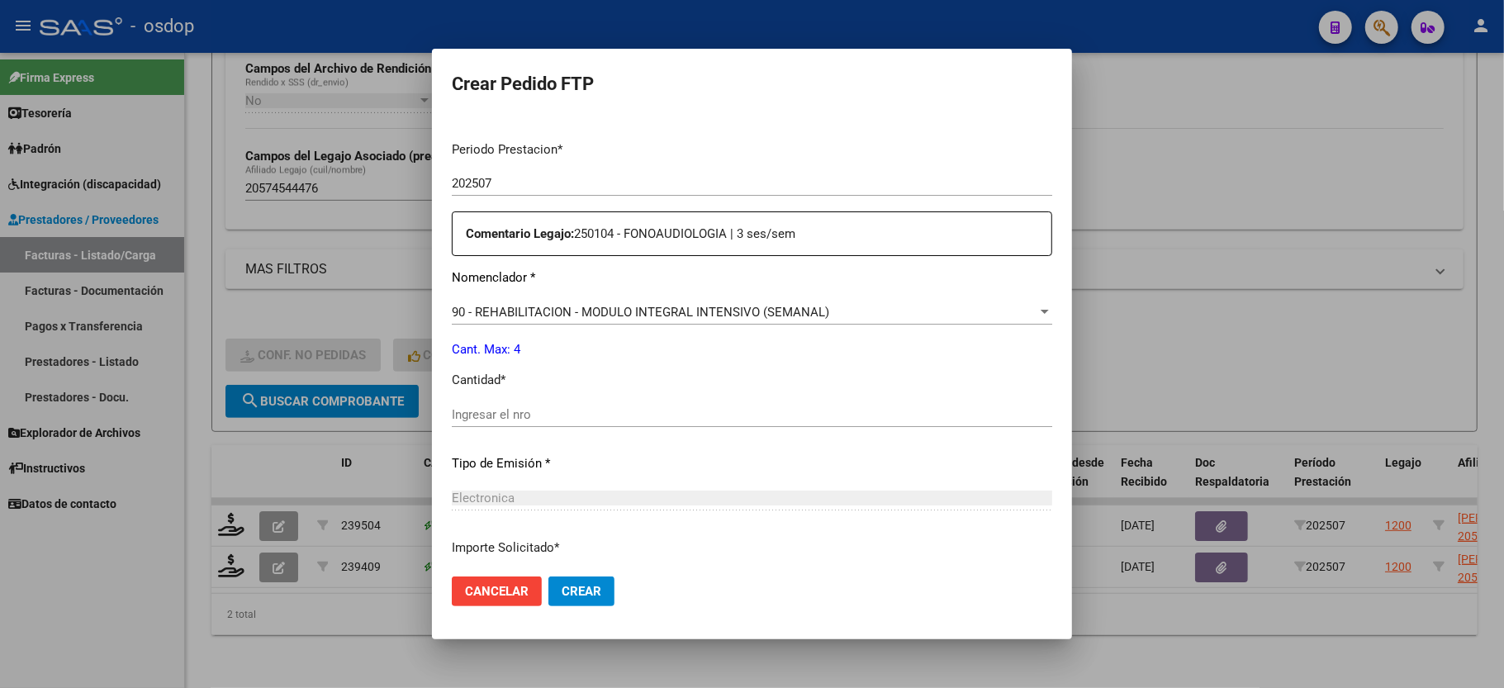
scroll to position [550, 0]
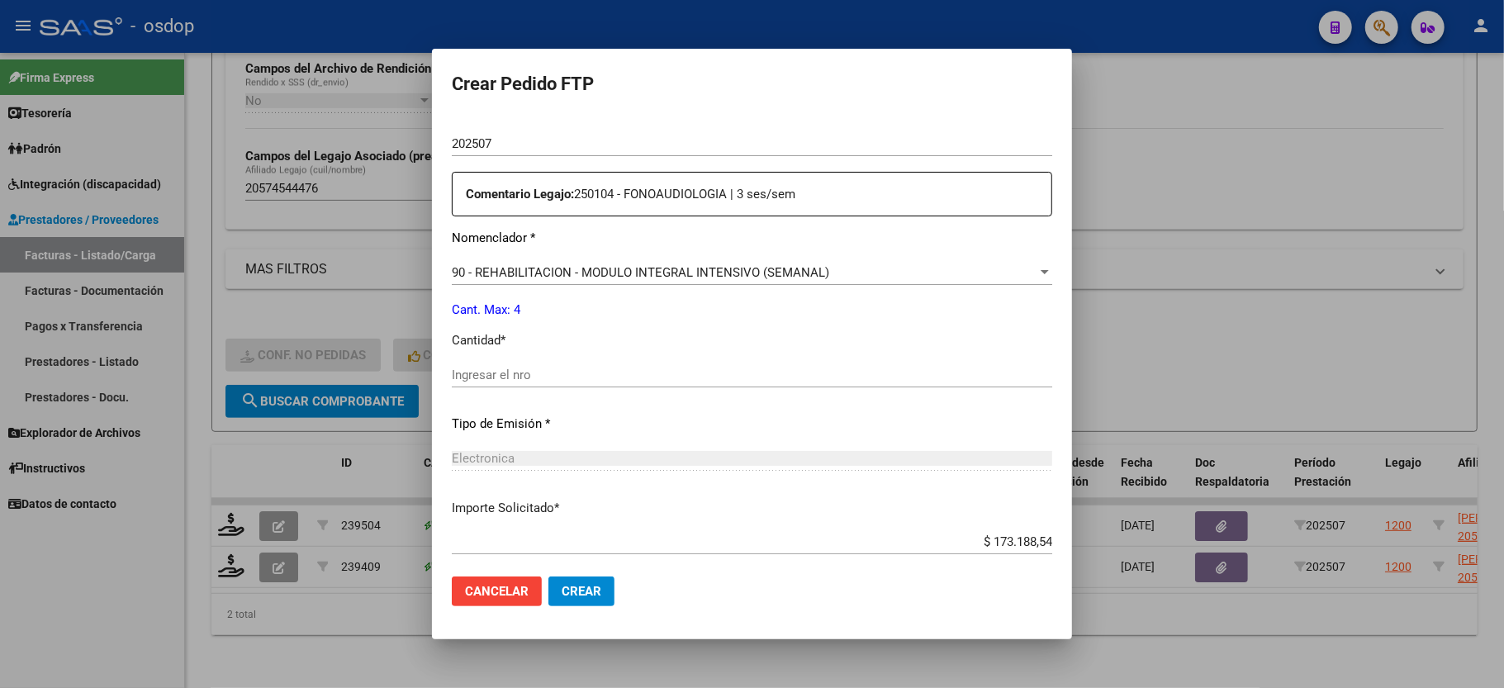
click at [472, 368] on input "Ingresar el nro" at bounding box center [752, 375] width 601 height 15
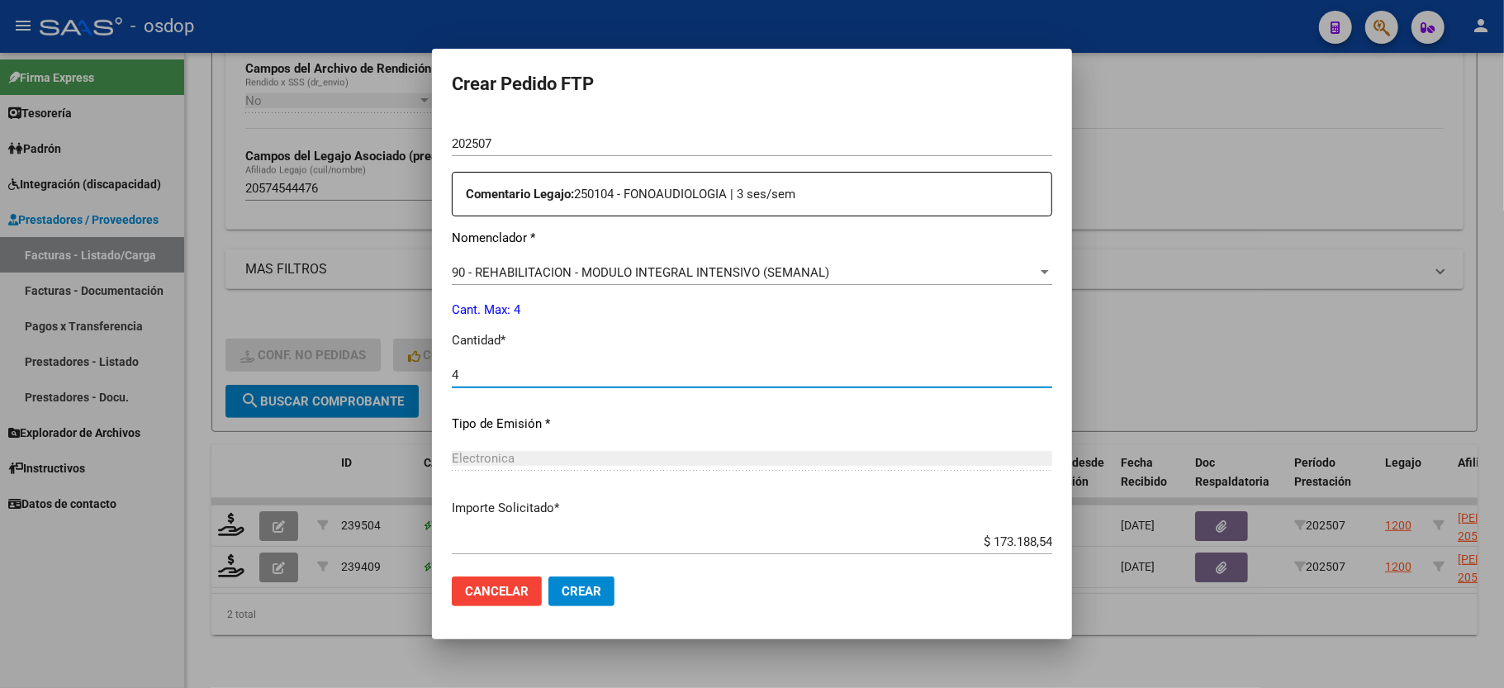
type input "4"
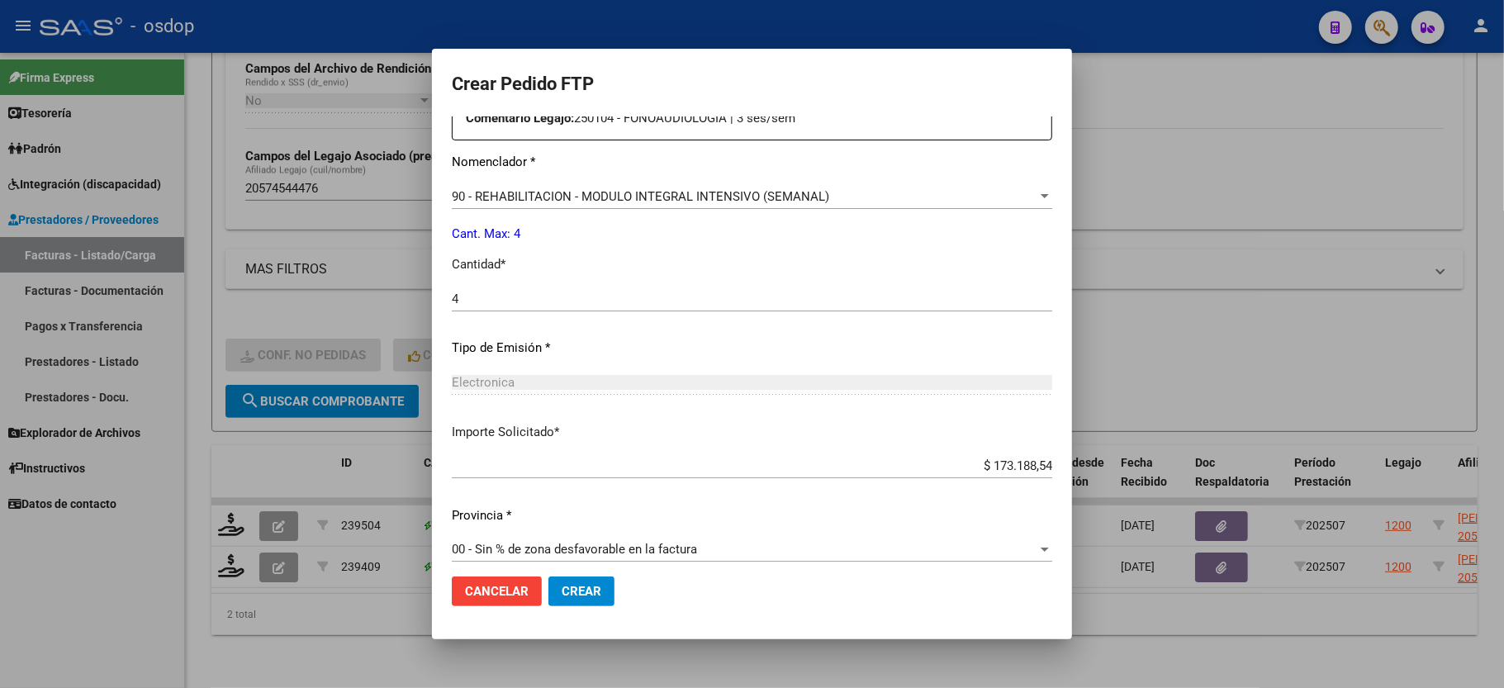
scroll to position [629, 0]
click at [559, 573] on mat-dialog-actions "Cancelar Crear" at bounding box center [752, 591] width 601 height 56
click at [562, 584] on span "Crear" at bounding box center [582, 591] width 40 height 15
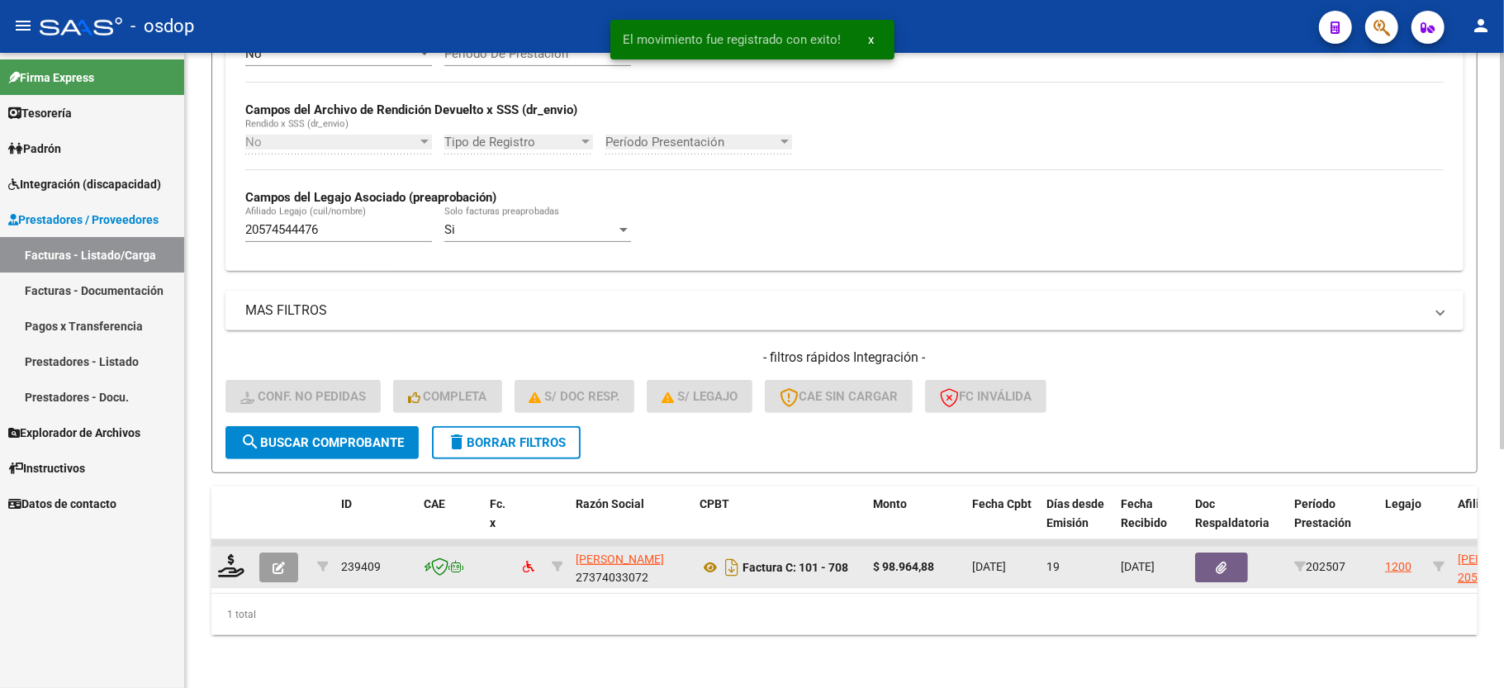
scroll to position [382, 0]
click at [231, 554] on icon at bounding box center [231, 565] width 26 height 23
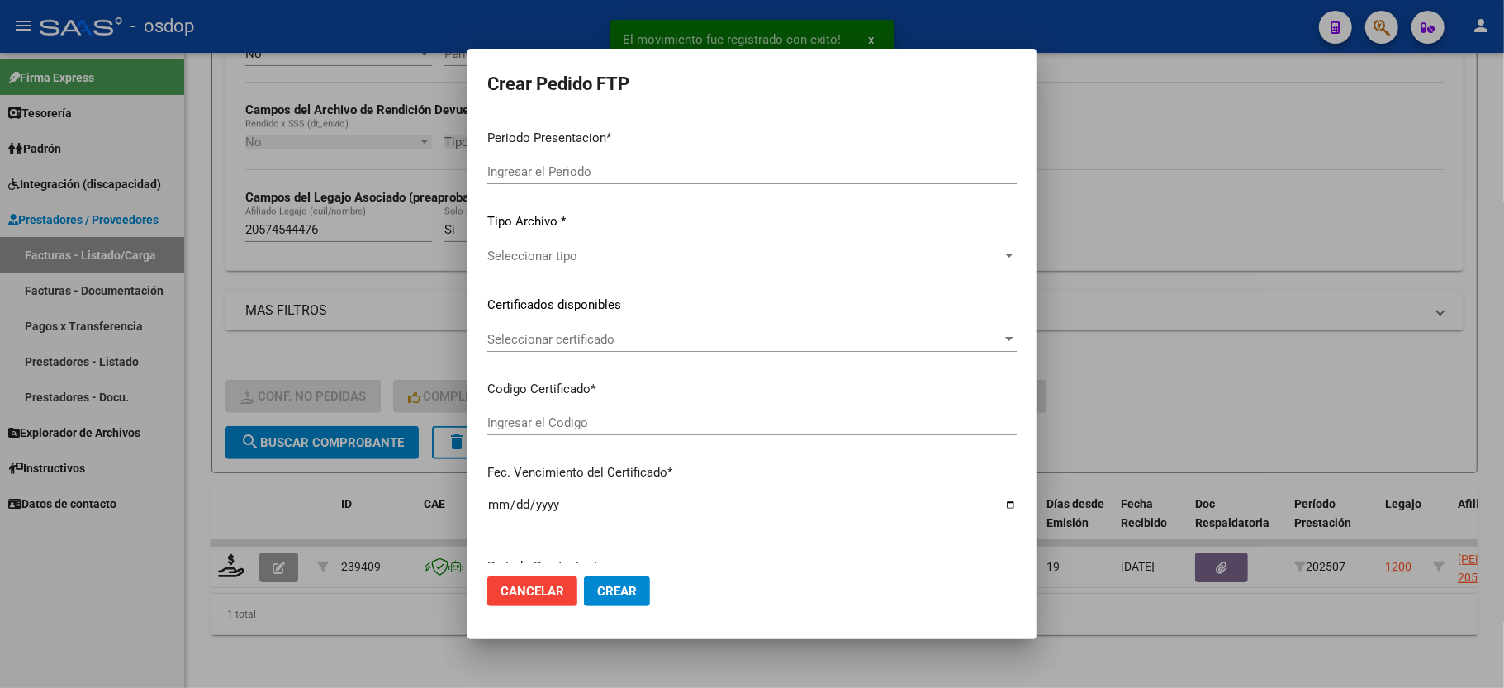
type input "202507"
type input "$ 98.964,88"
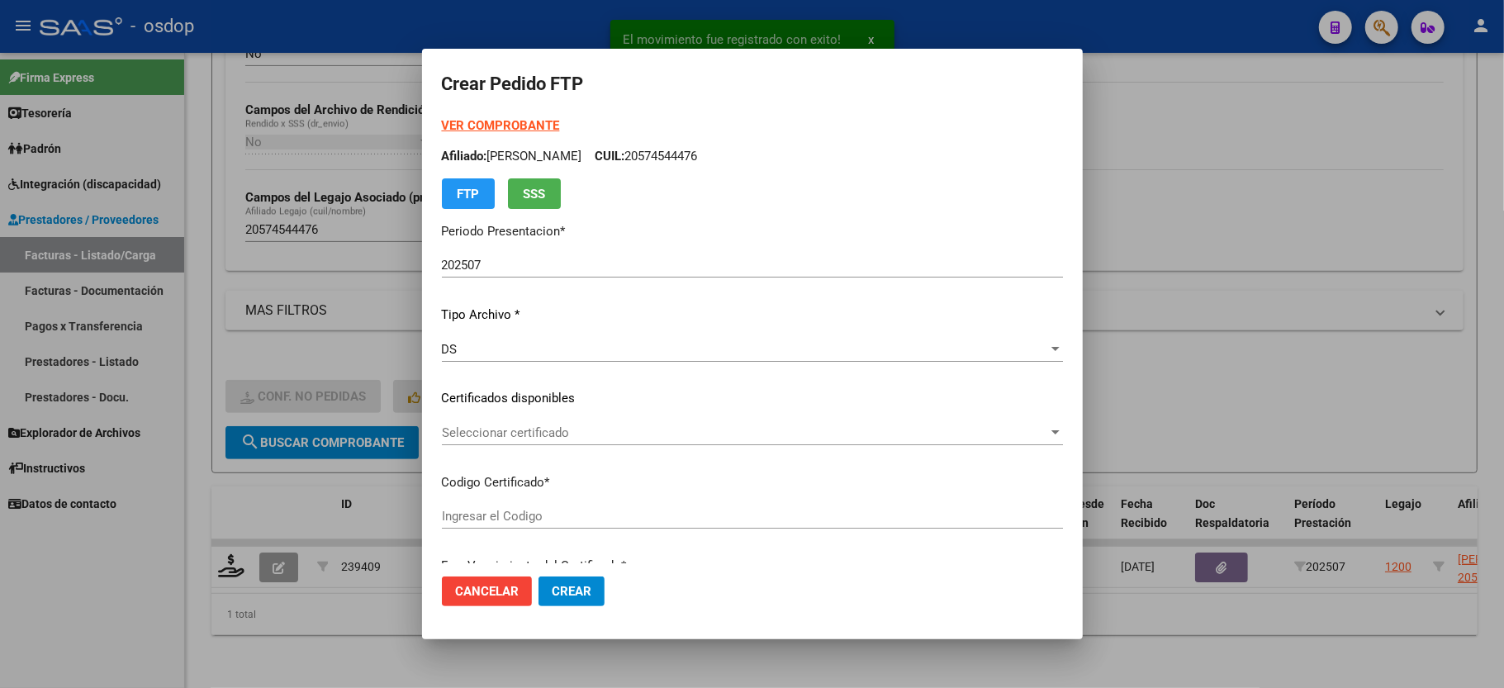
type input "6204055257"
type input "[DATE]"
click at [492, 438] on span "Seleccionar certificado" at bounding box center [745, 432] width 606 height 15
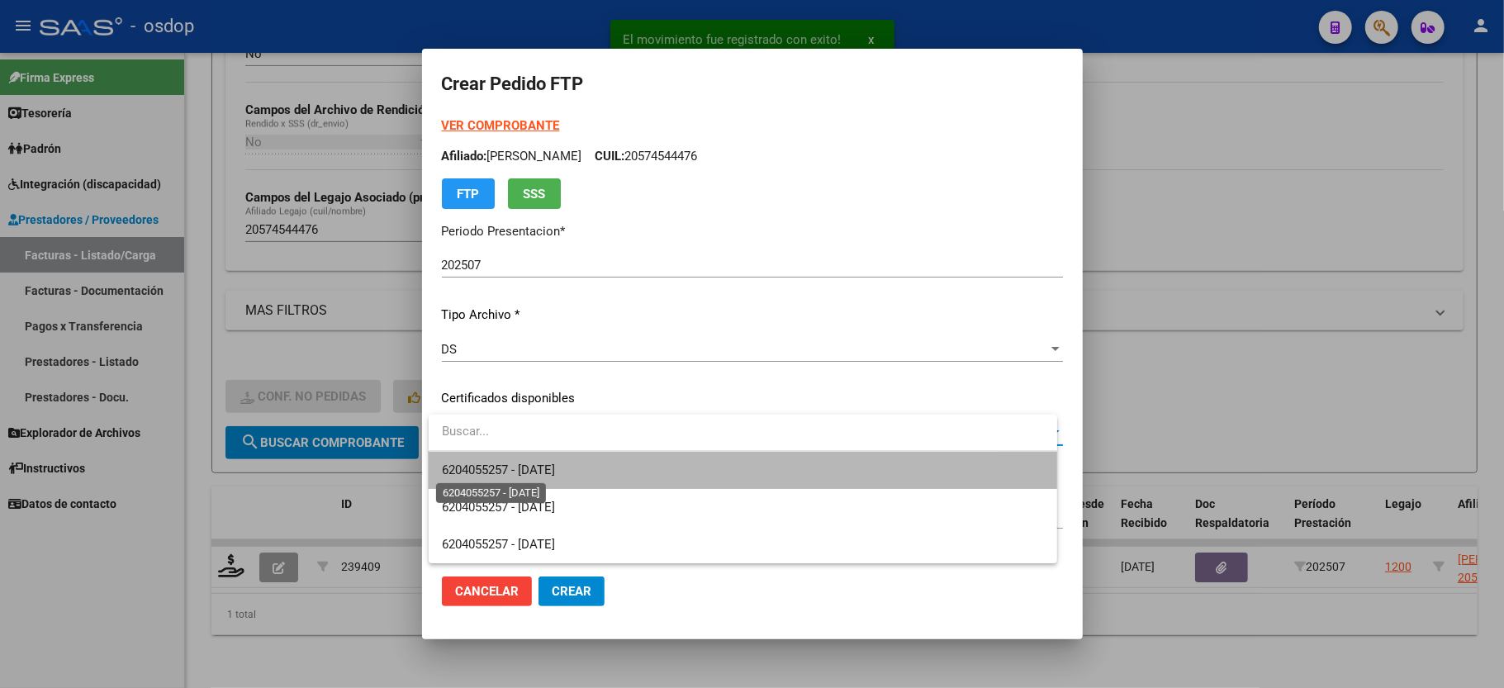
click at [504, 464] on span "6204055257 - [DATE]" at bounding box center [498, 470] width 113 height 15
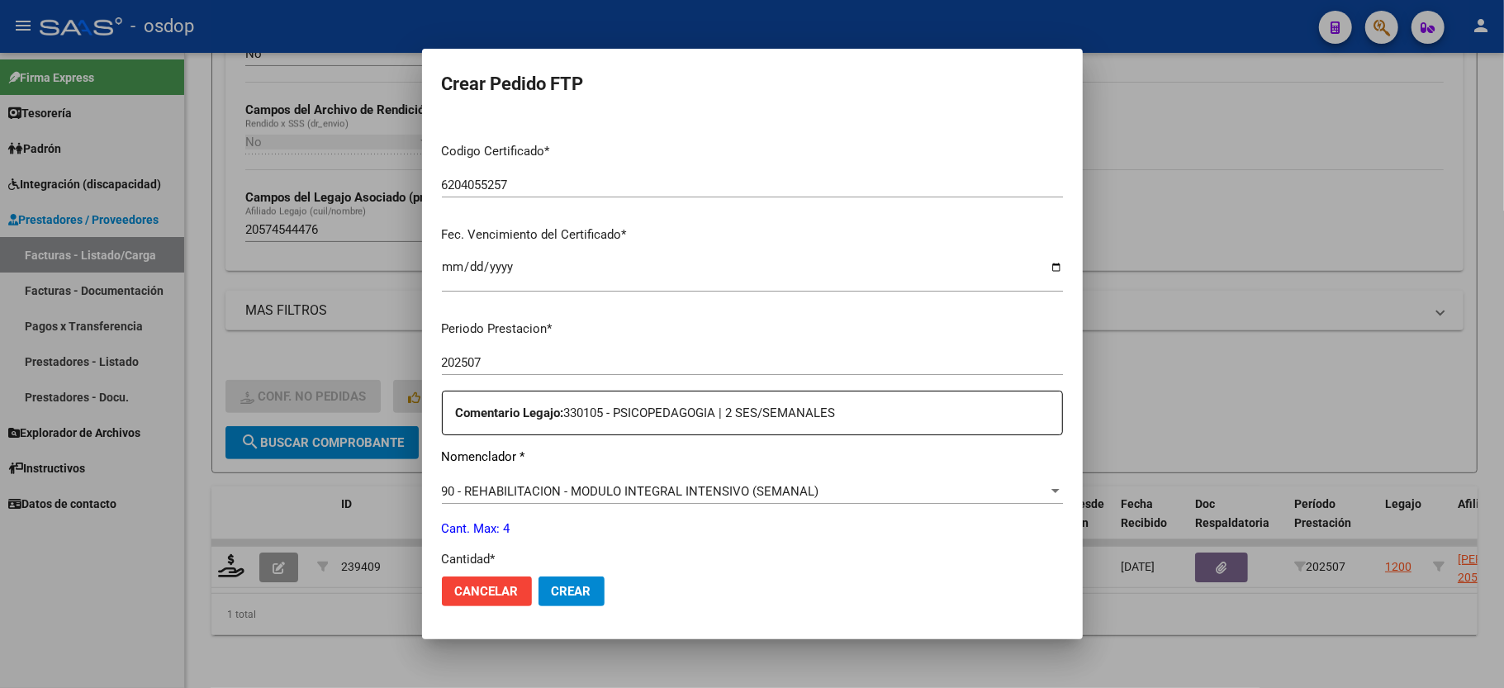
scroll to position [440, 0]
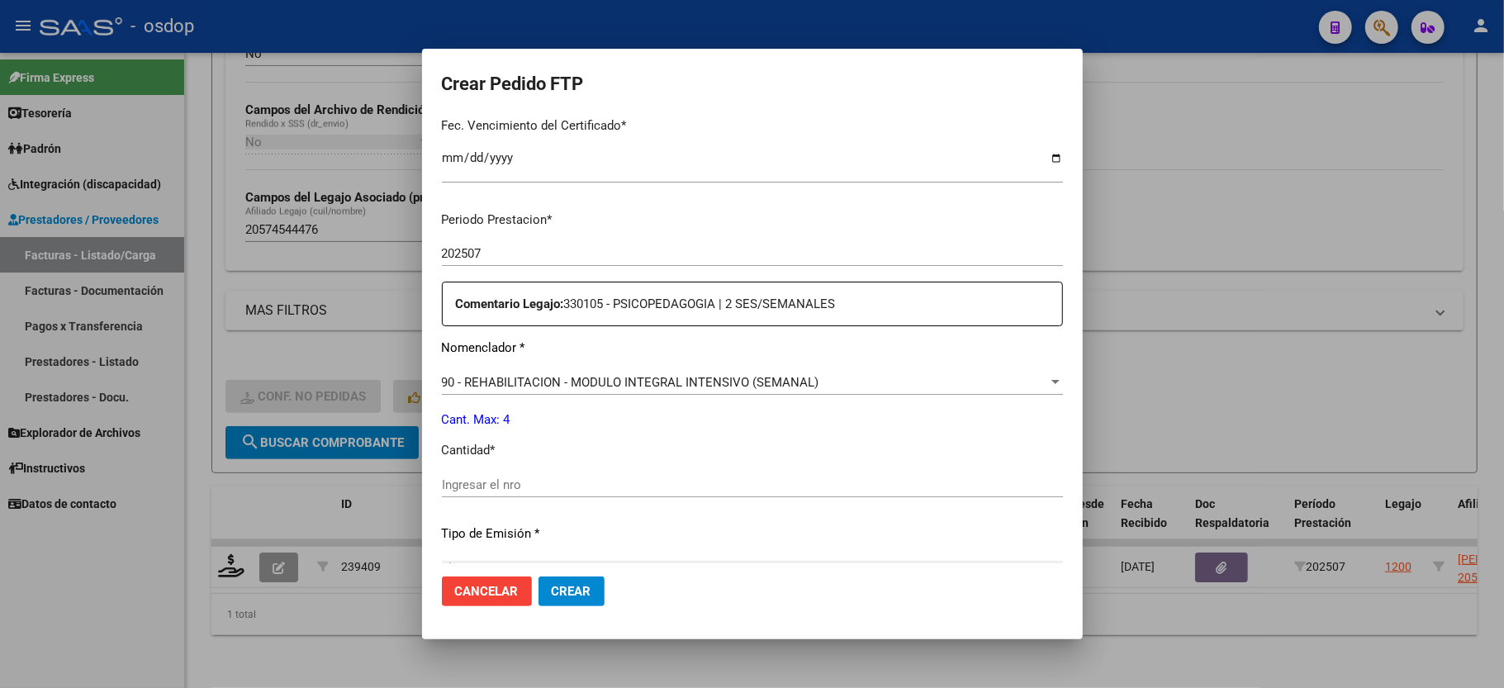
click at [510, 477] on input "Ingresar el nro" at bounding box center [752, 484] width 621 height 15
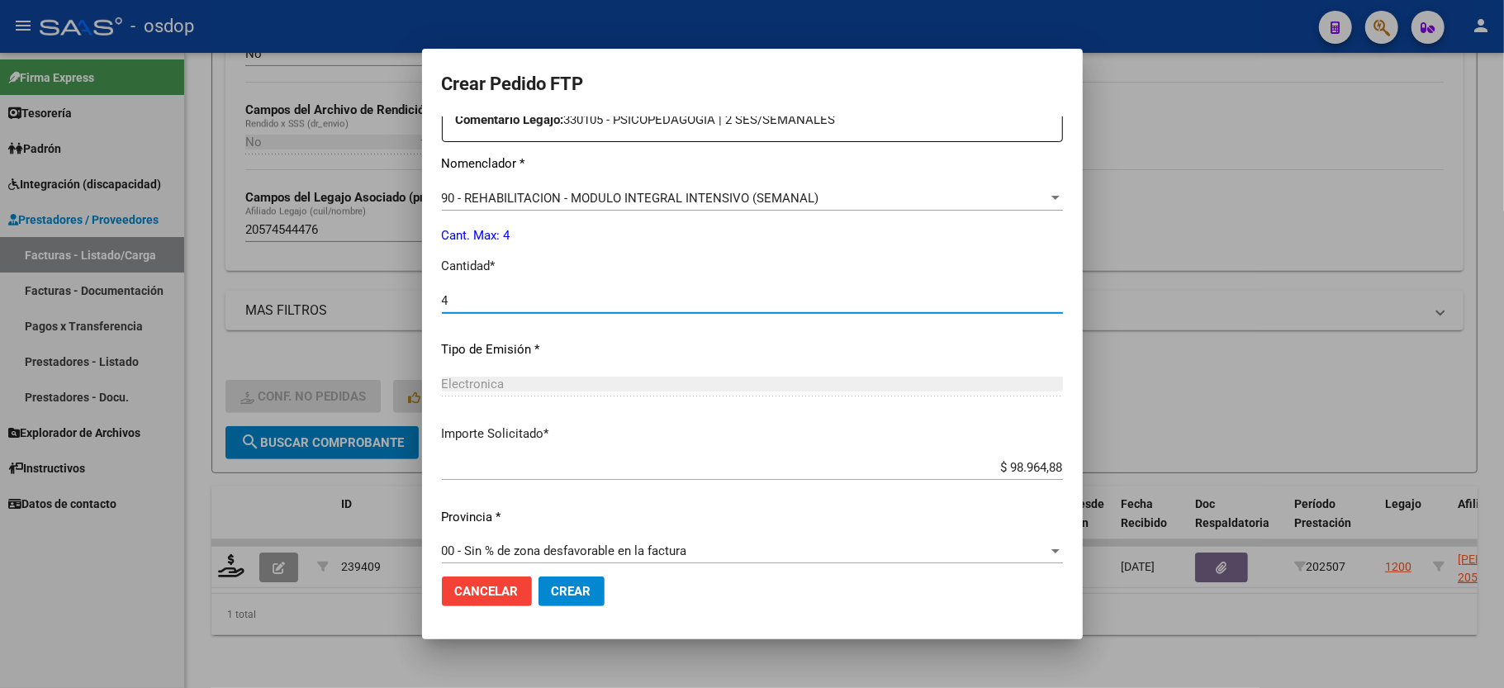
scroll to position [629, 0]
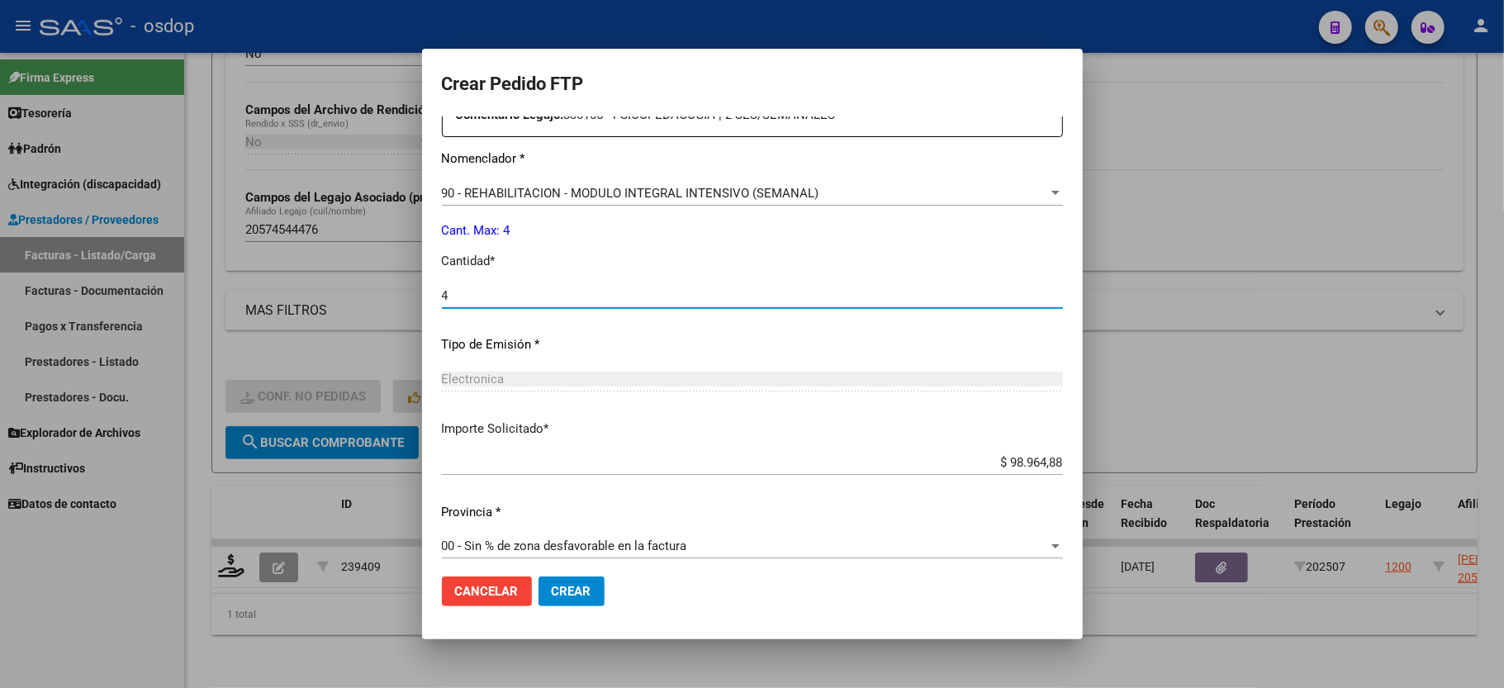
type input "4"
click at [565, 592] on span "Crear" at bounding box center [572, 591] width 40 height 15
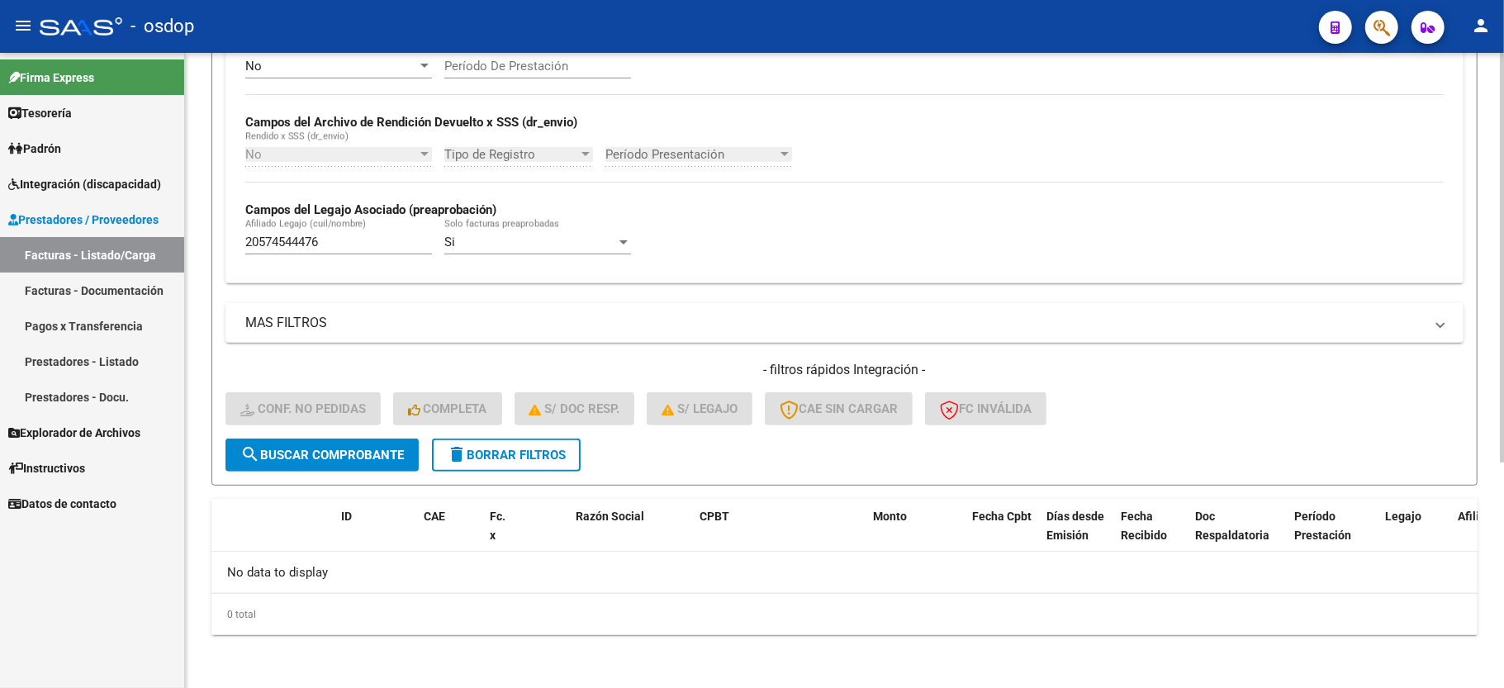
scroll to position [350, 0]
click at [539, 444] on button "delete Borrar Filtros" at bounding box center [506, 455] width 149 height 33
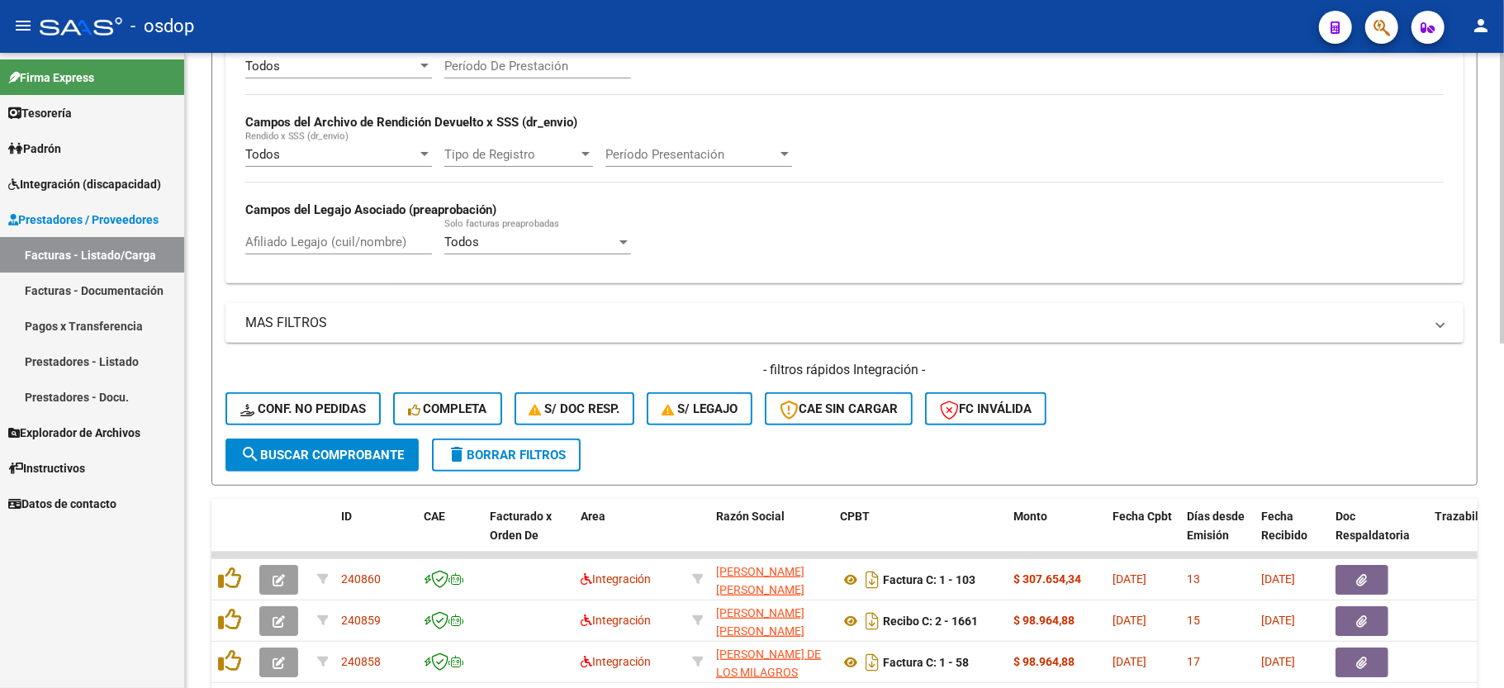
click at [265, 253] on div "Afiliado Legajo (cuil/nombre)" at bounding box center [338, 237] width 187 height 36
paste input "27354535284"
type input "27354535284"
click at [304, 464] on button "search Buscar Comprobante" at bounding box center [322, 455] width 193 height 33
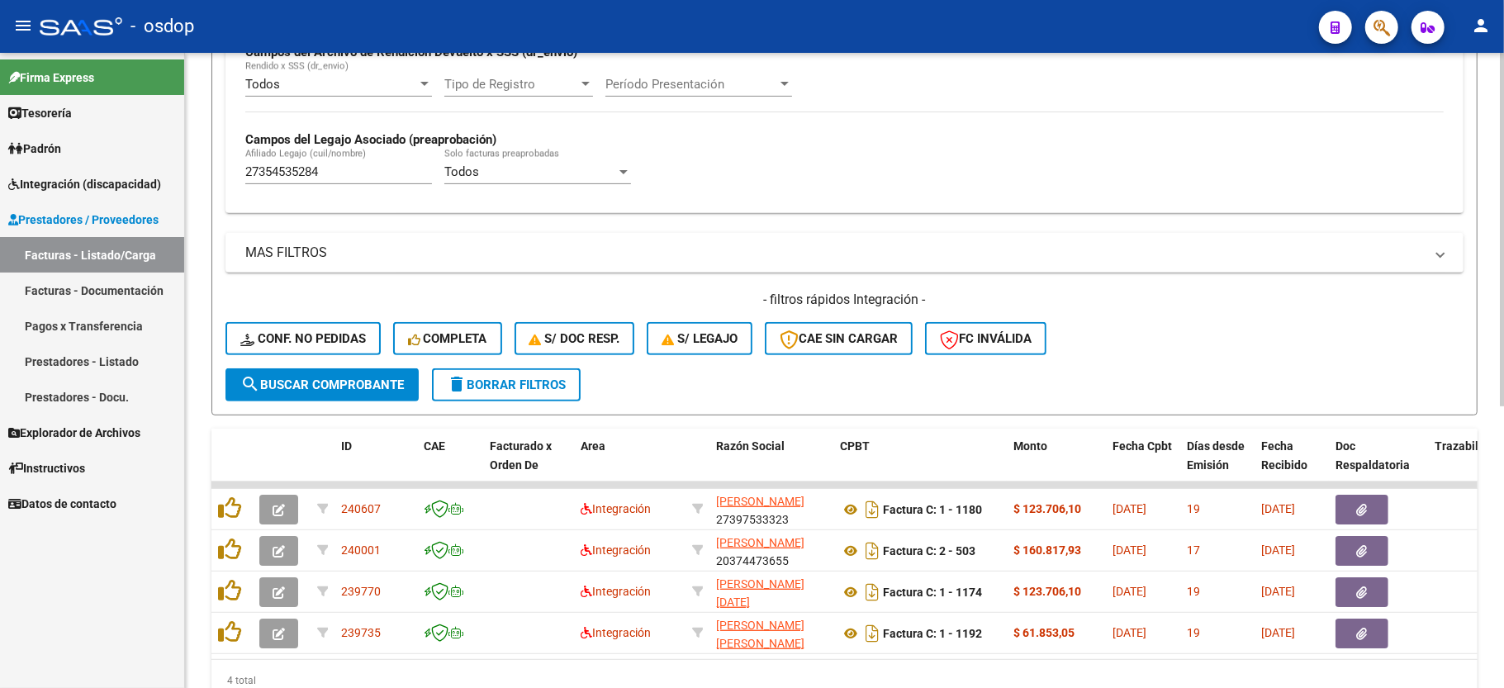
scroll to position [460, 0]
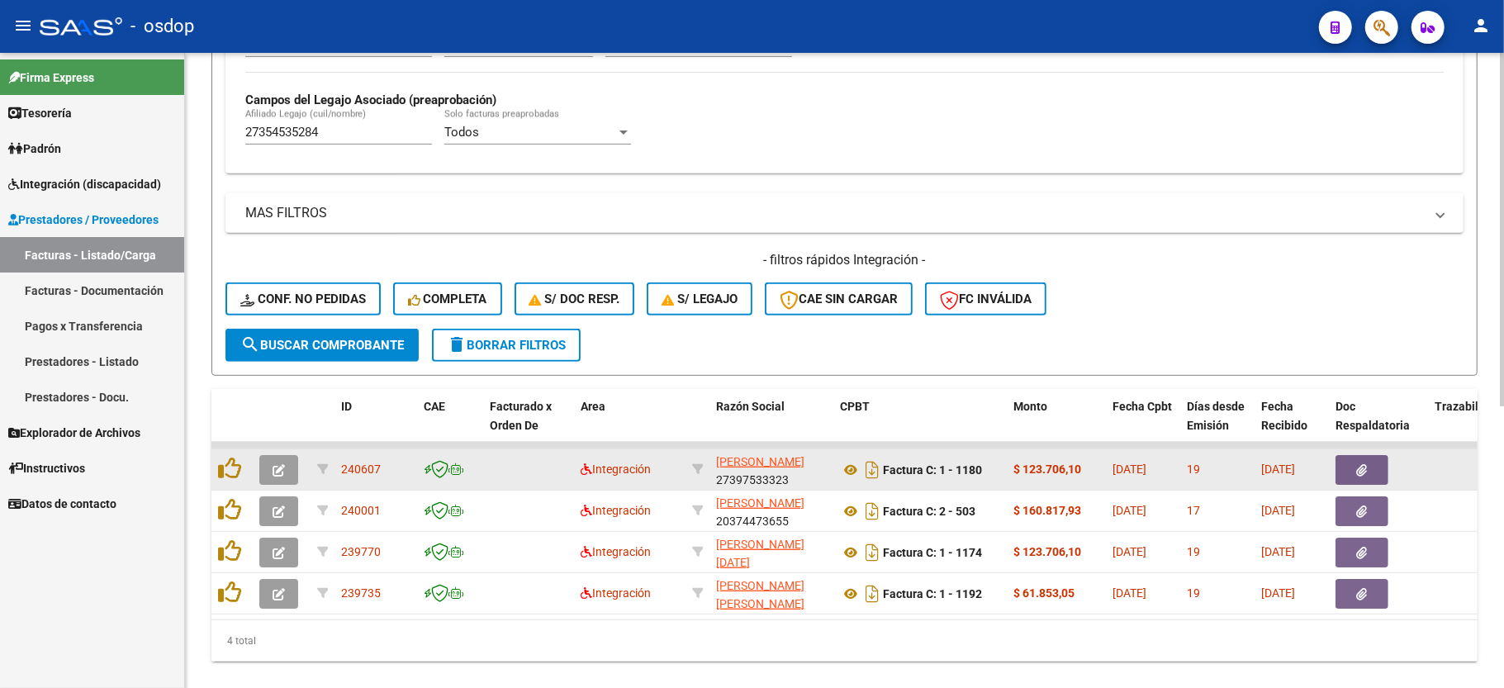
click at [276, 479] on button "button" at bounding box center [278, 470] width 39 height 30
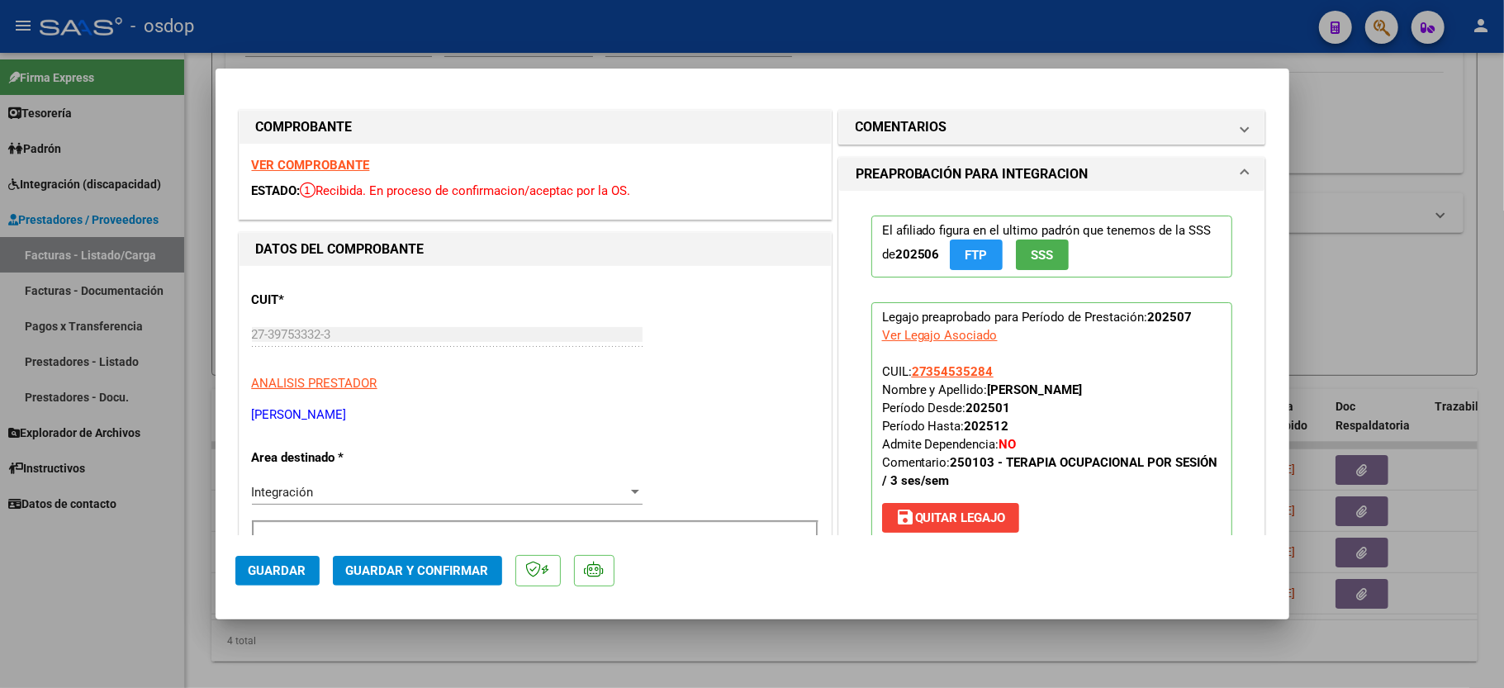
drag, startPoint x: 144, startPoint y: 592, endPoint x: 127, endPoint y: 579, distance: 21.2
click at [140, 592] on div at bounding box center [752, 344] width 1504 height 688
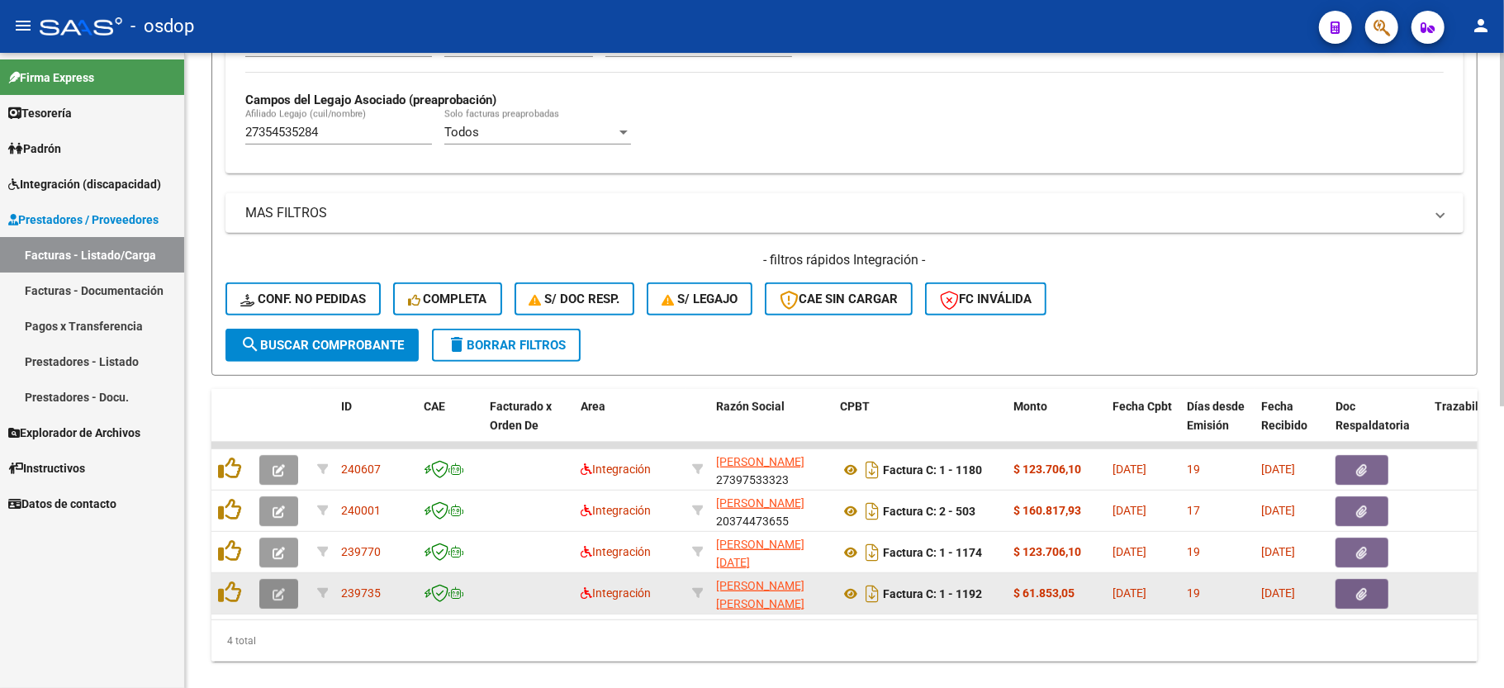
click at [265, 596] on button "button" at bounding box center [278, 594] width 39 height 30
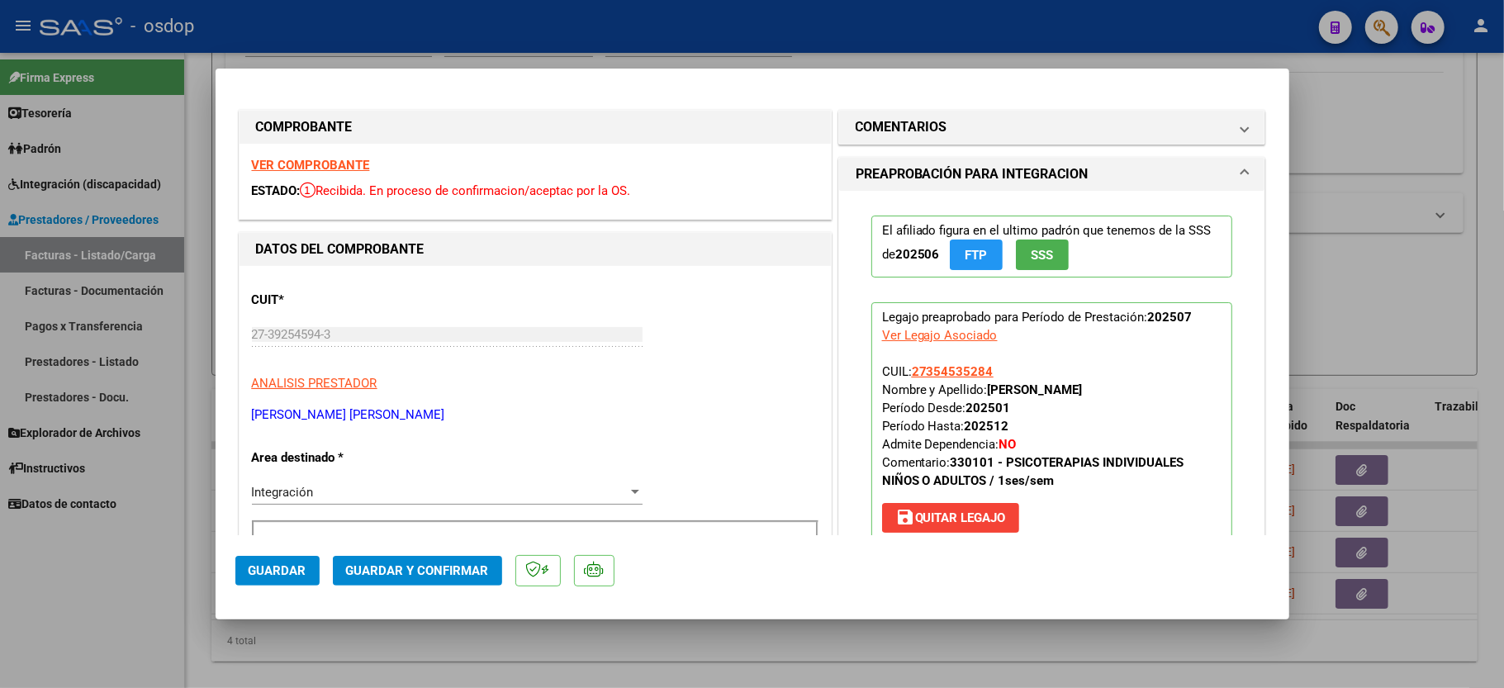
click at [305, 167] on strong "VER COMPROBANTE" at bounding box center [311, 165] width 118 height 15
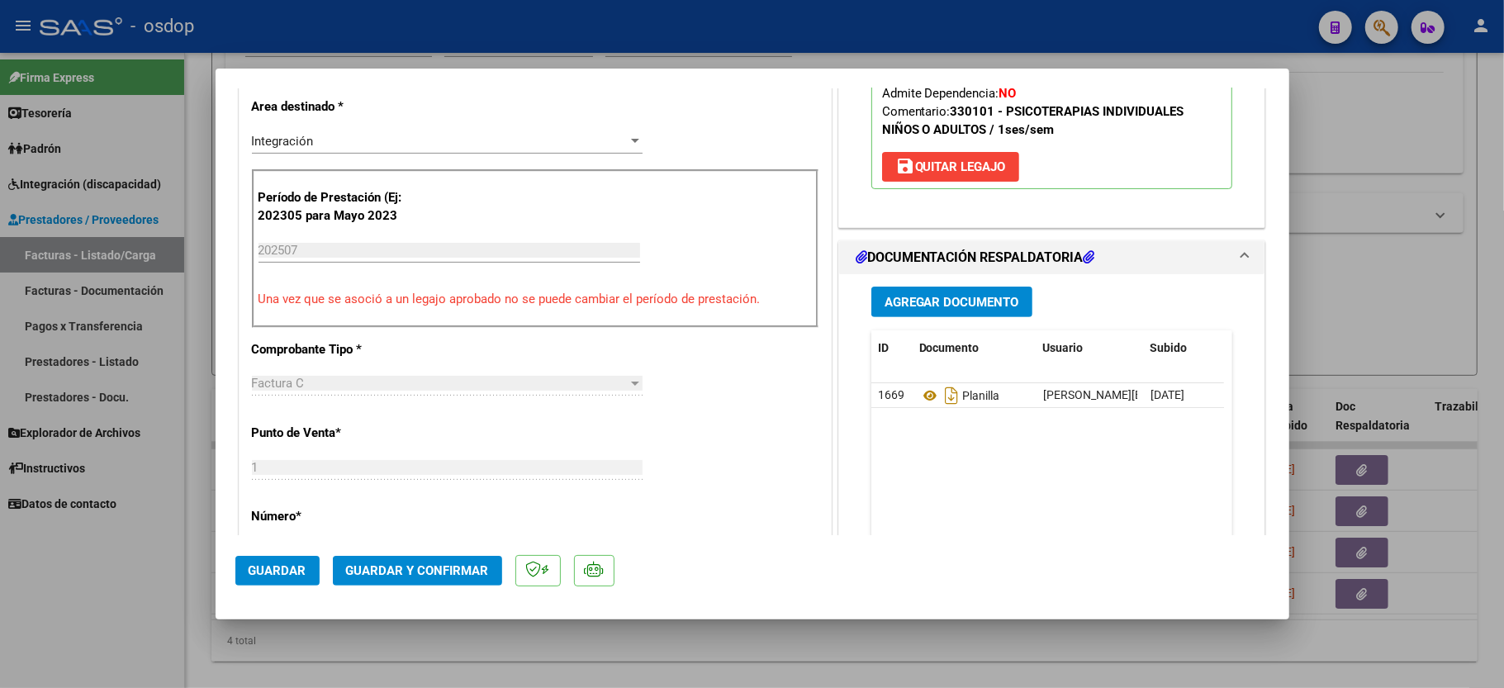
scroll to position [440, 0]
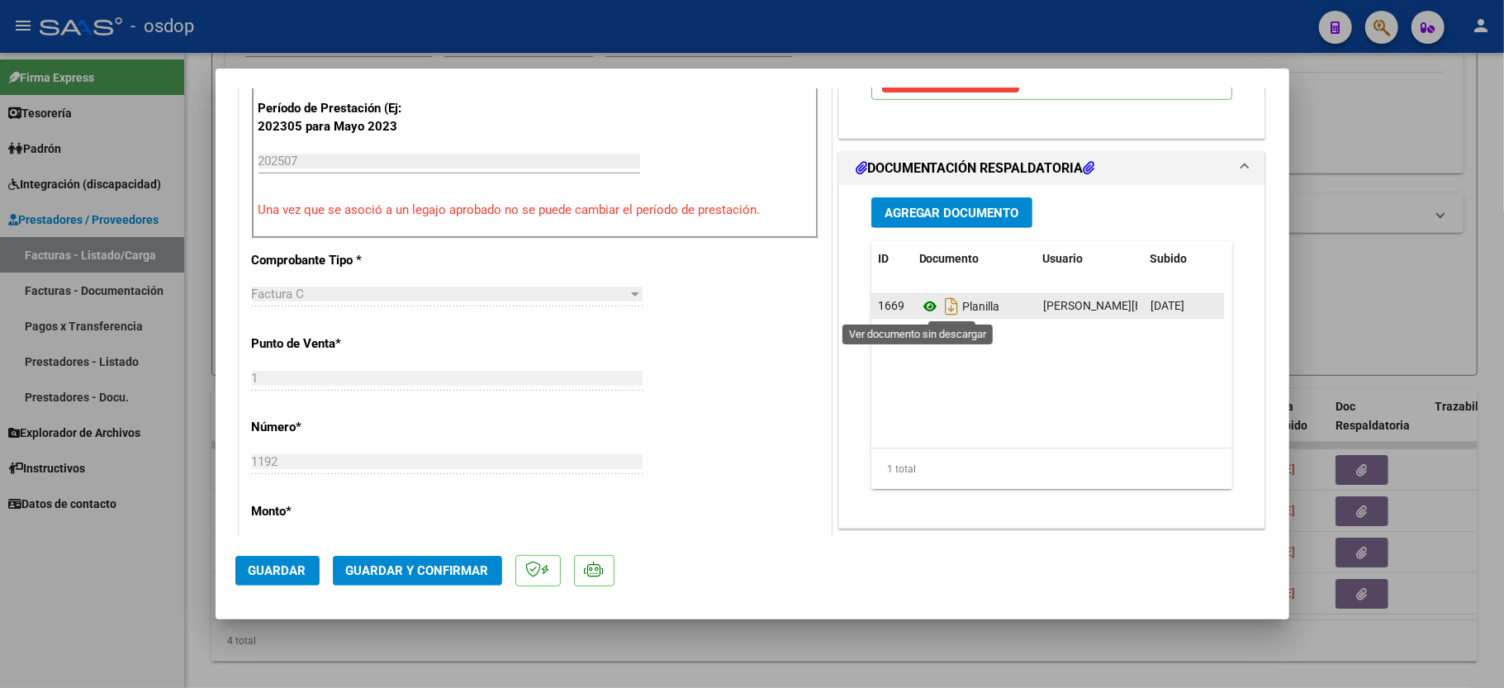
click at [920, 308] on icon at bounding box center [929, 307] width 21 height 20
click at [401, 560] on button "Guardar y Confirmar" at bounding box center [417, 571] width 169 height 30
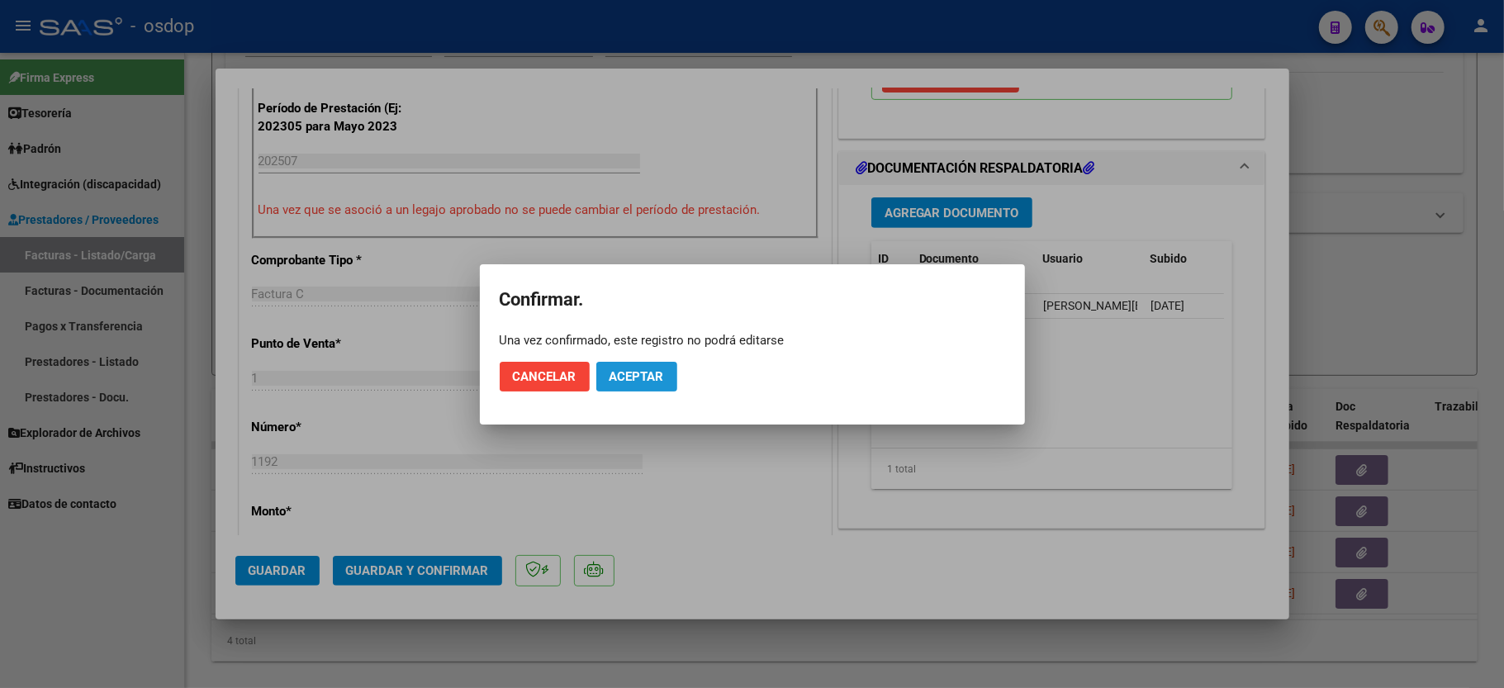
click at [656, 387] on button "Aceptar" at bounding box center [636, 377] width 81 height 30
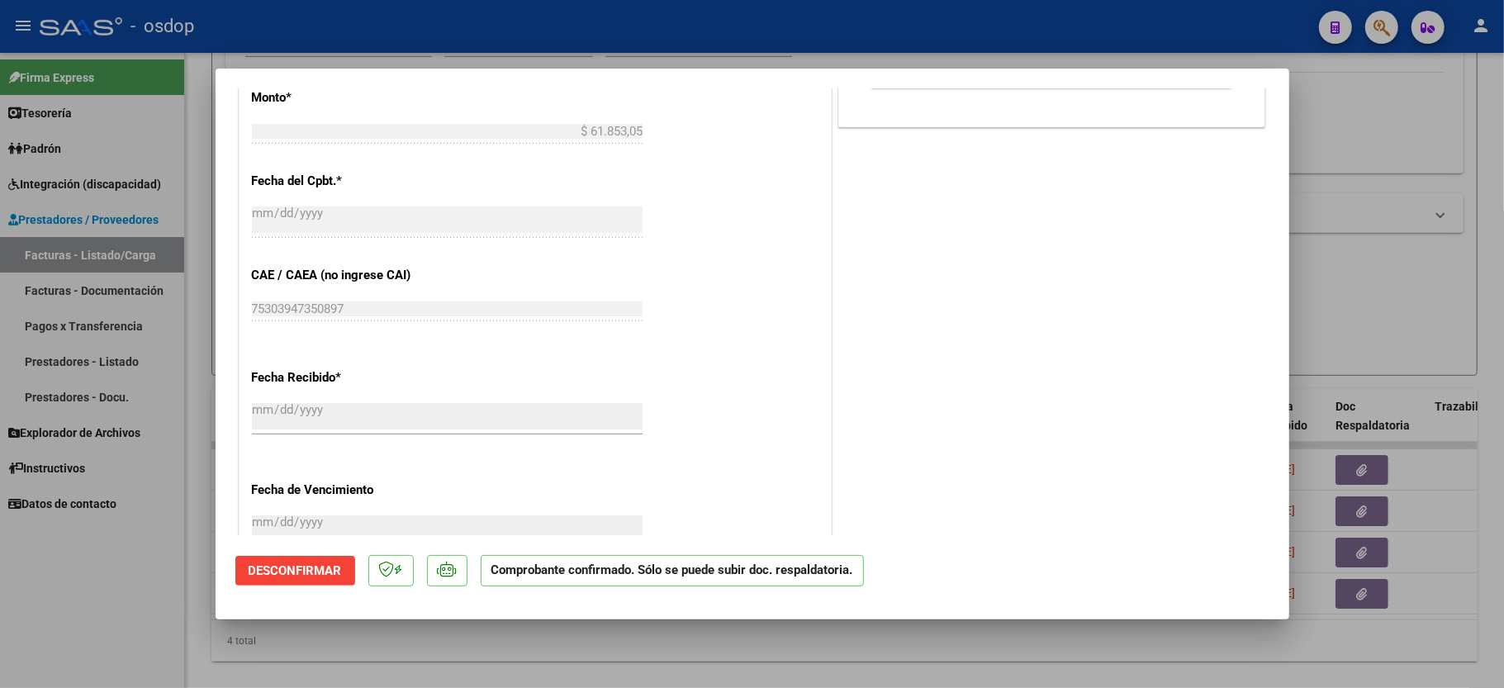
click at [107, 583] on div at bounding box center [752, 344] width 1504 height 688
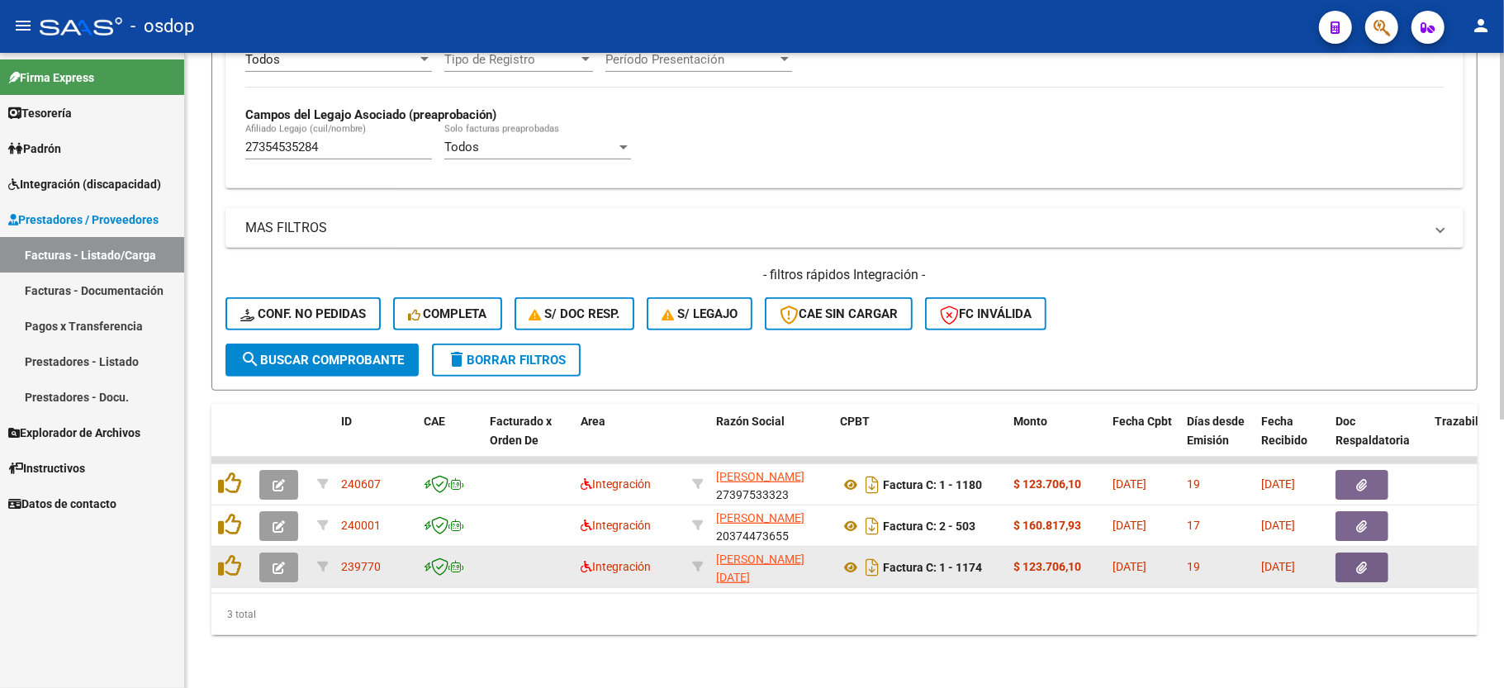
click at [274, 562] on icon "button" at bounding box center [279, 568] width 12 height 12
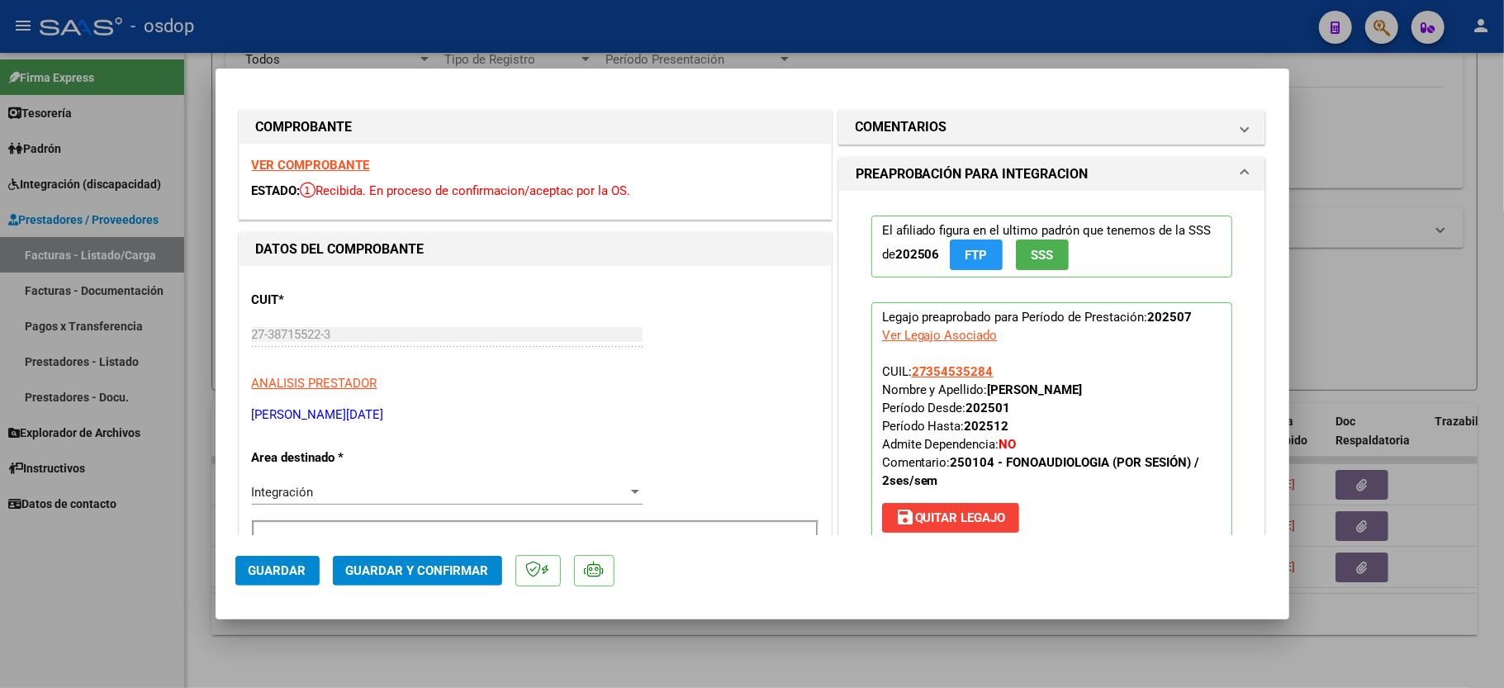
click at [314, 160] on strong "VER COMPROBANTE" at bounding box center [311, 165] width 118 height 15
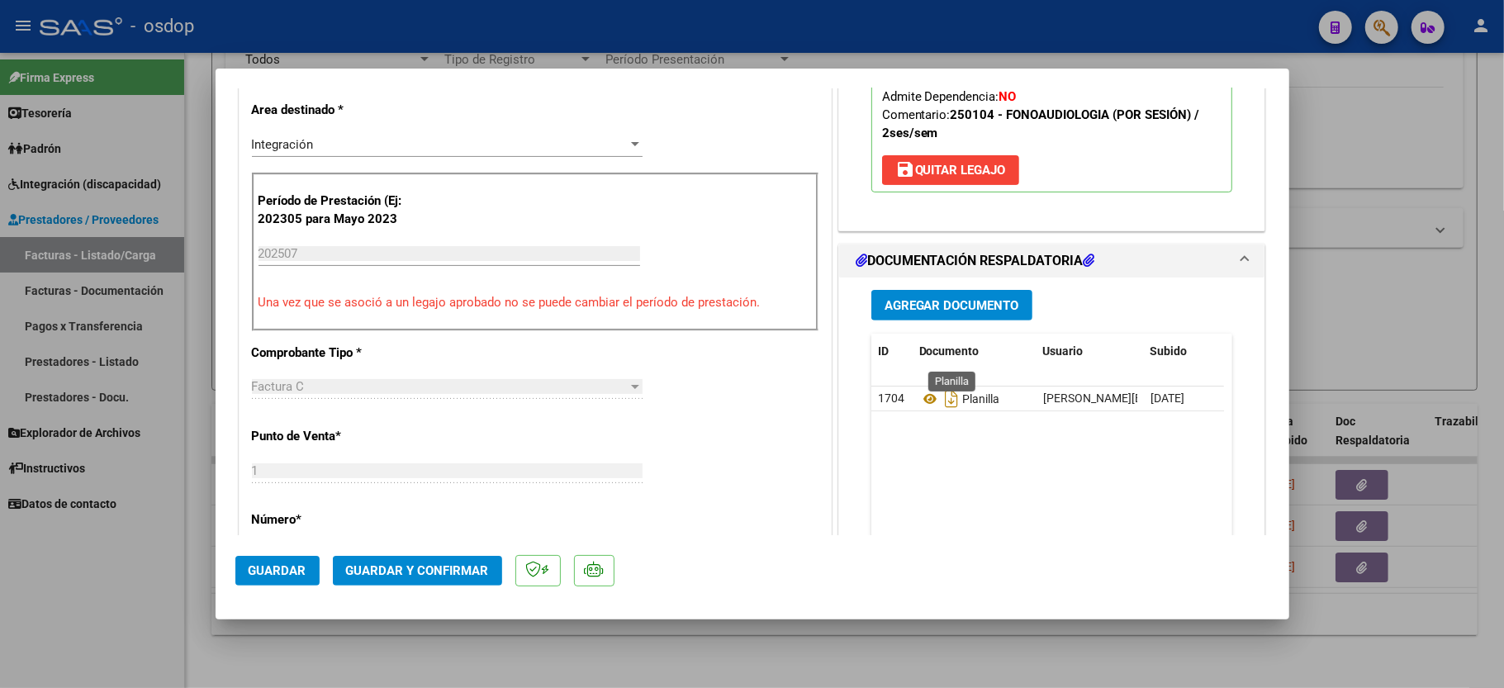
scroll to position [440, 0]
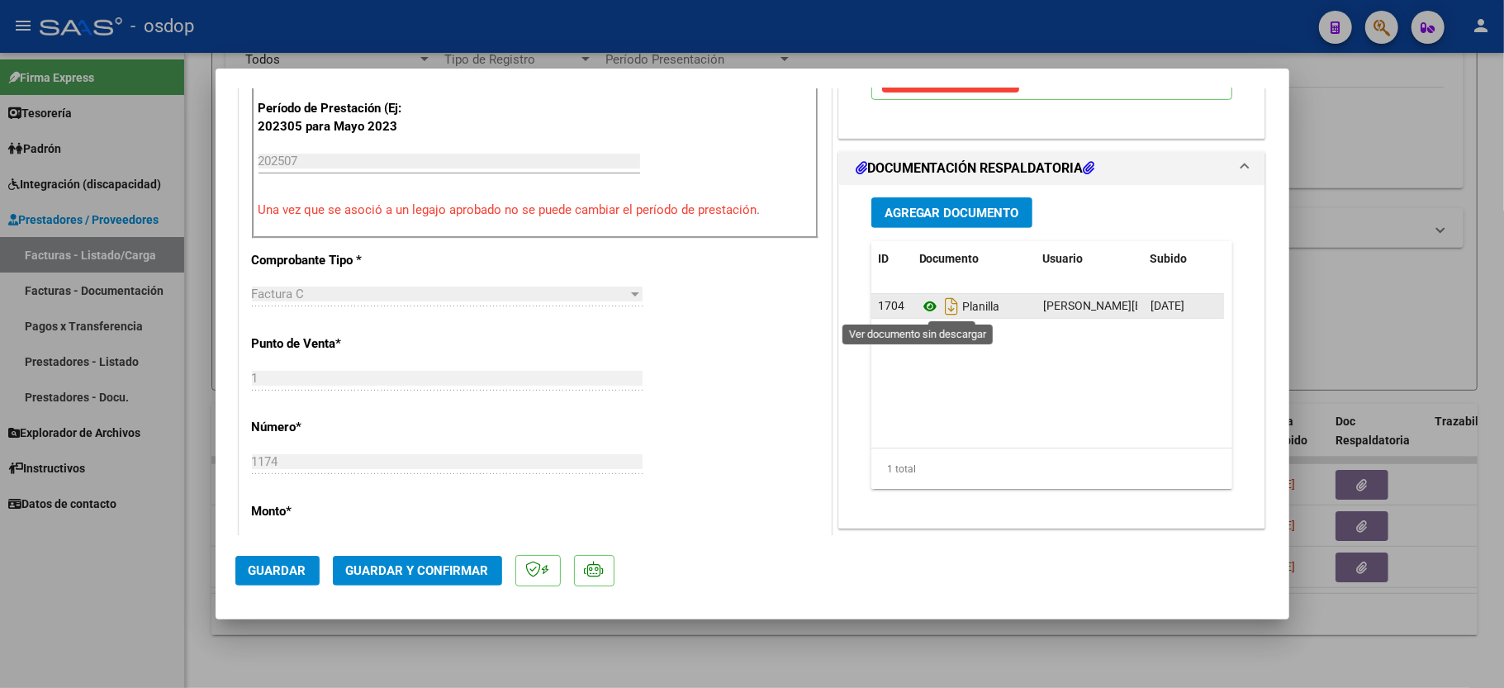
click at [919, 311] on icon at bounding box center [929, 307] width 21 height 20
click at [388, 566] on span "Guardar y Confirmar" at bounding box center [417, 570] width 143 height 15
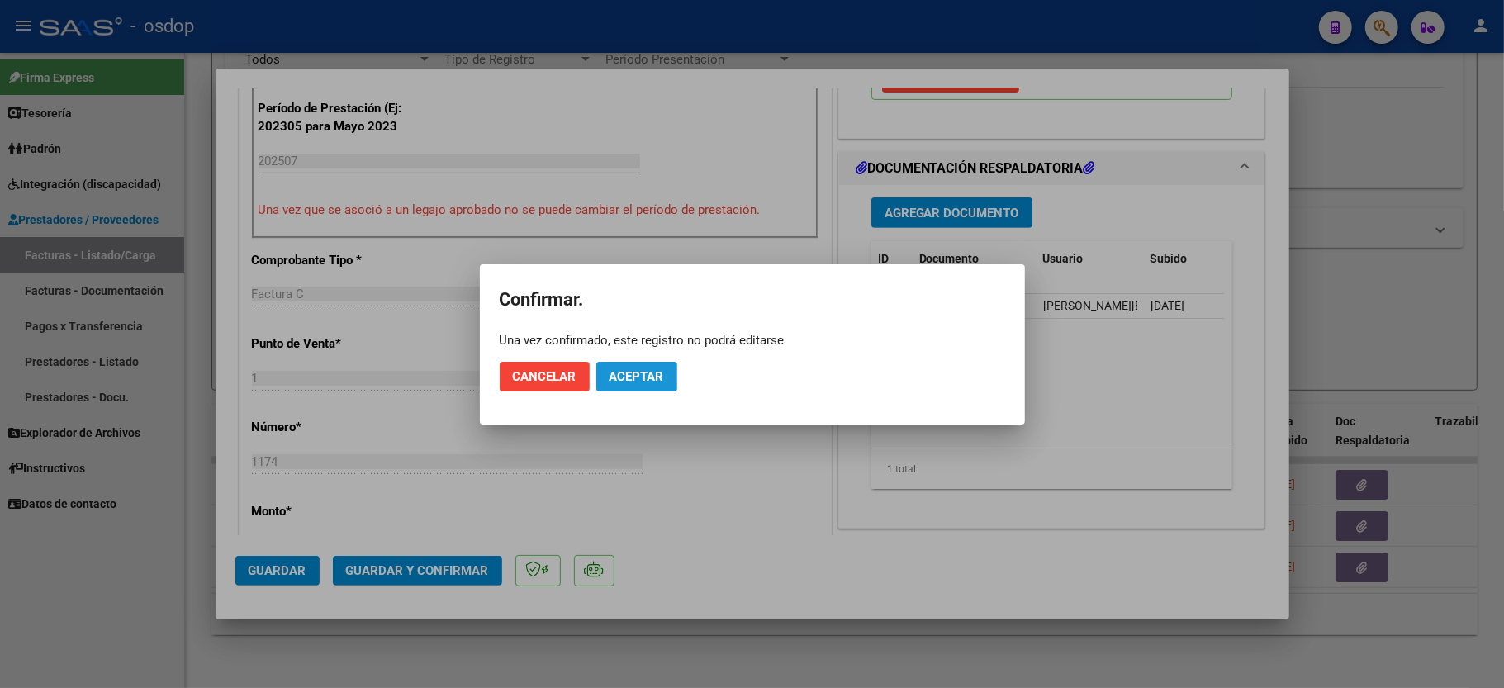
click at [645, 373] on span "Aceptar" at bounding box center [637, 376] width 55 height 15
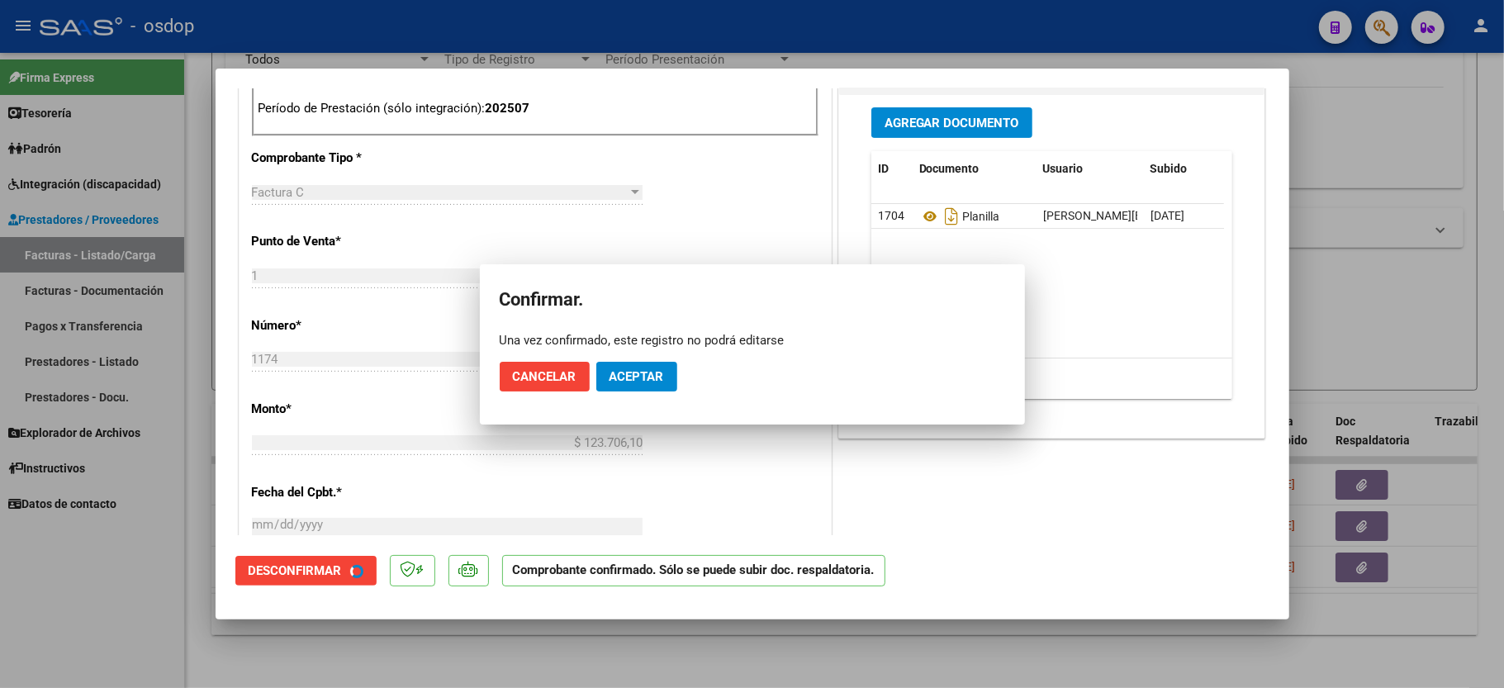
scroll to position [752, 0]
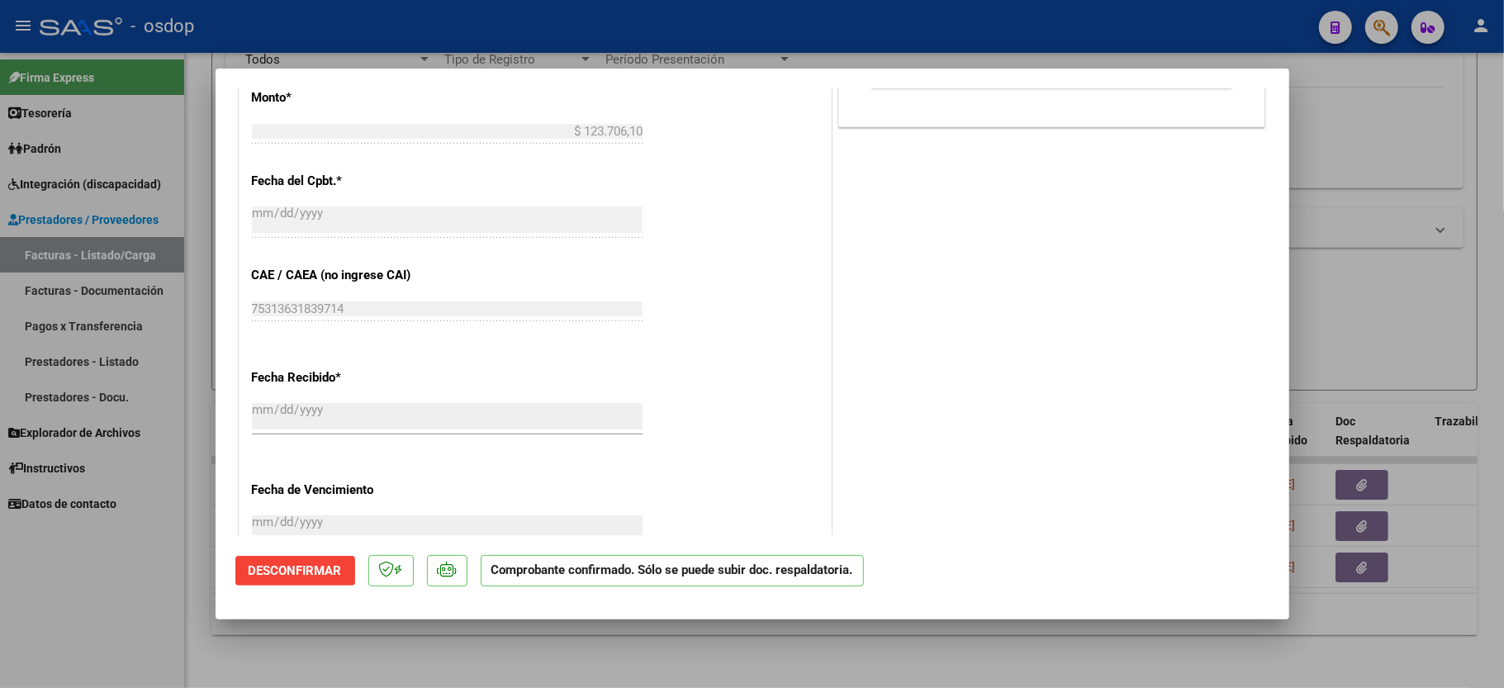
click at [83, 620] on div at bounding box center [752, 344] width 1504 height 688
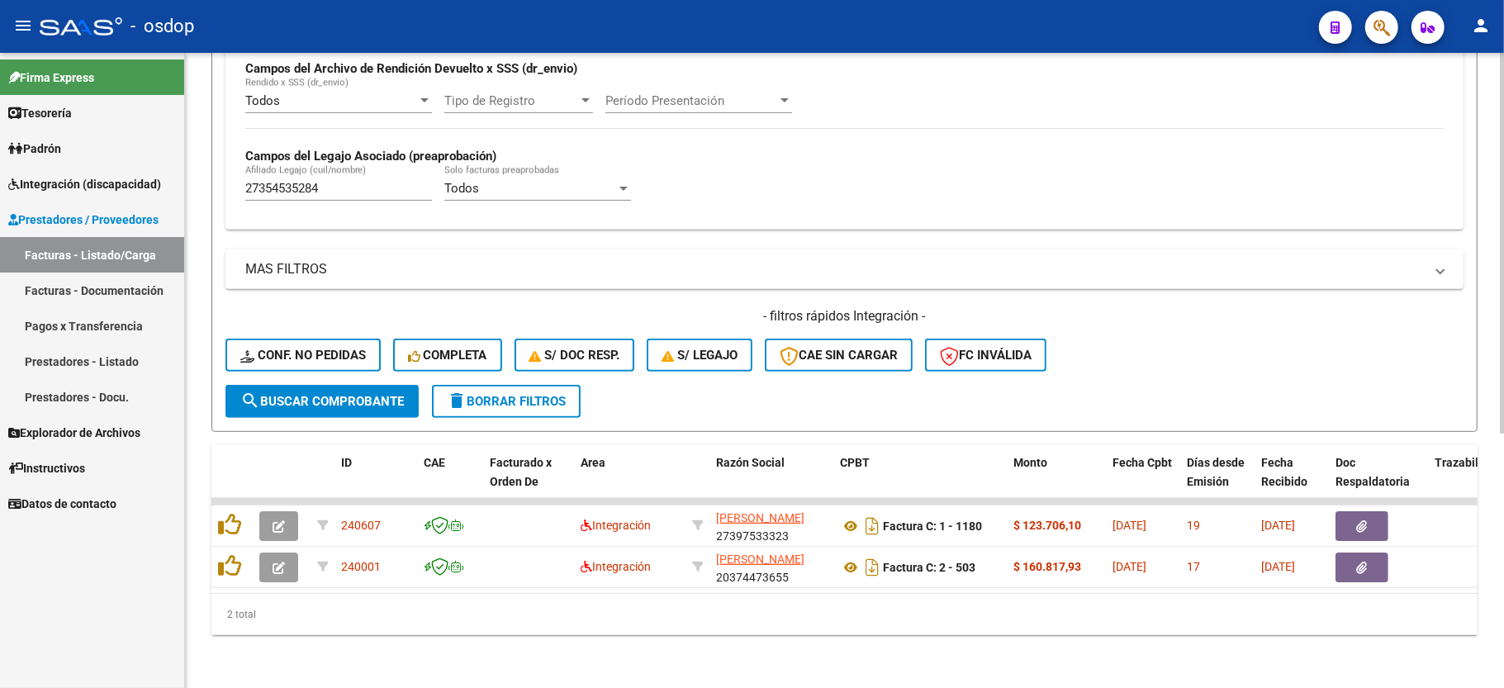
scroll to position [424, 0]
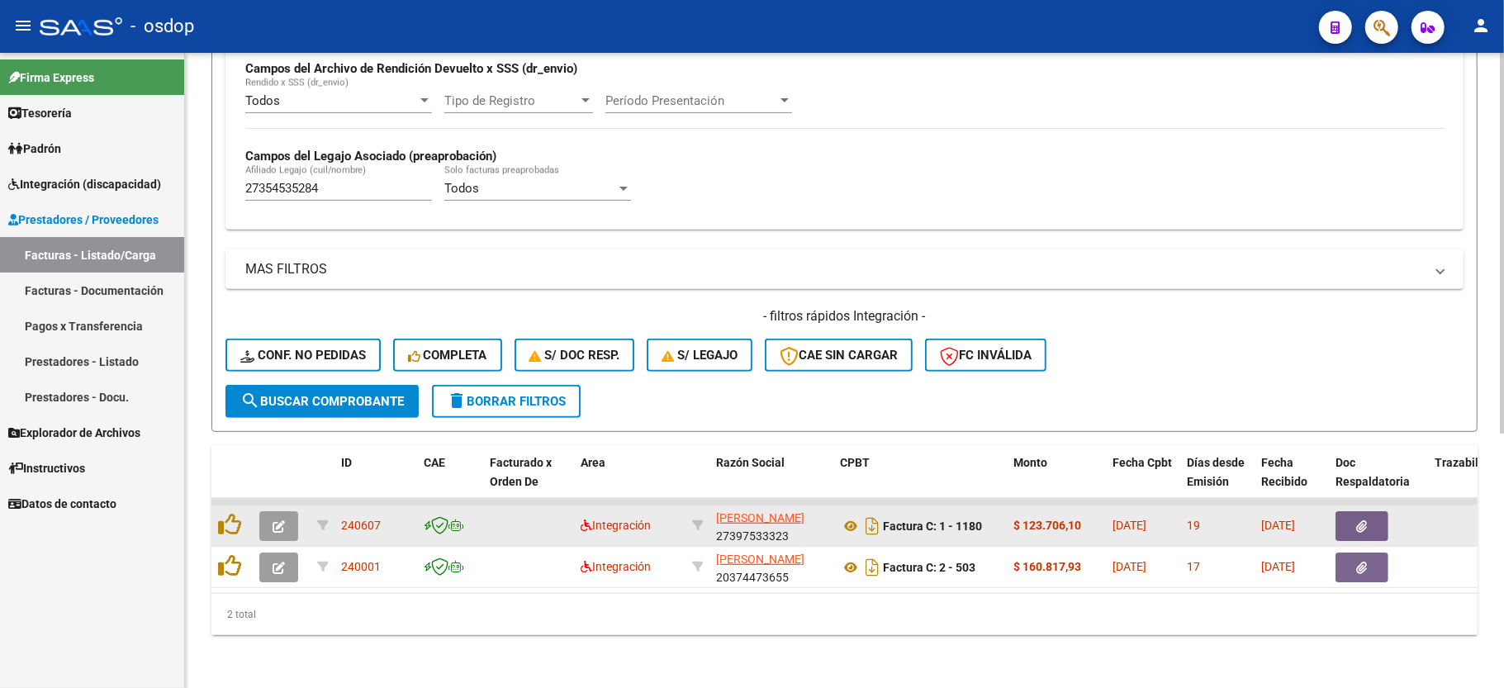
click at [278, 520] on icon "button" at bounding box center [279, 526] width 12 height 12
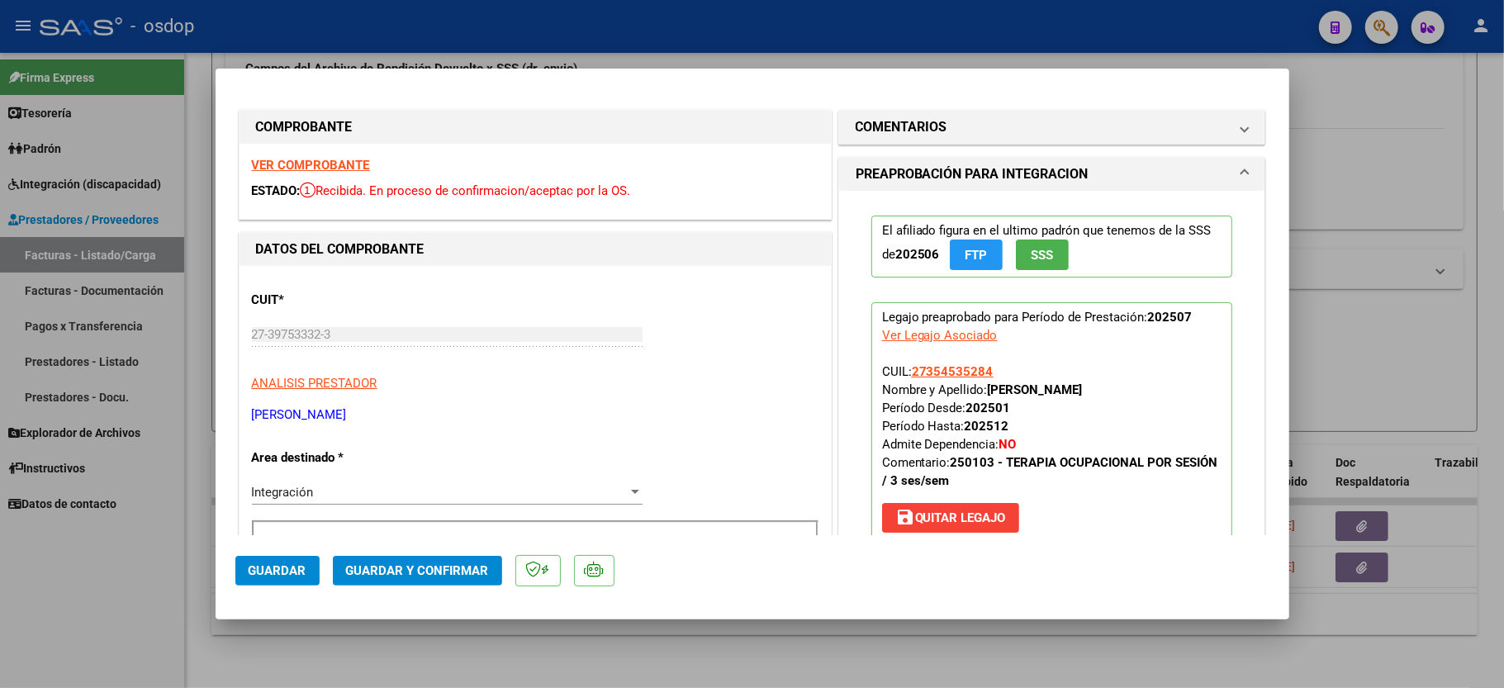
click at [344, 159] on strong "VER COMPROBANTE" at bounding box center [311, 165] width 118 height 15
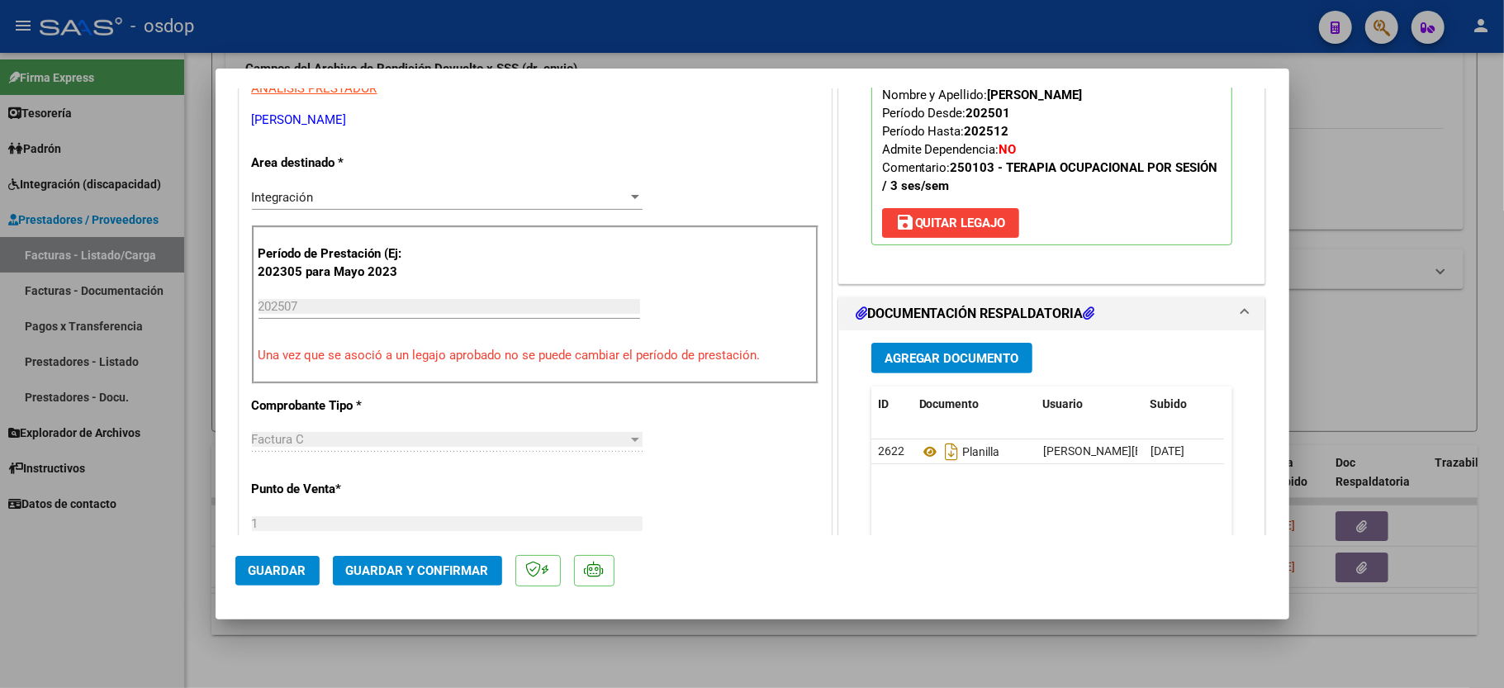
scroll to position [440, 0]
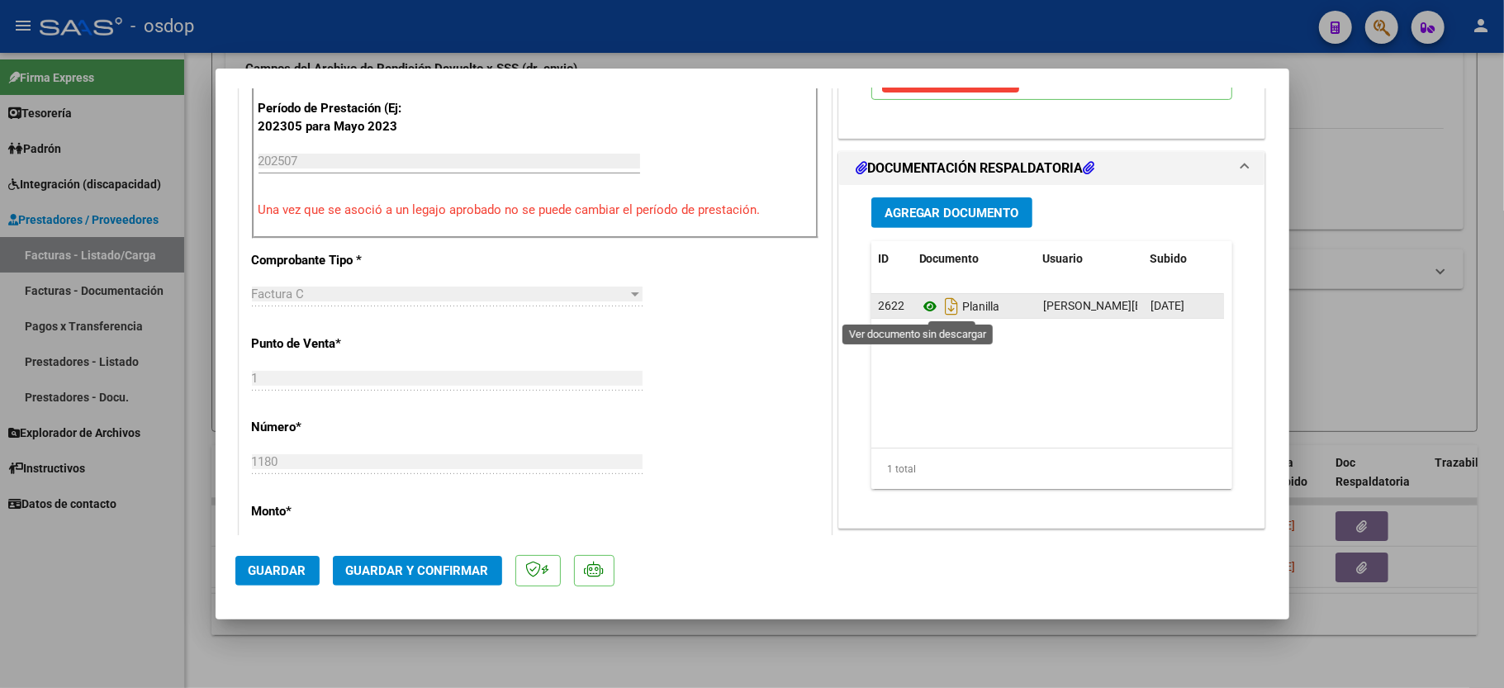
click at [920, 311] on icon at bounding box center [929, 307] width 21 height 20
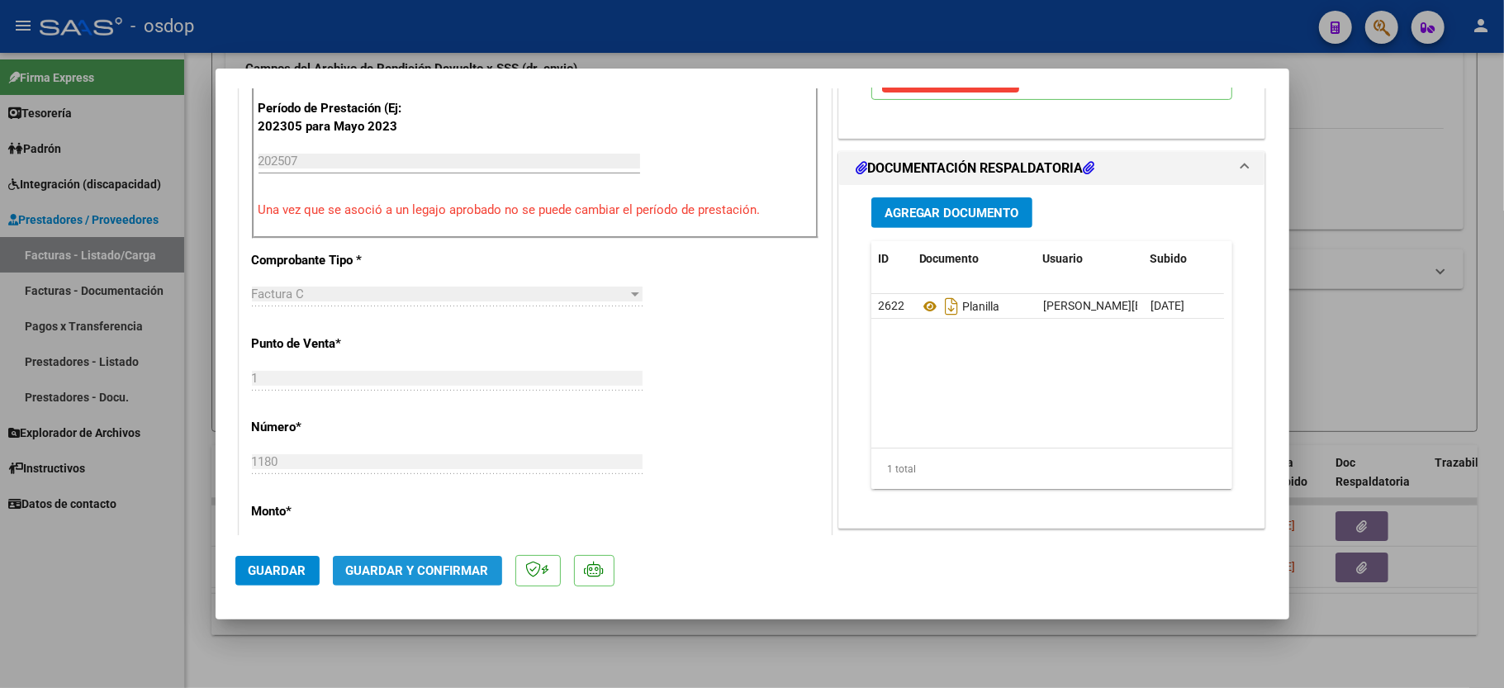
click at [417, 578] on span "Guardar y Confirmar" at bounding box center [417, 570] width 143 height 15
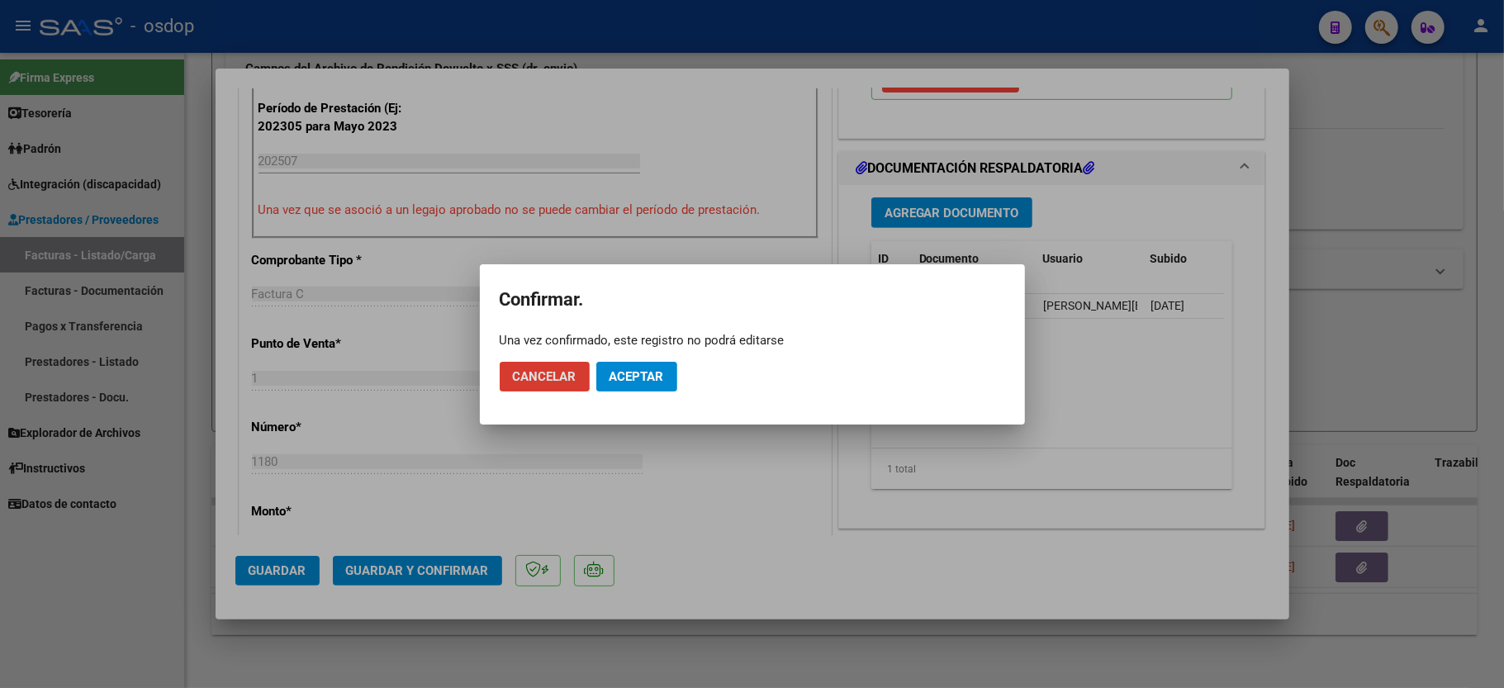
click at [631, 372] on span "Aceptar" at bounding box center [637, 376] width 55 height 15
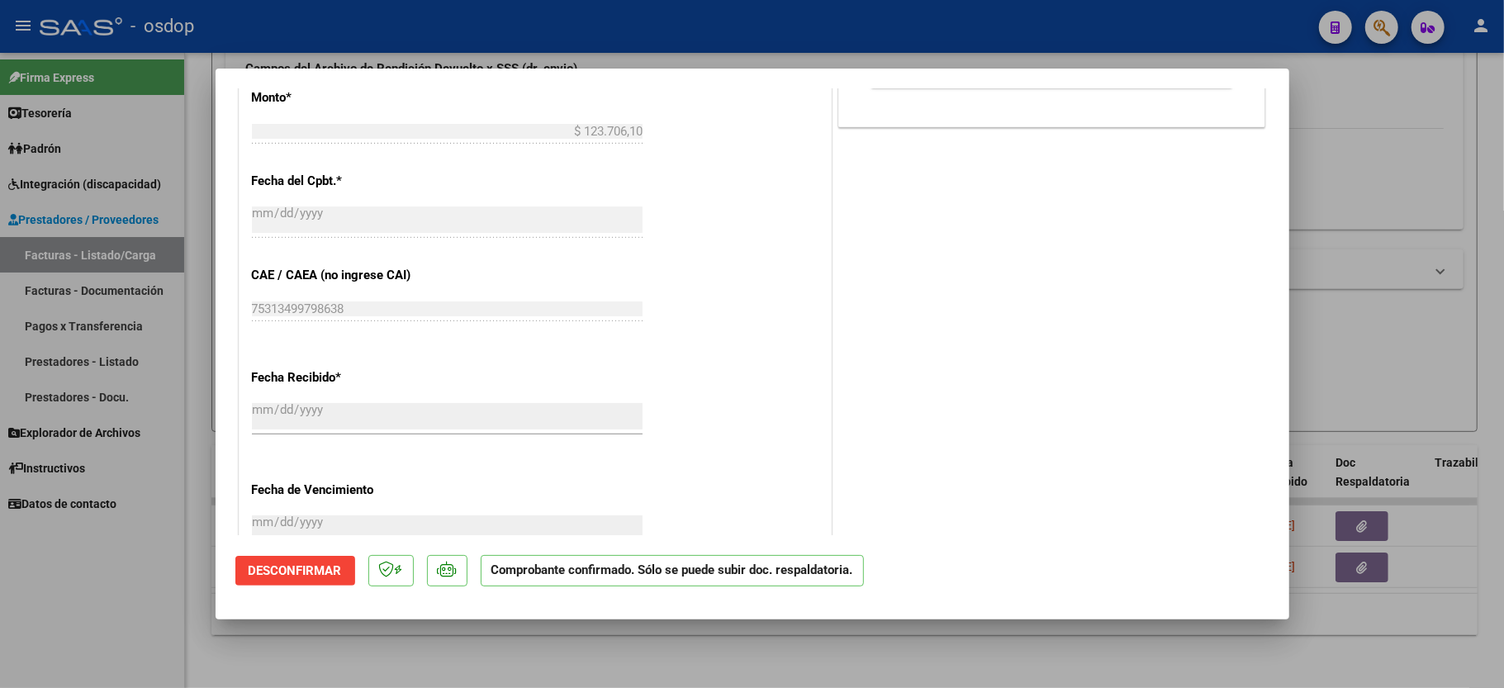
click at [137, 572] on div at bounding box center [752, 344] width 1504 height 688
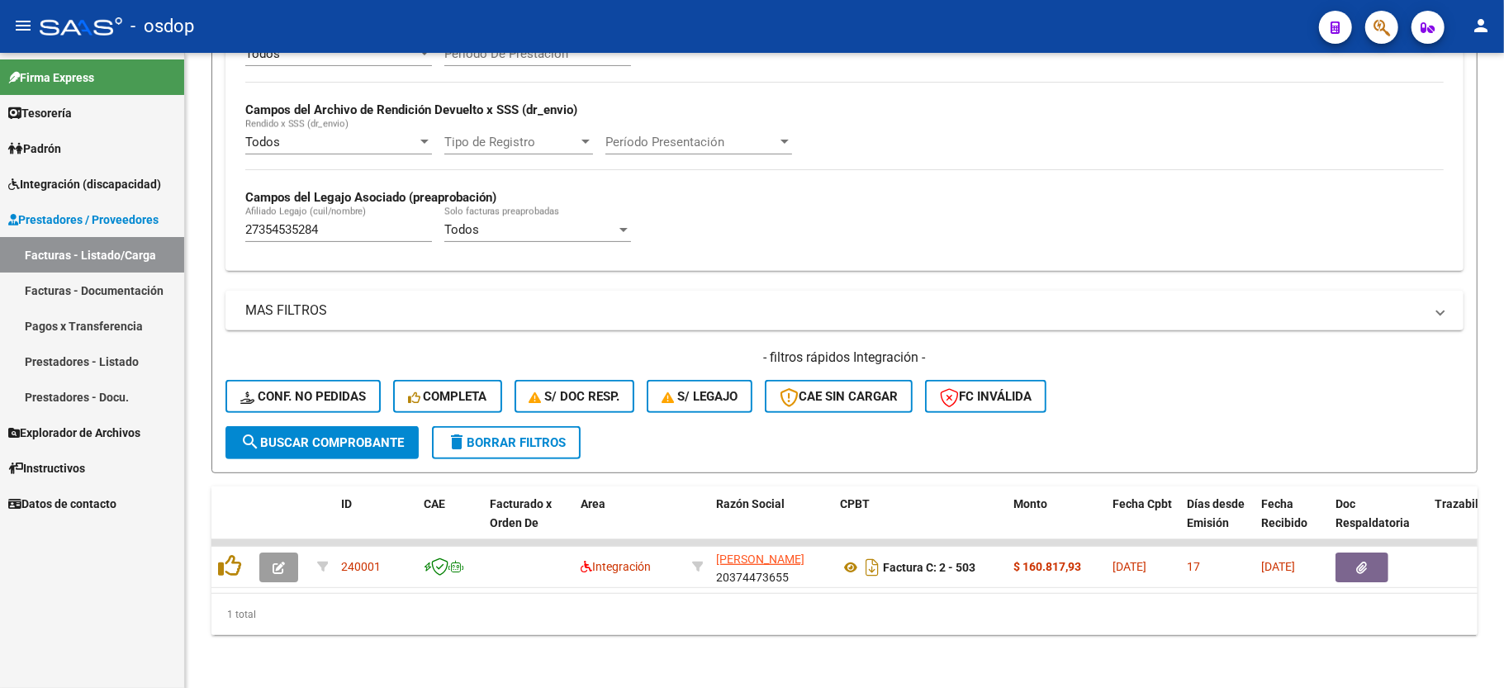
scroll to position [382, 0]
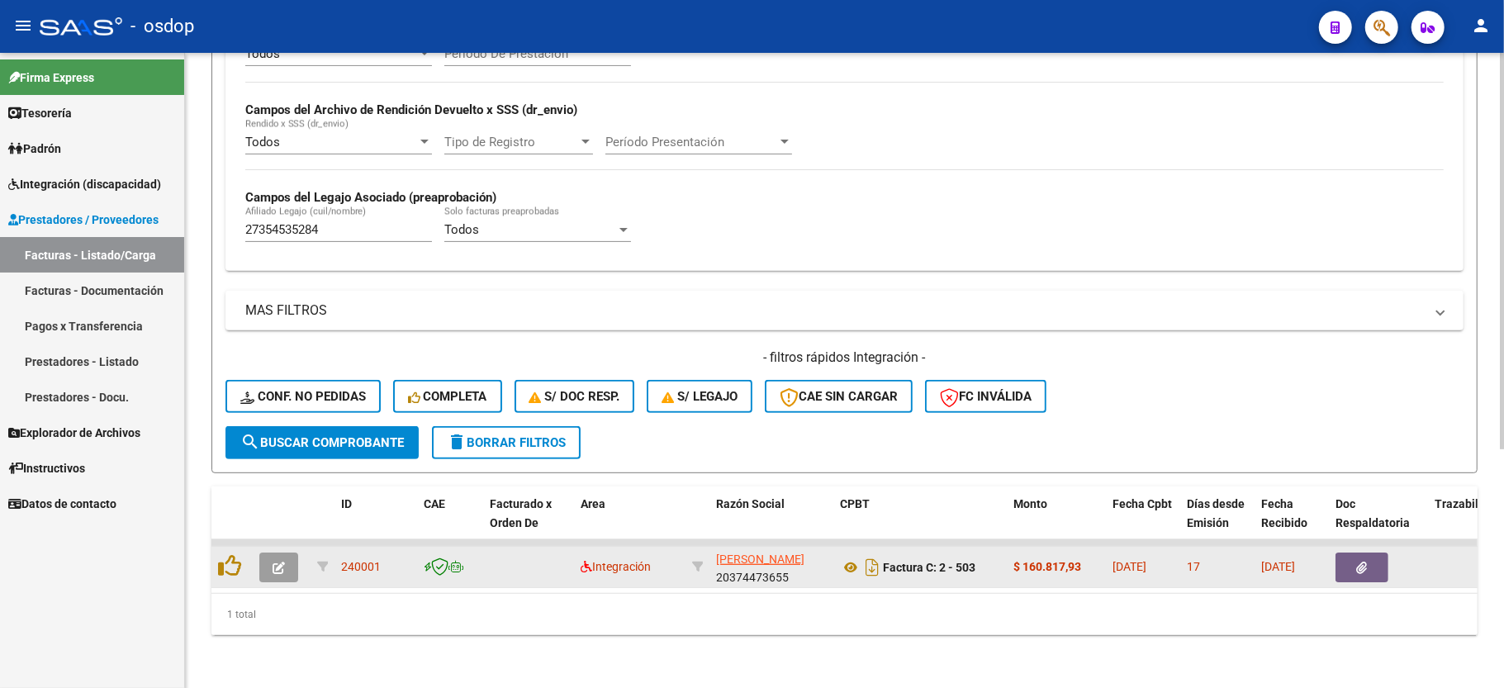
click at [285, 553] on button "button" at bounding box center [278, 568] width 39 height 30
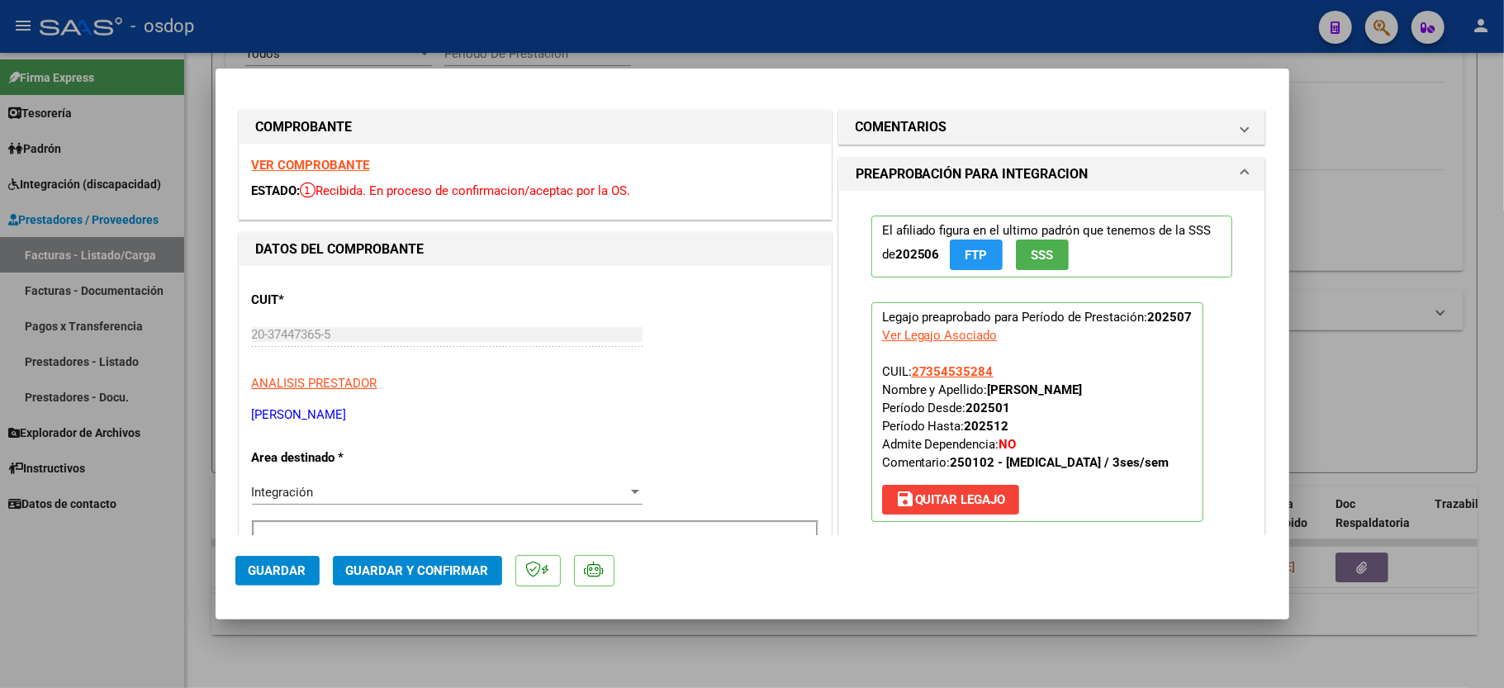
click at [327, 163] on strong "VER COMPROBANTE" at bounding box center [311, 165] width 118 height 15
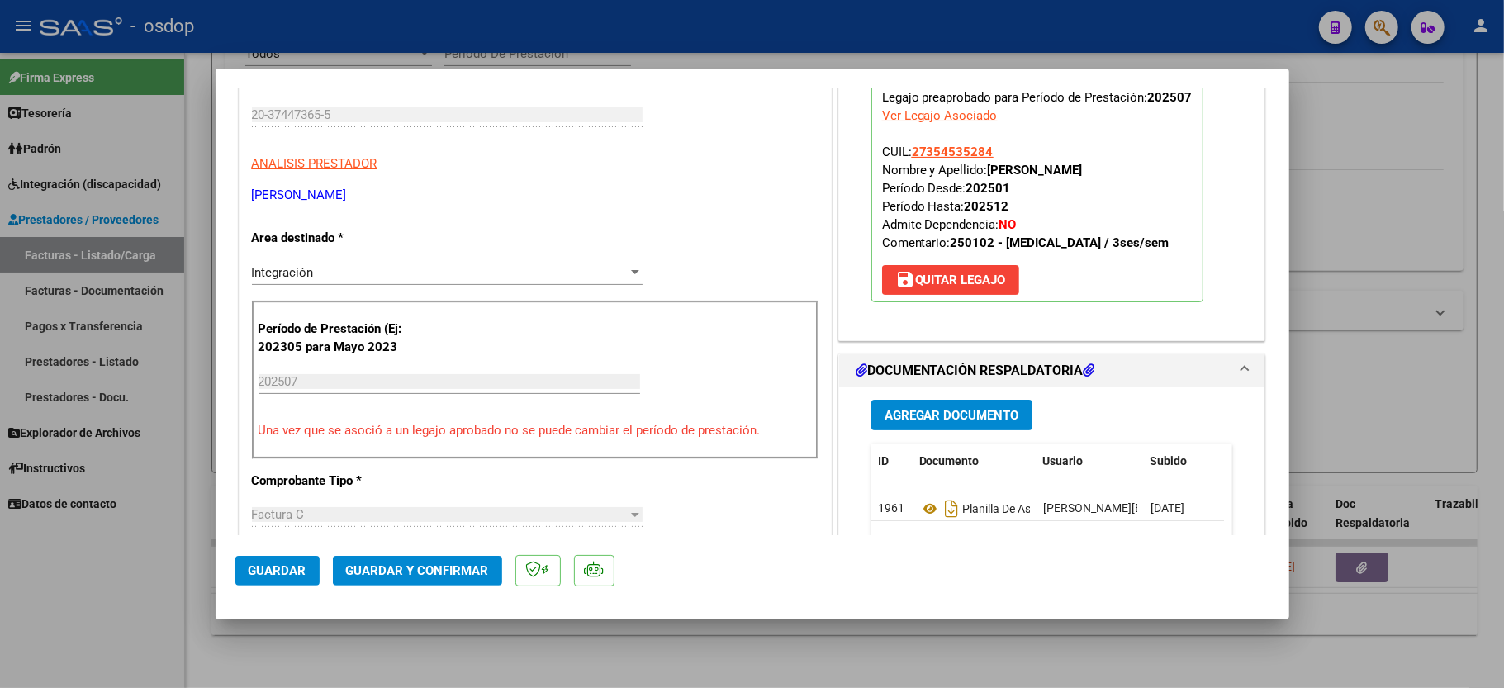
scroll to position [440, 0]
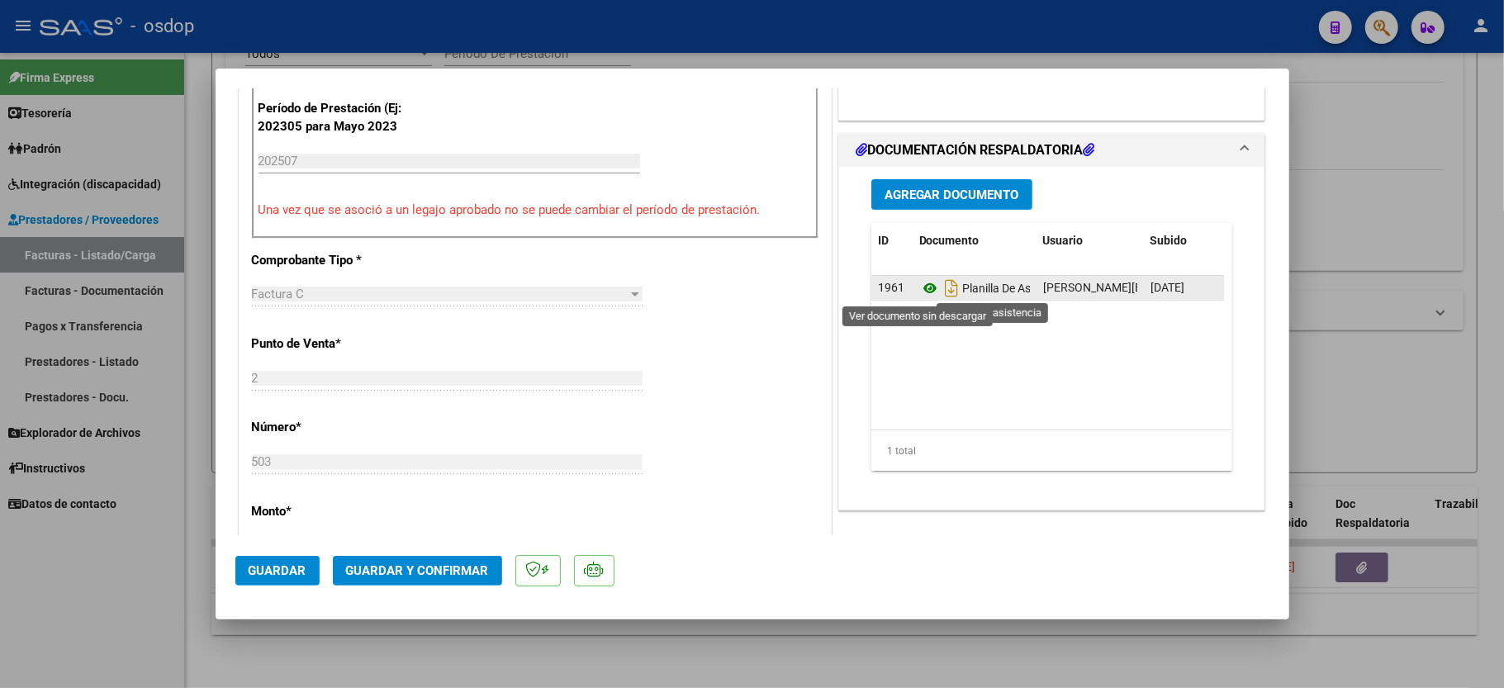
click at [919, 286] on icon at bounding box center [929, 288] width 21 height 20
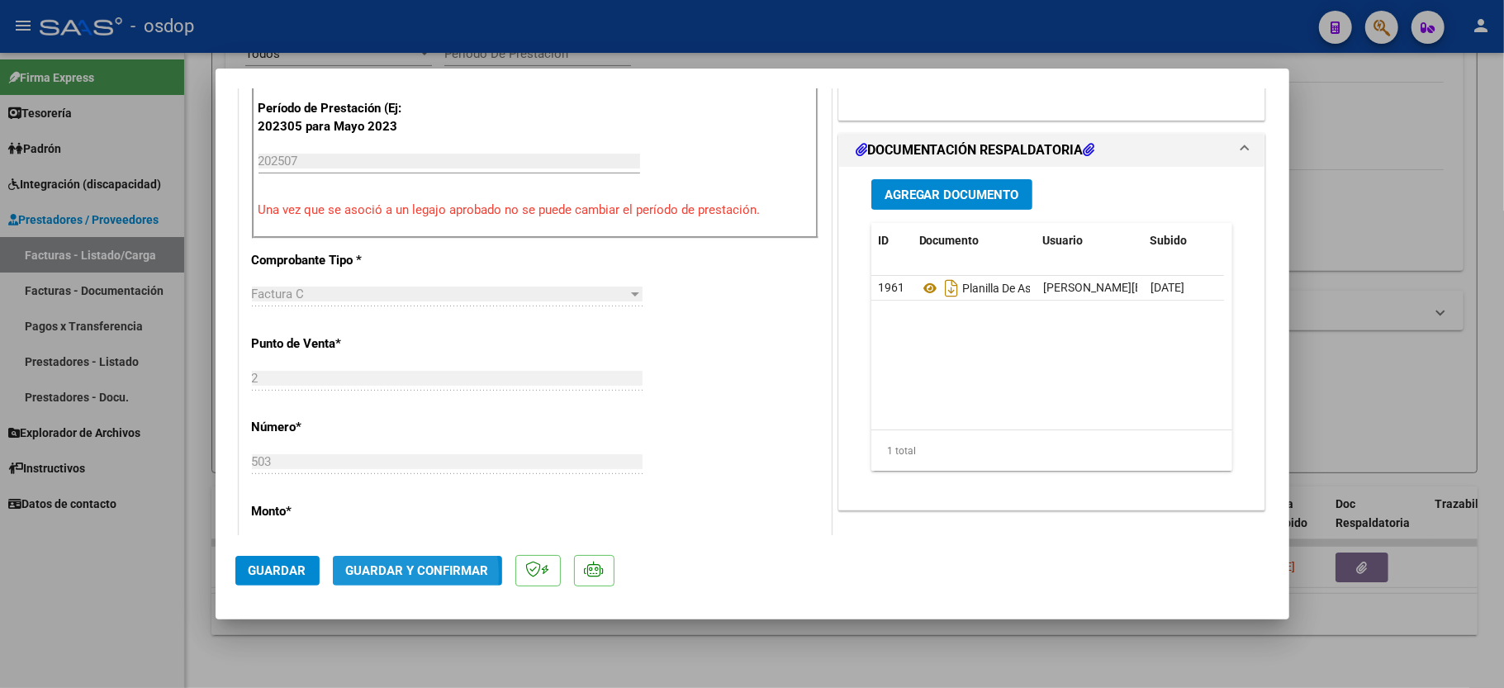
click at [370, 577] on span "Guardar y Confirmar" at bounding box center [417, 570] width 143 height 15
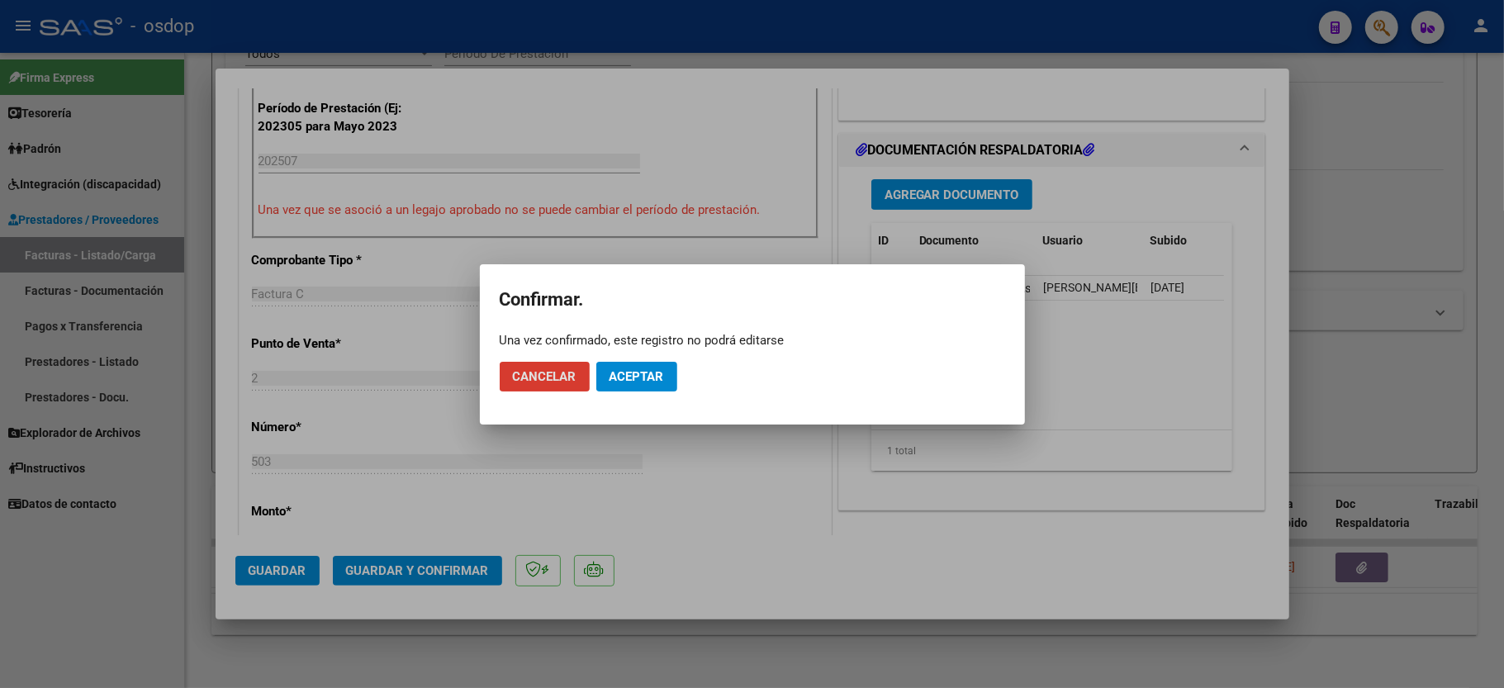
click at [631, 380] on span "Aceptar" at bounding box center [637, 376] width 55 height 15
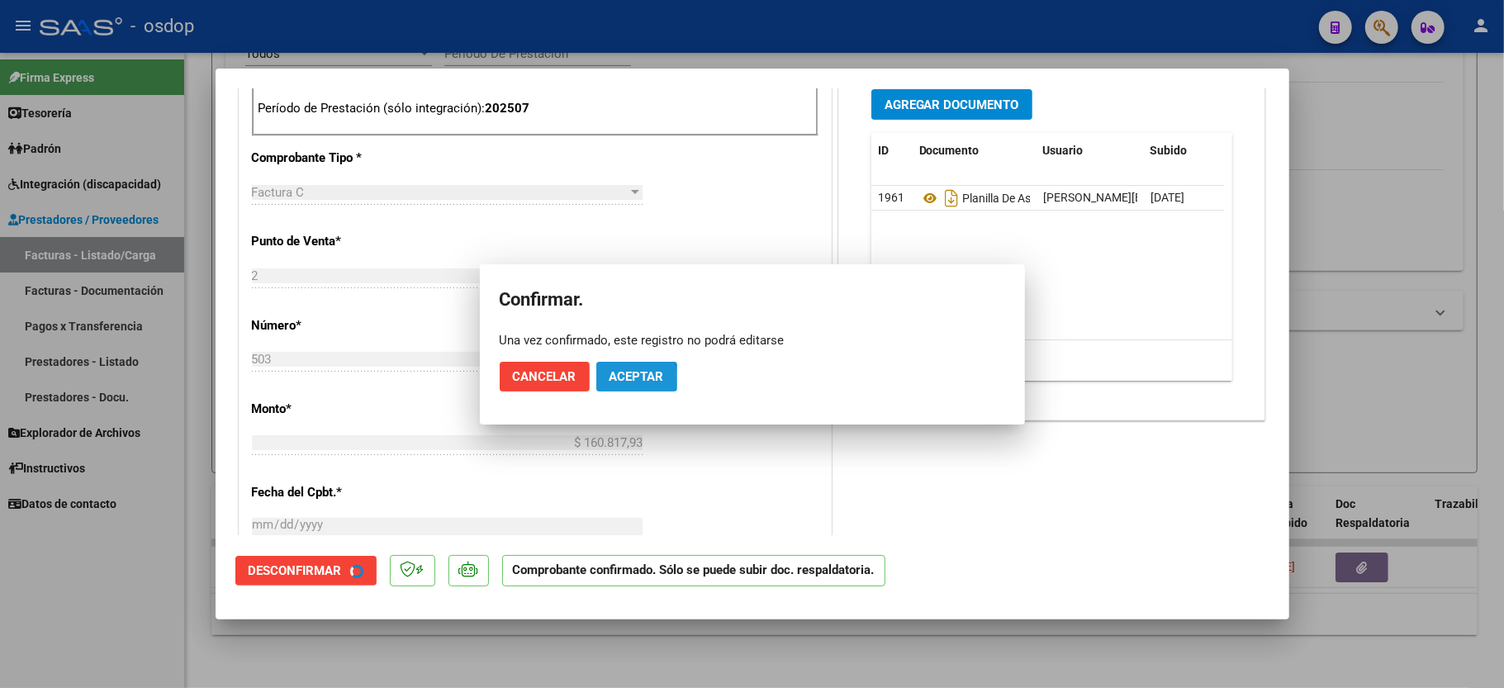
scroll to position [752, 0]
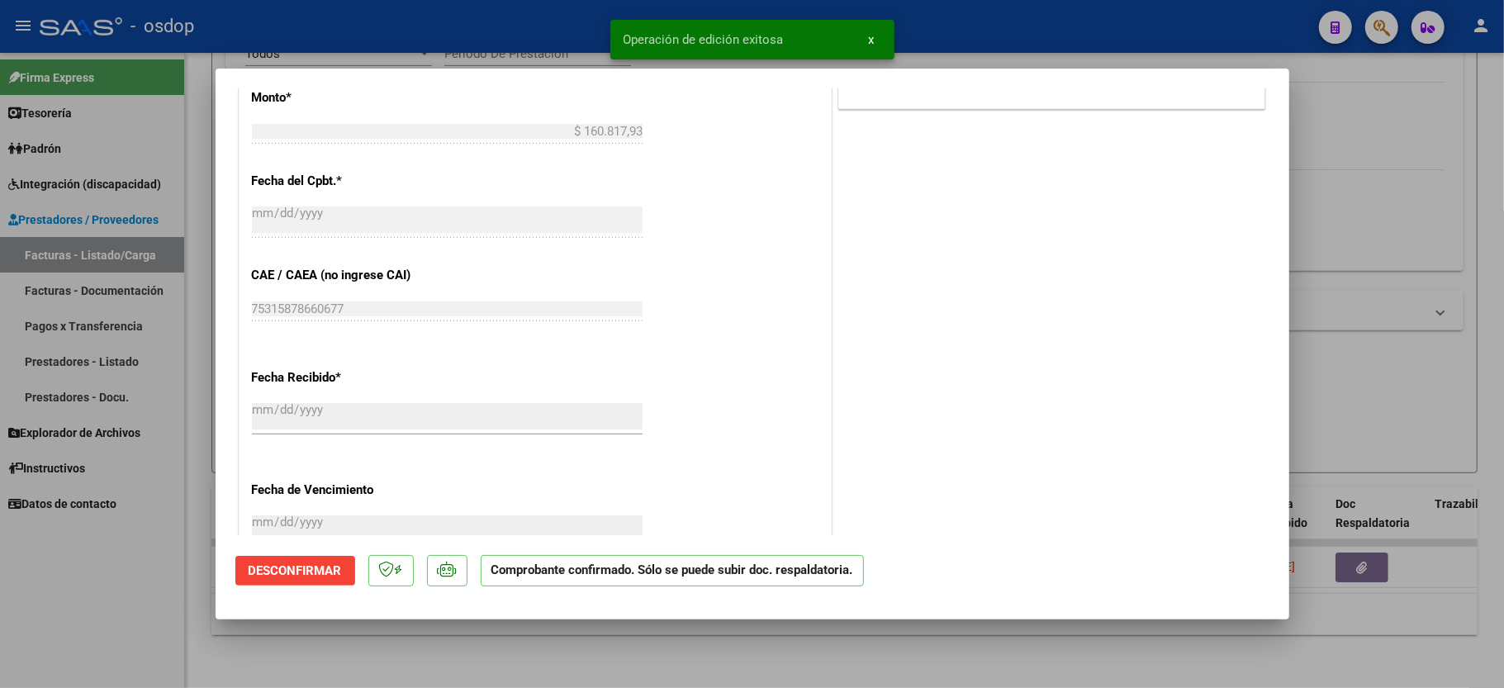
click at [139, 590] on div at bounding box center [752, 344] width 1504 height 688
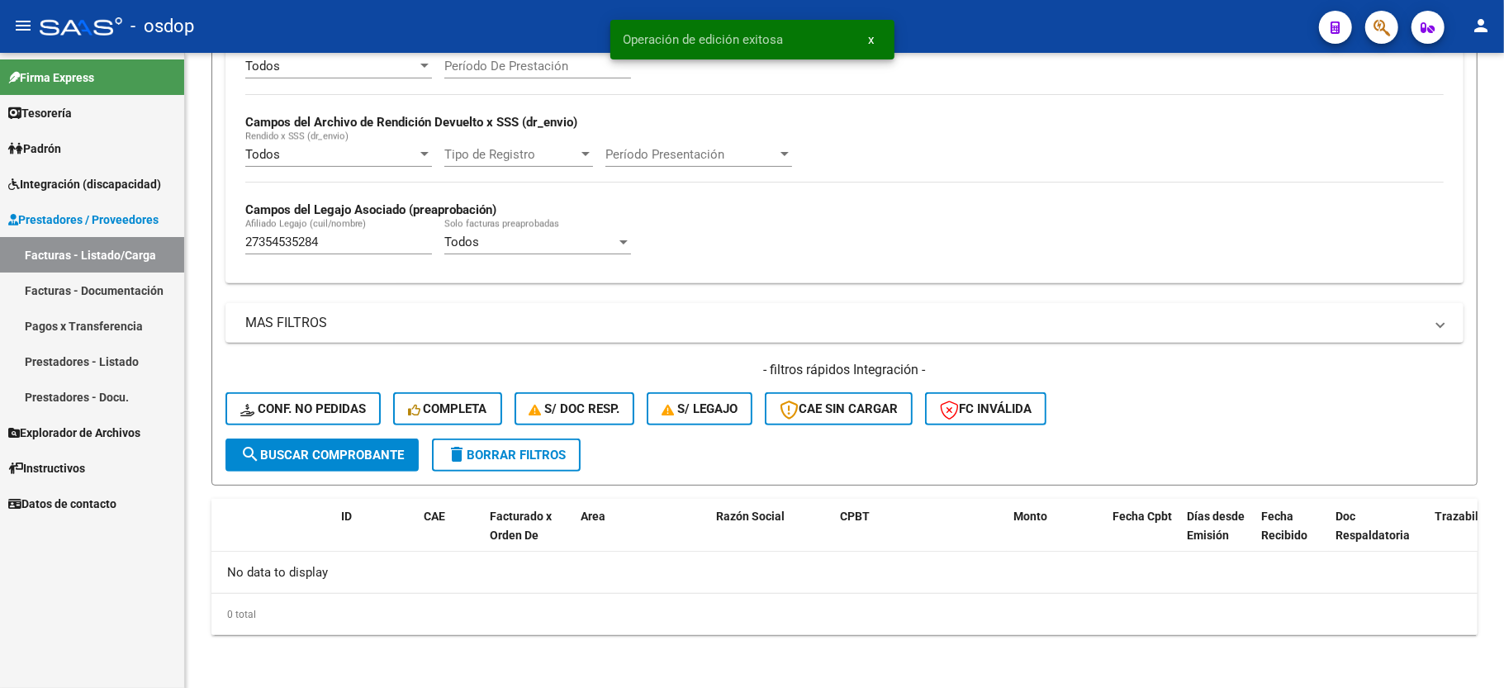
scroll to position [350, 0]
click at [268, 246] on input "27354535284" at bounding box center [338, 242] width 187 height 15
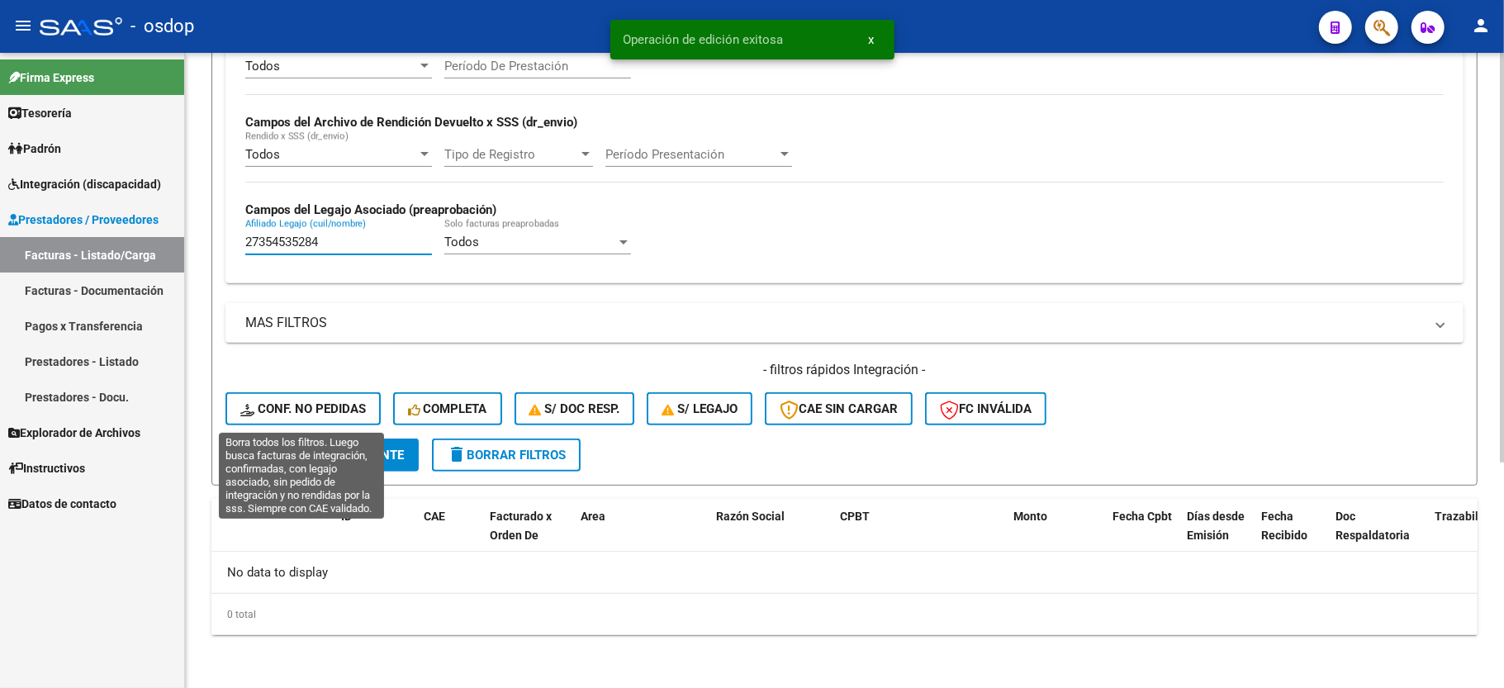
click at [328, 411] on span "Conf. no pedidas" at bounding box center [303, 408] width 126 height 15
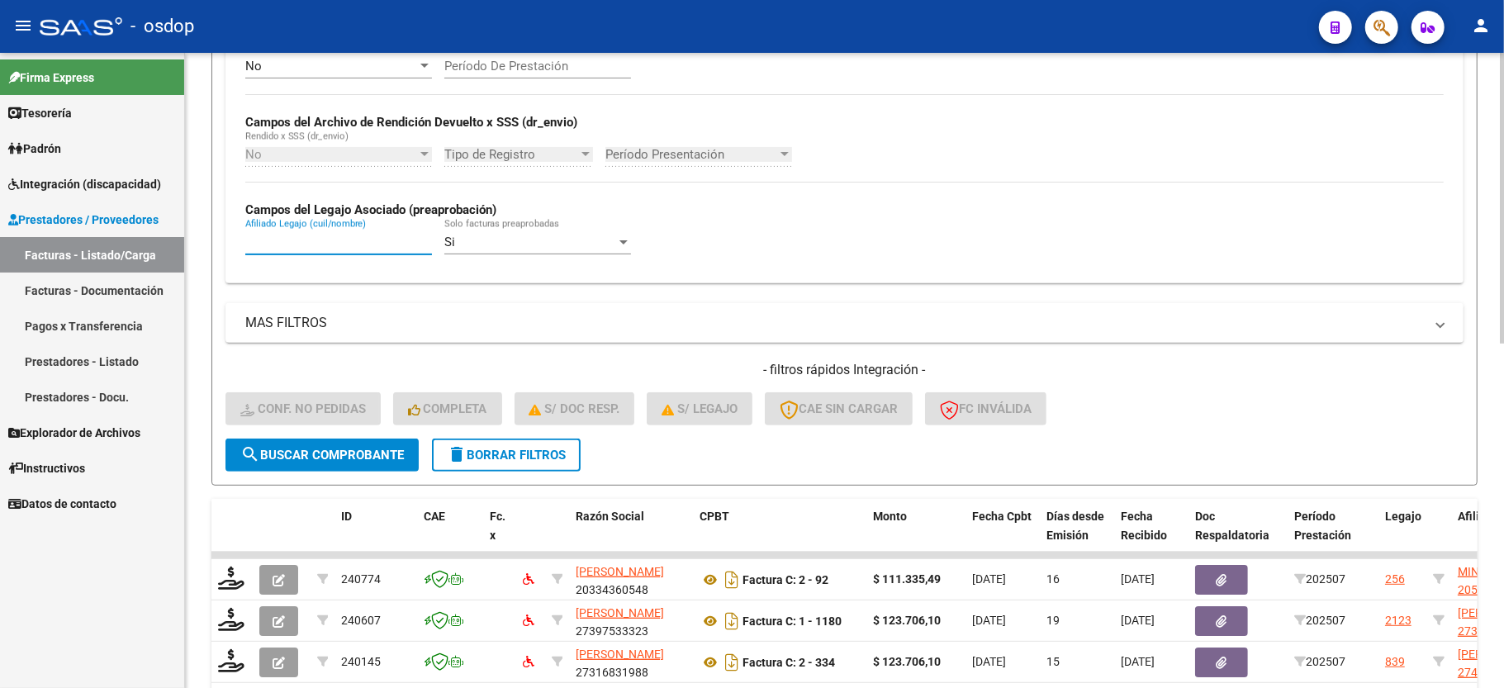
click at [291, 241] on input "Afiliado Legajo (cuil/nombre)" at bounding box center [338, 242] width 187 height 15
paste input "27354535284"
type input "27354535284"
click at [364, 463] on button "search Buscar Comprobante" at bounding box center [322, 455] width 193 height 33
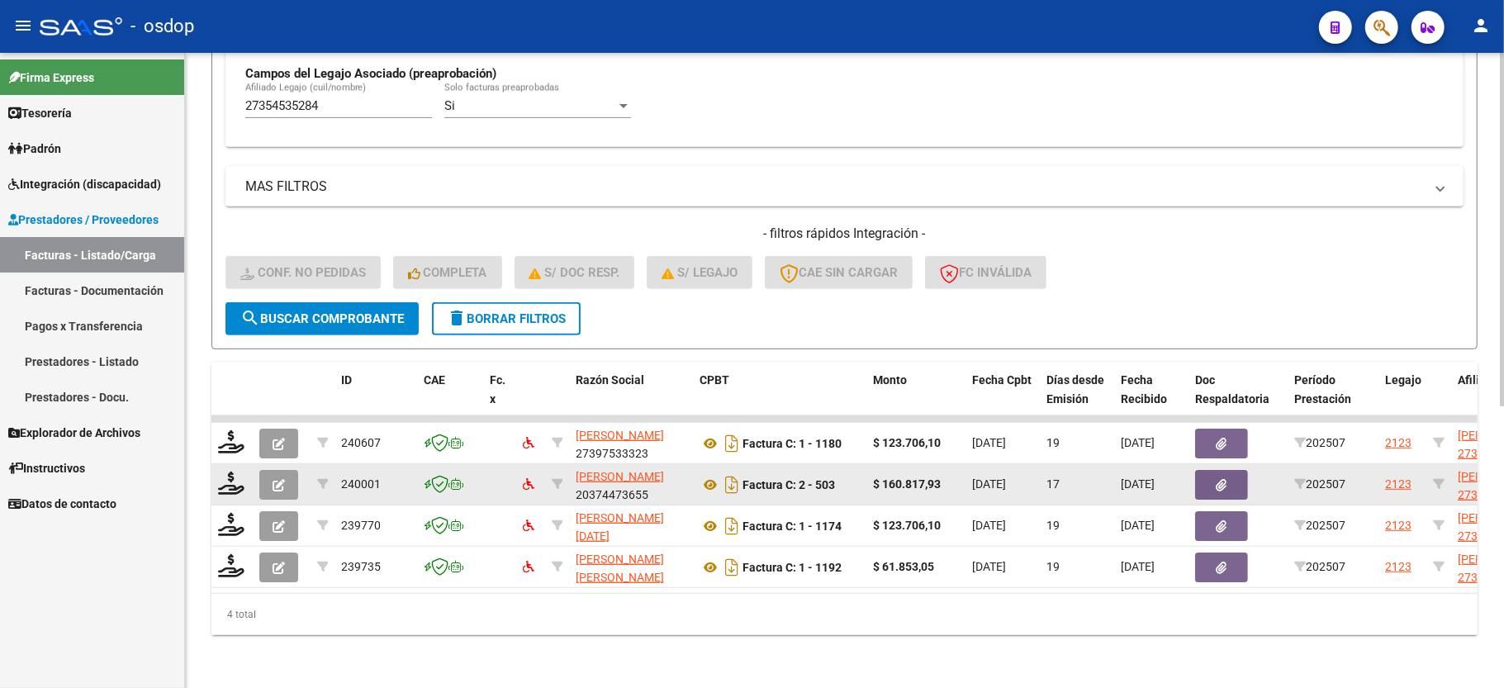
scroll to position [506, 0]
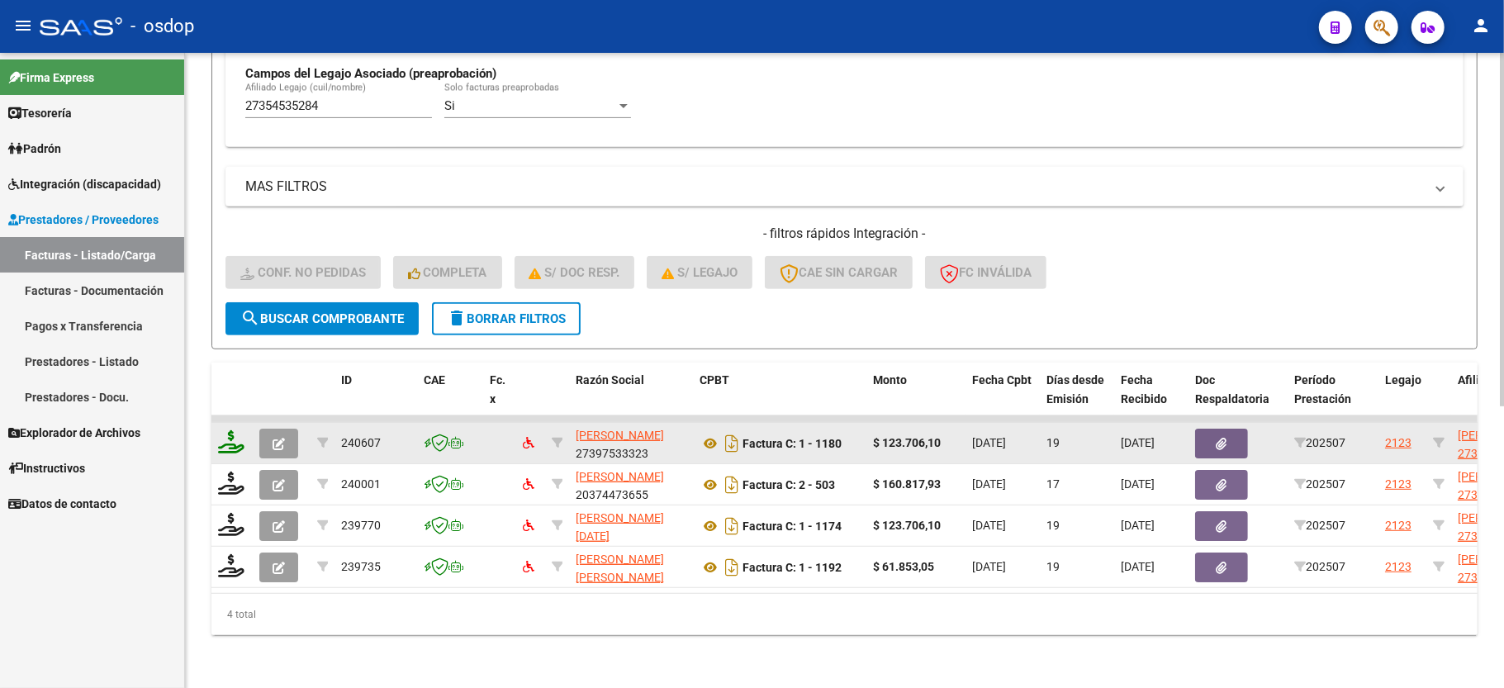
click at [235, 430] on icon at bounding box center [231, 441] width 26 height 23
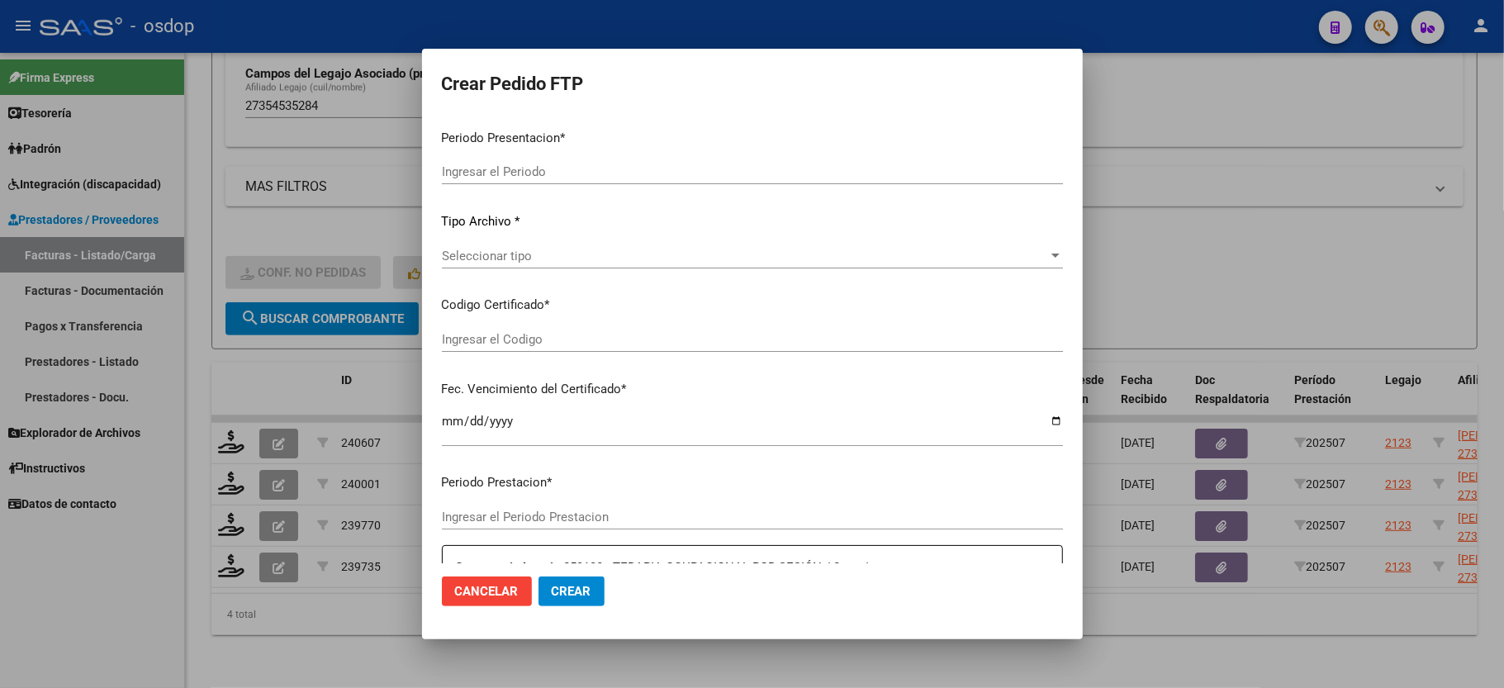
type input "202507"
type input "$ 123.706,10"
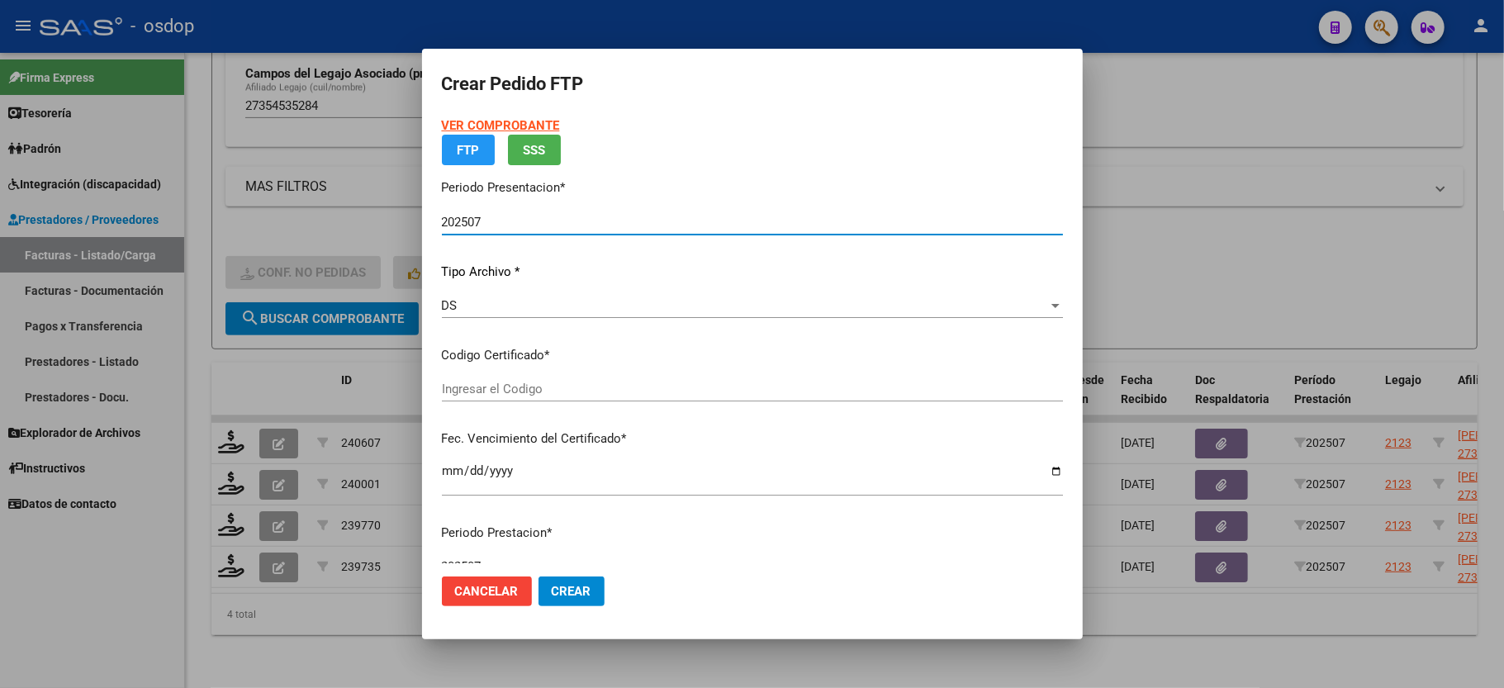
type input "110156429"
type input "[DATE]"
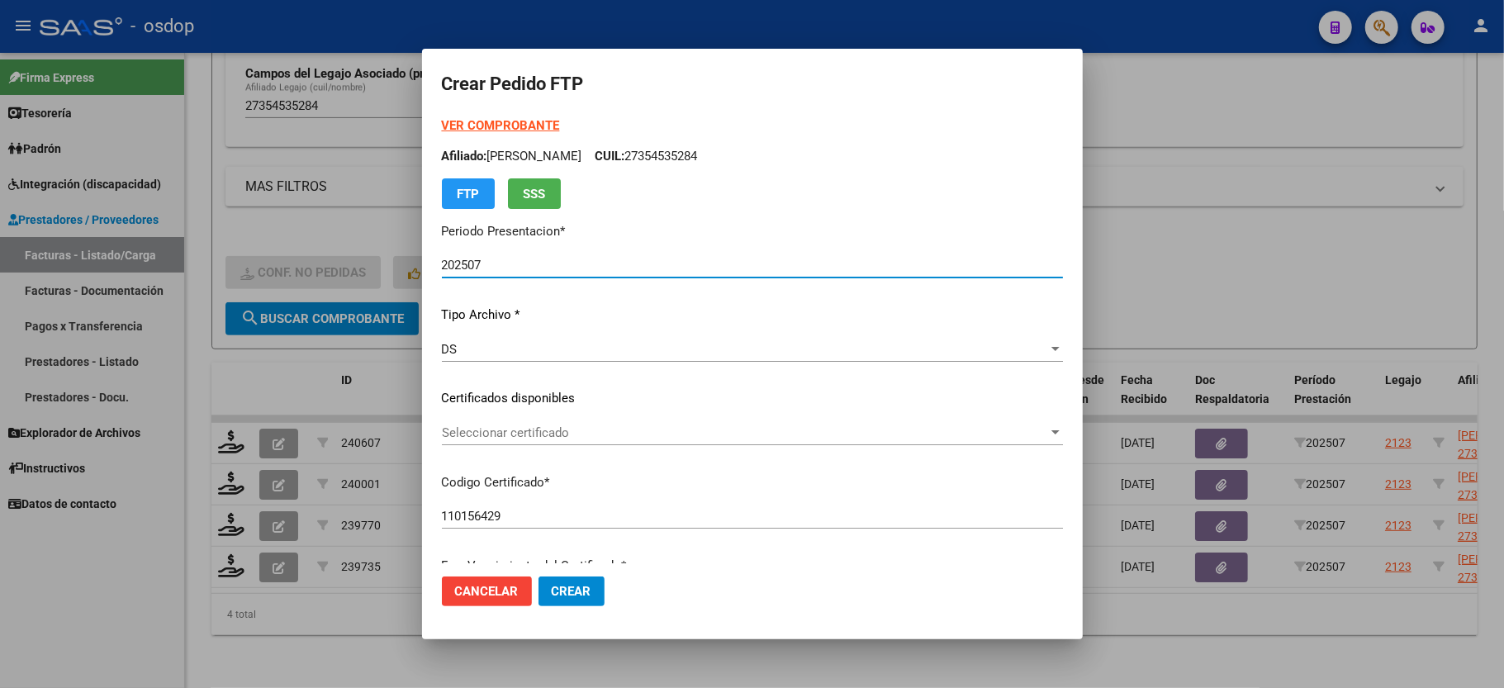
click at [486, 431] on span "Seleccionar certificado" at bounding box center [745, 432] width 606 height 15
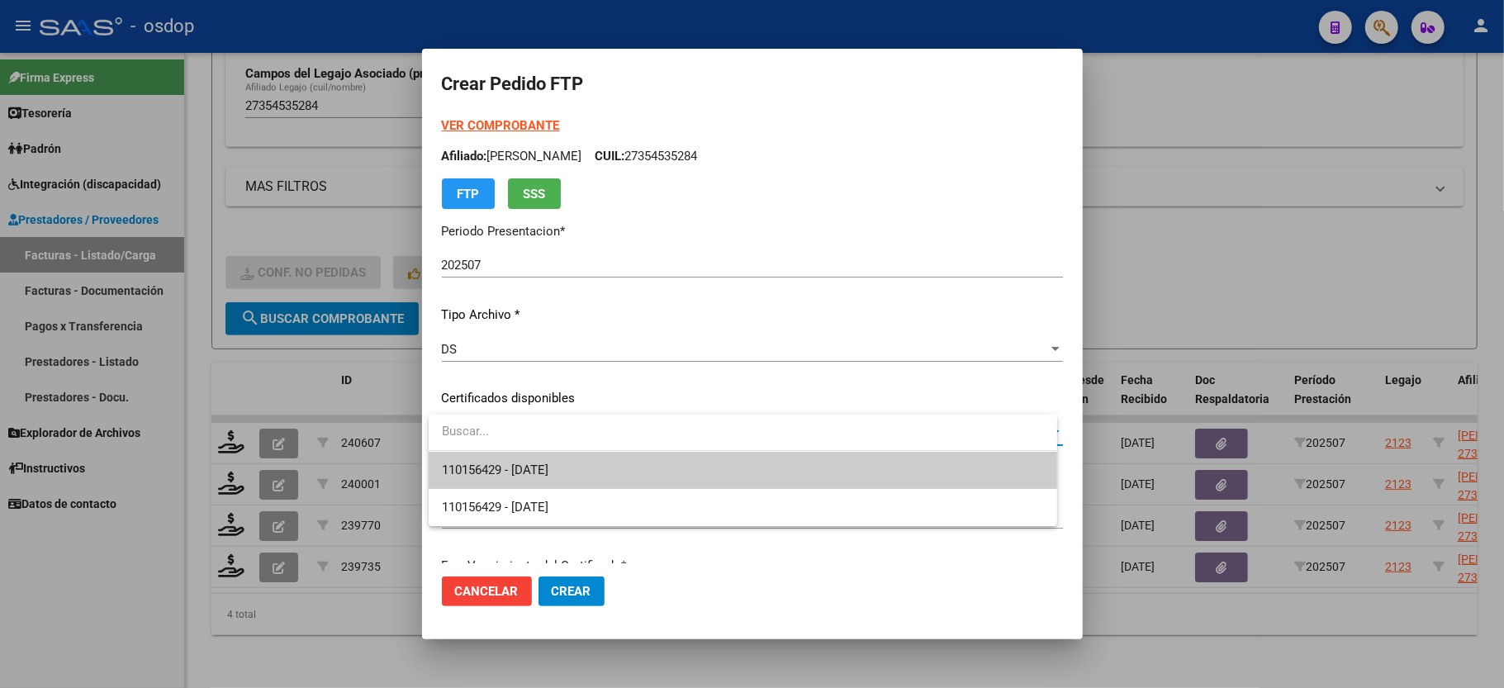
click at [502, 458] on span "110156429 - [DATE]" at bounding box center [743, 470] width 602 height 37
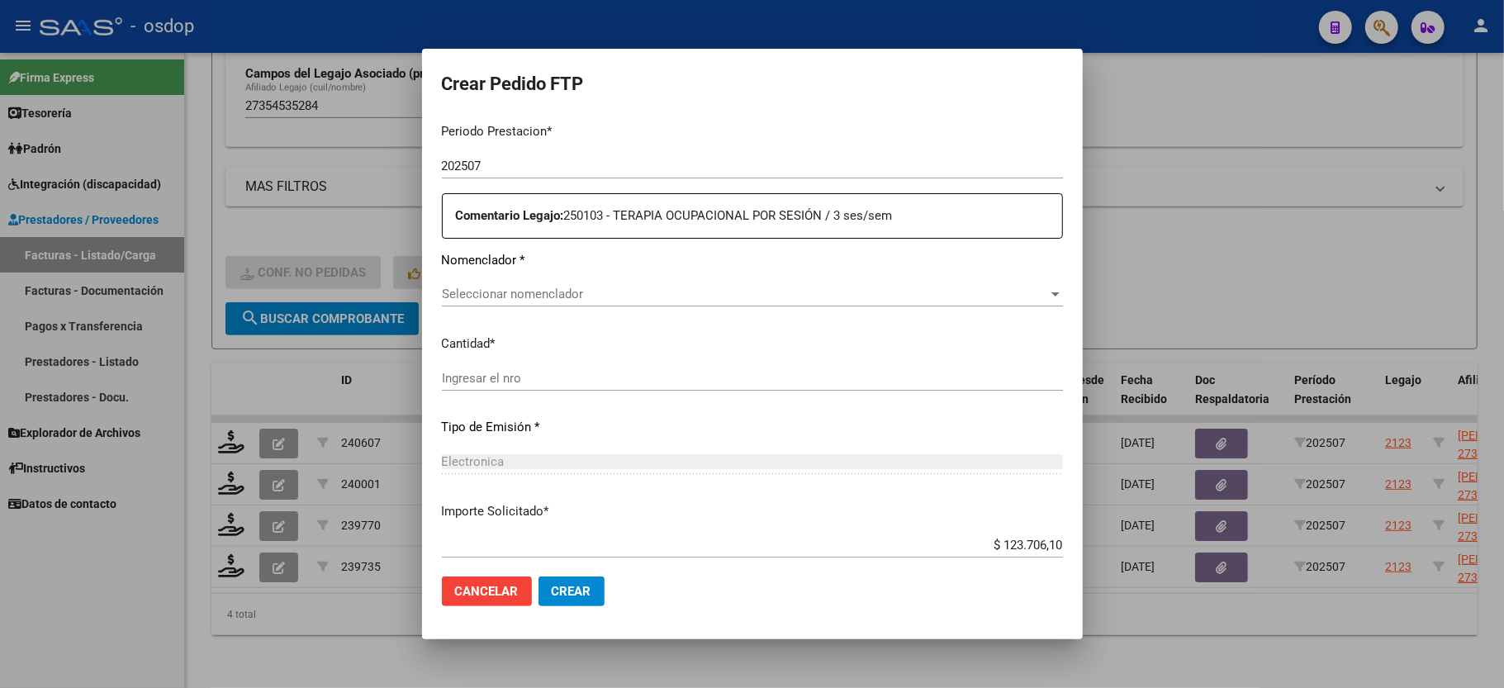
scroll to position [629, 0]
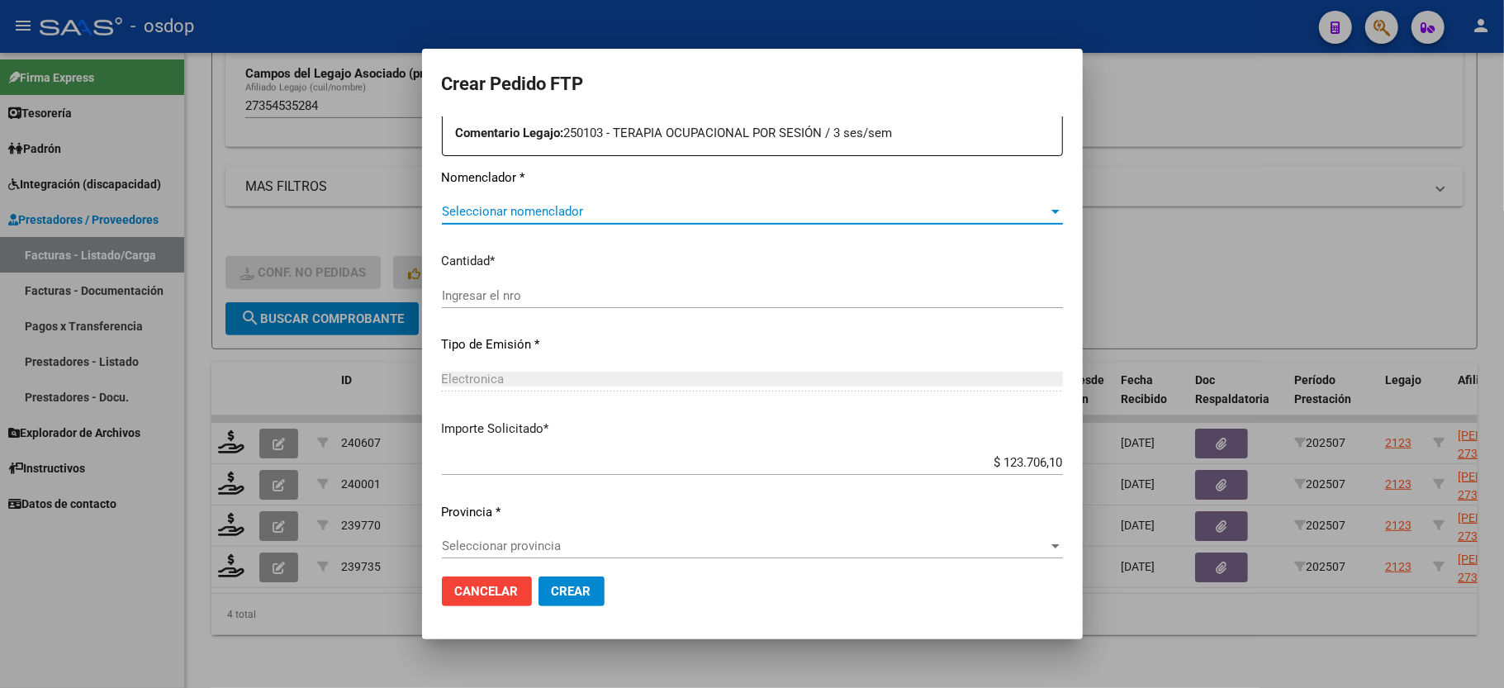
click at [501, 204] on span "Seleccionar nomenclador" at bounding box center [745, 211] width 606 height 15
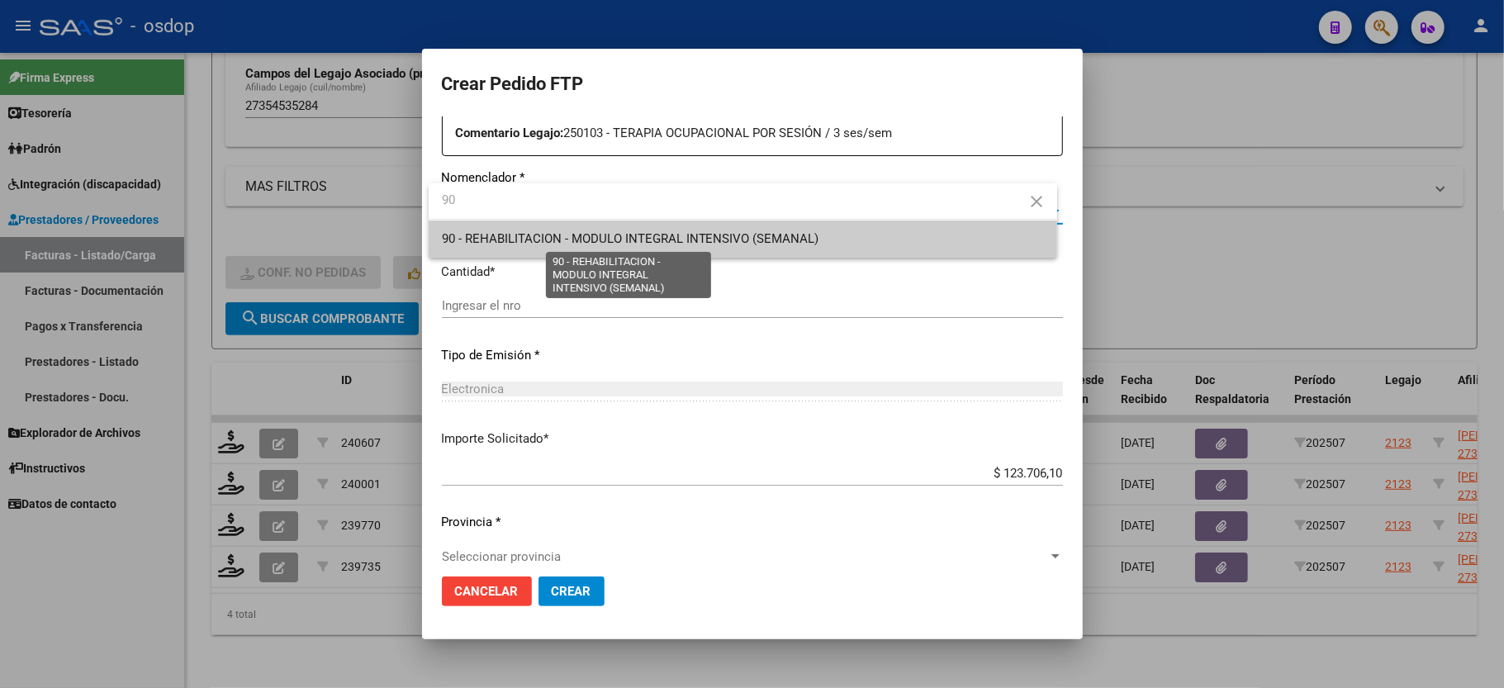
type input "90"
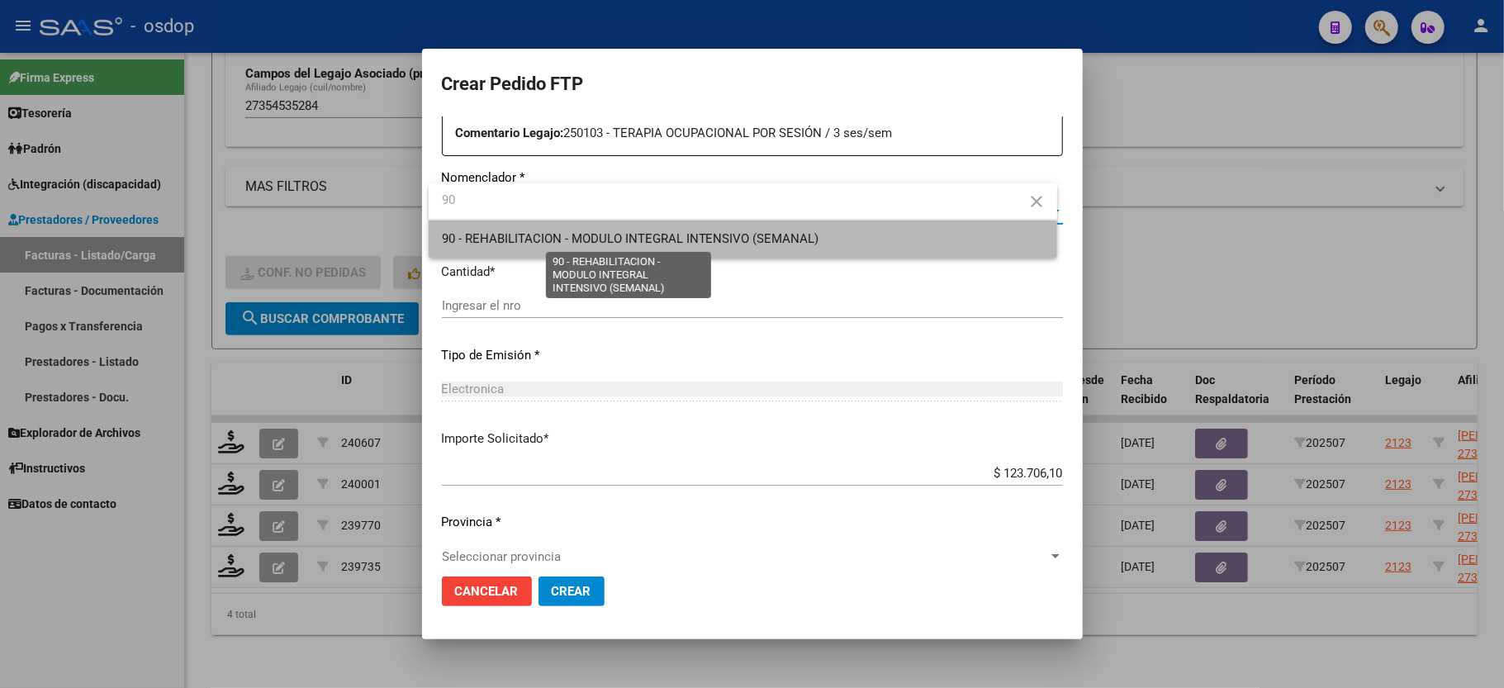
click at [577, 235] on span "90 - REHABILITACION - MODULO INTEGRAL INTENSIVO (SEMANAL)" at bounding box center [630, 238] width 377 height 15
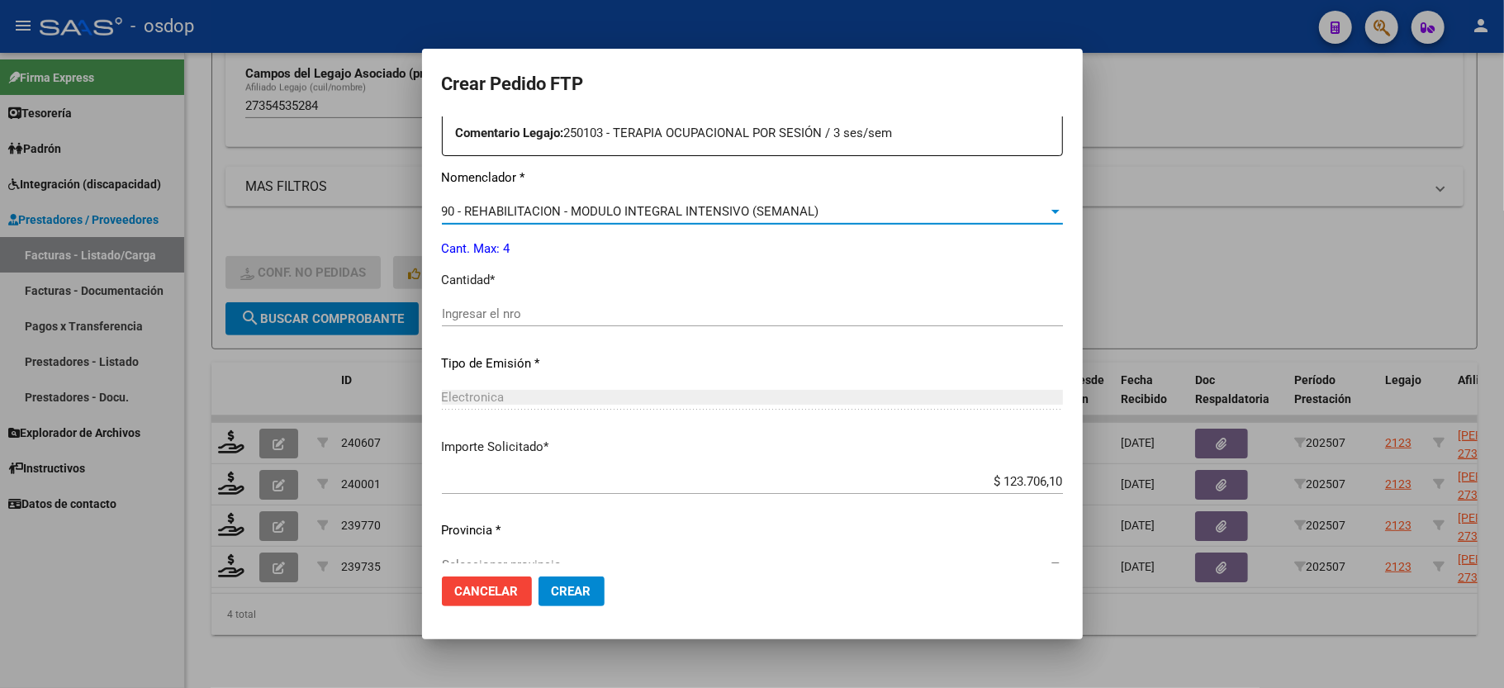
click at [519, 306] on input "Ingresar el nro" at bounding box center [752, 313] width 621 height 15
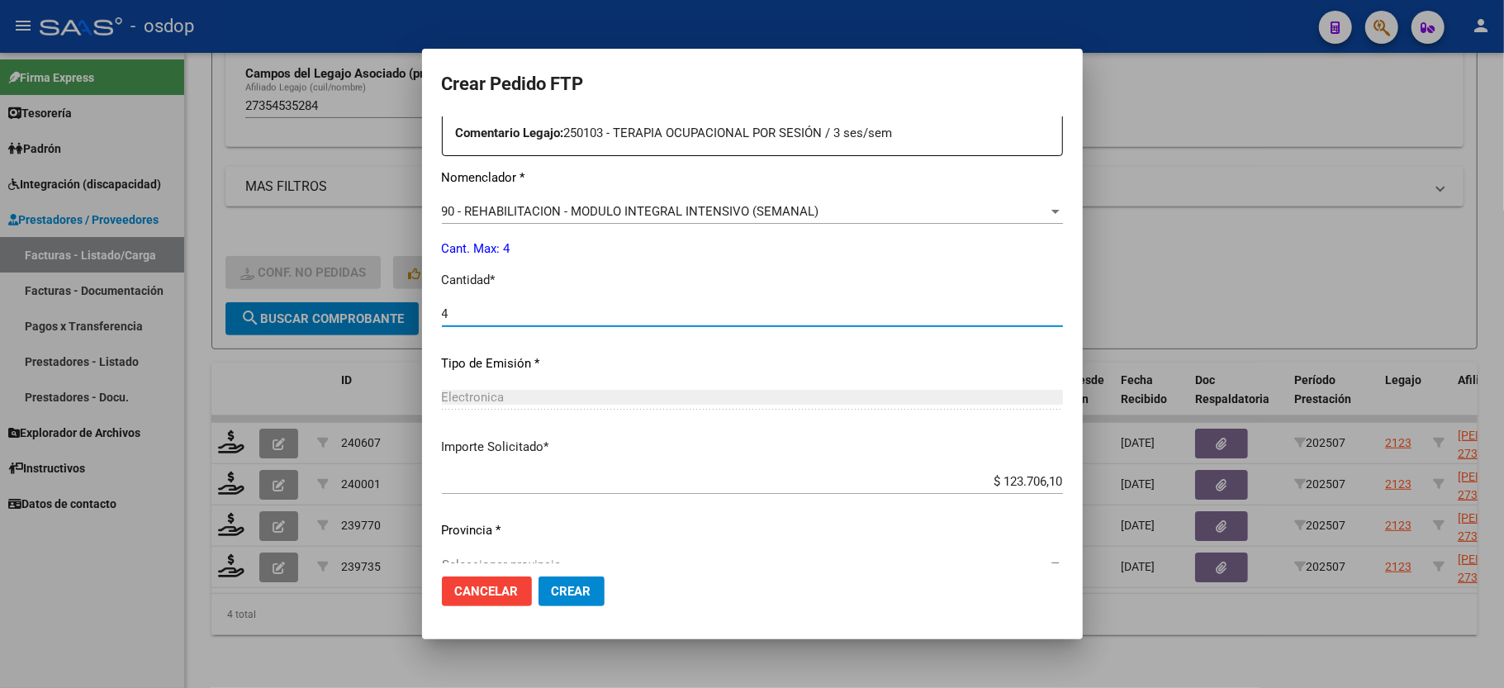
type input "4"
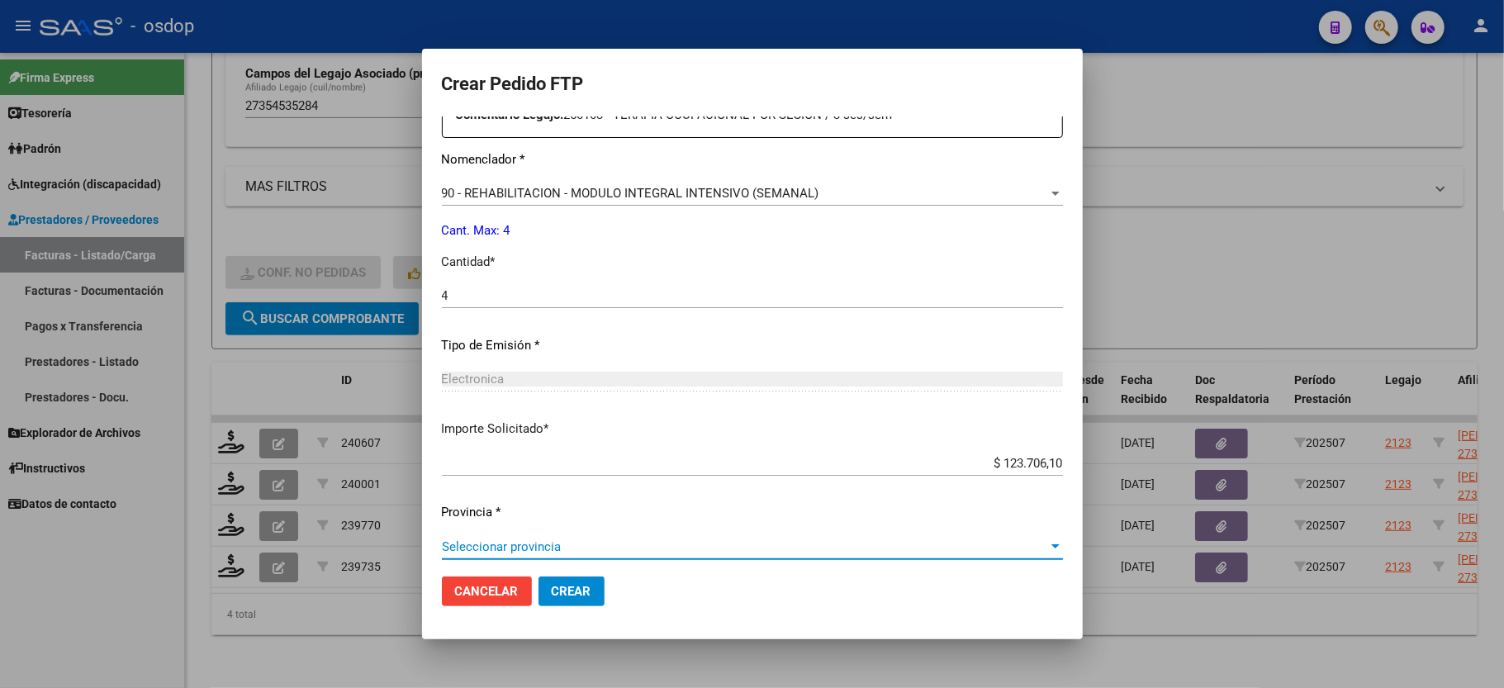
click at [522, 539] on span "Seleccionar provincia" at bounding box center [745, 546] width 606 height 15
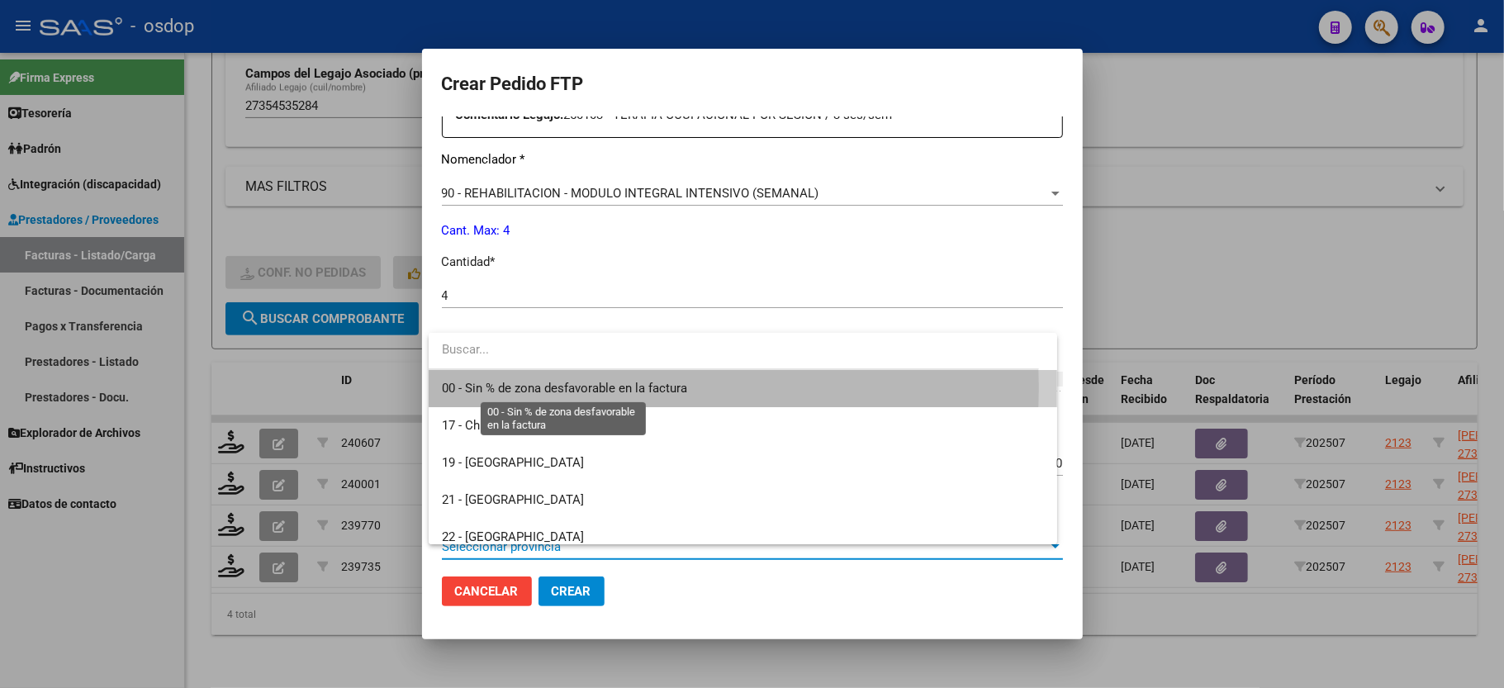
click at [530, 388] on span "00 - Sin % de zona desfavorable en la factura" at bounding box center [564, 388] width 245 height 15
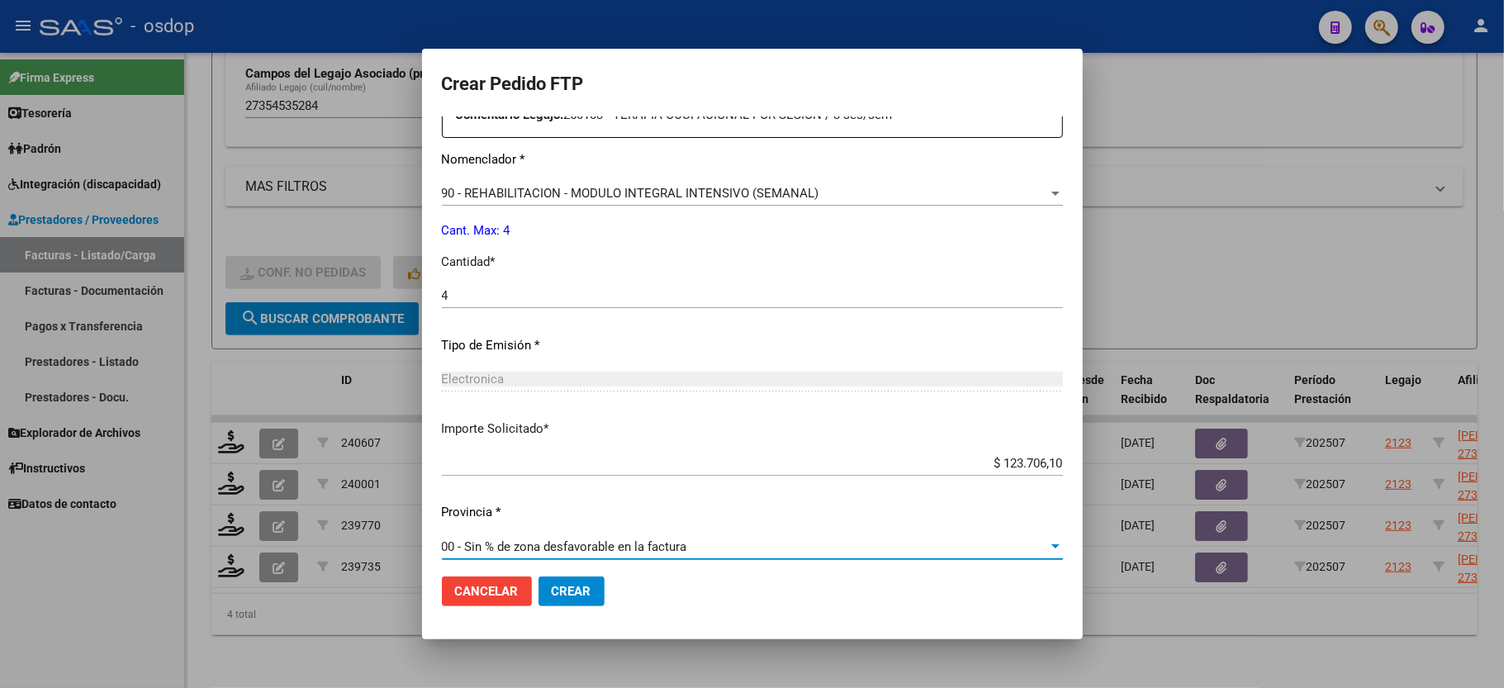
click at [555, 592] on span "Crear" at bounding box center [572, 591] width 40 height 15
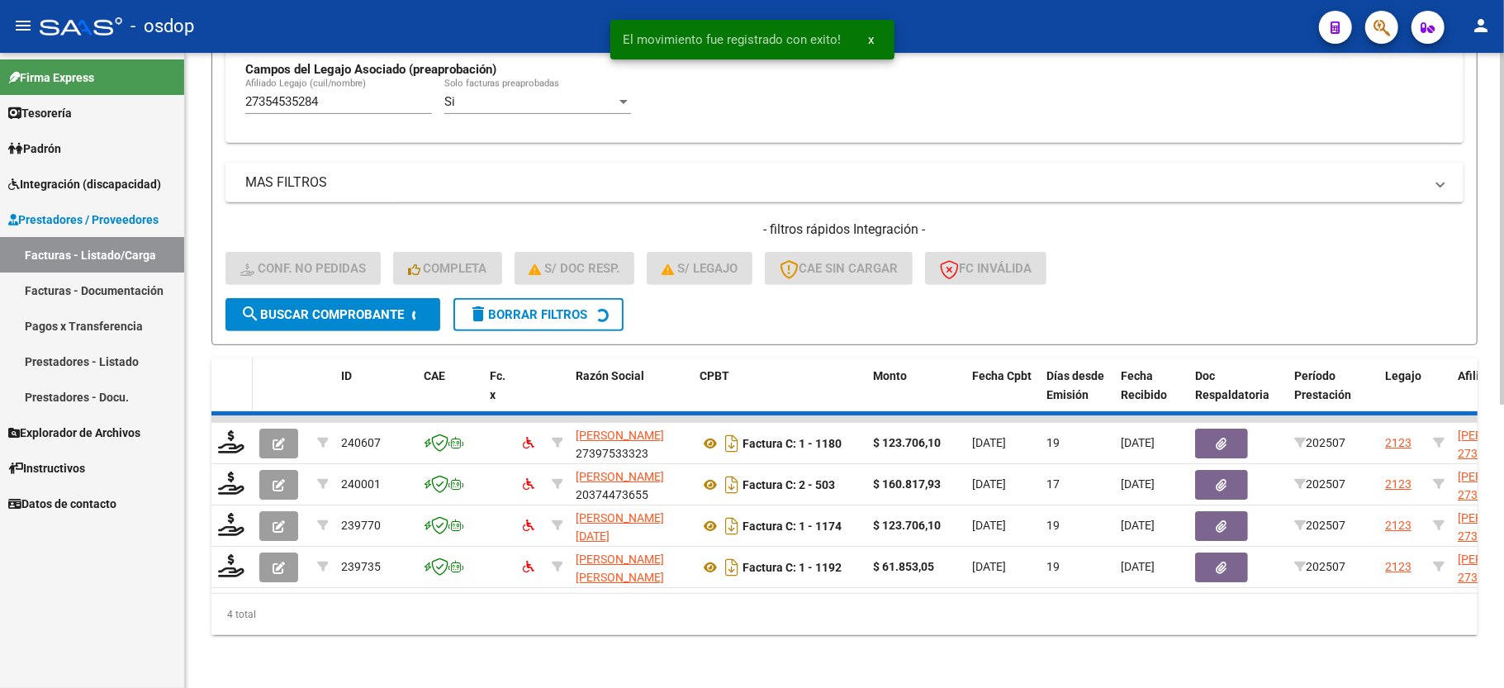
scroll to position [464, 0]
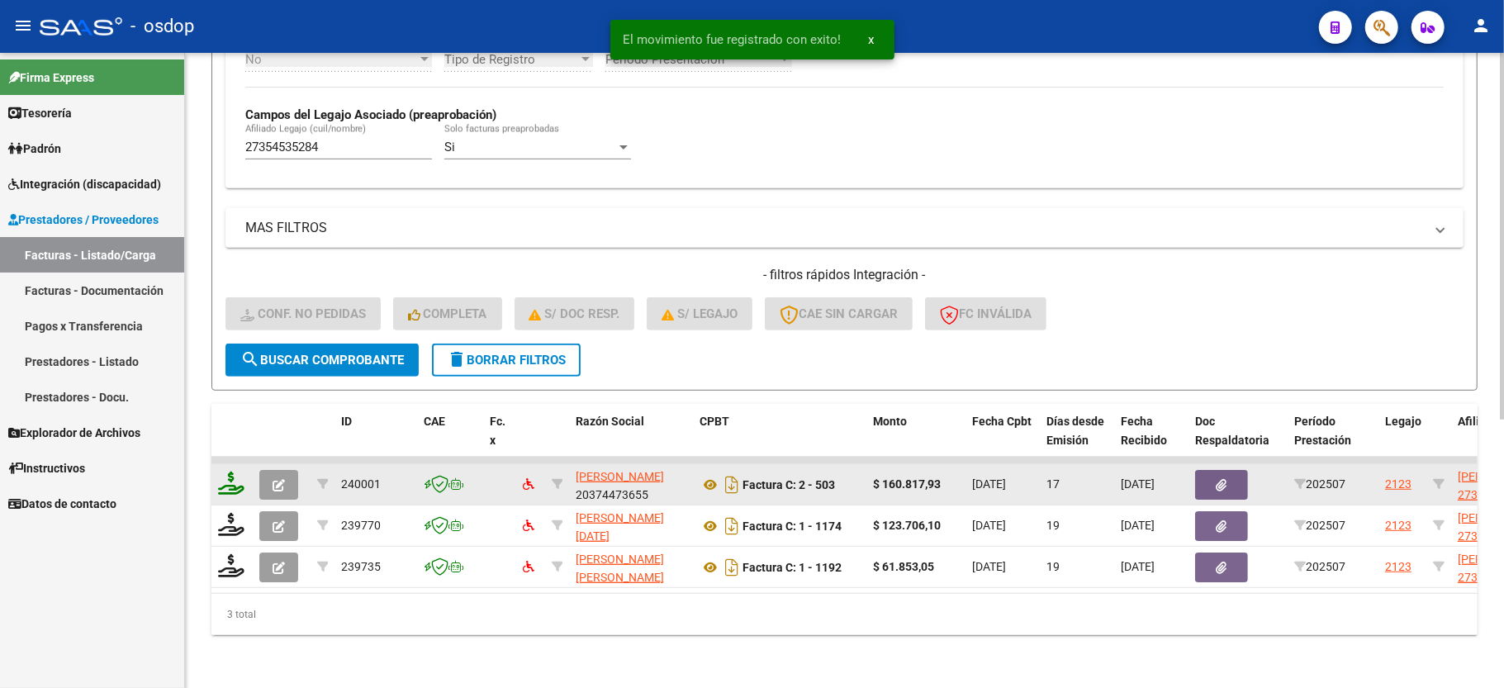
click at [230, 472] on icon at bounding box center [231, 483] width 26 height 23
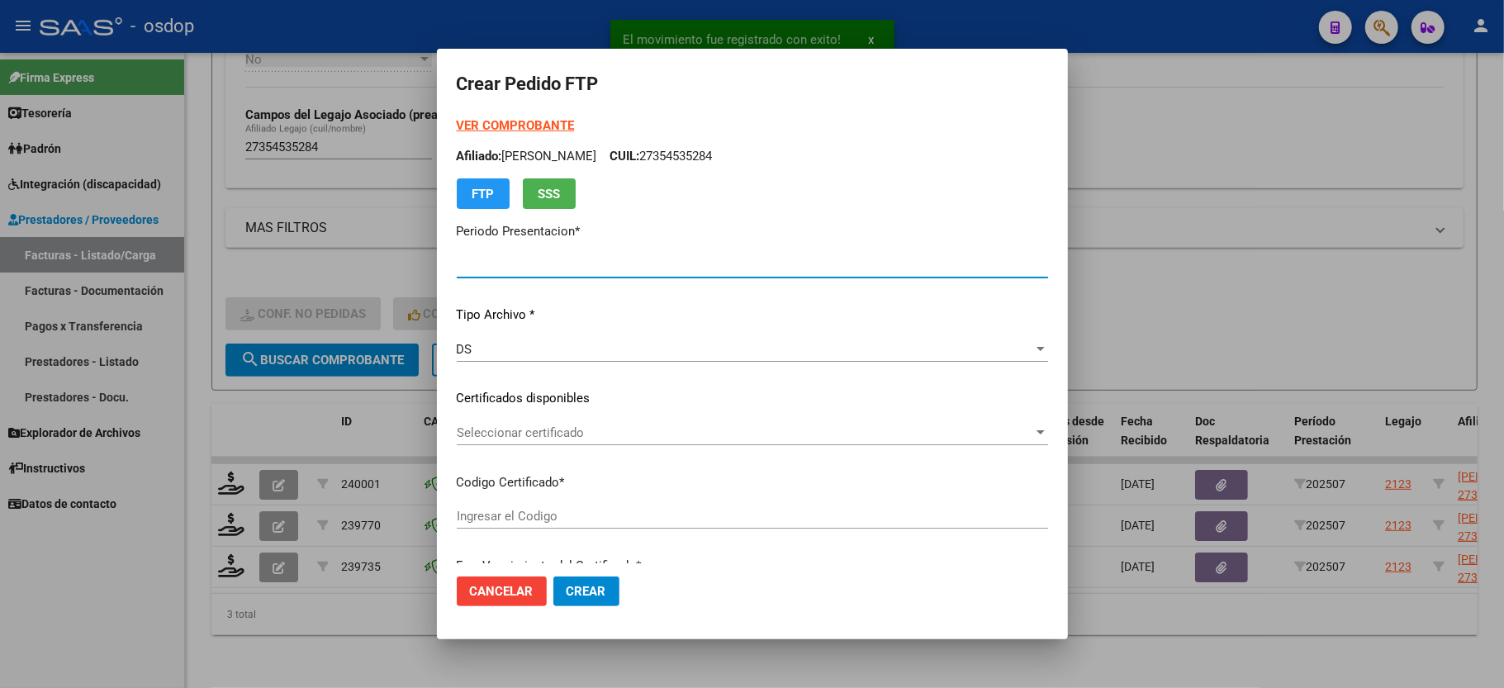
type input "202507"
type input "$ 160.817,93"
type input "110156429"
type input "[DATE]"
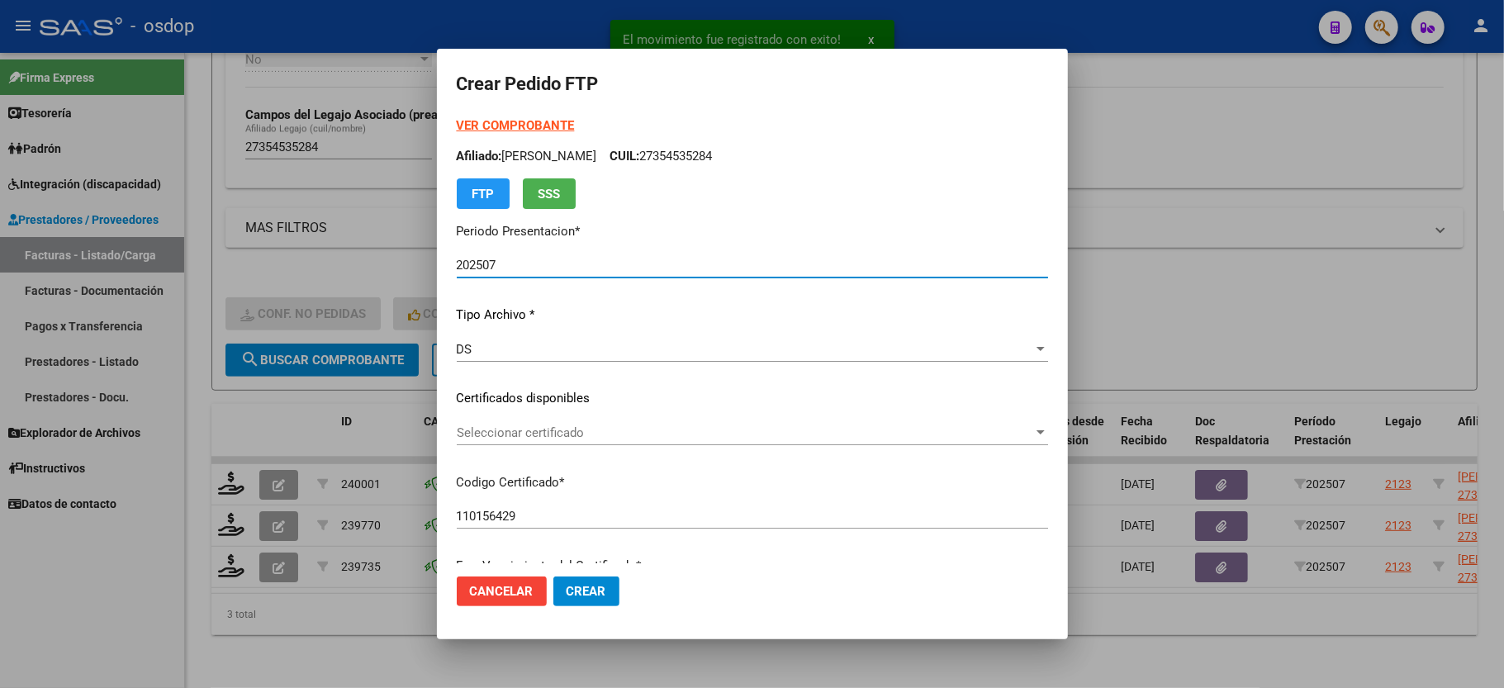
click at [507, 425] on span "Seleccionar certificado" at bounding box center [745, 432] width 577 height 15
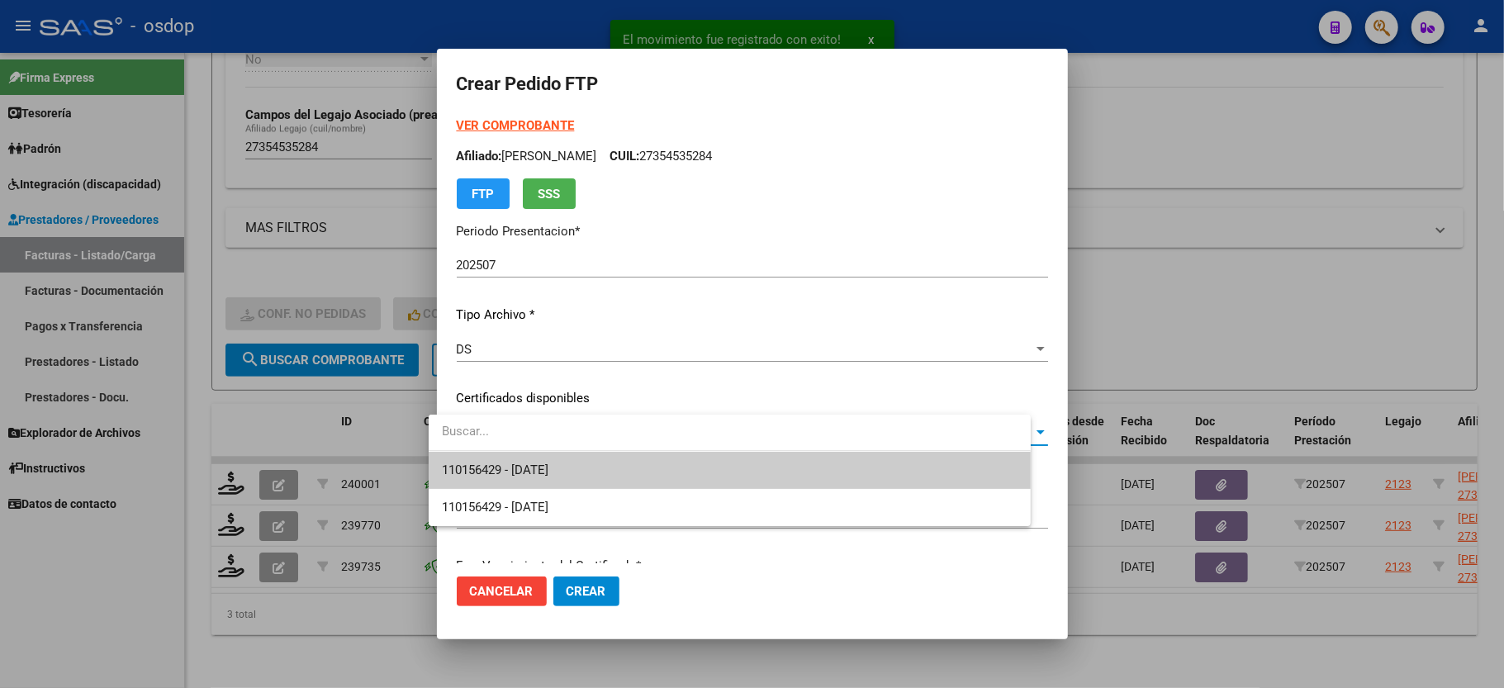
click at [510, 454] on span "110156429 - [DATE]" at bounding box center [730, 470] width 576 height 37
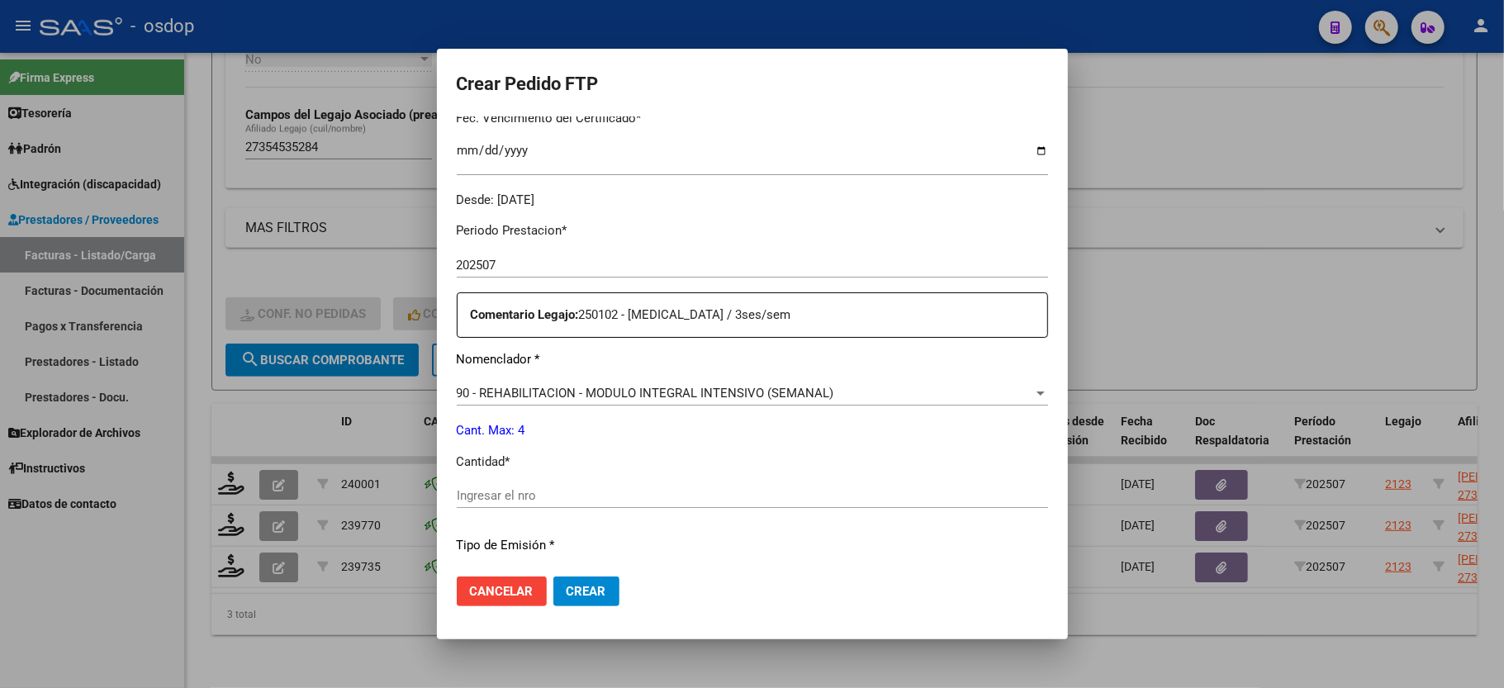
scroll to position [550, 0]
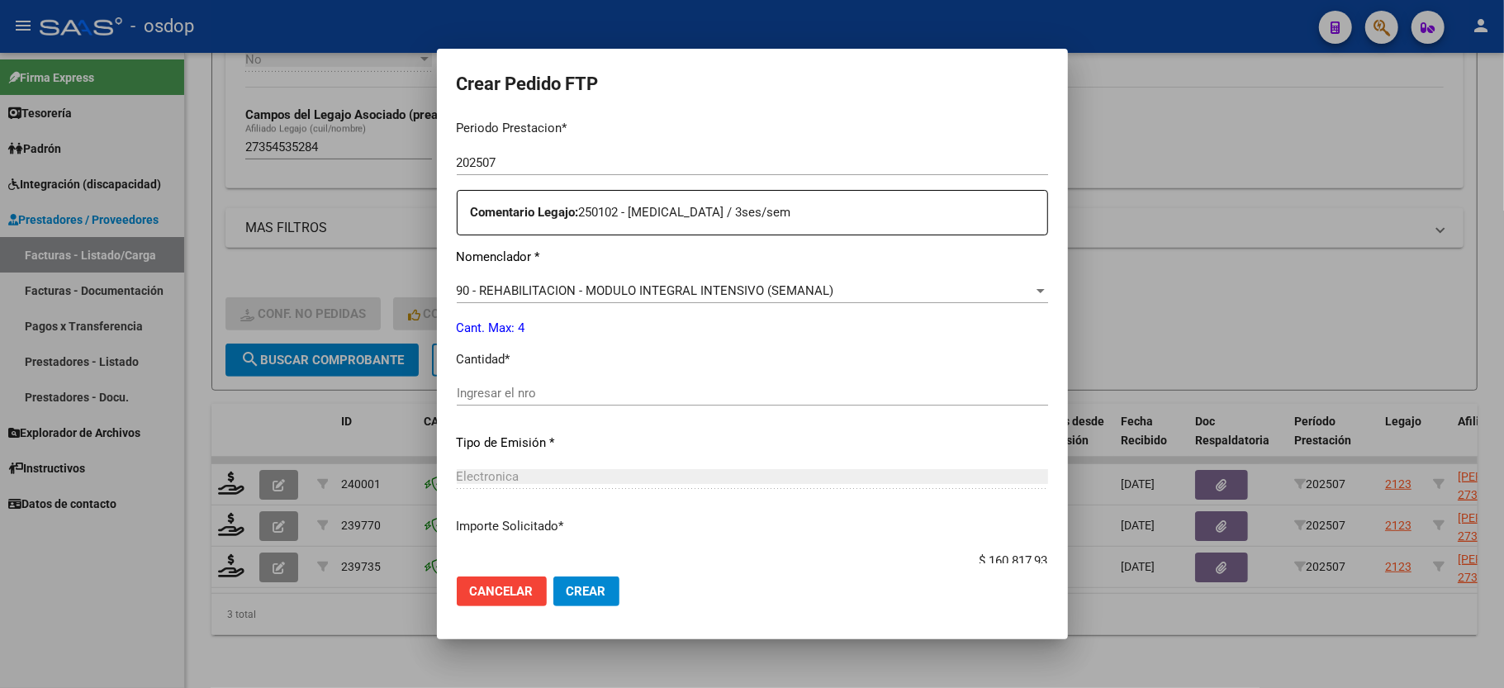
click at [520, 358] on div "Periodo Prestacion * 202507 Ingresar el Periodo Prestacion Comentario Legajo: 2…" at bounding box center [752, 390] width 591 height 566
click at [514, 386] on input "Ingresar el nro" at bounding box center [752, 393] width 591 height 15
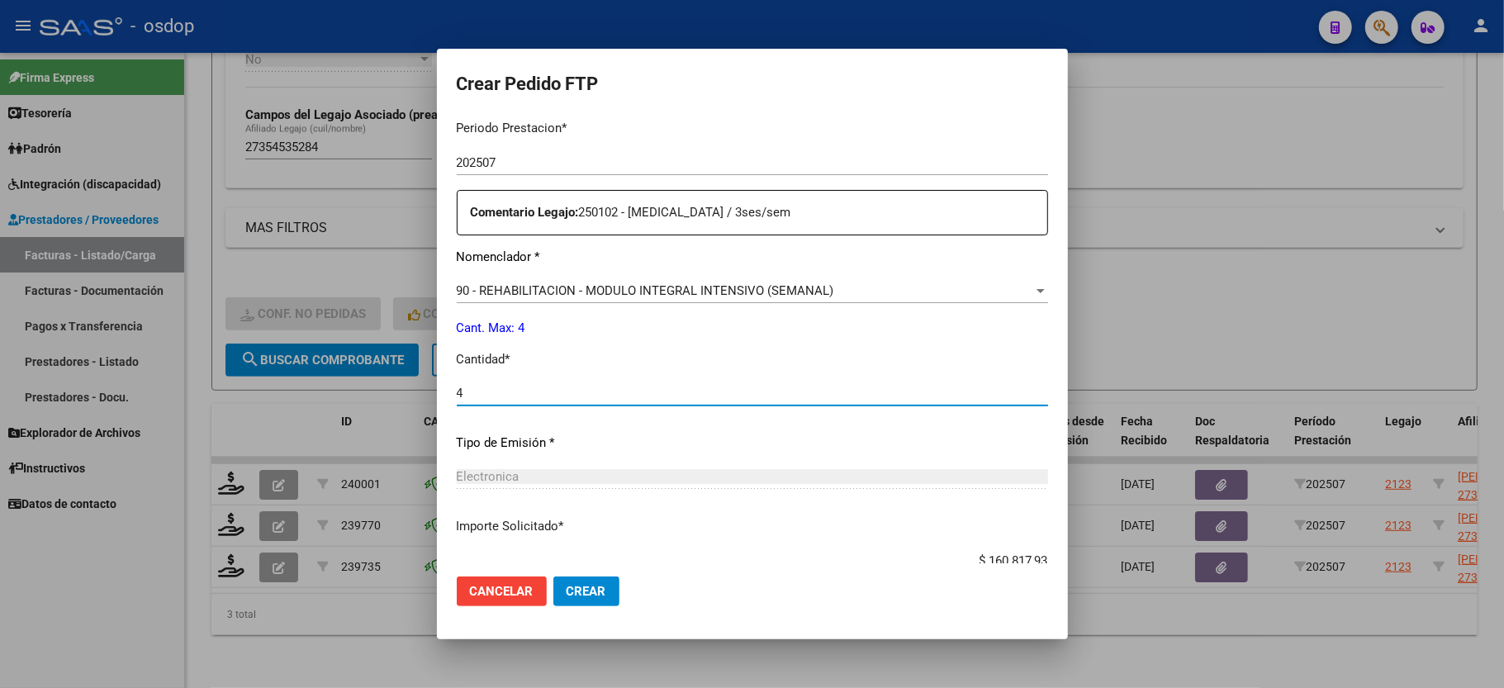
type input "4"
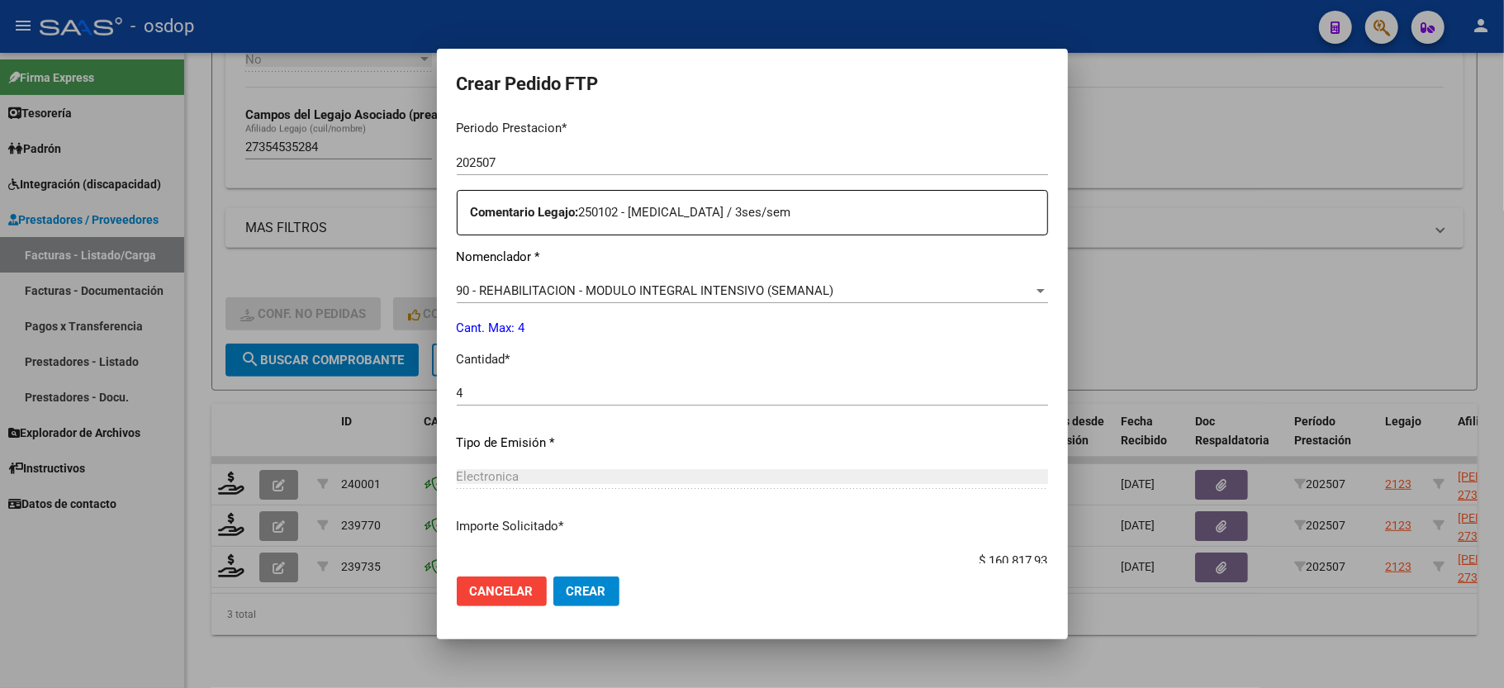
scroll to position [648, 0]
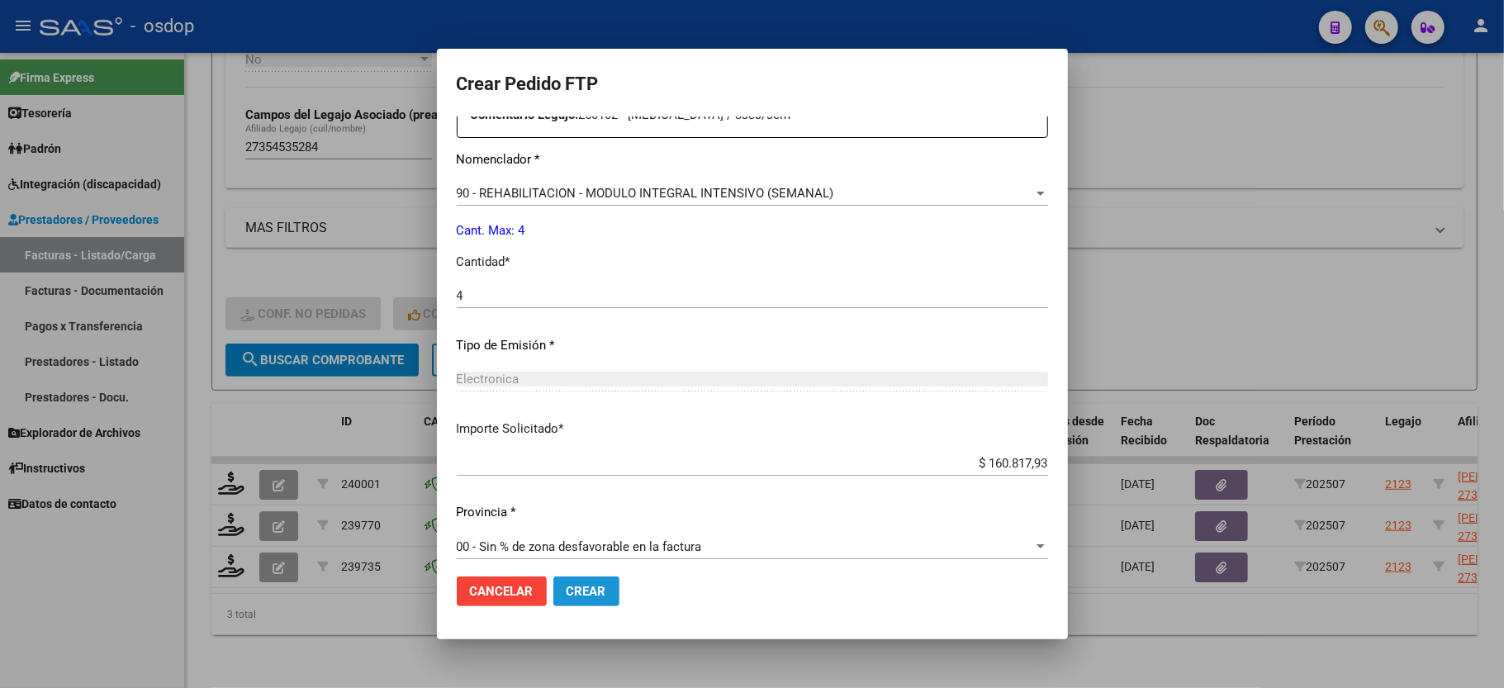
click at [570, 591] on span "Crear" at bounding box center [587, 591] width 40 height 15
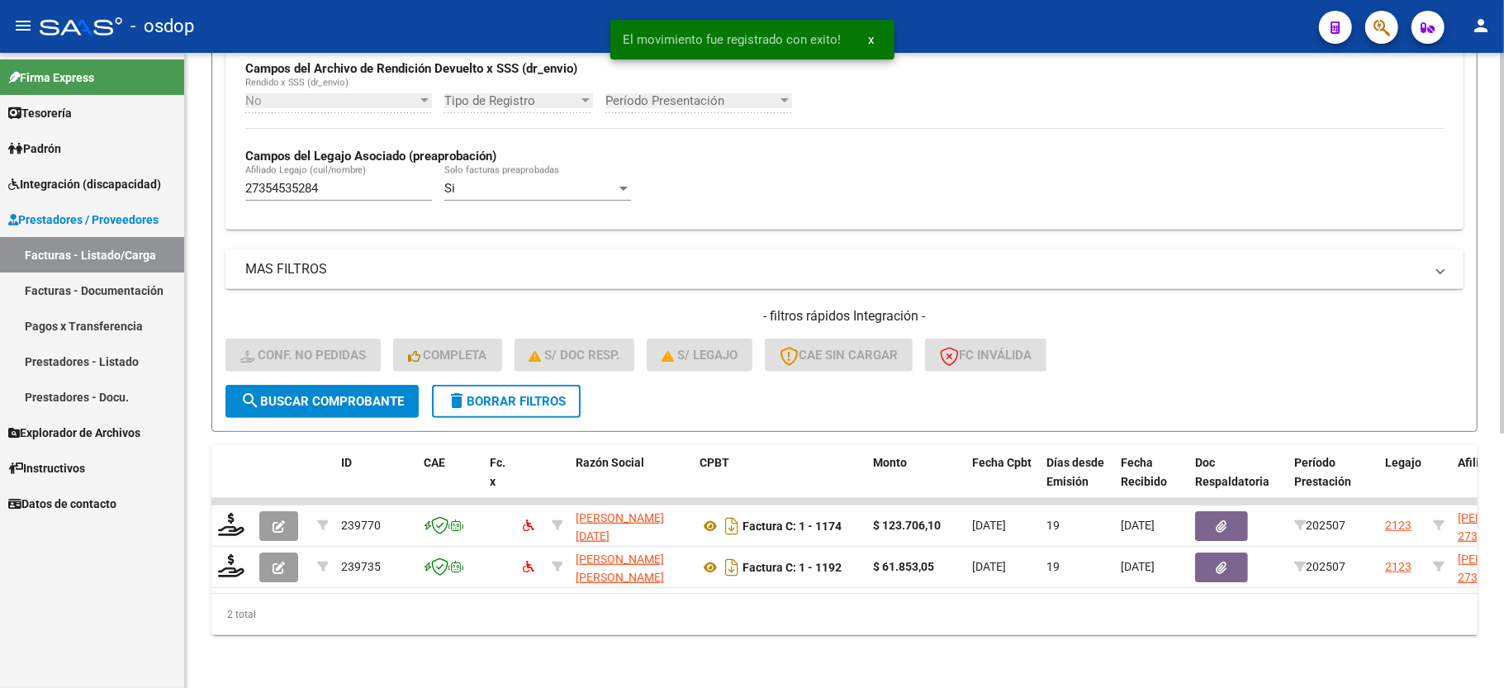
scroll to position [424, 0]
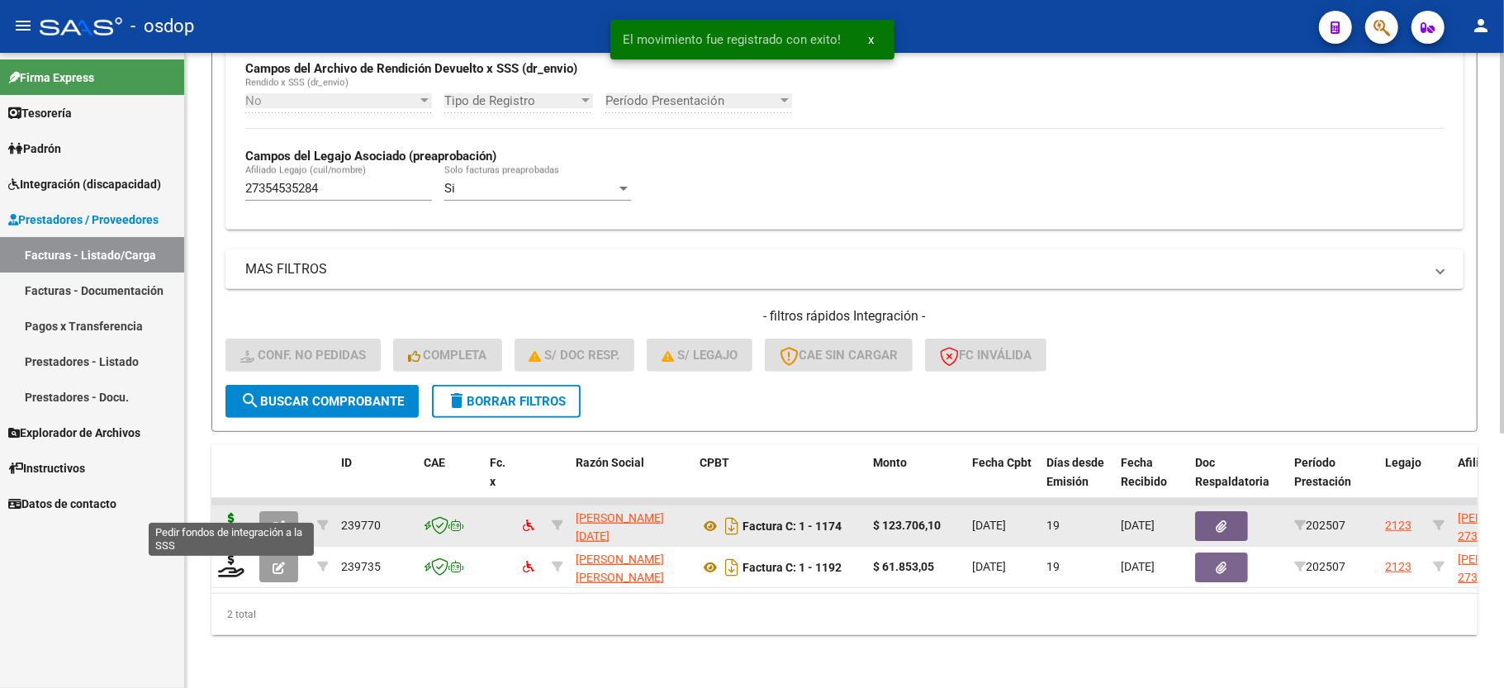
click at [235, 513] on icon at bounding box center [231, 524] width 26 height 23
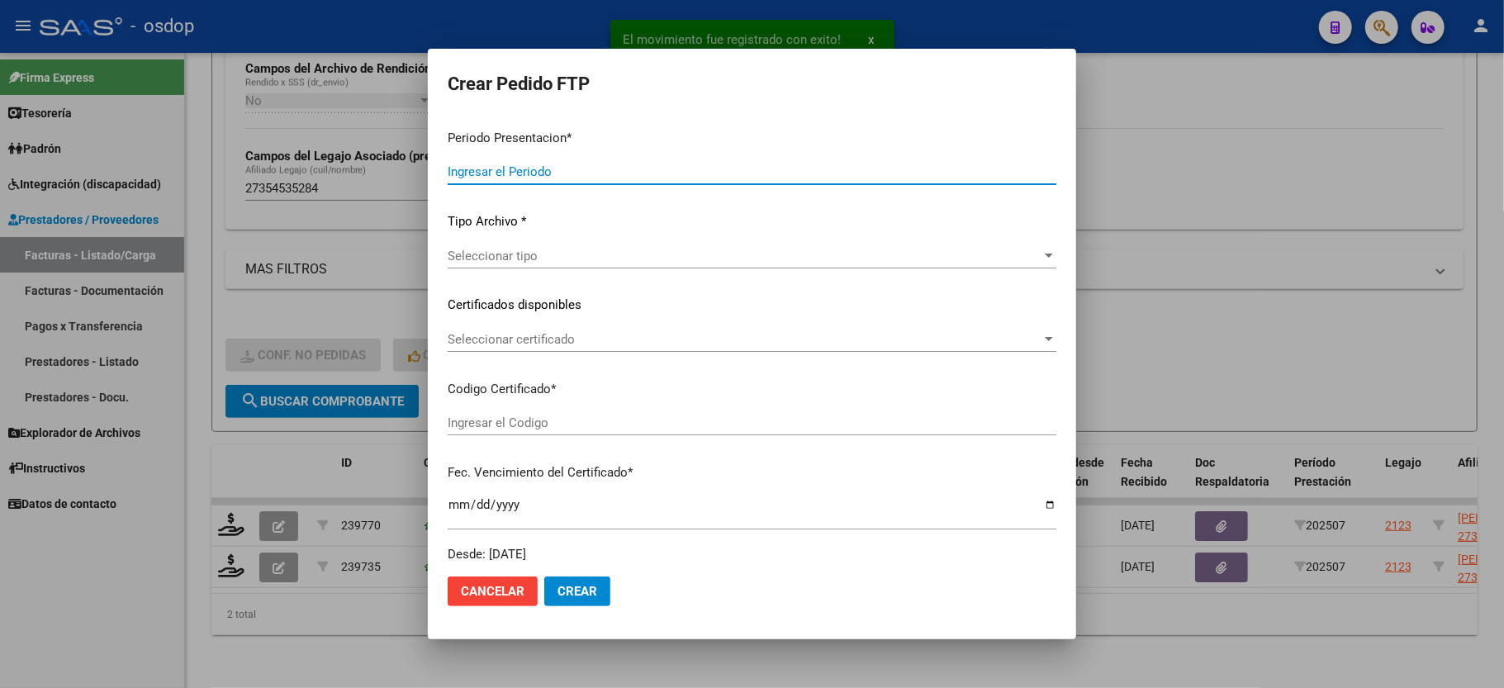
type input "202507"
type input "$ 123.706,10"
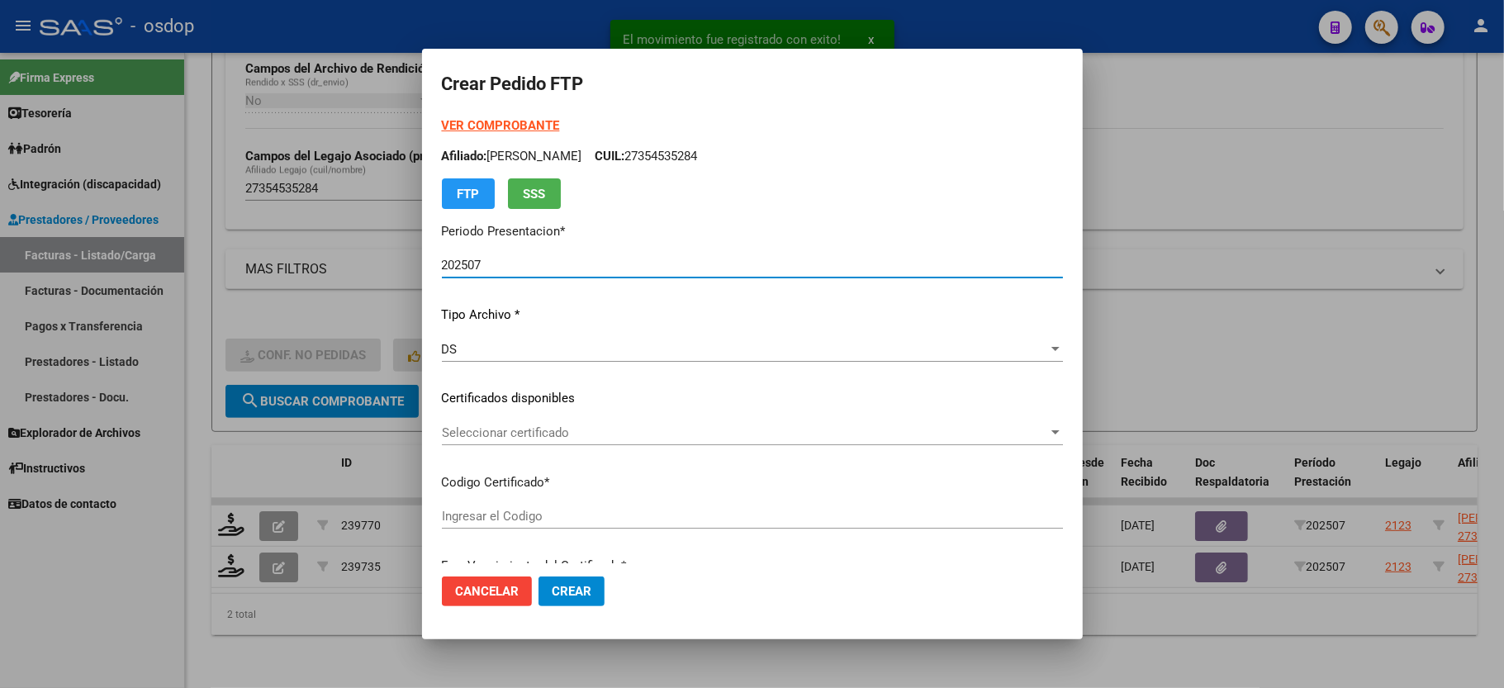
type input "110156429"
type input "[DATE]"
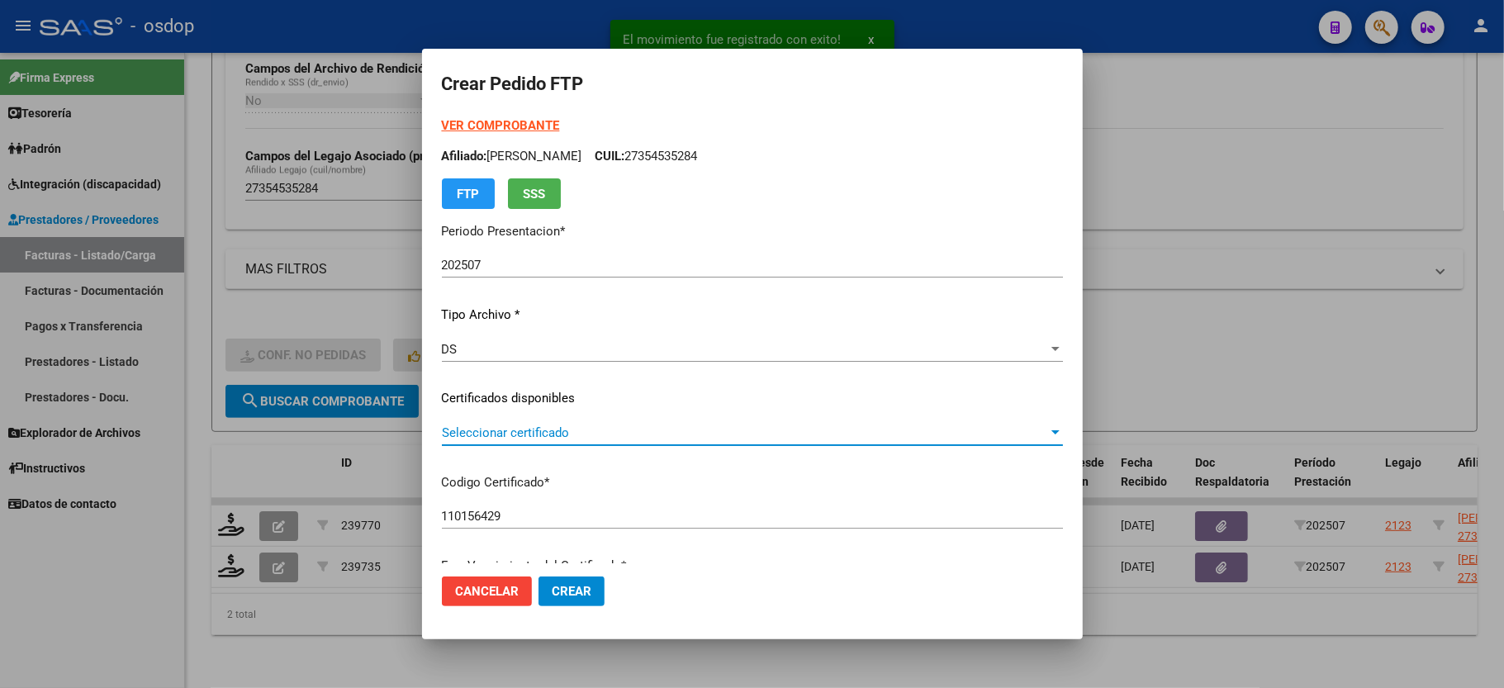
click at [520, 434] on span "Seleccionar certificado" at bounding box center [745, 432] width 606 height 15
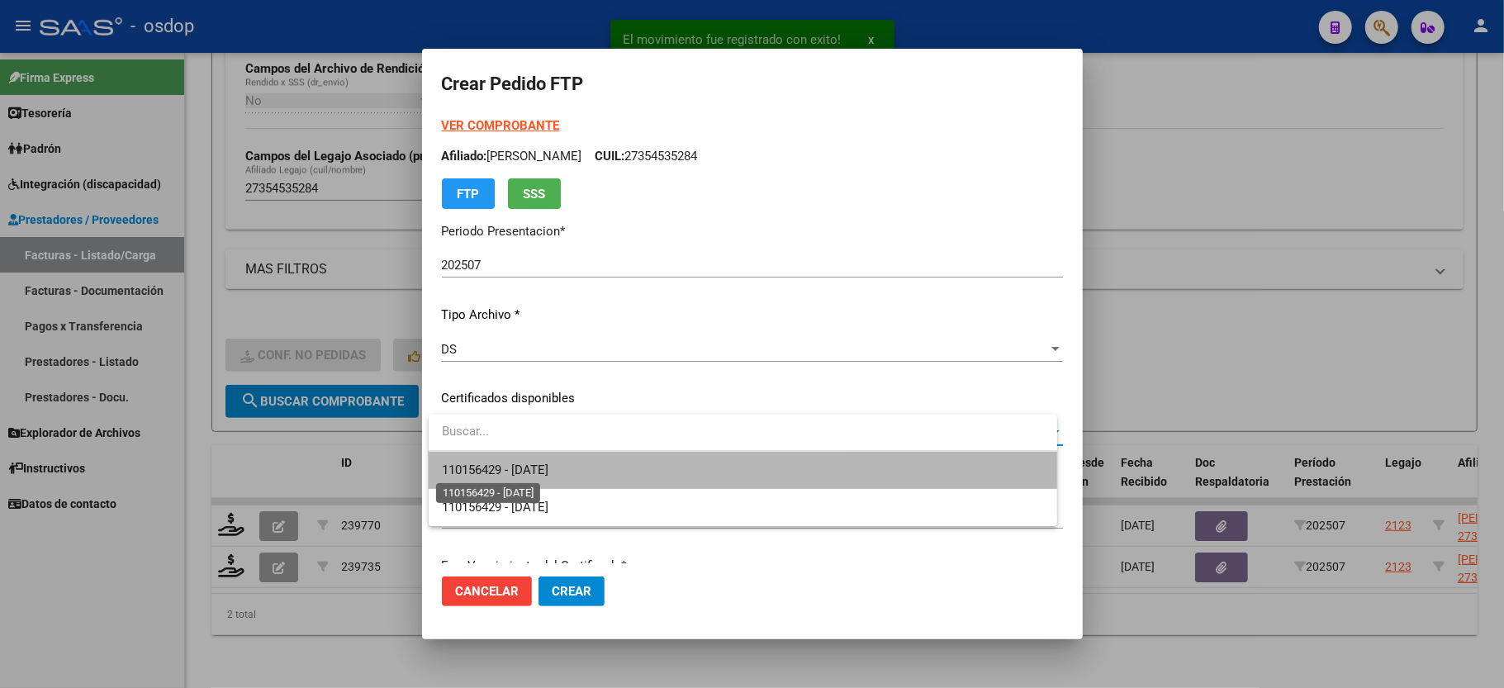
click at [532, 467] on span "110156429 - [DATE]" at bounding box center [495, 470] width 107 height 15
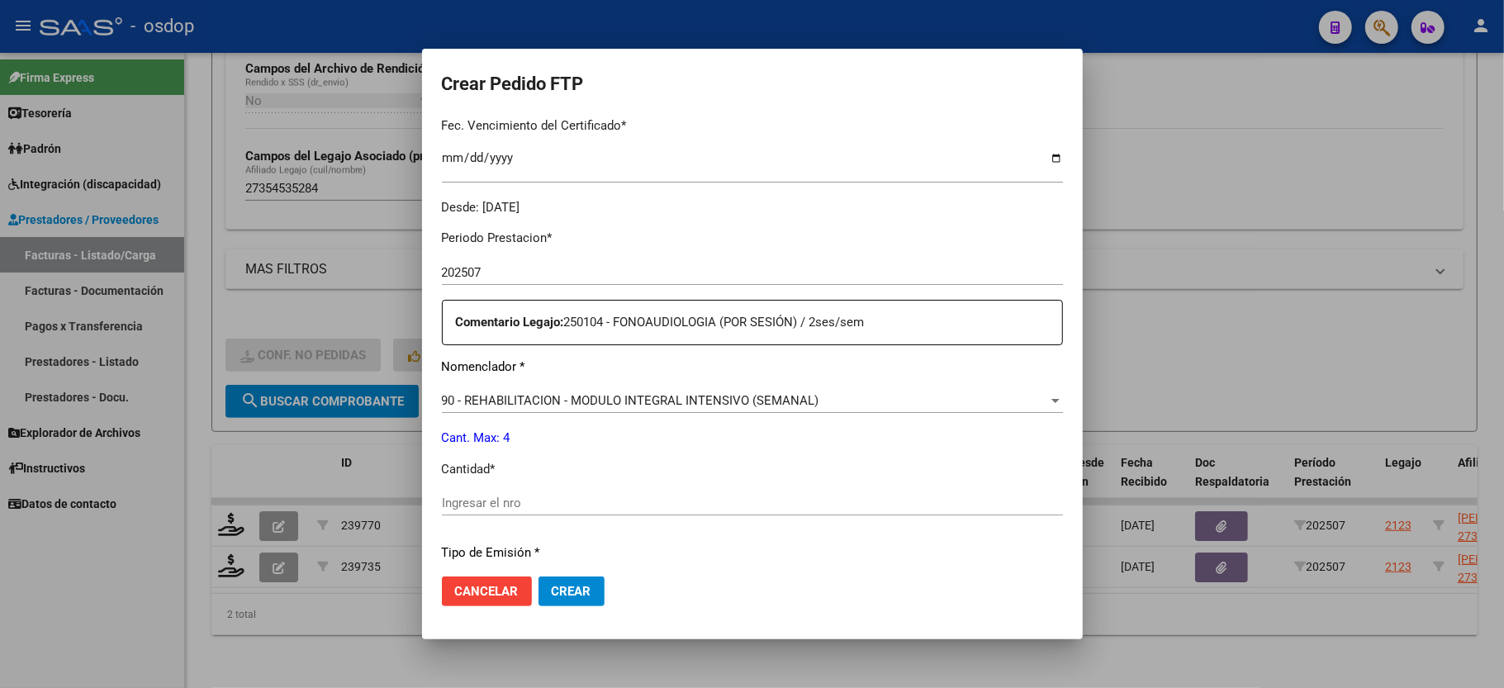
scroll to position [648, 0]
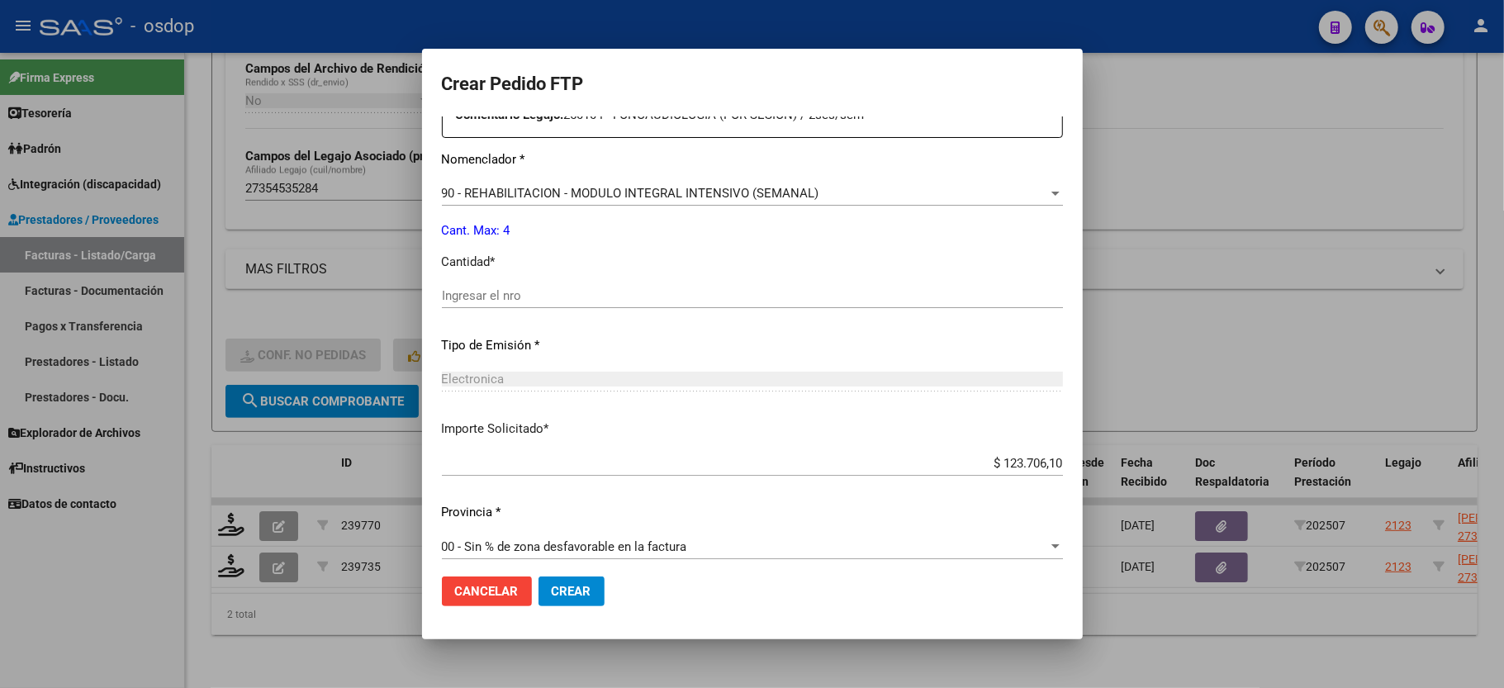
click at [497, 292] on input "Ingresar el nro" at bounding box center [752, 295] width 621 height 15
type input "4"
click at [569, 589] on span "Crear" at bounding box center [572, 591] width 40 height 15
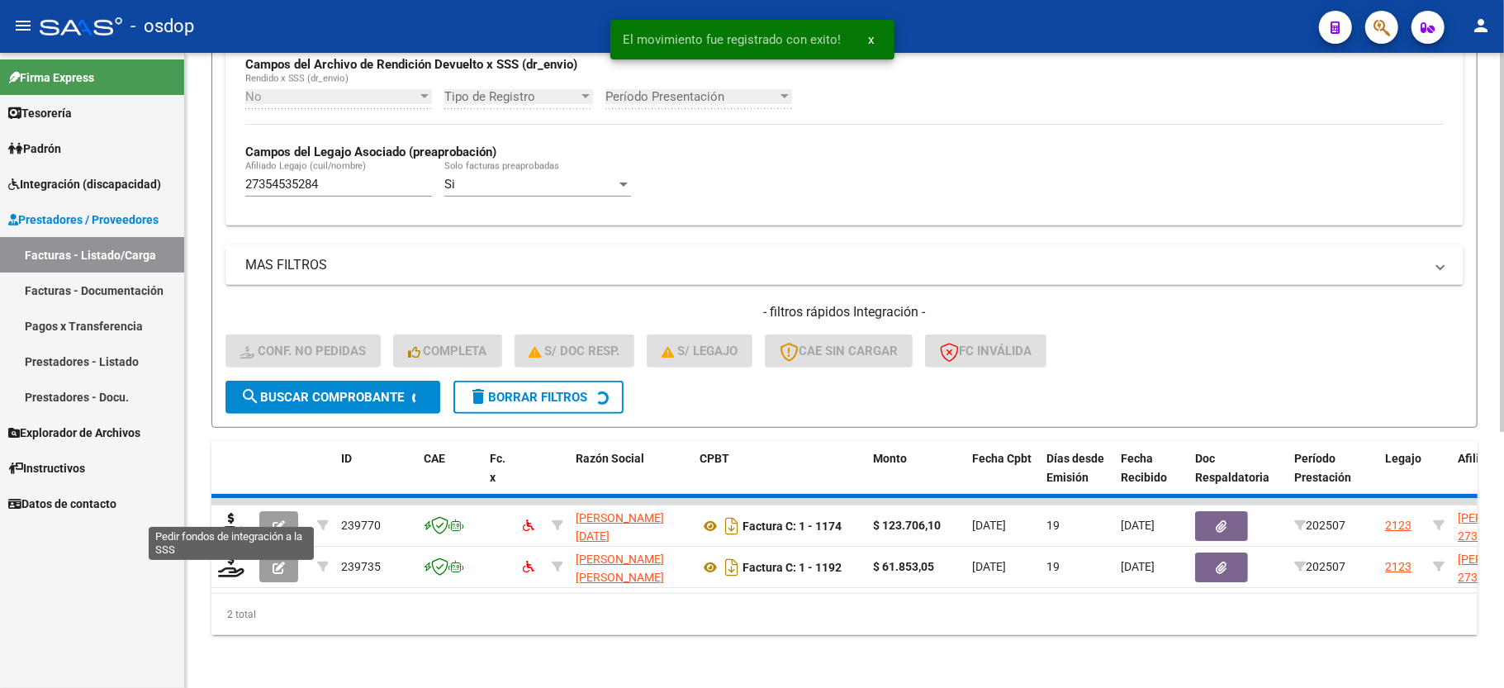
scroll to position [382, 0]
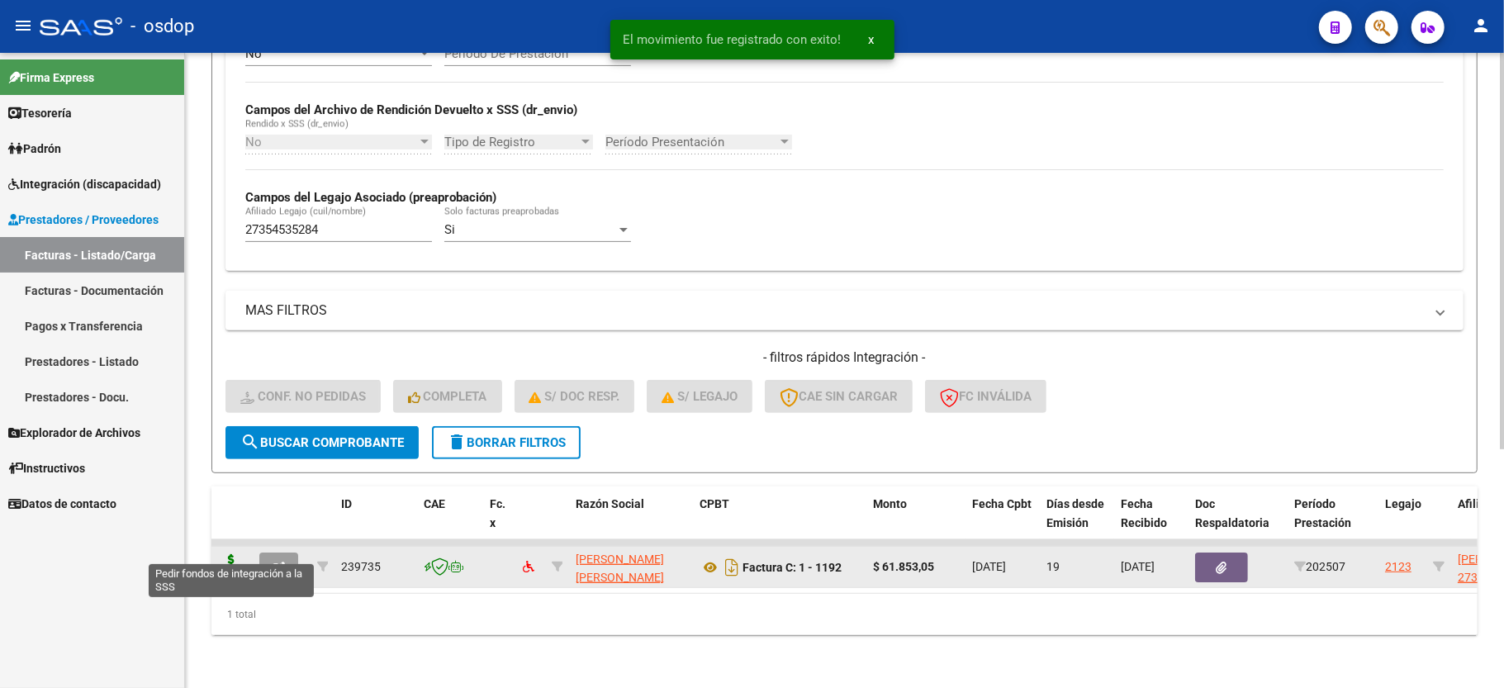
click at [226, 554] on icon at bounding box center [231, 565] width 26 height 23
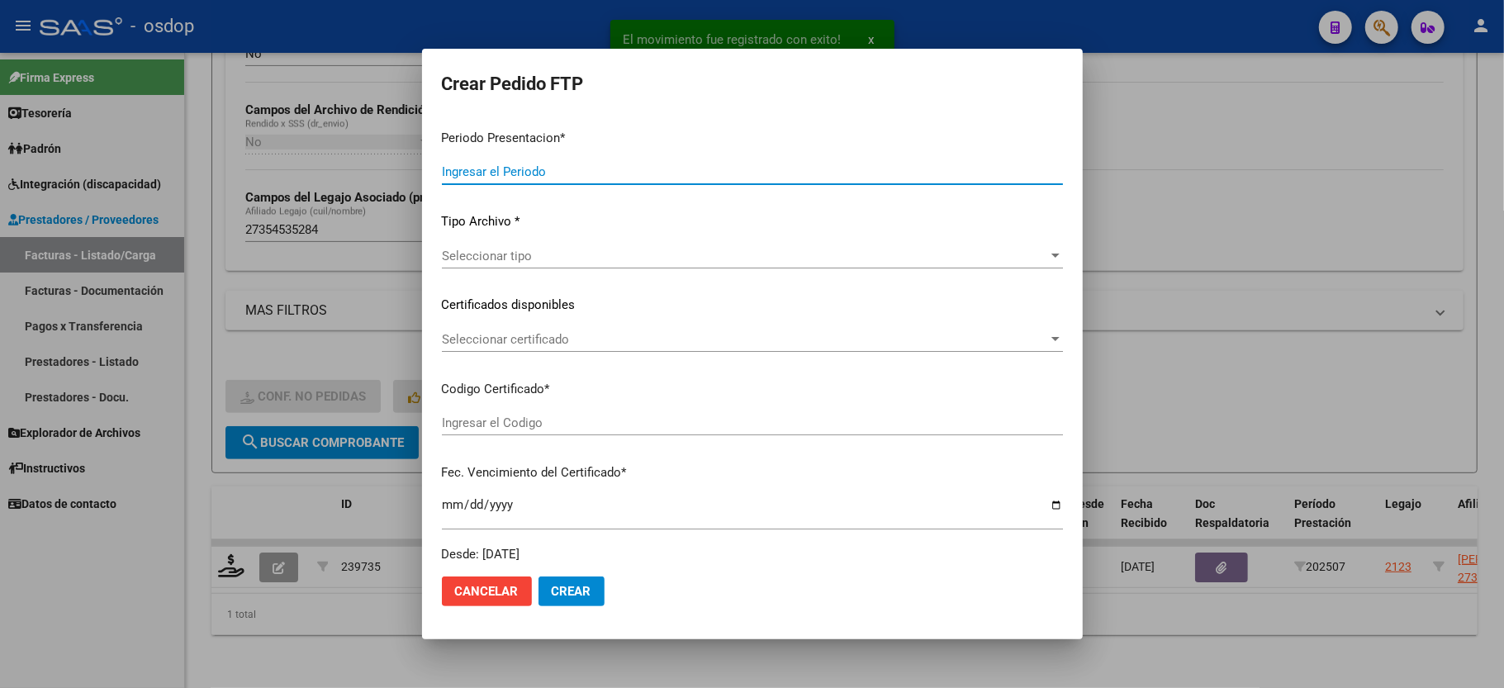
type input "202507"
type input "$ 61.853,05"
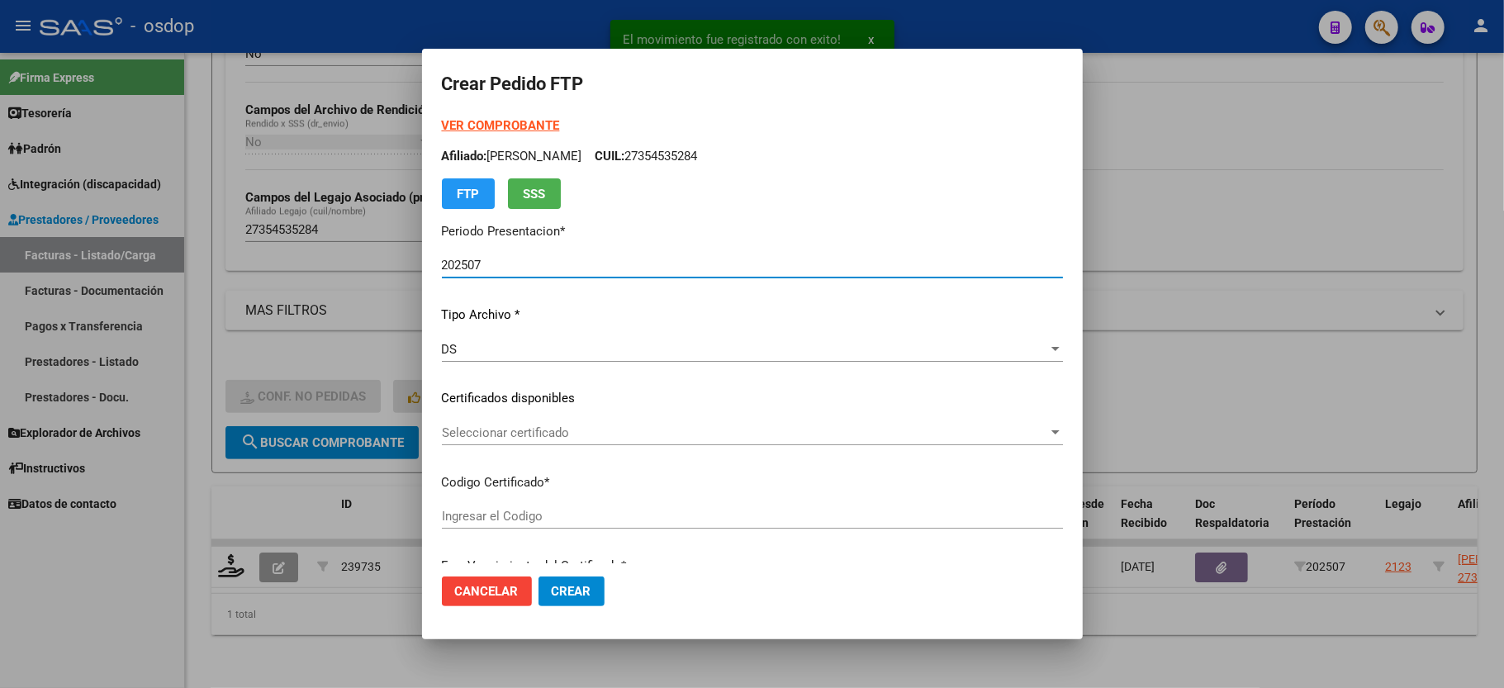
type input "110156429"
type input "[DATE]"
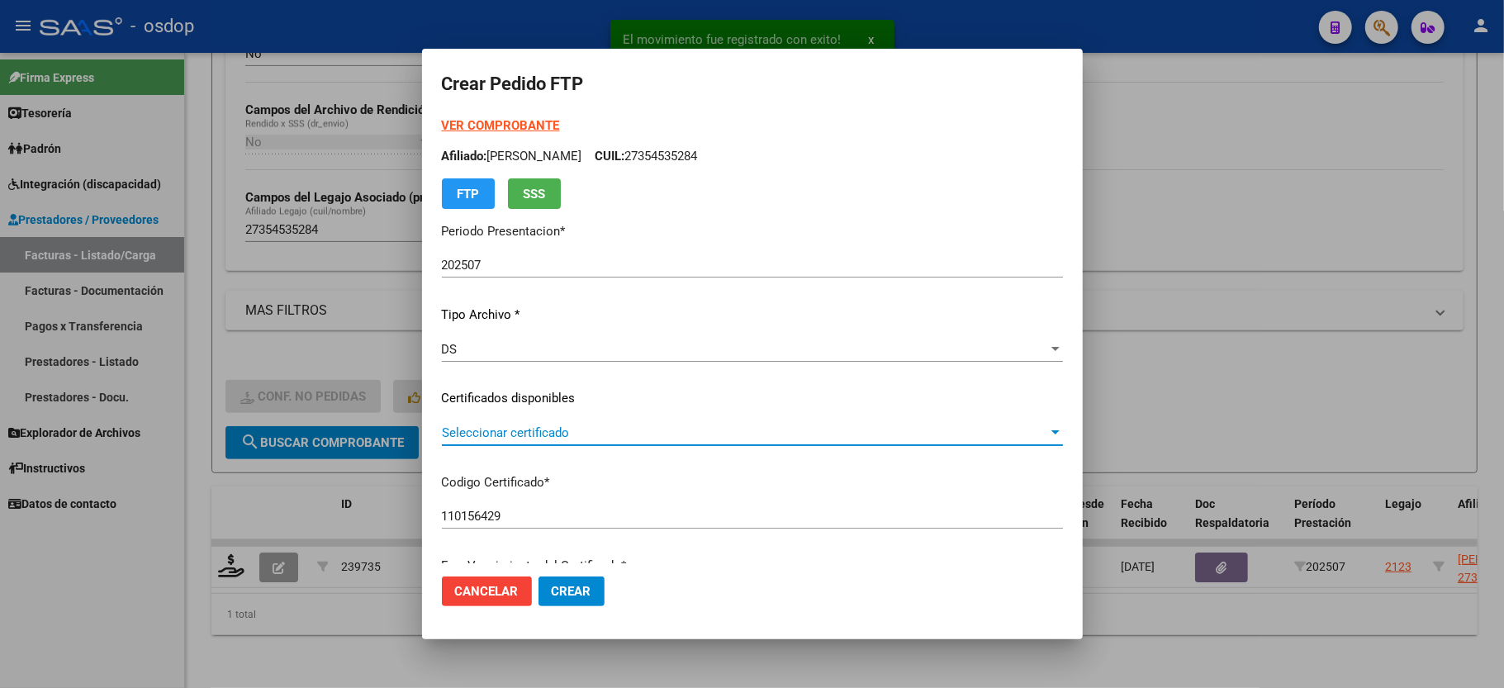
click at [483, 434] on span "Seleccionar certificado" at bounding box center [745, 432] width 606 height 15
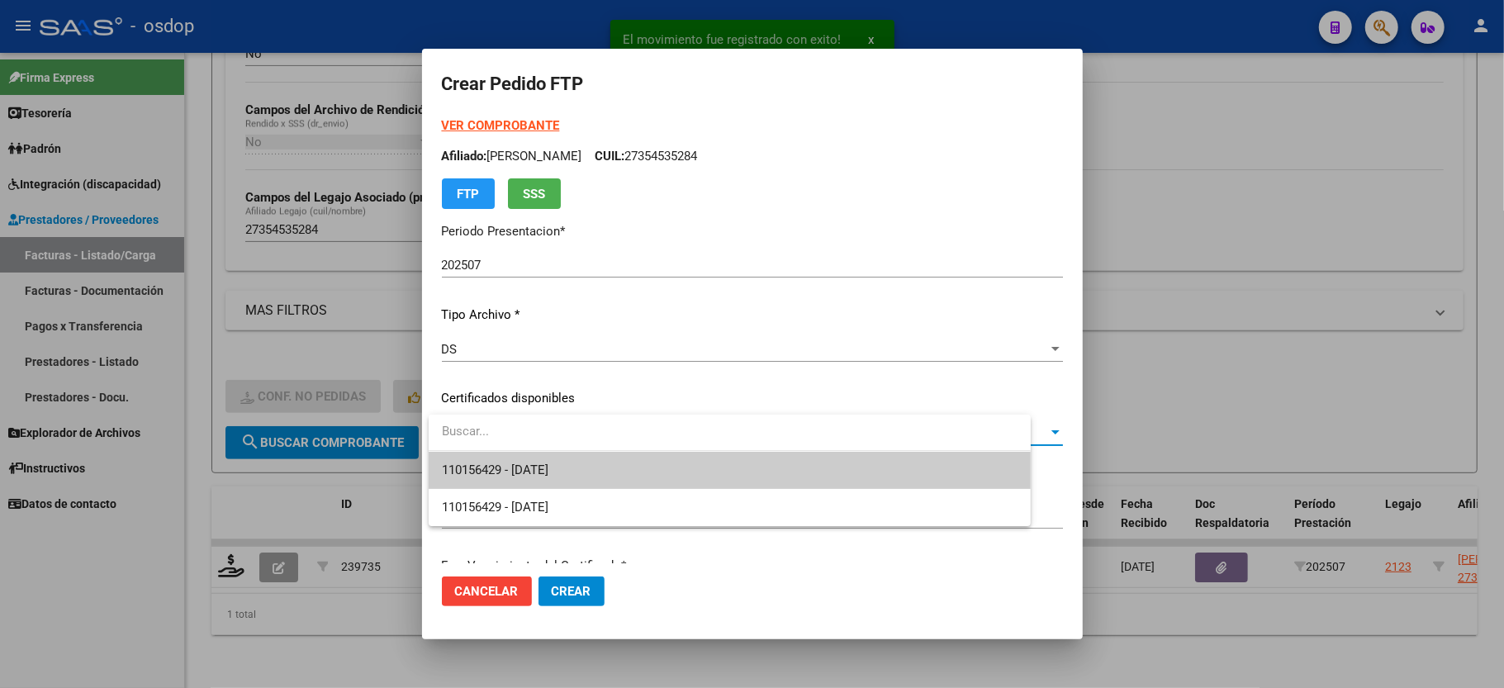
click at [492, 463] on span "110156429 - [DATE]" at bounding box center [495, 470] width 107 height 15
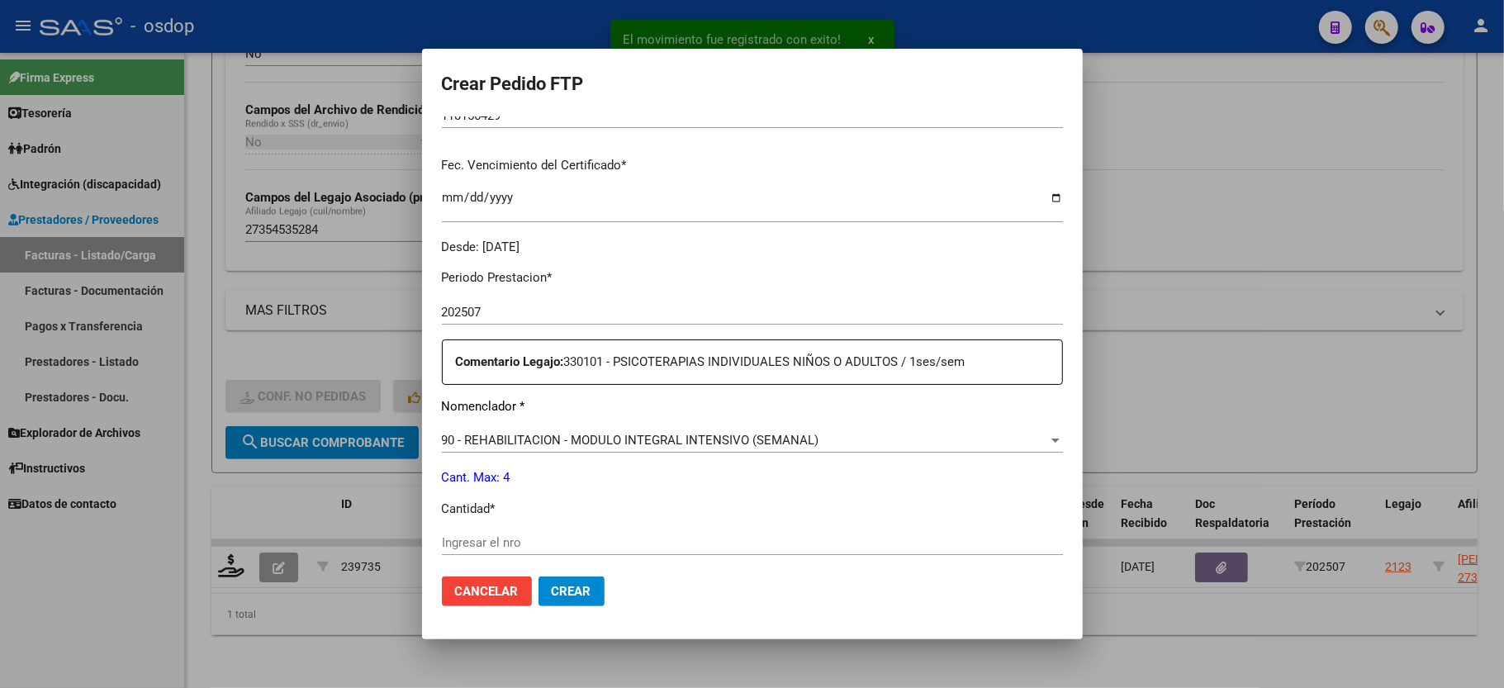
scroll to position [440, 0]
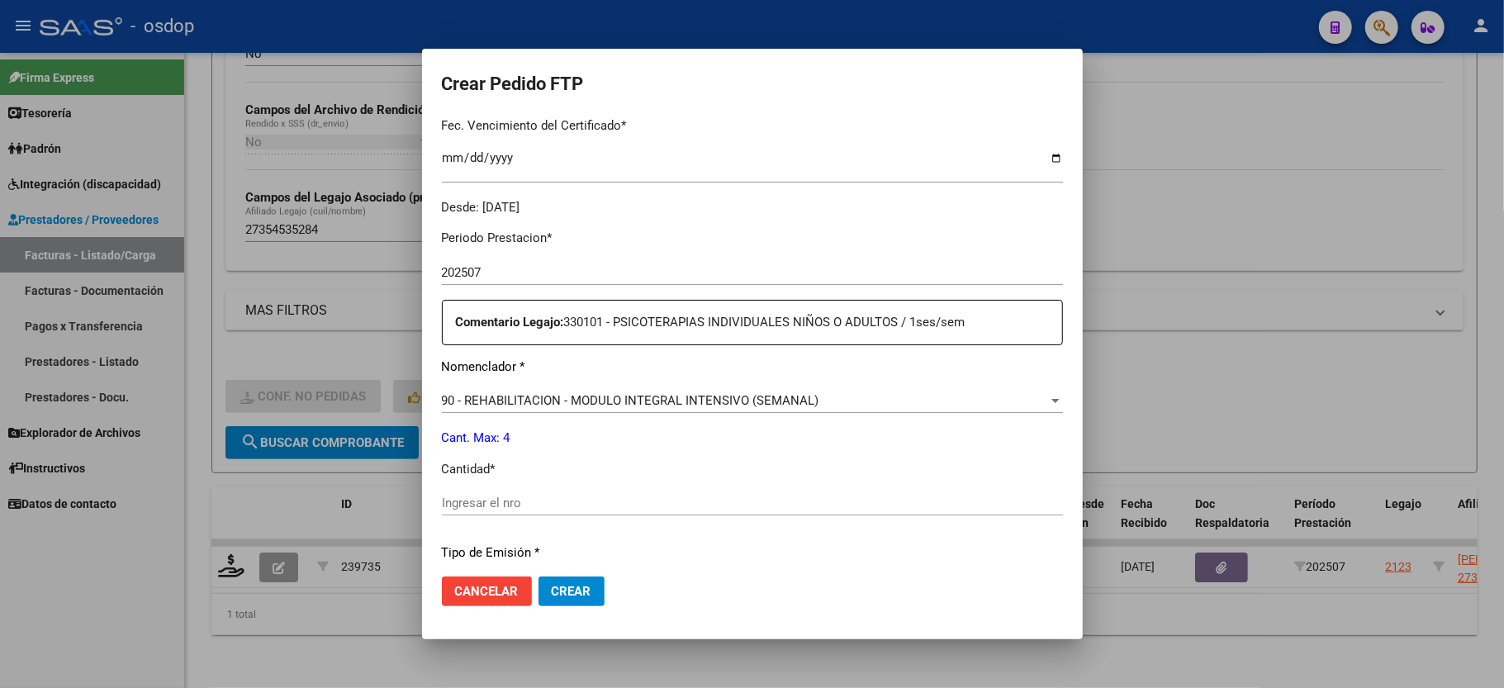
click at [501, 500] on input "Ingresar el nro" at bounding box center [752, 503] width 621 height 15
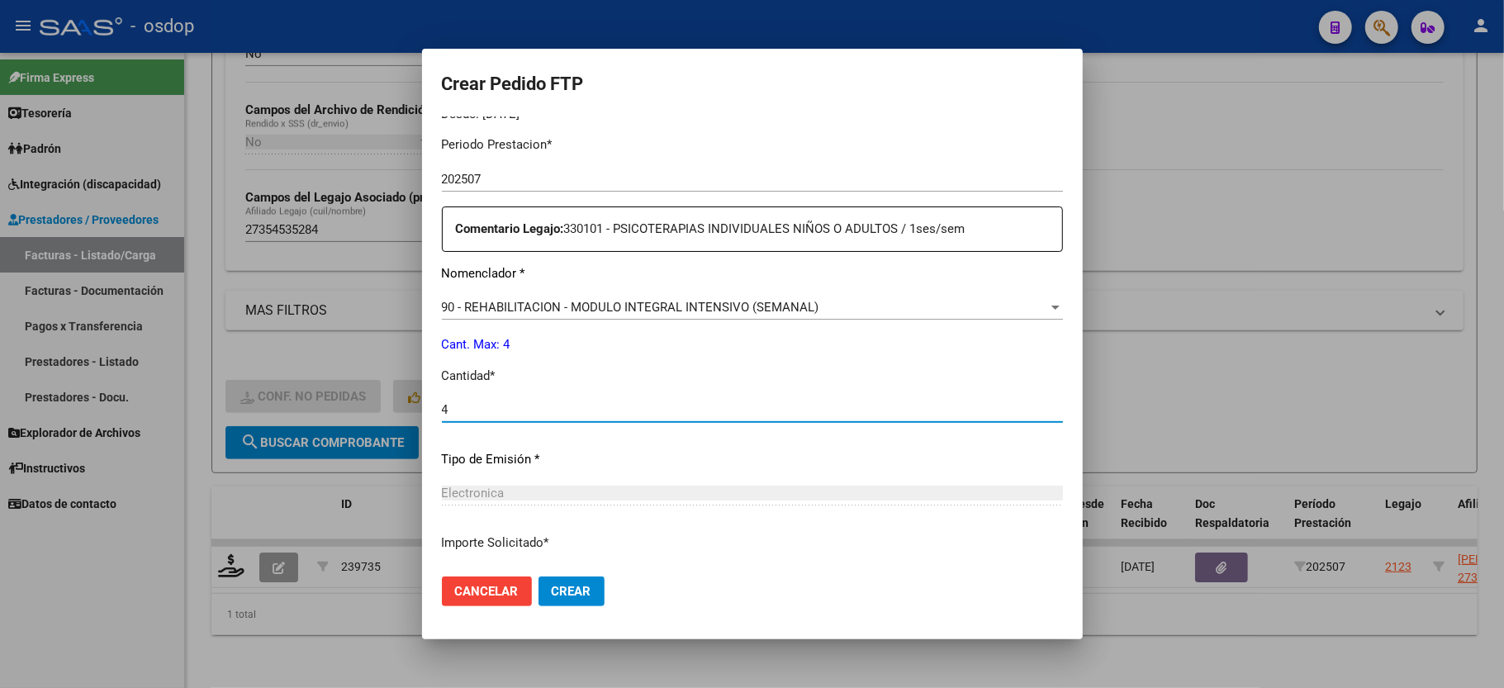
scroll to position [648, 0]
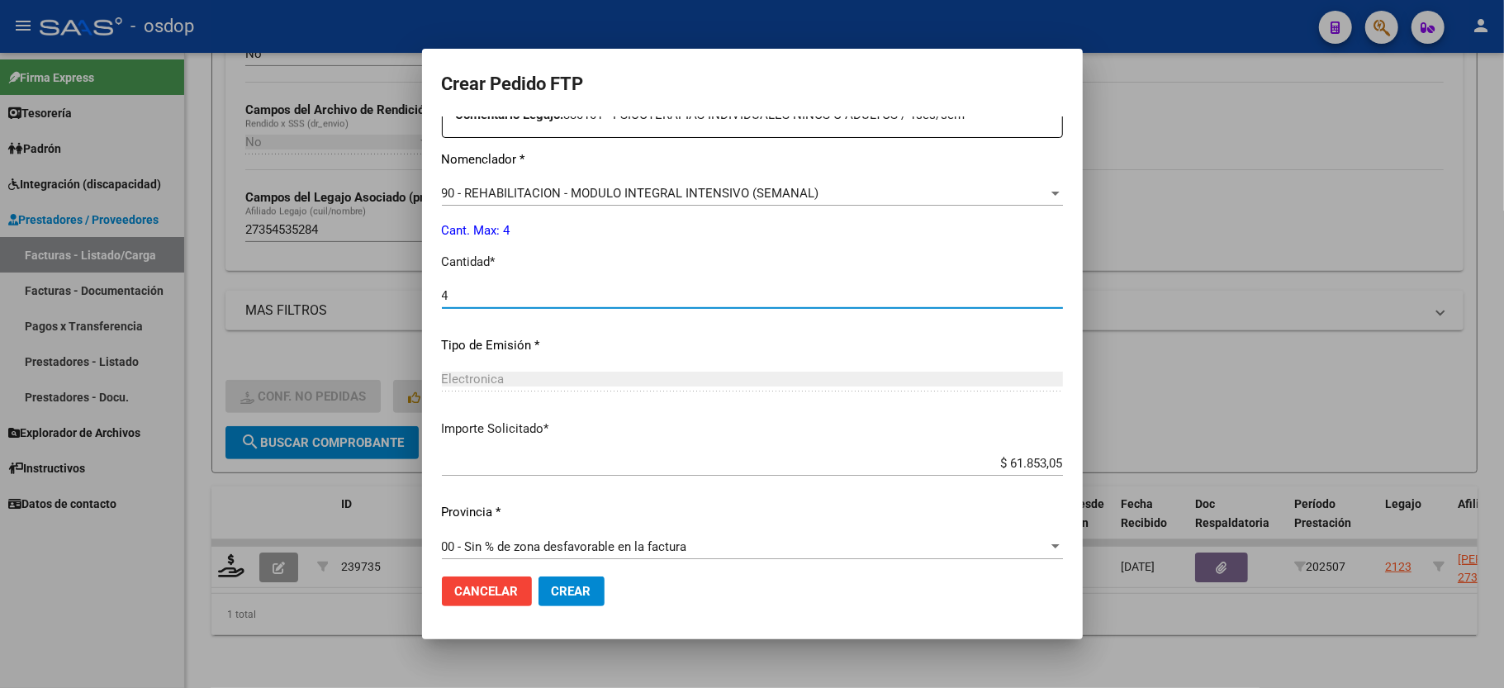
type input "4"
click at [570, 592] on span "Crear" at bounding box center [572, 591] width 40 height 15
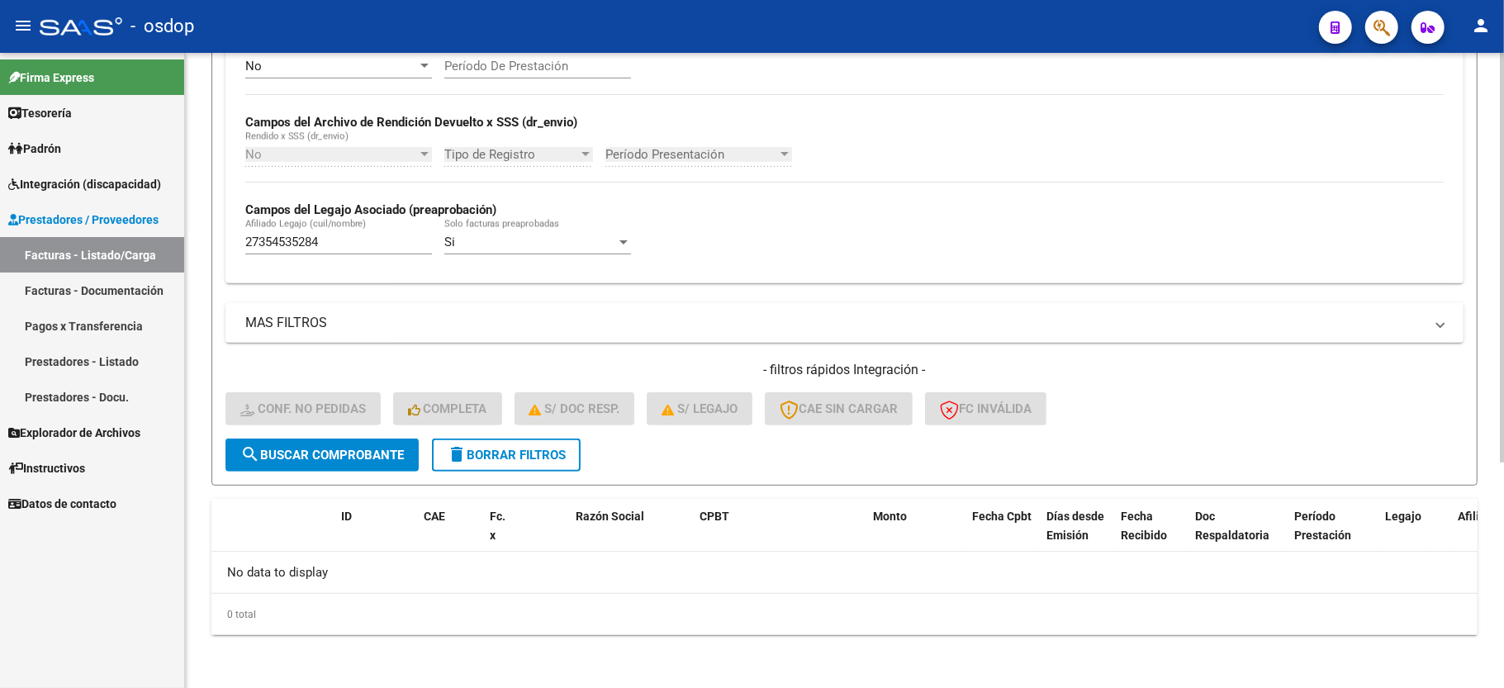
scroll to position [350, 0]
click at [515, 454] on span "delete Borrar Filtros" at bounding box center [506, 455] width 119 height 15
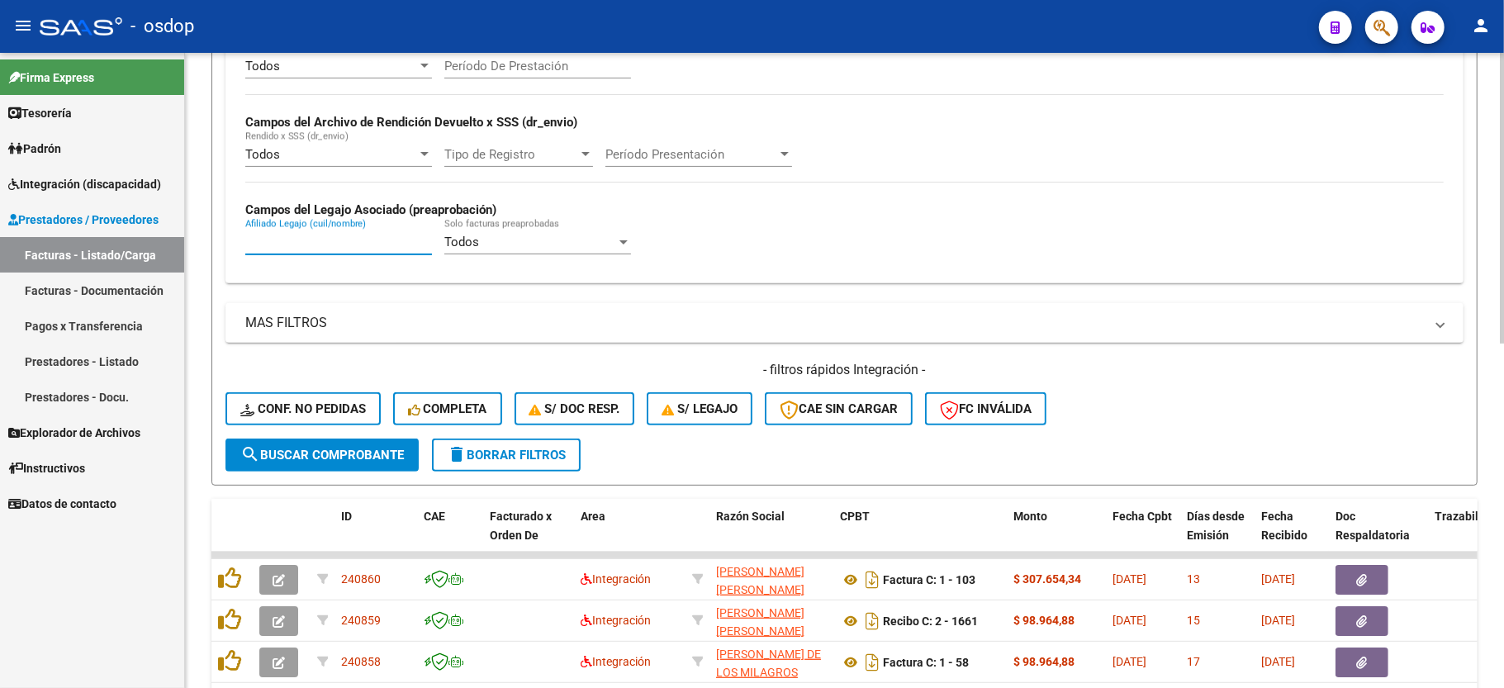
click at [347, 249] on input "Afiliado Legajo (cuil/nombre)" at bounding box center [338, 242] width 187 height 15
paste input "20565236637"
type input "20565236637"
click at [362, 463] on button "search Buscar Comprobante" at bounding box center [322, 455] width 193 height 33
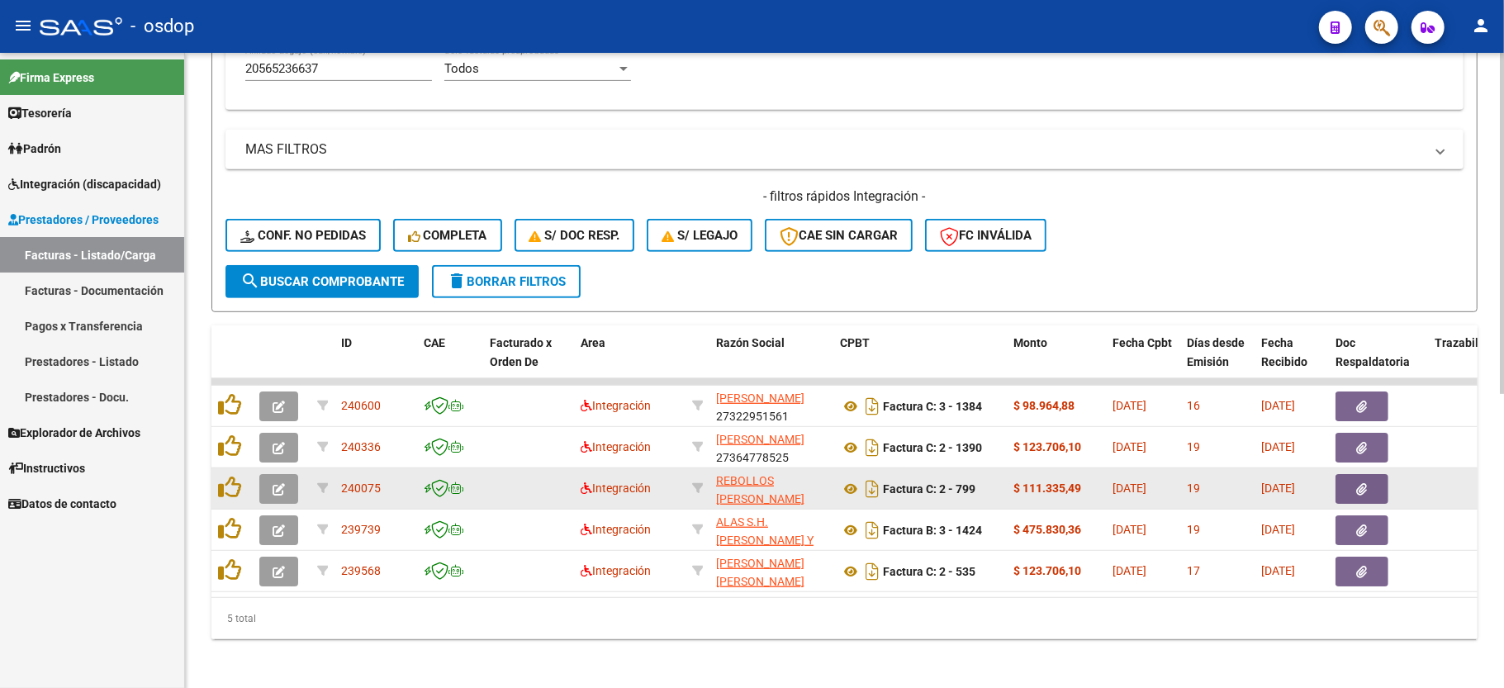
scroll to position [547, 0]
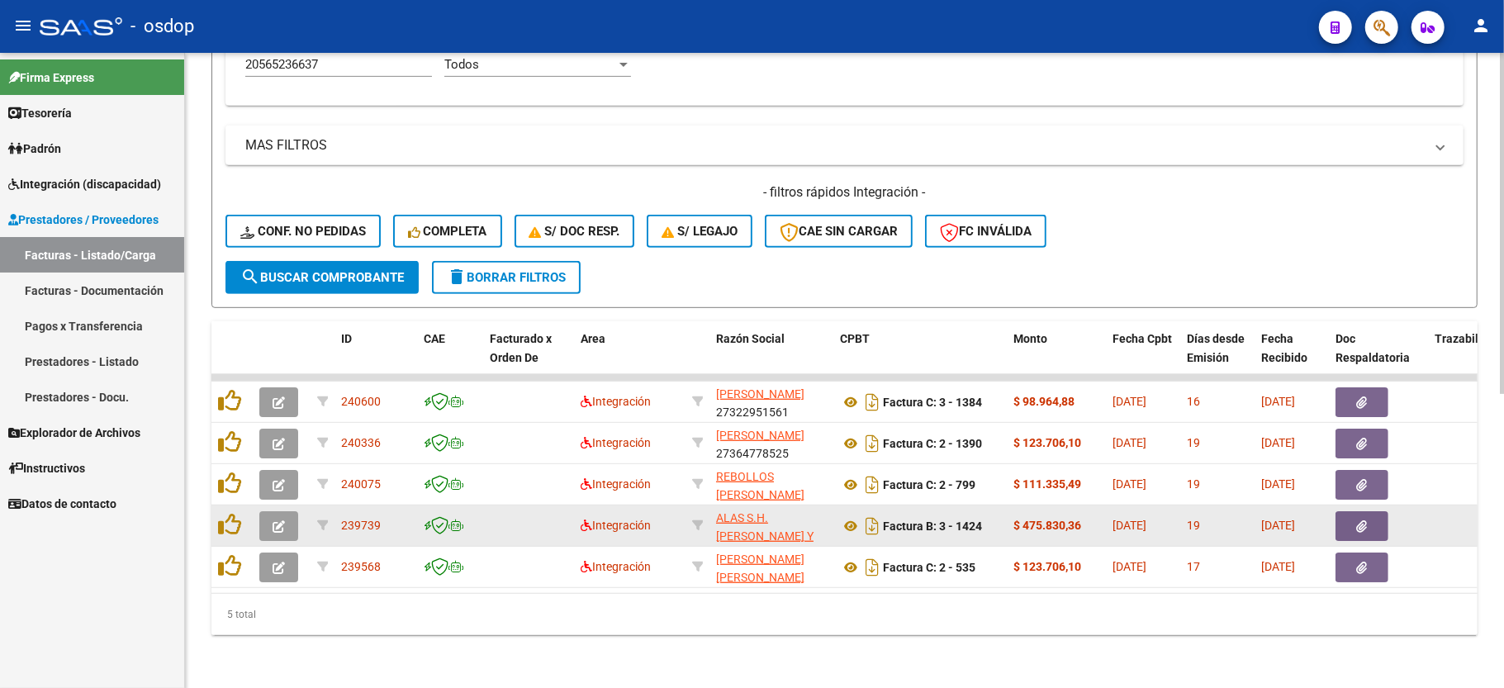
click at [282, 520] on icon "button" at bounding box center [279, 526] width 12 height 12
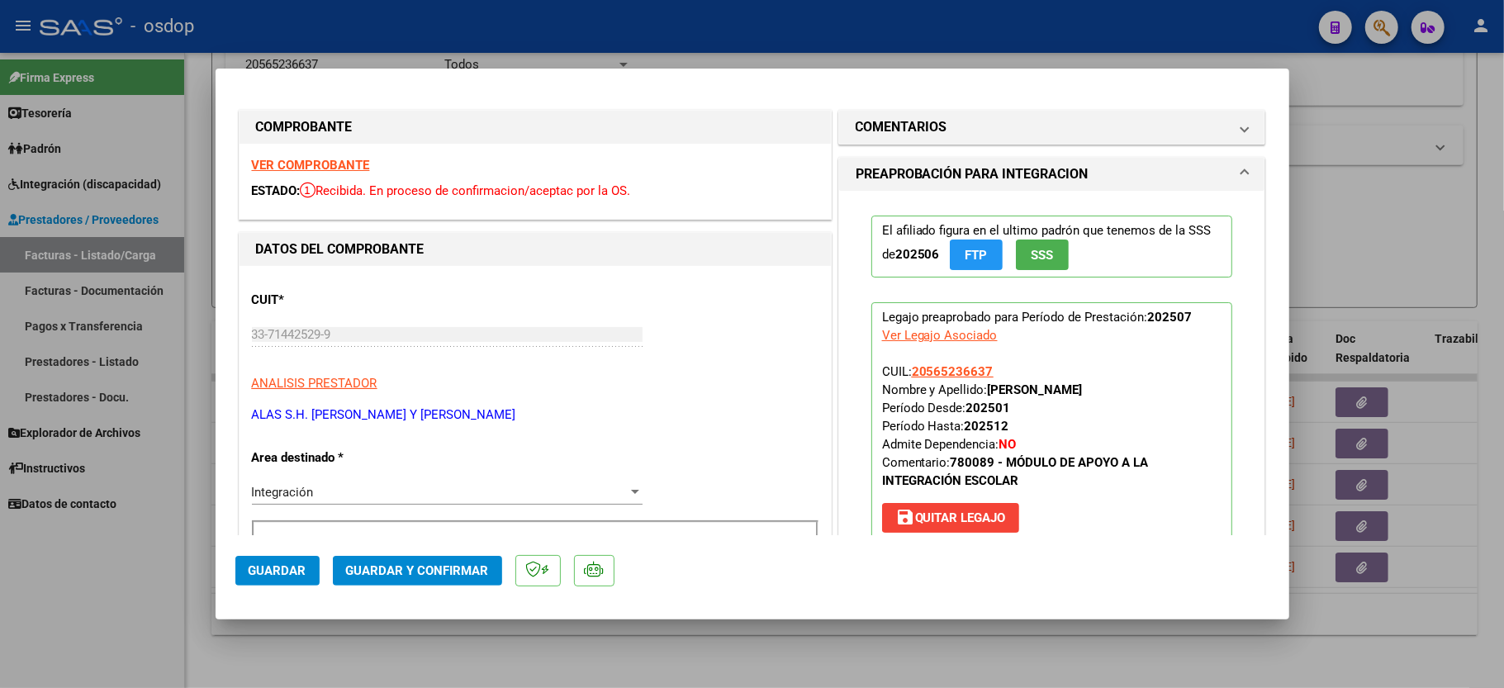
click at [311, 159] on strong "VER COMPROBANTE" at bounding box center [311, 165] width 118 height 15
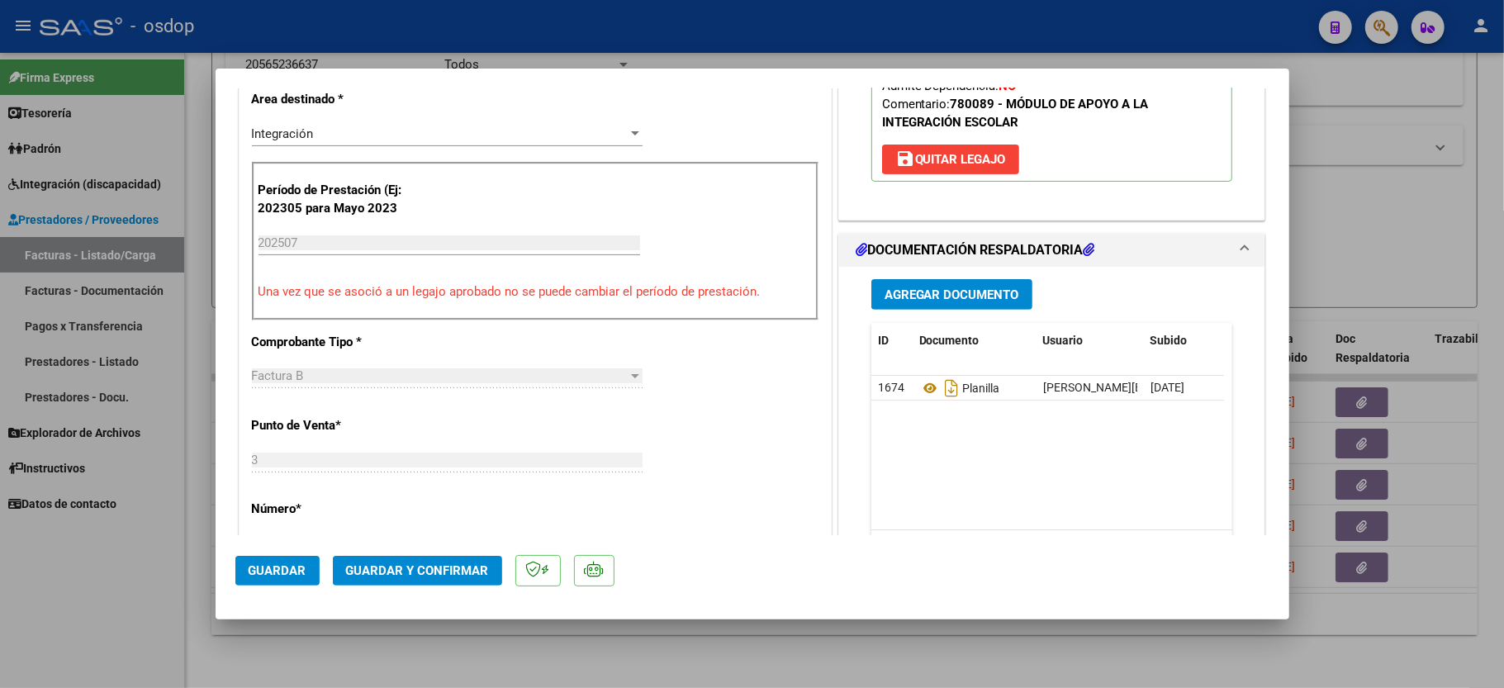
scroll to position [440, 0]
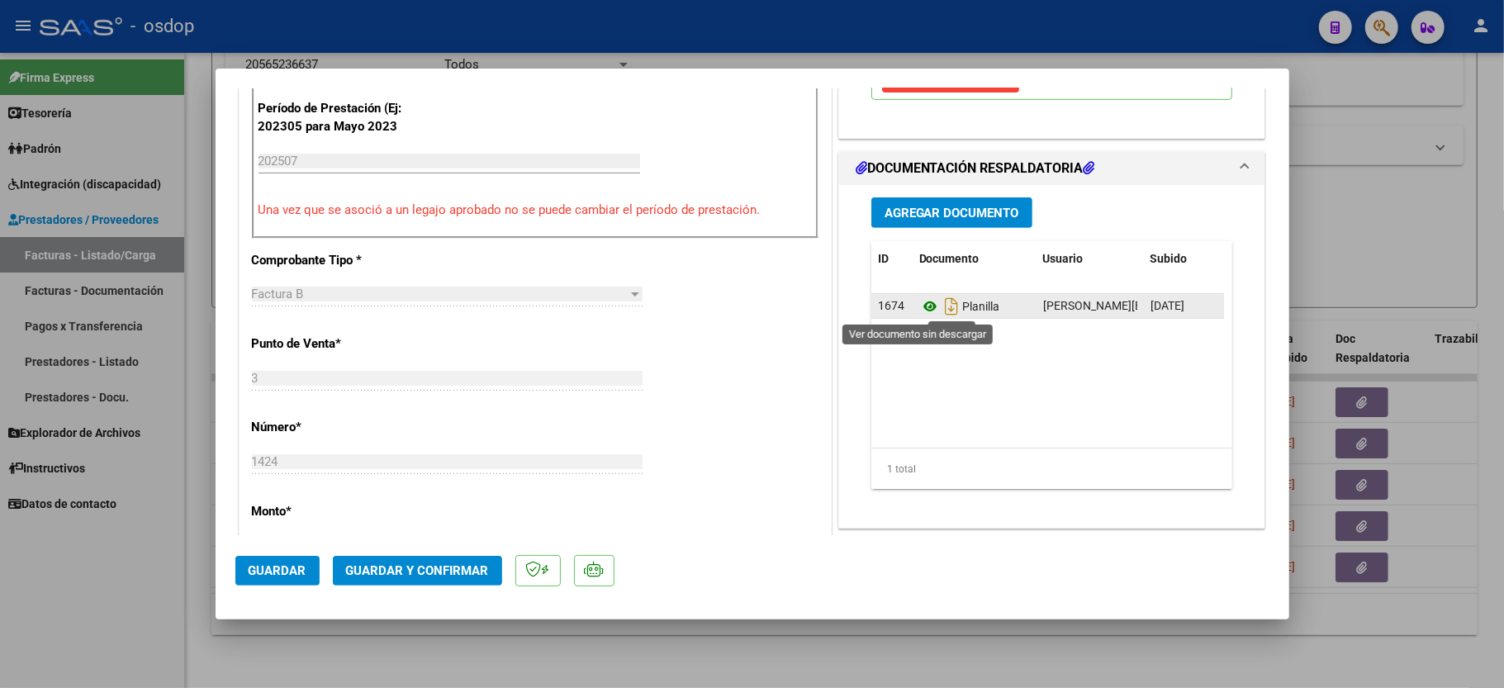
click at [923, 309] on icon at bounding box center [929, 307] width 21 height 20
click at [388, 576] on span "Guardar y Confirmar" at bounding box center [417, 570] width 143 height 15
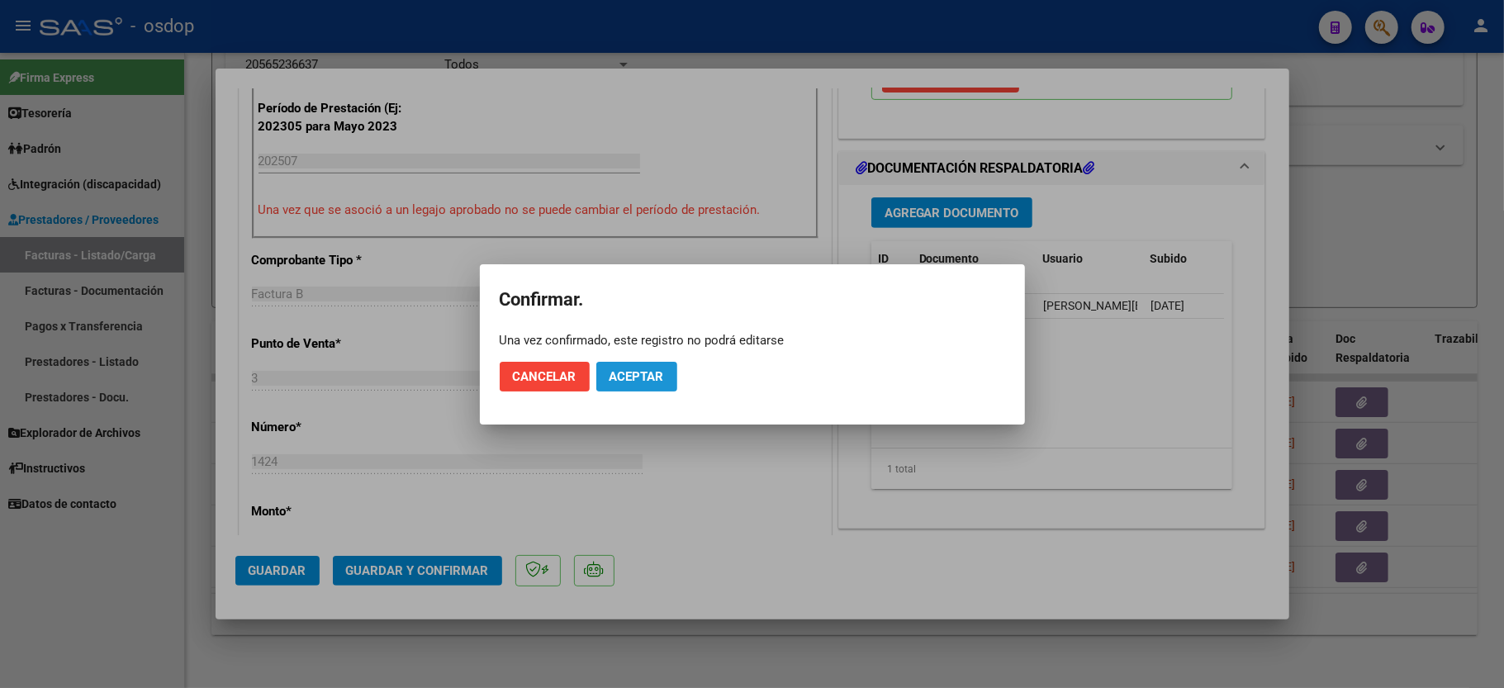
click at [641, 385] on button "Aceptar" at bounding box center [636, 377] width 81 height 30
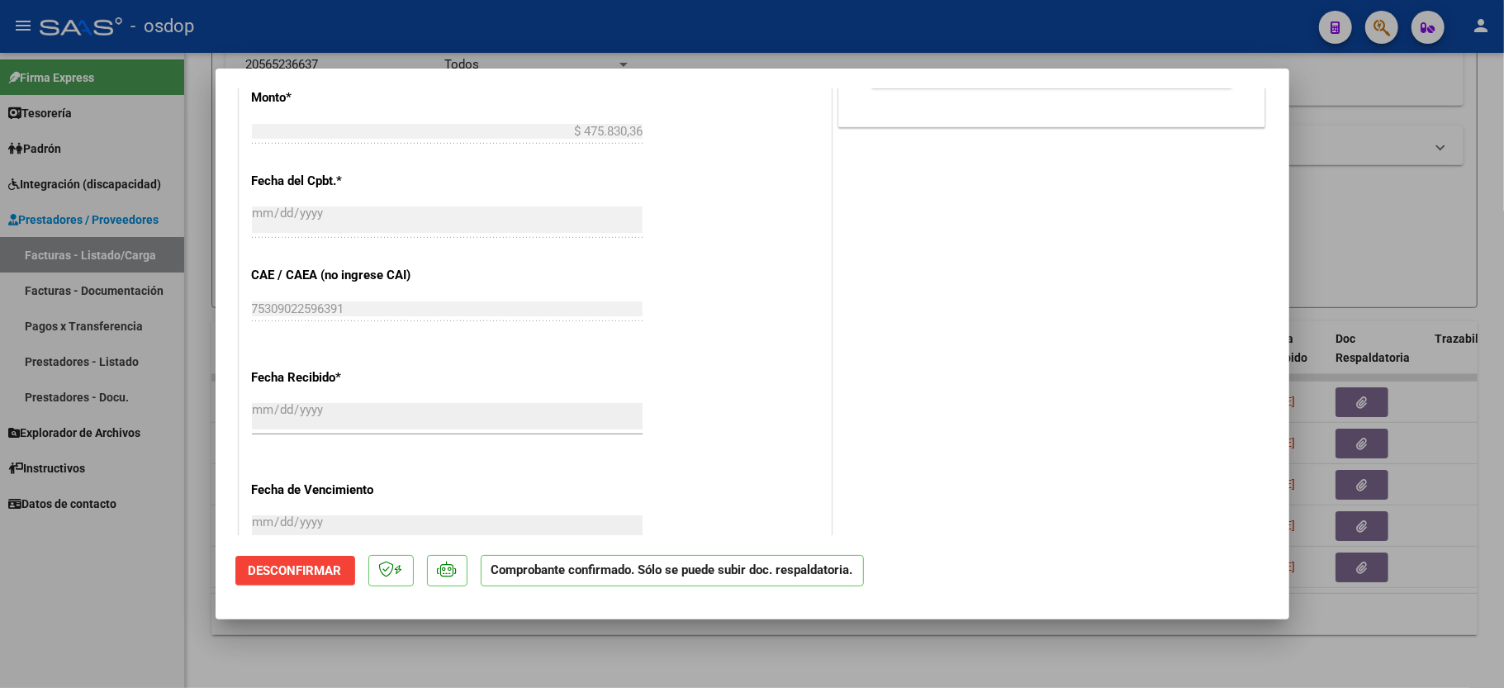
click at [165, 577] on div at bounding box center [752, 344] width 1504 height 688
type input "$ 0,00"
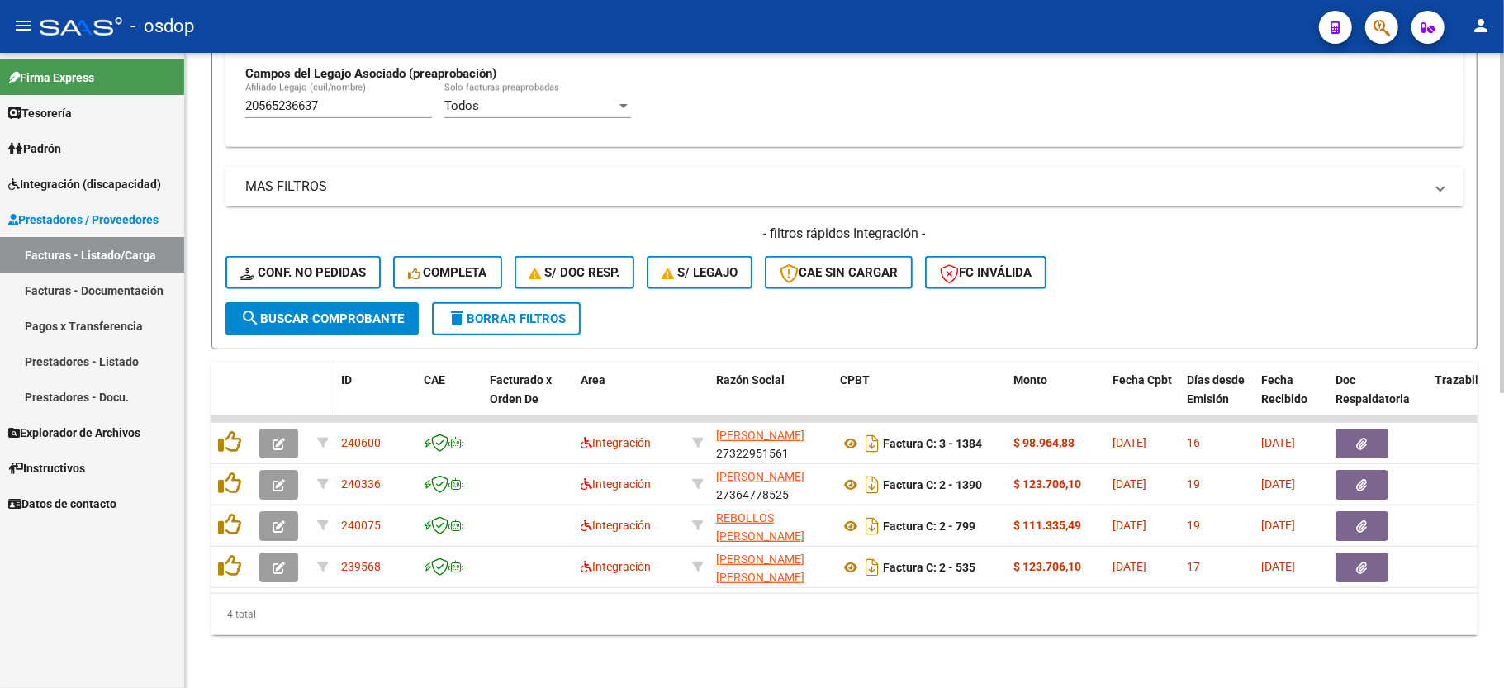
scroll to position [506, 0]
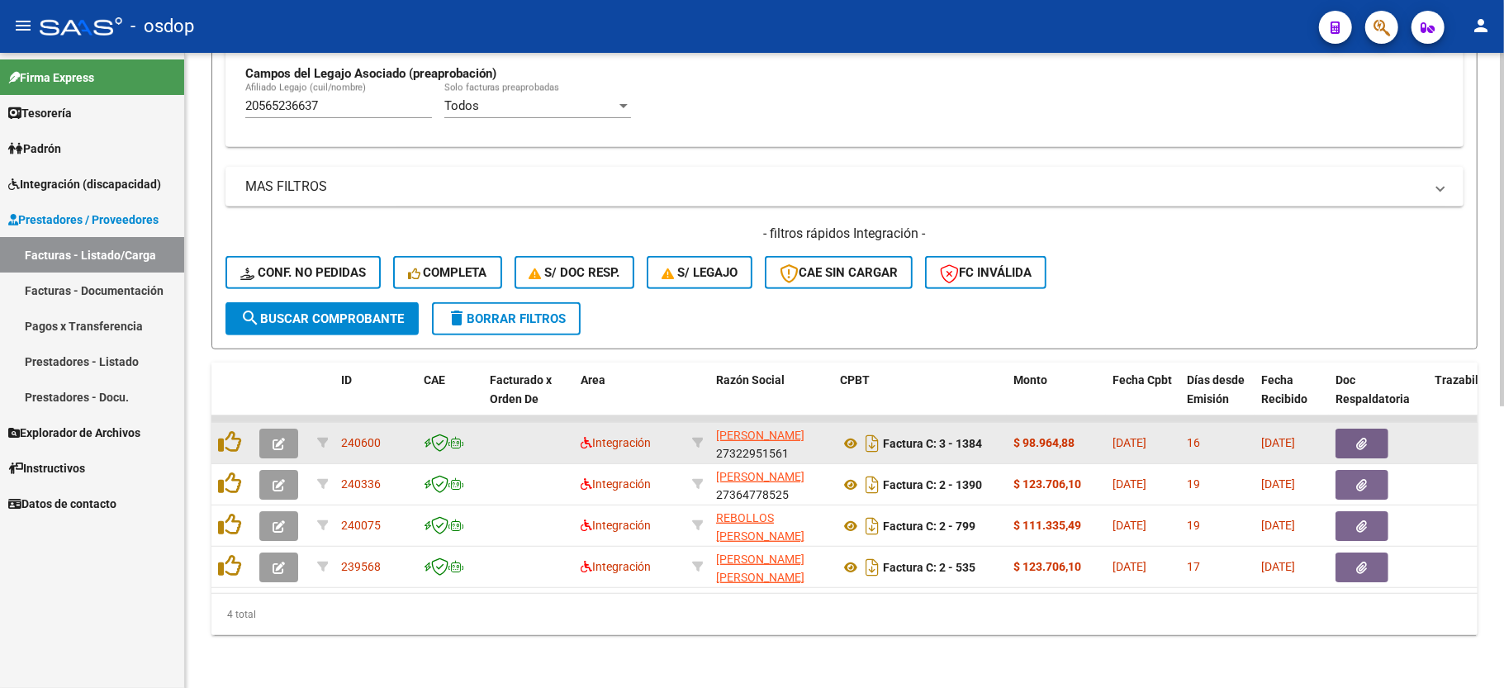
click at [291, 429] on button "button" at bounding box center [278, 444] width 39 height 30
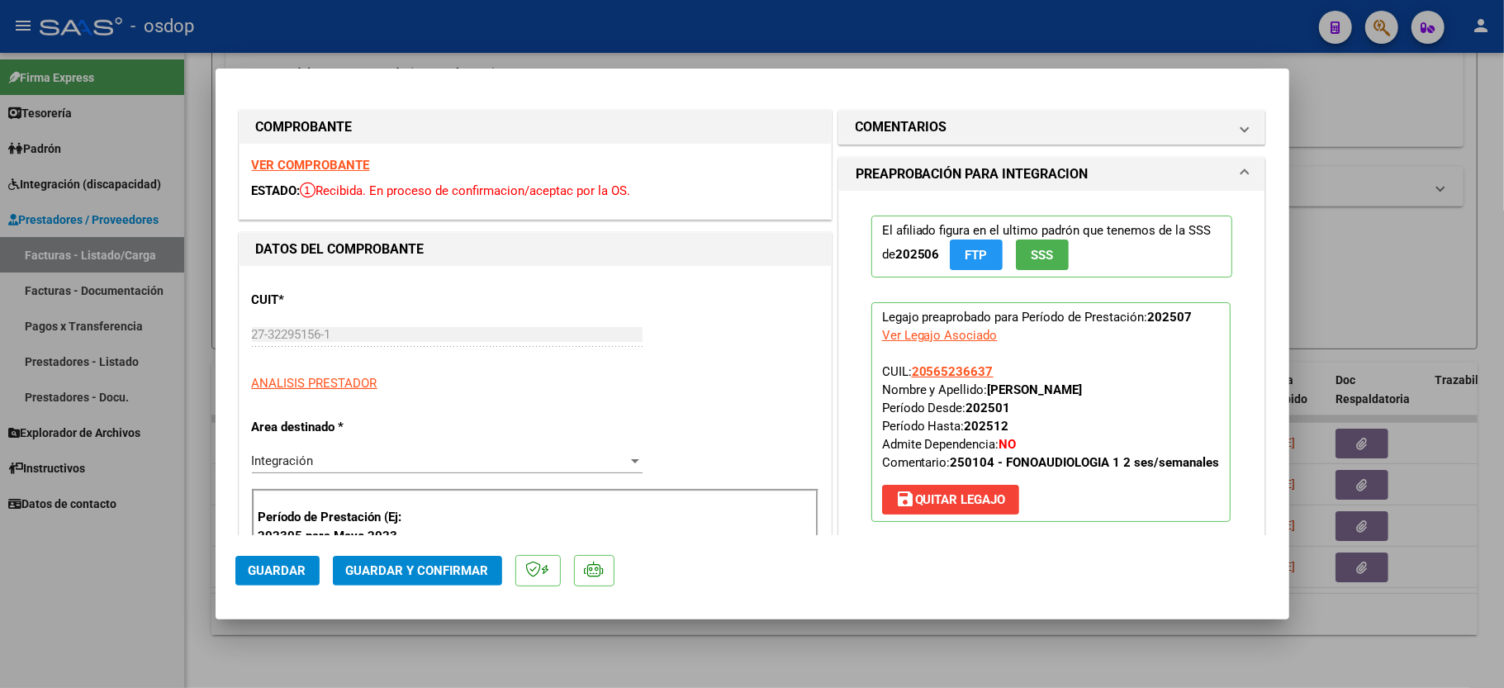
click at [282, 166] on strong "VER COMPROBANTE" at bounding box center [311, 165] width 118 height 15
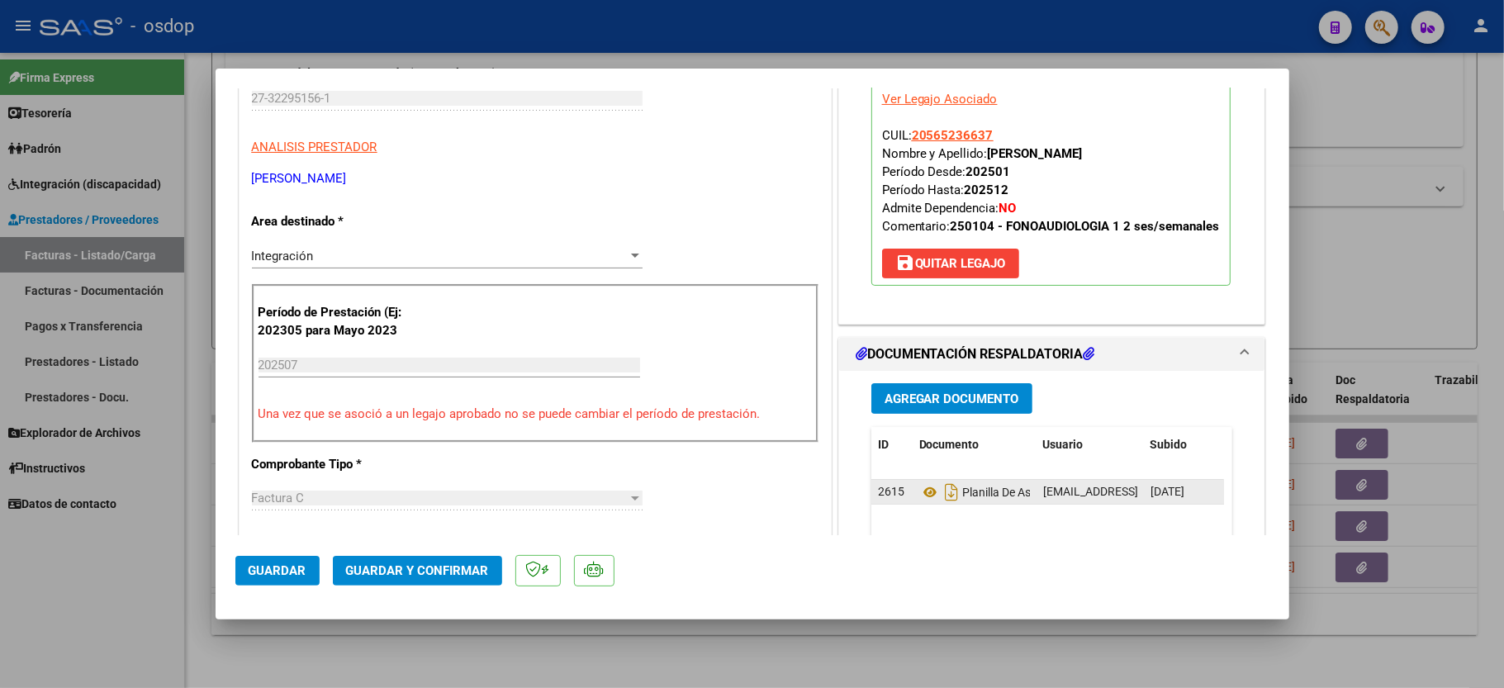
scroll to position [330, 0]
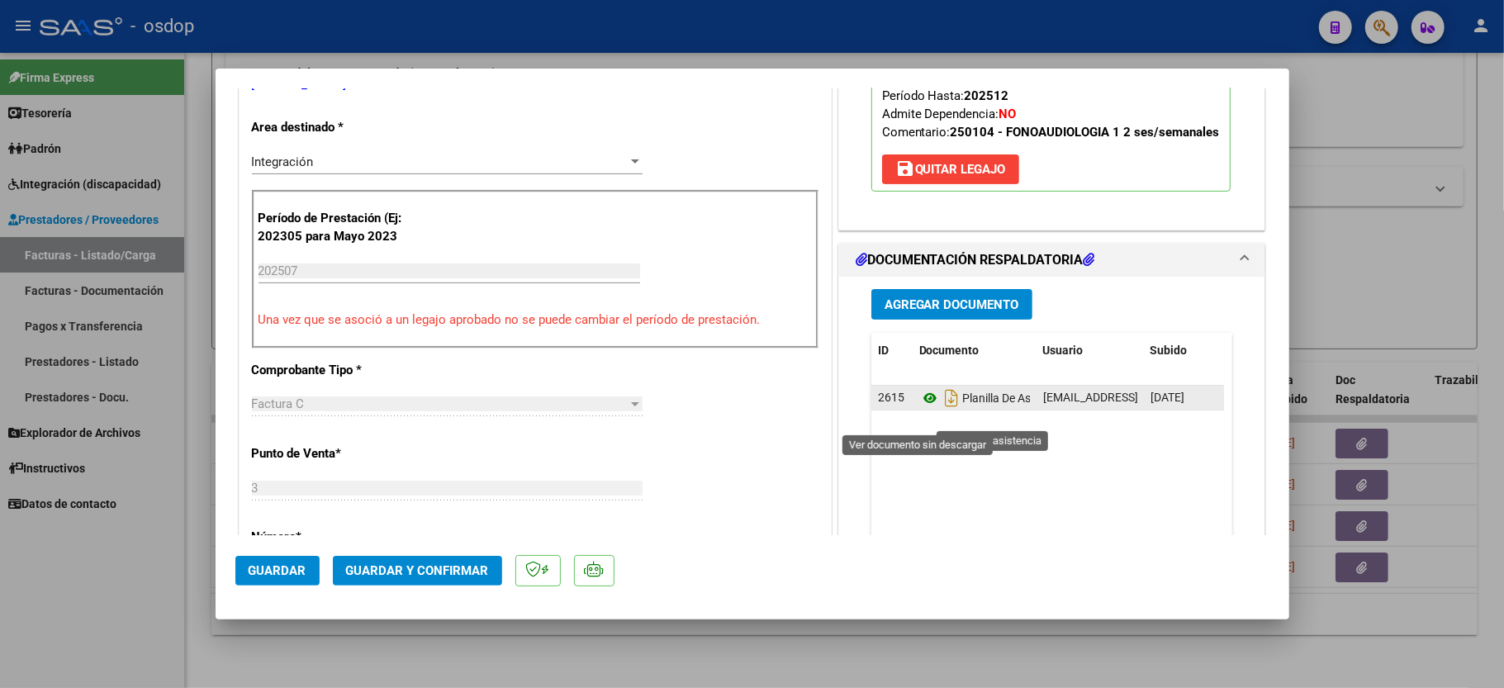
click at [922, 408] on icon at bounding box center [929, 398] width 21 height 20
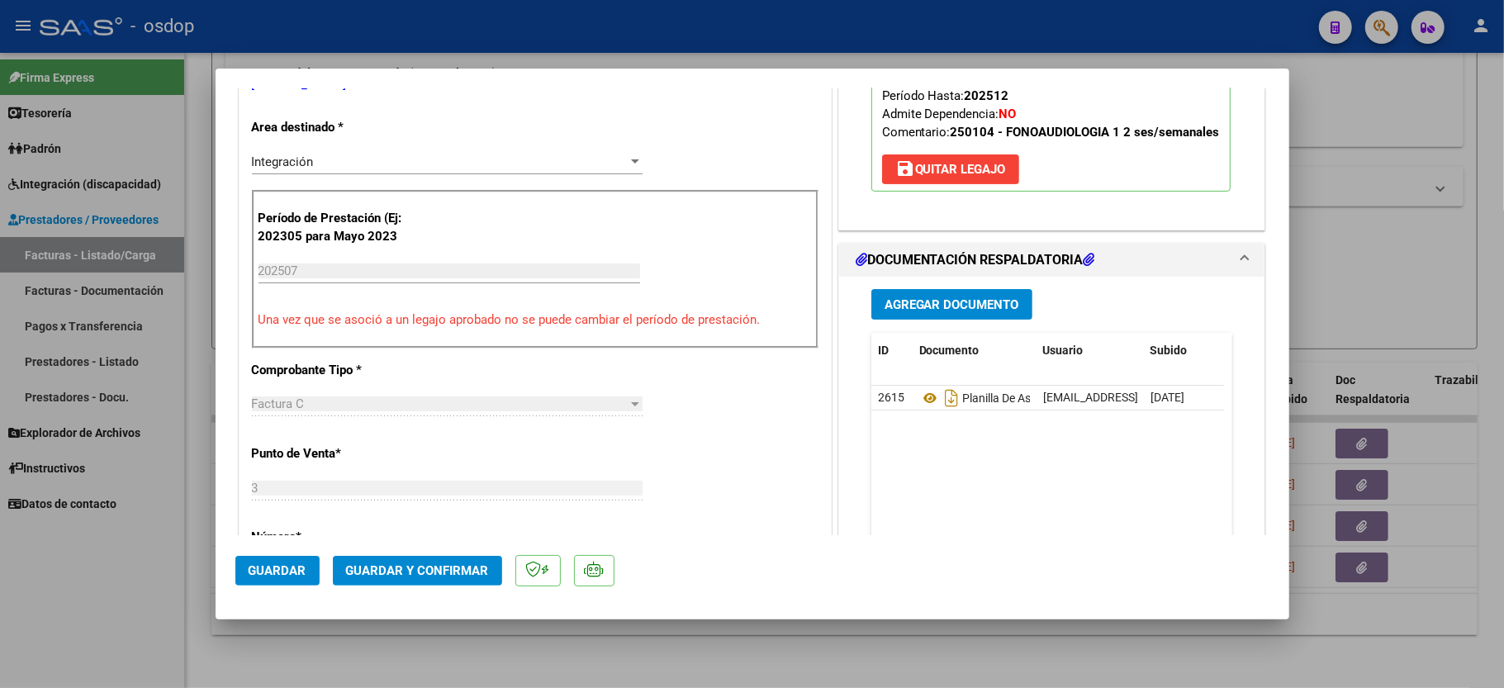
click at [431, 568] on span "Guardar y Confirmar" at bounding box center [417, 570] width 143 height 15
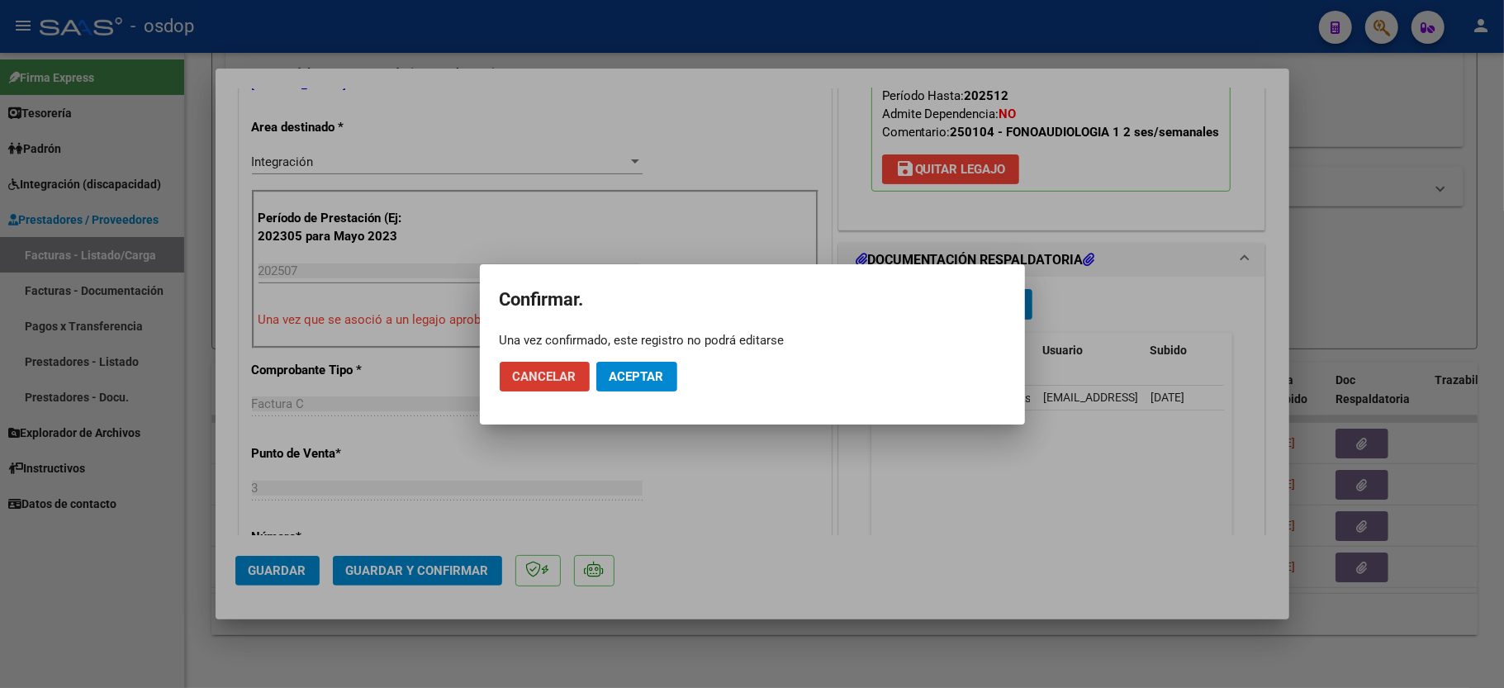
click at [651, 364] on button "Aceptar" at bounding box center [636, 377] width 81 height 30
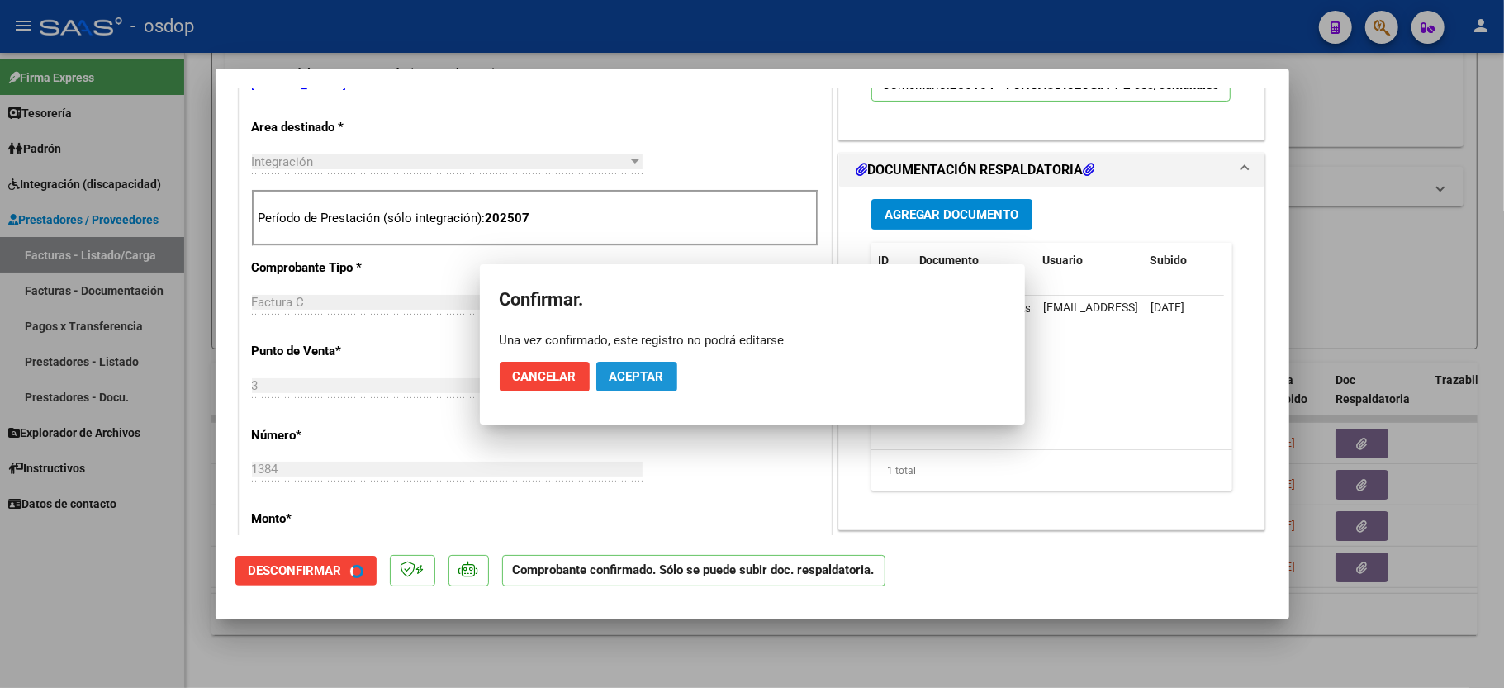
scroll to position [329, 0]
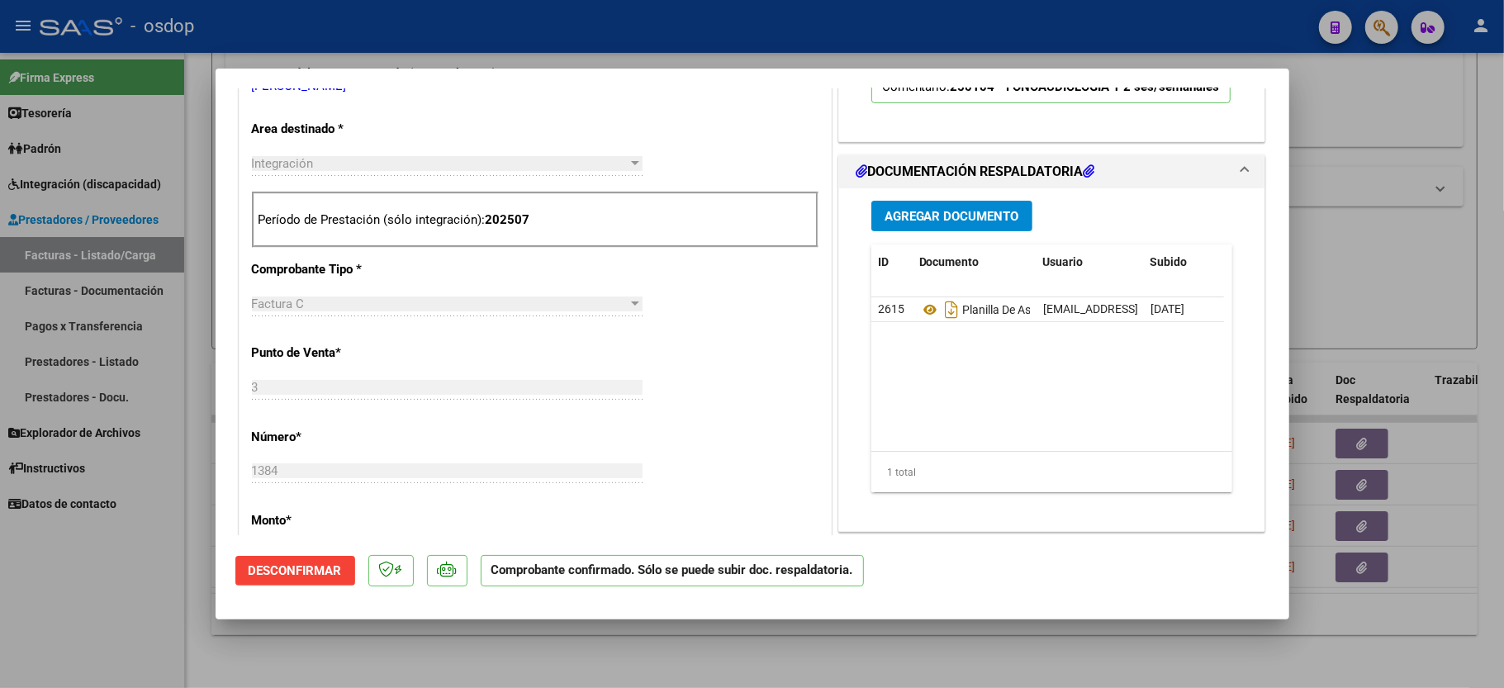
drag, startPoint x: 120, startPoint y: 558, endPoint x: 166, endPoint y: 542, distance: 49.1
click at [120, 559] on div at bounding box center [752, 344] width 1504 height 688
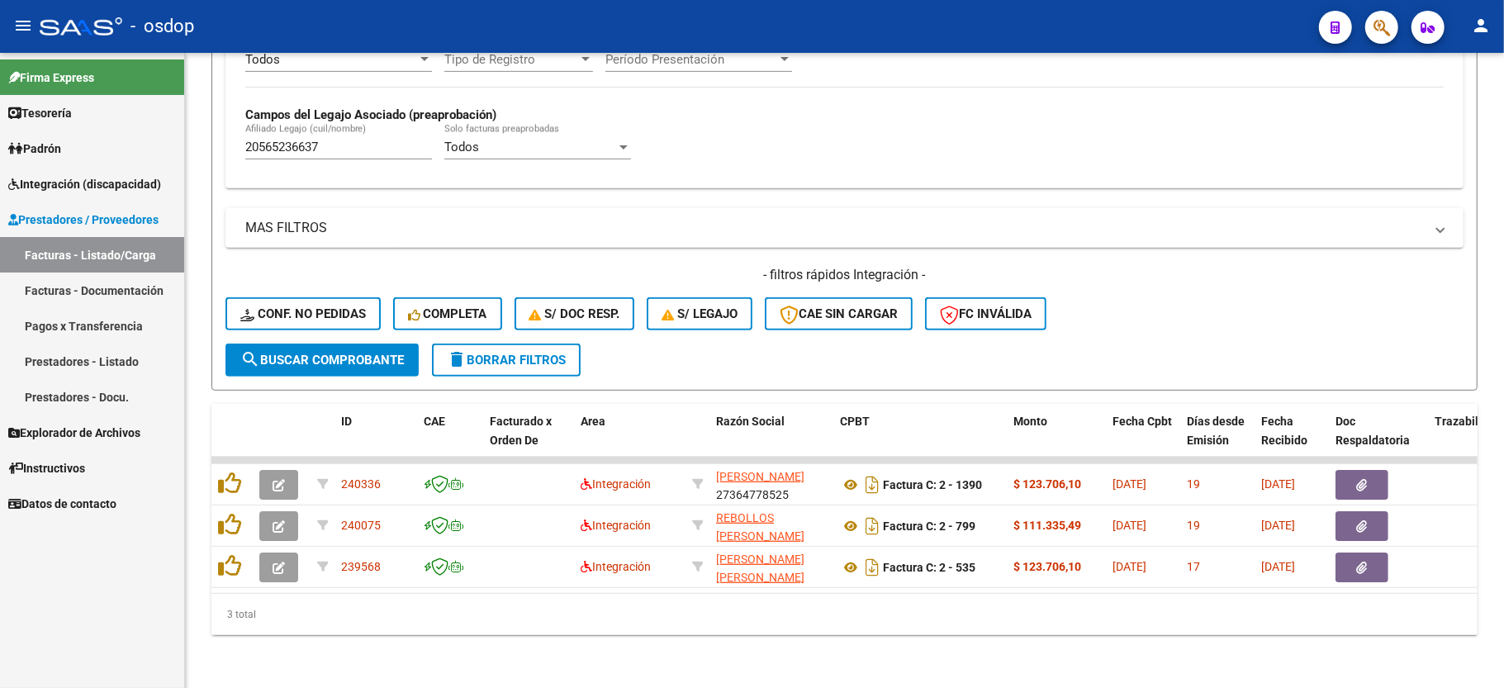
scroll to position [464, 0]
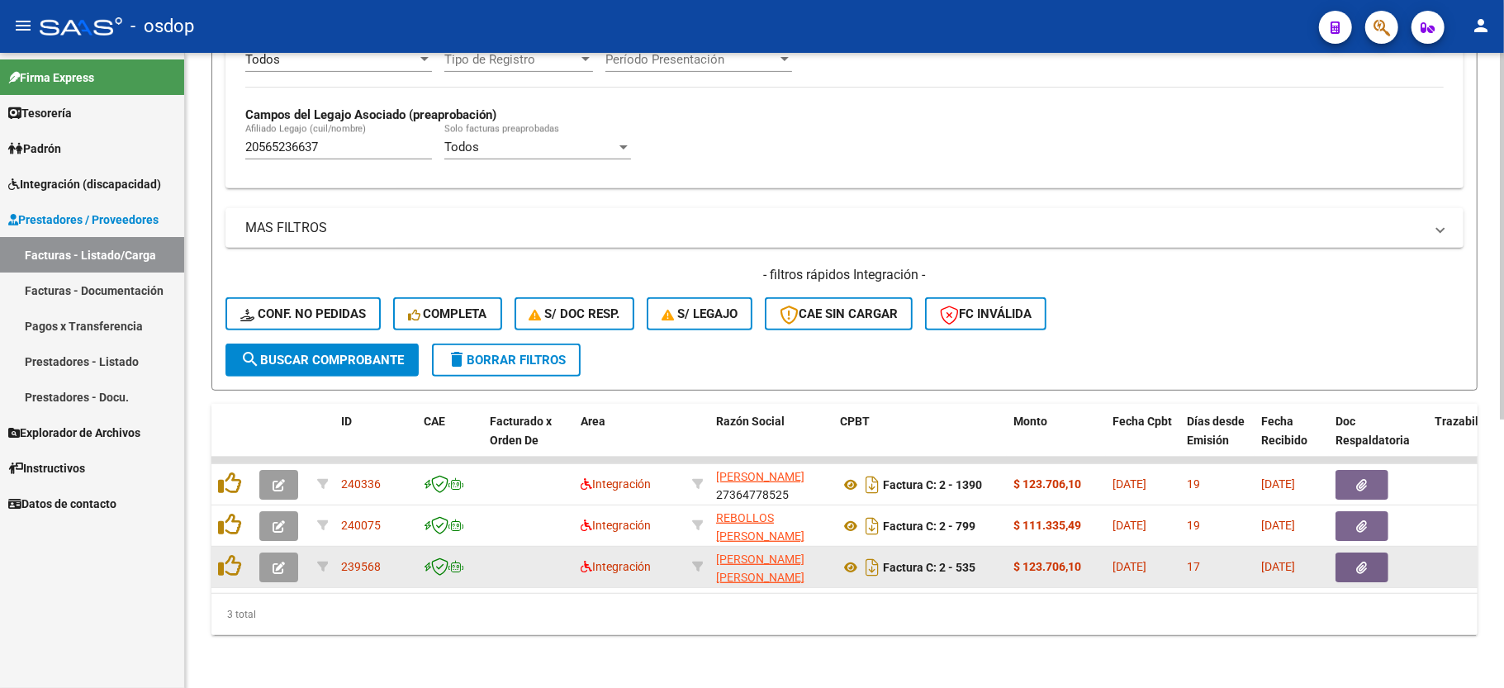
click at [284, 562] on icon "button" at bounding box center [279, 568] width 12 height 12
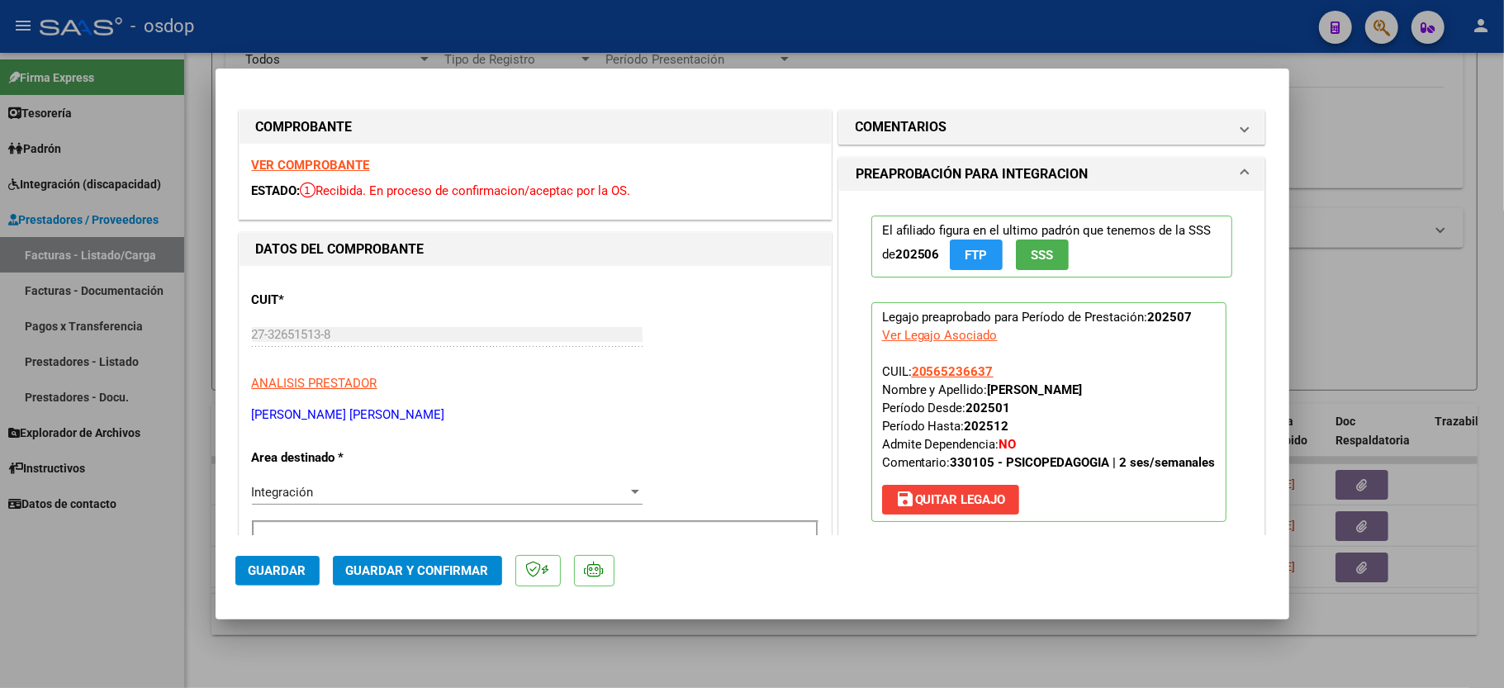
click at [330, 173] on div "VER COMPROBANTE ESTADO: Recibida. En proceso de confirmacion/aceptac por la OS." at bounding box center [535, 181] width 591 height 75
click at [329, 169] on strong "VER COMPROBANTE" at bounding box center [311, 165] width 118 height 15
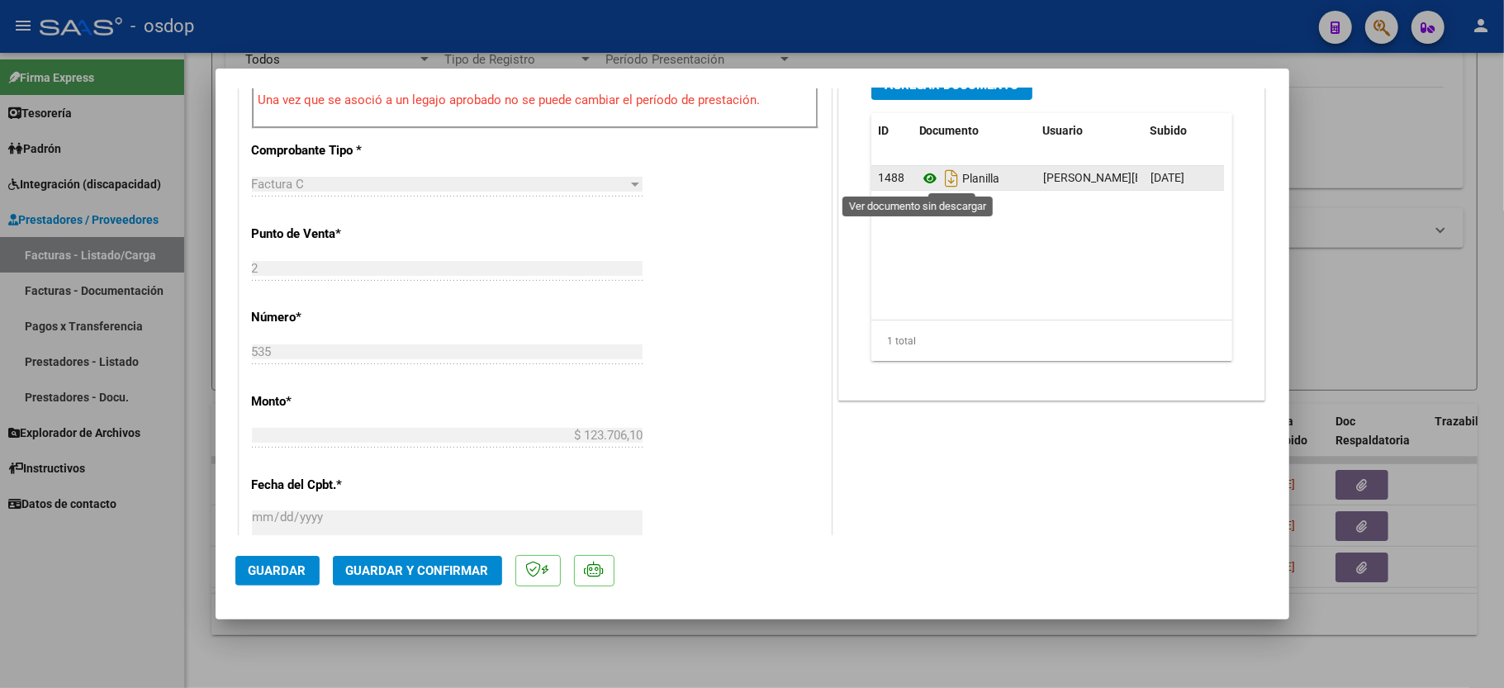
click at [919, 180] on icon at bounding box center [929, 179] width 21 height 20
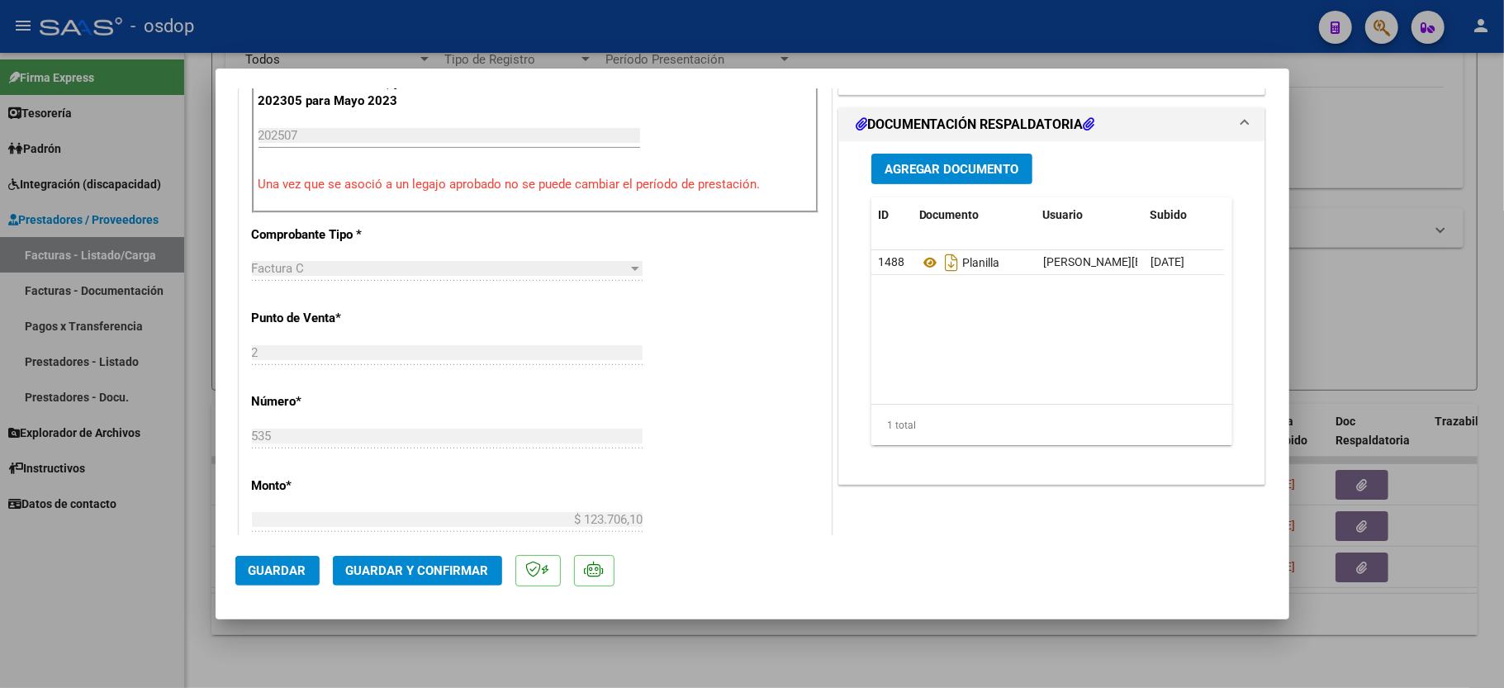
scroll to position [440, 0]
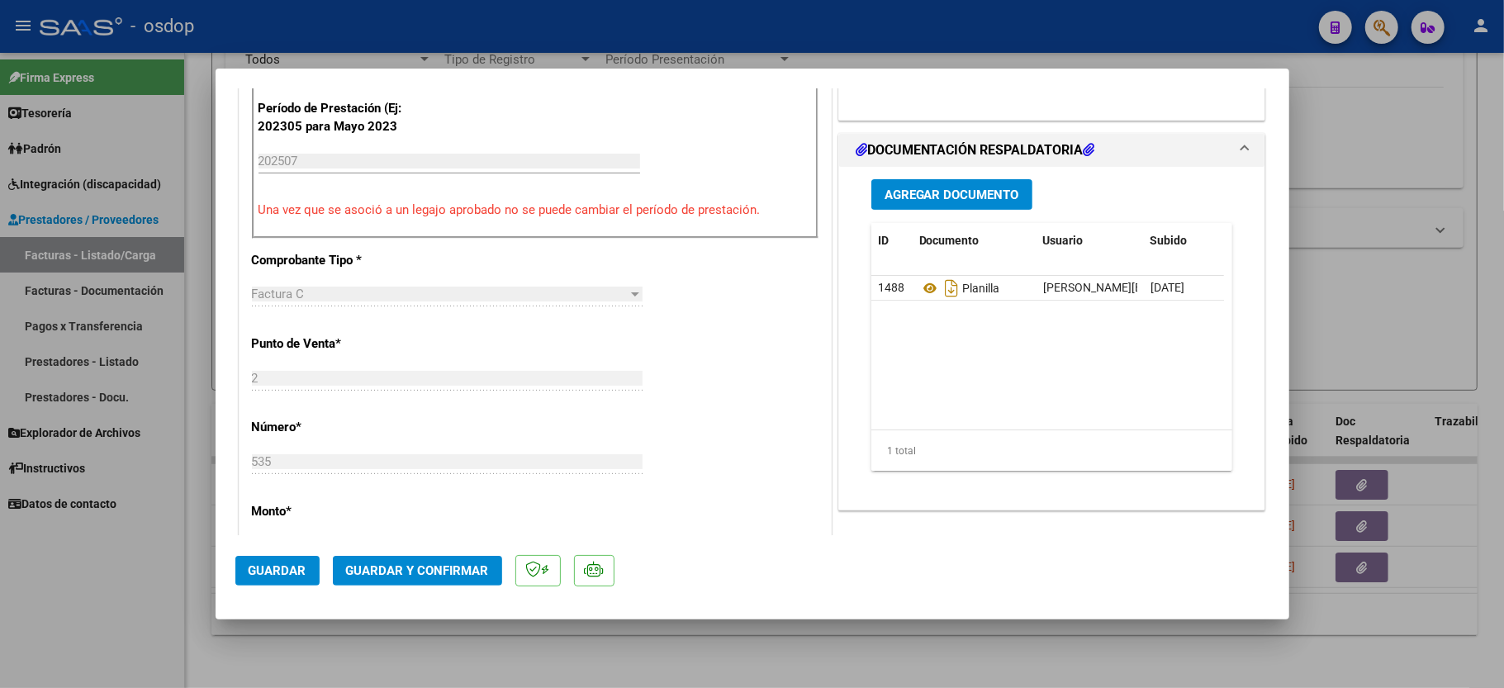
click at [403, 577] on span "Guardar y Confirmar" at bounding box center [417, 570] width 143 height 15
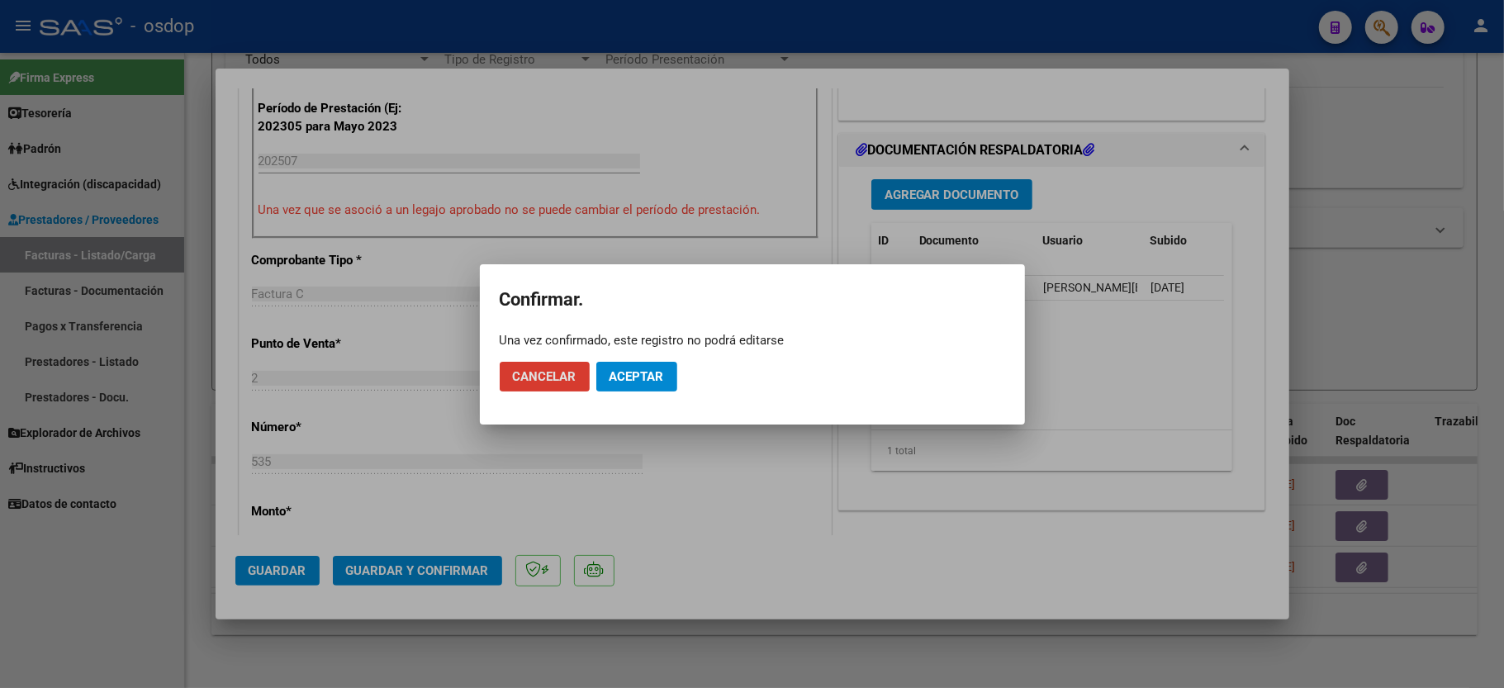
click at [649, 384] on button "Aceptar" at bounding box center [636, 377] width 81 height 30
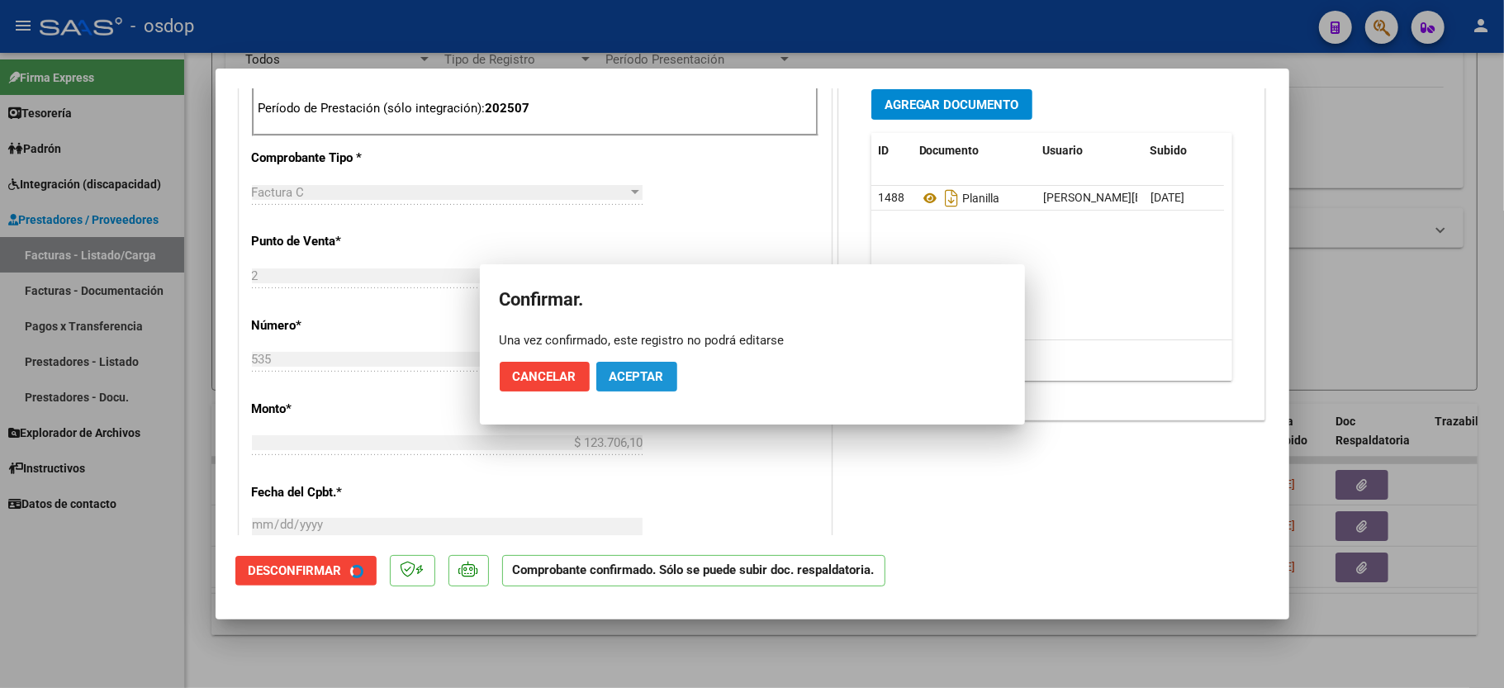
scroll to position [752, 0]
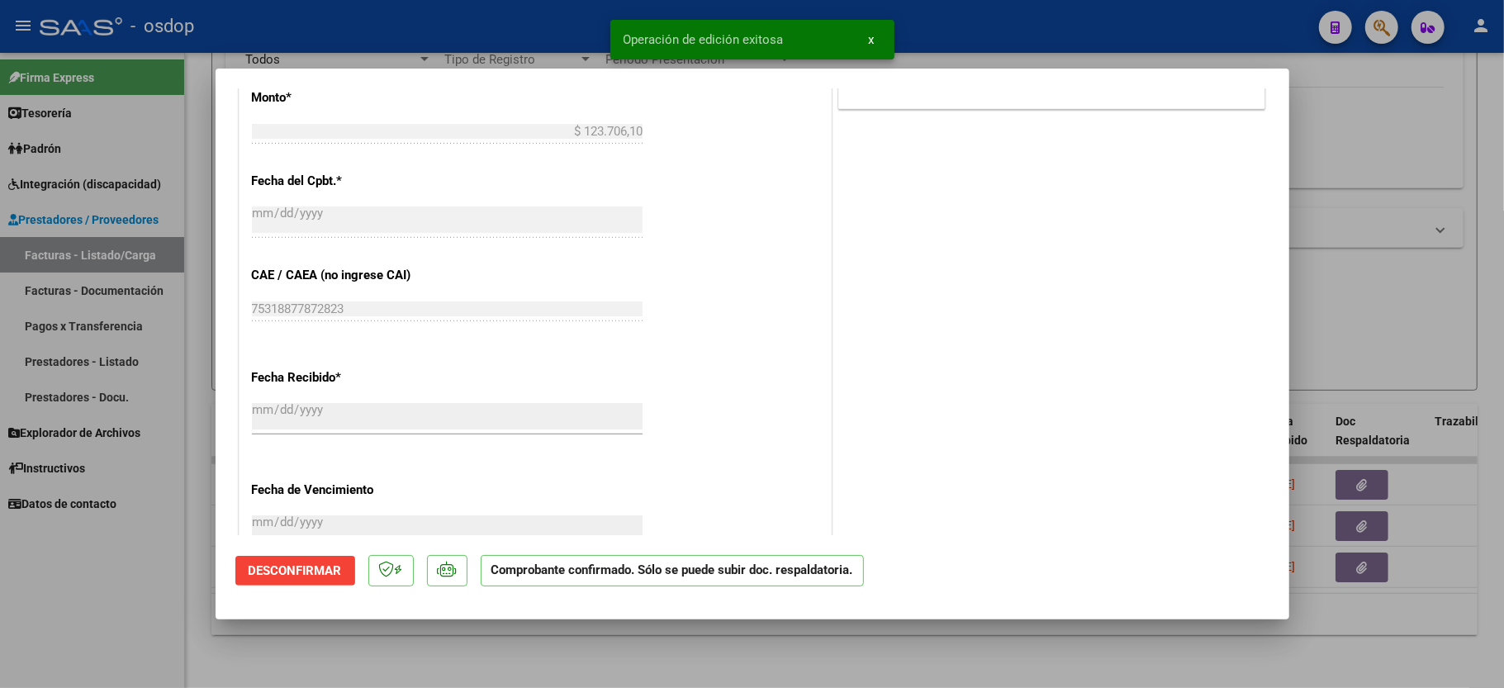
click at [103, 639] on div at bounding box center [752, 344] width 1504 height 688
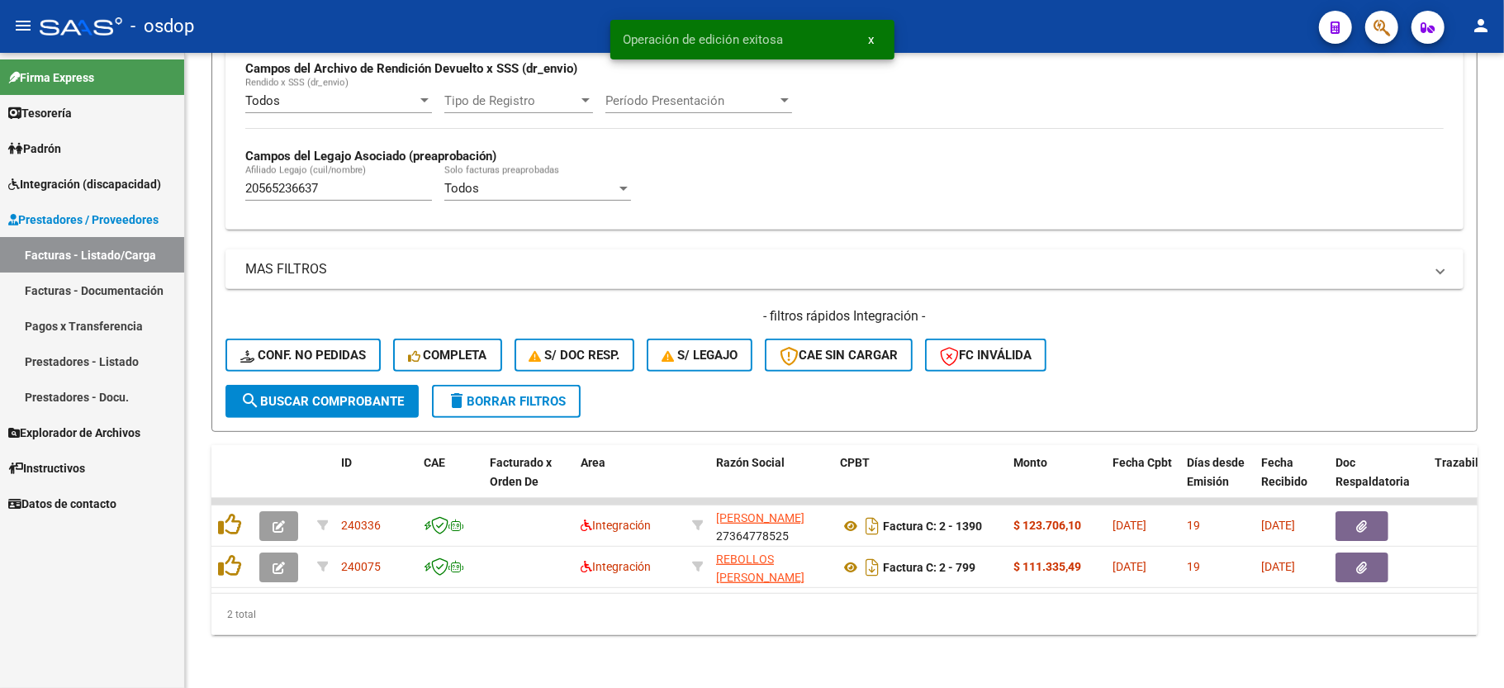
scroll to position [424, 0]
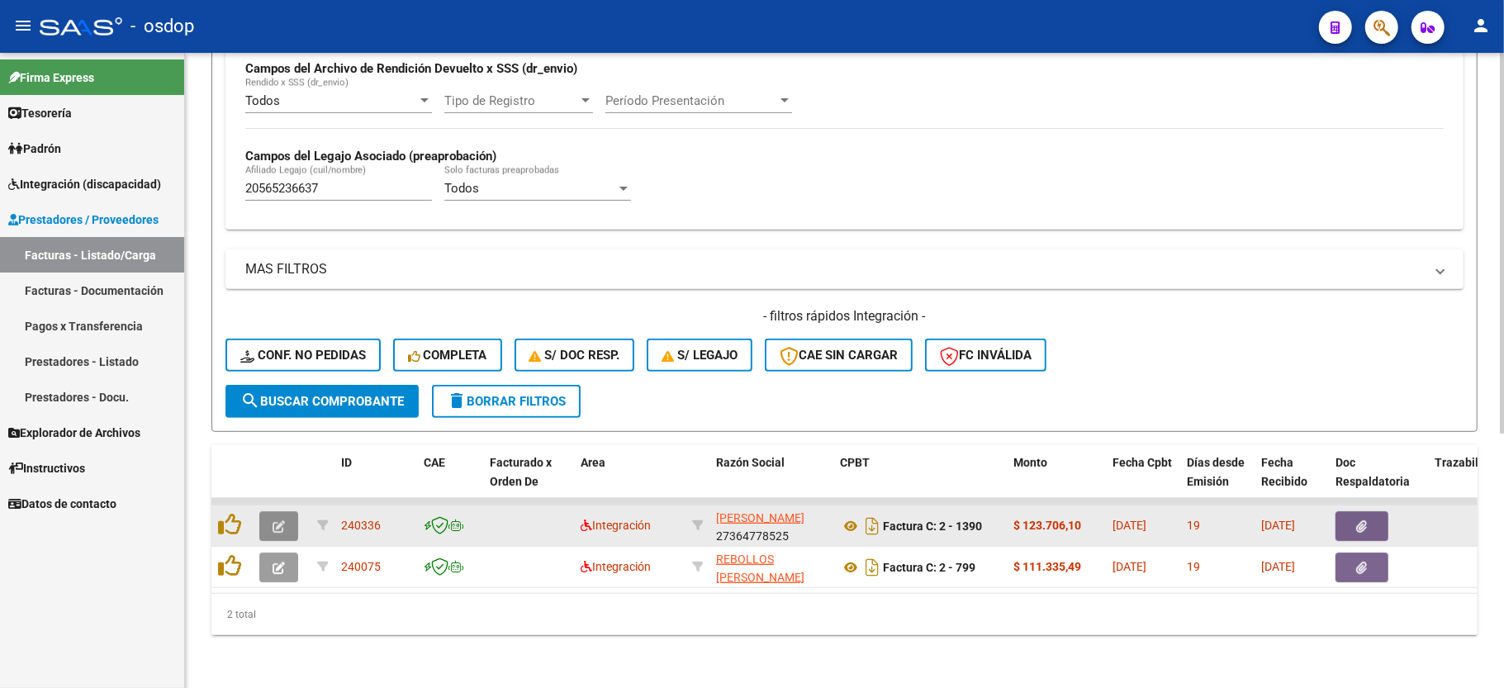
click at [274, 520] on icon "button" at bounding box center [279, 526] width 12 height 12
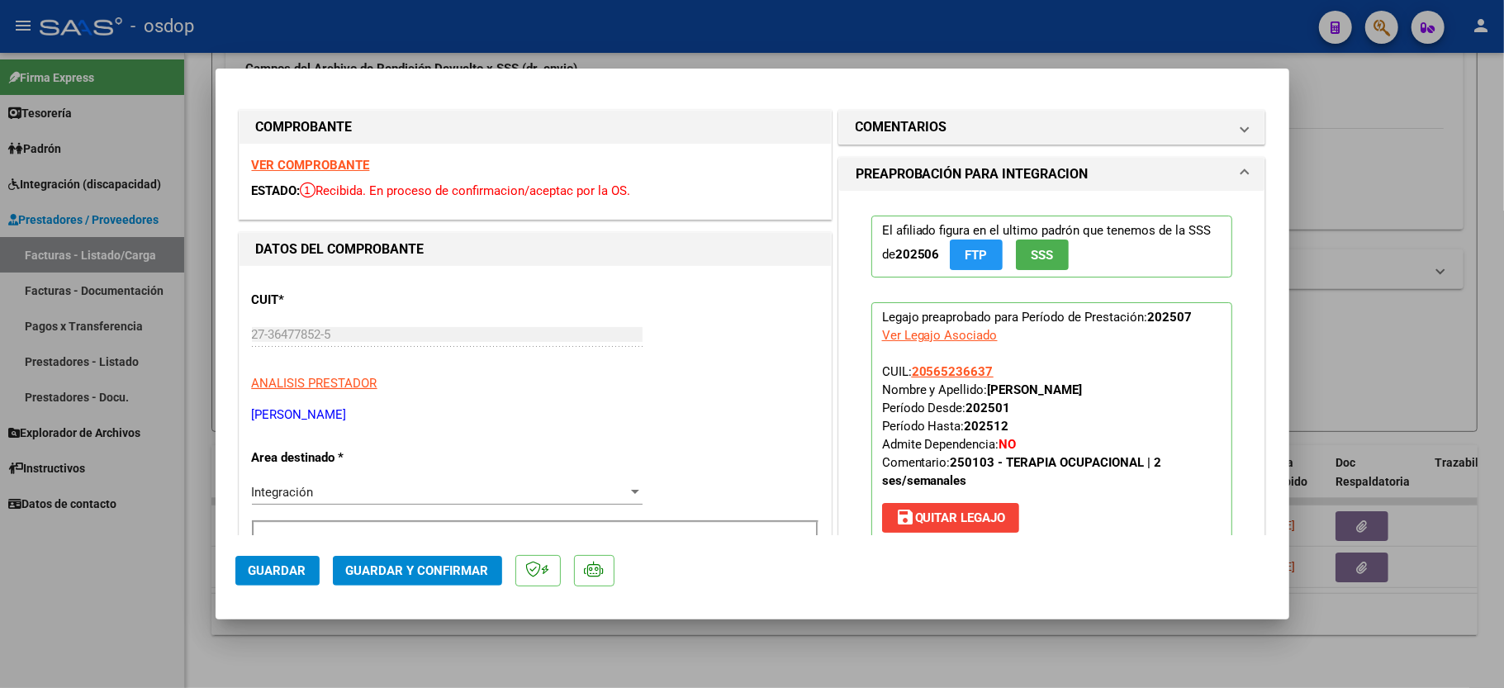
click at [295, 169] on strong "VER COMPROBANTE" at bounding box center [311, 165] width 118 height 15
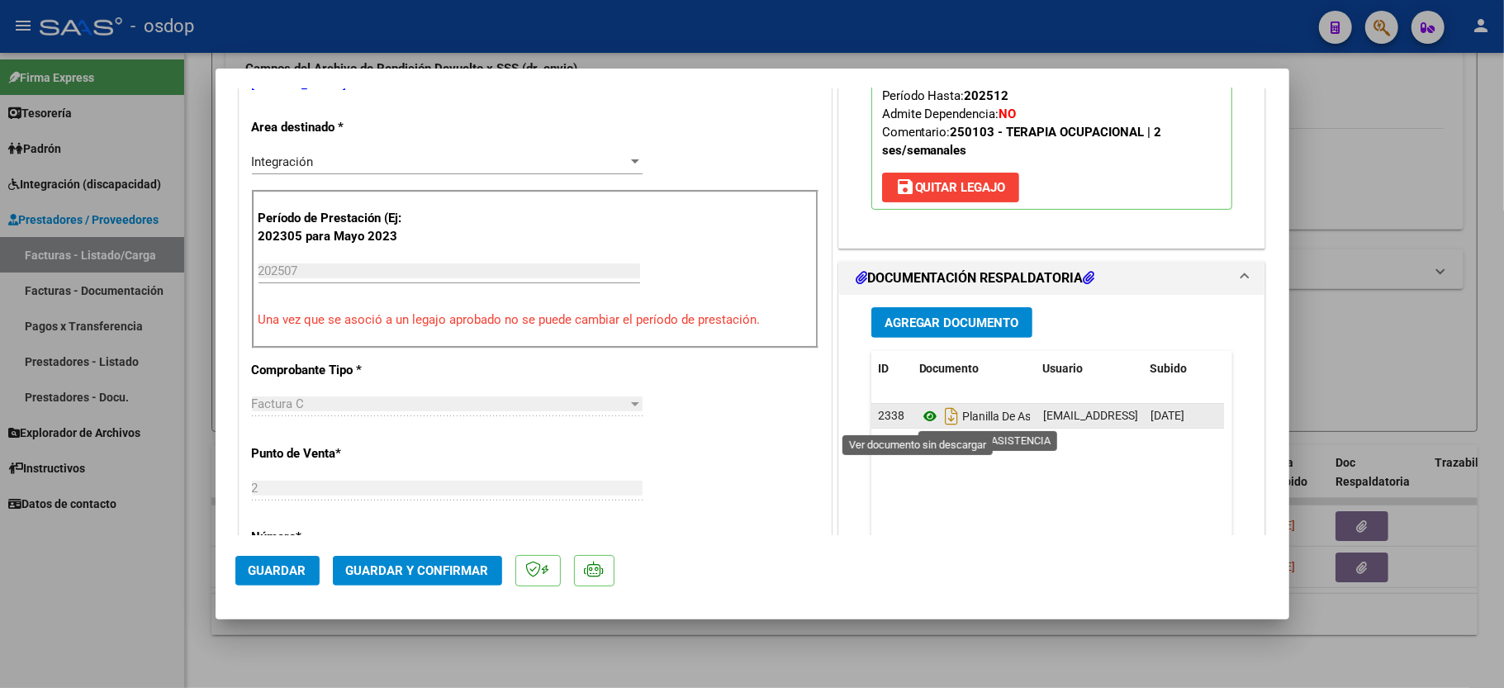
click at [919, 420] on icon at bounding box center [929, 416] width 21 height 20
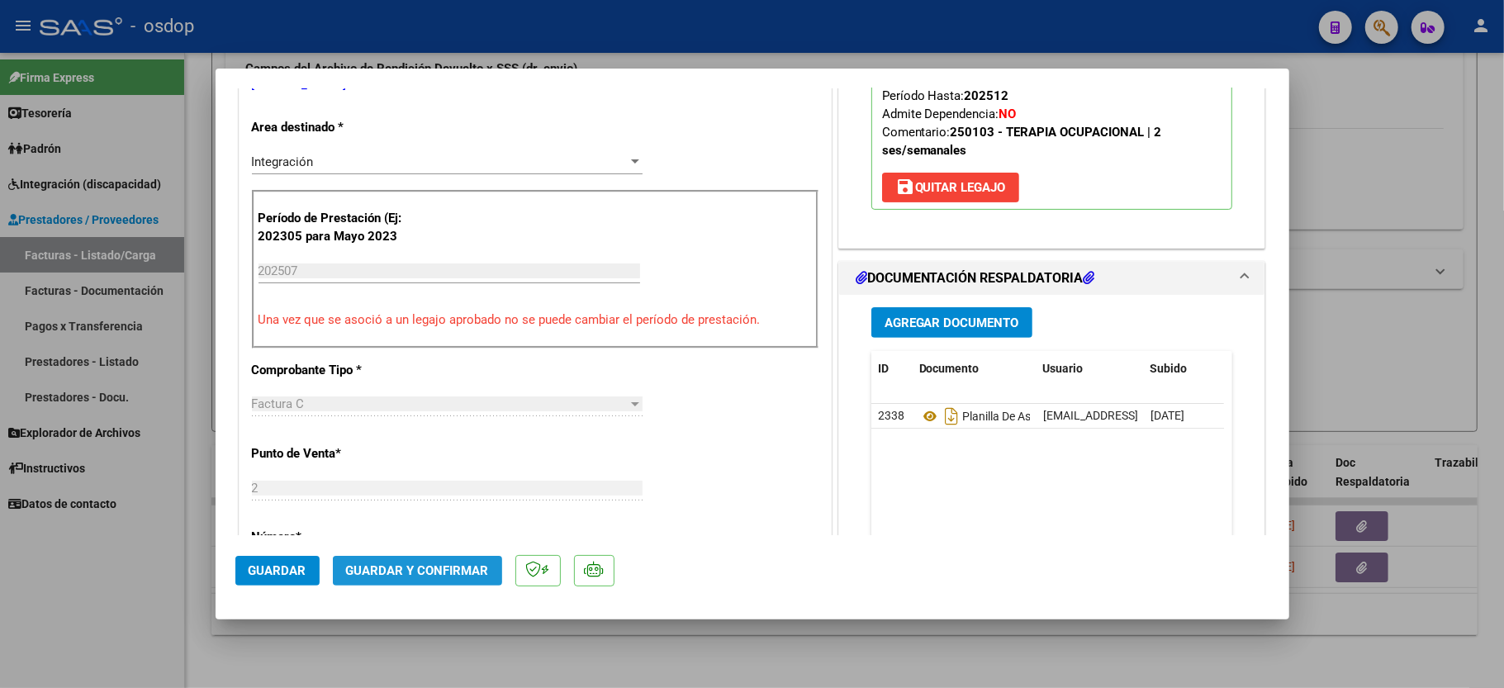
click at [443, 580] on button "Guardar y Confirmar" at bounding box center [417, 571] width 169 height 30
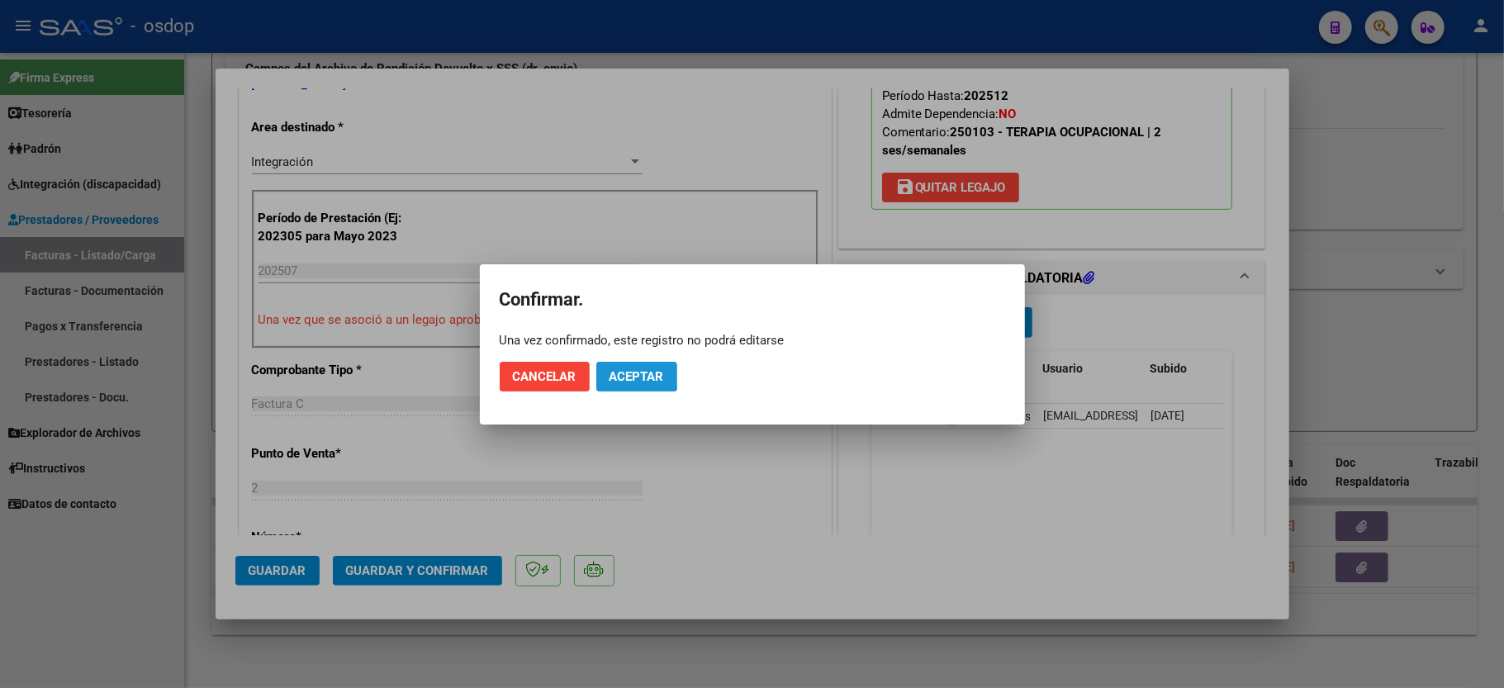
click at [625, 363] on button "Aceptar" at bounding box center [636, 377] width 81 height 30
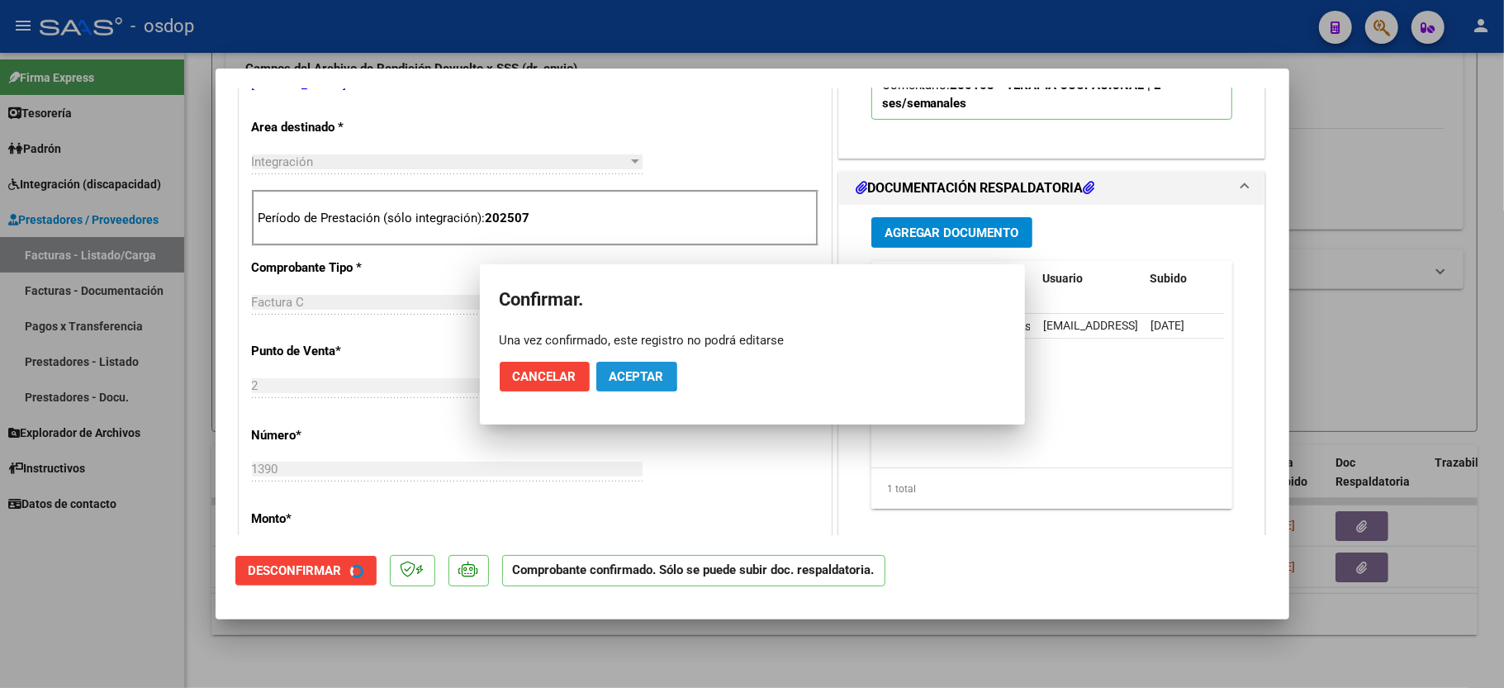
scroll to position [329, 0]
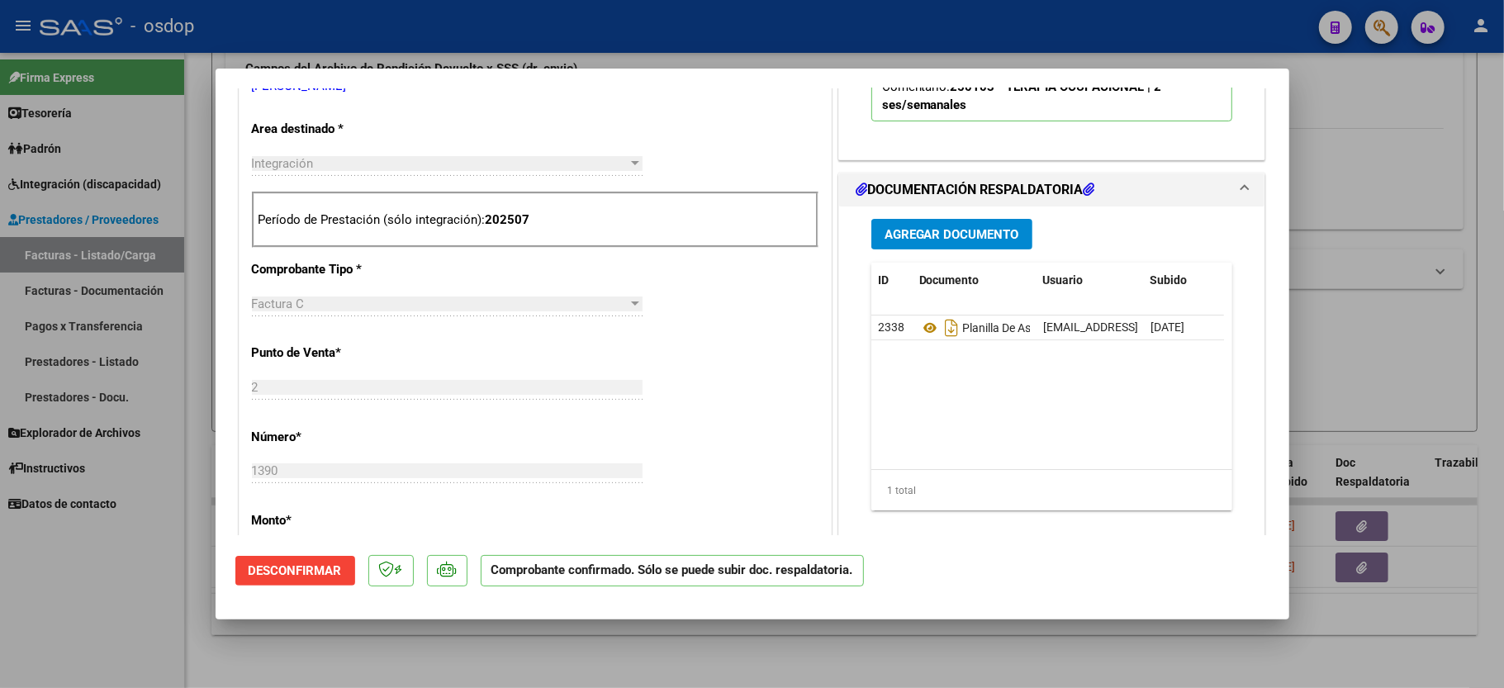
click at [117, 601] on div at bounding box center [752, 344] width 1504 height 688
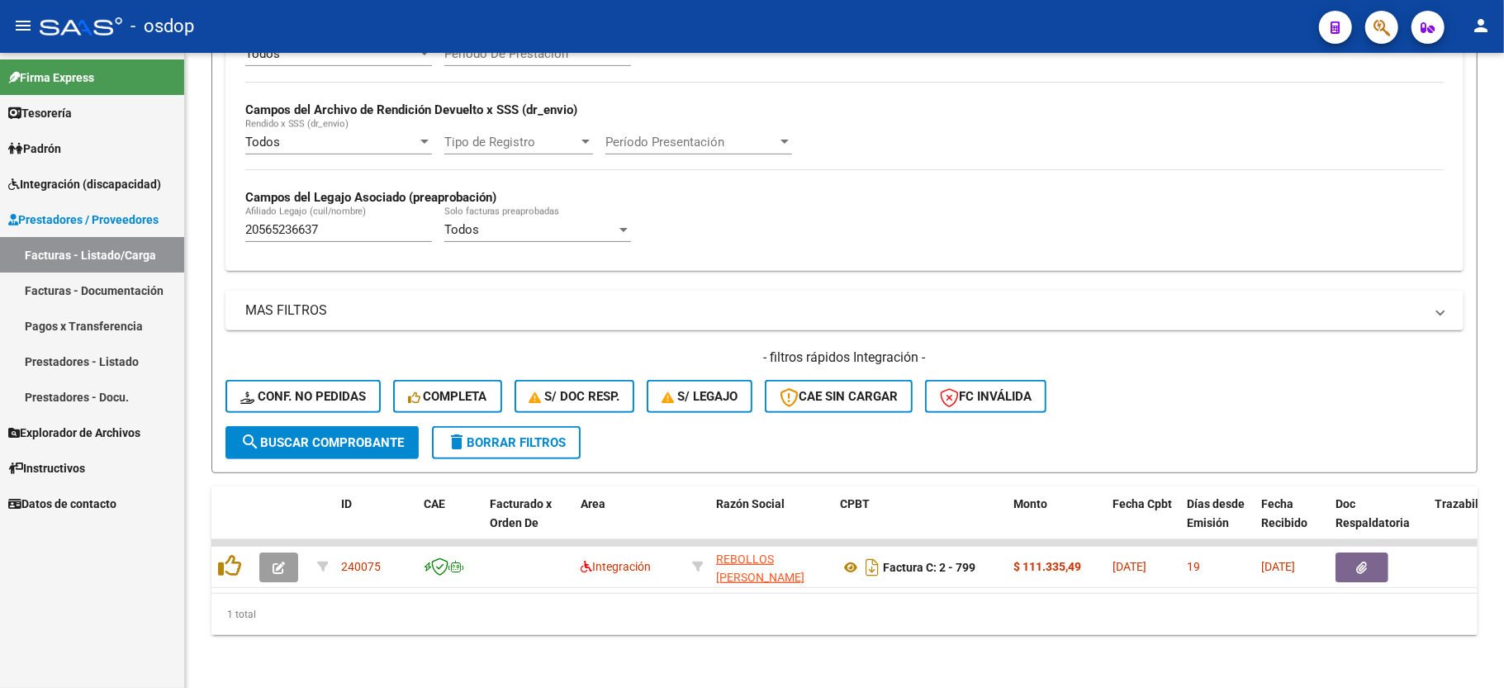
scroll to position [382, 0]
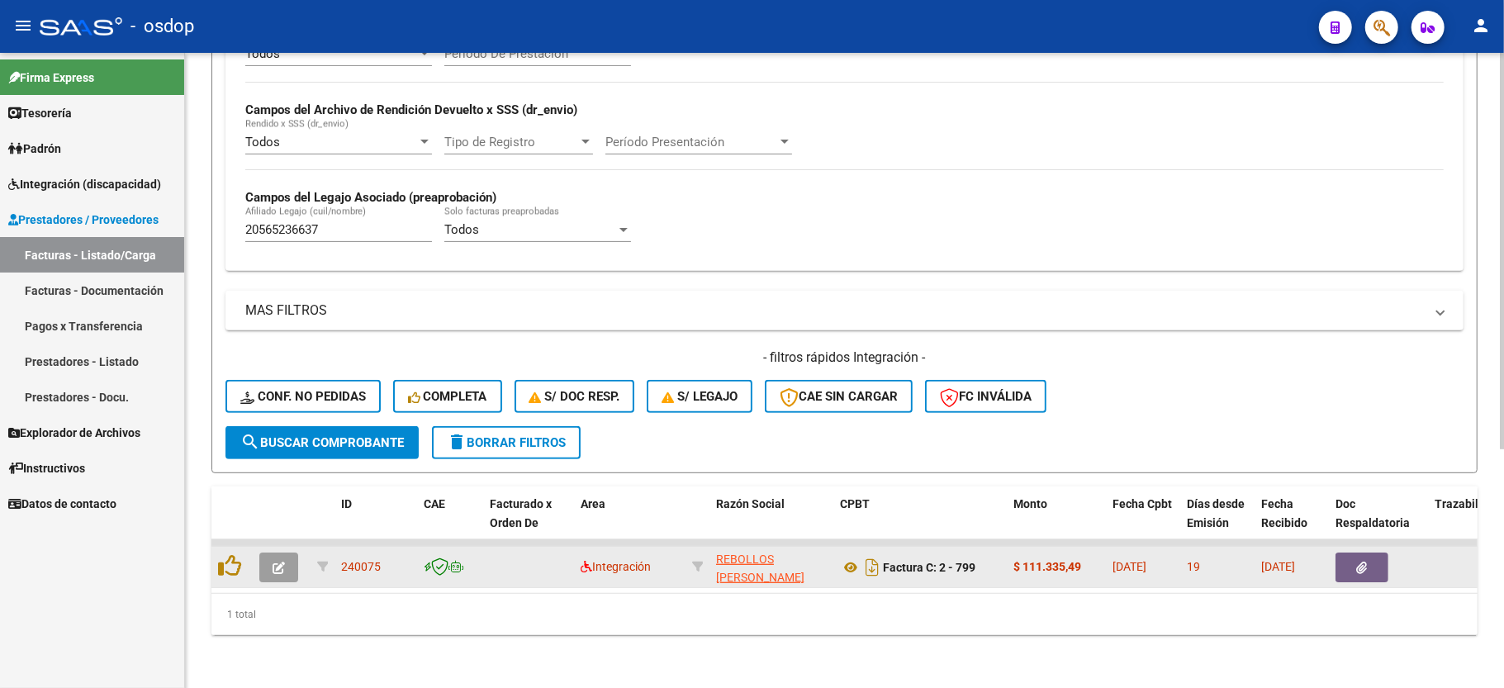
click at [291, 553] on button "button" at bounding box center [278, 568] width 39 height 30
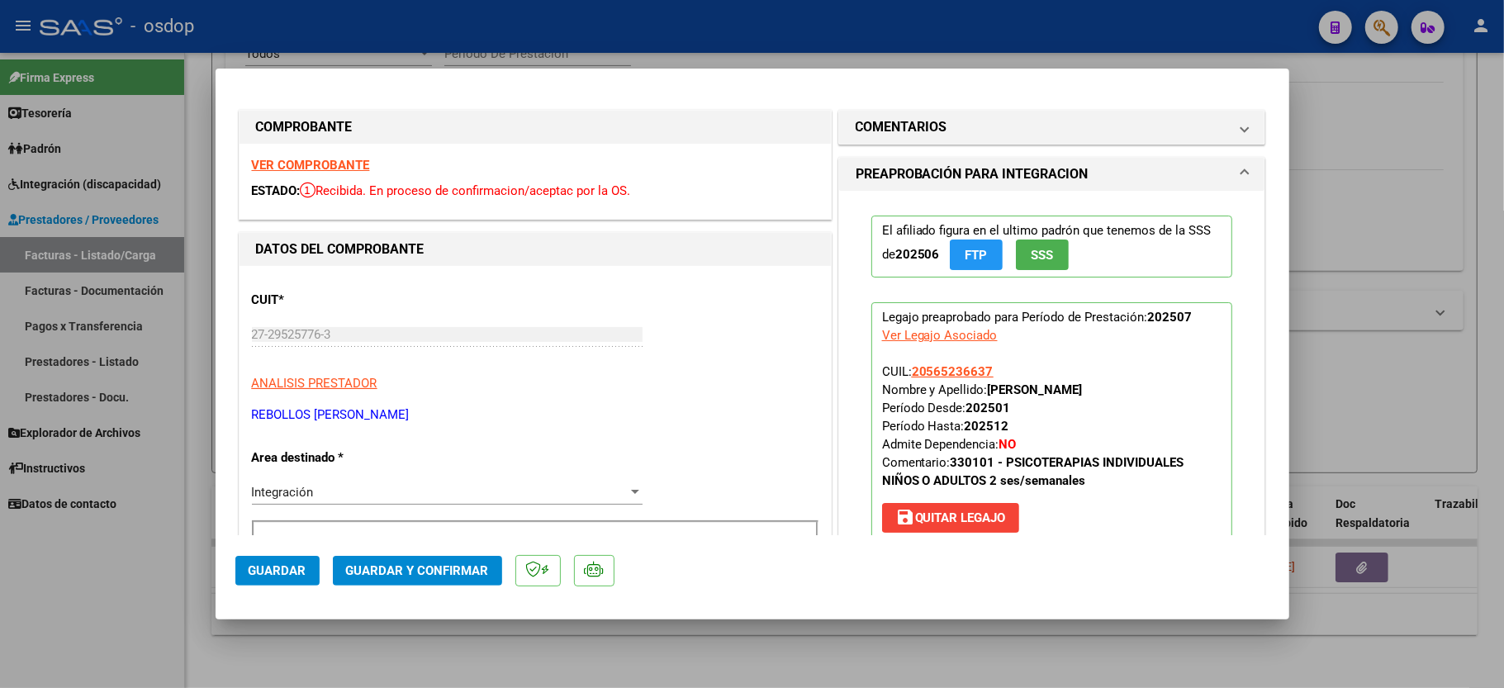
click at [286, 162] on strong "VER COMPROBANTE" at bounding box center [311, 165] width 118 height 15
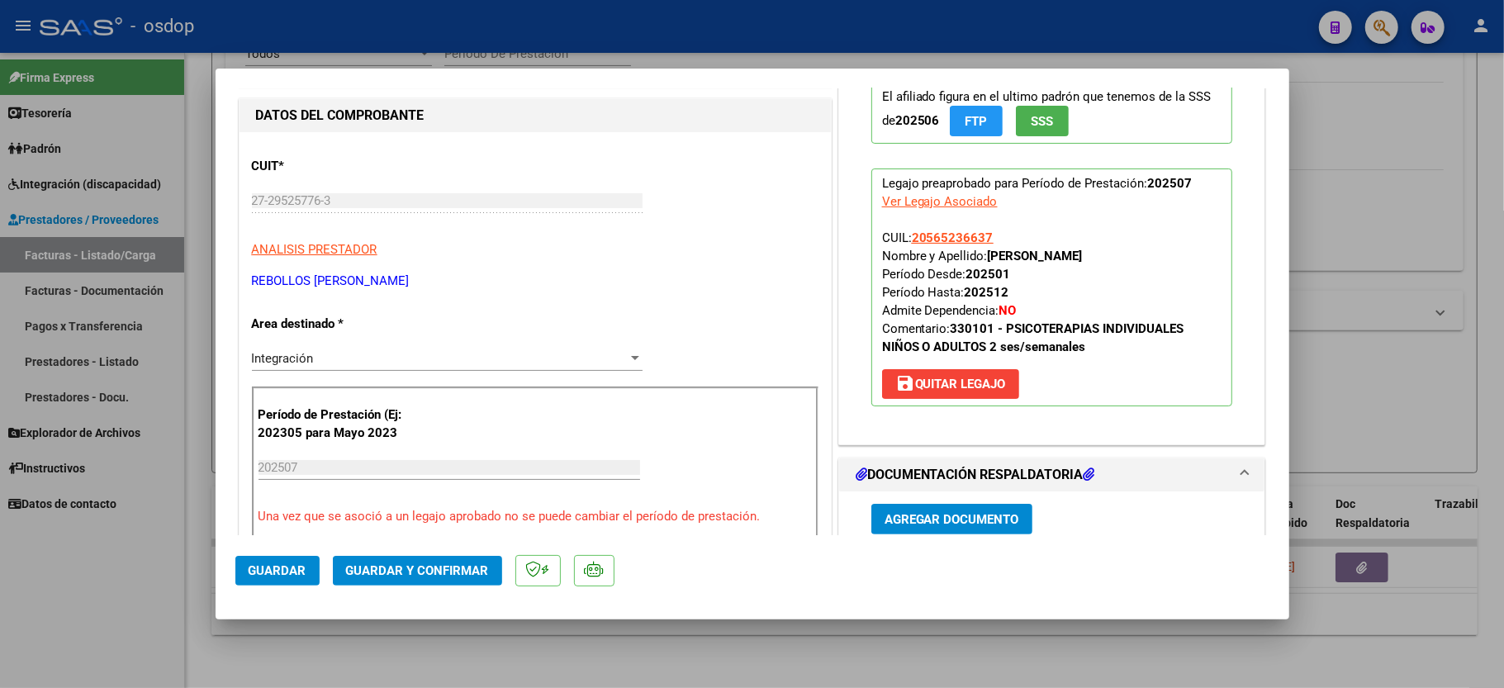
scroll to position [330, 0]
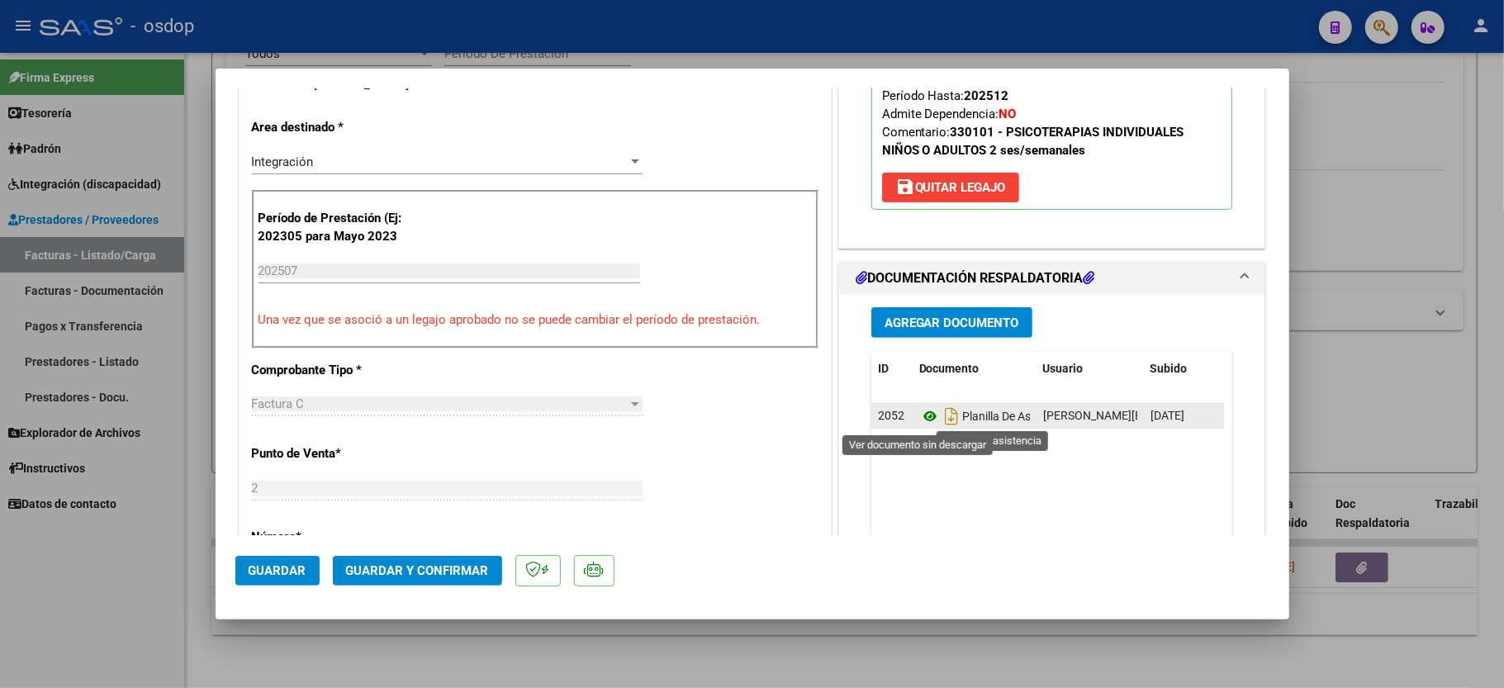
click at [922, 421] on icon at bounding box center [929, 416] width 21 height 20
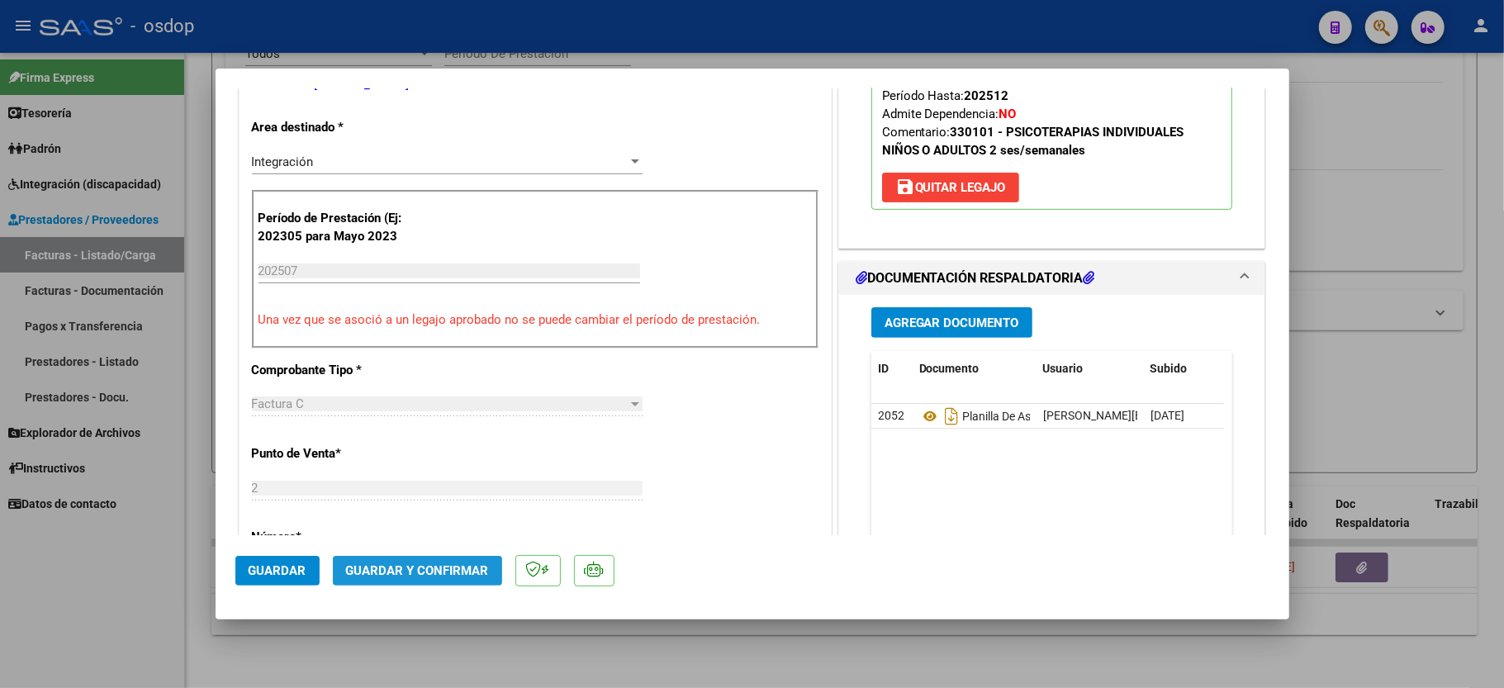
click at [416, 575] on span "Guardar y Confirmar" at bounding box center [417, 570] width 143 height 15
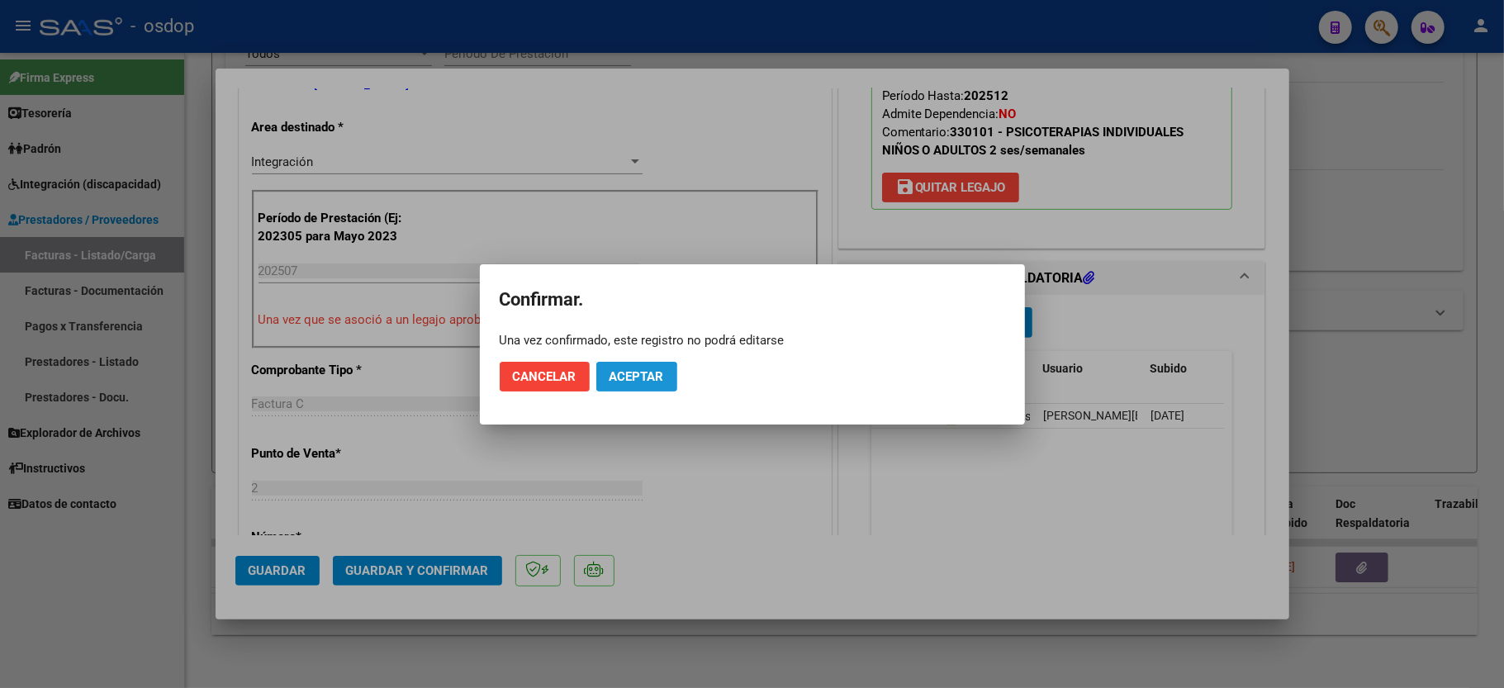
click at [632, 384] on button "Aceptar" at bounding box center [636, 377] width 81 height 30
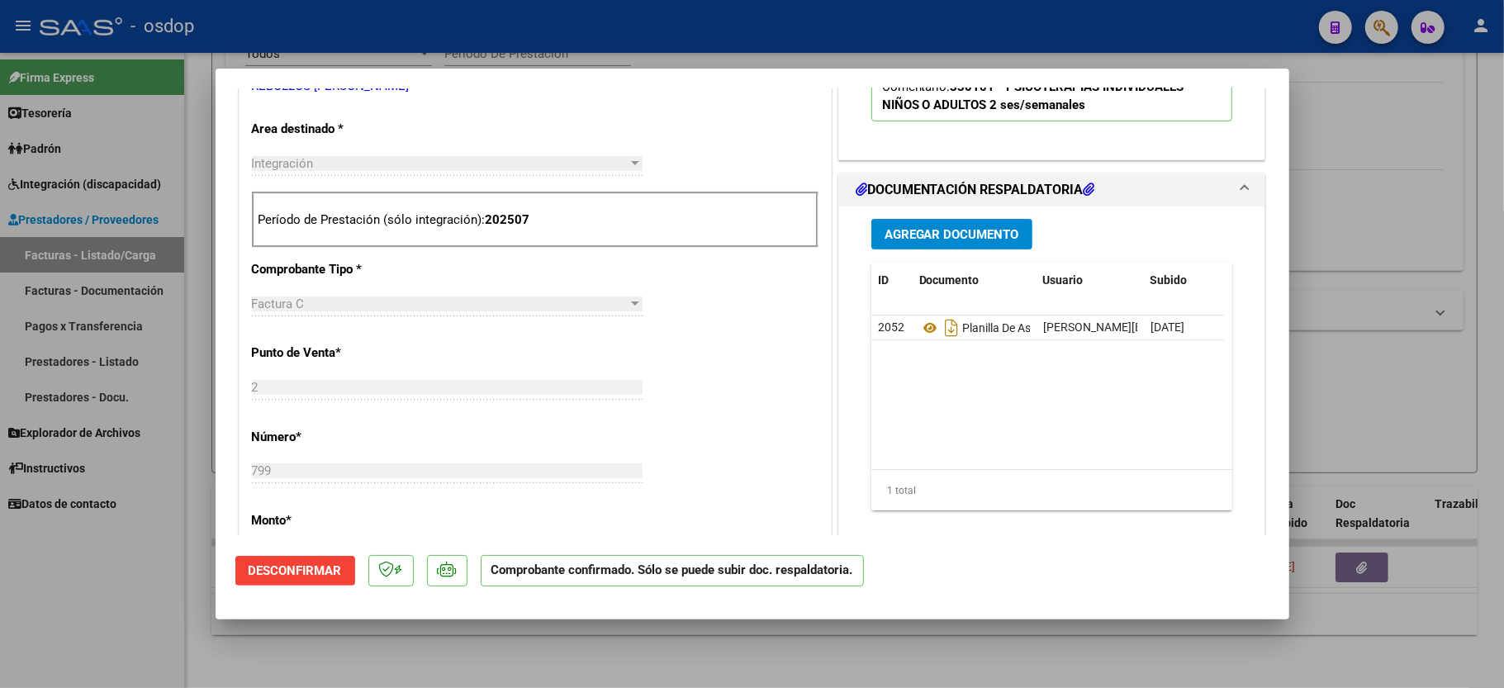
click at [101, 622] on div at bounding box center [752, 344] width 1504 height 688
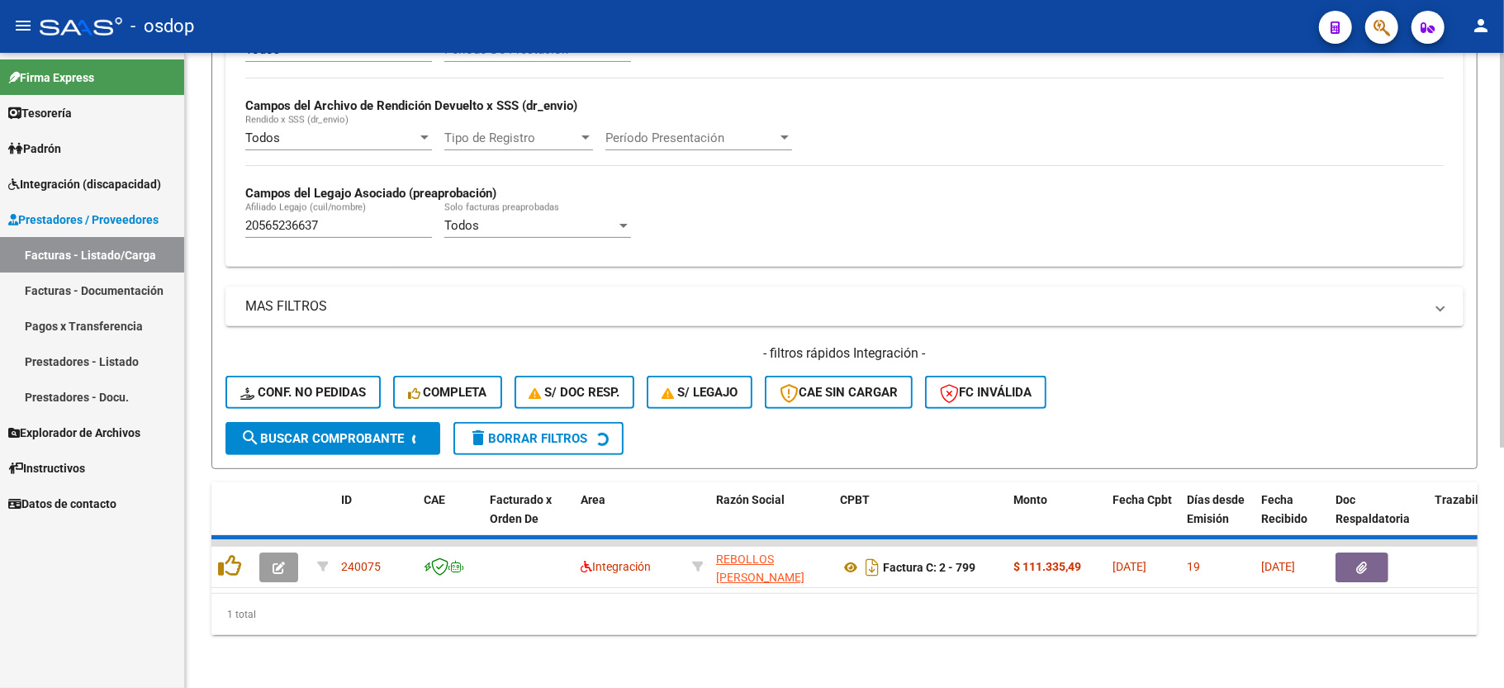
scroll to position [350, 0]
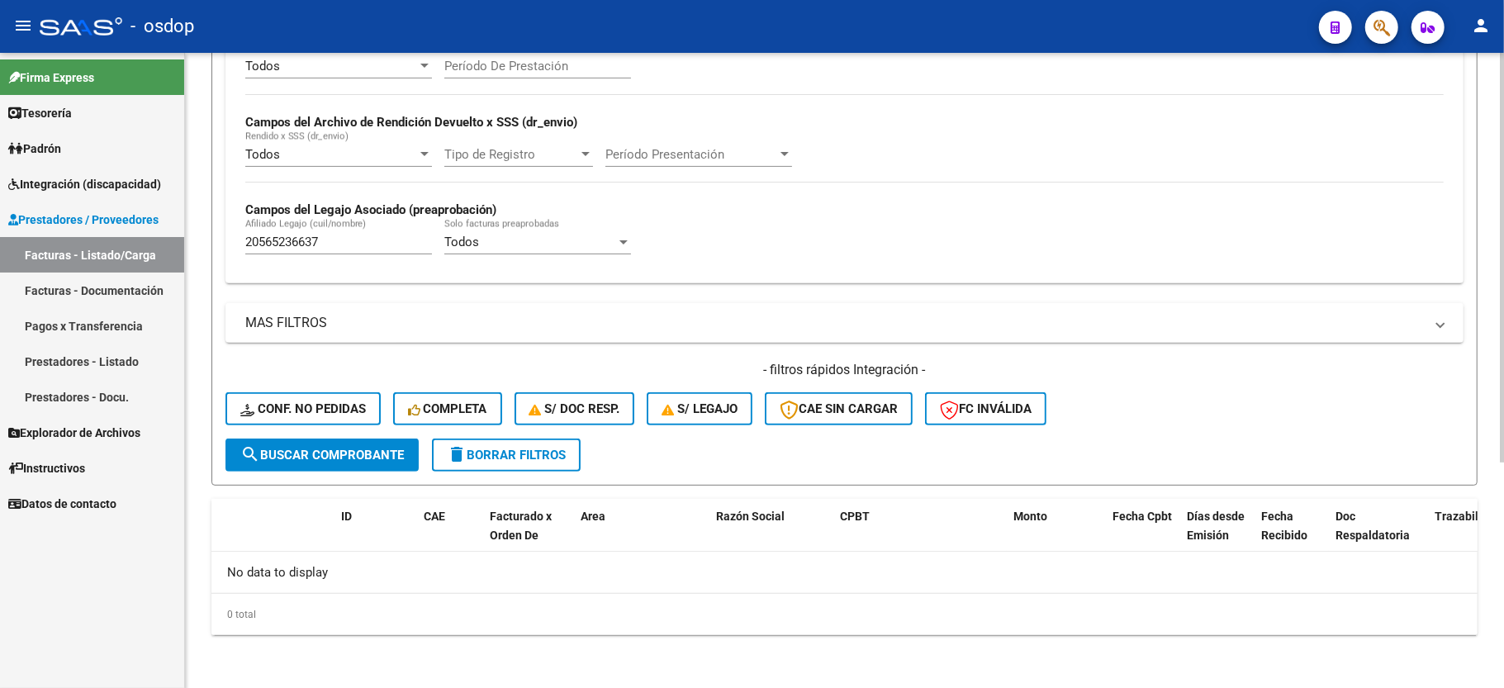
click at [296, 246] on input "20565236637" at bounding box center [338, 242] width 187 height 15
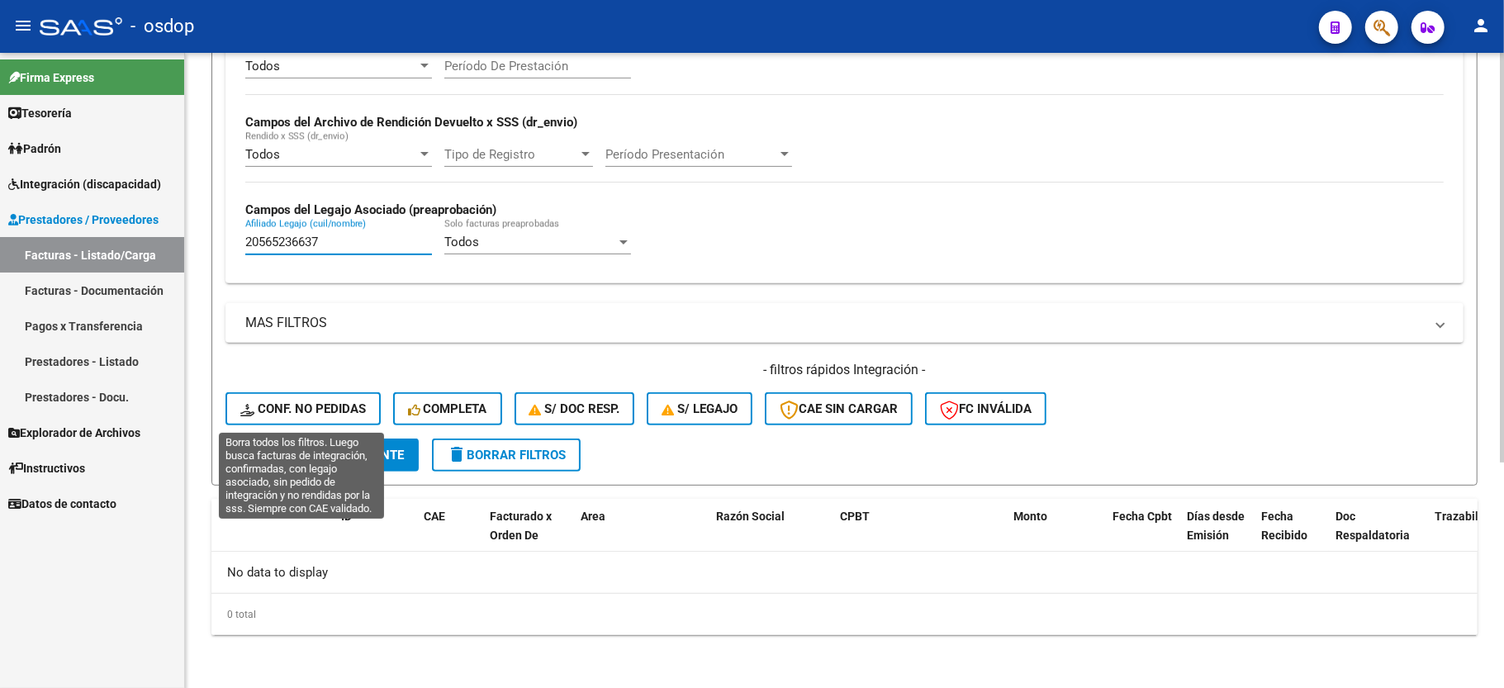
click at [322, 406] on span "Conf. no pedidas" at bounding box center [303, 408] width 126 height 15
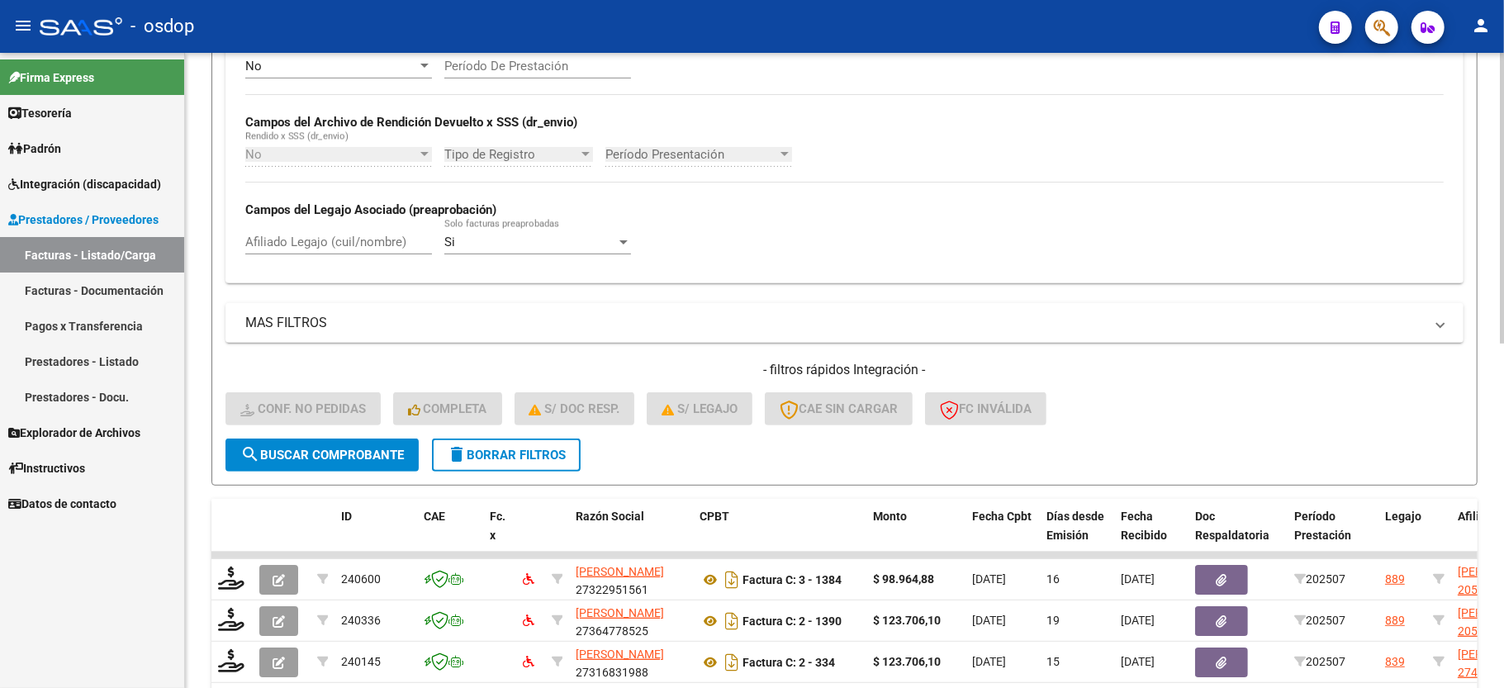
click at [271, 243] on input "Afiliado Legajo (cuil/nombre)" at bounding box center [338, 242] width 187 height 15
paste input "20565236637"
type input "20565236637"
click at [345, 472] on form "Filtros Id Integración Area Seleccionar Gerenciador Seleccionar Gerenciador Si …" at bounding box center [844, 166] width 1266 height 640
click at [345, 468] on button "search Buscar Comprobante" at bounding box center [322, 455] width 193 height 33
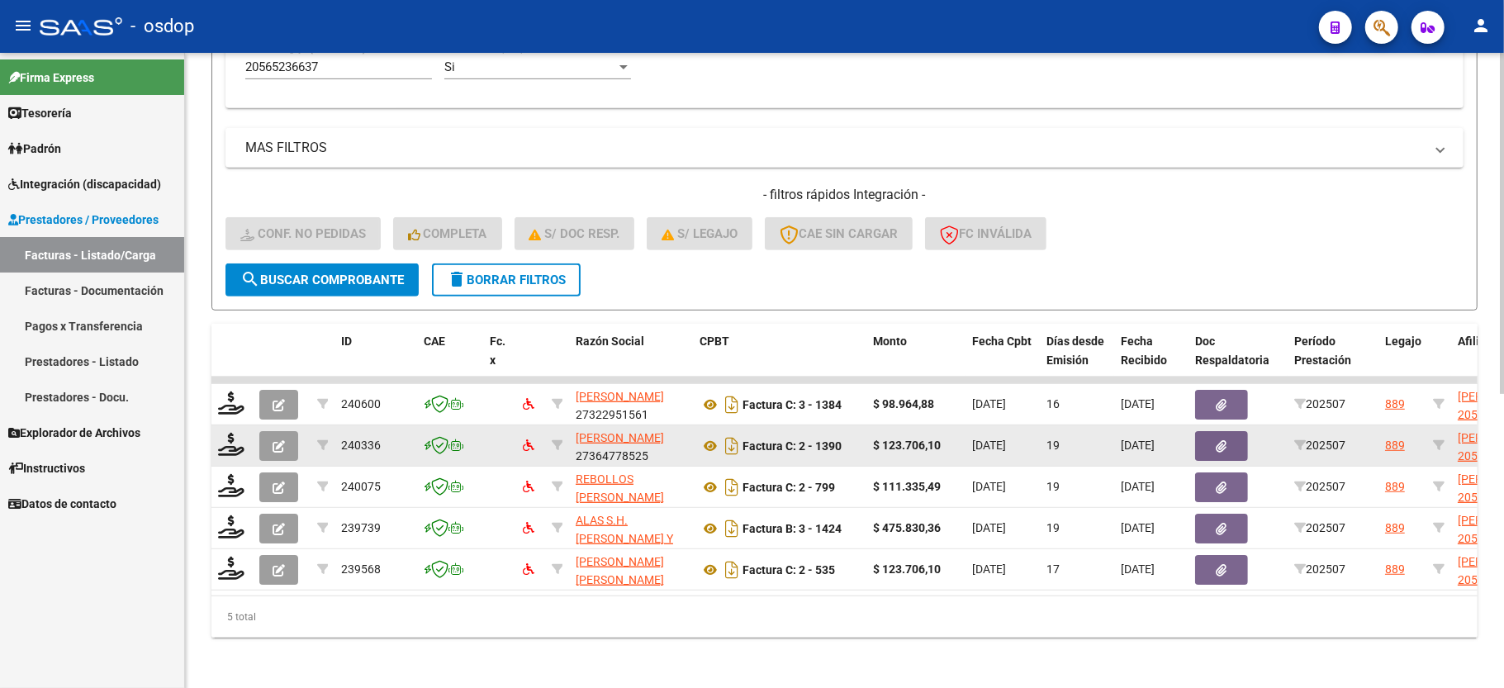
scroll to position [547, 0]
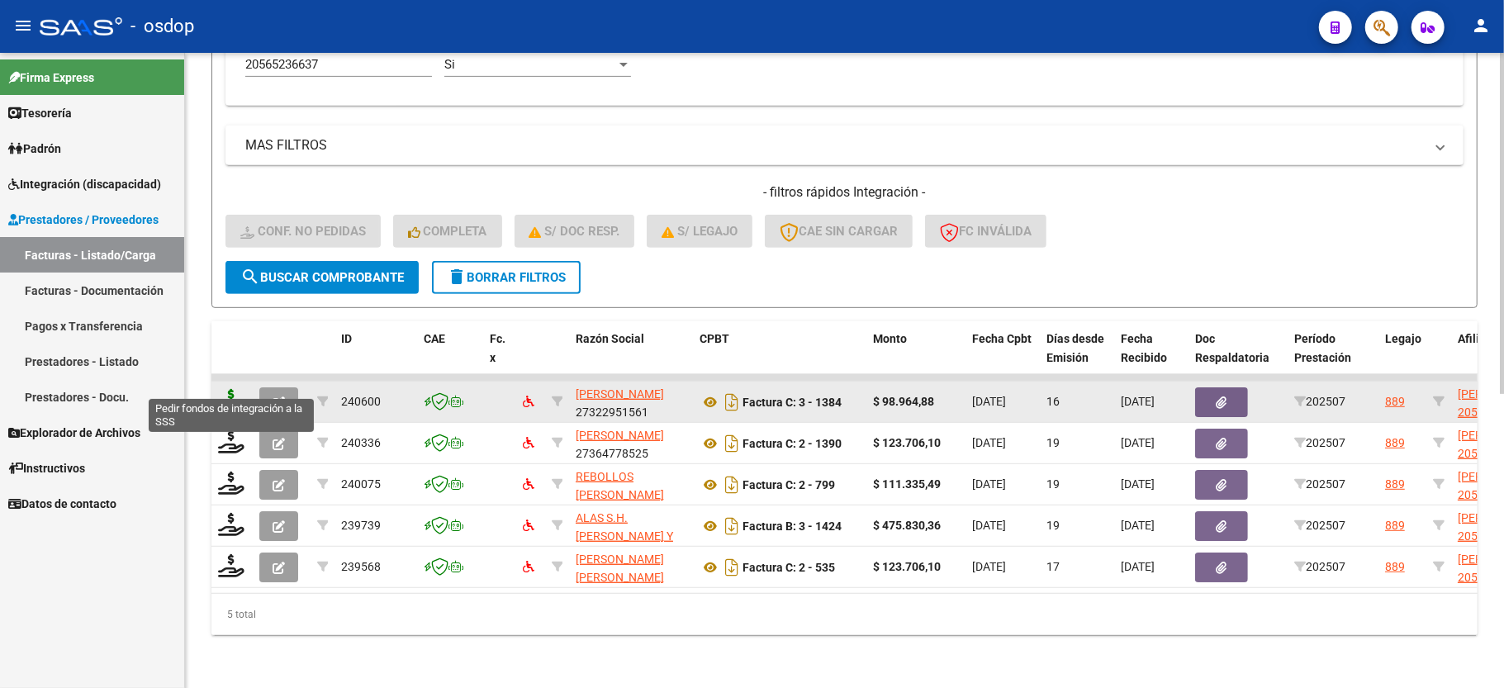
click at [229, 389] on icon at bounding box center [231, 400] width 26 height 23
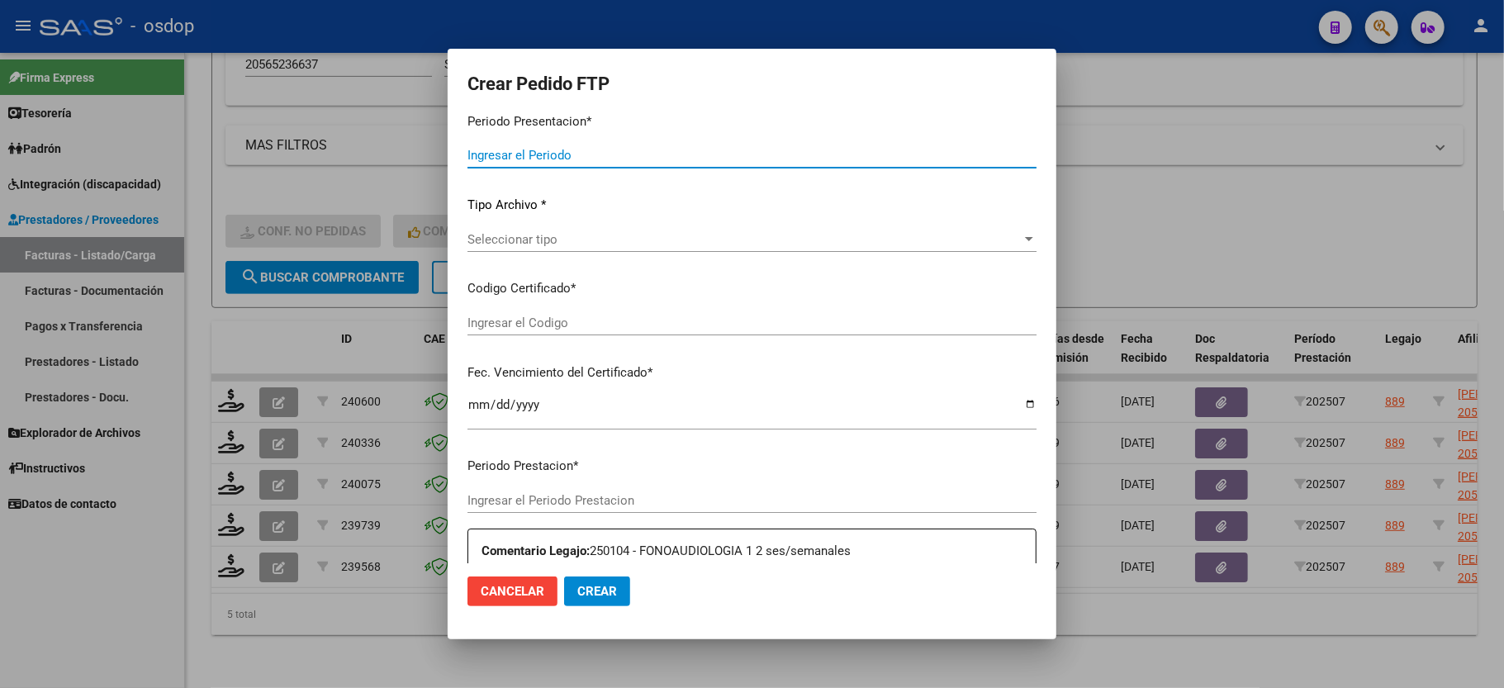
scroll to position [0, 0]
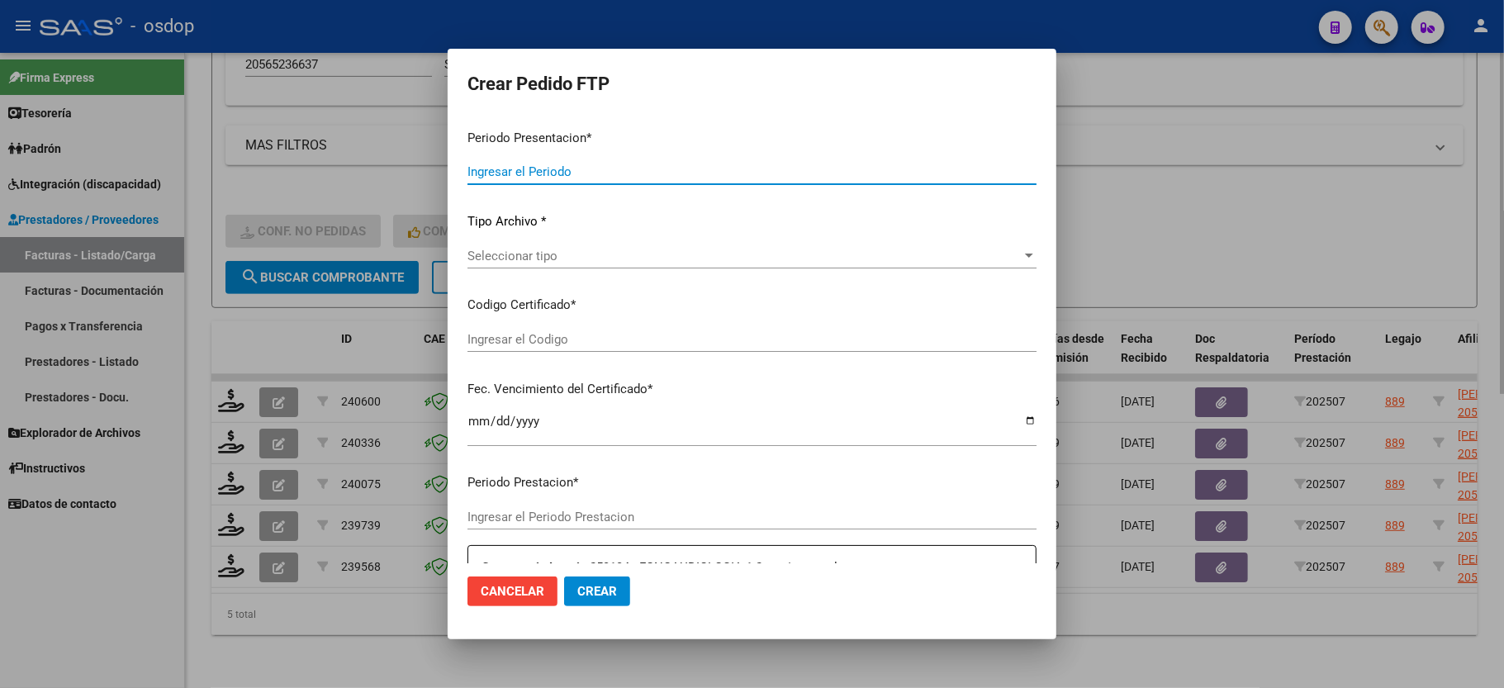
drag, startPoint x: 506, startPoint y: 602, endPoint x: 394, endPoint y: 615, distance: 113.0
click at [506, 602] on button "Cancelar" at bounding box center [513, 592] width 90 height 30
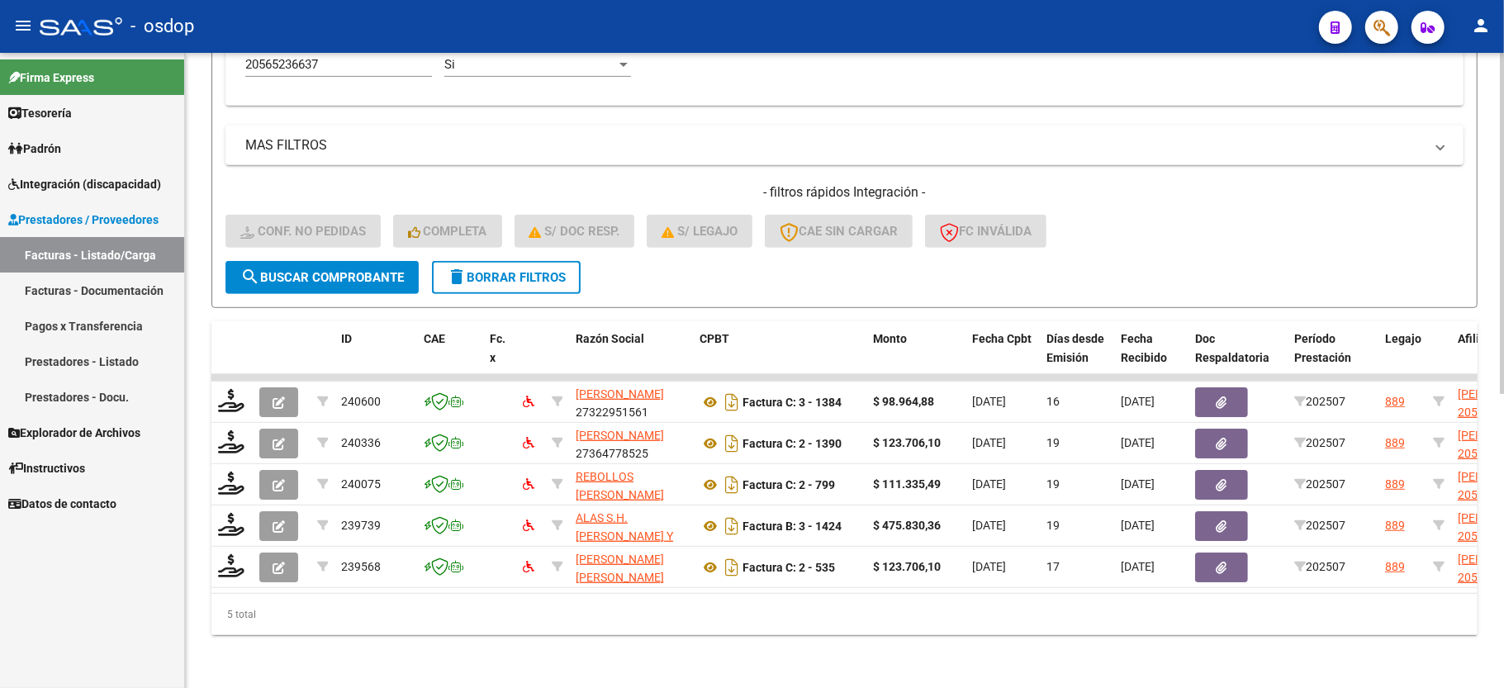
click at [325, 636] on div "Video tutorial PRESTADORES -> Listado de CPBTs Emitidos por Prestadores / Prove…" at bounding box center [844, 106] width 1319 height 1163
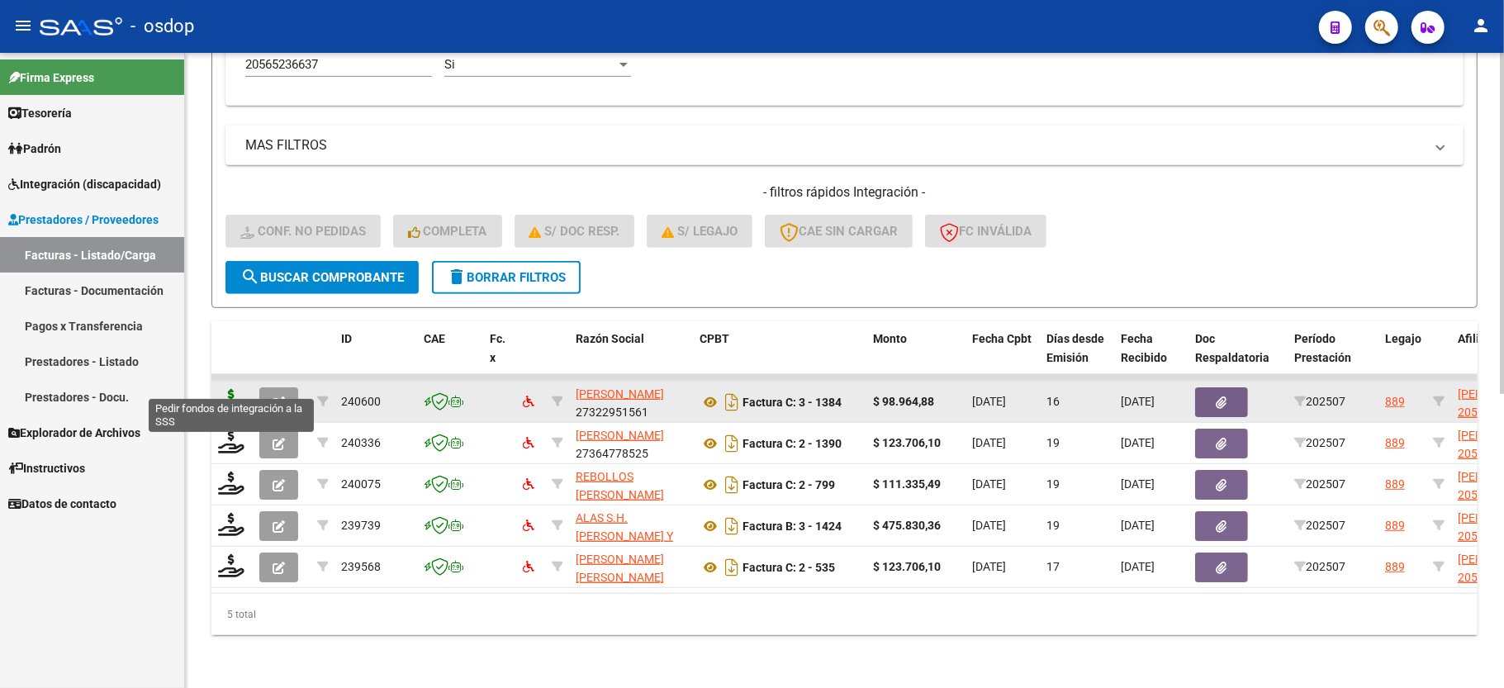
click at [226, 389] on icon at bounding box center [231, 400] width 26 height 23
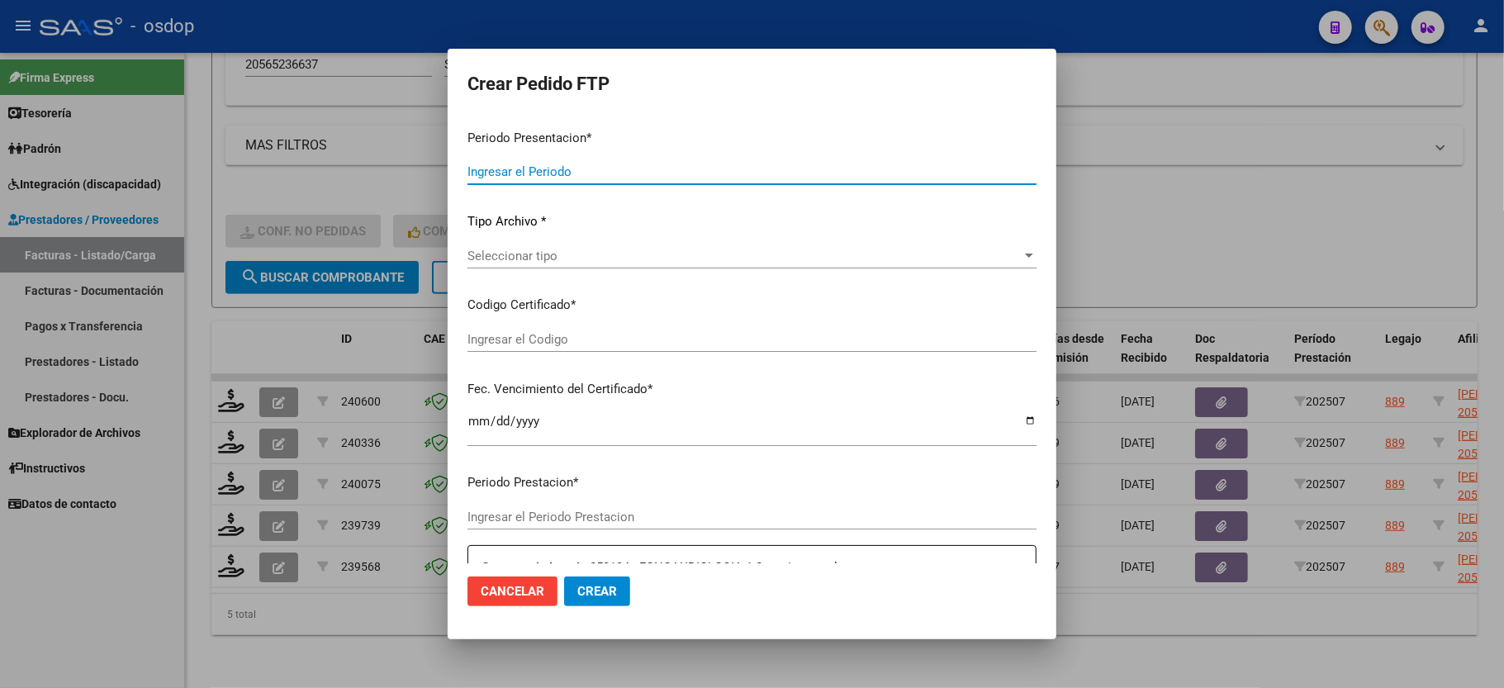
type input "202507"
type input "$ 98.964,88"
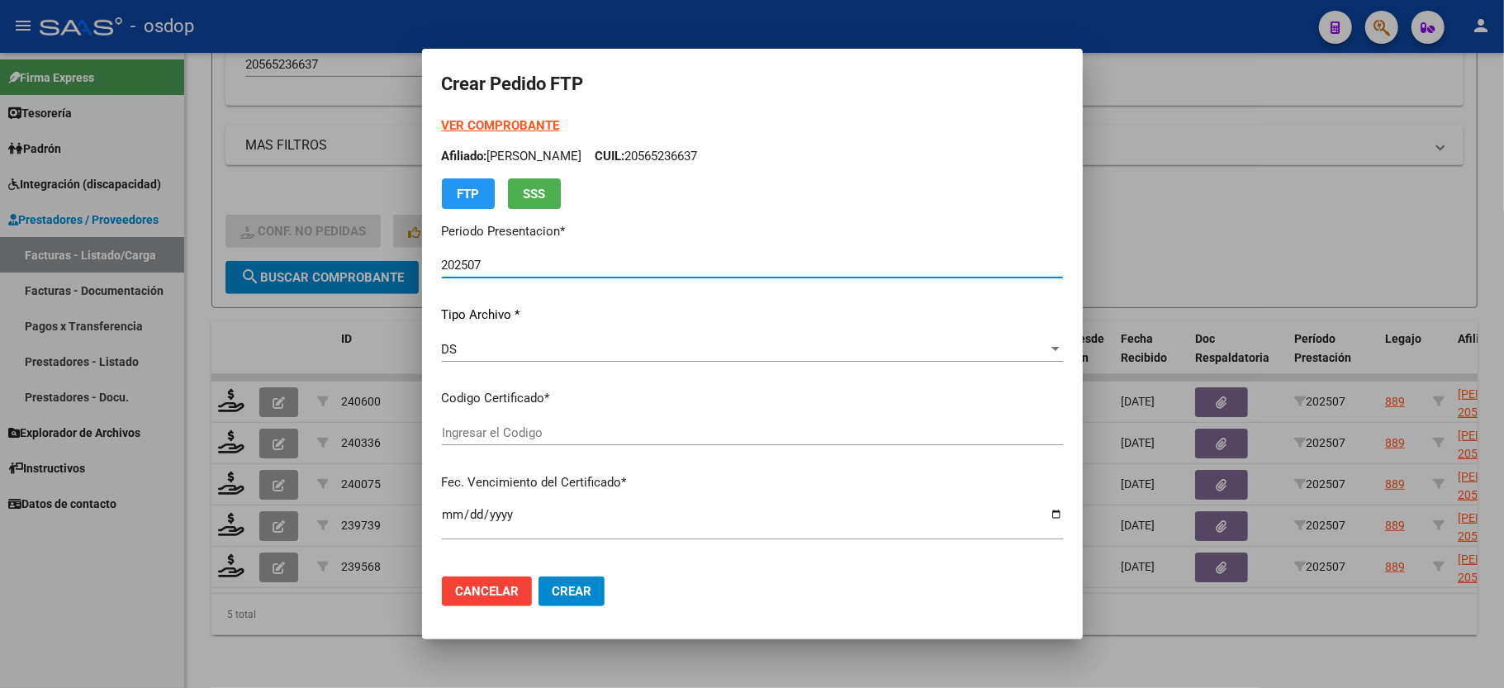
type input "5423622839"
type input "[DATE]"
click at [579, 434] on span "Seleccionar certificado" at bounding box center [745, 432] width 606 height 15
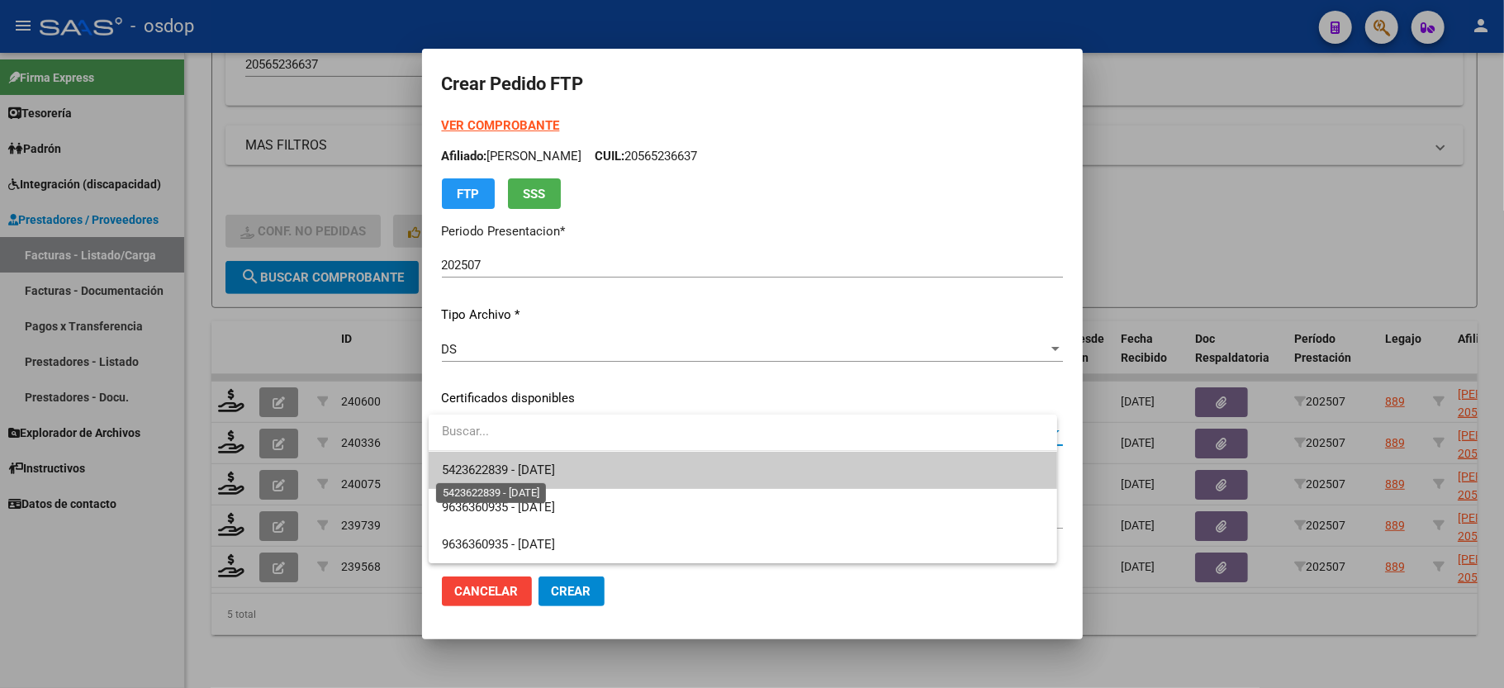
click at [536, 463] on span "5423622839 - [DATE]" at bounding box center [498, 470] width 113 height 15
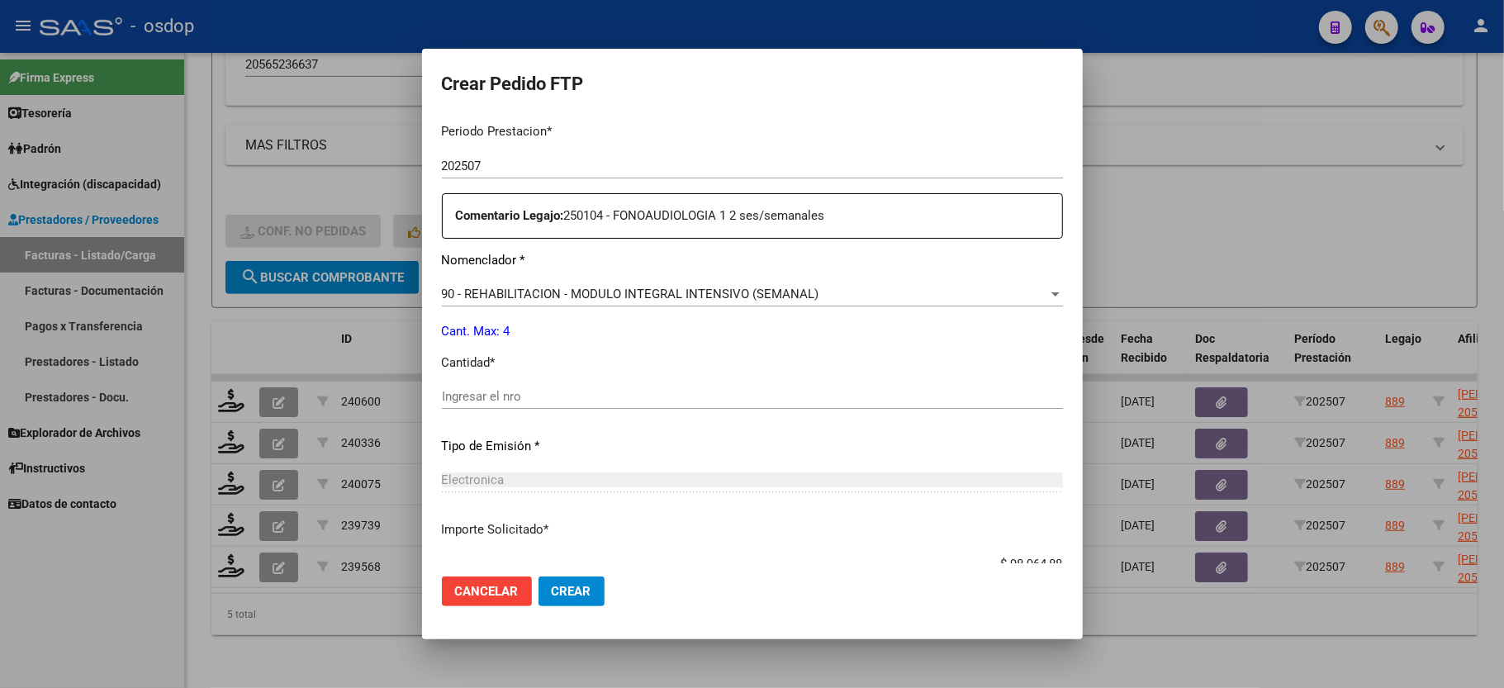
scroll to position [550, 0]
click at [469, 386] on input "Ingresar el nro" at bounding box center [752, 393] width 621 height 15
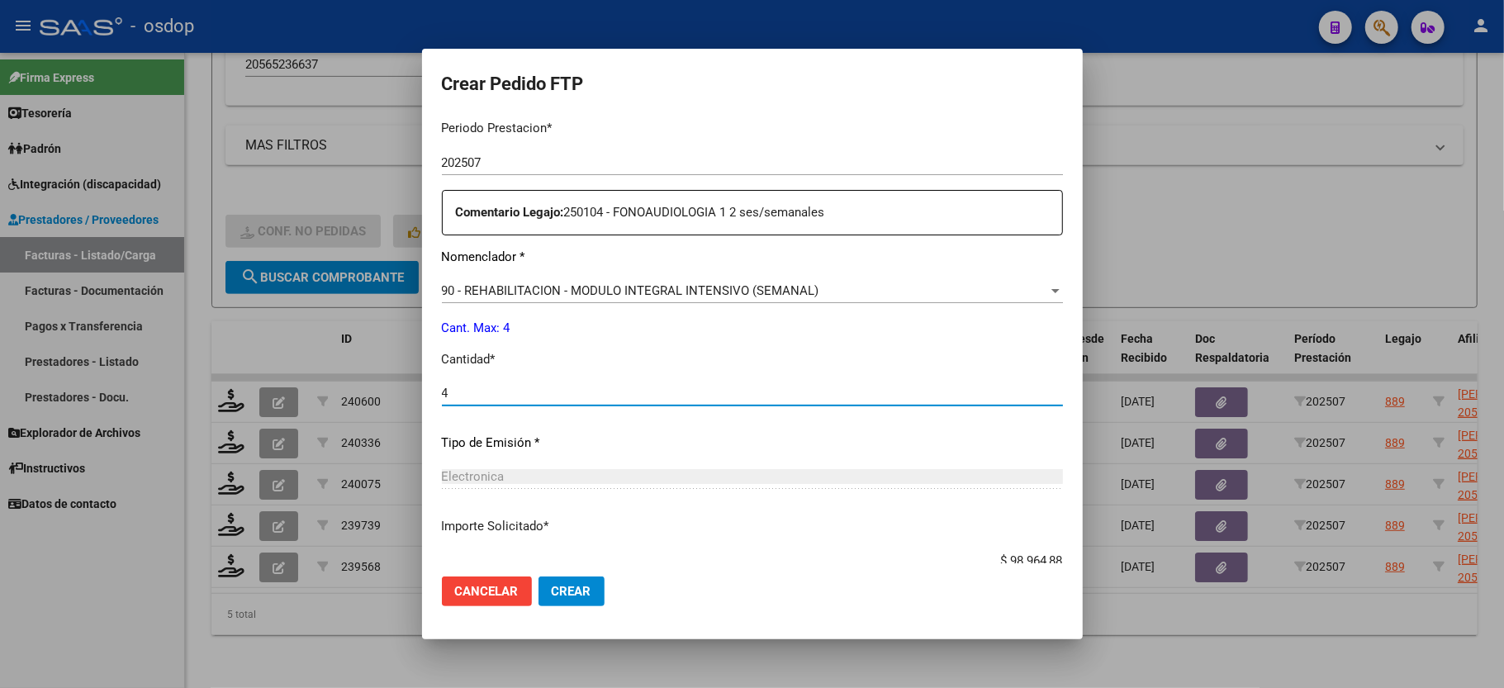
scroll to position [648, 0]
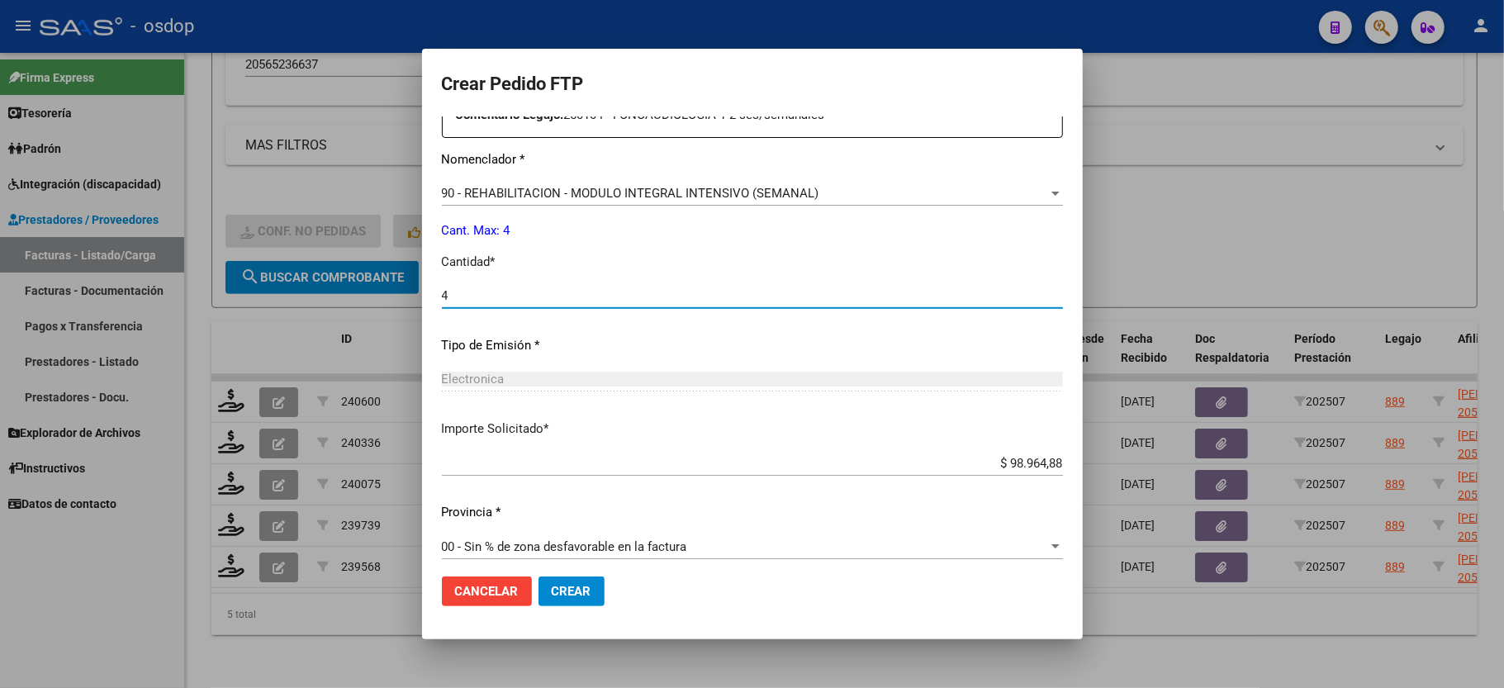
type input "4"
click at [559, 591] on span "Crear" at bounding box center [572, 591] width 40 height 15
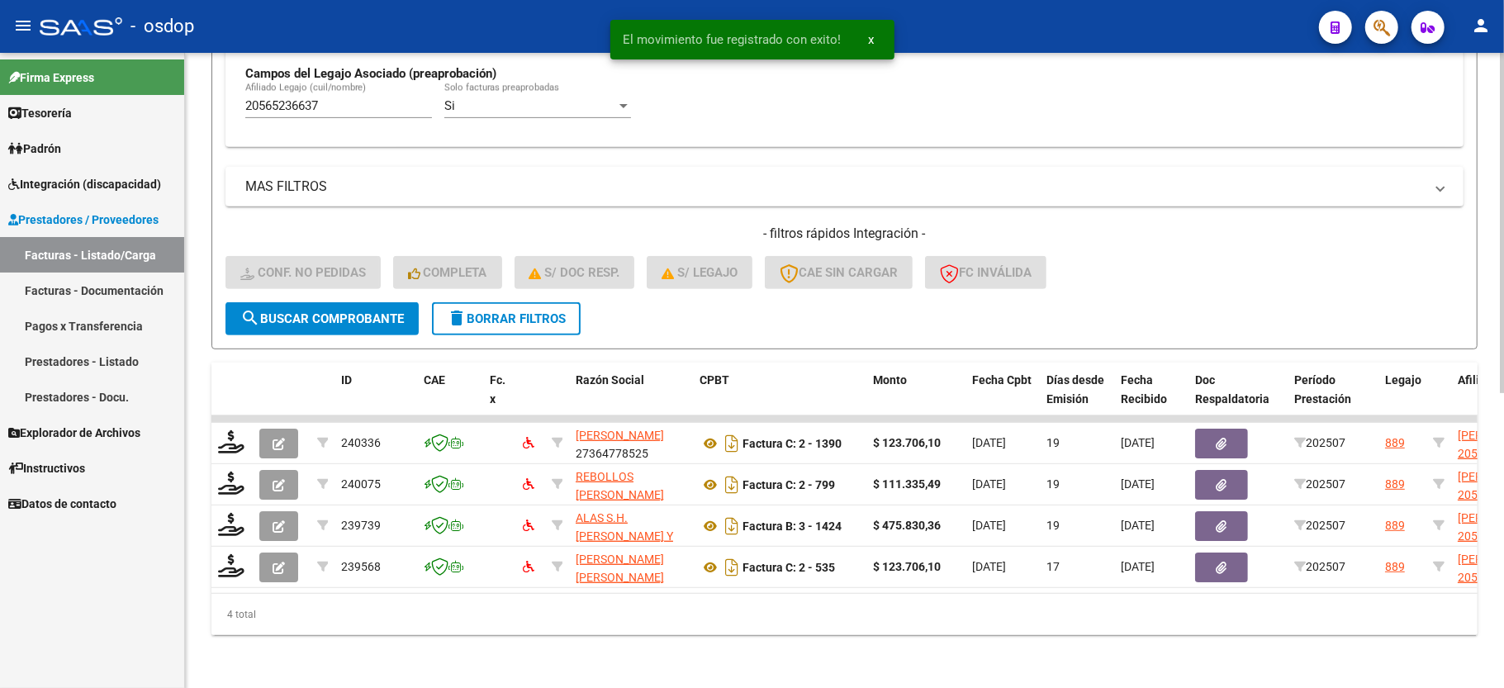
scroll to position [506, 0]
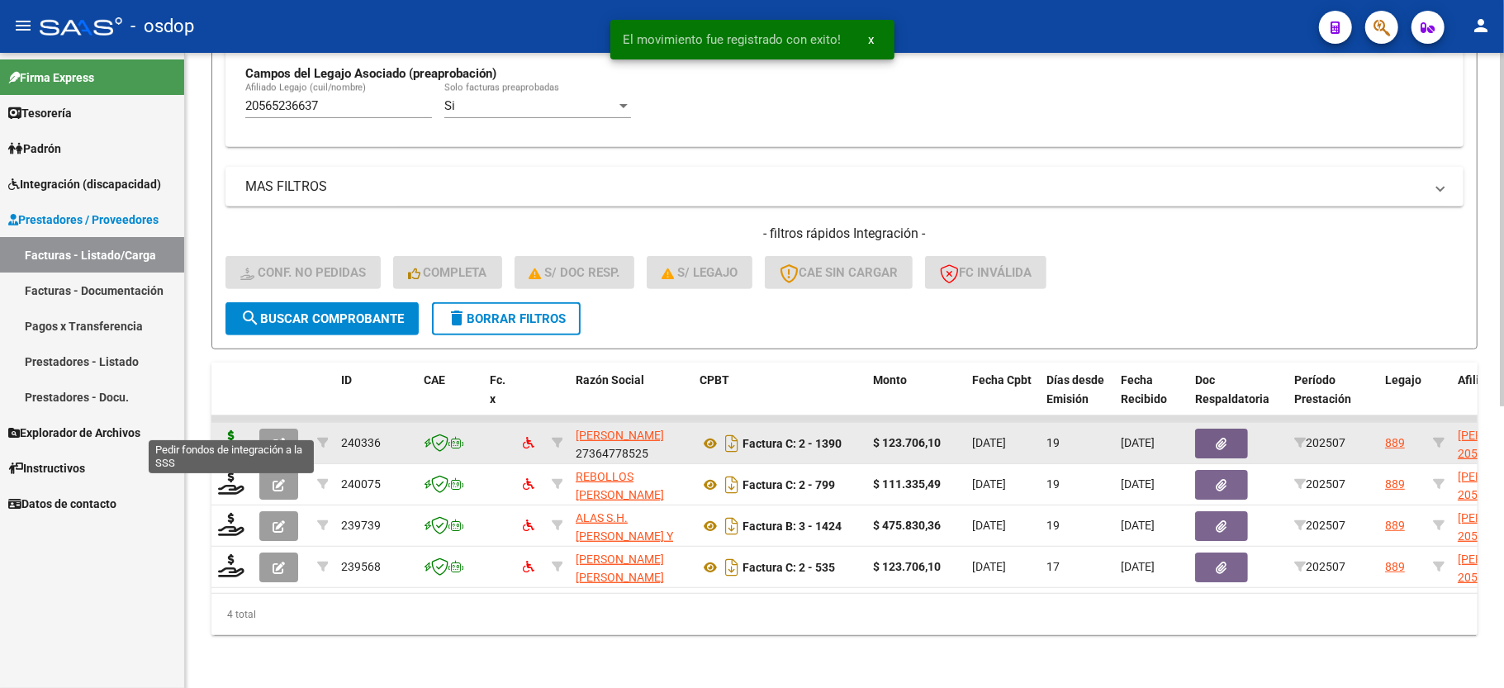
click at [228, 430] on icon at bounding box center [231, 441] width 26 height 23
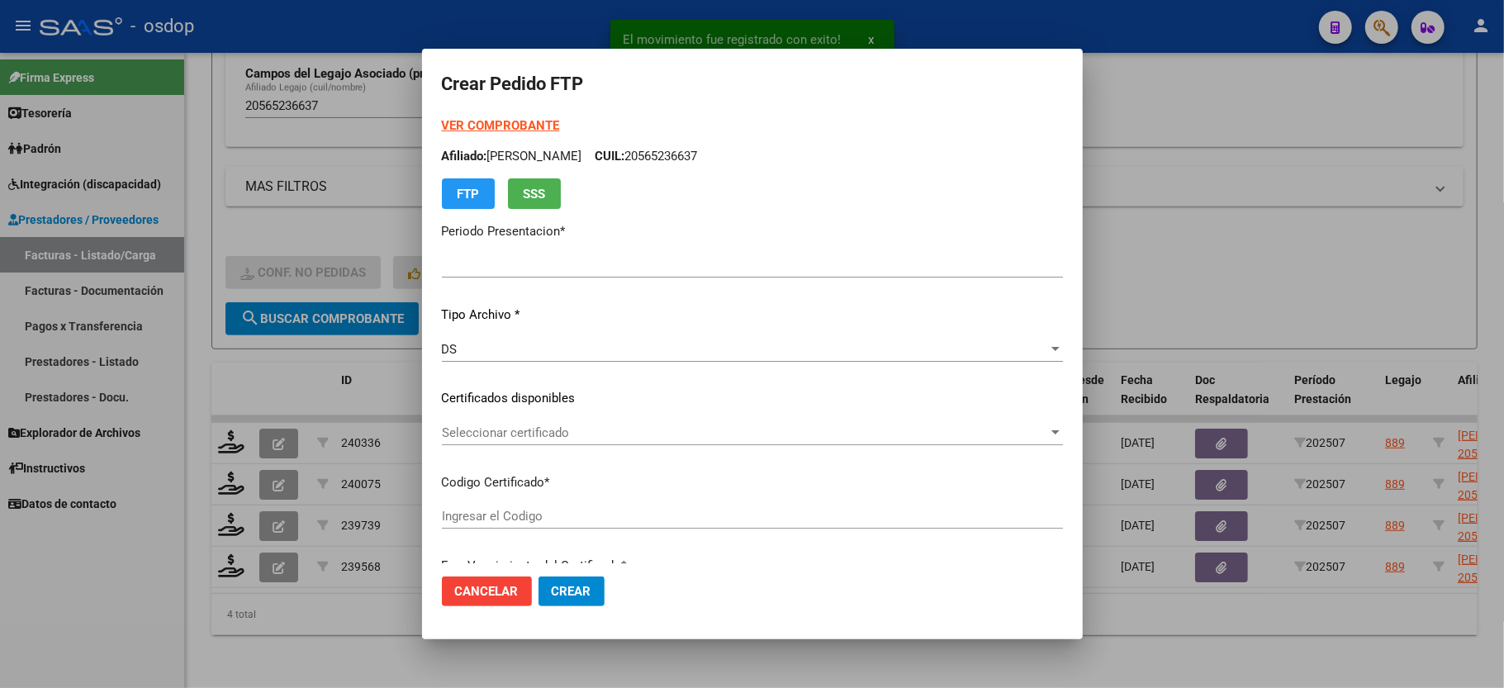
type input "202507"
type input "$ 123.706,10"
type input "5423622839"
type input "[DATE]"
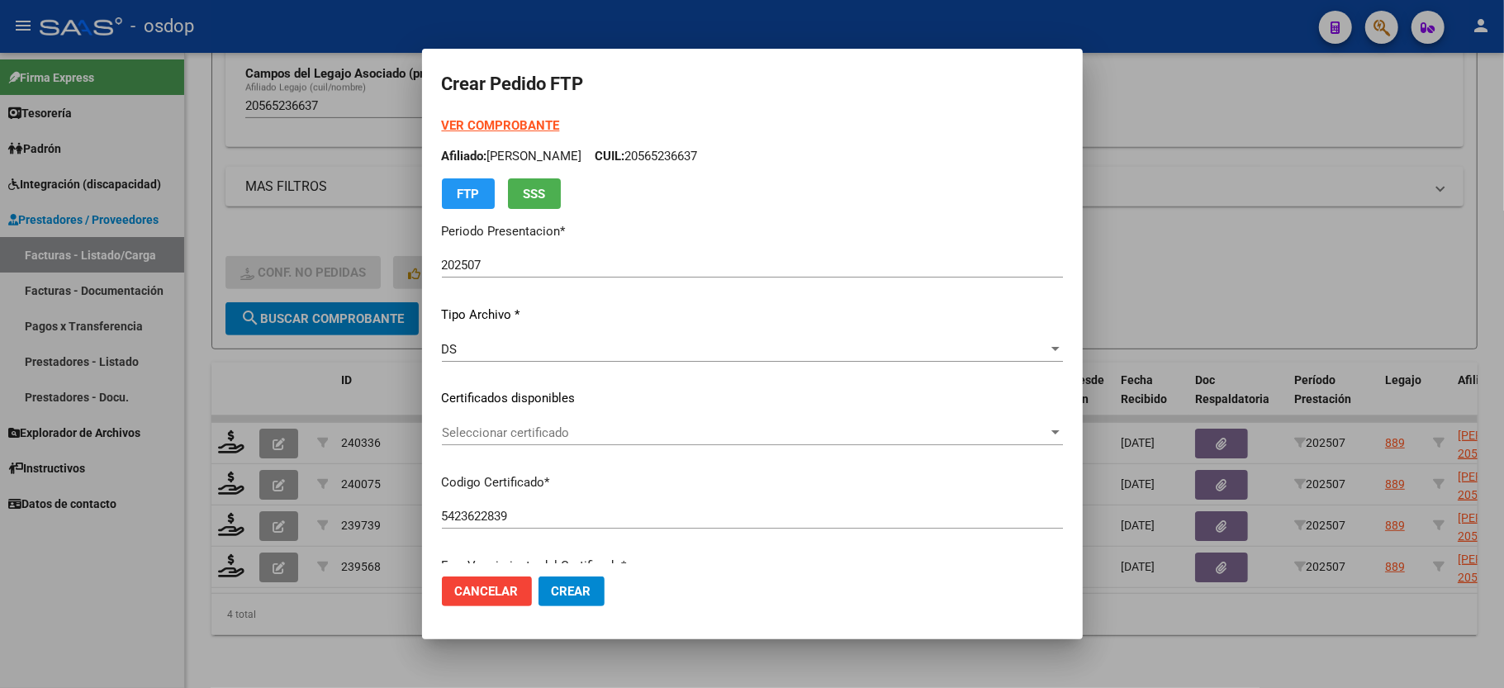
scroll to position [220, 0]
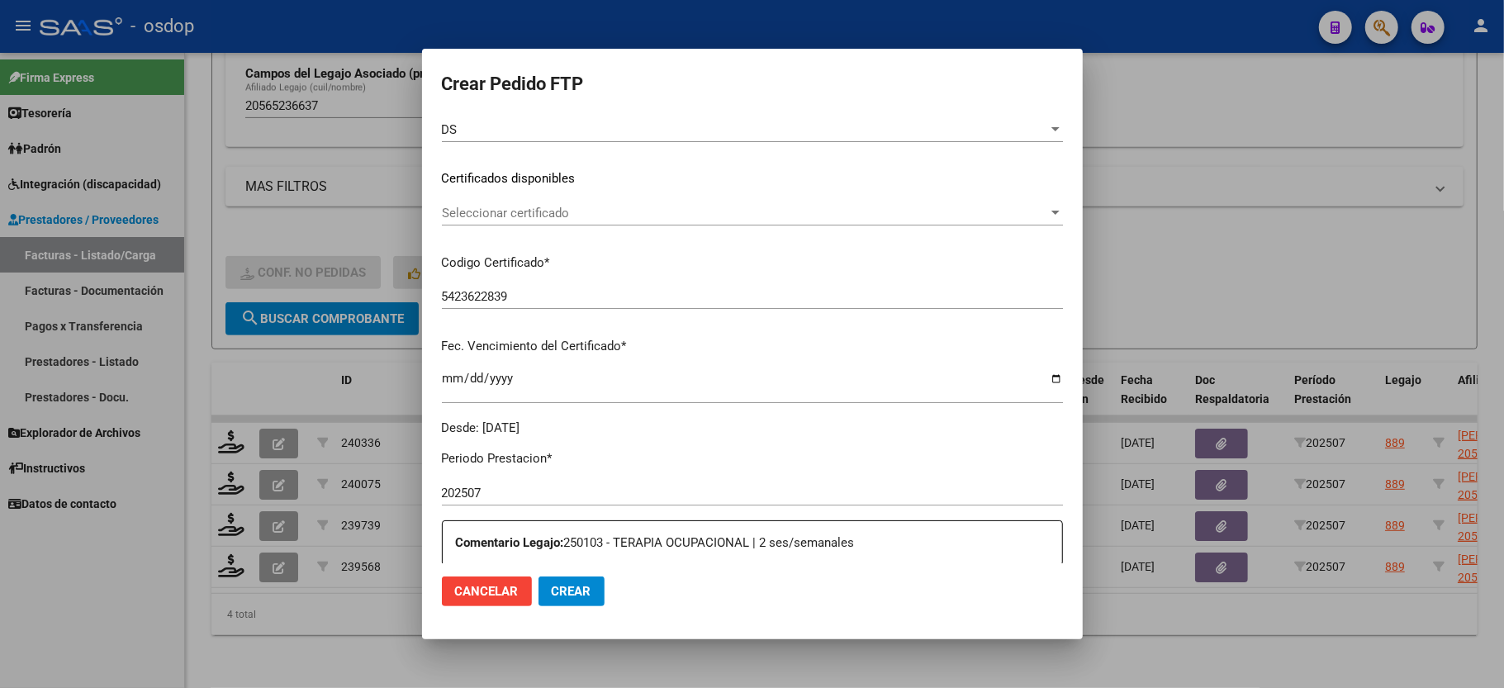
click at [515, 216] on span "Seleccionar certificado" at bounding box center [745, 213] width 606 height 15
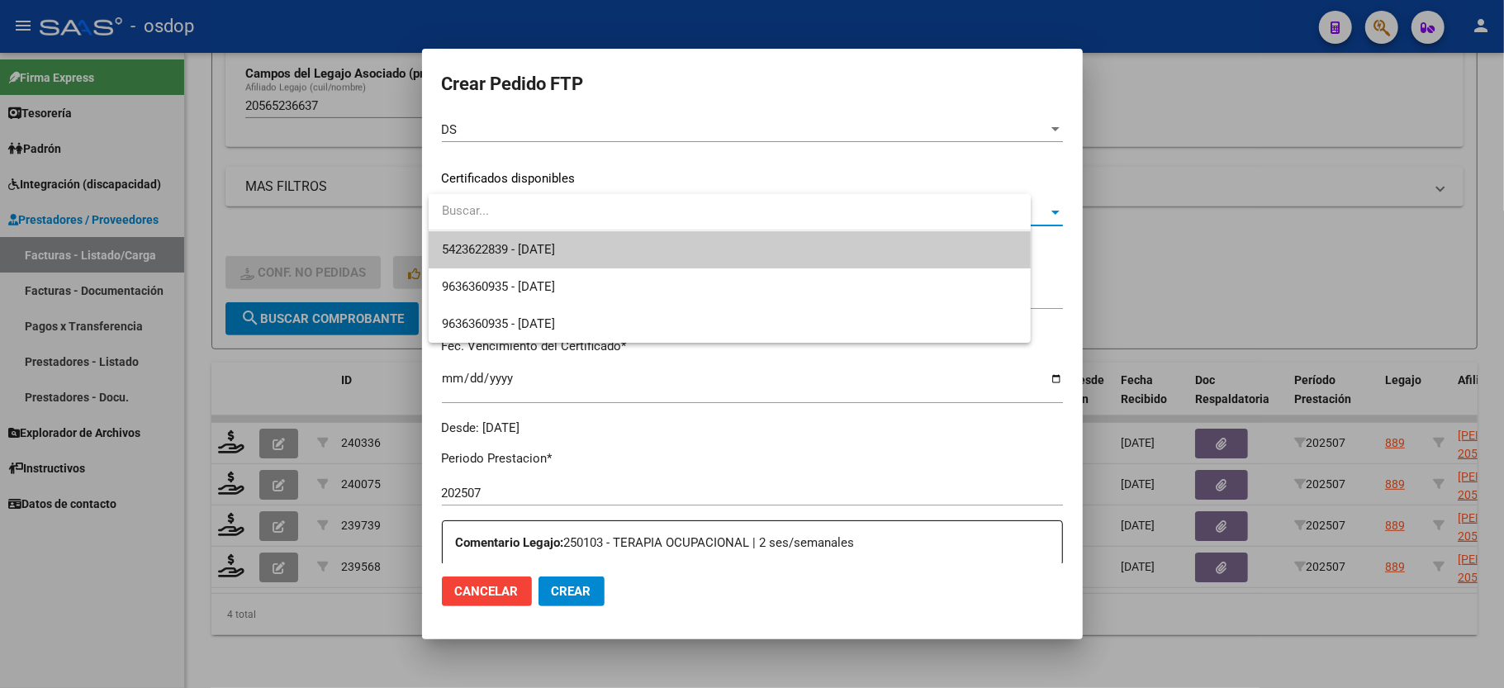
click at [526, 263] on span "5423622839 - [DATE]" at bounding box center [730, 249] width 576 height 37
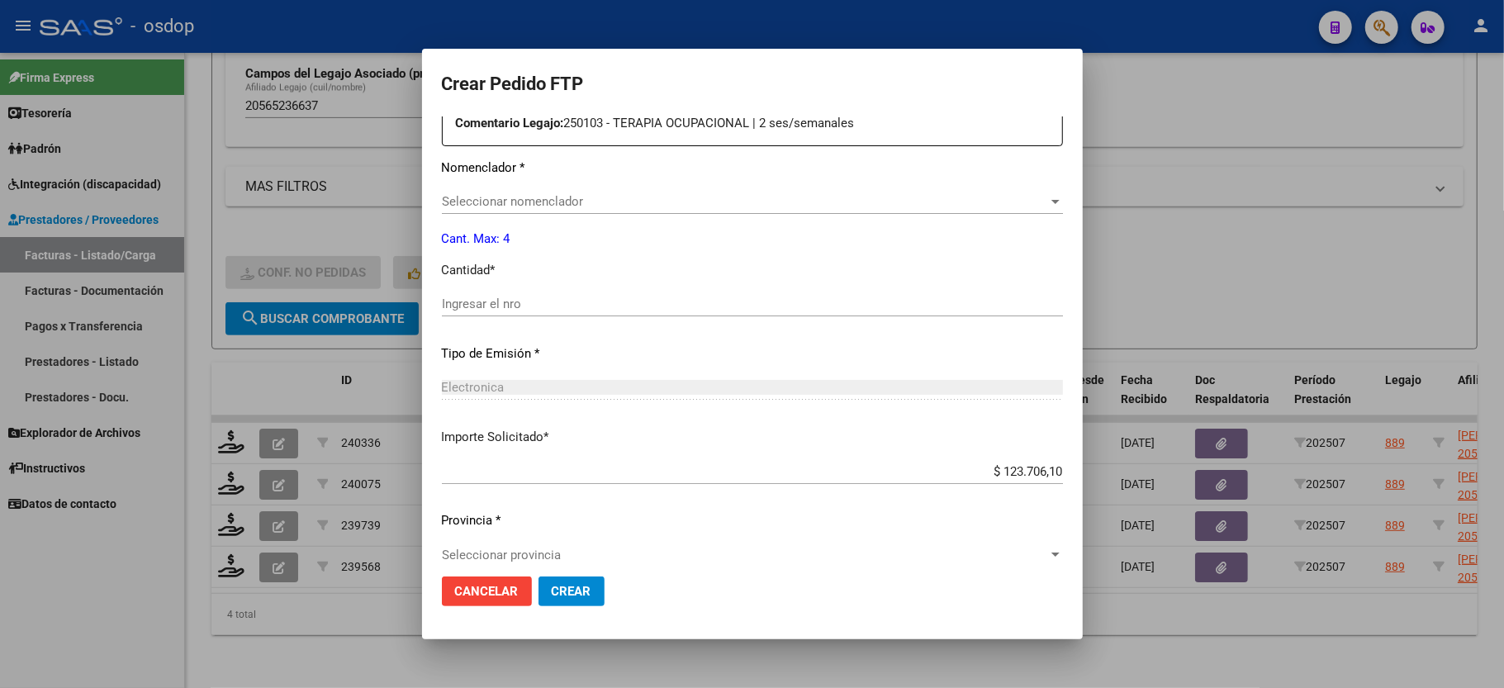
scroll to position [648, 0]
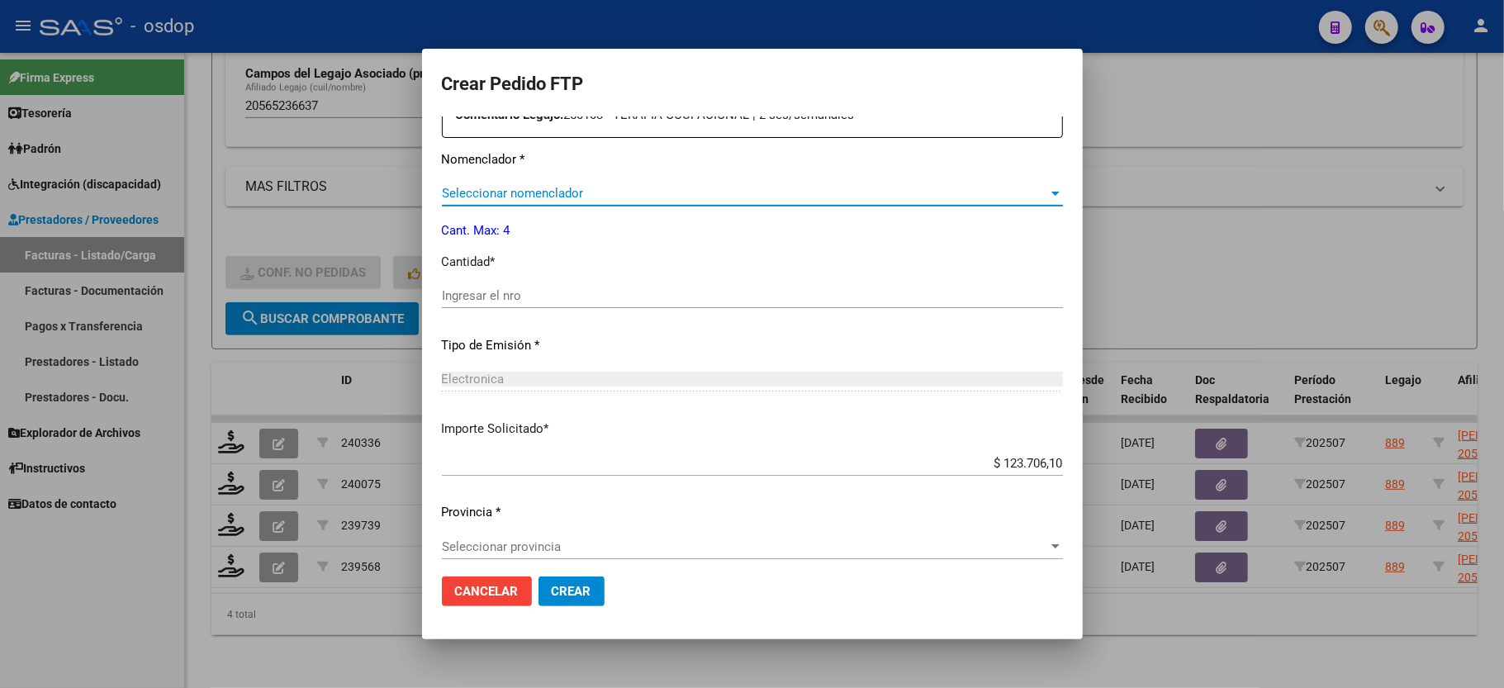
click at [502, 186] on span "Seleccionar nomenclador" at bounding box center [745, 193] width 606 height 15
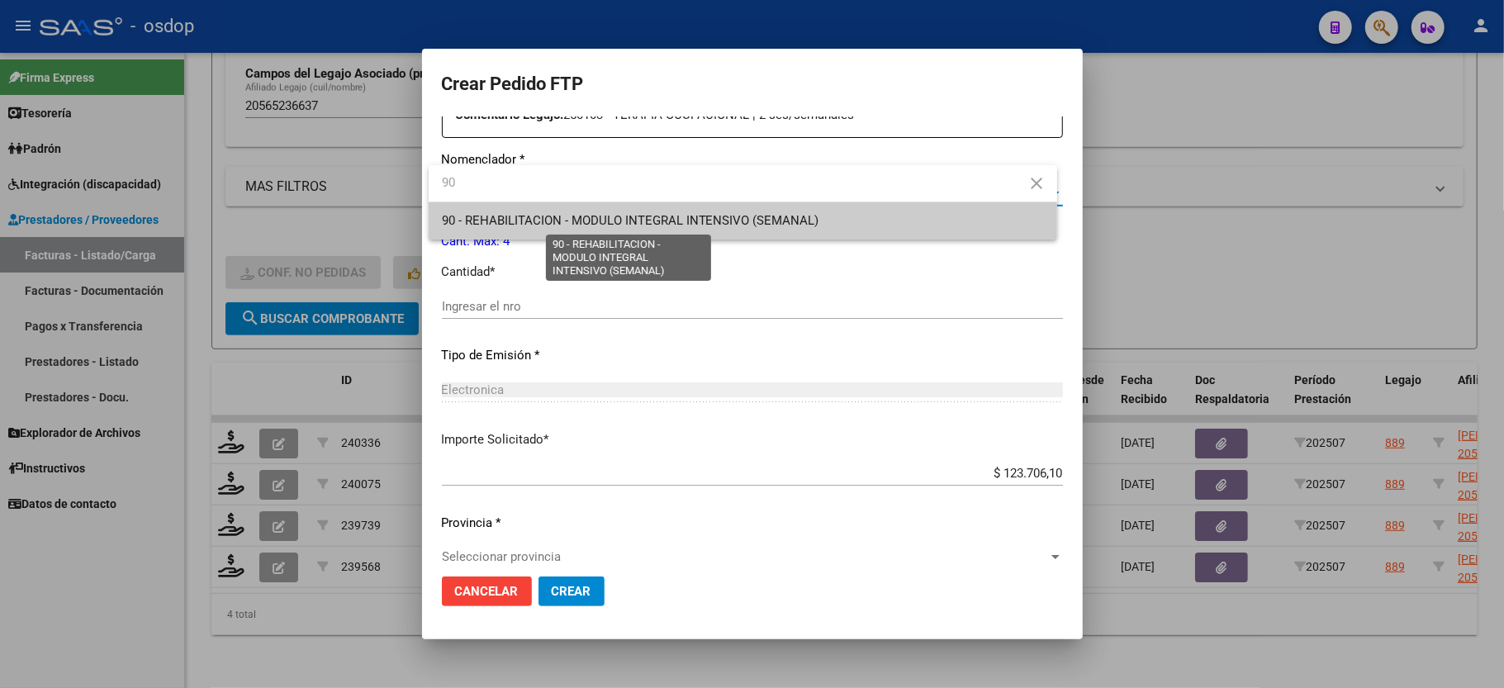
type input "90"
click at [506, 213] on span "90 - REHABILITACION - MODULO INTEGRAL INTENSIVO (SEMANAL)" at bounding box center [630, 220] width 377 height 15
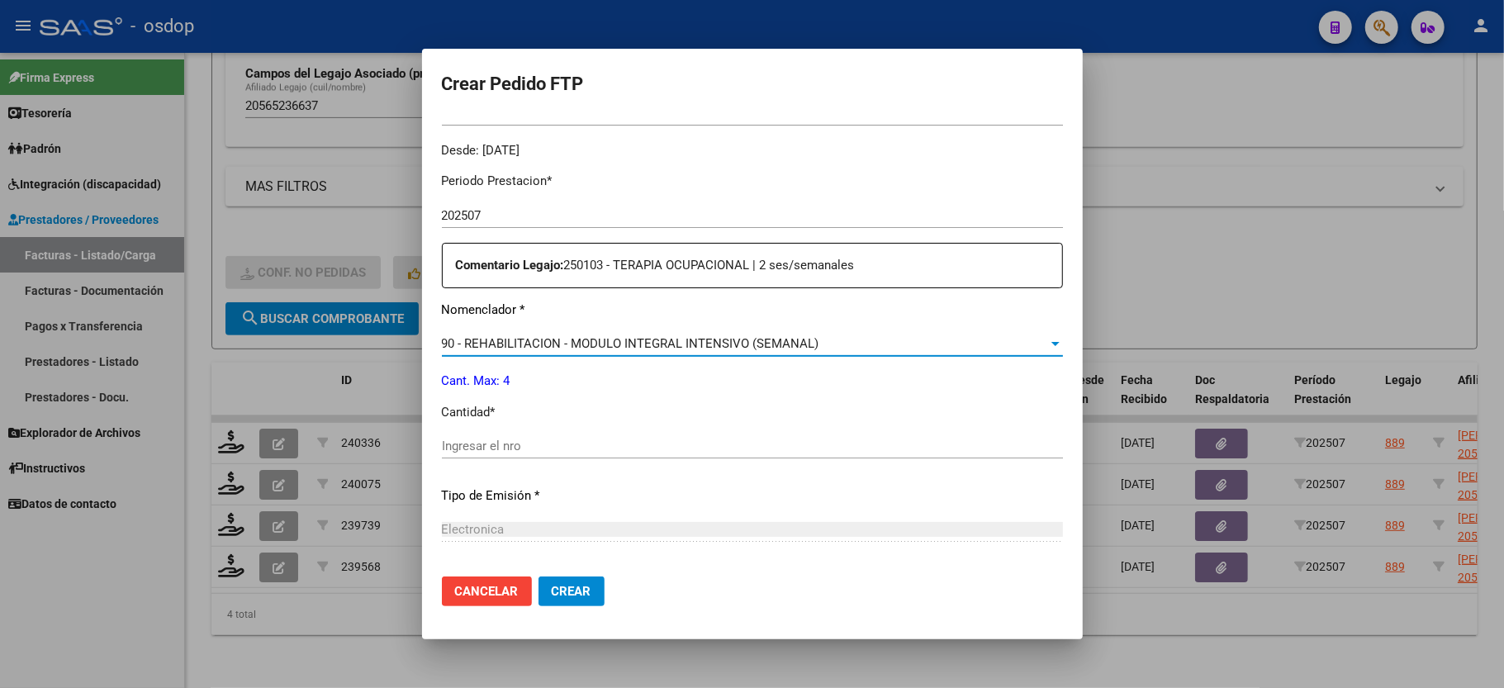
scroll to position [537, 0]
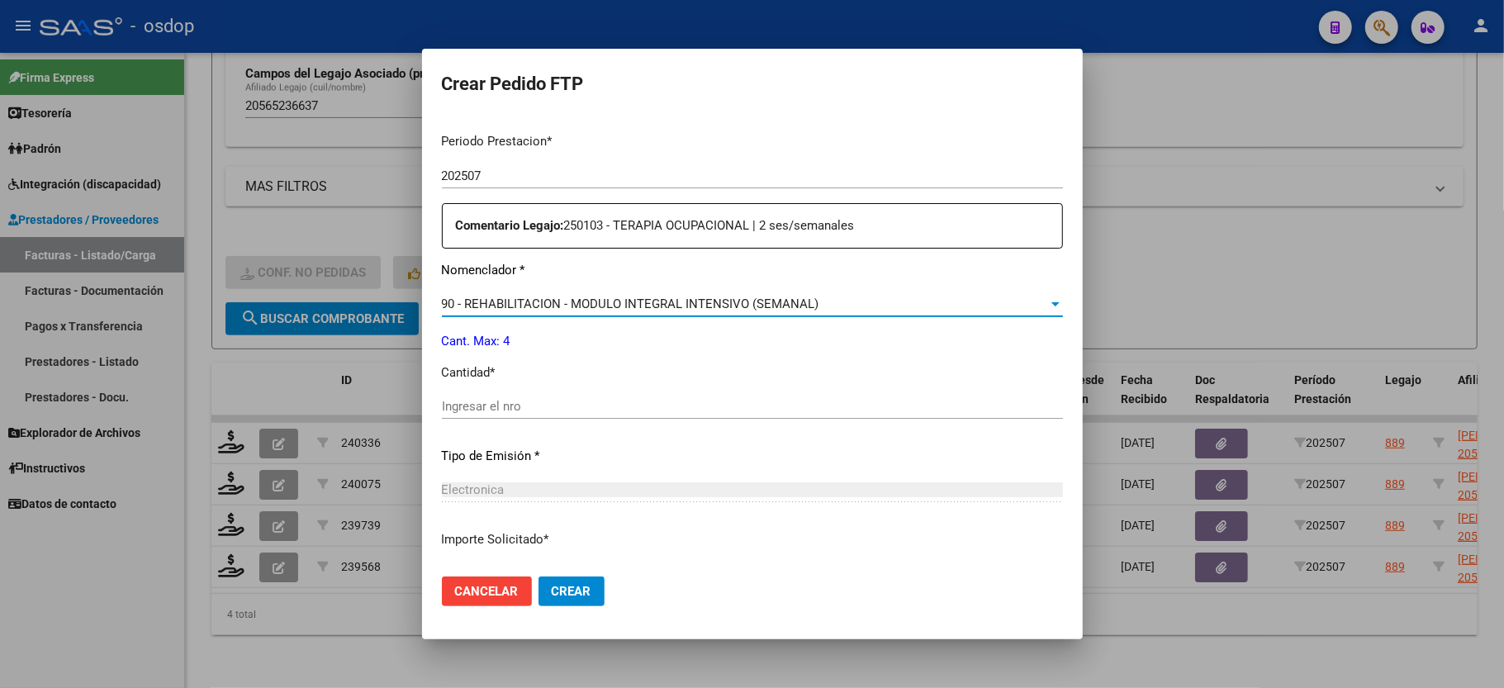
click at [509, 400] on input "Ingresar el nro" at bounding box center [752, 406] width 621 height 15
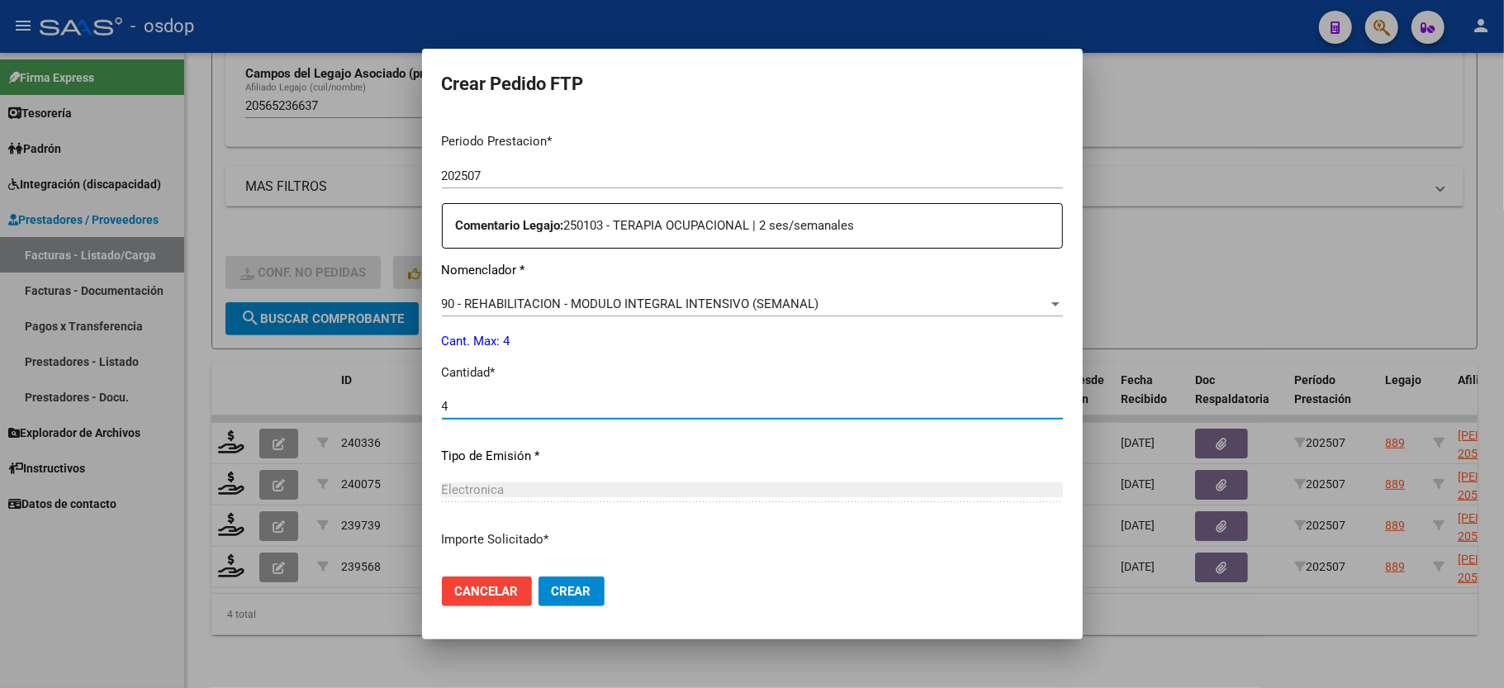
scroll to position [648, 0]
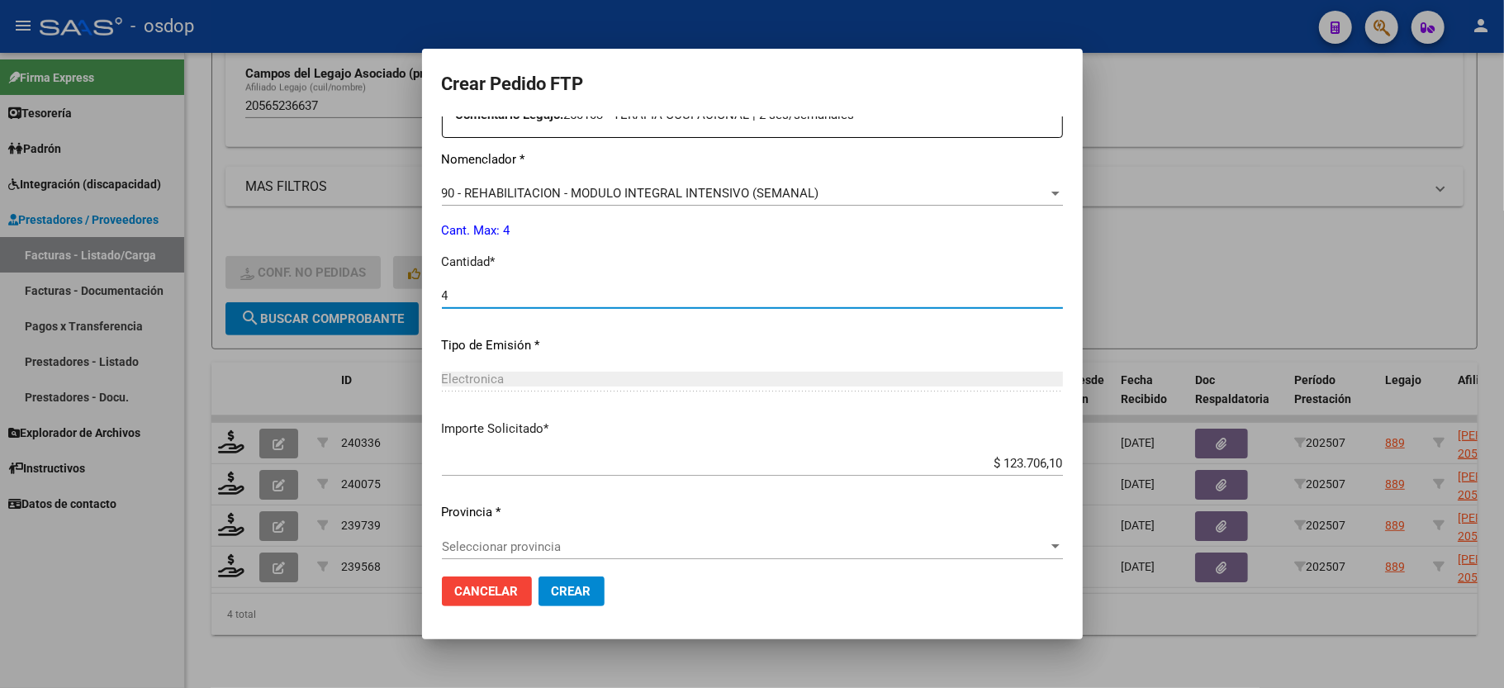
type input "4"
click at [567, 586] on span "Crear" at bounding box center [572, 591] width 40 height 15
click at [526, 539] on span "Seleccionar provincia" at bounding box center [745, 546] width 606 height 15
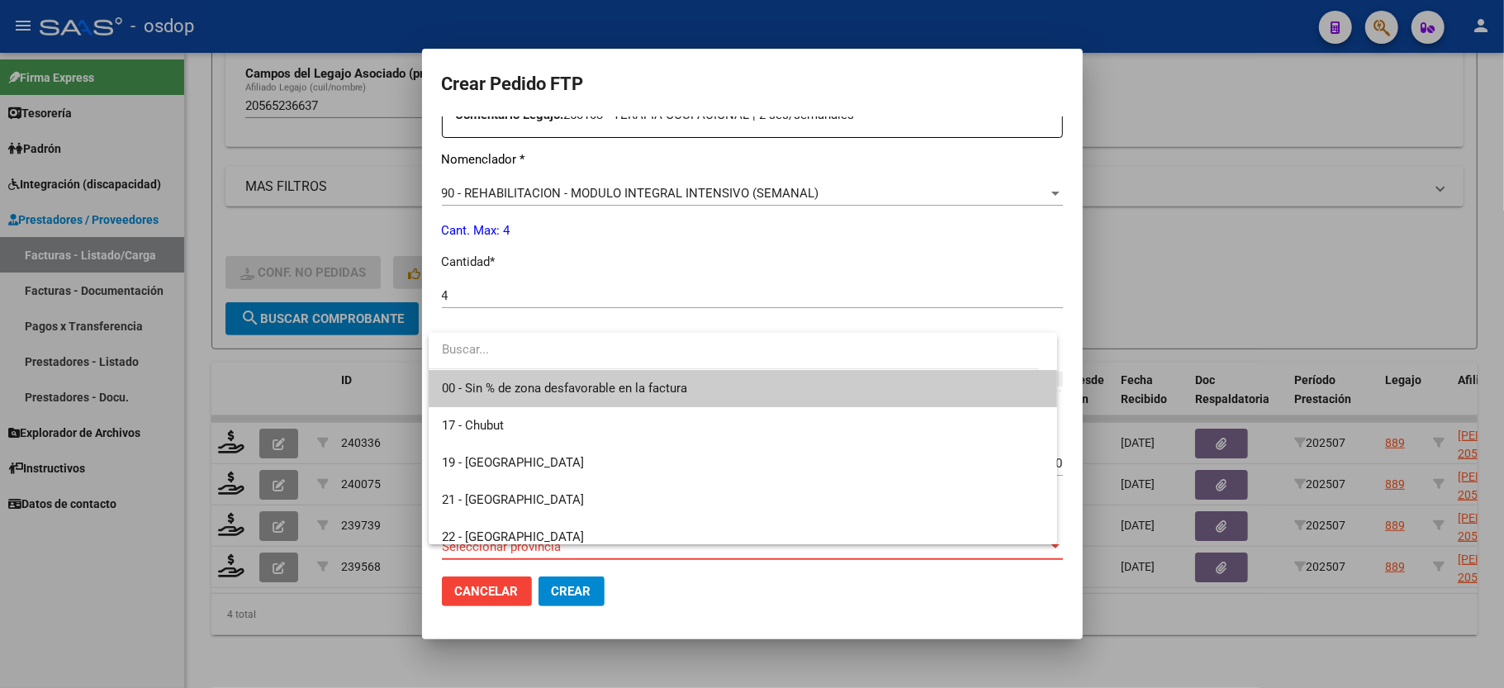
click at [540, 397] on span "00 - Sin % de zona desfavorable en la factura" at bounding box center [743, 388] width 602 height 37
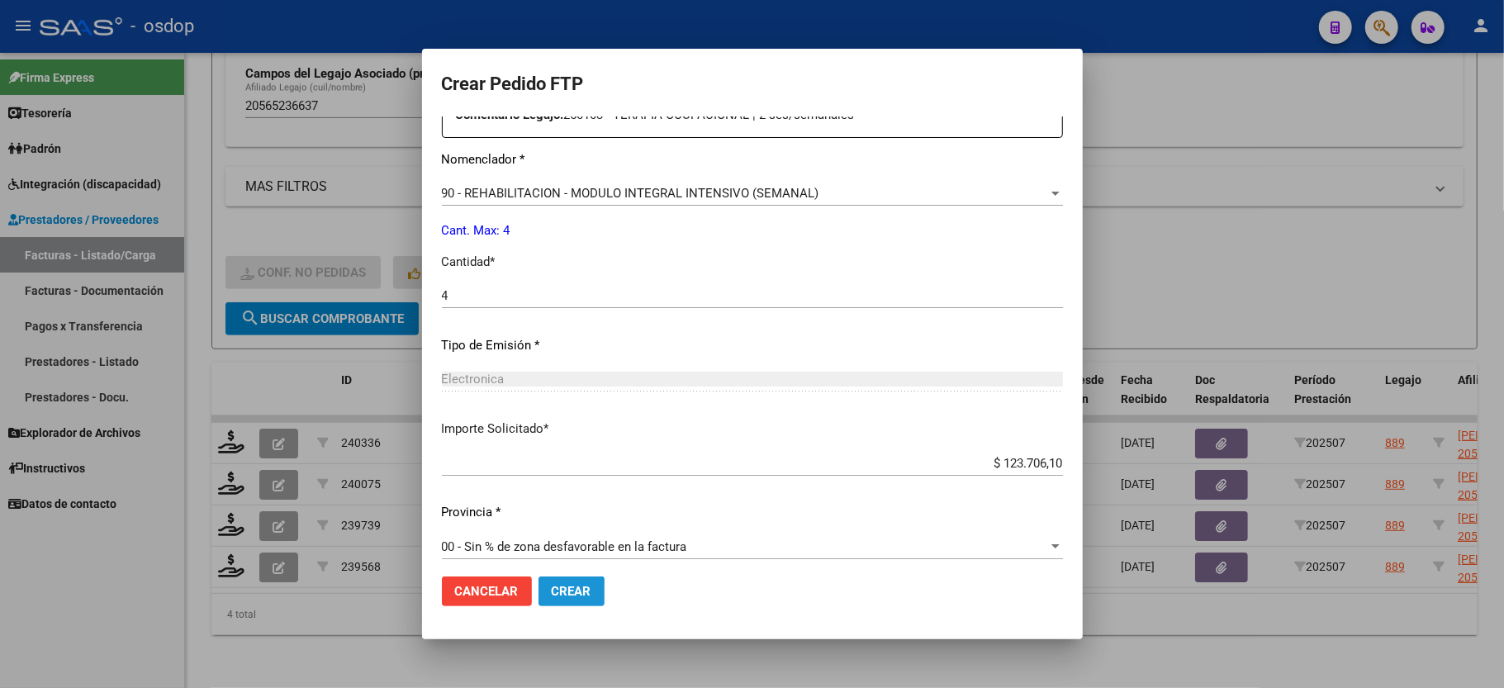
click at [563, 595] on span "Crear" at bounding box center [572, 591] width 40 height 15
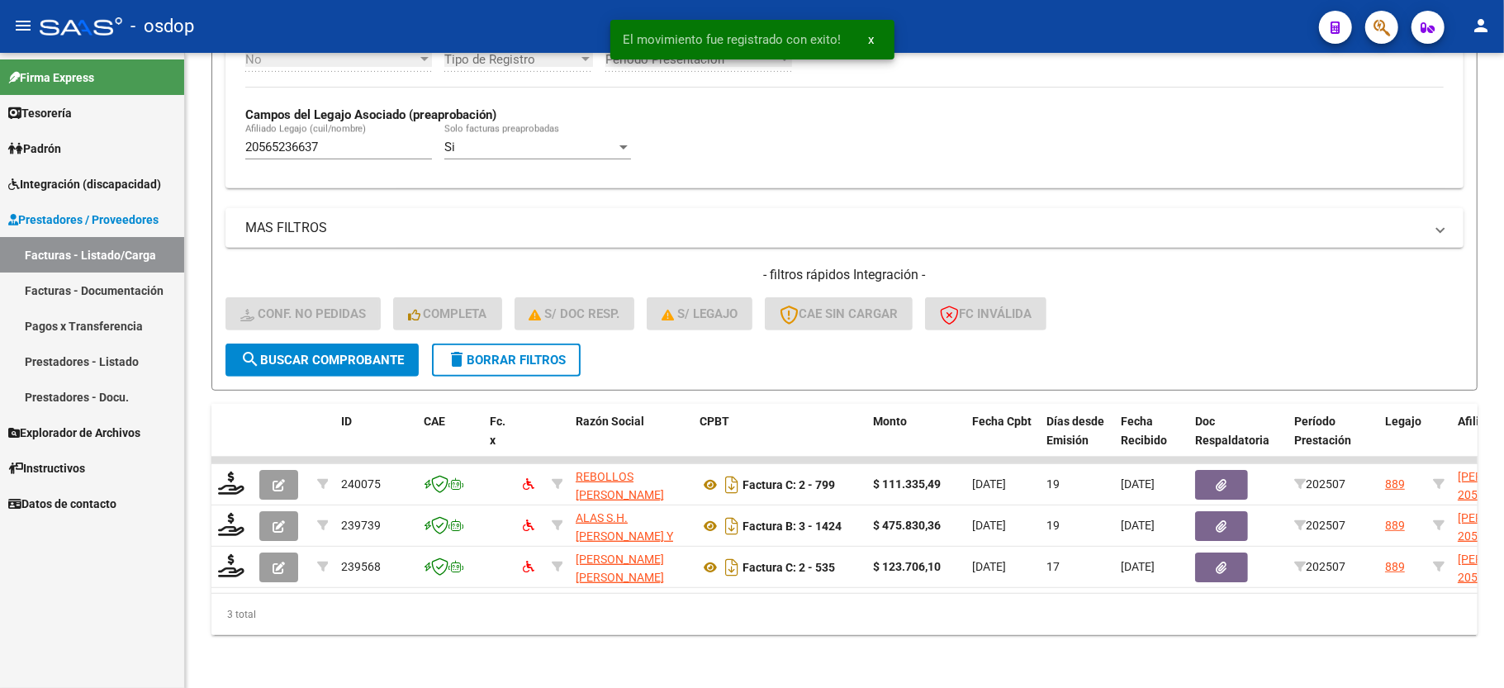
scroll to position [464, 0]
drag, startPoint x: 116, startPoint y: 589, endPoint x: 176, endPoint y: 483, distance: 121.3
click at [120, 586] on div "Firma Express Tesorería Extractos Procesados (csv) Extractos Originales (pdf) P…" at bounding box center [92, 370] width 184 height 635
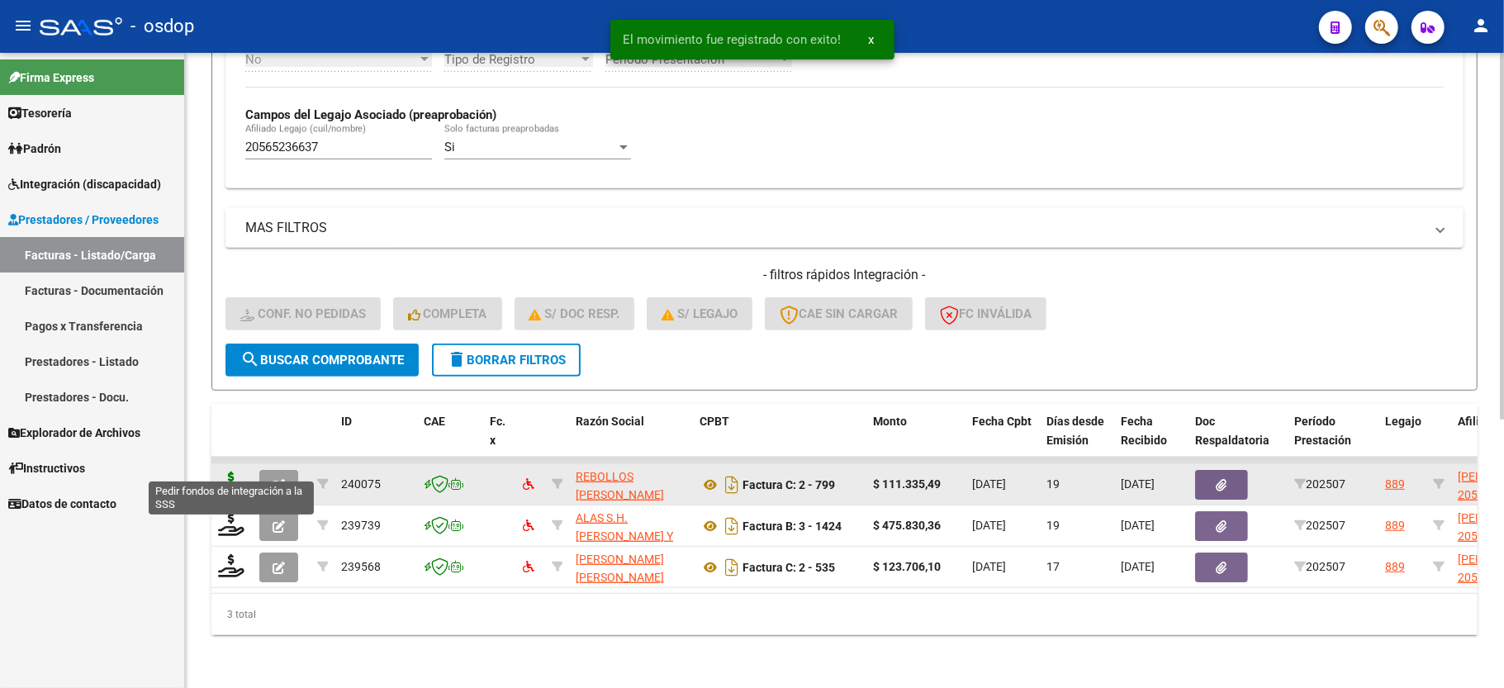
click at [232, 472] on icon at bounding box center [231, 483] width 26 height 23
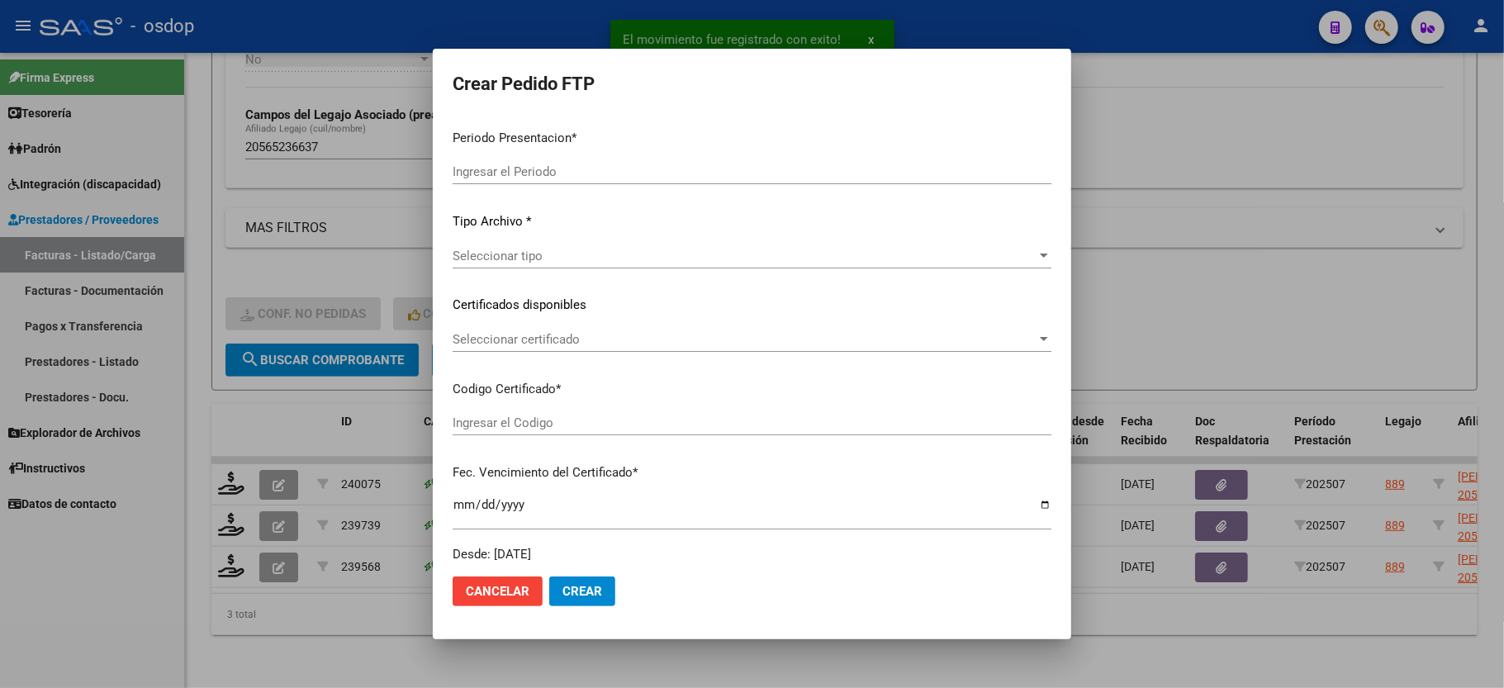
type input "202507"
type input "$ 111.335,49"
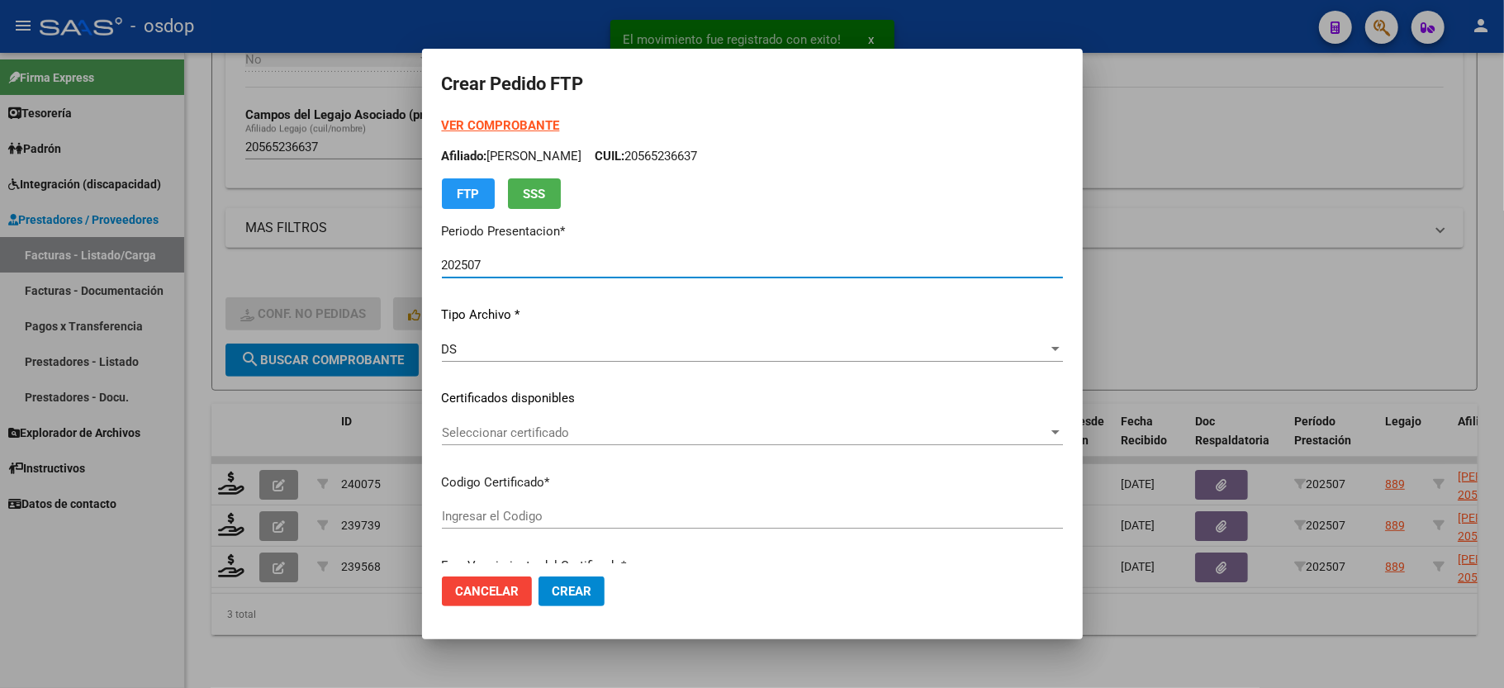
type input "5423622839"
type input "[DATE]"
click at [492, 425] on span "Seleccionar certificado" at bounding box center [745, 432] width 606 height 15
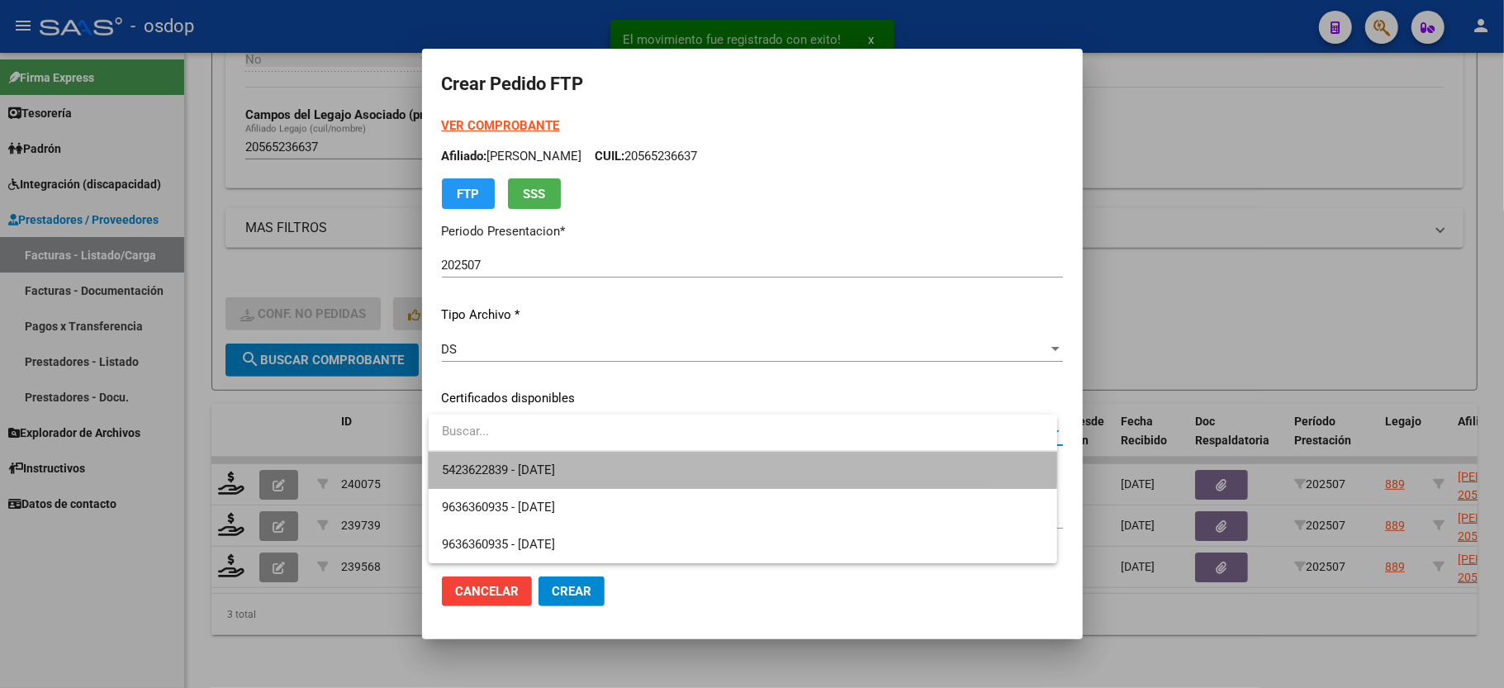
click at [501, 454] on span "5423622839 - [DATE]" at bounding box center [743, 470] width 602 height 37
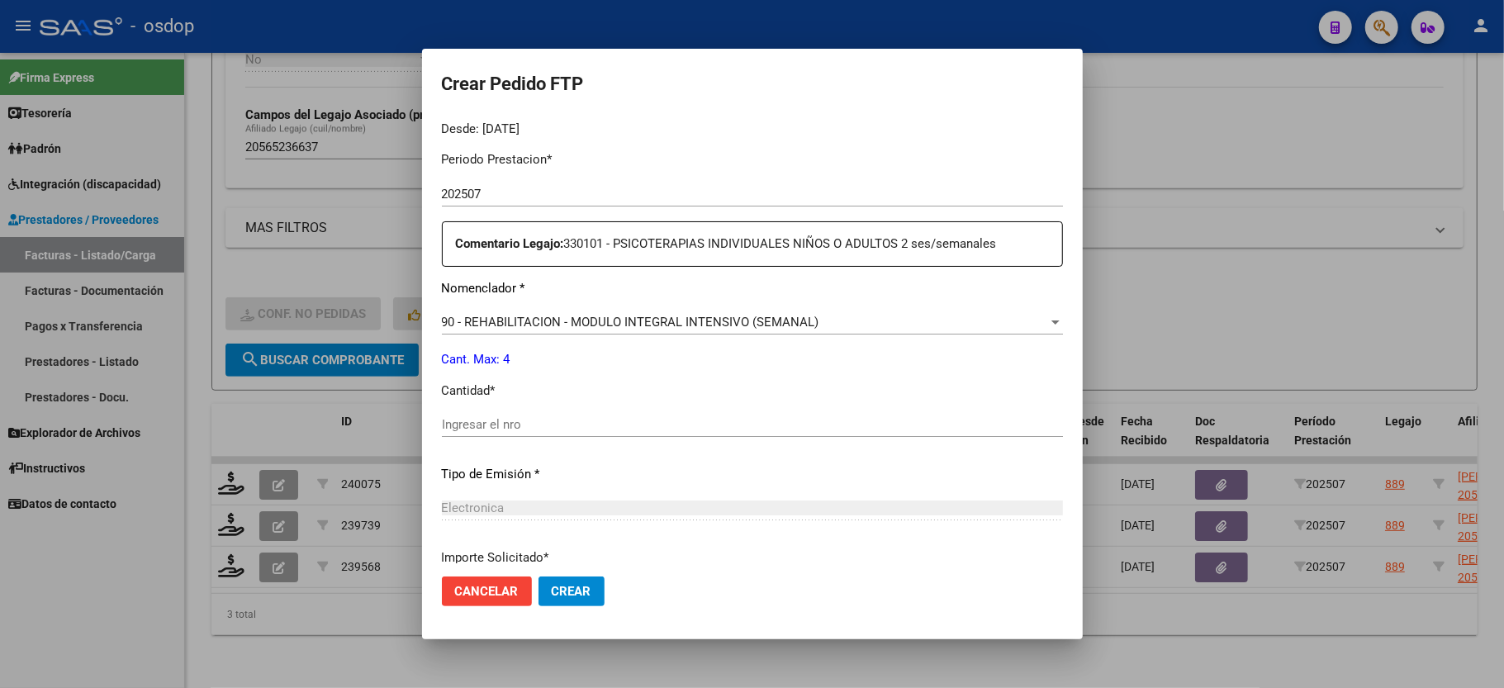
scroll to position [550, 0]
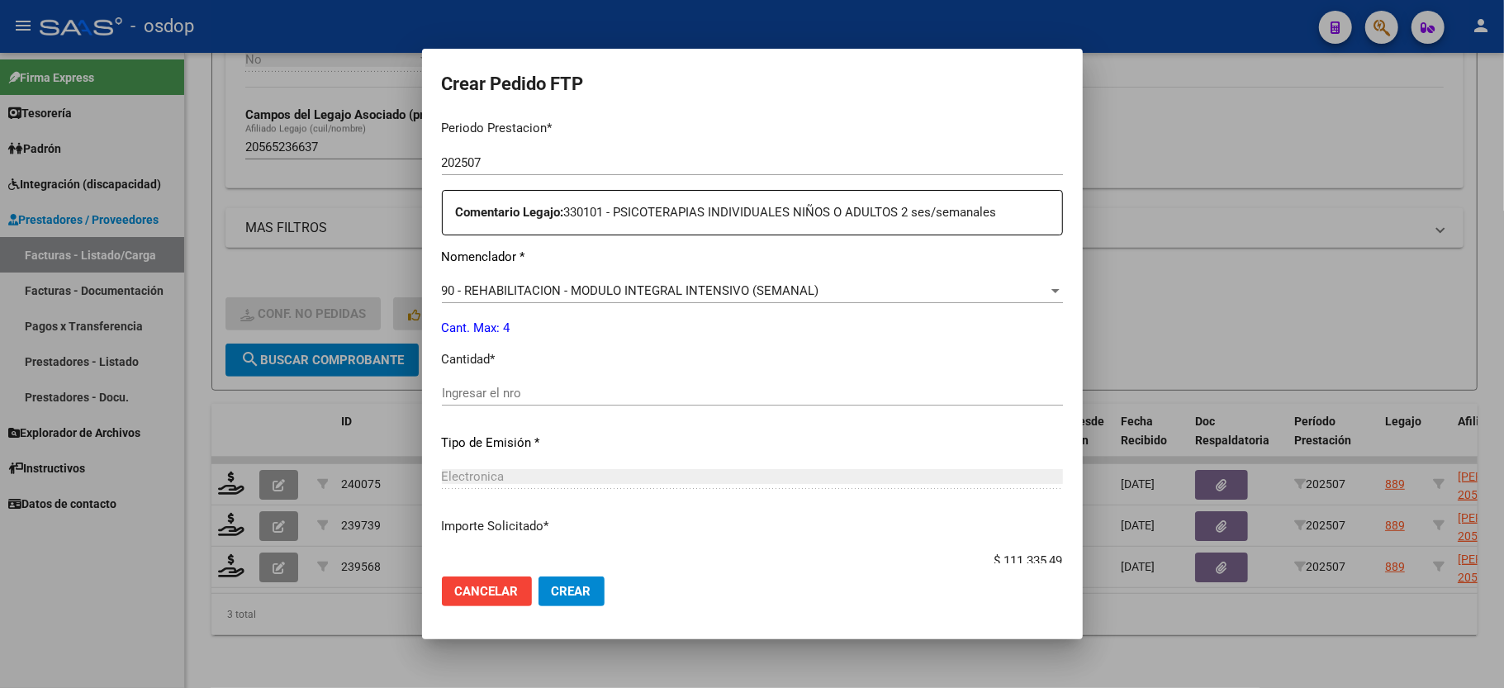
click at [534, 386] on input "Ingresar el nro" at bounding box center [752, 393] width 621 height 15
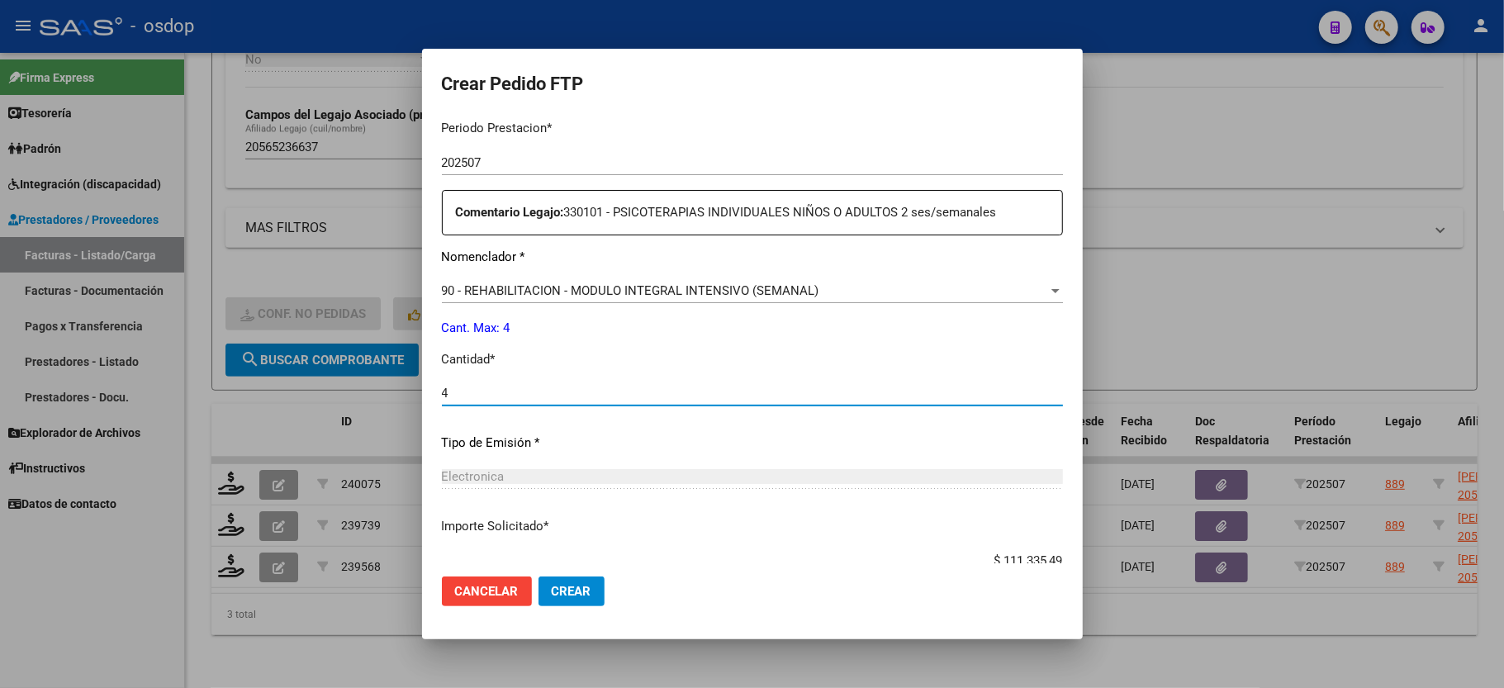
type input "4"
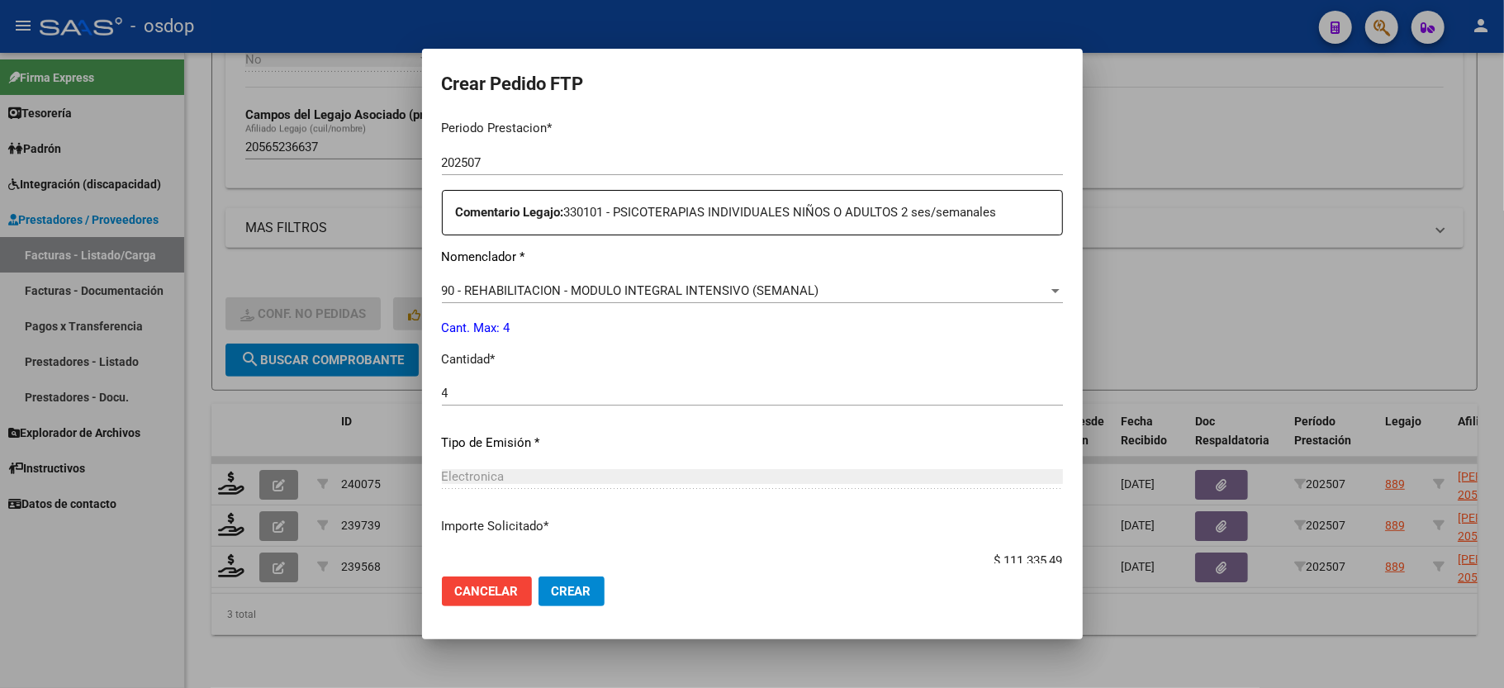
scroll to position [648, 0]
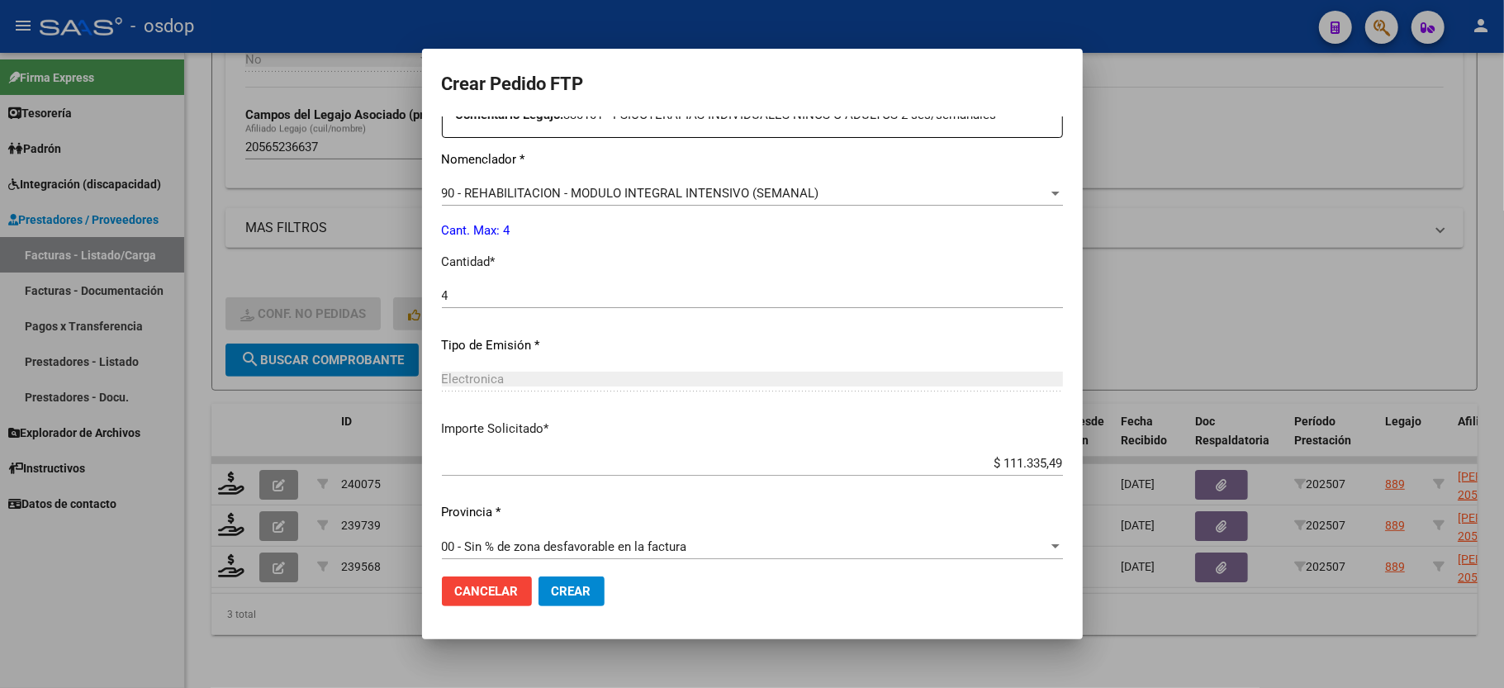
click at [569, 592] on span "Crear" at bounding box center [572, 591] width 40 height 15
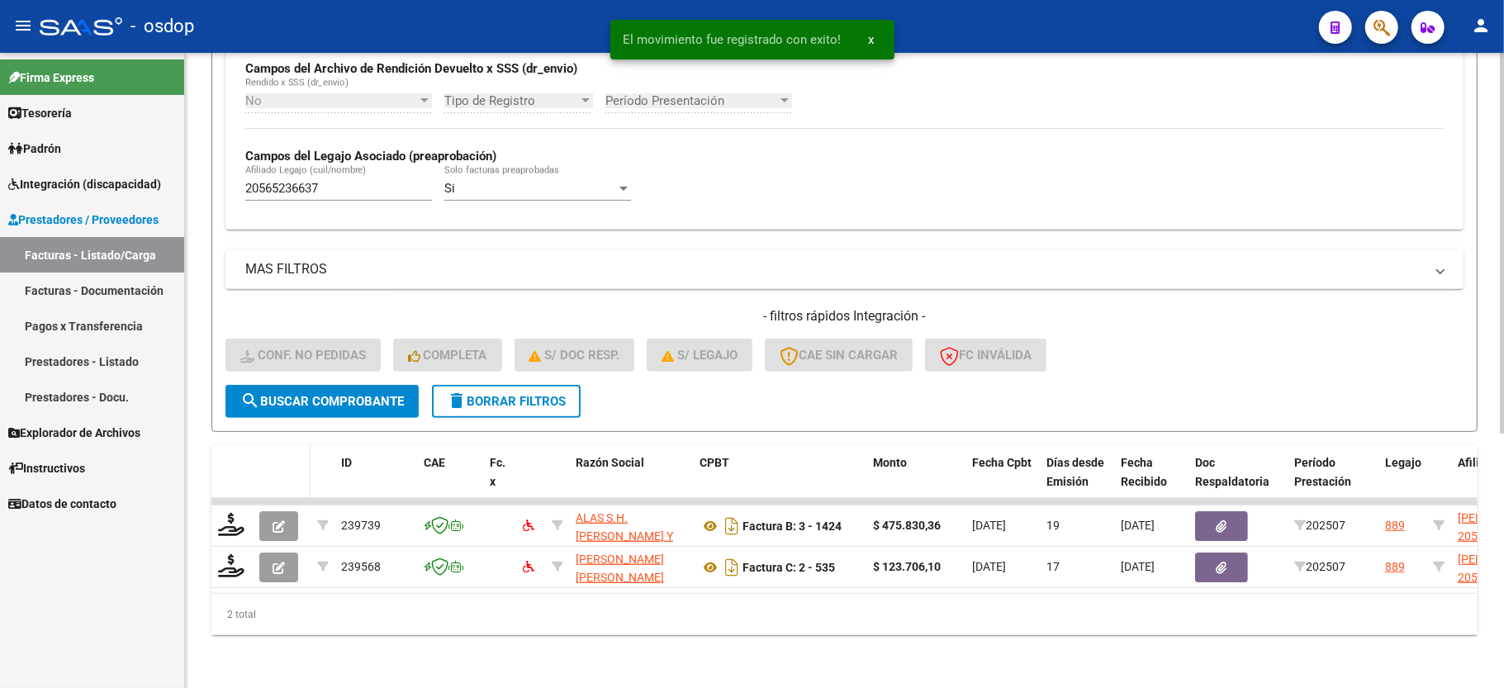
scroll to position [424, 0]
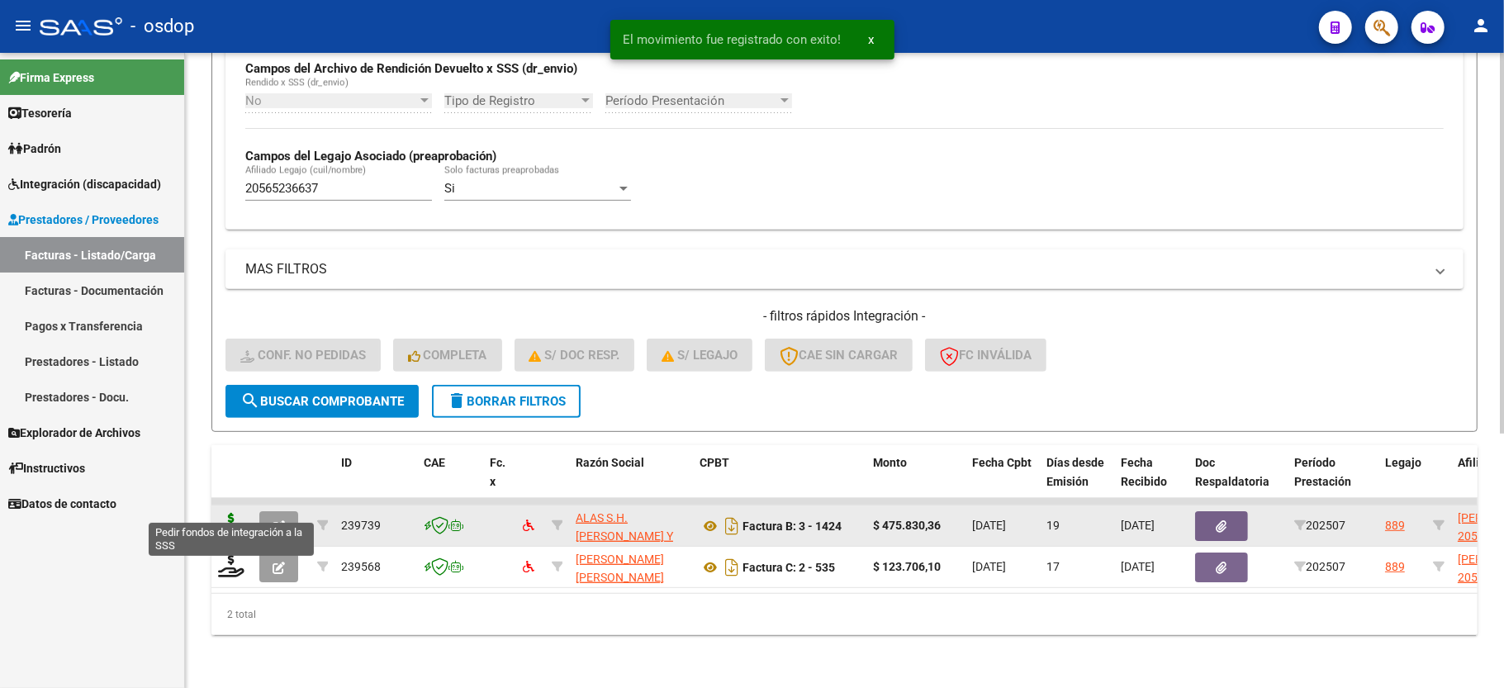
click at [228, 513] on icon at bounding box center [231, 524] width 26 height 23
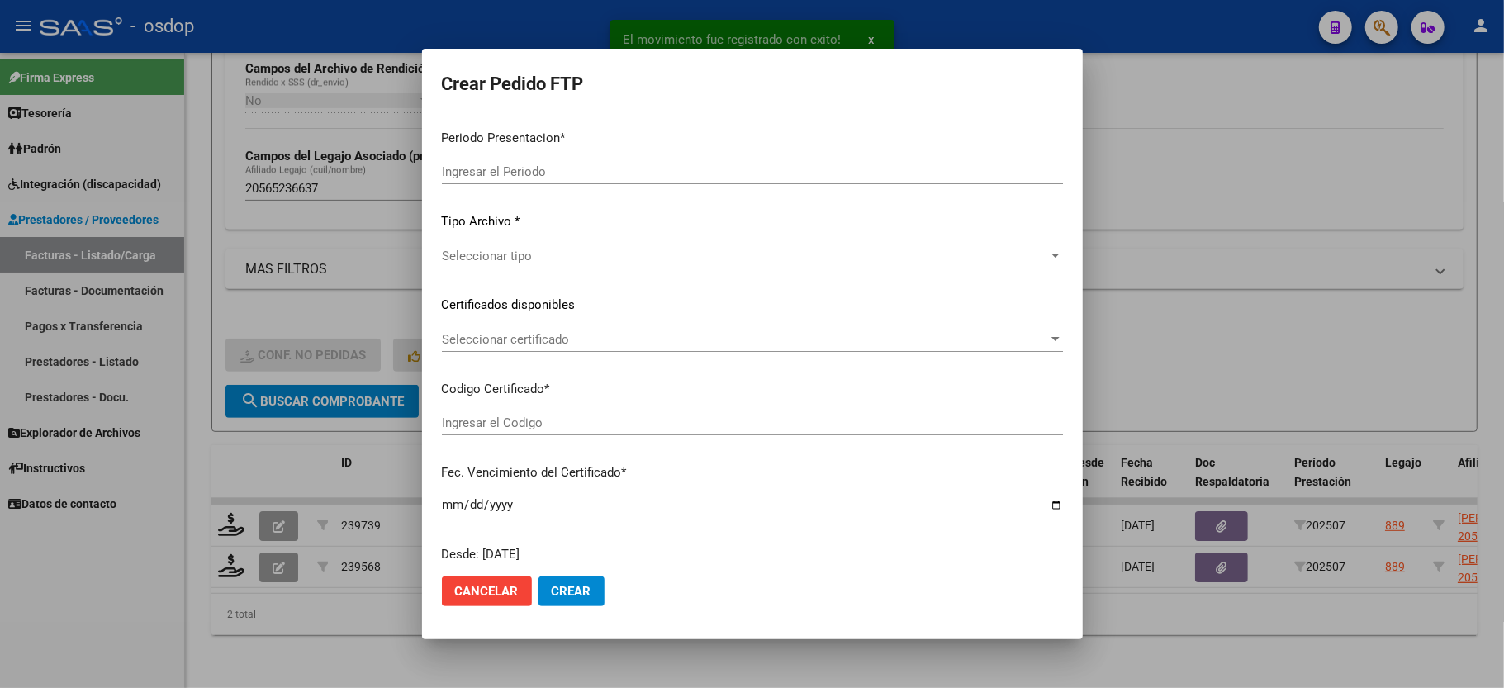
type input "202507"
type input "$ 475.830,36"
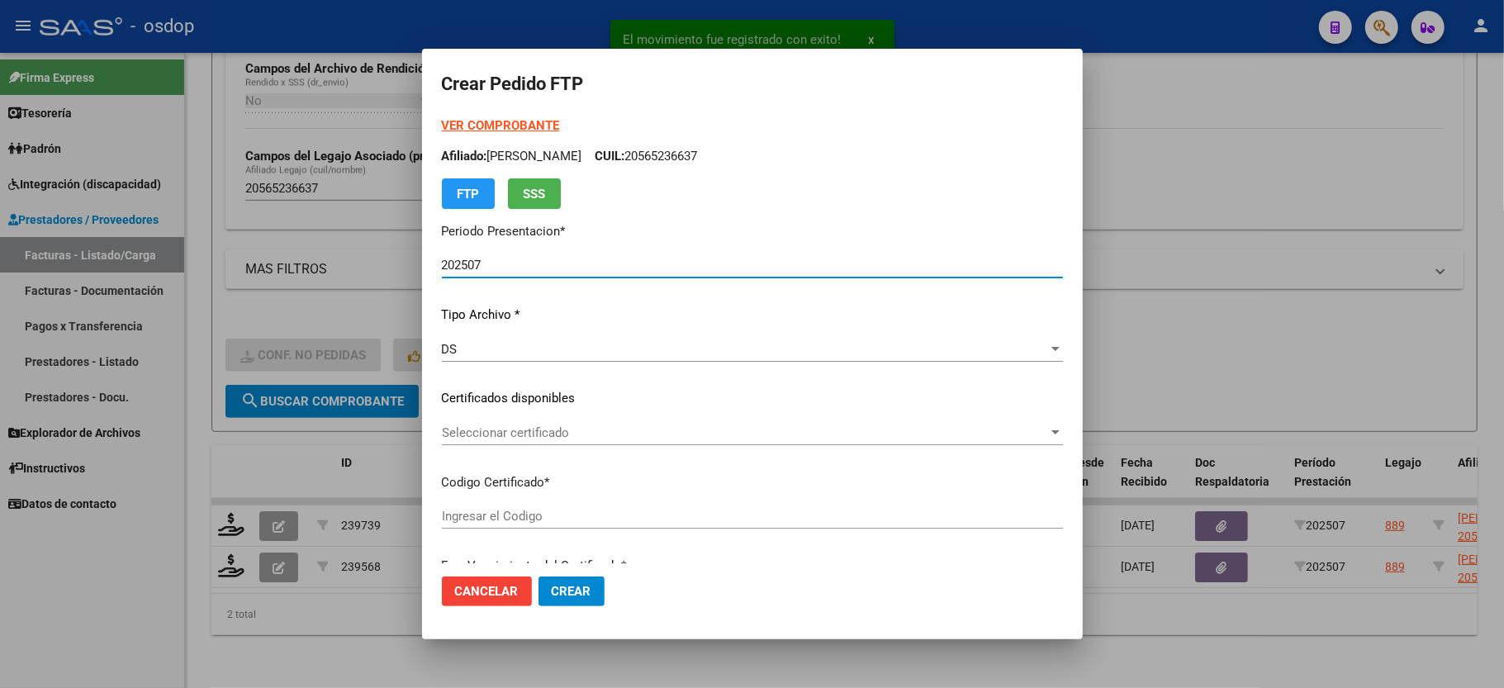
type input "5423622839"
type input "[DATE]"
click at [513, 440] on div "Seleccionar certificado Seleccionar certificado" at bounding box center [752, 432] width 621 height 25
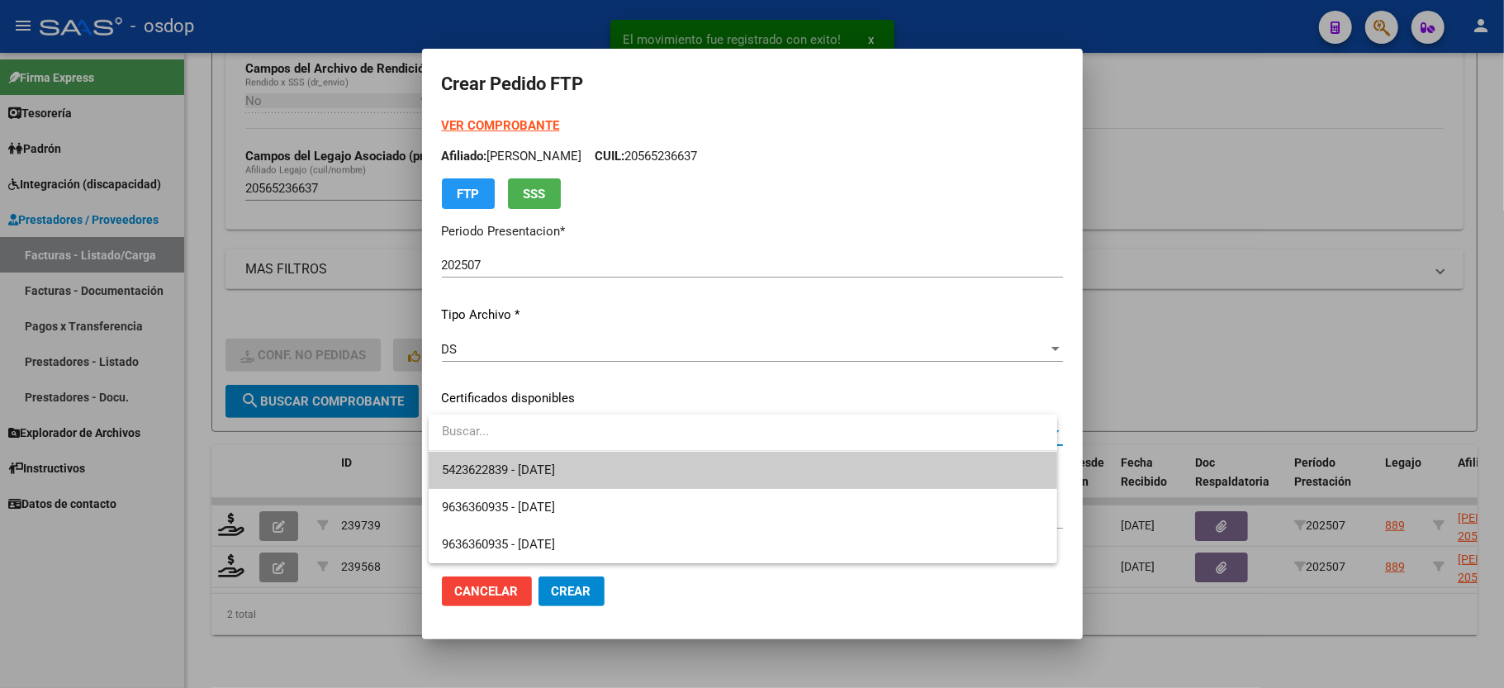
click at [513, 460] on span "5423622839 - [DATE]" at bounding box center [743, 470] width 602 height 37
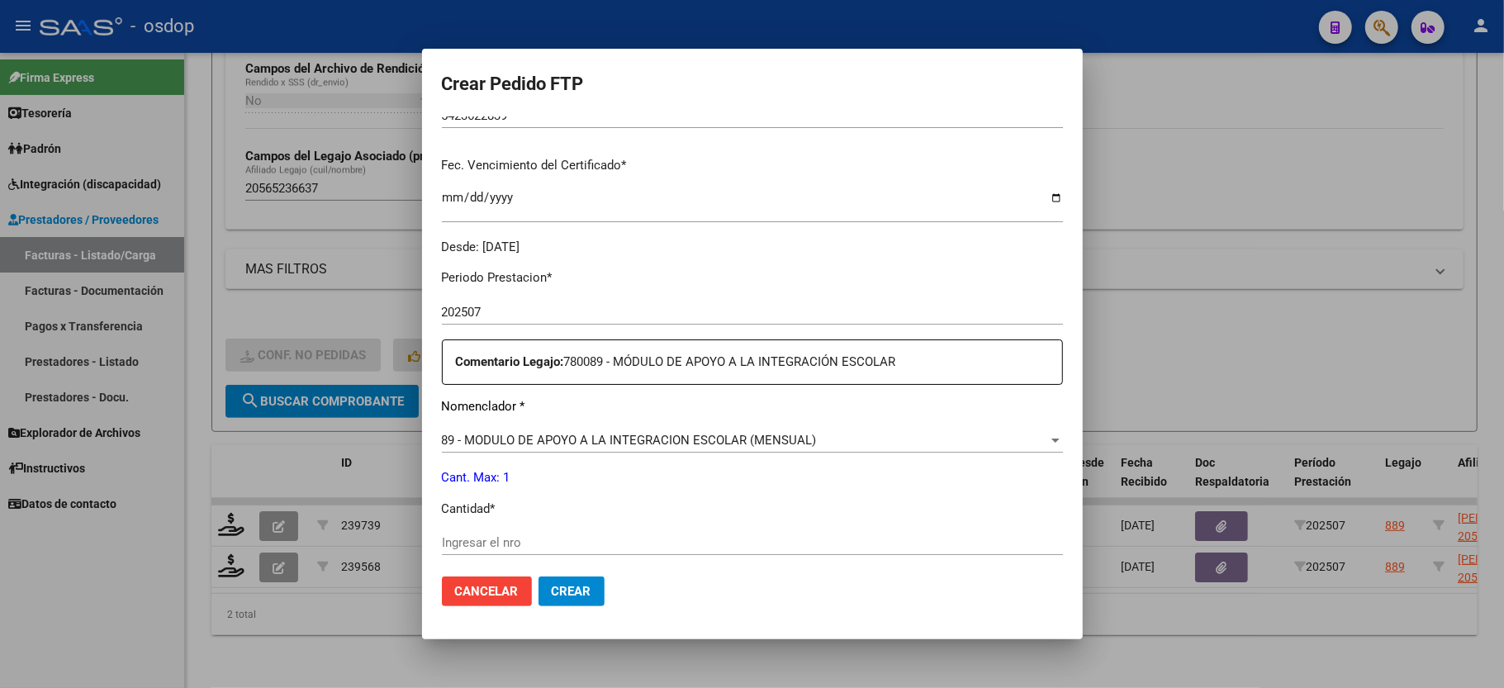
scroll to position [440, 0]
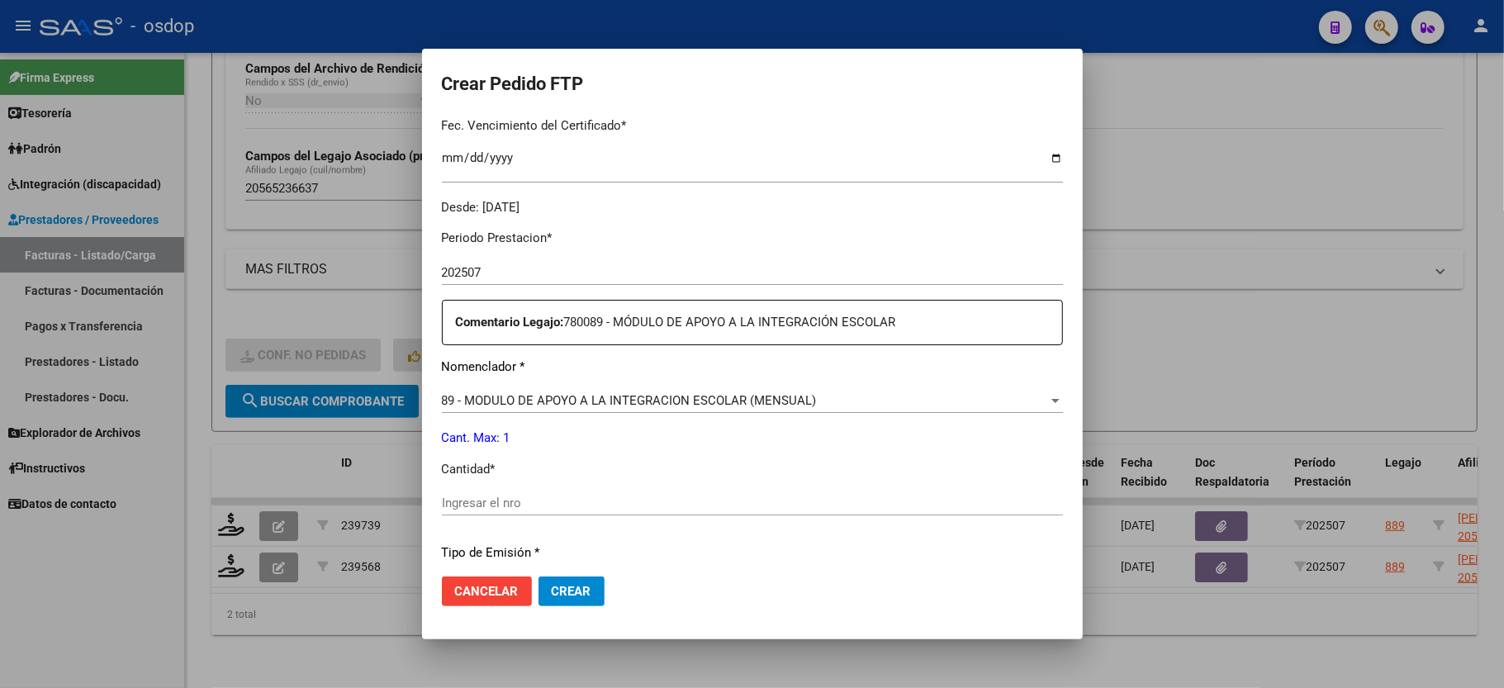
click at [494, 497] on input "Ingresar el nro" at bounding box center [752, 503] width 621 height 15
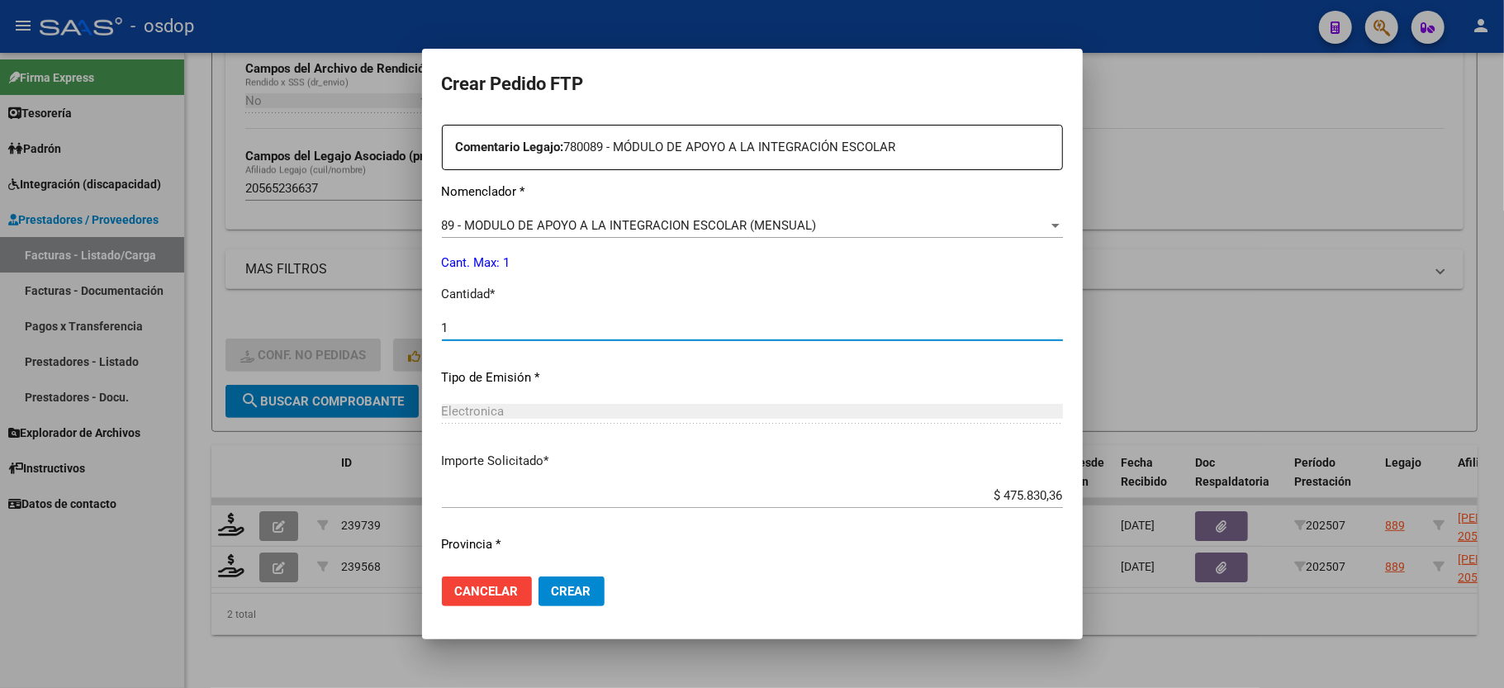
scroll to position [648, 0]
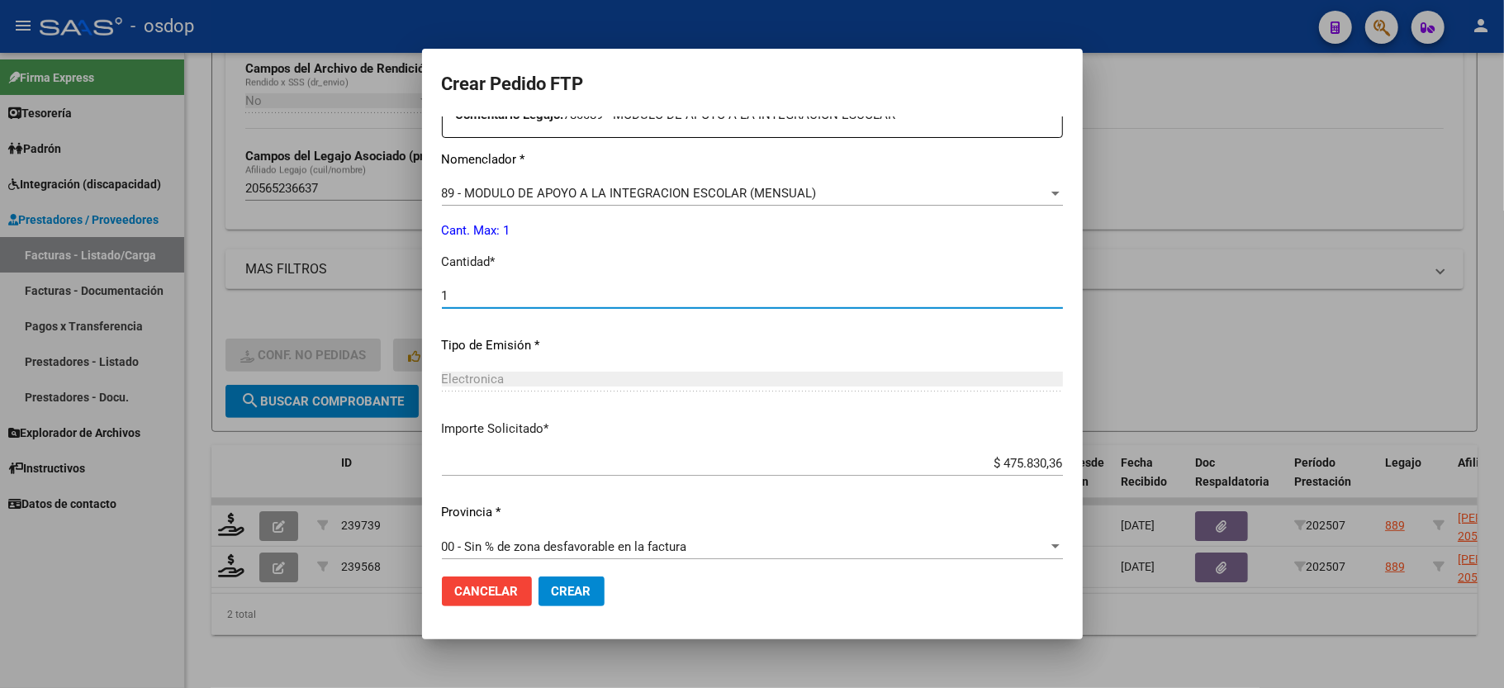
type input "1"
click at [566, 599] on button "Crear" at bounding box center [572, 592] width 66 height 30
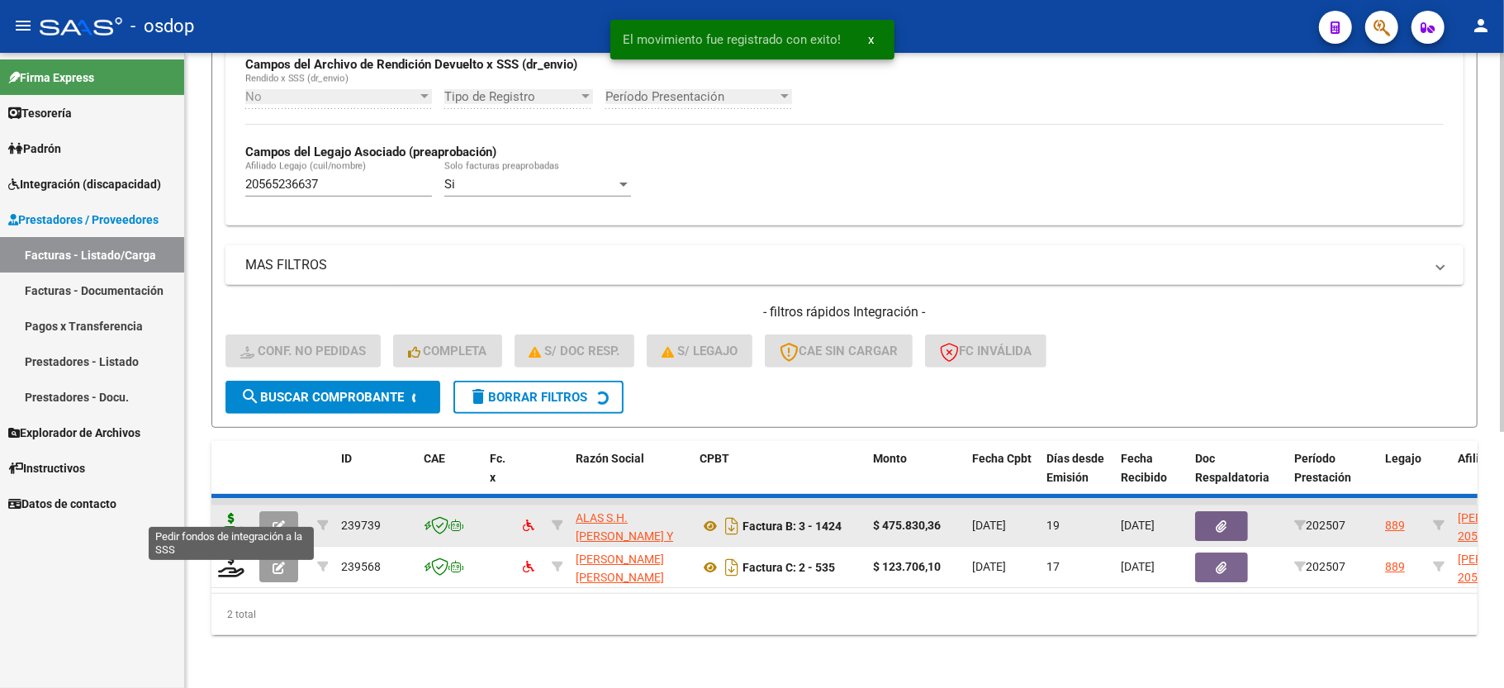
scroll to position [382, 0]
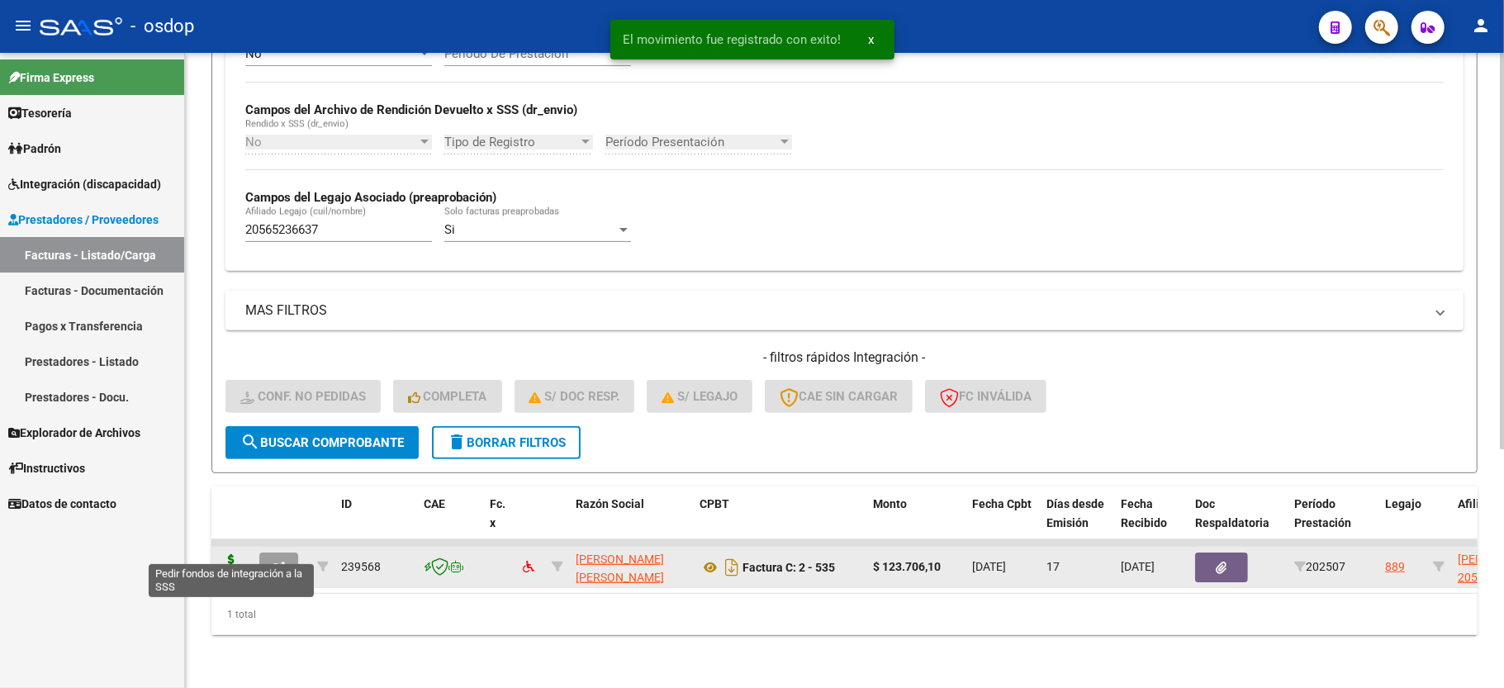
click at [226, 556] on icon at bounding box center [231, 565] width 26 height 23
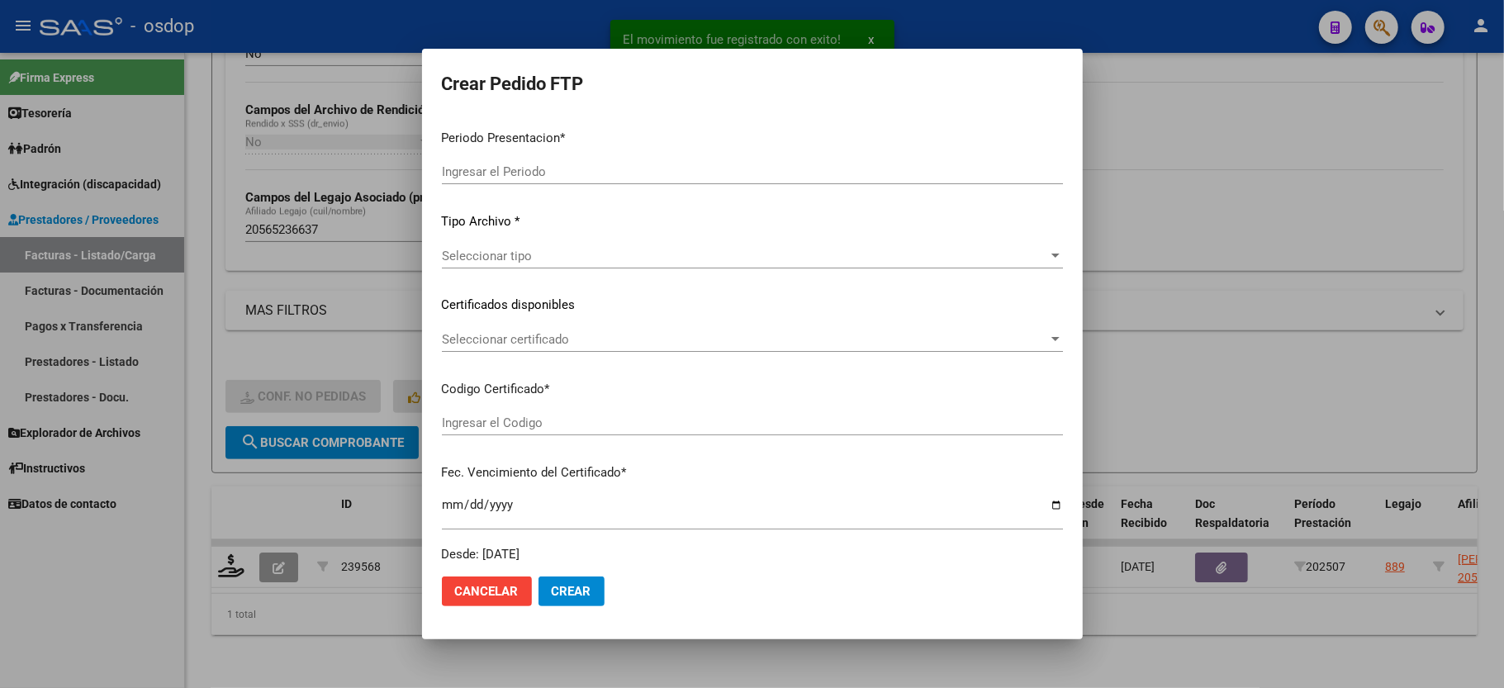
type input "202507"
type input "$ 123.706,10"
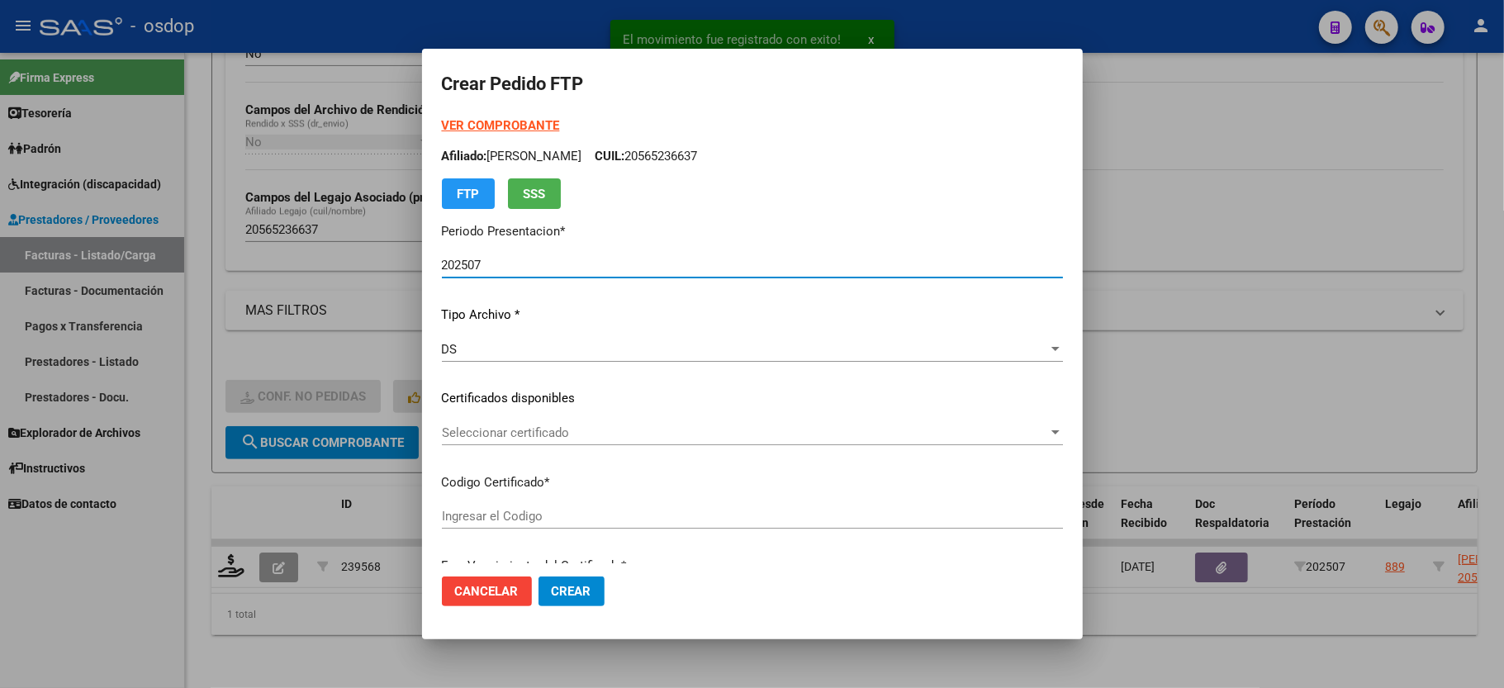
type input "5423622839"
type input "[DATE]"
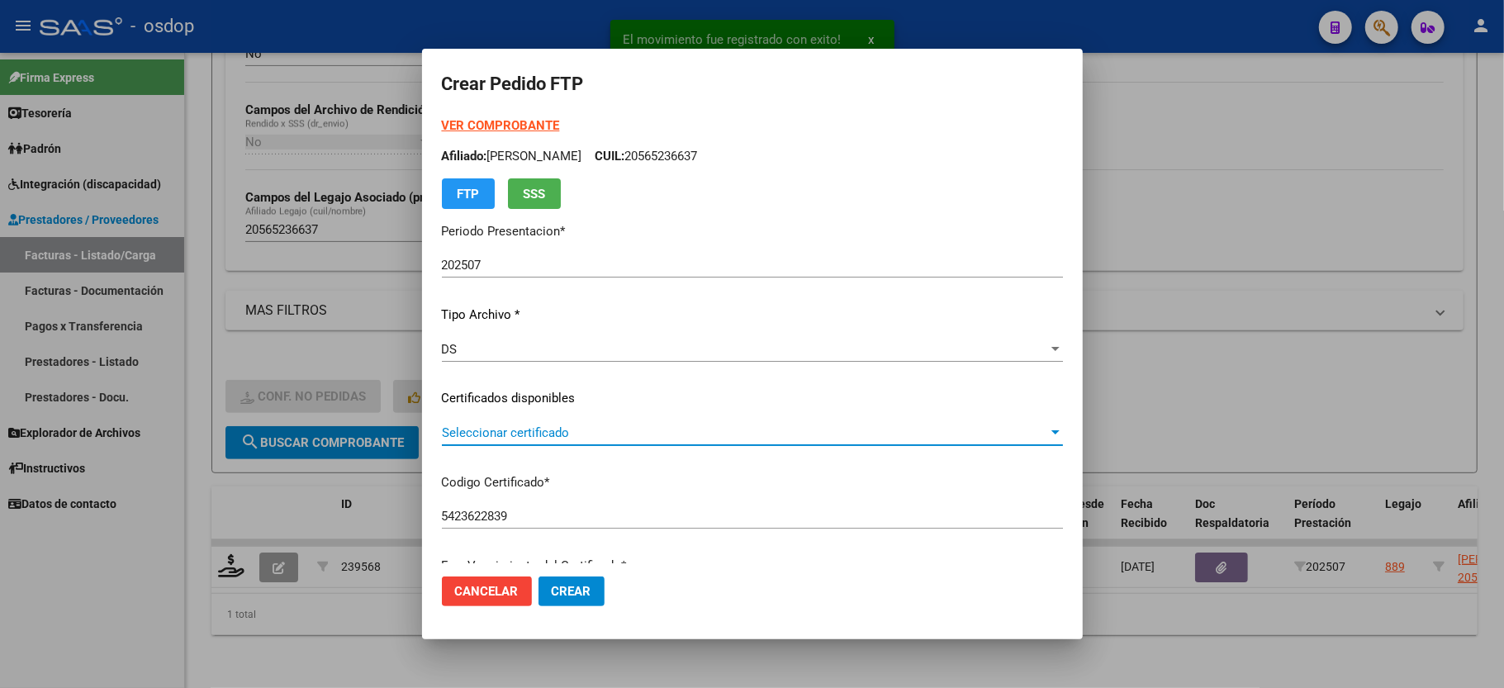
click at [486, 430] on span "Seleccionar certificado" at bounding box center [745, 432] width 606 height 15
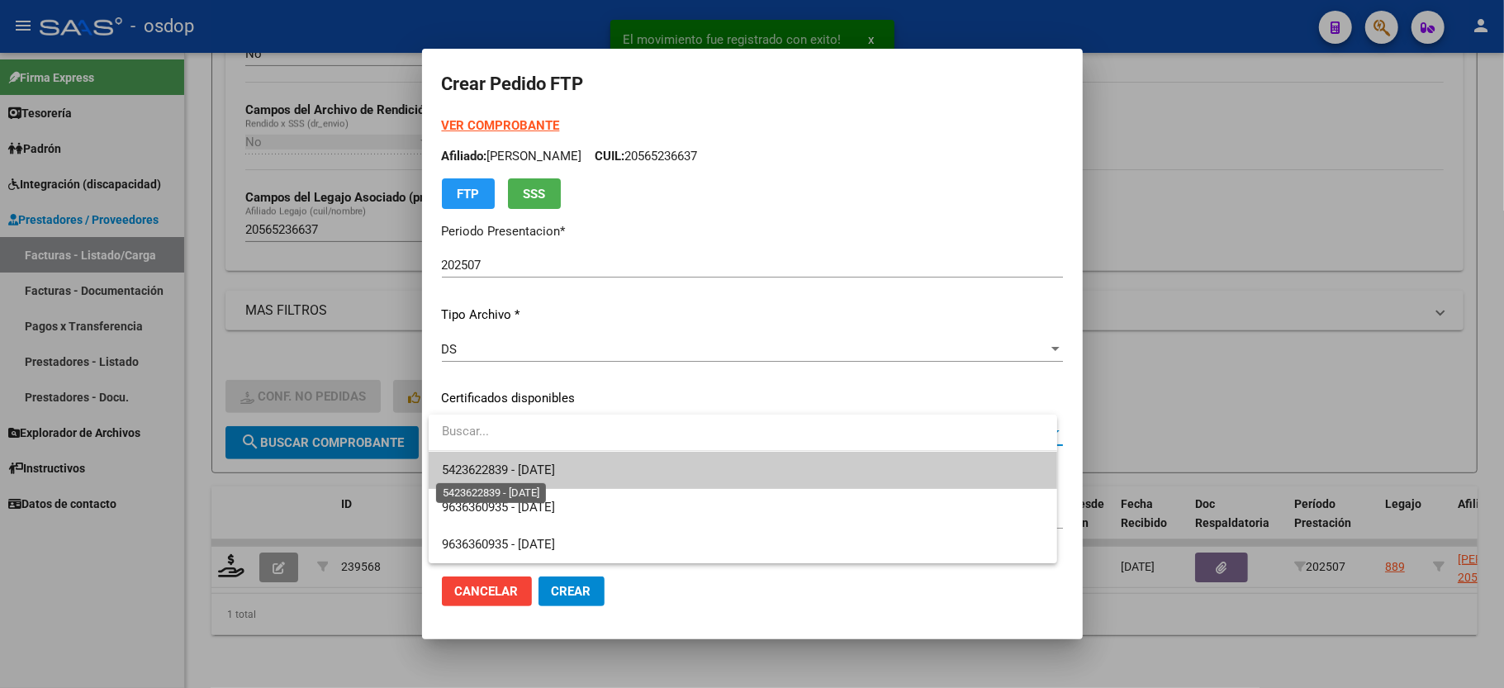
click at [496, 470] on span "5423622839 - [DATE]" at bounding box center [498, 470] width 113 height 15
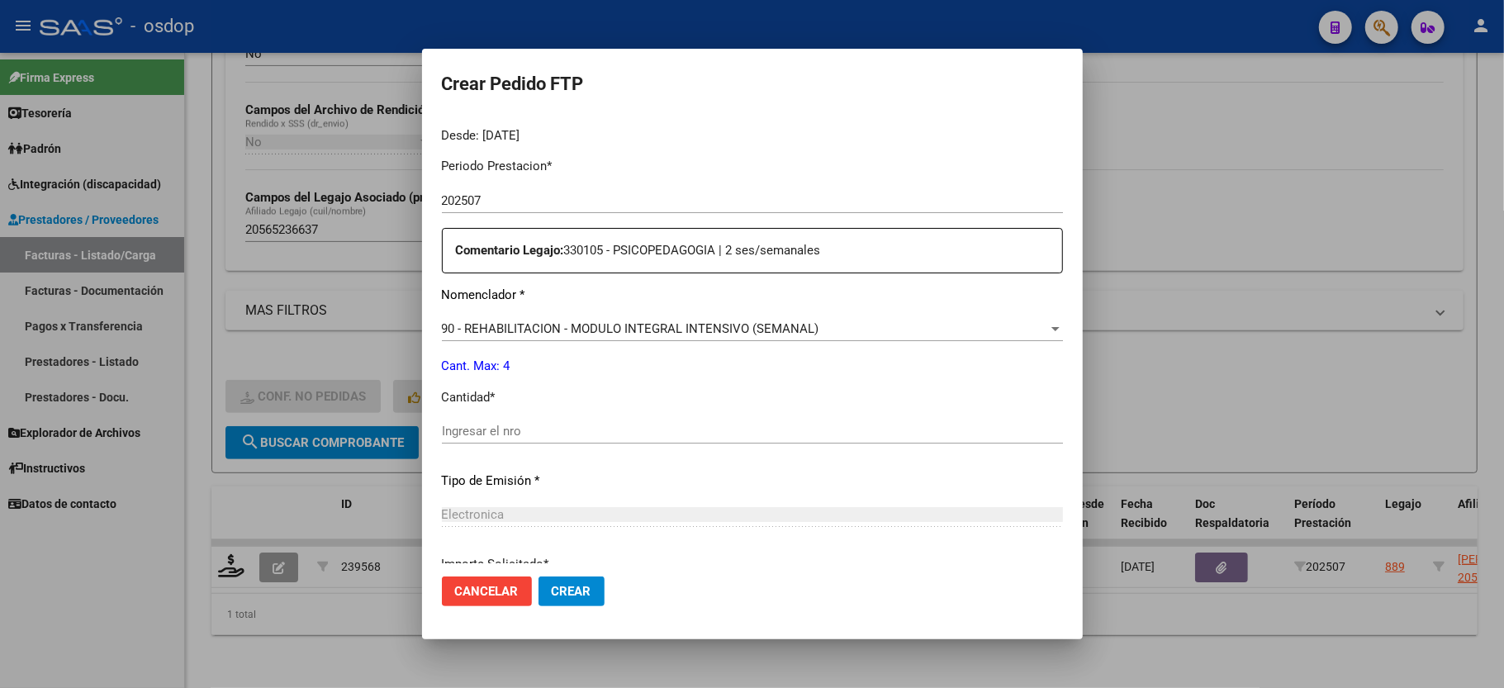
scroll to position [550, 0]
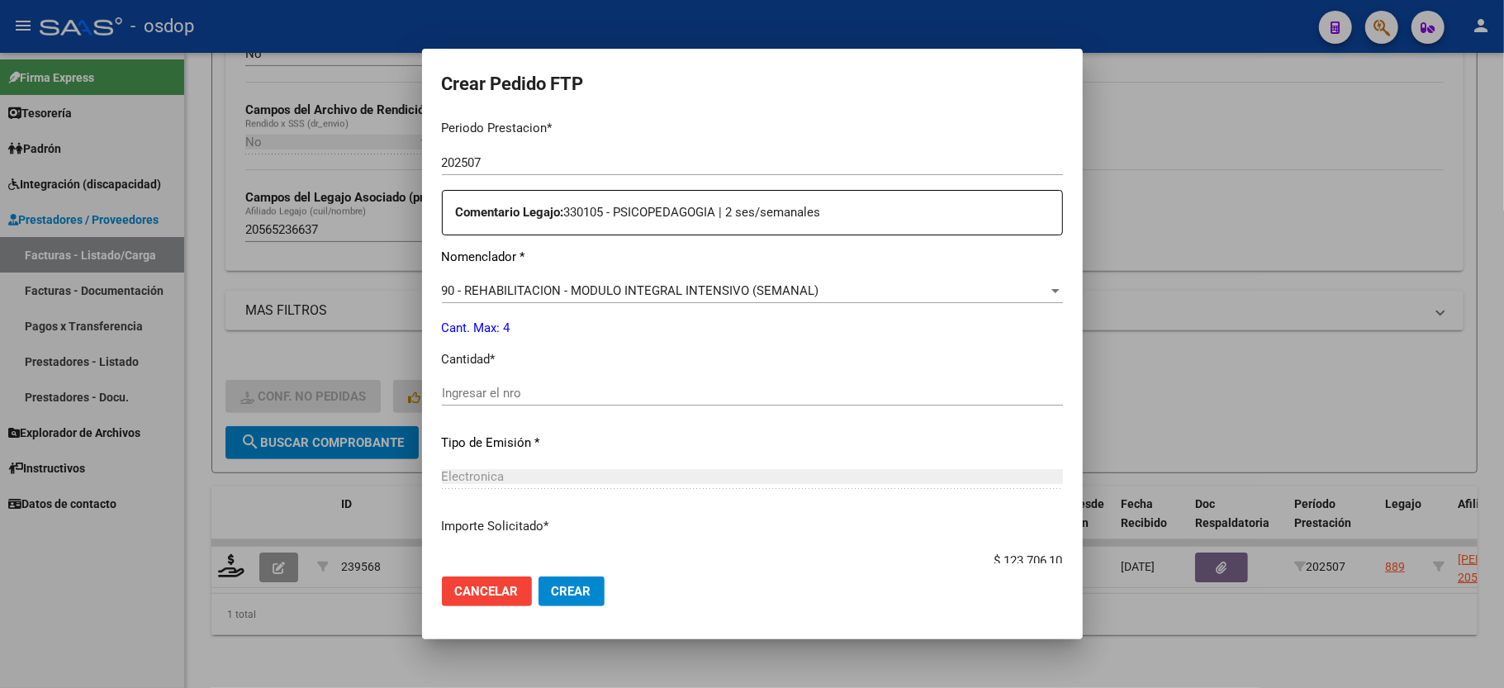
click at [539, 361] on div "Periodo Prestacion * 202507 Ingresar el Periodo Prestacion Comentario Legajo: 3…" at bounding box center [752, 390] width 621 height 566
click at [525, 381] on div "Ingresar el nro" at bounding box center [752, 393] width 621 height 25
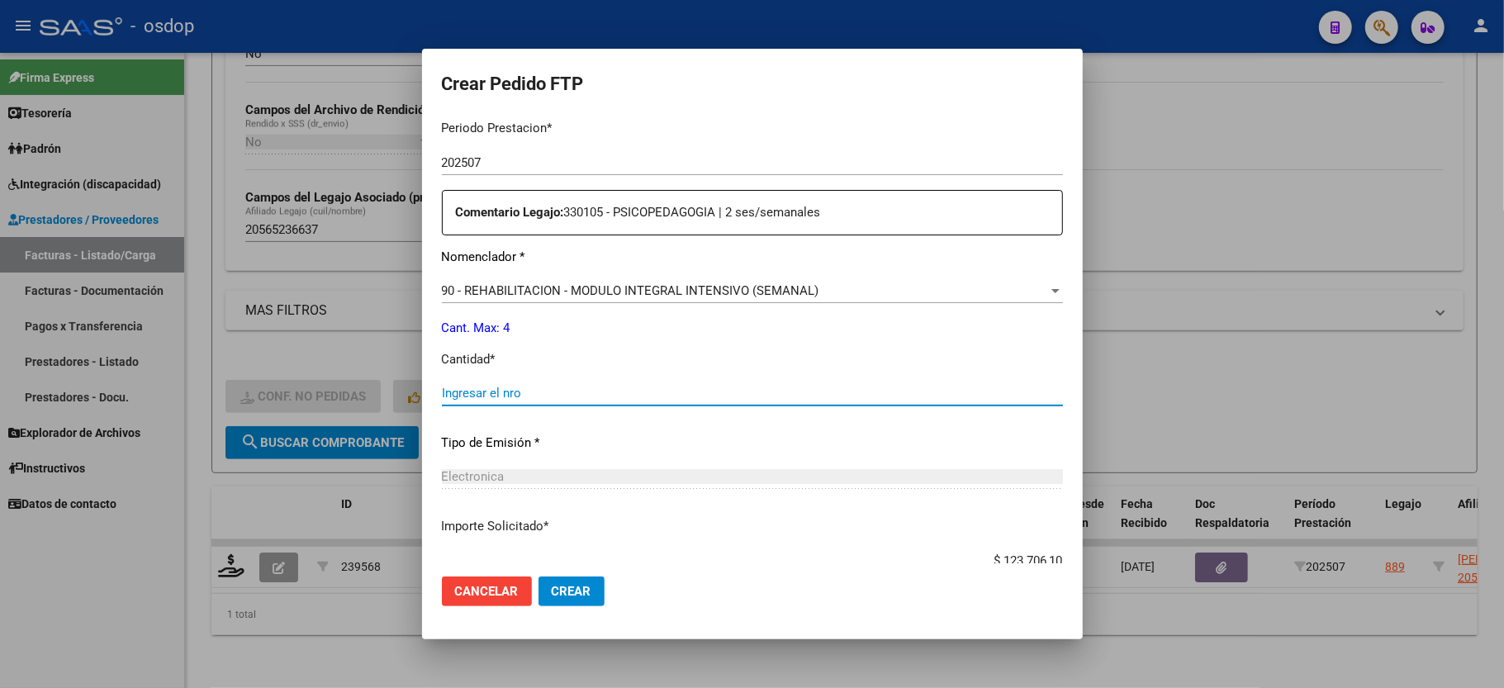
click at [512, 386] on input "Ingresar el nro" at bounding box center [752, 393] width 621 height 15
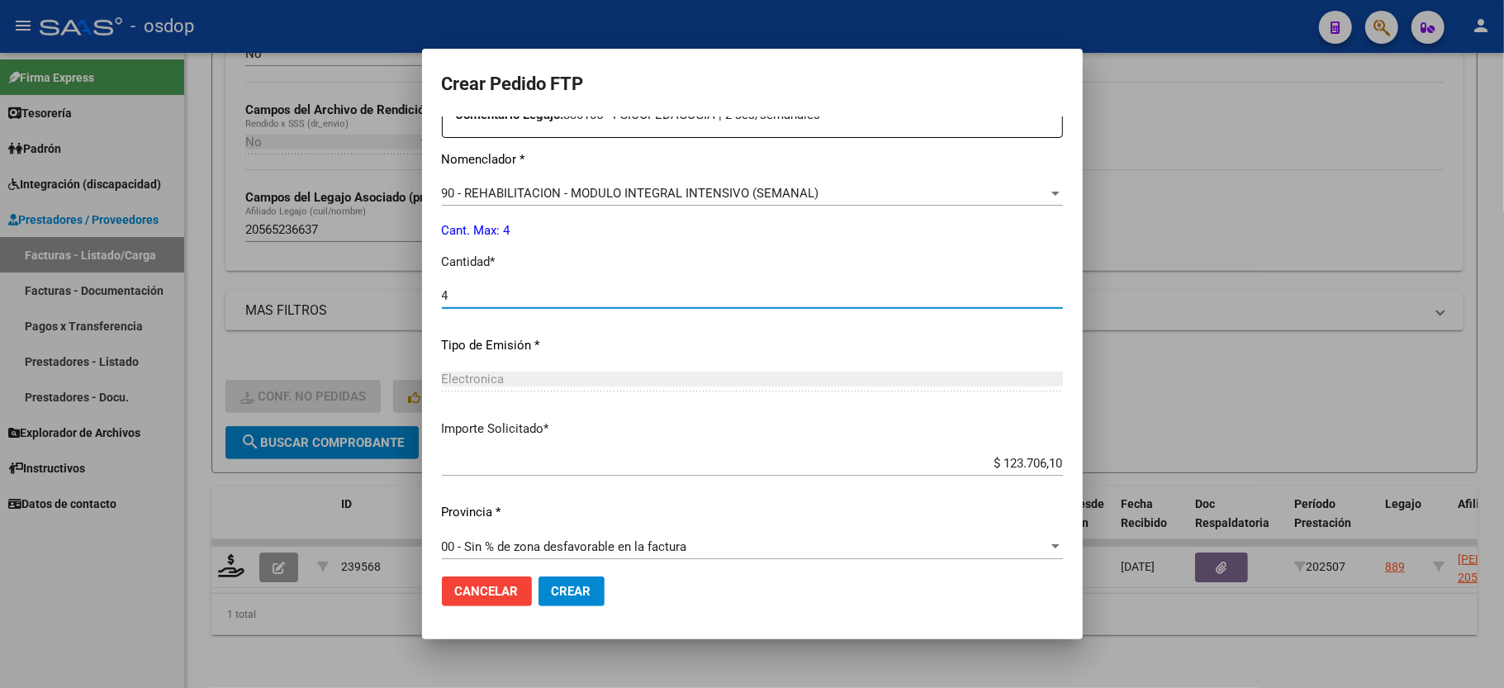
type input "4"
click at [563, 588] on span "Crear" at bounding box center [572, 591] width 40 height 15
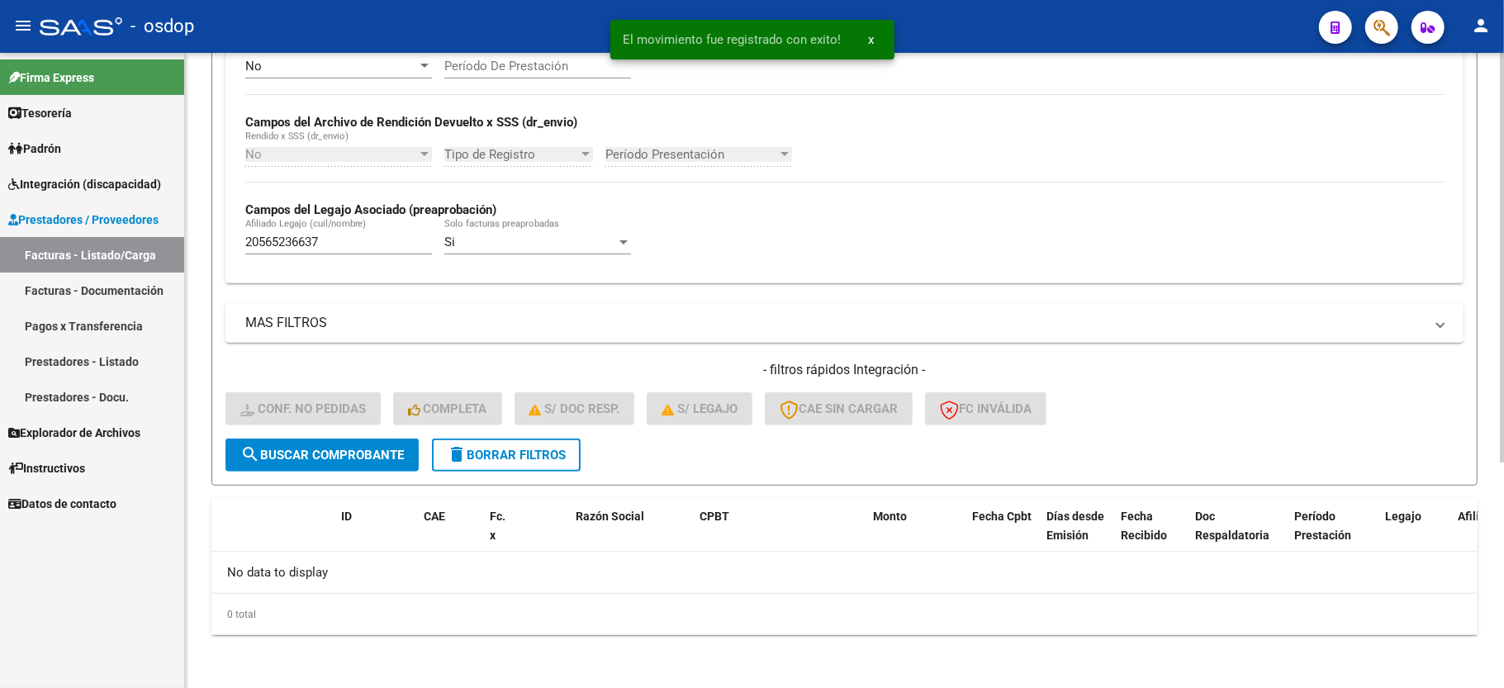
scroll to position [350, 0]
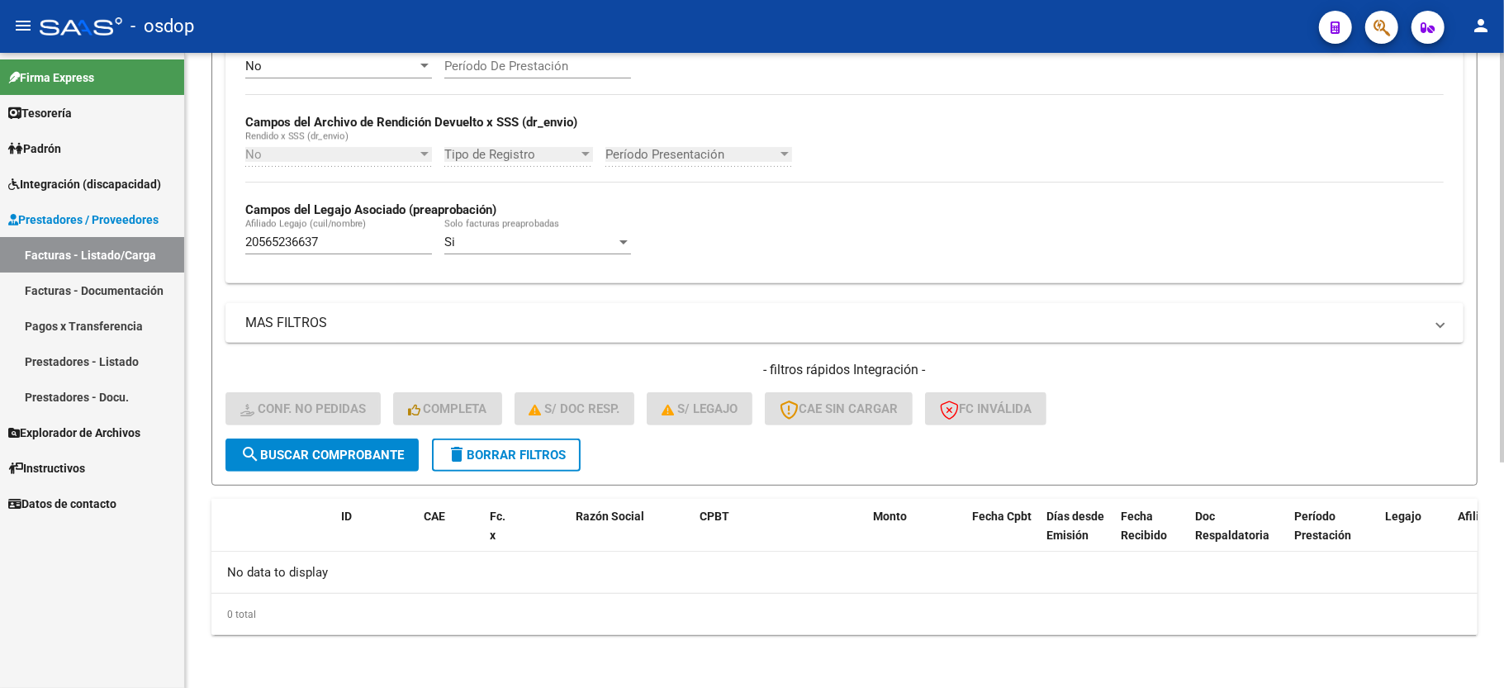
drag, startPoint x: 502, startPoint y: 453, endPoint x: 1405, endPoint y: 453, distance: 902.8
click at [502, 453] on span "delete Borrar Filtros" at bounding box center [506, 455] width 119 height 15
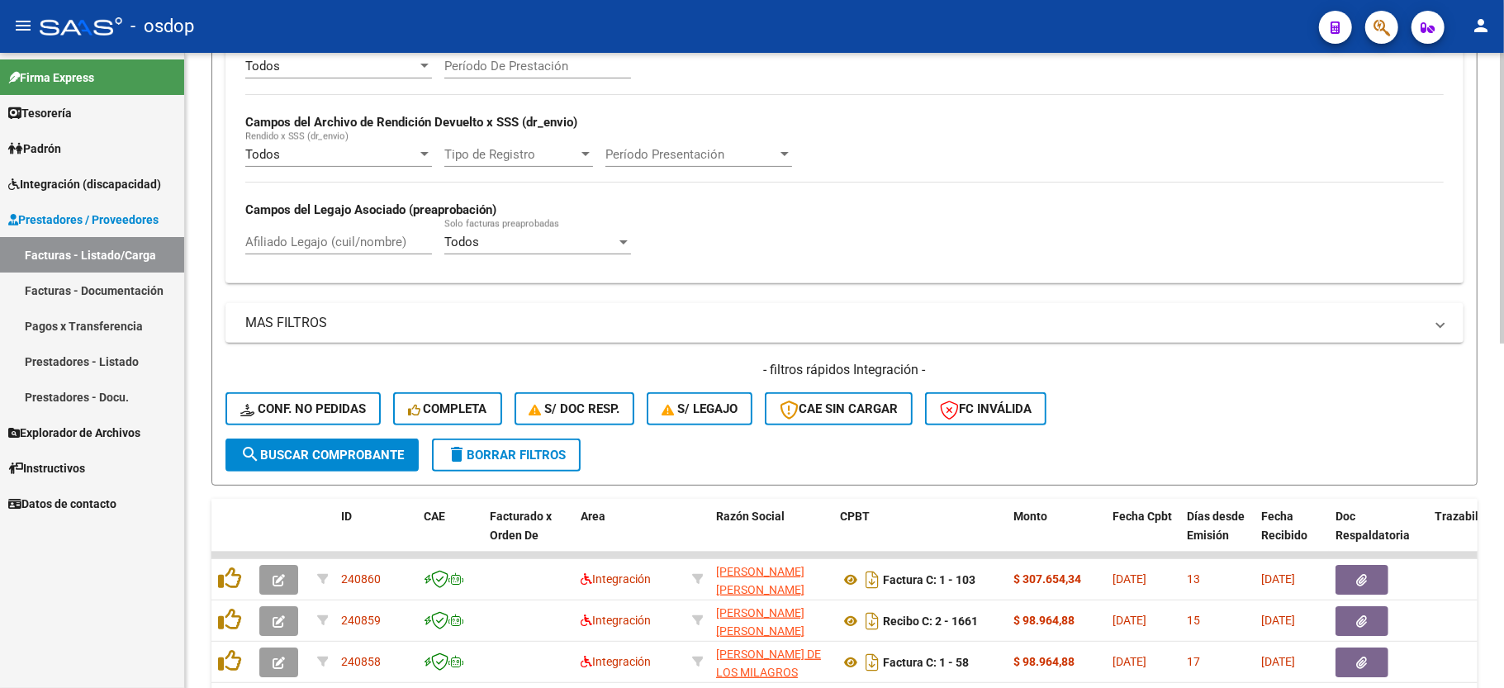
click at [314, 235] on div "Afiliado Legajo (cuil/nombre)" at bounding box center [338, 237] width 187 height 36
paste input "20582387517"
type input "20582387517"
click at [294, 458] on span "search Buscar Comprobante" at bounding box center [322, 455] width 164 height 15
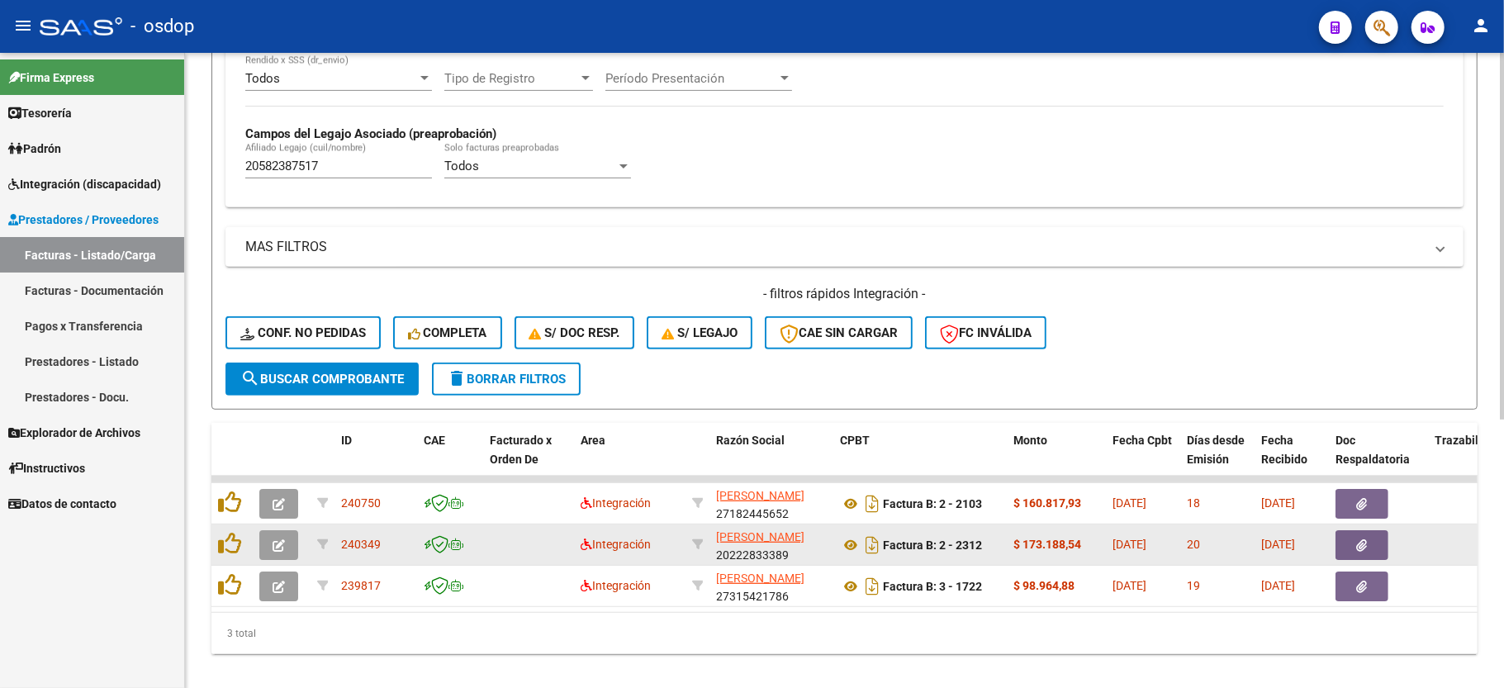
scroll to position [464, 0]
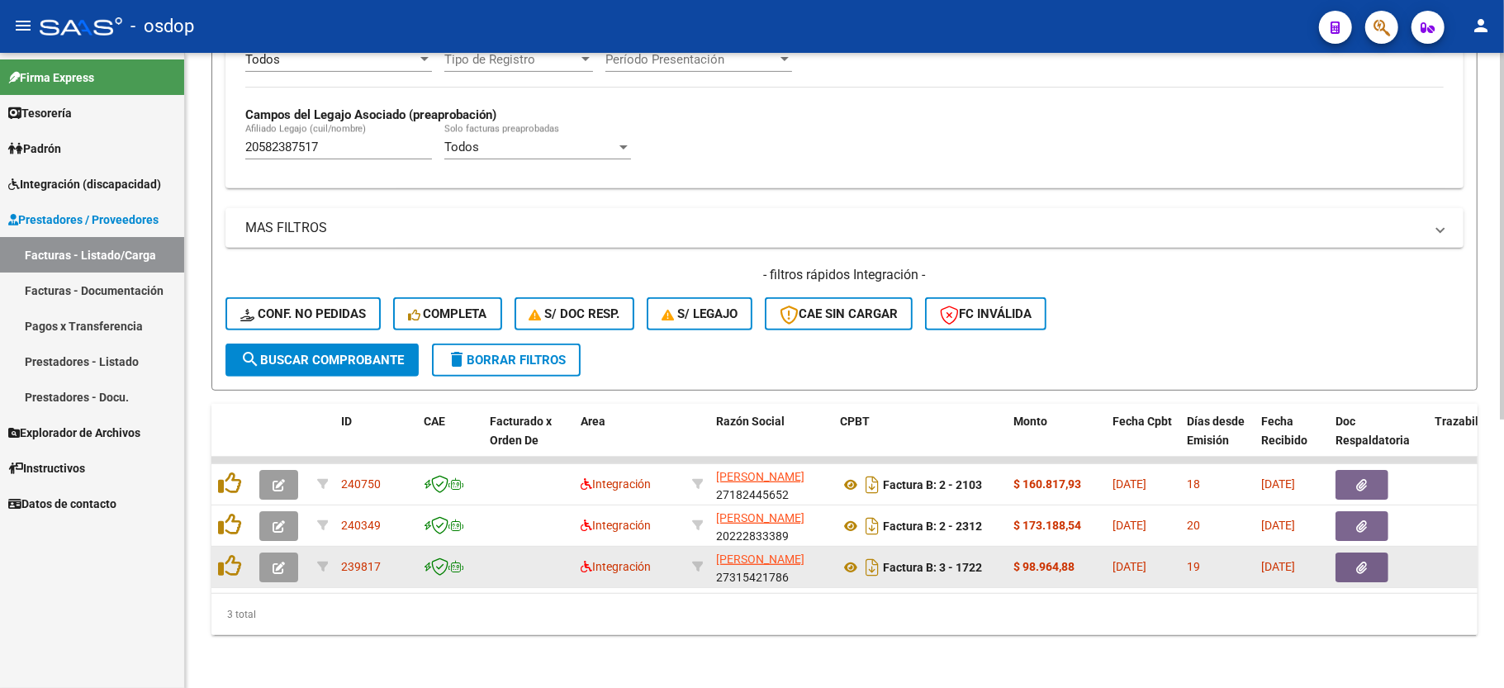
click at [292, 553] on button "button" at bounding box center [278, 568] width 39 height 30
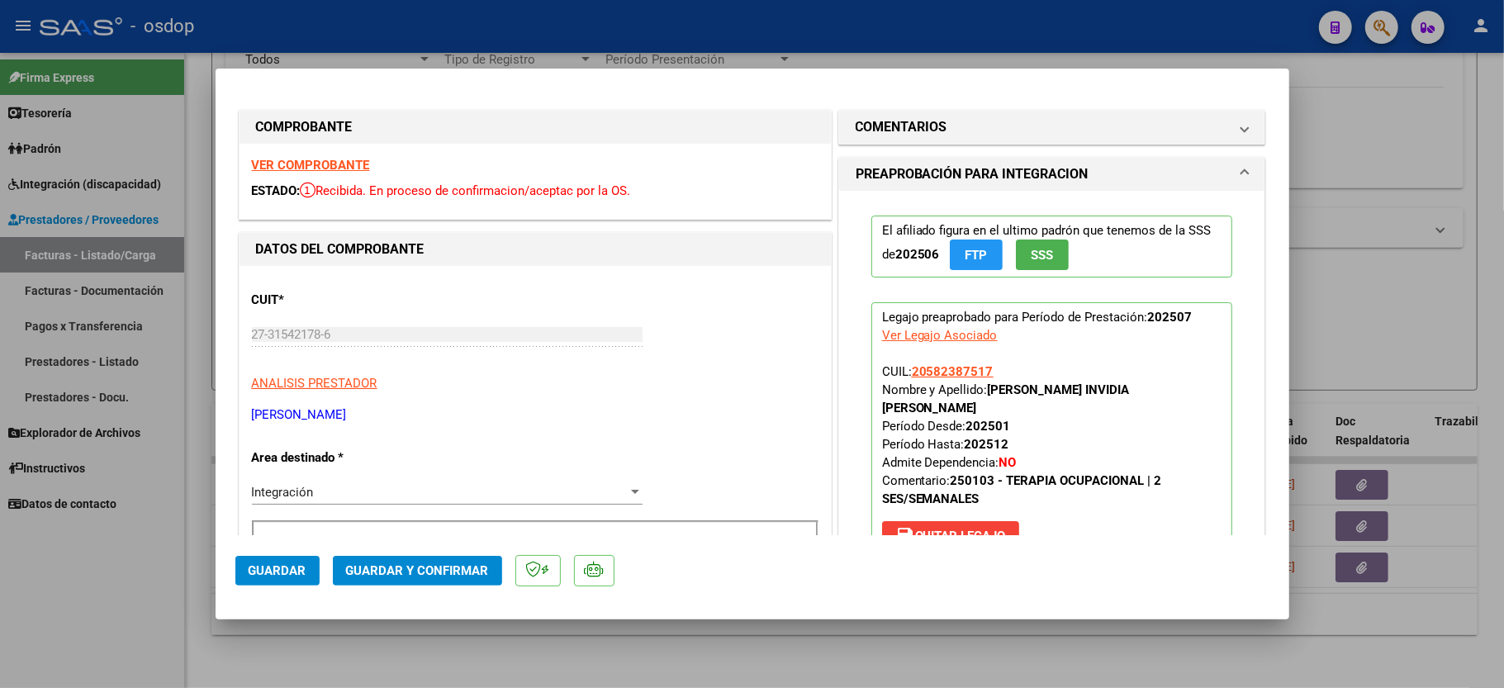
click at [289, 169] on strong "VER COMPROBANTE" at bounding box center [311, 165] width 118 height 15
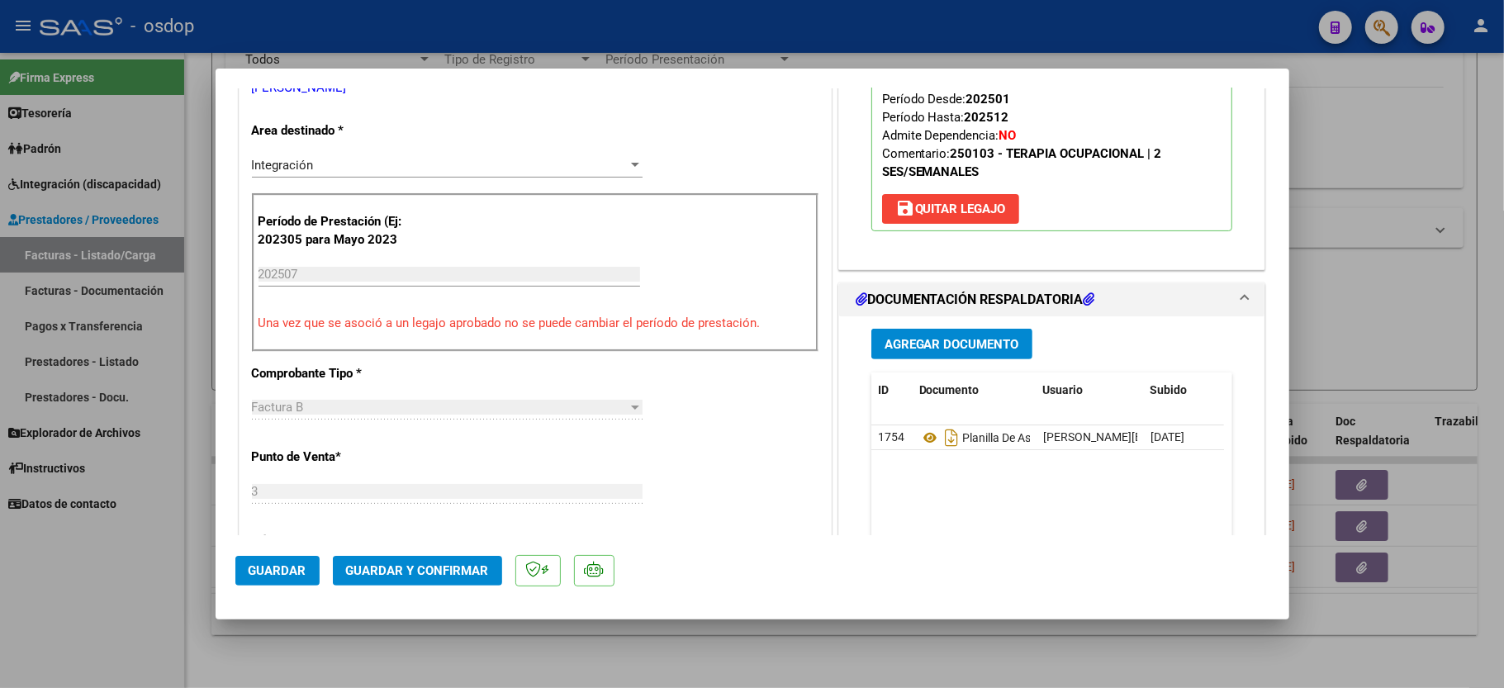
scroll to position [330, 0]
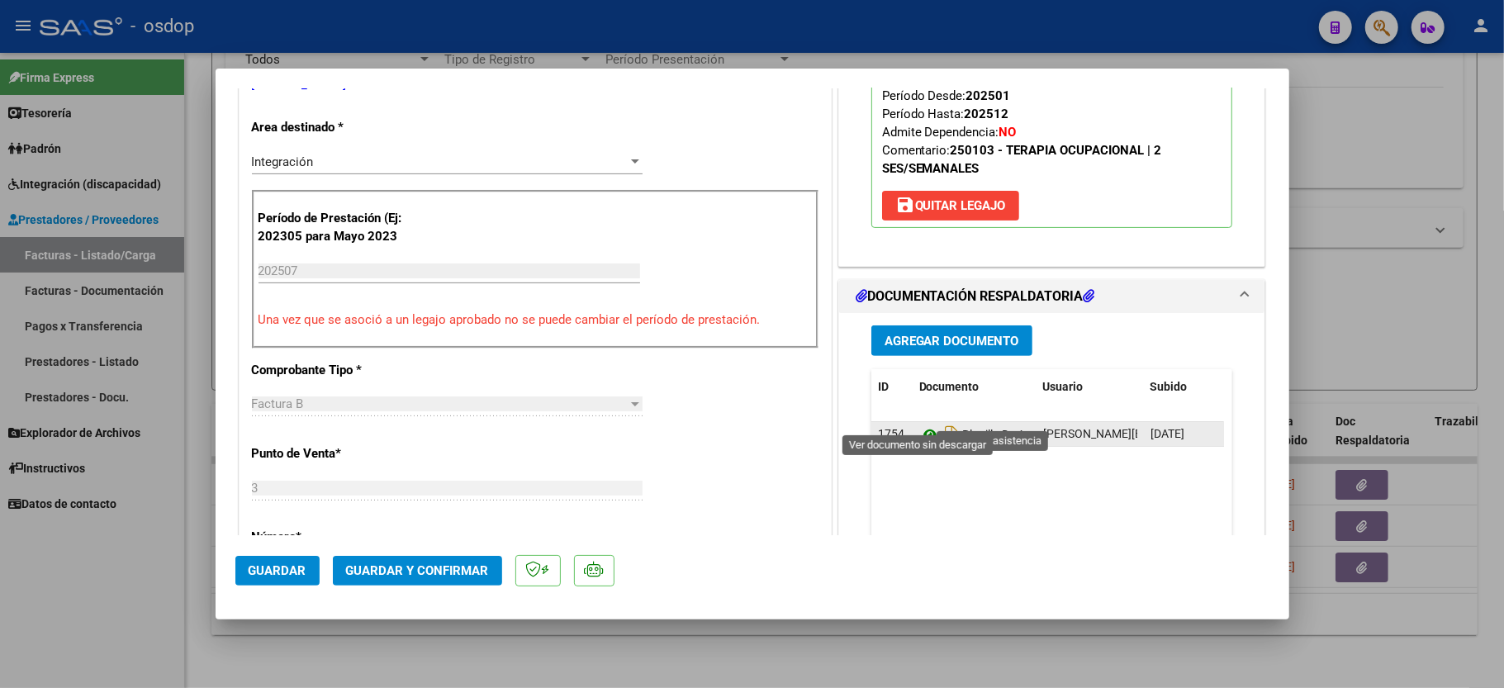
click at [920, 425] on icon at bounding box center [929, 435] width 21 height 20
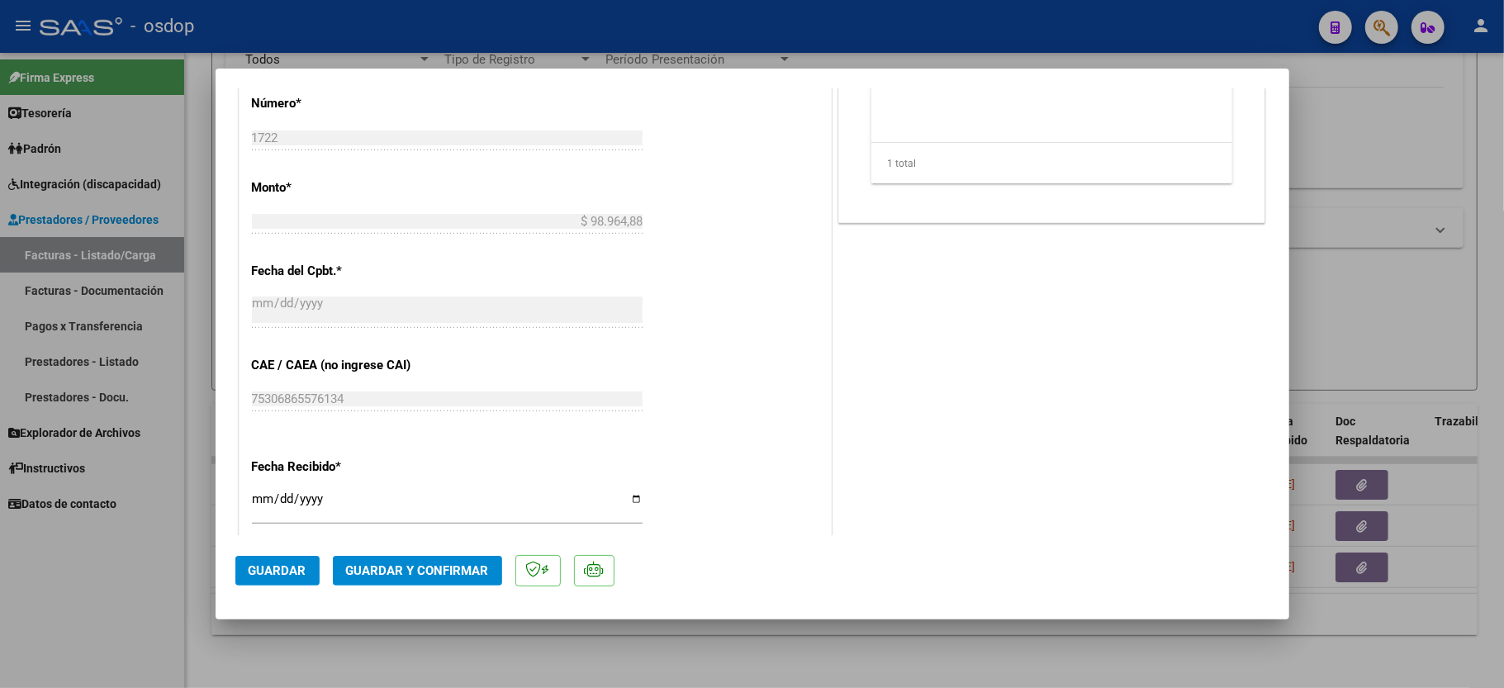
scroll to position [771, 0]
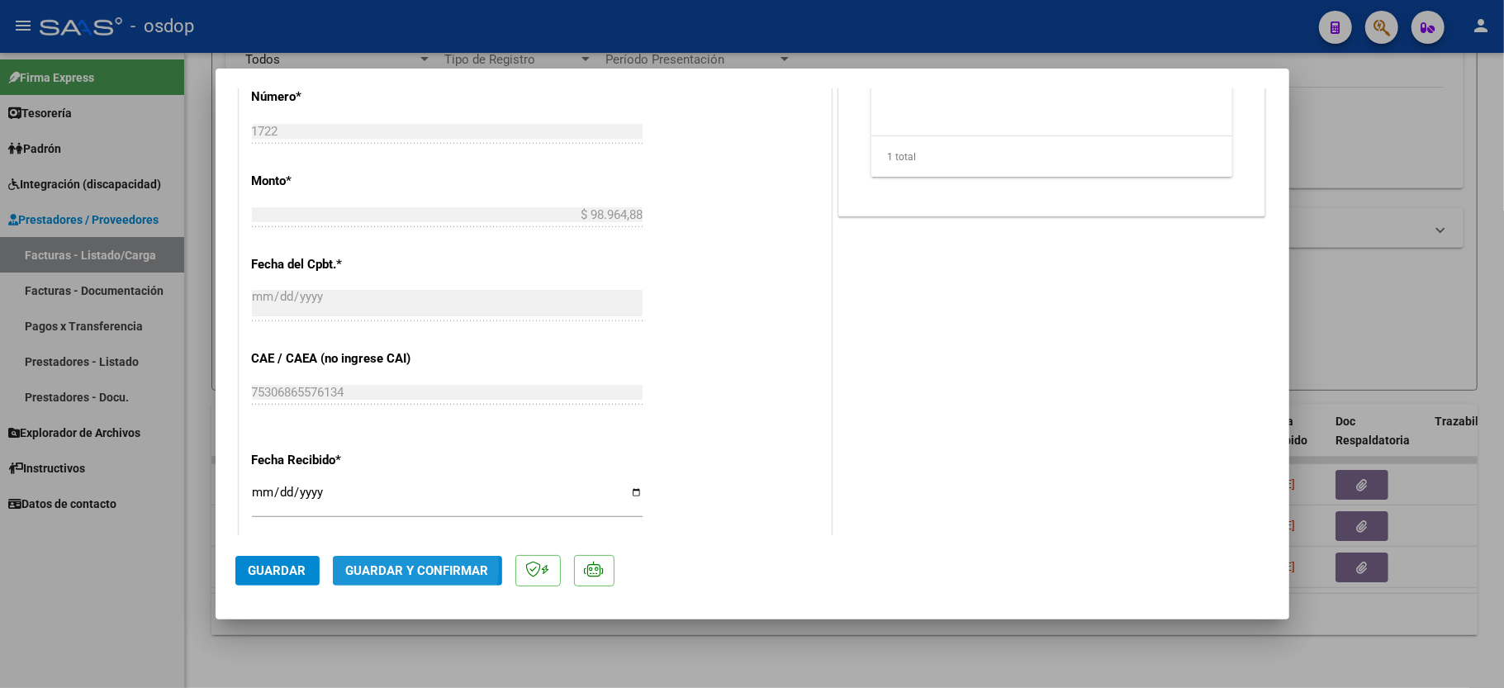
click at [395, 568] on span "Guardar y Confirmar" at bounding box center [417, 570] width 143 height 15
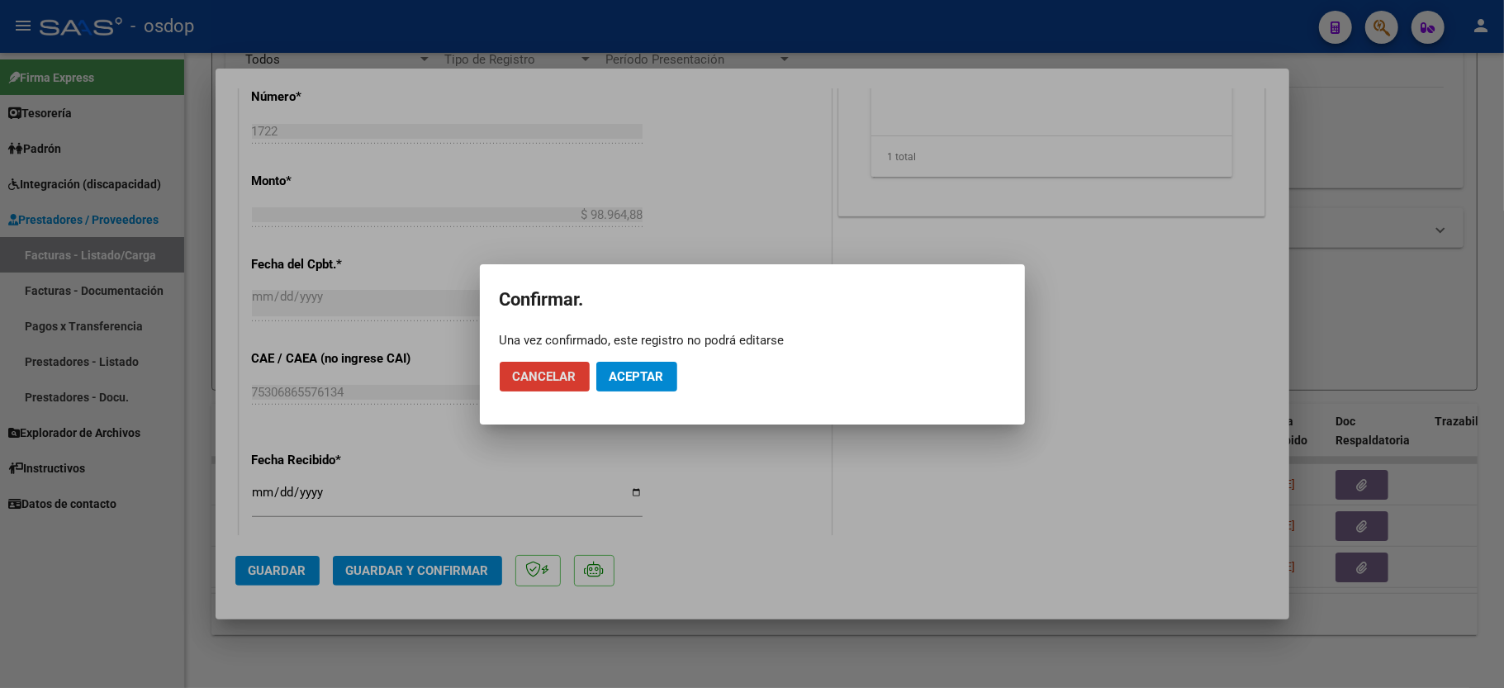
click at [636, 363] on button "Aceptar" at bounding box center [636, 377] width 81 height 30
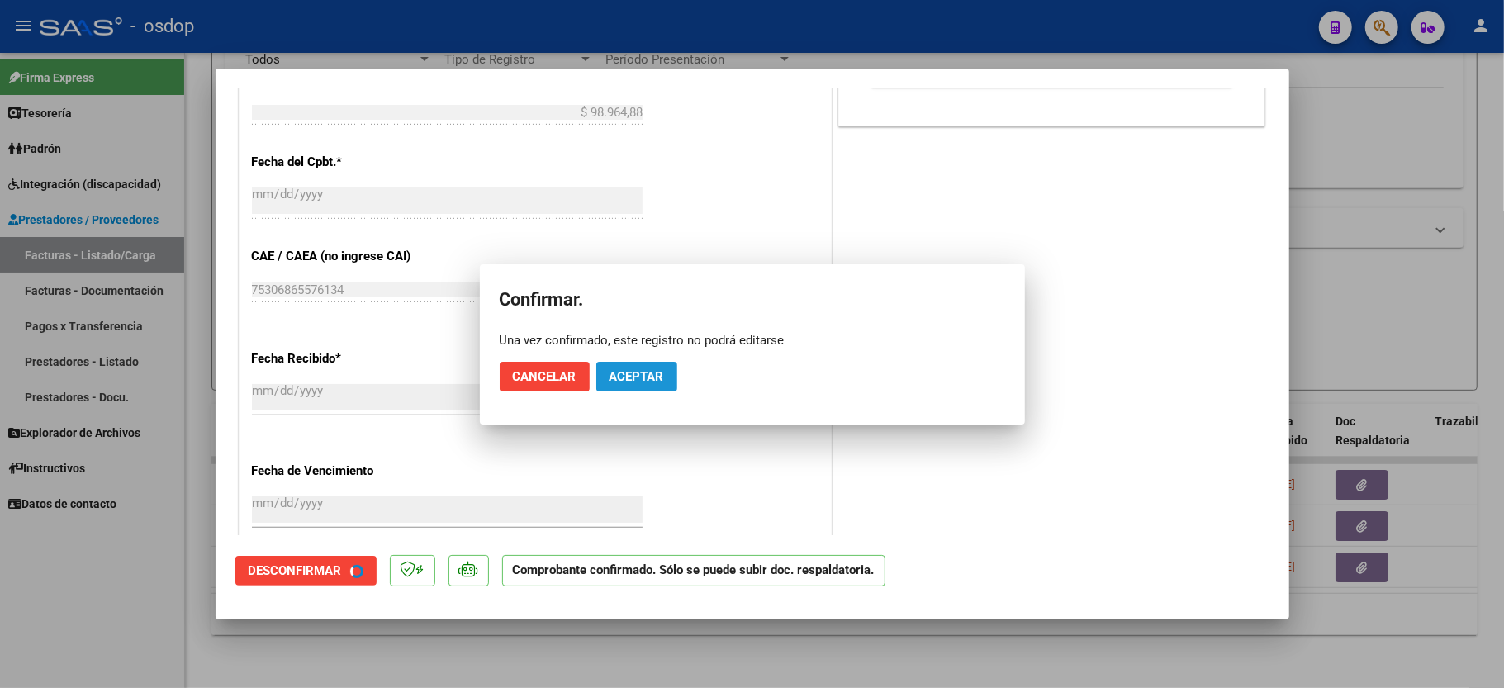
scroll to position [667, 0]
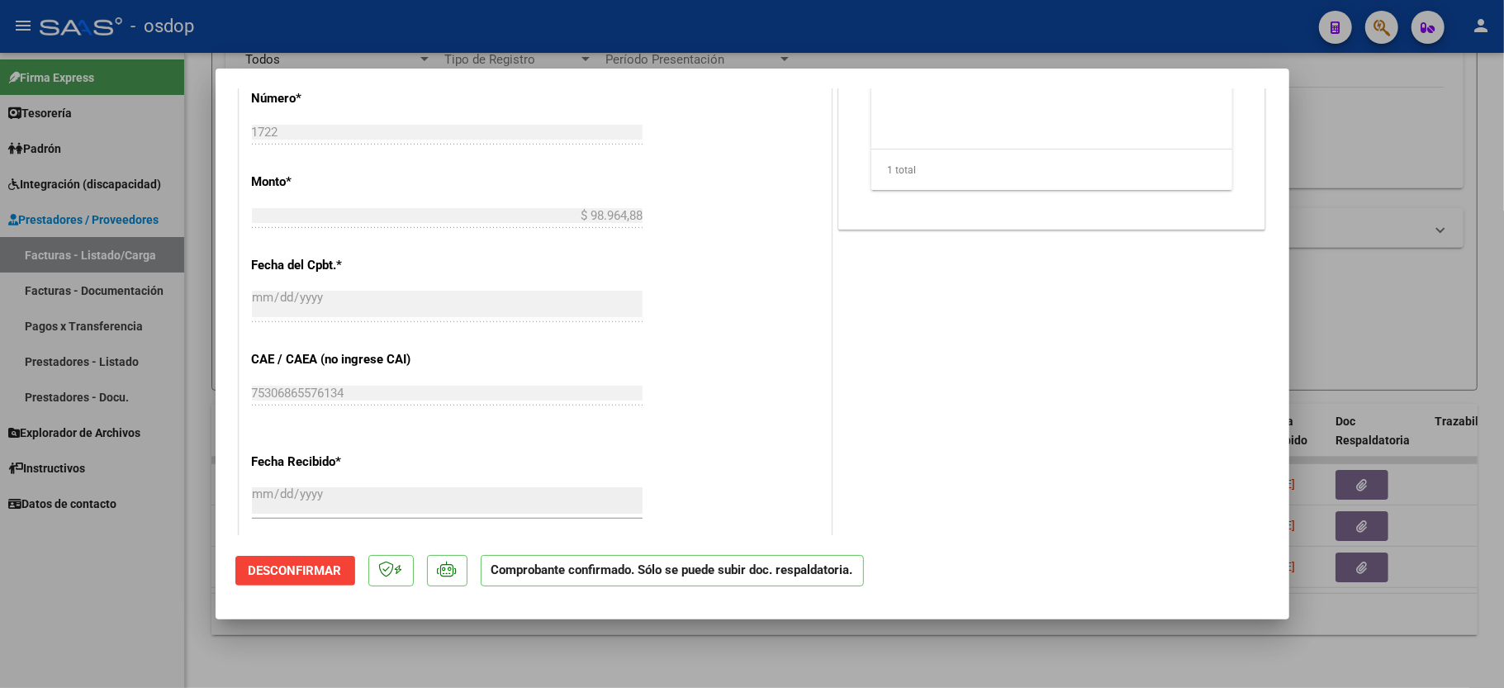
drag, startPoint x: 87, startPoint y: 634, endPoint x: 96, endPoint y: 599, distance: 36.7
click at [86, 635] on div at bounding box center [752, 344] width 1504 height 688
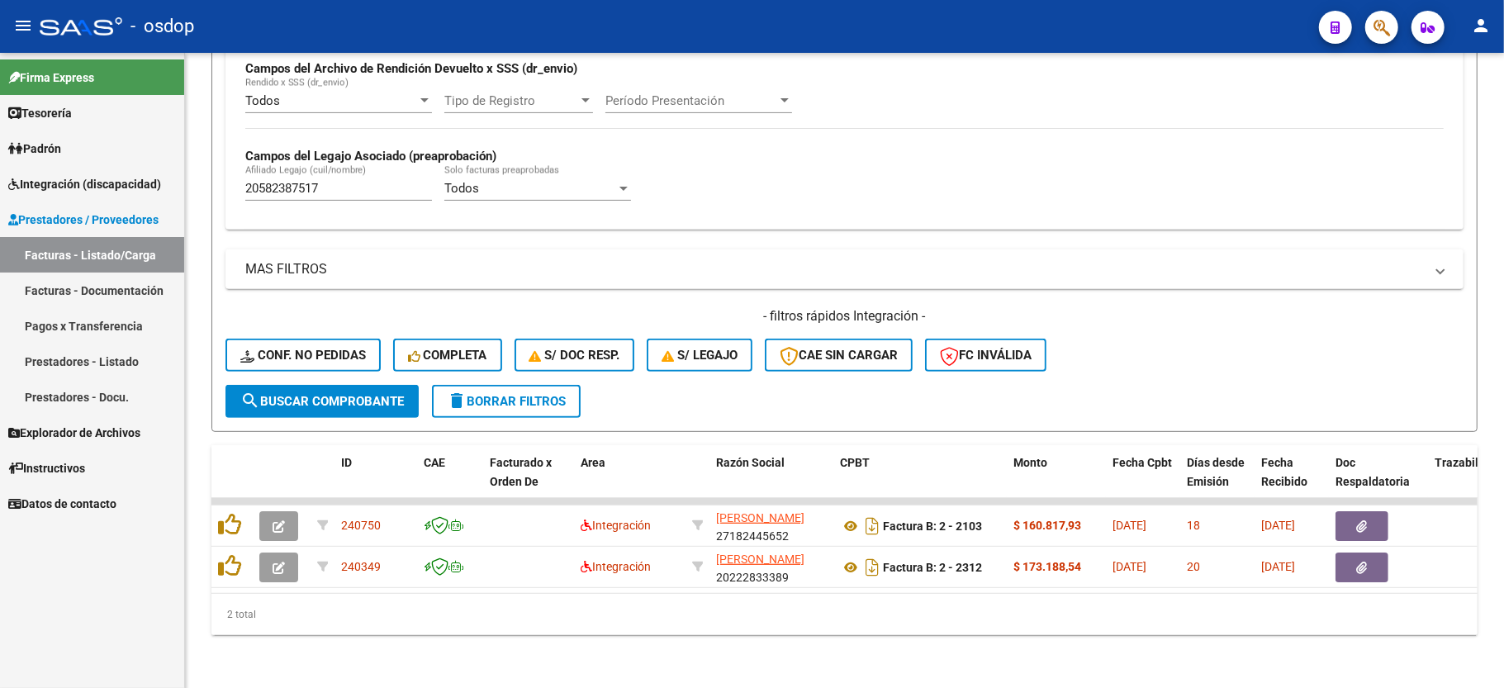
scroll to position [424, 0]
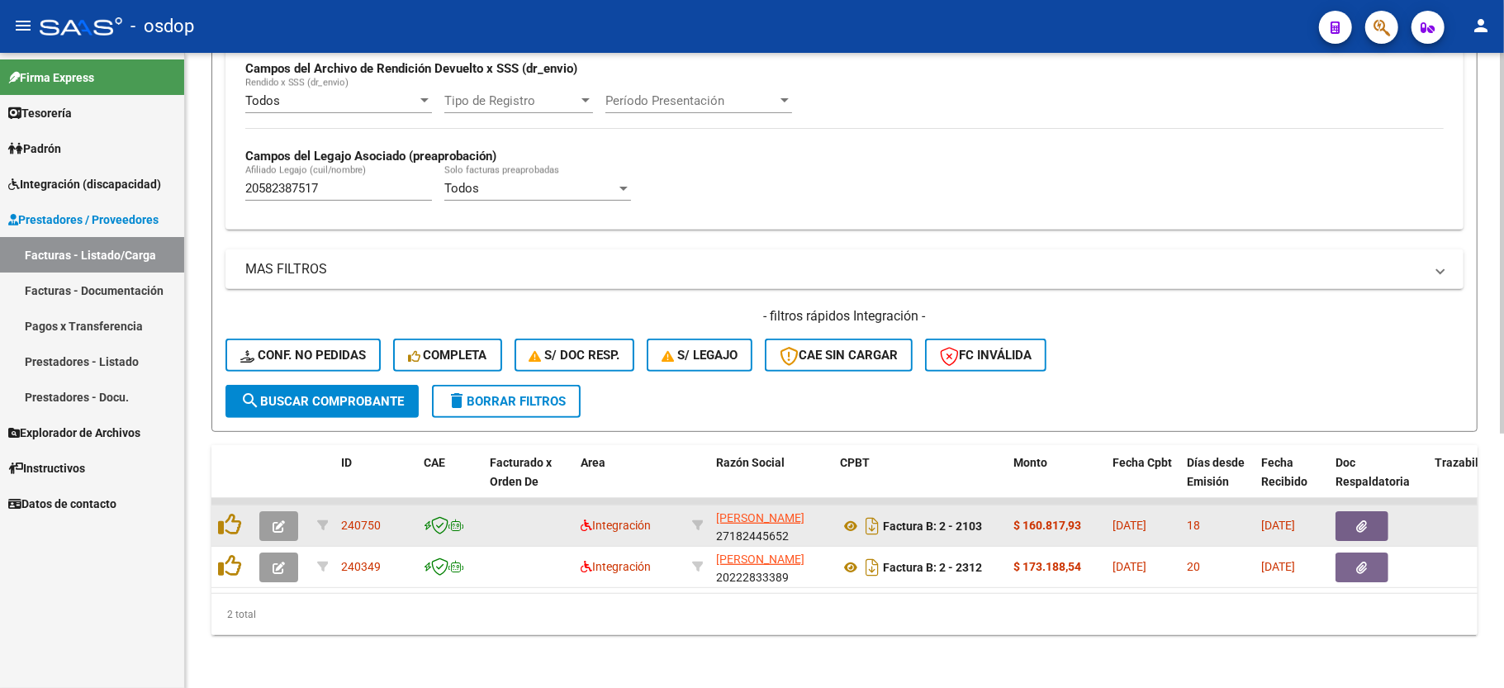
click at [275, 520] on icon "button" at bounding box center [279, 526] width 12 height 12
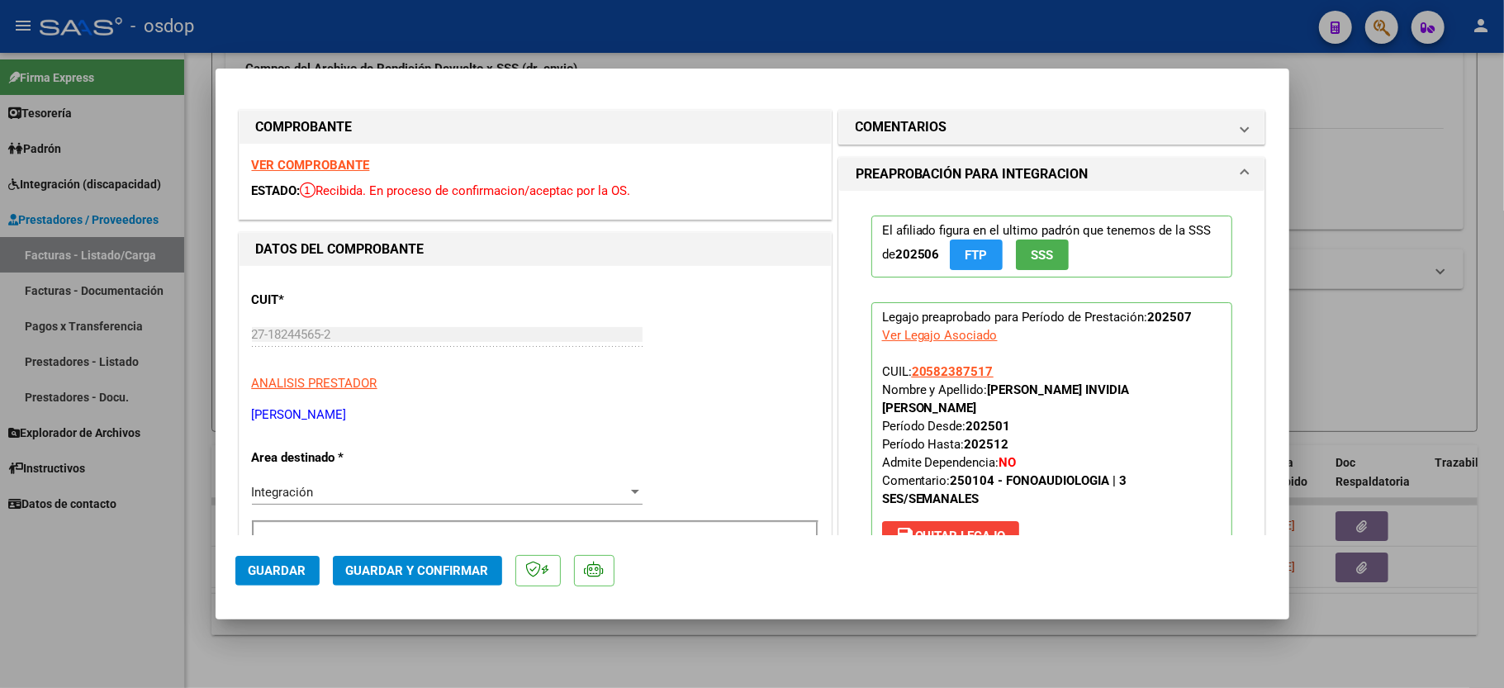
click at [335, 164] on strong "VER COMPROBANTE" at bounding box center [311, 165] width 118 height 15
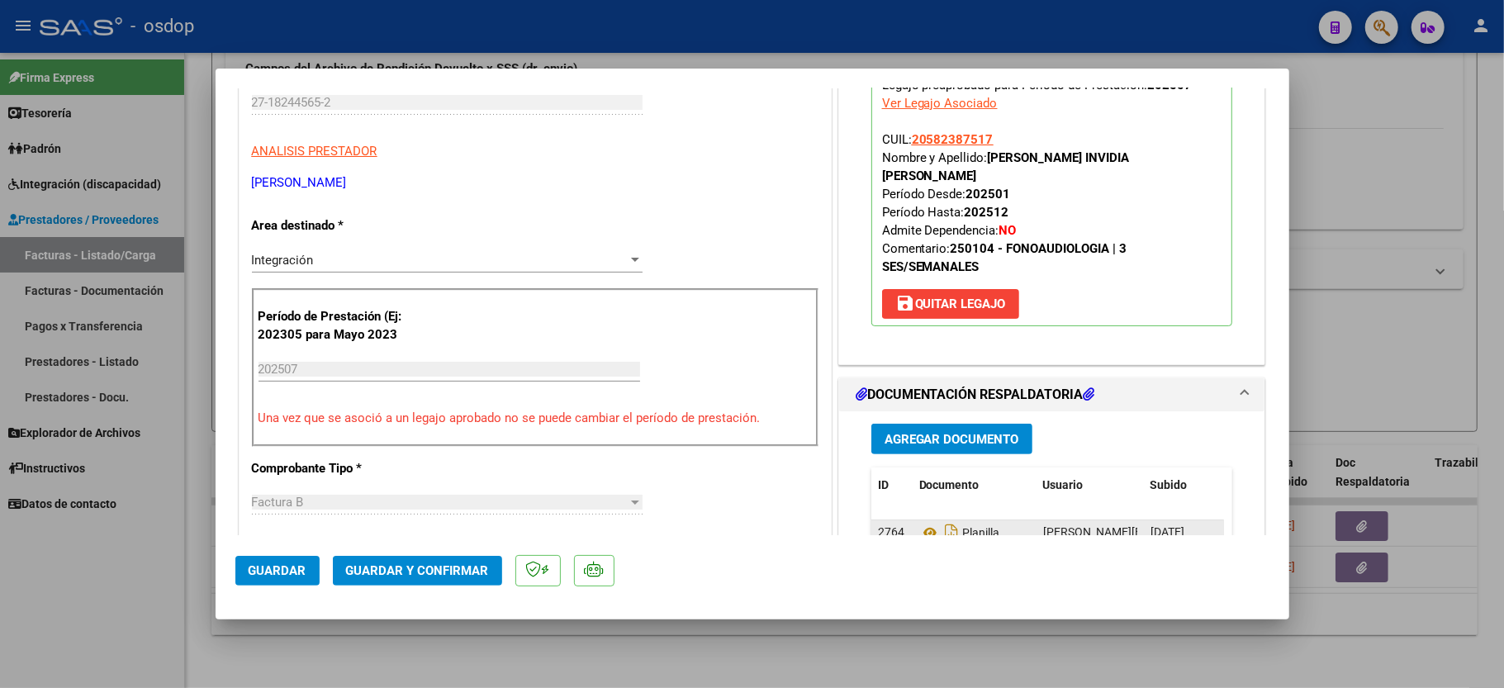
scroll to position [330, 0]
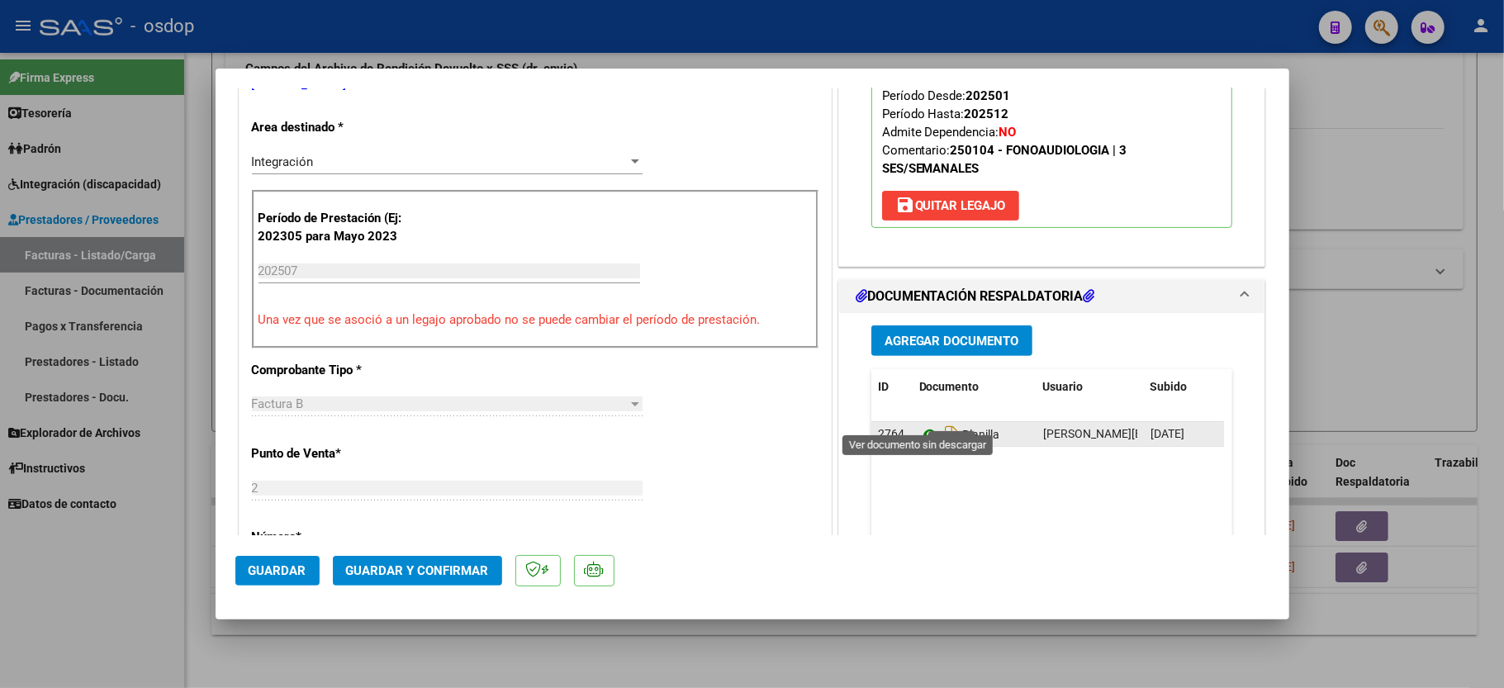
click at [919, 425] on icon at bounding box center [929, 435] width 21 height 20
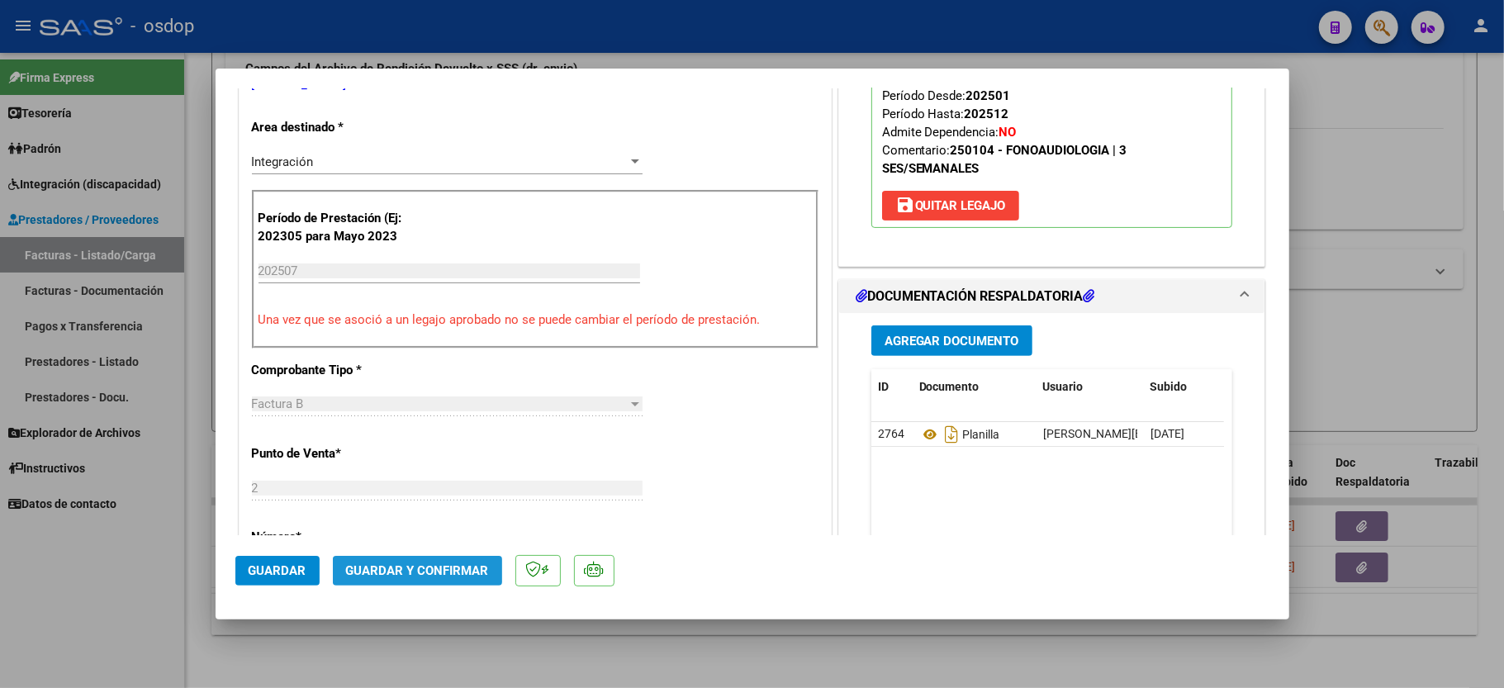
click at [418, 578] on span "Guardar y Confirmar" at bounding box center [417, 570] width 143 height 15
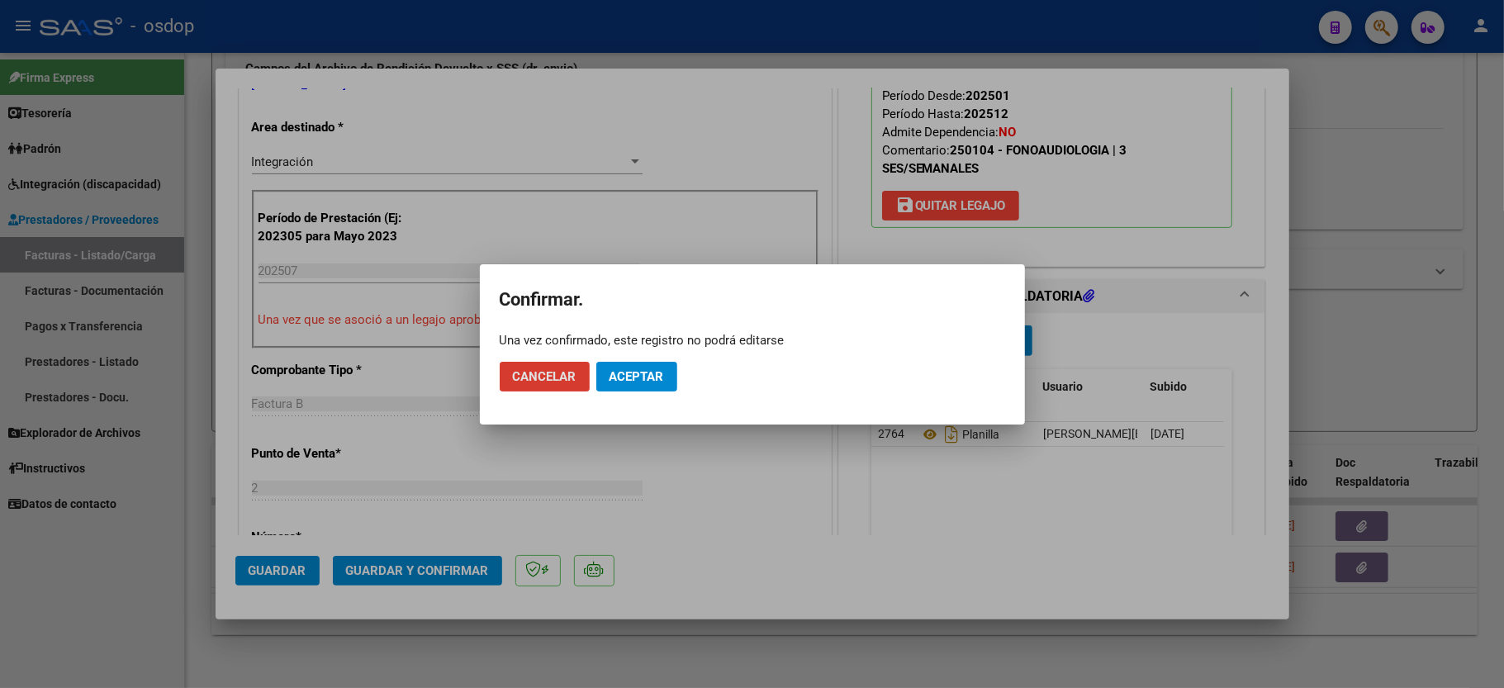
click at [661, 380] on button "Aceptar" at bounding box center [636, 377] width 81 height 30
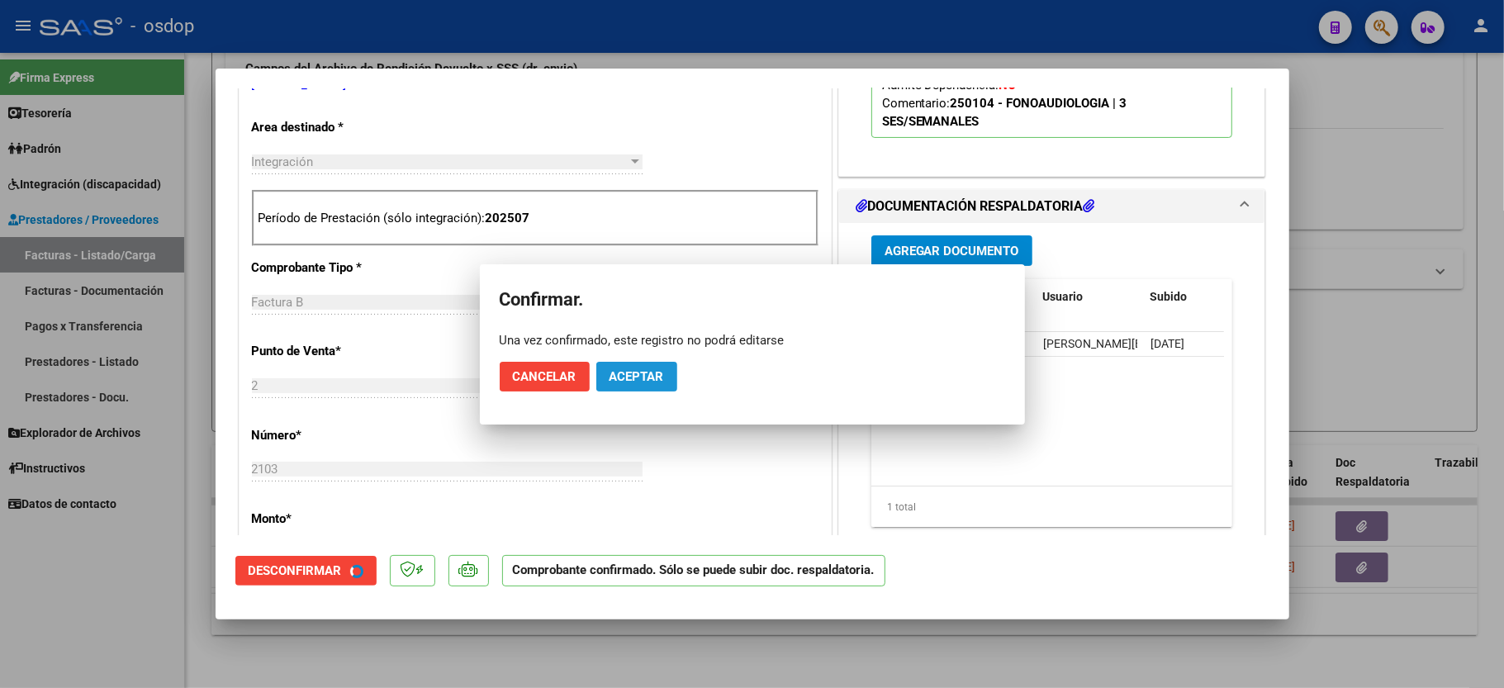
scroll to position [329, 0]
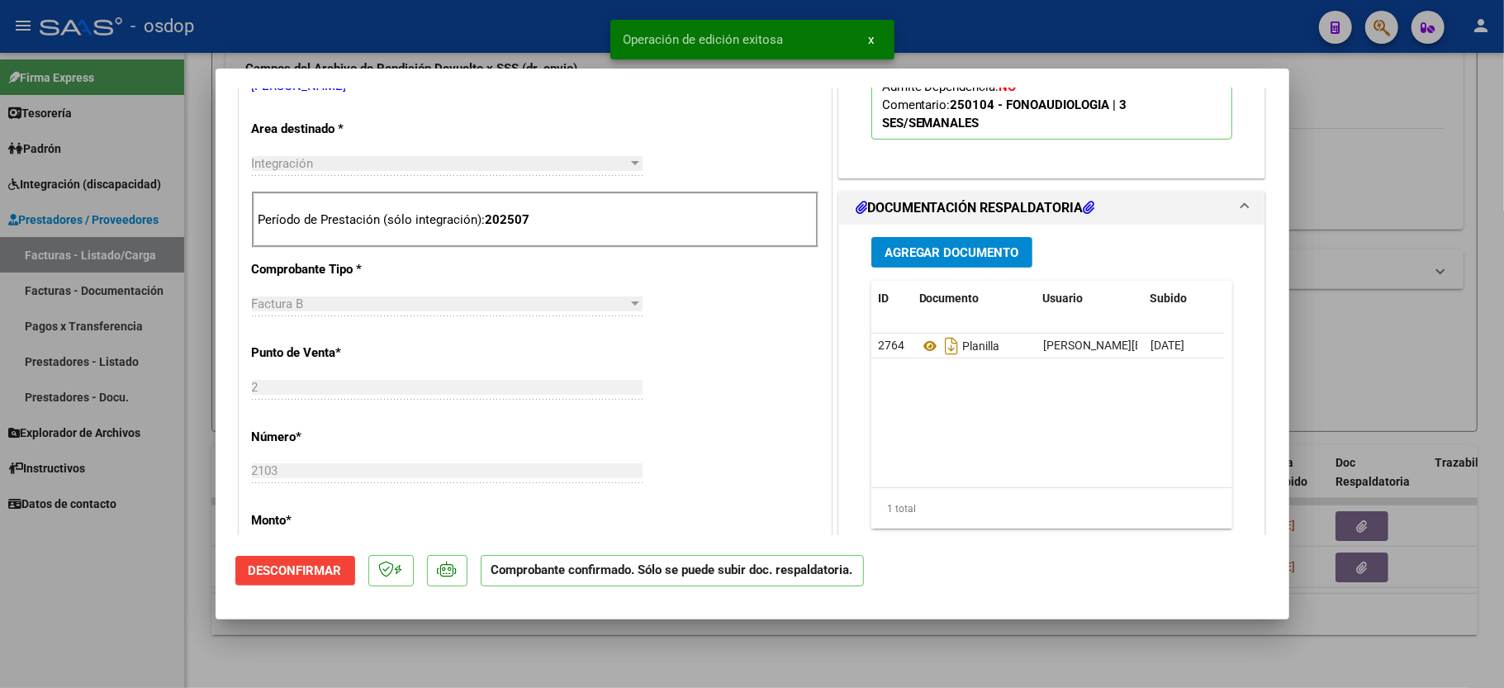
click at [124, 624] on div at bounding box center [752, 344] width 1504 height 688
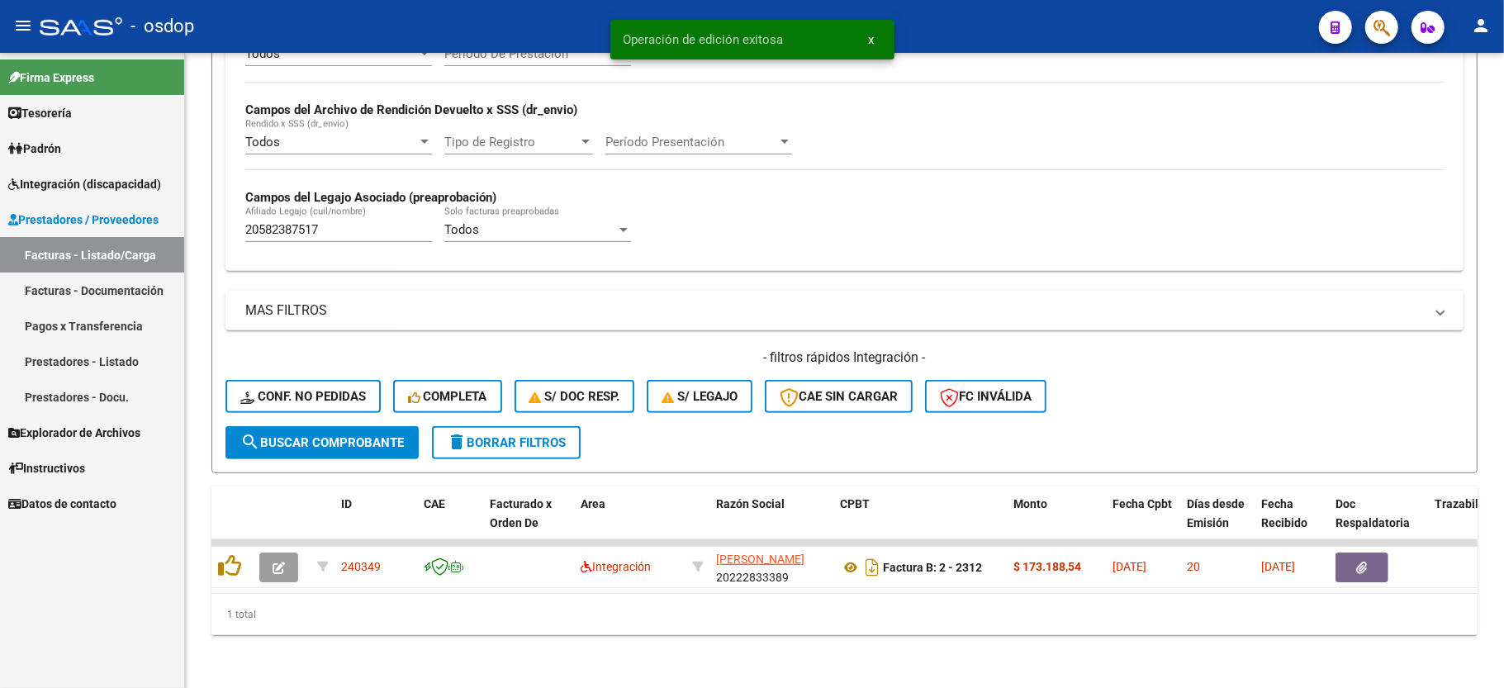
scroll to position [382, 0]
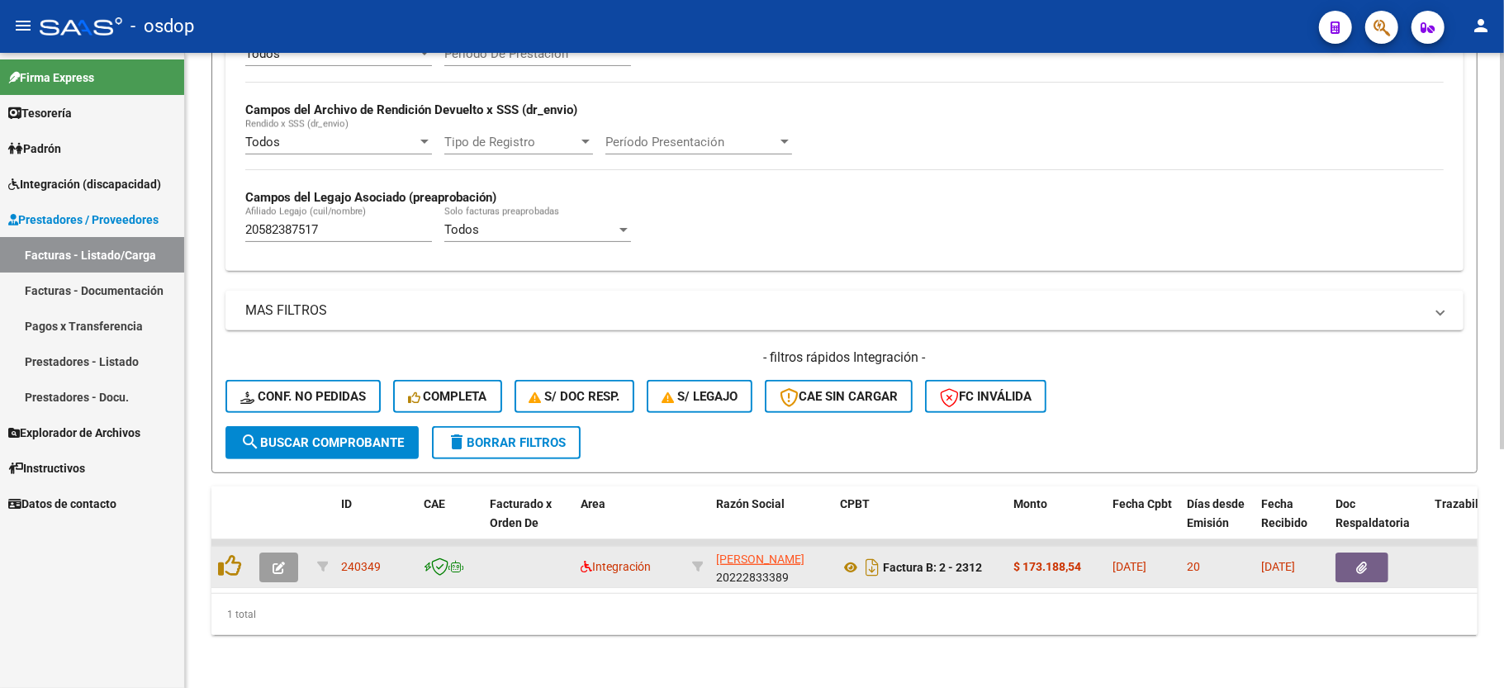
click at [282, 558] on button "button" at bounding box center [278, 568] width 39 height 30
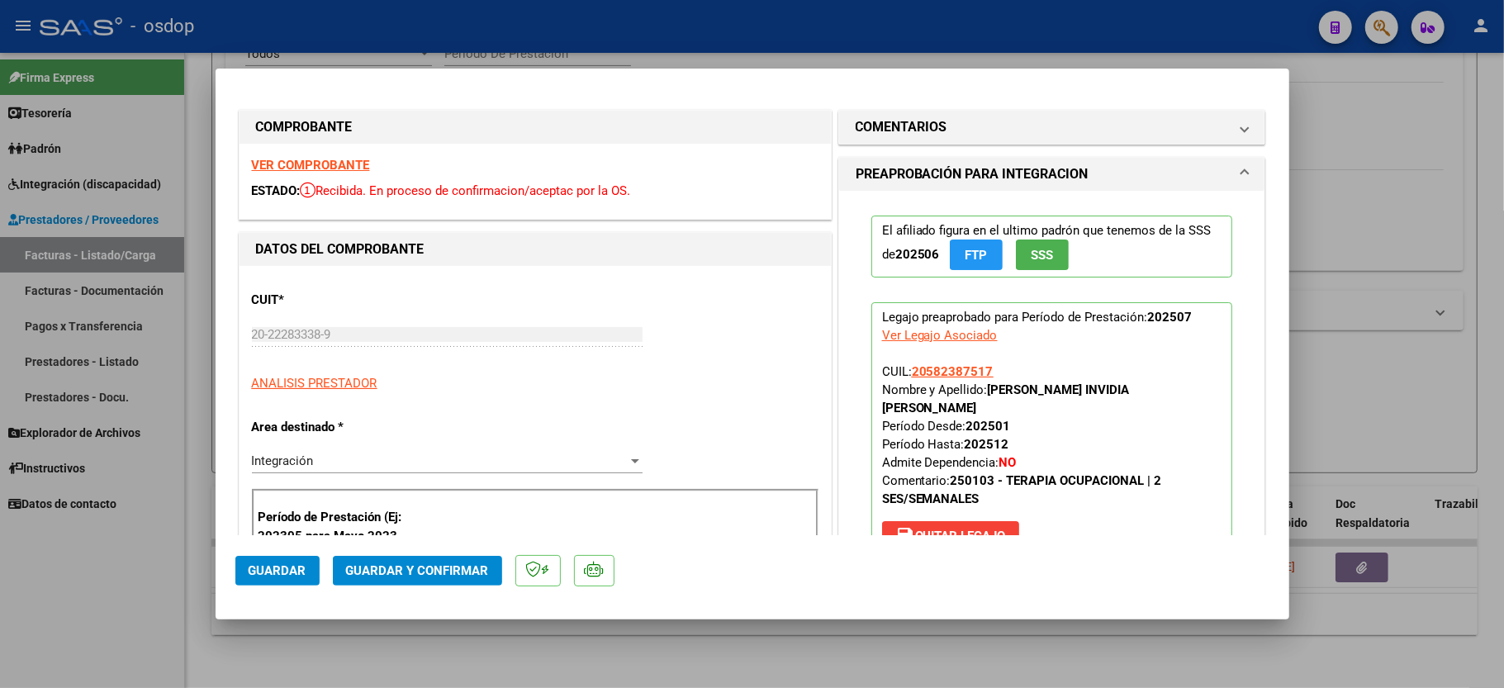
click at [332, 170] on strong "VER COMPROBANTE" at bounding box center [311, 165] width 118 height 15
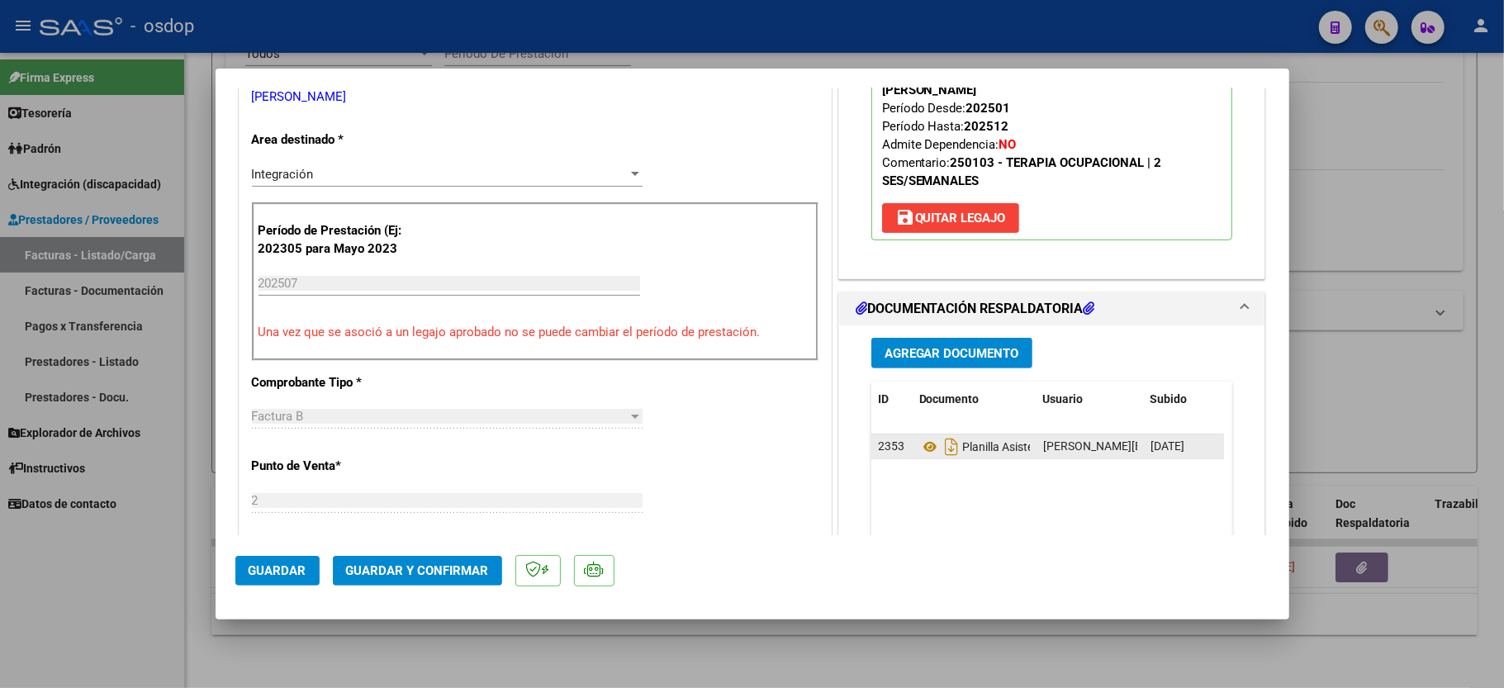
scroll to position [330, 0]
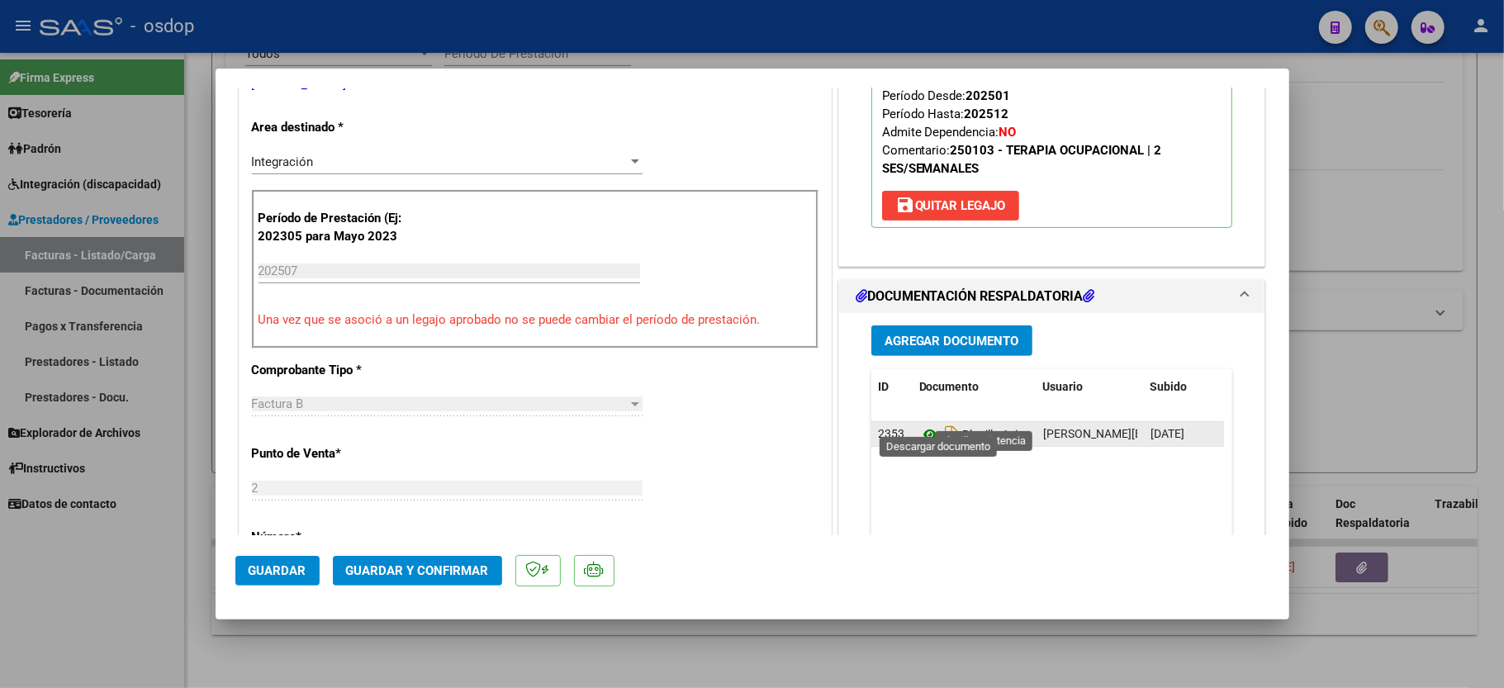
click at [923, 425] on icon at bounding box center [929, 435] width 21 height 20
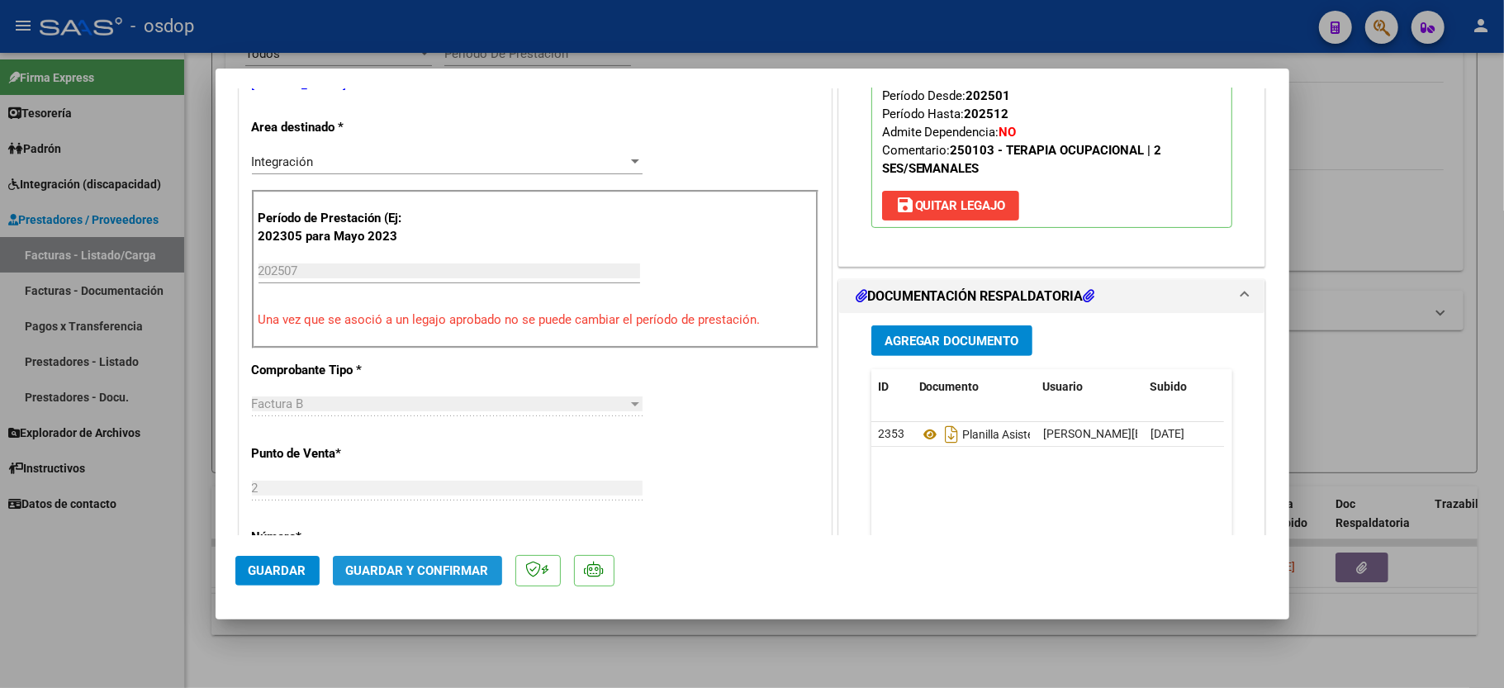
click at [416, 572] on span "Guardar y Confirmar" at bounding box center [417, 570] width 143 height 15
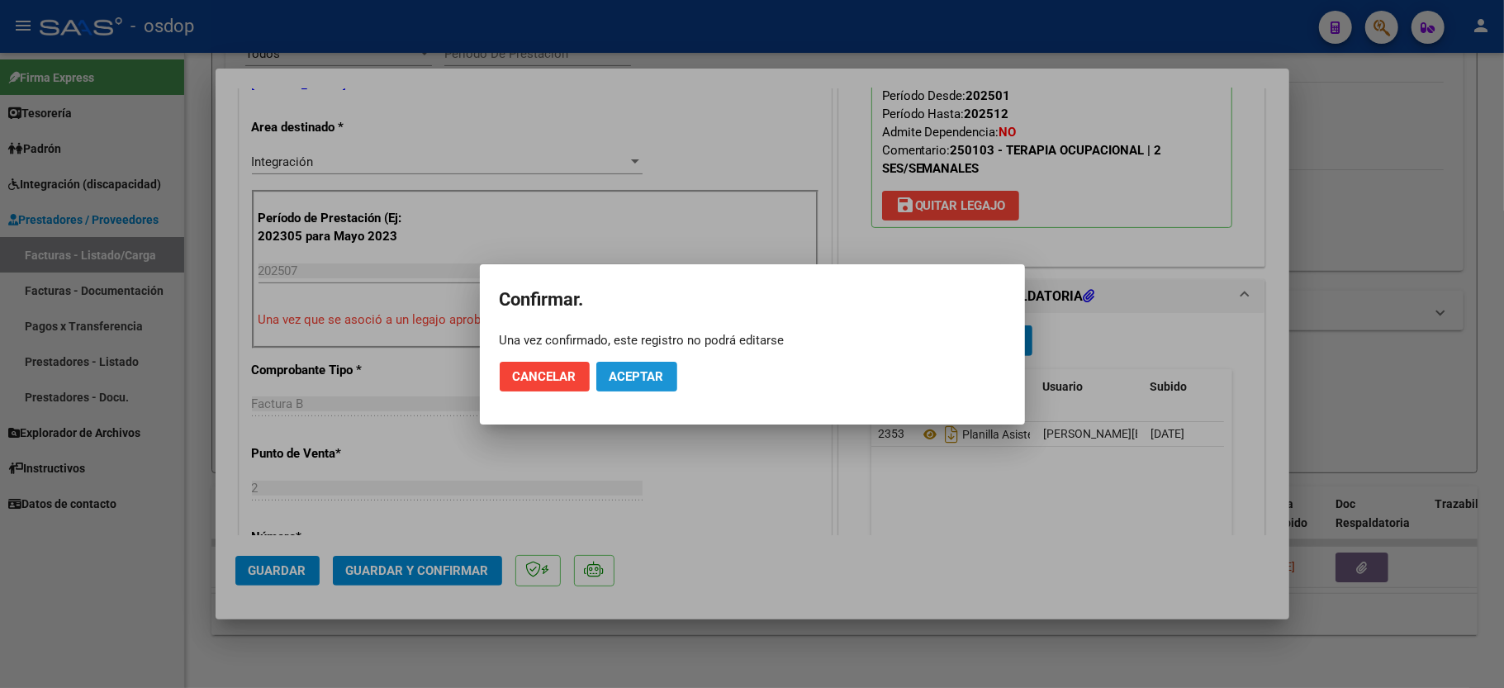
click at [659, 368] on button "Aceptar" at bounding box center [636, 377] width 81 height 30
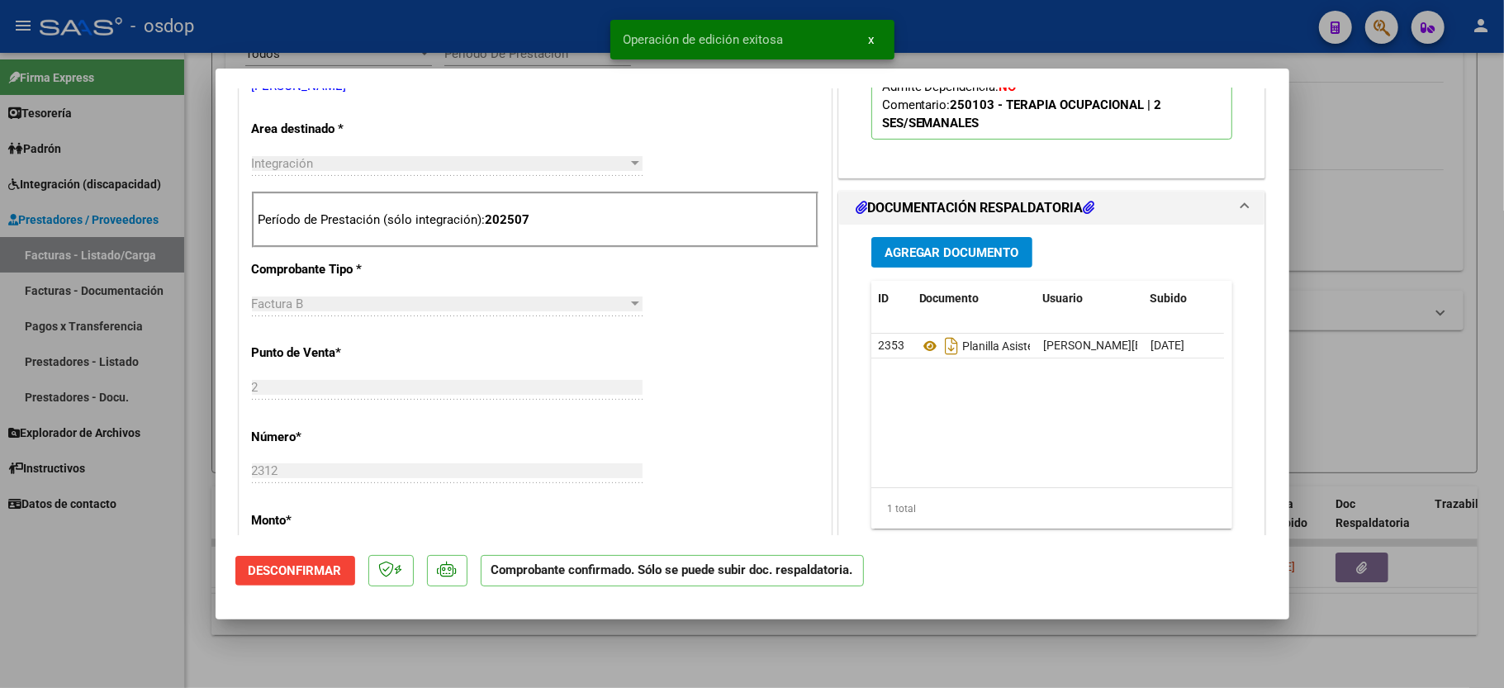
click at [79, 620] on div at bounding box center [752, 344] width 1504 height 688
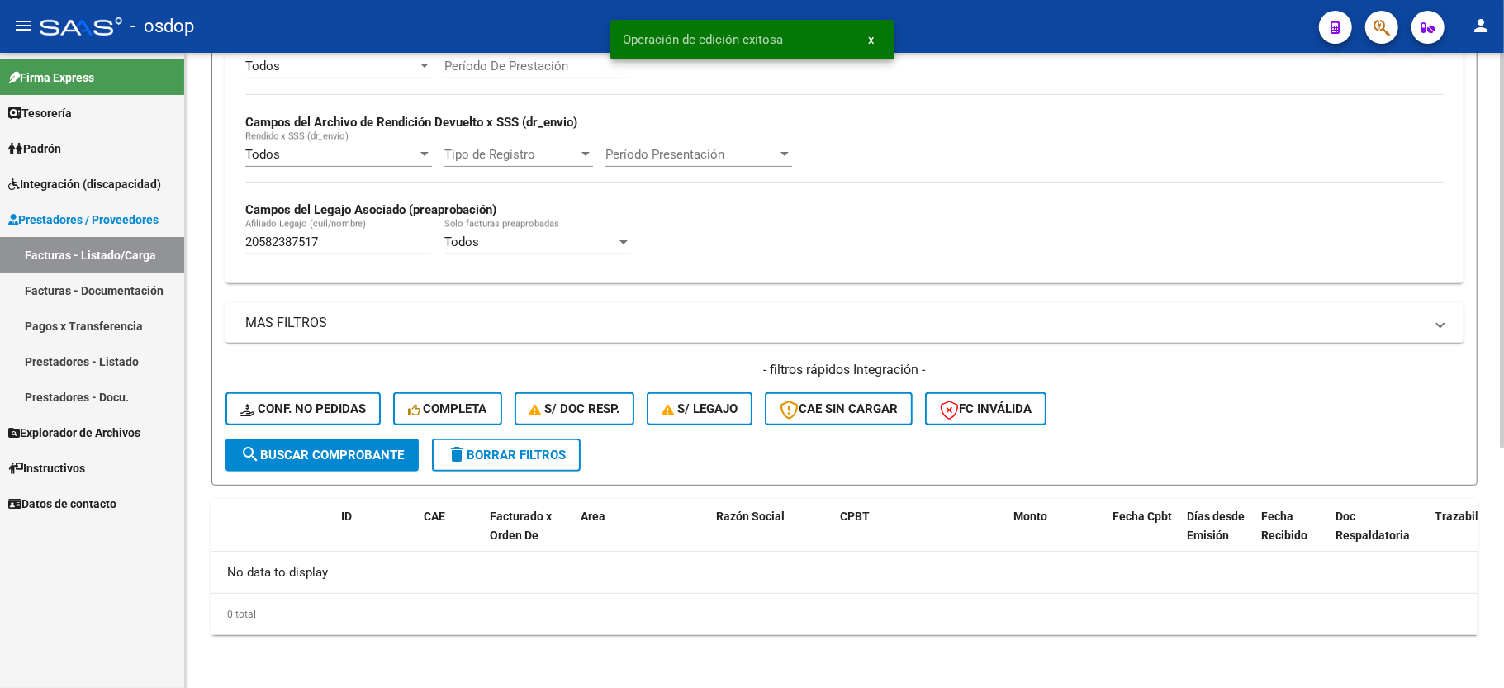
scroll to position [350, 0]
click at [268, 243] on input "20582387517" at bounding box center [338, 242] width 187 height 15
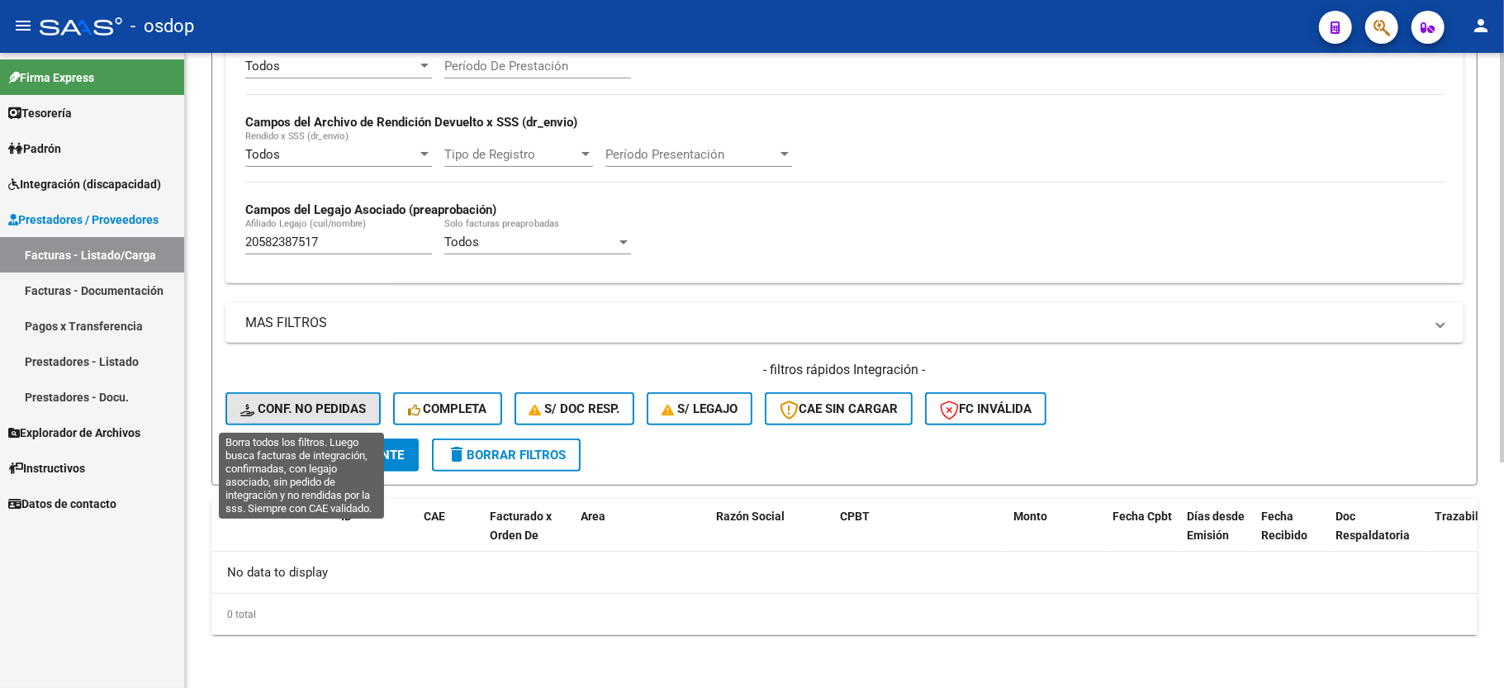
click at [316, 418] on button "Conf. no pedidas" at bounding box center [303, 408] width 155 height 33
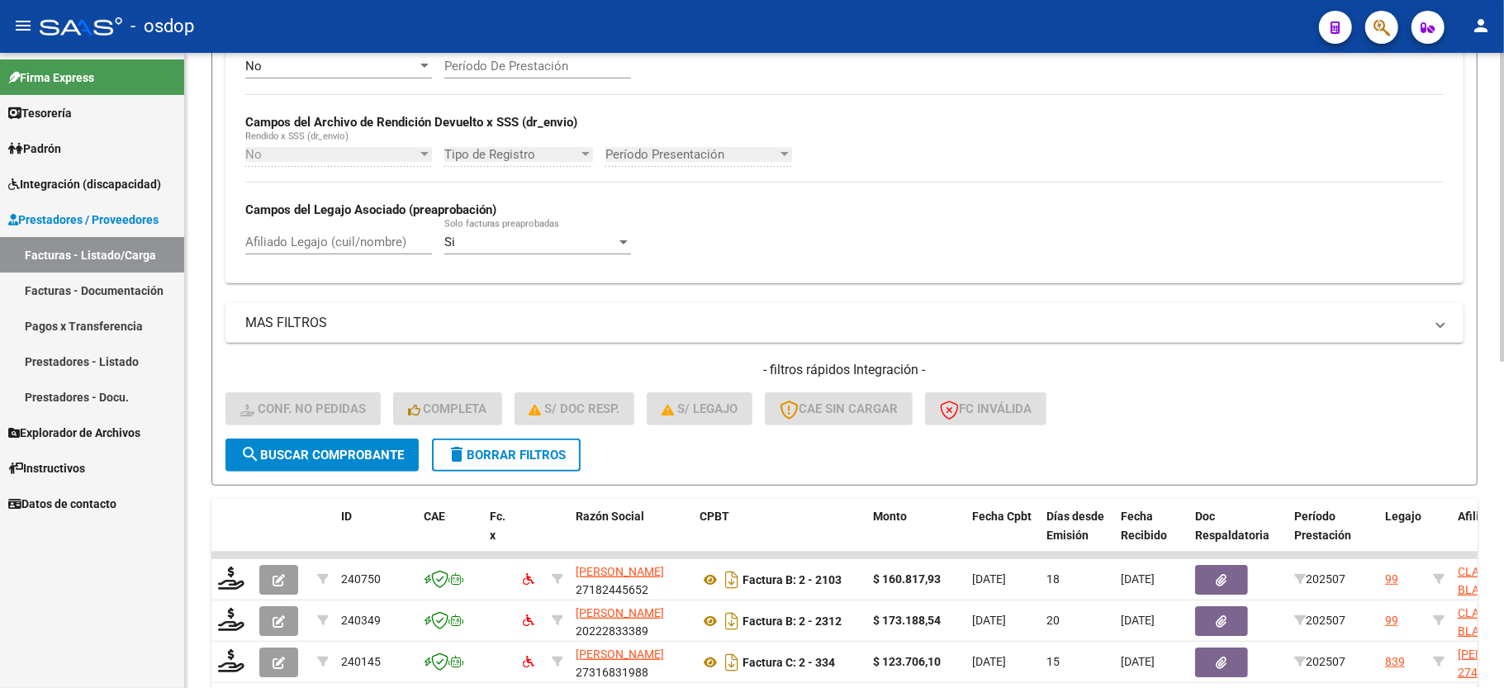
click at [311, 241] on input "Afiliado Legajo (cuil/nombre)" at bounding box center [338, 242] width 187 height 15
paste input "20582387517"
type input "20582387517"
click at [291, 463] on button "search Buscar Comprobante" at bounding box center [322, 455] width 193 height 33
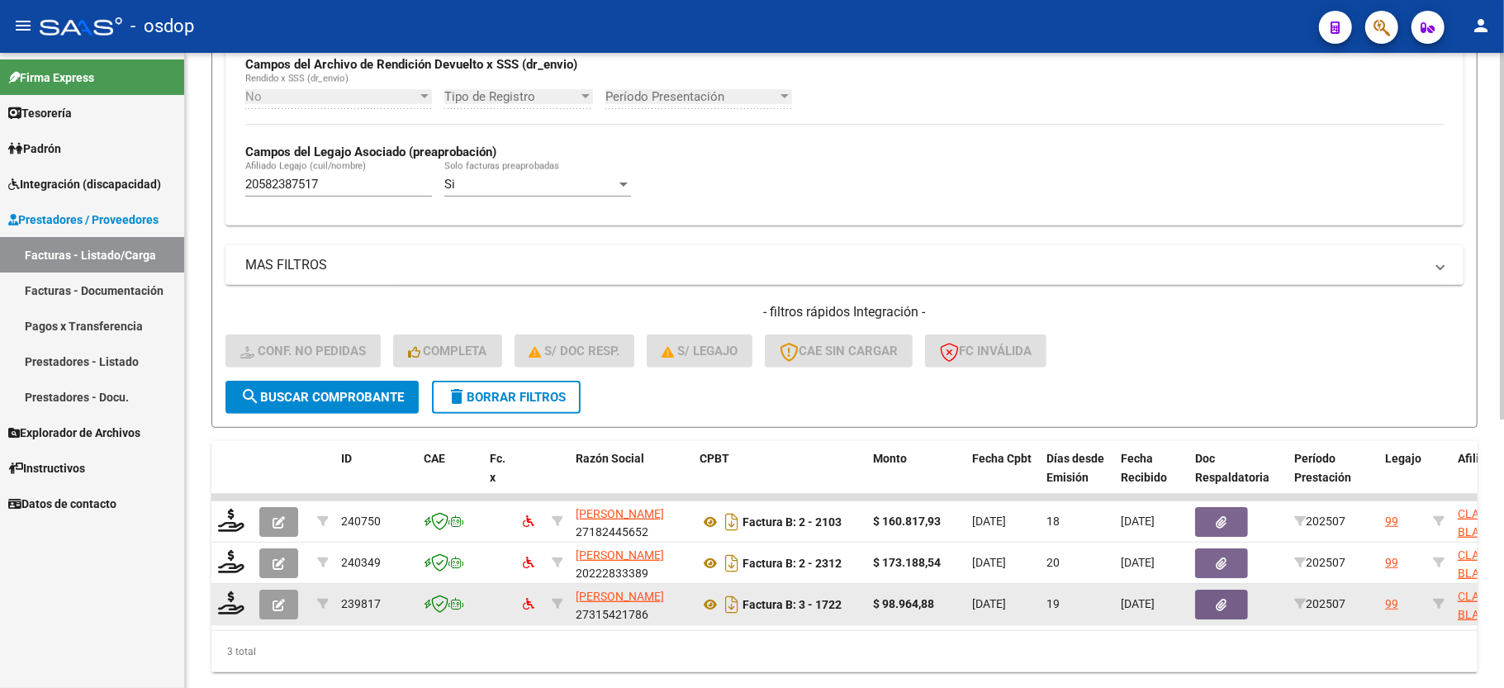
scroll to position [464, 0]
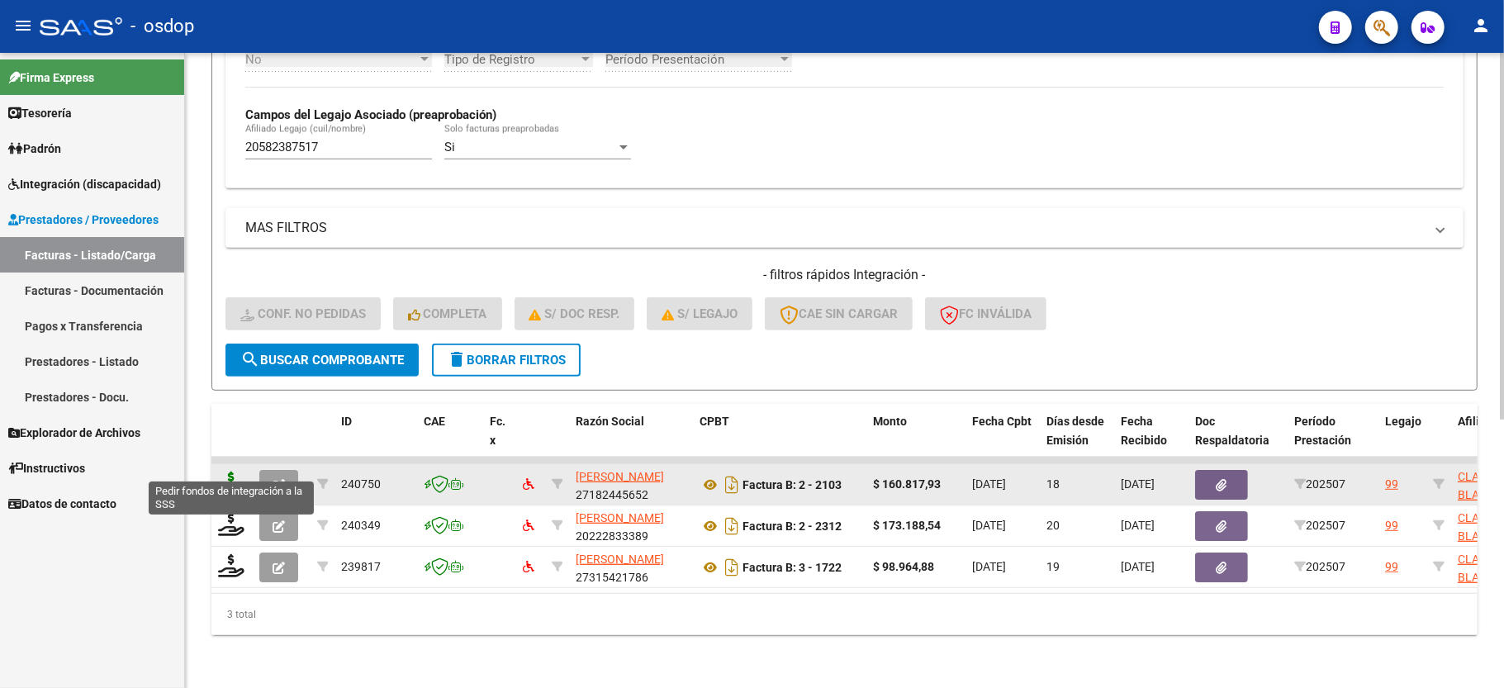
click at [228, 472] on icon at bounding box center [231, 483] width 26 height 23
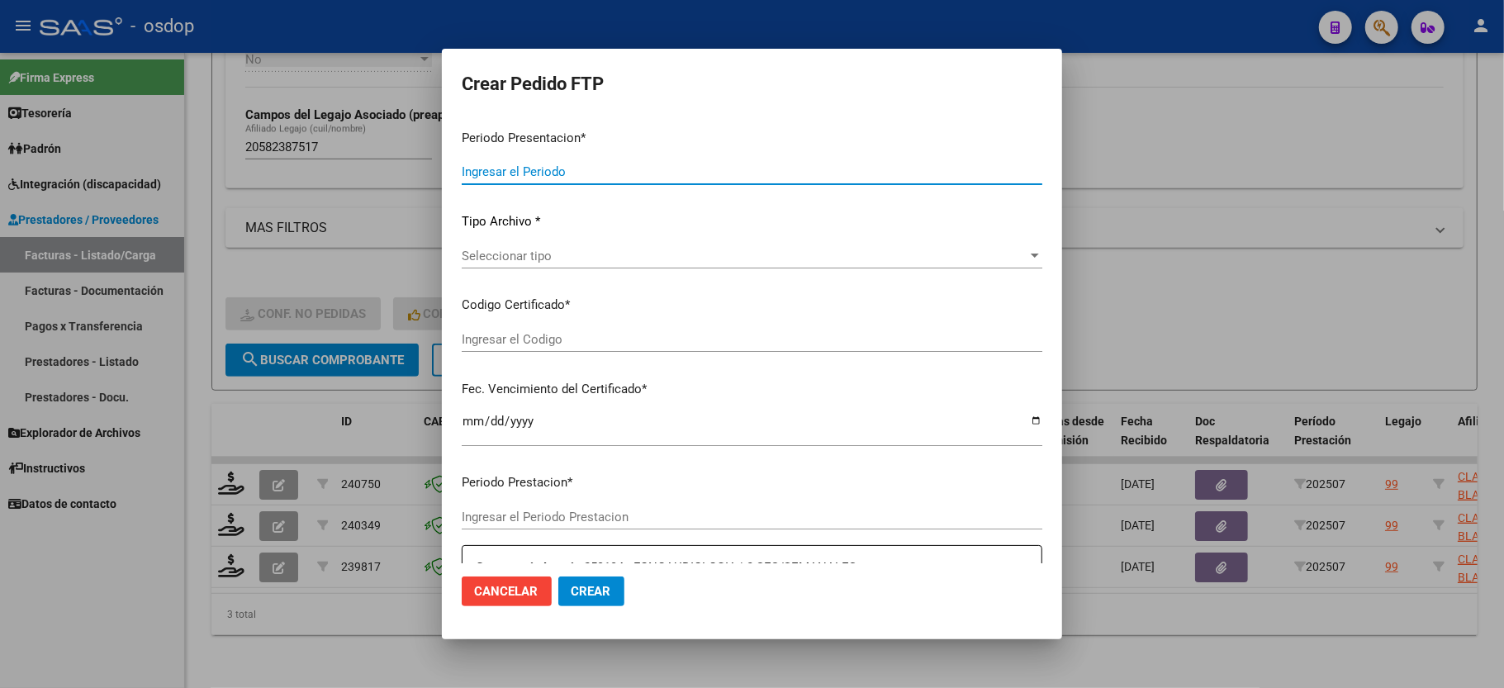
type input "202507"
type input "$ 160.817,93"
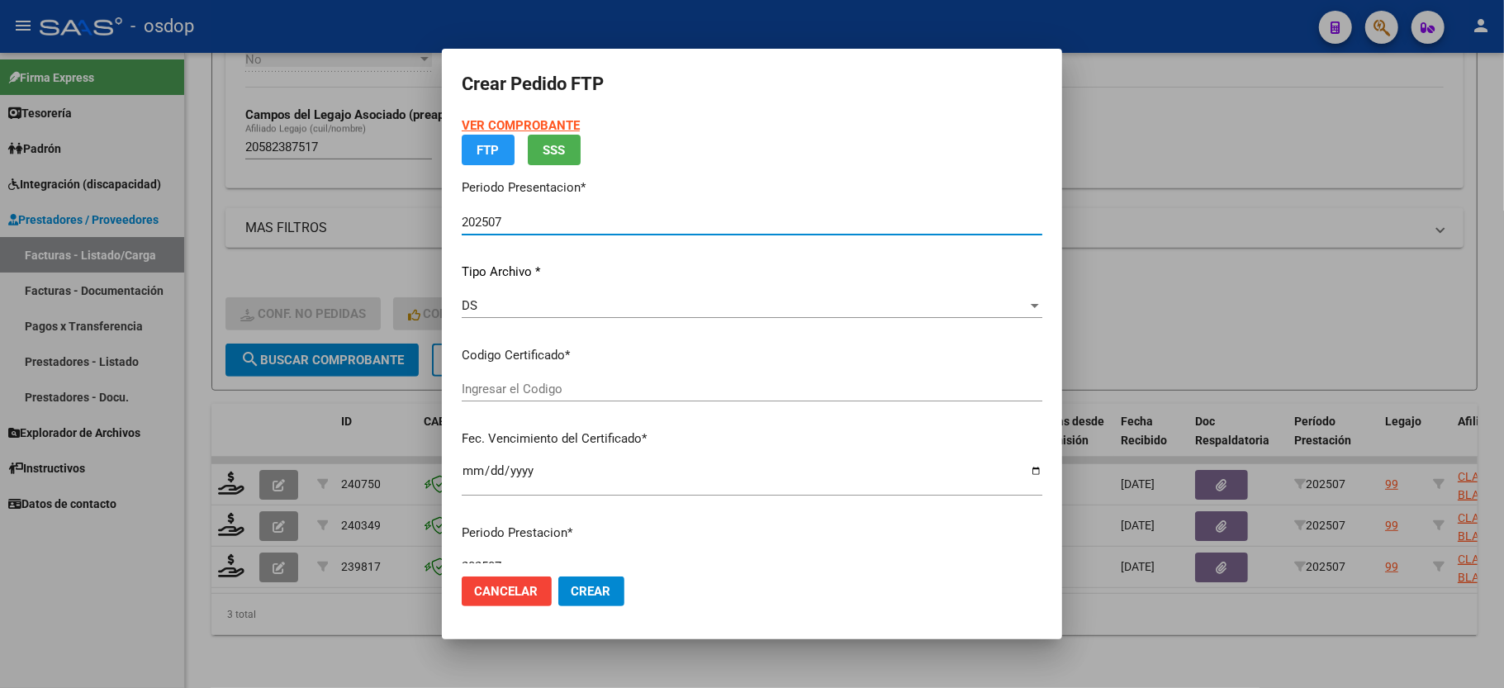
type input "4578088831"
type input "[DATE]"
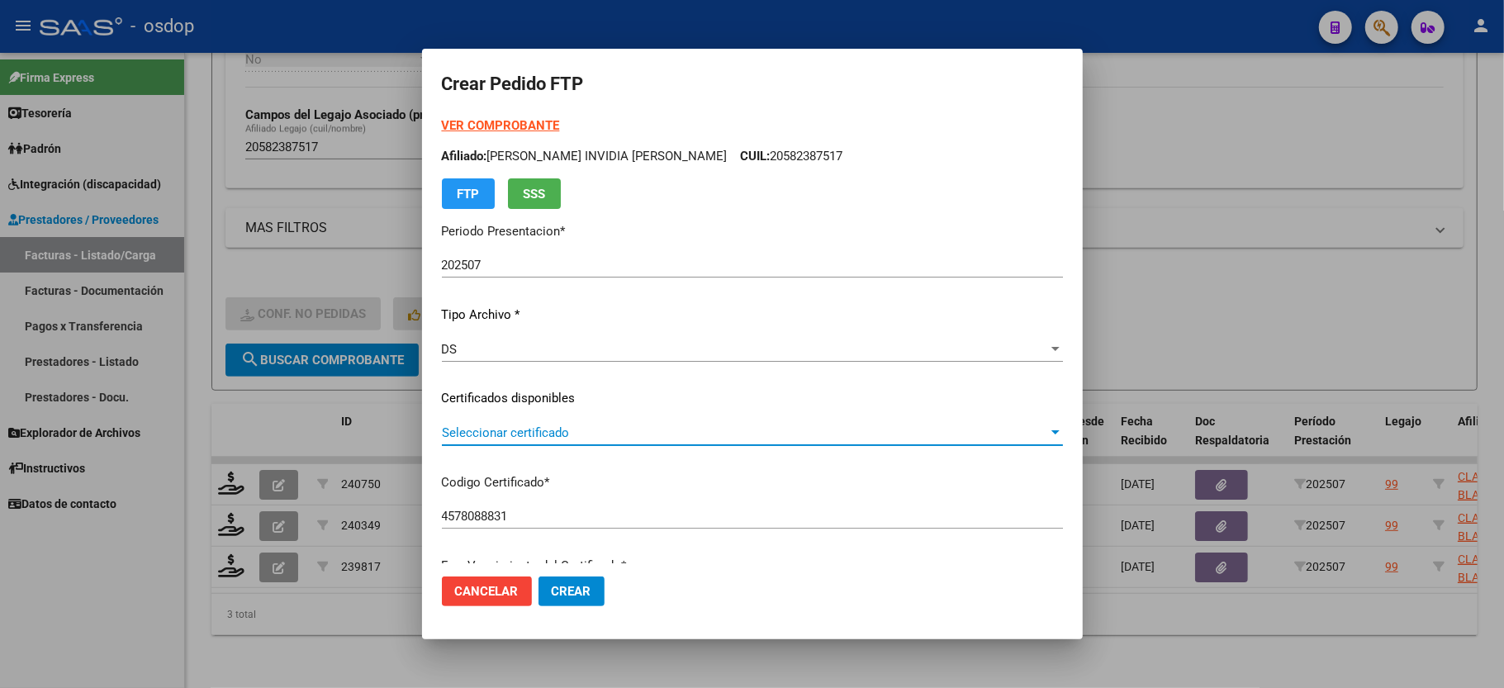
click at [502, 430] on span "Seleccionar certificado" at bounding box center [745, 432] width 606 height 15
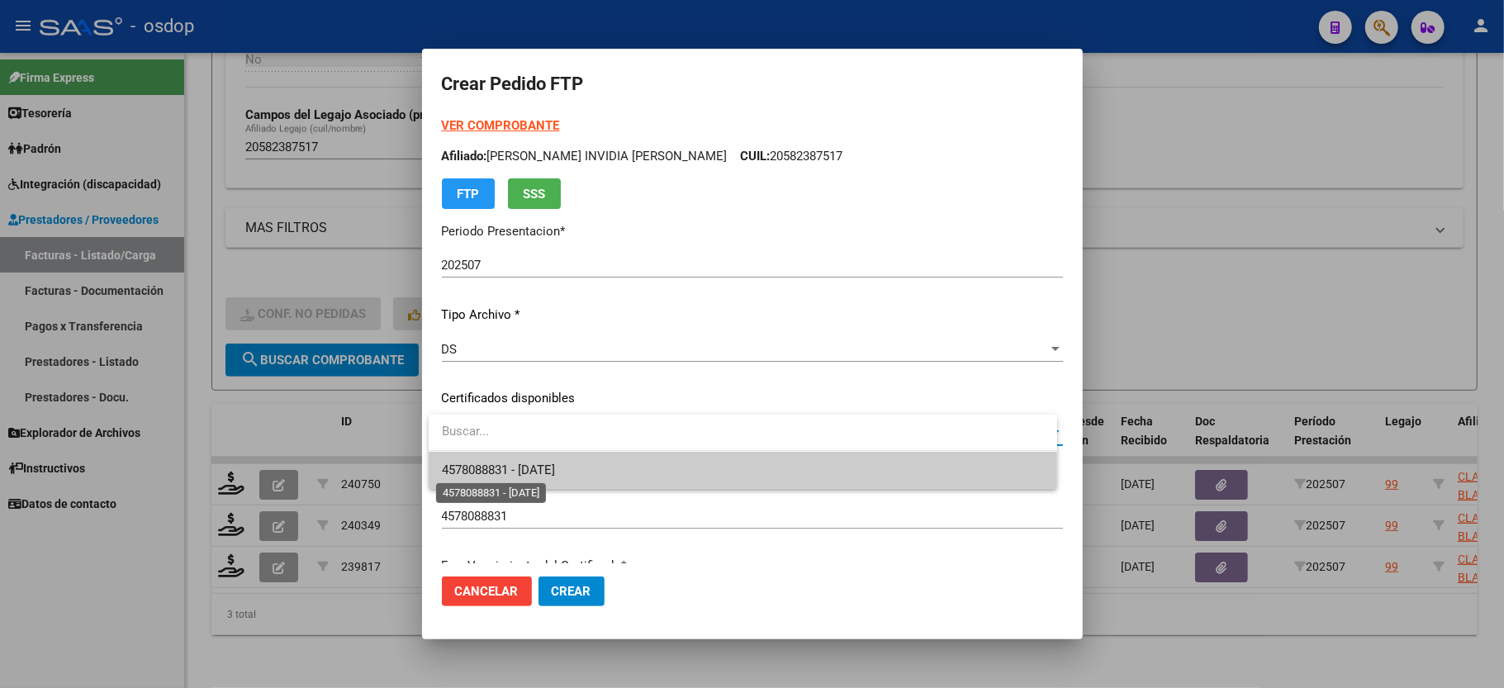
click at [524, 467] on span "4578088831 - [DATE]" at bounding box center [498, 470] width 113 height 15
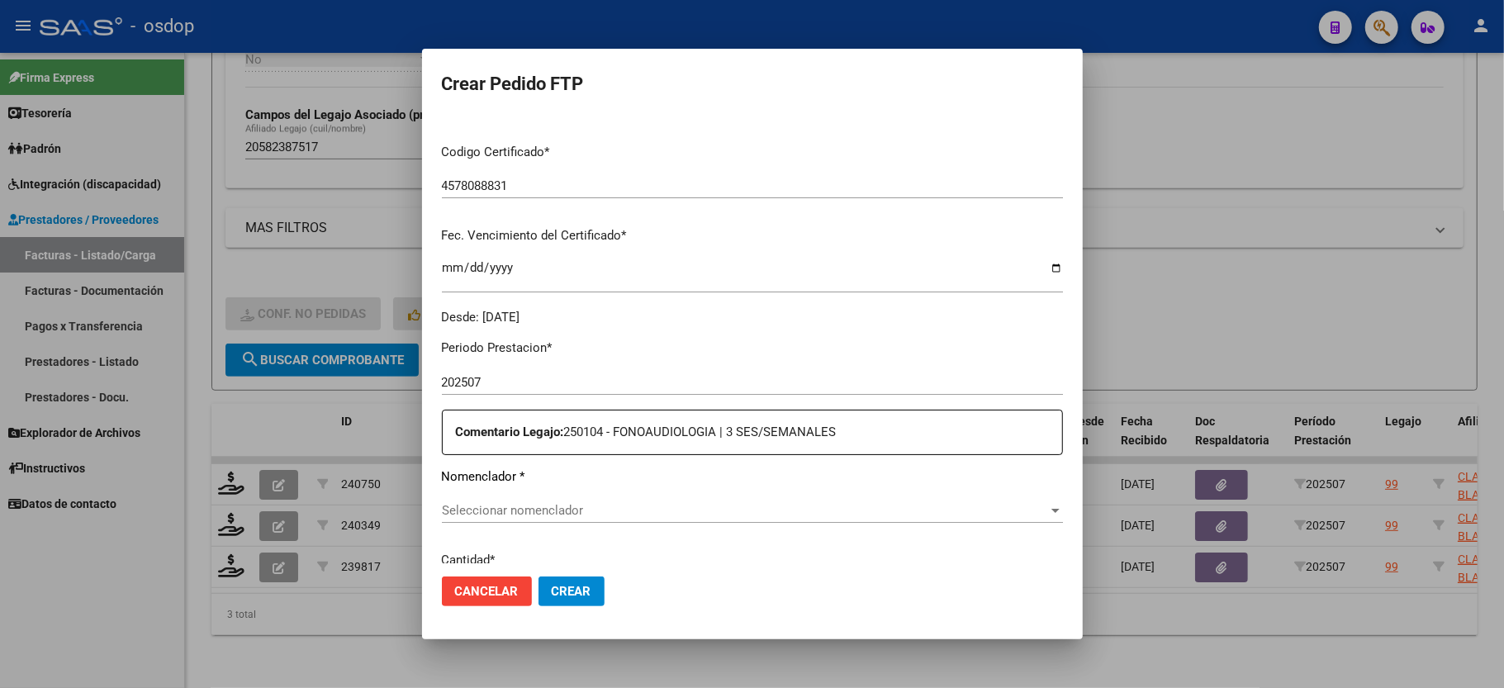
scroll to position [440, 0]
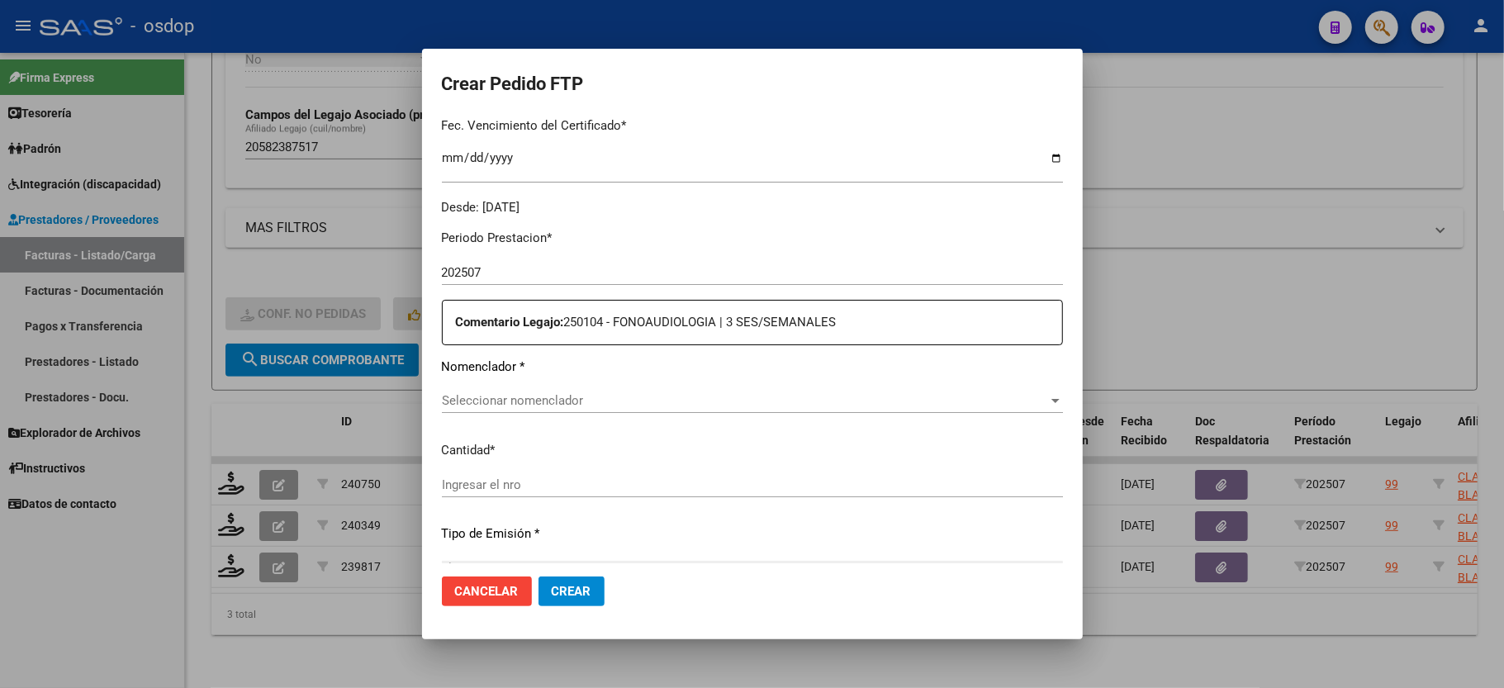
click at [501, 410] on div "Seleccionar nomenclador Seleccionar nomenclador" at bounding box center [752, 408] width 621 height 40
click at [548, 395] on span "Seleccionar nomenclador" at bounding box center [745, 400] width 606 height 15
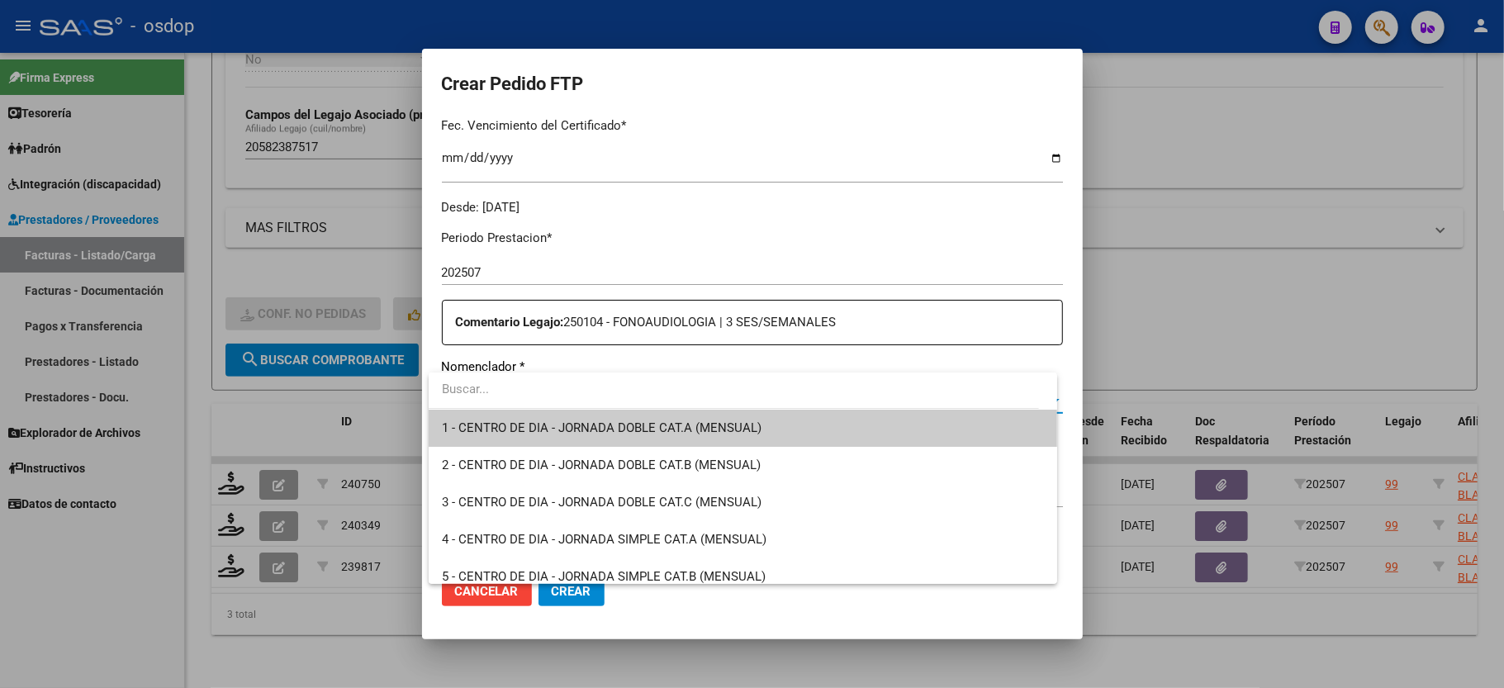
click at [487, 405] on input "dropdown search" at bounding box center [734, 389] width 610 height 37
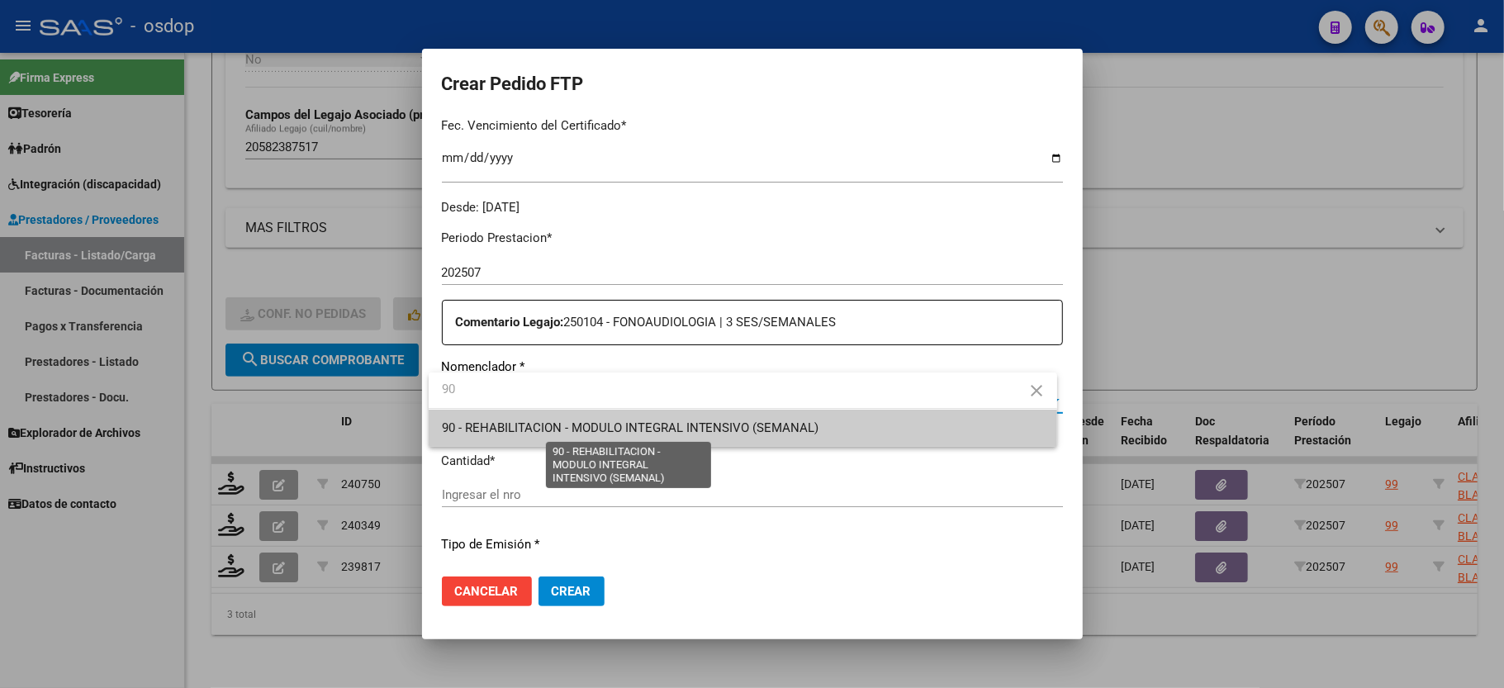
type input "90"
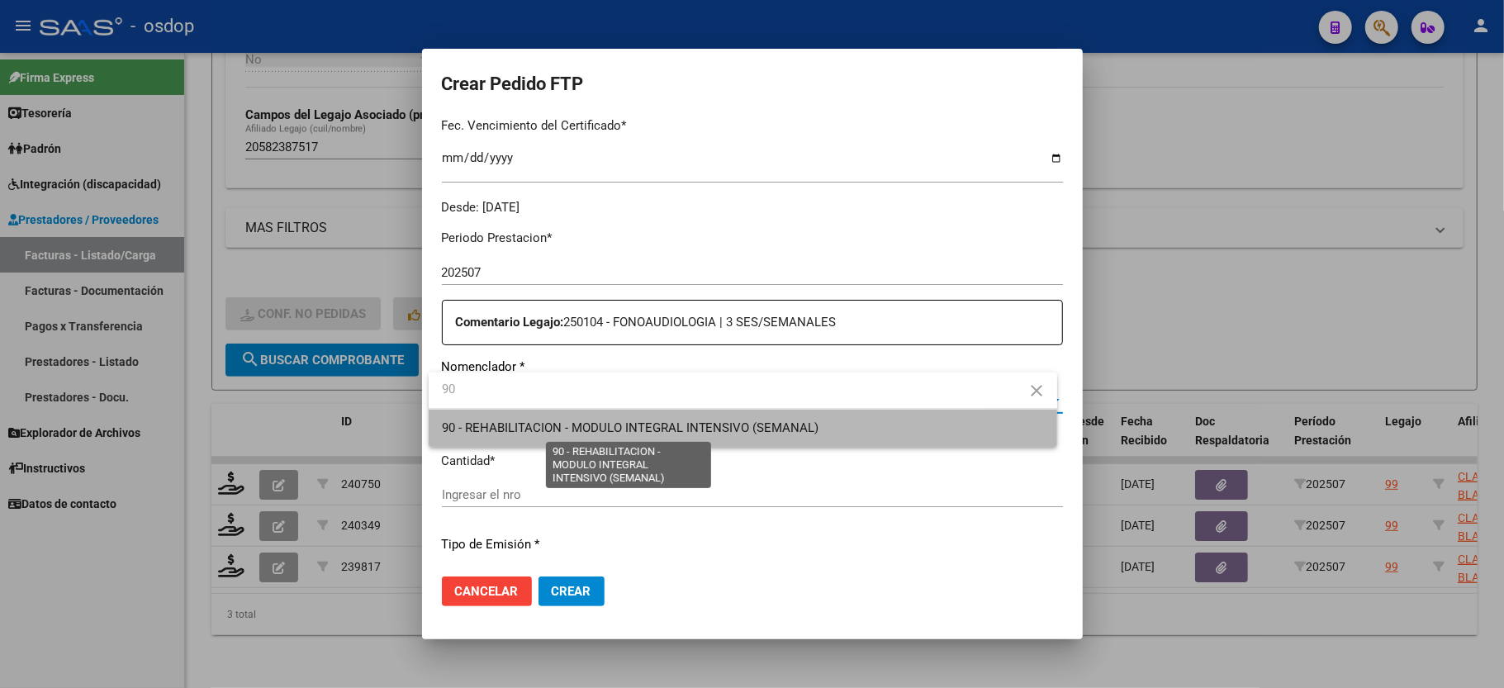
click at [496, 420] on span "90 - REHABILITACION - MODULO INTEGRAL INTENSIVO (SEMANAL)" at bounding box center [630, 427] width 377 height 15
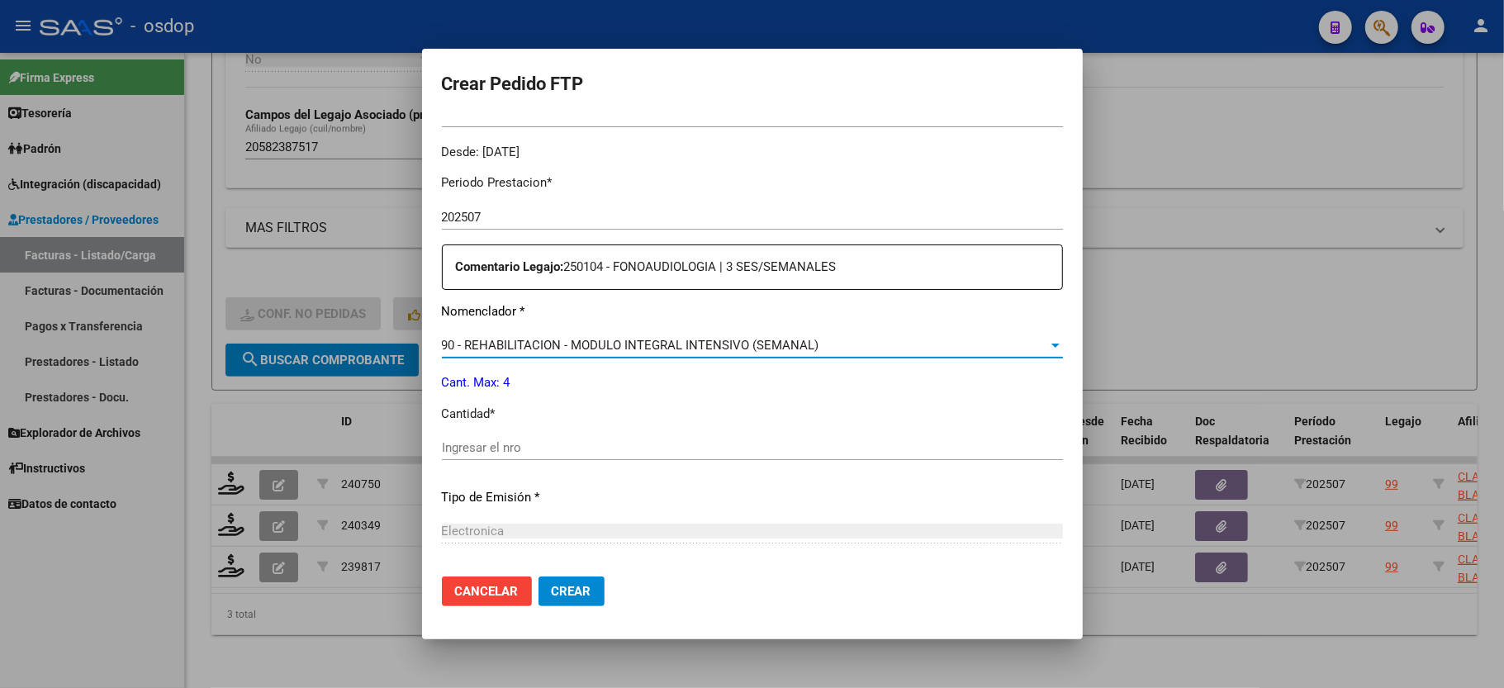
scroll to position [550, 0]
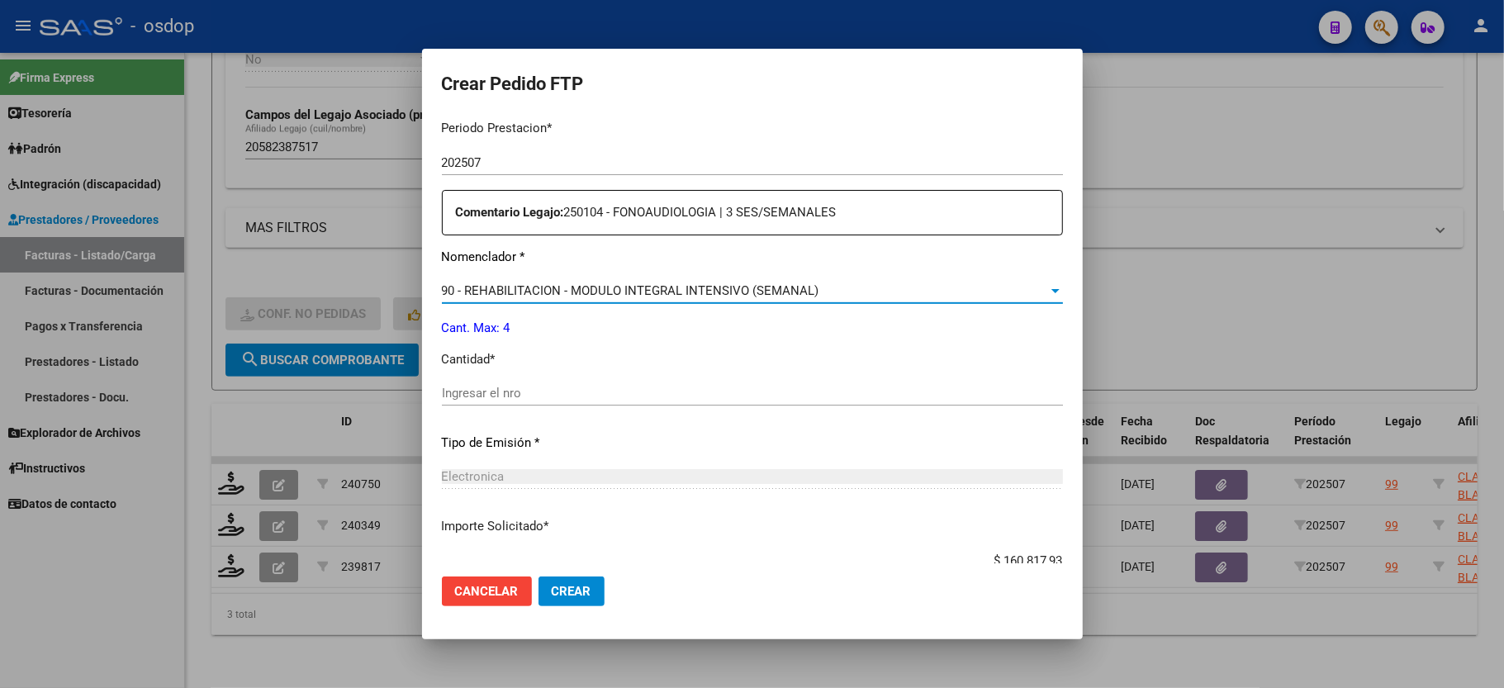
click at [481, 393] on div "Ingresar el nro" at bounding box center [752, 393] width 621 height 25
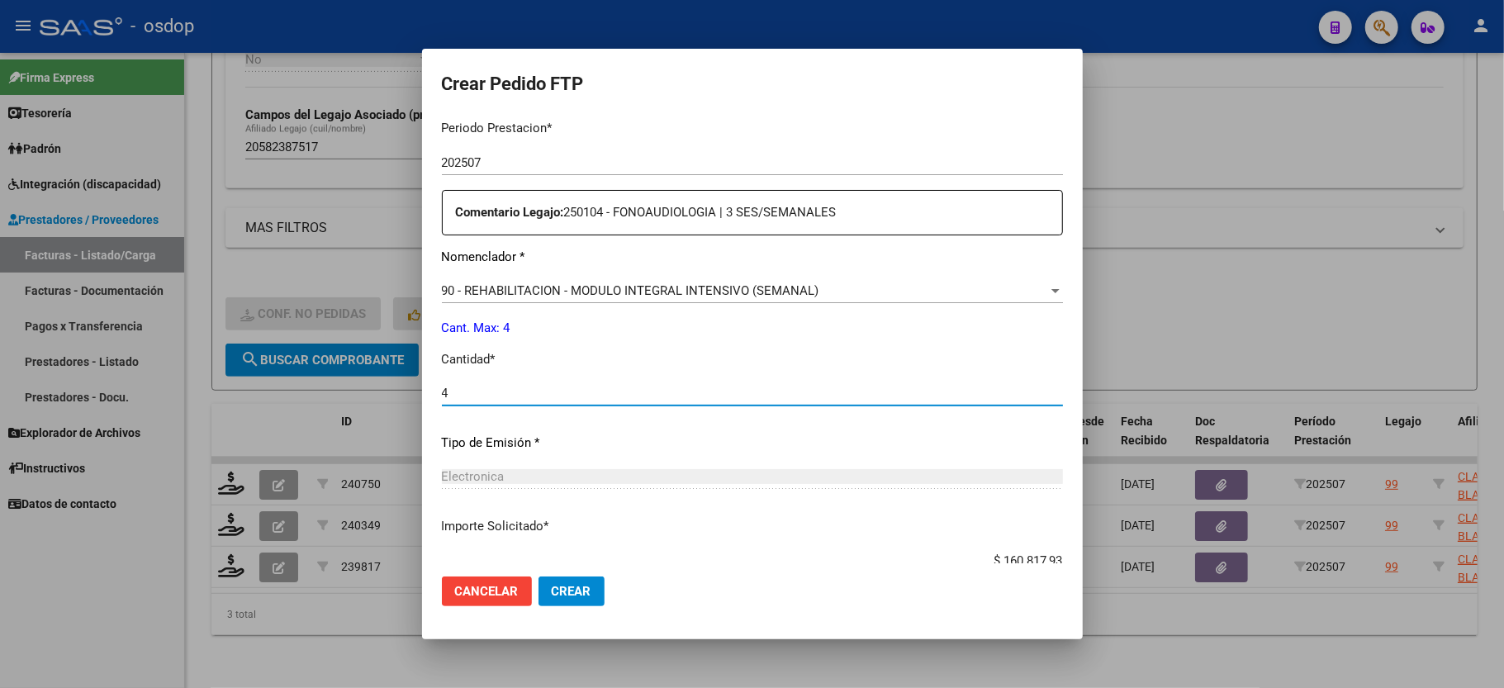
scroll to position [648, 0]
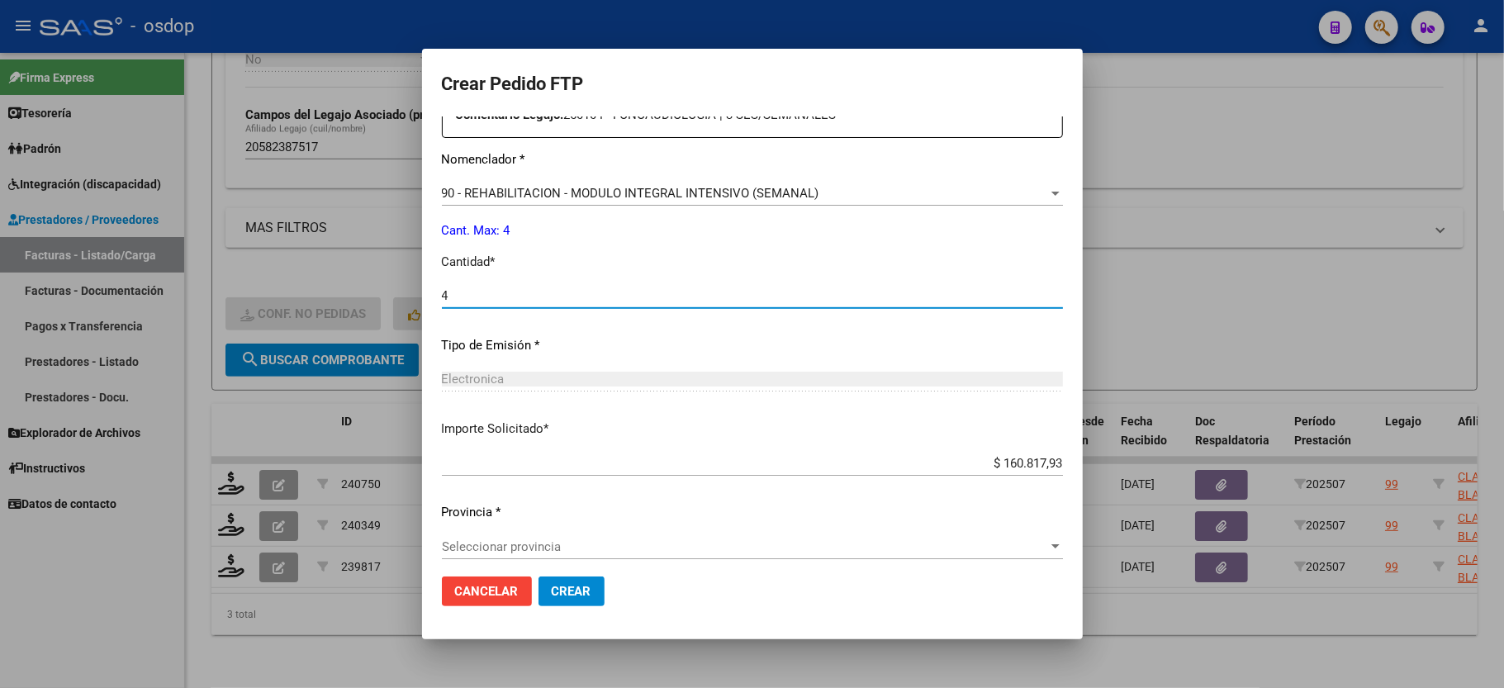
type input "4"
click at [557, 598] on span "Crear" at bounding box center [572, 591] width 40 height 15
click at [457, 520] on div "Periodo Prestacion * 202507 Ingresar el Periodo Prestacion Comentario Legajo: 2…" at bounding box center [752, 292] width 621 height 566
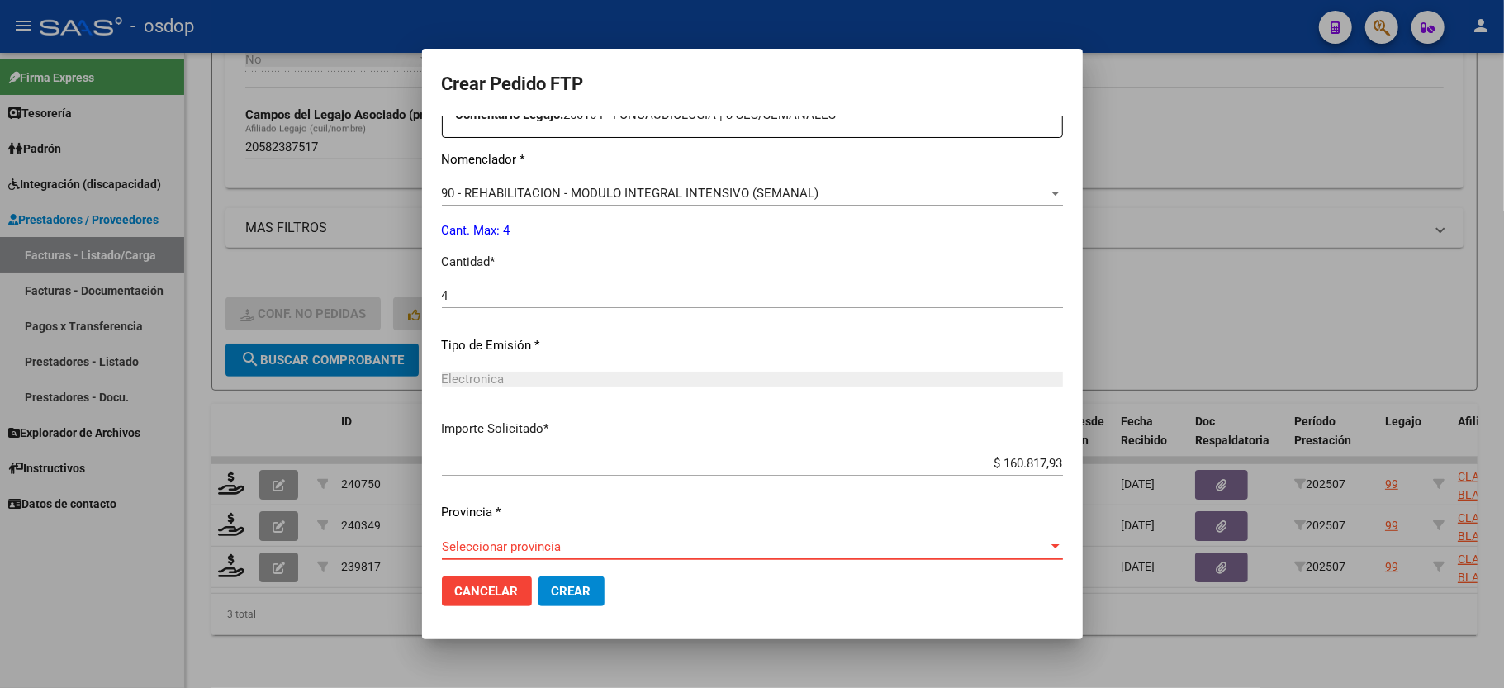
click at [496, 542] on span "Seleccionar provincia" at bounding box center [745, 546] width 606 height 15
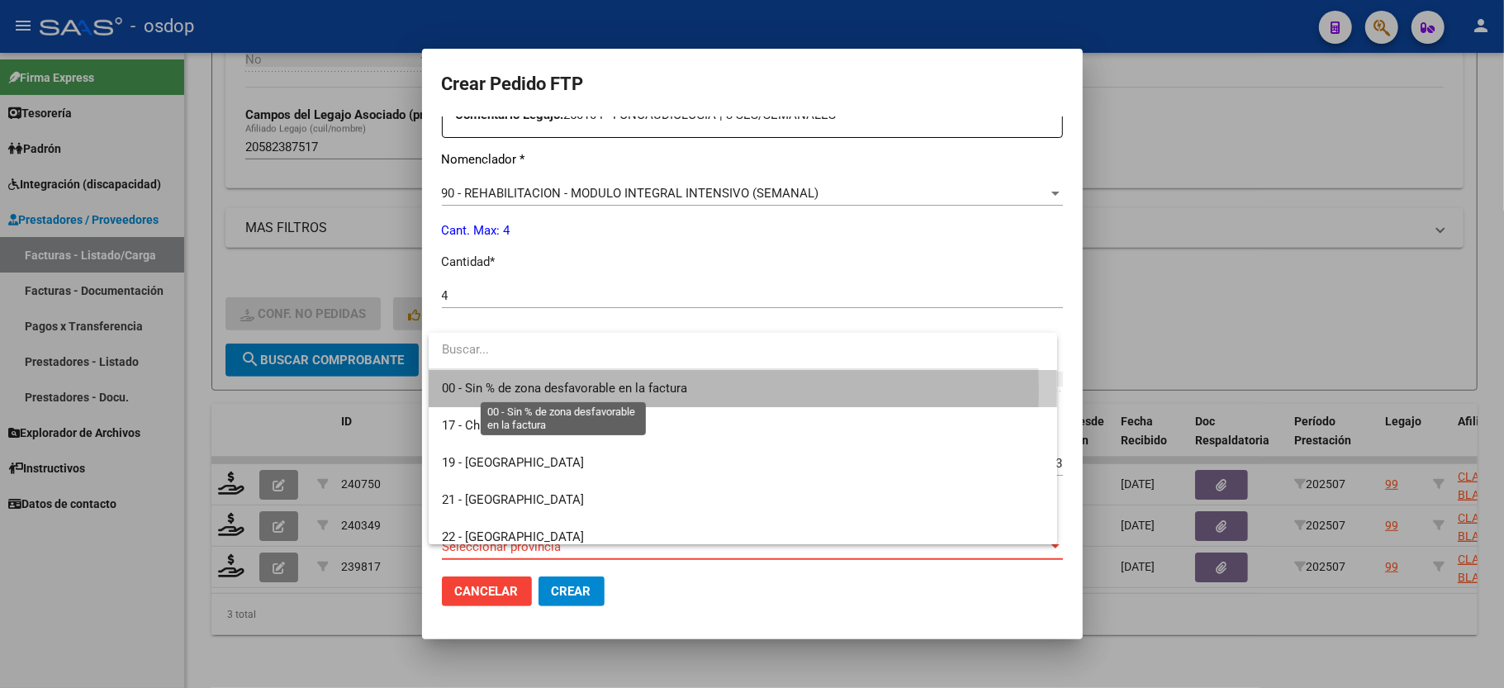
click at [526, 391] on span "00 - Sin % de zona desfavorable en la factura" at bounding box center [564, 388] width 245 height 15
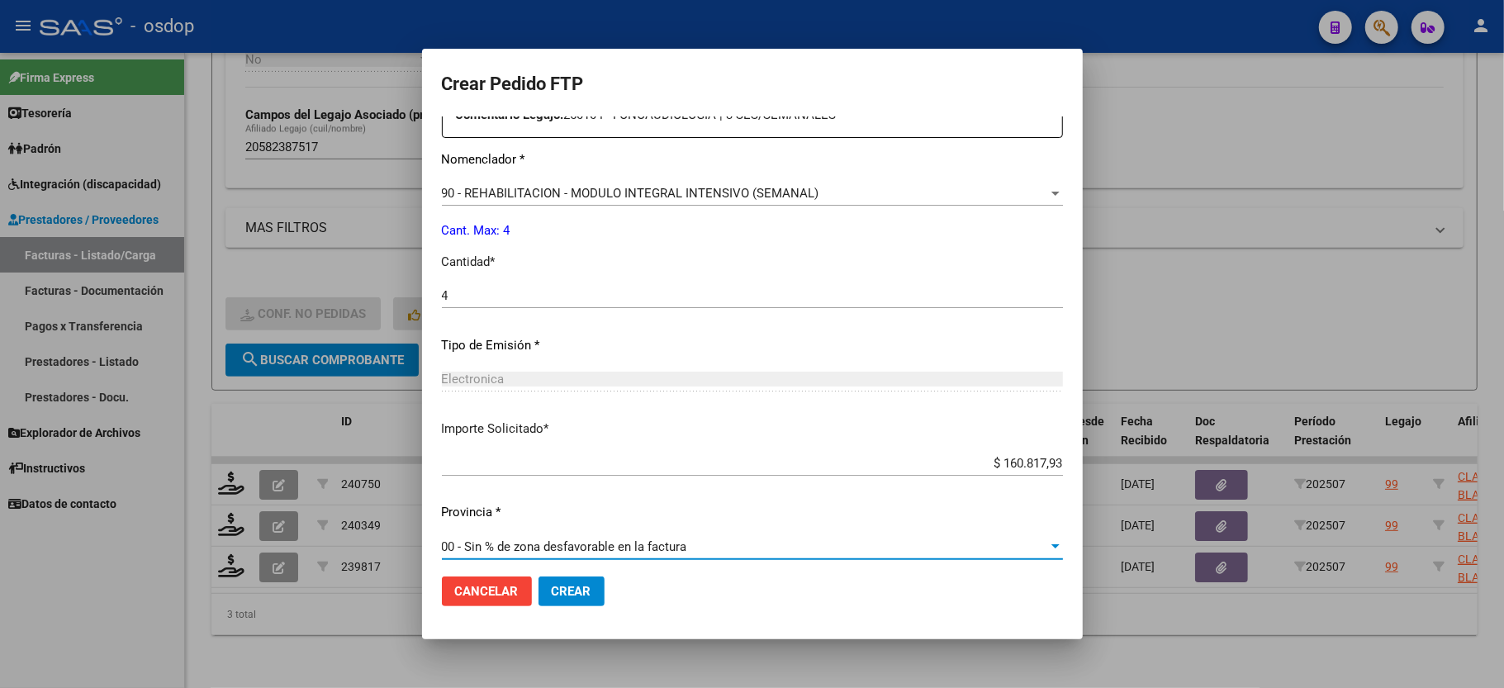
click at [586, 590] on span "Crear" at bounding box center [572, 591] width 40 height 15
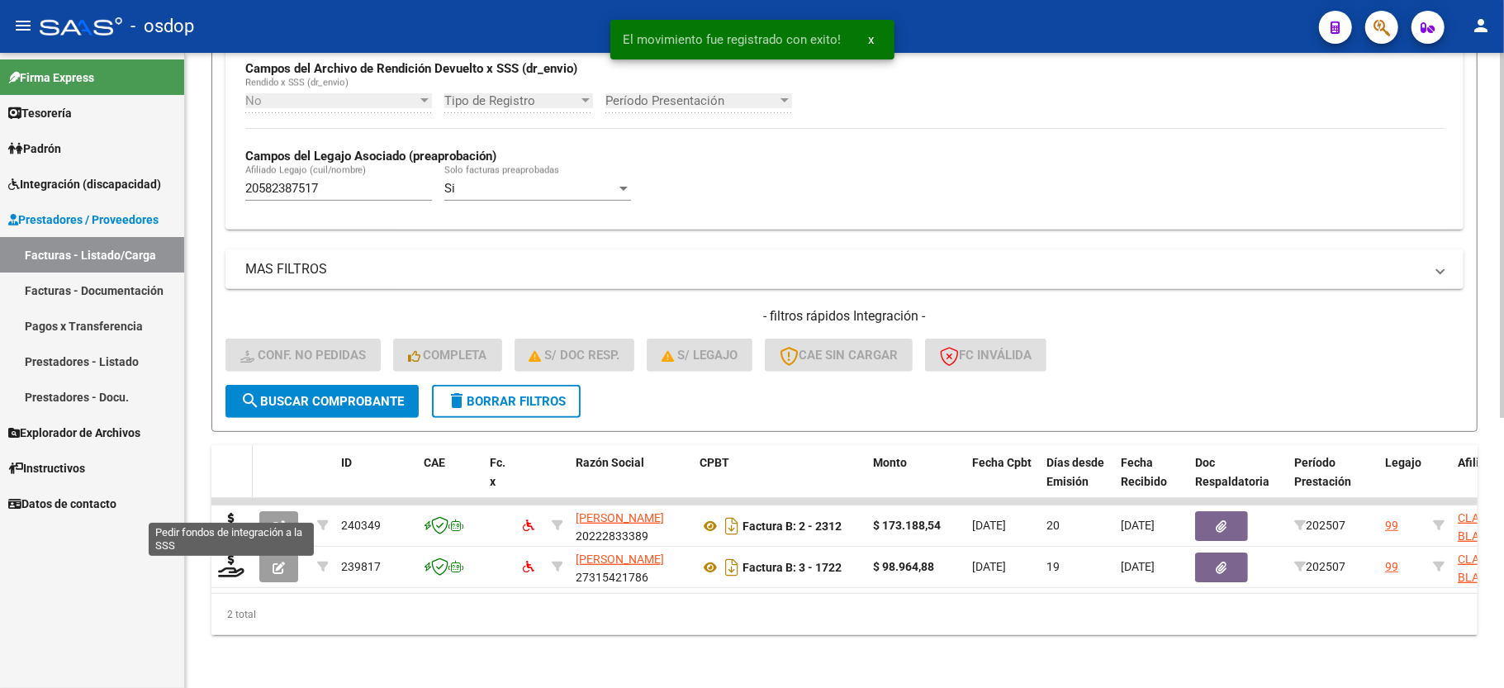
scroll to position [424, 0]
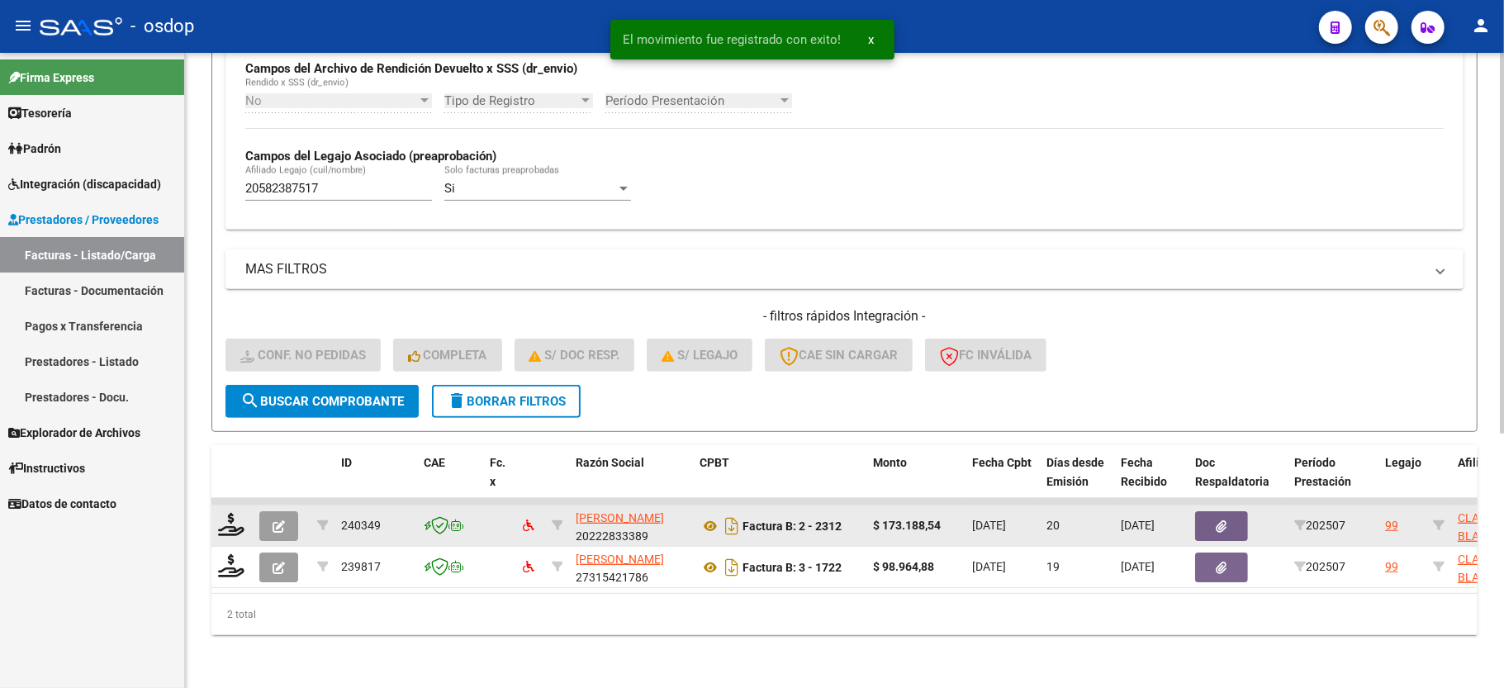
click at [213, 506] on datatable-body-cell at bounding box center [231, 526] width 41 height 40
click at [233, 513] on icon at bounding box center [231, 524] width 26 height 23
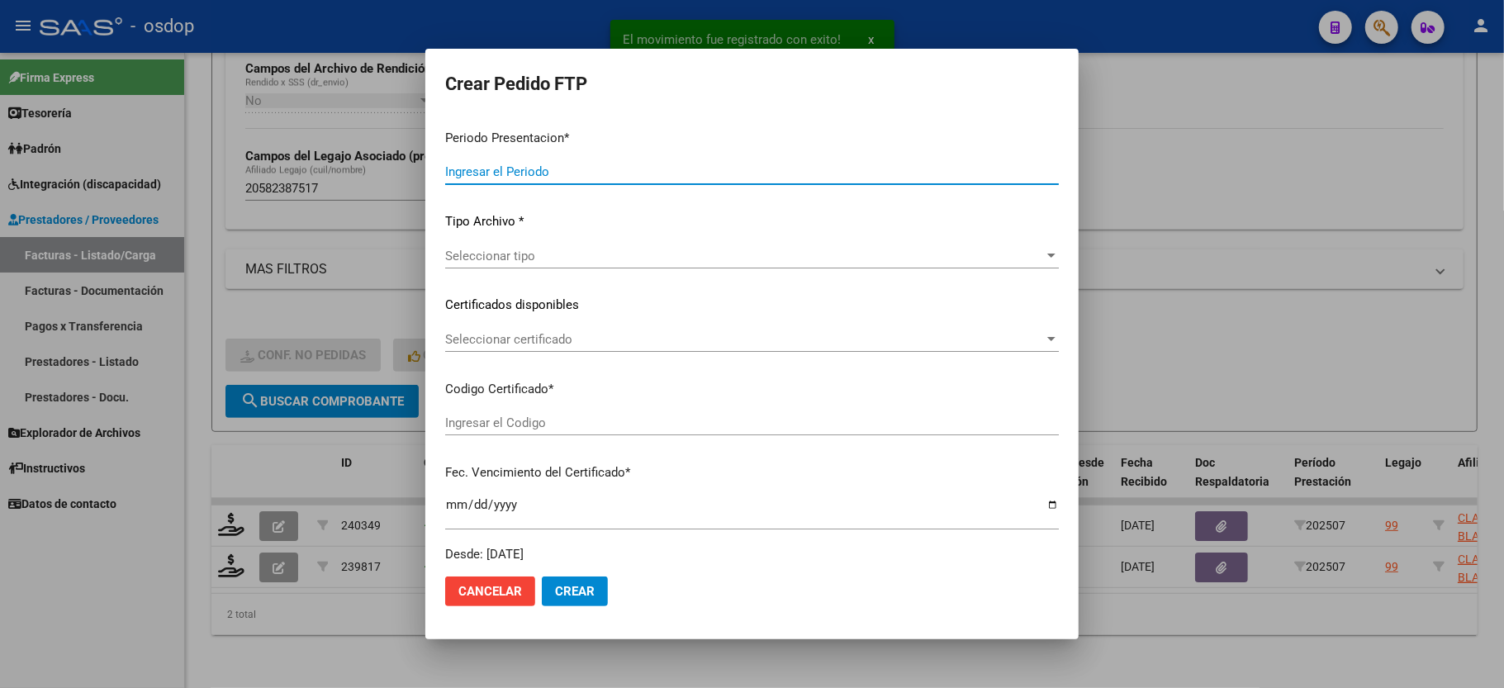
type input "202507"
type input "$ 173.188,54"
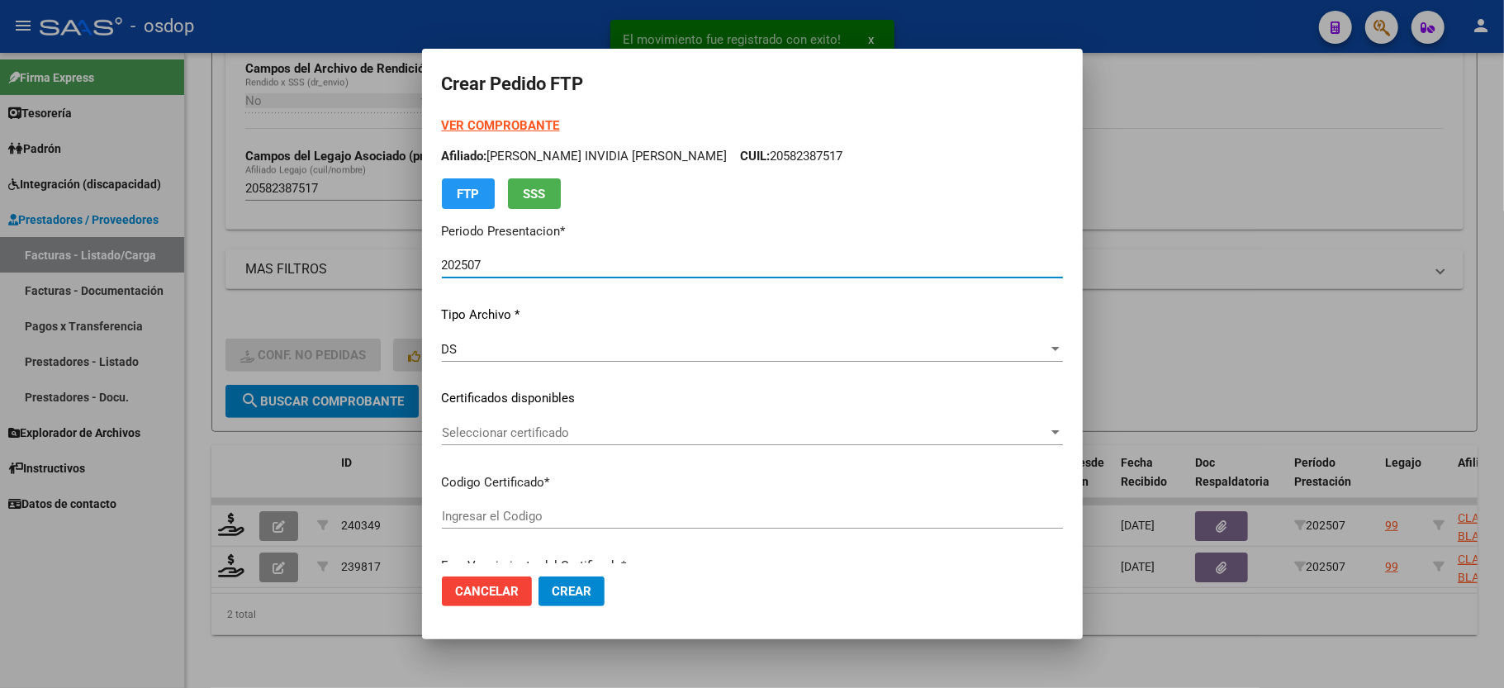
type input "4578088831"
type input "[DATE]"
click at [542, 425] on span "Seleccionar certificado" at bounding box center [745, 432] width 606 height 15
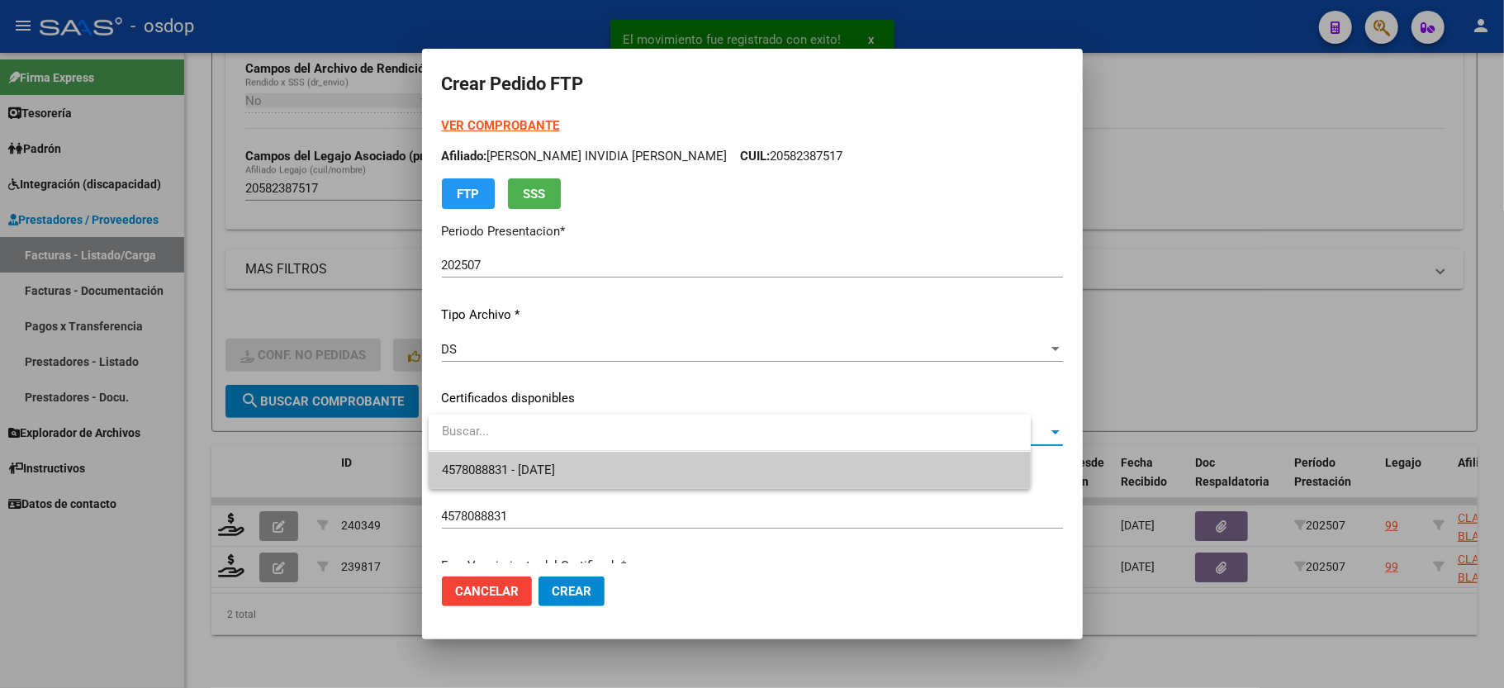
click at [542, 452] on span "4578088831 - [DATE]" at bounding box center [730, 470] width 576 height 37
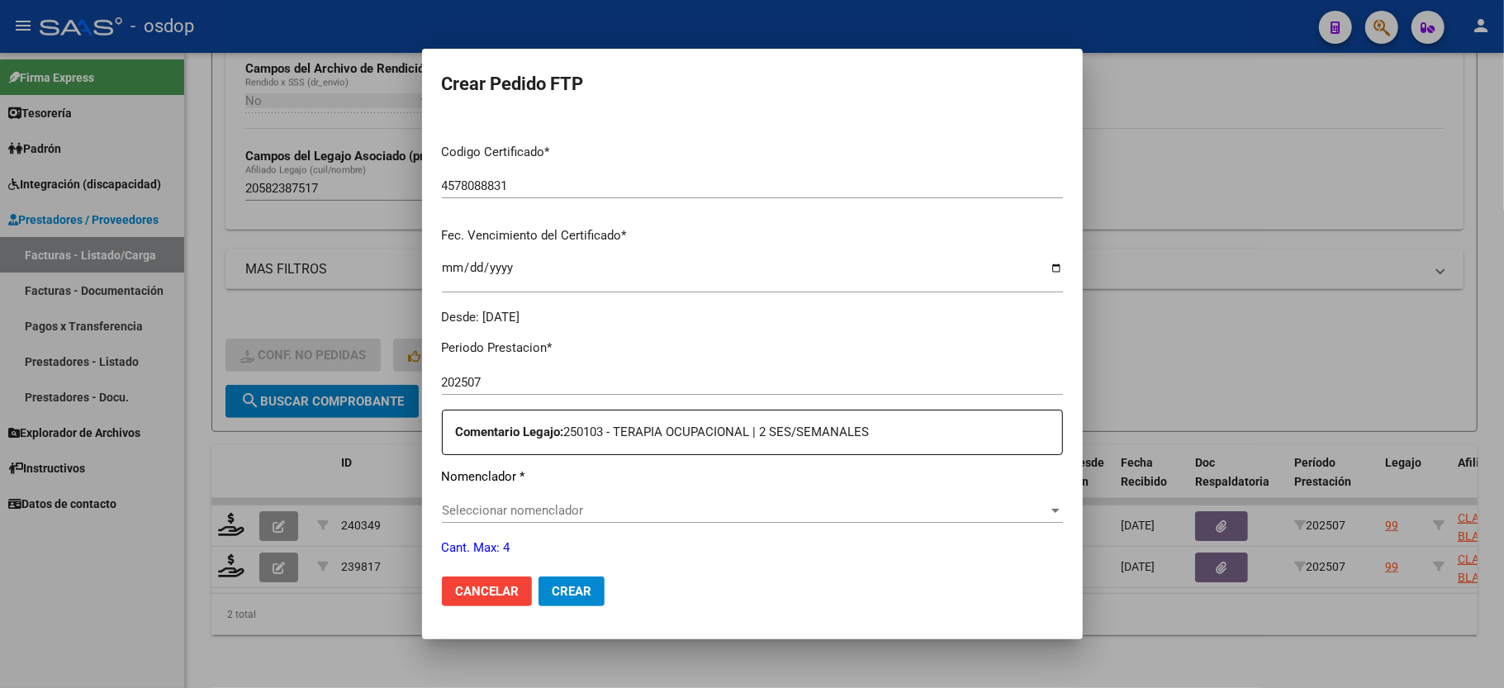
scroll to position [440, 0]
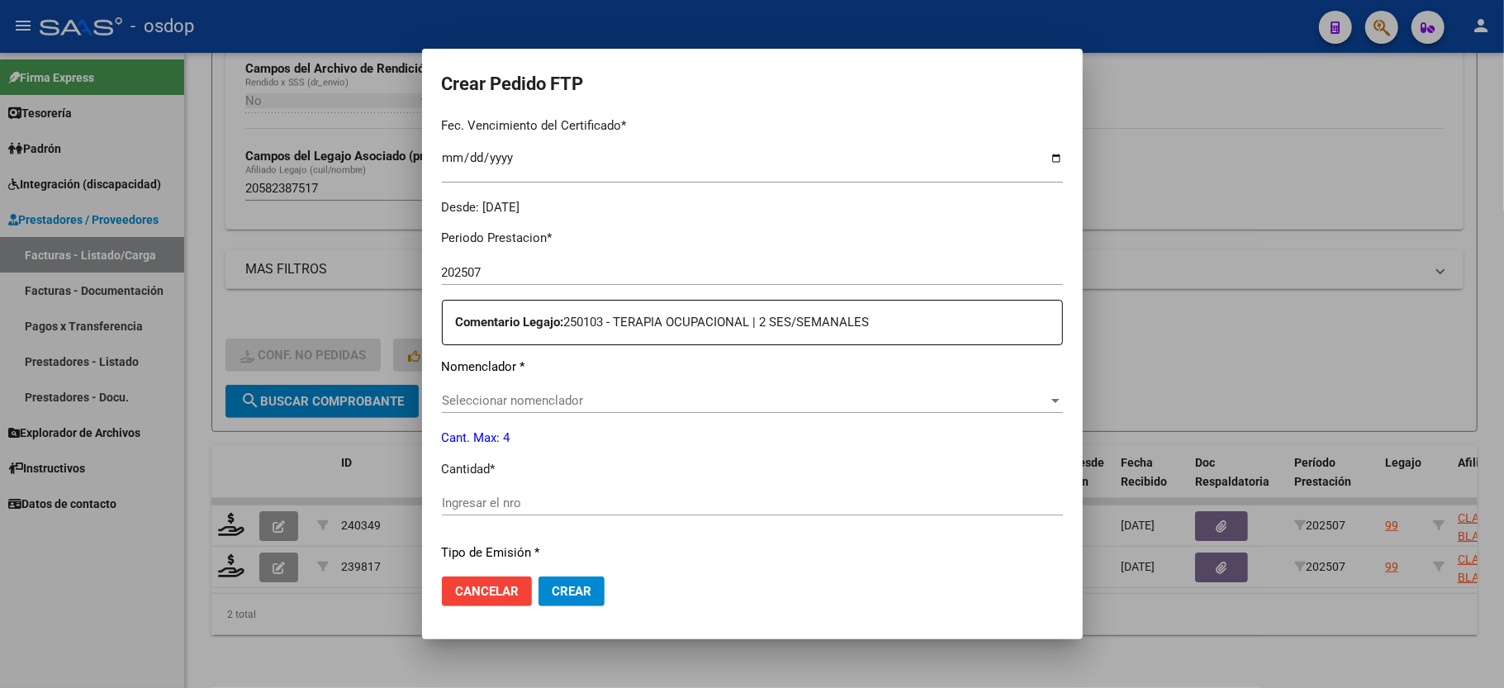
click at [559, 388] on div "Seleccionar nomenclador Seleccionar nomenclador" at bounding box center [752, 400] width 621 height 25
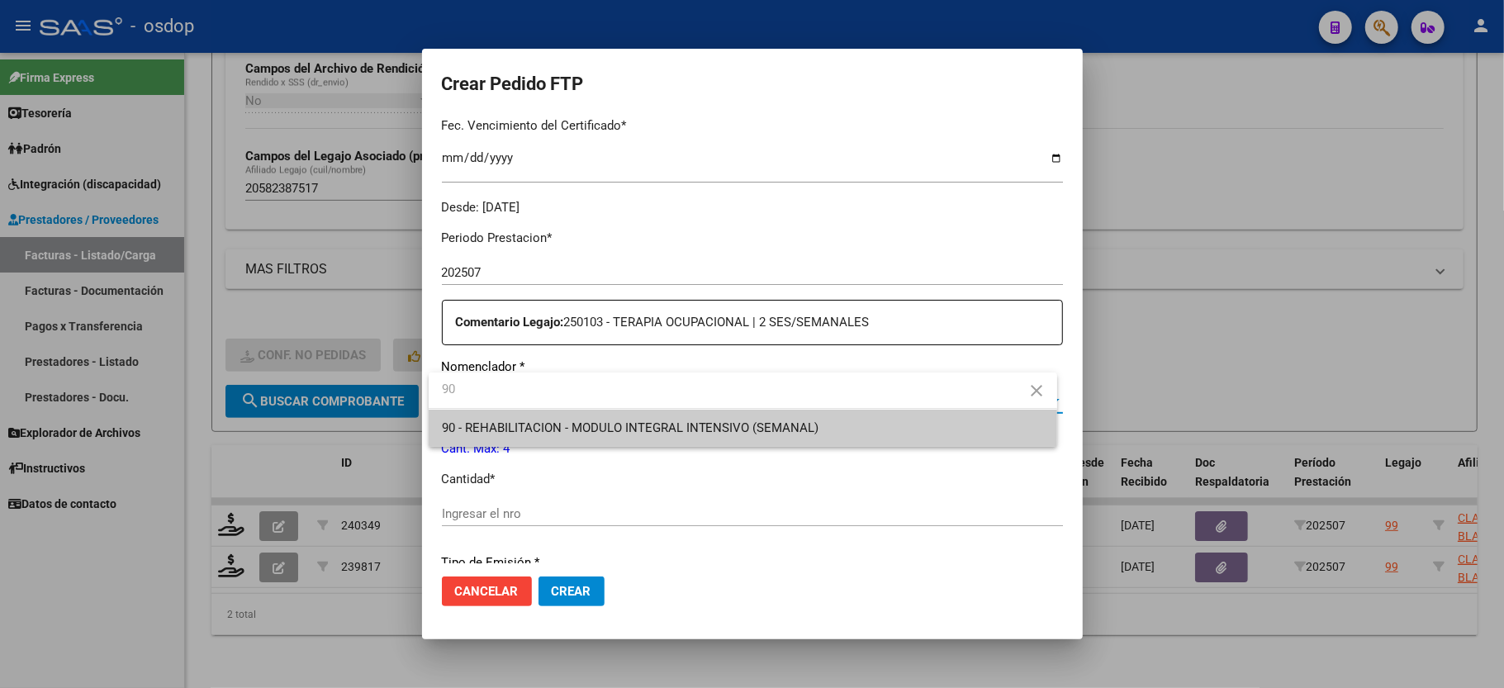
type input "90"
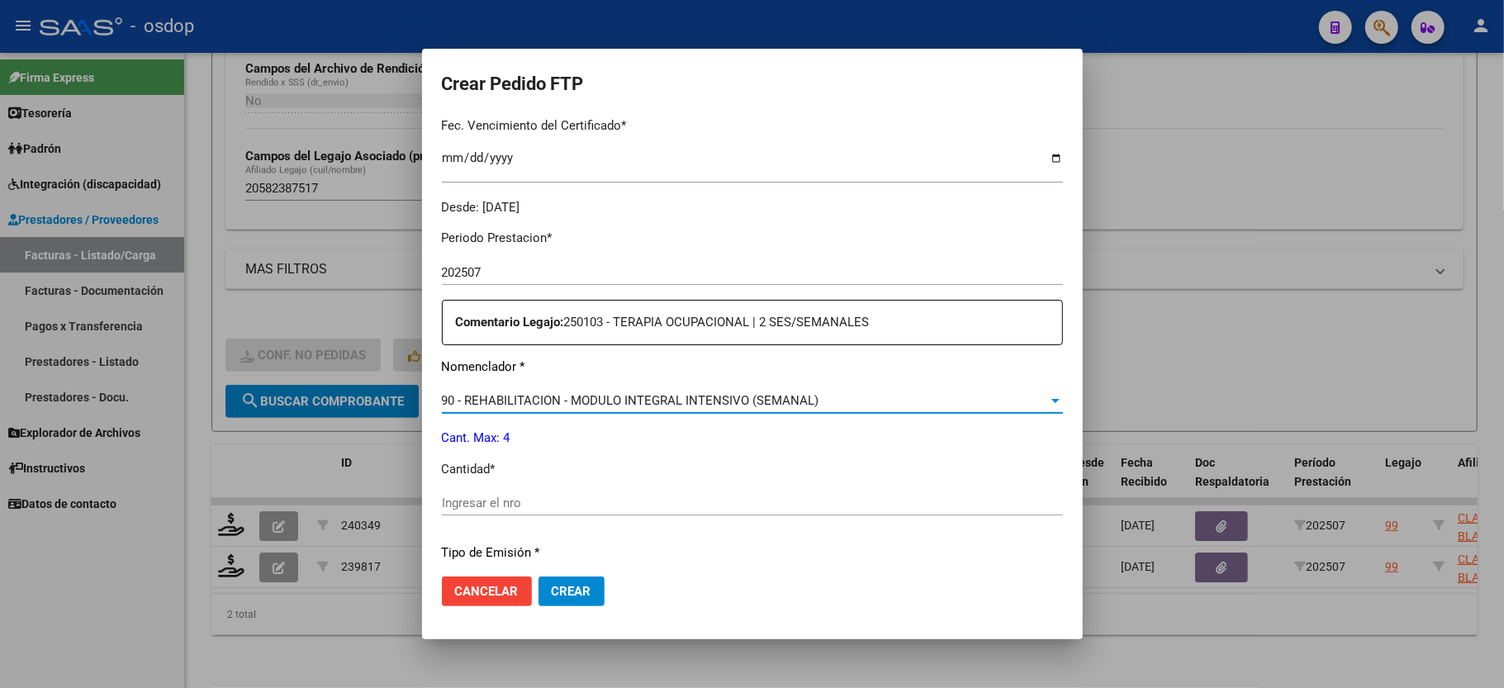
click at [535, 491] on div "Ingresar el nro" at bounding box center [752, 503] width 621 height 25
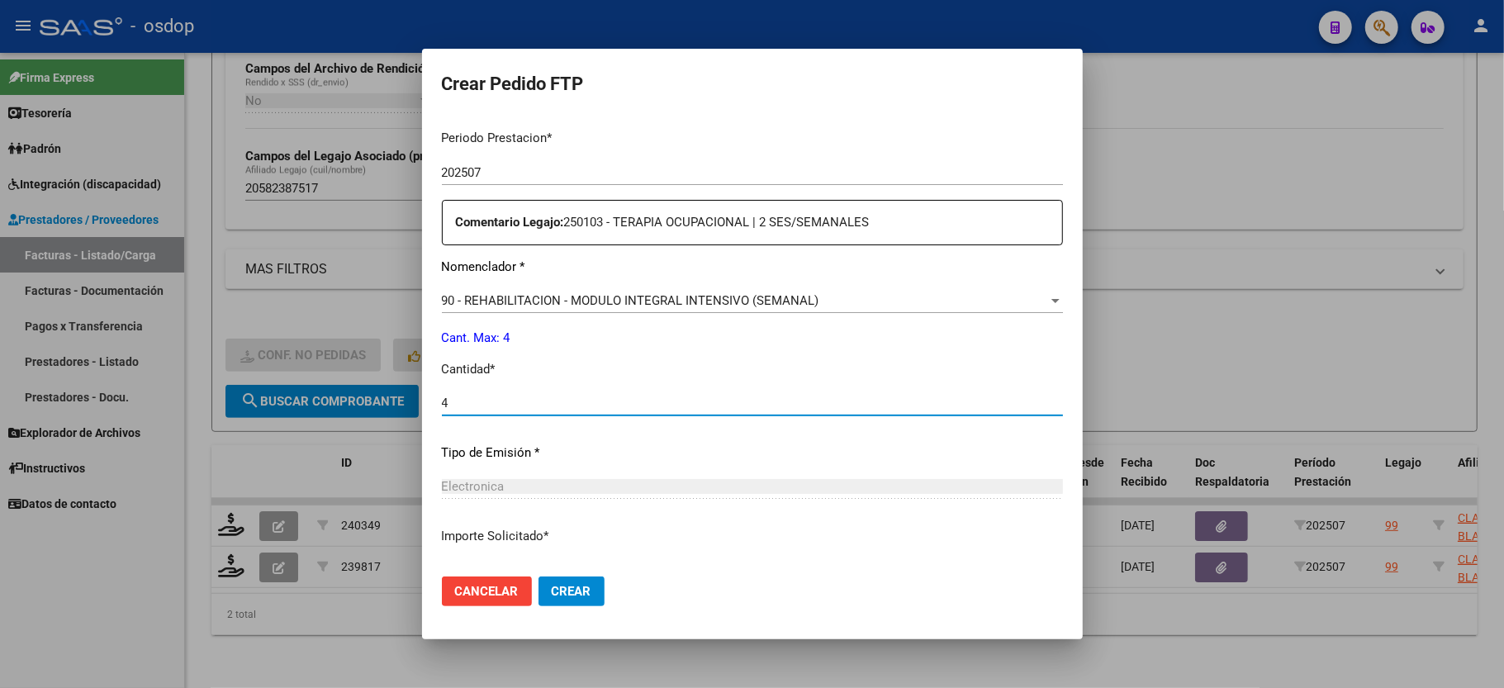
scroll to position [648, 0]
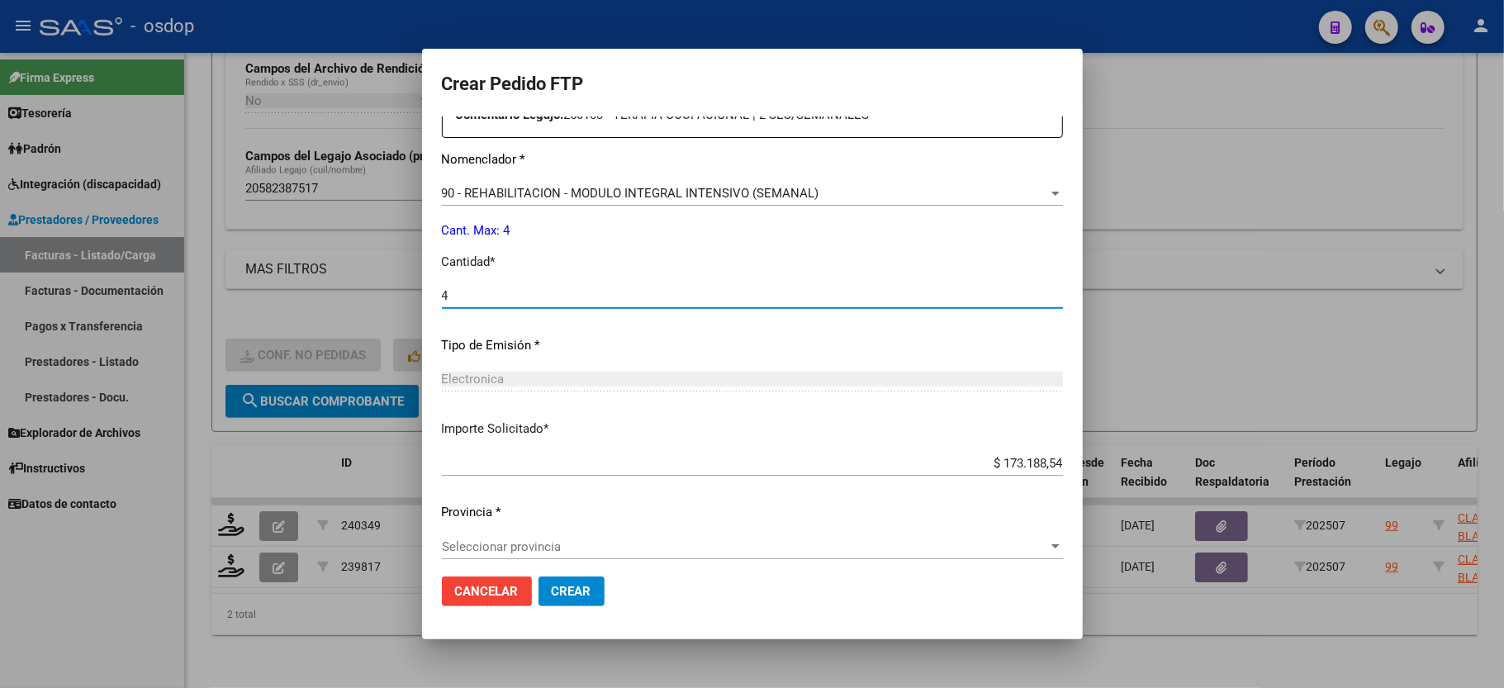
type input "4"
click at [576, 590] on span "Crear" at bounding box center [572, 591] width 40 height 15
click at [524, 539] on span "Seleccionar provincia" at bounding box center [745, 546] width 606 height 15
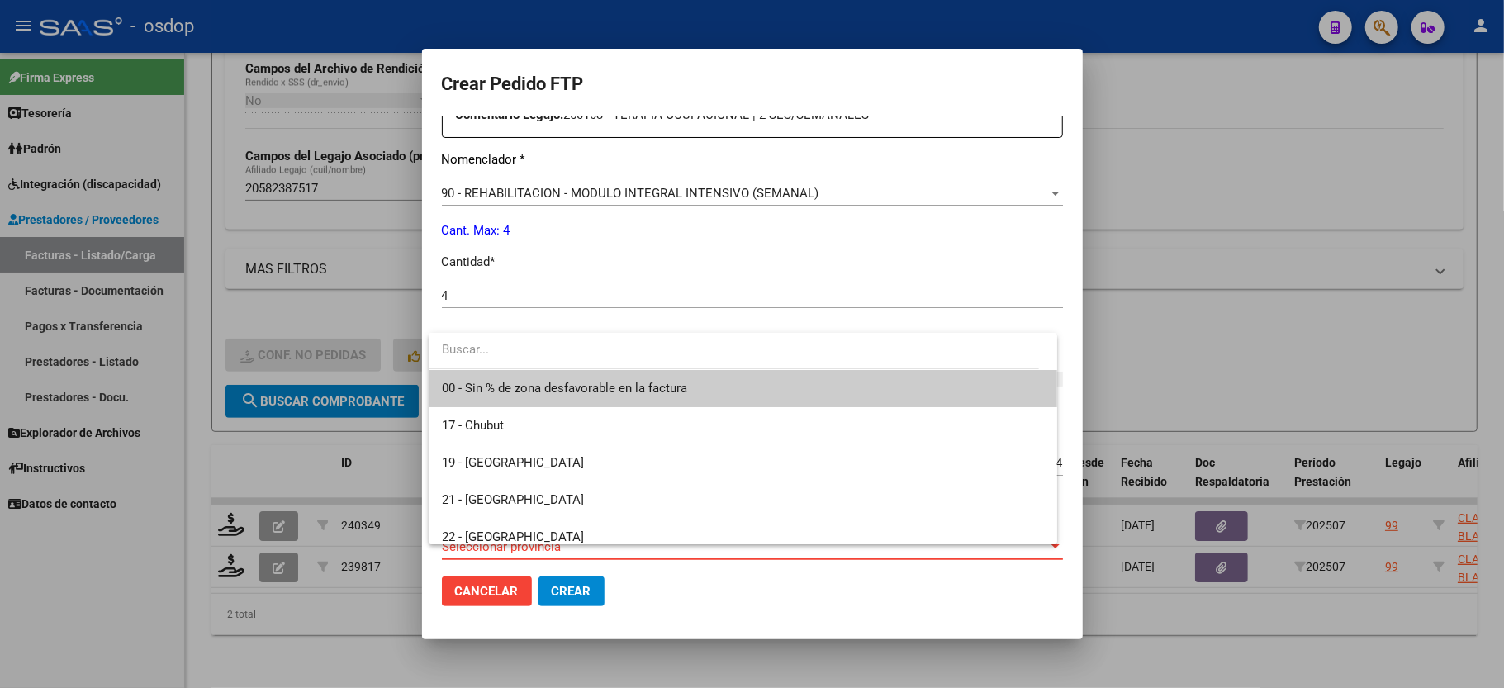
click at [530, 395] on span "00 - Sin % de zona desfavorable en la factura" at bounding box center [564, 388] width 245 height 15
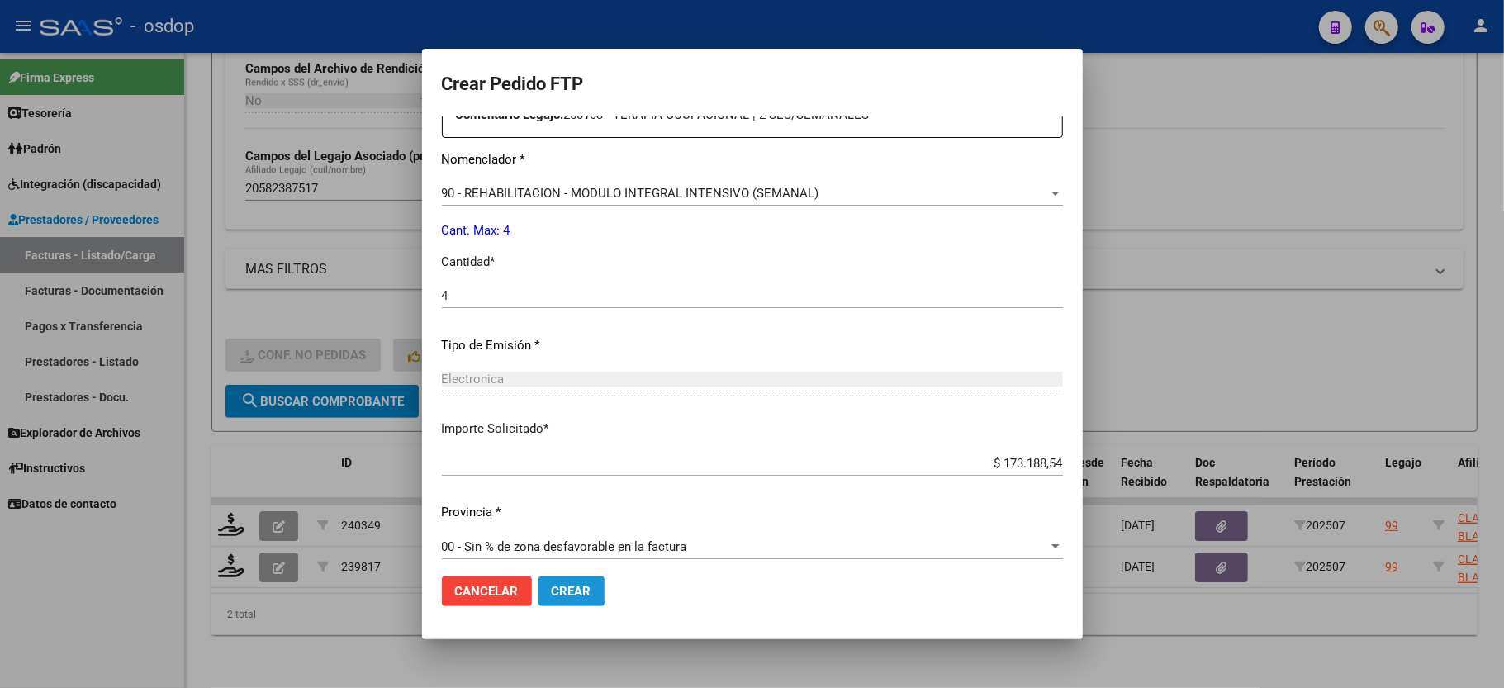
click at [545, 583] on button "Crear" at bounding box center [572, 592] width 66 height 30
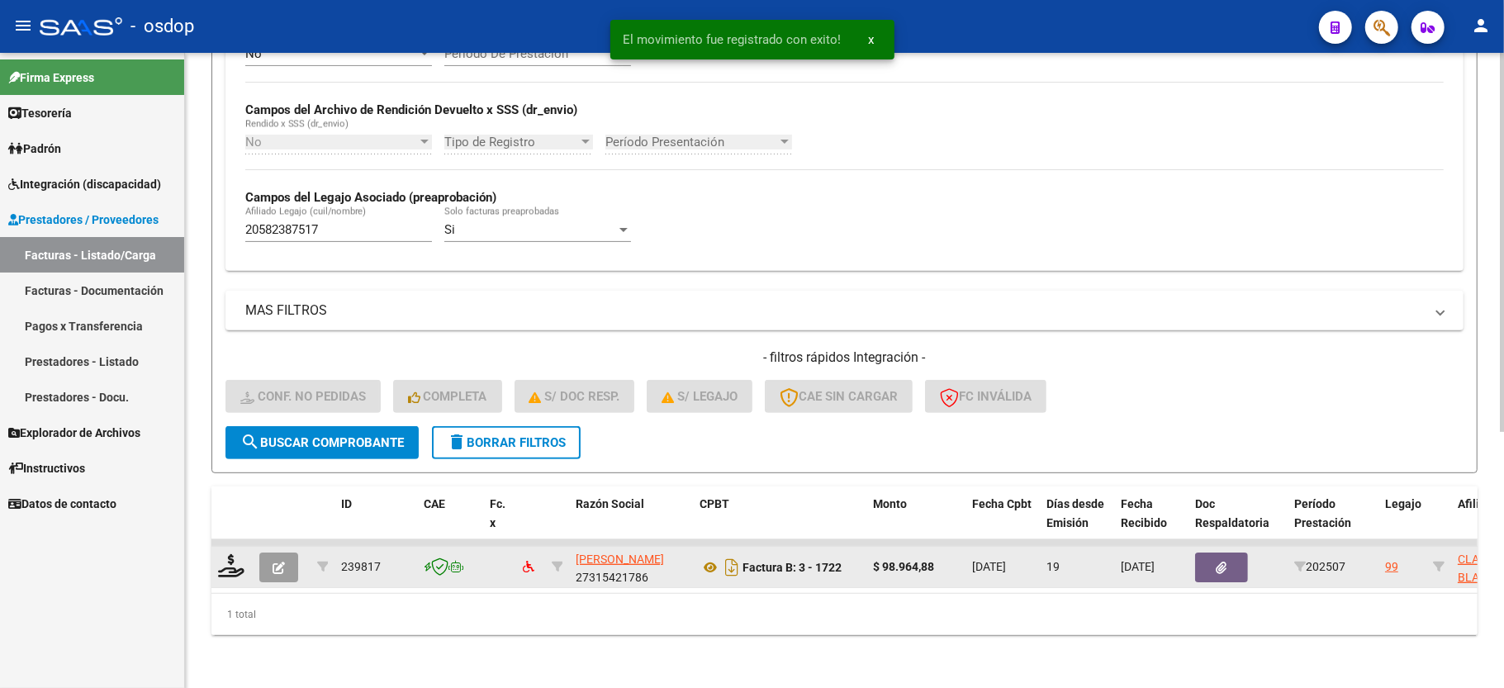
scroll to position [382, 0]
click at [235, 554] on icon at bounding box center [231, 565] width 26 height 23
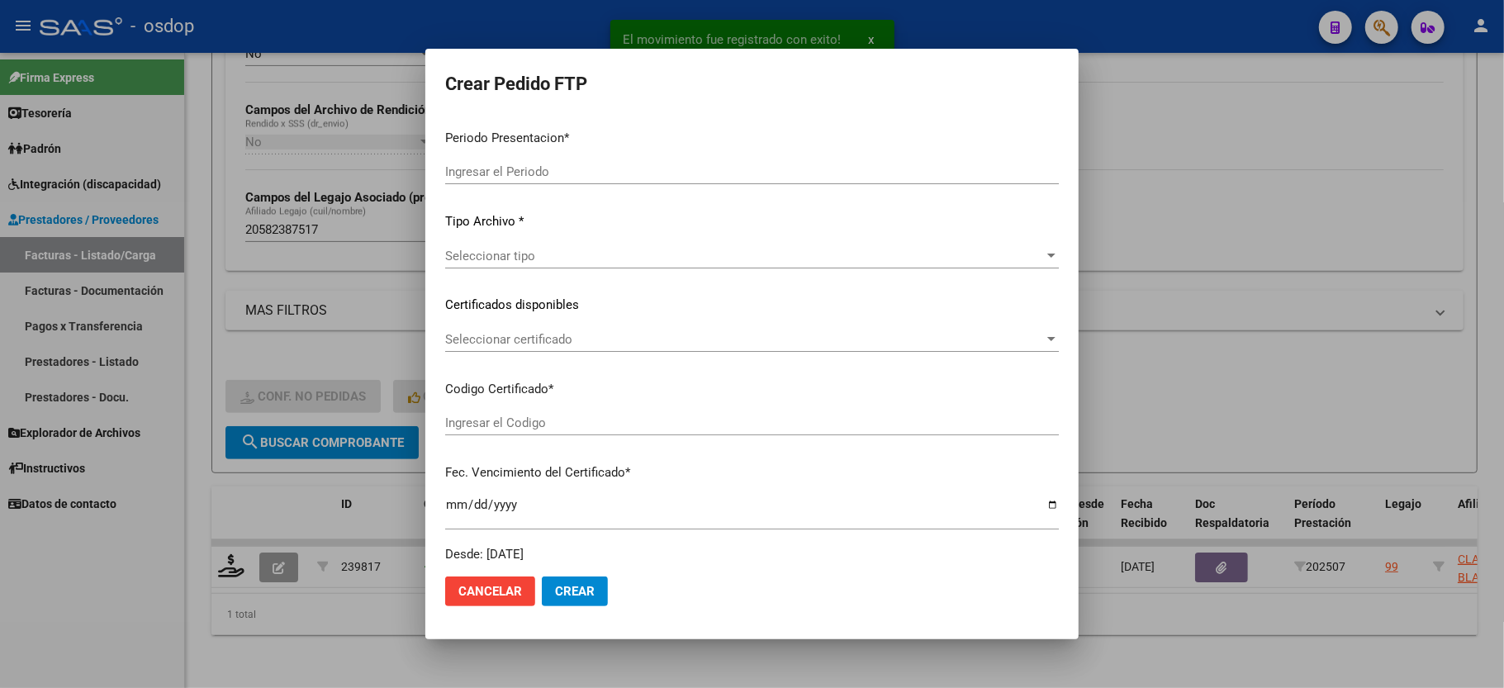
type input "202507"
type input "$ 98.964,88"
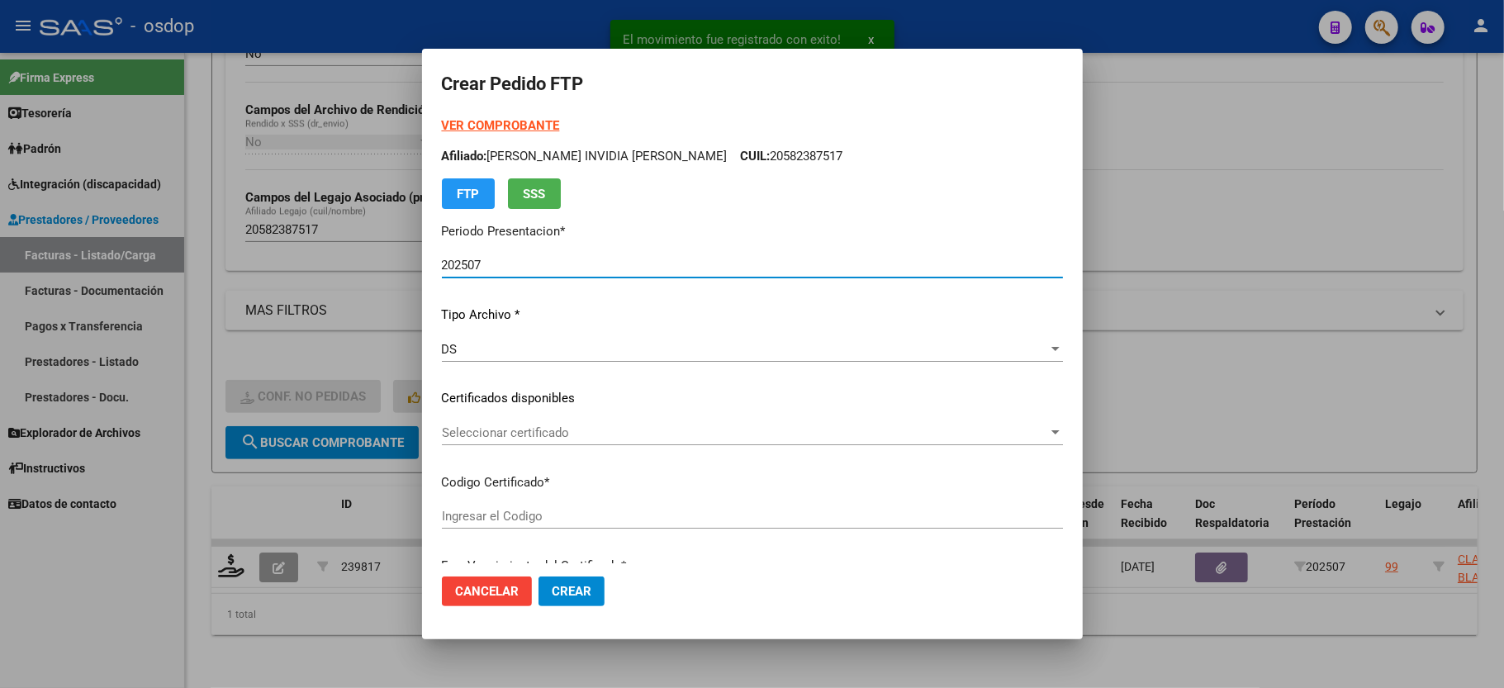
type input "4578088831"
type input "[DATE]"
click at [493, 437] on span "Seleccionar certificado" at bounding box center [745, 432] width 606 height 15
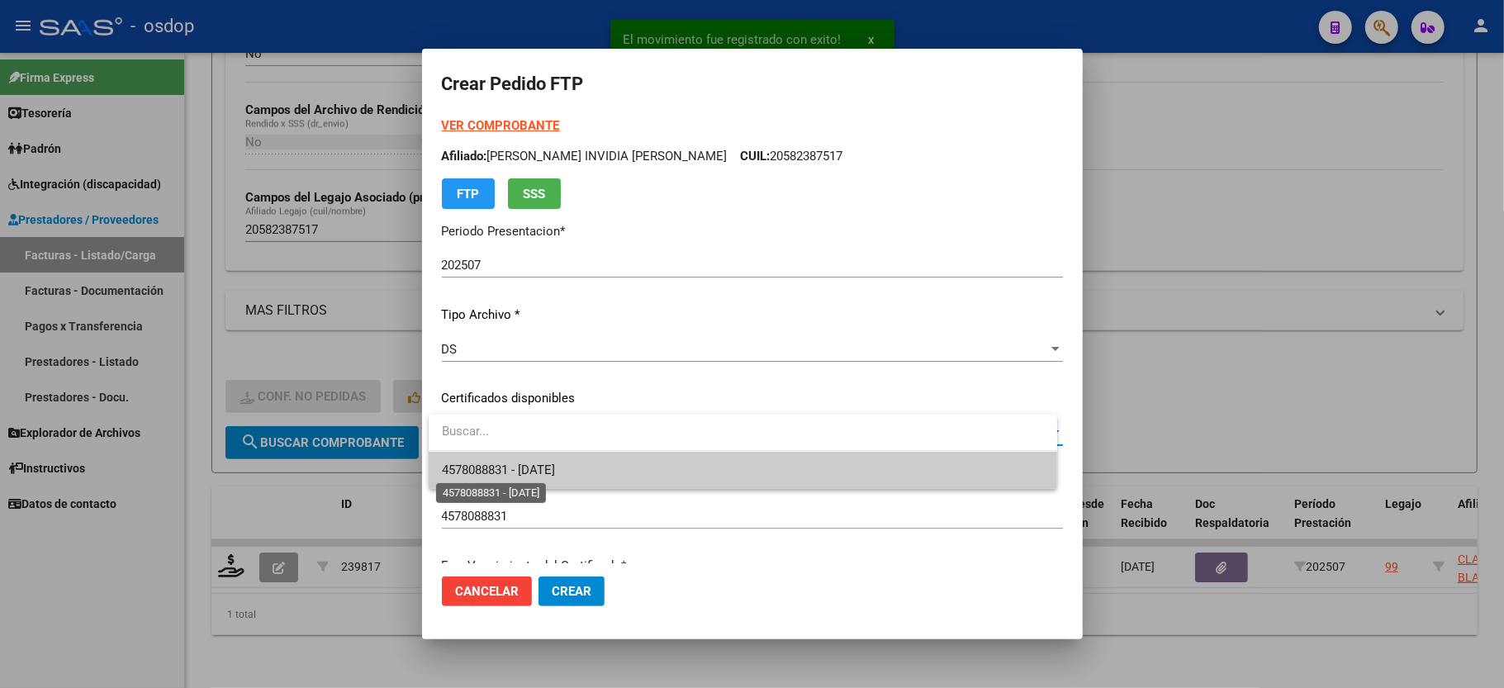
click at [504, 466] on span "4578088831 - [DATE]" at bounding box center [498, 470] width 113 height 15
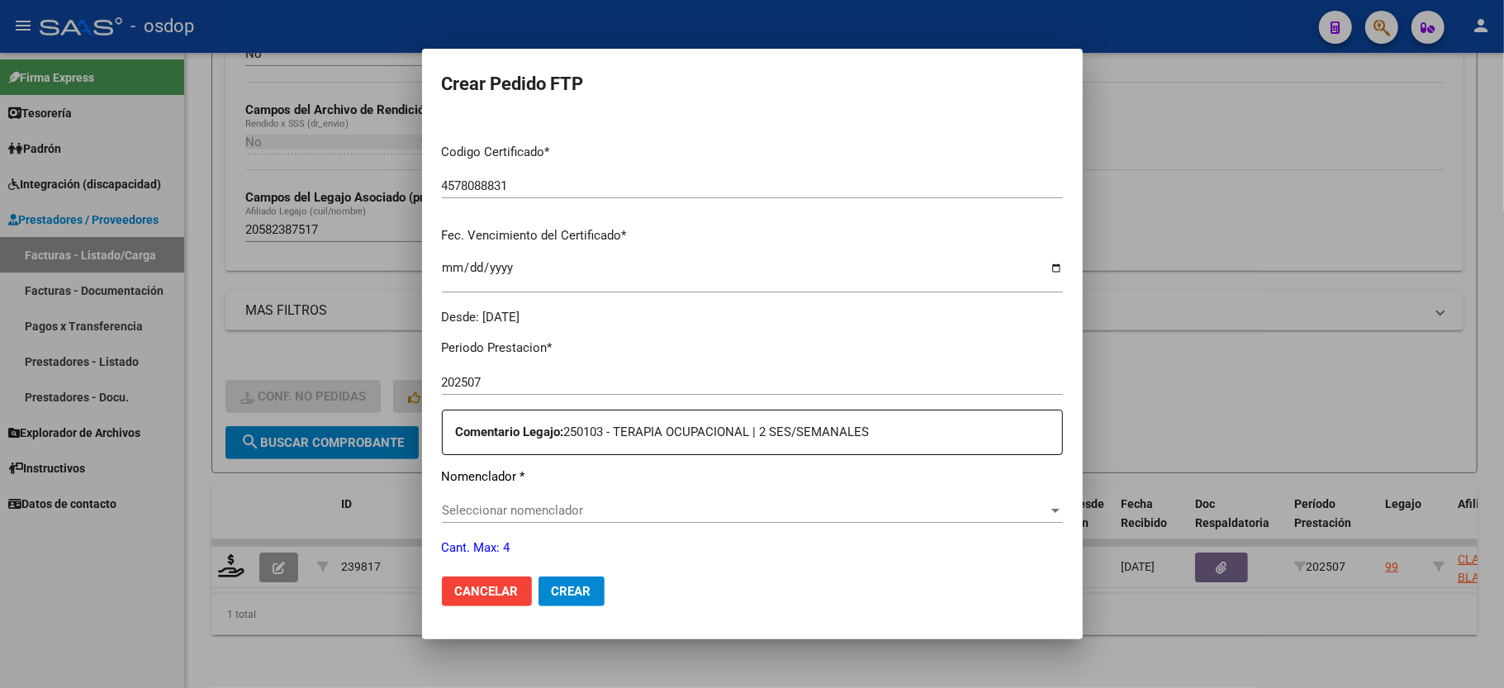
scroll to position [440, 0]
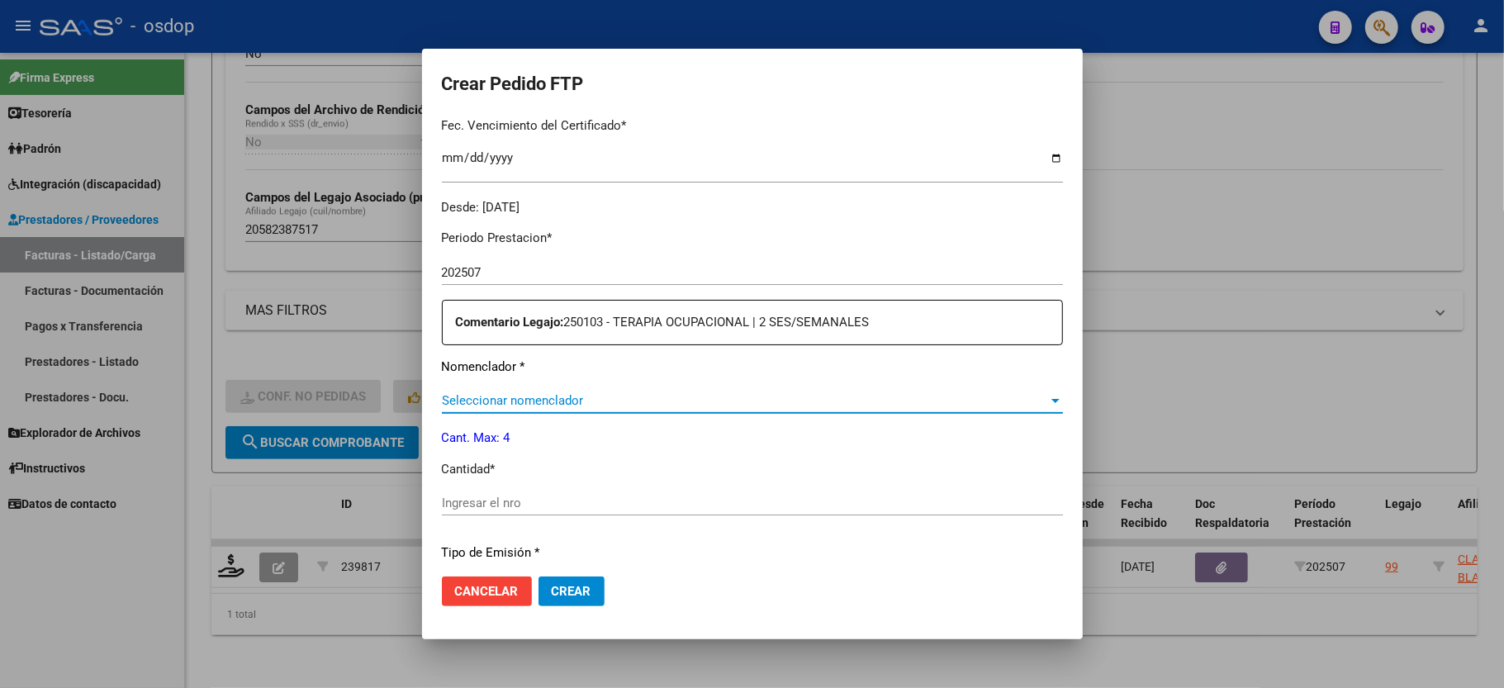
click at [520, 393] on span "Seleccionar nomenclador" at bounding box center [745, 400] width 606 height 15
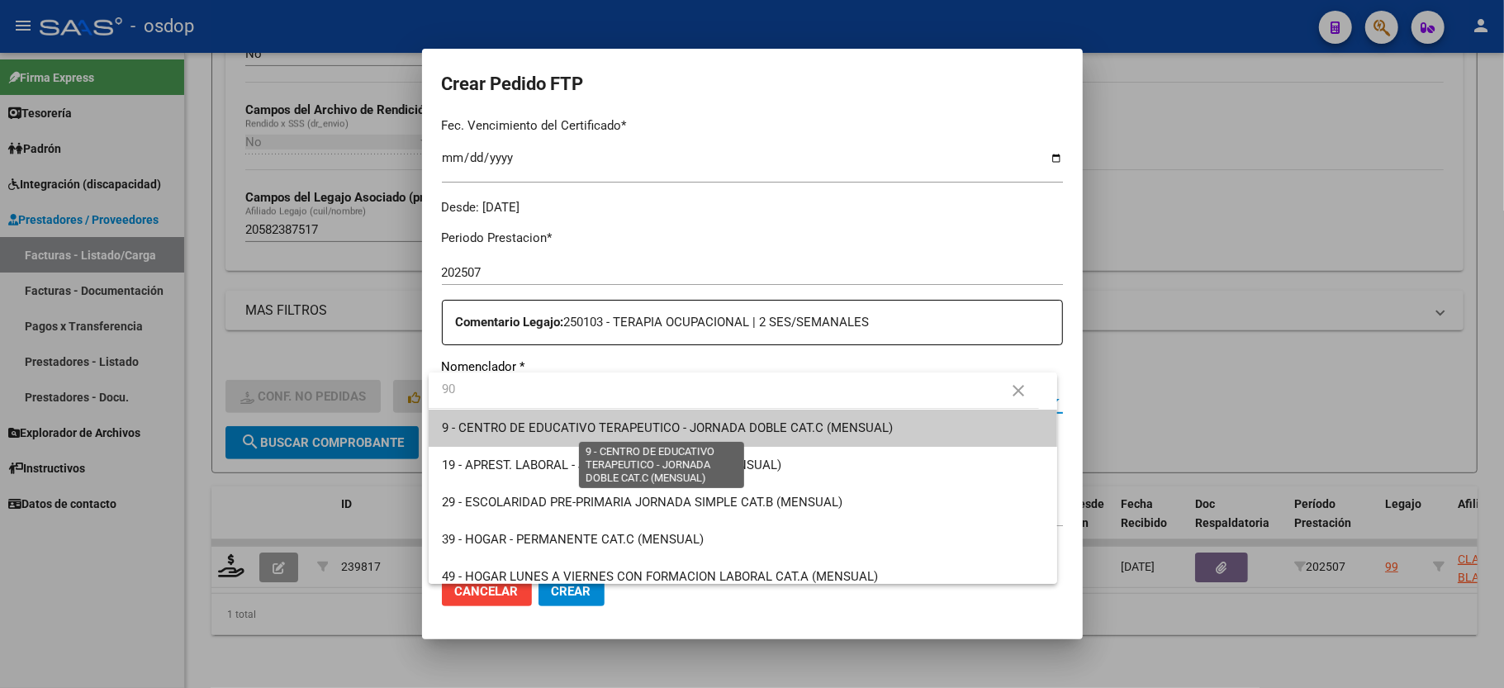
type input "90"
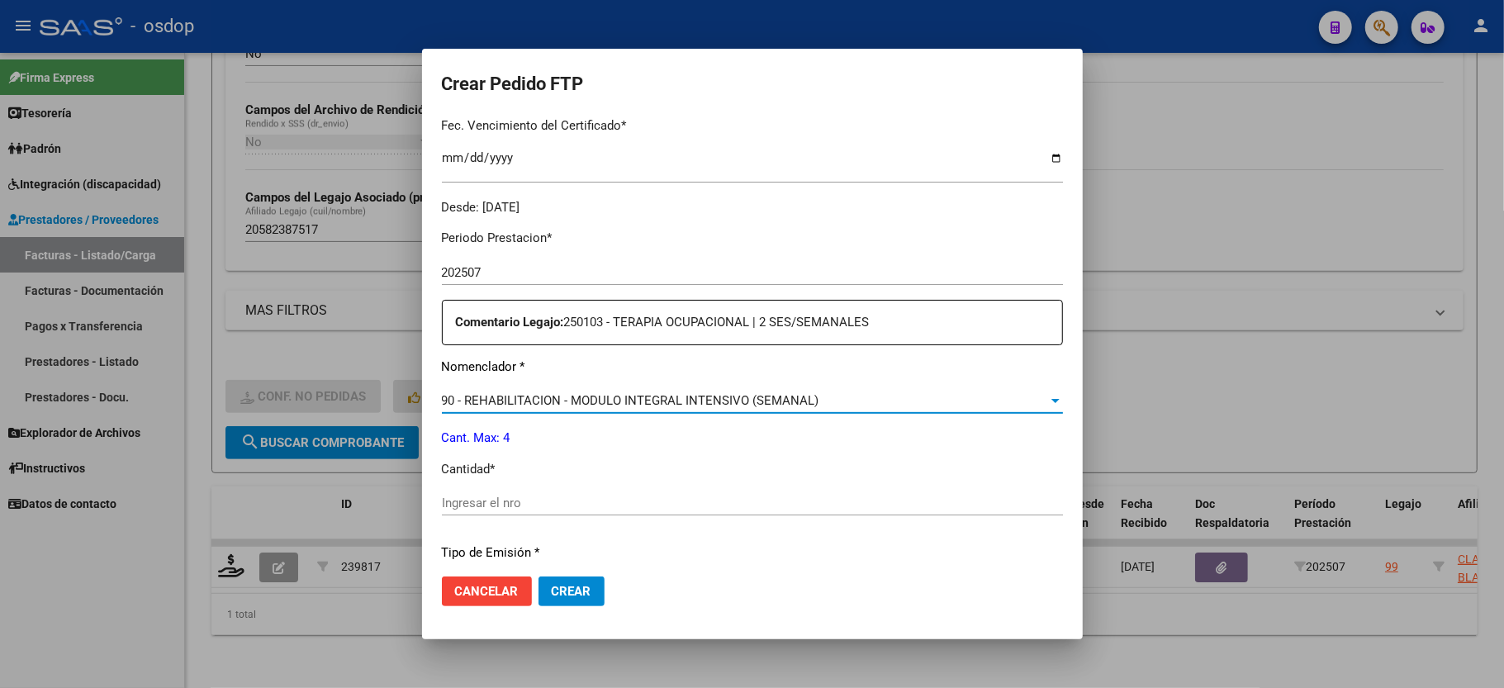
click at [499, 496] on input "Ingresar el nro" at bounding box center [752, 503] width 621 height 15
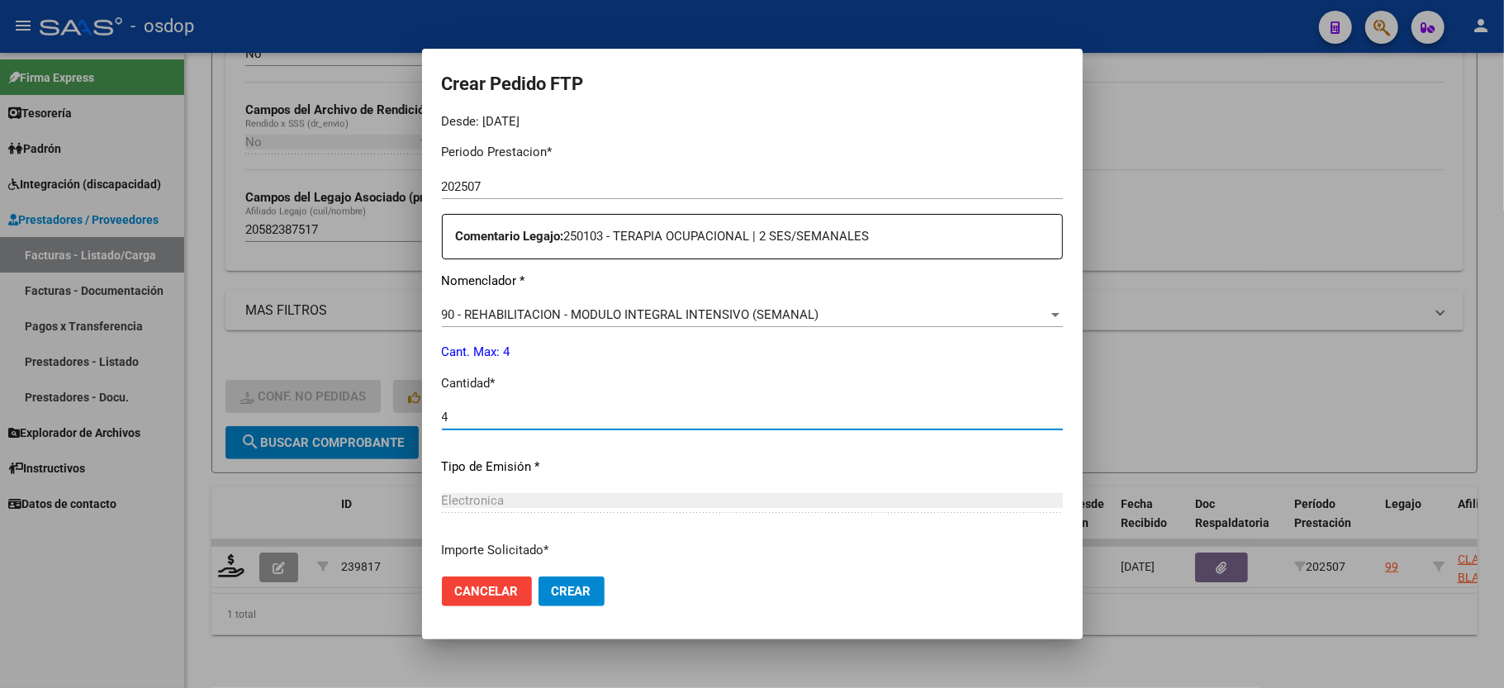
scroll to position [648, 0]
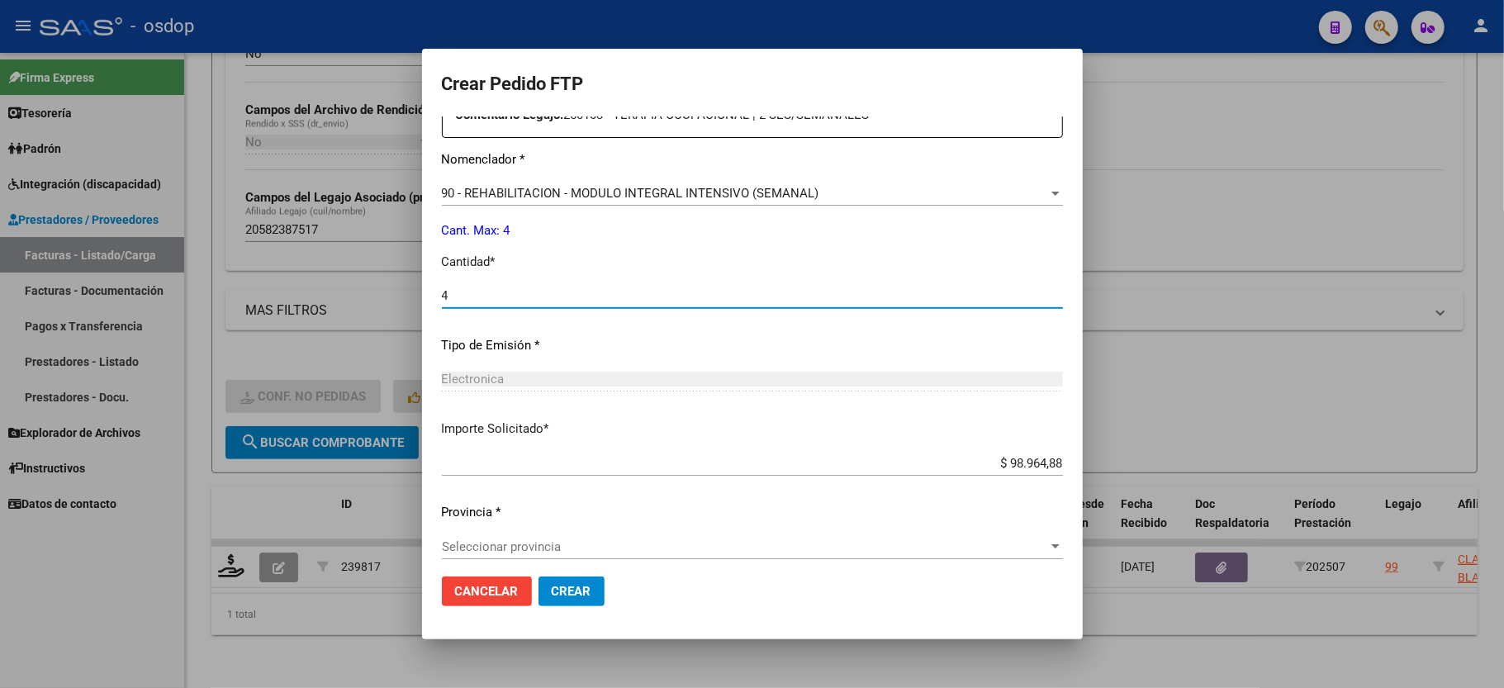
type input "4"
click at [493, 534] on div "Seleccionar provincia Seleccionar provincia" at bounding box center [752, 546] width 621 height 25
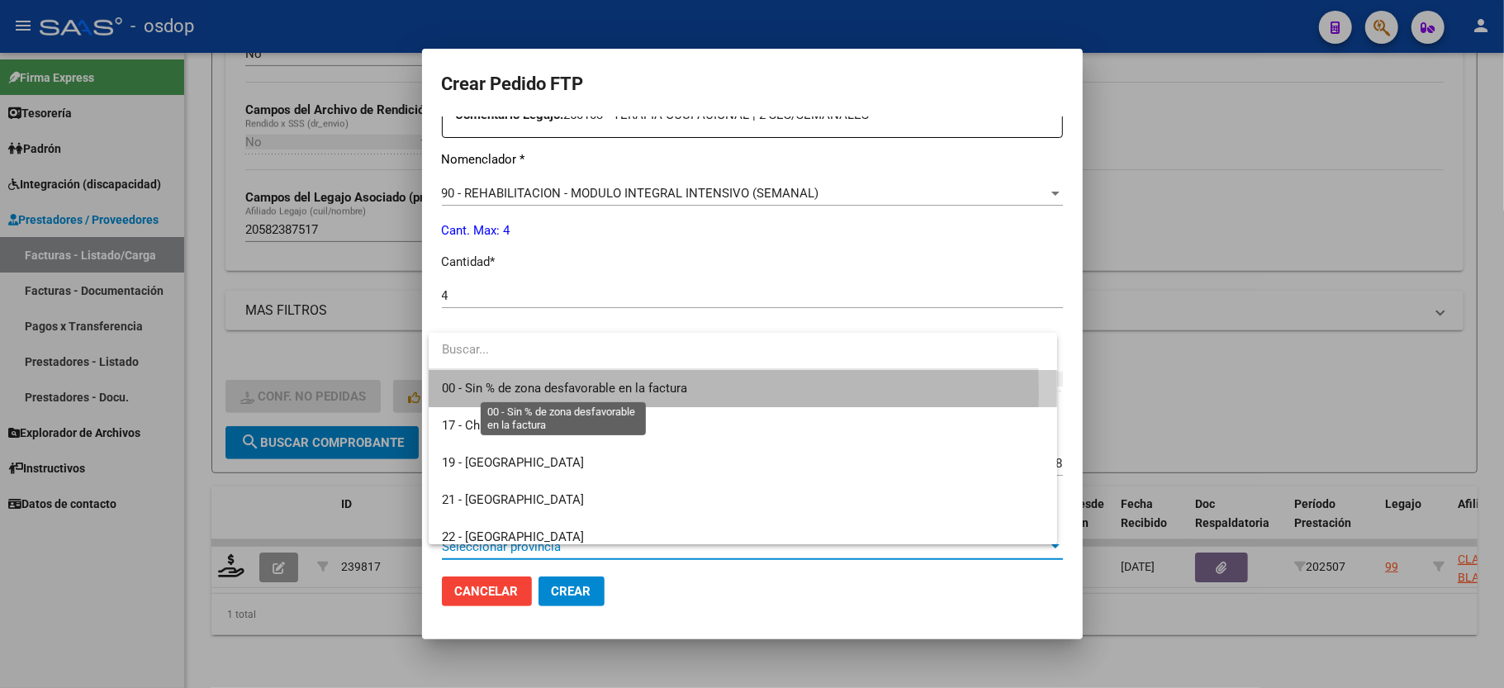
click at [496, 395] on span "00 - Sin % de zona desfavorable en la factura" at bounding box center [564, 388] width 245 height 15
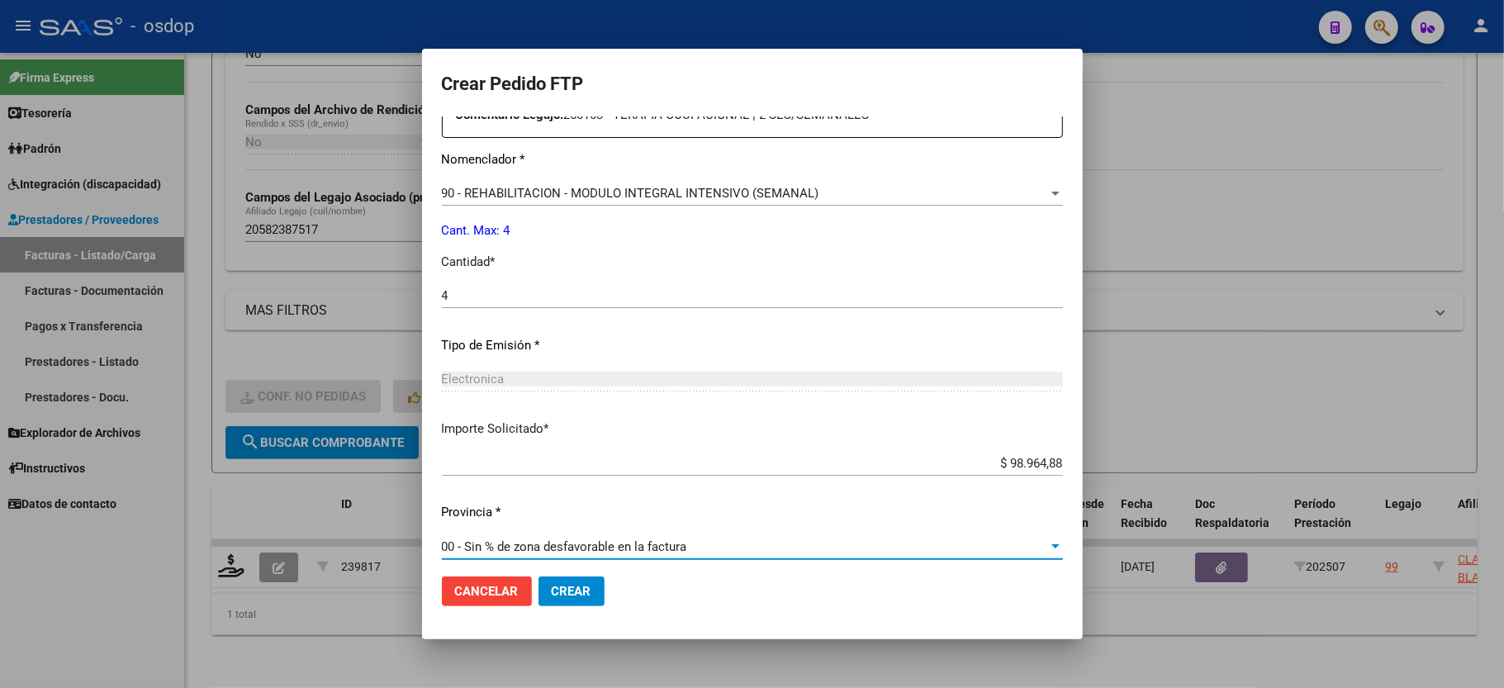
click at [578, 596] on span "Crear" at bounding box center [572, 591] width 40 height 15
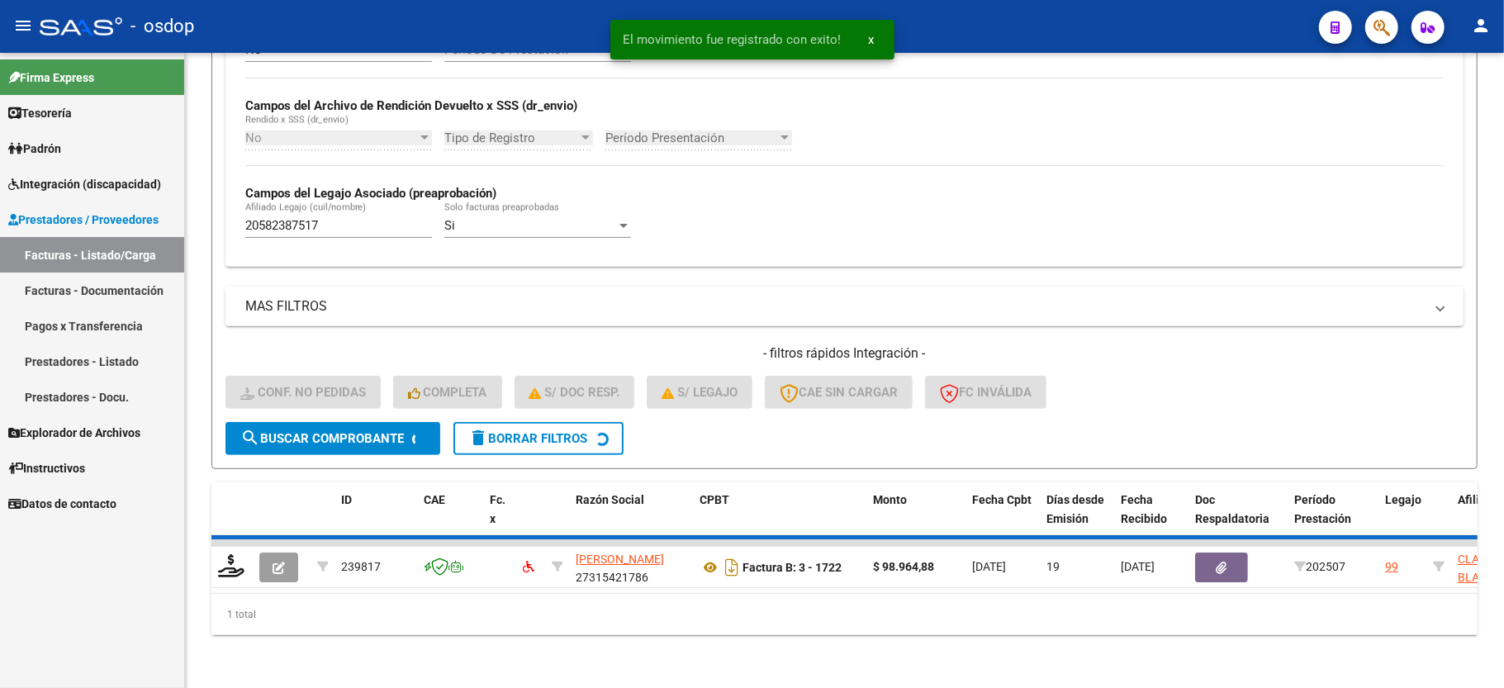
scroll to position [350, 0]
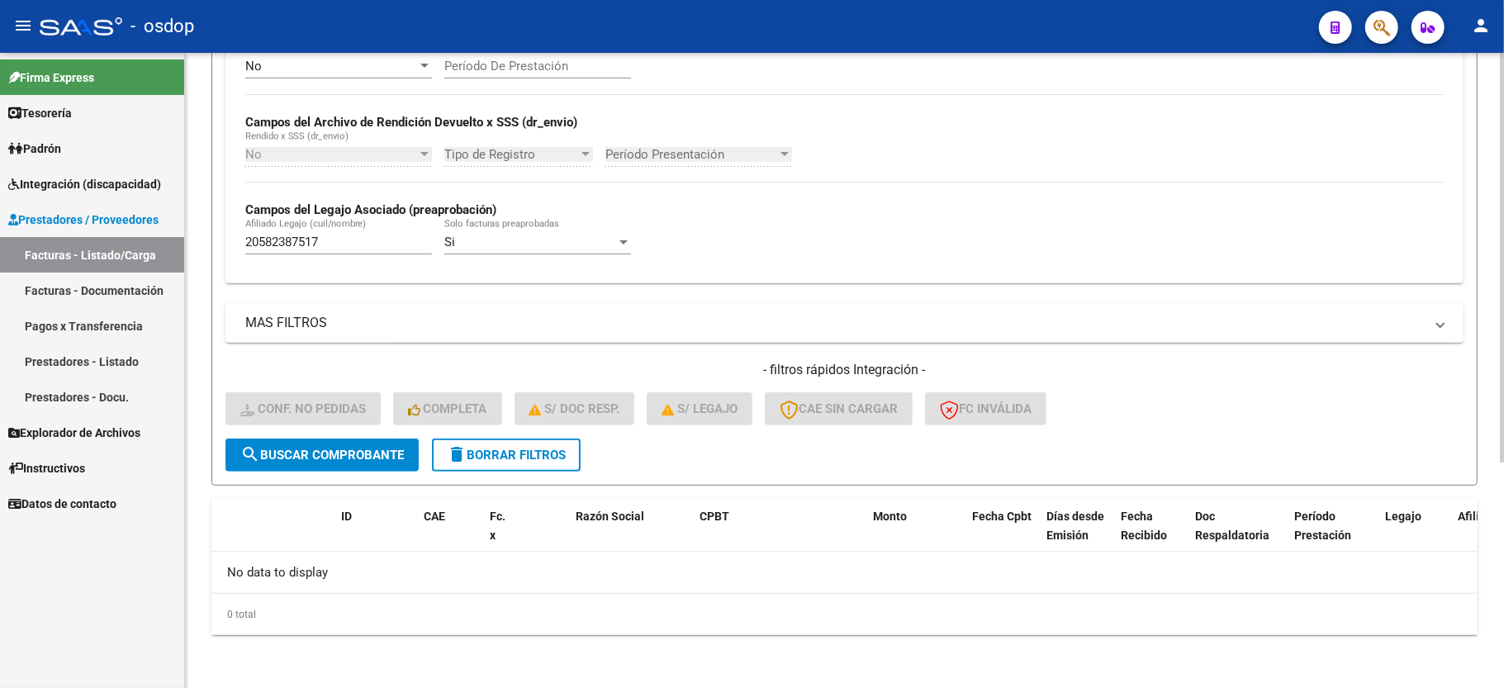
click at [502, 437] on div "- filtros rápidos Integración - Conf. no pedidas Completa S/ Doc Resp. S/ legaj…" at bounding box center [845, 400] width 1238 height 78
click at [500, 454] on span "delete Borrar Filtros" at bounding box center [506, 455] width 119 height 15
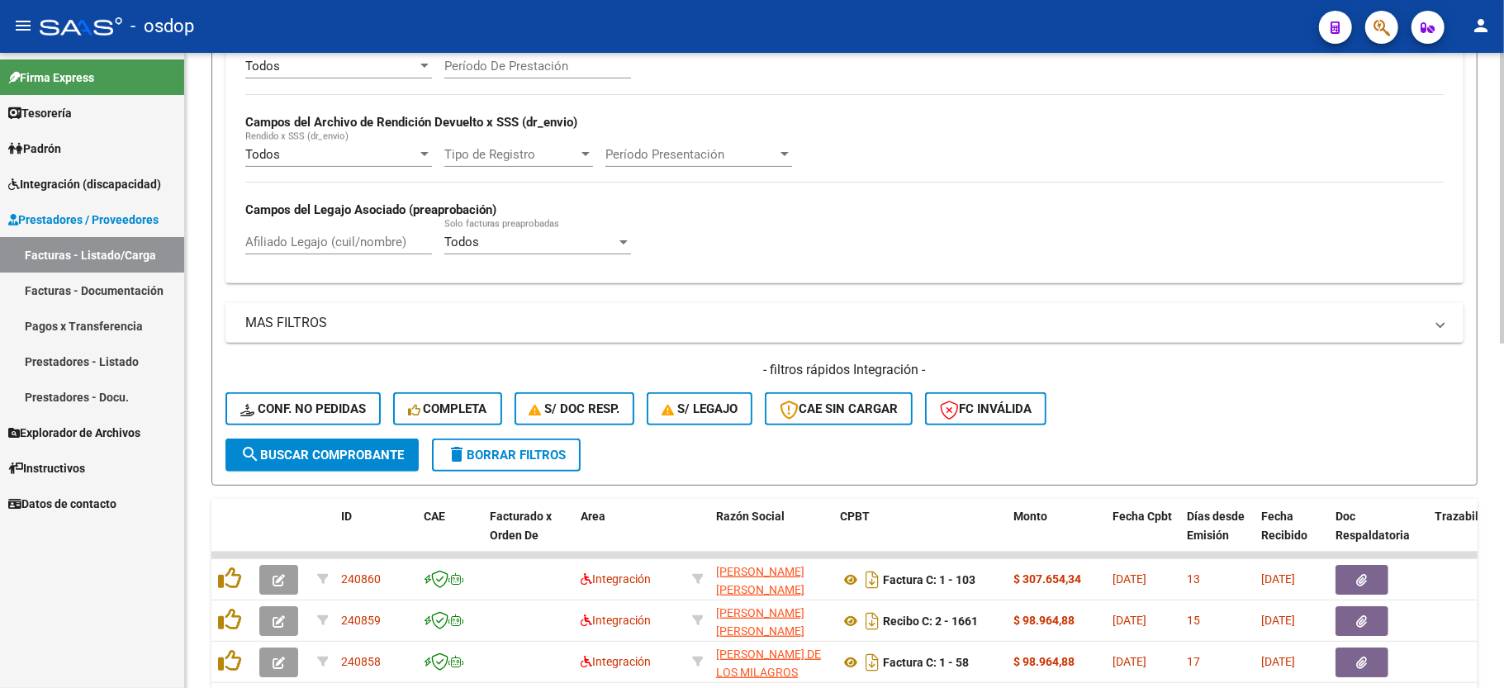
click at [275, 241] on input "Afiliado Legajo (cuil/nombre)" at bounding box center [338, 242] width 187 height 15
paste input "27440210576"
type input "27440210576"
click at [316, 472] on form "Filtros Id Area Area Seleccionar Gerenciador Seleccionar Gerenciador No Confirm…" at bounding box center [844, 166] width 1266 height 640
click at [319, 459] on span "search Buscar Comprobante" at bounding box center [322, 455] width 164 height 15
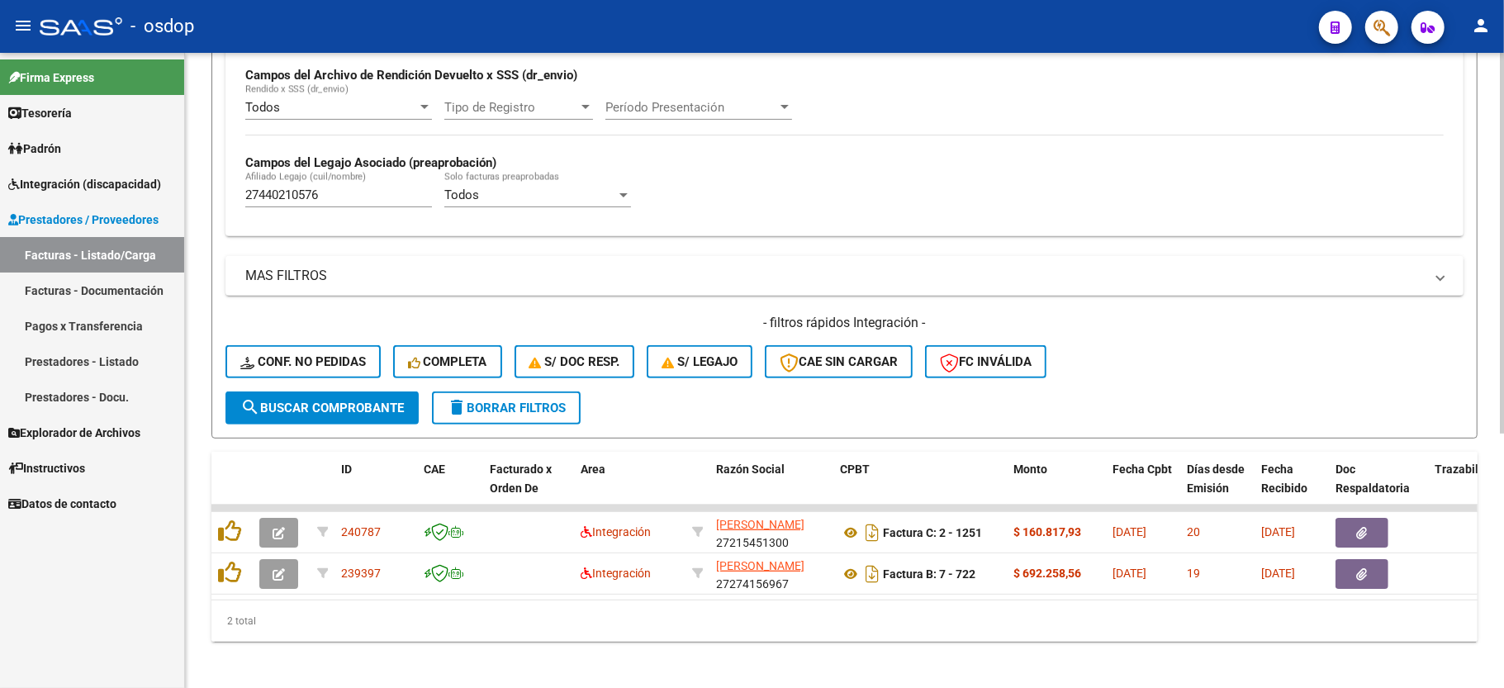
scroll to position [424, 0]
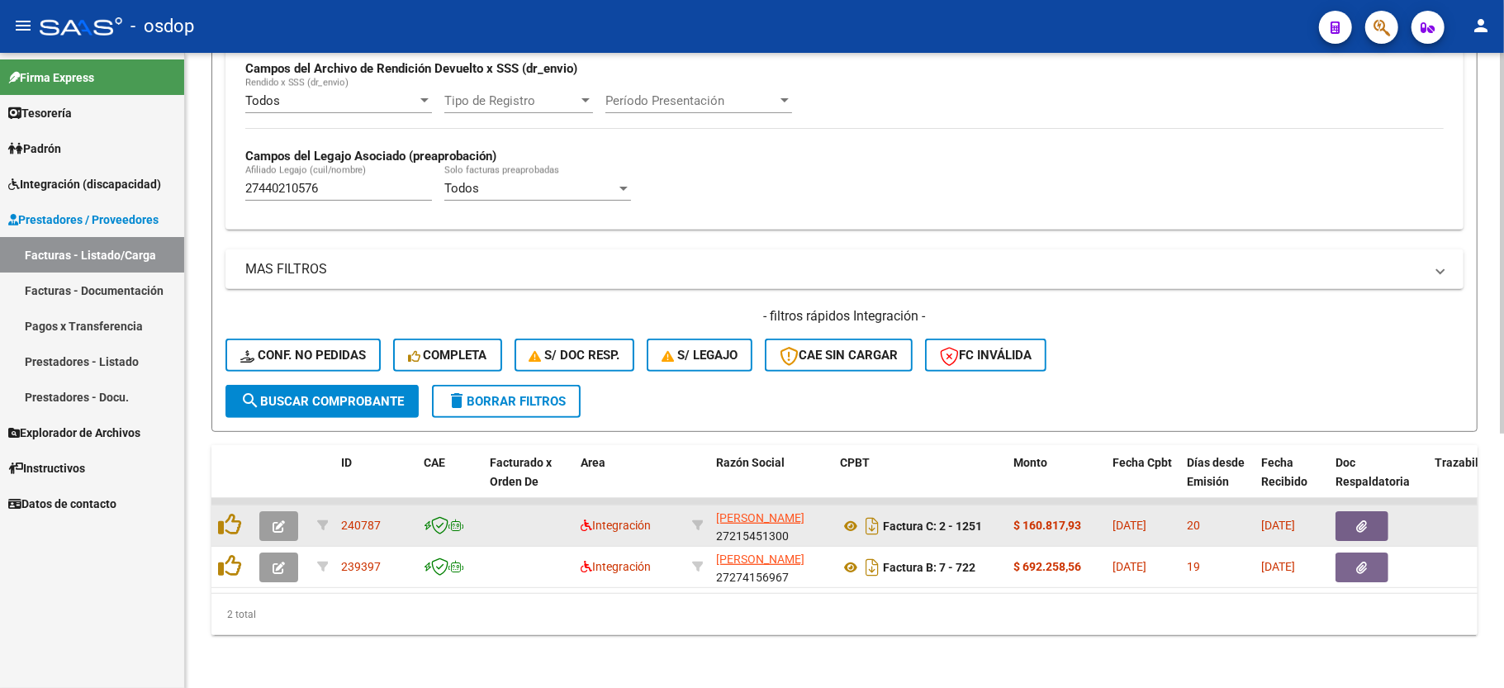
click at [282, 520] on icon "button" at bounding box center [279, 526] width 12 height 12
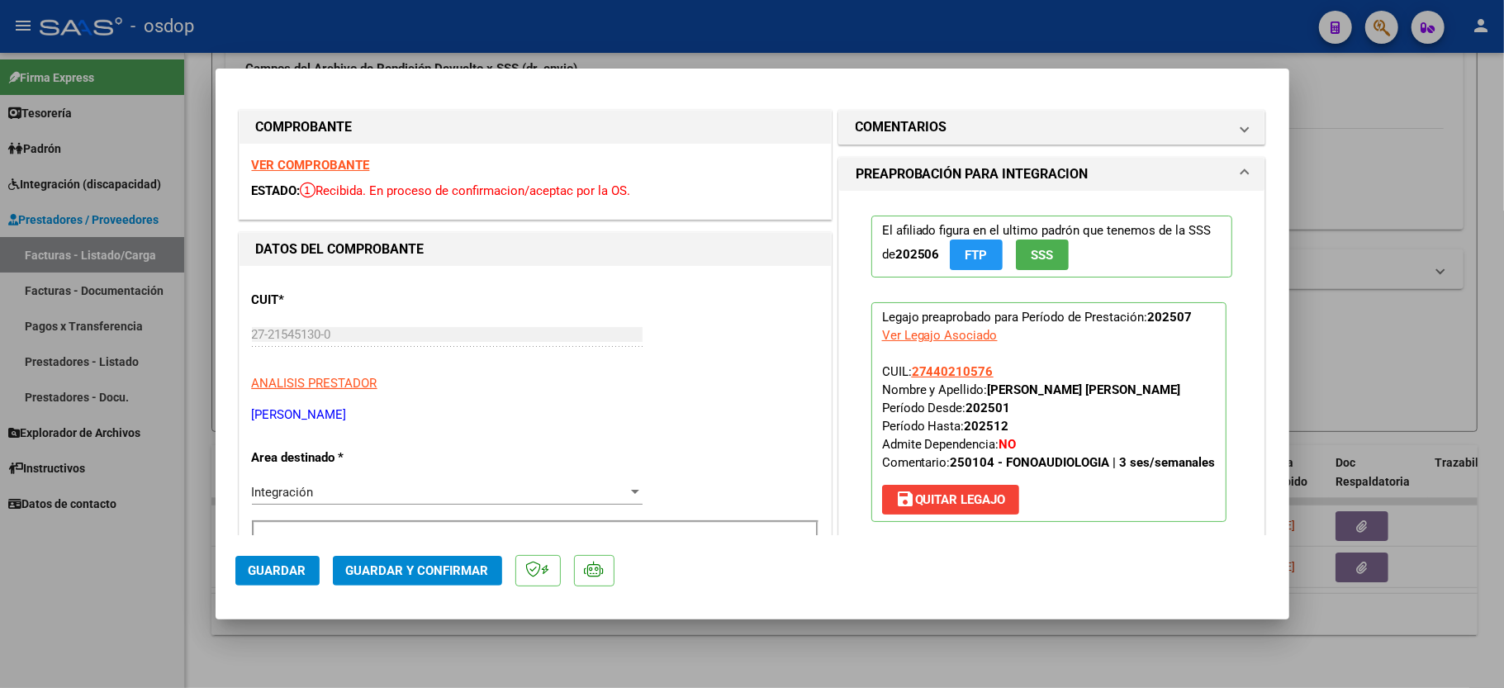
drag, startPoint x: 311, startPoint y: 143, endPoint x: 307, endPoint y: 162, distance: 19.4
click at [311, 146] on div "VER COMPROBANTE ESTADO: Recibida. En proceso de confirmacion/aceptac por la OS." at bounding box center [535, 181] width 591 height 75
click at [307, 162] on strong "VER COMPROBANTE" at bounding box center [311, 165] width 118 height 15
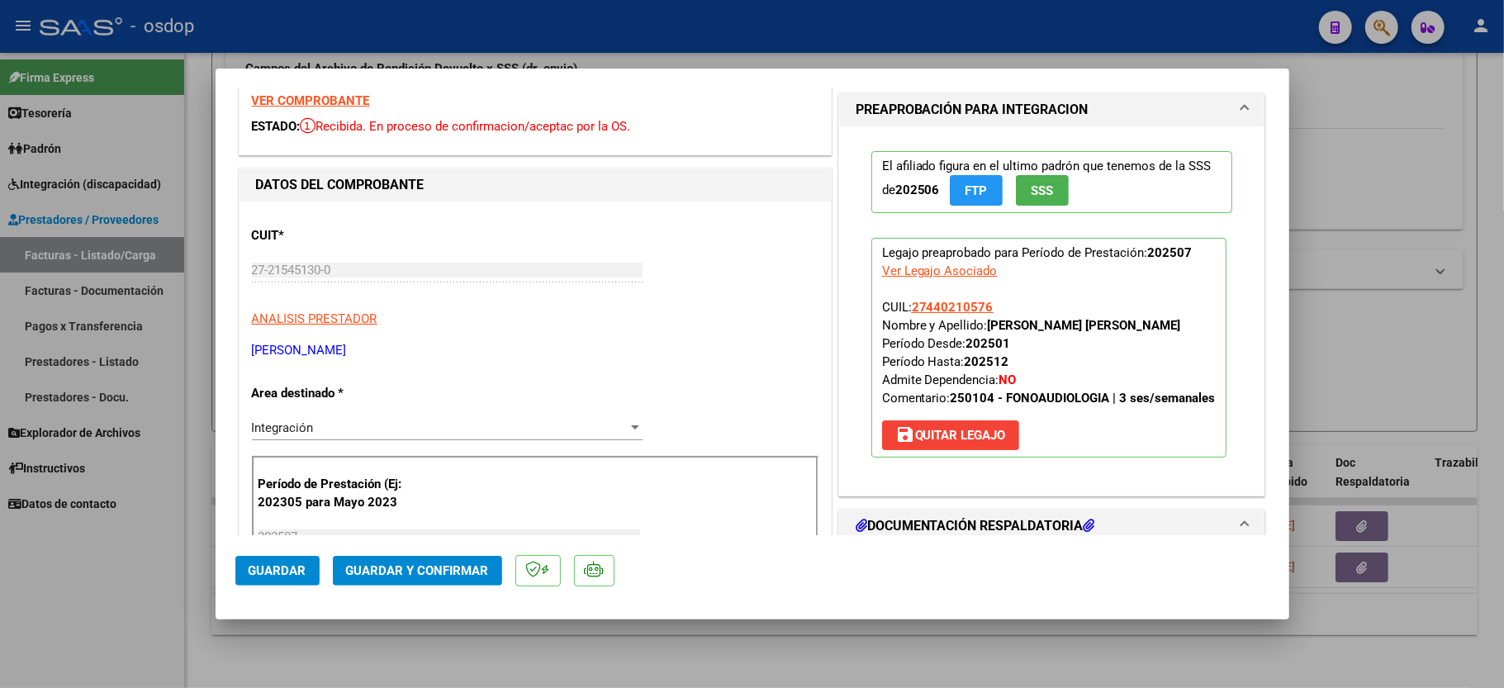
scroll to position [330, 0]
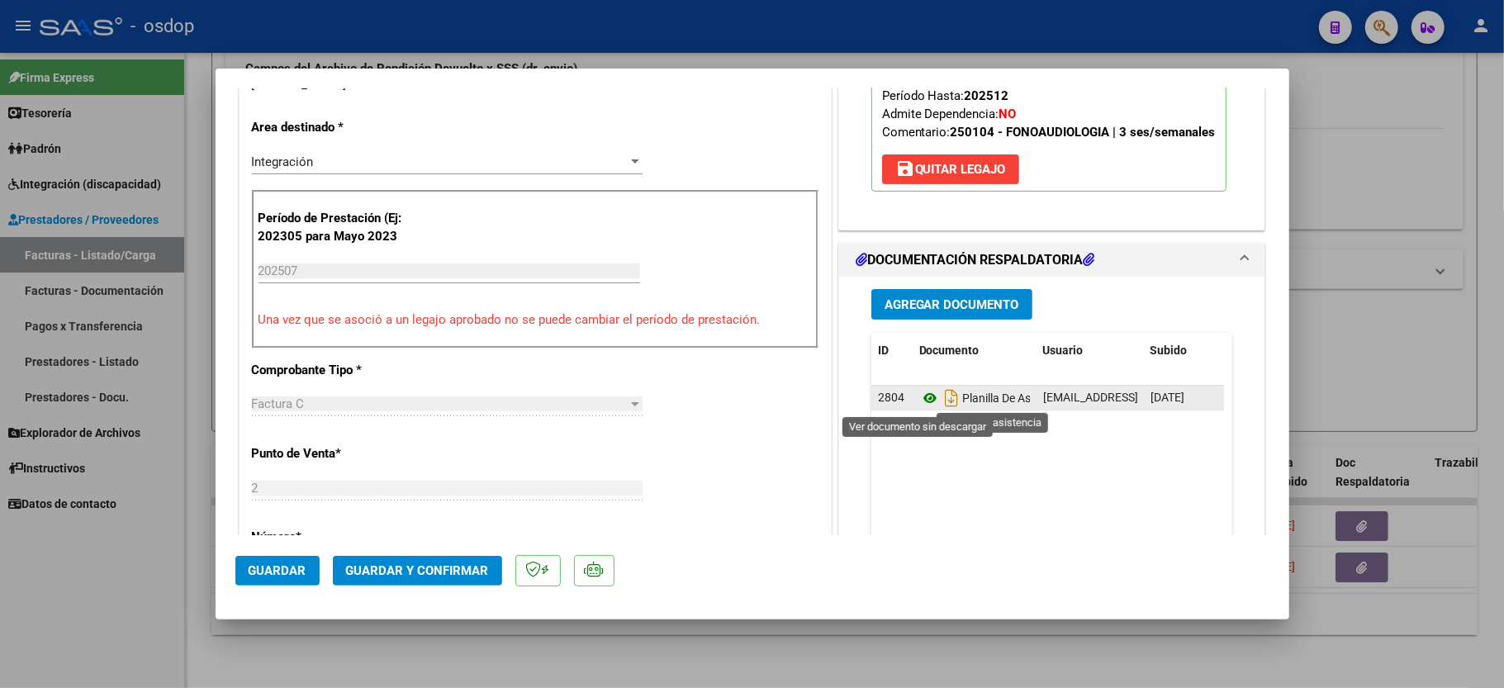
click at [919, 395] on icon at bounding box center [929, 398] width 21 height 20
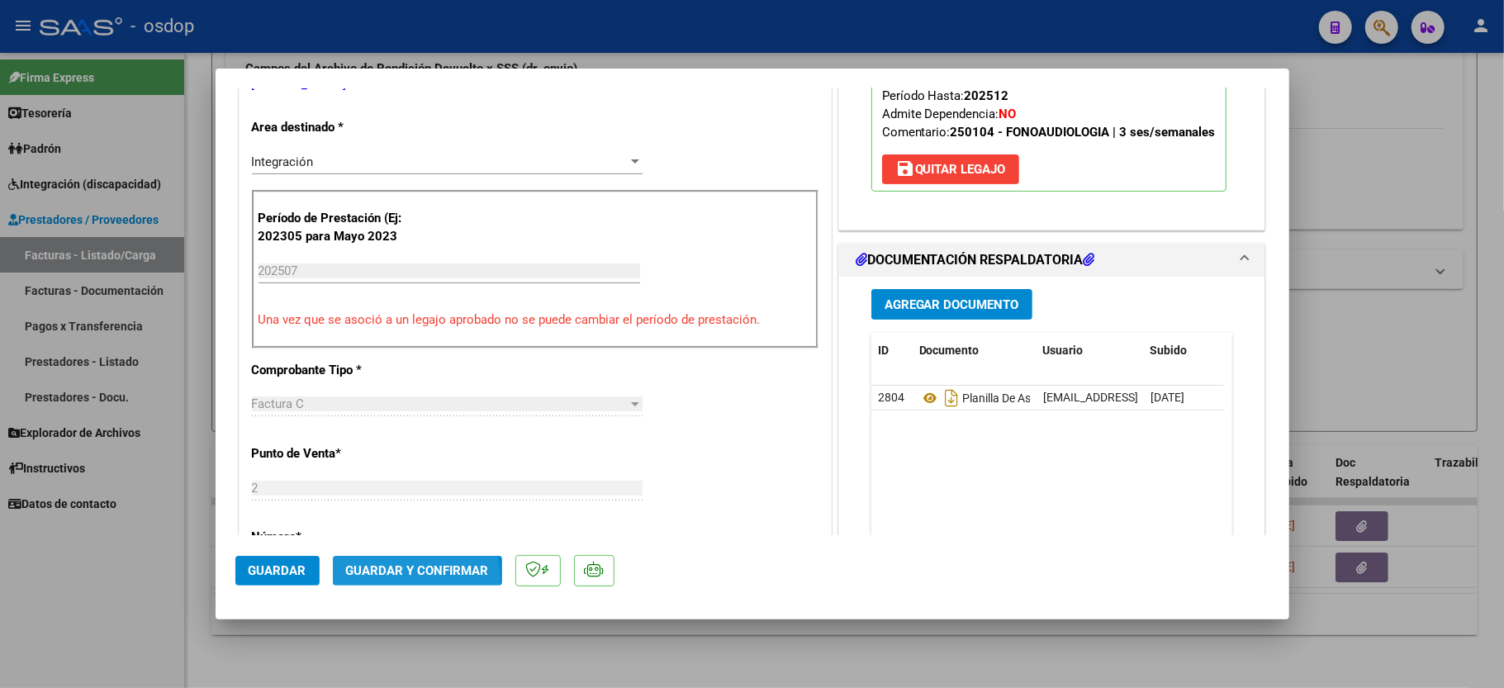
click at [384, 582] on button "Guardar y Confirmar" at bounding box center [417, 571] width 169 height 30
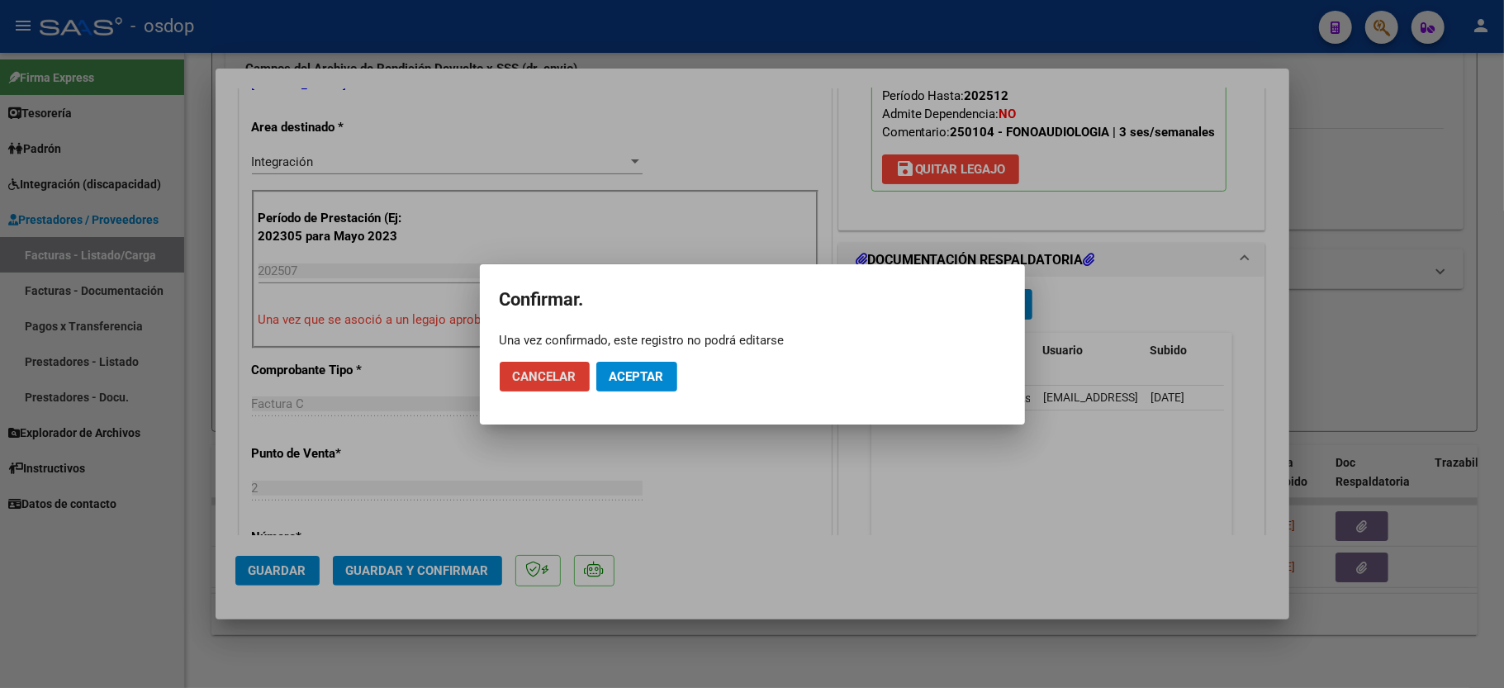
click at [656, 387] on mat-dialog-actions "Cancelar Aceptar" at bounding box center [753, 377] width 506 height 56
click at [655, 384] on button "Aceptar" at bounding box center [636, 377] width 81 height 30
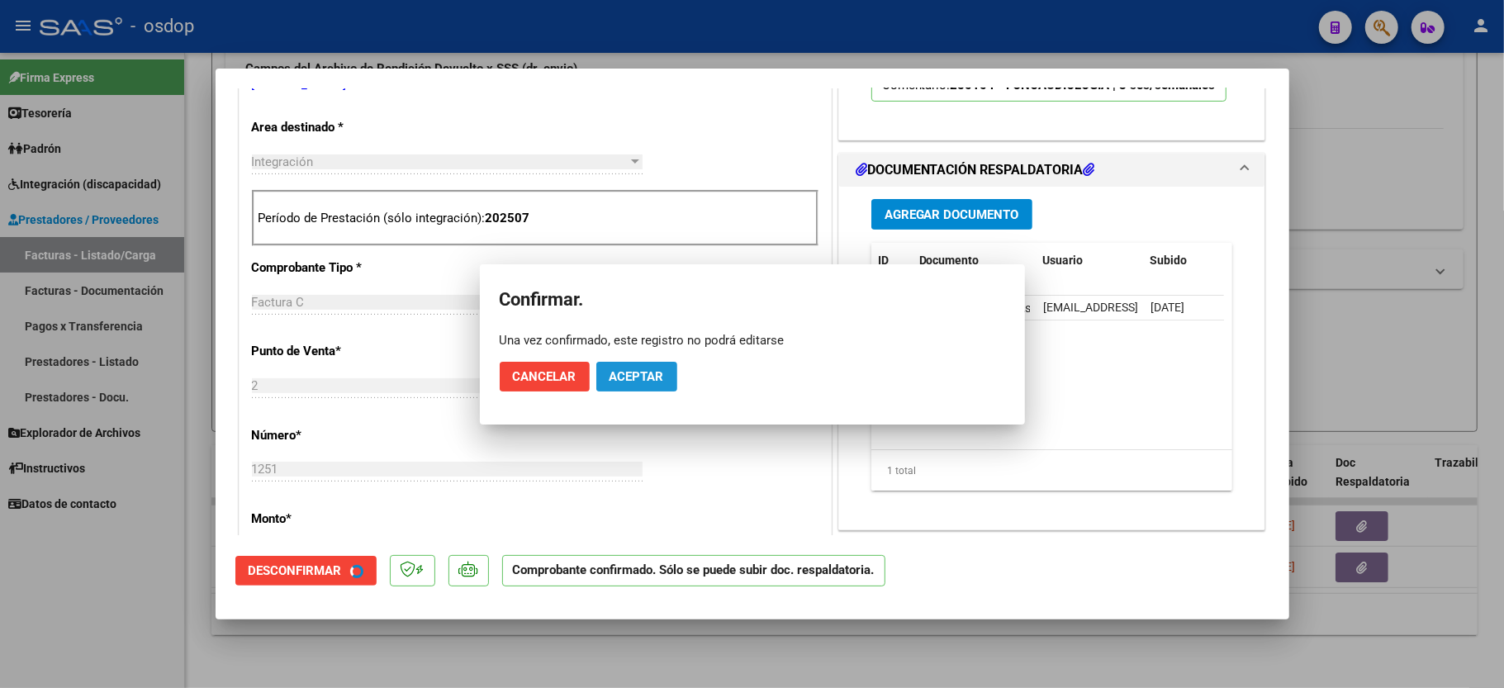
scroll to position [329, 0]
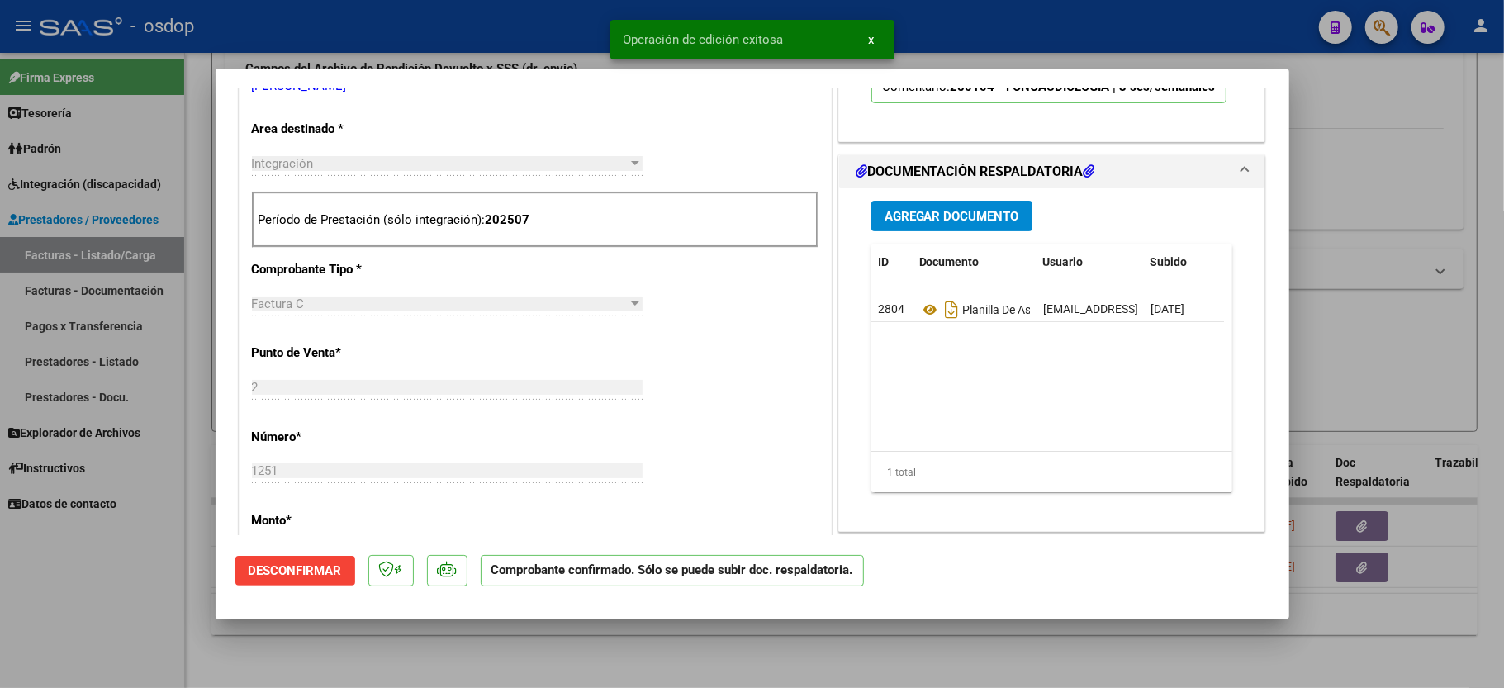
drag, startPoint x: 154, startPoint y: 629, endPoint x: 150, endPoint y: 621, distance: 9.2
click at [152, 629] on div at bounding box center [752, 344] width 1504 height 688
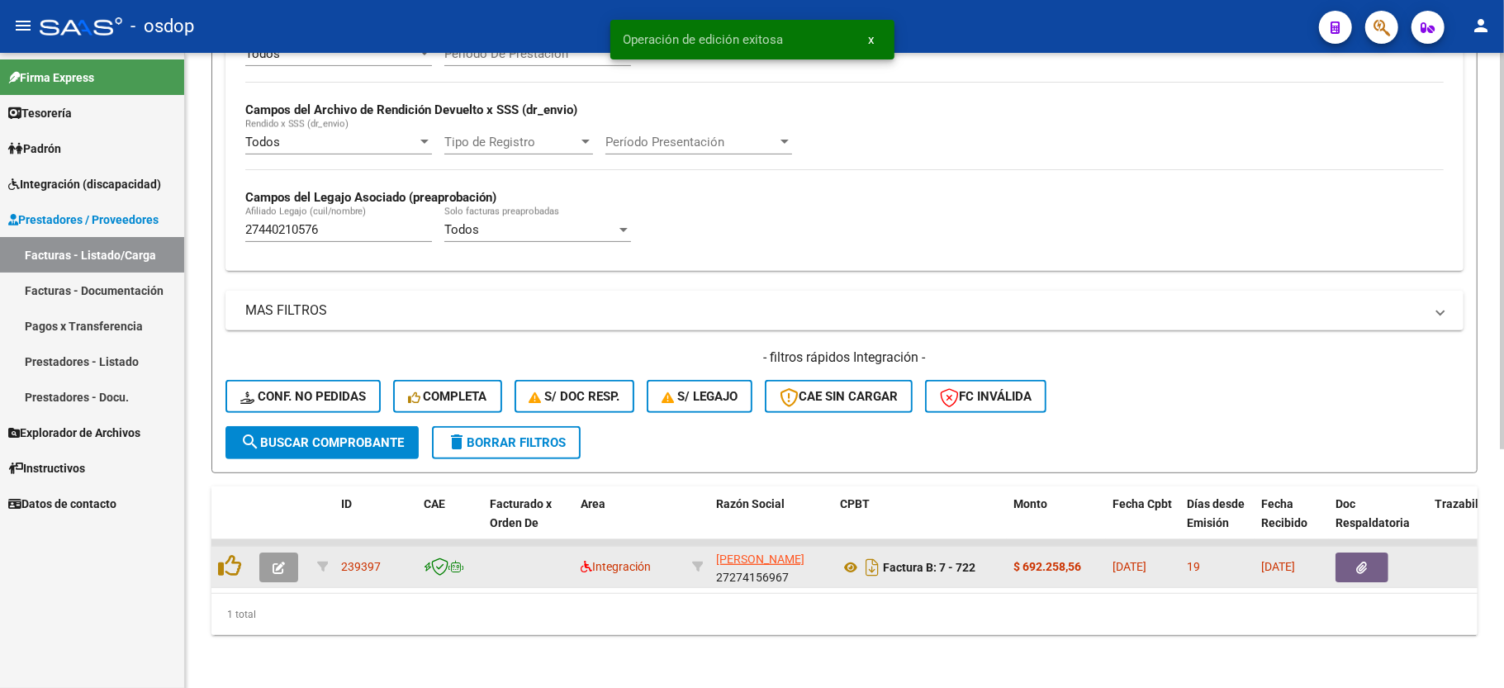
scroll to position [382, 0]
click at [274, 562] on icon "button" at bounding box center [279, 568] width 12 height 12
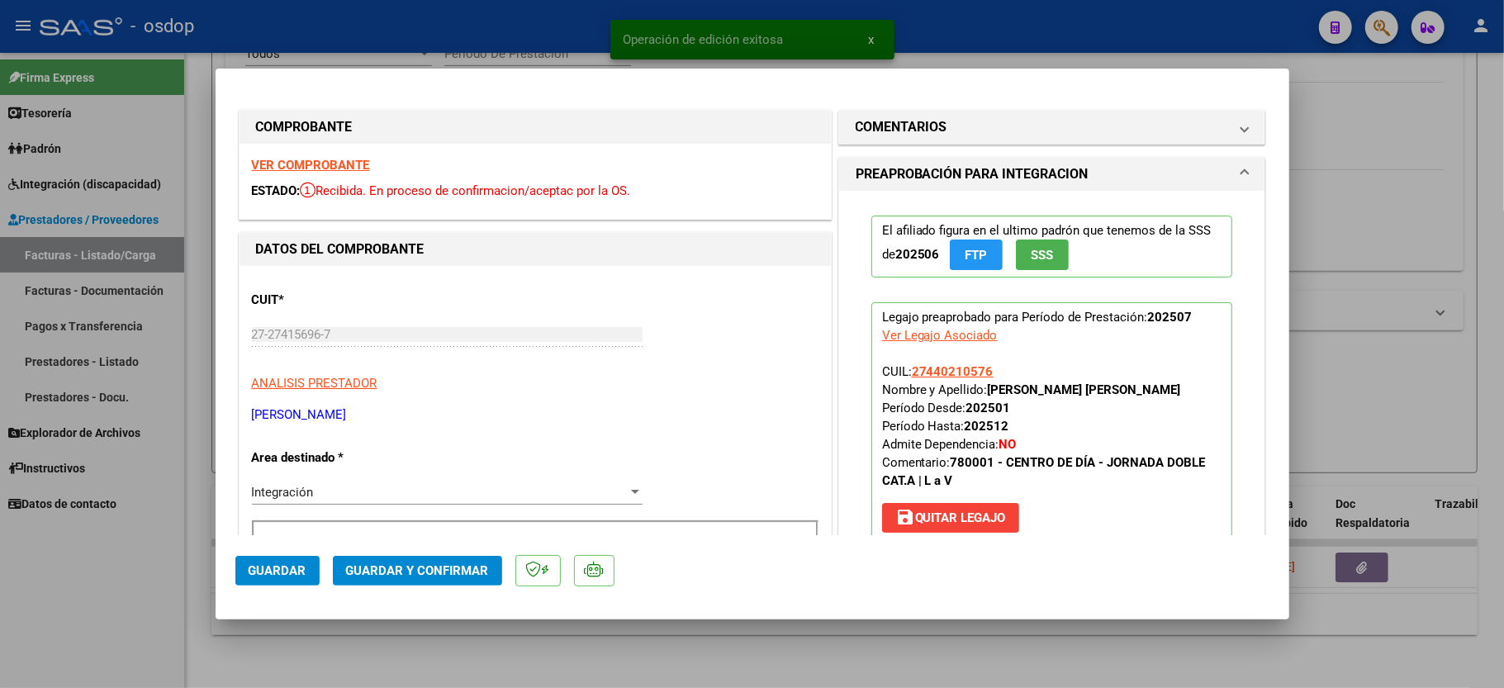
click at [278, 165] on strong "VER COMPROBANTE" at bounding box center [311, 165] width 118 height 15
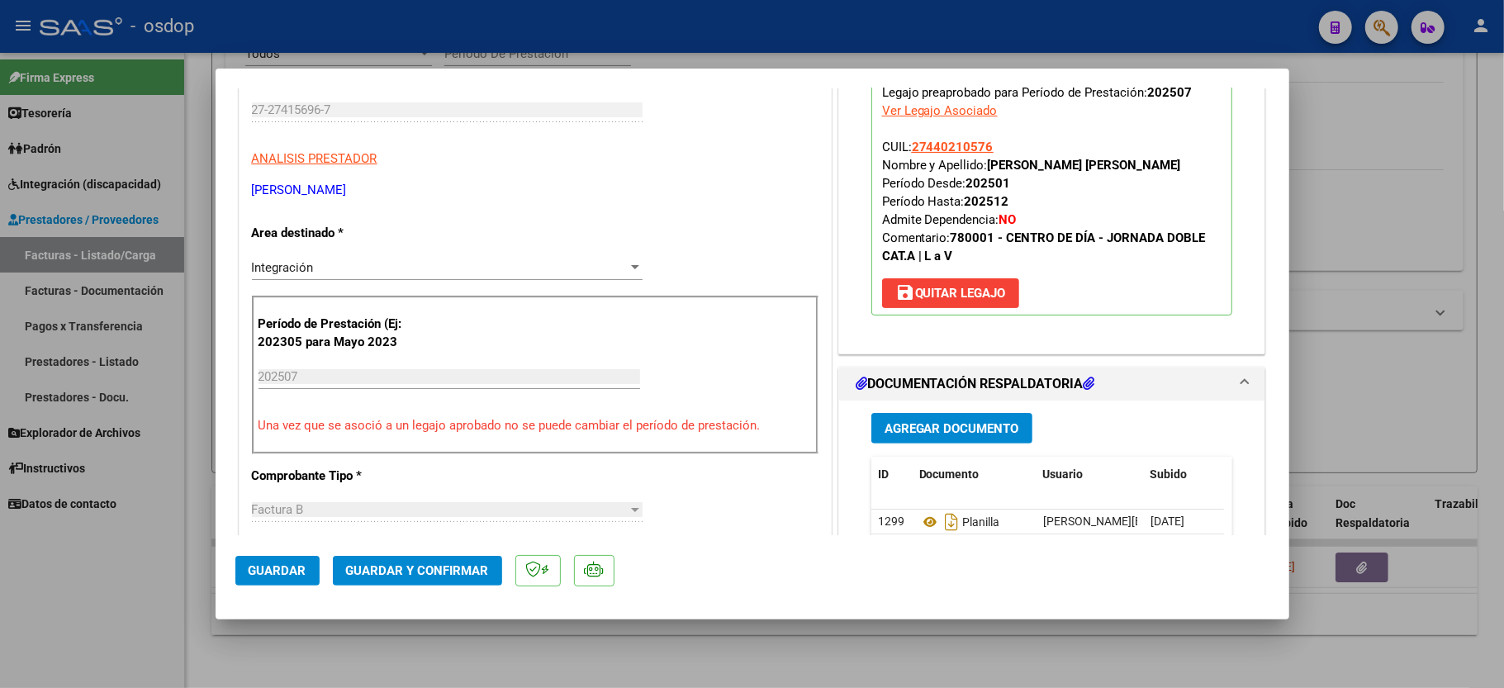
scroll to position [330, 0]
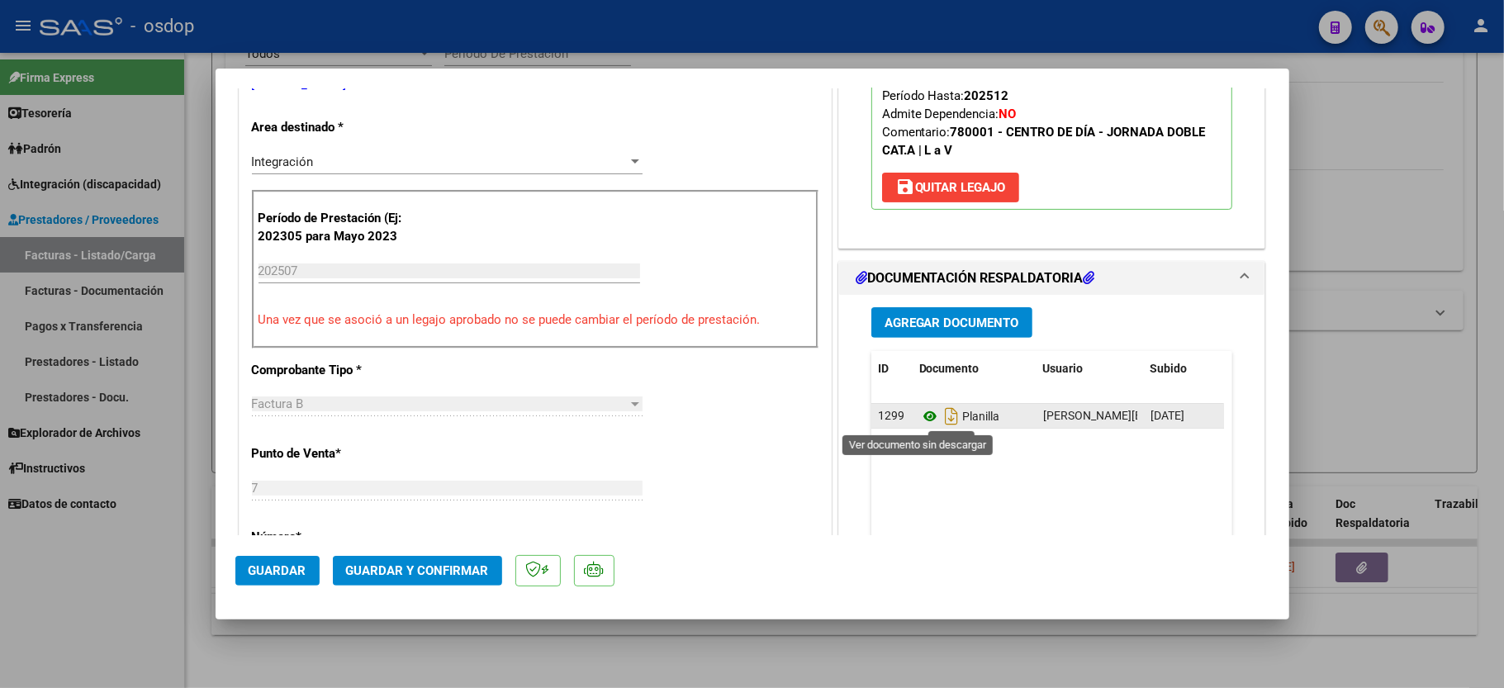
click at [919, 415] on icon at bounding box center [929, 416] width 21 height 20
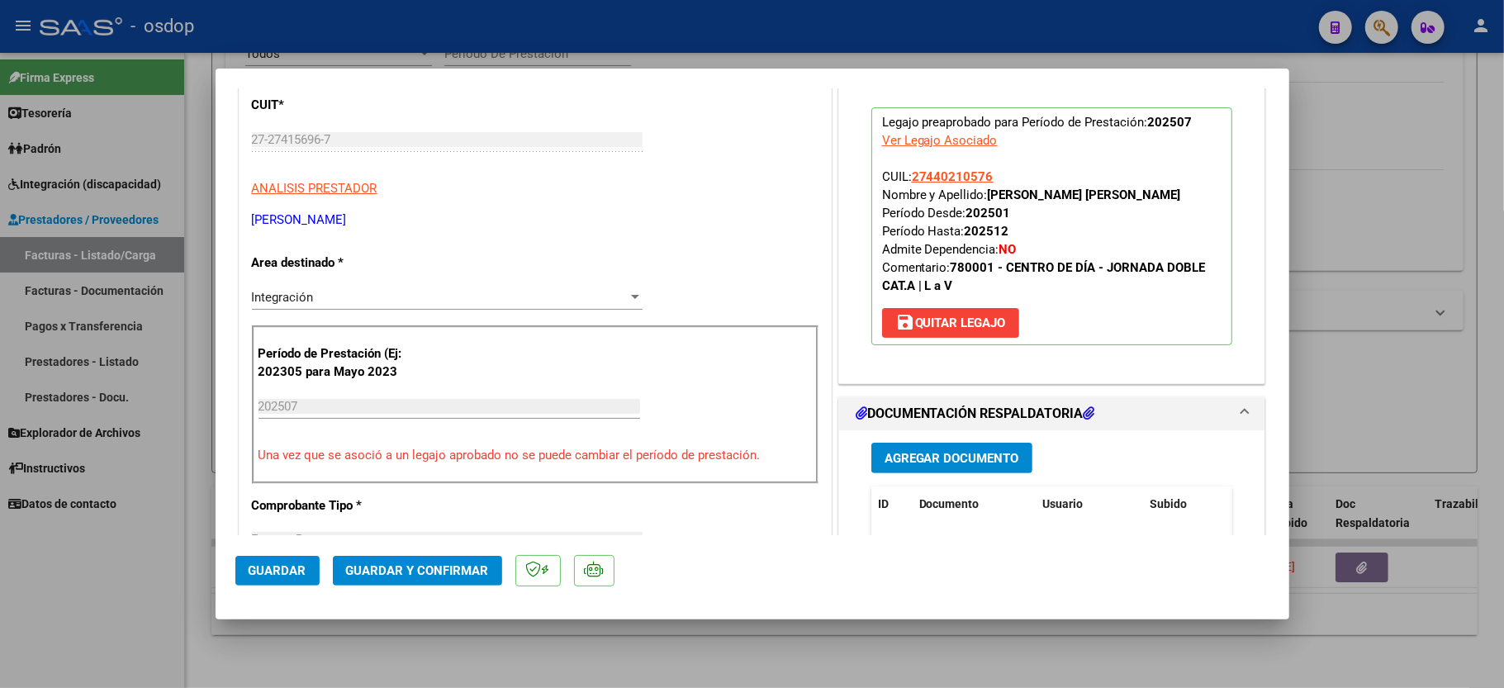
scroll to position [220, 0]
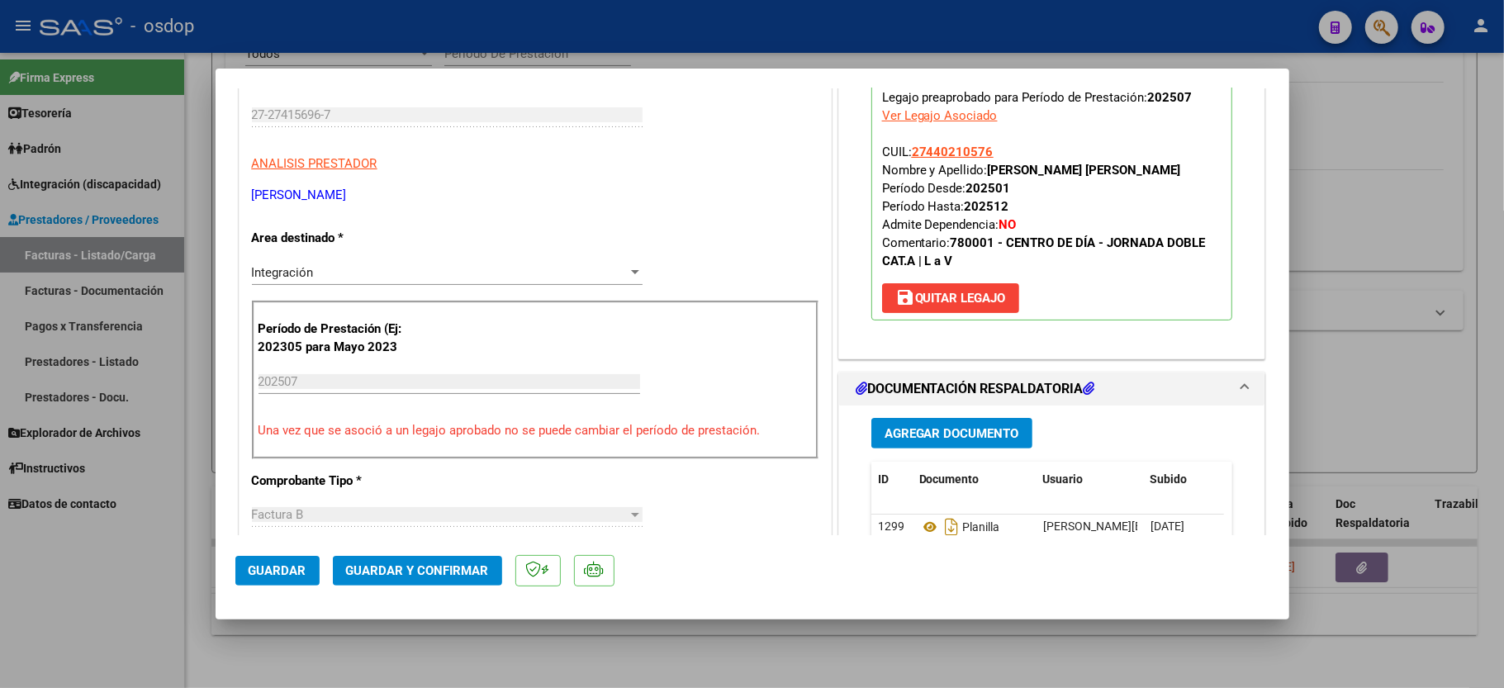
click at [407, 569] on button "Guardar y Confirmar" at bounding box center [417, 571] width 169 height 30
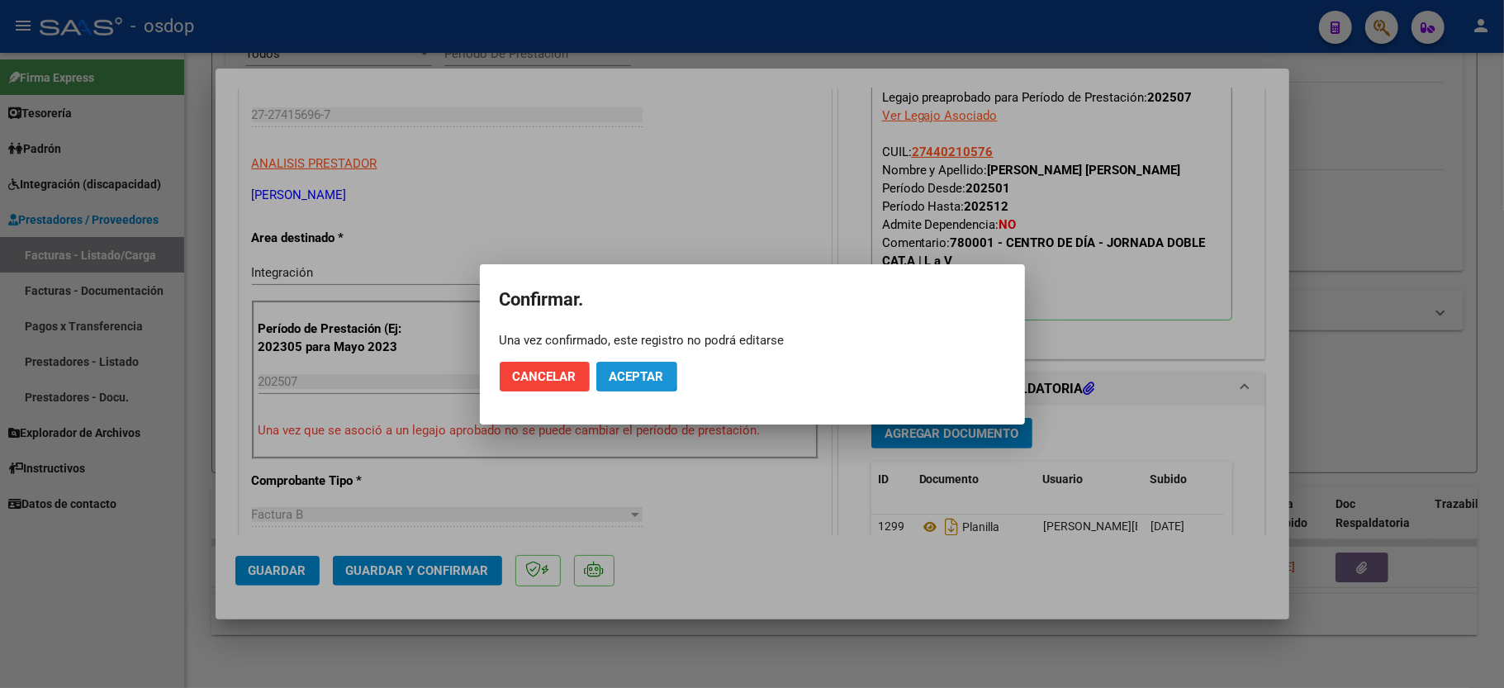
click at [621, 363] on button "Aceptar" at bounding box center [636, 377] width 81 height 30
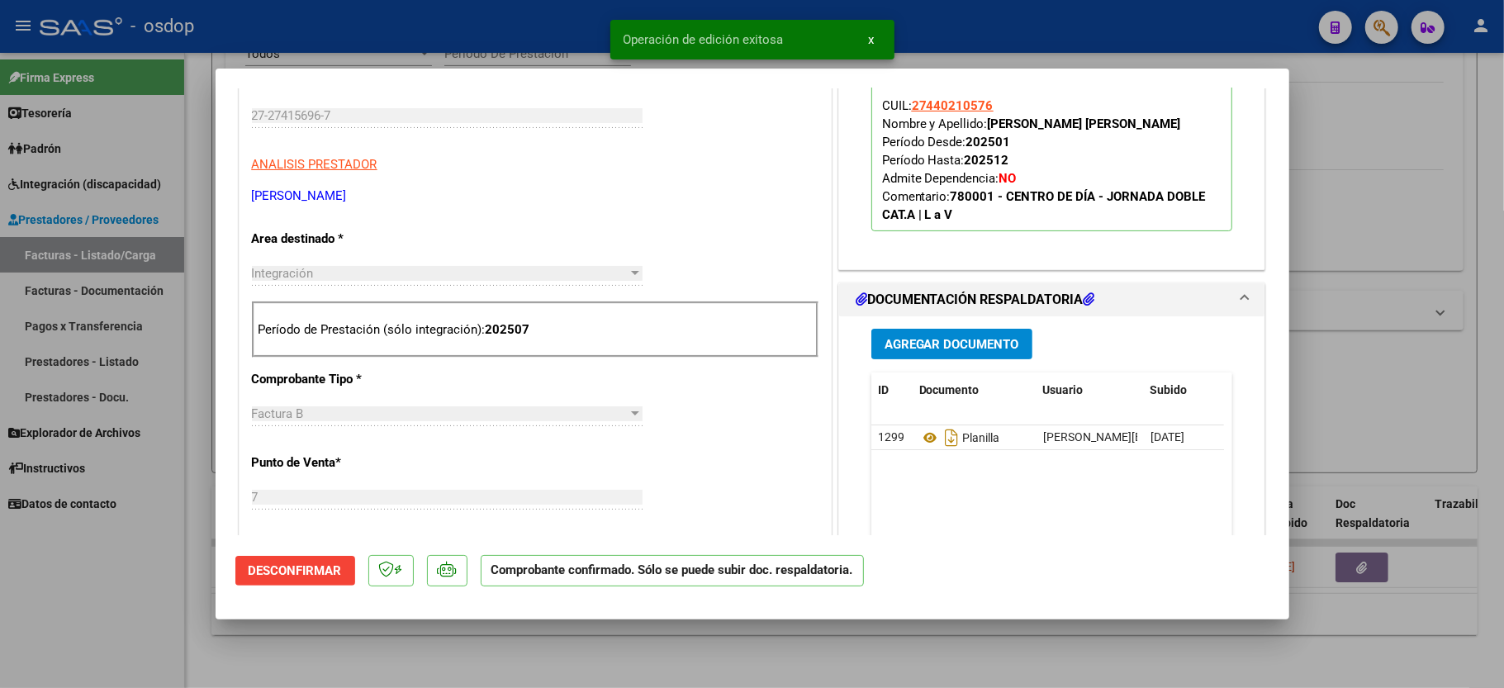
click at [132, 646] on div at bounding box center [752, 344] width 1504 height 688
type input "$ 0,00"
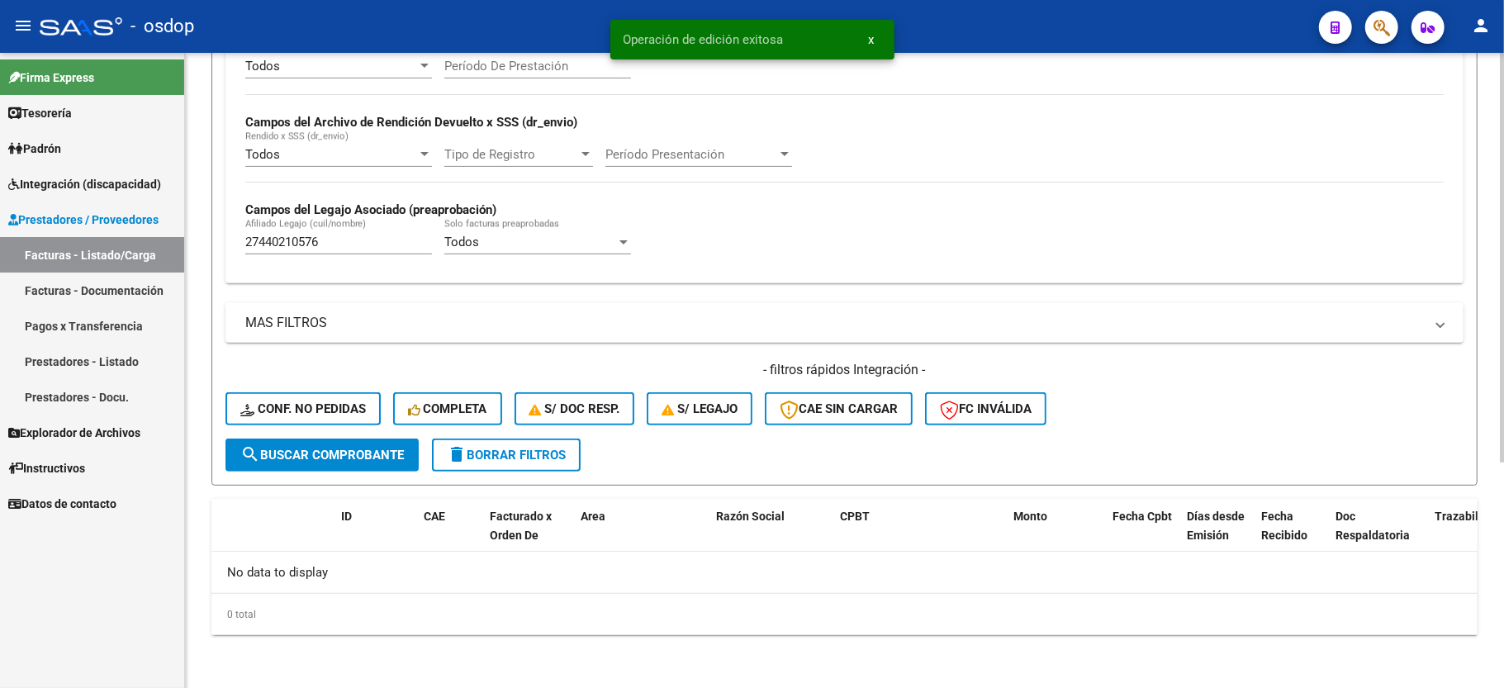
scroll to position [350, 0]
click at [285, 230] on div "27440210576 [PERSON_NAME] (cuil/nombre)" at bounding box center [338, 237] width 187 height 36
click at [286, 249] on input "27440210576" at bounding box center [338, 242] width 187 height 15
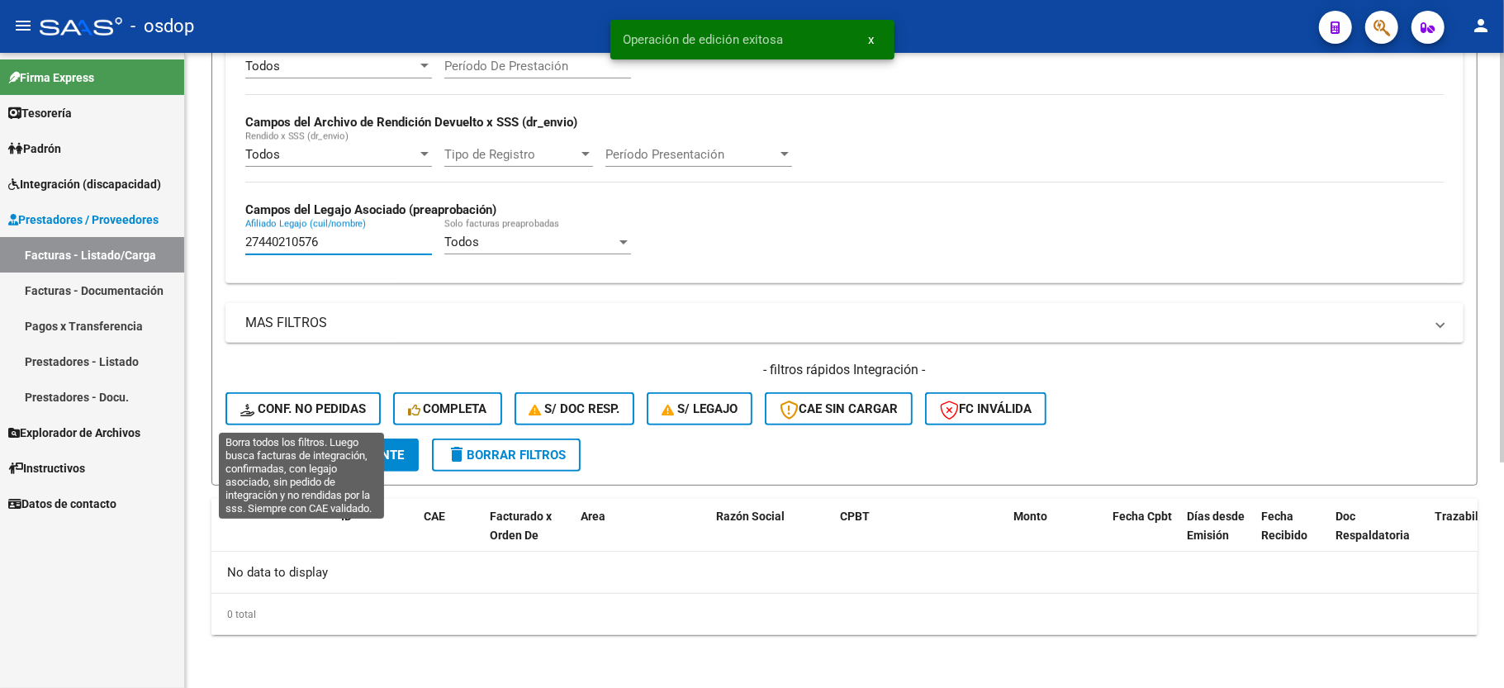
click at [327, 405] on span "Conf. no pedidas" at bounding box center [303, 408] width 126 height 15
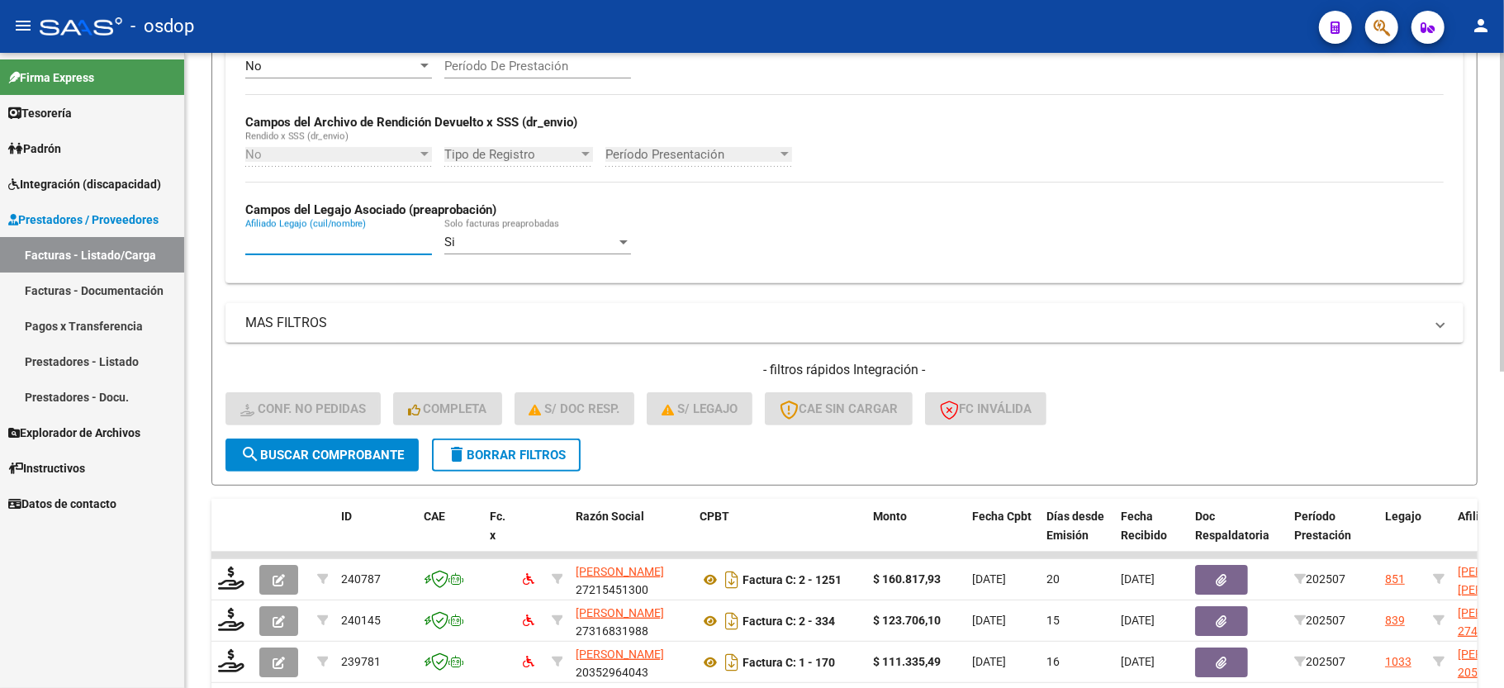
click at [297, 235] on input "Afiliado Legajo (cuil/nombre)" at bounding box center [338, 242] width 187 height 15
paste input "27440210576"
type input "27440210576"
click at [319, 464] on button "search Buscar Comprobante" at bounding box center [322, 455] width 193 height 33
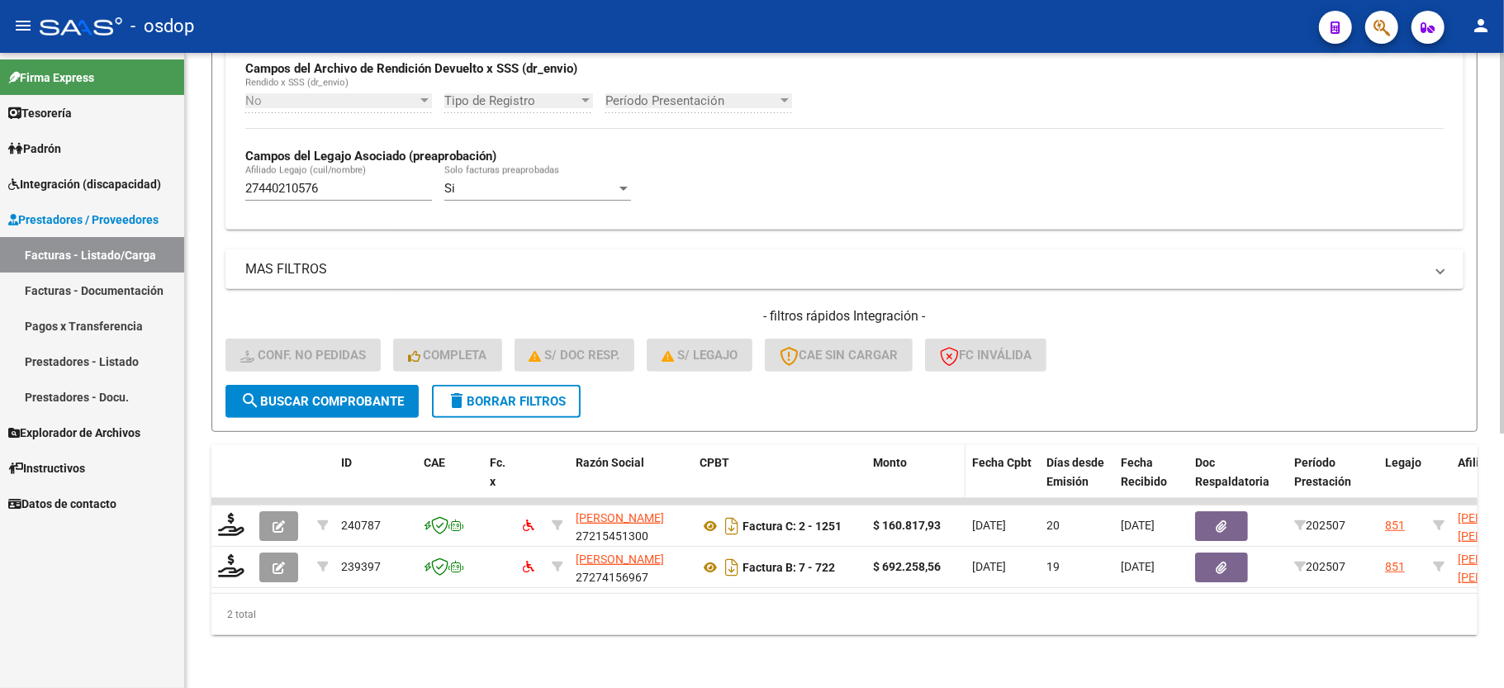
scroll to position [424, 0]
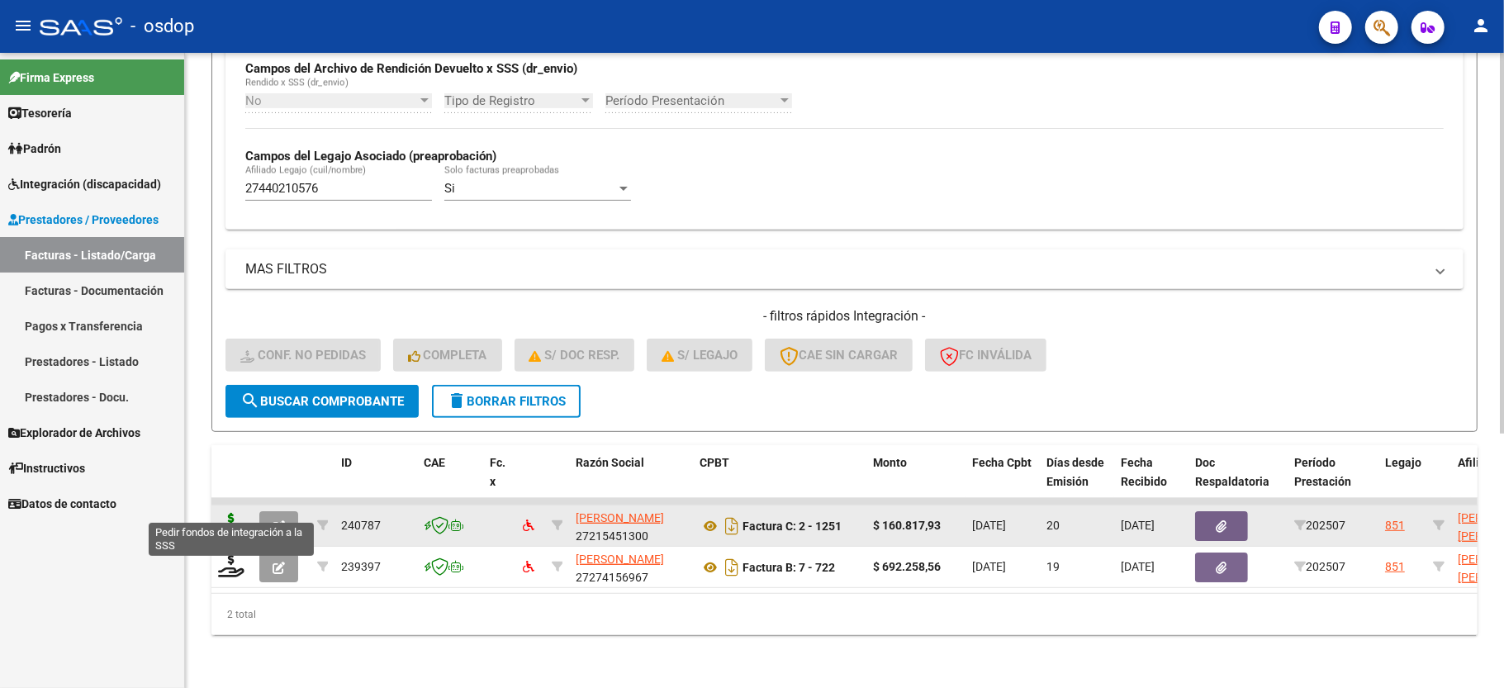
click at [235, 513] on icon at bounding box center [231, 524] width 26 height 23
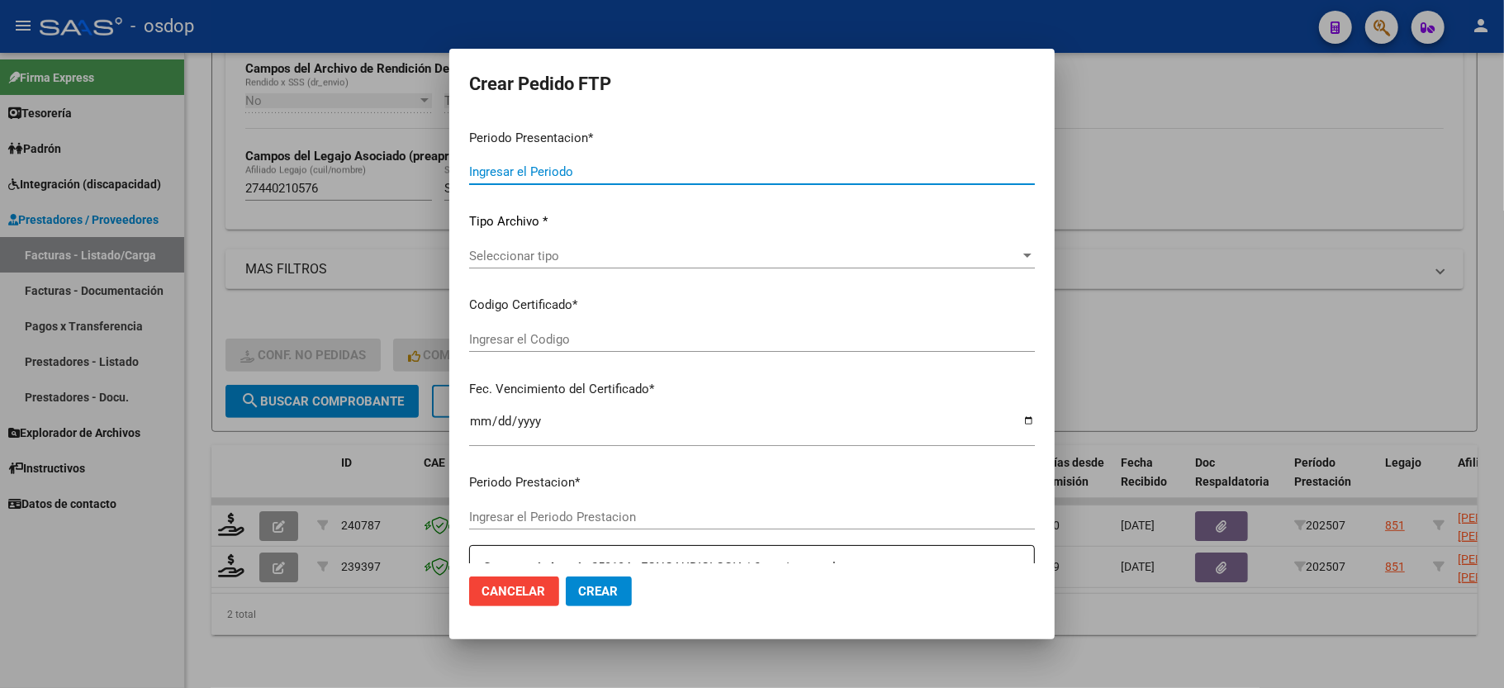
type input "202507"
type input "$ 160.817,93"
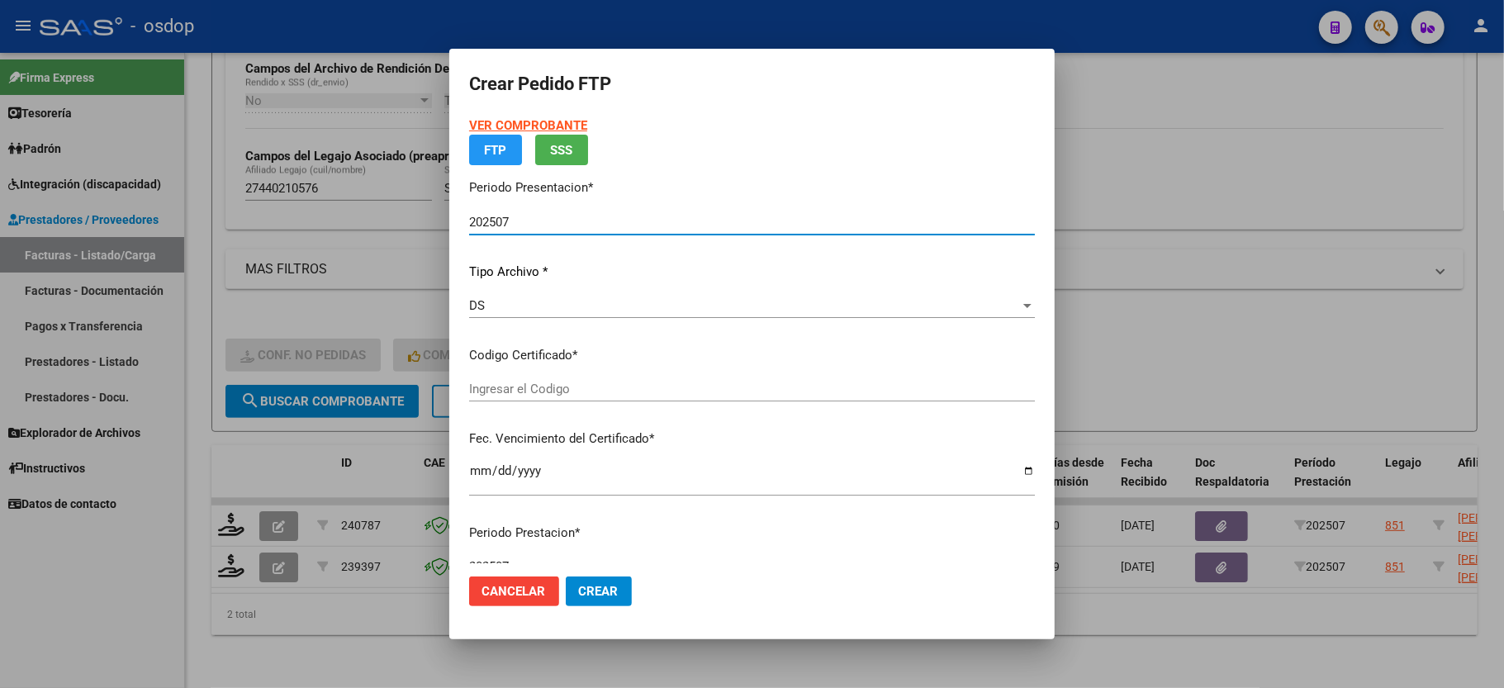
type input "8415726432"
type input "[DATE]"
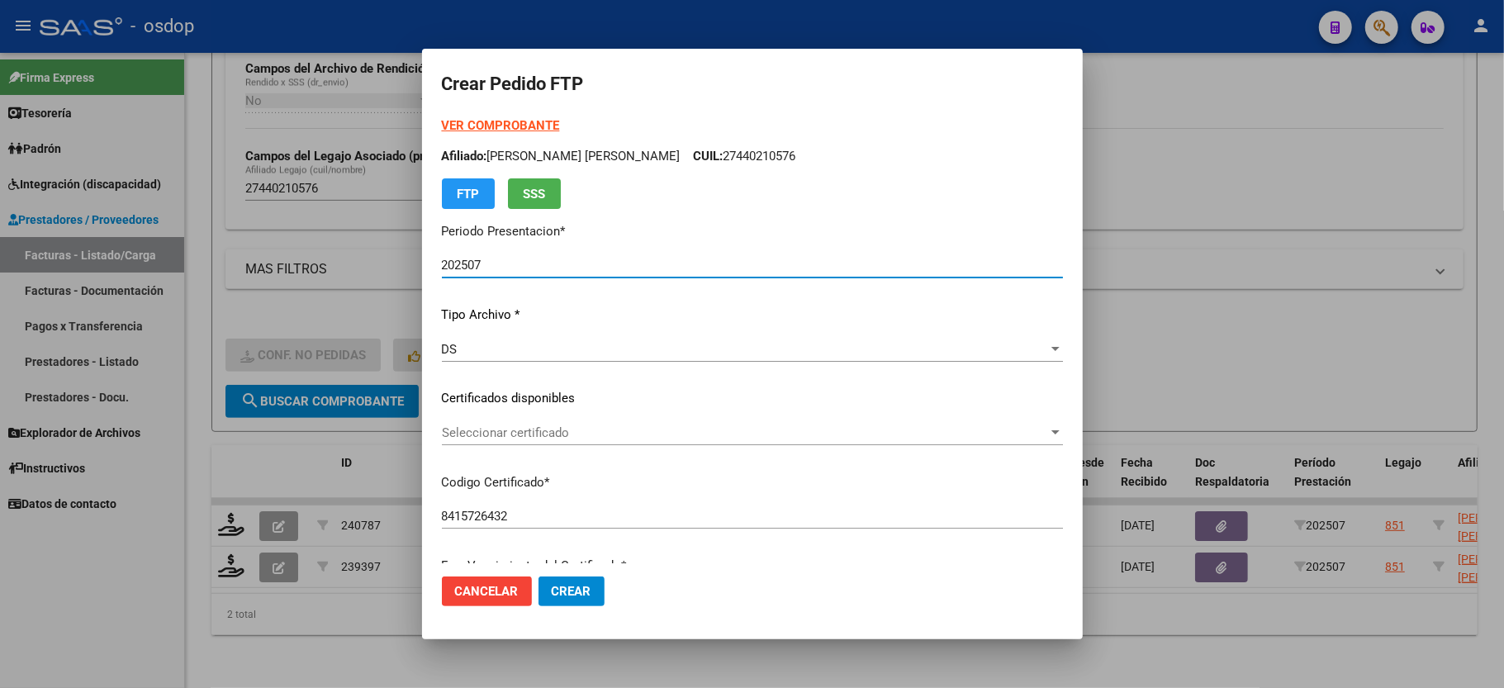
click at [499, 426] on span "Seleccionar certificado" at bounding box center [745, 432] width 606 height 15
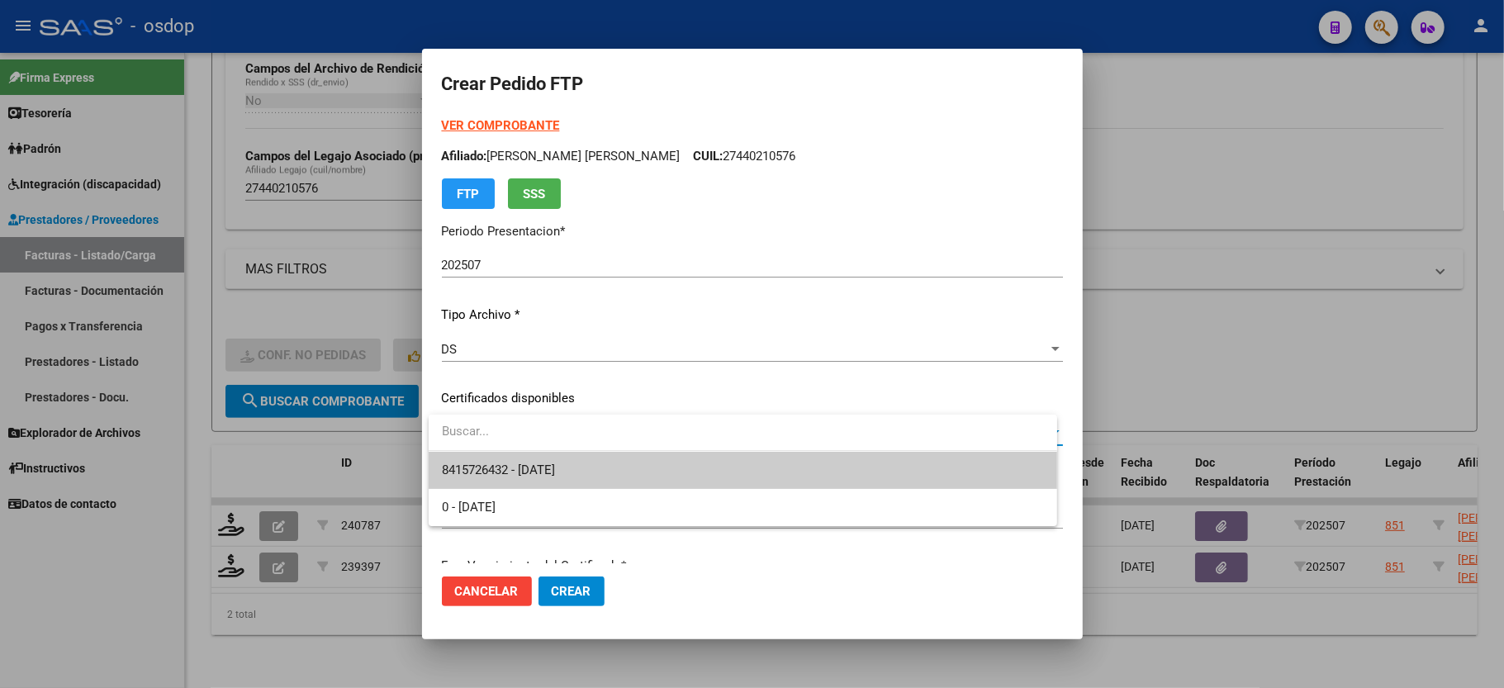
click at [509, 448] on input "dropdown search" at bounding box center [743, 431] width 629 height 37
click at [509, 463] on span "8415726432 - [DATE]" at bounding box center [498, 470] width 113 height 15
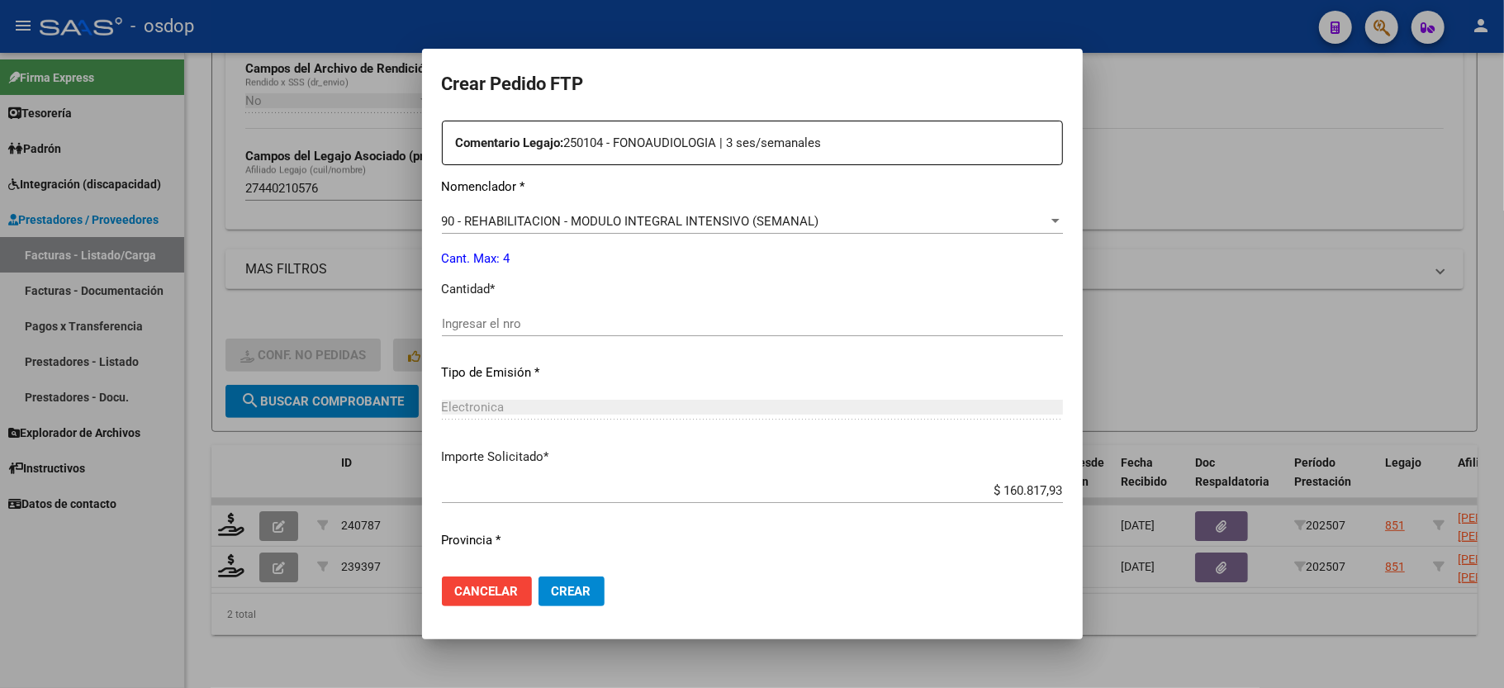
scroll to position [629, 0]
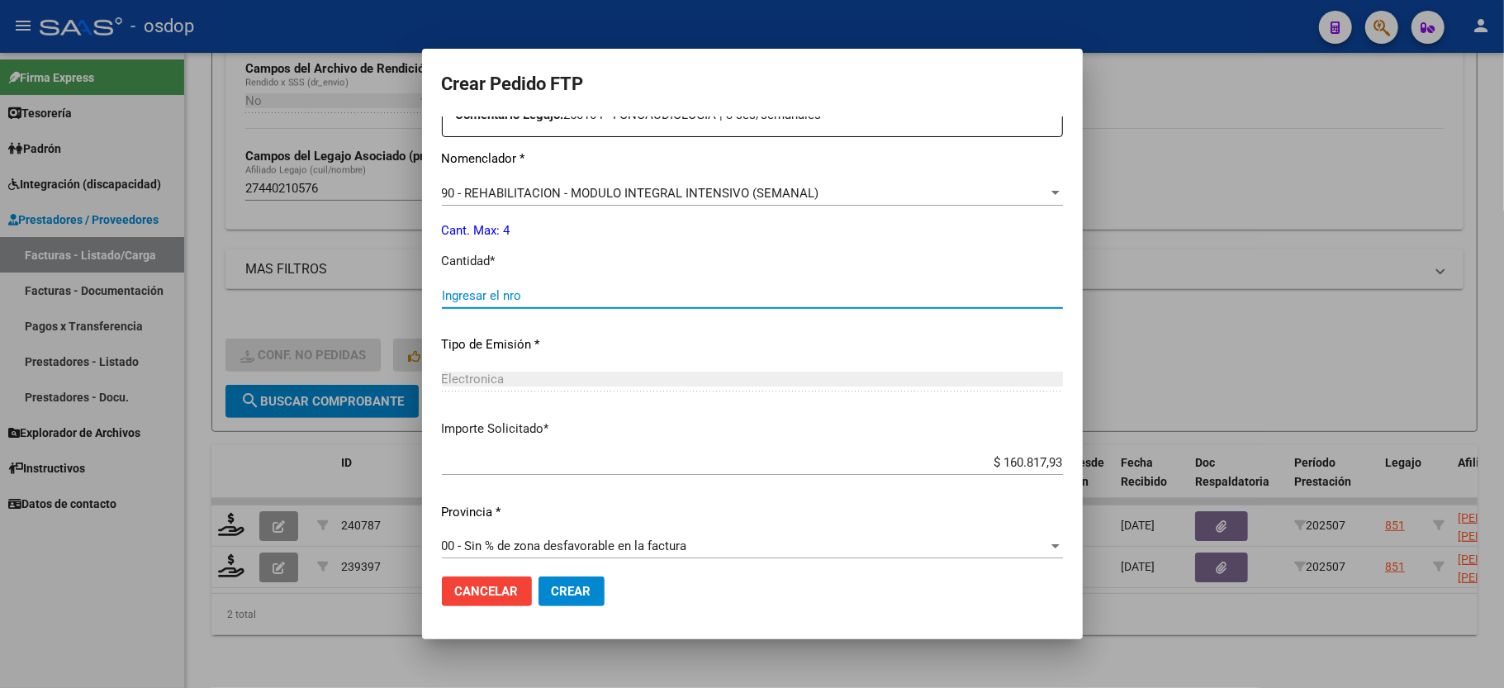
click at [497, 291] on input "Ingresar el nro" at bounding box center [752, 295] width 621 height 15
type input "4"
click at [560, 605] on button "Crear" at bounding box center [572, 592] width 66 height 30
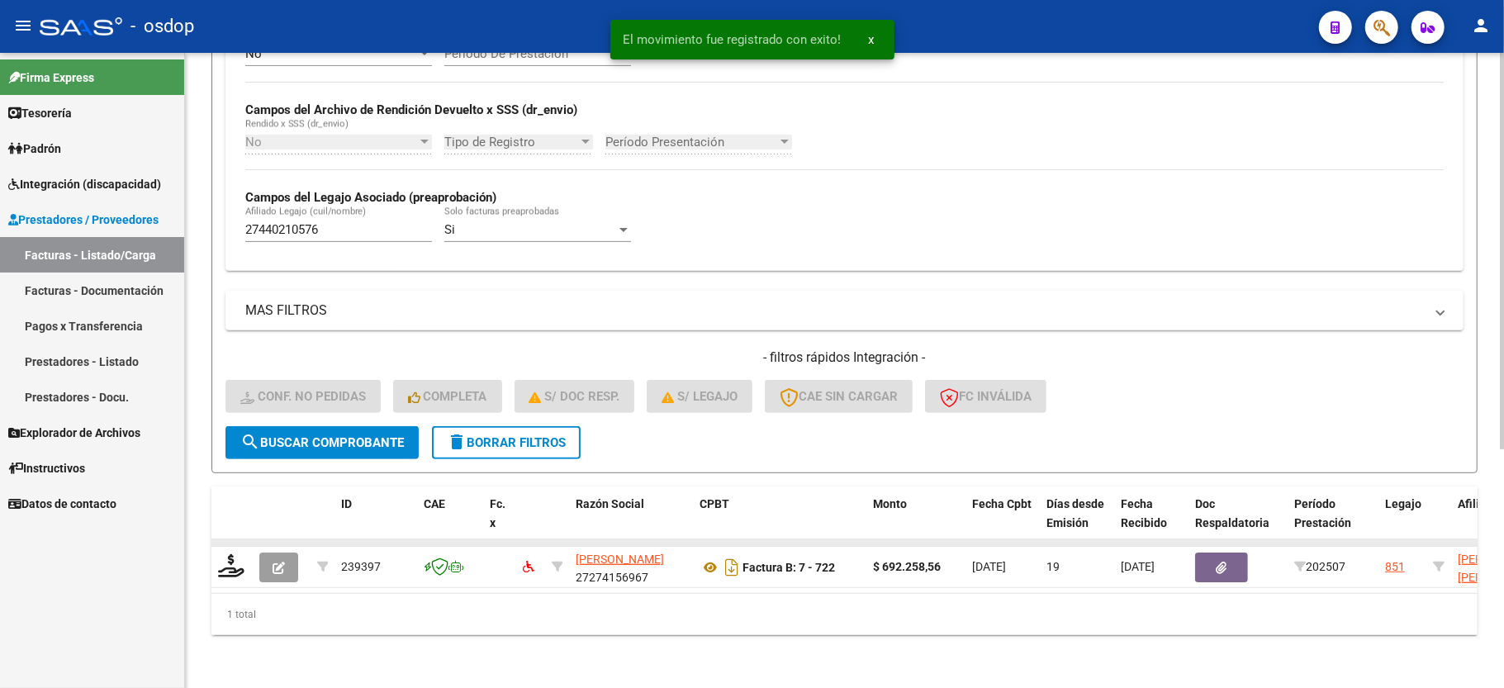
scroll to position [382, 0]
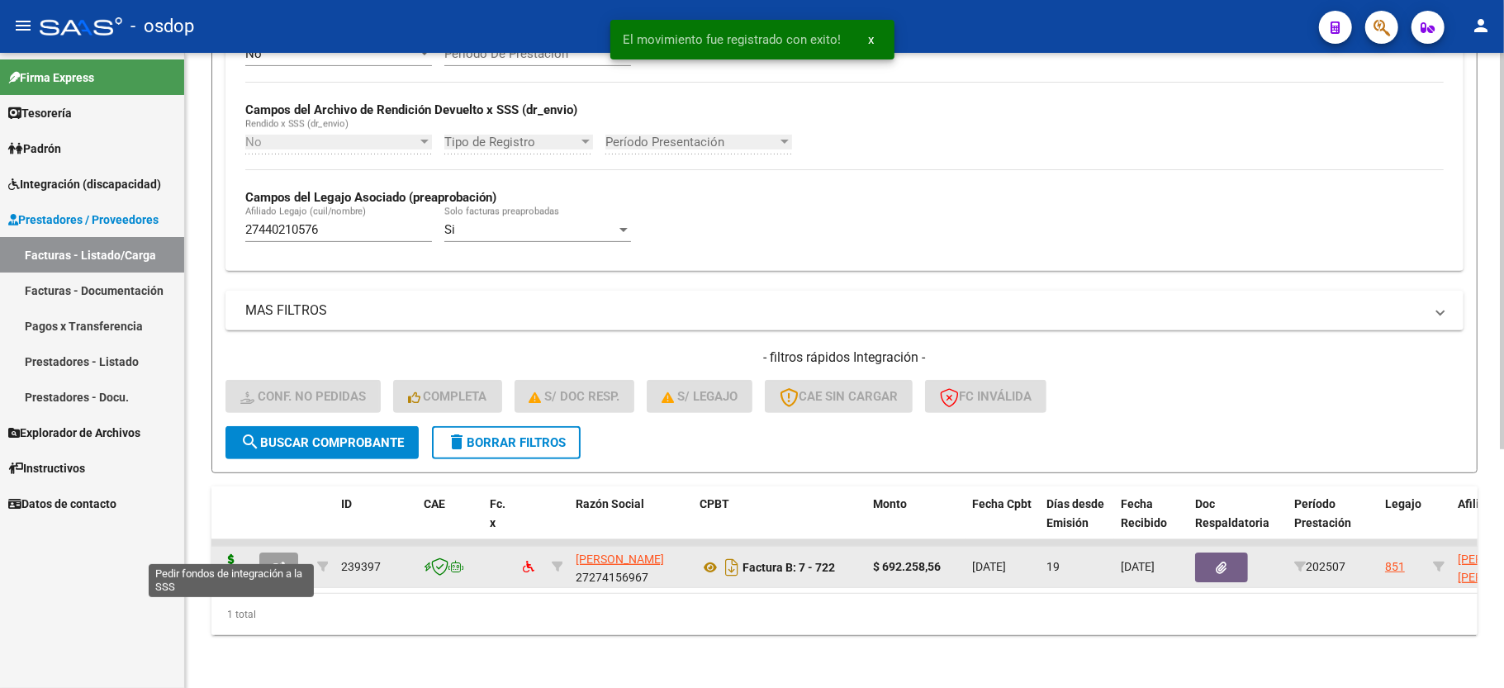
click at [226, 554] on icon at bounding box center [231, 565] width 26 height 23
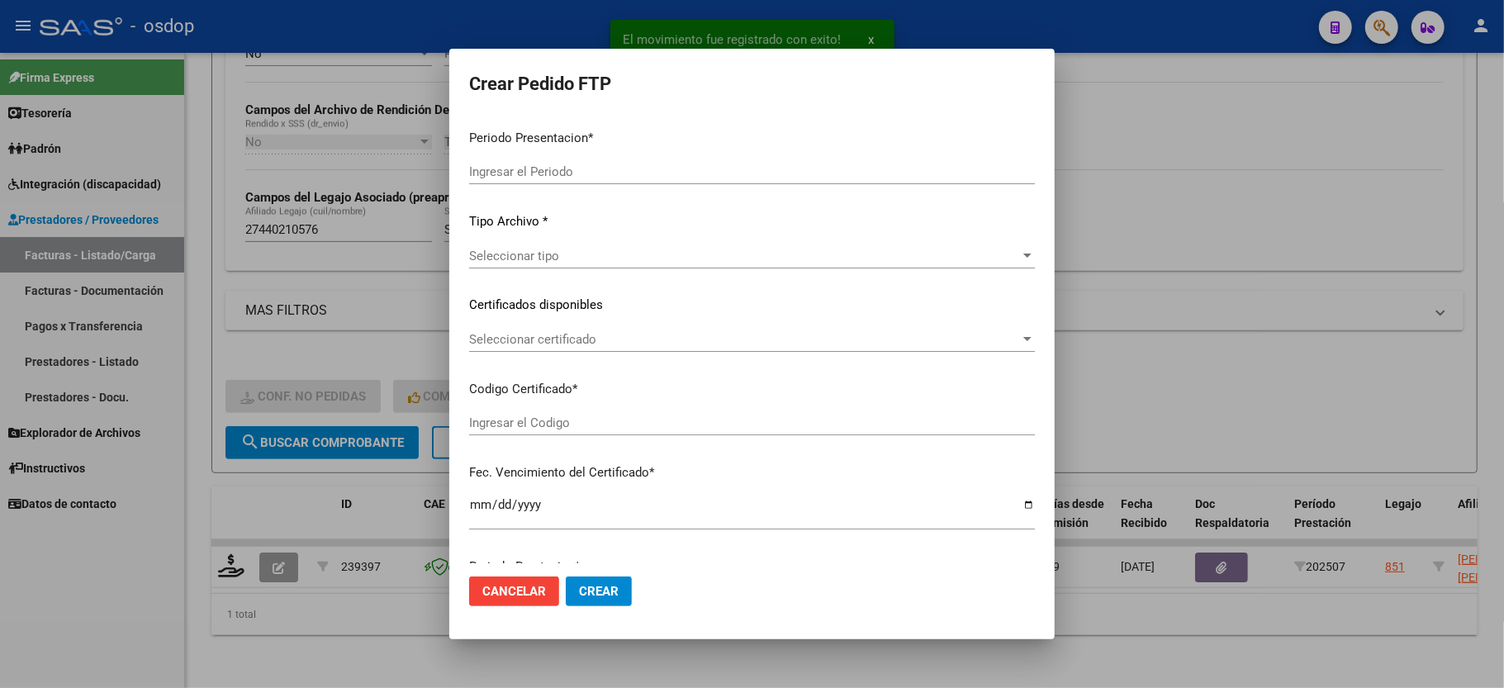
type input "202507"
type input "$ 692.258,56"
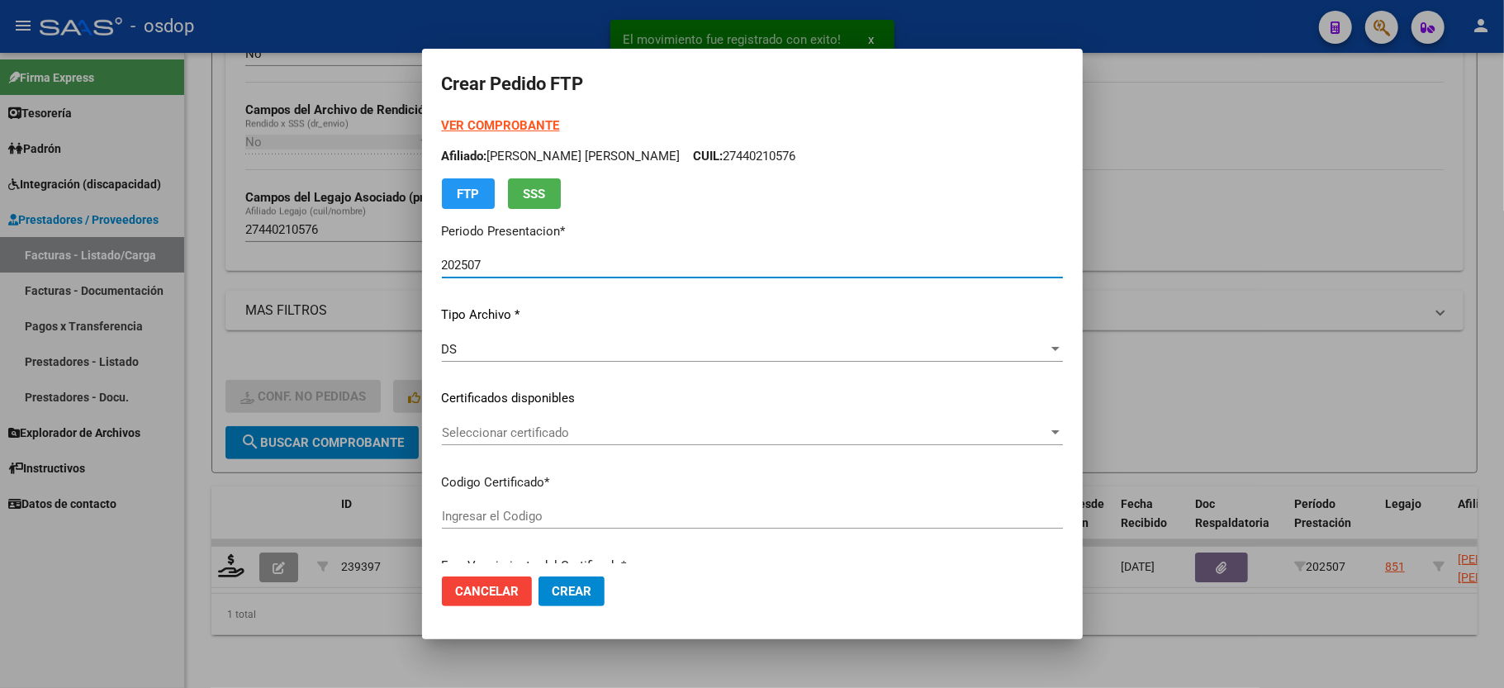
type input "8415726432"
type input "[DATE]"
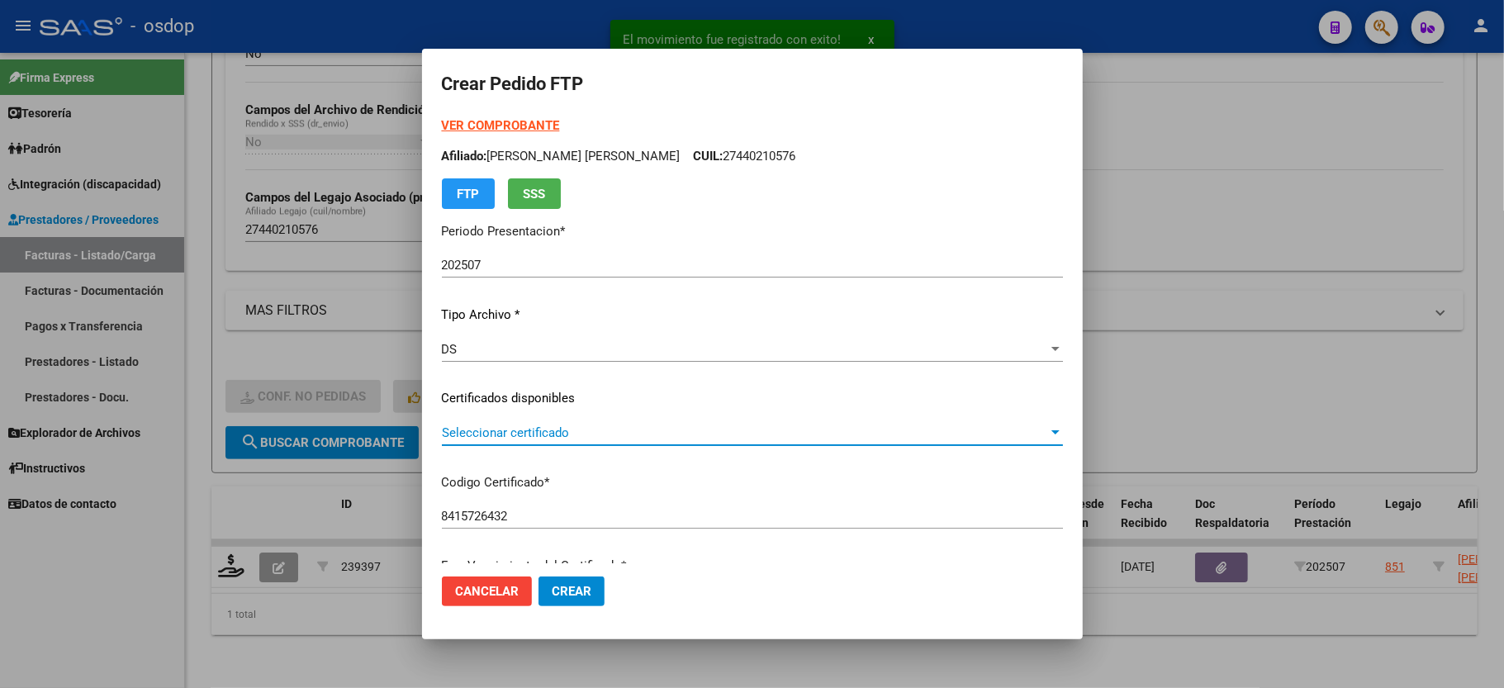
click at [492, 439] on span "Seleccionar certificado" at bounding box center [745, 432] width 606 height 15
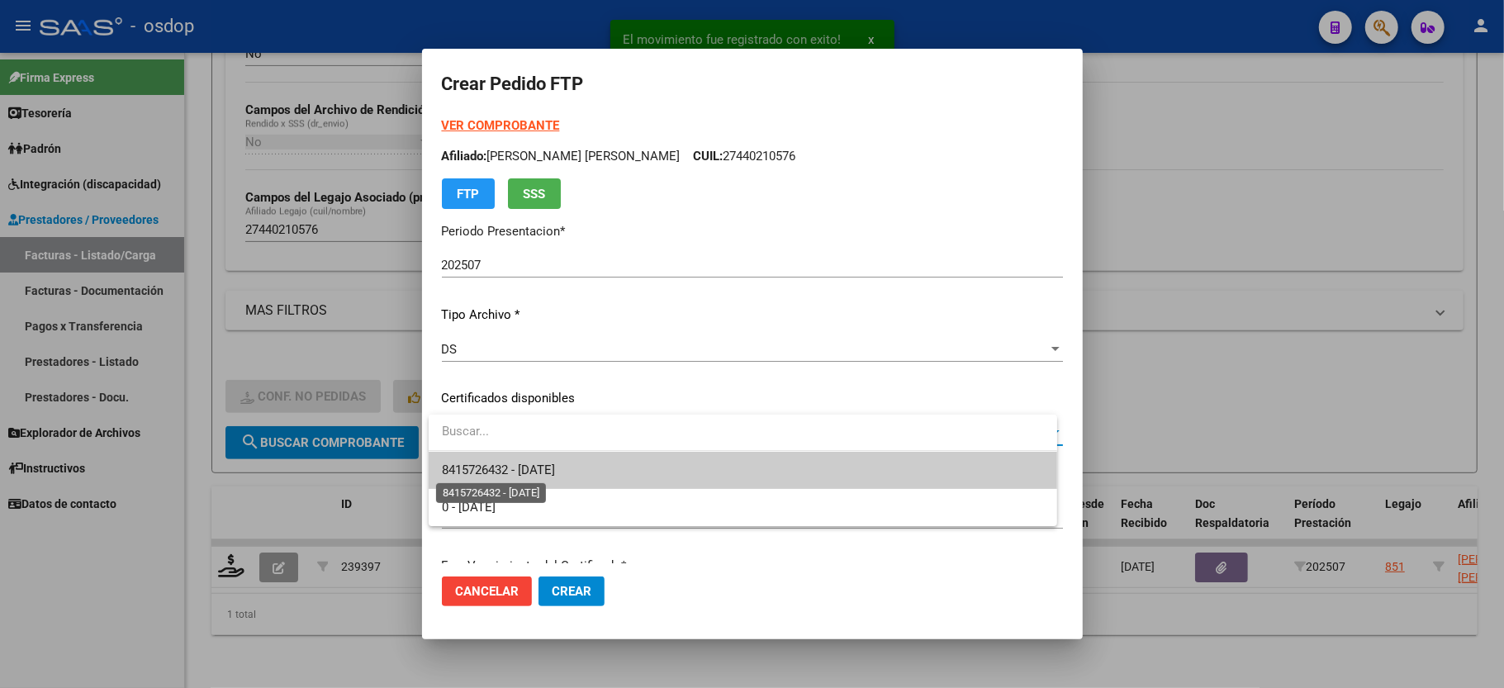
drag, startPoint x: 492, startPoint y: 439, endPoint x: 504, endPoint y: 470, distance: 32.7
click at [504, 470] on span "8415726432 - [DATE]" at bounding box center [498, 470] width 113 height 15
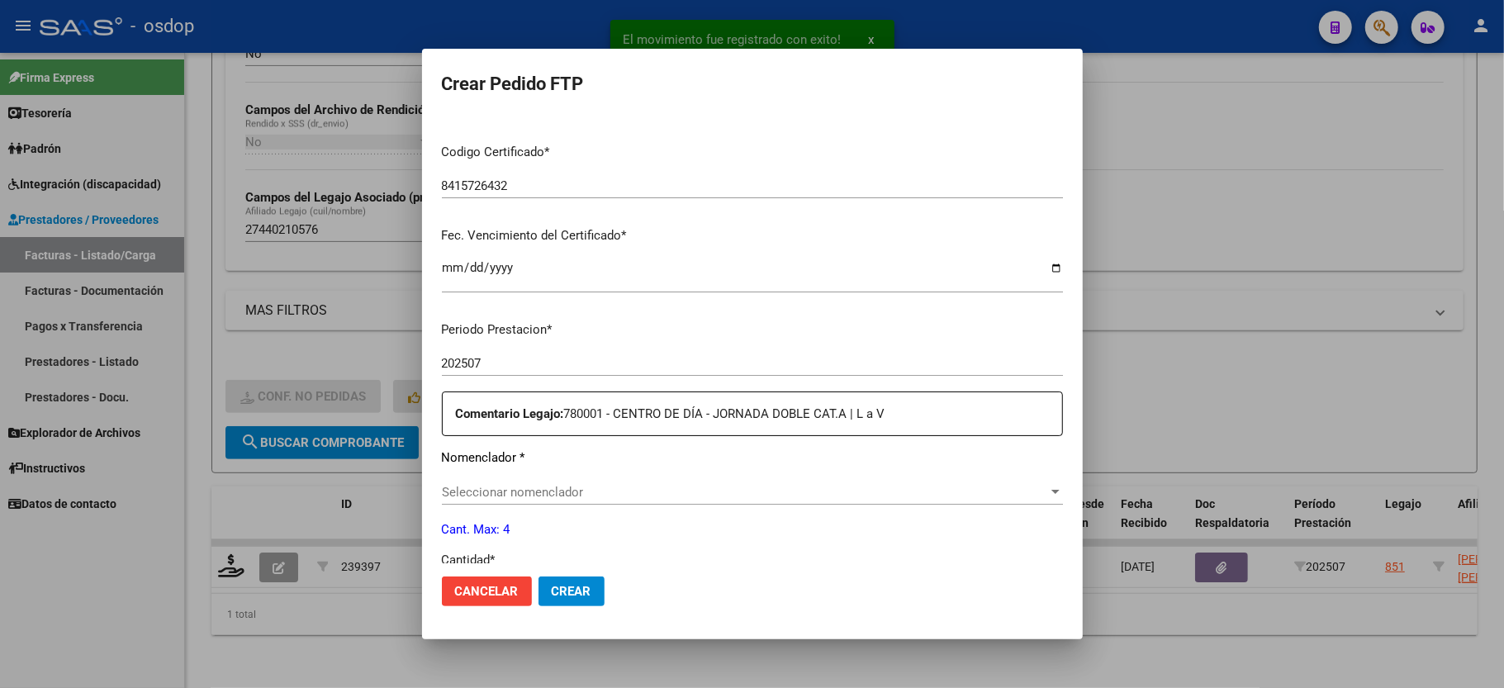
scroll to position [440, 0]
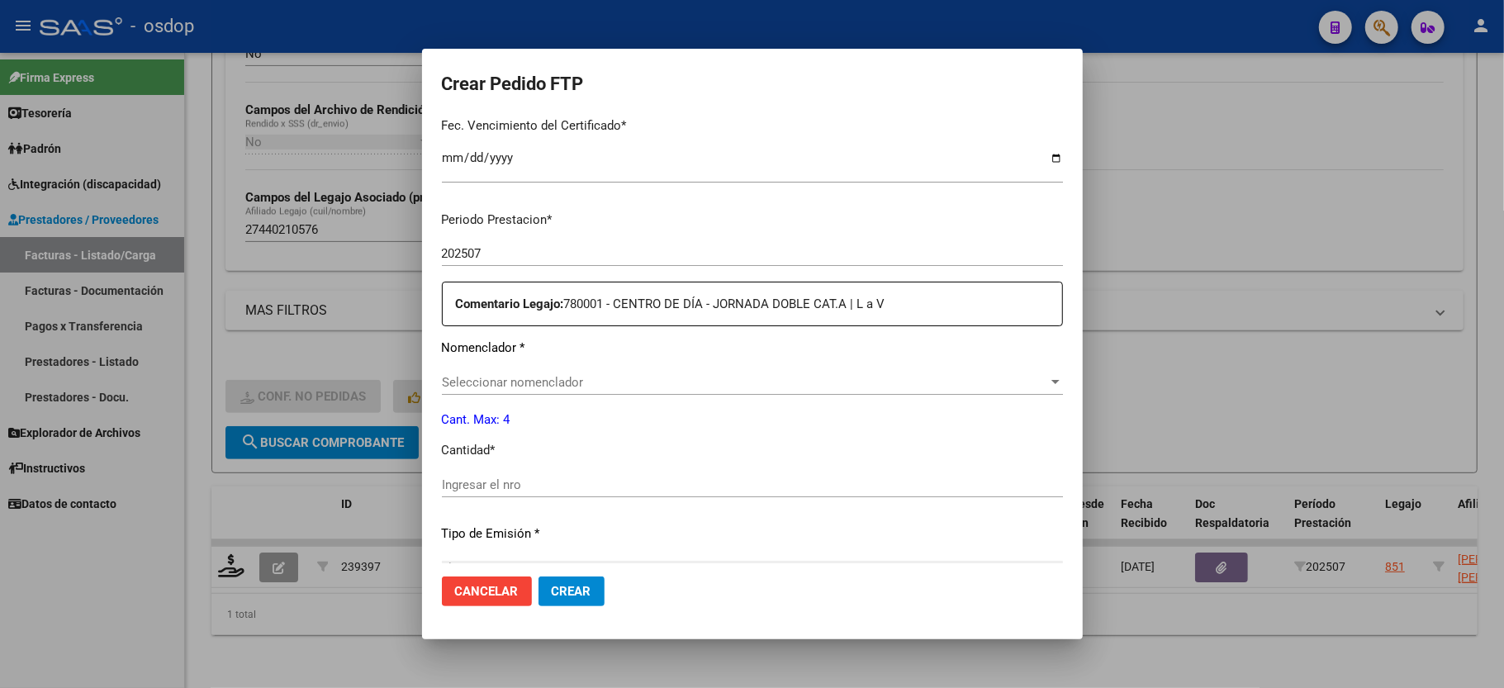
click at [516, 380] on div "Seleccionar nomenclador Seleccionar nomenclador" at bounding box center [752, 382] width 621 height 25
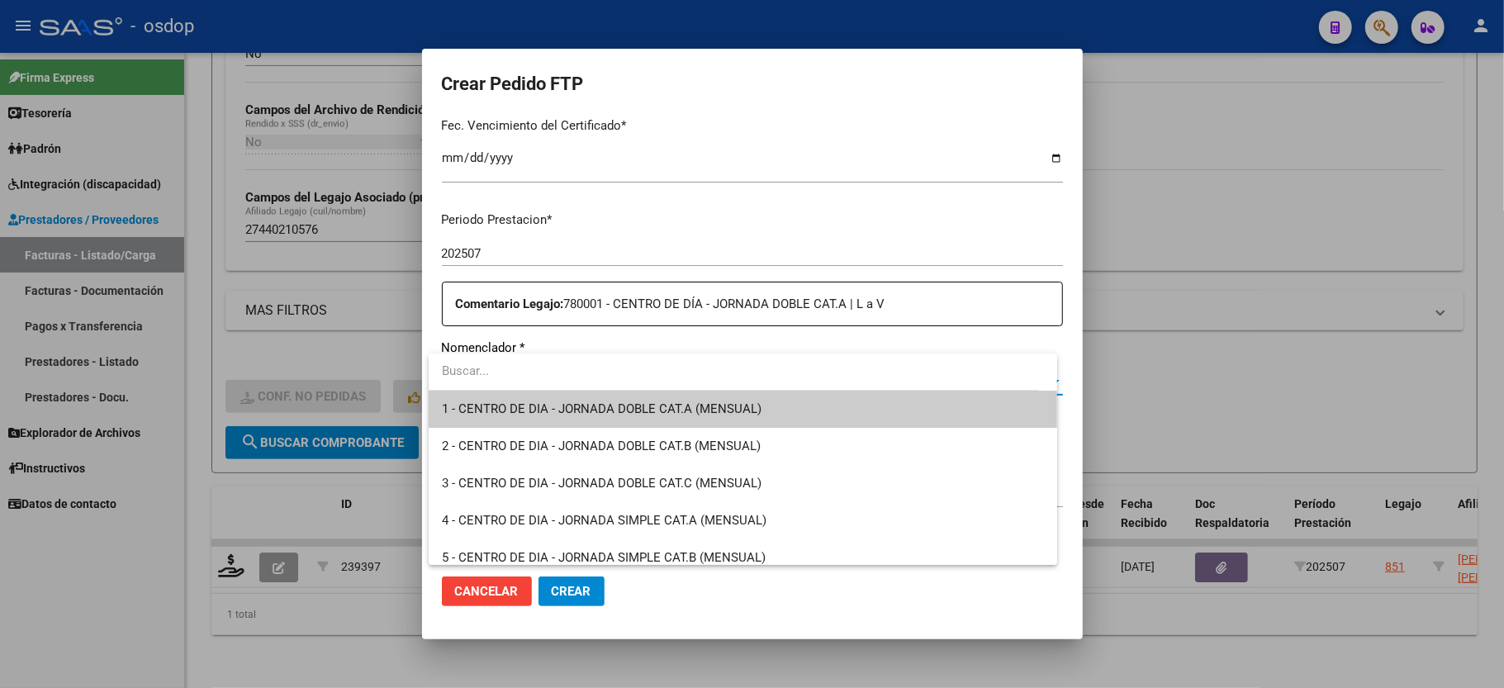
type input "1"
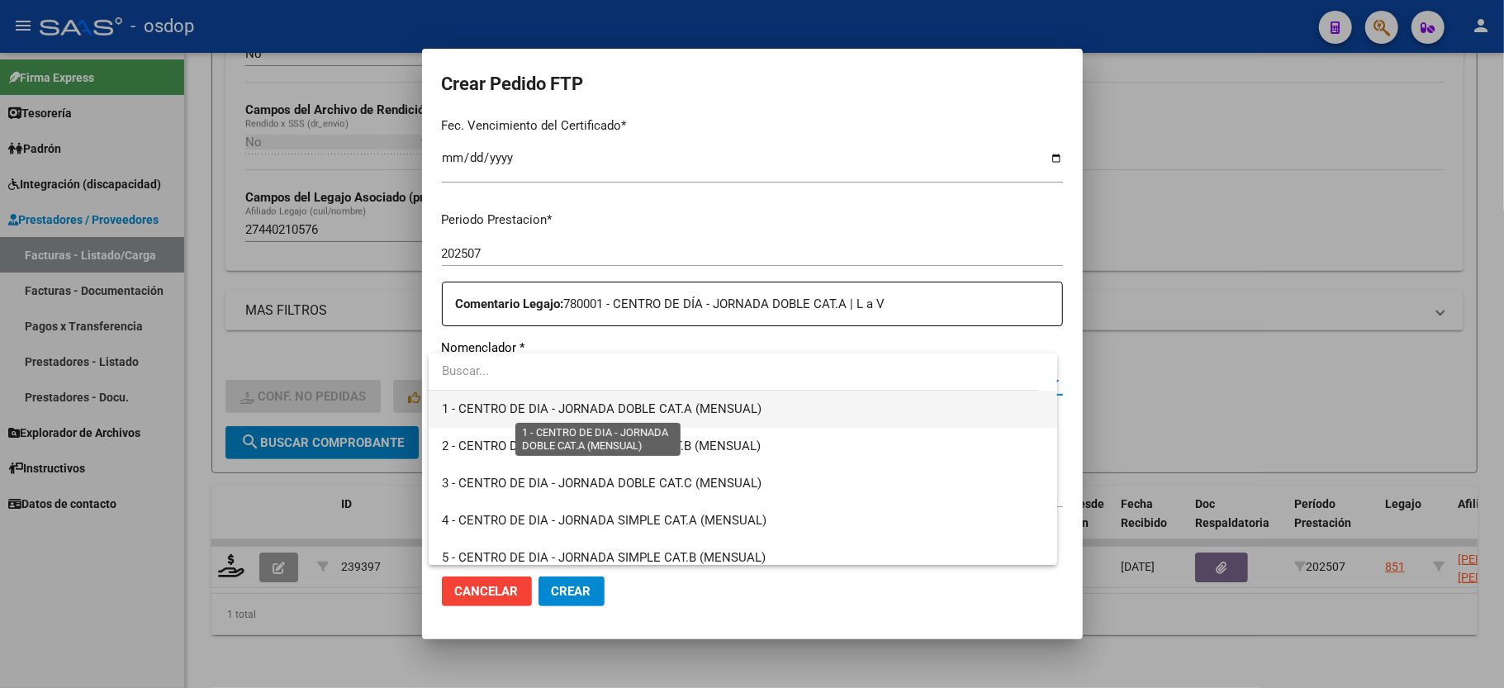
click at [720, 410] on span "1 - CENTRO DE DIA - JORNADA DOBLE CAT.A (MENSUAL)" at bounding box center [602, 408] width 320 height 15
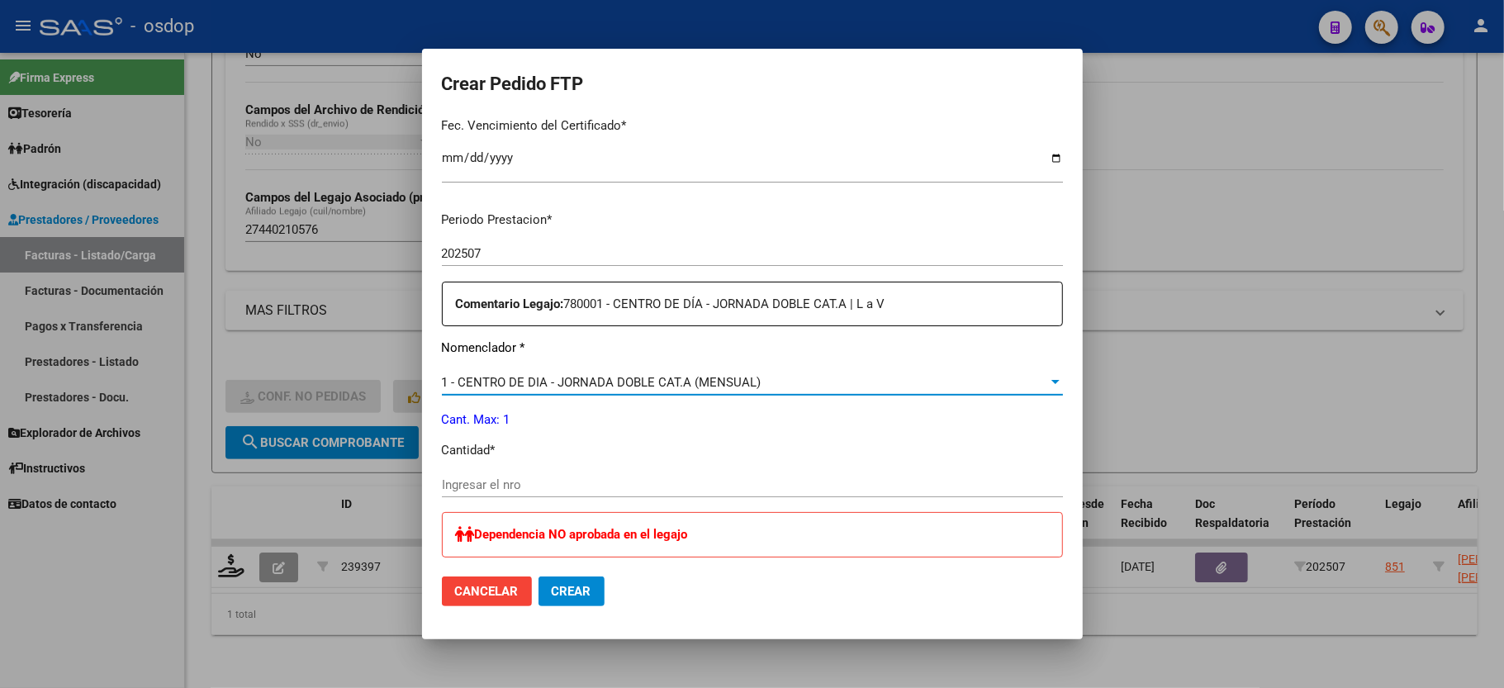
click at [553, 477] on input "Ingresar el nro" at bounding box center [752, 484] width 621 height 15
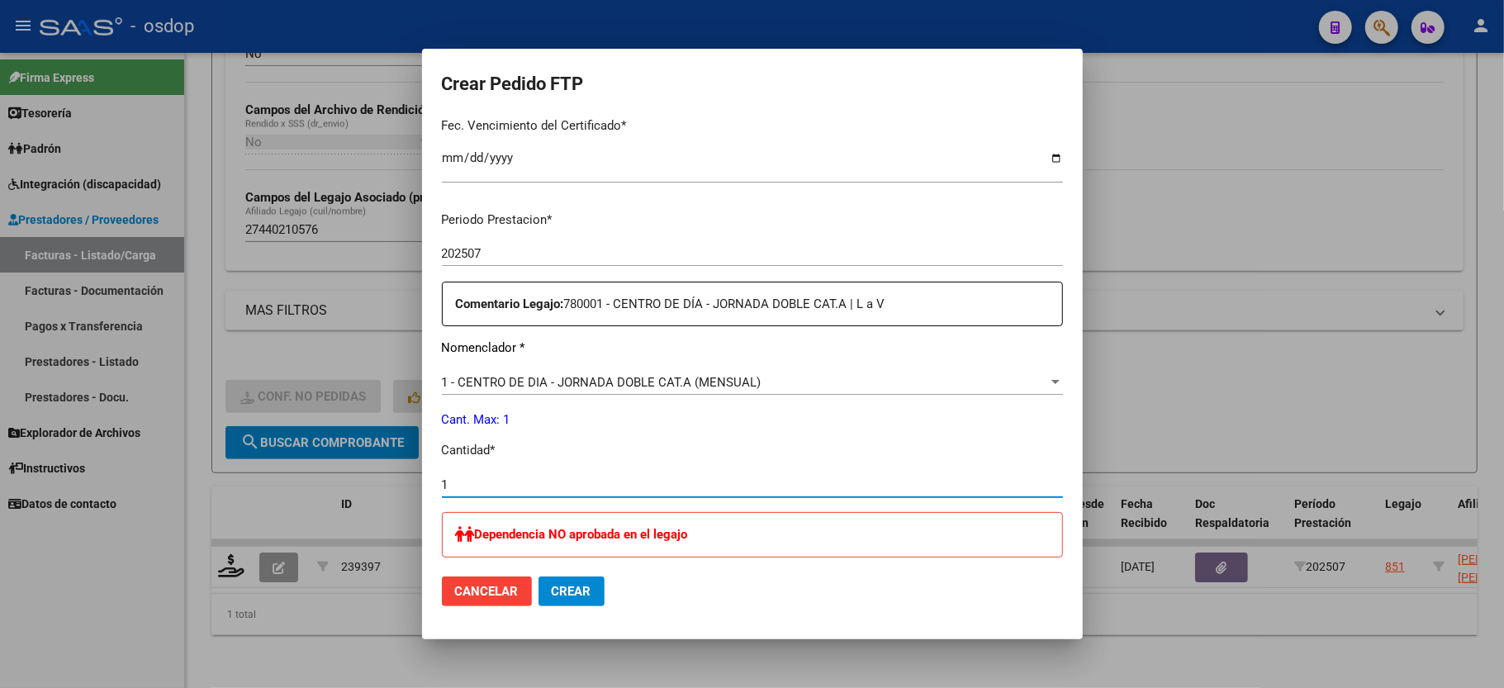
scroll to position [741, 0]
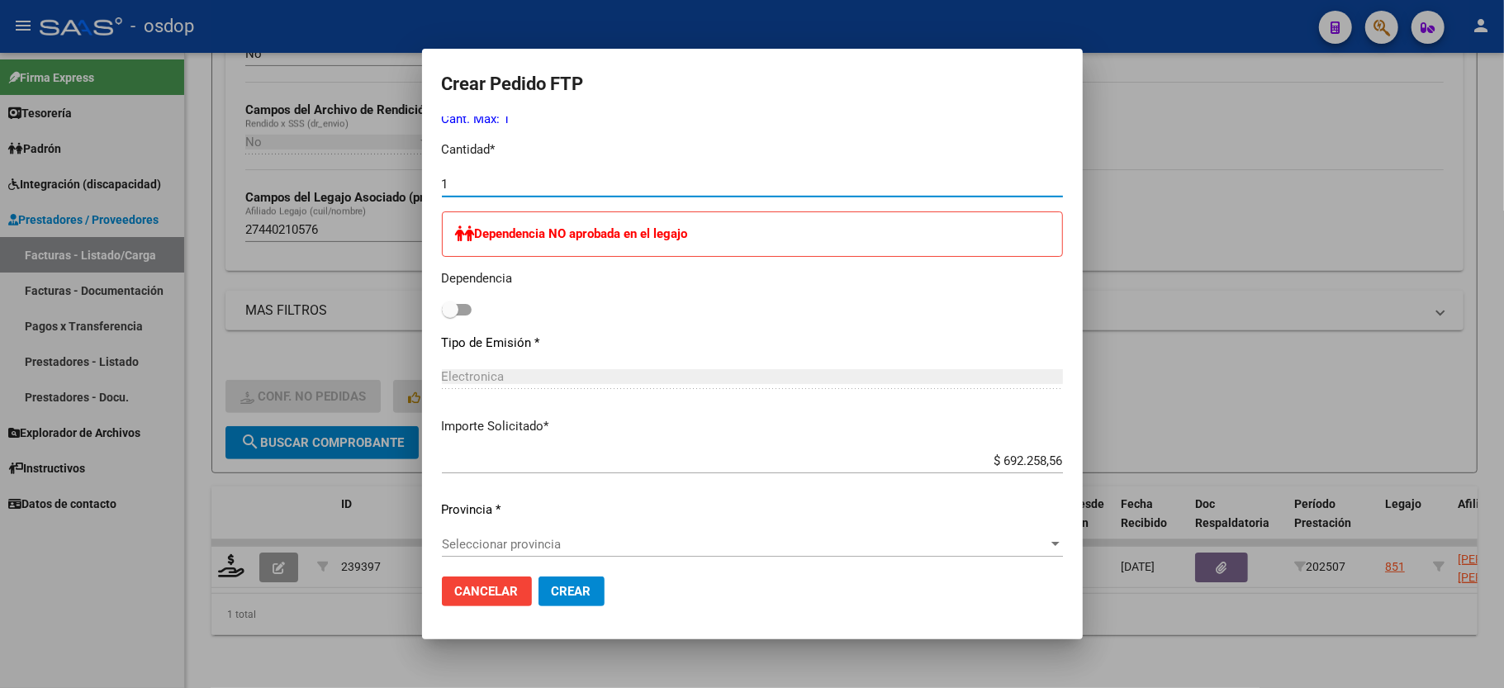
type input "1"
drag, startPoint x: 562, startPoint y: 592, endPoint x: 468, endPoint y: 520, distance: 119.0
click at [468, 520] on form "Crear Pedido FTP VER COMPROBANTE ARCA Padrón Afiliado: [PERSON_NAME] [PERSON_NA…" at bounding box center [752, 344] width 621 height 551
click at [483, 539] on span "Seleccionar provincia" at bounding box center [745, 544] width 606 height 15
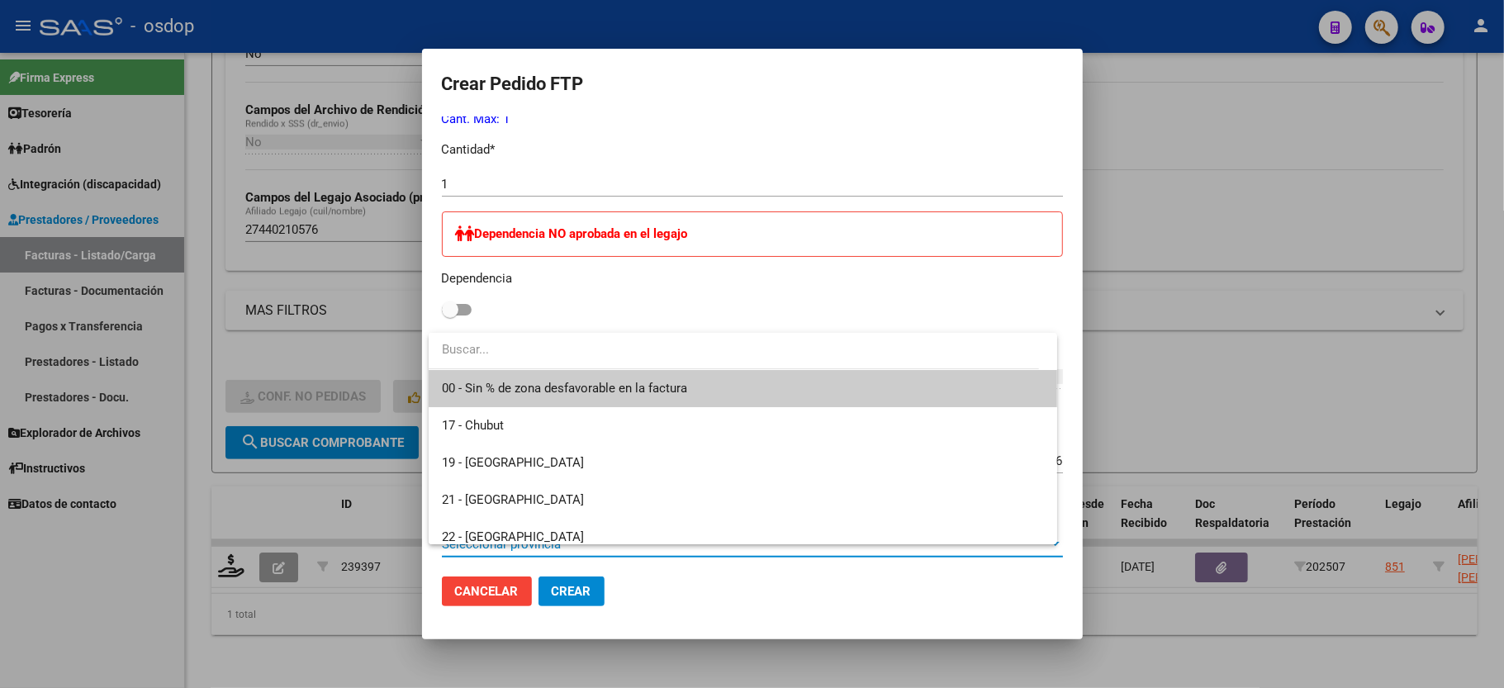
click at [513, 391] on span "00 - Sin % de zona desfavorable en la factura" at bounding box center [564, 388] width 245 height 15
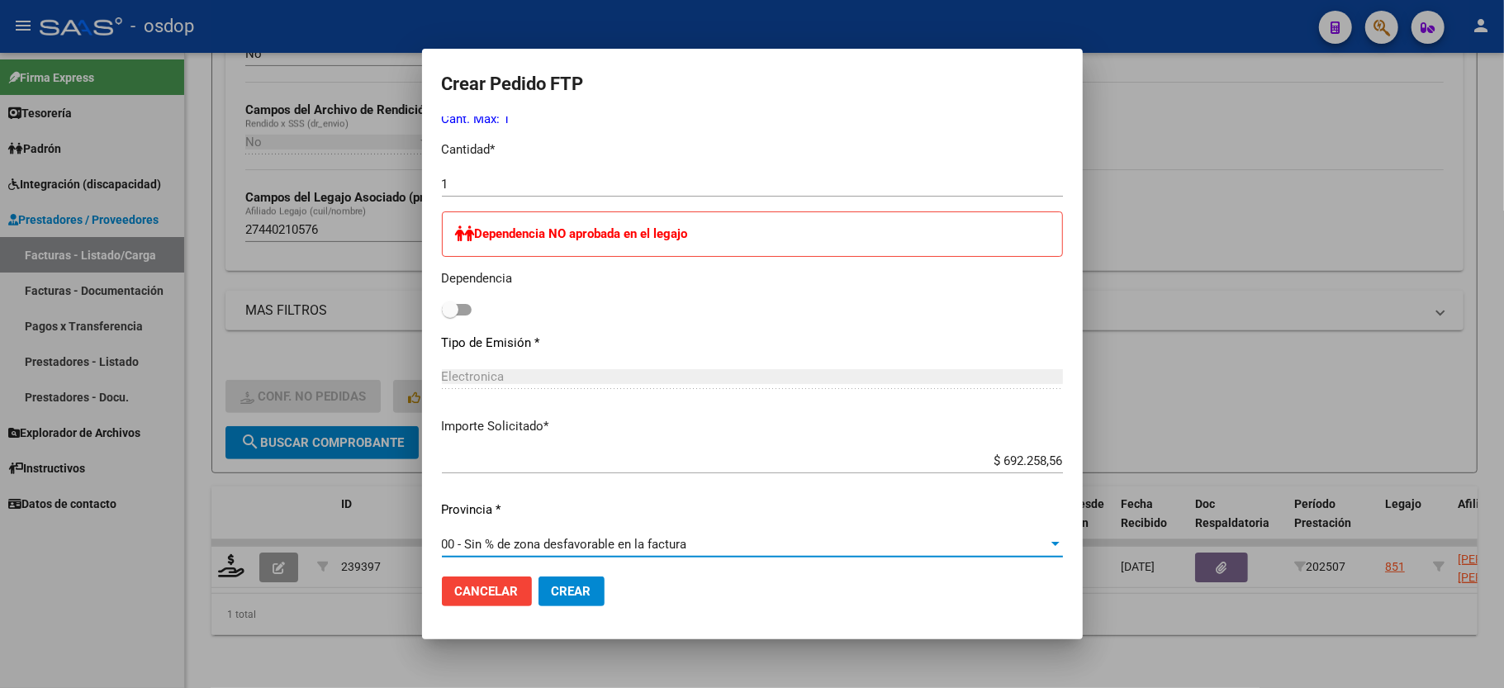
click at [550, 579] on button "Crear" at bounding box center [572, 592] width 66 height 30
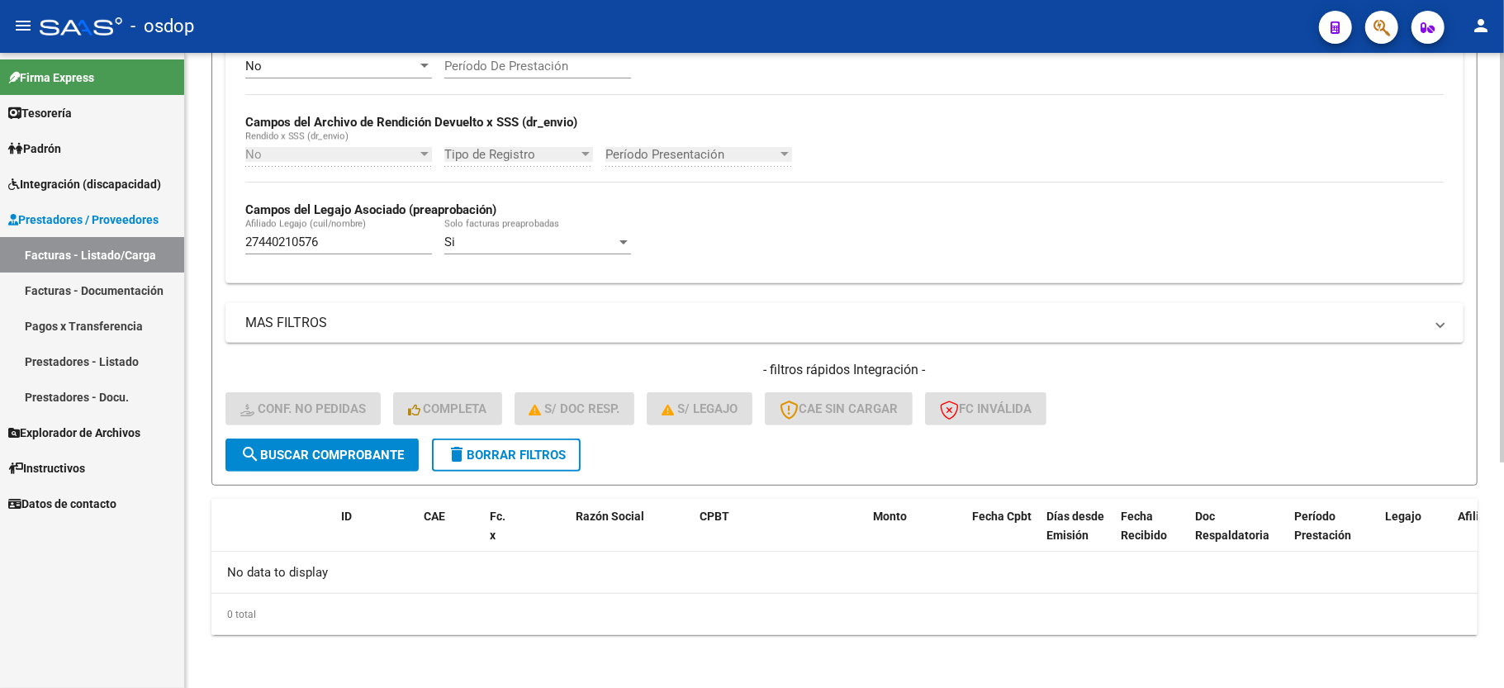
scroll to position [350, 0]
